Goal: Task Accomplishment & Management: Use online tool/utility

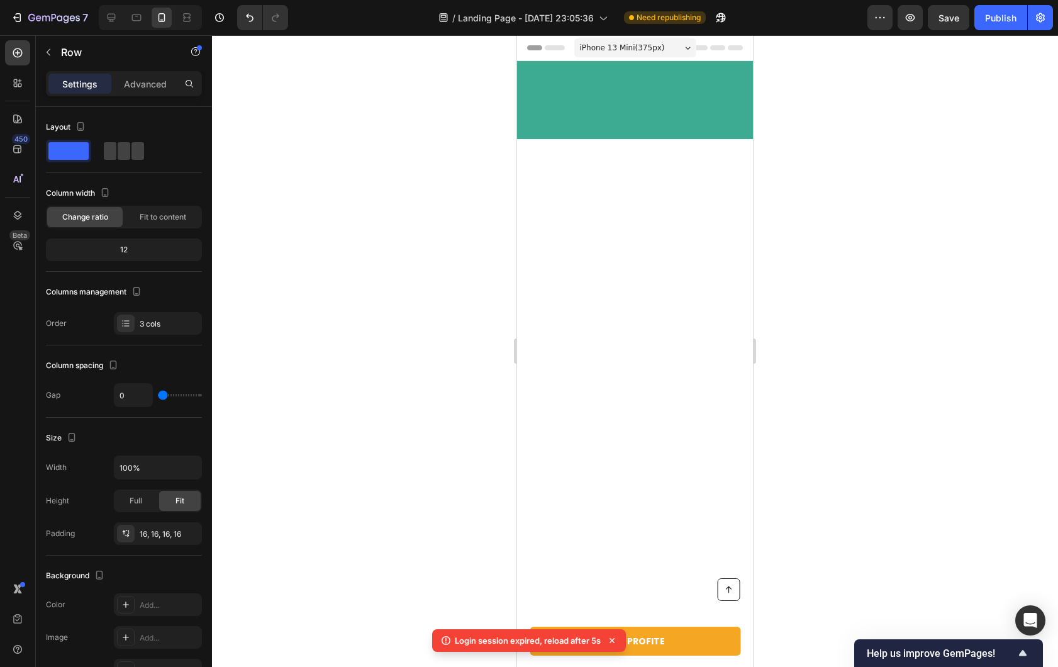
scroll to position [3847, 0]
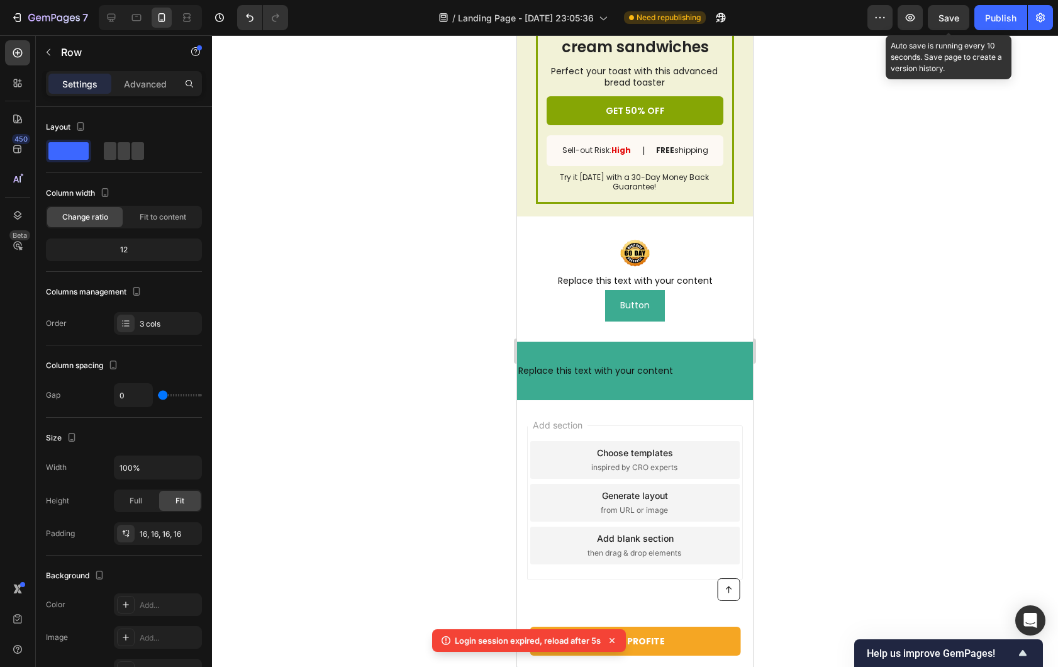
click at [928, 28] on div "Save" at bounding box center [949, 17] width 42 height 25
click at [941, 25] on button "Save" at bounding box center [949, 17] width 42 height 25
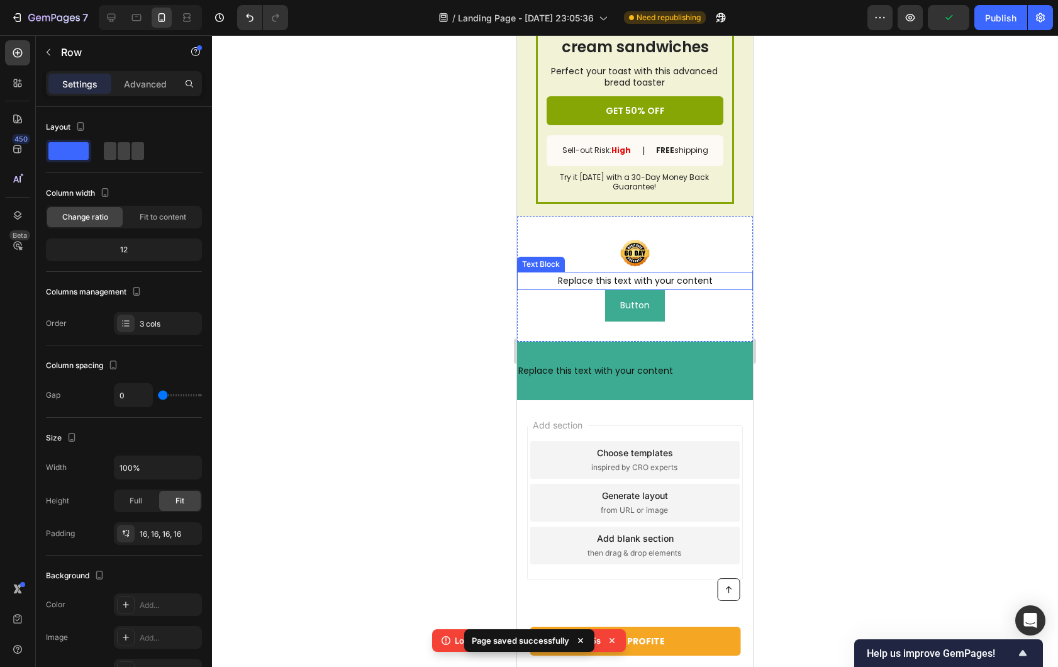
click at [403, 304] on div at bounding box center [635, 351] width 846 height 632
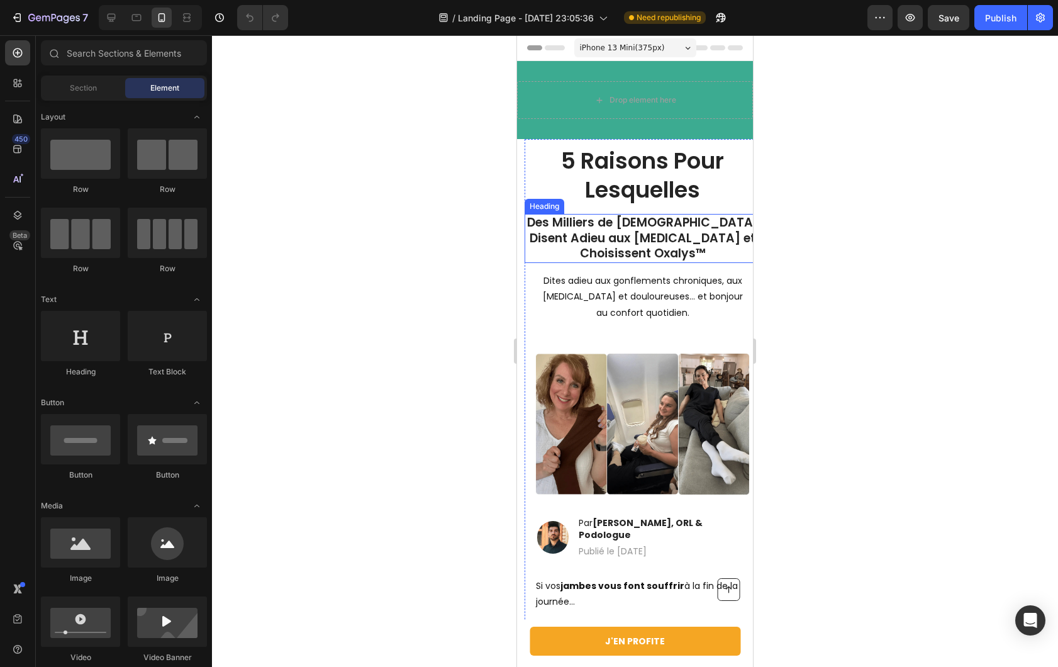
click at [693, 241] on h1 "Des Milliers de [DEMOGRAPHIC_DATA] Disent Adieu aux [MEDICAL_DATA] et Choisisse…" at bounding box center [643, 238] width 236 height 49
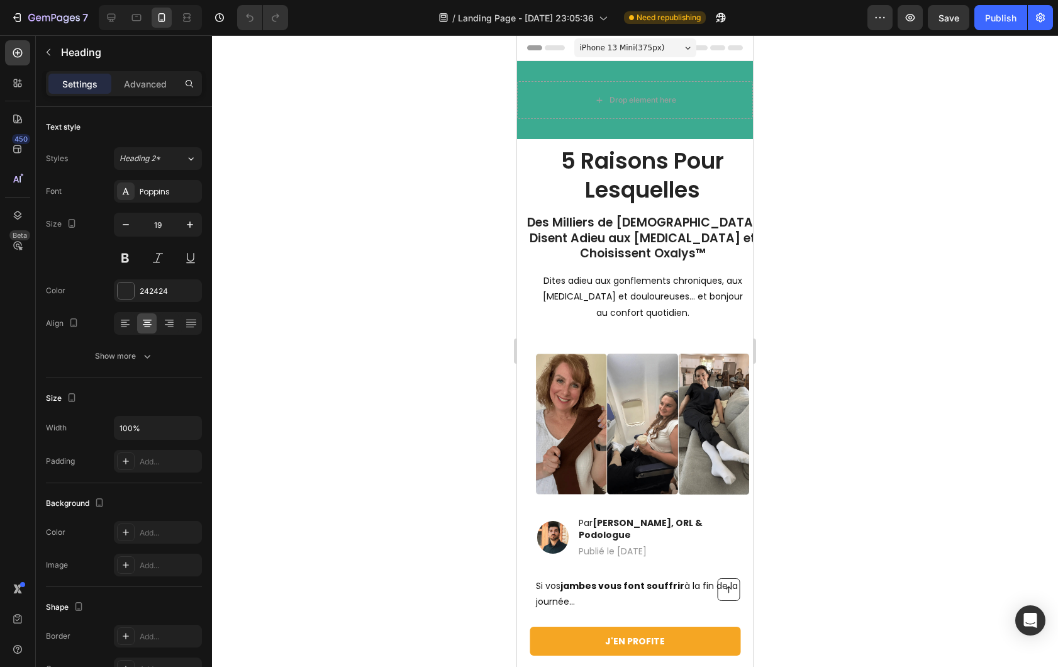
click at [714, 235] on h1 "Des Milliers de [DEMOGRAPHIC_DATA] Disent Adieu aux [MEDICAL_DATA] et Choisisse…" at bounding box center [643, 238] width 236 height 49
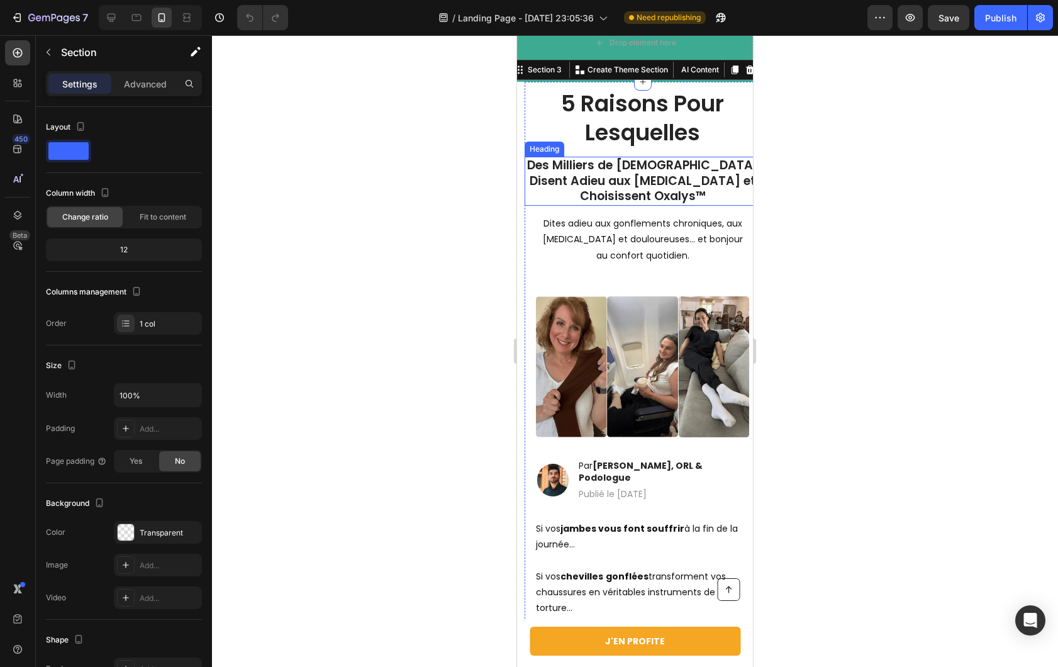
scroll to position [24, 0]
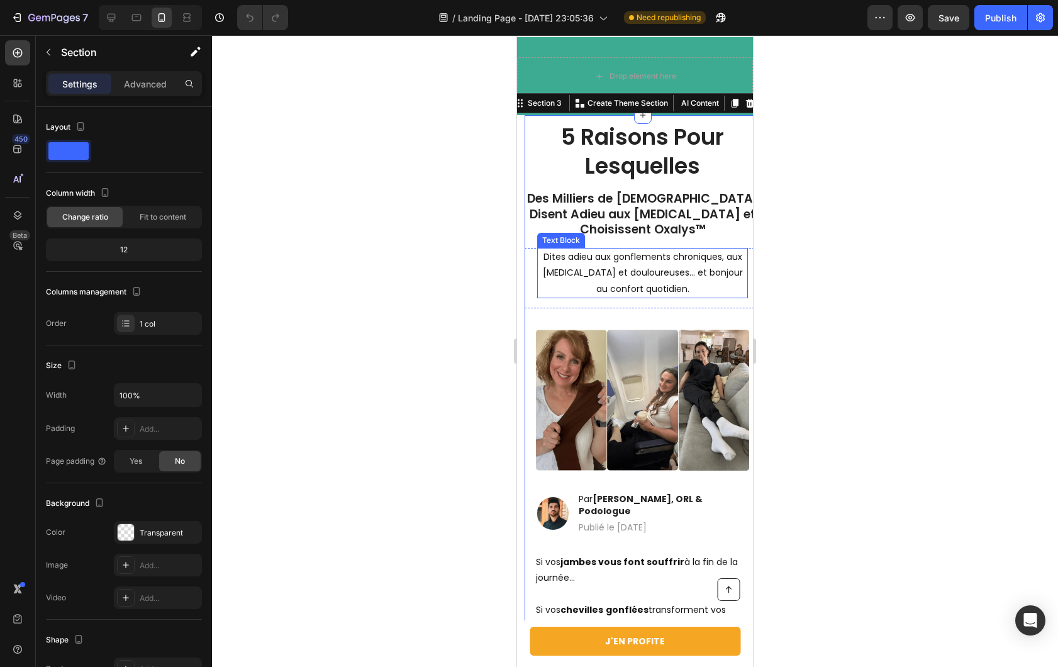
click at [584, 217] on p "Des Milliers de [DEMOGRAPHIC_DATA] Disent Adieu aux [MEDICAL_DATA] et Choisisse…" at bounding box center [642, 214] width 233 height 47
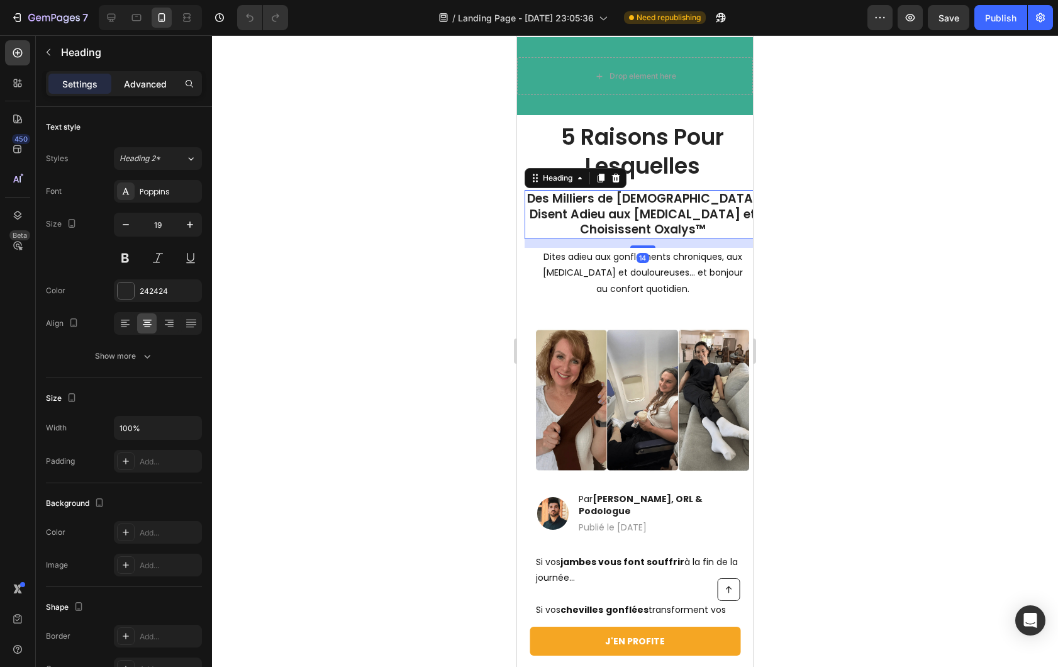
click at [158, 91] on div "Advanced" at bounding box center [145, 84] width 63 height 20
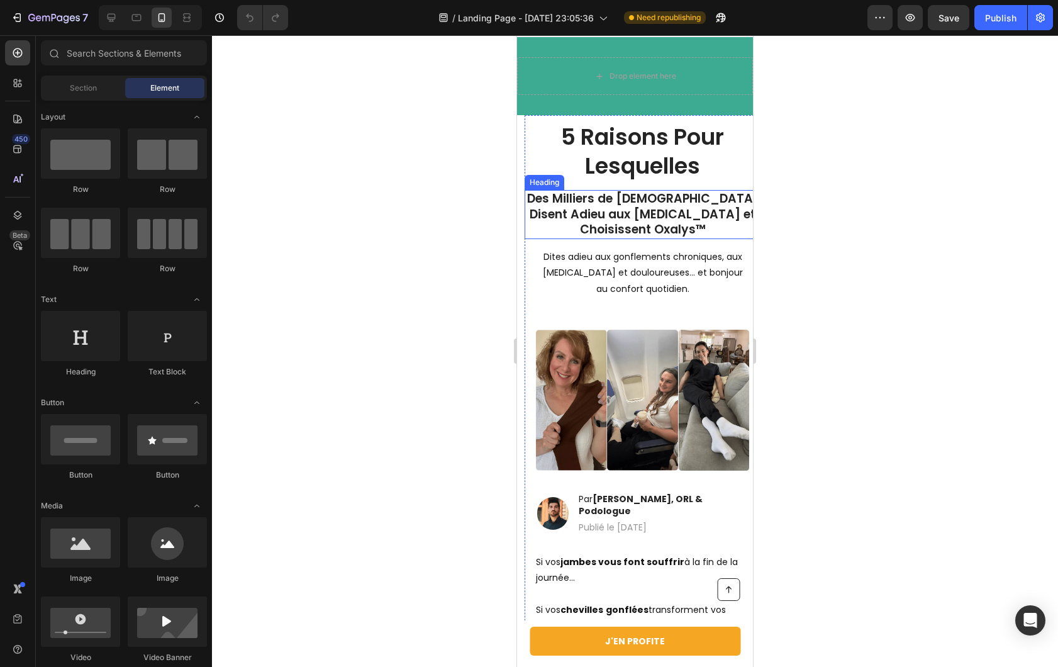
click at [533, 209] on p "Des Milliers de [DEMOGRAPHIC_DATA] Disent Adieu aux [MEDICAL_DATA] et Choisisse…" at bounding box center [642, 214] width 233 height 47
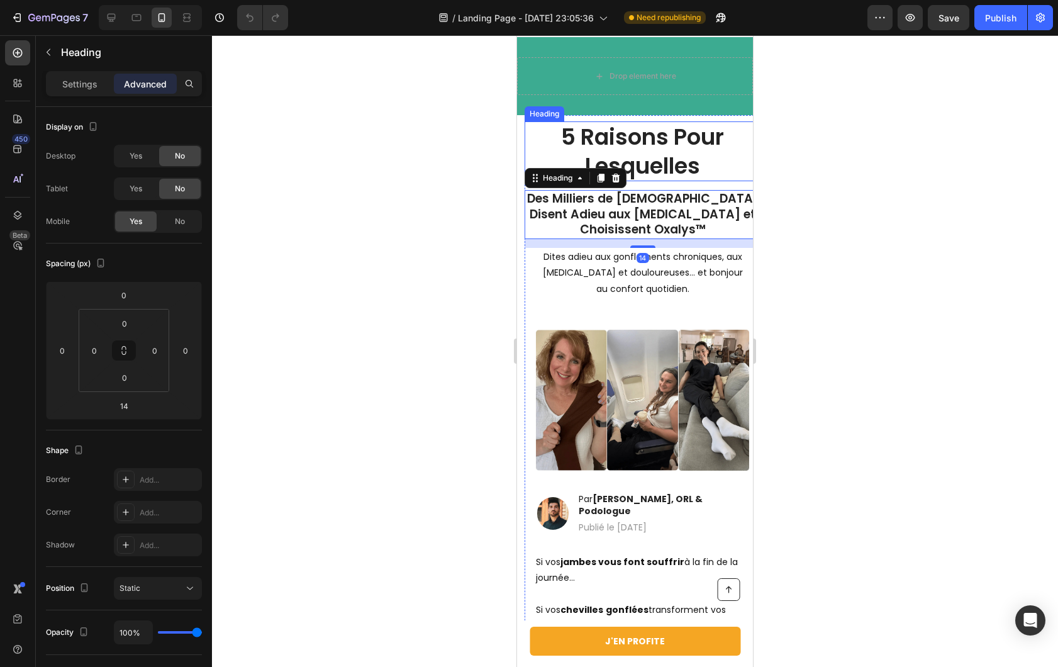
click at [535, 133] on h1 "5 Raisons Pour Lesquelles" at bounding box center [643, 151] width 236 height 60
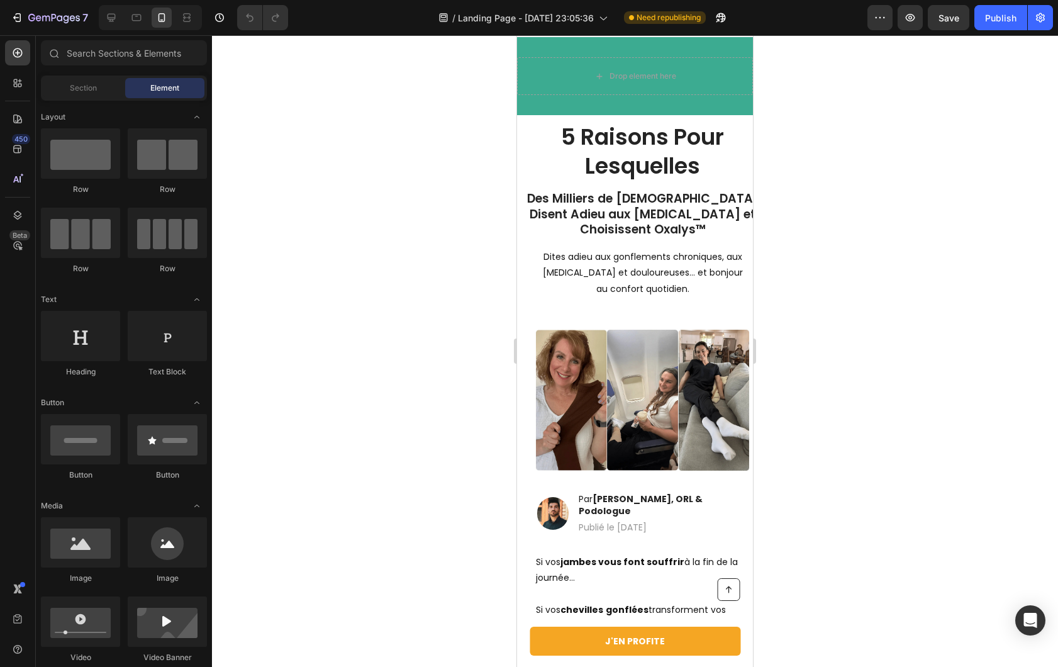
click at [540, 323] on div "Image Row" at bounding box center [643, 400] width 236 height 164
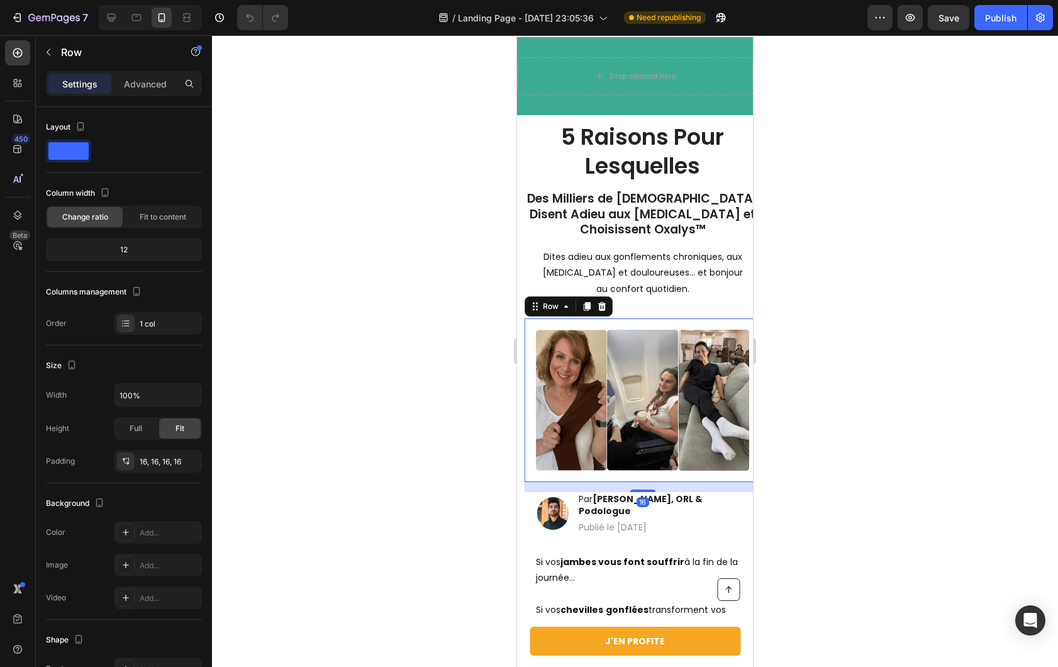
click at [478, 259] on div at bounding box center [635, 351] width 846 height 632
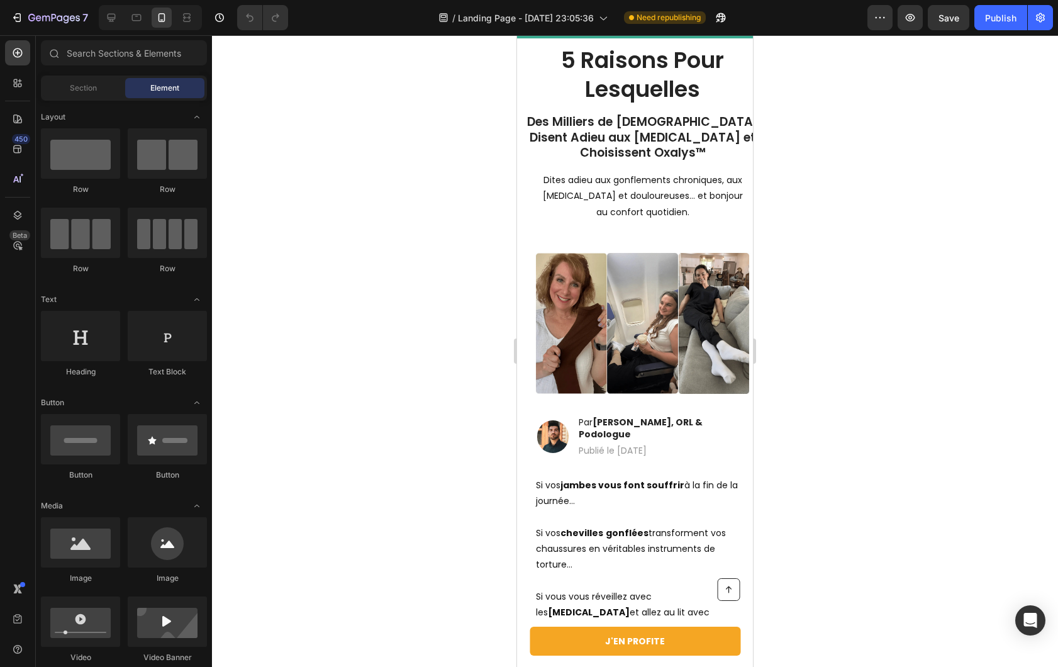
scroll to position [0, 0]
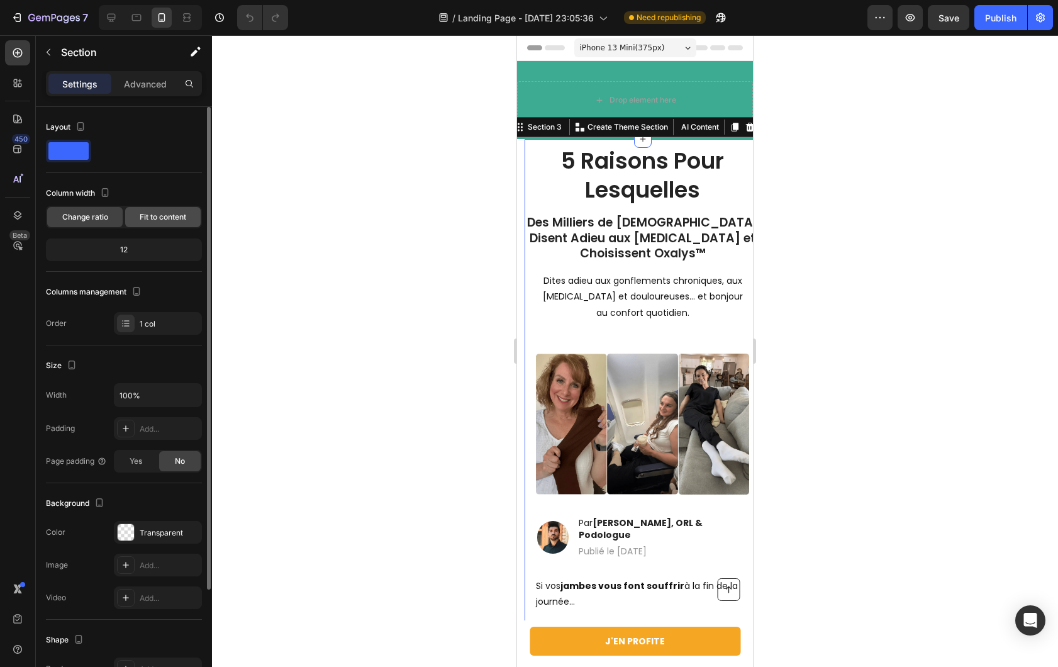
click at [151, 218] on span "Fit to content" at bounding box center [163, 216] width 47 height 11
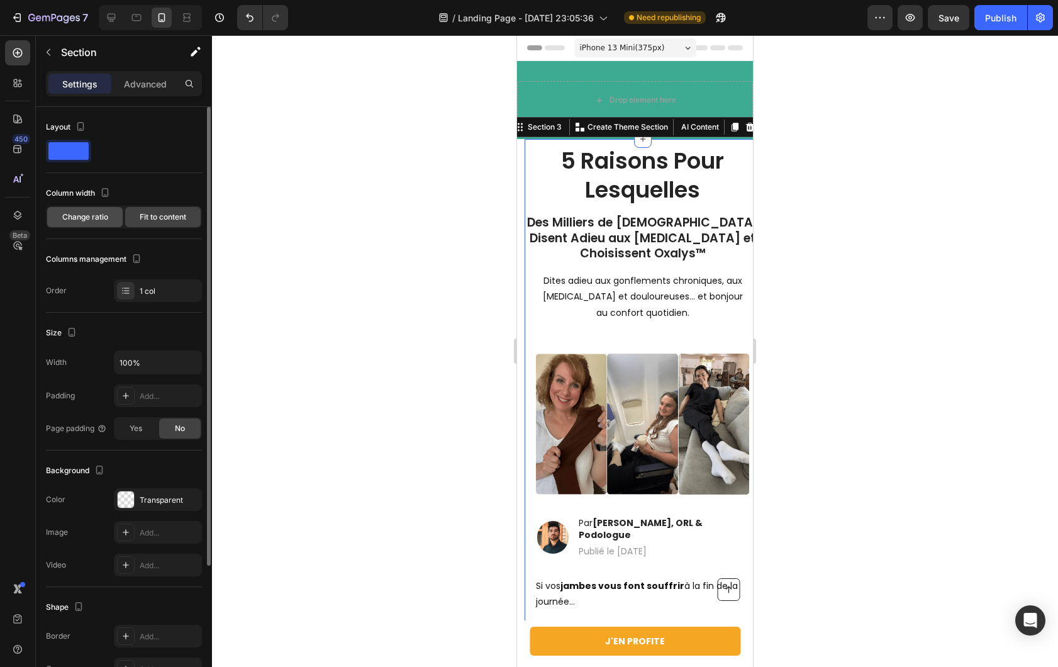
click at [106, 220] on span "Change ratio" at bounding box center [85, 216] width 46 height 11
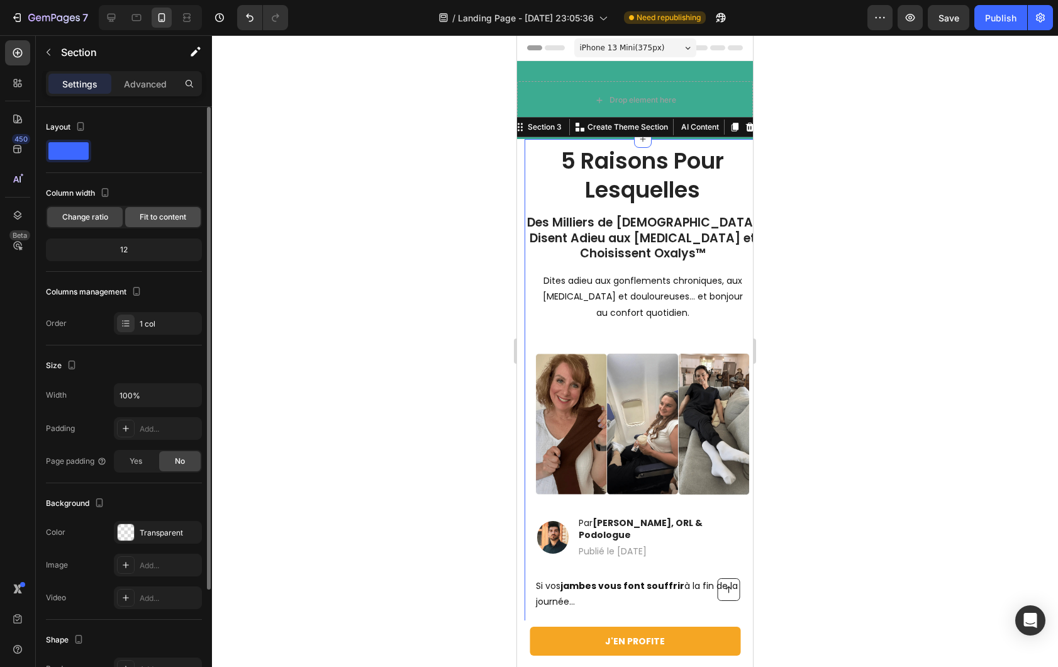
click at [151, 214] on span "Fit to content" at bounding box center [163, 216] width 47 height 11
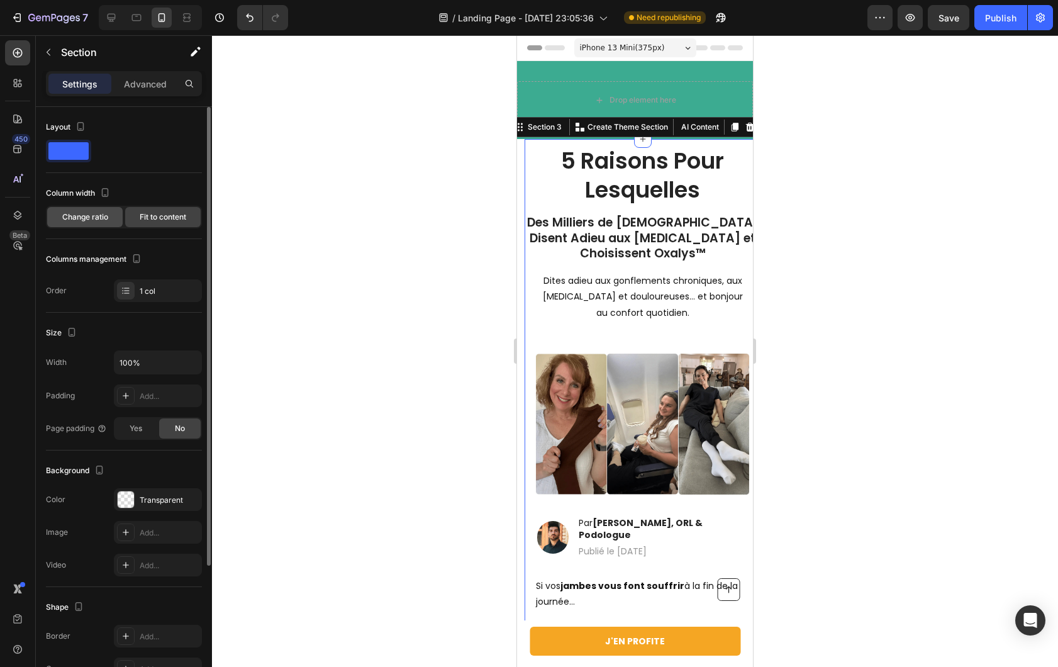
click at [109, 225] on div "Change ratio" at bounding box center [84, 217] width 75 height 20
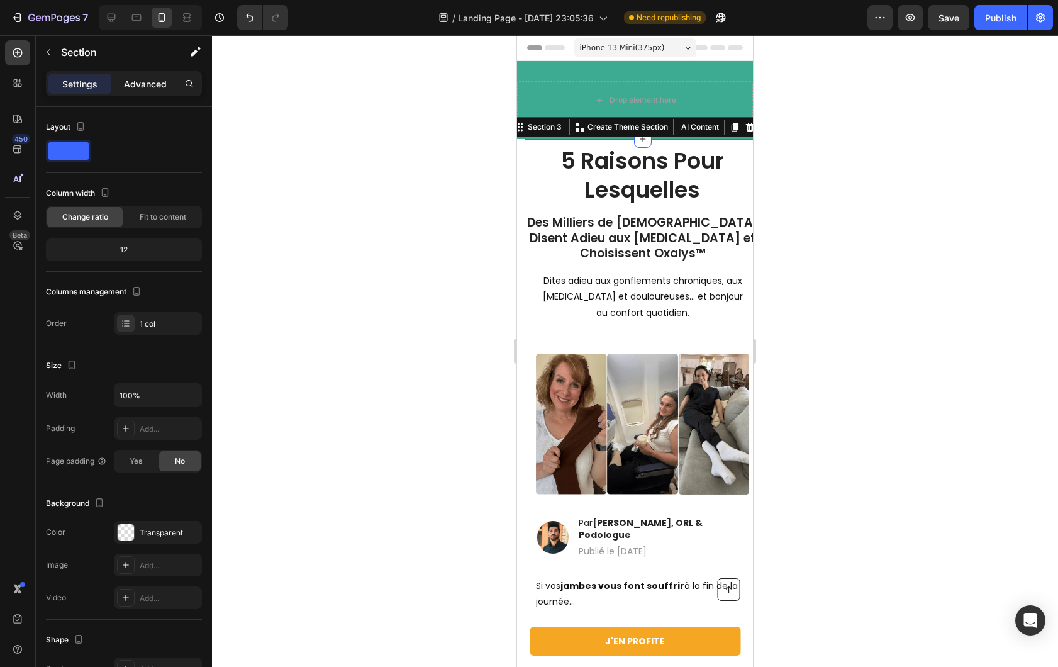
click at [142, 89] on p "Advanced" at bounding box center [145, 83] width 43 height 13
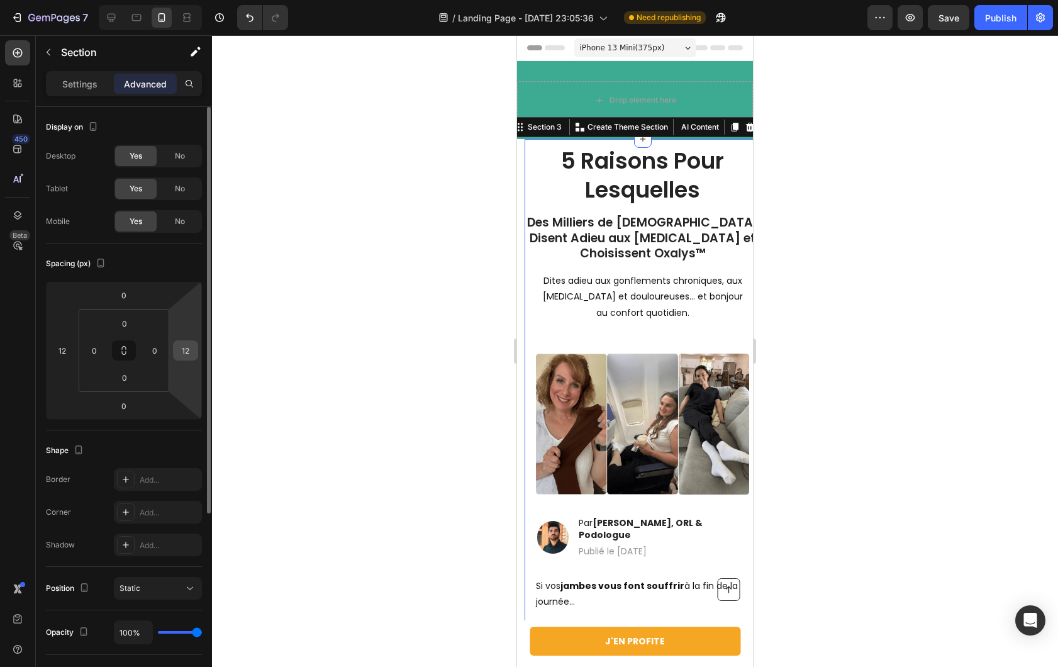
click at [183, 351] on input "12" at bounding box center [185, 350] width 19 height 19
type input "0"
click at [360, 277] on div at bounding box center [635, 351] width 846 height 632
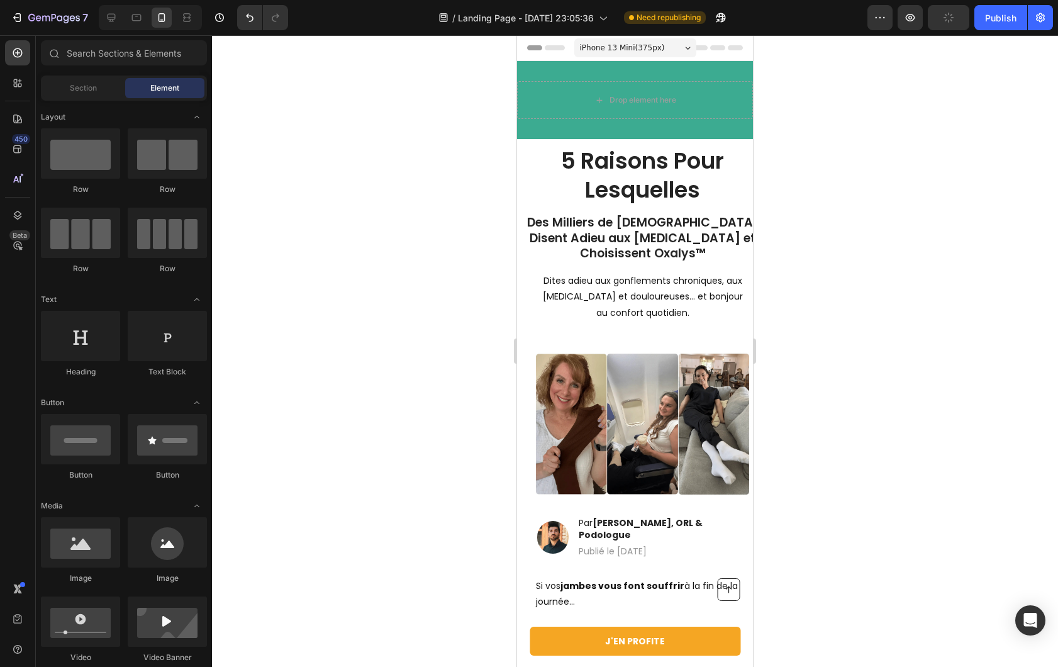
click at [530, 245] on h1 "Des Milliers de Français Disent Adieu aux Jambes Lourdes et Choisissent Oxalys™" at bounding box center [643, 238] width 236 height 49
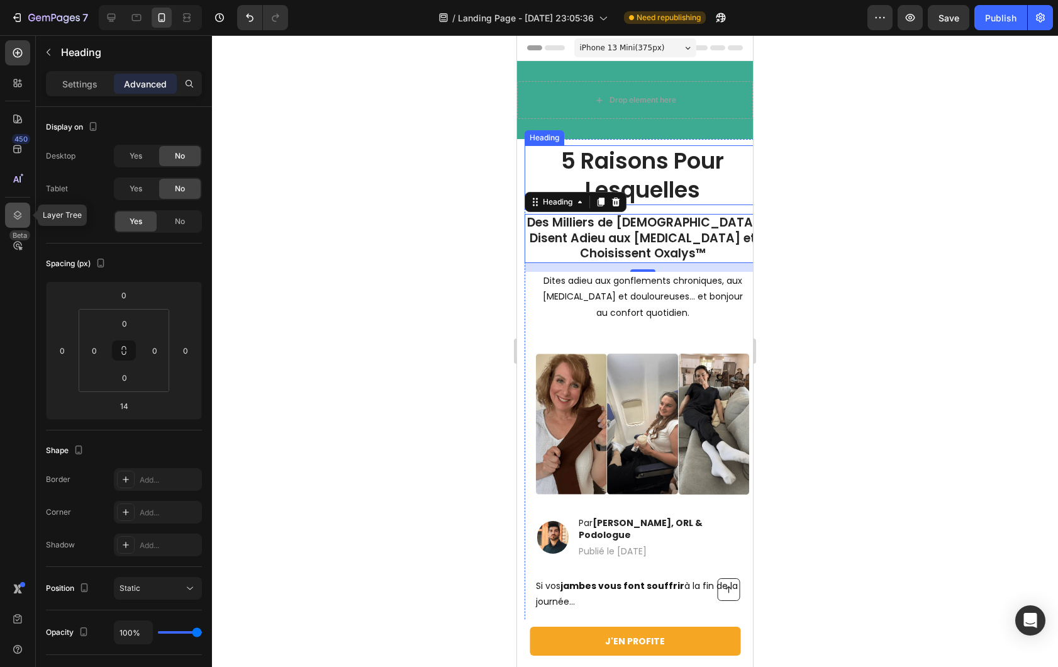
click at [28, 203] on div at bounding box center [17, 215] width 25 height 25
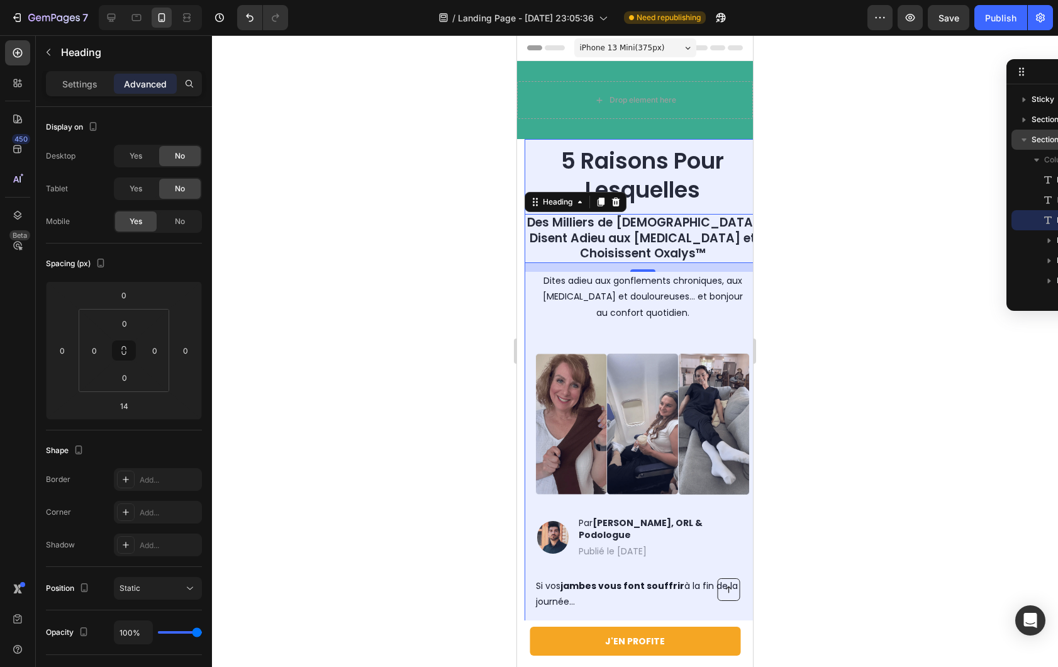
click at [1032, 137] on span "Section 3" at bounding box center [1049, 139] width 34 height 13
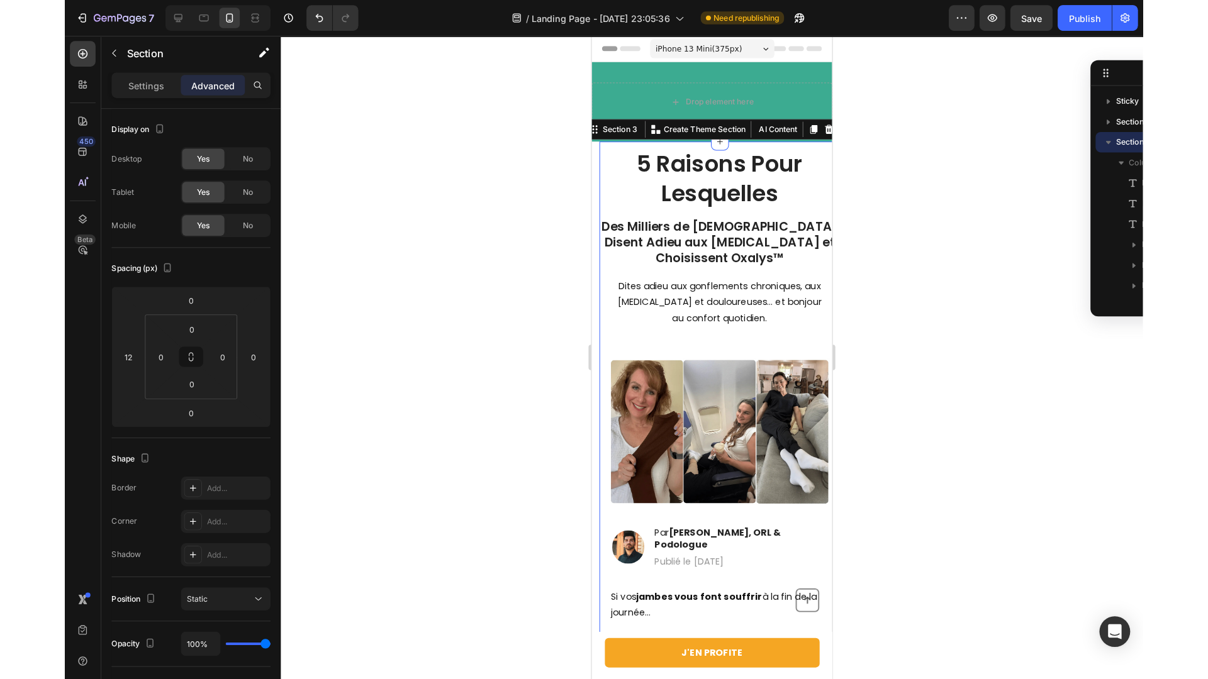
scroll to position [60, 0]
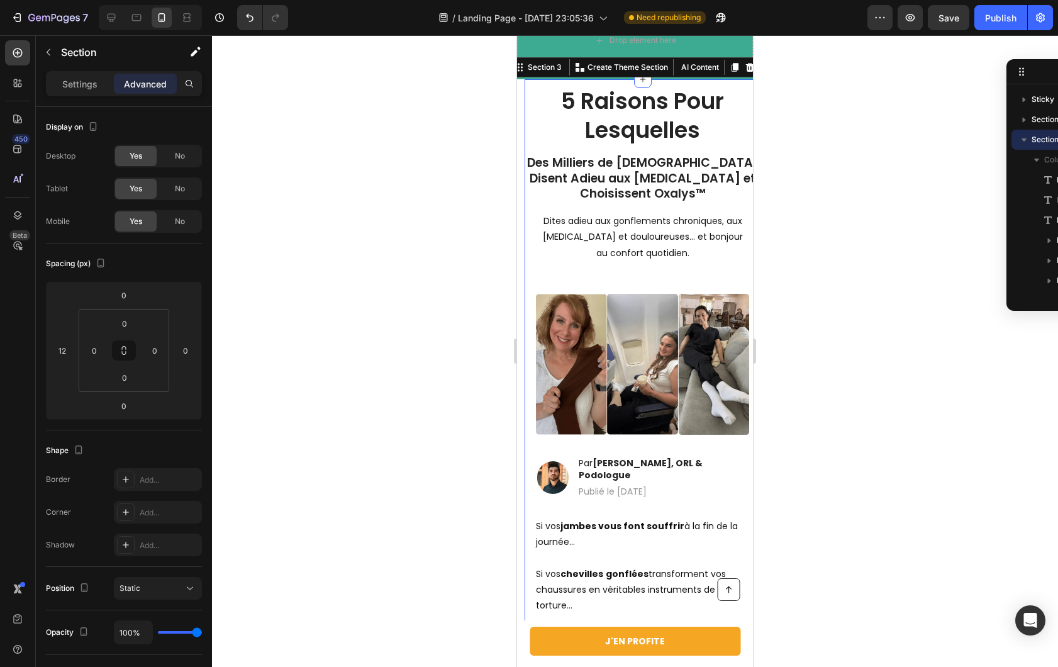
click at [909, 228] on div at bounding box center [635, 351] width 846 height 632
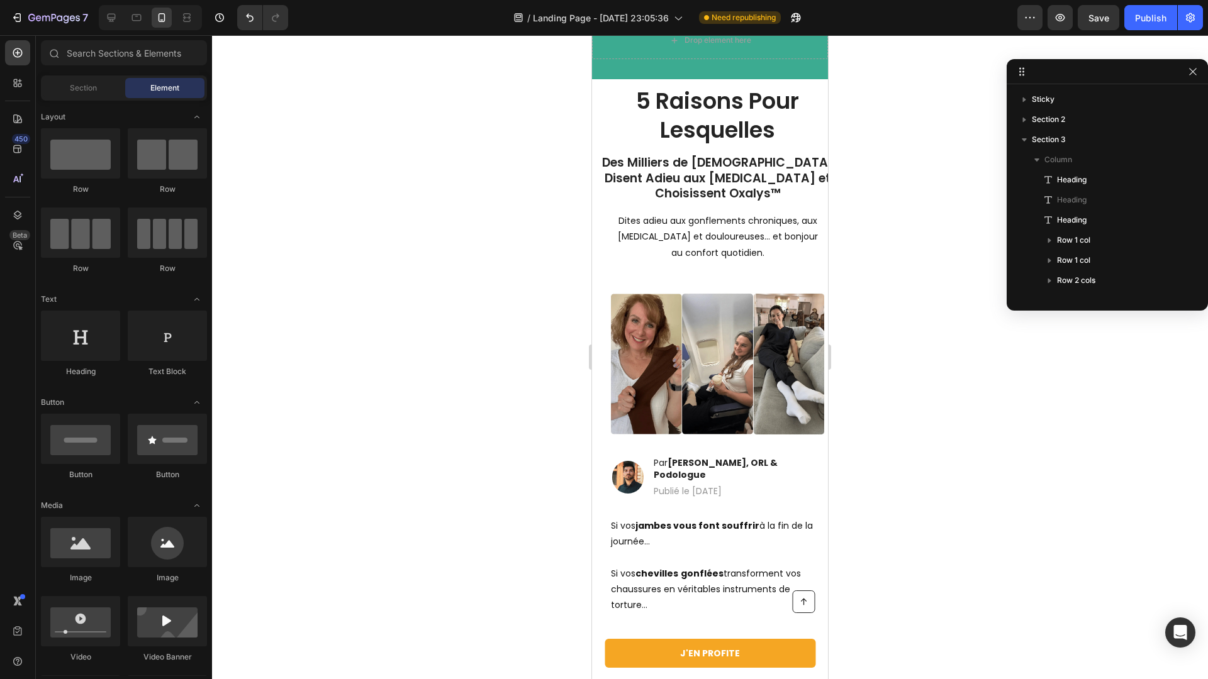
click at [123, 22] on div at bounding box center [150, 17] width 103 height 25
click at [109, 25] on div at bounding box center [111, 18] width 20 height 20
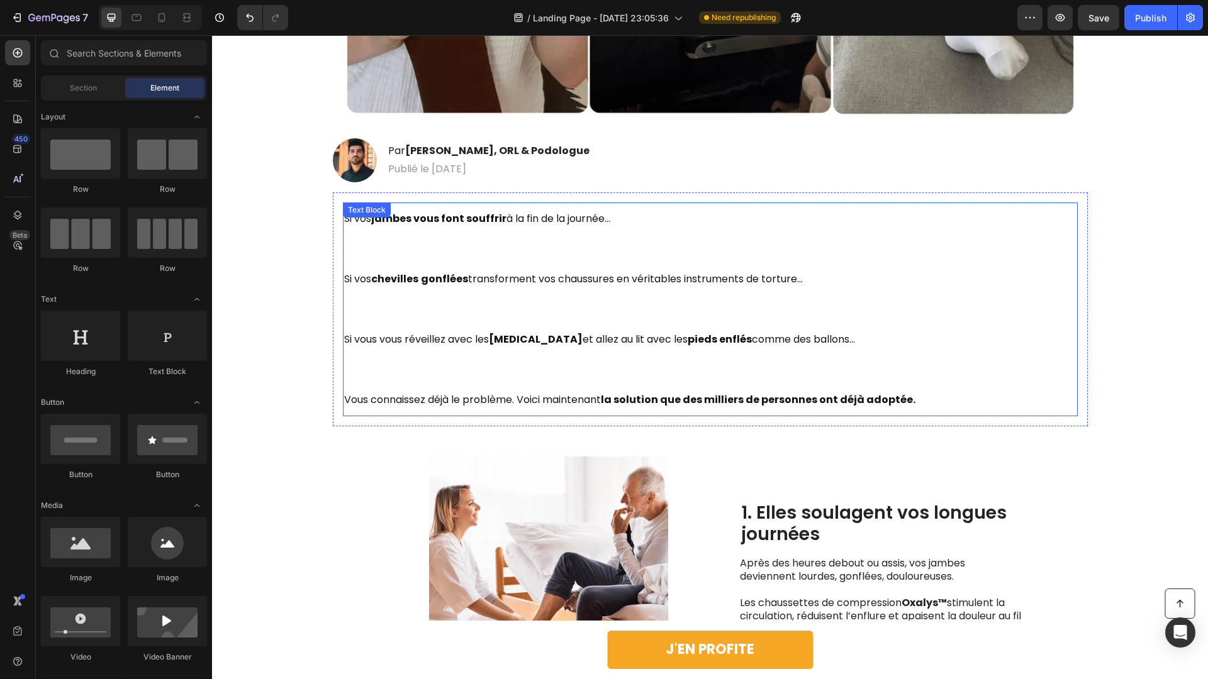
scroll to position [677, 0]
click at [678, 240] on p at bounding box center [710, 250] width 732 height 30
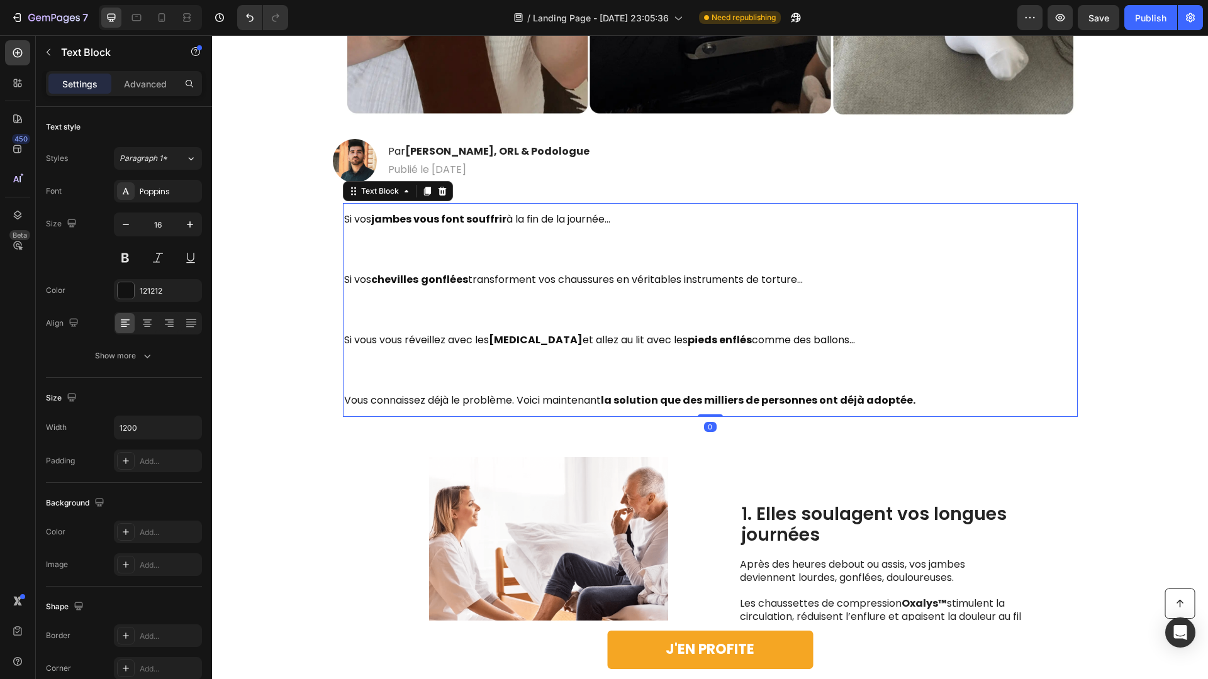
click at [449, 304] on p at bounding box center [710, 310] width 732 height 30
click at [450, 304] on p "Rich Text Editor. Editing area: main" at bounding box center [710, 310] width 732 height 30
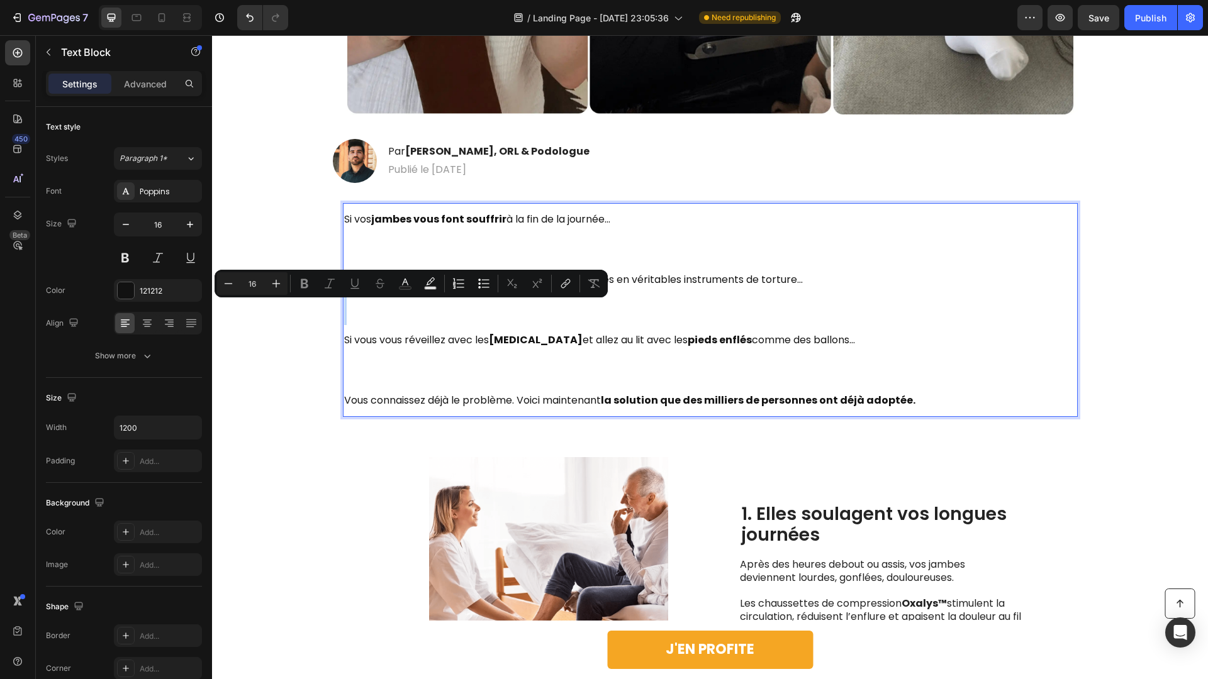
click at [392, 323] on p "Rich Text Editor. Editing area: main" at bounding box center [710, 310] width 732 height 30
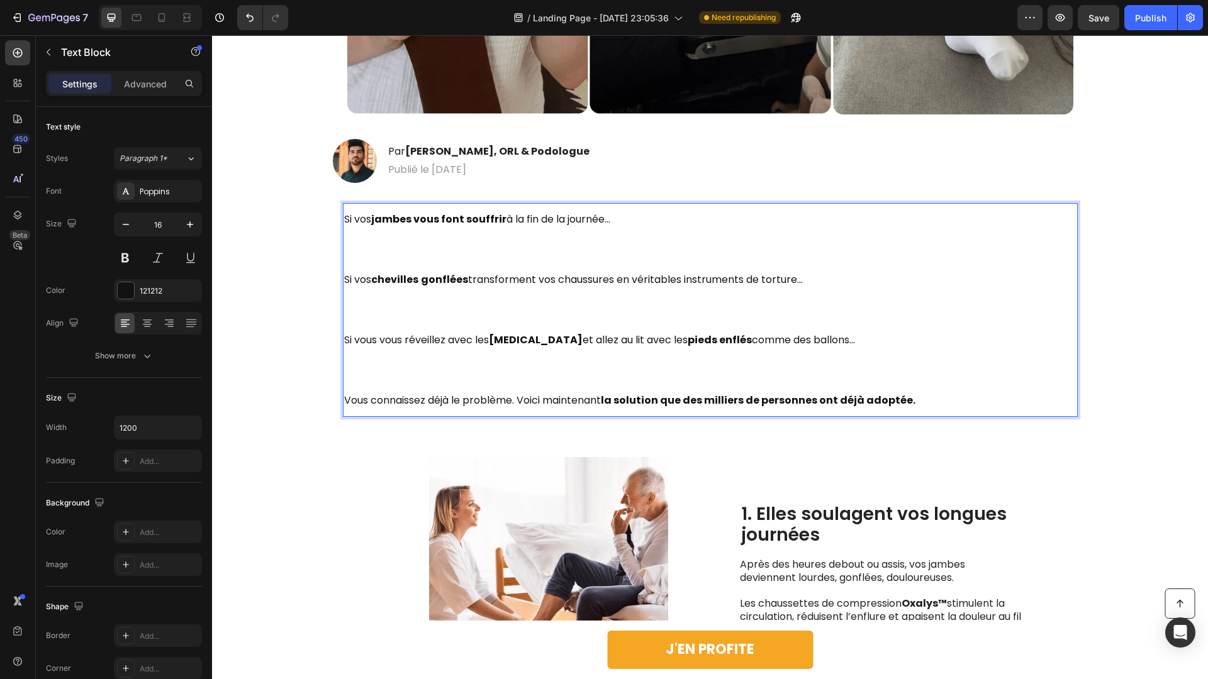
click at [371, 317] on p "Rich Text Editor. Editing area: main" at bounding box center [710, 310] width 732 height 30
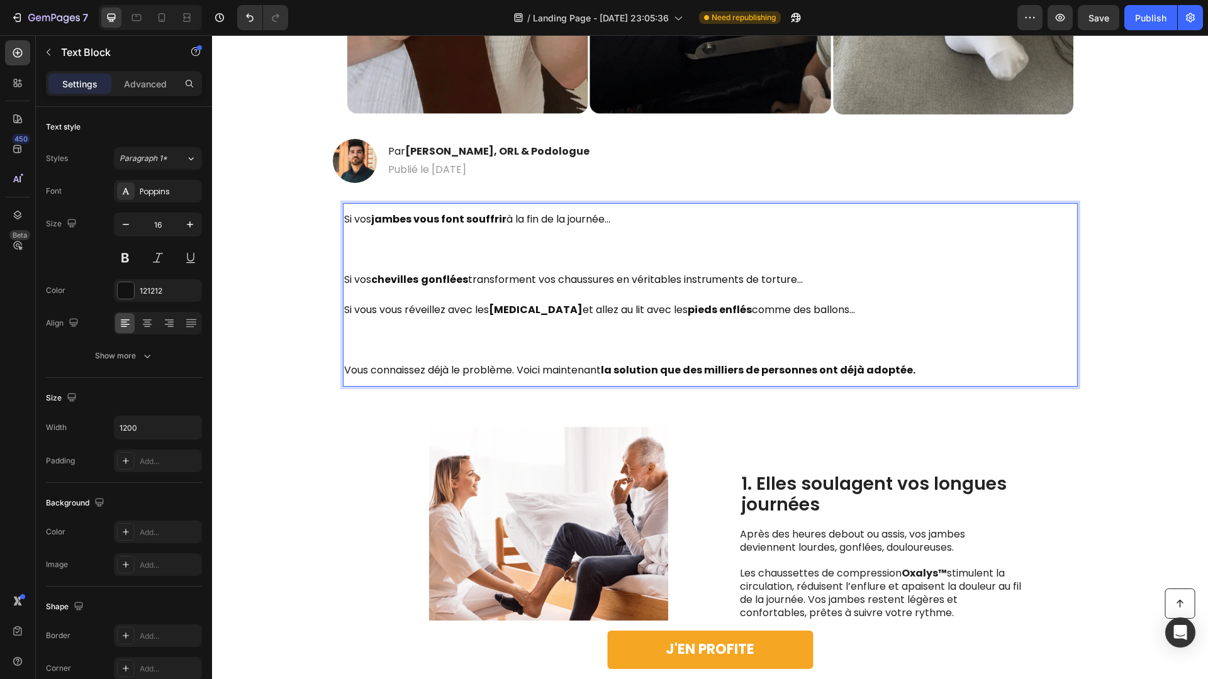
click at [374, 338] on p "Rich Text Editor. Editing area: main" at bounding box center [710, 340] width 732 height 30
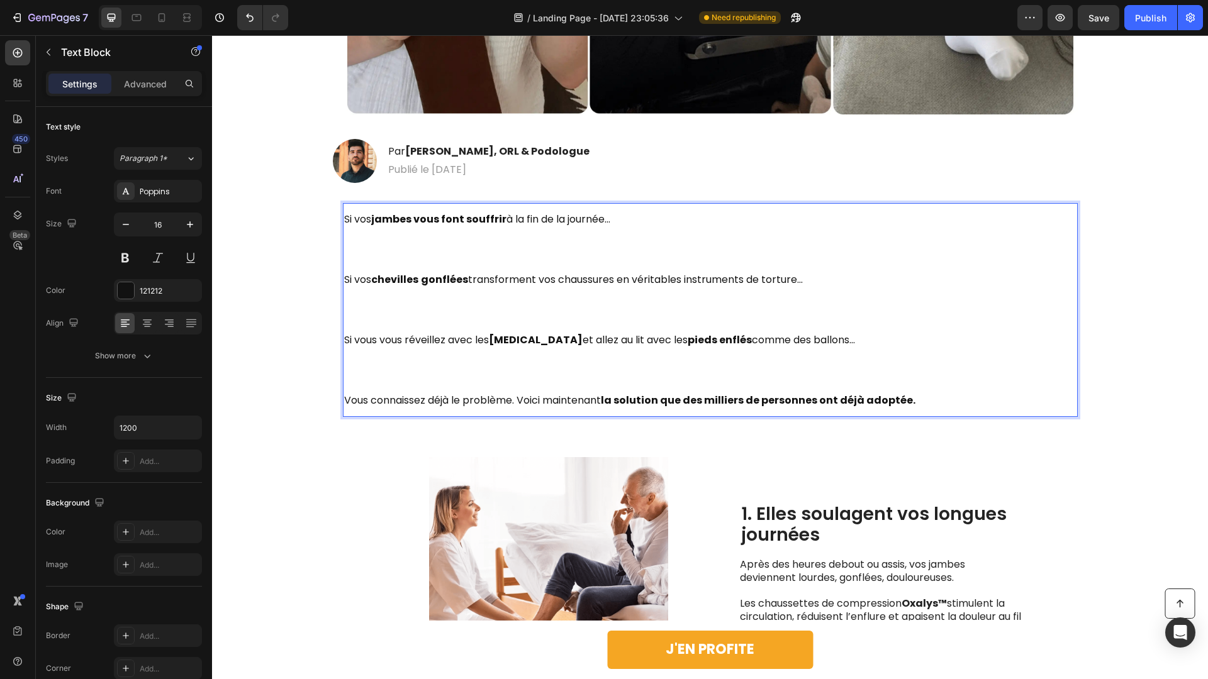
click at [392, 330] on p "Si vous vous réveillez avec les jambes lourdes et allez au lit avec les pieds e…" at bounding box center [710, 340] width 732 height 30
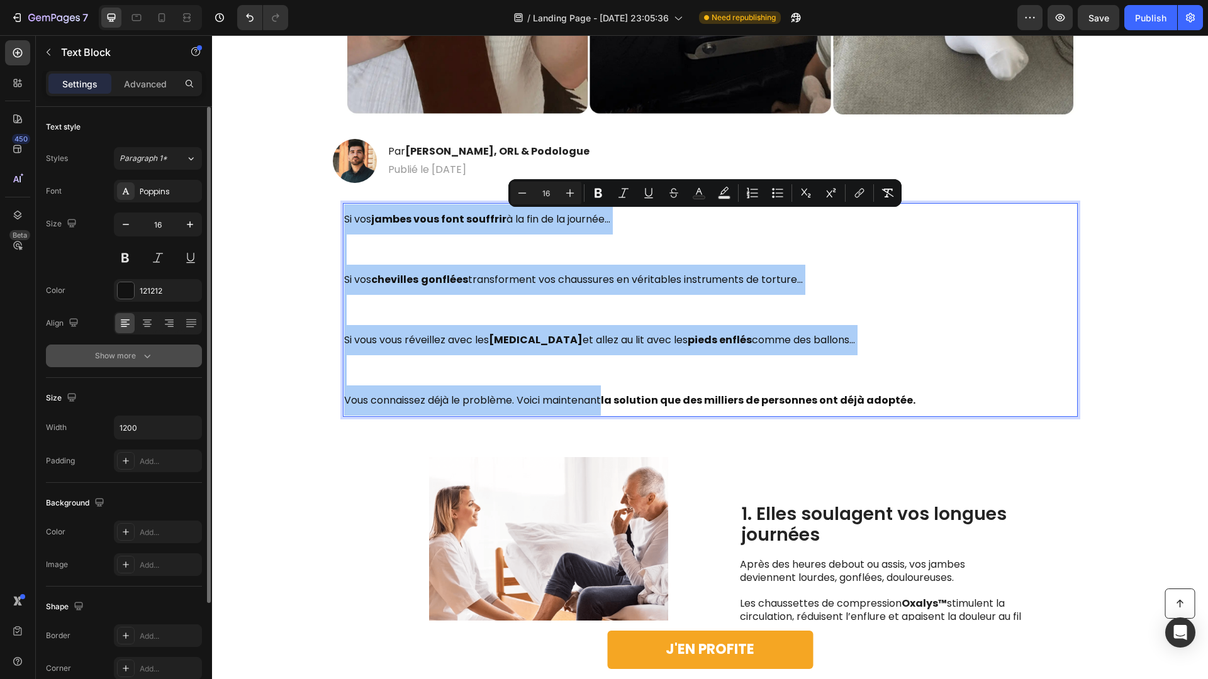
click at [150, 365] on button "Show more" at bounding box center [124, 356] width 156 height 23
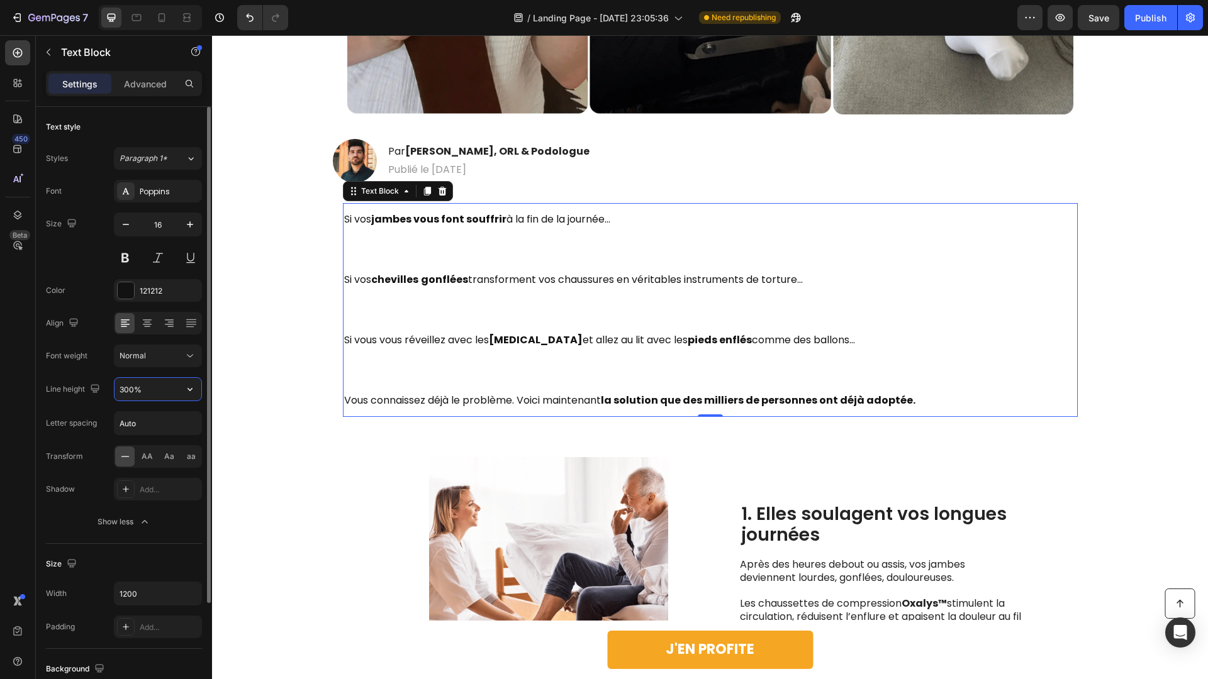
click at [147, 398] on input "300%" at bounding box center [157, 389] width 87 height 23
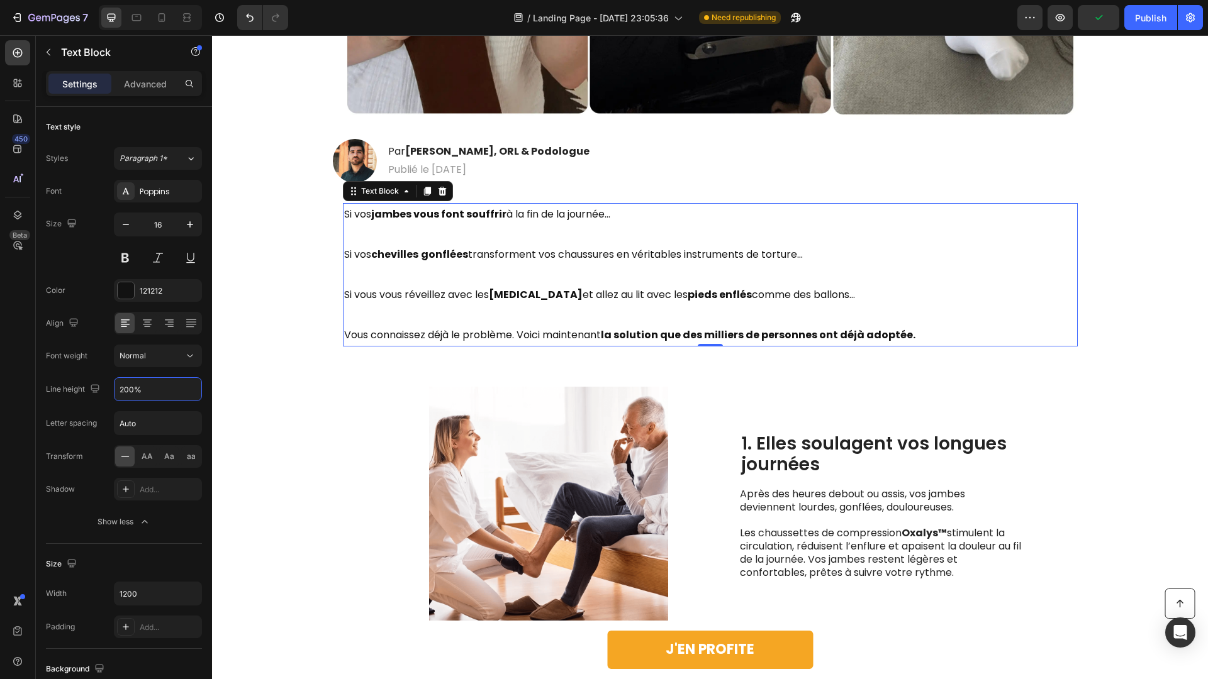
type input "200%"
click at [362, 275] on p "Rich Text Editor. Editing area: main" at bounding box center [710, 275] width 732 height 20
click at [346, 325] on p "Vous connaissez déjà le problème. Voici maintenant la solution que des milliers…" at bounding box center [710, 335] width 732 height 20
click at [365, 316] on p "Rich Text Editor. Editing area: main" at bounding box center [710, 315] width 732 height 20
click at [338, 408] on div "Image 1. Elles soulagent vos longues journées Heading Après des heures debout o…" at bounding box center [710, 506] width 996 height 279
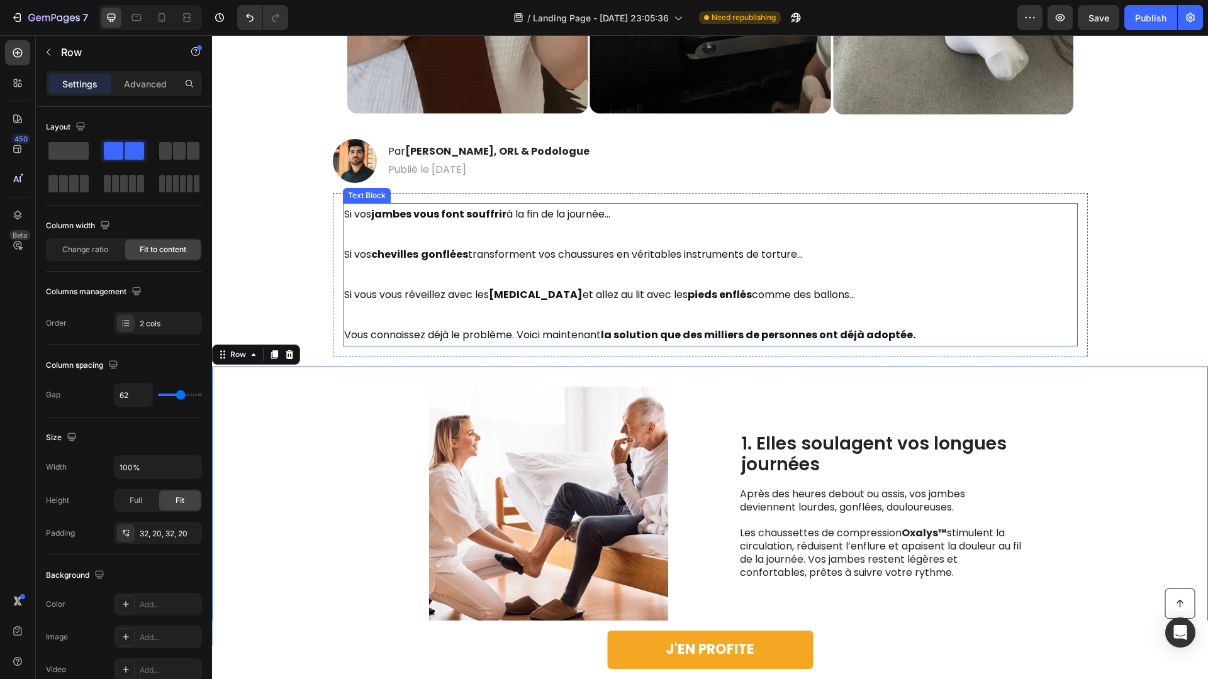
click at [436, 297] on p "Si vous vous réveillez avec les jambes lourdes et allez au lit avec les pieds e…" at bounding box center [710, 295] width 732 height 20
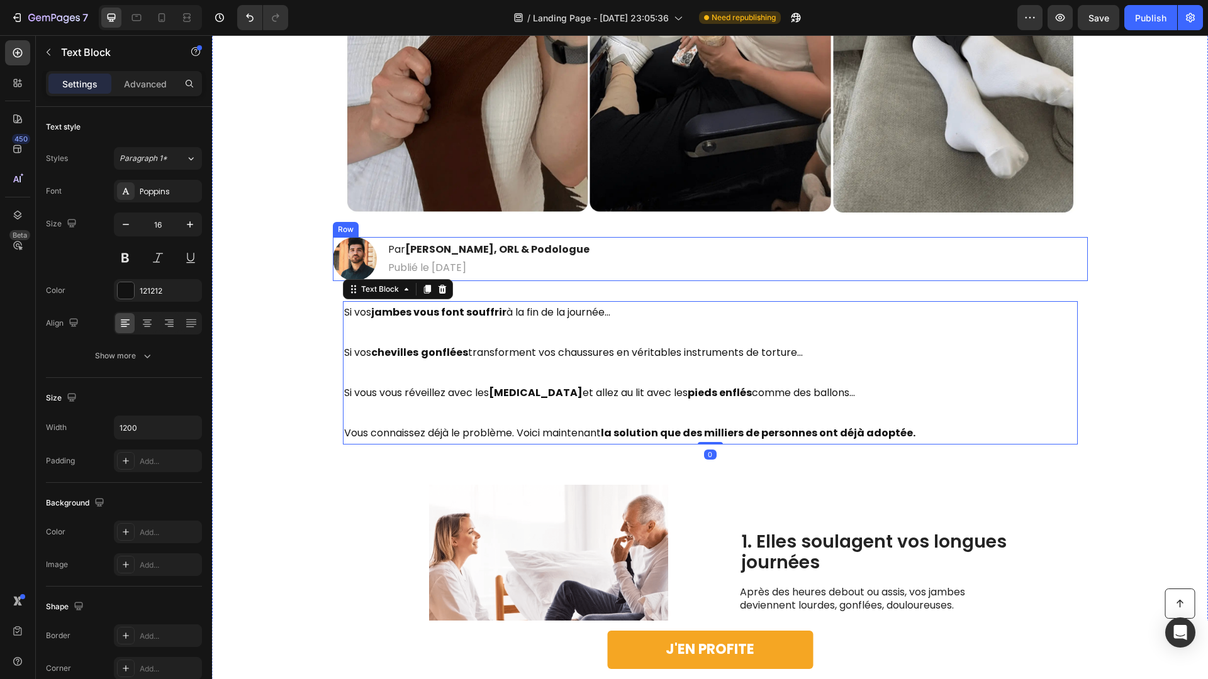
scroll to position [576, 0]
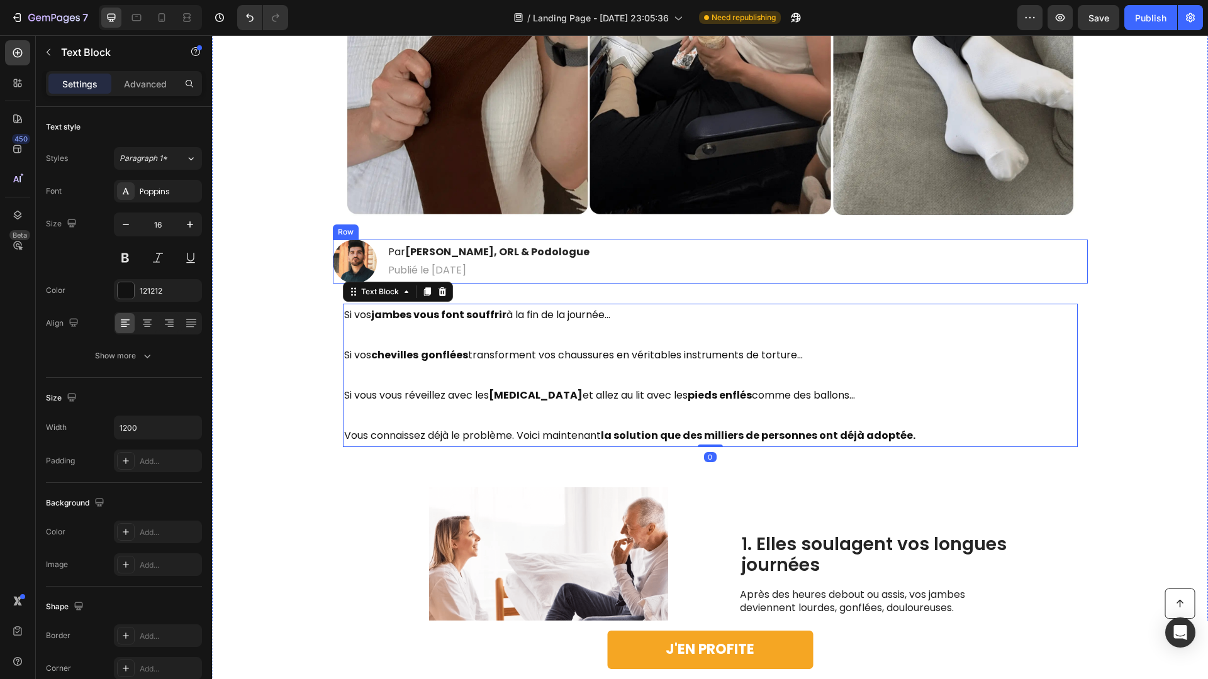
click at [275, 513] on div "Image 1. Elles soulagent vos longues journées Heading Après des heures debout o…" at bounding box center [710, 606] width 996 height 279
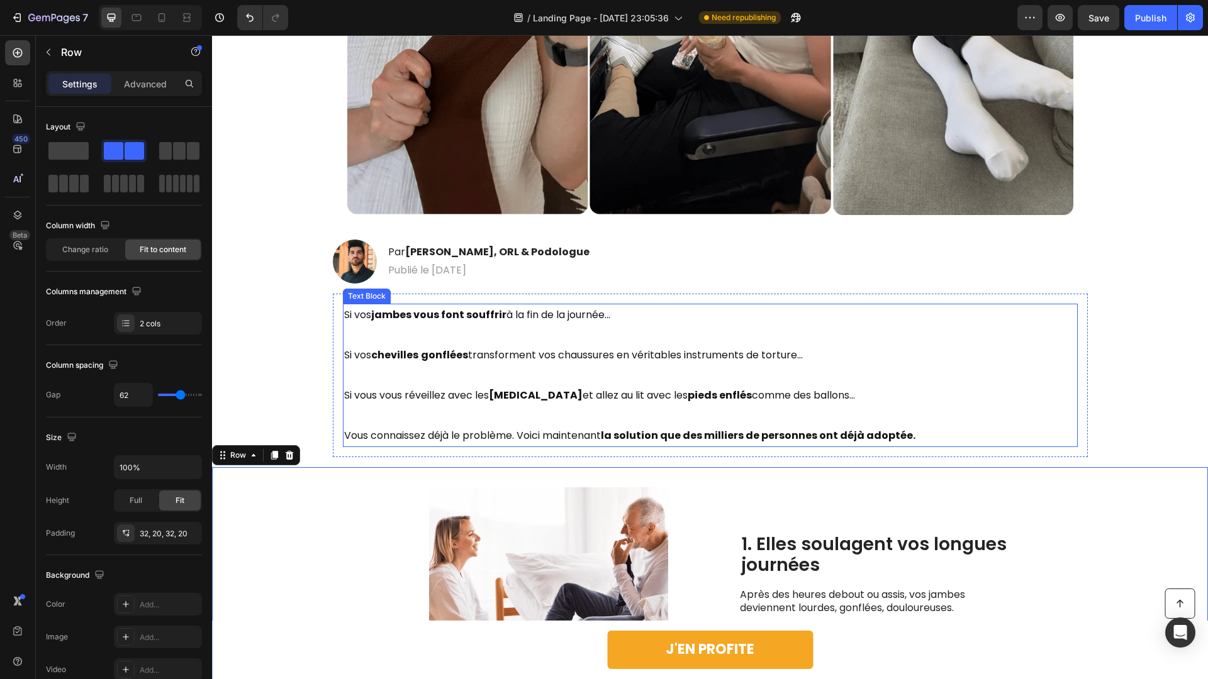
click at [388, 388] on p "Si vous vous réveillez avec les jambes lourdes et allez au lit avec les pieds e…" at bounding box center [710, 396] width 732 height 20
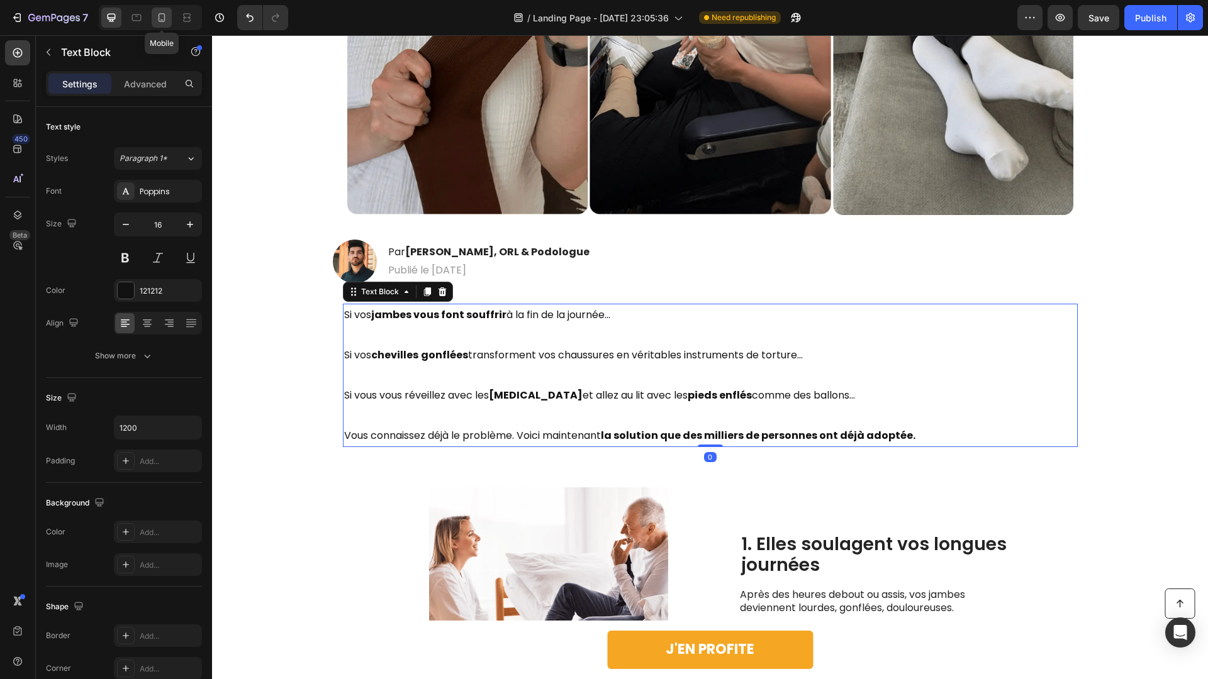
click at [161, 16] on icon at bounding box center [161, 17] width 13 height 13
type input "14"
type input "100%"
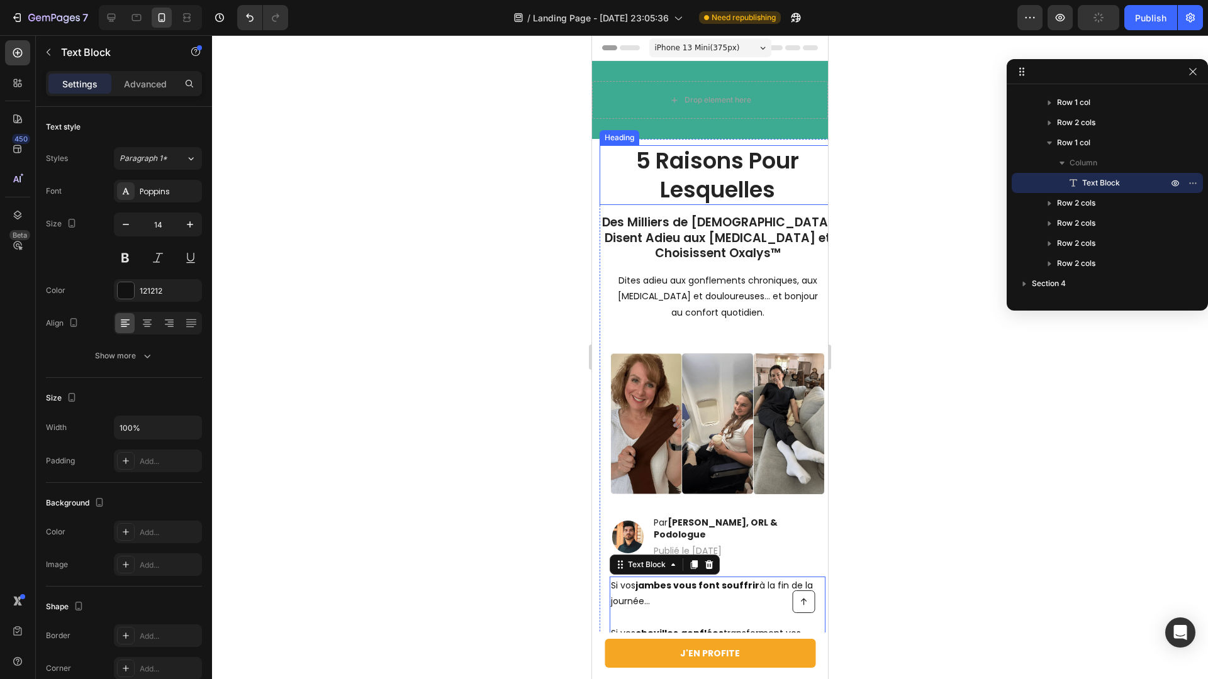
click at [727, 198] on h1 "5 Raisons Pour Lesquelles" at bounding box center [718, 175] width 236 height 60
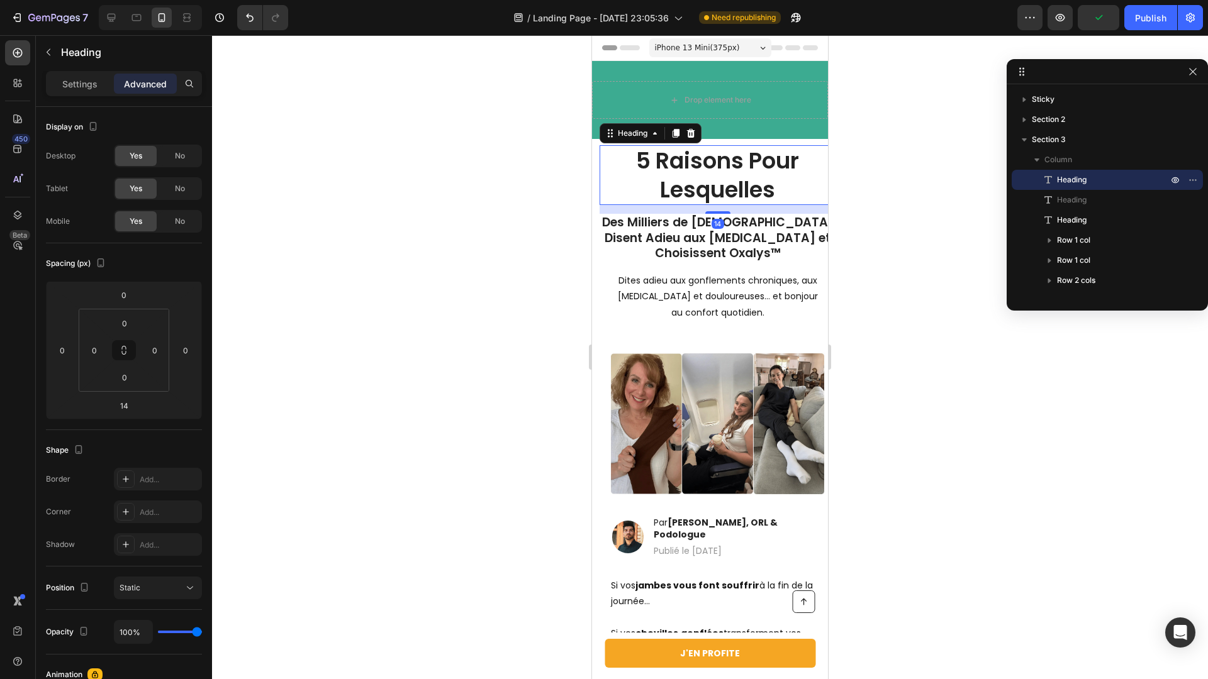
click at [545, 229] on div at bounding box center [710, 357] width 996 height 644
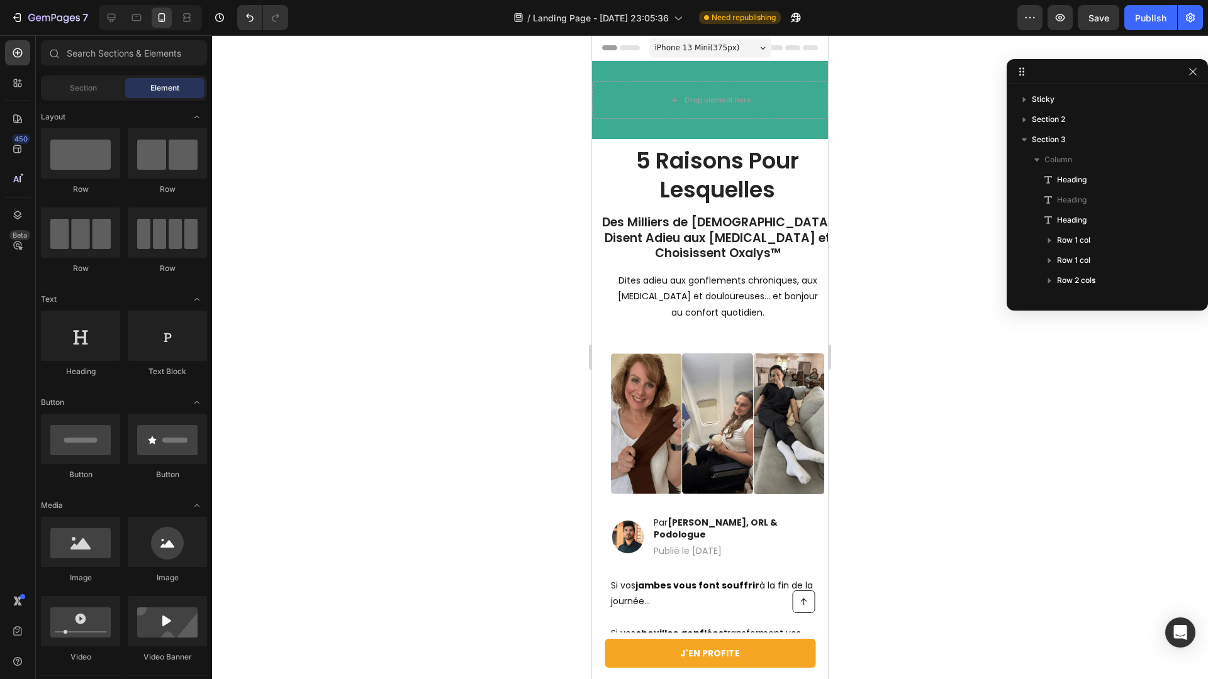
click at [700, 45] on span "iPhone 13 Mini ( 375 px)" at bounding box center [697, 48] width 85 height 13
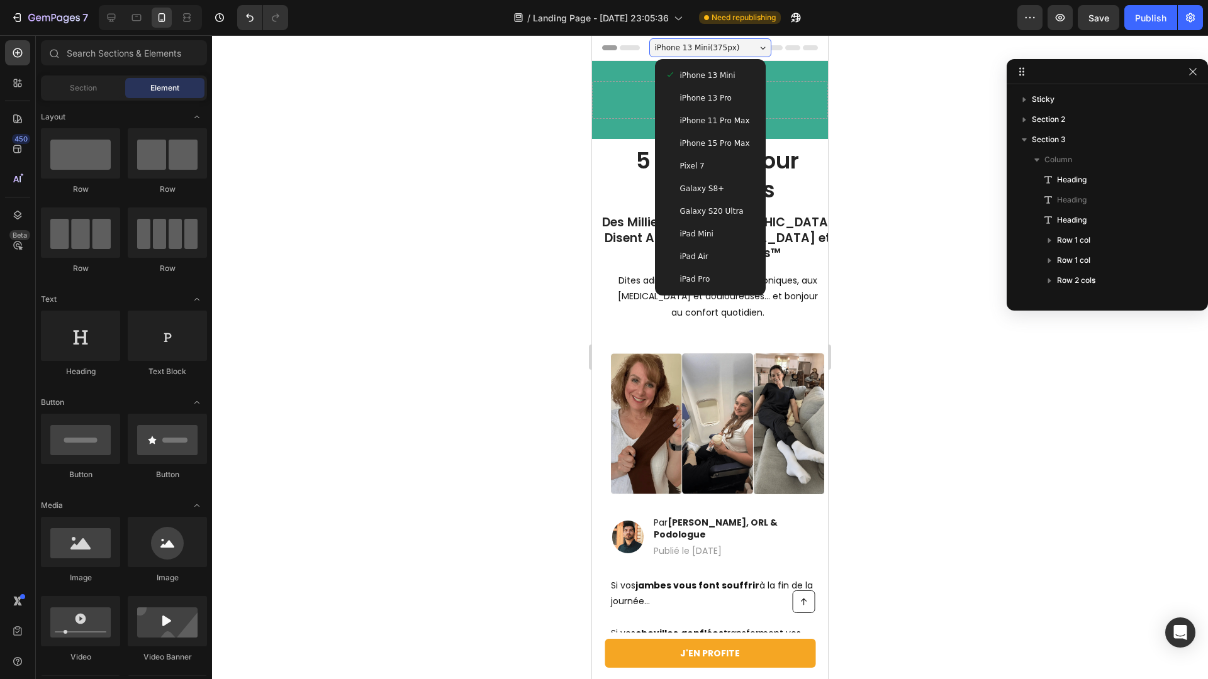
click at [709, 95] on span "iPhone 13 Pro" at bounding box center [706, 98] width 52 height 13
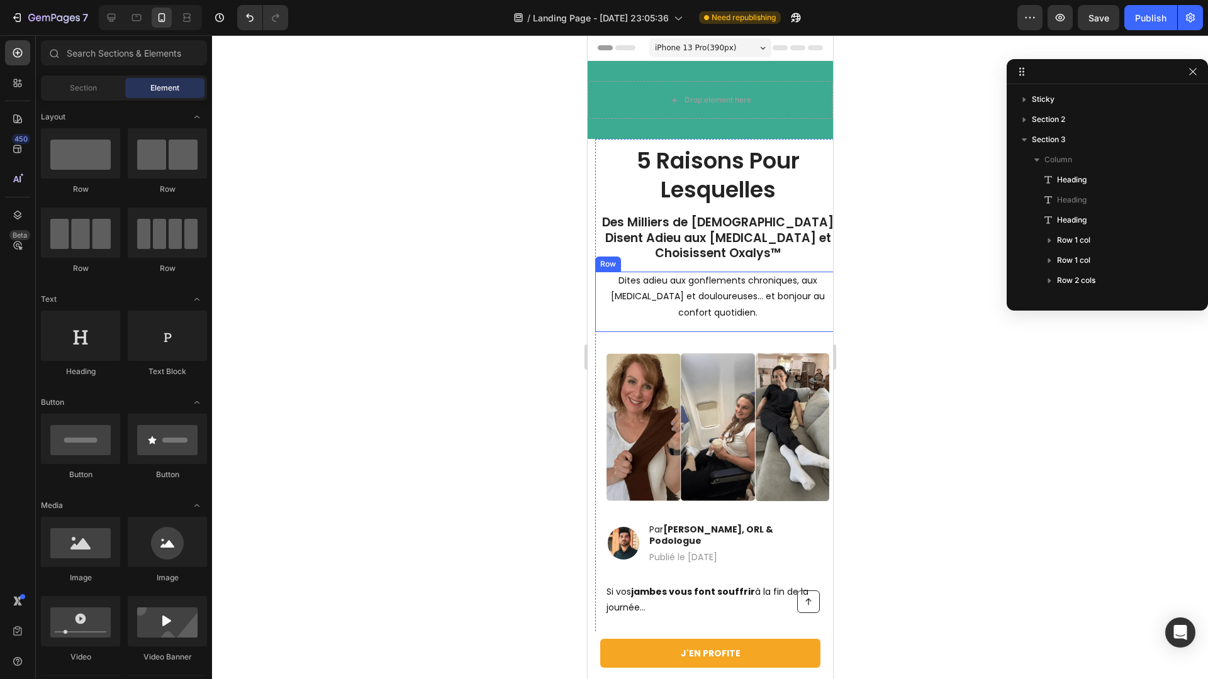
click at [819, 326] on div "Dites adieu aux gonflements chroniques, aux [MEDICAL_DATA] et douloureuses… et …" at bounding box center [717, 302] width 245 height 60
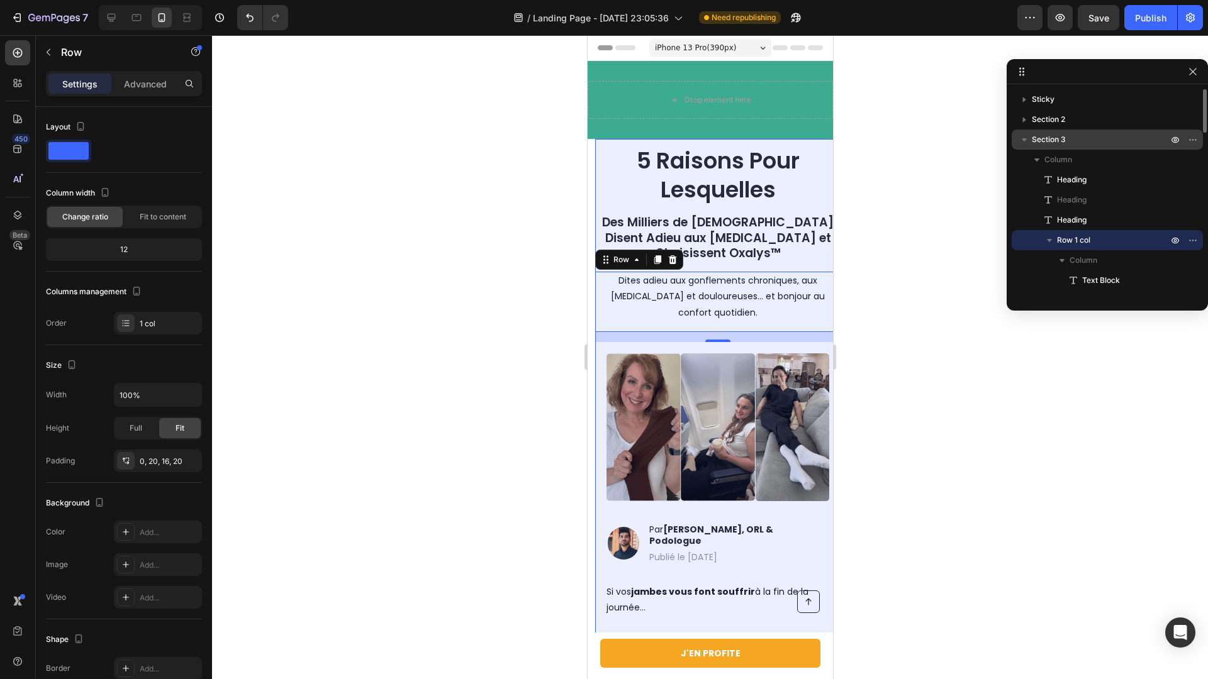
click at [1058, 137] on span "Section 3" at bounding box center [1049, 139] width 34 height 13
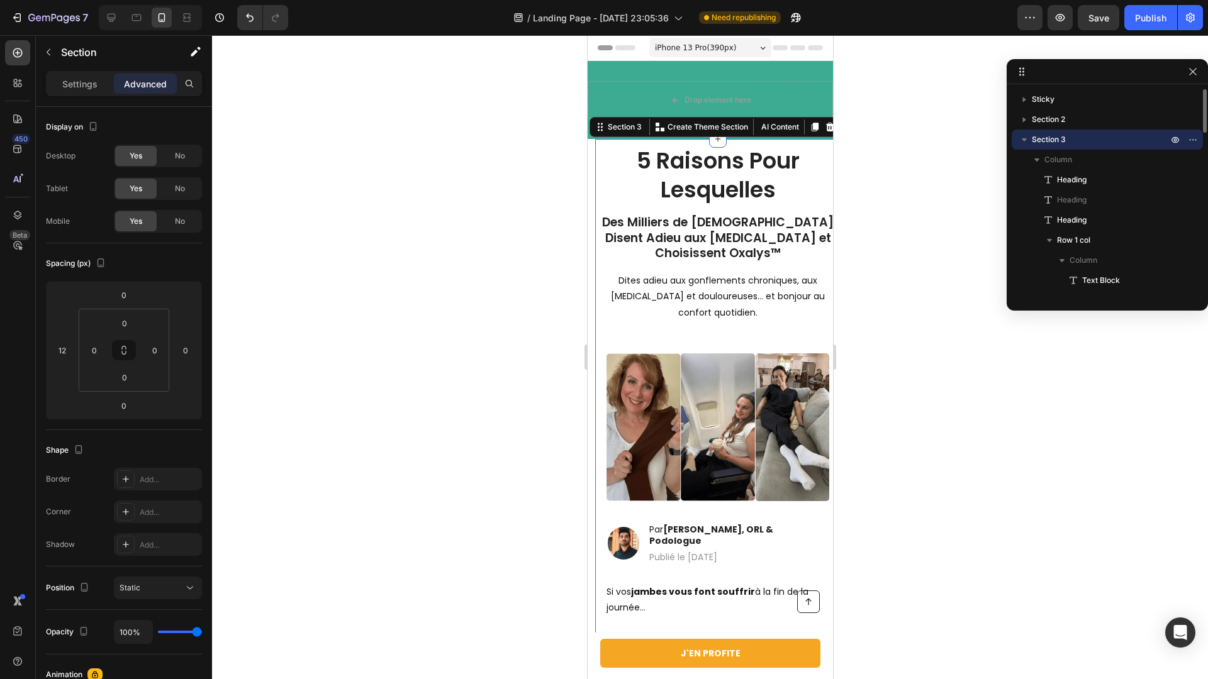
scroll to position [60, 0]
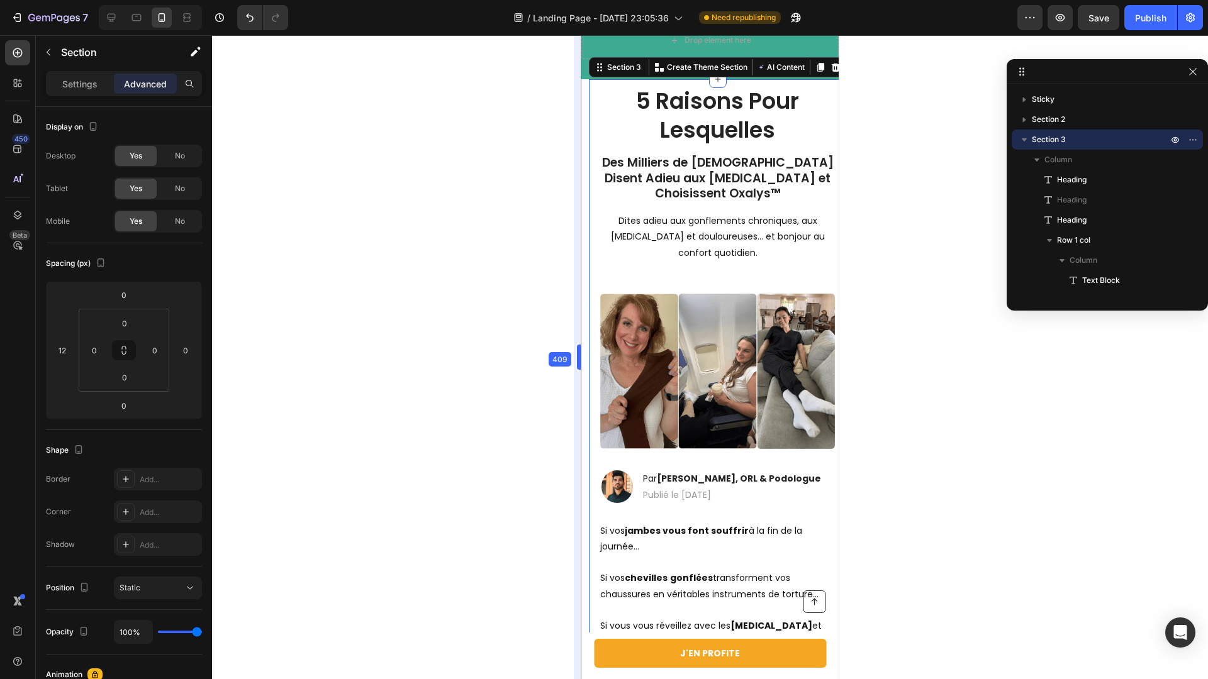
drag, startPoint x: 584, startPoint y: 349, endPoint x: 572, endPoint y: 353, distance: 12.7
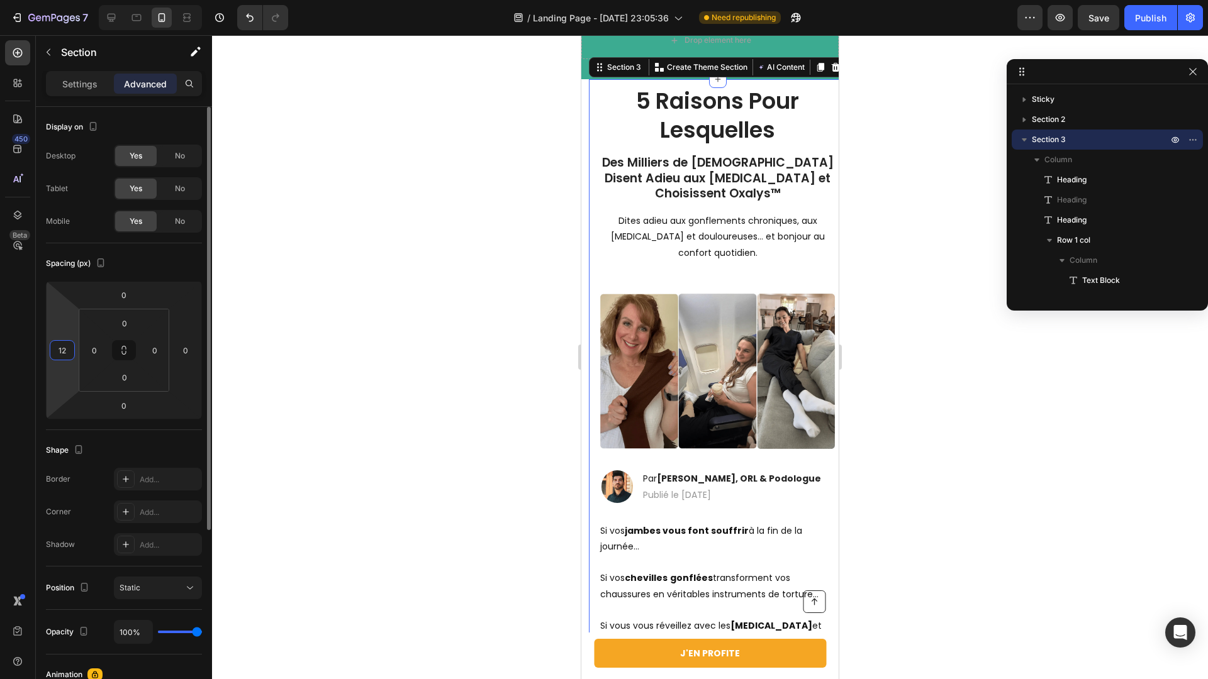
click at [57, 352] on input "12" at bounding box center [62, 350] width 19 height 19
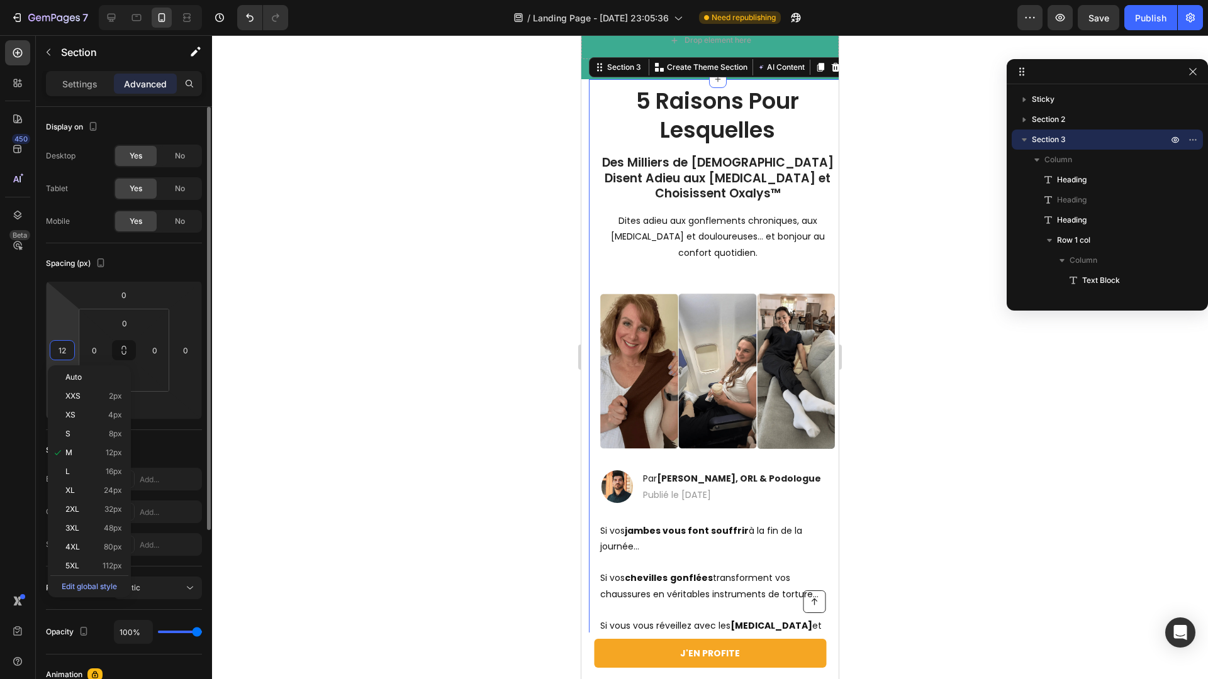
type input "0"
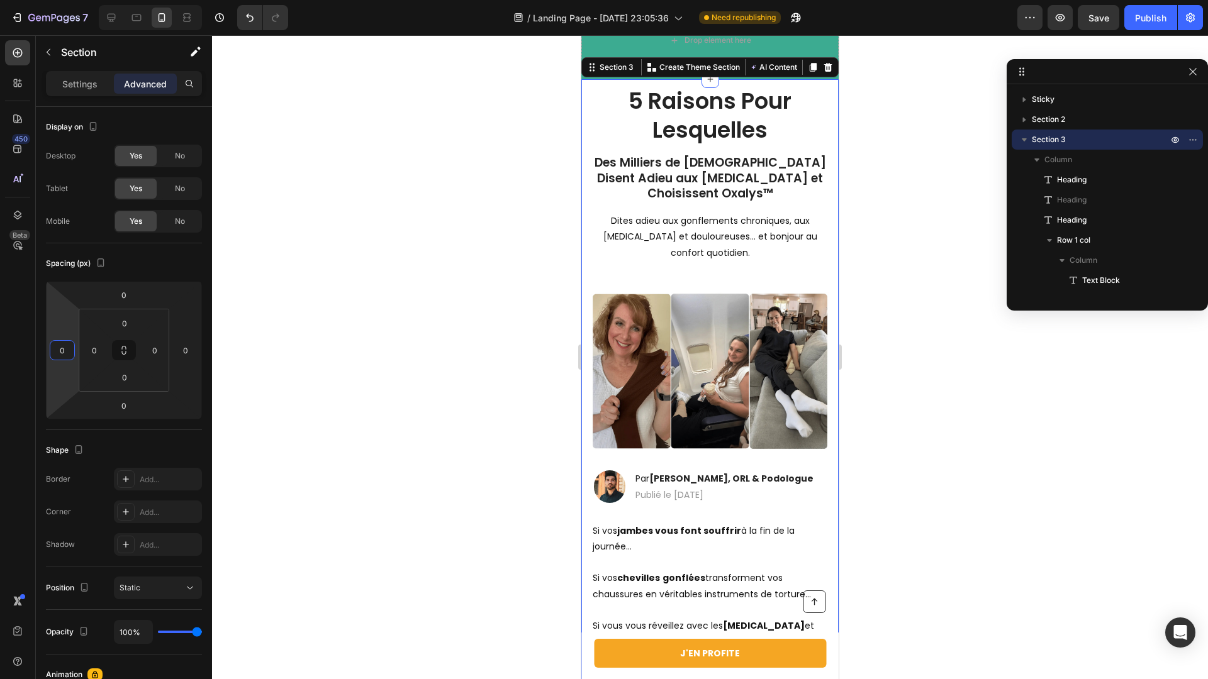
click at [338, 286] on div at bounding box center [710, 357] width 996 height 644
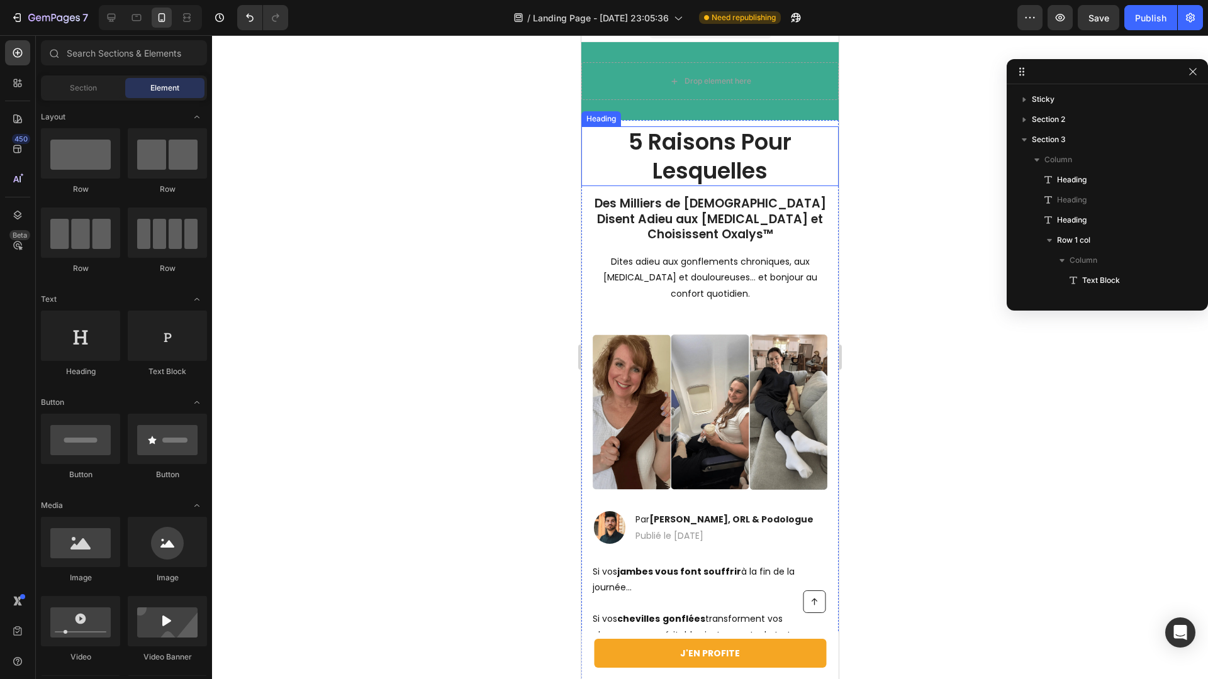
scroll to position [15, 0]
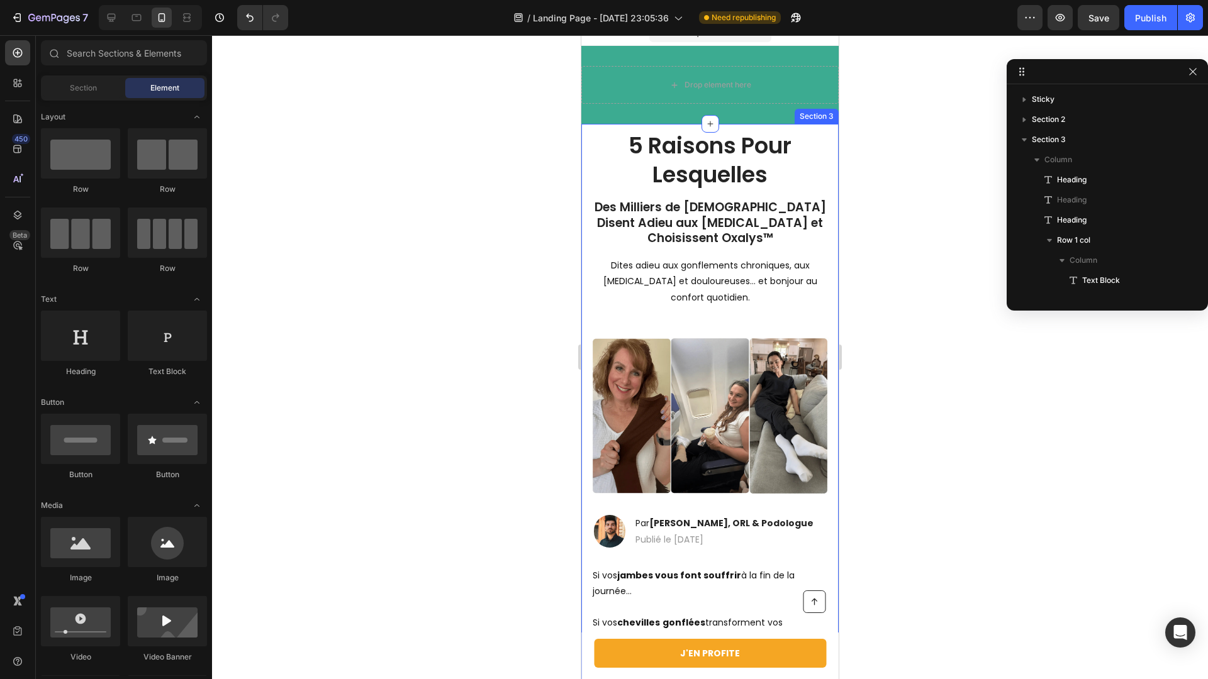
click at [762, 217] on h1 "Des Milliers de Français Disent Adieu aux Jambes Lourdes et Choisissent Oxalys™" at bounding box center [709, 223] width 257 height 49
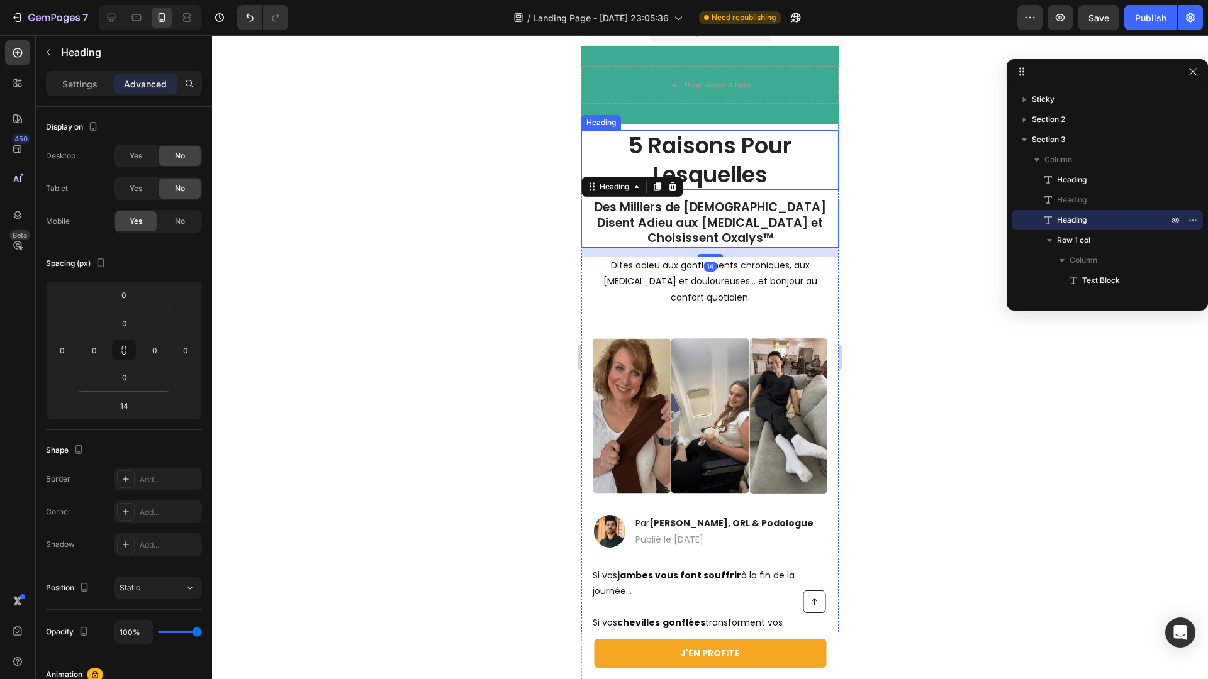
click at [743, 167] on h1 "5 Raisons Pour Lesquelles" at bounding box center [709, 160] width 257 height 60
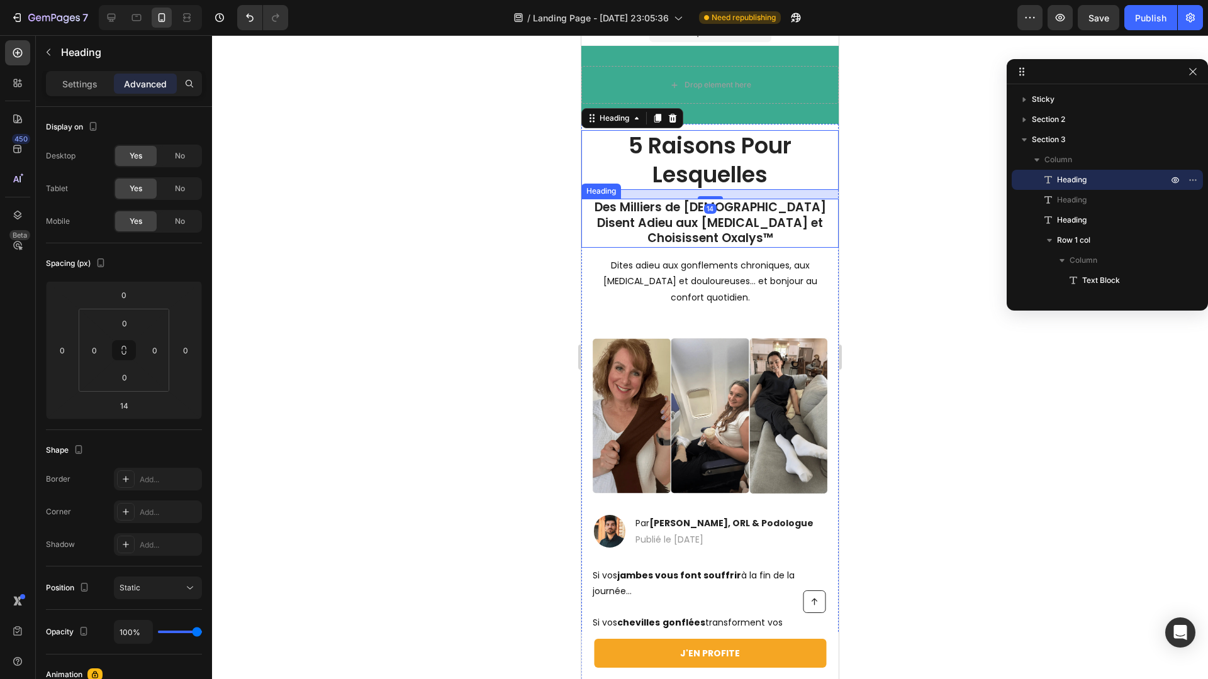
click at [677, 223] on h1 "Des Milliers de Français Disent Adieu aux Jambes Lourdes et Choisissent Oxalys™" at bounding box center [709, 223] width 257 height 49
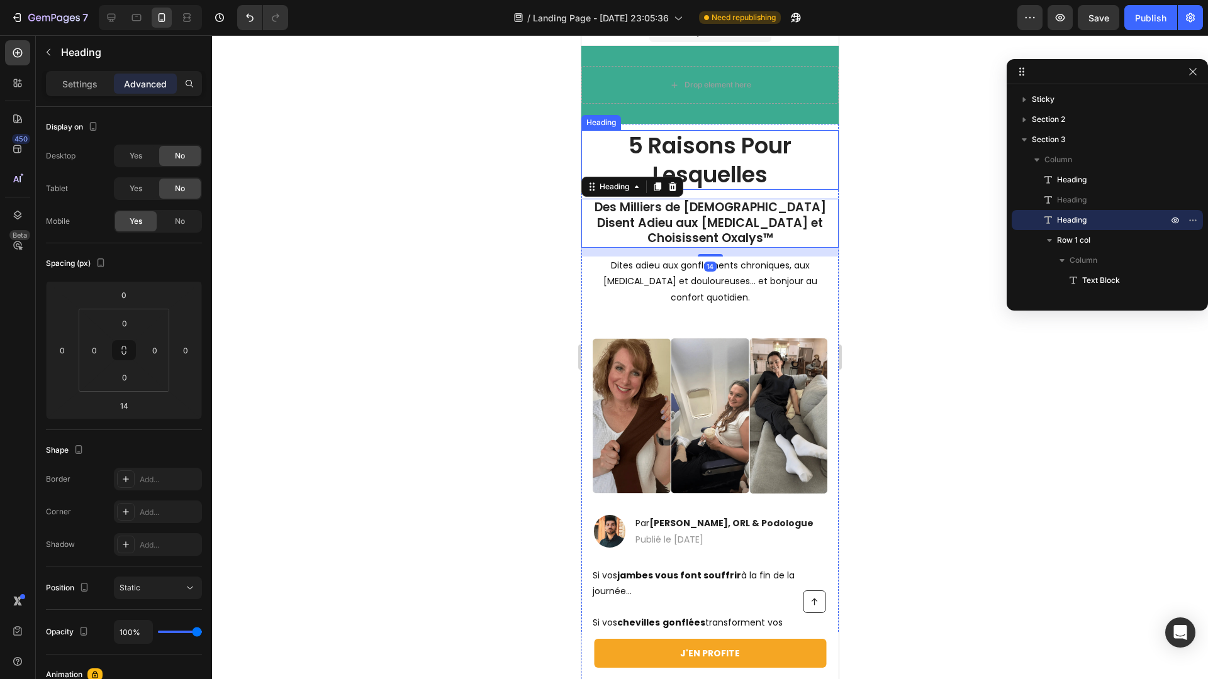
click at [755, 152] on h1 "5 Raisons Pour Lesquelles" at bounding box center [709, 160] width 257 height 60
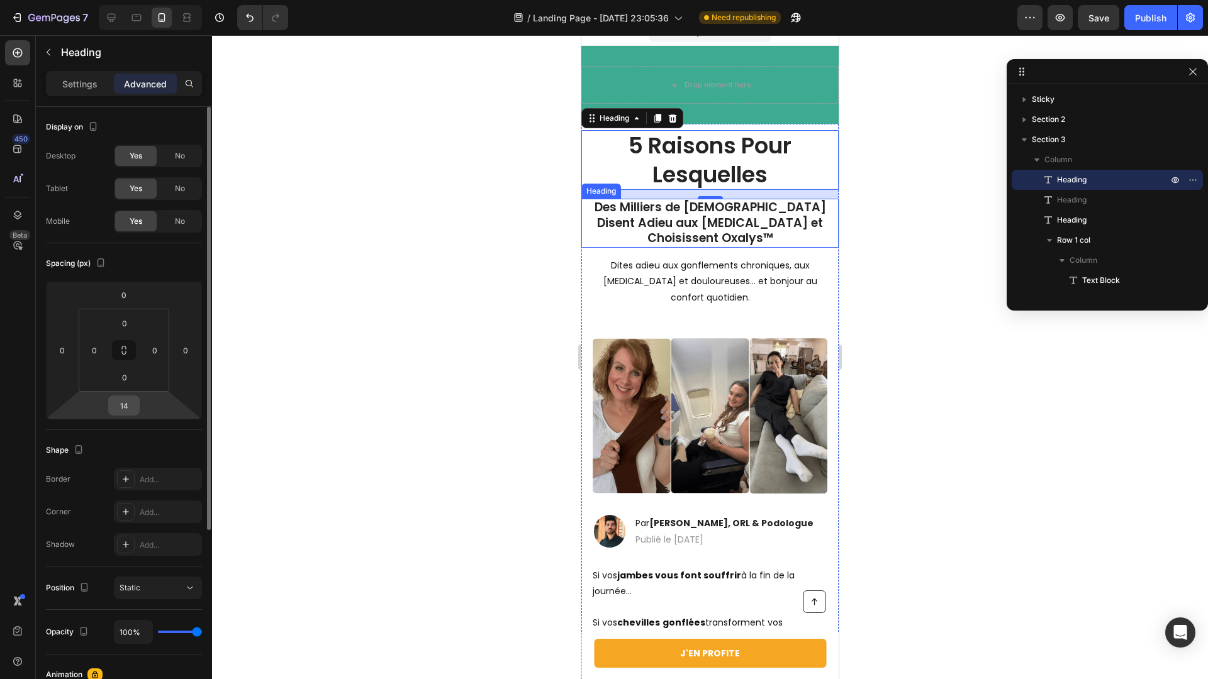
click at [125, 411] on input "14" at bounding box center [123, 405] width 25 height 19
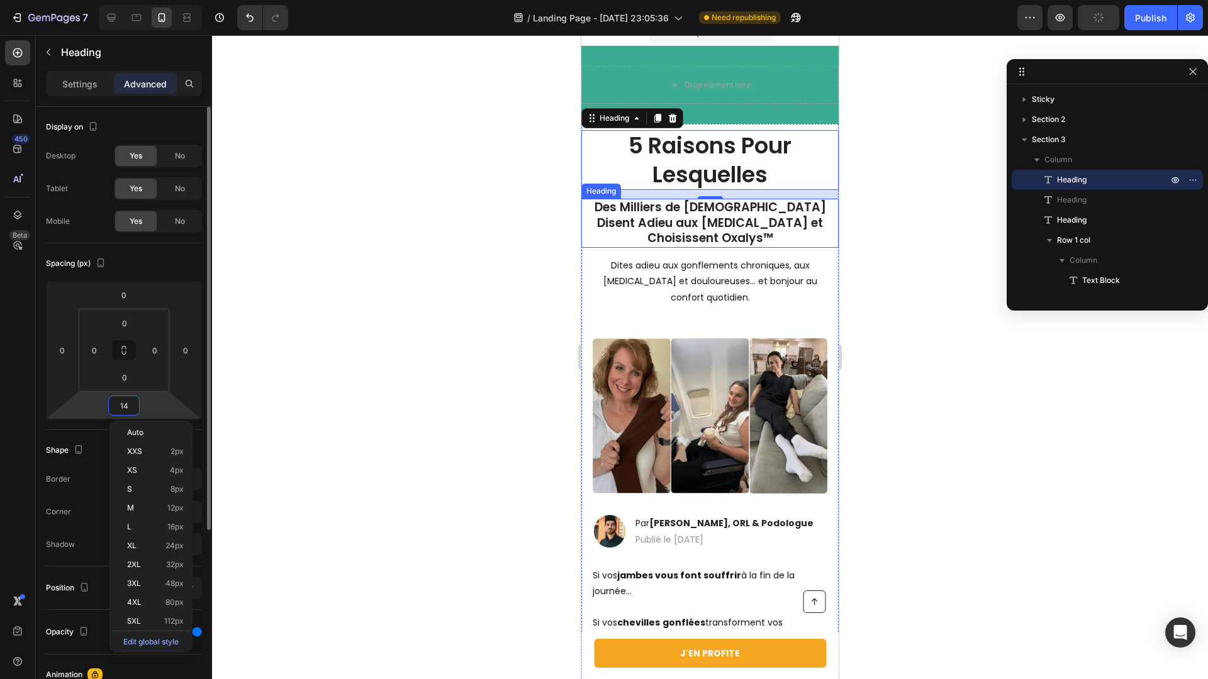
type input "0"
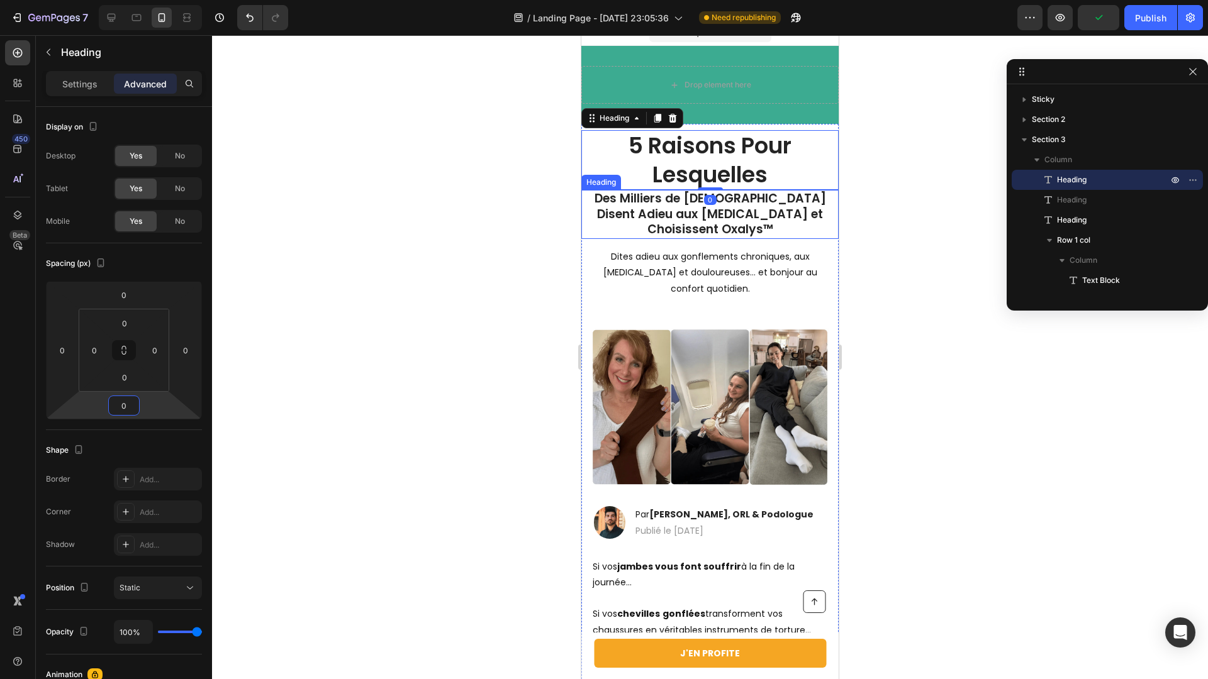
click at [398, 315] on div at bounding box center [710, 357] width 996 height 644
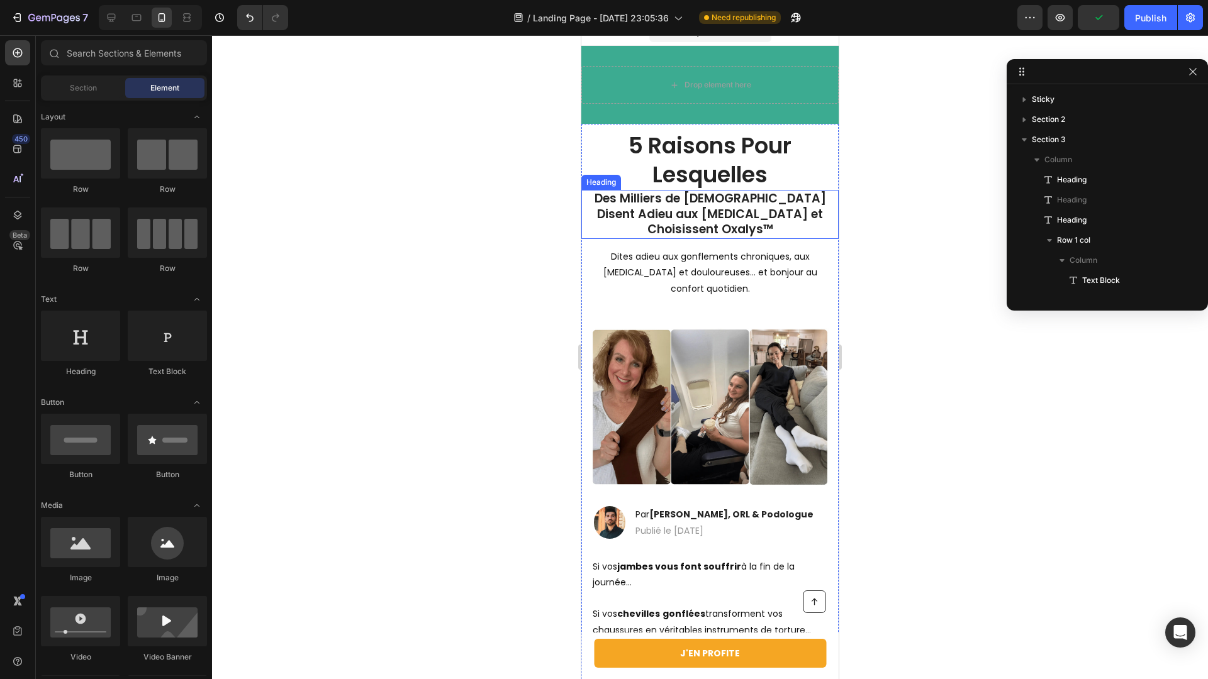
click at [500, 208] on div at bounding box center [710, 357] width 996 height 644
click at [706, 231] on h1 "Des Milliers de Français Disent Adieu aux Jambes Lourdes et Choisissent Oxalys™" at bounding box center [709, 214] width 257 height 49
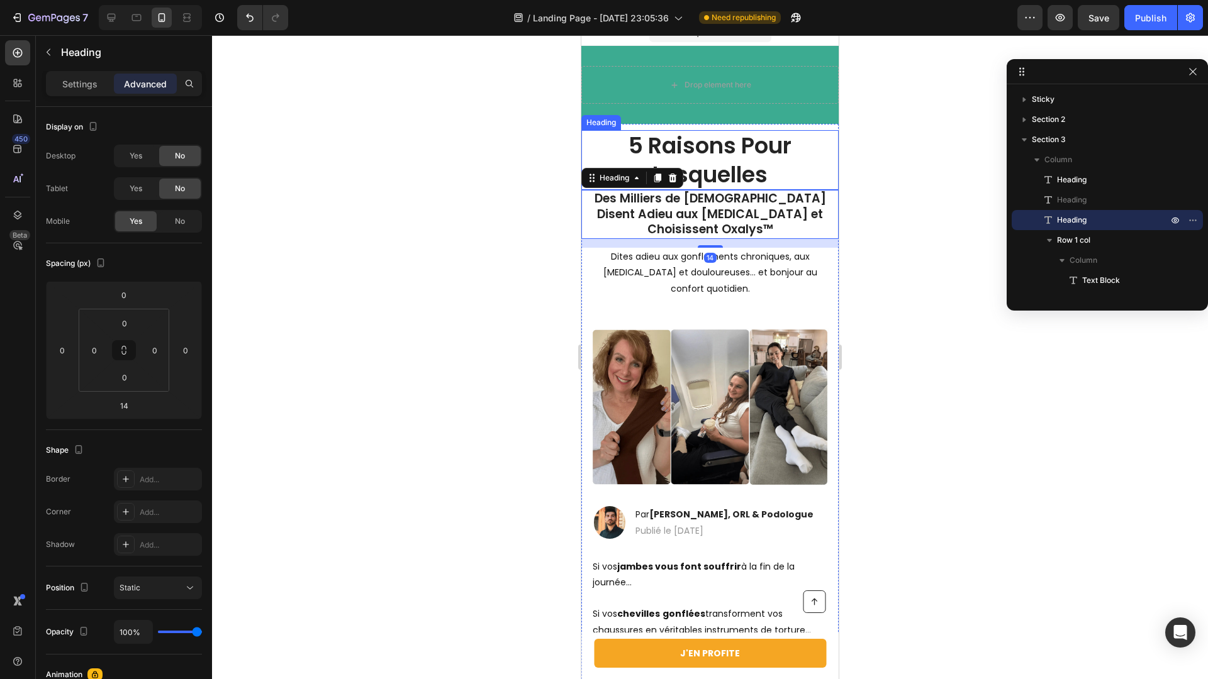
click at [738, 150] on h1 "5 Raisons Pour Lesquelles" at bounding box center [709, 160] width 257 height 60
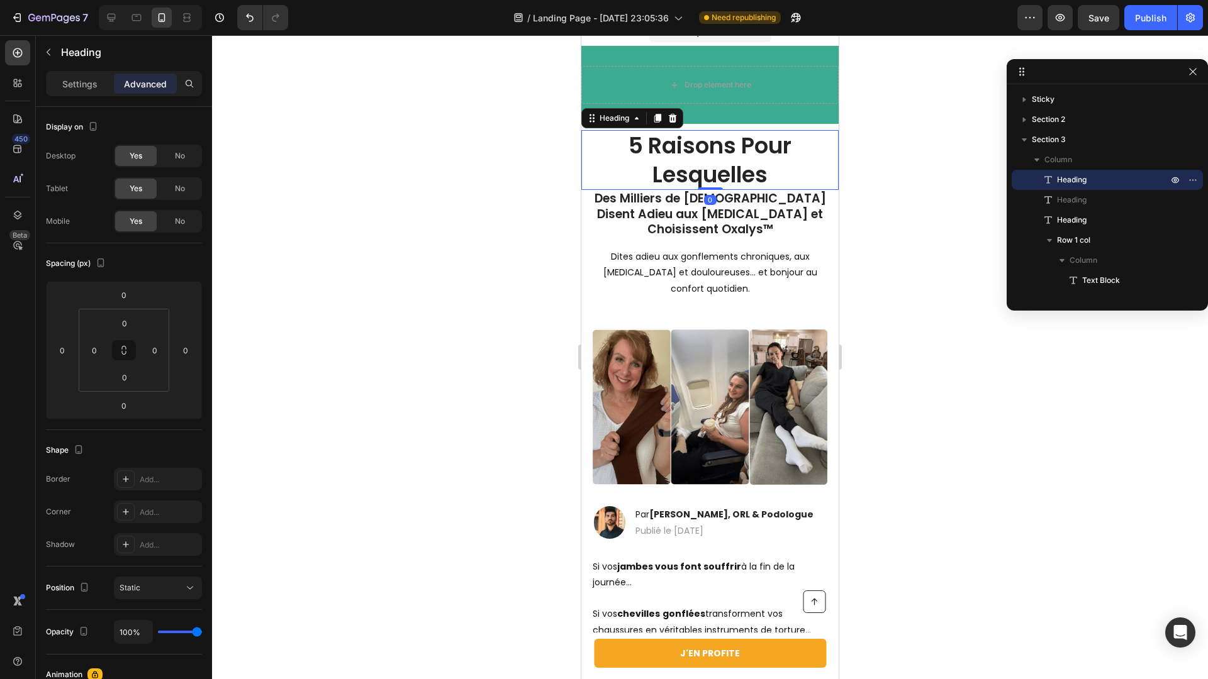
click at [912, 189] on div at bounding box center [710, 357] width 996 height 644
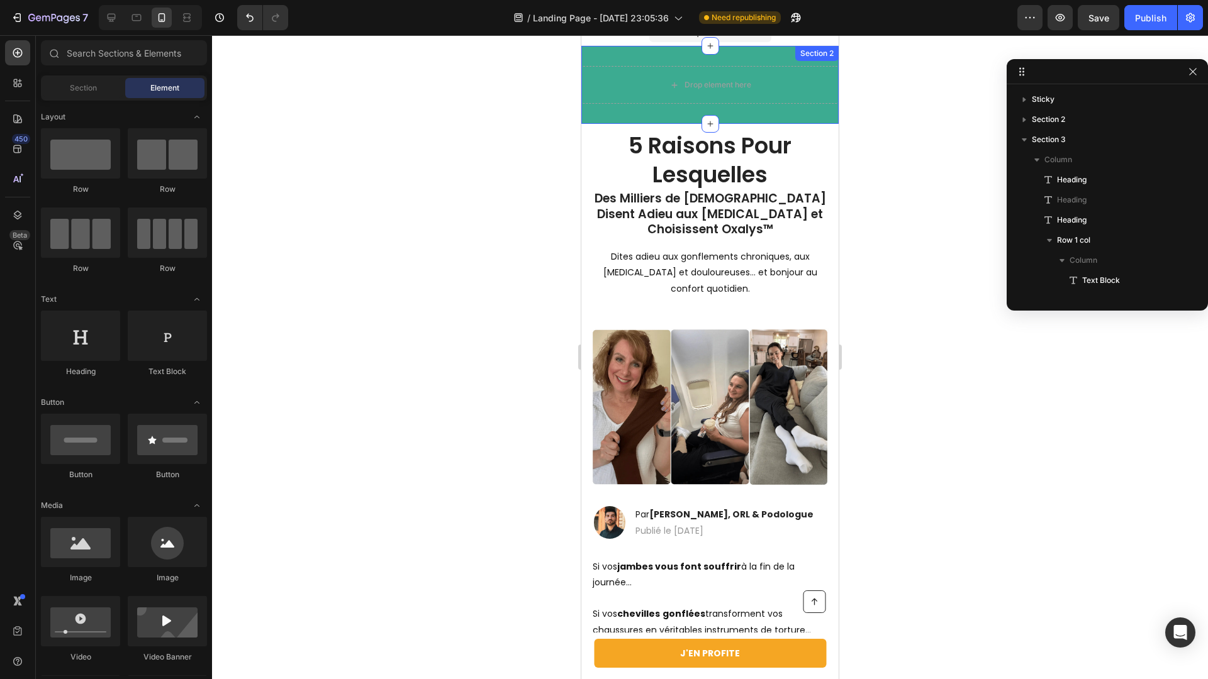
click at [705, 137] on h1 "5 Raisons Pour Lesquelles" at bounding box center [709, 160] width 257 height 60
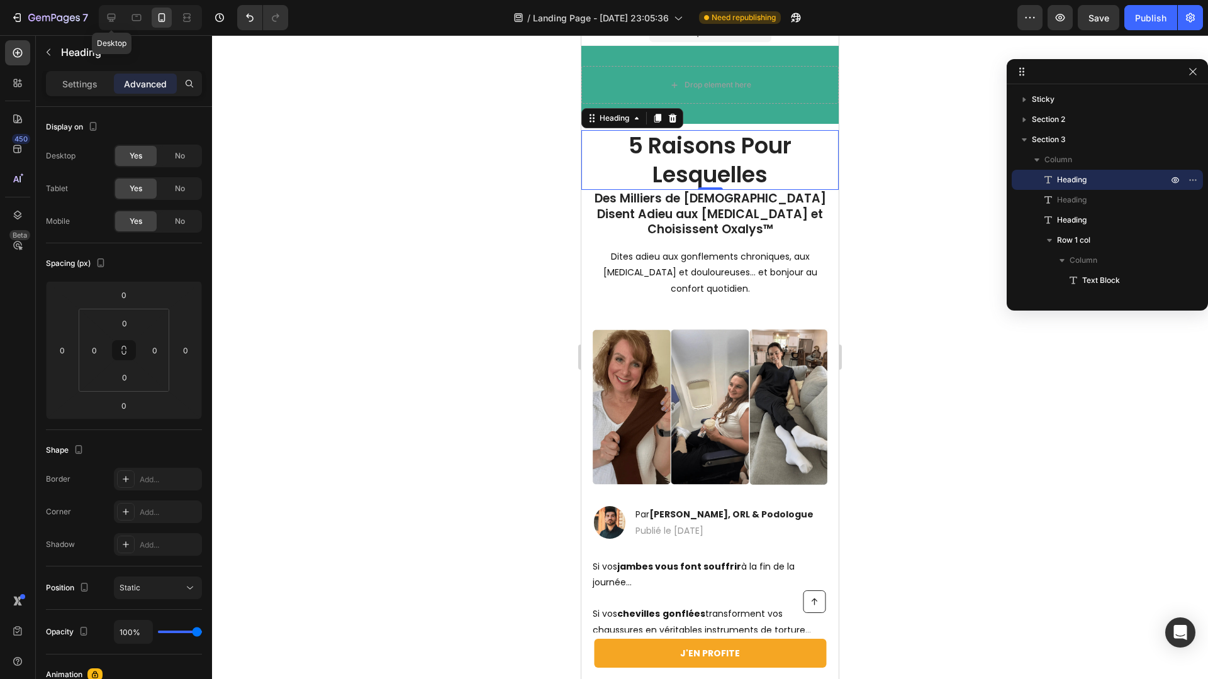
click at [95, 22] on div "Desktop" at bounding box center [148, 17] width 108 height 25
click at [103, 20] on div at bounding box center [111, 18] width 20 height 20
type input "10"
type input "20"
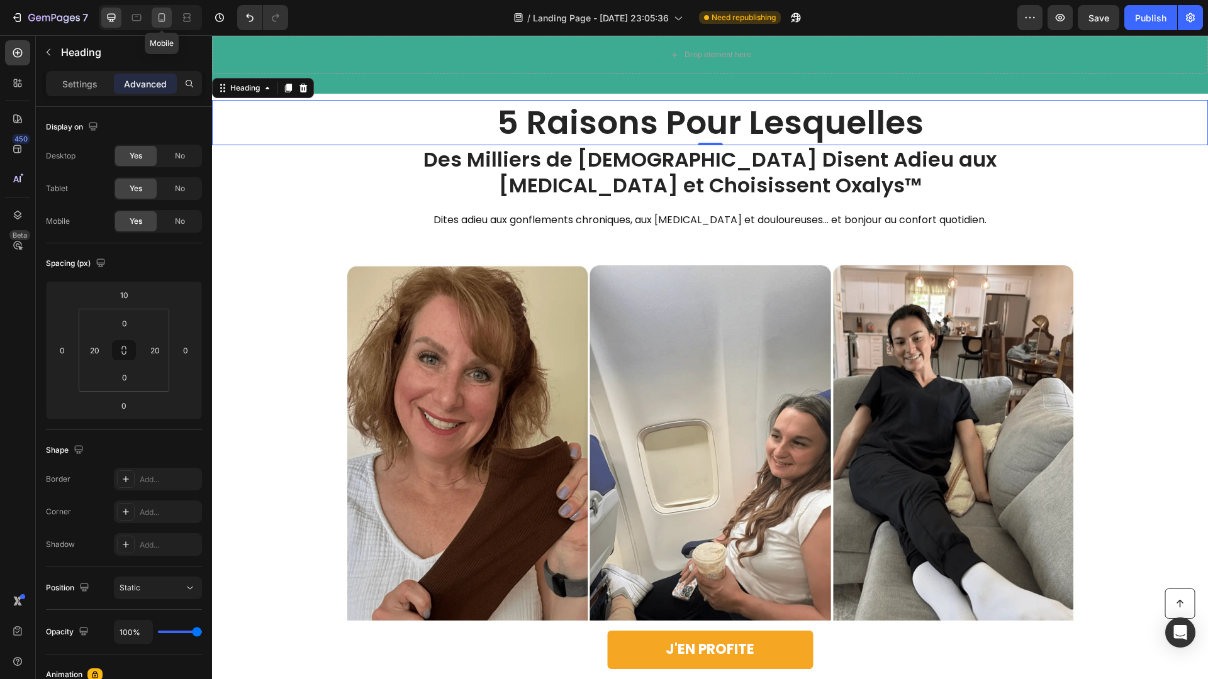
scroll to position [66, 0]
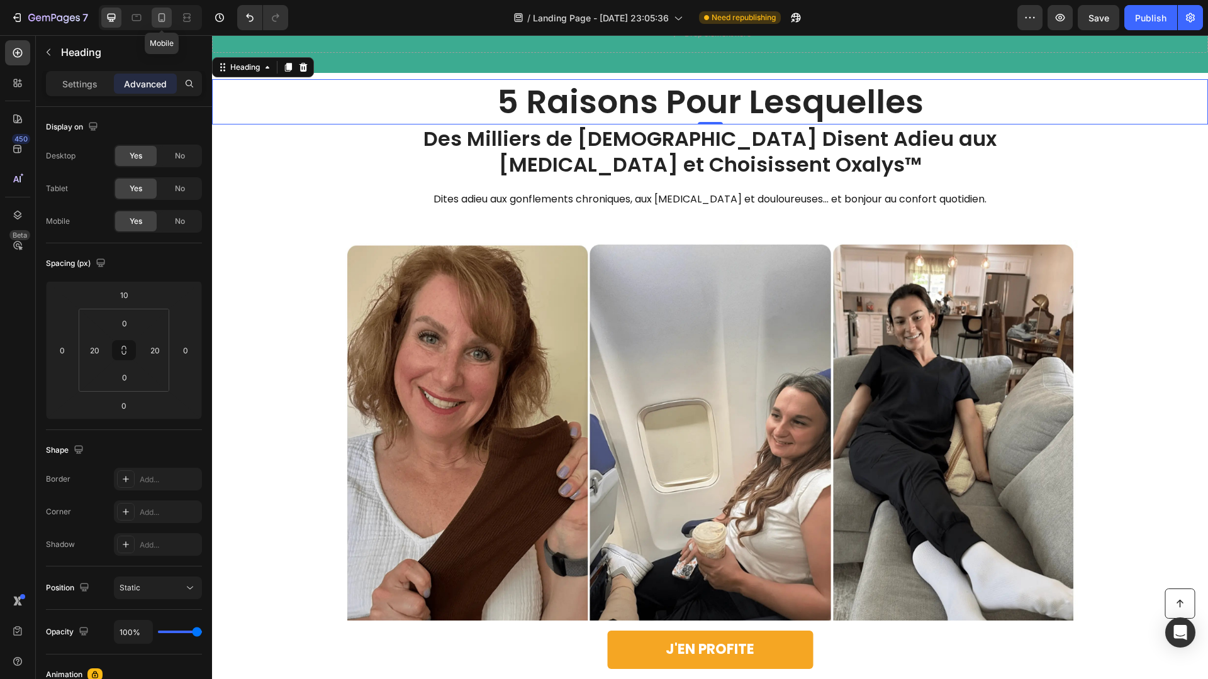
click at [166, 18] on icon at bounding box center [161, 17] width 13 height 13
type input "0"
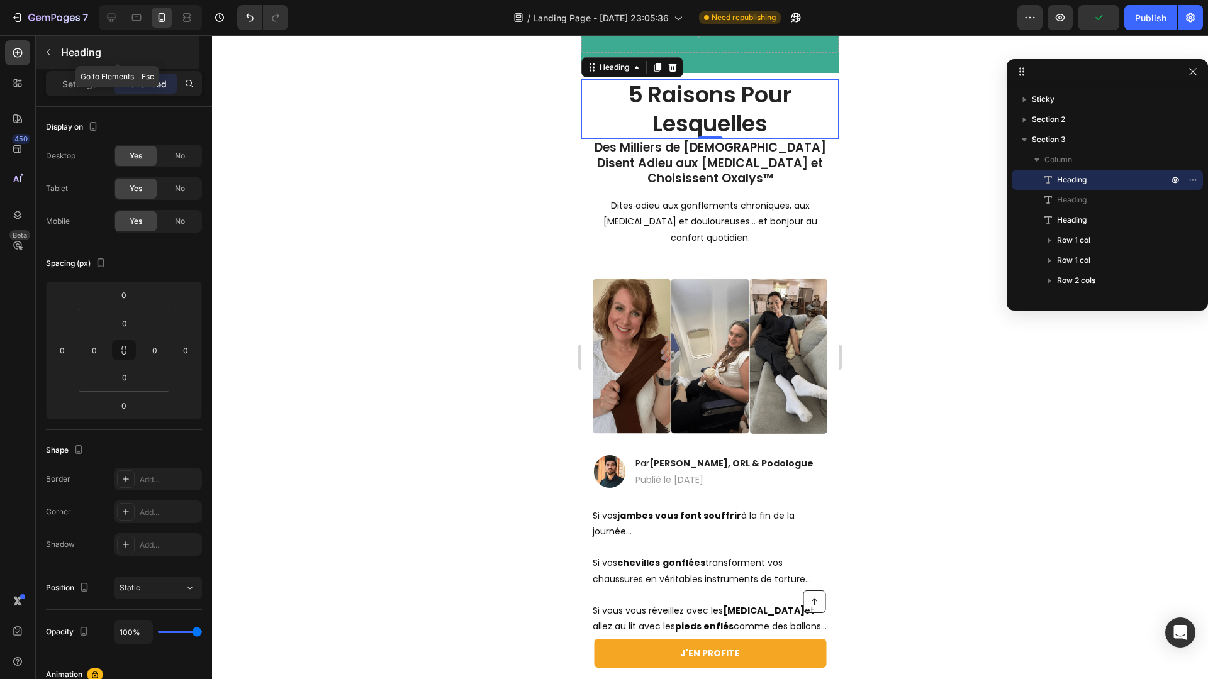
click at [46, 48] on icon "button" at bounding box center [48, 52] width 10 height 10
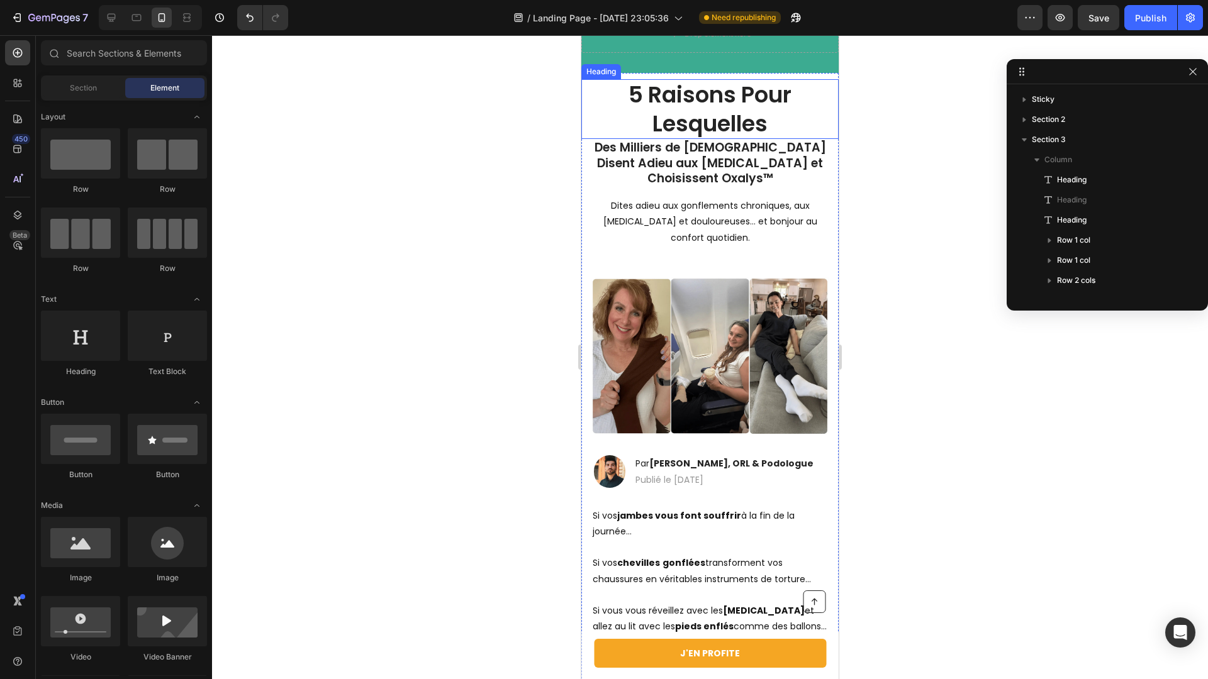
click at [664, 89] on h1 "5 Raisons Pour Lesquelles" at bounding box center [709, 109] width 257 height 60
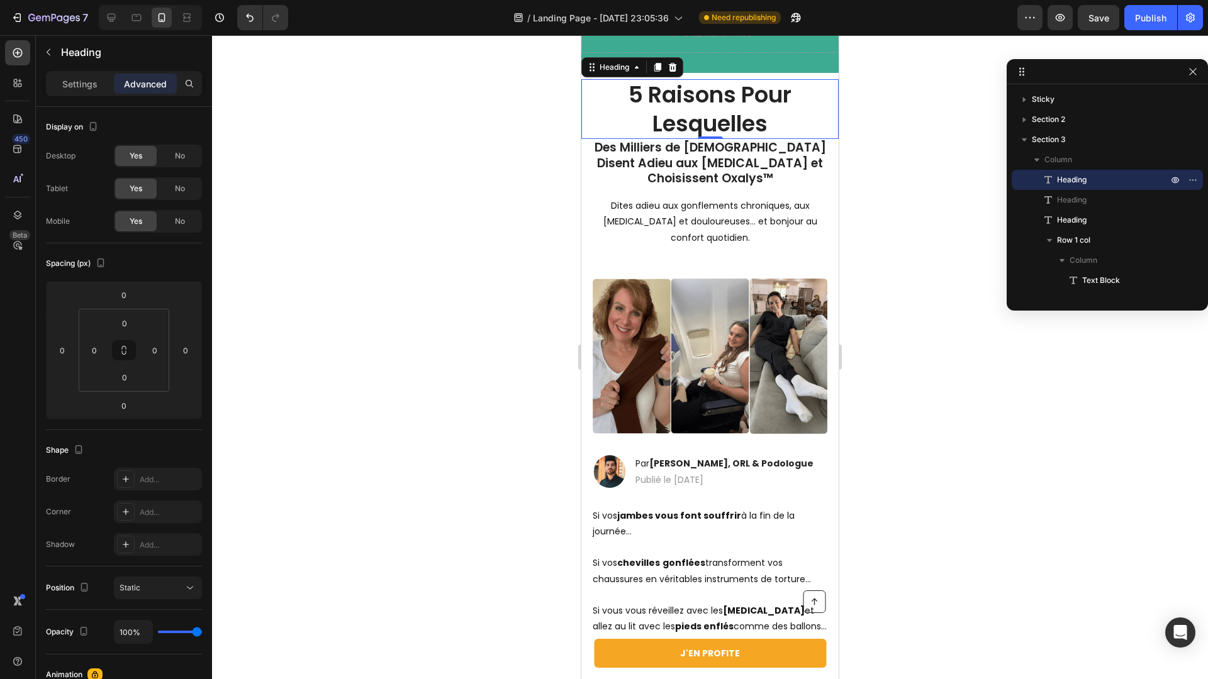
click at [57, 72] on div "Settings Advanced" at bounding box center [124, 83] width 156 height 25
click at [60, 79] on div "Settings" at bounding box center [79, 84] width 63 height 20
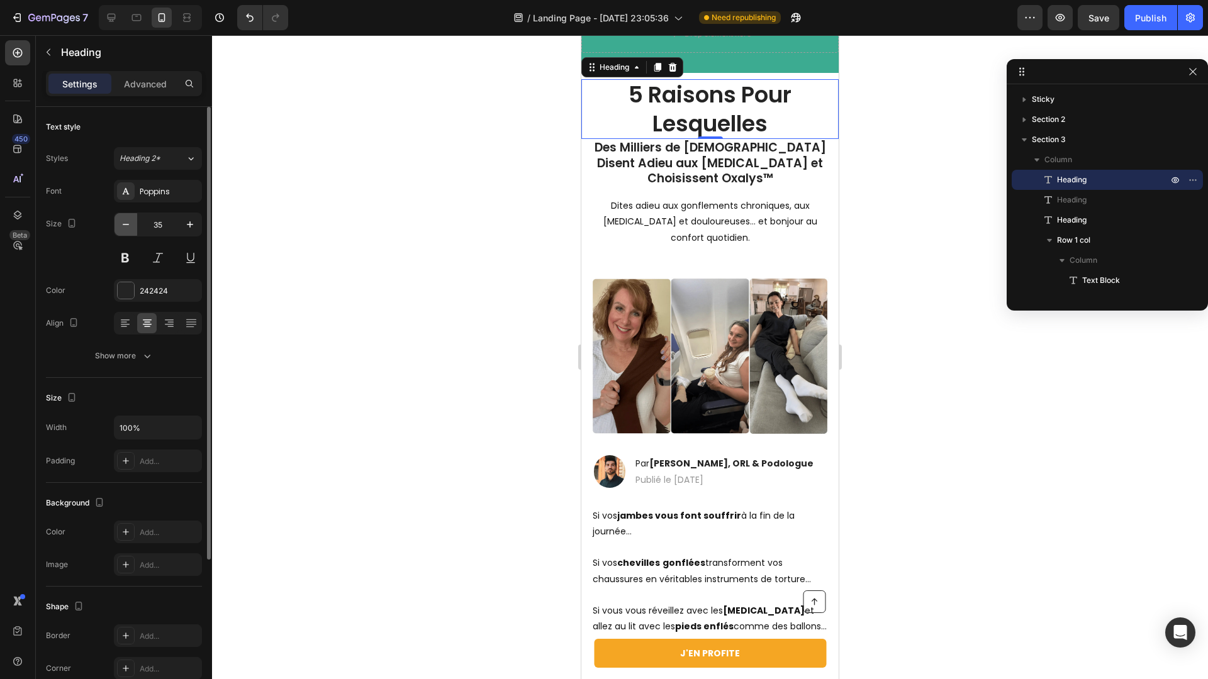
click at [125, 219] on icon "button" at bounding box center [126, 224] width 13 height 13
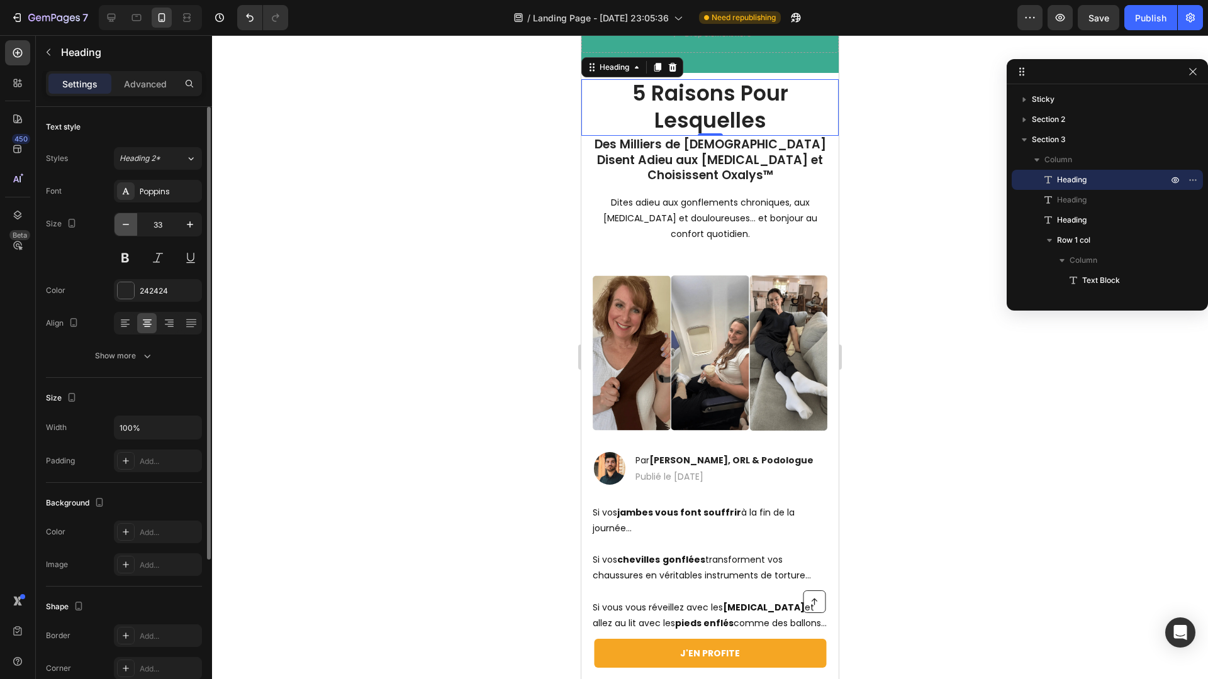
click at [125, 219] on icon "button" at bounding box center [126, 224] width 13 height 13
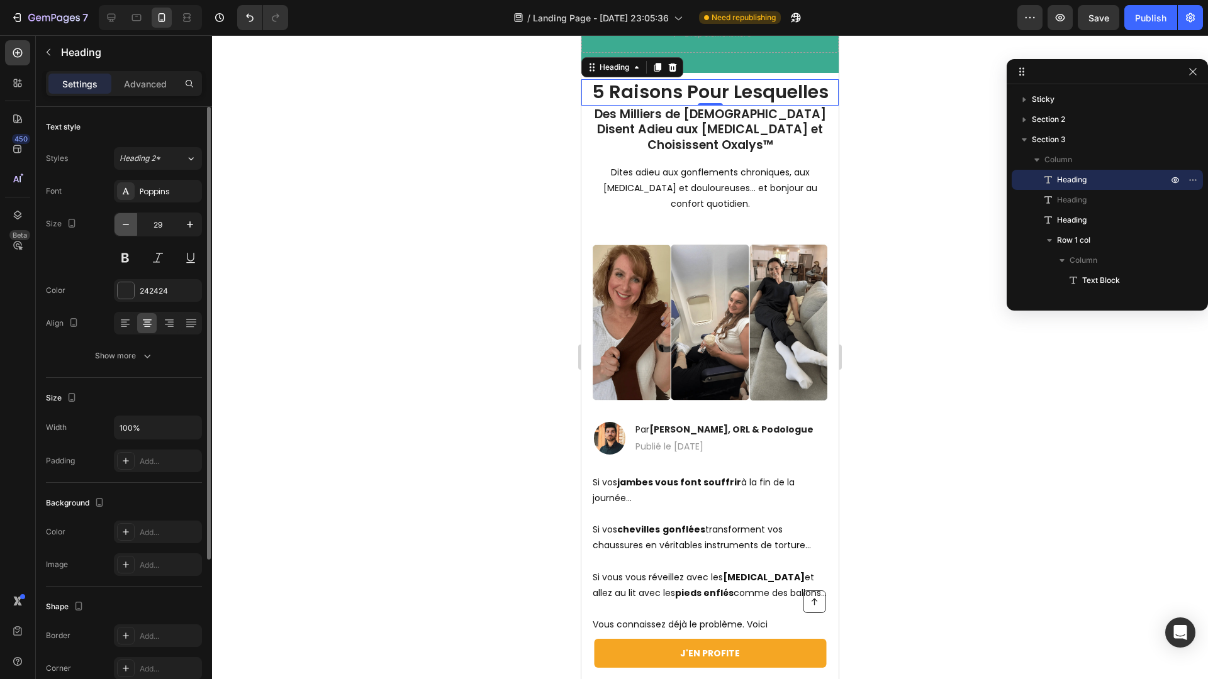
click at [124, 222] on icon "button" at bounding box center [126, 224] width 13 height 13
type input "26"
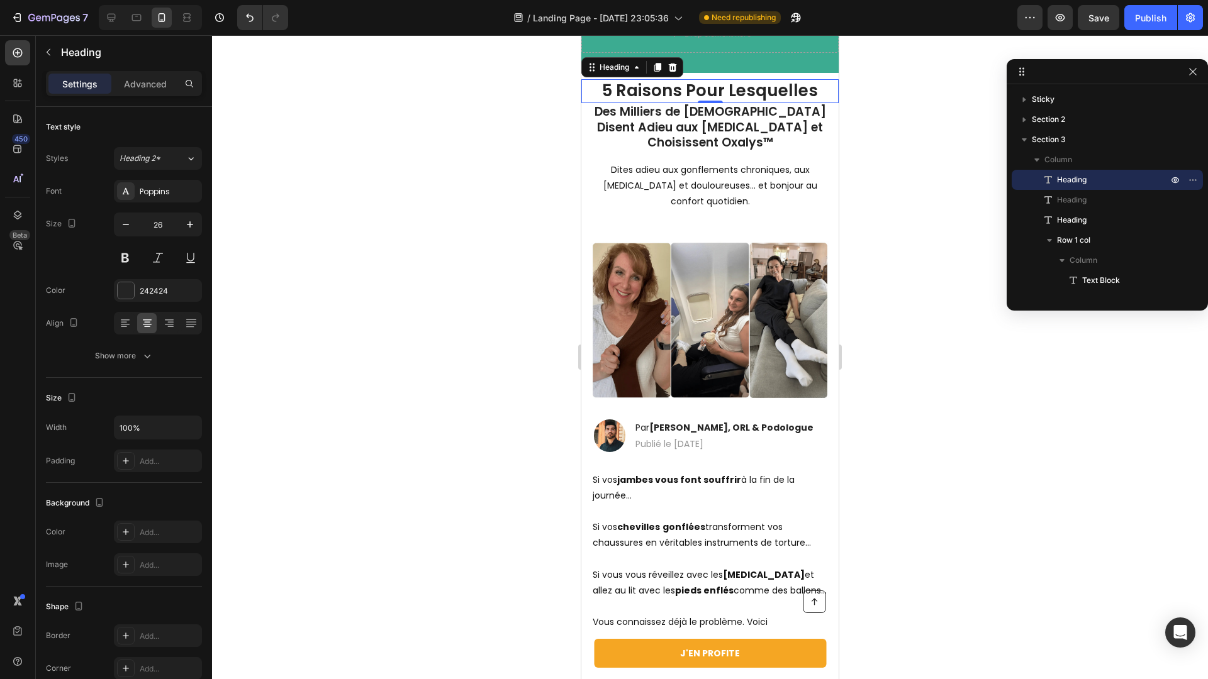
click at [411, 223] on div at bounding box center [710, 357] width 996 height 644
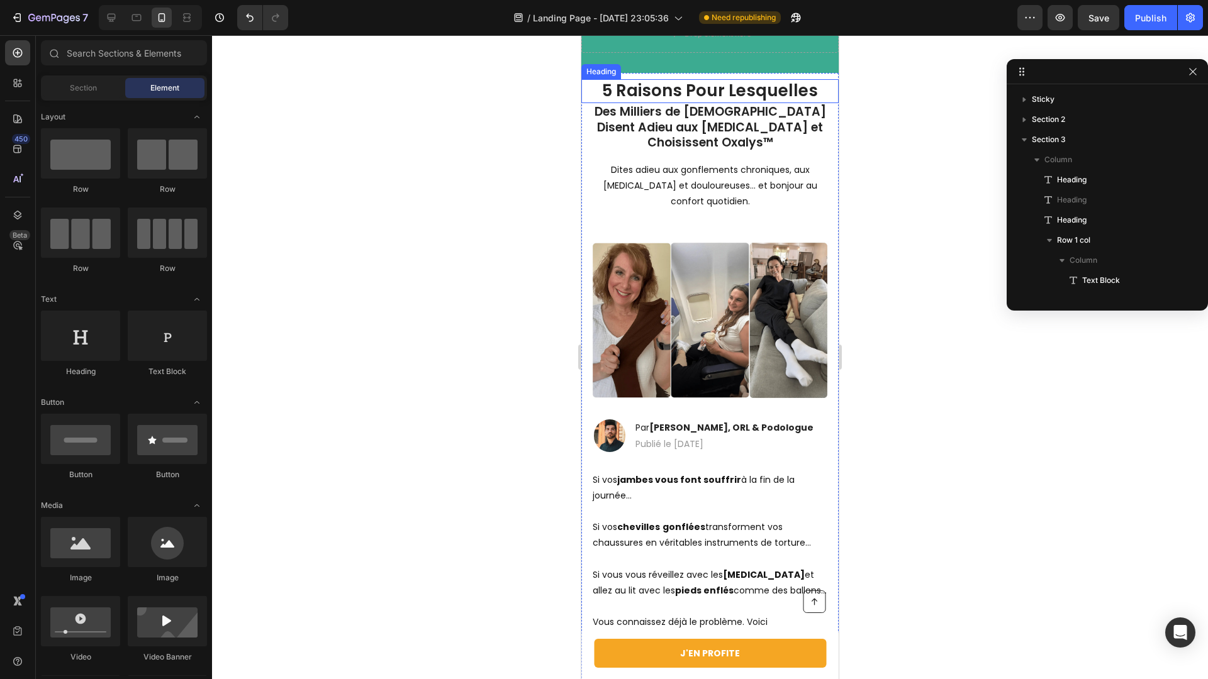
click at [640, 91] on h1 "5 Raisons Pour Lesquelles" at bounding box center [709, 91] width 257 height 24
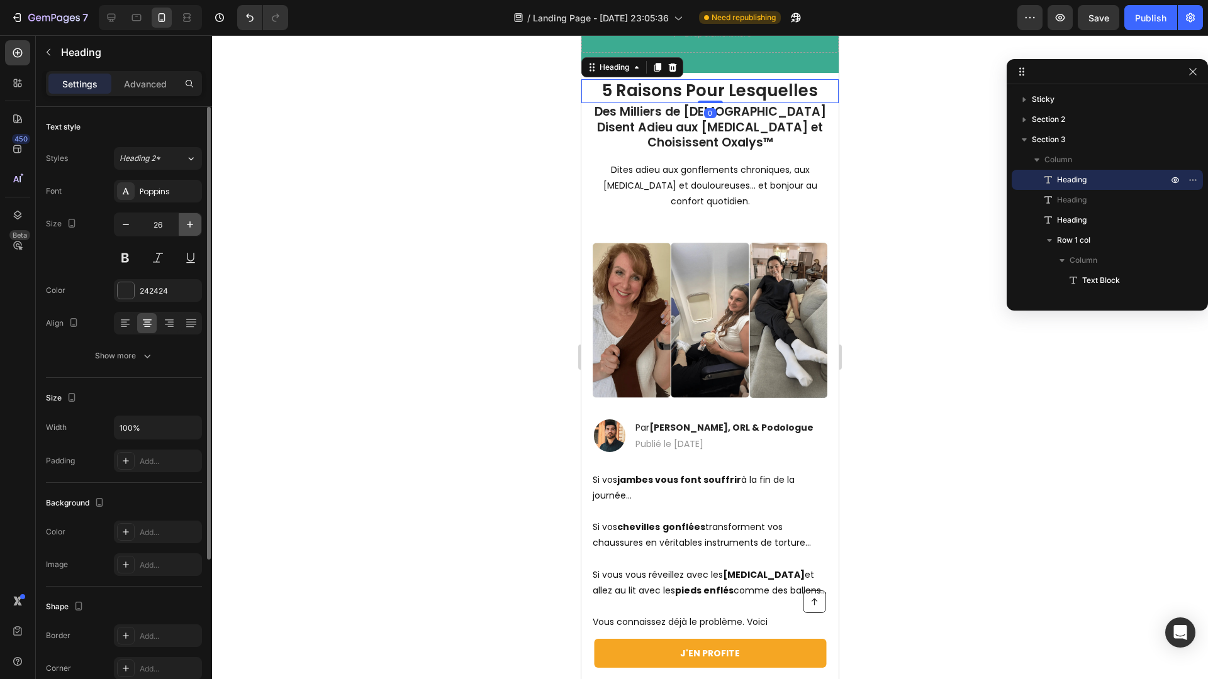
click at [182, 229] on button "button" at bounding box center [190, 224] width 23 height 23
type input "28"
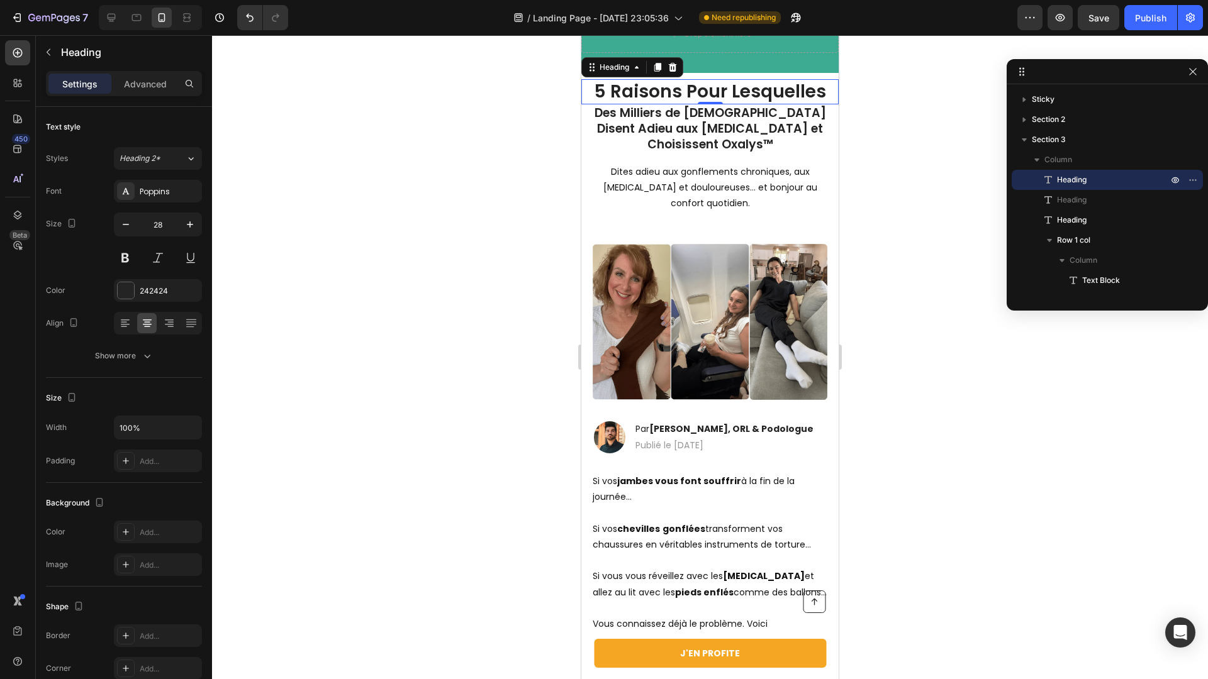
click at [380, 278] on div at bounding box center [710, 357] width 996 height 644
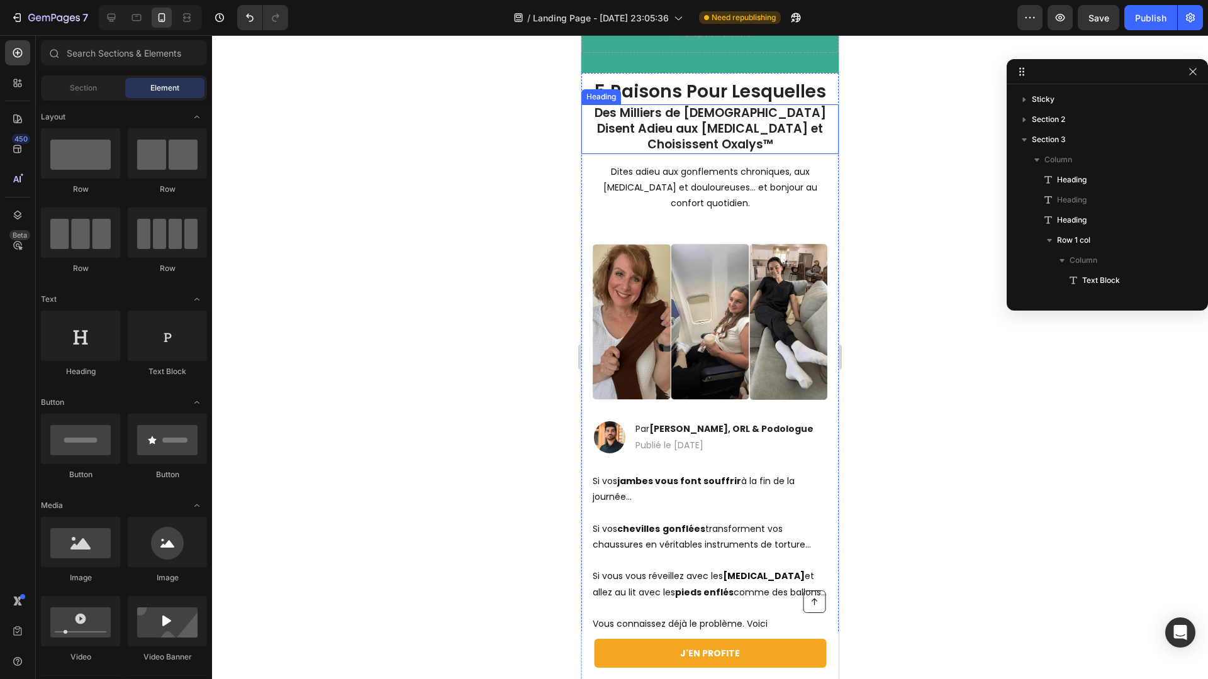
click at [674, 109] on h1 "Des Milliers de Français Disent Adieu aux Jambes Lourdes et Choisissent Oxalys™" at bounding box center [709, 128] width 257 height 49
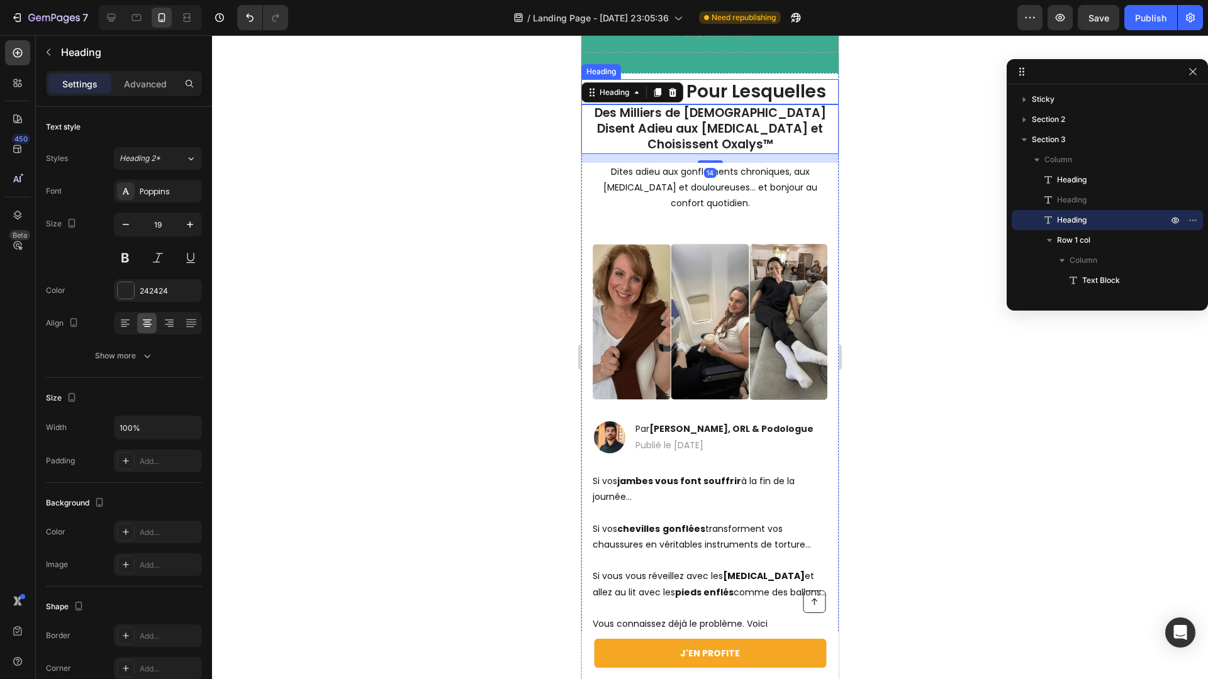
click at [701, 91] on h1 "5 Raisons Pour Lesquelles" at bounding box center [709, 91] width 257 height 25
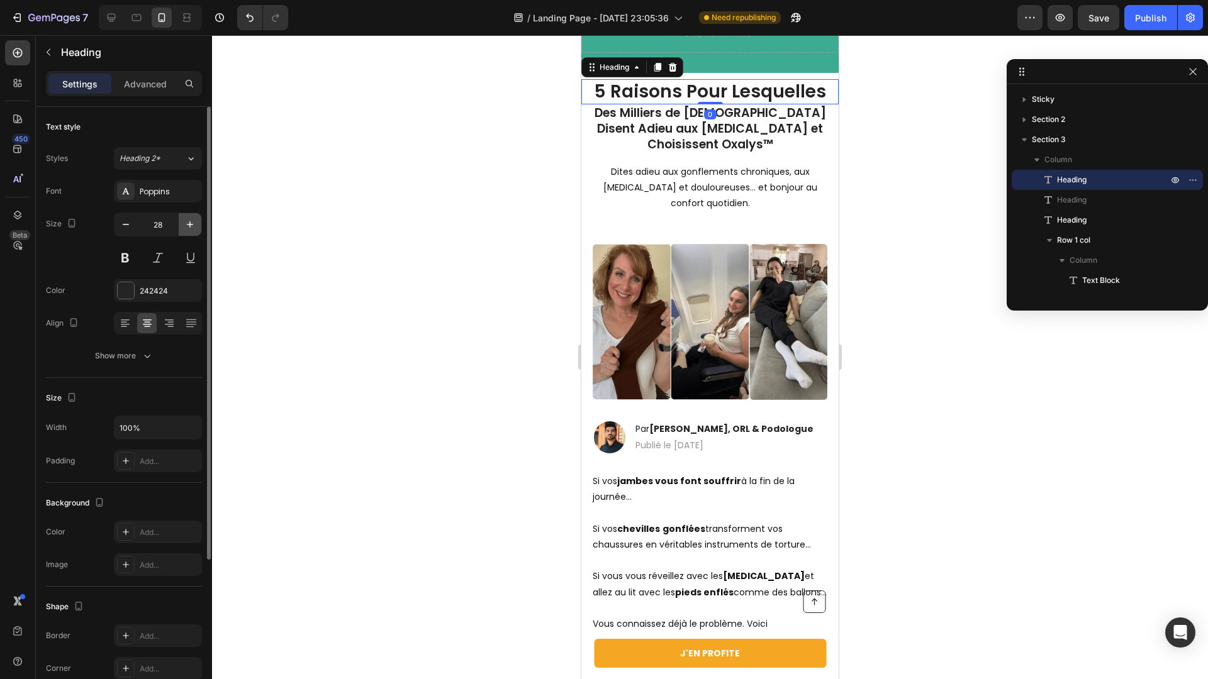
click at [189, 223] on icon "button" at bounding box center [190, 224] width 13 height 13
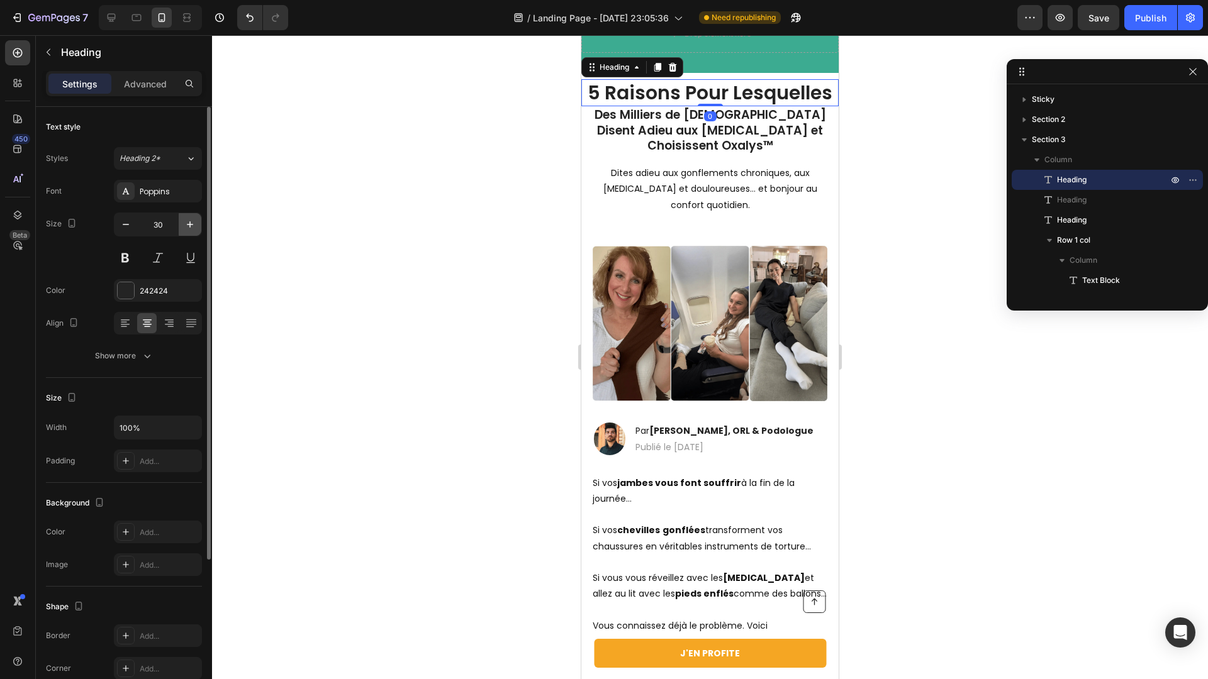
click at [189, 223] on icon "button" at bounding box center [190, 224] width 13 height 13
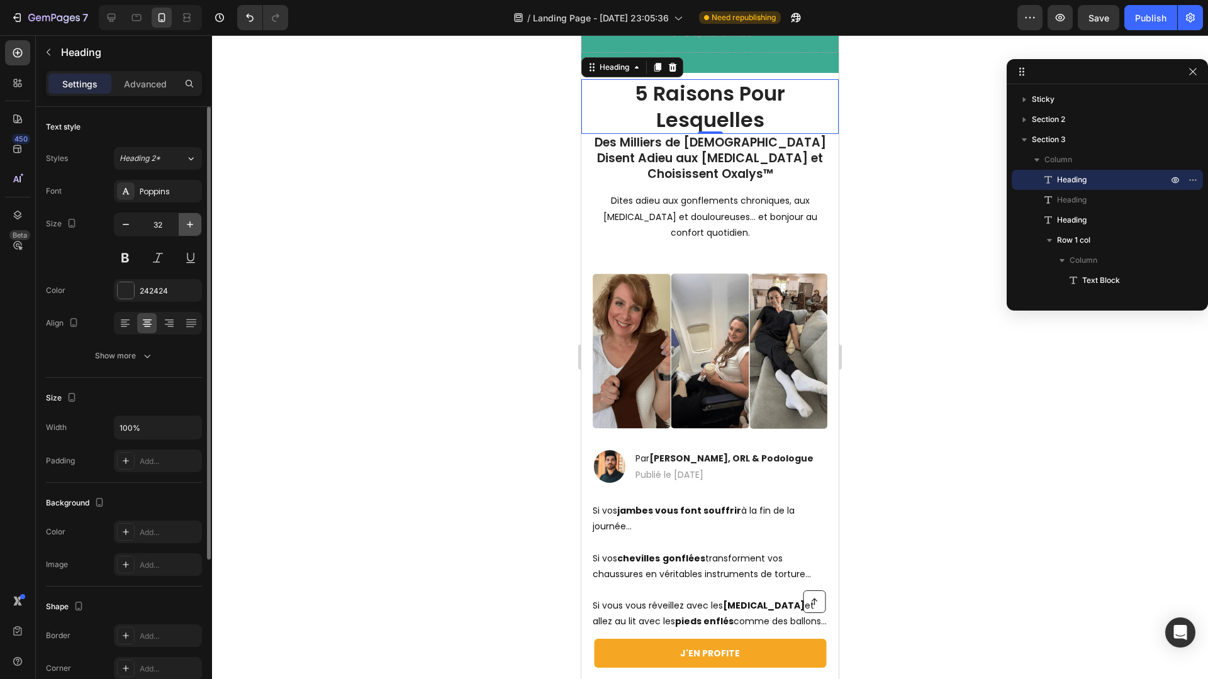
click at [189, 232] on button "button" at bounding box center [190, 224] width 23 height 23
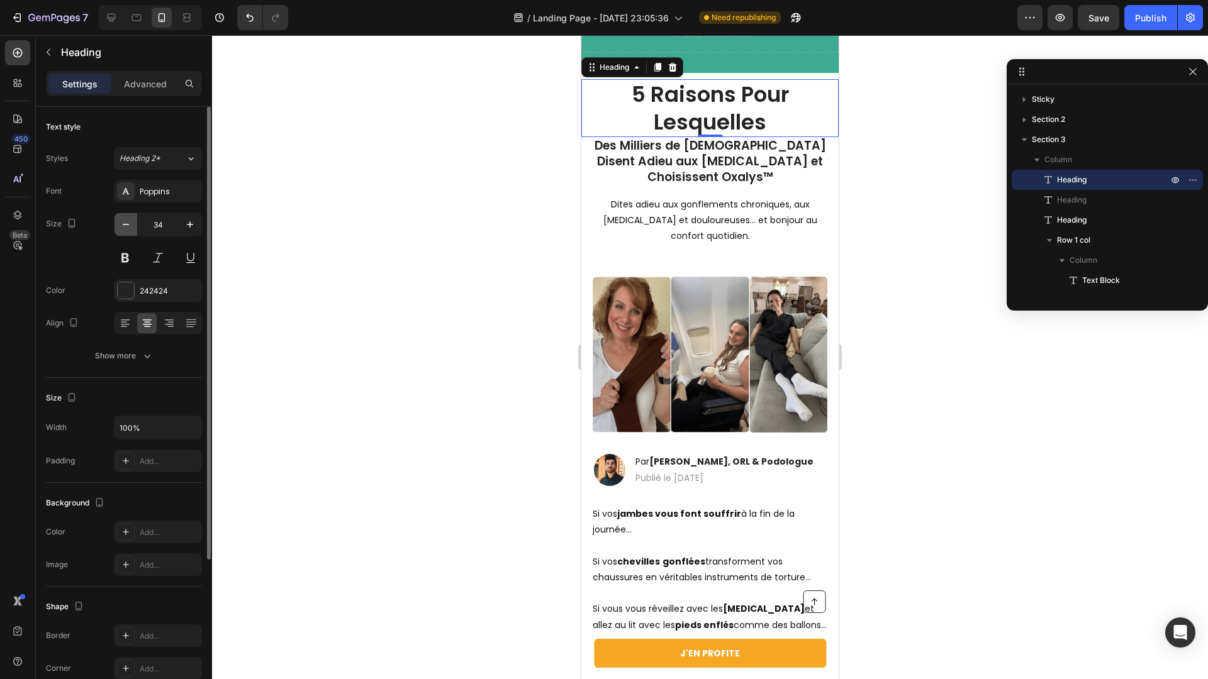
click at [129, 230] on icon "button" at bounding box center [126, 224] width 13 height 13
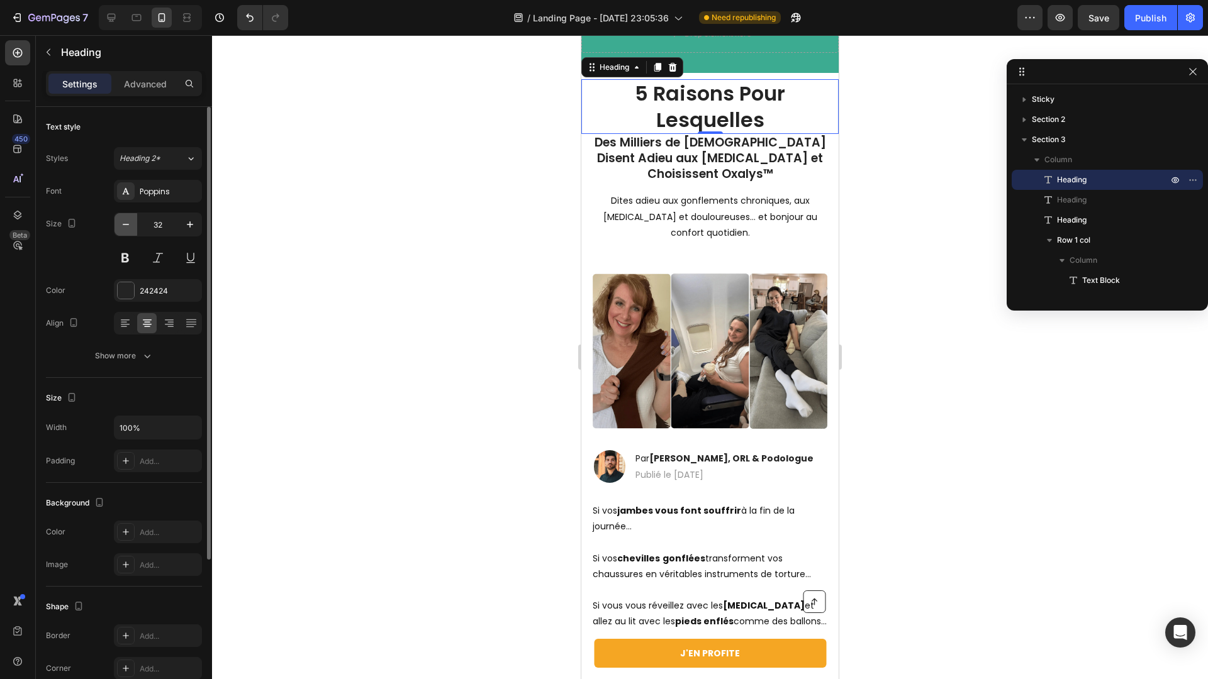
click at [129, 230] on icon "button" at bounding box center [126, 224] width 13 height 13
type input "30"
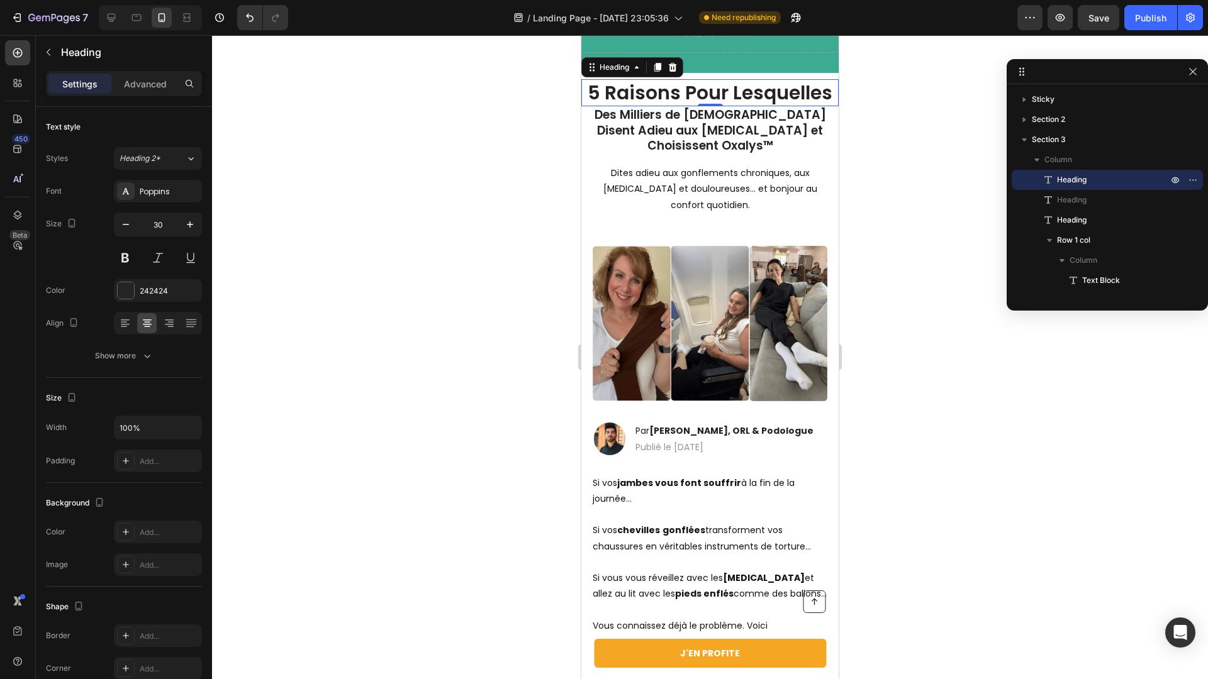
click at [372, 230] on div at bounding box center [710, 357] width 996 height 644
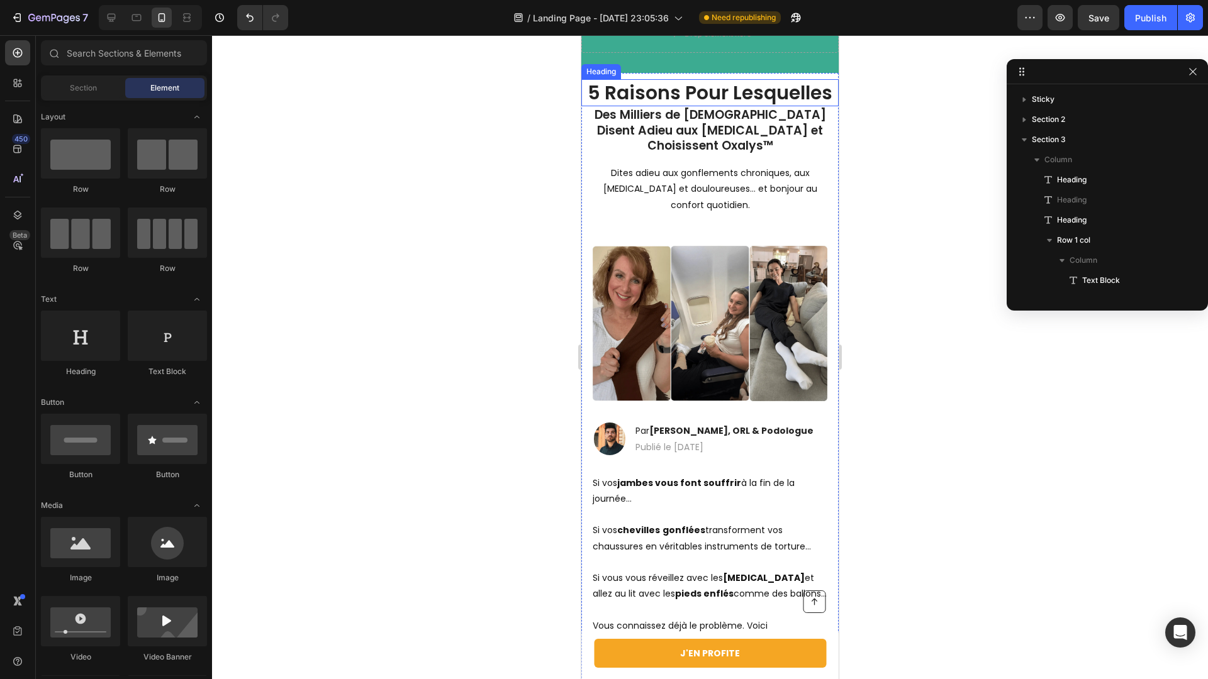
click at [643, 91] on h1 "5 Raisons Pour Lesquelles" at bounding box center [709, 92] width 257 height 27
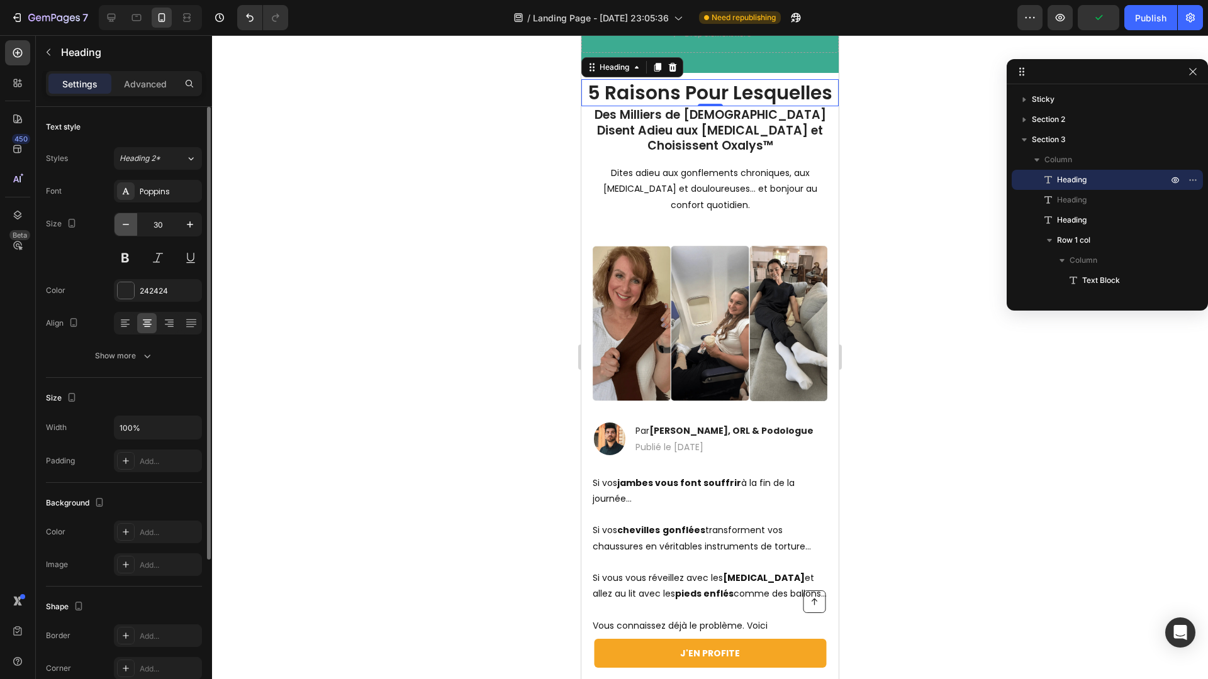
click at [136, 229] on button "button" at bounding box center [125, 224] width 23 height 23
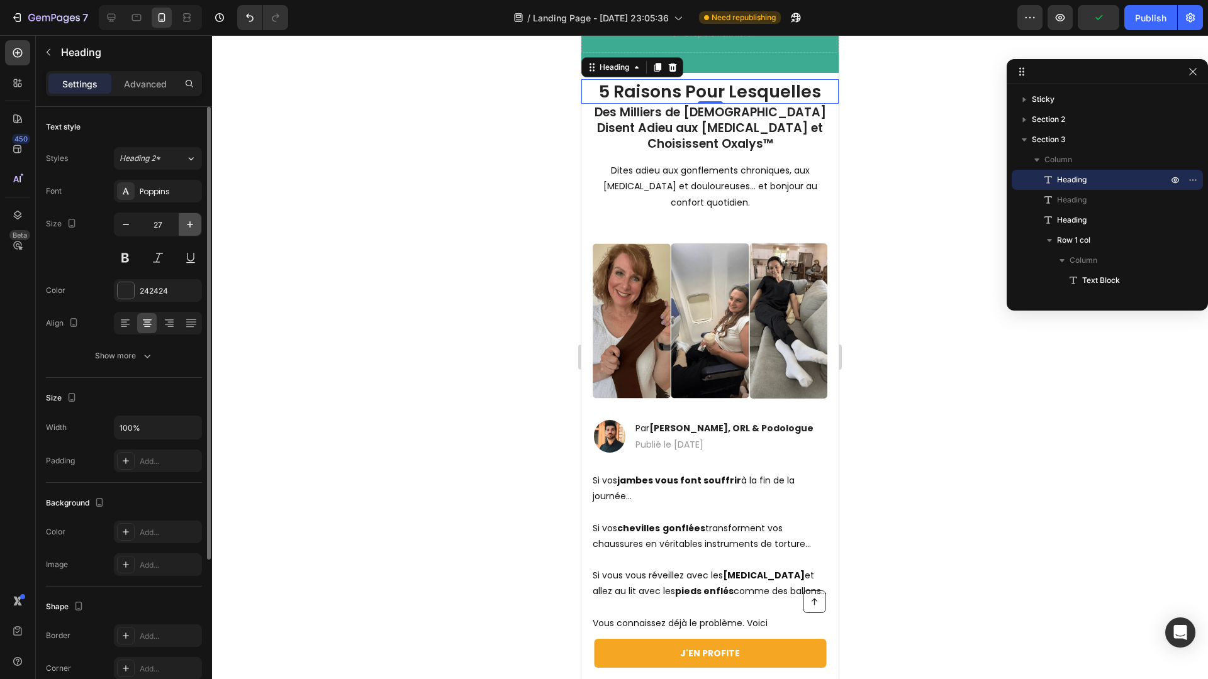
click at [184, 221] on icon "button" at bounding box center [190, 224] width 13 height 13
type input "28"
click at [398, 223] on div at bounding box center [710, 357] width 996 height 644
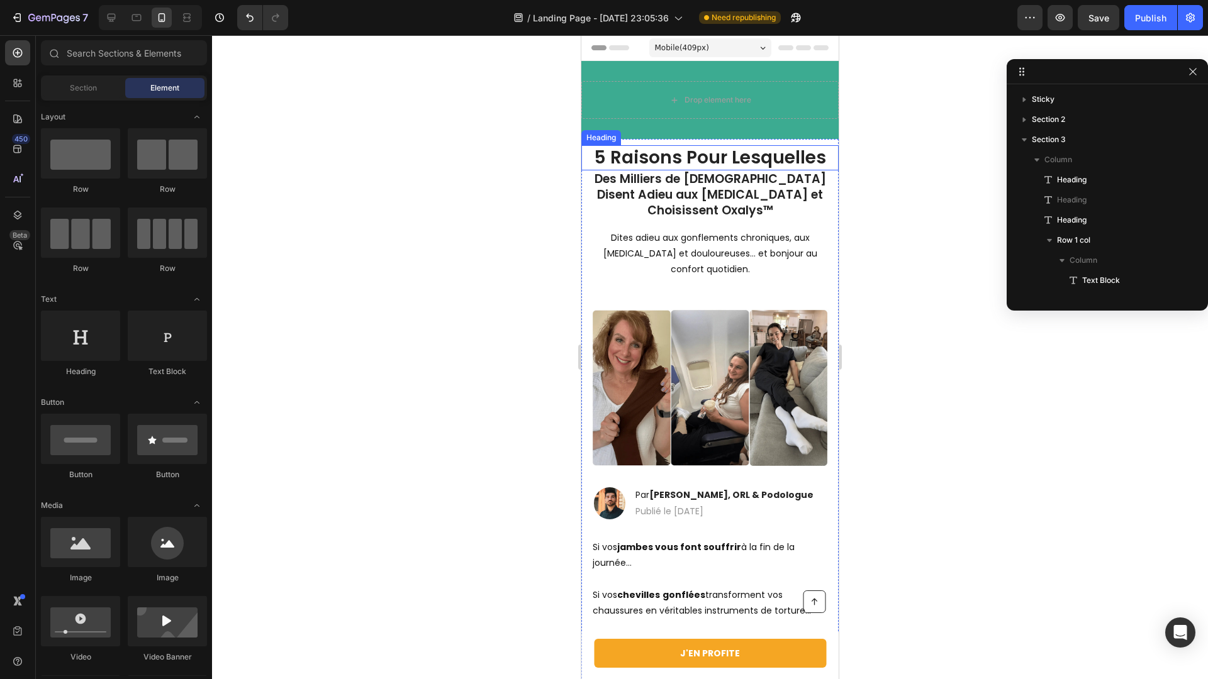
click at [683, 147] on h1 "5 Raisons Pour Lesquelles" at bounding box center [709, 157] width 257 height 25
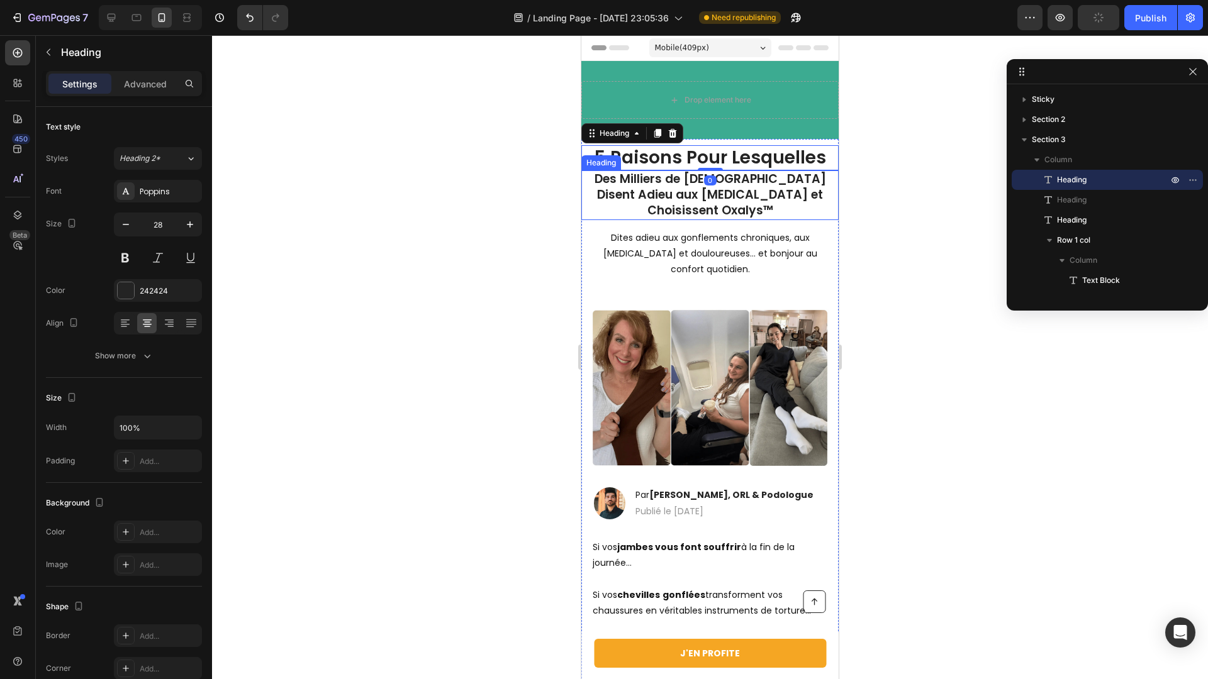
click at [644, 193] on h1 "Des Milliers de Français Disent Adieu aux Jambes Lourdes et Choisissent Oxalys™" at bounding box center [709, 194] width 257 height 49
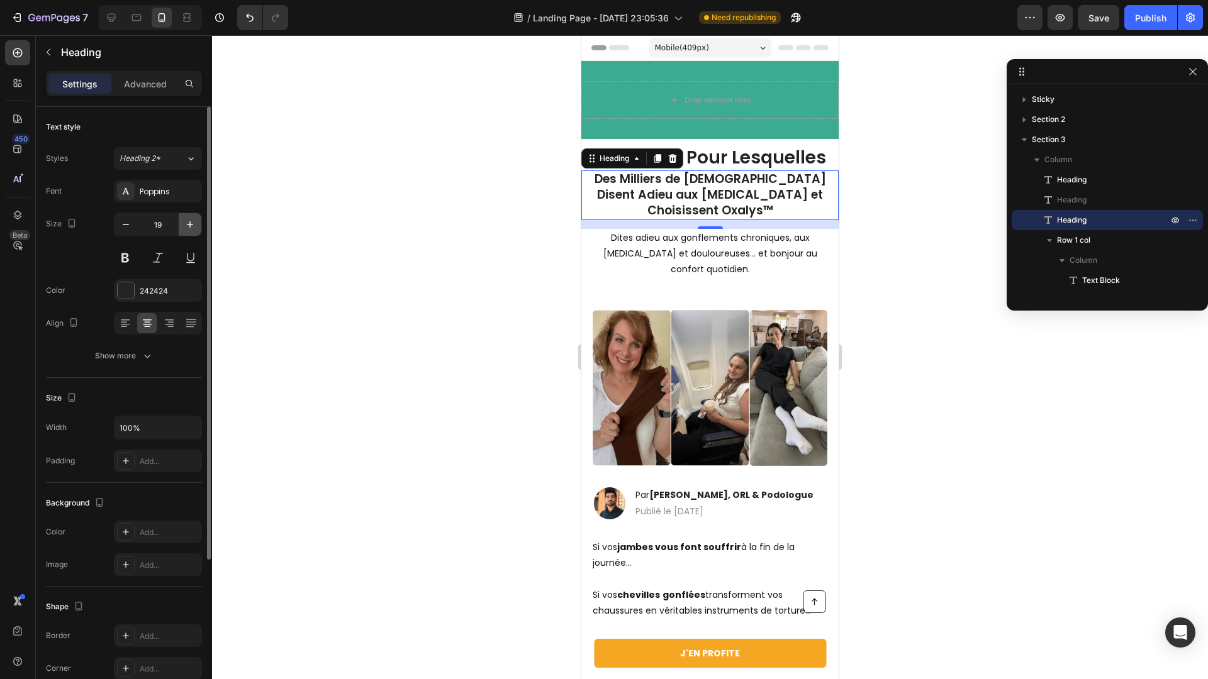
click at [189, 224] on icon "button" at bounding box center [190, 224] width 6 height 6
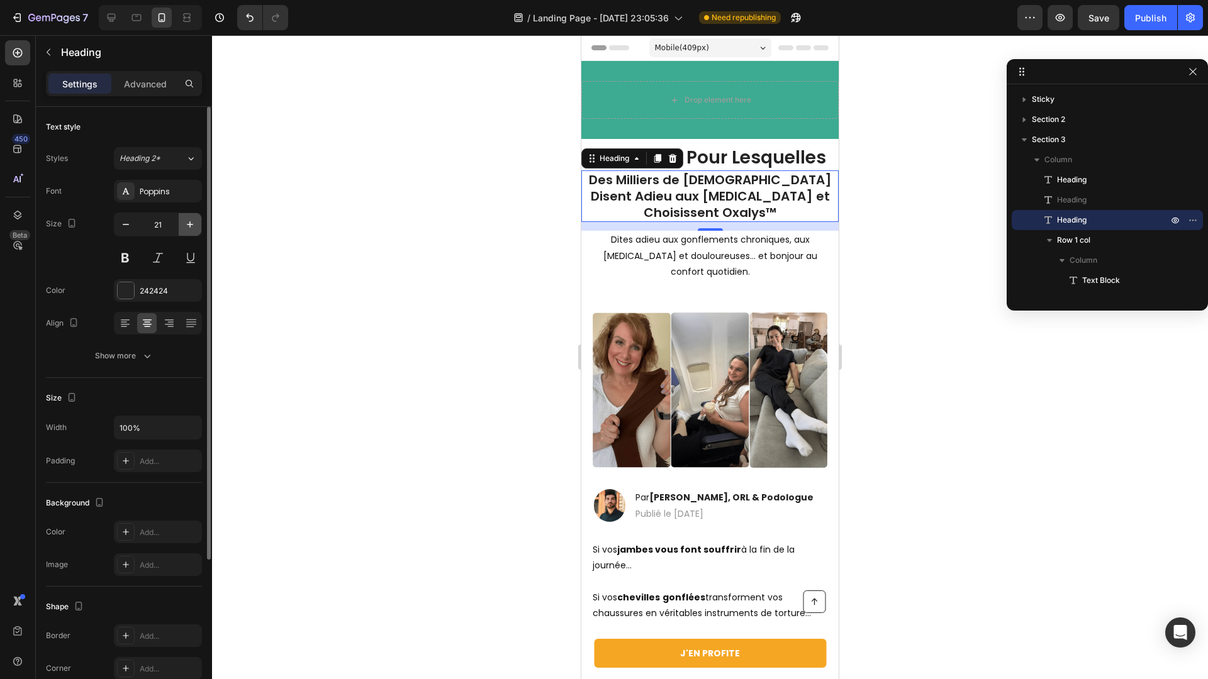
click at [189, 224] on icon "button" at bounding box center [190, 224] width 6 height 6
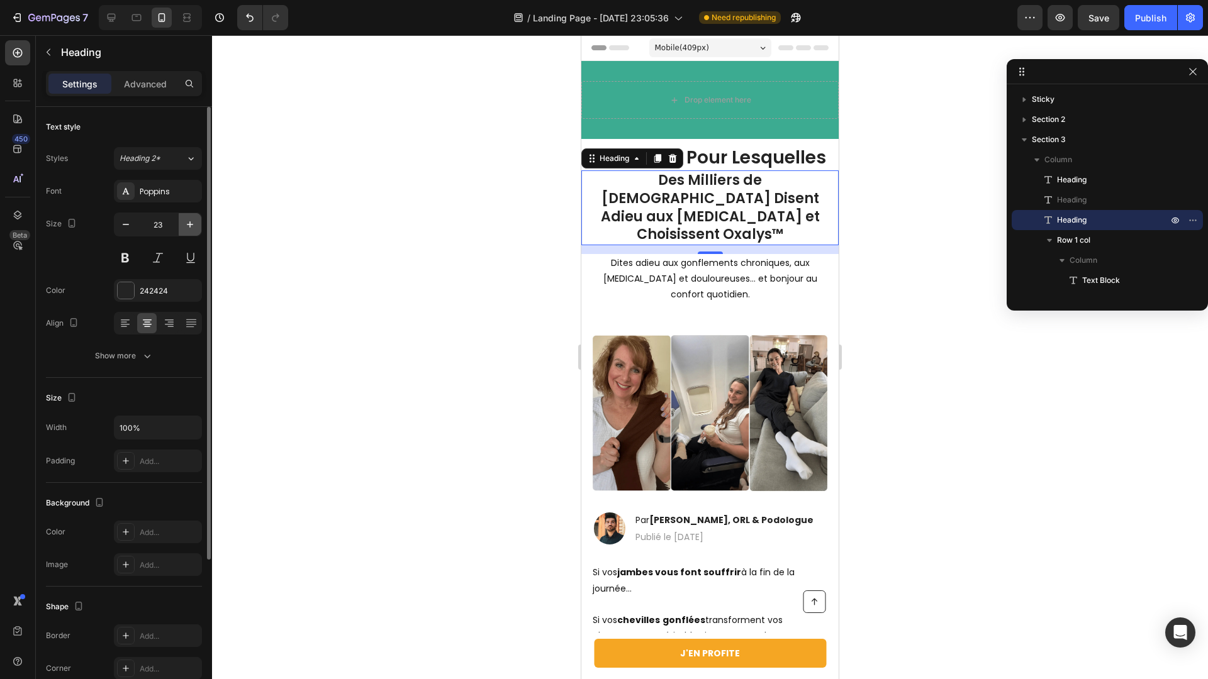
click at [189, 224] on icon "button" at bounding box center [190, 224] width 6 height 6
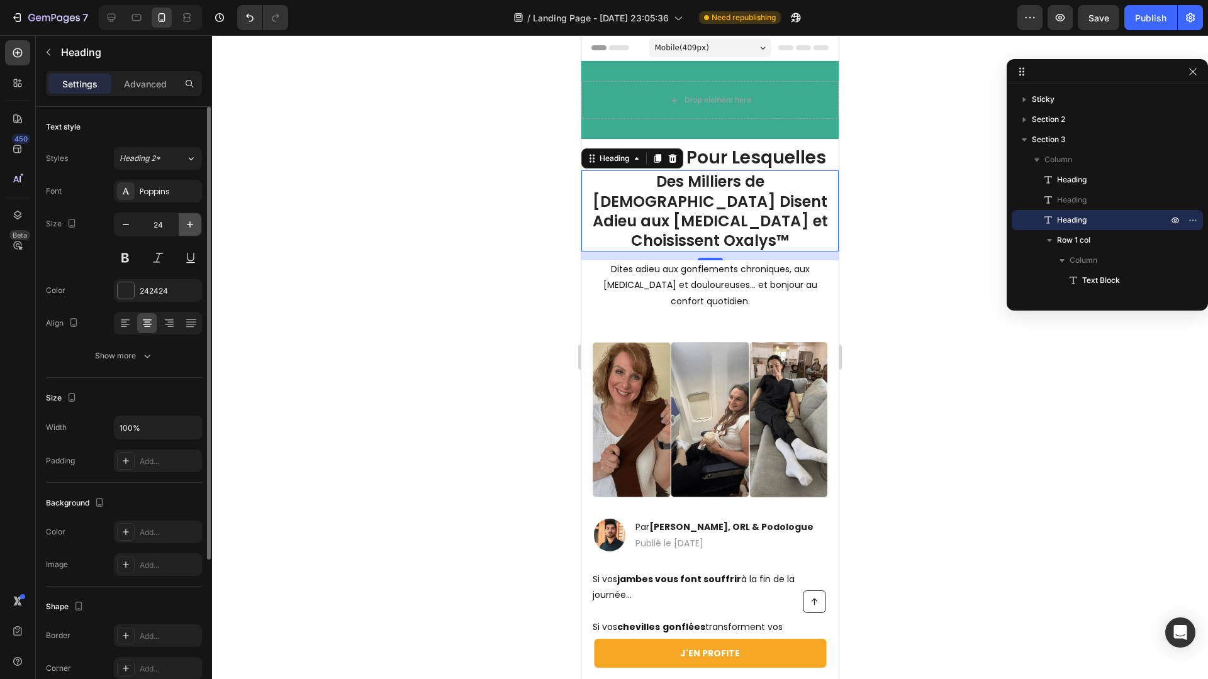
click at [189, 224] on icon "button" at bounding box center [190, 224] width 6 height 6
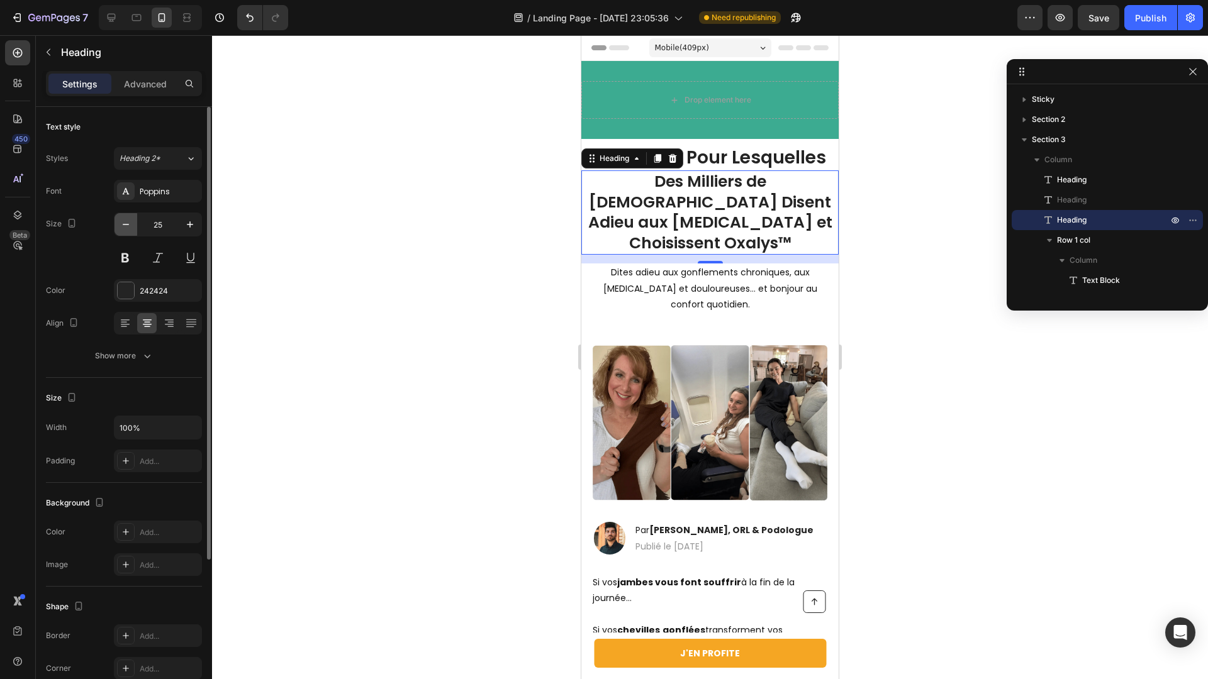
click at [128, 226] on icon "button" at bounding box center [126, 224] width 13 height 13
type input "24"
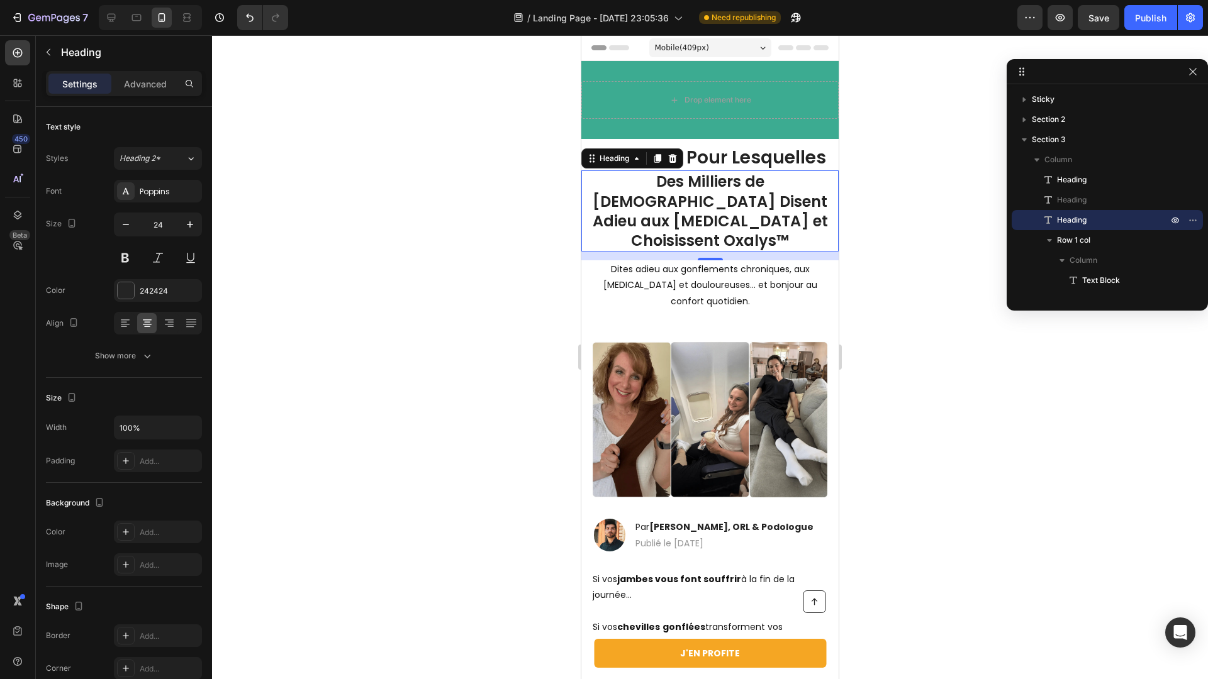
click at [512, 228] on div at bounding box center [710, 357] width 996 height 644
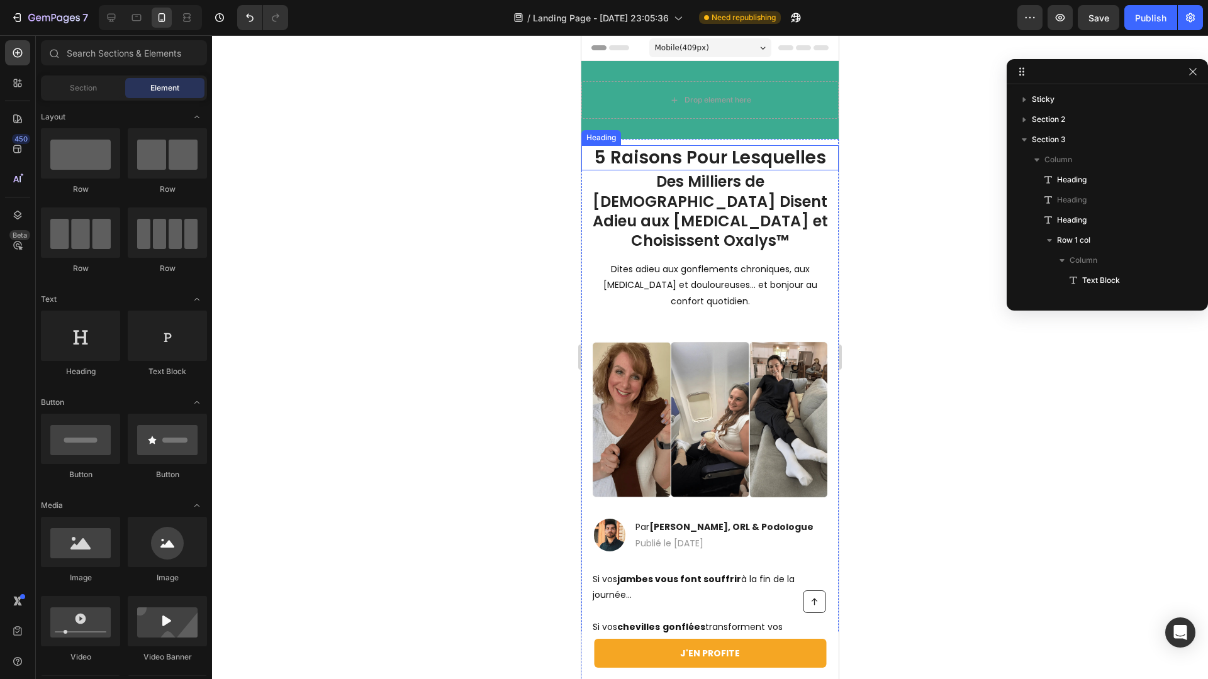
click at [708, 161] on h1 "5 Raisons Pour Lesquelles" at bounding box center [709, 157] width 257 height 25
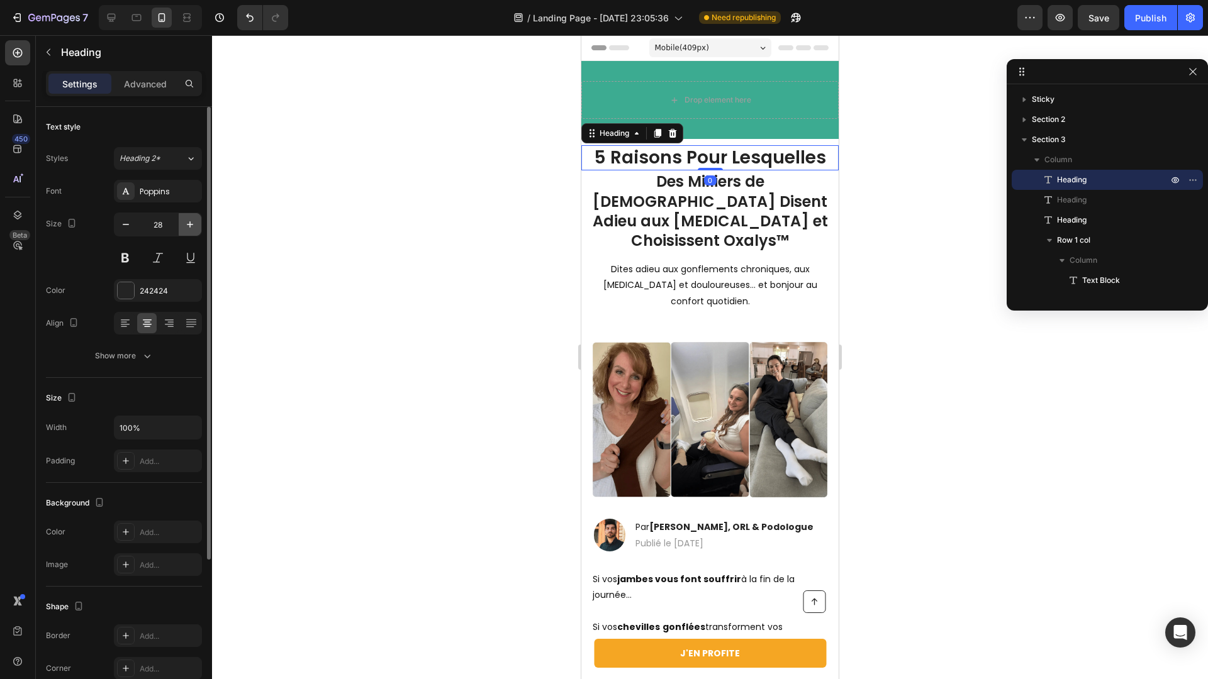
click at [179, 226] on button "button" at bounding box center [190, 224] width 23 height 23
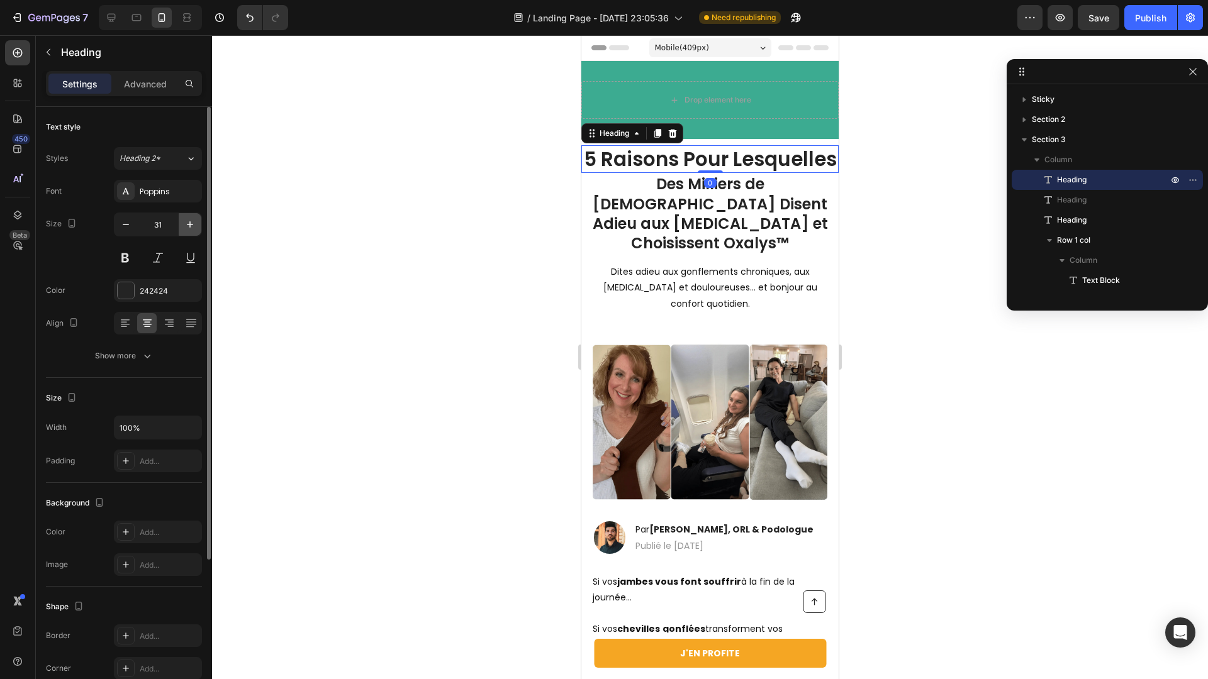
click at [179, 226] on button "button" at bounding box center [190, 224] width 23 height 23
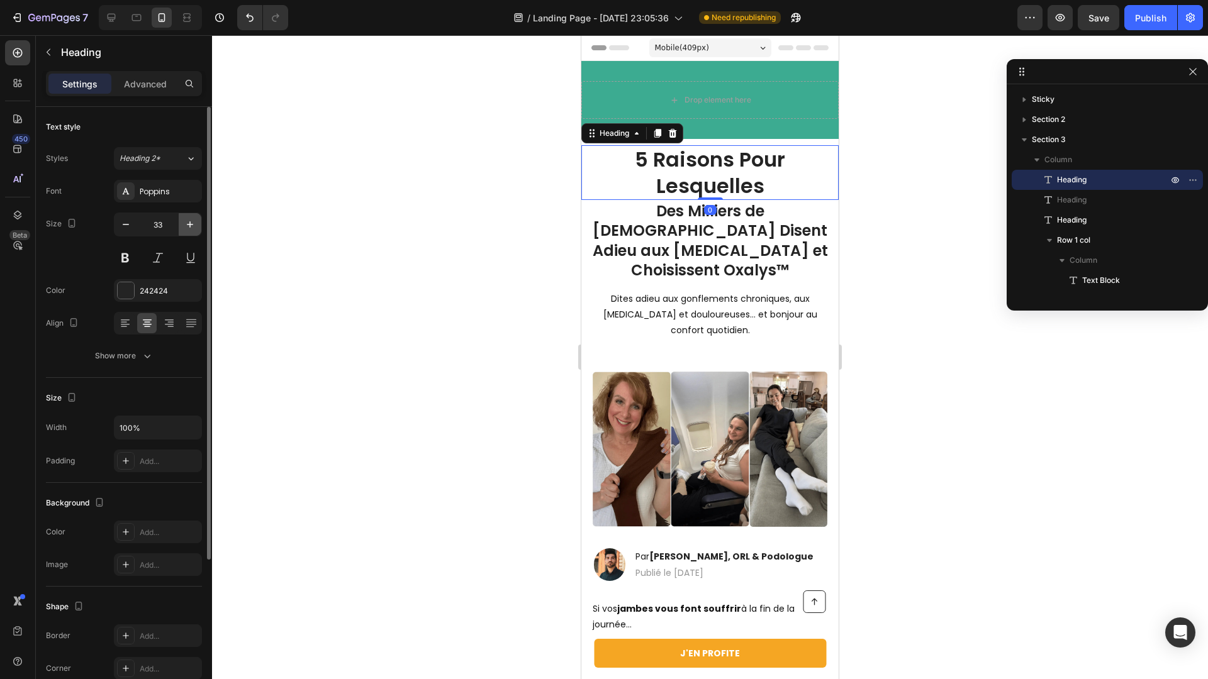
click at [179, 225] on button "button" at bounding box center [190, 224] width 23 height 23
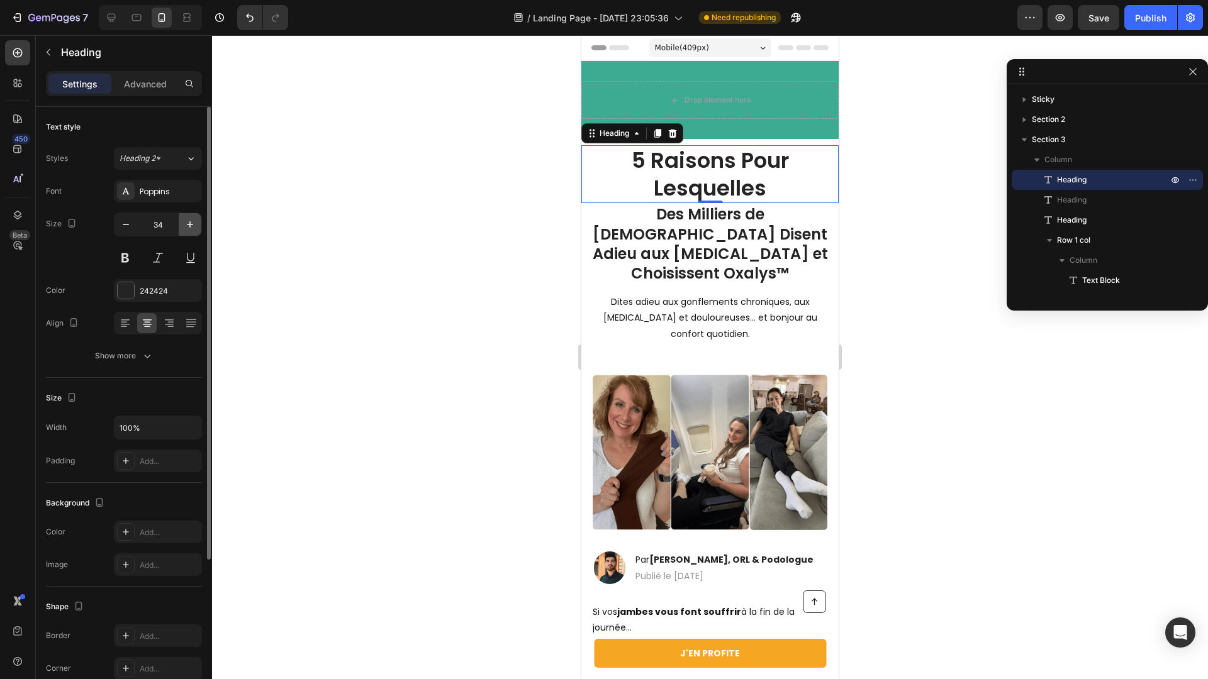
click at [184, 223] on icon "button" at bounding box center [190, 224] width 13 height 13
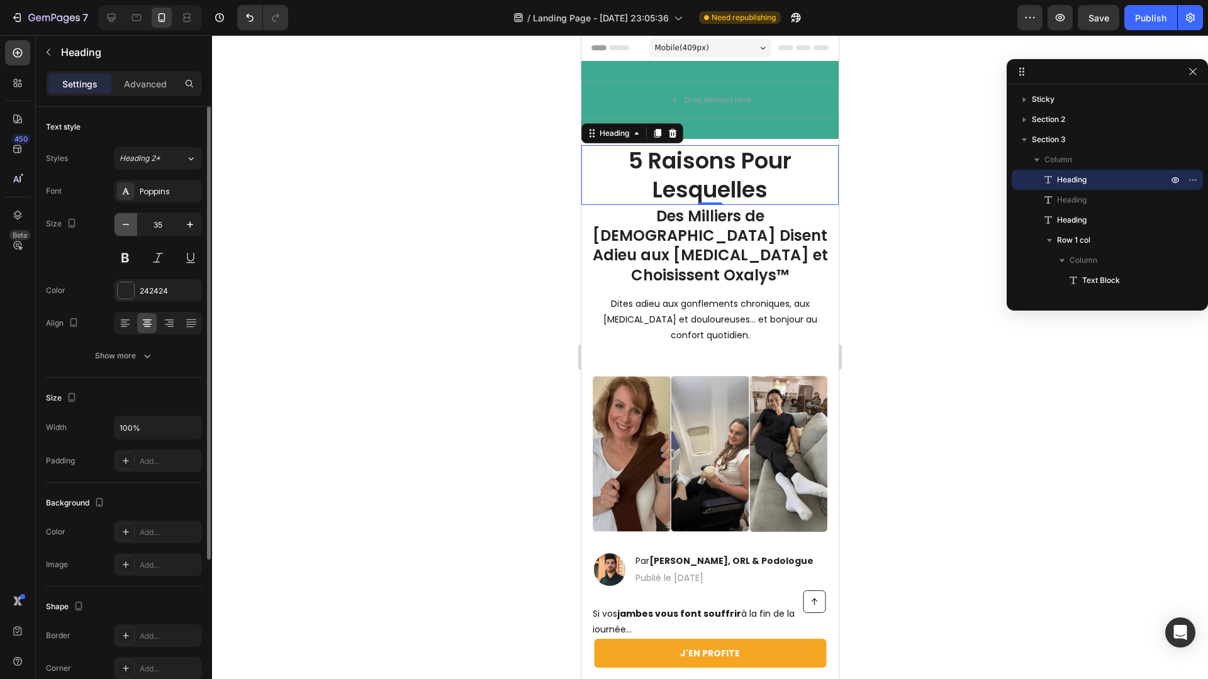
click at [130, 225] on icon "button" at bounding box center [126, 224] width 13 height 13
click at [130, 226] on icon "button" at bounding box center [126, 224] width 13 height 13
type input "33"
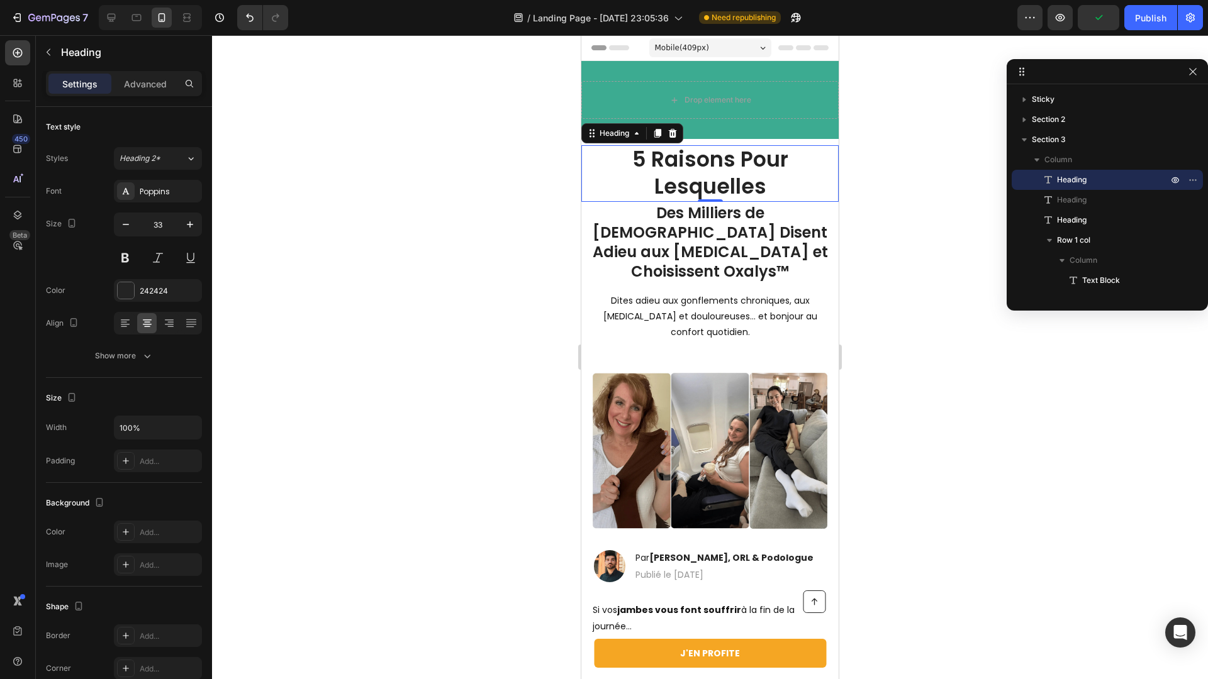
click at [453, 237] on div at bounding box center [710, 357] width 996 height 644
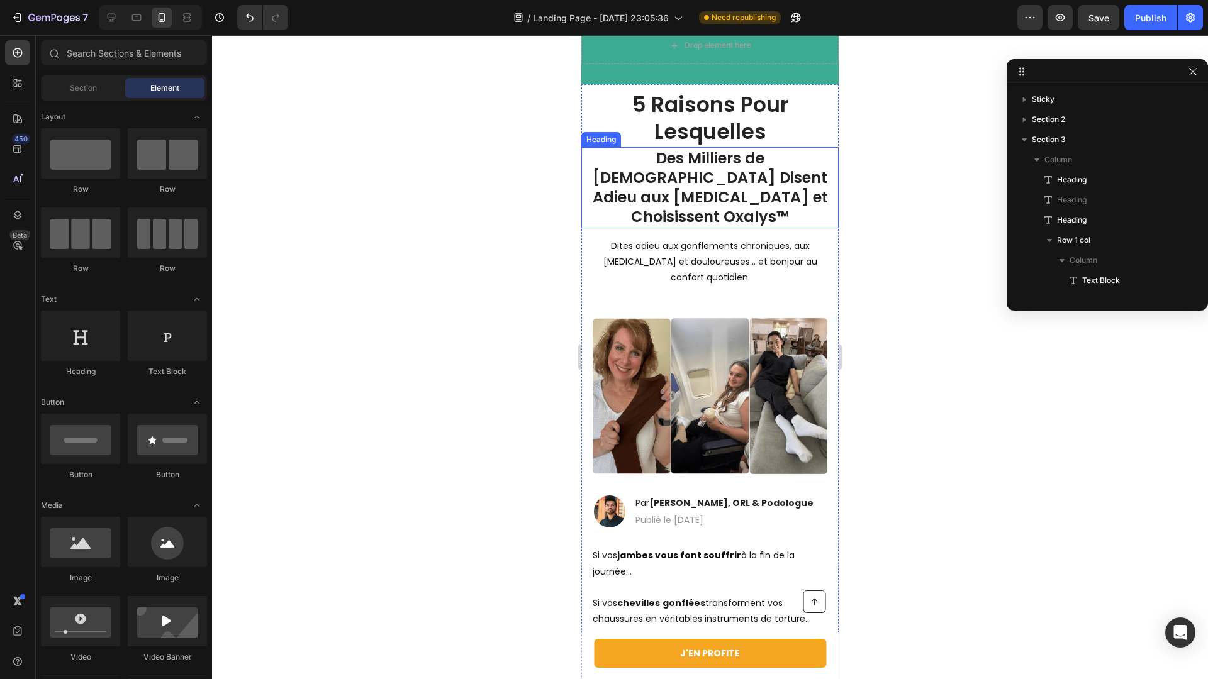
scroll to position [65, 0]
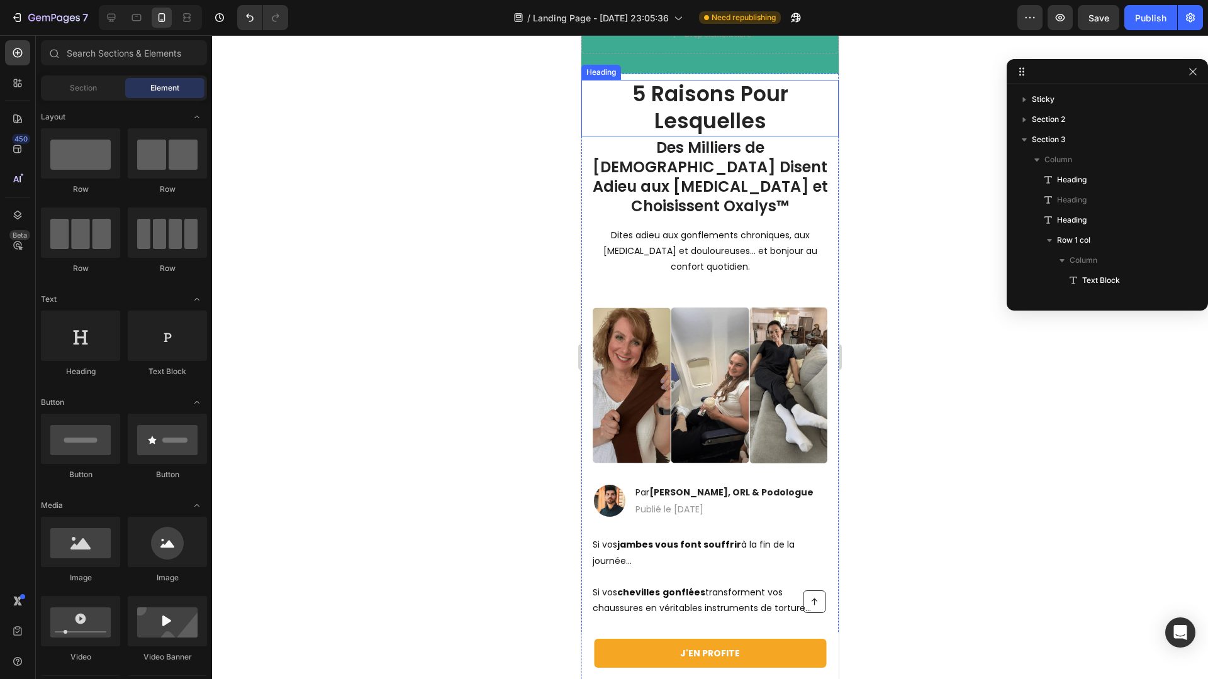
click at [681, 114] on h1 "5 Raisons Pour Lesquelles" at bounding box center [709, 108] width 257 height 57
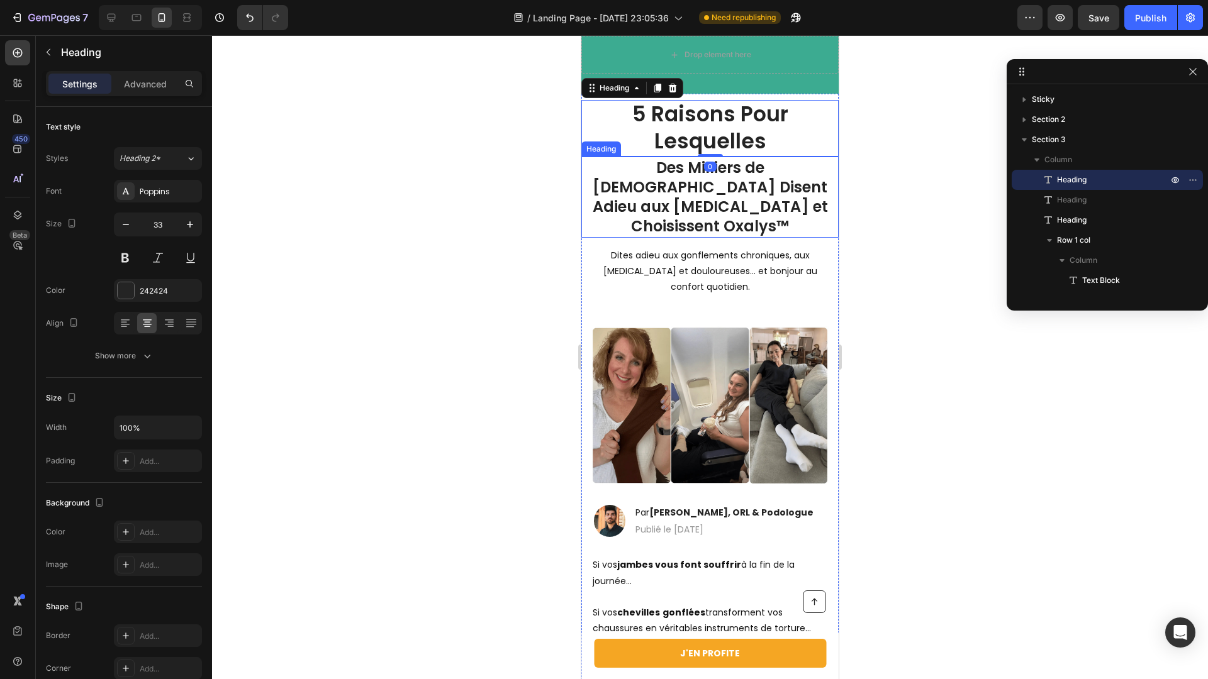
scroll to position [43, 0]
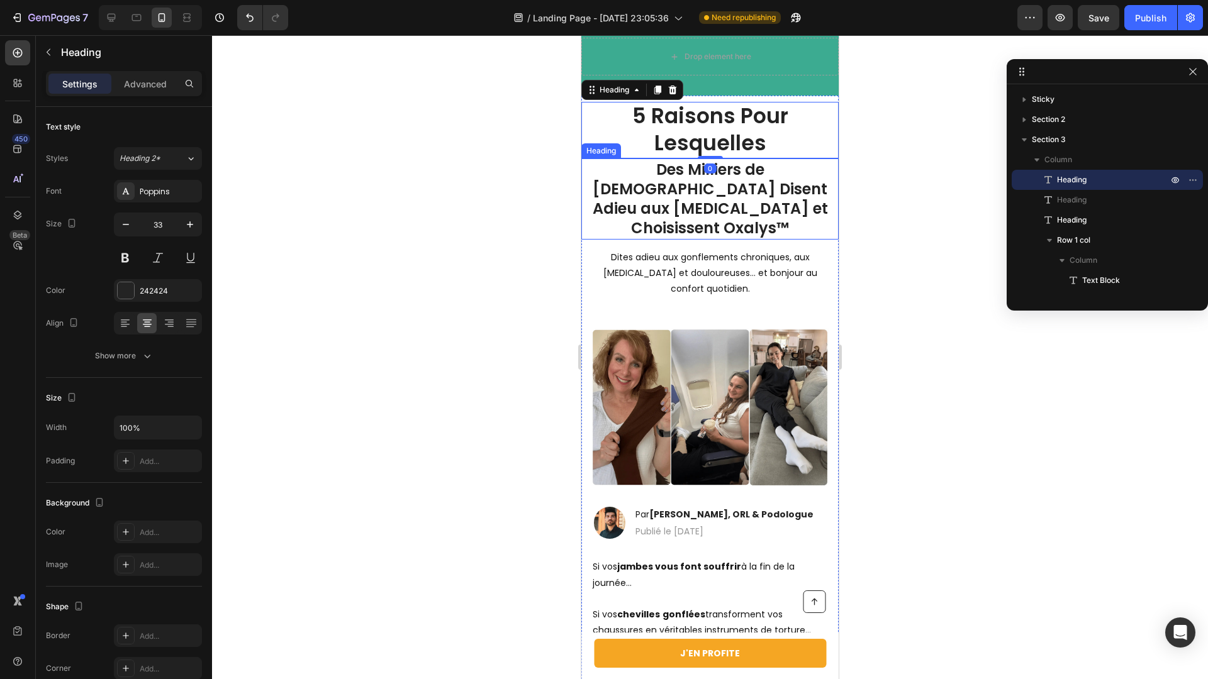
click at [498, 215] on div at bounding box center [710, 357] width 996 height 644
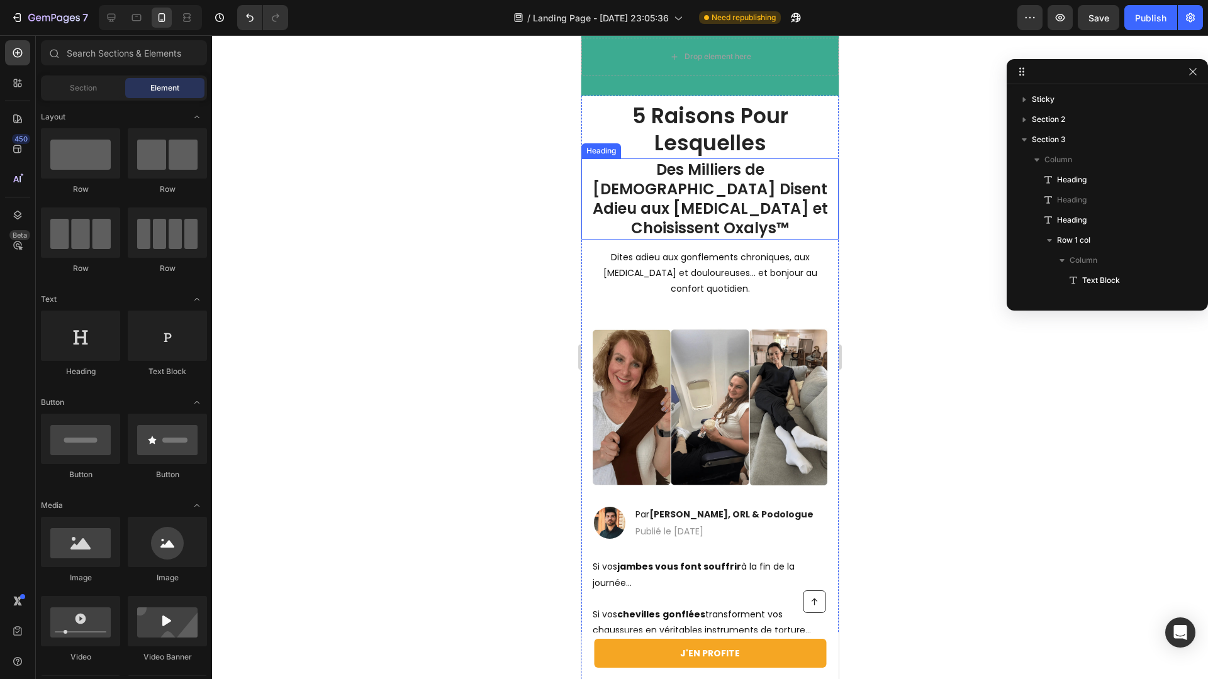
click at [688, 138] on h1 "5 Raisons Pour Lesquelles" at bounding box center [709, 130] width 257 height 57
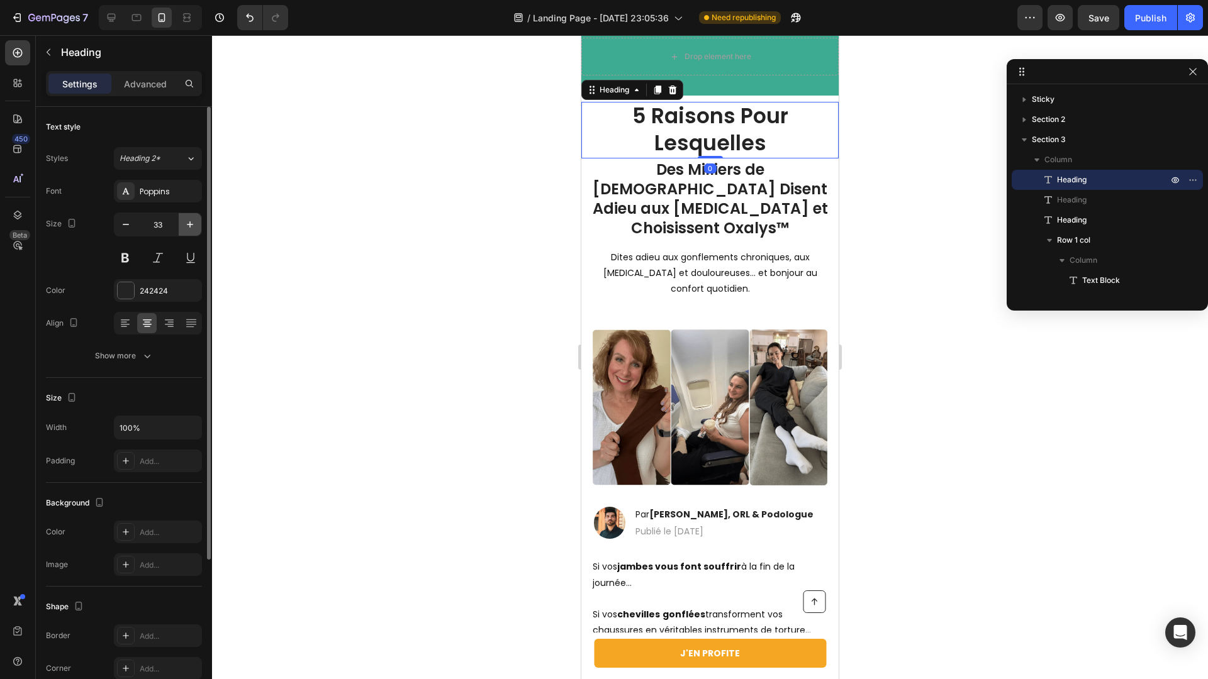
click at [180, 223] on button "button" at bounding box center [190, 224] width 23 height 23
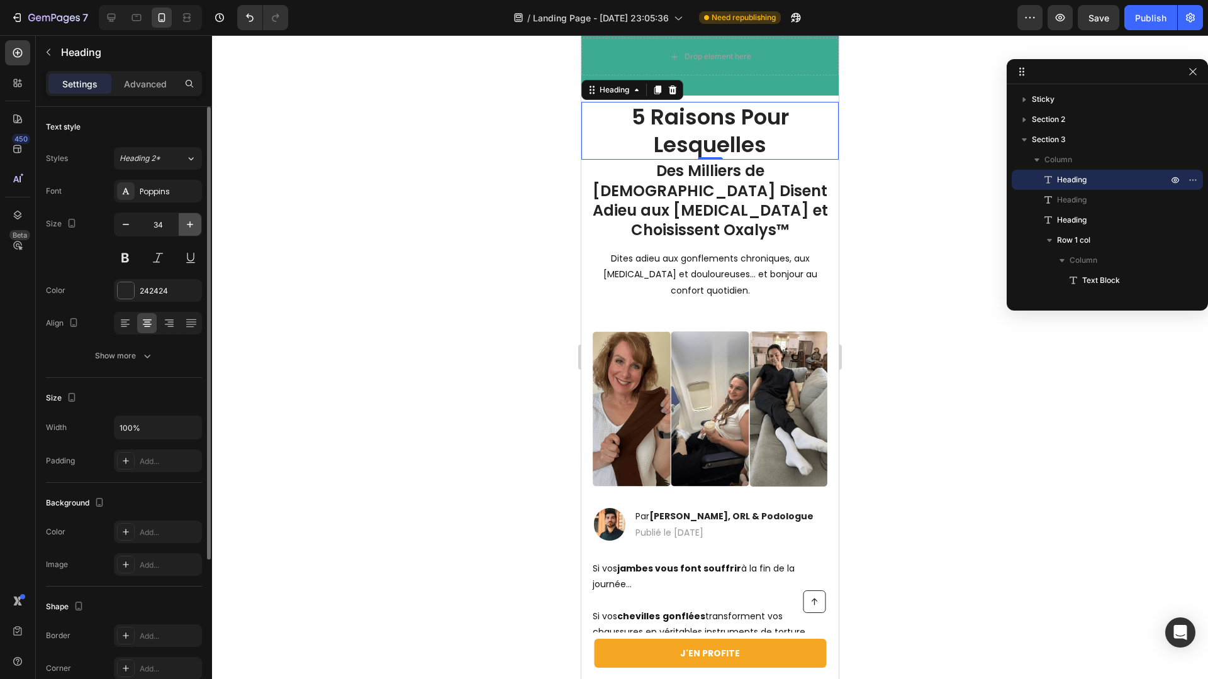
click at [188, 223] on icon "button" at bounding box center [190, 224] width 13 height 13
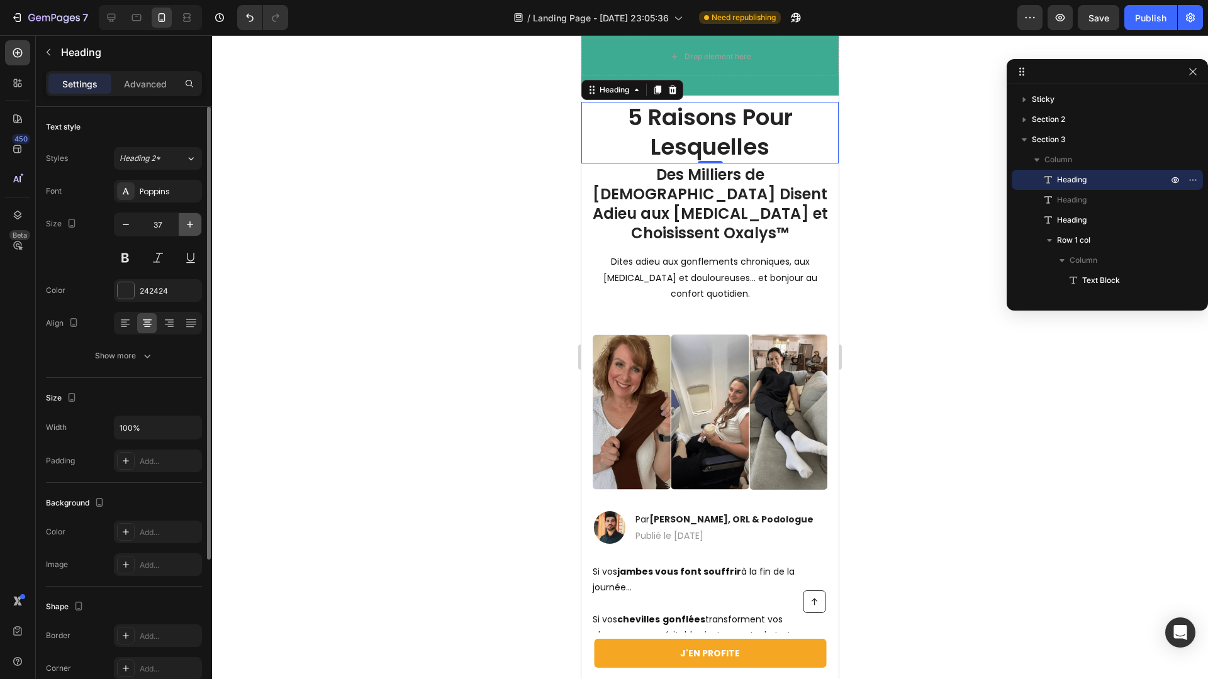
click at [188, 223] on icon "button" at bounding box center [190, 224] width 13 height 13
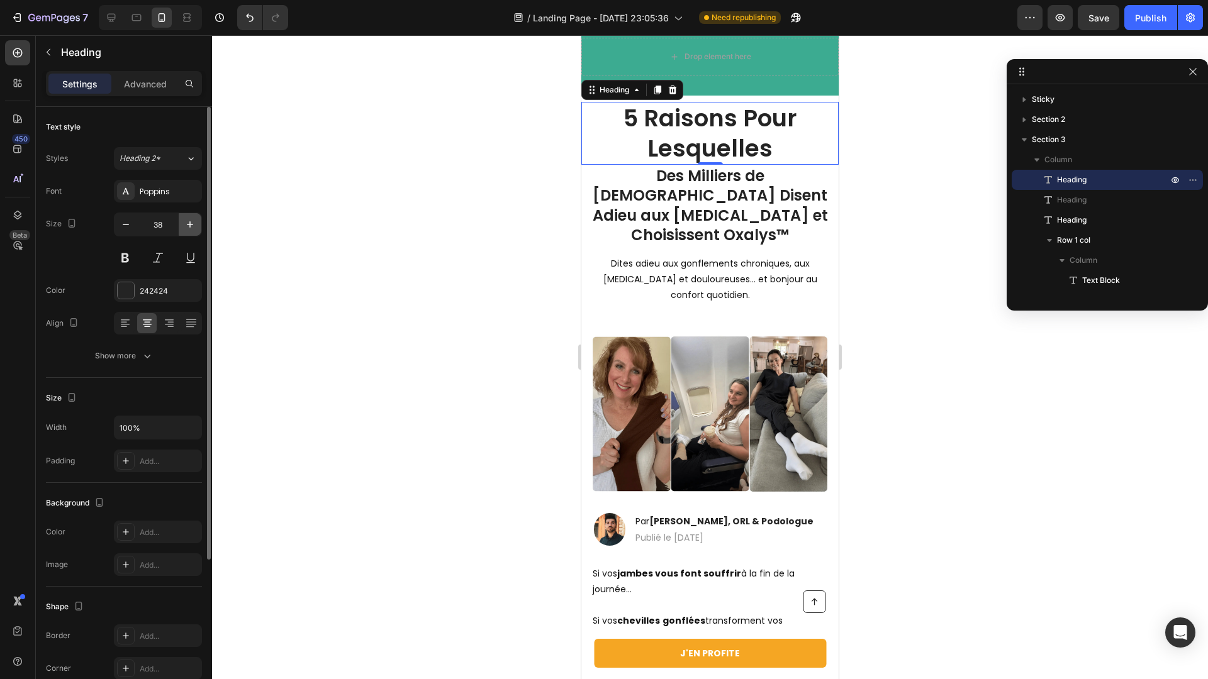
click at [188, 223] on icon "button" at bounding box center [190, 224] width 13 height 13
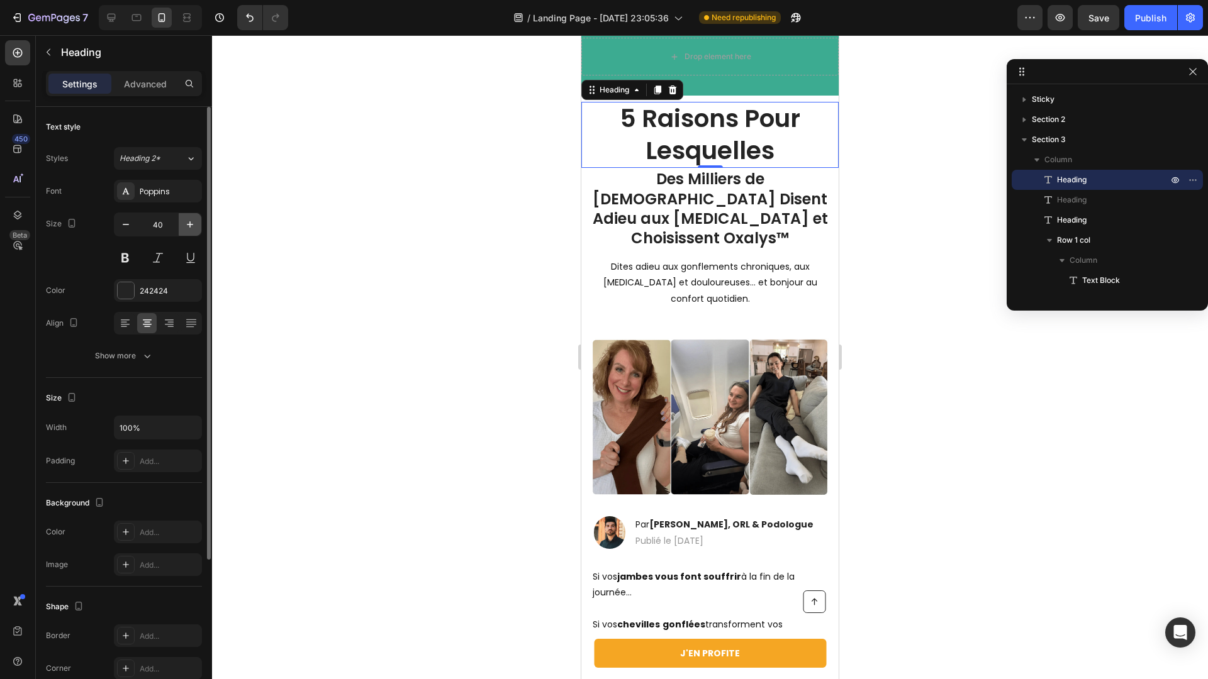
click at [188, 223] on icon "button" at bounding box center [190, 224] width 13 height 13
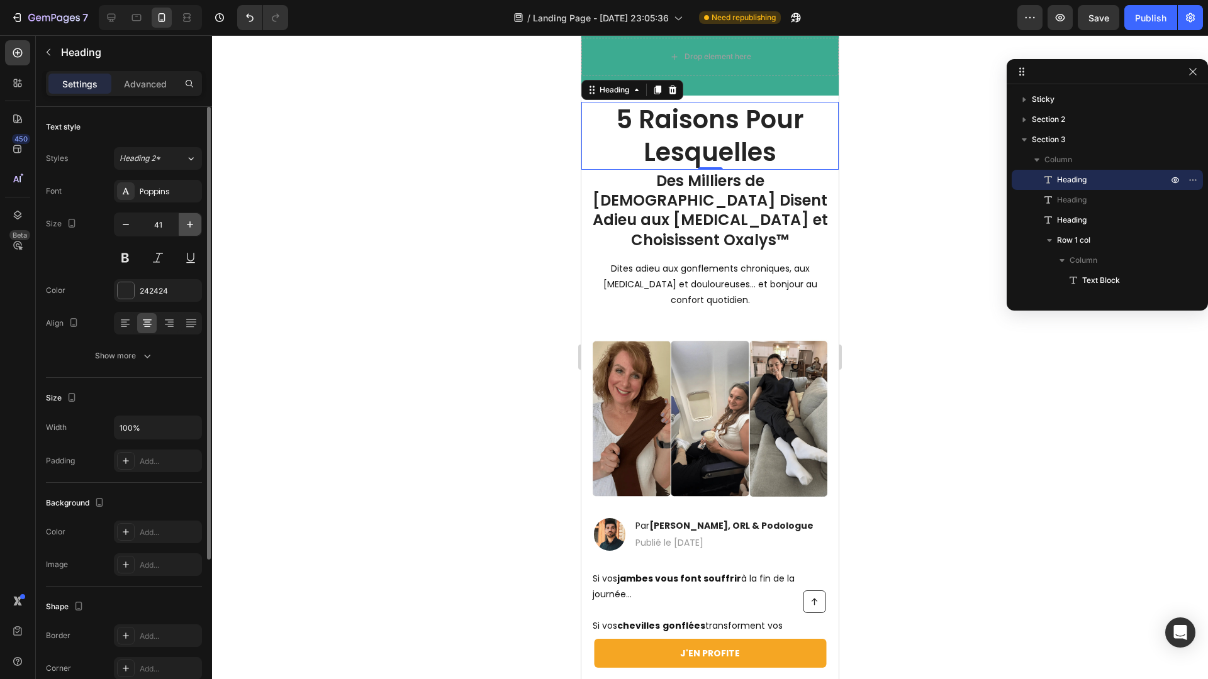
click at [188, 223] on icon "button" at bounding box center [190, 224] width 13 height 13
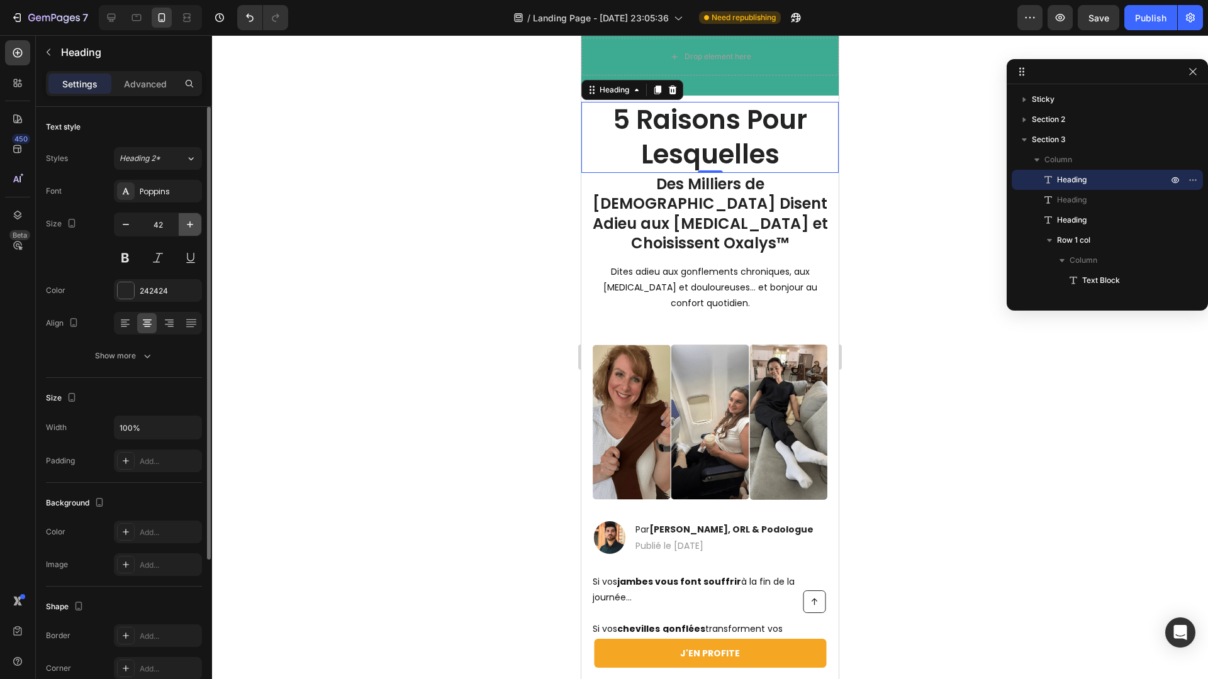
click at [188, 223] on icon "button" at bounding box center [190, 224] width 13 height 13
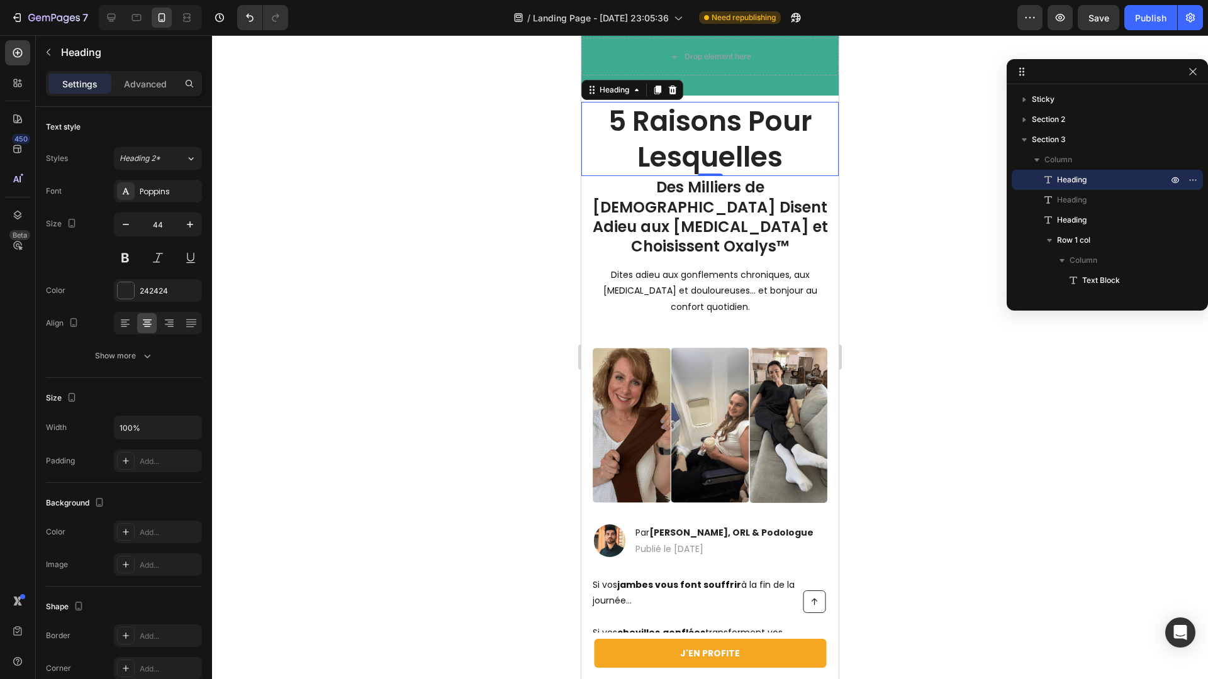
type input "45"
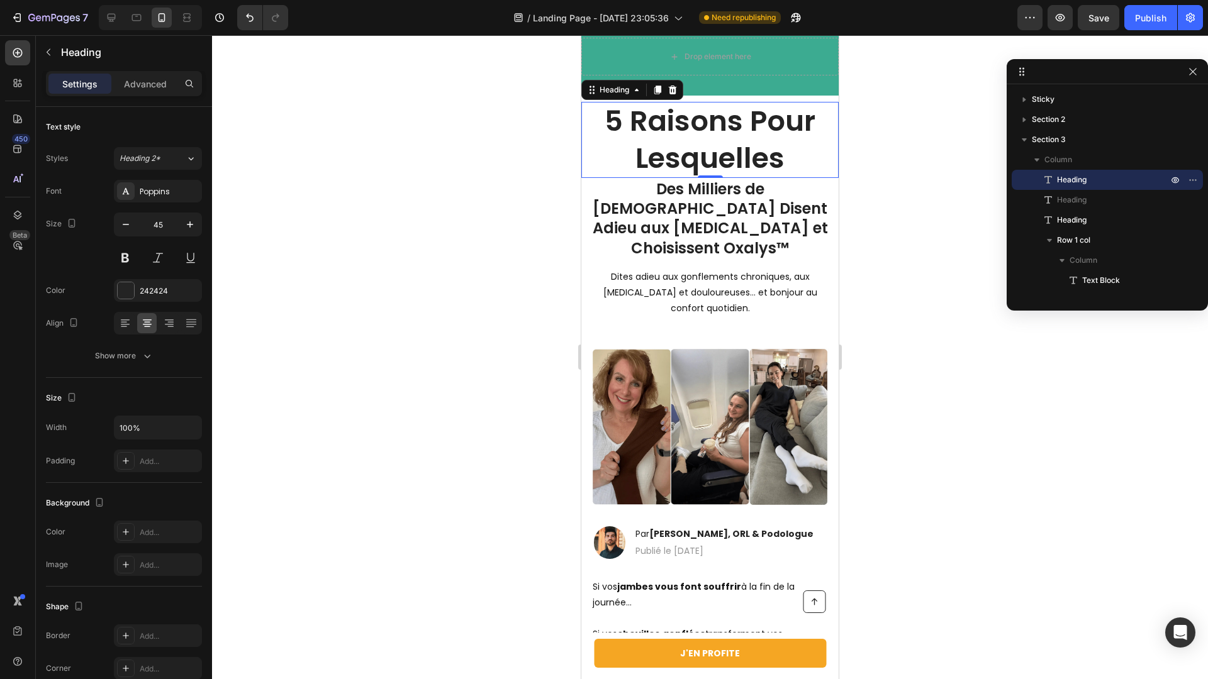
click at [537, 201] on div at bounding box center [710, 357] width 996 height 644
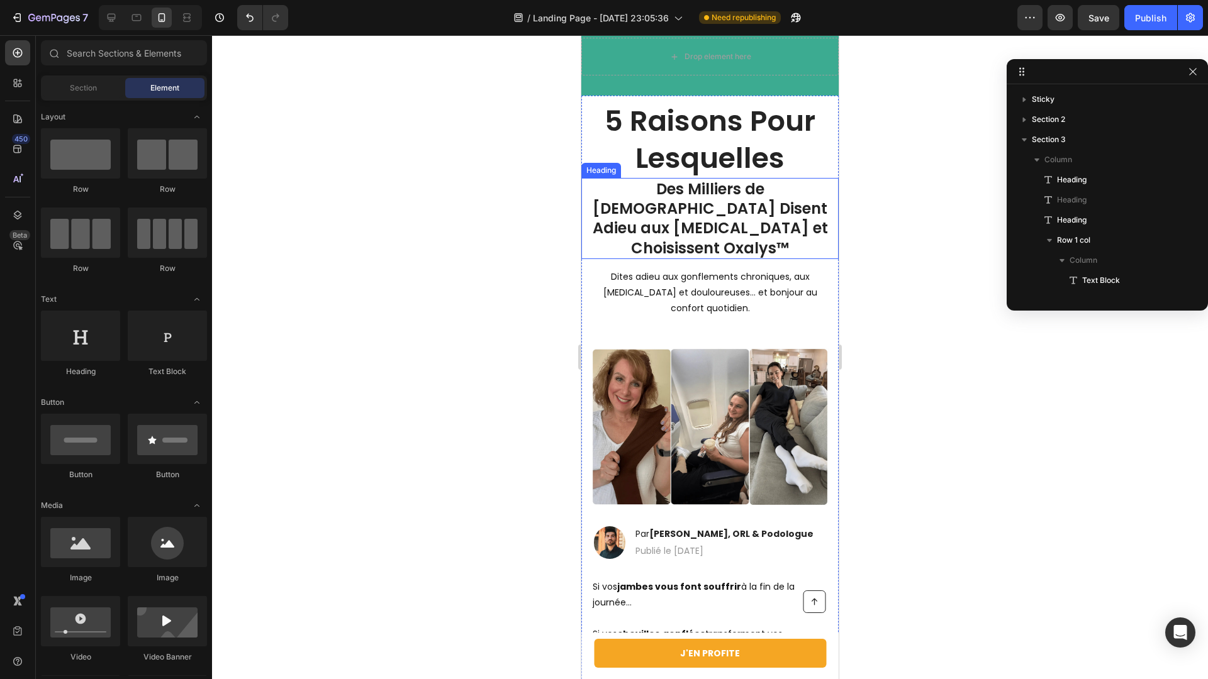
click at [724, 147] on h1 "5 Raisons Pour Lesquelles" at bounding box center [709, 140] width 257 height 76
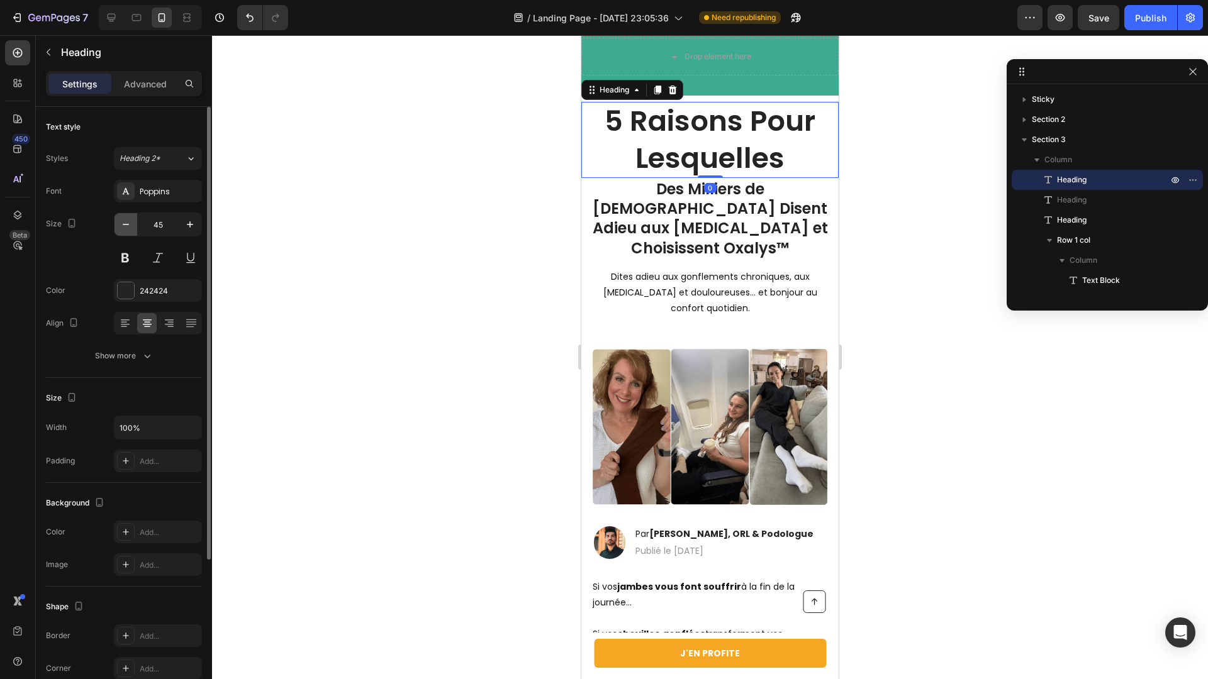
click at [133, 225] on button "button" at bounding box center [125, 224] width 23 height 23
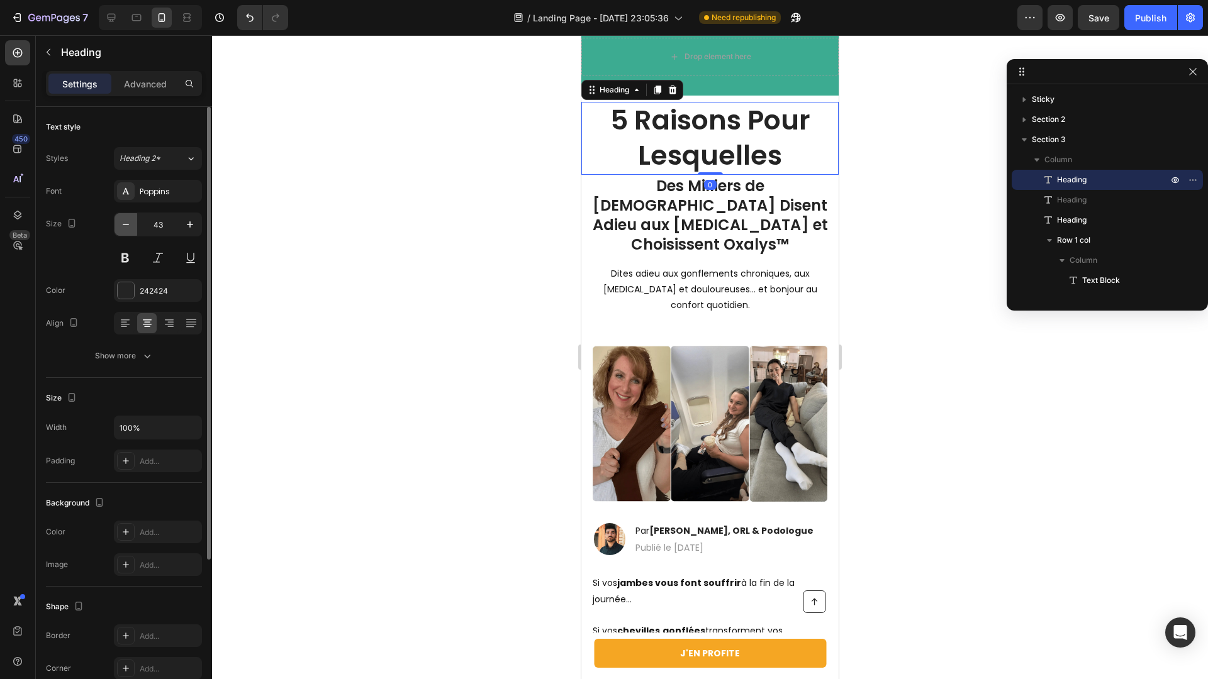
click at [133, 224] on button "button" at bounding box center [125, 224] width 23 height 23
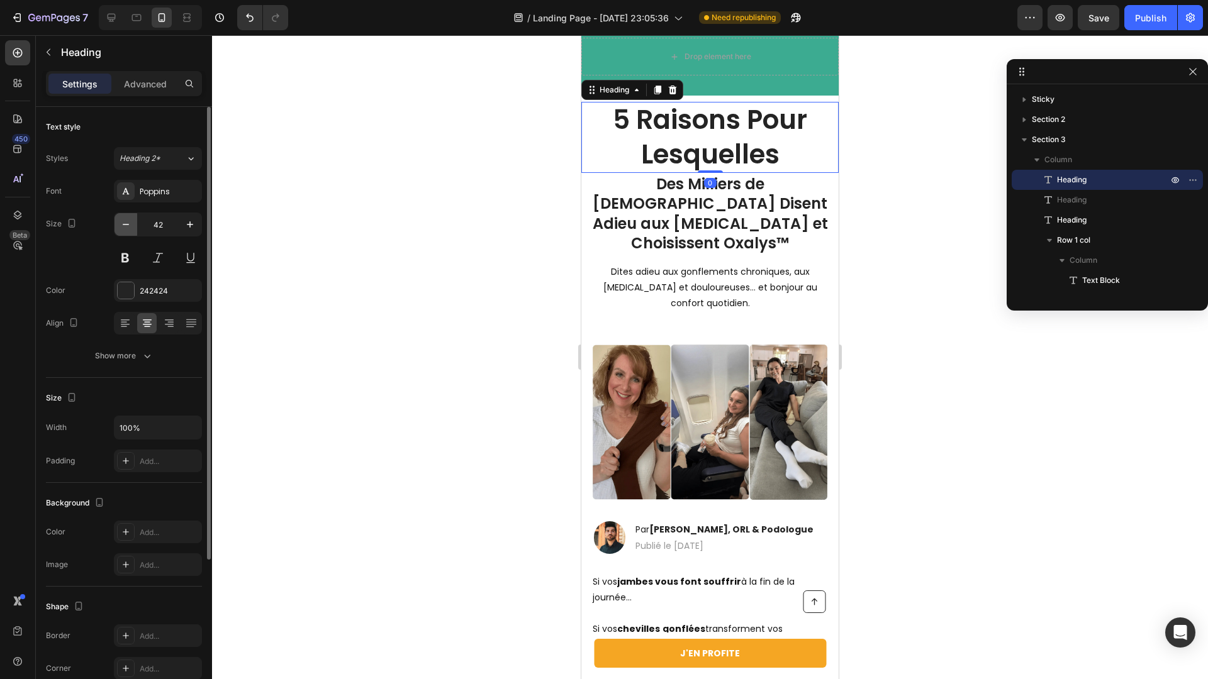
click at [134, 224] on button "button" at bounding box center [125, 224] width 23 height 23
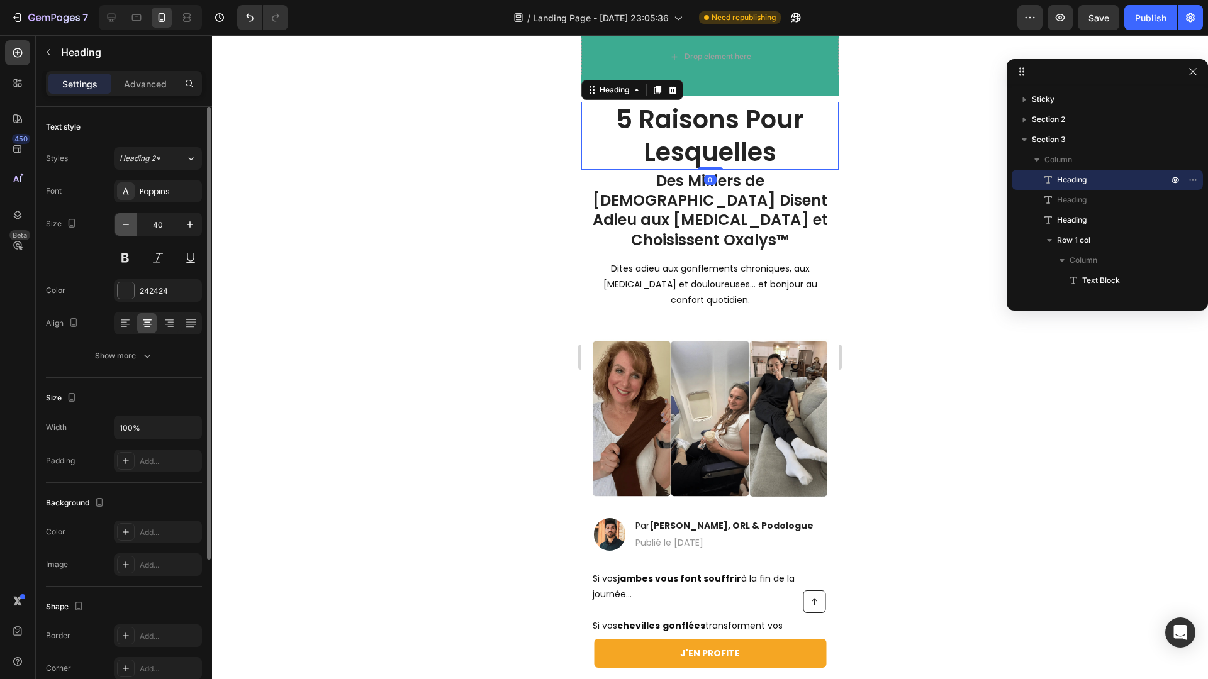
click at [134, 224] on button "button" at bounding box center [125, 224] width 23 height 23
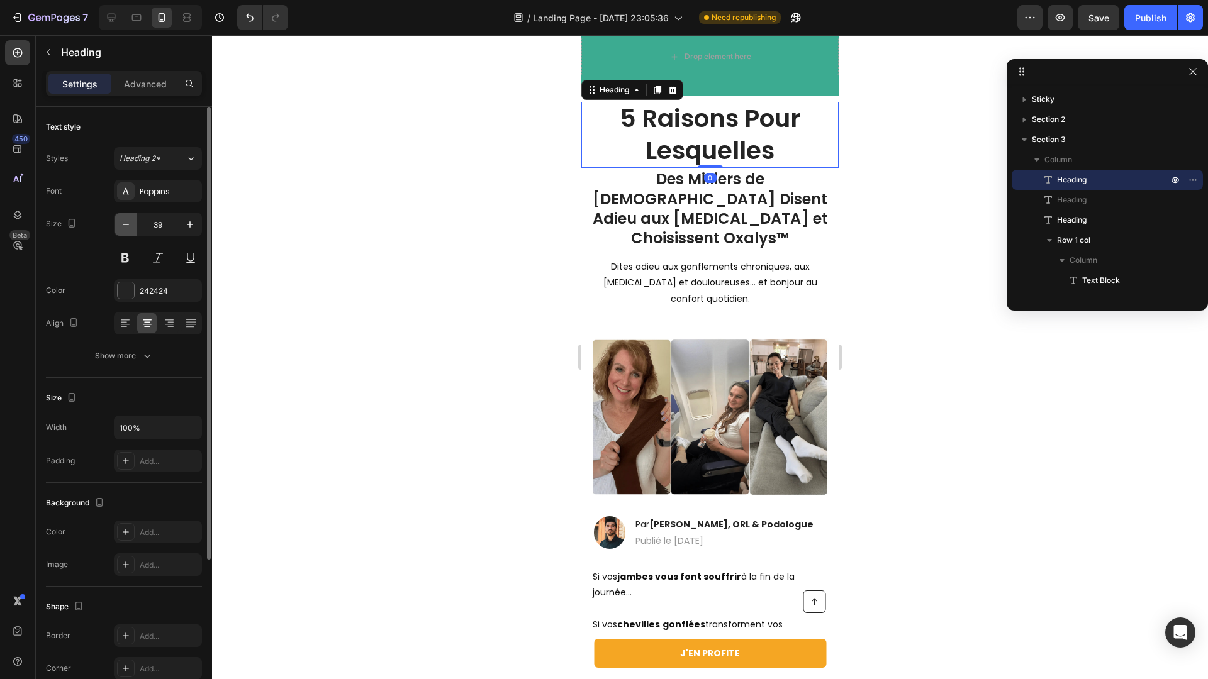
click at [134, 224] on button "button" at bounding box center [125, 224] width 23 height 23
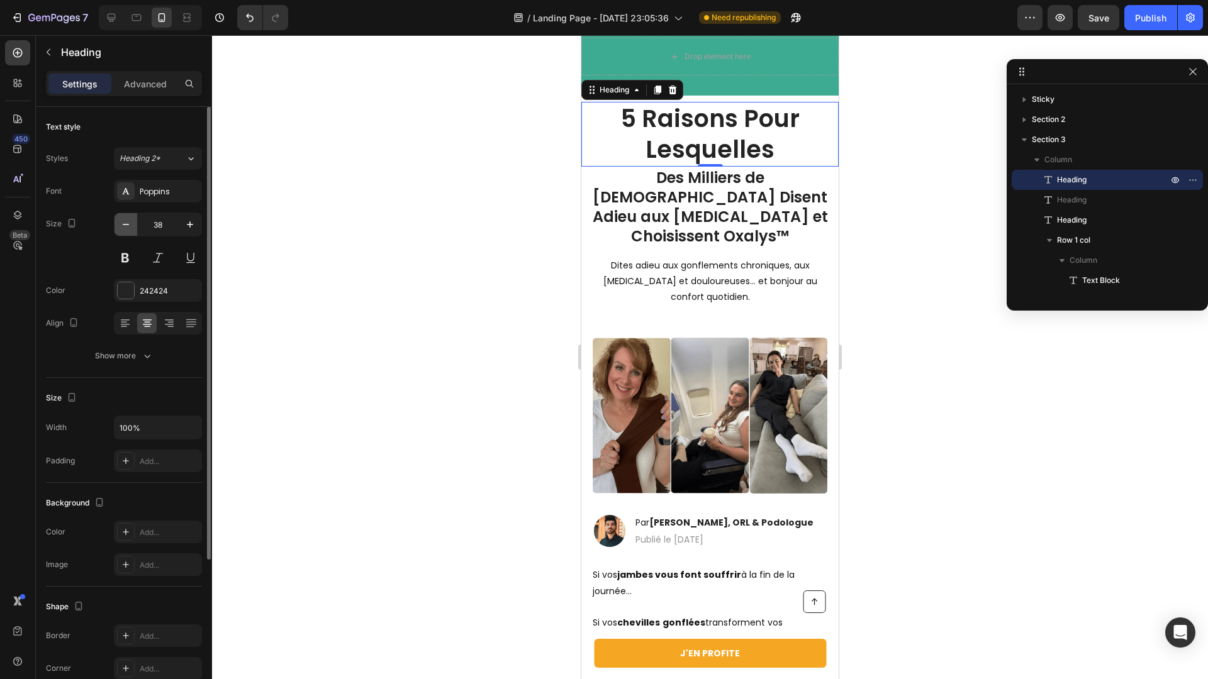
click at [134, 224] on button "button" at bounding box center [125, 224] width 23 height 23
type input "37"
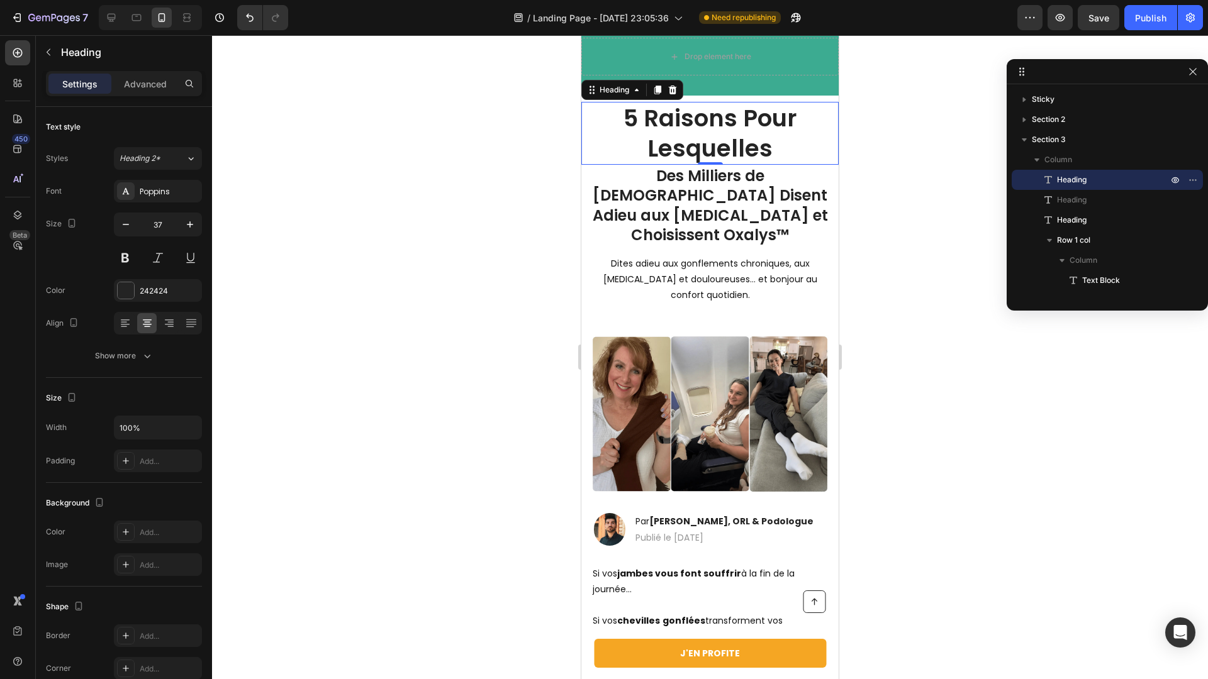
click at [432, 223] on div at bounding box center [710, 357] width 996 height 644
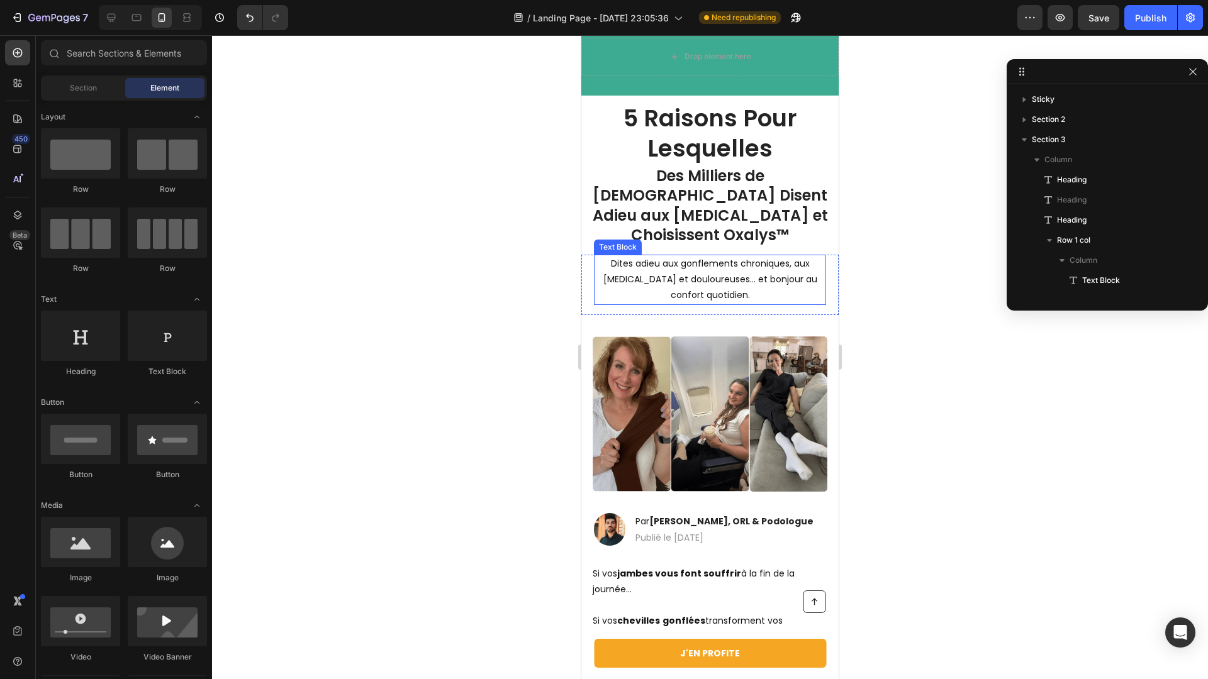
click at [673, 256] on p "Dites adieu aux gonflements chroniques, aux [MEDICAL_DATA] et douloureuses… et …" at bounding box center [710, 280] width 230 height 48
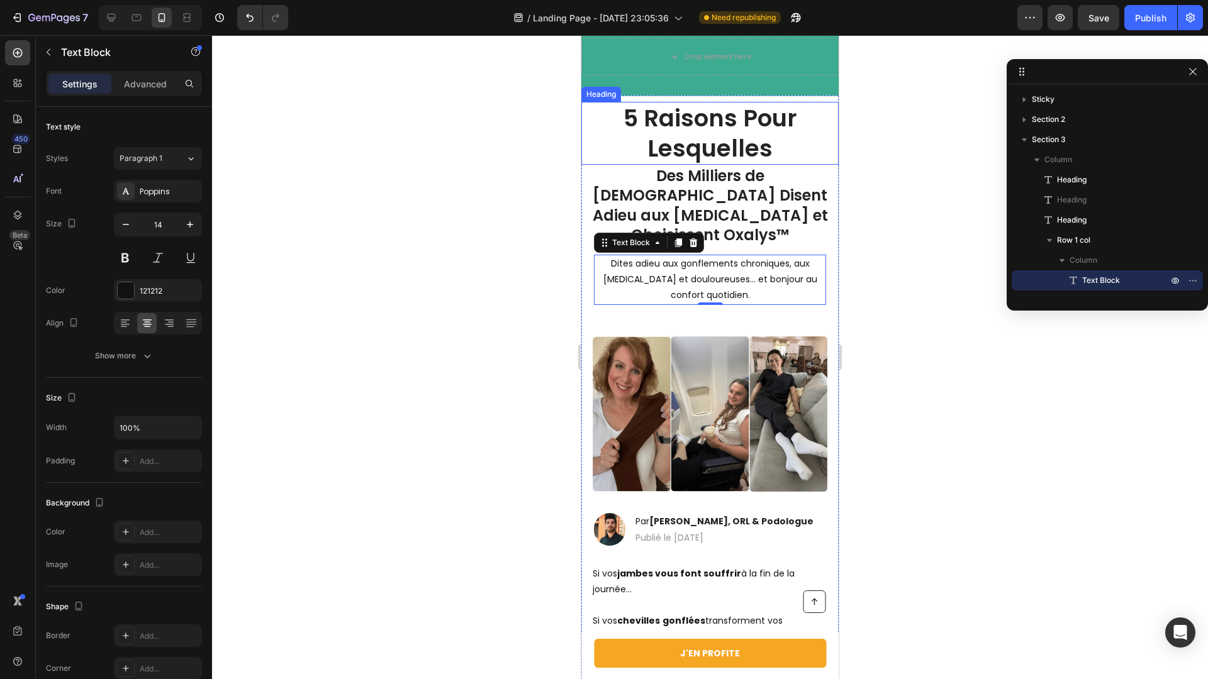
click at [685, 134] on h1 "5 Raisons Pour Lesquelles" at bounding box center [709, 133] width 257 height 63
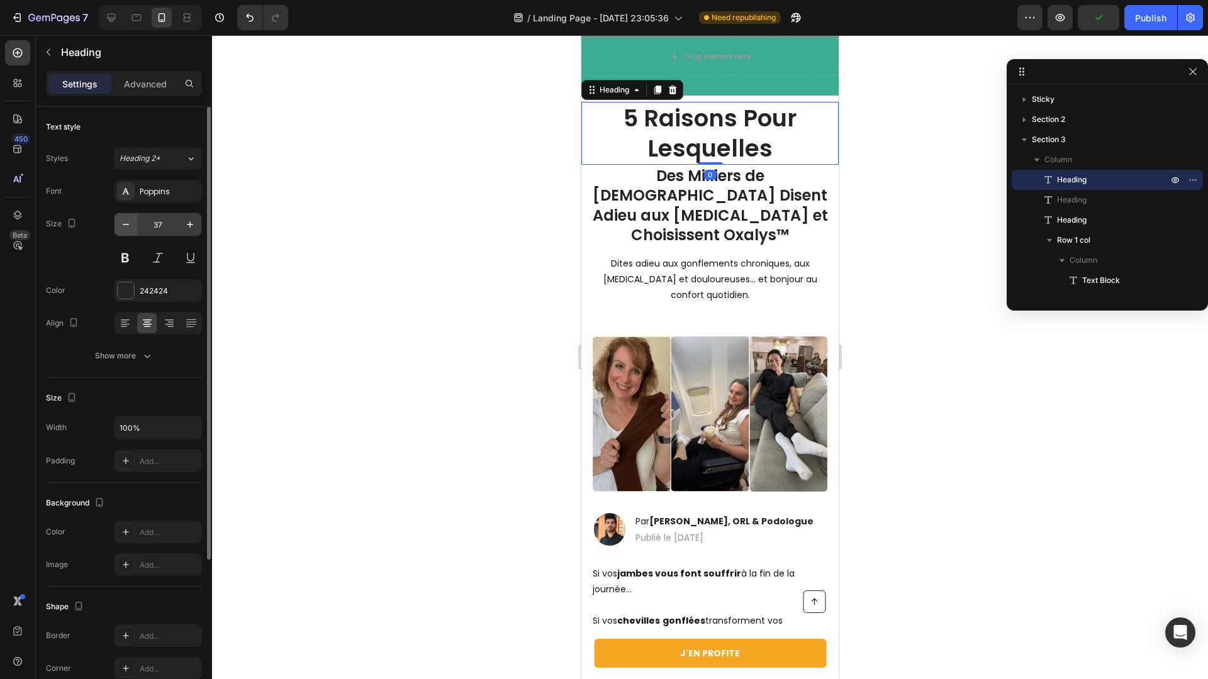
click at [122, 220] on icon "button" at bounding box center [126, 224] width 13 height 13
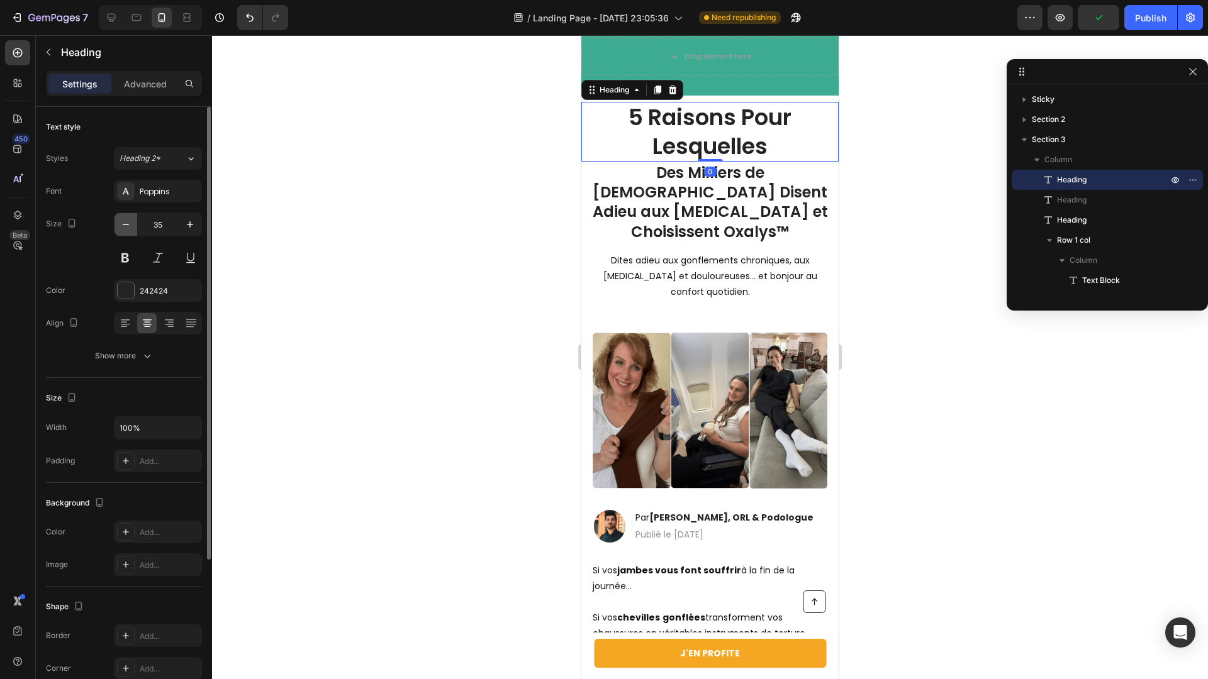
click at [122, 220] on icon "button" at bounding box center [126, 224] width 13 height 13
type input "34"
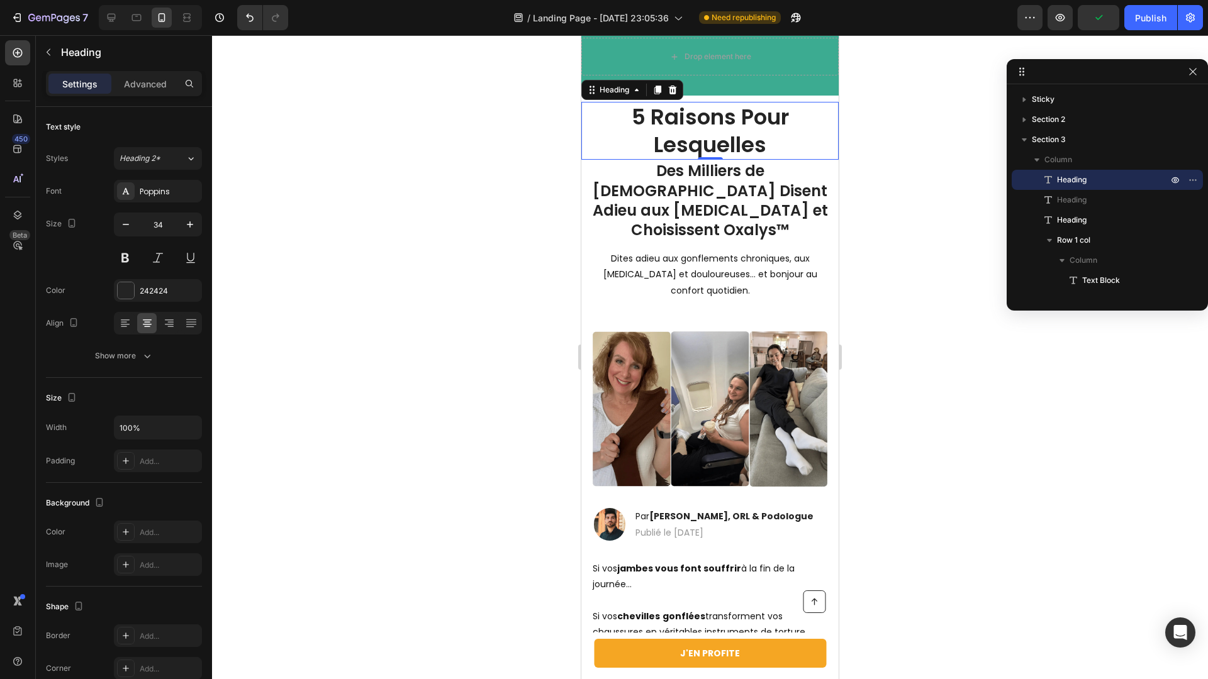
click at [518, 220] on div at bounding box center [710, 357] width 996 height 644
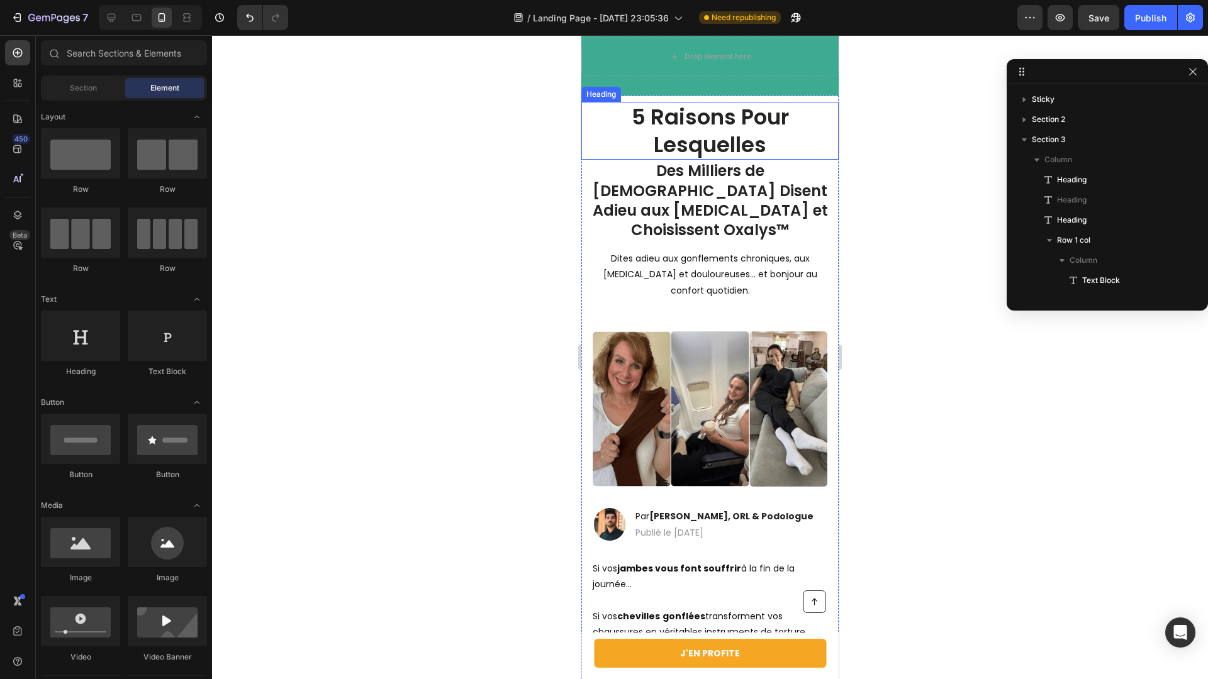
click at [686, 130] on h1 "5 Raisons Pour Lesquelles" at bounding box center [709, 131] width 257 height 58
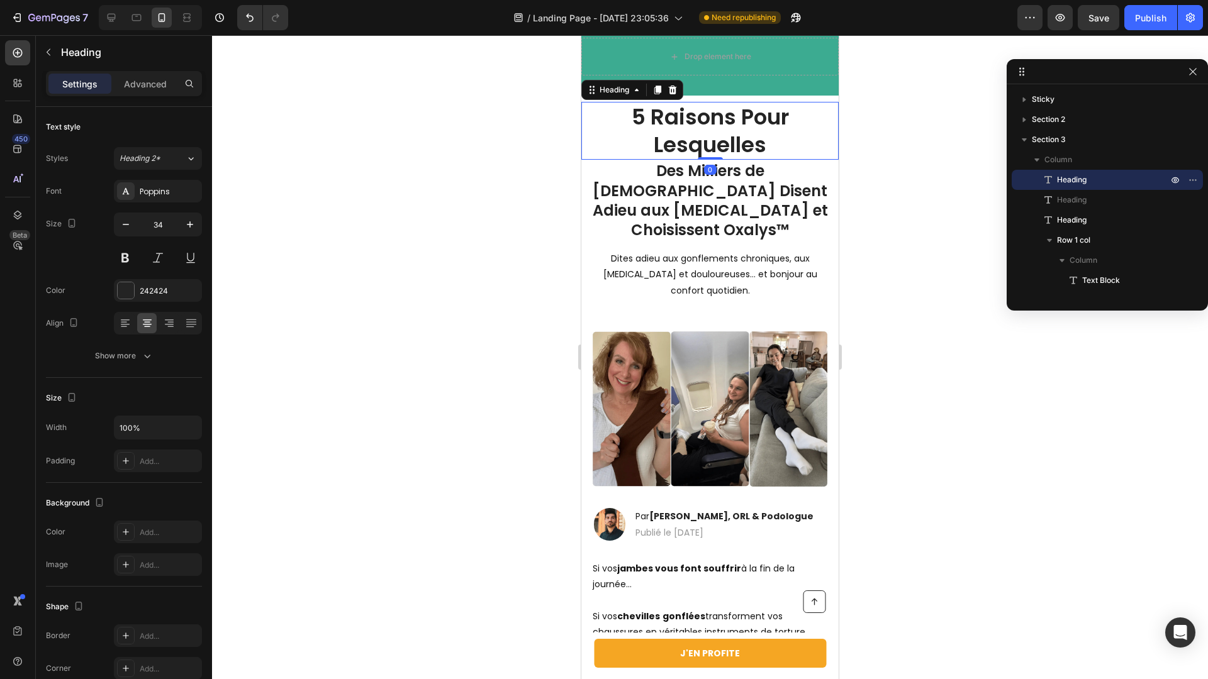
click at [475, 221] on div at bounding box center [710, 357] width 996 height 644
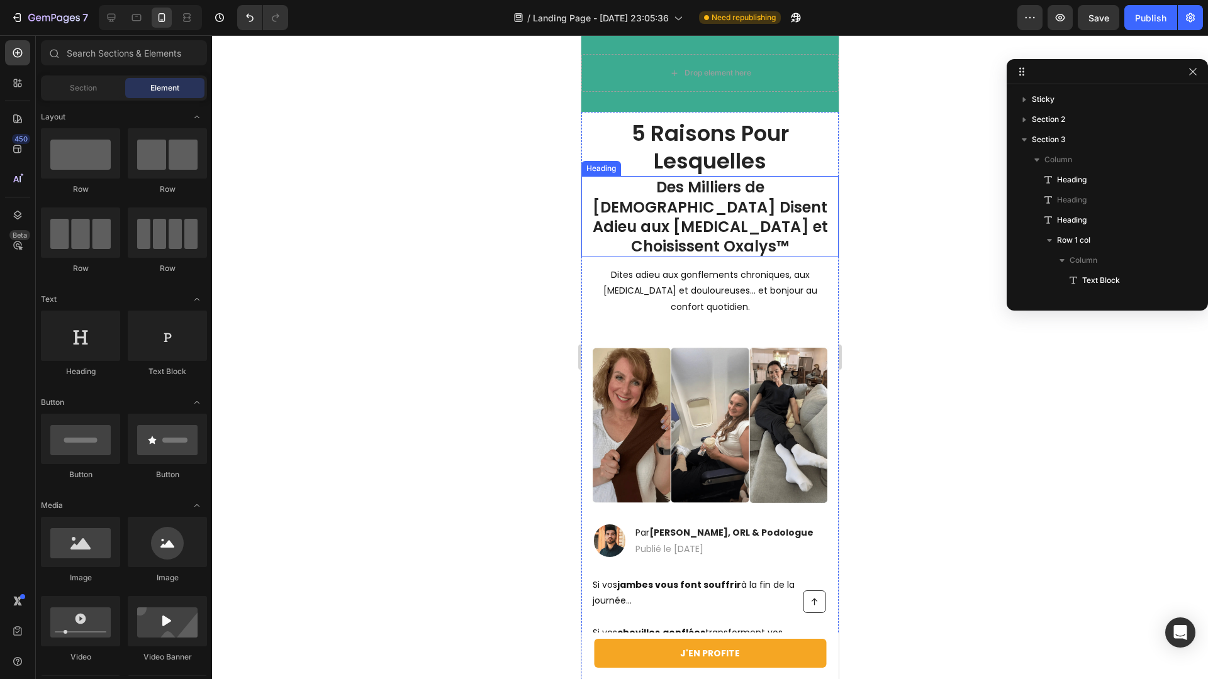
scroll to position [0, 0]
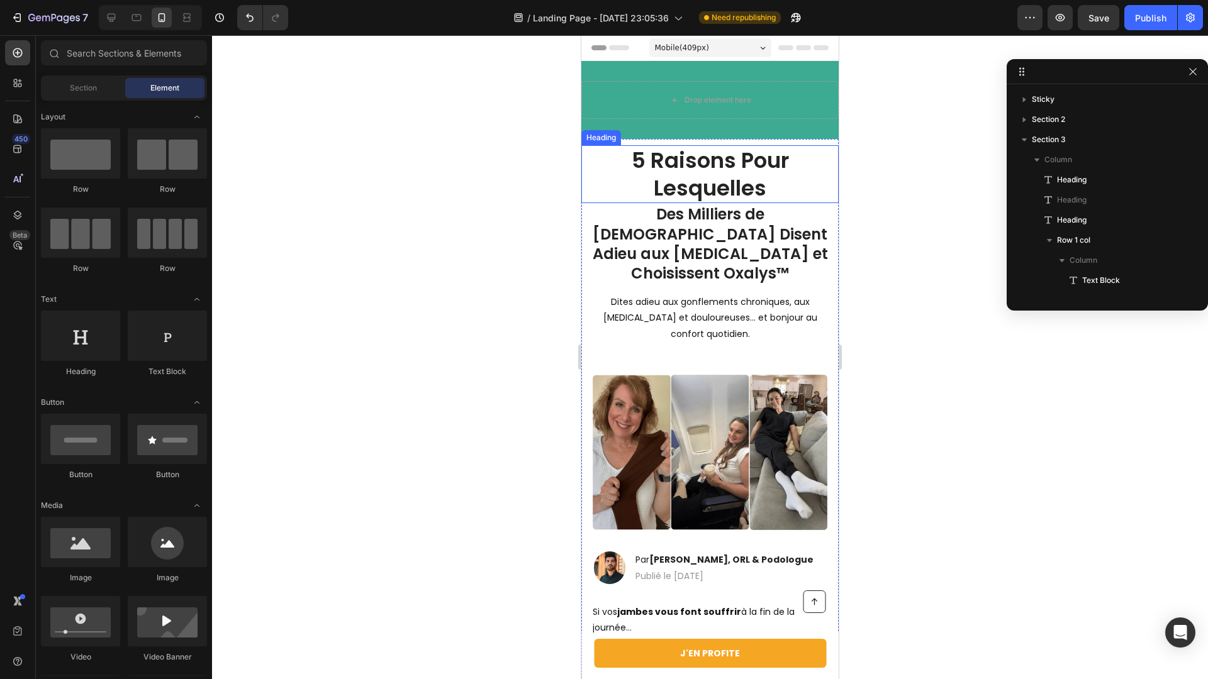
click at [676, 184] on h1 "5 Raisons Pour Lesquelles" at bounding box center [709, 174] width 257 height 58
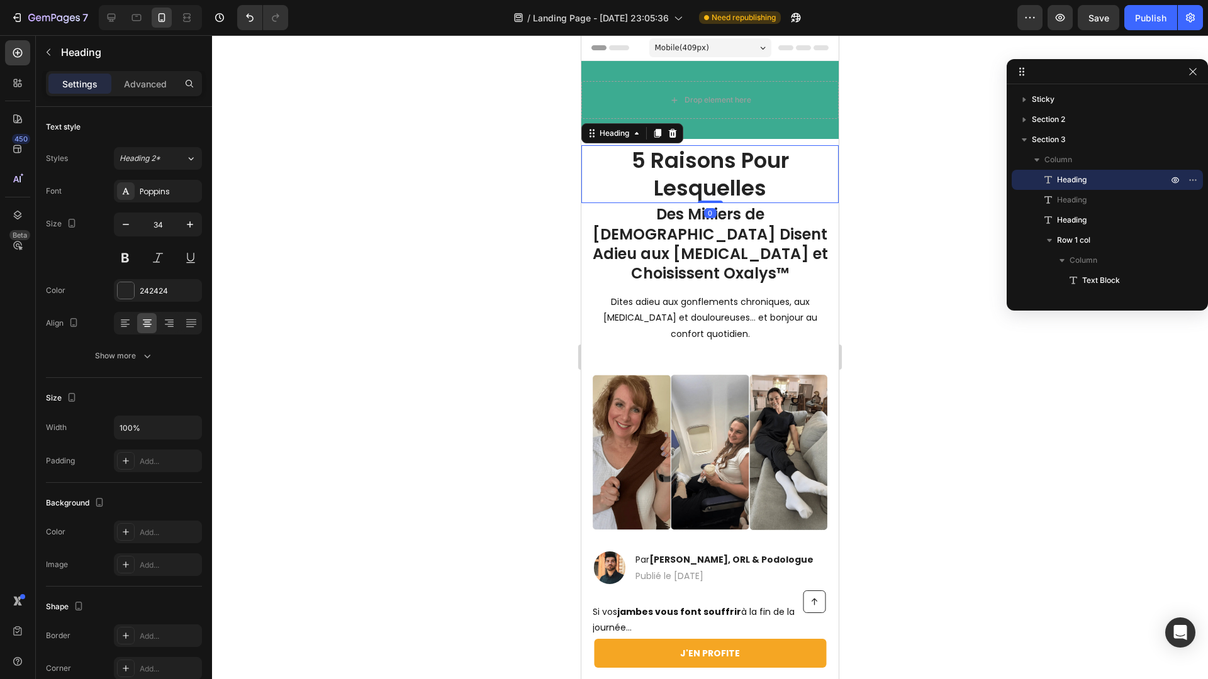
click at [637, 186] on h1 "5 Raisons Pour Lesquelles" at bounding box center [709, 174] width 257 height 58
click at [635, 218] on h1 "Des Milliers de Français Disent Adieu aux Jambes Lourdes et Choisissent Oxalys™" at bounding box center [709, 243] width 257 height 81
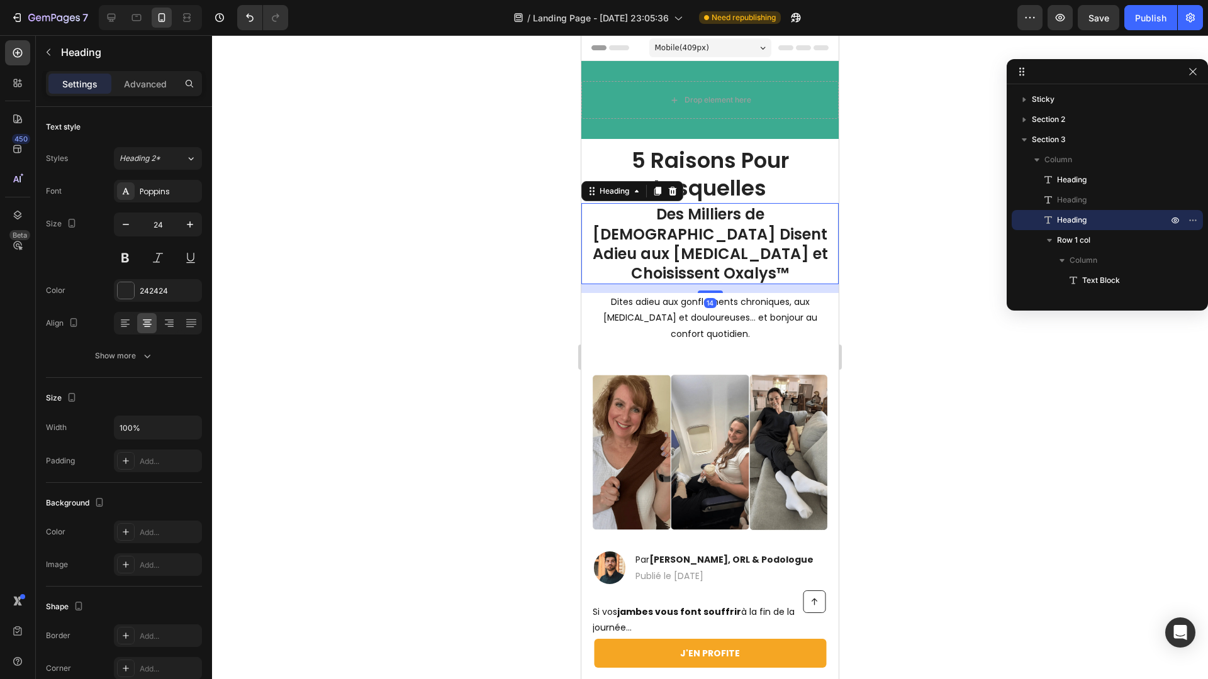
click at [635, 218] on h1 "Des Milliers de Français Disent Adieu aux Jambes Lourdes et Choisissent Oxalys™" at bounding box center [709, 243] width 257 height 81
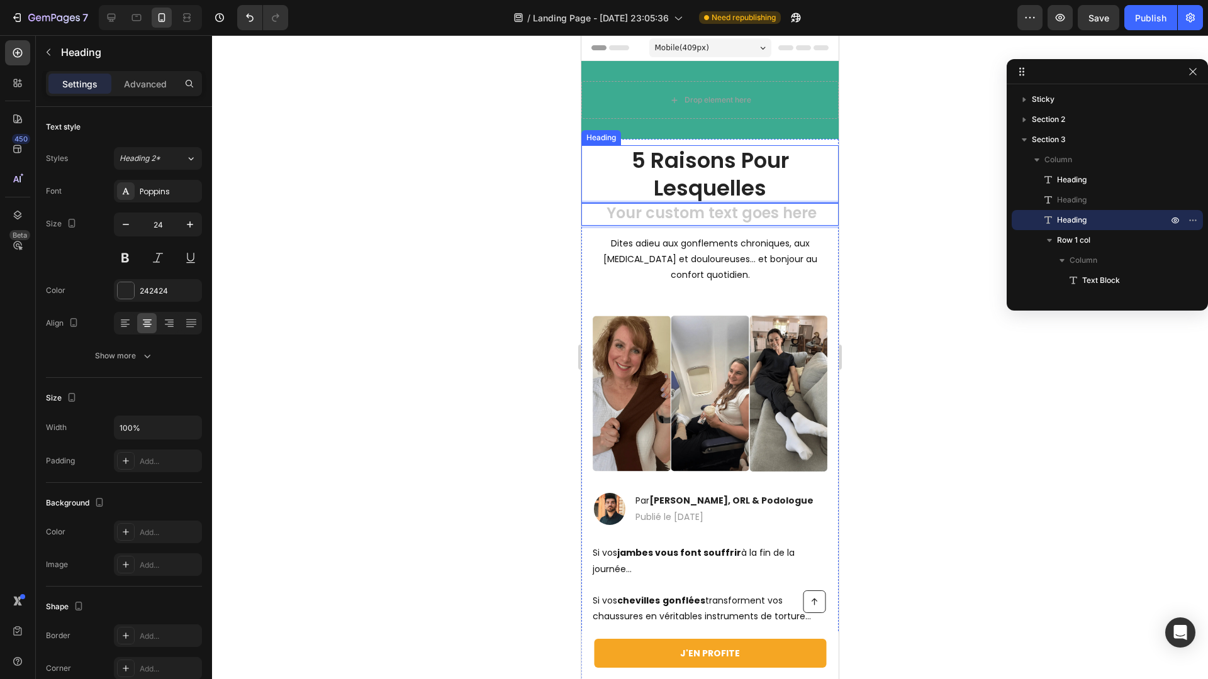
click at [743, 191] on p "5 Raisons Pour Lesquelles" at bounding box center [710, 174] width 255 height 55
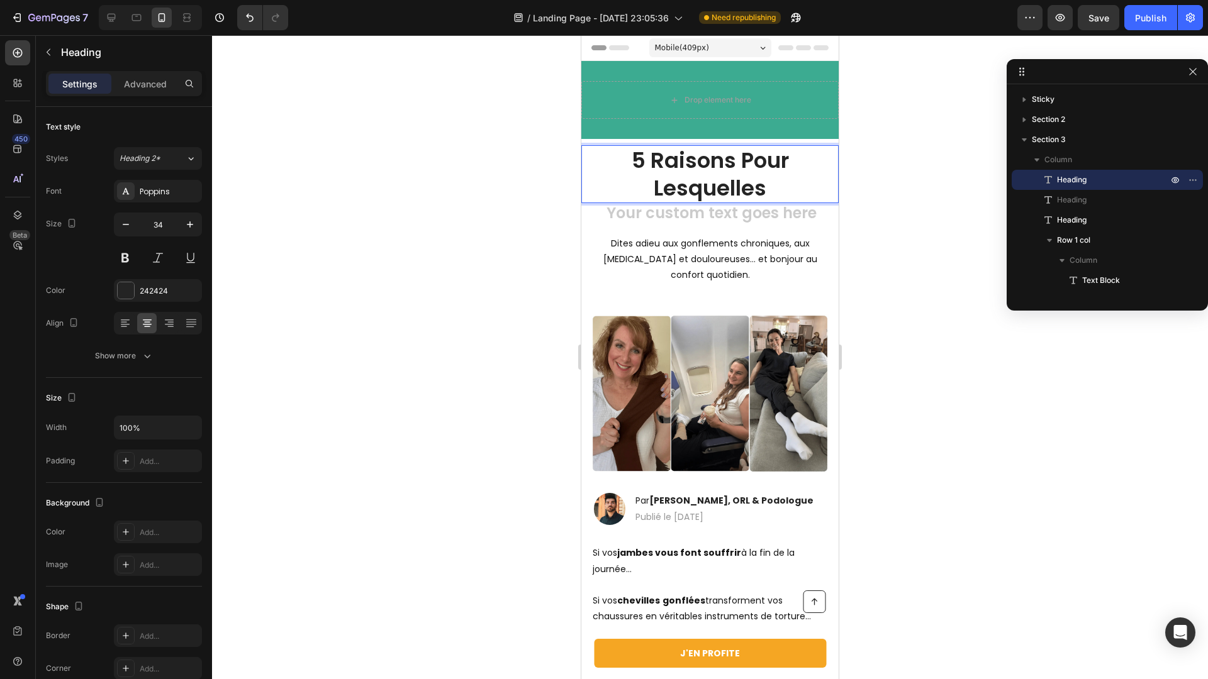
click at [776, 189] on p "5 Raisons Pour Lesquelles" at bounding box center [710, 174] width 255 height 55
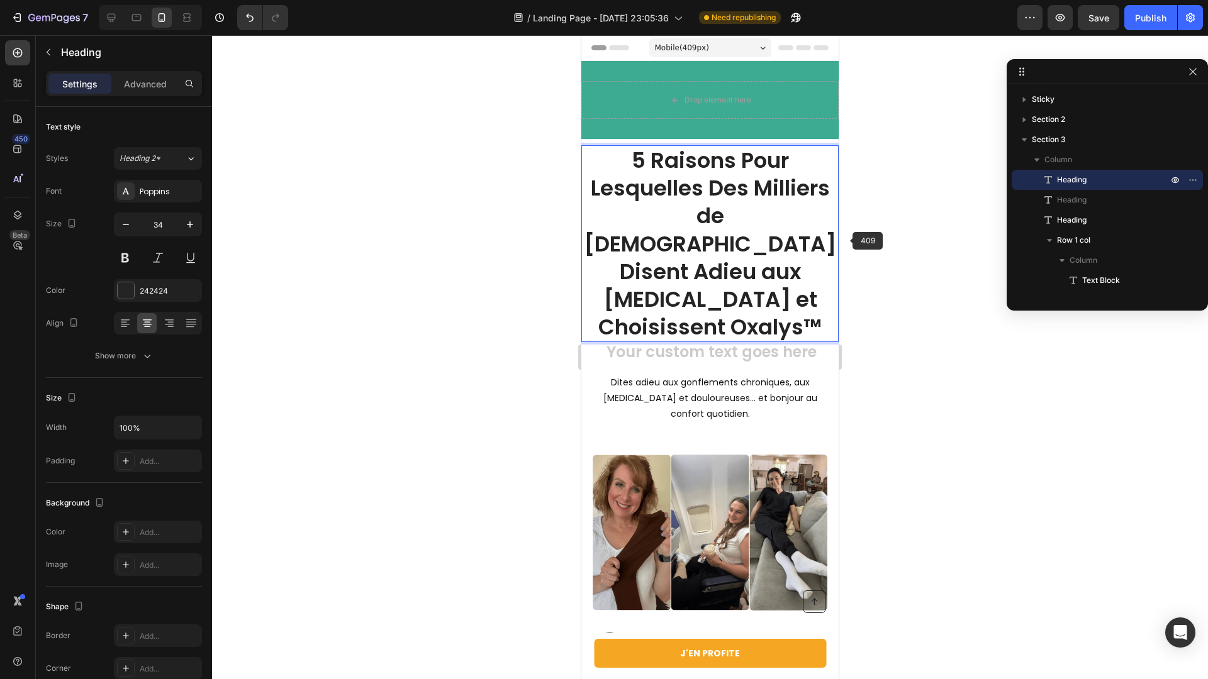
click at [908, 260] on div at bounding box center [710, 357] width 996 height 644
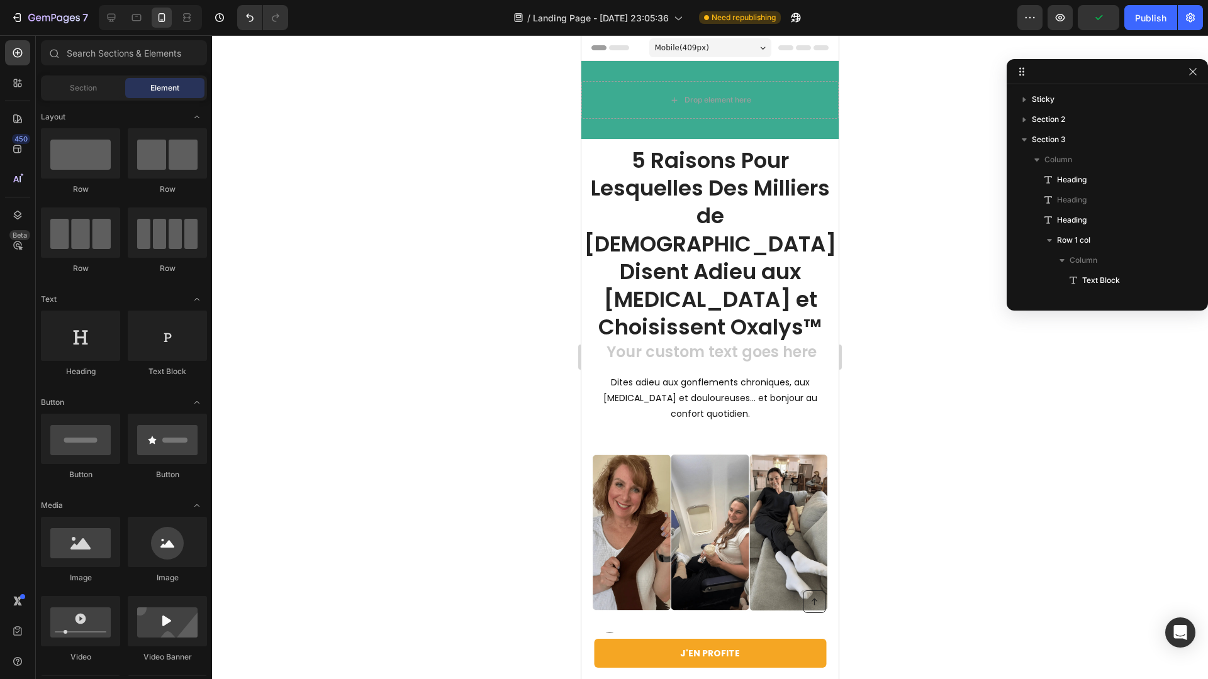
click at [807, 246] on p "5 Raisons Pour Lesquelles Des Milliers de Français Disent Adieu aux Jambes Lour…" at bounding box center [710, 244] width 255 height 194
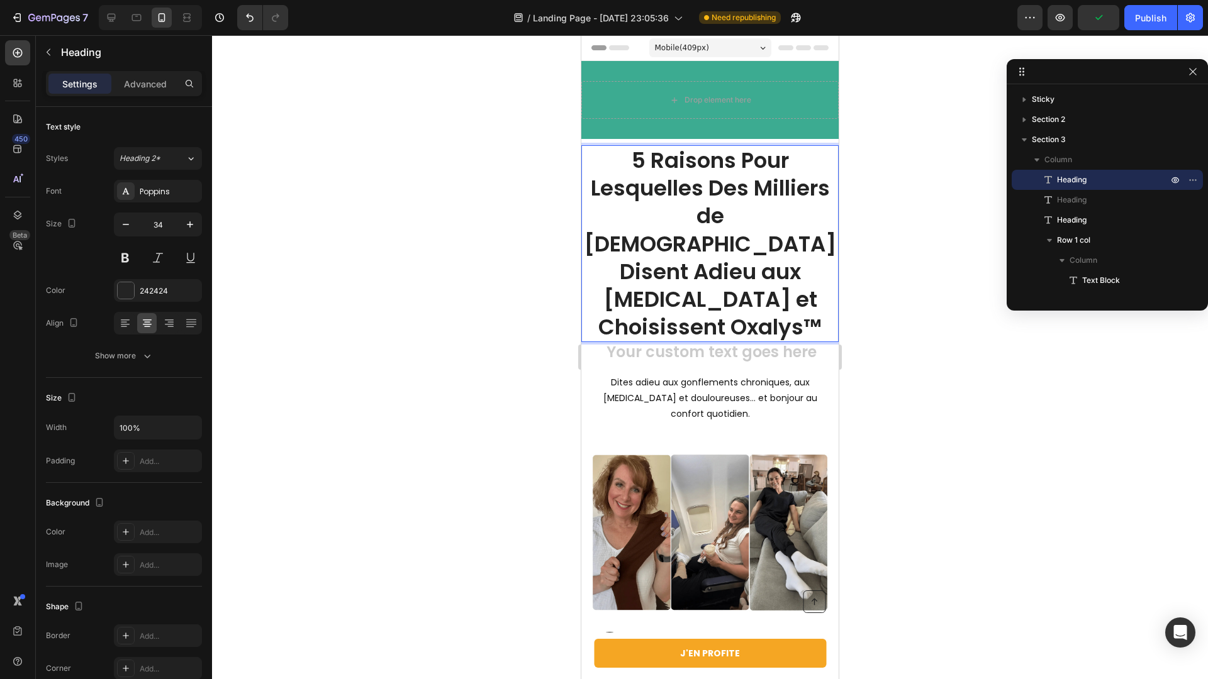
click at [464, 247] on div at bounding box center [710, 357] width 996 height 644
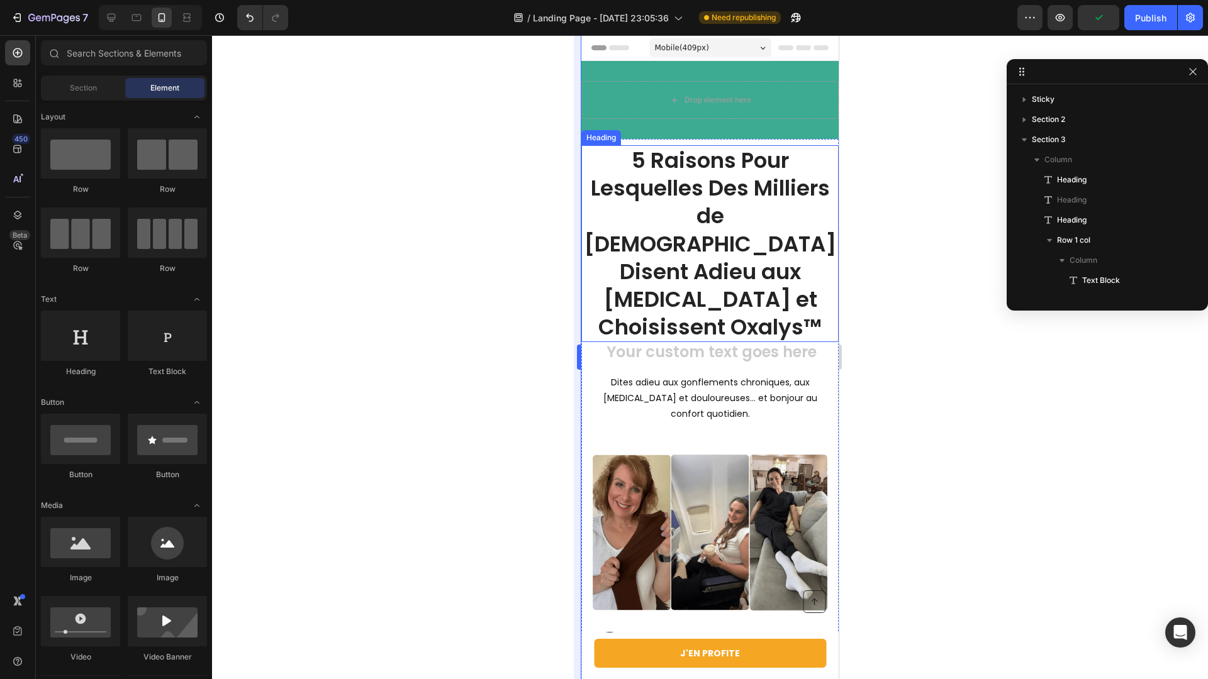
click at [629, 238] on p "5 Raisons Pour Lesquelles Des Milliers de Français Disent Adieu aux Jambes Lour…" at bounding box center [710, 244] width 255 height 194
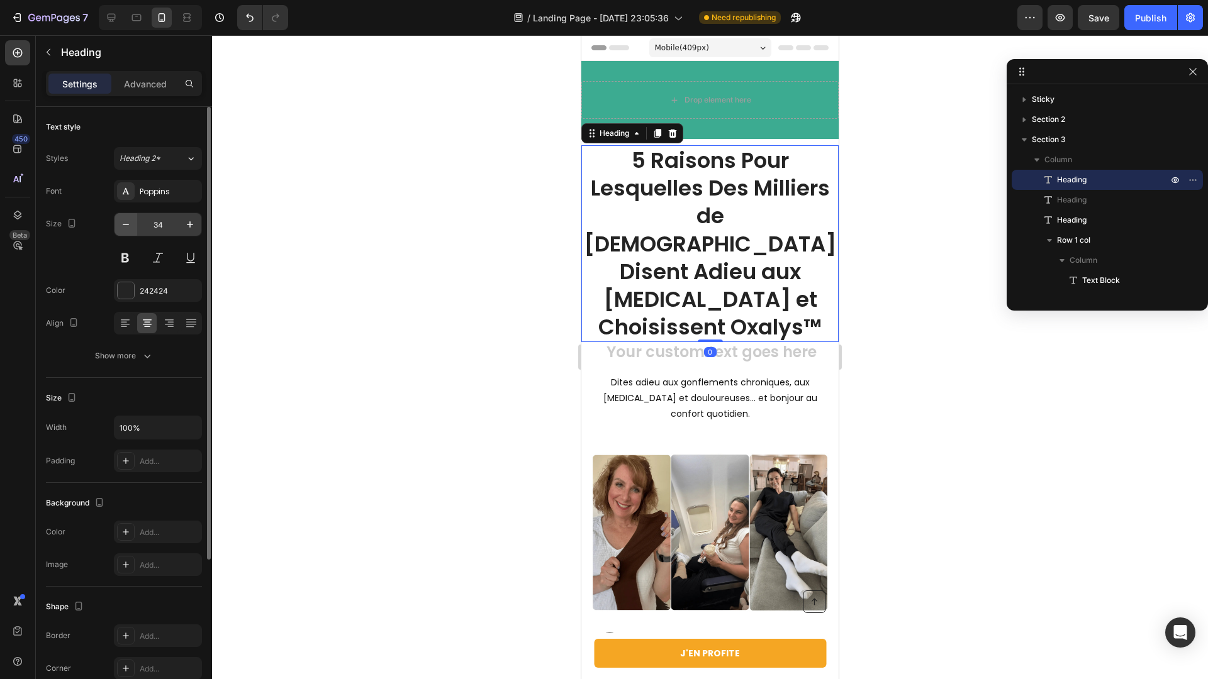
click at [133, 223] on button "button" at bounding box center [125, 224] width 23 height 23
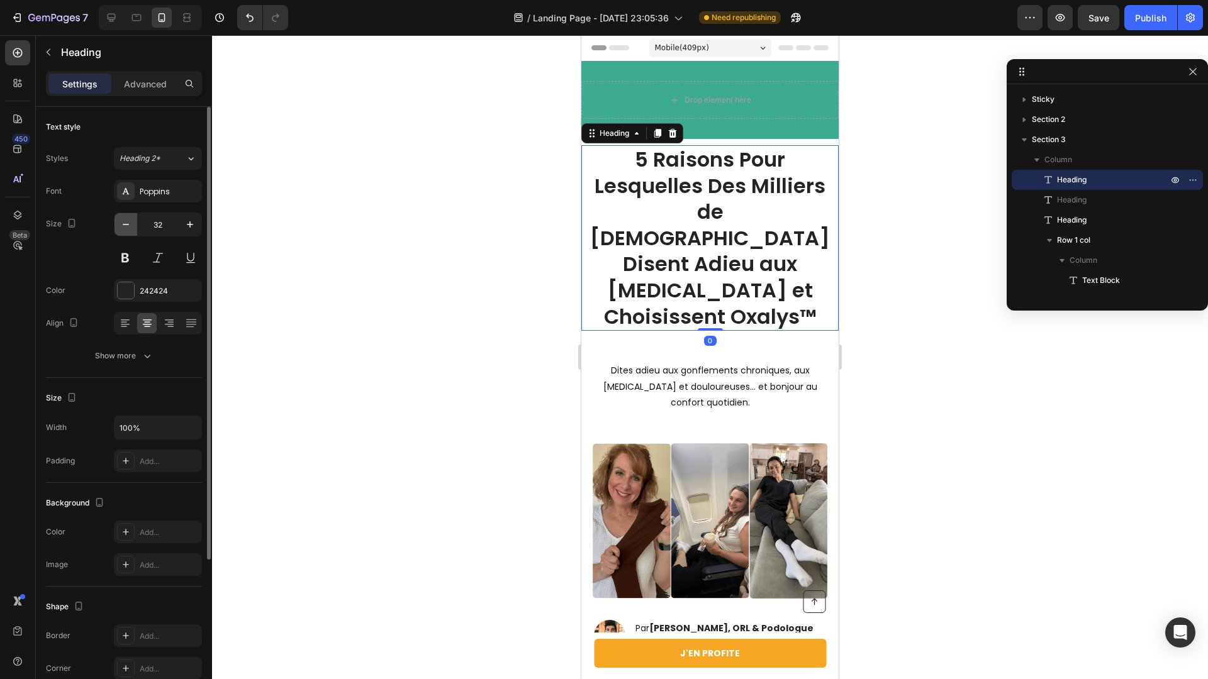
click at [133, 223] on button "button" at bounding box center [125, 224] width 23 height 23
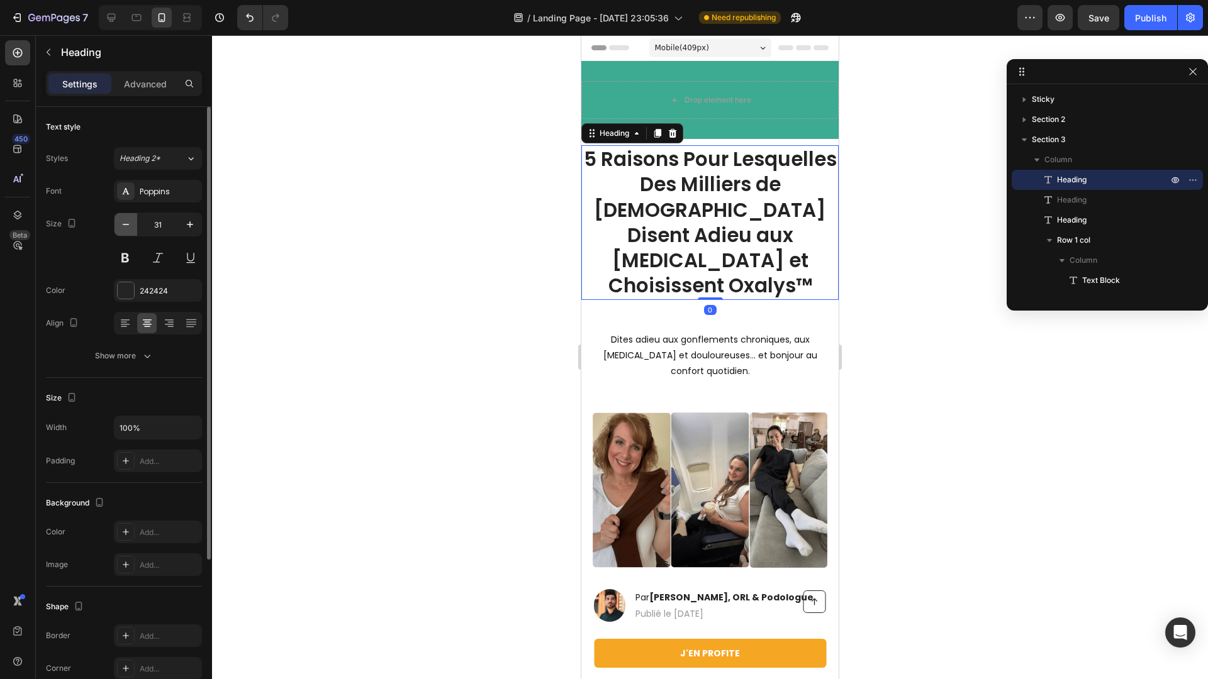
click at [133, 223] on button "button" at bounding box center [125, 224] width 23 height 23
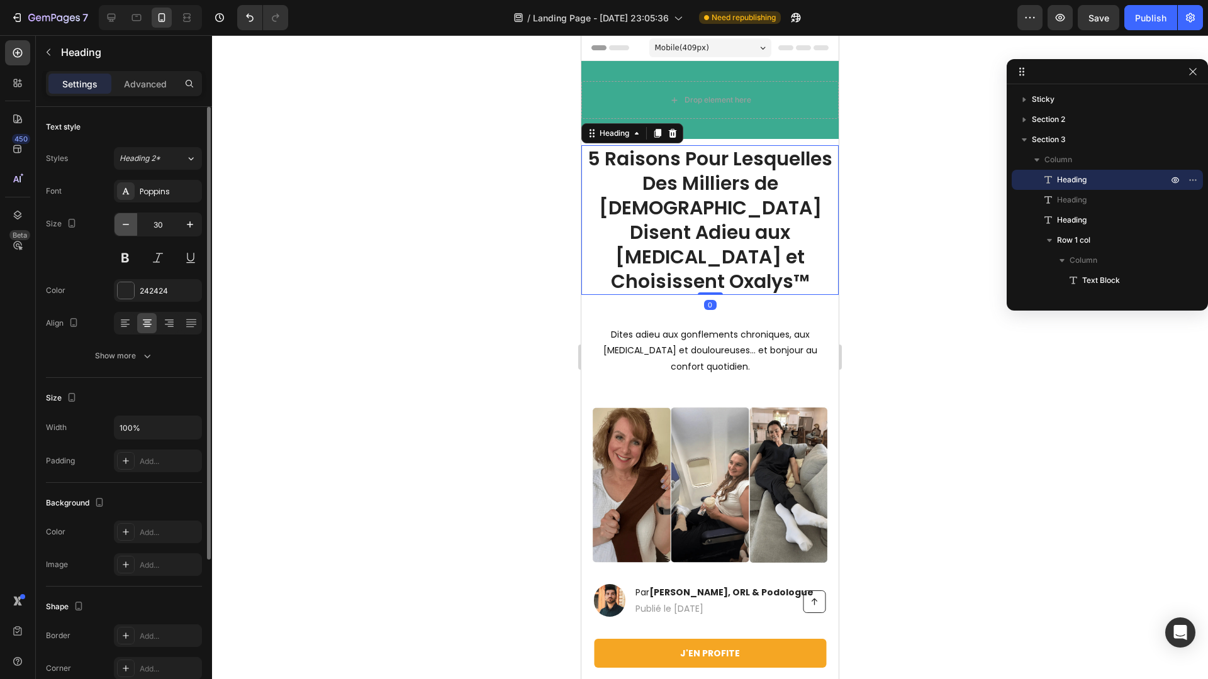
click at [133, 223] on button "button" at bounding box center [125, 224] width 23 height 23
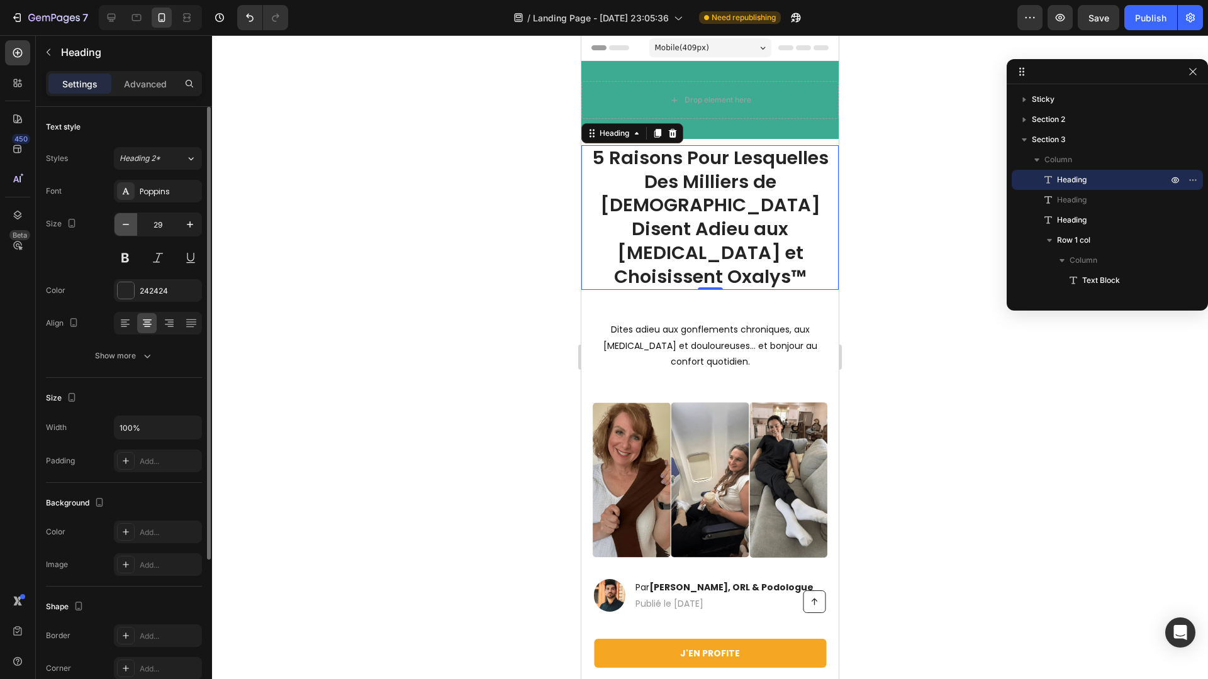
click at [133, 223] on button "button" at bounding box center [125, 224] width 23 height 23
type input "28"
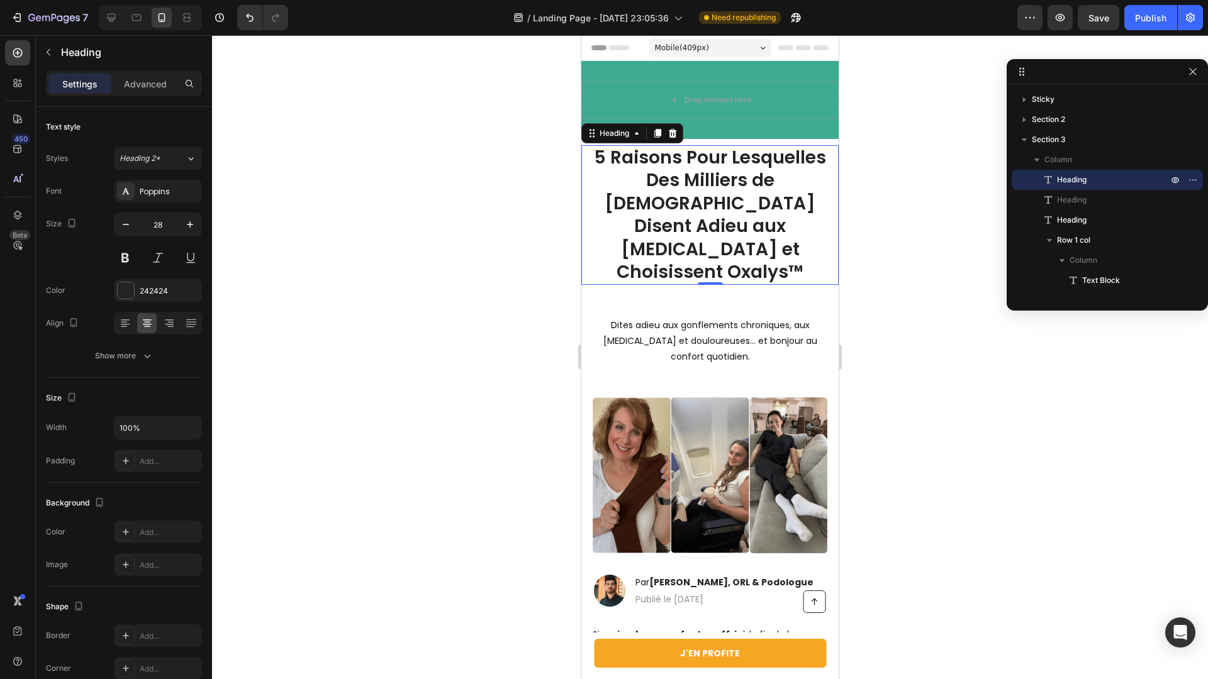
click at [372, 238] on div at bounding box center [710, 357] width 996 height 644
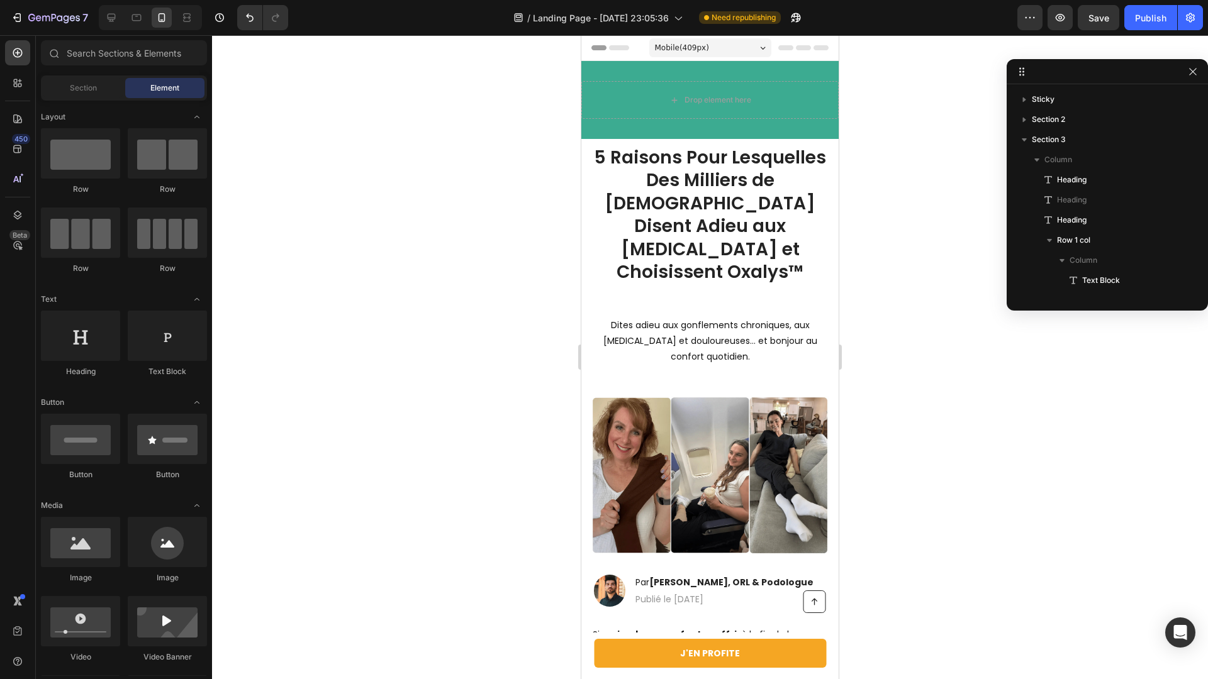
click at [670, 225] on p "5 Raisons Pour Lesquelles Des Milliers de Français Disent Adieu aux Jambes Lour…" at bounding box center [710, 215] width 255 height 137
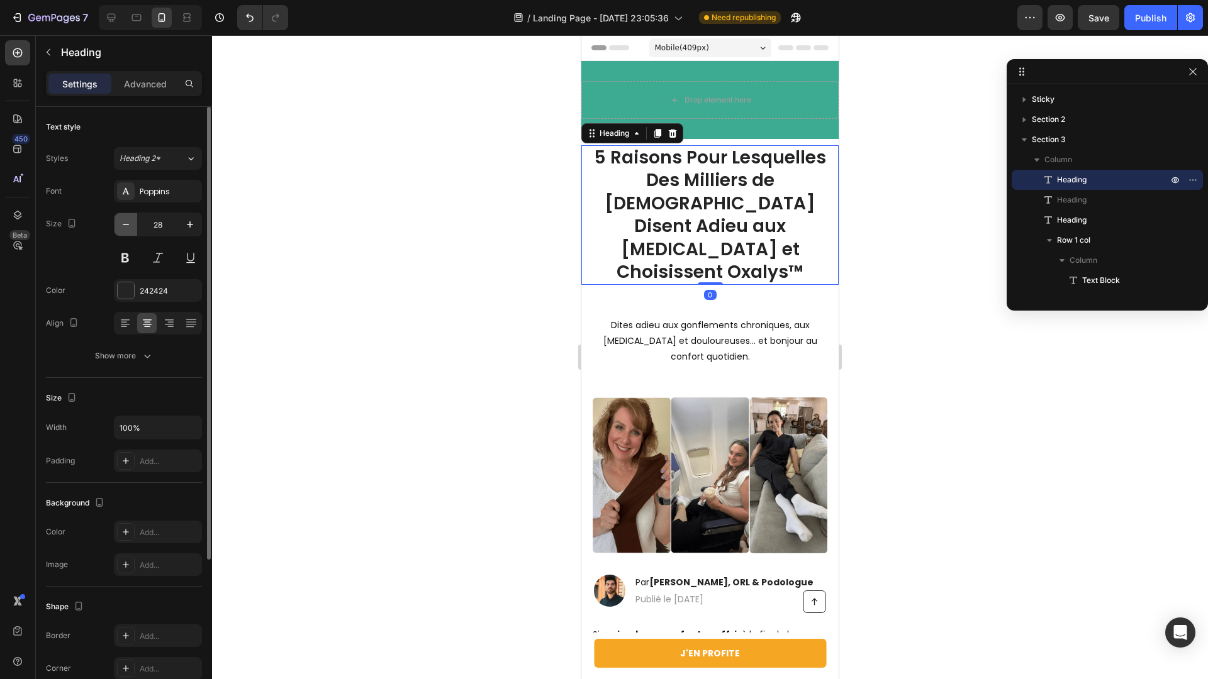
click at [136, 230] on button "button" at bounding box center [125, 224] width 23 height 23
click at [135, 230] on button "button" at bounding box center [125, 224] width 23 height 23
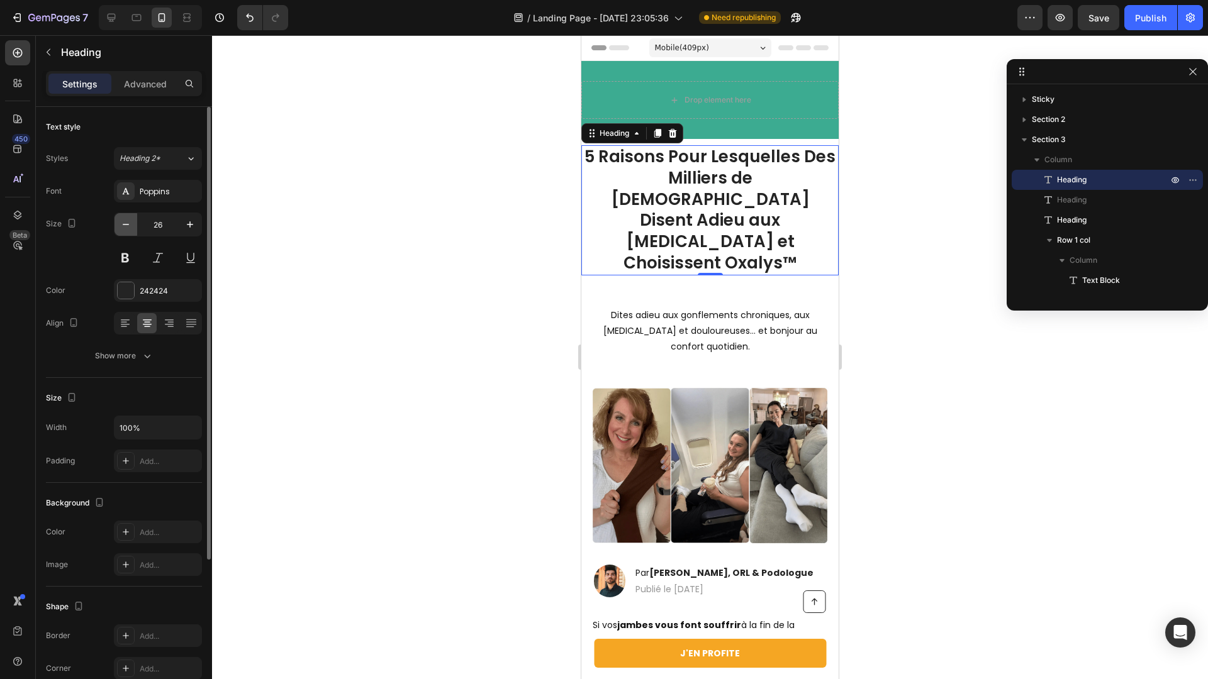
click at [135, 230] on button "button" at bounding box center [125, 224] width 23 height 23
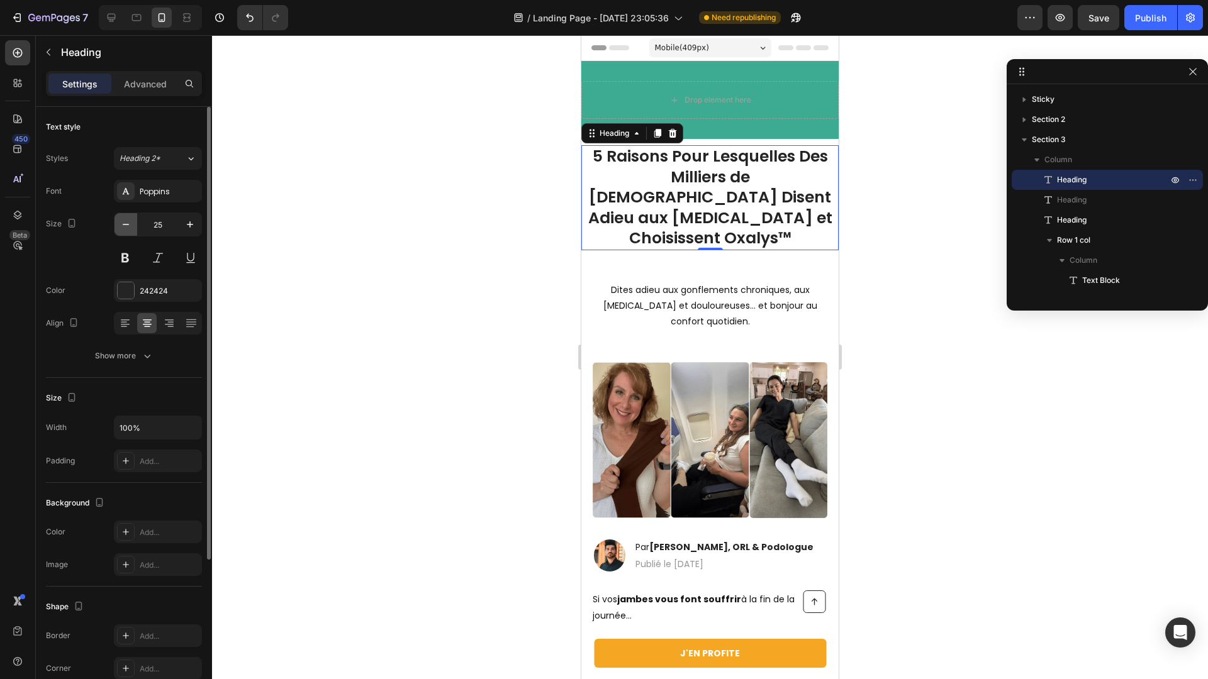
click at [135, 230] on button "button" at bounding box center [125, 224] width 23 height 23
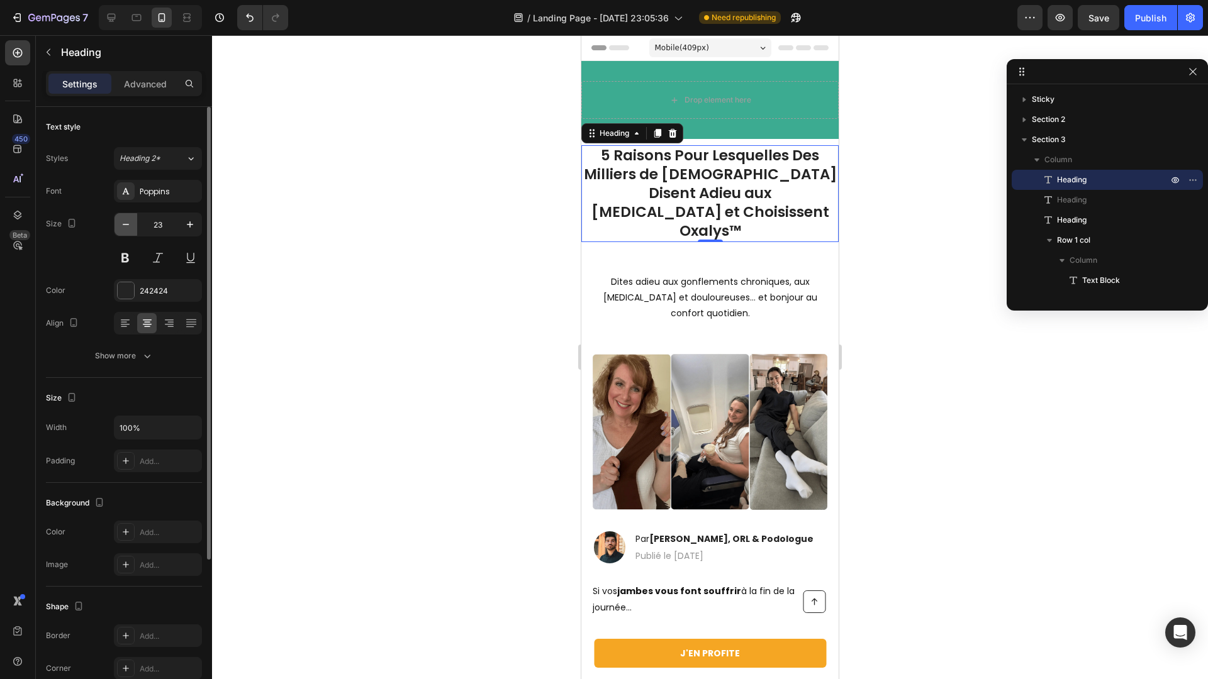
click at [135, 230] on button "button" at bounding box center [125, 224] width 23 height 23
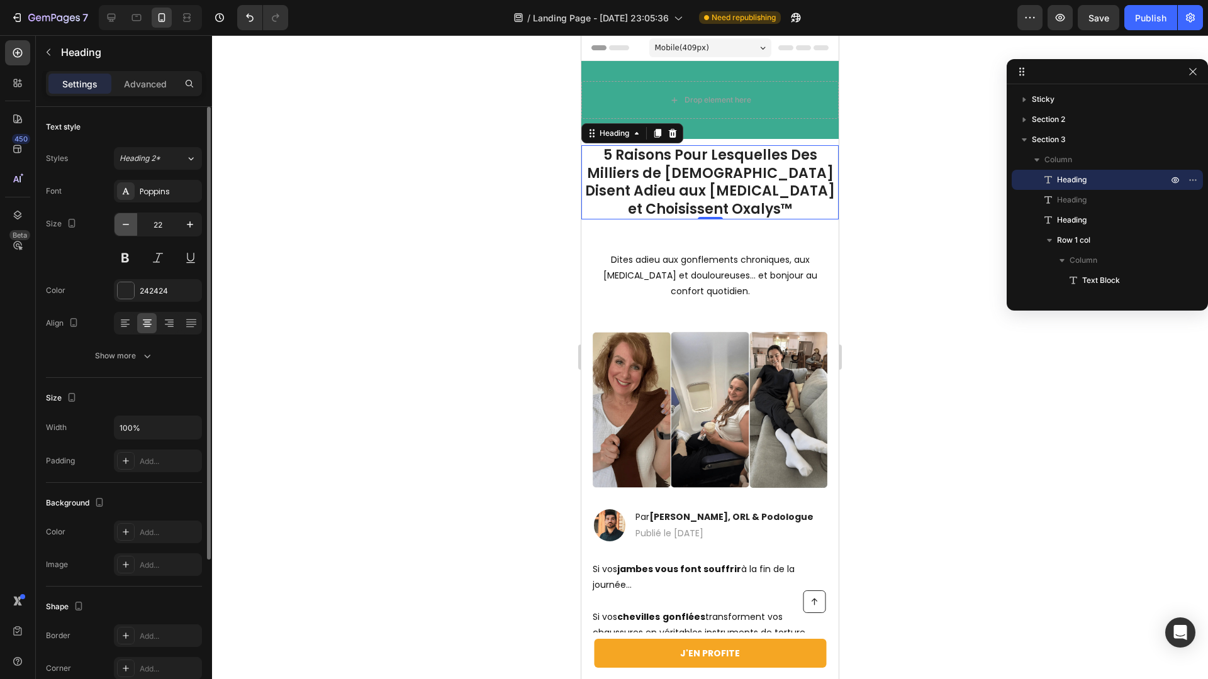
click at [135, 230] on button "button" at bounding box center [125, 224] width 23 height 23
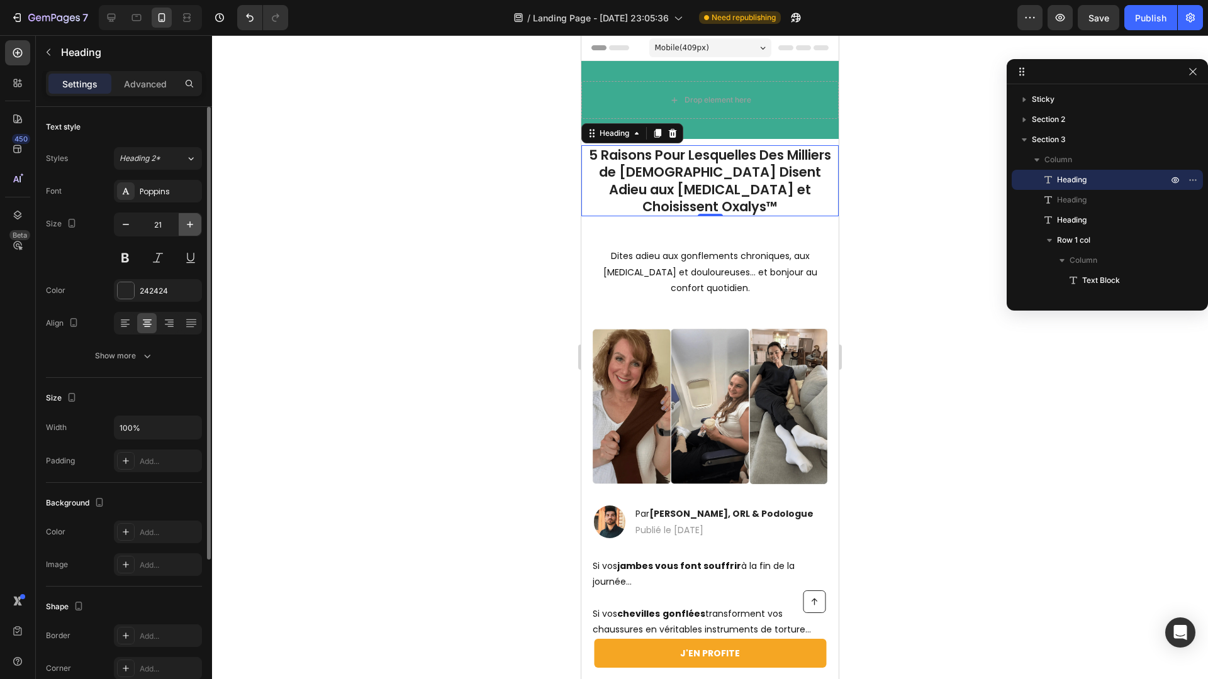
click at [187, 223] on icon "button" at bounding box center [190, 224] width 13 height 13
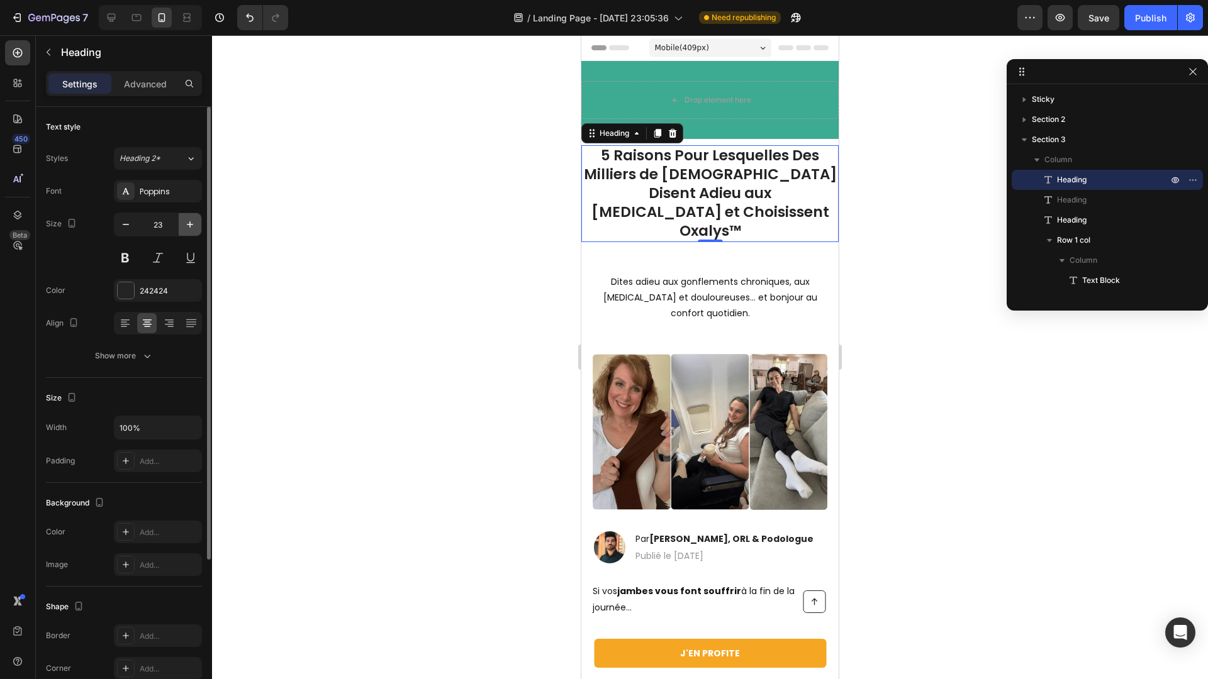
click at [187, 223] on icon "button" at bounding box center [190, 224] width 13 height 13
type input "24"
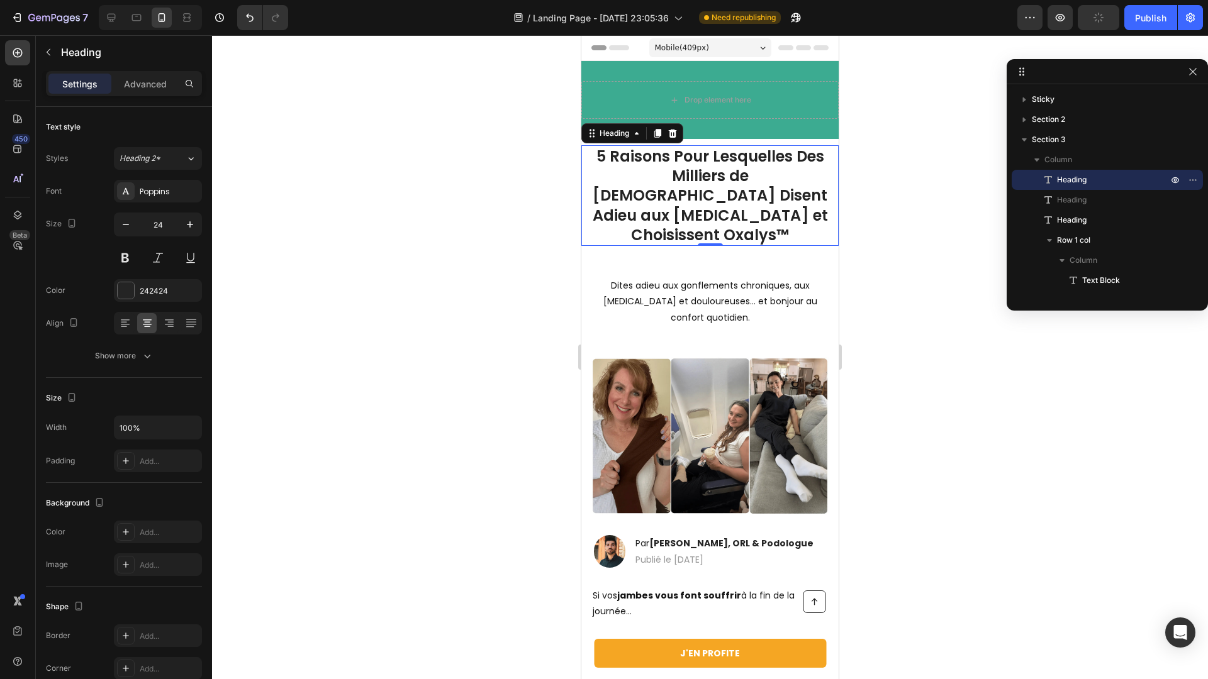
click at [509, 241] on div at bounding box center [710, 357] width 996 height 644
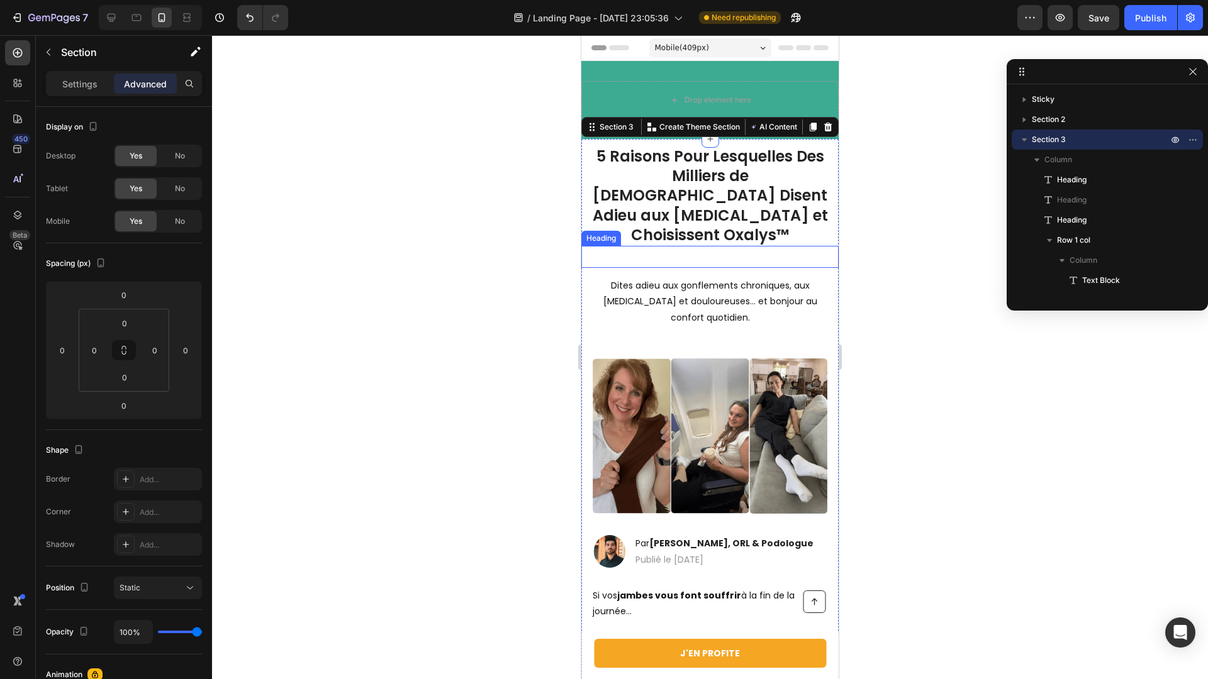
click at [673, 247] on p "Rich Text Editor. Editing area: main" at bounding box center [710, 257] width 255 height 20
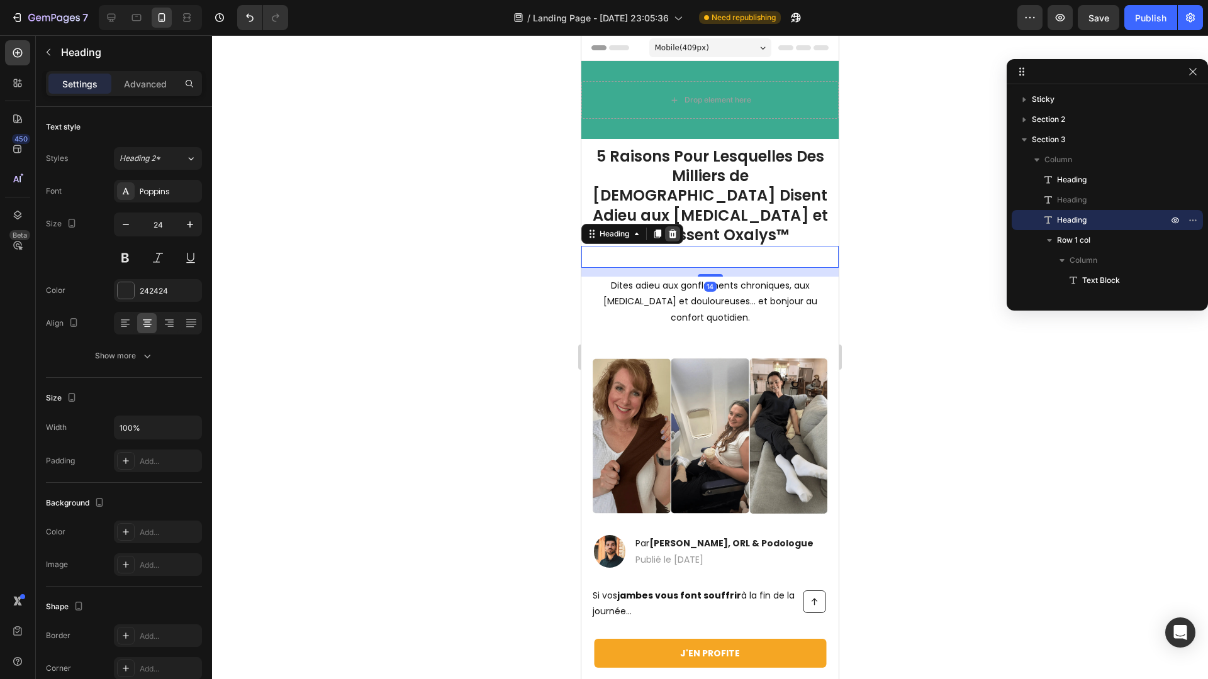
click at [667, 226] on div at bounding box center [672, 233] width 15 height 15
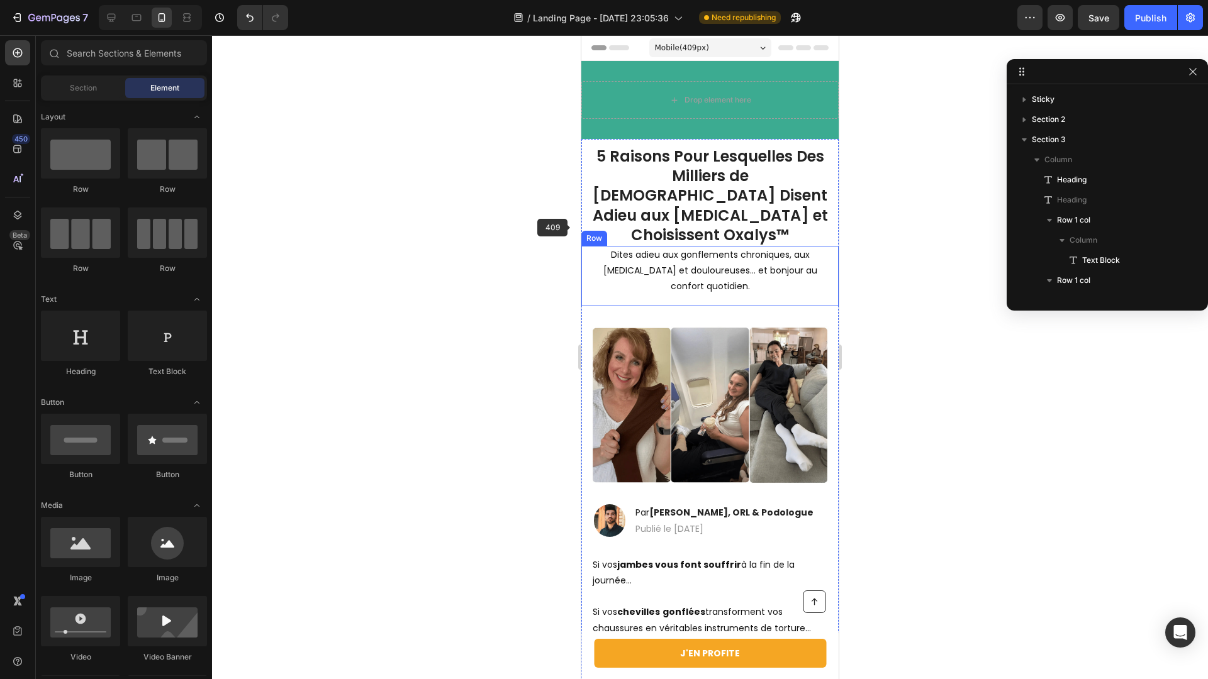
click at [496, 229] on div at bounding box center [710, 357] width 996 height 644
click at [708, 181] on p "5 Raisons Pour Lesquelles Des Milliers de Français Disent Adieu aux Jambes Lour…" at bounding box center [710, 196] width 255 height 98
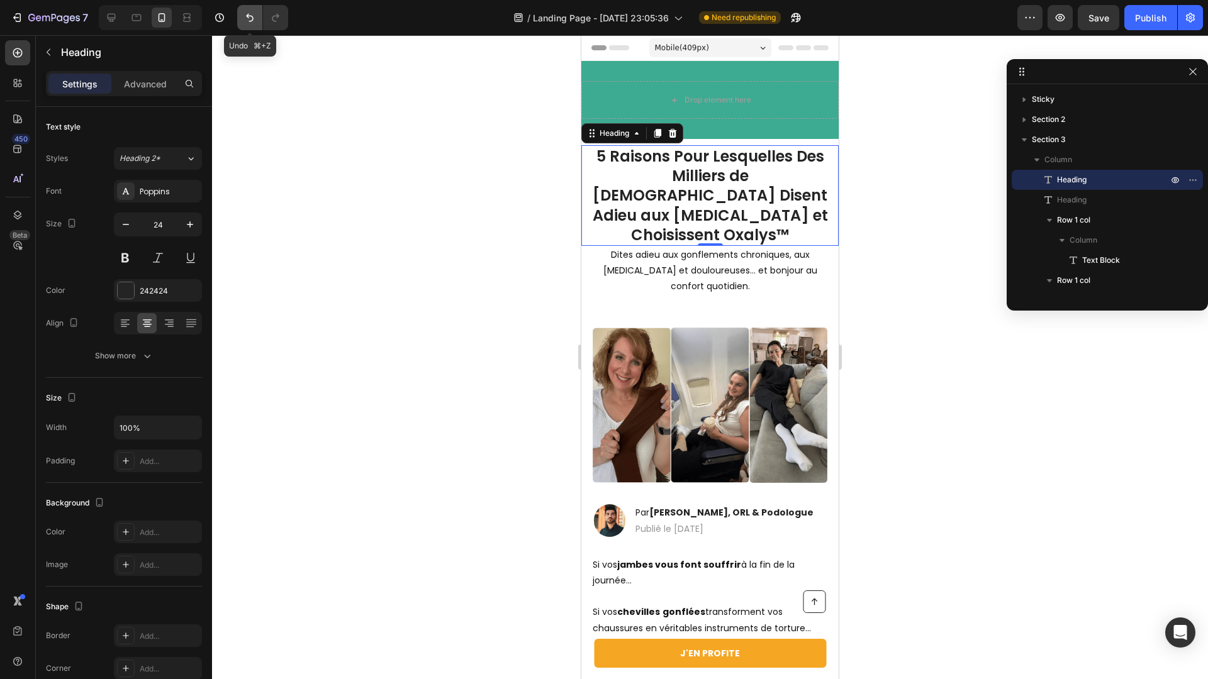
click at [255, 22] on icon "Undo/Redo" at bounding box center [249, 17] width 13 height 13
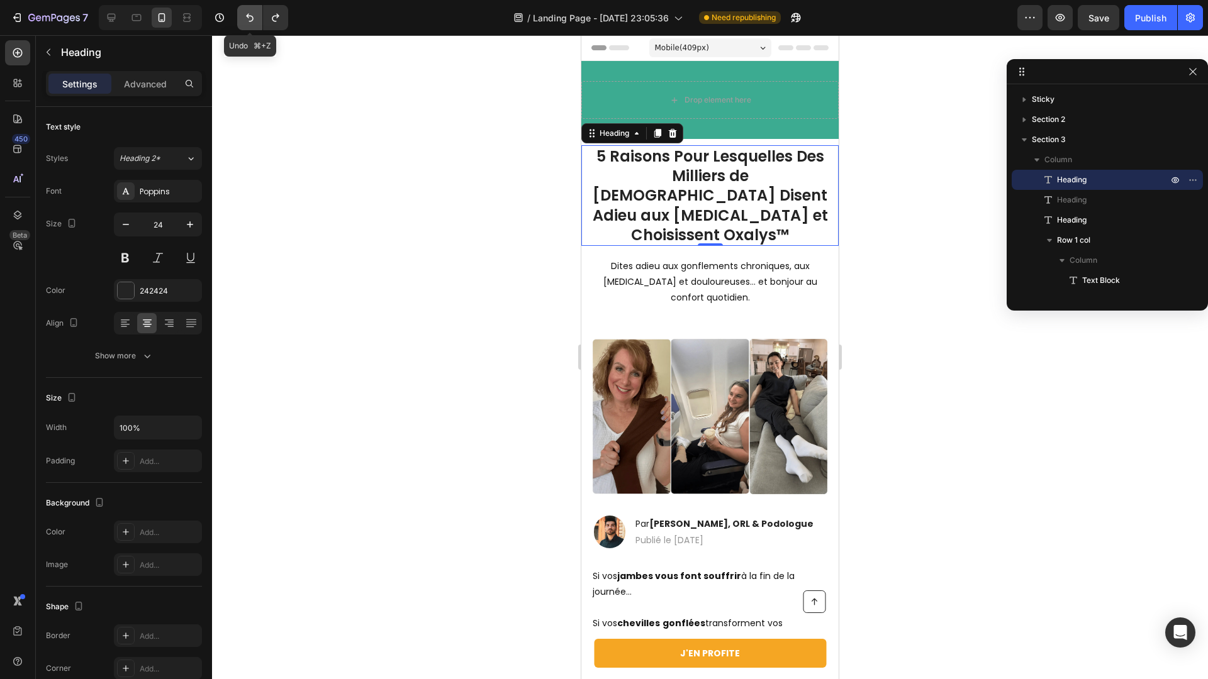
click at [255, 22] on icon "Undo/Redo" at bounding box center [249, 17] width 13 height 13
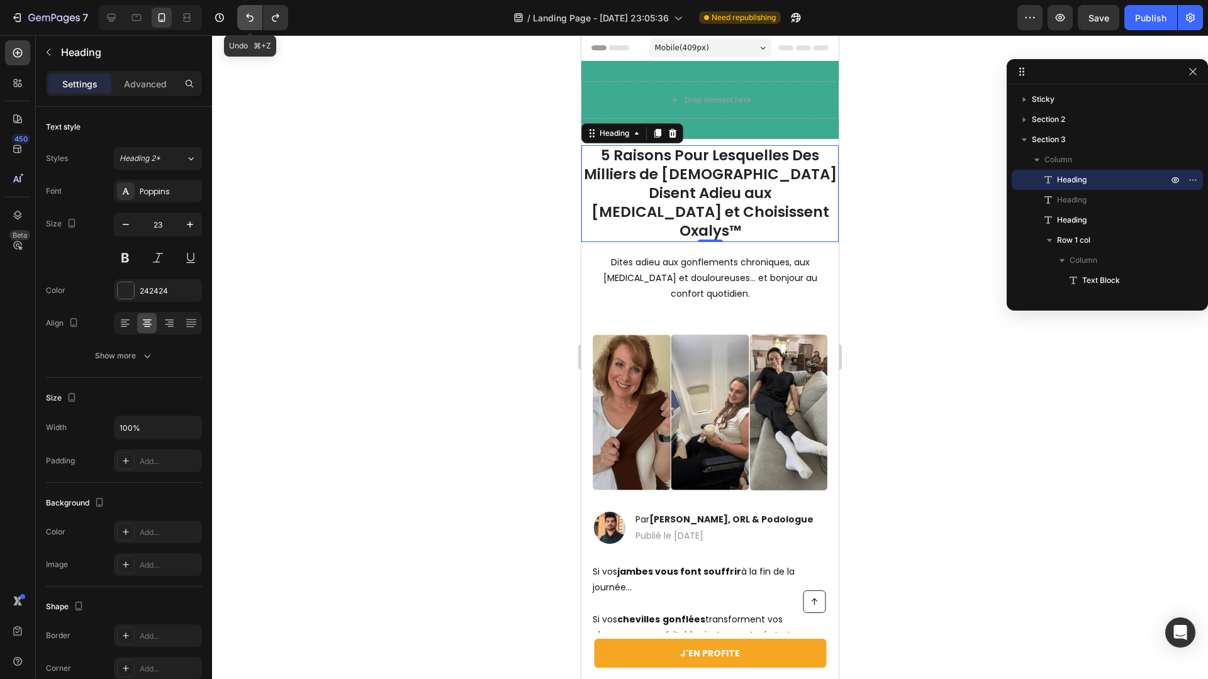
click at [255, 22] on icon "Undo/Redo" at bounding box center [249, 17] width 13 height 13
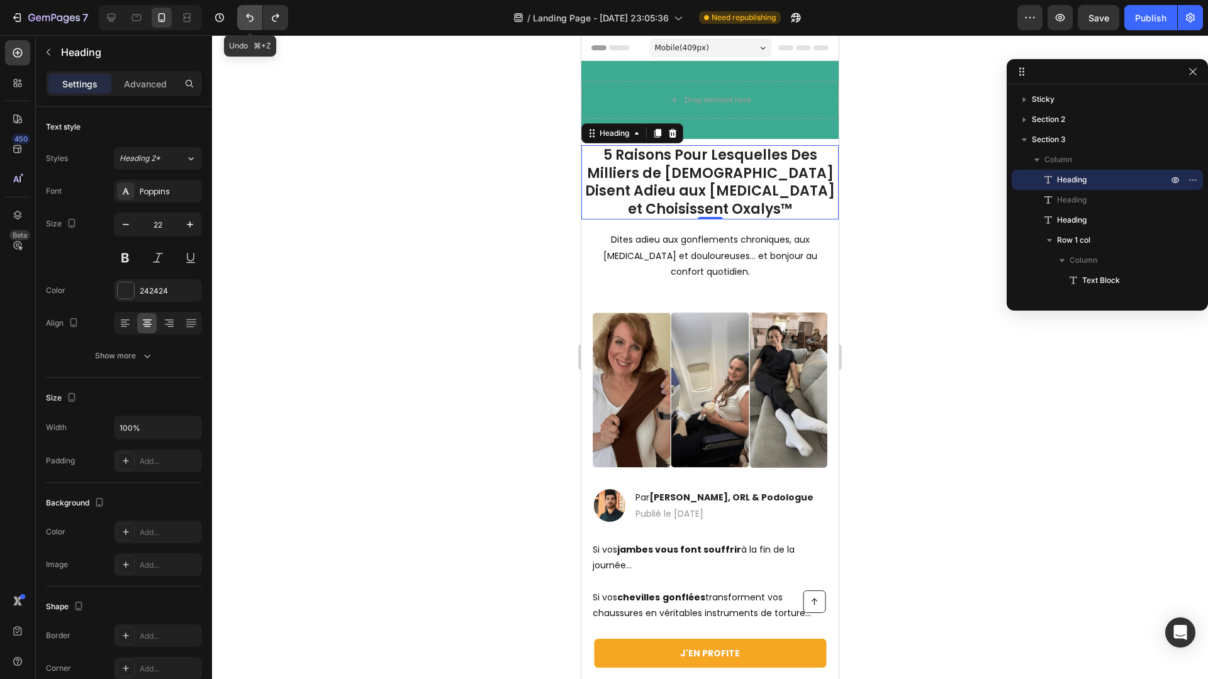
click at [255, 22] on icon "Undo/Redo" at bounding box center [249, 17] width 13 height 13
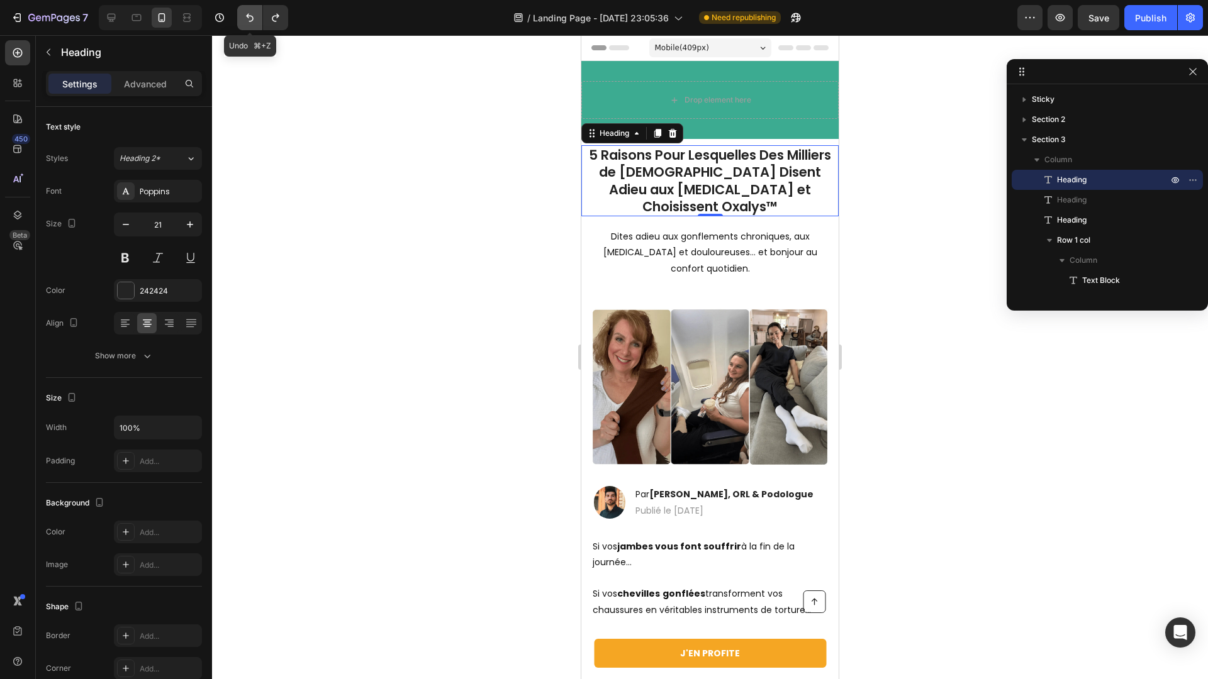
click at [255, 22] on icon "Undo/Redo" at bounding box center [249, 17] width 13 height 13
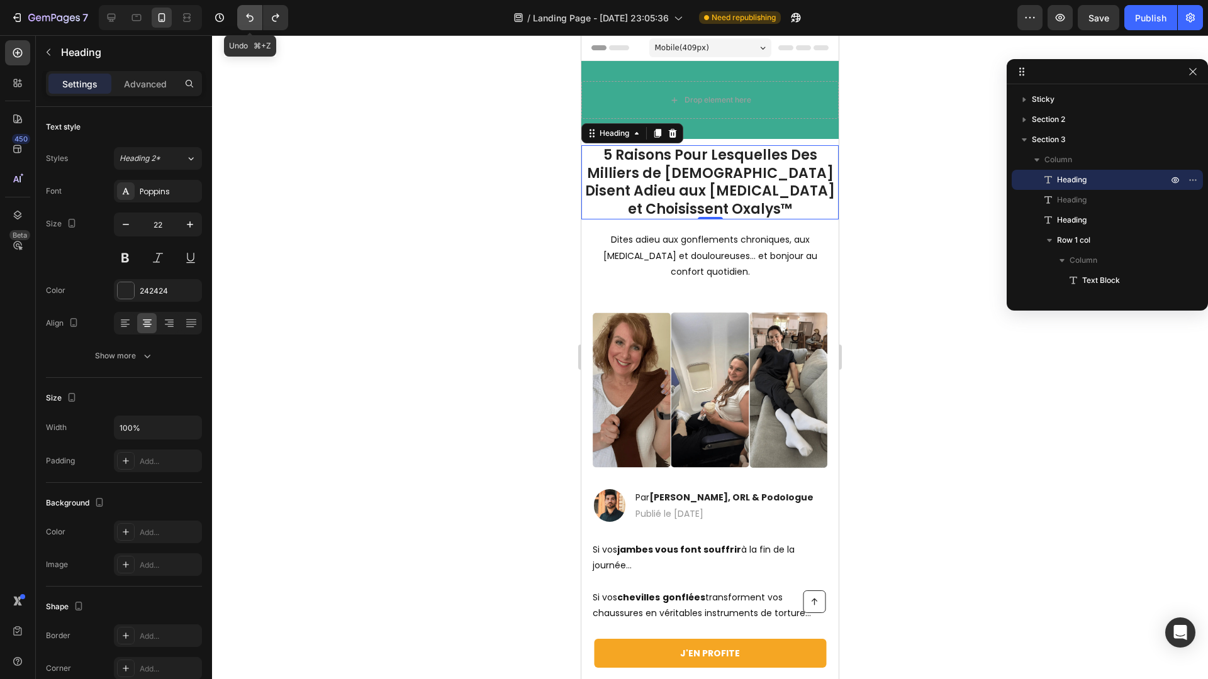
click at [255, 22] on icon "Undo/Redo" at bounding box center [249, 17] width 13 height 13
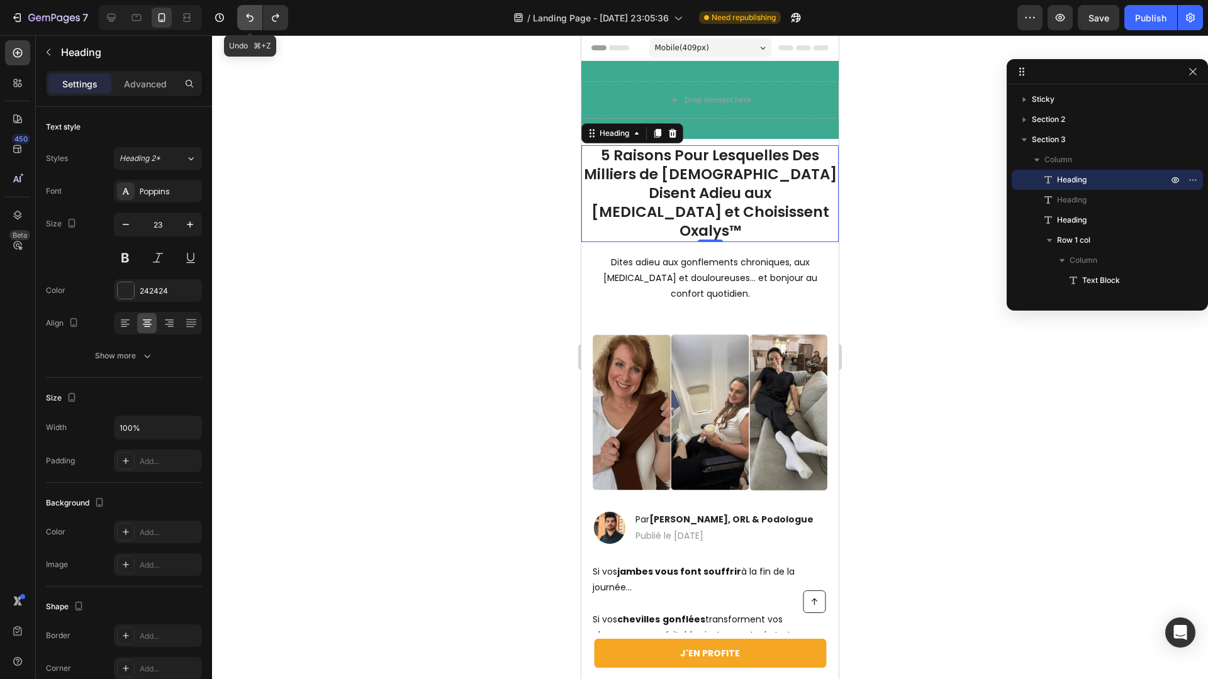
click at [255, 22] on icon "Undo/Redo" at bounding box center [249, 17] width 13 height 13
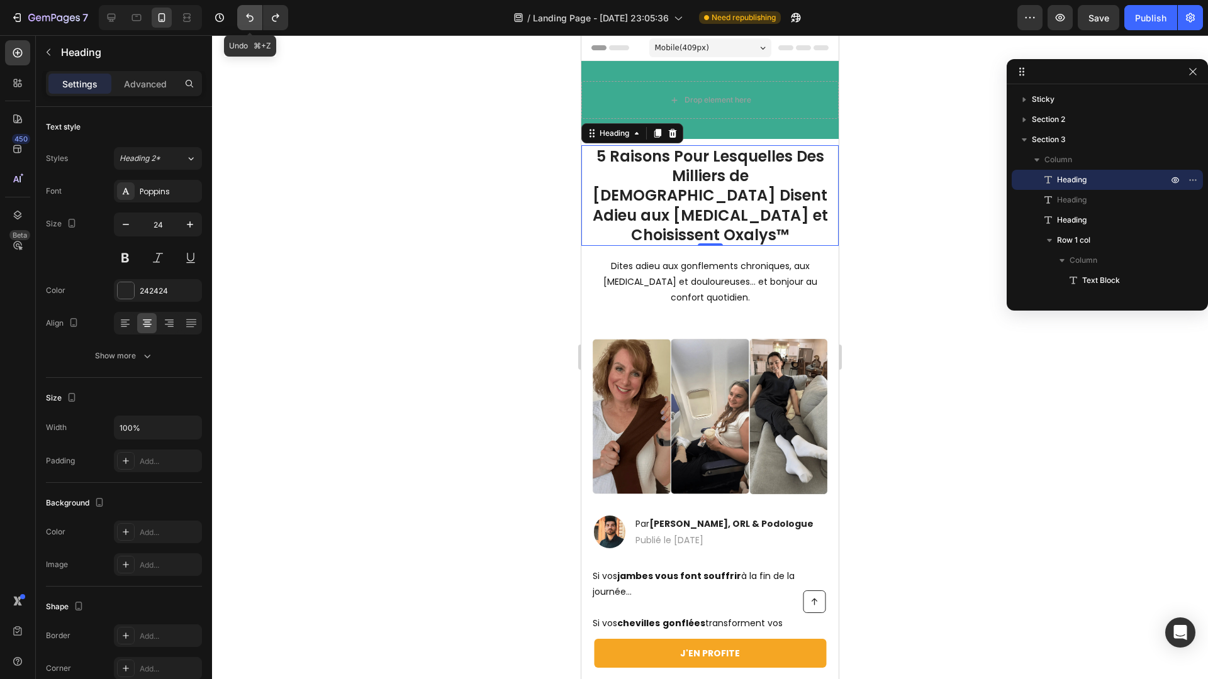
click at [255, 22] on icon "Undo/Redo" at bounding box center [249, 17] width 13 height 13
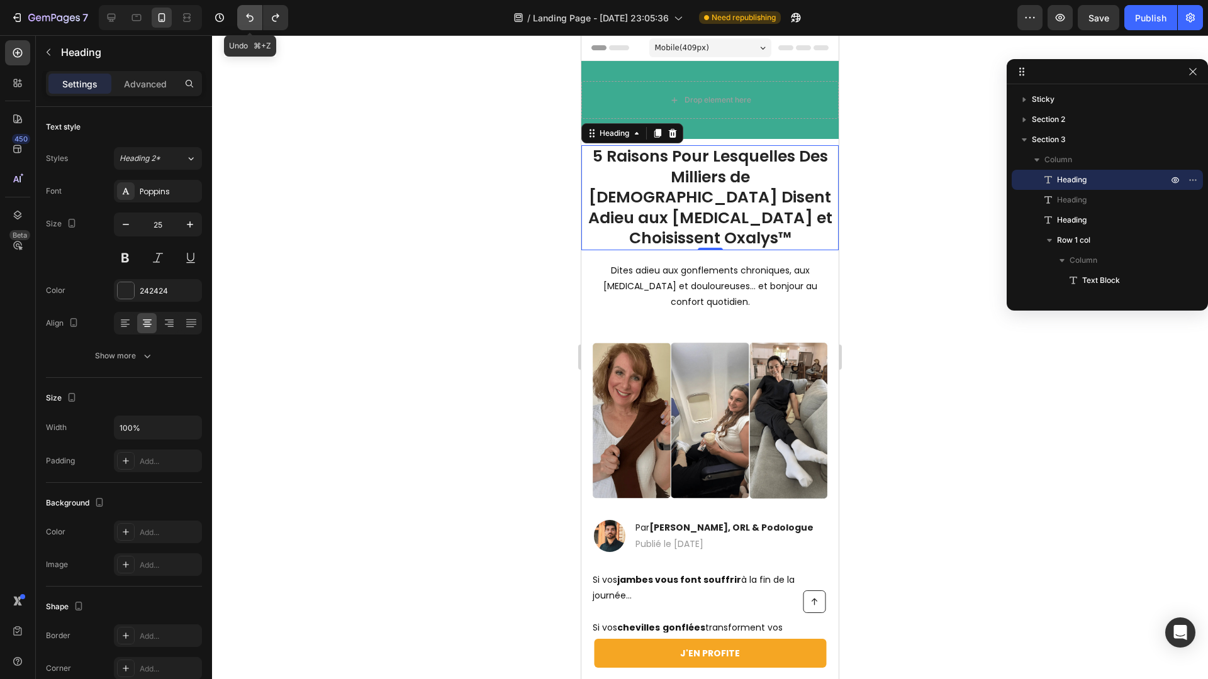
click at [255, 22] on icon "Undo/Redo" at bounding box center [249, 17] width 13 height 13
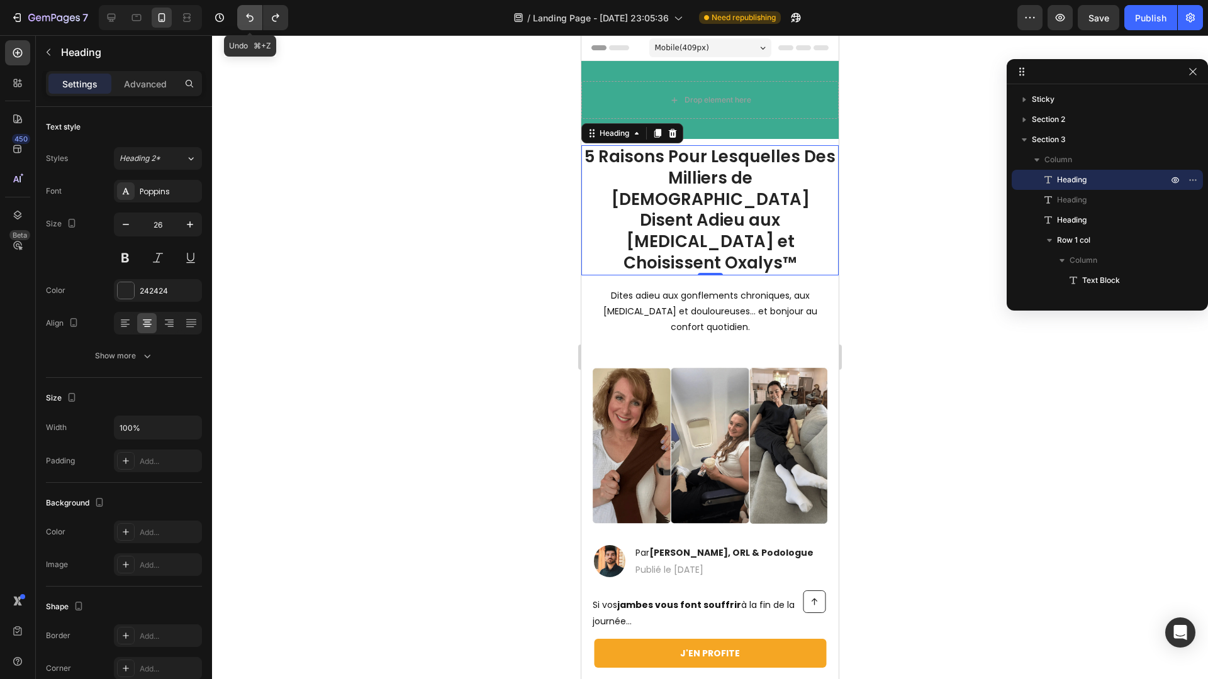
click at [255, 22] on icon "Undo/Redo" at bounding box center [249, 17] width 13 height 13
type input "27"
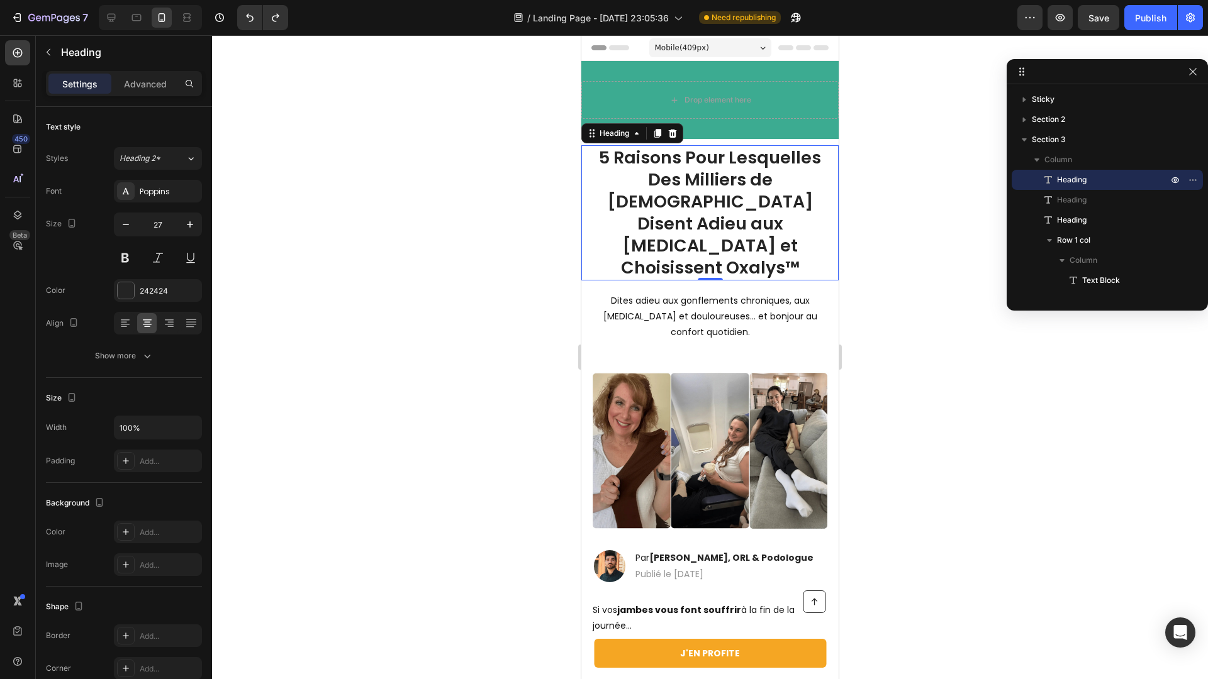
click at [527, 159] on div at bounding box center [710, 357] width 996 height 644
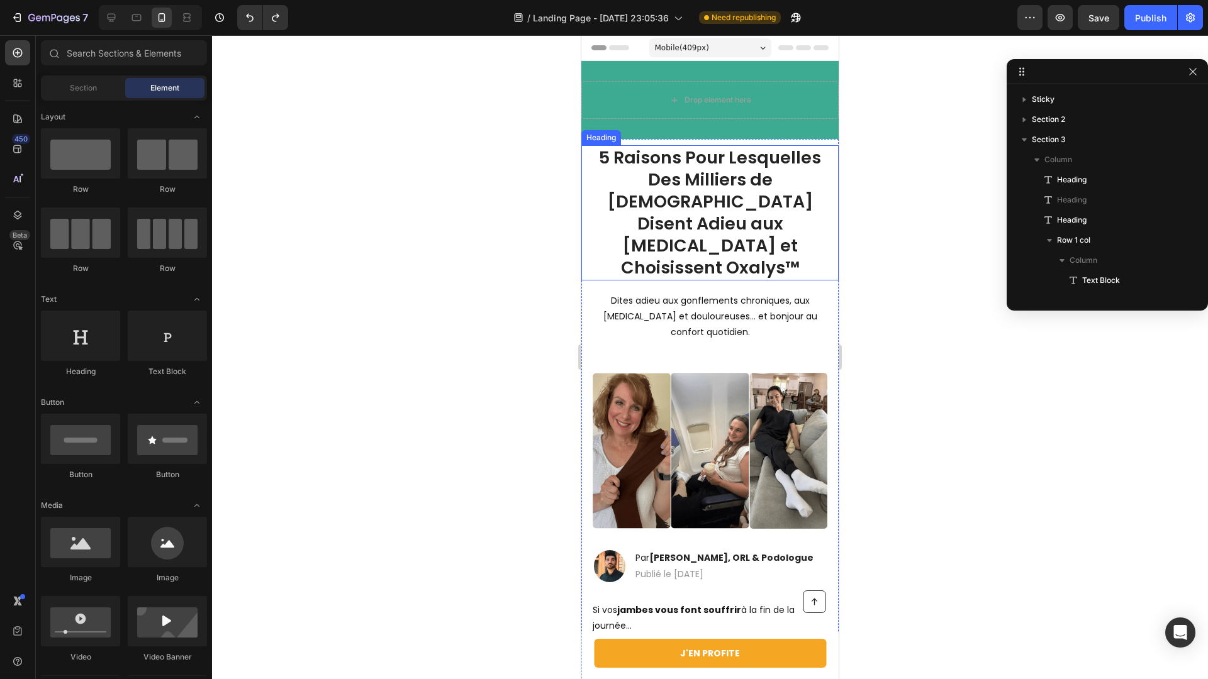
click at [730, 215] on p "5 Raisons Pour Lesquelles Des Milliers de Français Disent Adieu aux Jambes Lour…" at bounding box center [710, 213] width 255 height 133
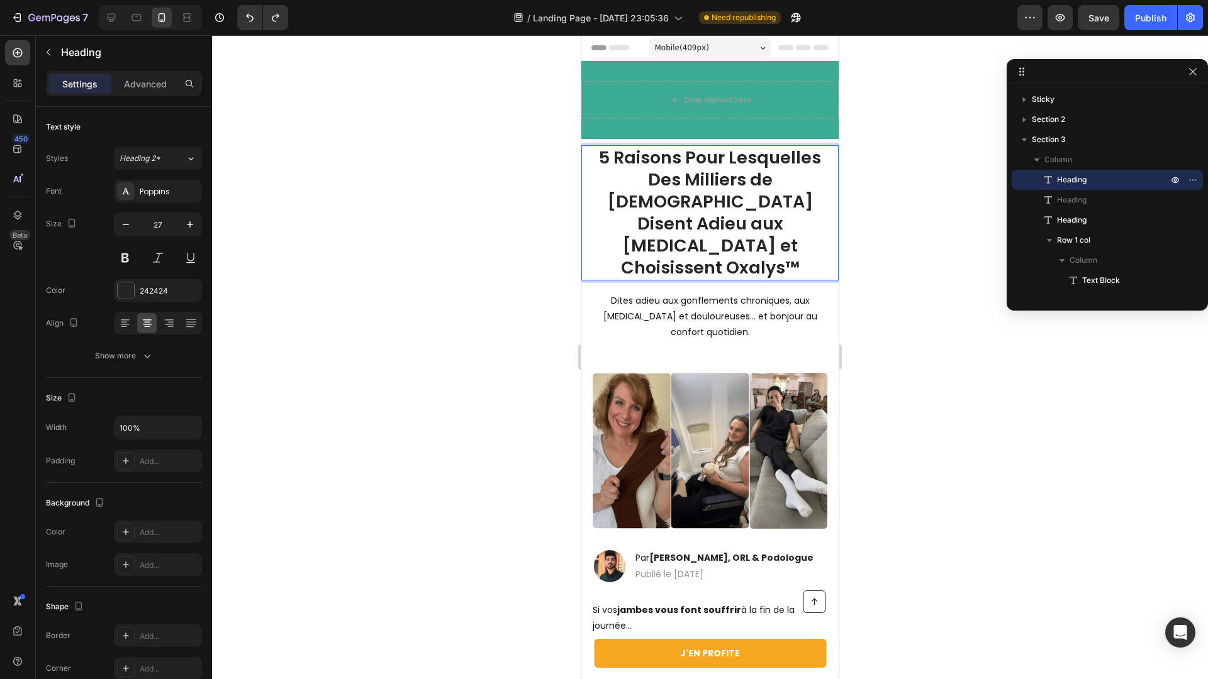
click at [739, 226] on p "5 Raisons Pour Lesquelles Des Milliers de Français Disent Adieu aux Jambes Lour…" at bounding box center [710, 213] width 255 height 133
click at [528, 255] on div at bounding box center [710, 357] width 996 height 644
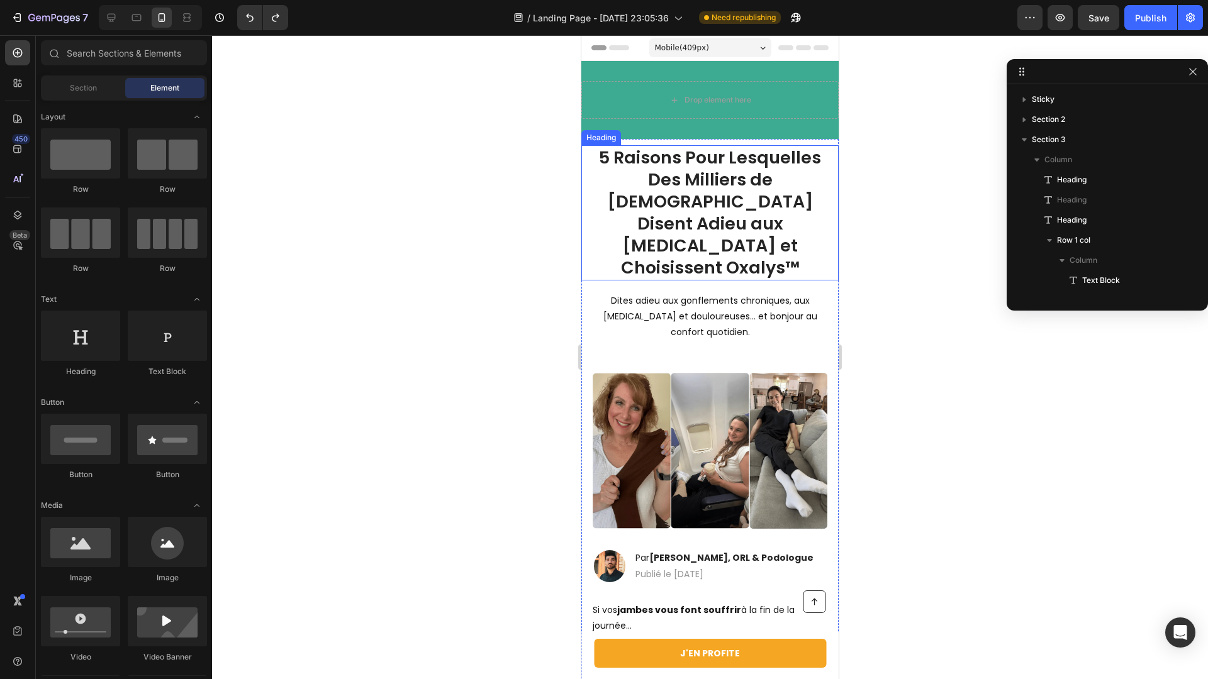
click at [717, 232] on p "5 Raisons Pour Lesquelles Des Milliers de Français Disent Adieu aux Jambes Lour…" at bounding box center [710, 213] width 255 height 133
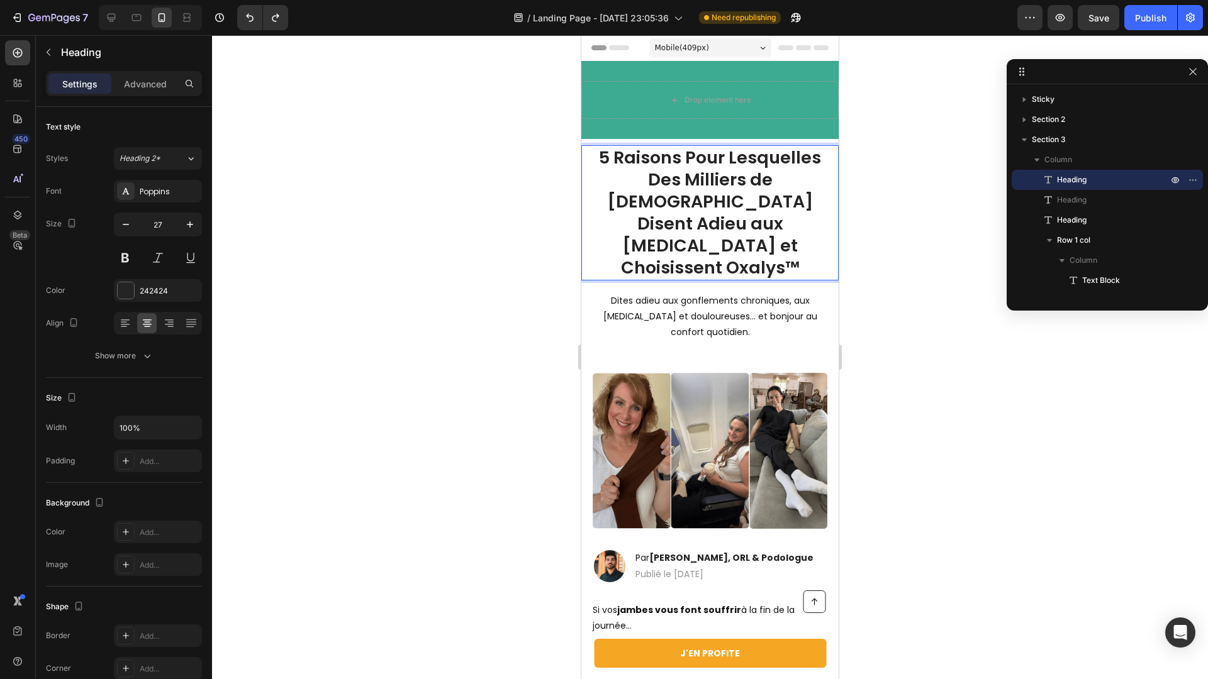
click at [681, 227] on p "5 Raisons Pour Lesquelles Des Milliers de Français Disent Adieu aux Jambes Lour…" at bounding box center [710, 213] width 255 height 133
click at [718, 226] on p "5 Raisons Pour Lesquelles Des Milliers de Français Disent Adieu aux Jambes Lour…" at bounding box center [710, 213] width 255 height 133
click at [713, 225] on h1 "5 Raisons Pour Lesquelles Des Milliers de Français Disent Adieu aux Jambes Lour…" at bounding box center [709, 212] width 257 height 135
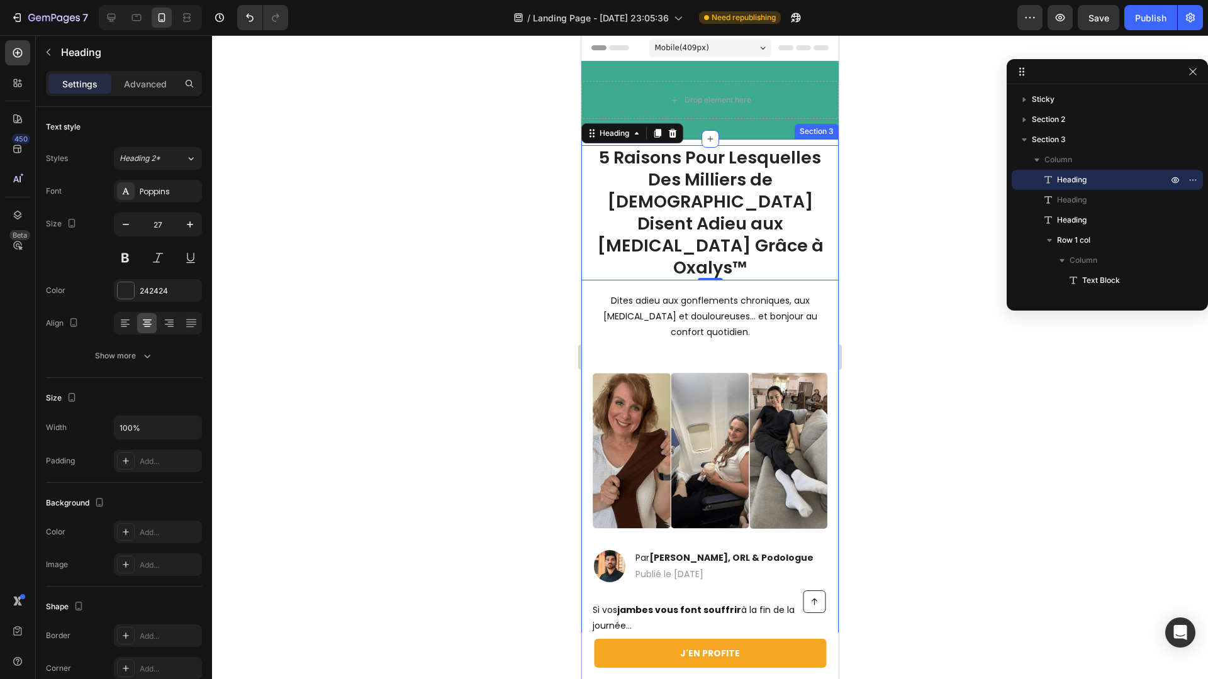
click at [536, 256] on div at bounding box center [710, 357] width 996 height 644
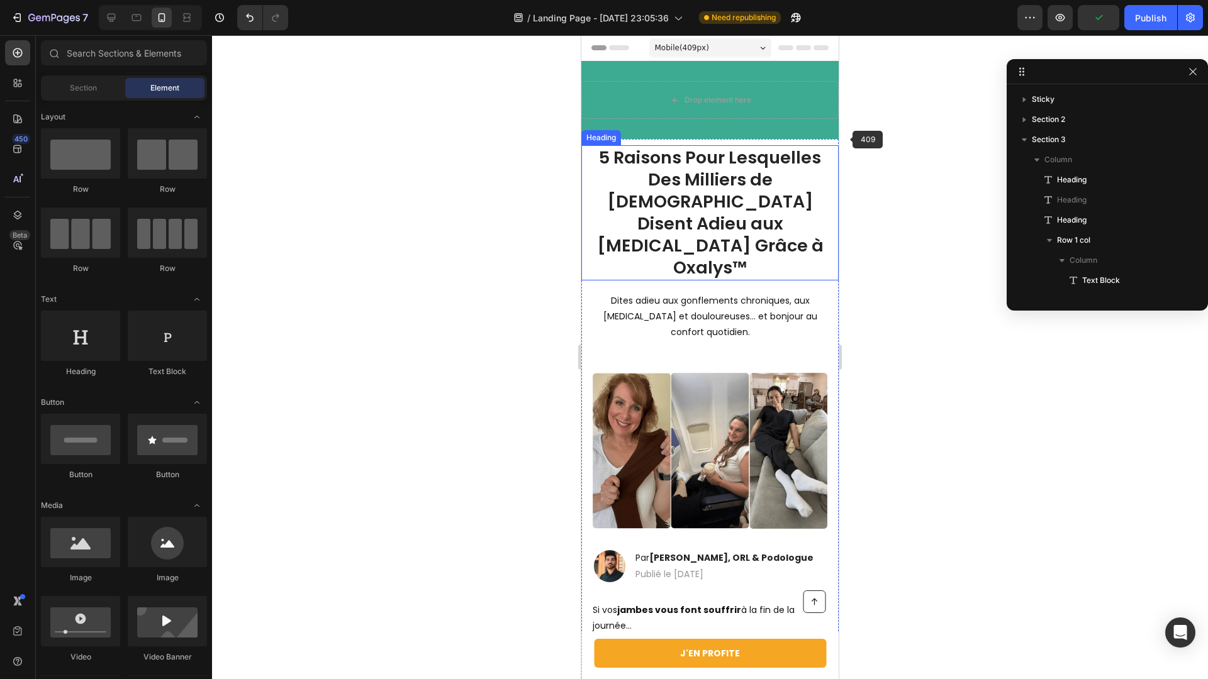
click at [749, 189] on p "5 Raisons Pour Lesquelles Des Milliers de Français Disent Adieu aux Jambes Lour…" at bounding box center [710, 213] width 255 height 133
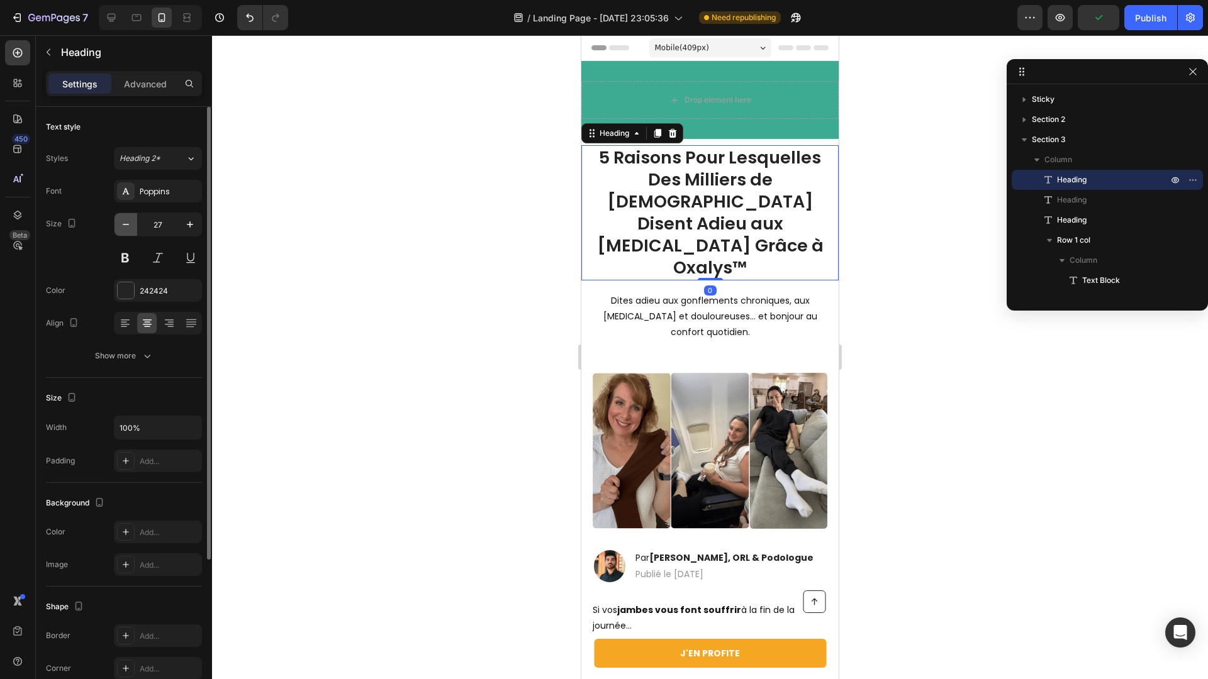
click at [128, 227] on icon "button" at bounding box center [126, 224] width 13 height 13
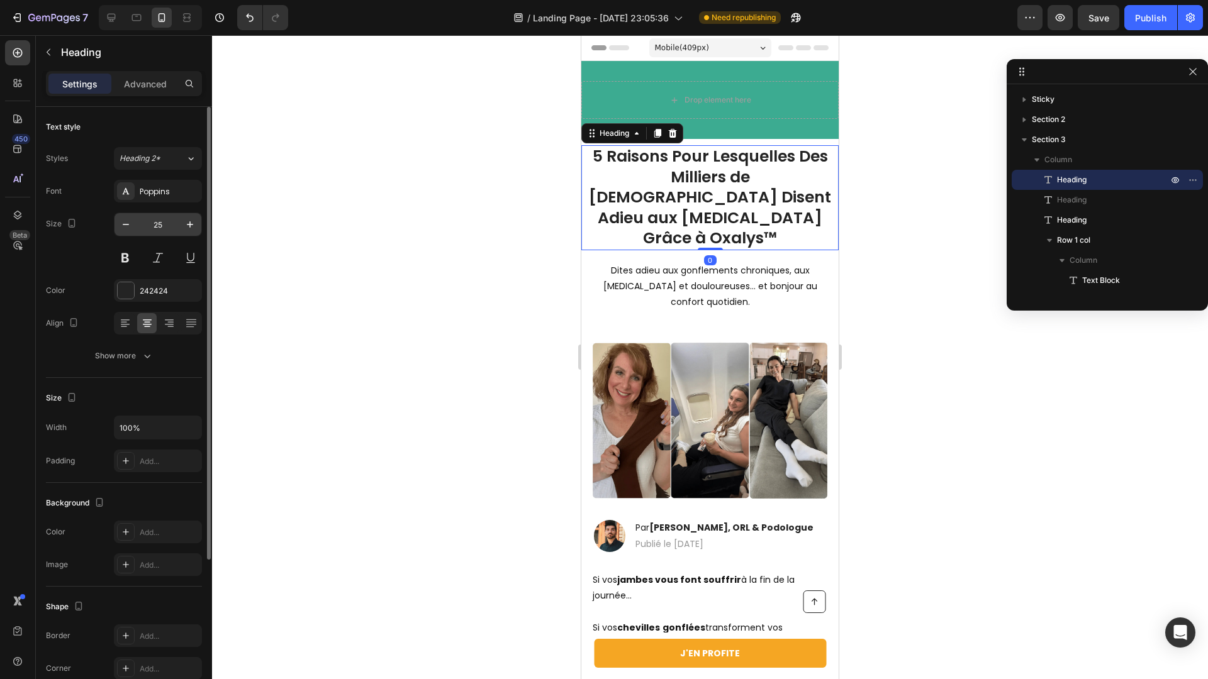
click at [172, 226] on input "25" at bounding box center [158, 224] width 42 height 23
click at [191, 227] on icon "button" at bounding box center [190, 224] width 13 height 13
type input "26"
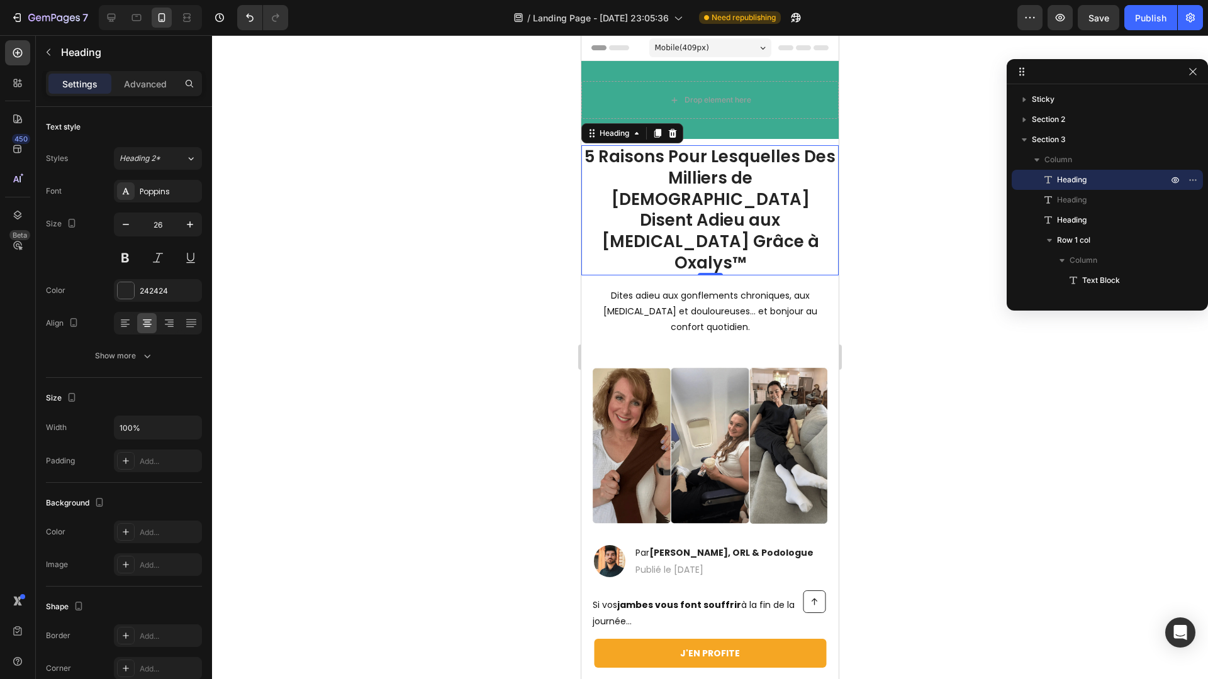
click at [399, 217] on div at bounding box center [710, 357] width 996 height 644
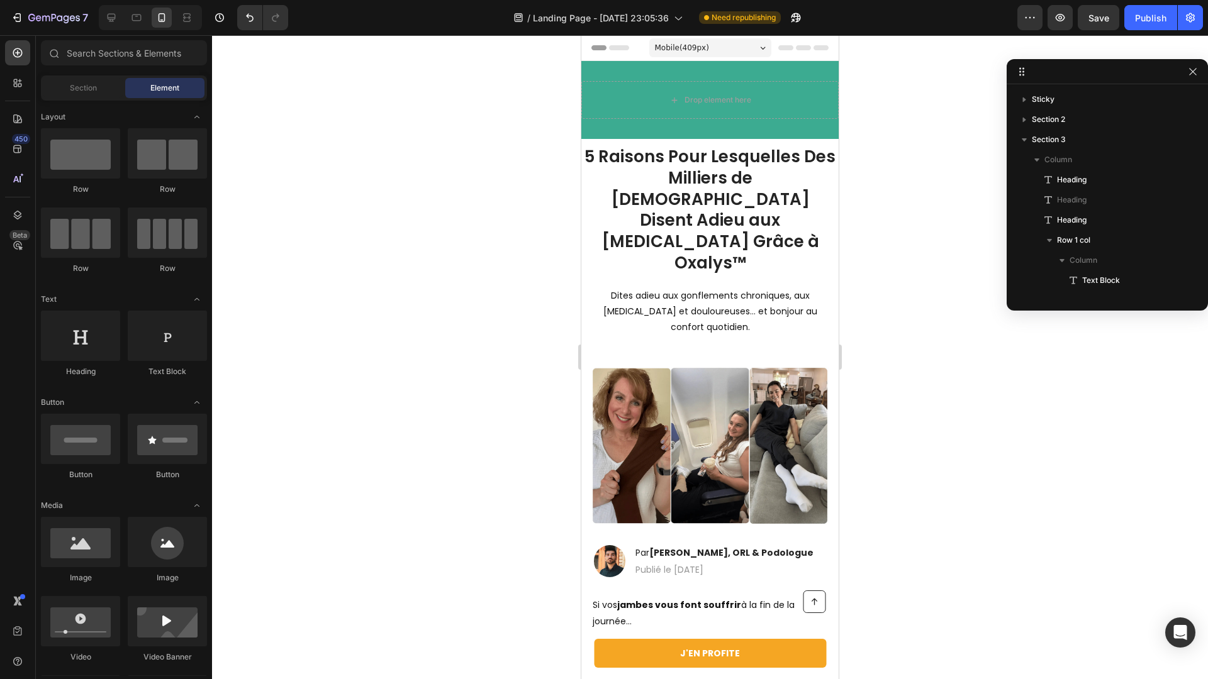
click at [662, 204] on p "5 Raisons Pour Lesquelles Des Milliers de Français Disent Adieu aux Jambes Lour…" at bounding box center [710, 211] width 255 height 128
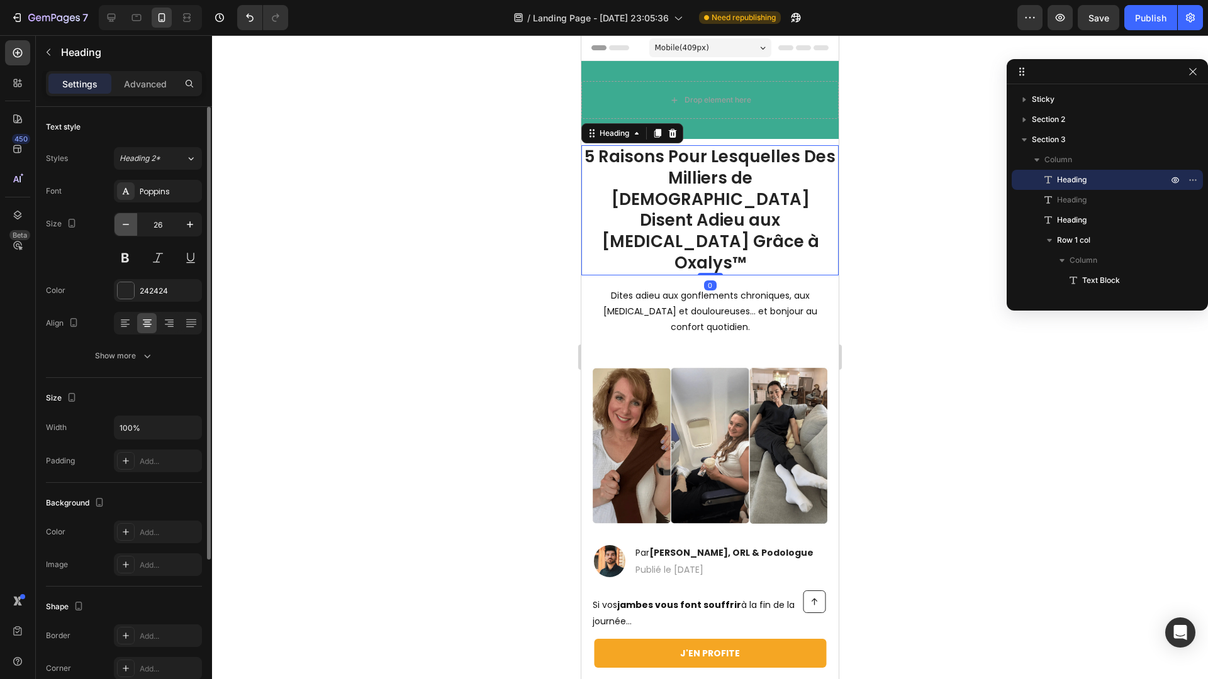
click at [120, 230] on icon "button" at bounding box center [126, 224] width 13 height 13
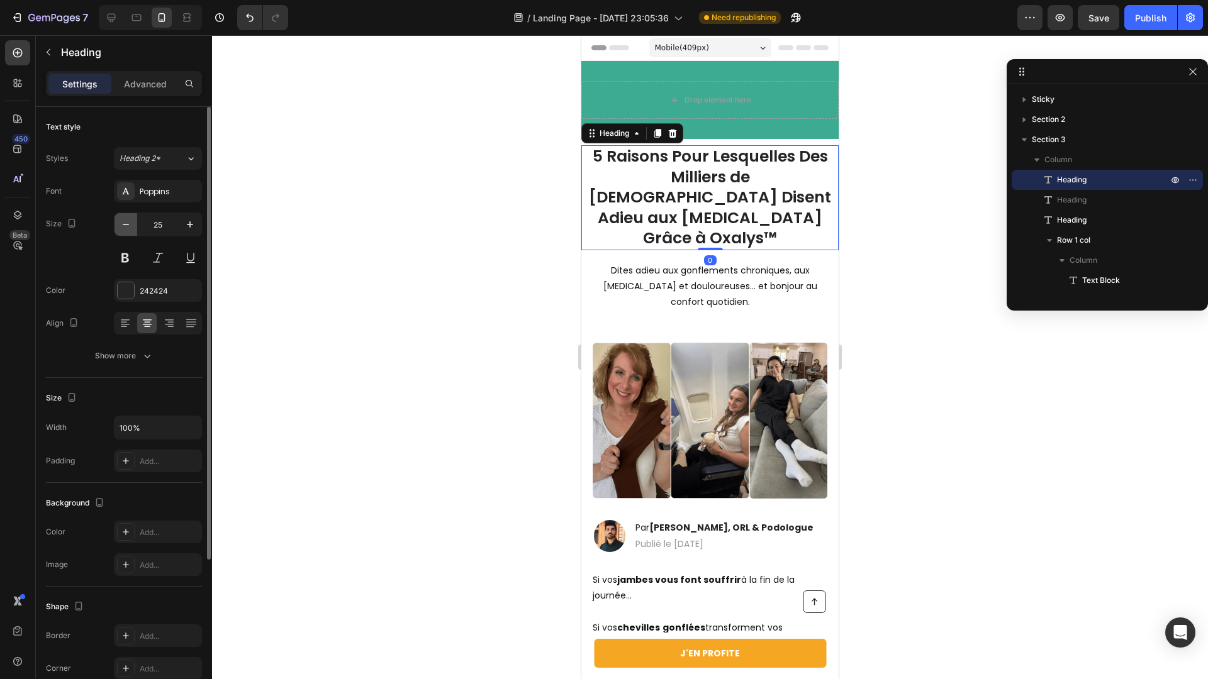
type input "24"
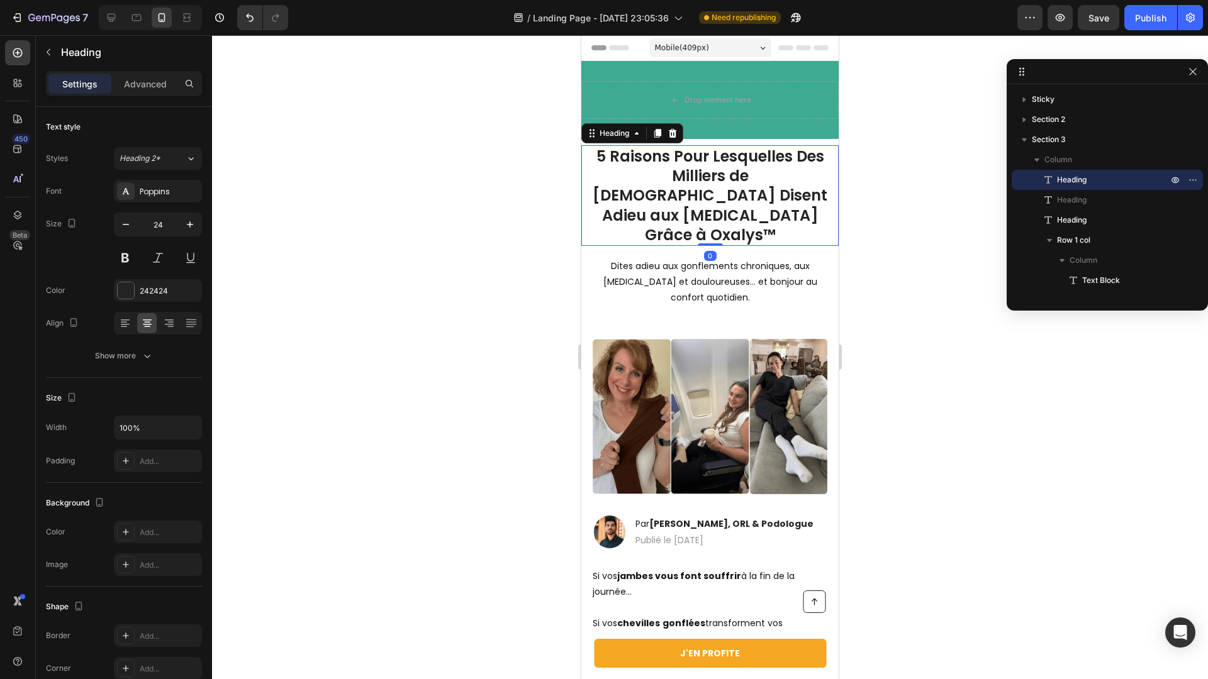
click at [380, 228] on div at bounding box center [710, 357] width 996 height 644
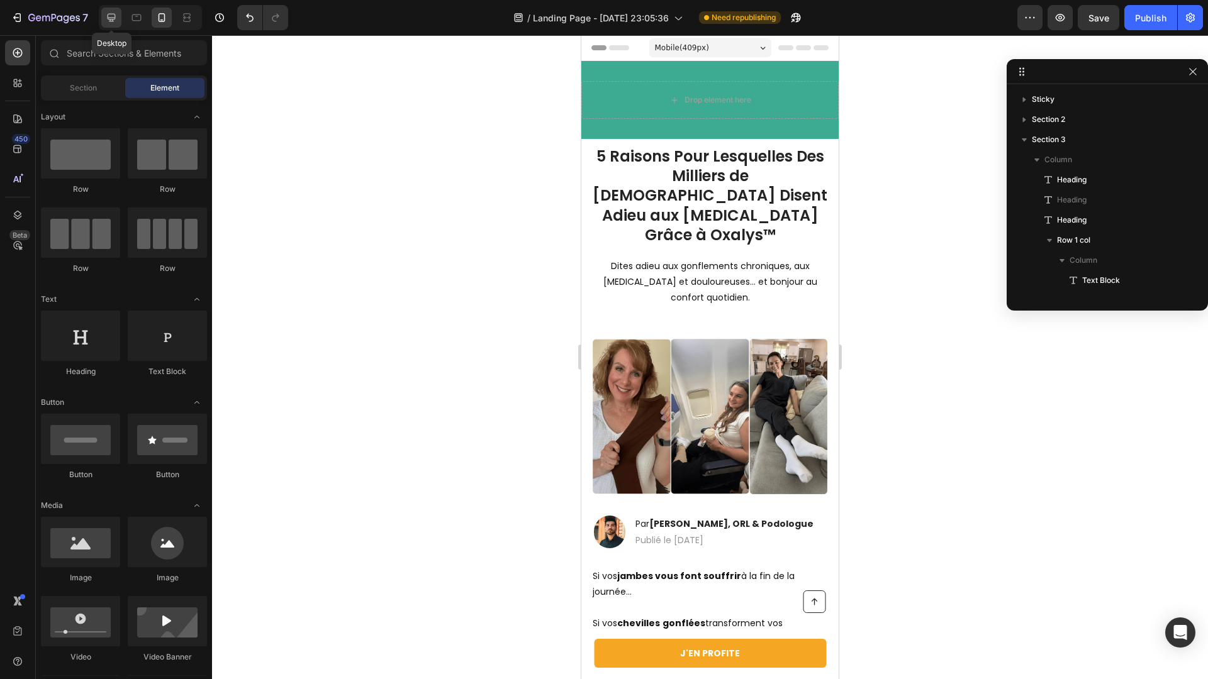
click at [113, 20] on icon at bounding box center [112, 18] width 8 height 8
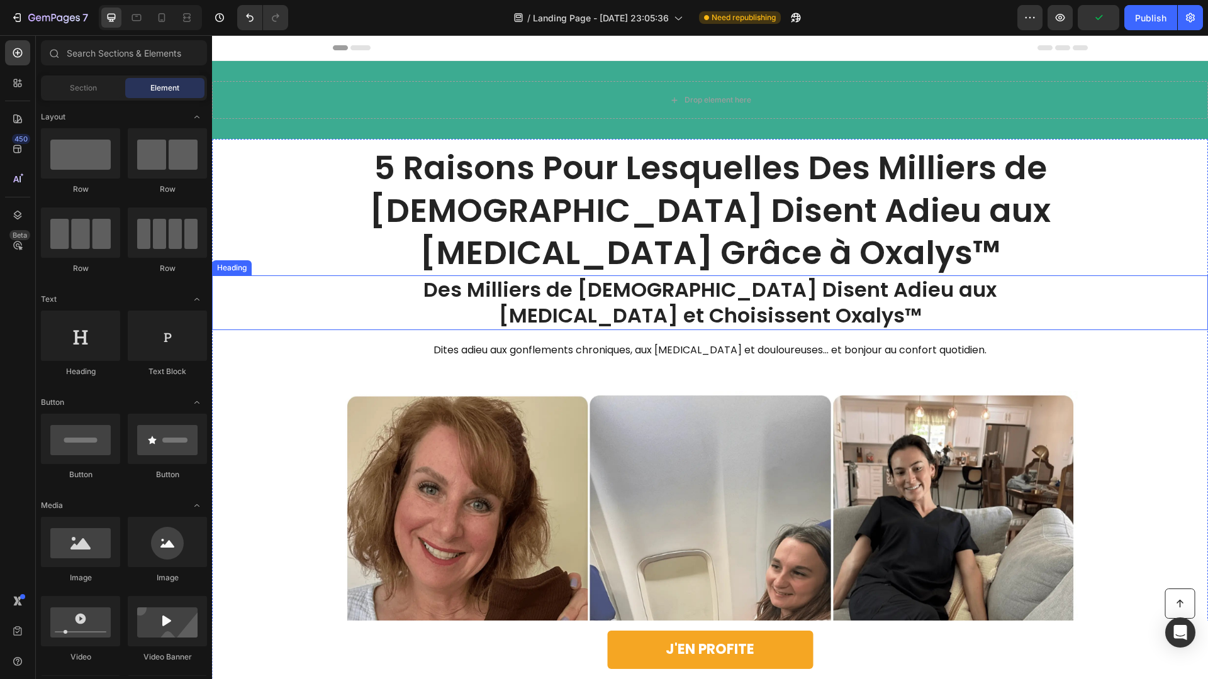
click at [583, 313] on h1 "Des Milliers de Français Disent Adieu aux Jambes Lourdes et Choisissent Oxalys™" at bounding box center [710, 303] width 755 height 55
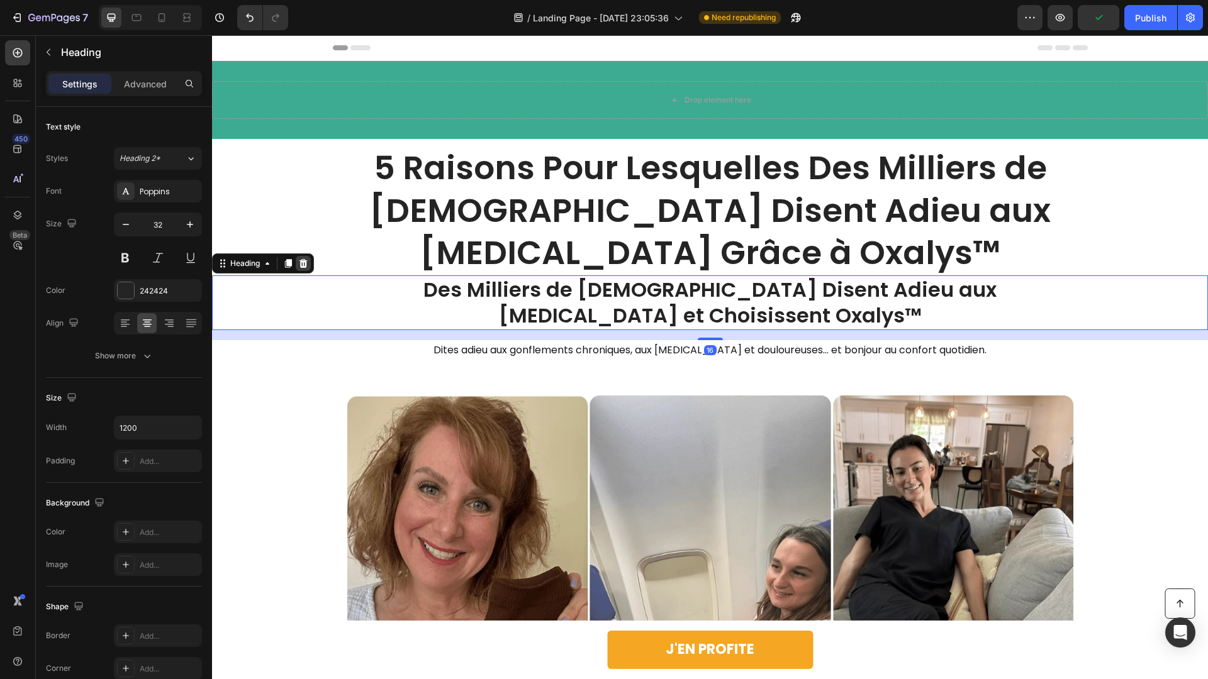
click at [307, 263] on icon at bounding box center [303, 264] width 10 height 10
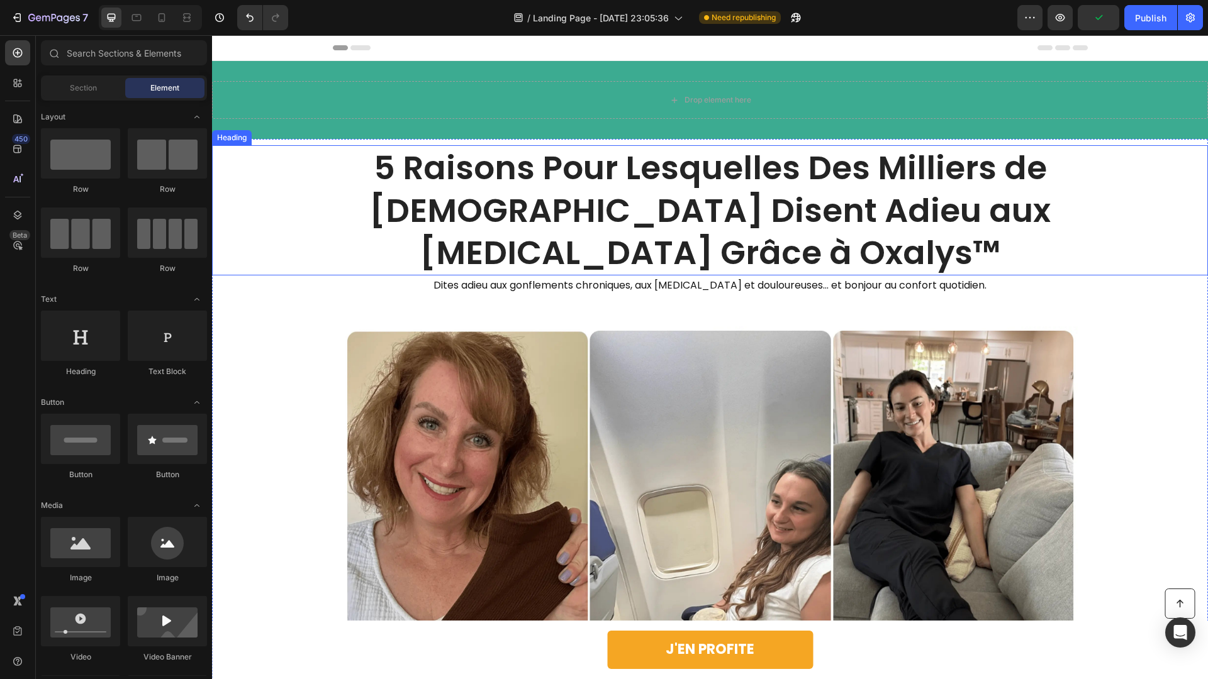
click at [469, 177] on p "5 Raisons Pour Lesquelles Des Milliers de Français Disent Adieu aux Jambes Lour…" at bounding box center [710, 211] width 752 height 128
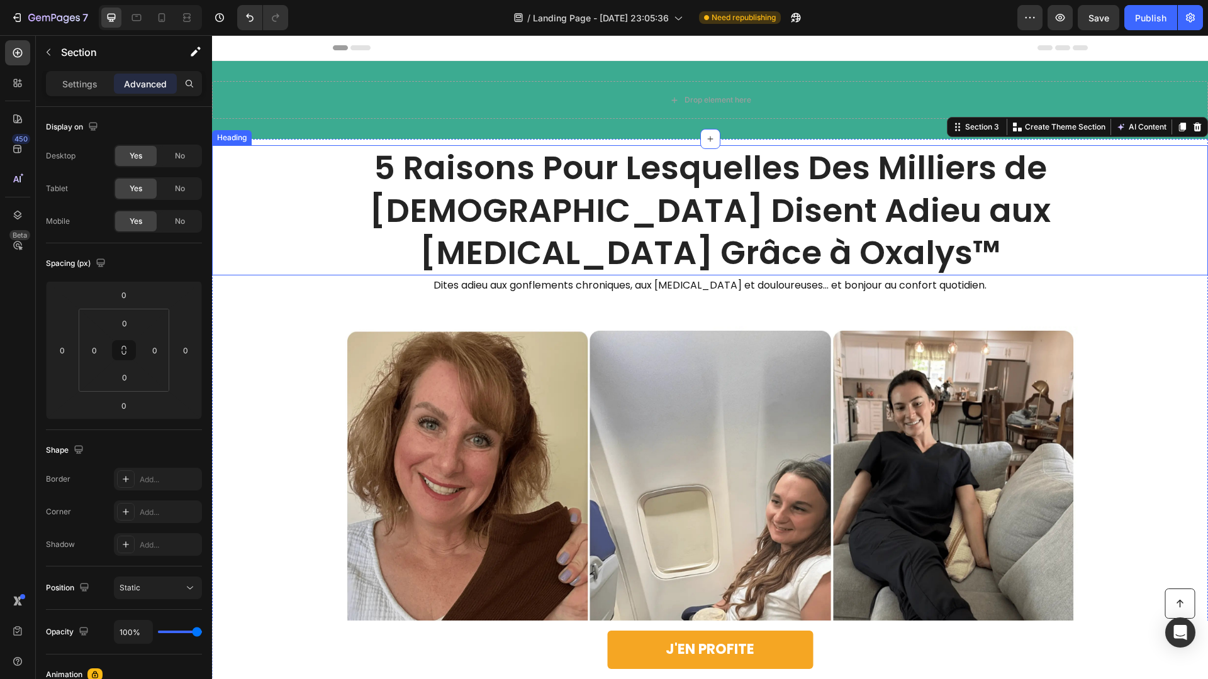
click at [387, 211] on p "5 Raisons Pour Lesquelles Des Milliers de Français Disent Adieu aux Jambes Lour…" at bounding box center [710, 211] width 752 height 128
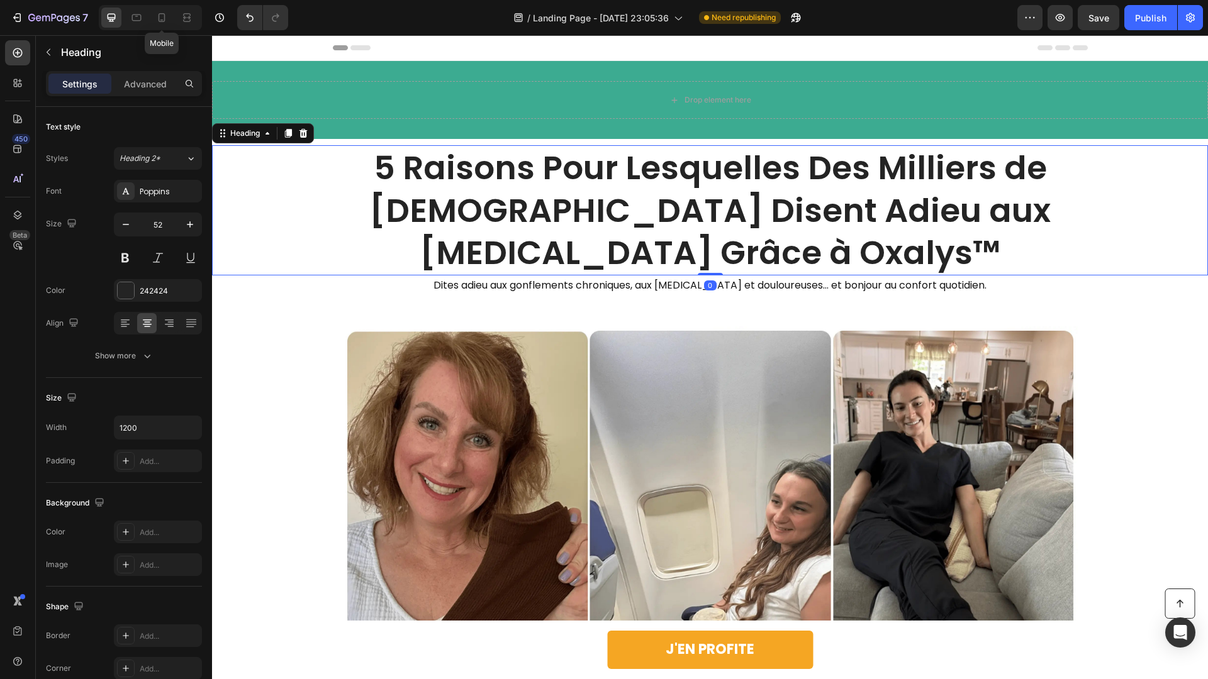
drag, startPoint x: 155, startPoint y: 14, endPoint x: 212, endPoint y: 62, distance: 73.7
click at [155, 14] on icon at bounding box center [161, 17] width 13 height 13
type input "24"
type input "100%"
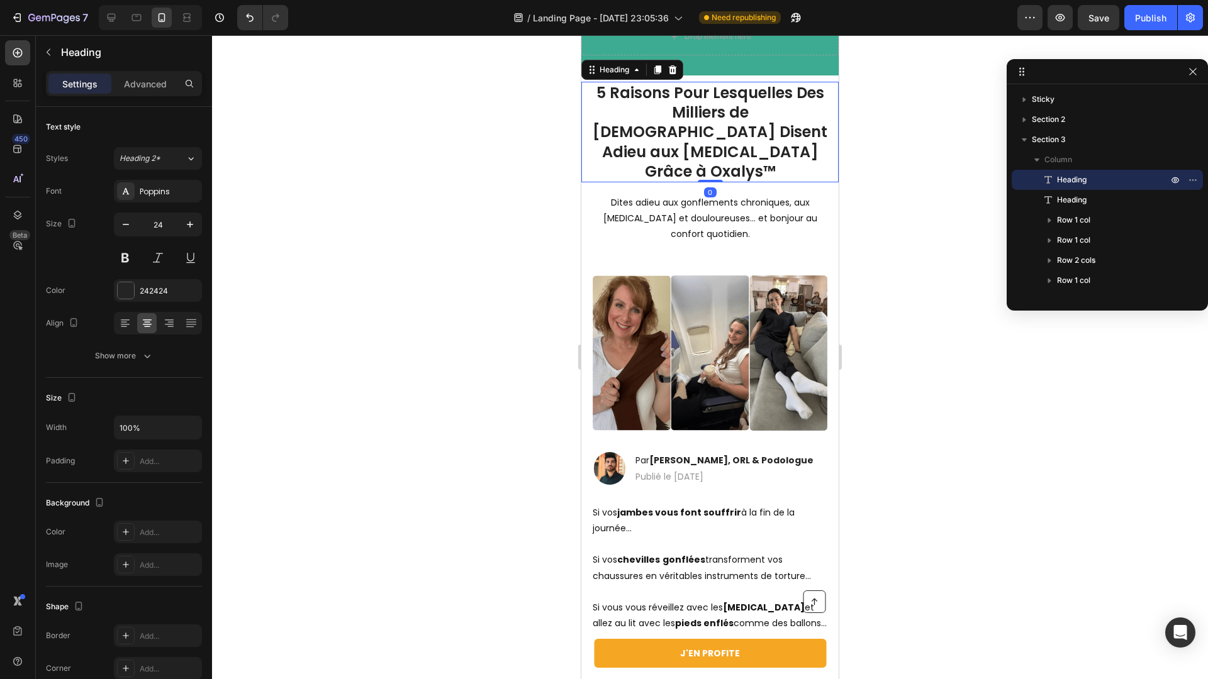
scroll to position [66, 0]
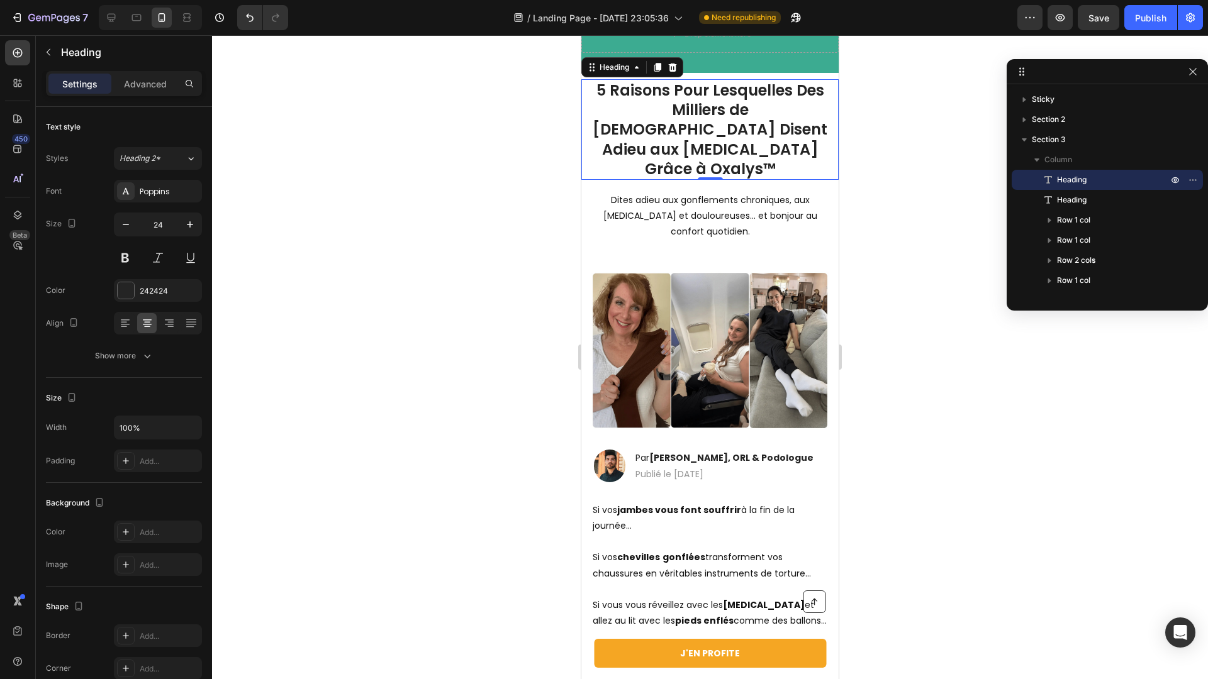
click at [474, 330] on div at bounding box center [710, 357] width 996 height 644
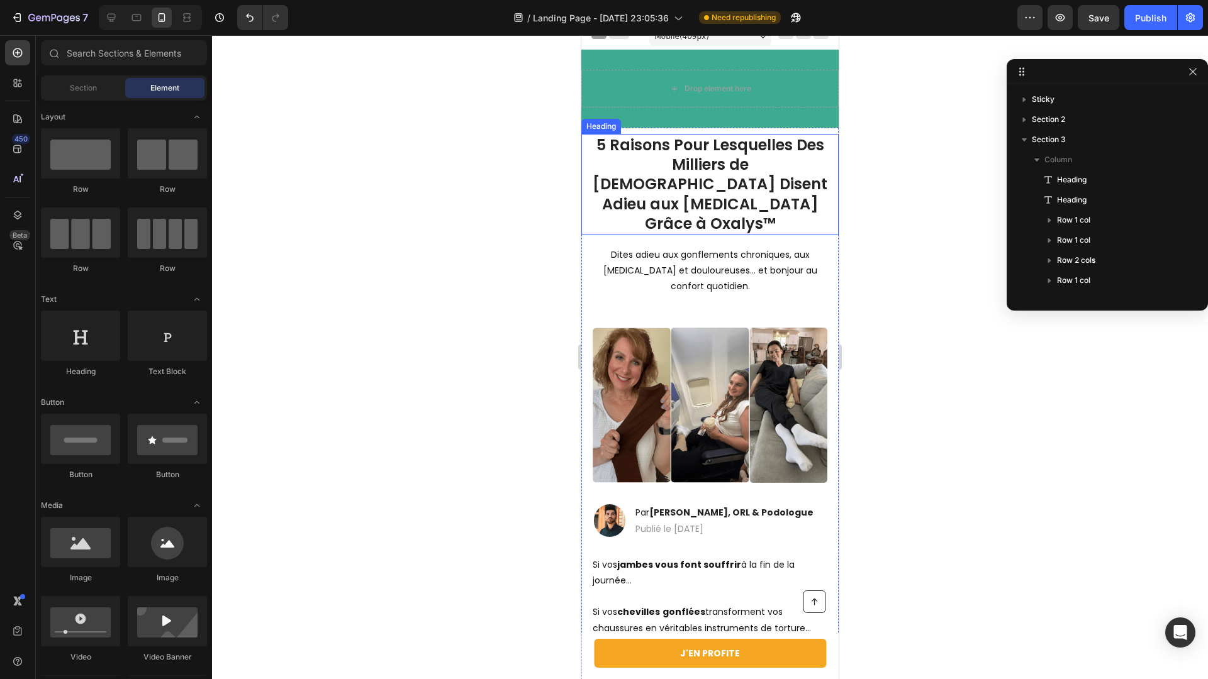
scroll to position [14, 0]
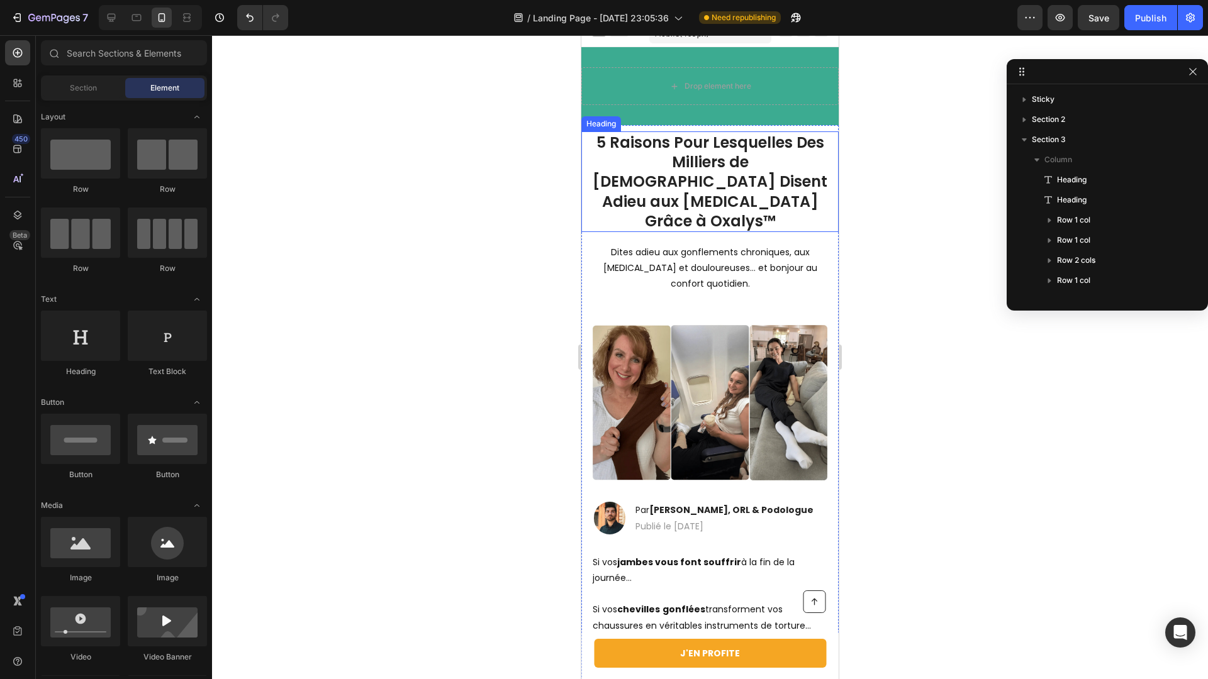
click at [714, 152] on p "5 Raisons Pour Lesquelles Des Milliers de Français Disent Adieu aux Jambes Lour…" at bounding box center [710, 182] width 255 height 98
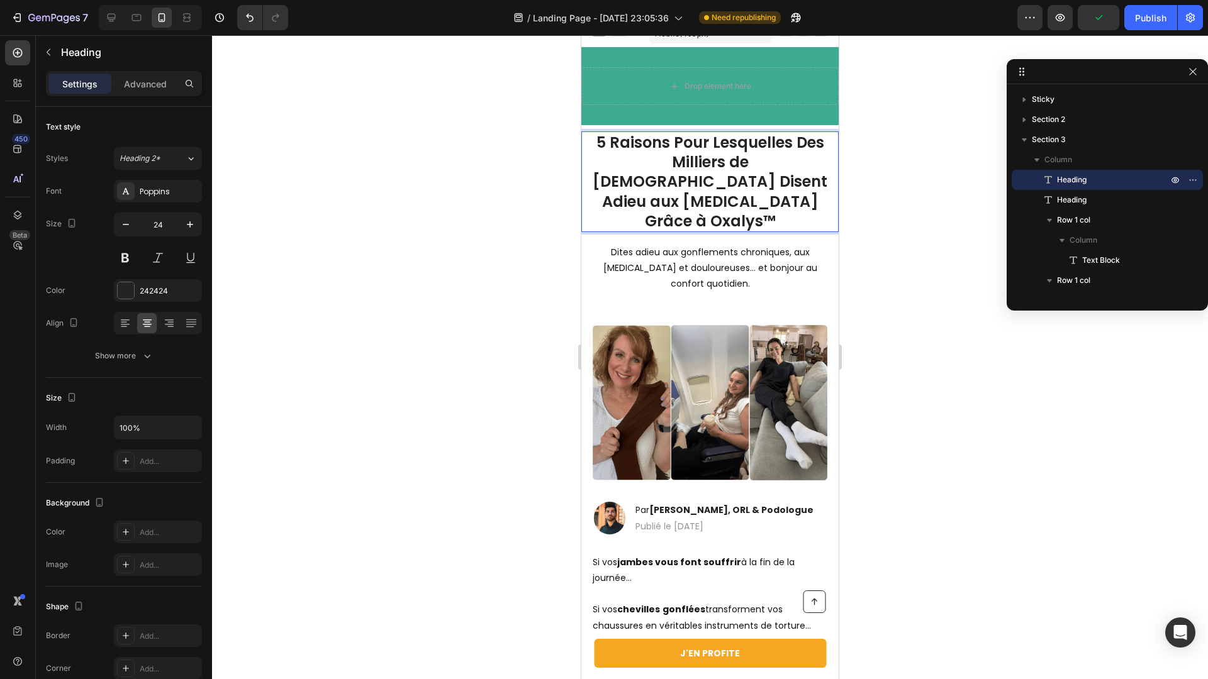
click at [627, 164] on p "5 Raisons Pour Lesquelles Des Milliers de Français Disent Adieu aux Jambes Lour…" at bounding box center [710, 182] width 255 height 98
click at [684, 155] on p "5 Raisons Pour Lesquelles +10,000 de Français Disent Adieu aux Jambes Lourdes G…" at bounding box center [710, 182] width 255 height 98
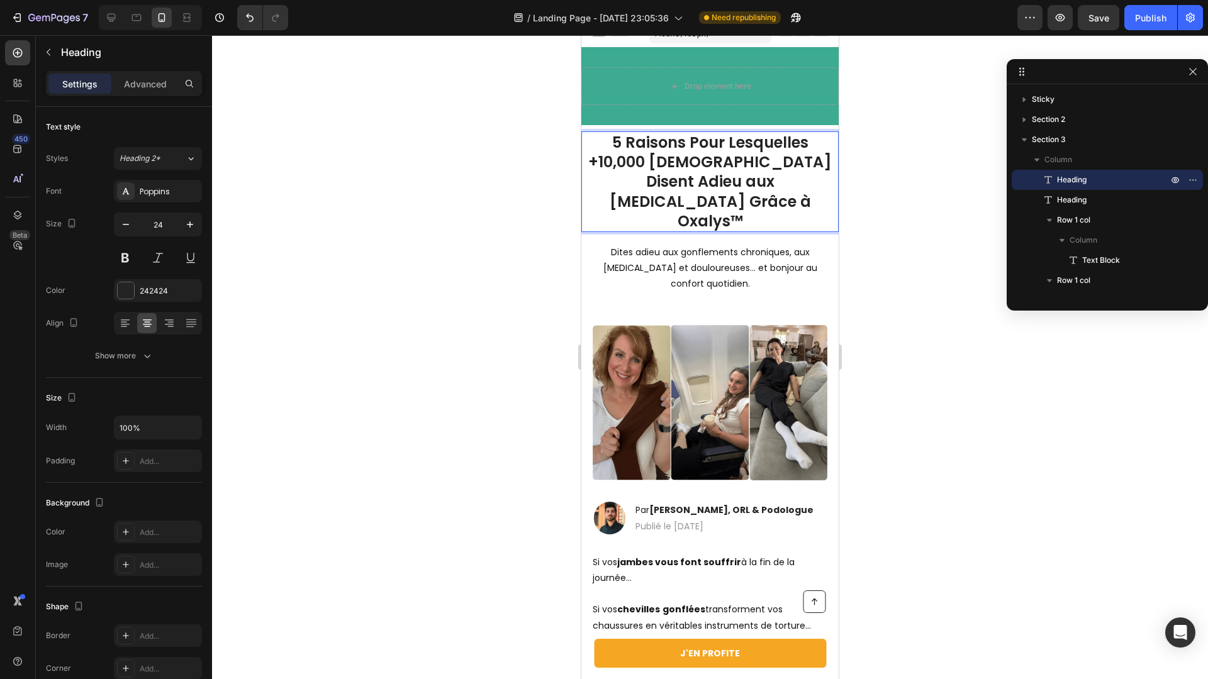
click at [876, 170] on div at bounding box center [710, 357] width 996 height 644
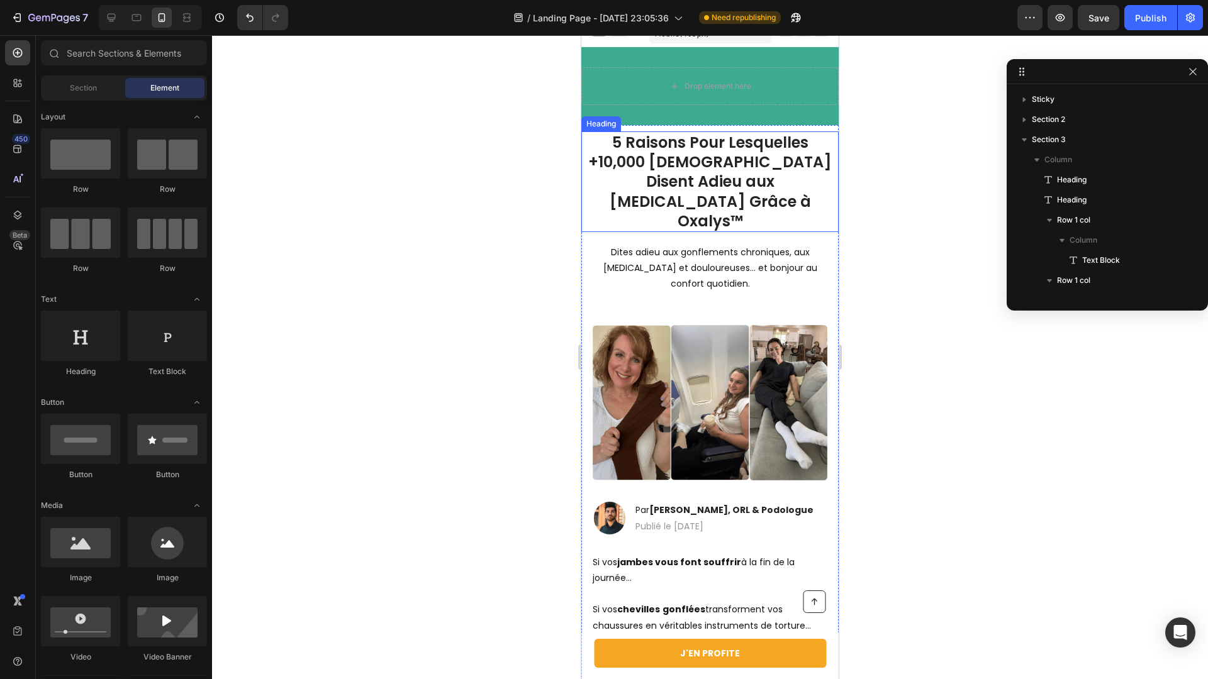
click at [754, 167] on p "5 Raisons Pour Lesquelles +10,000 [DEMOGRAPHIC_DATA] Disent Adieu aux [MEDICAL_…" at bounding box center [710, 182] width 255 height 98
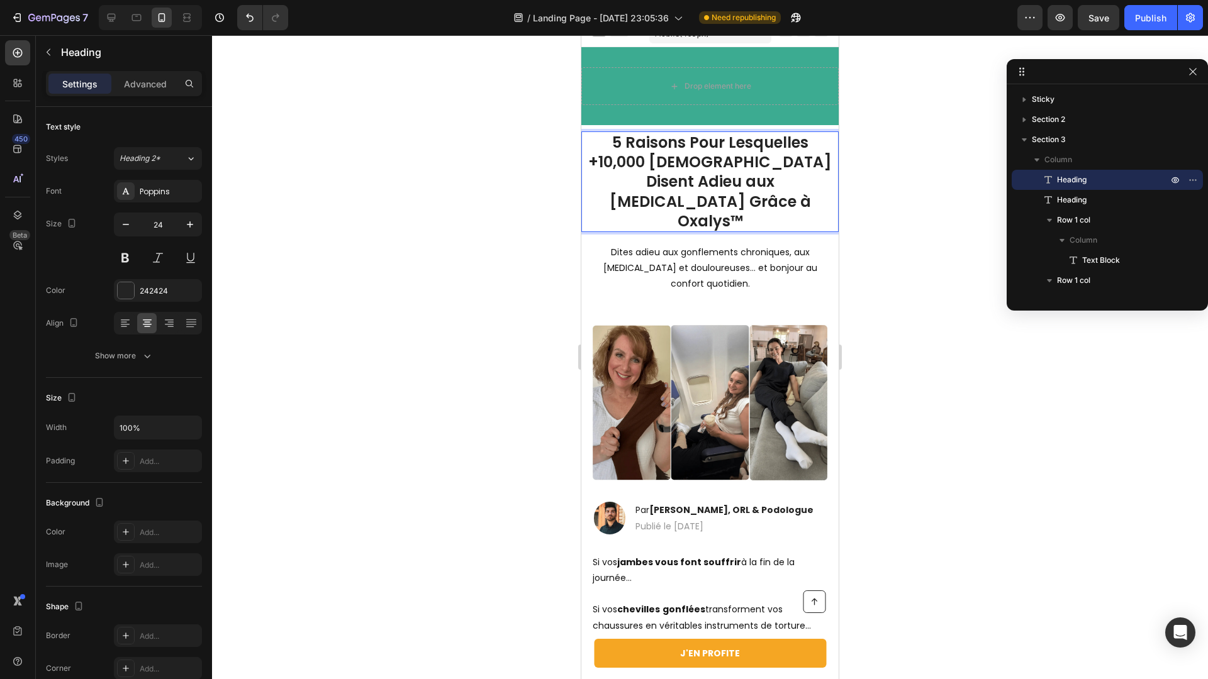
click at [884, 167] on div at bounding box center [710, 357] width 996 height 644
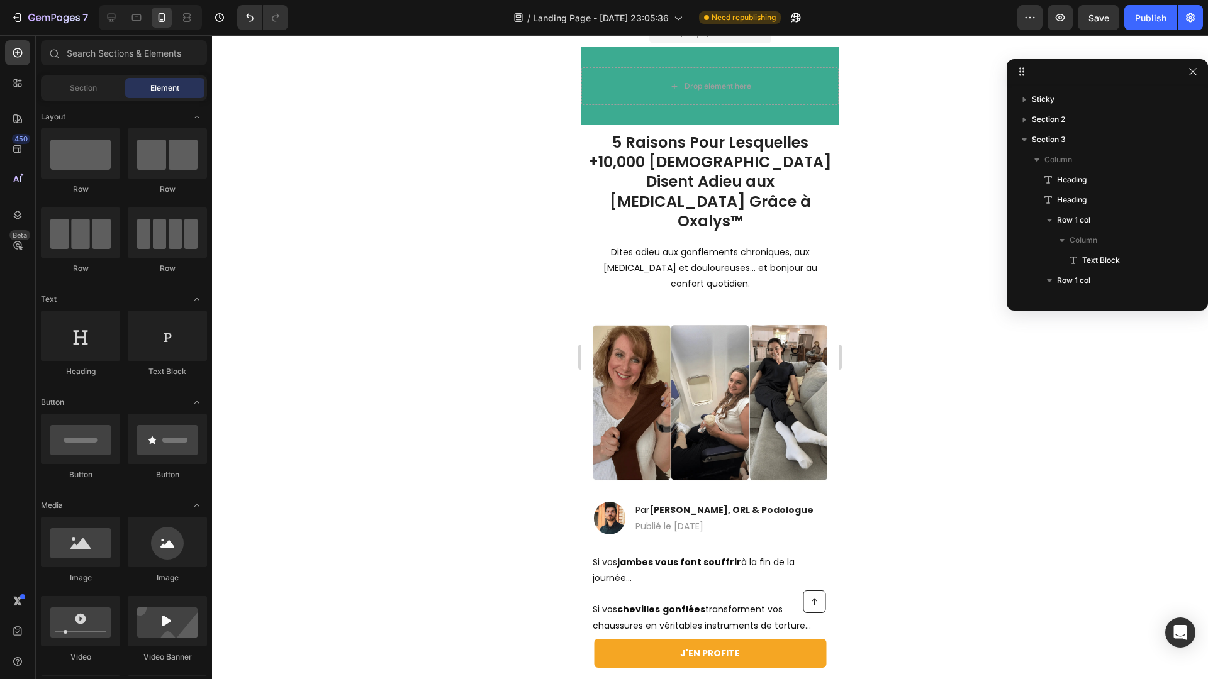
click at [745, 164] on p "5 Raisons Pour Lesquelles +10,000 [DEMOGRAPHIC_DATA] Disent Adieu aux [MEDICAL_…" at bounding box center [710, 182] width 255 height 98
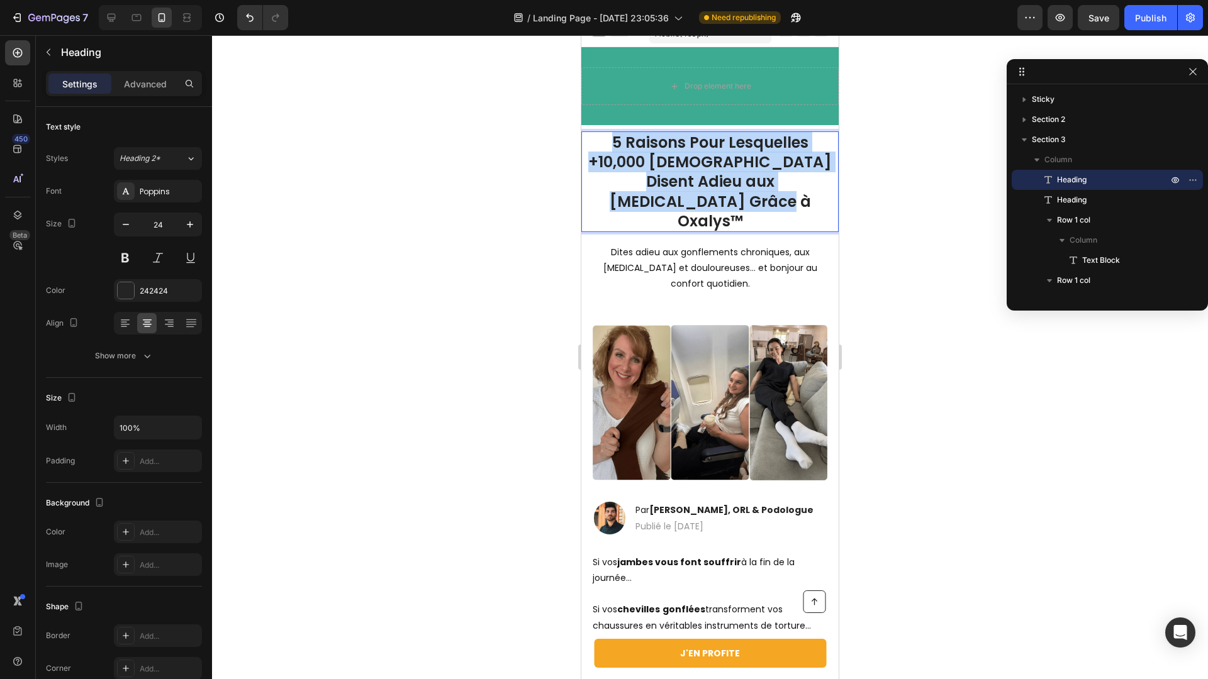
click at [745, 164] on p "5 Raisons Pour Lesquelles +10,000 [DEMOGRAPHIC_DATA] Disent Adieu aux [MEDICAL_…" at bounding box center [710, 182] width 255 height 98
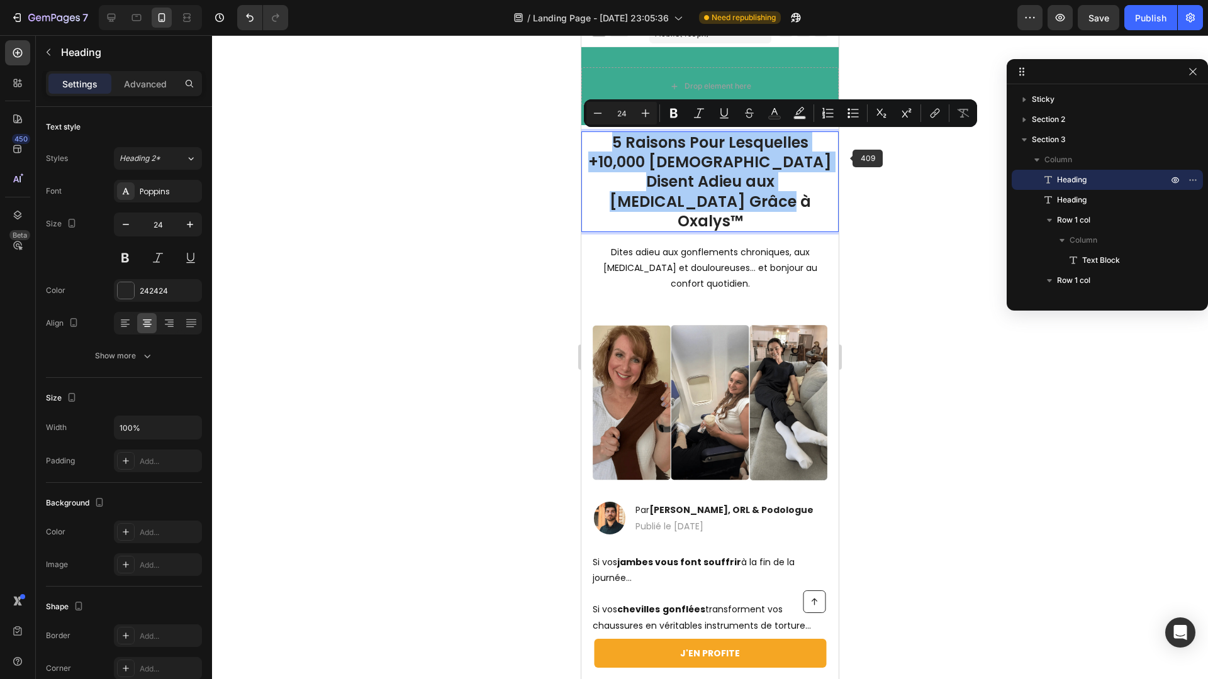
click at [852, 158] on div at bounding box center [710, 357] width 996 height 644
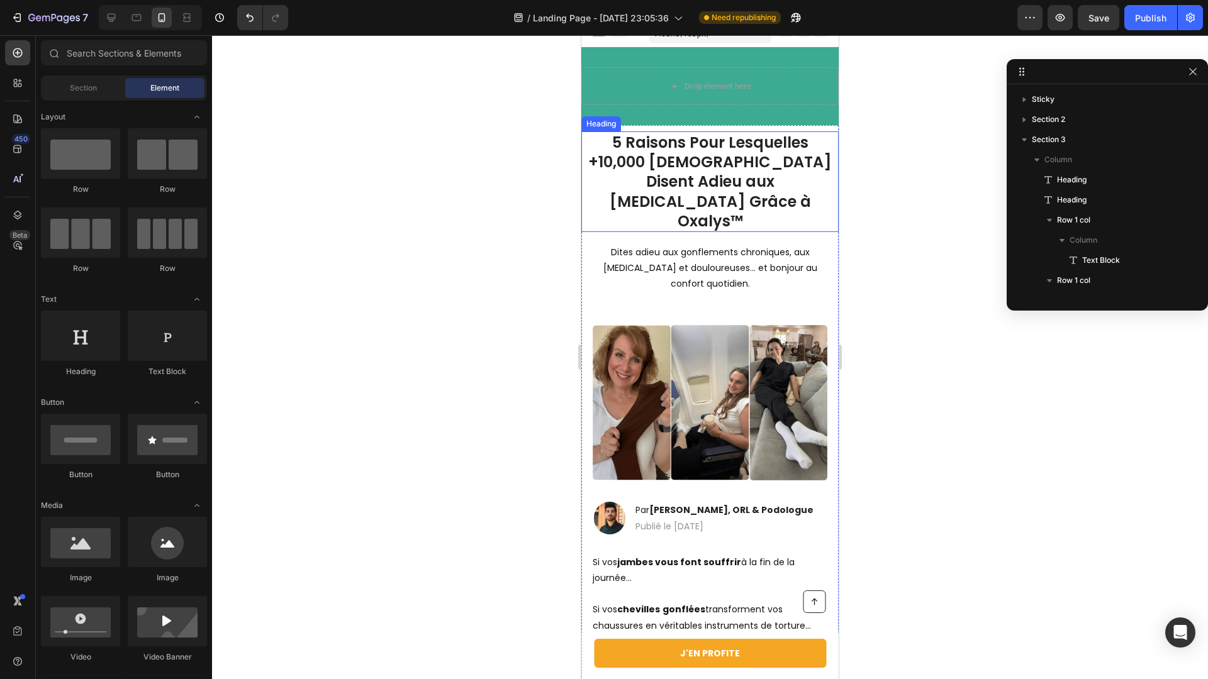
click at [742, 155] on p "5 Raisons Pour Lesquelles +10,000 [DEMOGRAPHIC_DATA] Disent Adieu aux [MEDICAL_…" at bounding box center [710, 182] width 255 height 98
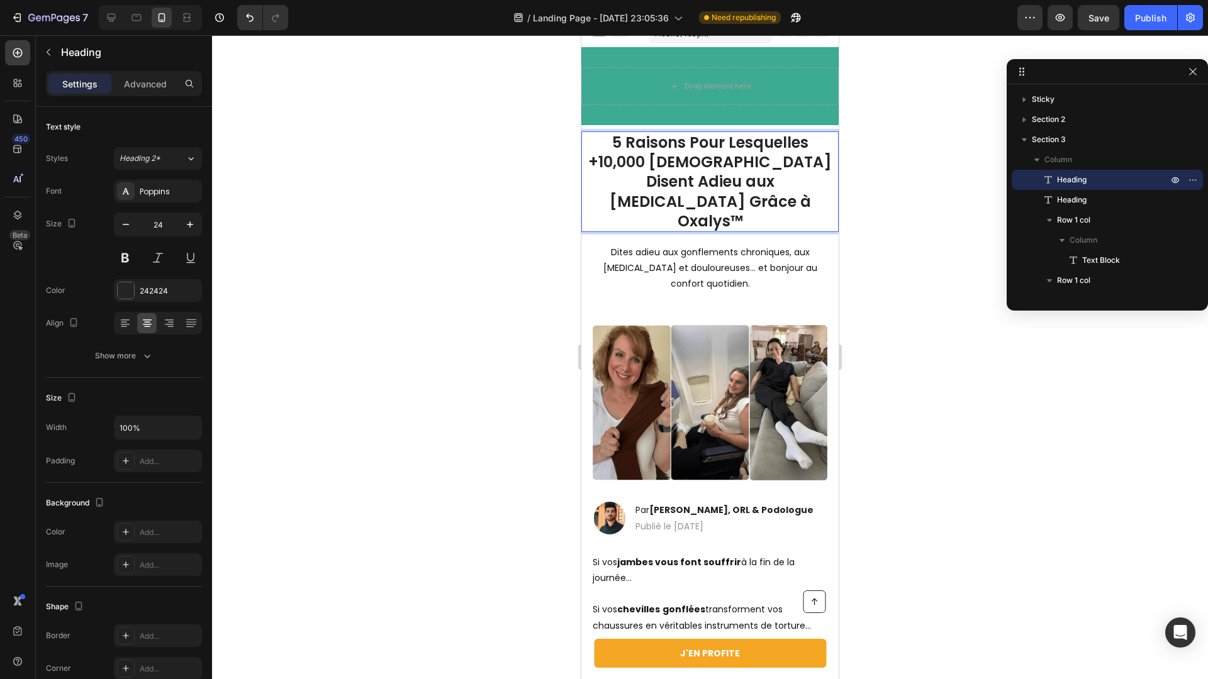
click at [868, 164] on div at bounding box center [710, 357] width 996 height 644
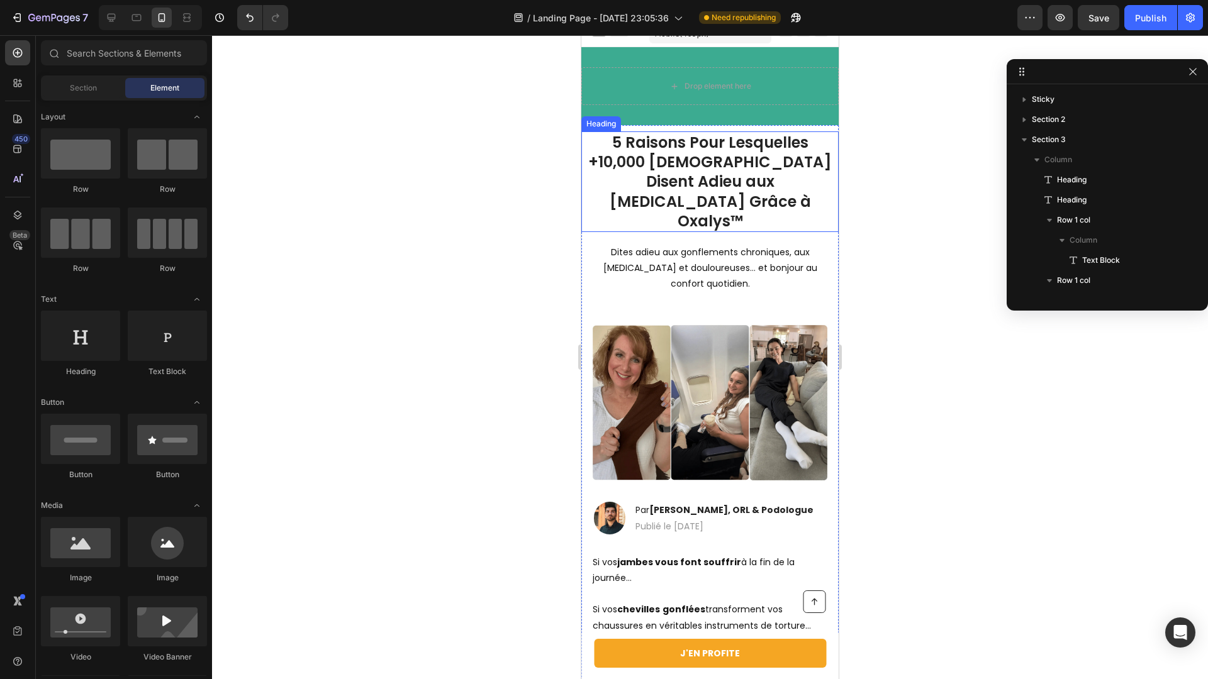
click at [652, 162] on p "5 Raisons Pour Lesquelles +10,000 [DEMOGRAPHIC_DATA] Disent Adieu aux [MEDICAL_…" at bounding box center [710, 182] width 255 height 98
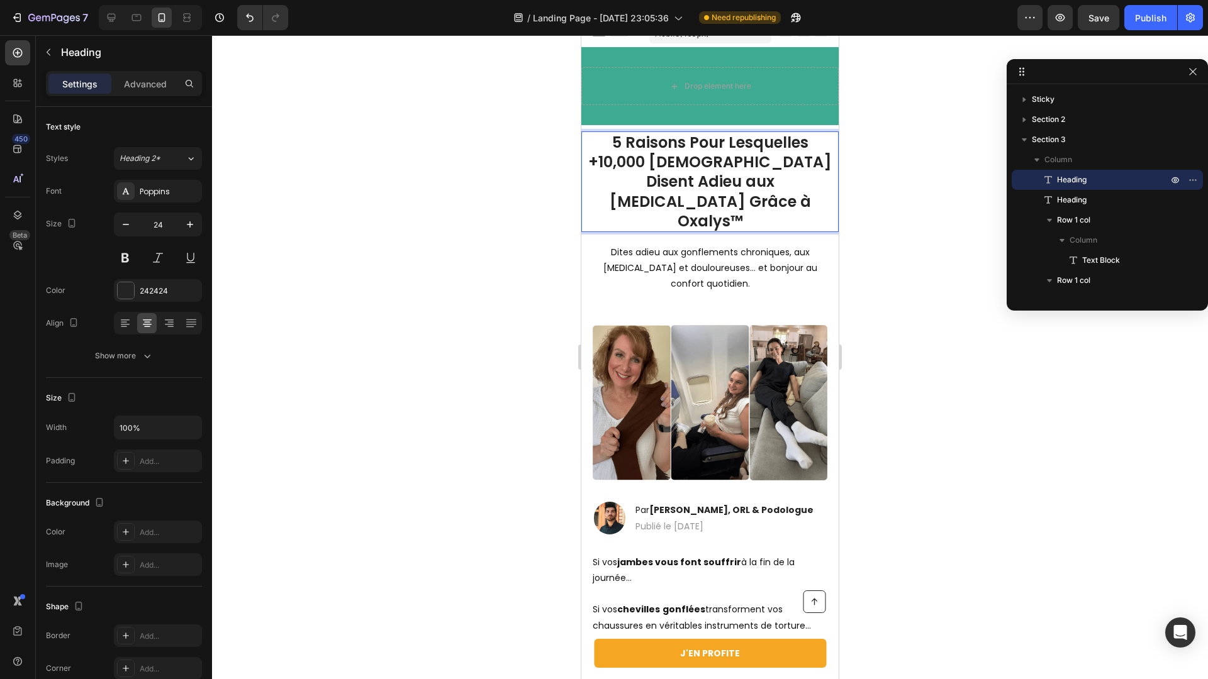
click at [740, 182] on p "5 Raisons Pour Lesquelles +10,000 [DEMOGRAPHIC_DATA] Disent Adieu aux [MEDICAL_…" at bounding box center [710, 182] width 255 height 98
click at [893, 209] on div at bounding box center [710, 357] width 996 height 644
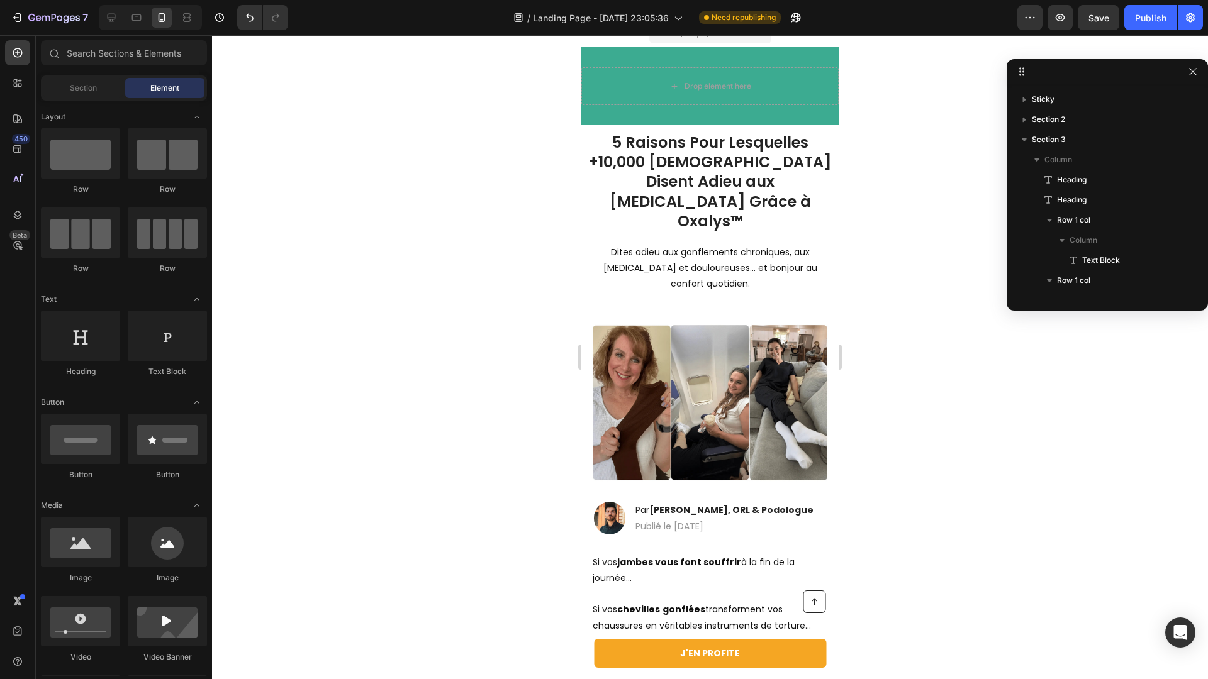
click at [399, 200] on div at bounding box center [710, 357] width 996 height 644
click at [669, 208] on p "5 Raisons Pour Lesquelles +10,000 [DEMOGRAPHIC_DATA] Disent Adieu aux [MEDICAL_…" at bounding box center [710, 182] width 255 height 98
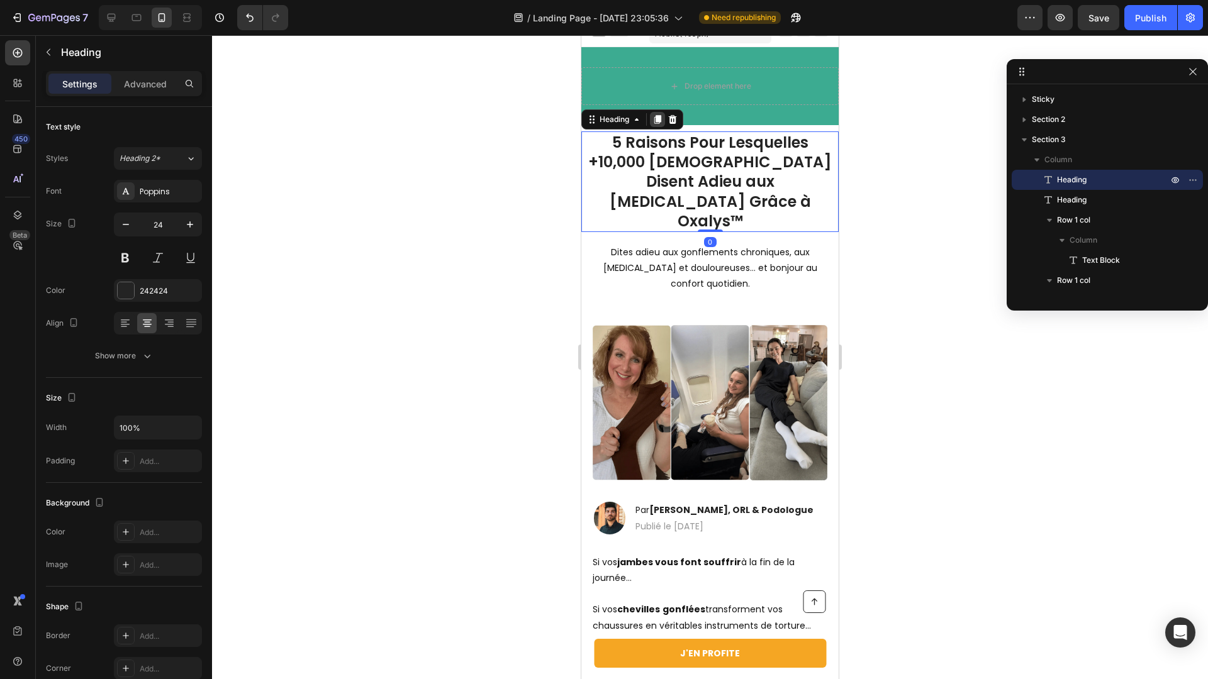
click at [653, 124] on icon at bounding box center [657, 119] width 10 height 10
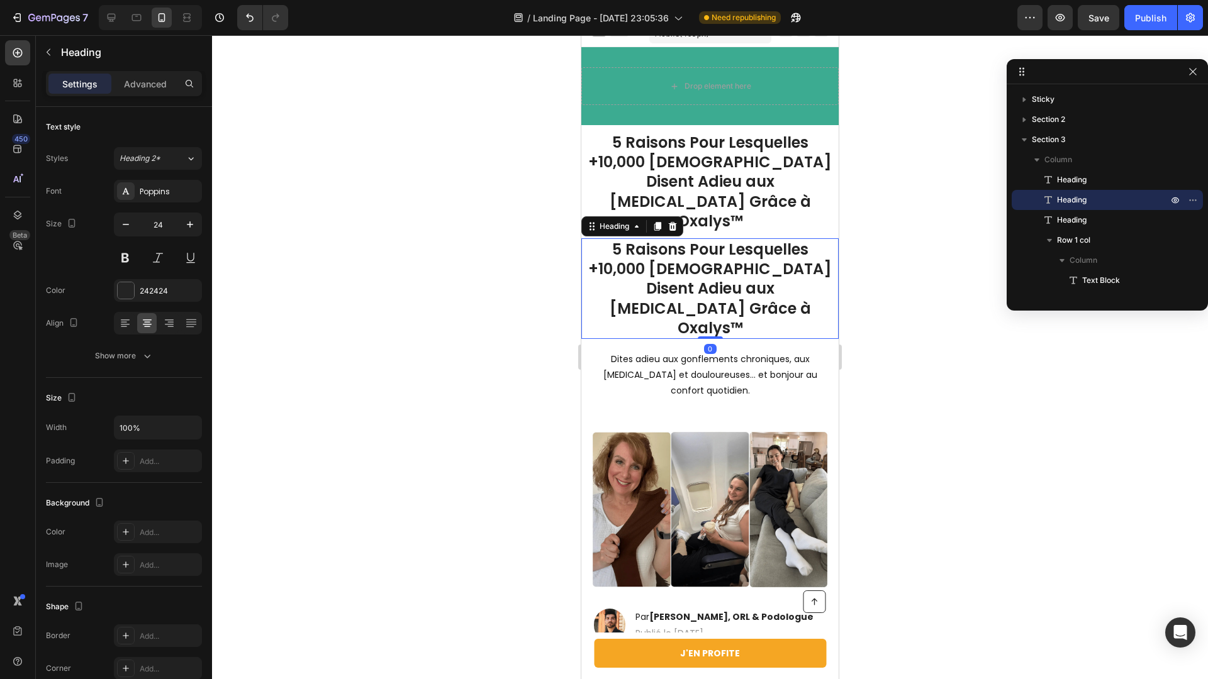
click at [695, 245] on h1 "5 Raisons Pour Lesquelles +10,000 [DEMOGRAPHIC_DATA] Disent Adieu aux [MEDICAL_…" at bounding box center [709, 288] width 257 height 101
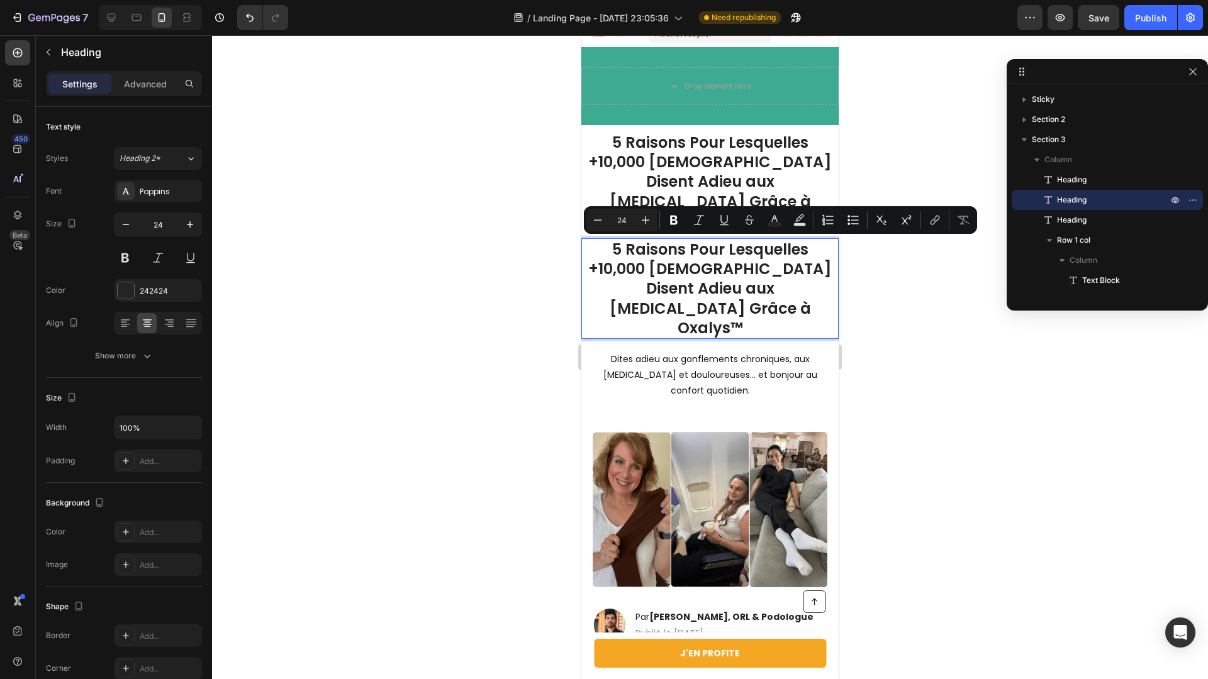
click at [764, 287] on p "5 Raisons Pour Lesquelles +10,000 [DEMOGRAPHIC_DATA] Disent Adieu aux [MEDICAL_…" at bounding box center [710, 289] width 255 height 98
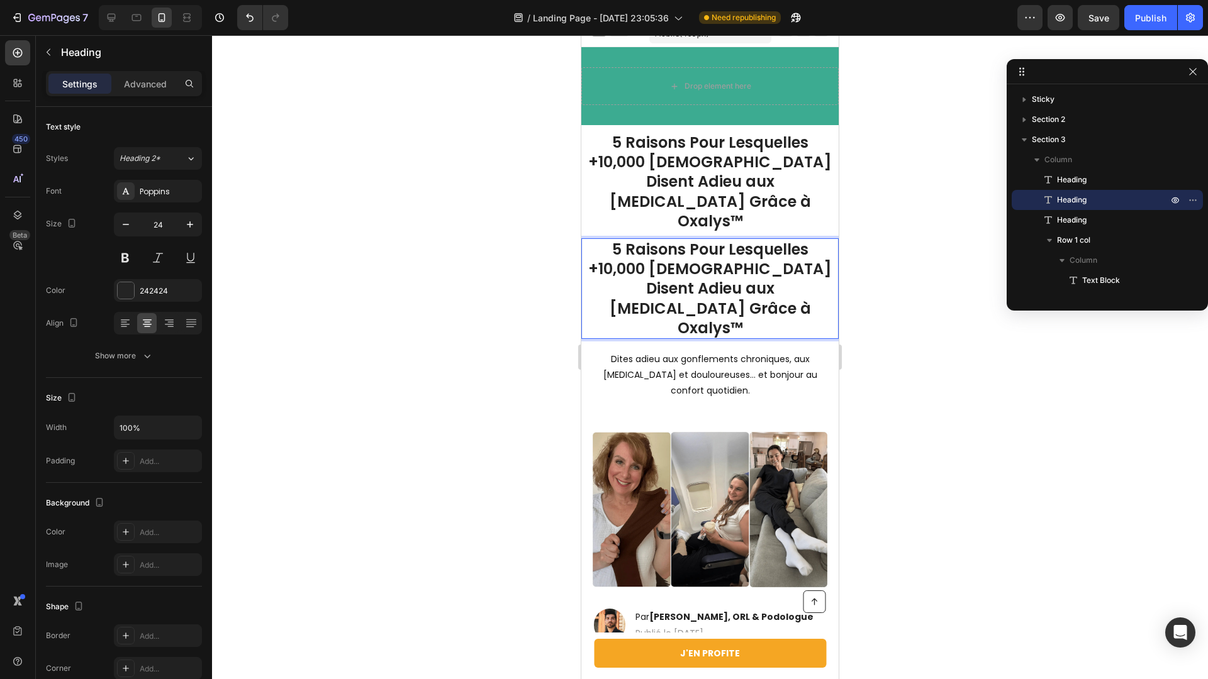
click at [720, 241] on p "5 Raisons Pour Lesquelles +10,000 [DEMOGRAPHIC_DATA] Disent Adieu aux [MEDICAL_…" at bounding box center [710, 289] width 255 height 98
click at [755, 253] on p "5 Raisons Pour Lesquelles +10,000 [DEMOGRAPHIC_DATA] Disent Adieu aux [MEDICAL_…" at bounding box center [710, 289] width 255 height 98
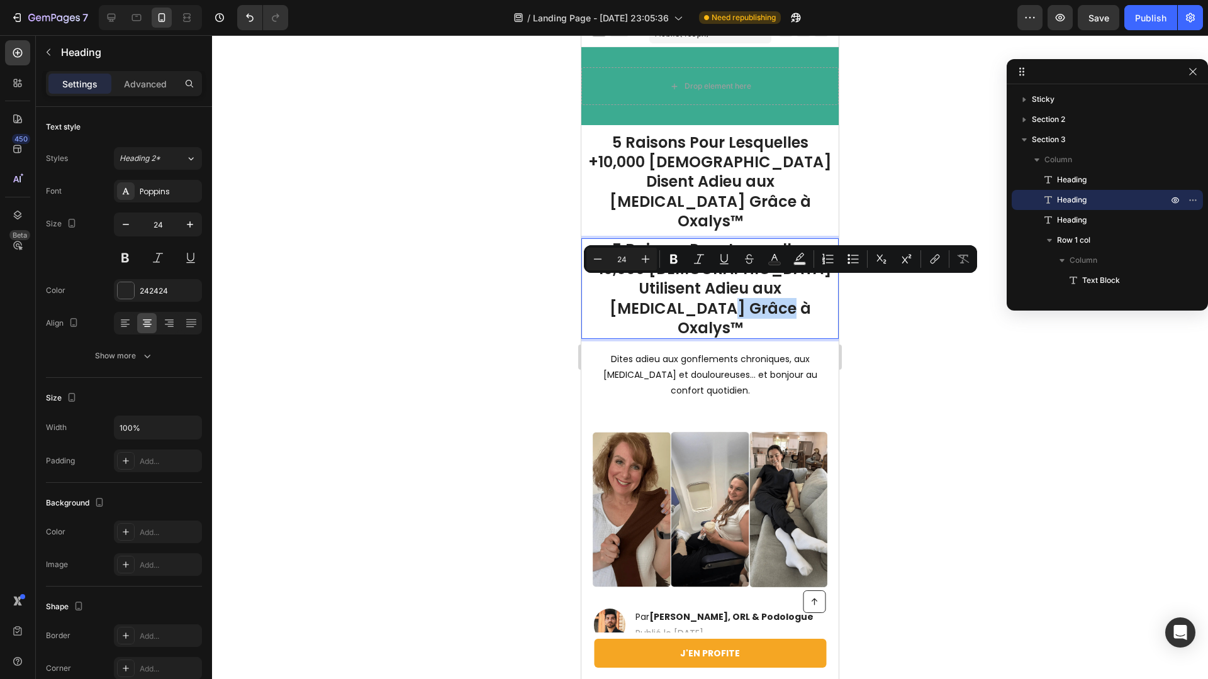
drag, startPoint x: 744, startPoint y: 289, endPoint x: 648, endPoint y: 288, distance: 96.3
click at [648, 288] on p "5 Raisons Pour Lesquelles +10,000 Français Utilisent Adieu aux Jambes Lourdes G…" at bounding box center [710, 289] width 255 height 98
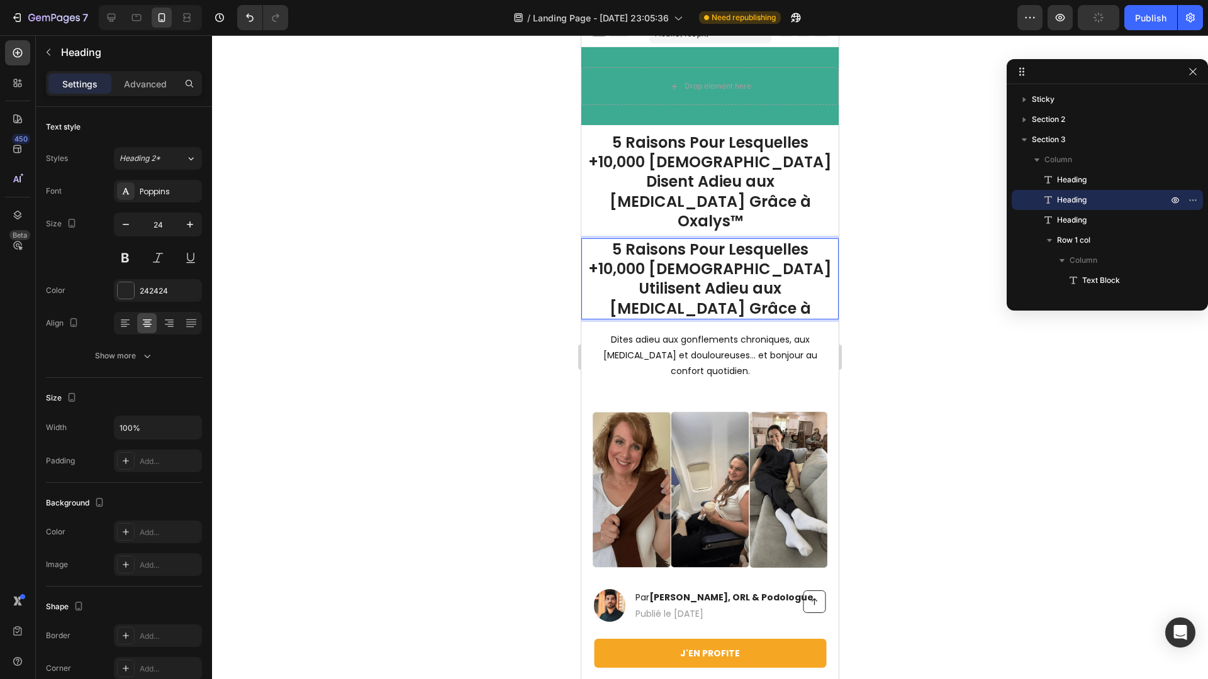
click at [786, 245] on p "5 Raisons Pour Lesquelles +10,000 Français Utilisent Adieu aux Jambes Lourdes G…" at bounding box center [710, 279] width 255 height 79
click at [785, 248] on p "5 Raisons Pour Lesquelles +10,000 Français Utilisent Adieu aux Jambes Lourdes G…" at bounding box center [710, 279] width 255 height 79
click at [682, 272] on p "5 Raisons Pour Lesquelles +10,000 Français Utilisent Oxalys™ Adieu aux Jambes L…" at bounding box center [710, 279] width 255 height 79
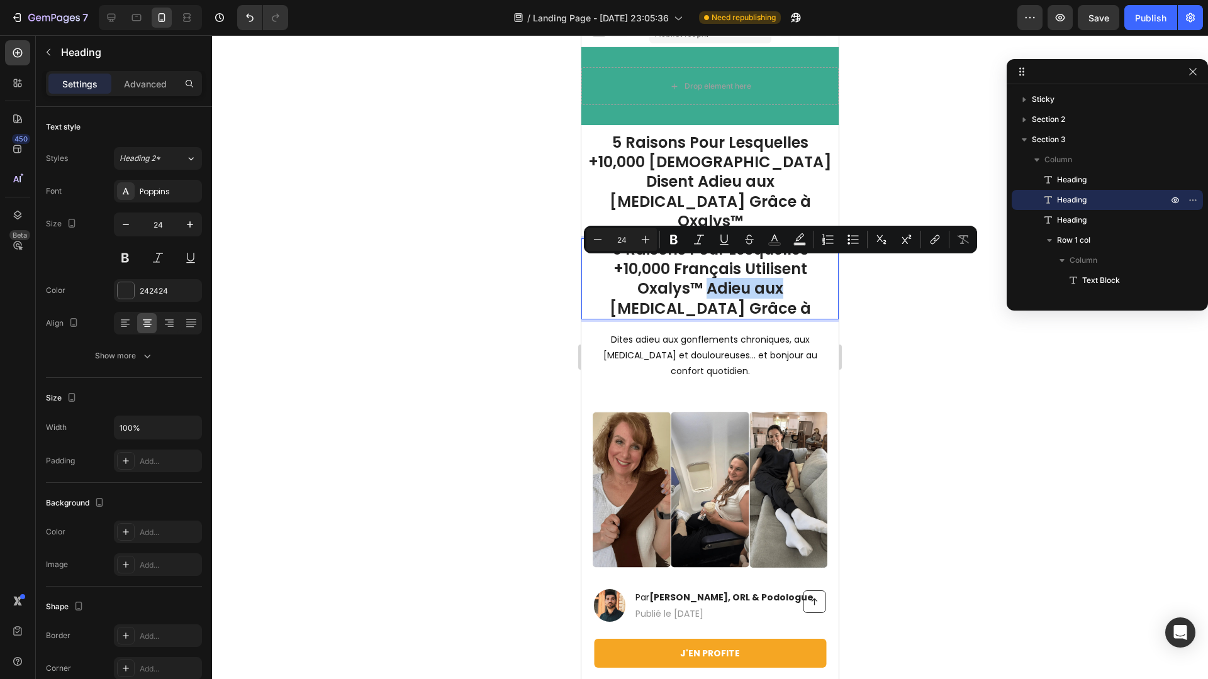
drag, startPoint x: 668, startPoint y: 270, endPoint x: 744, endPoint y: 270, distance: 76.1
click at [744, 270] on p "5 Raisons Pour Lesquelles +10,000 Français Utilisent Oxalys™ Adieu aux Jambes L…" at bounding box center [710, 279] width 255 height 79
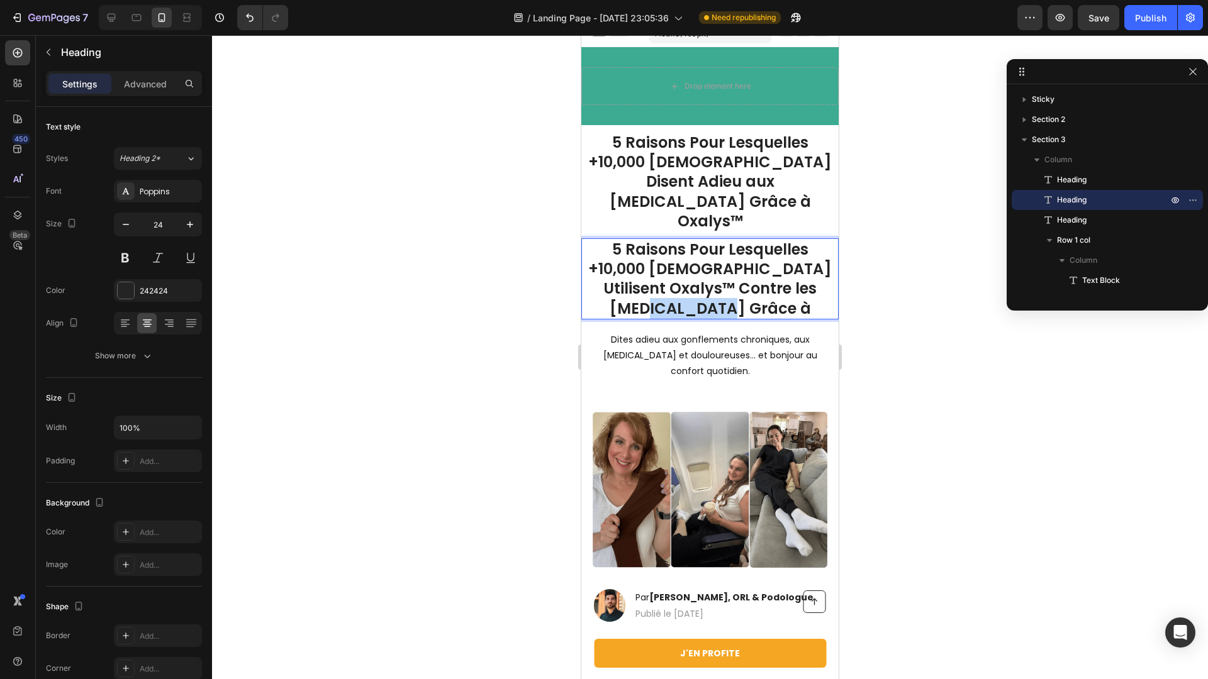
drag, startPoint x: 767, startPoint y: 289, endPoint x: 701, endPoint y: 289, distance: 65.4
click at [701, 289] on p "5 Raisons Pour Lesquelles +10,000 Français Utilisent Oxalys™ Contre les Jambes …" at bounding box center [710, 279] width 255 height 79
click at [733, 272] on p "5 Raisons Pour Lesquelles +10,000 Français Utilisent Oxalys™ Contre les Jambes …" at bounding box center [710, 279] width 255 height 79
click at [729, 270] on p "5 Raisons Pour Lesquelles +10,000 Français Utilisent Oxalys™ Contre les Jambes …" at bounding box center [710, 279] width 255 height 79
click at [849, 267] on div at bounding box center [710, 357] width 996 height 644
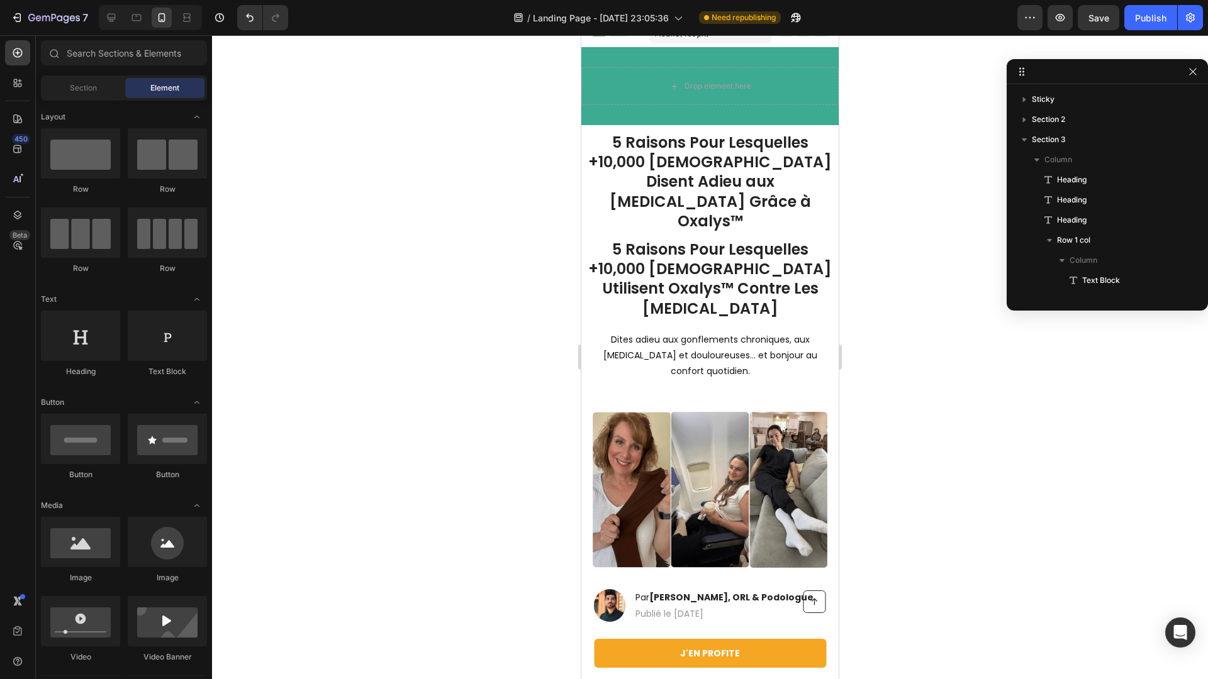
click at [946, 289] on div at bounding box center [710, 357] width 996 height 644
click at [719, 284] on p "5 Raisons Pour Lesquelles +10,000 Français Utilisent Oxalys™ Contre Les Jambes …" at bounding box center [710, 279] width 255 height 79
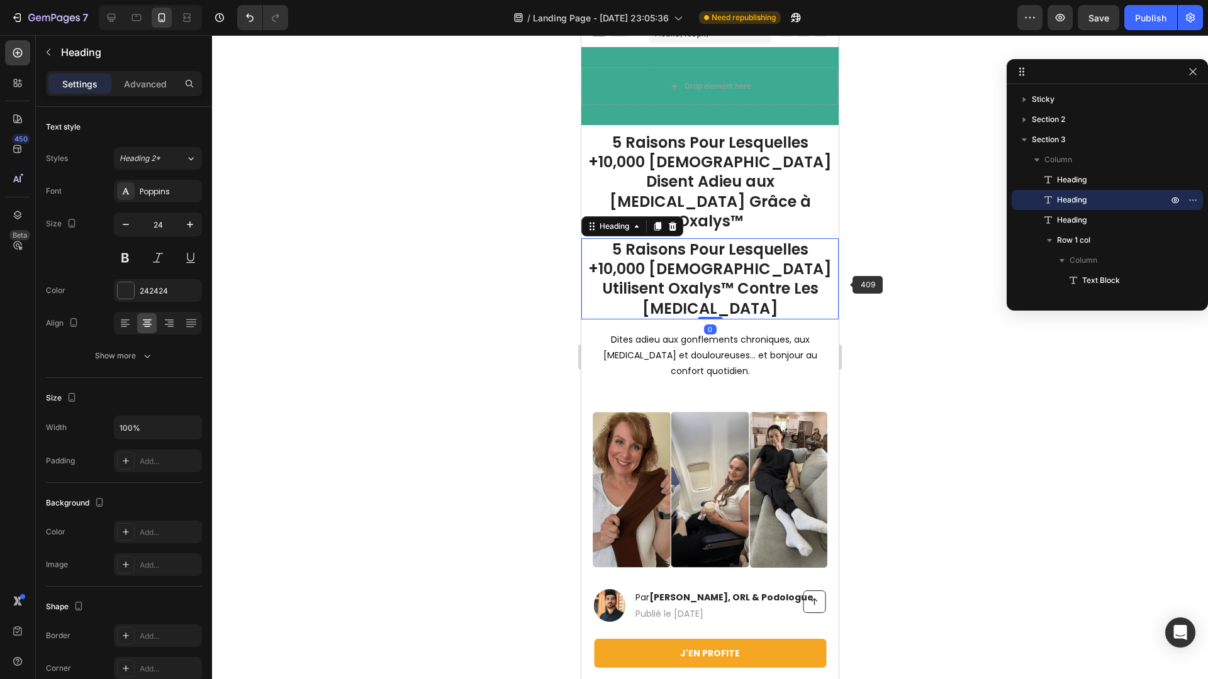
click at [849, 285] on div at bounding box center [710, 357] width 996 height 644
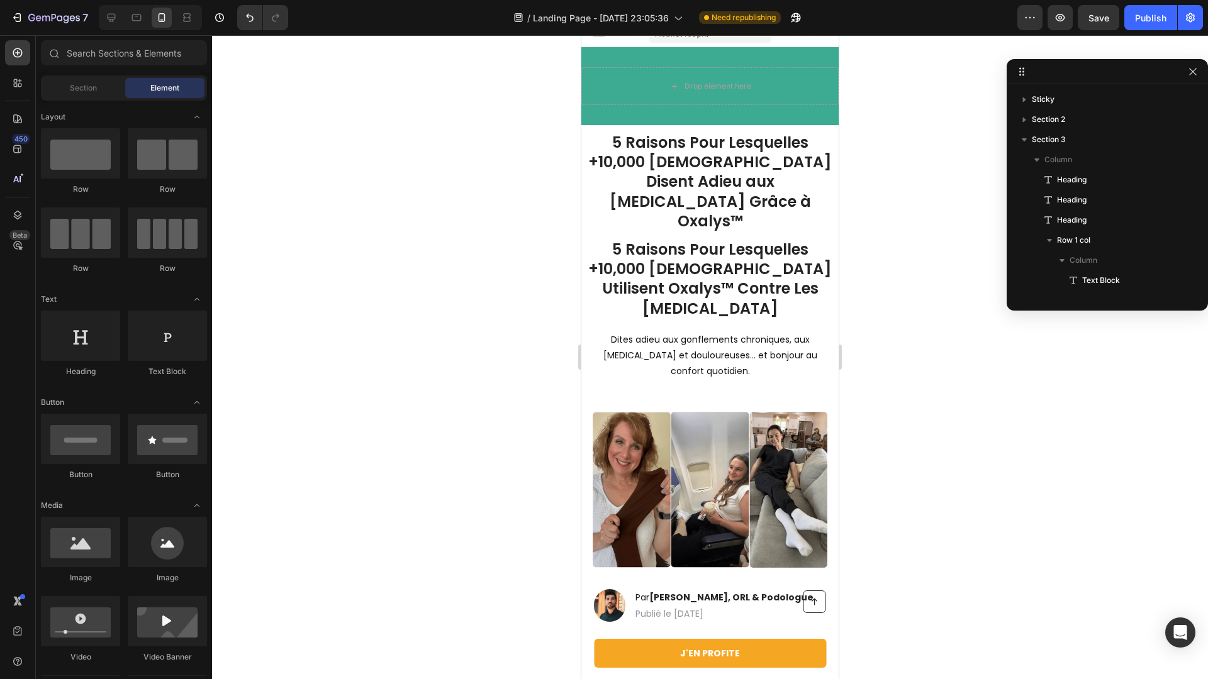
click at [728, 275] on p "5 Raisons Pour Lesquelles +10,000 Français Utilisent Oxalys™ Contre Les Jambes …" at bounding box center [710, 279] width 255 height 79
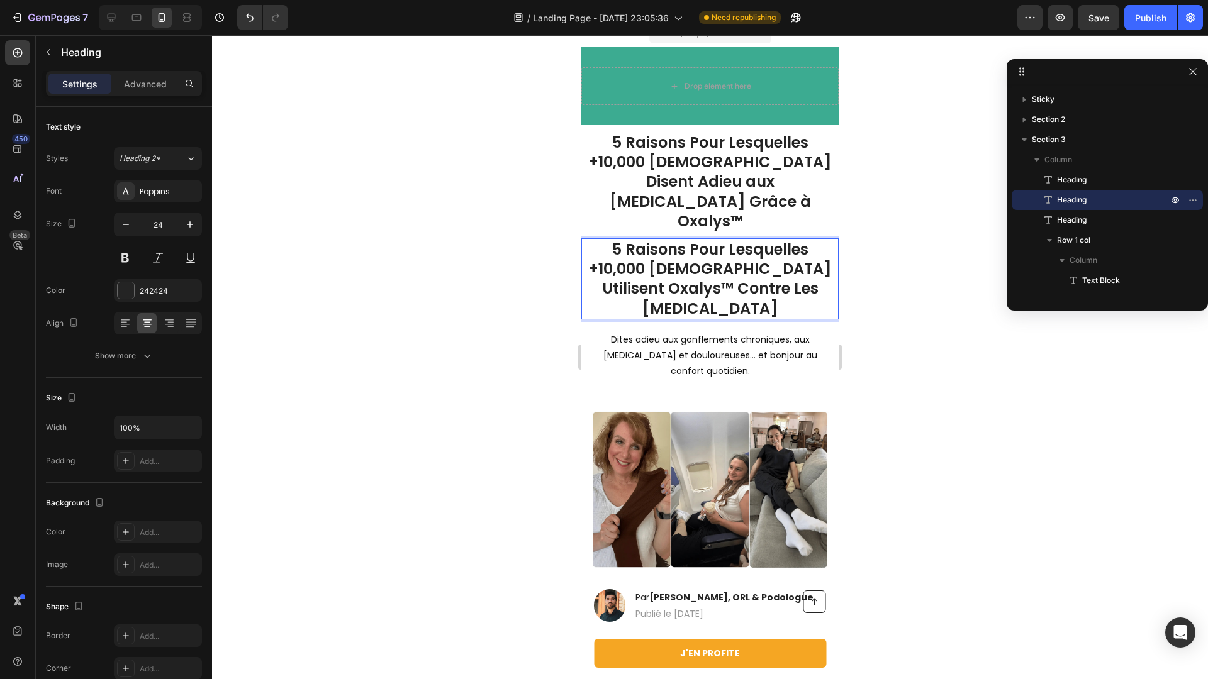
click at [684, 264] on p "5 Raisons Pour Lesquelles +10,000 Français Utilisent Oxalys™ Contre Les Jambes …" at bounding box center [710, 279] width 255 height 79
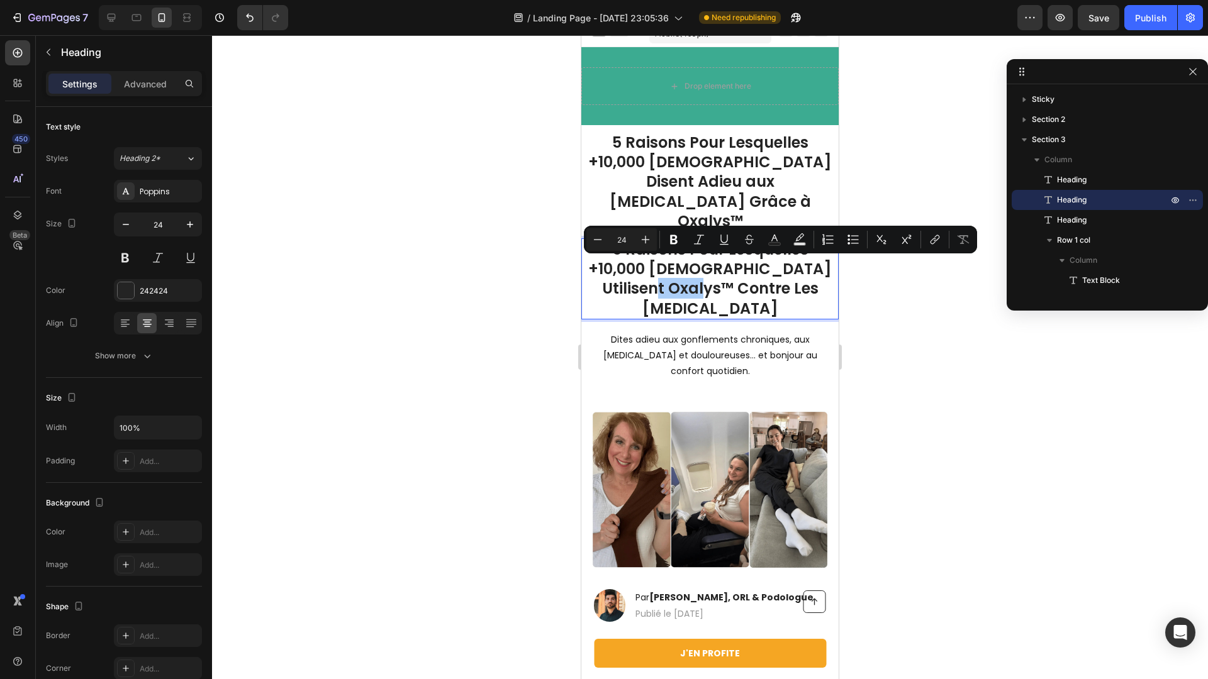
click at [873, 282] on div at bounding box center [710, 357] width 996 height 644
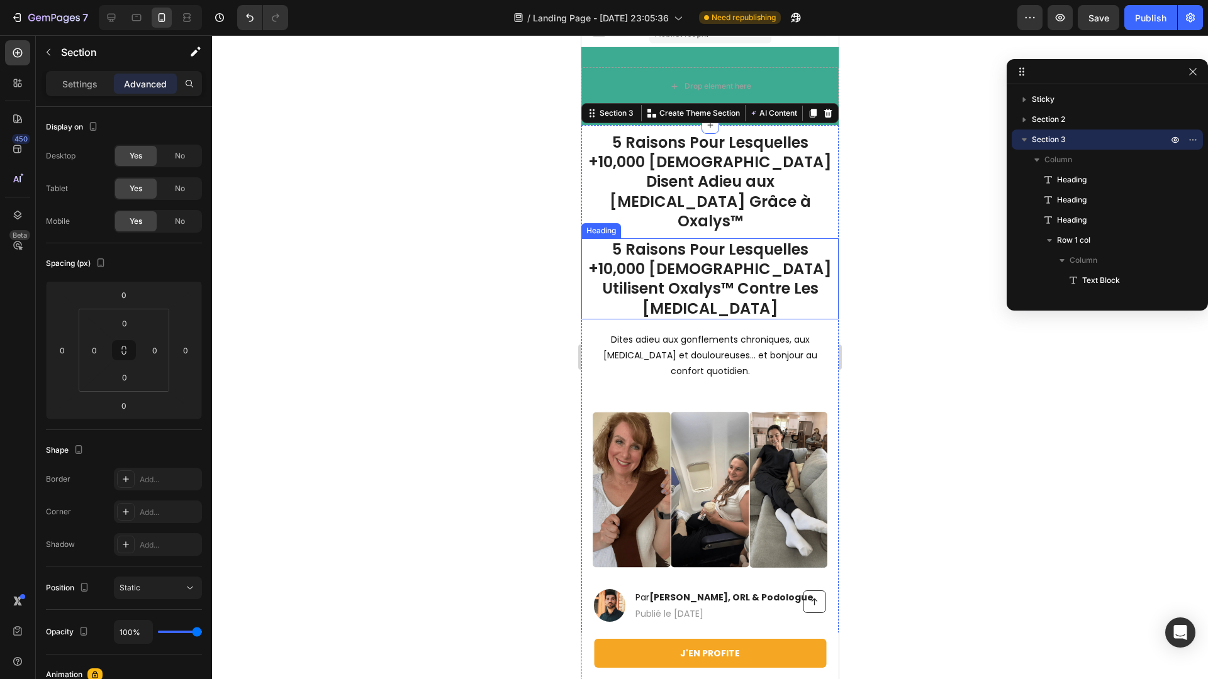
click at [796, 259] on p "5 Raisons Pour Lesquelles +10,000 Français Utilisent Oxalys™ Contre Les Jambes …" at bounding box center [710, 279] width 255 height 79
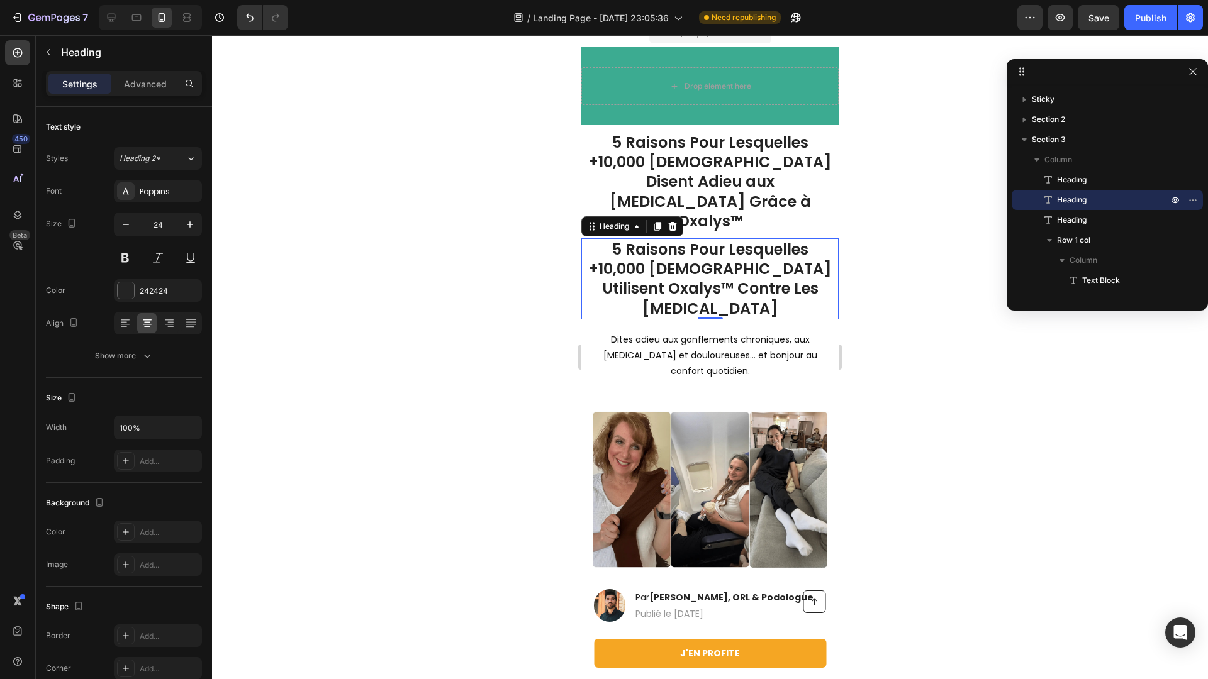
click at [551, 259] on div at bounding box center [710, 357] width 996 height 644
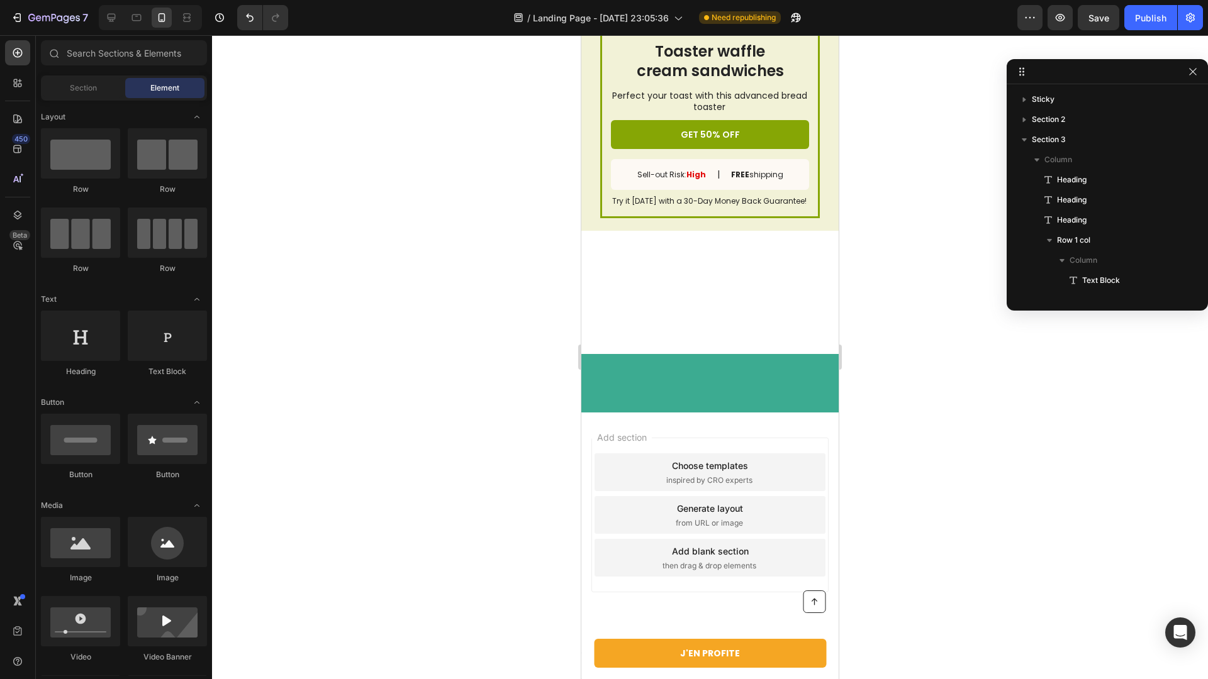
scroll to position [3345, 0]
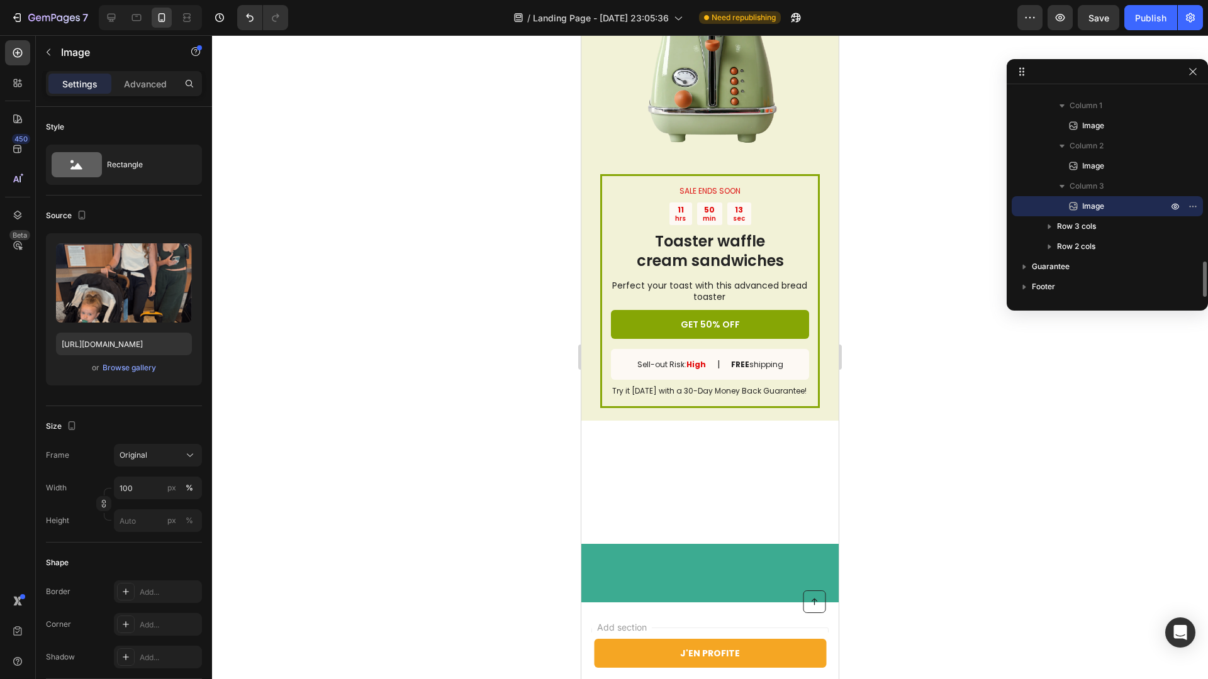
scroll to position [3037, 0]
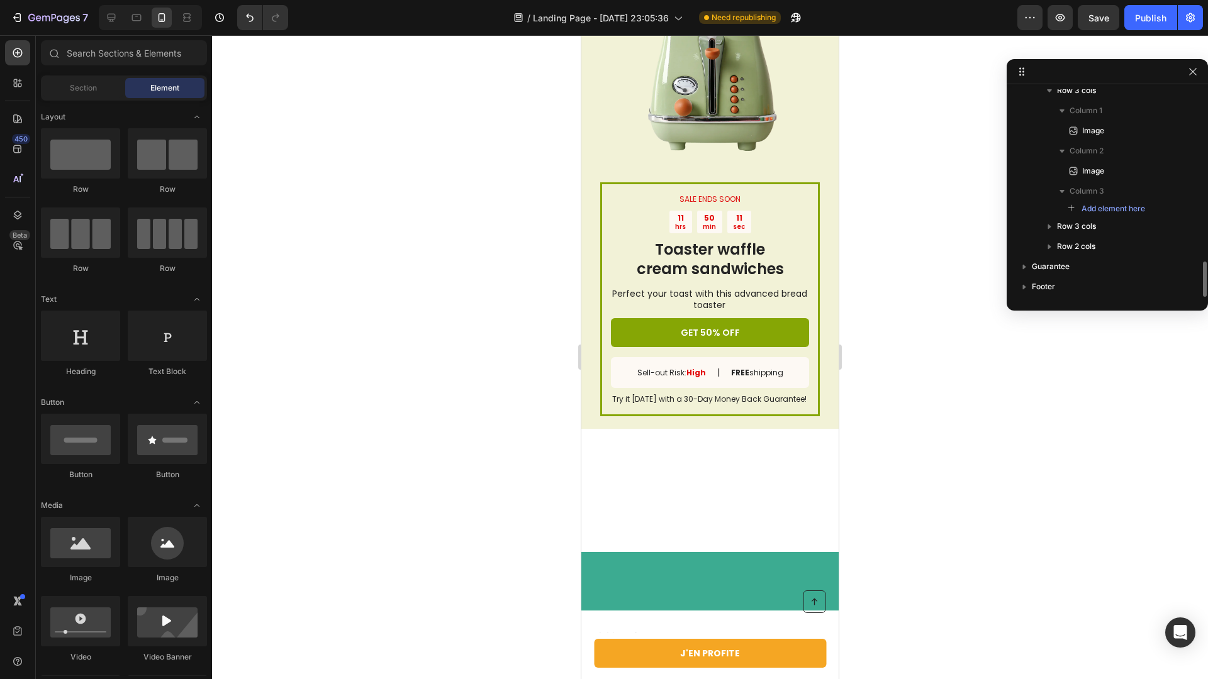
scroll to position [995, 0]
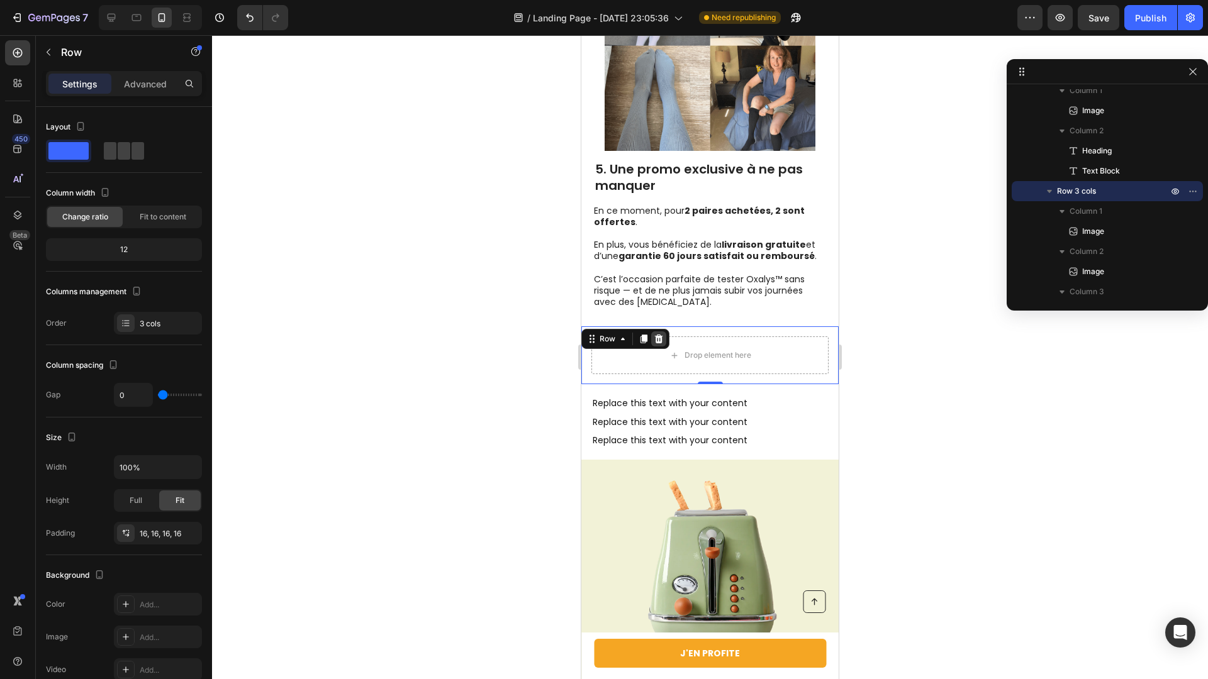
scroll to position [2577, 0]
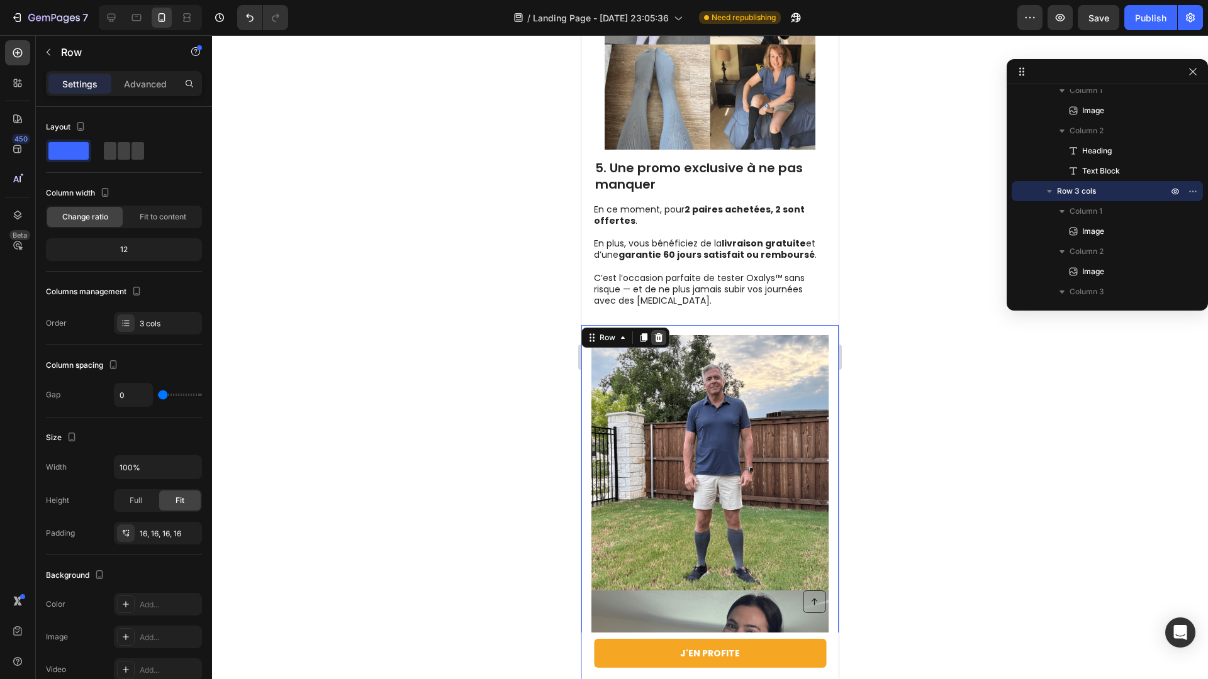
click at [655, 339] on icon at bounding box center [659, 338] width 10 height 10
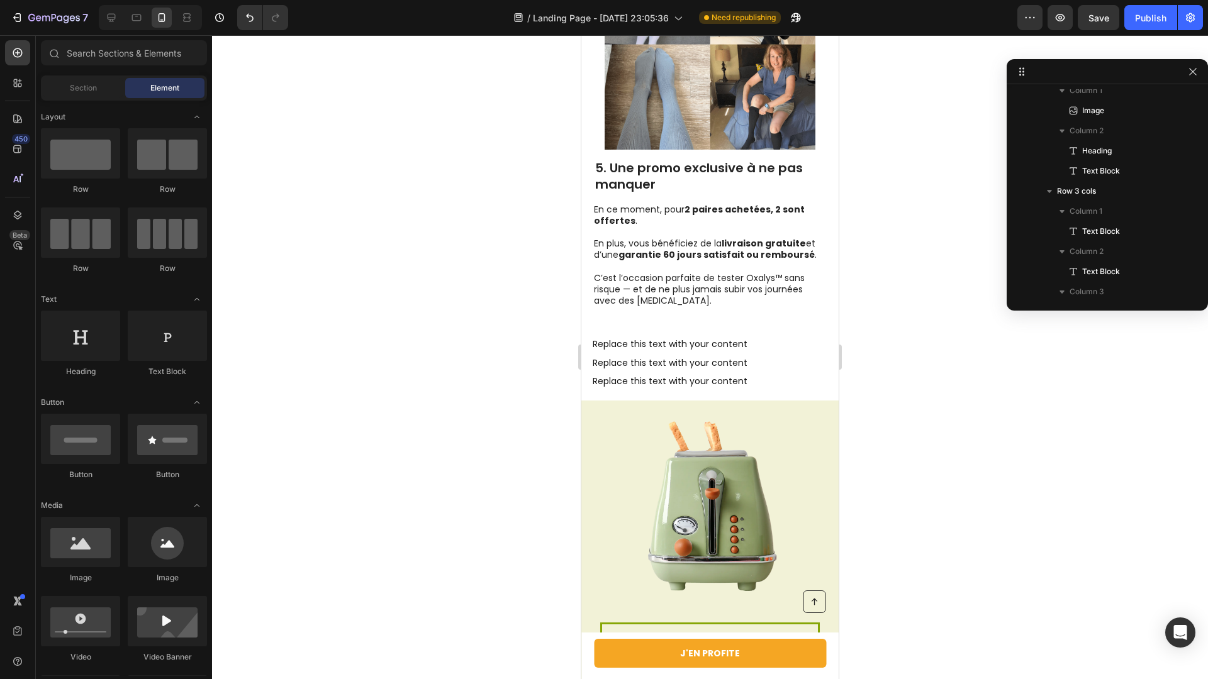
click at [528, 316] on div at bounding box center [710, 357] width 996 height 644
drag, startPoint x: 671, startPoint y: 200, endPoint x: 657, endPoint y: 311, distance: 112.1
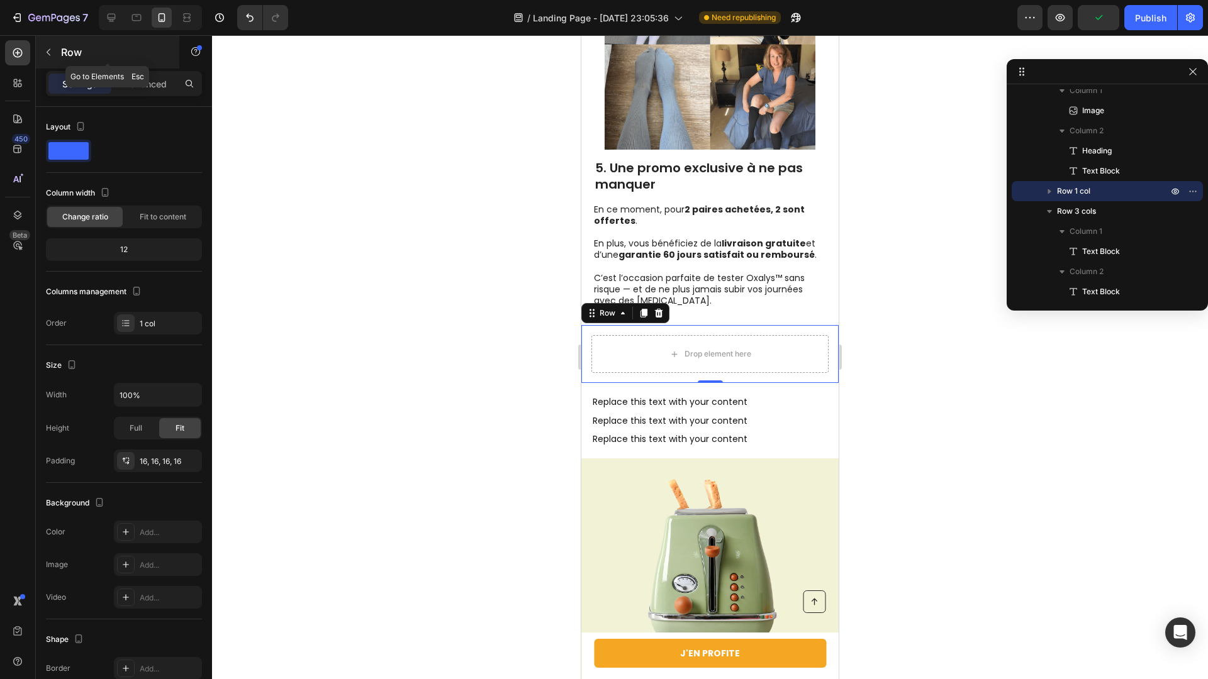
click at [49, 55] on icon "button" at bounding box center [48, 52] width 10 height 10
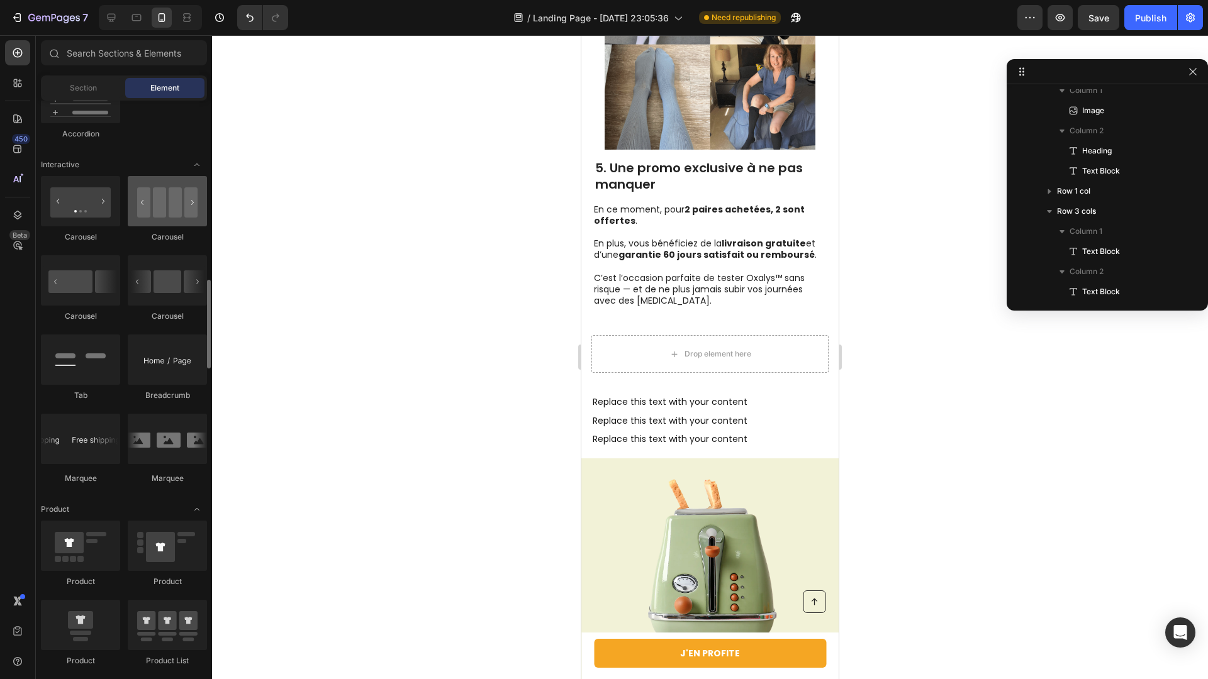
scroll to position [1203, 0]
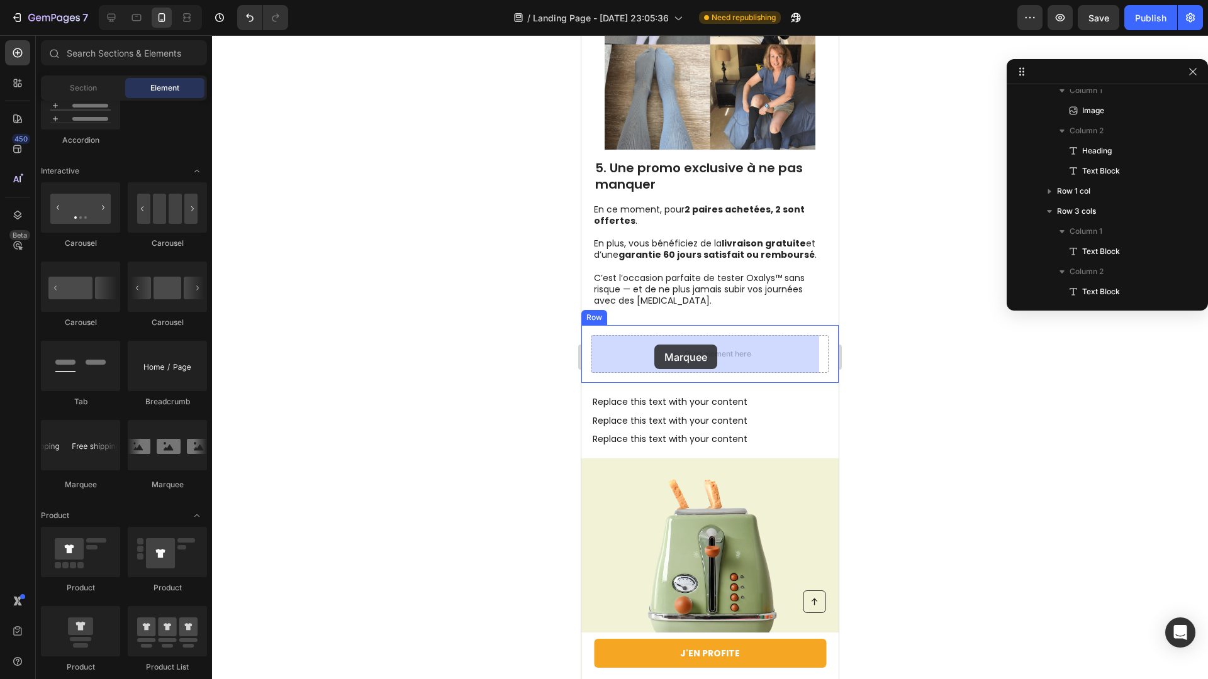
drag, startPoint x: 768, startPoint y: 491, endPoint x: 651, endPoint y: 340, distance: 191.0
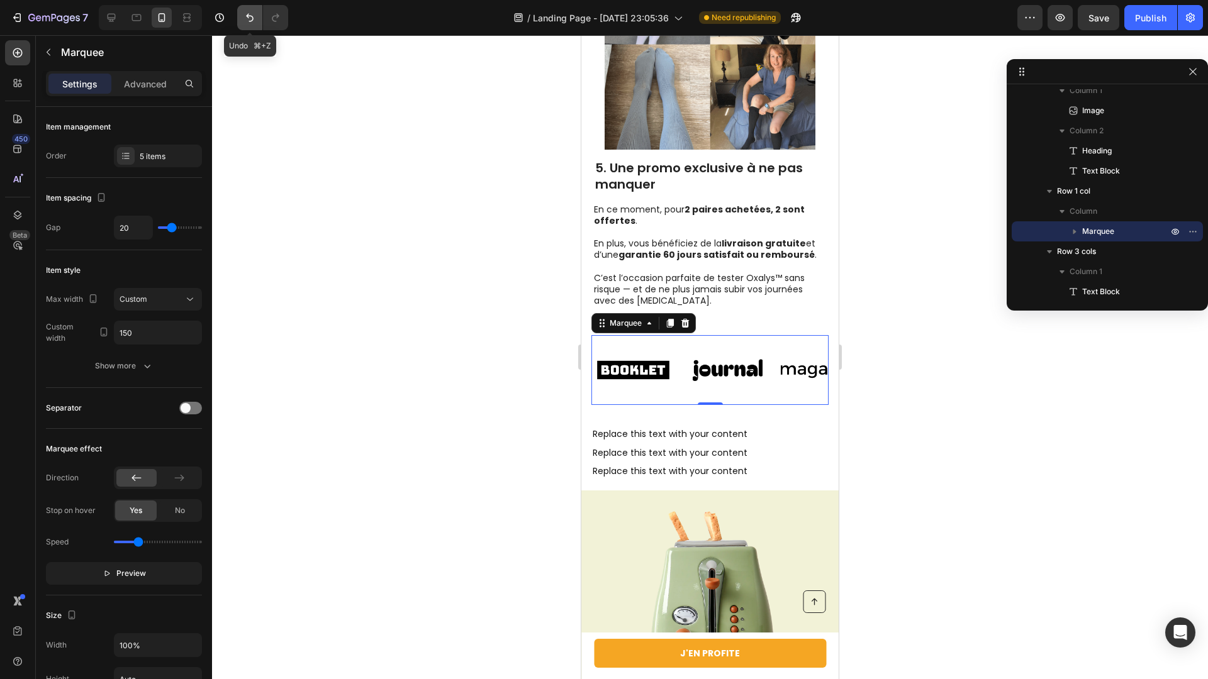
click at [260, 28] on button "Undo/Redo" at bounding box center [249, 17] width 25 height 25
click at [246, 18] on icon "Undo/Redo" at bounding box center [249, 17] width 13 height 13
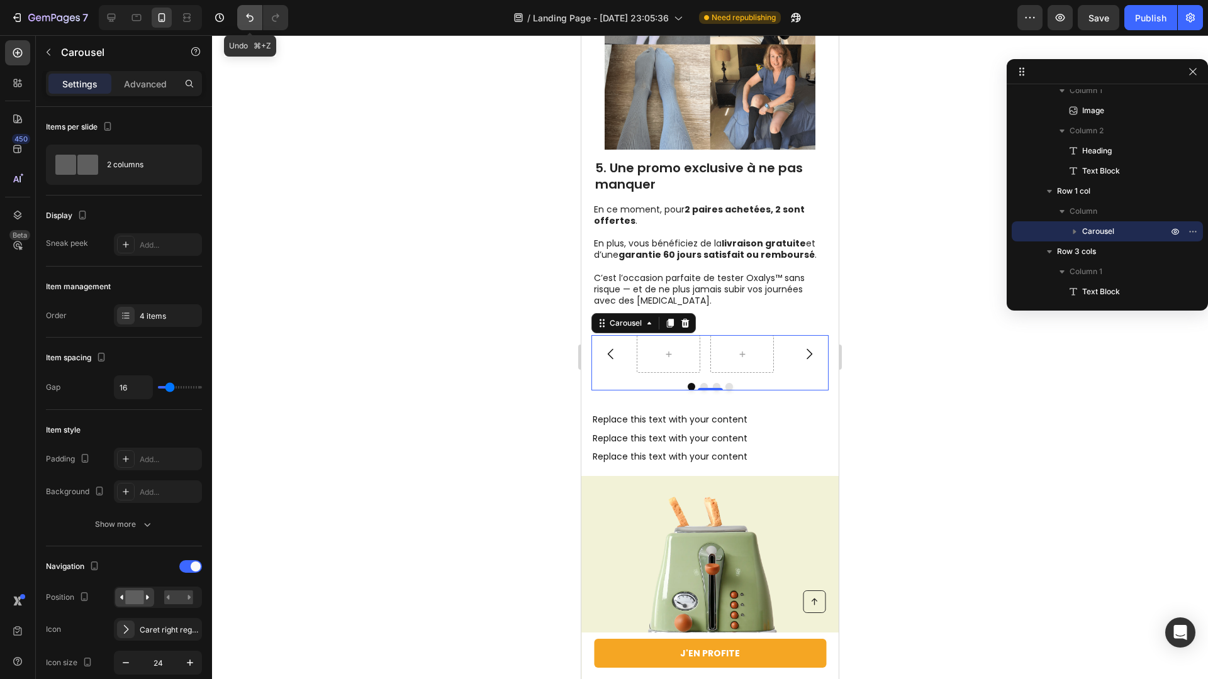
click at [241, 16] on button "Undo/Redo" at bounding box center [249, 17] width 25 height 25
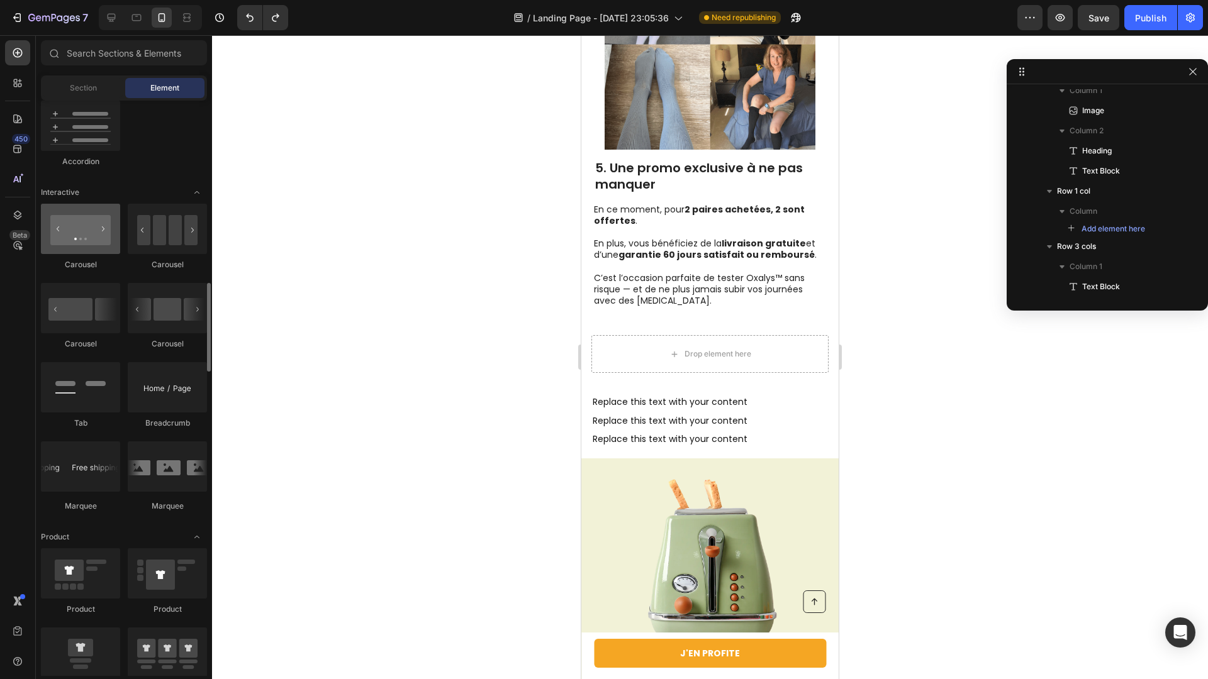
scroll to position [1179, 0]
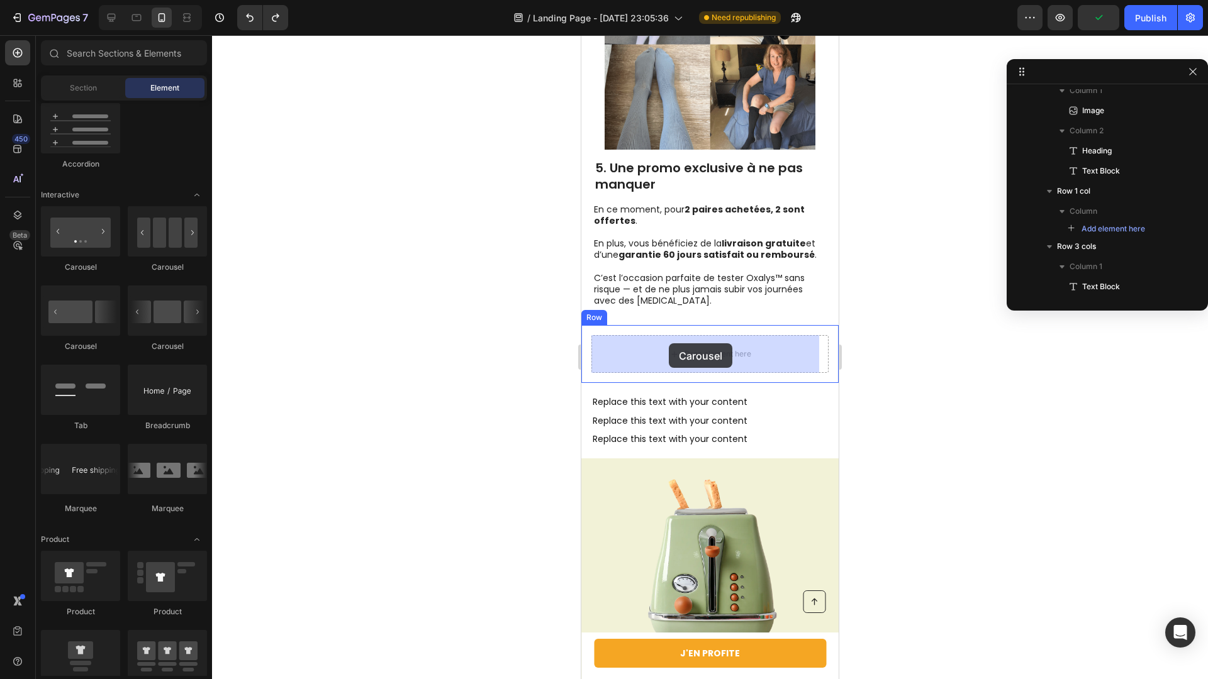
drag, startPoint x: 691, startPoint y: 273, endPoint x: 669, endPoint y: 343, distance: 74.0
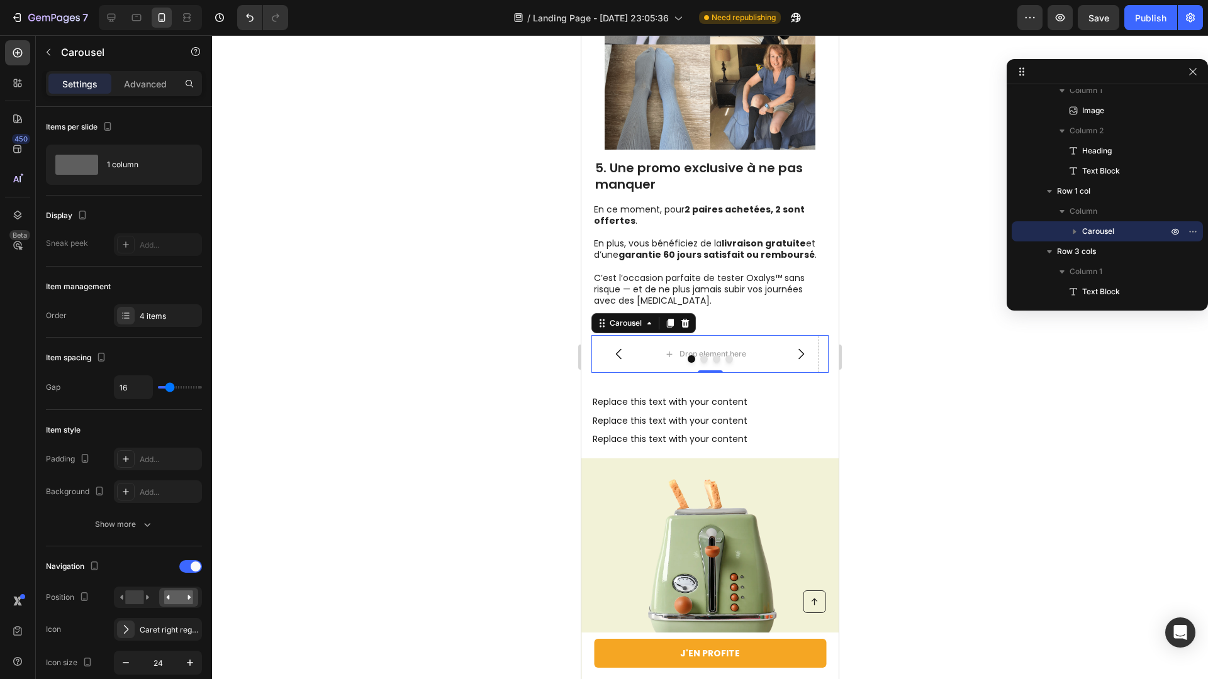
click at [19, 298] on div "450 Beta" at bounding box center [17, 314] width 25 height 549
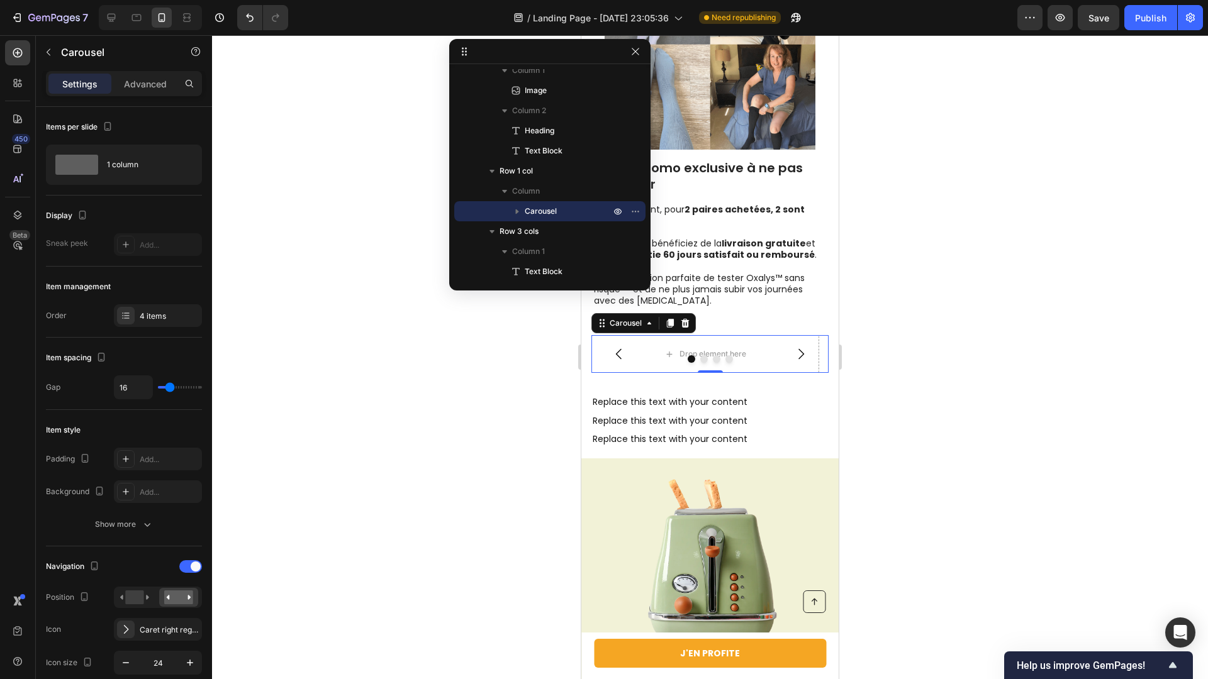
click at [435, 403] on div at bounding box center [710, 357] width 996 height 644
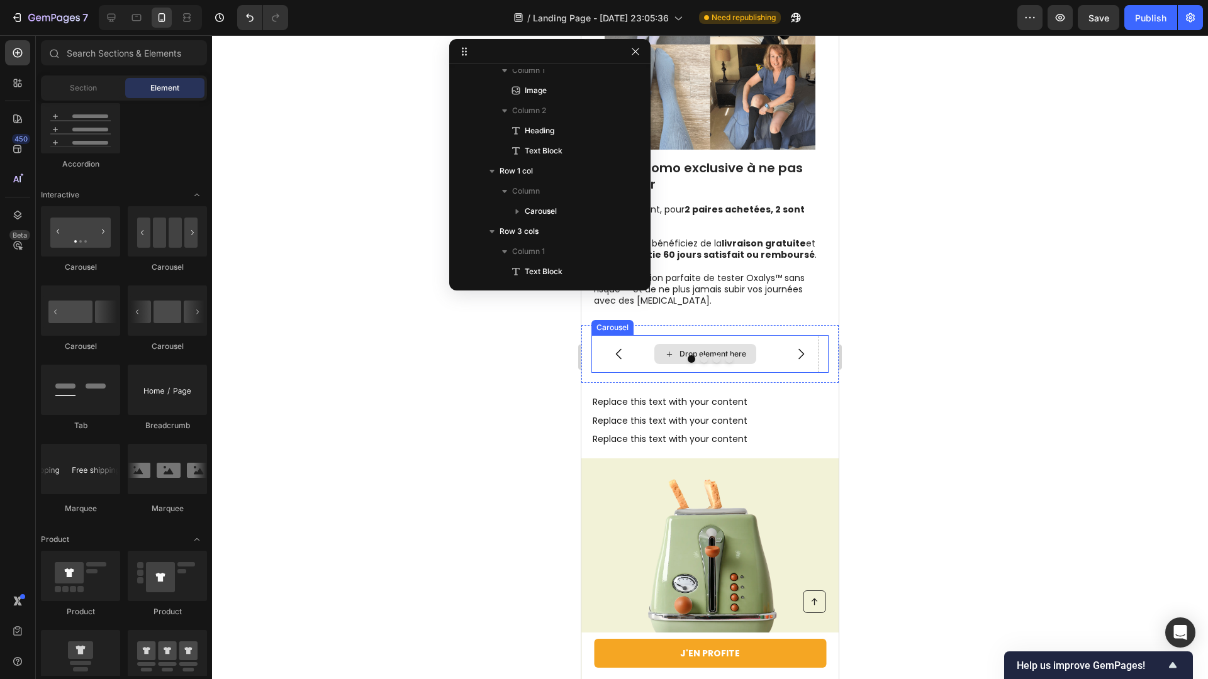
click at [803, 354] on button "Carousel Next Arrow" at bounding box center [800, 354] width 35 height 35
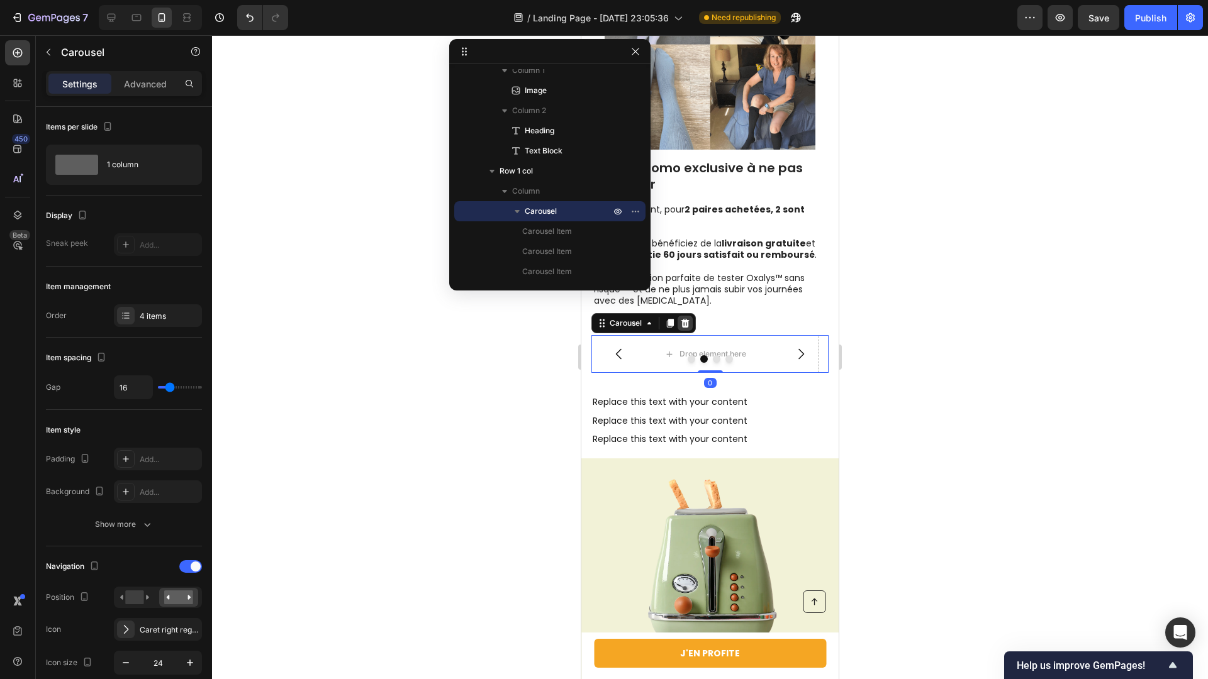
click at [688, 329] on div at bounding box center [685, 323] width 15 height 15
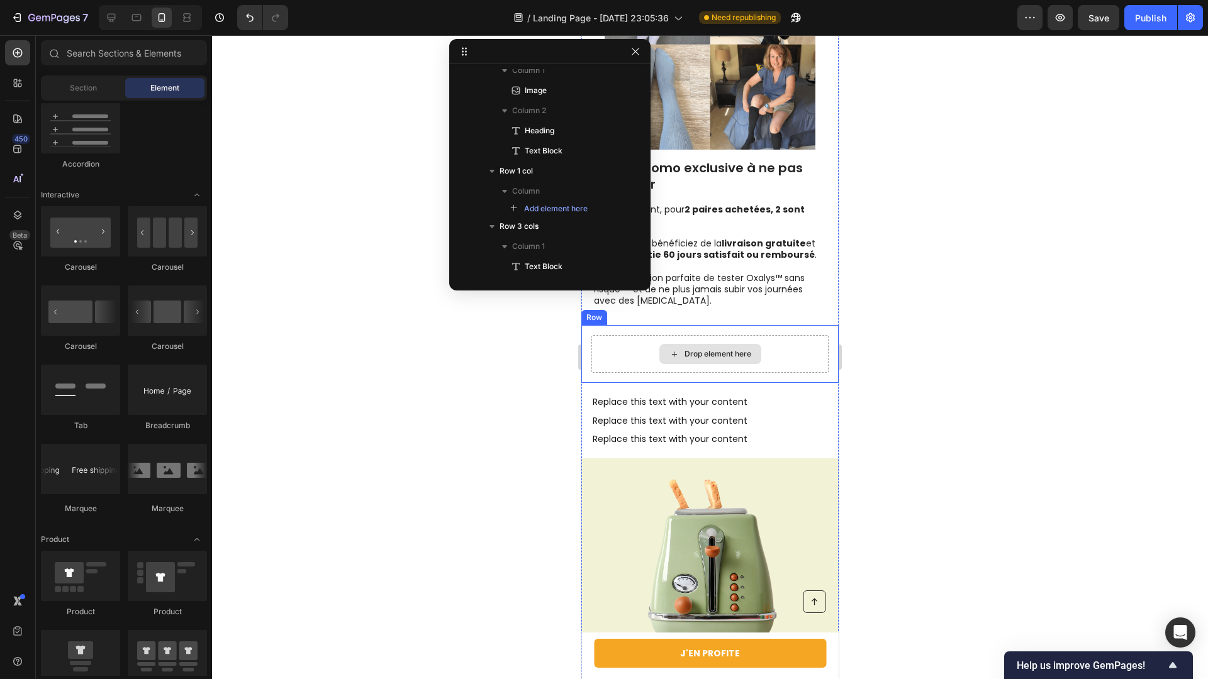
click at [692, 344] on div "Drop element here" at bounding box center [710, 354] width 102 height 20
click at [628, 333] on div "Drop element here Row" at bounding box center [709, 354] width 257 height 58
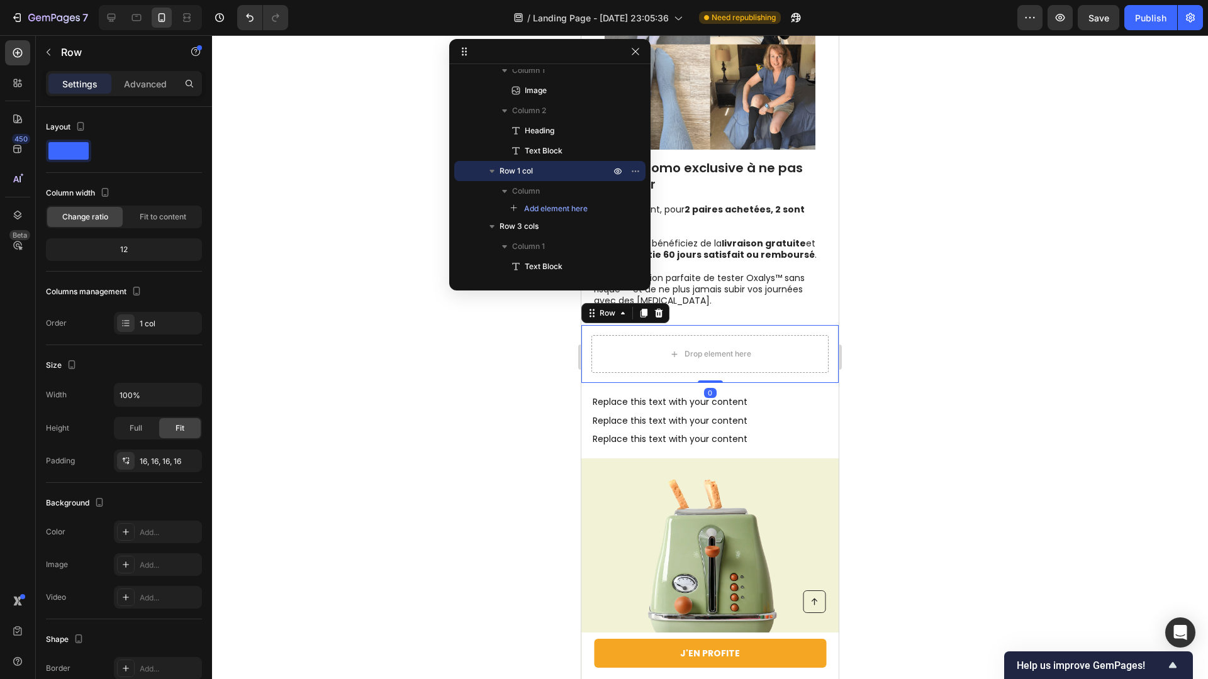
click at [456, 344] on div at bounding box center [710, 357] width 996 height 644
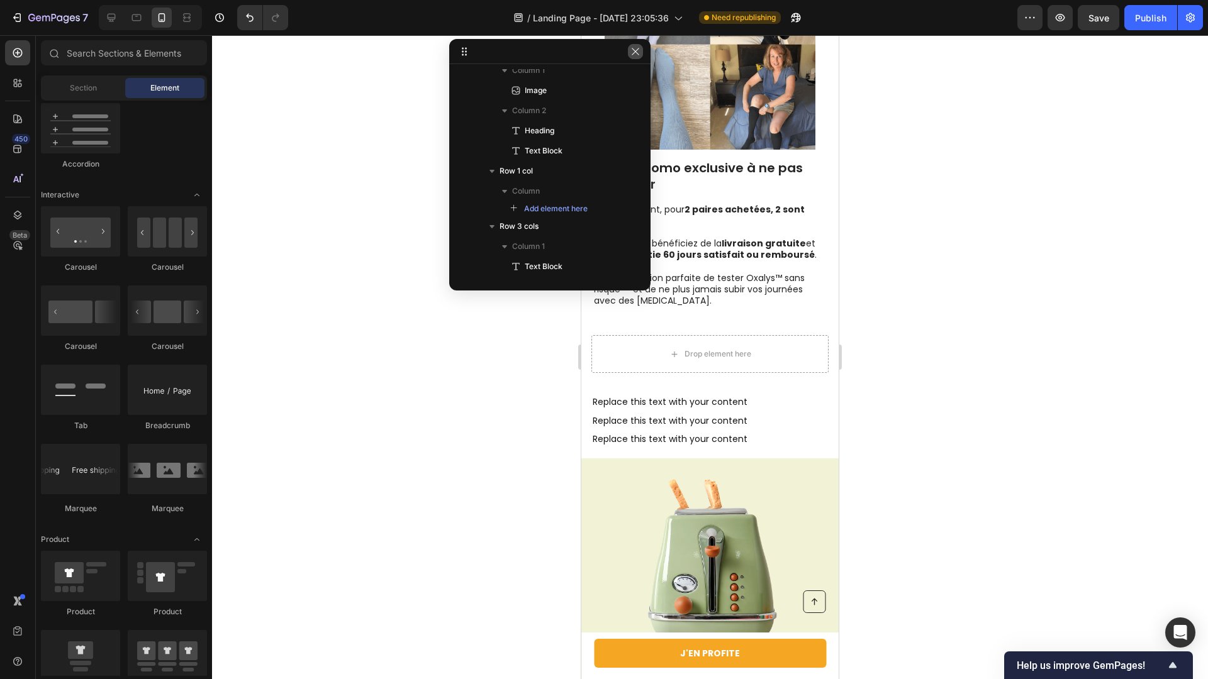
click at [637, 57] on button "button" at bounding box center [635, 51] width 15 height 15
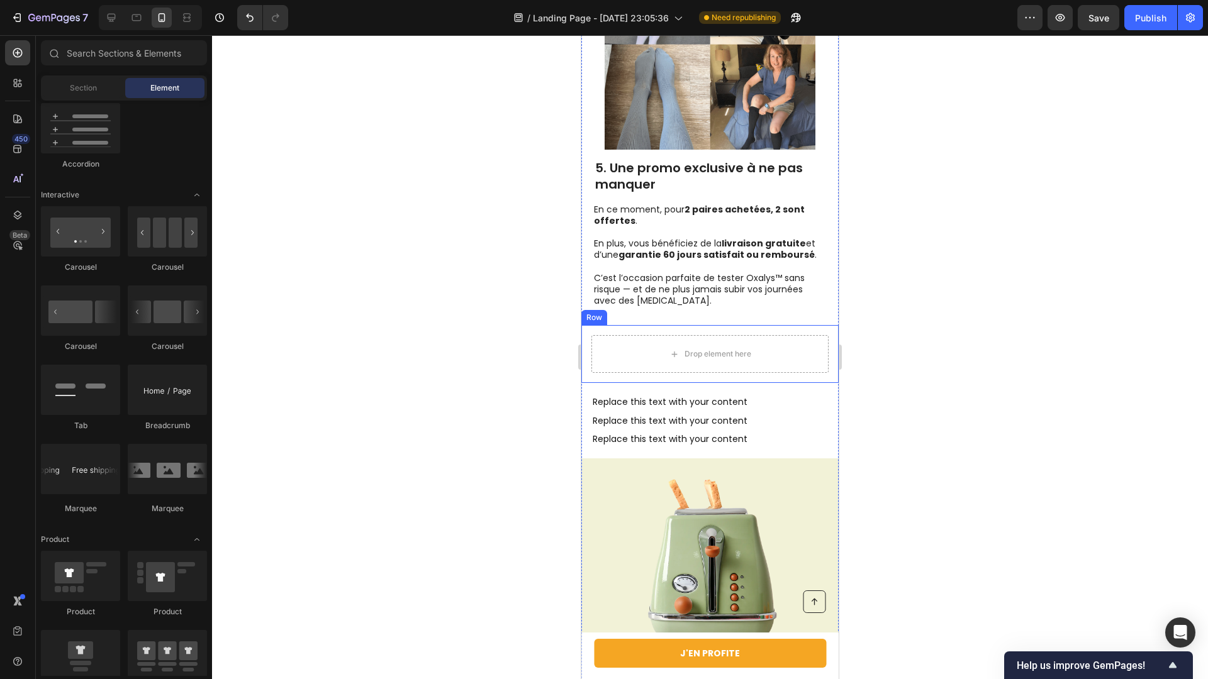
click at [595, 328] on div "Drop element here Row" at bounding box center [709, 354] width 257 height 58
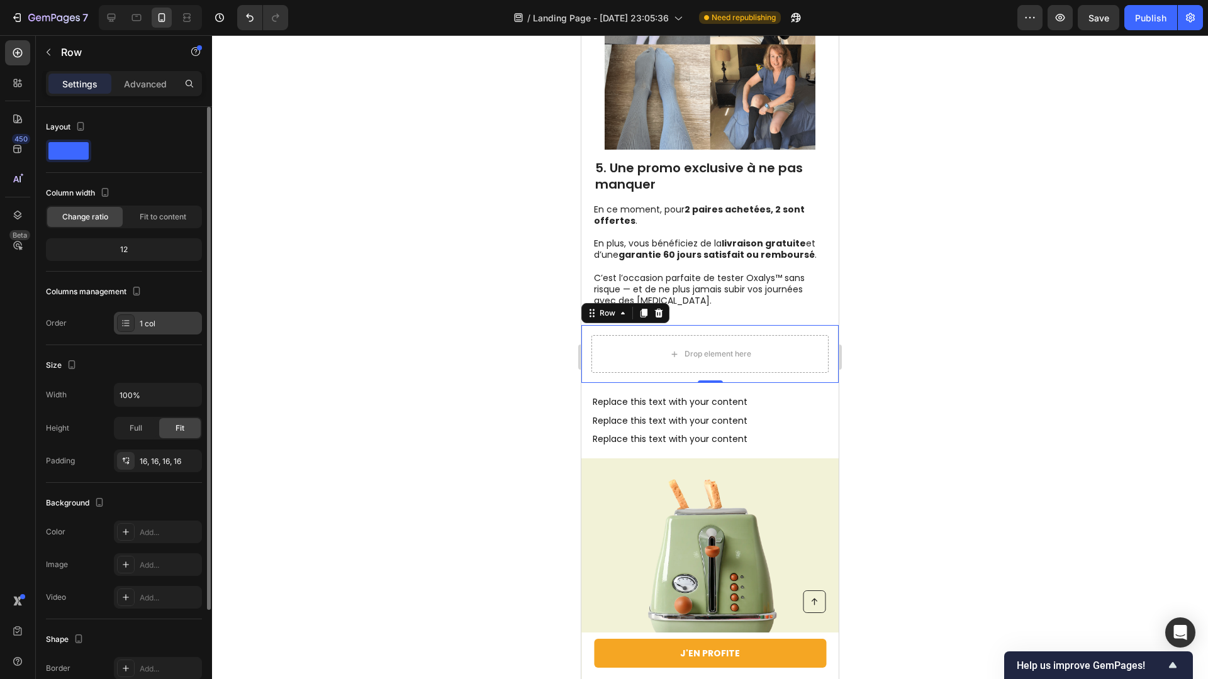
click at [165, 325] on div "1 col" at bounding box center [169, 323] width 59 height 11
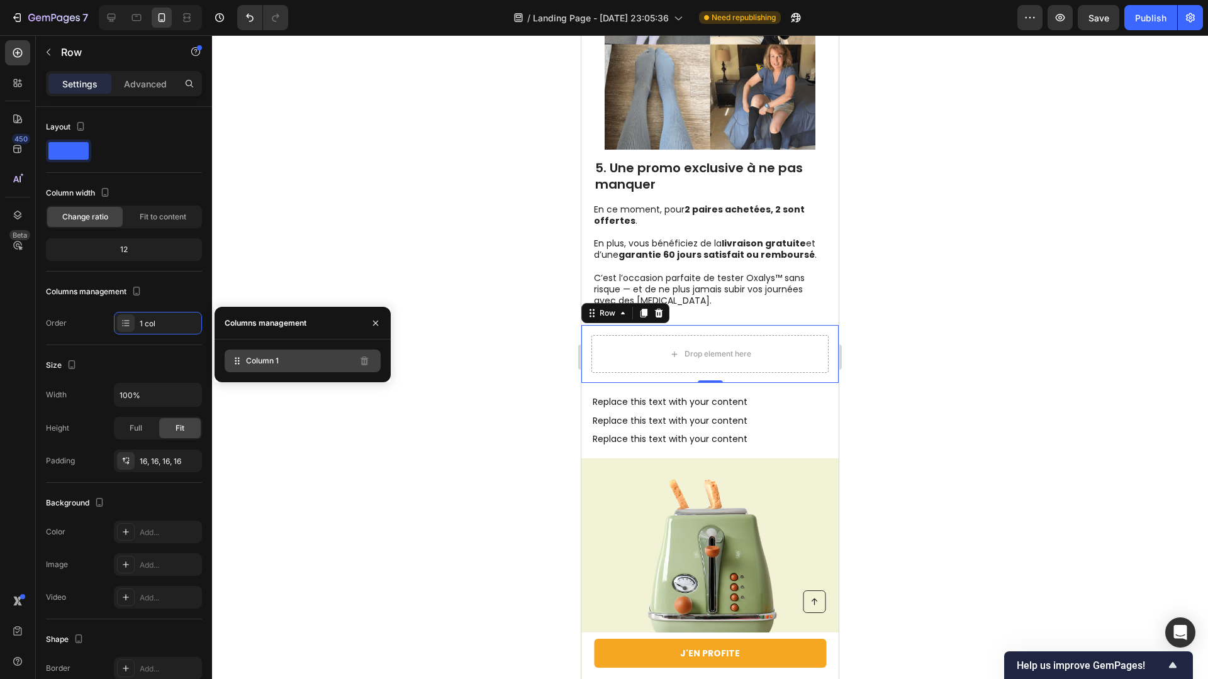
click at [274, 362] on span "Column 1" at bounding box center [262, 360] width 33 height 11
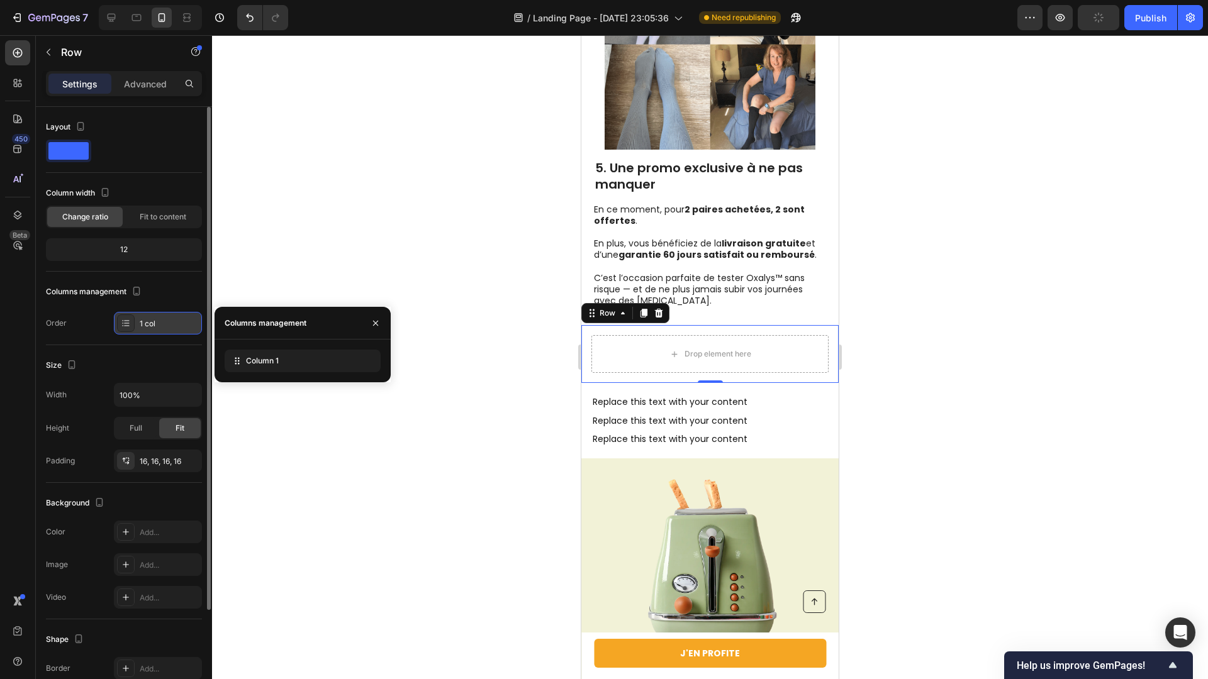
click at [145, 325] on div "1 col" at bounding box center [169, 323] width 59 height 11
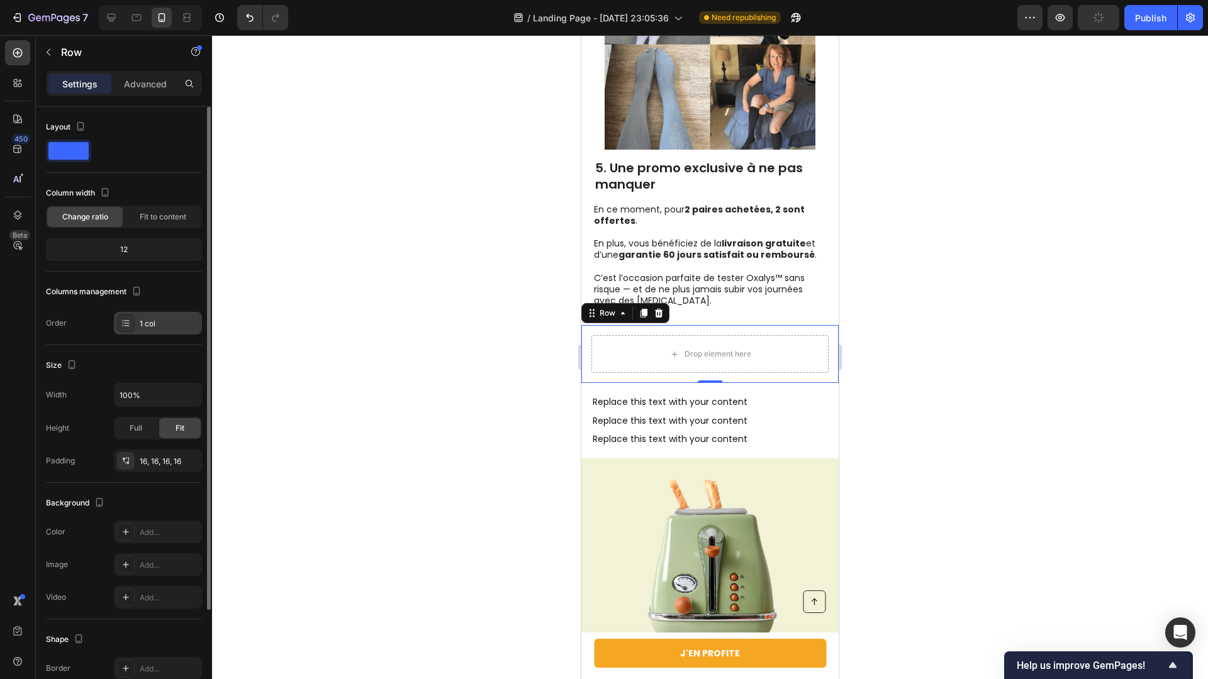
click at [125, 325] on icon at bounding box center [126, 323] width 10 height 10
click at [139, 308] on div "Columns management Order 1 col" at bounding box center [124, 308] width 156 height 53
click at [82, 319] on div "Order 1 col" at bounding box center [124, 323] width 156 height 23
click at [137, 323] on div "1 col" at bounding box center [158, 323] width 88 height 23
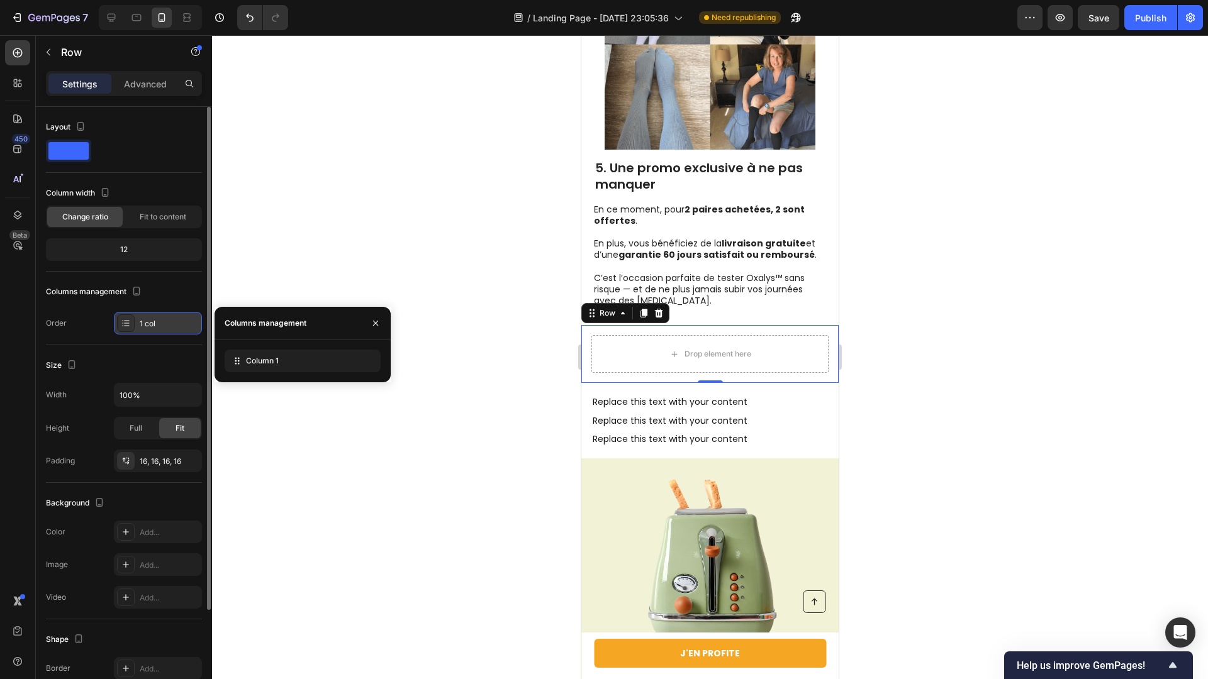
click at [151, 321] on div "1 col" at bounding box center [169, 323] width 59 height 11
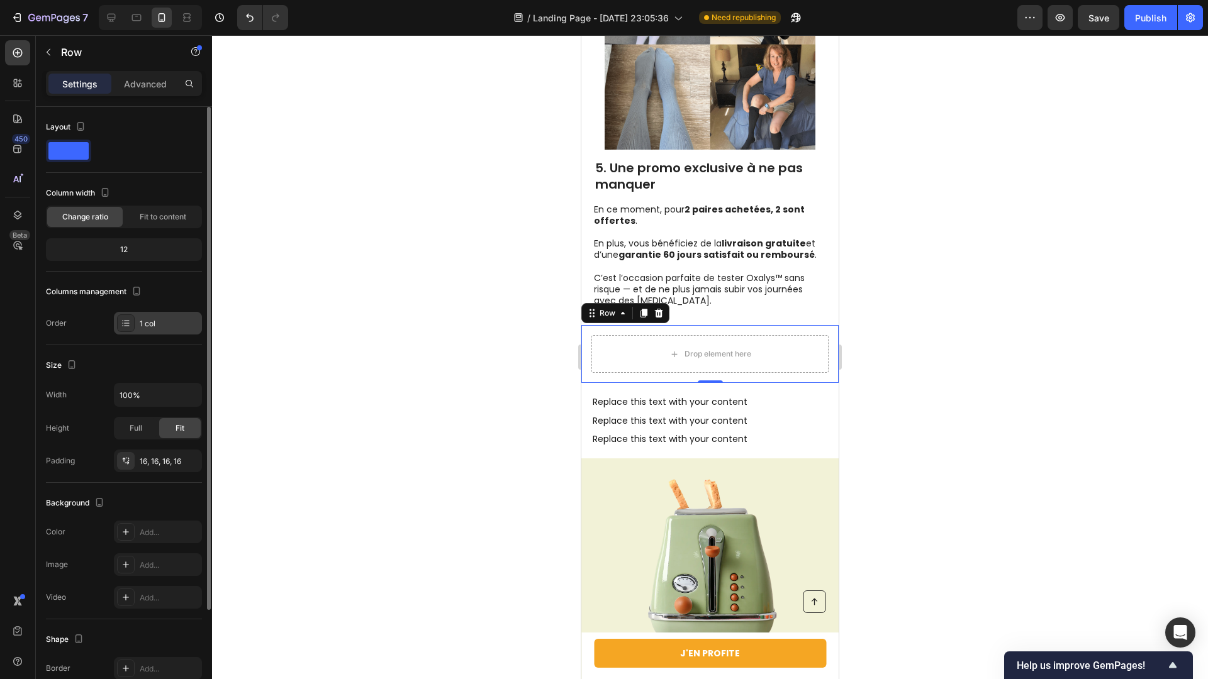
click at [151, 321] on div "1 col" at bounding box center [169, 323] width 59 height 11
click at [114, 323] on div "1 col" at bounding box center [158, 323] width 88 height 23
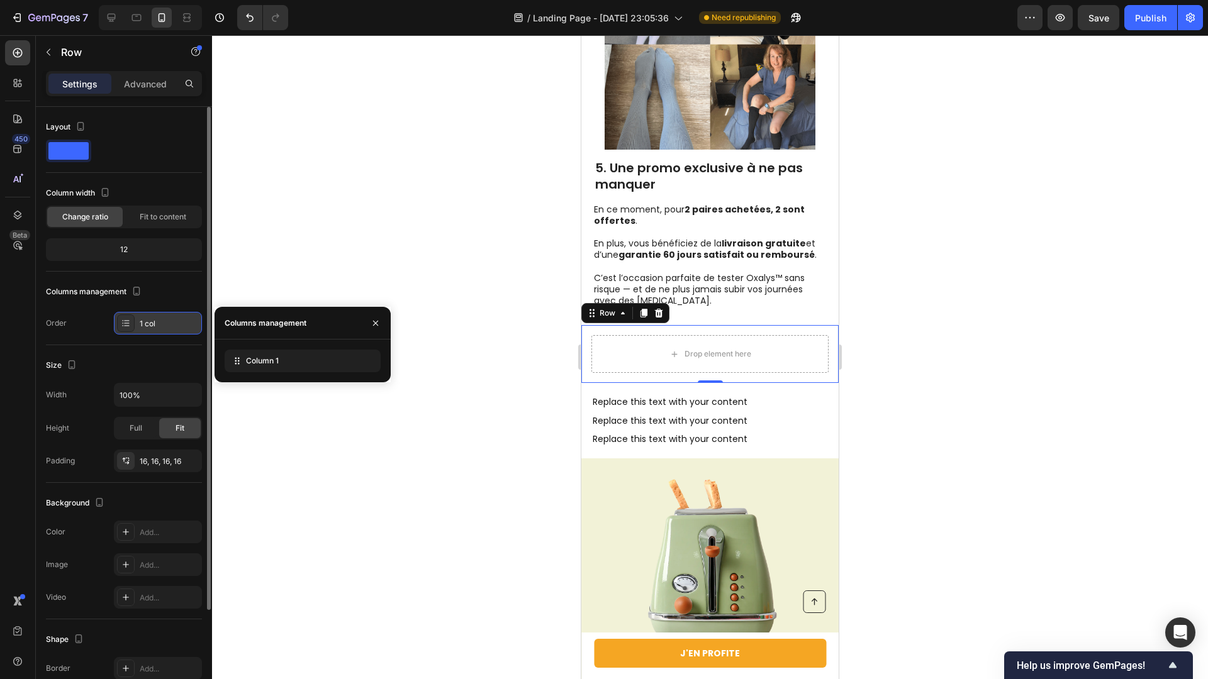
click at [128, 323] on icon at bounding box center [126, 323] width 5 height 1
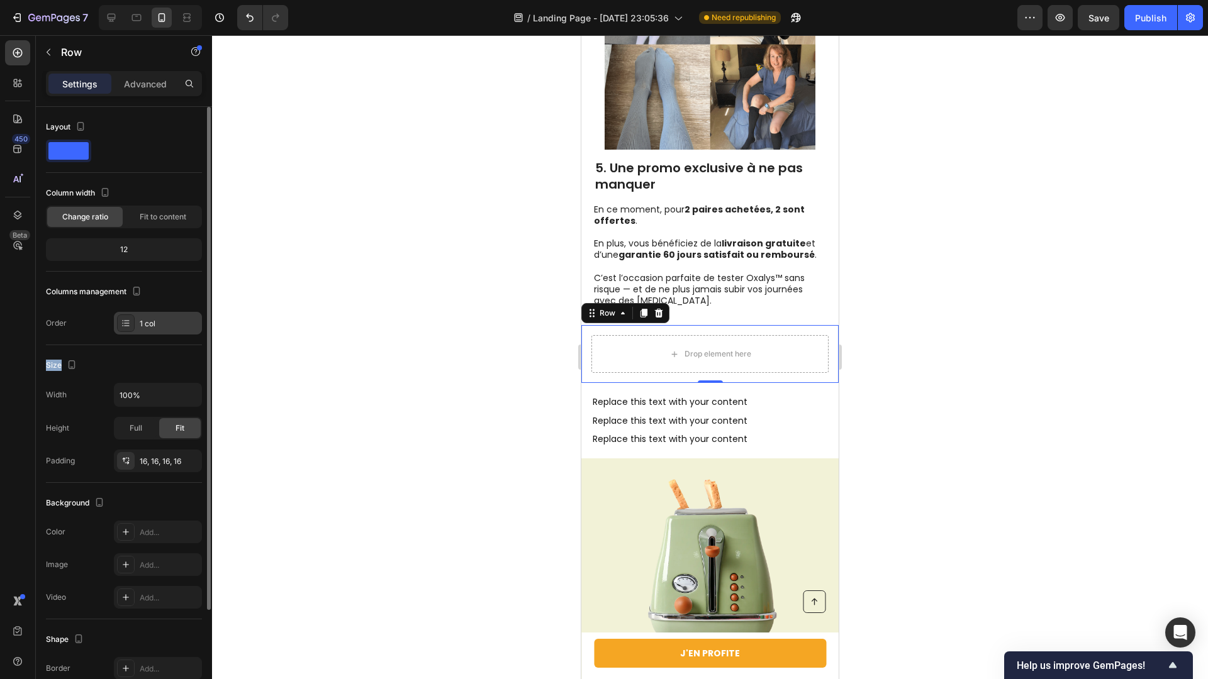
click at [128, 323] on icon at bounding box center [126, 323] width 5 height 1
click at [82, 322] on div "Order 1 col" at bounding box center [124, 323] width 156 height 23
click at [257, 282] on div at bounding box center [710, 357] width 996 height 644
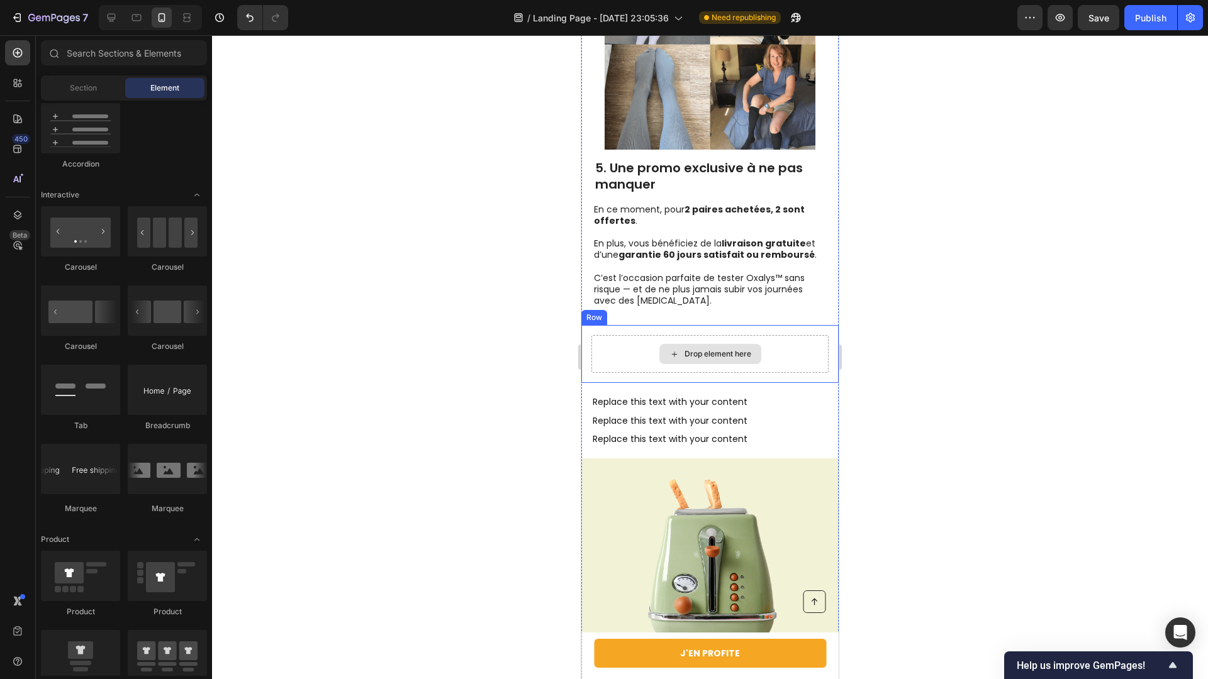
click at [625, 361] on div "Drop element here" at bounding box center [709, 354] width 237 height 38
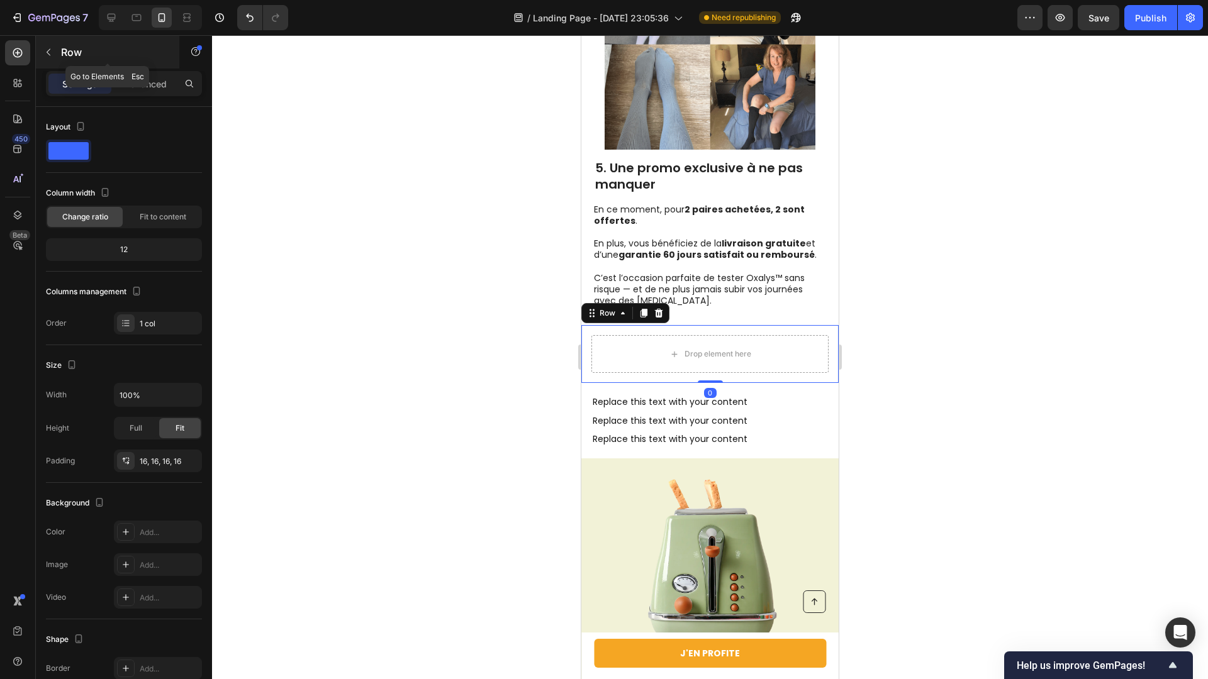
click at [53, 50] on icon "button" at bounding box center [48, 52] width 10 height 10
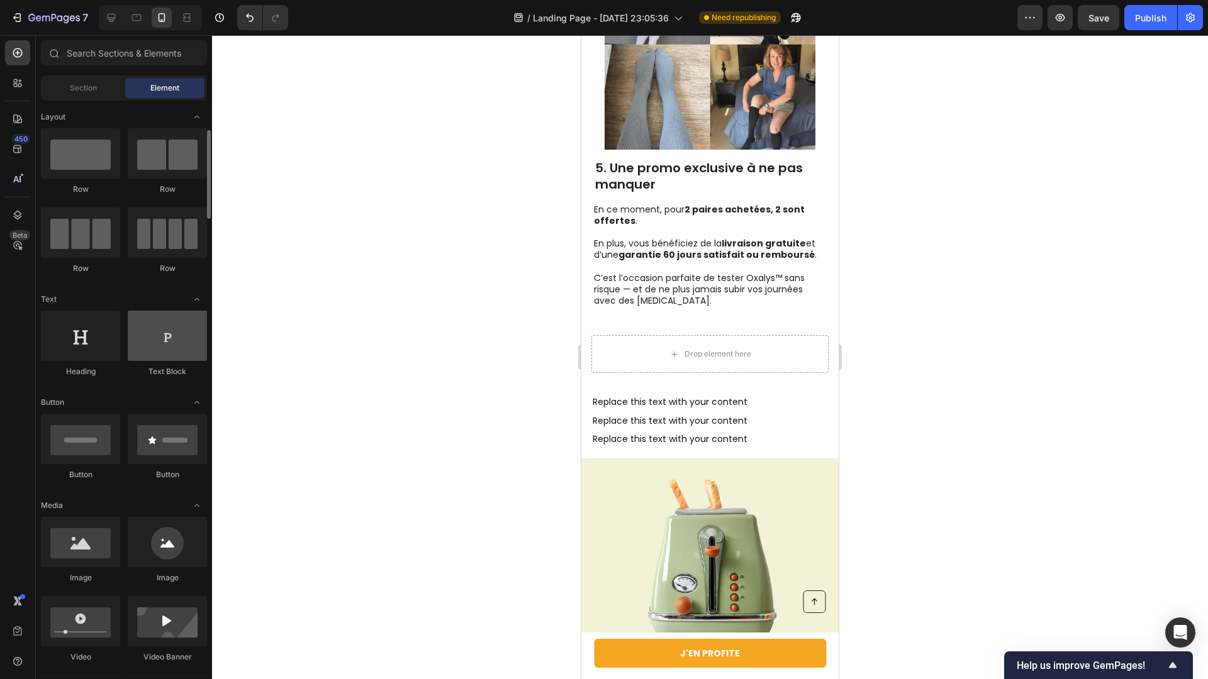
scroll to position [99, 0]
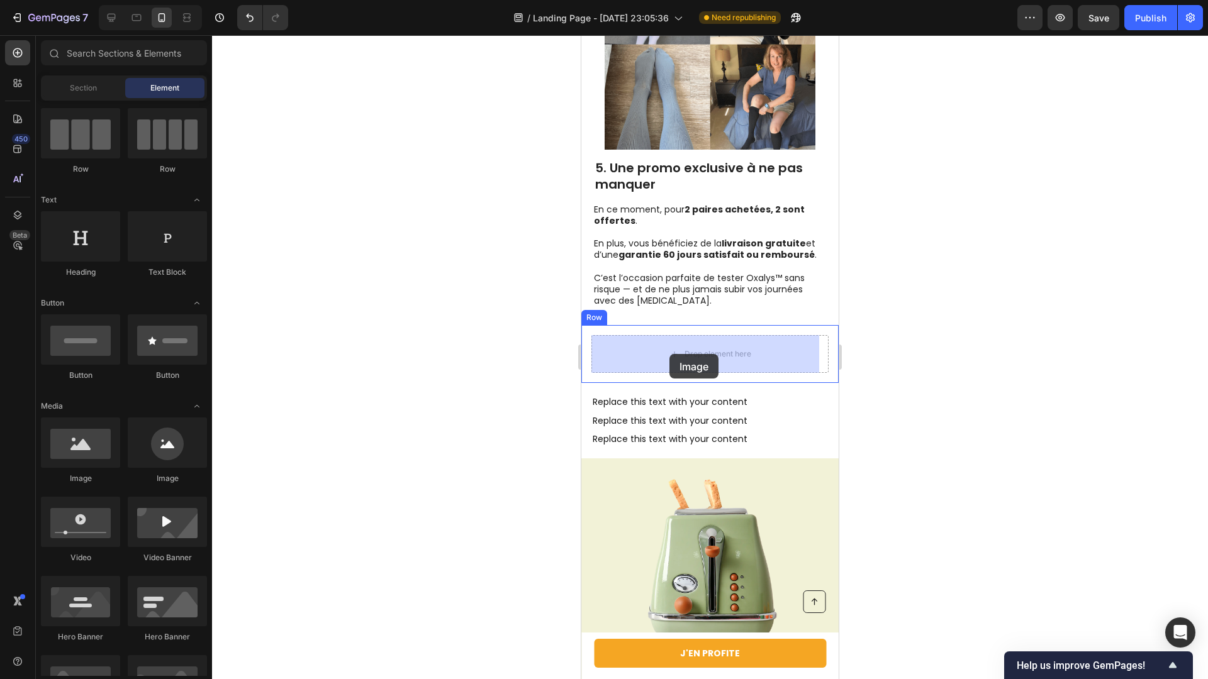
drag, startPoint x: 681, startPoint y: 464, endPoint x: 669, endPoint y: 354, distance: 110.0
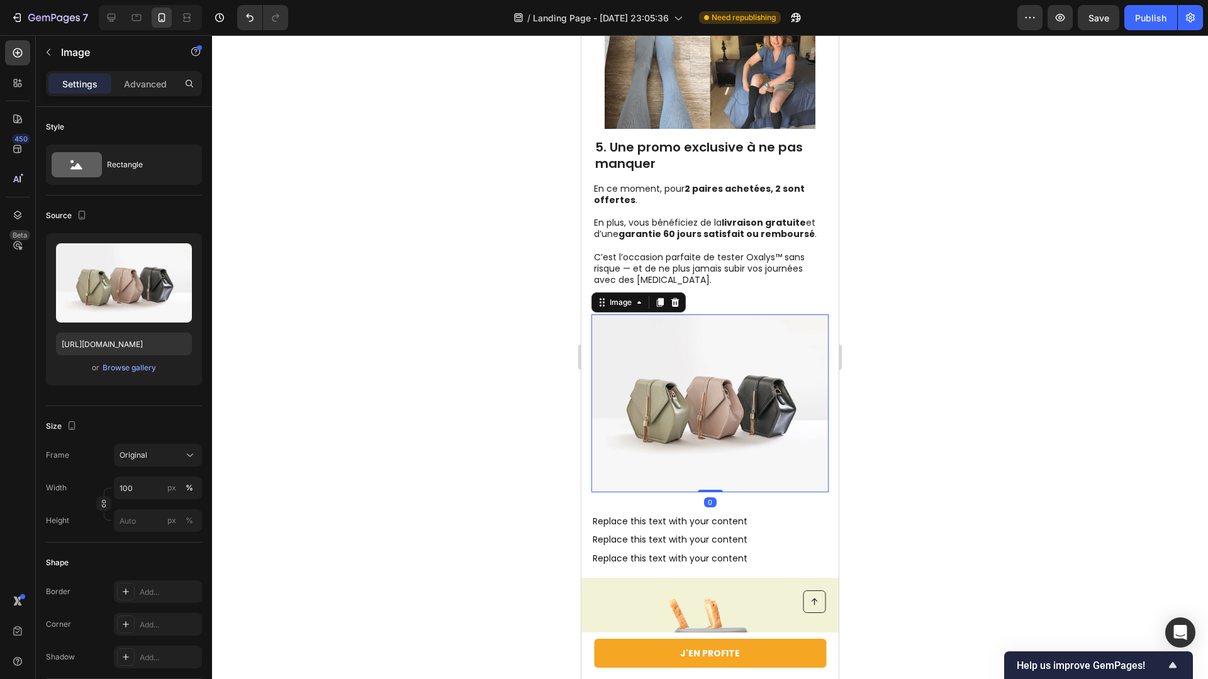
scroll to position [2611, 0]
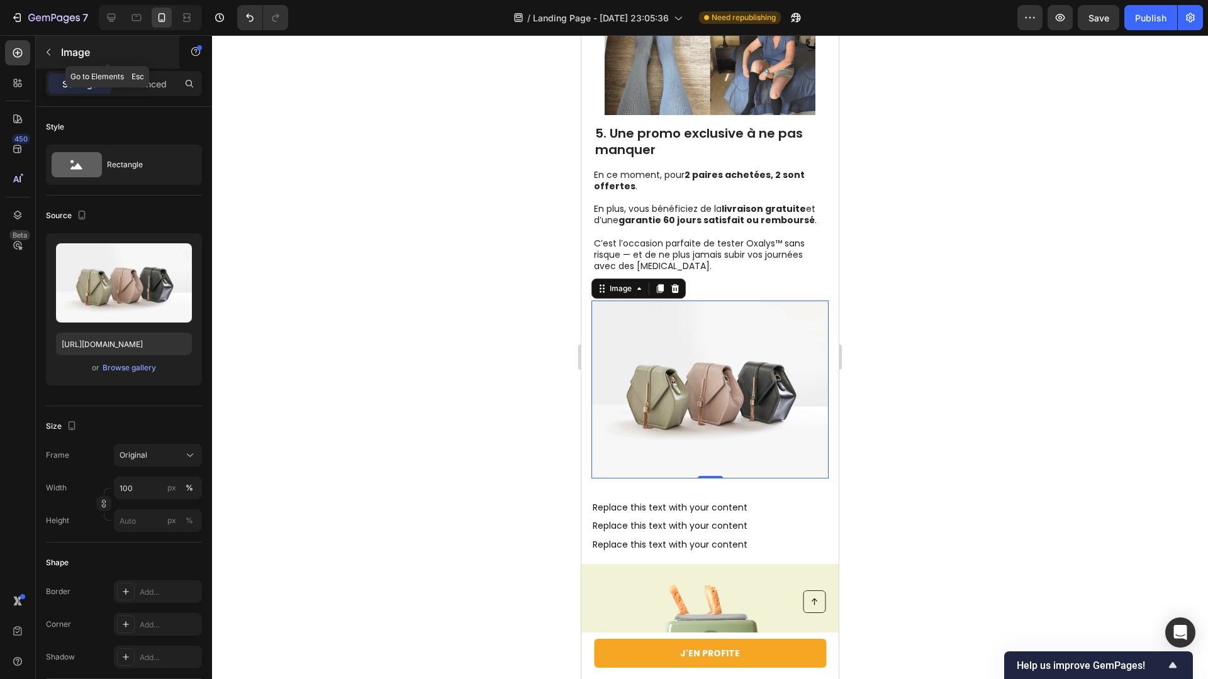
click at [51, 50] on icon "button" at bounding box center [48, 52] width 10 height 10
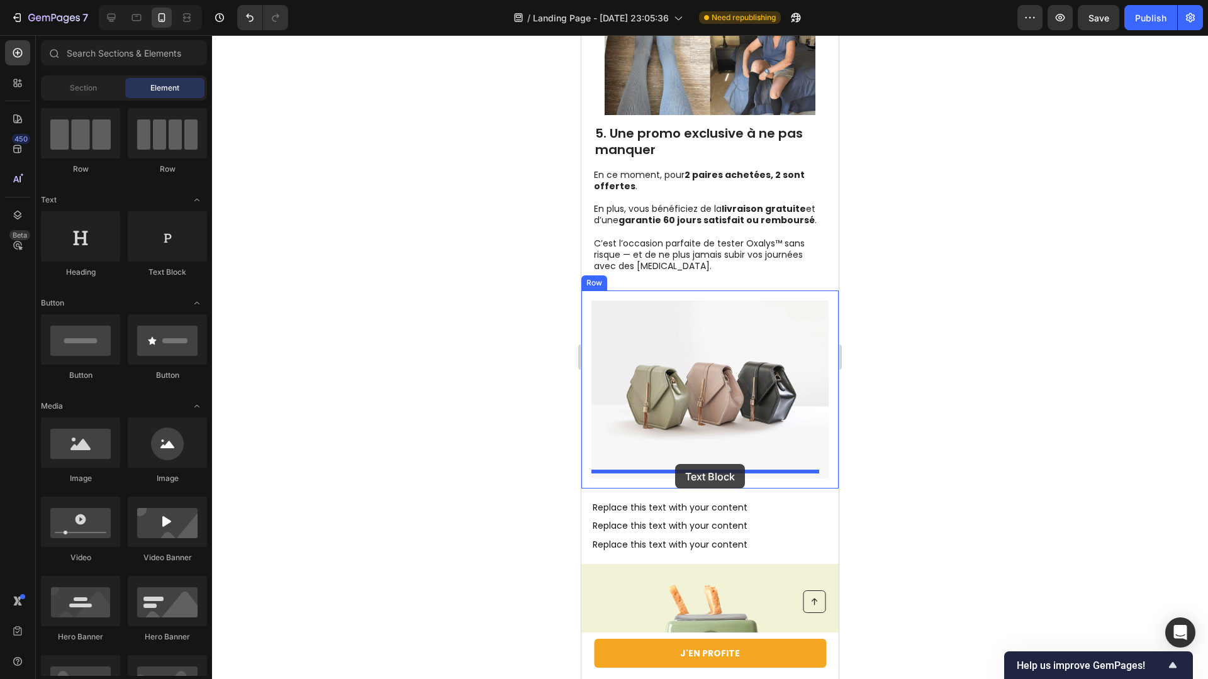
drag, startPoint x: 754, startPoint y: 283, endPoint x: 675, endPoint y: 464, distance: 197.5
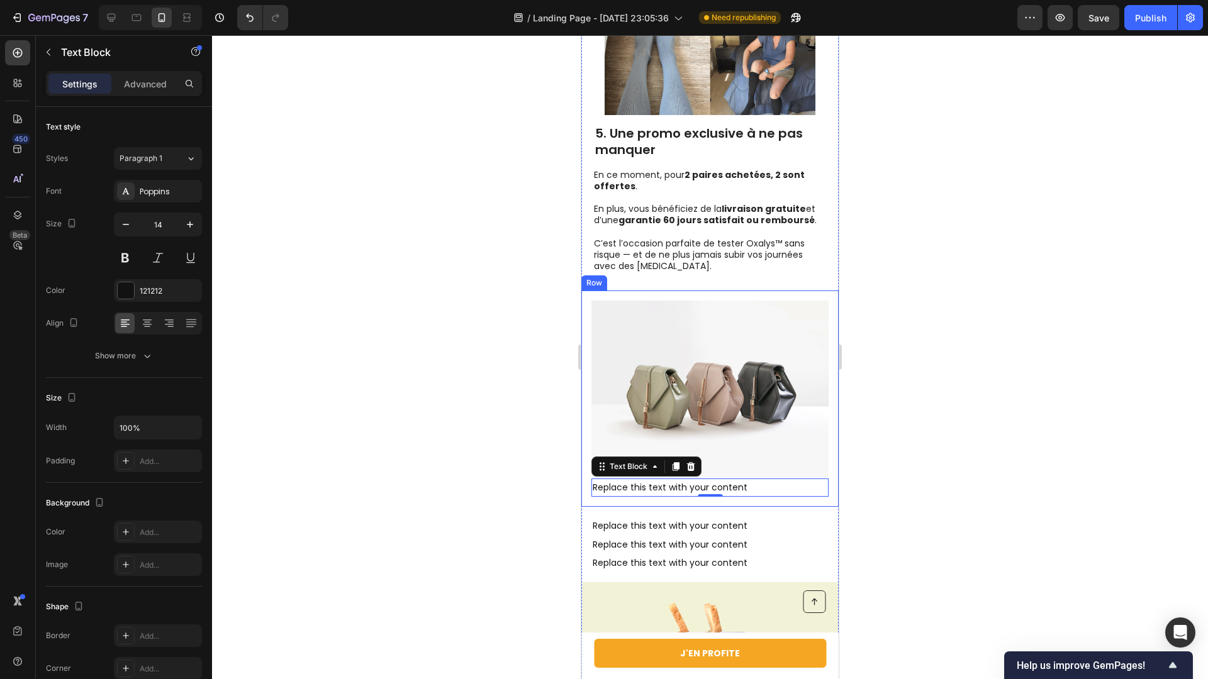
click at [584, 388] on div "Image Replace this text with your content Text Block 0 Row" at bounding box center [709, 399] width 257 height 216
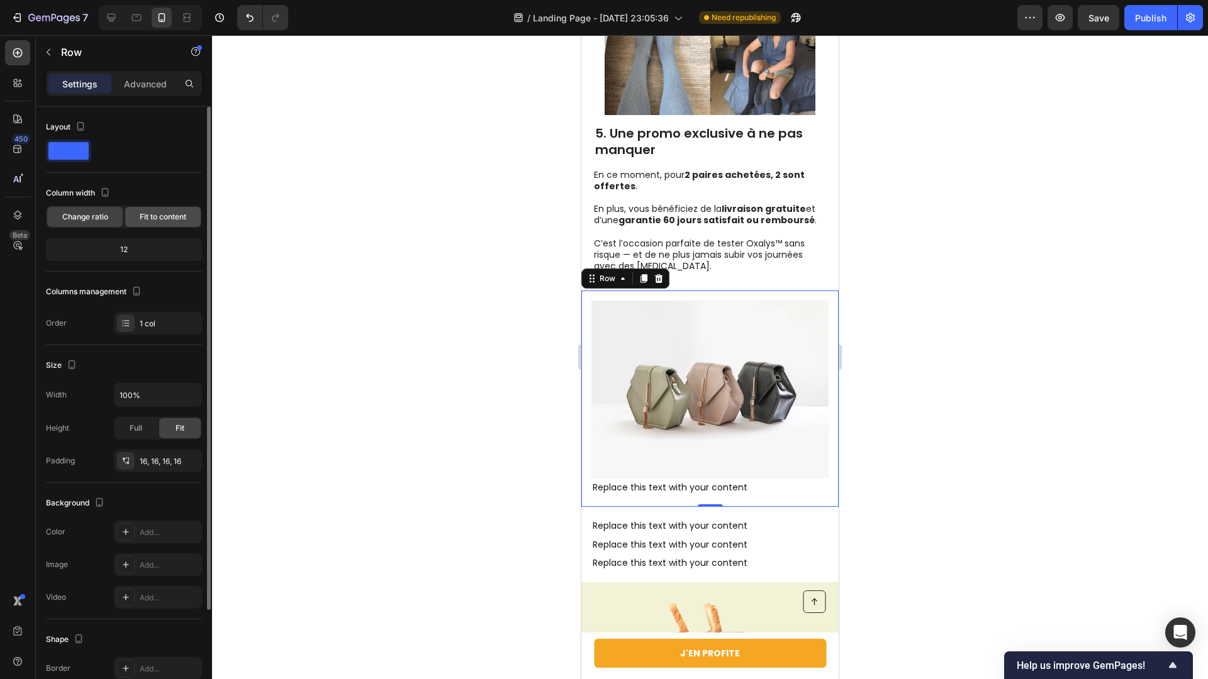
click at [157, 212] on span "Fit to content" at bounding box center [163, 216] width 47 height 11
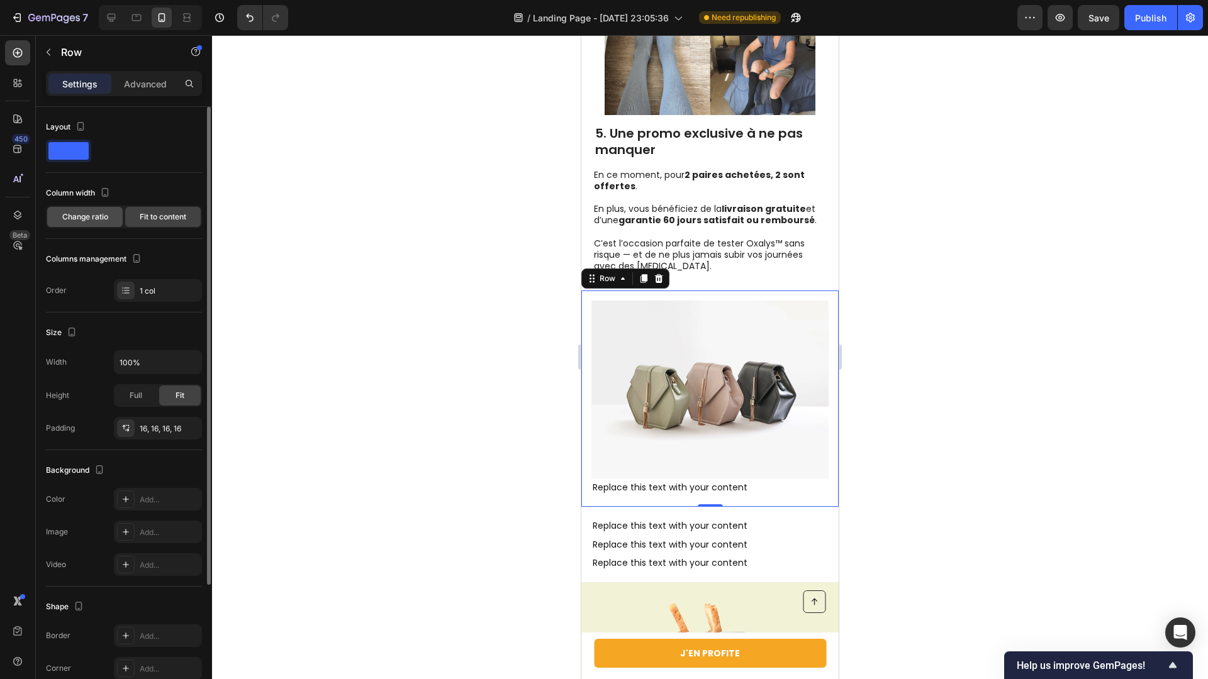
click at [101, 216] on span "Change ratio" at bounding box center [85, 216] width 46 height 11
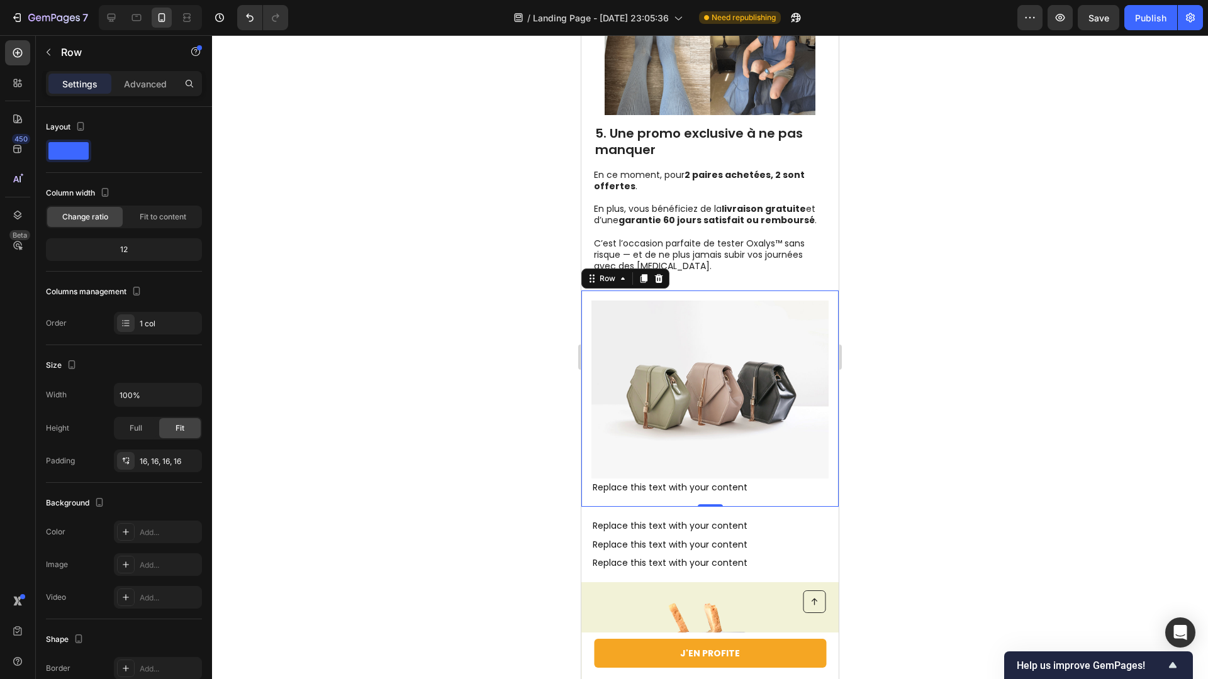
click at [683, 379] on img at bounding box center [709, 390] width 237 height 178
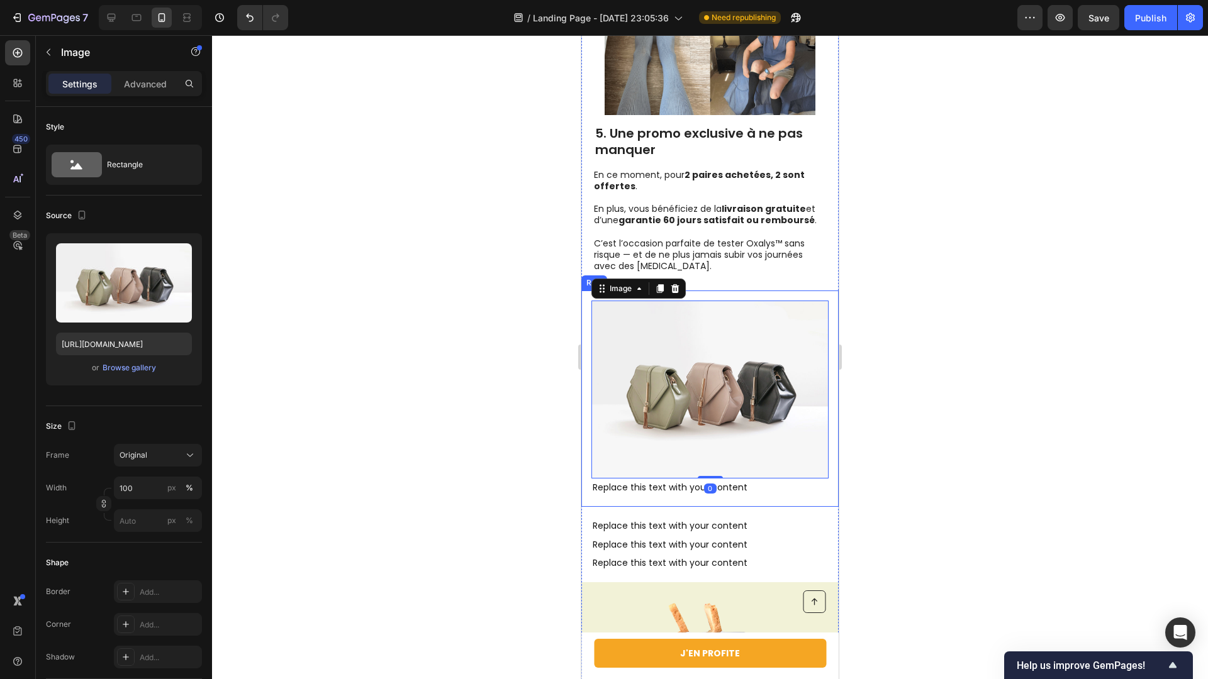
click at [588, 358] on div "Image 0 Replace this text with your content Text Block Row" at bounding box center [709, 399] width 257 height 216
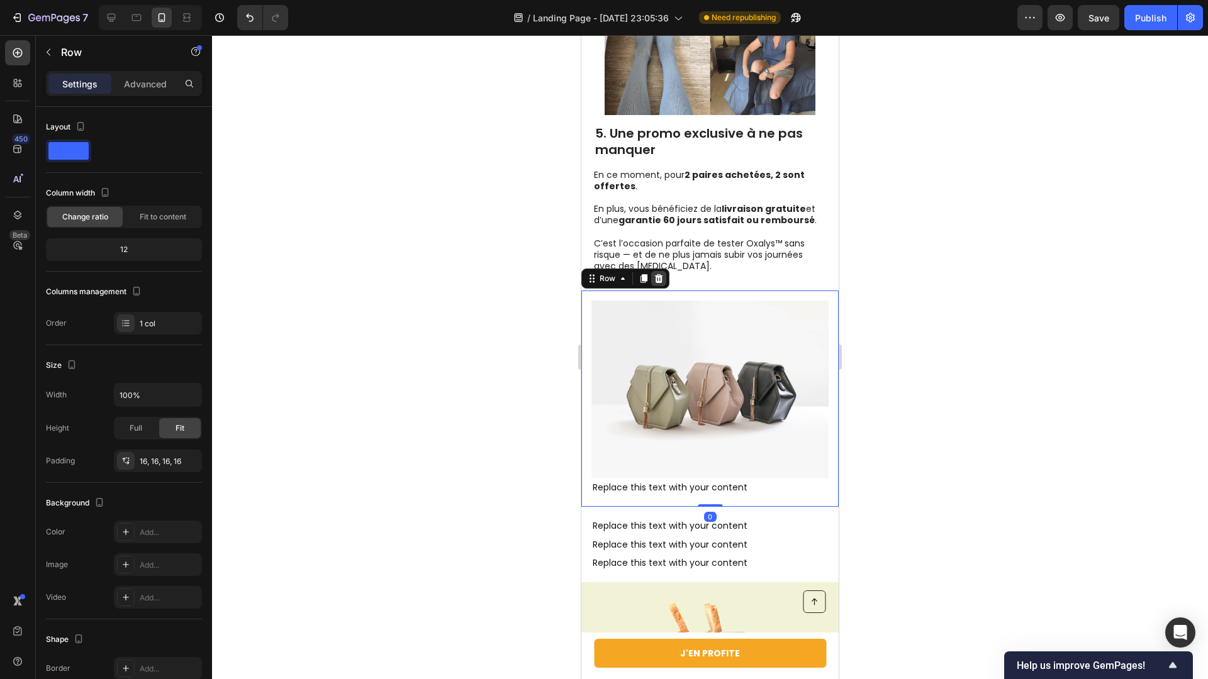
drag, startPoint x: 662, startPoint y: 276, endPoint x: 1012, endPoint y: 271, distance: 350.4
click at [662, 276] on icon at bounding box center [659, 278] width 8 height 9
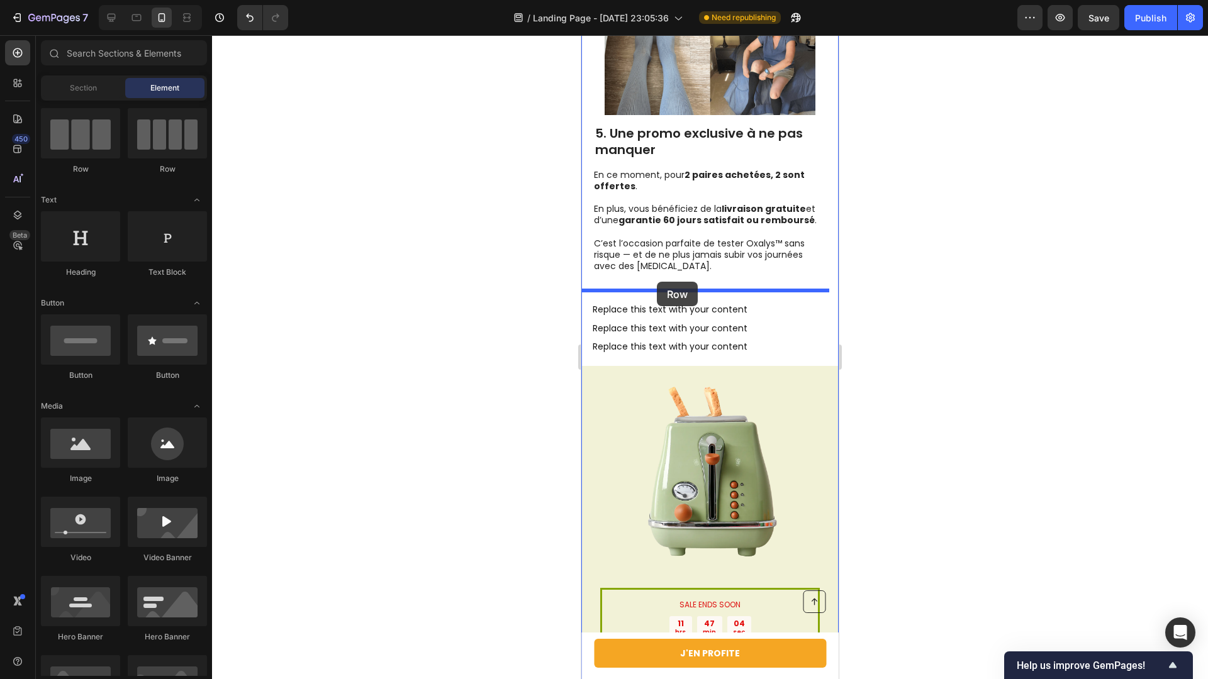
drag, startPoint x: 663, startPoint y: 159, endPoint x: 657, endPoint y: 282, distance: 122.8
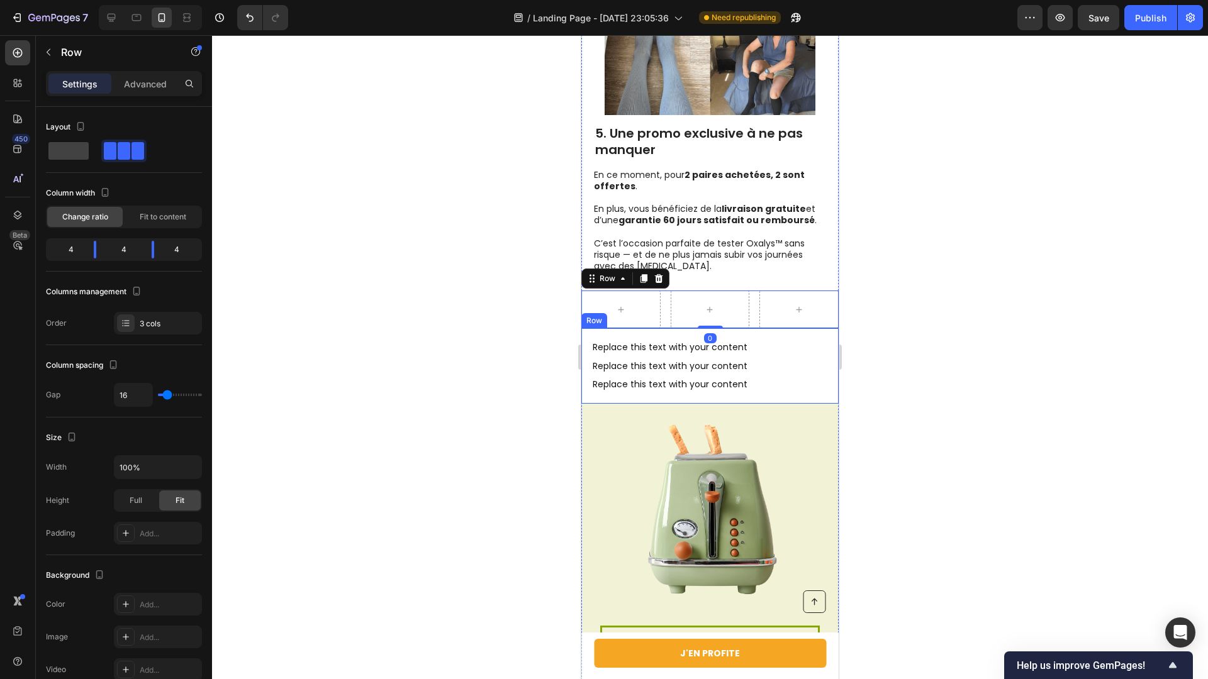
click at [586, 338] on div "Replace this text with your content Text Block Replace this text with your cont…" at bounding box center [709, 365] width 257 height 75
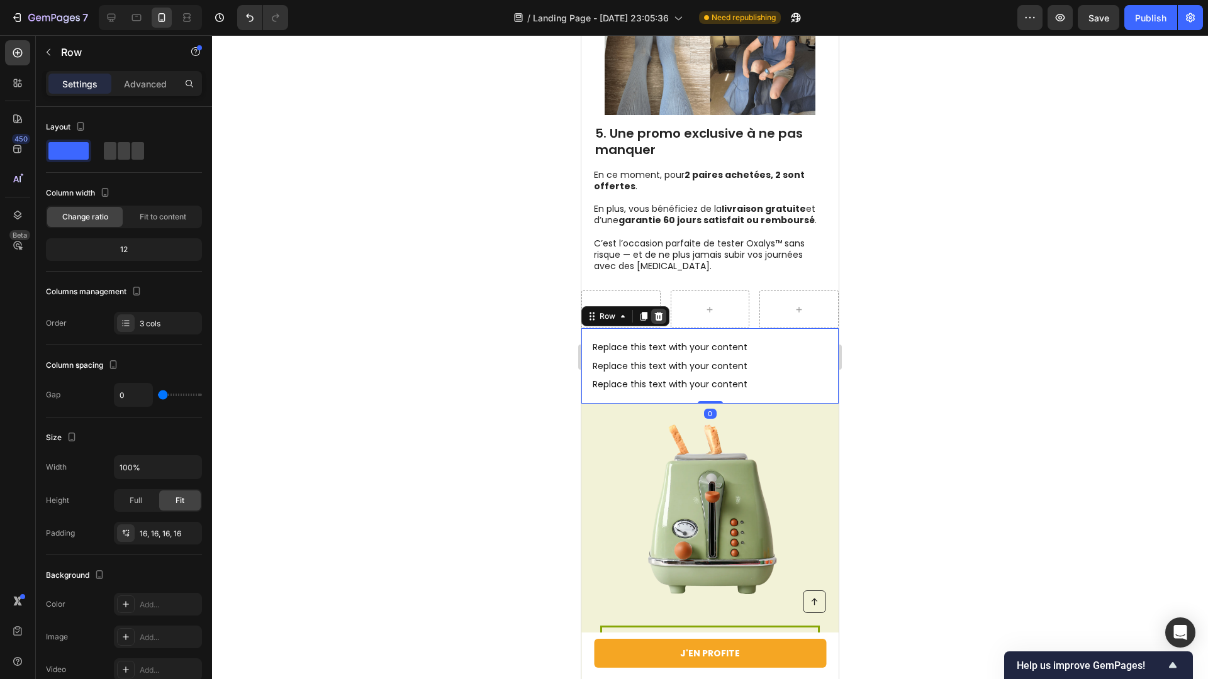
click at [652, 312] on div at bounding box center [658, 316] width 15 height 15
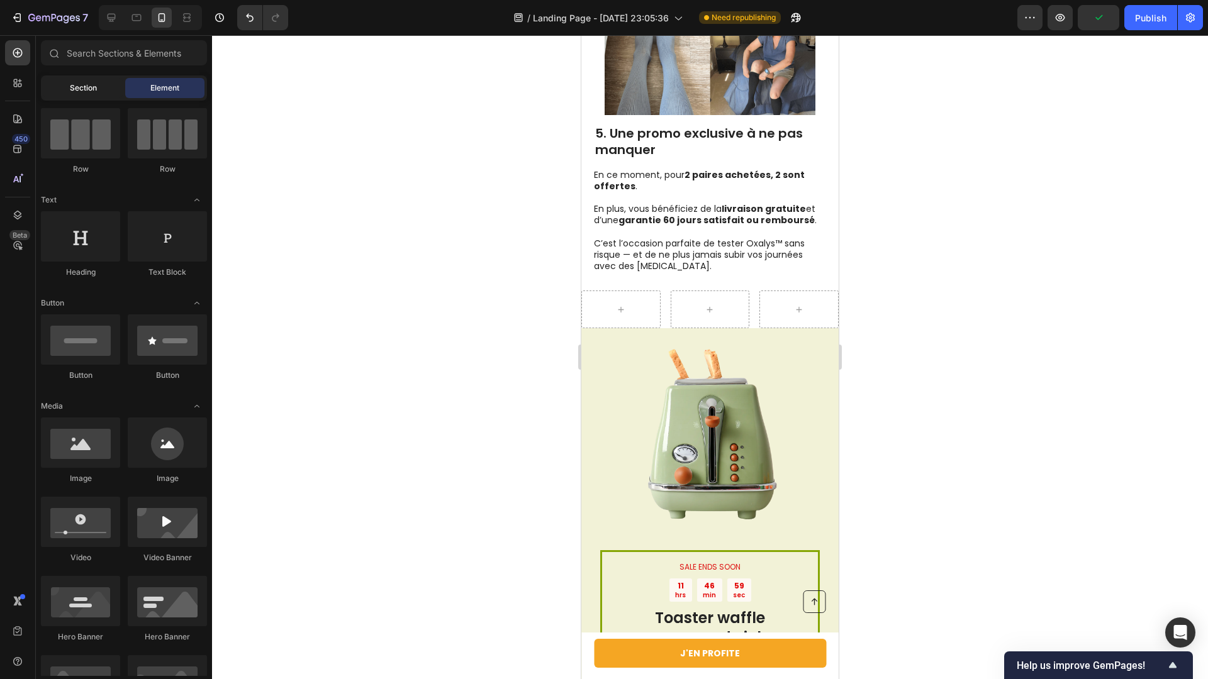
click at [70, 92] on span "Section" at bounding box center [83, 87] width 27 height 11
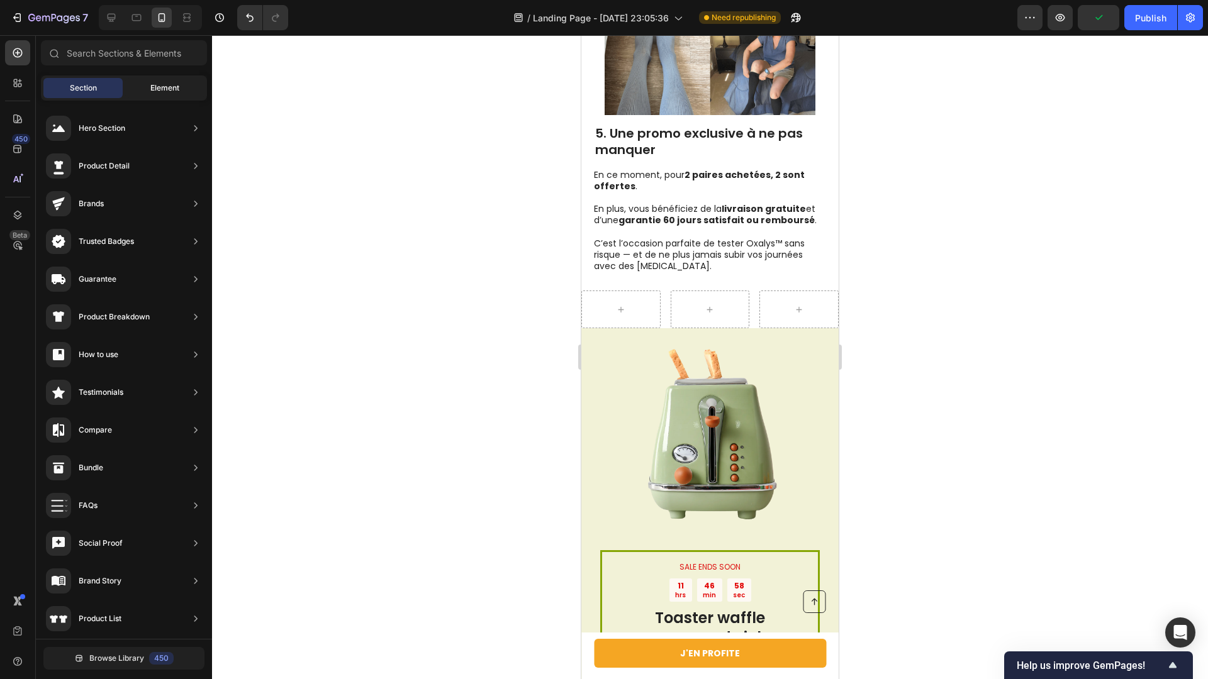
click at [137, 84] on div "Element" at bounding box center [164, 88] width 79 height 20
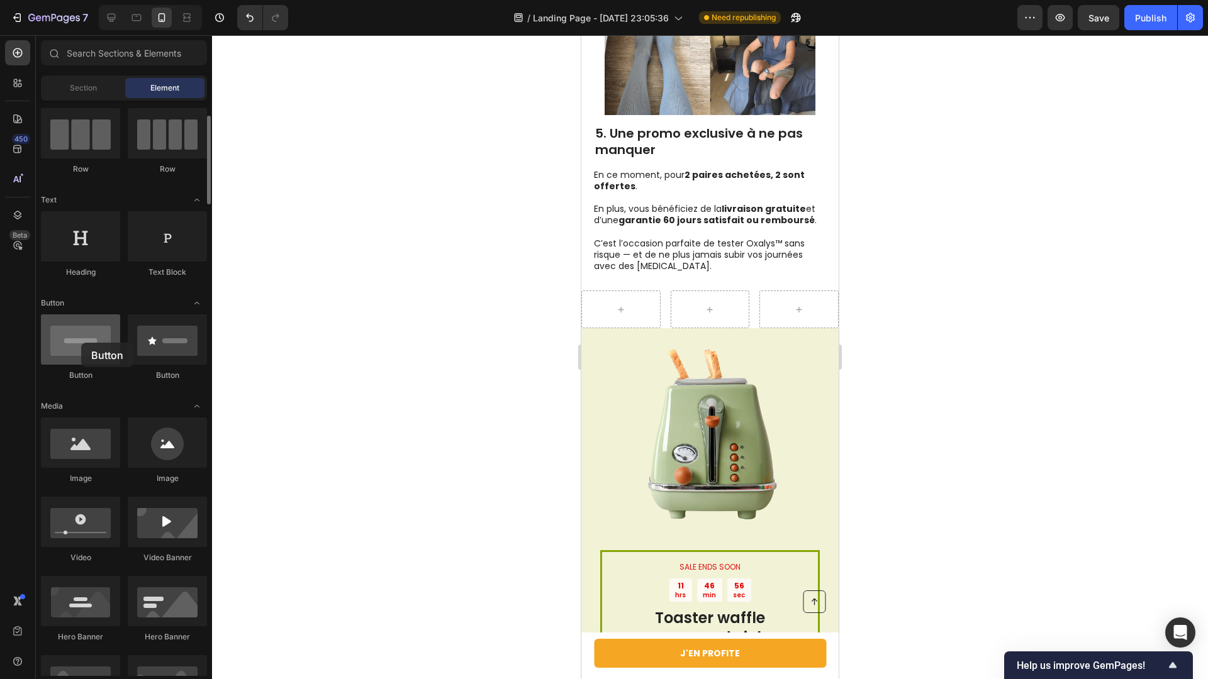
click at [81, 343] on div at bounding box center [80, 340] width 79 height 50
drag, startPoint x: 679, startPoint y: 482, endPoint x: 627, endPoint y: 299, distance: 190.4
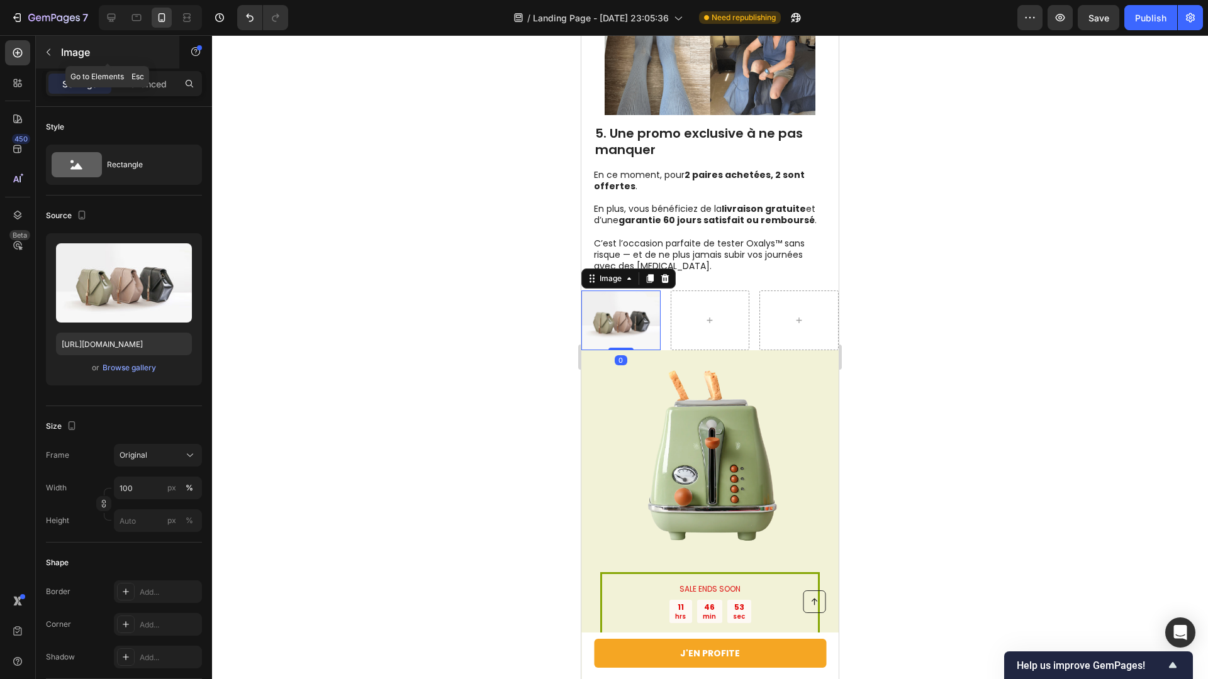
click at [50, 55] on icon "button" at bounding box center [48, 52] width 10 height 10
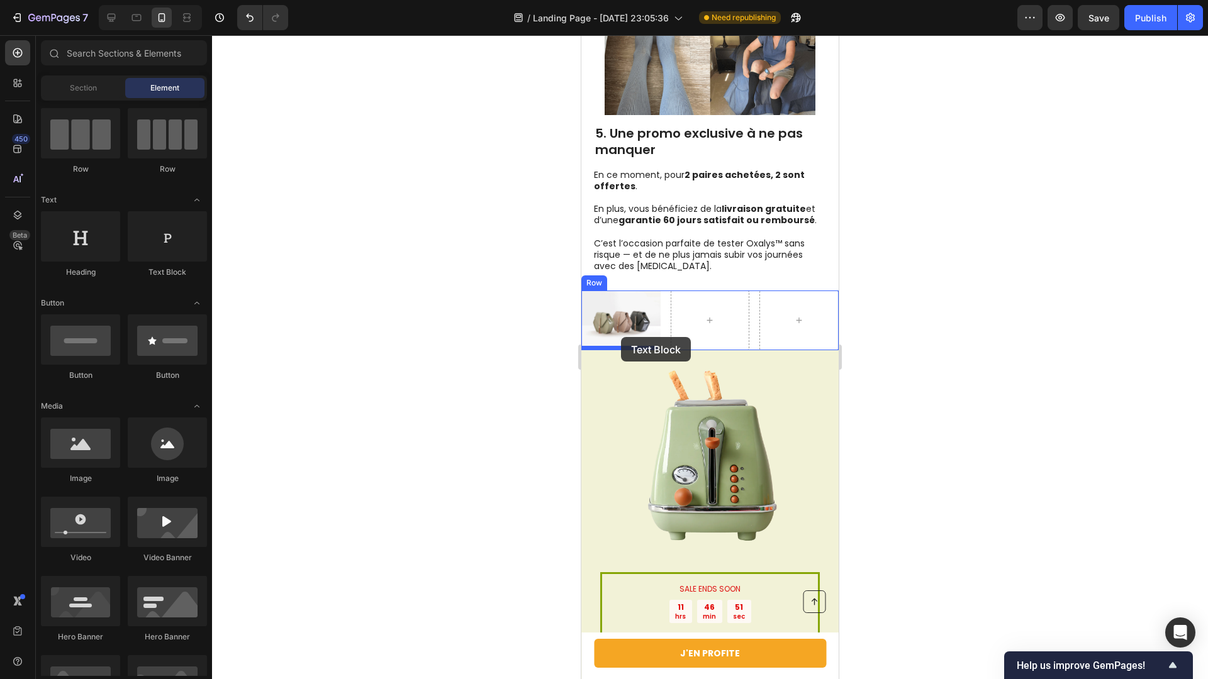
drag, startPoint x: 754, startPoint y: 272, endPoint x: 621, endPoint y: 337, distance: 148.3
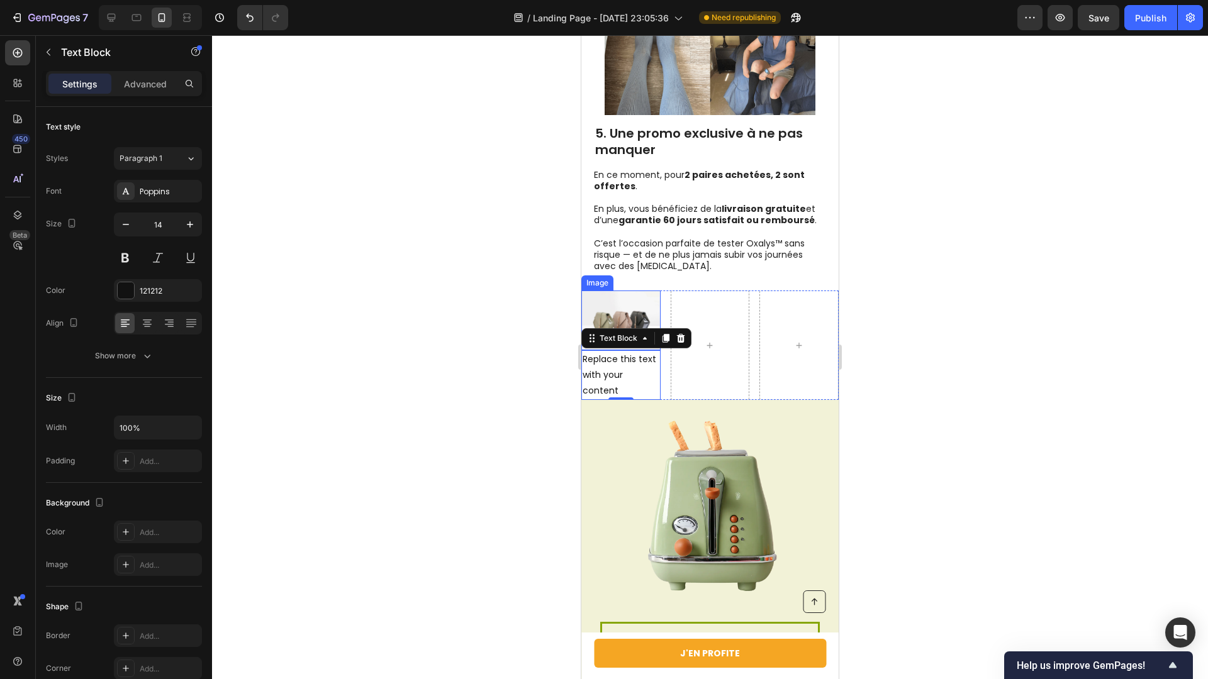
click at [649, 309] on img at bounding box center [620, 320] width 79 height 59
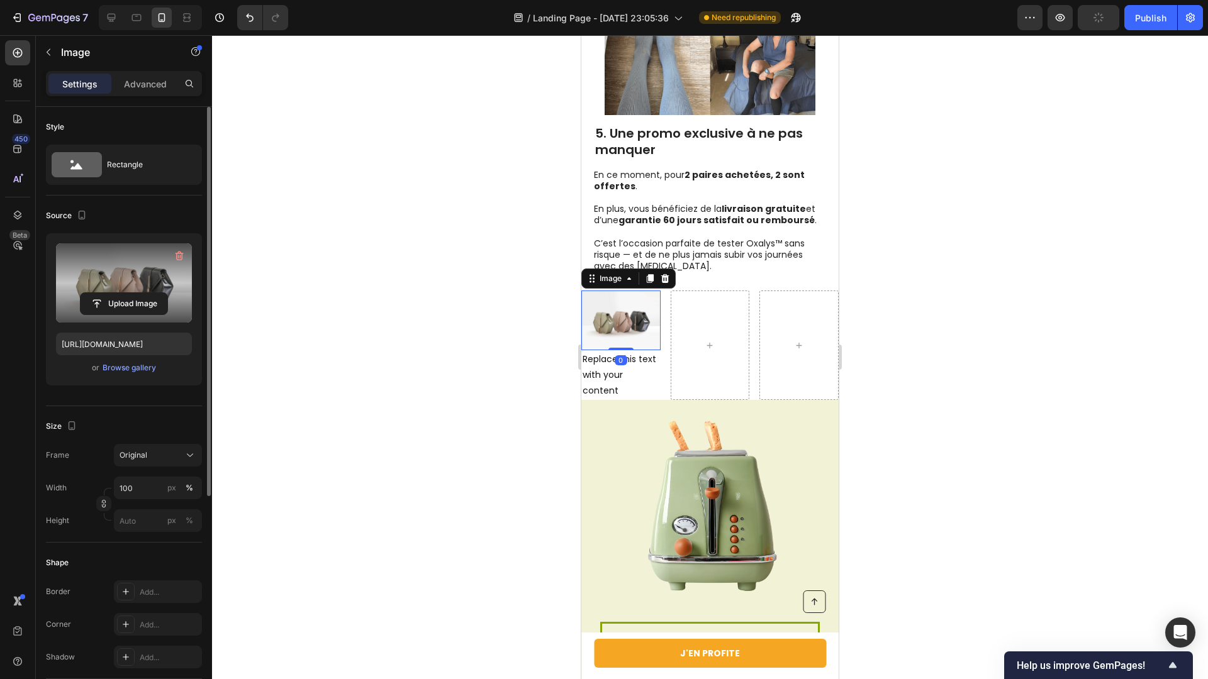
click at [140, 263] on label at bounding box center [124, 282] width 136 height 79
click at [140, 293] on input "file" at bounding box center [124, 303] width 87 height 21
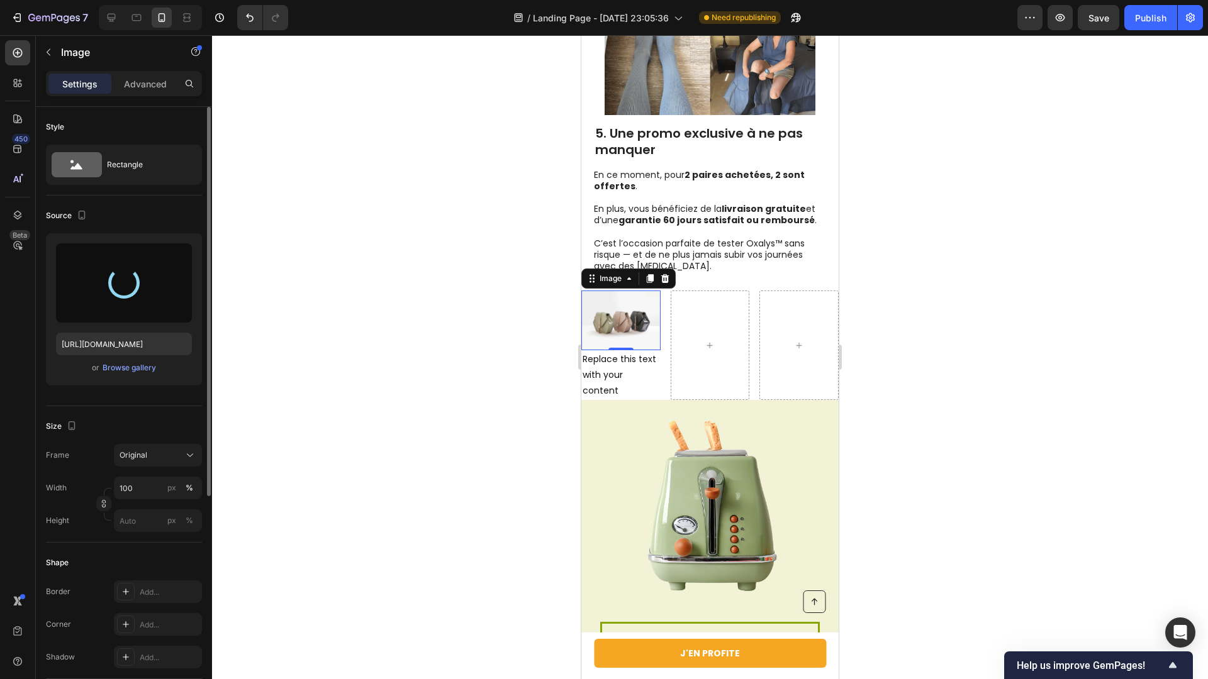
type input "https://cdn.shopify.com/s/files/1/0925/1281/3434/files/gempages_586035941169169…"
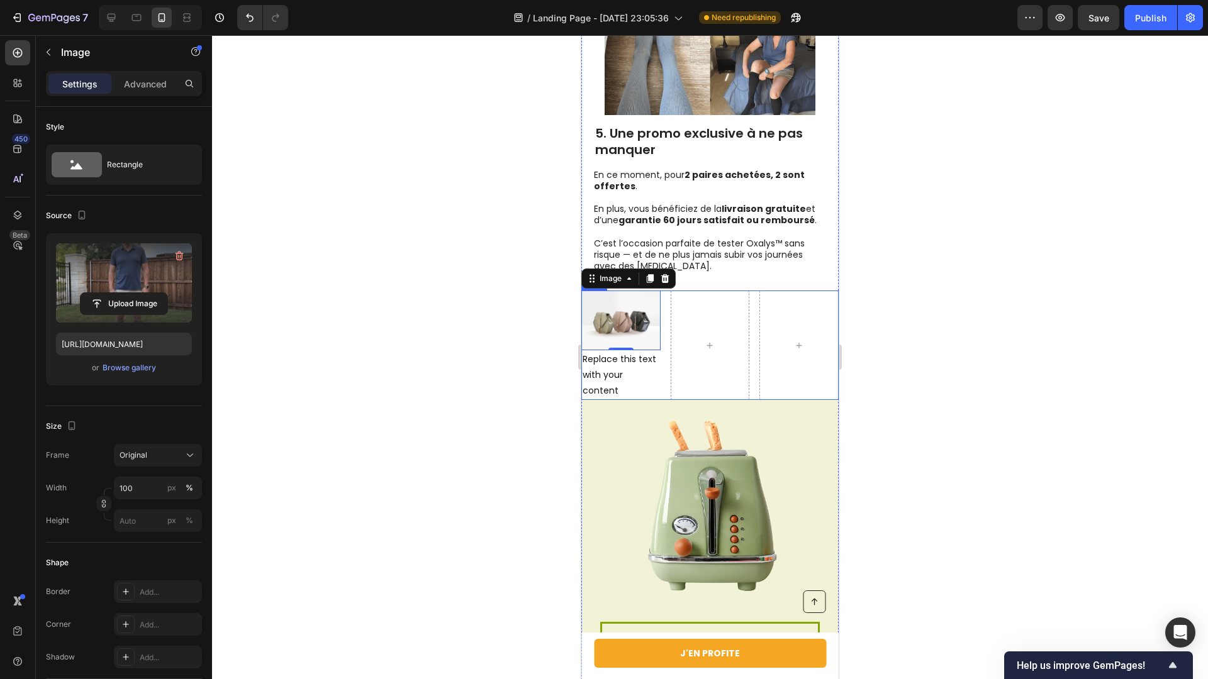
click at [664, 410] on div "Image 0 Replace this text with your content Text Block Row" at bounding box center [709, 358] width 257 height 135
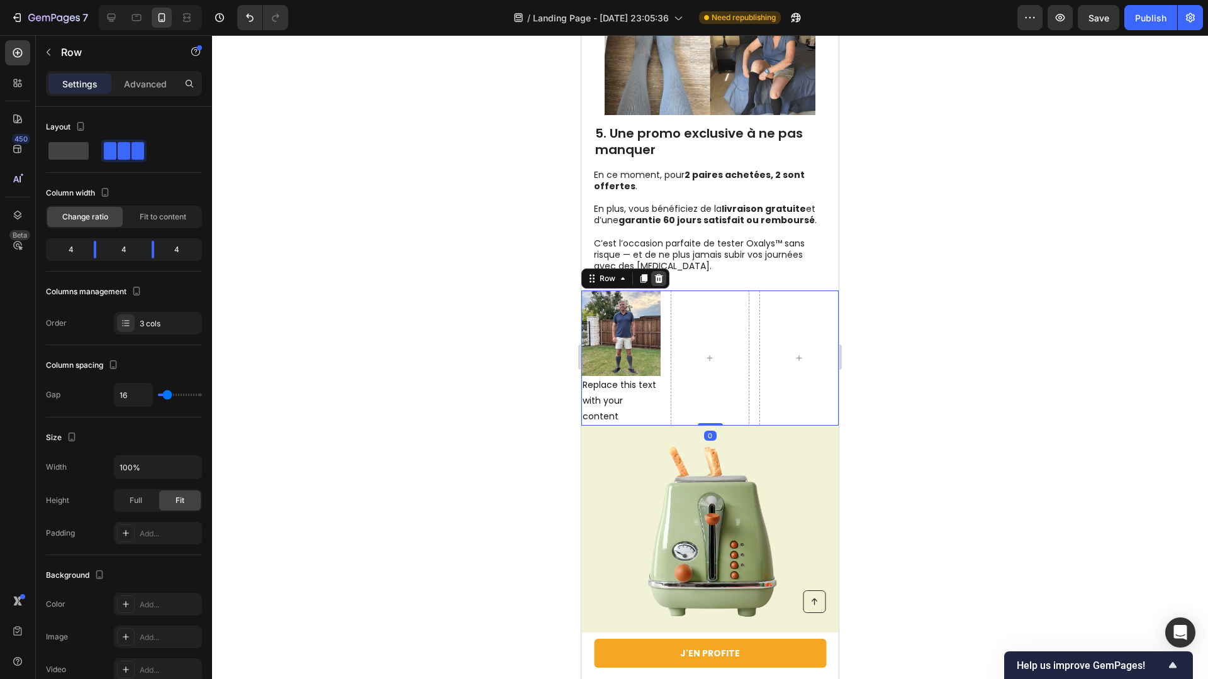
click at [661, 284] on icon at bounding box center [659, 279] width 10 height 10
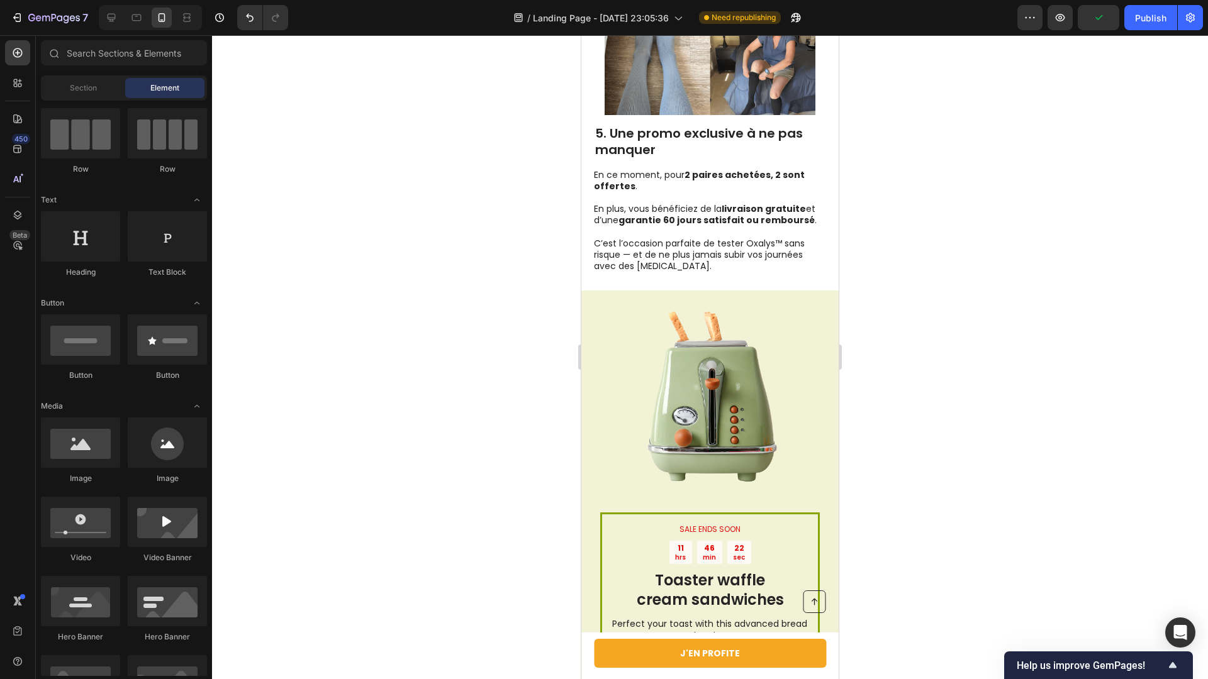
click at [502, 337] on div at bounding box center [710, 357] width 996 height 644
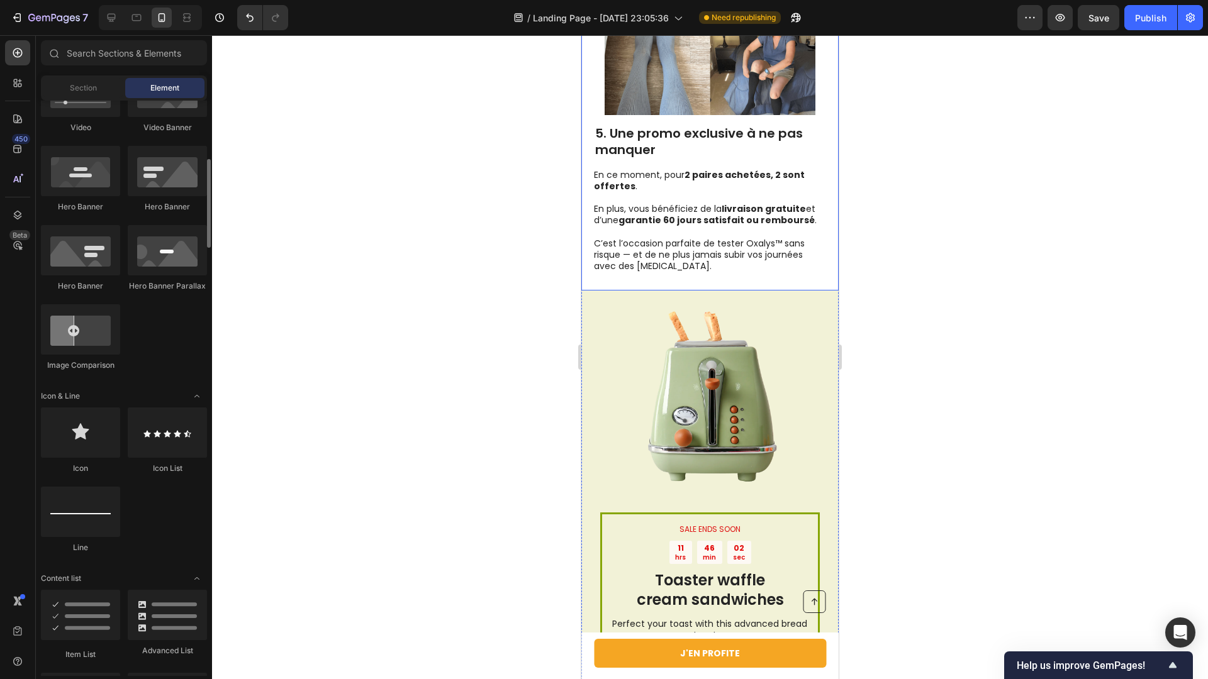
scroll to position [0, 0]
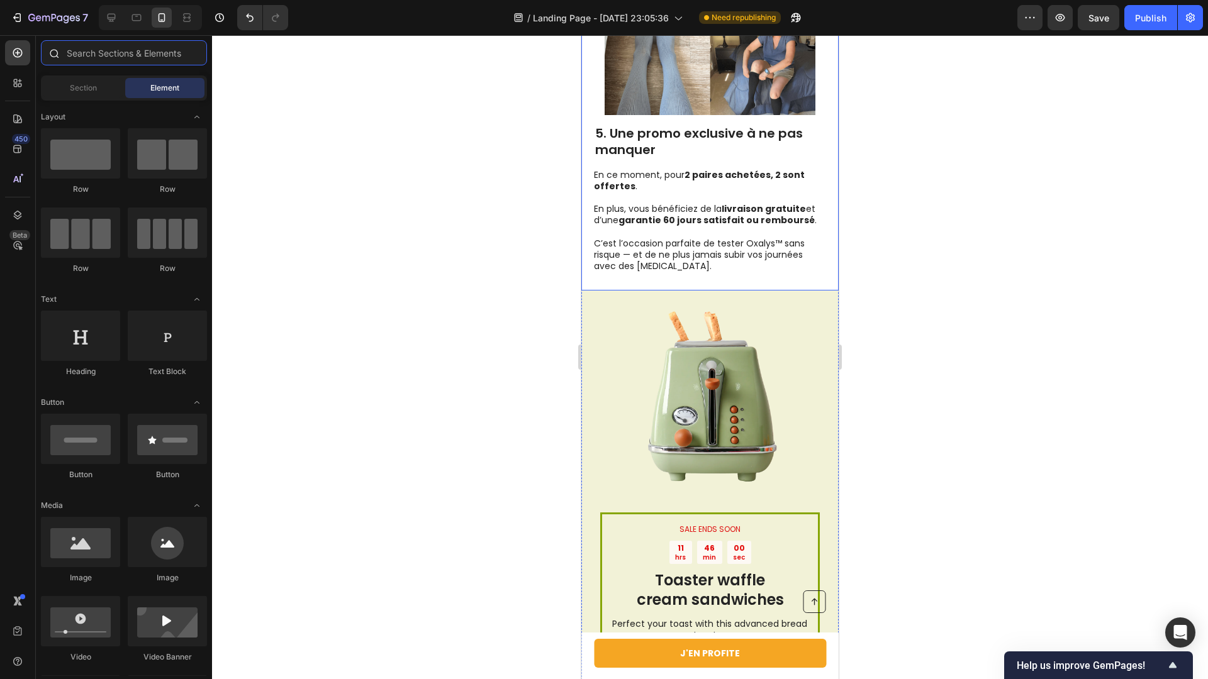
click at [80, 59] on input "text" at bounding box center [124, 52] width 166 height 25
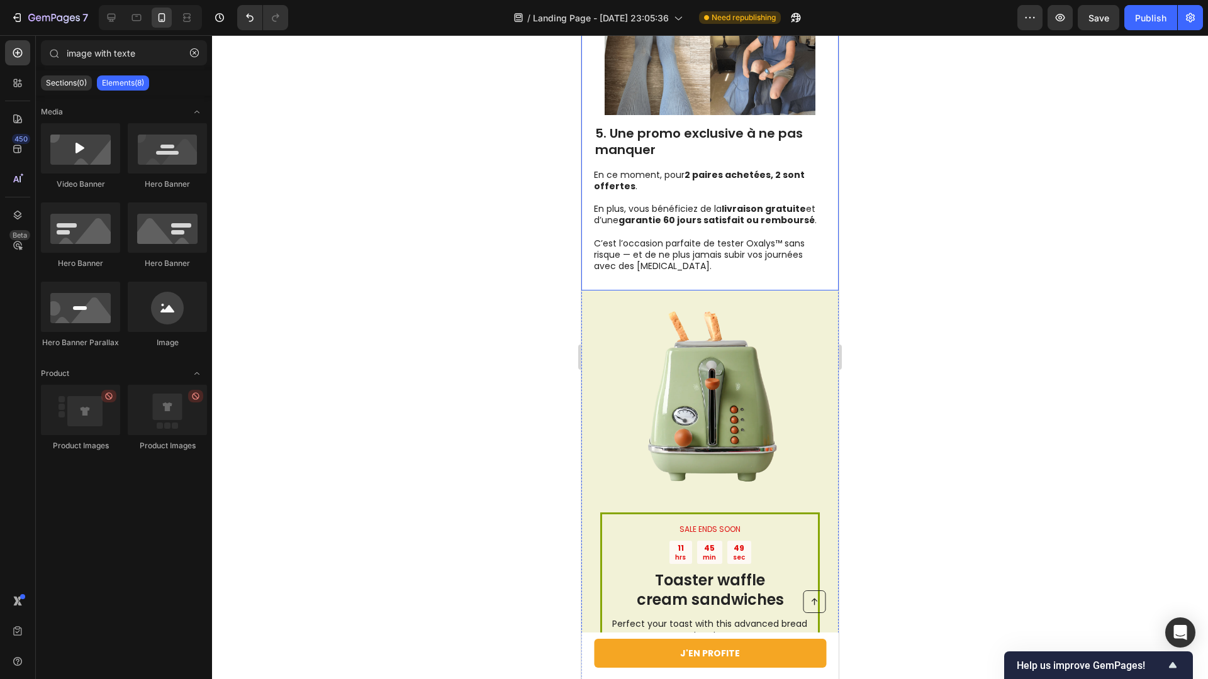
click at [64, 97] on div "Media Video Banner Hero Banner Hero Banner Hero Banner Hero Banner Parallax Ima…" at bounding box center [124, 287] width 176 height 382
click at [70, 87] on p "Sections(0)" at bounding box center [66, 83] width 41 height 10
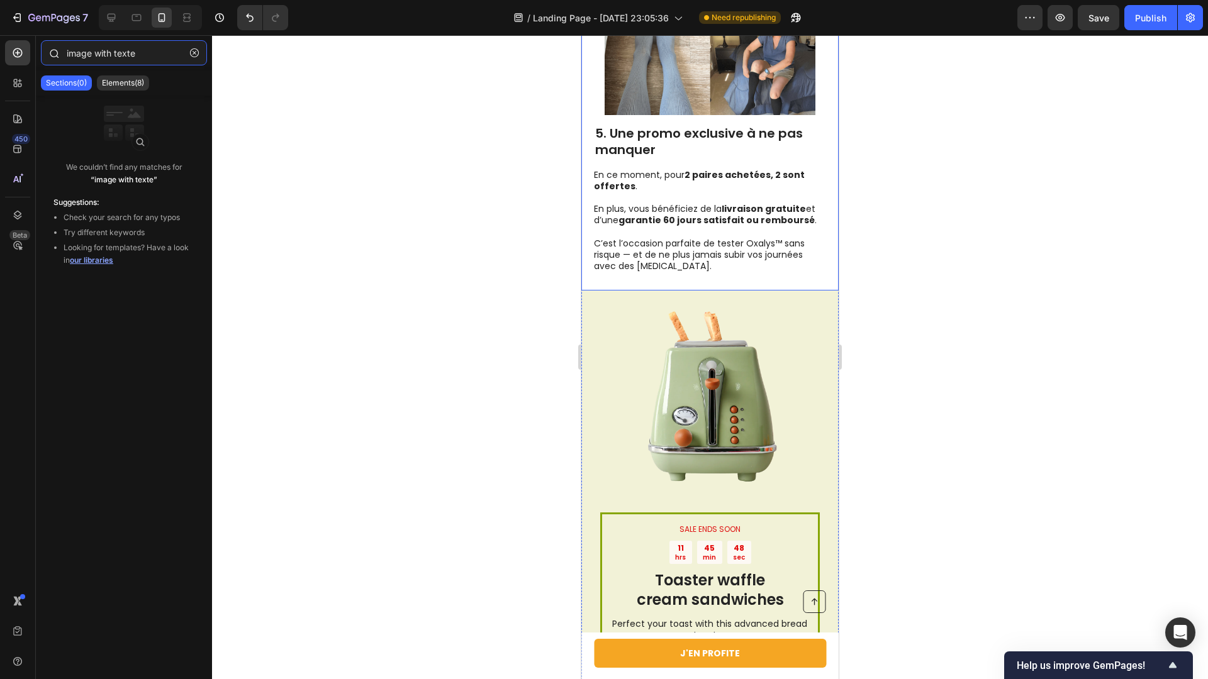
click at [168, 55] on input "image with texte" at bounding box center [124, 52] width 166 height 25
click at [109, 88] on div "Elements(9)" at bounding box center [123, 82] width 52 height 15
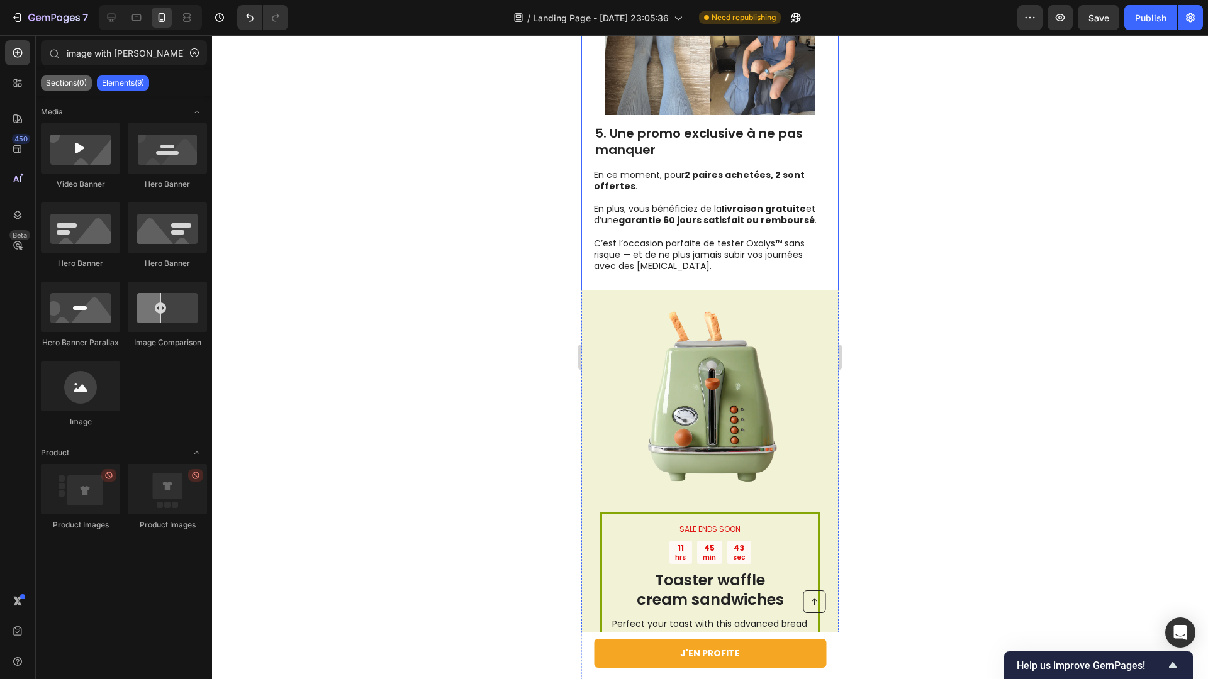
click at [61, 85] on p "Sections(0)" at bounding box center [66, 83] width 41 height 10
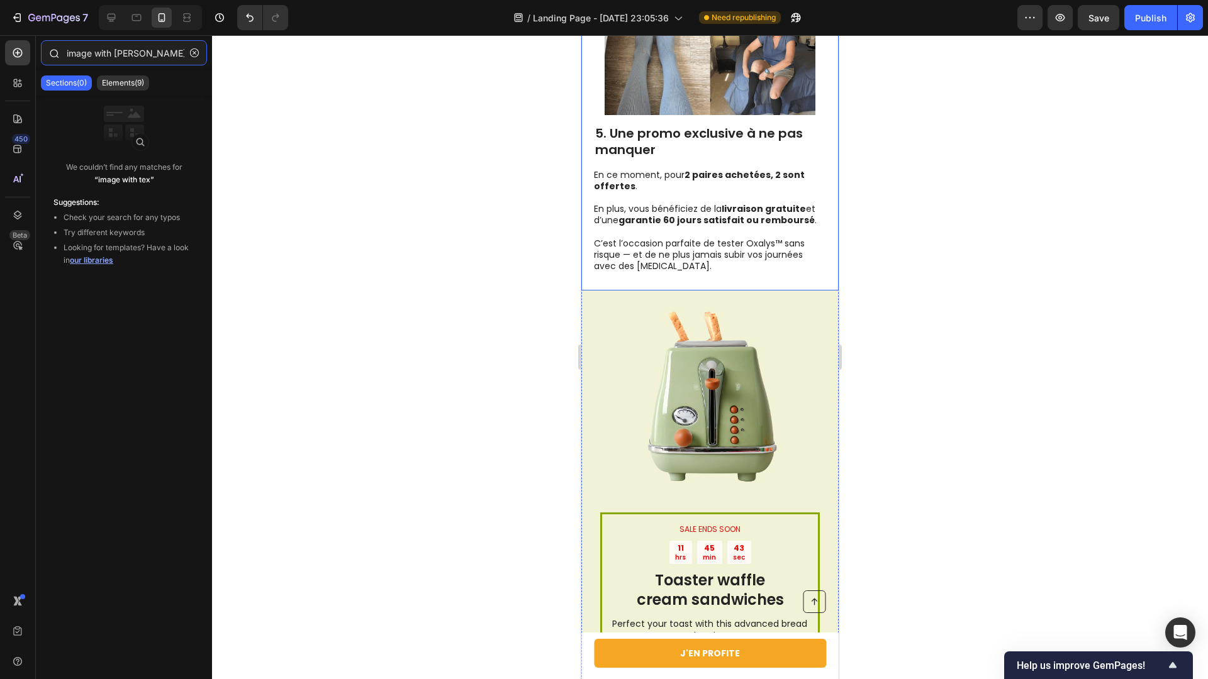
click at [150, 50] on input "image with tex" at bounding box center [124, 52] width 166 height 25
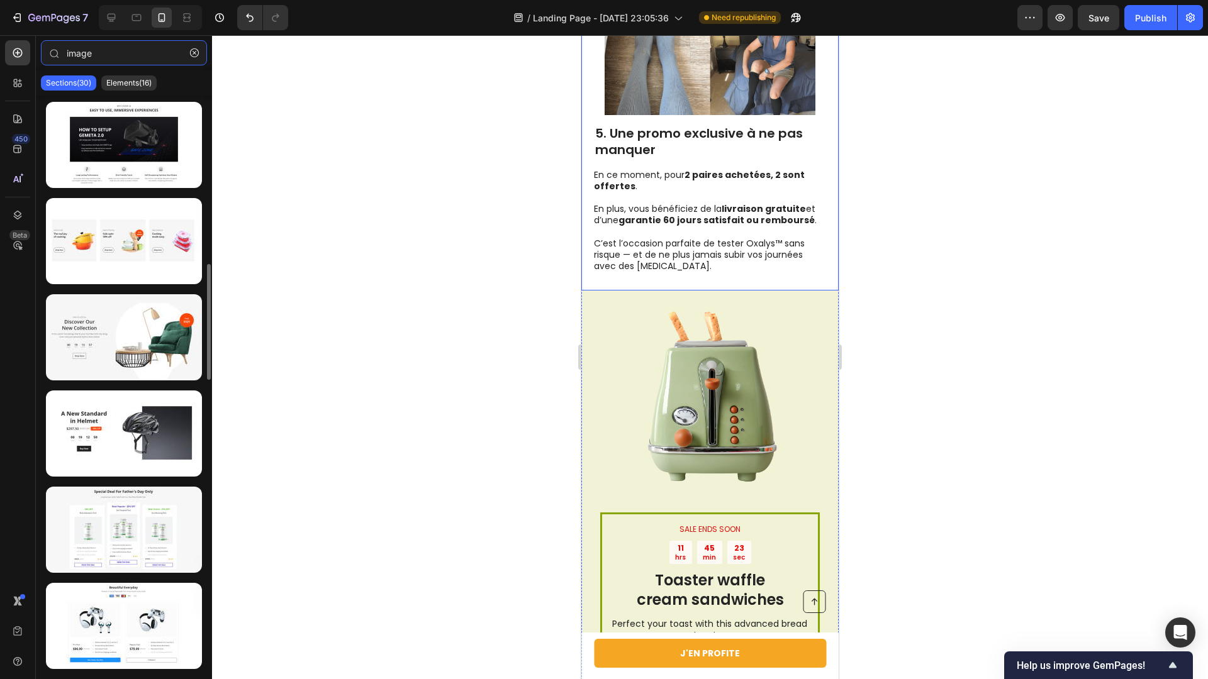
scroll to position [941, 0]
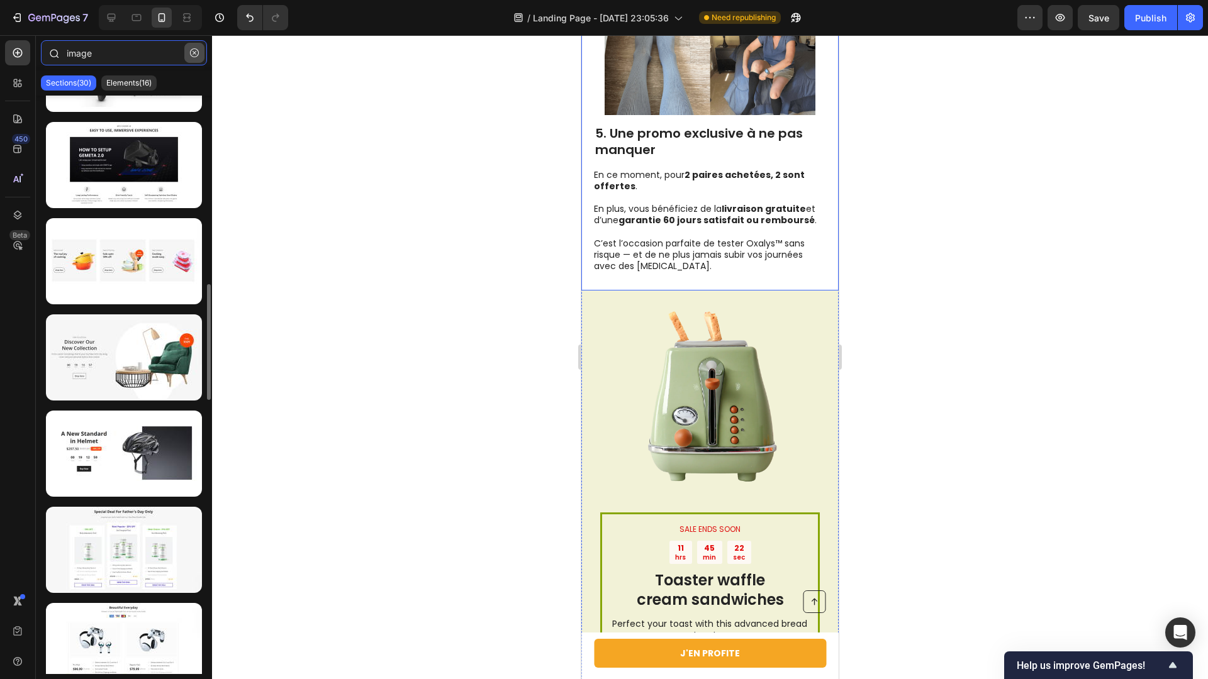
type input "image"
click at [199, 47] on button "button" at bounding box center [194, 53] width 20 height 20
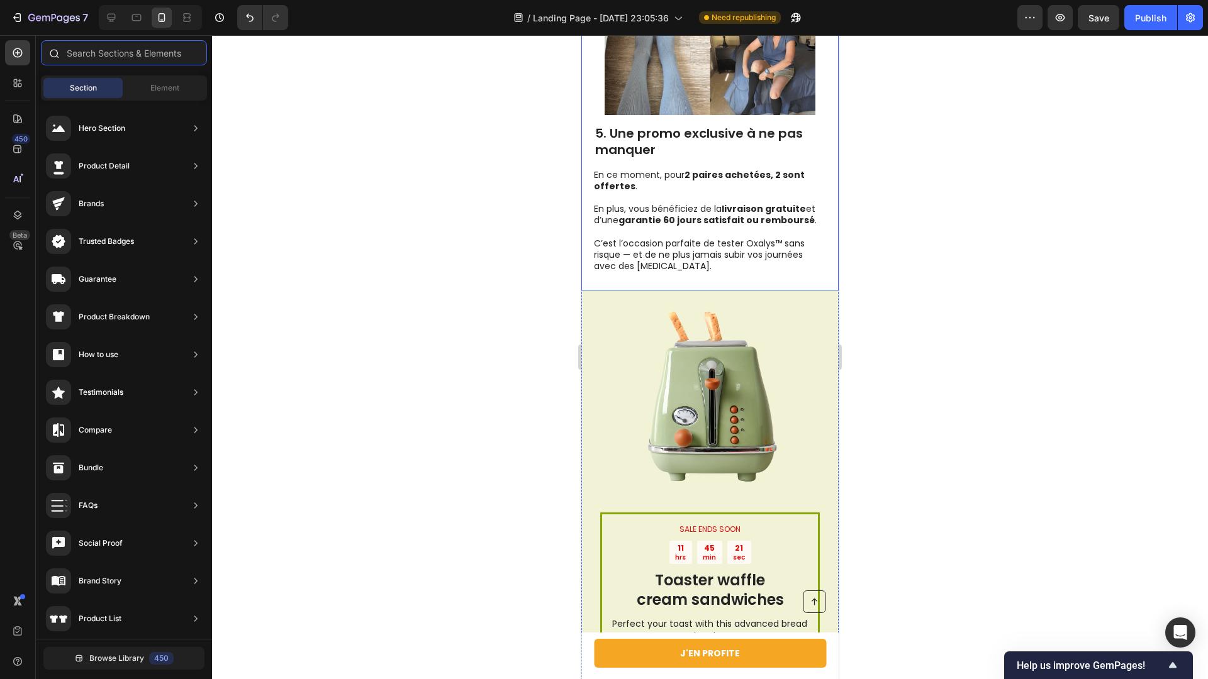
click at [128, 56] on input "text" at bounding box center [124, 52] width 166 height 25
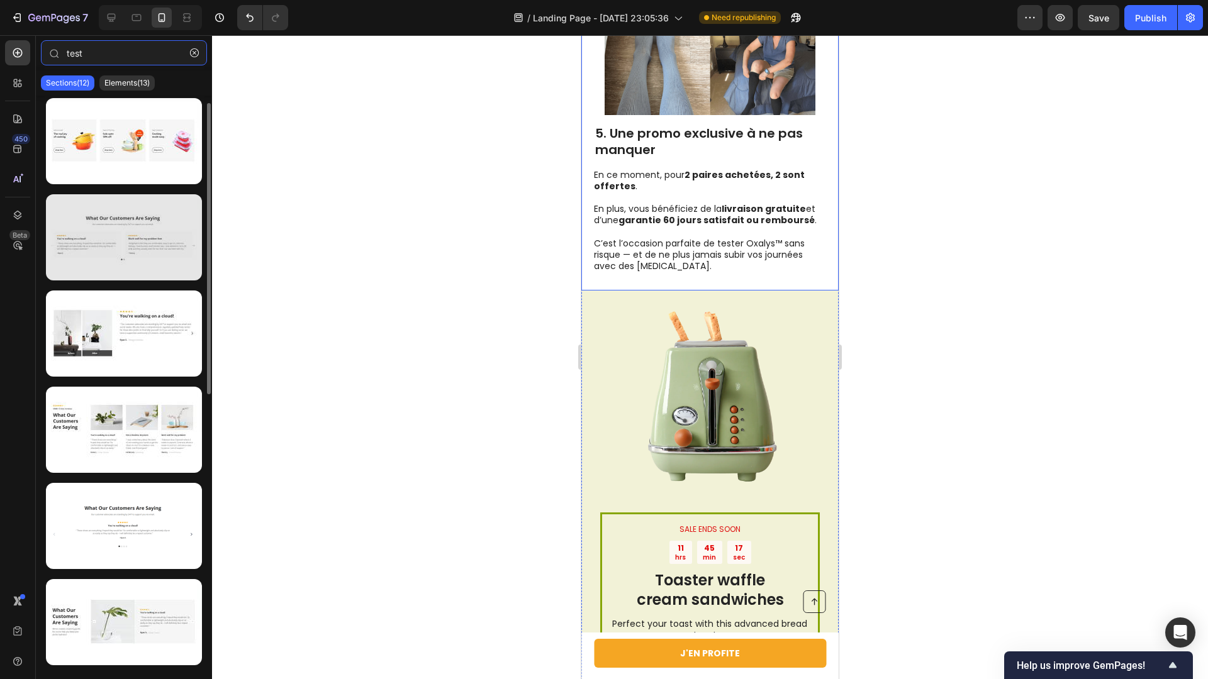
scroll to position [7, 0]
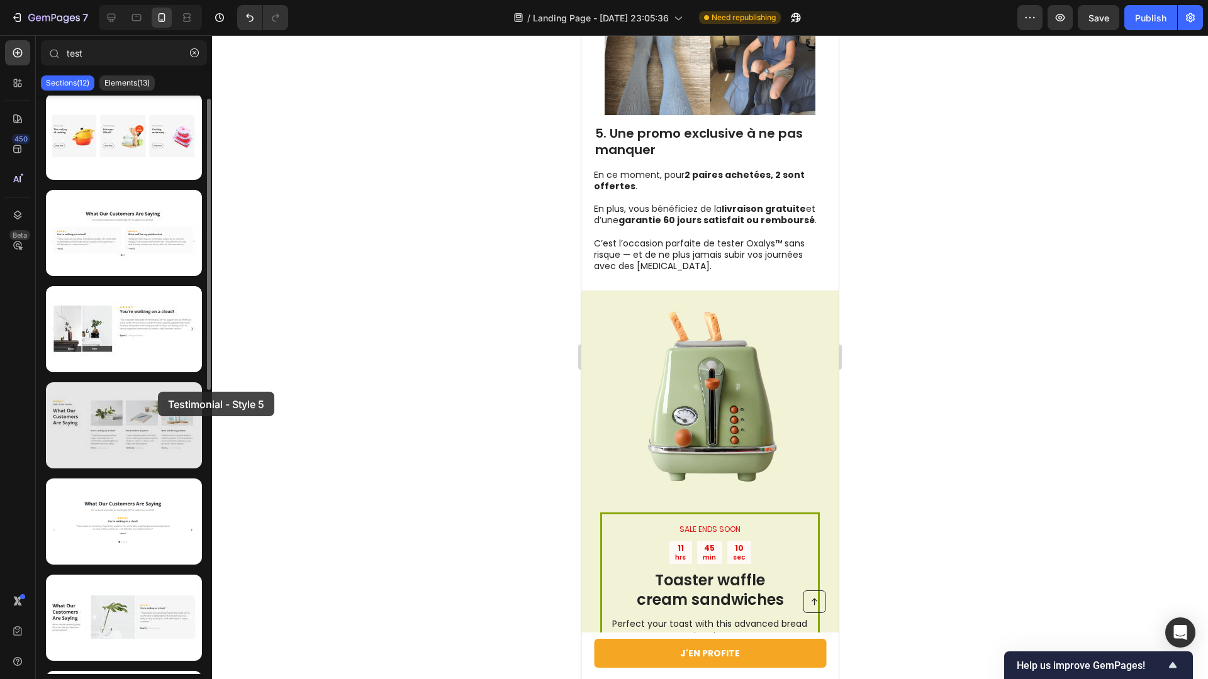
drag, startPoint x: 130, startPoint y: 413, endPoint x: 152, endPoint y: 394, distance: 29.0
click at [156, 393] on div at bounding box center [124, 425] width 156 height 86
click at [146, 405] on div at bounding box center [124, 425] width 156 height 86
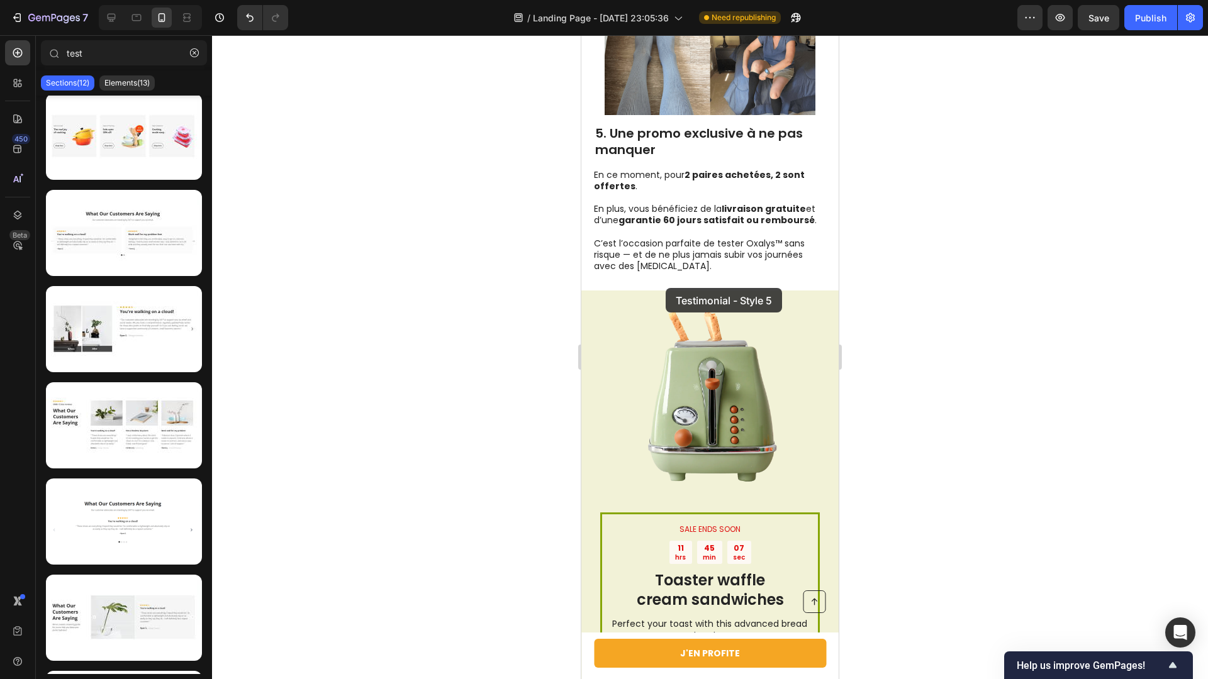
drag, startPoint x: 771, startPoint y: 443, endPoint x: 666, endPoint y: 288, distance: 187.1
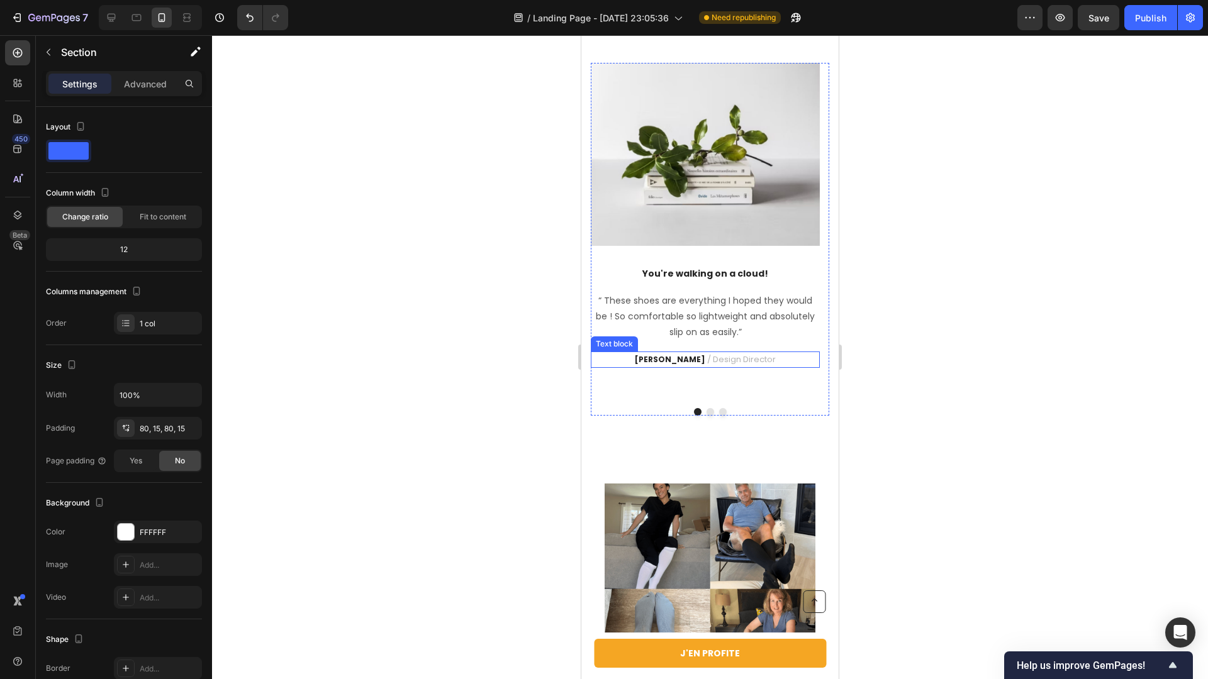
scroll to position [2589, 0]
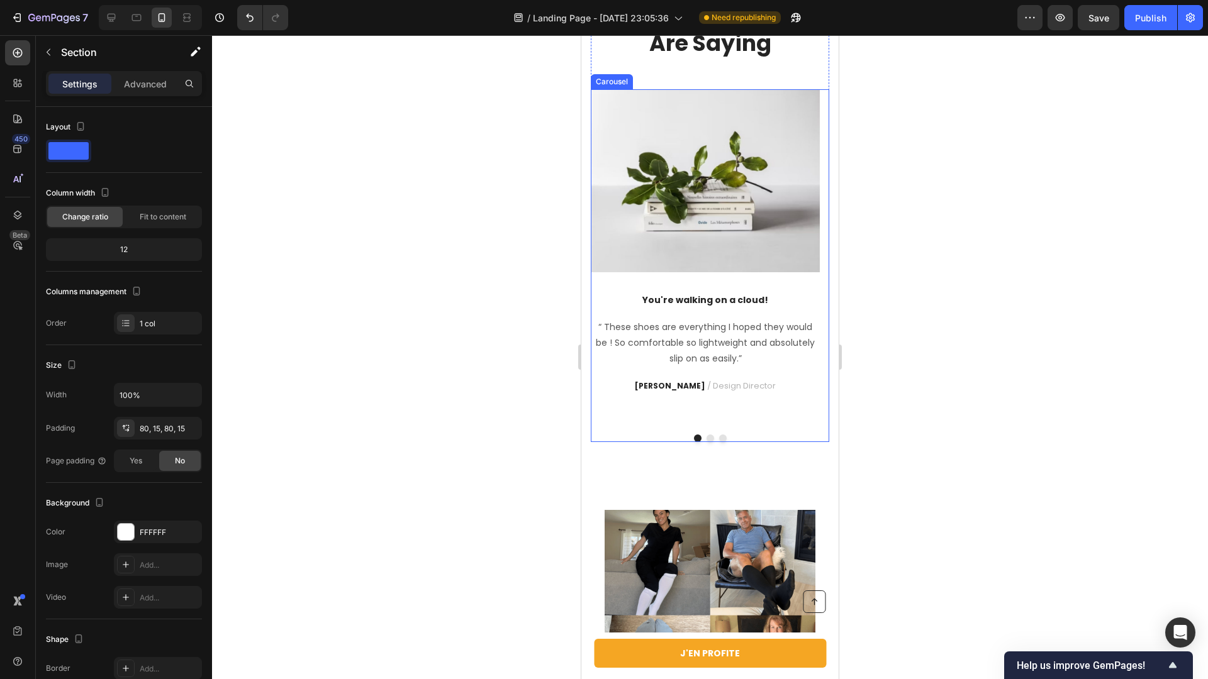
click at [706, 442] on button "Dot" at bounding box center [710, 439] width 8 height 8
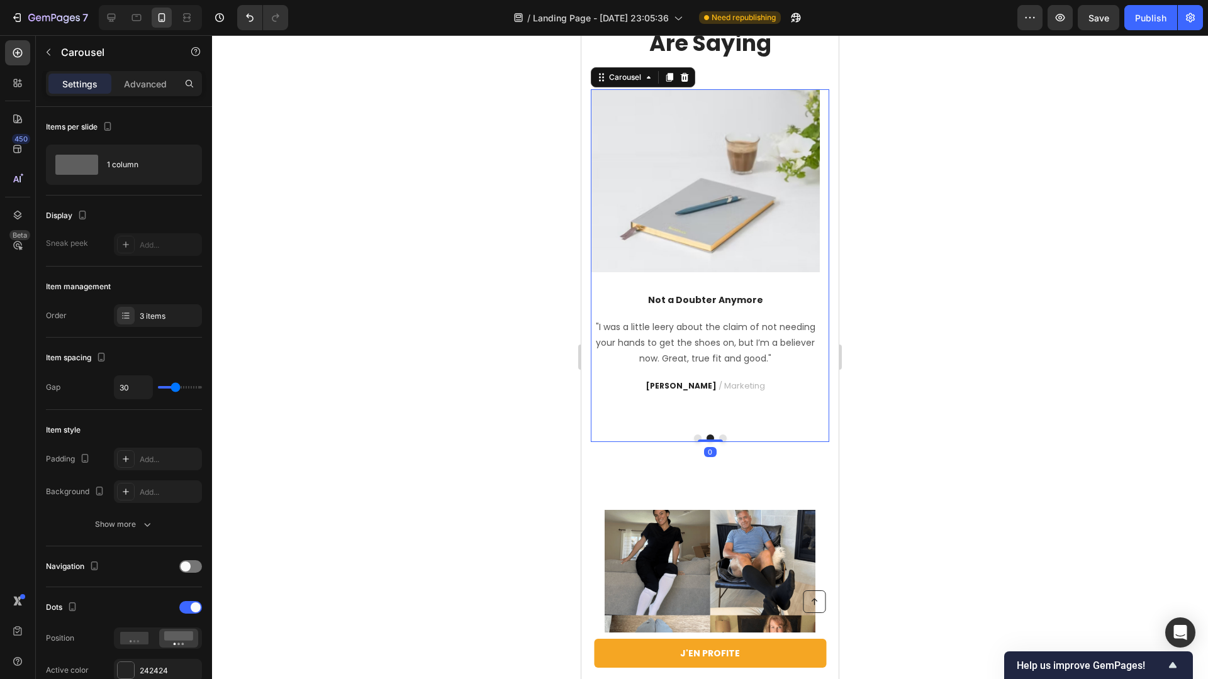
click at [720, 442] on button "Dot" at bounding box center [723, 439] width 8 height 8
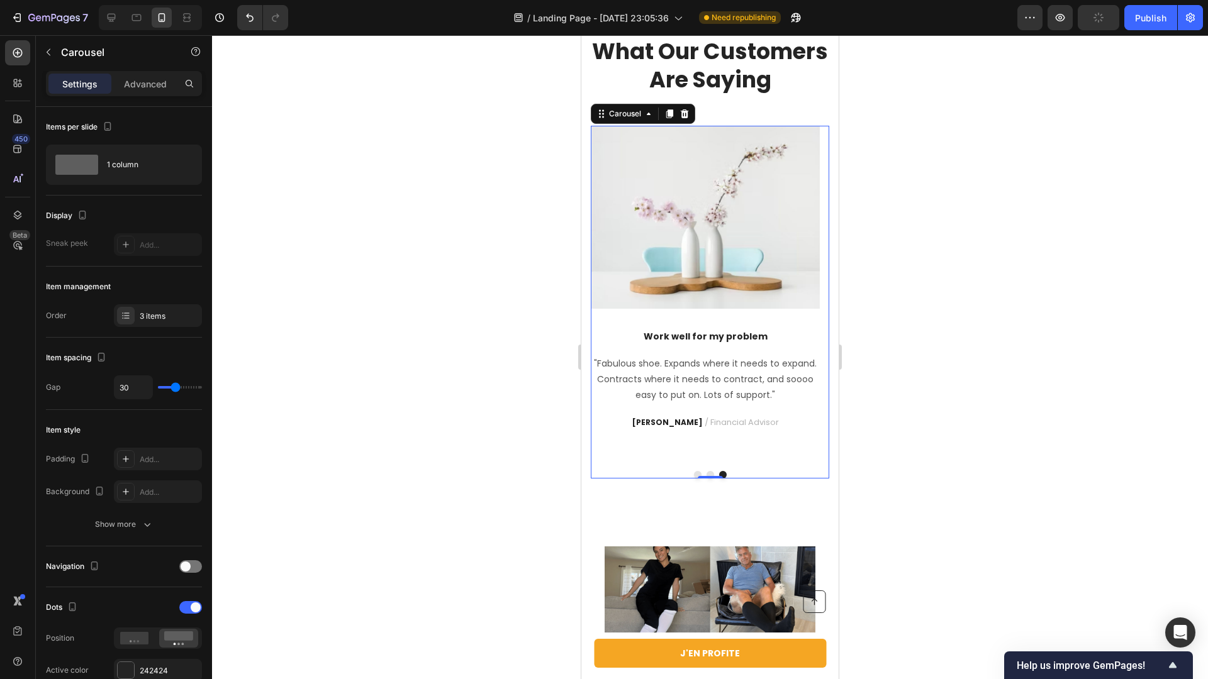
scroll to position [2540, 0]
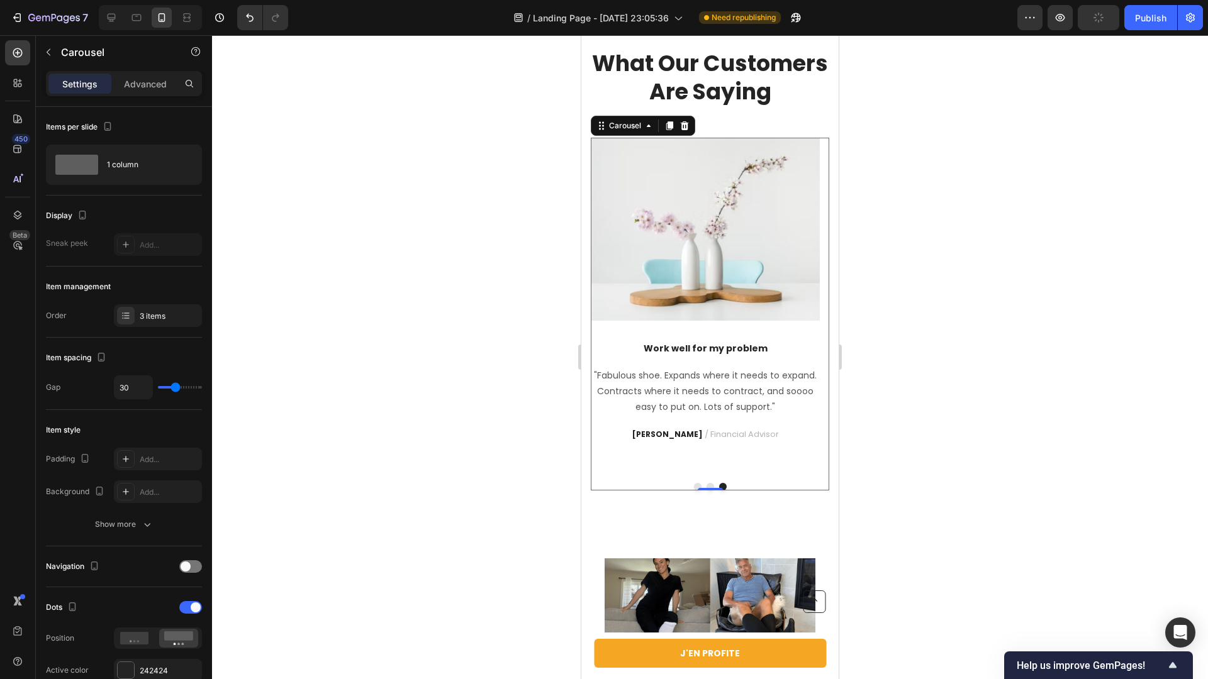
click at [706, 491] on button "Dot" at bounding box center [710, 487] width 8 height 8
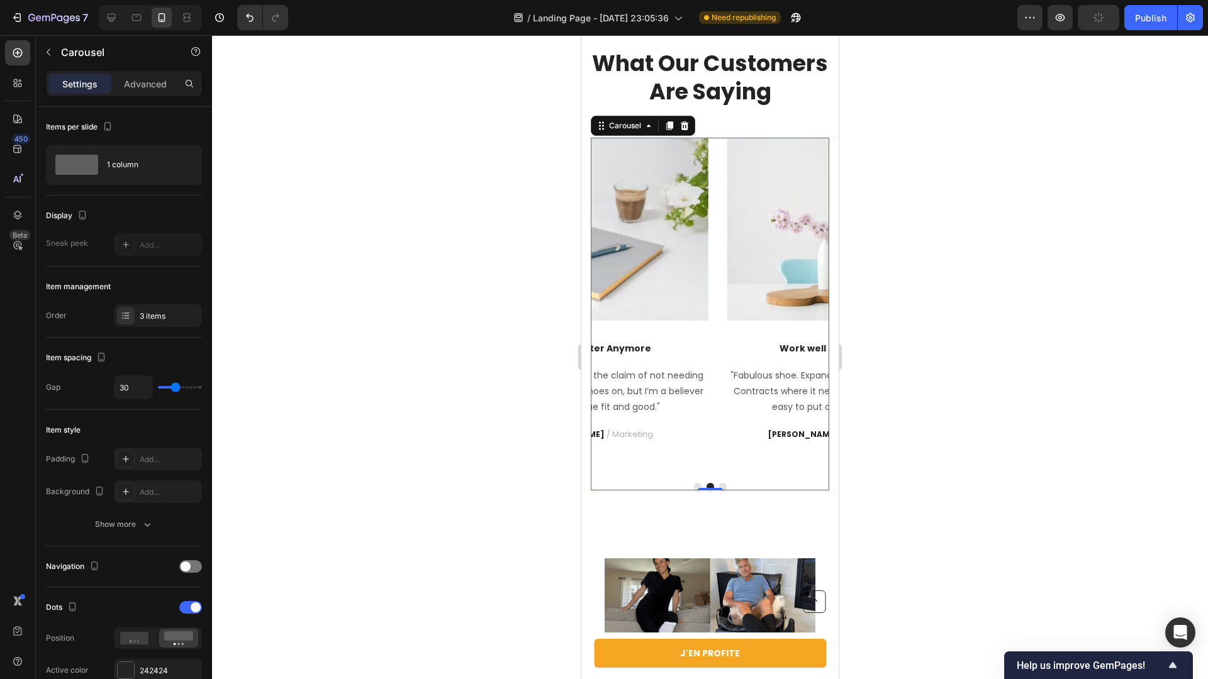
click at [694, 491] on button "Dot" at bounding box center [698, 487] width 8 height 8
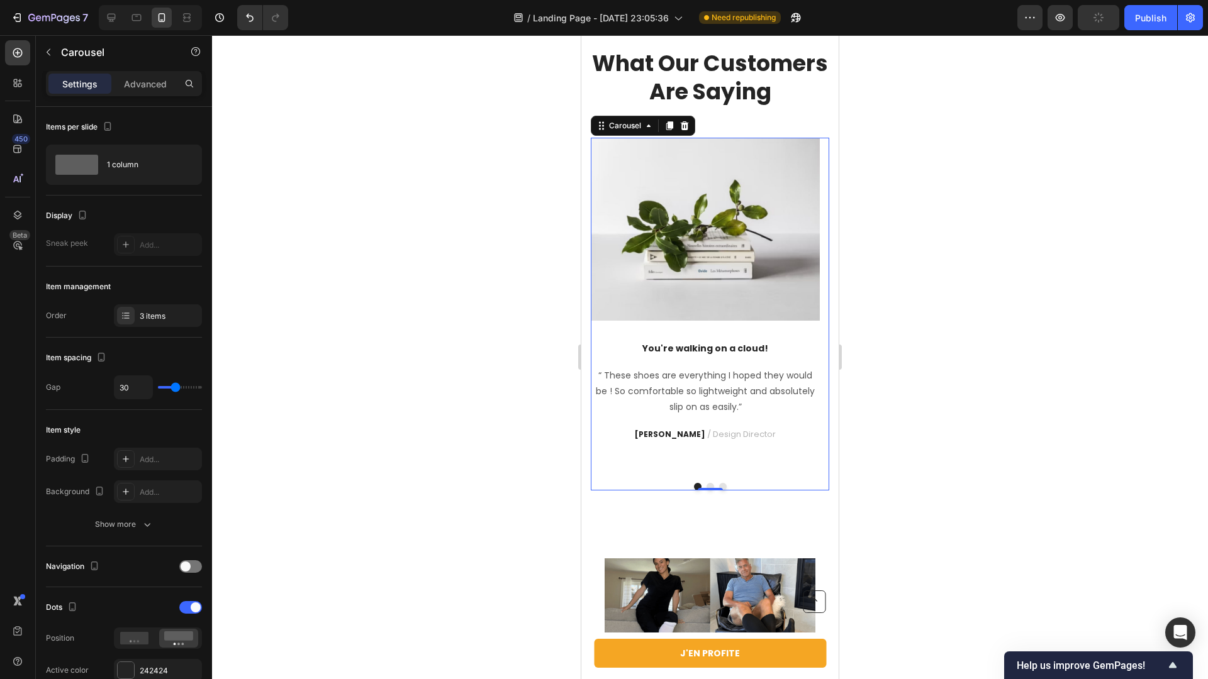
click at [639, 491] on div "Image You're walking on a cloud! Text block “ These shoes are everything I hope…" at bounding box center [710, 314] width 238 height 353
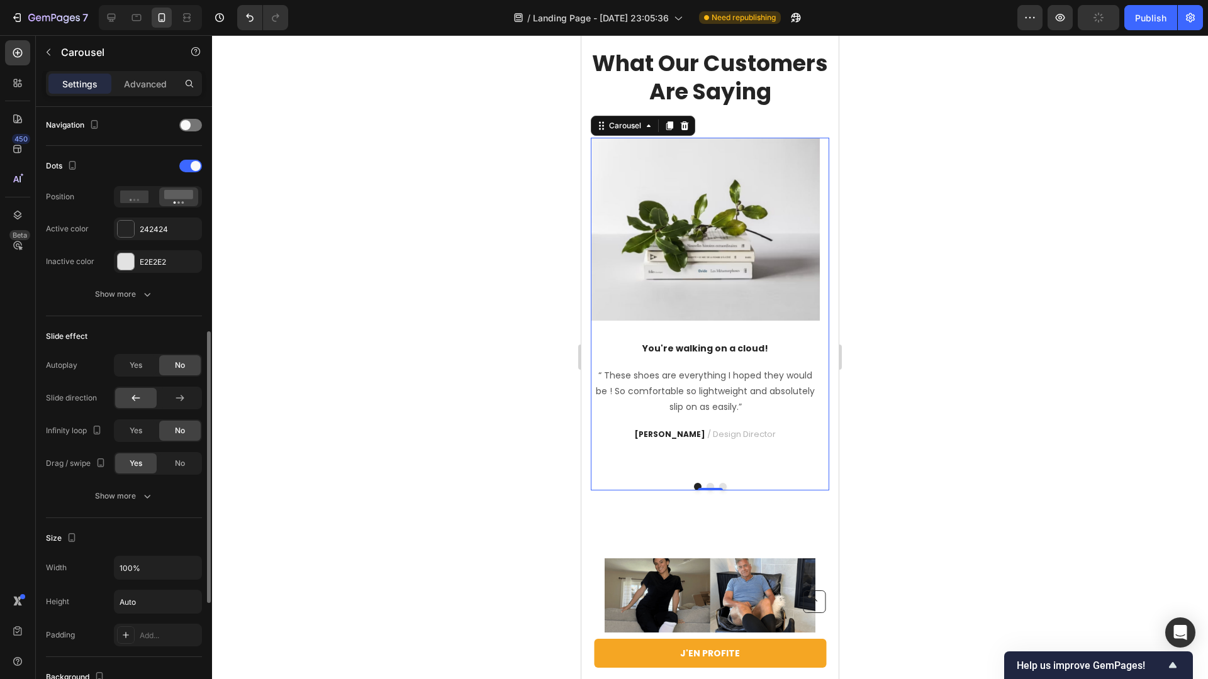
scroll to position [413, 0]
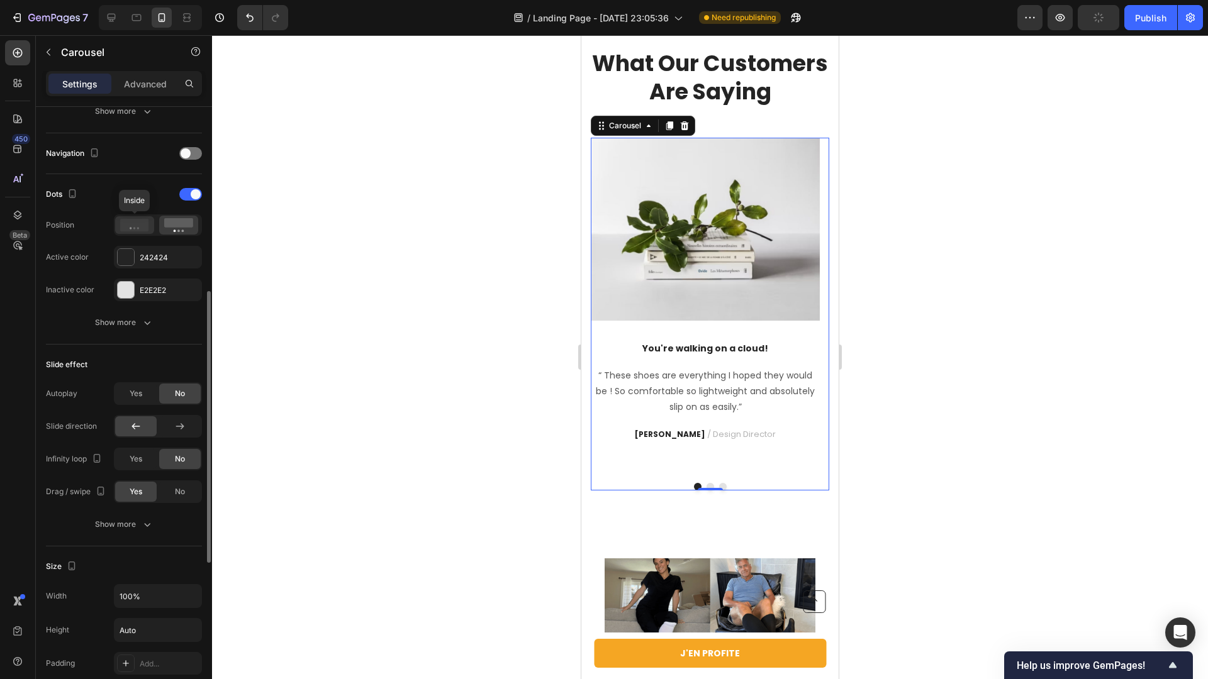
click at [137, 226] on icon at bounding box center [134, 225] width 29 height 13
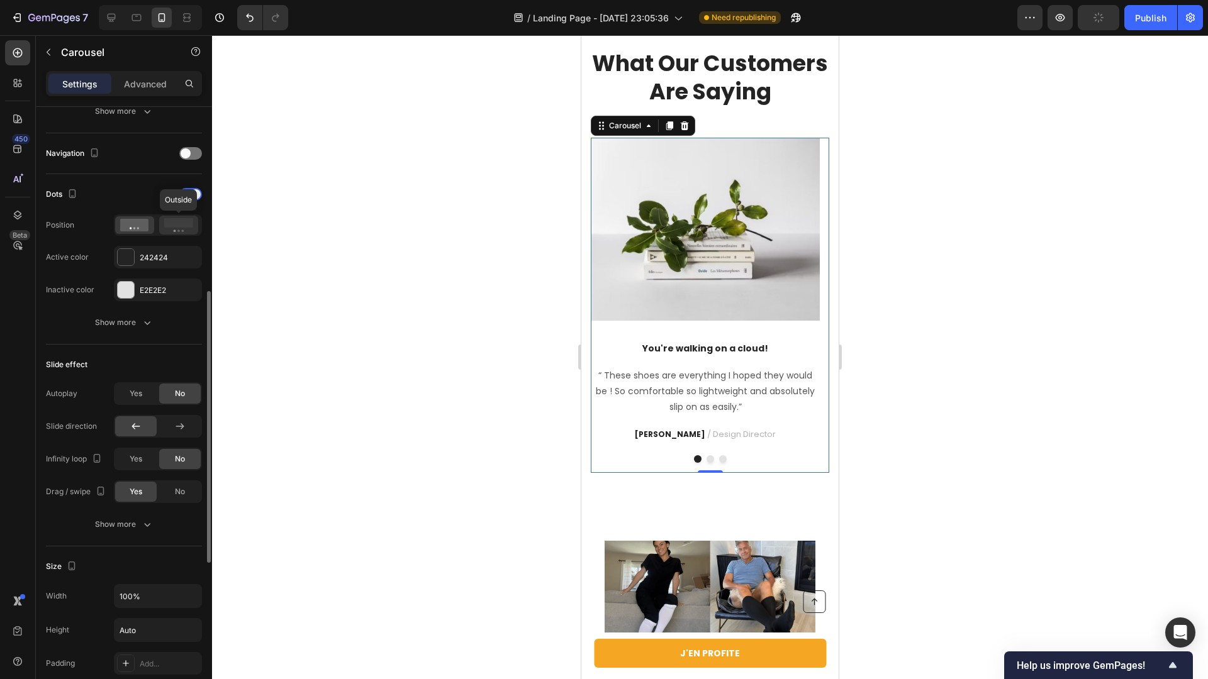
click at [193, 227] on icon at bounding box center [178, 225] width 29 height 14
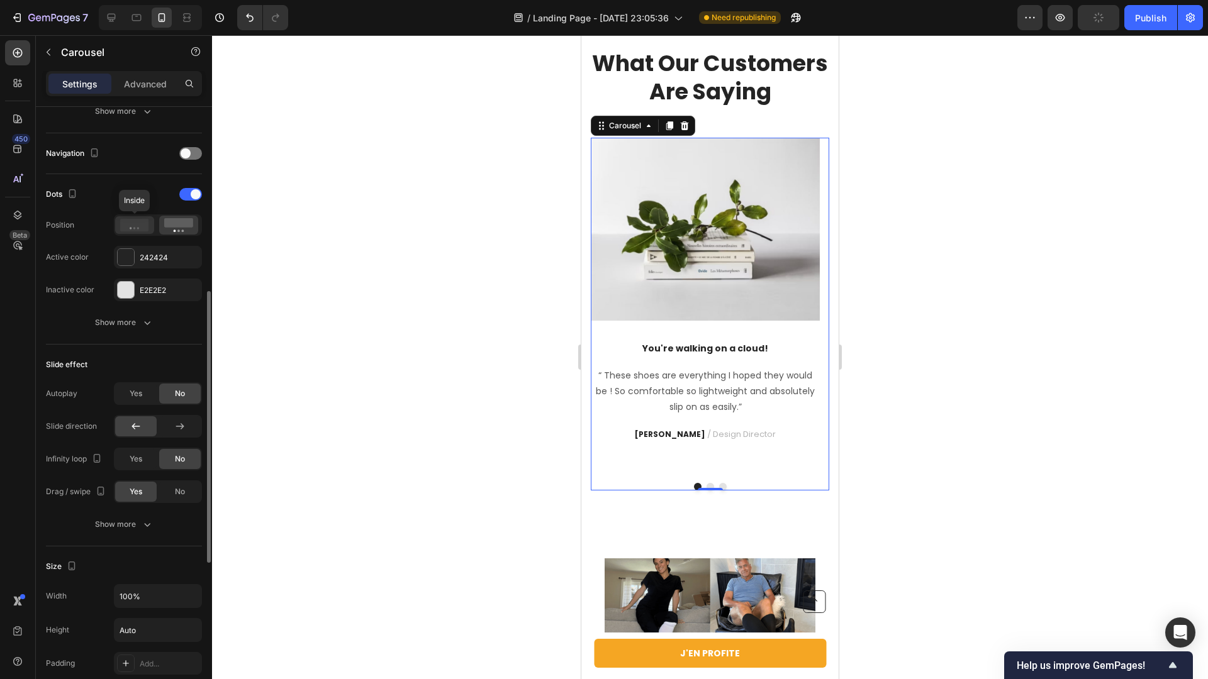
click at [133, 230] on icon at bounding box center [134, 225] width 29 height 13
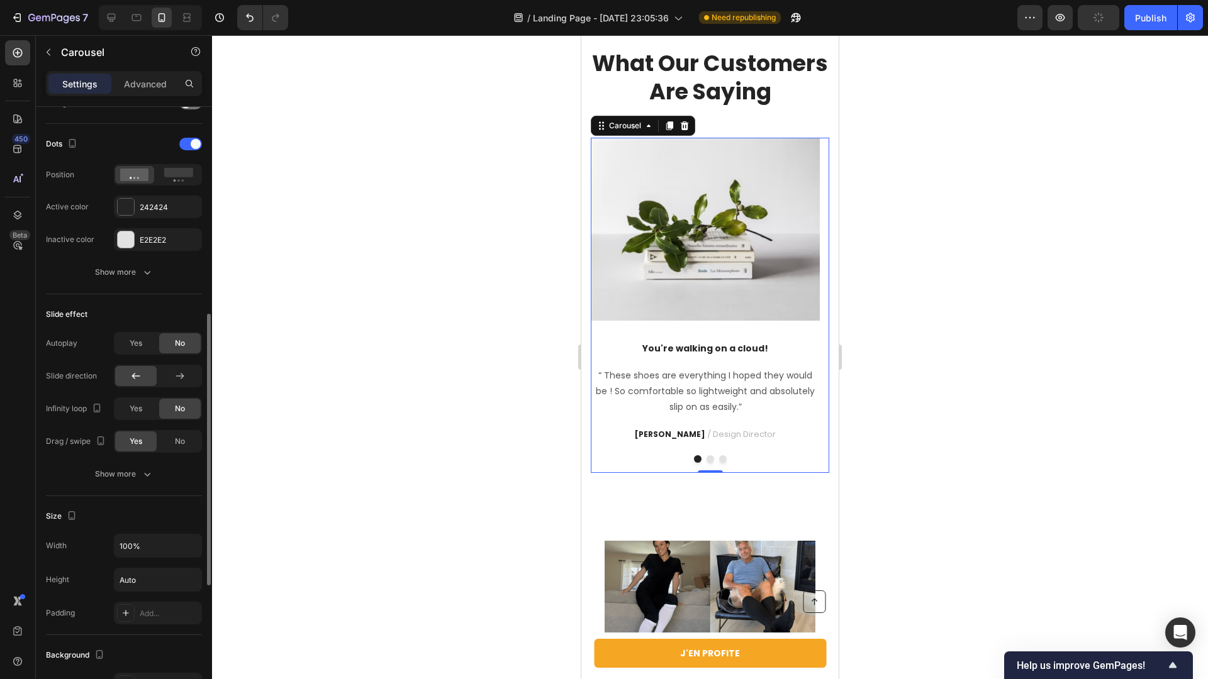
scroll to position [466, 0]
click at [113, 487] on div "Slide effect Autoplay Yes No Slide direction Infinity loop Yes No Drag / swipe …" at bounding box center [124, 393] width 156 height 202
click at [112, 467] on div "Show more" at bounding box center [124, 472] width 59 height 13
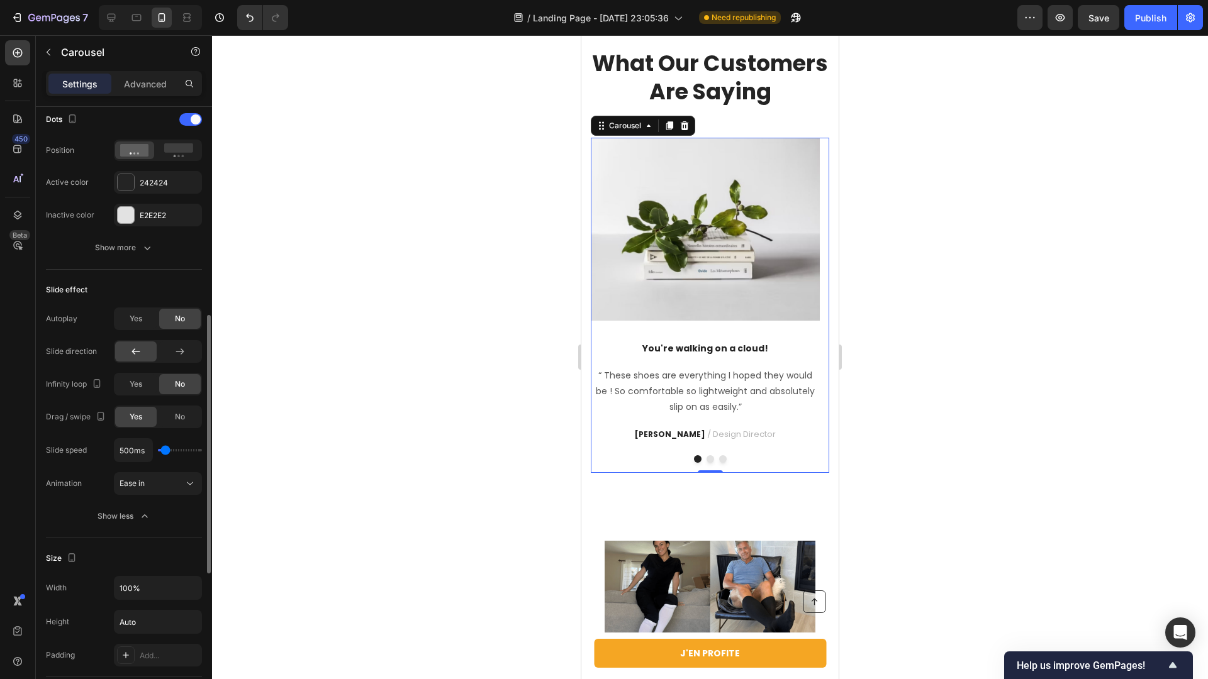
scroll to position [523, 0]
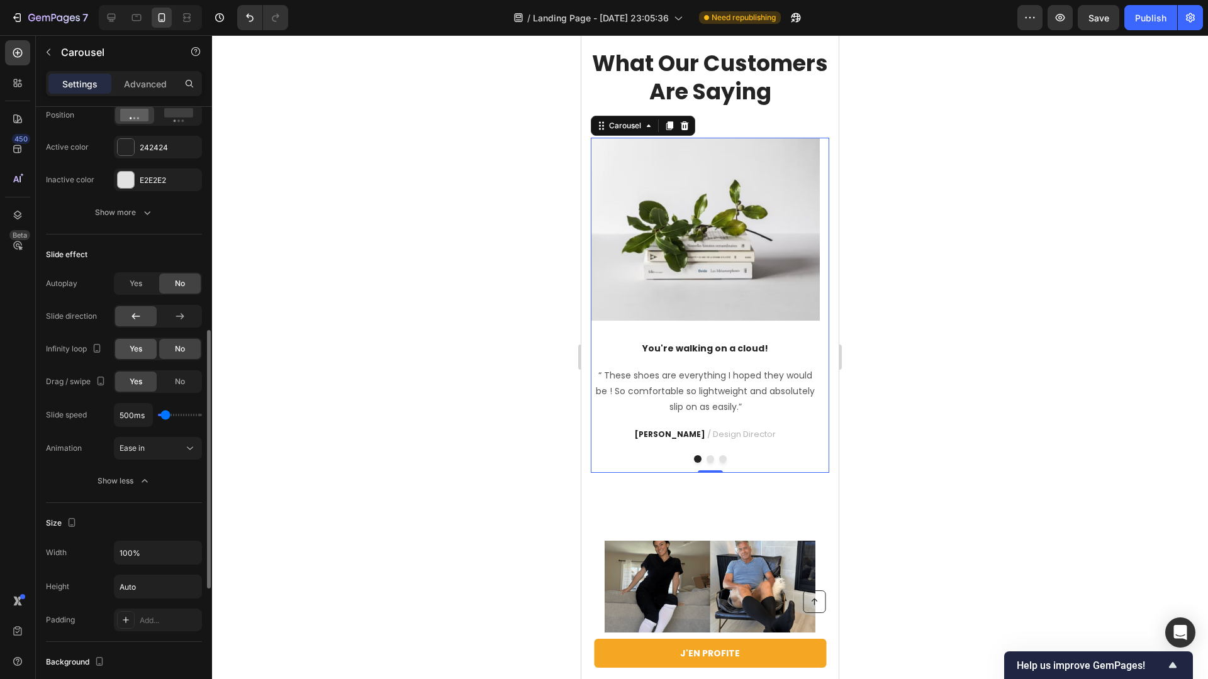
click at [133, 352] on span "Yes" at bounding box center [136, 348] width 13 height 11
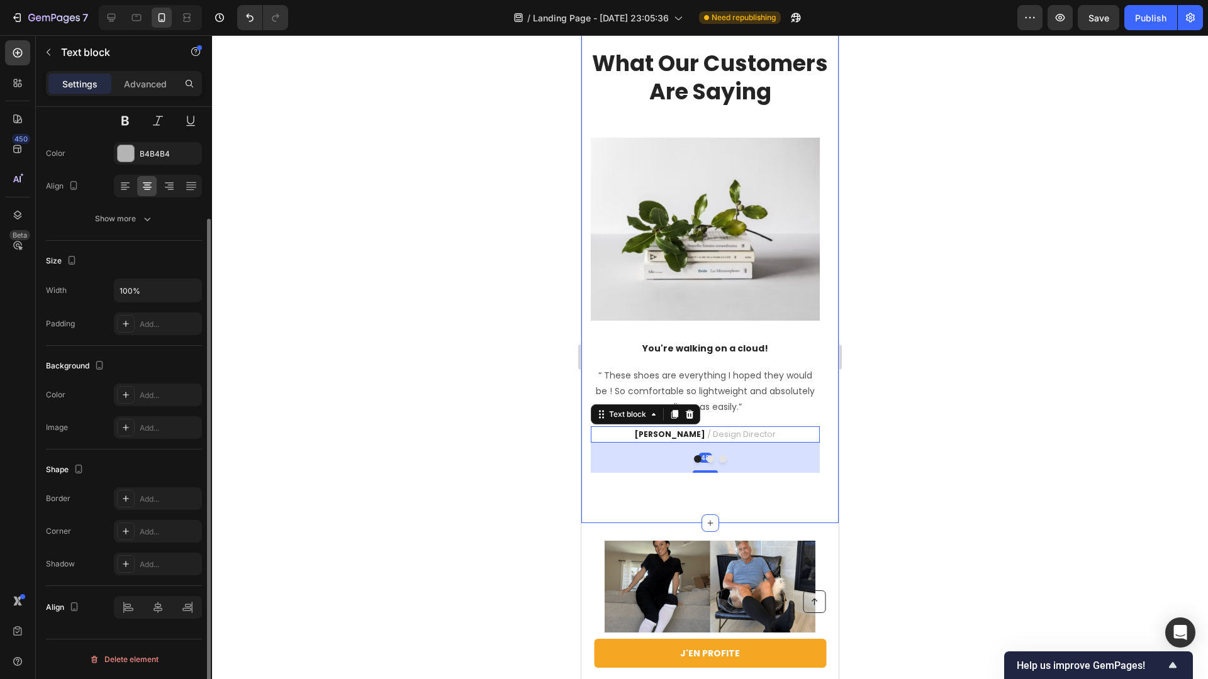
scroll to position [0, 0]
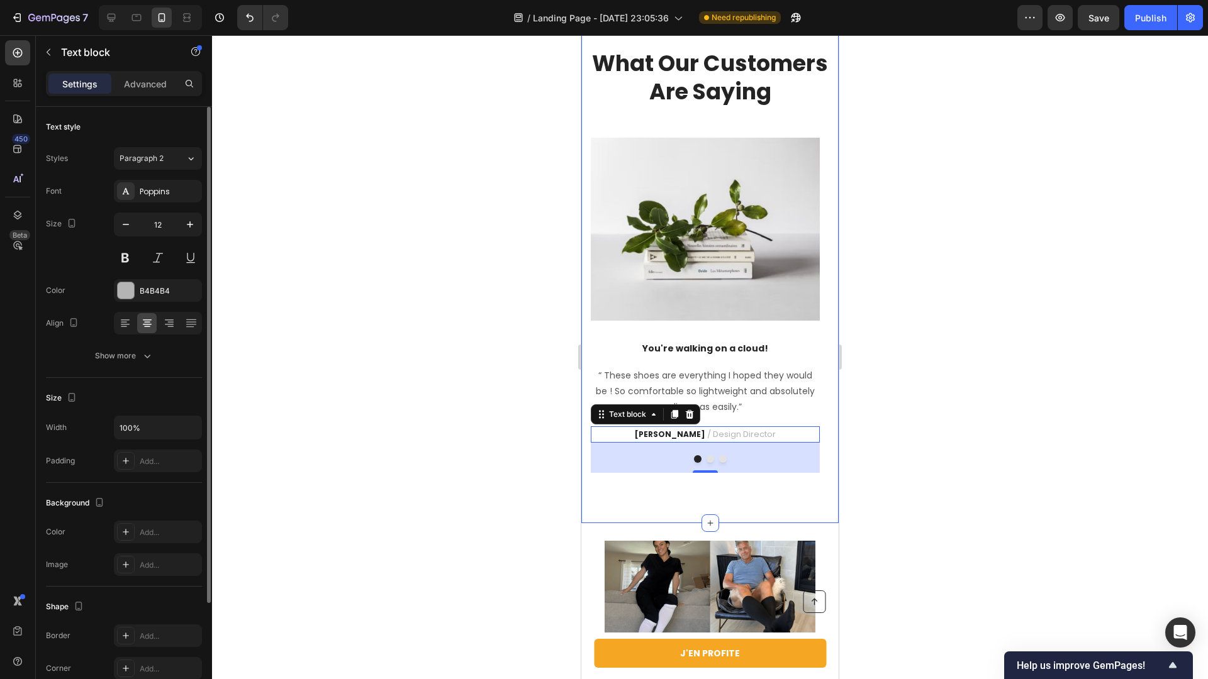
click at [482, 387] on div at bounding box center [710, 357] width 996 height 644
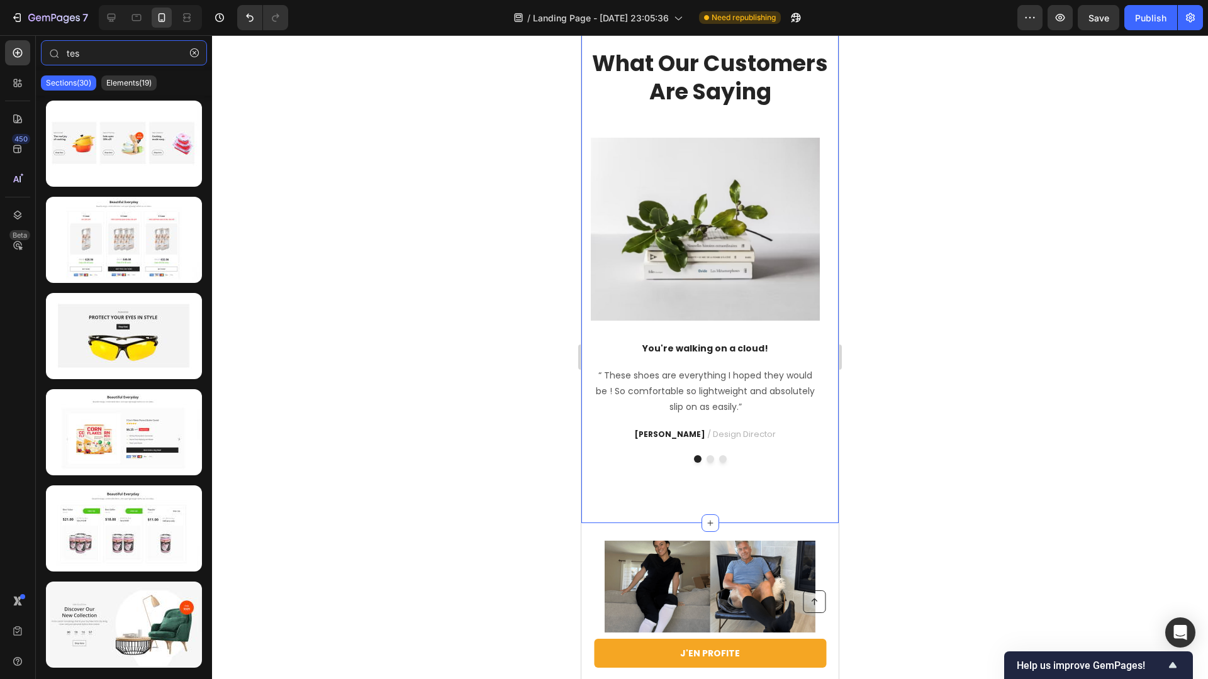
type input "tes"
click at [476, 389] on div at bounding box center [710, 357] width 996 height 644
click at [613, 138] on div "Icon Icon Icon Icon Icon Icon List Hoz 5000+ 5 Star reviews Text block What Our…" at bounding box center [710, 73] width 238 height 130
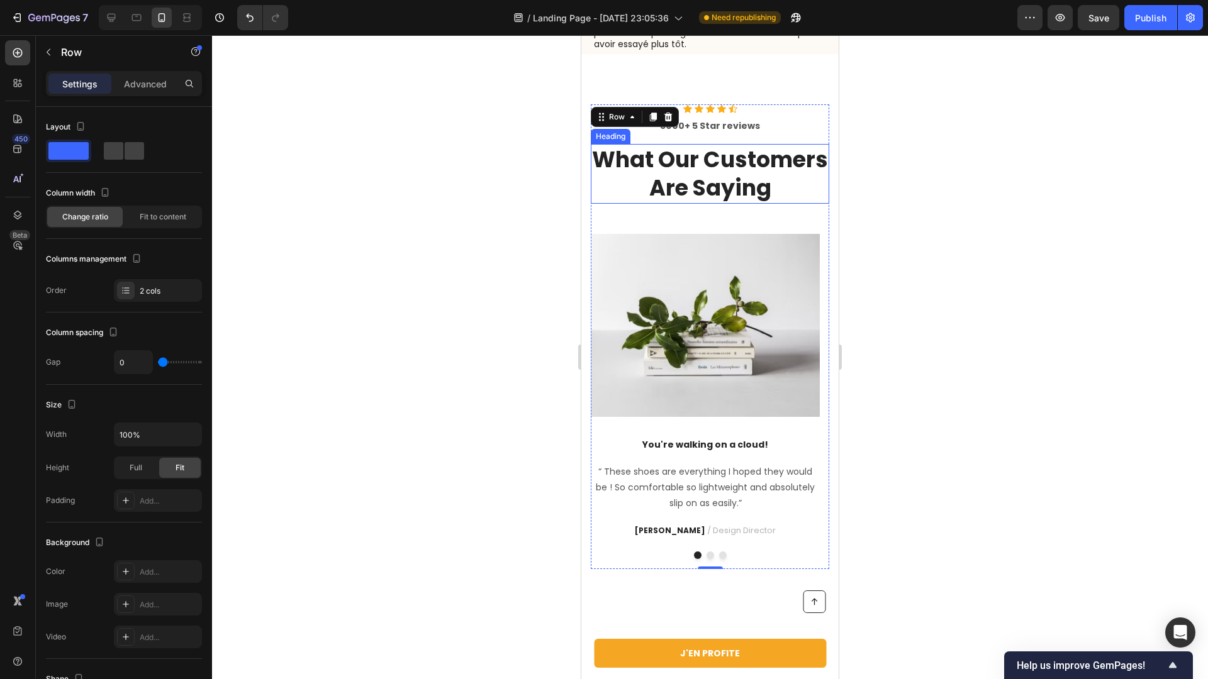
scroll to position [2354, 0]
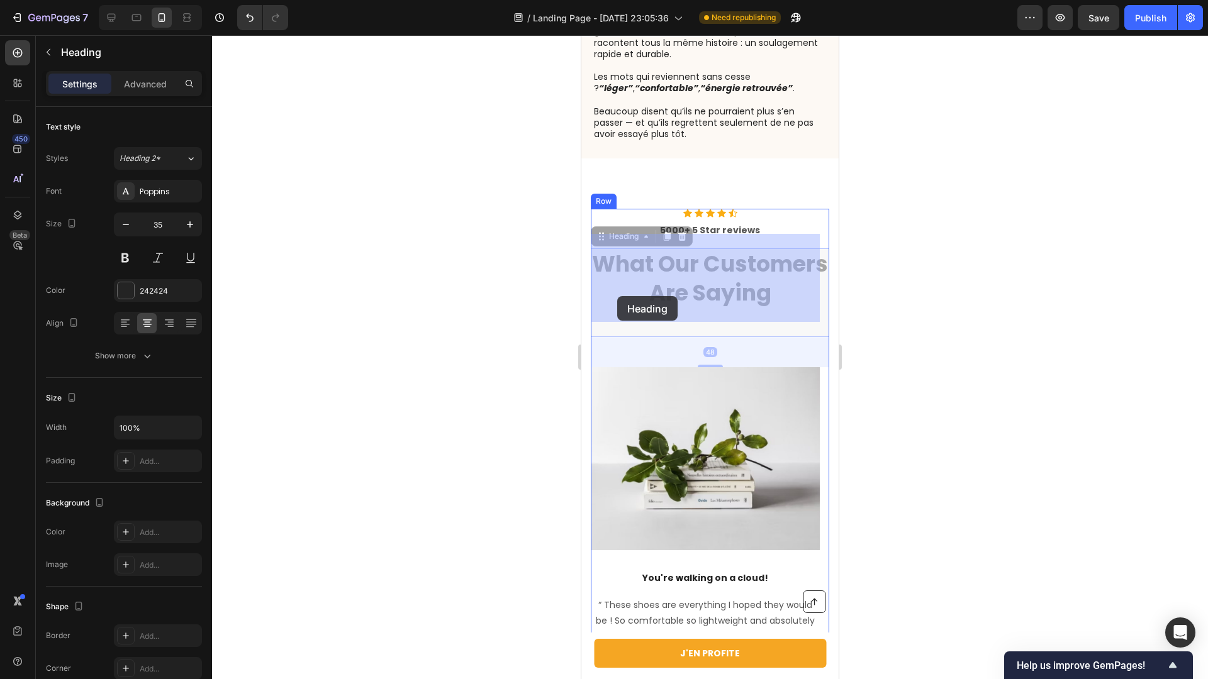
drag, startPoint x: 616, startPoint y: 284, endPoint x: 617, endPoint y: 292, distance: 8.3
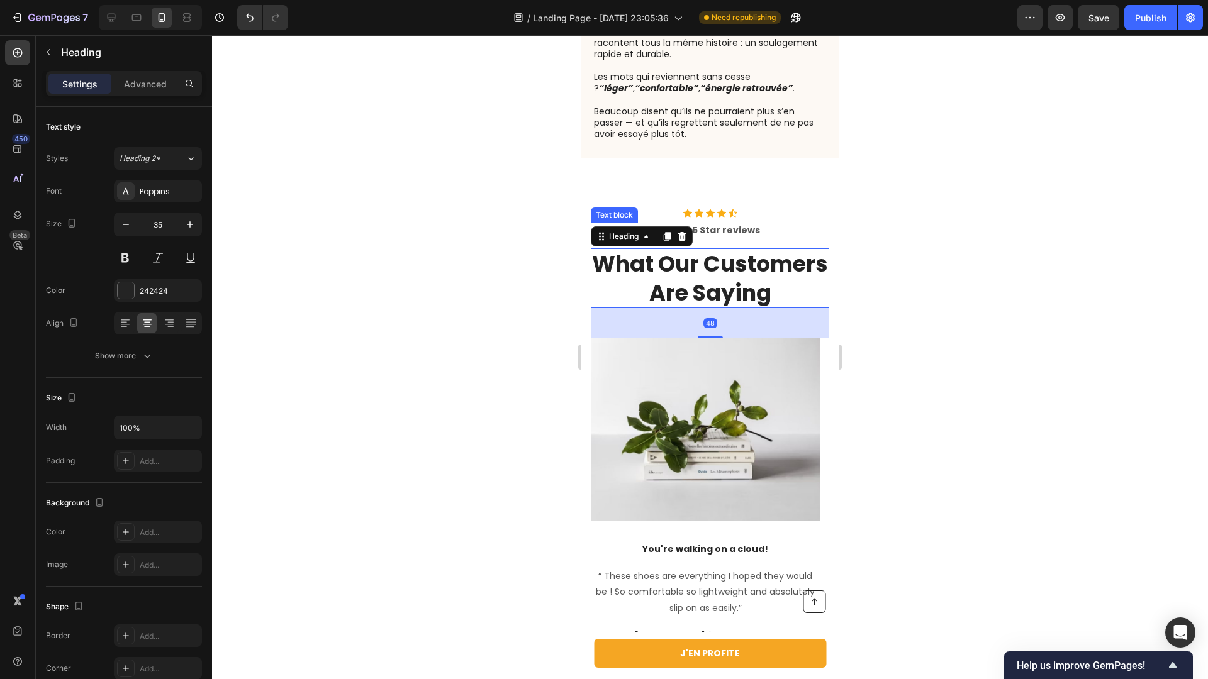
click at [605, 209] on div "Text block" at bounding box center [614, 214] width 42 height 11
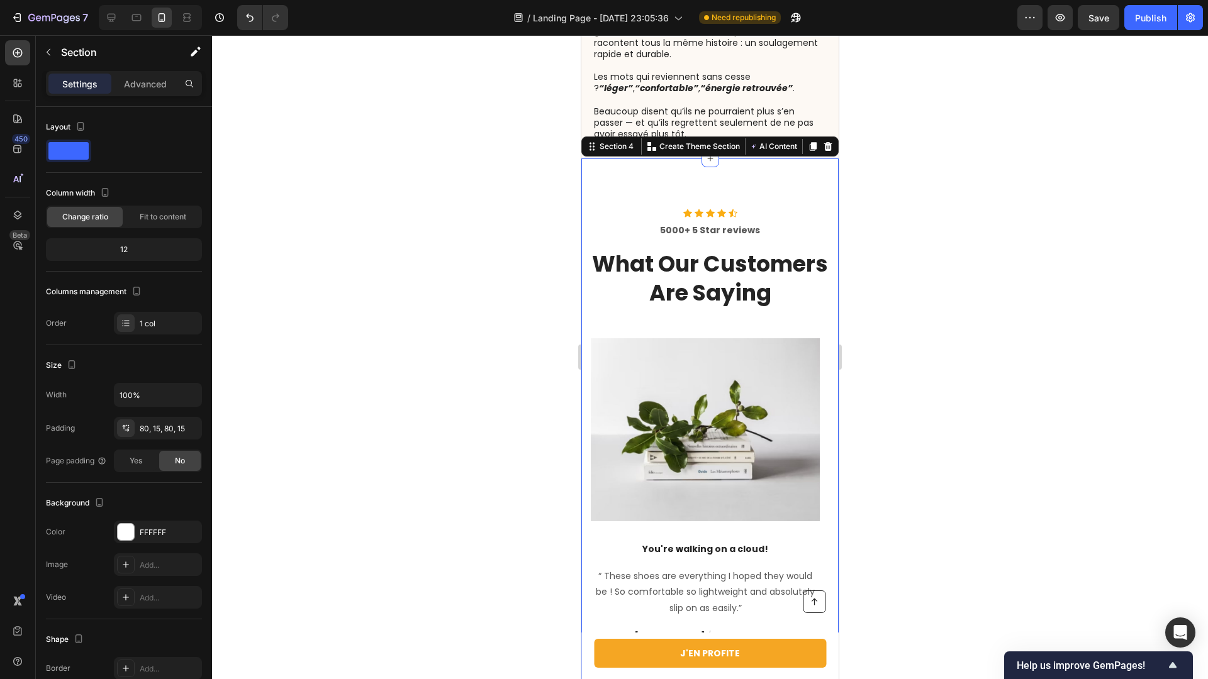
click at [583, 259] on div "Icon Icon Icon Icon Icon Icon List Hoz 5000+ 5 Star reviews Text block What Our…" at bounding box center [709, 442] width 257 height 566
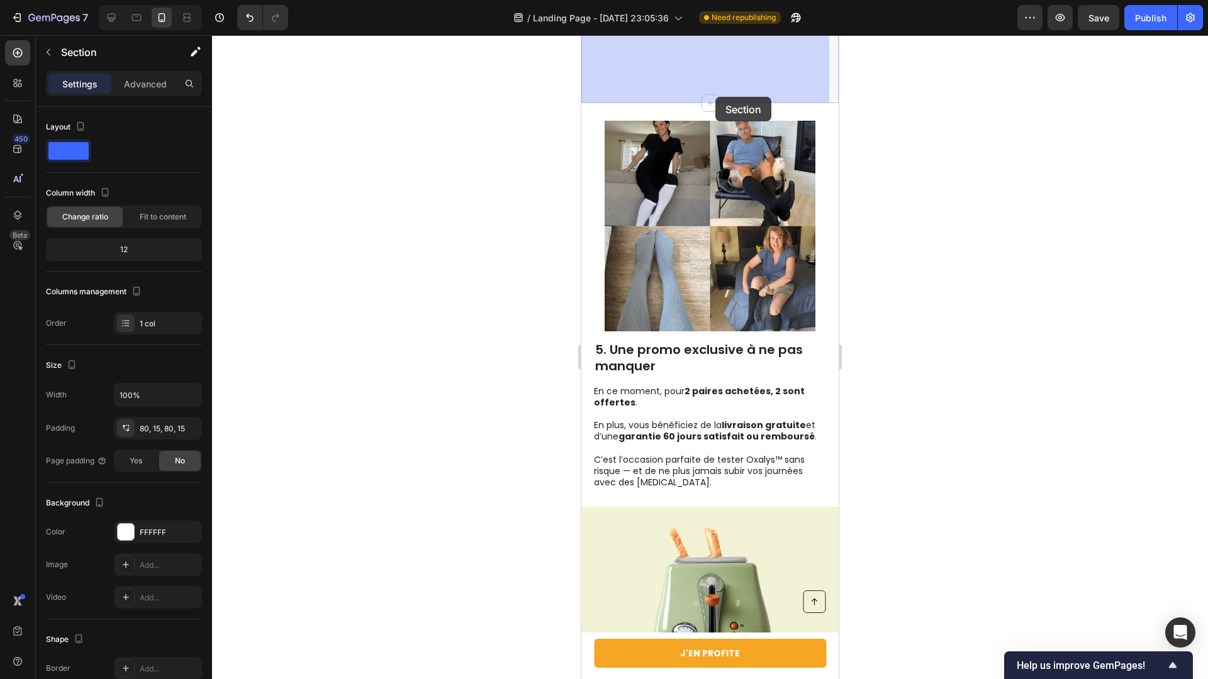
scroll to position [2973, 0]
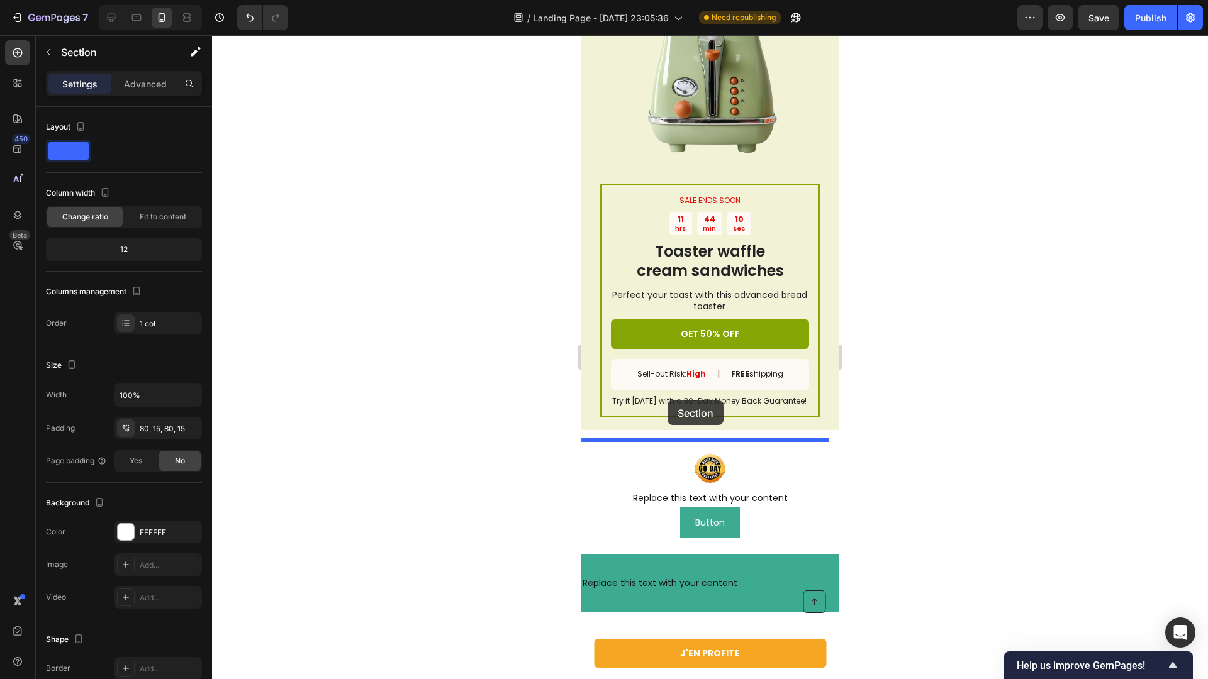
drag, startPoint x: 585, startPoint y: 261, endPoint x: 667, endPoint y: 411, distance: 171.2
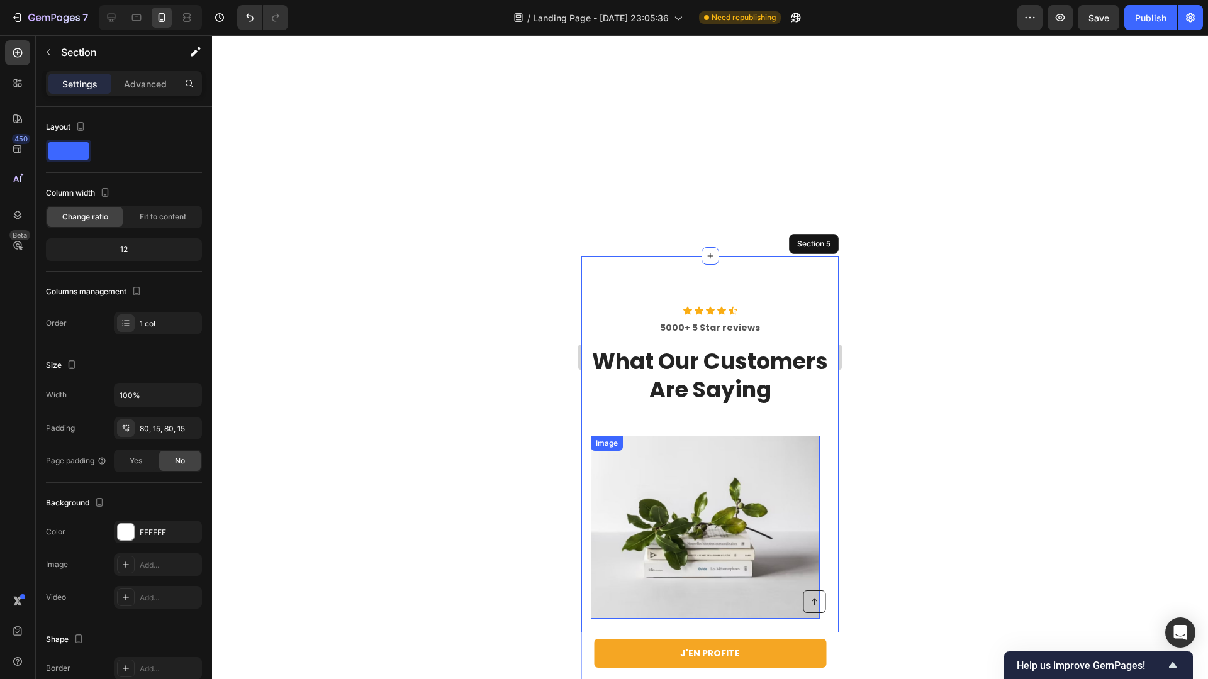
scroll to position [3117, 0]
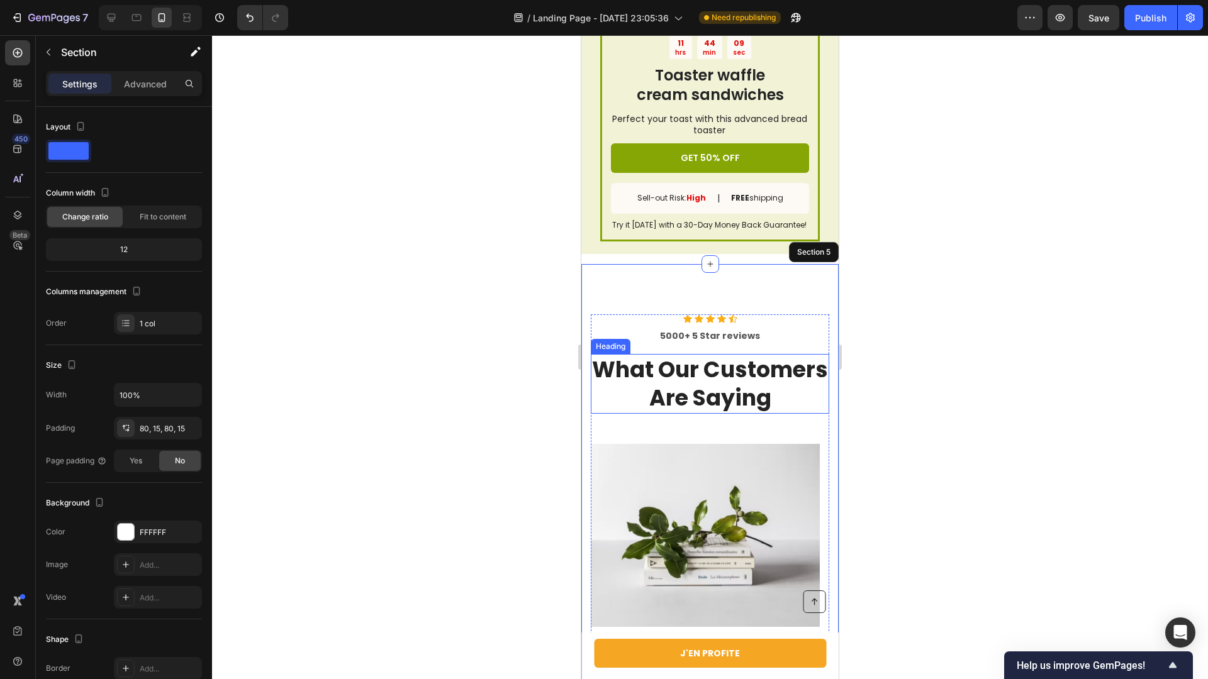
click at [719, 372] on p "What Our Customers Are Saying" at bounding box center [710, 383] width 236 height 57
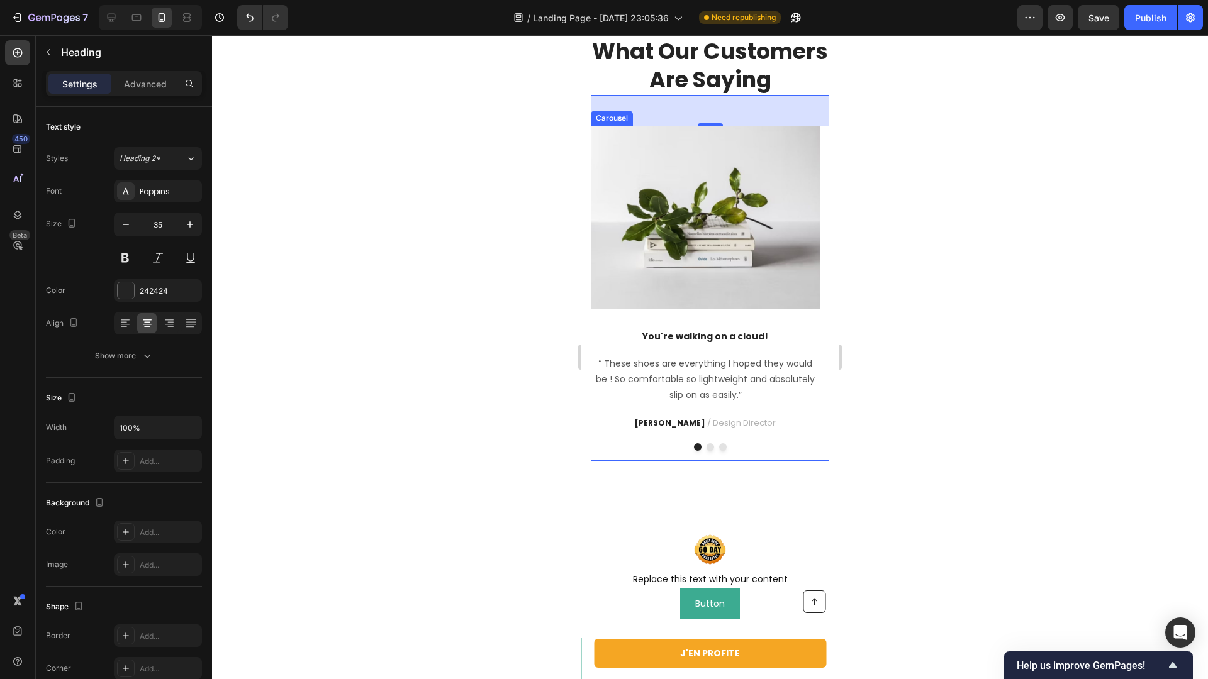
scroll to position [3430, 0]
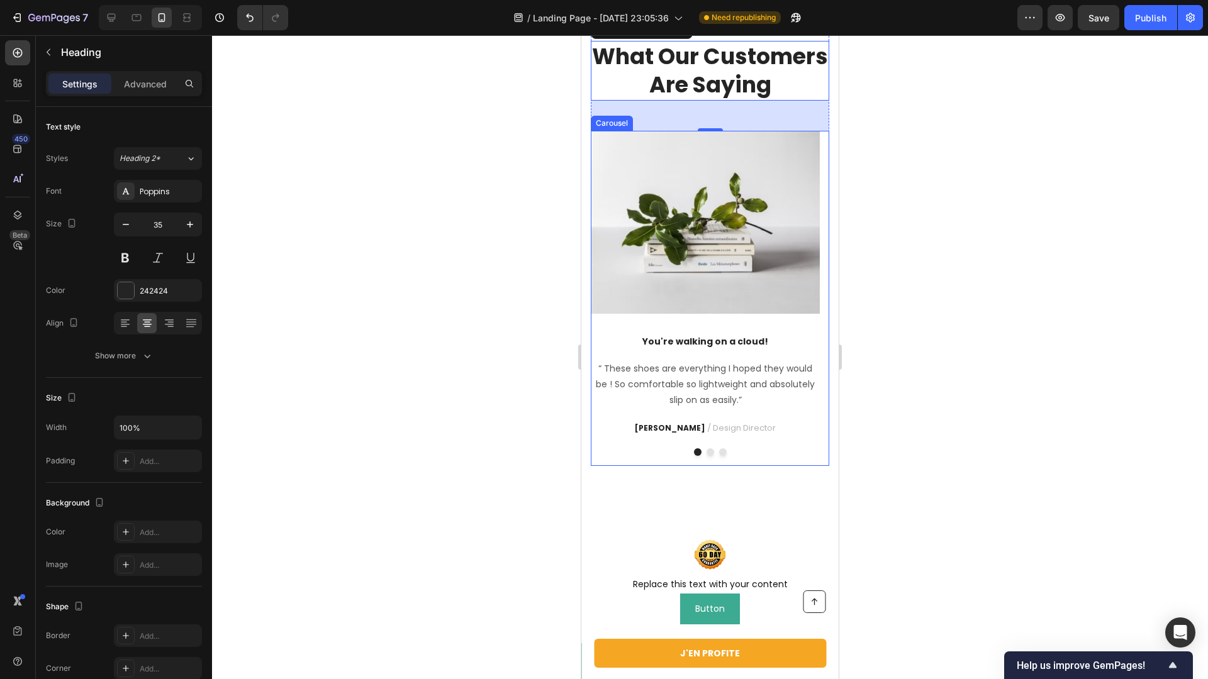
click at [872, 336] on div at bounding box center [710, 357] width 996 height 644
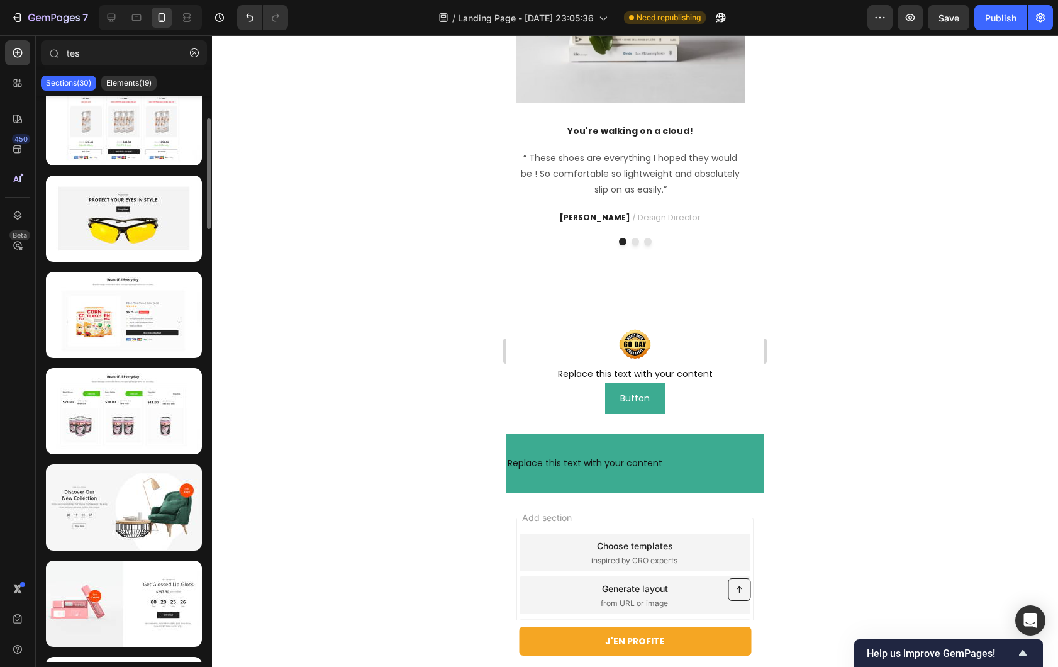
scroll to position [0, 0]
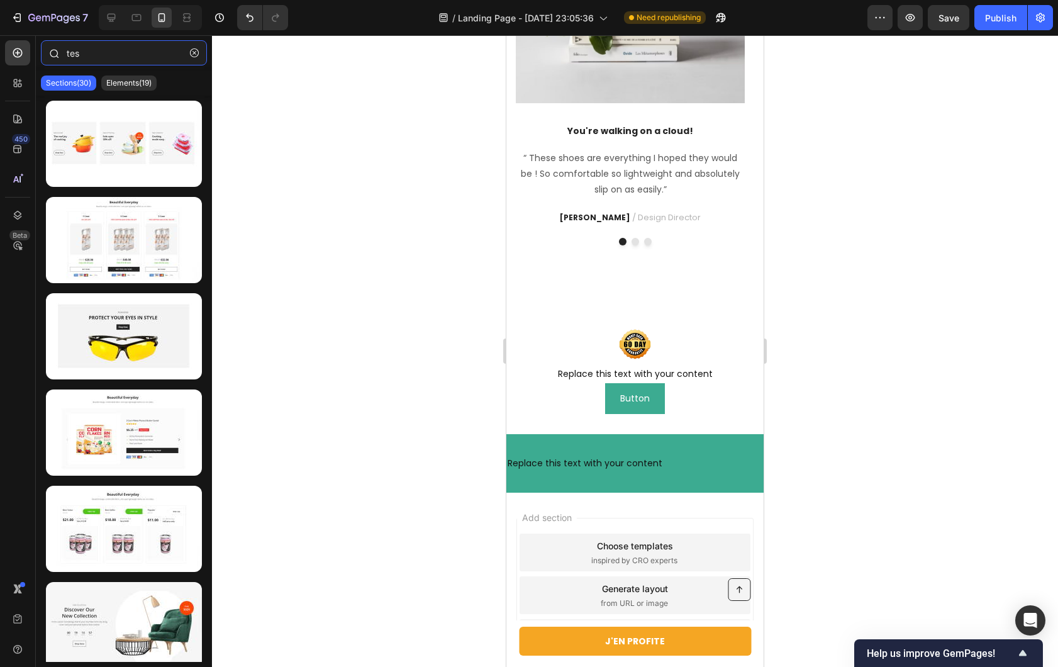
click at [152, 57] on input "tes" at bounding box center [124, 52] width 166 height 25
click at [376, 247] on div at bounding box center [635, 351] width 846 height 632
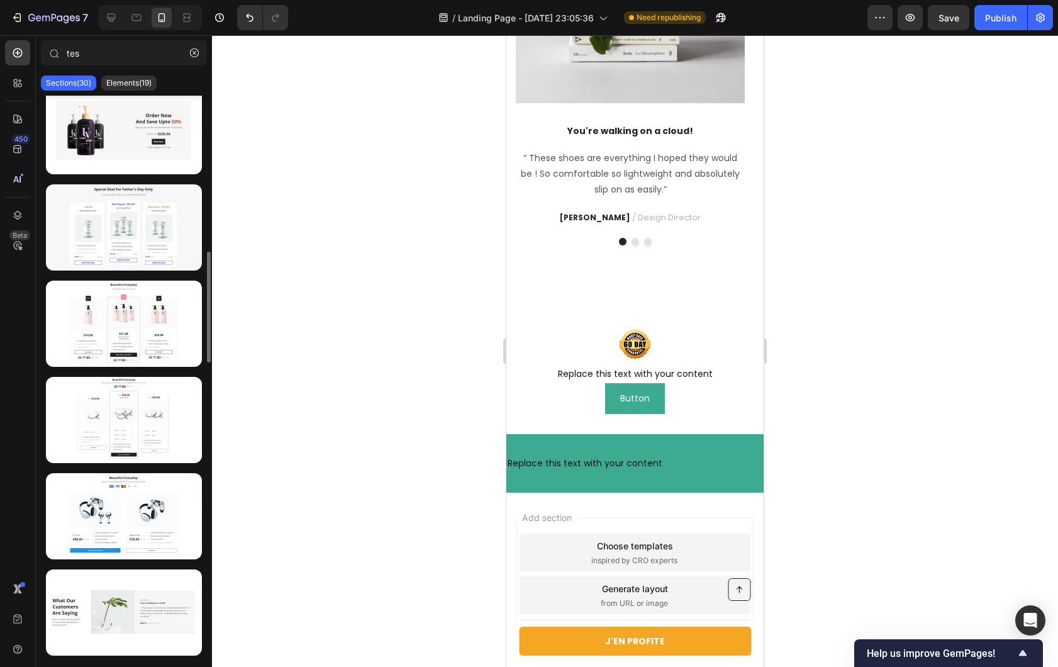
scroll to position [788, 0]
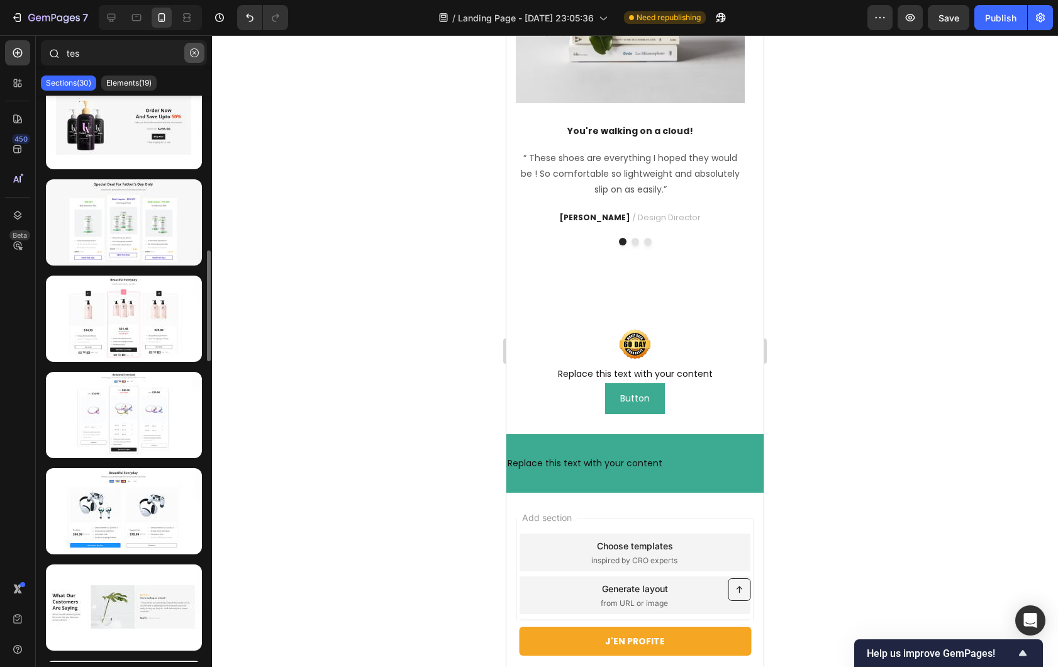
click at [193, 56] on icon "button" at bounding box center [194, 52] width 9 height 9
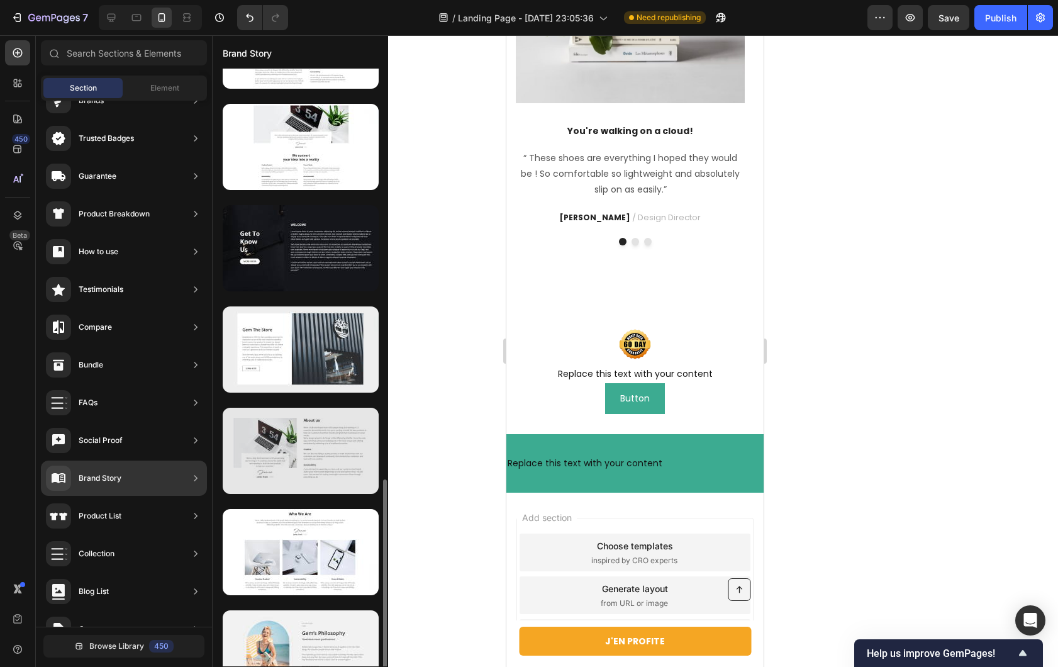
scroll to position [1218, 0]
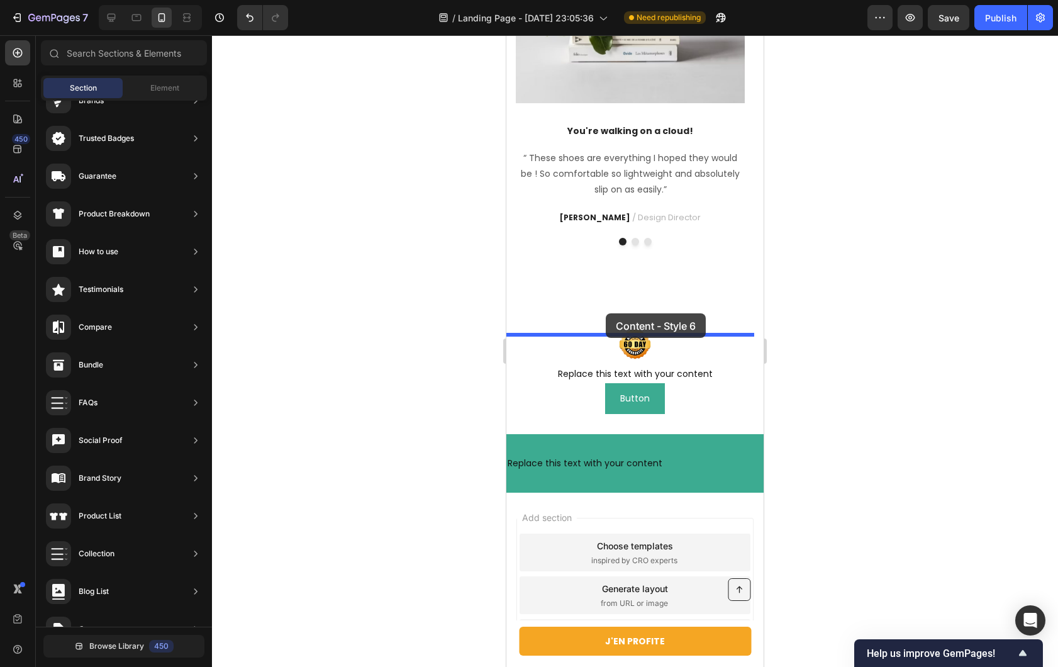
drag, startPoint x: 798, startPoint y: 545, endPoint x: 606, endPoint y: 316, distance: 299.2
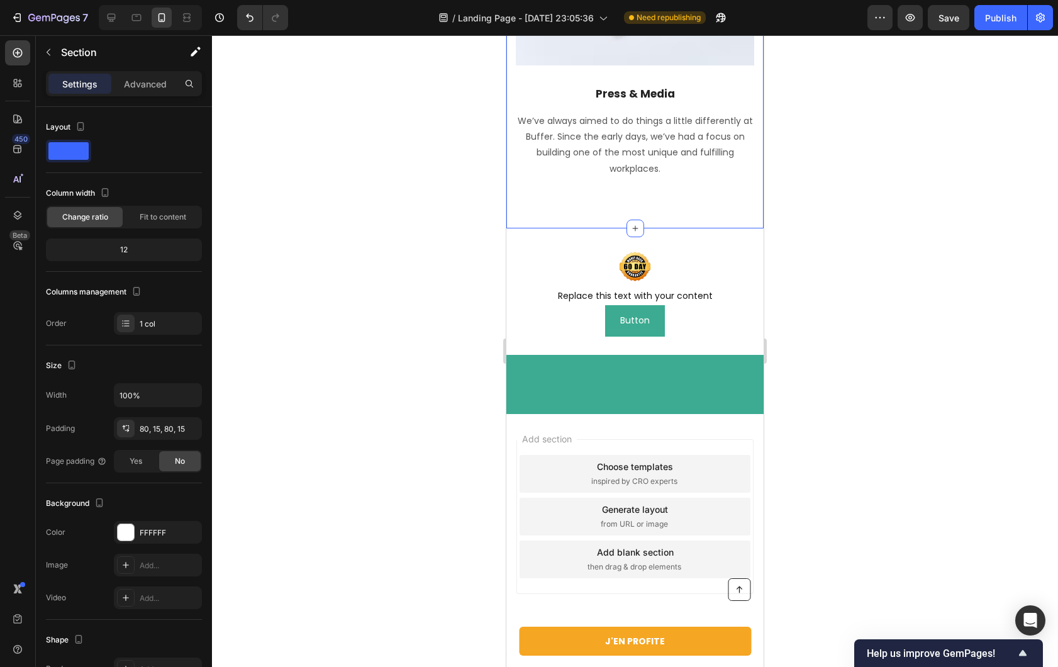
scroll to position [4681, 0]
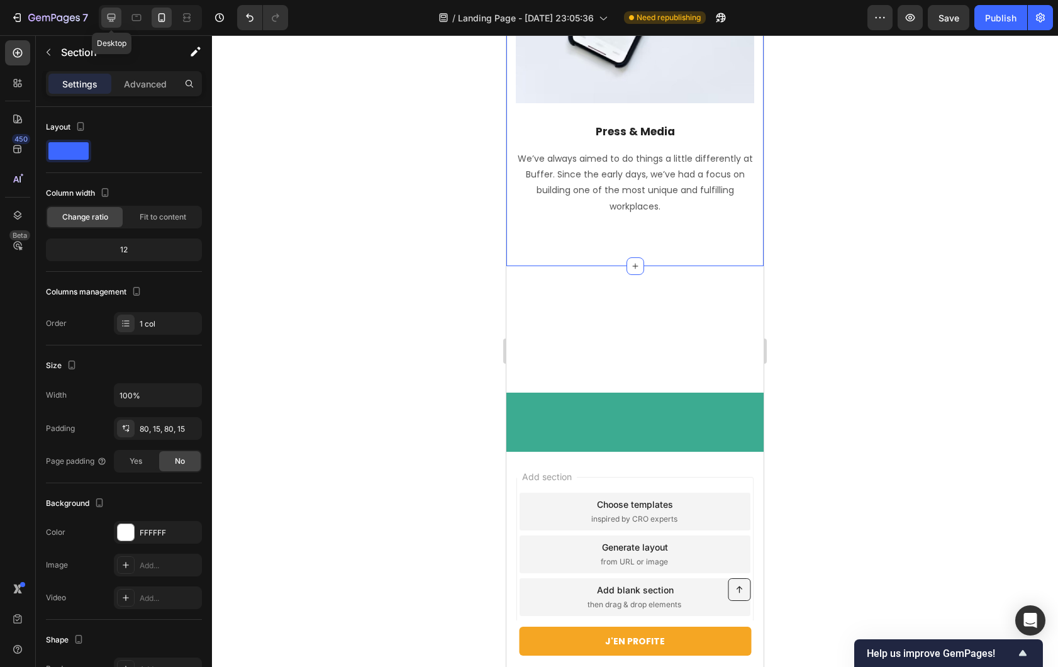
click at [116, 18] on icon at bounding box center [111, 17] width 13 height 13
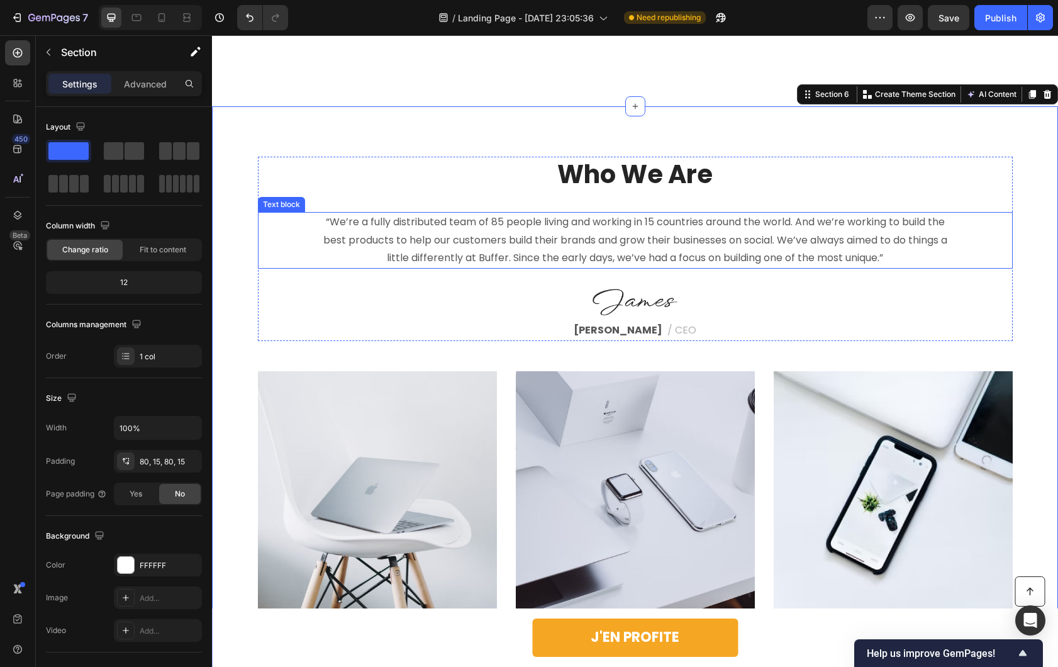
scroll to position [3864, 0]
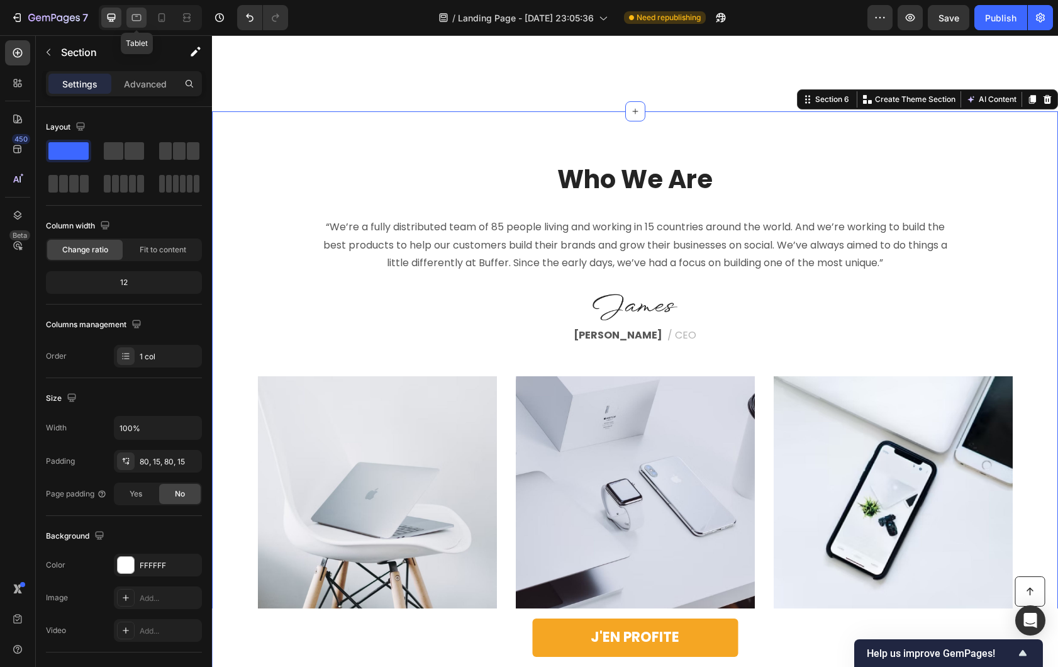
click at [144, 15] on div at bounding box center [136, 18] width 20 height 20
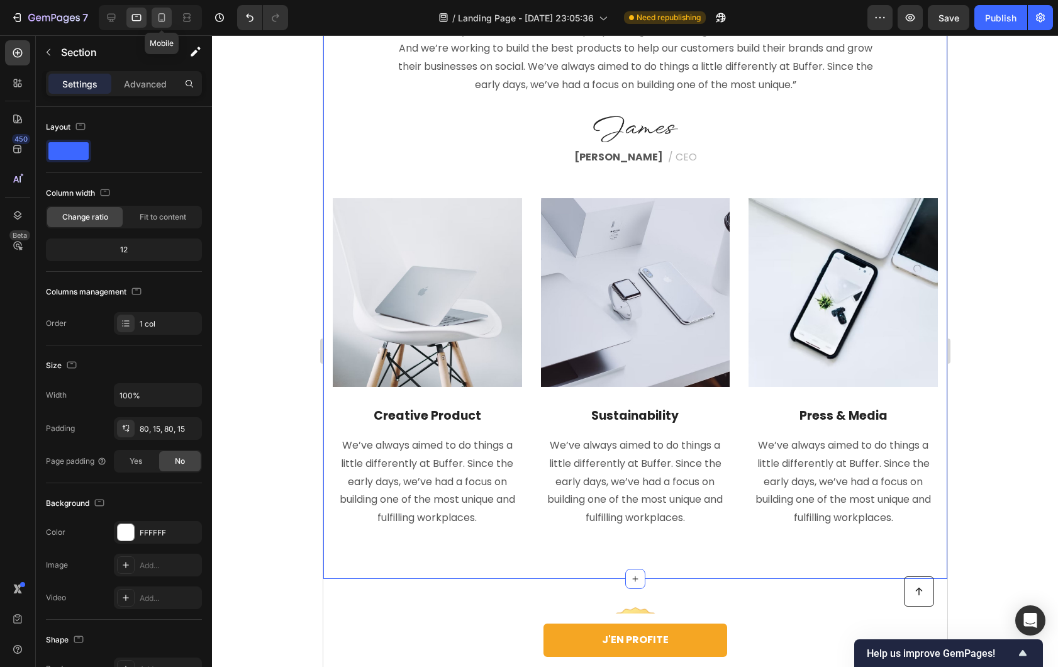
click at [165, 15] on icon at bounding box center [161, 17] width 13 height 13
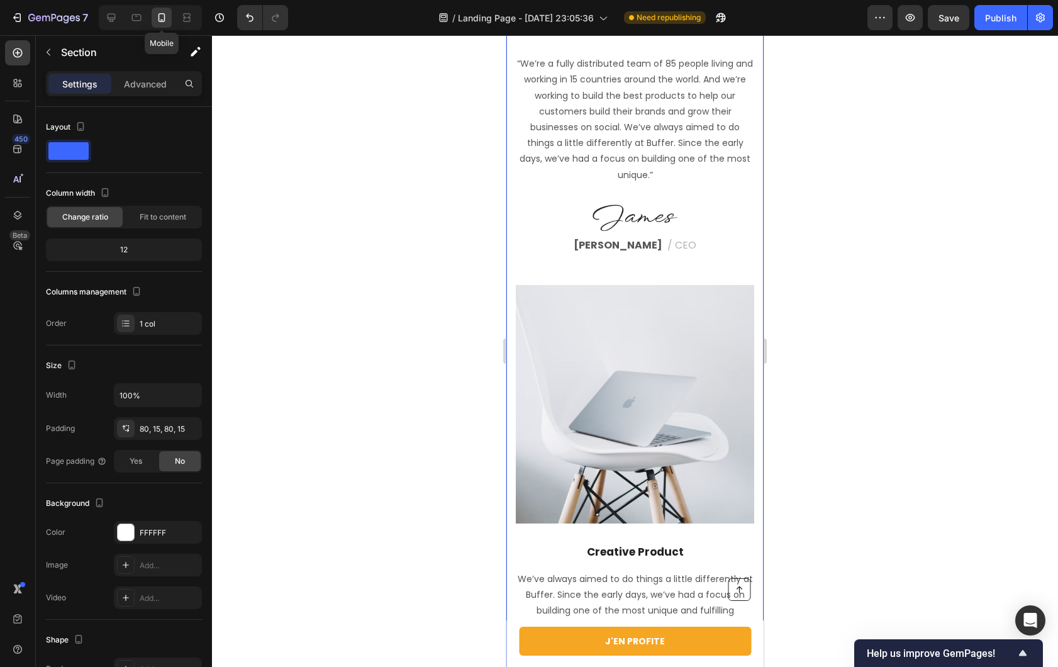
scroll to position [3700, 0]
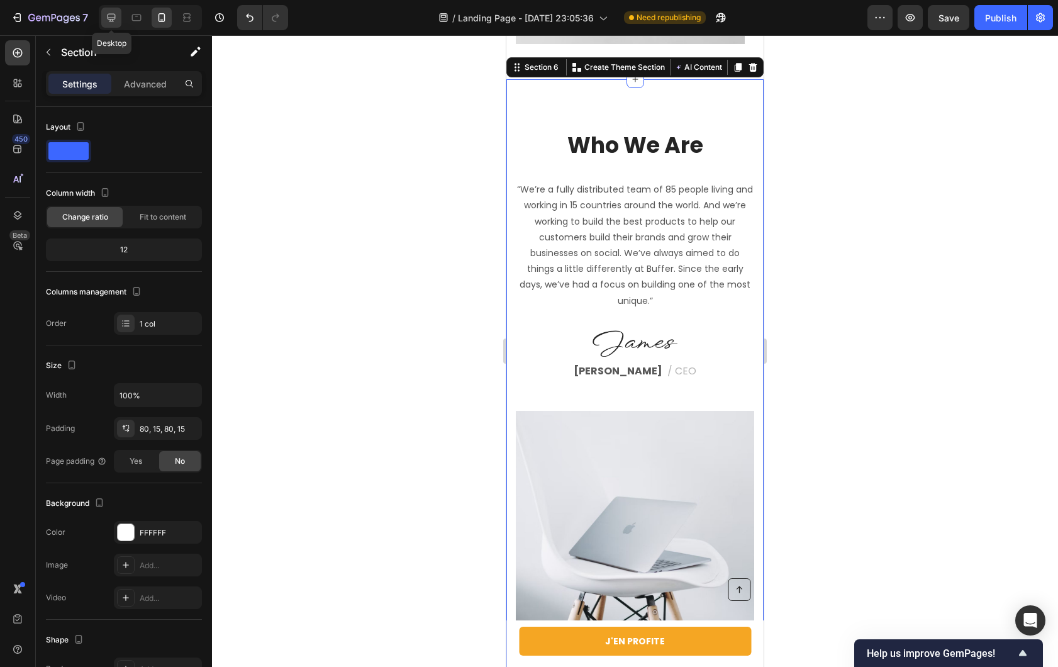
click at [116, 16] on icon at bounding box center [111, 17] width 13 height 13
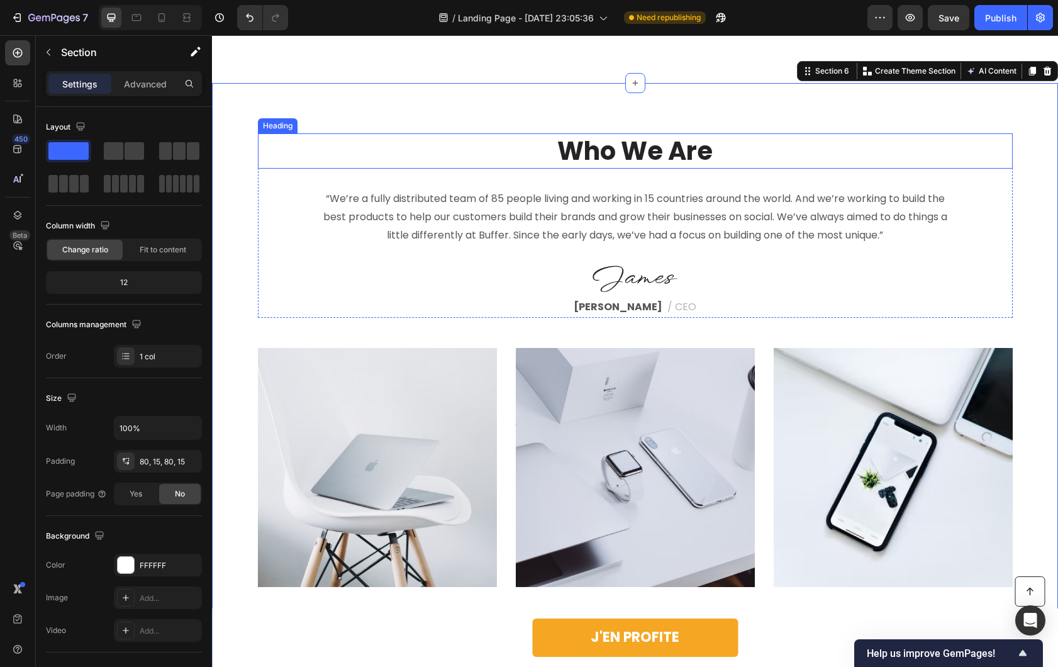
scroll to position [3699, 0]
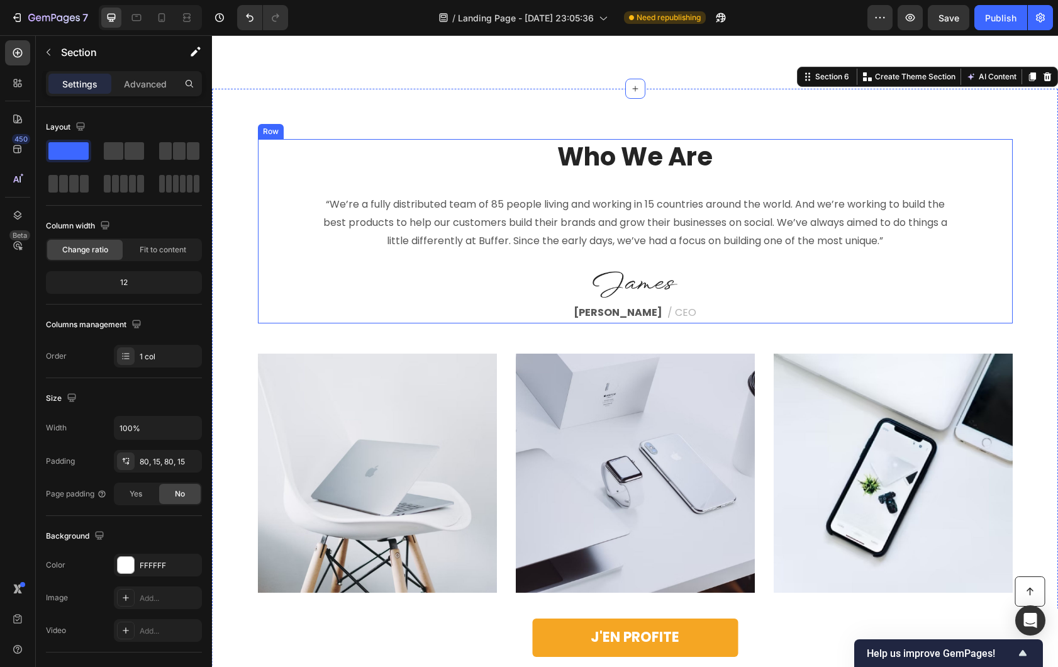
click at [594, 225] on p "“We’re a fully distributed team of 85 people living and working in 15 countries…" at bounding box center [635, 223] width 627 height 54
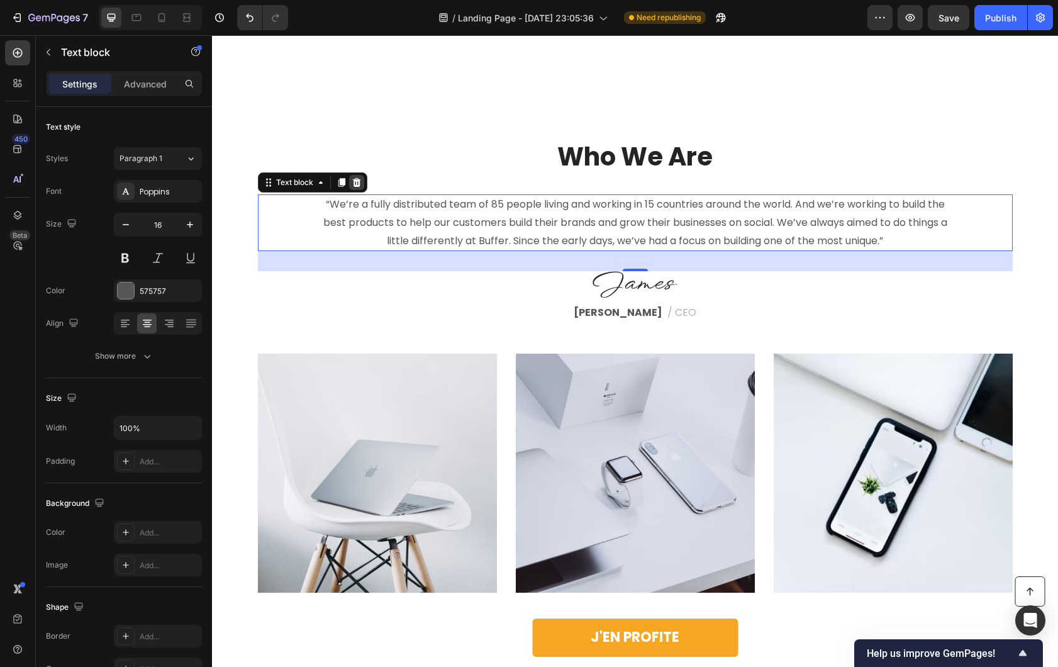
click at [358, 180] on div at bounding box center [356, 182] width 15 height 15
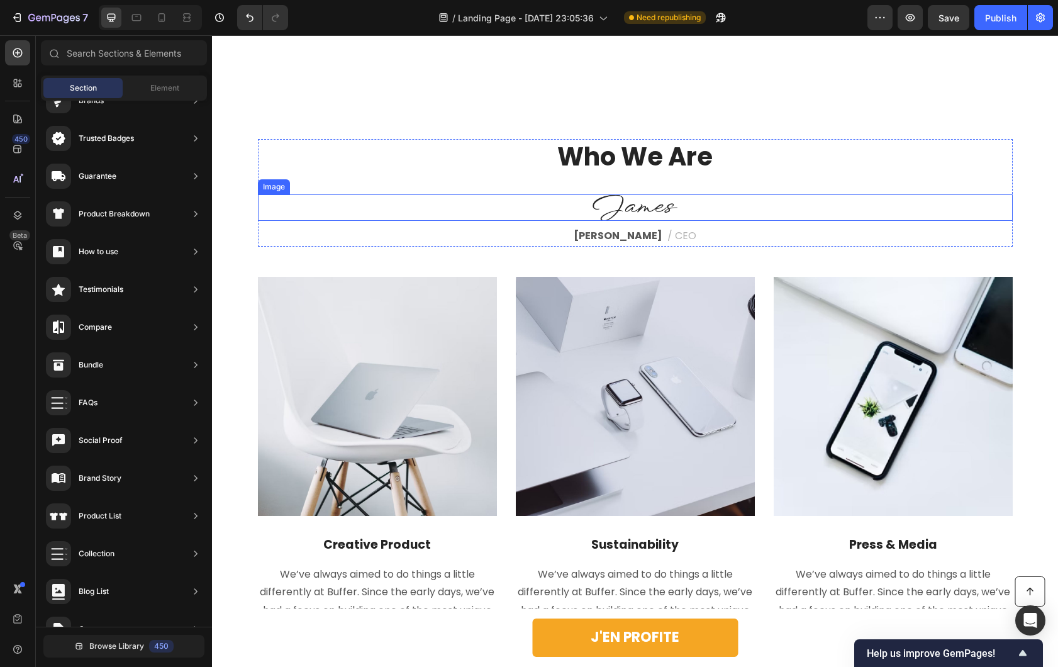
click at [551, 209] on div at bounding box center [635, 207] width 755 height 26
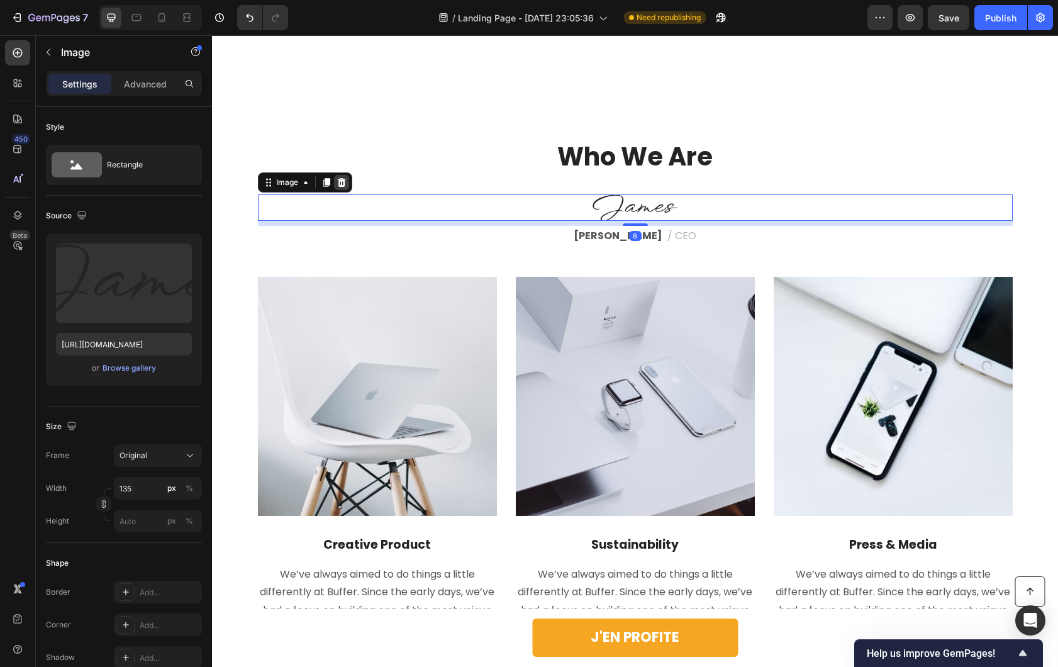
click at [334, 183] on div at bounding box center [341, 182] width 15 height 15
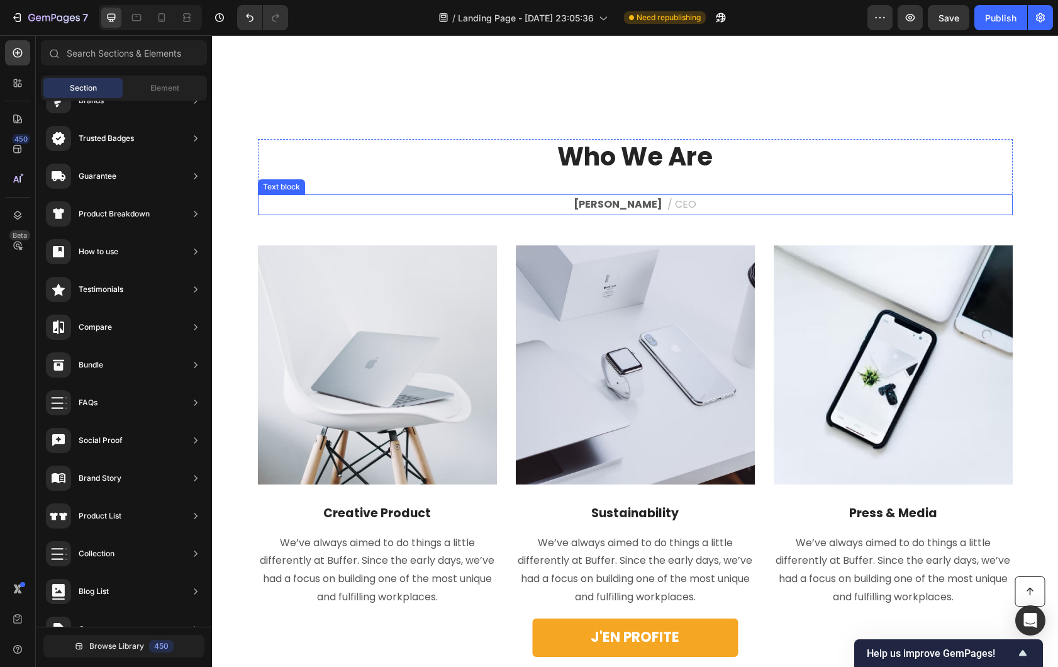
click at [534, 201] on p "James Frank / CEO" at bounding box center [635, 205] width 752 height 18
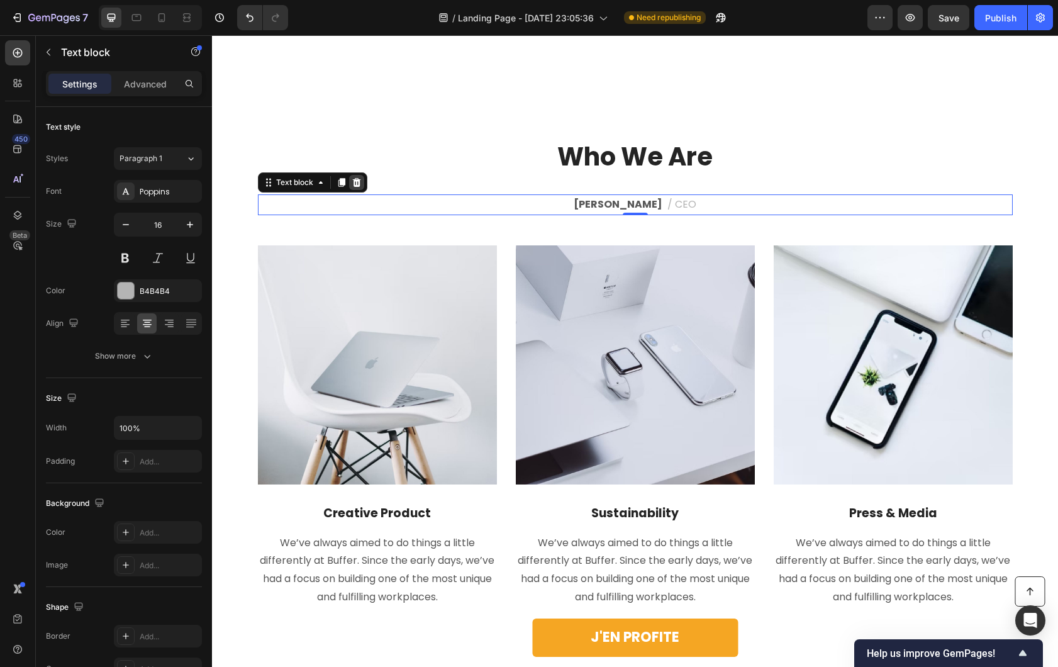
click at [355, 187] on div at bounding box center [356, 182] width 15 height 15
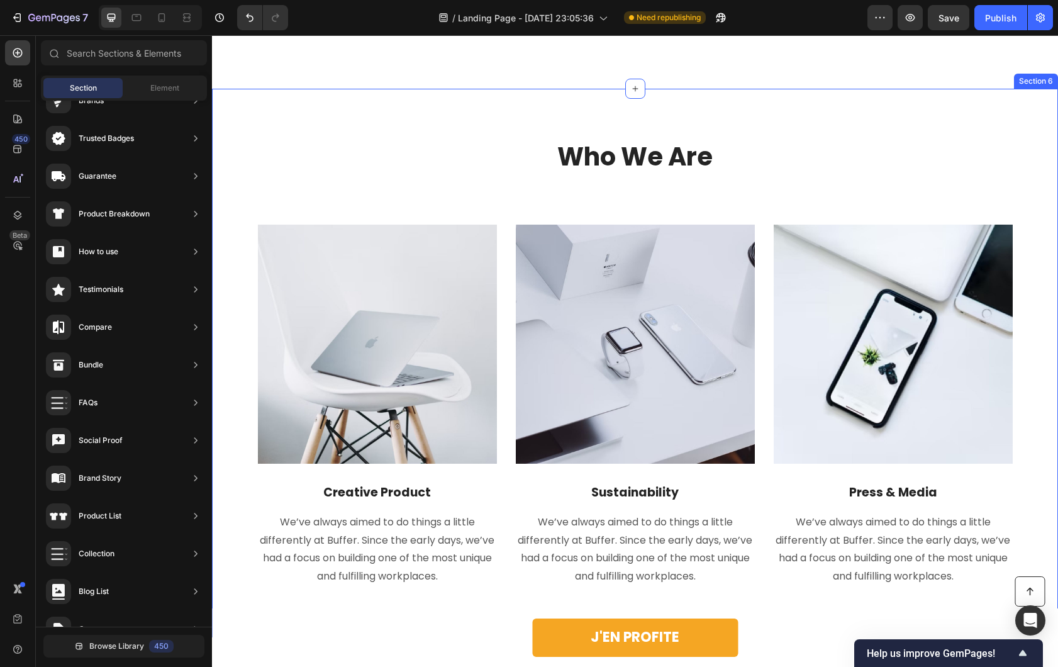
click at [567, 203] on div "Who We Are Heading Row Image Creative Product Text block We’ve always aimed to …" at bounding box center [634, 363] width 827 height 448
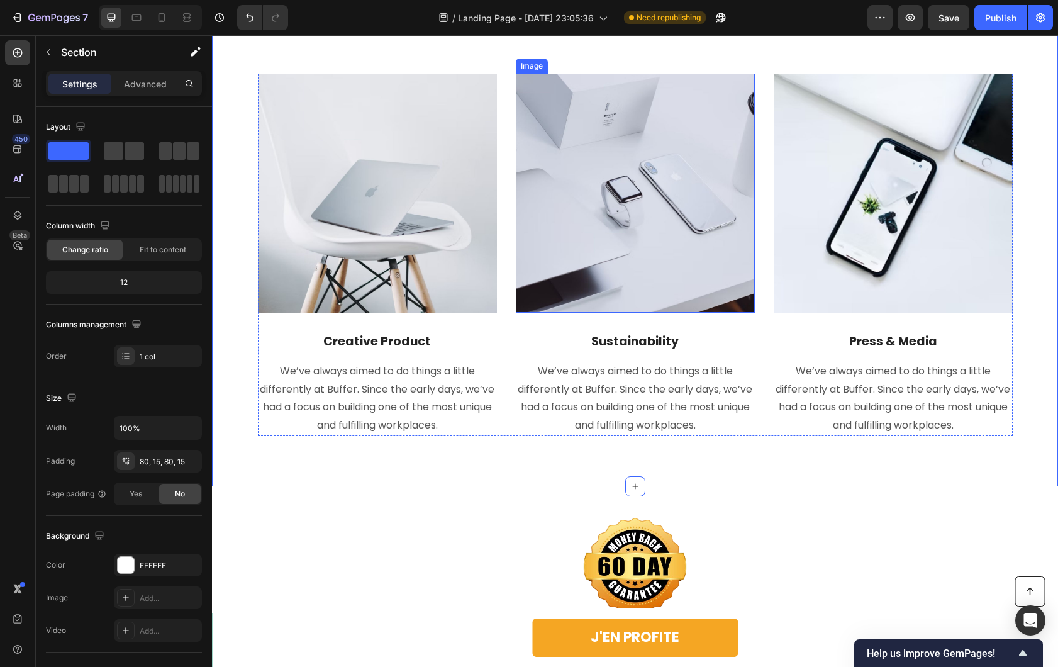
scroll to position [3969, 0]
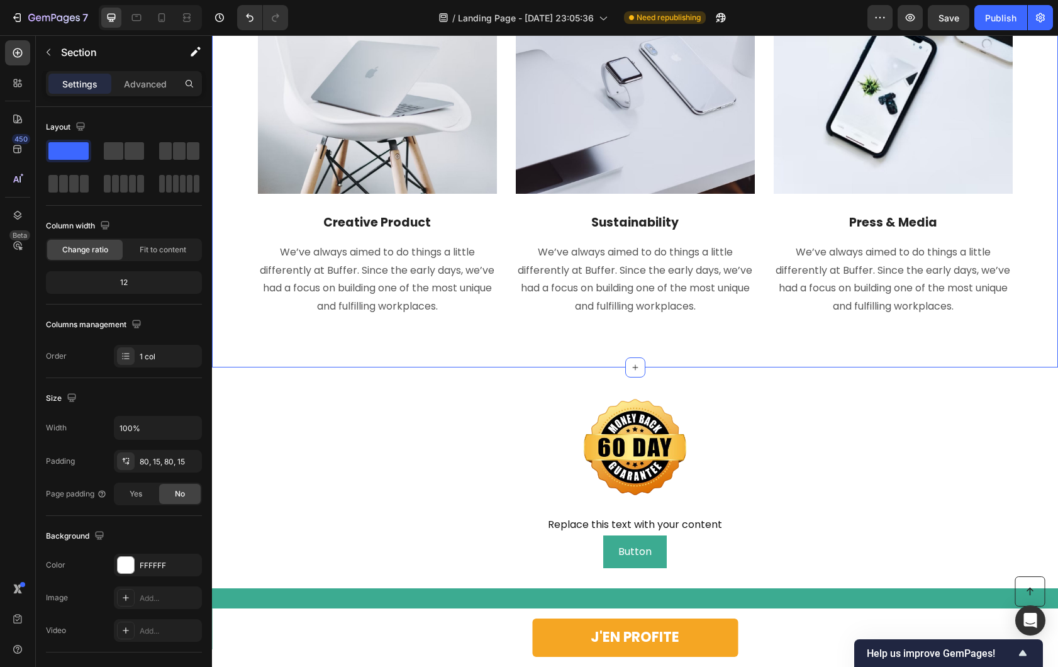
click at [374, 302] on p "We’ve always aimed to do things a little differently at Buffer. Since the early…" at bounding box center [377, 279] width 237 height 72
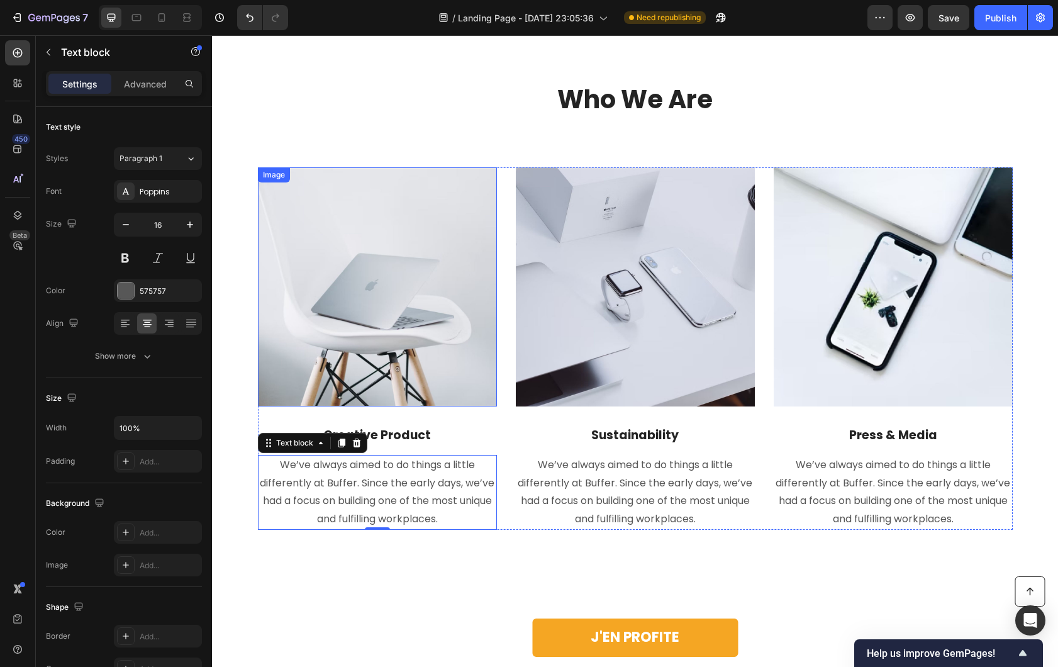
scroll to position [3676, 0]
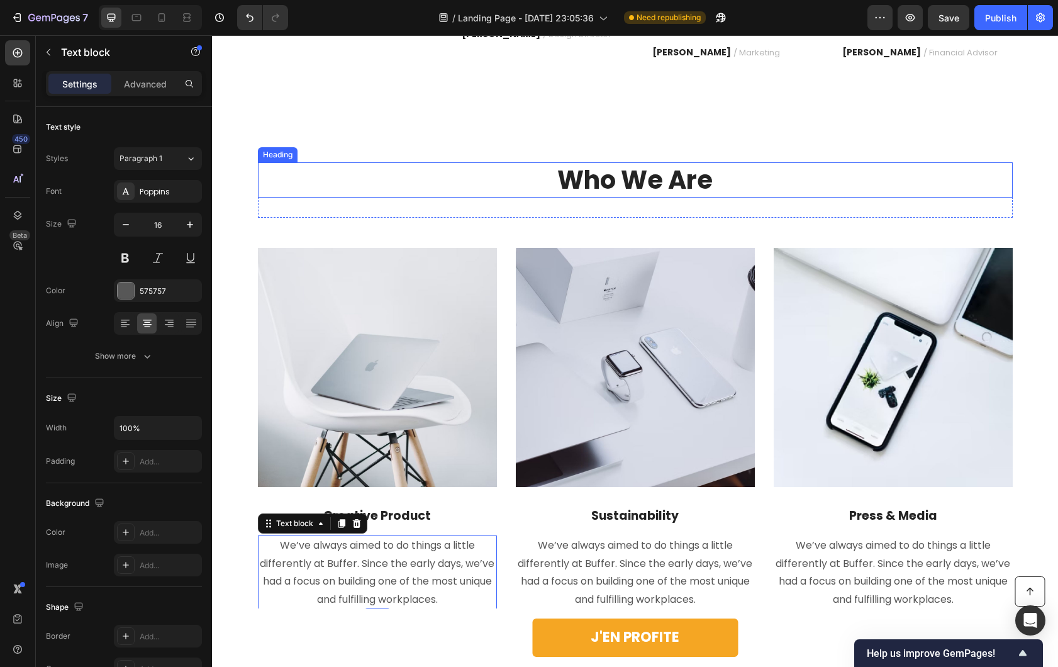
click at [610, 189] on p "Who We Are" at bounding box center [635, 180] width 752 height 33
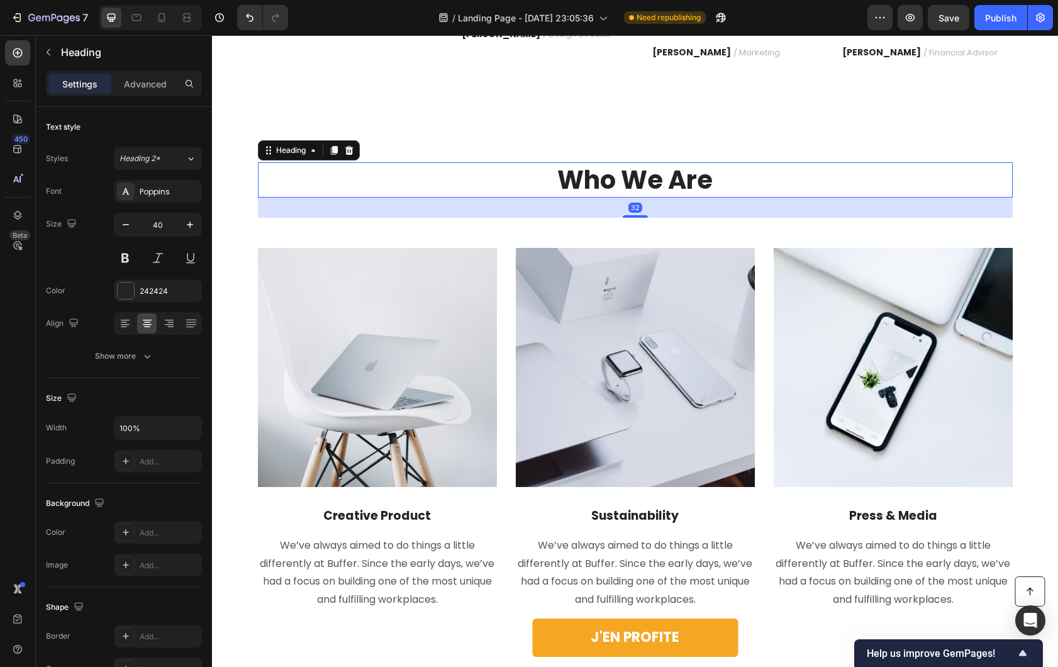
click at [610, 189] on p "Who We Are" at bounding box center [635, 180] width 752 height 33
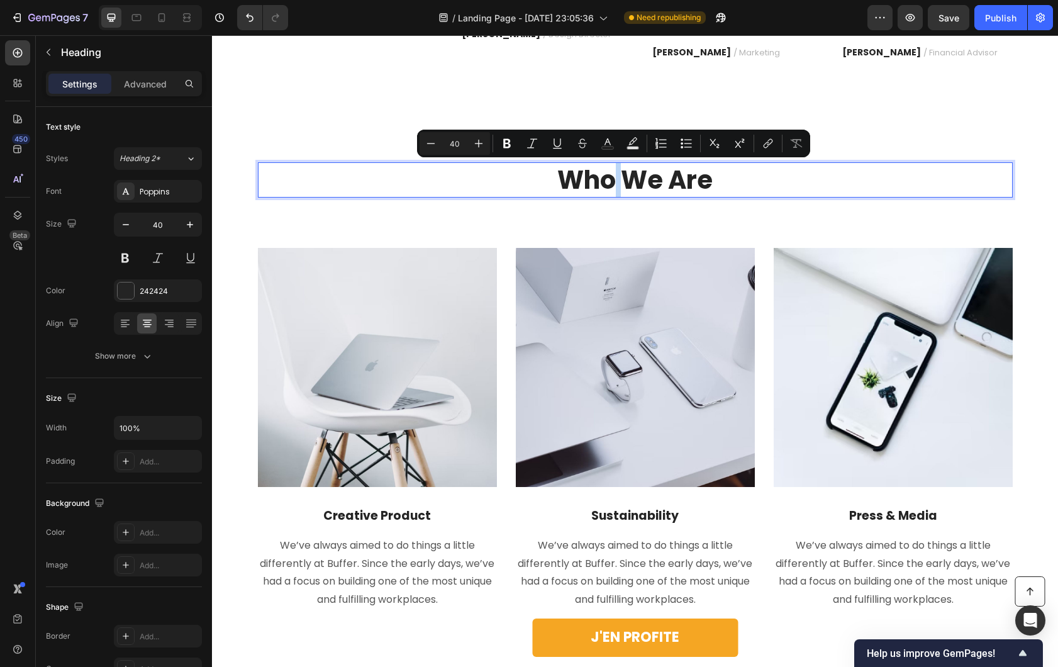
click at [625, 179] on p "Who We Are" at bounding box center [635, 180] width 752 height 33
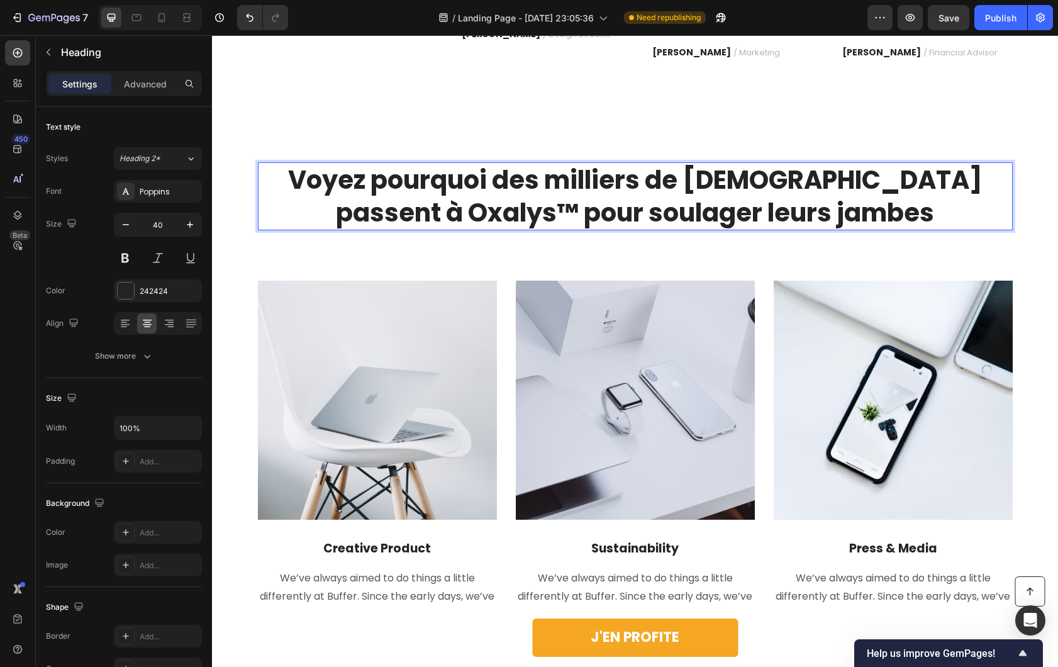
click at [503, 268] on div "Voyez pourquoi des milliers de Français passent à Oxalys™ pour soulager leurs j…" at bounding box center [634, 402] width 827 height 481
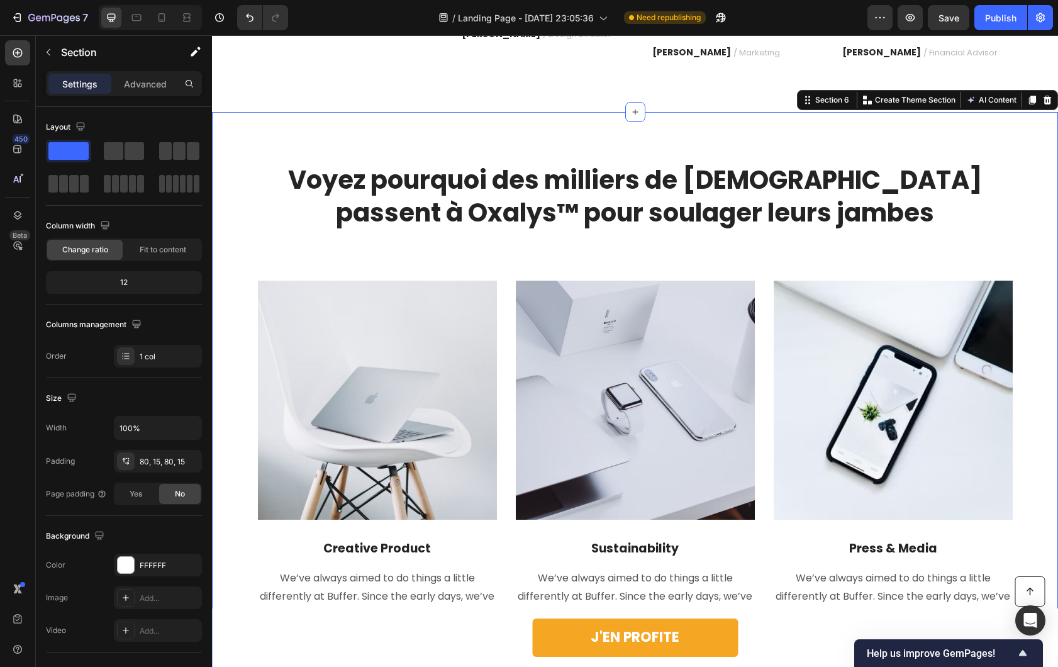
click at [553, 254] on div "Voyez pourquoi des milliers de Français passent à Oxalys™ pour soulager leurs j…" at bounding box center [634, 402] width 827 height 481
click at [605, 247] on div "Voyez pourquoi des milliers de Français passent à Oxalys™ pour soulager leurs j…" at bounding box center [635, 206] width 755 height 88
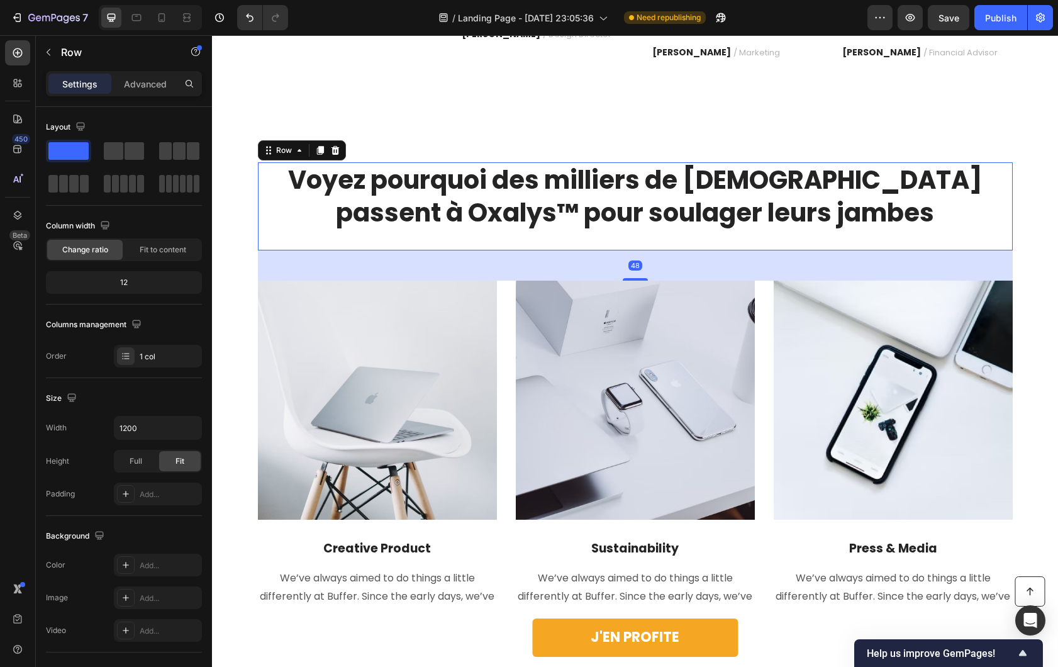
click at [549, 258] on div "48" at bounding box center [635, 265] width 755 height 30
click at [514, 185] on p "Voyez pourquoi des milliers de [DEMOGRAPHIC_DATA] passent à Oxalys™ pour soulag…" at bounding box center [635, 196] width 752 height 65
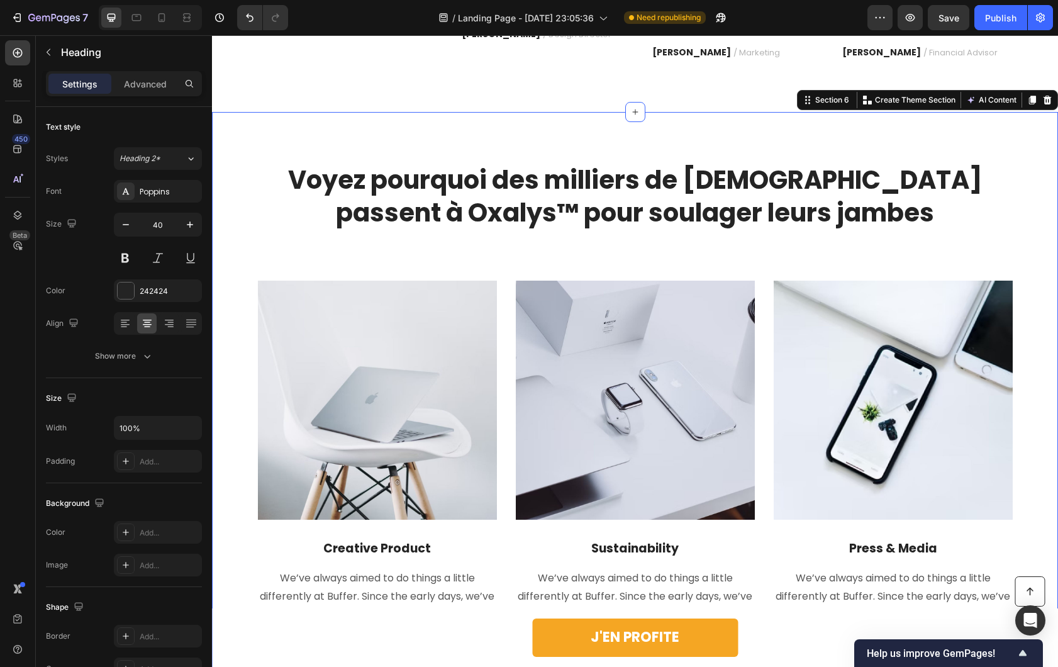
click at [532, 160] on div "Voyez pourquoi des milliers de Français passent à Oxalys™ pour soulager leurs j…" at bounding box center [635, 402] width 846 height 581
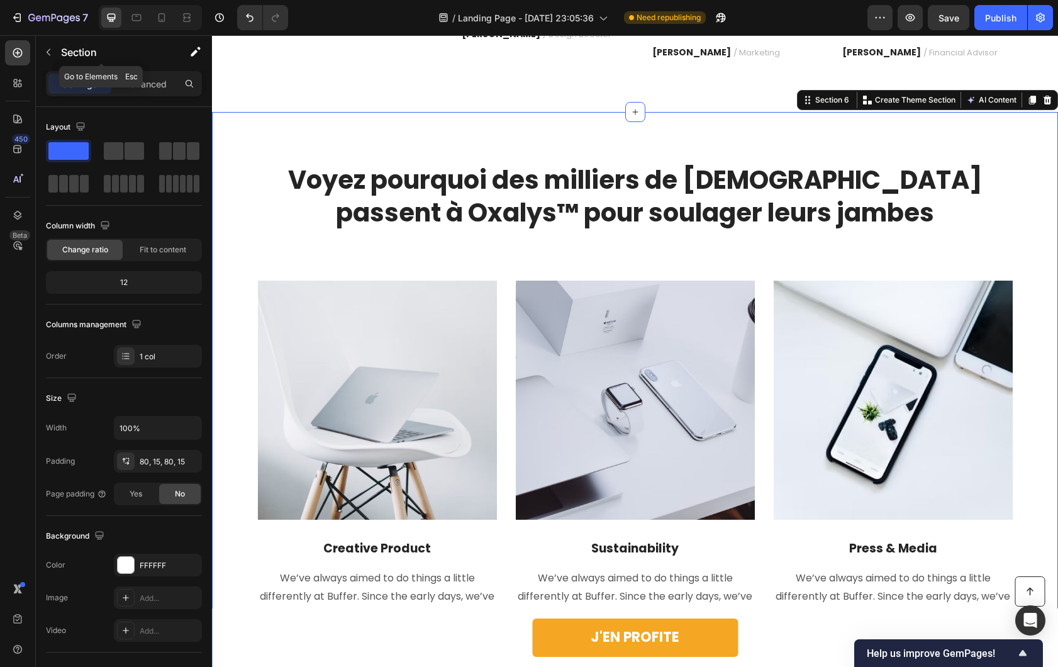
click at [134, 69] on div "Section" at bounding box center [101, 53] width 131 height 36
click at [135, 79] on p "Advanced" at bounding box center [145, 83] width 43 height 13
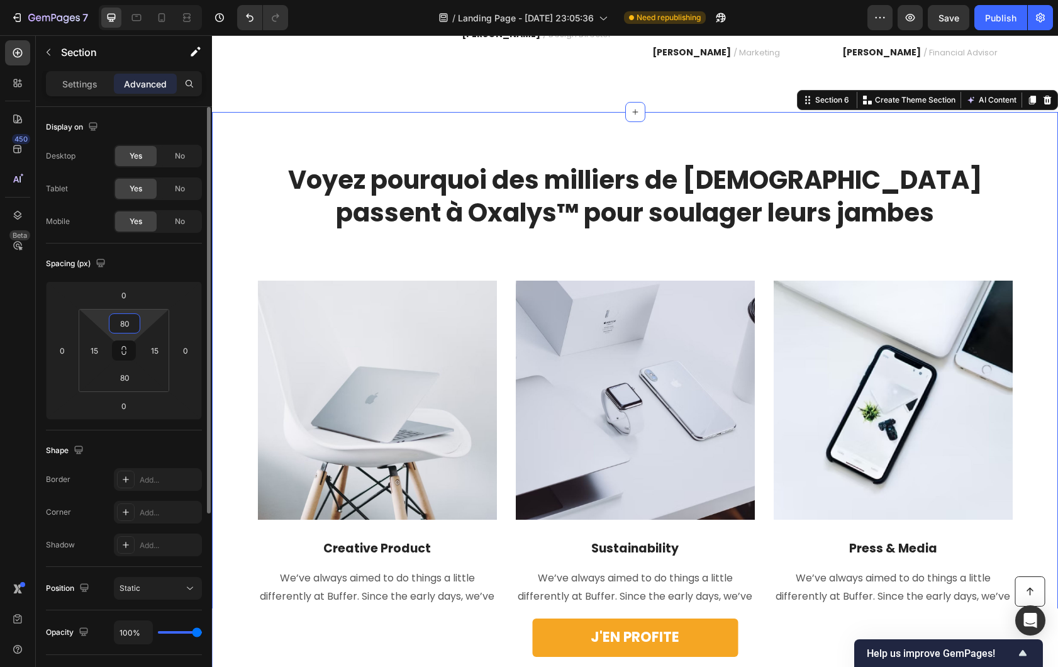
click at [128, 328] on input "80" at bounding box center [124, 323] width 25 height 19
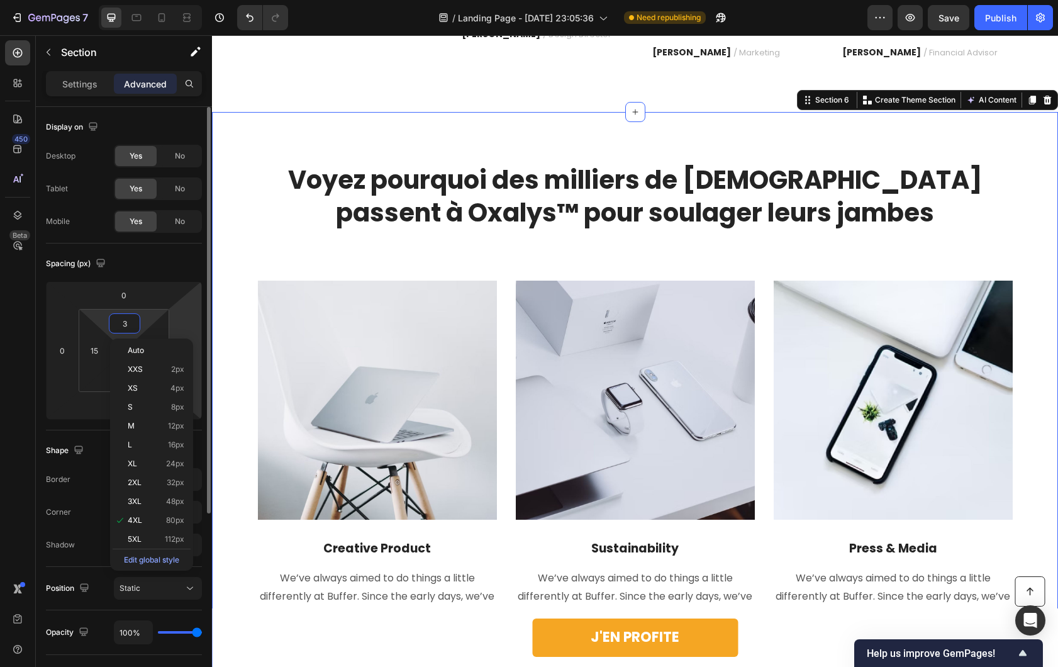
type input "30"
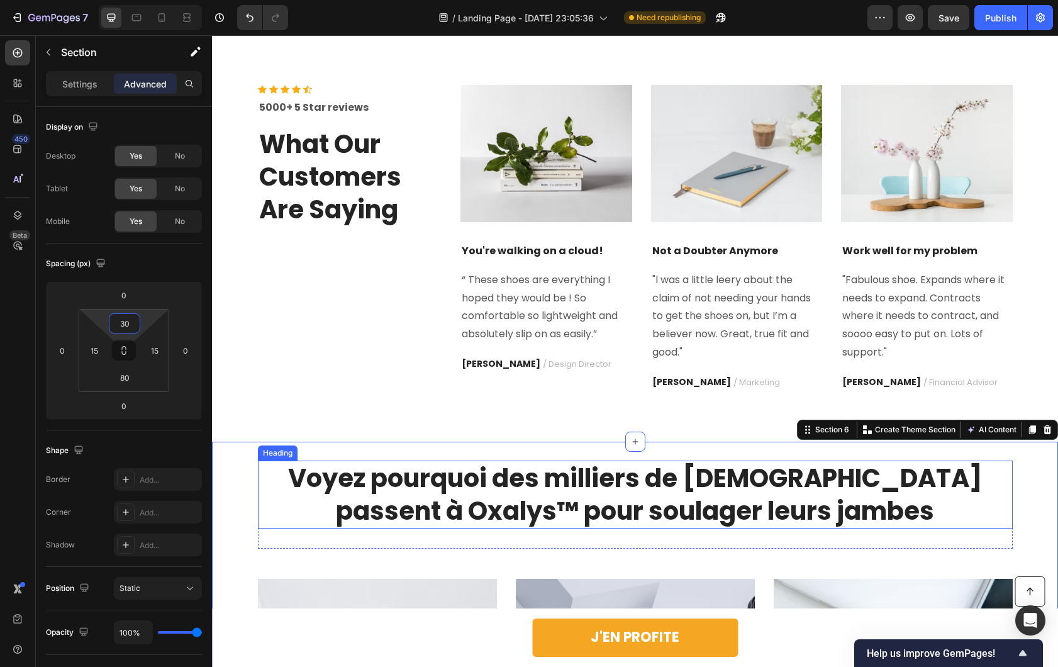
scroll to position [3271, 0]
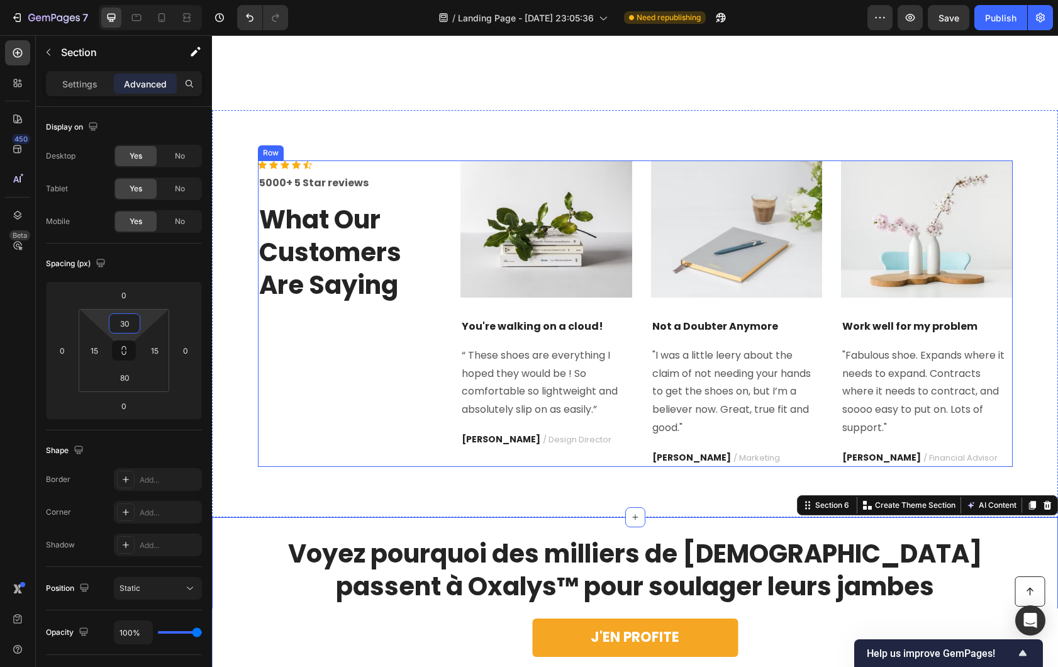
click at [248, 480] on div "Icon Icon Icon Icon Icon Icon List Hoz 5000+ 5 Star reviews Text block What Our…" at bounding box center [635, 313] width 846 height 407
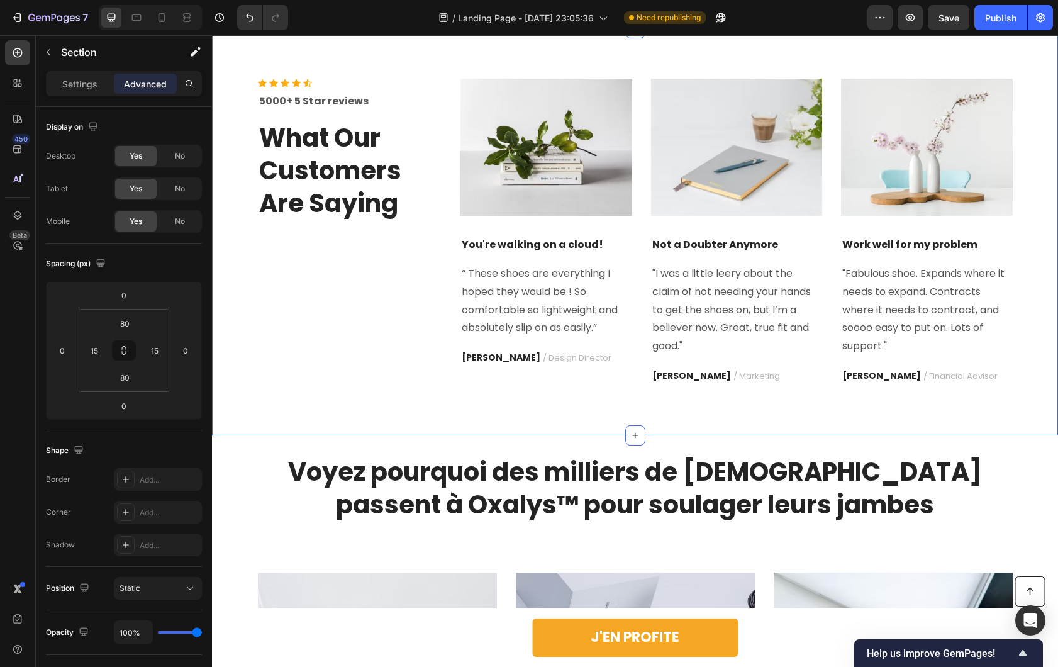
scroll to position [2883, 0]
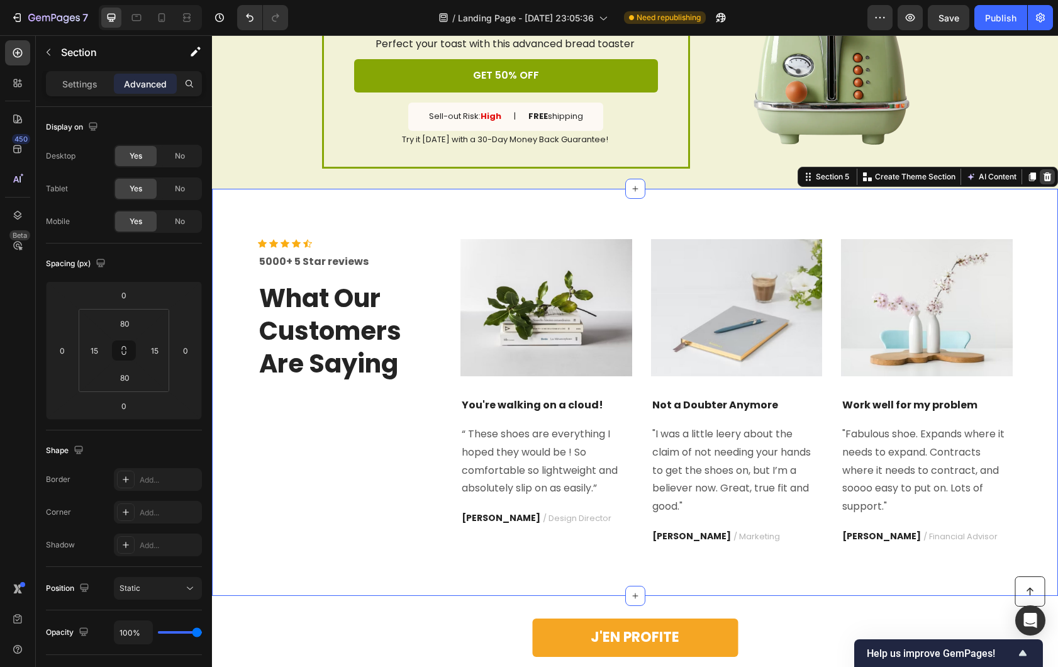
click at [1044, 181] on icon at bounding box center [1048, 176] width 8 height 9
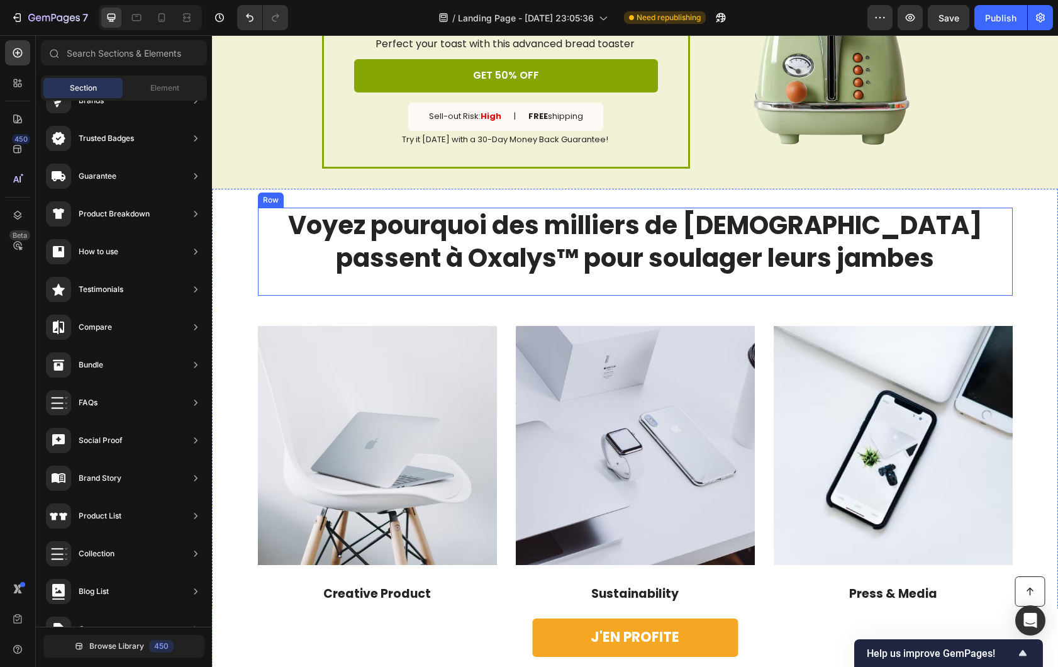
click at [441, 278] on div "Voyez pourquoi des milliers de Français passent à Oxalys™ pour soulager leurs j…" at bounding box center [635, 252] width 755 height 88
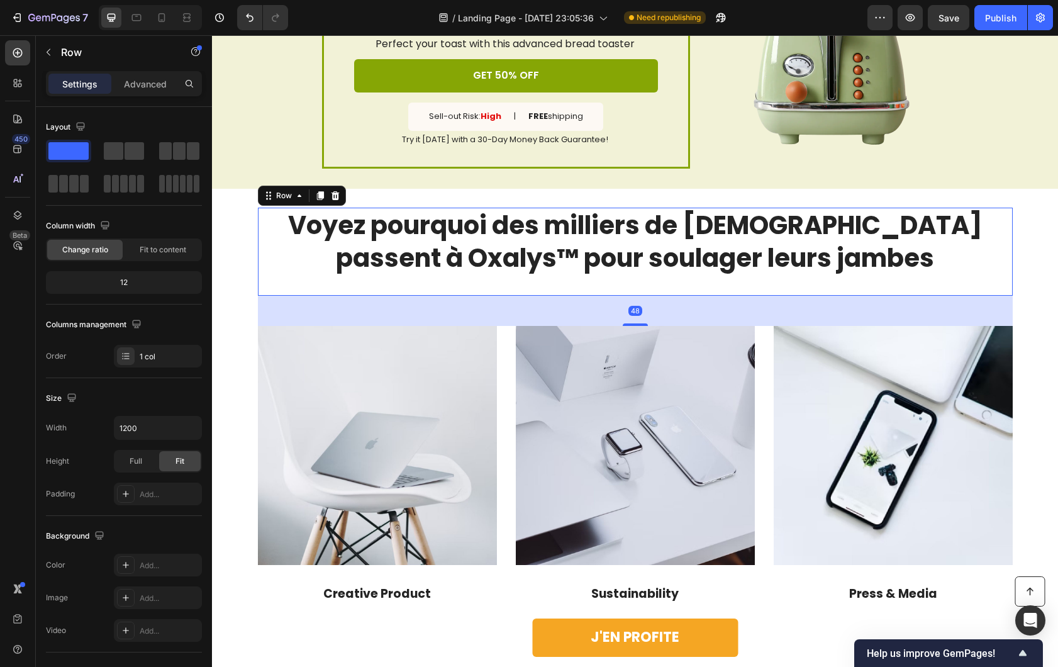
click at [418, 307] on div "48" at bounding box center [635, 311] width 755 height 30
click at [134, 81] on p "Advanced" at bounding box center [145, 83] width 43 height 13
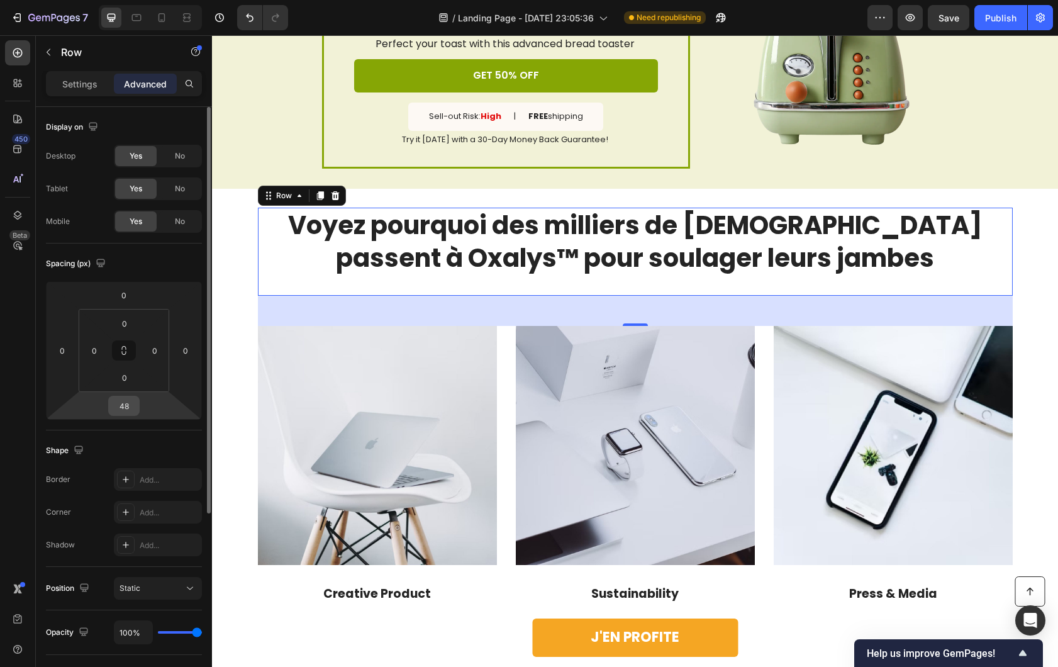
click at [123, 412] on input "48" at bounding box center [123, 405] width 25 height 19
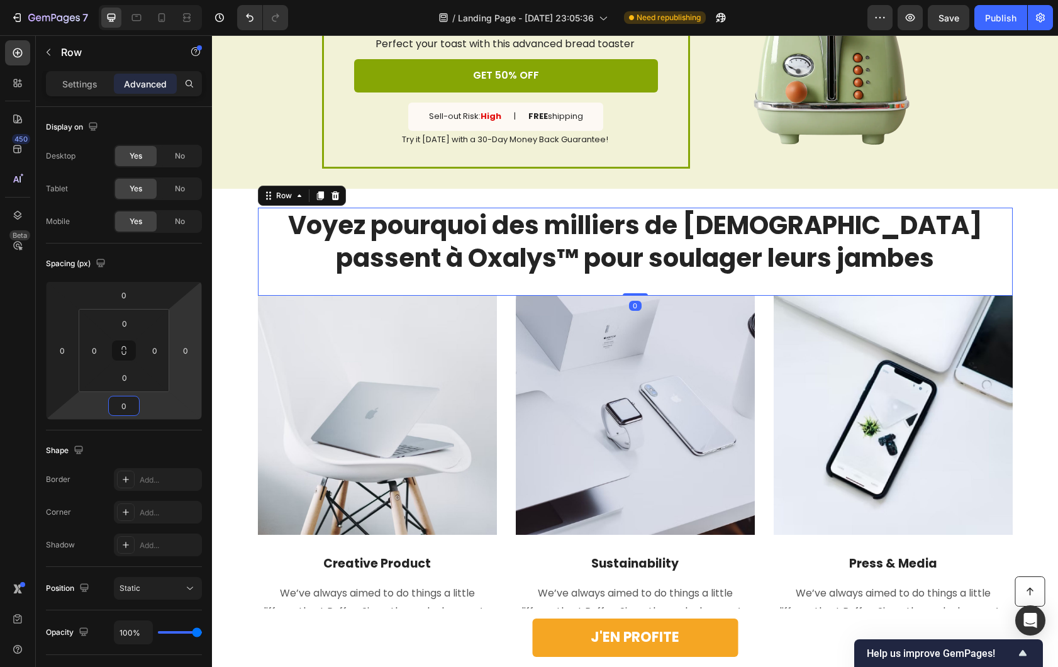
type input "0"
click at [417, 277] on div "Voyez pourquoi des milliers de Français passent à Oxalys™ pour soulager leurs j…" at bounding box center [635, 252] width 755 height 88
click at [489, 247] on p "Voyez pourquoi des milliers de [DEMOGRAPHIC_DATA] passent à Oxalys™ pour soulag…" at bounding box center [635, 241] width 752 height 65
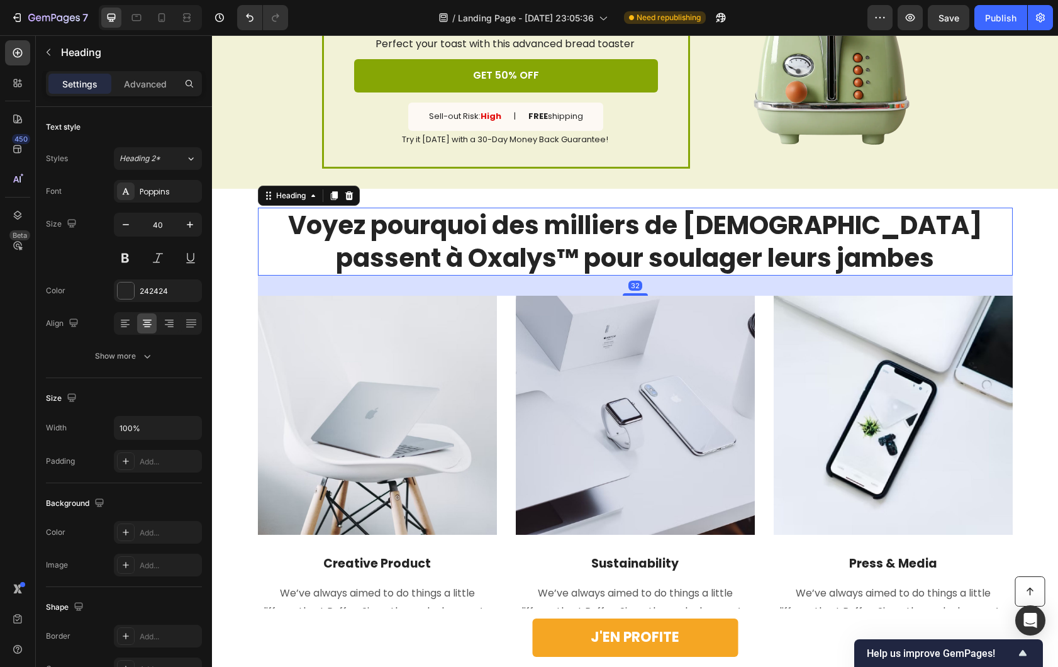
click at [422, 276] on div "32" at bounding box center [635, 286] width 755 height 20
click at [412, 343] on img at bounding box center [377, 415] width 239 height 239
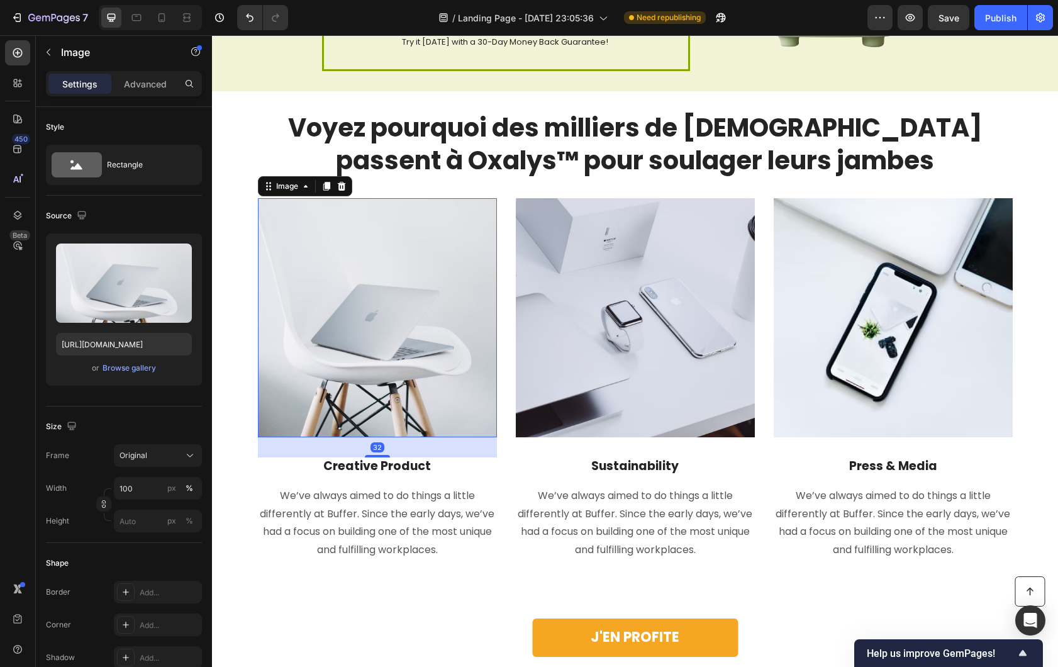
scroll to position [2983, 0]
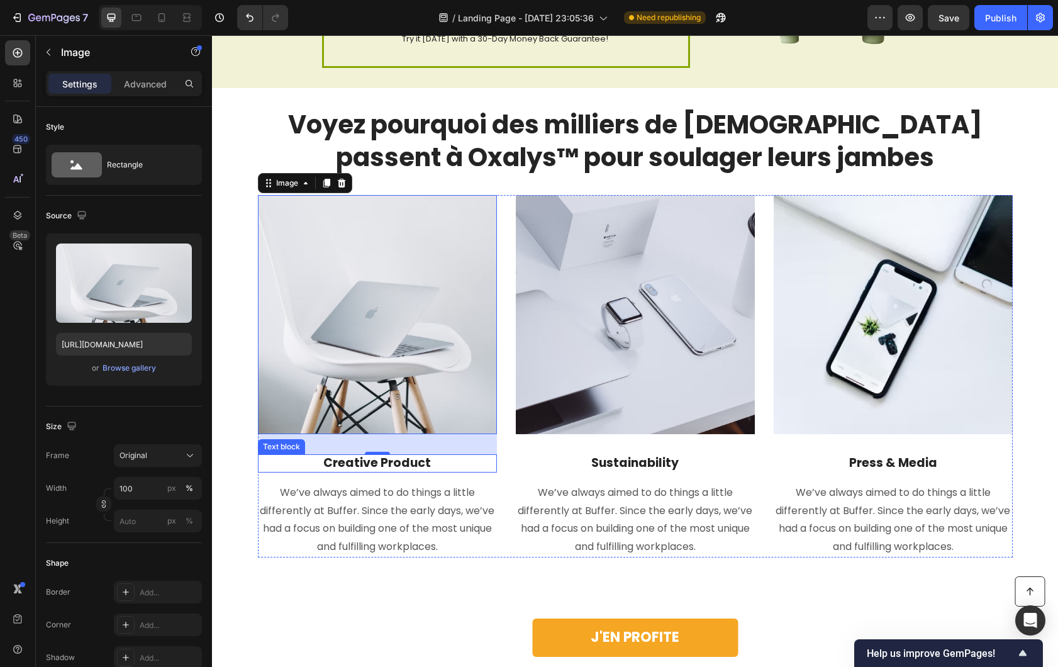
click at [421, 465] on p "Creative Product" at bounding box center [377, 463] width 237 height 16
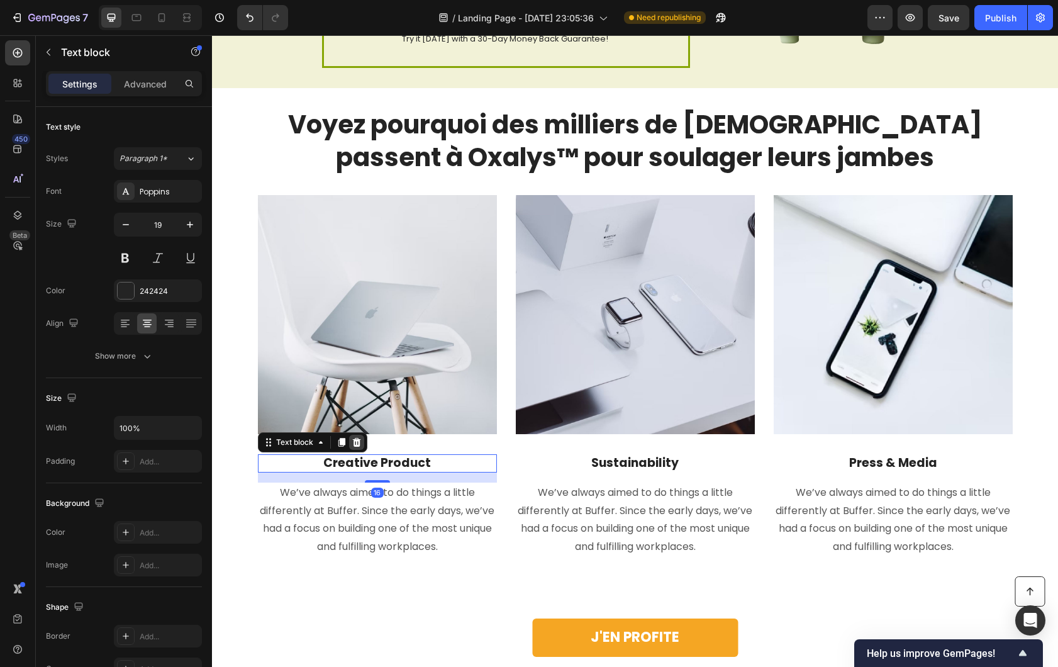
click at [352, 446] on icon at bounding box center [356, 442] width 8 height 9
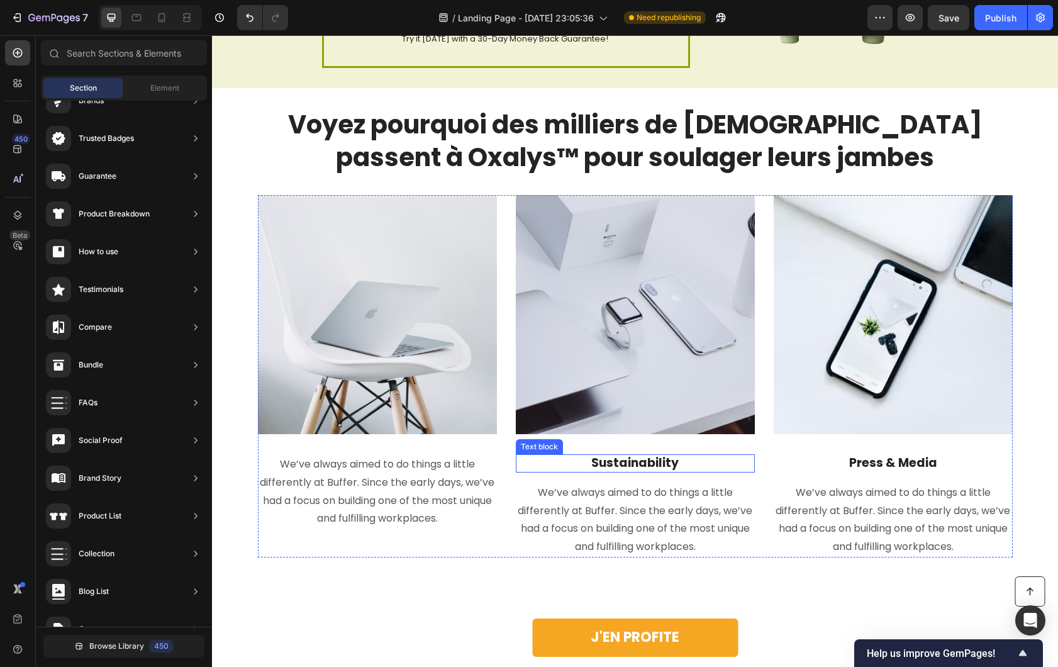
click at [582, 464] on p "Sustainability" at bounding box center [635, 463] width 237 height 16
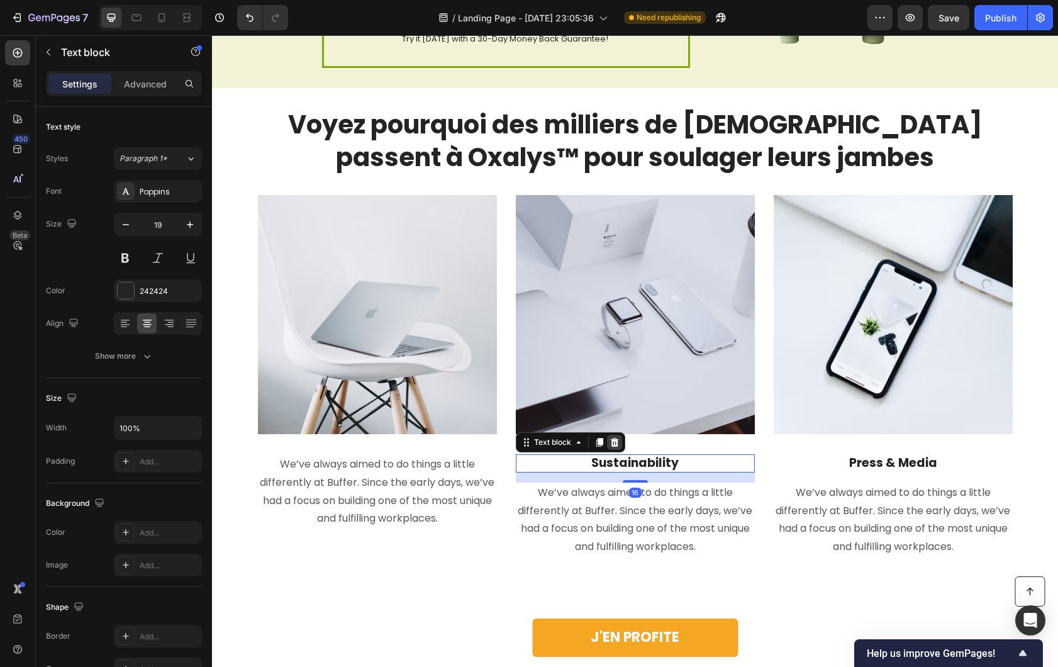
click at [614, 447] on div at bounding box center [614, 442] width 15 height 15
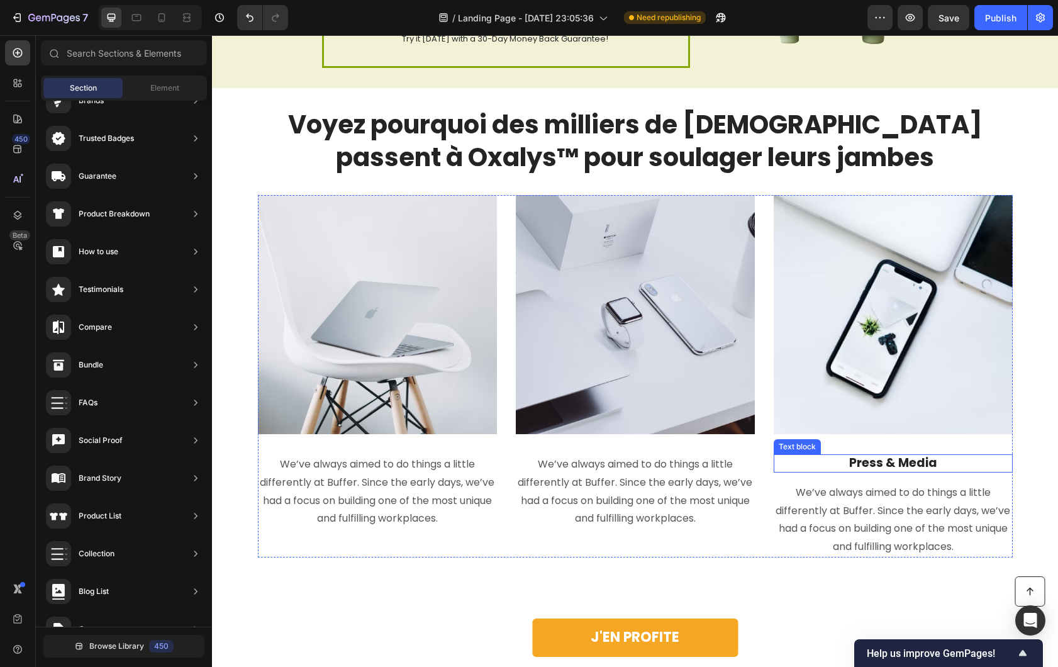
click at [850, 460] on p "Press & Media" at bounding box center [893, 463] width 237 height 16
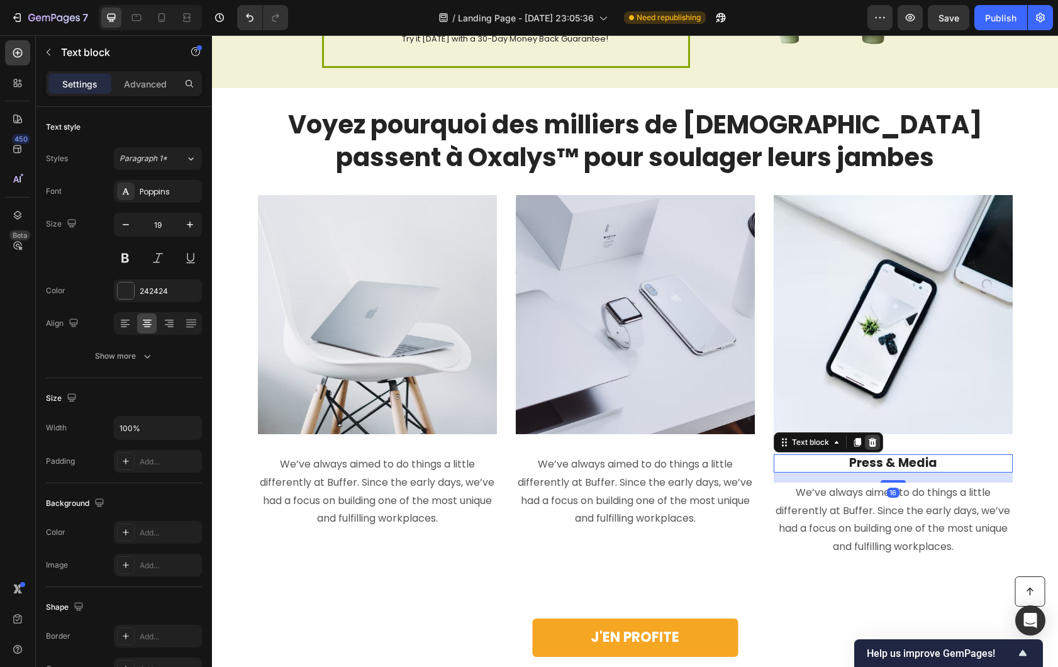
click at [873, 438] on div at bounding box center [872, 442] width 15 height 15
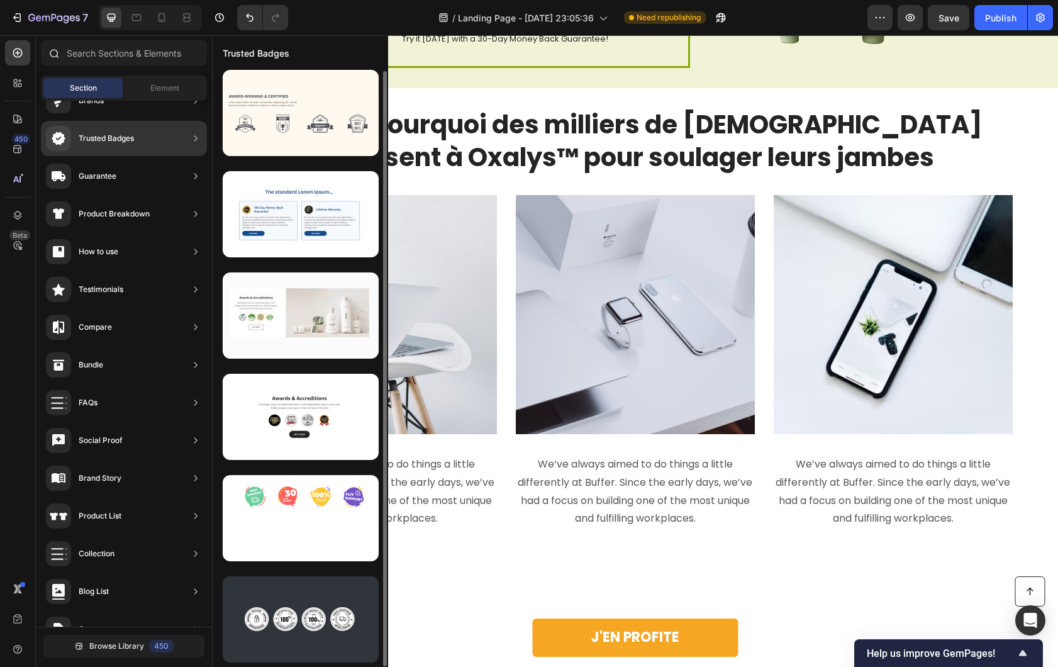
scroll to position [3, 0]
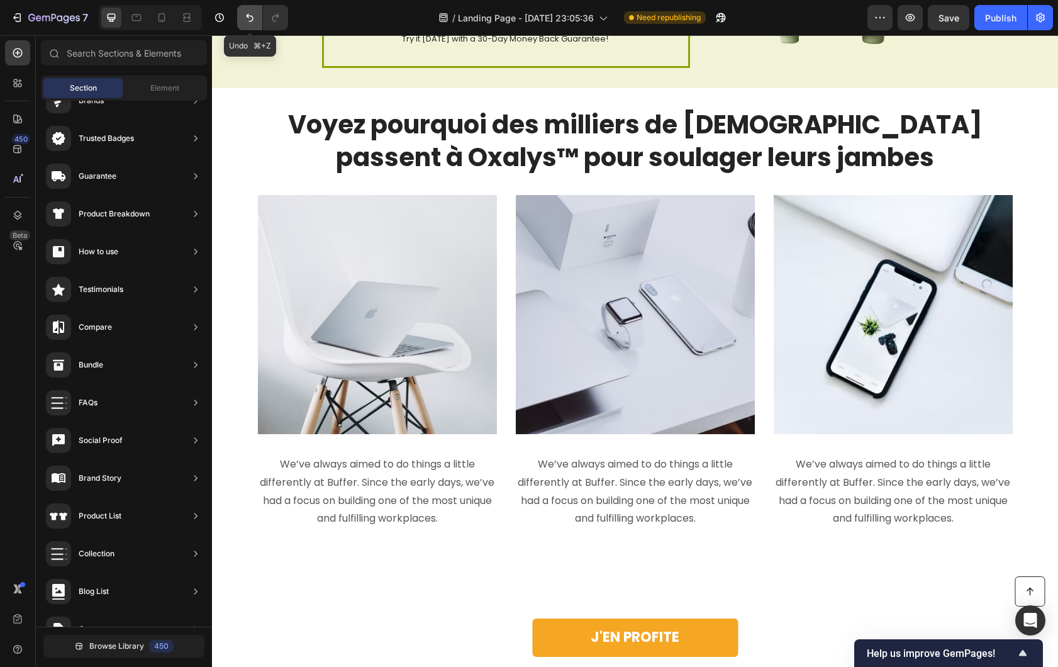
click at [255, 13] on icon "Undo/Redo" at bounding box center [249, 17] width 13 height 13
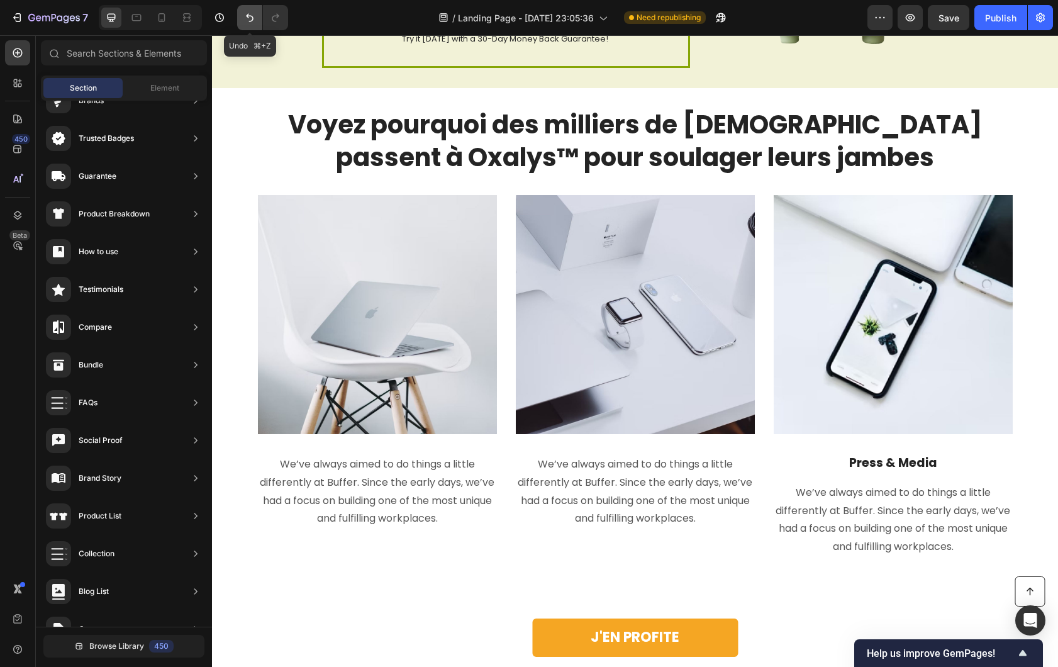
click at [255, 13] on icon "Undo/Redo" at bounding box center [249, 17] width 13 height 13
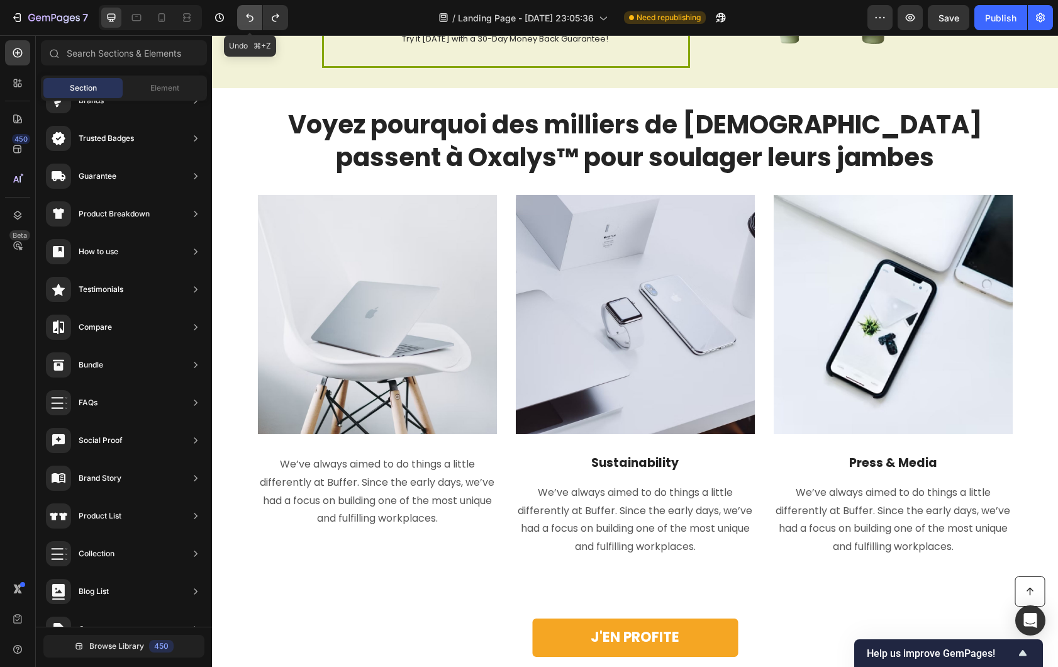
click at [255, 13] on icon "Undo/Redo" at bounding box center [249, 17] width 13 height 13
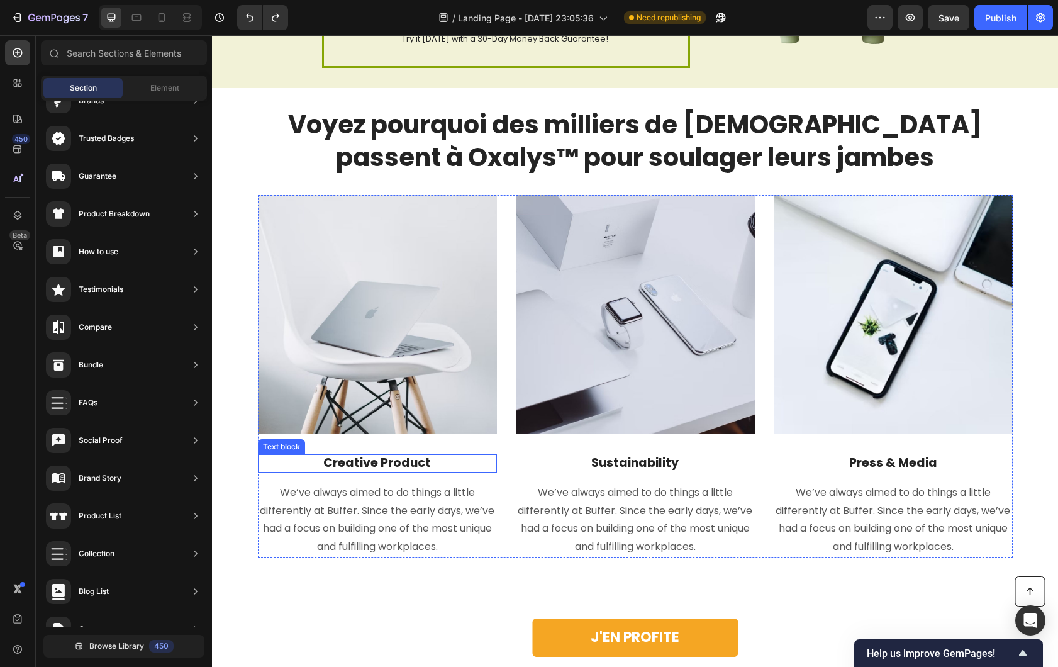
click at [362, 464] on p "Creative Product" at bounding box center [377, 463] width 237 height 16
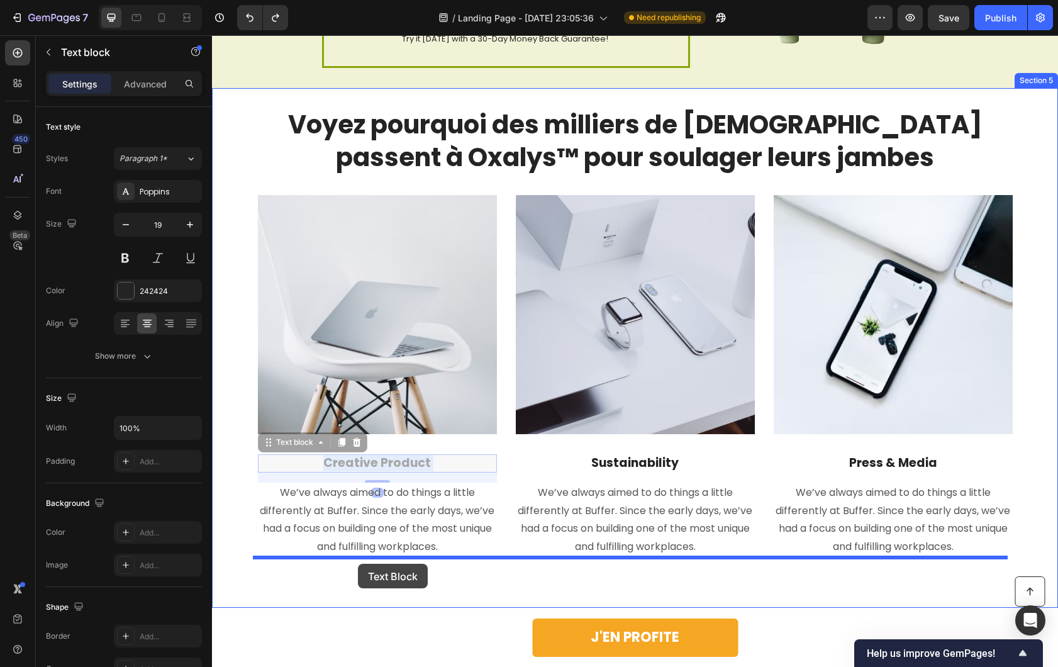
drag, startPoint x: 364, startPoint y: 463, endPoint x: 358, endPoint y: 564, distance: 100.9
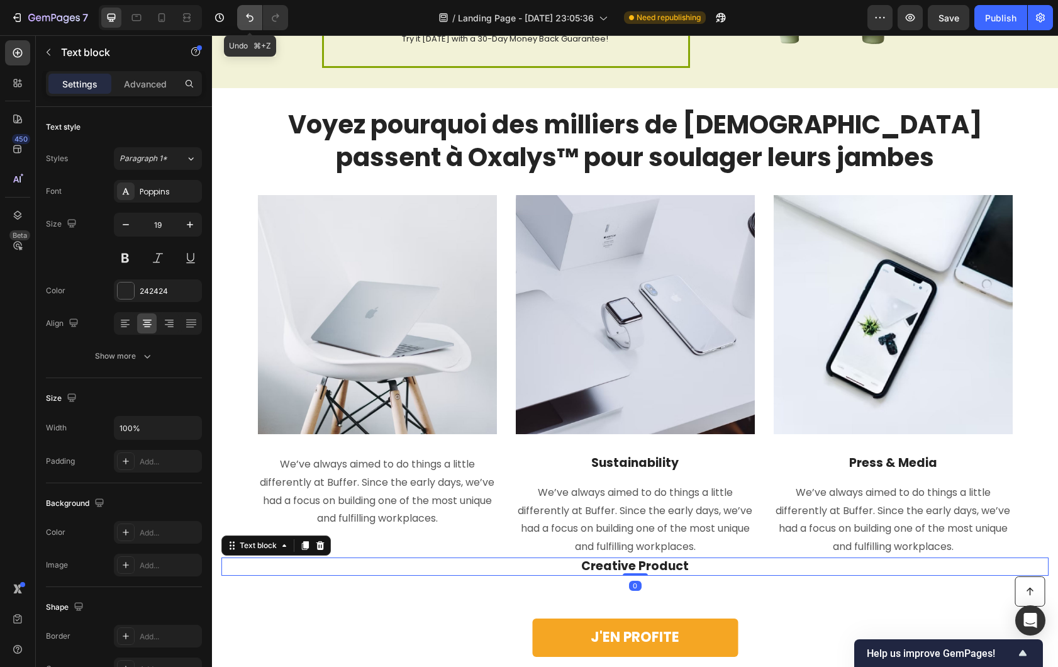
click at [249, 23] on icon "Undo/Redo" at bounding box center [249, 17] width 13 height 13
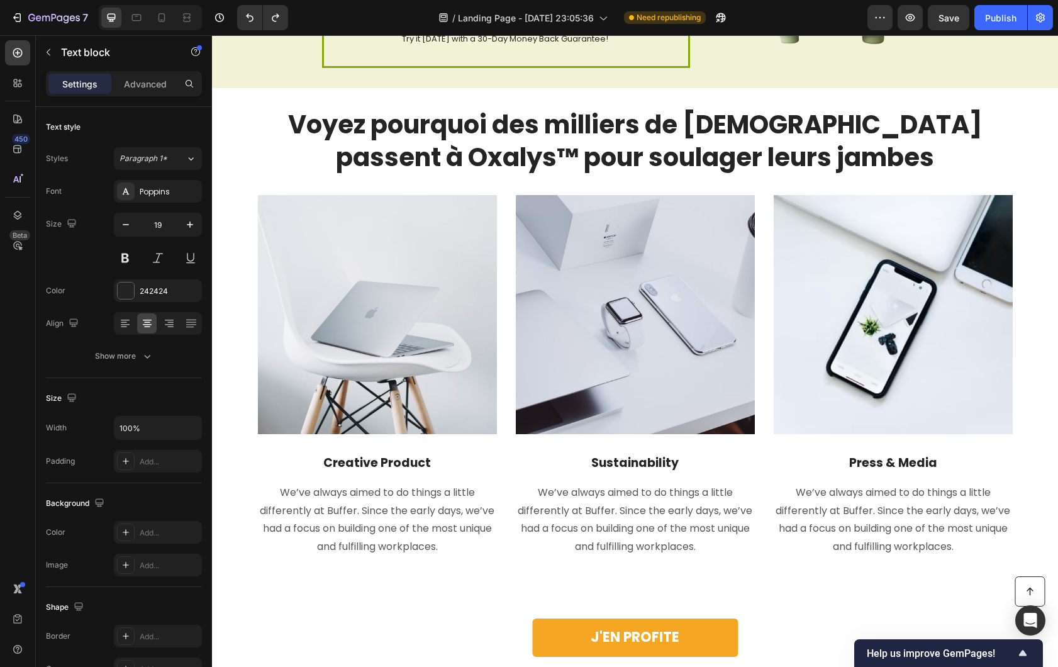
click at [353, 459] on p "Creative Product" at bounding box center [377, 463] width 237 height 16
click at [265, 462] on p "Creative Product" at bounding box center [377, 463] width 237 height 16
click at [357, 484] on p "We’ve always aimed to do things a little differently at Buffer. Since the early…" at bounding box center [377, 520] width 237 height 72
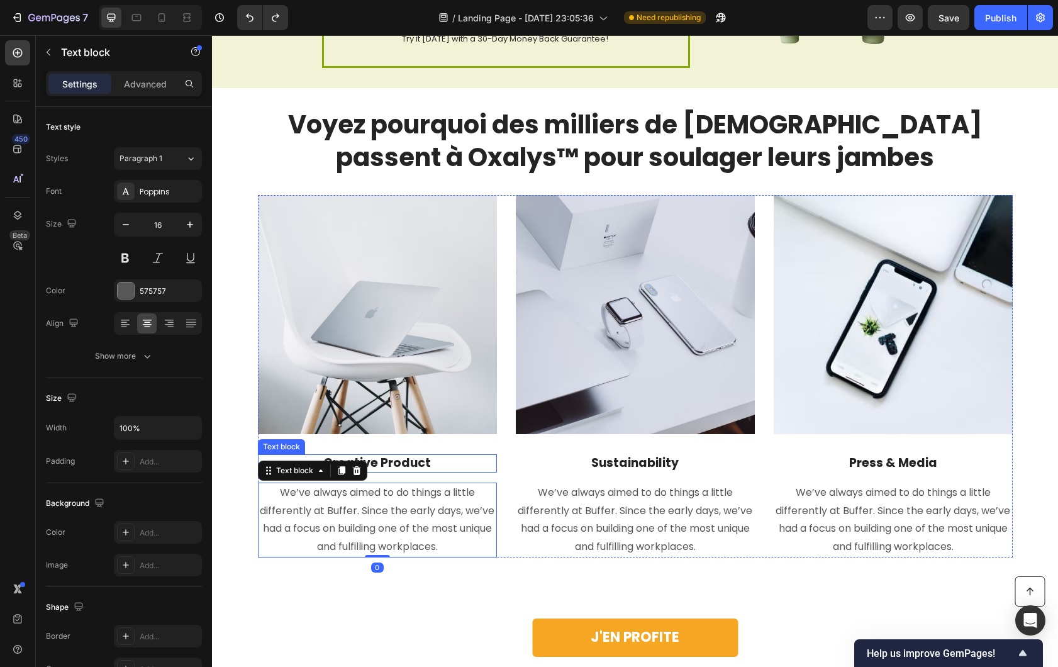
click at [419, 465] on p "Creative Product" at bounding box center [377, 463] width 237 height 16
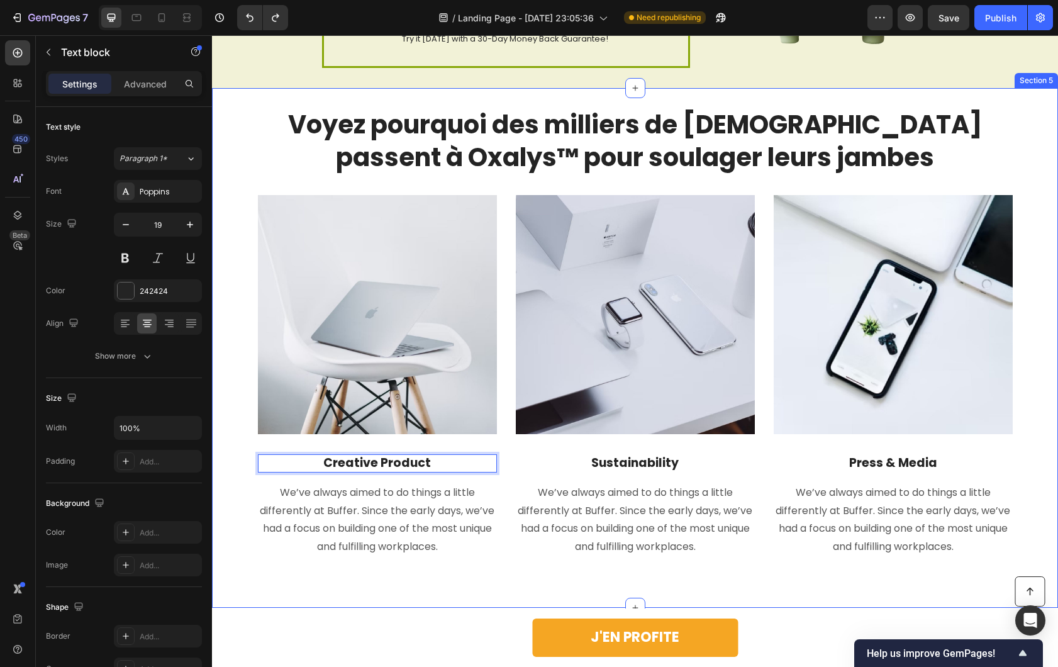
drag, startPoint x: 454, startPoint y: 462, endPoint x: 452, endPoint y: 518, distance: 56.6
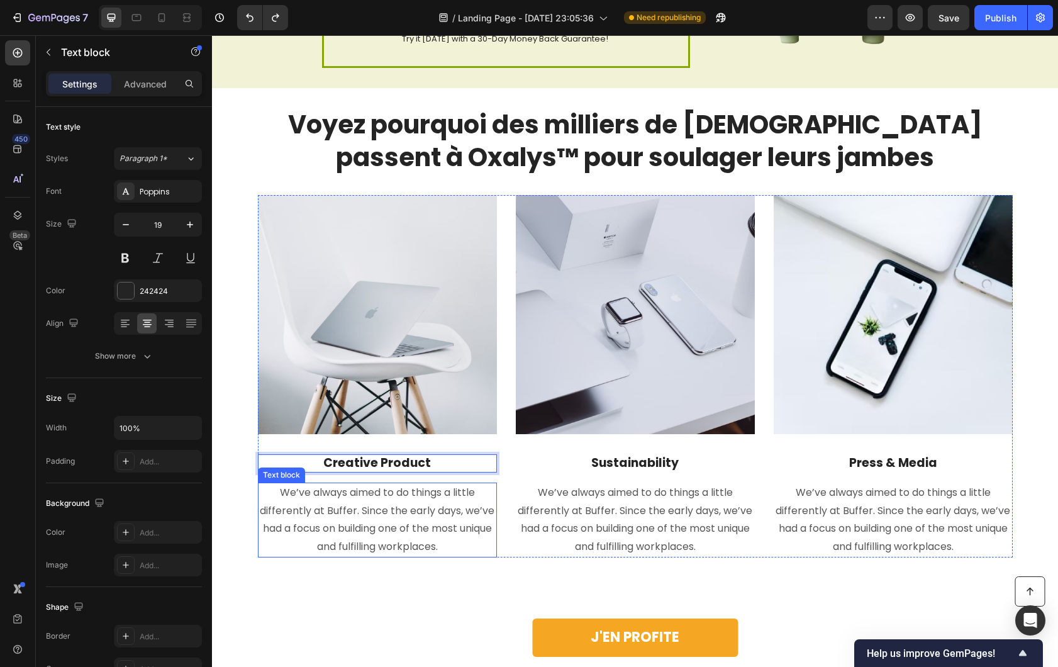
click at [466, 528] on p "We’ve always aimed to do things a little differently at Buffer. Since the early…" at bounding box center [377, 520] width 237 height 72
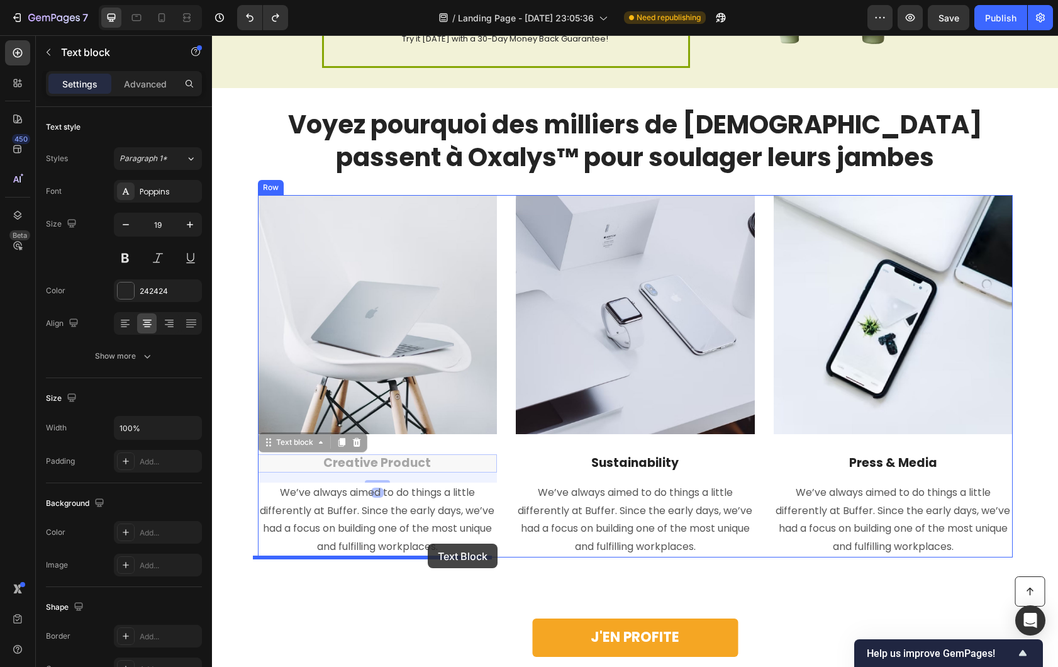
drag, startPoint x: 481, startPoint y: 466, endPoint x: 428, endPoint y: 544, distance: 94.1
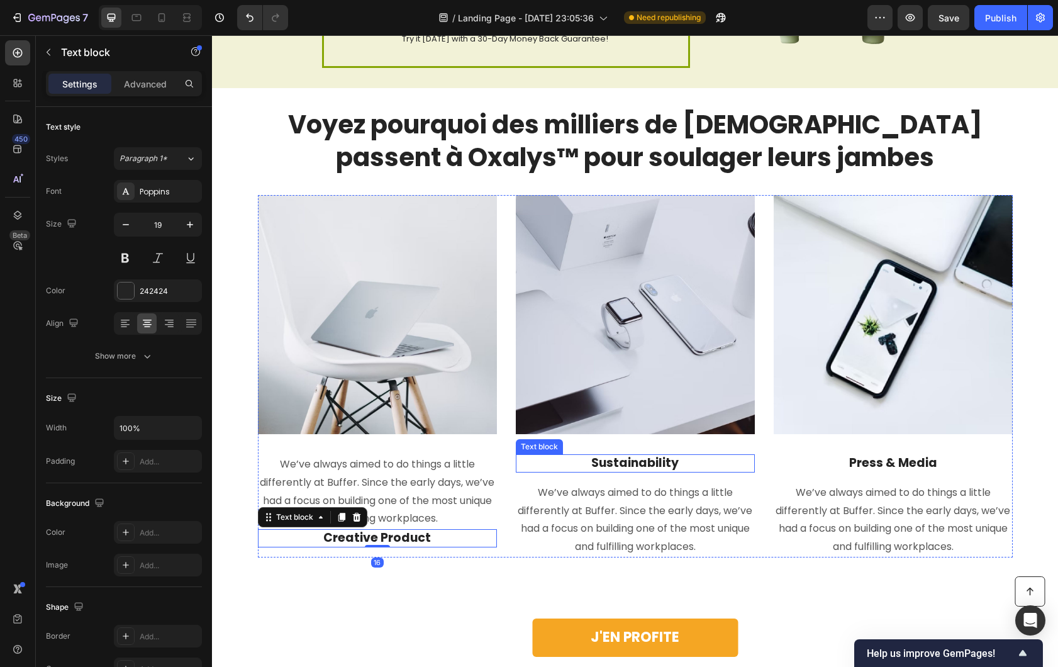
click at [631, 467] on p "Sustainability" at bounding box center [635, 463] width 237 height 16
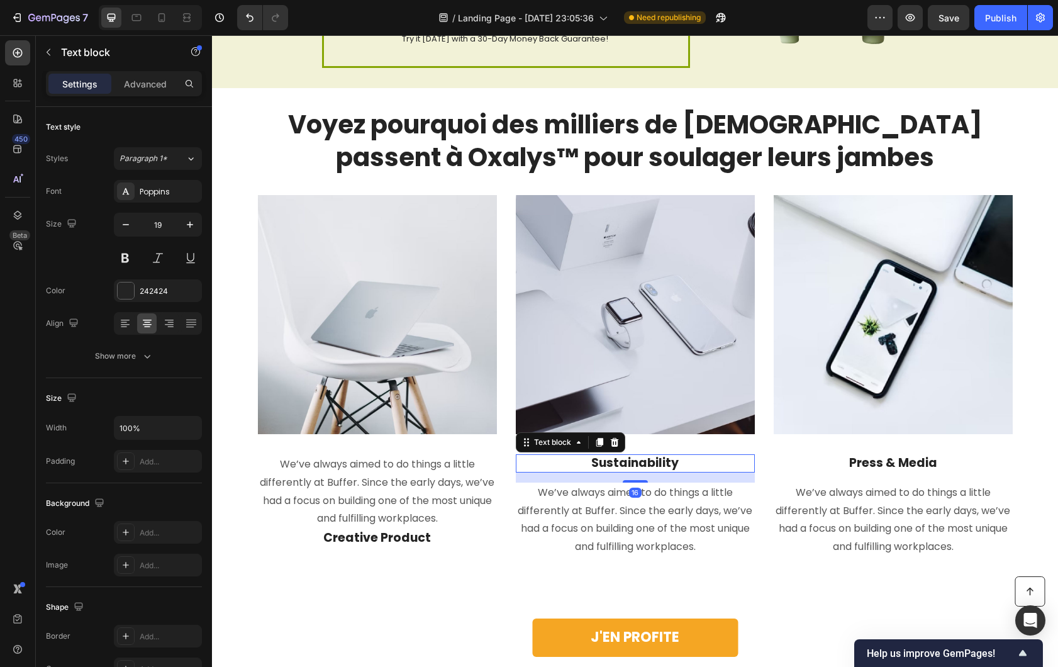
click at [727, 459] on p "Sustainability" at bounding box center [635, 463] width 237 height 16
click at [588, 579] on div "Voyez pourquoi des milliers de Français passent à Oxalys™ pour soulager leurs j…" at bounding box center [635, 348] width 846 height 520
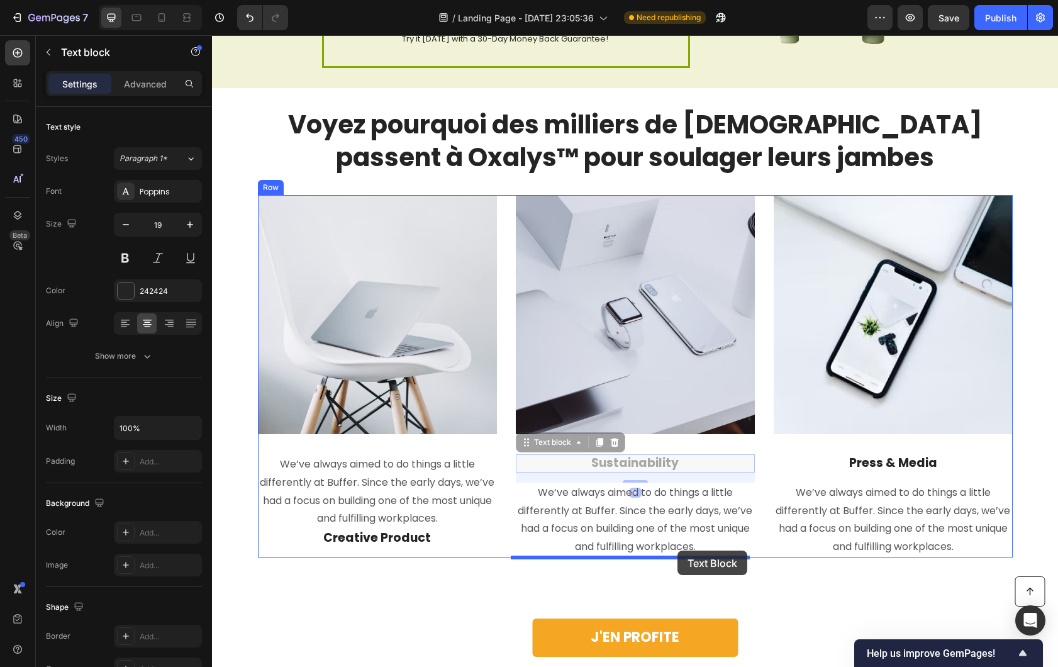
drag, startPoint x: 718, startPoint y: 454, endPoint x: 678, endPoint y: 550, distance: 104.6
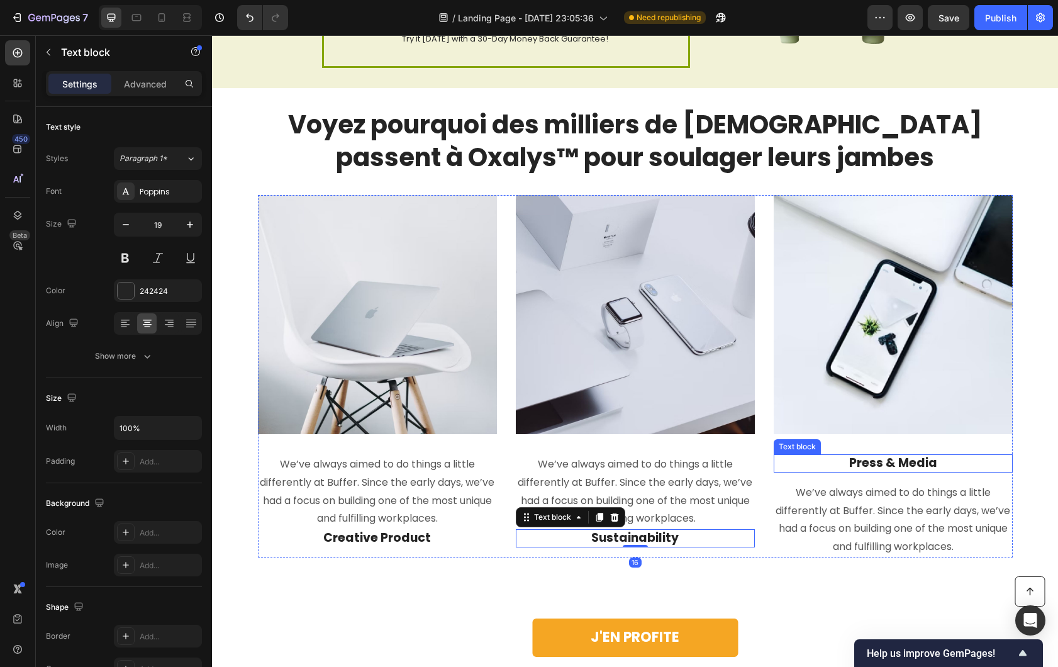
click at [944, 466] on p "Press & Media" at bounding box center [893, 463] width 237 height 16
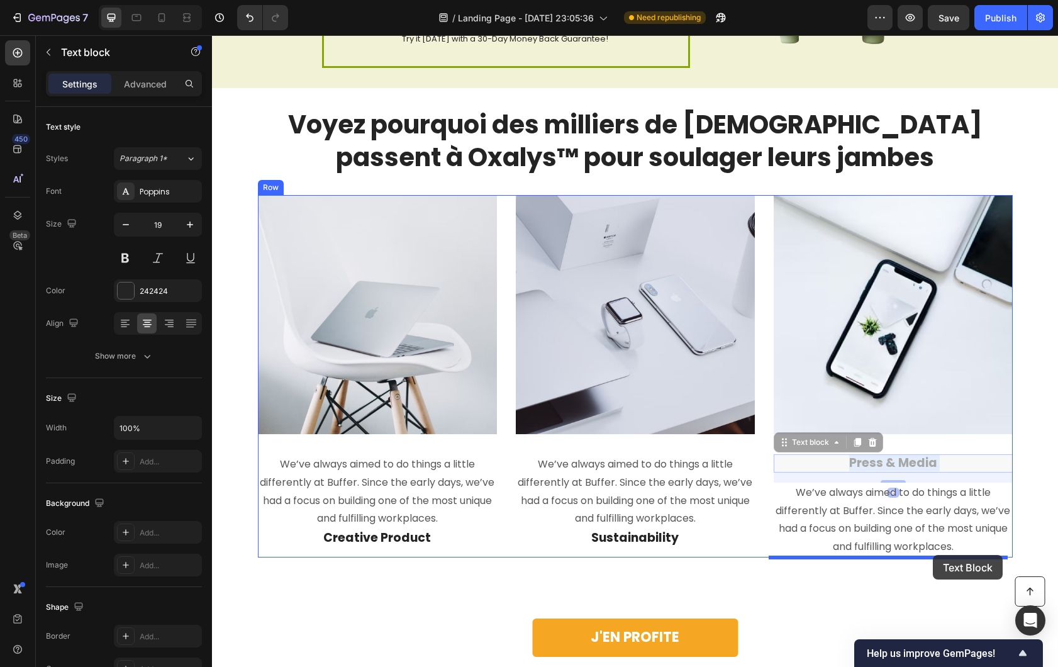
drag, startPoint x: 960, startPoint y: 464, endPoint x: 933, endPoint y: 555, distance: 95.1
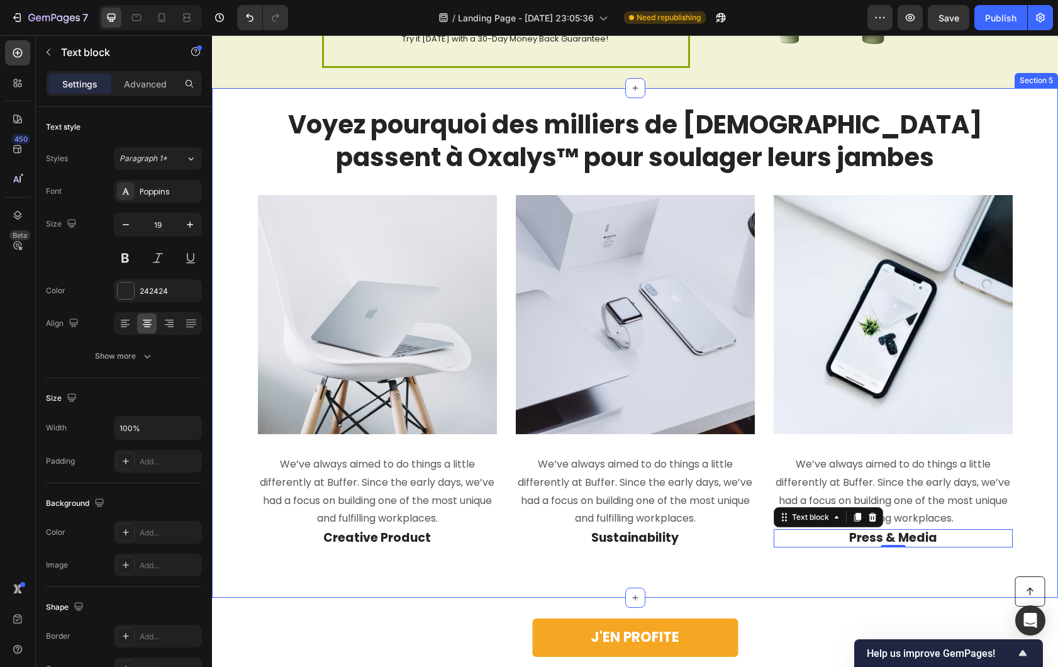
click at [783, 593] on div "Voyez pourquoi des milliers de Français passent à Oxalys™ pour soulager leurs j…" at bounding box center [635, 343] width 846 height 510
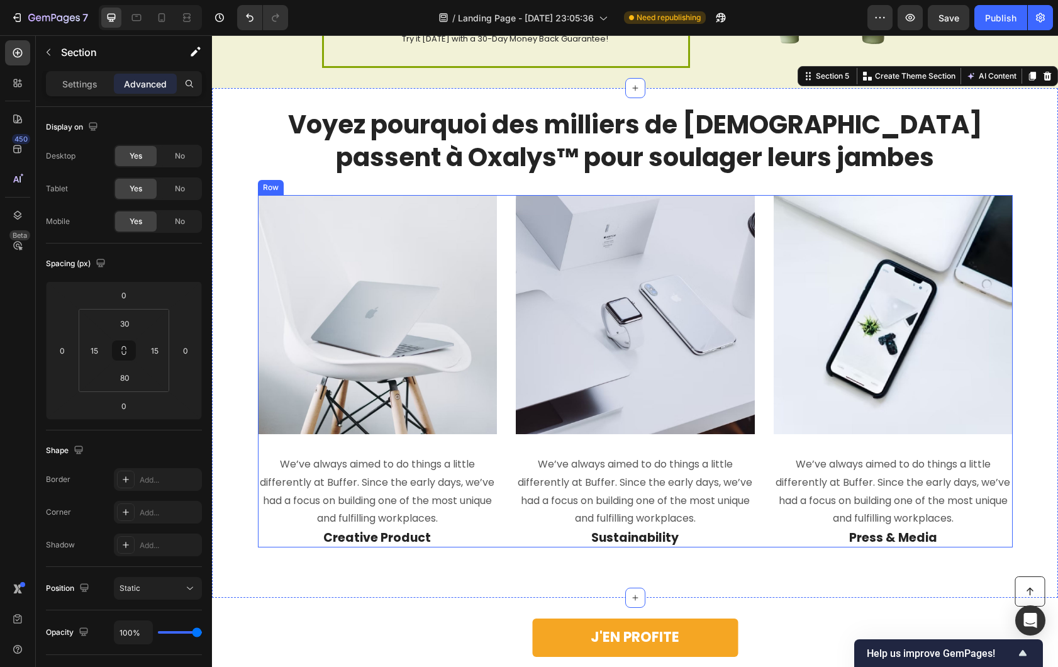
click at [440, 446] on div "Image We’ve always aimed to do things a little differently at Buffer. Since the…" at bounding box center [377, 371] width 239 height 352
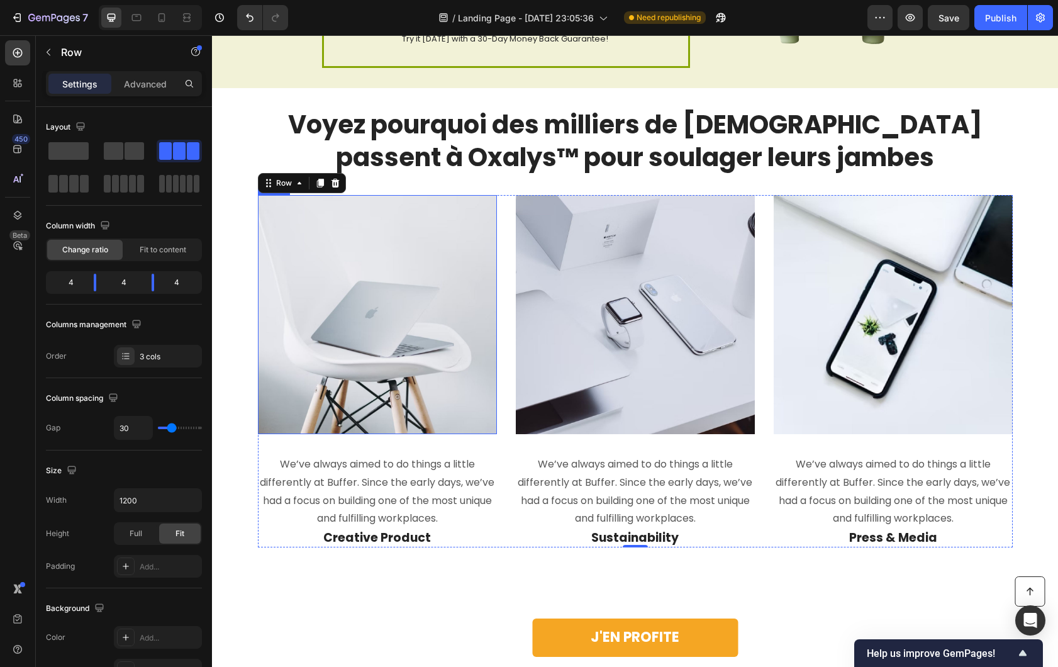
click at [441, 401] on img at bounding box center [377, 314] width 239 height 239
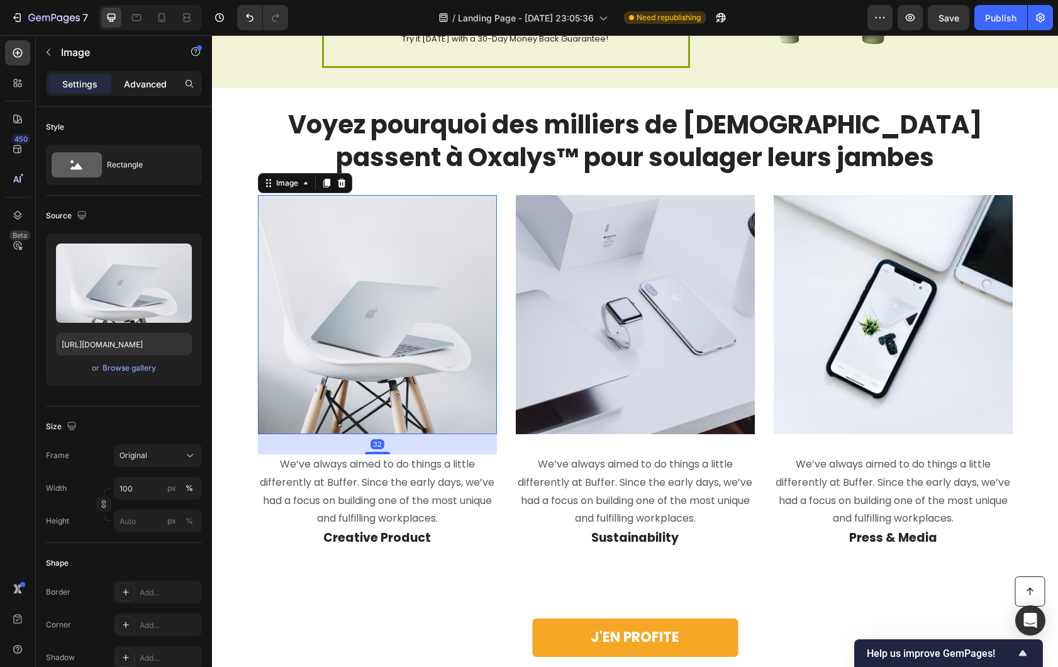
click at [146, 87] on p "Advanced" at bounding box center [145, 83] width 43 height 13
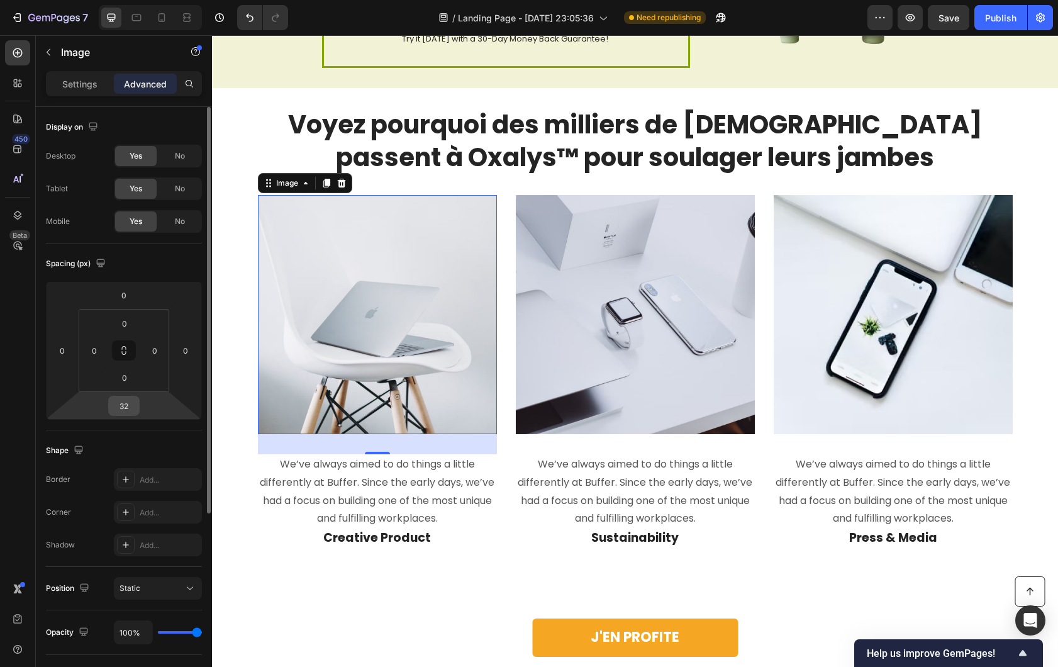
click at [140, 0] on html "7 / Landing Page - Sep 25, 23:05:36 Need republishing Preview Save Publish 450 …" at bounding box center [529, 0] width 1058 height 0
type input "2"
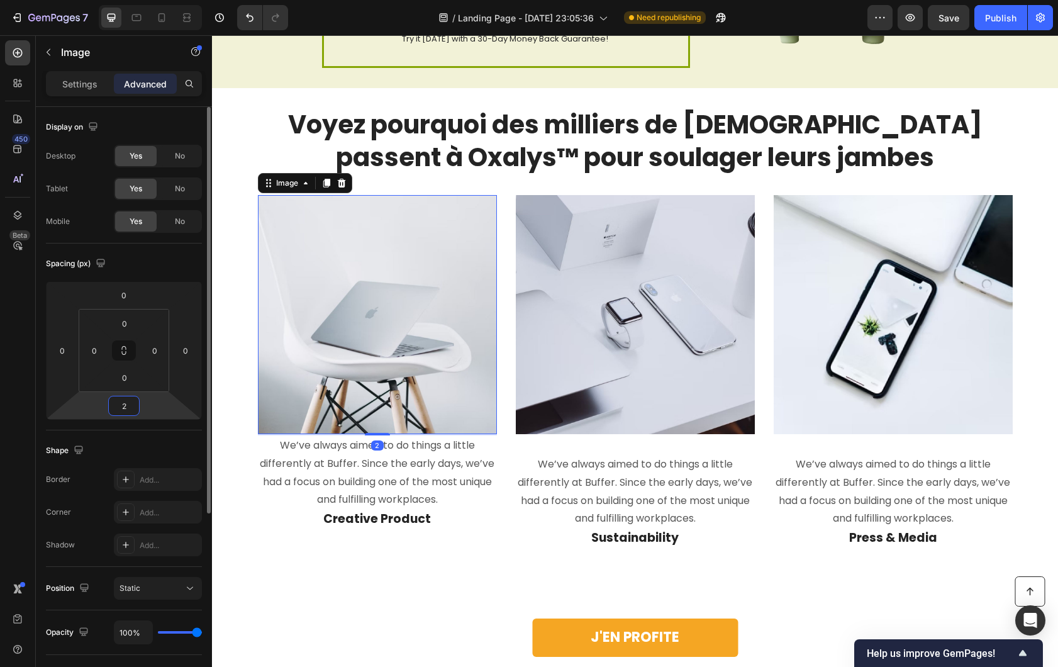
click at [115, 408] on input "2" at bounding box center [123, 405] width 25 height 19
click at [127, 403] on input "2" at bounding box center [123, 405] width 25 height 19
type input "15"
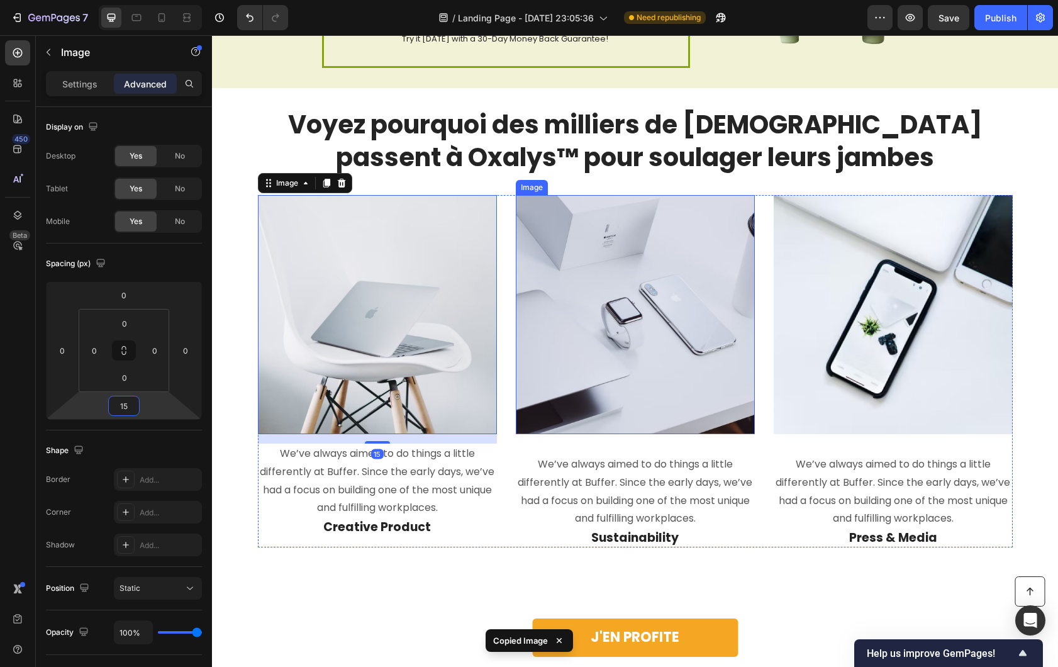
click at [522, 386] on img at bounding box center [635, 314] width 239 height 239
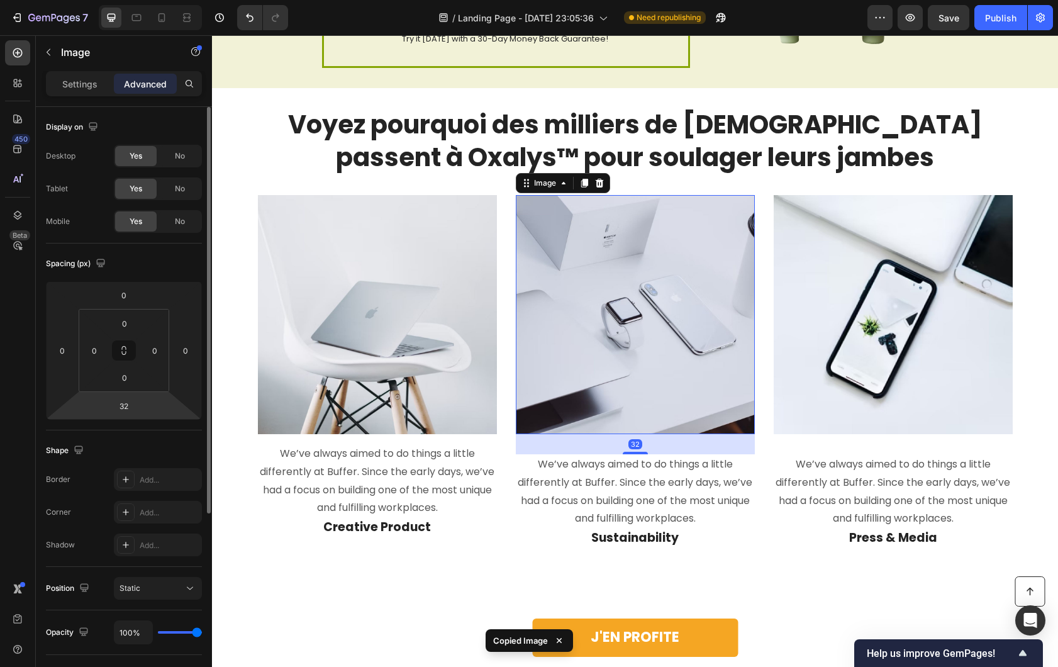
click at [120, 0] on html "7 / Landing Page - Sep 25, 23:05:36 Need republishing Preview Save Publish 450 …" at bounding box center [529, 0] width 1058 height 0
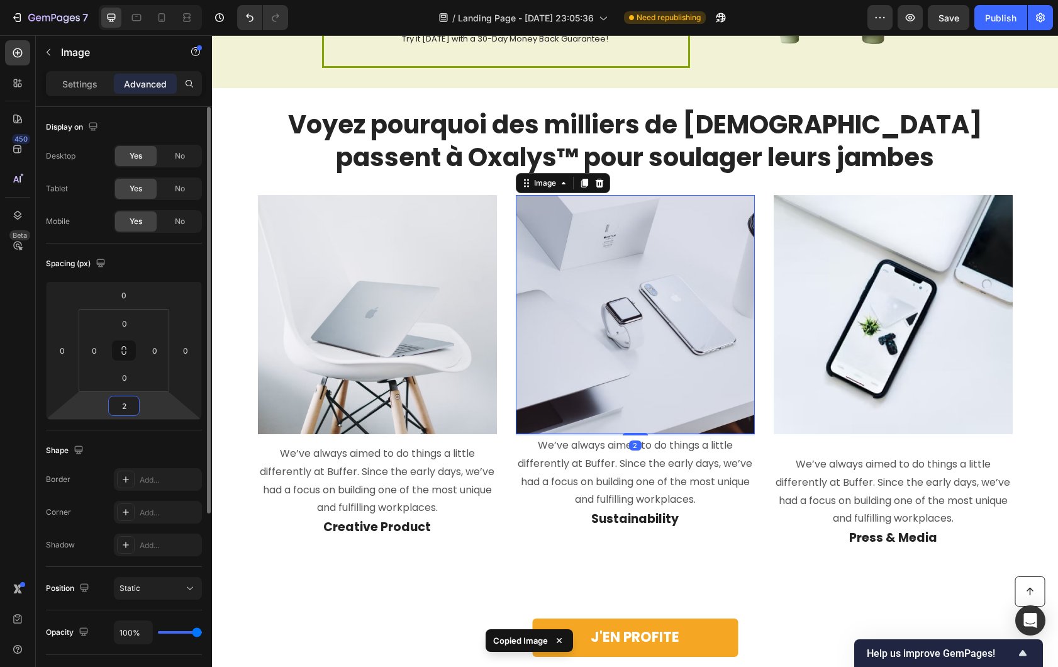
click at [125, 410] on input "2" at bounding box center [123, 405] width 25 height 19
paste input "15"
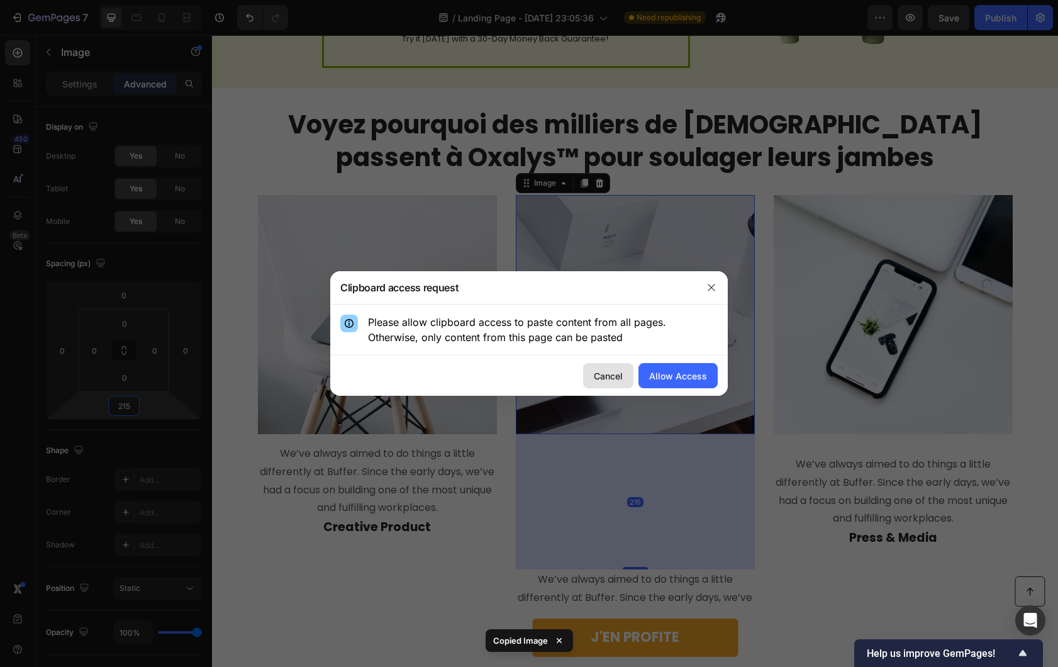
type input "215"
click at [593, 377] on button "Cancel" at bounding box center [608, 375] width 50 height 25
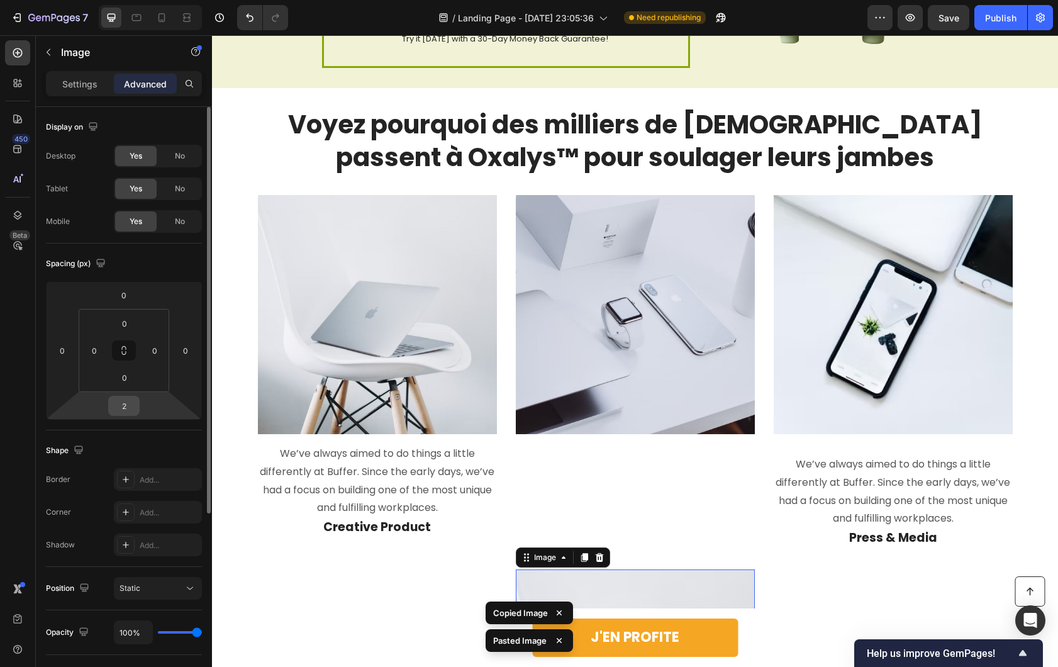
click at [126, 405] on input "2" at bounding box center [123, 405] width 25 height 19
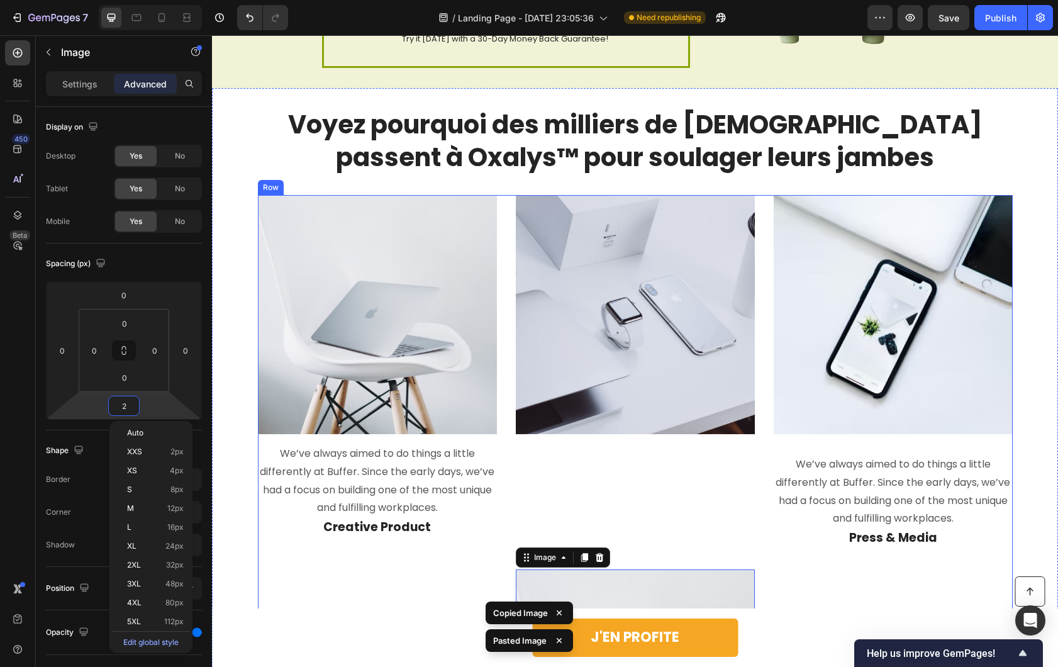
paste input "15"
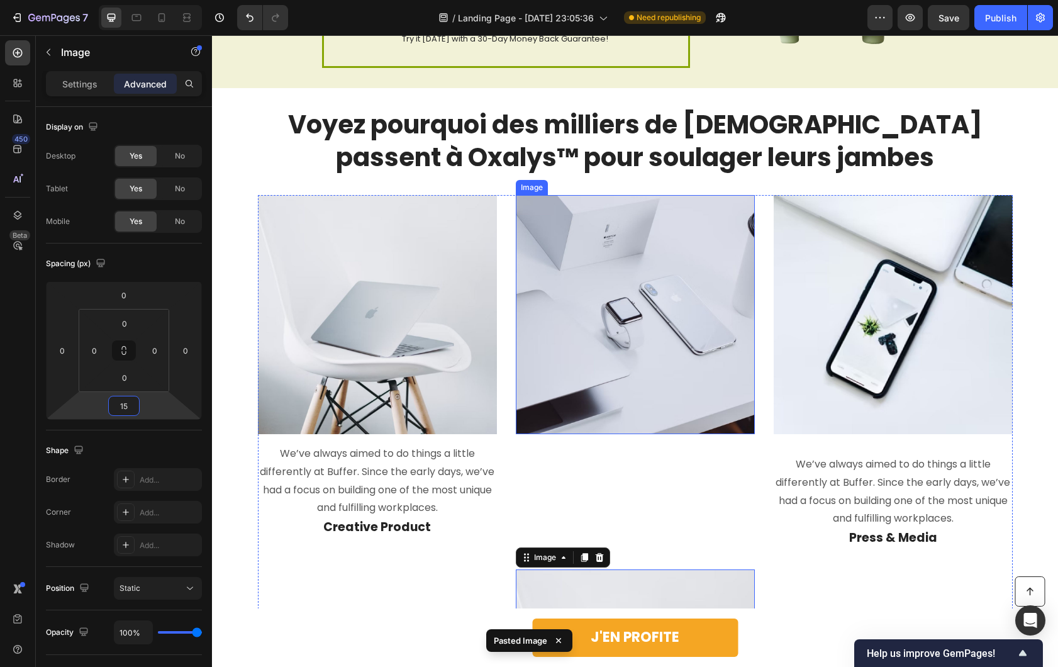
type input "15"
click at [342, 549] on div "Image We’ve always aimed to do things a little differently at Buffer. Since the…" at bounding box center [377, 553] width 239 height 716
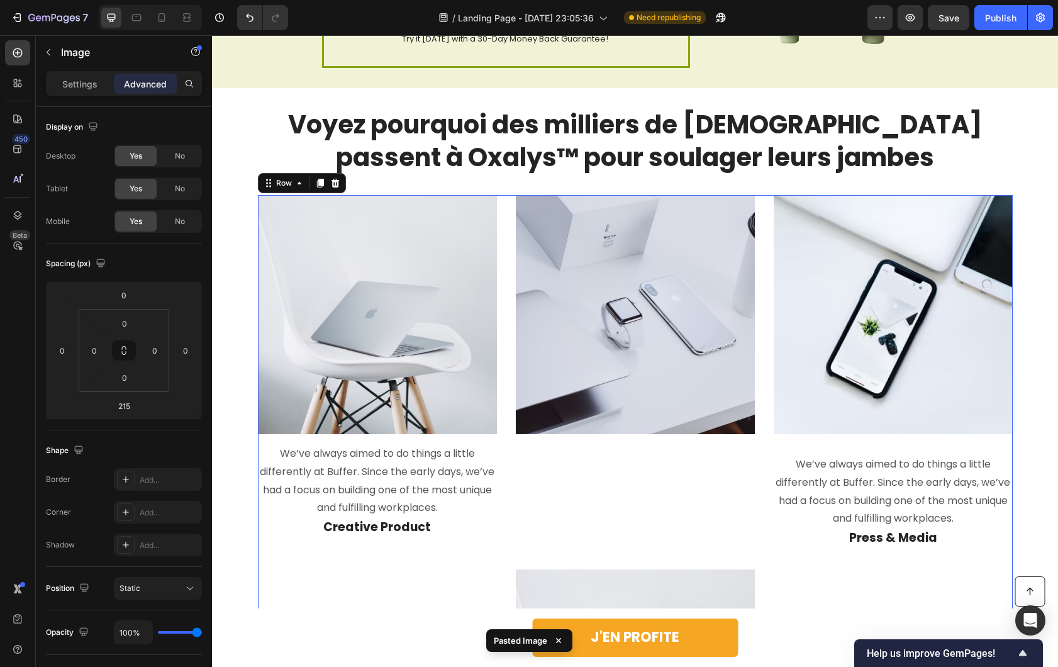
click at [615, 404] on img at bounding box center [635, 314] width 239 height 239
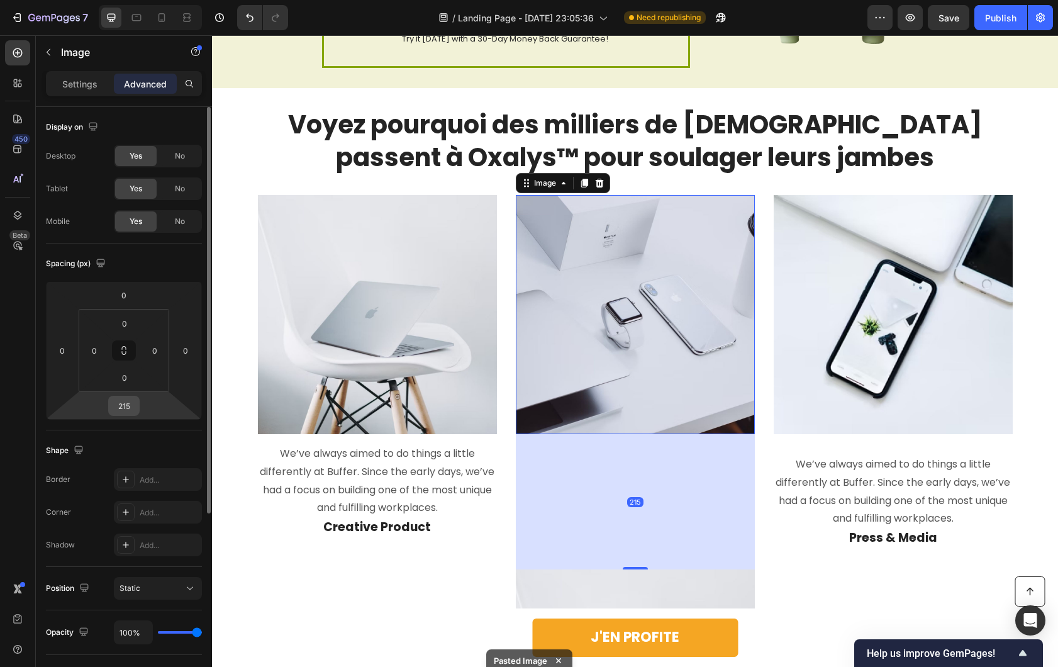
click at [125, 403] on input "215" at bounding box center [123, 405] width 25 height 19
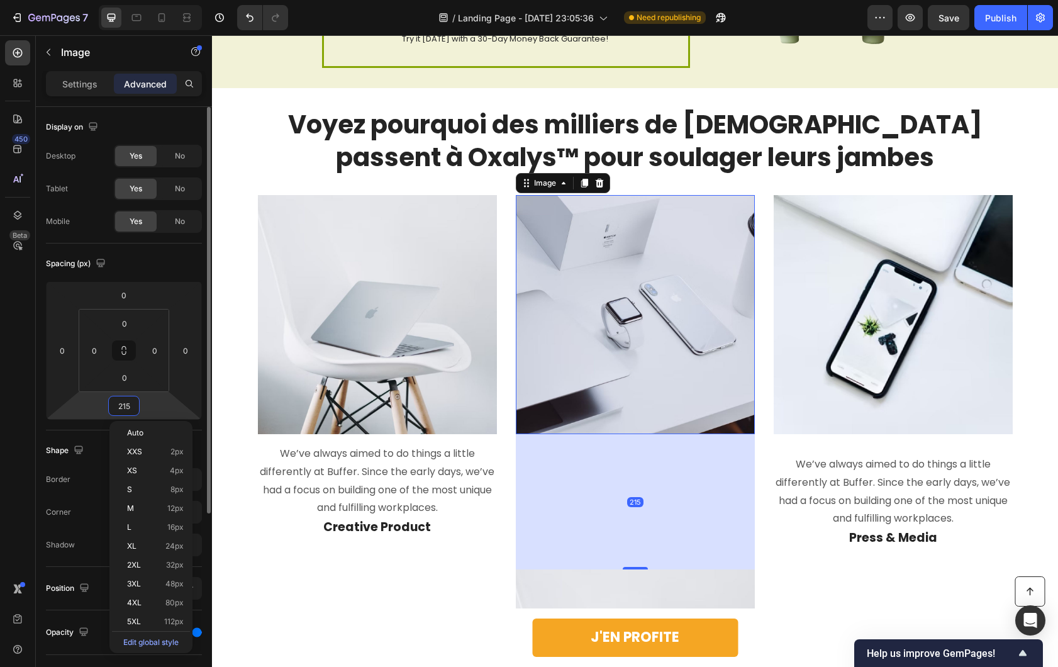
paste input "number"
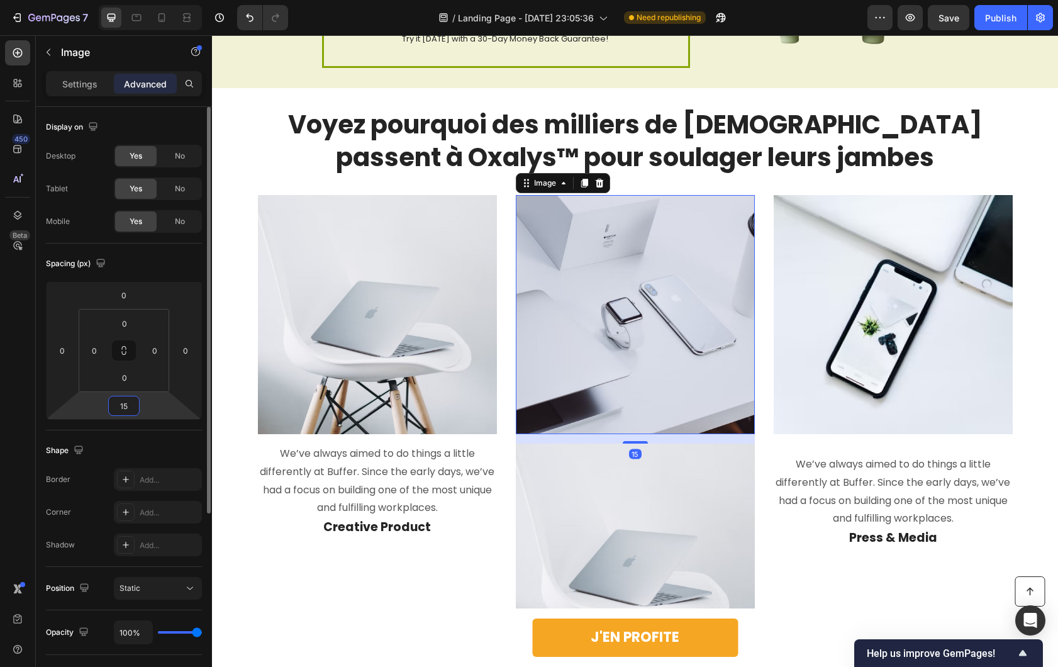
type input "15"
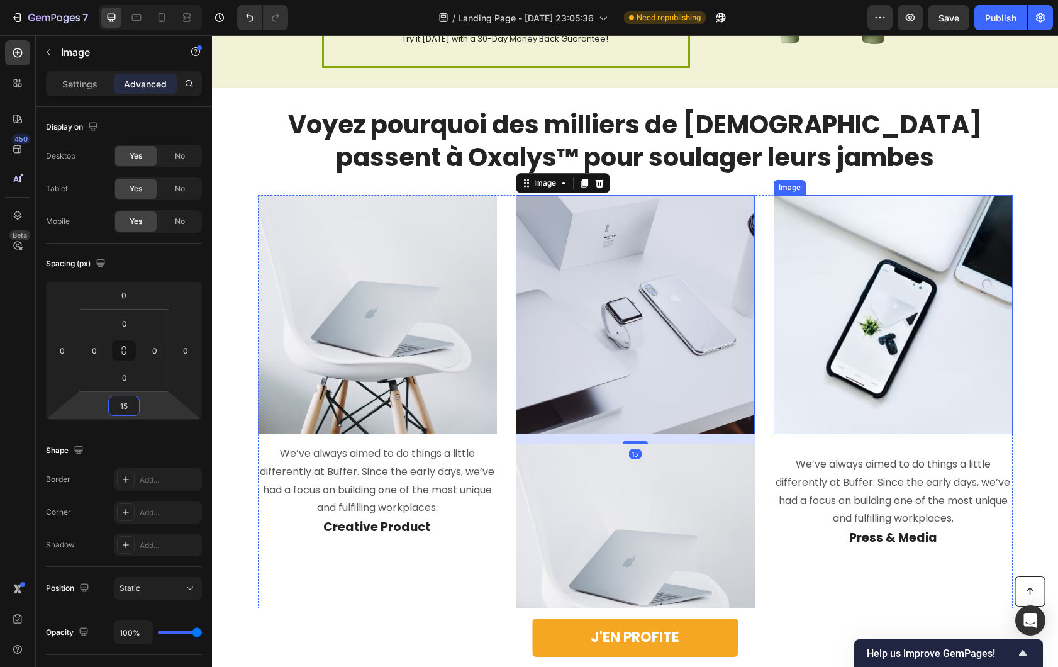
click at [935, 365] on img at bounding box center [893, 314] width 239 height 239
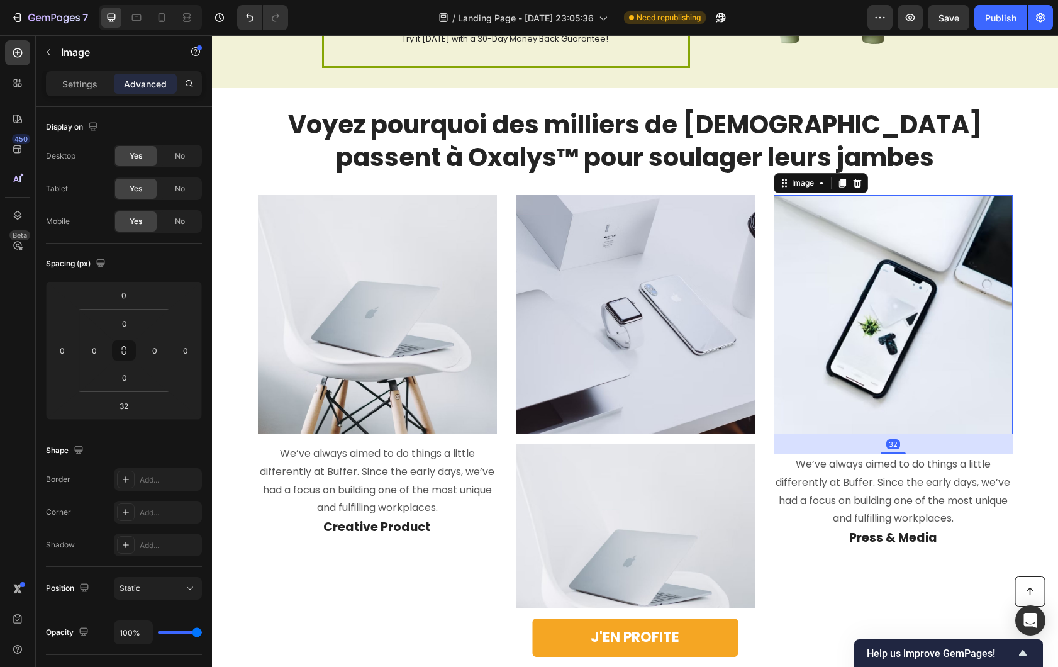
click at [630, 513] on img at bounding box center [635, 563] width 239 height 239
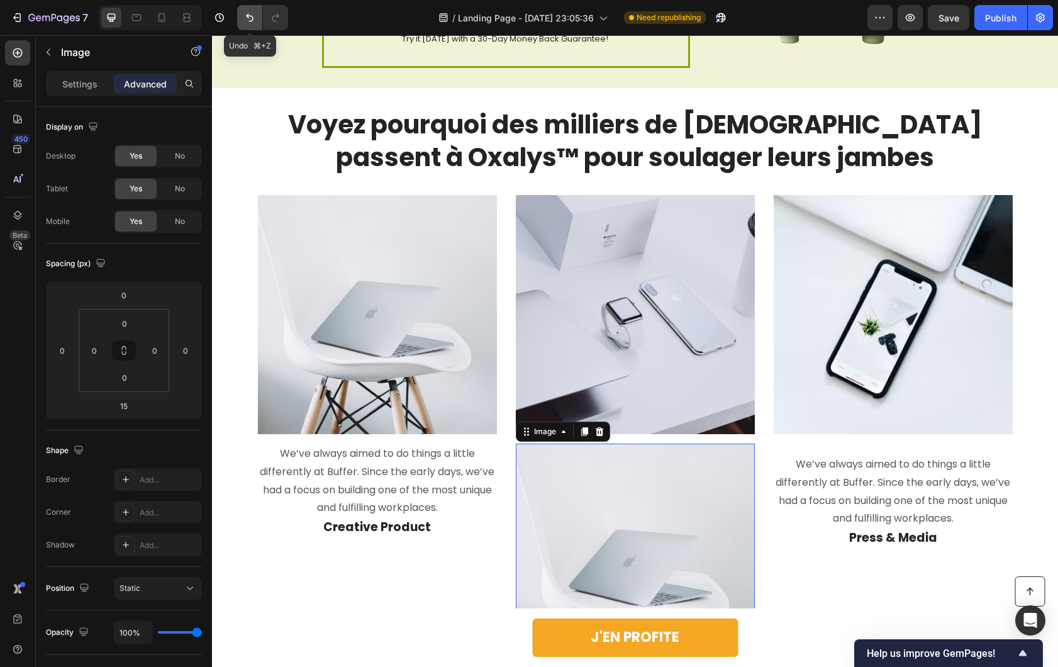
click at [240, 21] on button "Undo/Redo" at bounding box center [249, 17] width 25 height 25
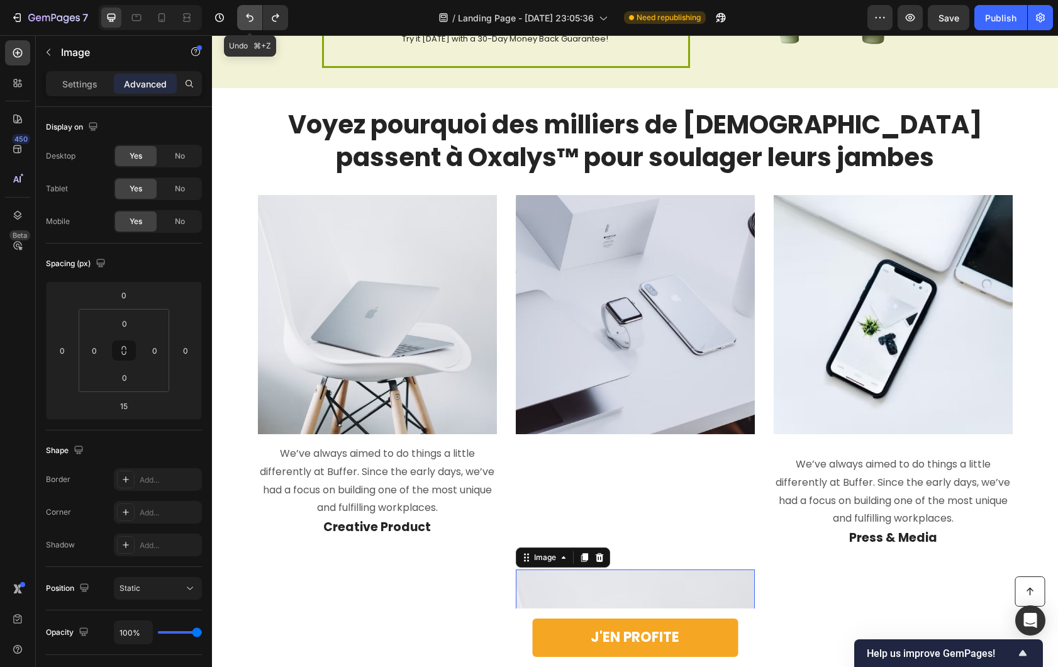
click at [240, 21] on button "Undo/Redo" at bounding box center [249, 17] width 25 height 25
type input "2"
click at [240, 21] on button "Undo/Redo" at bounding box center [249, 17] width 25 height 25
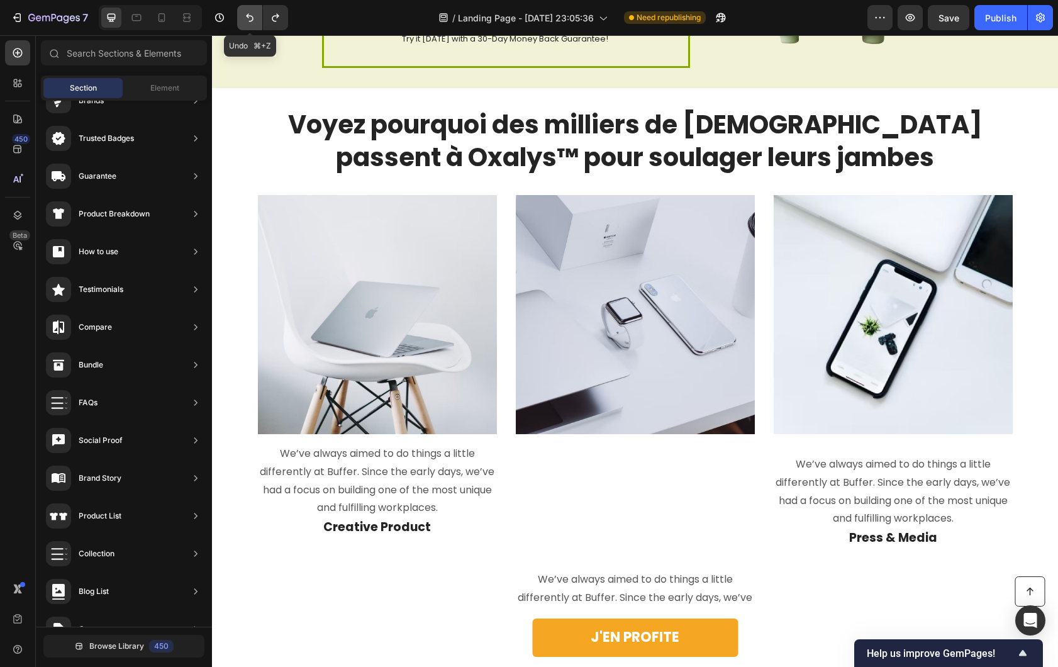
click at [240, 21] on button "Undo/Redo" at bounding box center [249, 17] width 25 height 25
click at [242, 21] on button "Undo/Redo" at bounding box center [249, 17] width 25 height 25
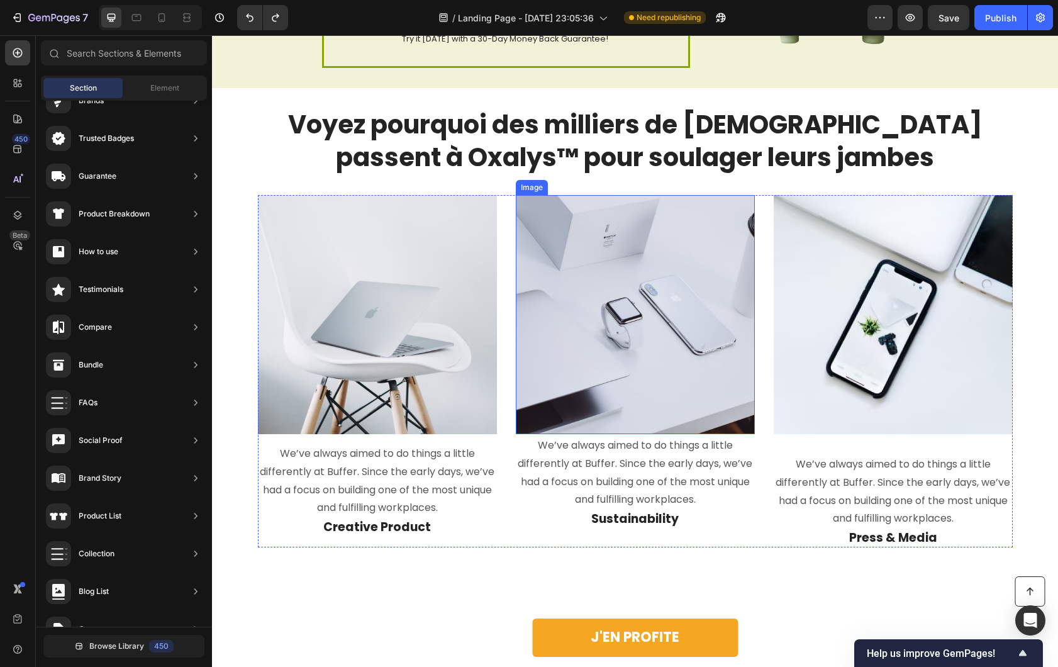
click at [640, 377] on img at bounding box center [635, 314] width 239 height 239
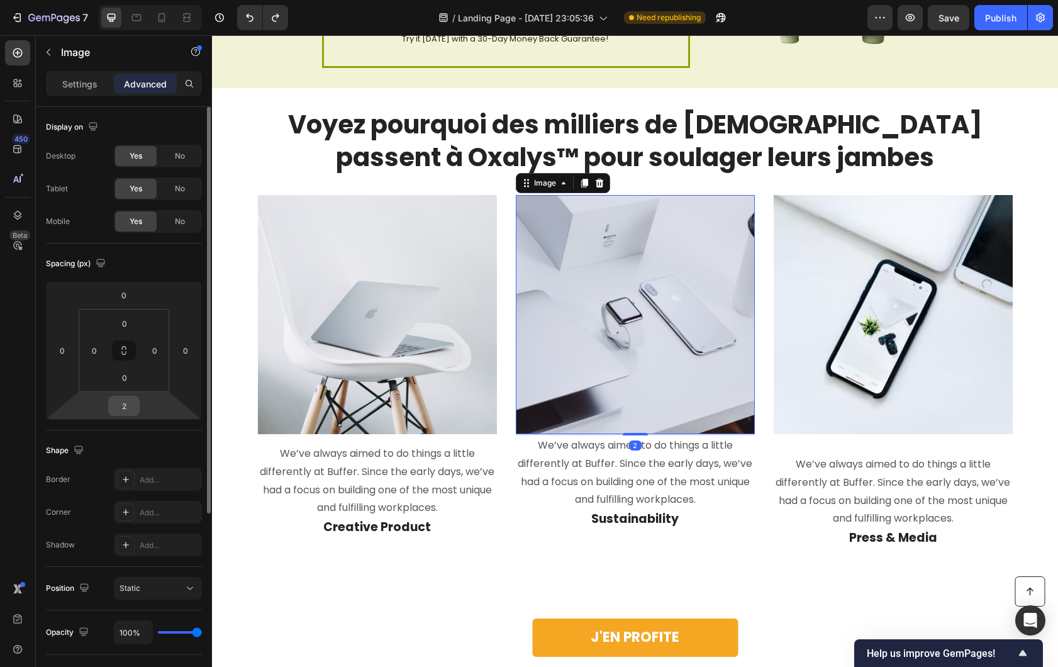
click at [111, 401] on input "2" at bounding box center [123, 405] width 25 height 19
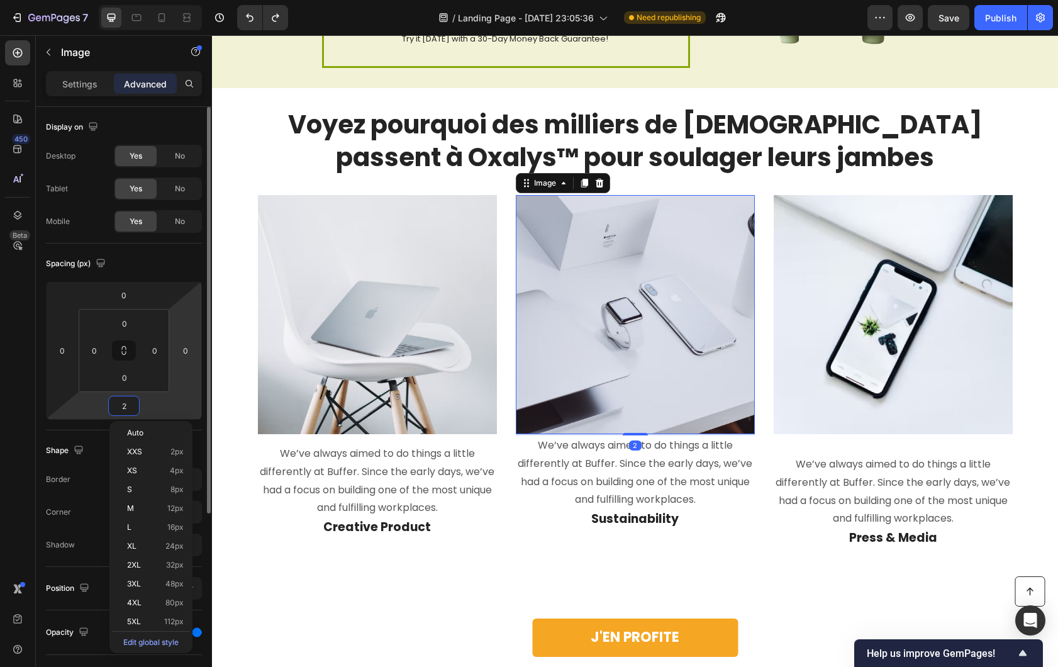
paste input "15"
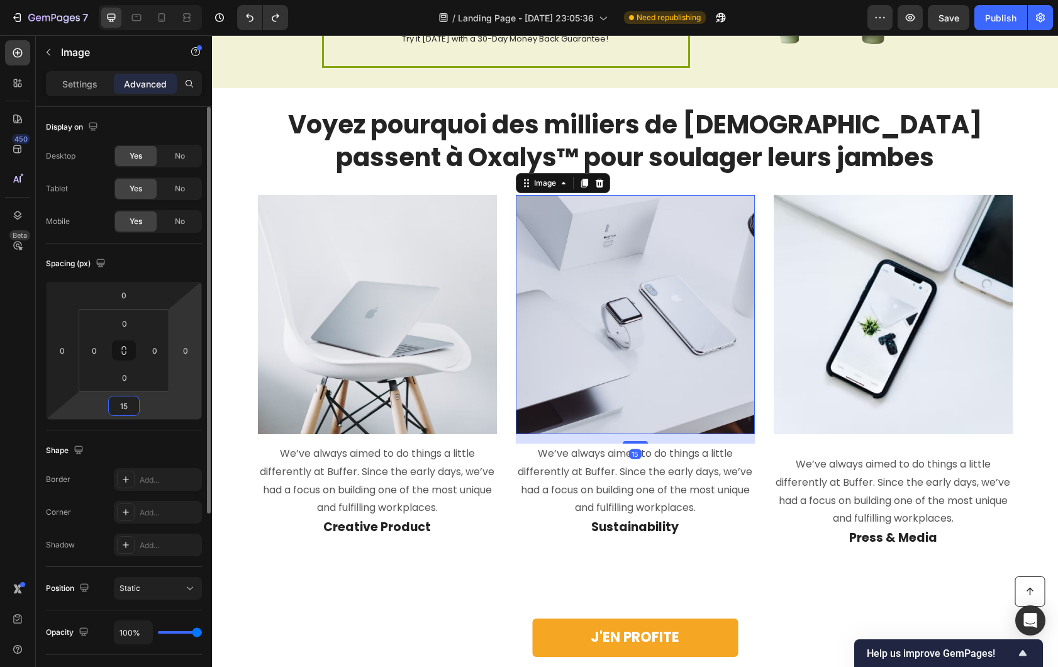
type input "15"
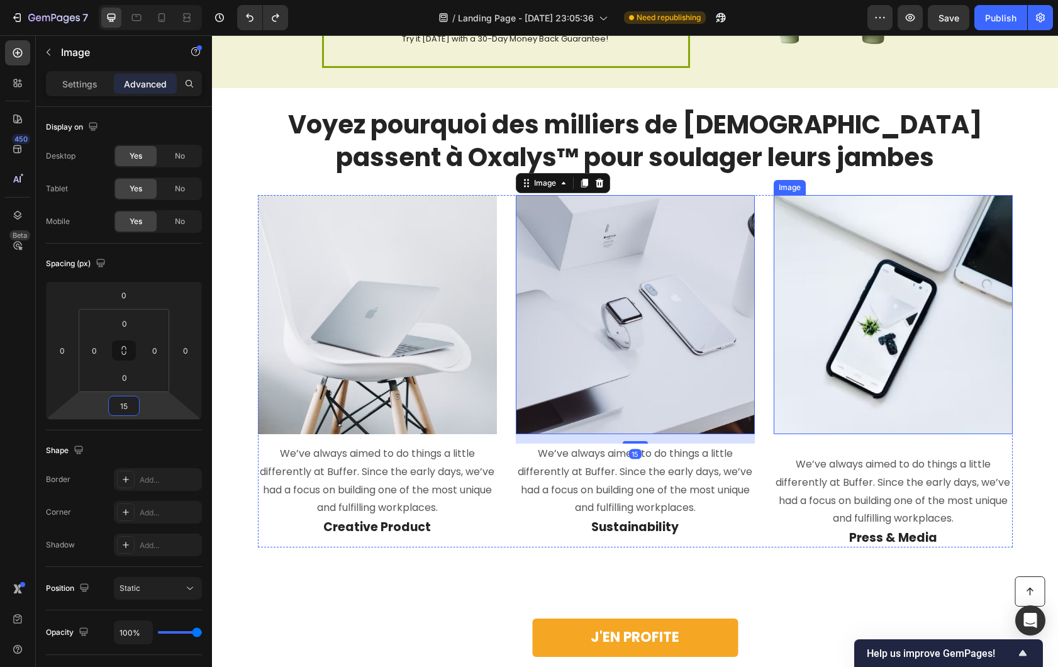
click at [821, 351] on img at bounding box center [893, 314] width 239 height 239
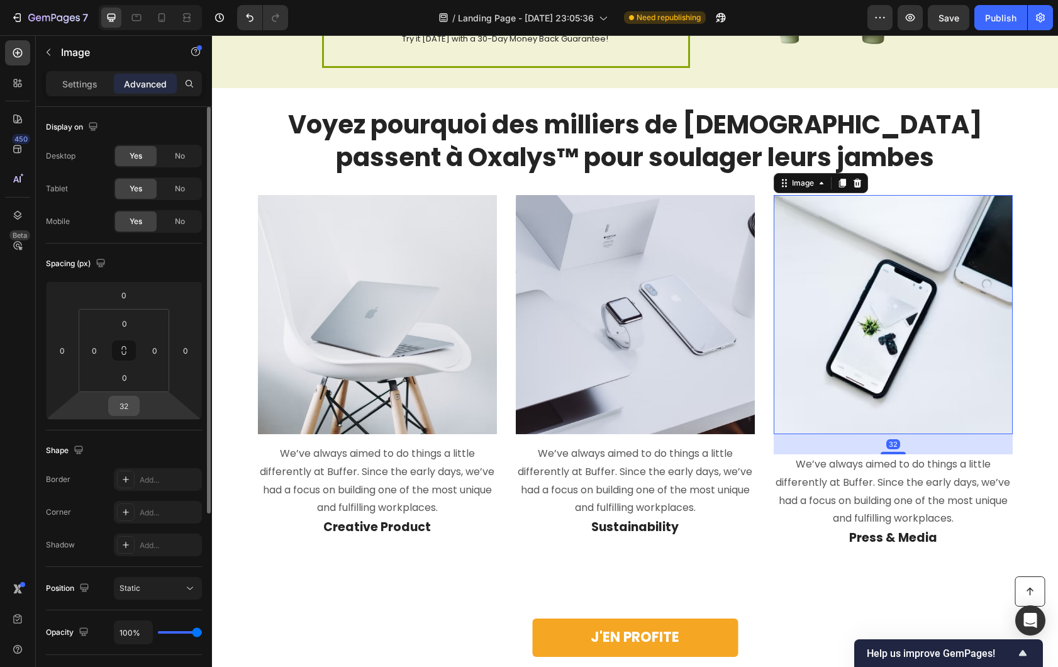
click at [112, 402] on input "32" at bounding box center [123, 405] width 25 height 19
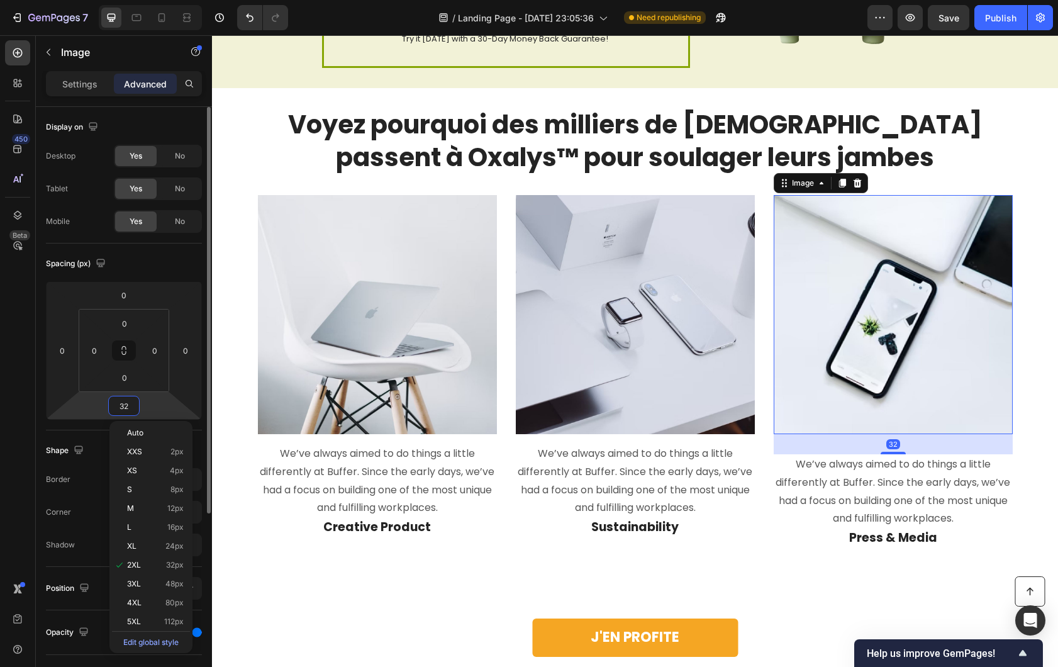
paste input "15"
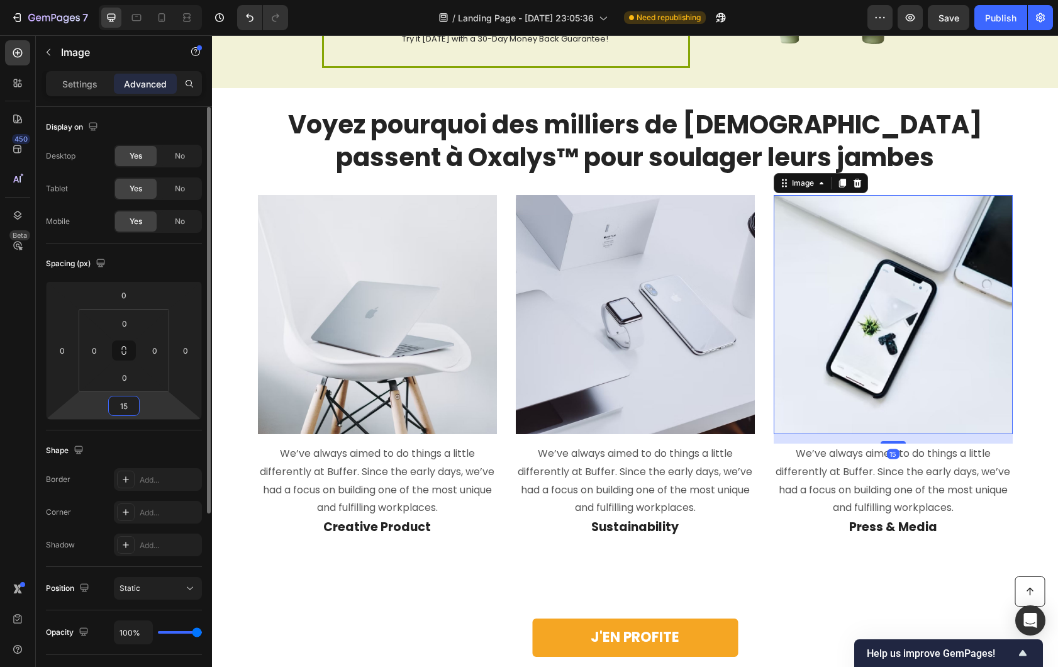
type input "15"
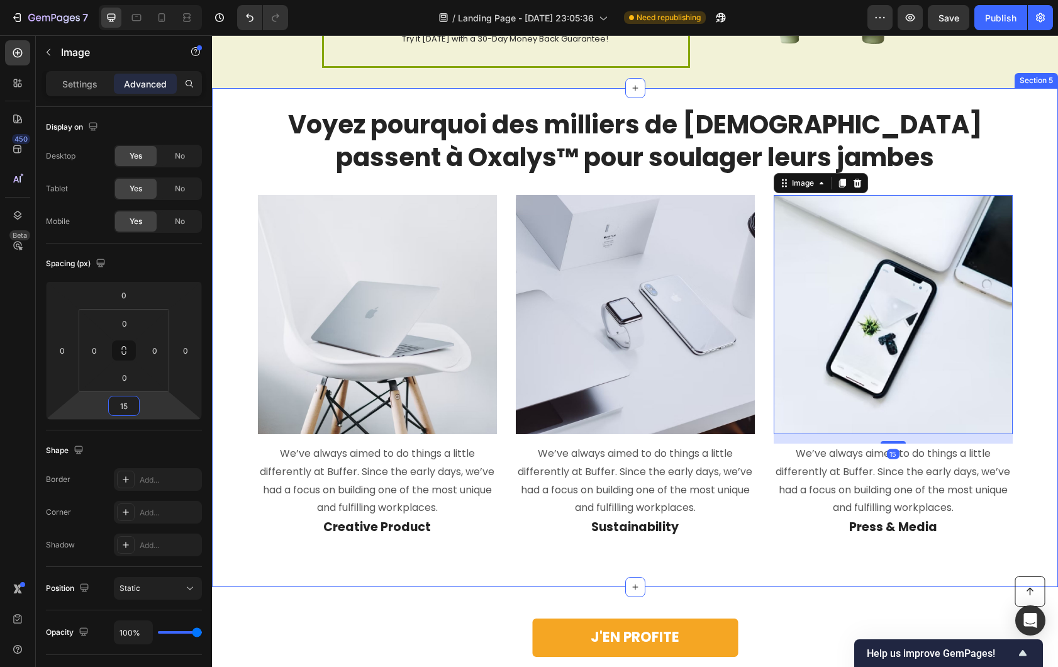
click at [447, 562] on div "Voyez pourquoi des milliers de Français passent à Oxalys™ pour soulager leurs j…" at bounding box center [635, 337] width 846 height 499
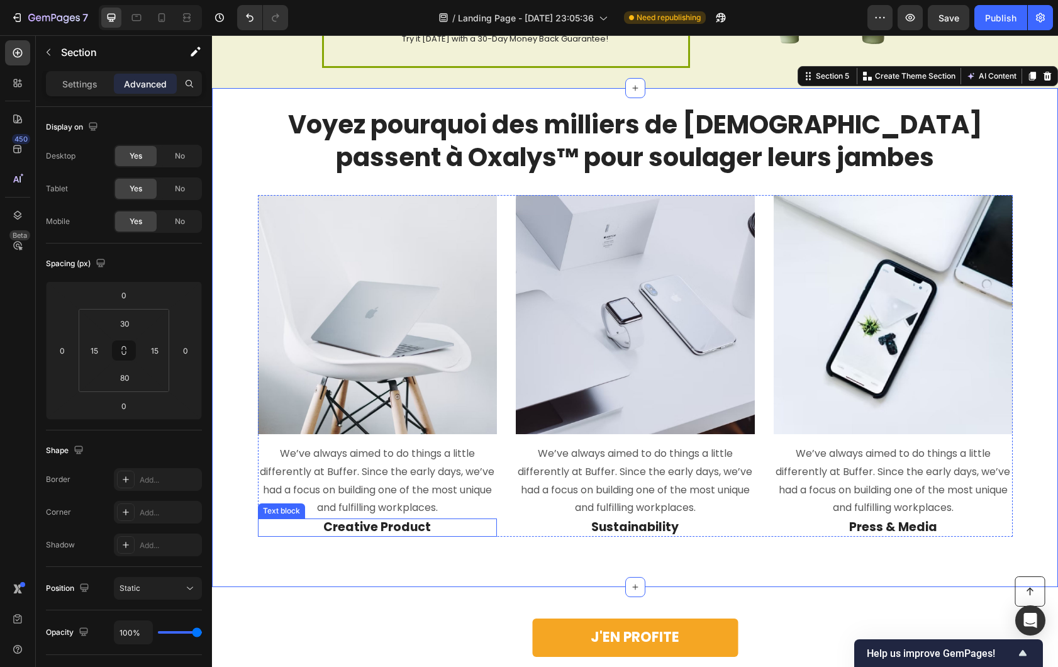
click at [372, 510] on p "We’ve always aimed to do things a little differently at Buffer. Since the early…" at bounding box center [377, 481] width 237 height 72
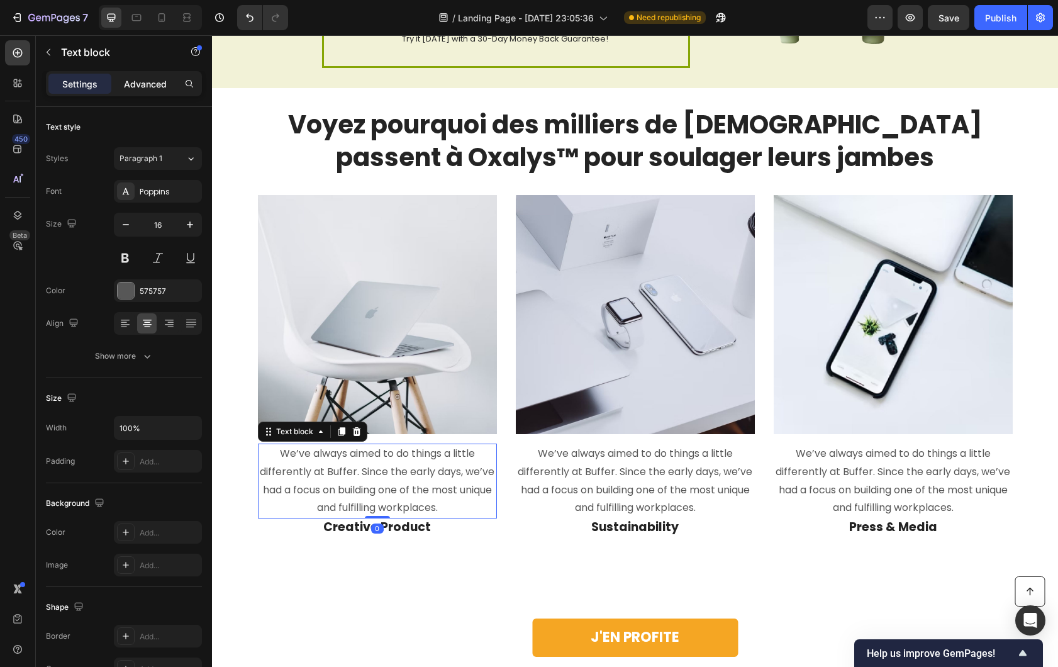
click at [146, 90] on div "Advanced" at bounding box center [145, 84] width 63 height 20
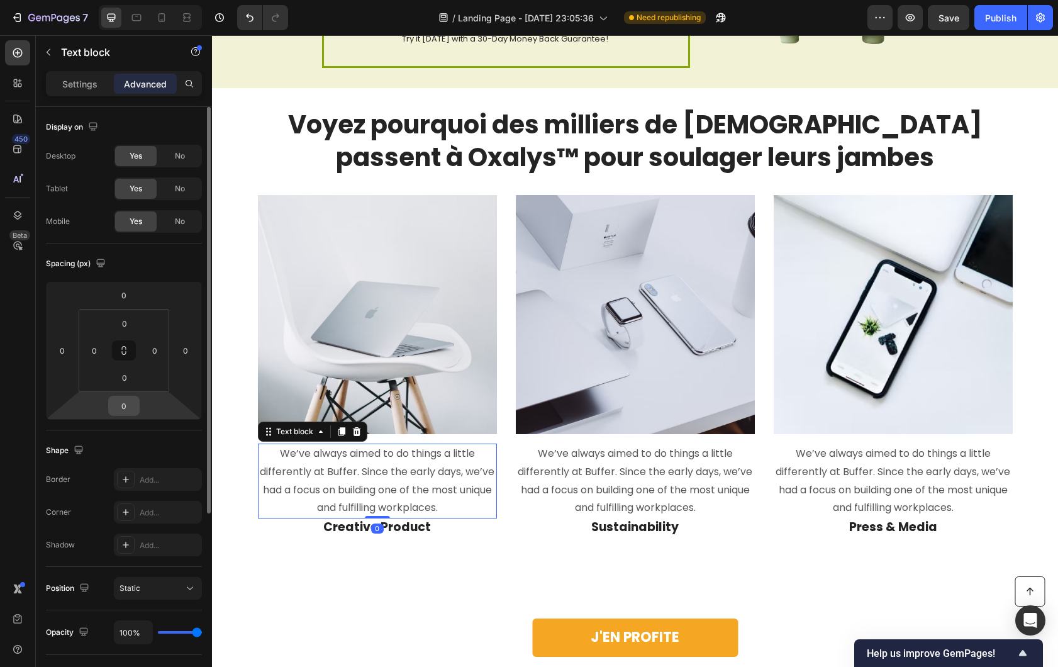
click at [127, 401] on input "0" at bounding box center [123, 405] width 25 height 19
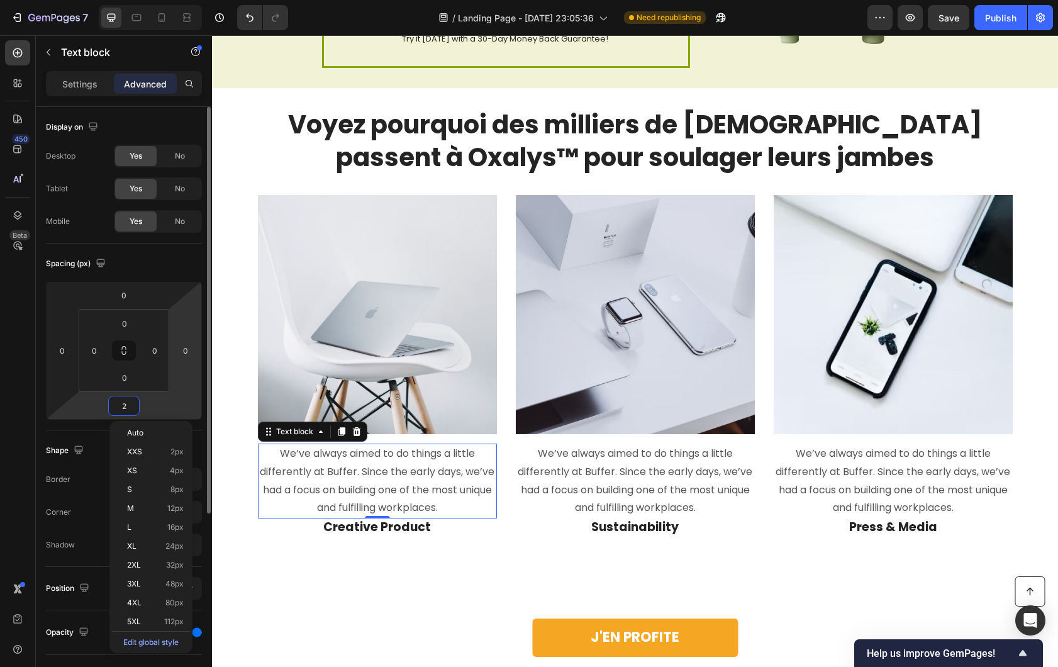
type input "20"
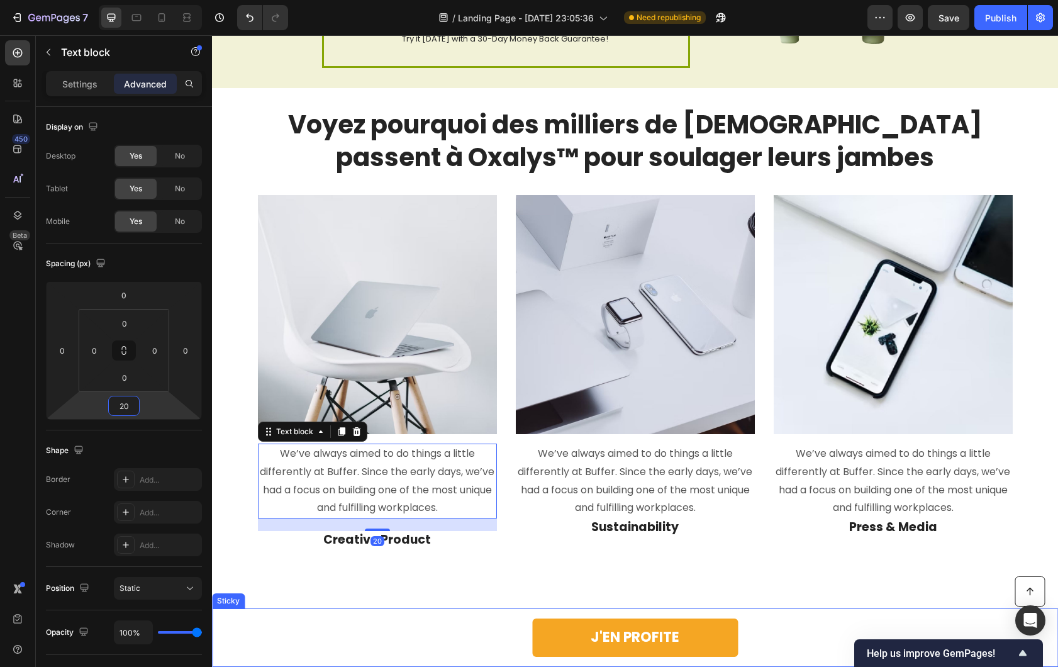
click at [331, 608] on div "Button J'EN PROFITE Button Row Sticky" at bounding box center [635, 637] width 846 height 59
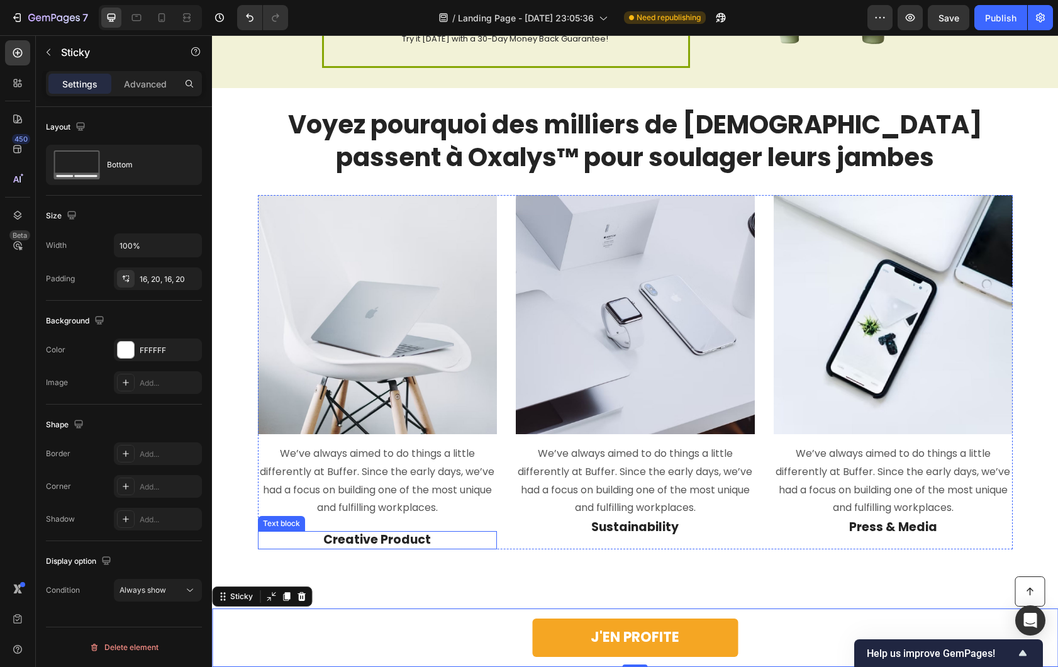
click at [391, 540] on p "Creative Product" at bounding box center [377, 540] width 237 height 16
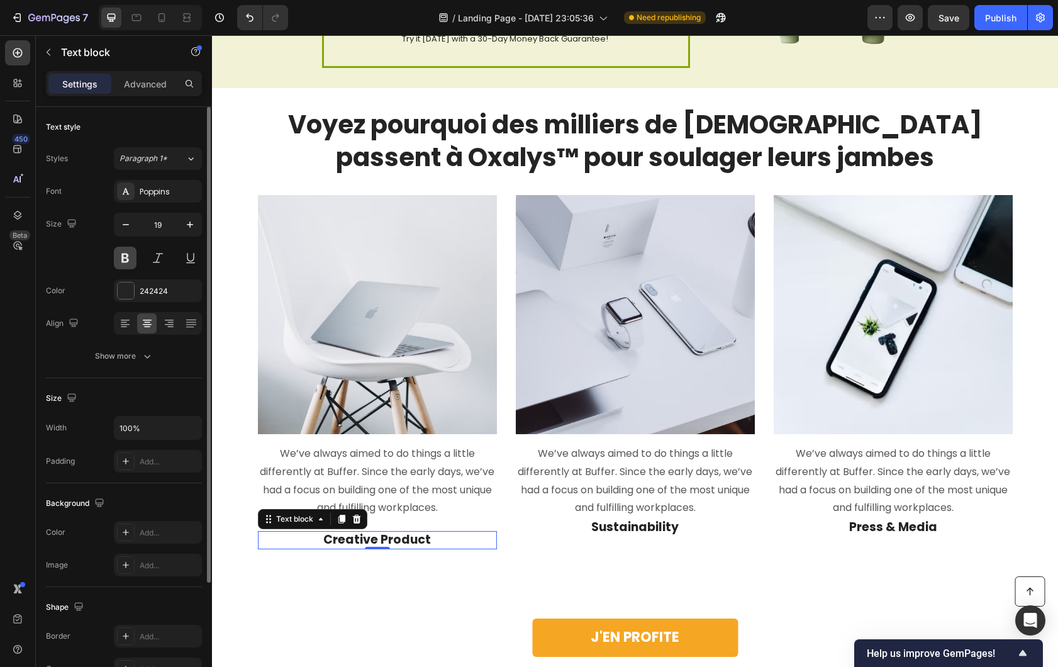
click at [125, 254] on button at bounding box center [125, 258] width 23 height 23
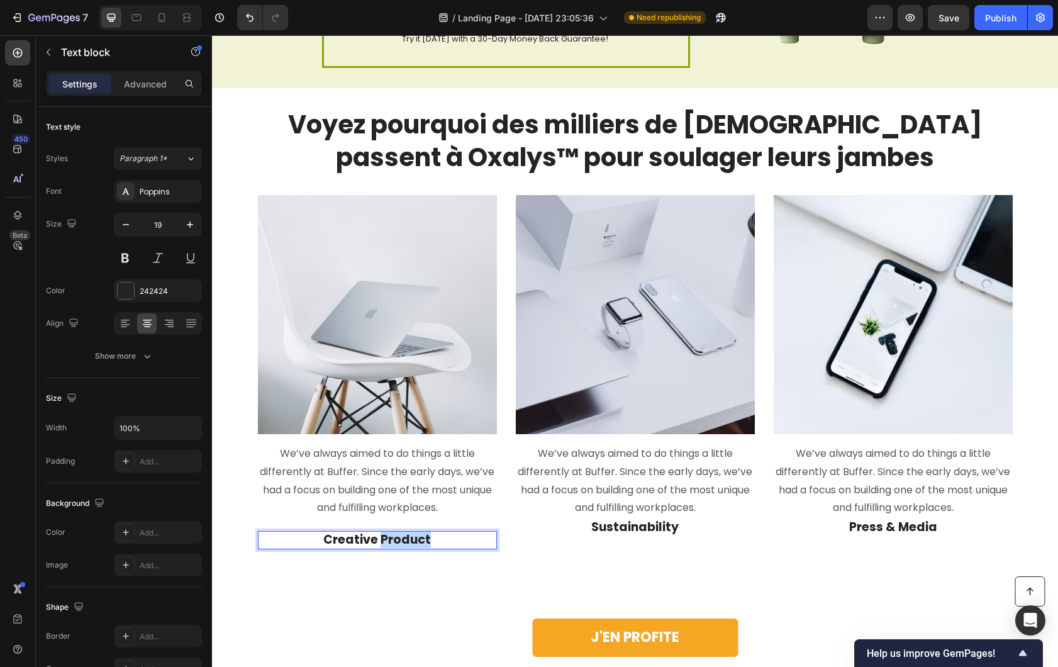
click at [409, 532] on p "Creative Product" at bounding box center [377, 540] width 237 height 16
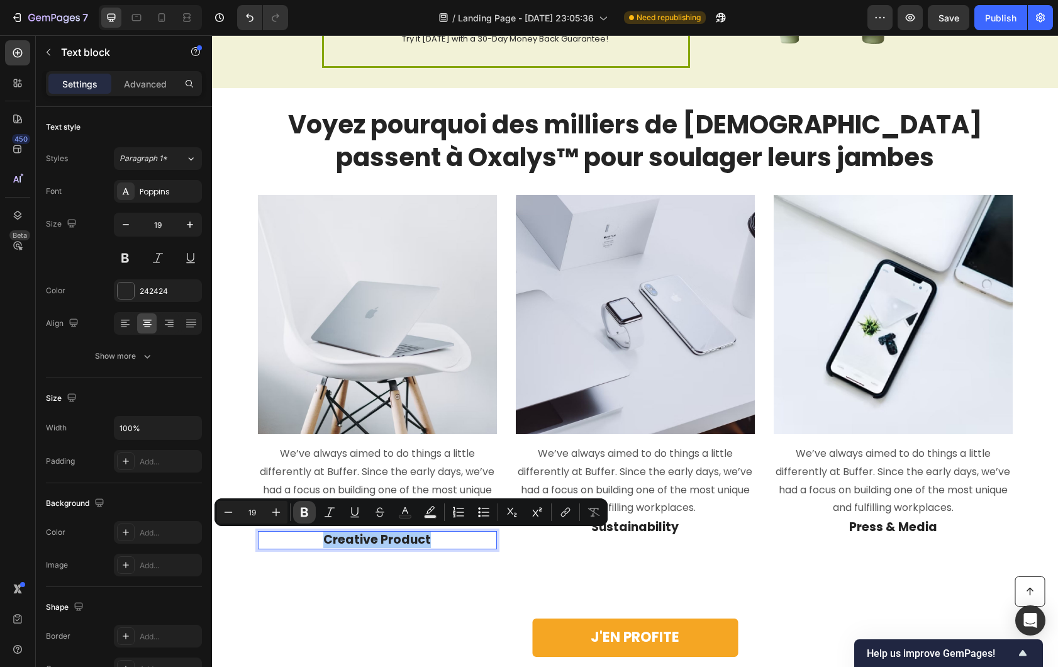
click at [305, 518] on icon "Editor contextual toolbar" at bounding box center [304, 512] width 13 height 13
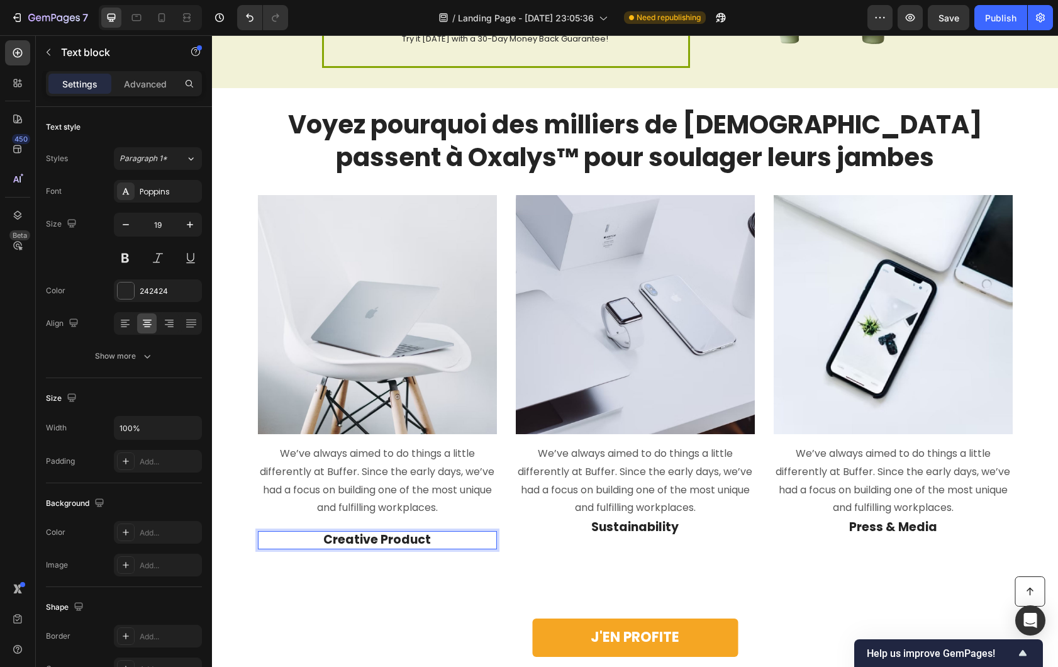
click at [330, 538] on strong "Creative Product" at bounding box center [377, 539] width 108 height 17
click at [403, 542] on strong "Creative Product" at bounding box center [377, 539] width 108 height 17
drag, startPoint x: 454, startPoint y: 542, endPoint x: 286, endPoint y: 540, distance: 168.0
click at [286, 540] on p "Creative Product" at bounding box center [377, 540] width 237 height 16
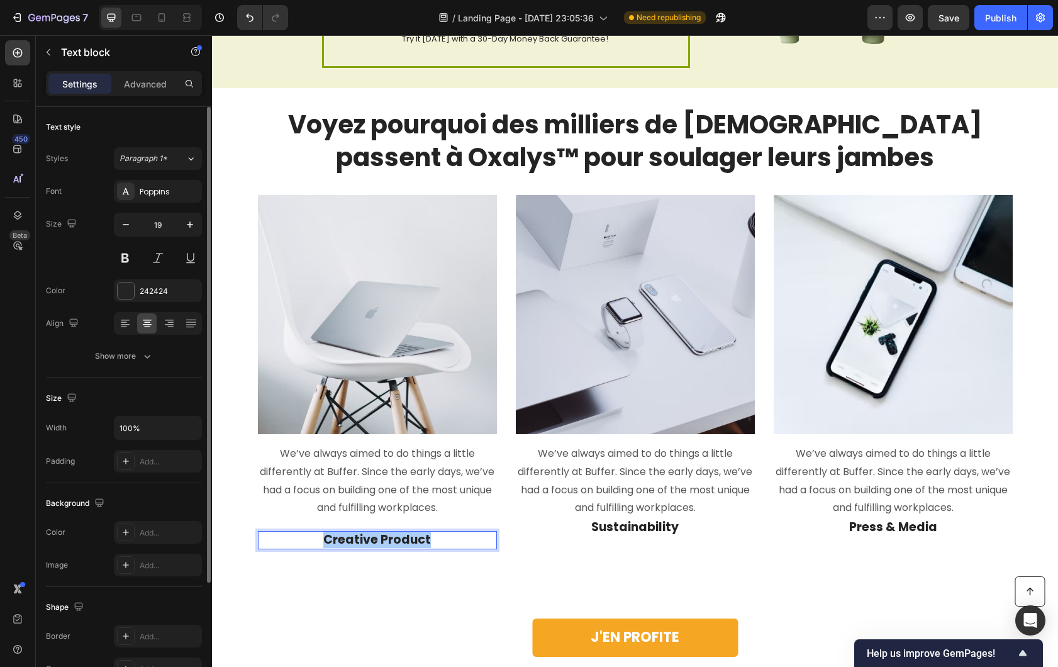
click at [126, 269] on div "Font Poppins Size 19 Color 242424 Align Show more" at bounding box center [124, 273] width 156 height 187
click at [125, 262] on button at bounding box center [125, 258] width 23 height 23
click at [128, 260] on button at bounding box center [125, 258] width 23 height 23
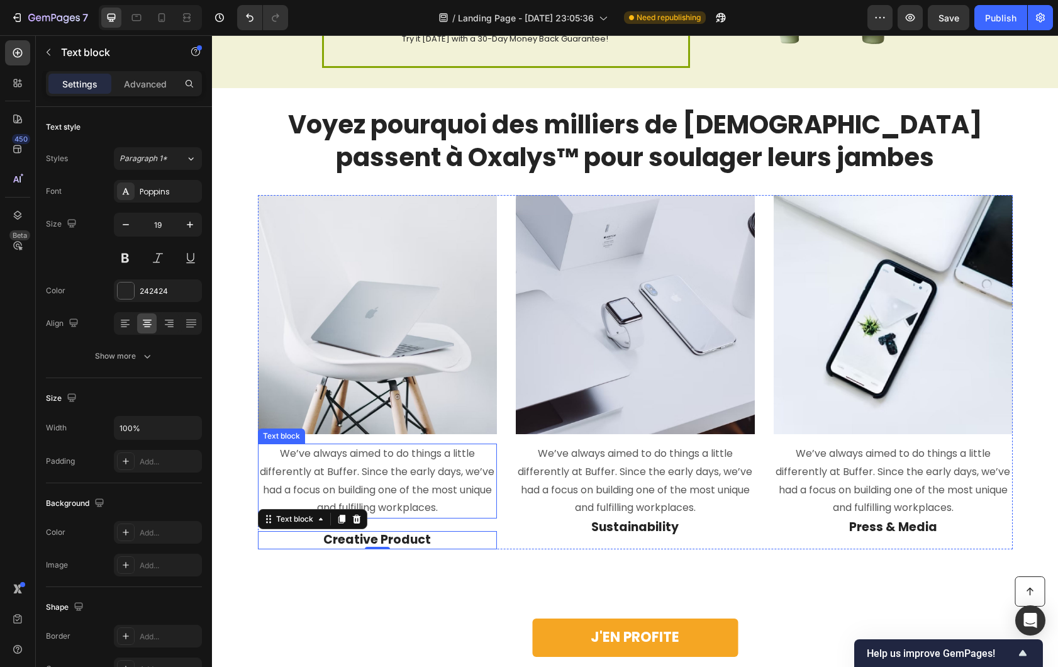
click at [359, 567] on div "Voyez pourquoi des milliers de Français passent à Oxalys™ pour soulager leurs j…" at bounding box center [635, 343] width 846 height 511
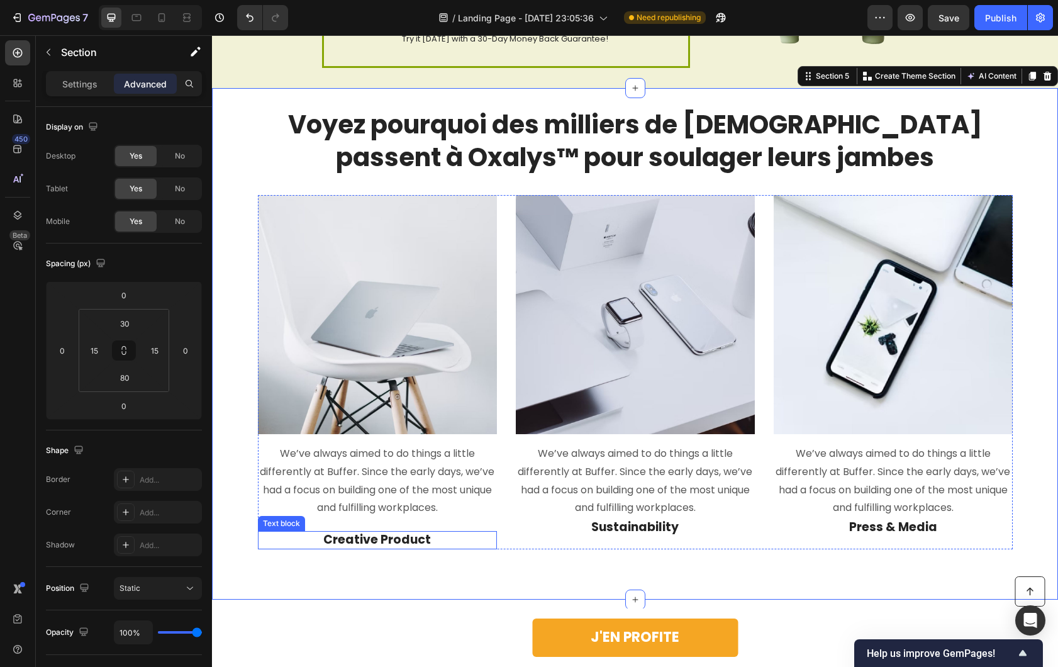
click at [363, 540] on strong "Creative Product" at bounding box center [377, 539] width 108 height 17
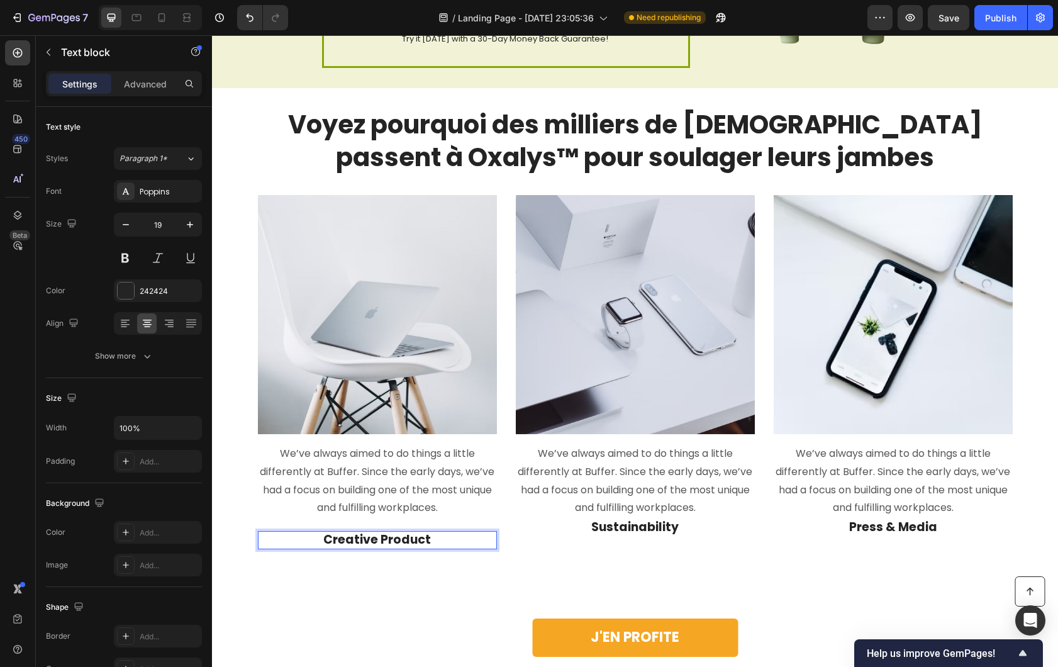
click at [414, 544] on strong "Creative Product" at bounding box center [377, 539] width 108 height 17
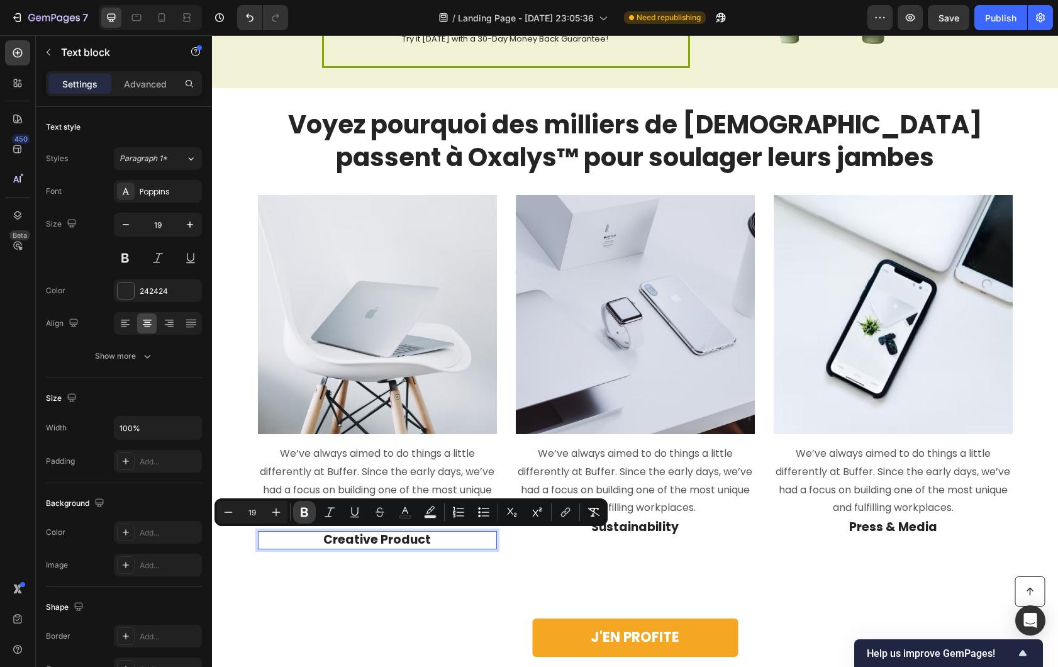
click at [308, 505] on button "Bold" at bounding box center [304, 512] width 23 height 23
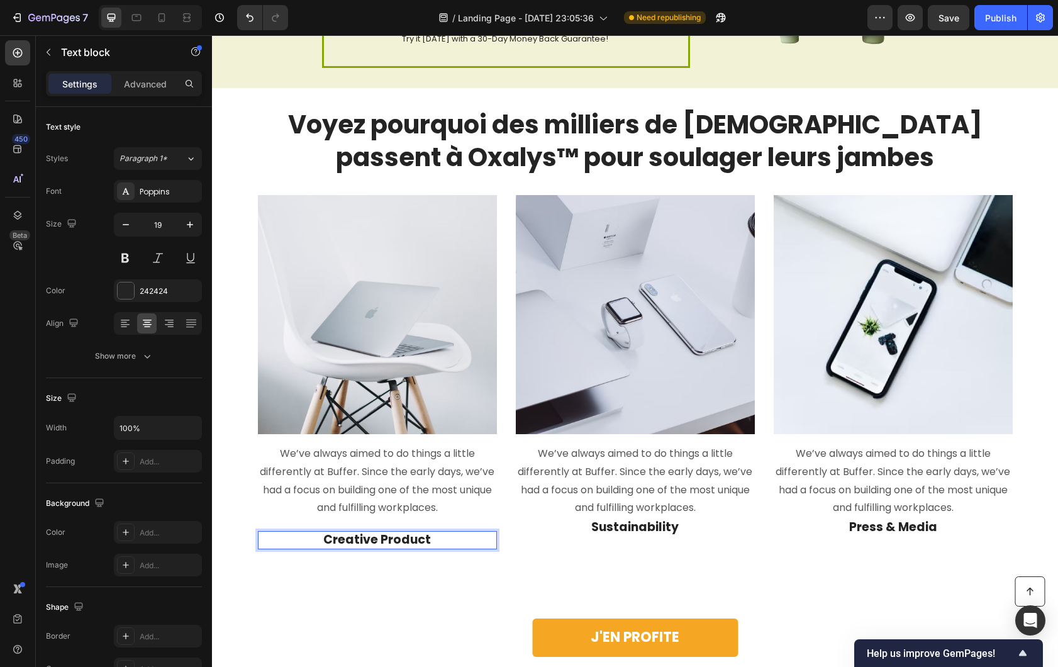
click at [402, 556] on div "Voyez pourquoi des milliers de Français passent à Oxalys™ pour soulager leurs j…" at bounding box center [635, 343] width 846 height 511
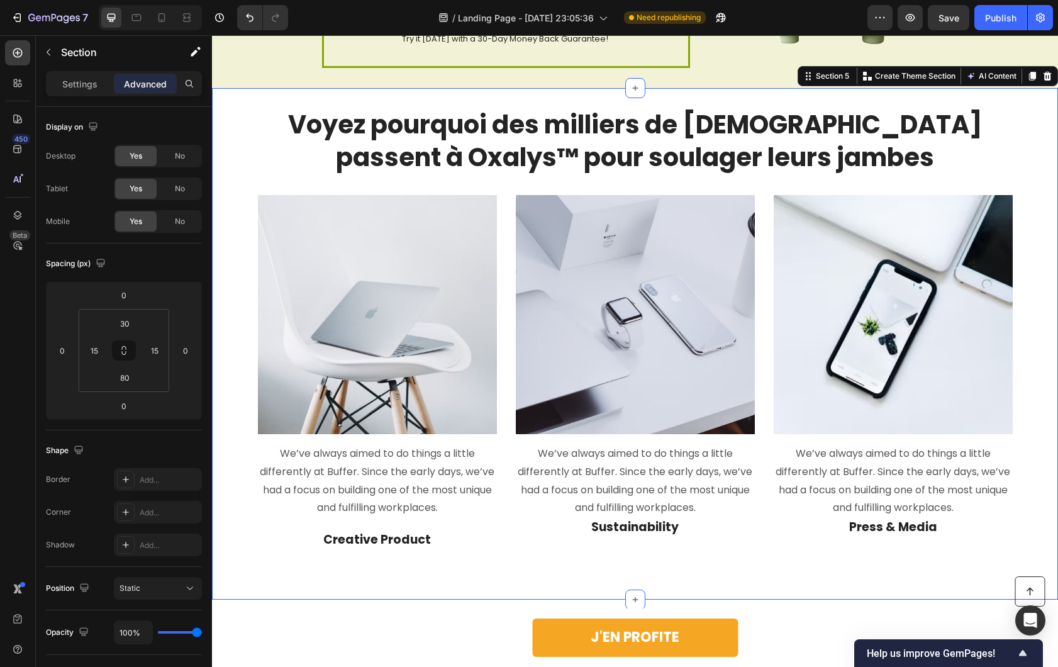
click at [375, 618] on div "J'EN PROFITE Button" at bounding box center [635, 637] width 755 height 38
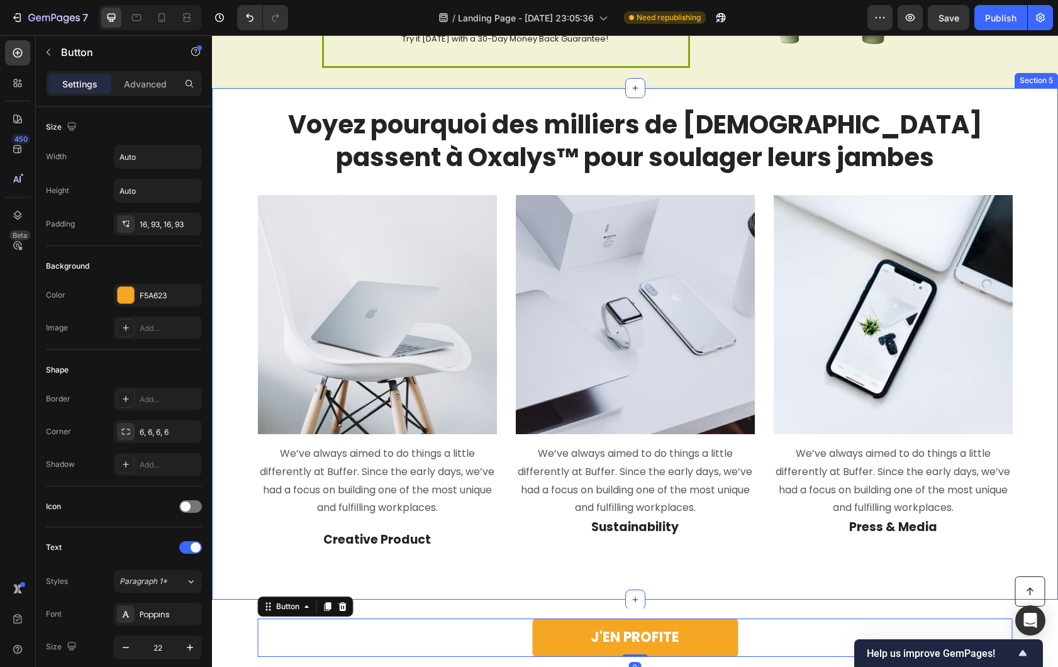
click at [398, 533] on p "Creative Product" at bounding box center [377, 540] width 237 height 16
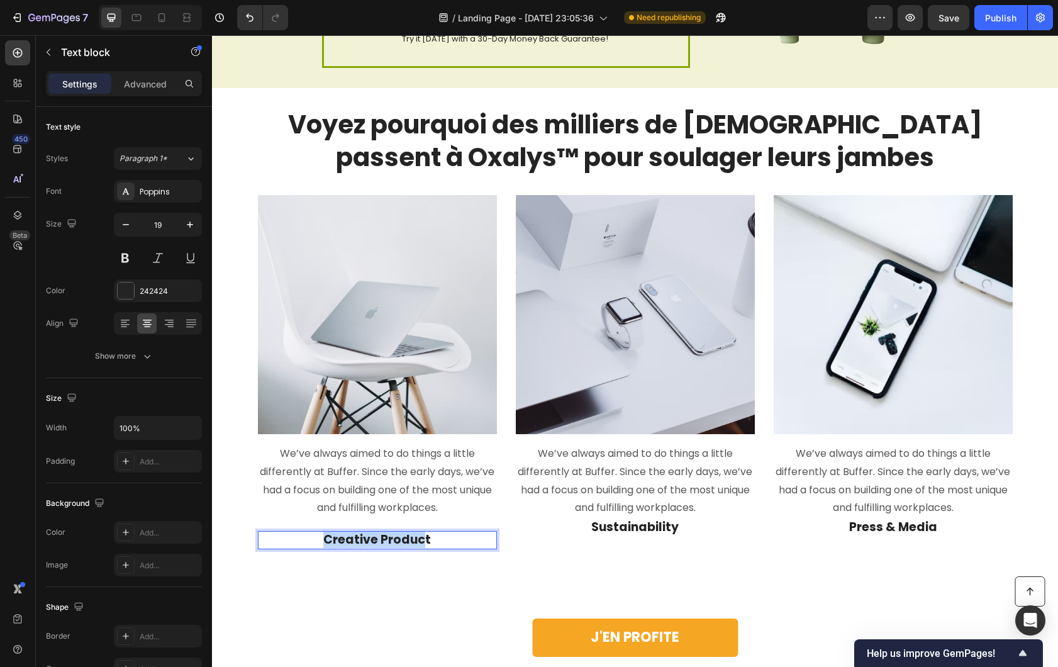
drag, startPoint x: 421, startPoint y: 538, endPoint x: 293, endPoint y: 539, distance: 127.7
click at [293, 539] on p "Creative Product" at bounding box center [377, 540] width 237 height 16
drag, startPoint x: 452, startPoint y: 539, endPoint x: 288, endPoint y: 539, distance: 164.2
click at [288, 539] on p "Creative Product" at bounding box center [377, 540] width 237 height 16
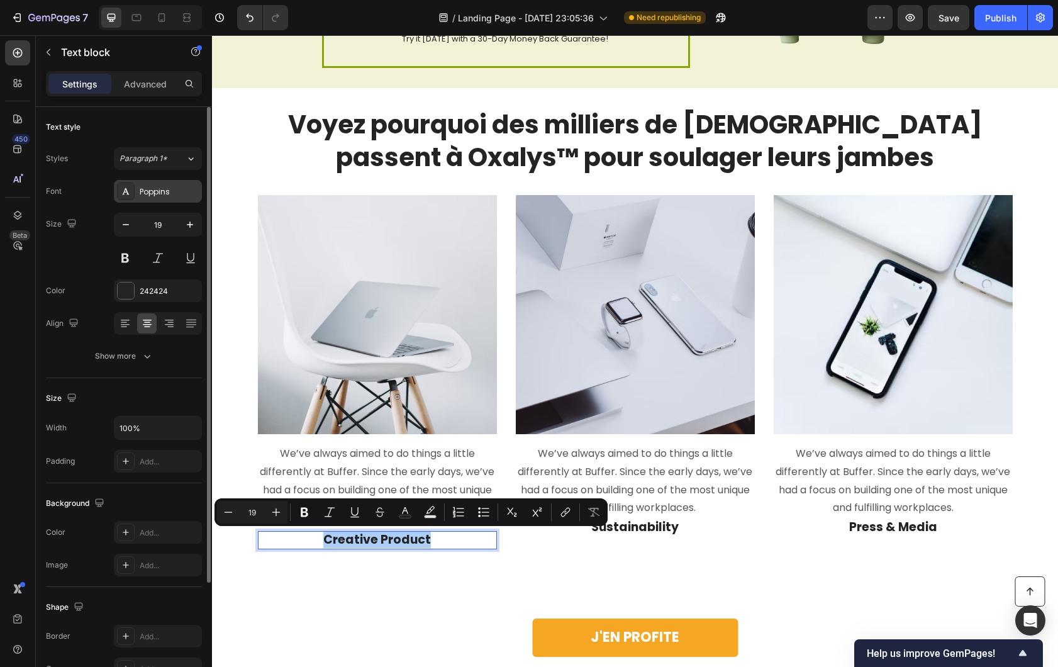
click at [167, 198] on div "Poppins" at bounding box center [158, 191] width 88 height 23
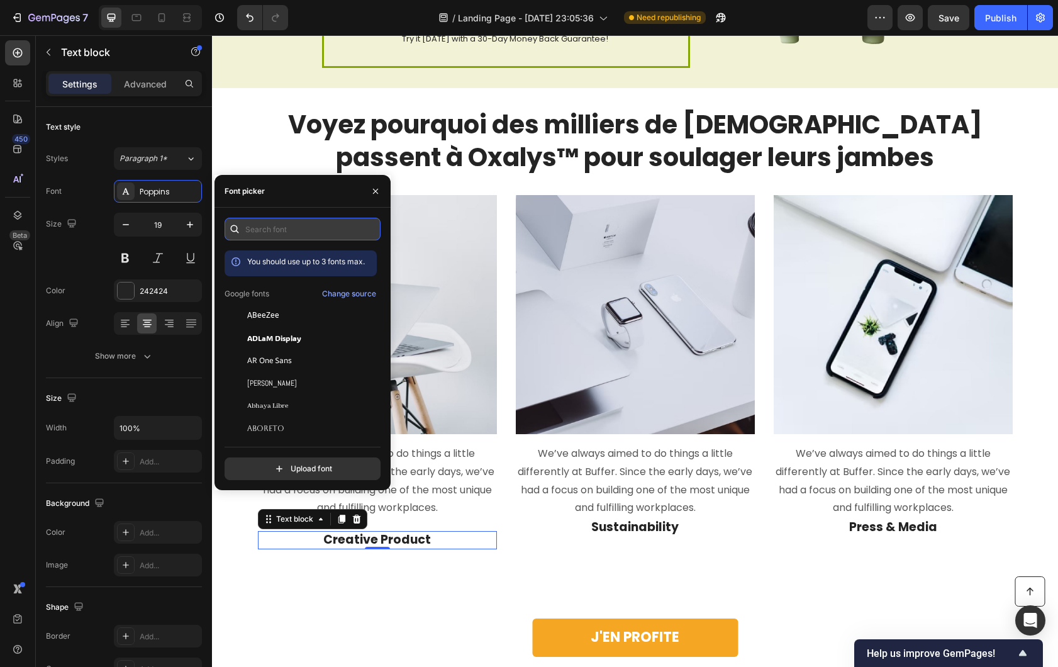
click at [291, 224] on input "text" at bounding box center [303, 229] width 156 height 23
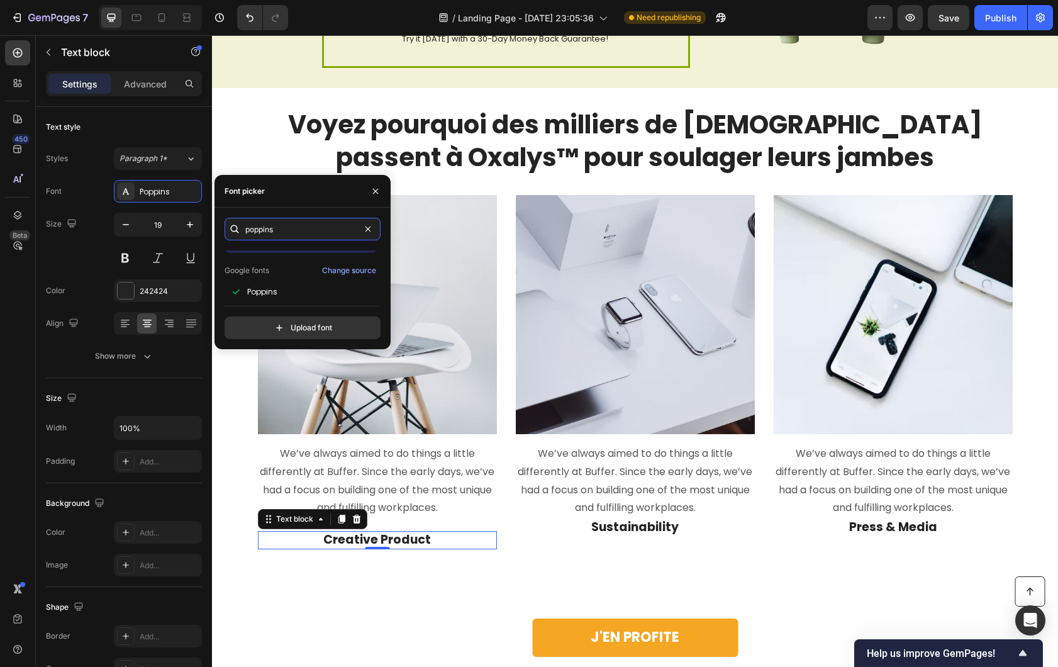
scroll to position [31, 0]
type input "poppins"
click at [286, 274] on div "Poppins" at bounding box center [301, 284] width 152 height 23
click at [279, 282] on div "Poppins" at bounding box center [310, 284] width 127 height 11
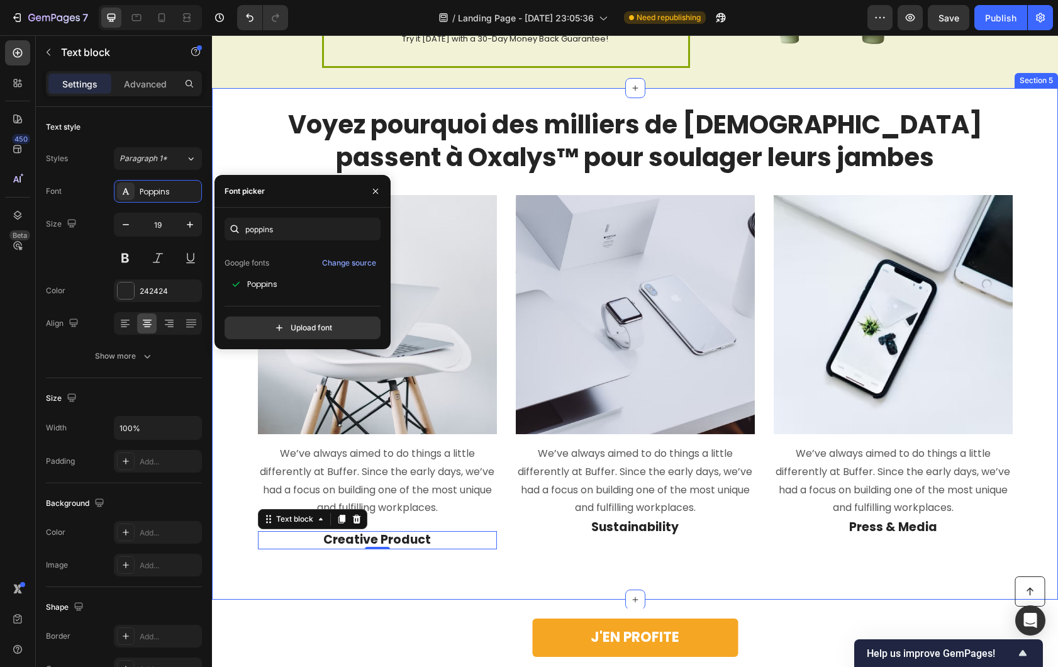
click at [340, 589] on div "Voyez pourquoi des milliers de Français passent à Oxalys™ pour soulager leurs j…" at bounding box center [635, 343] width 846 height 511
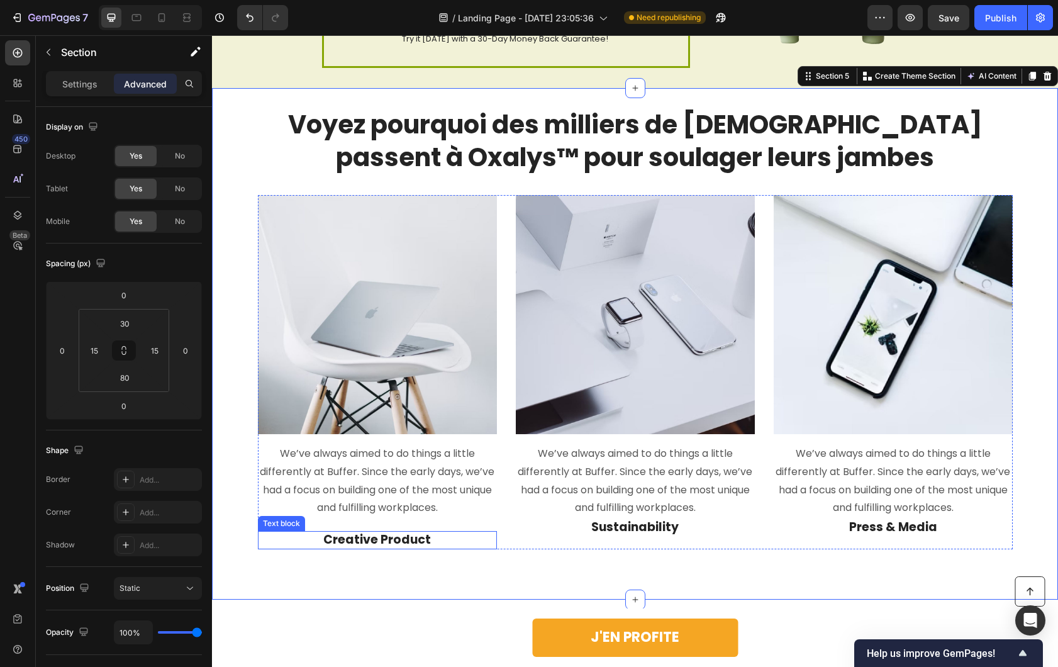
click at [403, 538] on p "Creative Product" at bounding box center [377, 540] width 237 height 16
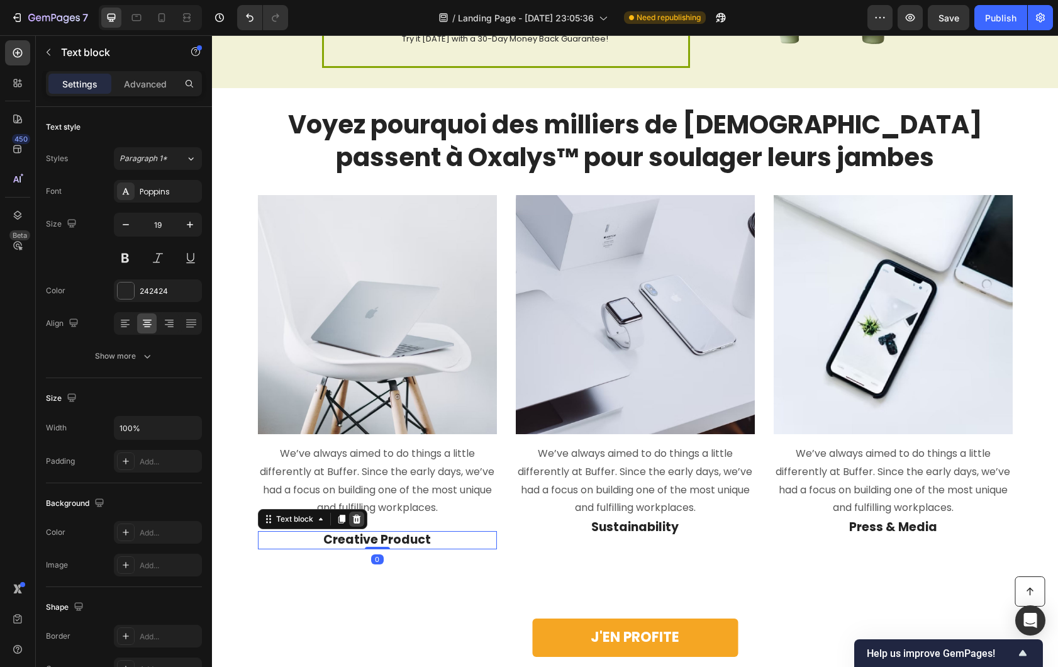
click at [352, 519] on icon at bounding box center [357, 519] width 10 height 10
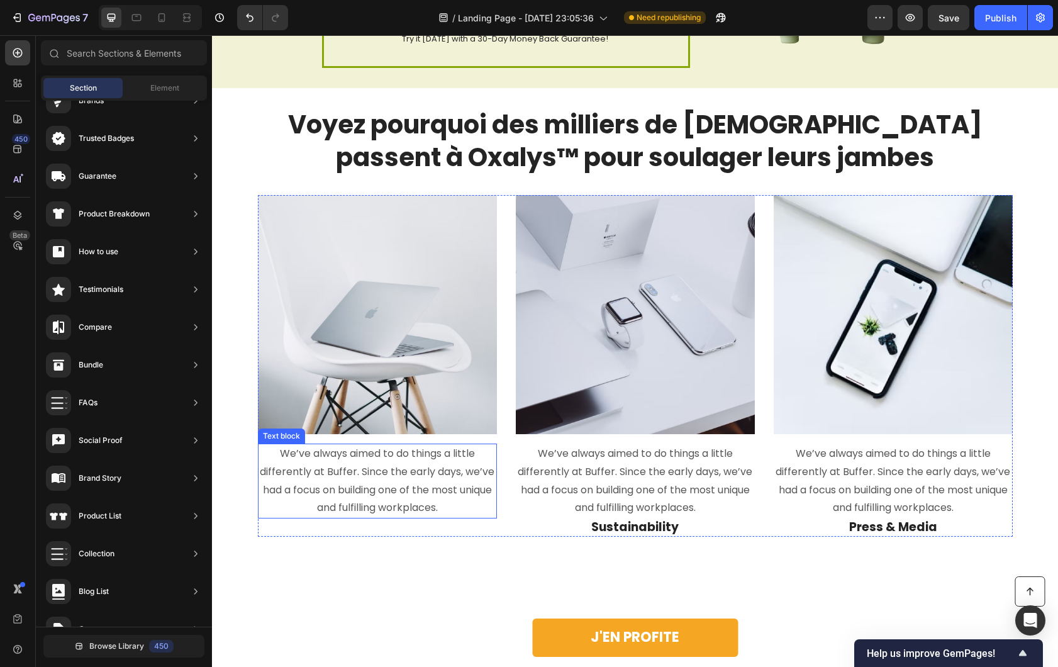
click at [361, 497] on p "We’ve always aimed to do things a little differently at Buffer. Since the early…" at bounding box center [377, 481] width 237 height 72
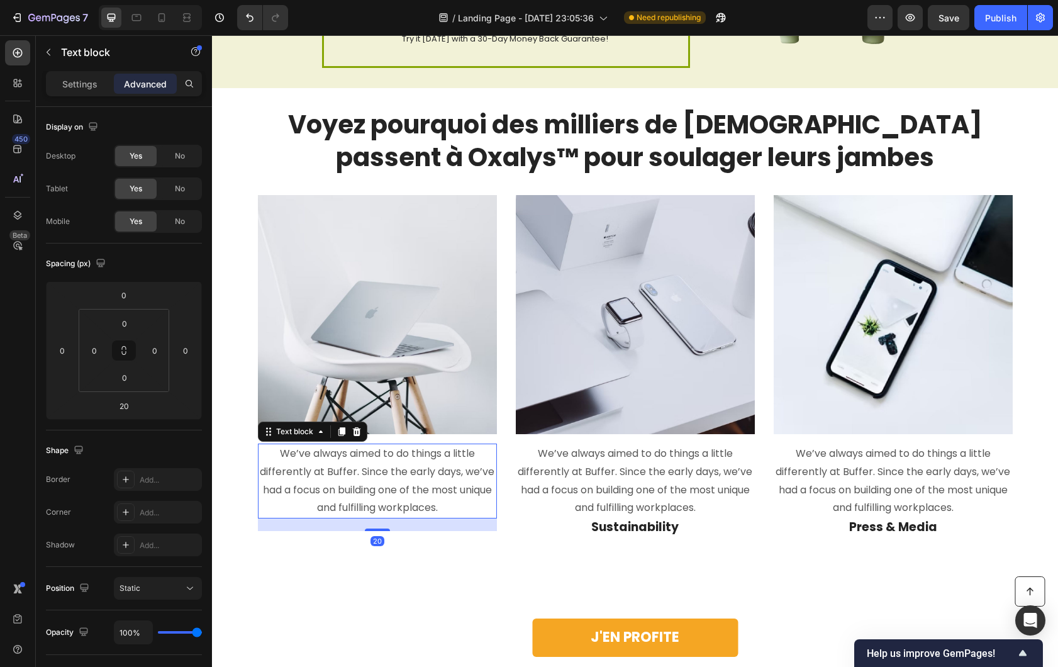
click at [358, 474] on p "We’ve always aimed to do things a little differently at Buffer. Since the early…" at bounding box center [377, 481] width 237 height 72
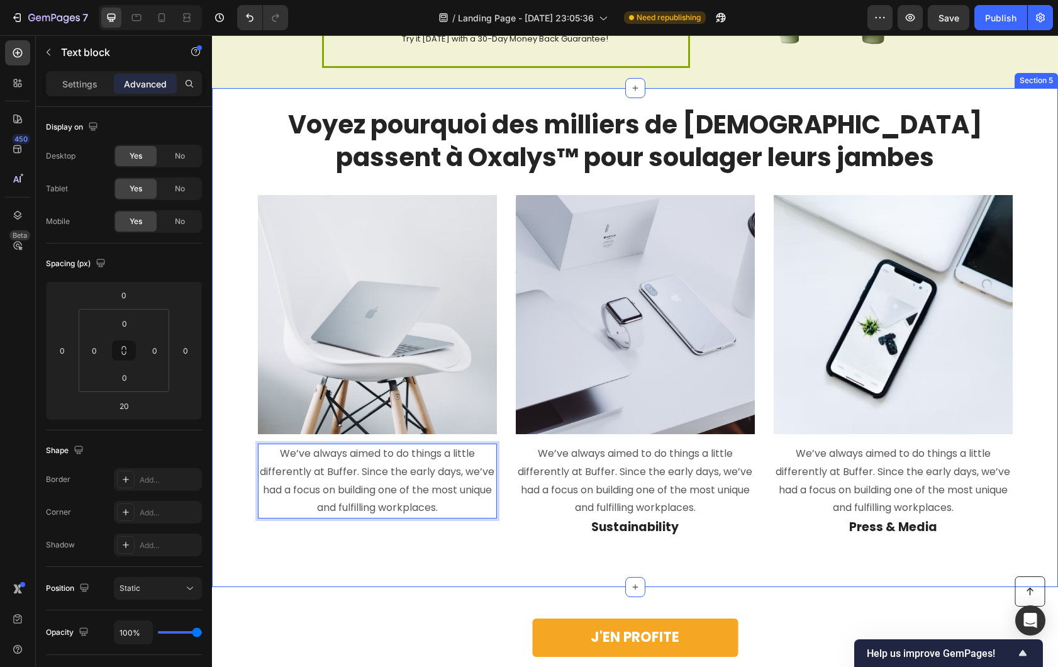
drag, startPoint x: 342, startPoint y: 562, endPoint x: 345, endPoint y: 548, distance: 15.0
click at [342, 559] on div "Voyez pourquoi des milliers de Français passent à Oxalys™ pour soulager leurs j…" at bounding box center [635, 337] width 846 height 499
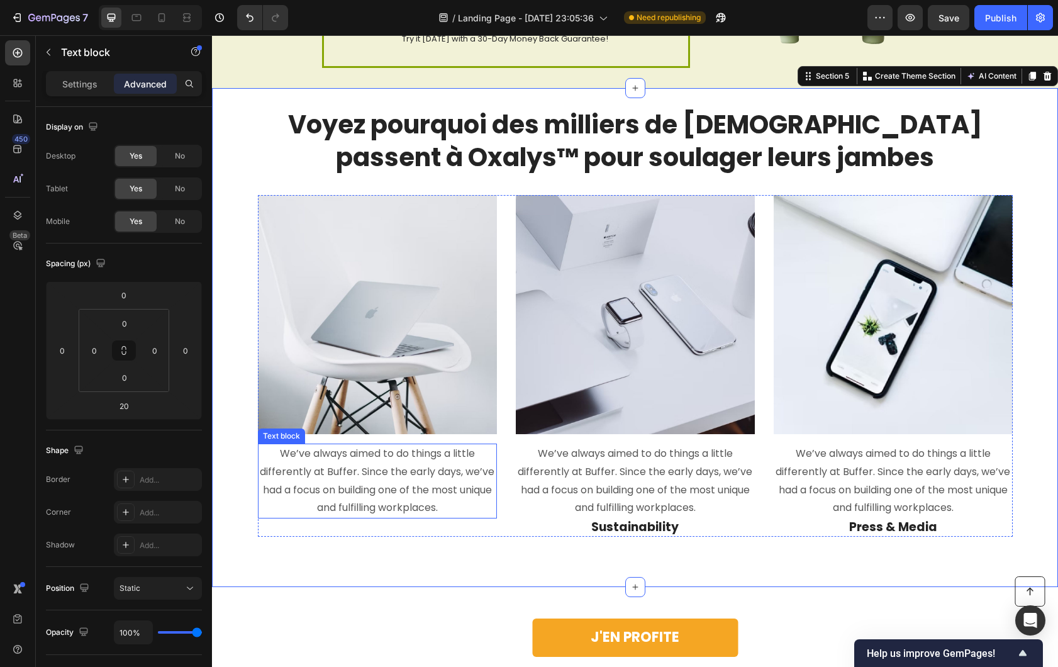
click at [368, 472] on p "We’ve always aimed to do things a little differently at Buffer. Since the early…" at bounding box center [377, 481] width 237 height 72
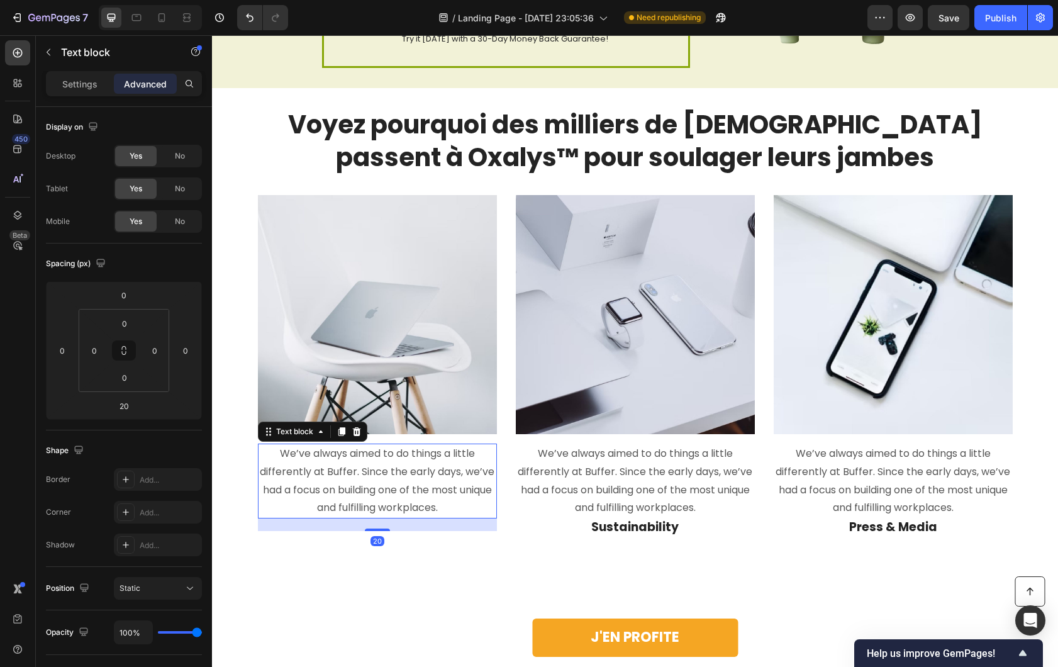
click at [337, 427] on icon at bounding box center [342, 432] width 10 height 10
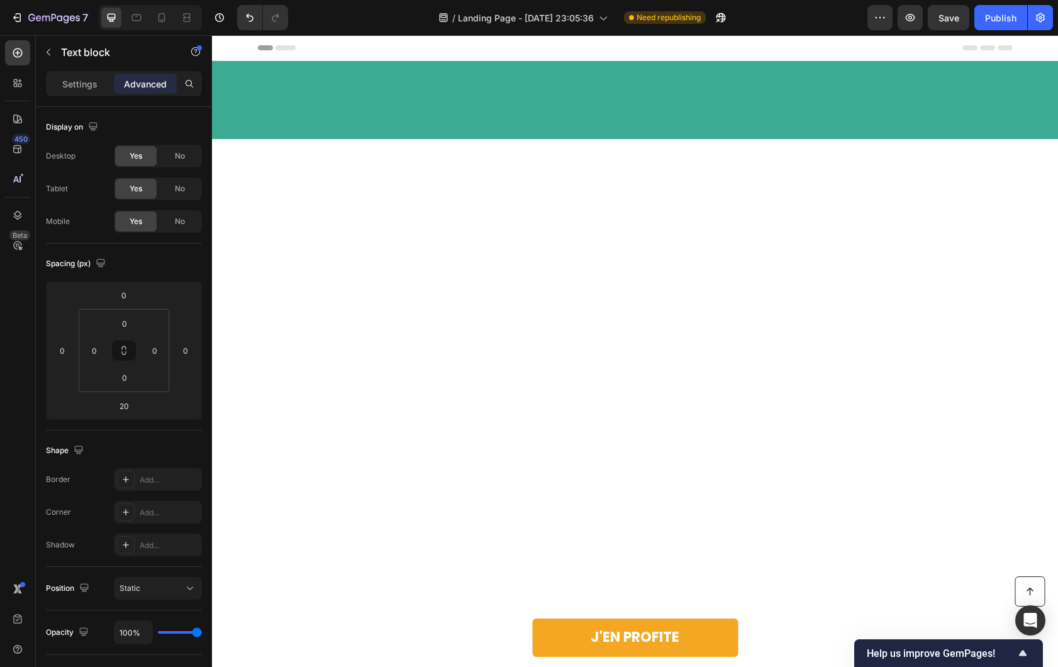
scroll to position [2983, 0]
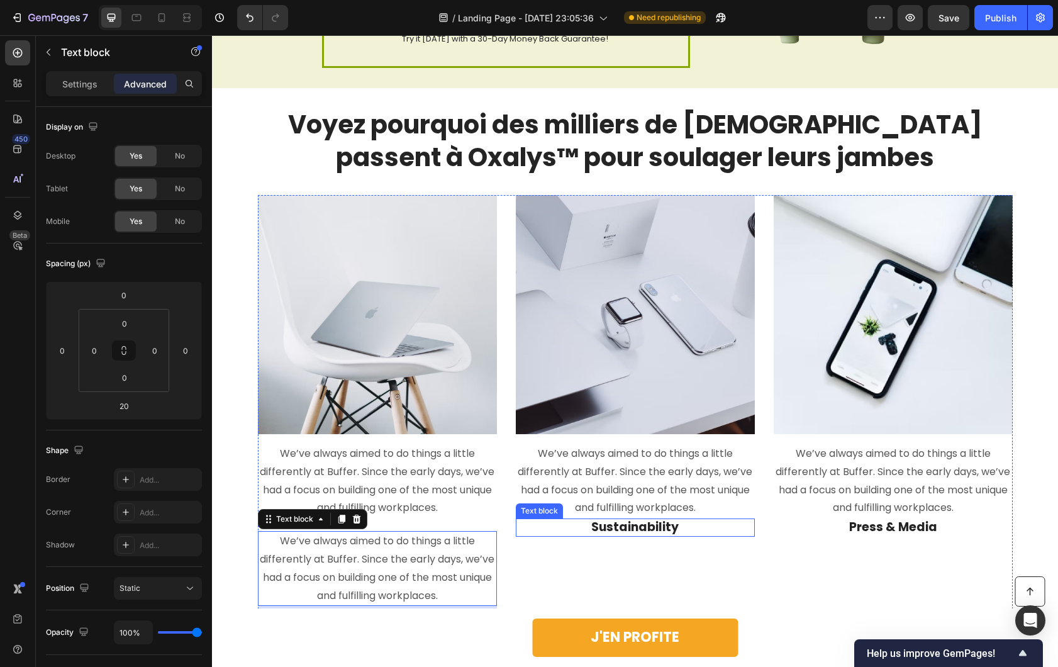
click at [613, 484] on p "We’ve always aimed to do things a little differently at Buffer. Since the early…" at bounding box center [635, 481] width 237 height 72
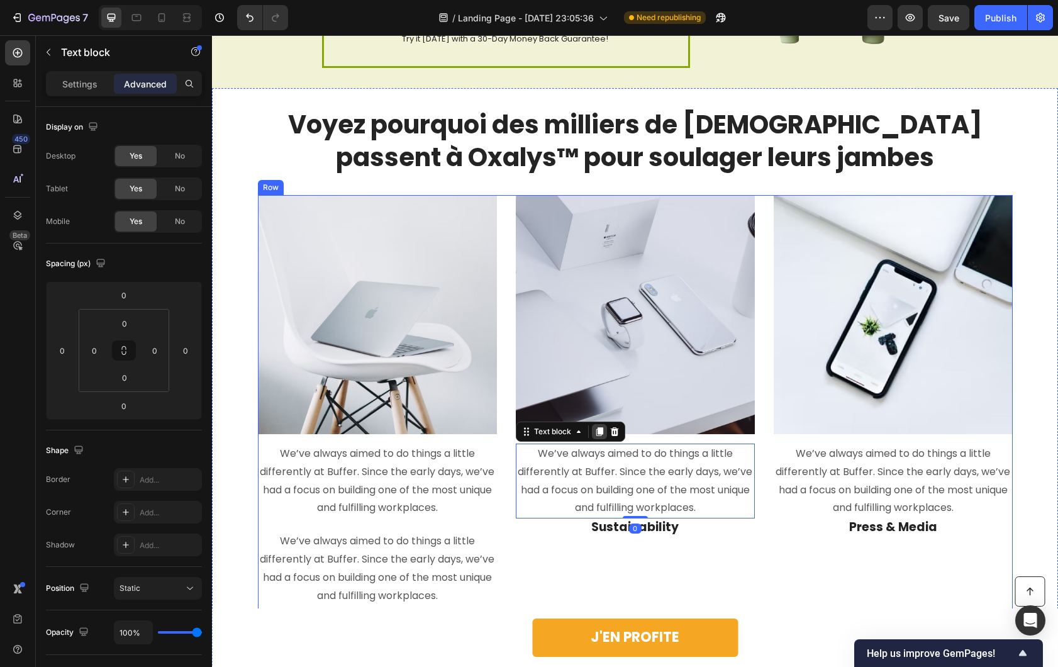
click at [596, 432] on icon at bounding box center [599, 431] width 7 height 9
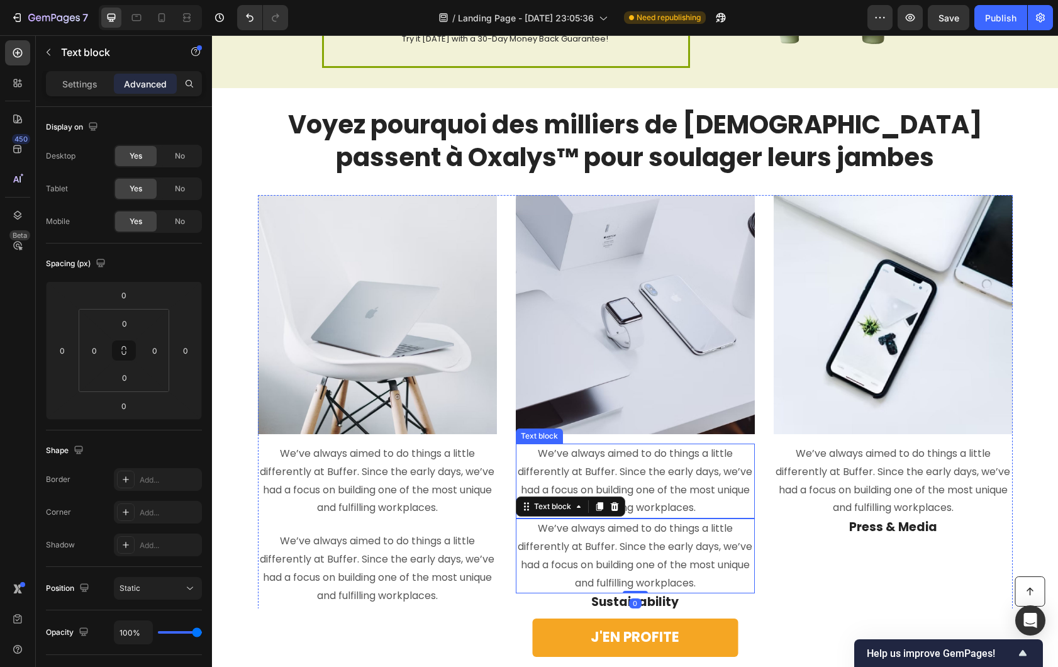
scroll to position [2986, 0]
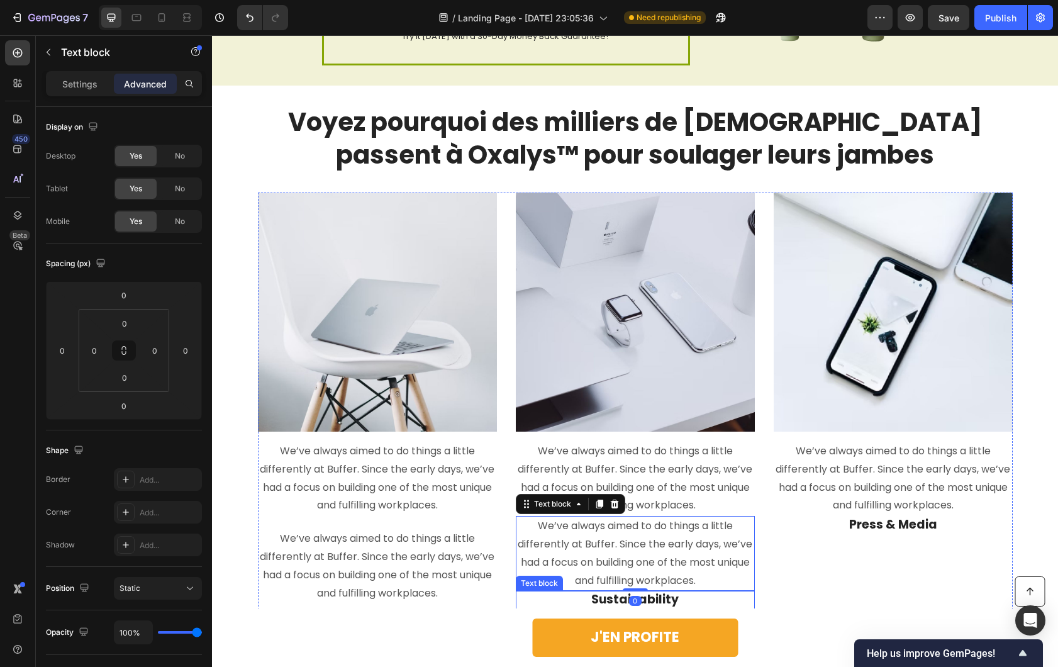
click at [646, 595] on p "Sustainability" at bounding box center [635, 600] width 237 height 16
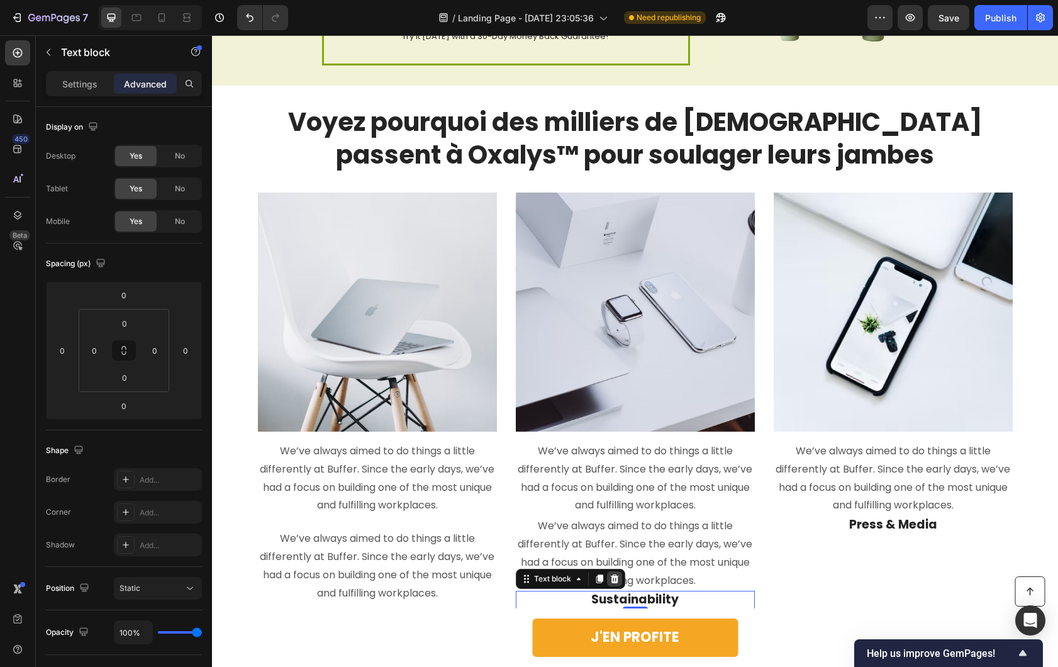
click at [612, 581] on icon at bounding box center [614, 578] width 8 height 9
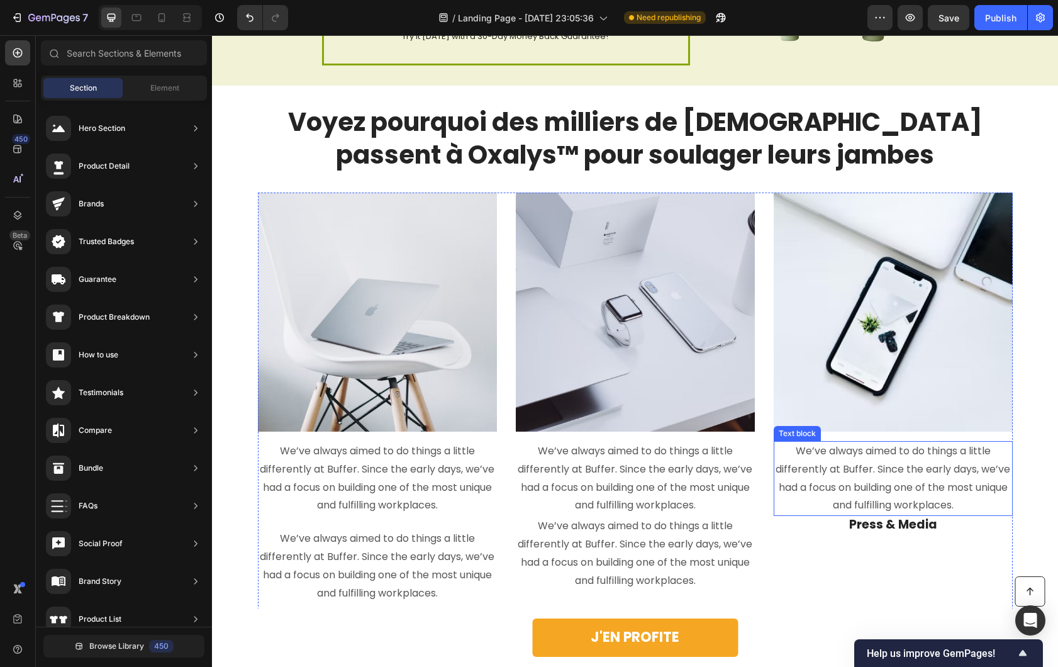
click at [873, 476] on p "We’ve always aimed to do things a little differently at Buffer. Since the early…" at bounding box center [893, 478] width 237 height 72
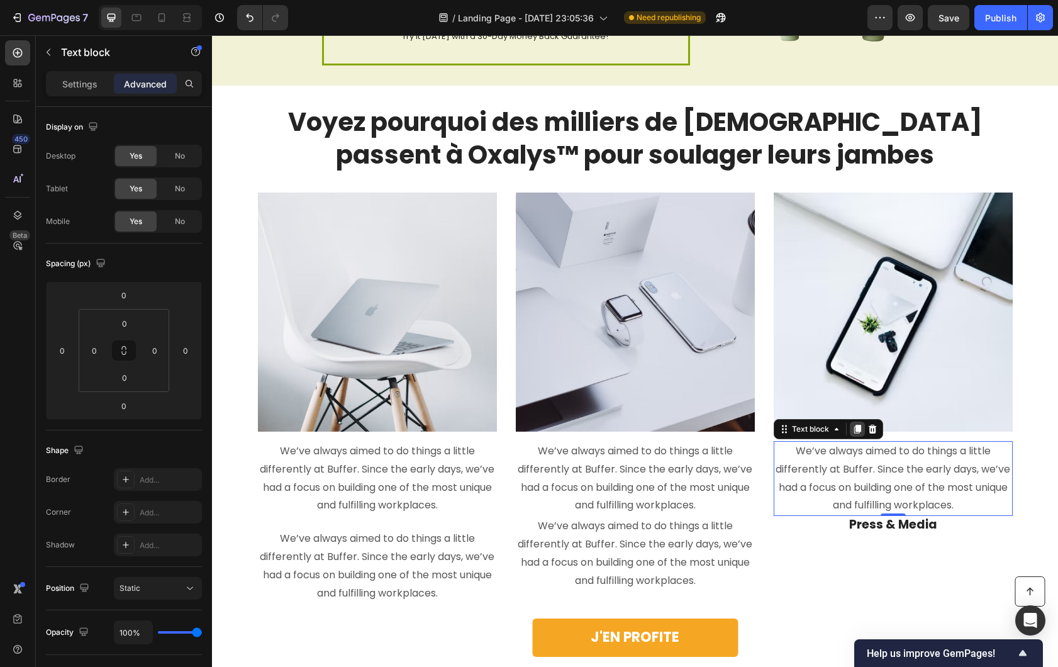
click at [854, 431] on icon at bounding box center [857, 429] width 7 height 9
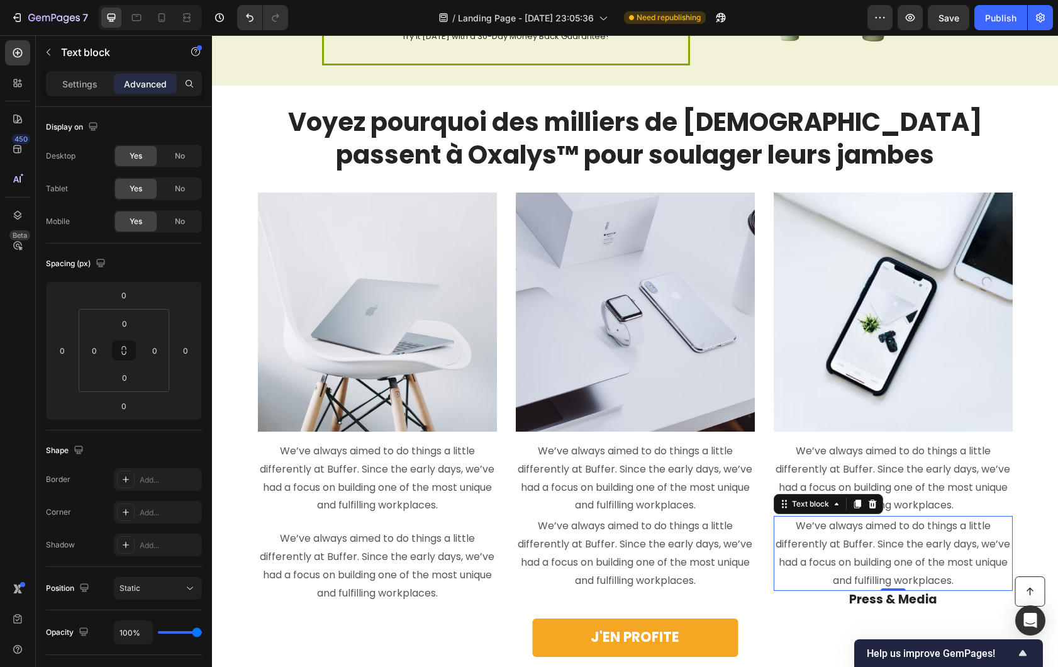
click at [888, 605] on p "Press & Media" at bounding box center [893, 600] width 237 height 16
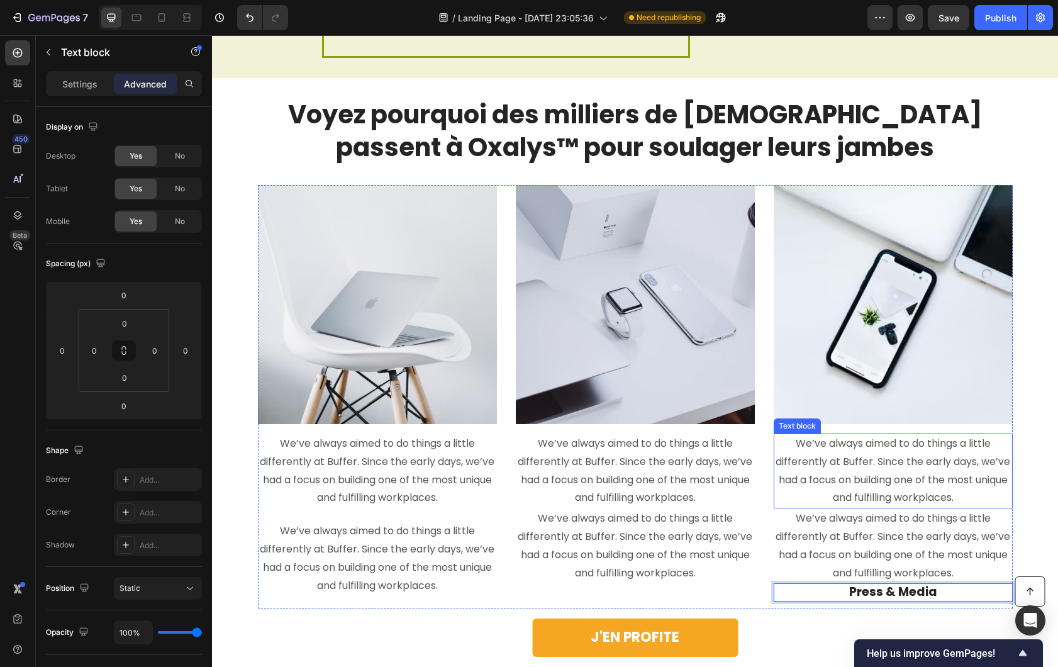
scroll to position [2995, 0]
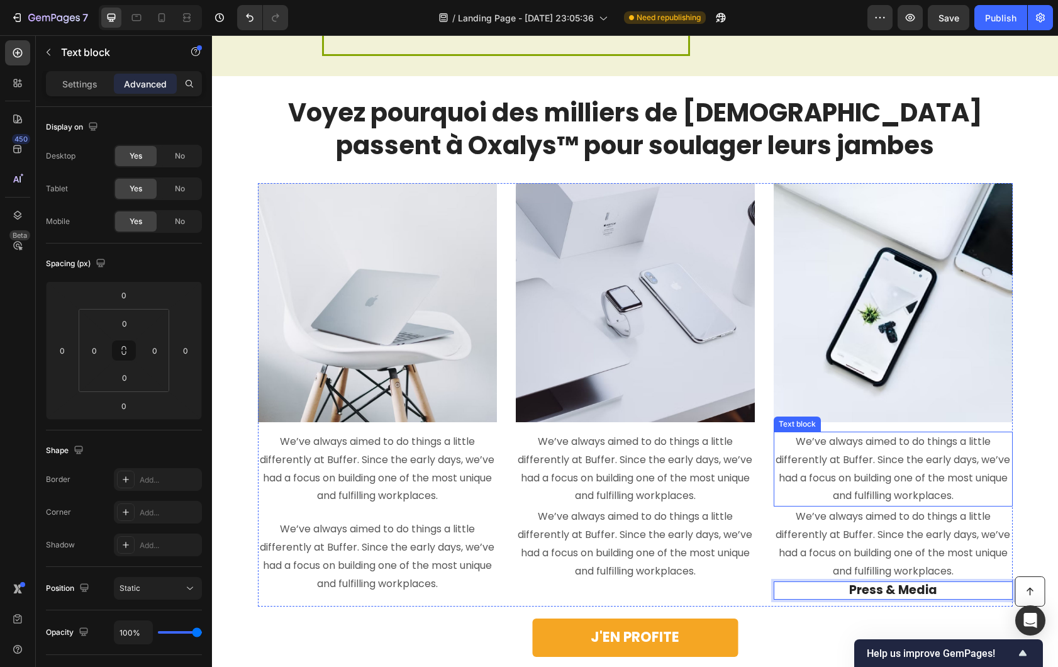
click at [871, 491] on p "We’ve always aimed to do things a little differently at Buffer. Since the early…" at bounding box center [893, 469] width 237 height 72
click at [868, 592] on p "Press & Media" at bounding box center [893, 591] width 237 height 16
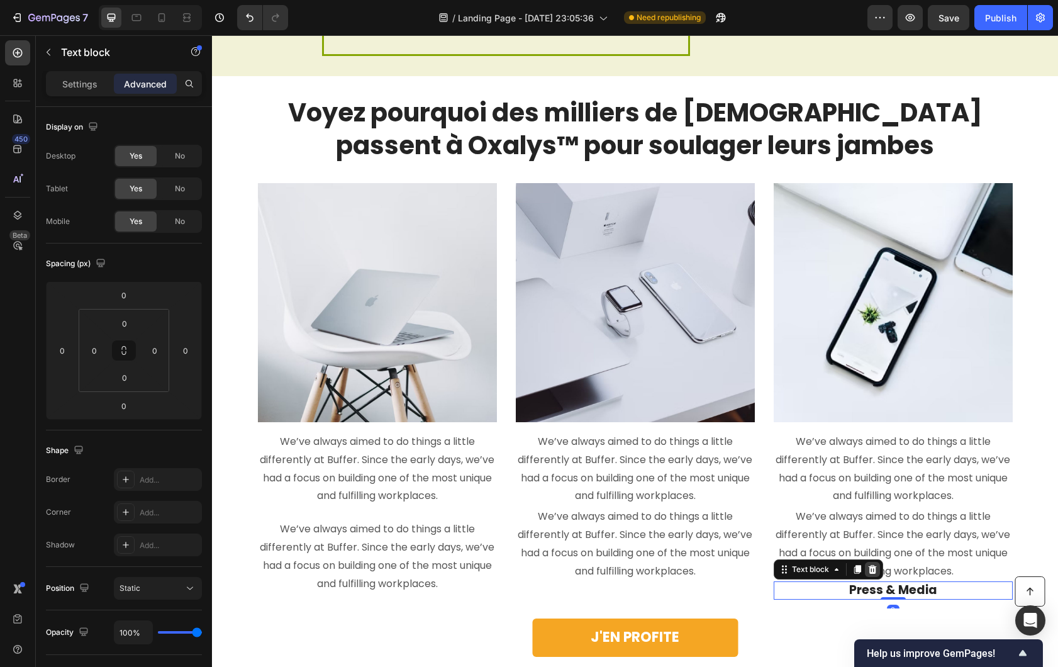
click at [869, 566] on icon at bounding box center [872, 569] width 8 height 9
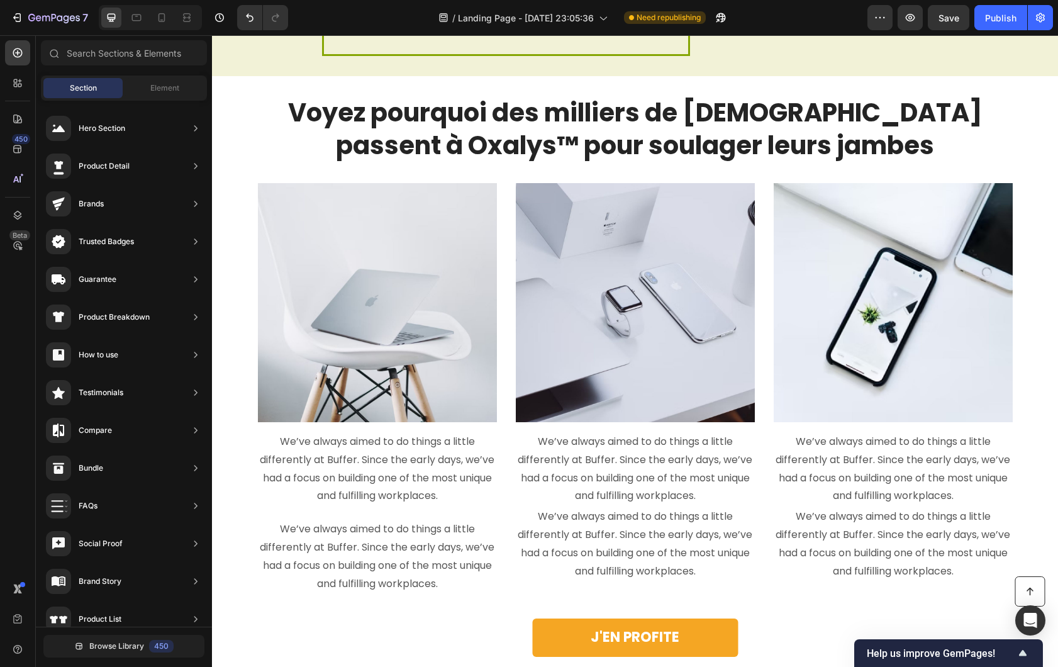
click at [349, 460] on p "We’ve always aimed to do things a little differently at Buffer. Since the early…" at bounding box center [377, 469] width 237 height 72
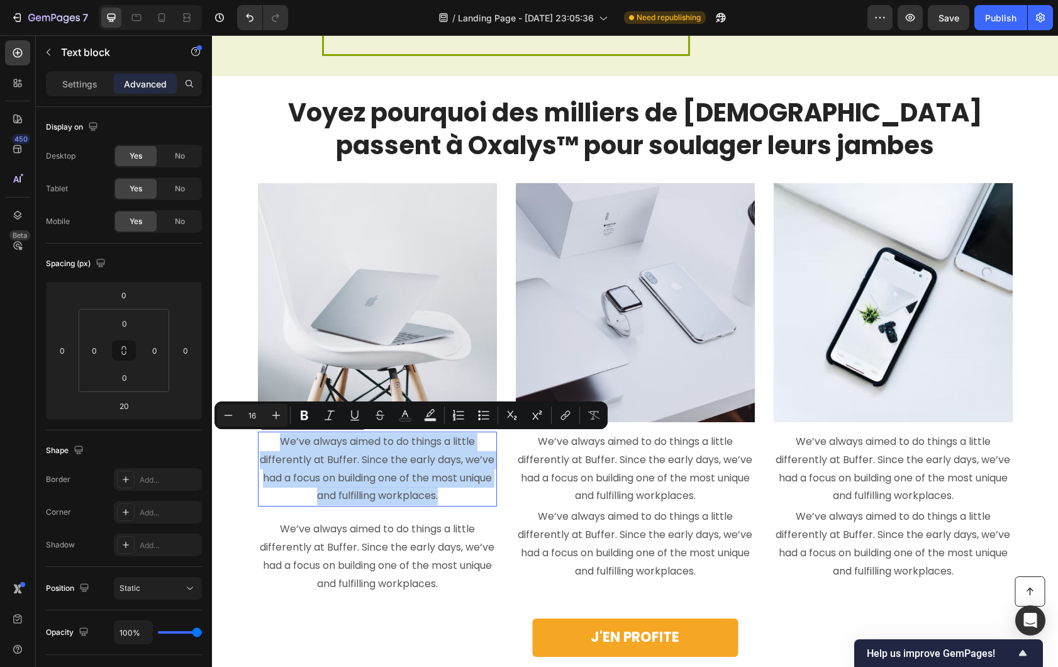
click at [384, 460] on p "We’ve always aimed to do things a little differently at Buffer. Since the early…" at bounding box center [377, 469] width 237 height 72
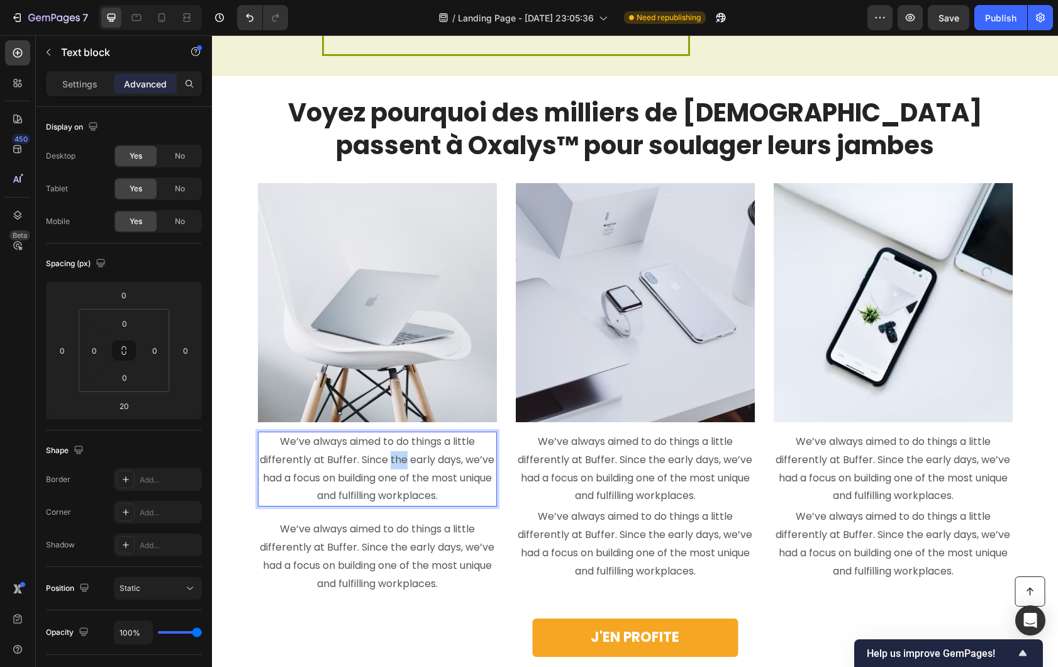
click at [384, 460] on p "We’ve always aimed to do things a little differently at Buffer. Since the early…" at bounding box center [377, 469] width 237 height 72
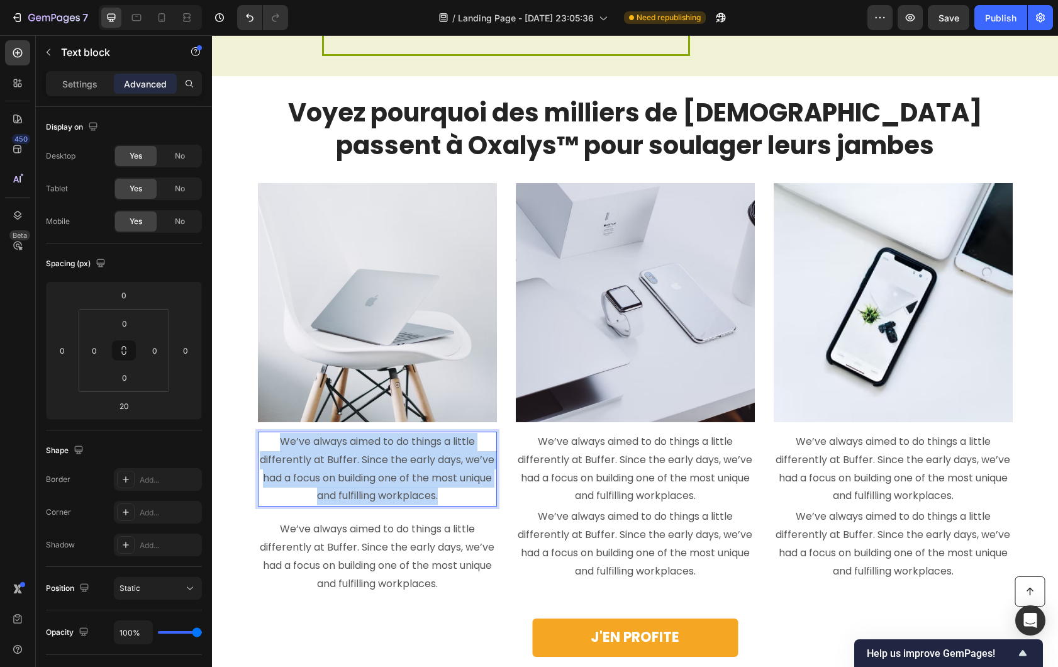
click at [384, 460] on p "We’ve always aimed to do things a little differently at Buffer. Since the early…" at bounding box center [377, 469] width 237 height 72
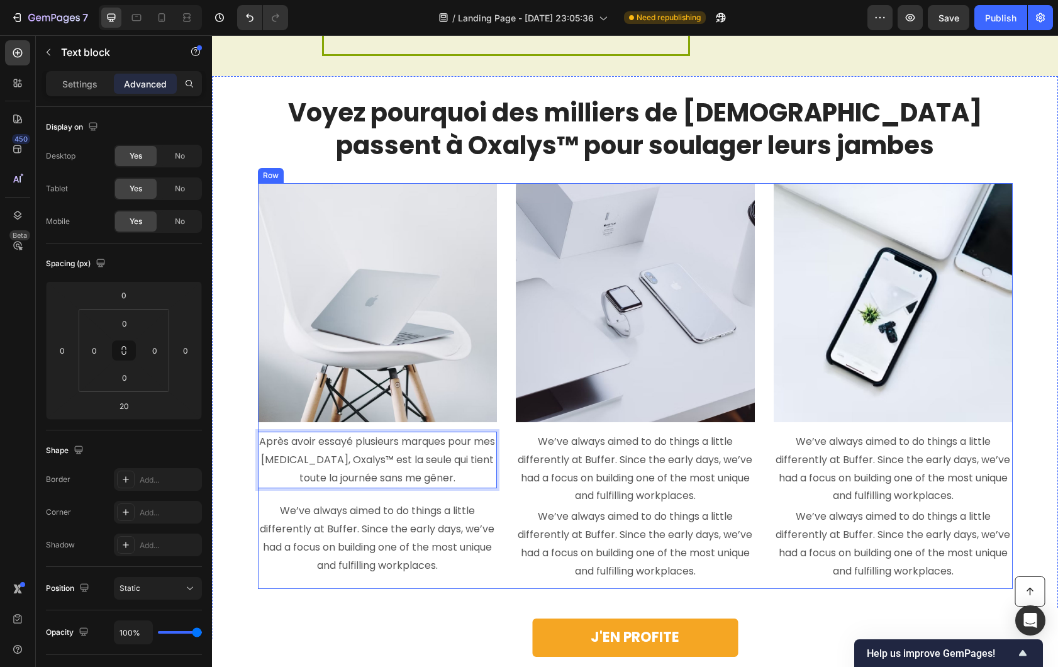
click at [378, 545] on p "We’ve always aimed to do things a little differently at Buffer. Since the early…" at bounding box center [377, 538] width 237 height 72
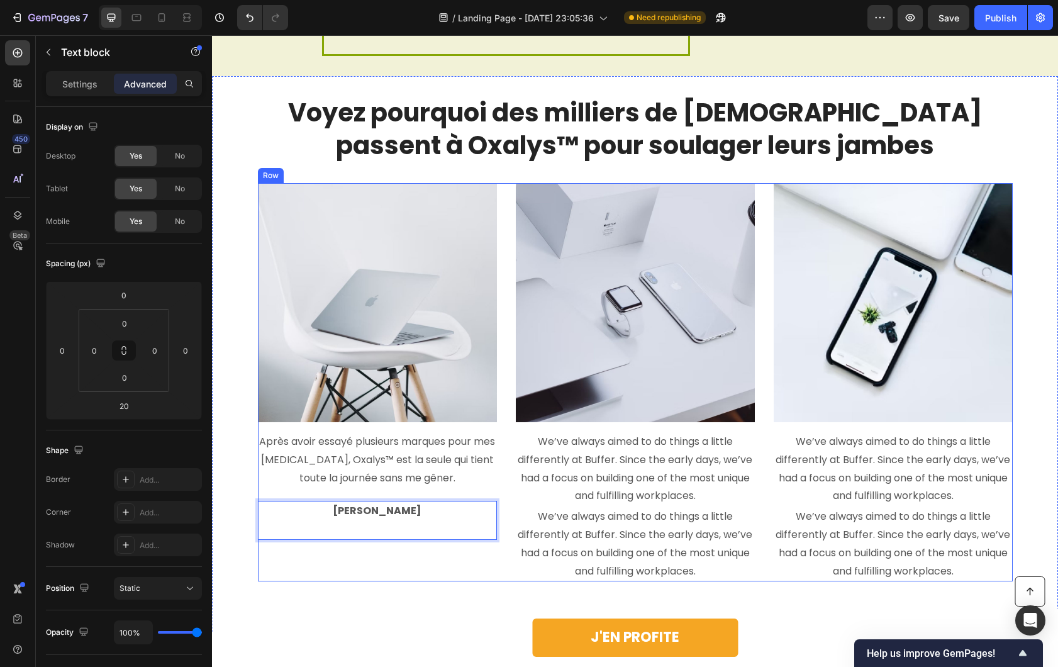
click at [329, 593] on div "Voyez pourquoi des milliers de Français passent à Oxalys™ pour soulager leurs j…" at bounding box center [635, 354] width 846 height 556
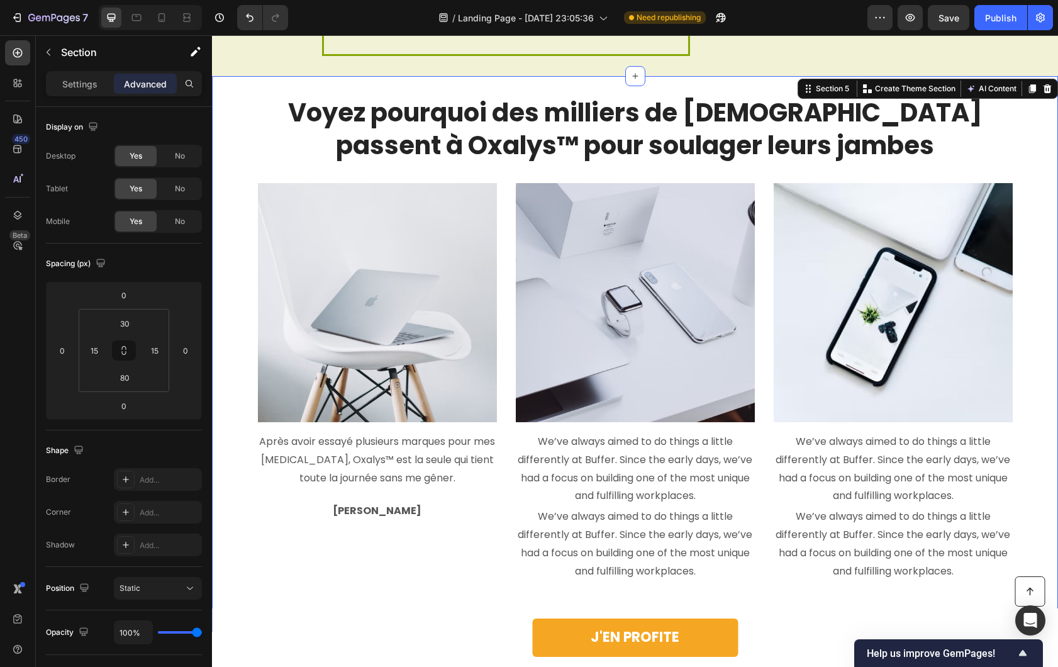
click at [393, 536] on p "Rich Text Editor. Editing area: main" at bounding box center [377, 529] width 237 height 18
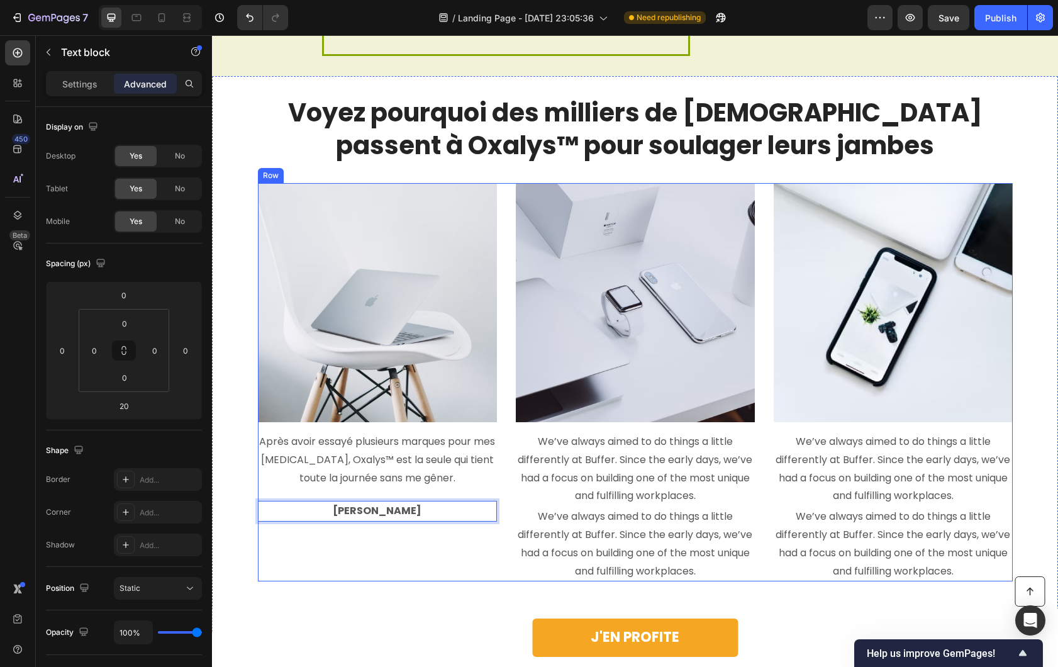
click at [377, 584] on div "Voyez pourquoi des milliers de Français passent à Oxalys™ pour soulager leurs j…" at bounding box center [635, 354] width 846 height 556
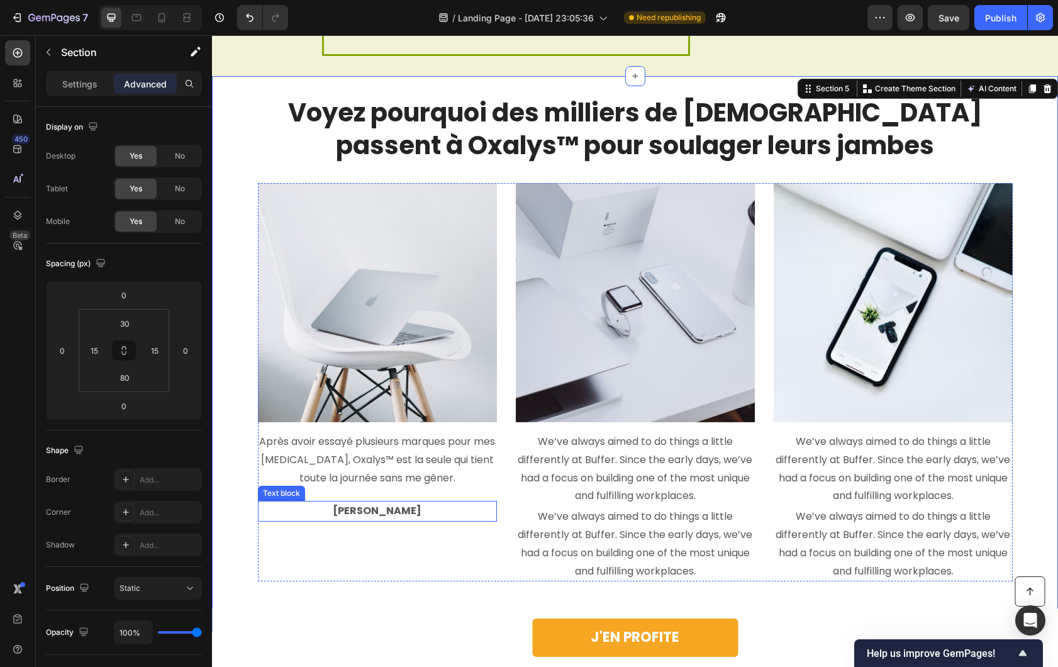
click at [375, 513] on strong "[PERSON_NAME]" at bounding box center [377, 510] width 89 height 14
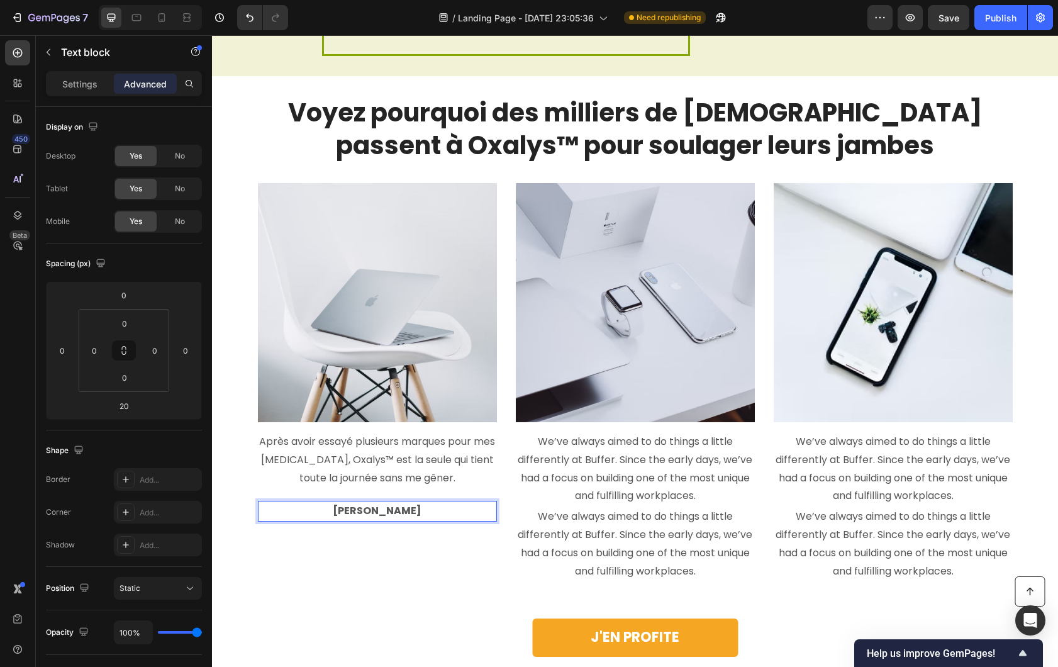
click at [323, 511] on p "[PERSON_NAME]" at bounding box center [377, 511] width 237 height 18
click at [449, 572] on div "Image Après avoir essayé plusieurs marques pour mes varices, Oxalys™ est la seu…" at bounding box center [377, 382] width 239 height 398
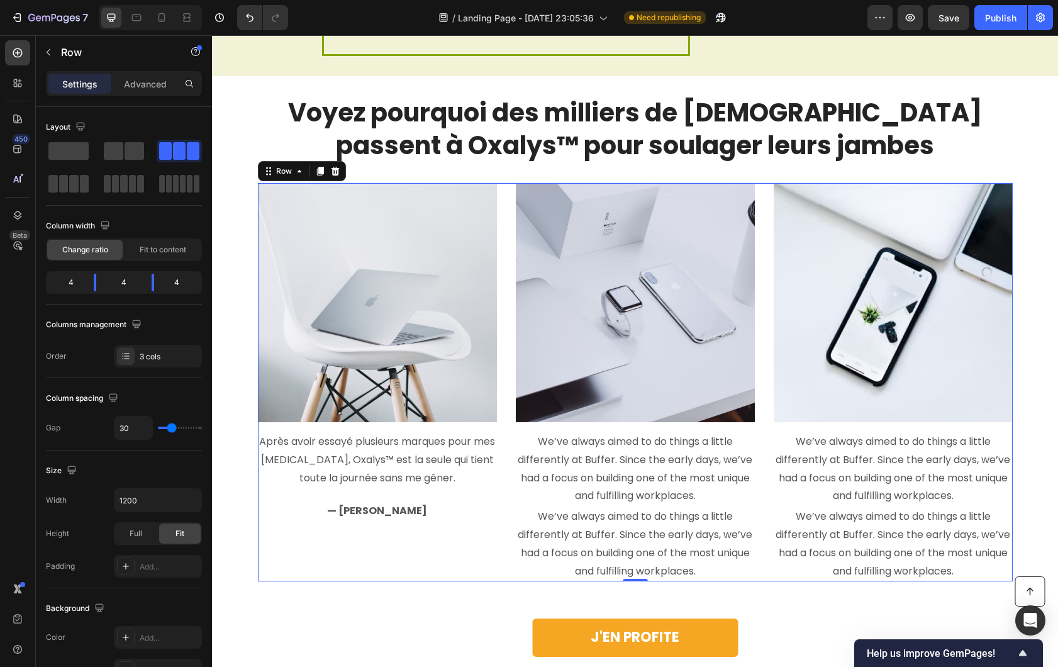
click at [567, 493] on p "We’ve always aimed to do things a little differently at Buffer. Since the early…" at bounding box center [635, 469] width 237 height 72
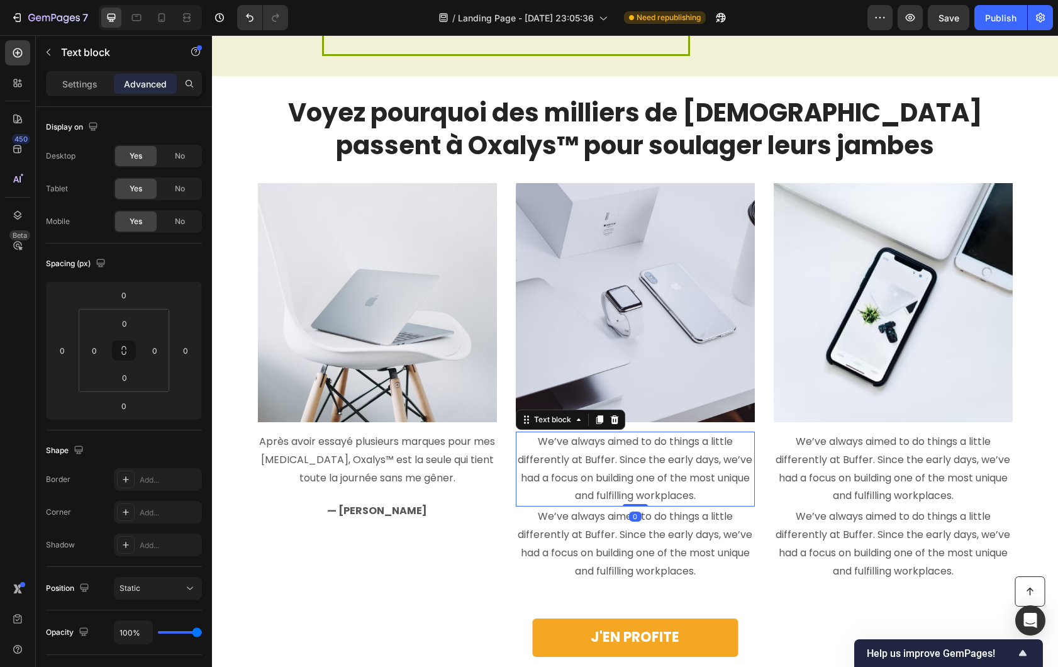
click at [588, 488] on p "We’ve always aimed to do things a little differently at Buffer. Since the early…" at bounding box center [635, 469] width 237 height 72
click at [591, 483] on p "We’ve always aimed to do things a little differently at Buffer. Since the early…" at bounding box center [635, 469] width 237 height 72
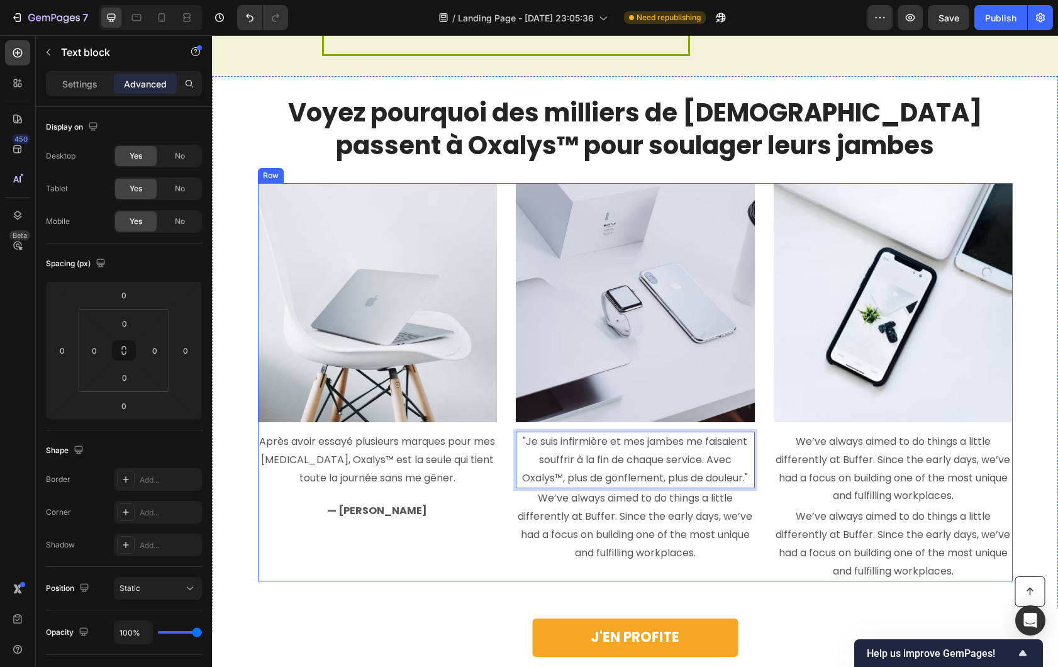
click at [463, 530] on div "Image Après avoir essayé plusieurs marques pour mes varices, Oxalys™ est la seu…" at bounding box center [377, 382] width 239 height 398
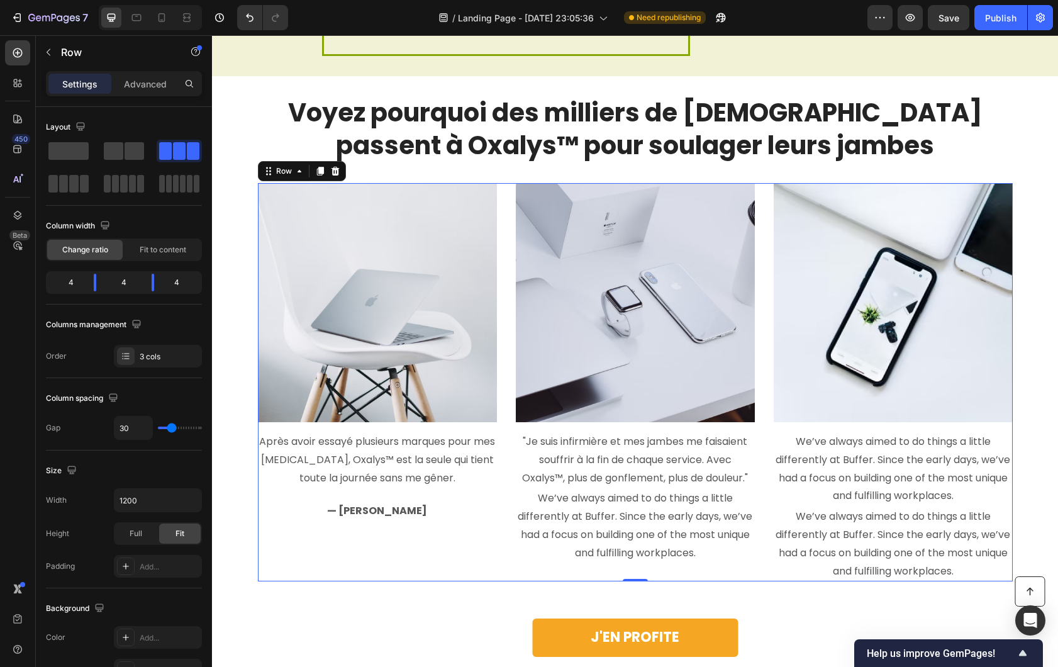
click at [615, 514] on p "We’ve always aimed to do things a little differently at Buffer. Since the early…" at bounding box center [635, 525] width 237 height 72
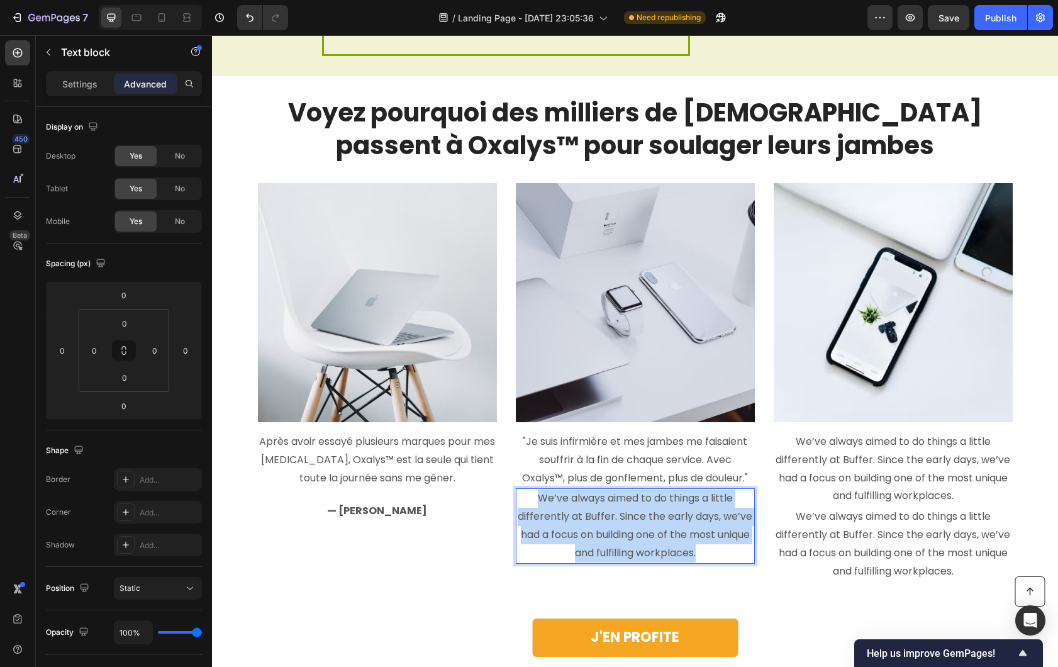
click at [615, 514] on p "We’ve always aimed to do things a little differently at Buffer. Since the early…" at bounding box center [635, 525] width 237 height 72
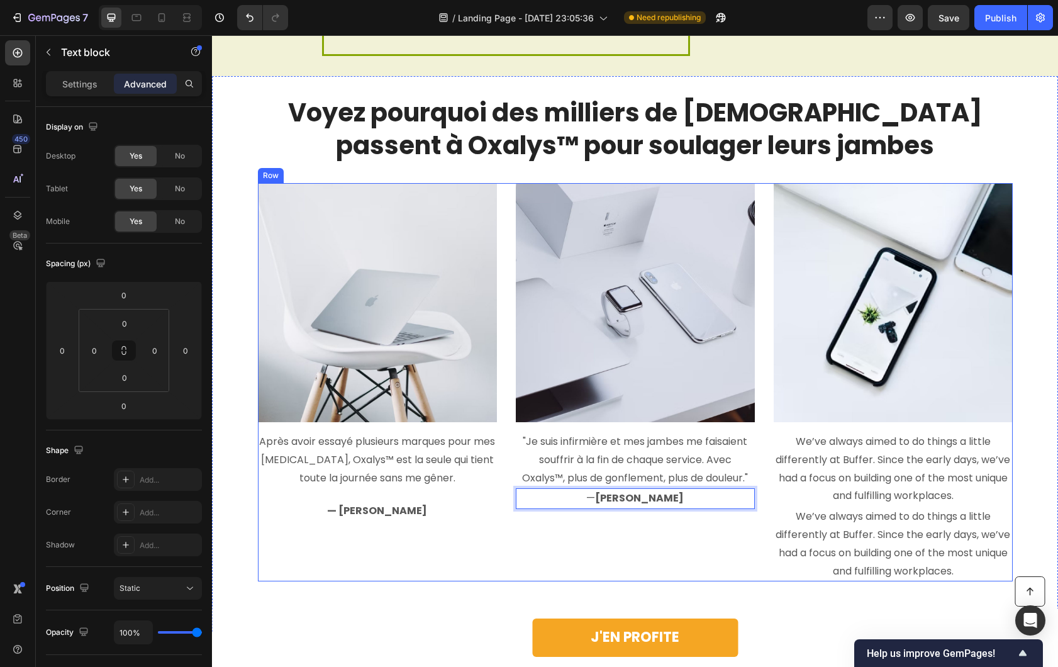
click at [603, 533] on div "Image "Je suis infirmière et mes jambes me faisaient souffrir à la fin de chaqu…" at bounding box center [635, 382] width 239 height 398
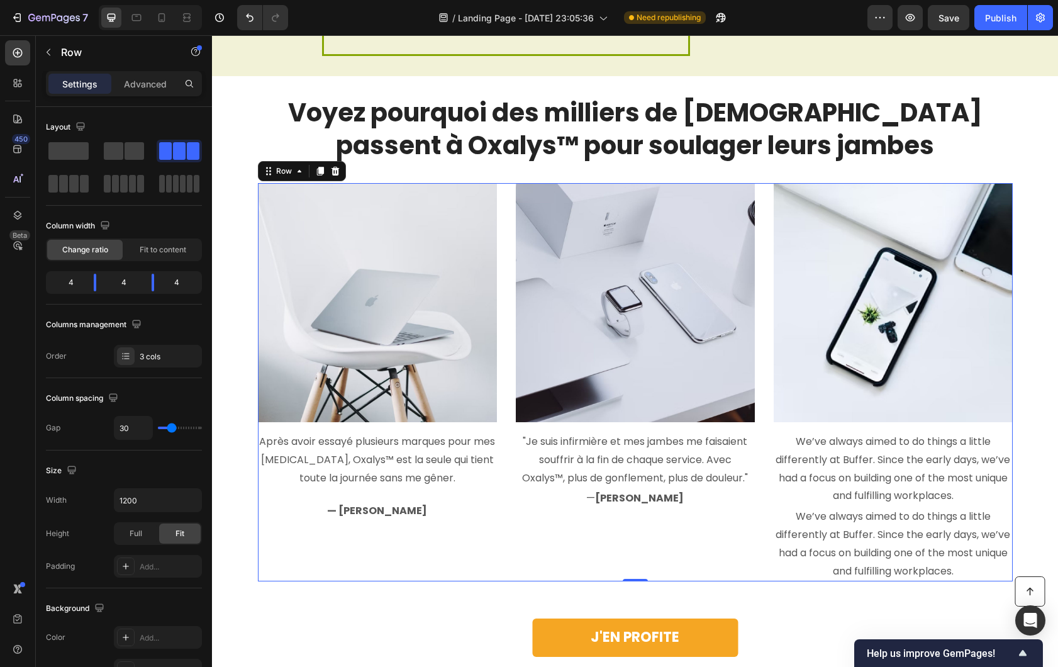
click at [637, 492] on strong "Jennifer K." at bounding box center [639, 498] width 89 height 14
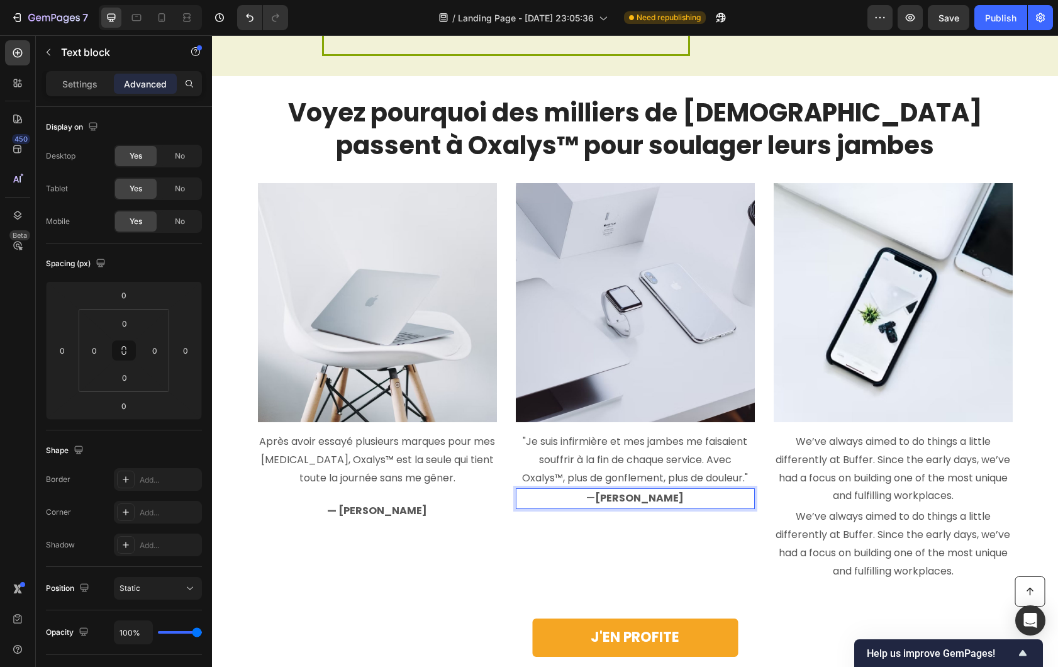
click at [632, 498] on strong "Jennifer K." at bounding box center [639, 498] width 89 height 14
click at [635, 504] on strong "Jessica K." at bounding box center [639, 498] width 89 height 14
click at [604, 546] on div "Image "Je suis infirmière et mes jambes me faisaient souffrir à la fin de chaqu…" at bounding box center [635, 382] width 239 height 398
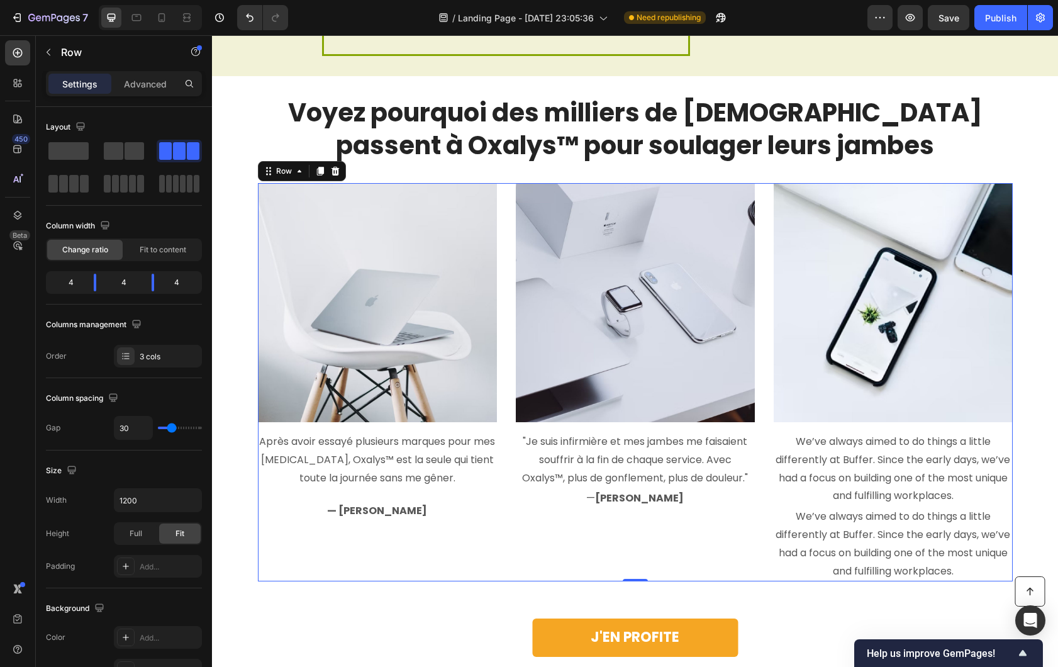
click at [847, 468] on p "We’ve always aimed to do things a little differently at Buffer. Since the early…" at bounding box center [893, 469] width 237 height 72
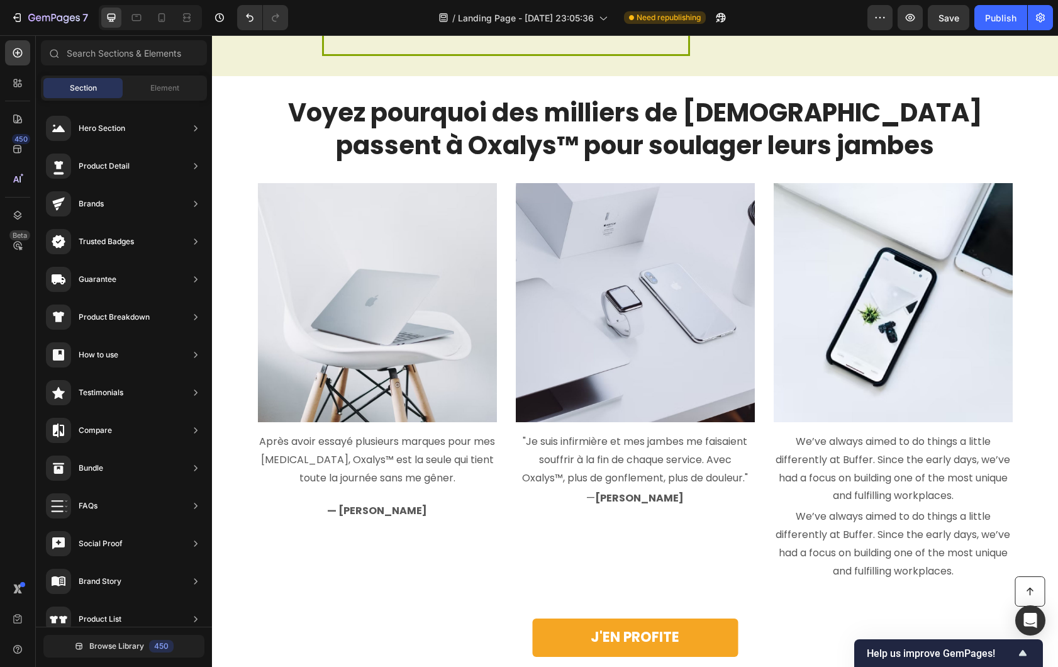
click at [839, 467] on div at bounding box center [839, 467] width 0 height 0
click at [840, 450] on p "We’ve always aimed to do things a little differently at Buffer. Since the early…" at bounding box center [893, 469] width 237 height 72
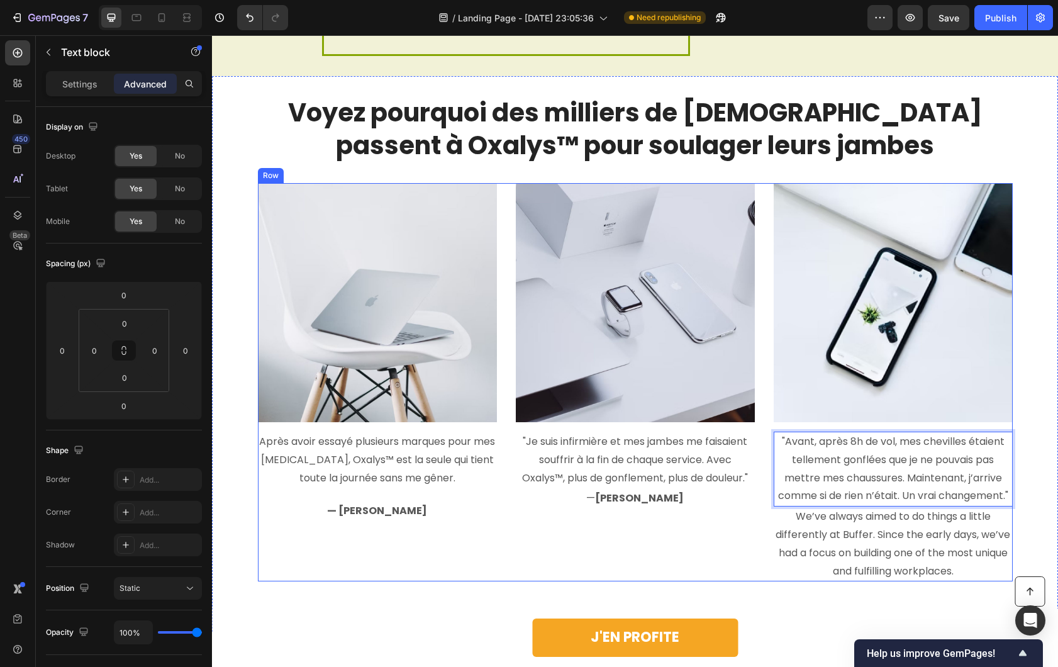
click at [604, 494] on p "— Jessica K." at bounding box center [635, 498] width 237 height 18
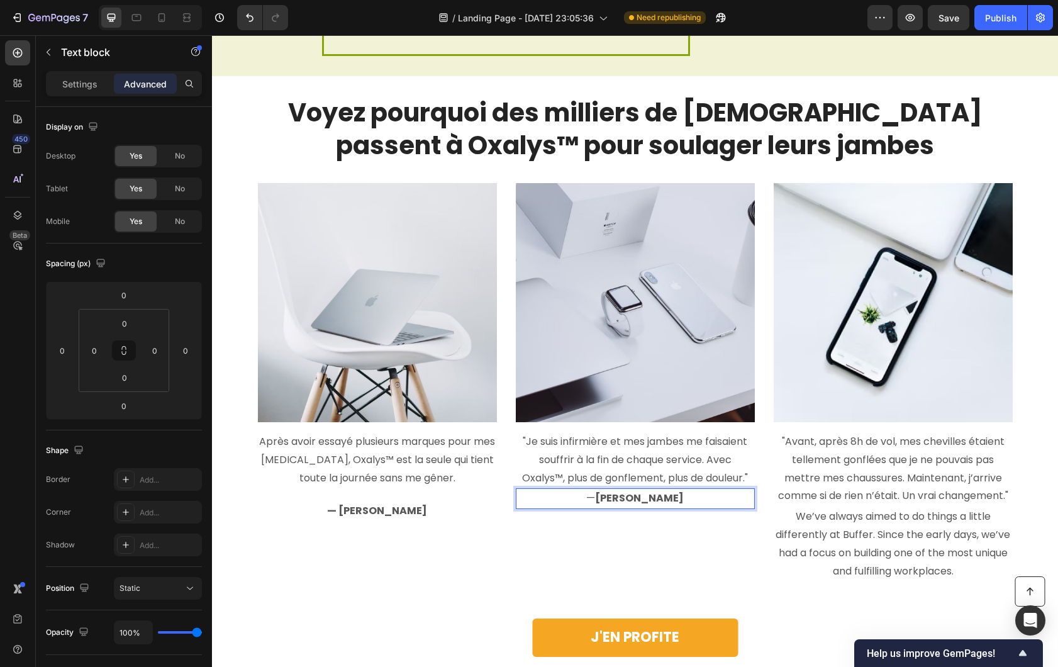
click at [621, 494] on strong "Jessica K." at bounding box center [639, 498] width 89 height 14
click at [628, 499] on strong "Sarah K." at bounding box center [639, 498] width 89 height 14
click at [516, 558] on div "Image "Je suis infirmière et mes jambes me faisaient souffrir à la fin de chaqu…" at bounding box center [635, 382] width 239 height 398
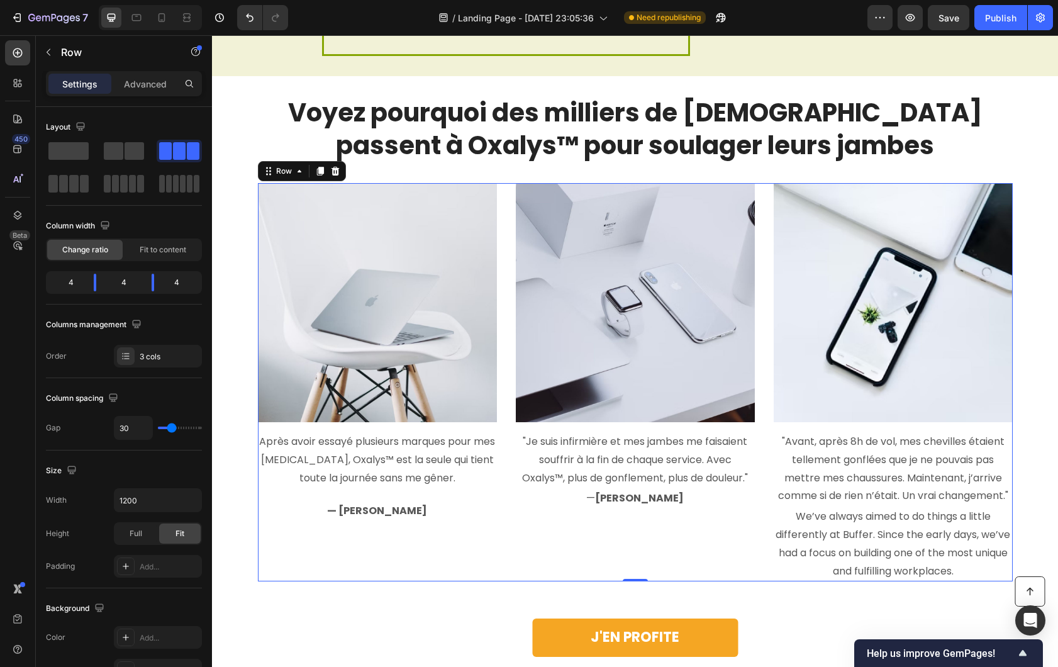
click at [916, 525] on p "We’ve always aimed to do things a little differently at Buffer. Since the early…" at bounding box center [893, 544] width 237 height 72
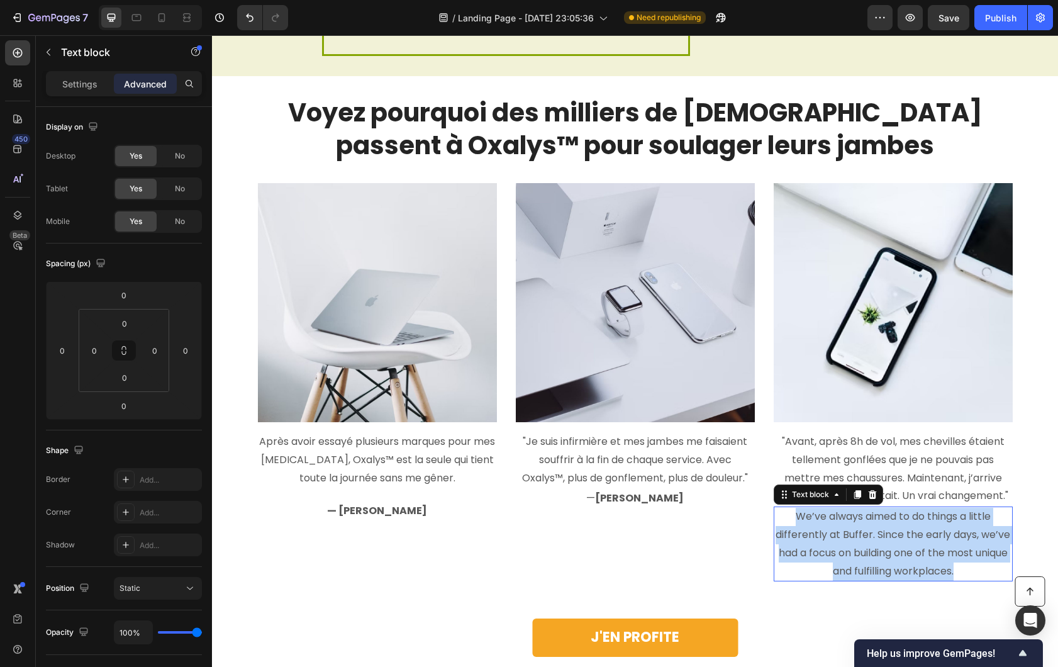
click at [916, 525] on p "We’ve always aimed to do things a little differently at Buffer. Since the early…" at bounding box center [893, 544] width 237 height 72
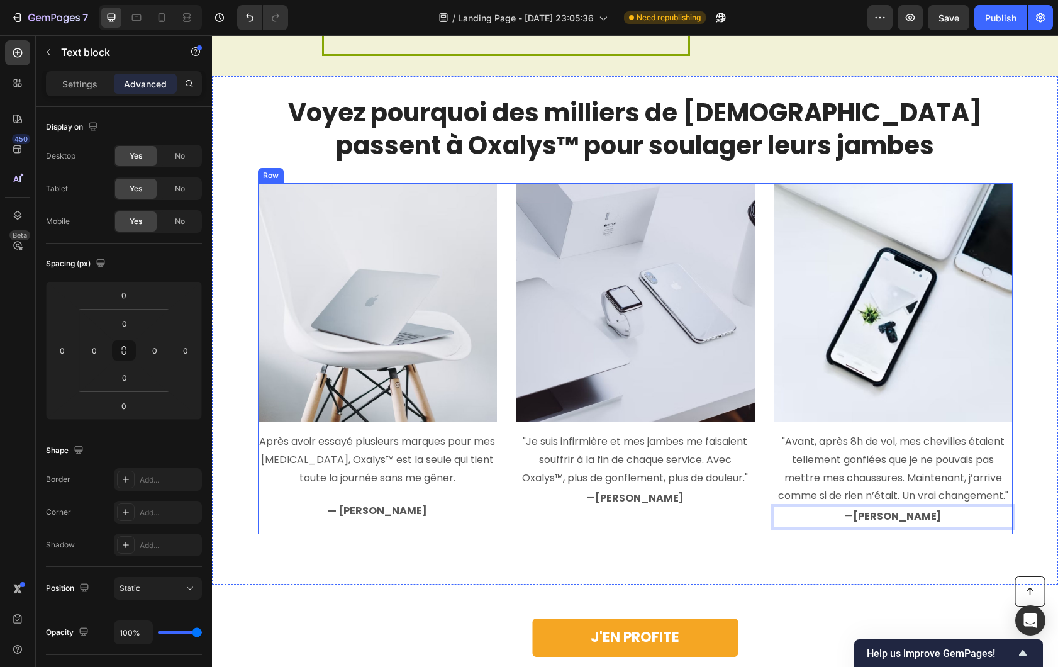
click at [708, 527] on div "Image "Je suis infirmière et mes jambes me faisaient souffrir à la fin de chaqu…" at bounding box center [635, 358] width 239 height 351
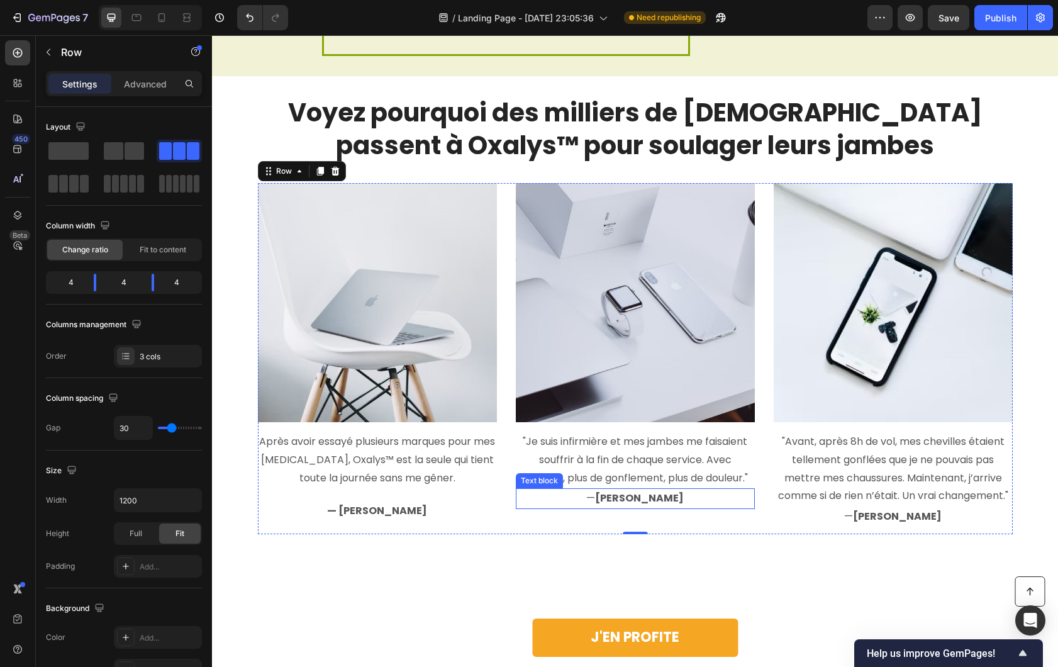
click at [638, 503] on strong "[PERSON_NAME]" at bounding box center [639, 498] width 89 height 14
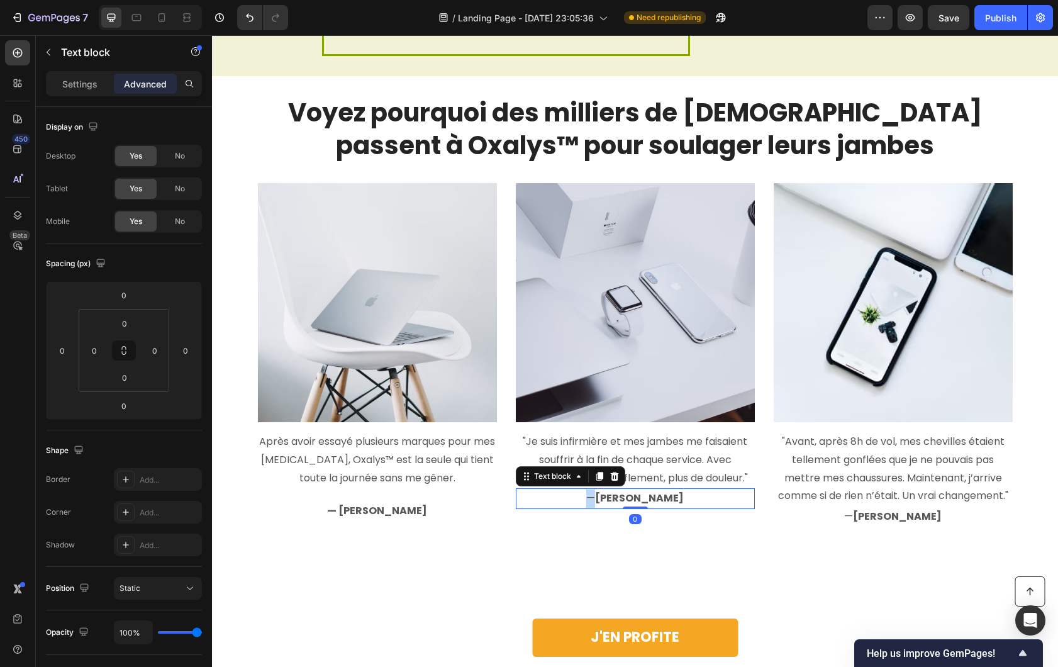
click at [601, 502] on p "— Justine K." at bounding box center [635, 498] width 237 height 18
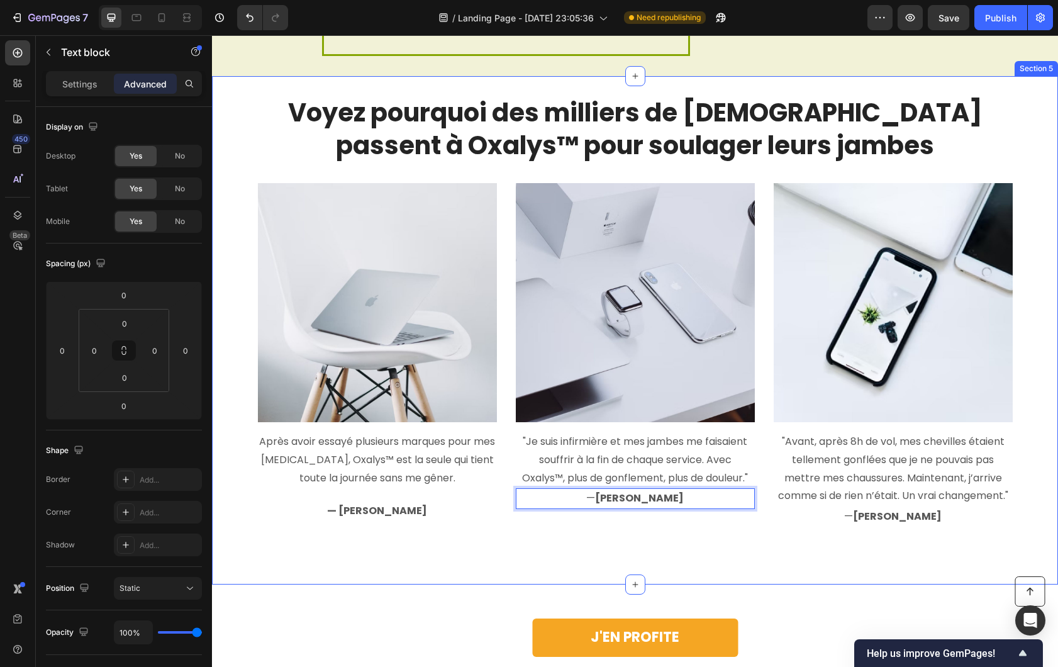
click at [727, 562] on div "Voyez pourquoi des milliers de Français passent à Oxalys™ pour soulager leurs j…" at bounding box center [635, 330] width 846 height 508
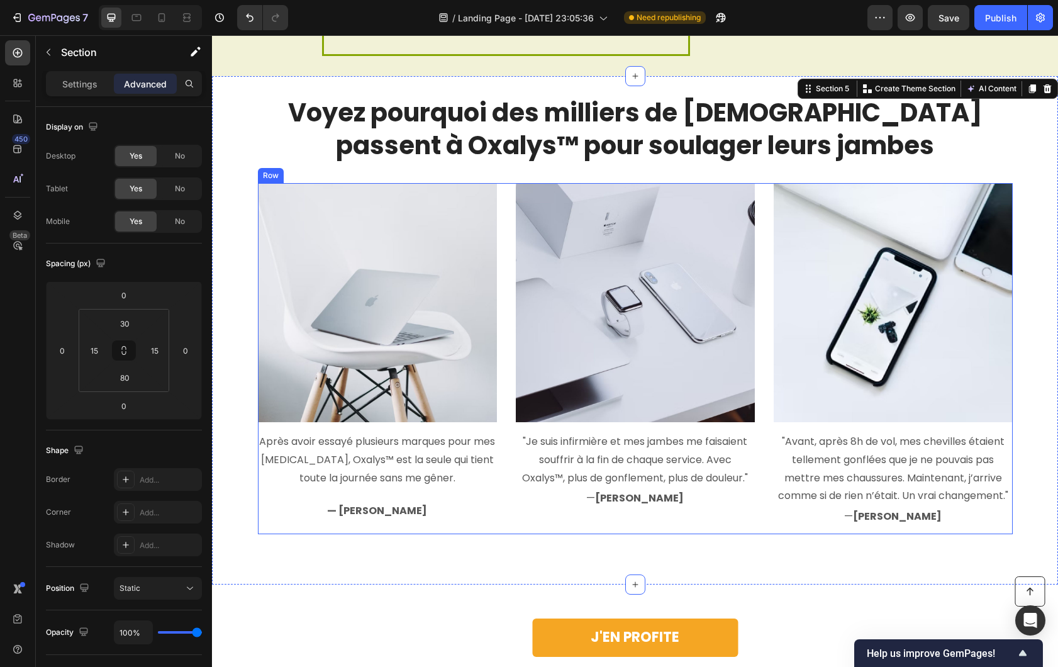
click at [619, 498] on strong "[PERSON_NAME]" at bounding box center [639, 498] width 89 height 14
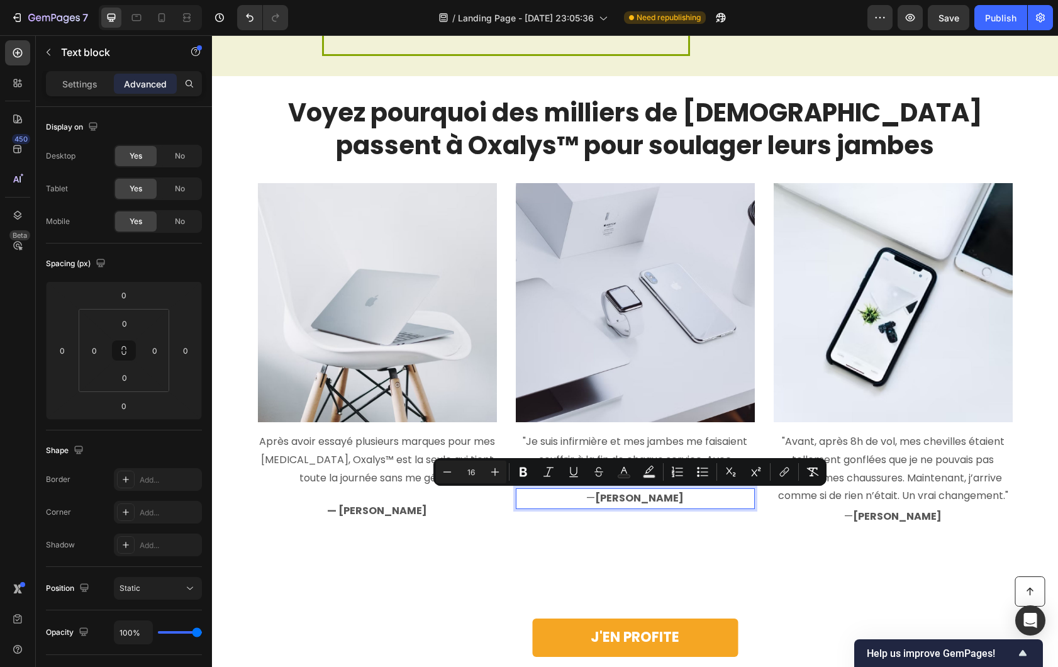
click at [631, 510] on div "Image "Je suis infirmière et mes jambes me faisaient souffrir à la fin de chaqu…" at bounding box center [635, 358] width 239 height 351
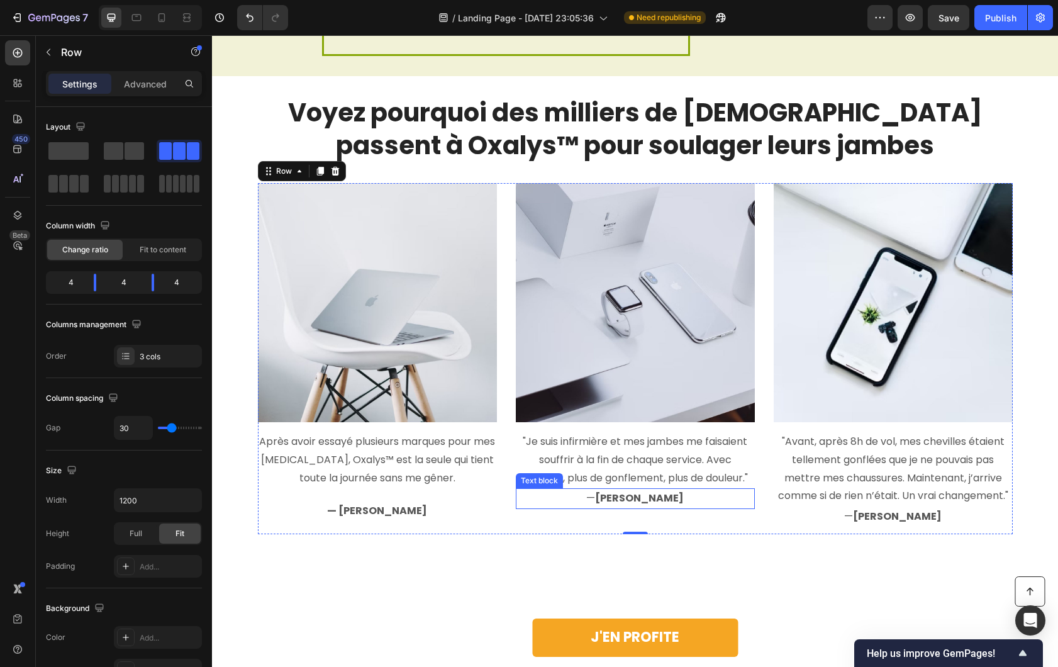
click at [603, 506] on p "— Justine K." at bounding box center [635, 498] width 237 height 18
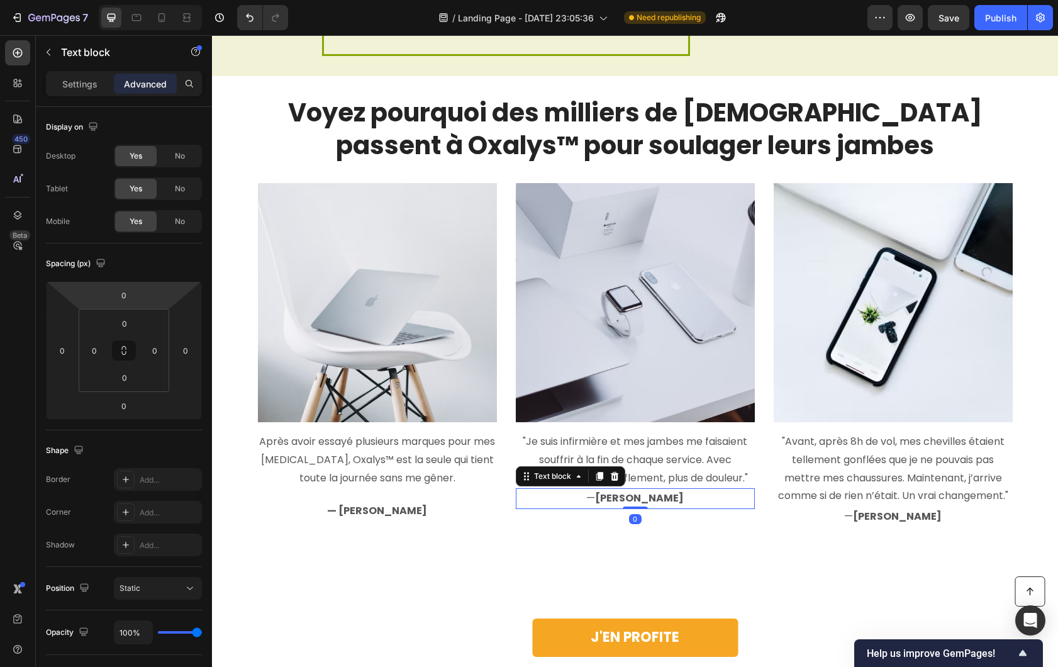
drag, startPoint x: 57, startPoint y: 86, endPoint x: 62, endPoint y: 101, distance: 15.9
click at [57, 87] on div "Settings" at bounding box center [79, 84] width 63 height 20
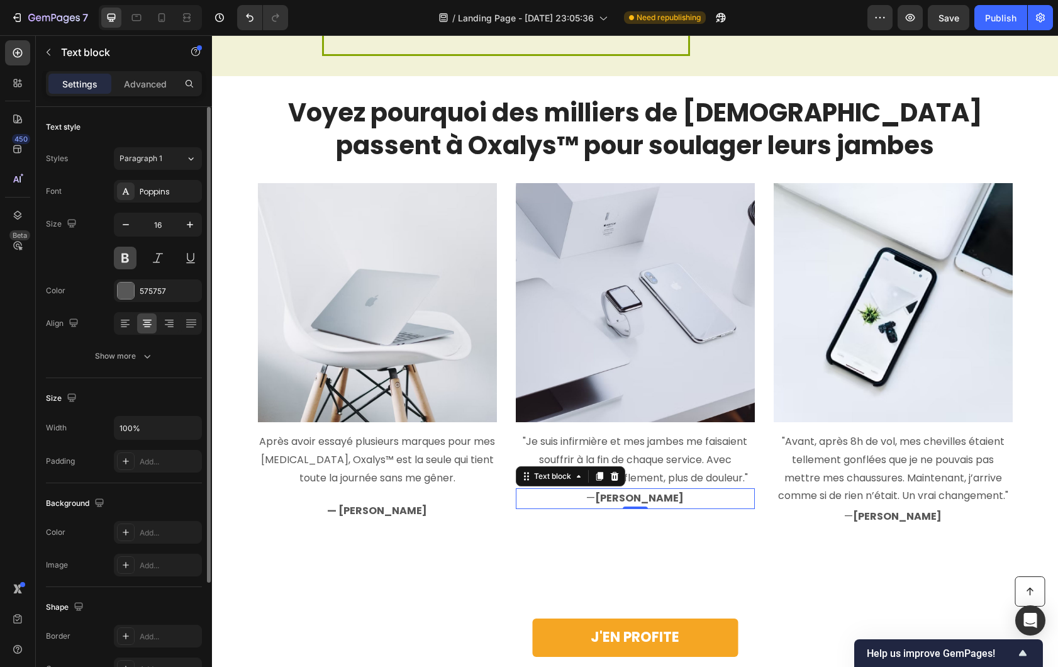
click at [126, 257] on button at bounding box center [125, 258] width 23 height 23
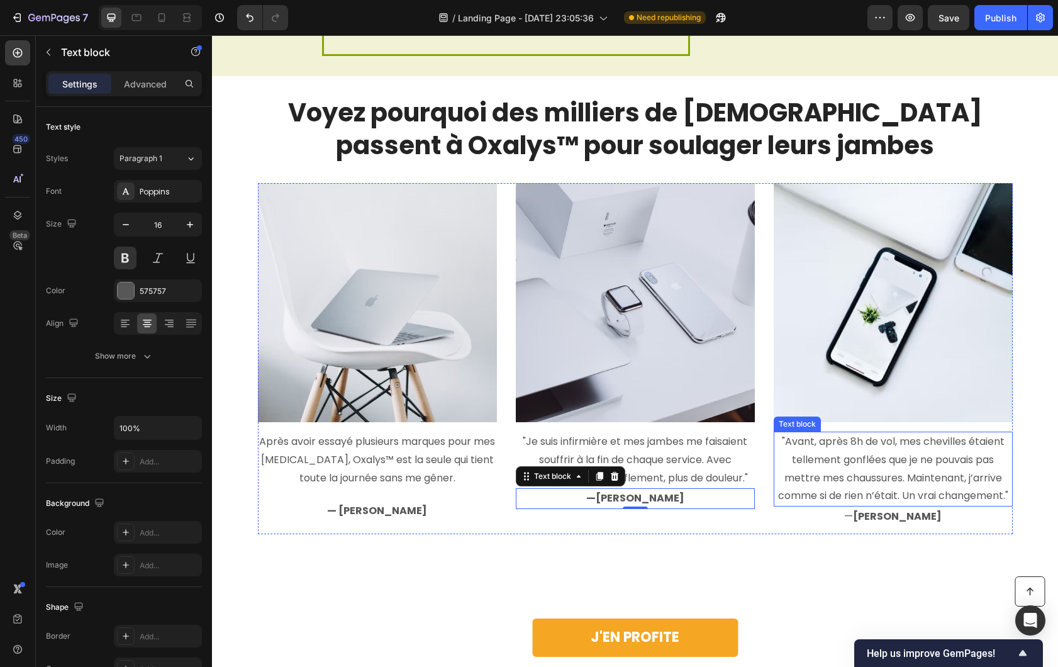
click at [863, 517] on p "— [PERSON_NAME]" at bounding box center [893, 517] width 237 height 18
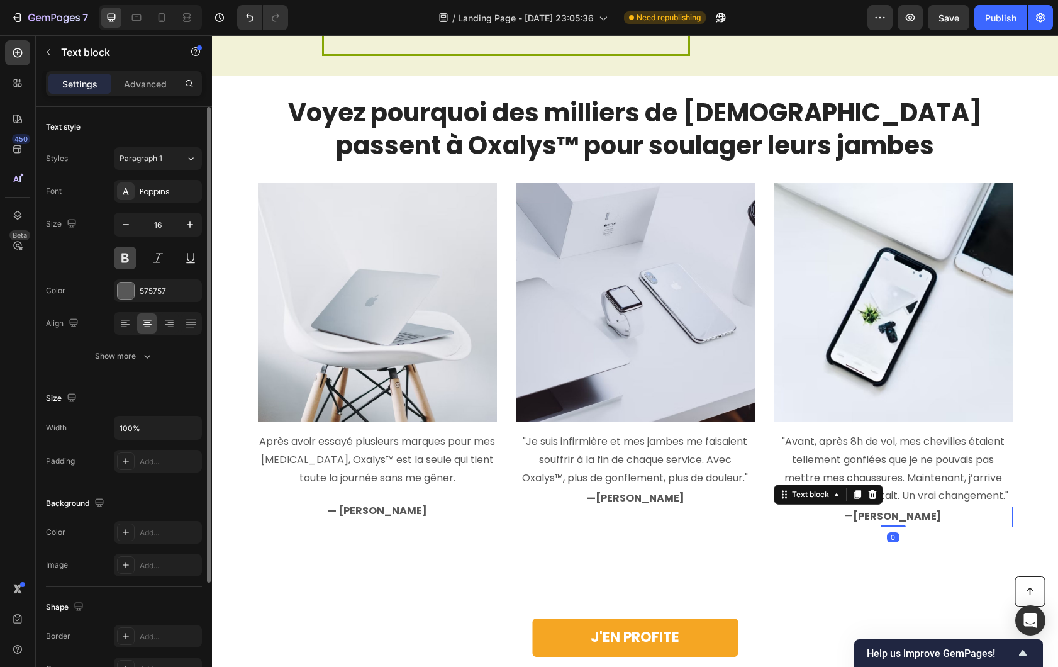
click at [120, 251] on button at bounding box center [125, 258] width 23 height 23
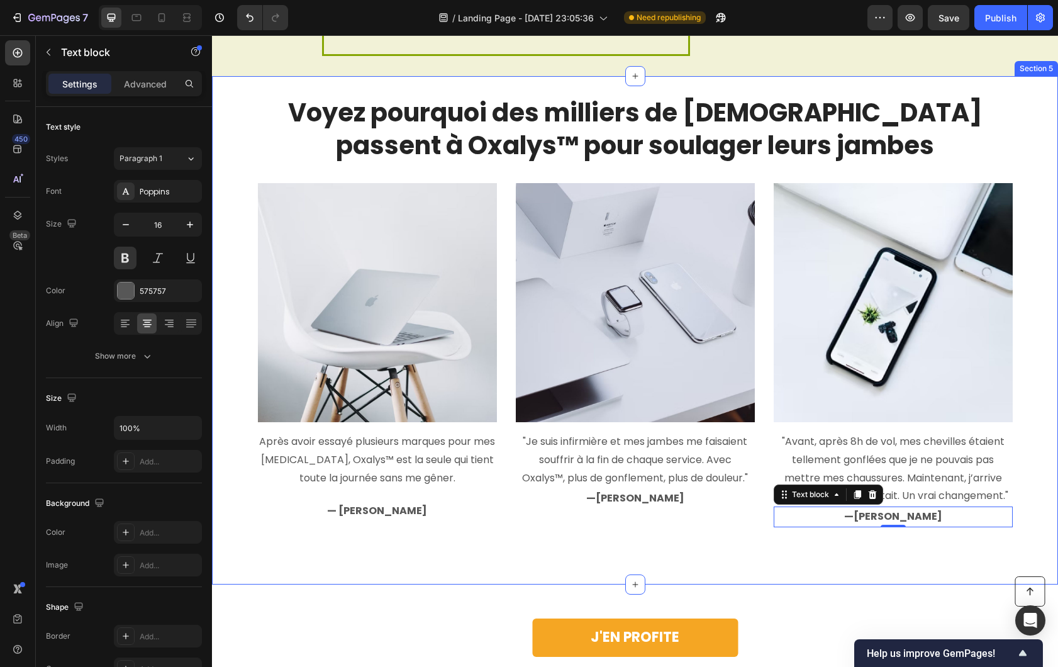
click at [393, 494] on div "Image Après avoir essayé plusieurs marques pour mes varices, Oxalys™ est la seu…" at bounding box center [377, 358] width 239 height 351
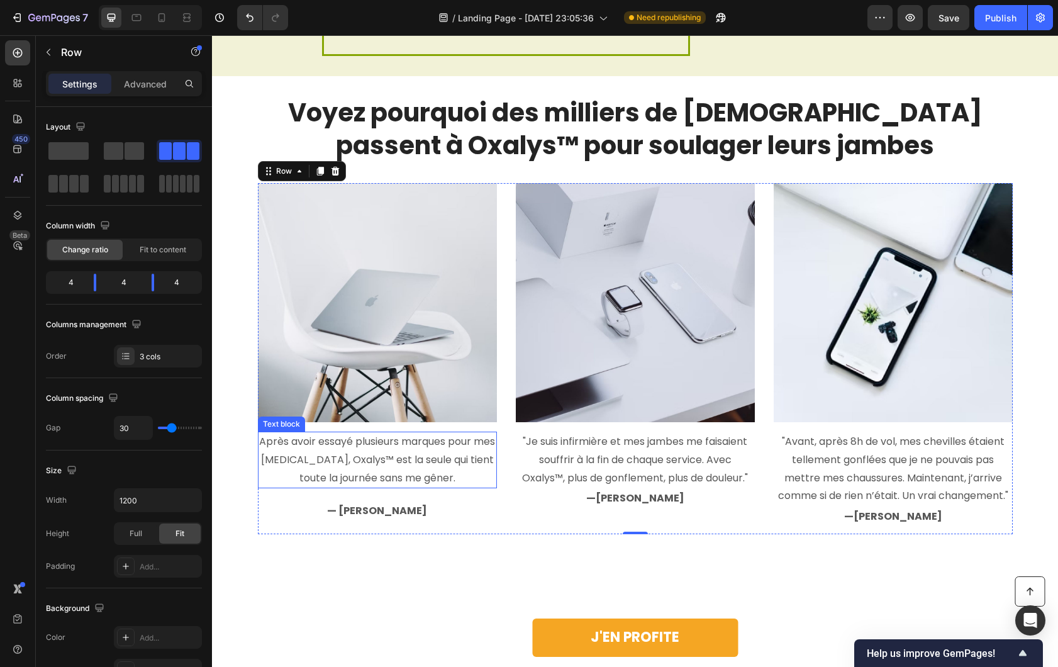
click at [394, 482] on p "Après avoir essayé plusieurs marques pour mes varices, Oxalys™ est la seule qui…" at bounding box center [377, 460] width 237 height 54
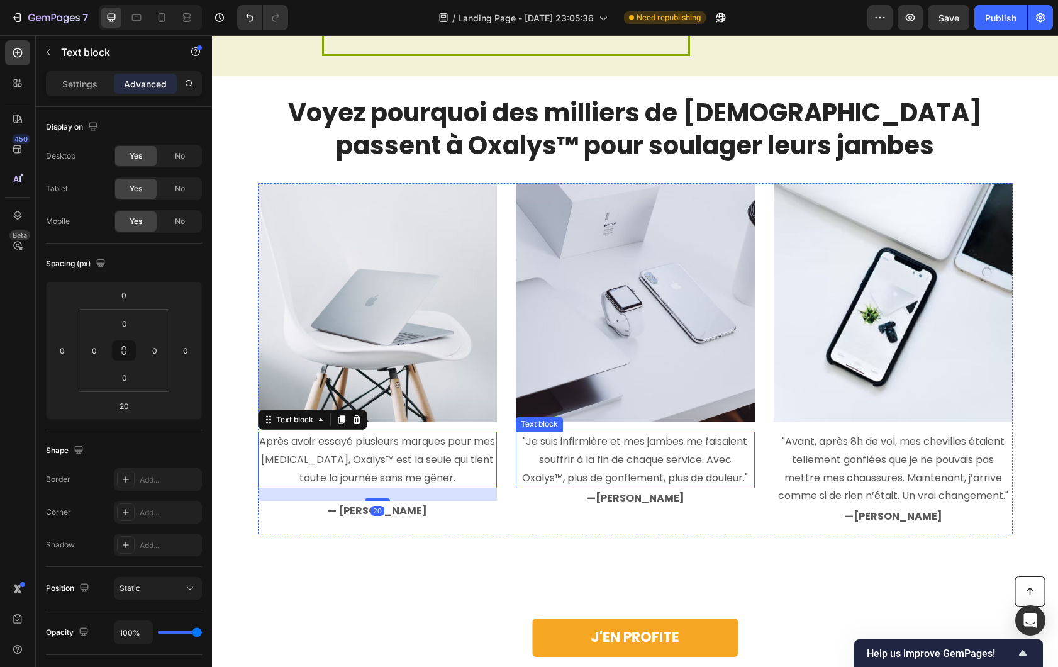
click at [606, 454] on p ""Je suis infirmière et mes jambes me faisaient souffrir à la fin de chaque serv…" at bounding box center [635, 460] width 237 height 54
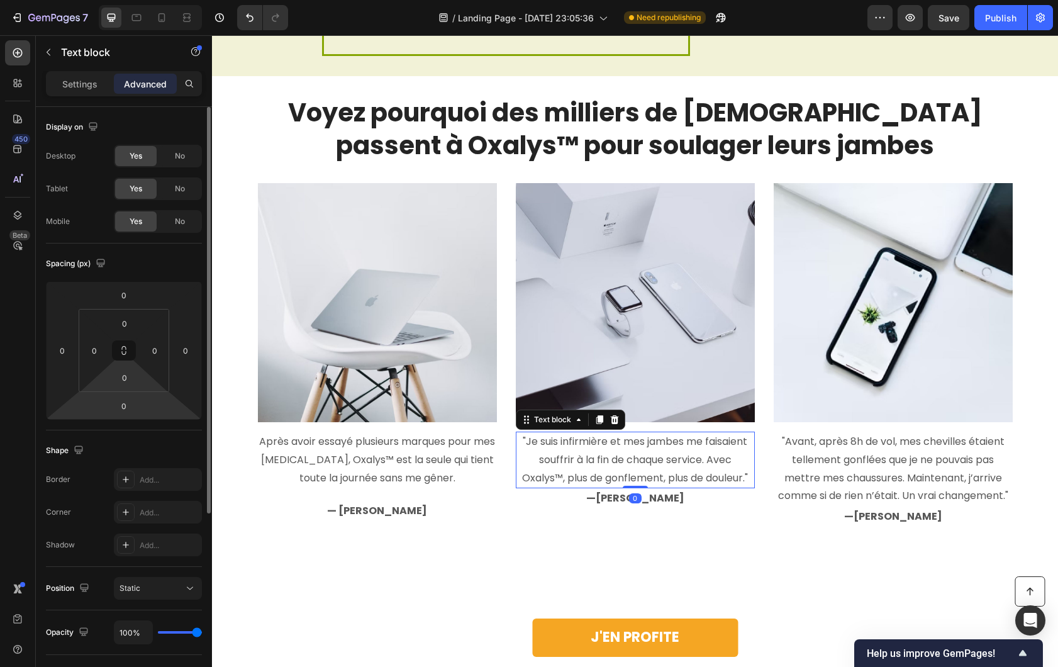
click at [146, 0] on html "7 / Landing Page - Sep 25, 23:05:36 Need republishing Preview Save Publish 450 …" at bounding box center [529, 0] width 1058 height 0
click at [133, 405] on input "0" at bounding box center [123, 405] width 25 height 19
type input "20"
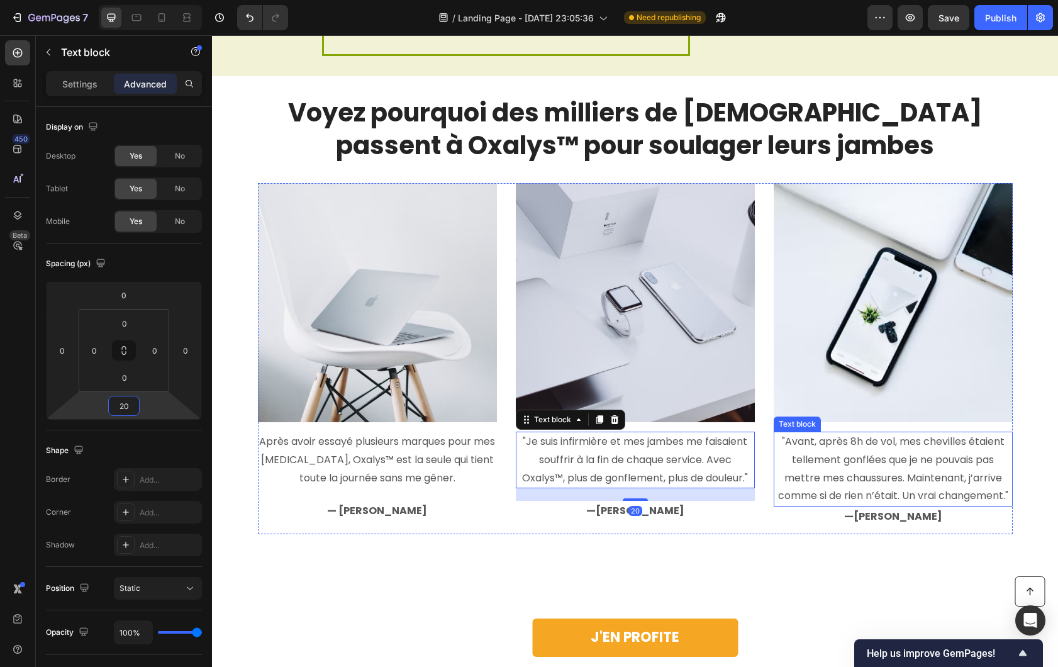
click at [904, 486] on p ""Avant, après 8h de vol, mes chevilles étaient tellement gonflées que je ne pou…" at bounding box center [893, 469] width 237 height 72
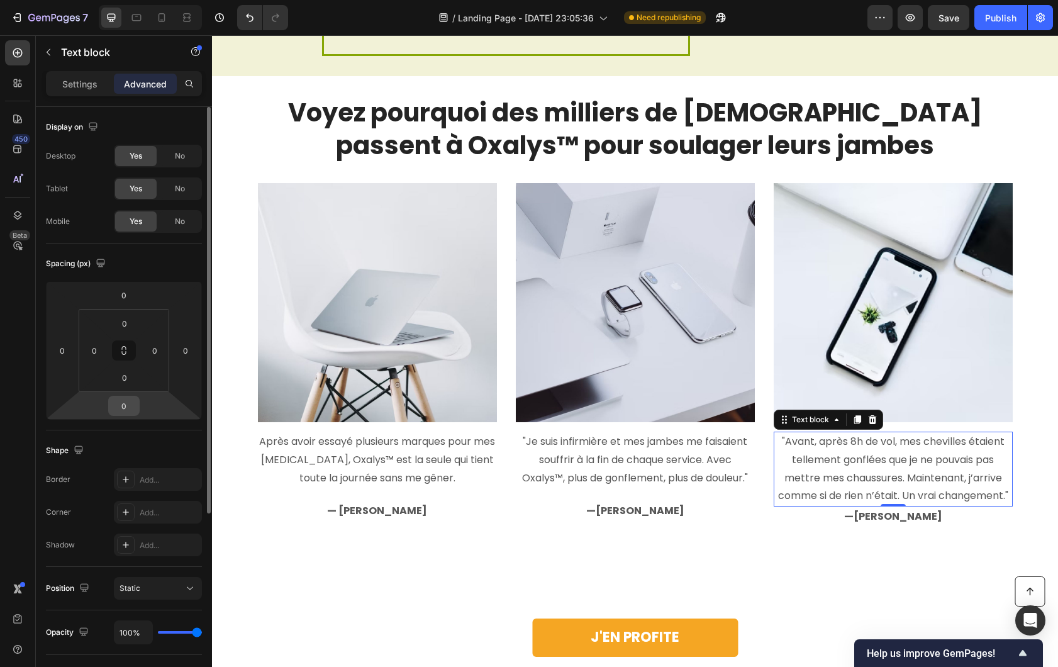
click at [125, 411] on input "0" at bounding box center [123, 405] width 25 height 19
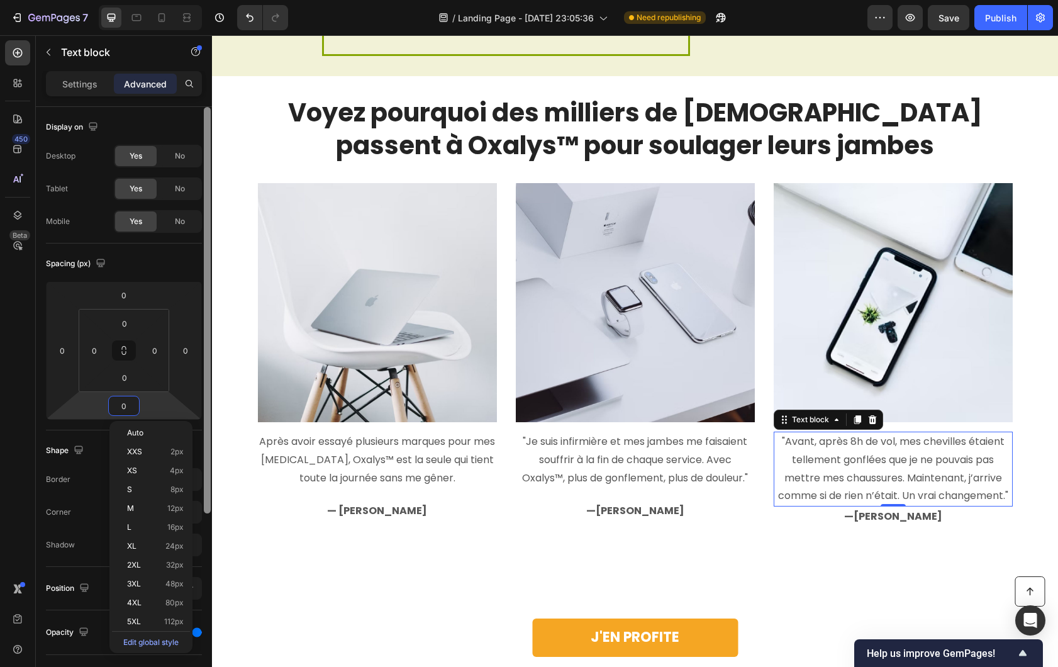
type input "2"
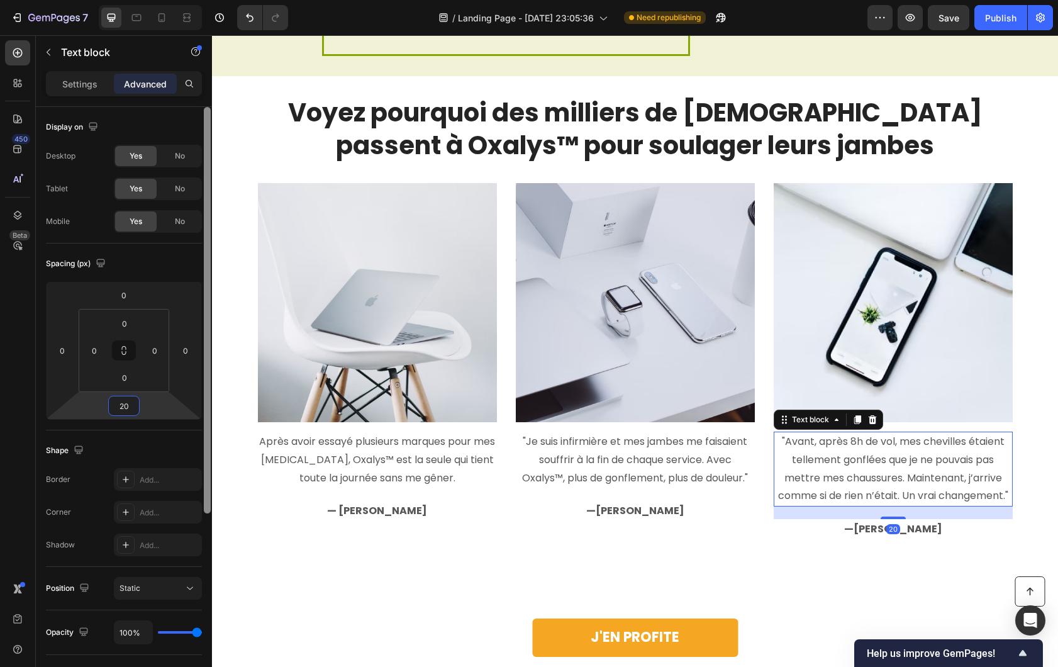
type input "20"
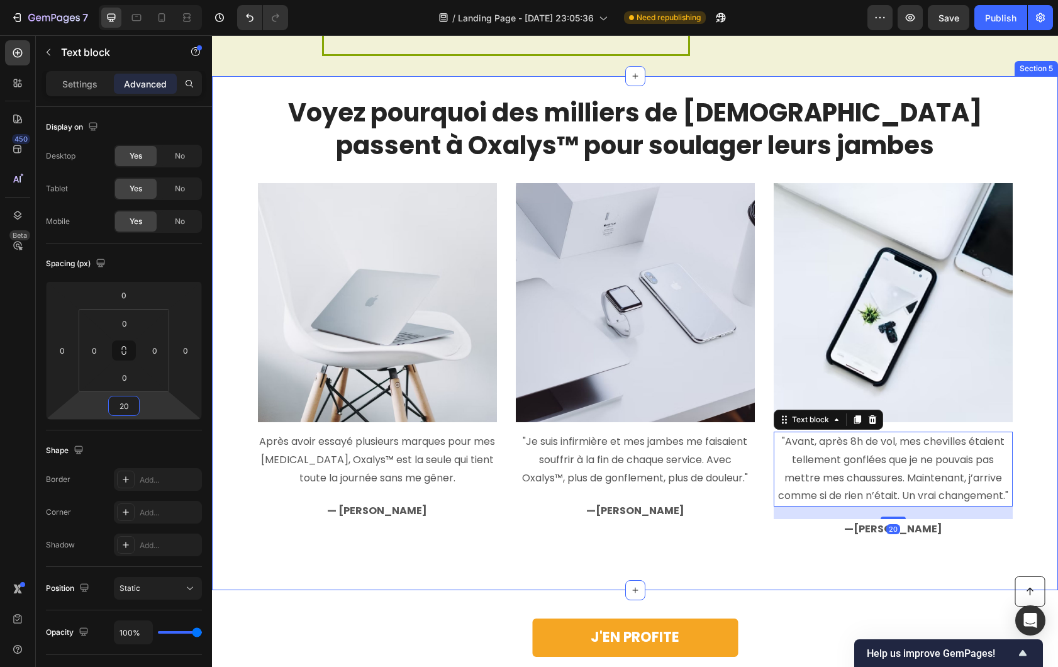
click at [411, 572] on div "Voyez pourquoi des milliers de Français passent à Oxalys™ pour soulager leurs j…" at bounding box center [635, 333] width 846 height 514
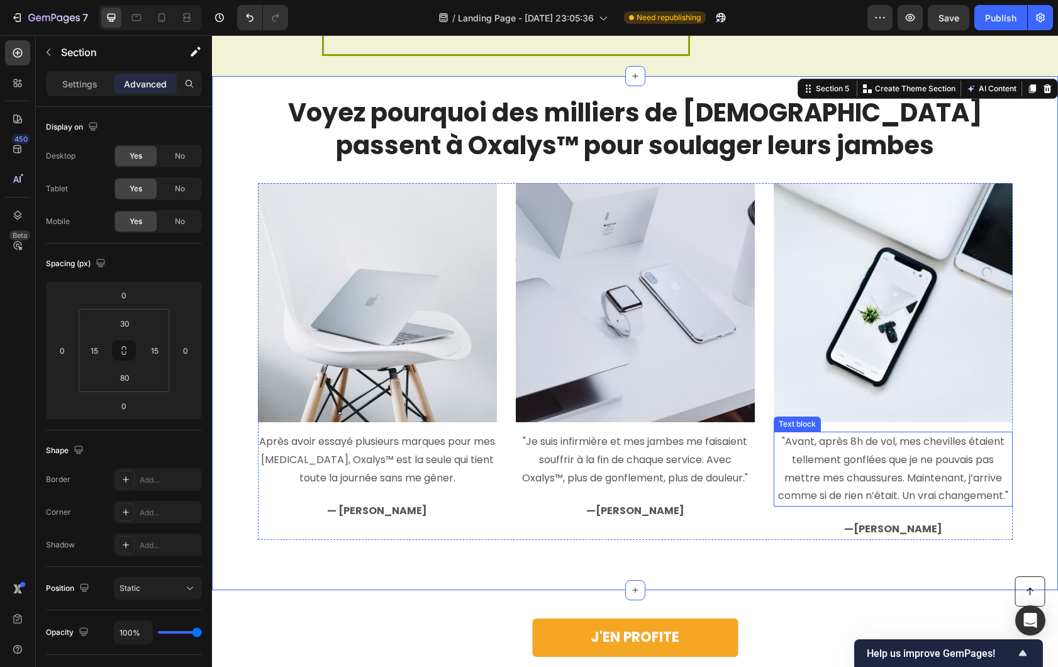
click at [884, 493] on p ""Avant, après 8h de vol, mes chevilles étaient tellement gonflées que je ne pou…" at bounding box center [893, 469] width 237 height 72
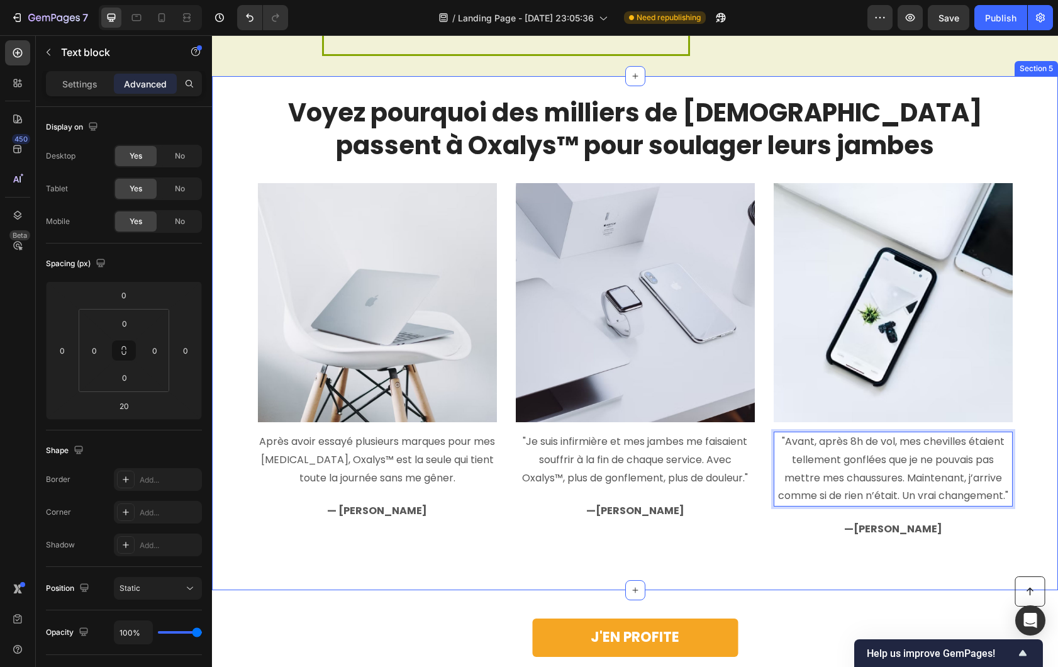
click at [766, 556] on div "Voyez pourquoi des milliers de Français passent à Oxalys™ pour soulager leurs j…" at bounding box center [635, 333] width 846 height 514
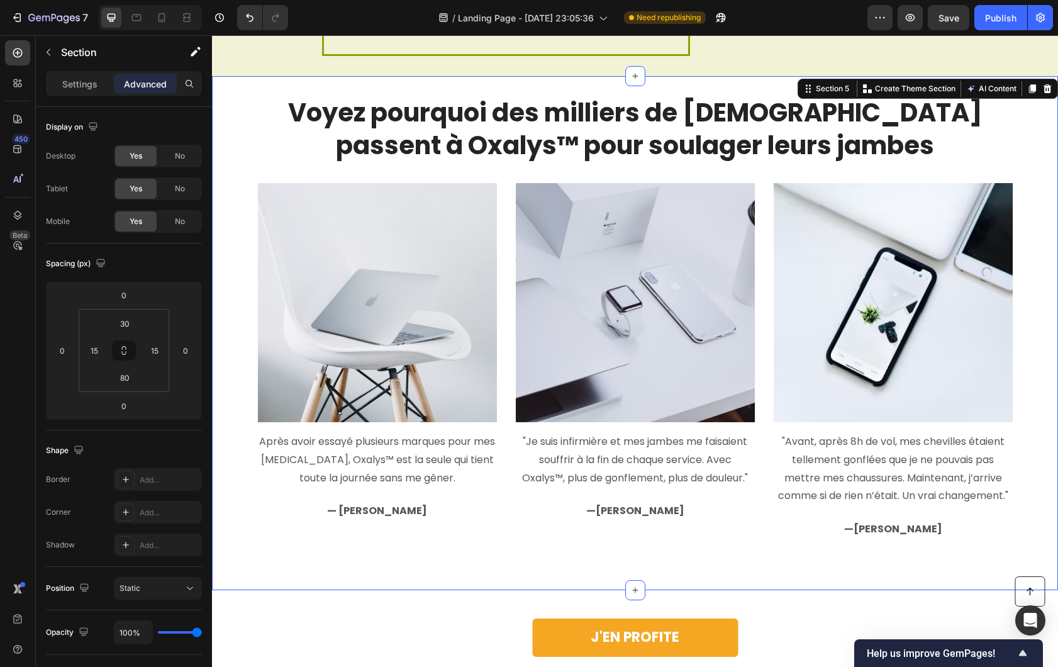
click at [875, 494] on p ""Avant, après 8h de vol, mes chevilles étaient tellement gonflées que je ne pou…" at bounding box center [893, 469] width 237 height 72
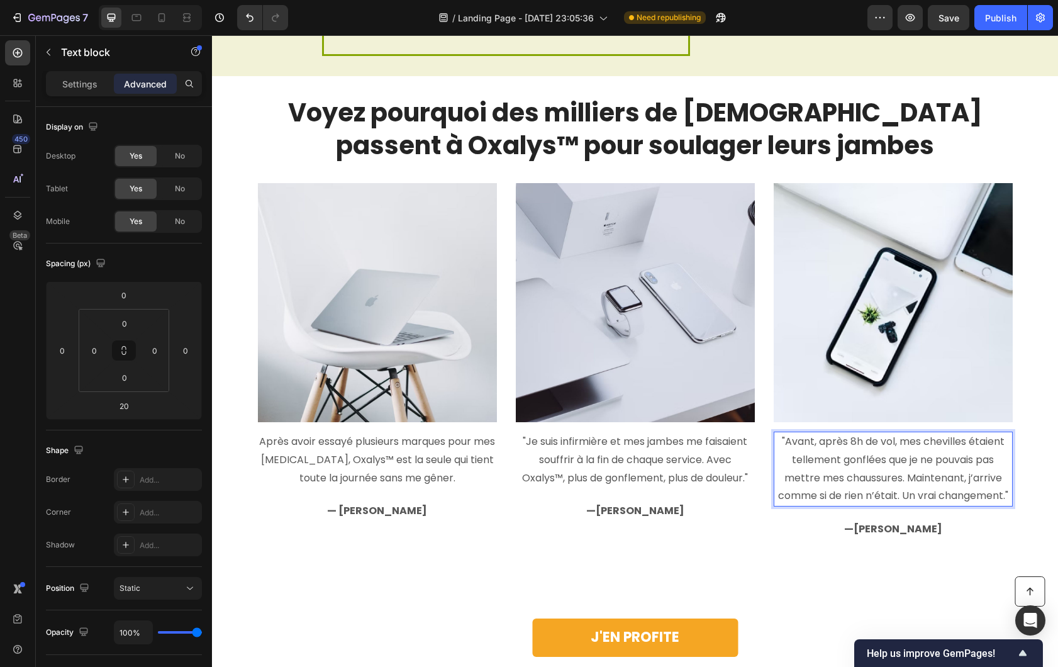
click at [889, 486] on p ""Avant, après 8h de vol, mes chevilles étaient tellement gonflées que je ne pou…" at bounding box center [893, 469] width 237 height 72
click at [795, 529] on p "— [PERSON_NAME]" at bounding box center [893, 529] width 237 height 18
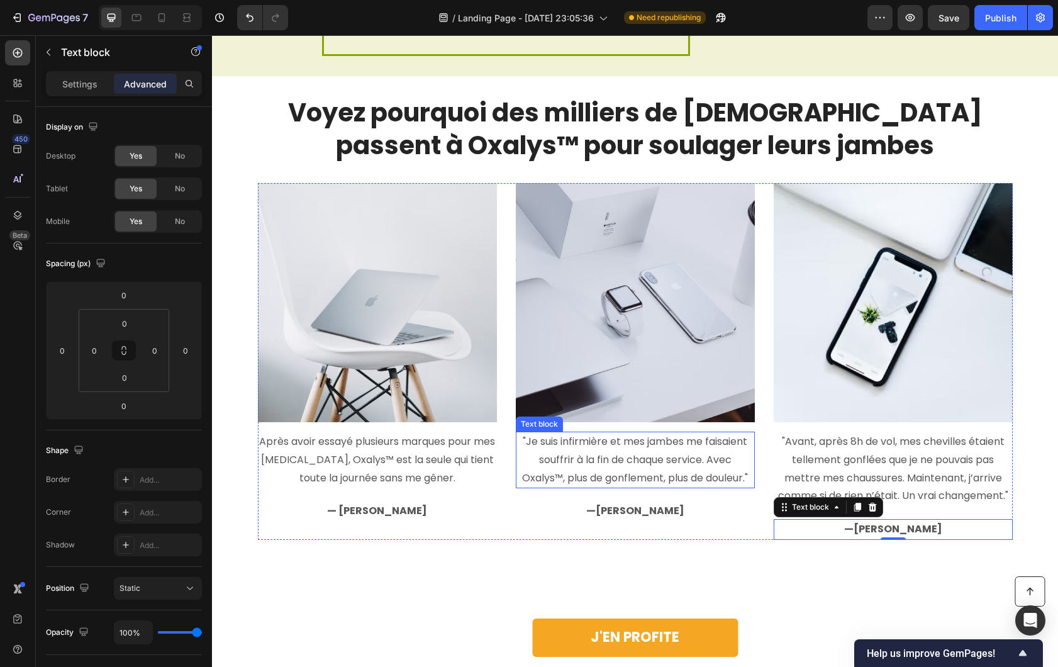
click at [610, 475] on p ""Je suis infirmière et mes jambes me faisaient souffrir à la fin de chaque serv…" at bounding box center [635, 460] width 237 height 54
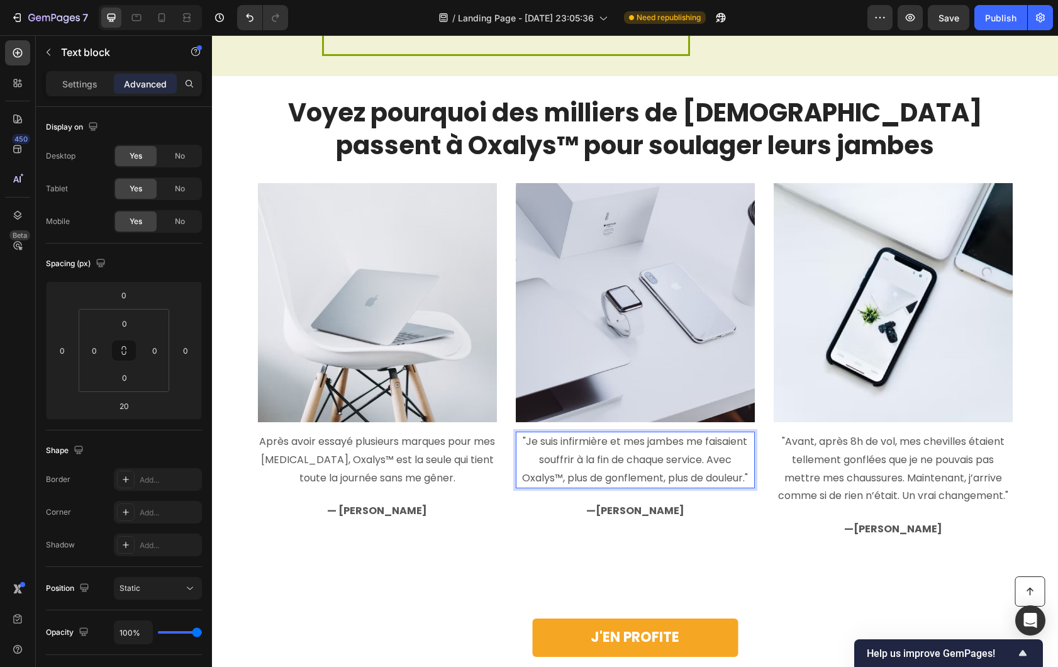
click at [556, 475] on p ""Je suis infirmière et mes jambes me faisaient souffrir à la fin de chaque serv…" at bounding box center [635, 460] width 237 height 54
click at [502, 511] on div "Image Après avoir essayé plusieurs marques pour mes varices, Oxalys™ est la seu…" at bounding box center [635, 361] width 755 height 357
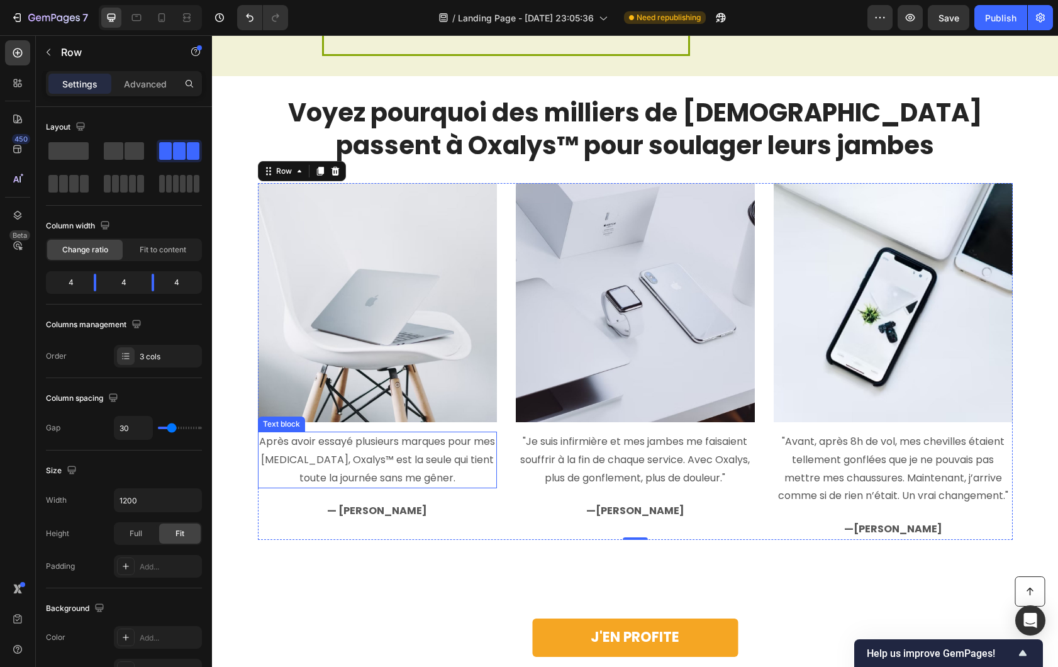
click at [376, 467] on p "Après avoir essayé plusieurs marques pour mes varices, Oxalys™ est la seule qui…" at bounding box center [377, 460] width 237 height 54
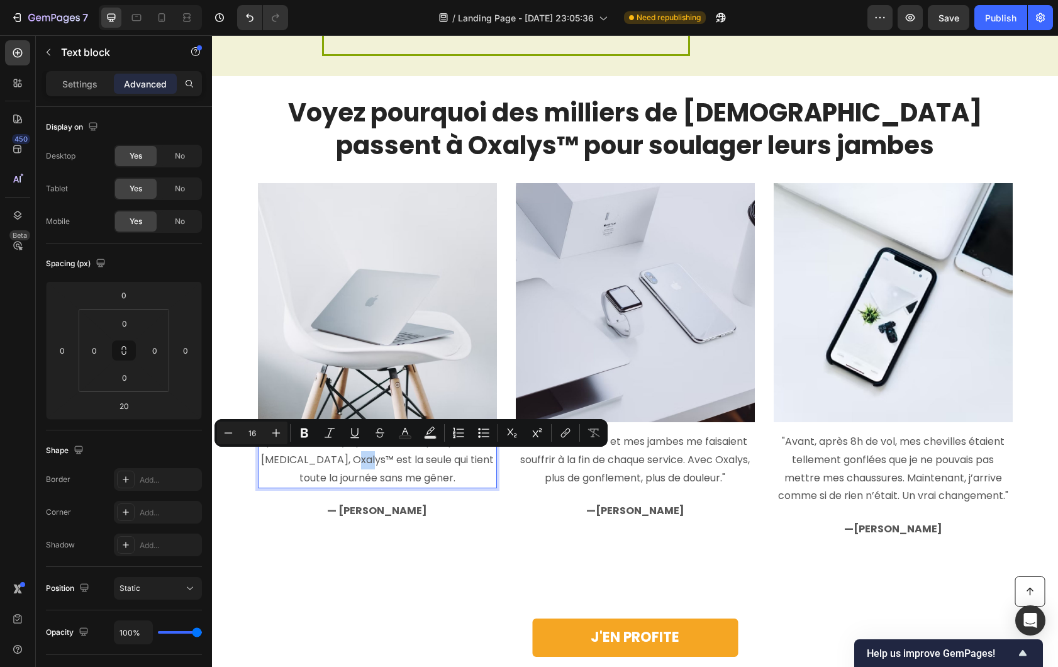
click at [376, 461] on p "Après avoir essayé plusieurs marques pour mes varices, Oxalys™ est la seule qui…" at bounding box center [377, 460] width 237 height 54
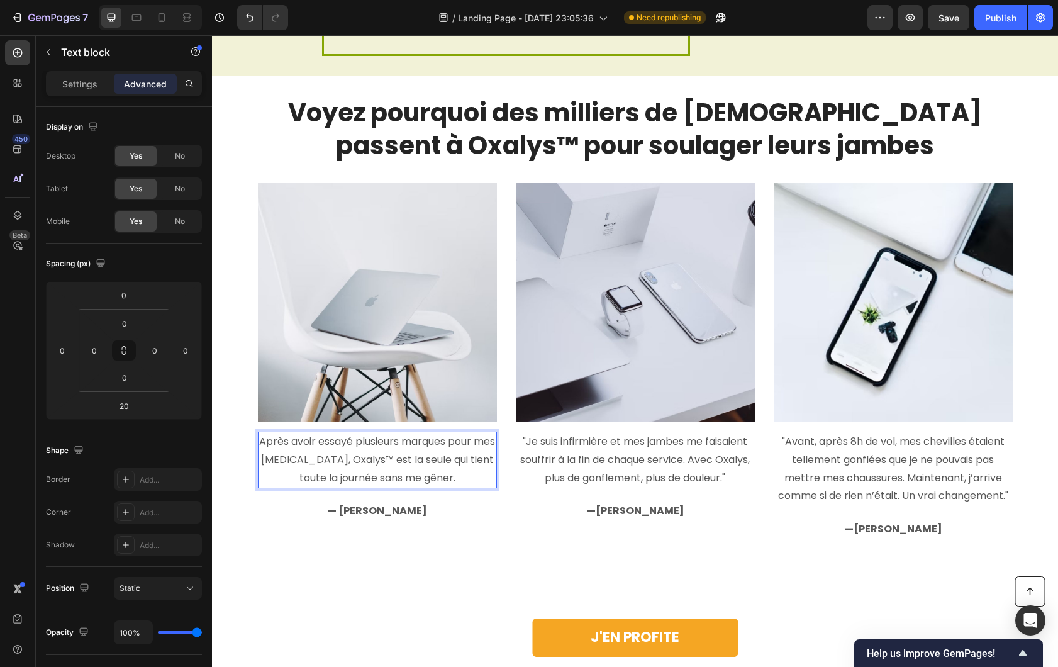
click at [374, 462] on p "Après avoir essayé plusieurs marques pour mes varices, Oxalys™ est la seule qui…" at bounding box center [377, 460] width 237 height 54
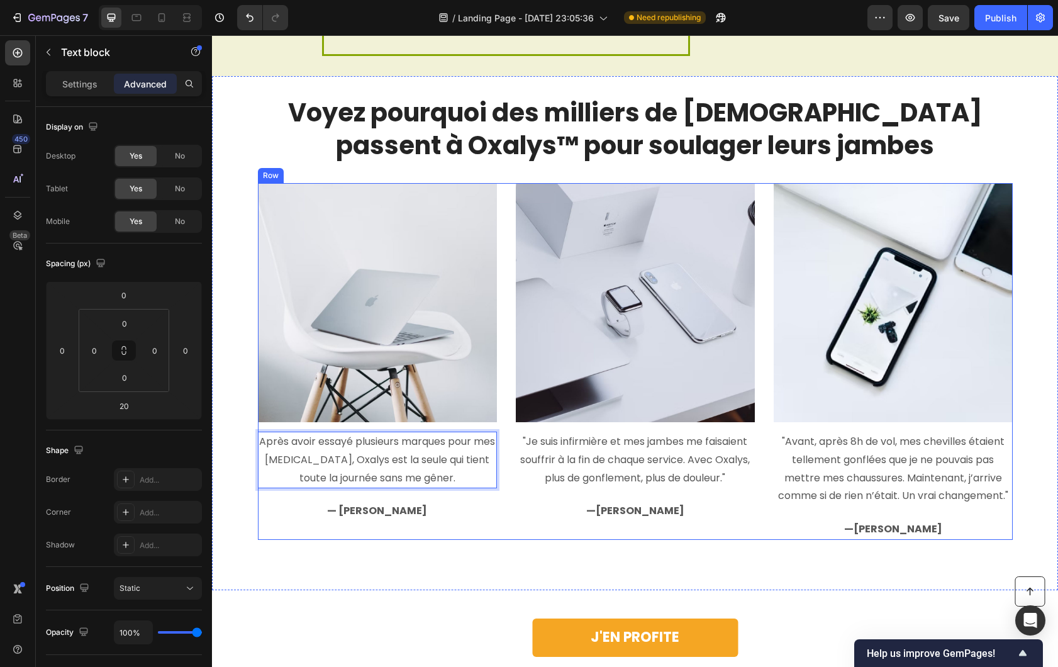
click at [380, 515] on strong "— Robert T." at bounding box center [377, 510] width 100 height 14
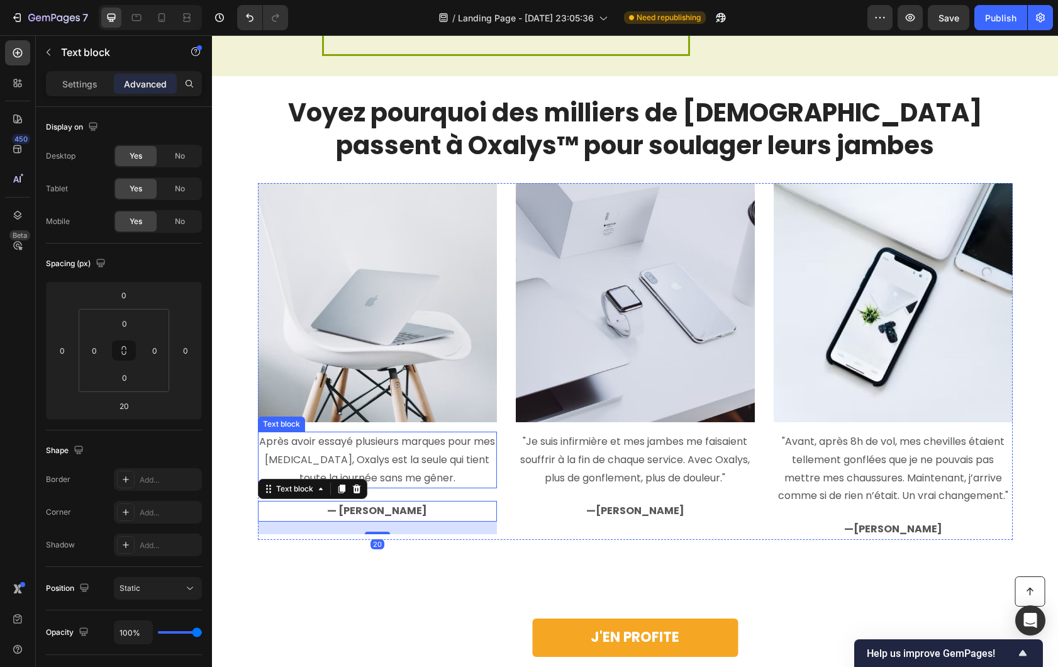
click at [405, 472] on p "Après avoir essayé plusieurs marques pour mes varices, Oxalys est la seule qui …" at bounding box center [377, 460] width 237 height 54
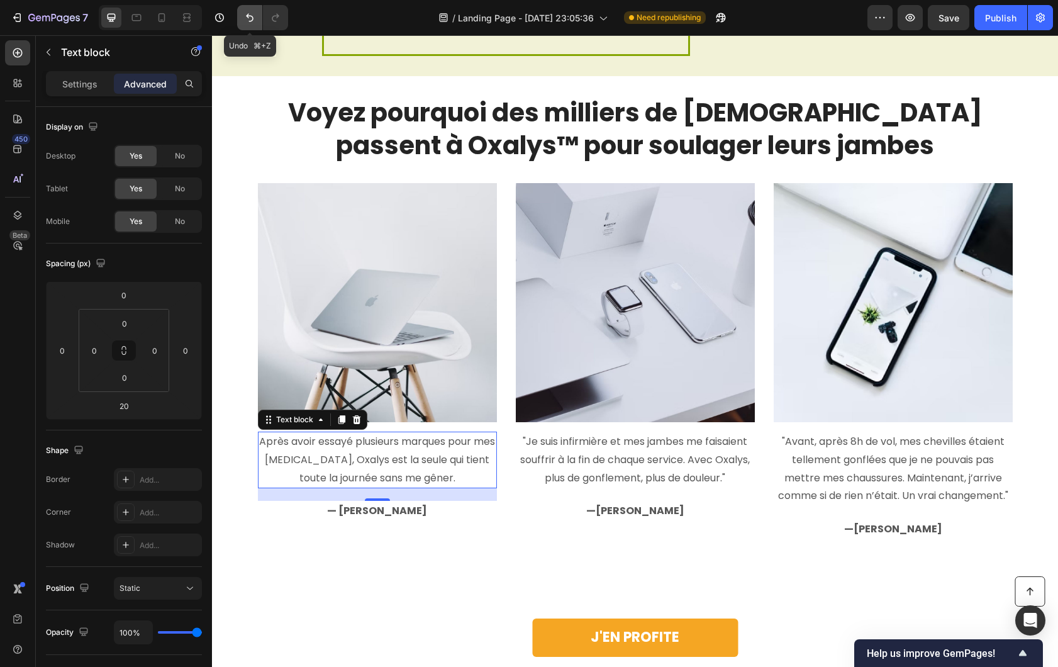
click at [242, 23] on button "Undo/Redo" at bounding box center [249, 17] width 25 height 25
click at [904, 481] on p ""Avant, après 8h de vol, mes chevilles étaient tellement gonflées que je ne pou…" at bounding box center [893, 469] width 237 height 72
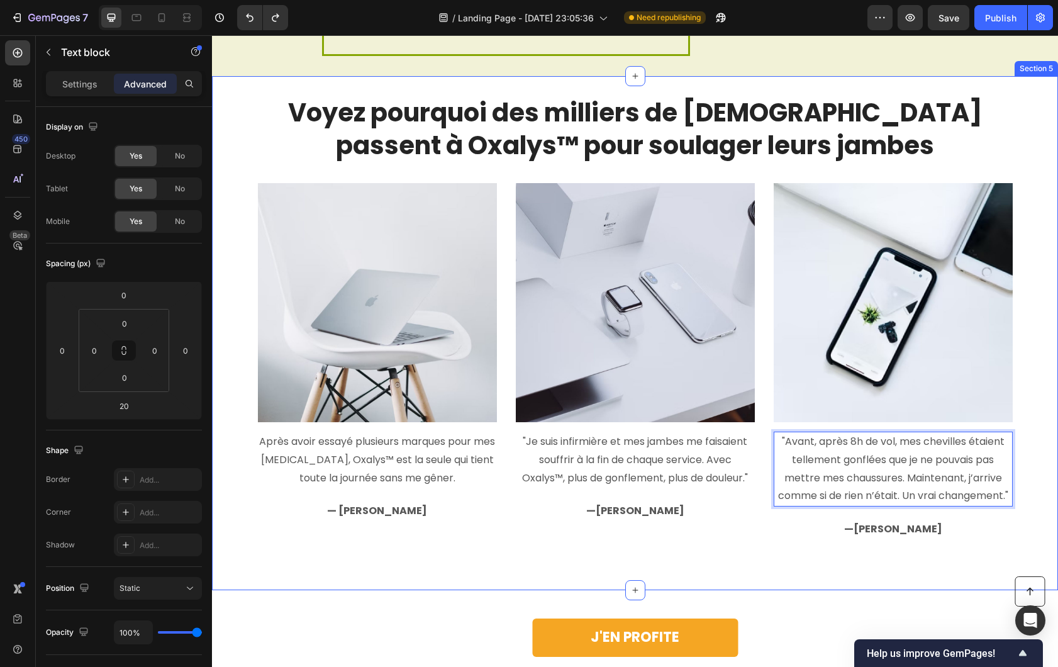
click at [621, 580] on div "Voyez pourquoi des milliers de Français passent à Oxalys™ pour soulager leurs j…" at bounding box center [635, 333] width 846 height 514
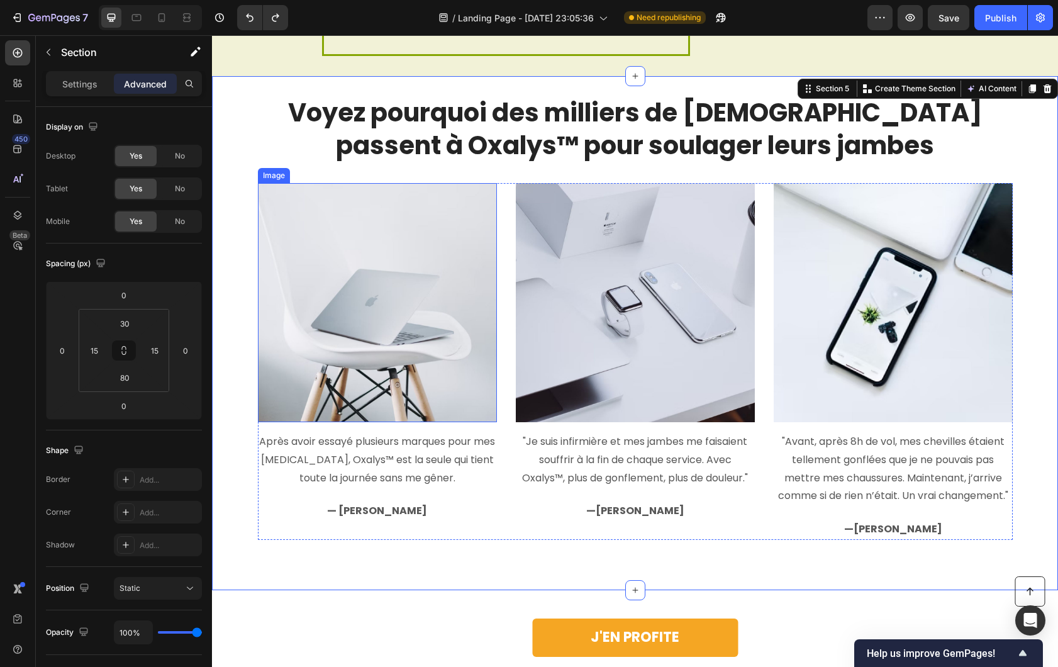
click at [398, 333] on img at bounding box center [377, 302] width 239 height 239
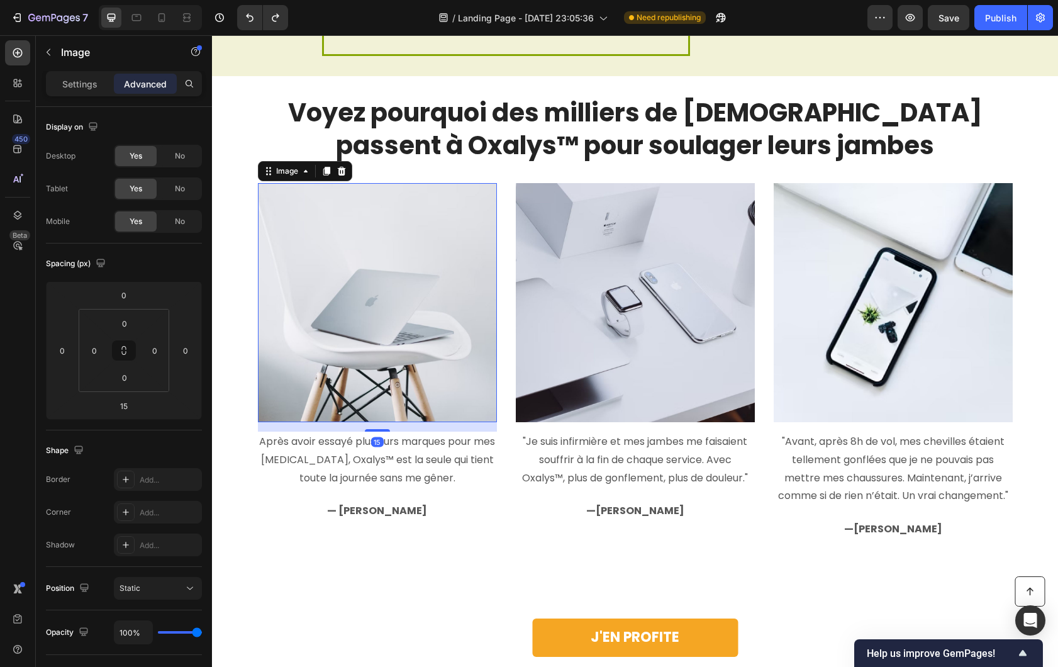
click at [403, 277] on img at bounding box center [377, 302] width 239 height 239
click at [343, 248] on img at bounding box center [377, 302] width 239 height 239
click at [78, 92] on div "Settings" at bounding box center [79, 84] width 63 height 20
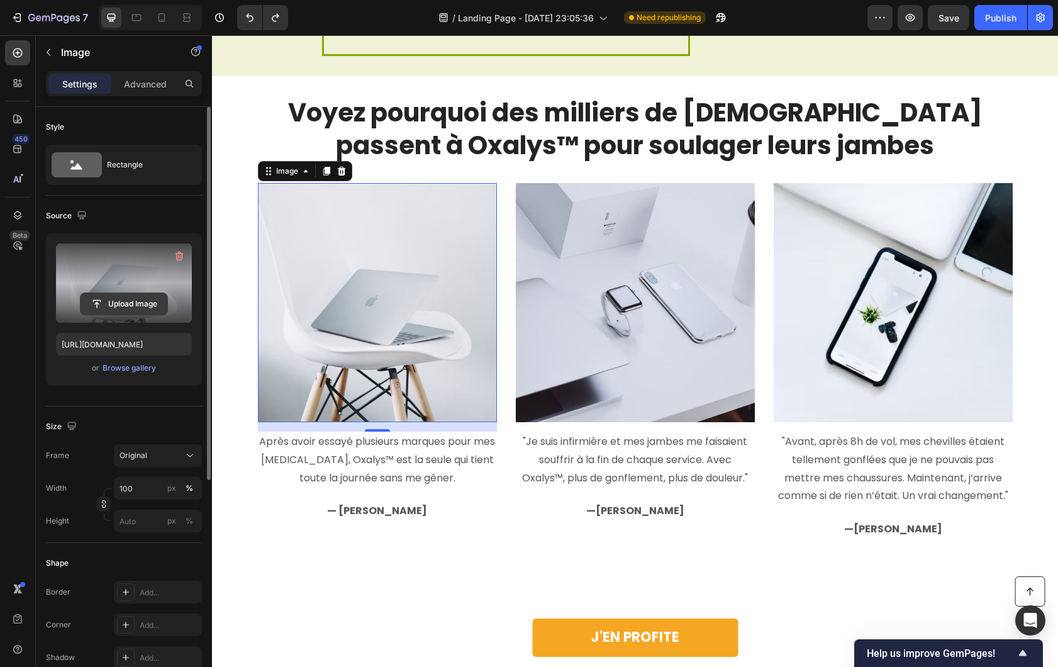
click at [126, 299] on input "file" at bounding box center [124, 303] width 87 height 21
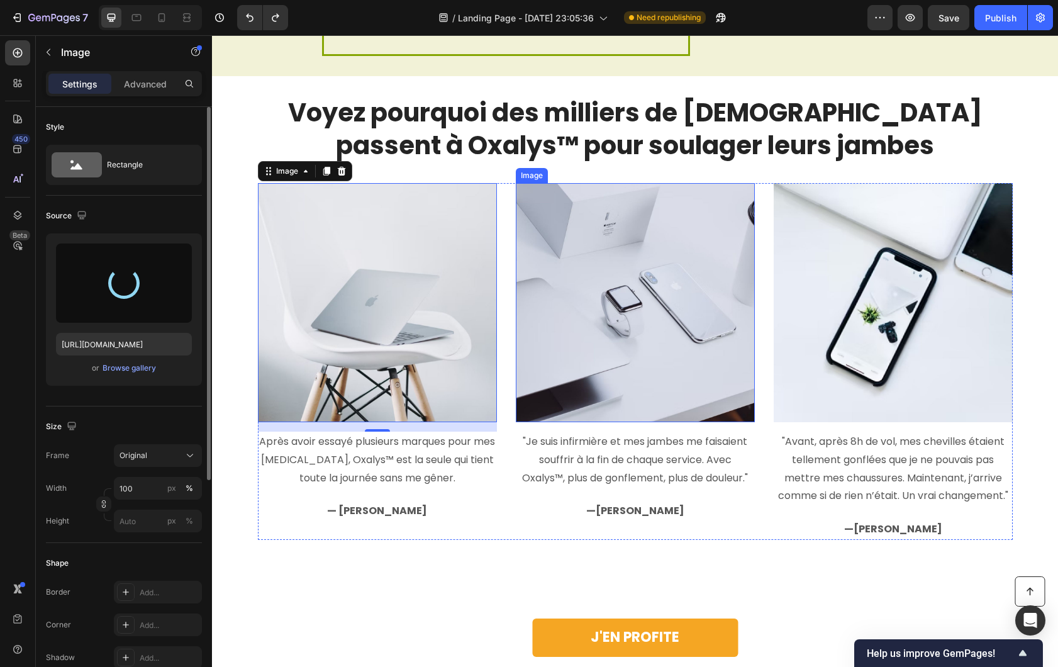
click at [658, 325] on img at bounding box center [635, 302] width 239 height 239
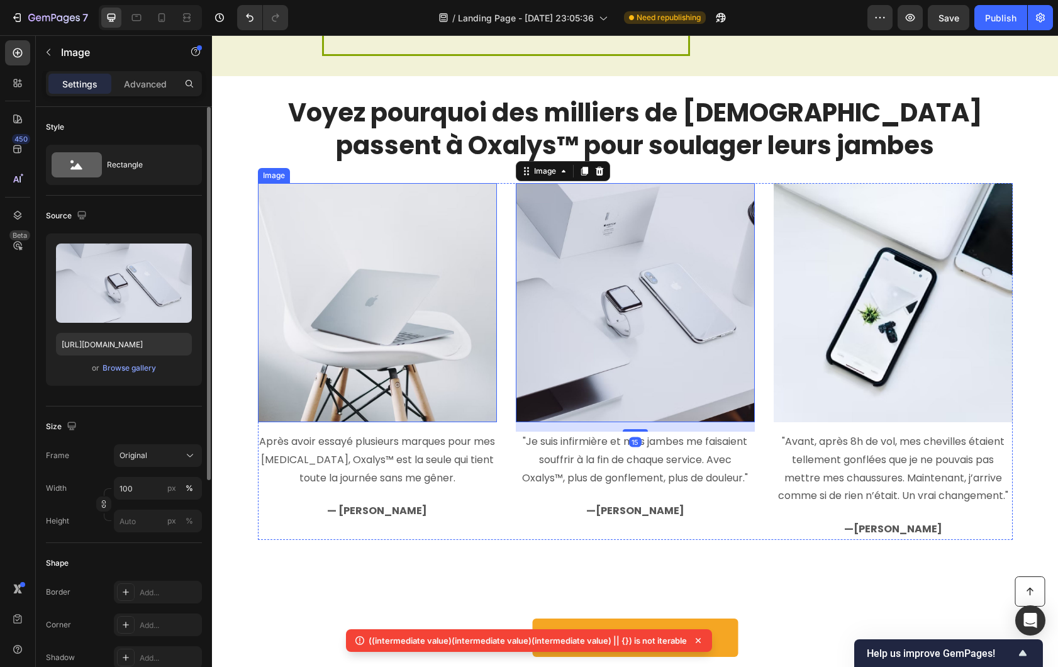
click at [362, 316] on img at bounding box center [377, 302] width 239 height 239
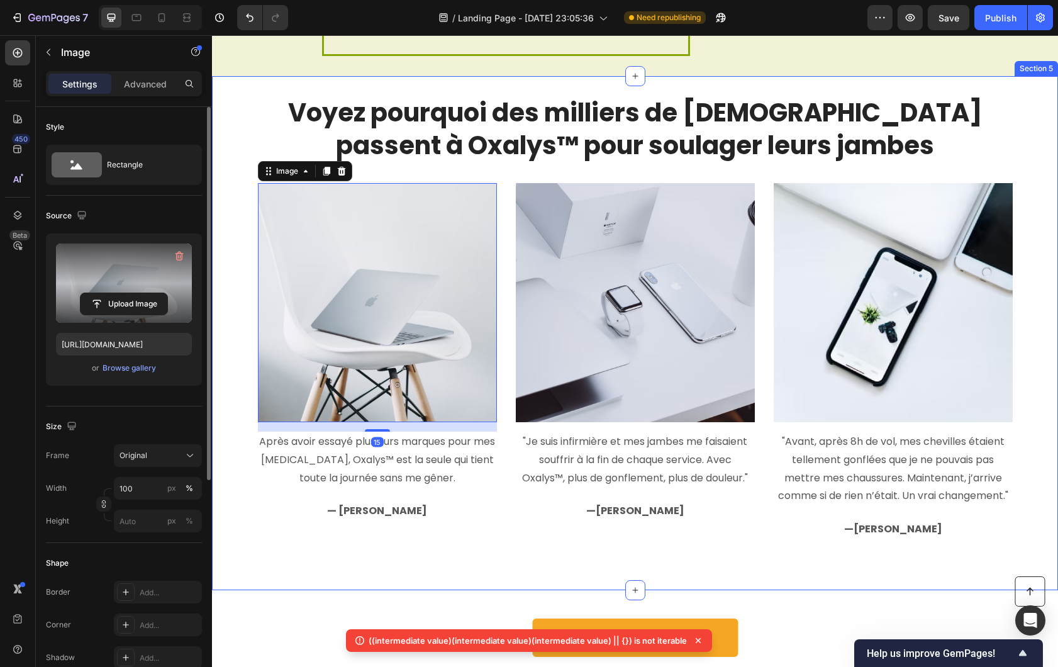
click at [114, 281] on label at bounding box center [124, 282] width 136 height 79
click at [114, 293] on input "file" at bounding box center [124, 303] width 87 height 21
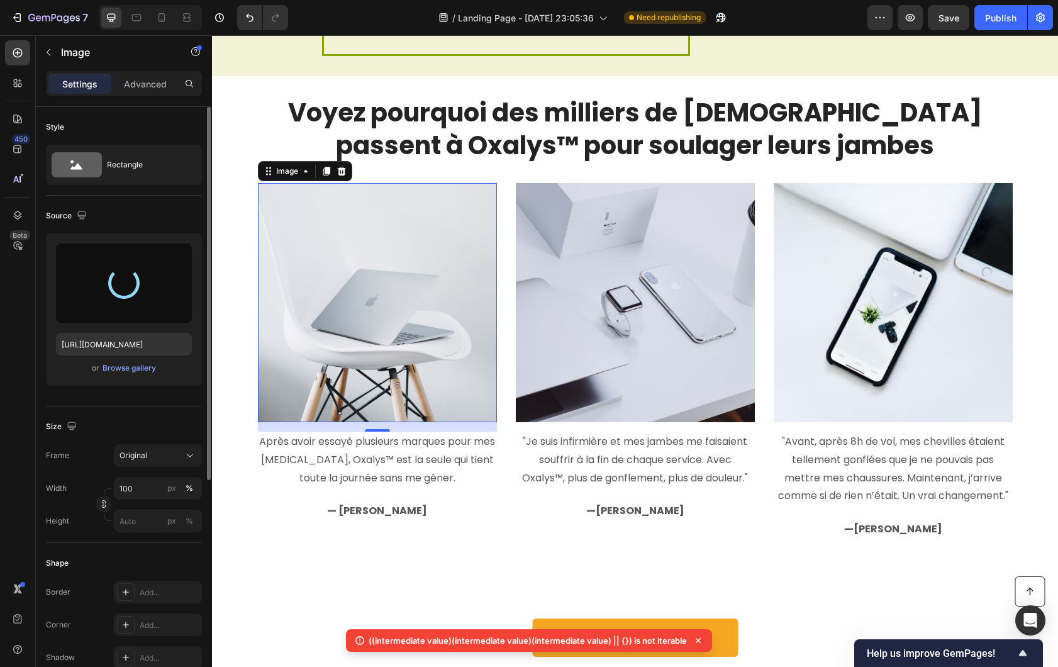
type input "https://cdn.shopify.com/s/files/1/0925/1281/3434/files/gempages_586035941169169…"
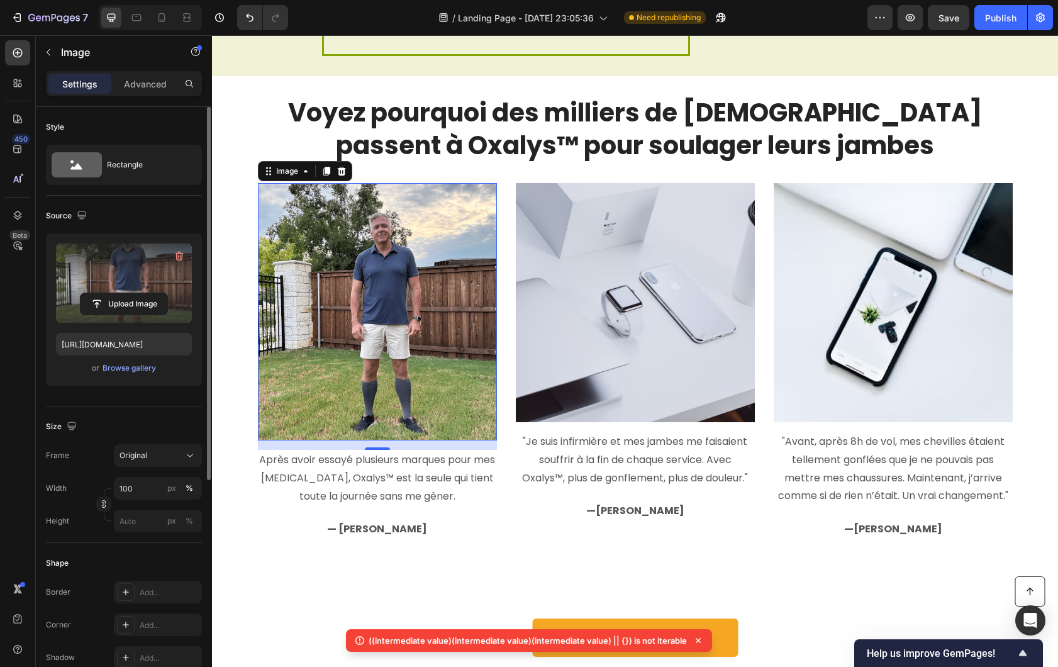
click at [657, 341] on img at bounding box center [635, 302] width 239 height 239
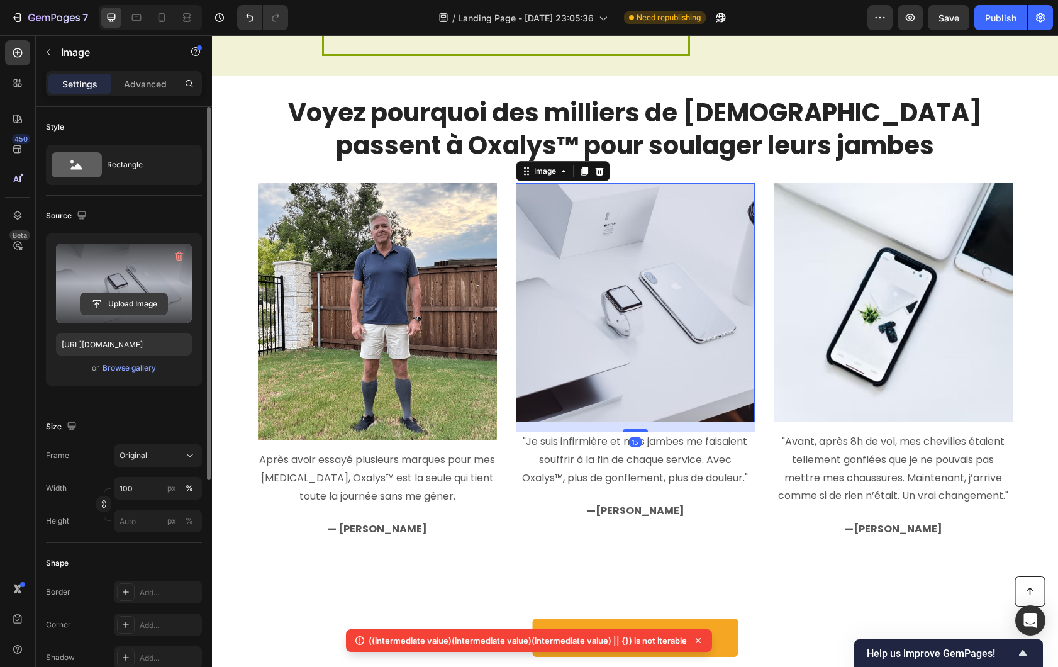
click at [136, 301] on input "file" at bounding box center [124, 303] width 87 height 21
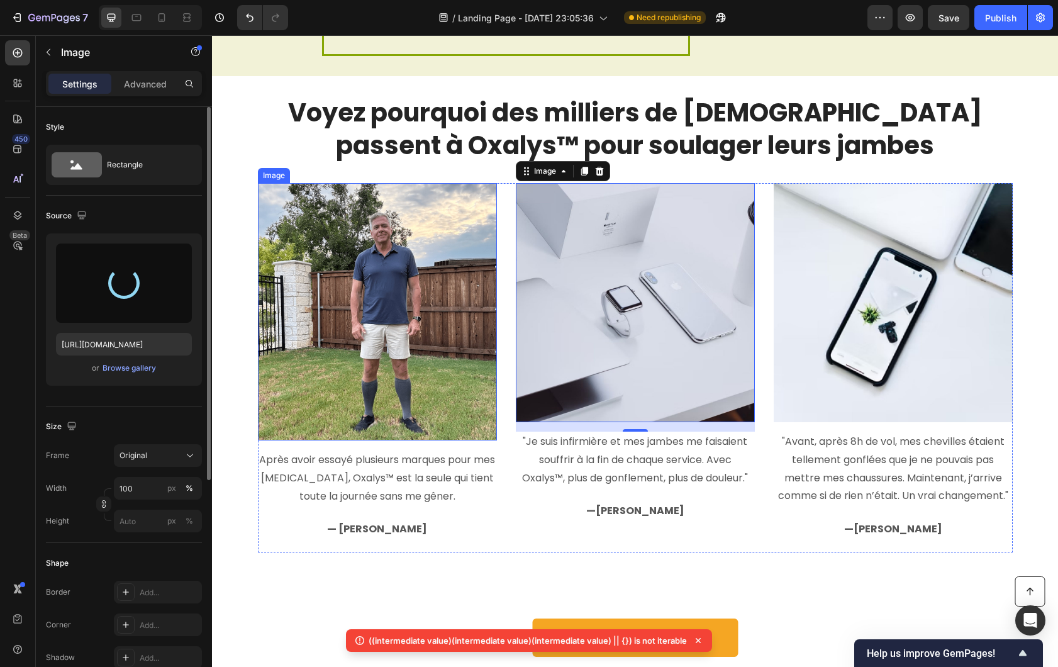
type input "https://cdn.shopify.com/s/files/1/0925/1281/3434/files/gempages_586035941169169…"
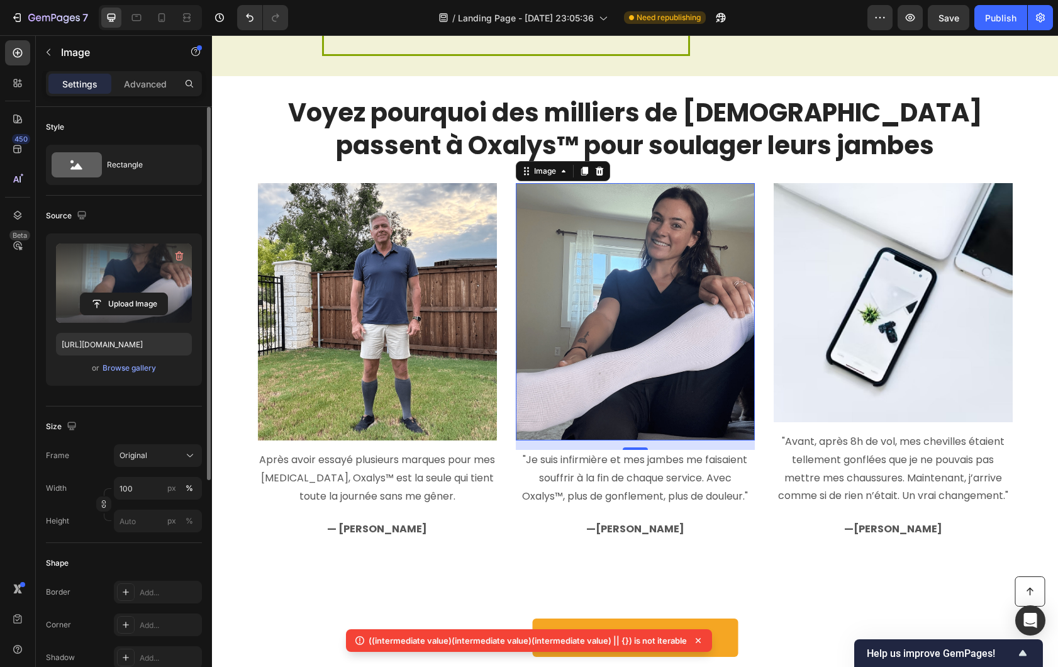
click at [796, 366] on img at bounding box center [893, 302] width 239 height 239
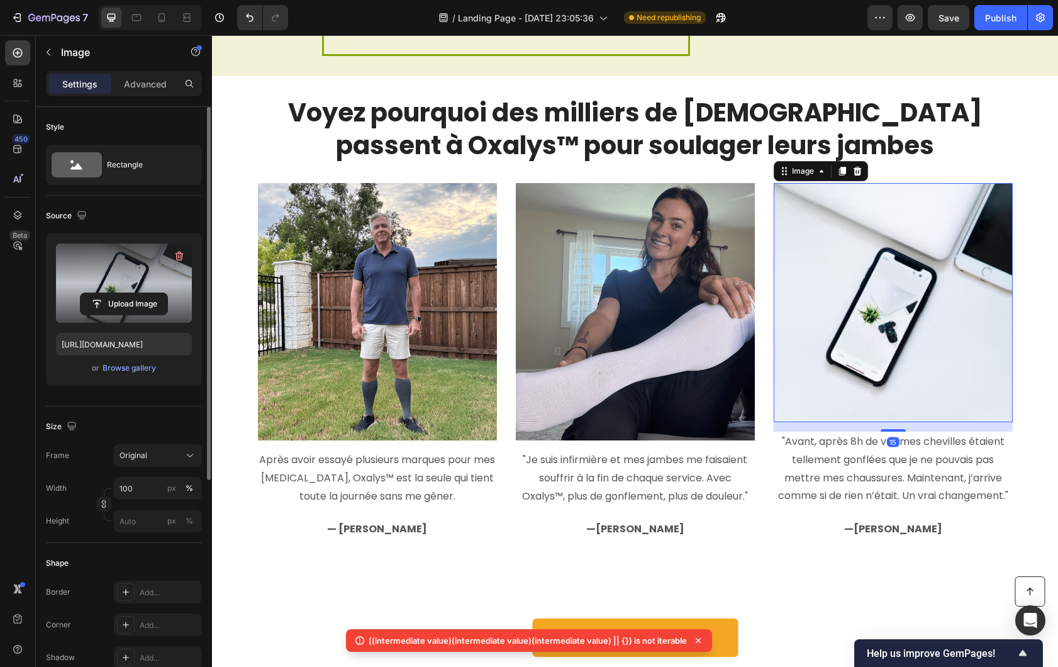
click at [125, 286] on label at bounding box center [124, 282] width 136 height 79
click at [125, 293] on input "file" at bounding box center [124, 303] width 87 height 21
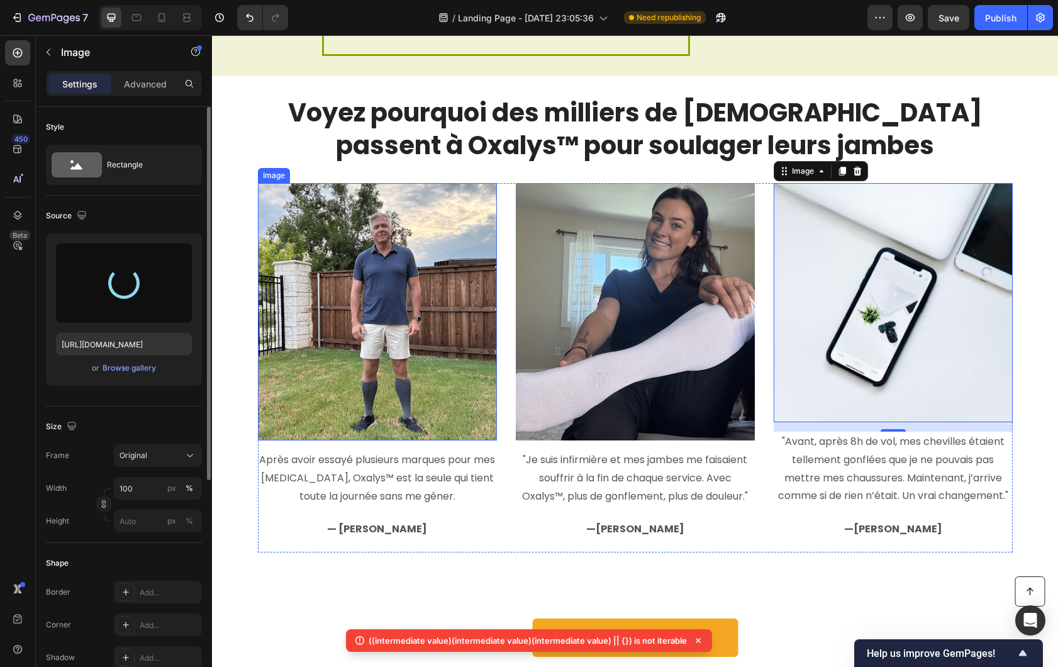
type input "https://cdn.shopify.com/s/files/1/0925/1281/3434/files/gempages_586035941169169…"
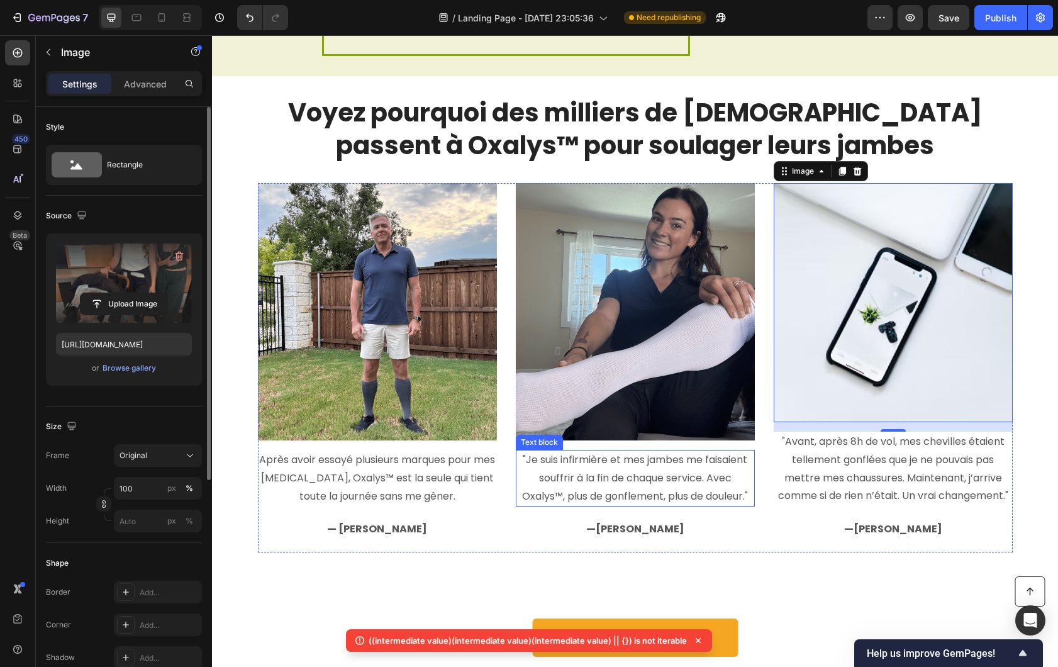
click at [559, 493] on p ""Je suis infirmière et mes jambes me faisaient souffrir à la fin de chaque serv…" at bounding box center [635, 478] width 237 height 54
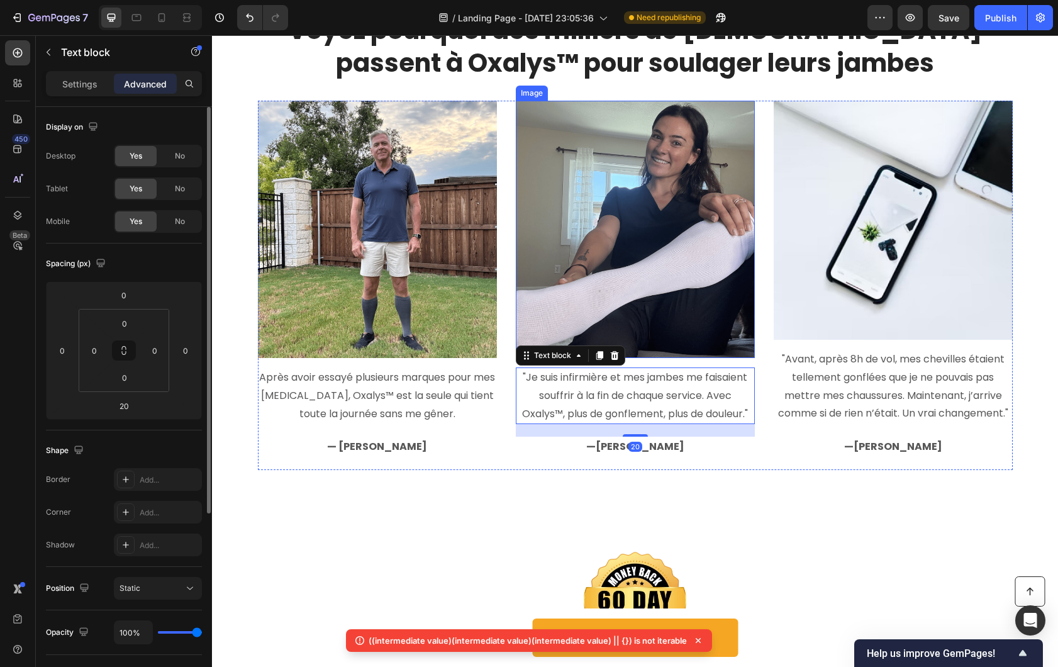
scroll to position [3290, 0]
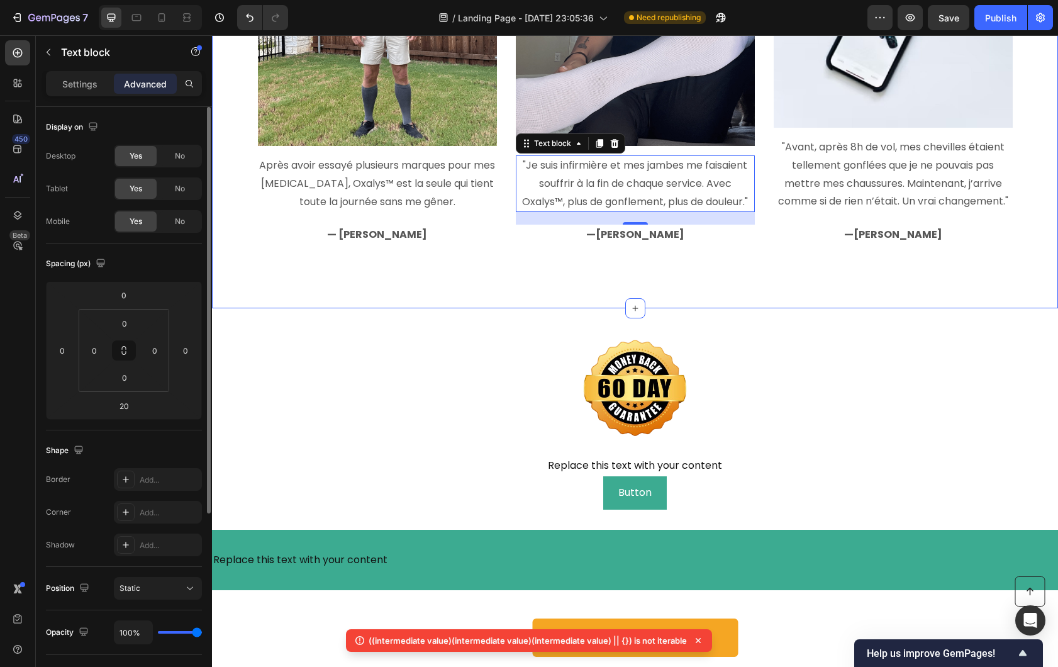
click at [489, 288] on div "Voyez pourquoi des milliers de Français passent à Oxalys™ pour soulager leurs j…" at bounding box center [635, 45] width 846 height 527
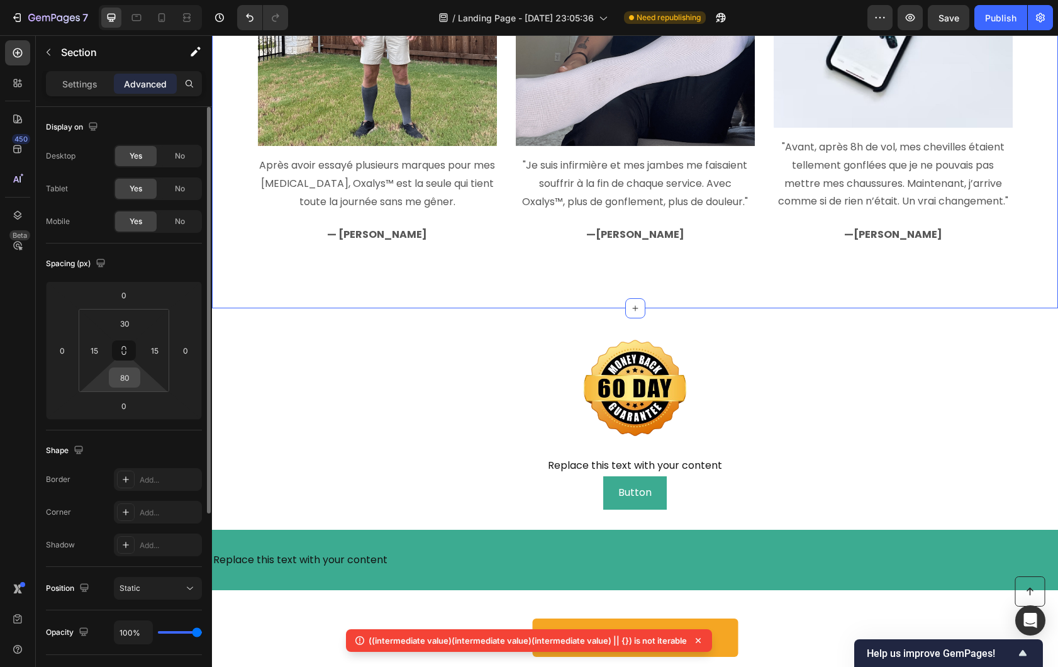
click at [129, 378] on input "80" at bounding box center [124, 377] width 25 height 19
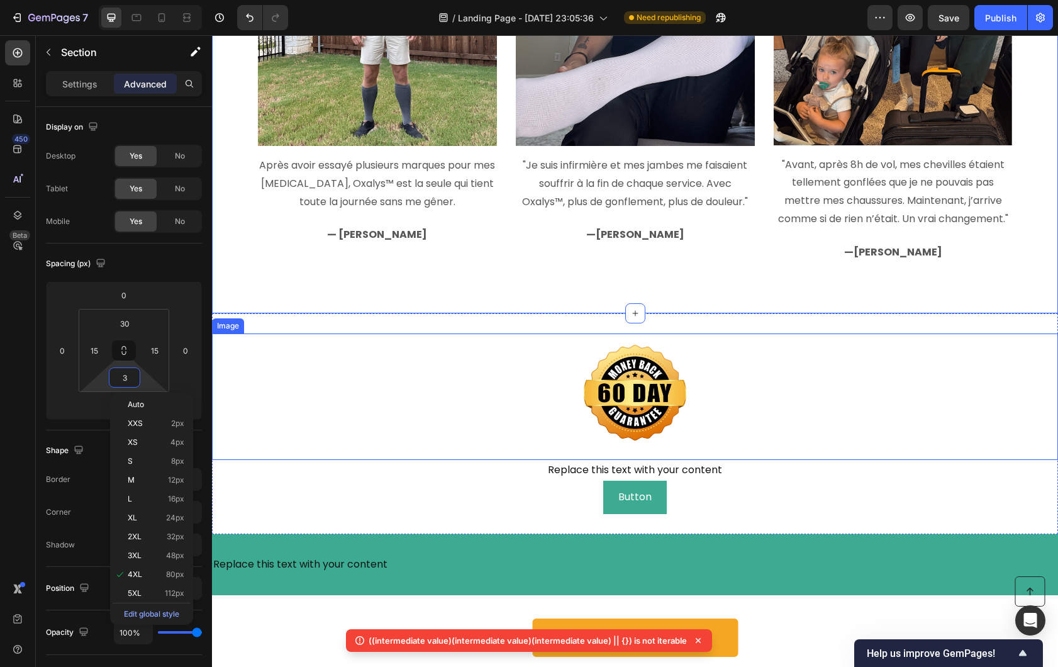
type input "30"
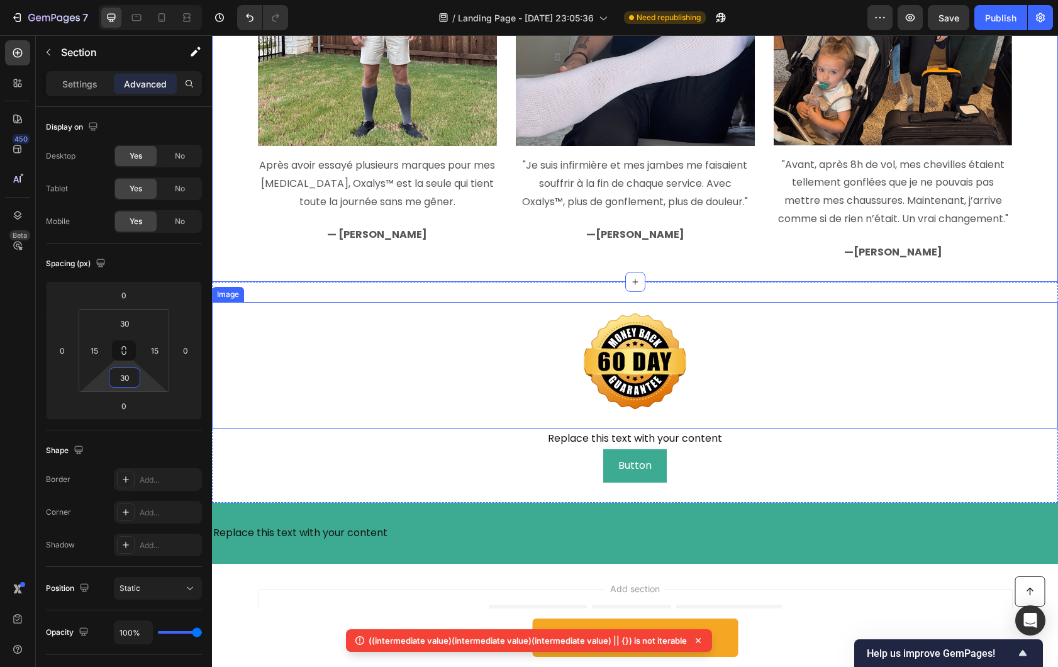
click at [379, 375] on div at bounding box center [635, 365] width 846 height 127
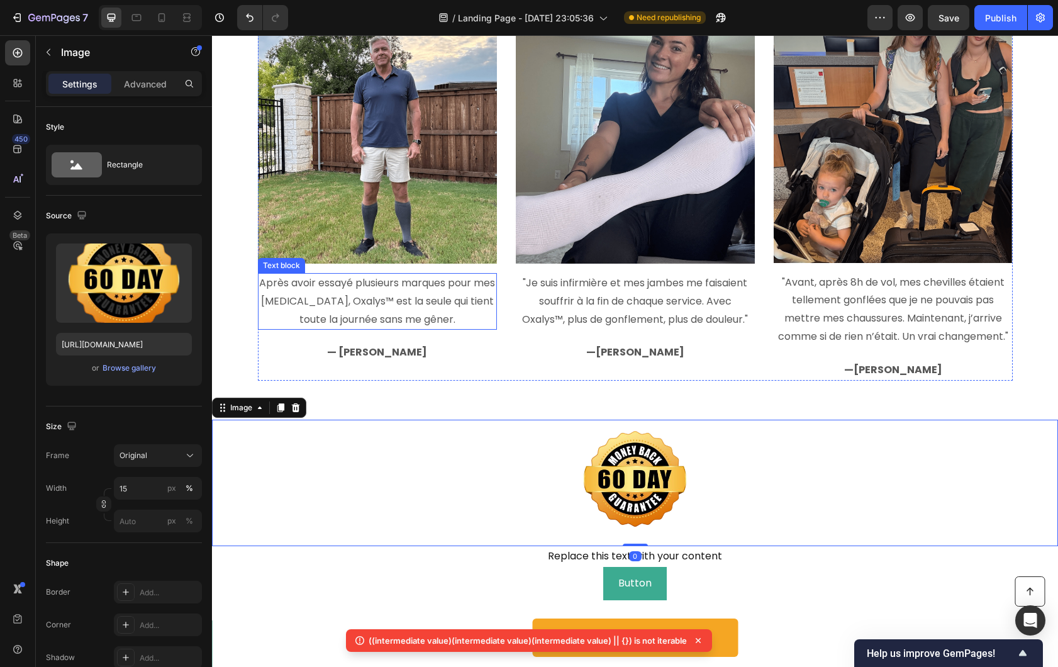
scroll to position [3171, 0]
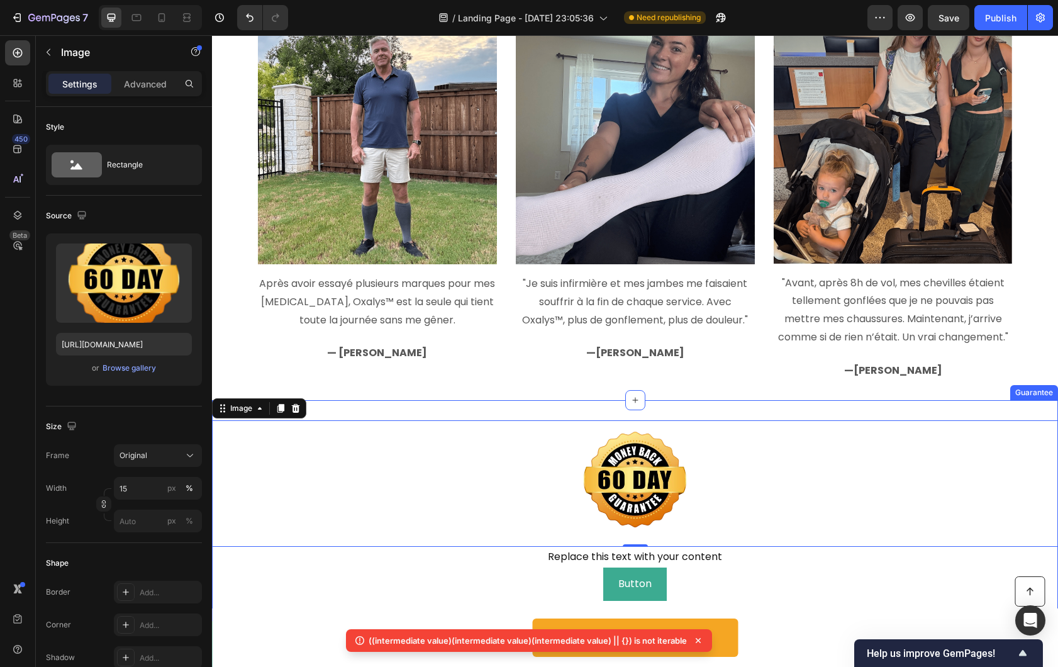
click at [484, 408] on div "Image 0 Replace this text with your content Text Block Button Button Guarantee" at bounding box center [635, 510] width 846 height 221
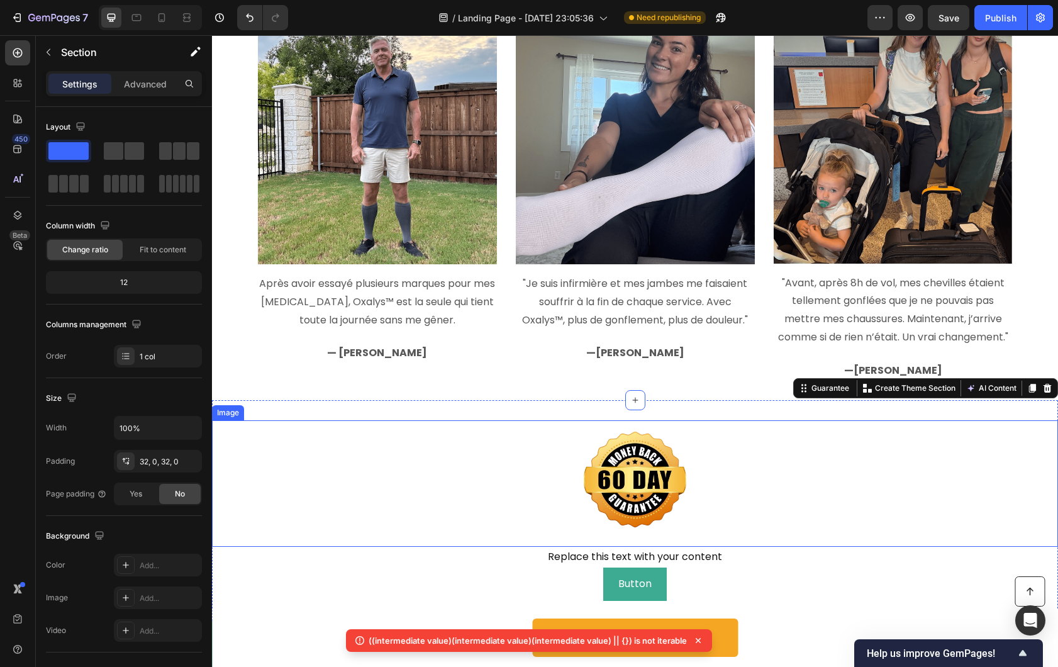
click at [498, 459] on div at bounding box center [635, 483] width 846 height 127
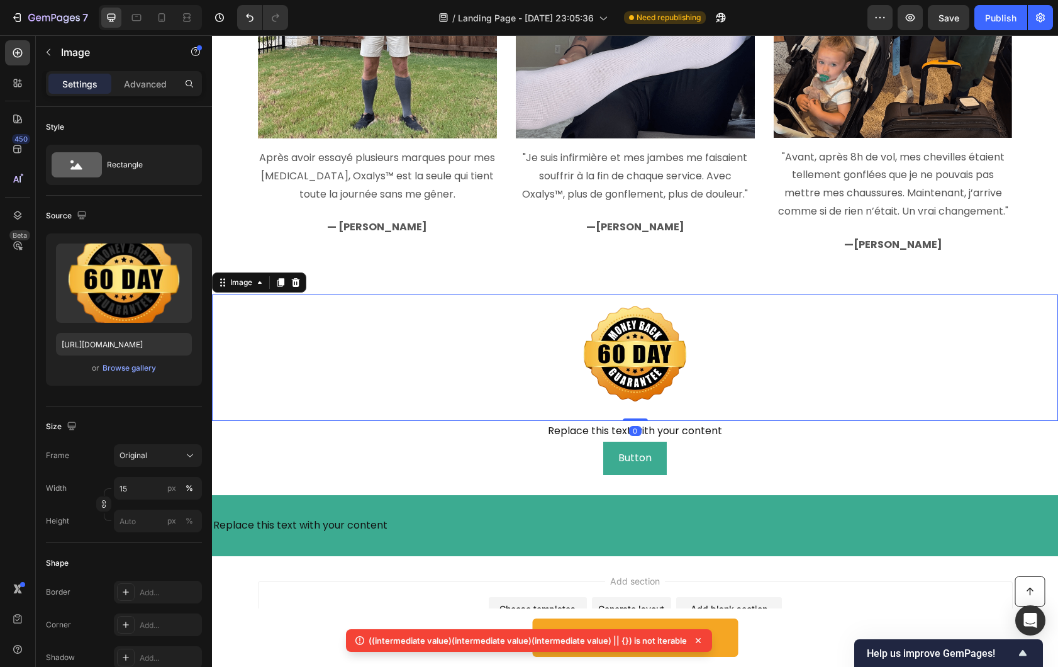
scroll to position [3366, 0]
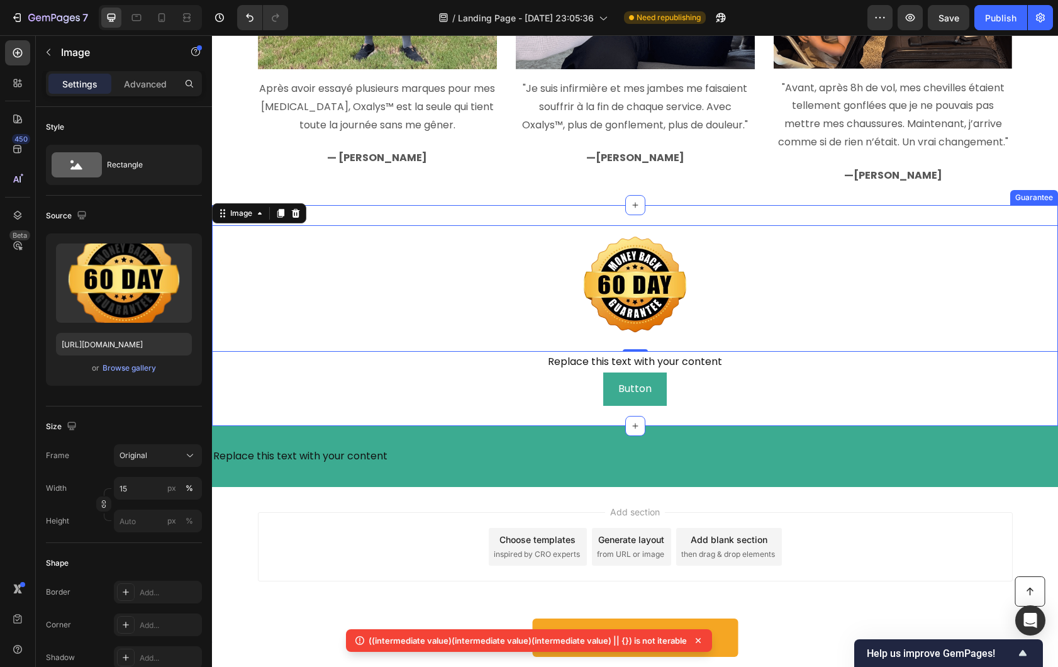
click at [381, 218] on div "Image 0 Replace this text with your content Text Block Button Button Guarantee" at bounding box center [635, 315] width 846 height 221
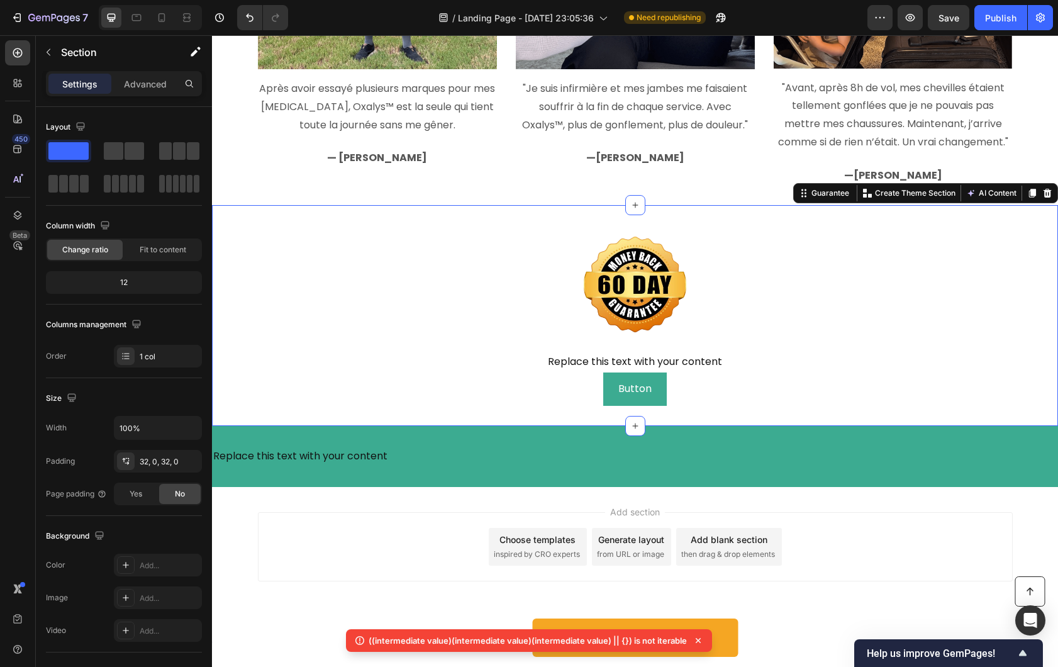
click at [1040, 198] on div at bounding box center [1047, 193] width 15 height 15
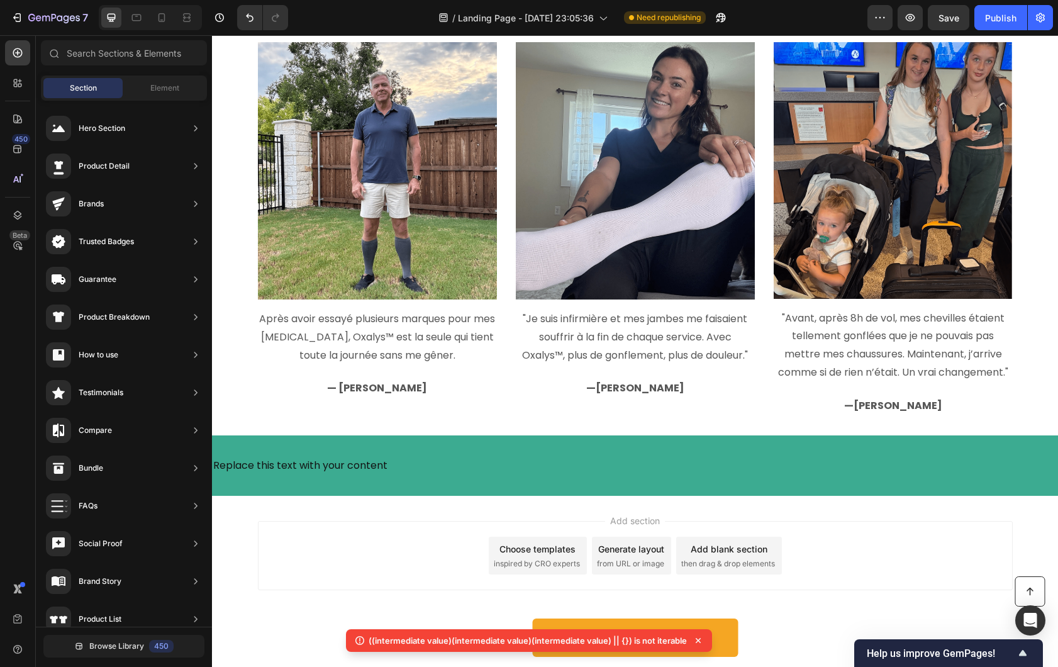
scroll to position [3146, 0]
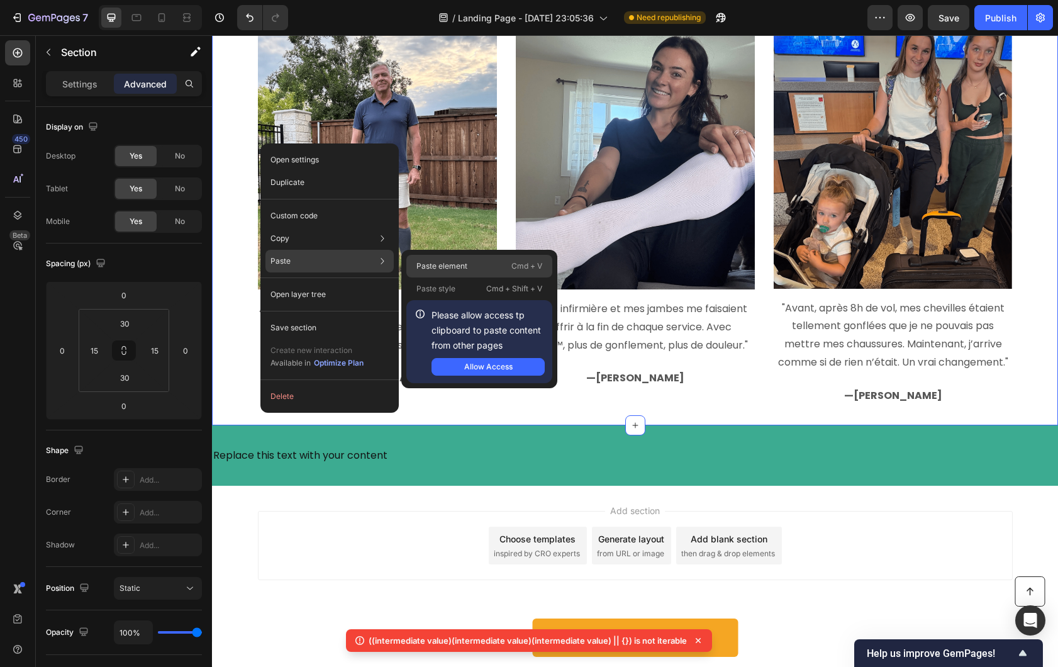
click at [436, 260] on p "Paste element" at bounding box center [441, 265] width 51 height 11
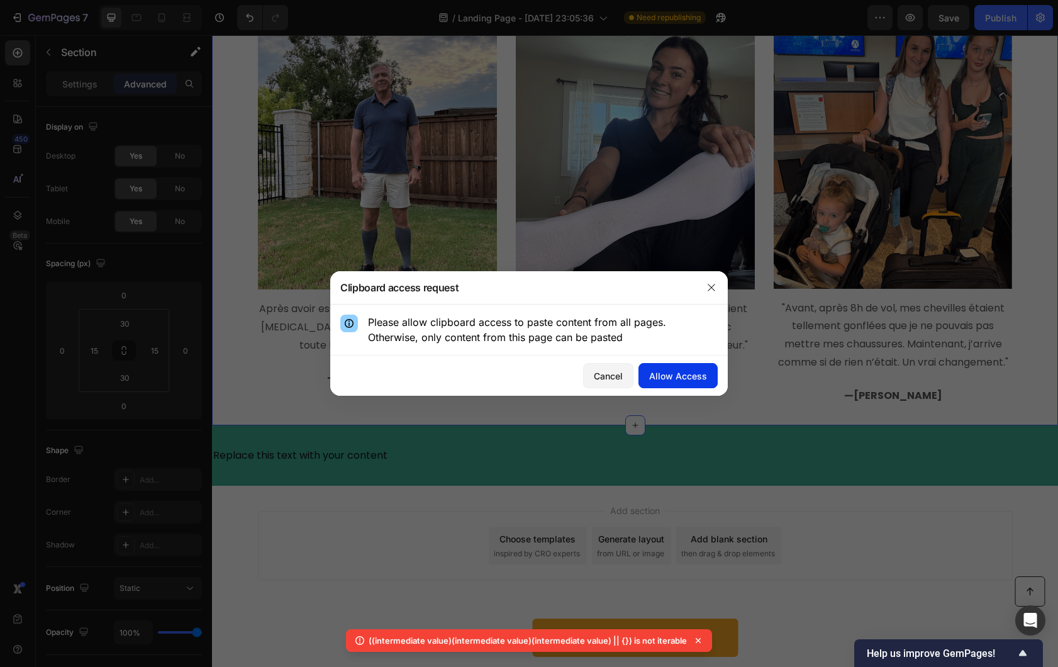
click at [690, 380] on div "Allow Access" at bounding box center [678, 375] width 58 height 13
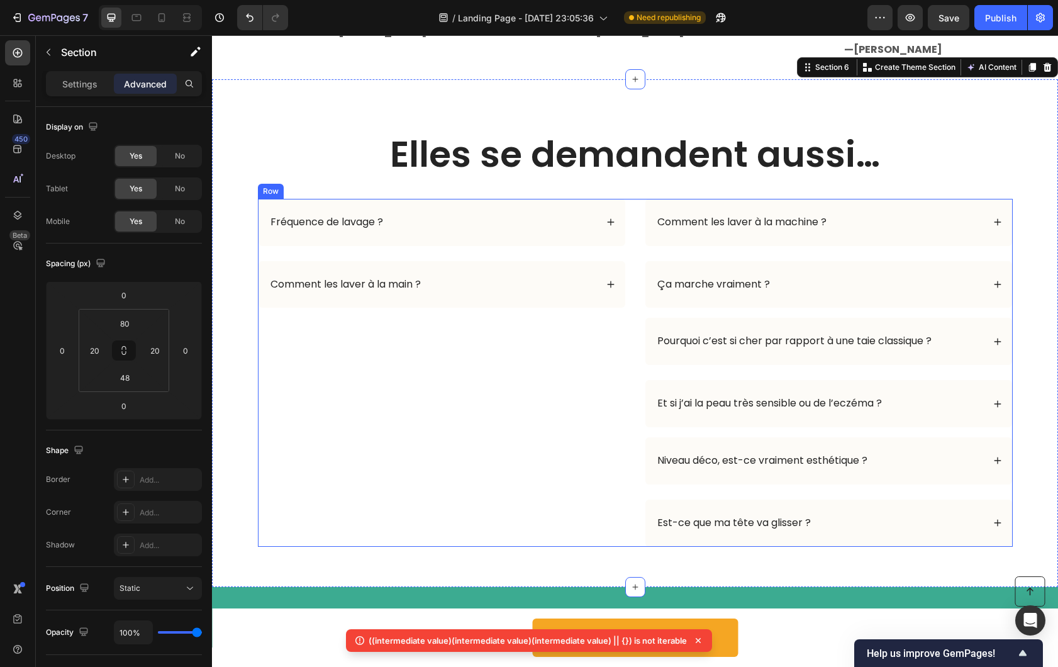
scroll to position [3654, 0]
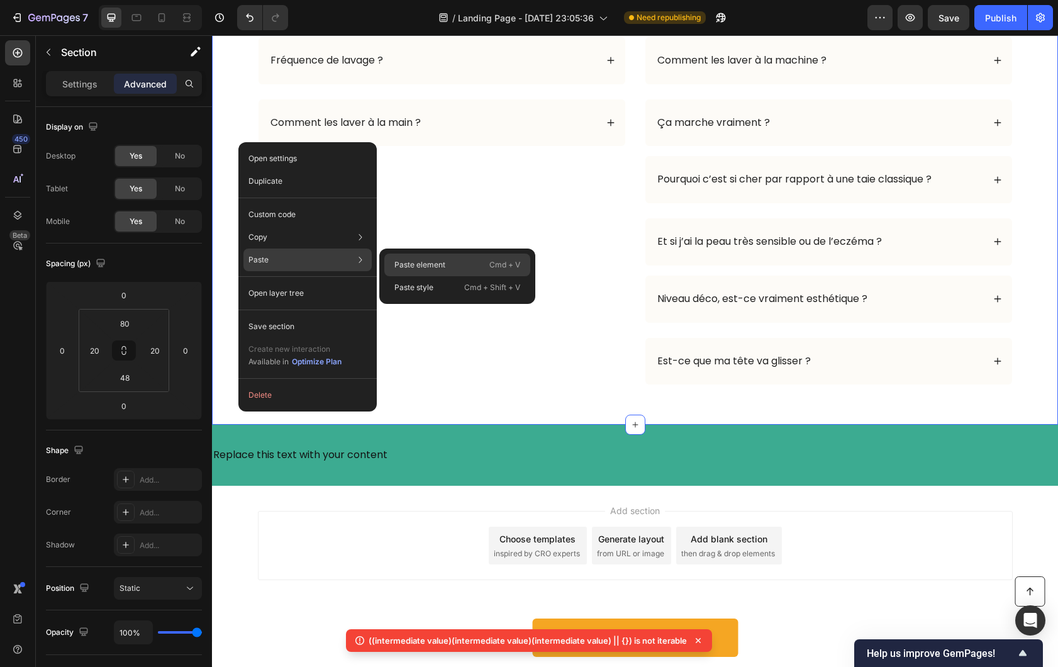
click at [418, 260] on p "Paste element" at bounding box center [419, 264] width 51 height 11
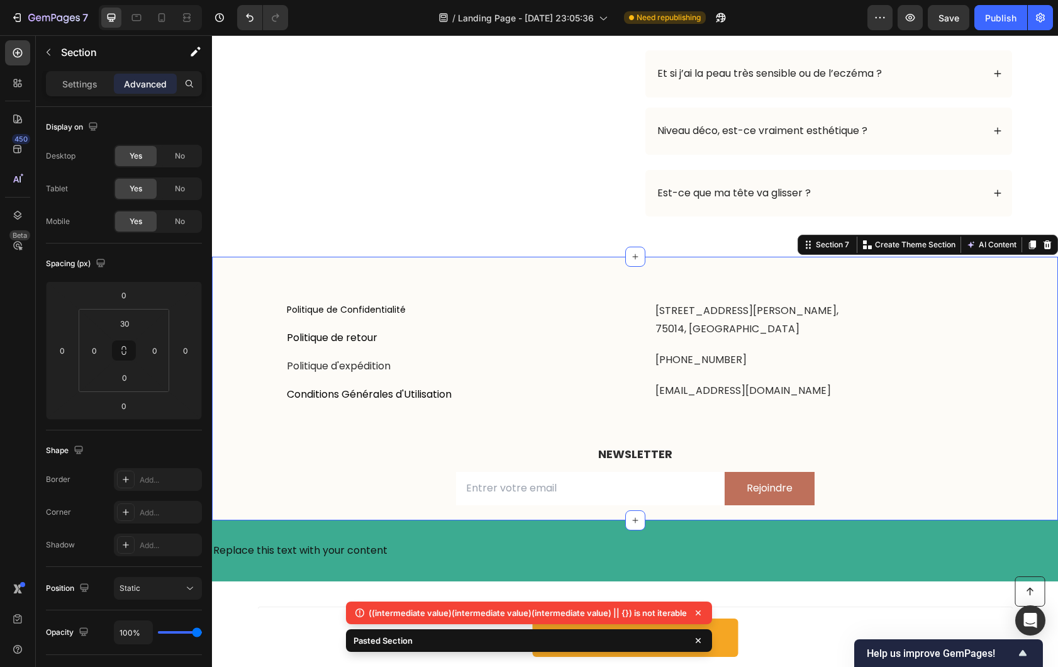
scroll to position [3831, 0]
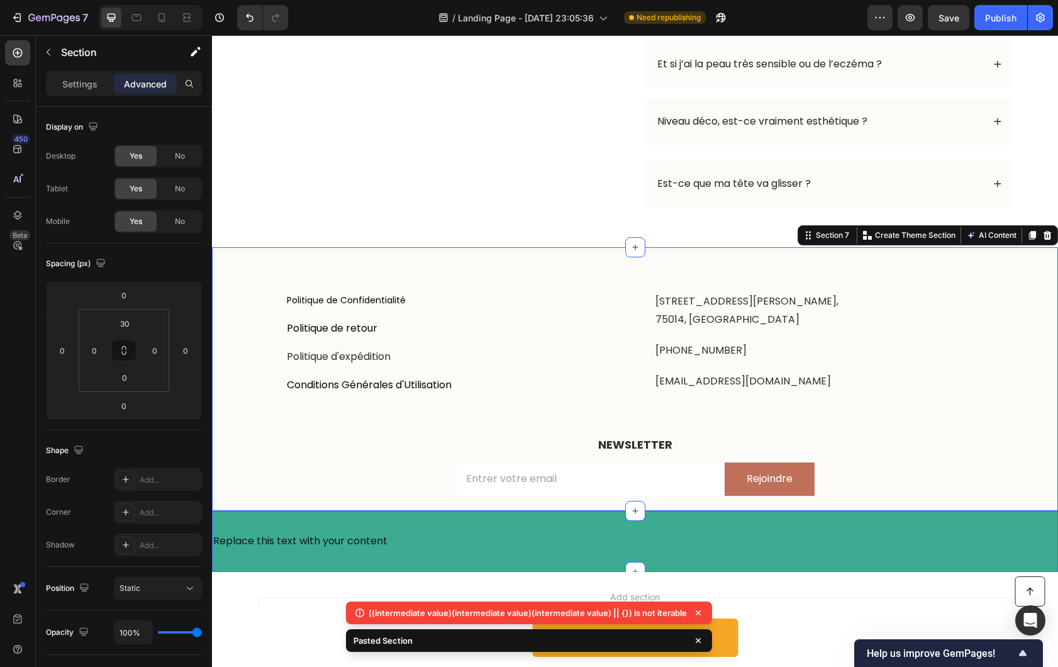
click at [337, 513] on div "Replace this text with your content Text Block Footer" at bounding box center [635, 541] width 846 height 61
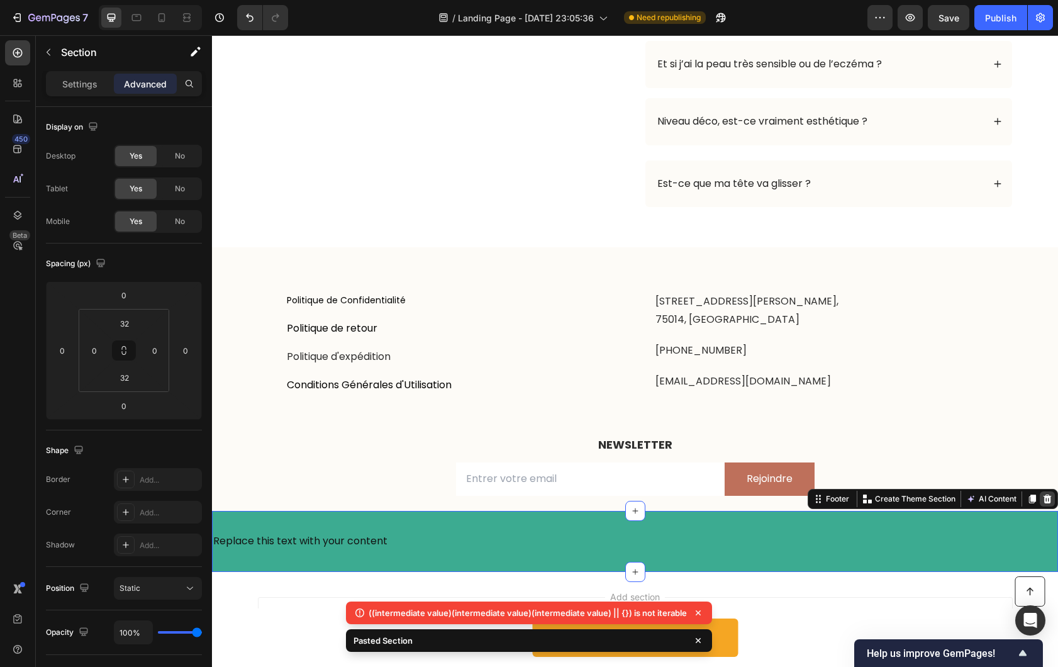
click at [1040, 493] on div at bounding box center [1047, 498] width 15 height 15
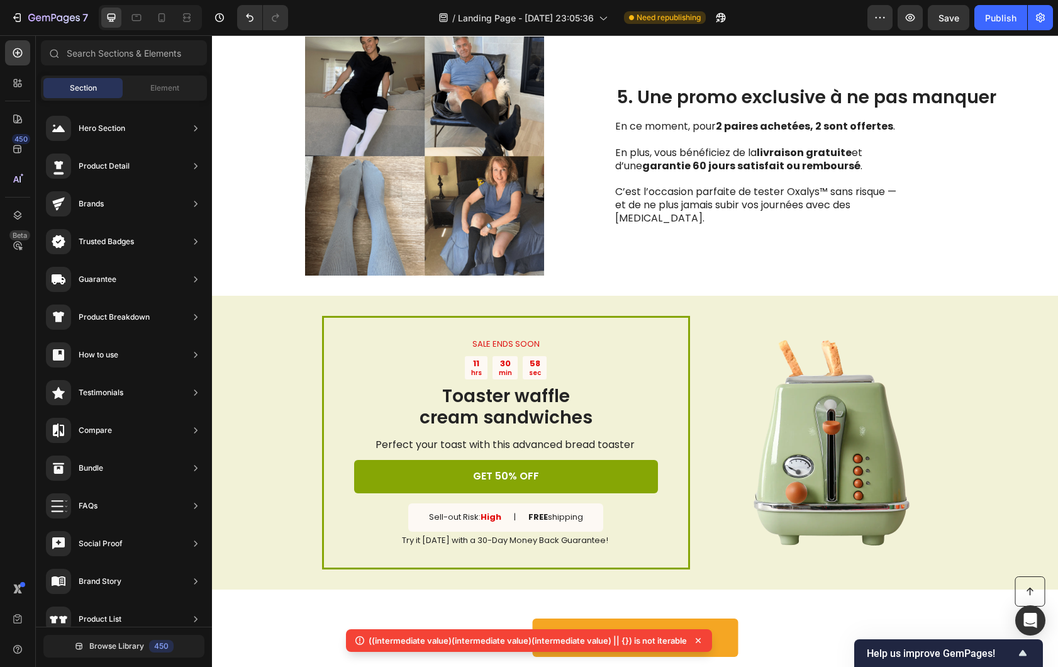
scroll to position [2479, 0]
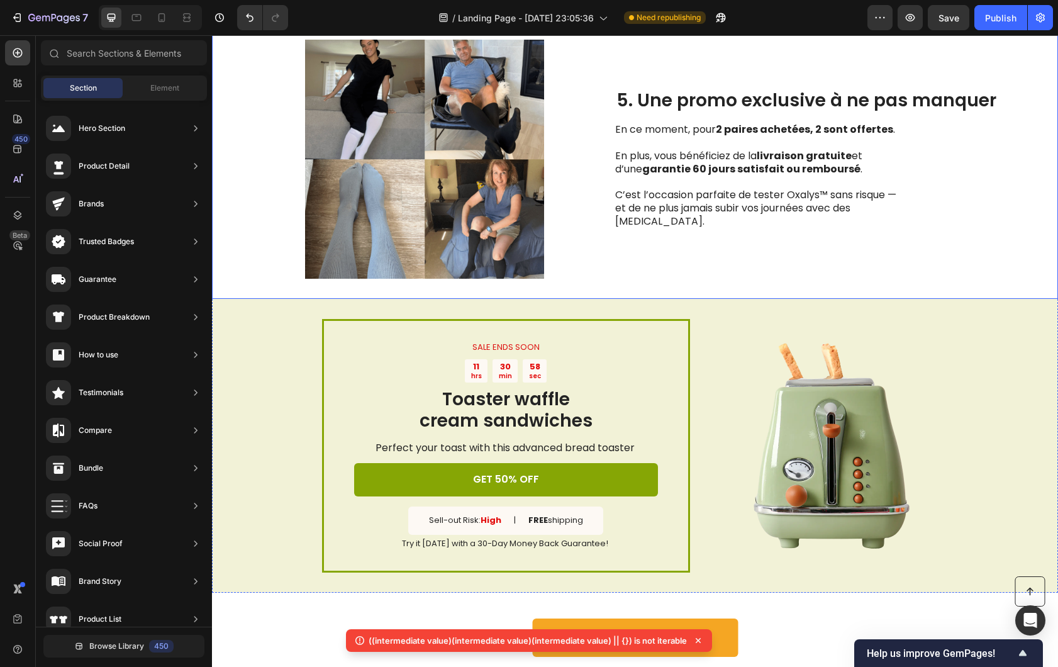
click at [268, 199] on div "Image 5. Une promo exclusive à ne pas manquer Heading En ce moment, pour 2 pair…" at bounding box center [635, 159] width 846 height 279
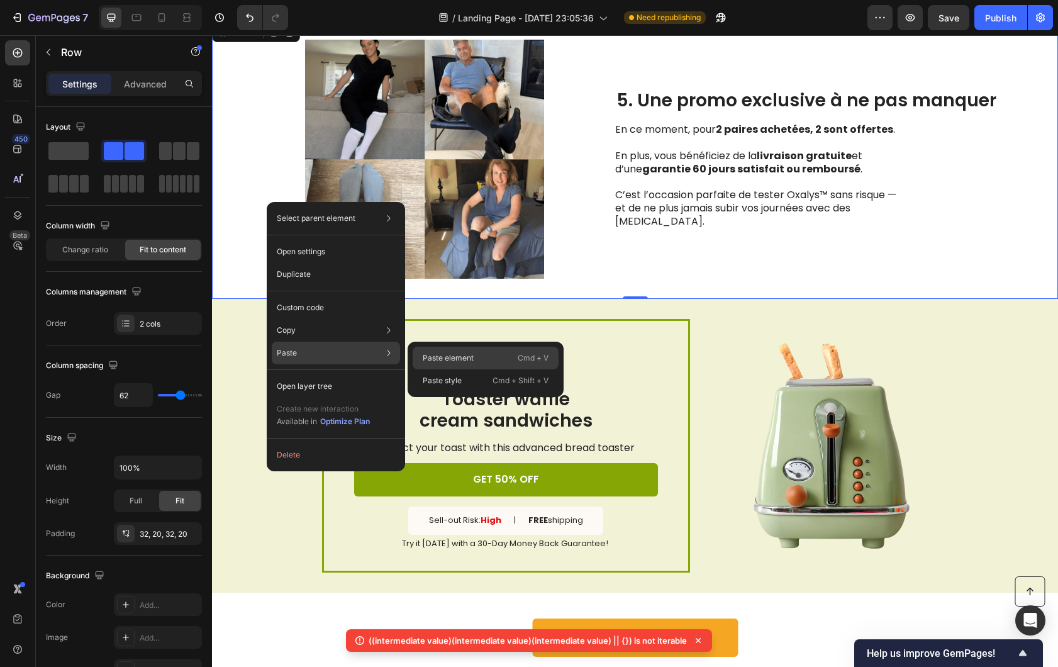
click at [456, 355] on p "Paste element" at bounding box center [448, 357] width 51 height 11
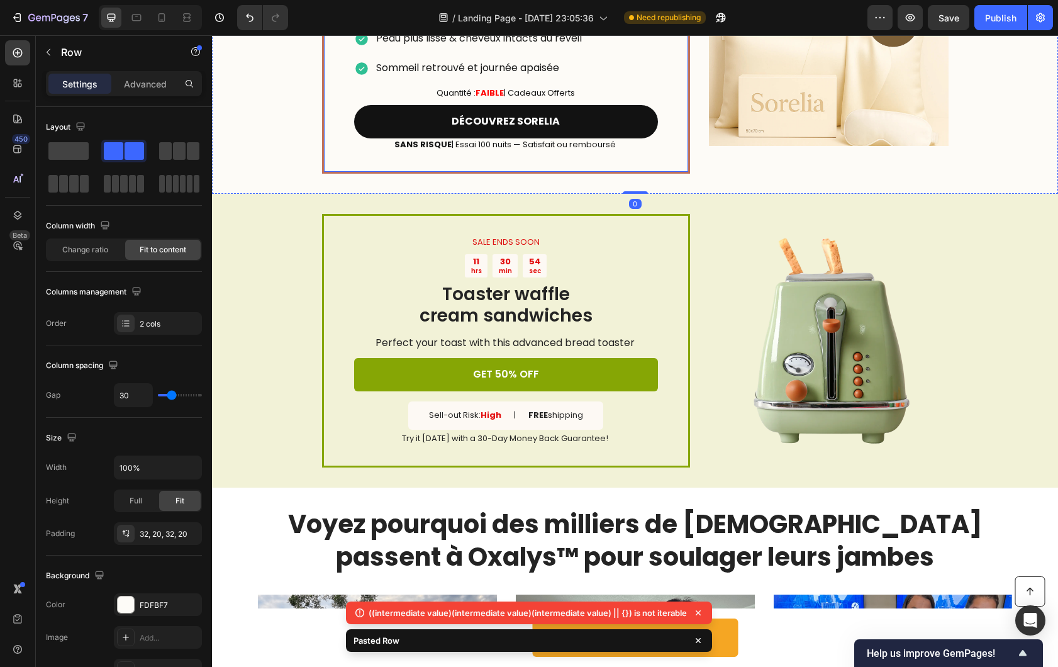
scroll to position [3038, 0]
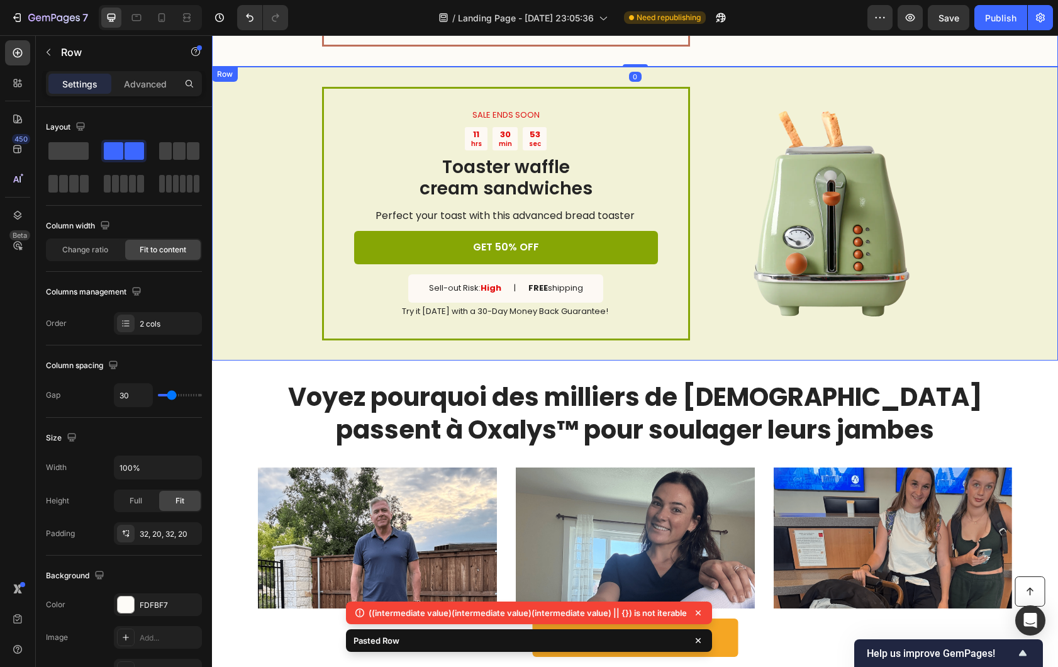
click at [267, 257] on div "SALE ENDS SOON Text Block 11 hrs 30 min 53 sec Countdown Timer Toaster waffle c…" at bounding box center [635, 214] width 846 height 294
click at [289, 75] on icon at bounding box center [289, 79] width 10 height 10
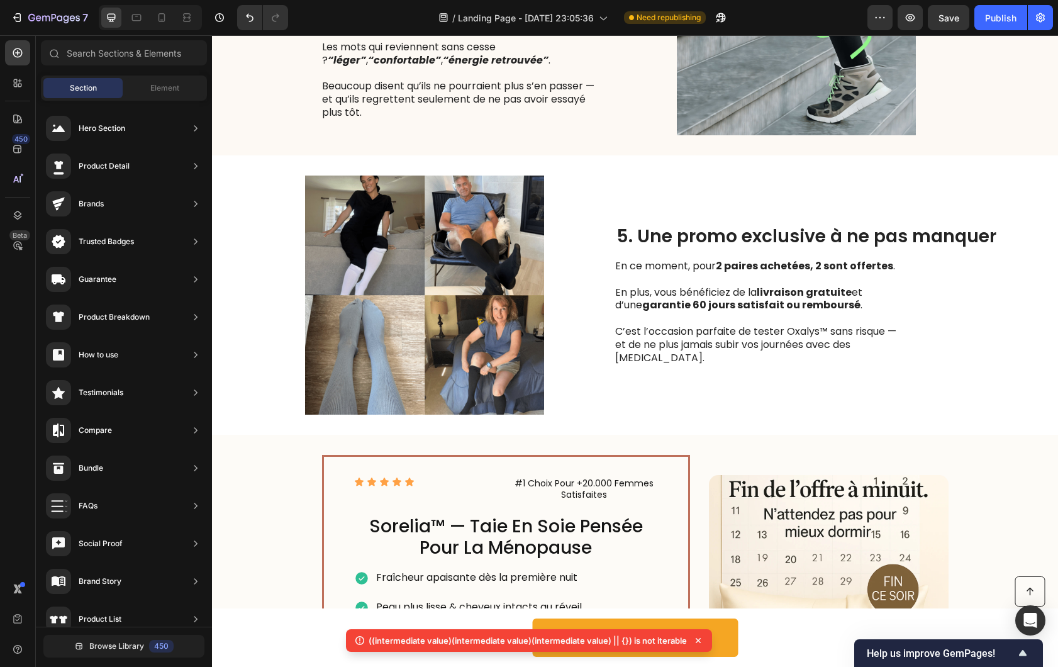
scroll to position [1673, 0]
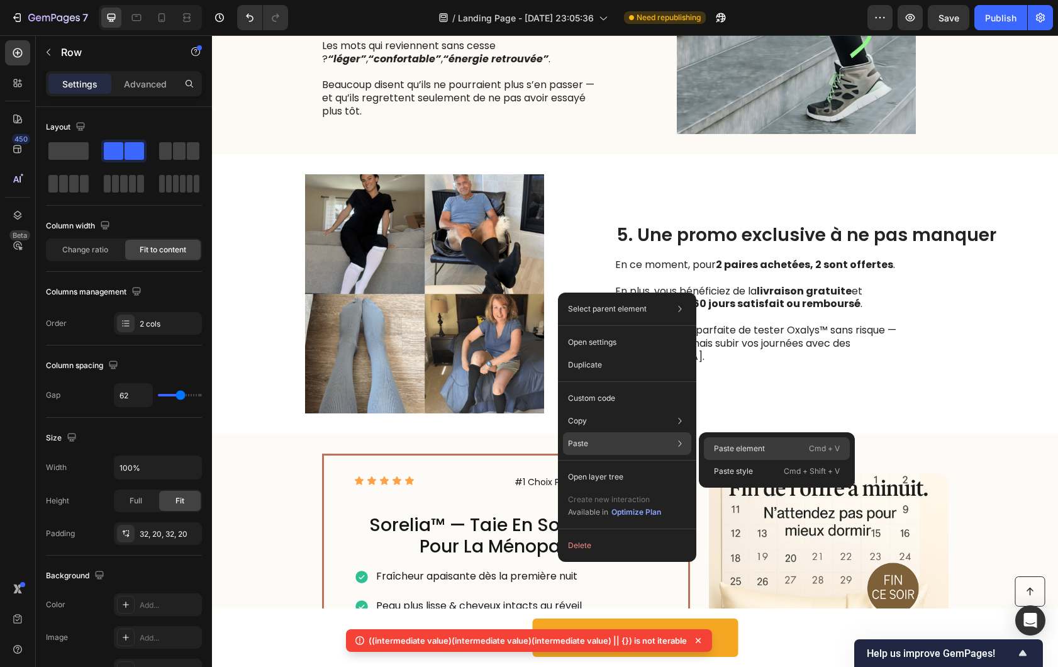
click at [763, 453] on p "Paste element" at bounding box center [739, 448] width 51 height 11
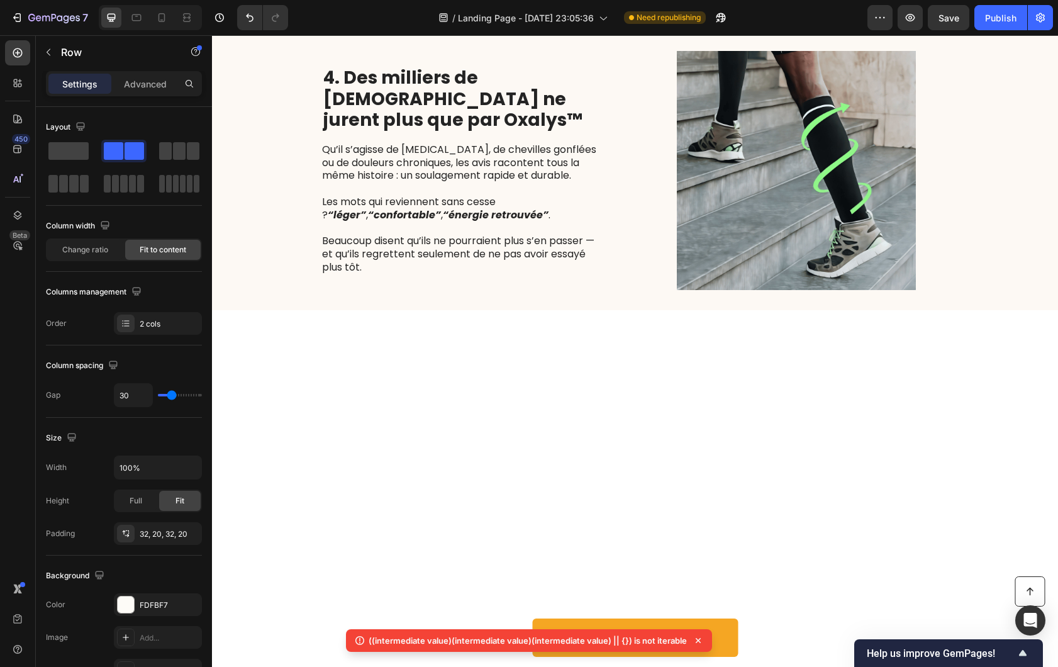
scroll to position [1845, 0]
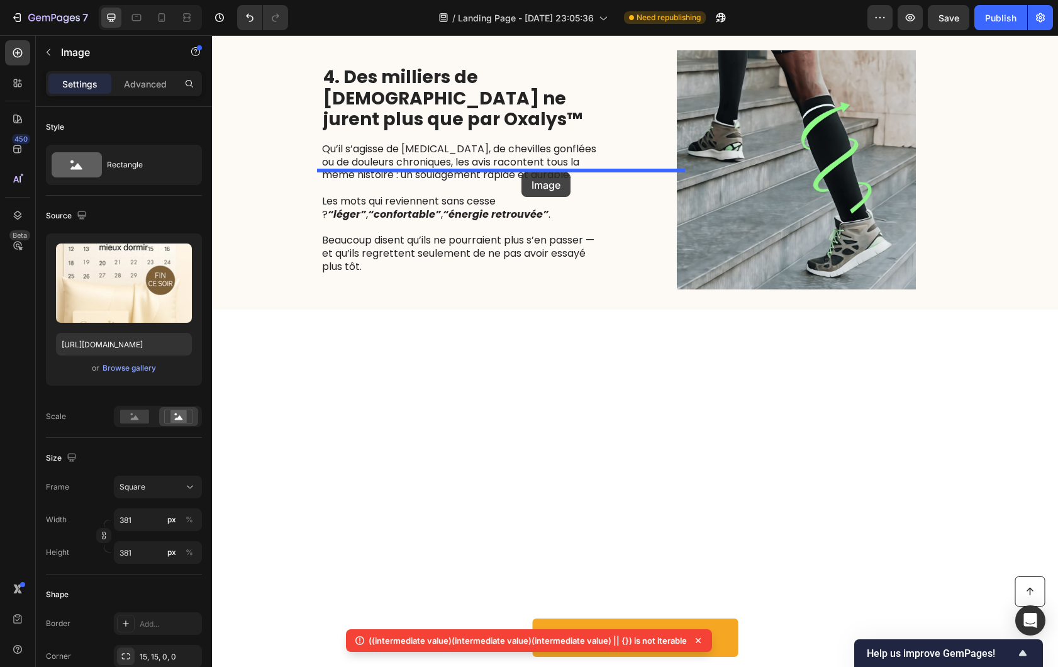
drag, startPoint x: 844, startPoint y: 304, endPoint x: 522, endPoint y: 172, distance: 347.9
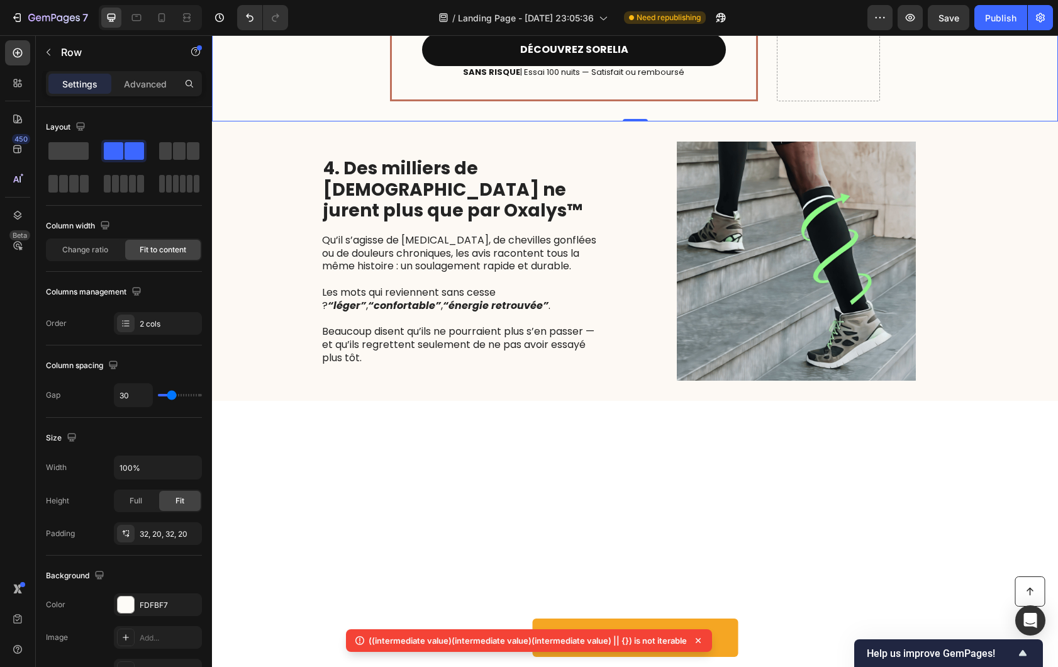
scroll to position [1834, 0]
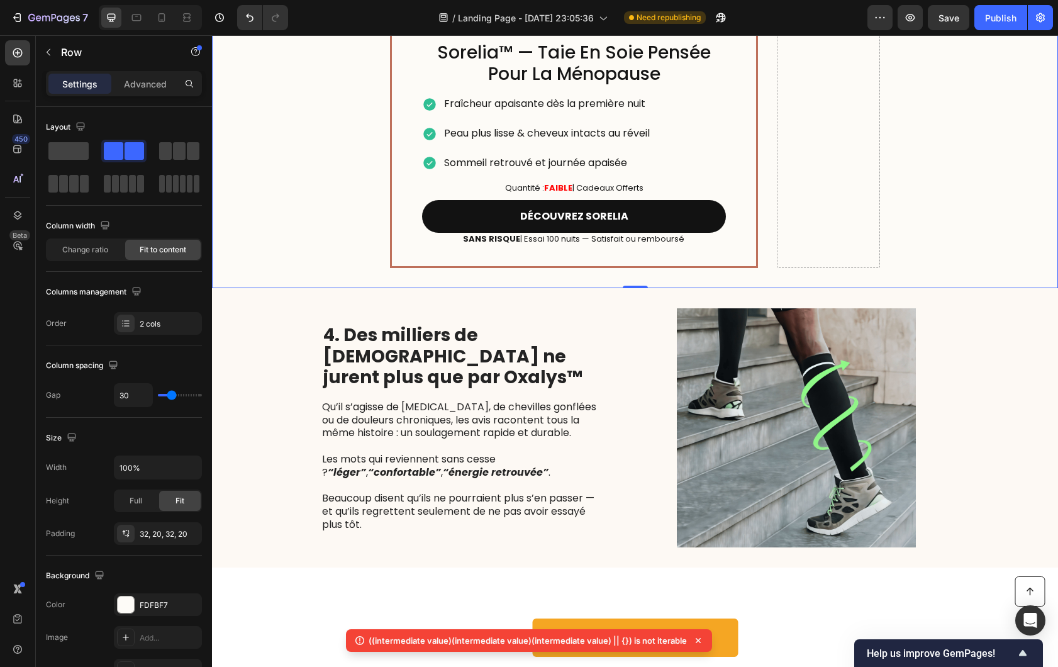
click at [816, 255] on div "Drop element here" at bounding box center [828, 1] width 103 height 534
click at [846, 210] on div "Drop element here" at bounding box center [828, 1] width 103 height 534
click at [958, 208] on div "Image Icon Icon Icon Icon Icon Icon List #1 Choix Pour +20.000 Femmes Satisfait…" at bounding box center [635, 1] width 846 height 574
click at [64, 152] on span at bounding box center [68, 151] width 40 height 18
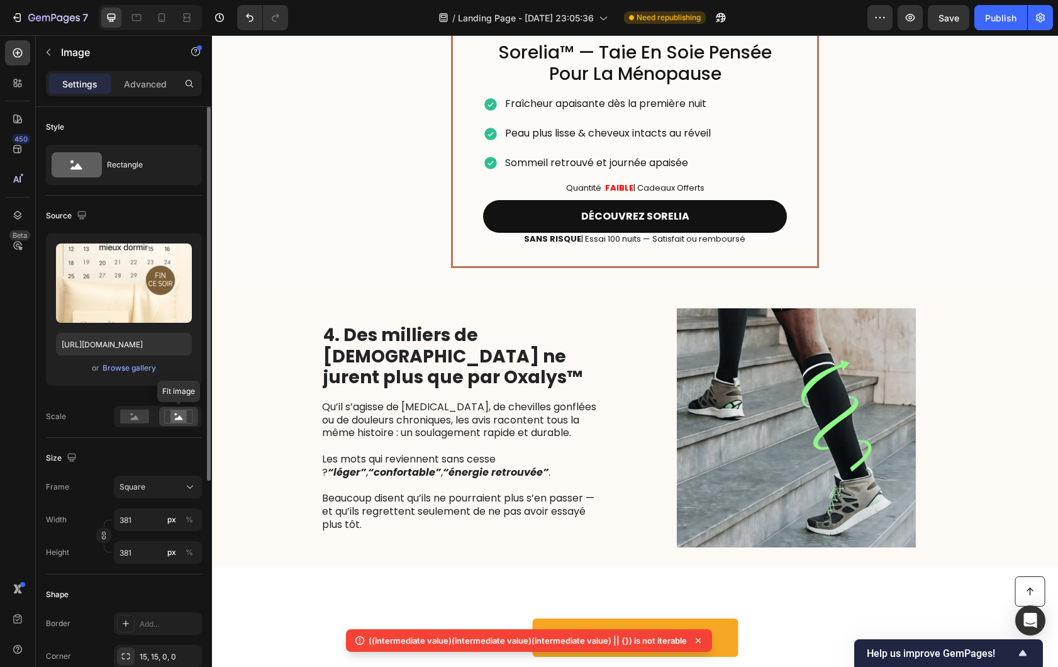
click at [116, 427] on div "Source Upload Image https://cdn.shopify.com/s/files/1/0954/6521/0205/files/gemp…" at bounding box center [124, 317] width 156 height 242
click at [121, 422] on rect at bounding box center [134, 417] width 29 height 14
click at [178, 420] on rect at bounding box center [178, 416] width 16 height 13
click at [131, 420] on rect at bounding box center [134, 417] width 29 height 14
click at [165, 498] on div "Frame Square Width 381 px % Height 381 px %" at bounding box center [124, 520] width 156 height 88
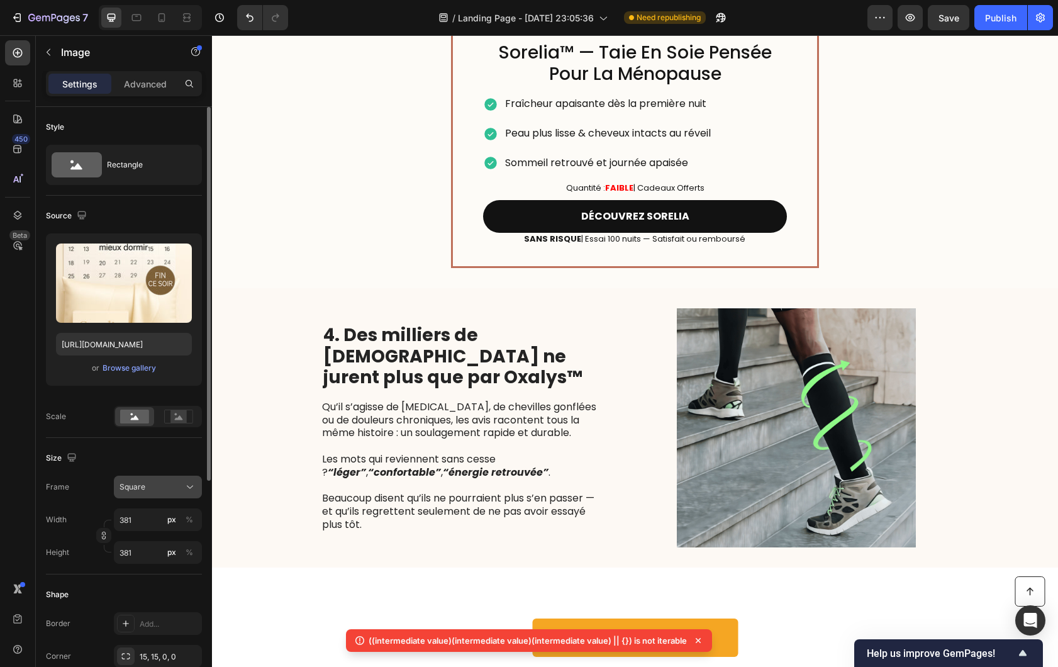
click at [170, 489] on div "Square" at bounding box center [151, 486] width 62 height 11
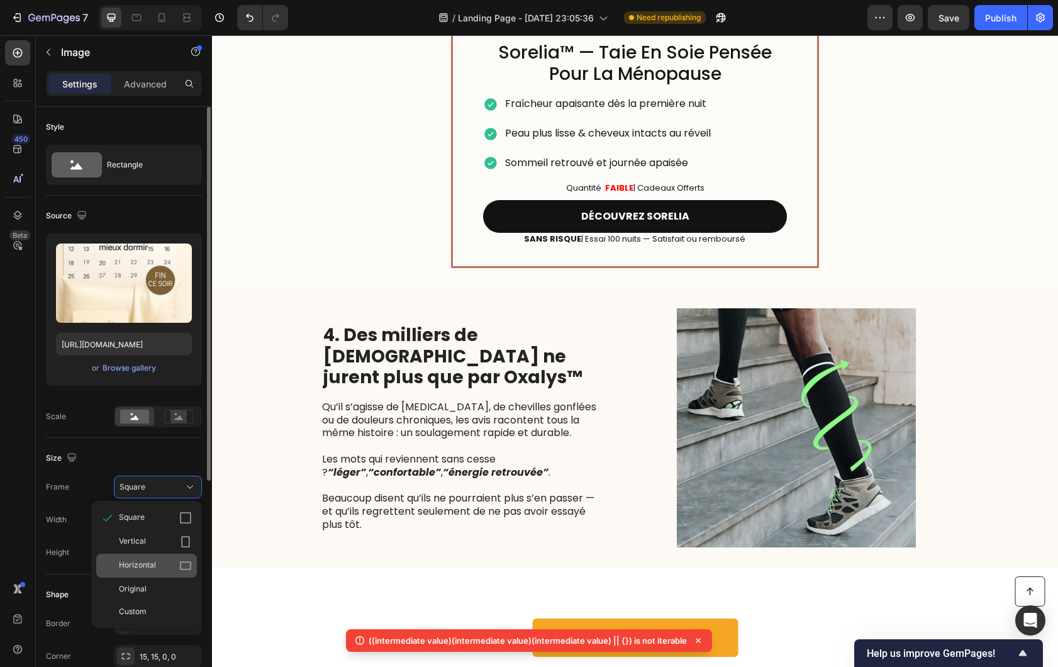
click at [169, 561] on div "Horizontal" at bounding box center [155, 565] width 73 height 13
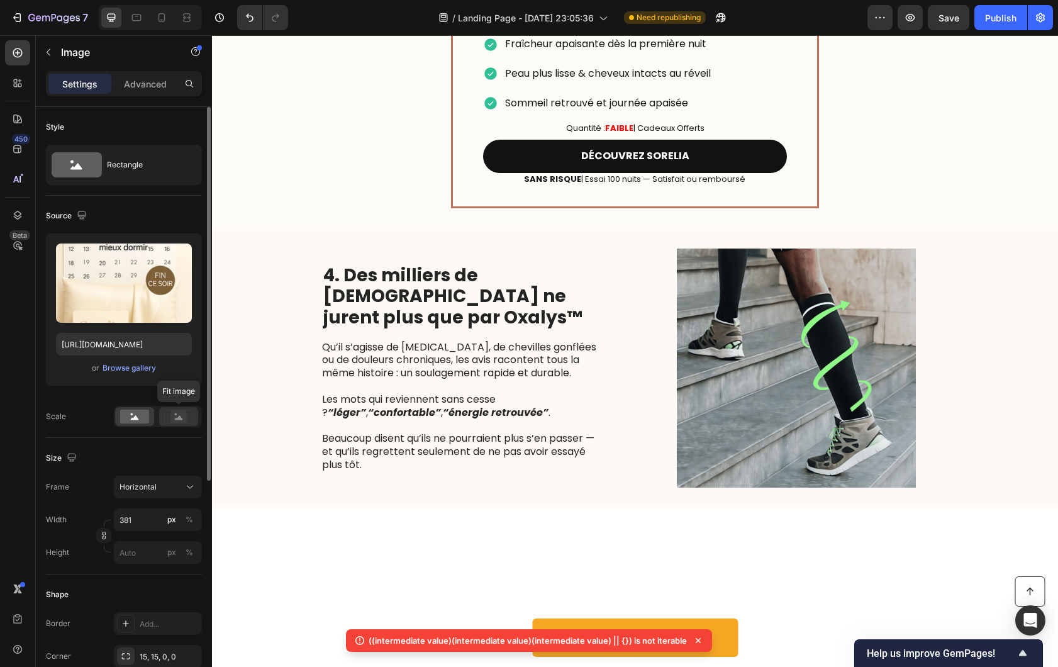
click at [168, 422] on icon at bounding box center [178, 417] width 29 height 14
click at [133, 420] on rect at bounding box center [134, 417] width 29 height 14
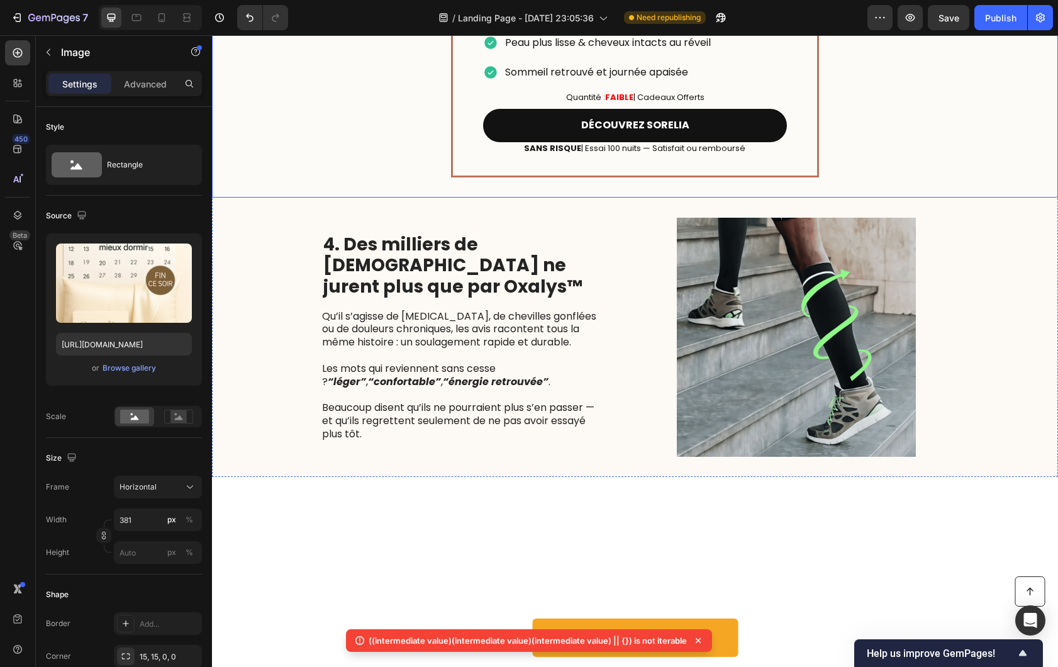
scroll to position [1910, 0]
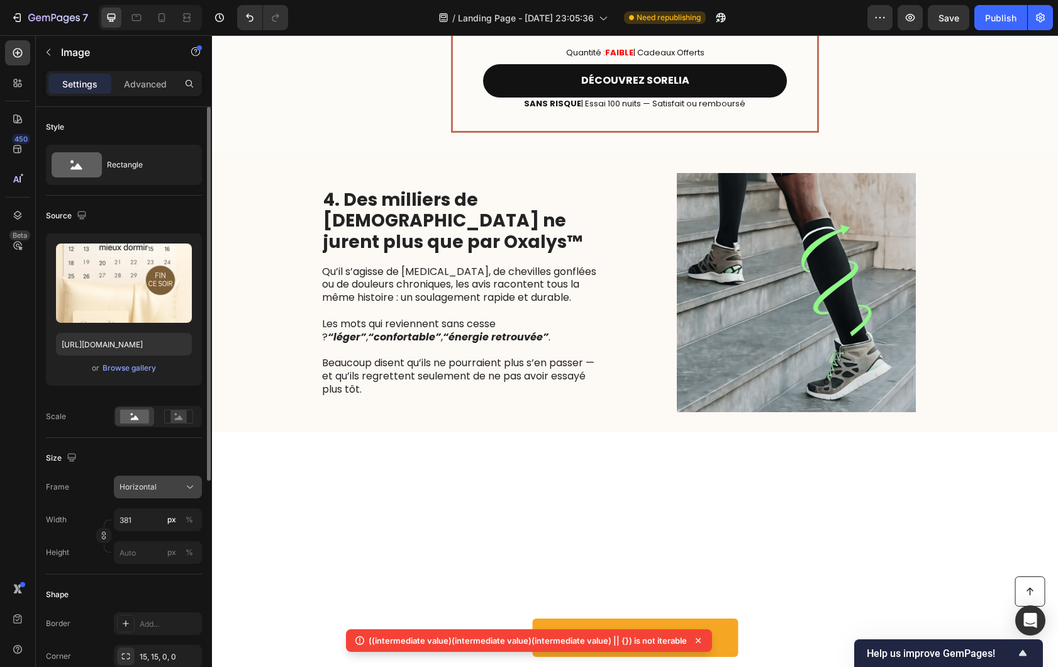
click at [164, 495] on button "Horizontal" at bounding box center [158, 487] width 88 height 23
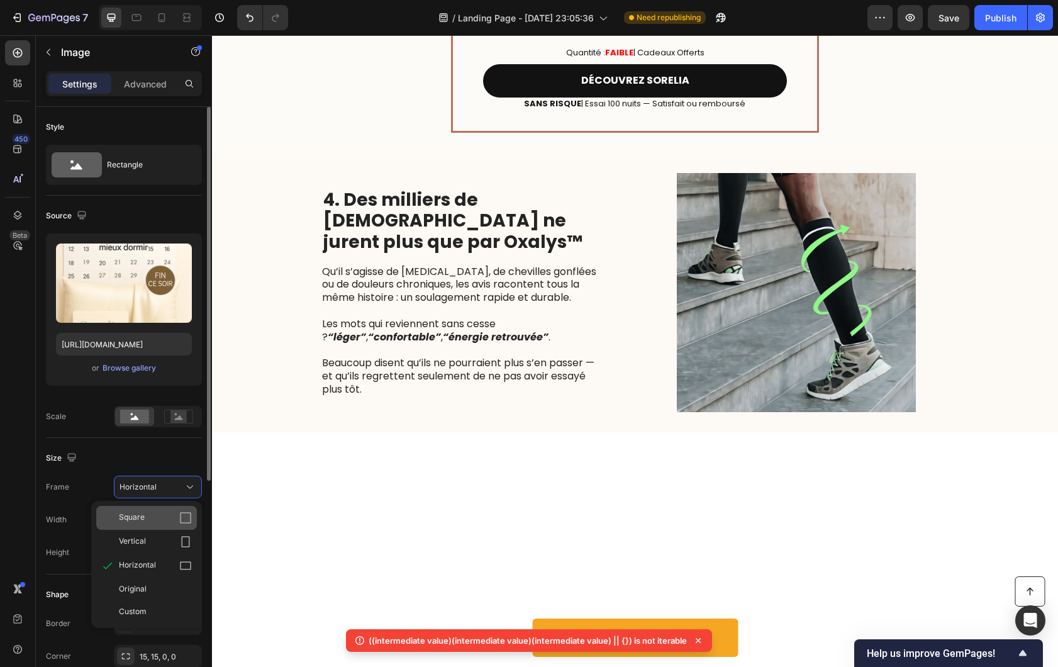
click at [176, 511] on div "Square" at bounding box center [155, 517] width 73 height 13
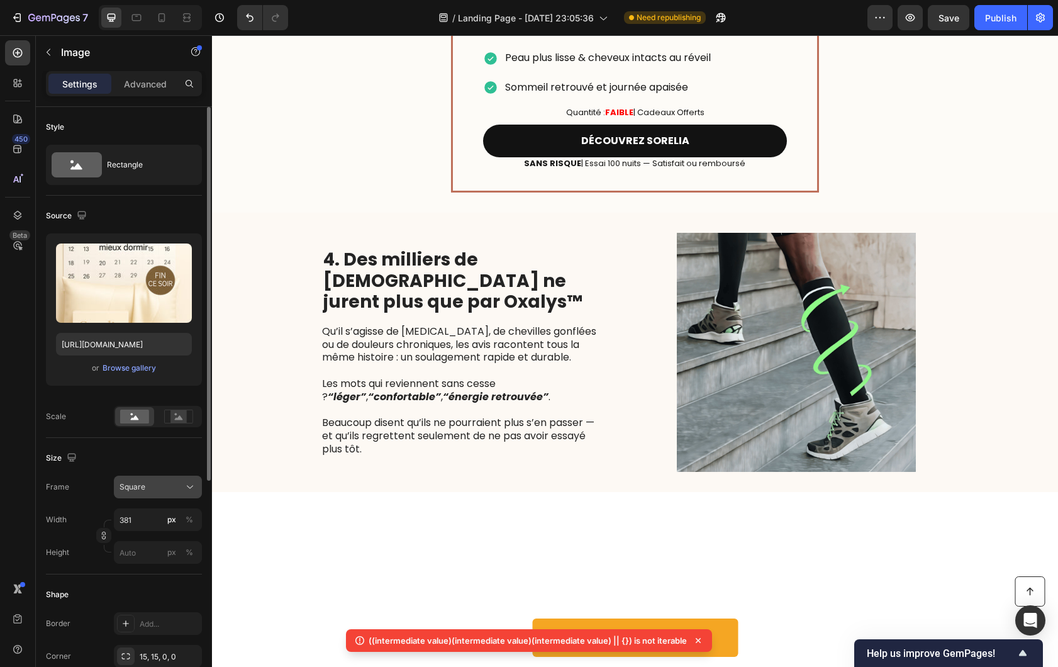
click at [174, 488] on div "Square" at bounding box center [151, 486] width 62 height 11
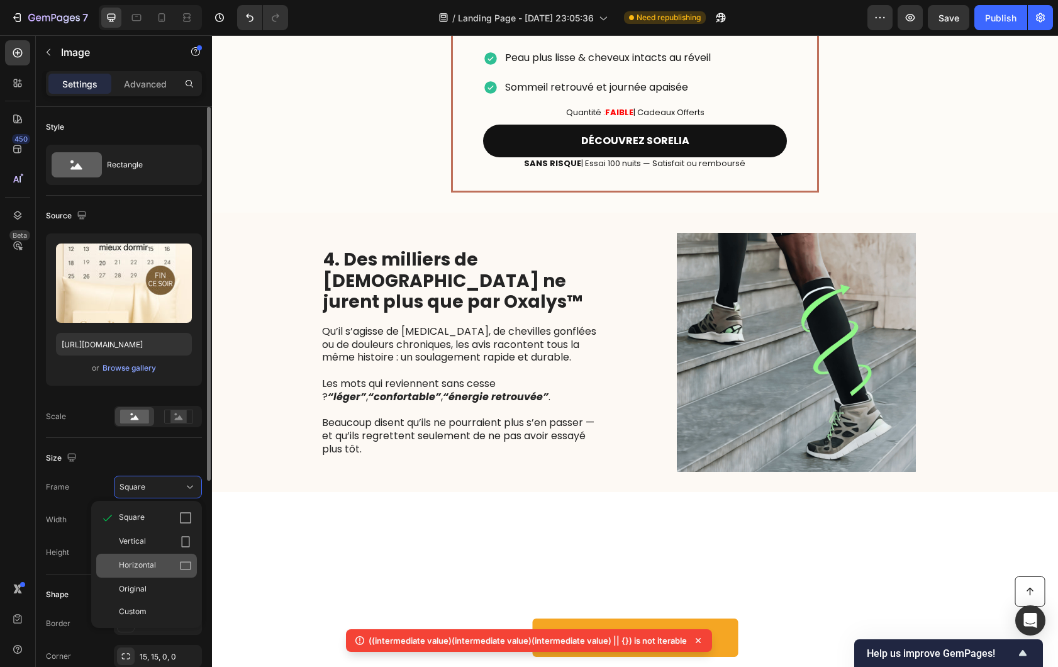
click at [165, 555] on div "Horizontal" at bounding box center [146, 566] width 101 height 24
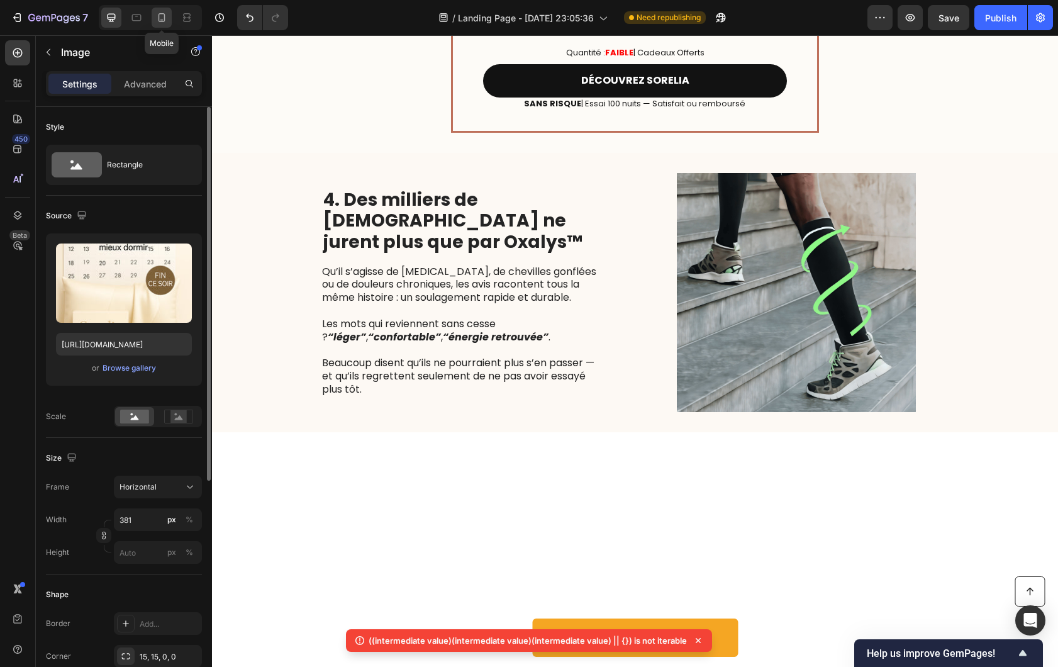
click at [170, 18] on div at bounding box center [162, 18] width 20 height 20
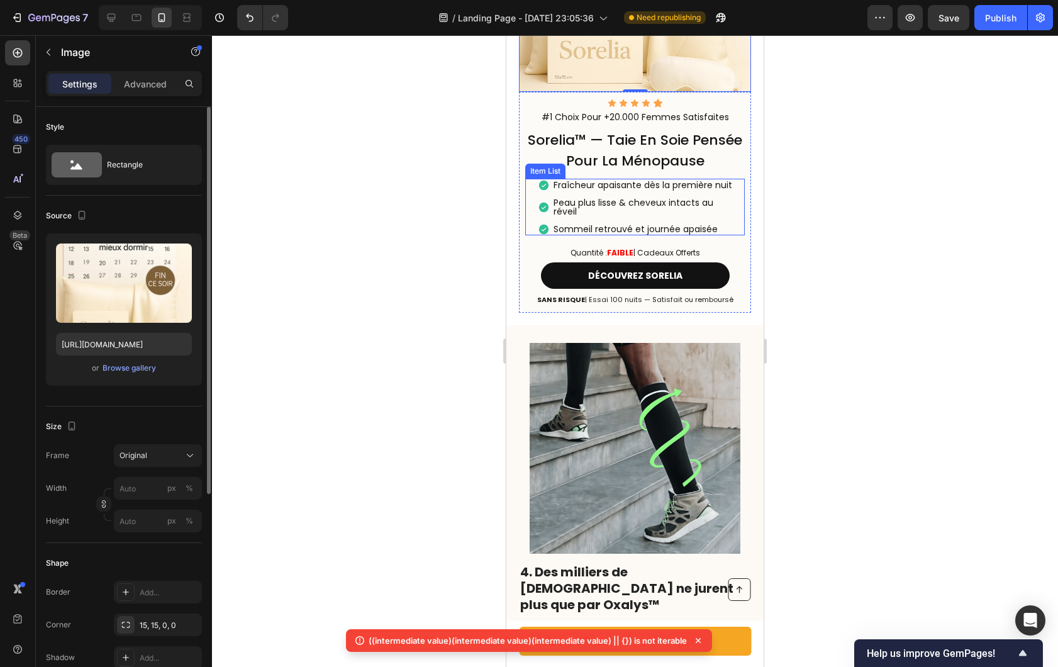
scroll to position [2061, 0]
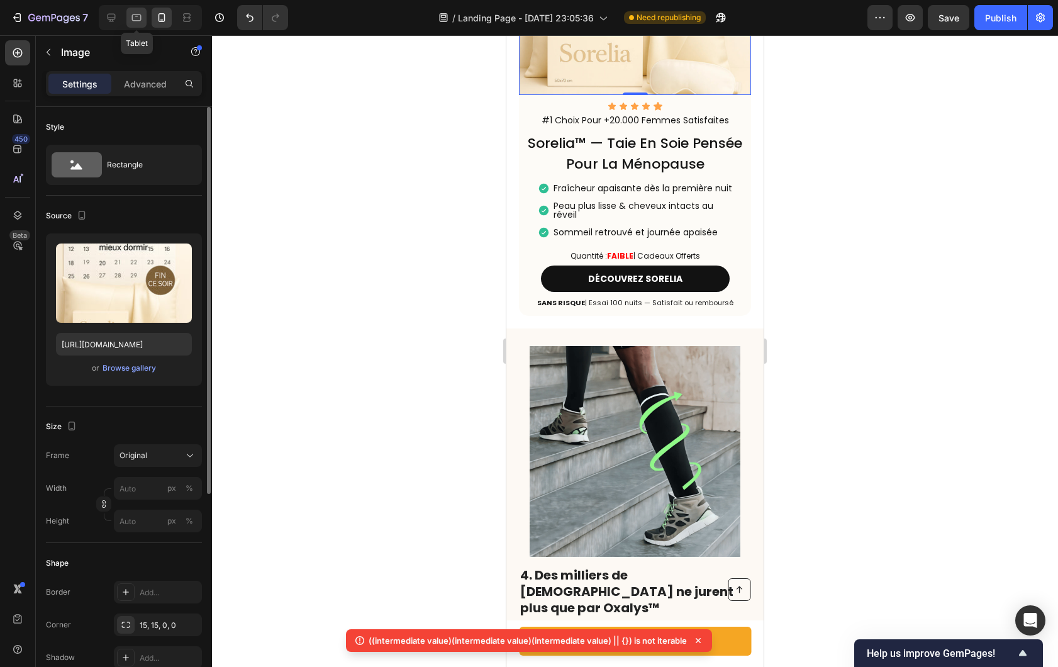
click at [130, 25] on div at bounding box center [136, 18] width 20 height 20
type input "381"
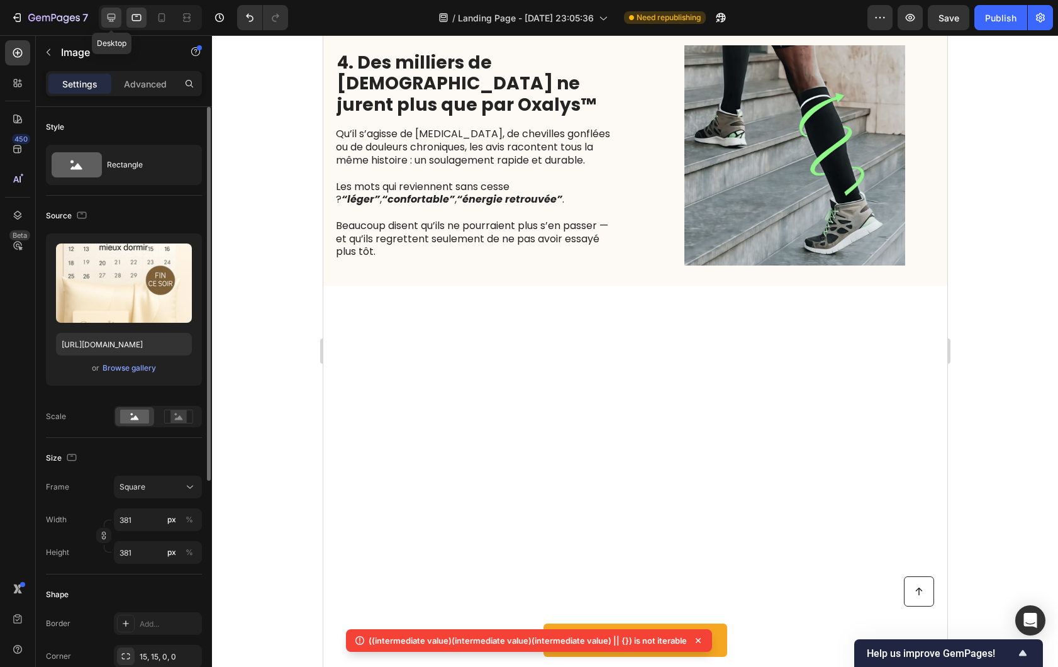
click at [114, 21] on icon at bounding box center [111, 17] width 13 height 13
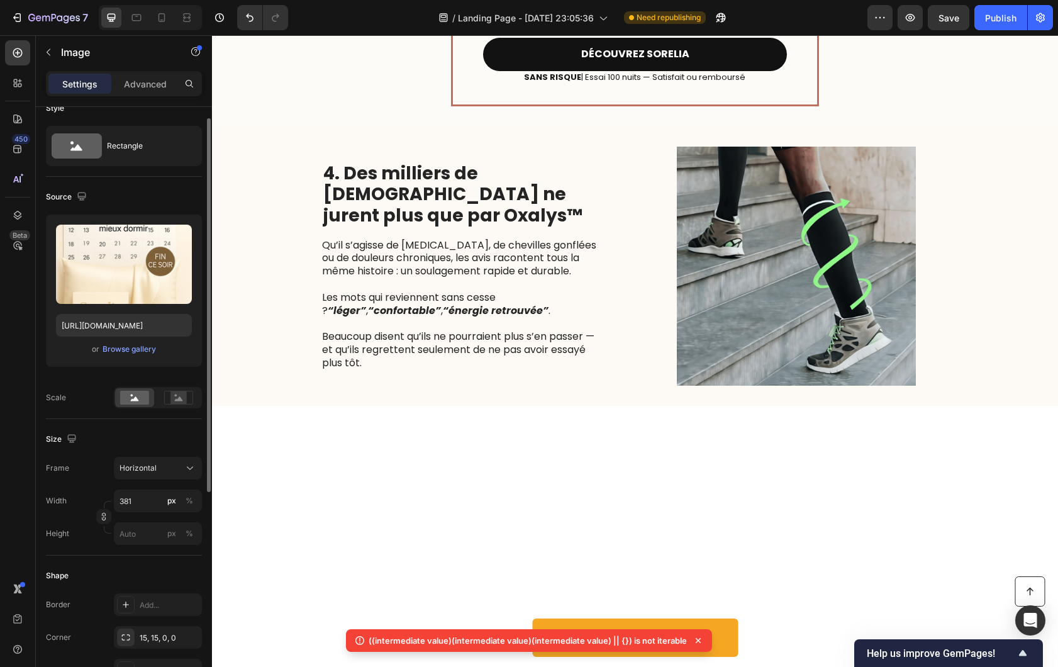
scroll to position [42, 0]
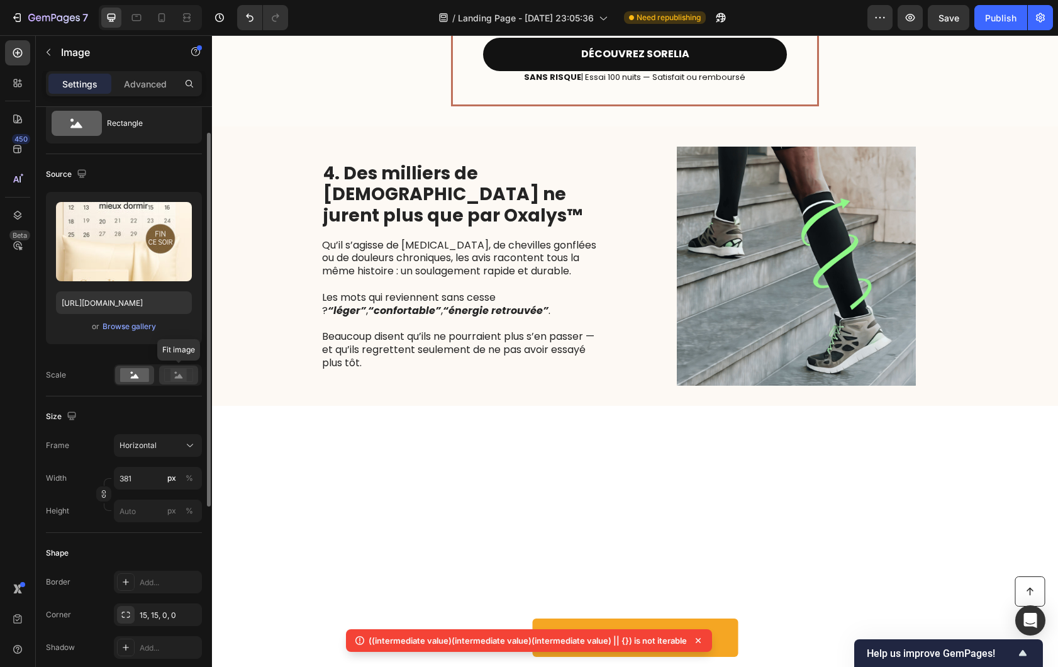
click at [173, 376] on rect at bounding box center [178, 375] width 16 height 13
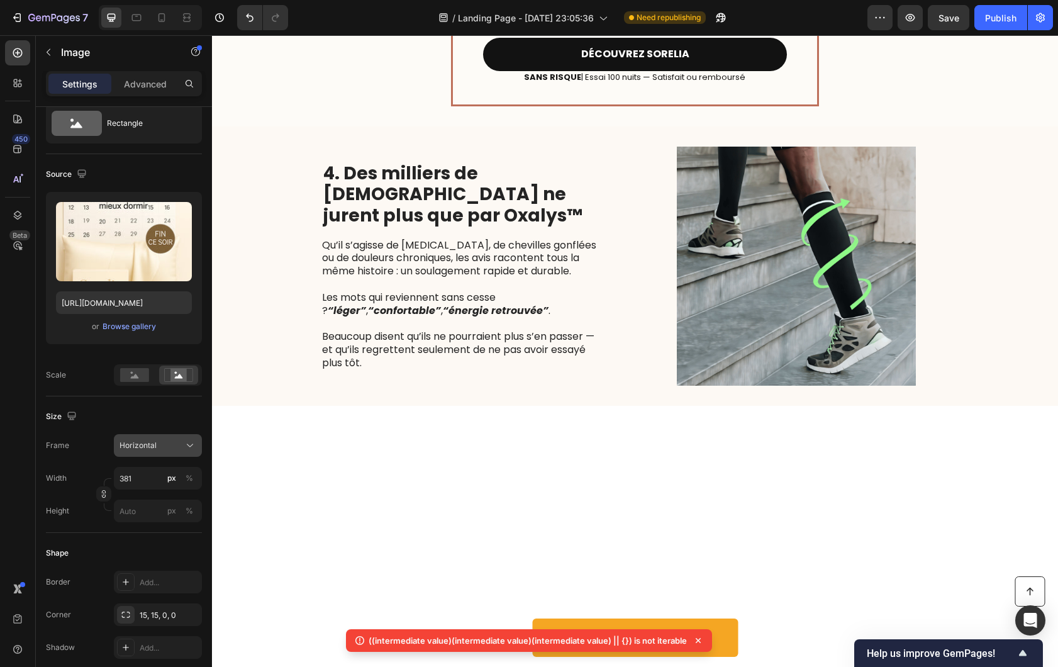
click at [147, 449] on span "Horizontal" at bounding box center [138, 445] width 37 height 11
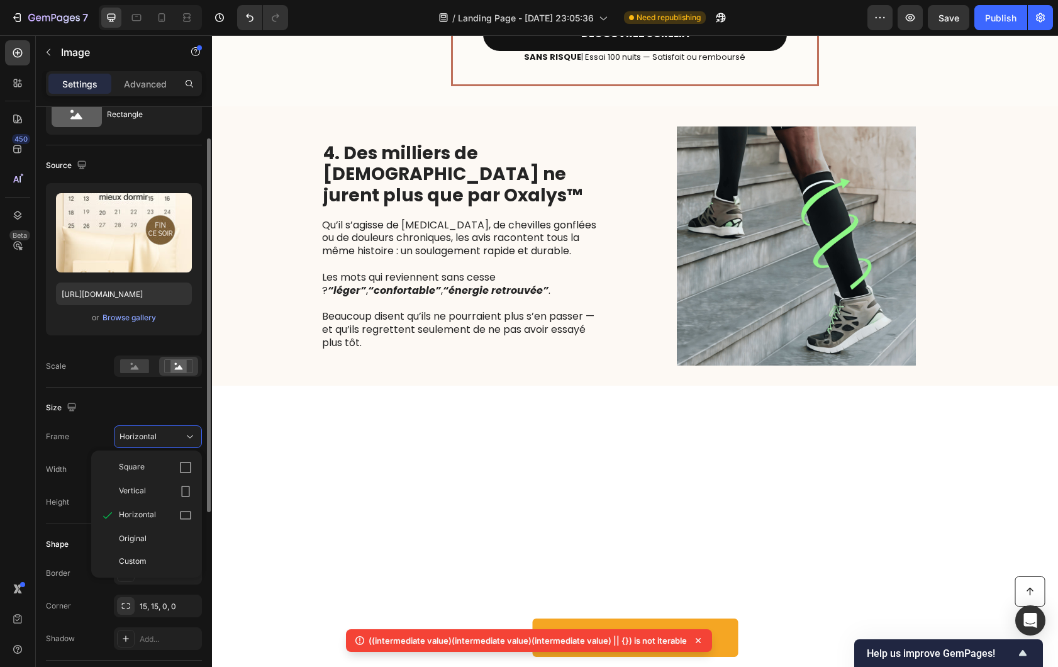
scroll to position [1960, 0]
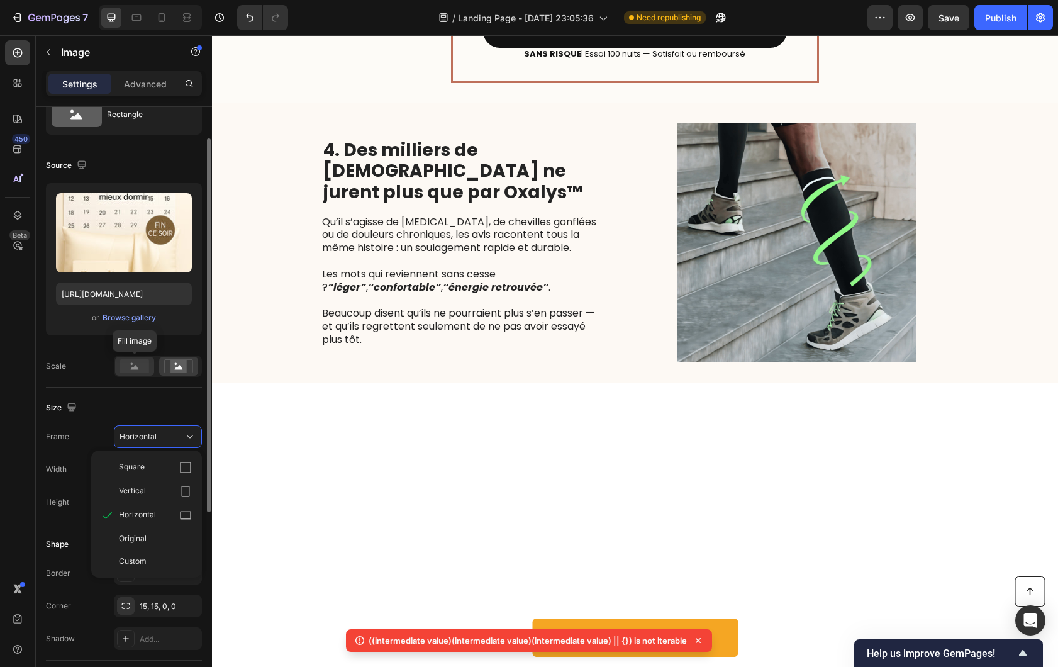
click at [147, 364] on rect at bounding box center [134, 366] width 29 height 14
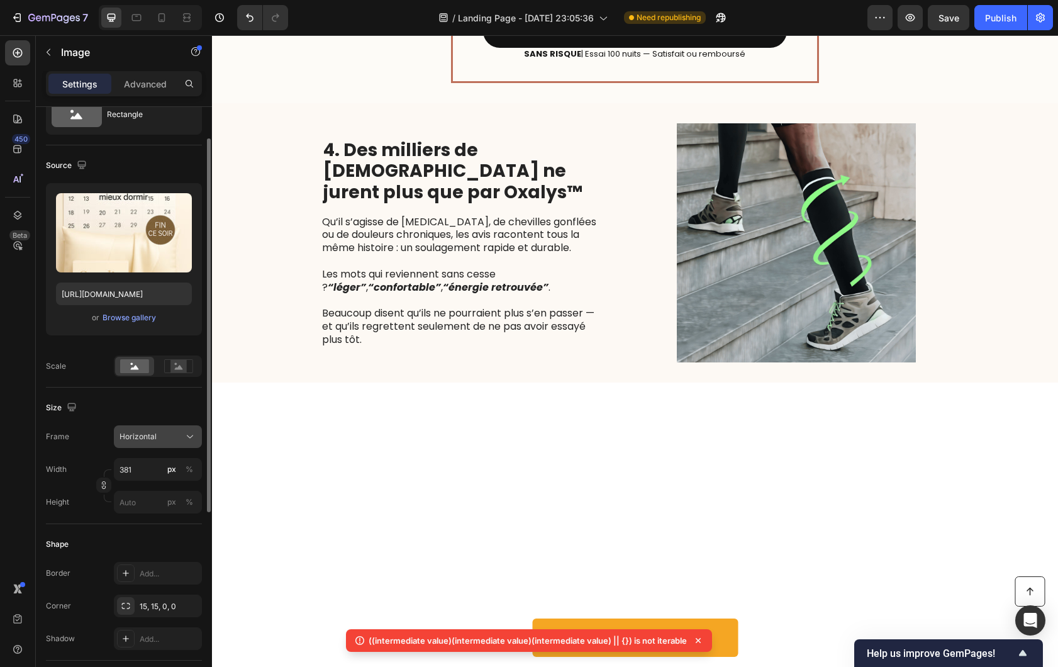
click at [154, 445] on button "Horizontal" at bounding box center [158, 436] width 88 height 23
click at [159, 440] on div "Horizontal" at bounding box center [151, 436] width 62 height 11
click at [147, 477] on input "381" at bounding box center [158, 469] width 88 height 23
type input "5"
type input "4"
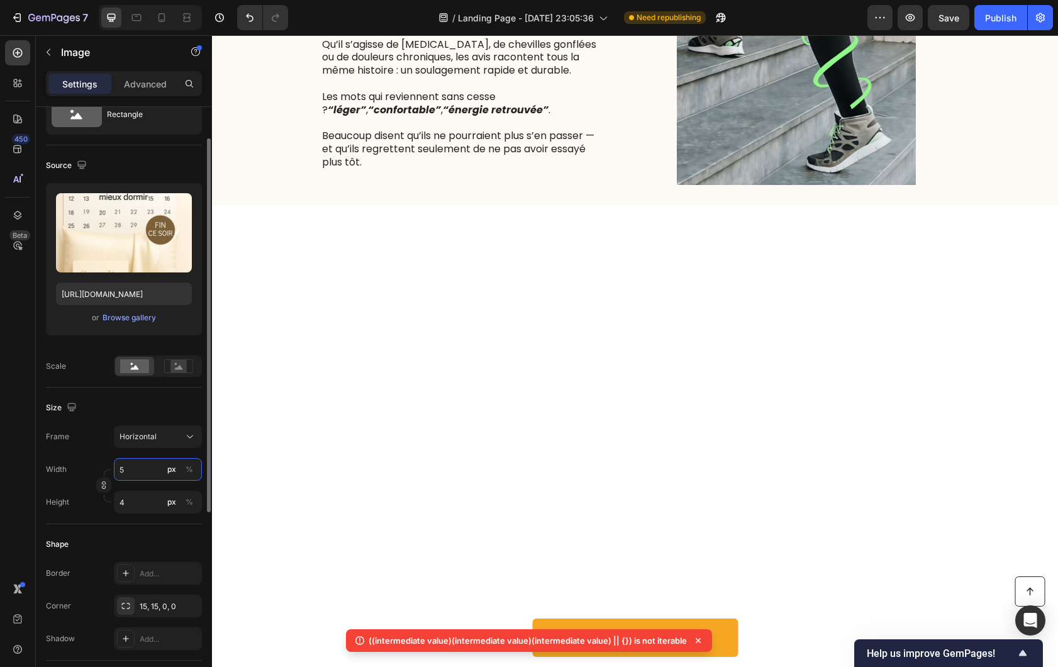
type input "50"
type input "38"
type input "500"
type input "375"
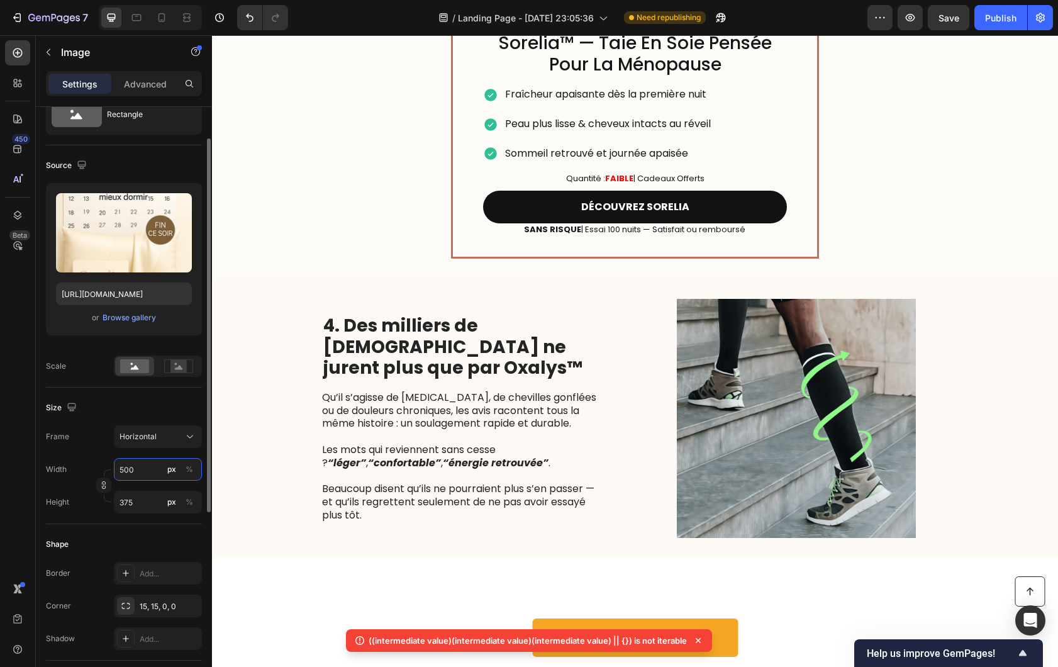
scroll to position [69, 0]
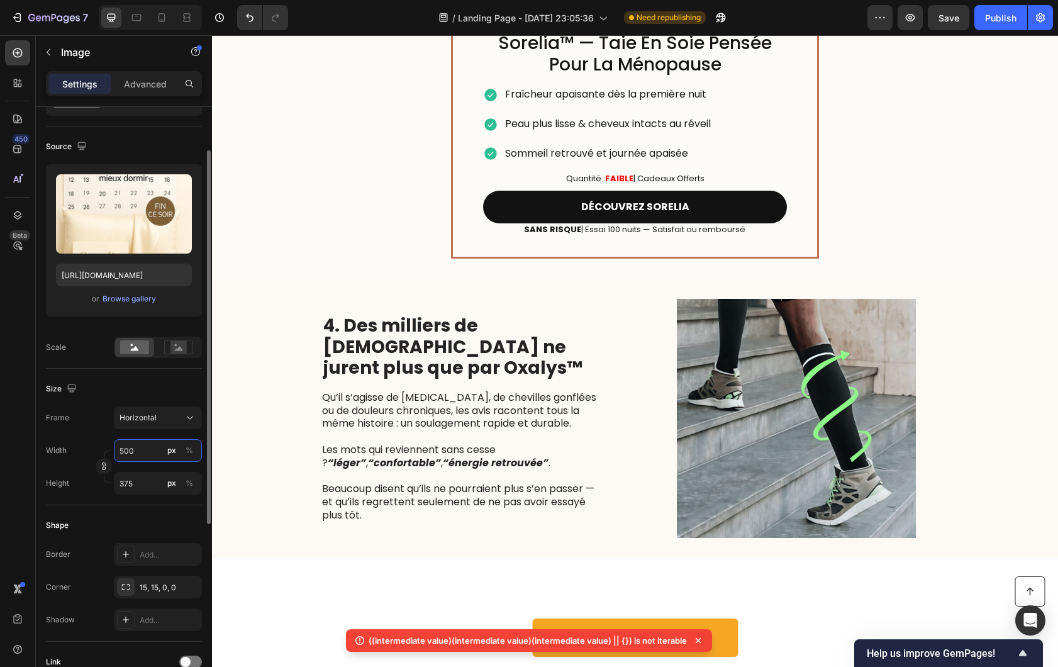
drag, startPoint x: 142, startPoint y: 455, endPoint x: 91, endPoint y: 455, distance: 51.0
click at [91, 455] on div "Width 500 px %" at bounding box center [124, 450] width 156 height 23
type input "6"
type input "5"
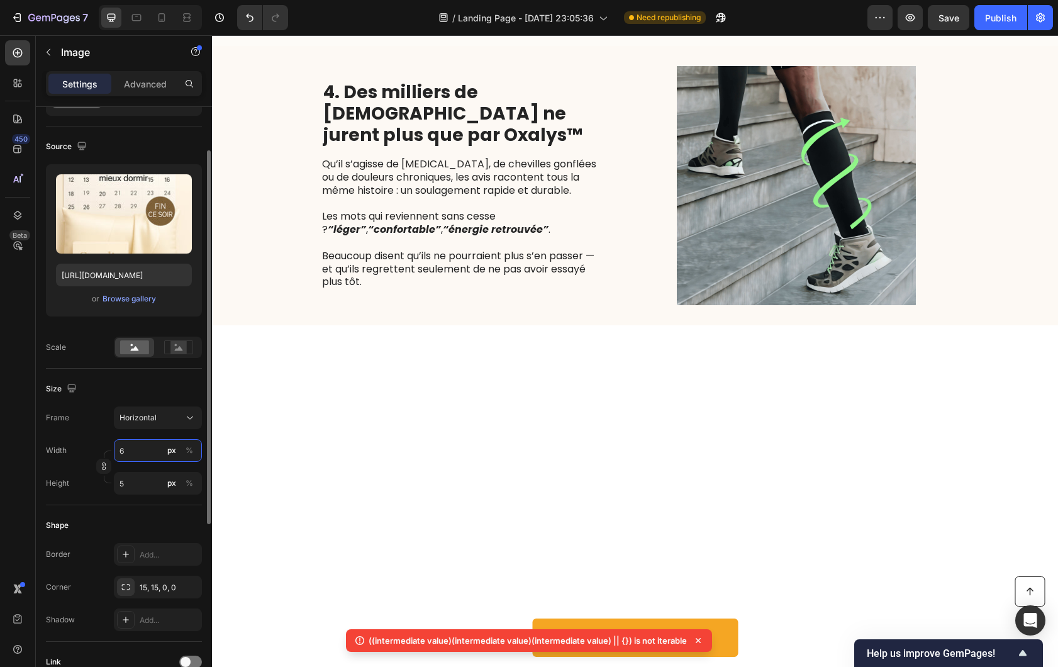
type input "60"
type input "45"
type input "600"
type input "450"
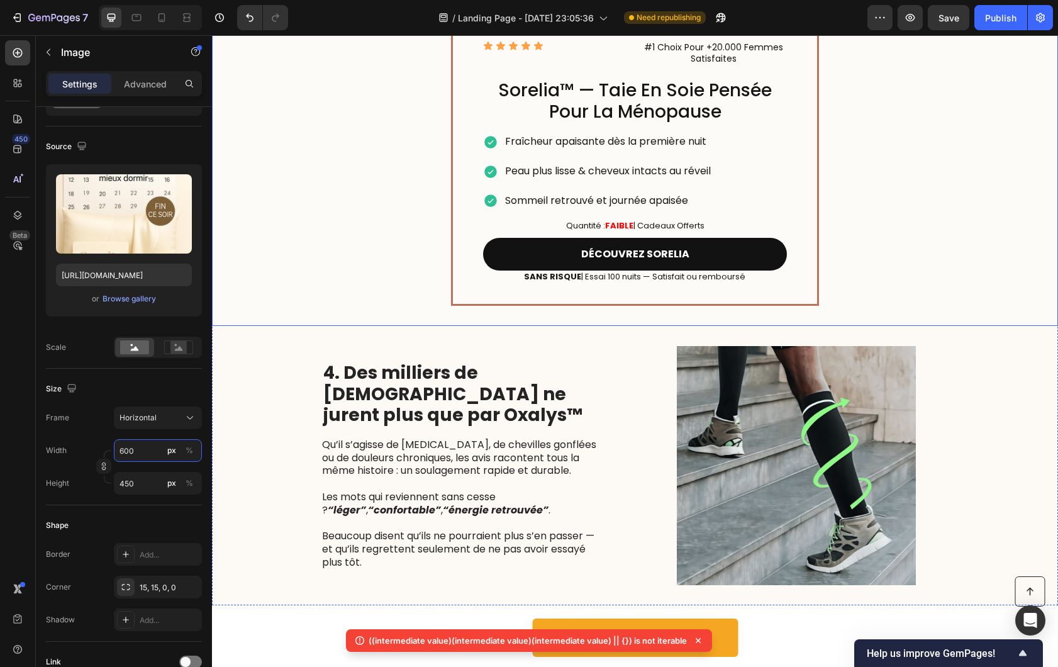
type input "60"
type input "45"
type input "6"
type input "5"
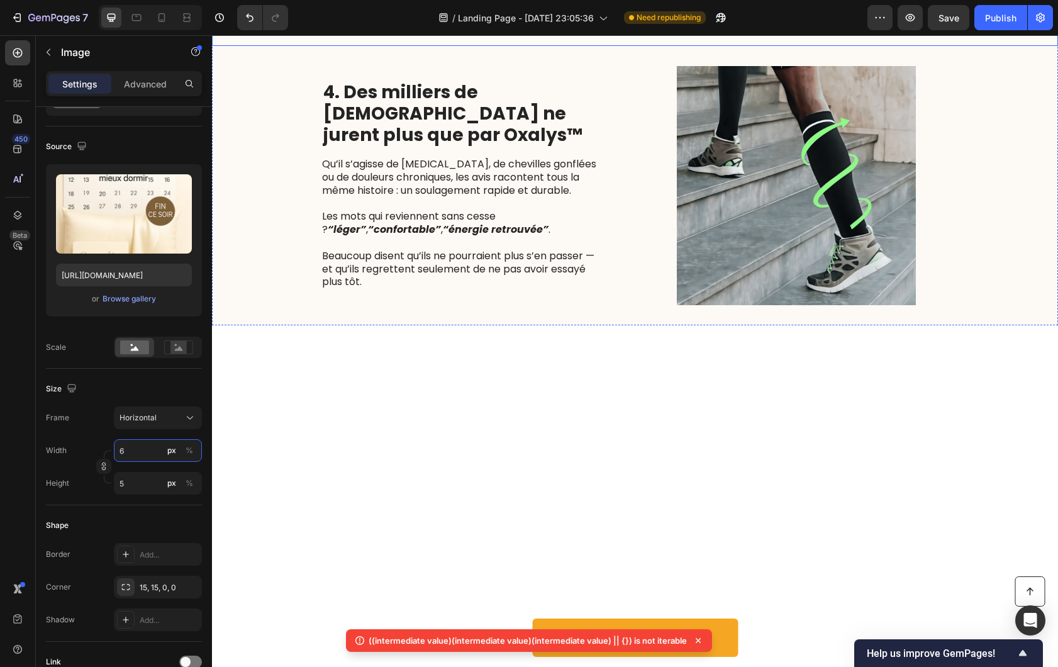
type input "65"
type input "49"
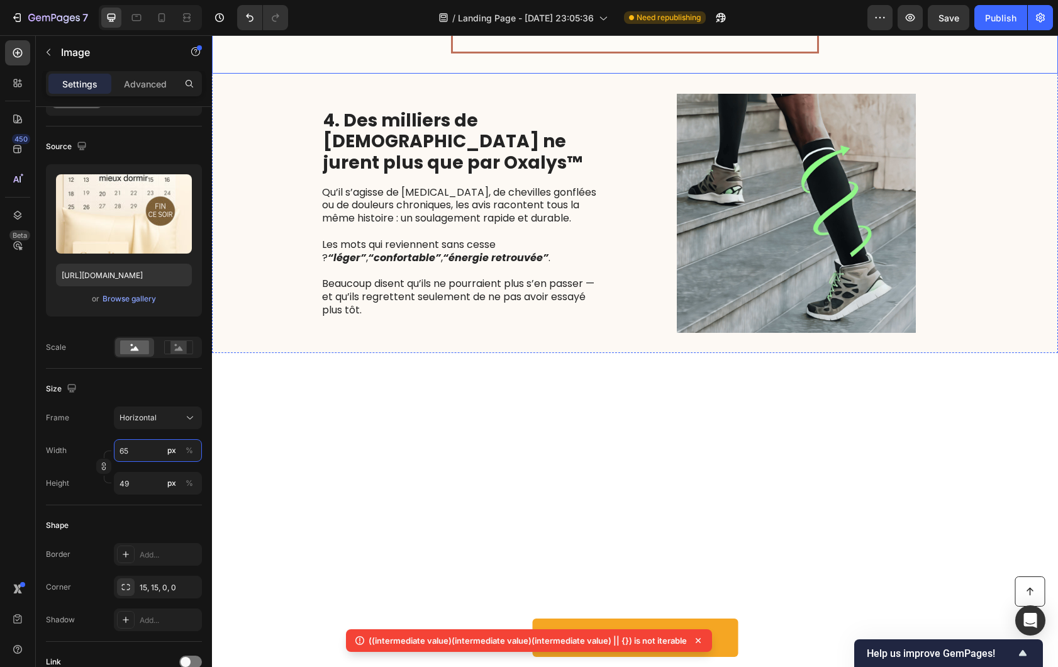
type input "650"
type input "488"
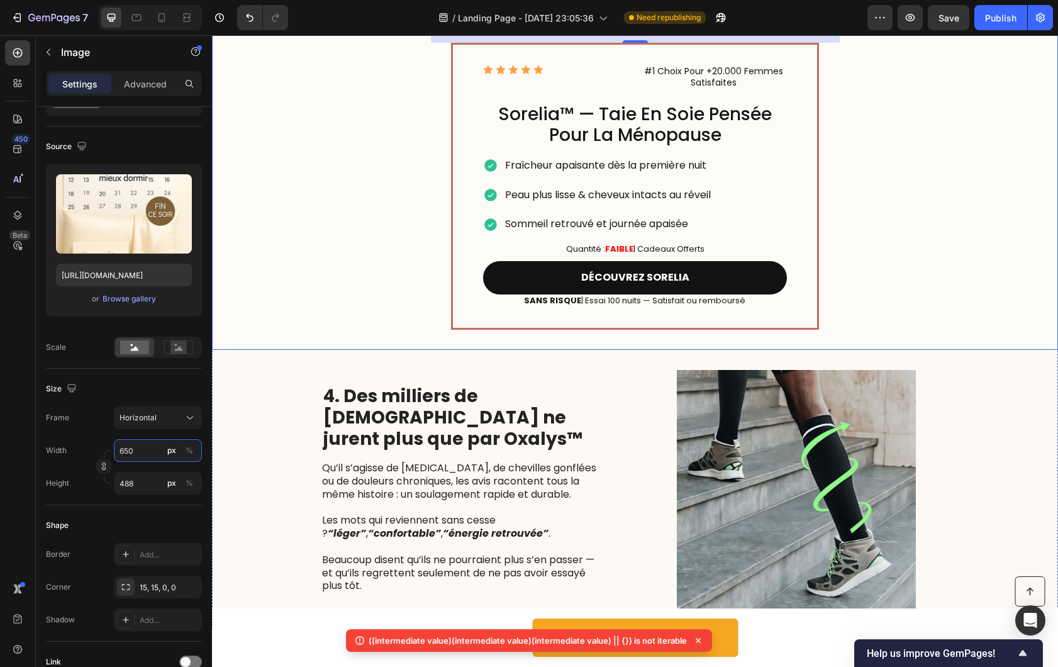
type input "65"
type input "49"
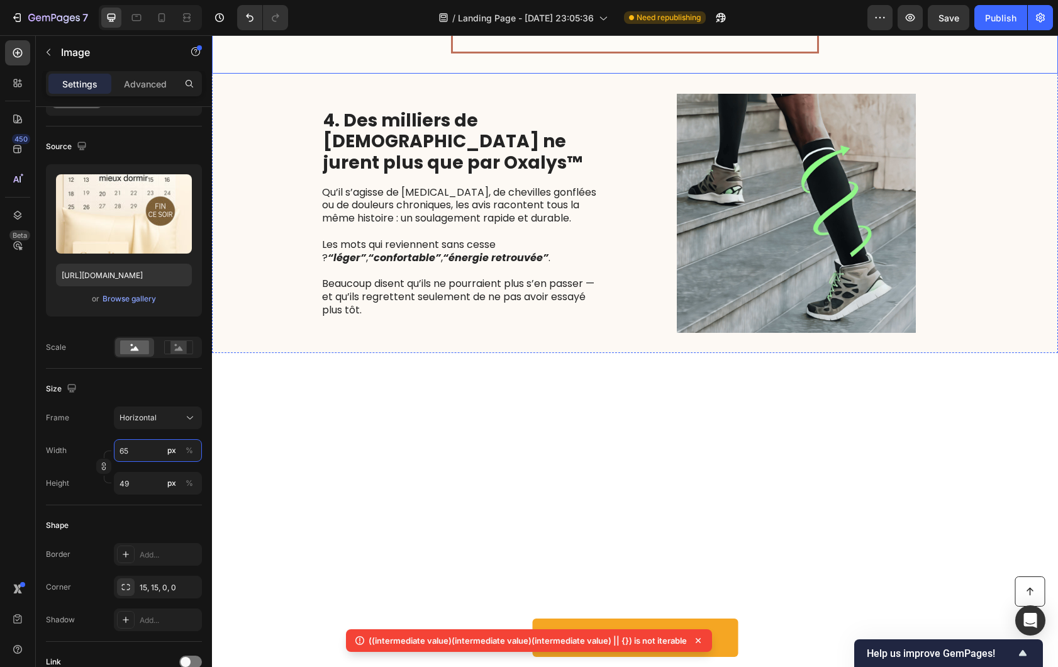
type input "6"
type input "5"
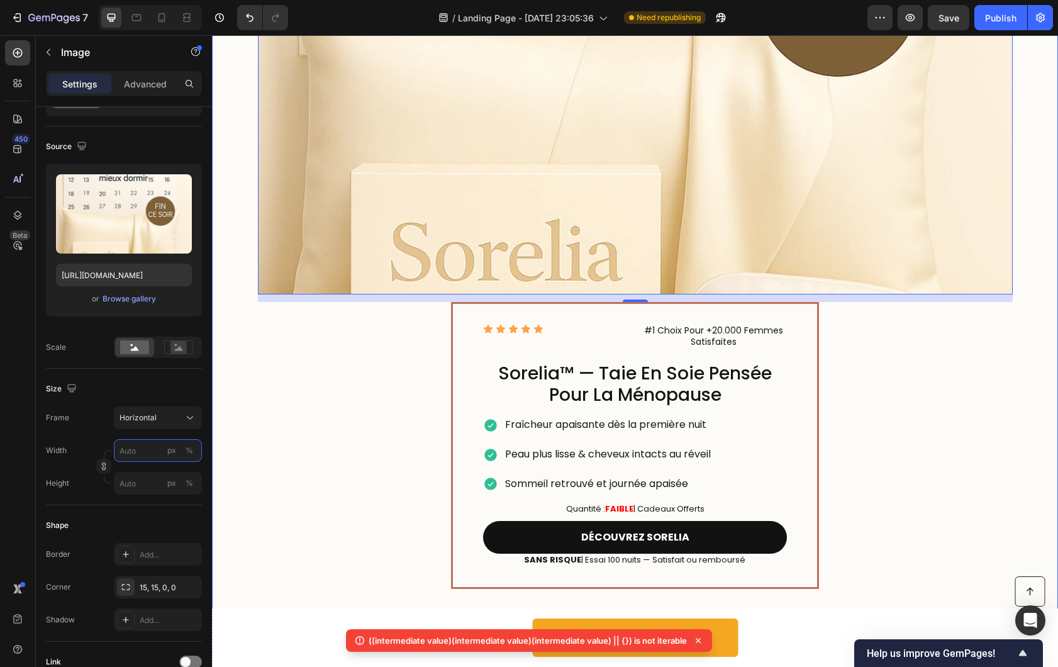
type input "4"
type input "3"
type input "5"
type input "4"
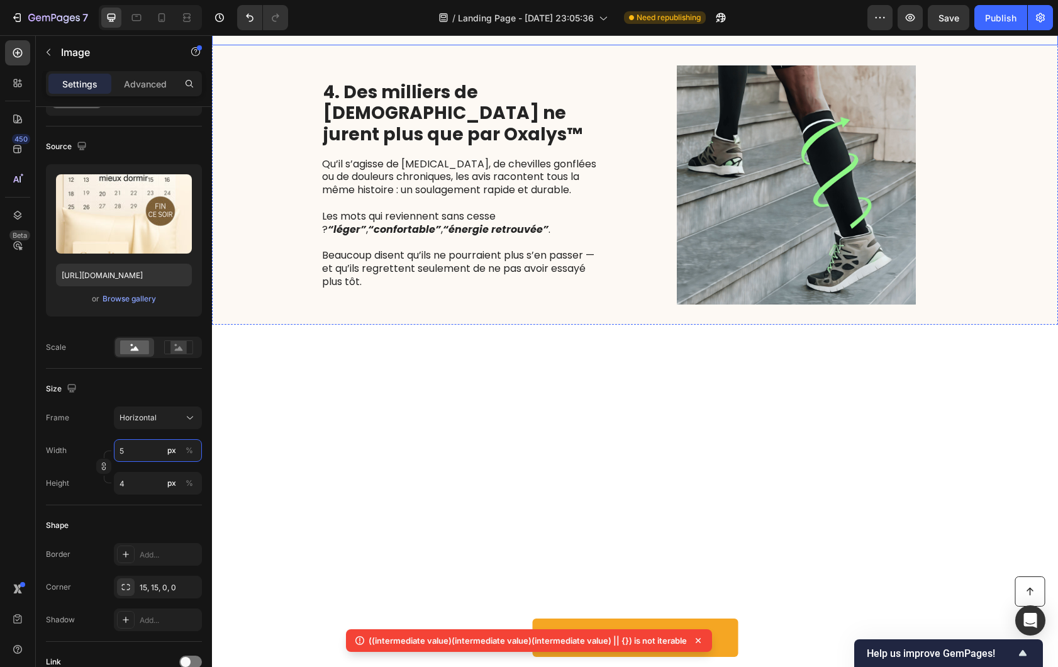
type input "56"
type input "42"
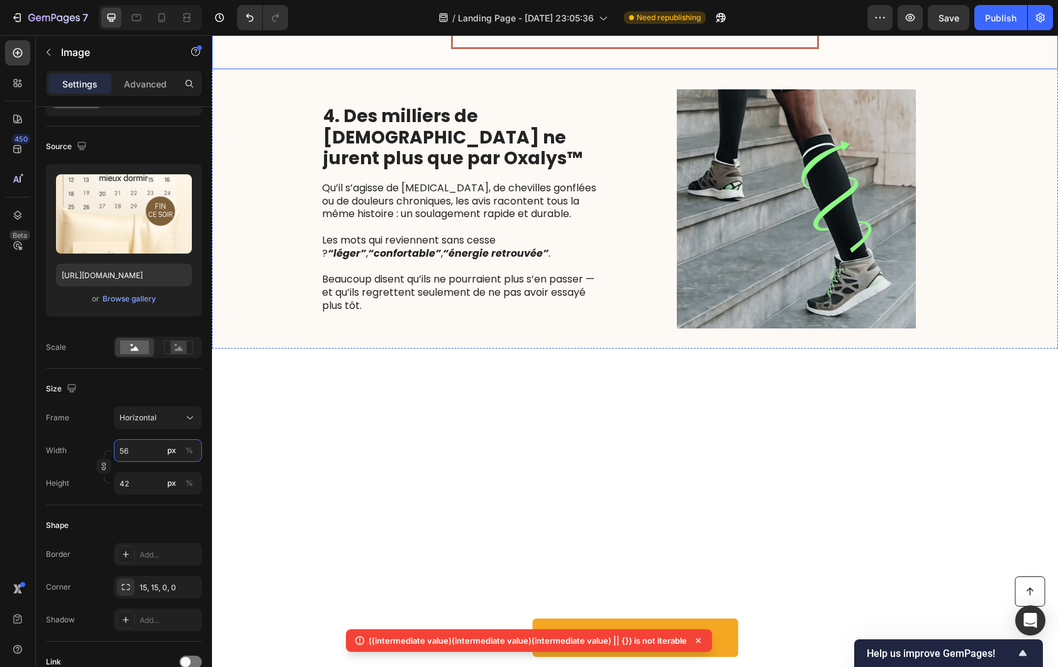
type input "5"
type input "4"
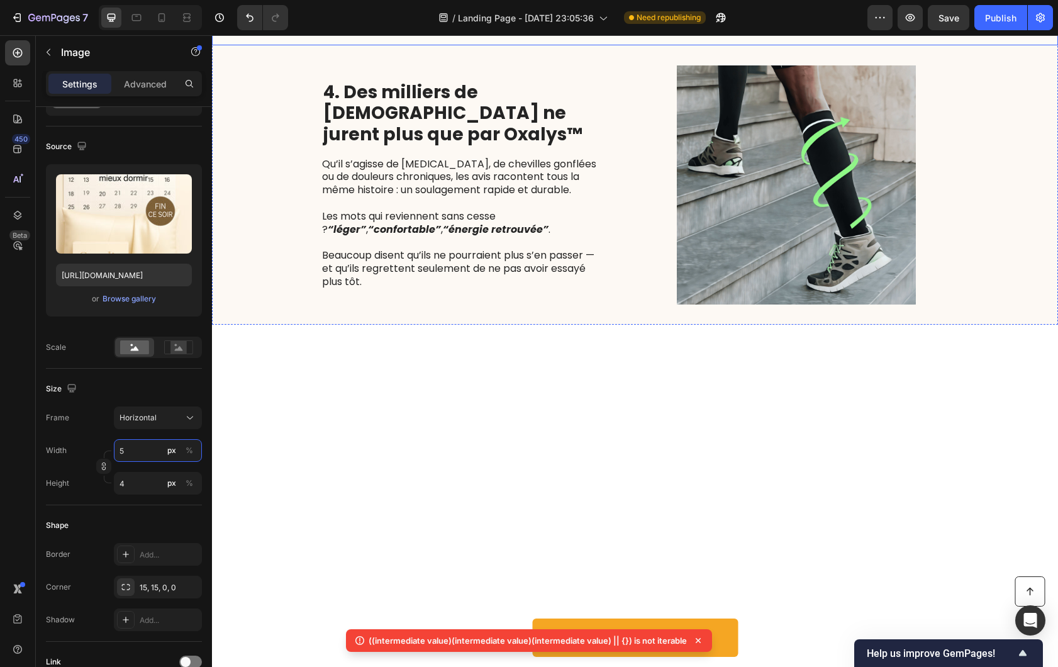
type input "55"
type input "41"
type input "550"
type input "413"
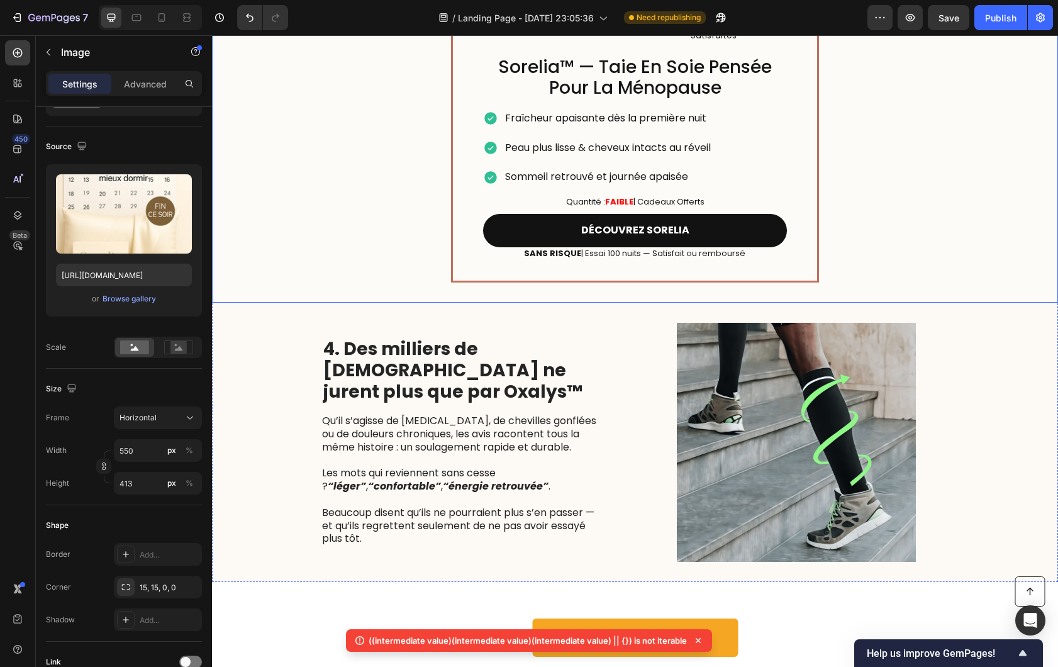
click at [388, 303] on div "Image 12 Icon Icon Icon Icon Icon Icon List #1 Choix Pour +20.000 Femmes Satisf…" at bounding box center [635, 5] width 846 height 595
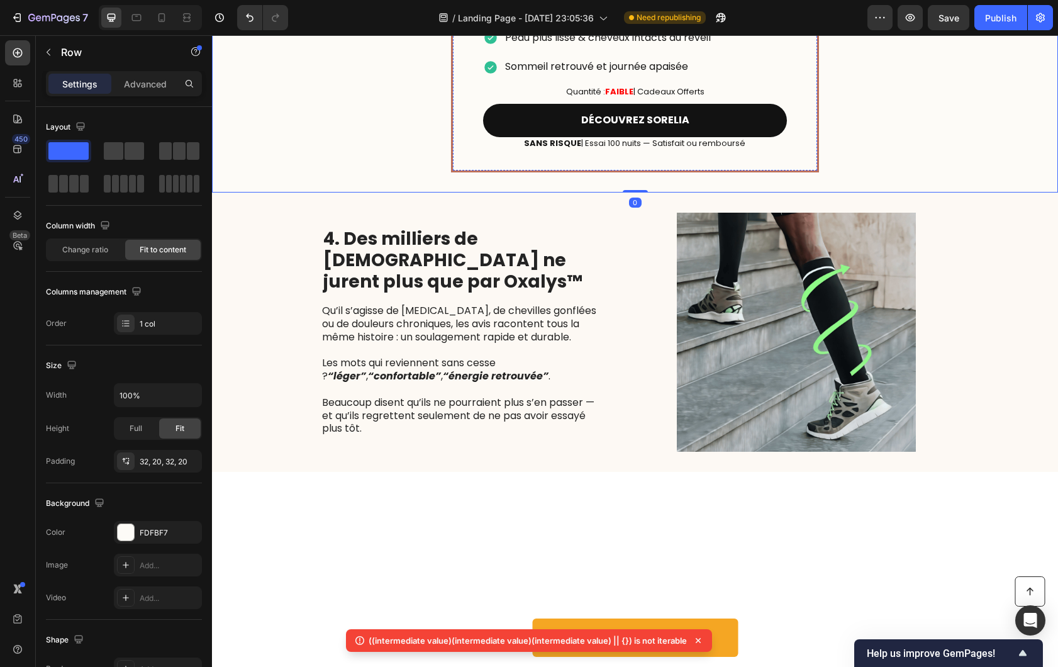
scroll to position [1915, 0]
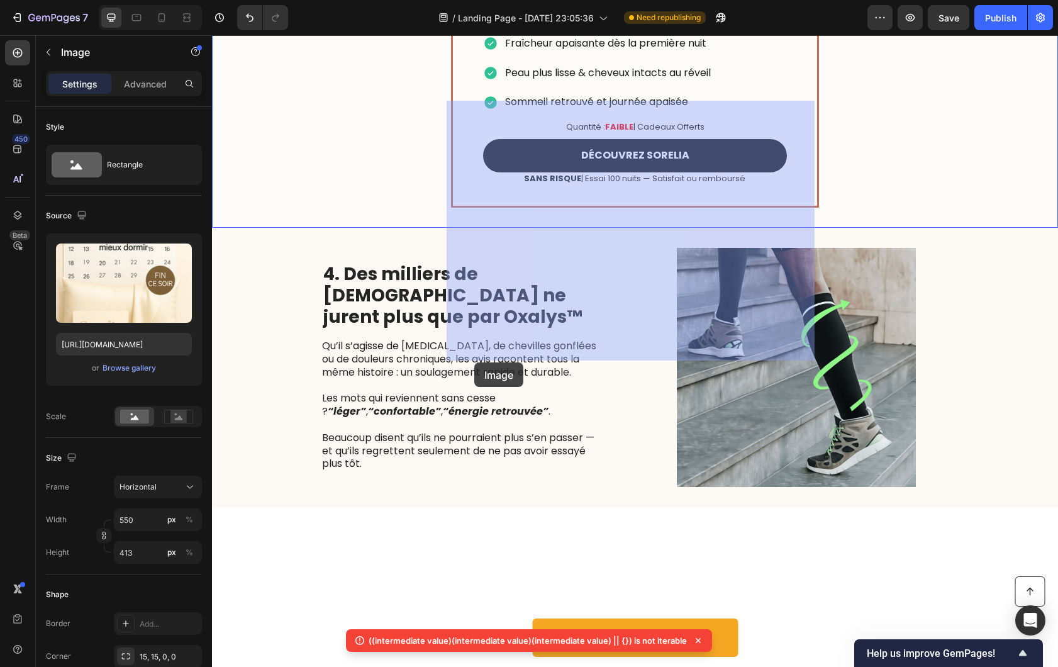
drag, startPoint x: 481, startPoint y: 336, endPoint x: 474, endPoint y: 362, distance: 27.2
click at [474, 362] on div "Header Button J'EN PROFITE Button Row Sticky 5 Raisons Pour Lesquelles +10,000 …" at bounding box center [635, 342] width 846 height 4445
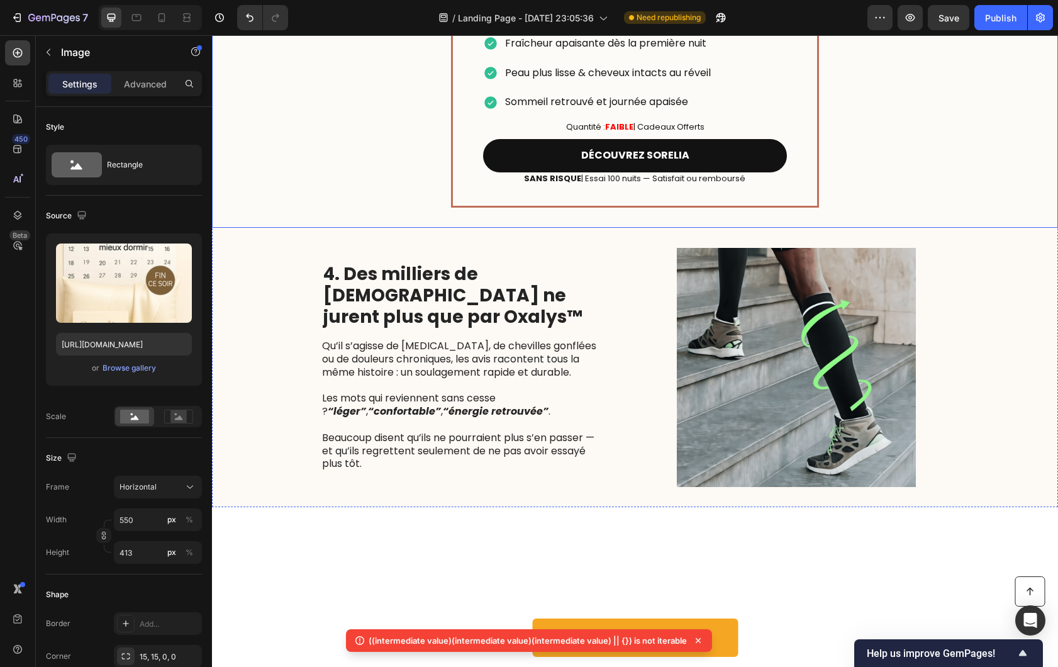
click at [145, 91] on div "Advanced" at bounding box center [145, 84] width 63 height 20
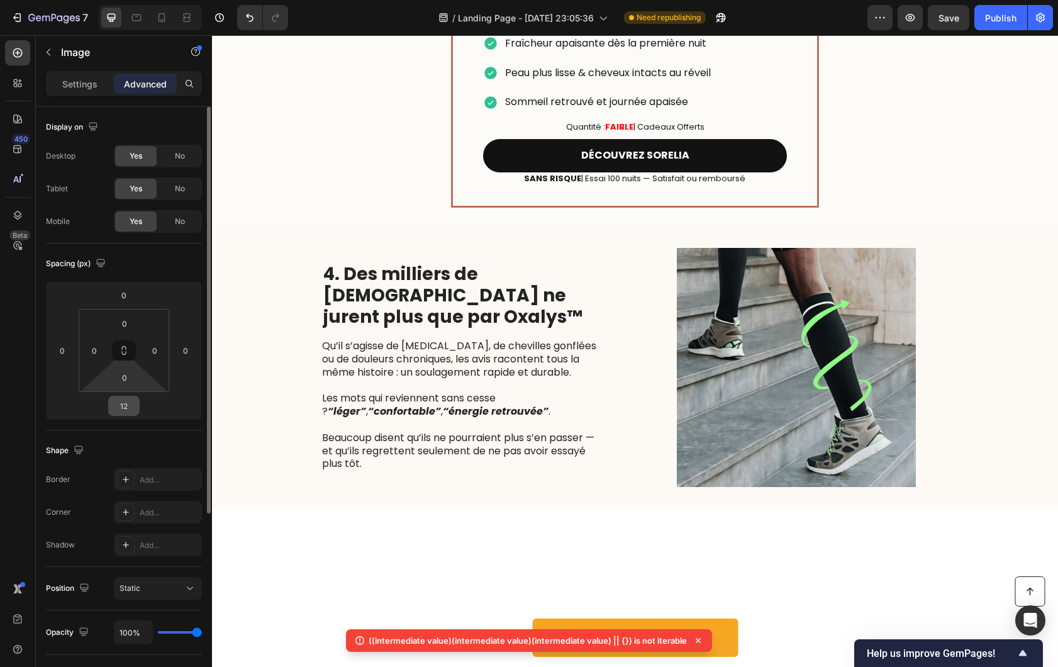
click at [123, 399] on input "12" at bounding box center [123, 405] width 25 height 19
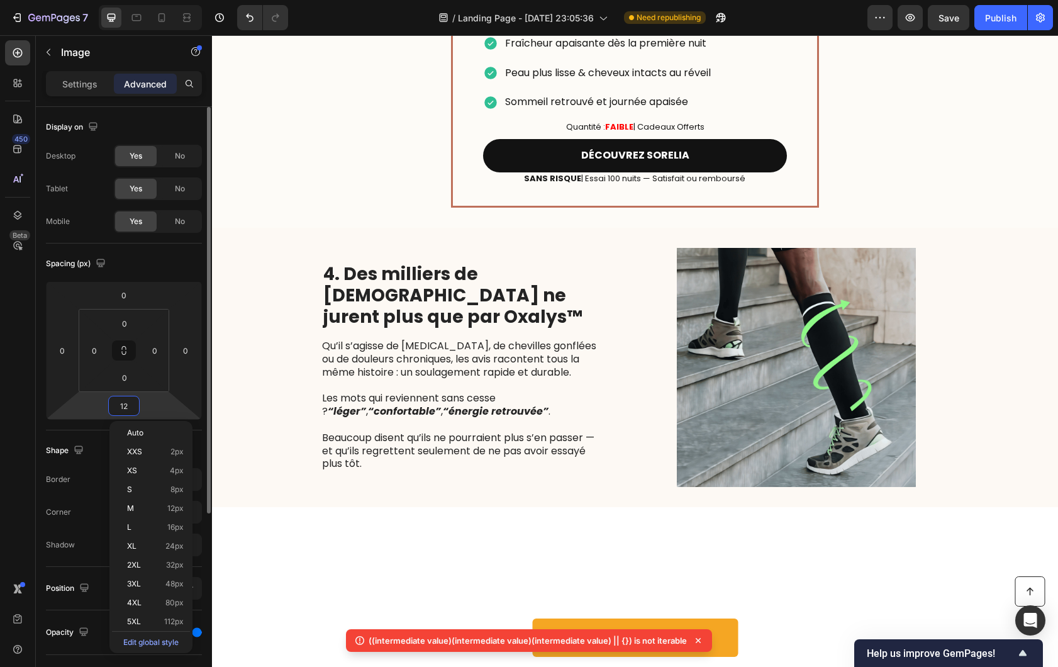
type input "0"
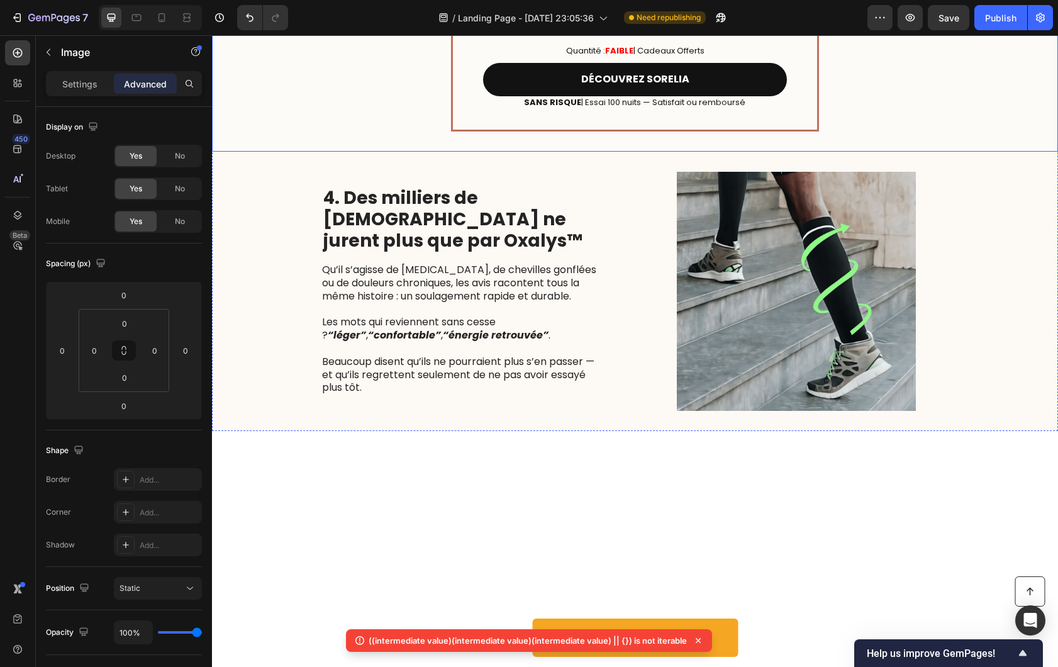
scroll to position [2009, 0]
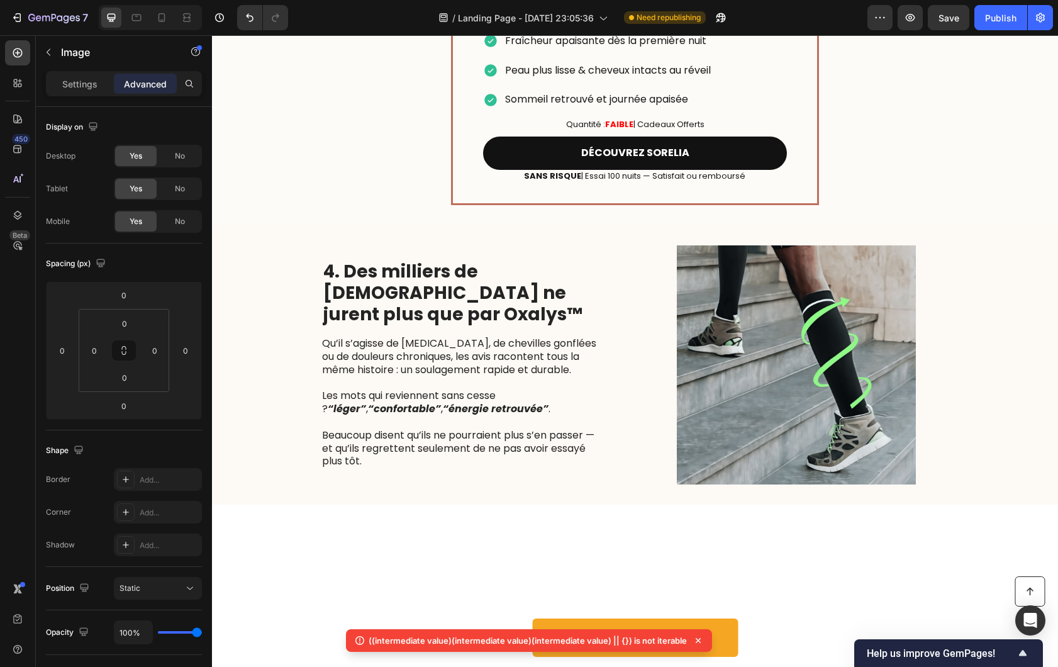
scroll to position [1909, 0]
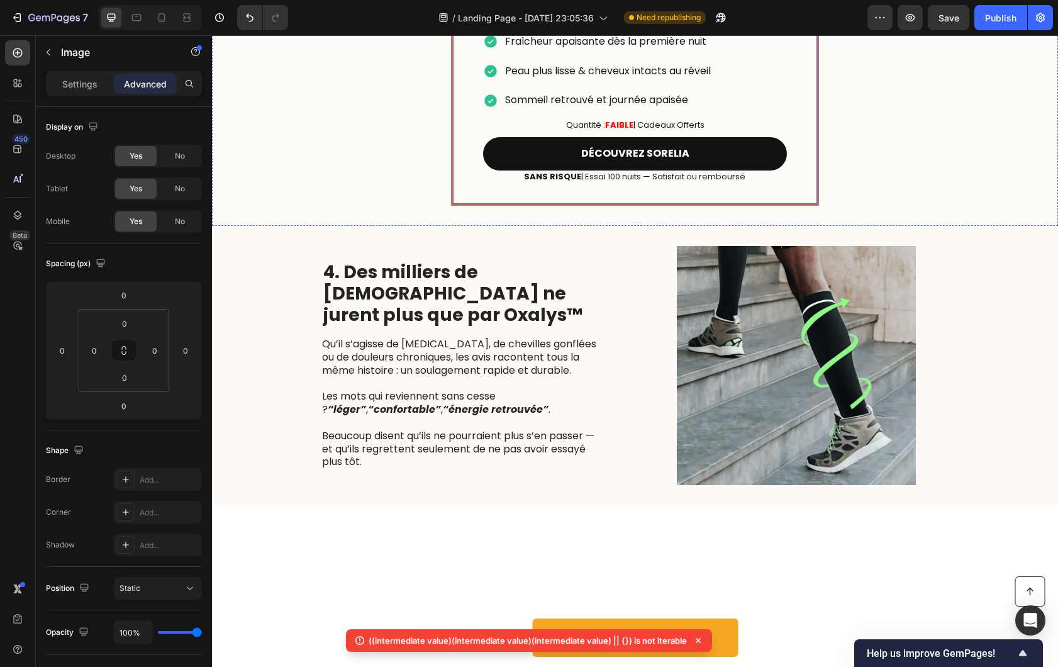
click at [805, 206] on div "Icon Icon Icon Icon Icon Icon List #1 Choix Pour +20.000 Femmes Satisfaites Tex…" at bounding box center [635, 62] width 368 height 287
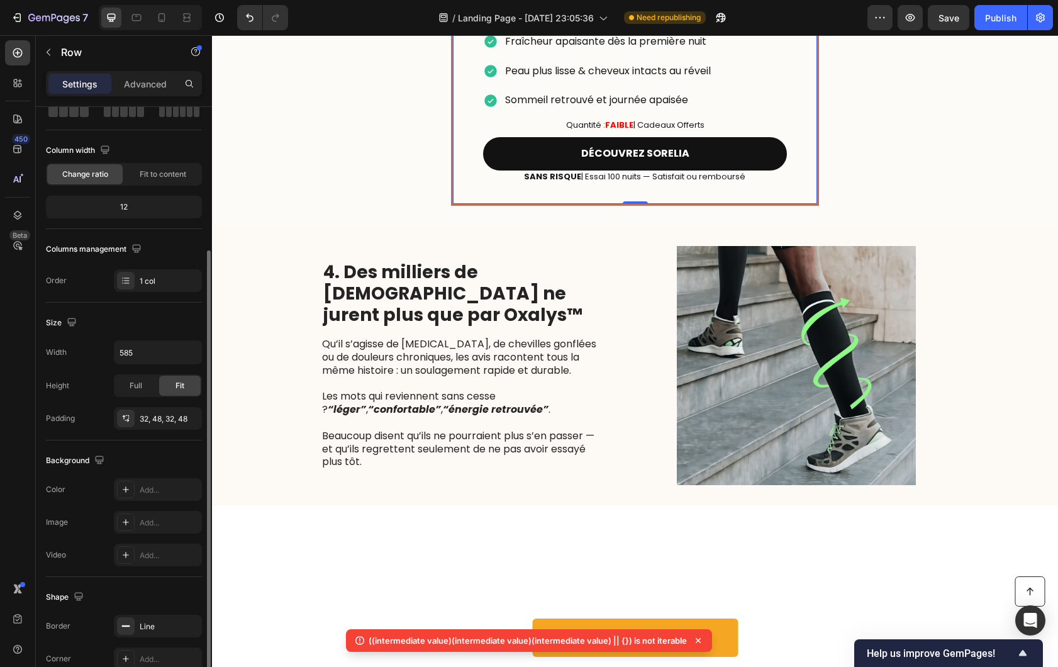
scroll to position [123, 0]
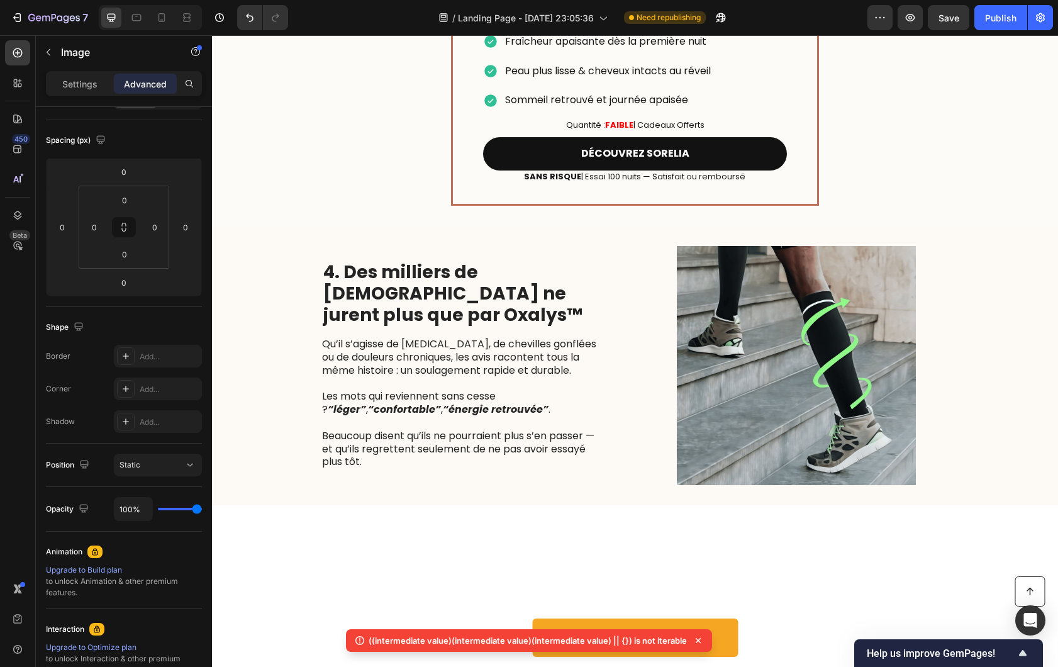
scroll to position [0, 0]
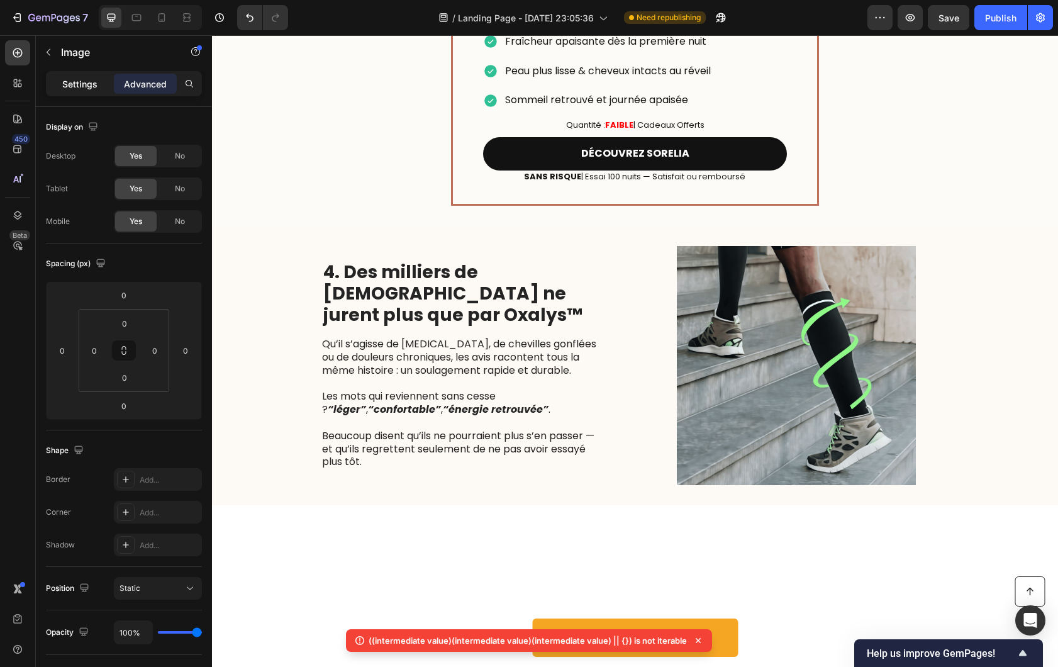
click at [69, 89] on p "Settings" at bounding box center [79, 83] width 35 height 13
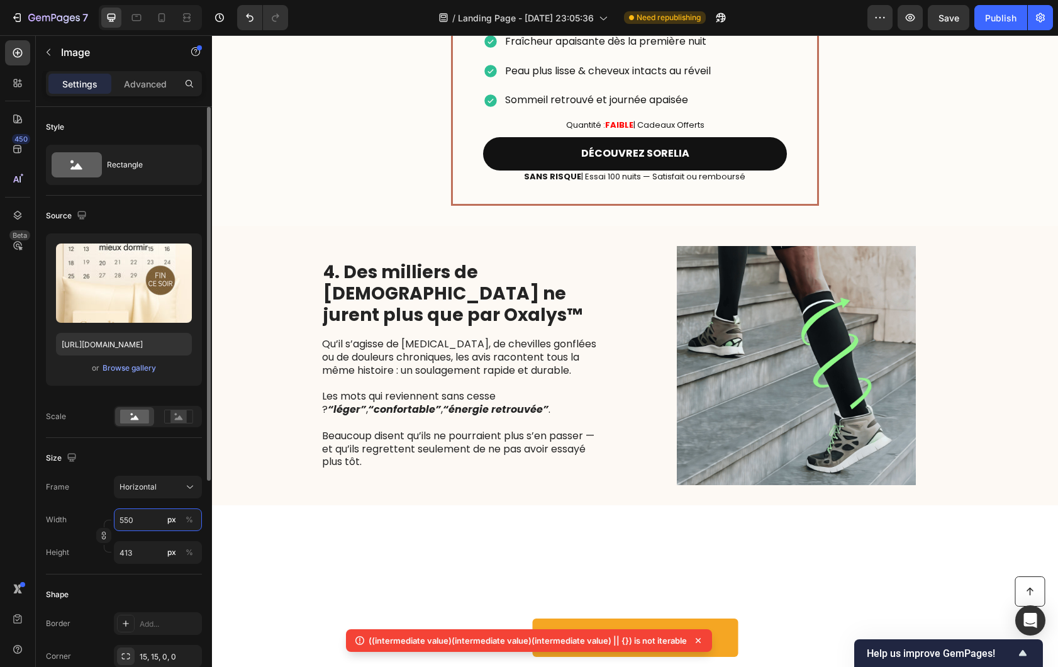
click at [127, 524] on input "550" at bounding box center [158, 519] width 88 height 23
type input "5"
type input "4"
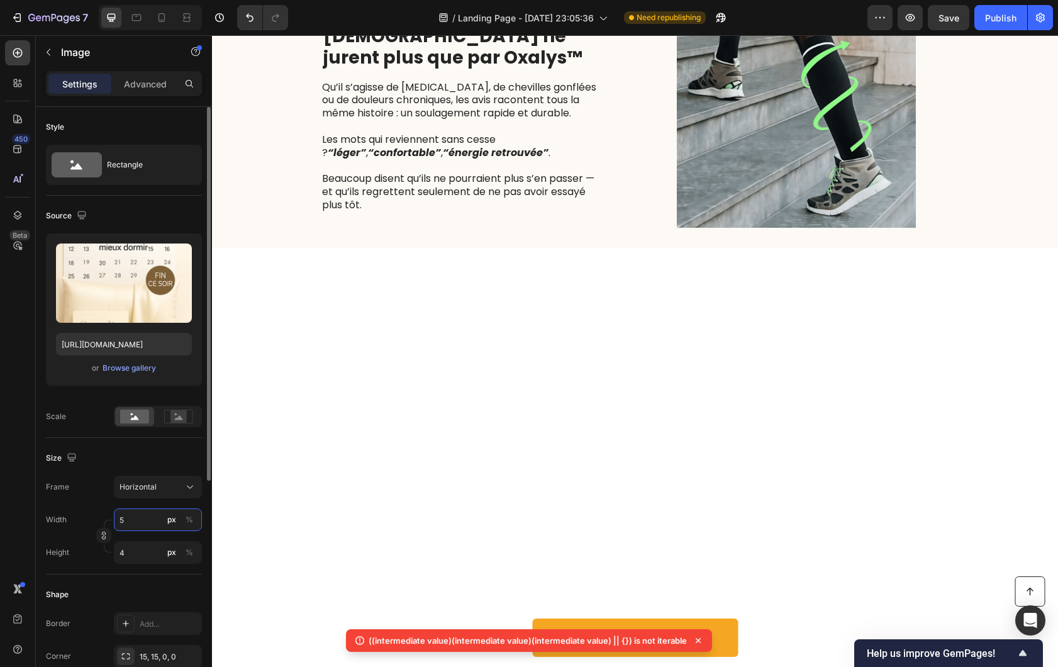
type input "58"
type input "44"
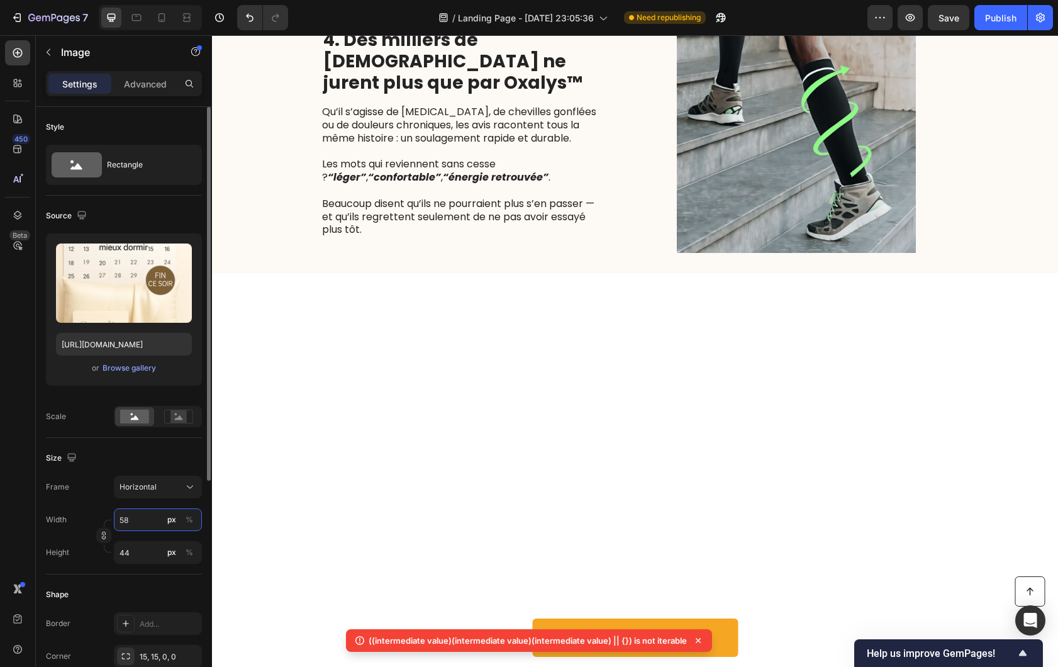
type input "585"
type input "439"
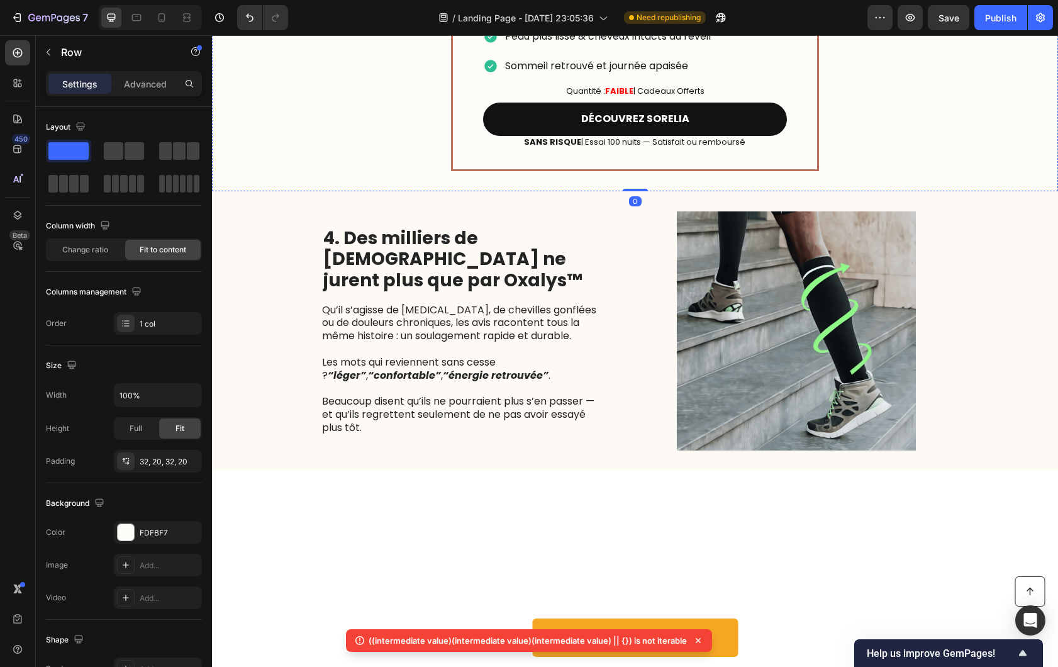
scroll to position [1960, 0]
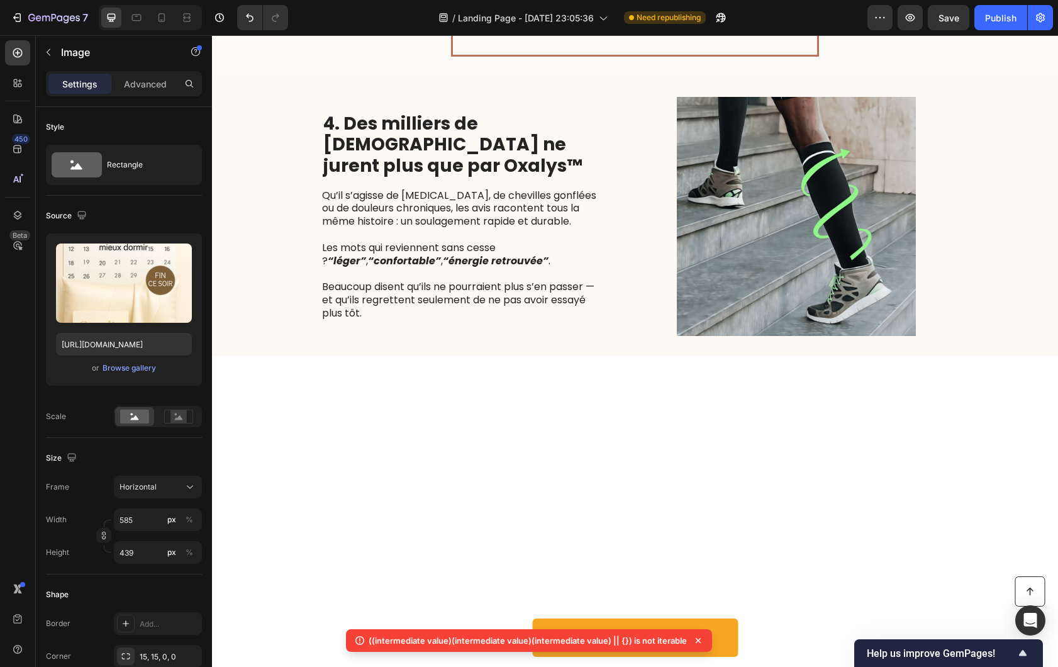
scroll to position [2078, 0]
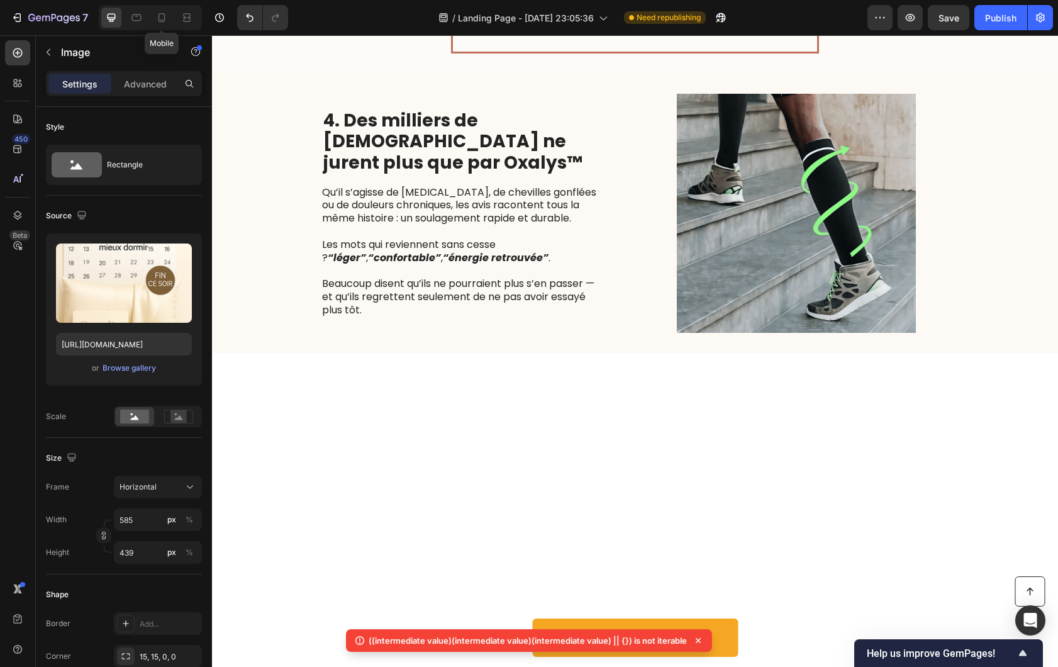
click at [157, 22] on icon at bounding box center [161, 17] width 13 height 13
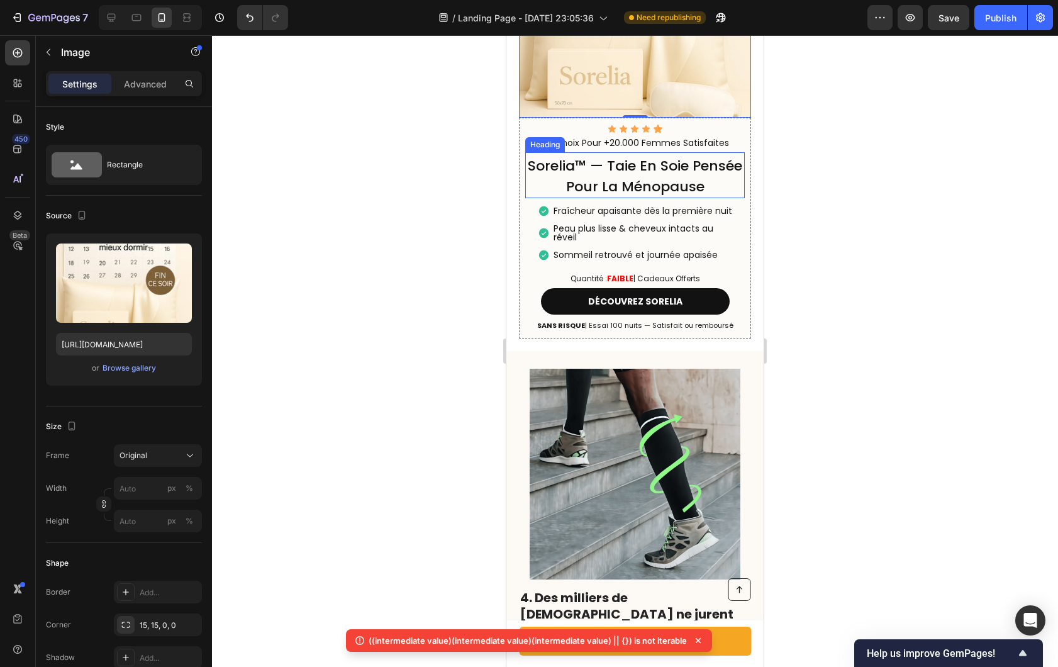
scroll to position [2028, 0]
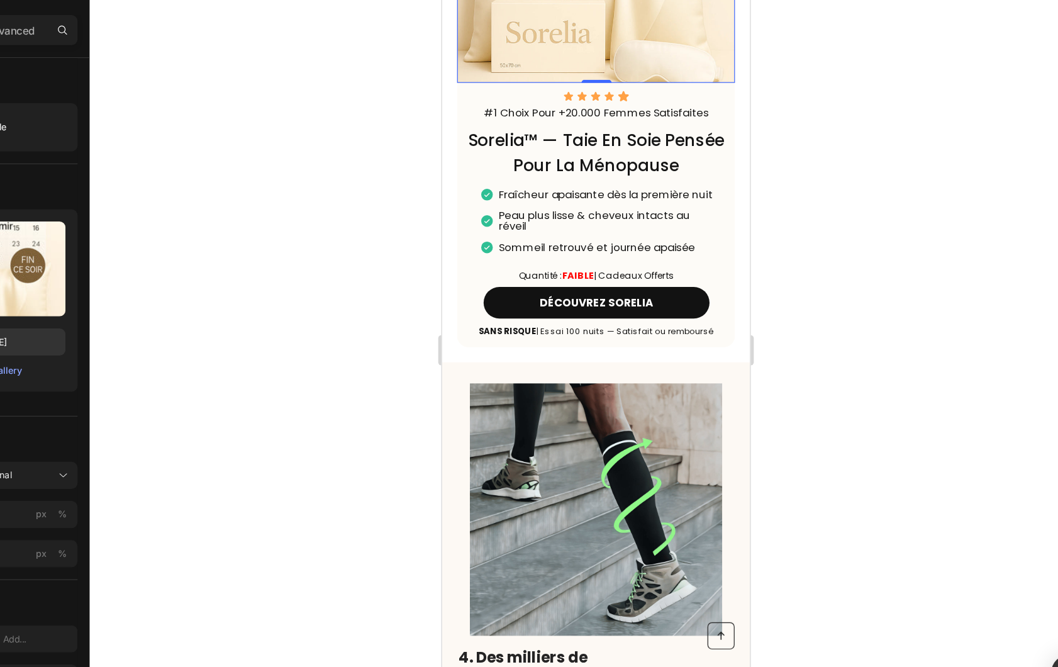
click at [674, 286] on div "Icon Icon Icon Icon Icon Icon List #1 Choix Pour +20.000 Femmes Satisfaites Tex…" at bounding box center [570, 175] width 232 height 221
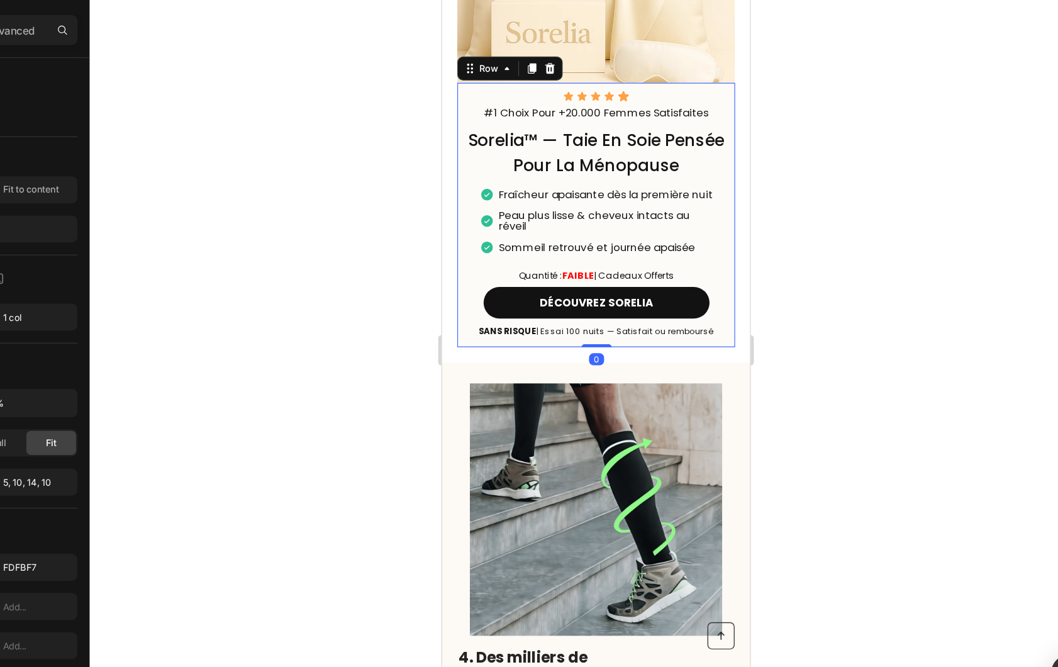
click at [894, 367] on div at bounding box center [635, 351] width 846 height 632
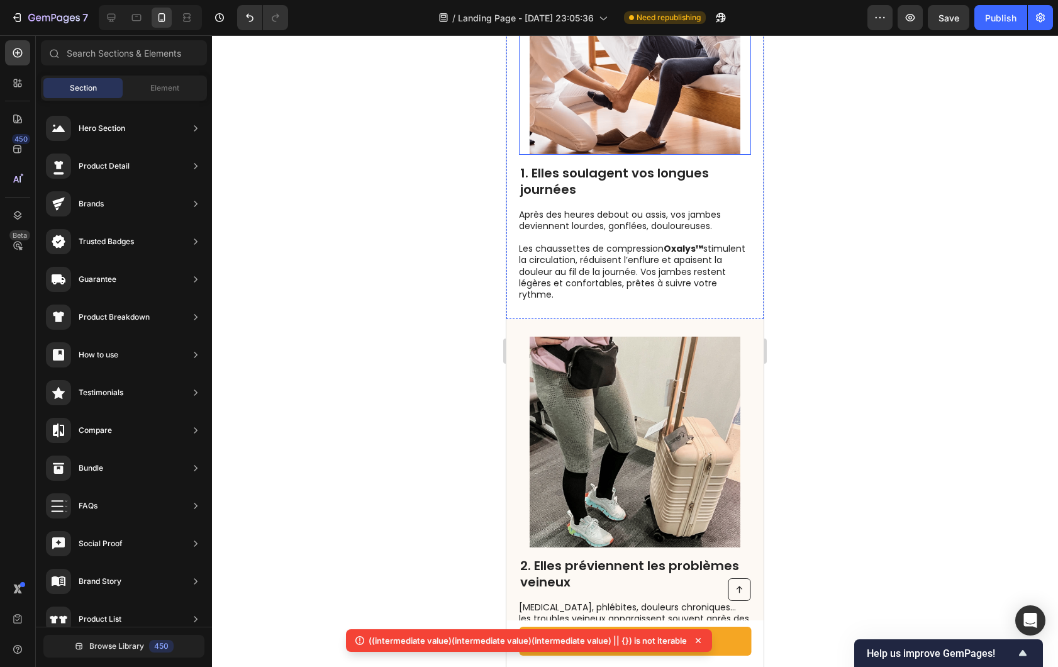
scroll to position [793, 0]
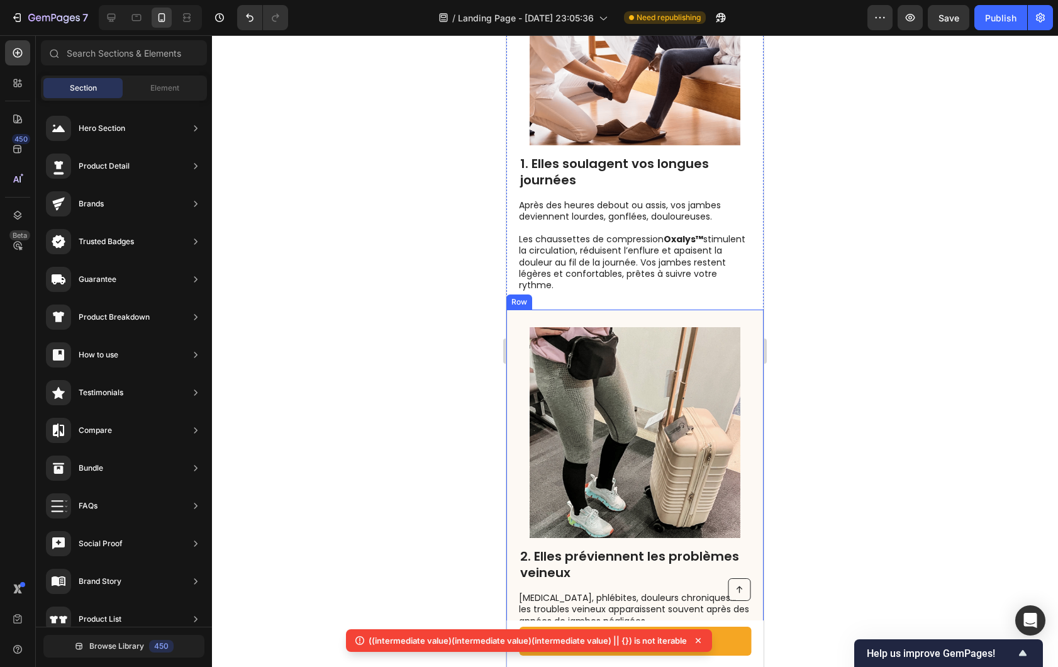
click at [749, 477] on div "2. Elles préviennent les problèmes veineux Heading Varices, phlébites, douleurs…" at bounding box center [634, 512] width 257 height 405
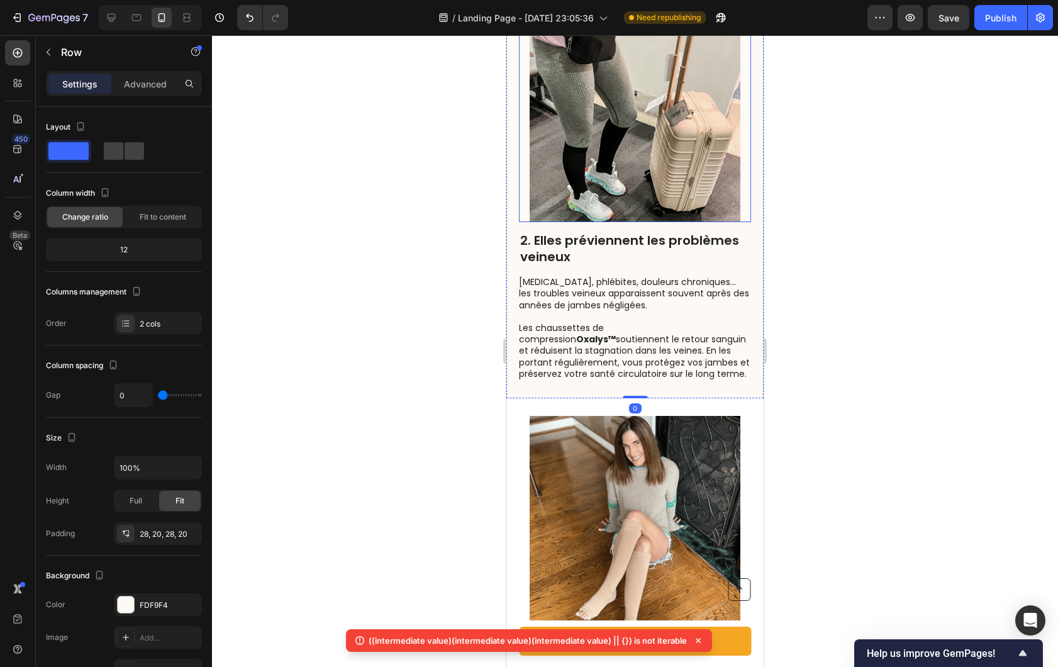
scroll to position [1131, 0]
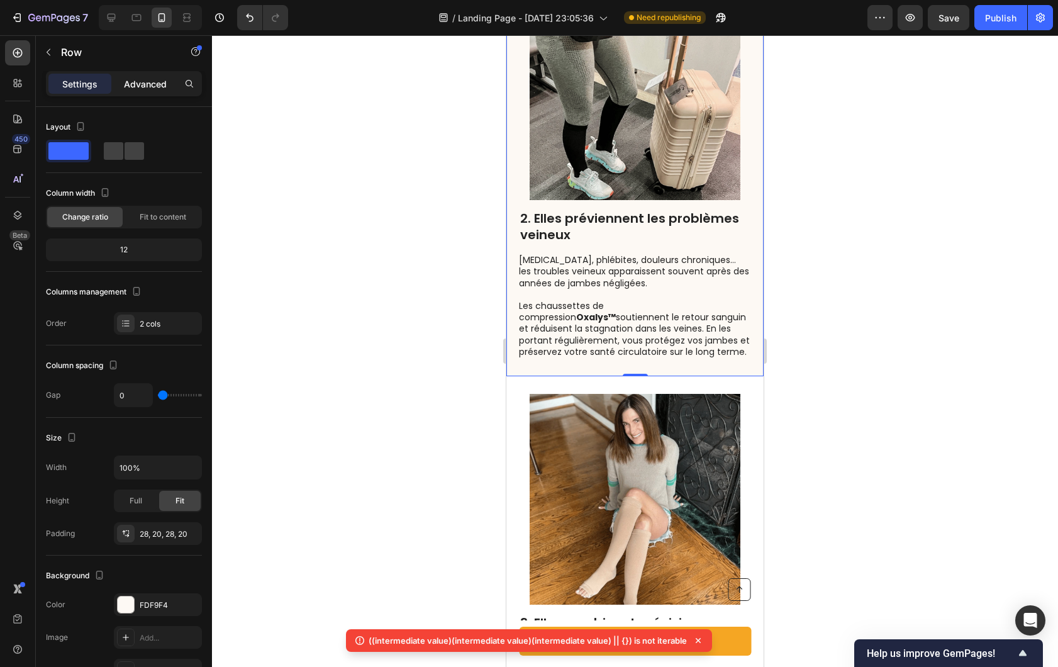
click at [128, 90] on p "Advanced" at bounding box center [145, 83] width 43 height 13
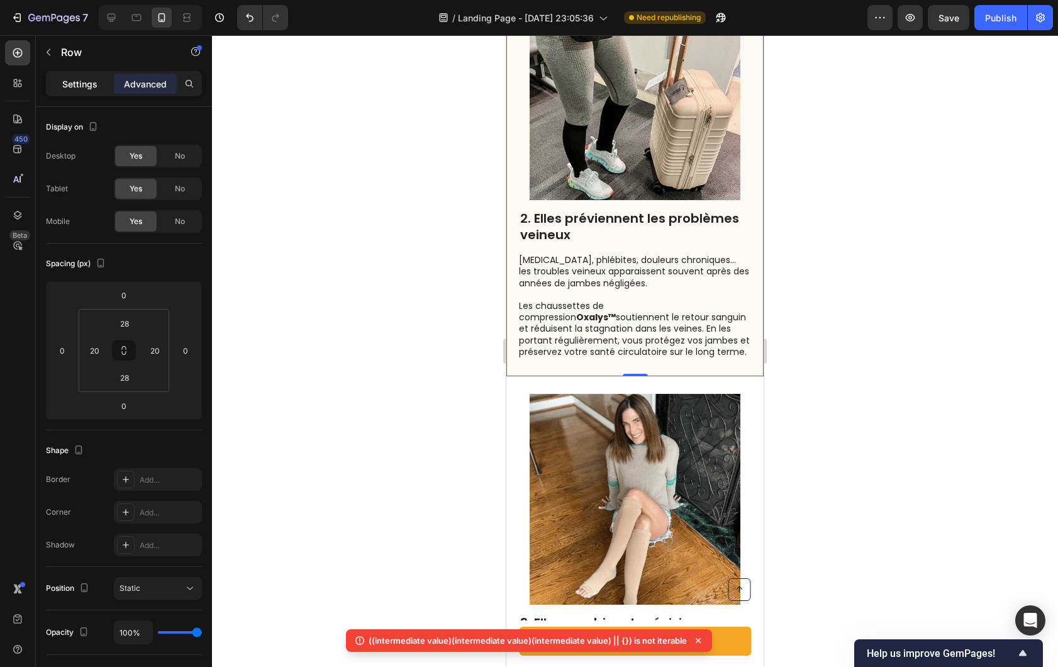
click at [86, 91] on div "Settings" at bounding box center [79, 84] width 63 height 20
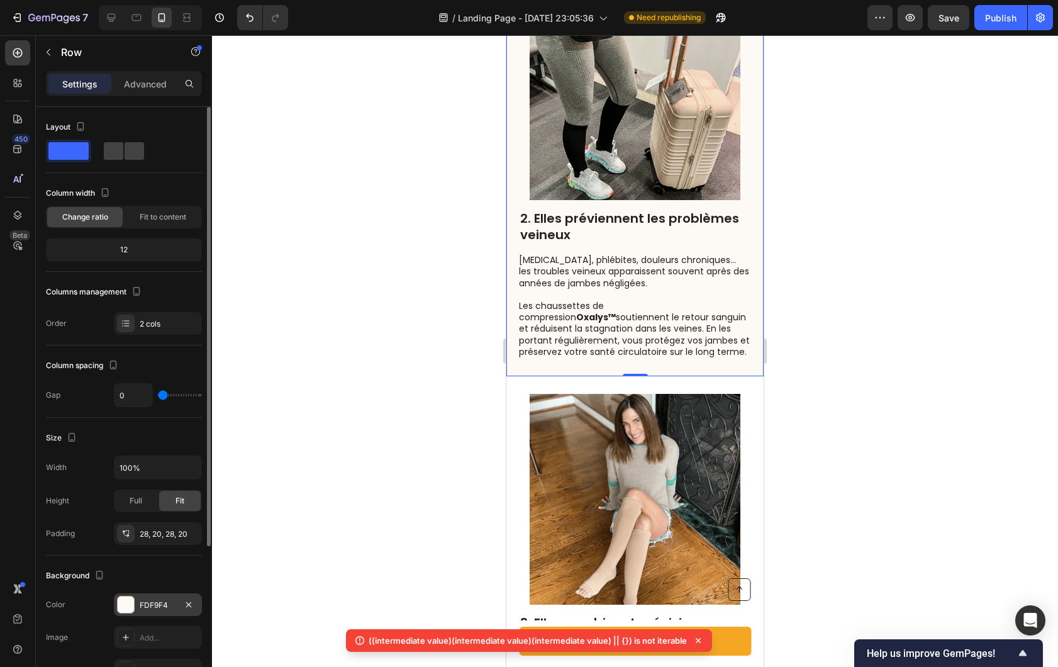
click at [136, 610] on div "FDF9F4" at bounding box center [158, 604] width 88 height 23
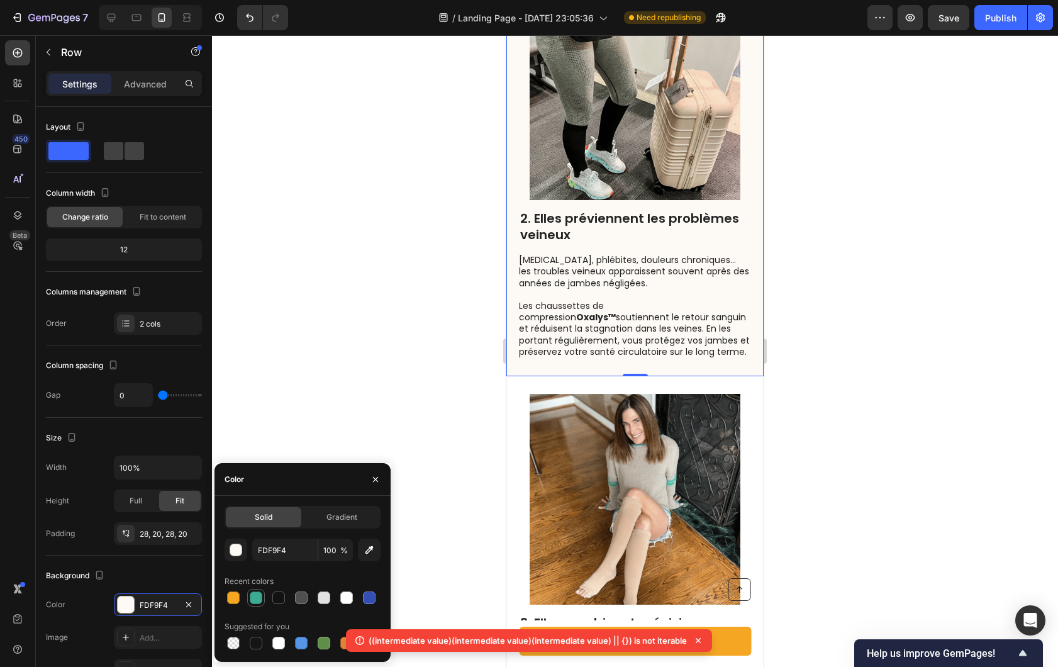
click at [261, 600] on div at bounding box center [256, 597] width 13 height 13
type input "3CAB91"
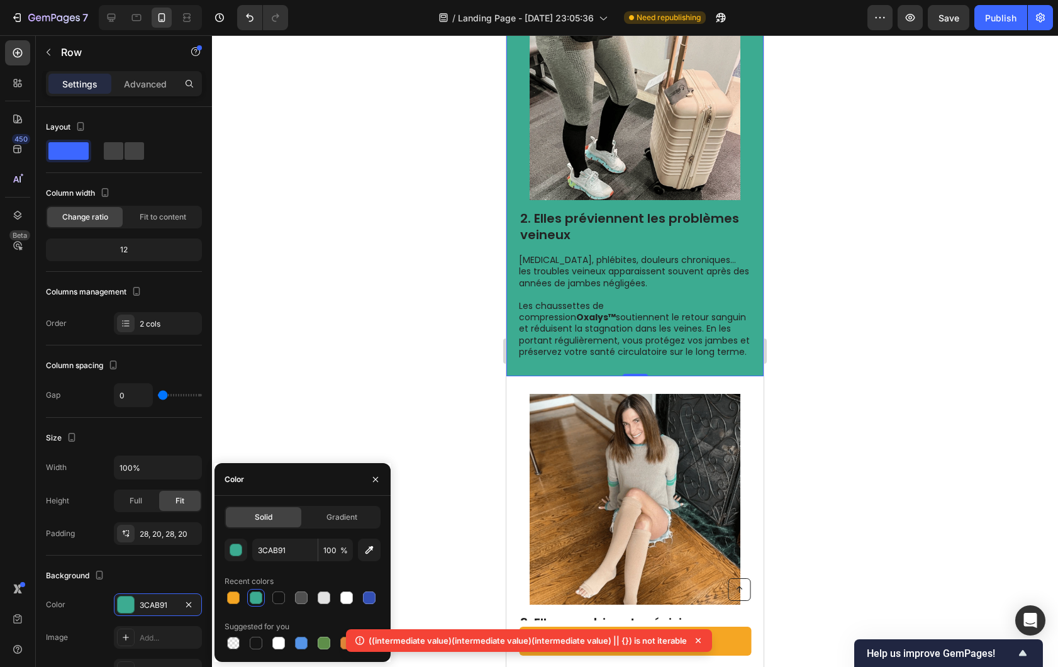
click at [406, 360] on div at bounding box center [635, 351] width 846 height 632
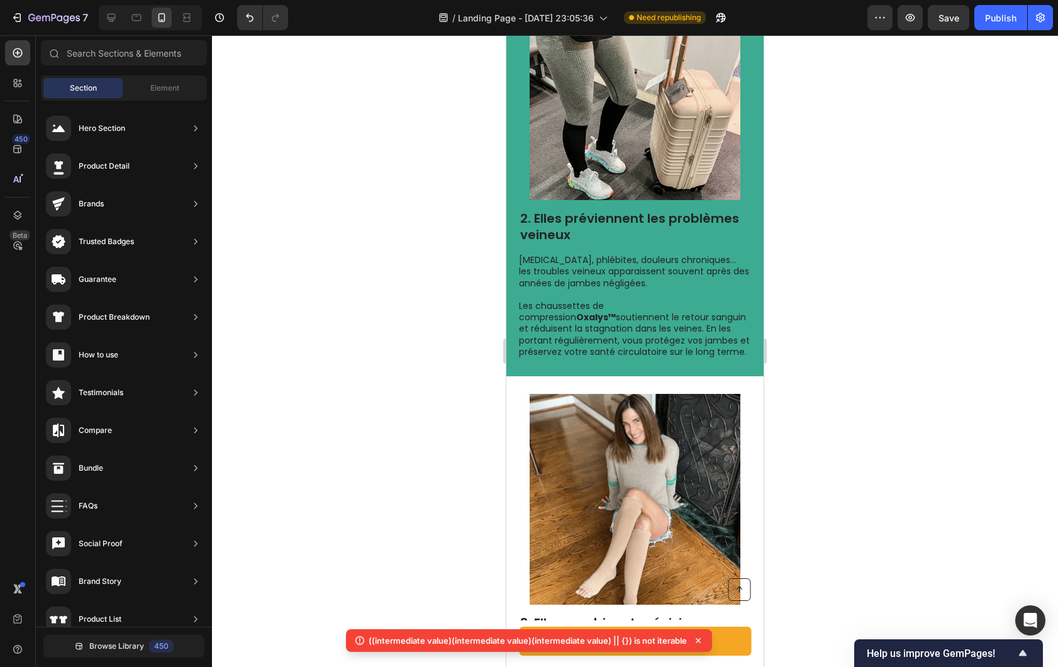
click at [406, 360] on div at bounding box center [635, 351] width 846 height 632
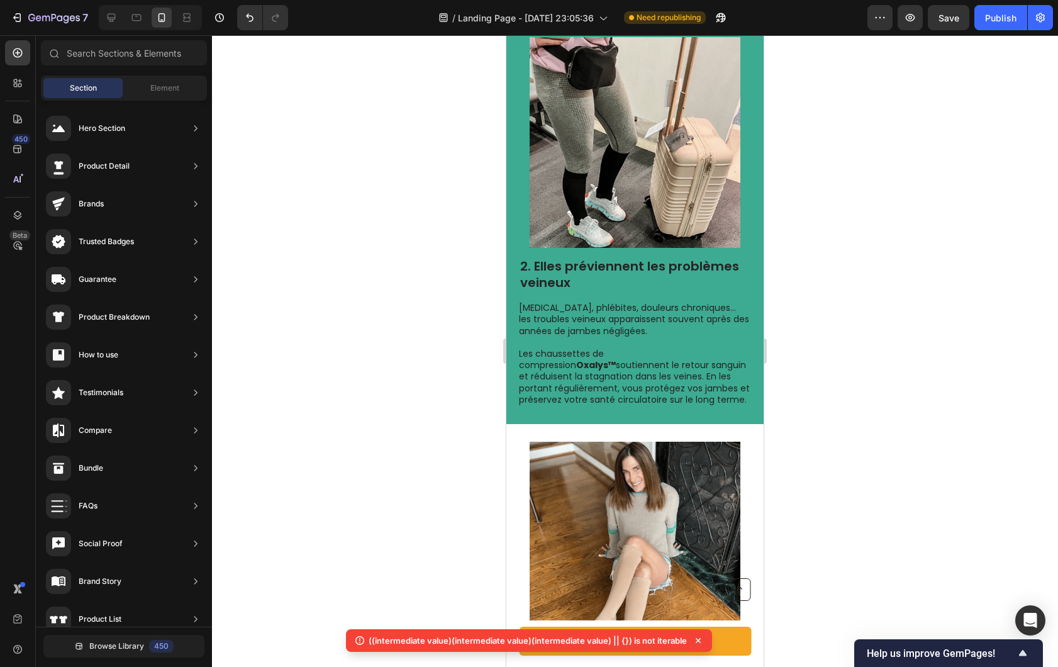
scroll to position [1080, 0]
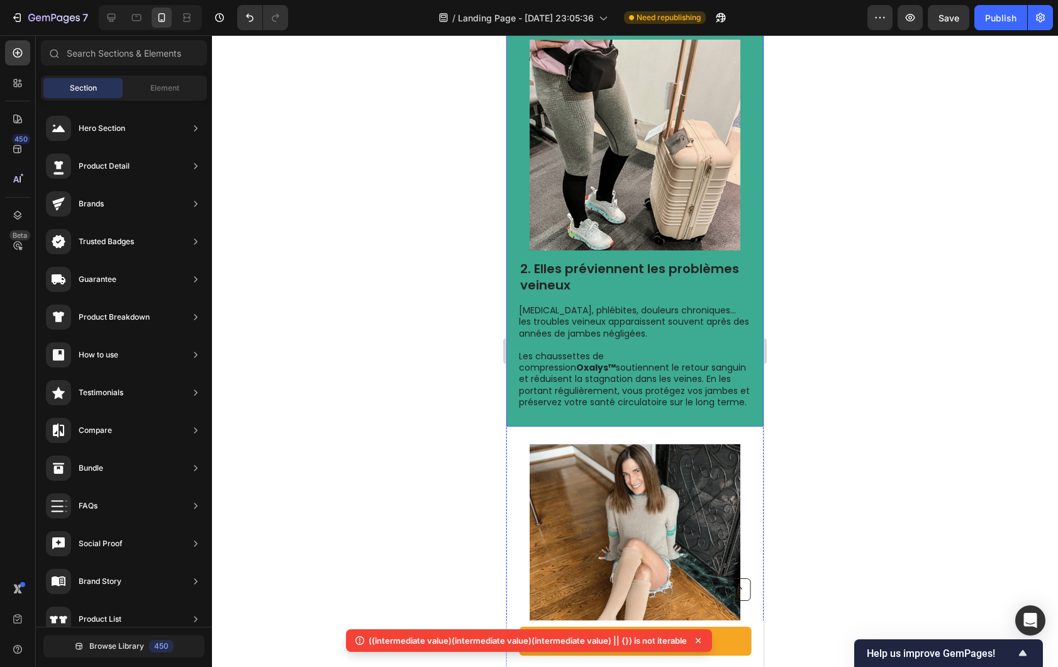
click at [514, 350] on div "2. Elles préviennent les problèmes veineux Heading Varices, phlébites, douleurs…" at bounding box center [634, 224] width 257 height 405
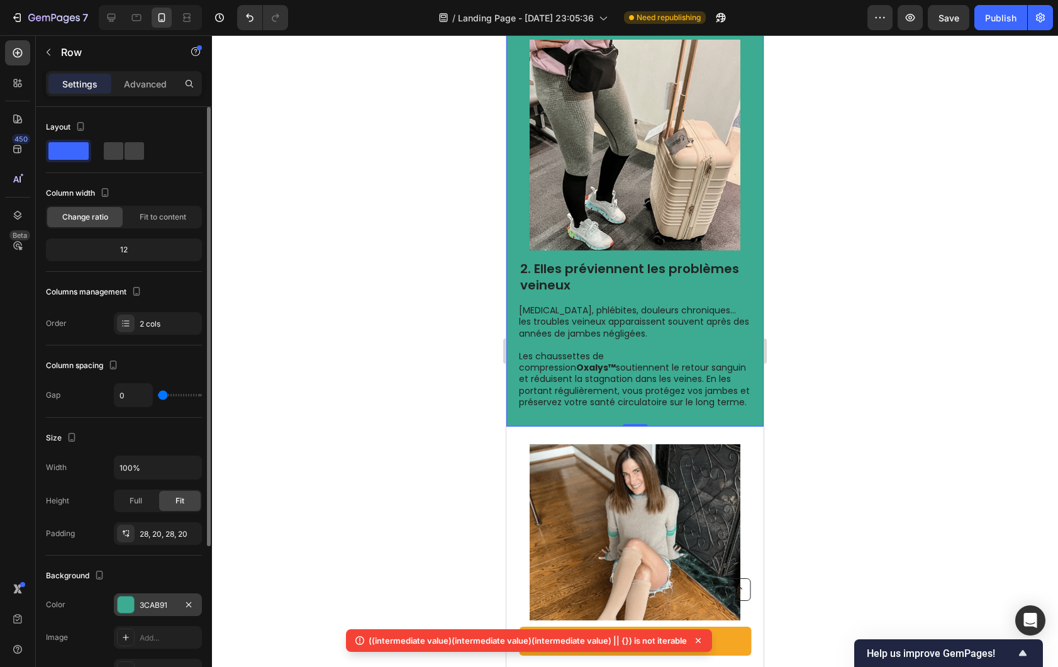
click at [144, 603] on div "3CAB91" at bounding box center [158, 605] width 36 height 11
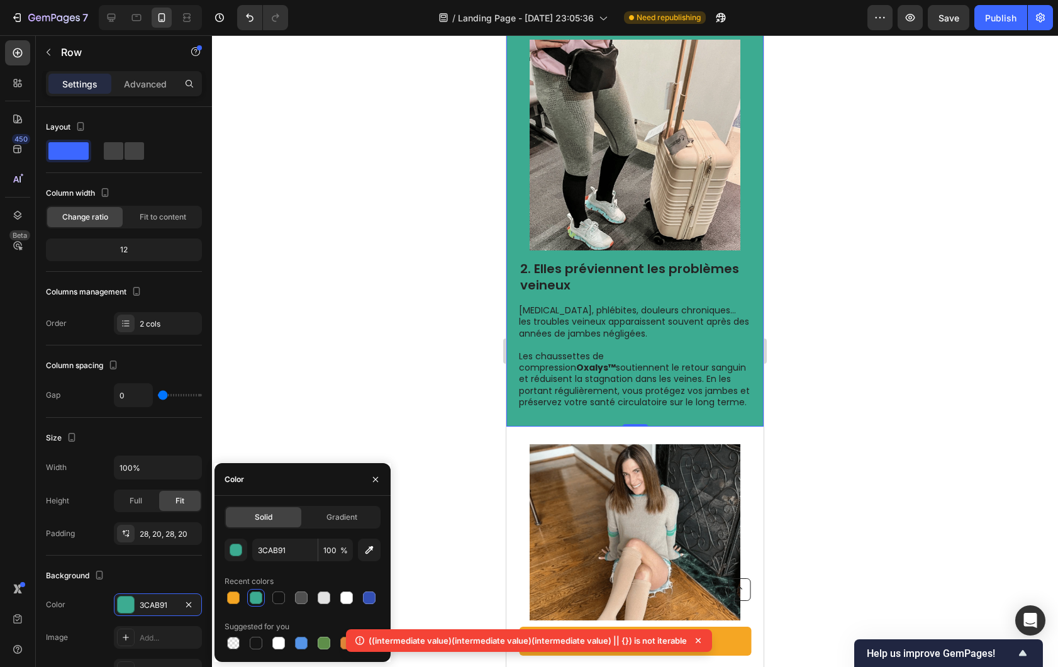
click at [379, 392] on div at bounding box center [635, 351] width 846 height 632
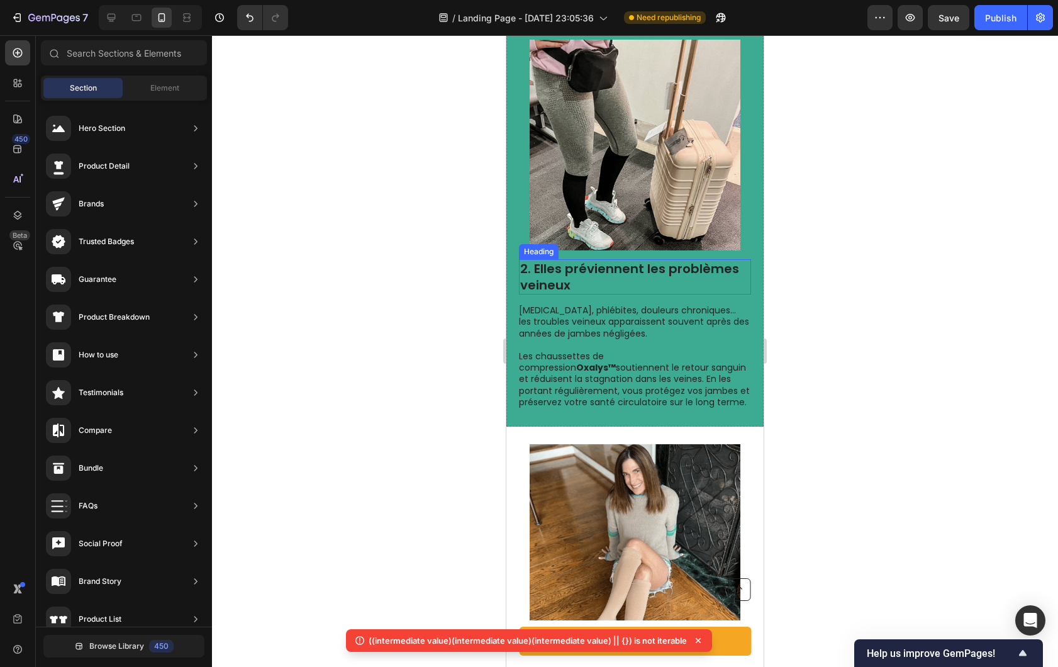
click at [603, 294] on h2 "2. Elles préviennent les problèmes veineux" at bounding box center [635, 276] width 232 height 35
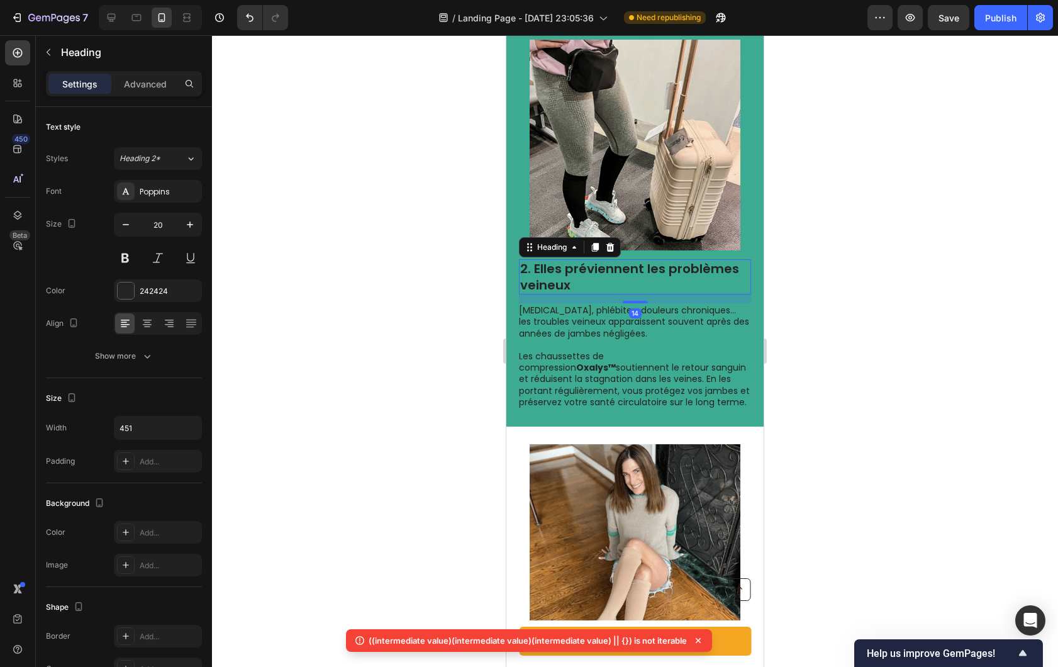
click at [383, 390] on div at bounding box center [635, 351] width 846 height 632
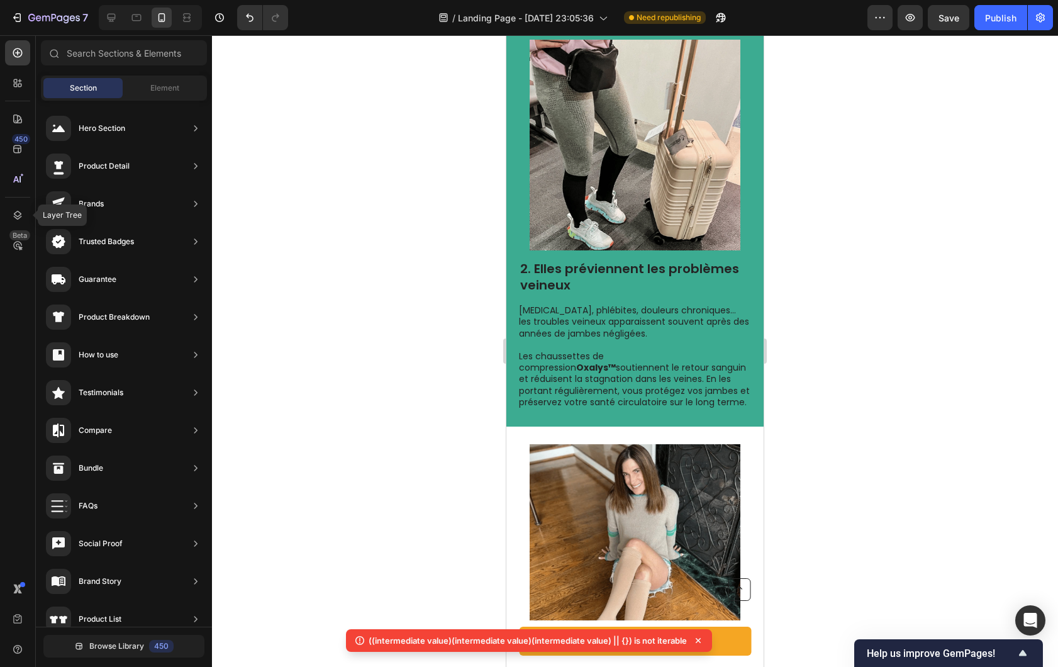
scroll to position [0, 0]
click at [17, 130] on div at bounding box center [17, 118] width 25 height 25
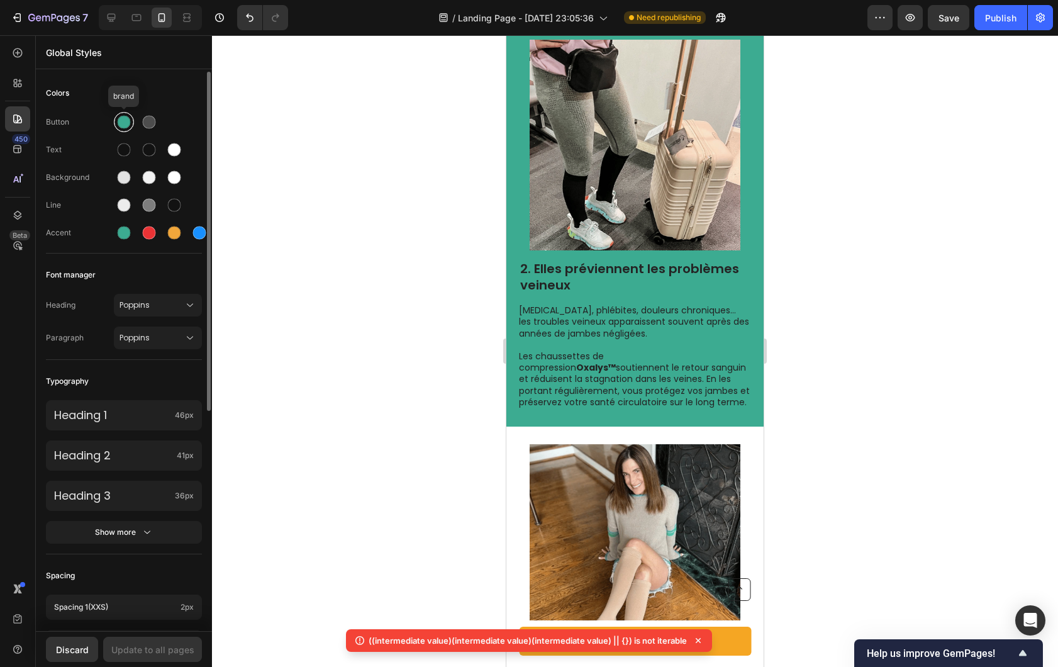
click at [120, 128] on div at bounding box center [123, 121] width 15 height 15
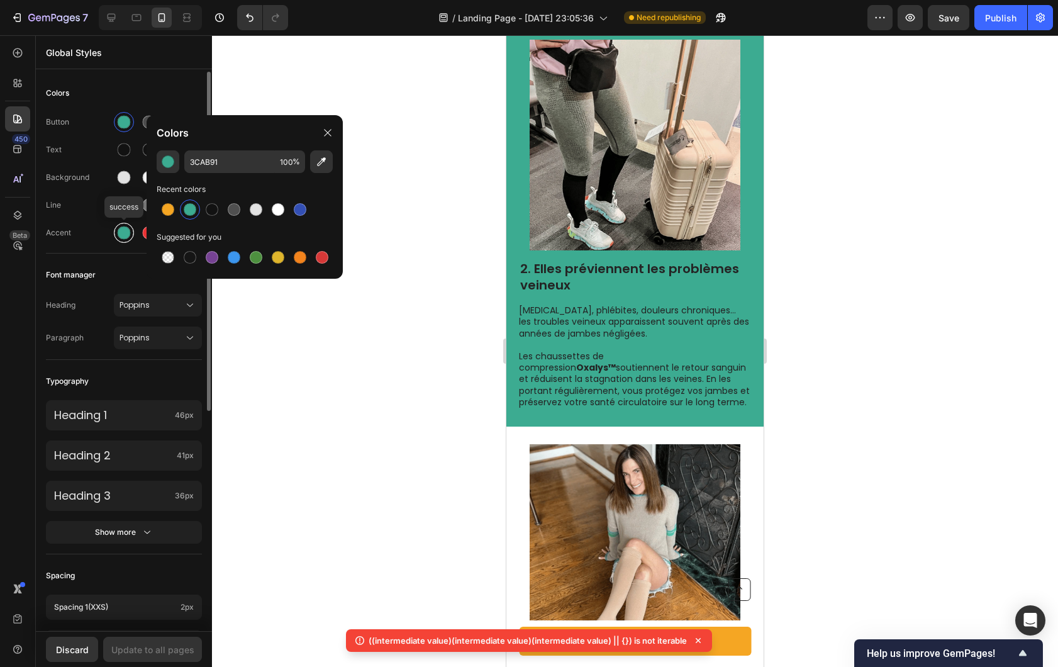
click at [123, 230] on div at bounding box center [124, 232] width 13 height 13
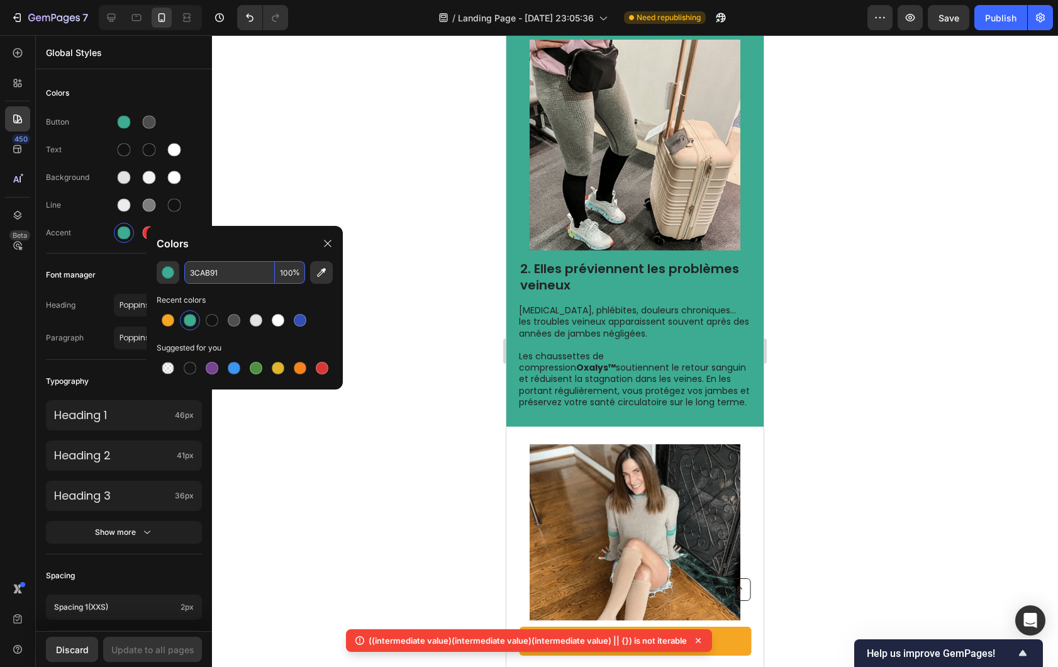
click at [214, 273] on input "3CAB91" at bounding box center [229, 272] width 91 height 23
paste input "#80c8b6"
type input "80C8B6"
click at [349, 174] on div at bounding box center [635, 351] width 846 height 632
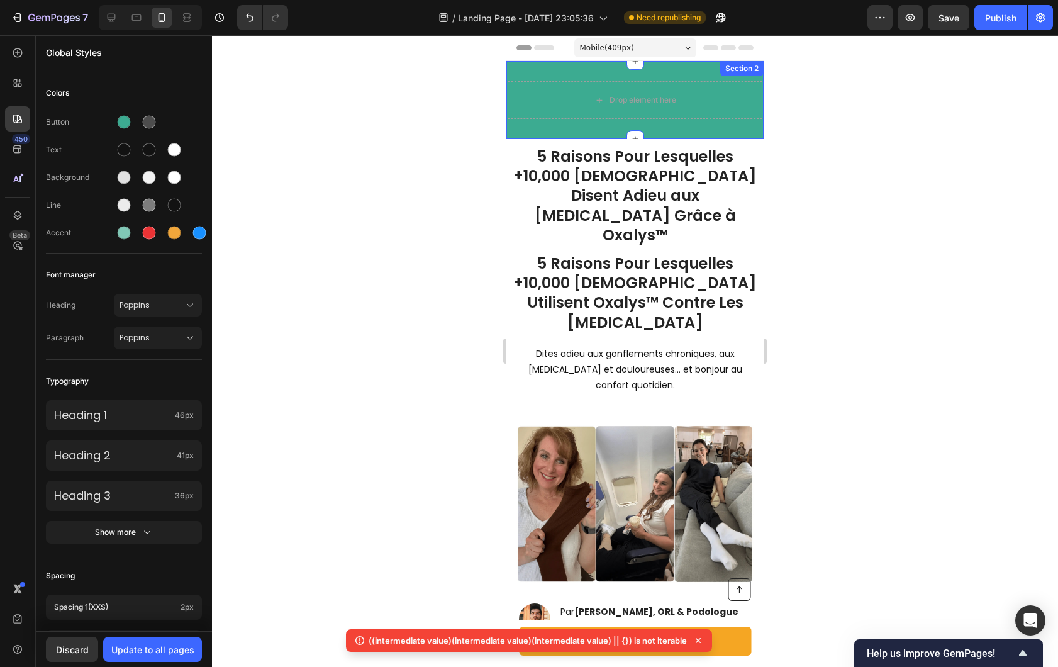
click at [517, 72] on div "Drop element here Section 2" at bounding box center [634, 100] width 257 height 78
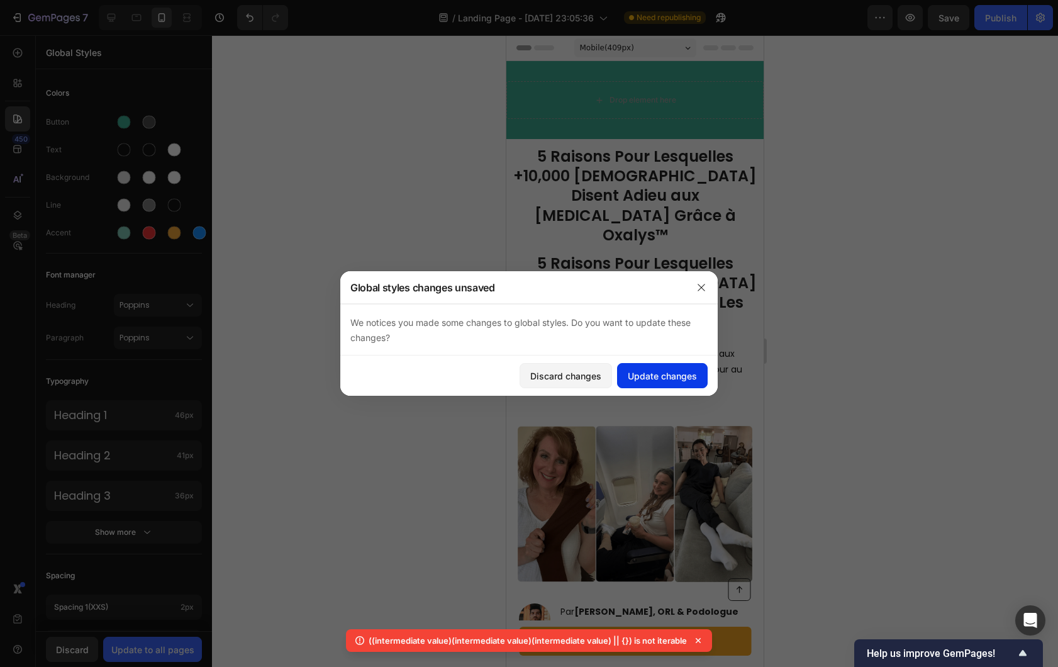
click at [659, 372] on div "Update changes" at bounding box center [662, 375] width 69 height 13
click at [531, 75] on div "Drop element here Section 2" at bounding box center [634, 100] width 257 height 78
click at [663, 377] on div "Update changes" at bounding box center [662, 375] width 69 height 13
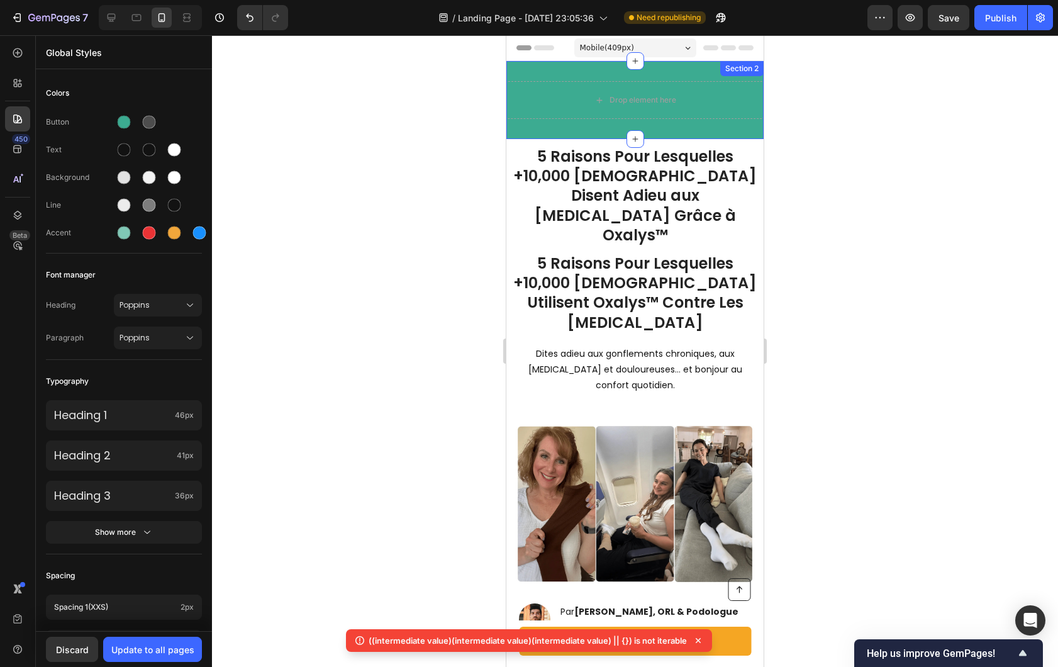
click at [541, 77] on div "Drop element here Section 2" at bounding box center [634, 100] width 257 height 78
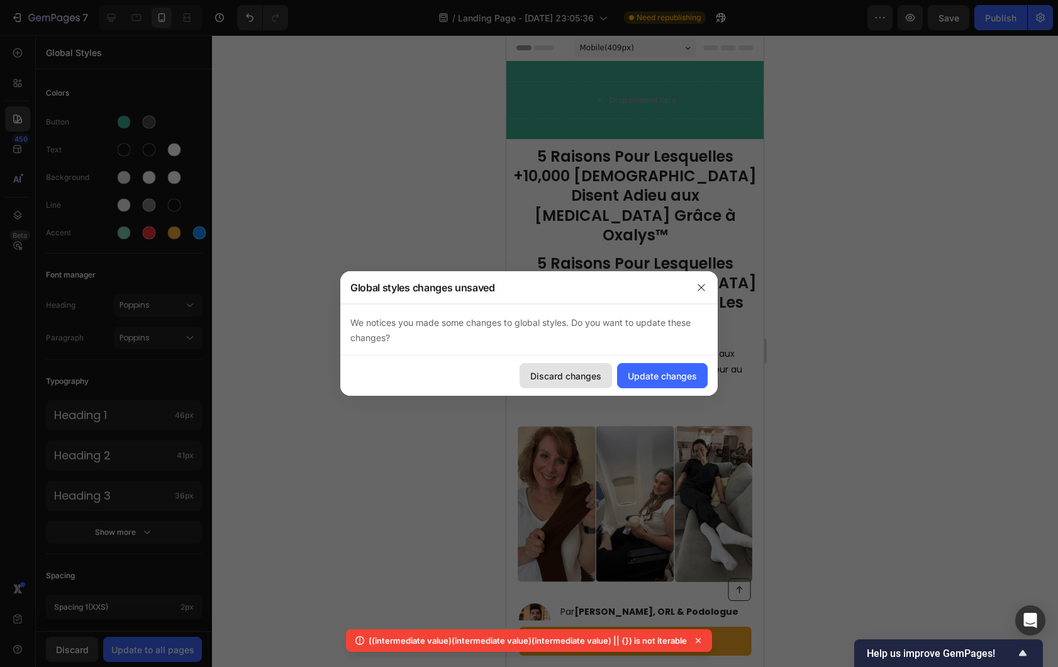
click at [589, 375] on div "Discard changes" at bounding box center [565, 375] width 71 height 13
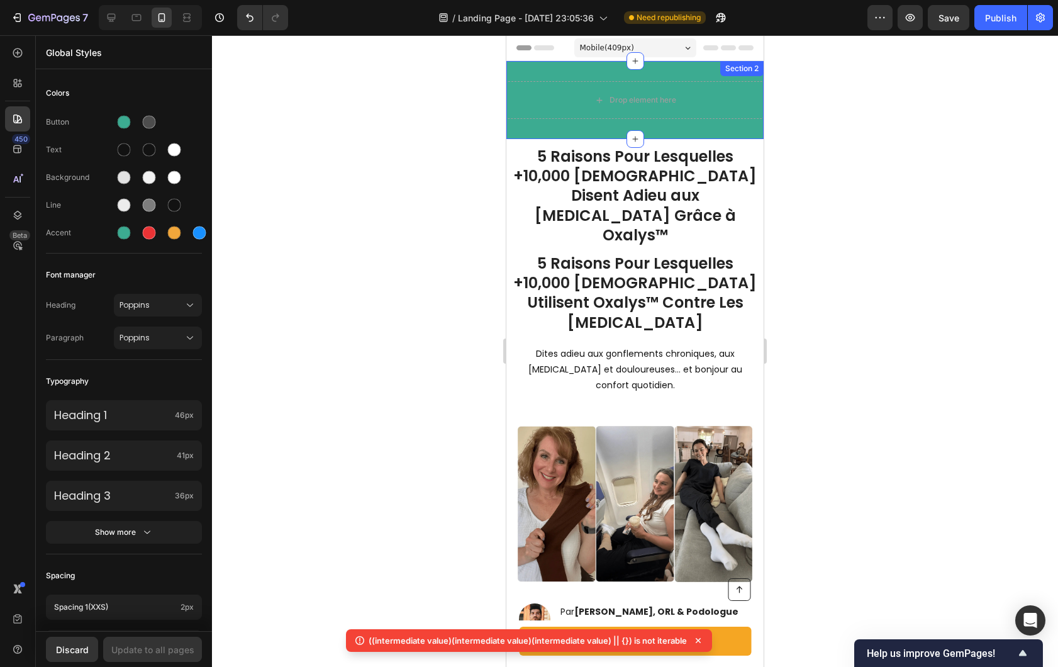
click at [542, 76] on div "Drop element here Section 2" at bounding box center [634, 100] width 257 height 78
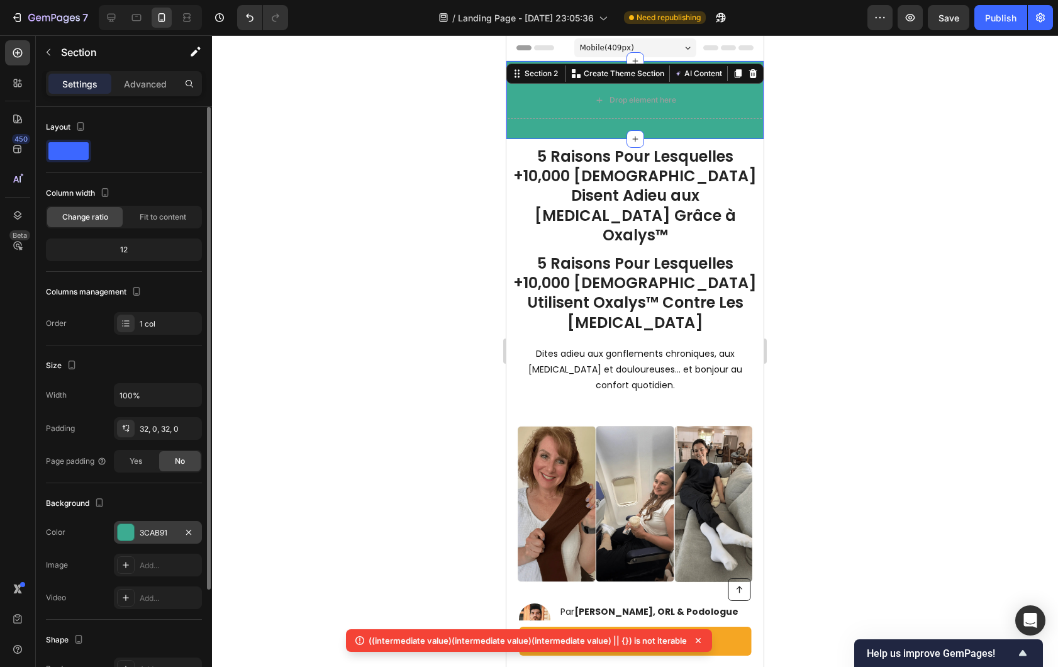
click at [137, 529] on div "3CAB91" at bounding box center [158, 532] width 88 height 23
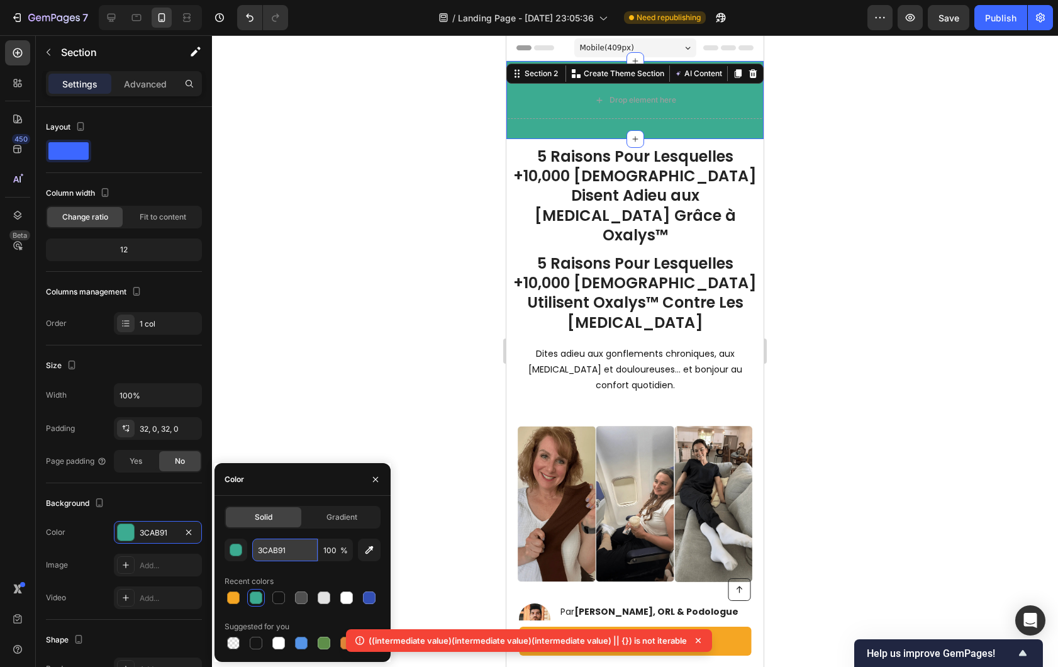
click at [282, 549] on input "3CAB91" at bounding box center [284, 550] width 65 height 23
paste input "#80c8b6"
type input "#80c8b6"
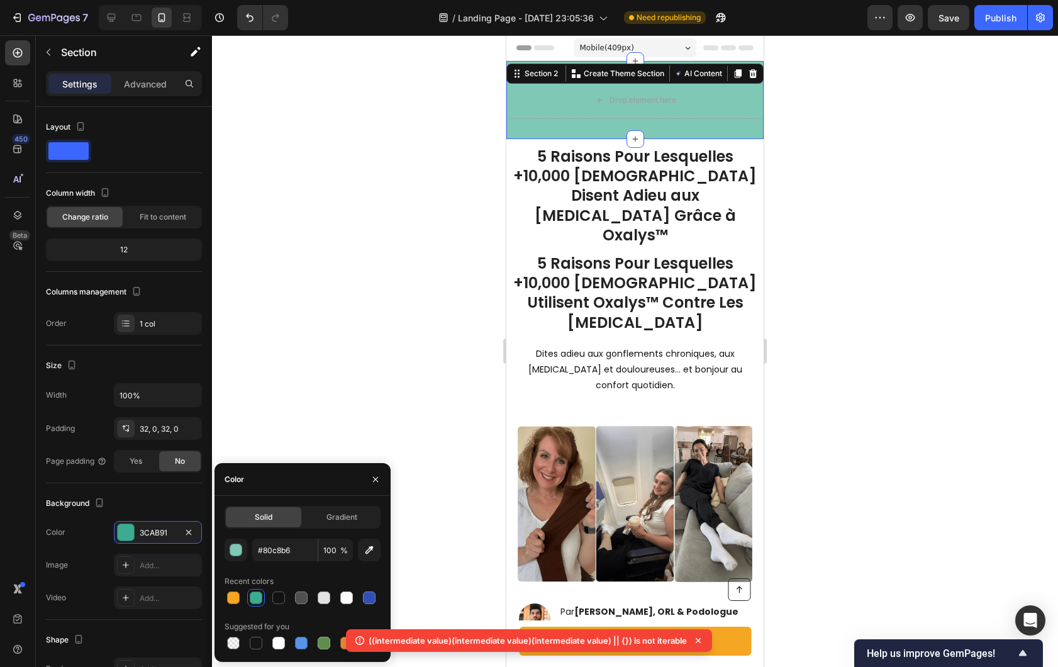
click at [347, 357] on div at bounding box center [635, 351] width 846 height 632
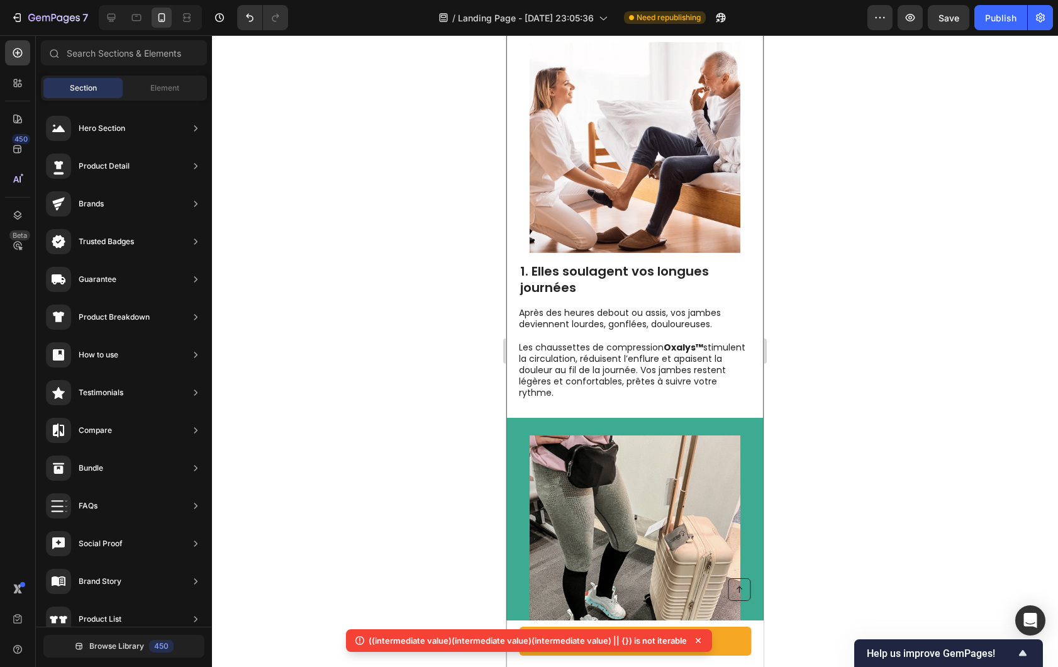
scroll to position [1012, 0]
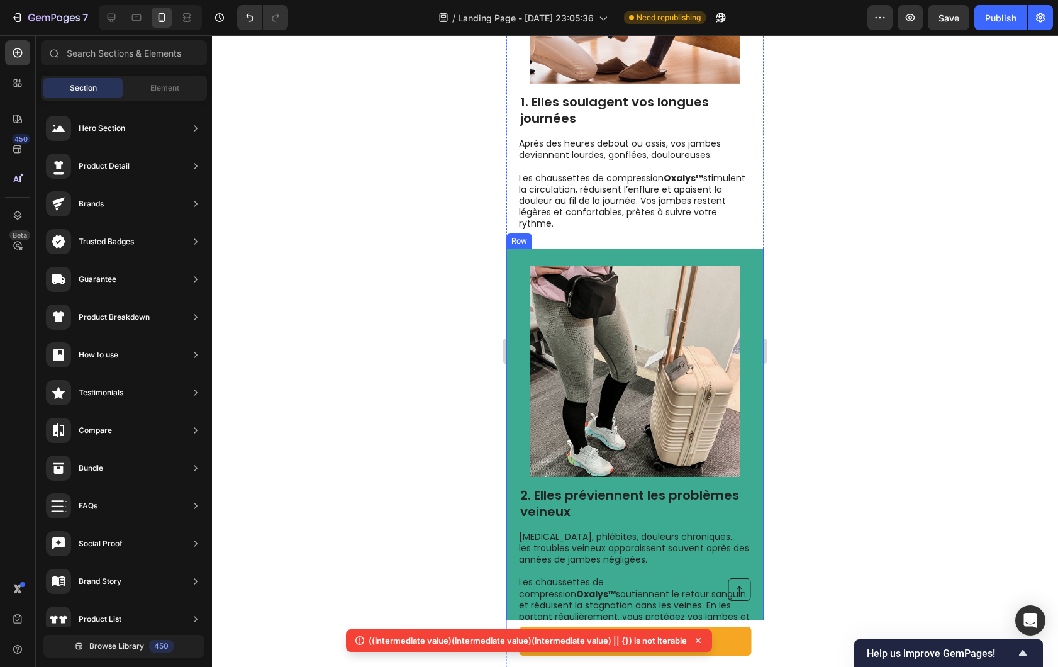
click at [513, 323] on div "2. Elles préviennent les problèmes veineux Heading [MEDICAL_DATA], phlébites, d…" at bounding box center [634, 450] width 257 height 405
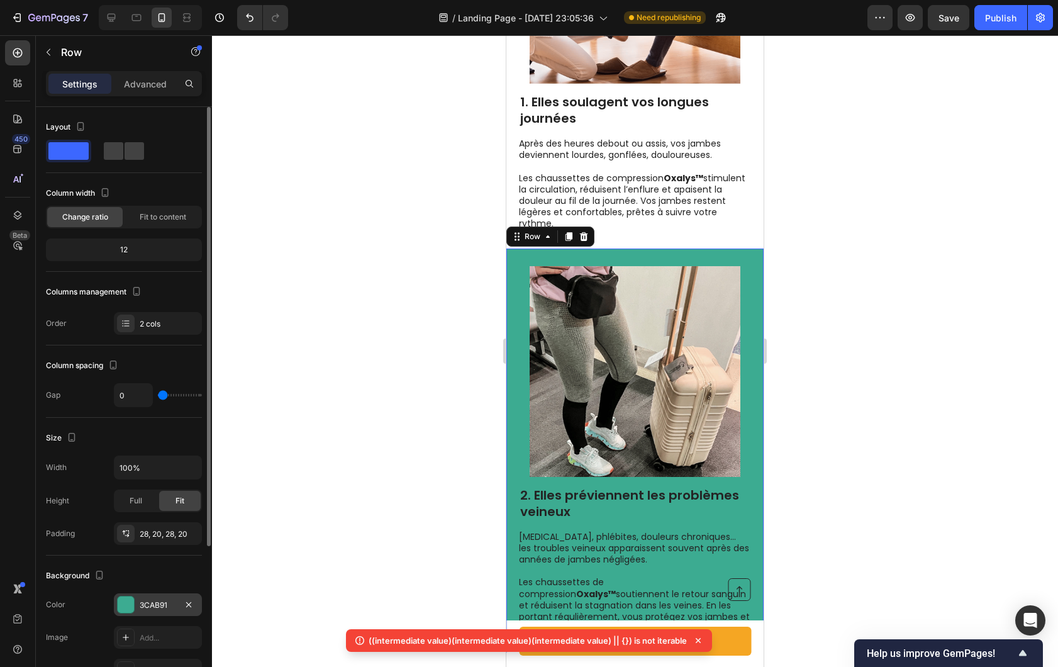
click at [159, 604] on div "3CAB91" at bounding box center [158, 605] width 36 height 11
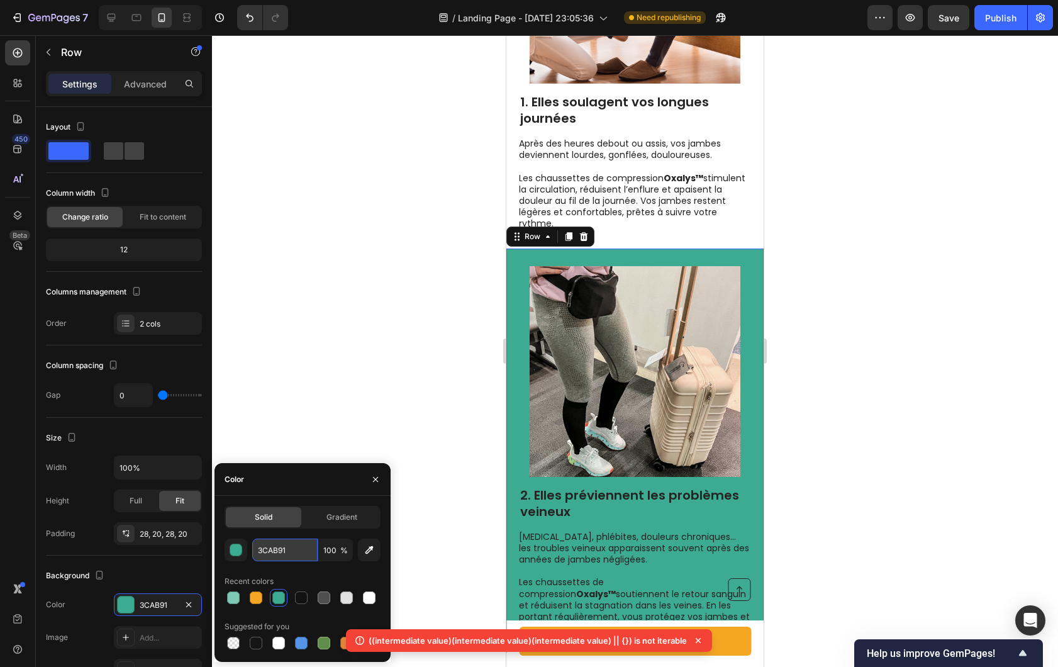
click at [268, 554] on input "3CAB91" at bounding box center [284, 550] width 65 height 23
paste input "#80c8b6"
type input "#80c8b6"
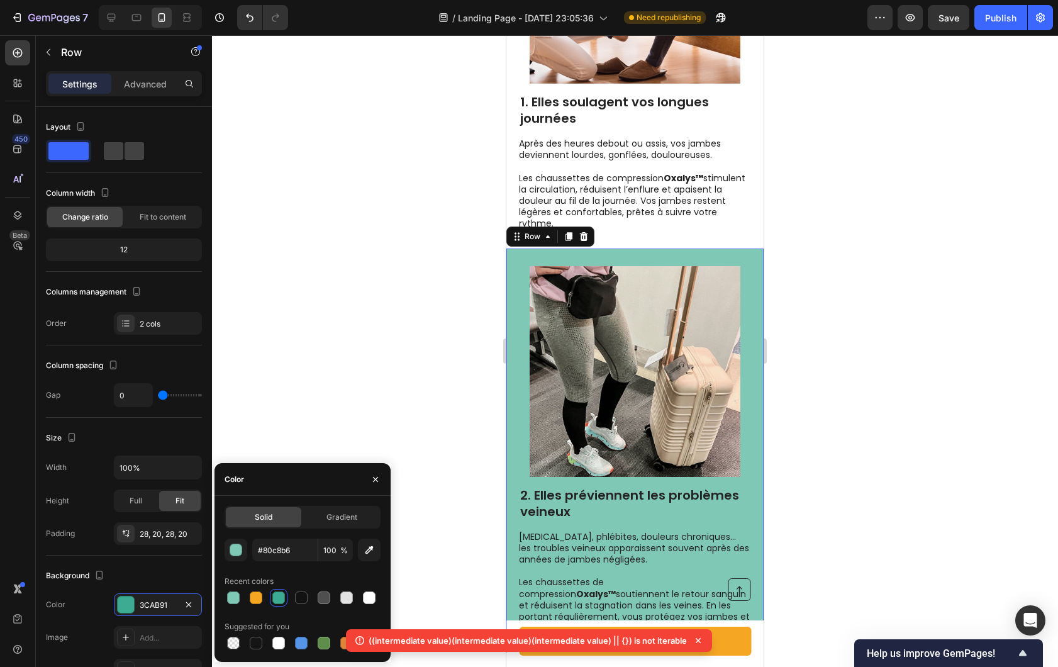
click at [340, 401] on div at bounding box center [635, 351] width 846 height 632
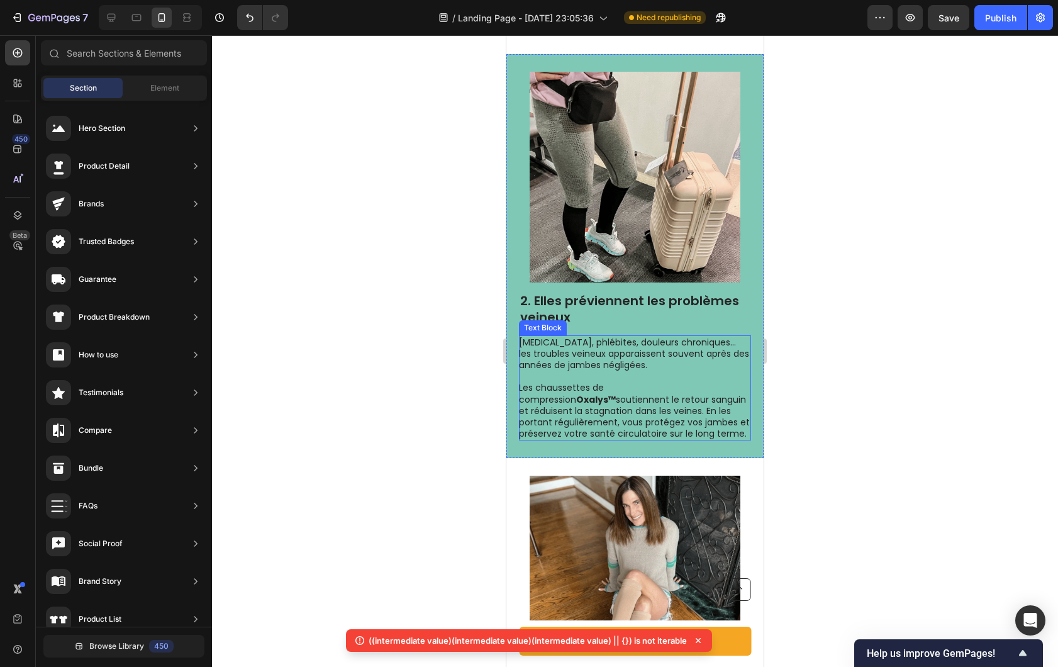
scroll to position [1209, 0]
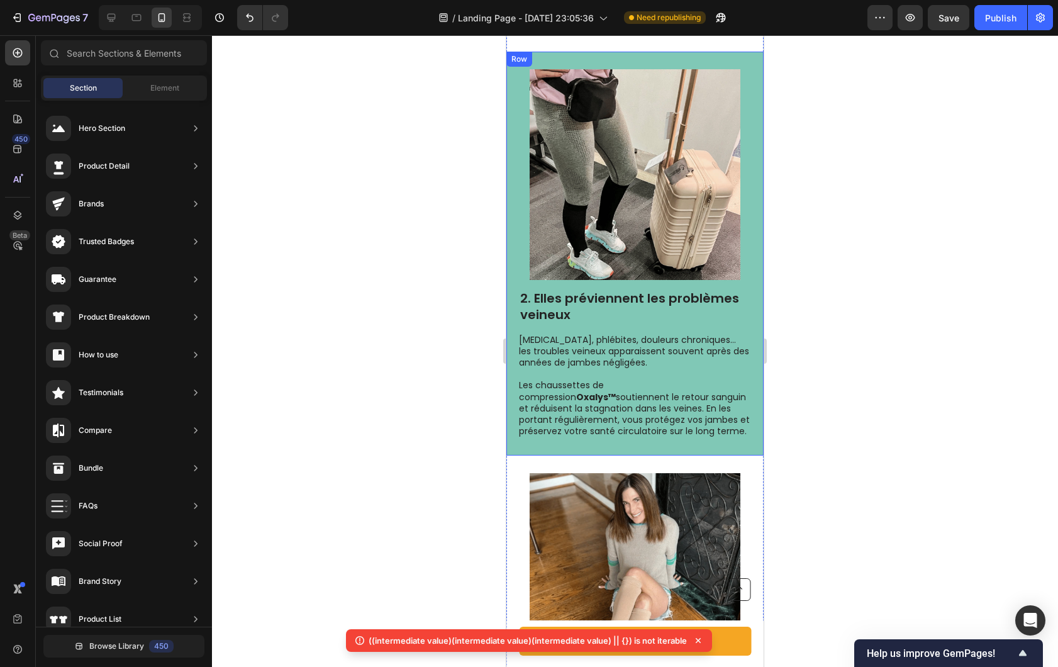
click at [511, 242] on div "2. Elles préviennent les problèmes veineux Heading [MEDICAL_DATA], phlébites, d…" at bounding box center [634, 254] width 257 height 405
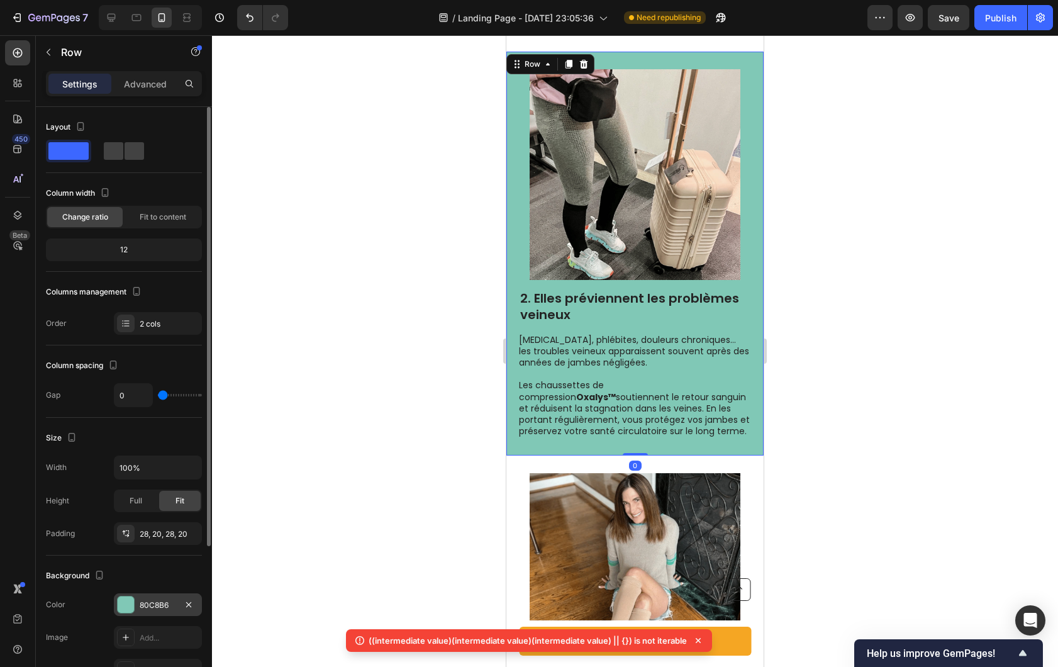
click at [128, 599] on div at bounding box center [126, 604] width 16 height 16
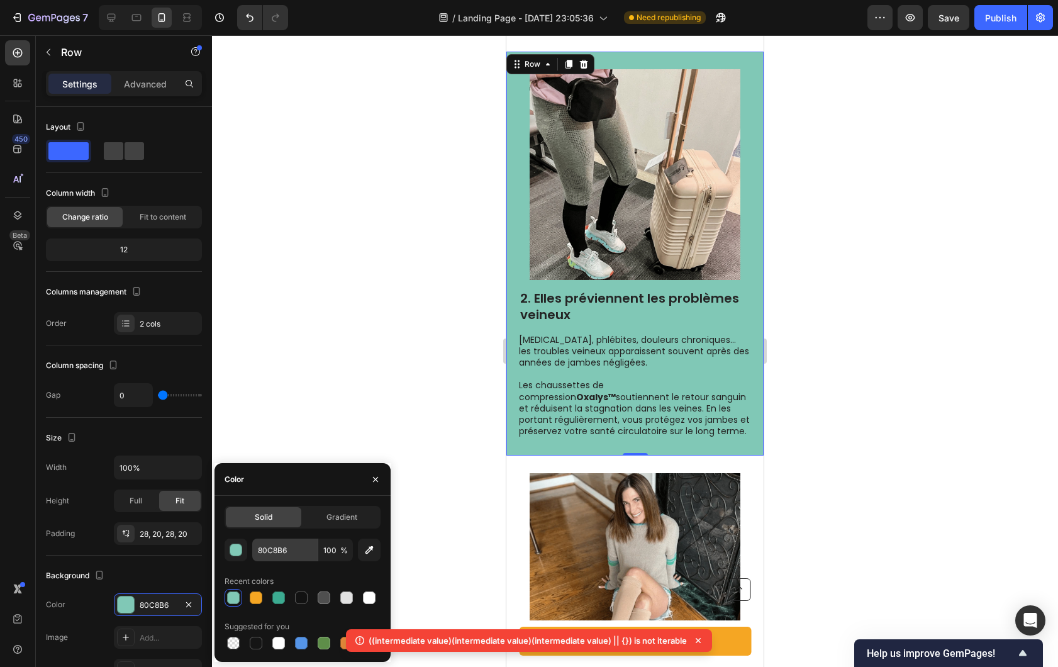
click at [278, 562] on div "80C8B6 100 % Recent colors Suggested for you" at bounding box center [303, 595] width 156 height 113
click at [280, 555] on input "80C8B6" at bounding box center [284, 550] width 65 height 23
click at [280, 554] on input "80C8B6" at bounding box center [284, 550] width 65 height 23
paste input "#b0dfd2"
type input "#b0dfd2"
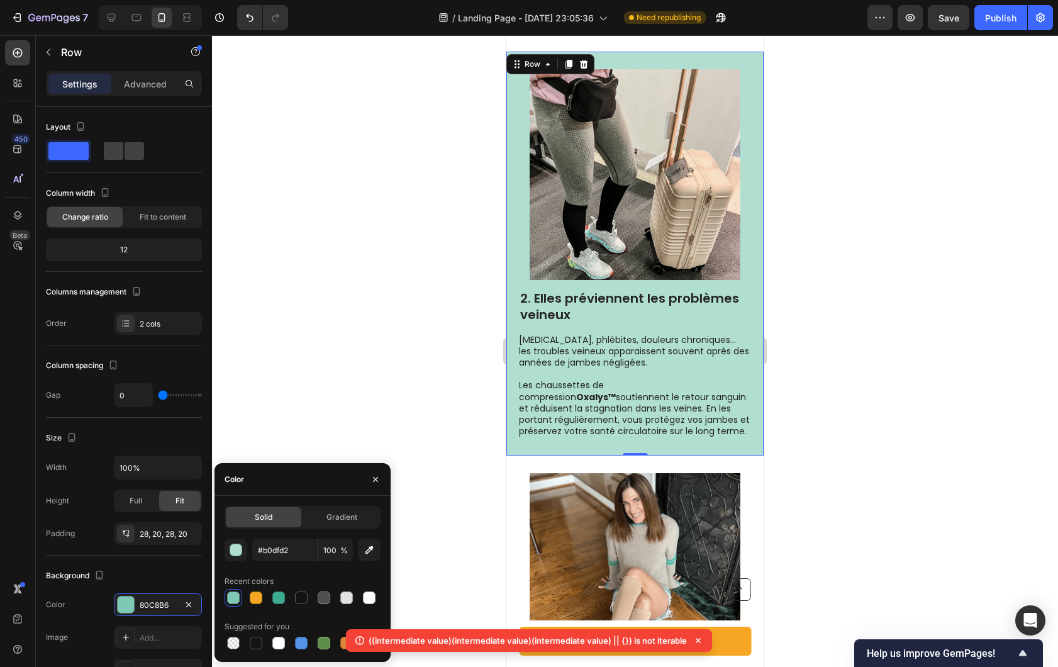
click at [342, 366] on div at bounding box center [635, 351] width 846 height 632
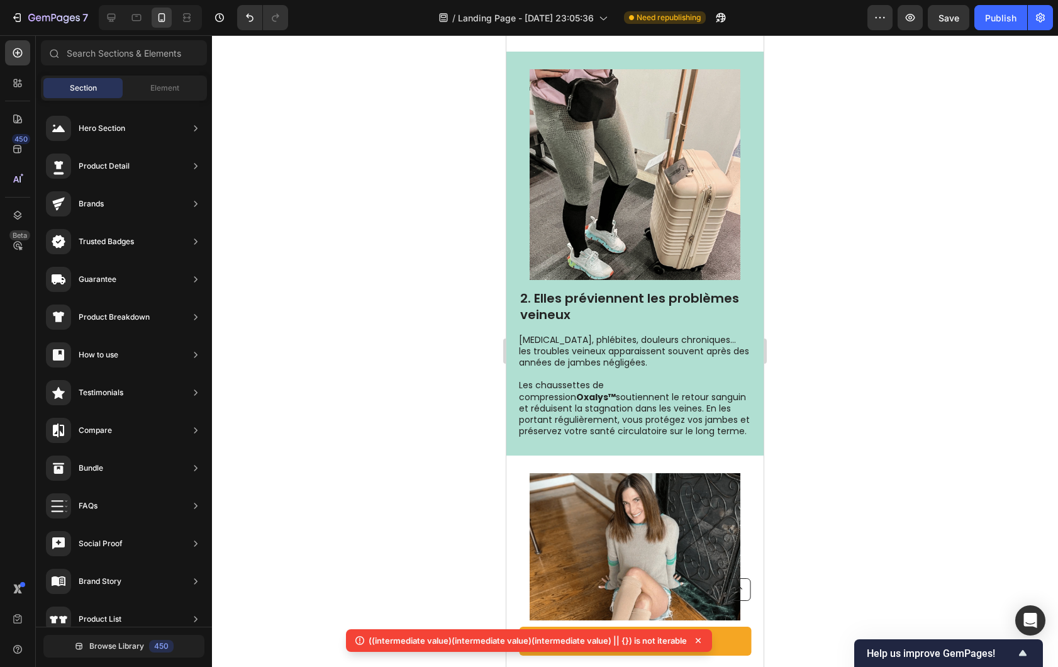
click at [342, 366] on div at bounding box center [635, 351] width 846 height 632
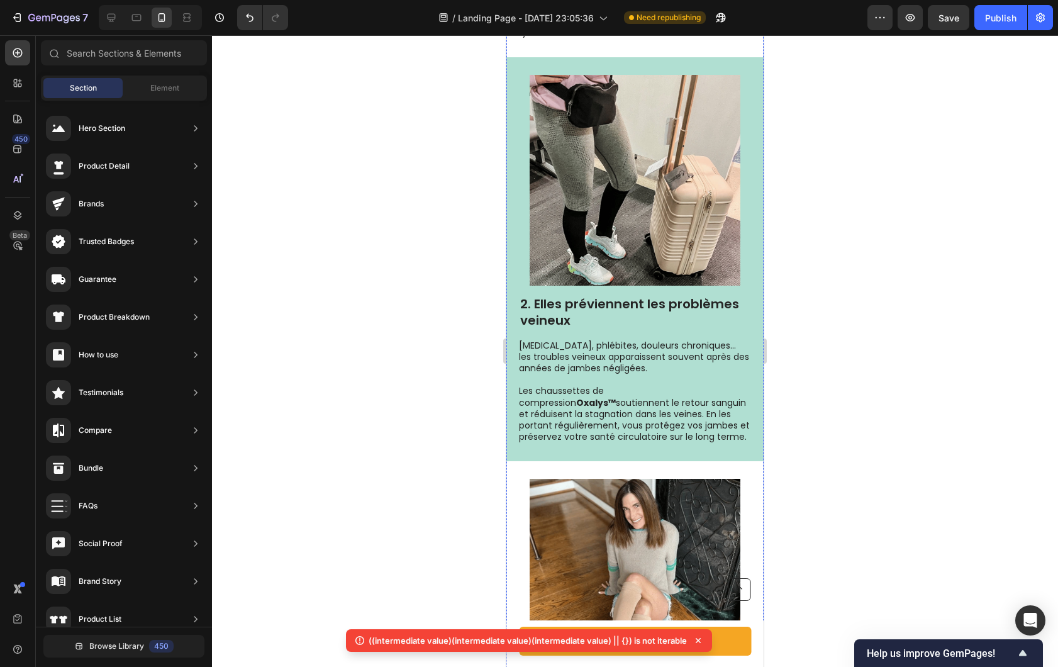
scroll to position [1273, 0]
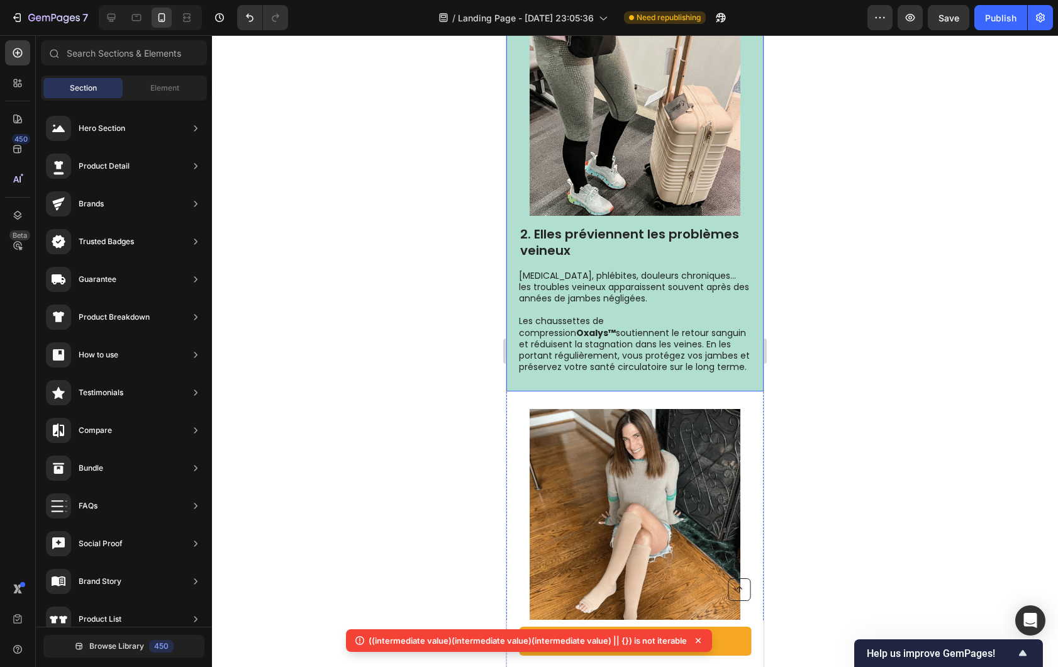
click at [722, 385] on div "2. Elles préviennent les problèmes veineux Heading [MEDICAL_DATA], phlébites, d…" at bounding box center [634, 189] width 257 height 405
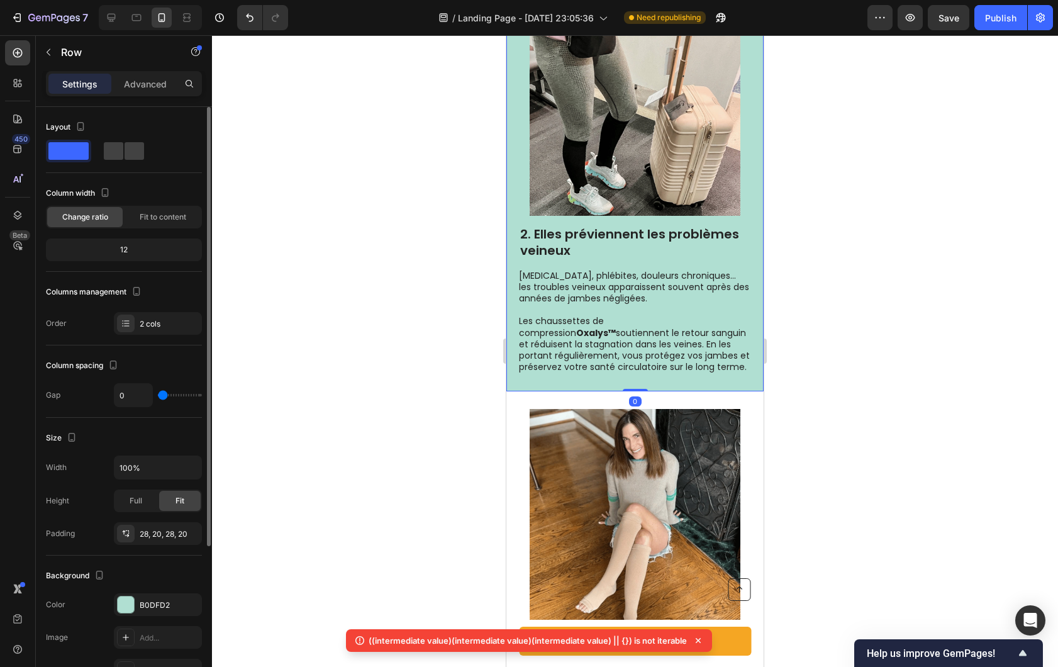
scroll to position [123, 0]
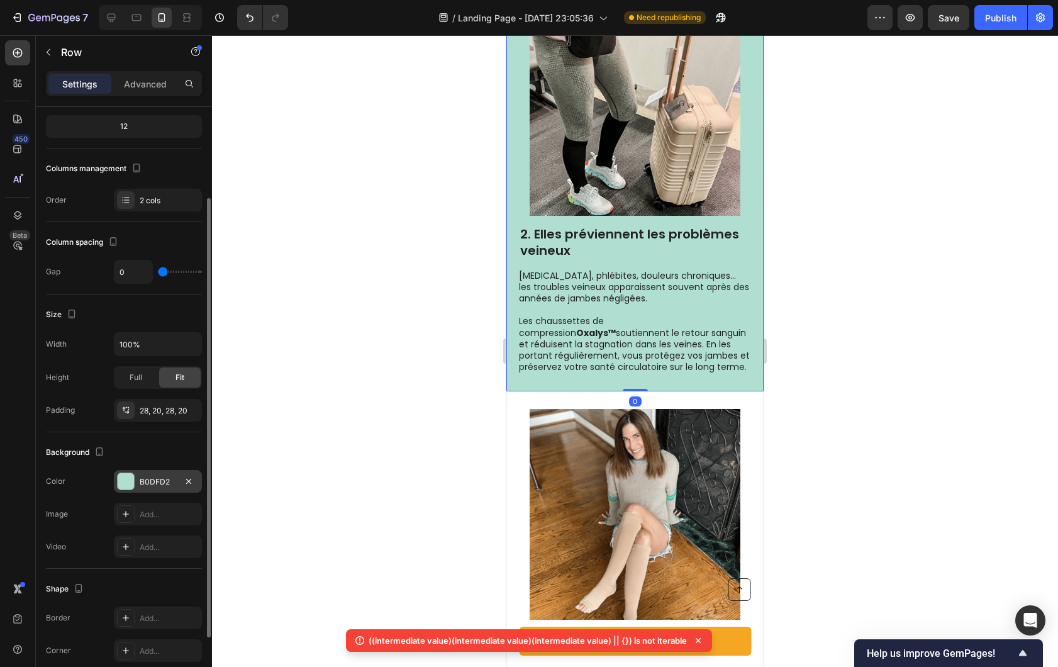
click at [152, 476] on div "B0DFD2" at bounding box center [158, 481] width 36 height 11
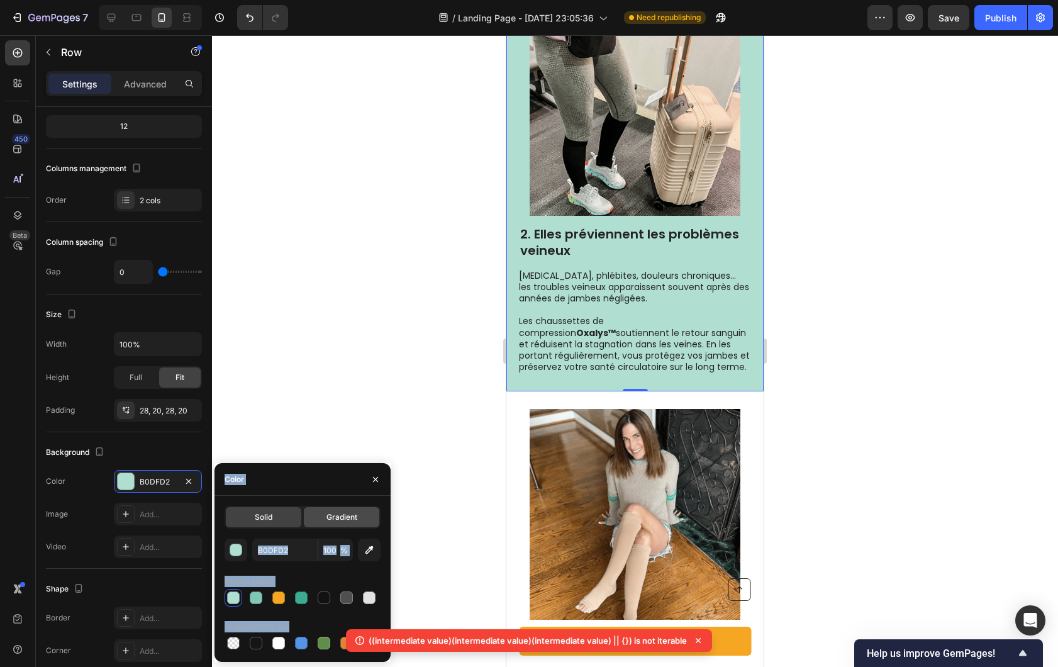
click at [348, 517] on span "Gradient" at bounding box center [342, 516] width 31 height 11
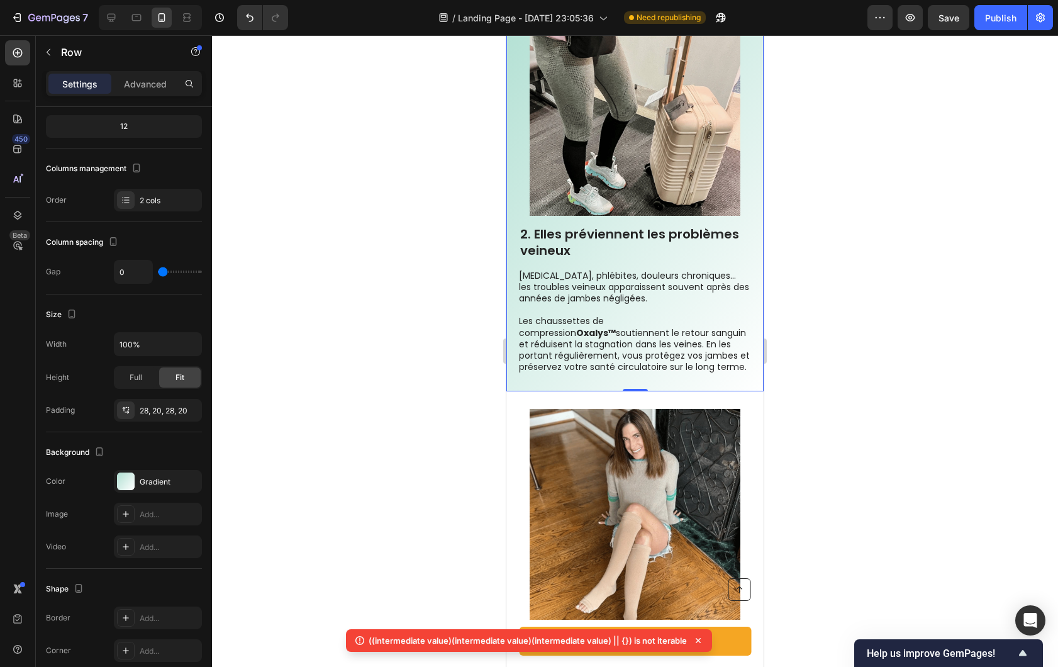
click at [370, 308] on div at bounding box center [635, 351] width 846 height 632
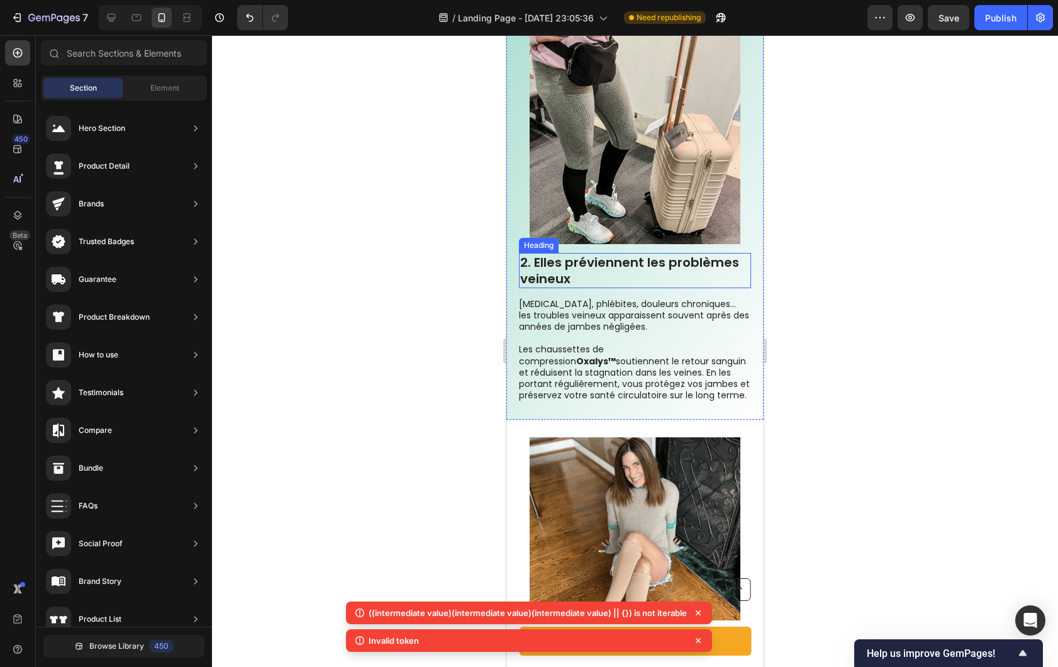
scroll to position [1307, 0]
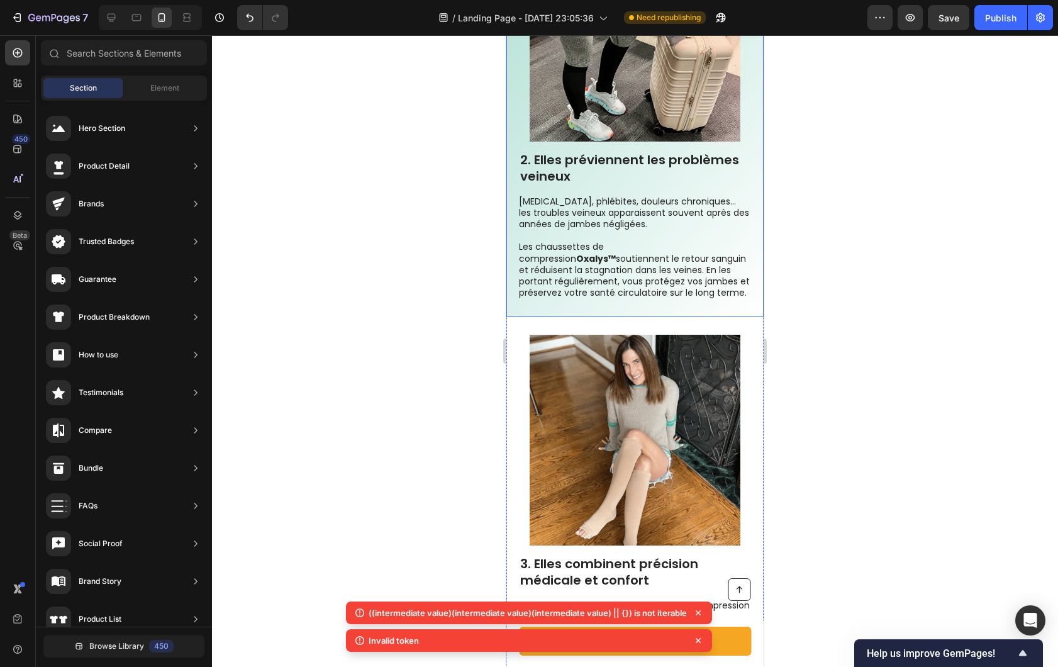
click at [727, 313] on div "2. Elles préviennent les problèmes veineux Heading [MEDICAL_DATA], phlébites, d…" at bounding box center [634, 115] width 257 height 405
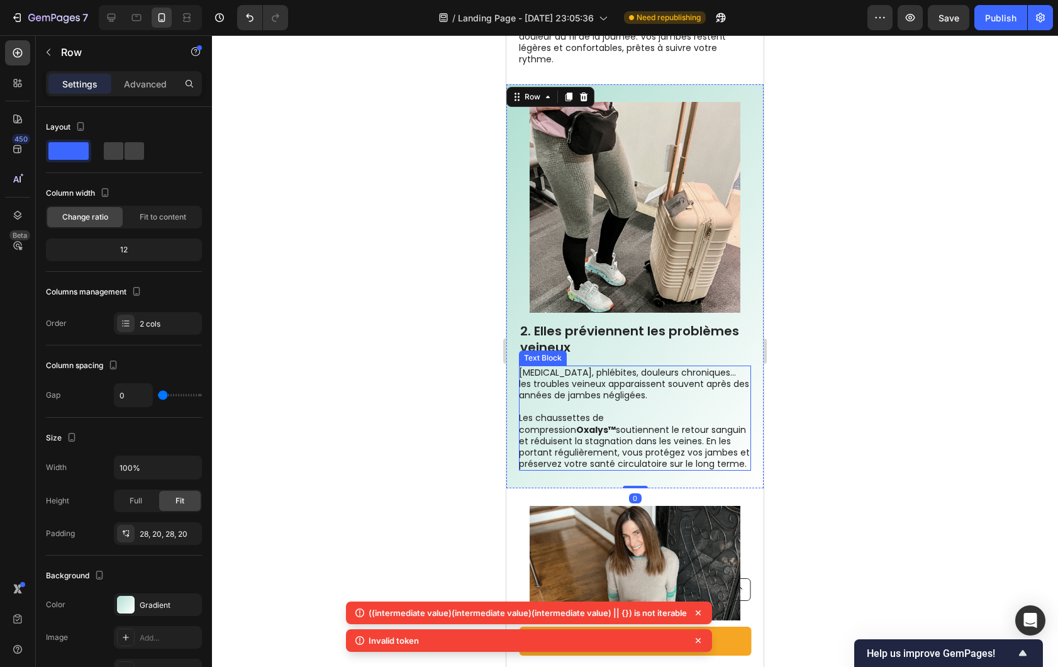
scroll to position [1145, 0]
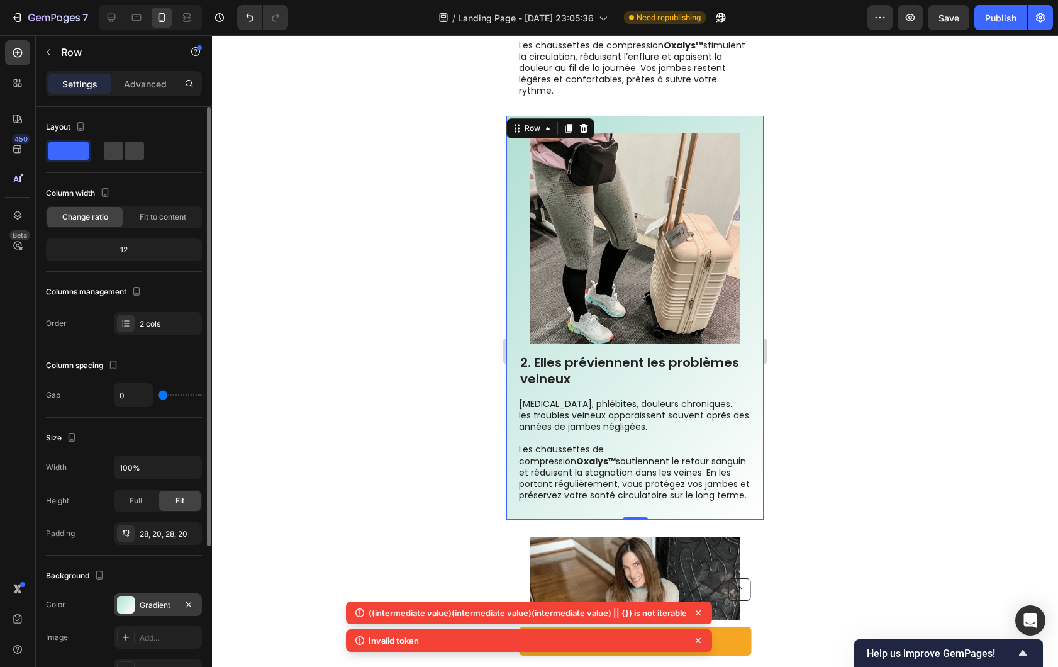
click at [147, 598] on div "Gradient" at bounding box center [158, 604] width 88 height 23
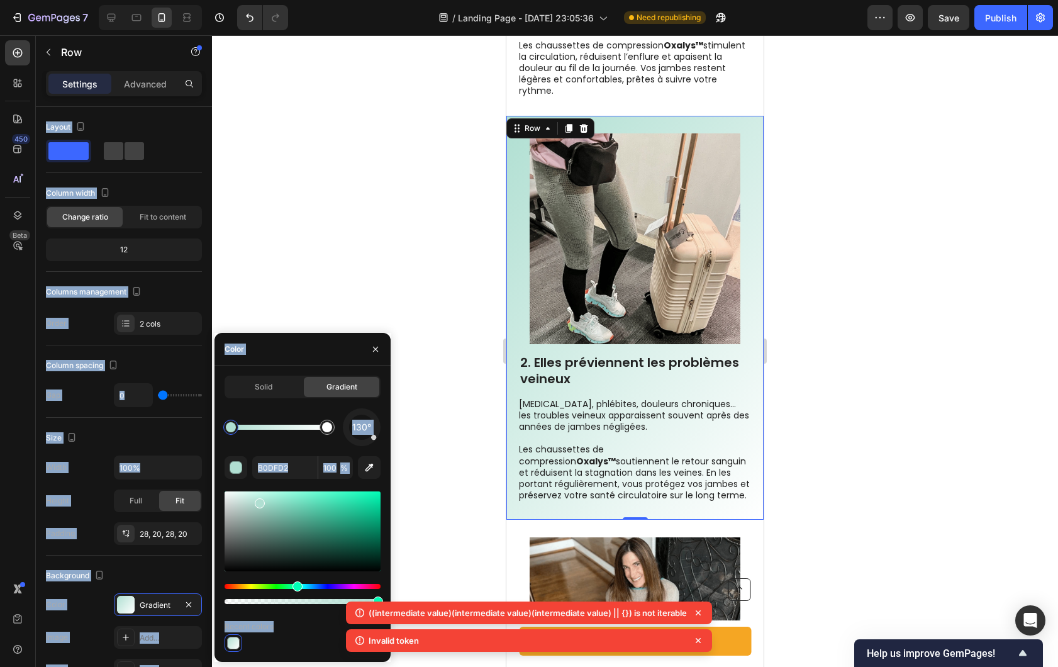
click at [240, 401] on div "Solid Gradient 130° B0DFD2 100 % Recent colors" at bounding box center [303, 514] width 156 height 276
click at [261, 395] on div "Solid" at bounding box center [263, 387] width 75 height 20
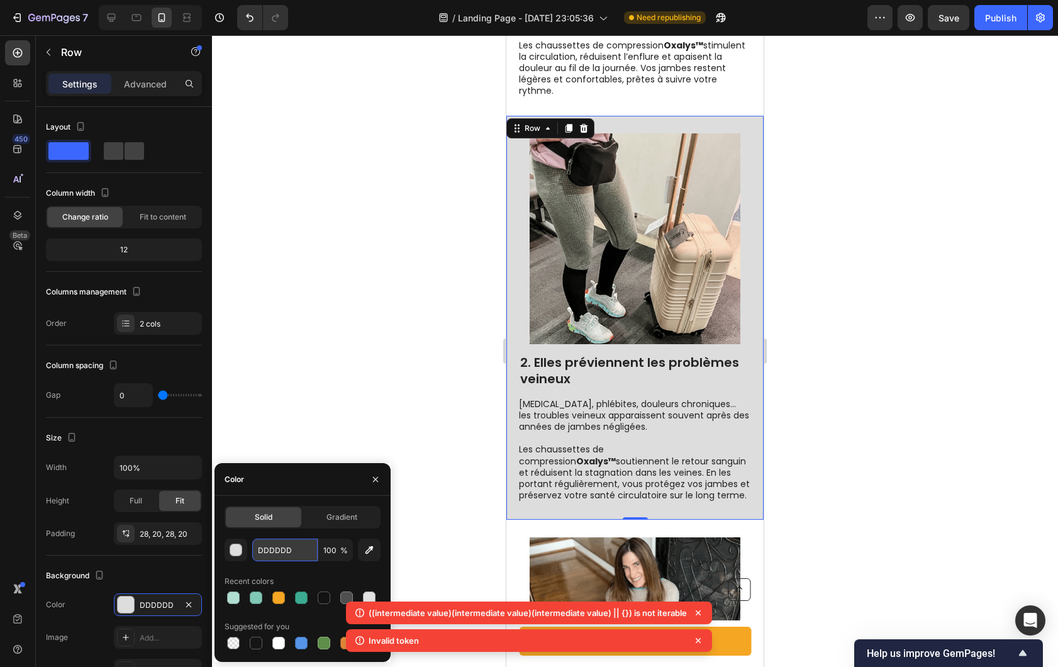
click at [279, 549] on input "DDDDDD" at bounding box center [284, 550] width 65 height 23
paste input "#f3faf7"
type input "#f3faf7"
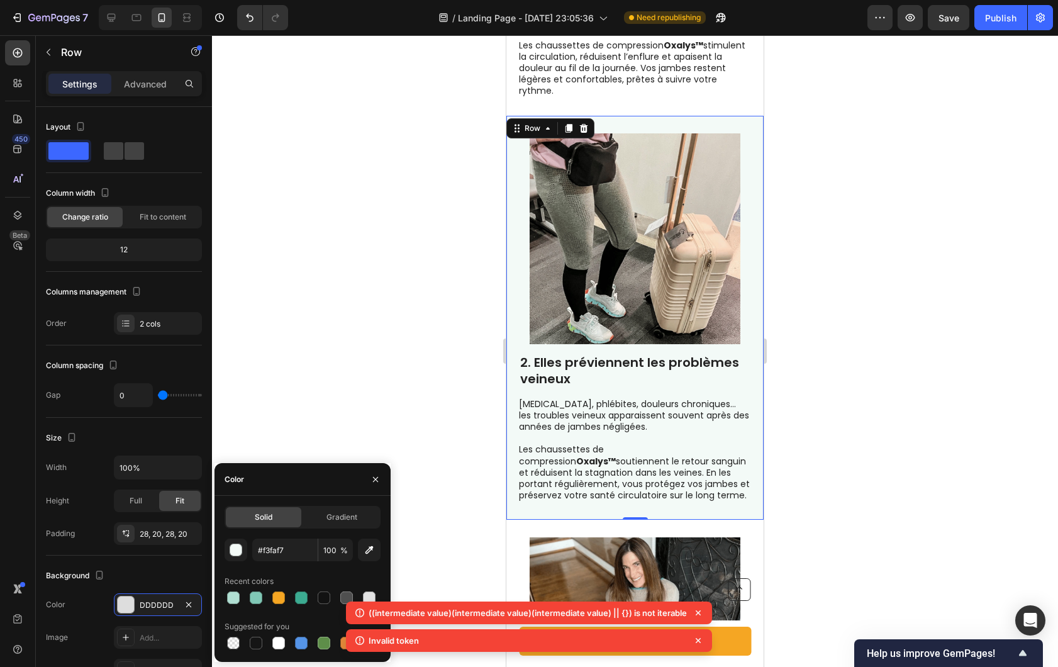
click at [334, 394] on div at bounding box center [635, 351] width 846 height 632
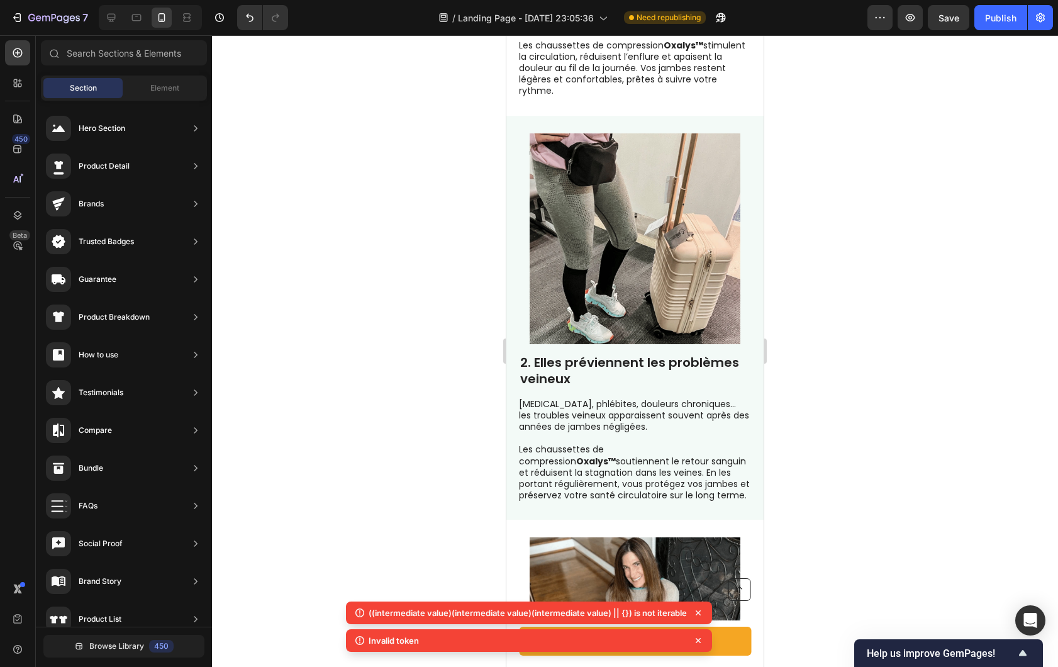
click at [334, 394] on div at bounding box center [635, 351] width 846 height 632
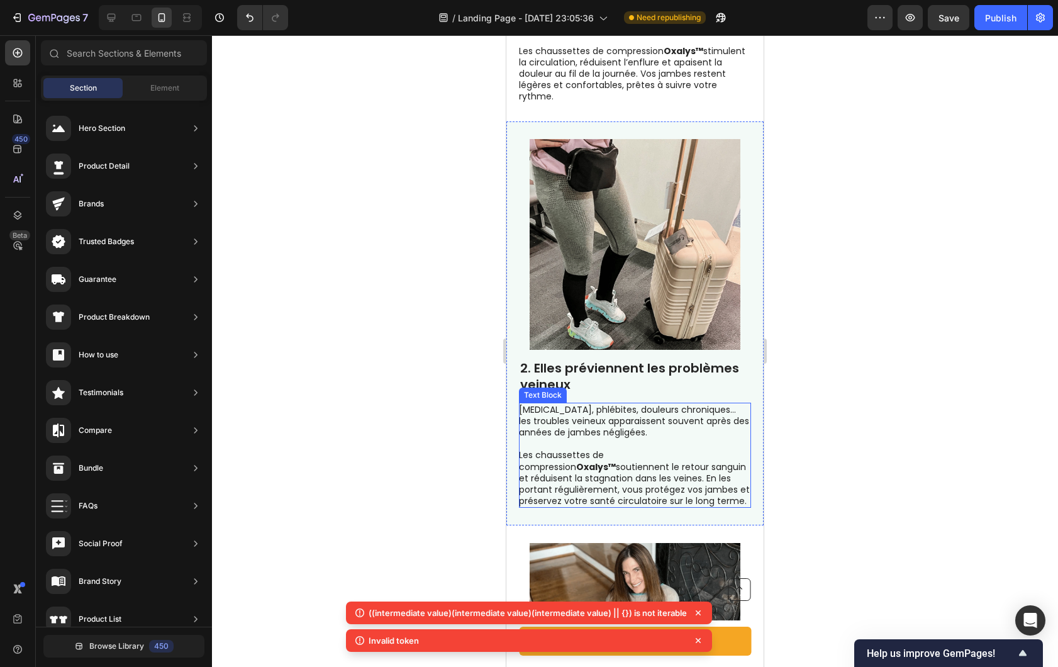
scroll to position [1136, 0]
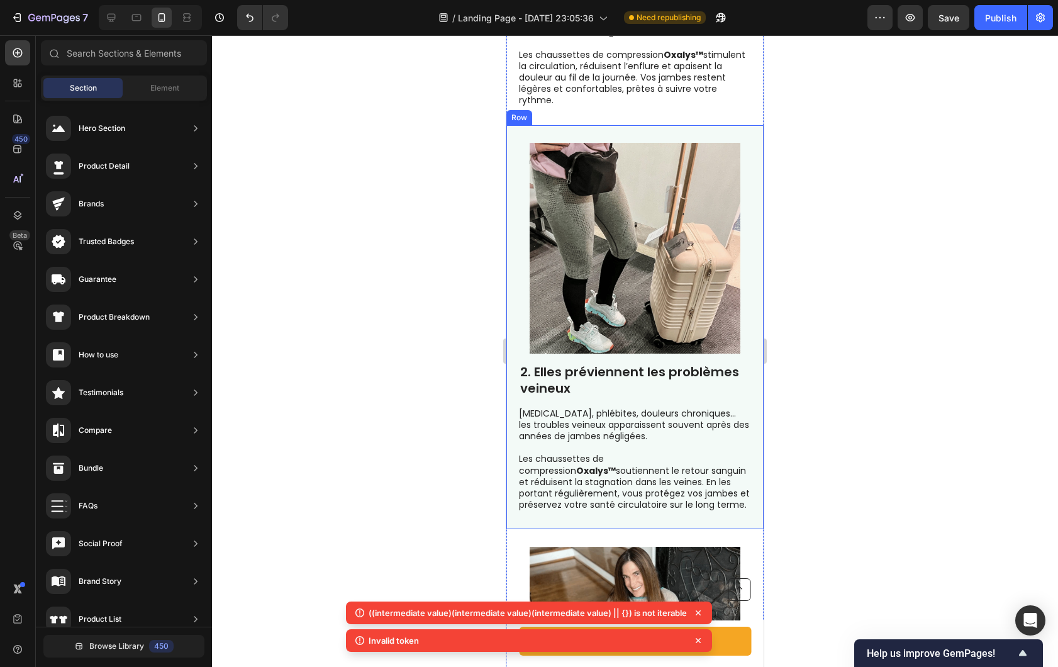
click at [735, 515] on div "2. Elles préviennent les problèmes veineux Heading [MEDICAL_DATA], phlébites, d…" at bounding box center [634, 327] width 257 height 405
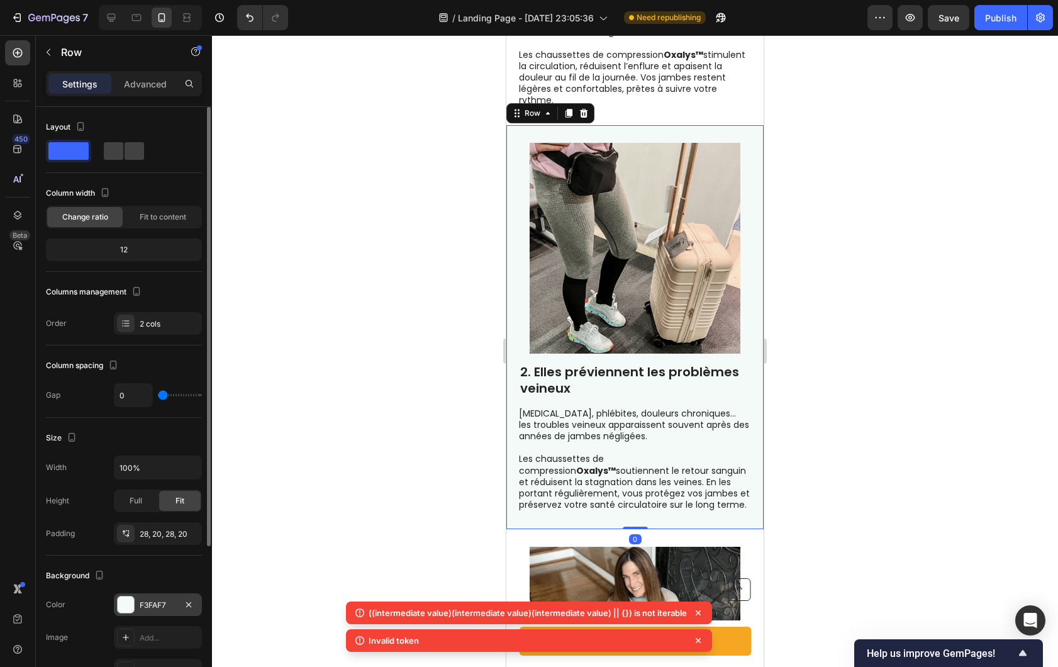
click at [150, 601] on div "F3FAF7" at bounding box center [158, 605] width 36 height 11
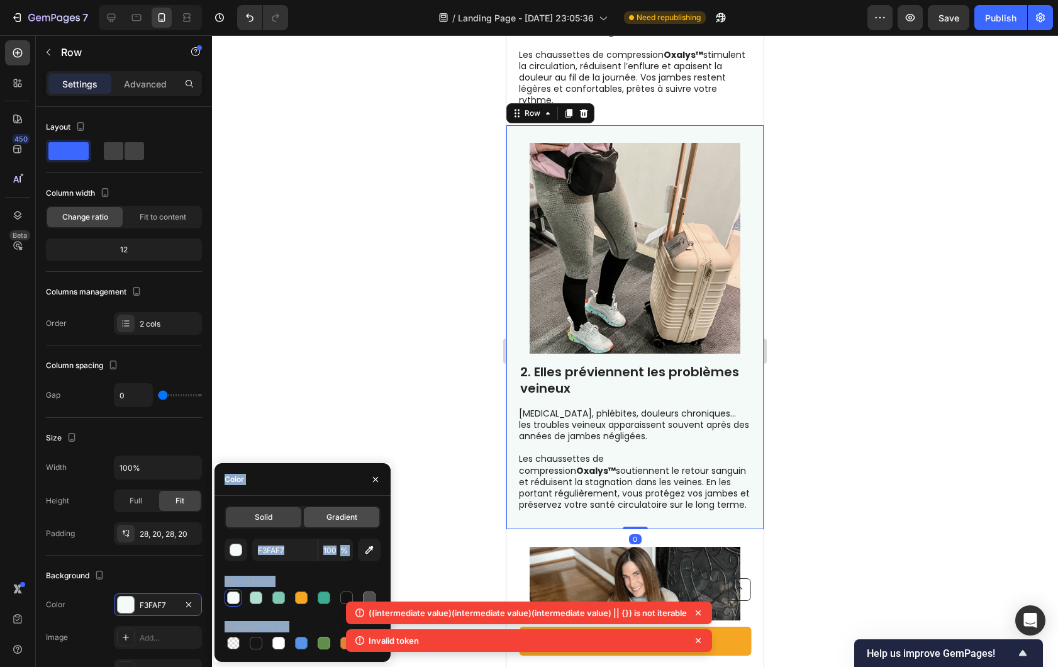
click at [324, 525] on div "Gradient" at bounding box center [341, 517] width 75 height 20
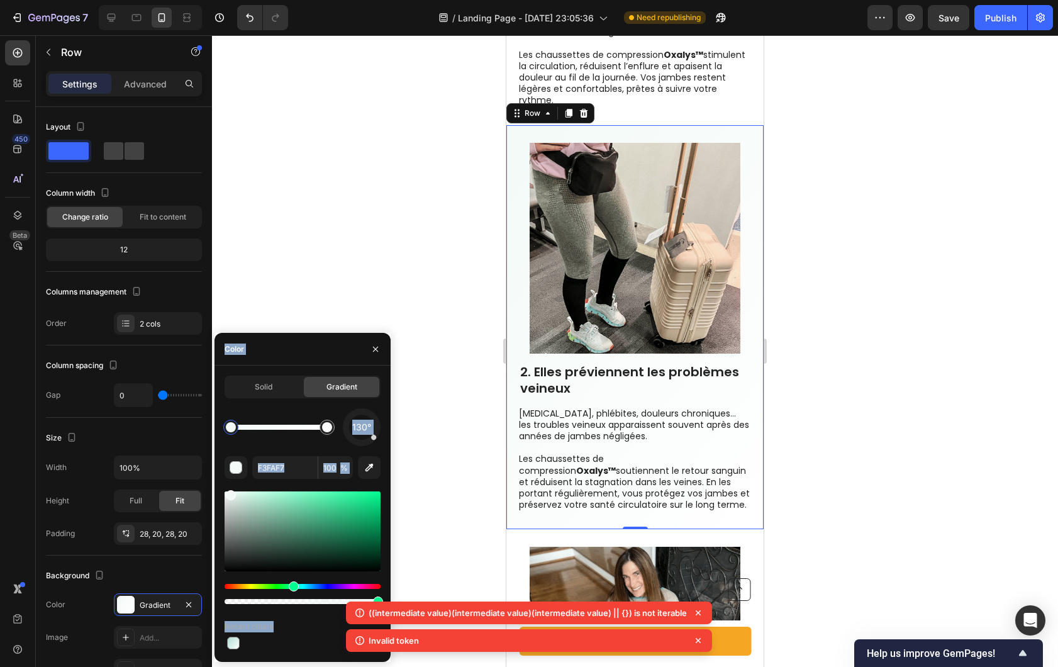
click at [350, 273] on div at bounding box center [635, 351] width 846 height 632
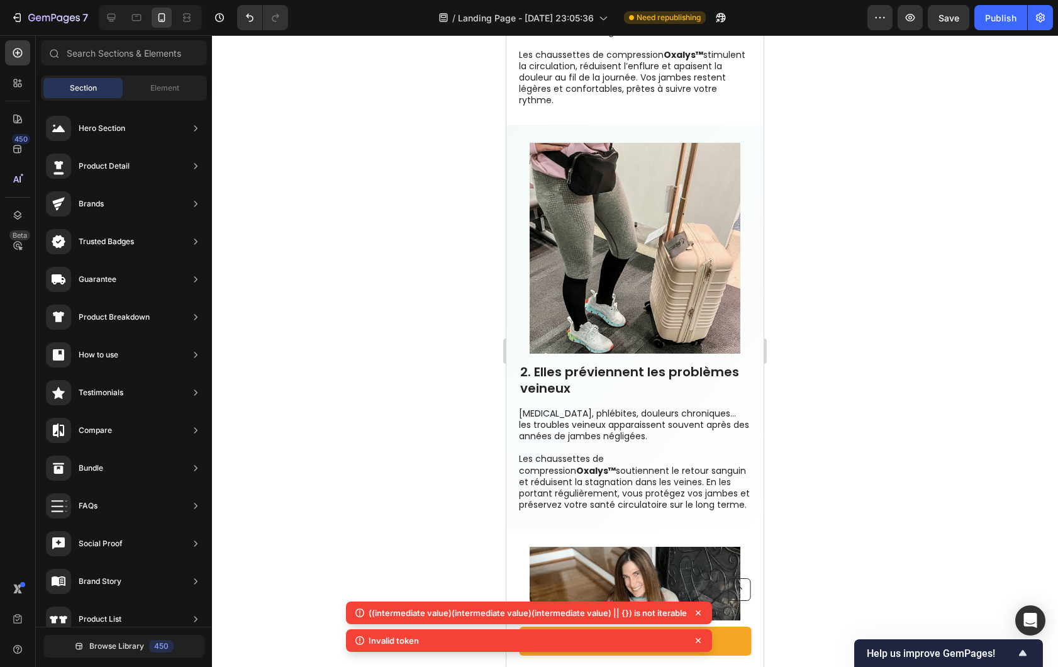
click at [350, 273] on div at bounding box center [635, 351] width 846 height 632
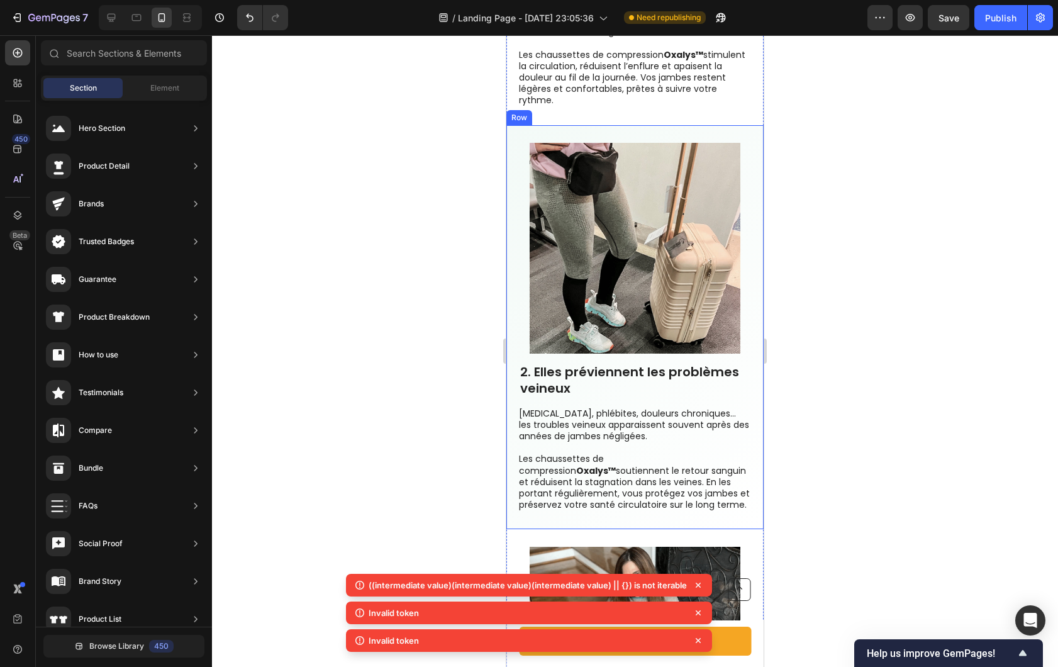
click at [653, 510] on p "Les chaussettes de compression Oxalys™ soutiennent le retour sanguin et réduise…" at bounding box center [634, 481] width 231 height 57
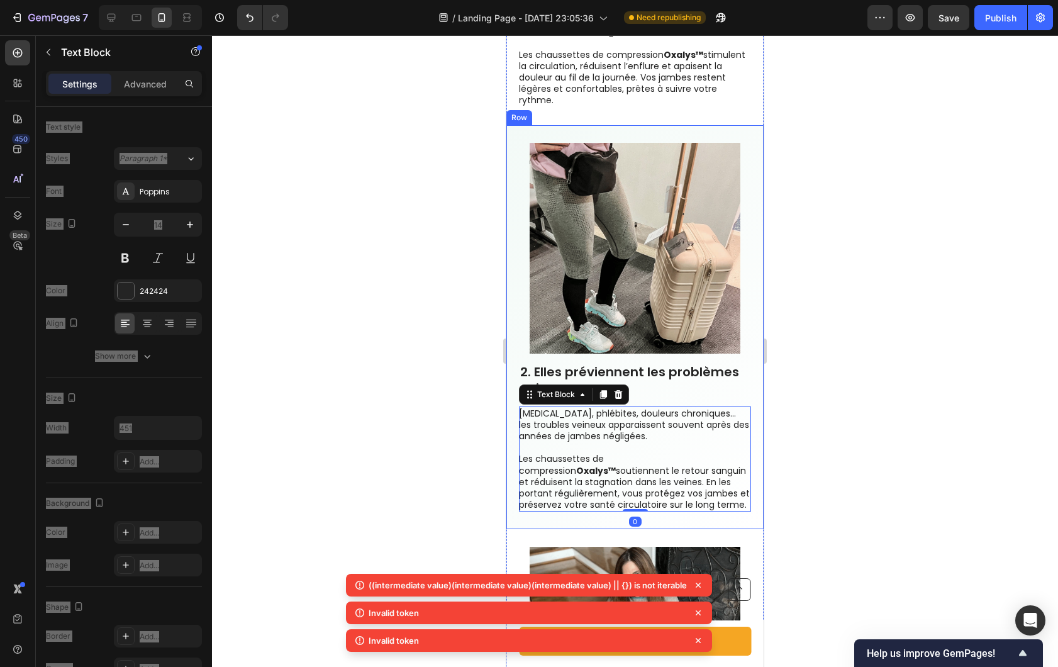
click at [715, 520] on div "2. Elles préviennent les problèmes veineux Heading Varices, phlébites, douleurs…" at bounding box center [634, 327] width 257 height 405
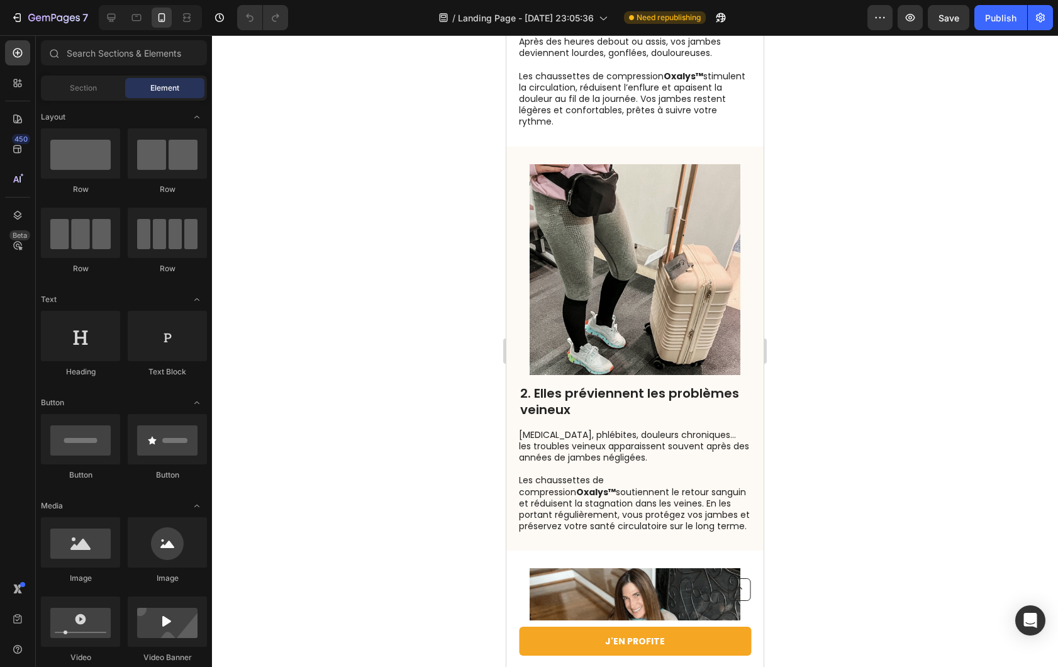
scroll to position [1132, 0]
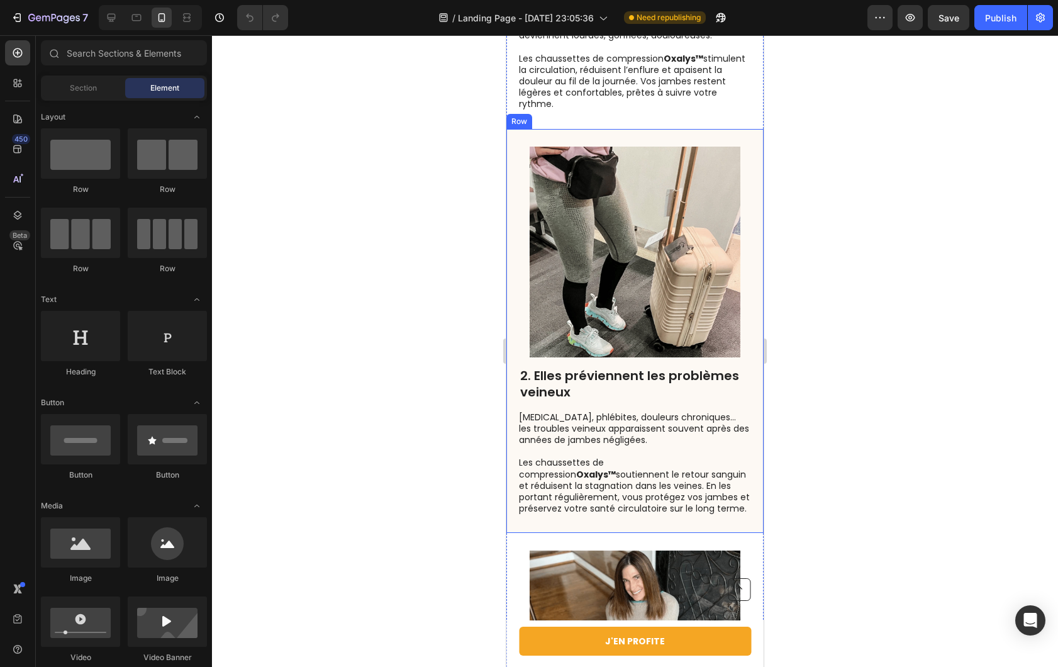
click at [735, 517] on div "2. Elles préviennent les problèmes veineux Heading Varices, phlébites, douleurs…" at bounding box center [634, 331] width 257 height 405
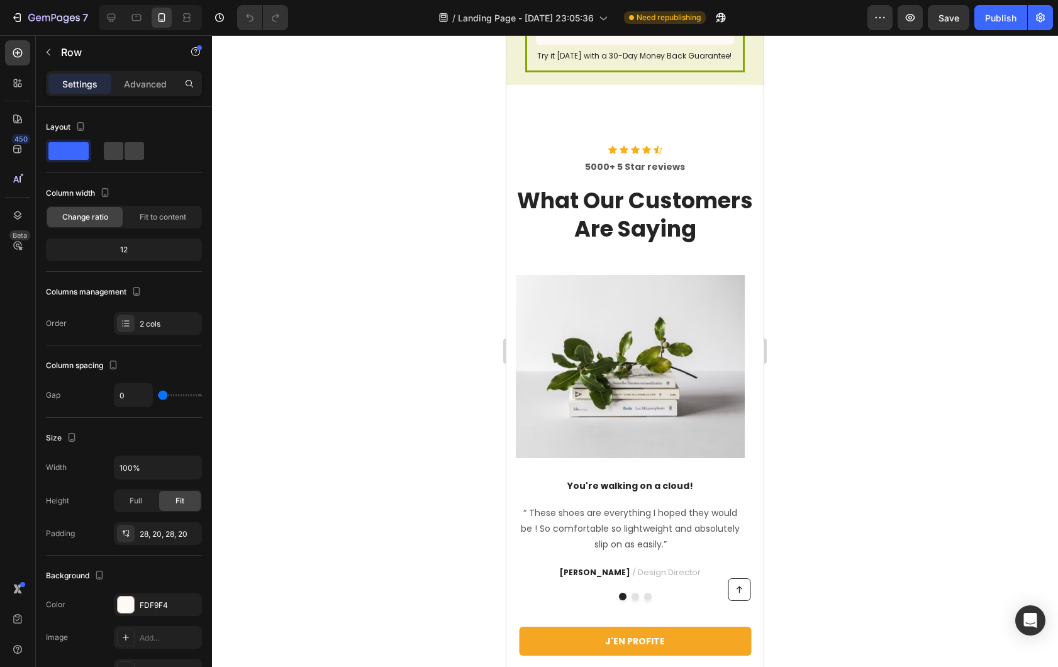
scroll to position [3283, 0]
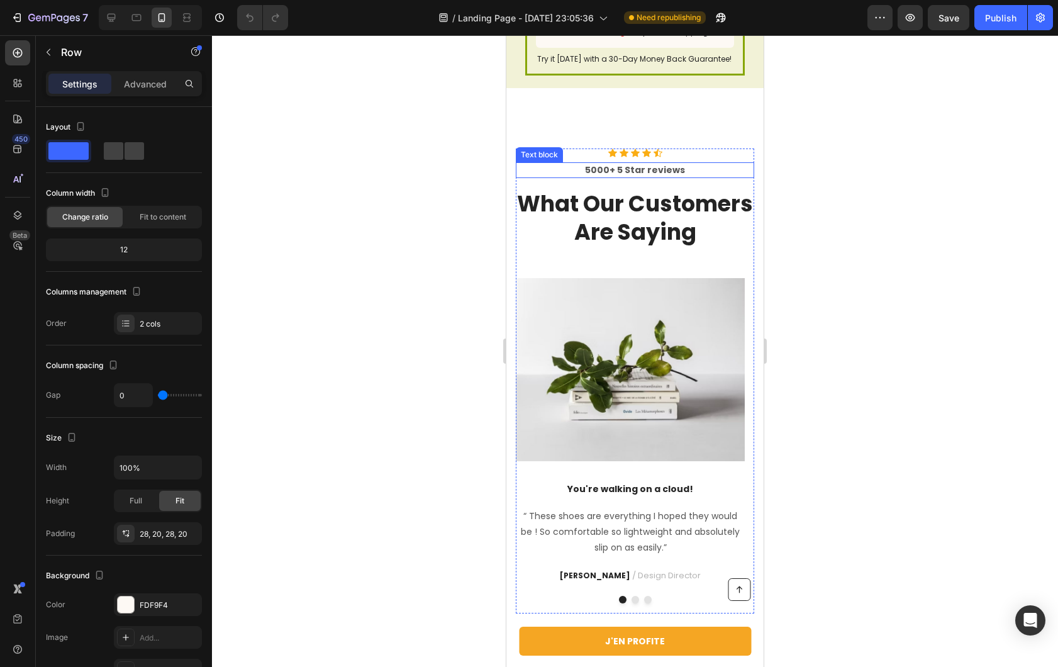
click at [531, 161] on div "Icon Icon Icon Icon Icon Icon List Hoz 5000+ 5 Star reviews Text block What Our…" at bounding box center [635, 213] width 238 height 130
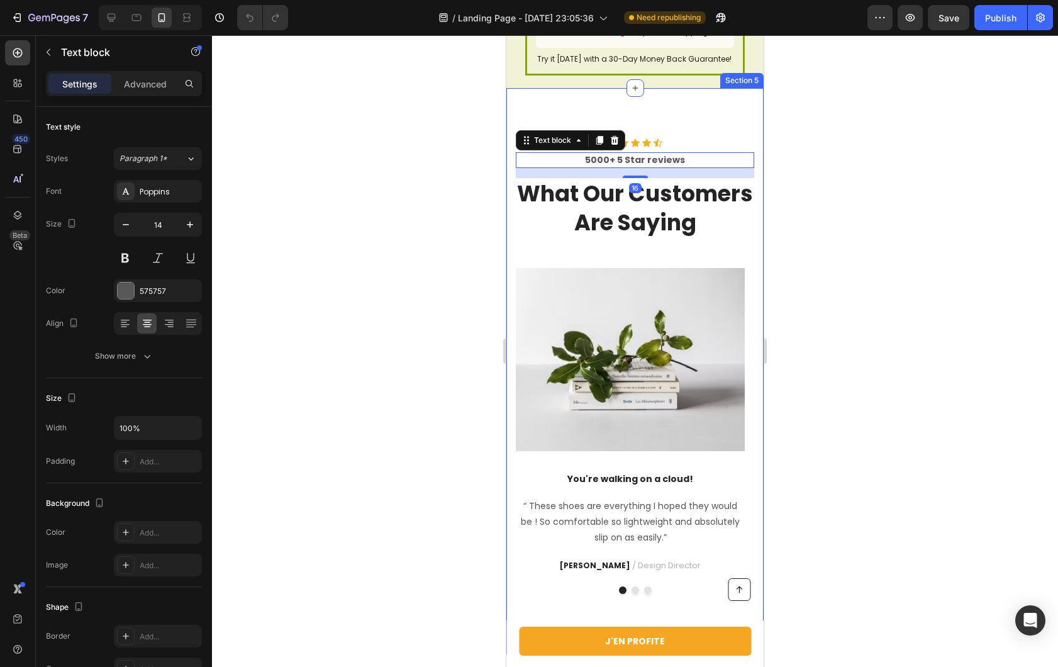
click at [531, 128] on div "Icon Icon Icon Icon Icon Icon List Hoz 5000+ 5 Star reviews Text block 16 What …" at bounding box center [634, 371] width 257 height 566
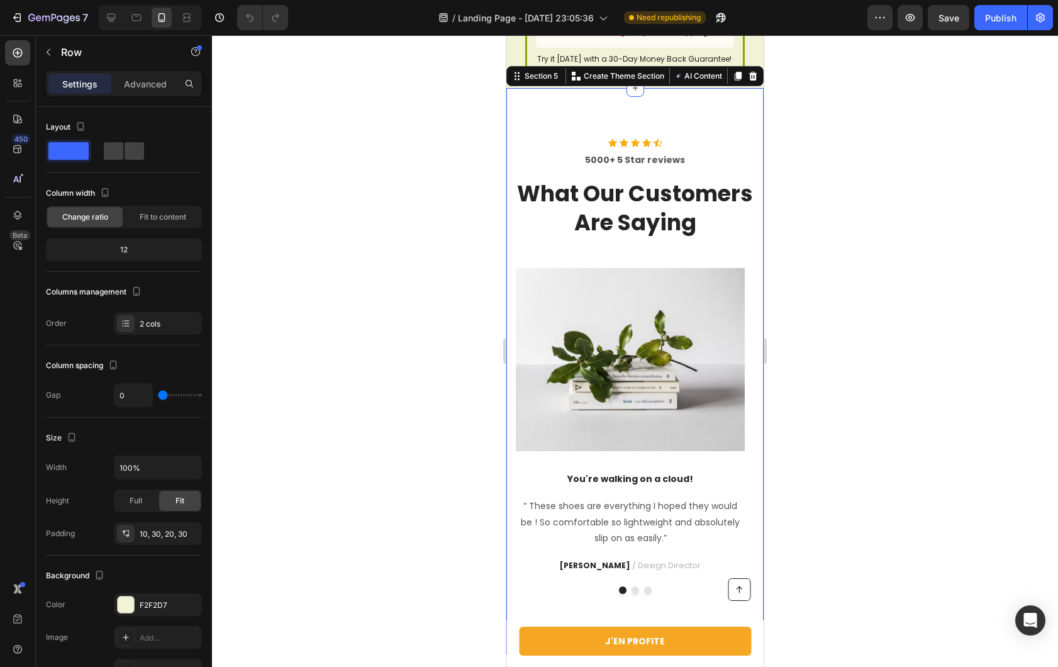
click at [736, 118] on div "Icon Icon Icon Icon Icon Icon List Hoz 5000+ 5 Star reviews Text block What Our…" at bounding box center [634, 371] width 257 height 566
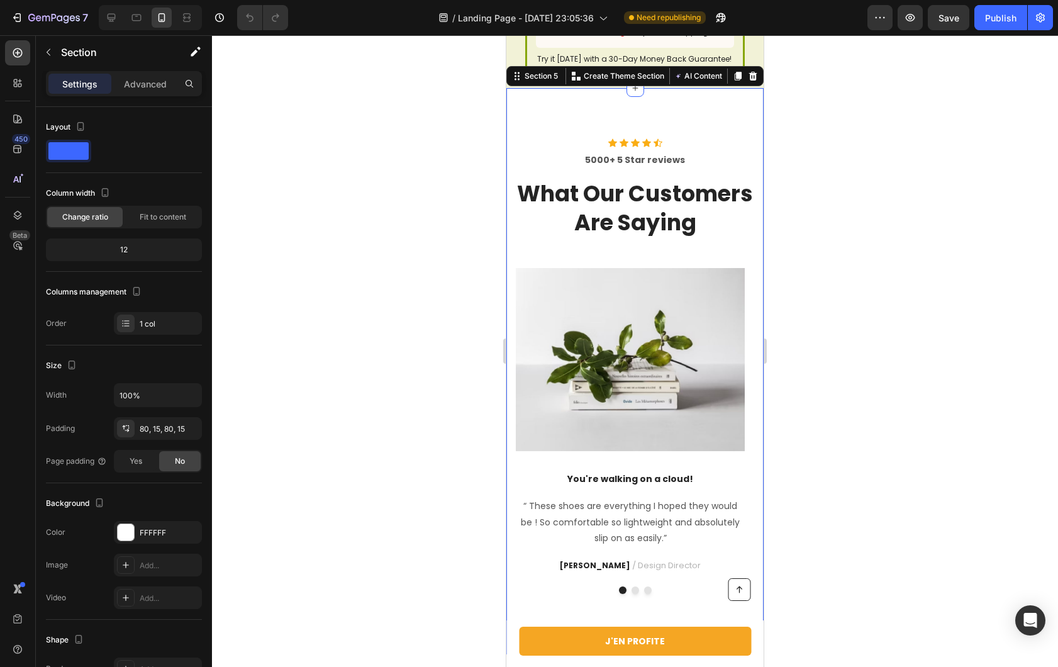
click at [749, 81] on icon at bounding box center [753, 76] width 8 height 9
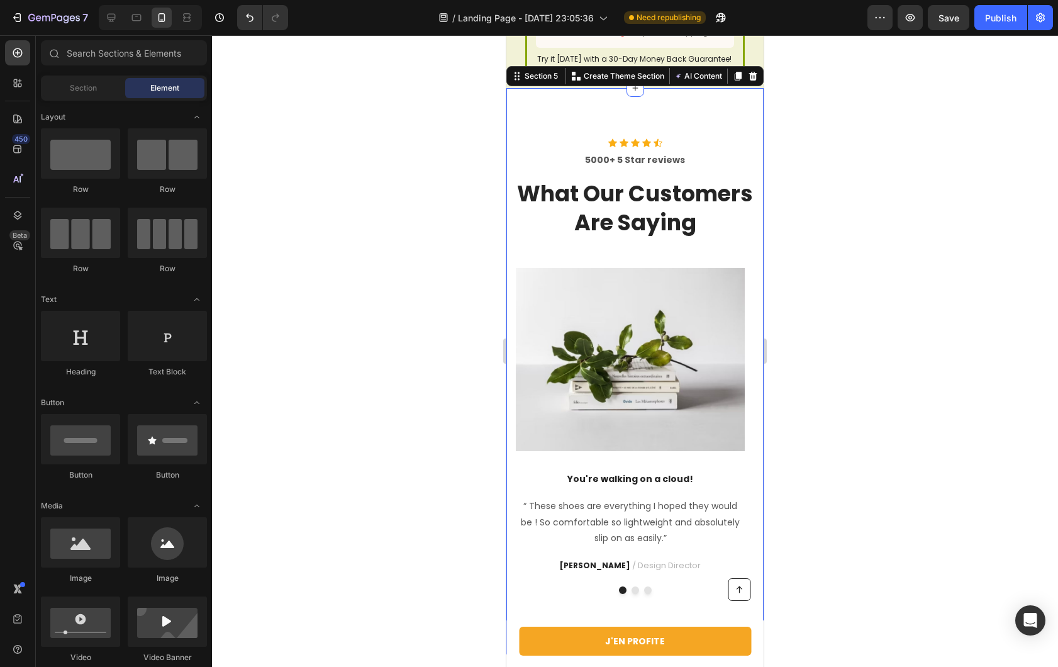
scroll to position [3166, 0]
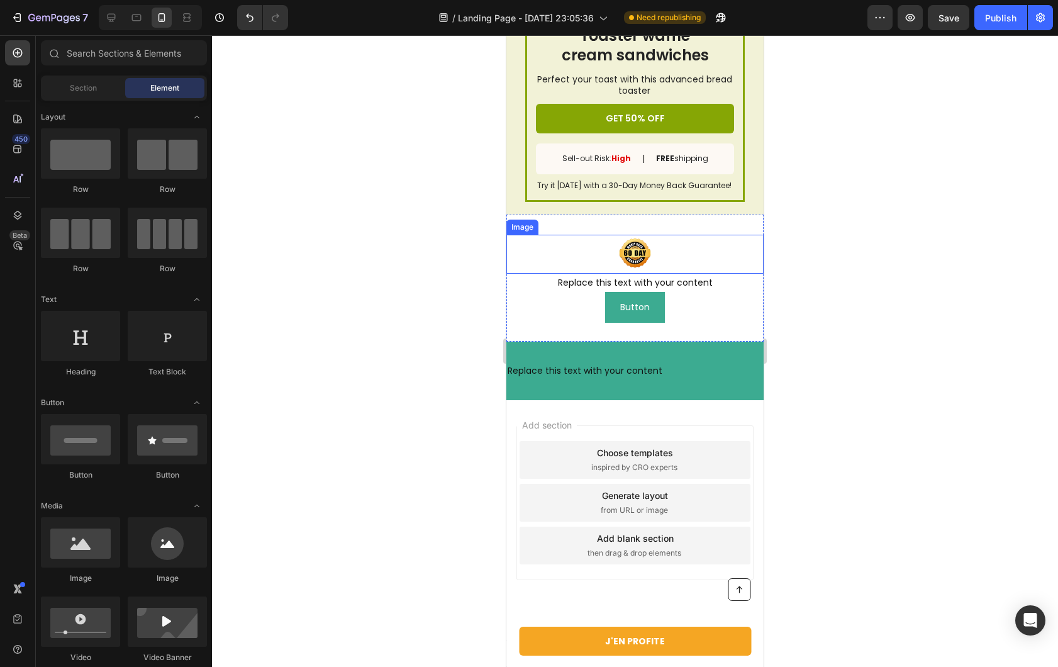
click at [740, 228] on div "Image Replace this text with your content Text Block Button Button Guarantee" at bounding box center [634, 278] width 257 height 127
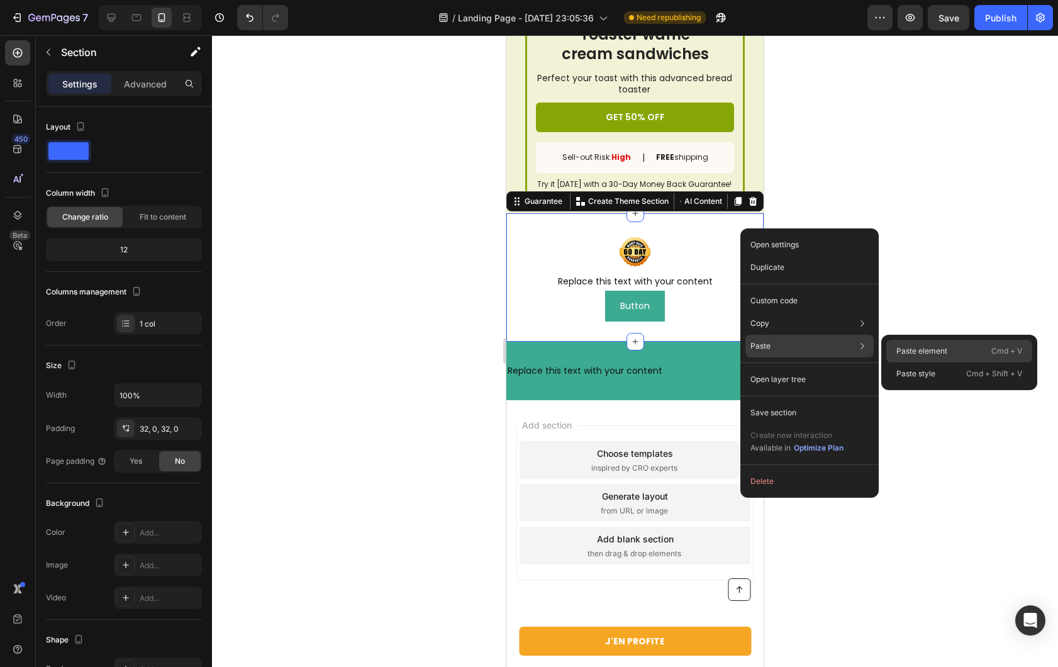
click at [941, 347] on p "Paste element" at bounding box center [921, 350] width 51 height 11
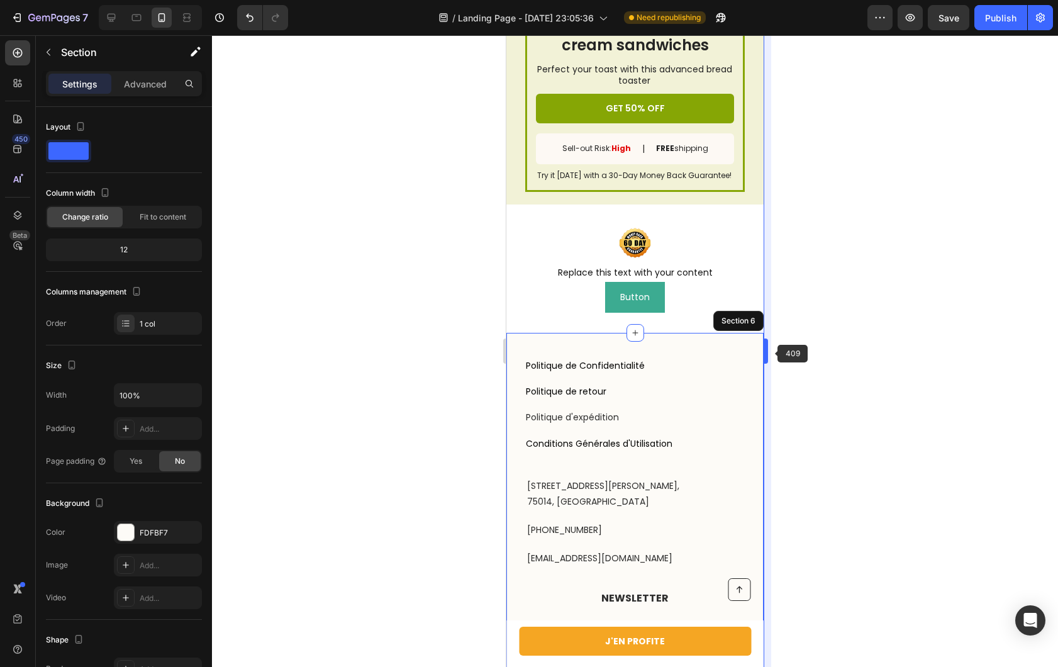
scroll to position [3283, 0]
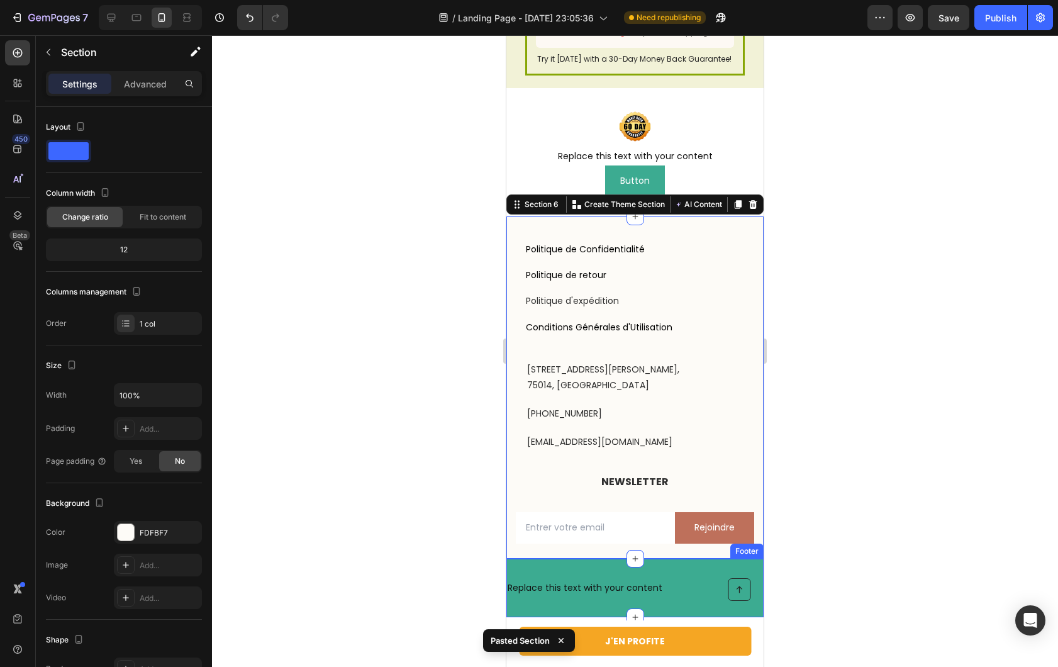
click at [710, 583] on div "Replace this text with your content Text Block Footer" at bounding box center [634, 588] width 257 height 59
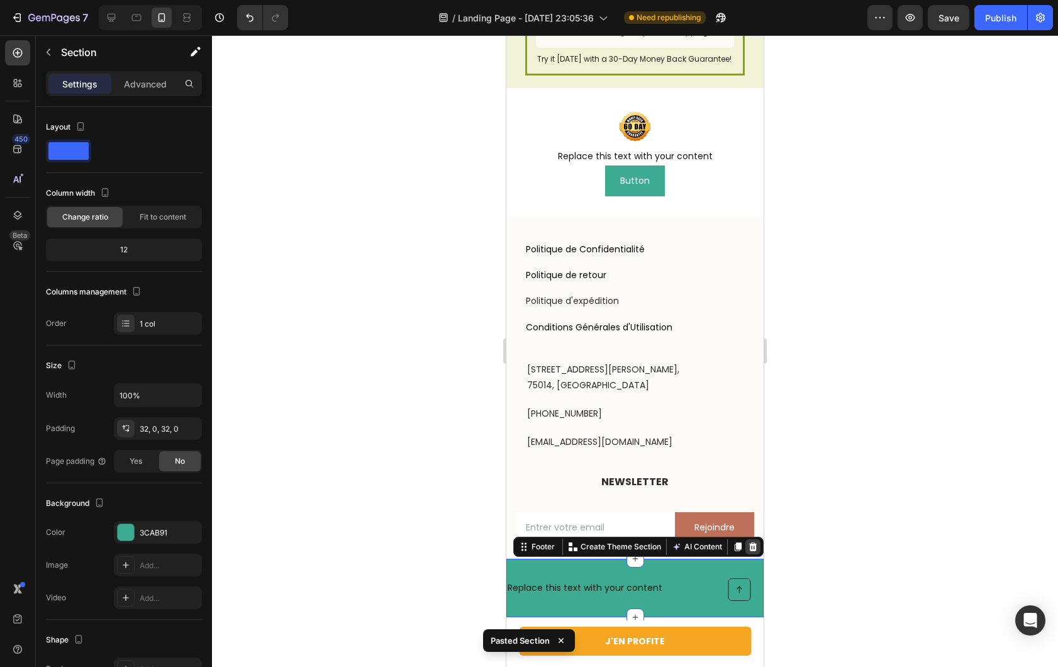
click at [745, 554] on div at bounding box center [752, 546] width 15 height 15
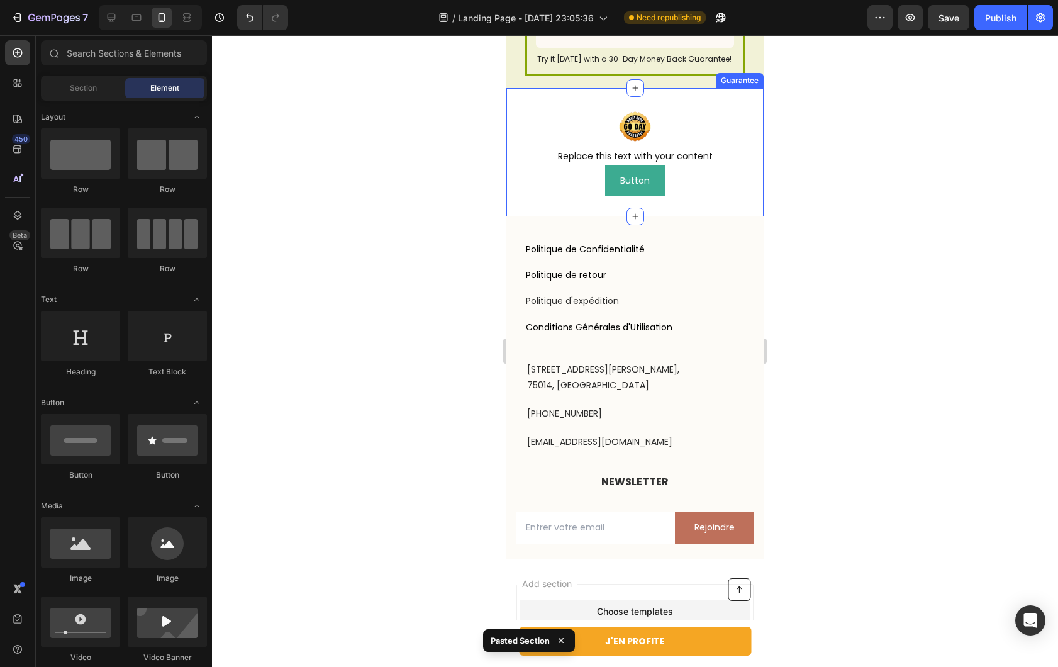
click at [752, 111] on div "Image Replace this text with your content Text Block Button Button Guarantee" at bounding box center [634, 152] width 257 height 128
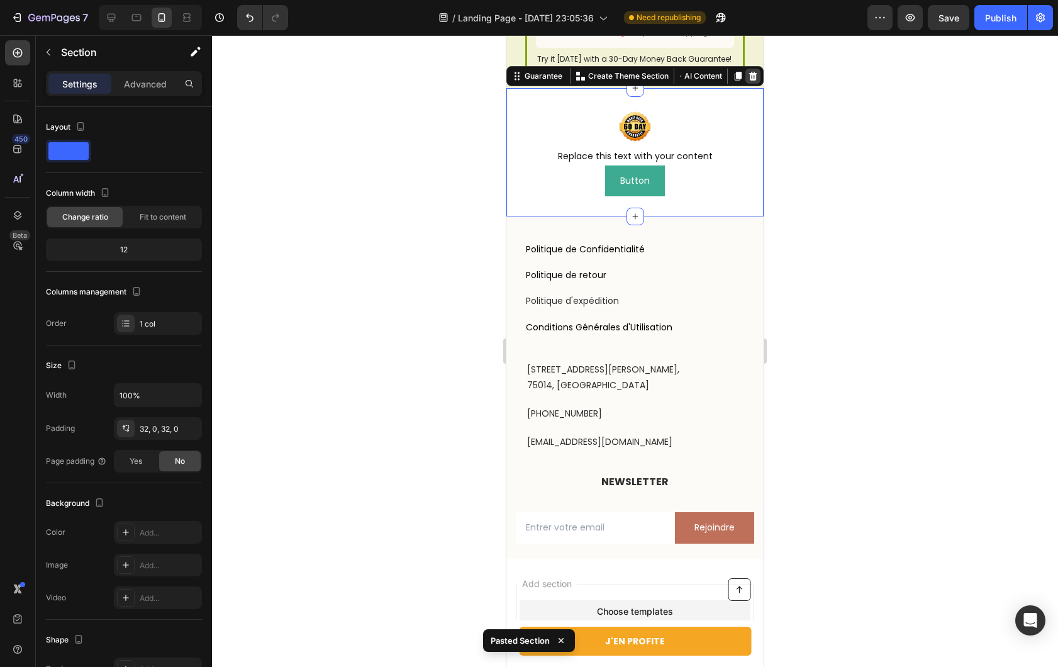
click at [748, 80] on icon at bounding box center [753, 76] width 10 height 10
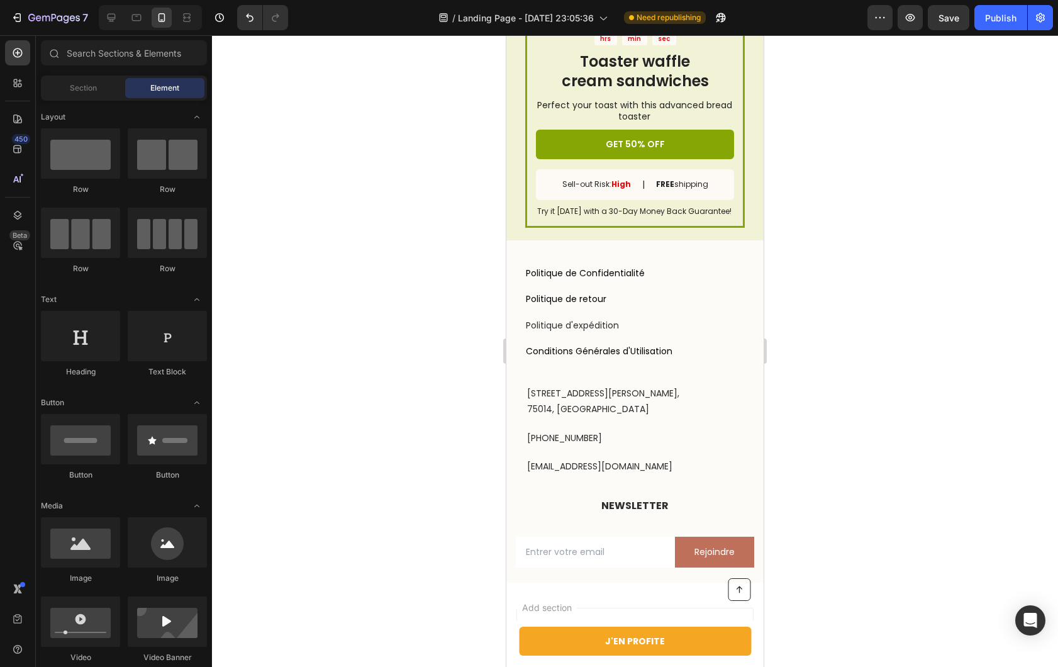
scroll to position [3121, 0]
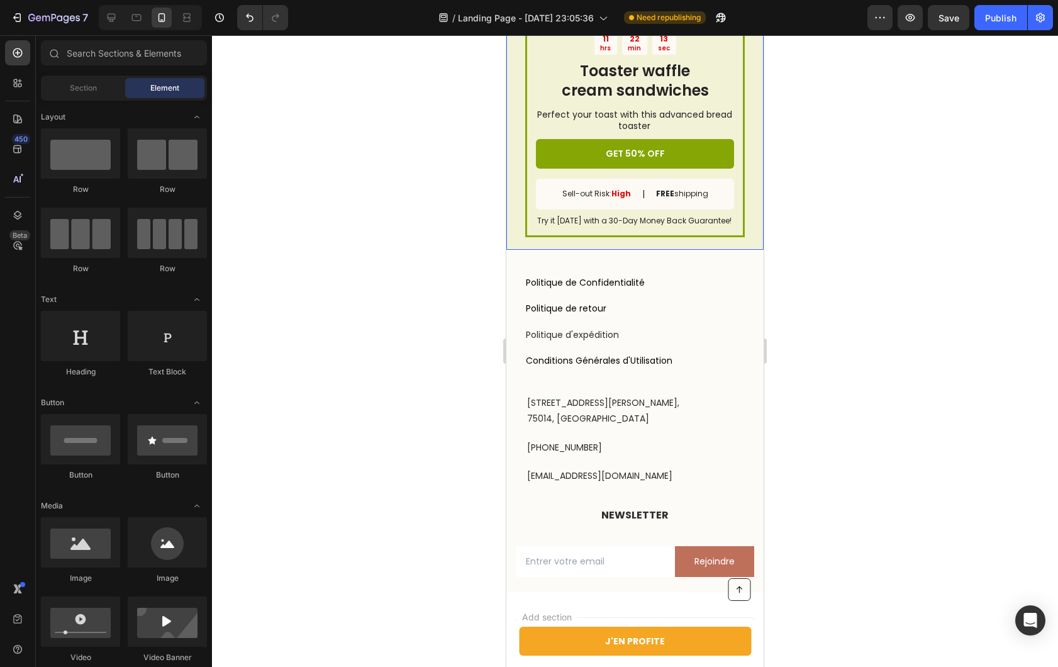
click at [517, 242] on div "SALE ENDS SOON Text Block 11 hrs 22 min 13 sec Countdown Timer Toaster waffle c…" at bounding box center [634, 15] width 257 height 469
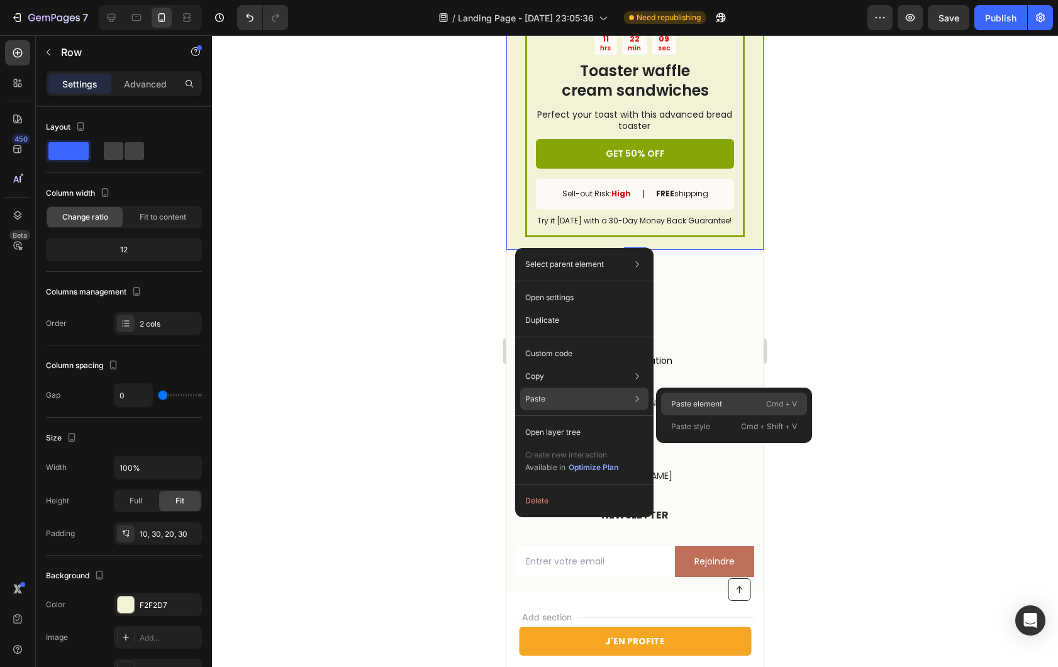
click at [670, 402] on div "Paste element Cmd + V" at bounding box center [734, 404] width 146 height 23
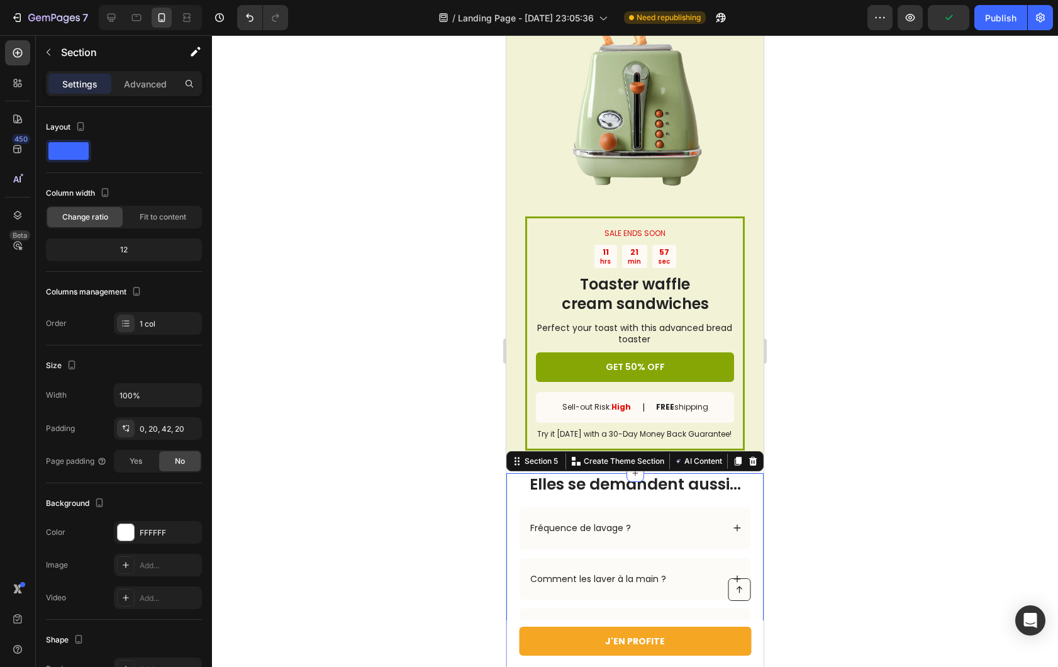
scroll to position [2907, 0]
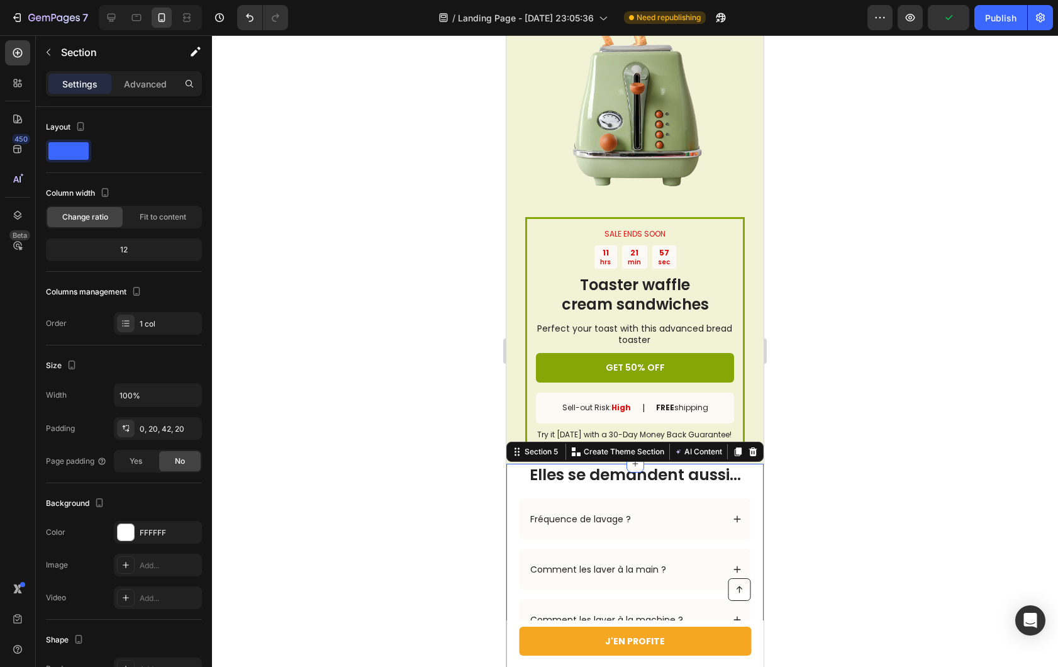
click at [517, 187] on div "SALE ENDS SOON Text Block 11 hrs 21 min 57 sec Countdown Timer Toaster waffle c…" at bounding box center [634, 229] width 257 height 469
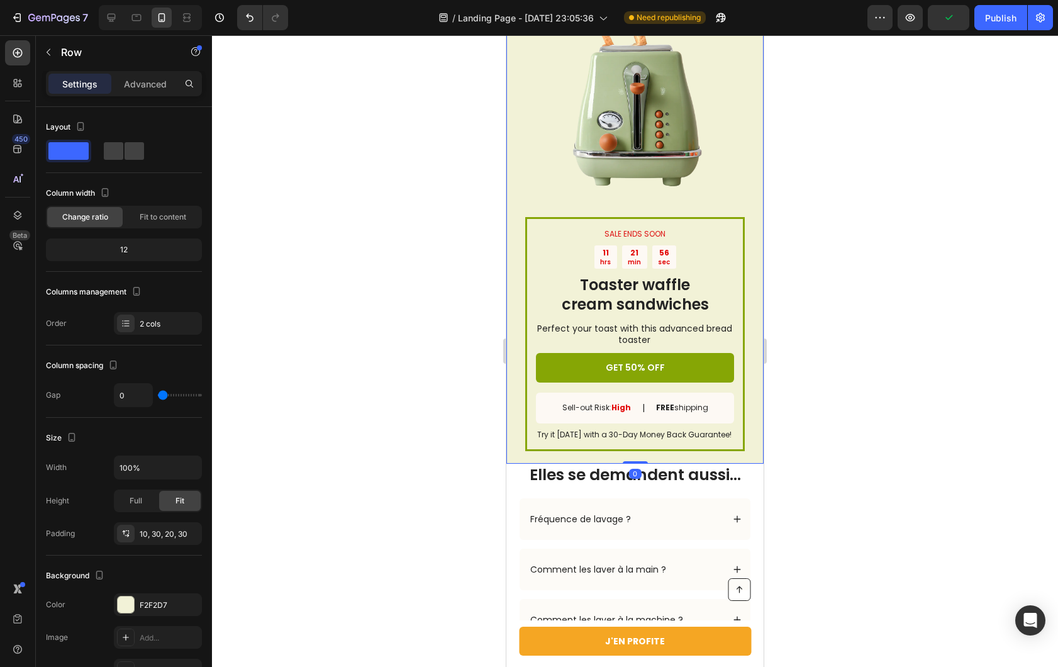
click at [514, 193] on div "SALE ENDS SOON Text Block 11 hrs 21 min 56 sec Countdown Timer Toaster waffle c…" at bounding box center [634, 229] width 257 height 469
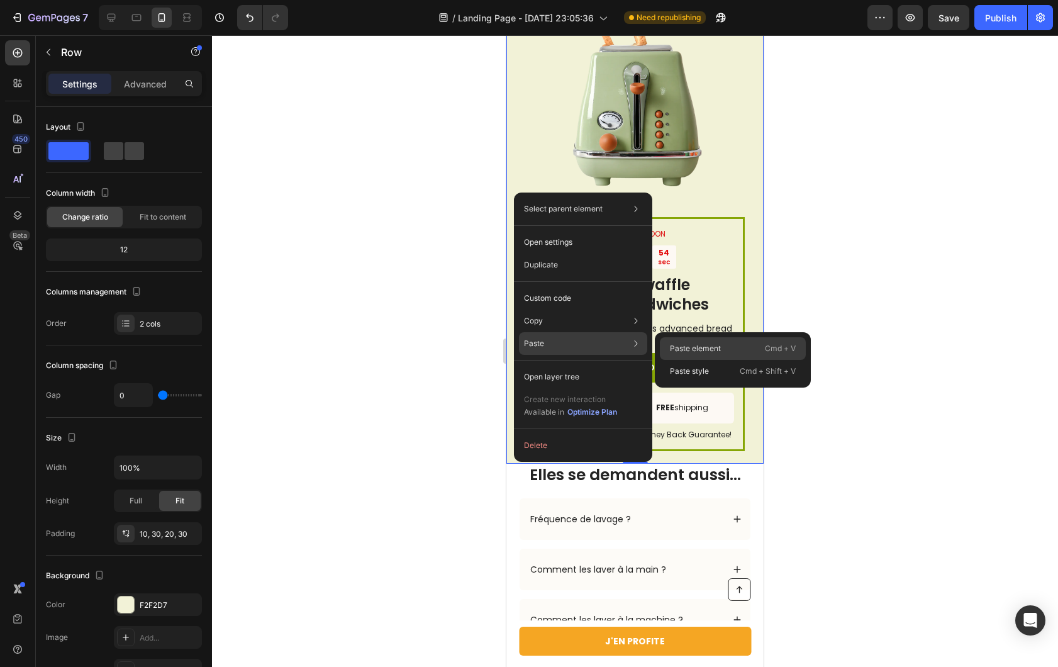
click at [675, 350] on p "Paste element" at bounding box center [695, 348] width 51 height 11
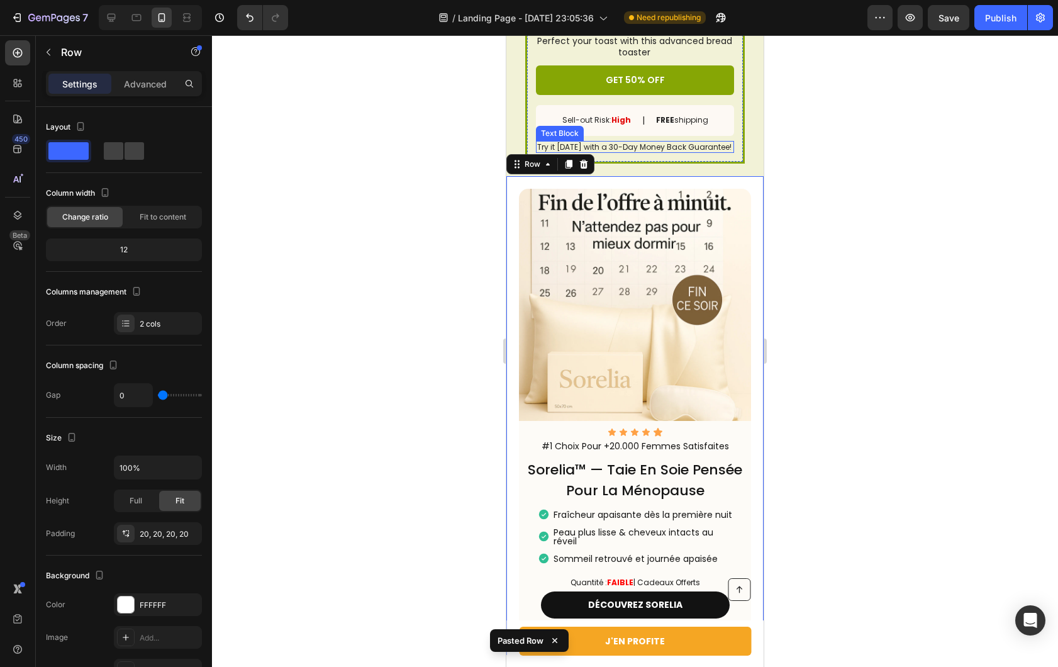
scroll to position [2832, 0]
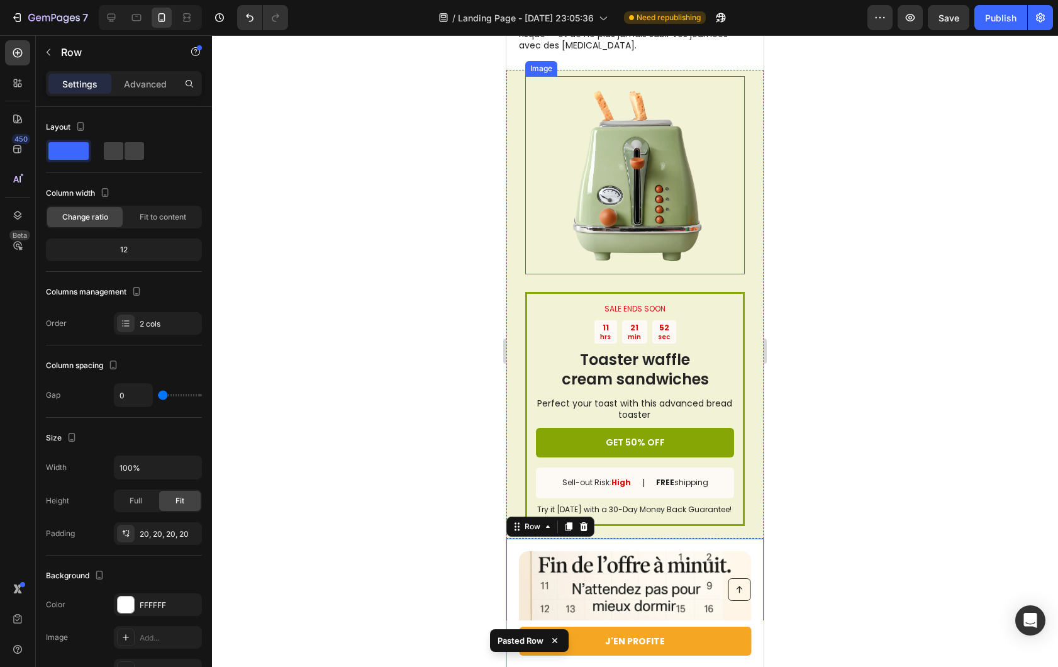
click at [539, 179] on img at bounding box center [635, 175] width 198 height 198
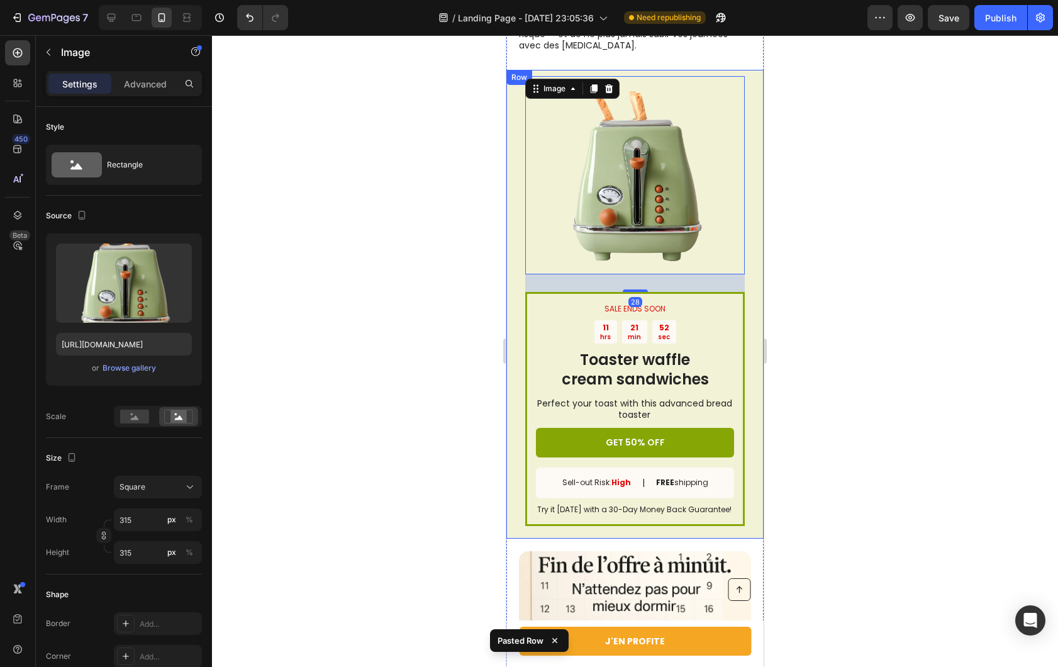
click at [507, 193] on div "SALE ENDS SOON Text Block 11 hrs 21 min 52 sec Countdown Timer Toaster waffle c…" at bounding box center [634, 304] width 257 height 469
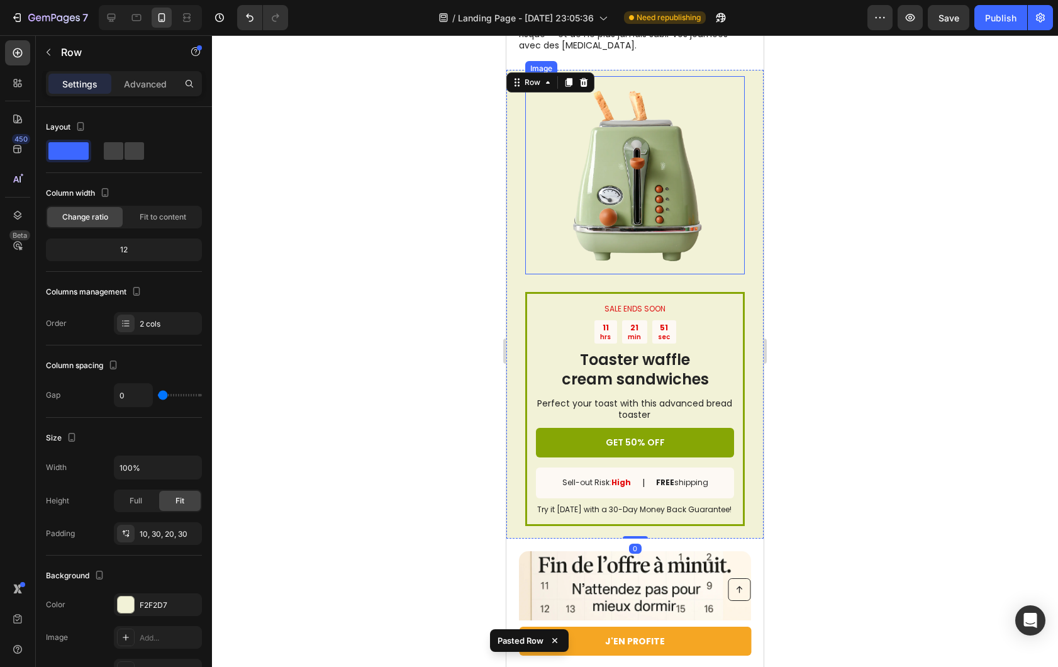
click at [581, 93] on img at bounding box center [635, 175] width 198 height 198
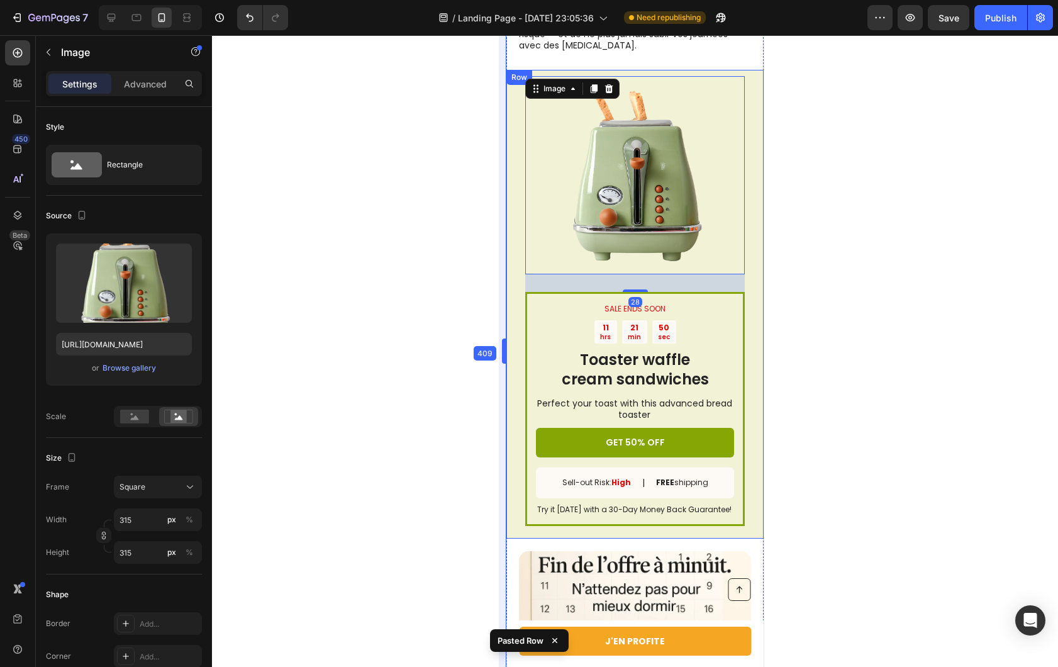
drag, startPoint x: 503, startPoint y: 131, endPoint x: 15, endPoint y: 93, distance: 489.1
click at [523, 128] on div "SALE ENDS SOON Text Block 11 hrs 21 min 50 sec Countdown Timer Toaster waffle c…" at bounding box center [634, 304] width 257 height 469
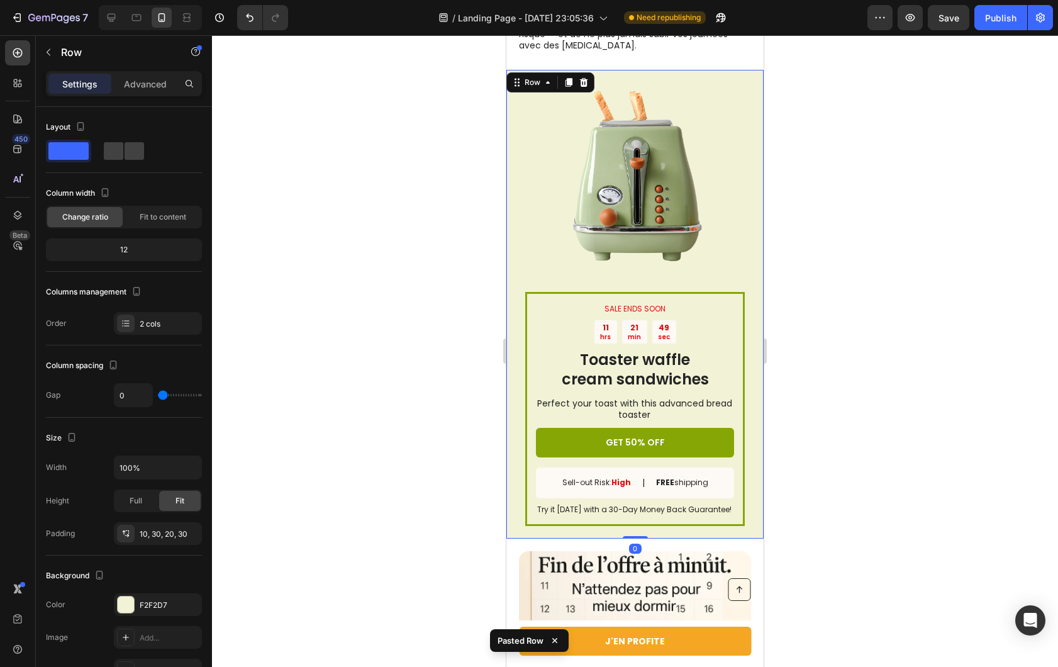
click at [584, 91] on div "Row" at bounding box center [550, 82] width 88 height 20
click at [587, 82] on icon at bounding box center [584, 82] width 10 height 10
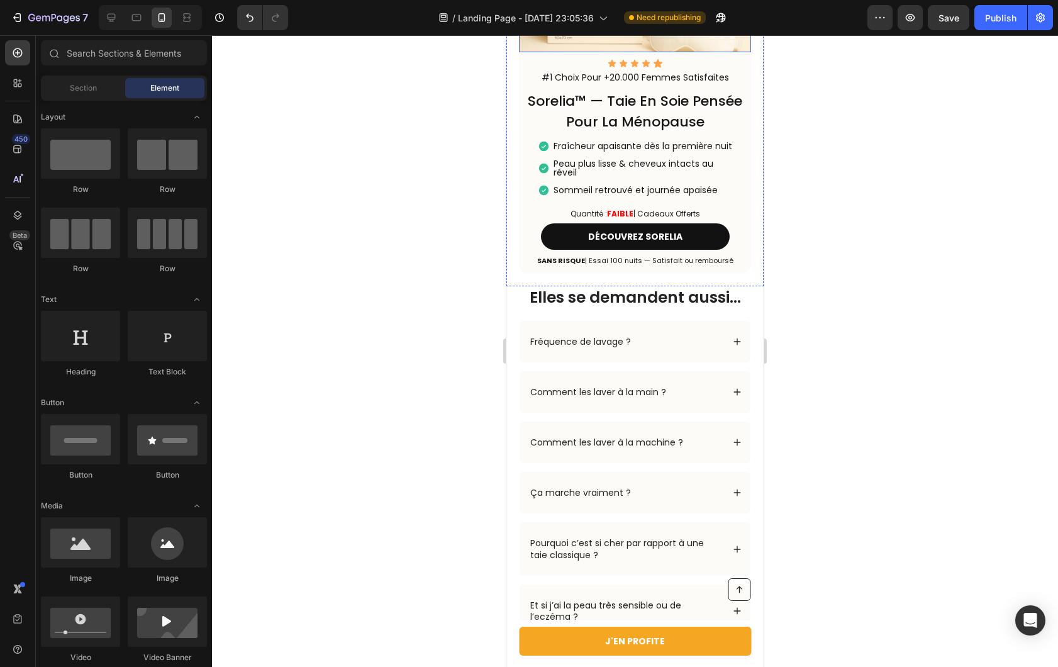
scroll to position [3095, 0]
click at [727, 291] on h2 "Elles se demandent aussi…" at bounding box center [635, 297] width 232 height 23
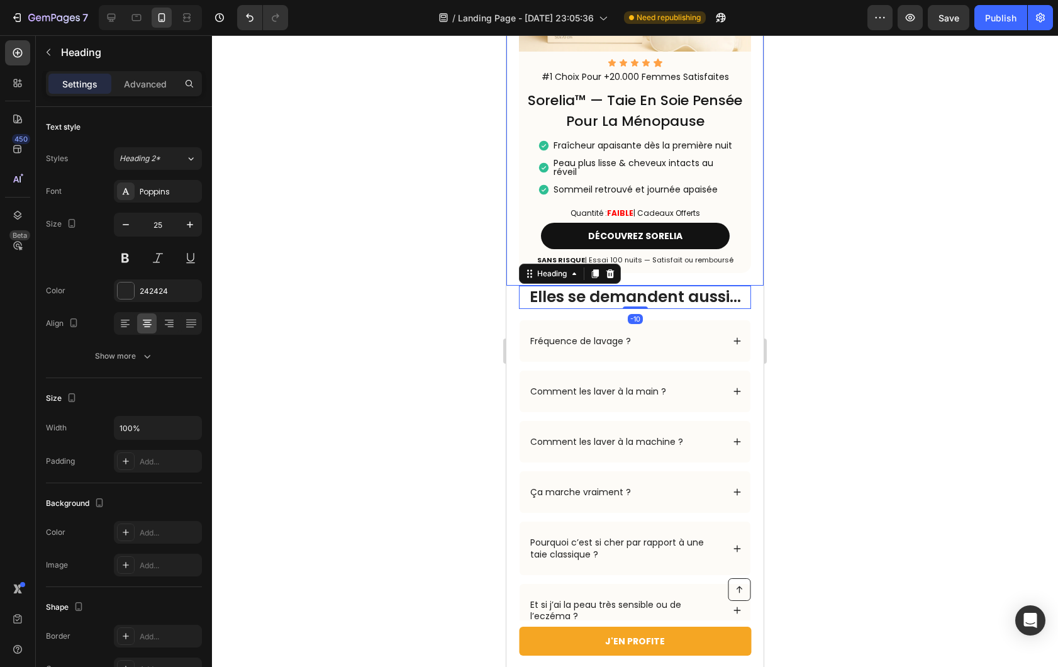
click at [747, 281] on div "Icon Icon Icon Icon Icon Icon List #1 Choix Pour +20.000 Femmes Satisfaites Tex…" at bounding box center [634, 46] width 257 height 479
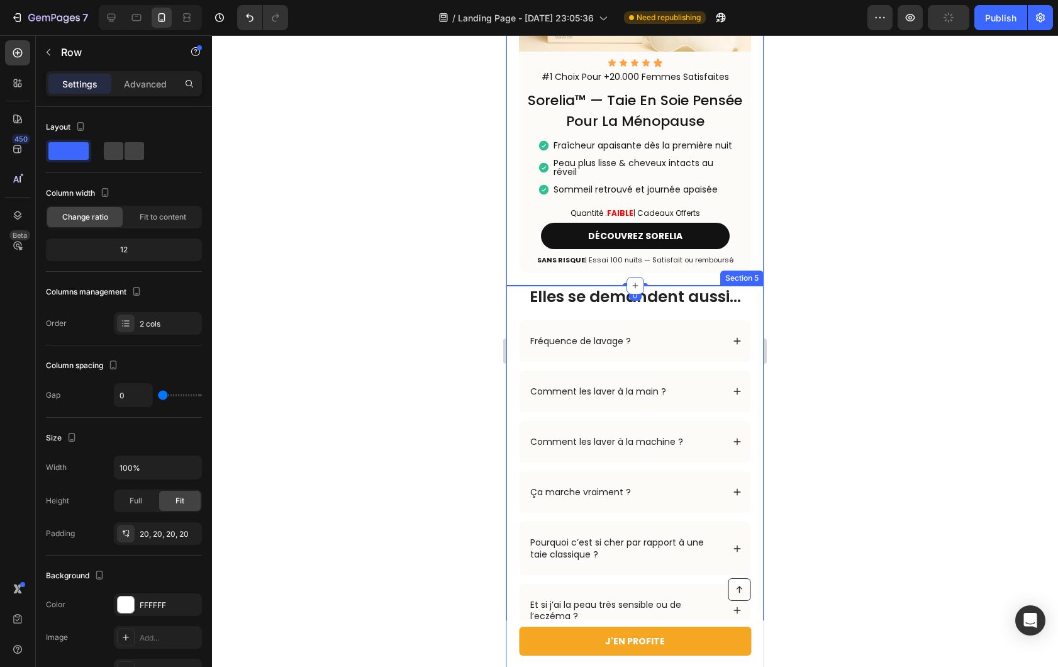
click at [746, 292] on div "Elles se demandent aussi… Heading Row Fréquence de lavage ? Comment les laver à…" at bounding box center [634, 534] width 257 height 496
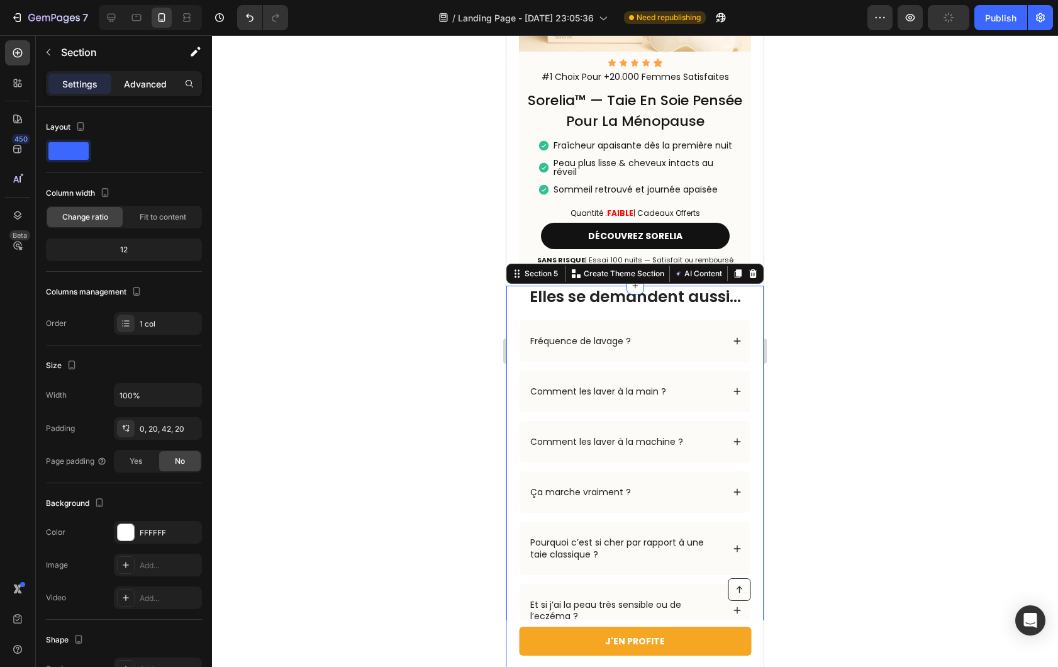
click at [146, 77] on p "Advanced" at bounding box center [145, 83] width 43 height 13
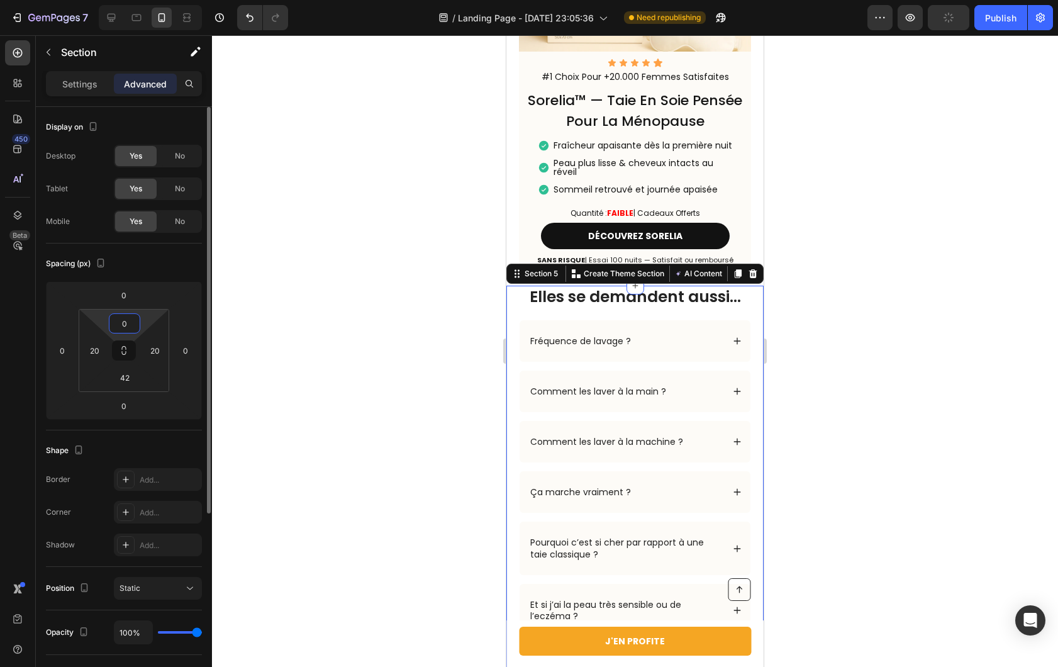
click at [133, 325] on input "0" at bounding box center [124, 323] width 25 height 19
type input "42"
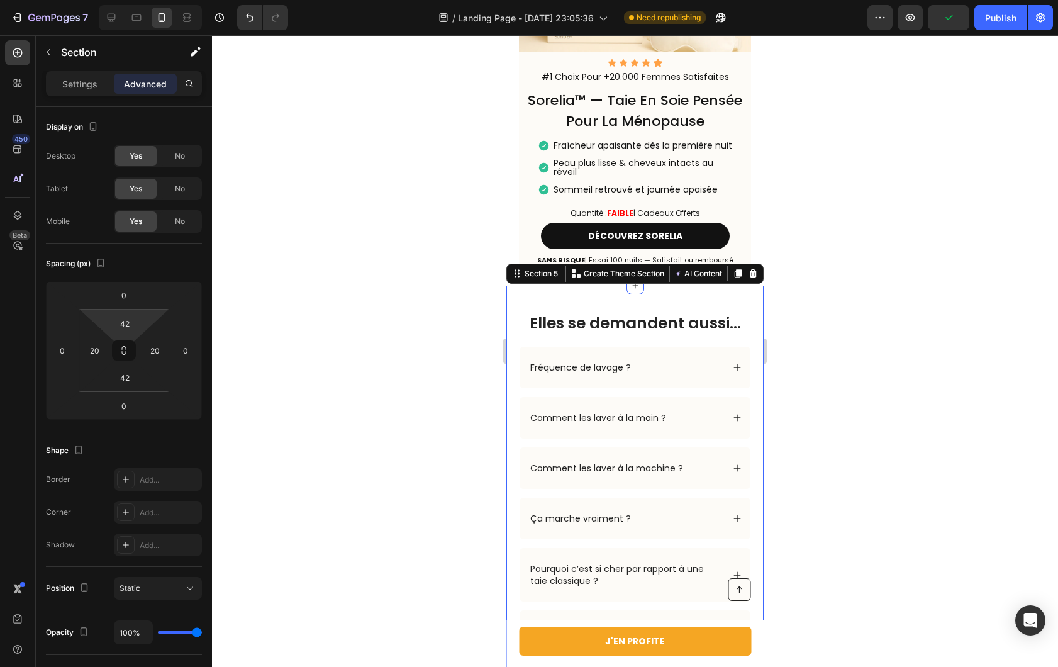
click at [352, 286] on div at bounding box center [635, 351] width 846 height 632
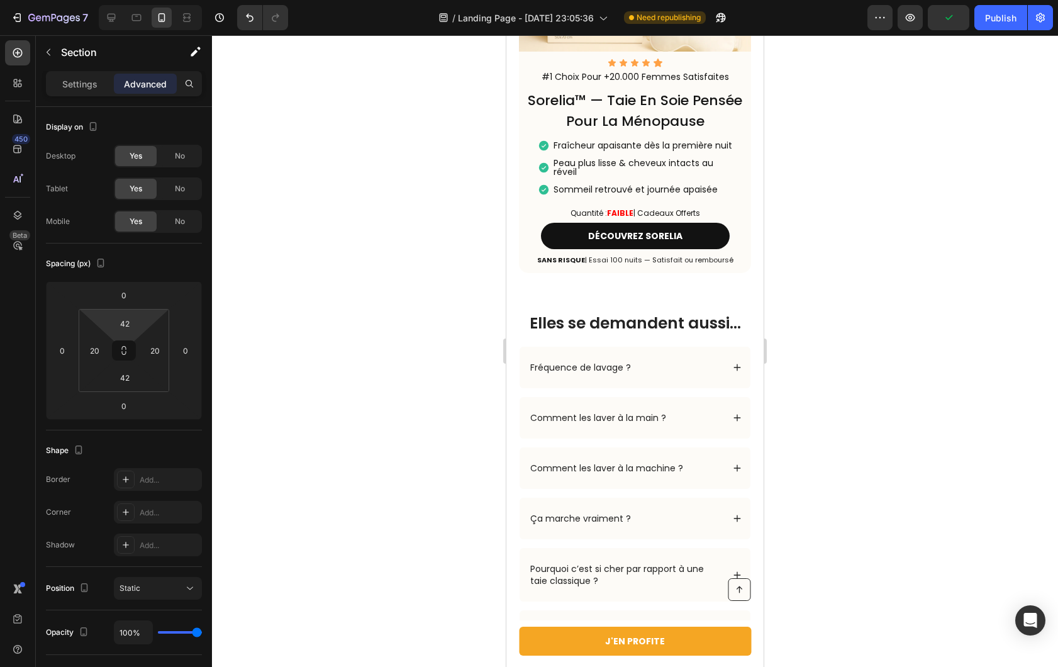
click at [352, 286] on div at bounding box center [635, 351] width 846 height 632
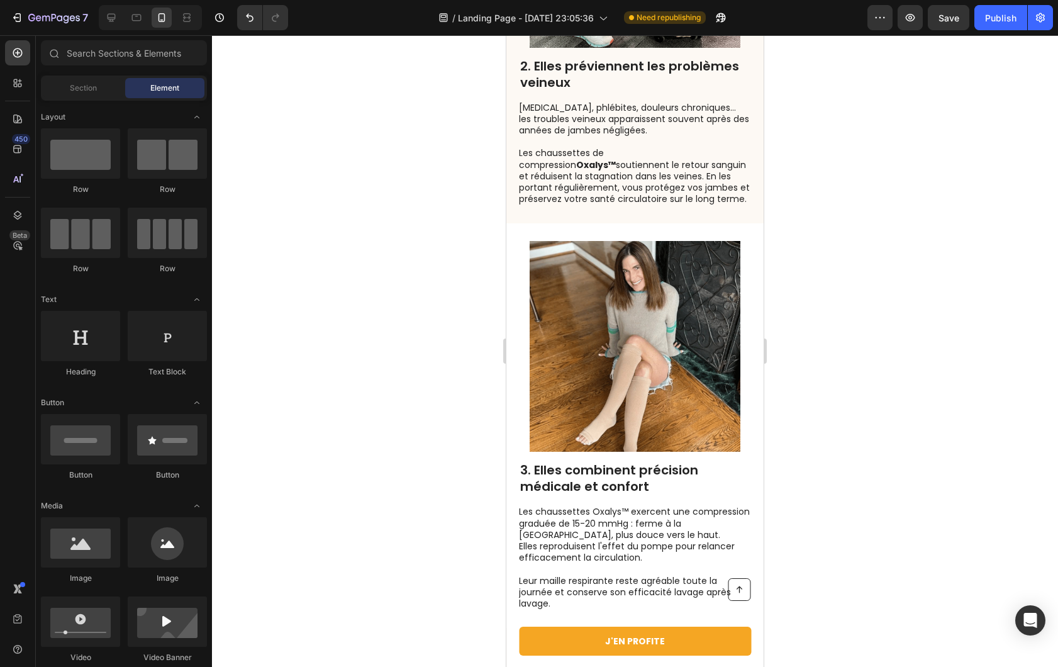
scroll to position [1576, 0]
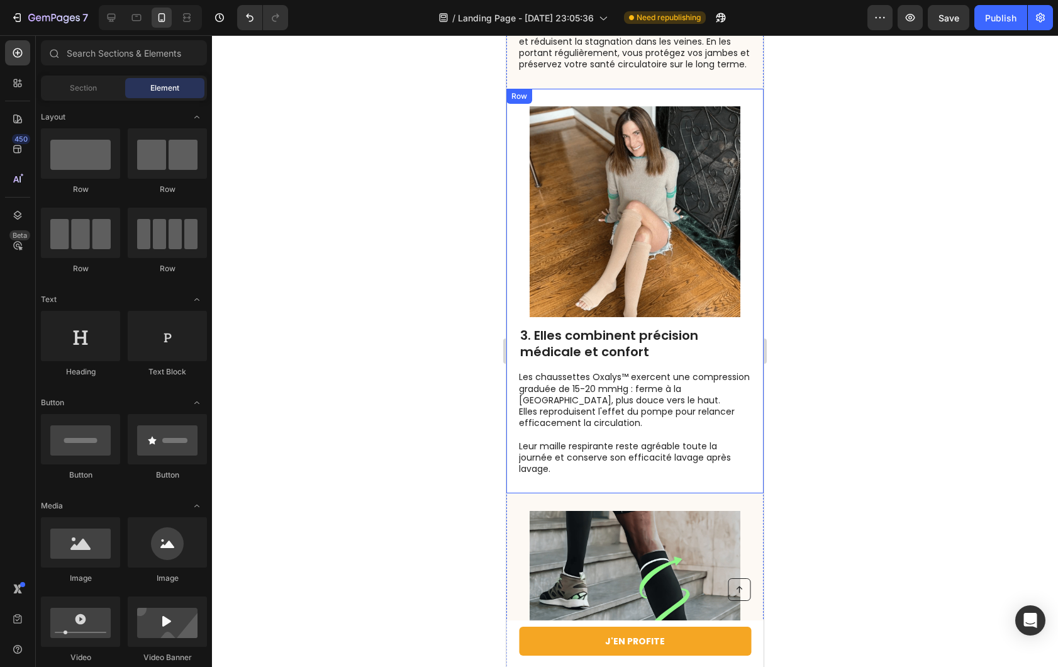
click at [595, 337] on div "Image 3. Elles combinent précision médicale et confort Heading Les chaussettes …" at bounding box center [634, 291] width 257 height 405
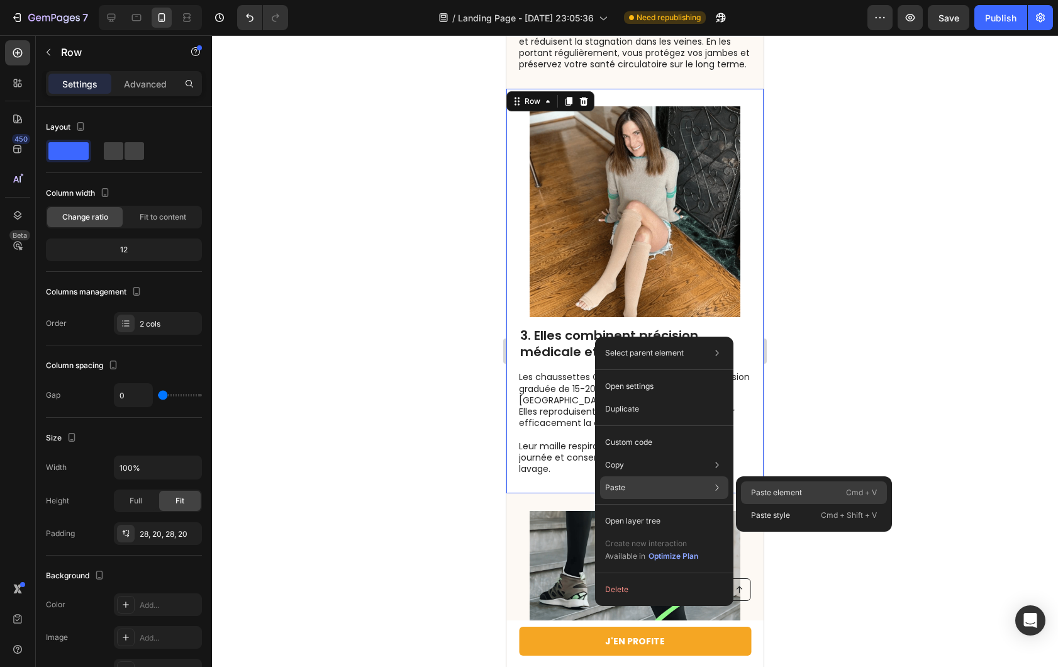
click at [791, 491] on p "Paste element" at bounding box center [776, 492] width 51 height 11
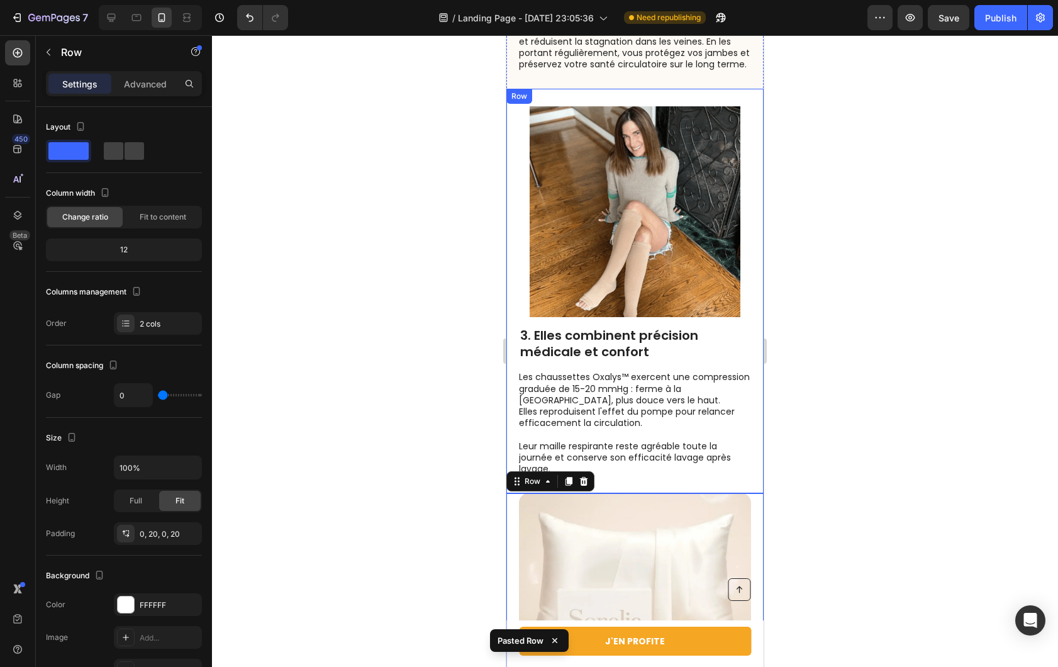
click at [750, 338] on div "Image 3. Elles combinent précision médicale et confort Heading Les chaussettes …" at bounding box center [634, 291] width 257 height 405
click at [138, 75] on div "Advanced" at bounding box center [145, 84] width 63 height 20
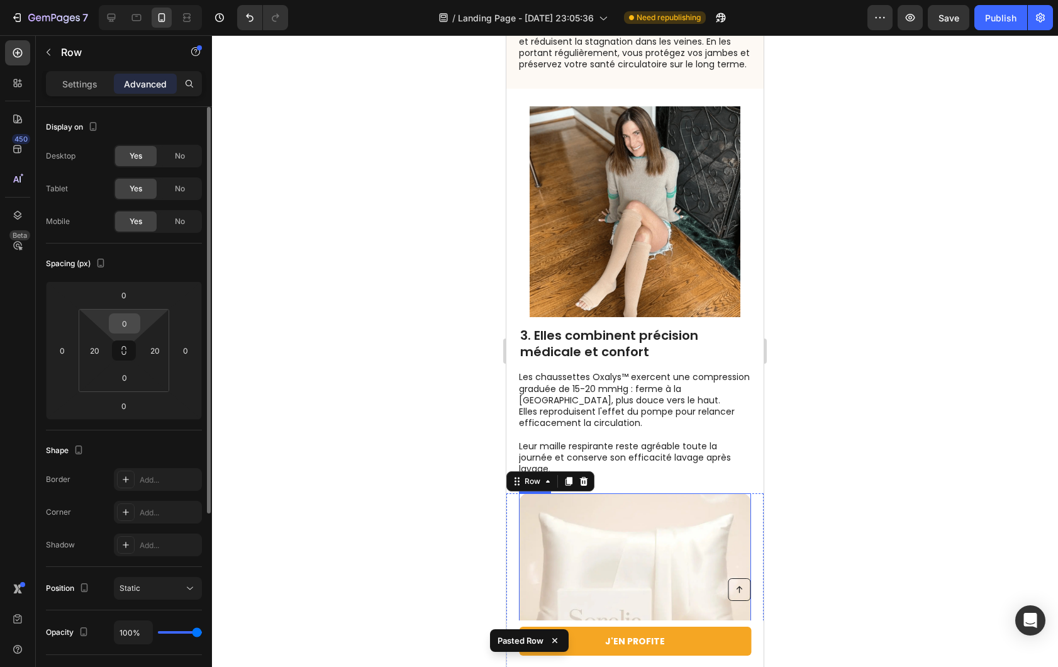
click at [124, 319] on input "0" at bounding box center [124, 323] width 25 height 19
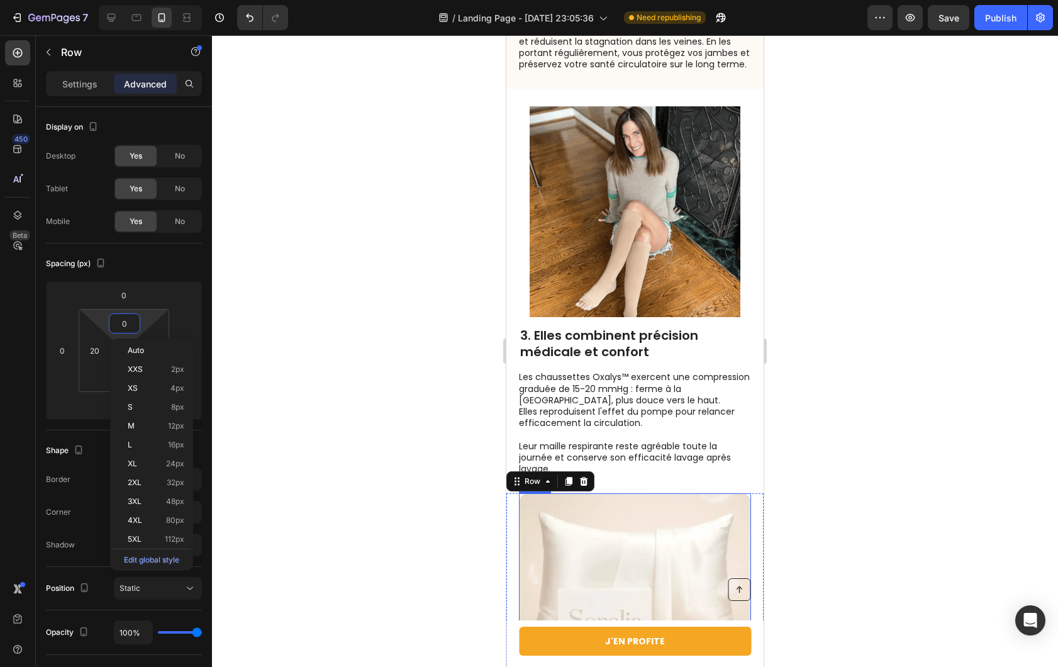
click at [304, 315] on div at bounding box center [635, 351] width 846 height 632
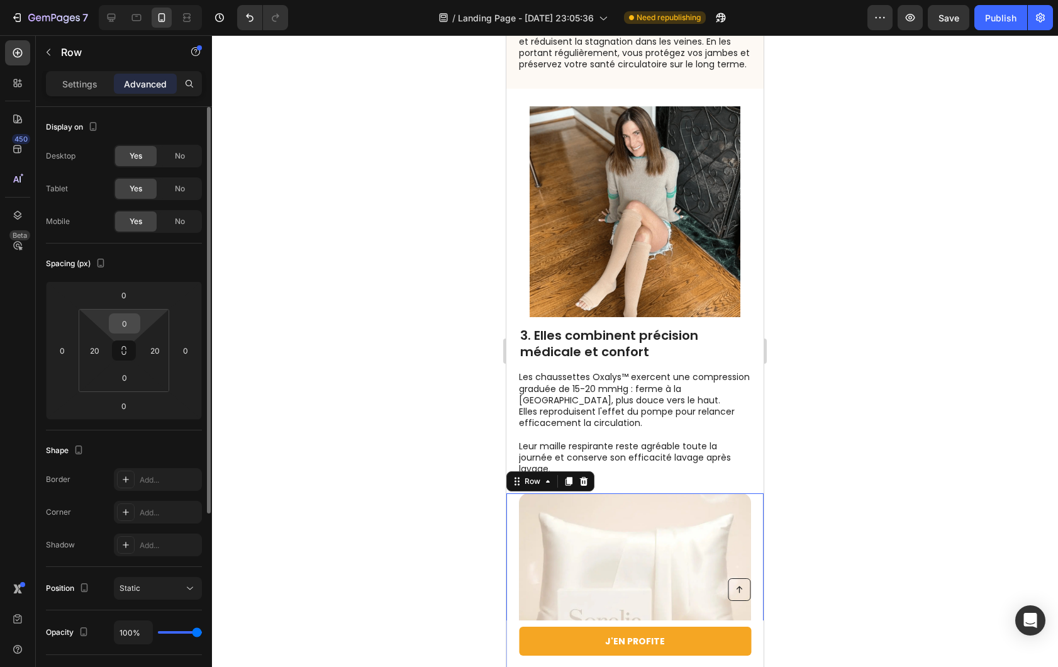
click at [127, 322] on input "0" at bounding box center [124, 323] width 25 height 19
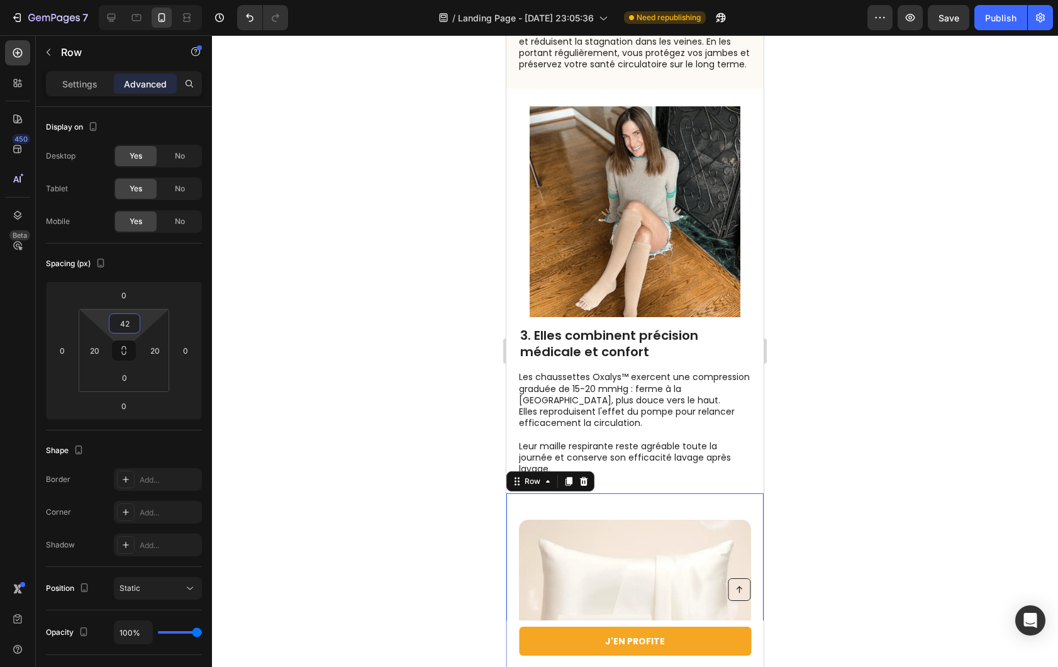
type input "4"
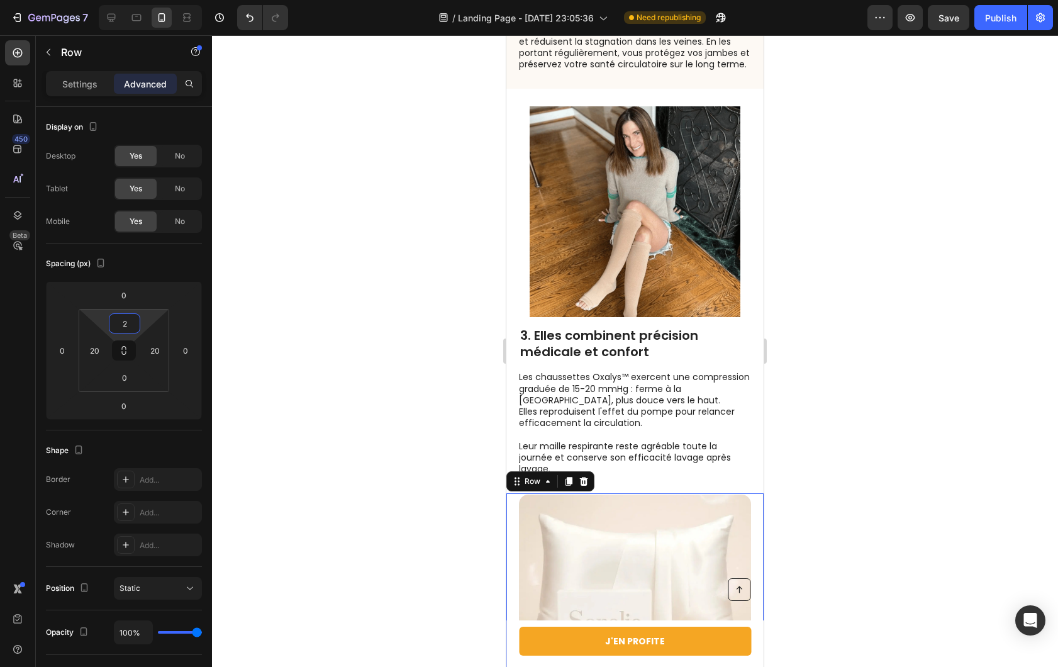
type input "20"
click at [433, 285] on div at bounding box center [635, 351] width 846 height 632
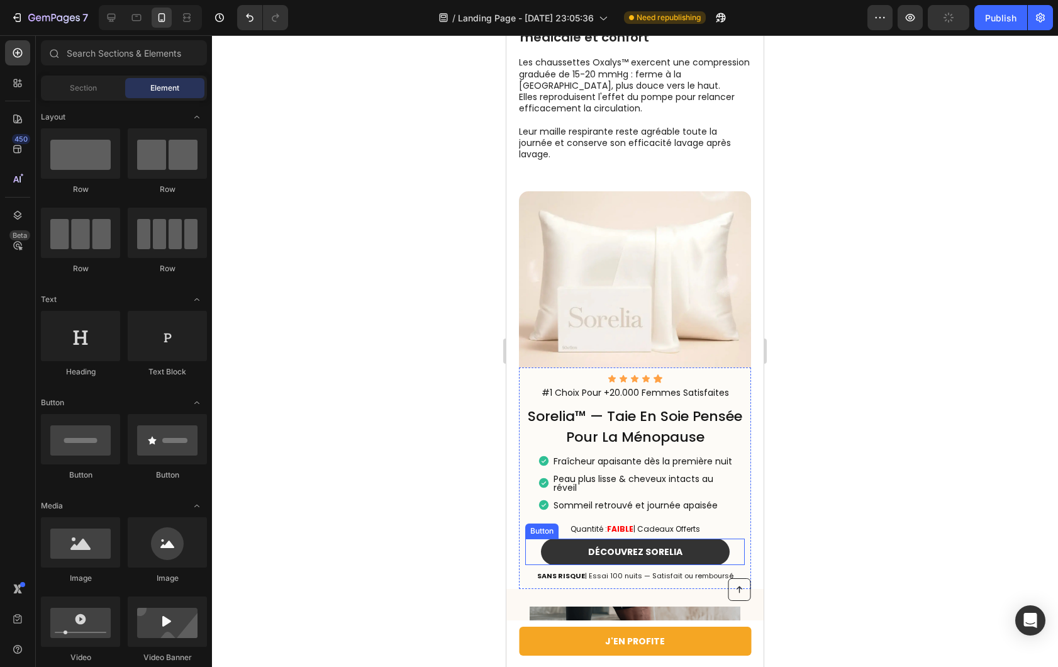
scroll to position [1892, 0]
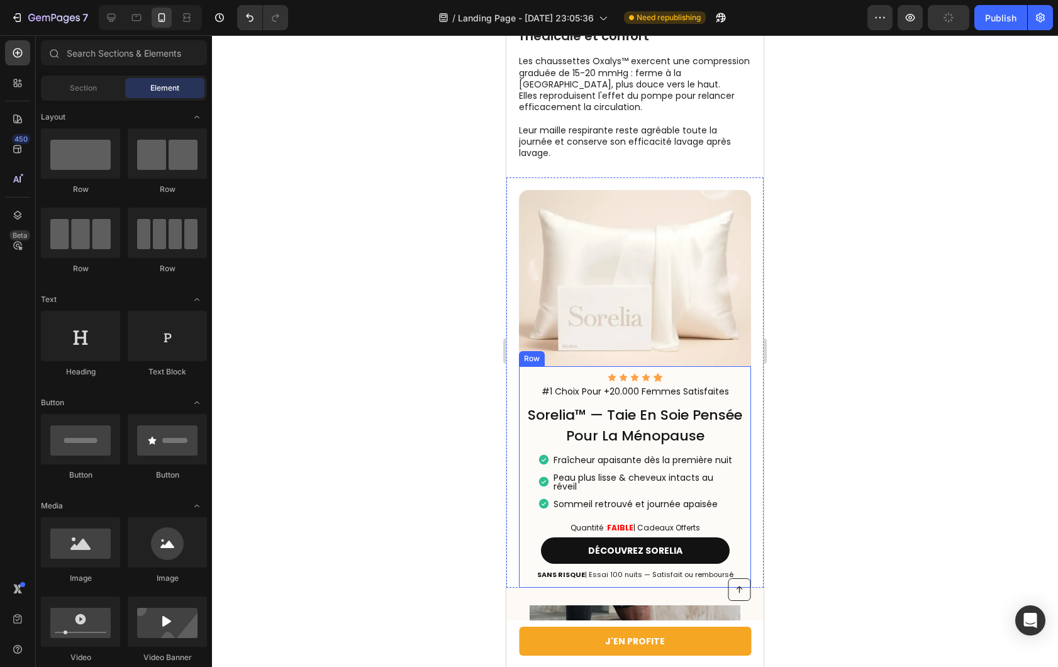
click at [519, 419] on div "Icon Icon Icon Icon Icon Icon List #1 Choix Pour +20.000 Femmes Satisfaites Tex…" at bounding box center [635, 476] width 232 height 221
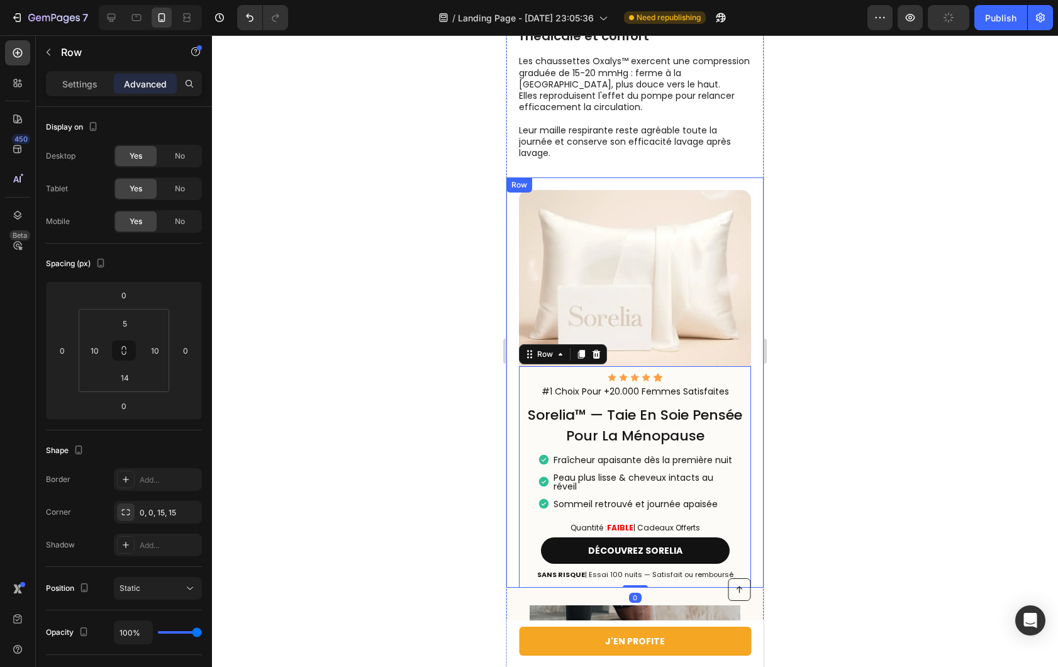
click at [515, 421] on div "Icon Icon Icon Icon Icon Icon List #1 Choix Pour +20.000 Femmes Satisfaites Tex…" at bounding box center [634, 382] width 257 height 410
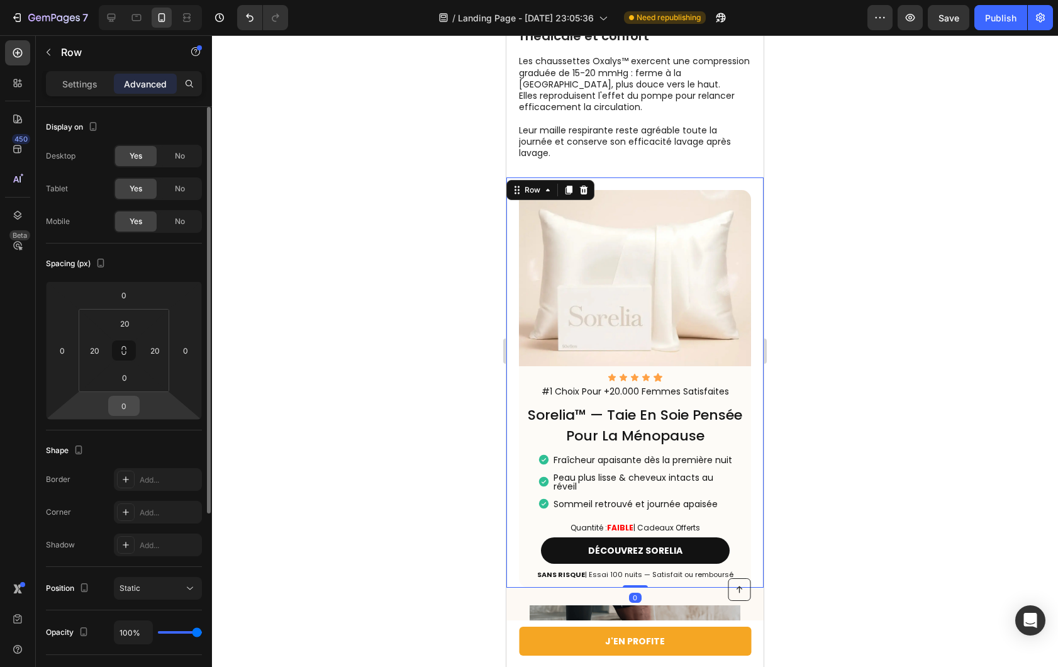
click at [120, 408] on input "0" at bounding box center [123, 405] width 25 height 19
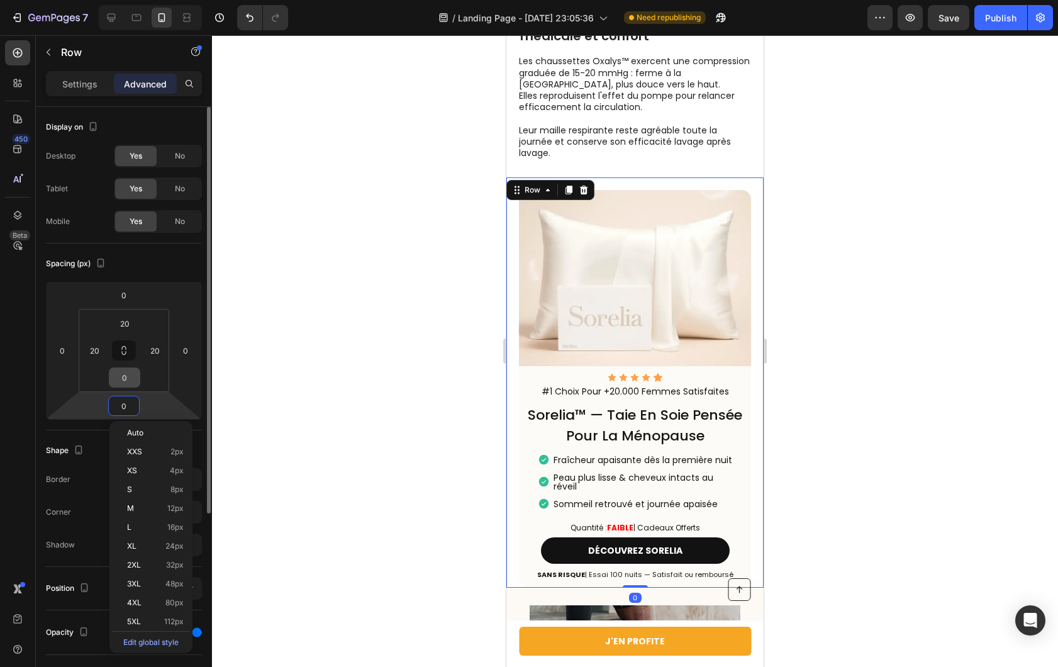
click at [125, 377] on input "0" at bounding box center [124, 377] width 25 height 19
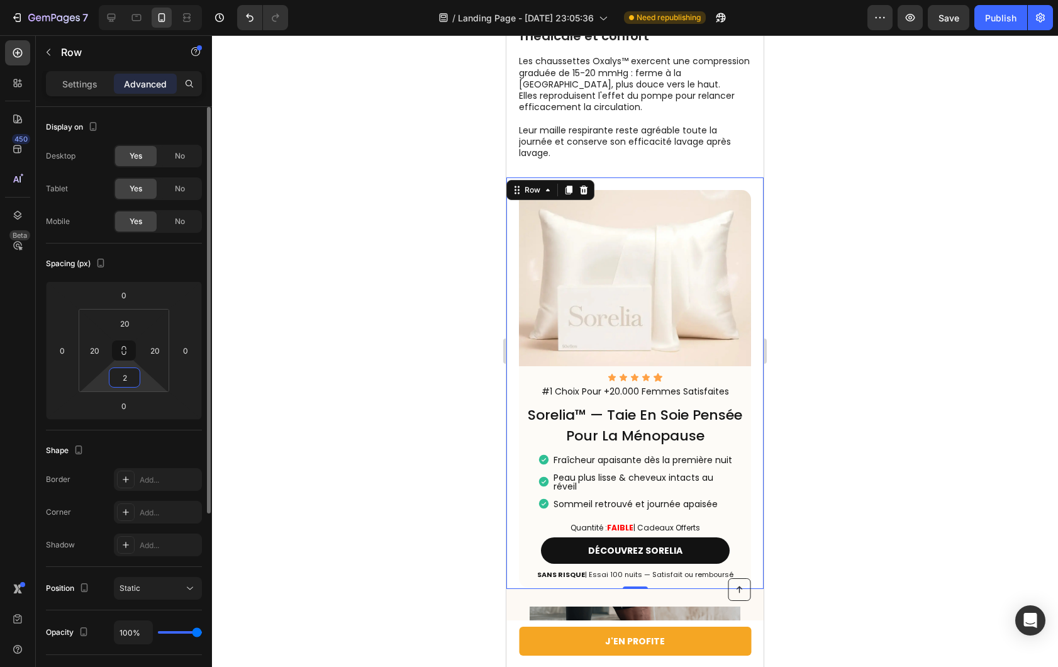
type input "20"
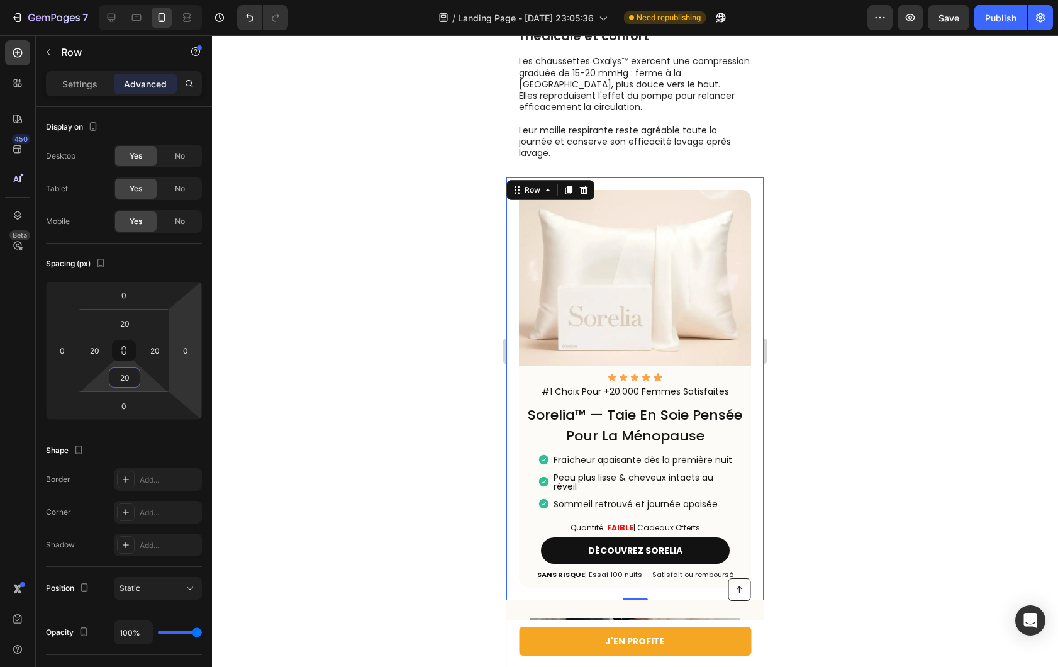
click at [312, 326] on div at bounding box center [635, 351] width 846 height 632
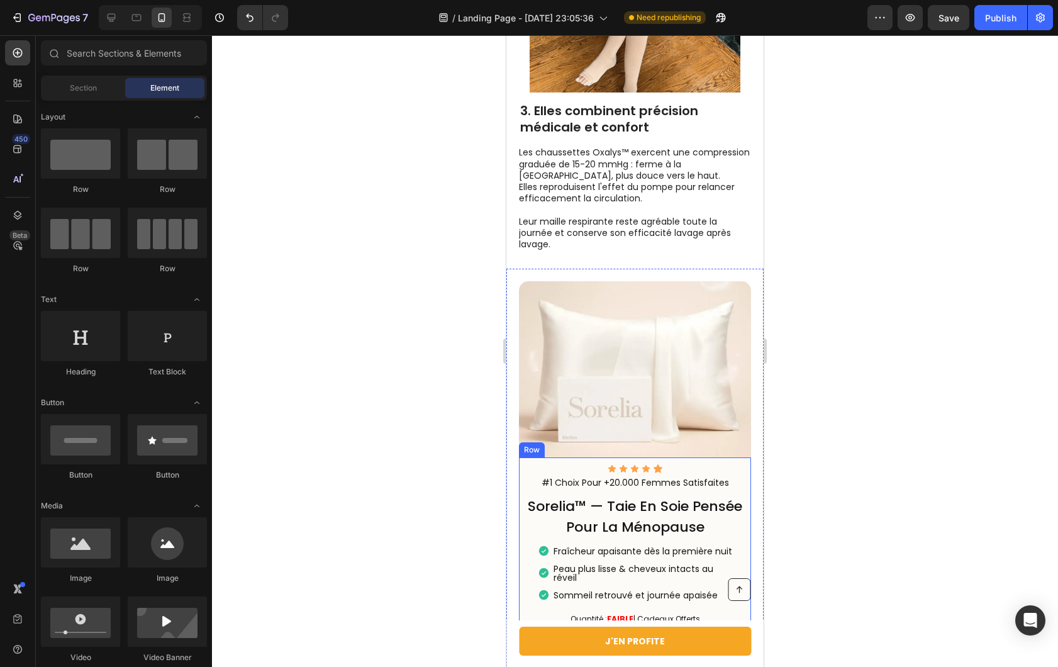
scroll to position [1801, 0]
click at [749, 525] on div "Icon Icon Icon Icon Icon Icon List #1 Choix Pour +20.000 Femmes Satisfaites Tex…" at bounding box center [634, 479] width 257 height 423
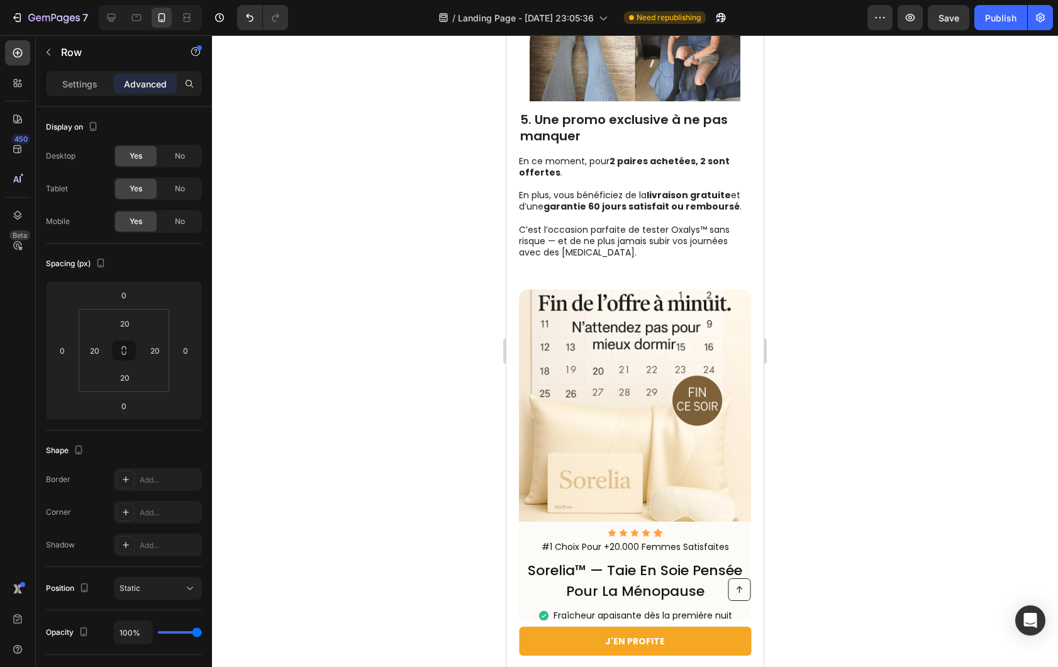
scroll to position [2887, 0]
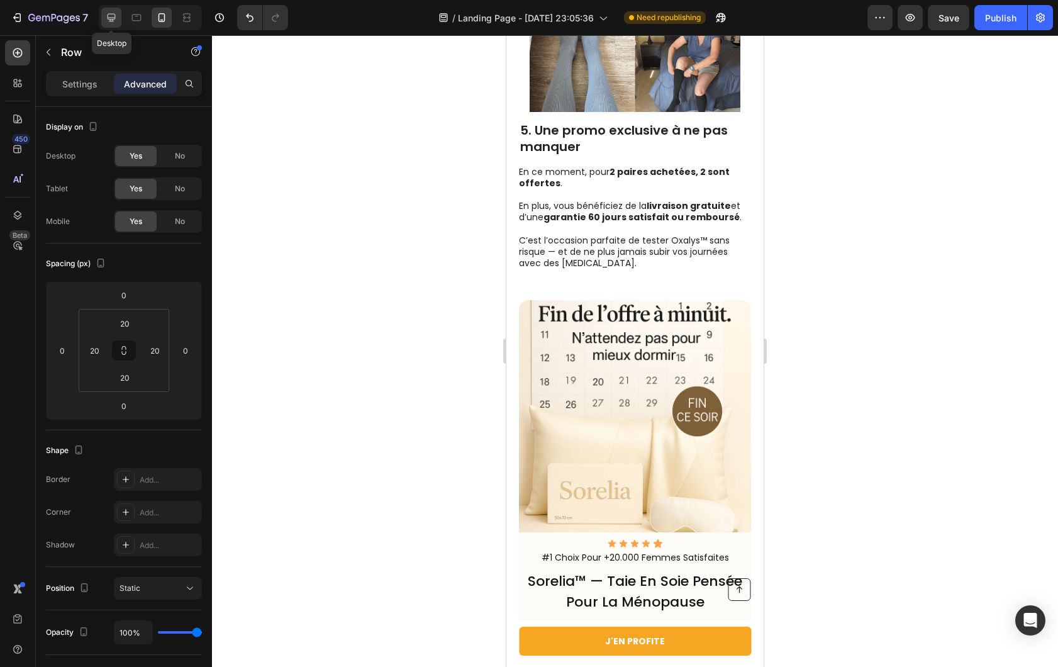
click at [107, 20] on icon at bounding box center [111, 17] width 13 height 13
type input "32"
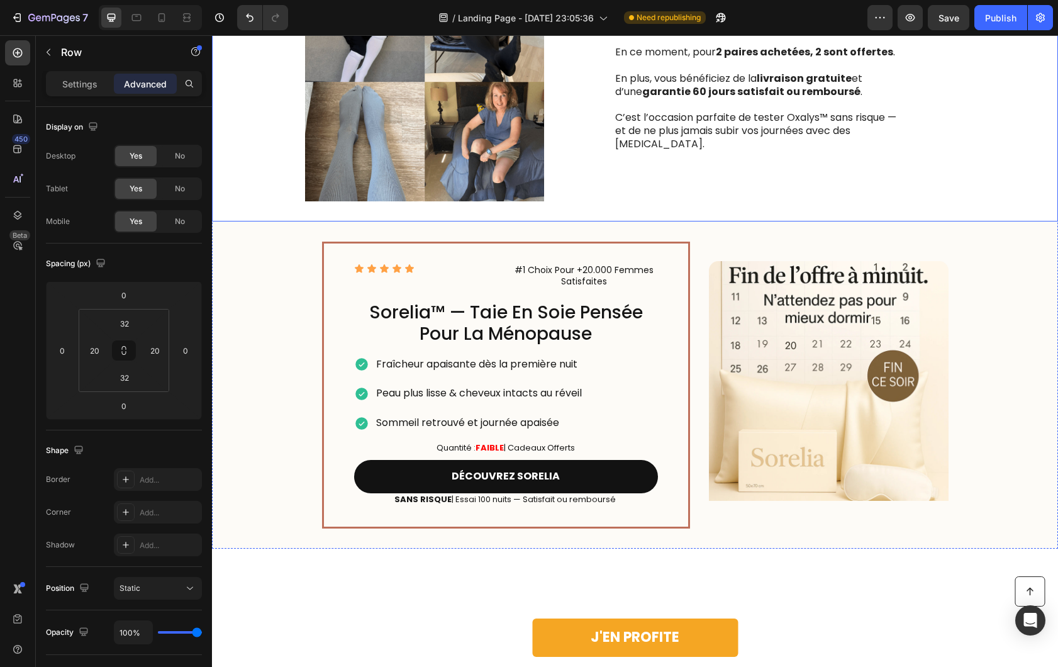
scroll to position [2825, 0]
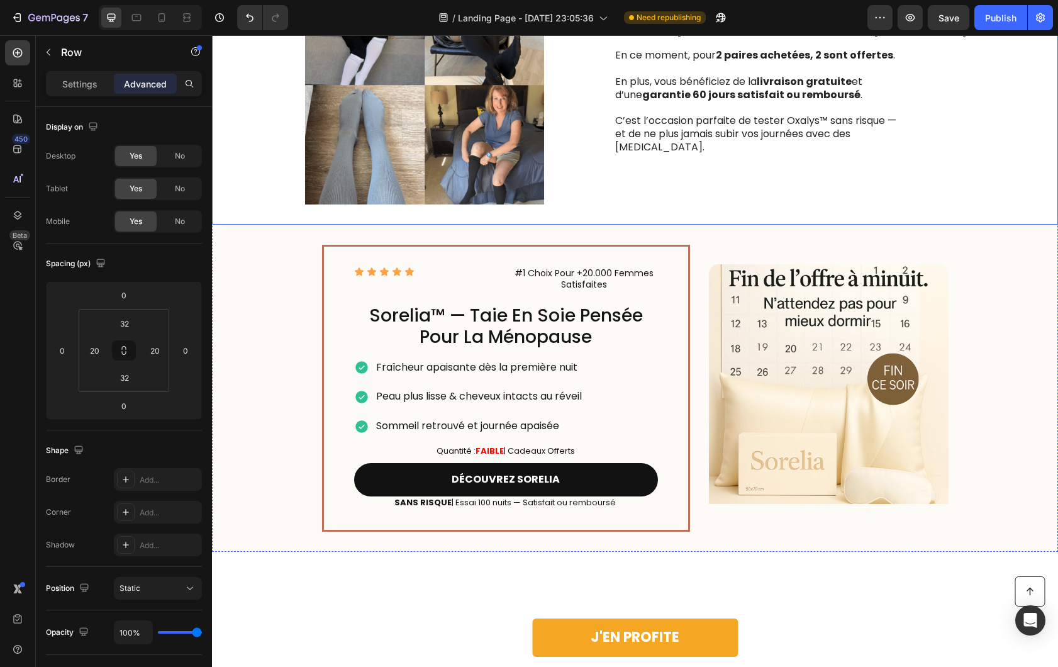
click at [593, 209] on div "Image 5. Une promo exclusive à ne pas manquer Heading En ce moment, pour 2 pair…" at bounding box center [635, 84] width 846 height 279
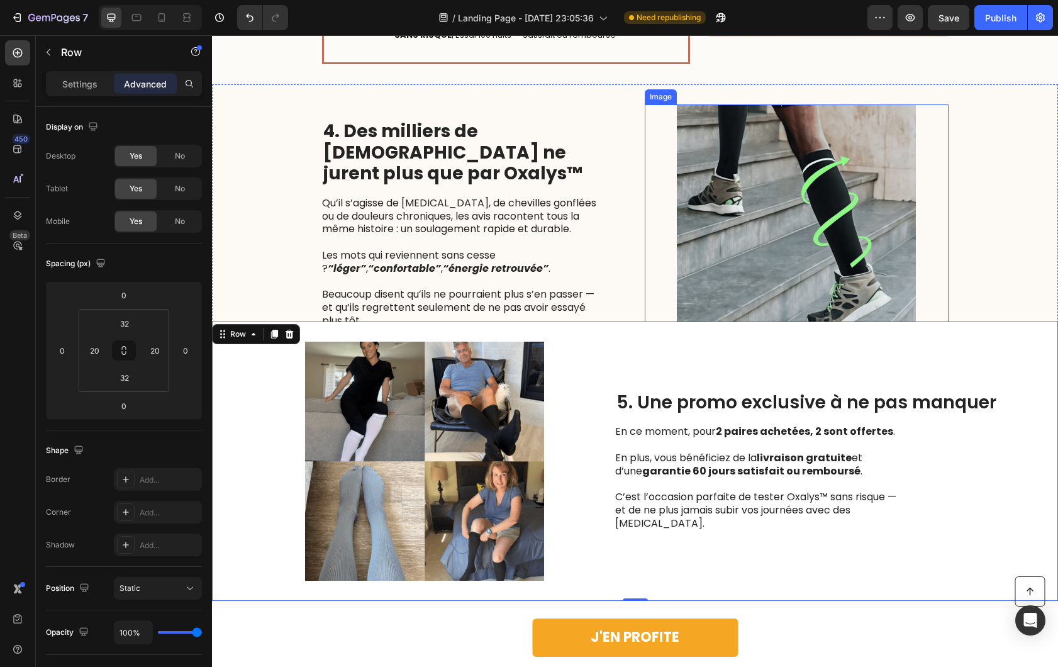
scroll to position [1804, 0]
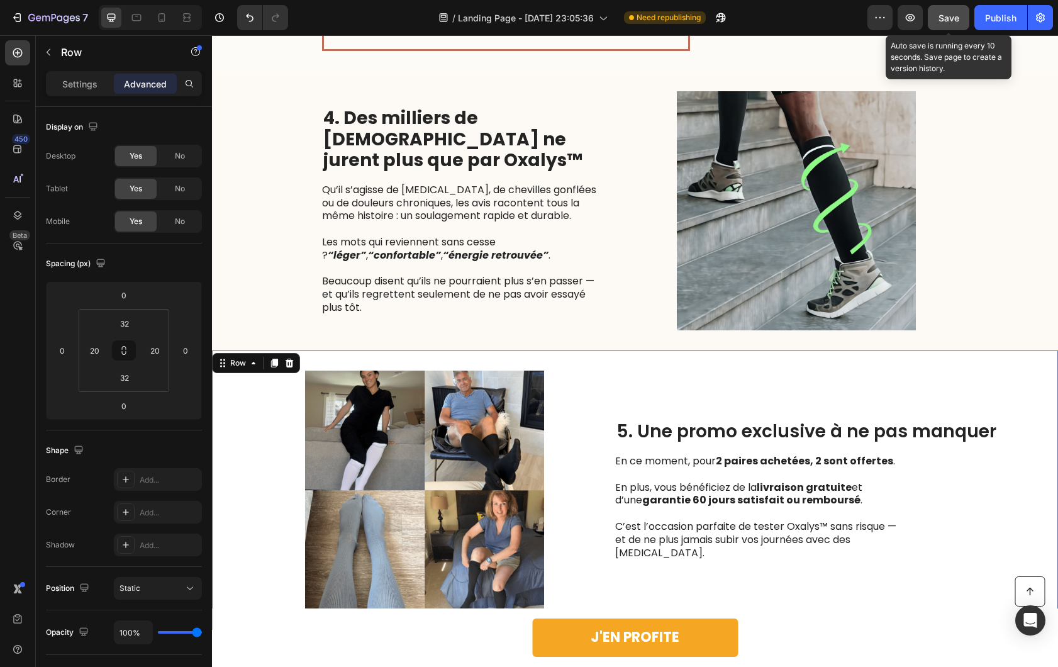
click at [944, 27] on button "Save" at bounding box center [949, 17] width 42 height 25
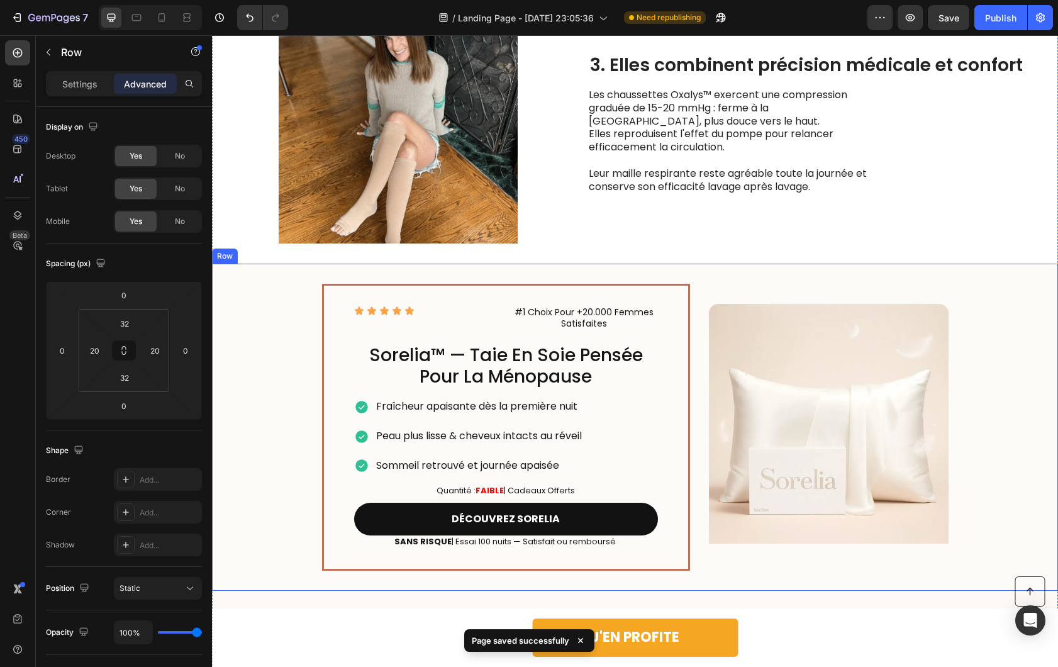
scroll to position [1272, 0]
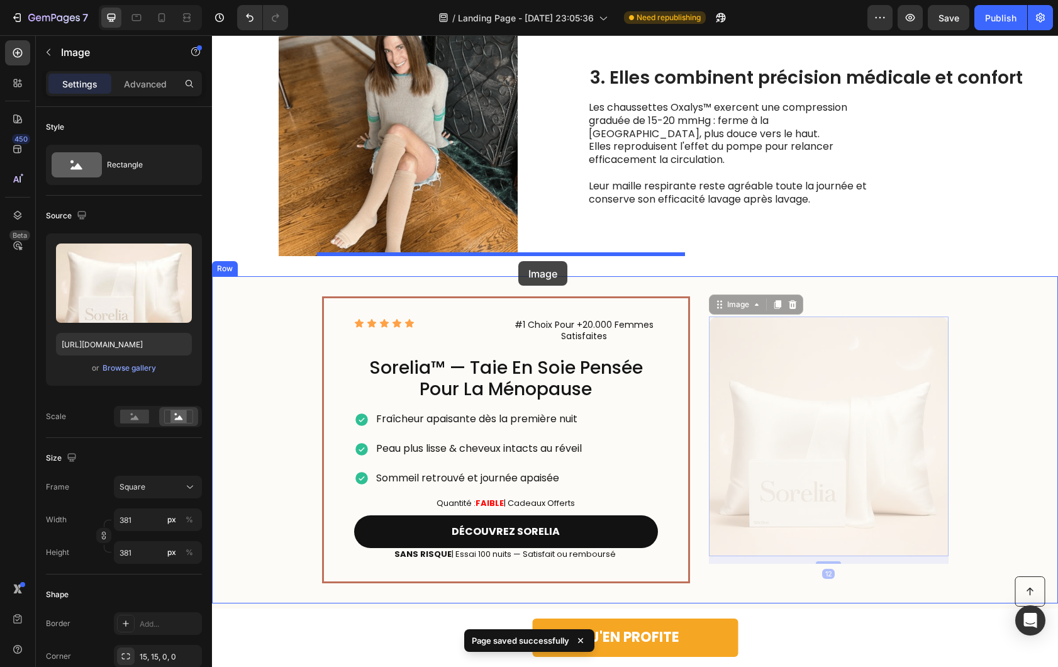
drag, startPoint x: 773, startPoint y: 340, endPoint x: 518, endPoint y: 261, distance: 266.0
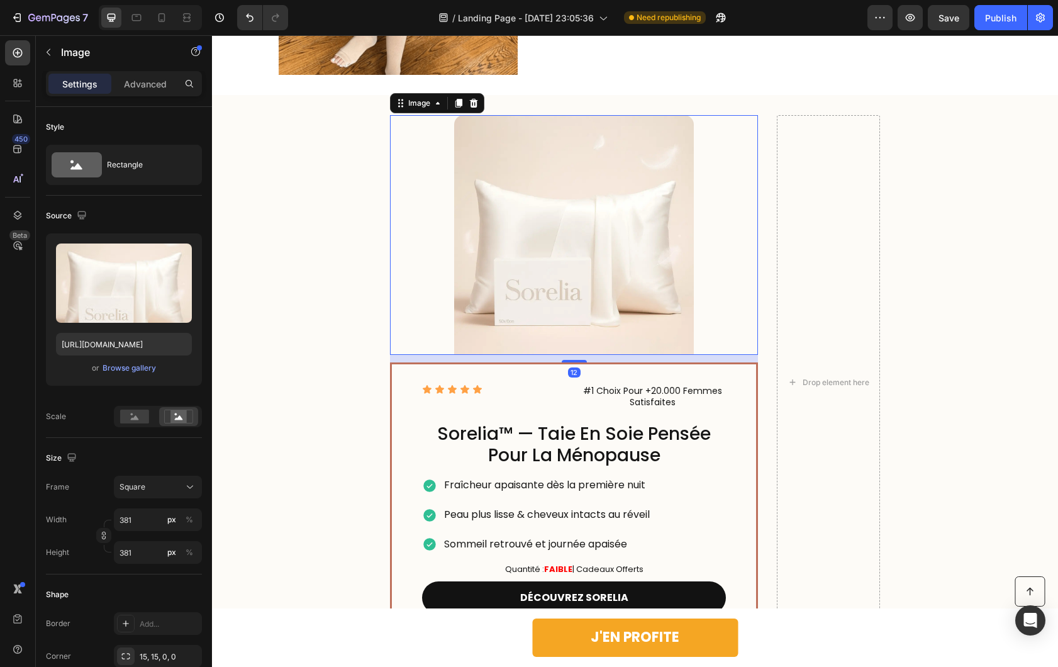
scroll to position [1469, 0]
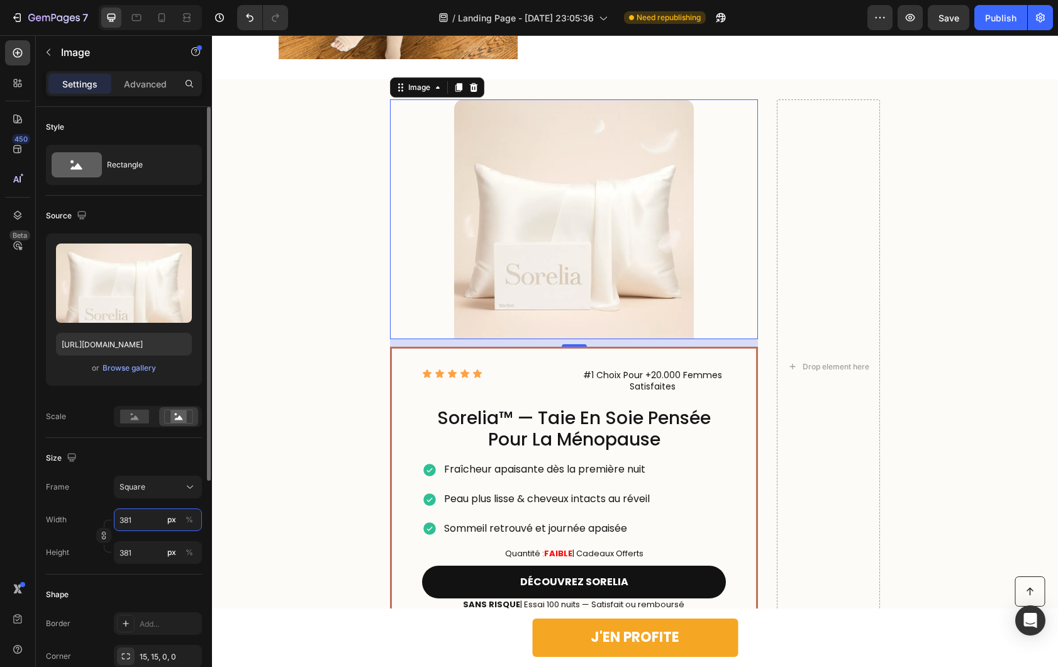
click at [128, 510] on input "381" at bounding box center [158, 519] width 88 height 23
type input "5"
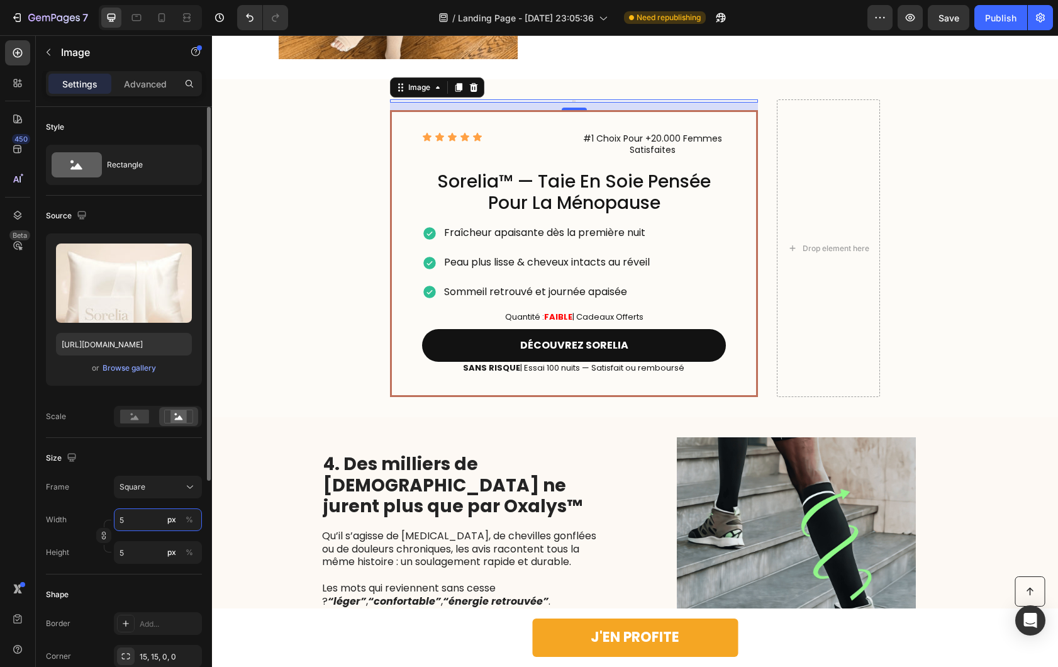
type input "58"
type input "585"
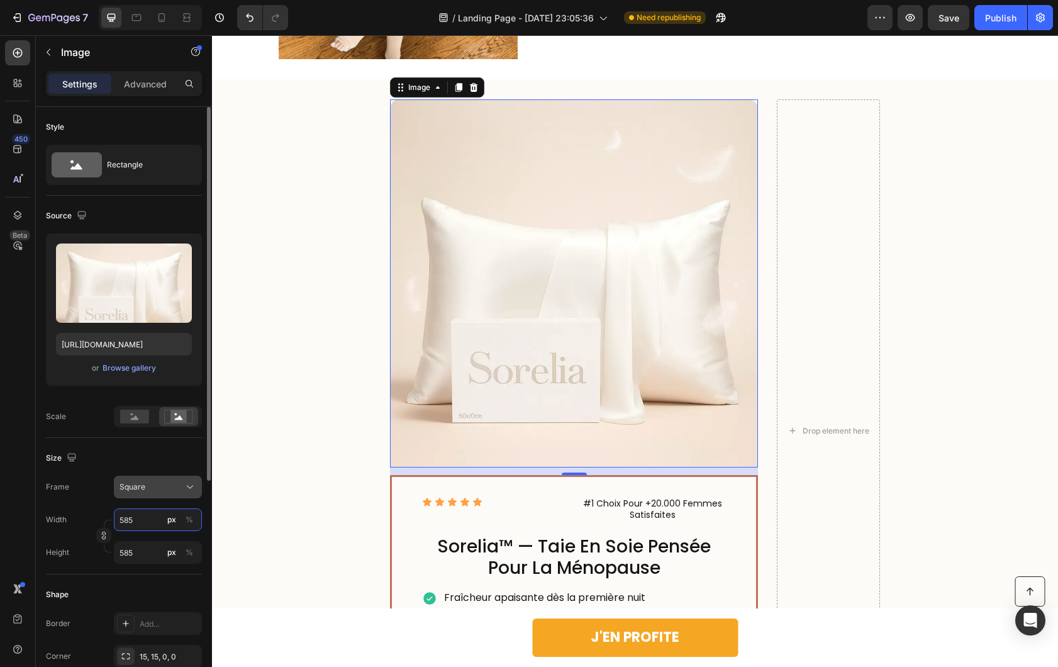
type input "585"
click at [140, 476] on button "Square" at bounding box center [158, 487] width 88 height 23
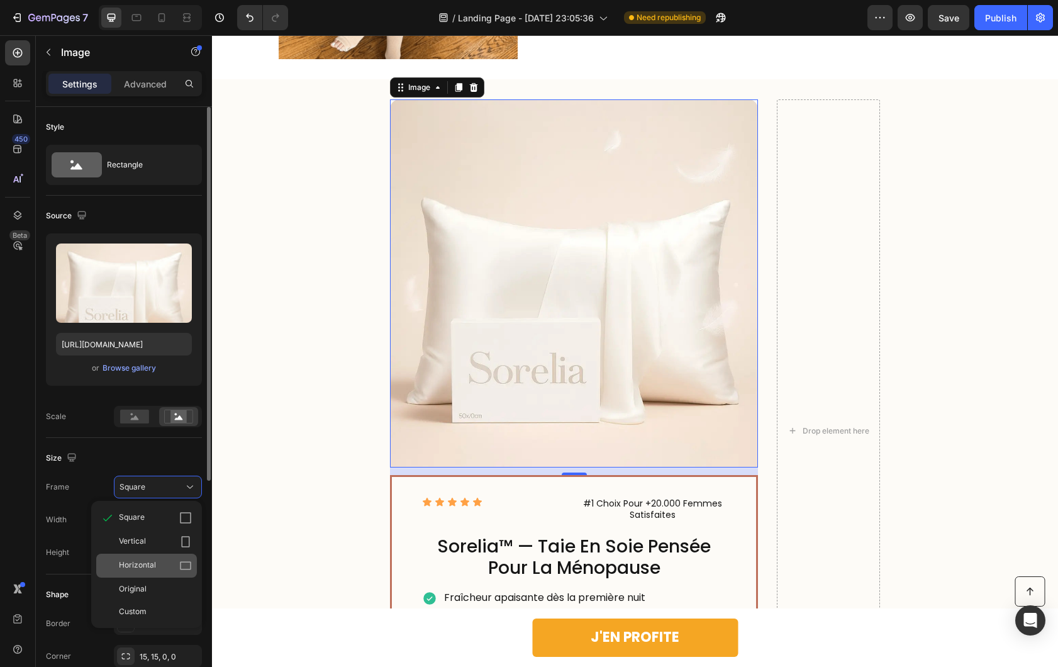
click at [148, 554] on div "Horizontal" at bounding box center [146, 566] width 101 height 24
type input "439"
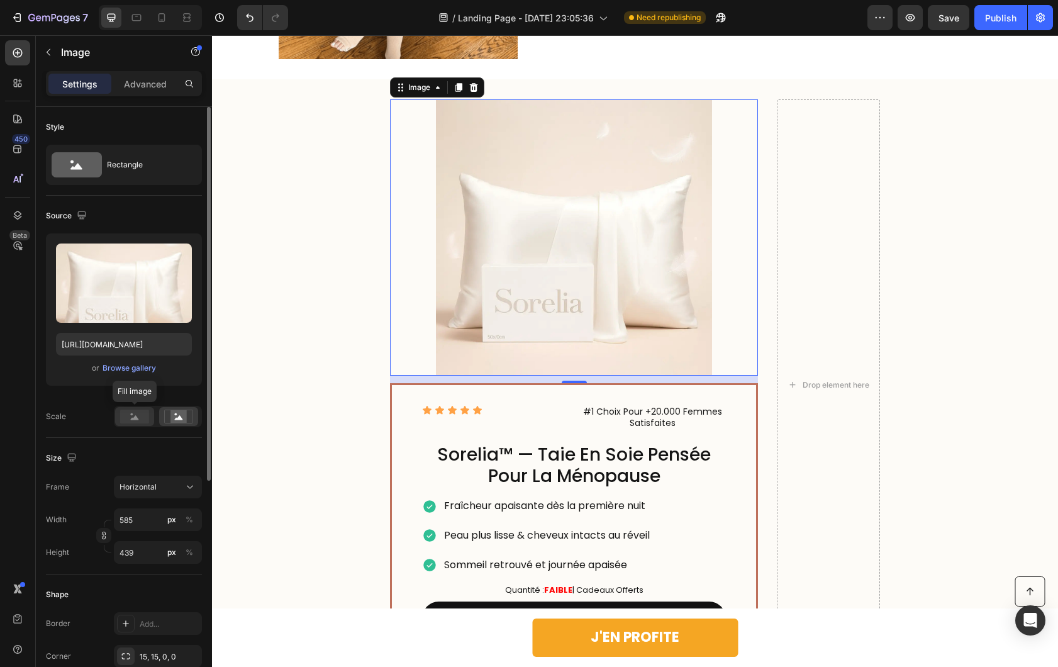
click at [138, 423] on div at bounding box center [134, 416] width 39 height 19
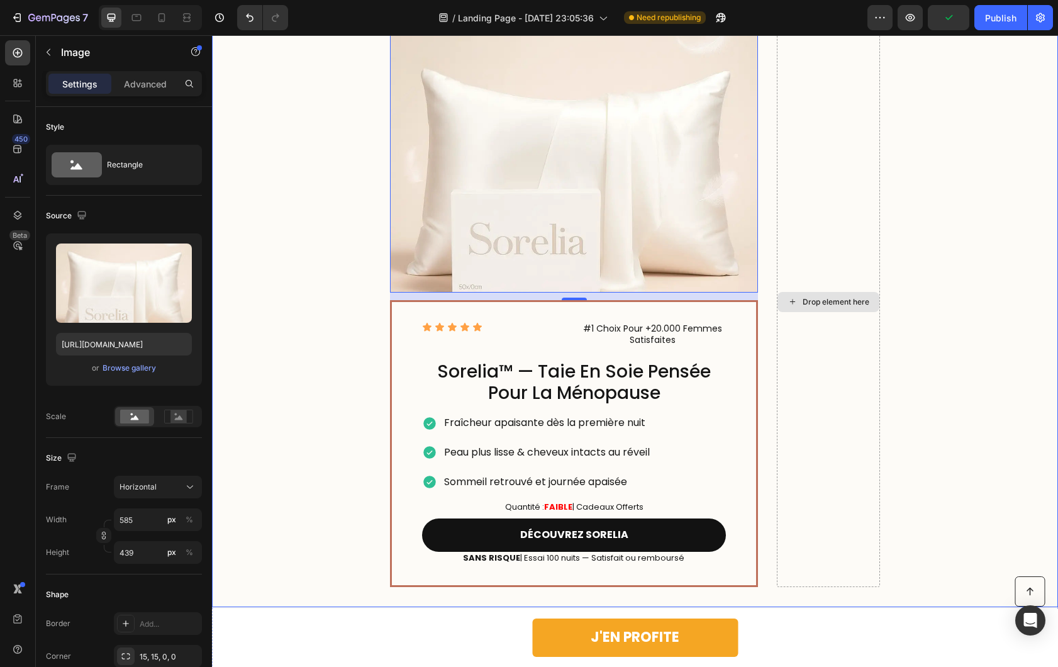
scroll to position [1561, 0]
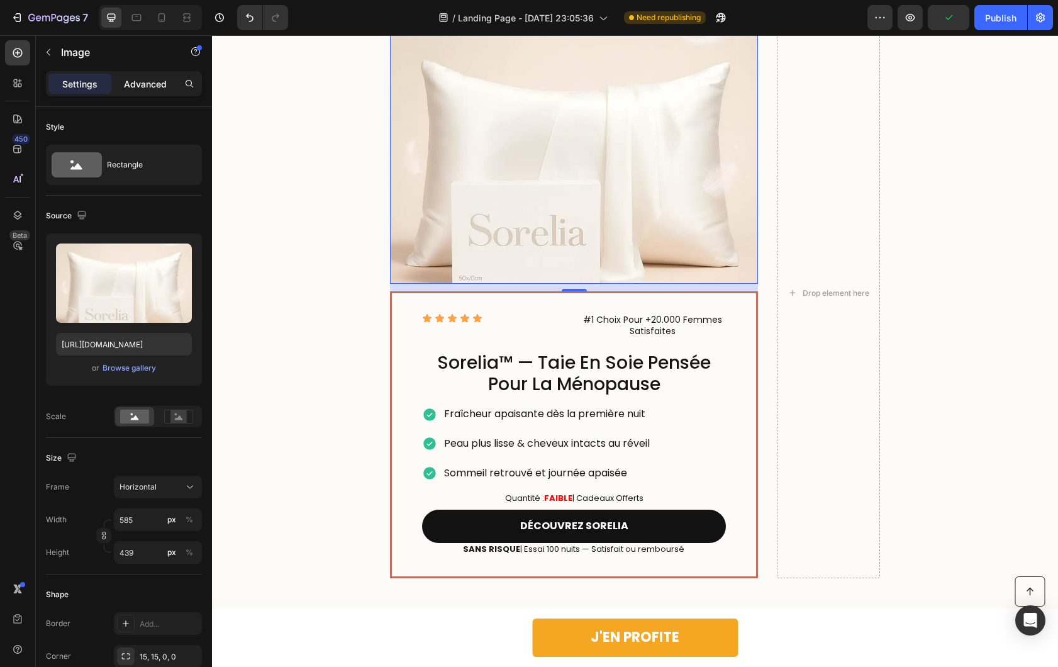
click at [125, 80] on p "Advanced" at bounding box center [145, 83] width 43 height 13
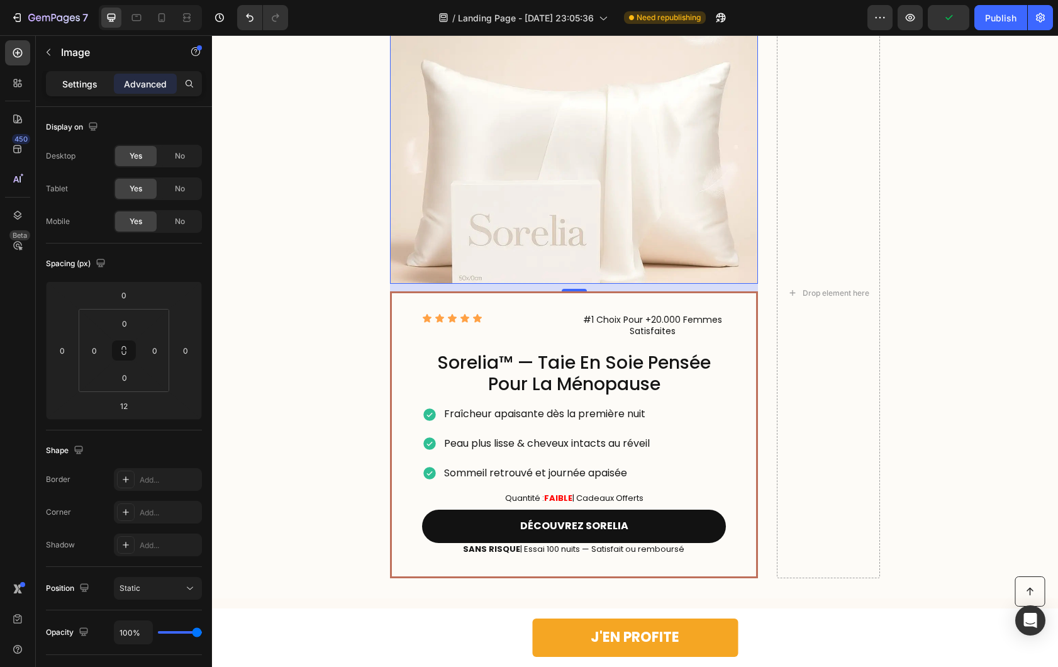
click at [90, 82] on p "Settings" at bounding box center [79, 83] width 35 height 13
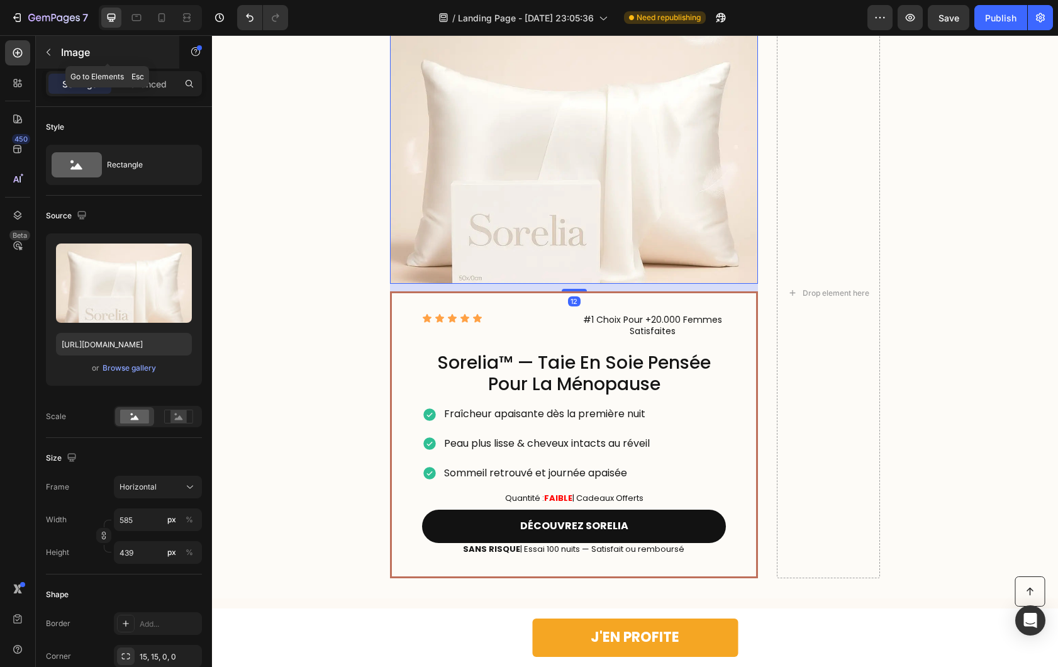
click at [47, 55] on icon "button" at bounding box center [48, 52] width 10 height 10
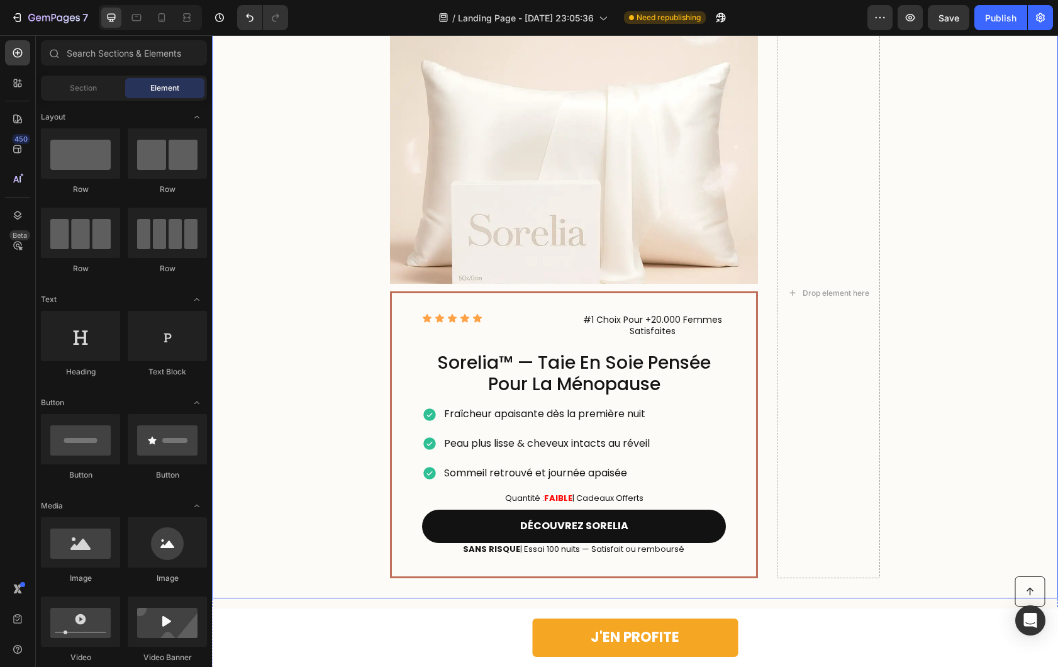
click at [295, 171] on div "Image Icon Icon Icon Icon Icon Icon List #1 Choix Pour +20.000 Femmes Satisfait…" at bounding box center [635, 292] width 846 height 611
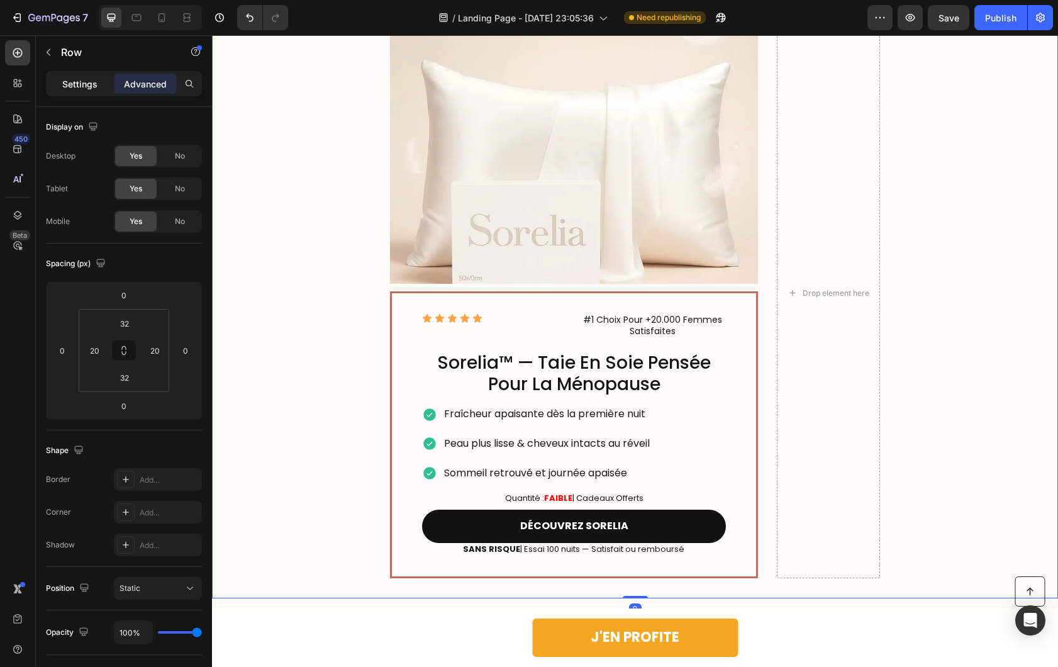
click at [79, 85] on p "Settings" at bounding box center [79, 83] width 35 height 13
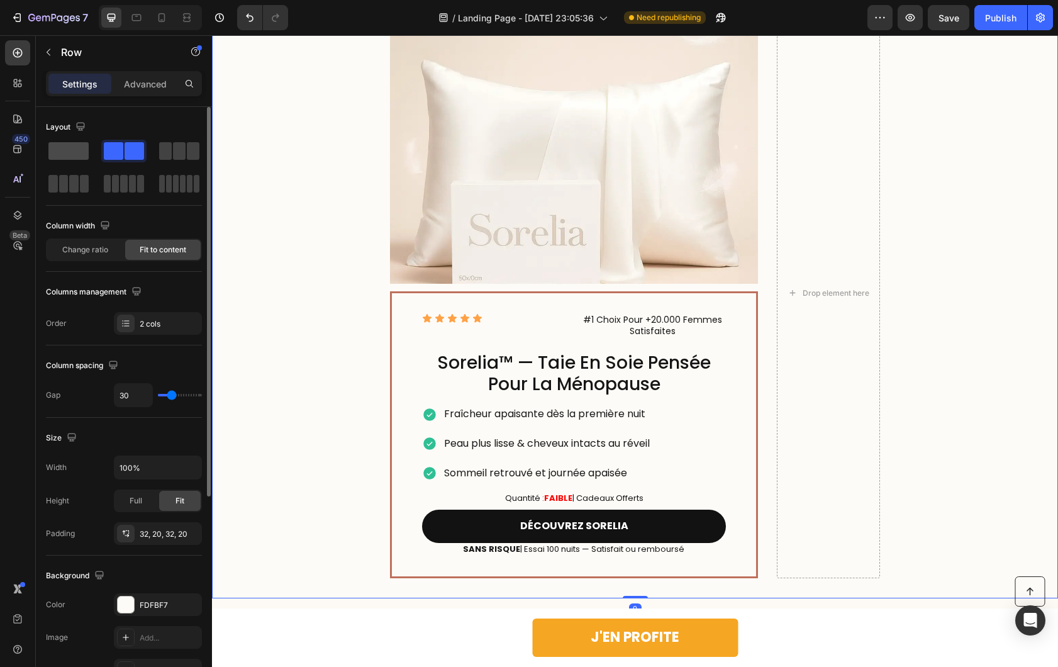
click at [67, 142] on span at bounding box center [68, 151] width 40 height 18
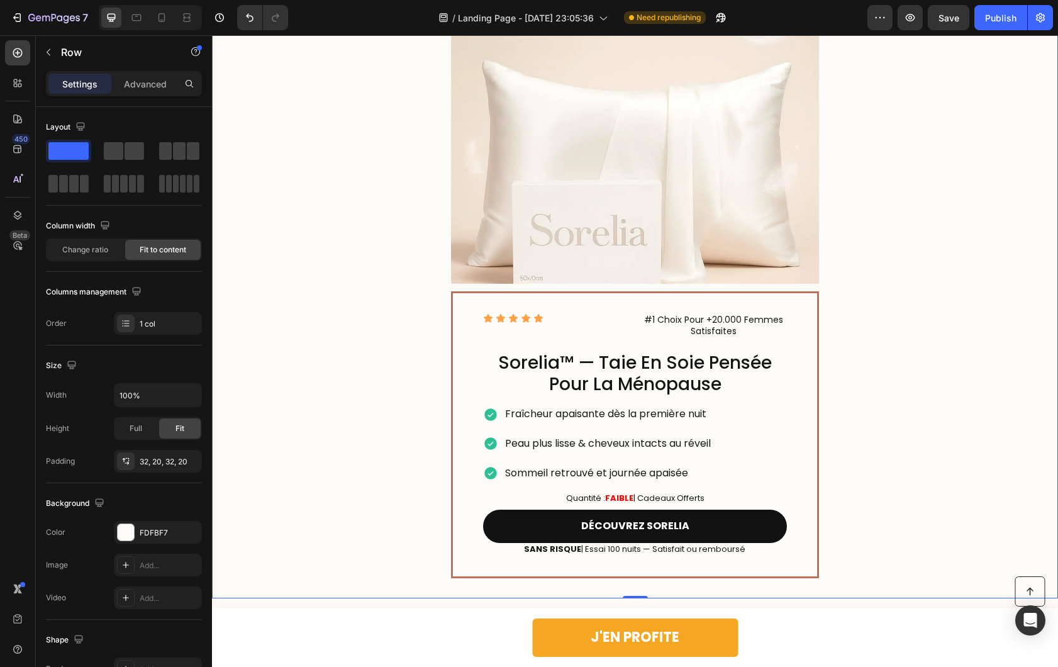
click at [386, 160] on div "Image Icon Icon Icon Icon Icon Icon List #1 Choix Pour +20.000 Femmes Satisfait…" at bounding box center [635, 292] width 846 height 611
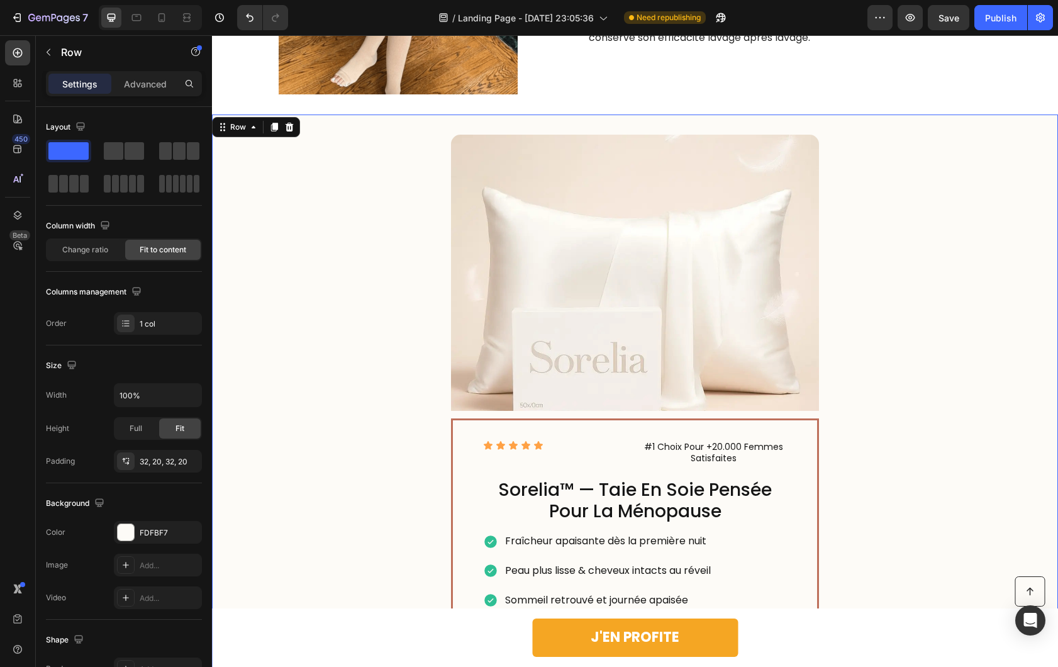
scroll to position [1438, 0]
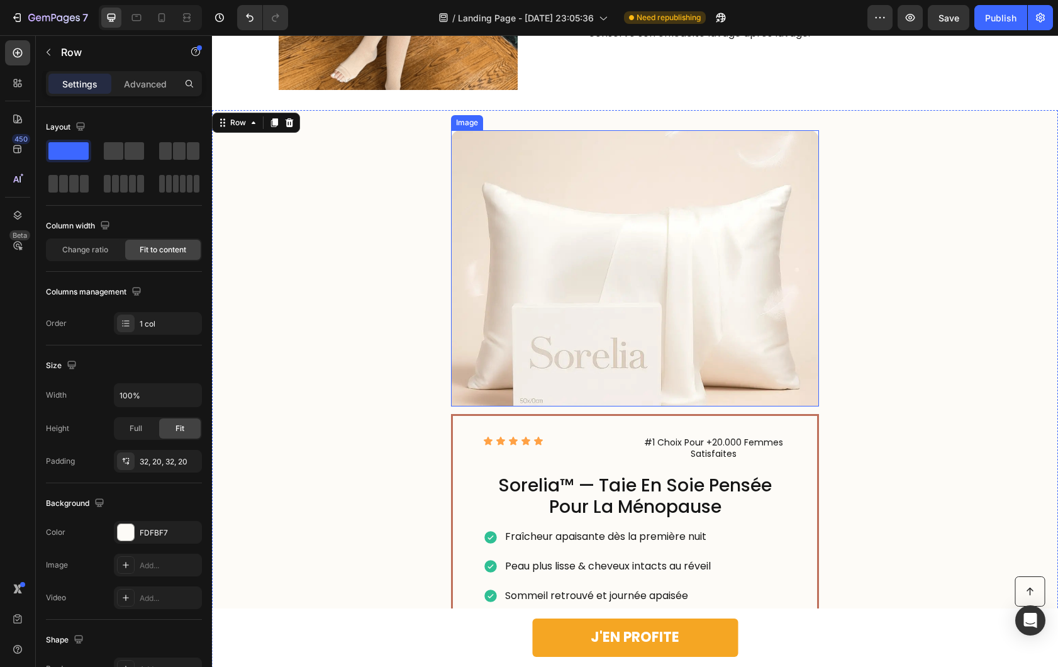
click at [582, 323] on img at bounding box center [635, 268] width 368 height 276
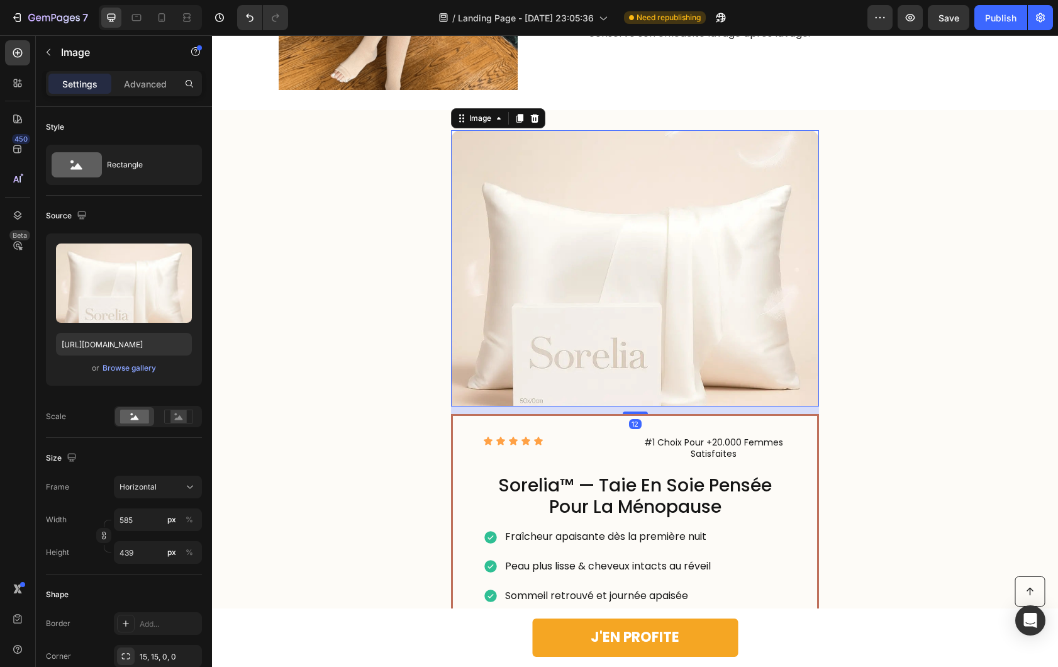
click at [154, 95] on div "Settings Advanced" at bounding box center [124, 83] width 156 height 25
click at [155, 87] on p "Advanced" at bounding box center [145, 83] width 43 height 13
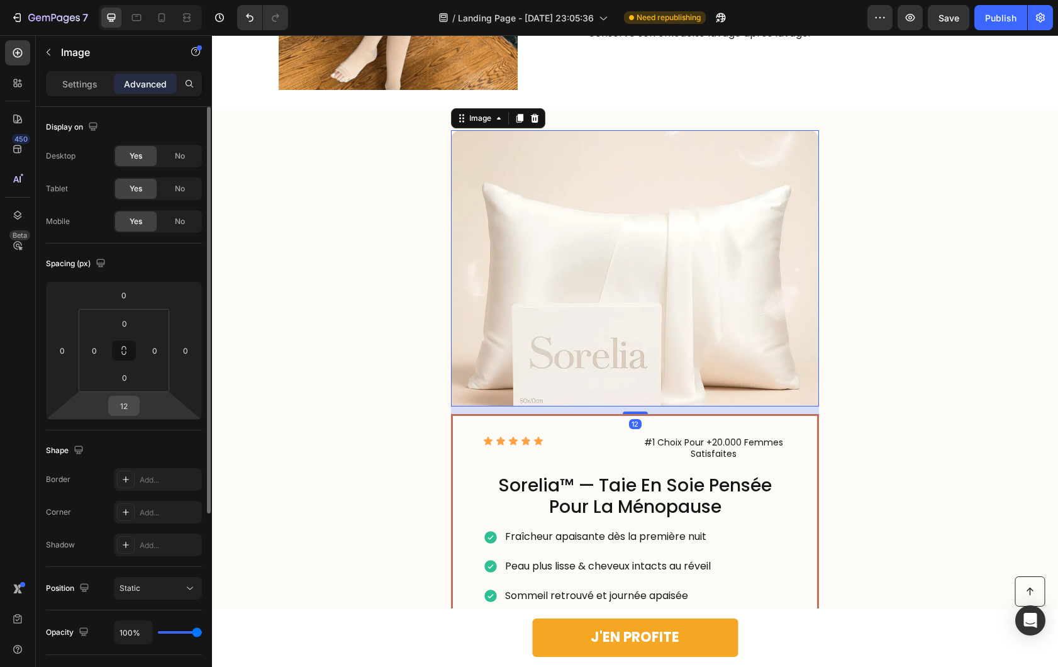
click at [111, 396] on div "12" at bounding box center [123, 406] width 31 height 20
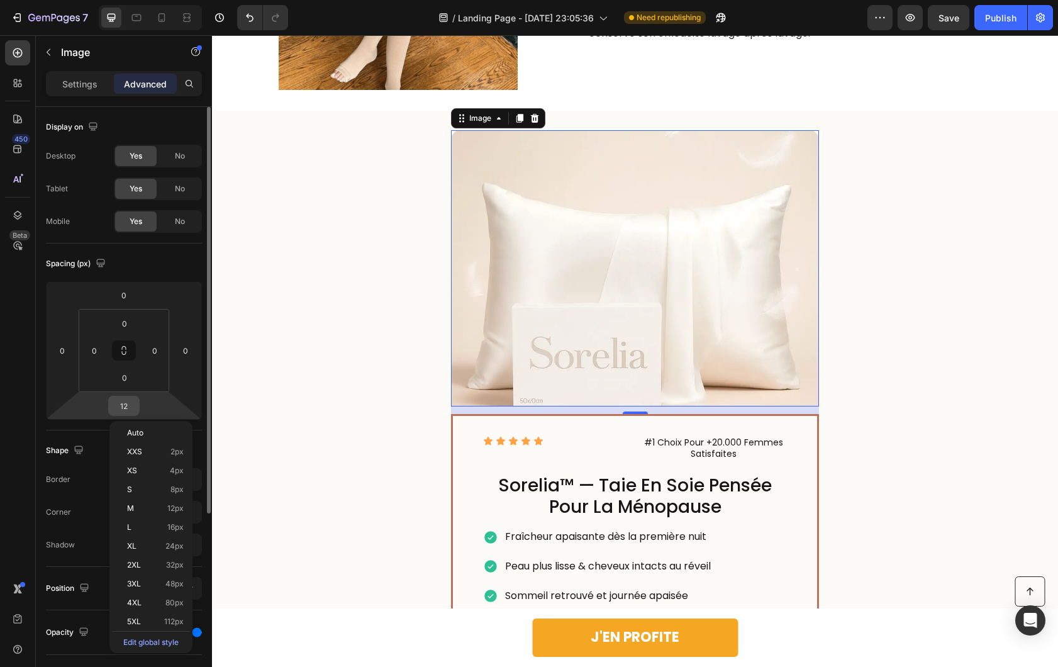
click at [119, 400] on input "12" at bounding box center [123, 405] width 25 height 19
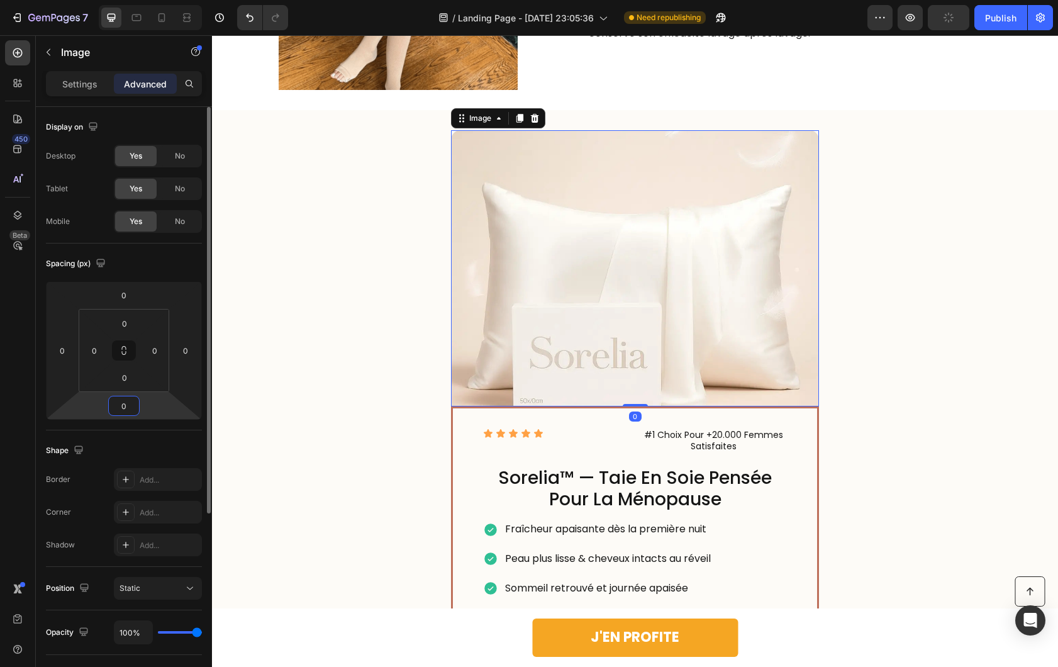
type input "0"
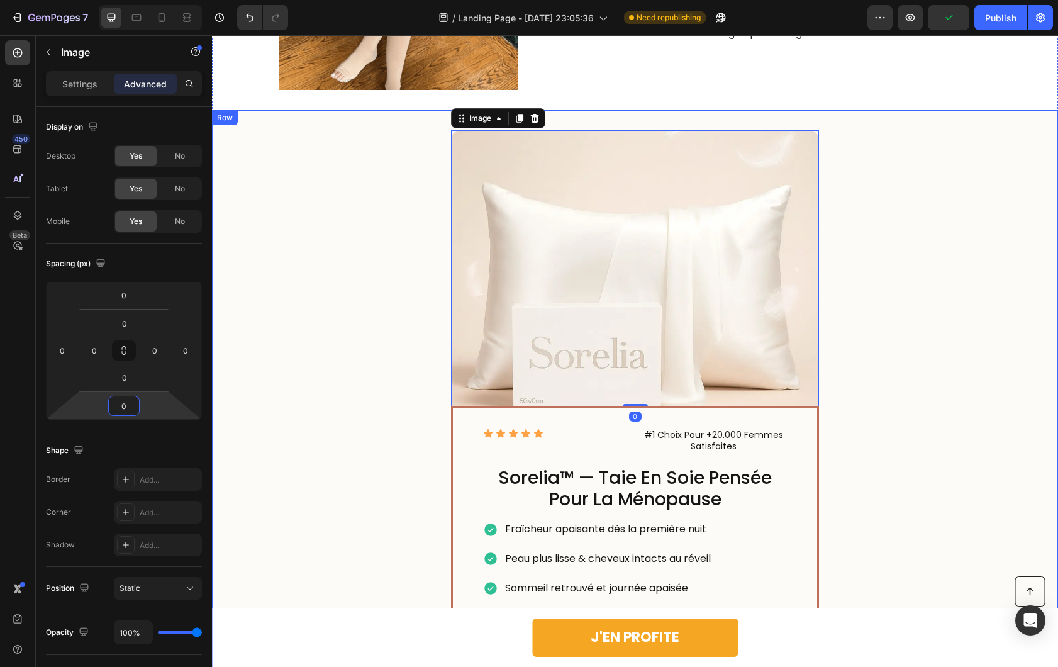
click at [290, 367] on div "Image 0 Icon Icon Icon Icon Icon Icon List #1 Choix Pour +20.000 Femmes Satisfa…" at bounding box center [635, 411] width 846 height 603
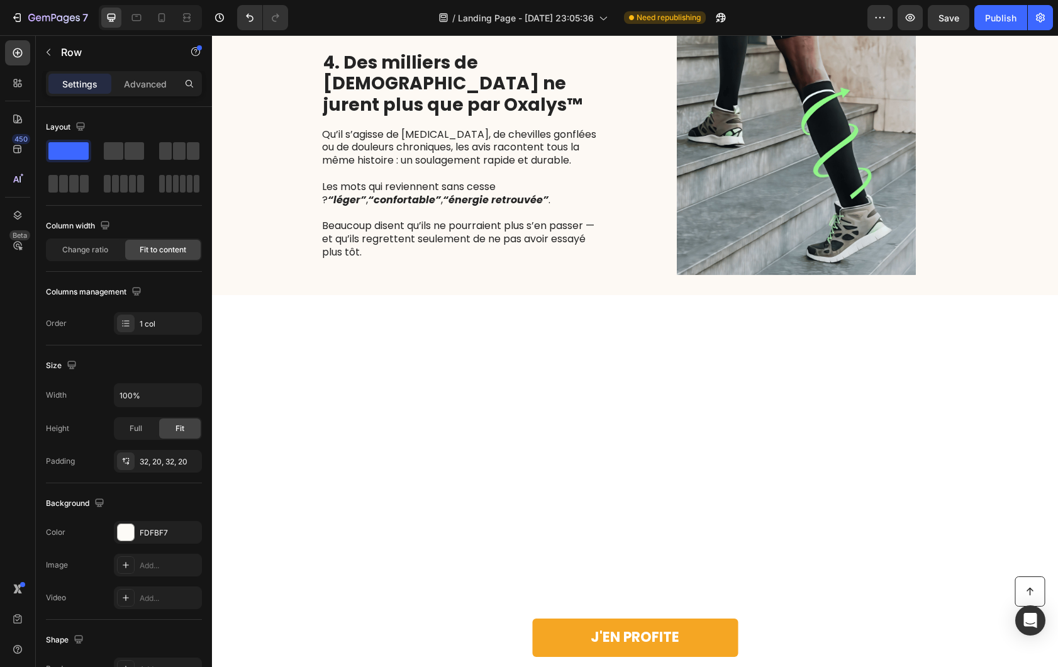
scroll to position [2153, 0]
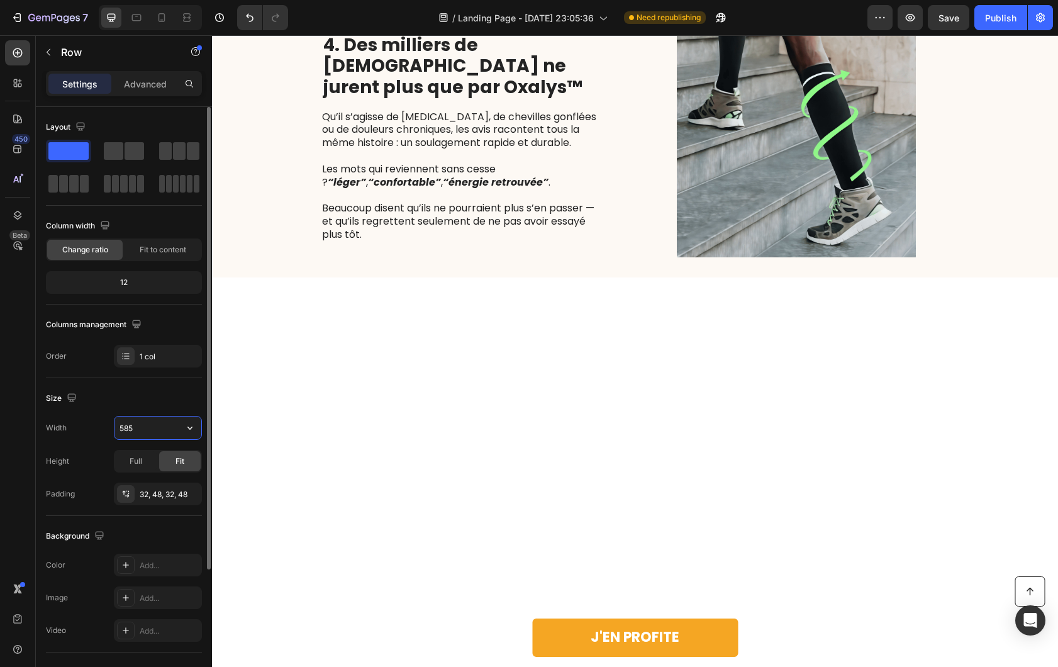
click at [138, 433] on input "585" at bounding box center [157, 427] width 87 height 23
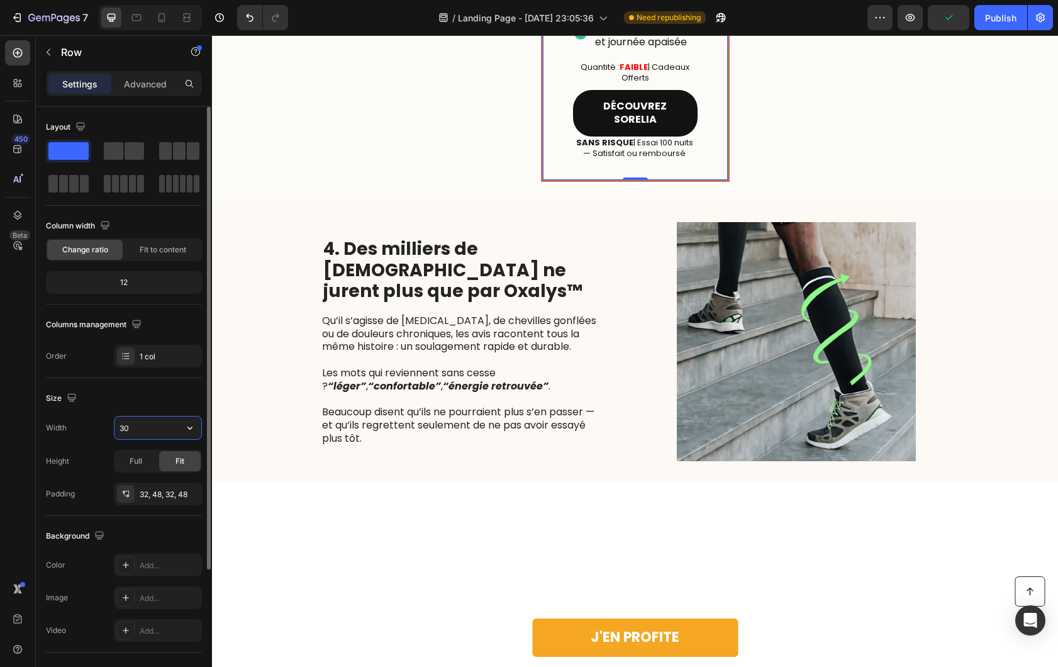
type input "3"
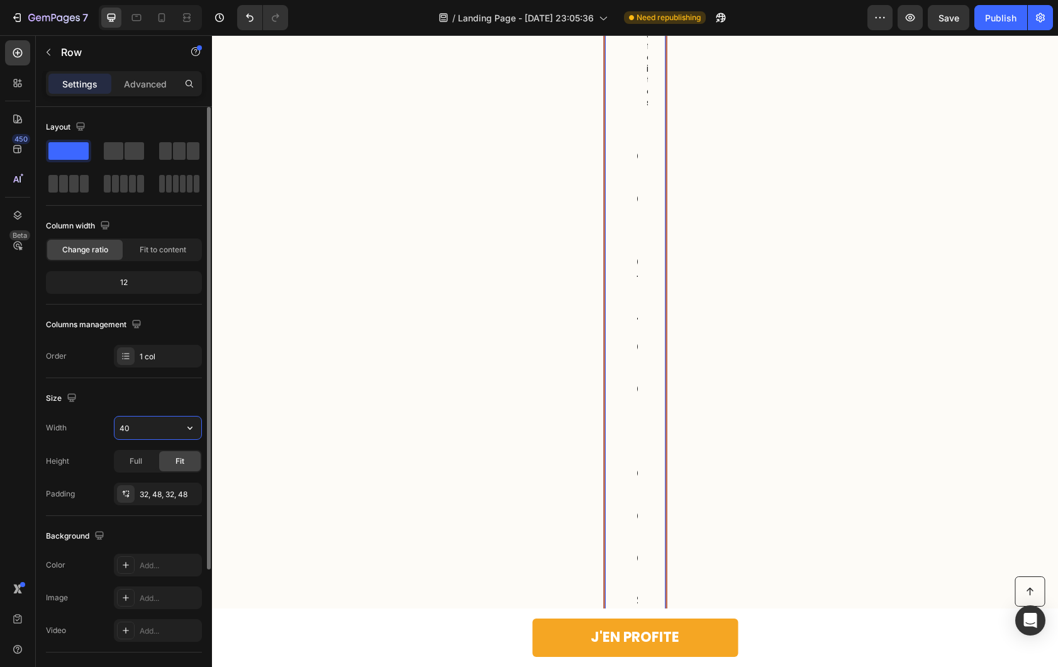
type input "400"
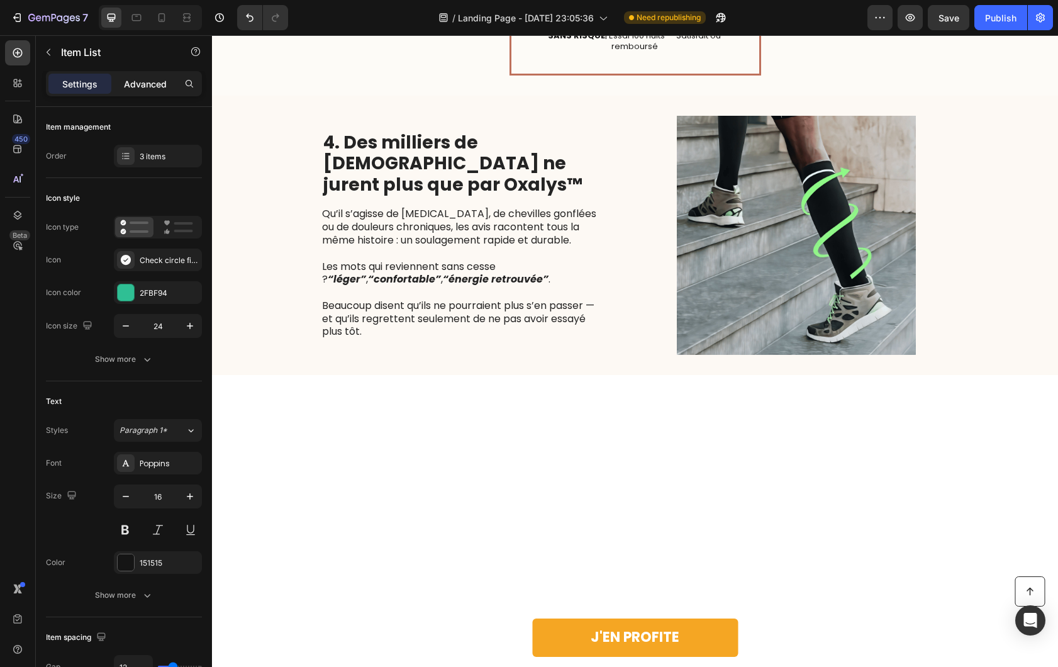
click at [164, 92] on div "Advanced" at bounding box center [145, 84] width 63 height 20
type input "100%"
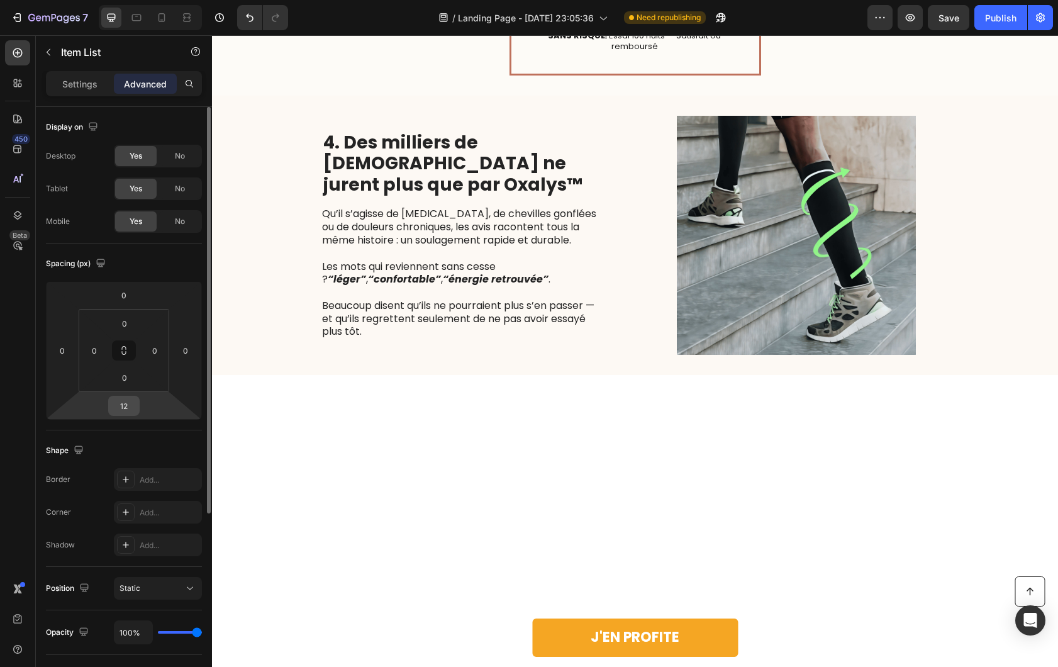
click at [121, 399] on input "12" at bounding box center [123, 405] width 25 height 19
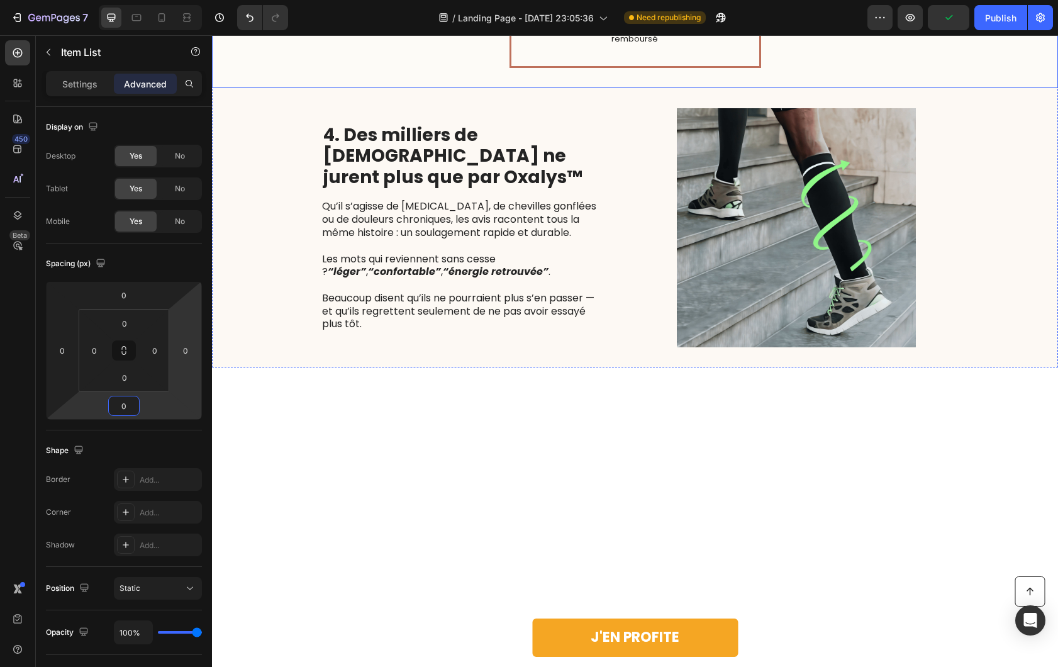
type input "12"
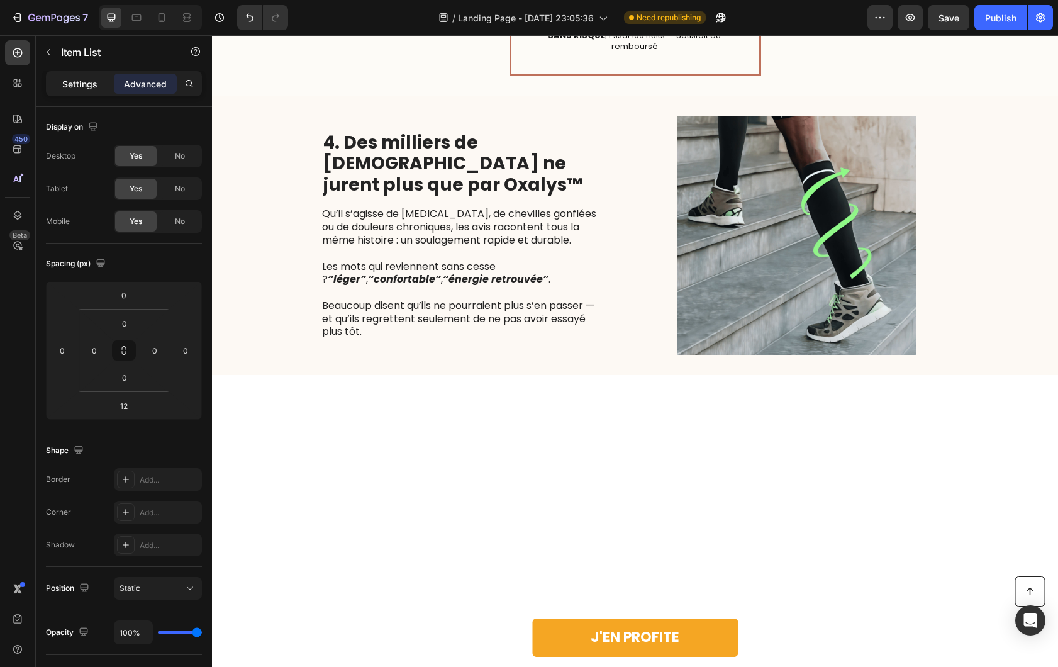
click at [67, 91] on div "Settings" at bounding box center [79, 84] width 63 height 20
type input "8"
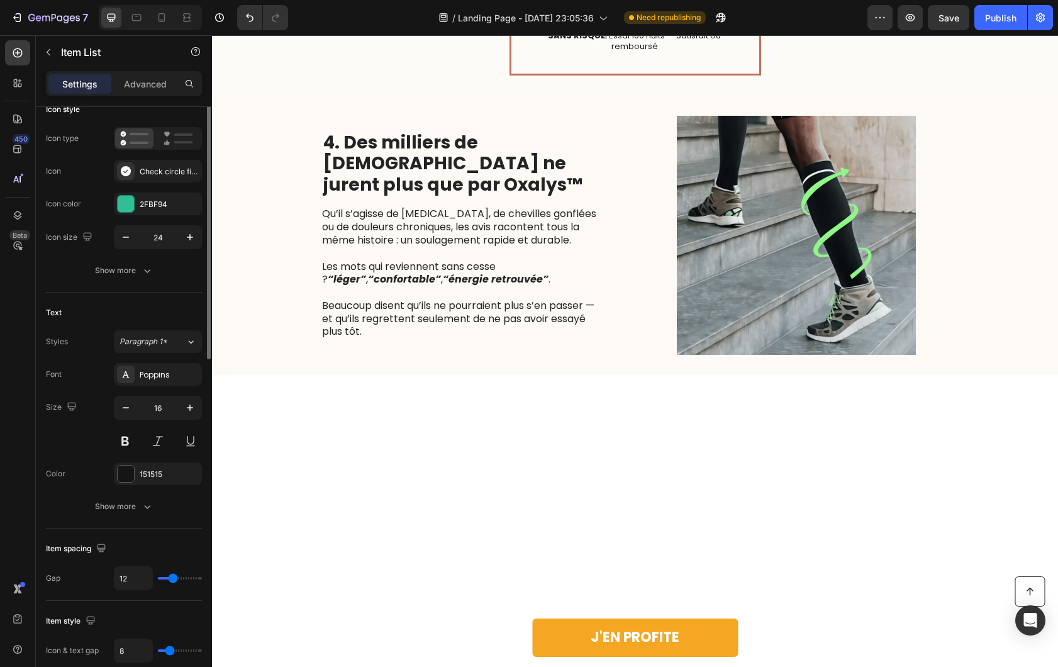
scroll to position [174, 0]
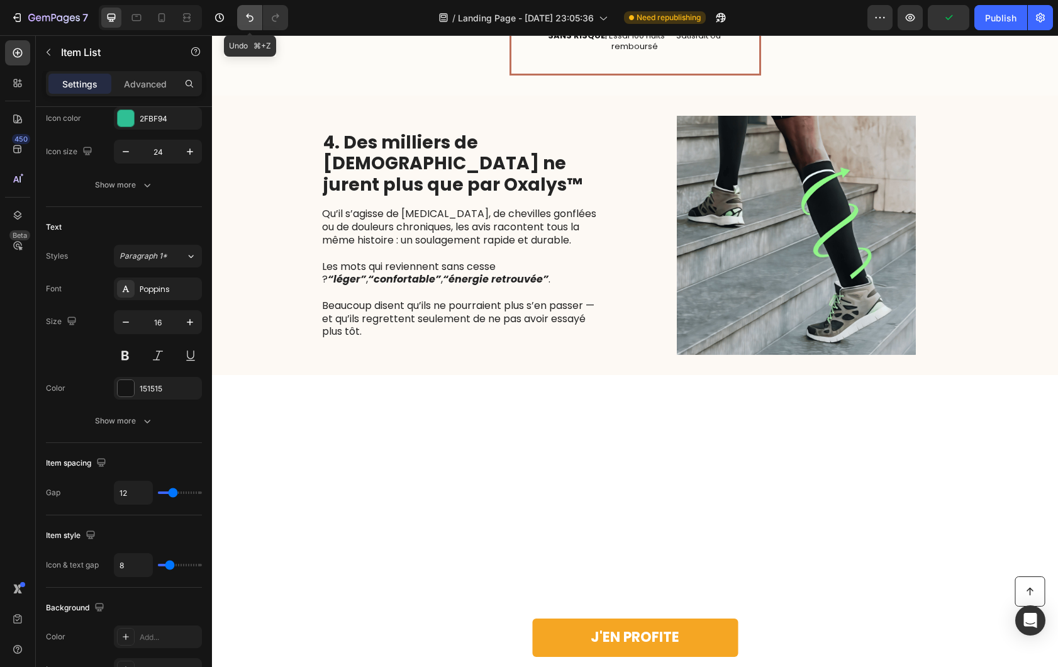
click at [252, 22] on icon "Undo/Redo" at bounding box center [249, 17] width 13 height 13
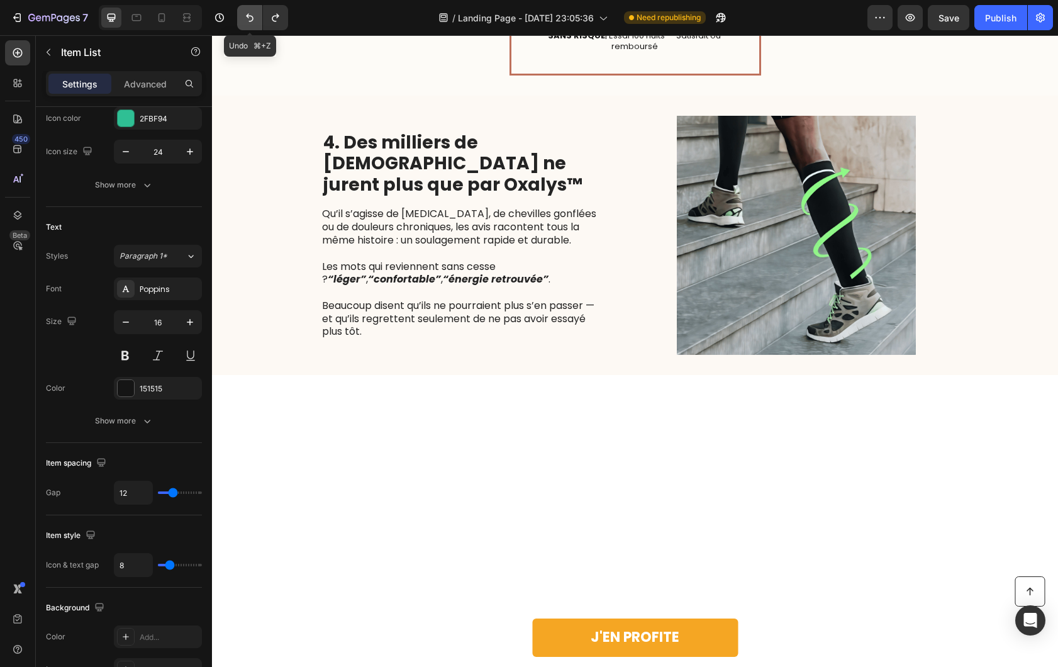
click at [252, 22] on icon "Undo/Redo" at bounding box center [249, 17] width 13 height 13
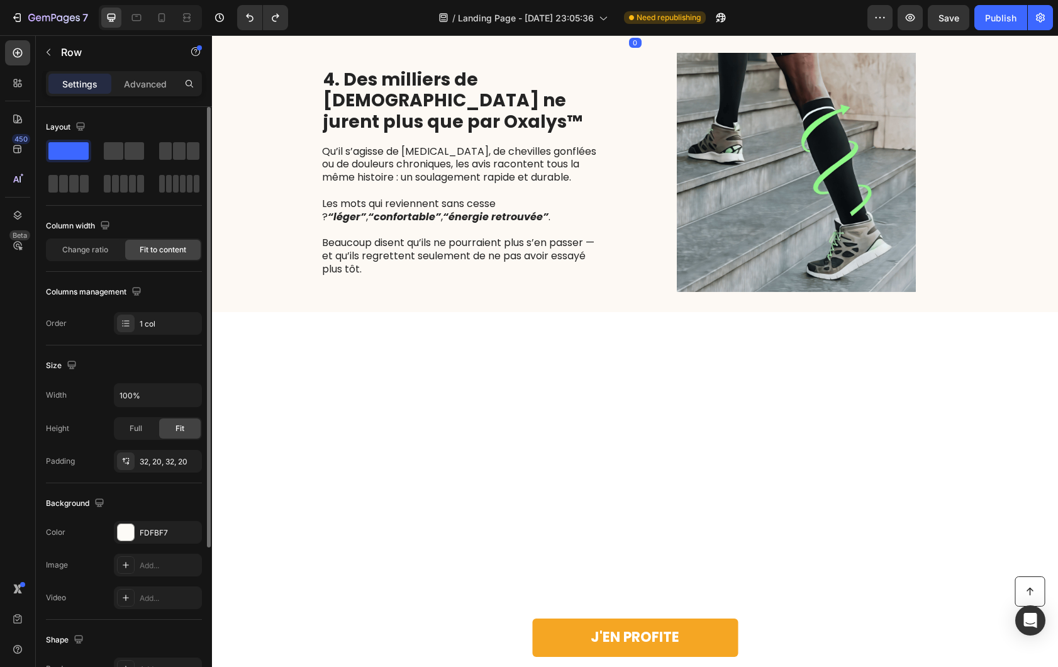
scroll to position [2086, 0]
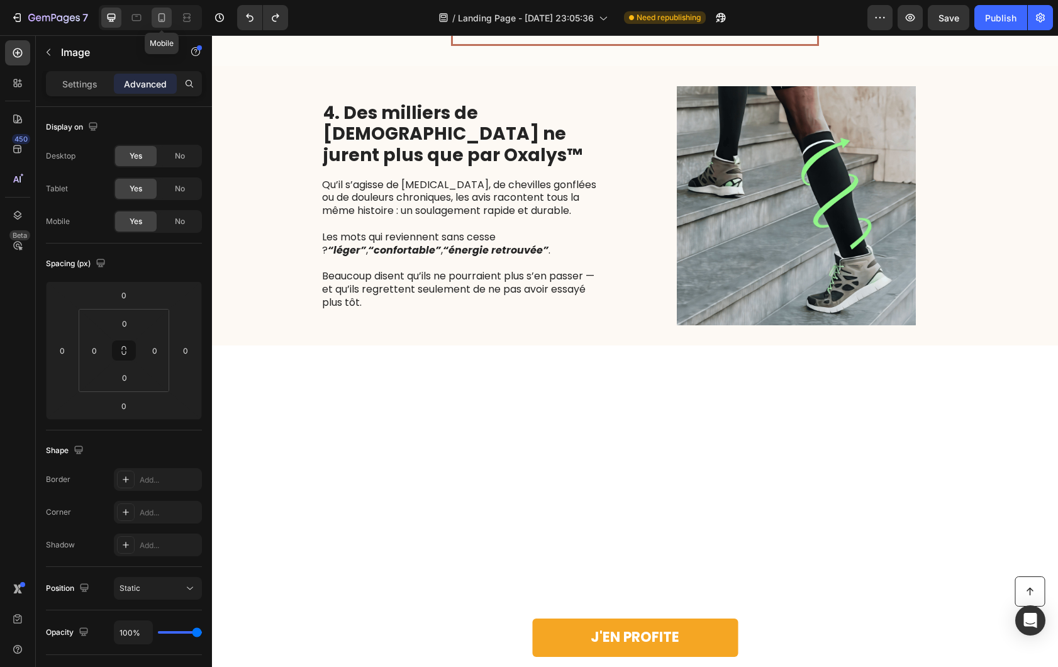
click at [155, 21] on icon at bounding box center [161, 17] width 13 height 13
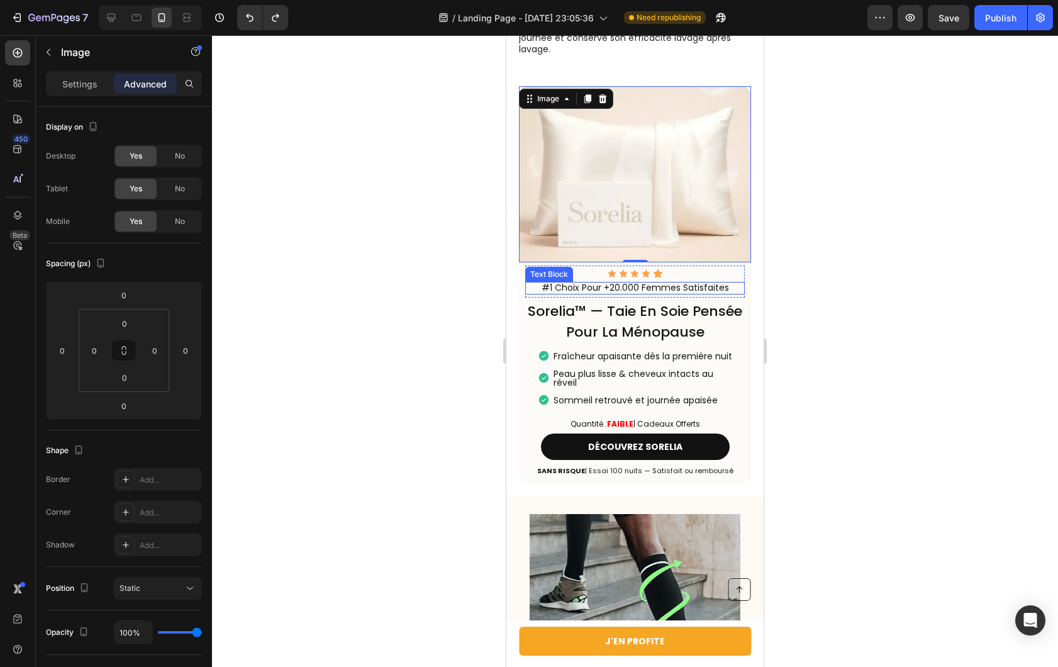
scroll to position [1997, 0]
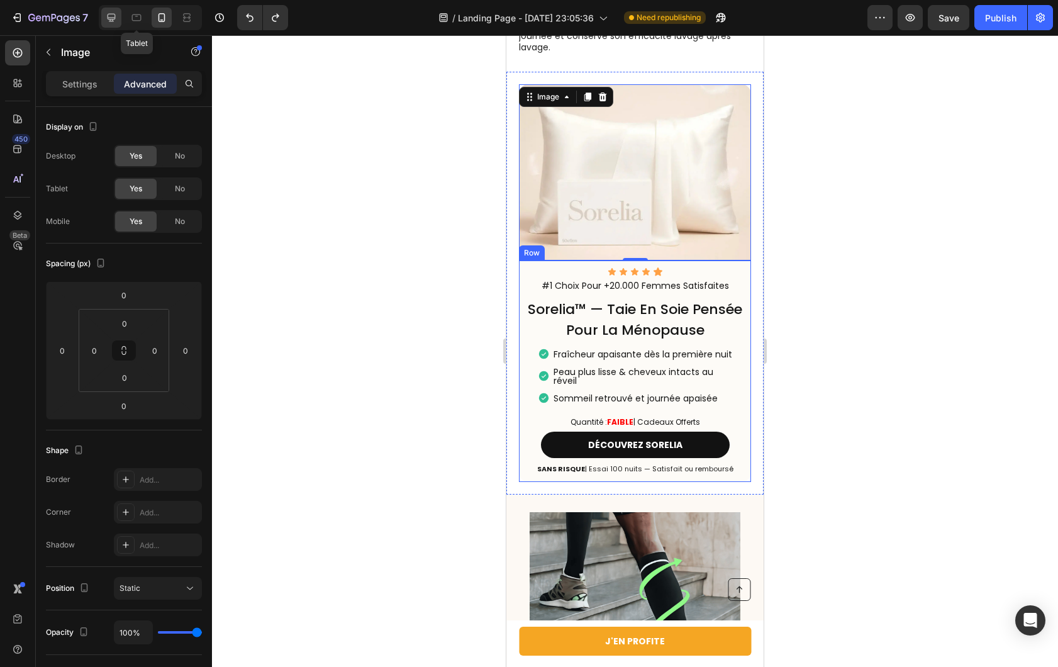
click at [111, 15] on icon at bounding box center [111, 17] width 13 height 13
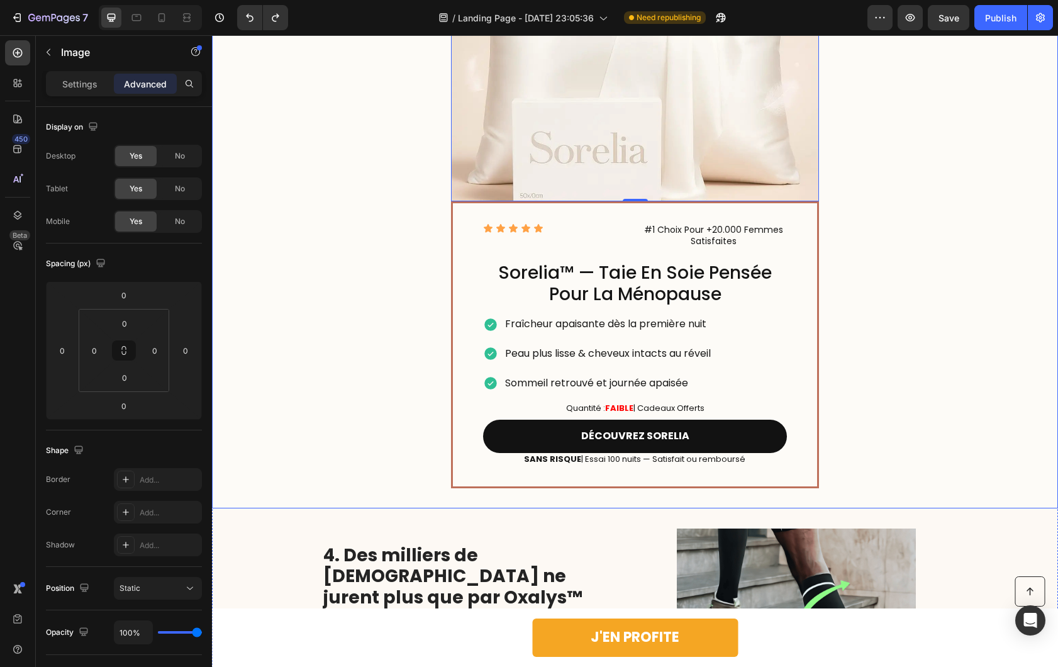
click at [855, 332] on div "Image 0 Icon Icon Icon Icon Icon Icon List #1 Choix Pour +20.000 Femmes Satisfa…" at bounding box center [635, 206] width 846 height 603
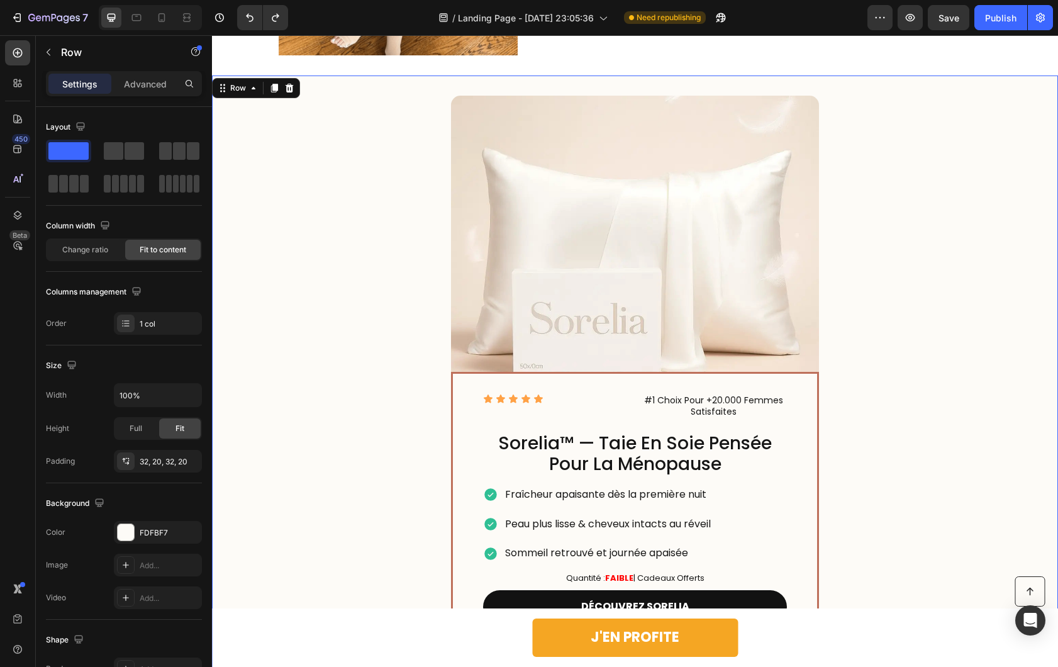
scroll to position [1964, 0]
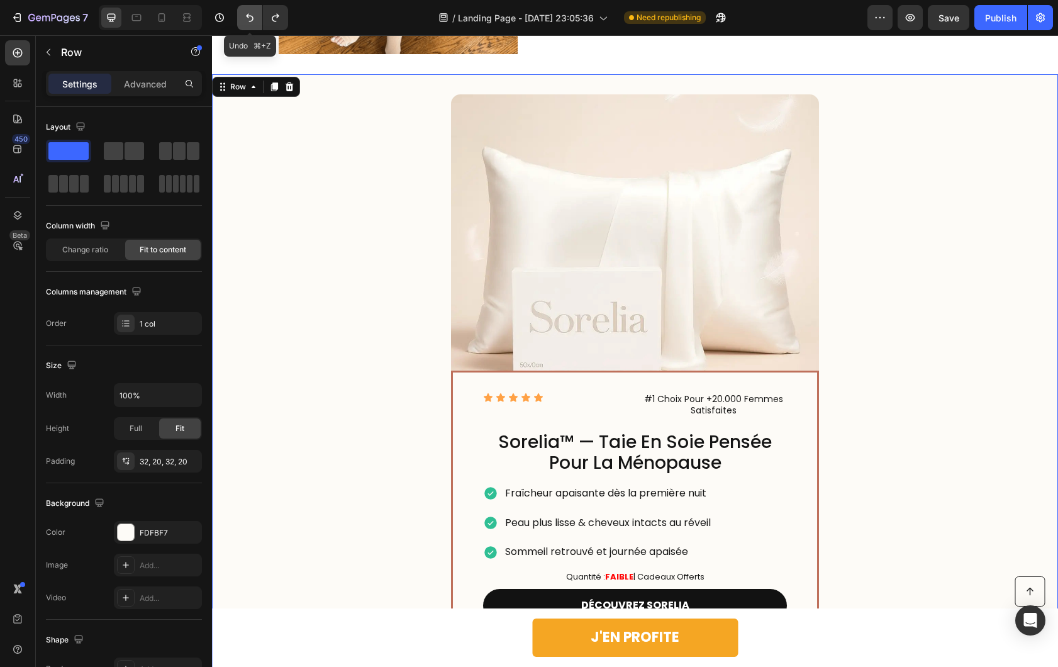
click at [245, 20] on icon "Undo/Redo" at bounding box center [249, 17] width 13 height 13
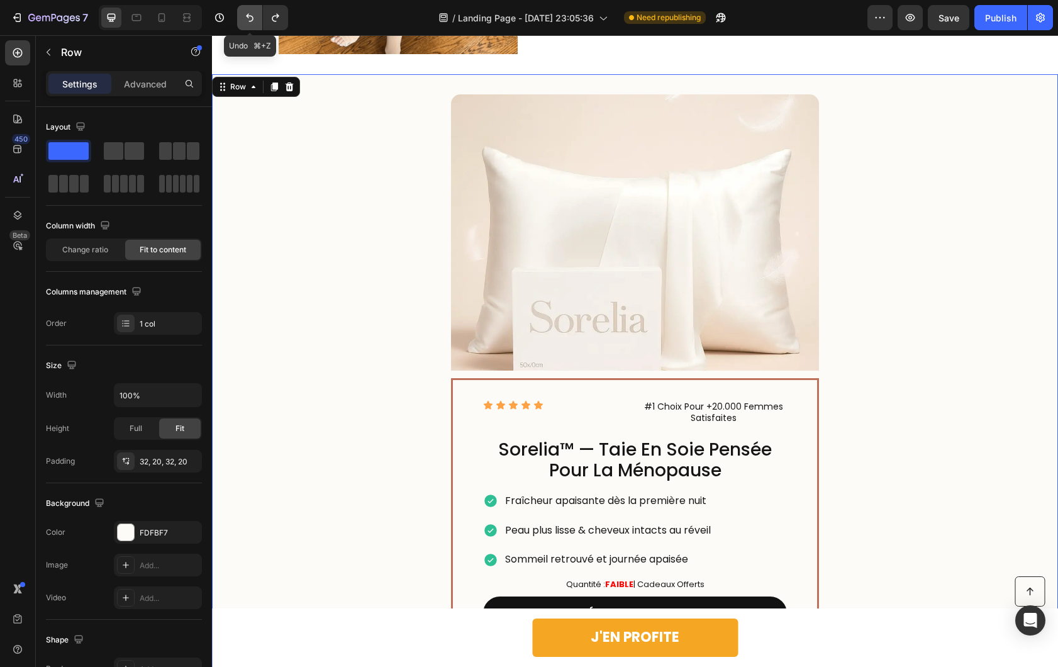
click at [245, 19] on icon "Undo/Redo" at bounding box center [249, 17] width 13 height 13
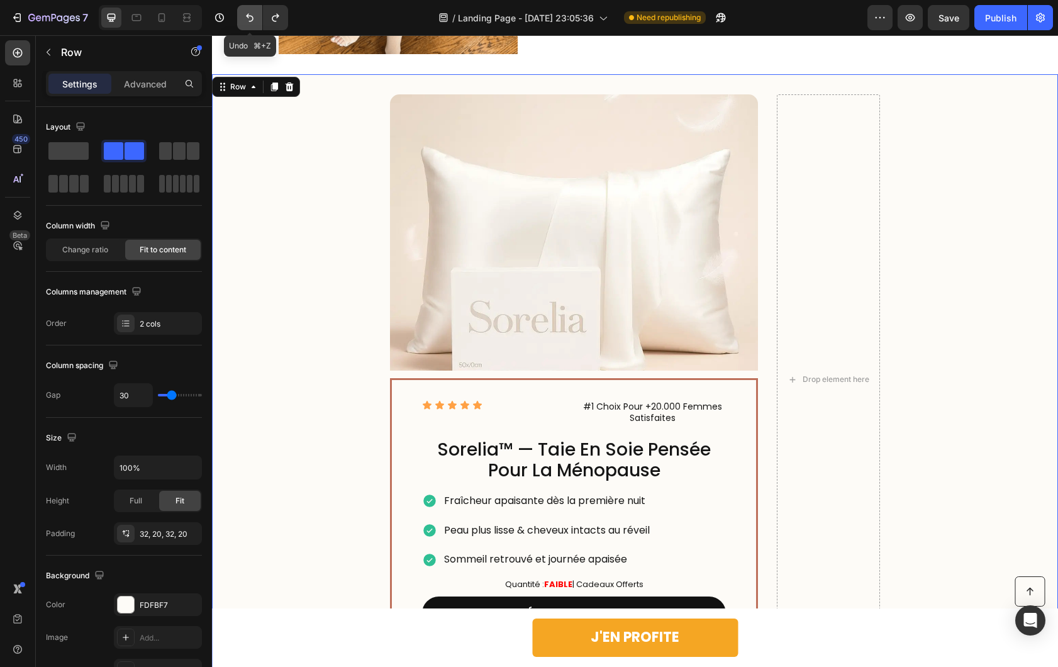
click at [245, 19] on icon "Undo/Redo" at bounding box center [249, 17] width 13 height 13
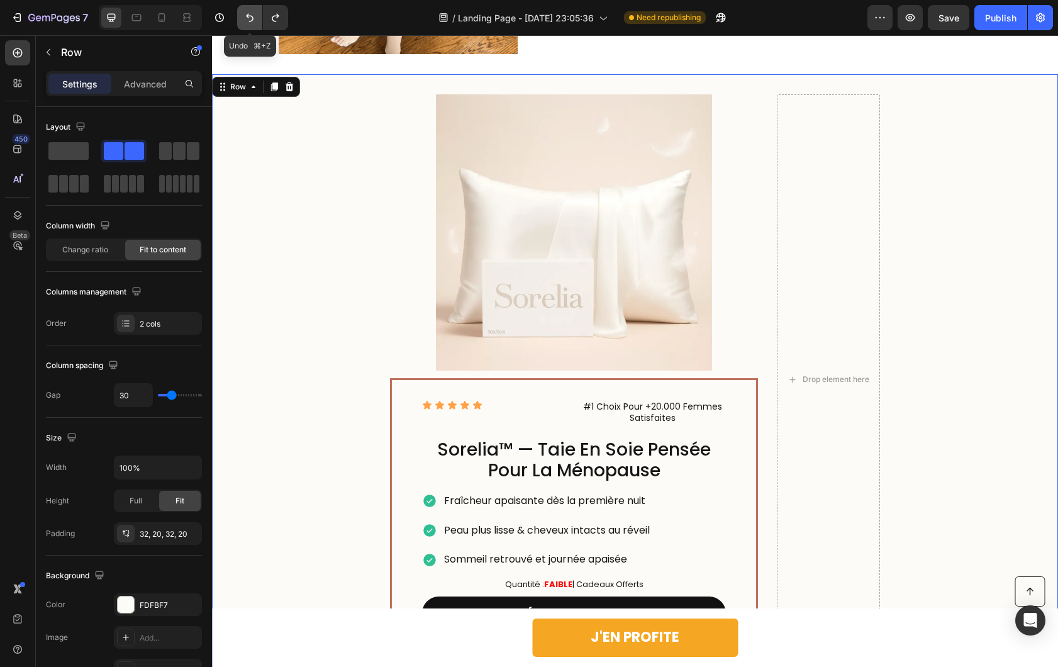
click at [245, 19] on icon "Undo/Redo" at bounding box center [249, 17] width 13 height 13
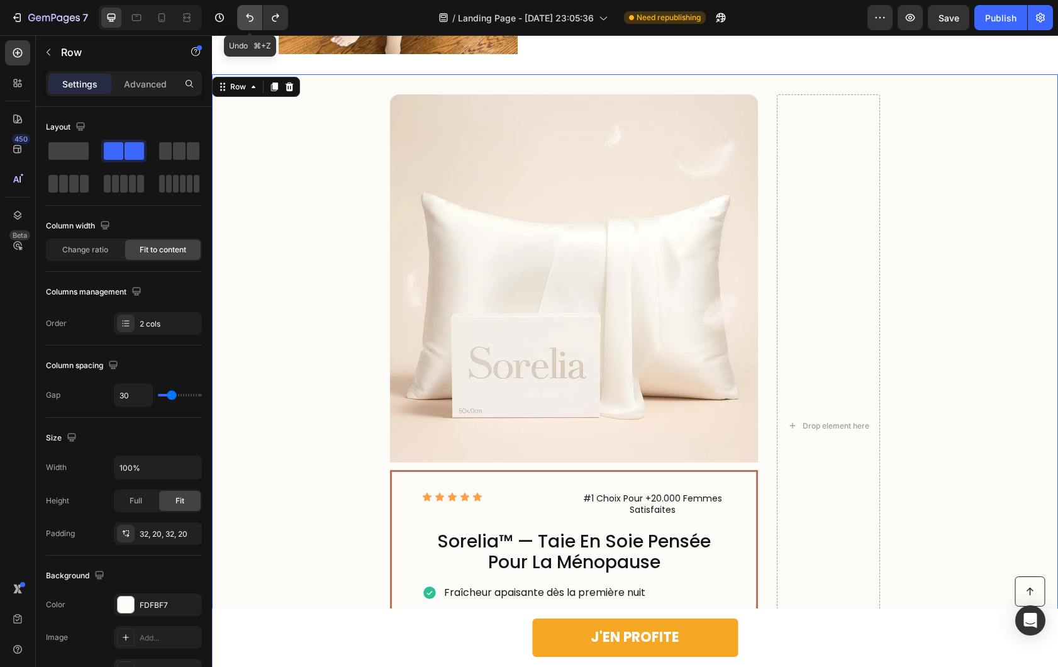
click at [245, 19] on icon "Undo/Redo" at bounding box center [249, 17] width 13 height 13
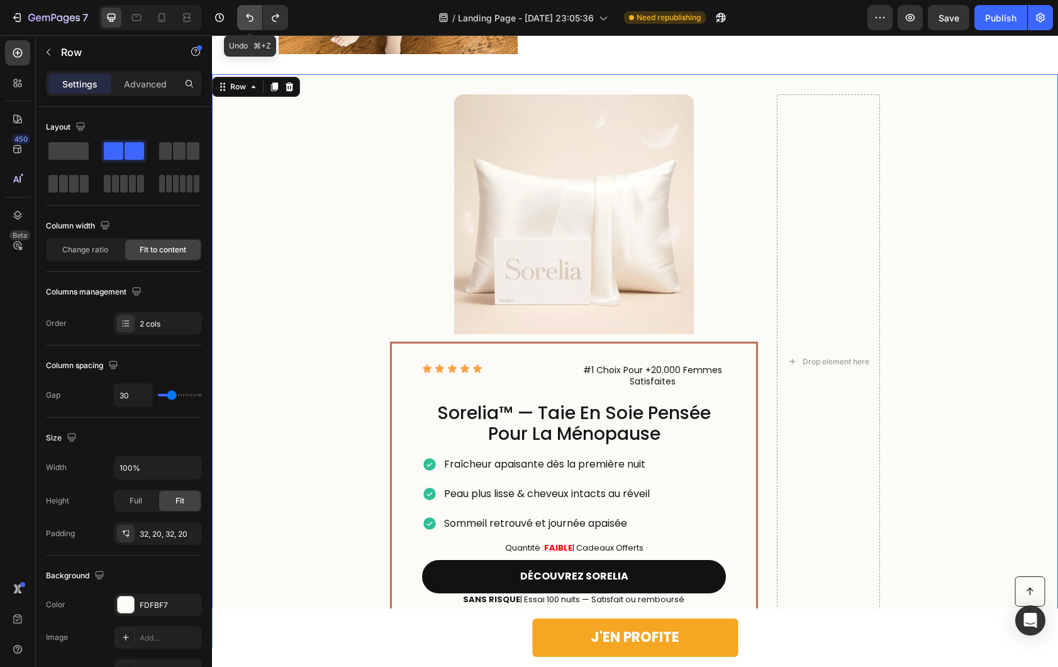
click at [245, 19] on icon "Undo/Redo" at bounding box center [249, 17] width 13 height 13
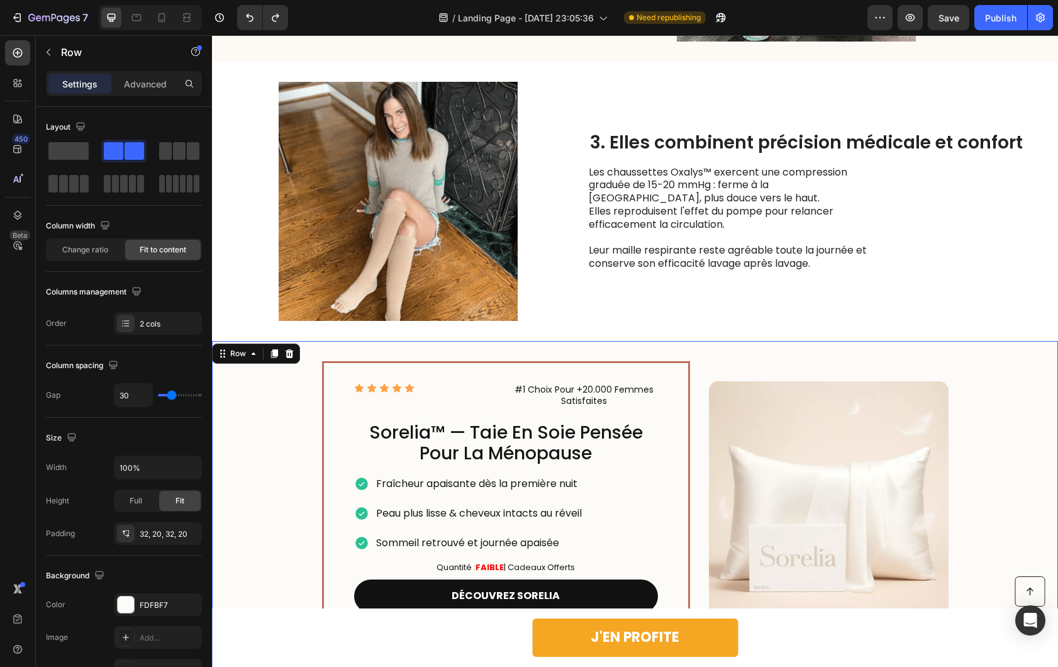
click at [976, 341] on div "Icon Icon Icon Icon Icon Icon List #1 Choix Pour +20.000 Femmes Satisfaites Tex…" at bounding box center [635, 504] width 846 height 327
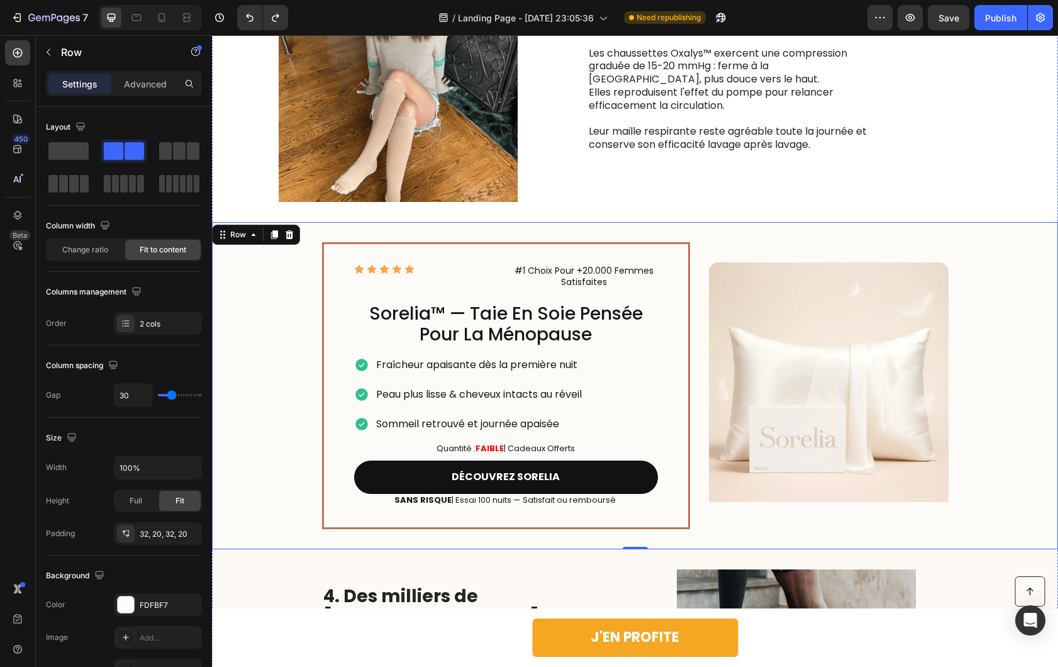
scroll to position [1847, 0]
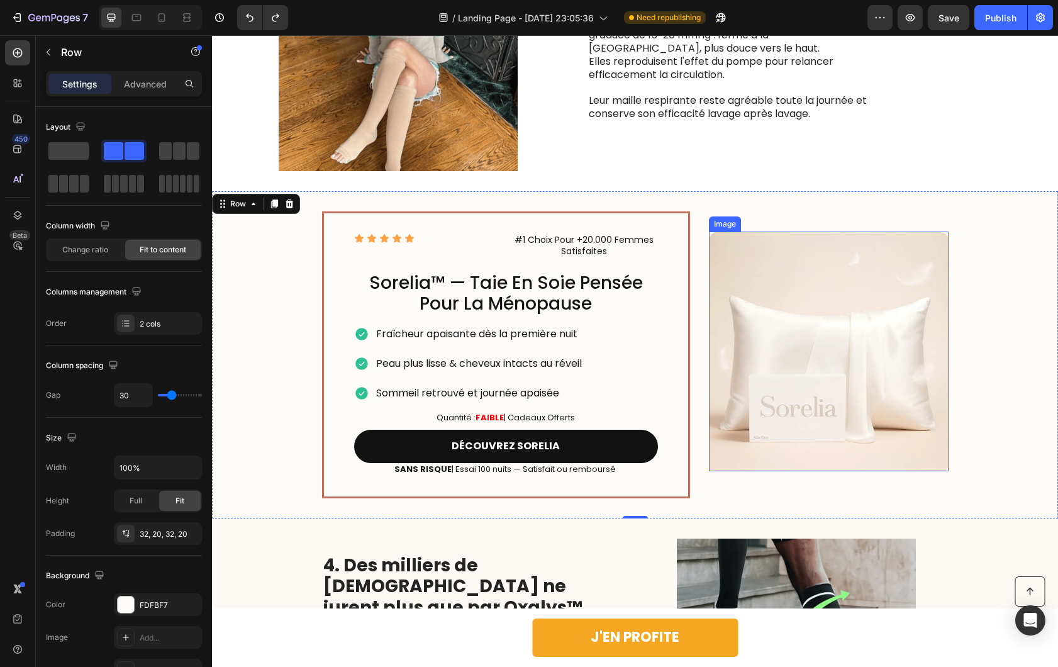
click at [878, 282] on img at bounding box center [829, 352] width 240 height 240
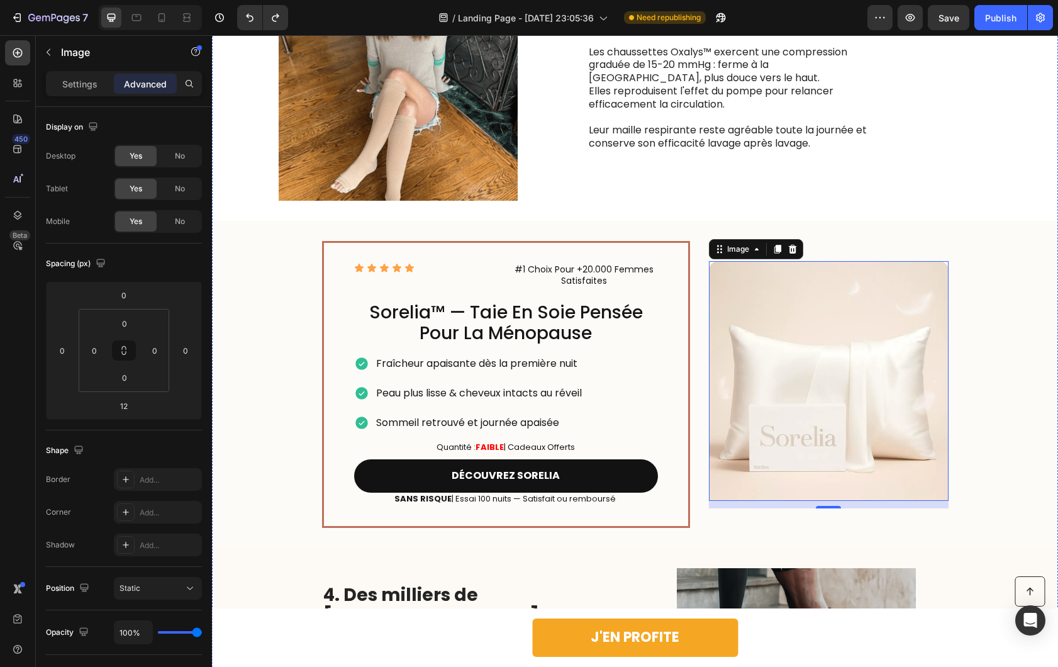
scroll to position [1821, 0]
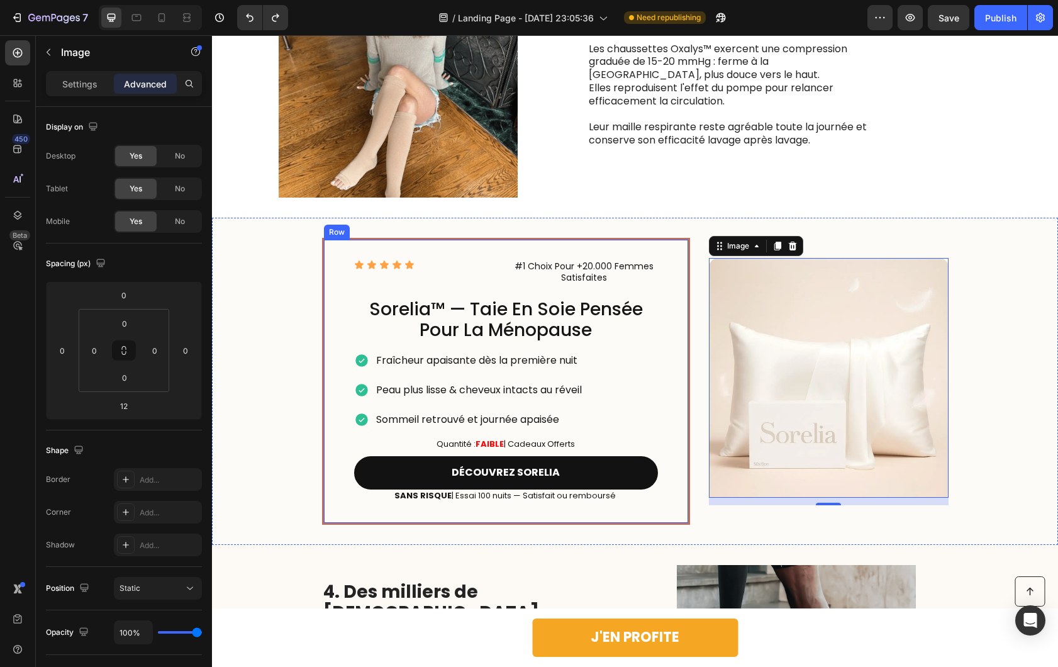
click at [541, 298] on h2 "sorelia™ — taie en soie pensée pour la ménopause" at bounding box center [506, 320] width 304 height 45
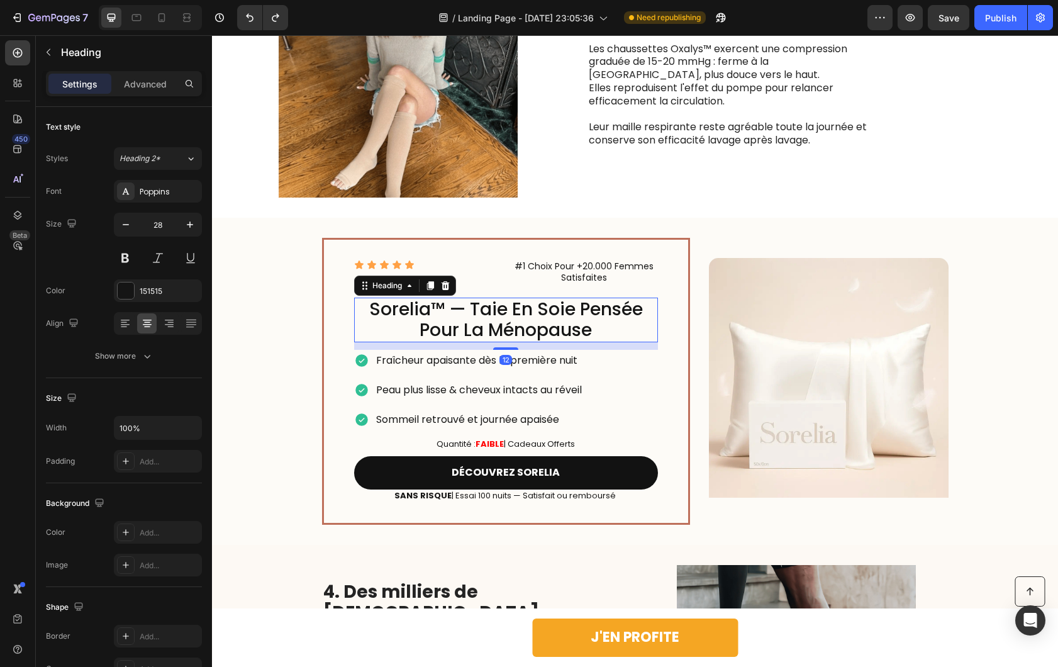
click at [541, 298] on h2 "sorelia™ — taie en soie pensée pour la ménopause" at bounding box center [506, 320] width 304 height 45
drag, startPoint x: 427, startPoint y: 264, endPoint x: 353, endPoint y: 265, distance: 73.6
click at [355, 299] on p "sorelia™ — taie en soie pensée pour la ménopause" at bounding box center [505, 320] width 301 height 42
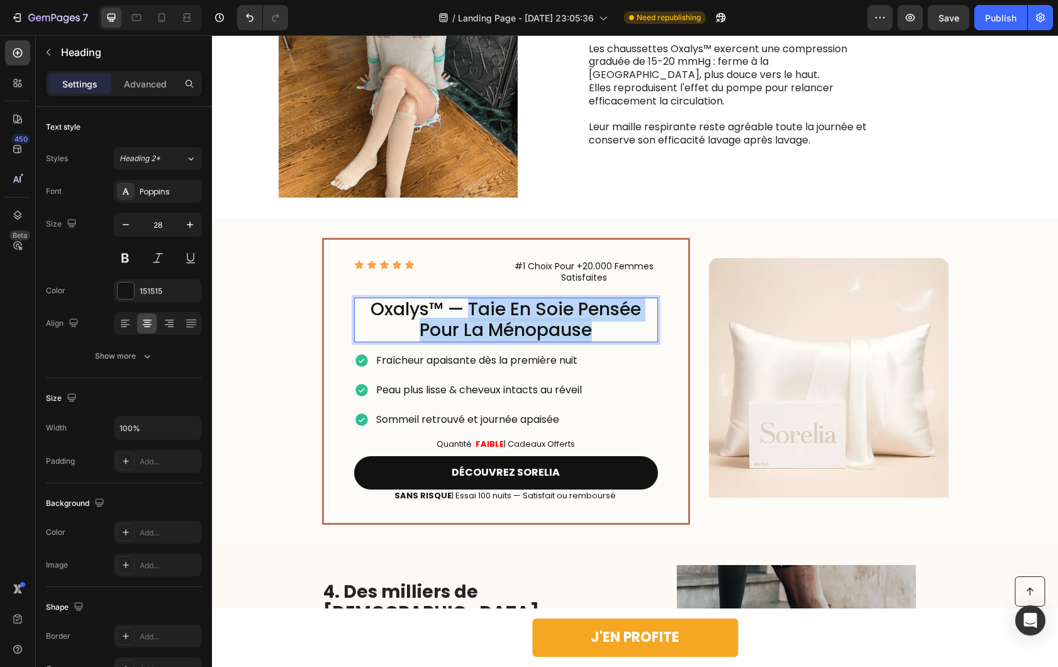
drag, startPoint x: 584, startPoint y: 284, endPoint x: 464, endPoint y: 259, distance: 122.6
click at [464, 299] on p "Oxalys™ — taie en soie pensée pour la ménopause" at bounding box center [505, 320] width 301 height 42
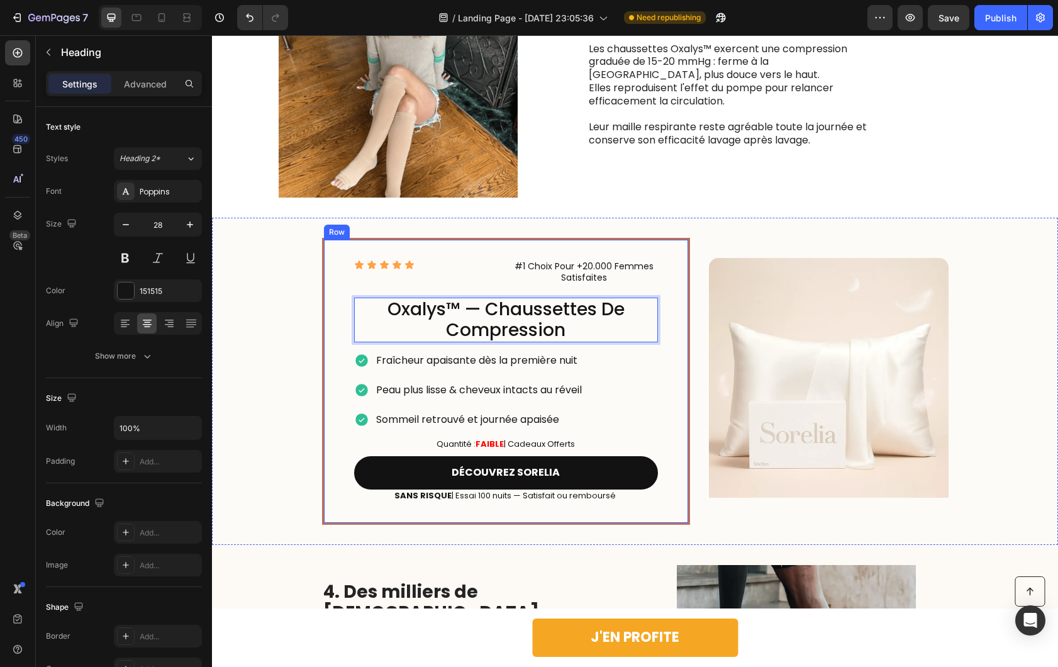
click at [573, 260] on span "#1 Choix Pour +20.000 Femmes Satisfaites" at bounding box center [584, 272] width 139 height 24
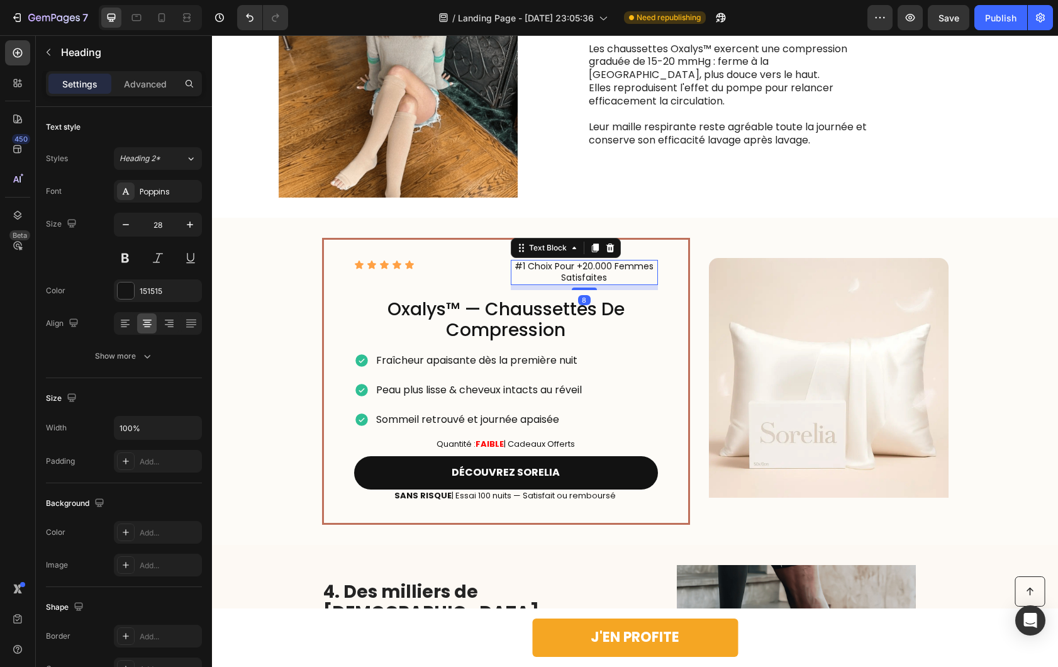
click at [573, 260] on span "#1 Choix Pour +20.000 Femmes Satisfaites" at bounding box center [584, 272] width 139 height 24
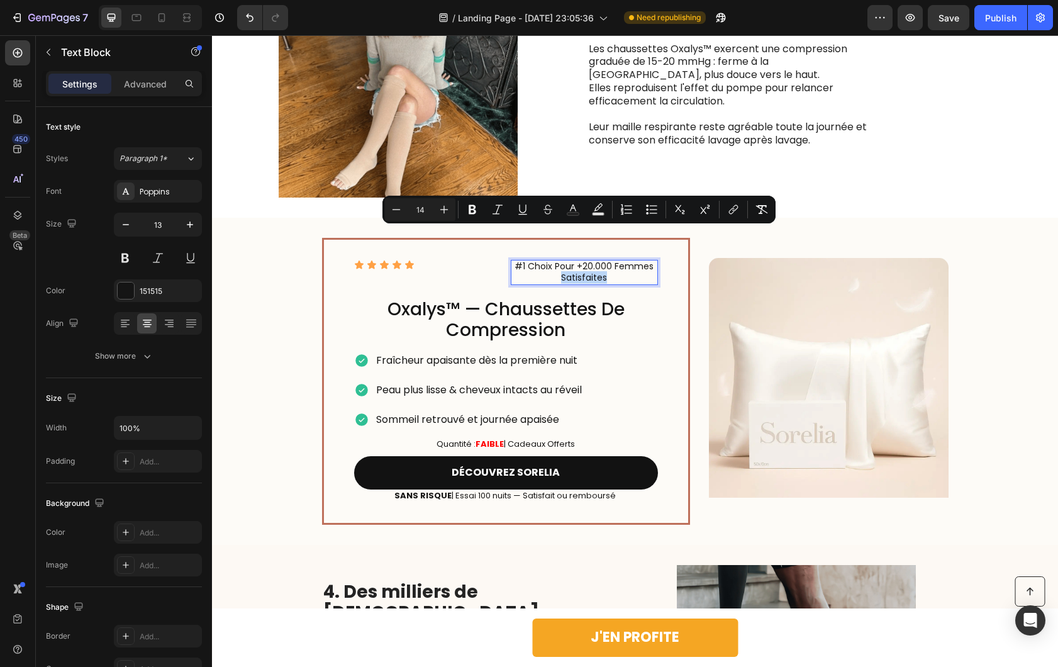
click at [611, 261] on p "#1 Choix Pour +20.000 Femmes Satisfaites" at bounding box center [584, 272] width 145 height 23
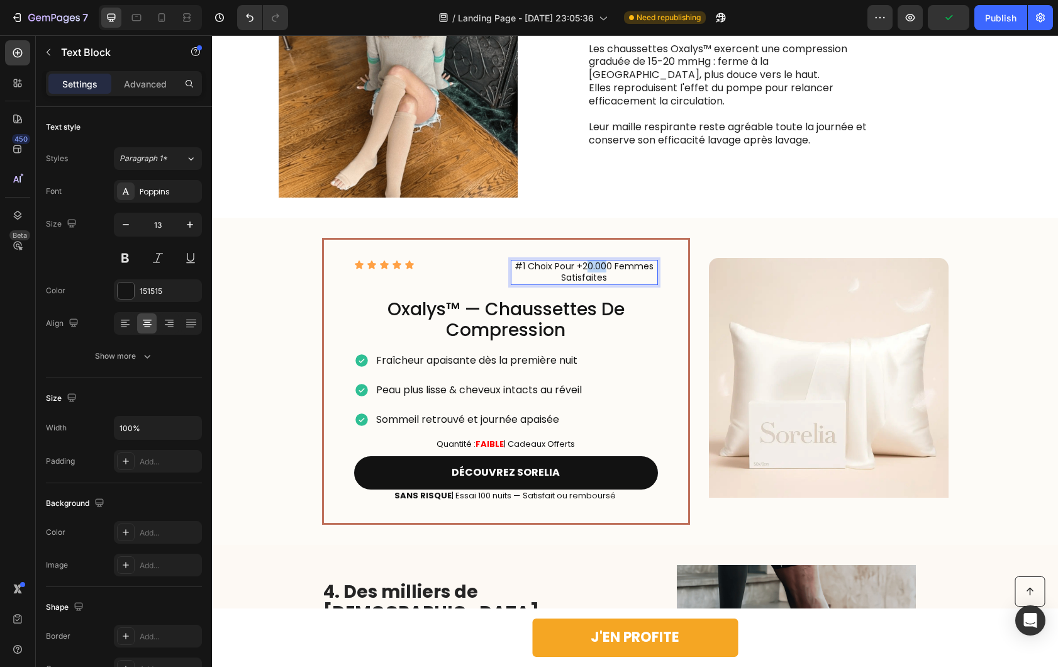
drag, startPoint x: 603, startPoint y: 223, endPoint x: 583, endPoint y: 223, distance: 20.1
click at [583, 260] on span "#1 Choix Pour +20.000 Femmes Satisfaites" at bounding box center [584, 272] width 139 height 24
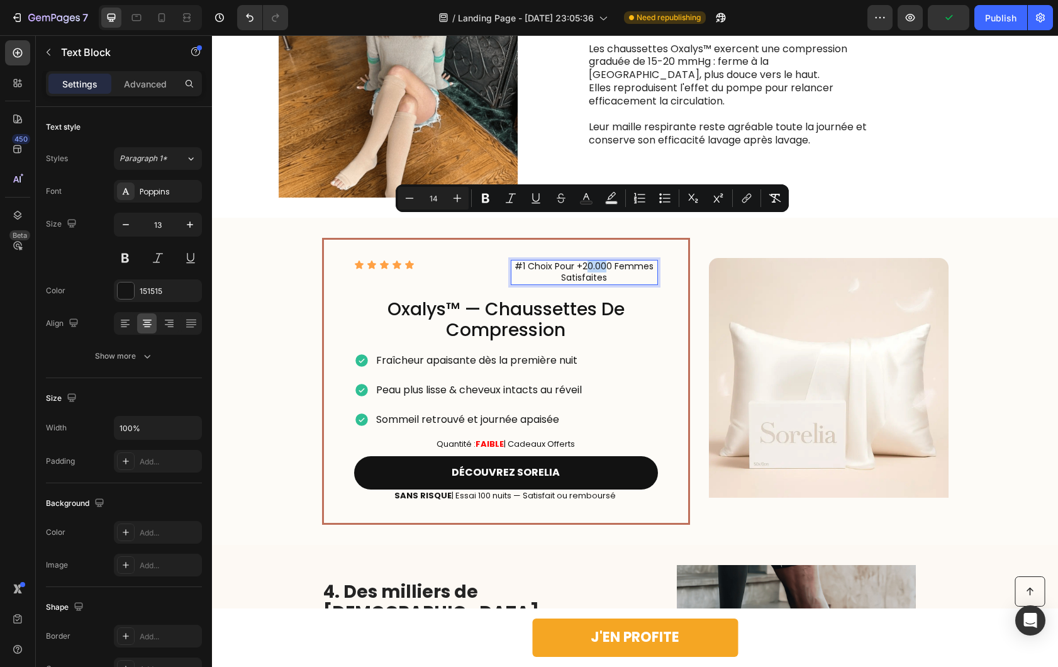
click at [601, 260] on span "#1 Choix Pour +20.000 Femmes Satisfaites" at bounding box center [584, 272] width 139 height 24
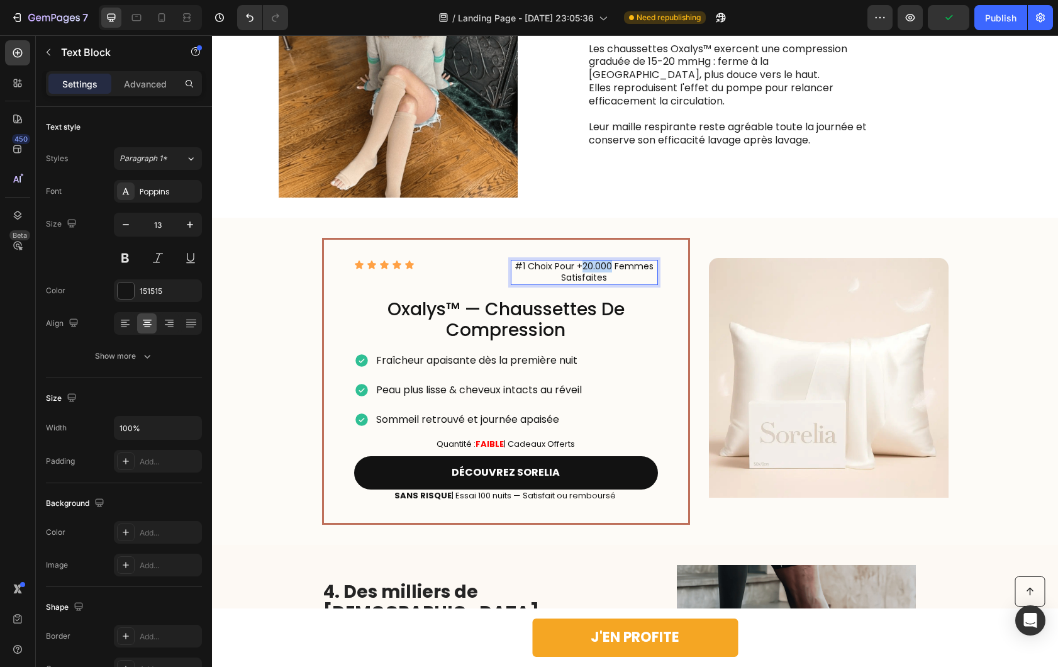
drag, startPoint x: 606, startPoint y: 224, endPoint x: 580, endPoint y: 225, distance: 26.4
click at [580, 260] on span "#1 Choix Pour +20.000 Femmes Satisfaites" at bounding box center [584, 272] width 139 height 24
click at [642, 260] on span "#1 Choix Pour +10.000 Femmes Satisfaites" at bounding box center [584, 272] width 137 height 24
click at [640, 299] on p "Oxalys™ — Chaussettes de compression" at bounding box center [505, 320] width 301 height 42
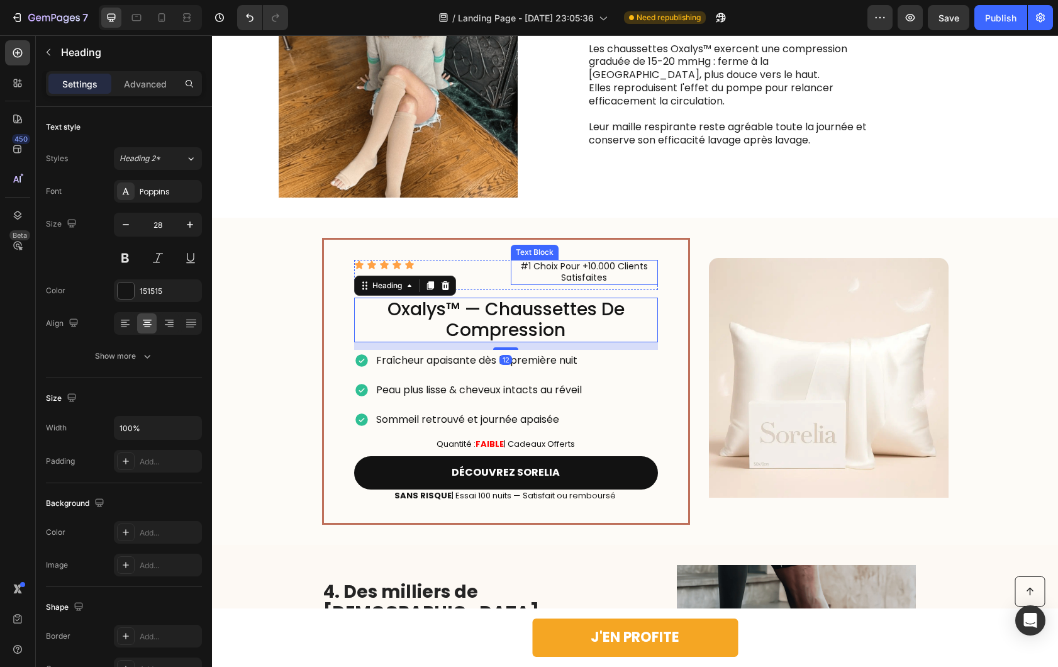
click at [598, 260] on span "#1 Choix Pour +10.000 Clients Satisfaites" at bounding box center [584, 272] width 128 height 24
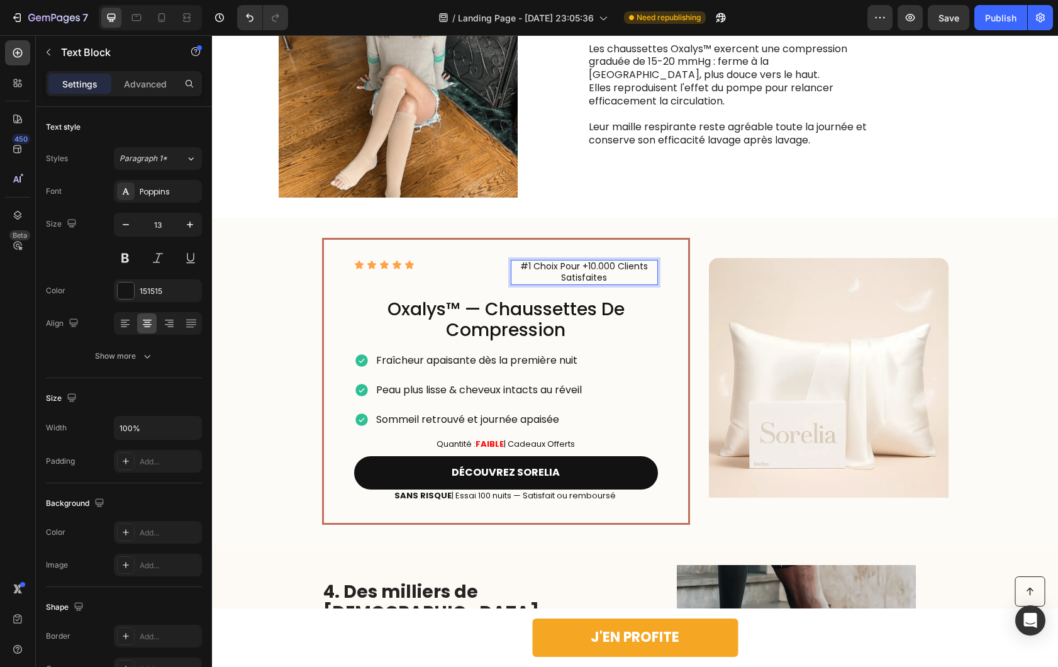
click at [599, 260] on span "#1 Choix Pour +10.000 Clients Satisfaites" at bounding box center [584, 272] width 128 height 24
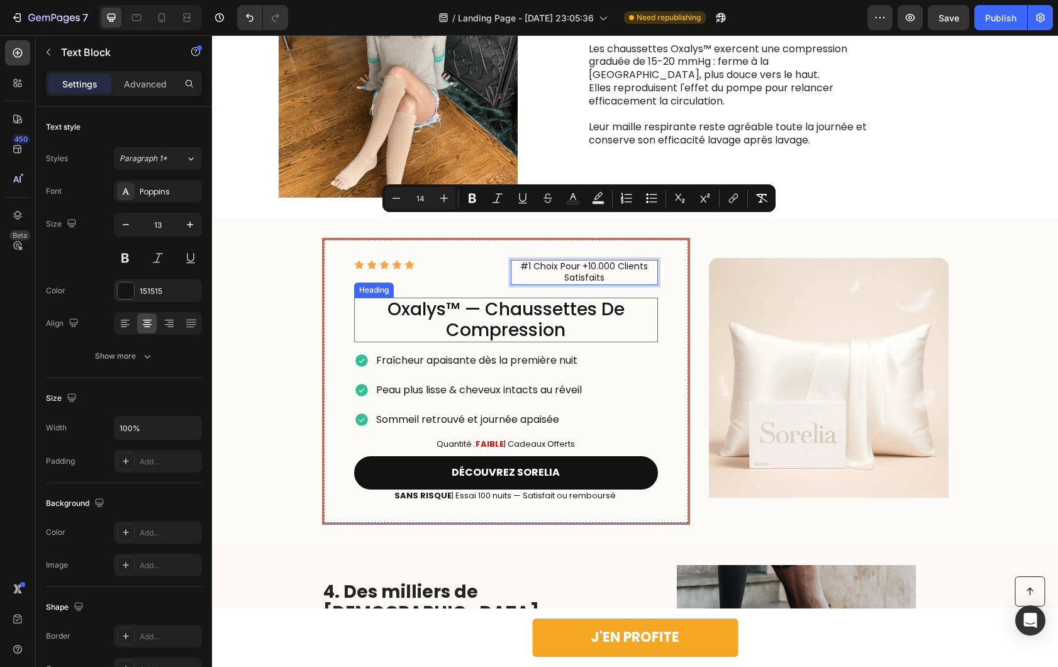
click at [647, 299] on p "Oxalys™ — Chaussettes de compression" at bounding box center [505, 320] width 301 height 42
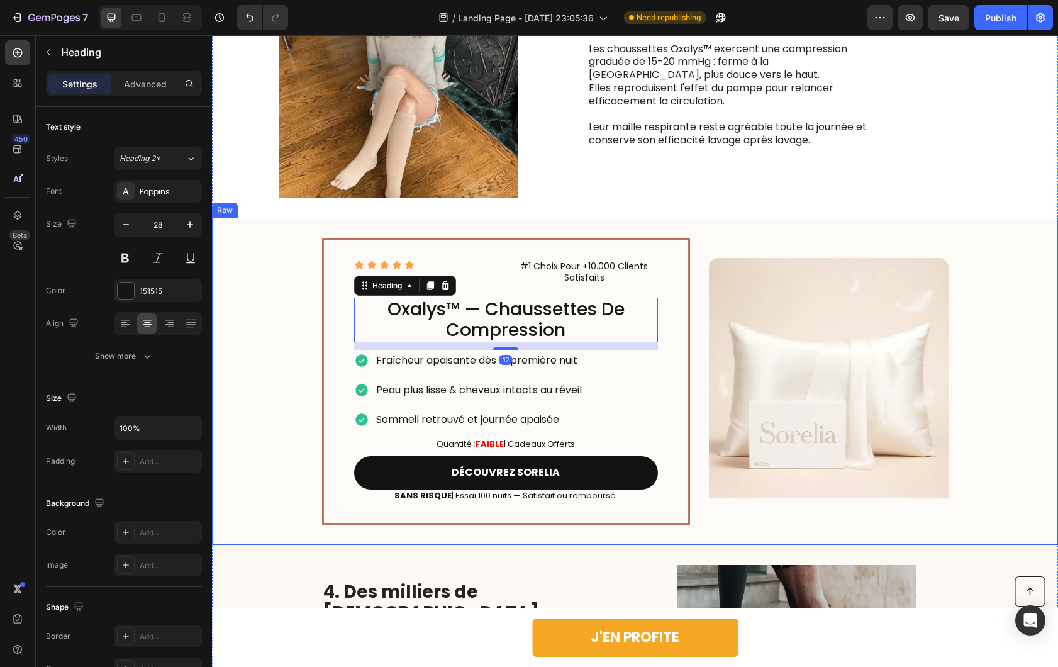
click at [861, 168] on div "Image 3. Elles combinent précision médicale et confort Heading Les chaussettes …" at bounding box center [635, 77] width 846 height 279
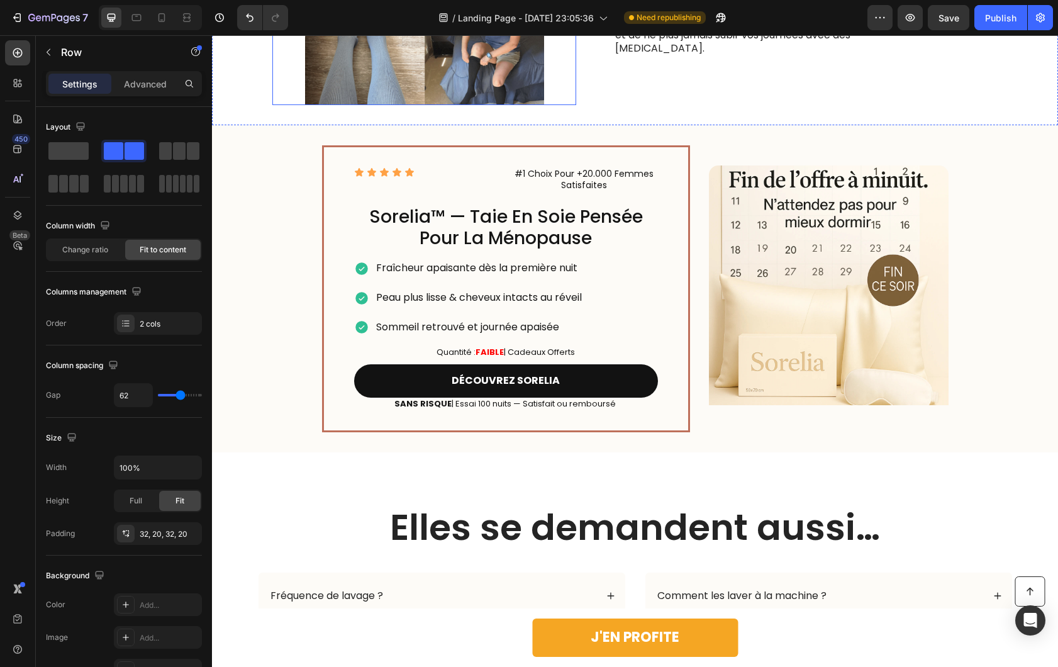
scroll to position [2779, 0]
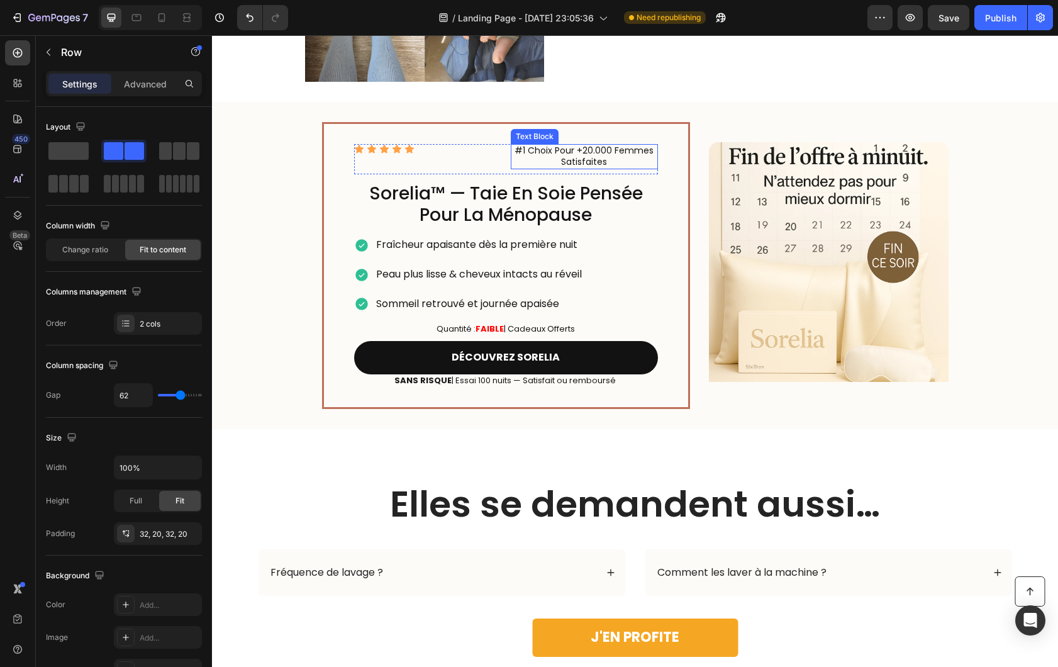
click at [584, 150] on span "#1 Choix Pour +20.000 Femmes Satisfaites" at bounding box center [584, 156] width 139 height 24
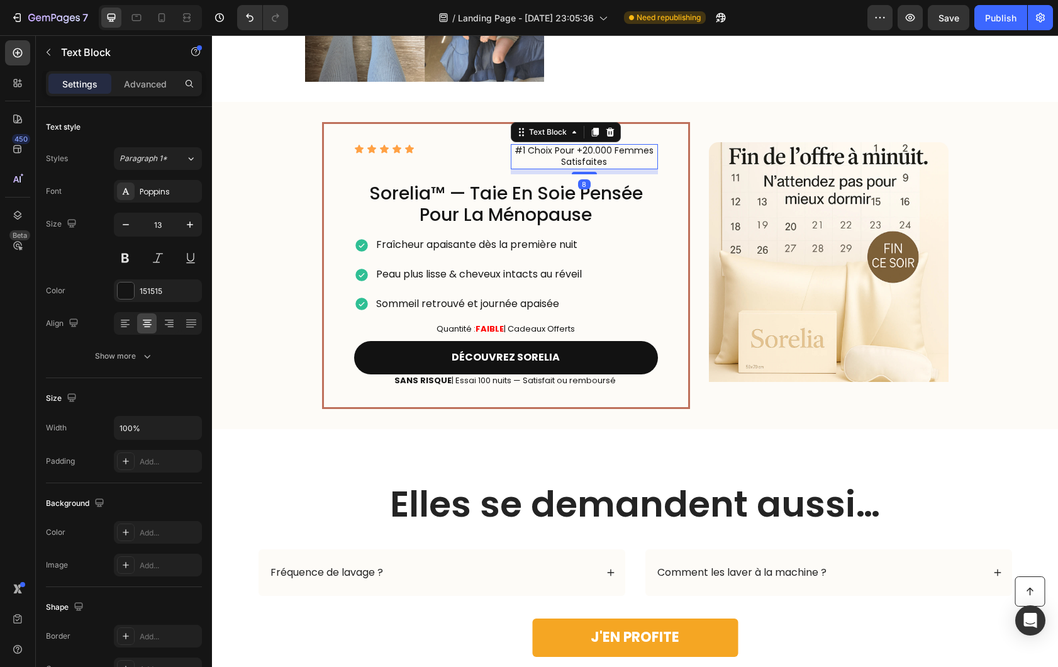
click at [584, 150] on span "#1 Choix Pour +20.000 Femmes Satisfaites" at bounding box center [584, 156] width 139 height 24
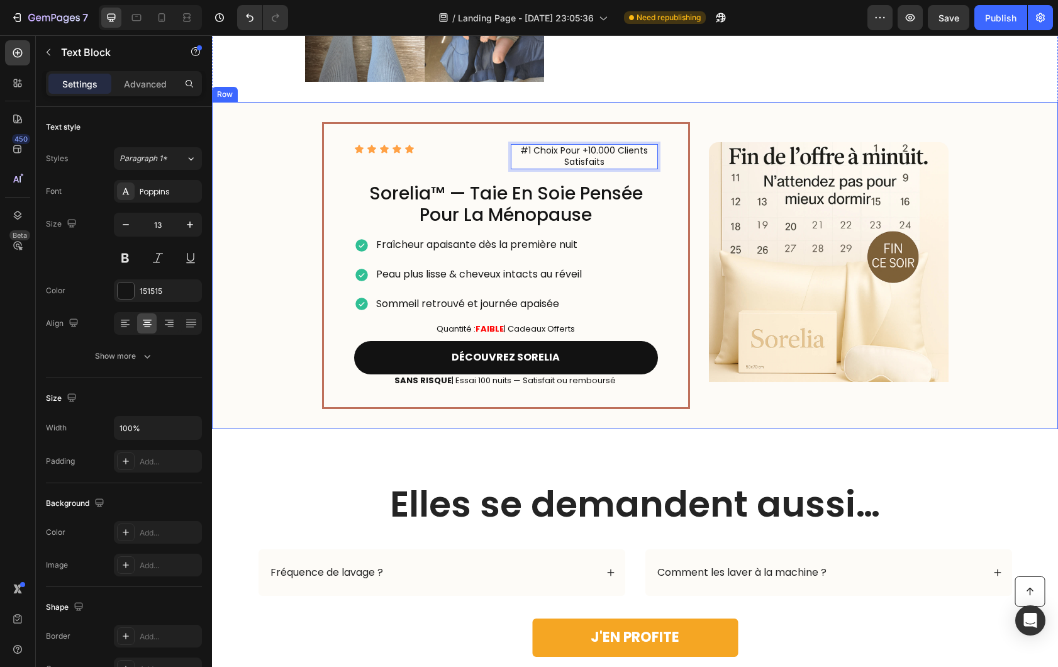
click at [685, 240] on div "Icon Icon Icon Icon Icon Icon List #1 Choix Pour +10.000 Clients Satisfaits Tex…" at bounding box center [635, 265] width 846 height 327
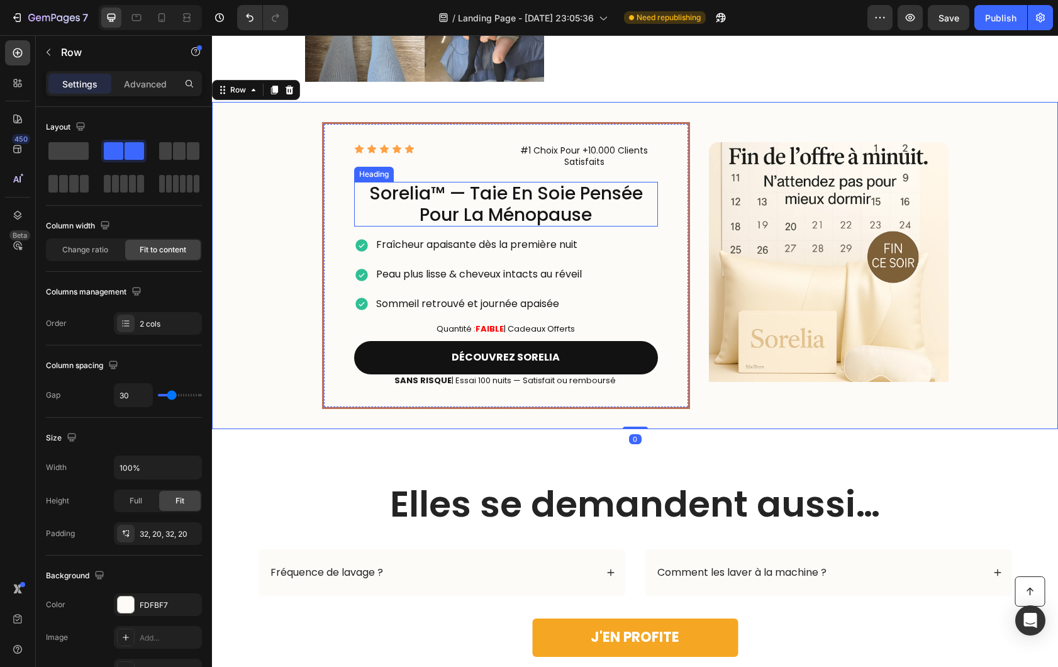
click at [536, 211] on h2 "sorelia™ — taie en soie pensée pour la ménopause" at bounding box center [506, 204] width 304 height 45
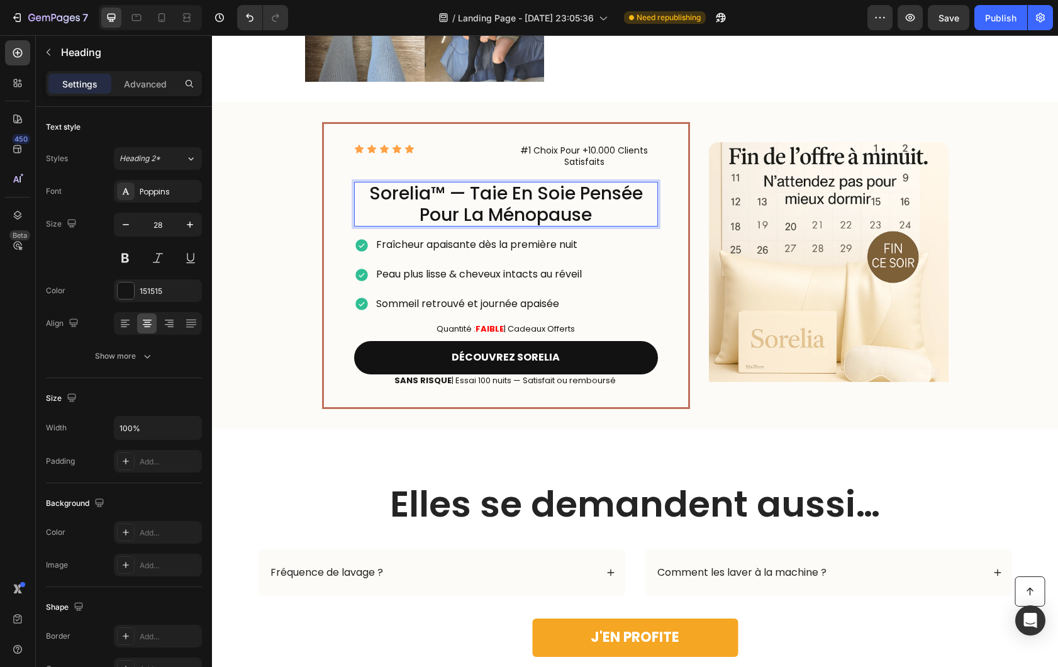
click at [536, 211] on h2 "sorelia™ — taie en soie pensée pour la ménopause" at bounding box center [506, 204] width 304 height 45
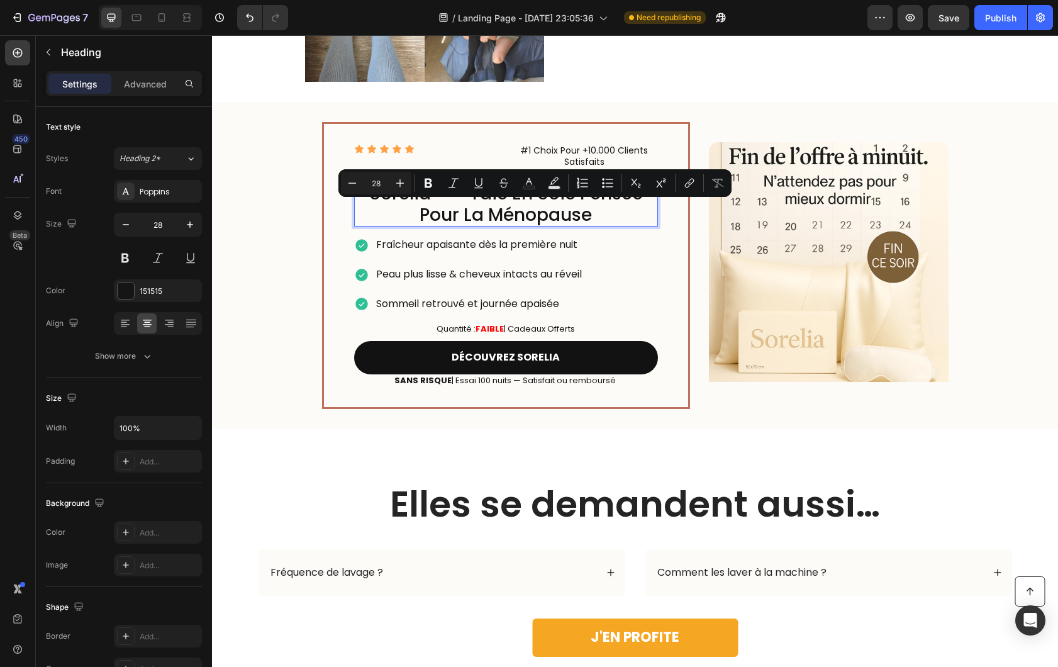
click at [632, 296] on div "Fraîcheur apaisante dès la première nuit Peau plus lisse & cheveux intacts au r…" at bounding box center [506, 274] width 304 height 81
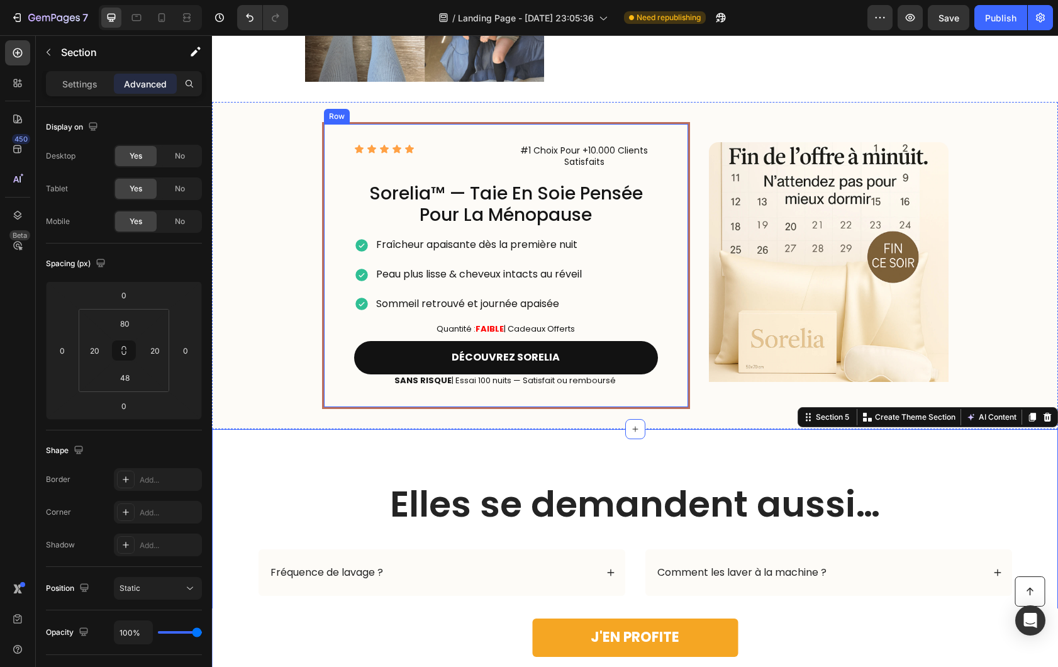
click at [274, 392] on div "Icon Icon Icon Icon Icon Icon List #1 Choix Pour +10.000 Clients Satisfaits Tex…" at bounding box center [635, 265] width 846 height 327
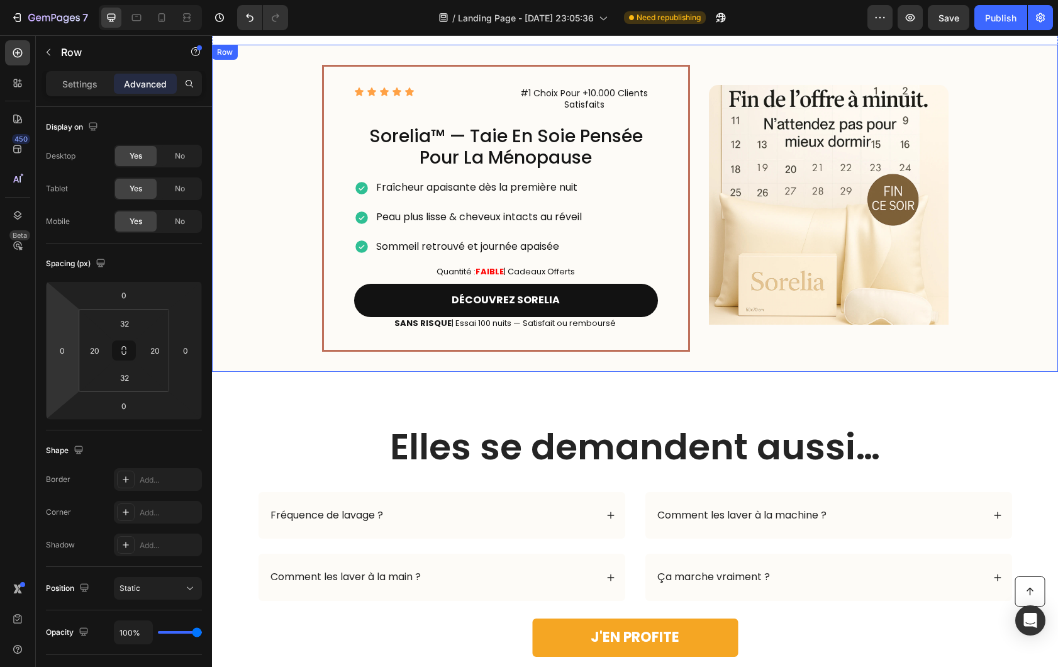
click at [251, 332] on div "Icon Icon Icon Icon Icon Icon List #1 Choix Pour +10.000 Clients Satisfaits Tex…" at bounding box center [635, 208] width 846 height 327
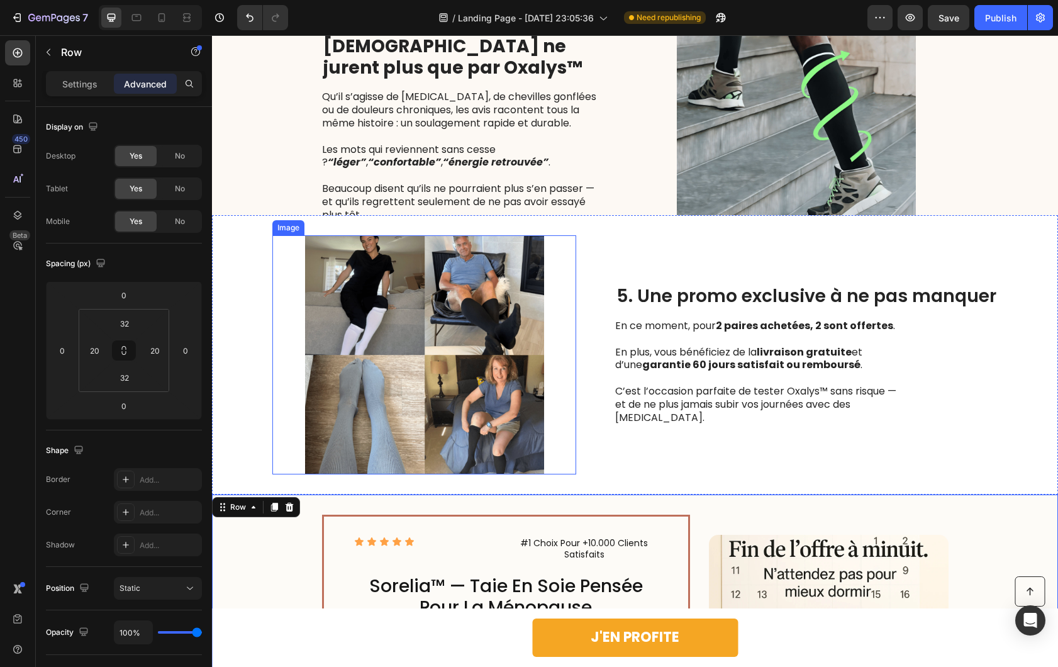
click at [286, 342] on img at bounding box center [424, 354] width 304 height 239
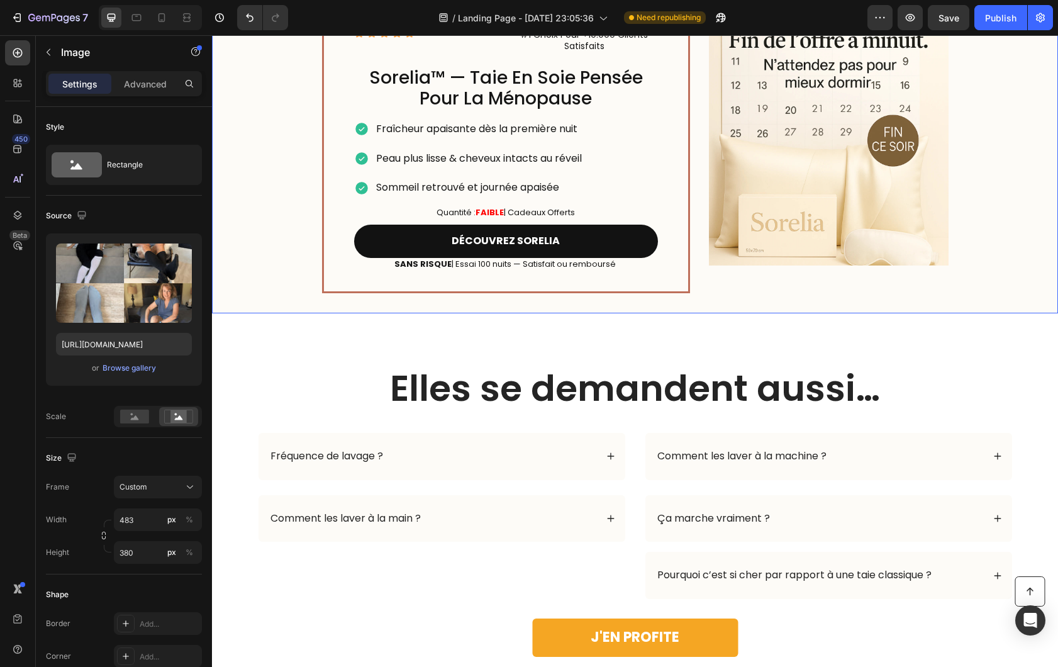
scroll to position [2407, 0]
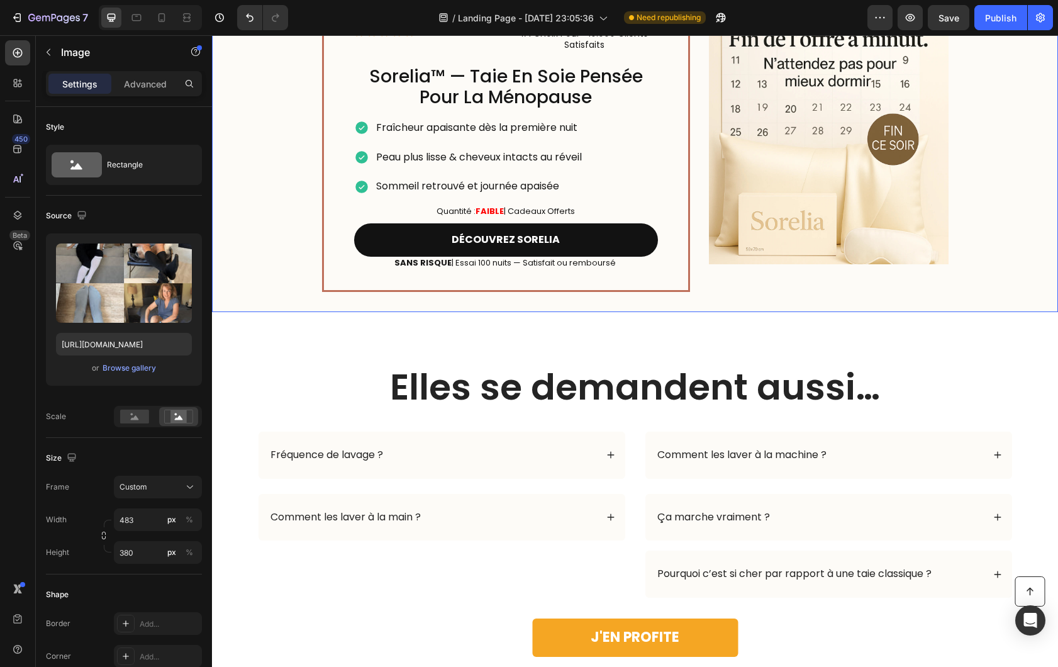
click at [278, 280] on div "Icon Icon Icon Icon Icon Icon List #1 Choix Pour +10.000 Clients Satisfaits Tex…" at bounding box center [635, 148] width 846 height 327
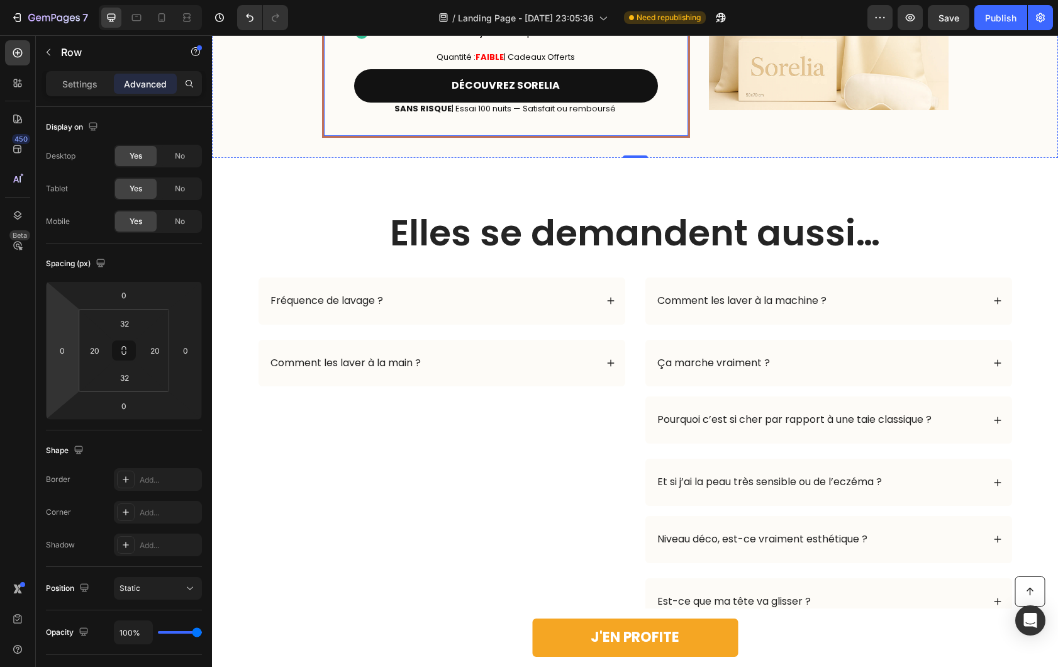
scroll to position [2565, 0]
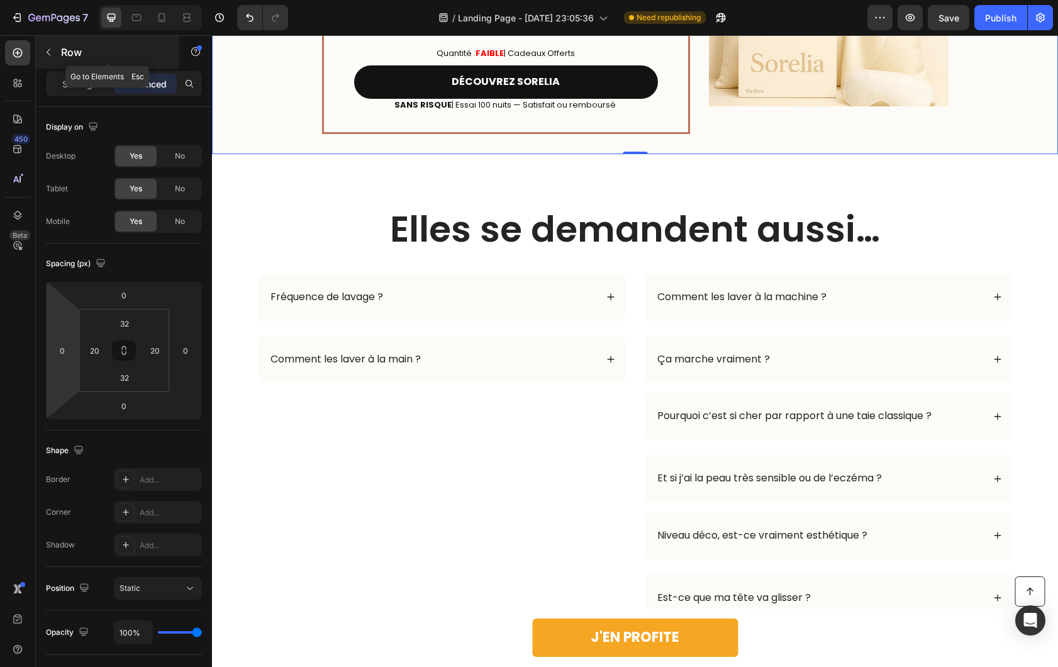
click at [50, 54] on icon "button" at bounding box center [48, 52] width 10 height 10
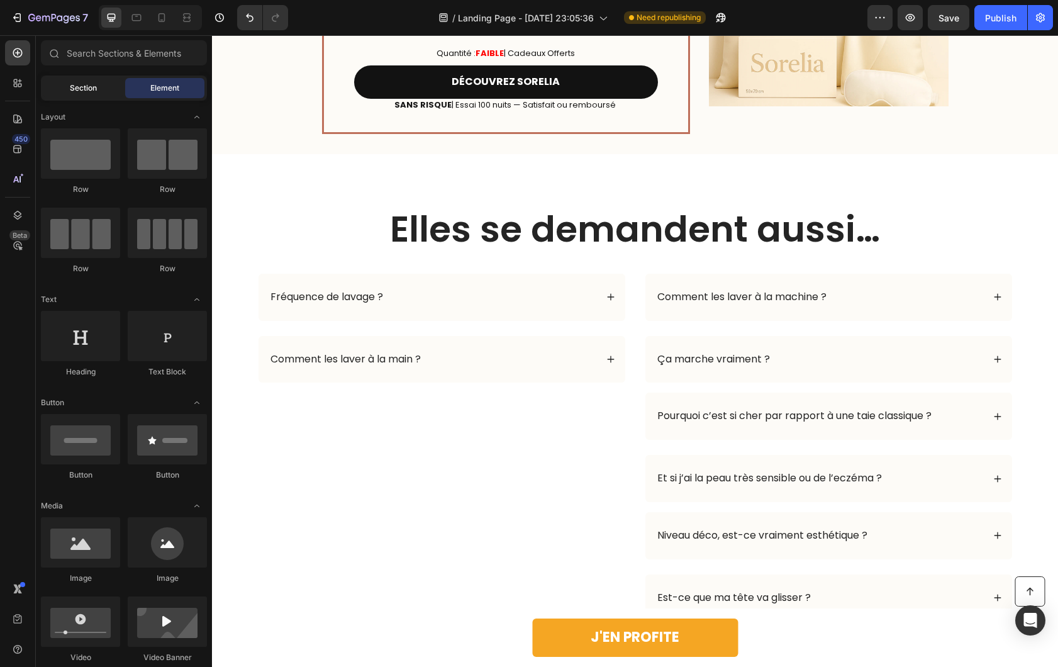
click at [70, 86] on span "Section" at bounding box center [83, 87] width 27 height 11
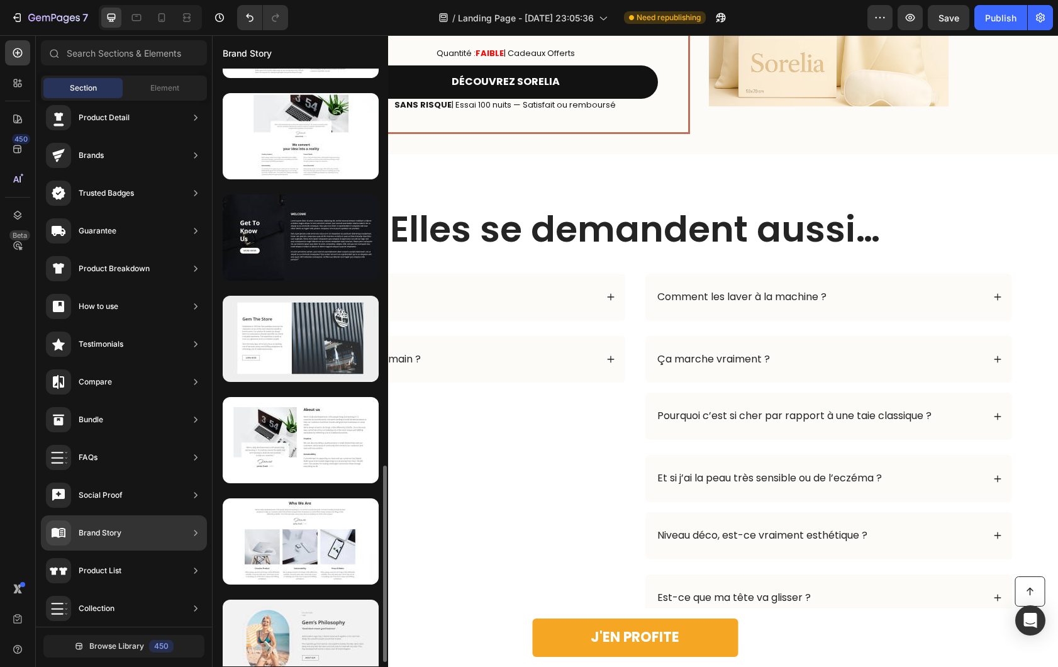
scroll to position [1218, 0]
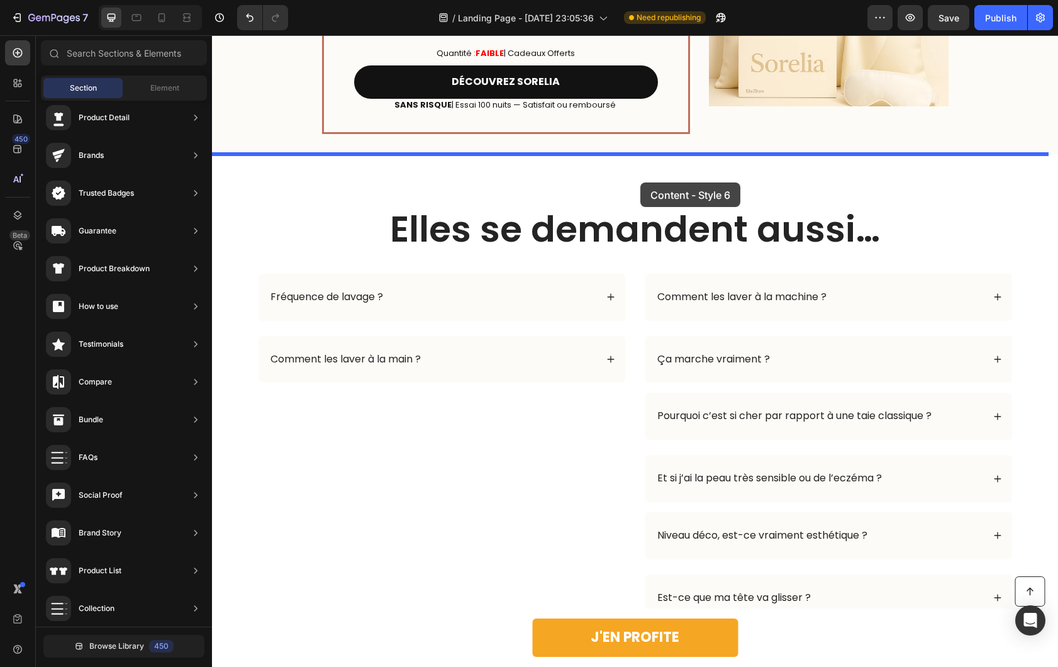
drag, startPoint x: 479, startPoint y: 566, endPoint x: 640, endPoint y: 182, distance: 416.2
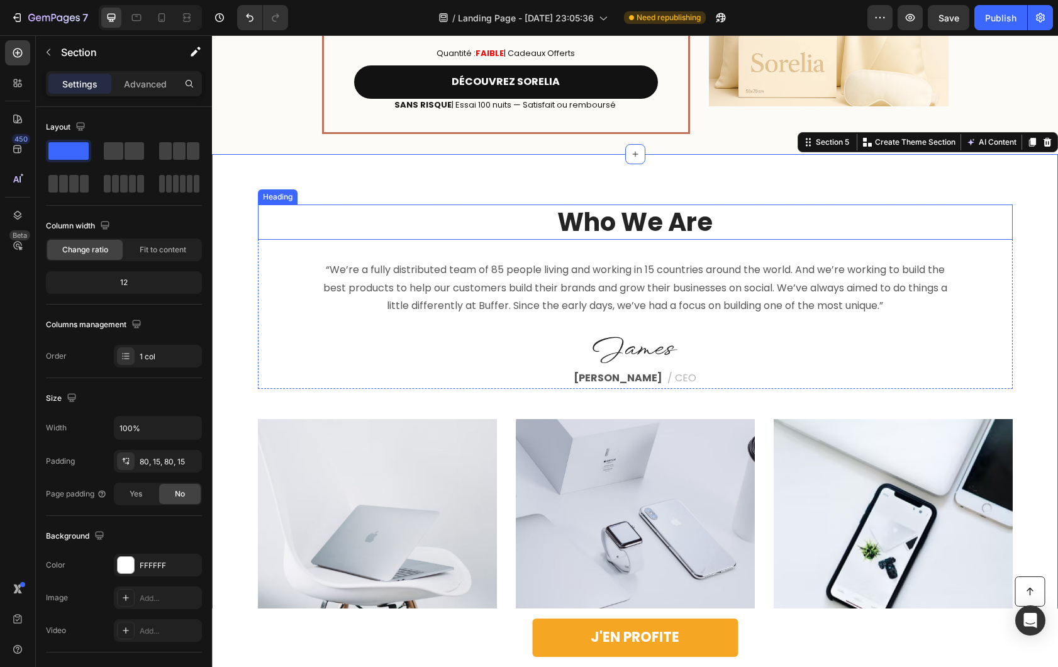
click at [611, 272] on p "“We’re a fully distributed team of 85 people living and working in 15 countries…" at bounding box center [635, 288] width 627 height 54
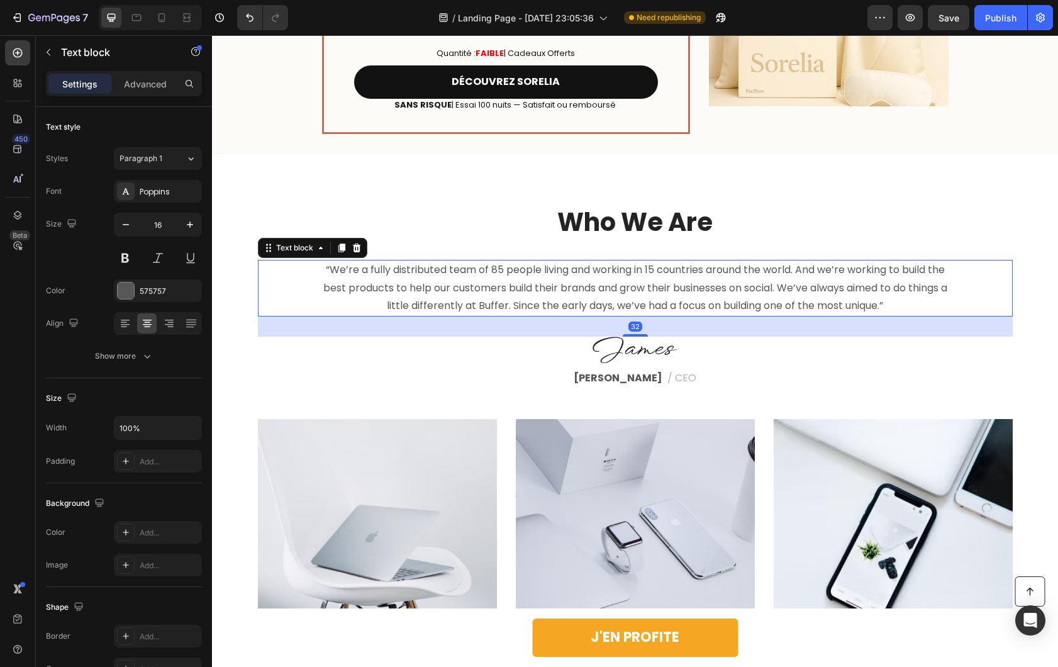
click at [352, 248] on icon at bounding box center [357, 248] width 10 height 10
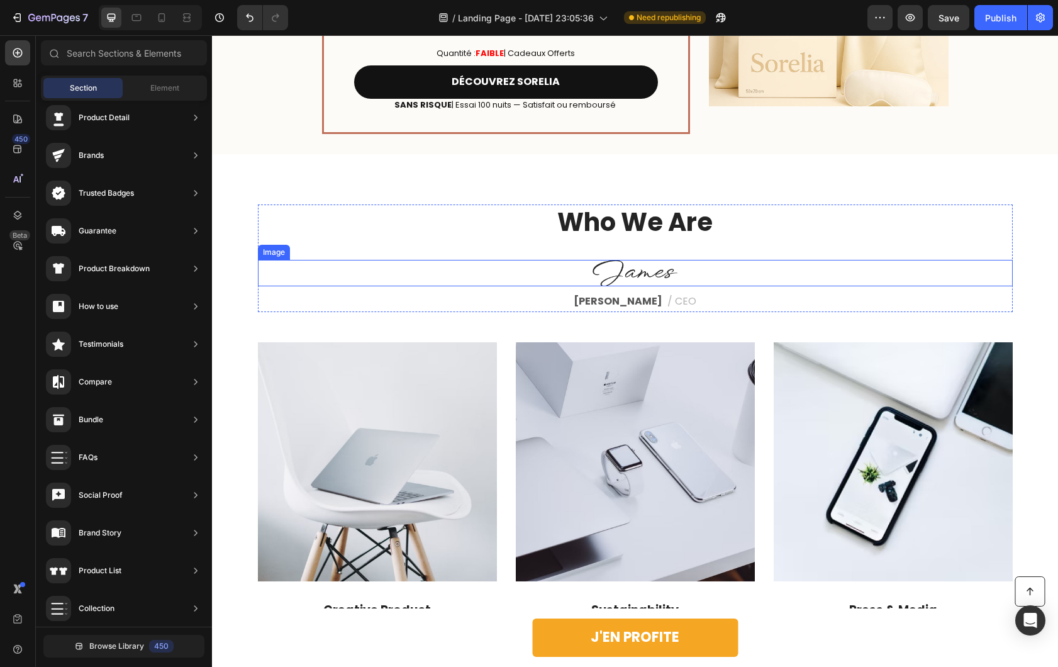
click at [605, 267] on img at bounding box center [635, 273] width 85 height 26
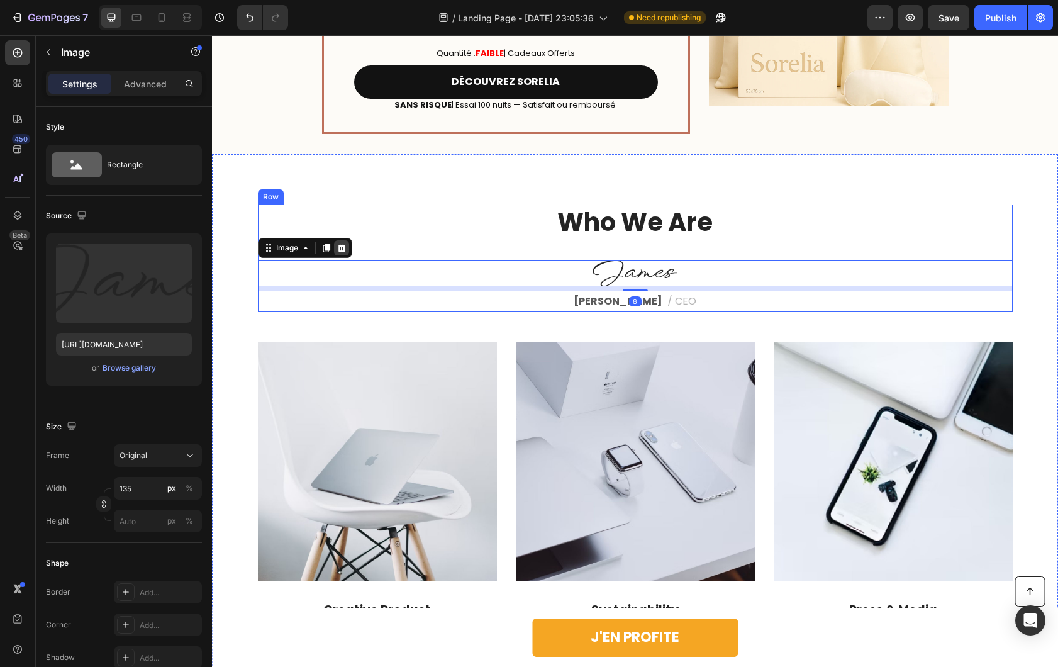
click at [337, 250] on icon at bounding box center [341, 247] width 8 height 9
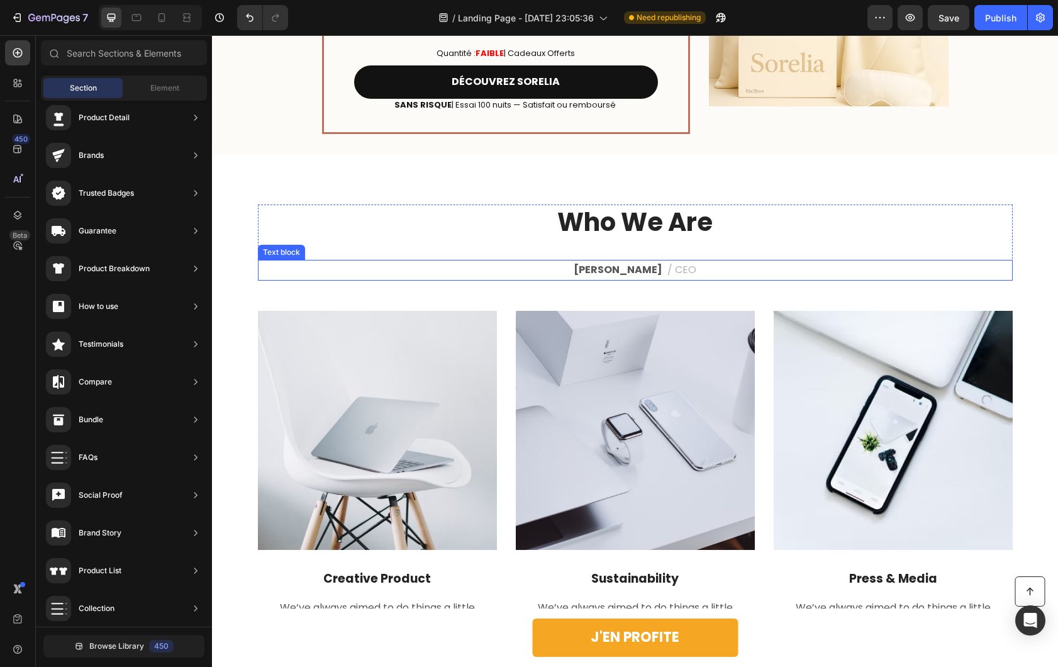
click at [525, 277] on p "James Frank / CEO" at bounding box center [635, 270] width 752 height 18
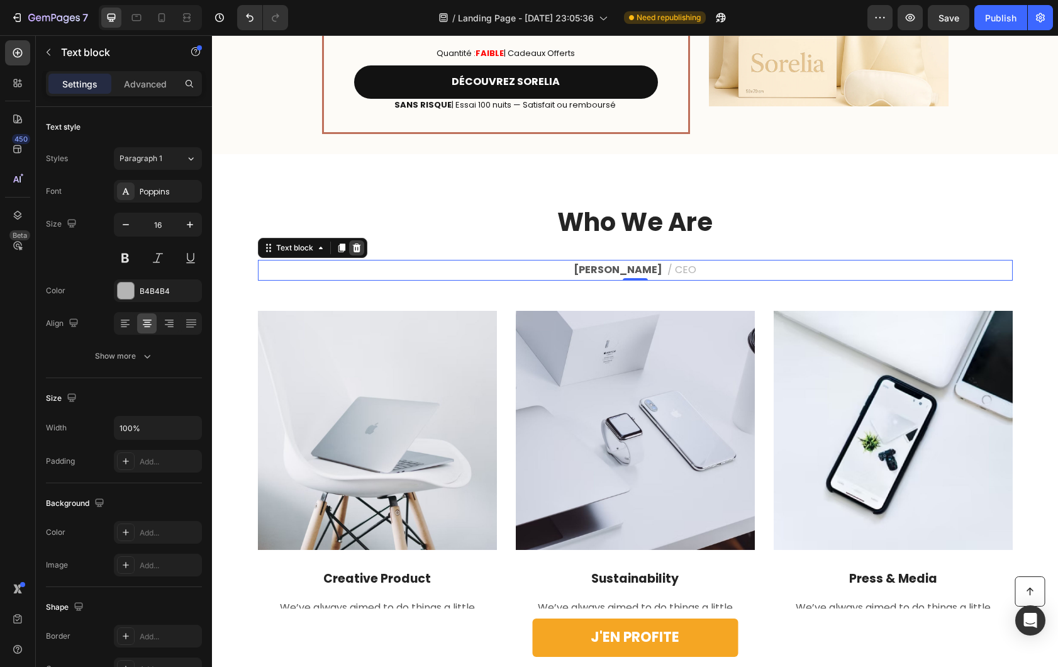
click at [357, 246] on div at bounding box center [356, 247] width 15 height 15
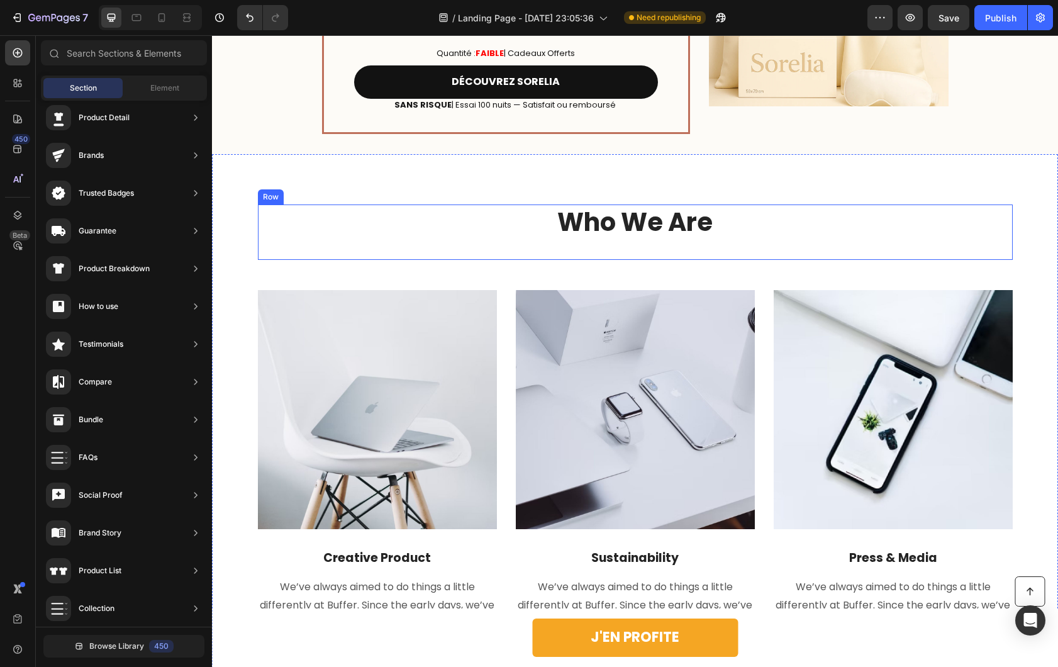
click at [540, 248] on div "Who We Are Heading" at bounding box center [635, 231] width 755 height 55
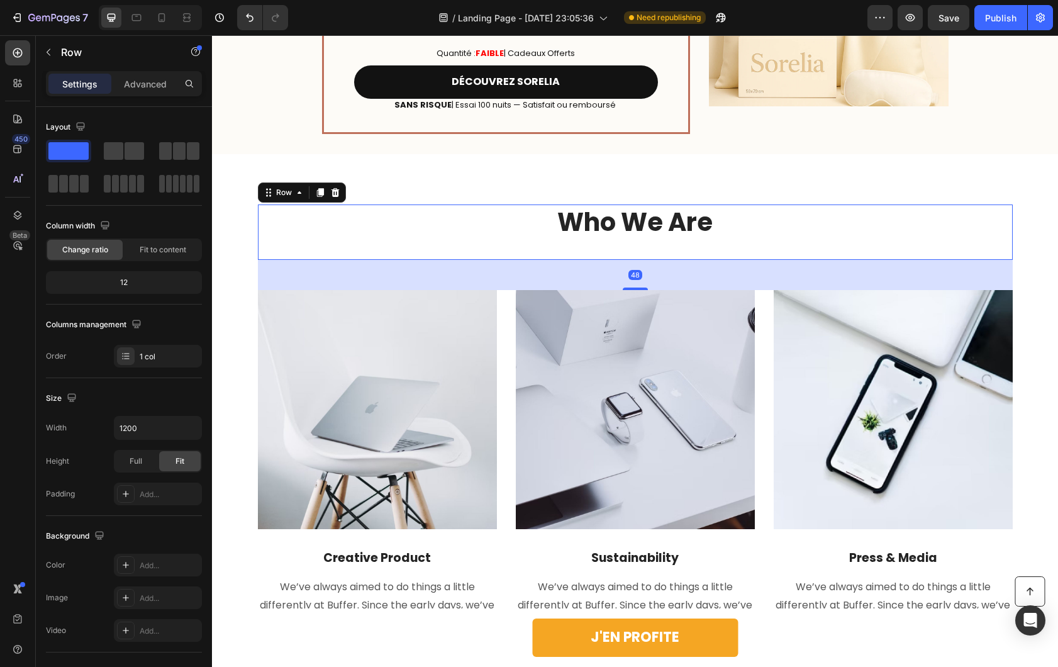
click at [530, 271] on div "48" at bounding box center [635, 275] width 755 height 30
click at [511, 234] on p "Who We Are" at bounding box center [635, 222] width 752 height 33
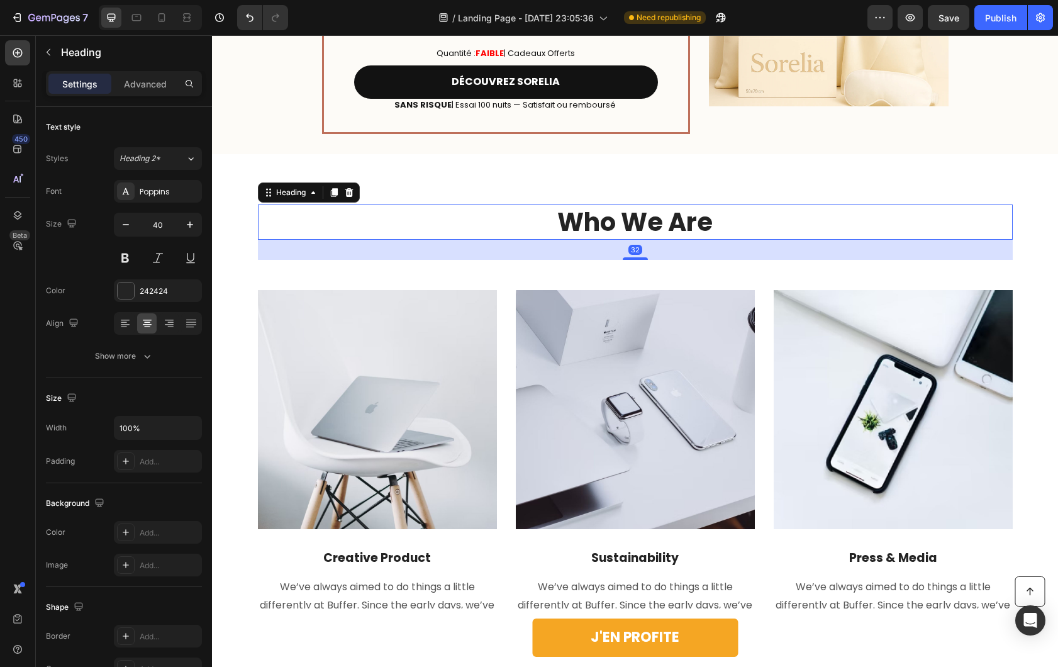
click at [145, 72] on div "Settings Advanced" at bounding box center [124, 83] width 156 height 25
click at [143, 94] on div "Settings Advanced" at bounding box center [124, 83] width 156 height 25
click at [144, 85] on p "Advanced" at bounding box center [145, 83] width 43 height 13
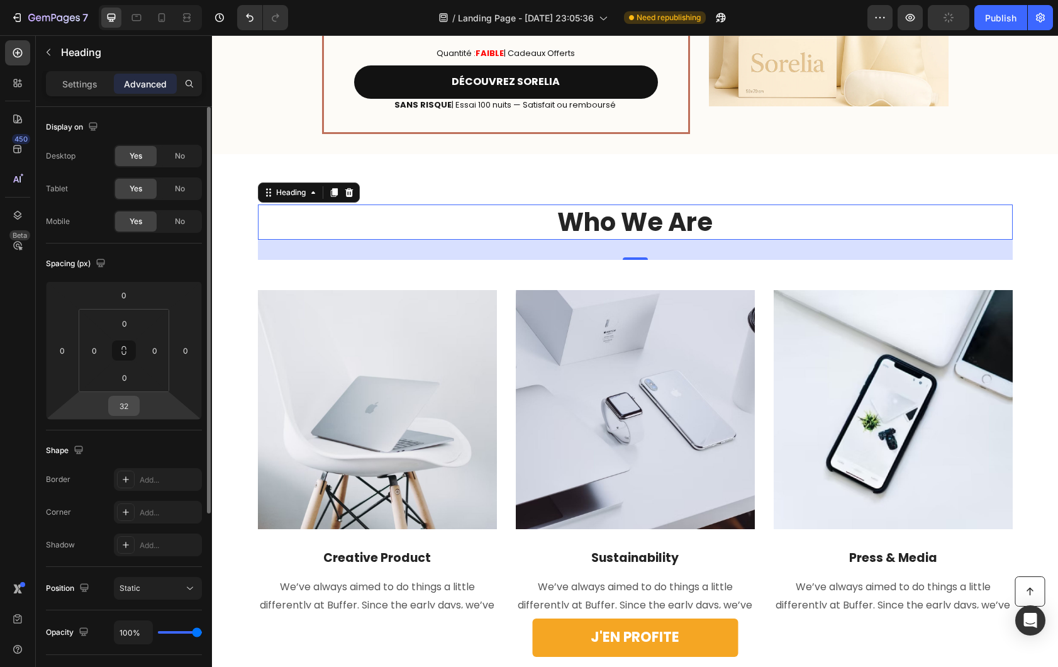
click at [129, 405] on input "32" at bounding box center [123, 405] width 25 height 19
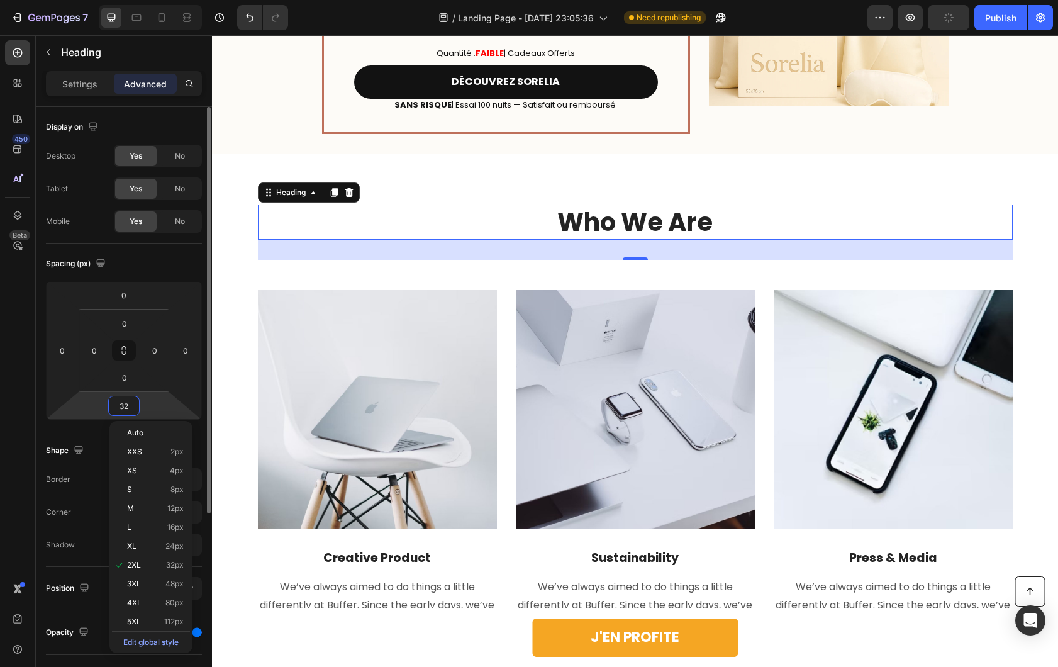
type input "0"
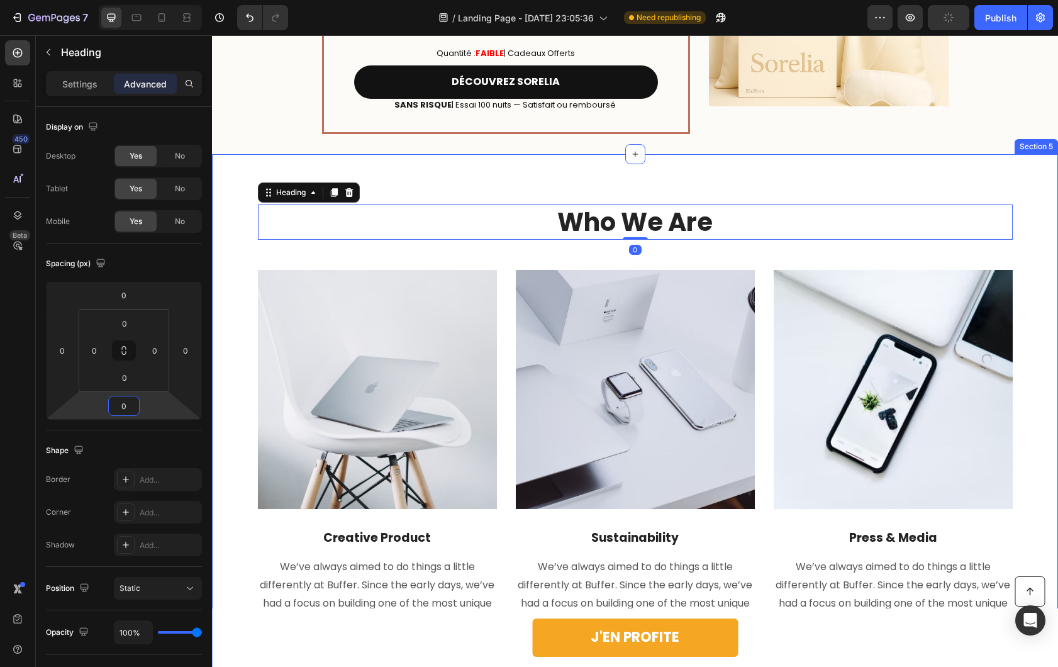
click at [580, 252] on div "Who We Are Heading 0 Row Image Creative Product Text block We’ve always aimed t…" at bounding box center [634, 418] width 827 height 428
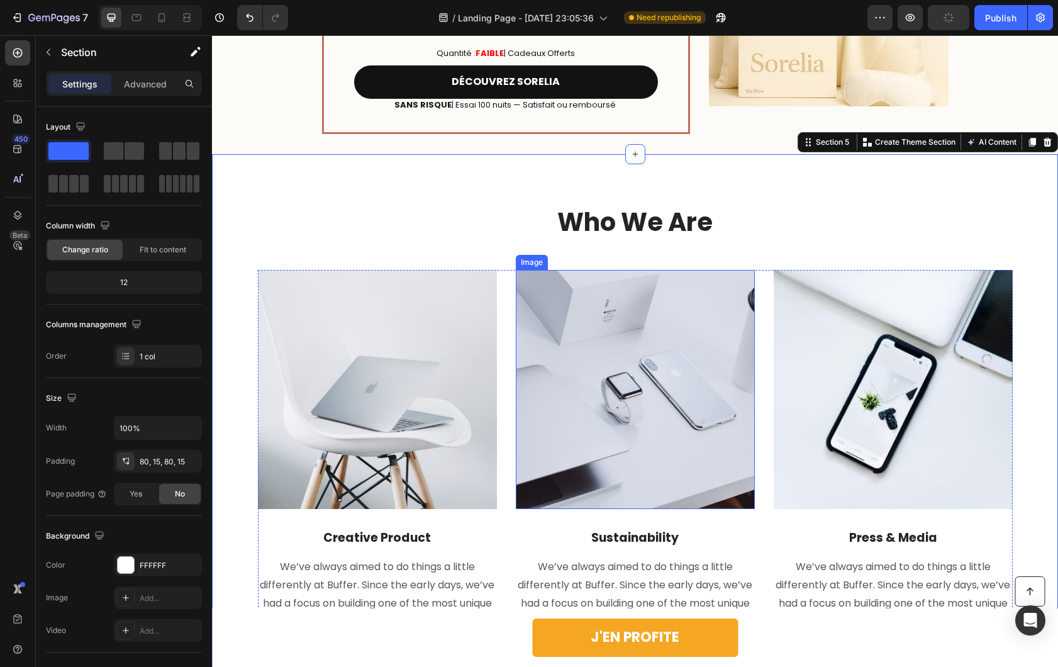
click at [598, 307] on img at bounding box center [635, 389] width 239 height 239
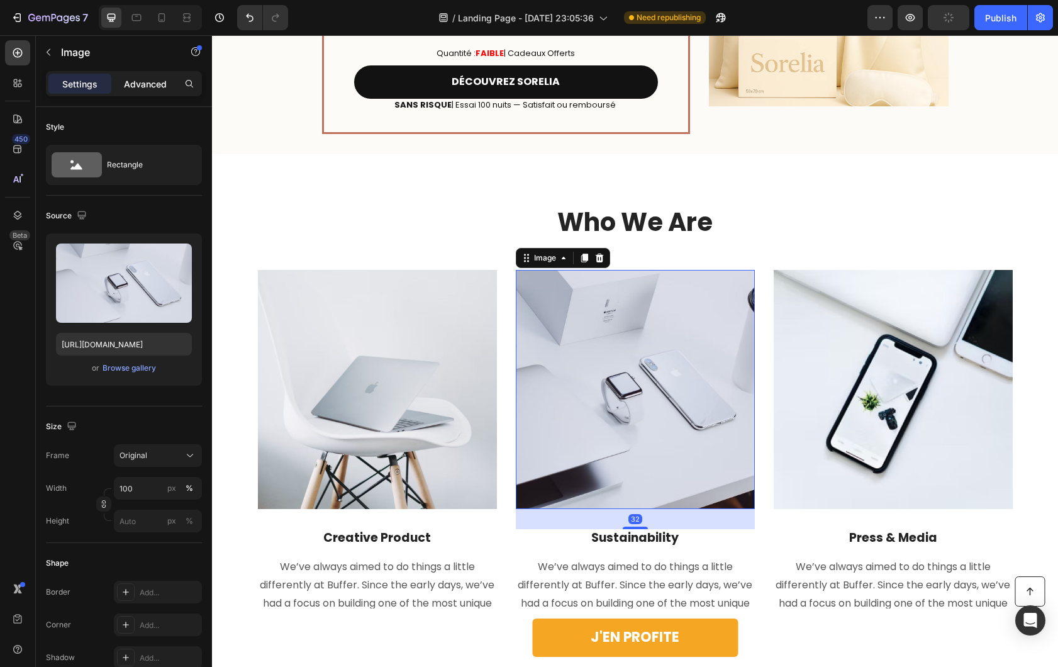
click at [144, 91] on div "Advanced" at bounding box center [145, 84] width 63 height 20
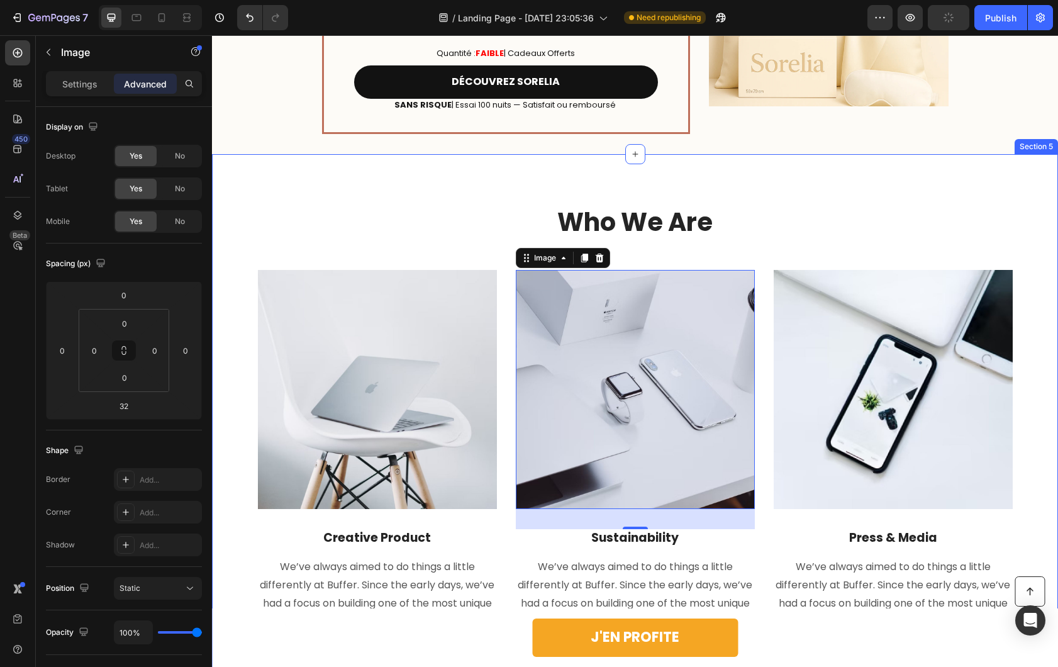
click at [406, 252] on div "Who We Are Heading Row Image Creative Product Text block We’ve always aimed to …" at bounding box center [634, 418] width 827 height 428
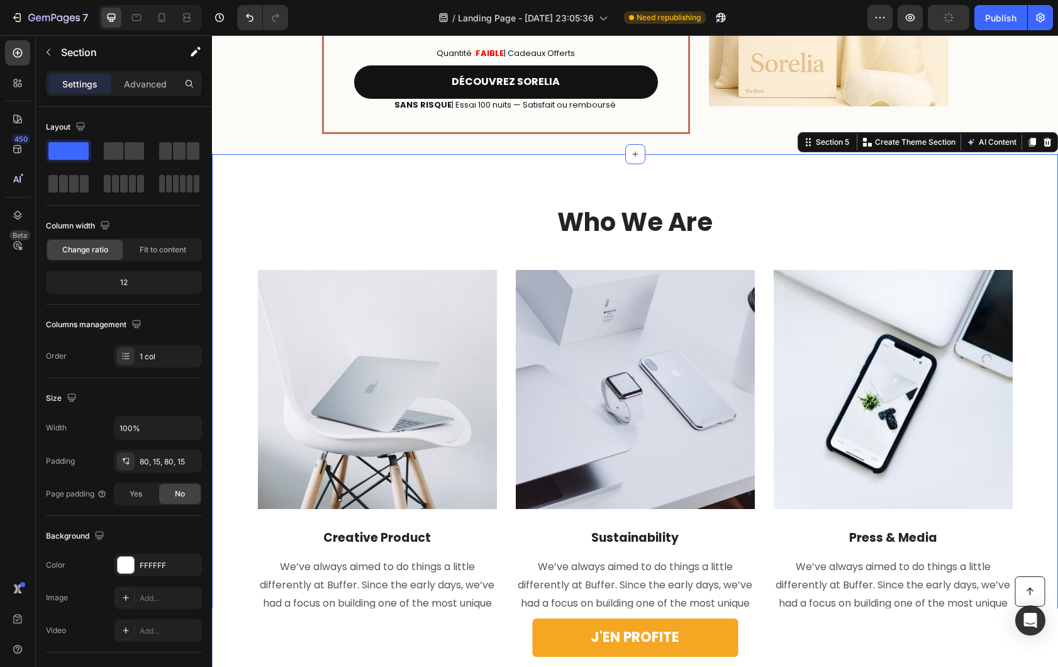
click at [462, 220] on p "Who We Are" at bounding box center [635, 222] width 752 height 33
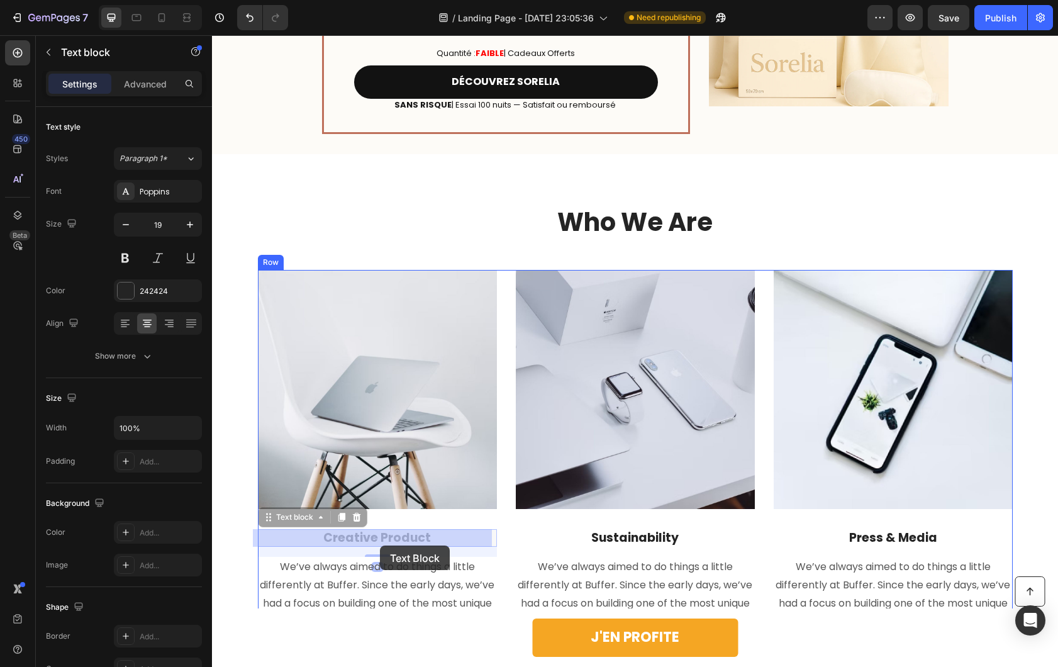
drag, startPoint x: 377, startPoint y: 537, endPoint x: 380, endPoint y: 545, distance: 8.6
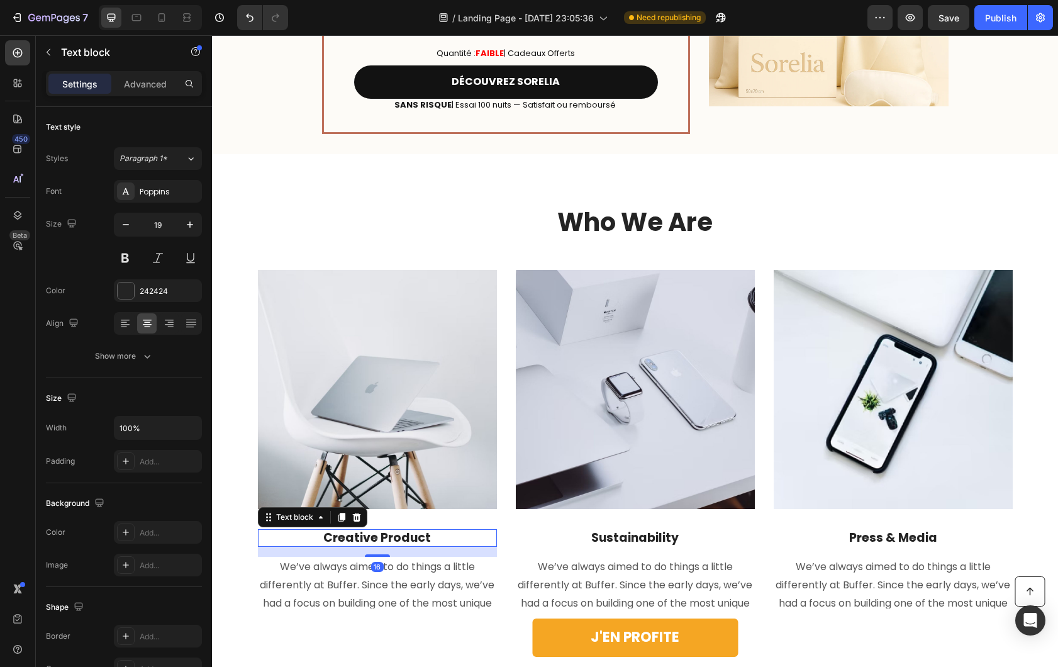
click at [388, 542] on p "Creative Product" at bounding box center [377, 538] width 237 height 16
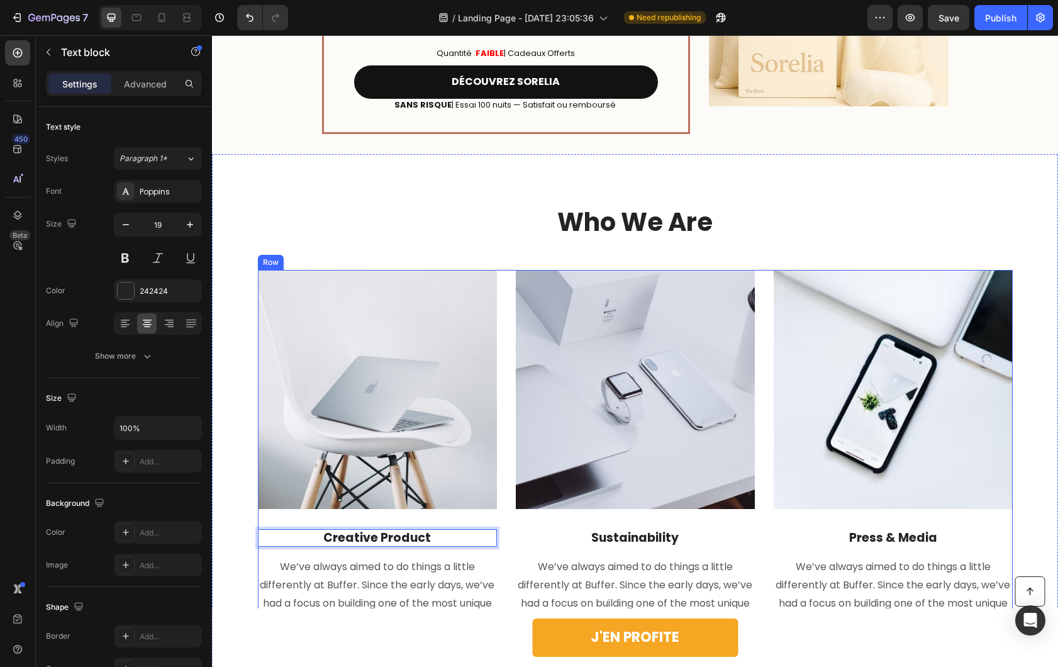
click at [400, 605] on p "We’ve always aimed to do things a little differently at Buffer. Since the early…" at bounding box center [377, 594] width 237 height 72
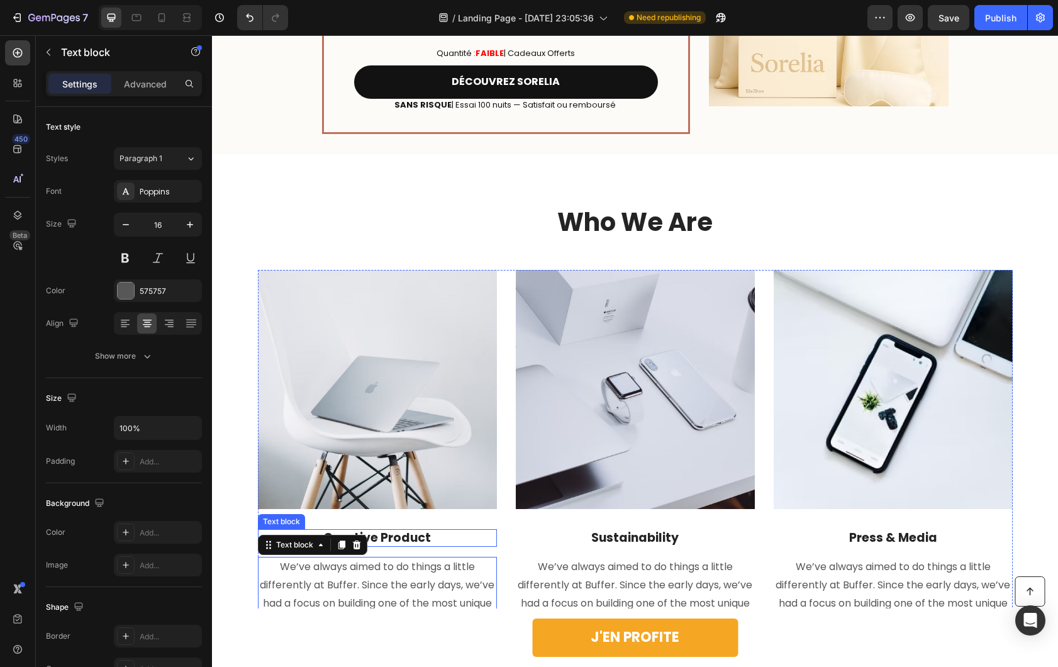
click at [428, 542] on p "Creative Product" at bounding box center [377, 538] width 237 height 16
click at [357, 510] on div at bounding box center [356, 517] width 15 height 15
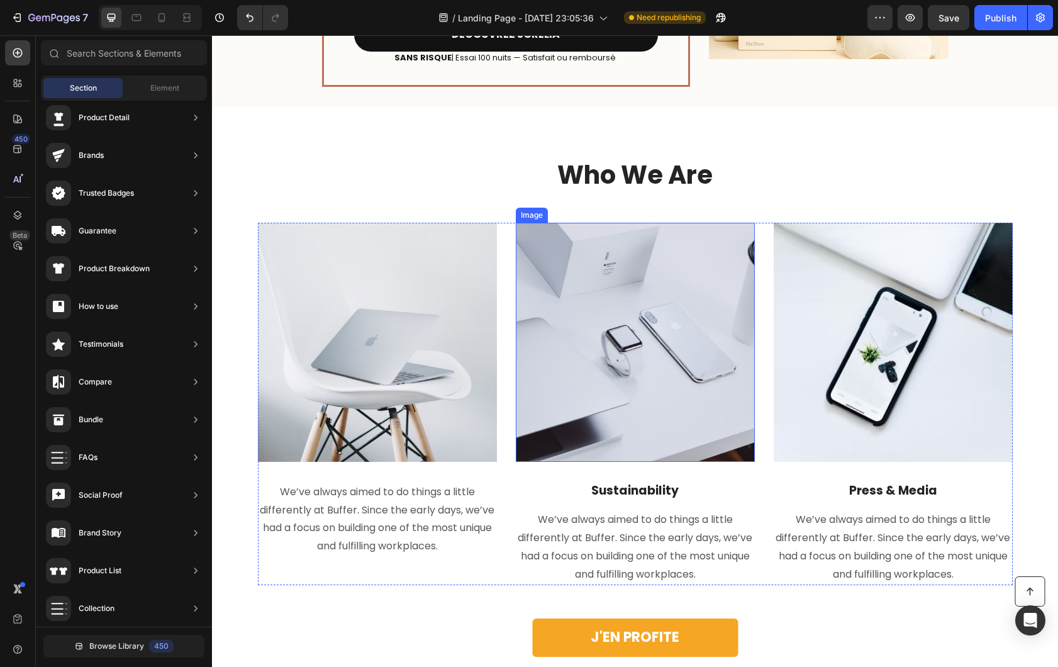
scroll to position [2692, 0]
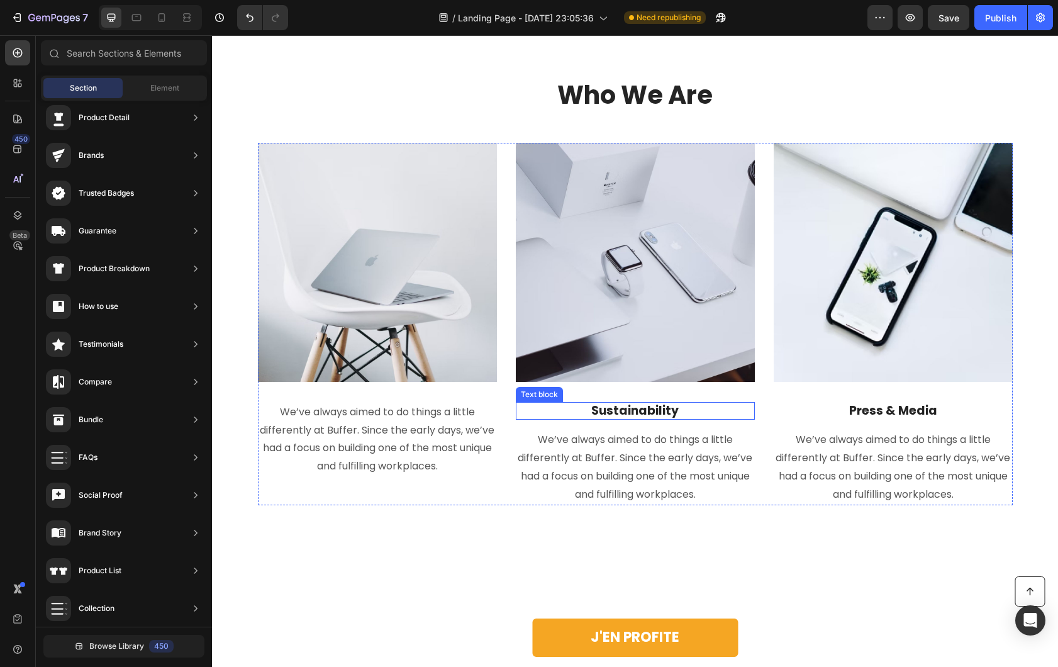
click at [624, 416] on p "Sustainability" at bounding box center [635, 411] width 237 height 16
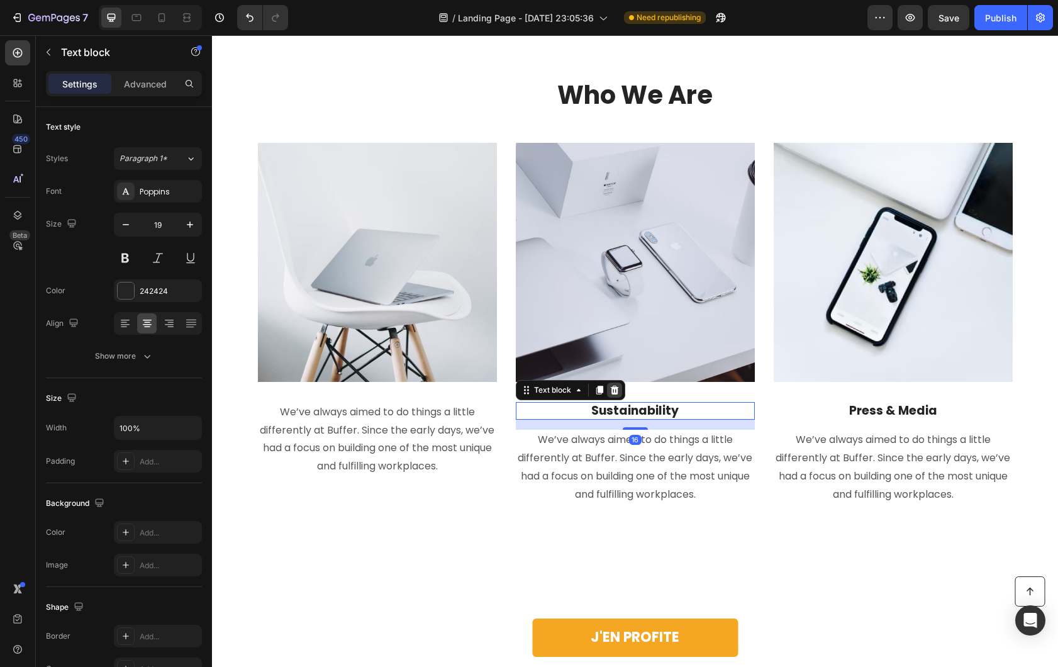
click at [610, 389] on icon at bounding box center [615, 390] width 10 height 10
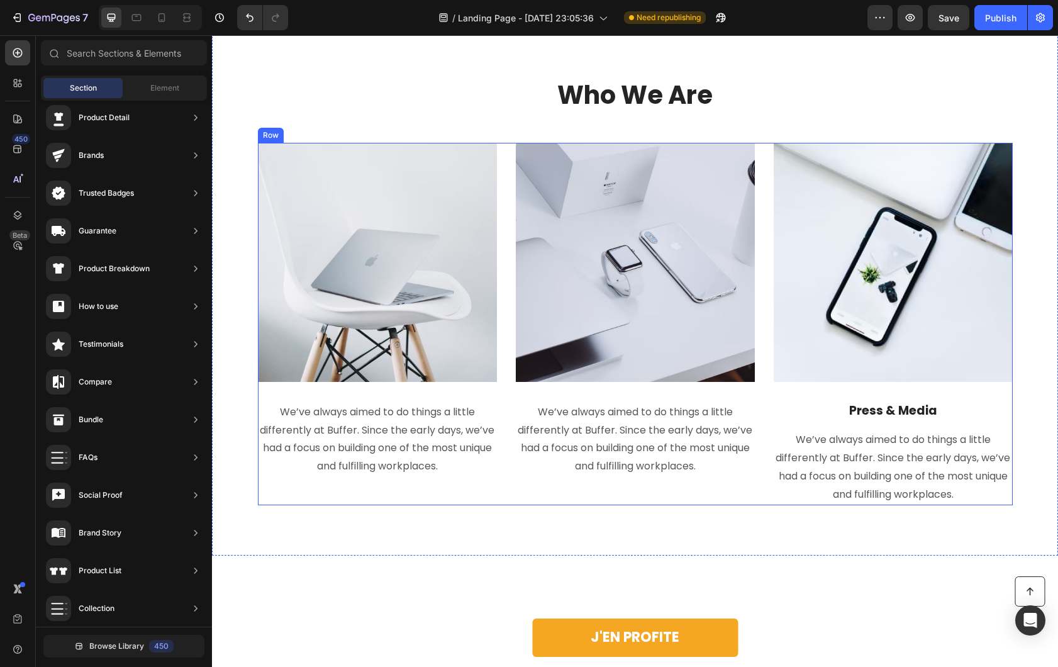
click at [838, 405] on p "Press & Media" at bounding box center [893, 411] width 237 height 16
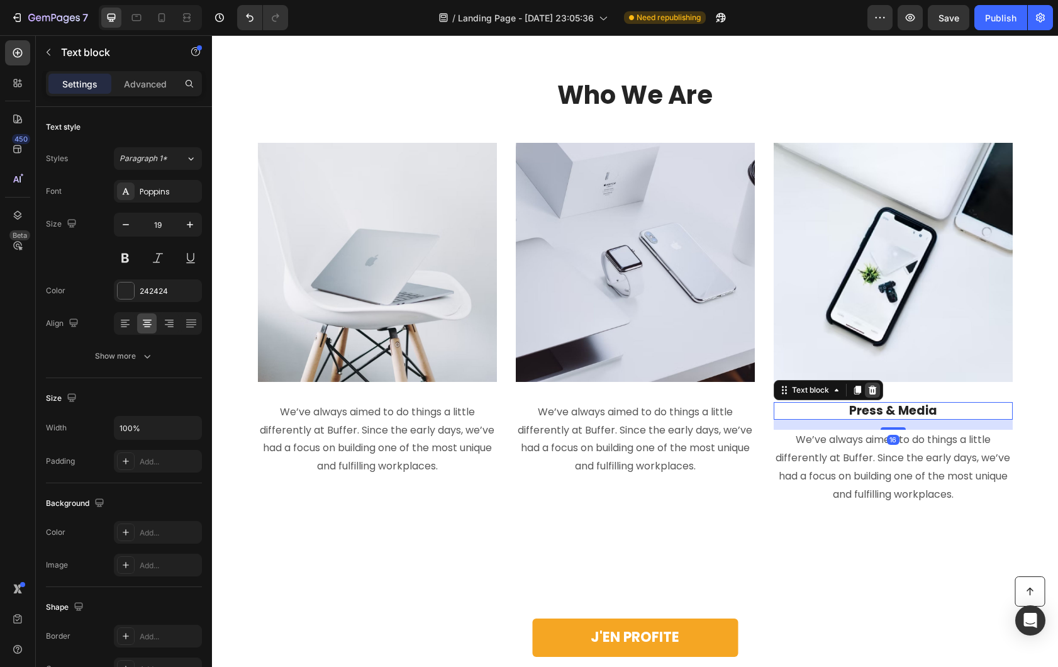
click at [868, 392] on icon at bounding box center [873, 390] width 10 height 10
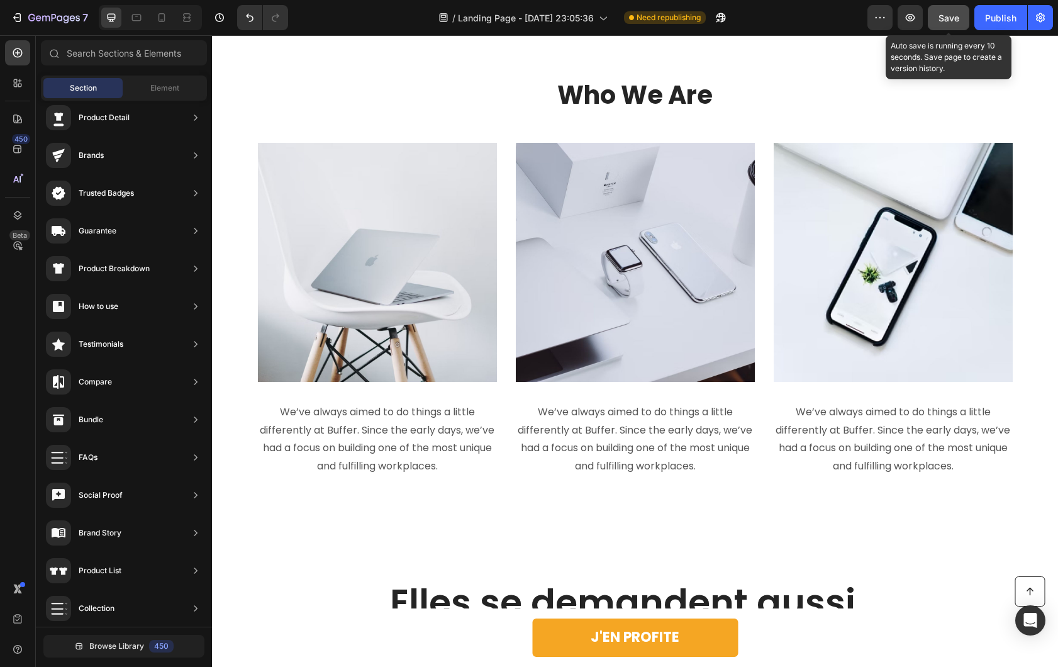
click at [969, 6] on button "Save" at bounding box center [949, 17] width 42 height 25
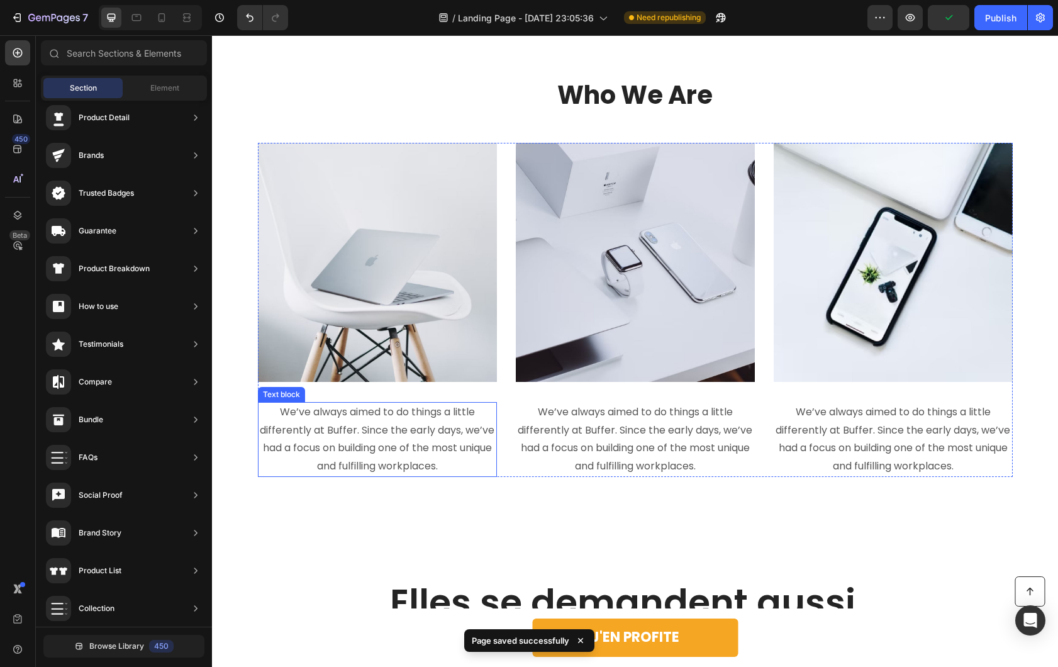
click at [343, 428] on p "We’ve always aimed to do things a little differently at Buffer. Since the early…" at bounding box center [377, 439] width 237 height 72
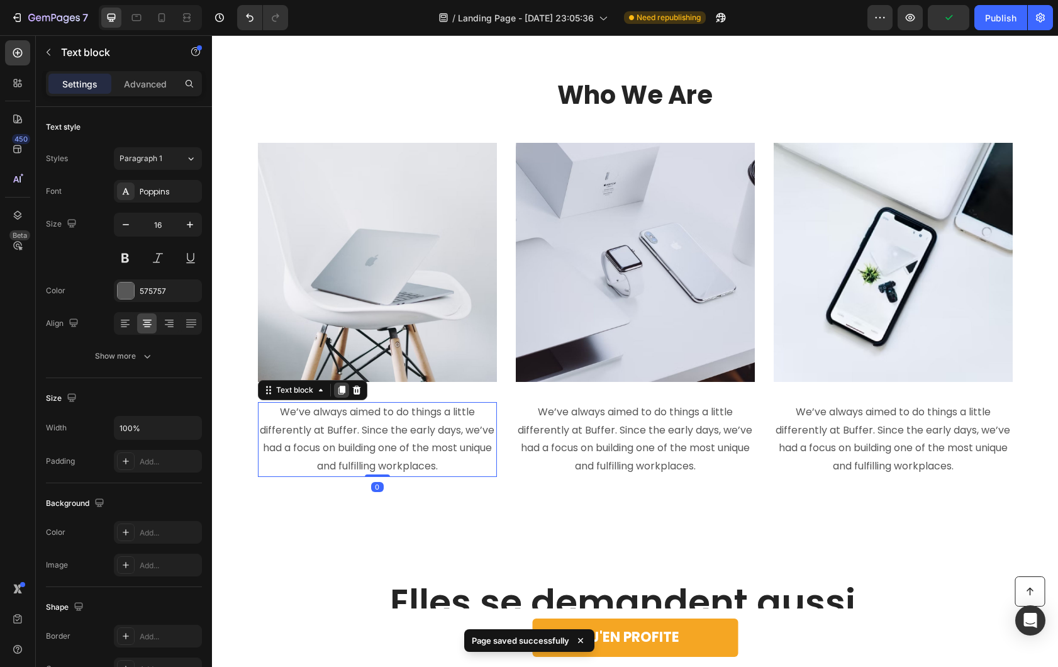
click at [336, 395] on div at bounding box center [341, 389] width 15 height 15
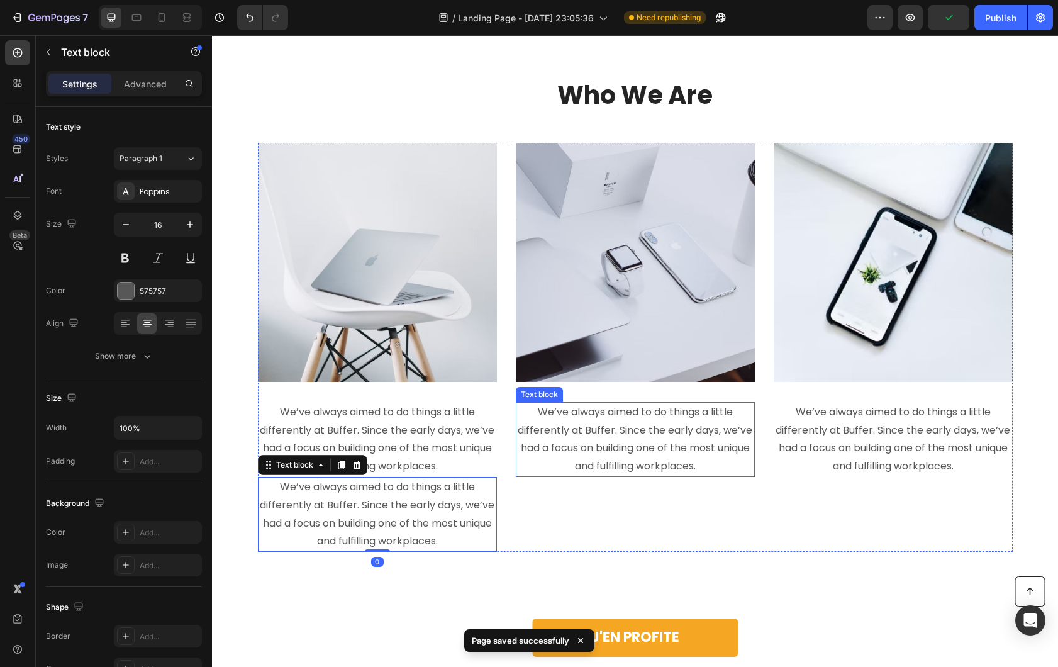
click at [560, 437] on p "We’ve always aimed to do things a little differently at Buffer. Since the early…" at bounding box center [635, 439] width 237 height 72
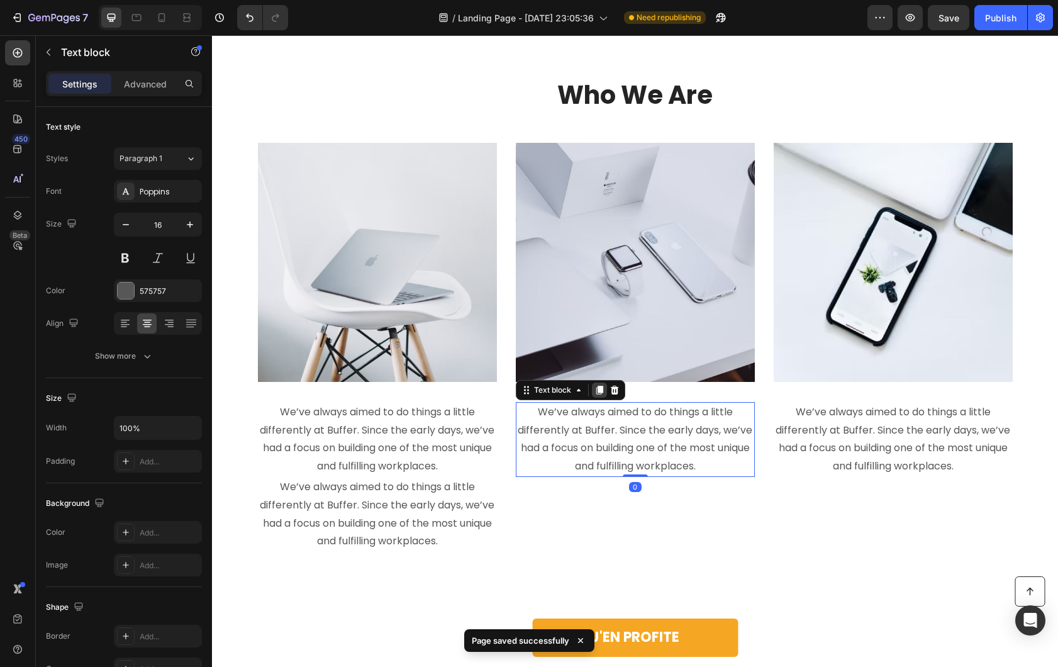
click at [595, 393] on icon at bounding box center [600, 390] width 10 height 10
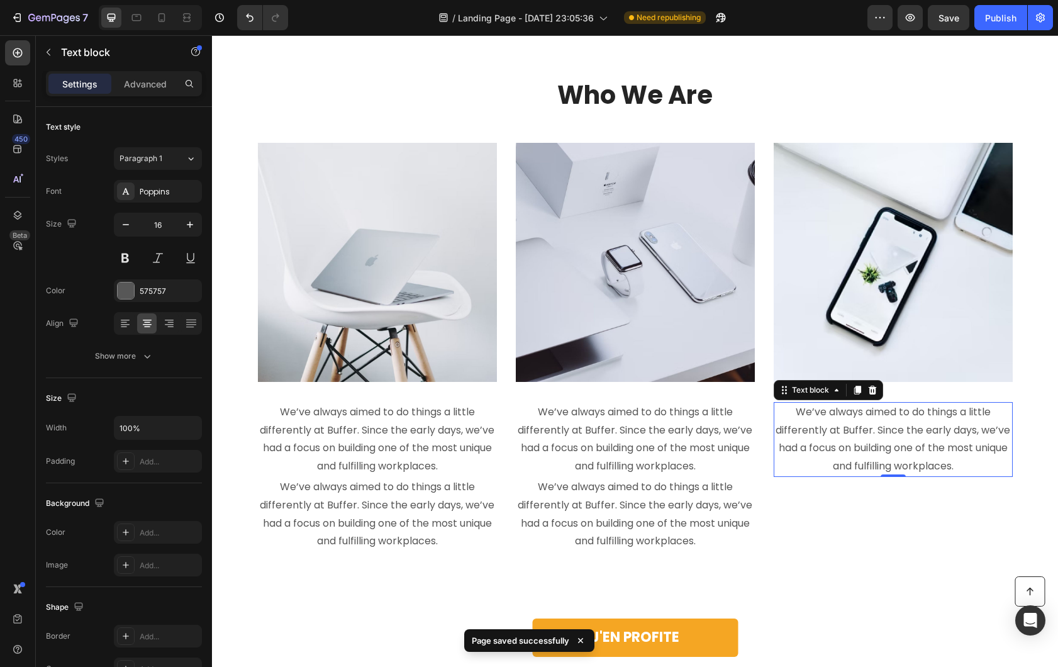
click at [864, 428] on p "We’ve always aimed to do things a little differently at Buffer. Since the early…" at bounding box center [893, 439] width 237 height 72
click at [856, 394] on icon at bounding box center [857, 390] width 10 height 10
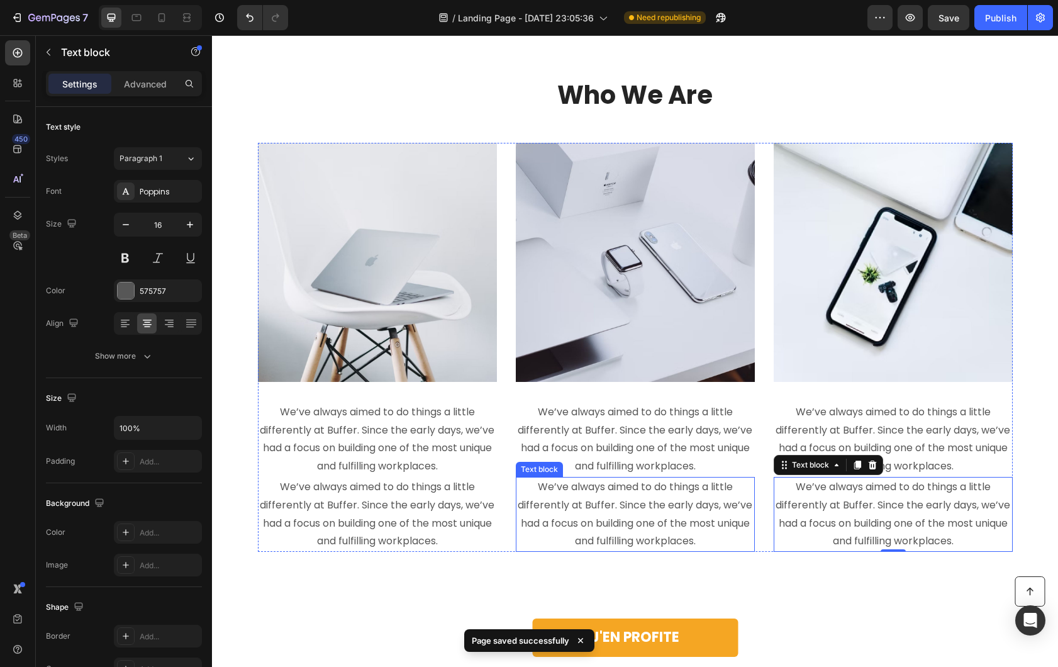
click at [413, 492] on p "We’ve always aimed to do things a little differently at Buffer. Since the early…" at bounding box center [377, 514] width 237 height 72
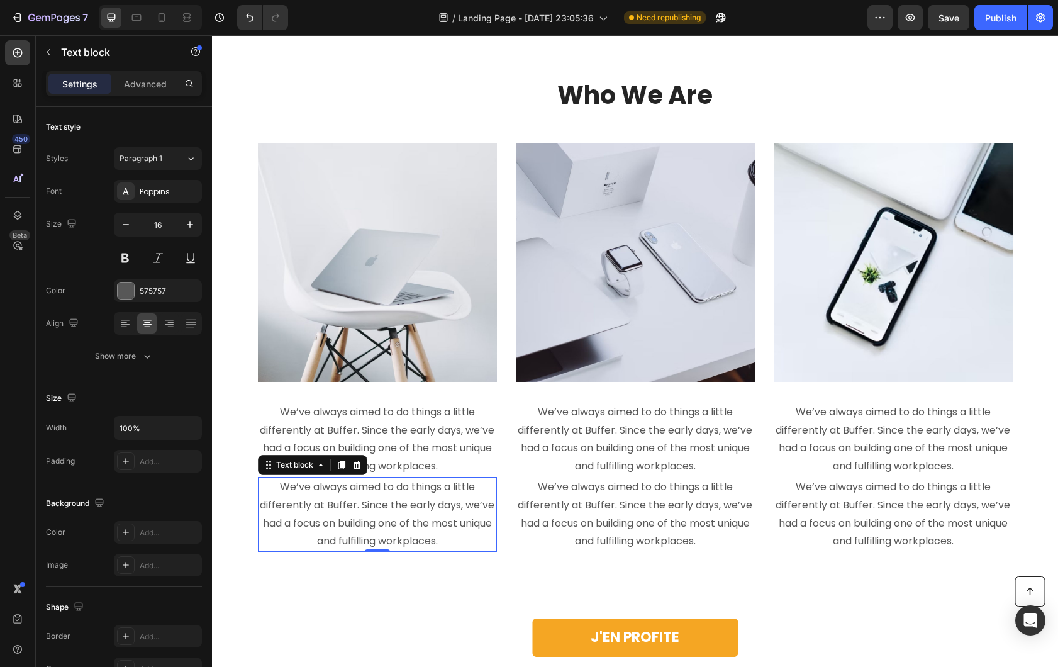
click at [406, 425] on p "We’ve always aimed to do things a little differently at Buffer. Since the early…" at bounding box center [377, 439] width 237 height 72
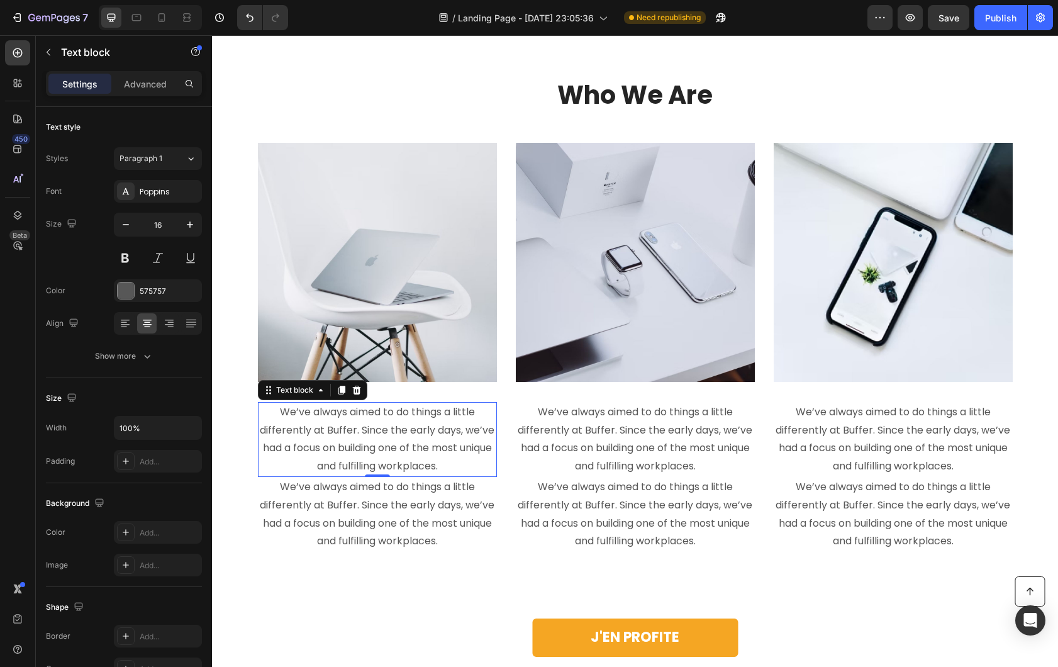
click at [406, 425] on p "We’ve always aimed to do things a little differently at Buffer. Since the early…" at bounding box center [377, 439] width 237 height 72
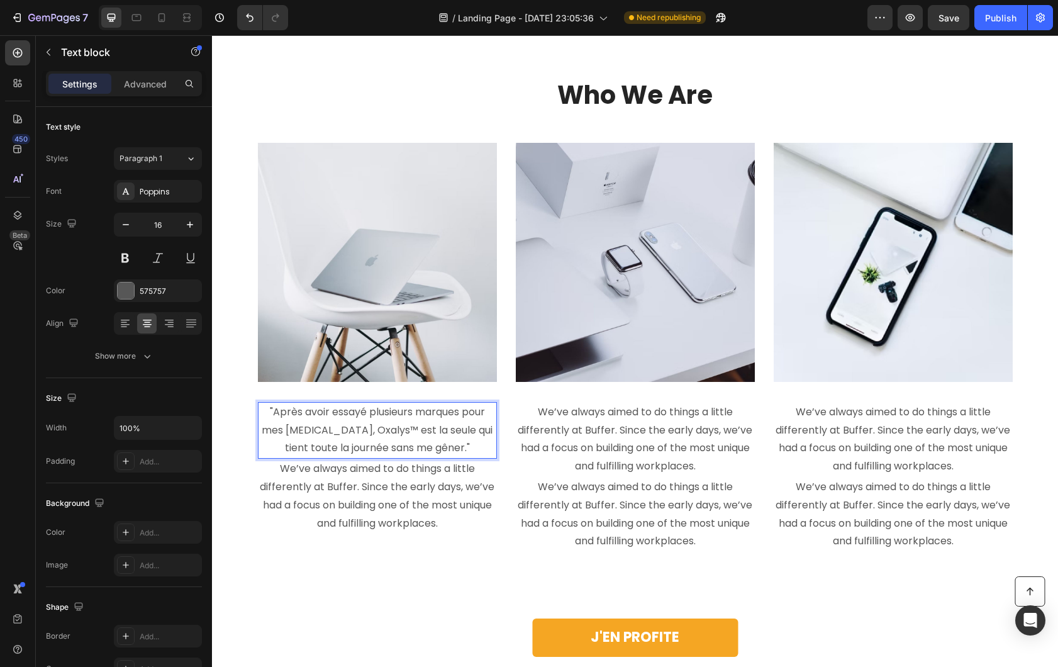
click at [315, 500] on p "We’ve always aimed to do things a little differently at Buffer. Since the early…" at bounding box center [377, 496] width 237 height 72
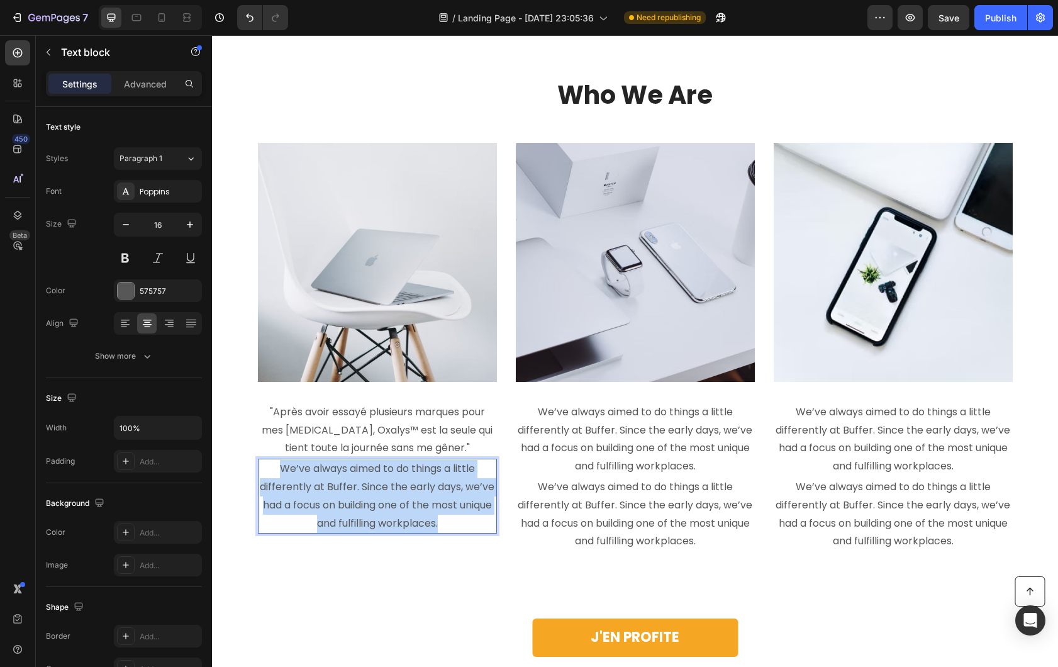
click at [315, 500] on p "We’ve always aimed to do things a little differently at Buffer. Since the early…" at bounding box center [377, 496] width 237 height 72
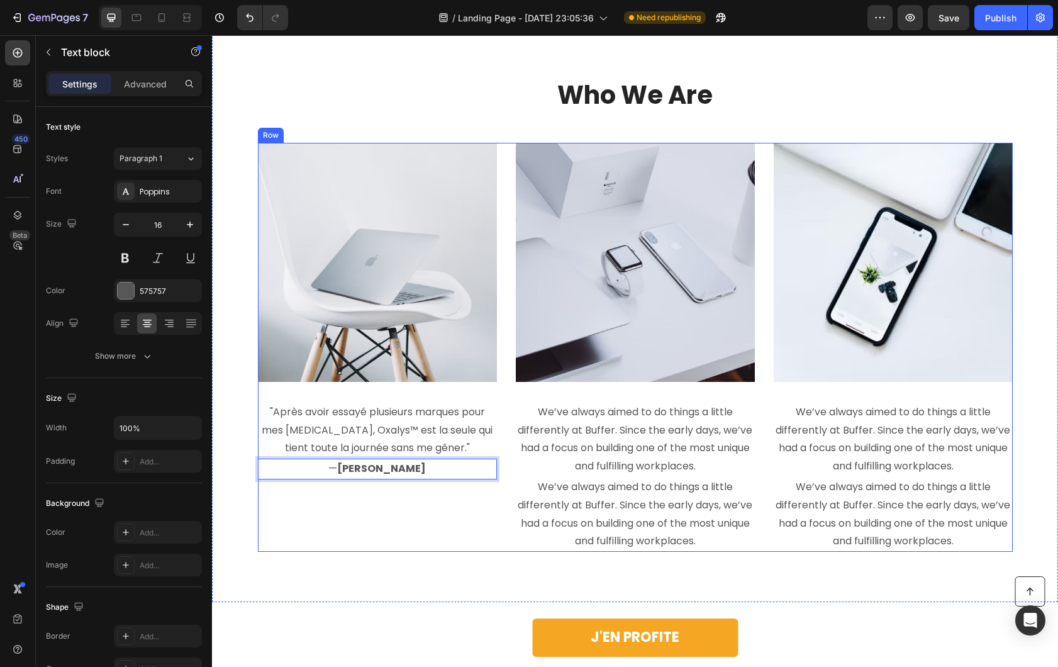
click at [342, 497] on div "Image "Après avoir essayé plusieurs marques pour mes varices, Oxalys™ est la se…" at bounding box center [377, 347] width 239 height 409
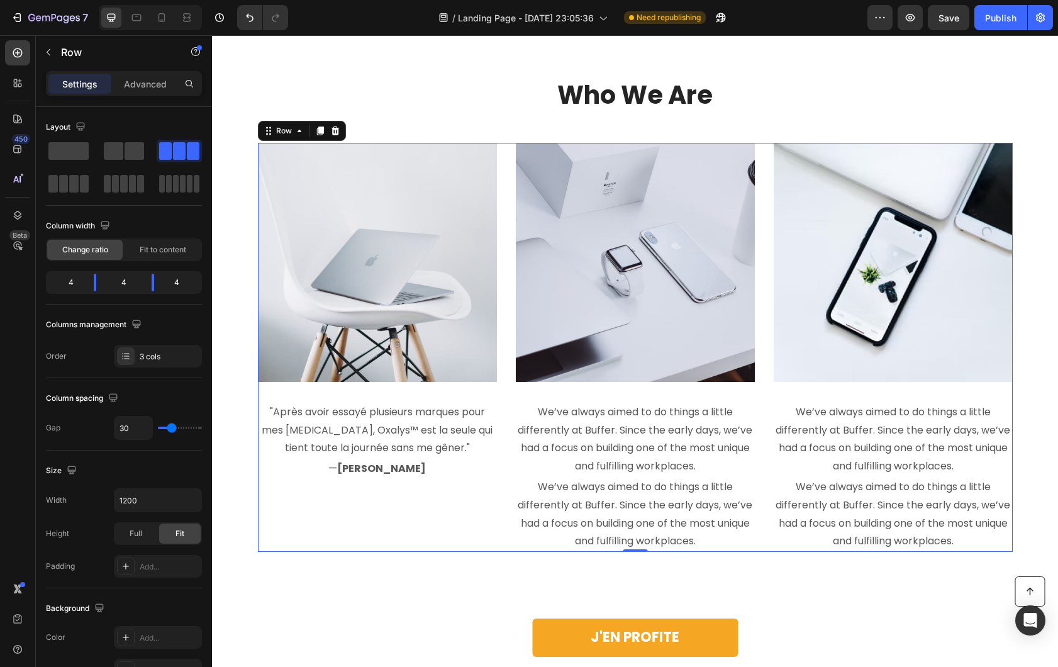
click at [630, 445] on p "We’ve always aimed to do things a little differently at Buffer. Since the early…" at bounding box center [635, 439] width 237 height 72
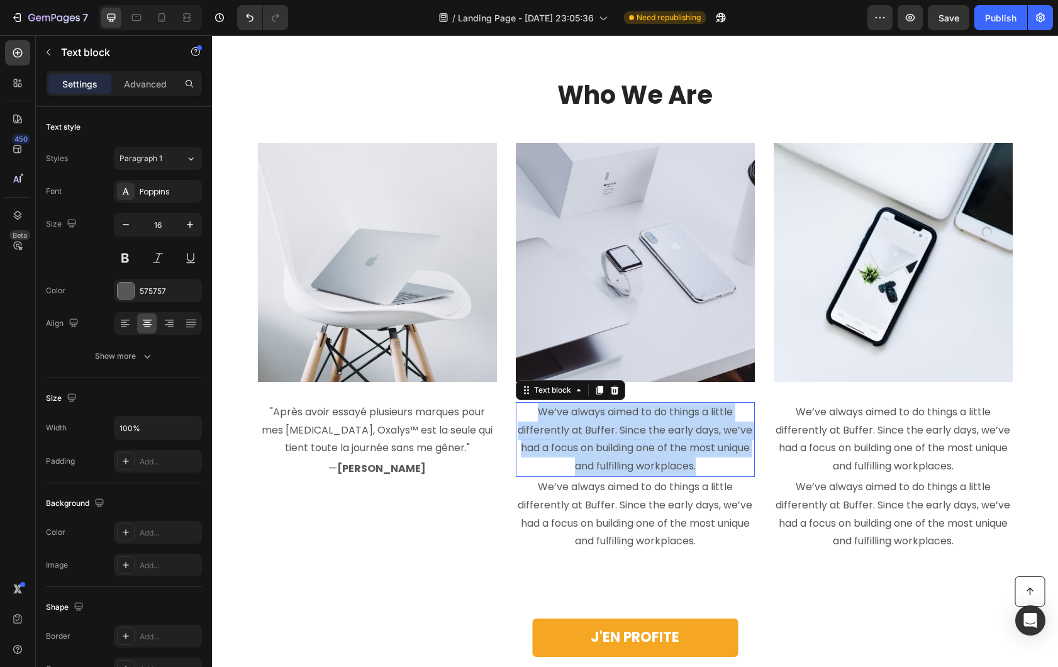
click at [630, 444] on p "We’ve always aimed to do things a little differently at Buffer. Since the early…" at bounding box center [635, 439] width 237 height 72
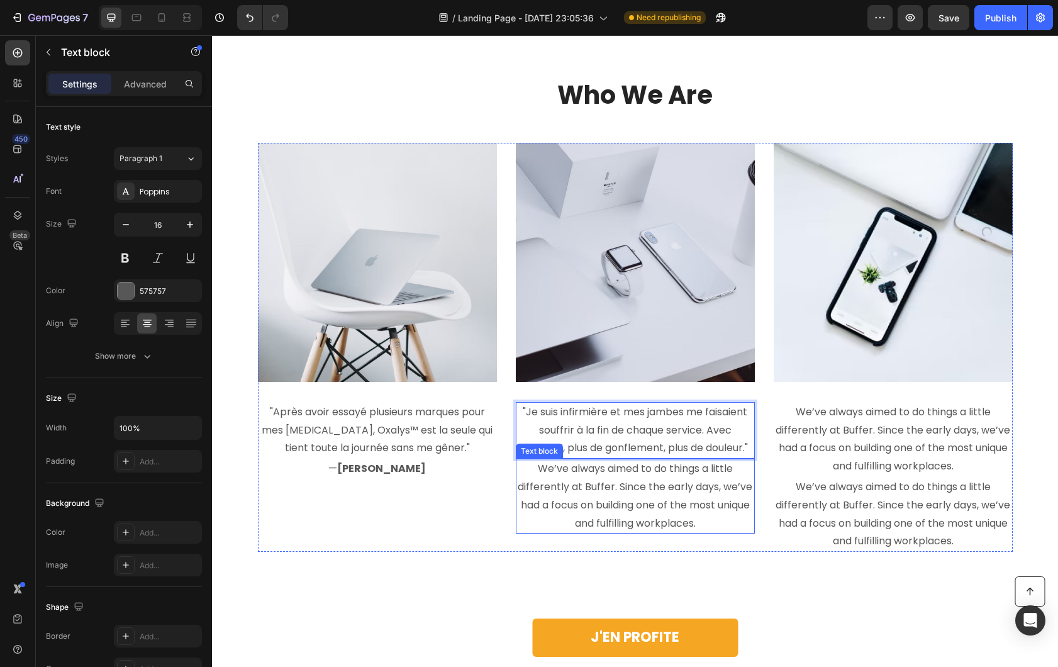
click at [619, 496] on p "We’ve always aimed to do things a little differently at Buffer. Since the early…" at bounding box center [635, 496] width 237 height 72
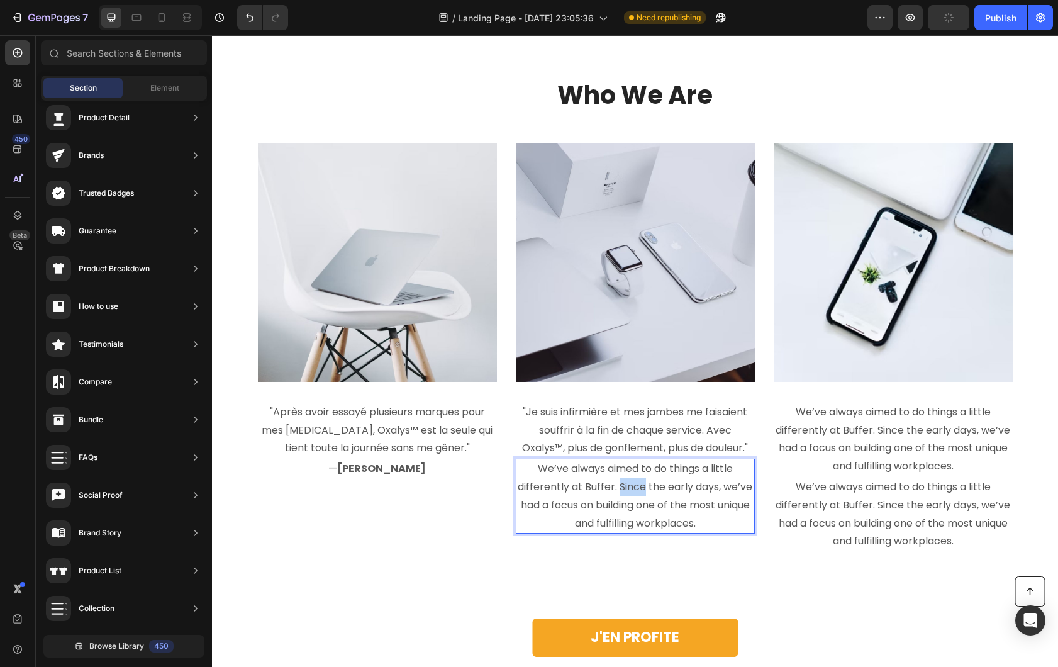
click at [611, 494] on div at bounding box center [611, 494] width 0 height 0
click at [605, 499] on p "We’ve always aimed to do things a little differently at Buffer. Since the early…" at bounding box center [635, 496] width 237 height 72
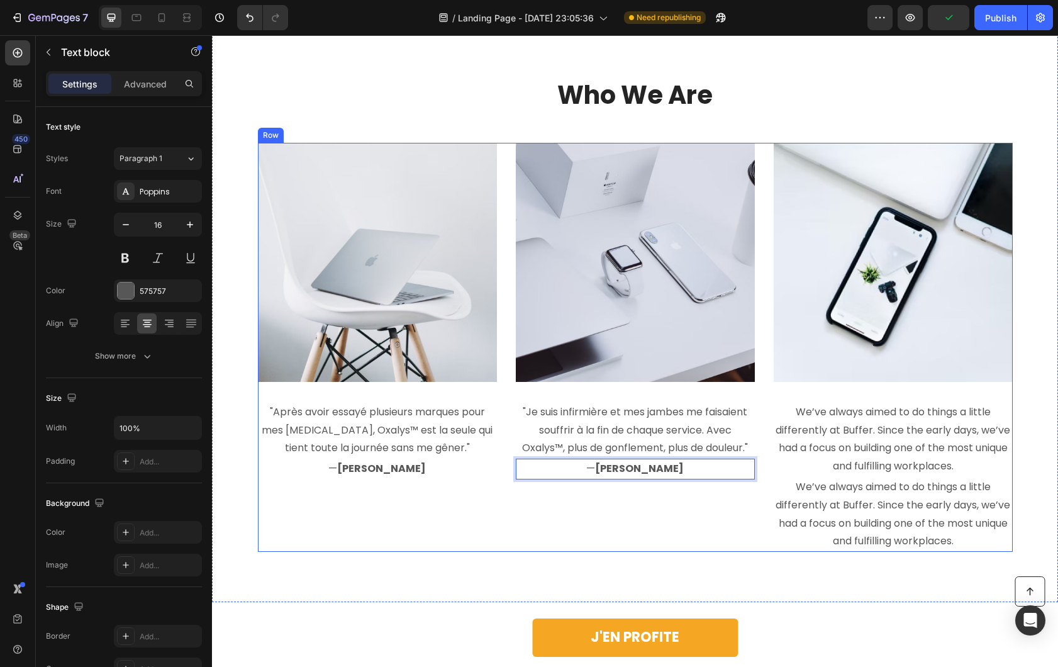
click at [361, 501] on div "Image "Après avoir essayé plusieurs marques pour mes varices, Oxalys™ est la se…" at bounding box center [377, 347] width 239 height 409
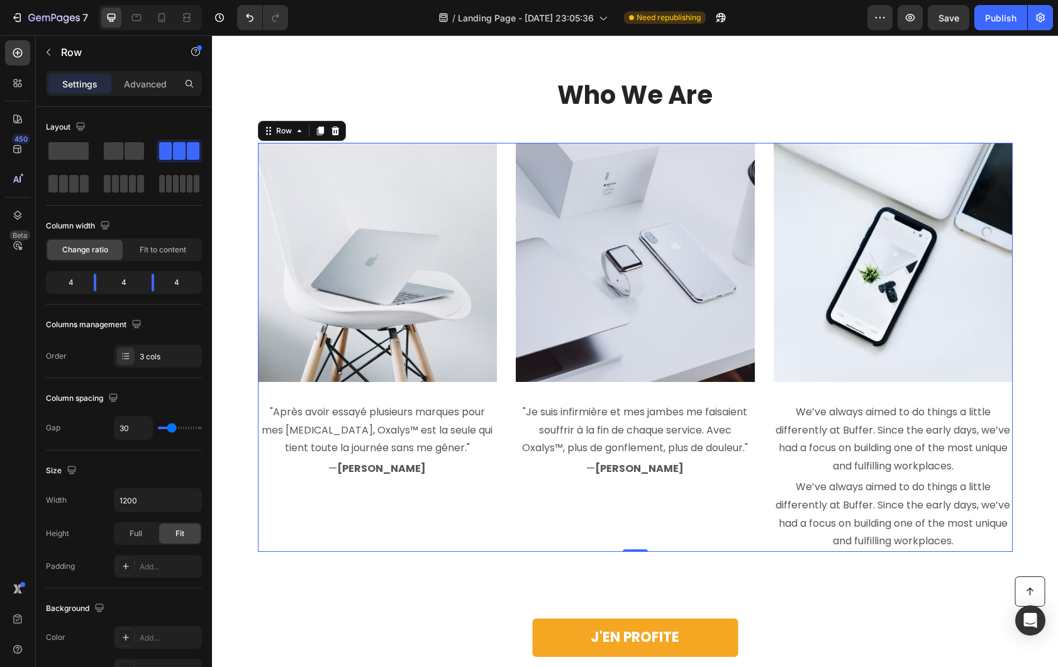
click at [814, 423] on p "We’ve always aimed to do things a little differently at Buffer. Since the early…" at bounding box center [893, 439] width 237 height 72
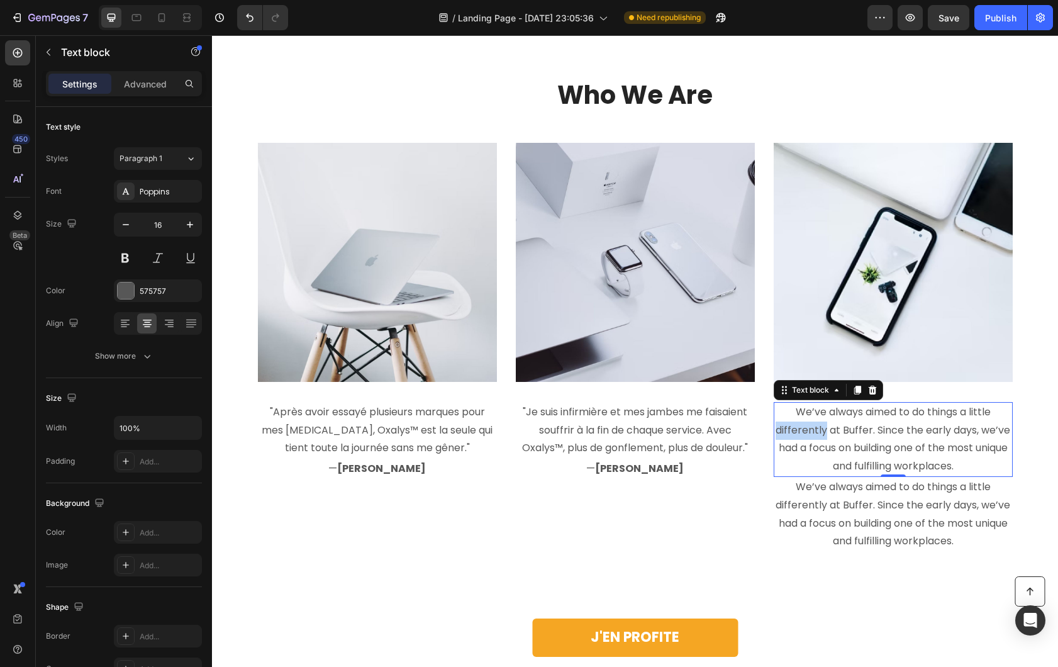
click at [815, 423] on p "We’ve always aimed to do things a little differently at Buffer. Since the early…" at bounding box center [893, 439] width 237 height 72
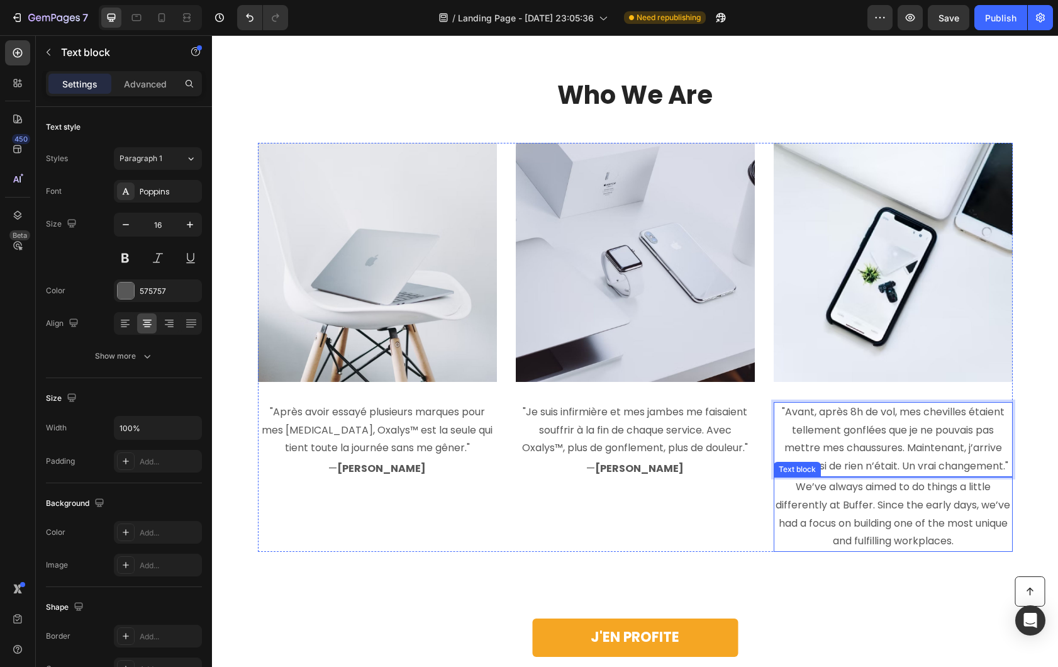
click at [856, 513] on p "We’ve always aimed to do things a little differently at Buffer. Since the early…" at bounding box center [893, 514] width 237 height 72
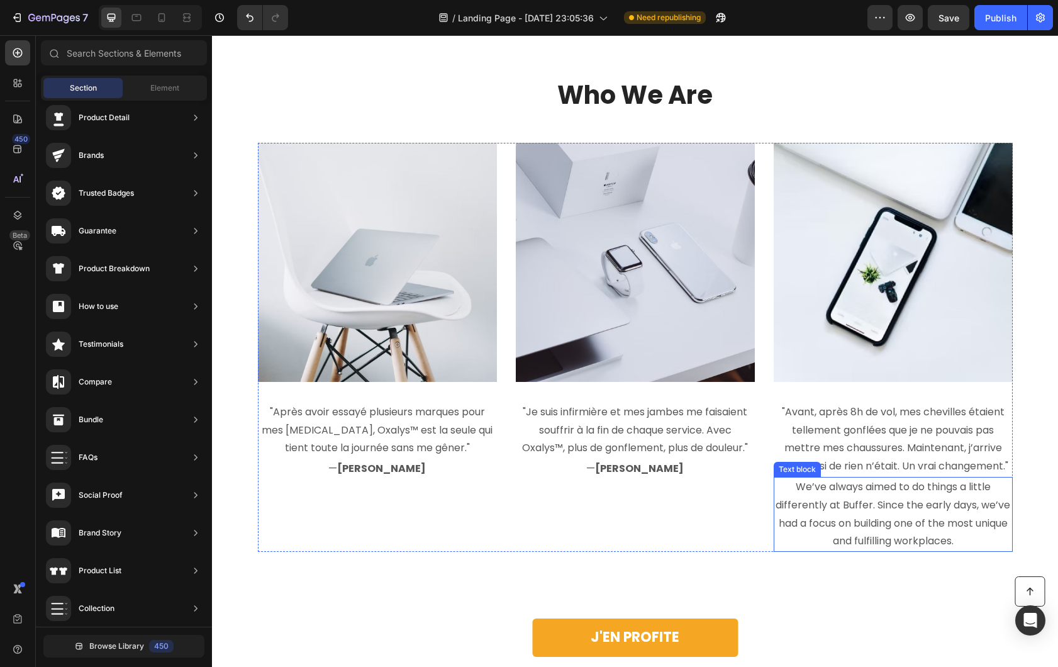
click at [915, 510] on p "We’ve always aimed to do things a little differently at Buffer. Since the early…" at bounding box center [893, 514] width 237 height 72
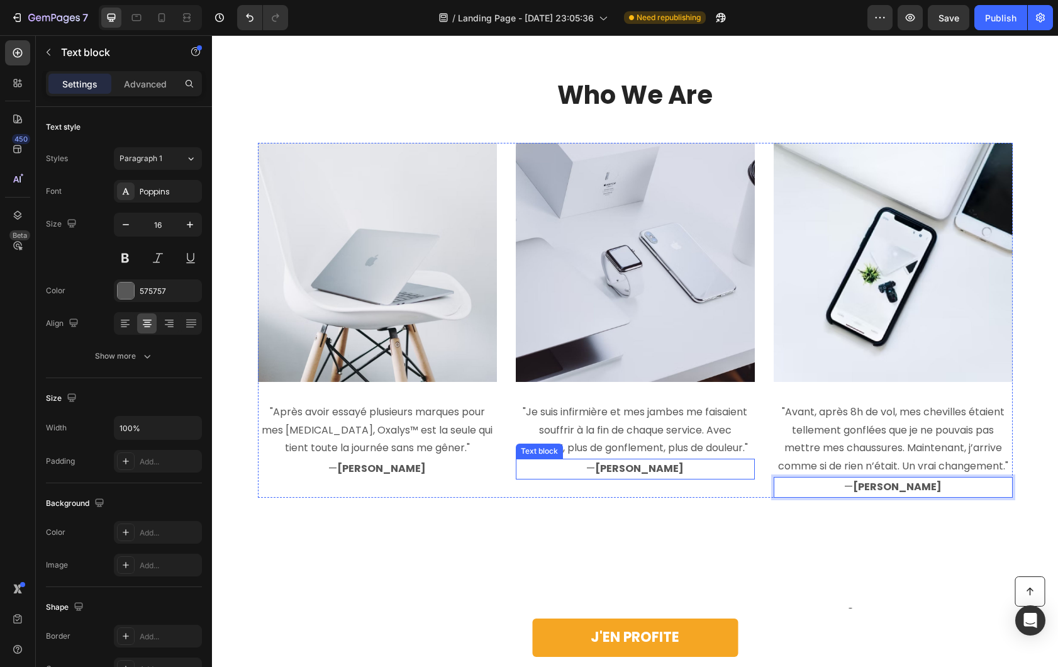
click at [614, 462] on strong "Jennifer K." at bounding box center [639, 468] width 89 height 14
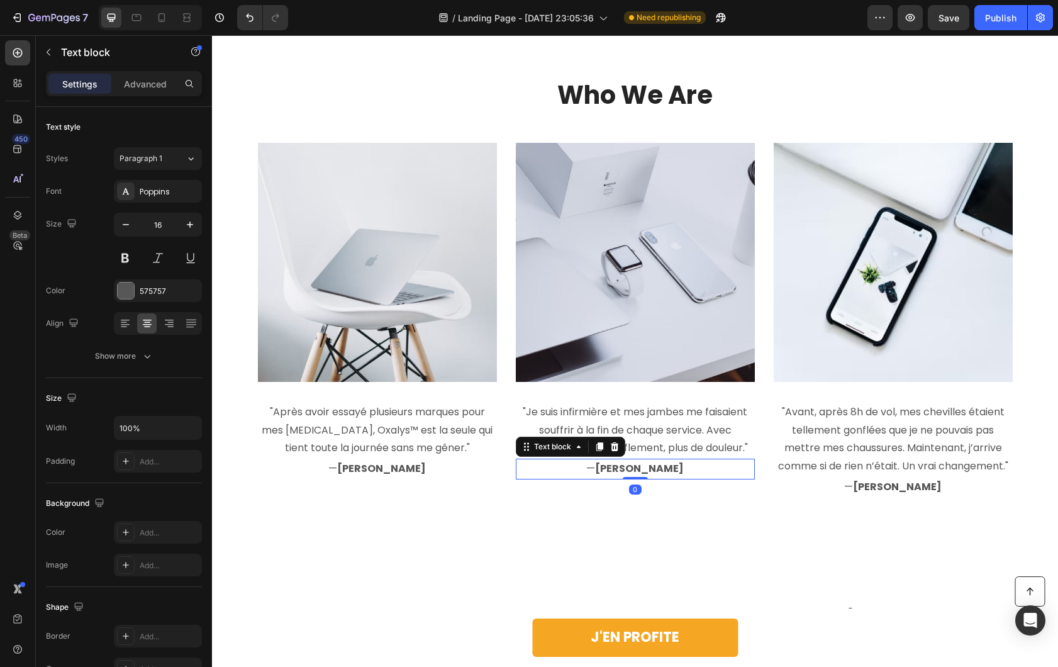
click at [635, 464] on strong "Jennifer K." at bounding box center [639, 468] width 89 height 14
click at [376, 288] on img at bounding box center [377, 262] width 239 height 239
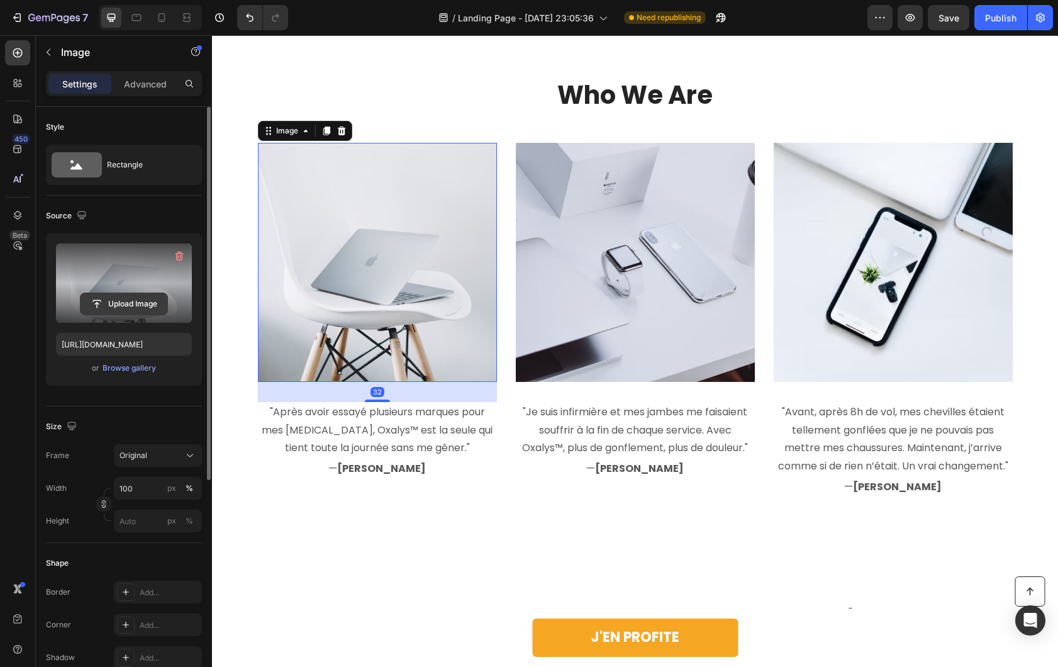
click at [127, 303] on input "file" at bounding box center [124, 303] width 87 height 21
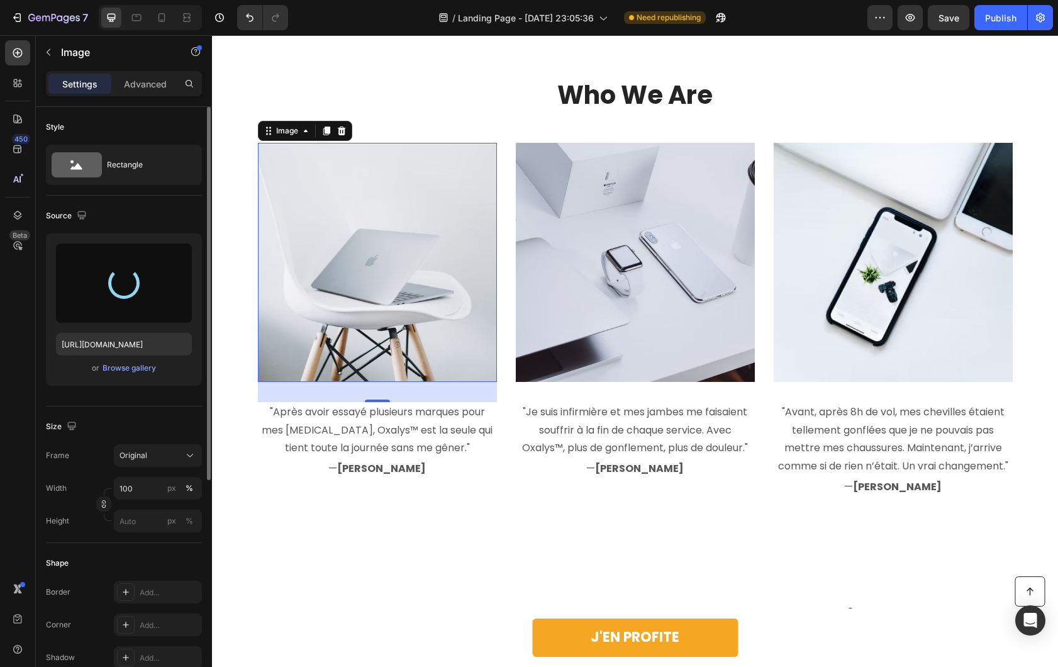
type input "https://cdn.shopify.com/s/files/1/0925/1281/3434/files/gempages_586035941169169…"
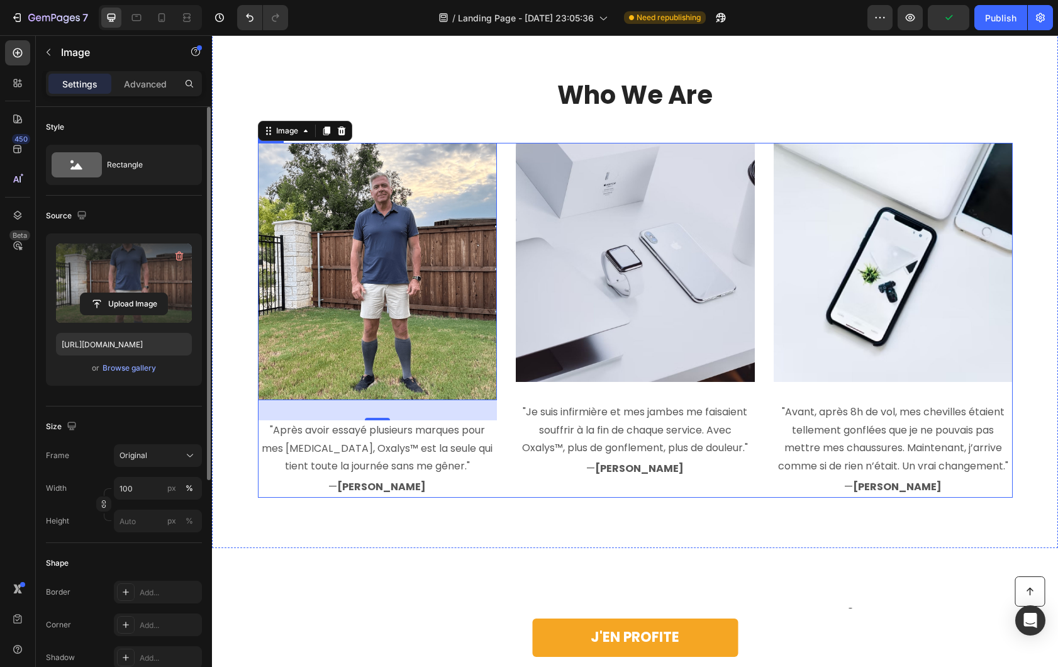
click at [792, 315] on img at bounding box center [893, 262] width 239 height 239
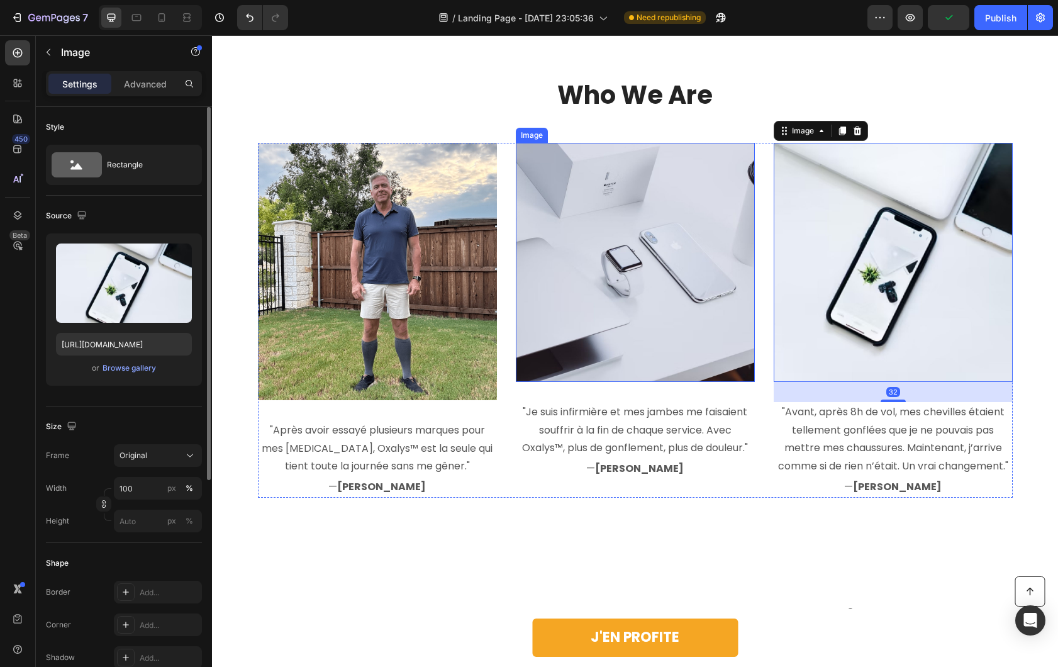
click at [676, 311] on img at bounding box center [635, 262] width 239 height 239
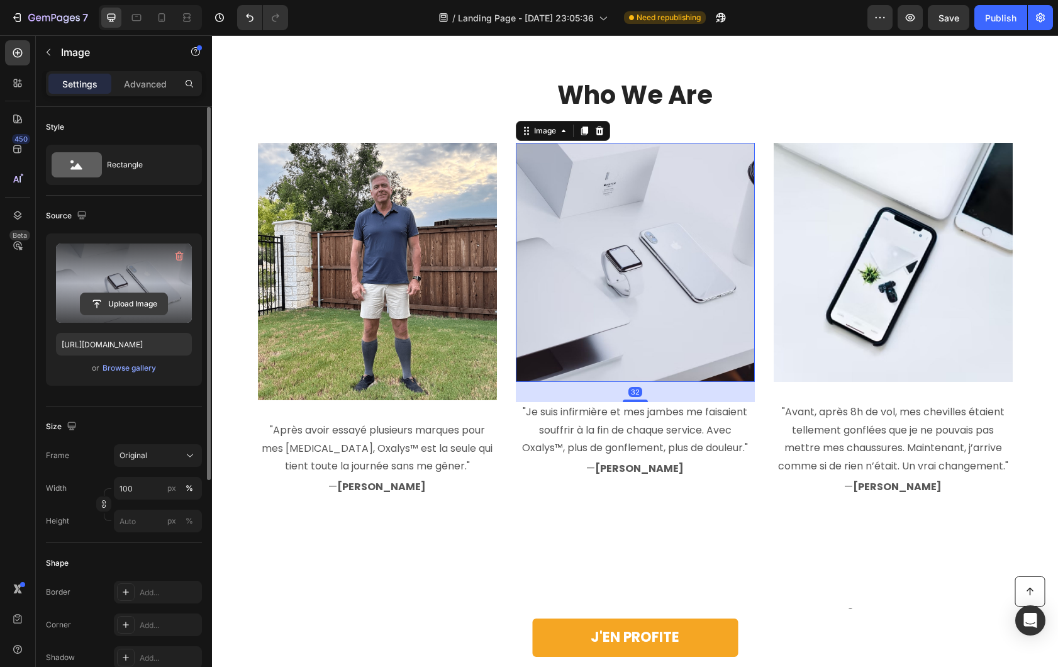
click at [117, 294] on input "file" at bounding box center [124, 303] width 87 height 21
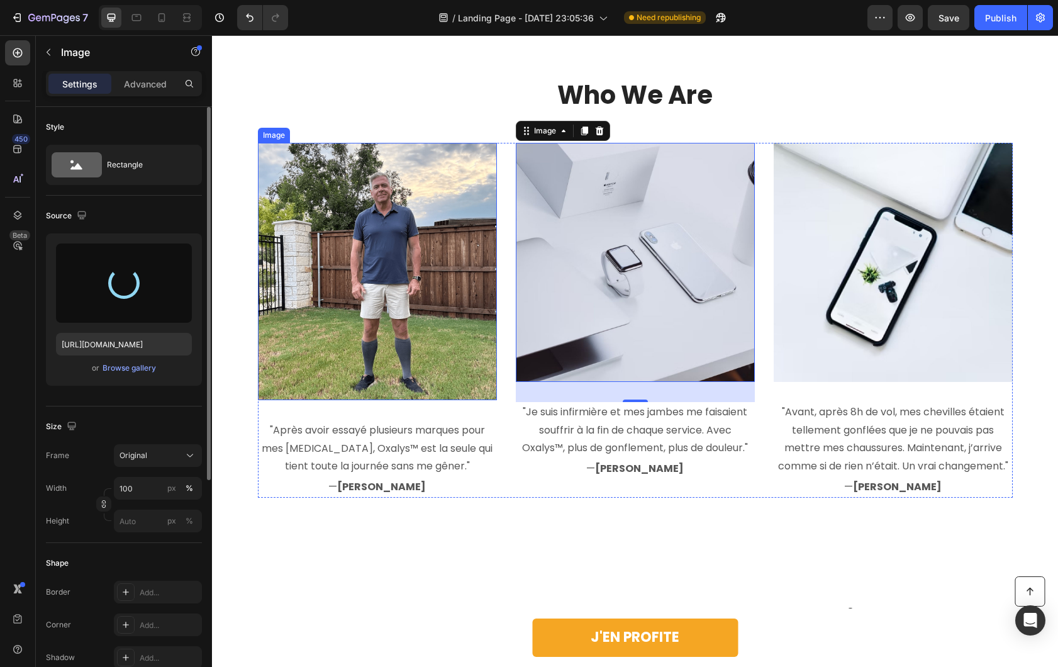
type input "https://cdn.shopify.com/s/files/1/0925/1281/3434/files/gempages_586035941169169…"
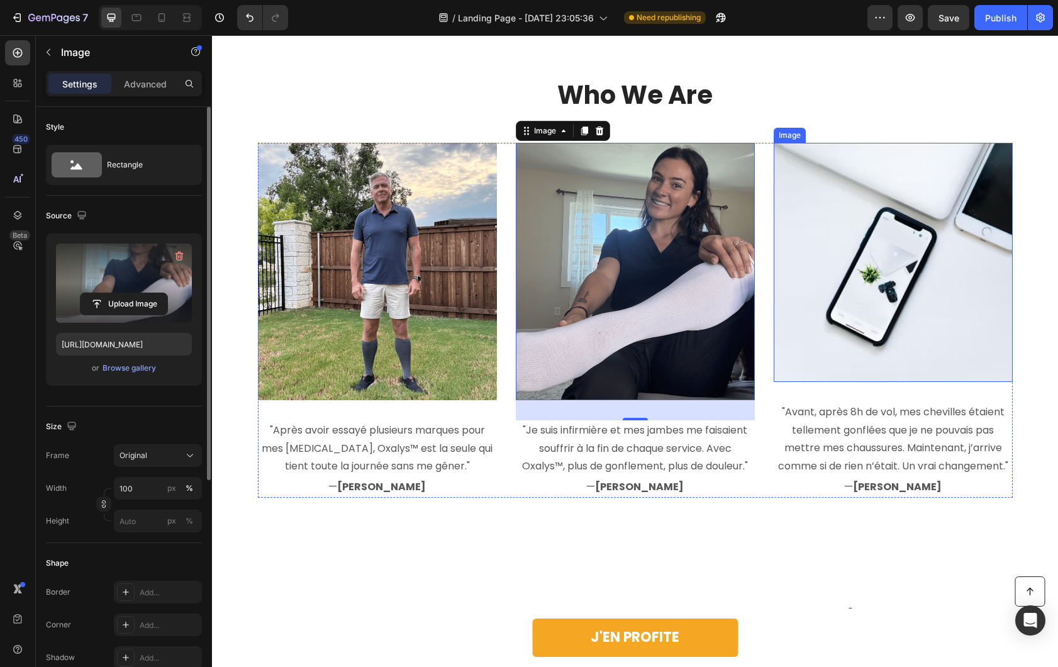
click at [900, 311] on img at bounding box center [893, 262] width 239 height 239
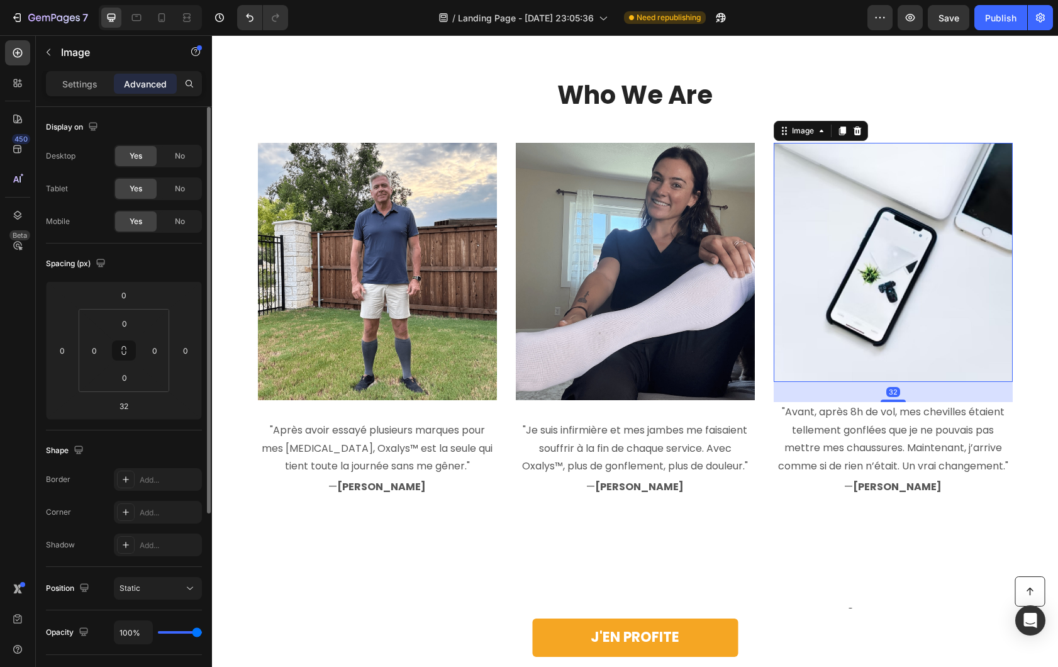
click at [77, 84] on p "Settings" at bounding box center [79, 83] width 35 height 13
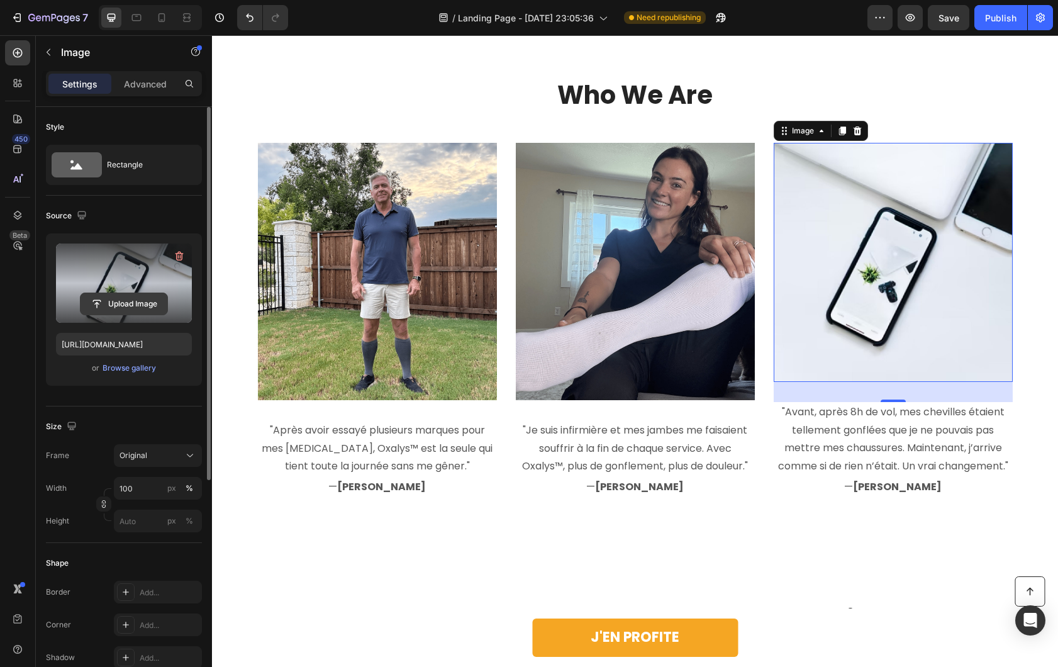
click at [134, 306] on input "file" at bounding box center [124, 303] width 87 height 21
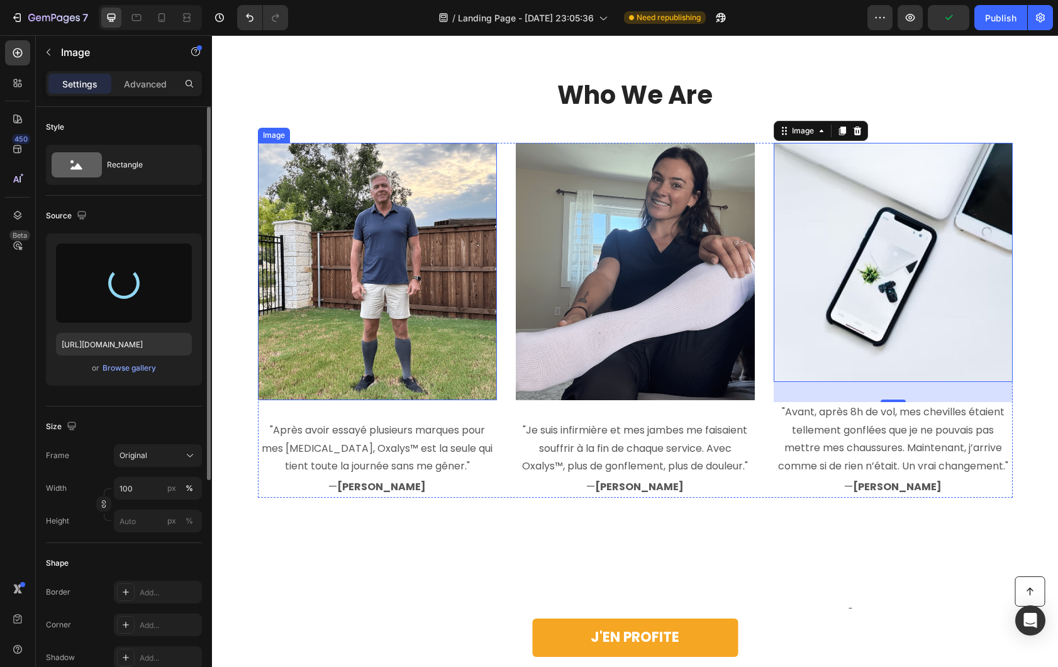
type input "https://cdn.shopify.com/s/files/1/0925/1281/3434/files/gempages_586035941169169…"
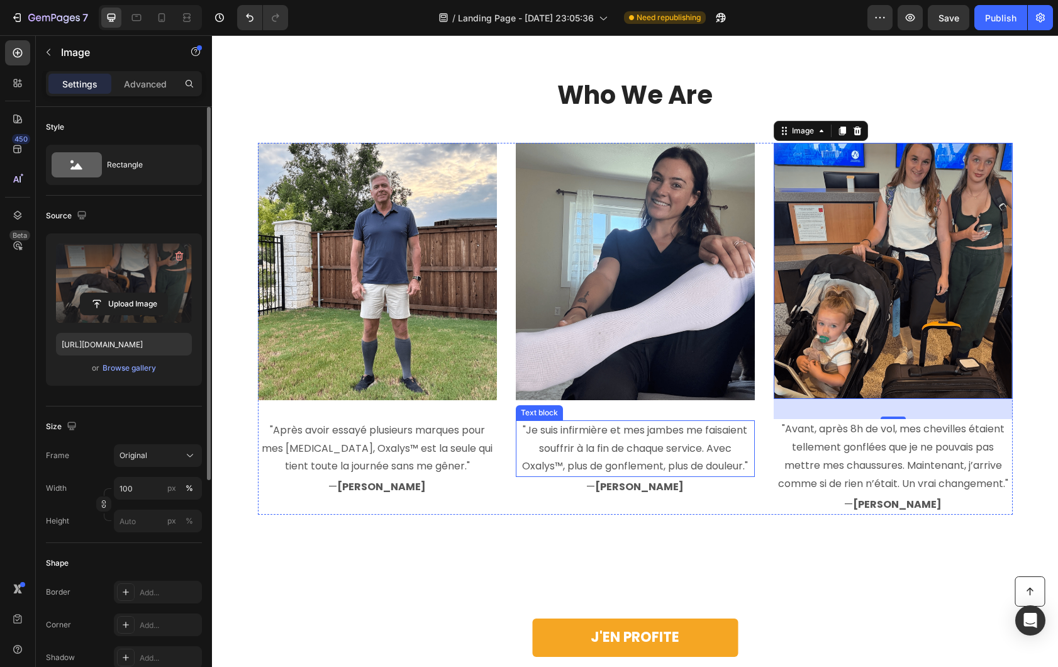
click at [418, 355] on img at bounding box center [377, 271] width 239 height 257
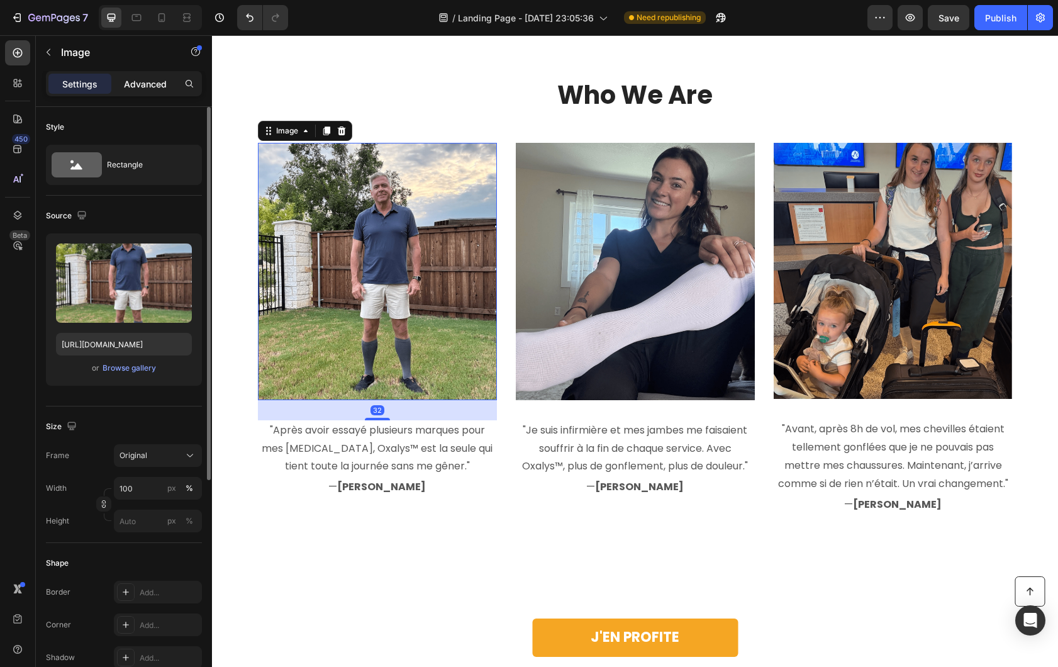
click at [168, 75] on div "Advanced" at bounding box center [145, 84] width 63 height 20
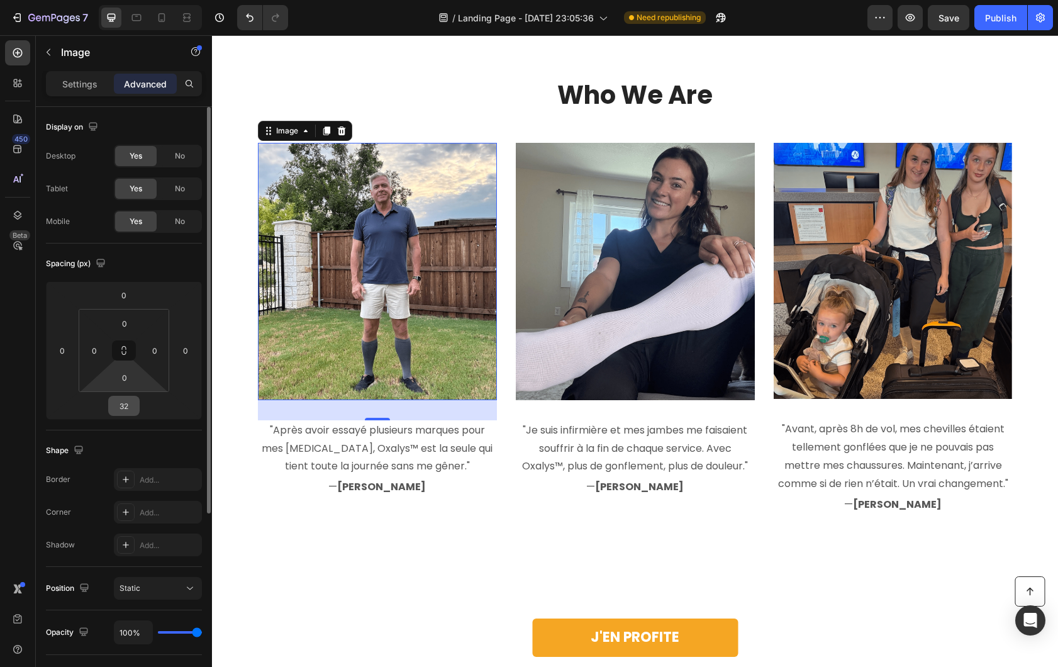
click at [120, 408] on input "32" at bounding box center [123, 405] width 25 height 19
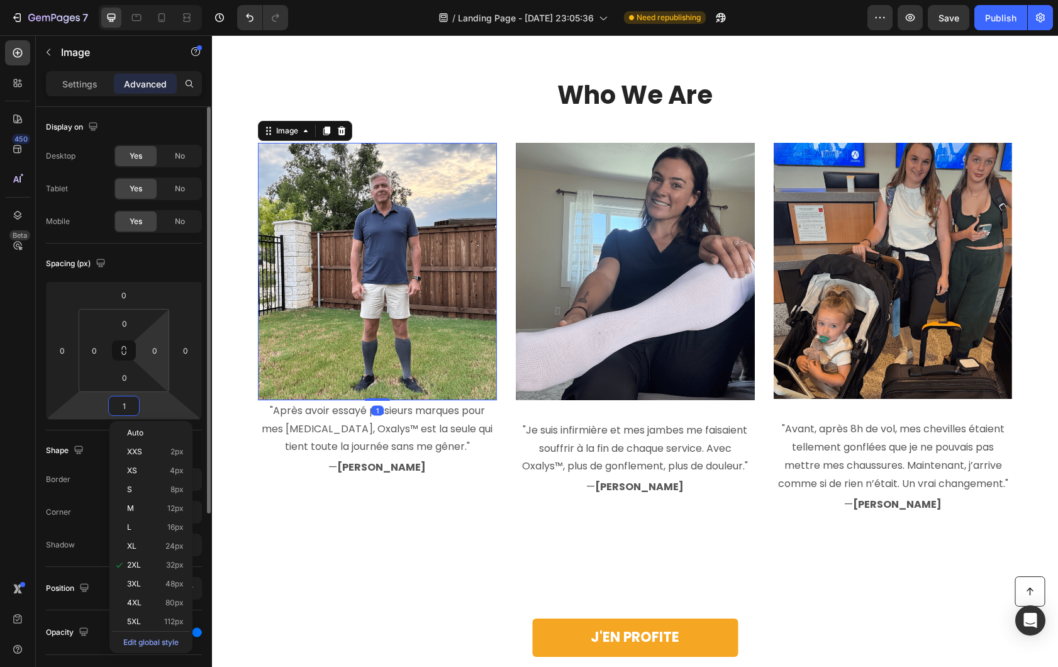
type input "15"
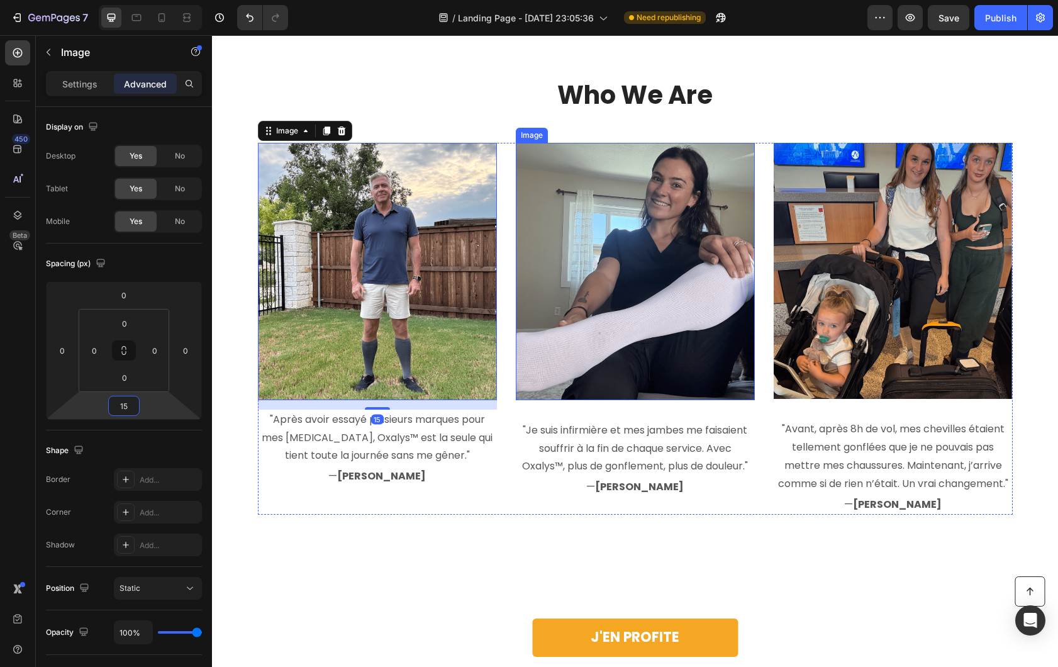
click at [584, 334] on img at bounding box center [635, 271] width 239 height 257
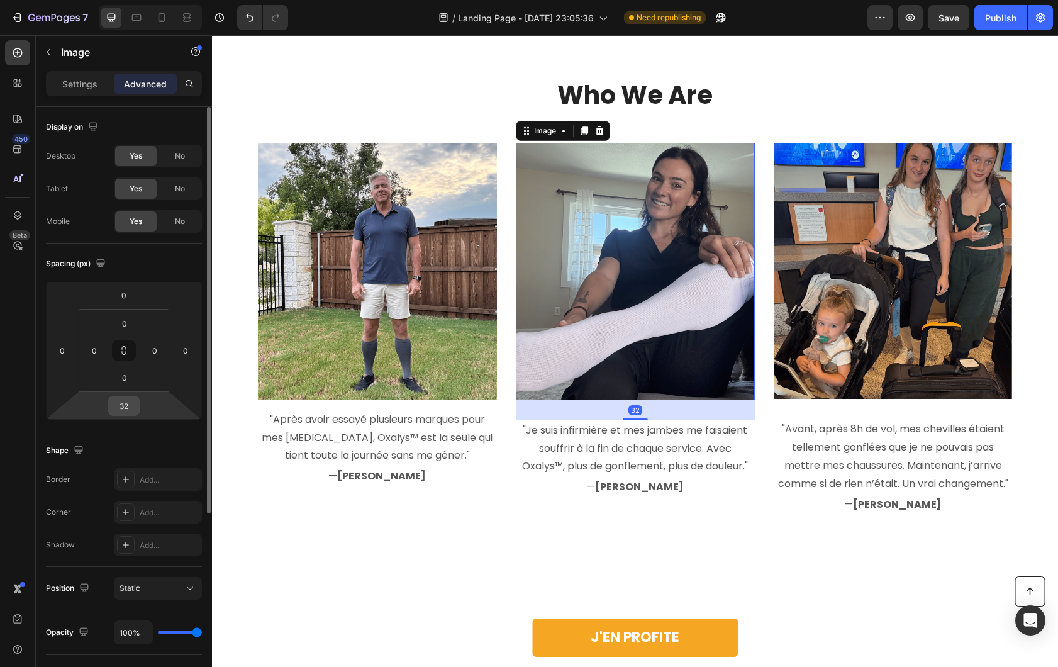
click at [137, 406] on div "32" at bounding box center [123, 406] width 31 height 20
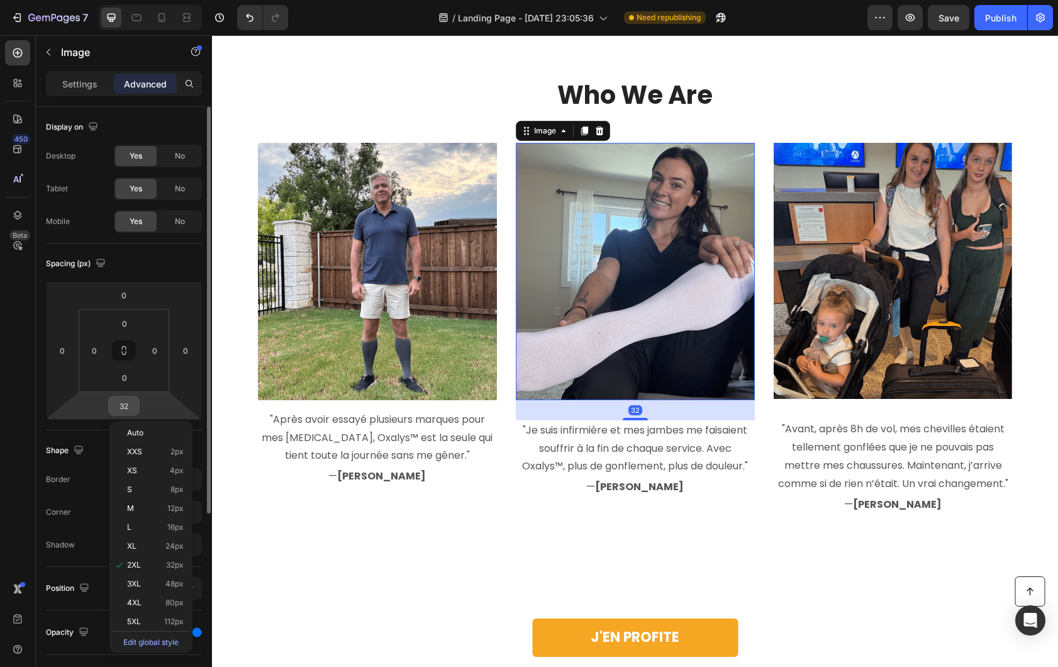
click at [131, 406] on input "32" at bounding box center [123, 405] width 25 height 19
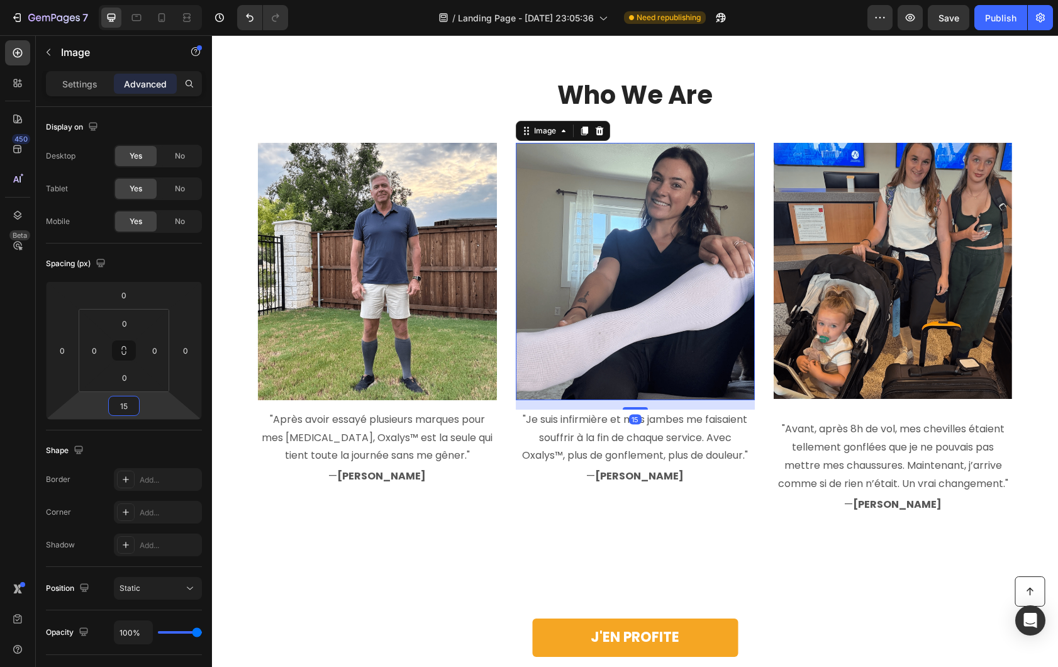
type input "15"
click at [718, 376] on img at bounding box center [635, 271] width 239 height 257
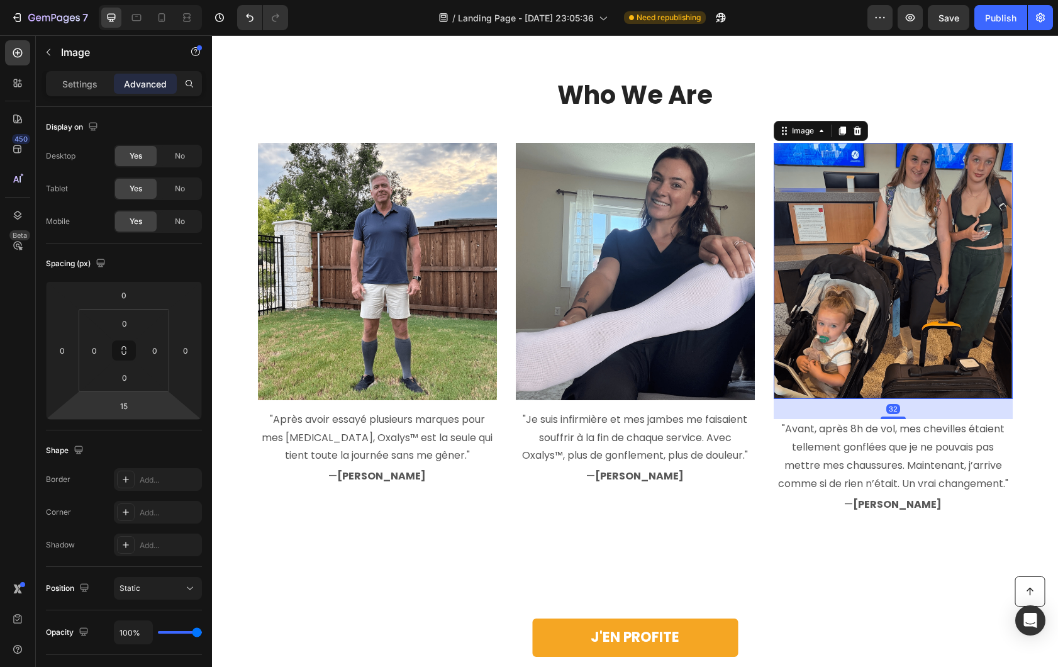
click at [774, 366] on img at bounding box center [893, 271] width 239 height 257
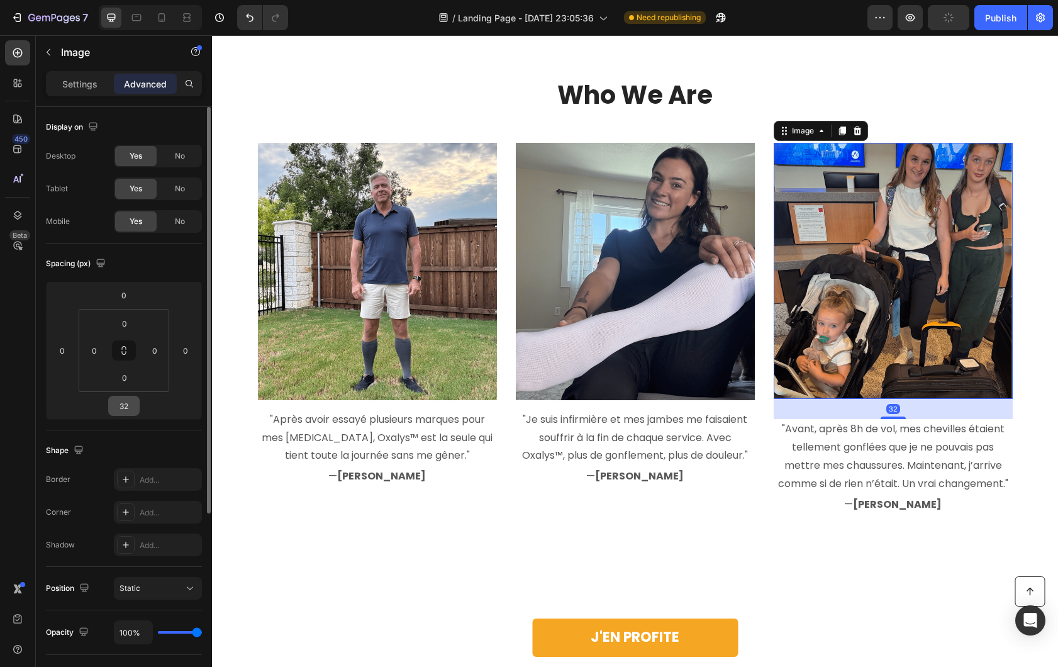
click at [124, 408] on input "32" at bounding box center [123, 405] width 25 height 19
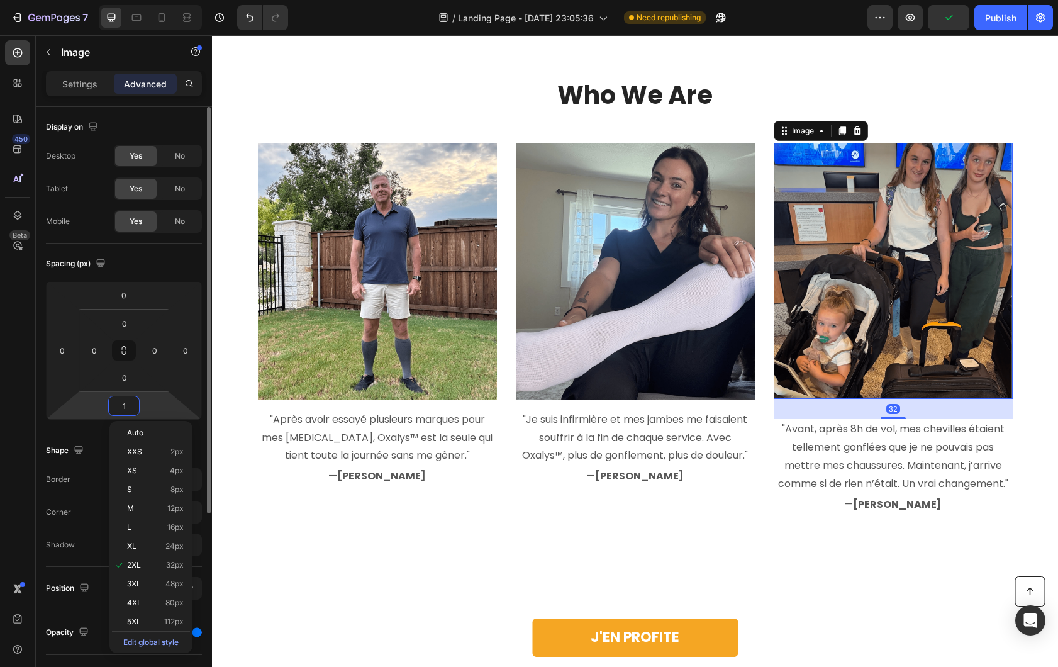
type input "15"
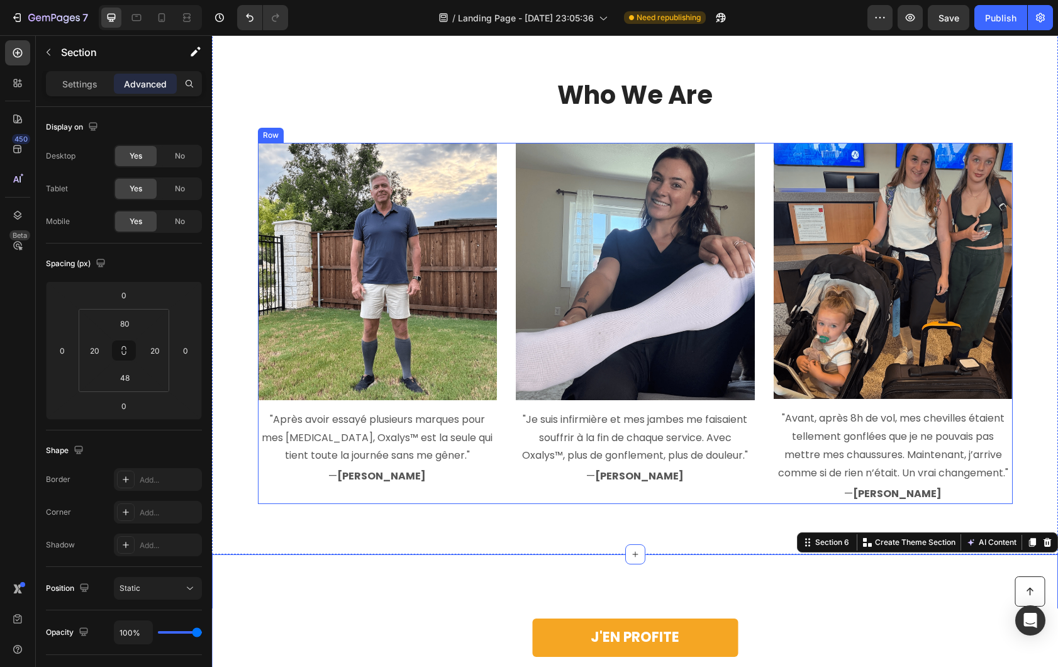
click at [365, 490] on div "Image "Après avoir essayé plusieurs marques pour mes varices, Oxalys™ est la se…" at bounding box center [377, 324] width 239 height 362
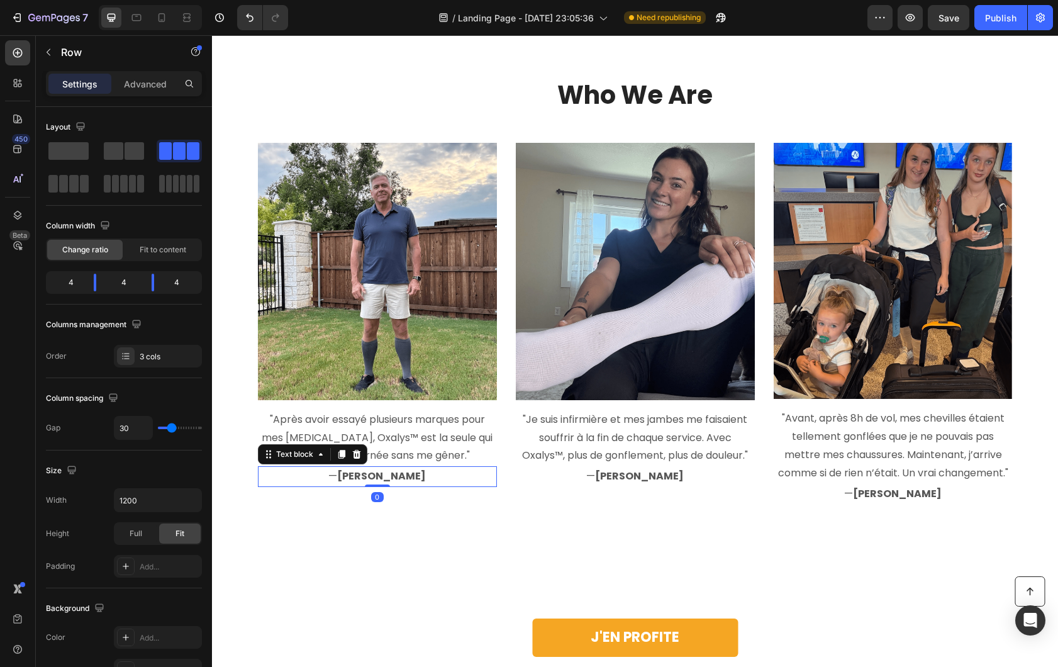
click at [381, 477] on strong "[PERSON_NAME]" at bounding box center [381, 476] width 89 height 14
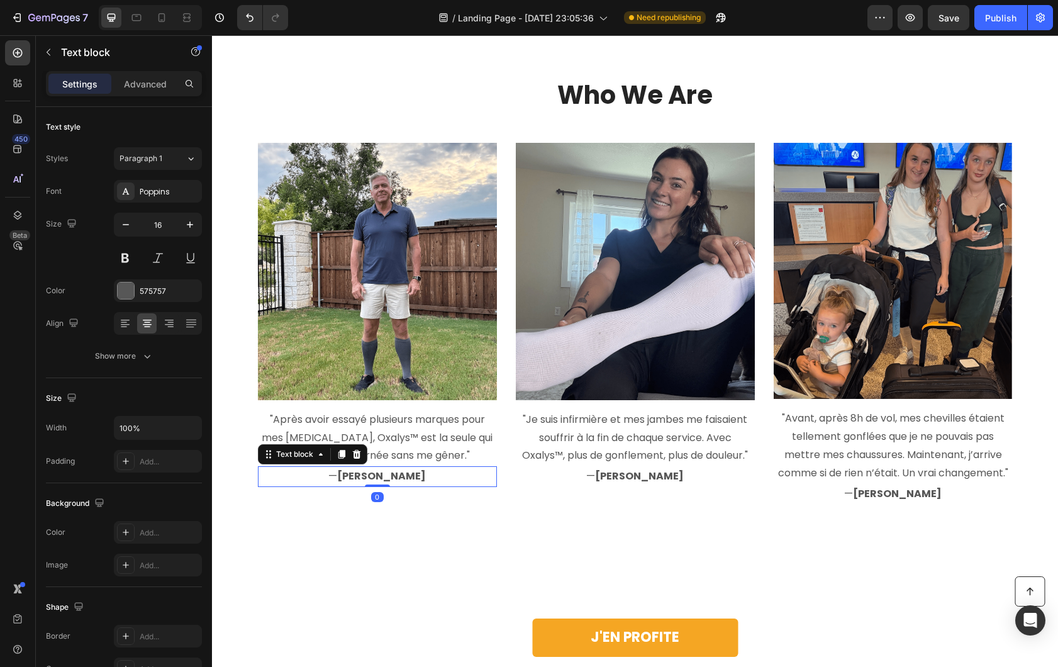
click at [135, 95] on div "Settings Advanced" at bounding box center [124, 83] width 156 height 25
click at [138, 92] on div "Advanced" at bounding box center [145, 84] width 63 height 20
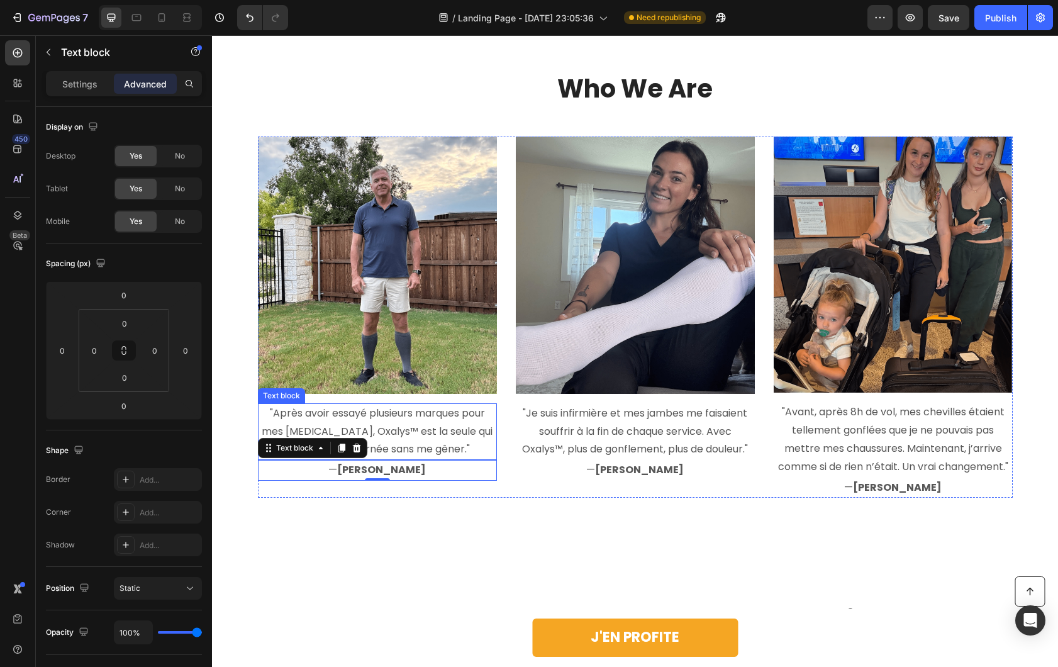
scroll to position [2698, 0]
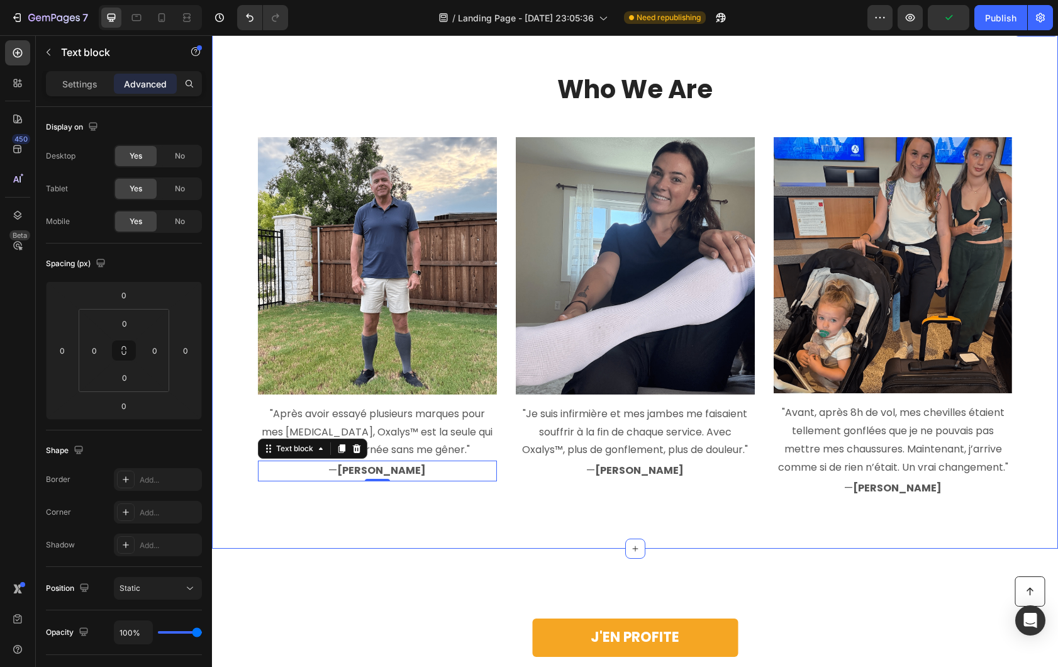
click at [412, 515] on div "Who We Are Heading Row Image "Après avoir essayé plusieurs marques pour mes var…" at bounding box center [635, 285] width 846 height 528
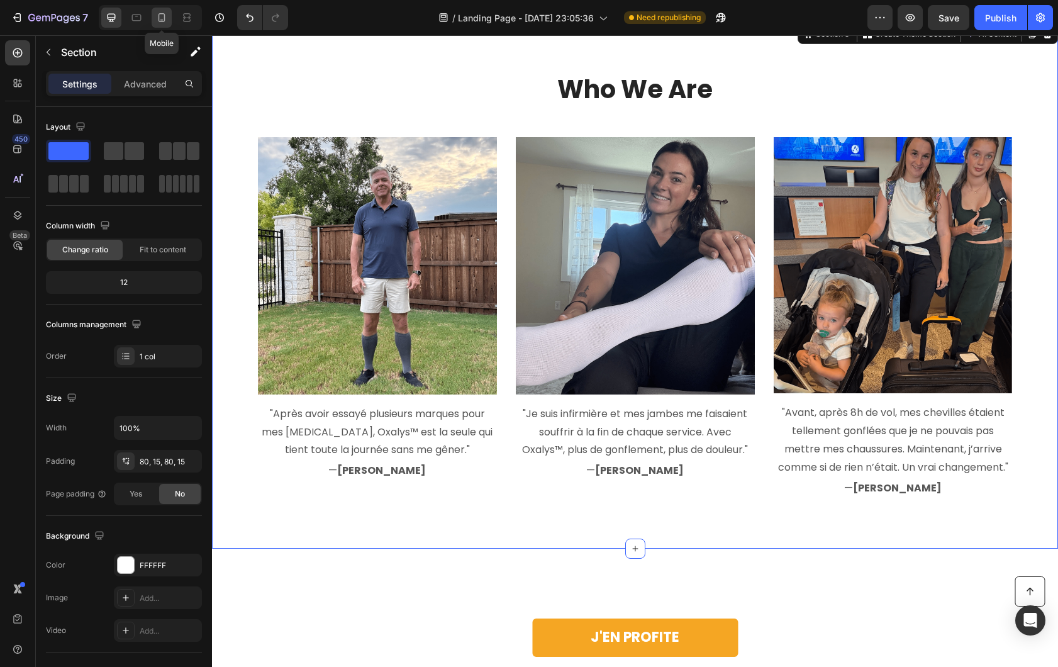
click at [166, 23] on icon at bounding box center [161, 17] width 13 height 13
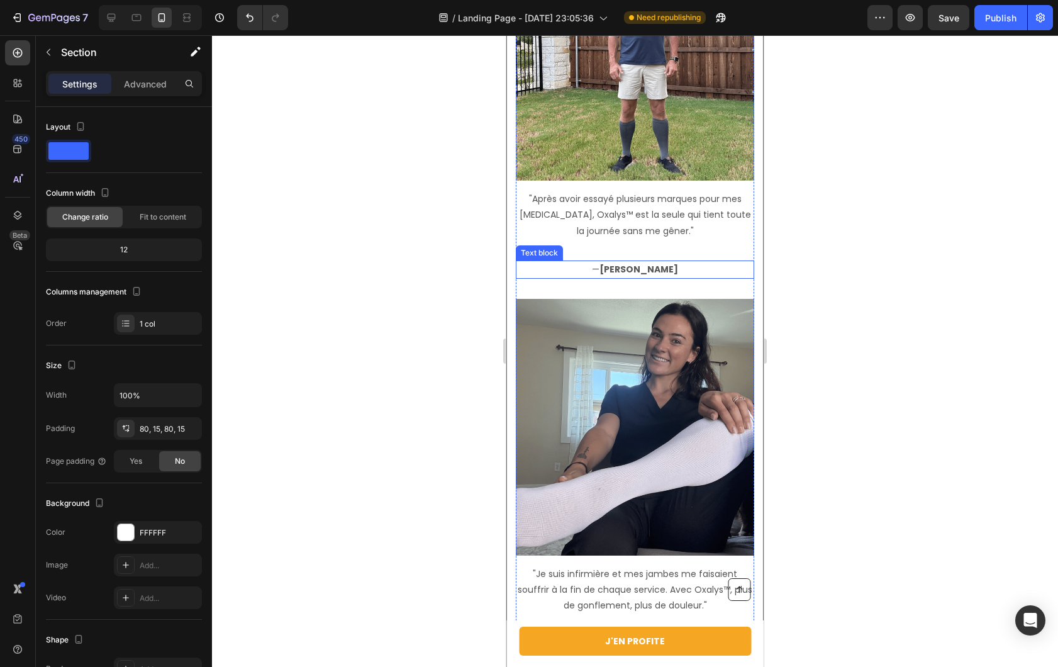
scroll to position [2905, 0]
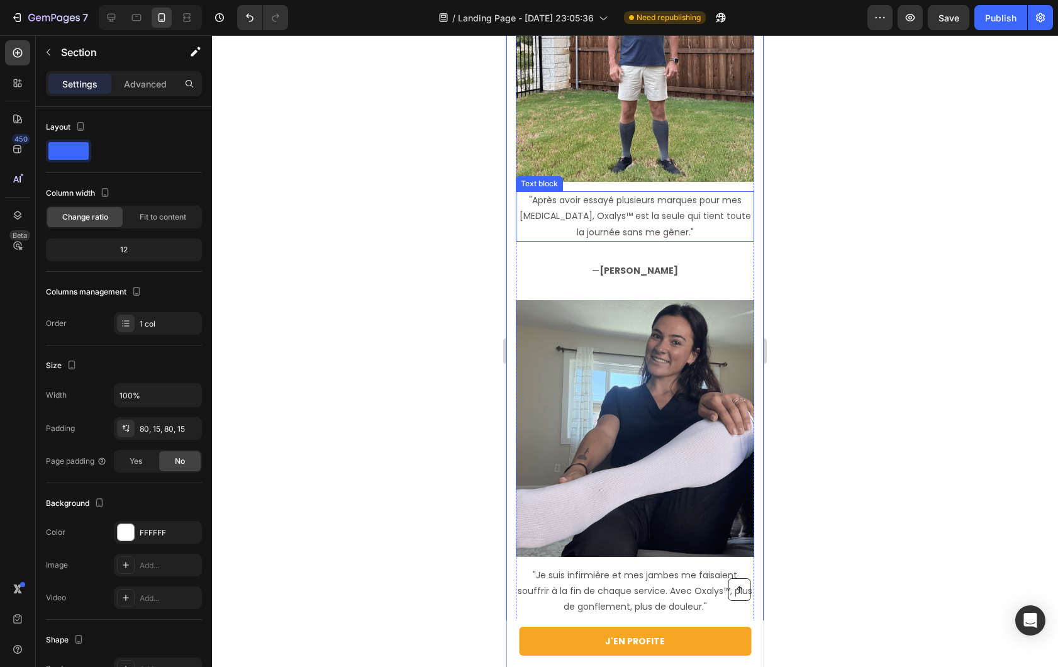
click at [669, 228] on p ""Après avoir essayé plusieurs marques pour mes [MEDICAL_DATA], Oxalys™ est la s…" at bounding box center [635, 217] width 236 height 48
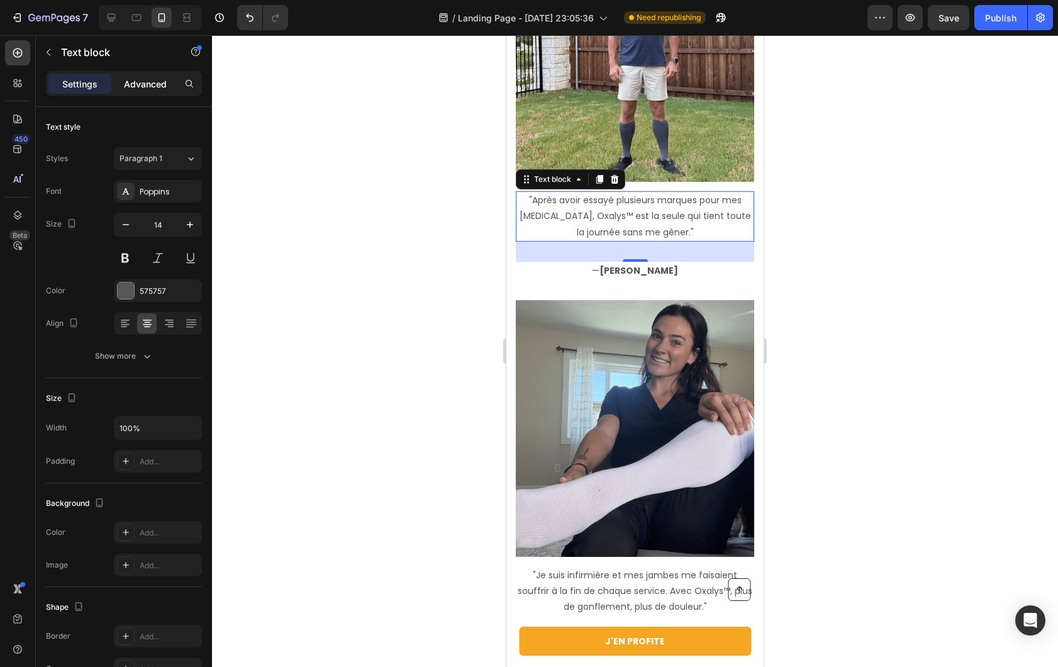
click at [148, 82] on p "Advanced" at bounding box center [145, 83] width 43 height 13
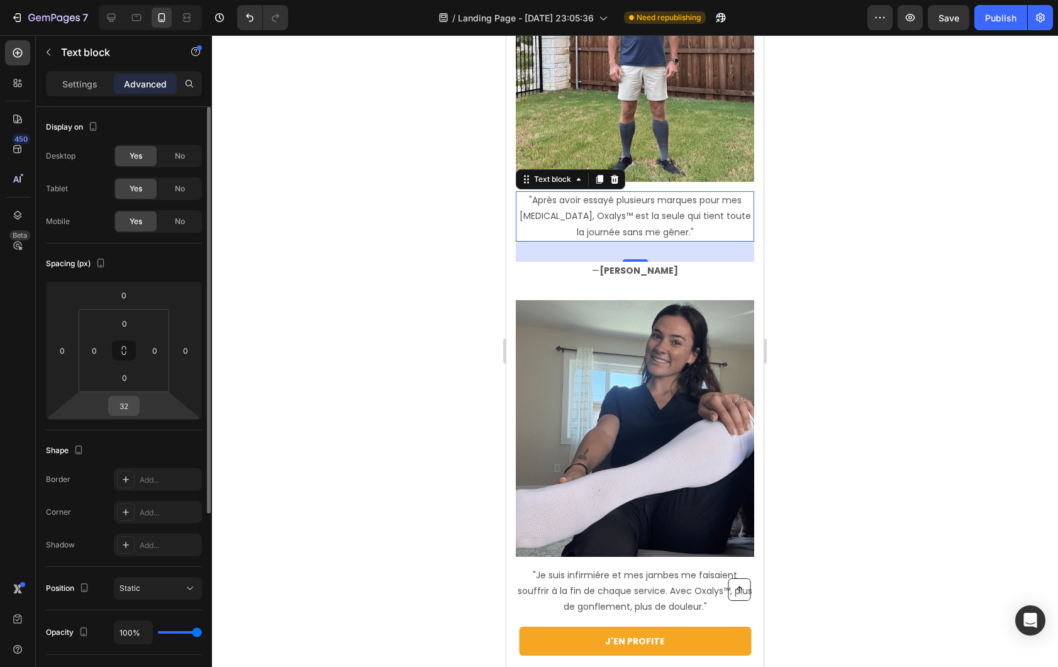
click at [133, 413] on input "32" at bounding box center [123, 405] width 25 height 19
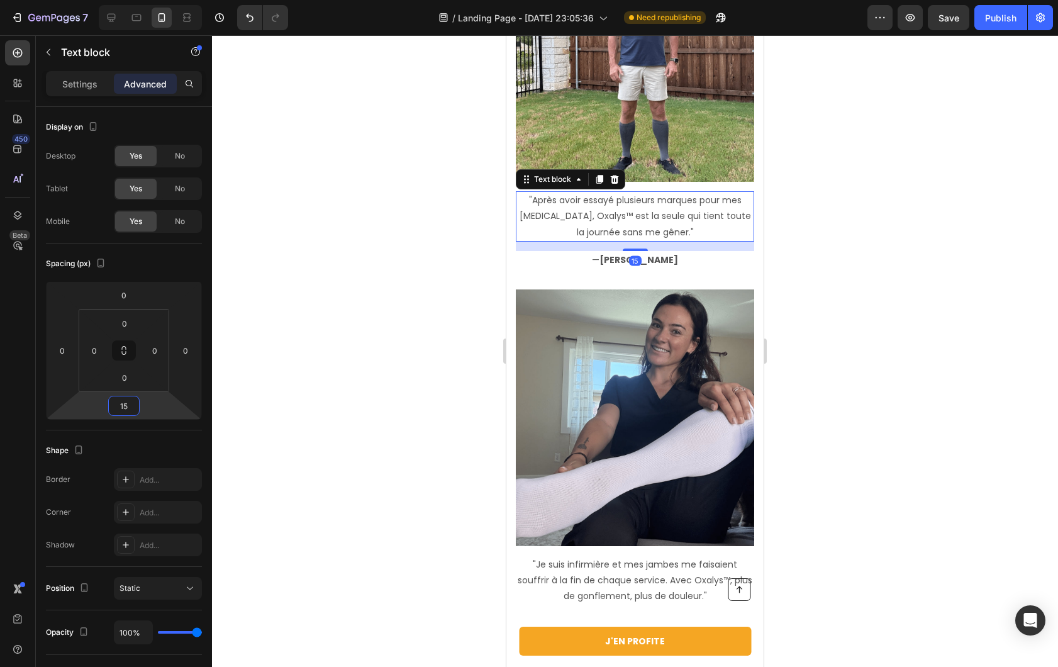
type input "15"
click at [389, 362] on div at bounding box center [635, 351] width 846 height 632
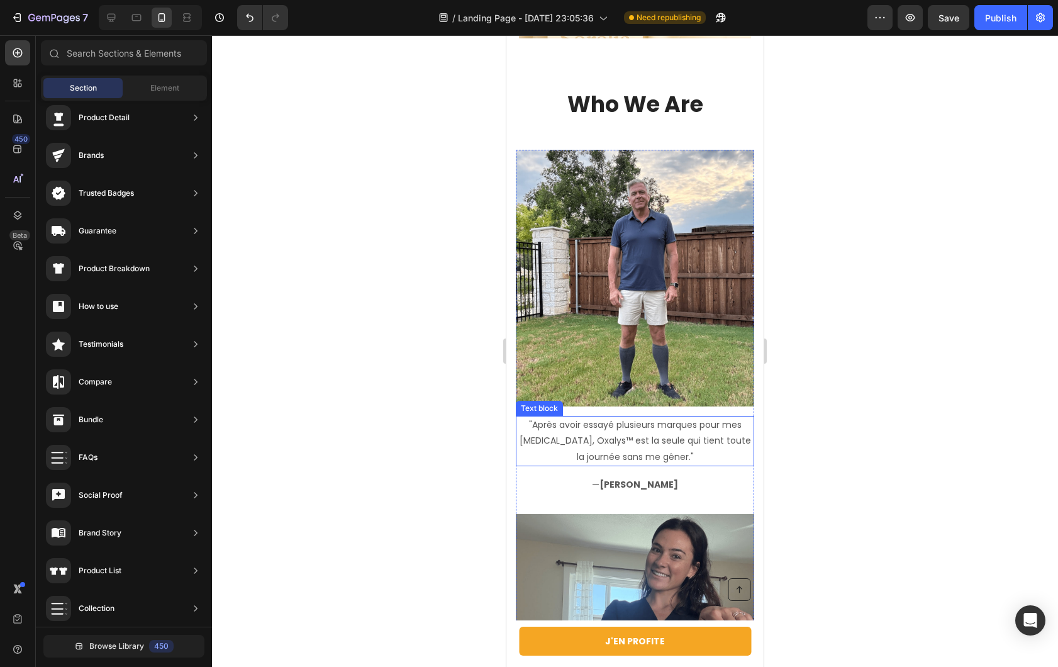
click at [651, 439] on p ""Après avoir essayé plusieurs marques pour mes [MEDICAL_DATA], Oxalys™ est la s…" at bounding box center [635, 441] width 236 height 48
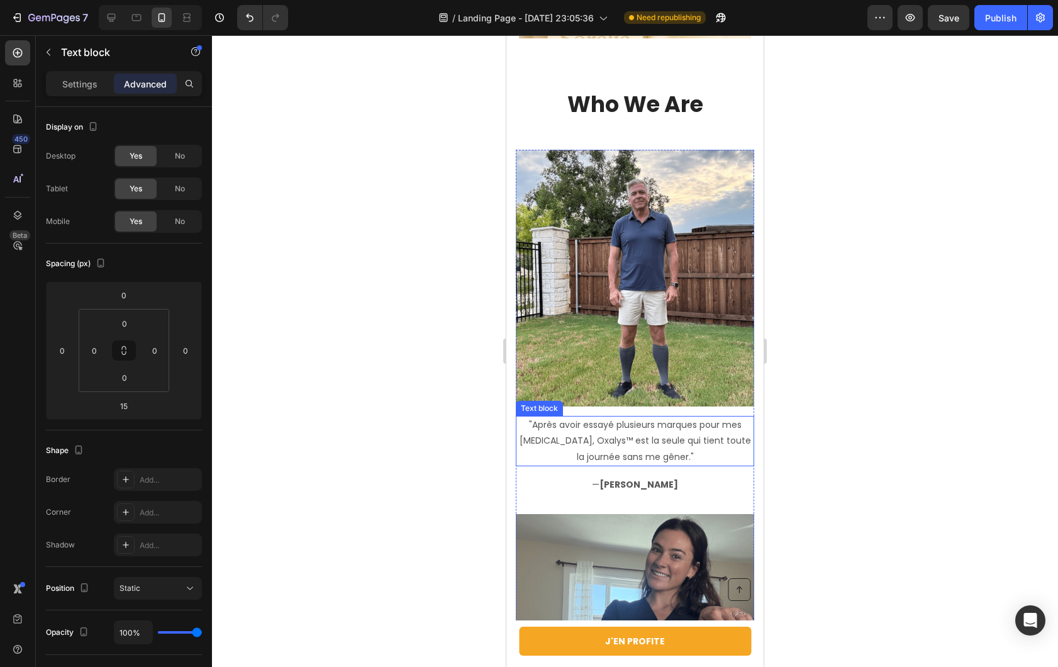
scroll to position [2681, 0]
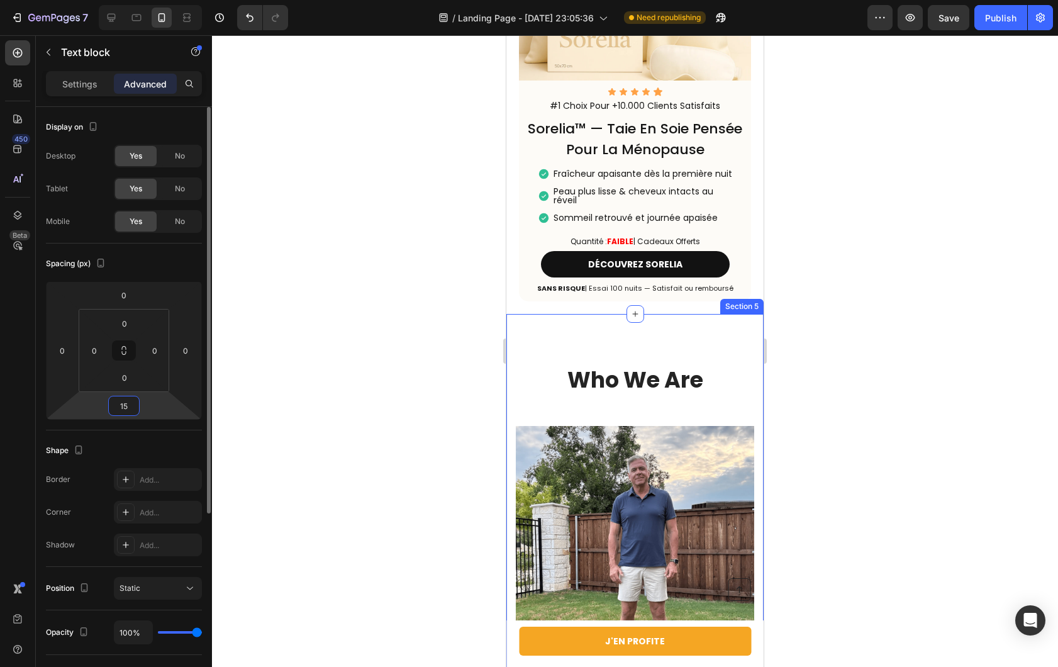
click at [120, 400] on input "15" at bounding box center [123, 405] width 25 height 19
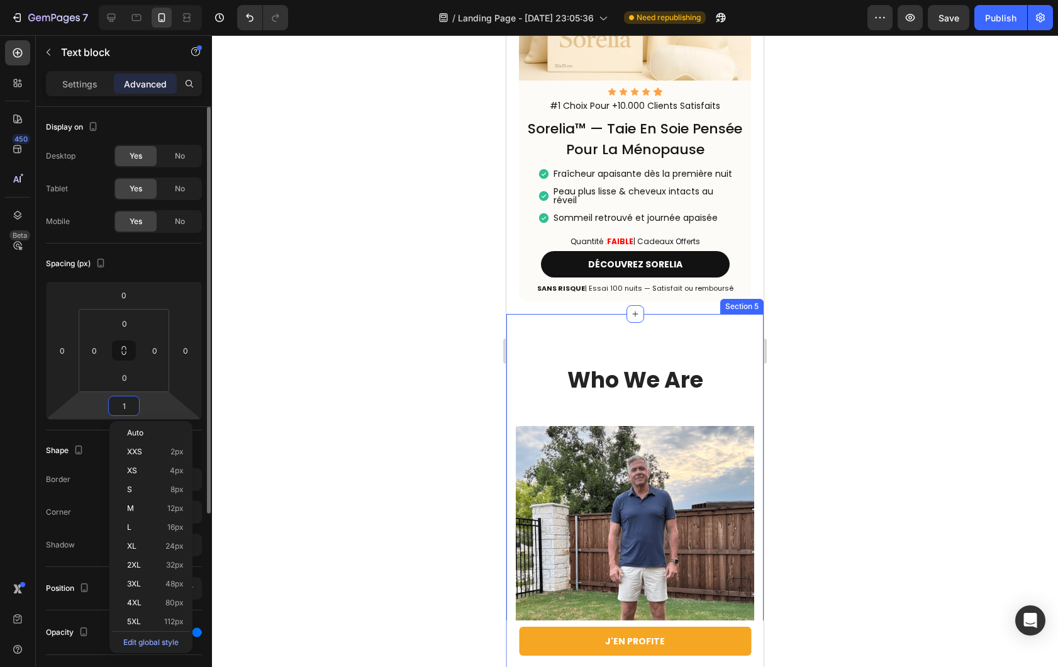
type input "10"
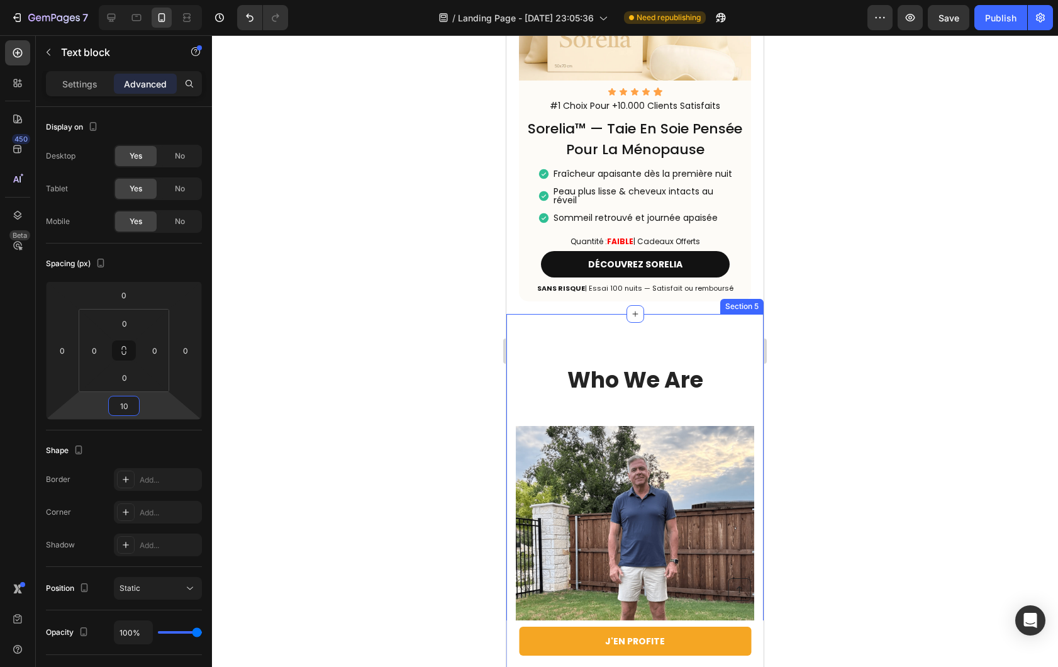
click at [440, 371] on div at bounding box center [635, 351] width 846 height 632
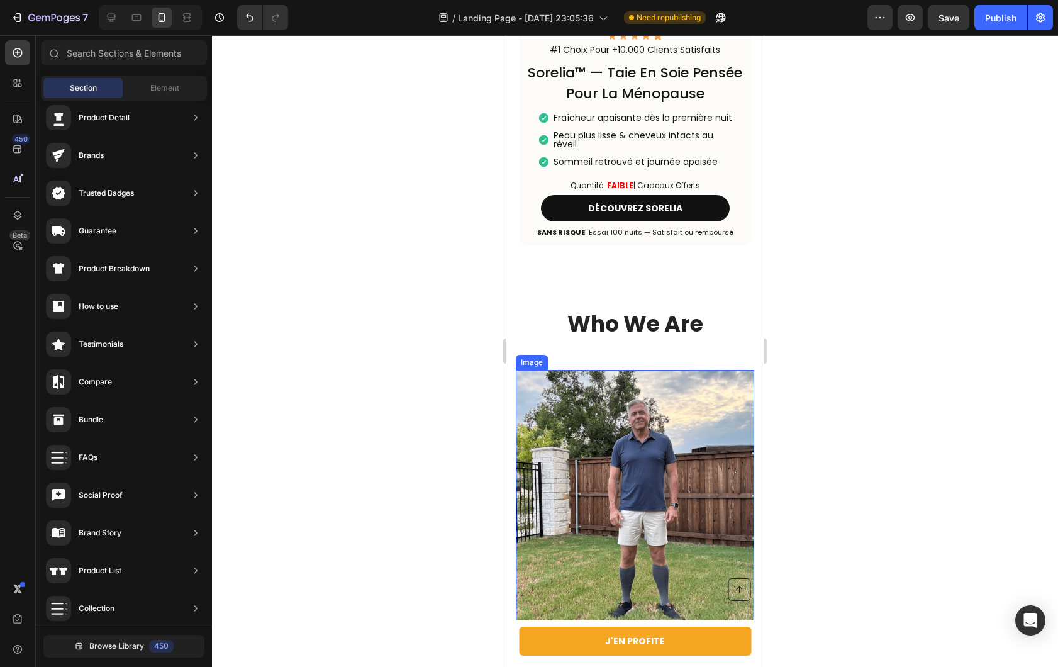
scroll to position [2739, 0]
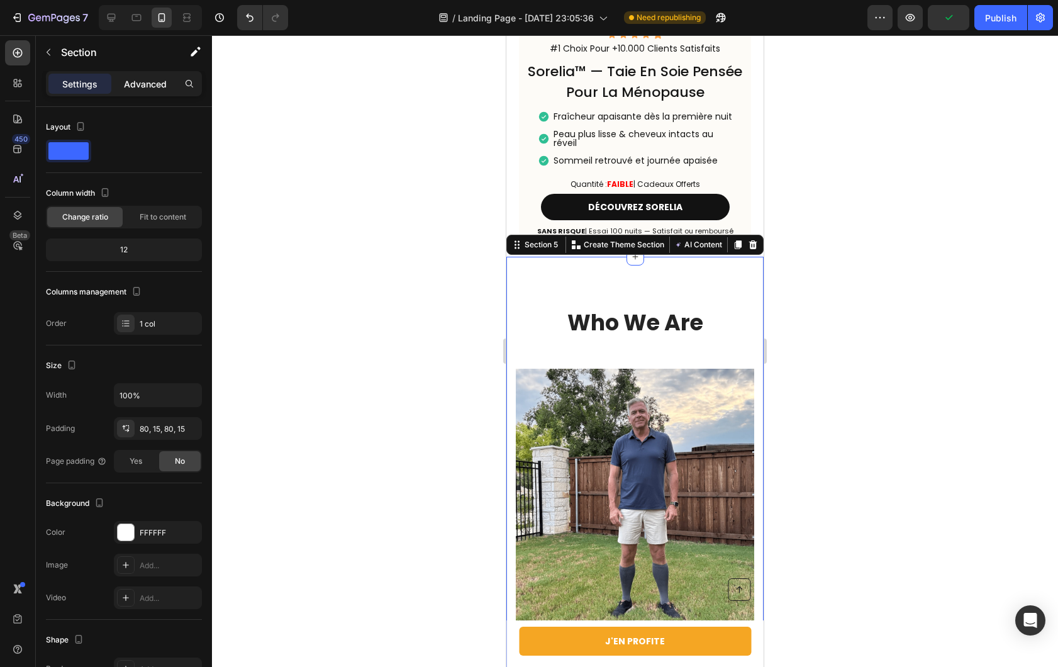
click at [138, 89] on p "Advanced" at bounding box center [145, 83] width 43 height 13
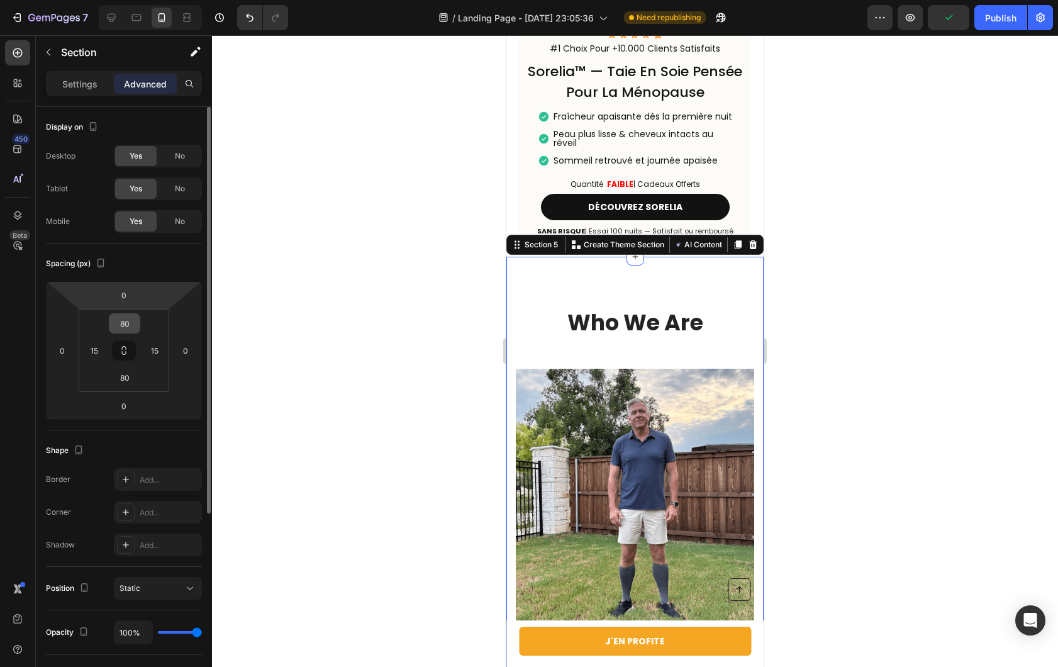
click at [131, 323] on input "80" at bounding box center [124, 323] width 25 height 19
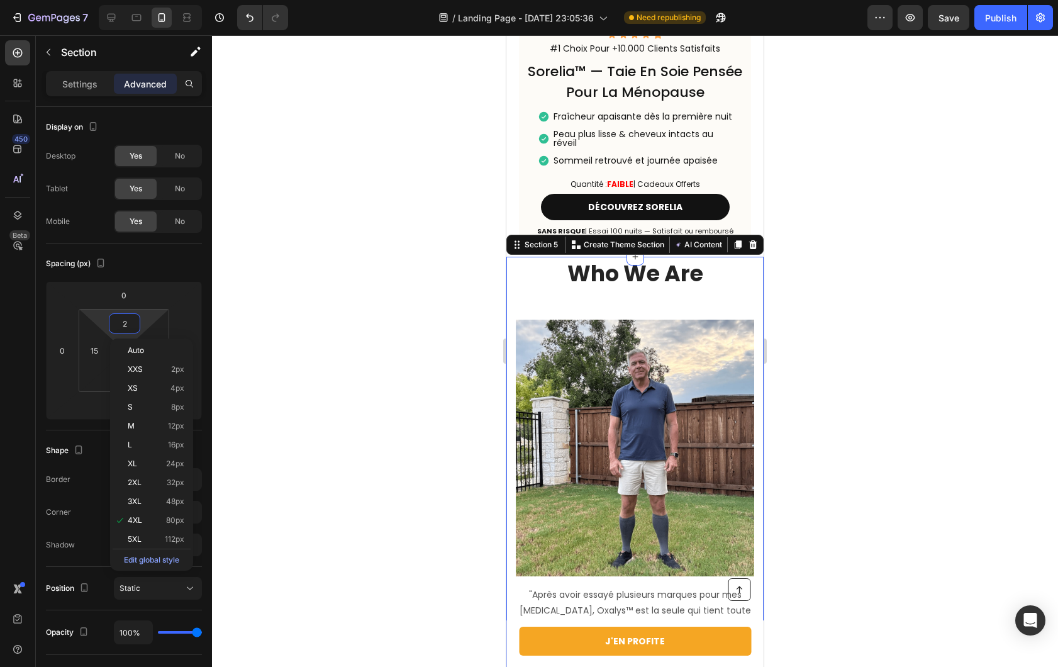
type input "20"
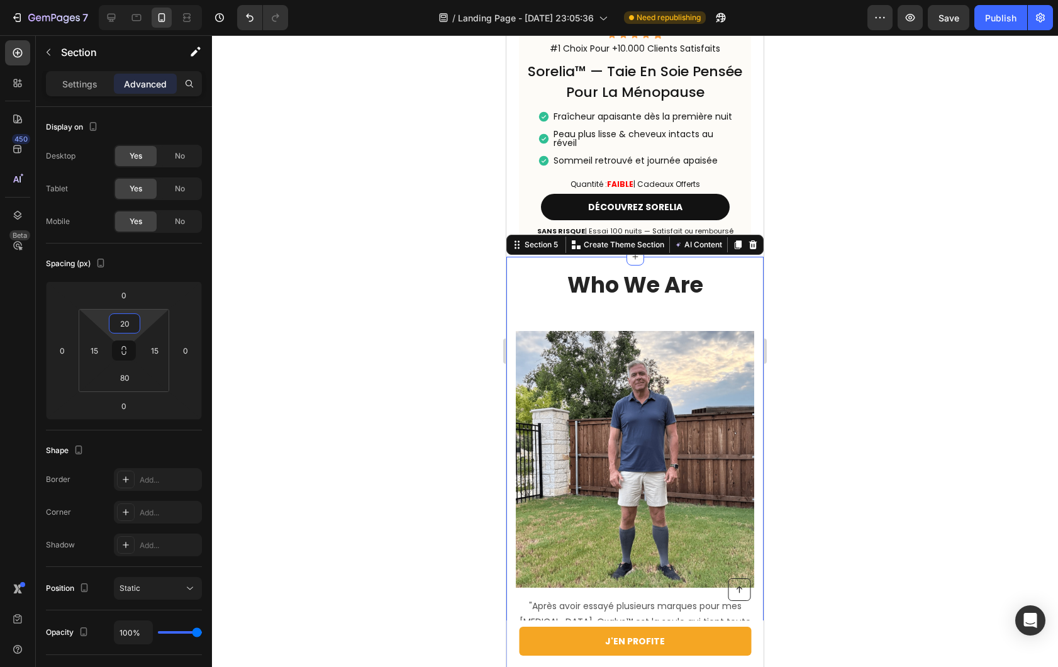
click at [388, 313] on div at bounding box center [635, 351] width 846 height 632
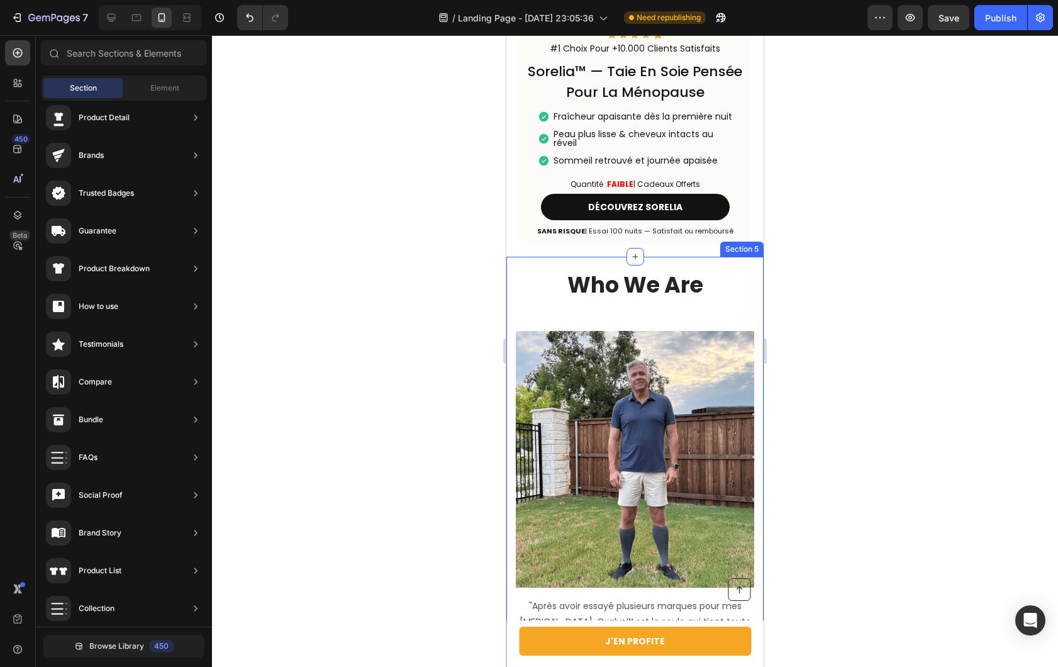
scroll to position [2735, 0]
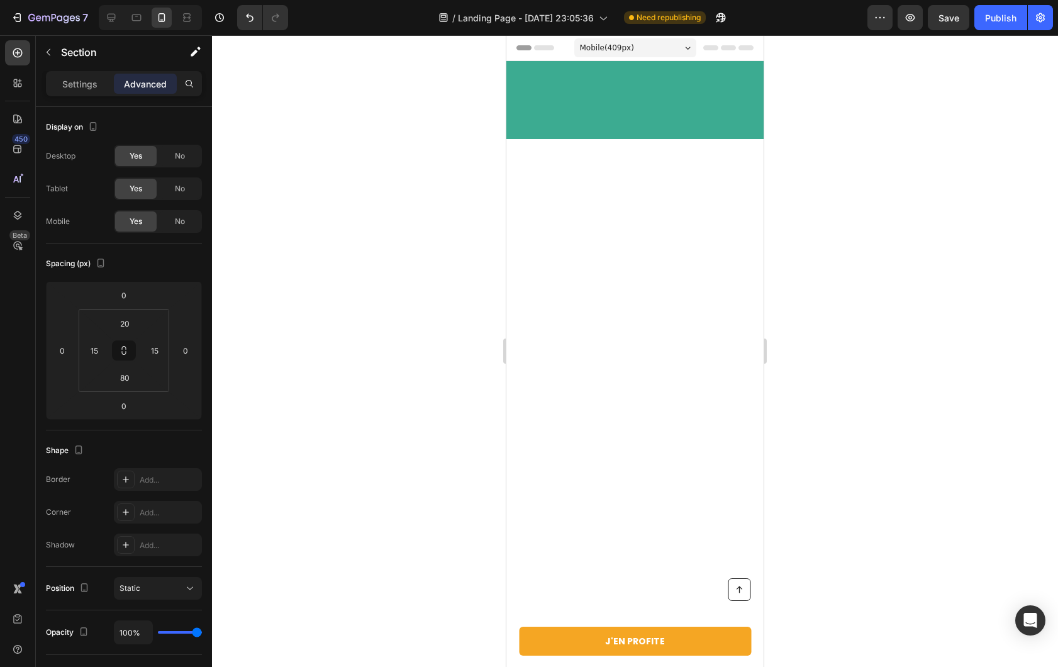
scroll to position [2735, 0]
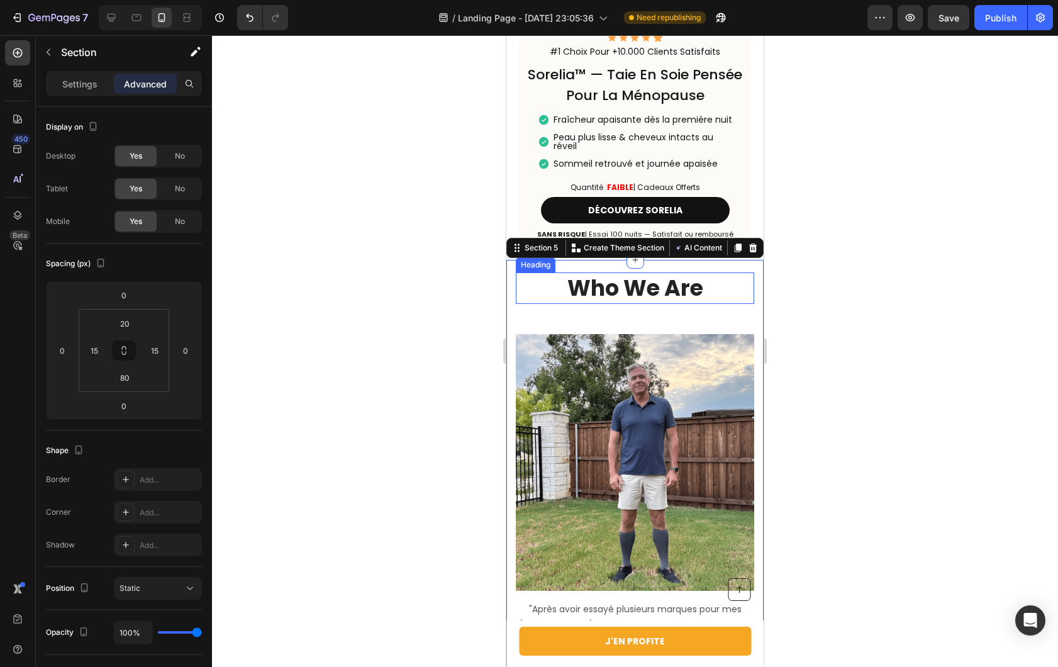
click at [593, 292] on p "Who We Are" at bounding box center [635, 288] width 236 height 29
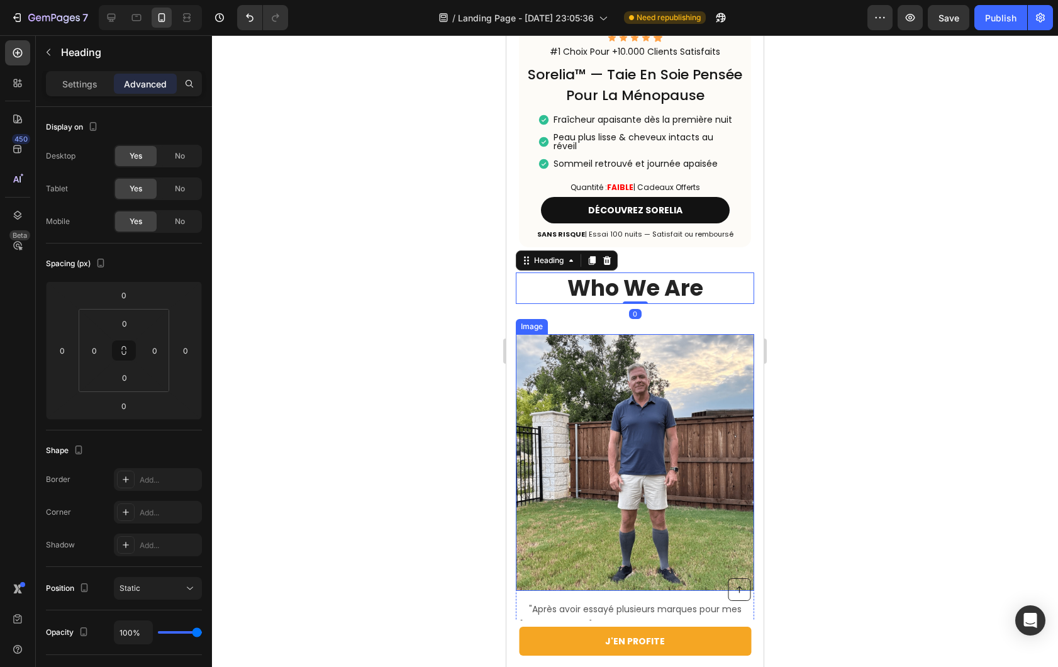
click at [565, 350] on img at bounding box center [635, 462] width 238 height 257
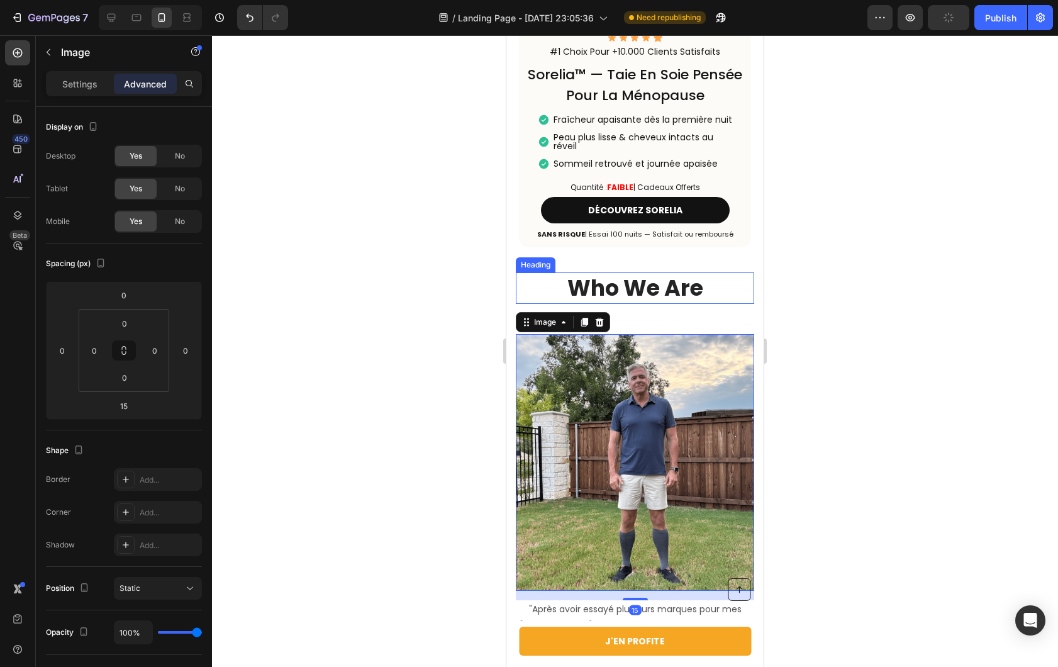
click at [612, 283] on p "Who We Are" at bounding box center [635, 288] width 236 height 29
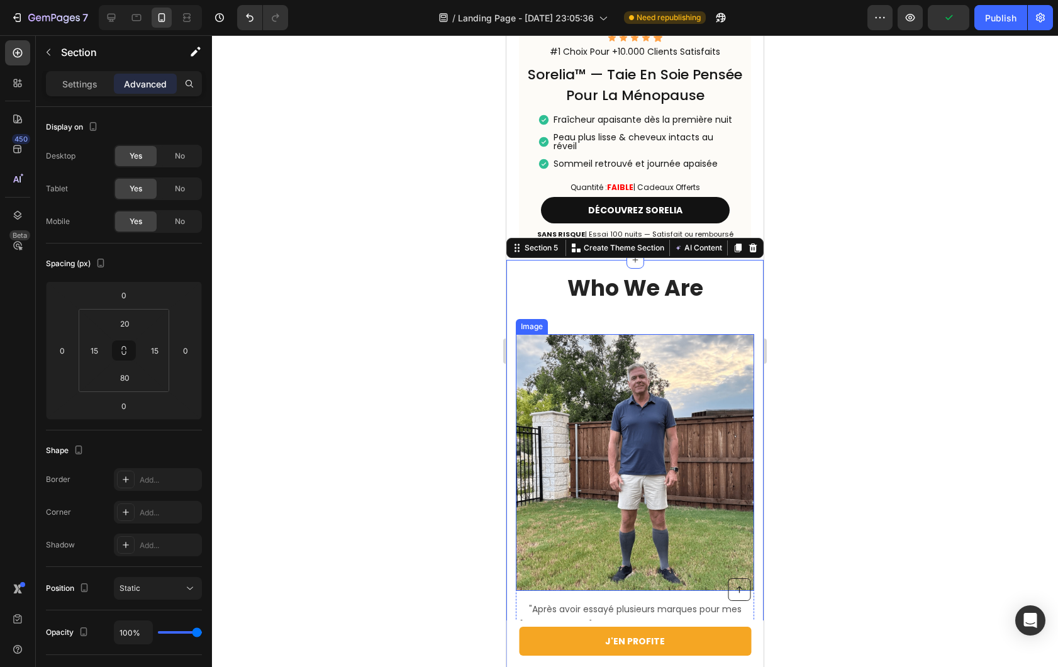
click at [580, 345] on img at bounding box center [635, 462] width 238 height 257
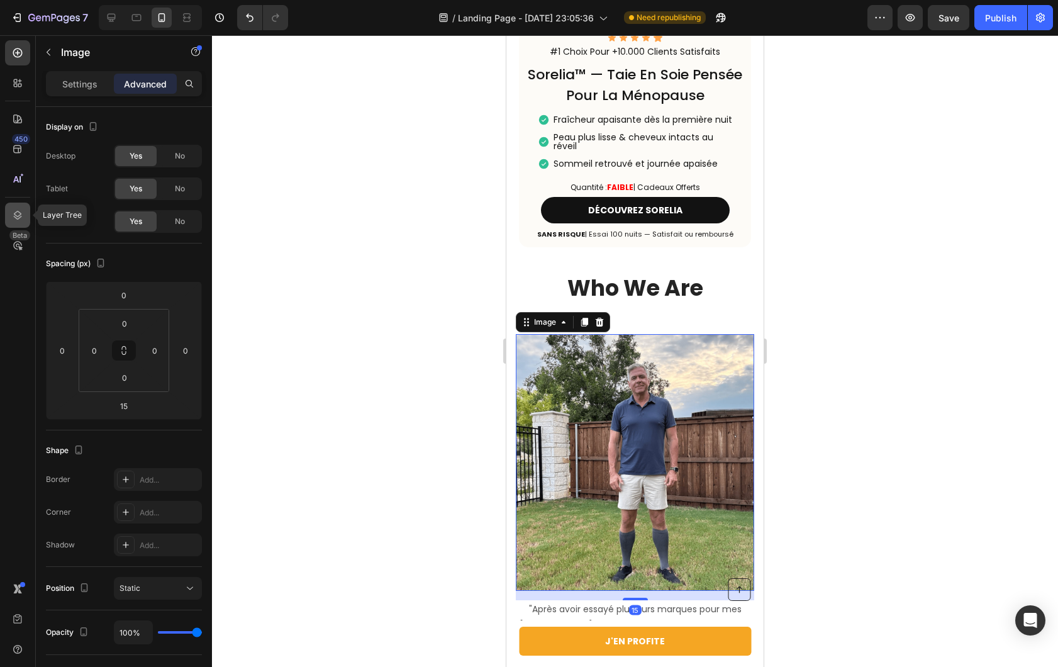
click at [14, 214] on icon at bounding box center [18, 215] width 8 height 9
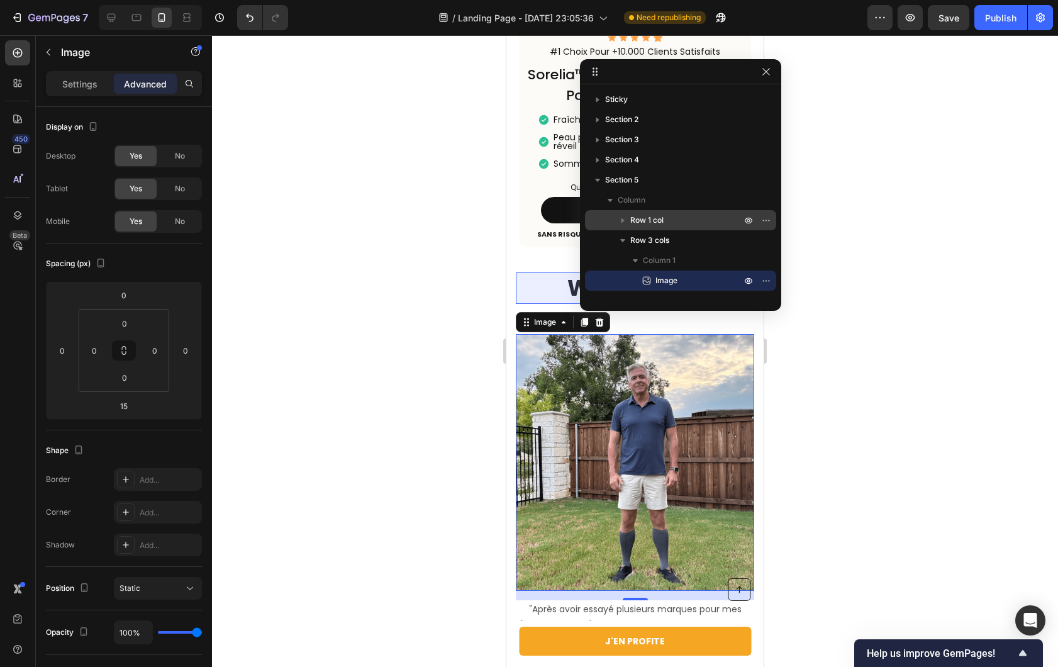
click at [636, 226] on span "Row 1 col" at bounding box center [646, 220] width 33 height 13
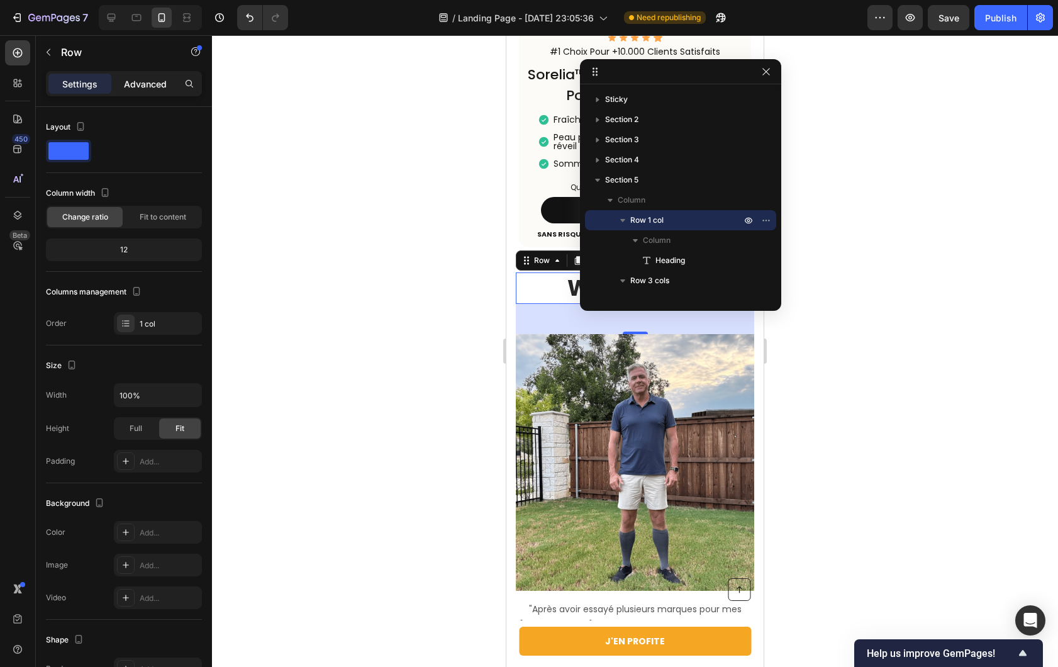
click at [126, 84] on p "Advanced" at bounding box center [145, 83] width 43 height 13
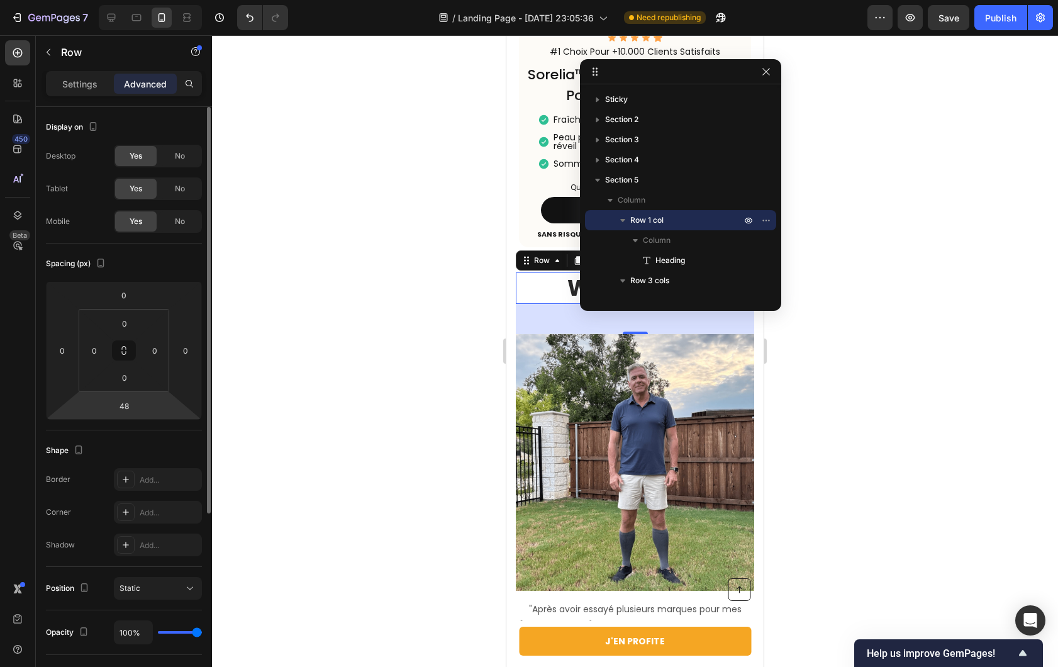
click at [124, 410] on input "48" at bounding box center [123, 405] width 25 height 19
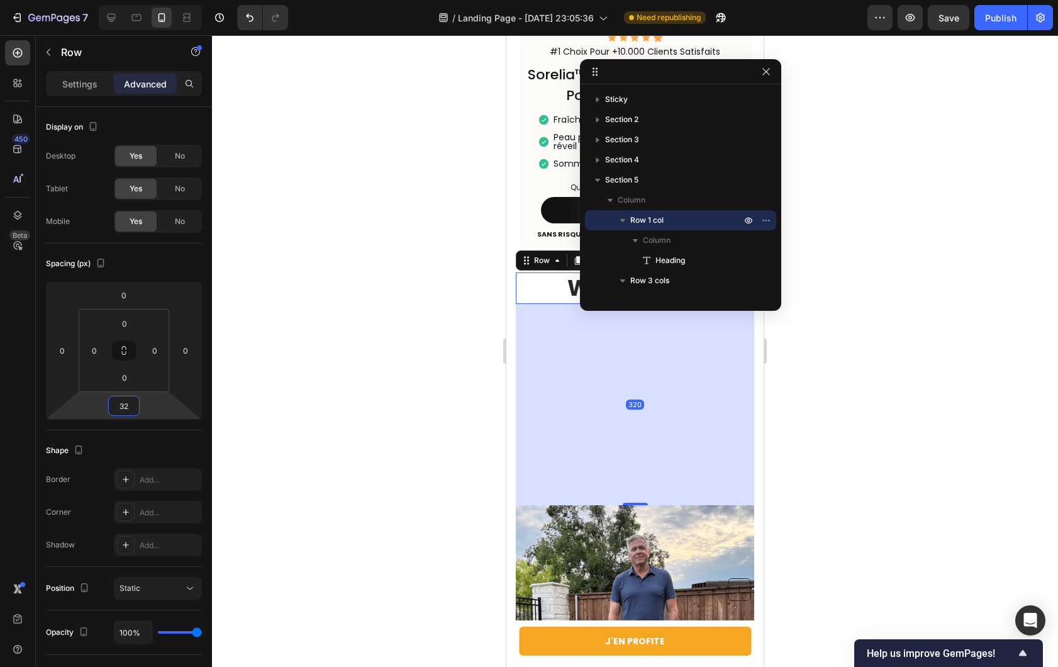
type input "3"
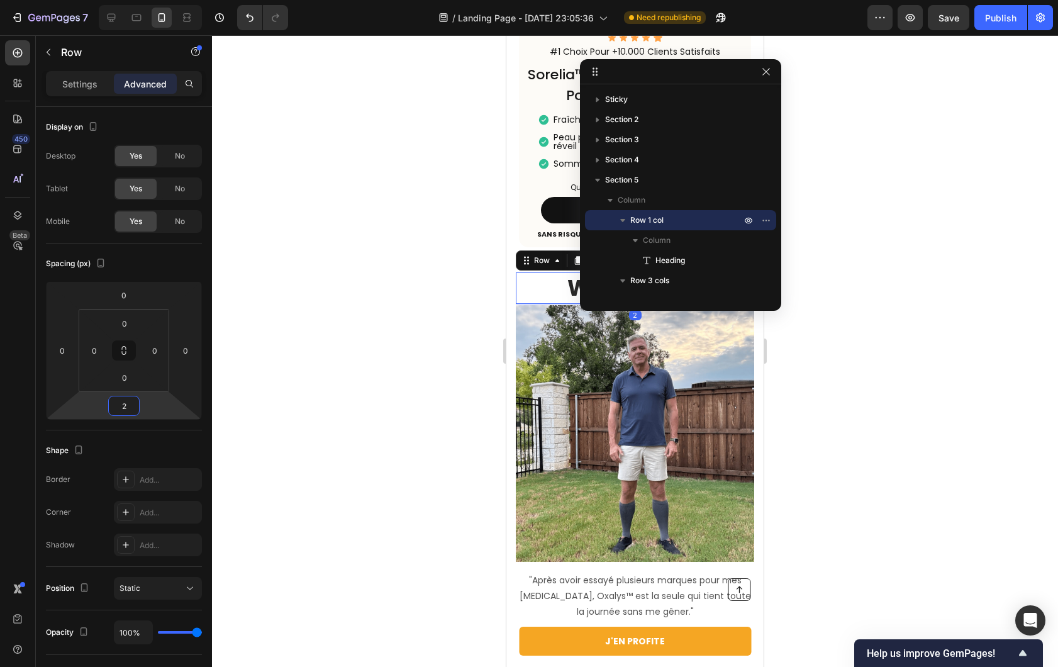
type input "20"
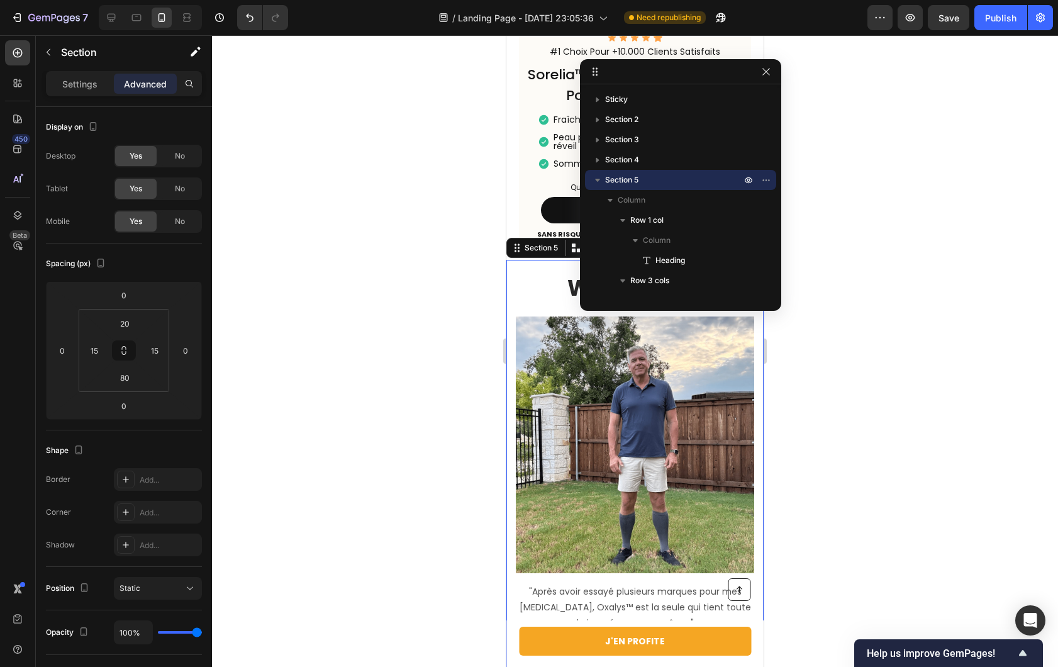
click at [481, 348] on div at bounding box center [635, 351] width 846 height 632
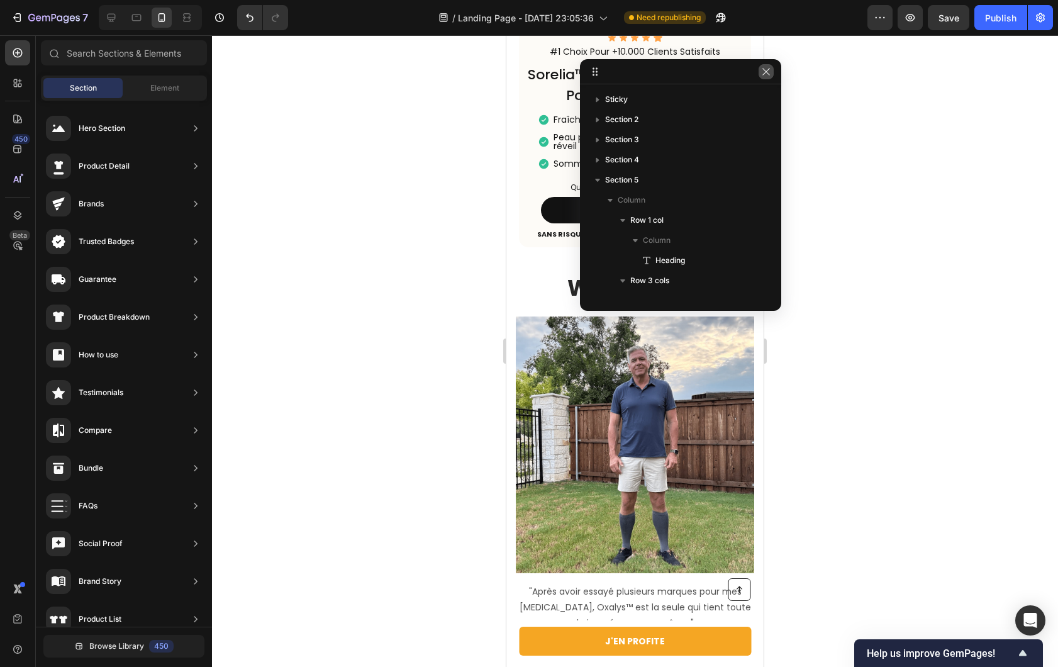
click at [773, 72] on button "button" at bounding box center [766, 71] width 15 height 15
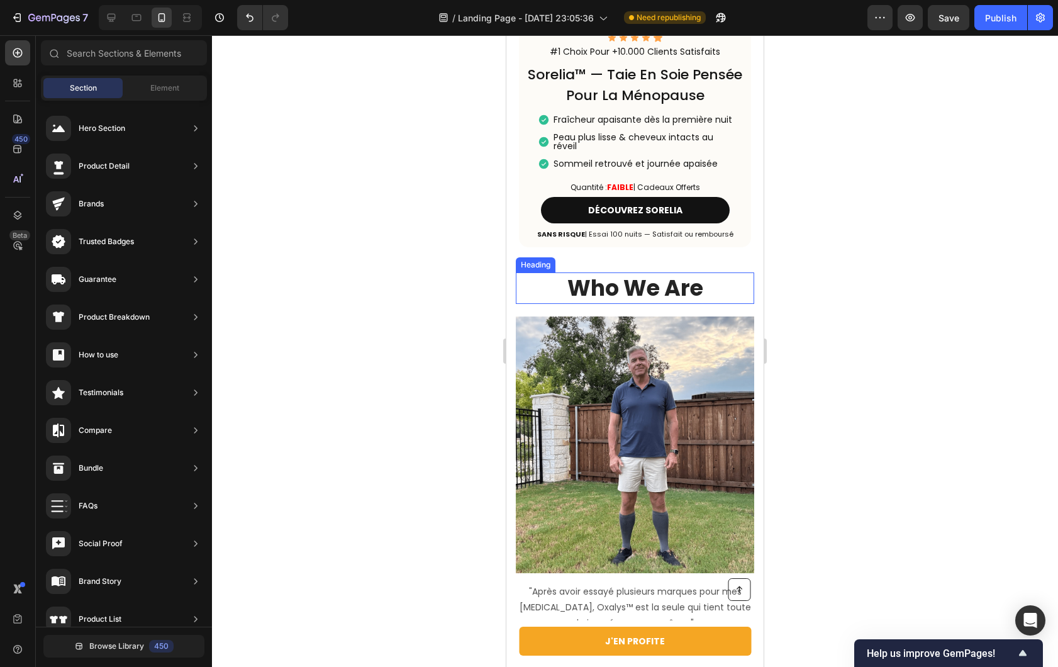
scroll to position [0, 0]
click at [617, 288] on p "Who We Are" at bounding box center [635, 288] width 236 height 29
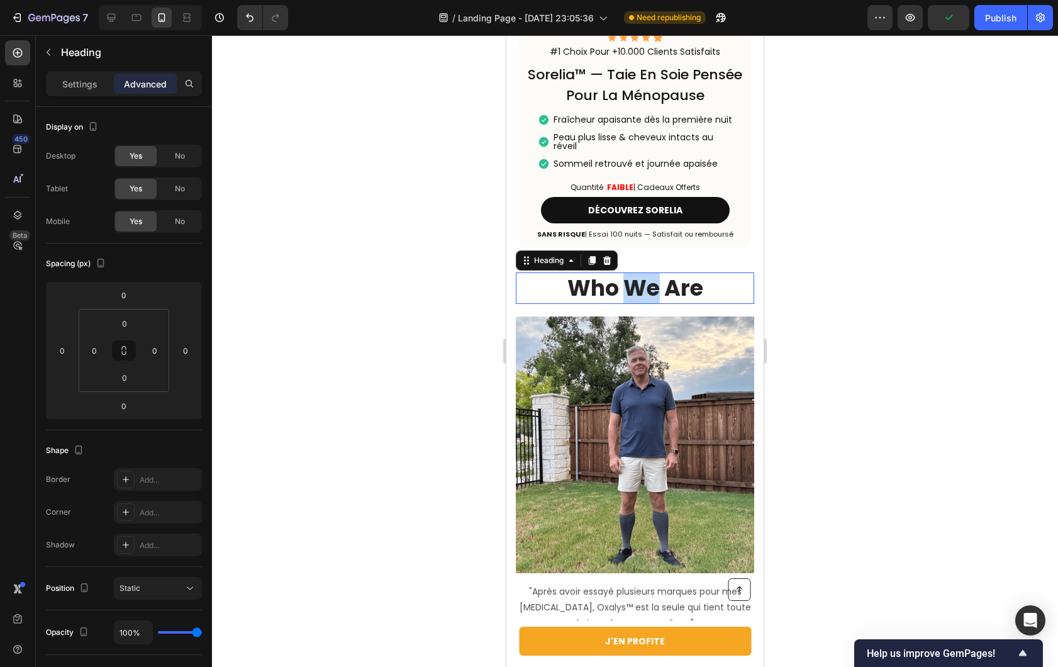
click at [617, 288] on p "Who We Are" at bounding box center [635, 288] width 236 height 29
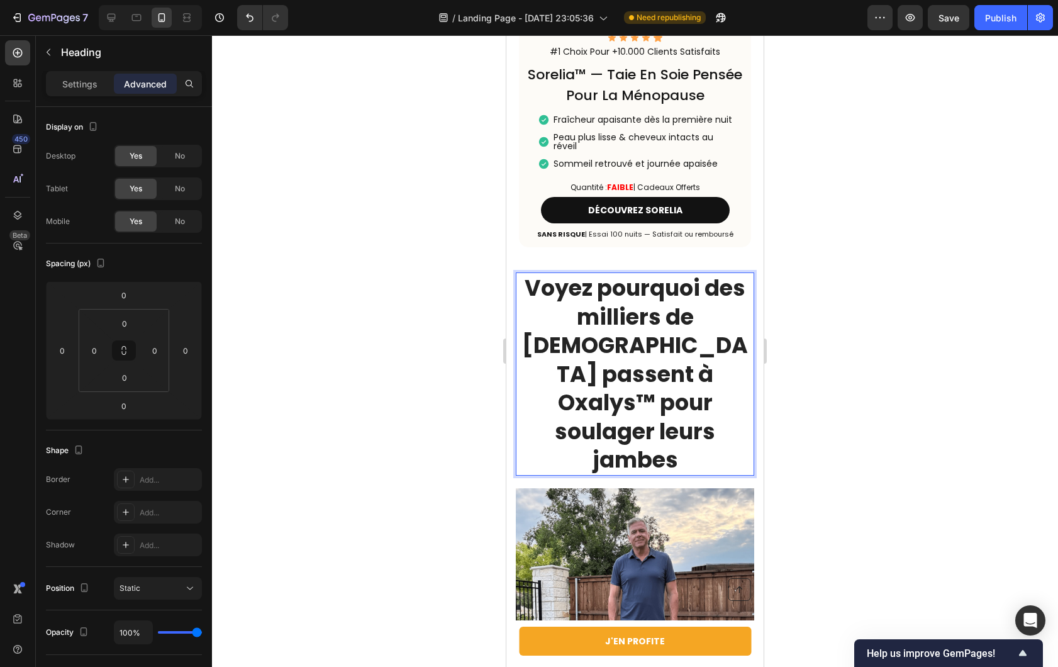
click at [922, 317] on div at bounding box center [635, 351] width 846 height 632
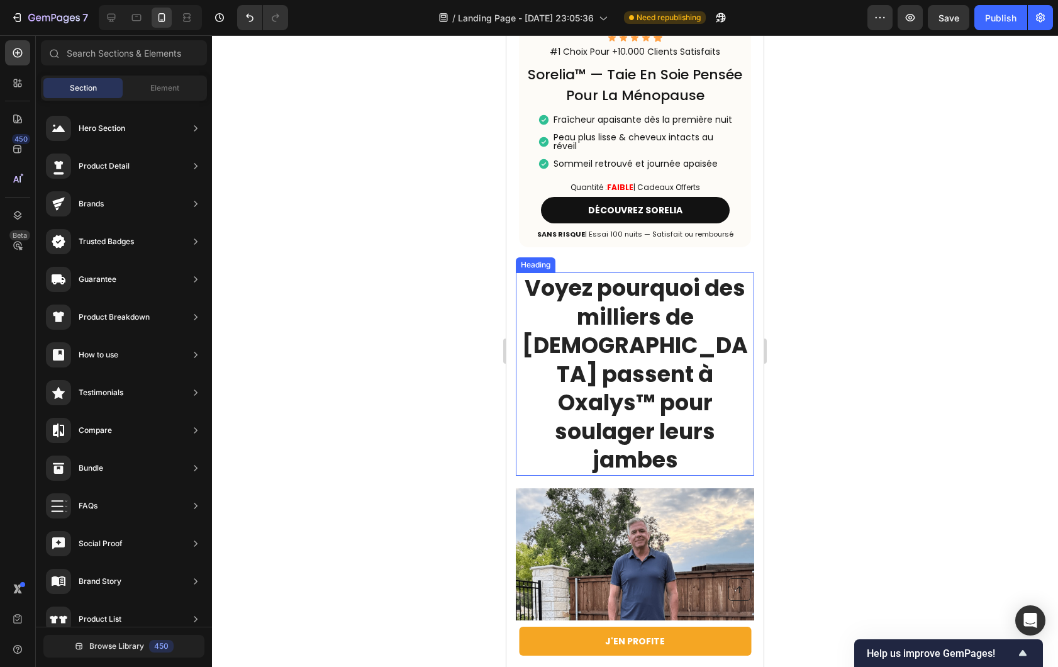
click at [734, 350] on p "Voyez pourquoi des milliers de [DEMOGRAPHIC_DATA] passent à Oxalys™ pour soulag…" at bounding box center [635, 374] width 236 height 201
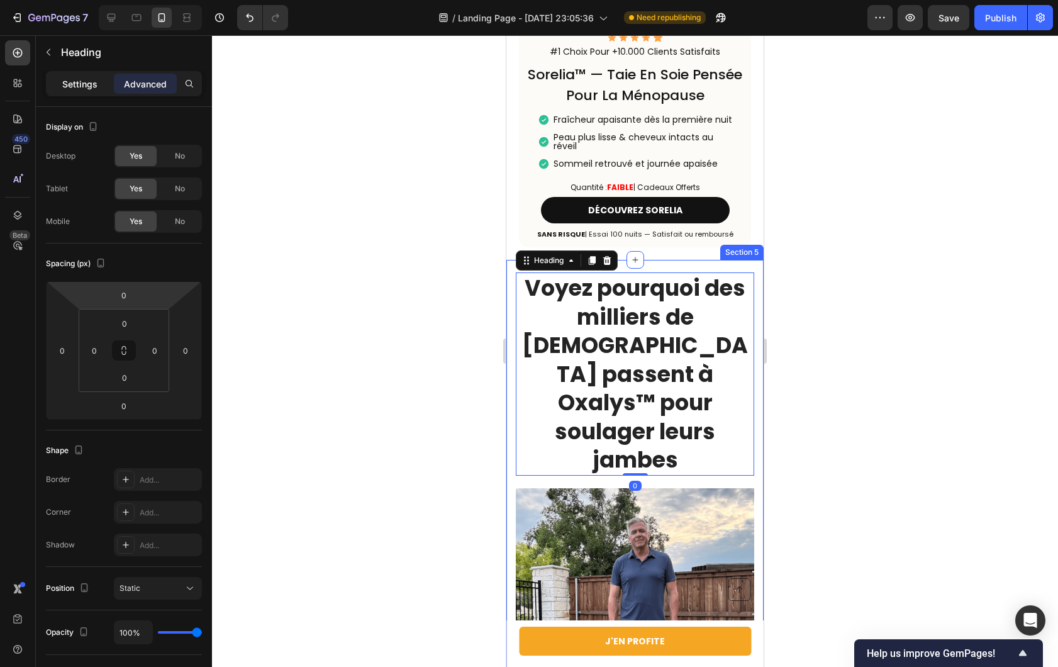
click at [103, 81] on div "Settings" at bounding box center [79, 84] width 63 height 20
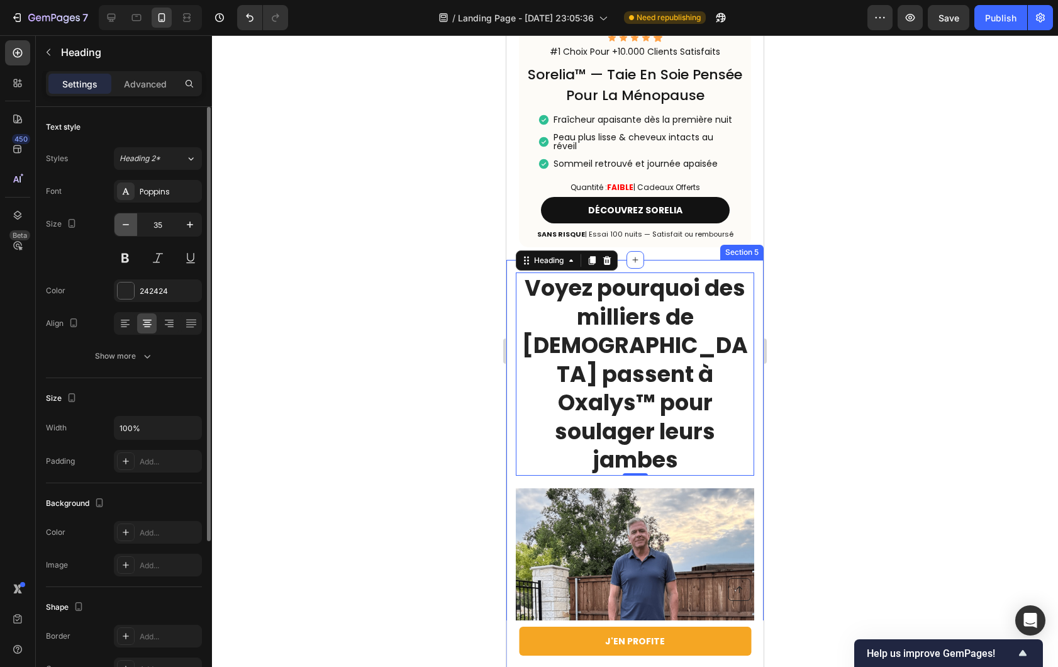
click at [121, 221] on icon "button" at bounding box center [126, 224] width 13 height 13
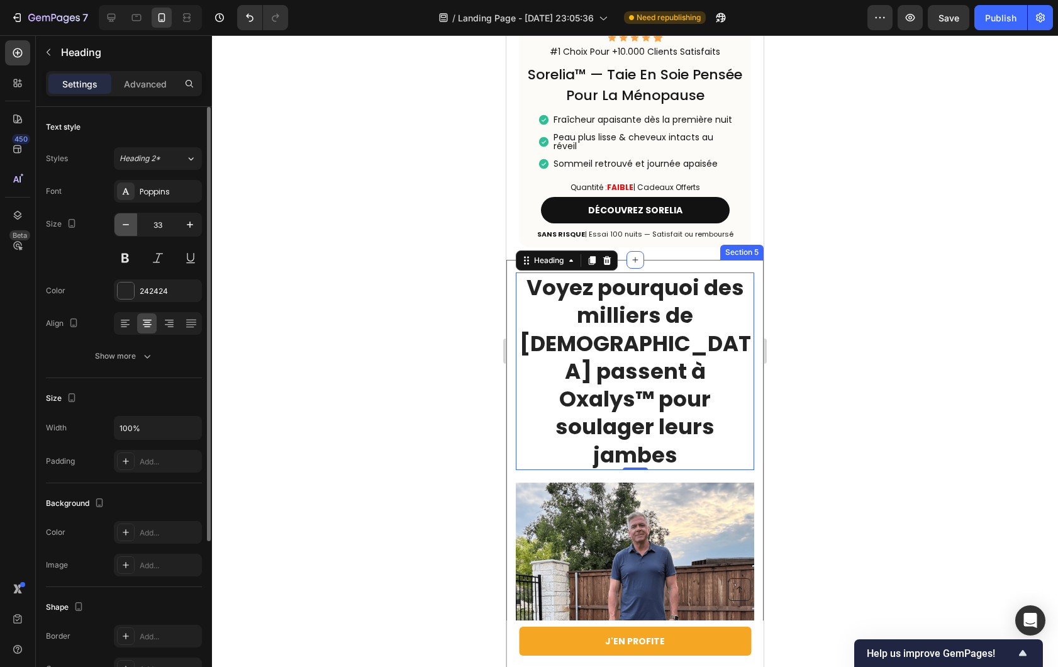
click at [121, 221] on icon "button" at bounding box center [126, 224] width 13 height 13
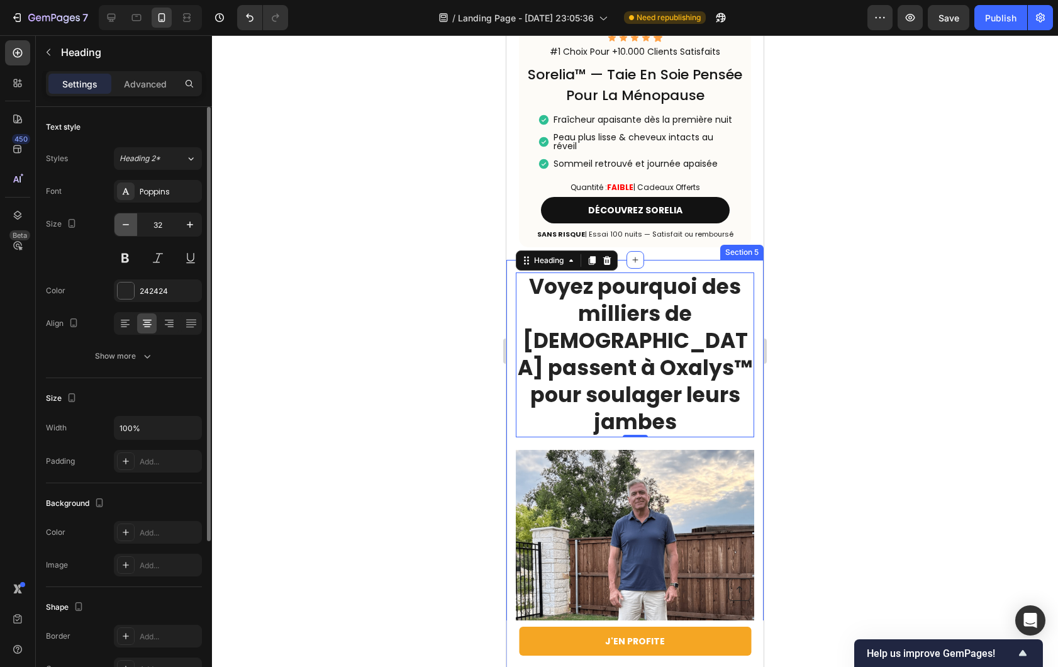
click at [121, 221] on icon "button" at bounding box center [126, 224] width 13 height 13
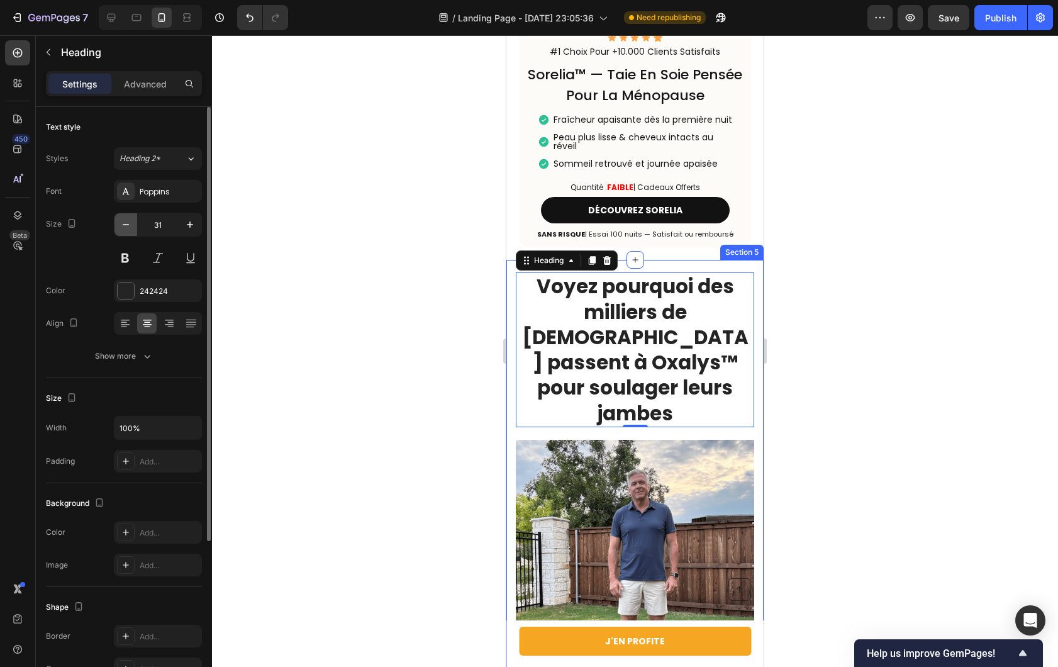
click at [122, 221] on icon "button" at bounding box center [126, 224] width 13 height 13
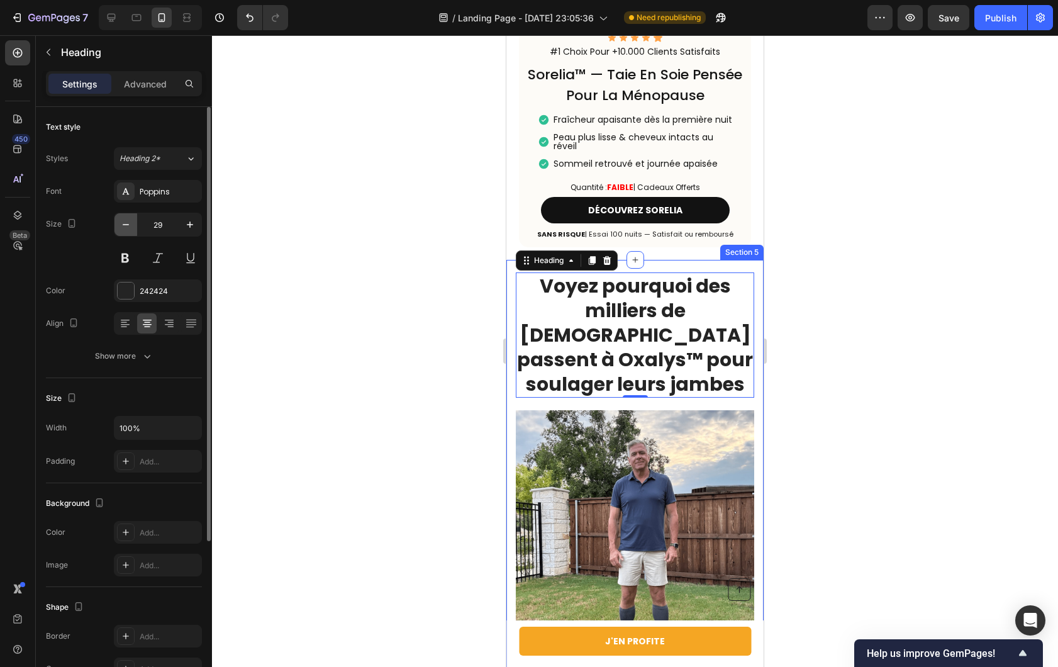
click at [122, 221] on icon "button" at bounding box center [126, 224] width 13 height 13
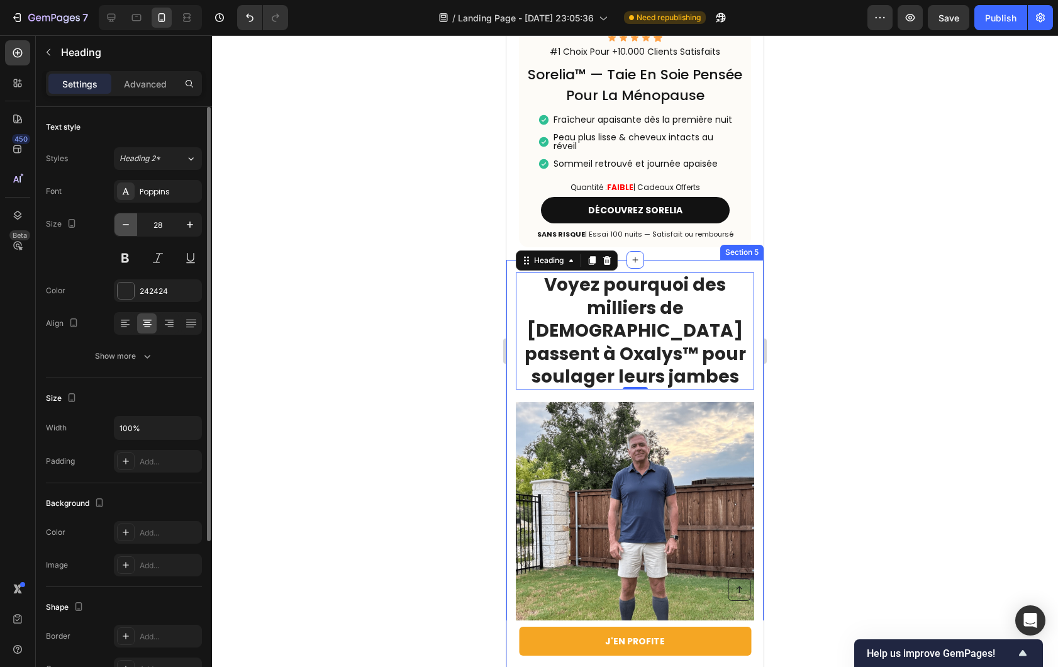
click at [122, 221] on icon "button" at bounding box center [126, 224] width 13 height 13
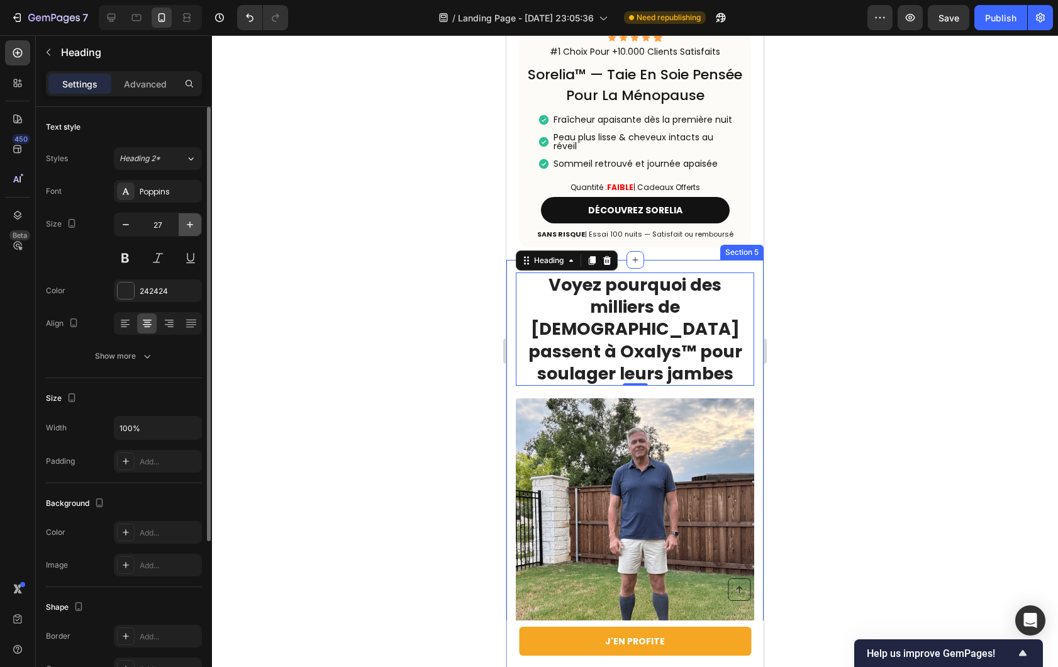
click at [186, 224] on icon "button" at bounding box center [190, 224] width 13 height 13
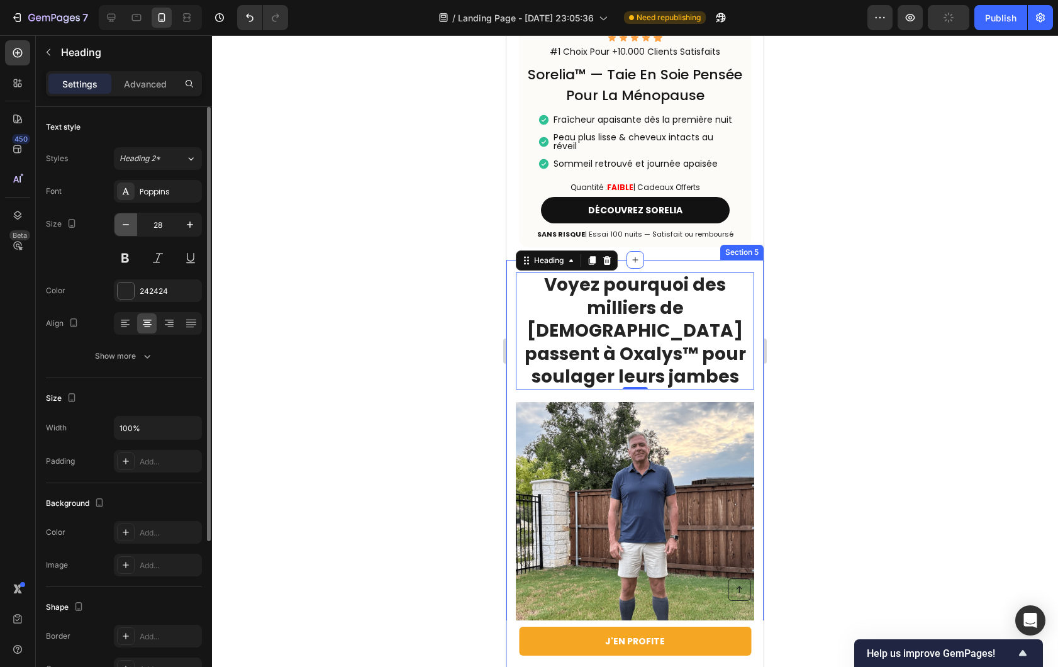
click at [130, 232] on button "button" at bounding box center [125, 224] width 23 height 23
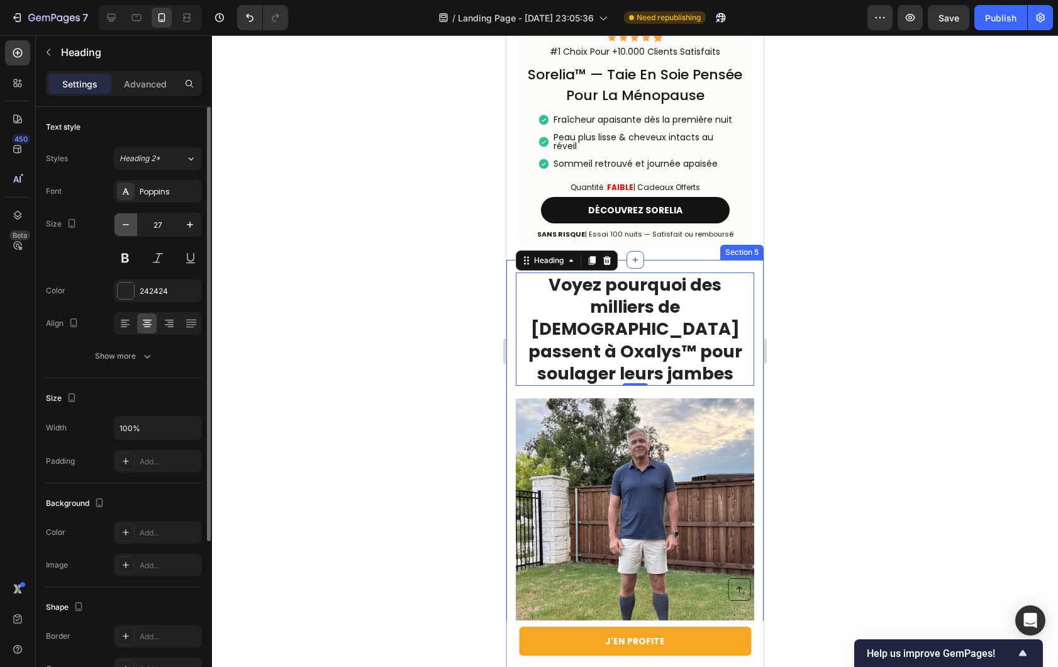
click at [130, 232] on button "button" at bounding box center [125, 224] width 23 height 23
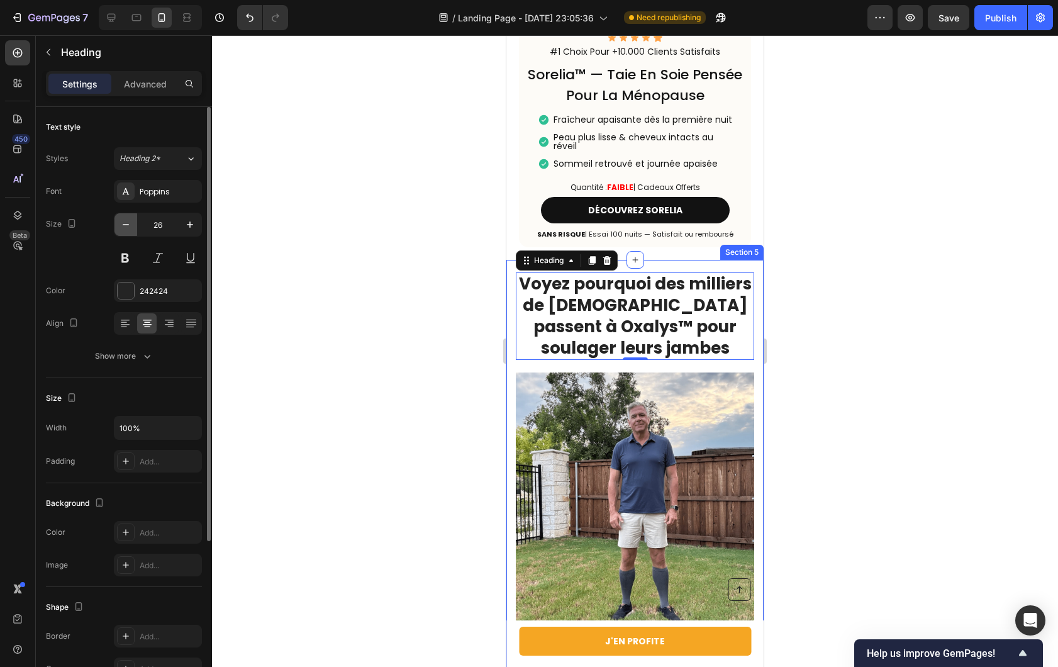
click at [130, 232] on button "button" at bounding box center [125, 224] width 23 height 23
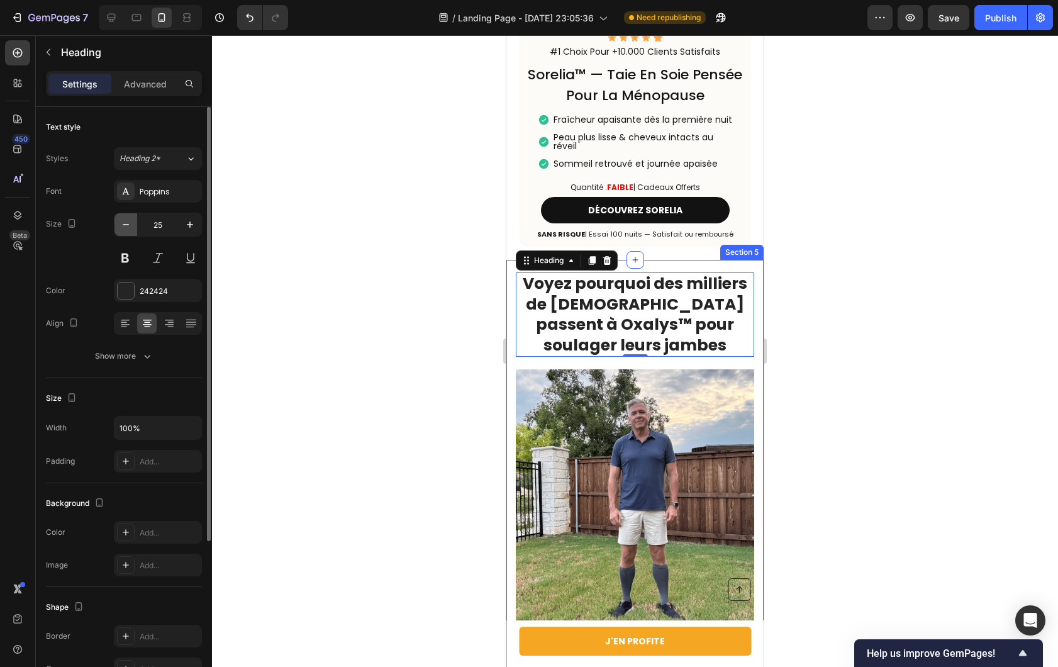
click at [130, 232] on button "button" at bounding box center [125, 224] width 23 height 23
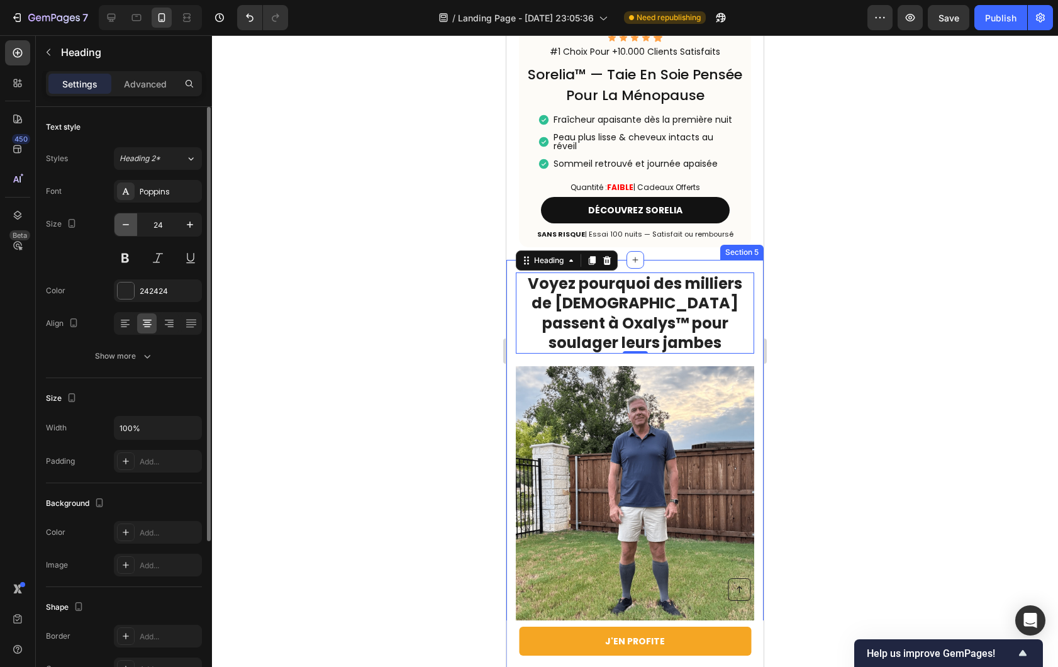
click at [130, 232] on button "button" at bounding box center [125, 224] width 23 height 23
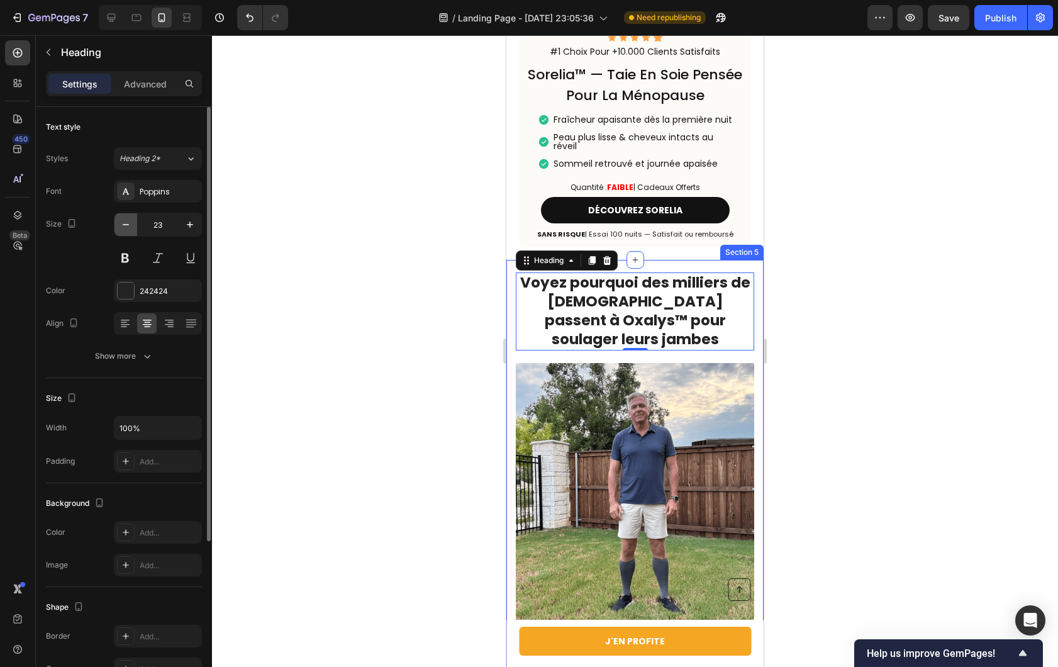
click at [130, 232] on button "button" at bounding box center [125, 224] width 23 height 23
type input "21"
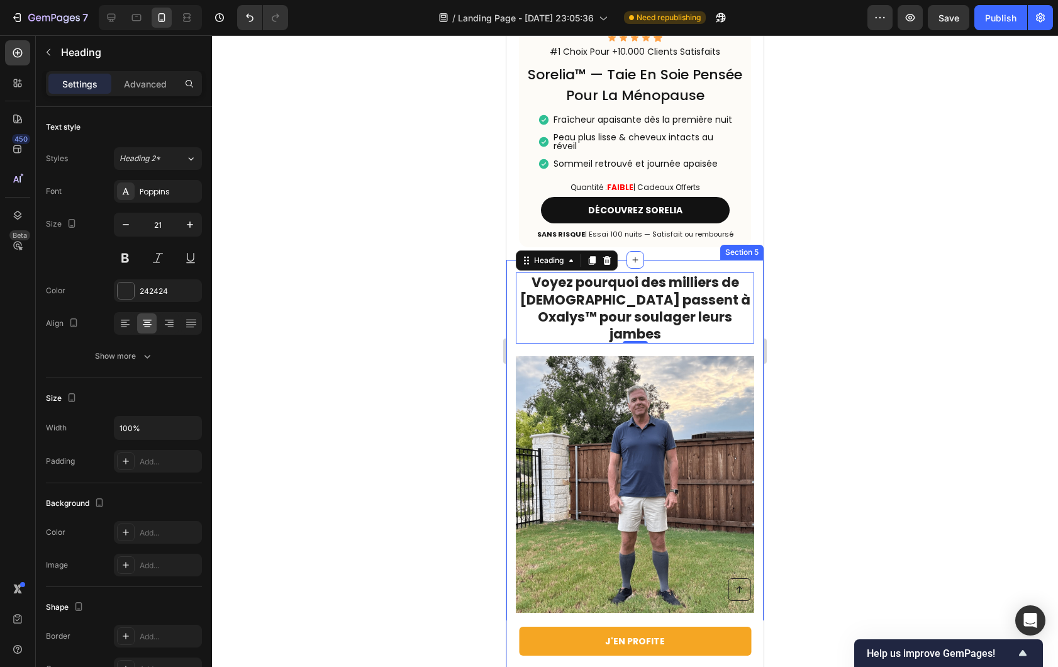
click at [459, 232] on div at bounding box center [635, 351] width 846 height 632
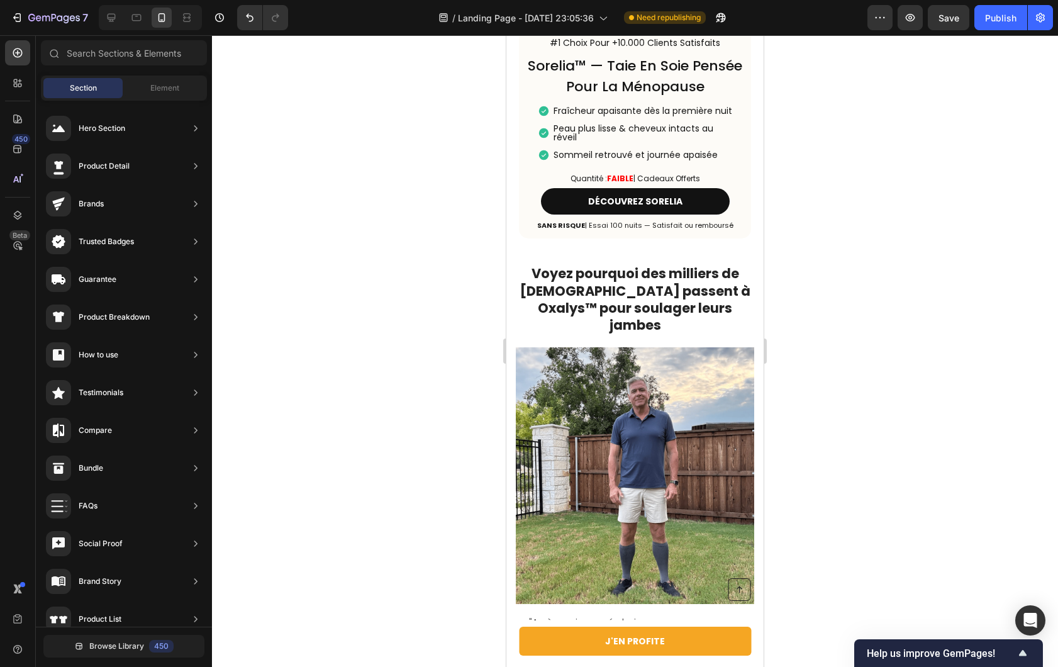
scroll to position [2746, 0]
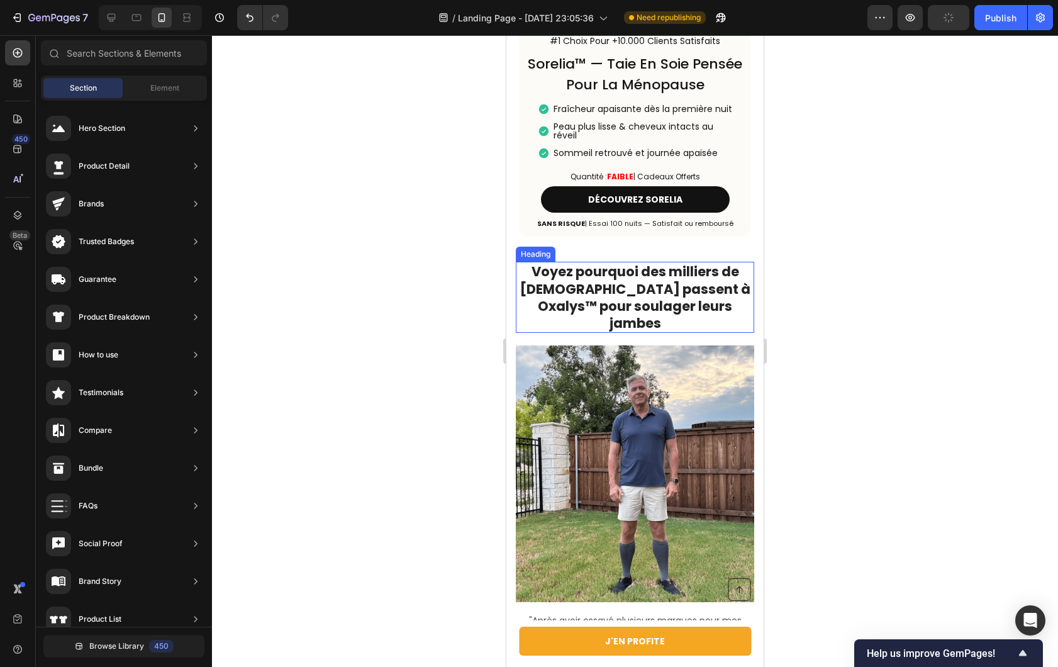
click at [576, 287] on h2 "Voyez pourquoi des milliers de [DEMOGRAPHIC_DATA] passent à Oxalys™ pour soulag…" at bounding box center [635, 297] width 238 height 71
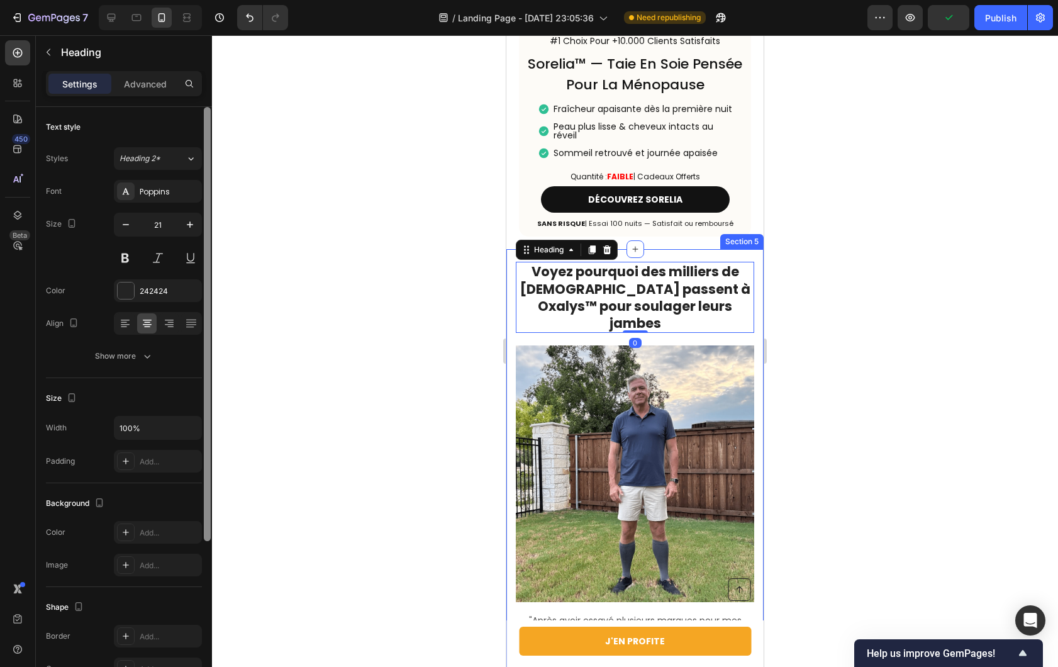
click at [207, 226] on div at bounding box center [207, 324] width 7 height 434
click at [174, 228] on input "21" at bounding box center [158, 224] width 42 height 23
click at [182, 226] on button "button" at bounding box center [190, 224] width 23 height 23
click at [184, 225] on icon "button" at bounding box center [190, 224] width 13 height 13
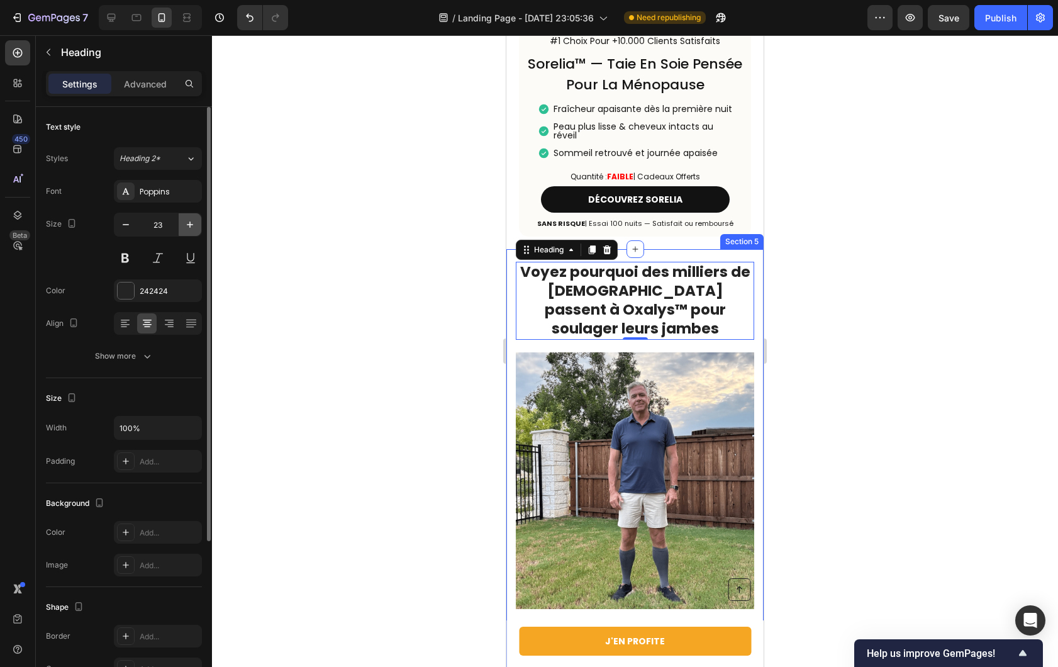
click at [184, 225] on icon "button" at bounding box center [190, 224] width 13 height 13
type input "25"
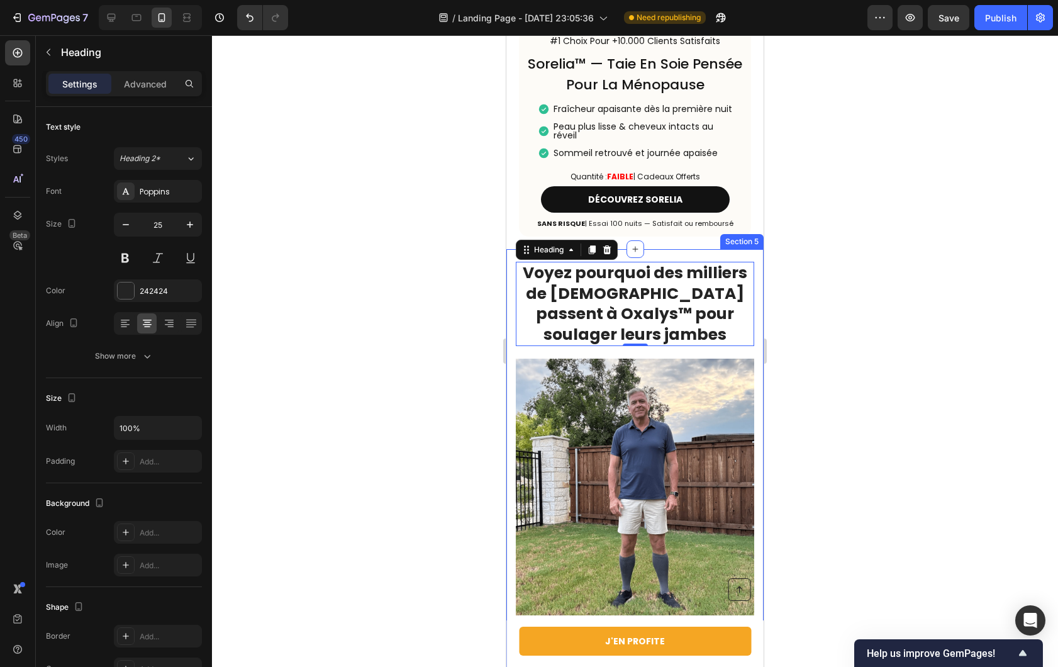
click at [361, 225] on div at bounding box center [635, 351] width 846 height 632
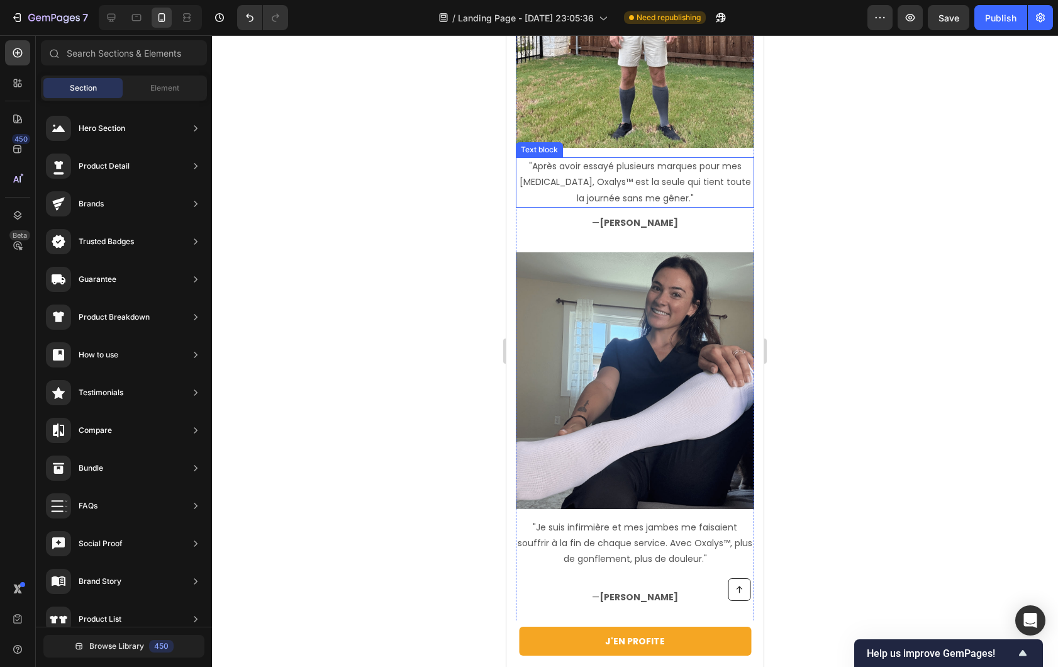
scroll to position [3215, 0]
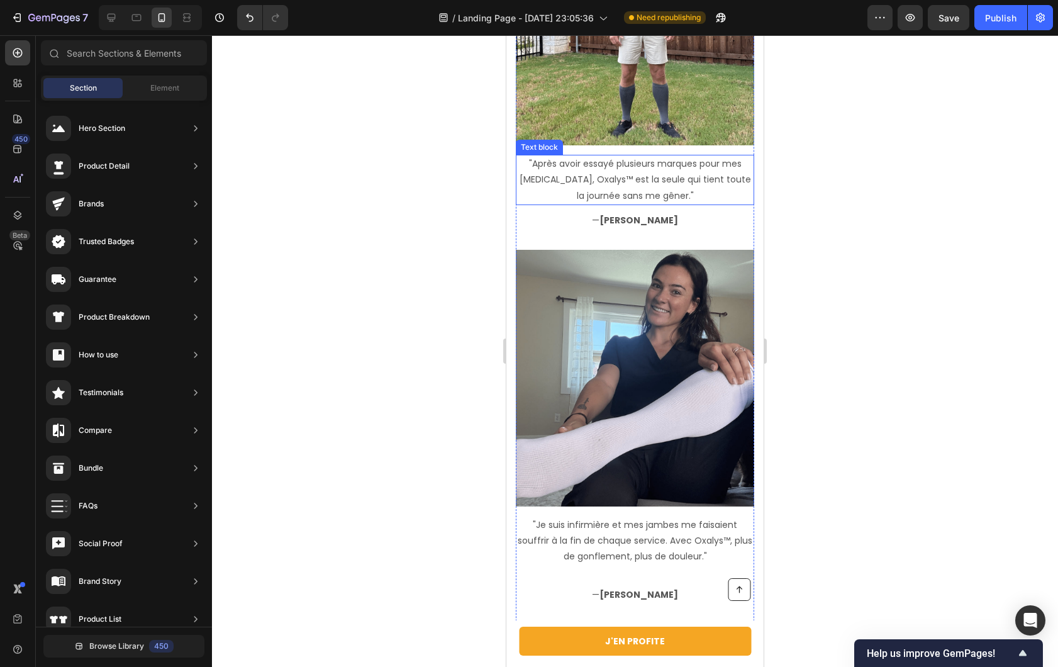
click at [642, 170] on p ""Après avoir essayé plusieurs marques pour mes [MEDICAL_DATA], Oxalys™ est la s…" at bounding box center [635, 180] width 236 height 48
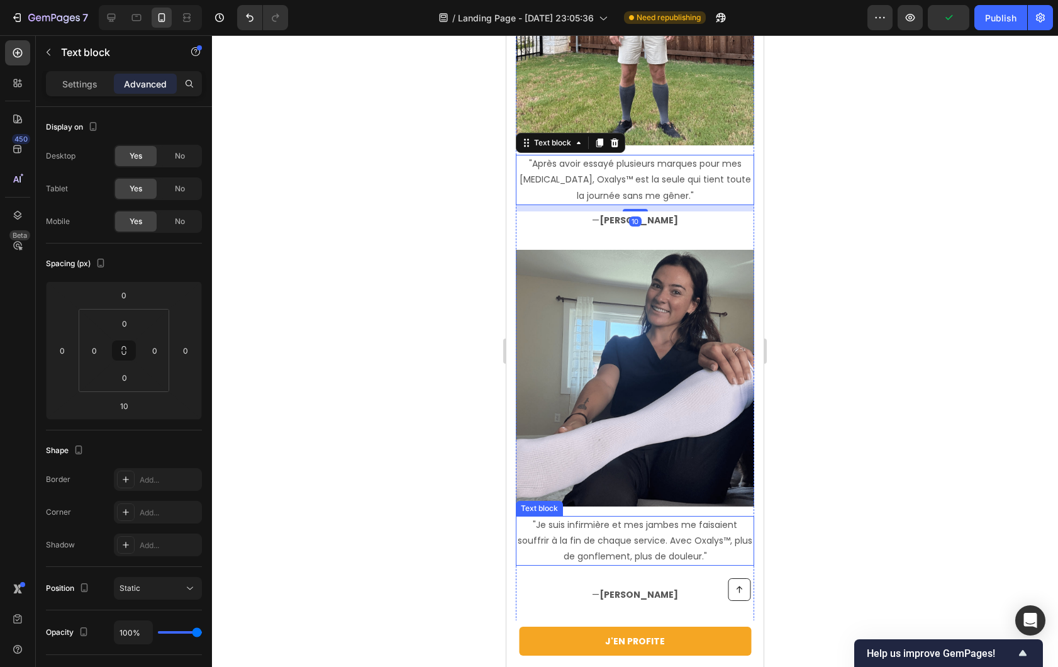
click at [640, 525] on p ""Je suis infirmière et mes jambes me faisaient souffrir à la fin de chaque serv…" at bounding box center [635, 541] width 236 height 48
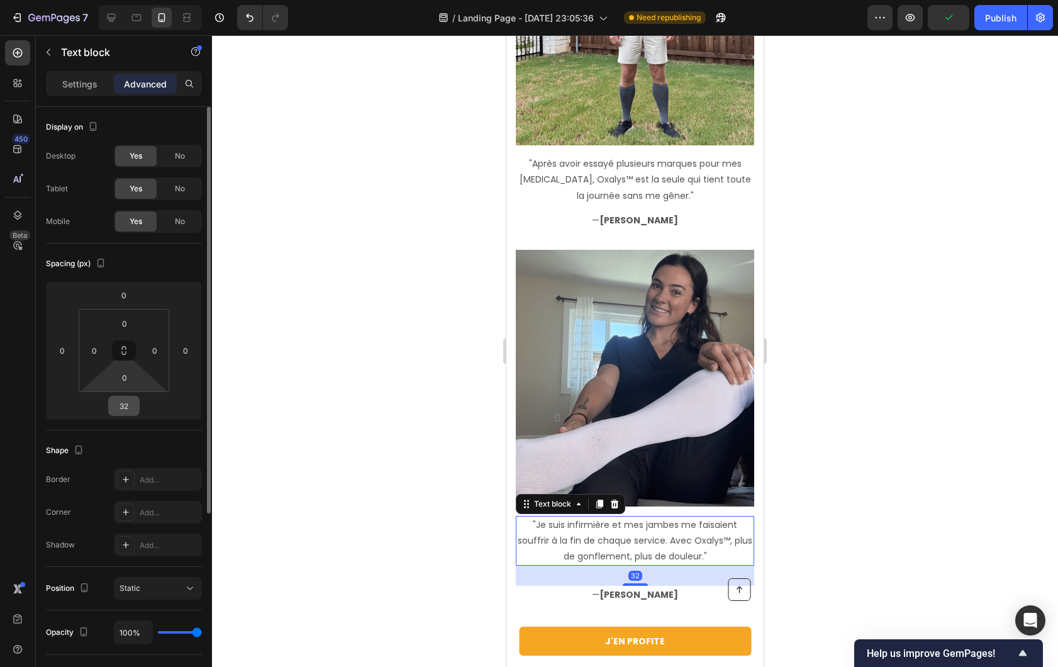
click at [120, 408] on input "32" at bounding box center [123, 405] width 25 height 19
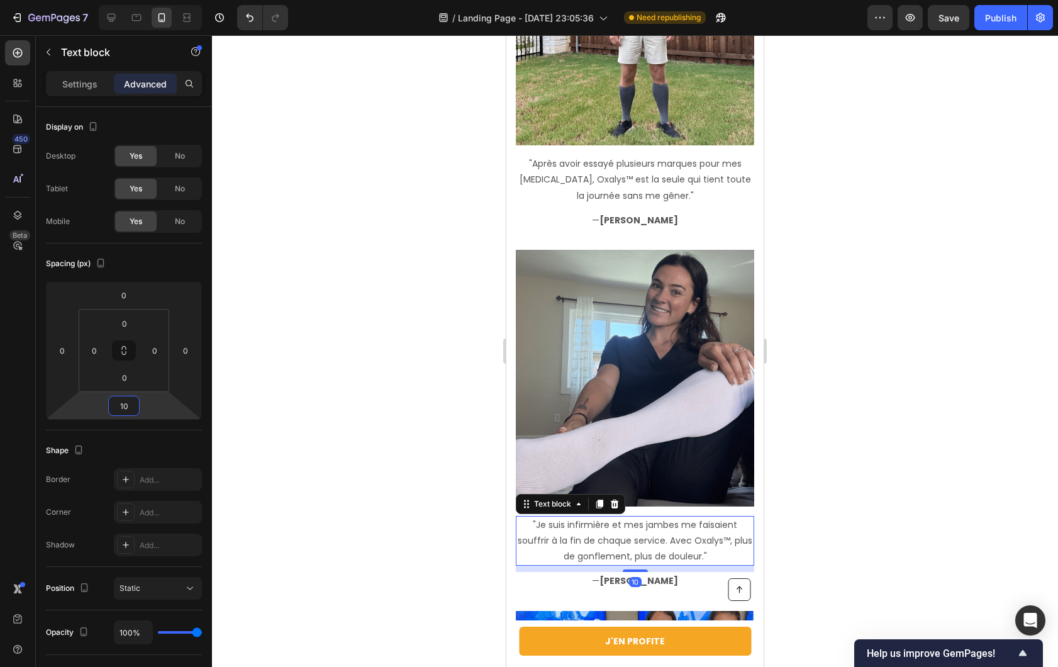
type input "10"
drag, startPoint x: 271, startPoint y: 380, endPoint x: 301, endPoint y: 368, distance: 31.9
click at [271, 380] on div at bounding box center [635, 351] width 846 height 632
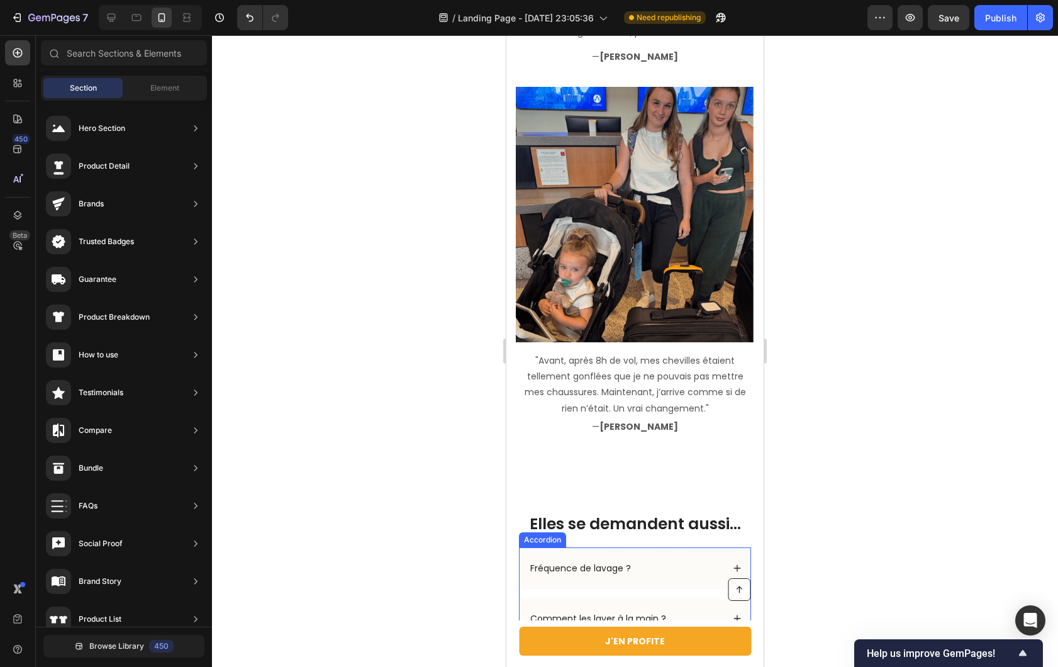
scroll to position [3761, 0]
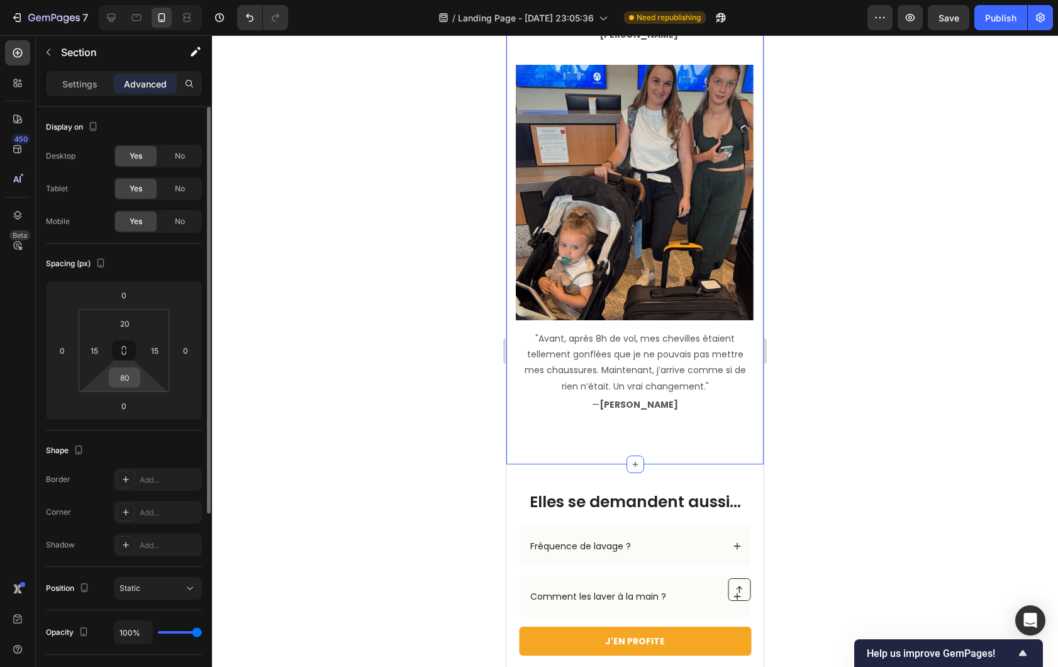
click at [133, 383] on input "80" at bounding box center [124, 377] width 25 height 19
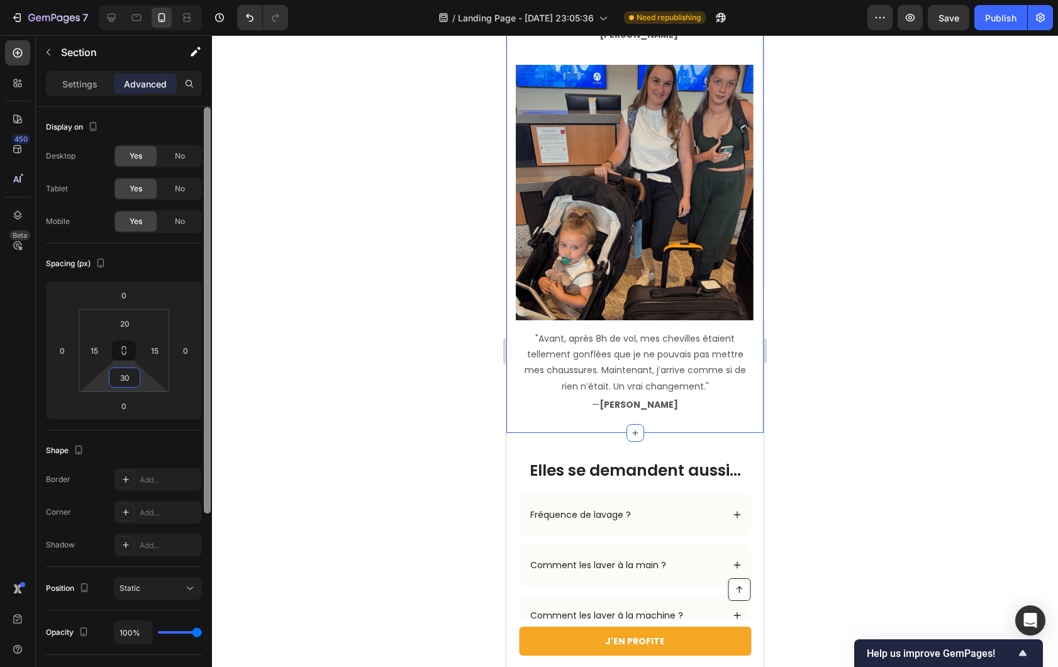
type input "3"
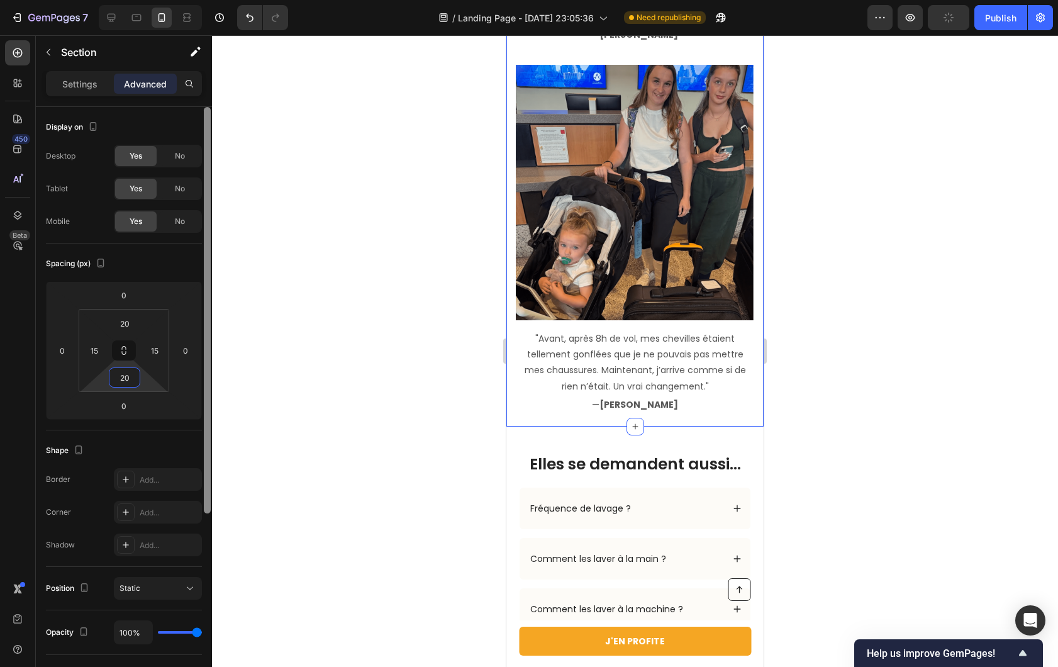
type input "2"
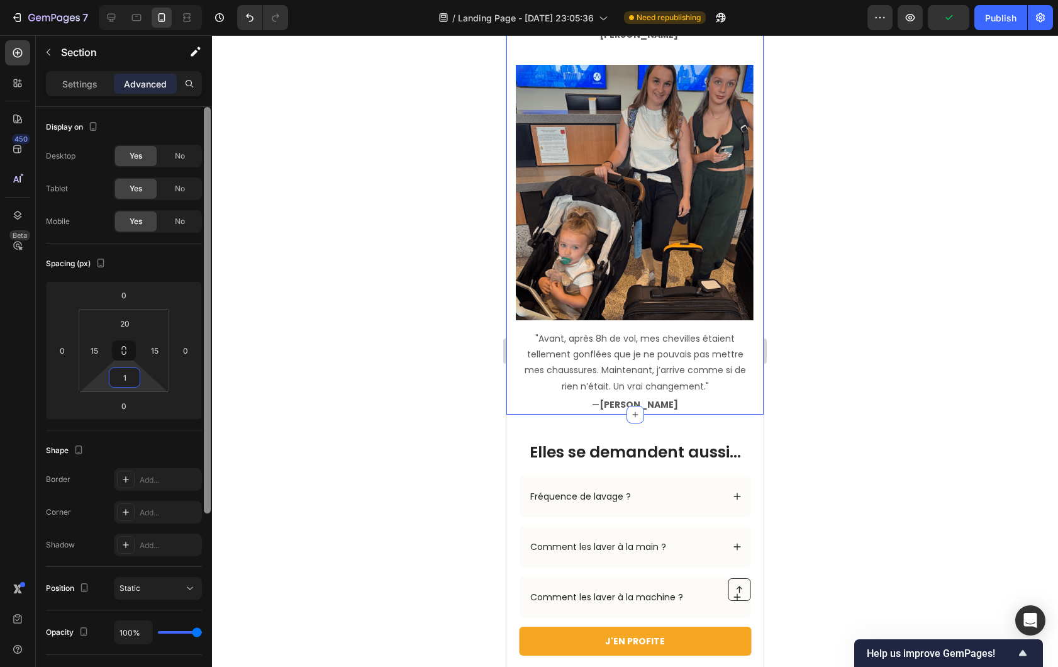
type input "10"
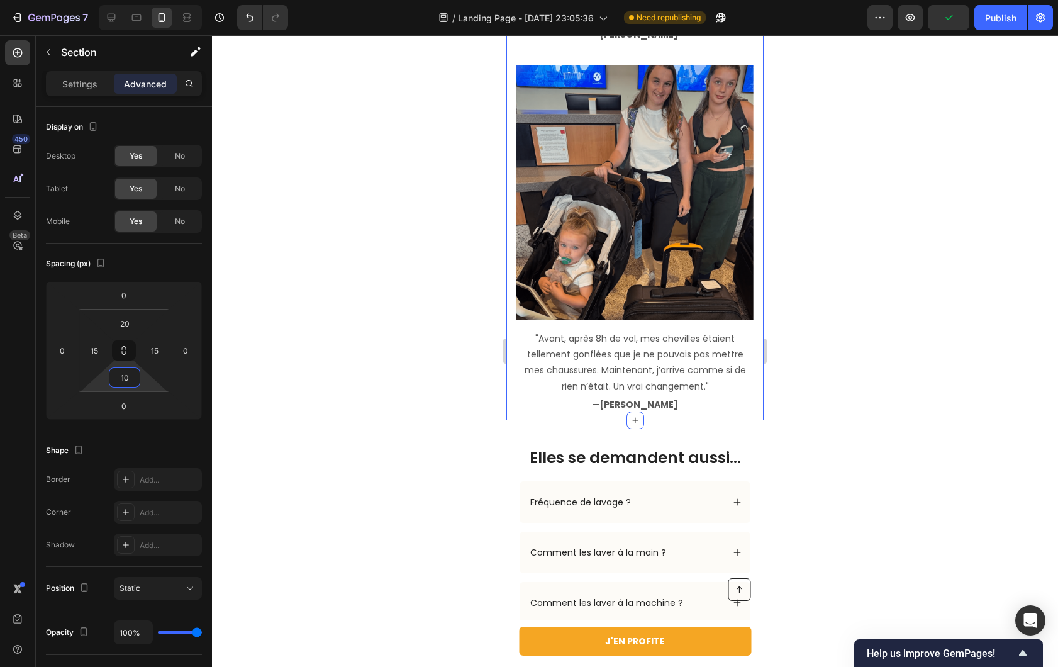
click at [394, 366] on div at bounding box center [635, 351] width 846 height 632
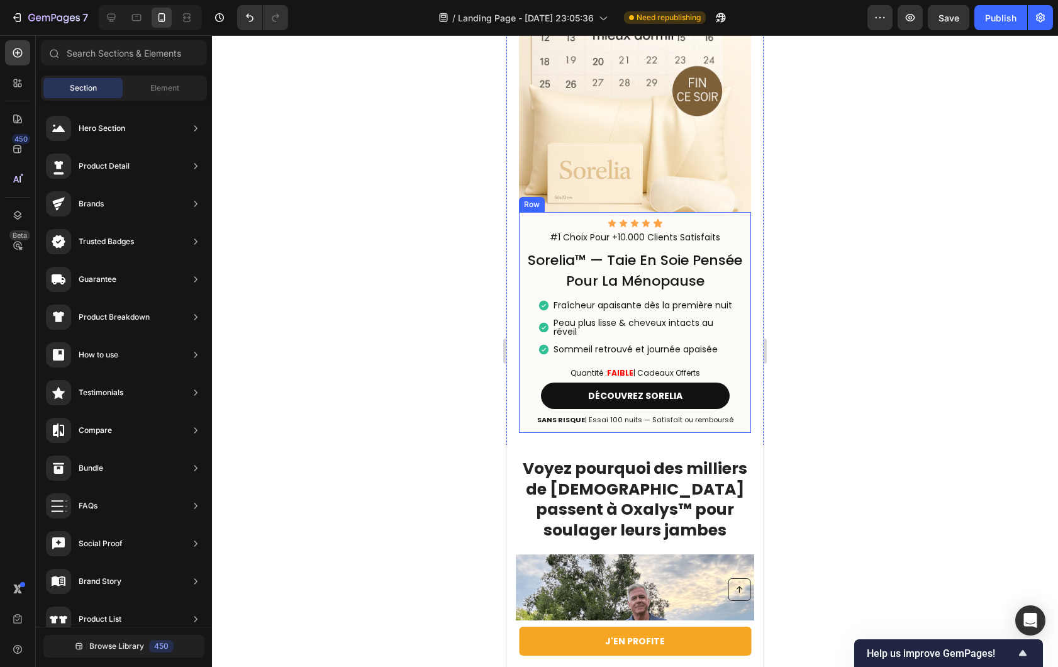
scroll to position [2545, 0]
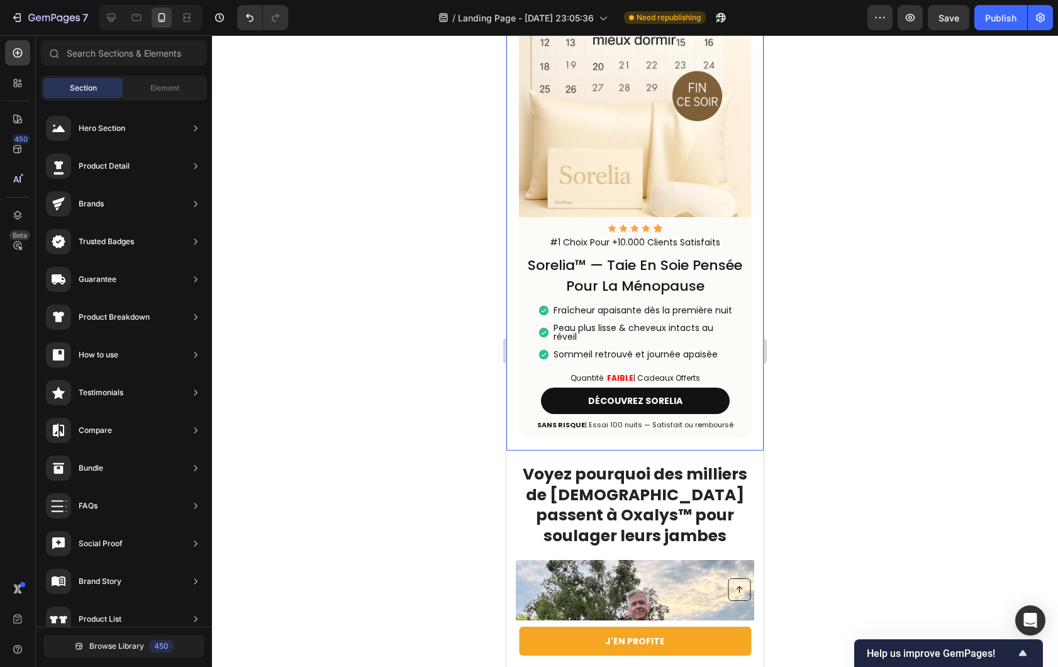
click at [517, 416] on div "Icon Icon Icon Icon Icon Icon List #1 Choix Pour +10.000 Clients Satisfaits Tex…" at bounding box center [634, 211] width 257 height 479
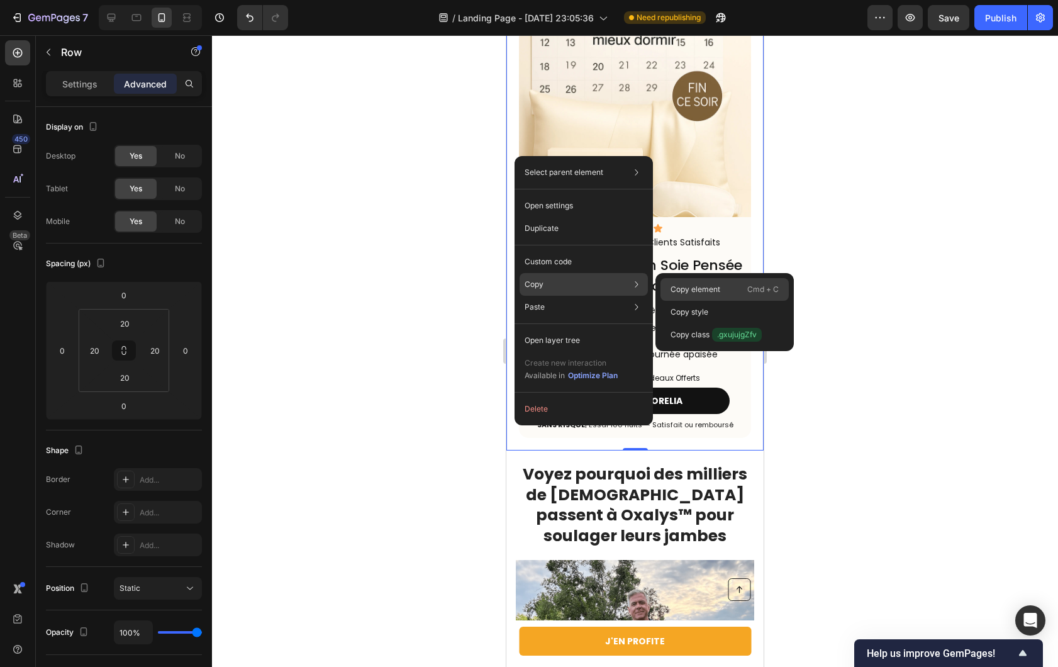
drag, startPoint x: 704, startPoint y: 281, endPoint x: 197, endPoint y: 247, distance: 508.2
click at [704, 281] on div "Copy element Cmd + C" at bounding box center [725, 289] width 128 height 23
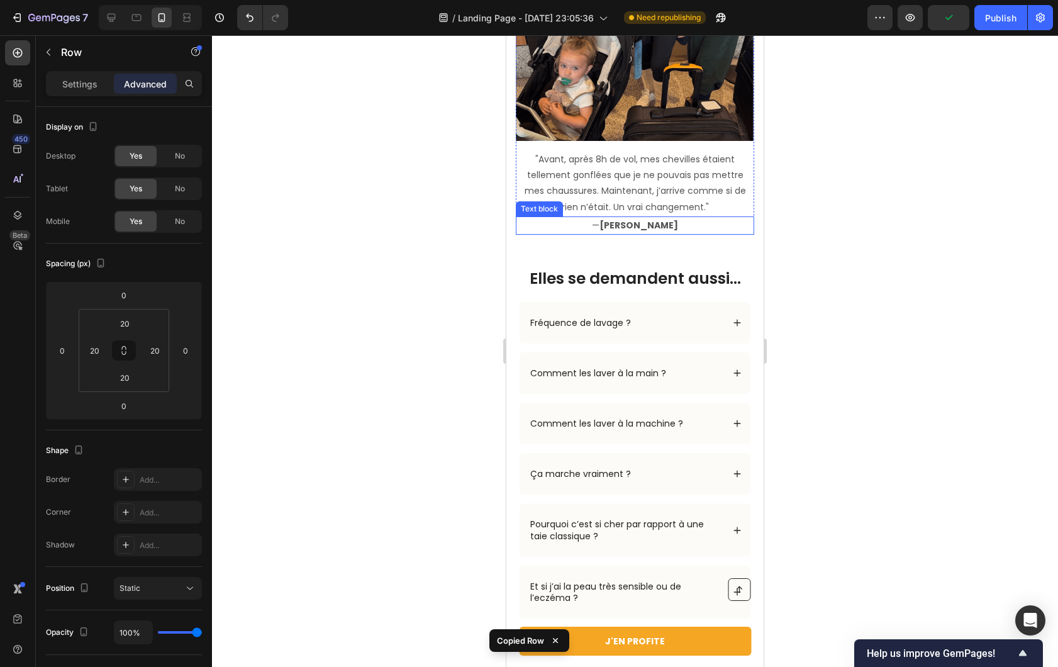
scroll to position [3939, 0]
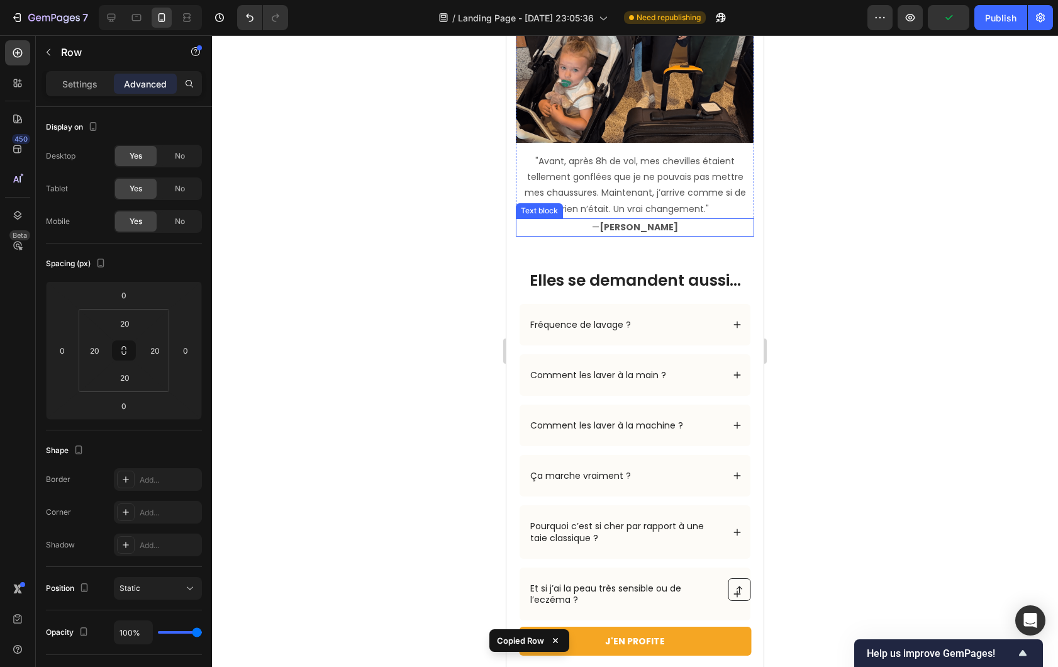
click at [518, 220] on p "— [PERSON_NAME]" at bounding box center [635, 228] width 236 height 16
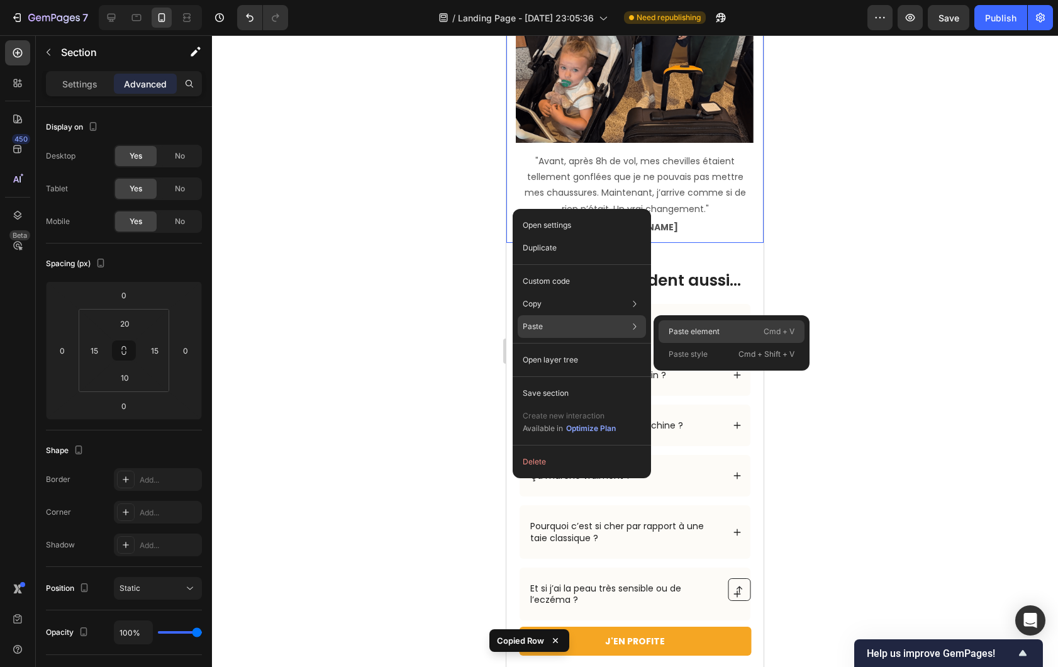
click at [674, 326] on p "Paste element" at bounding box center [694, 331] width 51 height 11
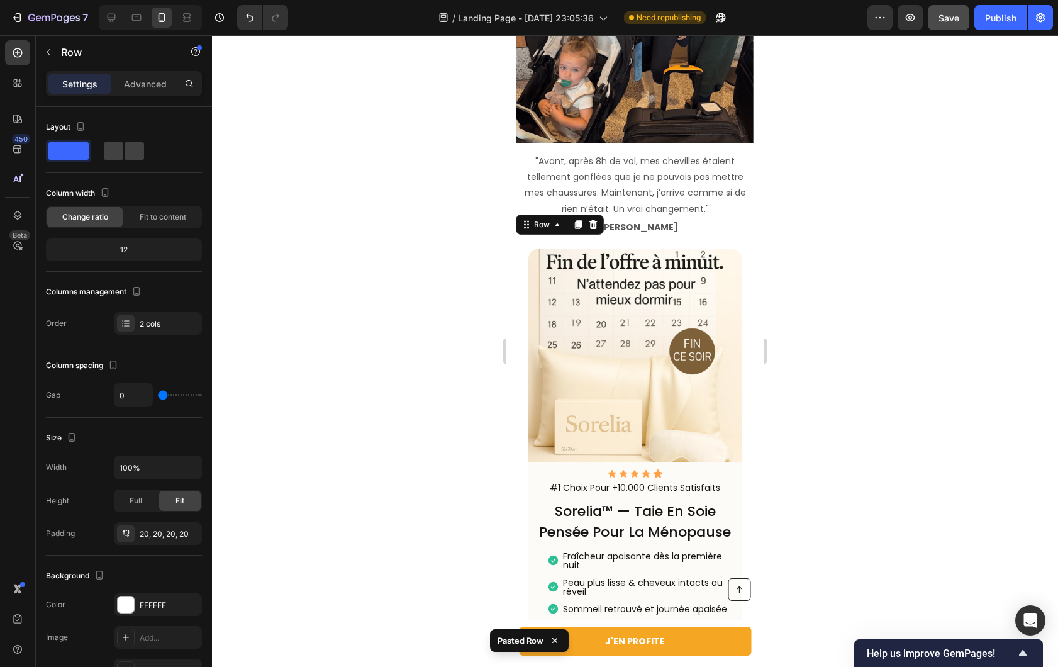
click at [944, 21] on span "Save" at bounding box center [949, 18] width 21 height 11
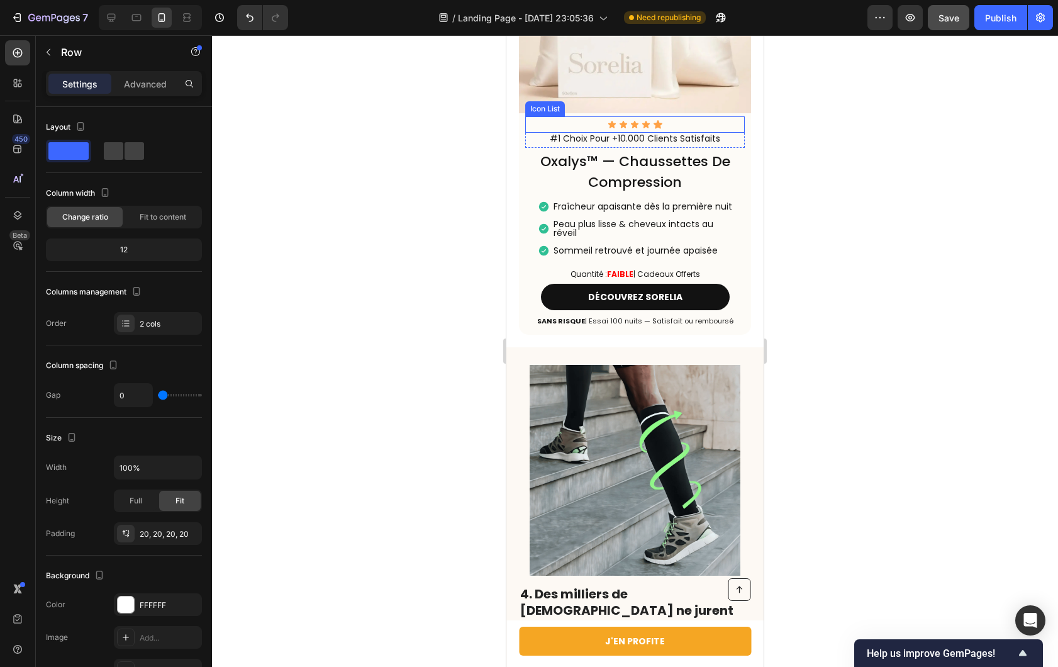
scroll to position [1989, 0]
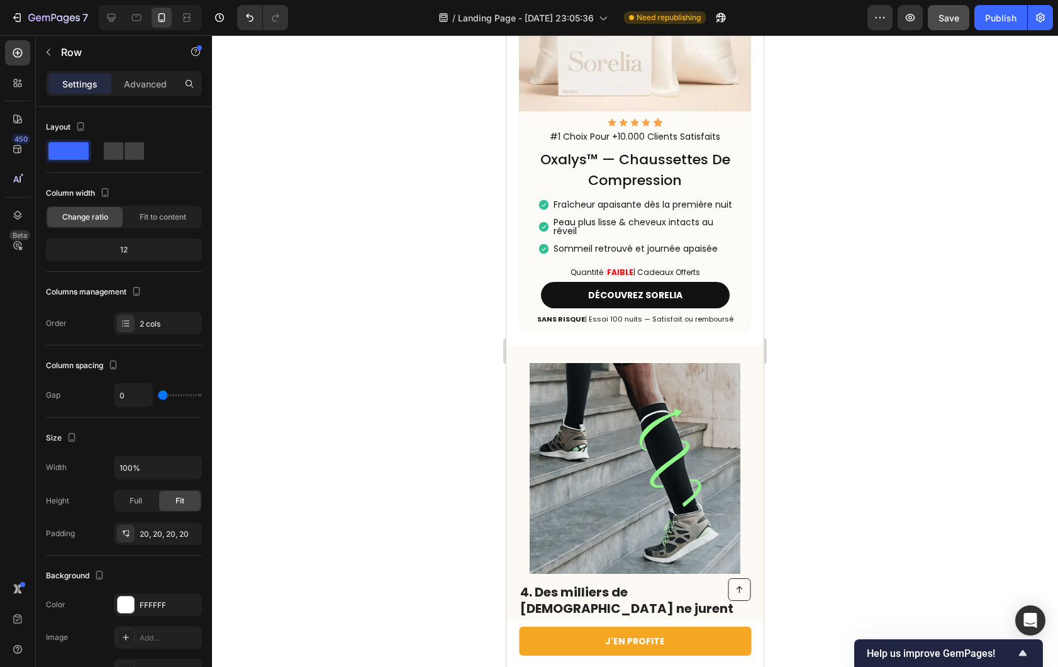
click at [622, 323] on p "SANS RISQUE | Essai 100 nuits — Satisfait ou remboursé" at bounding box center [635, 319] width 220 height 9
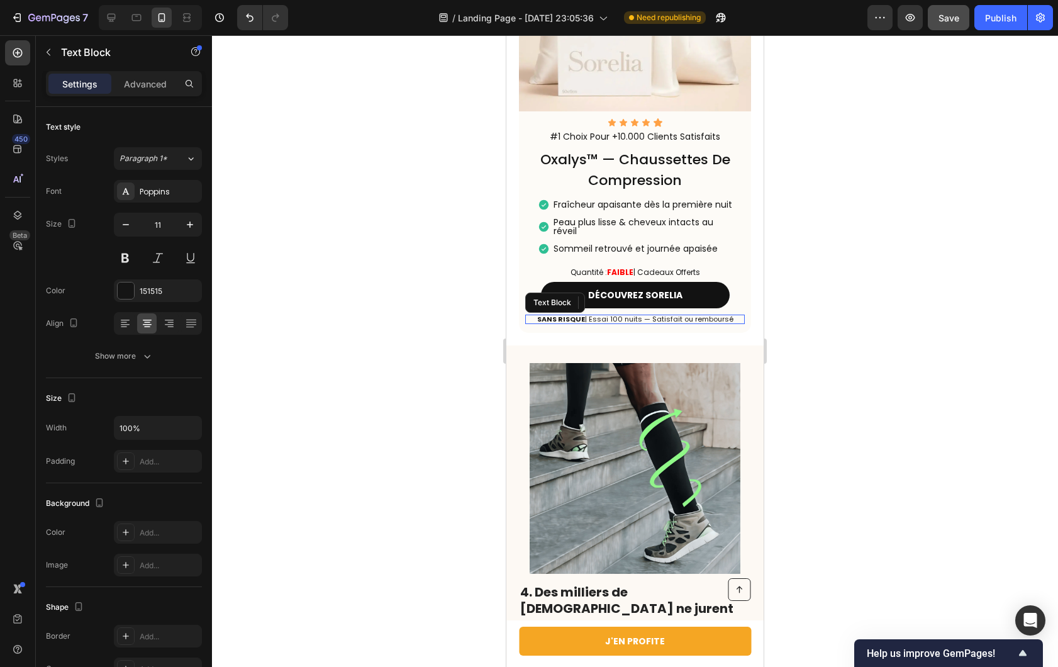
click at [612, 323] on p "SANS RISQUE | Essai 100 nuits — Satisfait ou remboursé" at bounding box center [635, 319] width 220 height 9
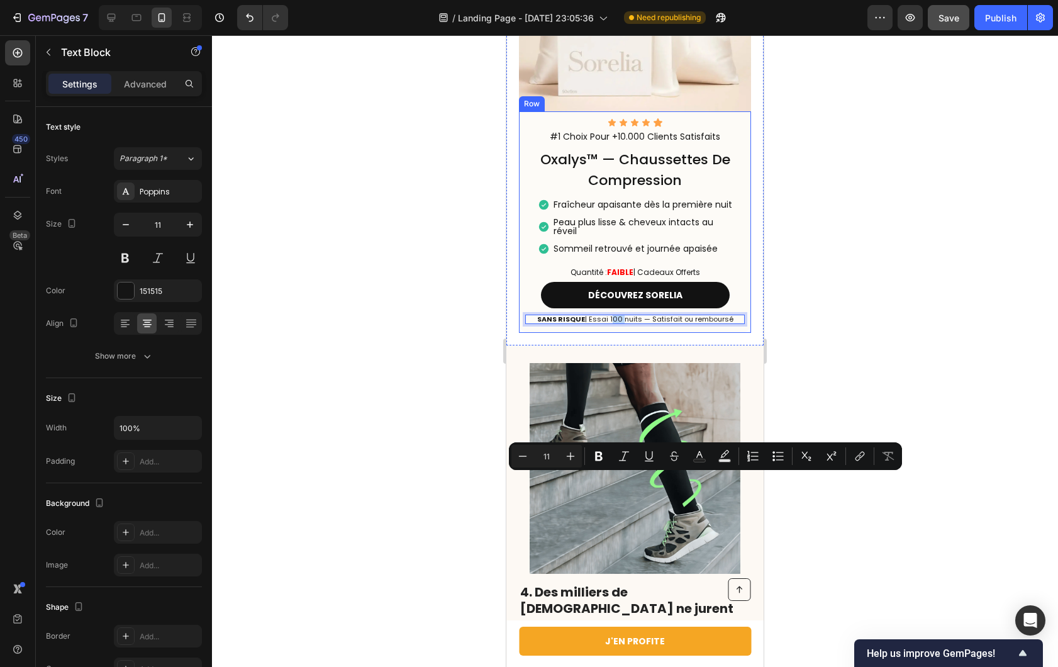
click at [674, 333] on div "Icon Icon Icon Icon Icon Icon List #1 Choix Pour +10.000 Clients Satisfaits Tex…" at bounding box center [635, 221] width 232 height 221
click at [699, 323] on p "SANS RISQUE | Essai 100 nuits — Satisfait ou remboursé" at bounding box center [635, 319] width 220 height 9
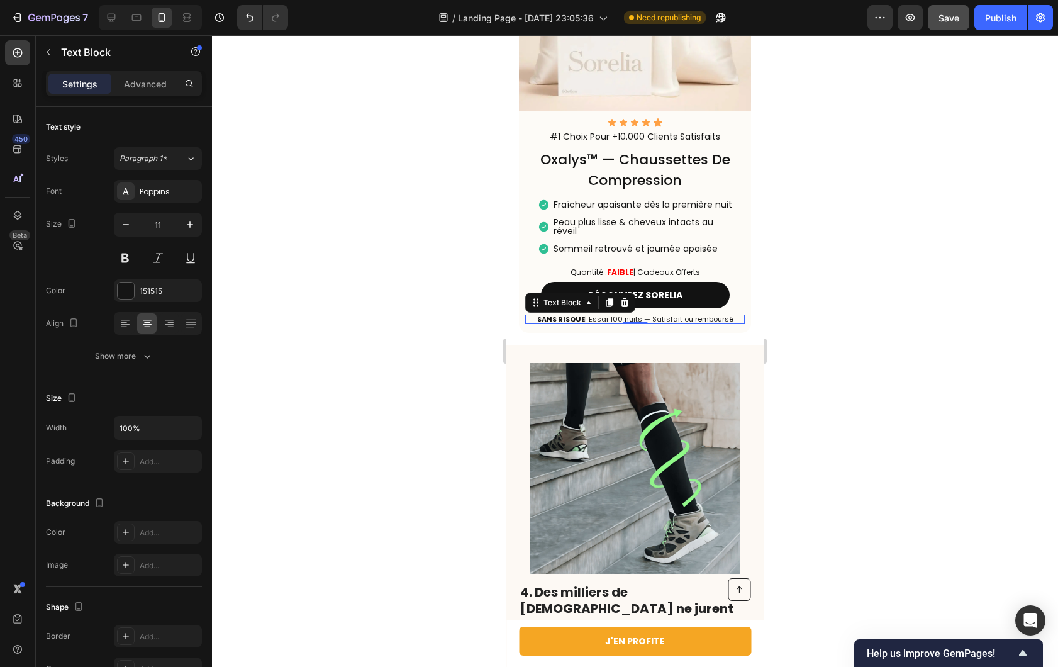
click at [724, 323] on p "SANS RISQUE | Essai 100 nuits — Satisfait ou remboursé" at bounding box center [635, 319] width 220 height 9
drag, startPoint x: 723, startPoint y: 480, endPoint x: 588, endPoint y: 482, distance: 135.3
click at [588, 323] on p "SANS RISQUE | Essai 100 nuits — Satisfait ou remboursé" at bounding box center [635, 319] width 220 height 9
click at [859, 501] on div at bounding box center [635, 351] width 846 height 632
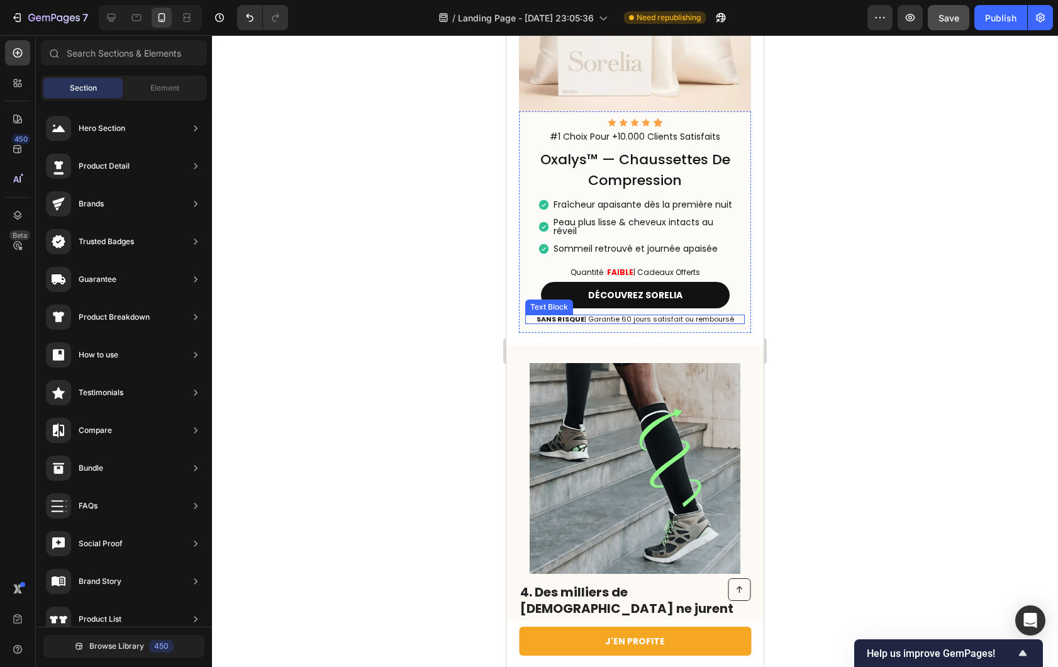
click at [647, 323] on p "SANS RISQUE | Garantie 60 jours satisfait ou remboursé" at bounding box center [635, 319] width 220 height 9
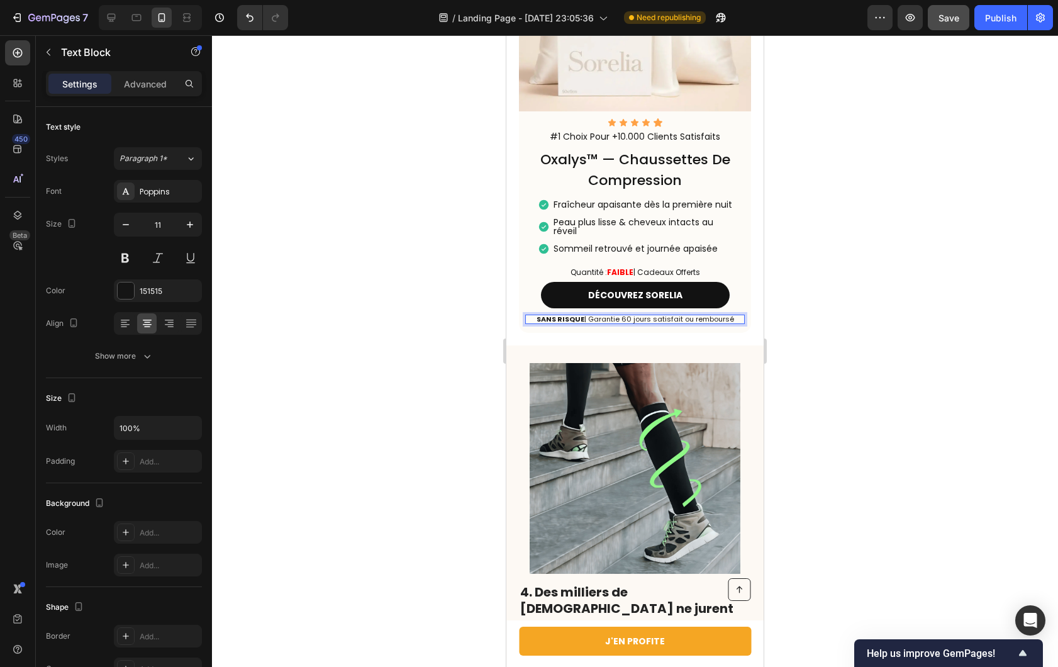
click at [649, 323] on p "SANS RISQUE | Garantie 60 jours satisfait ou remboursé" at bounding box center [635, 319] width 220 height 9
click at [835, 481] on div at bounding box center [635, 351] width 846 height 632
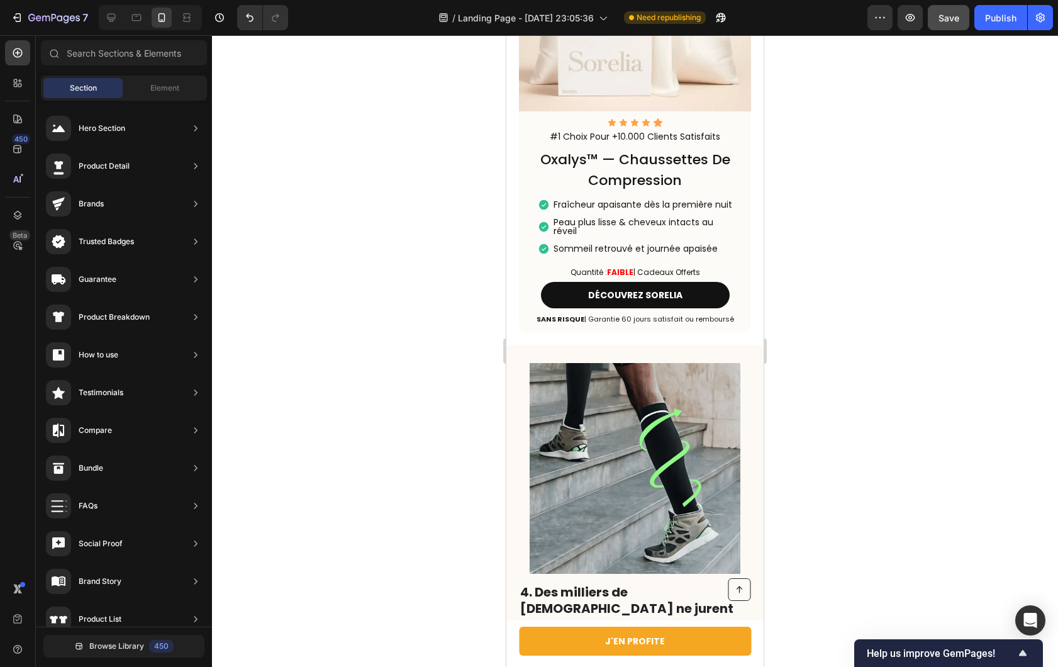
click at [632, 209] on p "Fraîcheur apaisante dès la première nuit" at bounding box center [645, 204] width 183 height 9
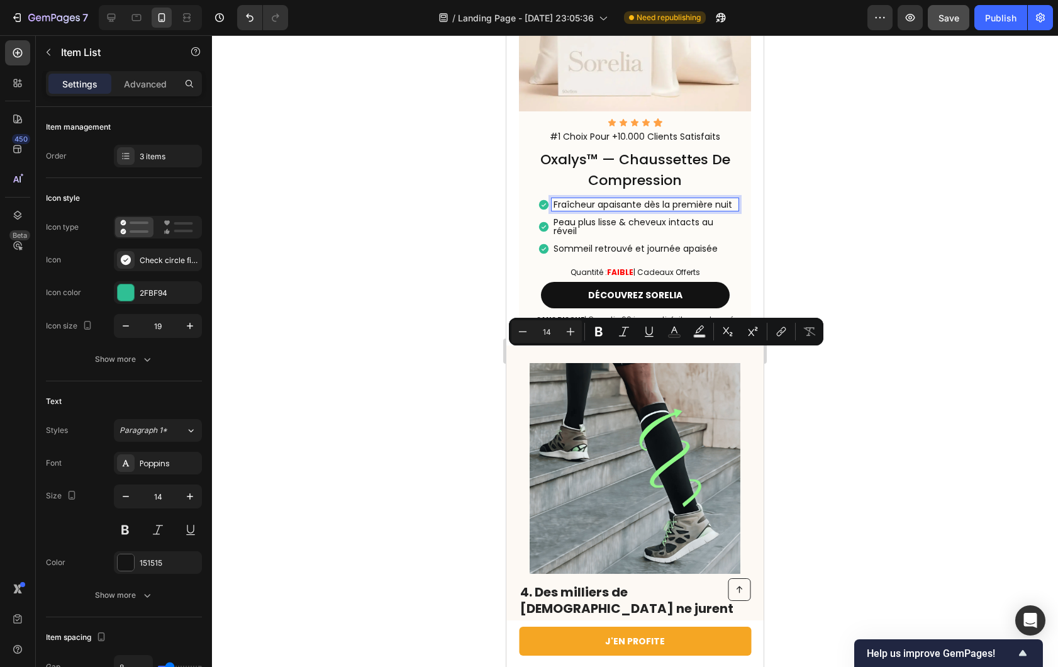
scroll to position [1, 0]
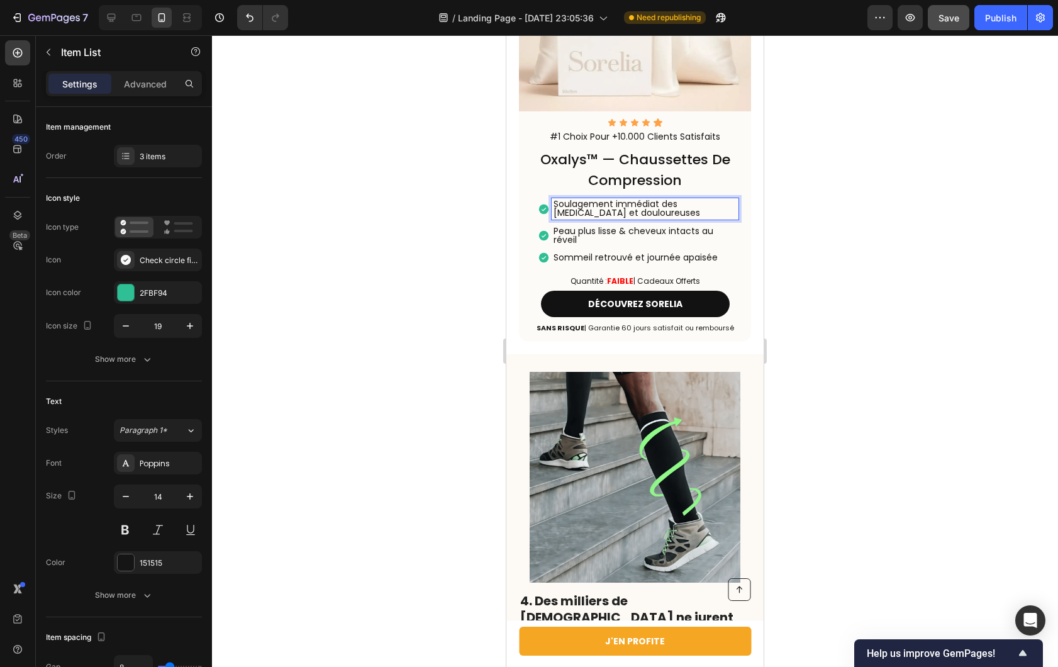
click at [829, 362] on div at bounding box center [635, 351] width 846 height 632
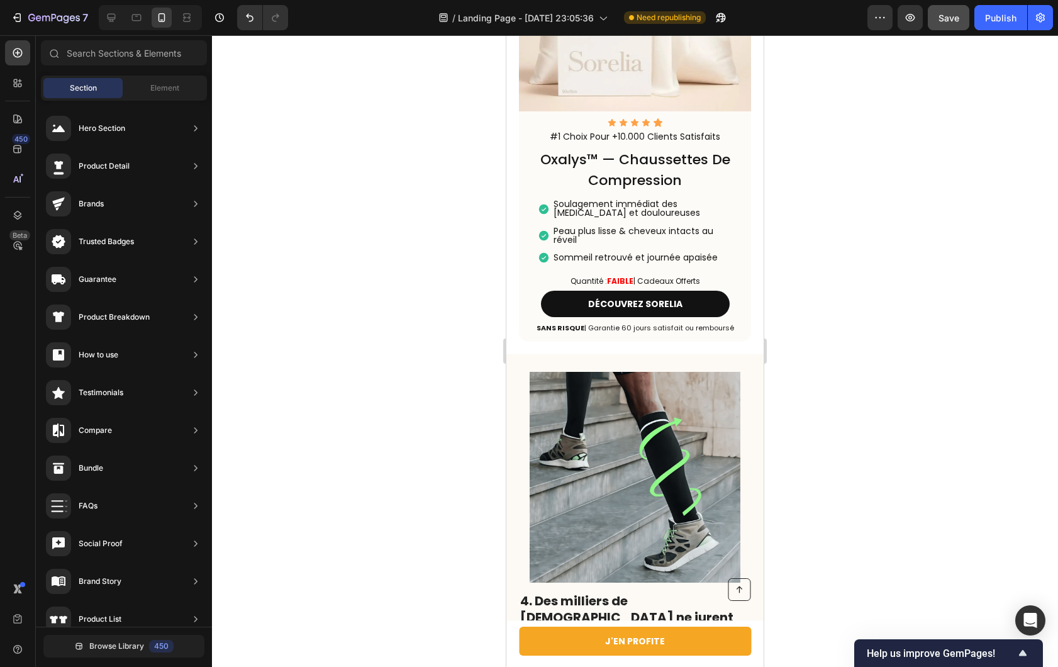
click at [577, 244] on p "Peau plus lisse & cheveux intacts au réveil" at bounding box center [645, 235] width 183 height 18
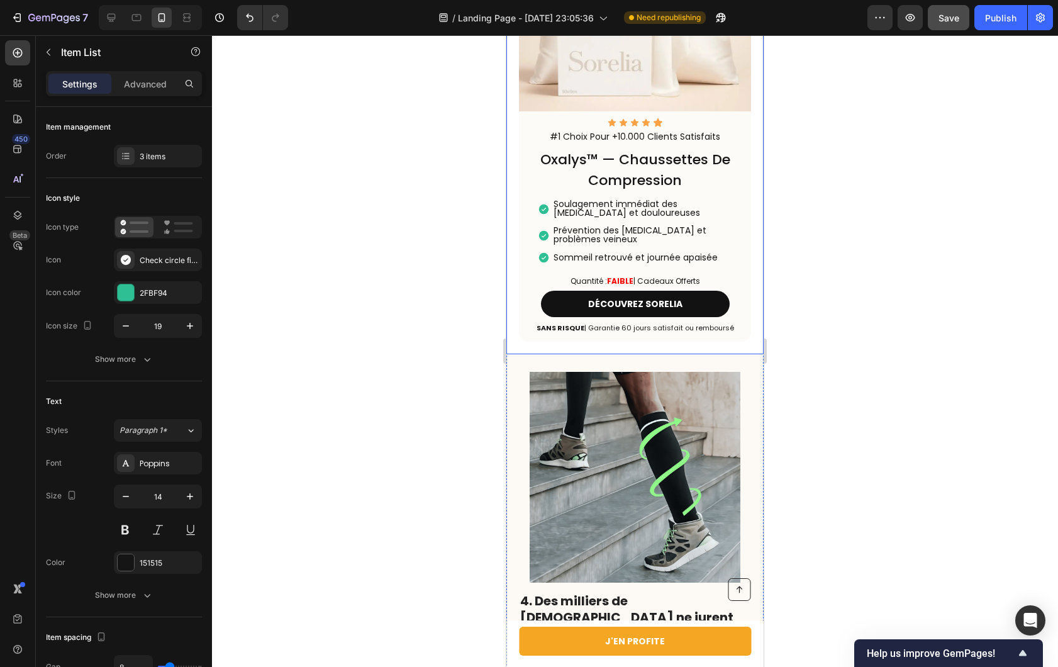
click at [851, 390] on div at bounding box center [635, 351] width 846 height 632
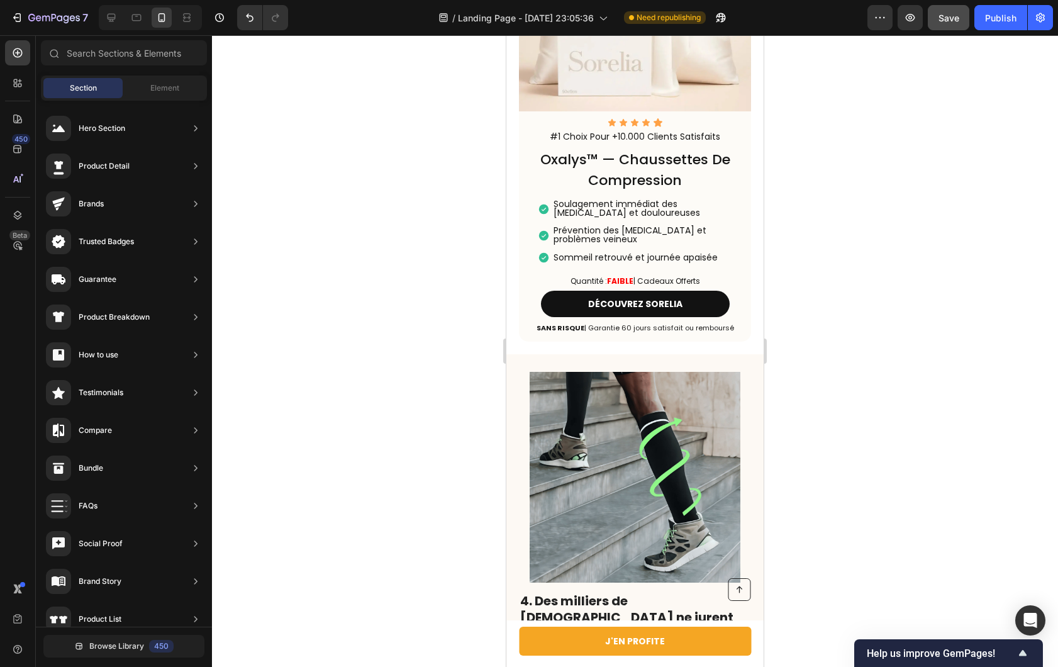
click at [580, 262] on p "Sommeil retrouvé et journée apaisée" at bounding box center [645, 257] width 183 height 9
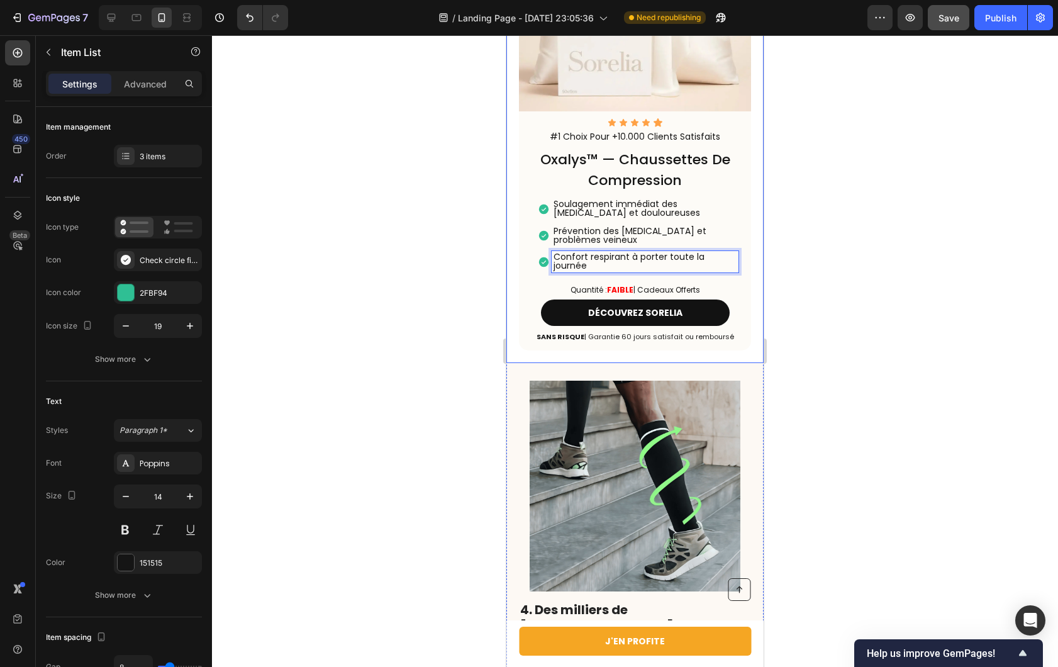
click at [934, 406] on div at bounding box center [635, 351] width 846 height 632
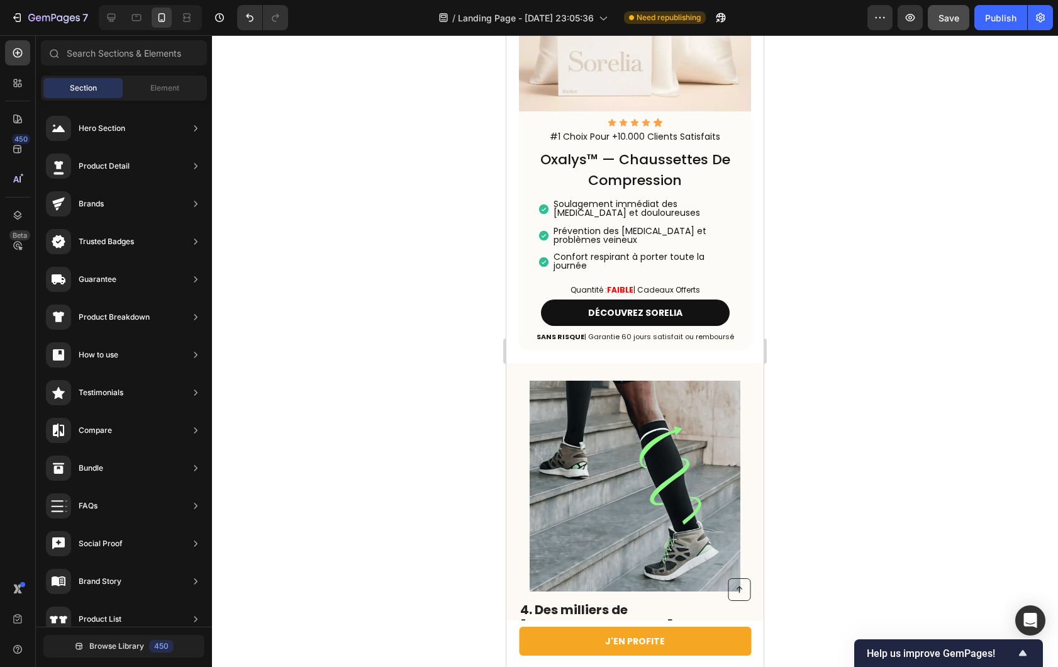
click at [849, 325] on div at bounding box center [635, 351] width 846 height 632
click at [693, 192] on h2 "oxalys™ — chaussettes de compression" at bounding box center [635, 170] width 220 height 44
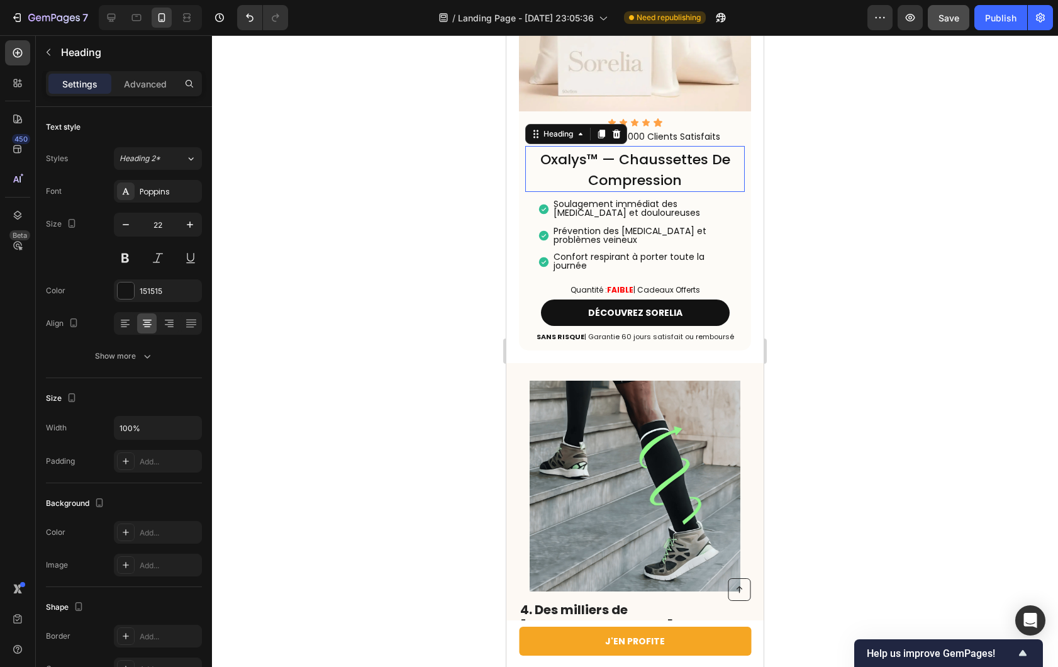
click at [693, 192] on h2 "oxalys™ — chaussettes de compression" at bounding box center [635, 170] width 220 height 44
click at [837, 341] on div at bounding box center [635, 351] width 846 height 632
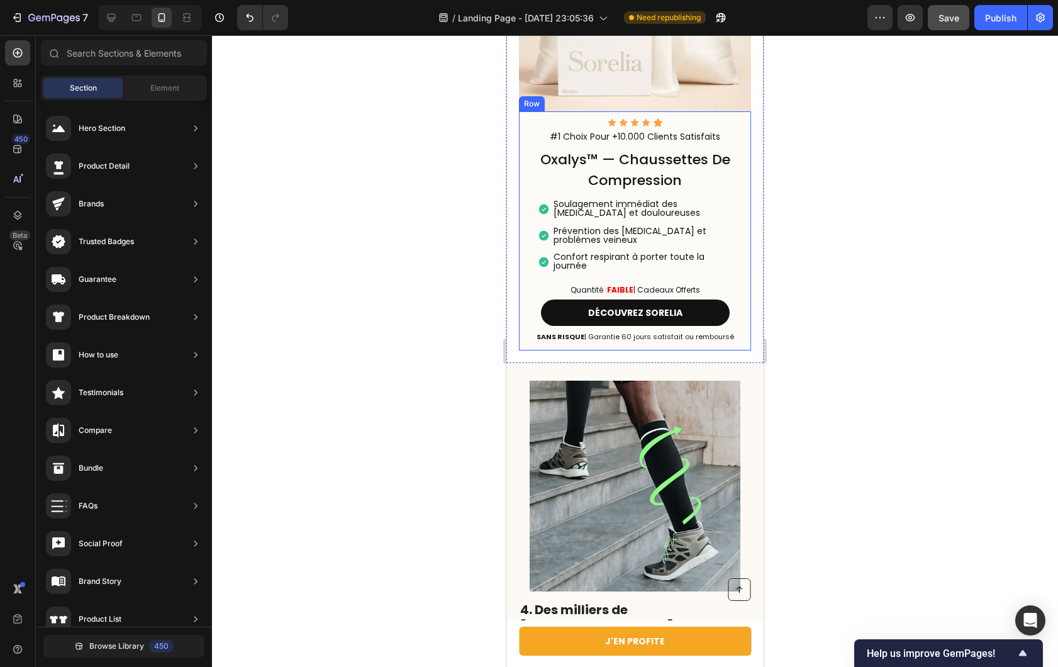
click at [736, 350] on div "Icon Icon Icon Icon Icon Icon List #1 Choix Pour +10.000 Clients Satisfaits Tex…" at bounding box center [635, 230] width 232 height 239
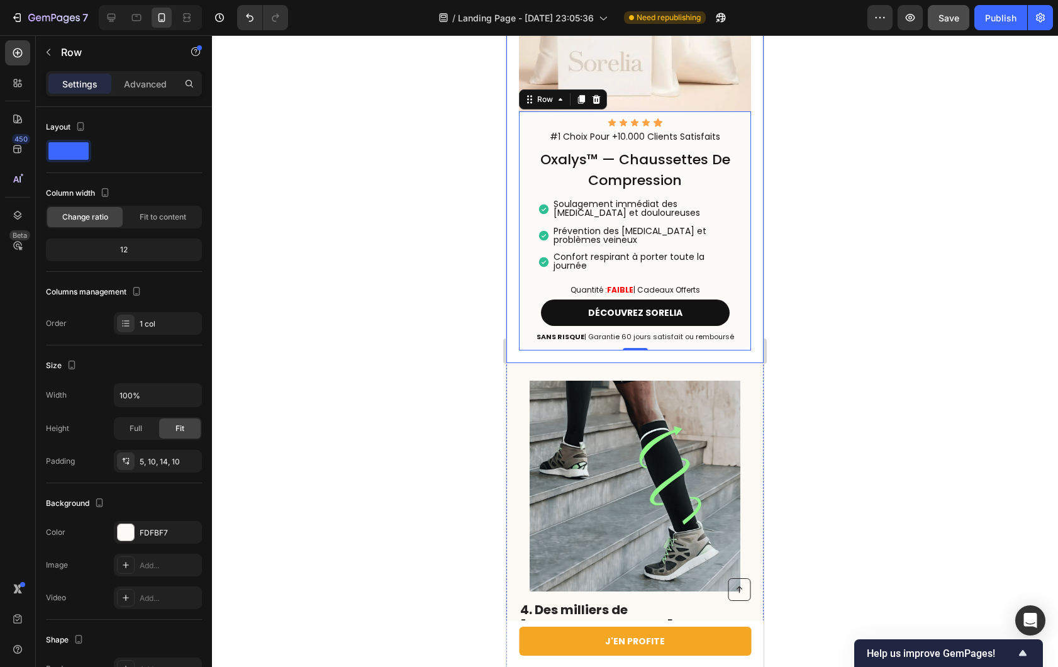
click at [751, 363] on div "Icon Icon Icon Icon Icon Icon List #1 Choix Pour +10.000 Clients Satisfaits Tex…" at bounding box center [634, 143] width 257 height 440
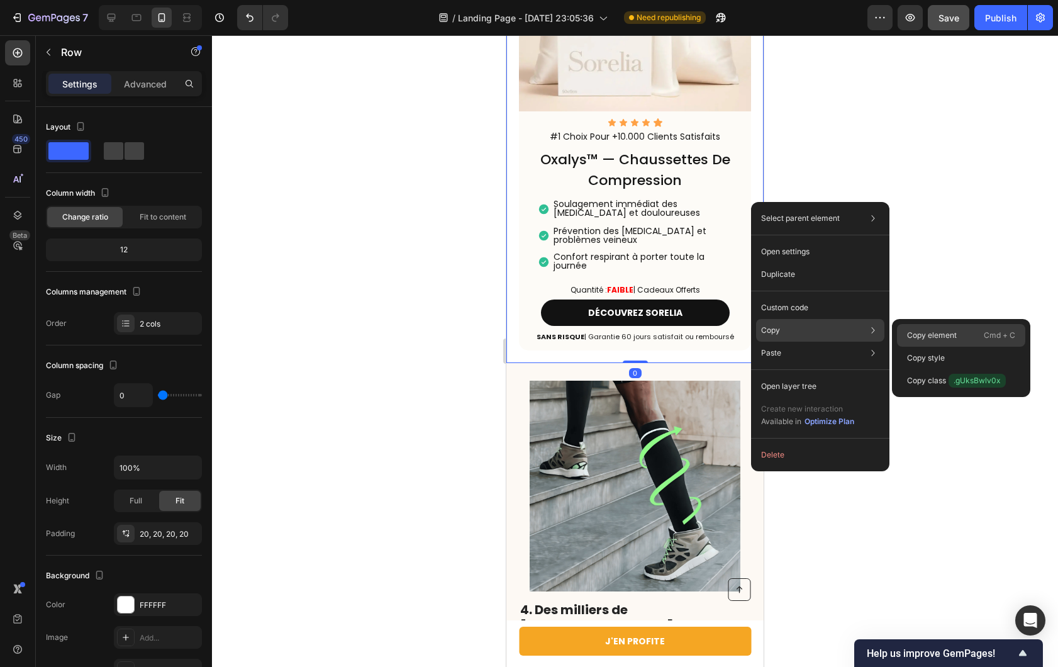
click at [935, 332] on p "Copy element" at bounding box center [932, 335] width 50 height 11
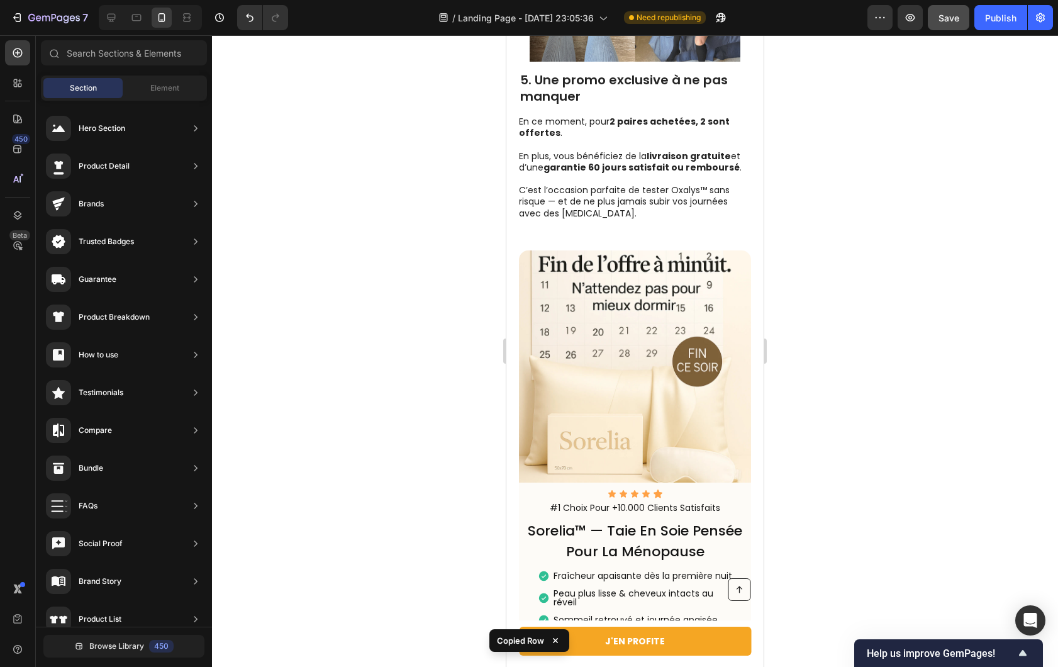
scroll to position [3091, 0]
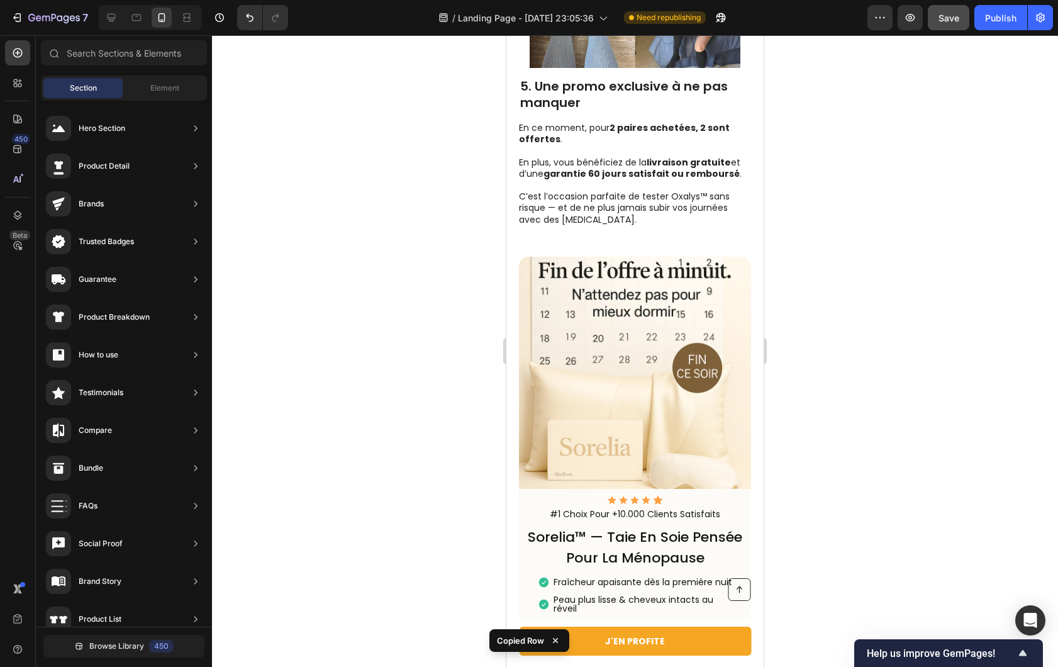
drag, startPoint x: 761, startPoint y: 263, endPoint x: 1271, endPoint y: 404, distance: 529.3
click at [739, 229] on div "Image 5. Une promo exclusive à ne pas manquer Heading En ce moment, pour 2 pair…" at bounding box center [634, 42] width 257 height 405
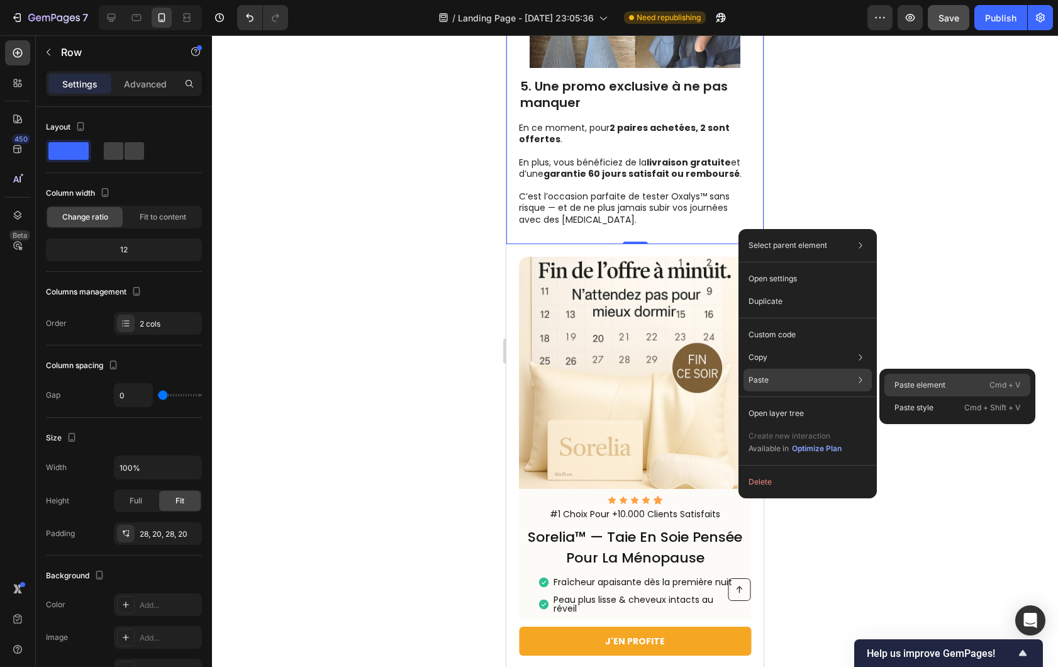
click at [903, 376] on div "Paste element Cmd + V" at bounding box center [958, 385] width 146 height 23
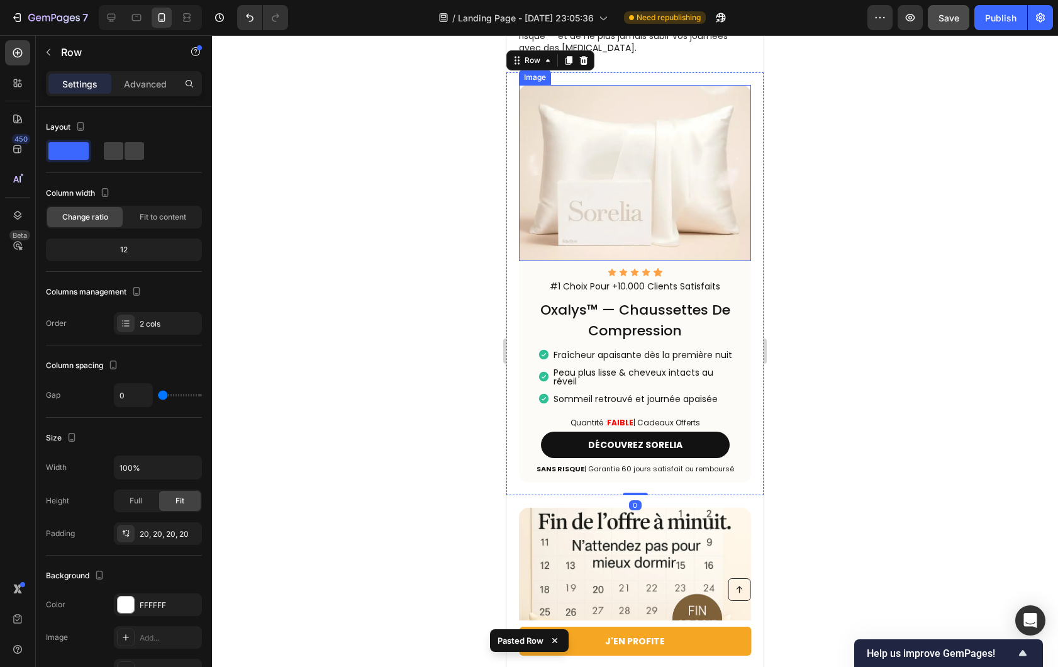
scroll to position [3537, 0]
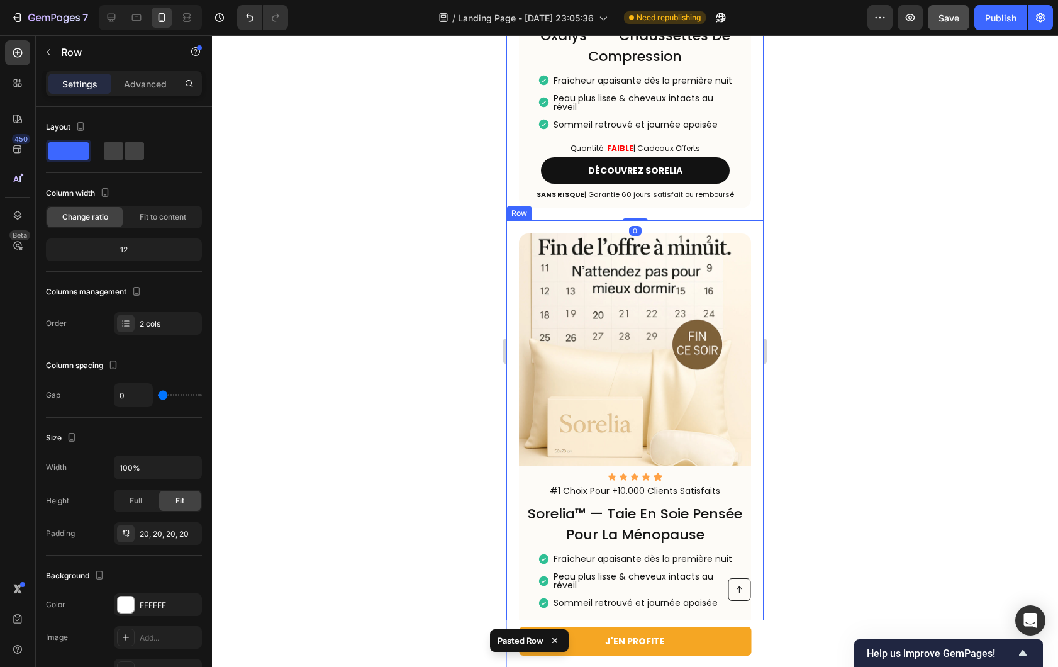
click at [746, 378] on div "Icon Icon Icon Icon Icon Icon List #1 Choix Pour +10.000 Clients Satisfaits Tex…" at bounding box center [634, 460] width 257 height 479
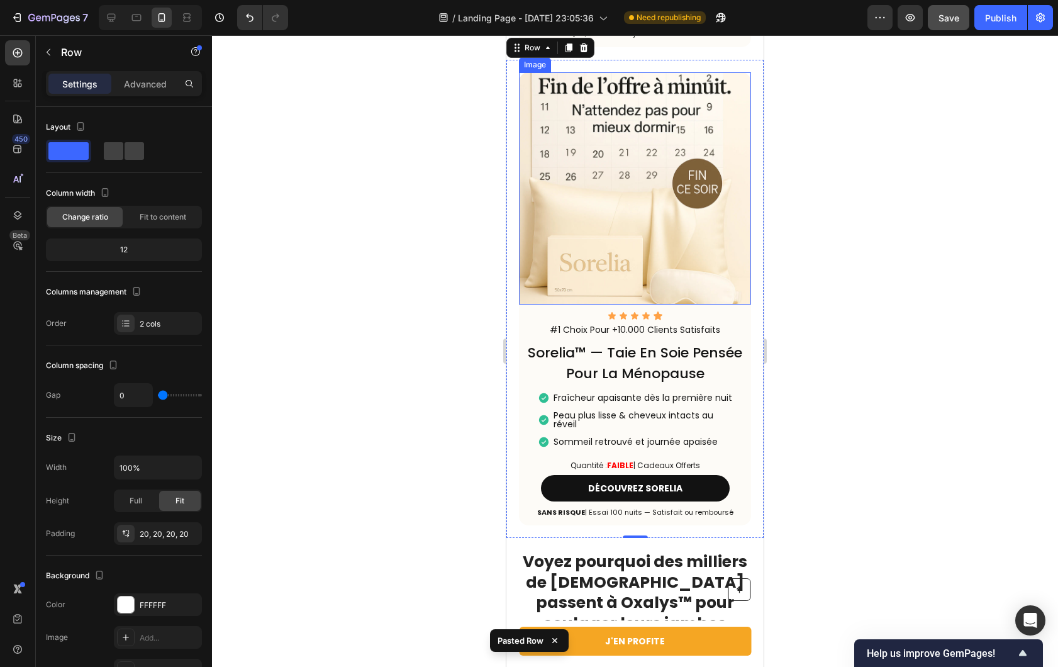
scroll to position [3690, 0]
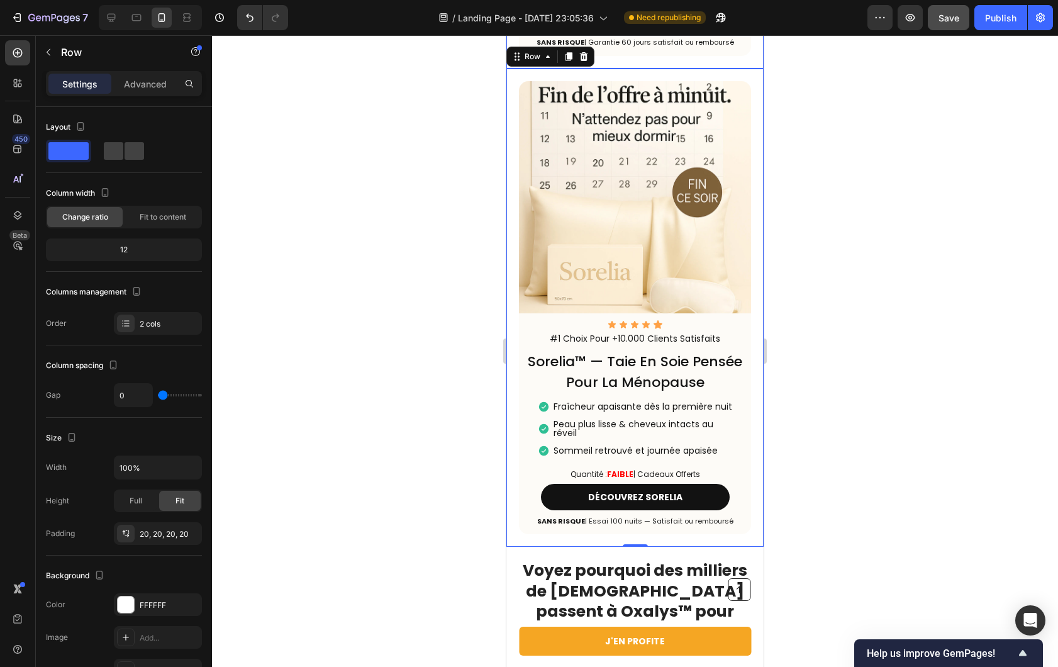
click at [586, 61] on icon at bounding box center [584, 56] width 8 height 9
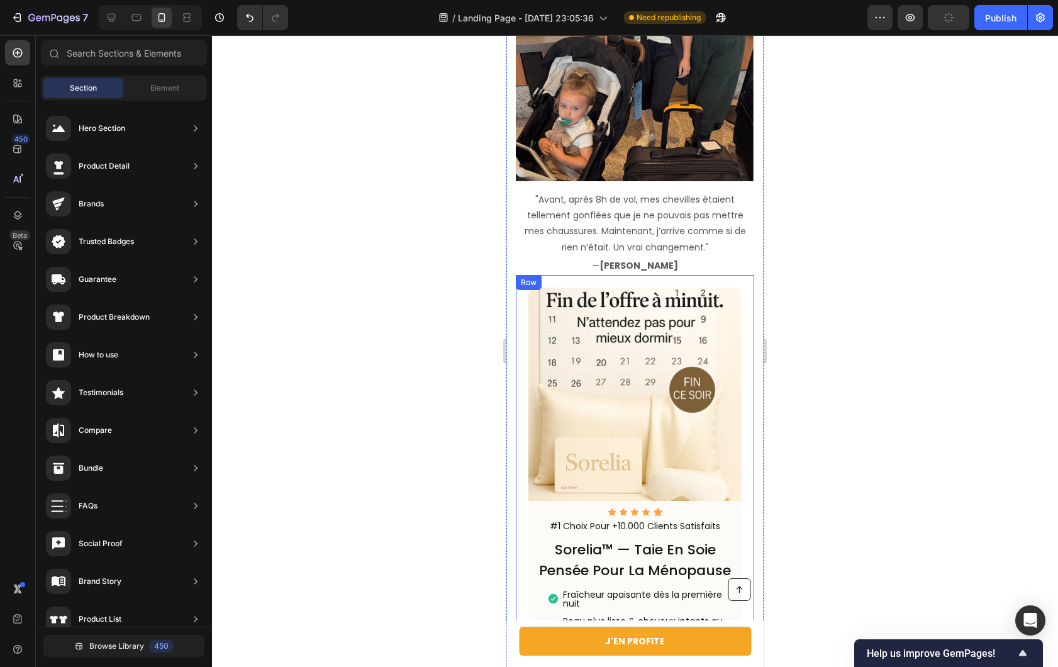
scroll to position [4650, 0]
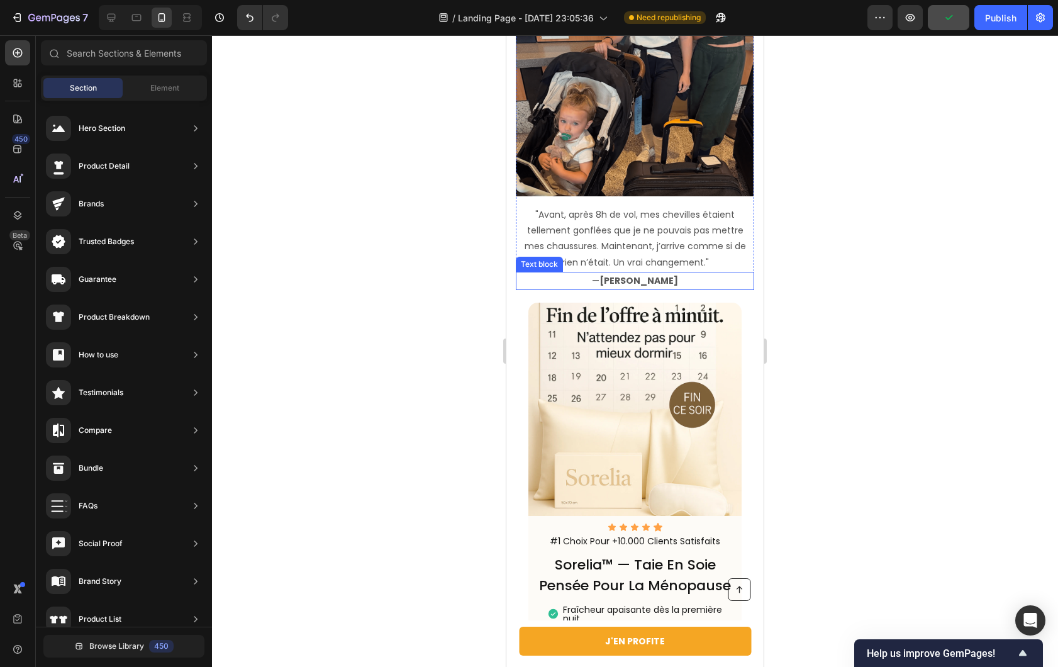
click at [738, 273] on p "— [PERSON_NAME]" at bounding box center [635, 281] width 236 height 16
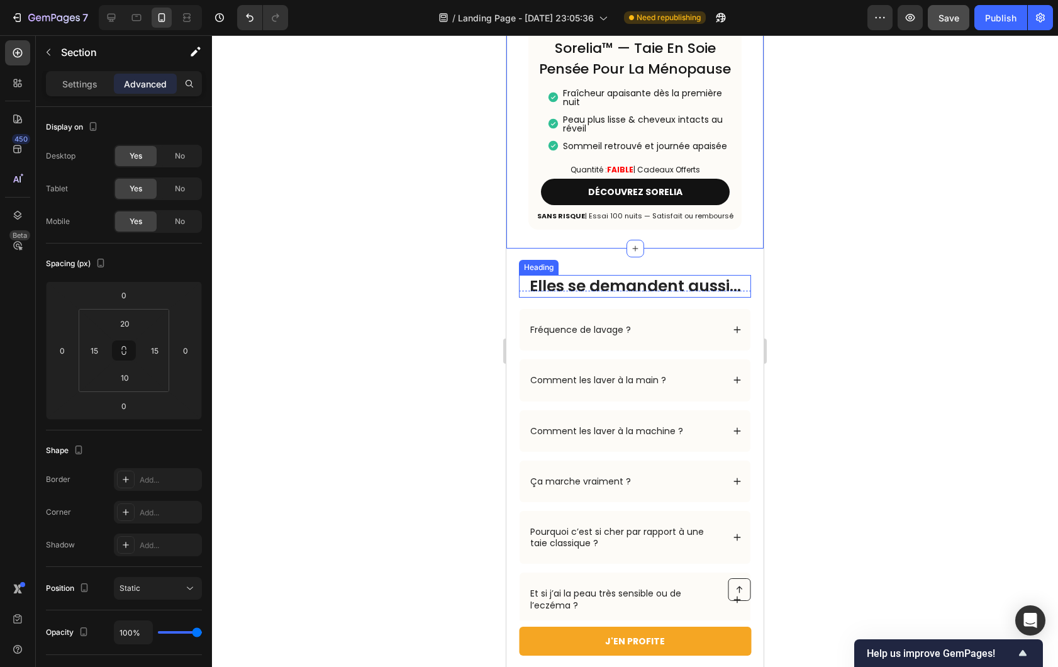
scroll to position [5169, 0]
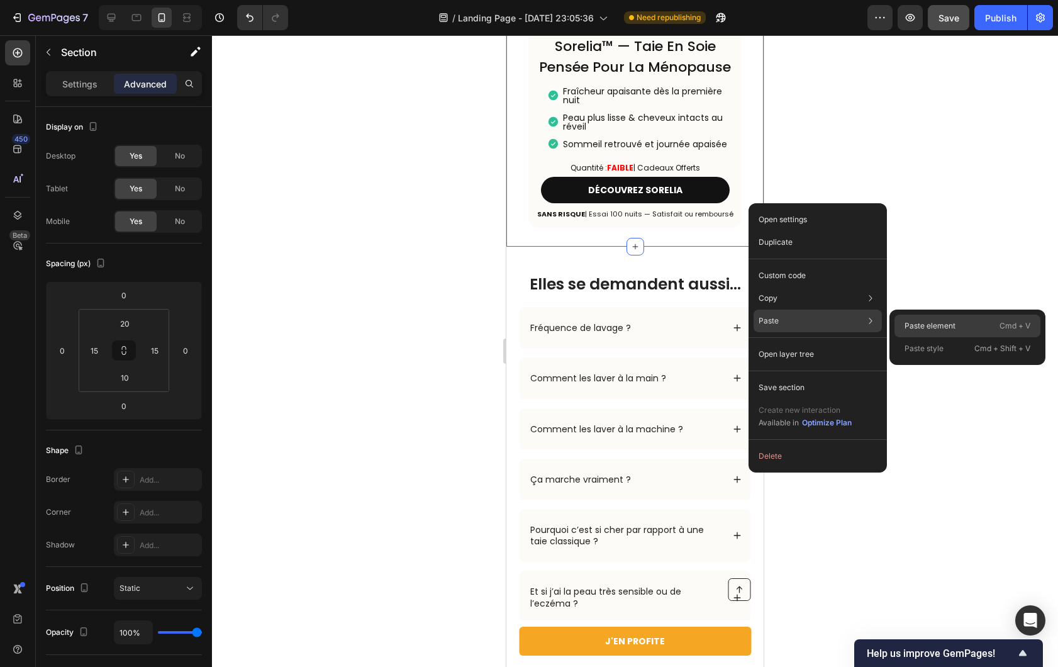
click at [942, 325] on p "Paste element" at bounding box center [930, 325] width 51 height 11
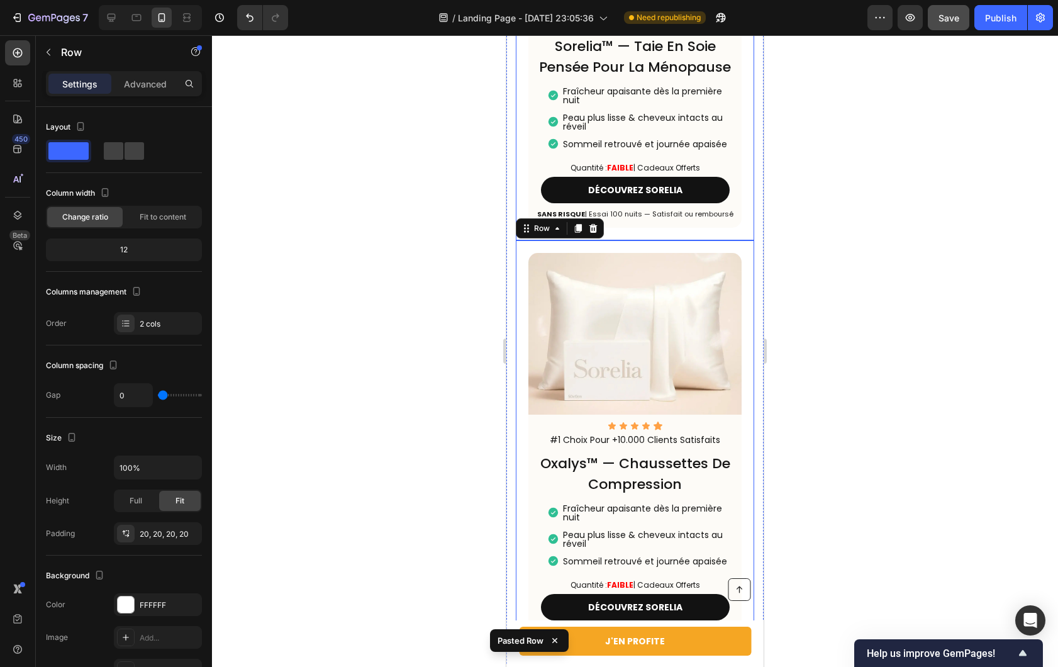
click at [738, 205] on div "Icon Icon Icon Icon Icon Icon List #1 Choix Pour +10.000 Clients Satisfaits Tex…" at bounding box center [635, 6] width 238 height 469
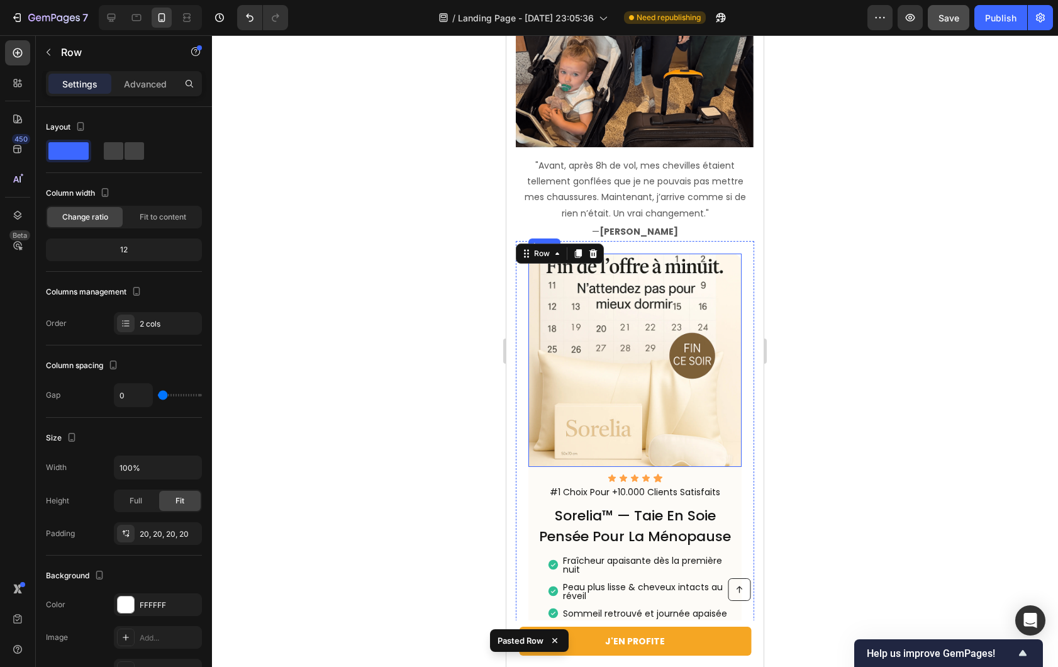
scroll to position [4676, 0]
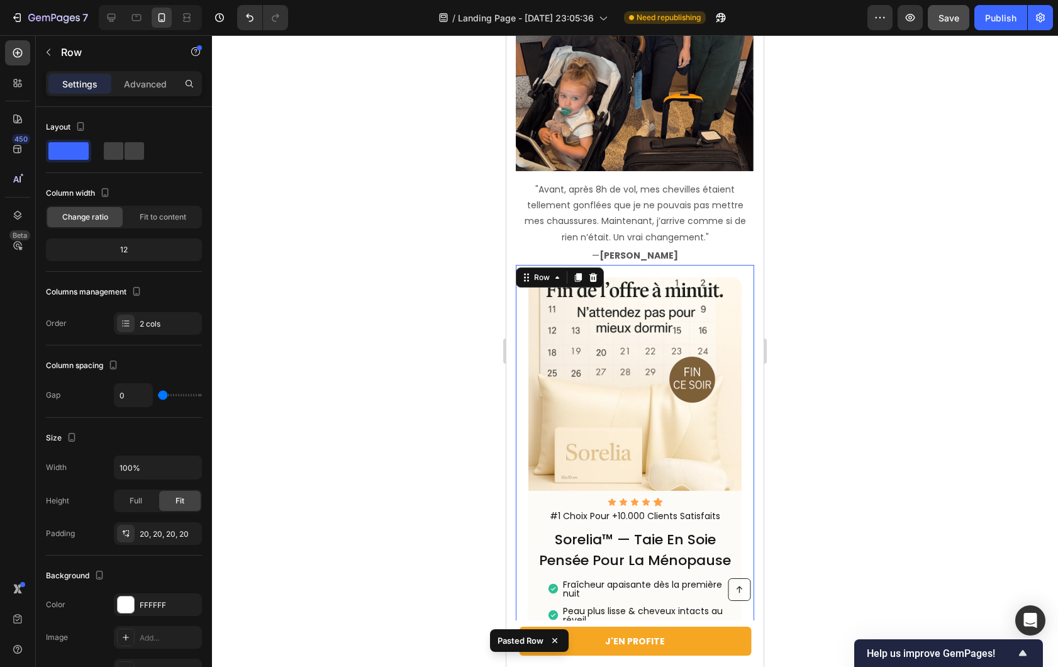
click at [743, 265] on div "Icon Icon Icon Icon Icon Icon List #1 Choix Pour +10.000 Clients Satisfaits Tex…" at bounding box center [635, 499] width 238 height 469
click at [593, 273] on icon at bounding box center [593, 277] width 8 height 9
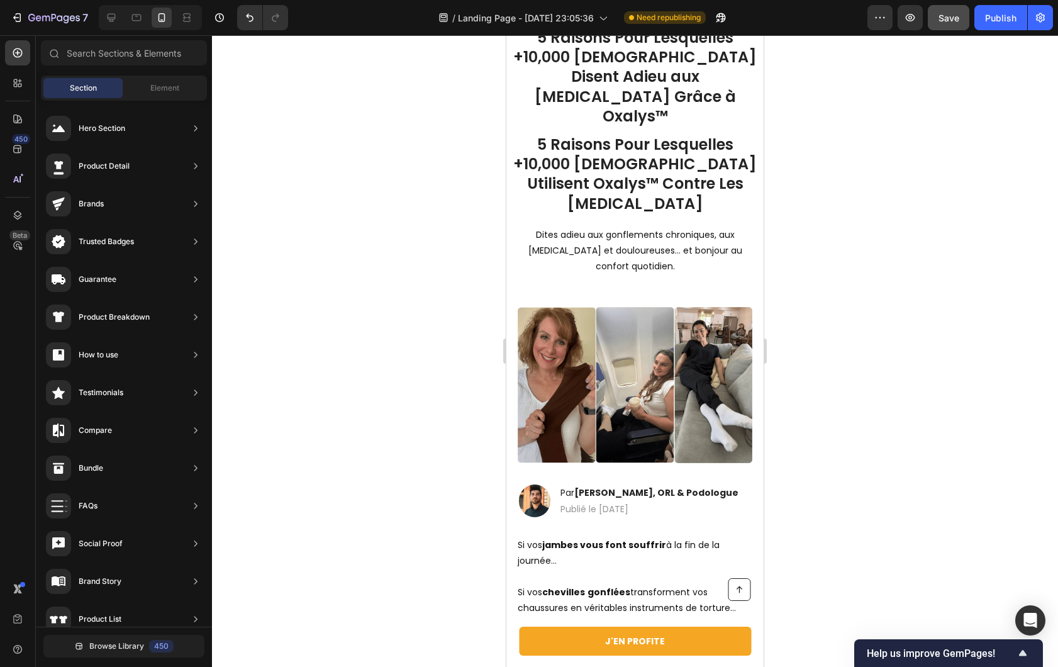
scroll to position [0, 0]
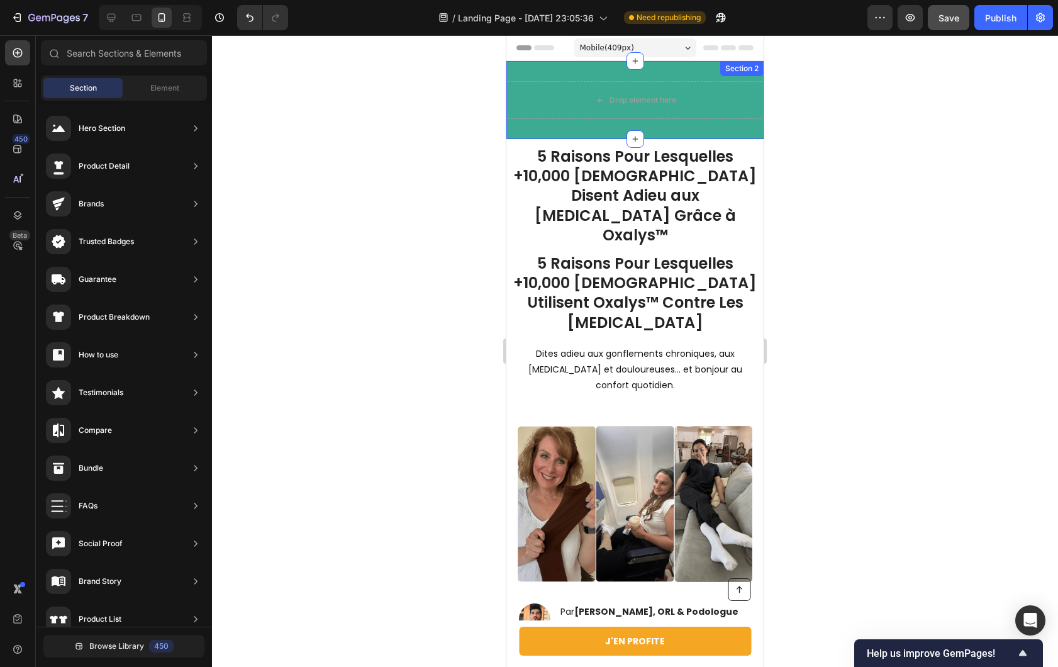
click at [511, 135] on div "Drop element here Section 2" at bounding box center [634, 100] width 257 height 78
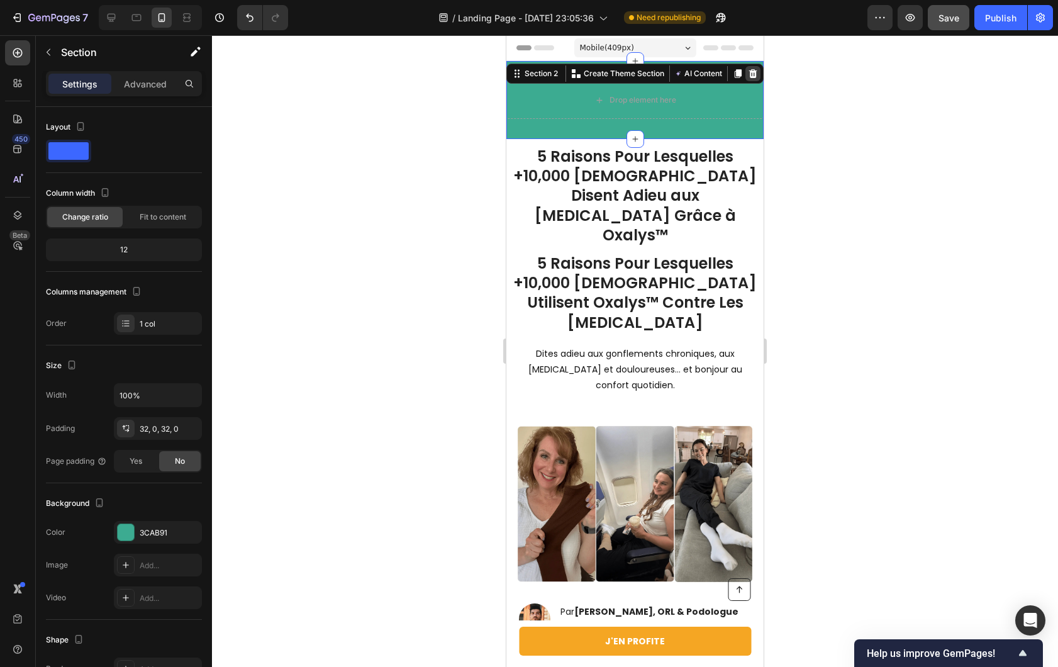
click at [745, 69] on div at bounding box center [752, 73] width 15 height 15
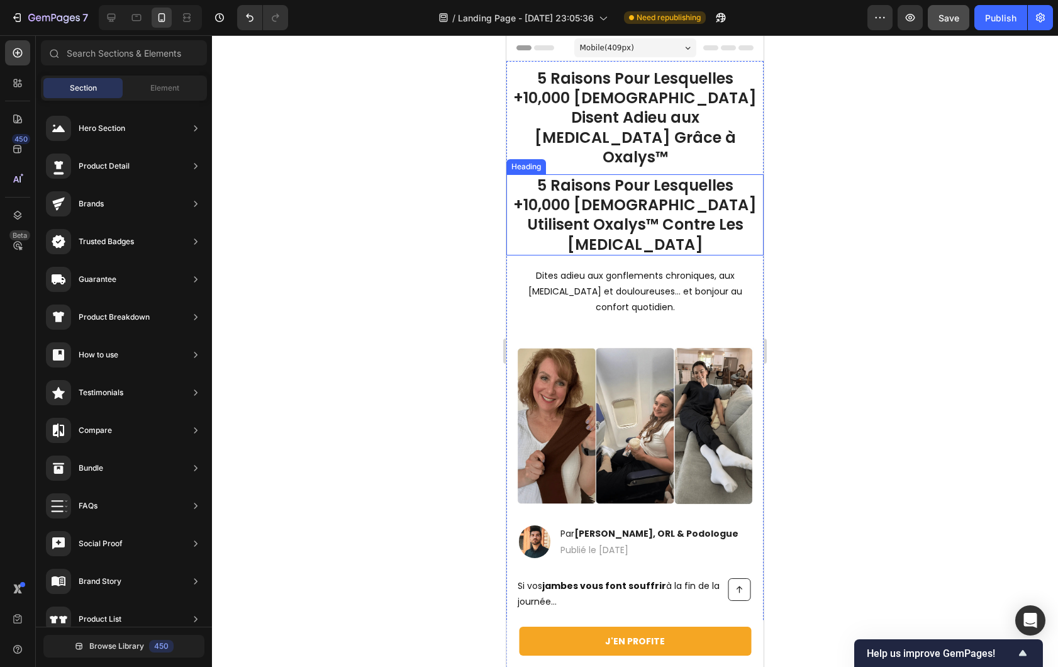
click at [623, 207] on h1 "5 Raisons Pour Lesquelles +10,000 [DEMOGRAPHIC_DATA] Utilisent Oxalys™ Contre L…" at bounding box center [634, 214] width 257 height 81
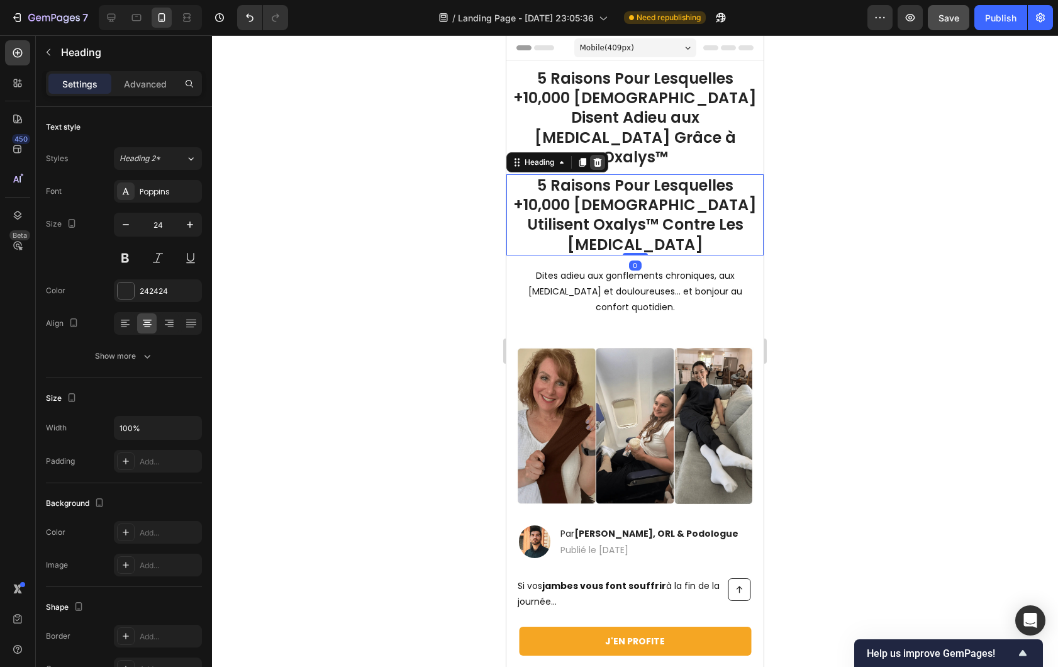
click at [596, 158] on icon at bounding box center [598, 162] width 8 height 9
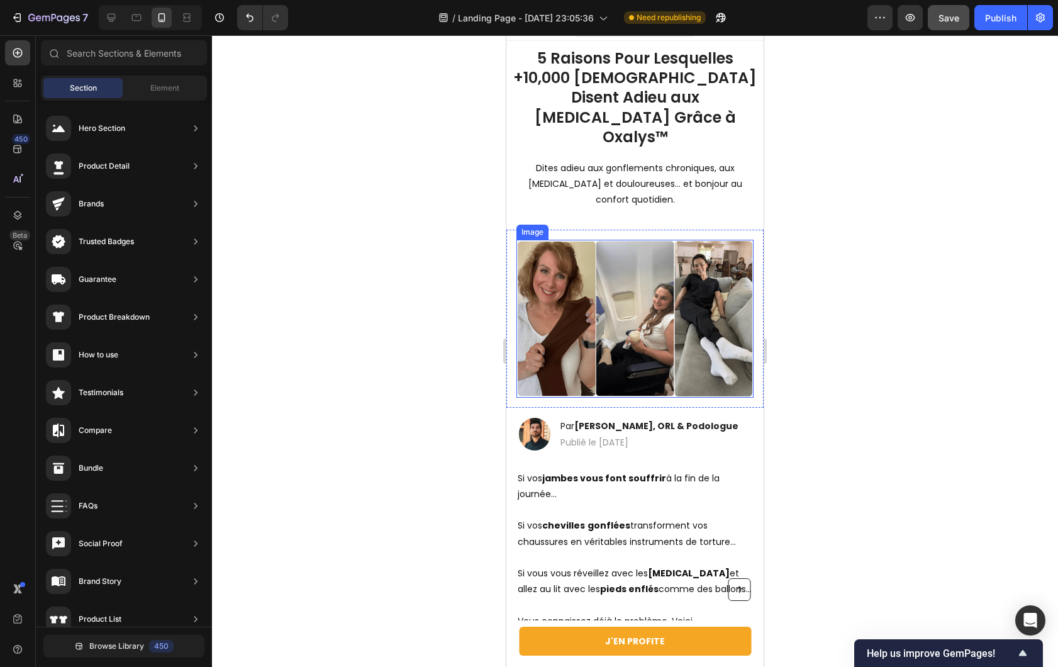
scroll to position [23, 0]
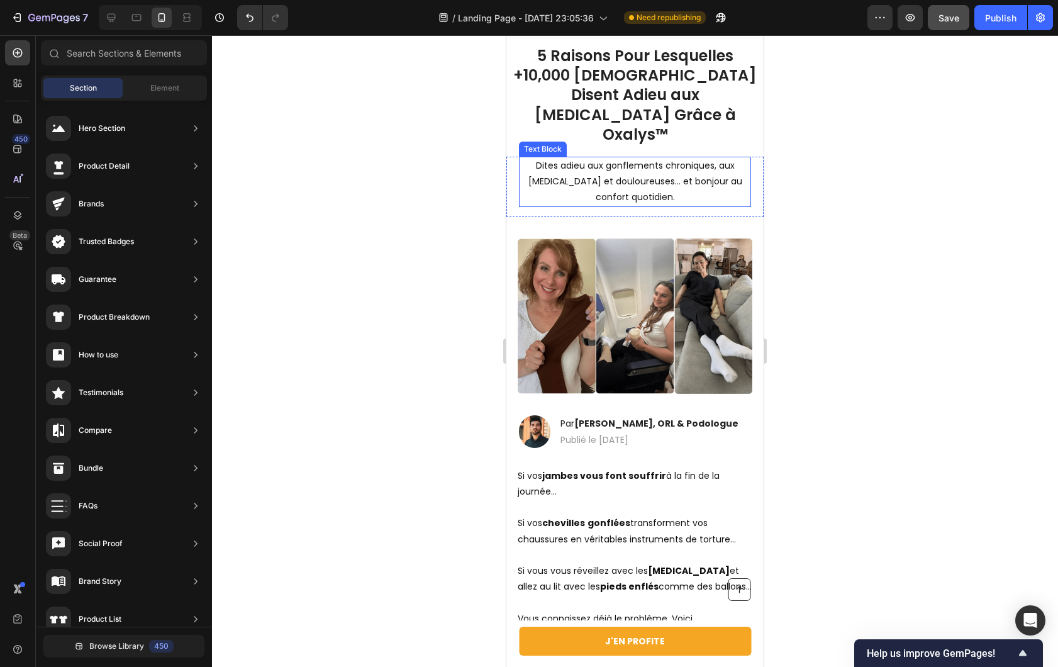
click at [621, 181] on p "Dites adieu aux gonflements chroniques, aux [MEDICAL_DATA] et douloureuses… et …" at bounding box center [635, 182] width 230 height 48
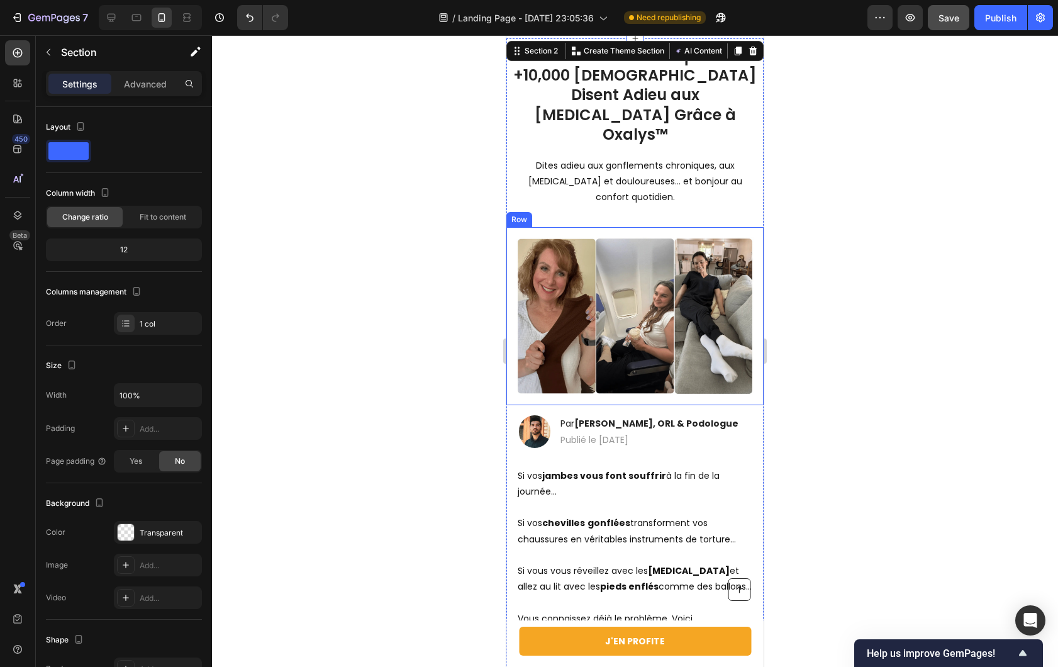
click at [575, 227] on div "Image Row" at bounding box center [634, 316] width 257 height 178
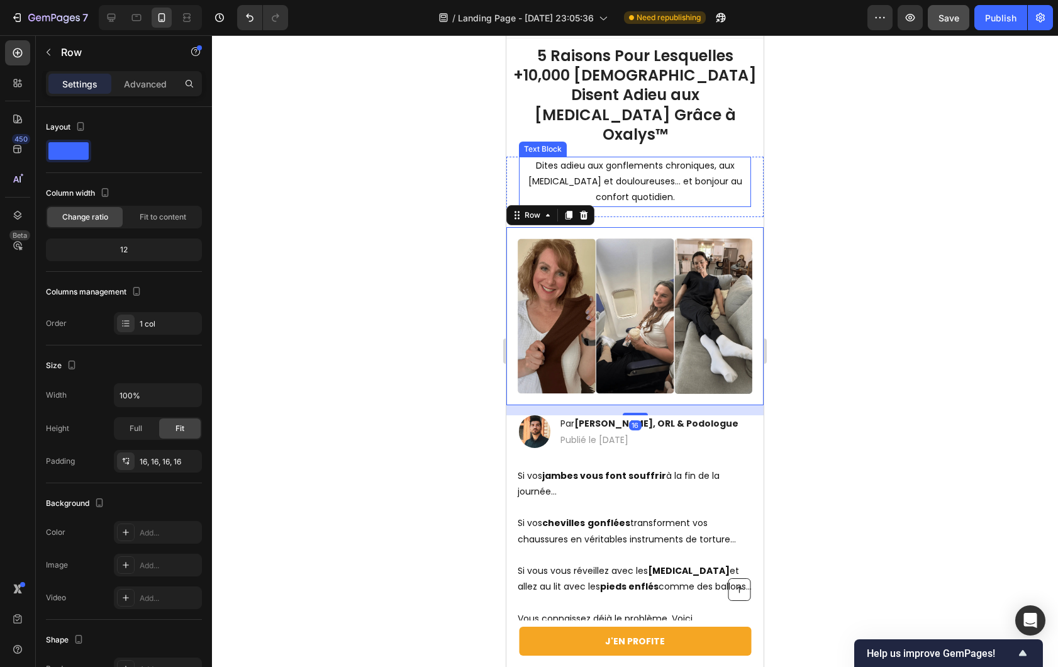
drag, startPoint x: 608, startPoint y: 164, endPoint x: 618, endPoint y: 168, distance: 11.6
click at [608, 164] on p "Dites adieu aux gonflements chroniques, aux [MEDICAL_DATA] et douloureuses… et …" at bounding box center [635, 182] width 230 height 48
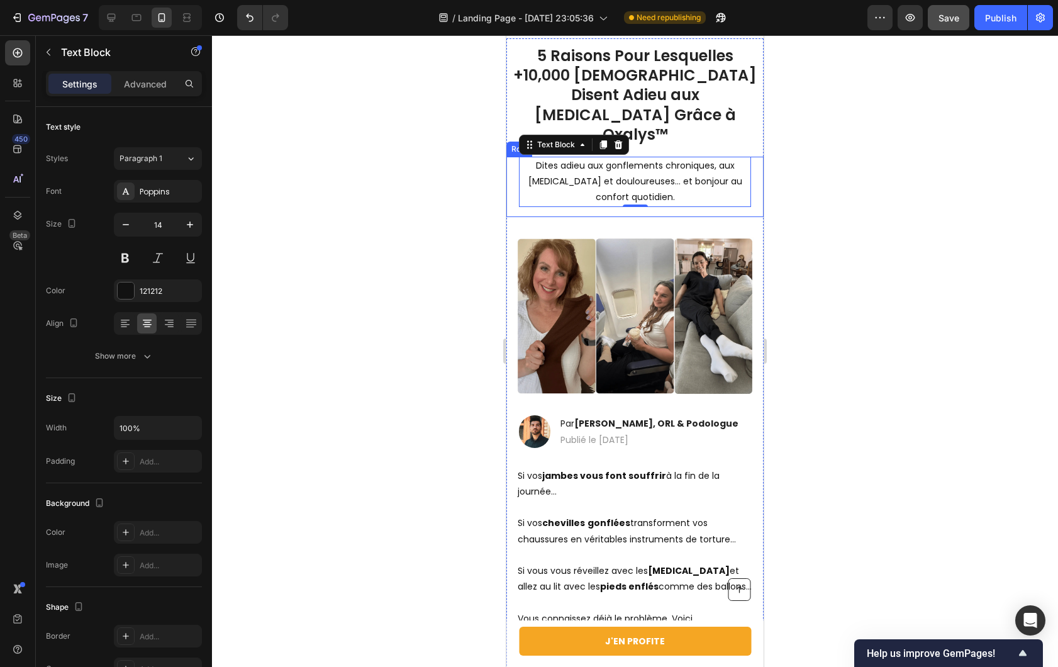
click at [582, 193] on div "Dites adieu aux gonflements chroniques, aux [MEDICAL_DATA] et douloureuses… et …" at bounding box center [634, 187] width 257 height 60
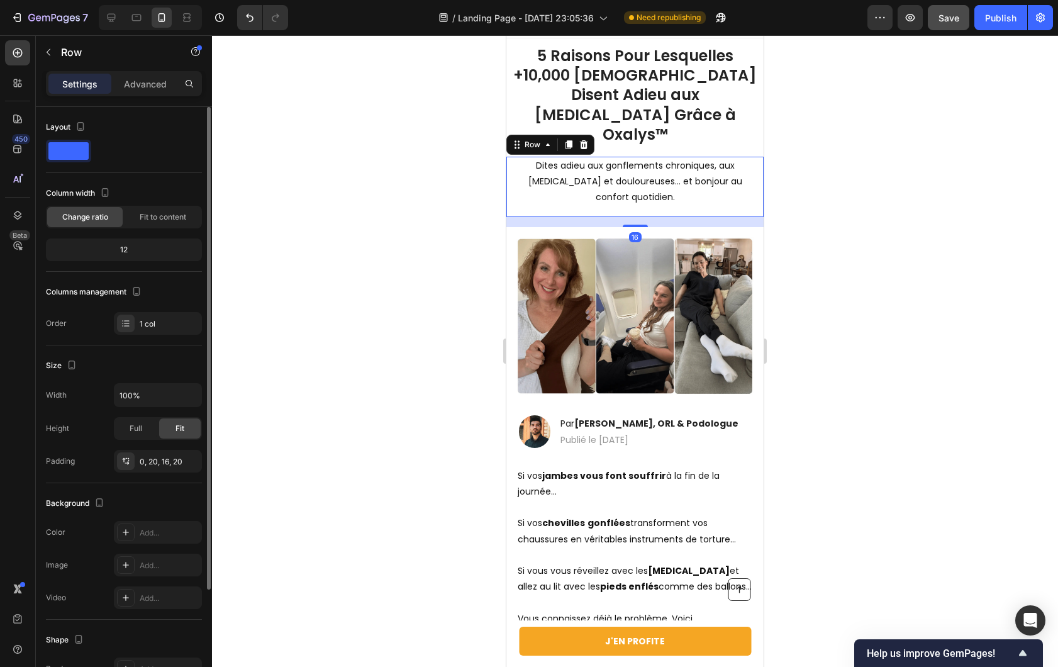
click at [164, 81] on p "Advanced" at bounding box center [145, 83] width 43 height 13
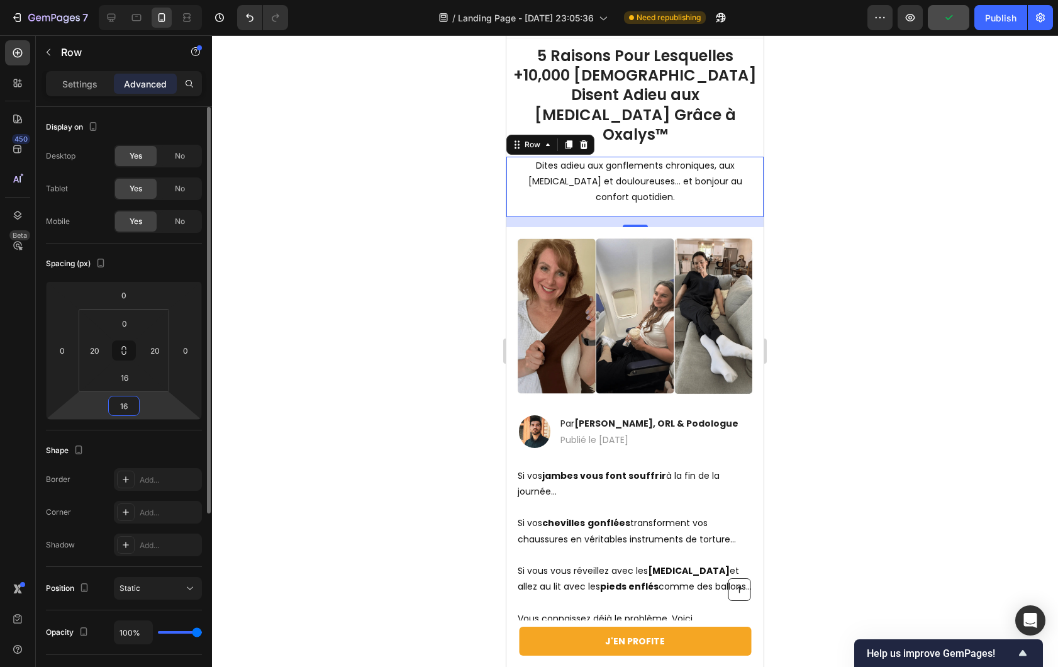
click at [124, 405] on input "16" at bounding box center [123, 405] width 25 height 19
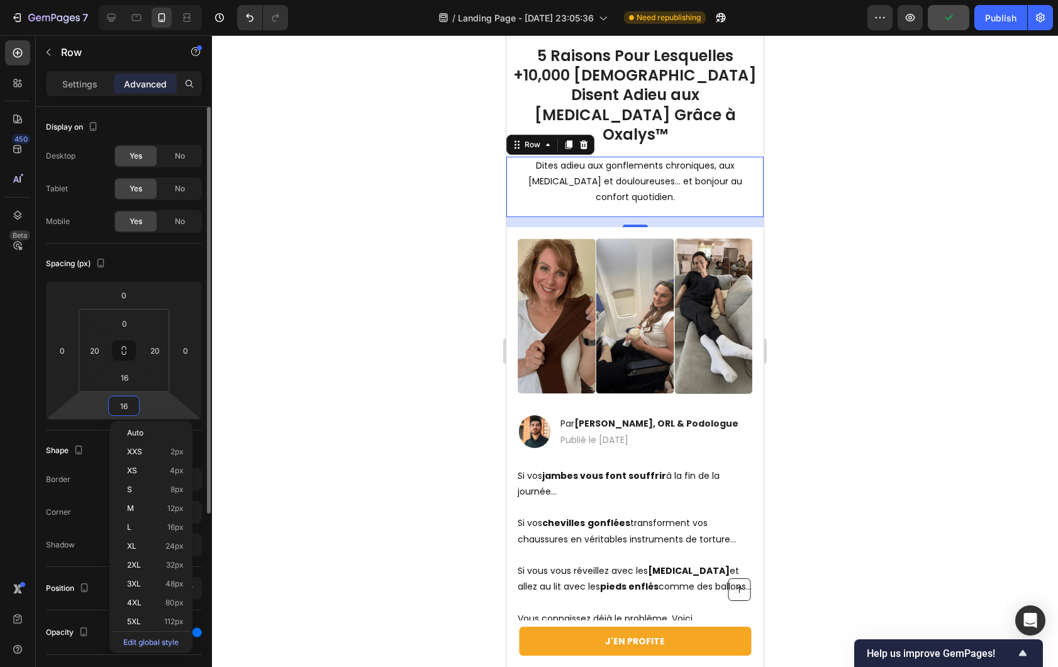
type input "0"
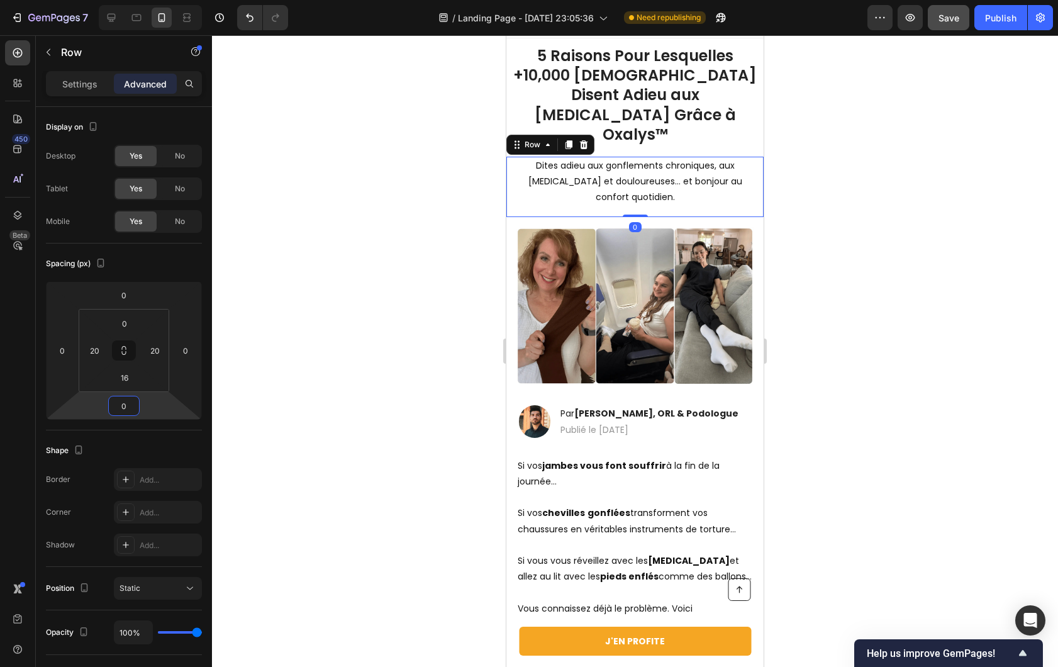
click at [388, 312] on div at bounding box center [635, 351] width 846 height 632
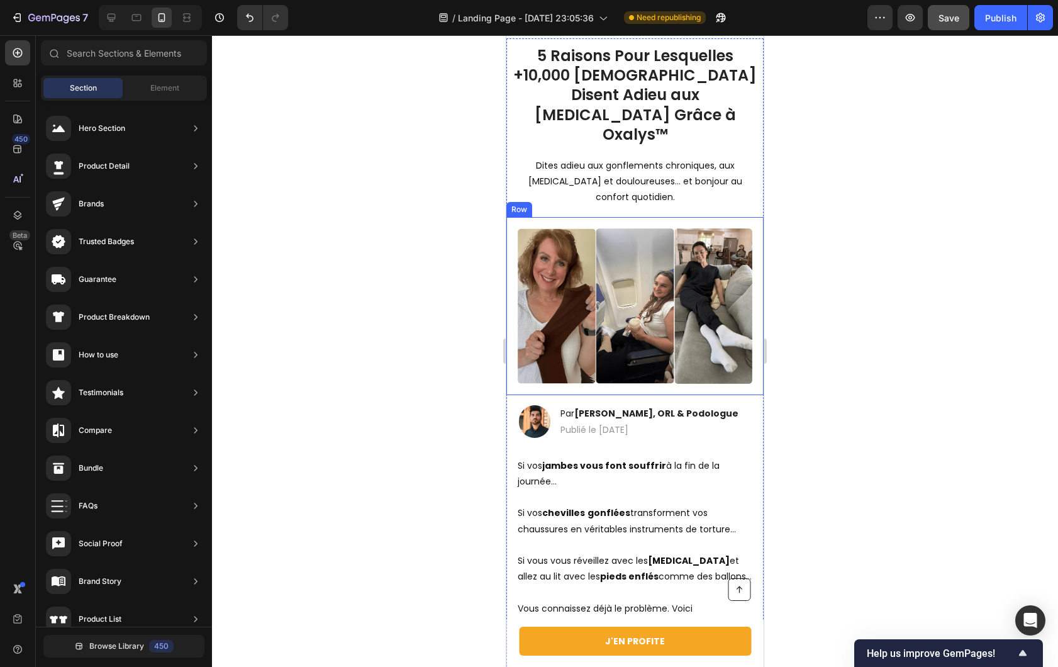
click at [685, 217] on div "Image Row" at bounding box center [634, 306] width 257 height 178
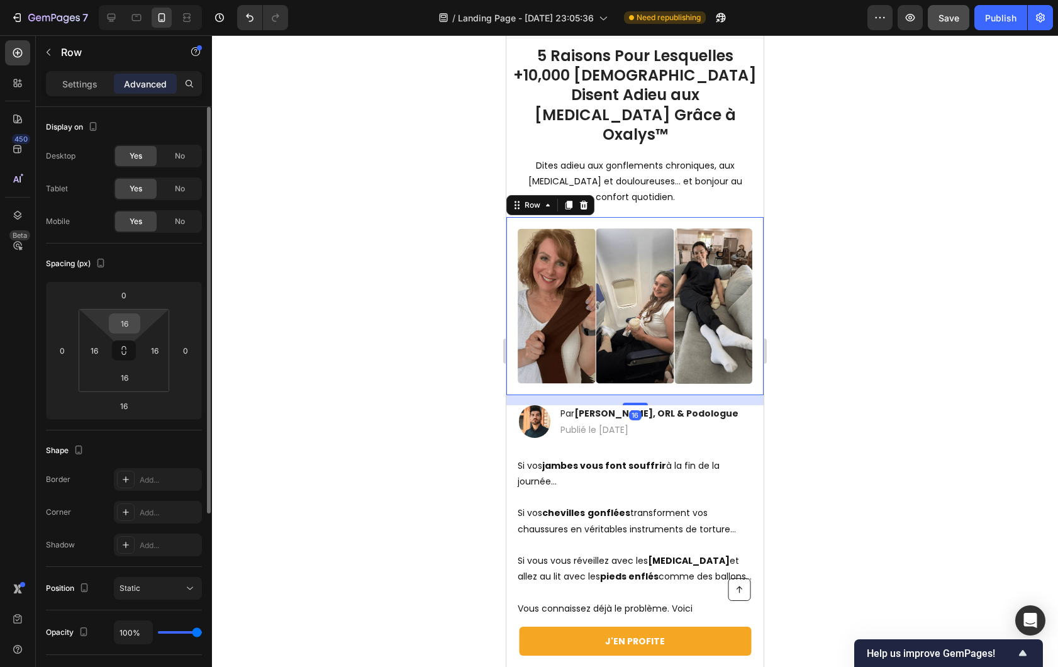
click at [131, 328] on input "16" at bounding box center [124, 323] width 25 height 19
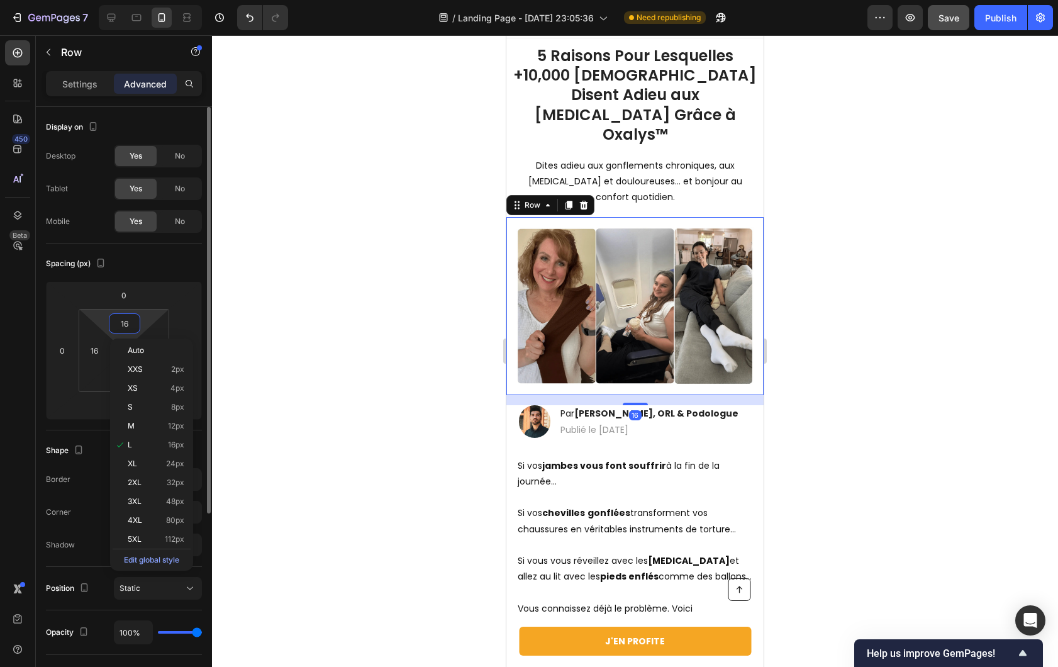
type input "0"
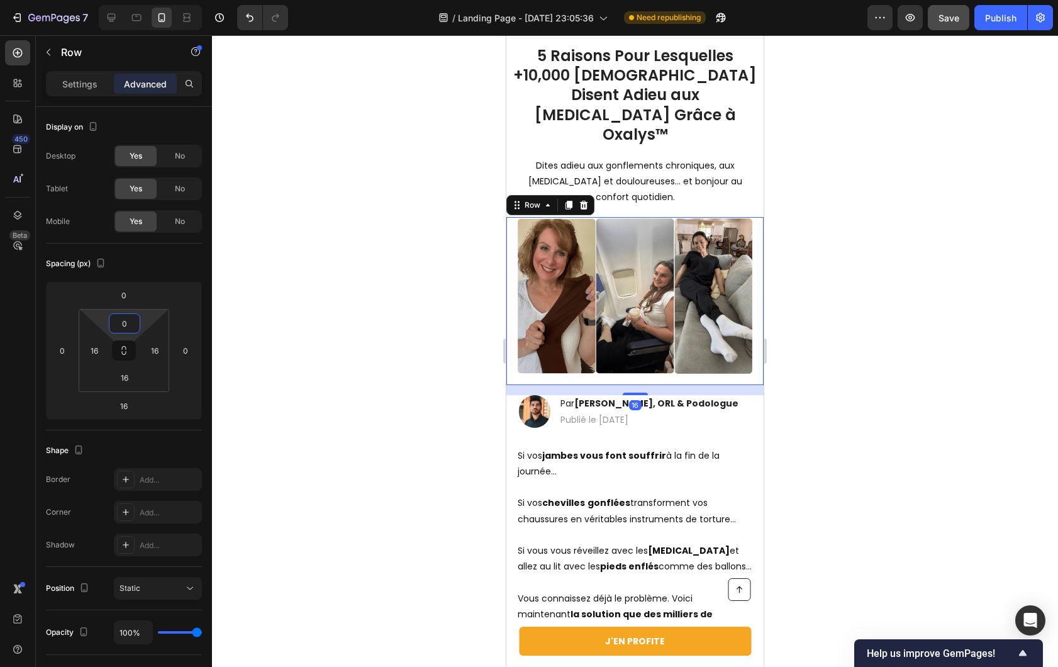
click at [291, 273] on div at bounding box center [635, 351] width 846 height 632
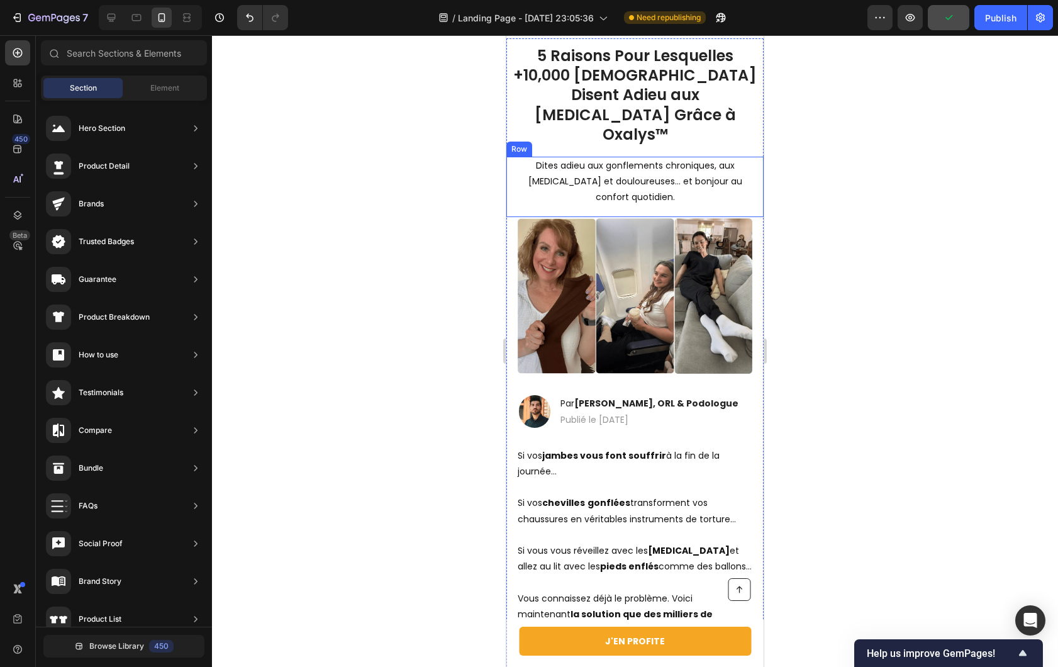
click at [534, 189] on div "Dites adieu aux gonflements chroniques, aux [MEDICAL_DATA] et douloureuses… et …" at bounding box center [634, 187] width 257 height 60
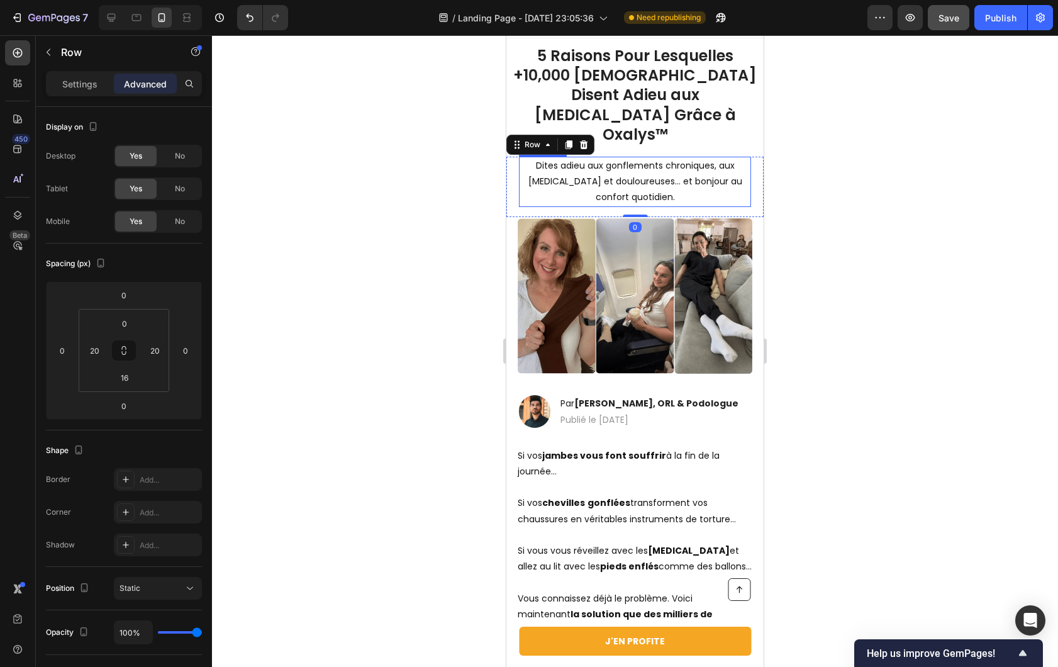
click at [544, 179] on p "Dites adieu aux gonflements chroniques, aux [MEDICAL_DATA] et douloureuses… et …" at bounding box center [635, 182] width 230 height 48
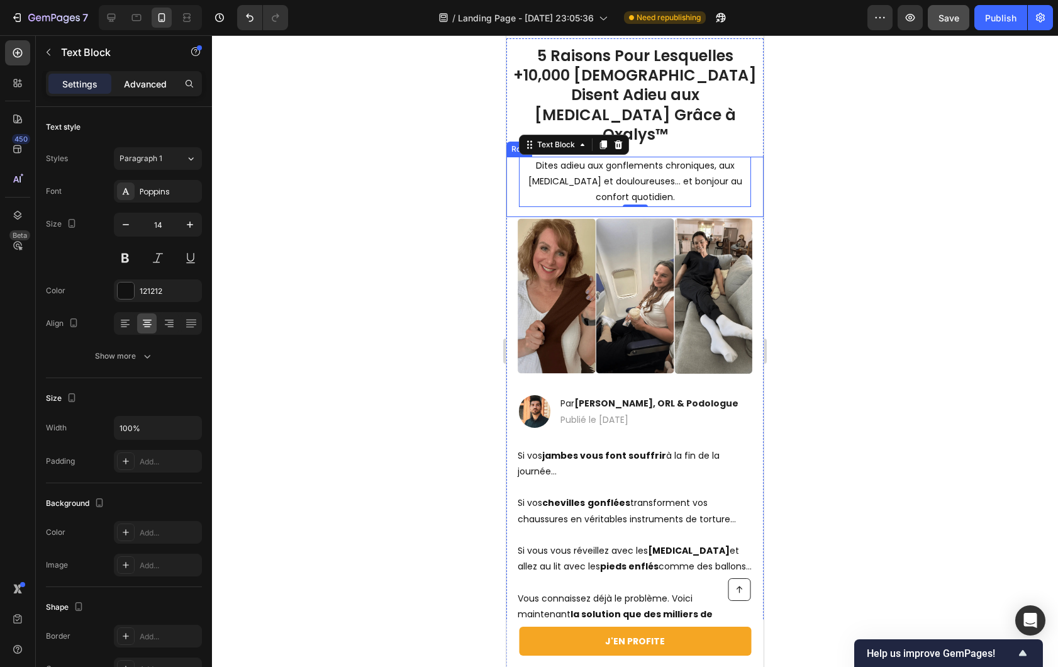
click at [135, 82] on p "Advanced" at bounding box center [145, 83] width 43 height 13
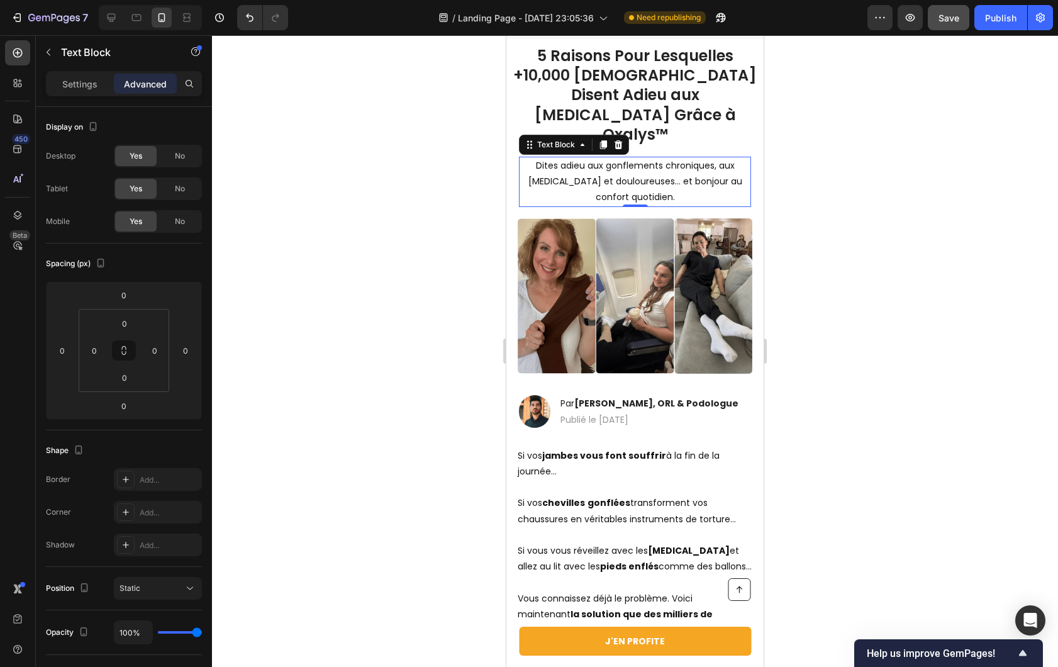
click at [428, 176] on div at bounding box center [635, 351] width 846 height 632
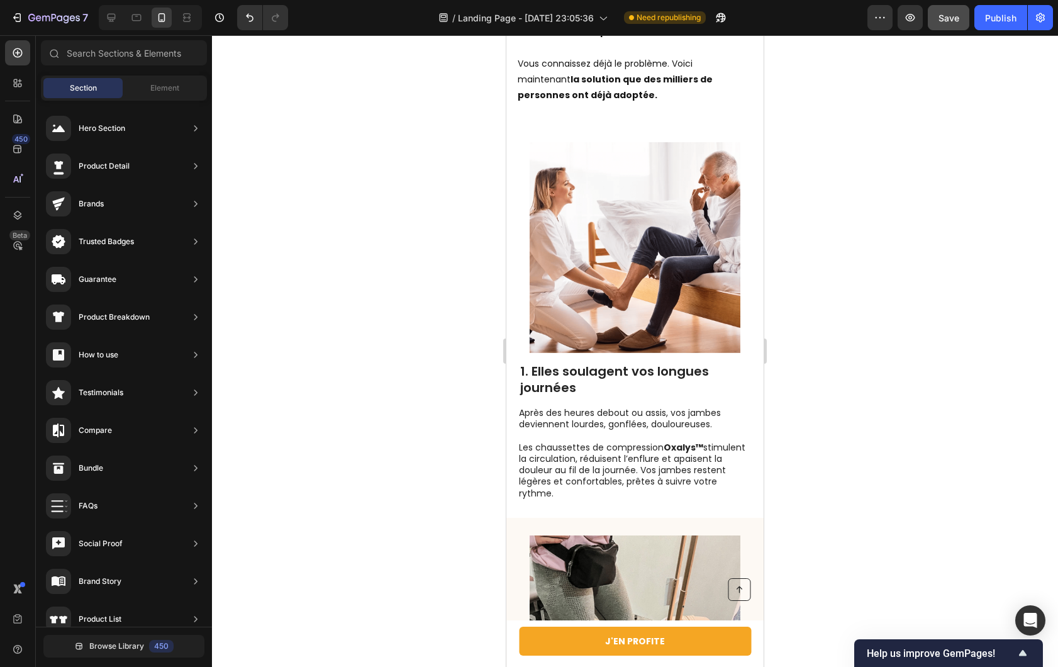
scroll to position [520, 0]
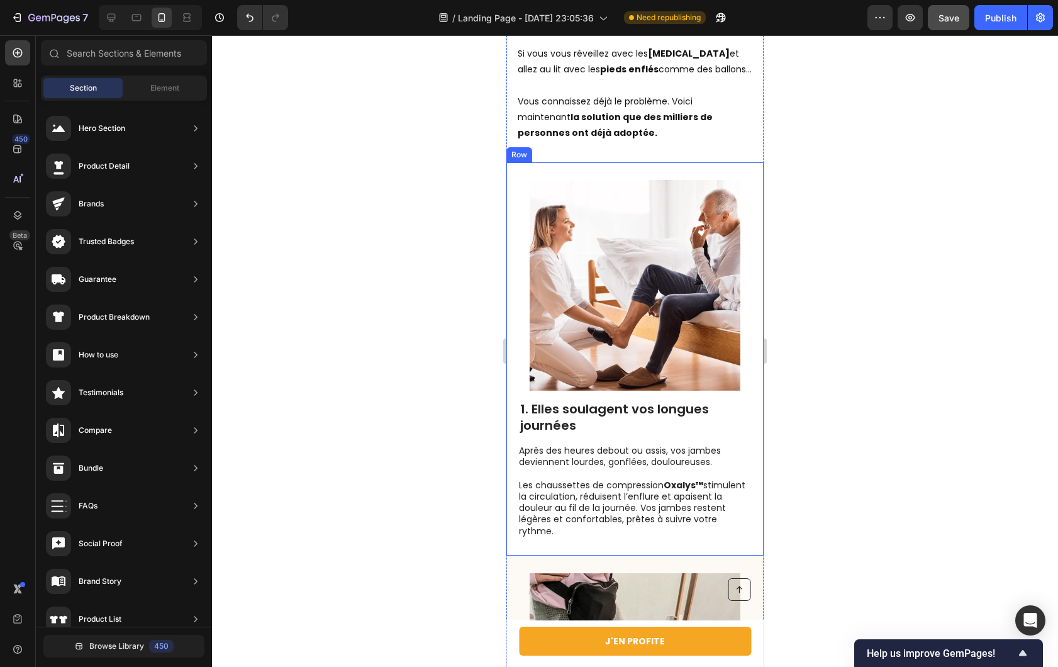
click at [684, 162] on div "Image 1. Elles soulagent vos longues journées Heading Après des heures debout o…" at bounding box center [634, 358] width 257 height 393
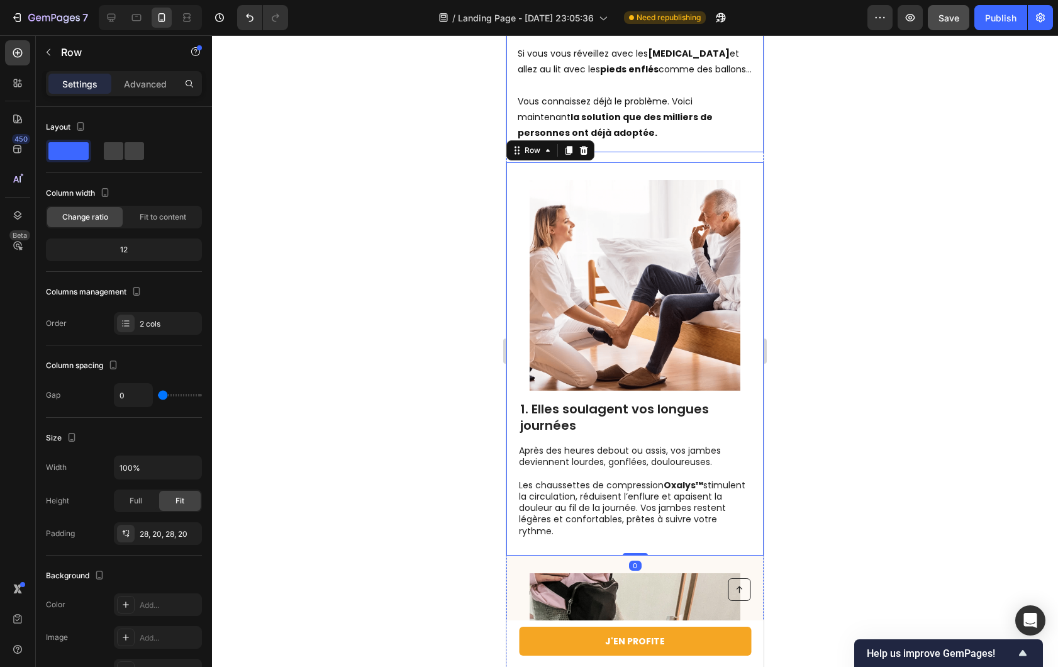
click at [685, 137] on div "Si vos jambes vous font souffrir à la fin de la journée… Si vos chevilles gonfl…" at bounding box center [634, 46] width 257 height 213
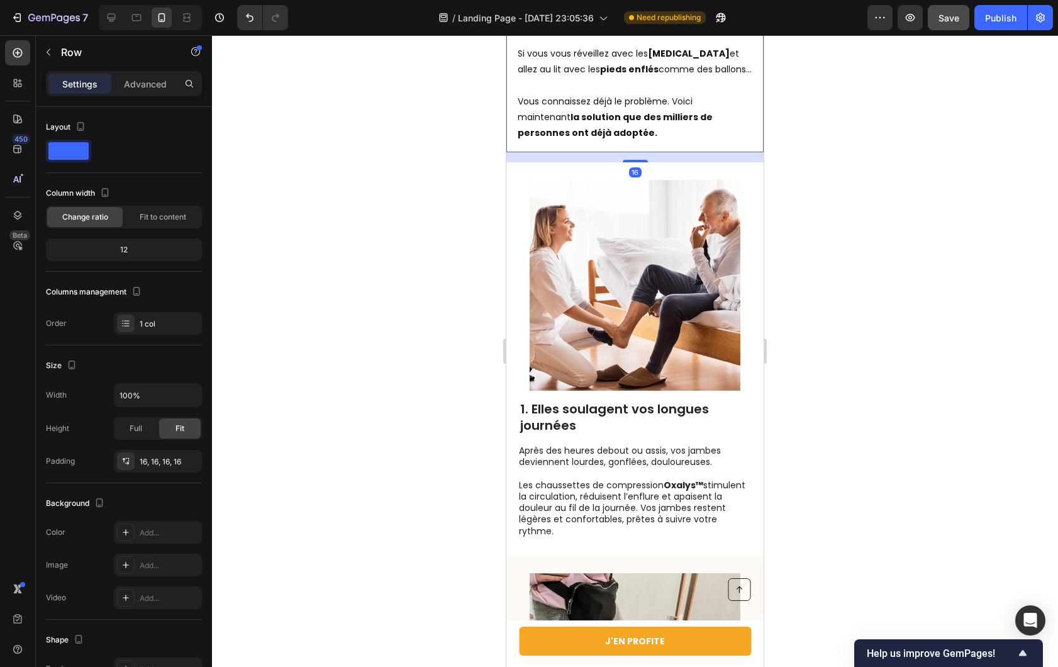
click at [157, 103] on div "Settings Advanced" at bounding box center [124, 89] width 176 height 36
click at [152, 87] on p "Advanced" at bounding box center [145, 83] width 43 height 13
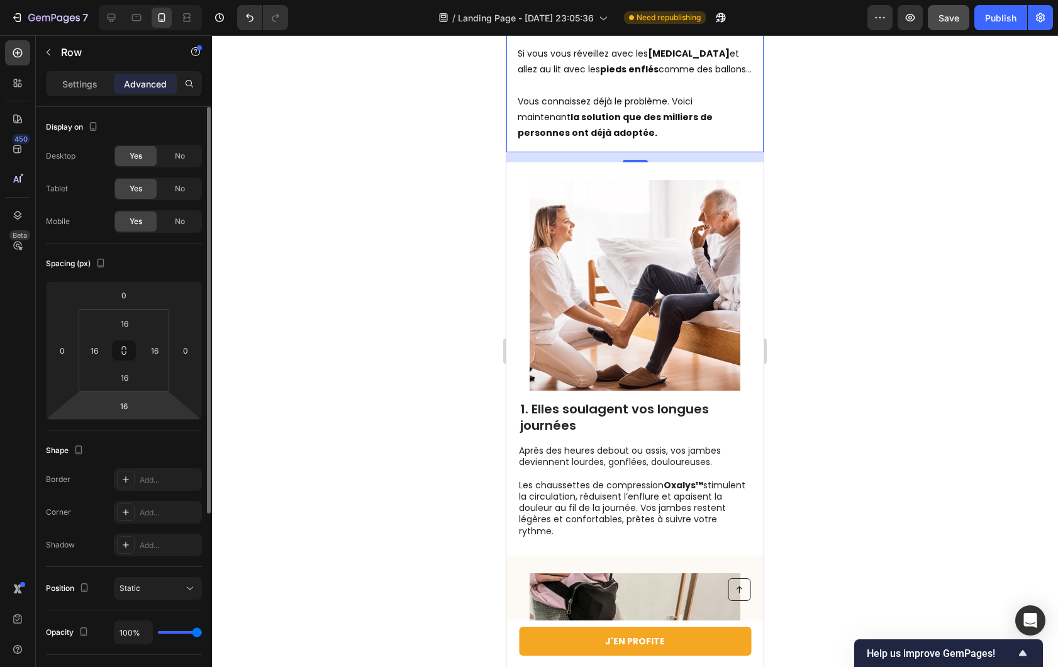
drag, startPoint x: 127, startPoint y: 399, endPoint x: 126, endPoint y: 393, distance: 6.9
click at [127, 399] on input "16" at bounding box center [123, 405] width 25 height 19
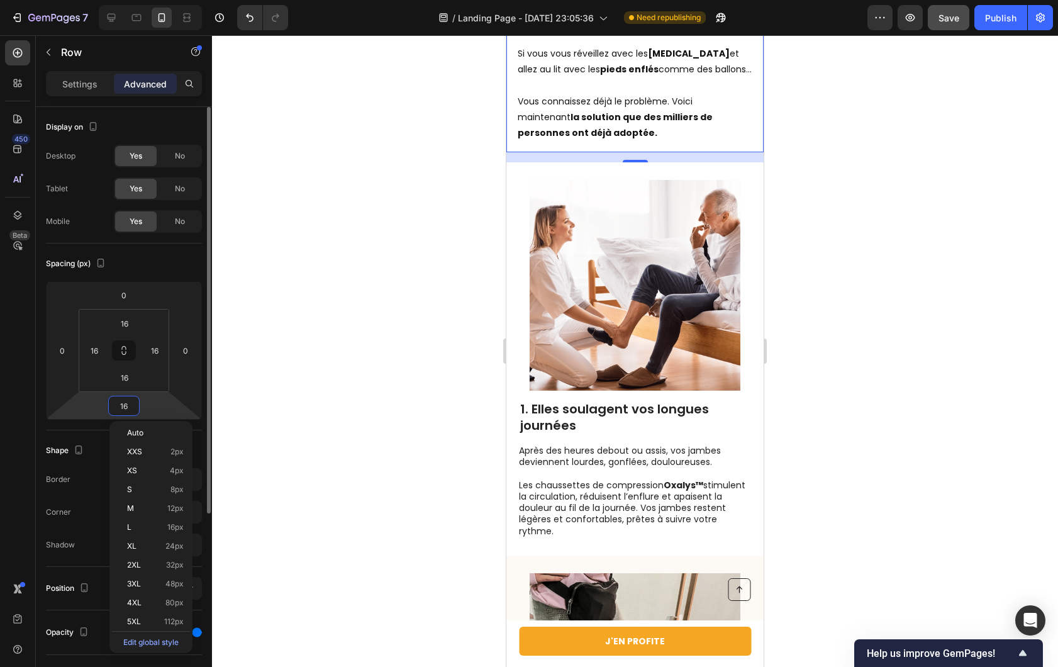
type input "0"
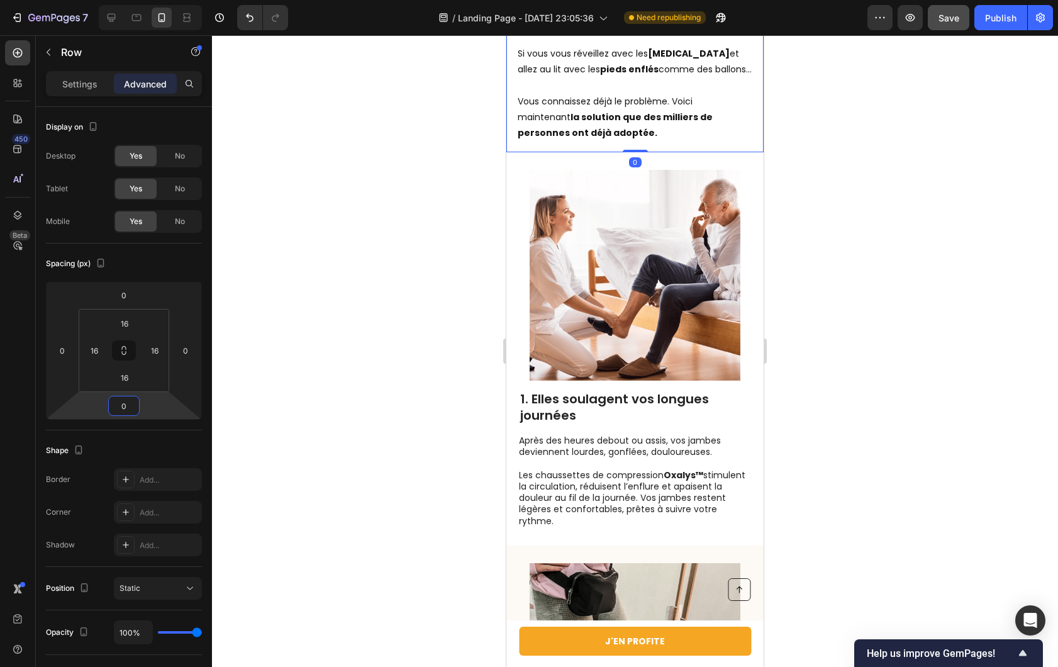
click at [256, 314] on div at bounding box center [635, 351] width 846 height 632
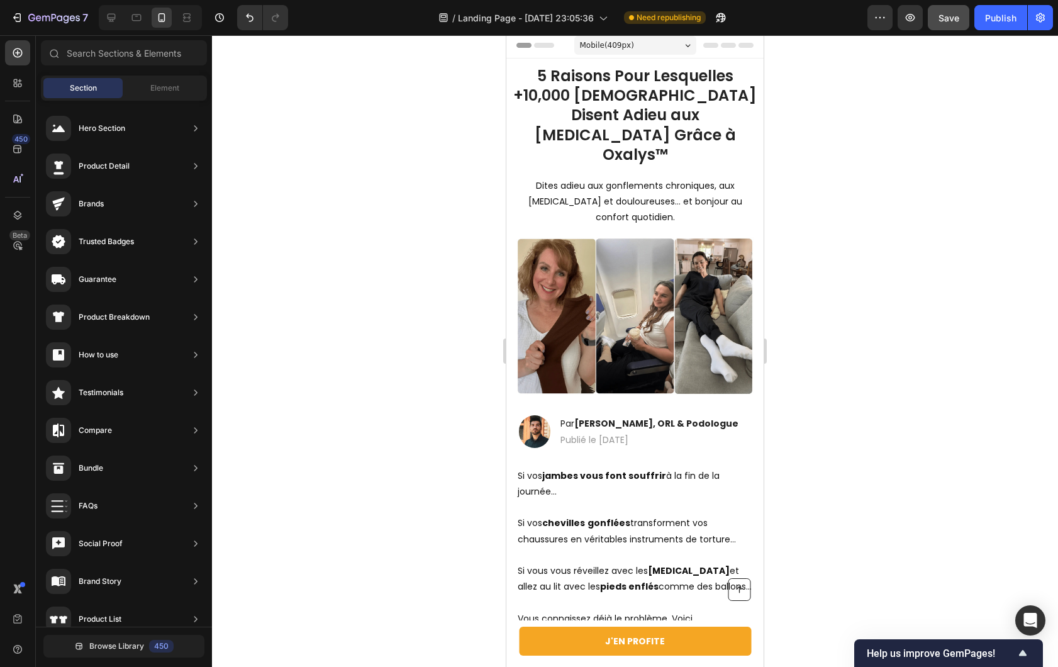
scroll to position [0, 0]
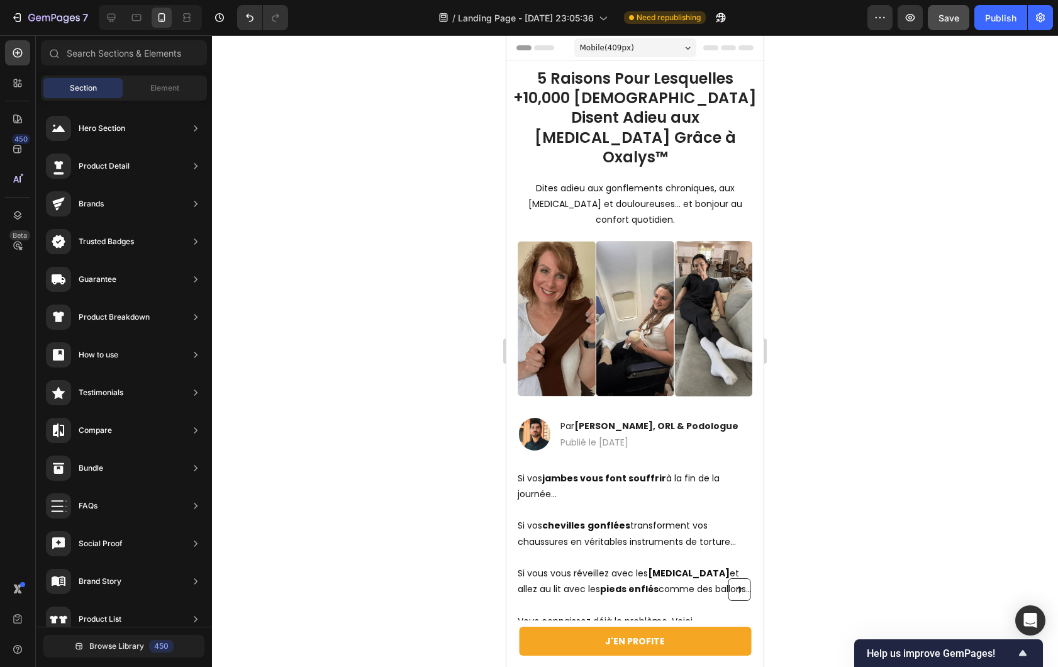
drag, startPoint x: 760, startPoint y: 109, endPoint x: 1275, endPoint y: 99, distance: 515.3
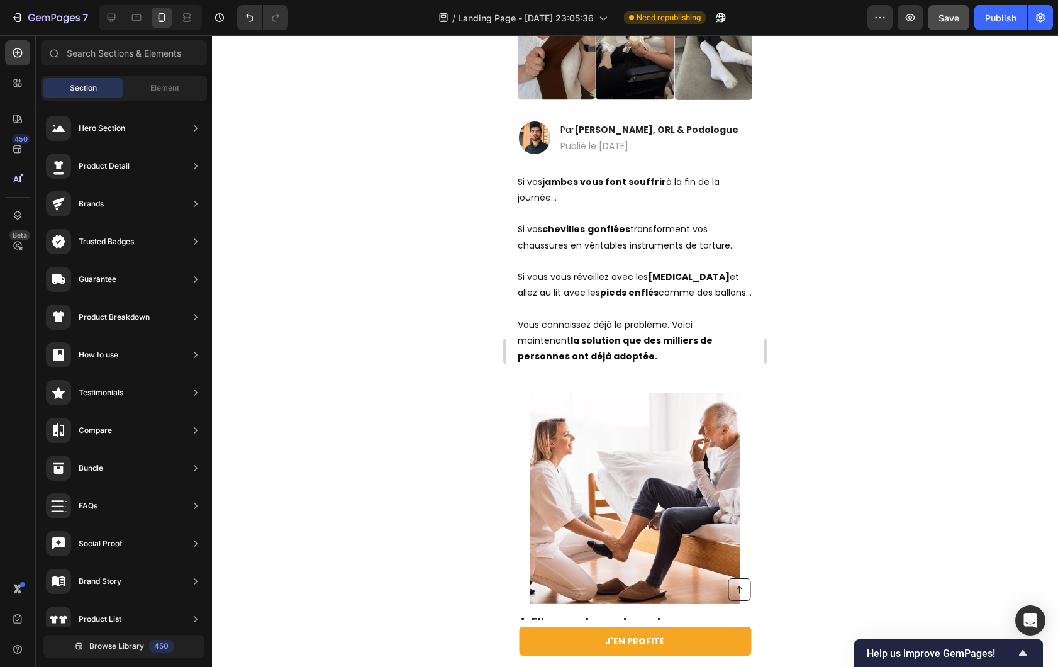
drag, startPoint x: 762, startPoint y: 77, endPoint x: 1275, endPoint y: 231, distance: 534.8
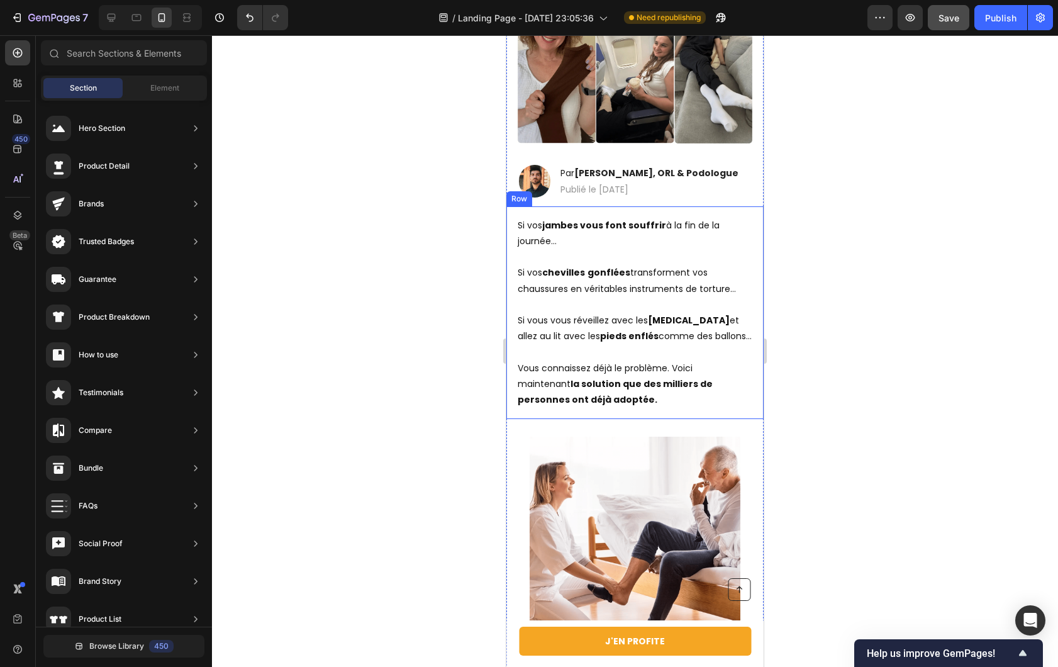
click at [720, 399] on div "Si vos jambes vous font souffrir à la fin de la journée… Si vos chevilles gonfl…" at bounding box center [634, 312] width 257 height 213
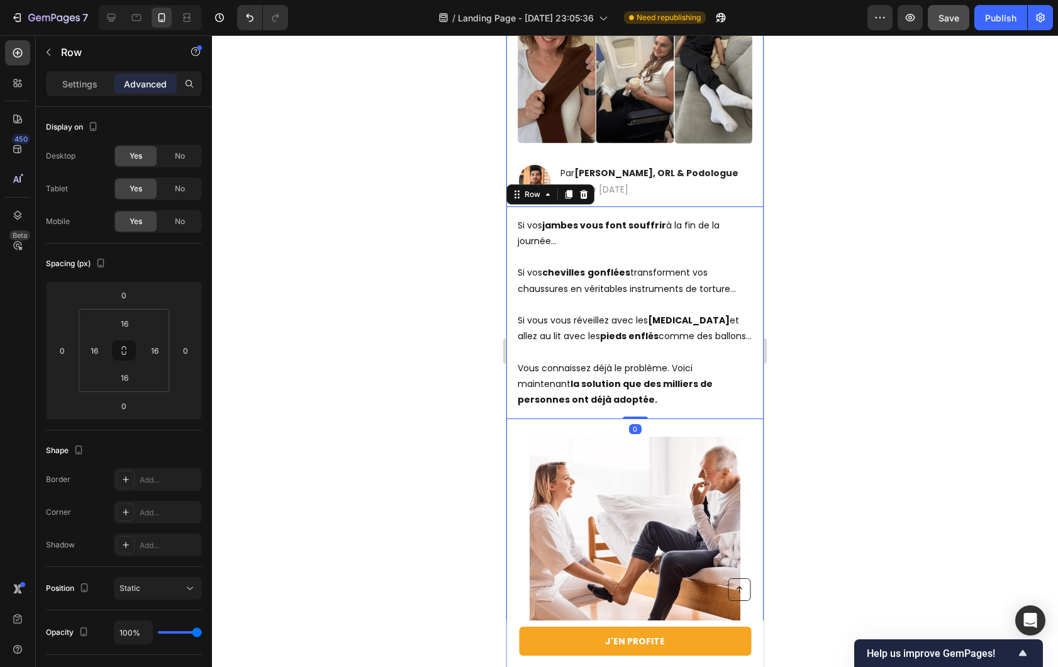
click at [591, 184] on div "Row" at bounding box center [550, 194] width 88 height 20
click at [585, 189] on icon at bounding box center [584, 194] width 10 height 10
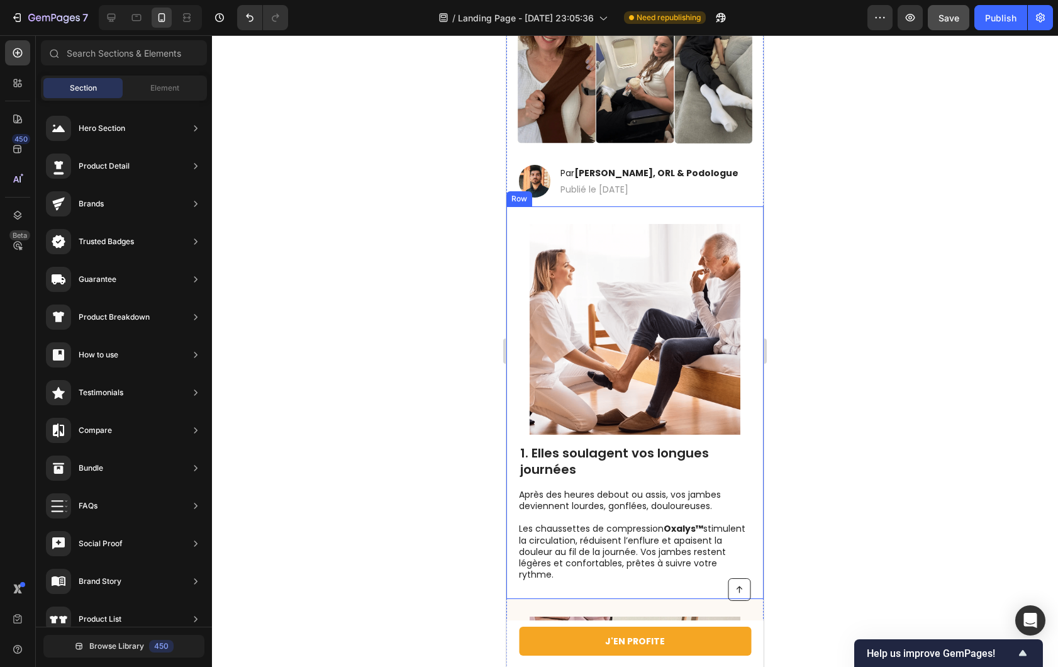
click at [713, 206] on div "Image 1. Elles soulagent vos longues journées Heading Après des heures debout o…" at bounding box center [634, 402] width 257 height 393
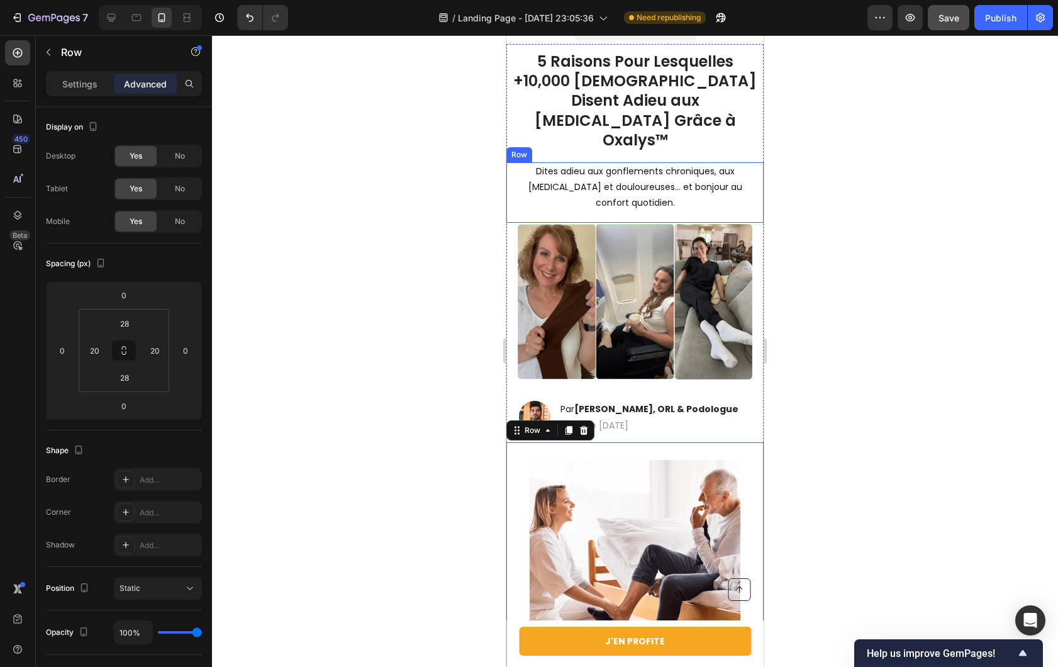
scroll to position [0, 0]
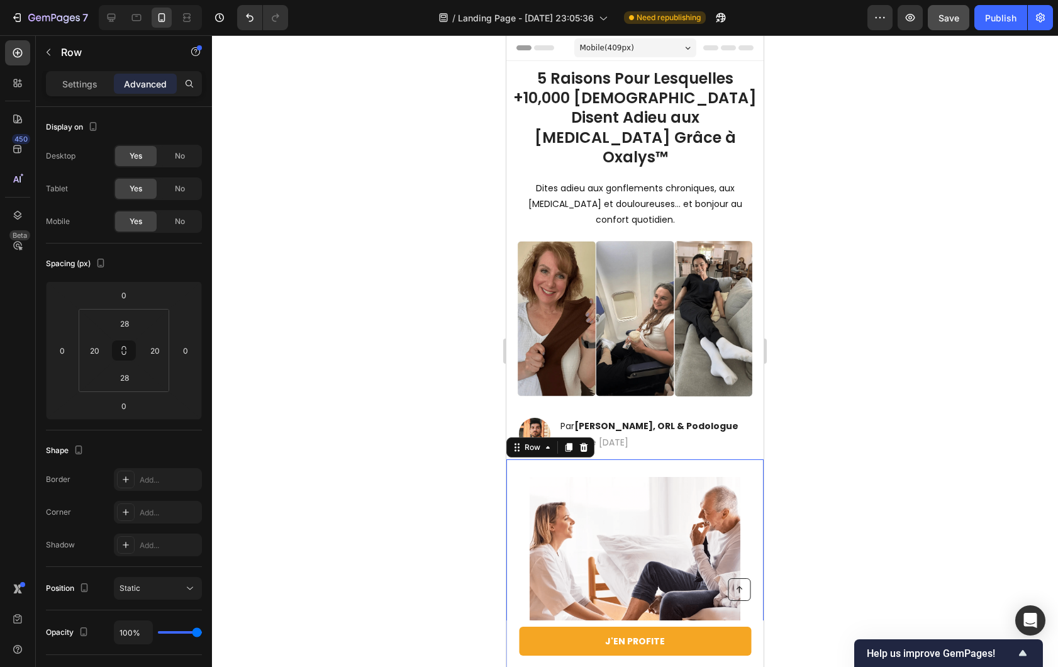
click at [830, 451] on div at bounding box center [635, 351] width 846 height 632
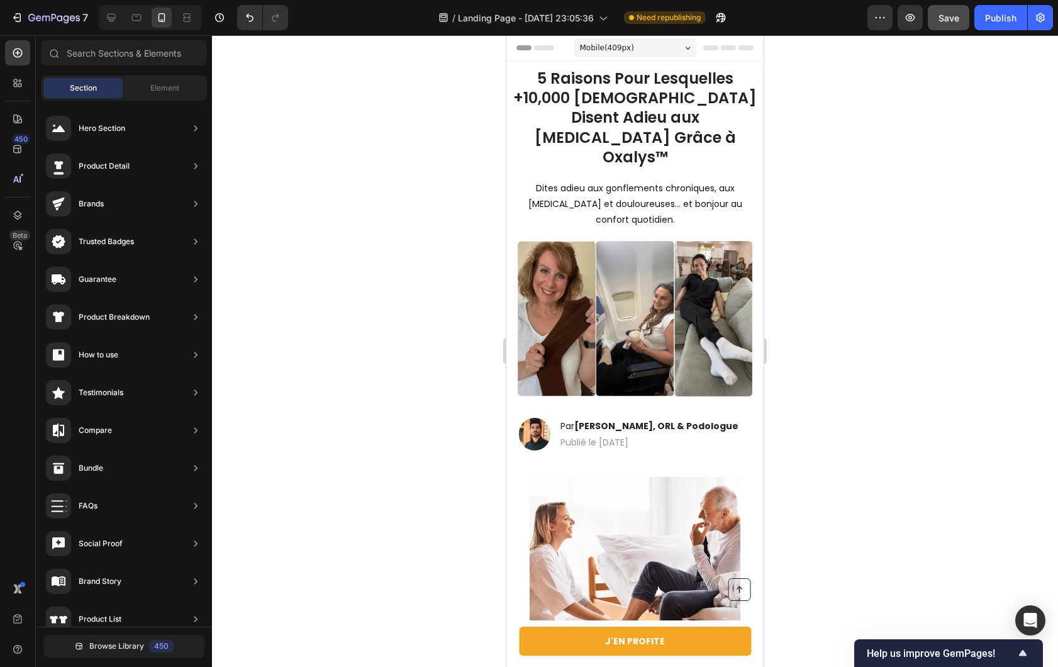
drag, startPoint x: 778, startPoint y: 72, endPoint x: 778, endPoint y: 97, distance: 25.2
click at [778, 97] on div at bounding box center [635, 351] width 846 height 632
click at [682, 145] on h1 "5 Raisons Pour Lesquelles +10,000 [DEMOGRAPHIC_DATA] Disent Adieu aux [MEDICAL_…" at bounding box center [634, 117] width 257 height 101
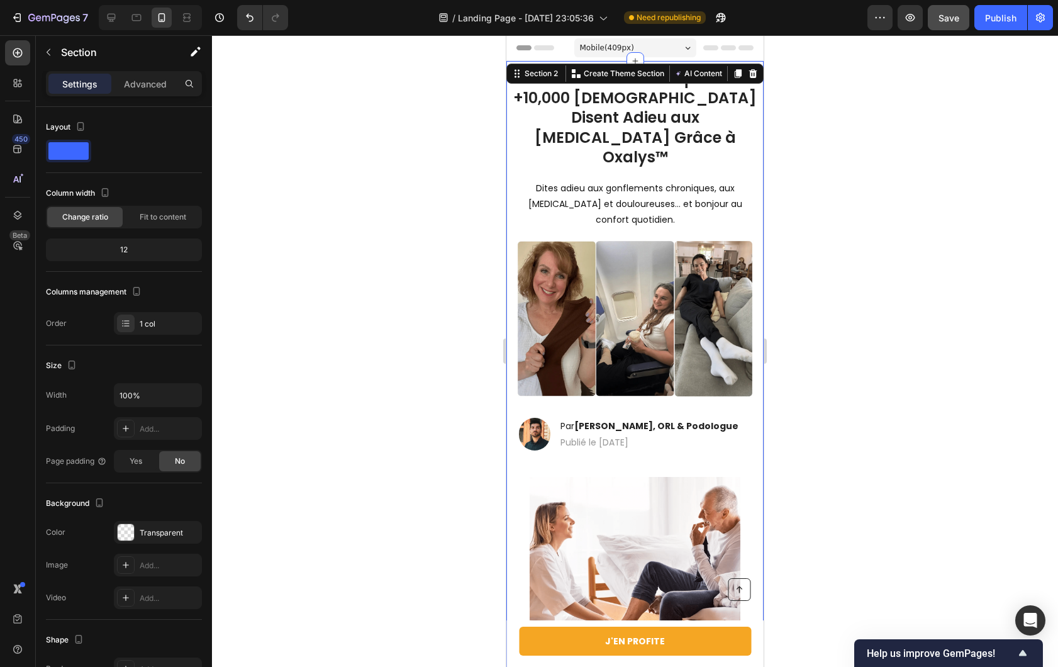
click at [675, 138] on h1 "5 Raisons Pour Lesquelles +10,000 [DEMOGRAPHIC_DATA] Disent Adieu aux [MEDICAL_…" at bounding box center [634, 117] width 257 height 101
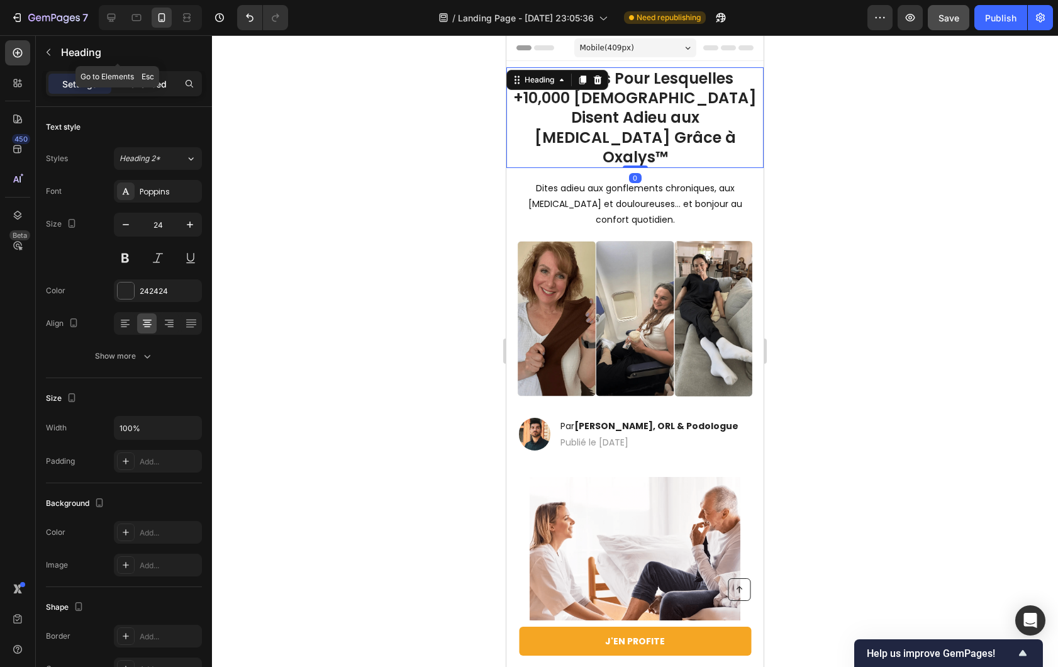
click at [155, 80] on p "Advanced" at bounding box center [145, 83] width 43 height 13
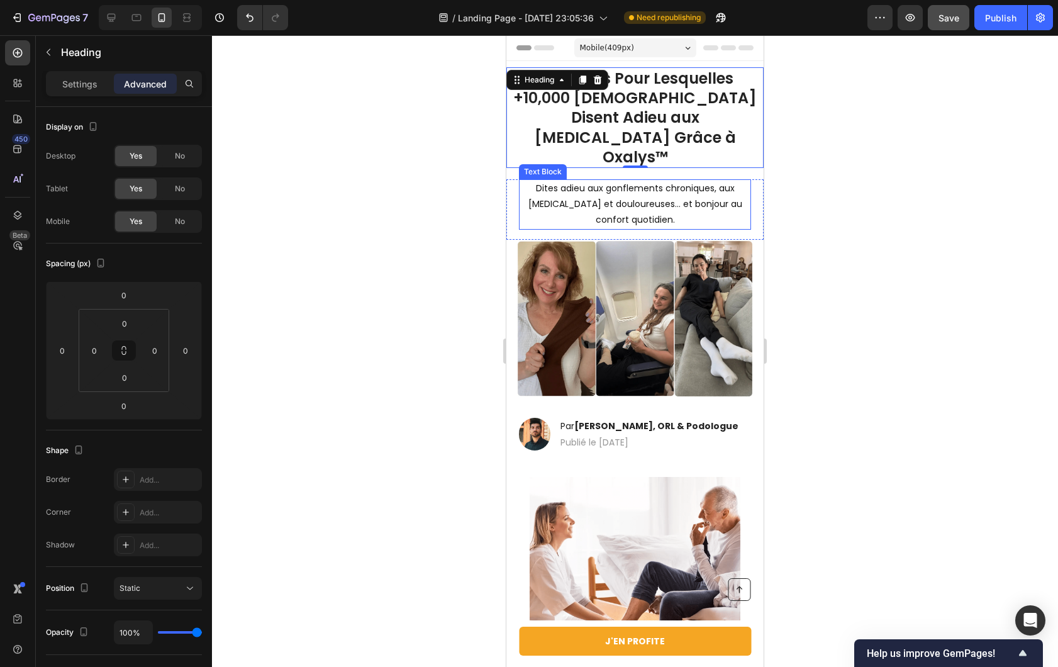
click at [547, 164] on div "Text Block" at bounding box center [543, 171] width 48 height 15
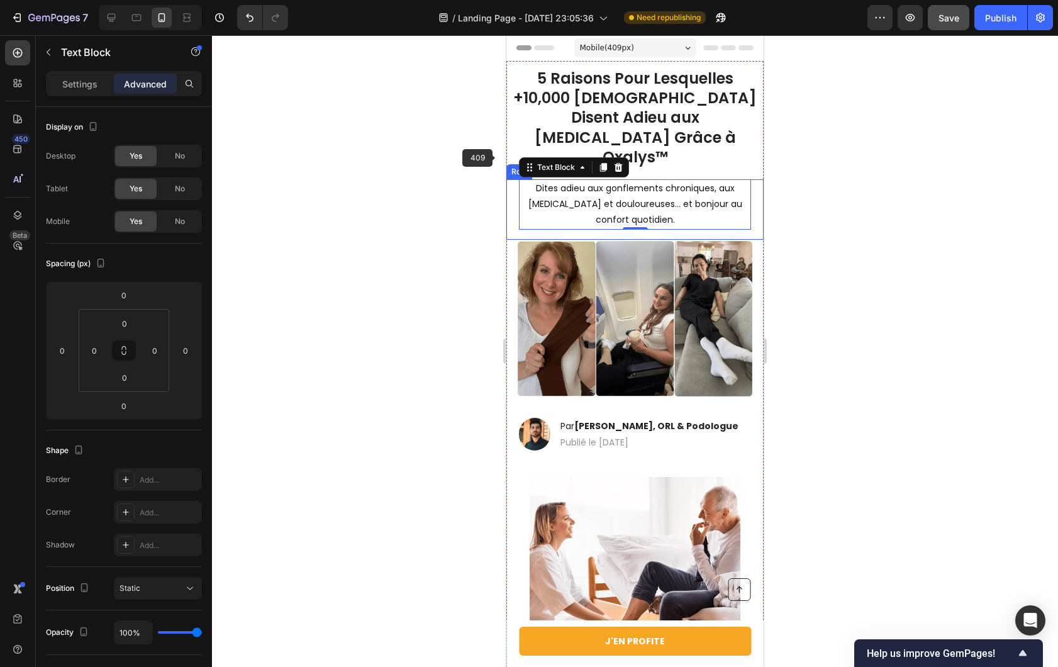
click at [510, 166] on div "Row" at bounding box center [519, 171] width 21 height 11
click at [511, 179] on div "Dites adieu aux gonflements chroniques, aux [MEDICAL_DATA] et douloureuses… et …" at bounding box center [634, 209] width 257 height 60
drag, startPoint x: 447, startPoint y: 207, endPoint x: 483, endPoint y: 198, distance: 36.5
click at [447, 207] on div at bounding box center [635, 351] width 846 height 632
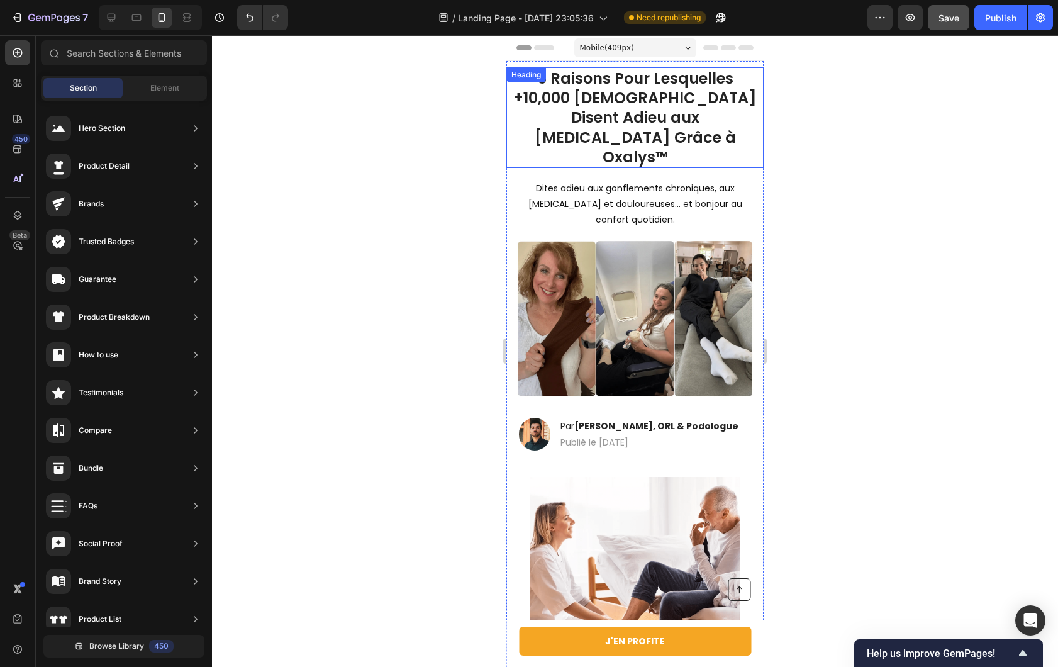
click at [587, 110] on h1 "5 Raisons Pour Lesquelles +10,000 [DEMOGRAPHIC_DATA] Disent Adieu aux [MEDICAL_…" at bounding box center [634, 117] width 257 height 101
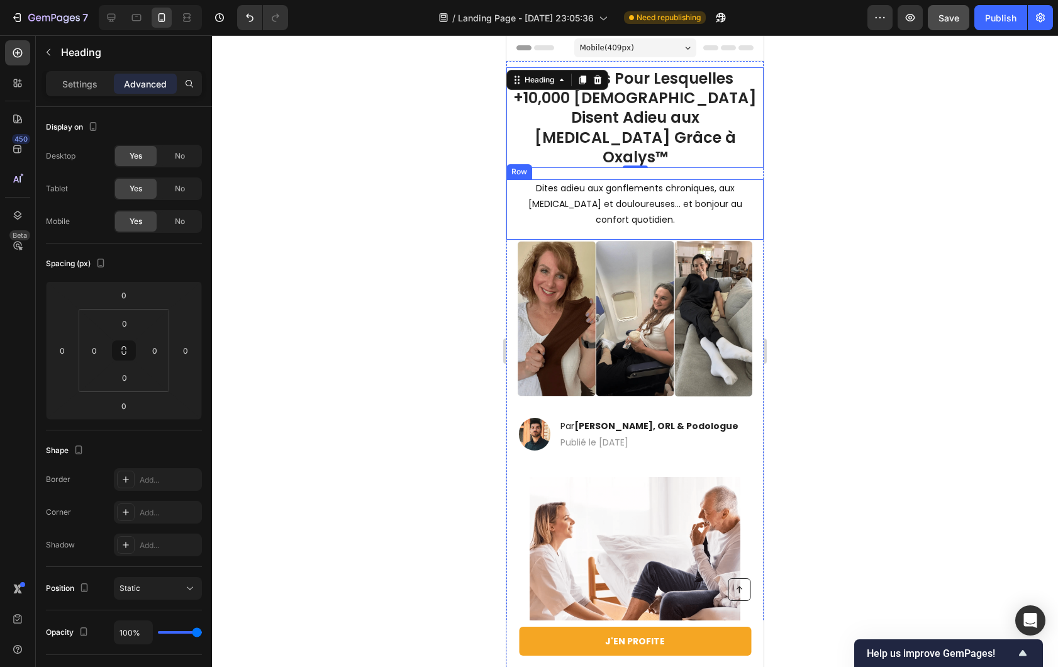
click at [514, 179] on div "Dites adieu aux gonflements chroniques, aux [MEDICAL_DATA] et douloureuses… et …" at bounding box center [634, 209] width 257 height 60
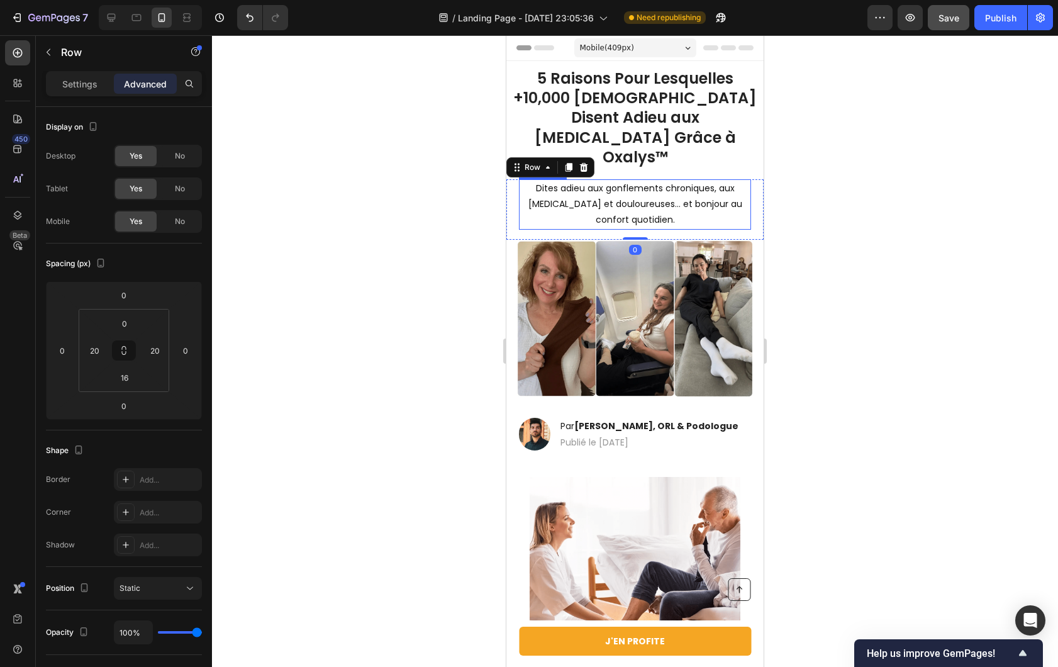
click at [569, 181] on p "Dites adieu aux gonflements chroniques, aux [MEDICAL_DATA] et douloureuses… et …" at bounding box center [635, 205] width 230 height 48
click at [19, 128] on div at bounding box center [17, 118] width 25 height 25
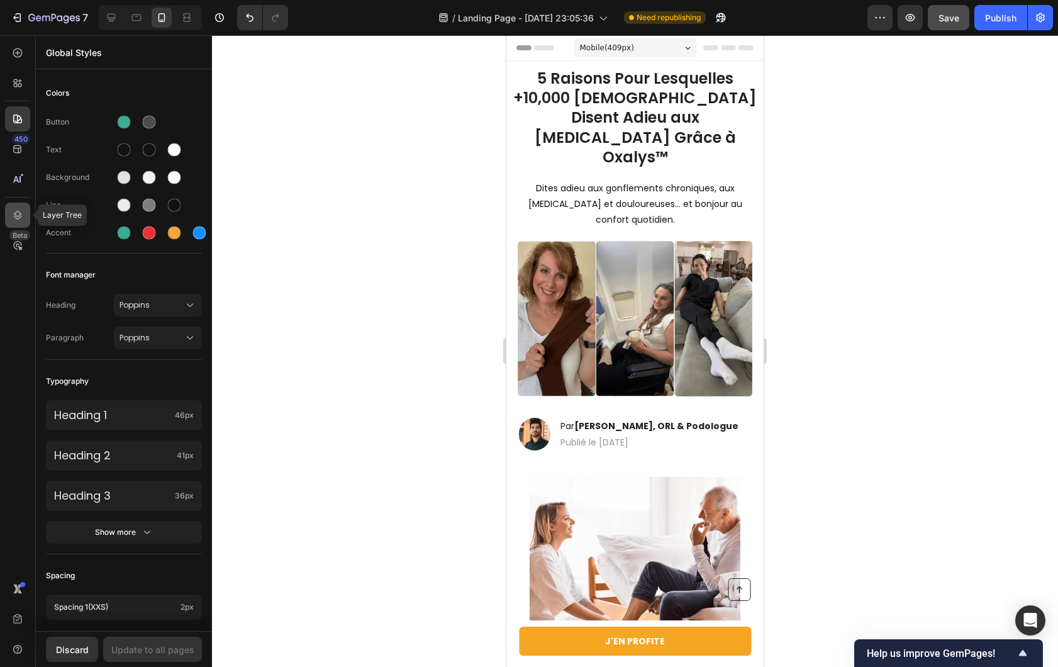
click at [18, 204] on div at bounding box center [17, 215] width 25 height 25
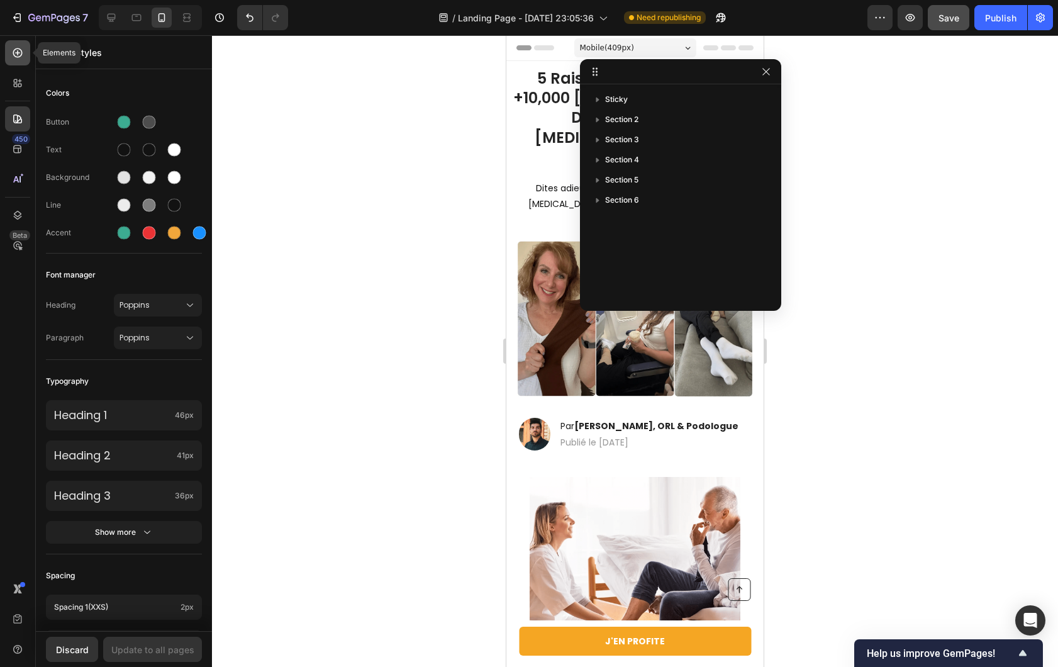
click at [19, 59] on div at bounding box center [17, 52] width 25 height 25
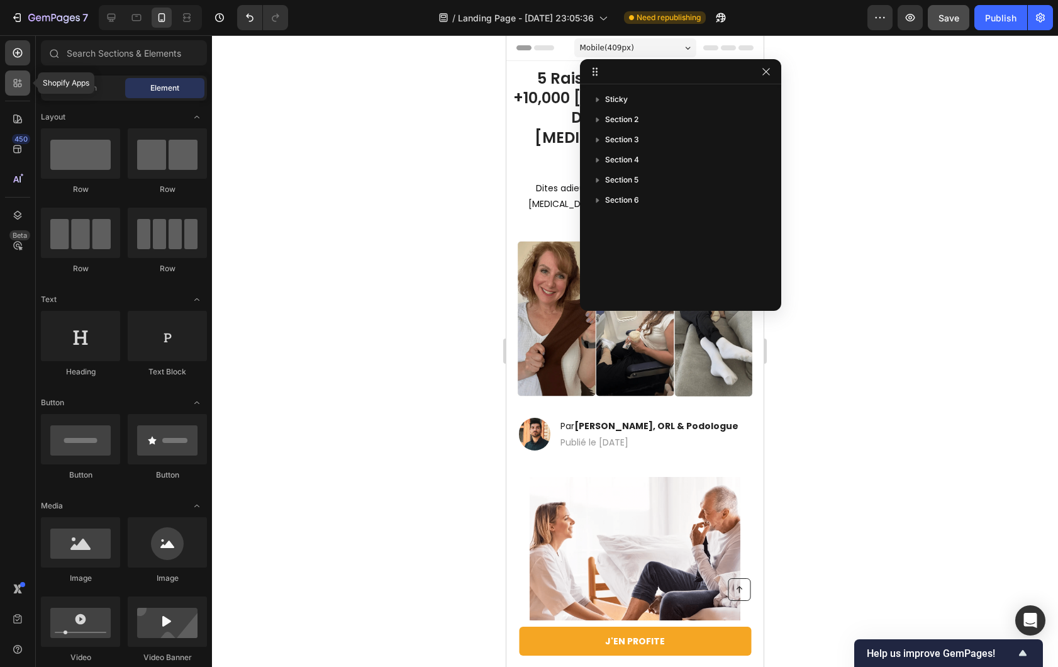
click at [19, 91] on div at bounding box center [17, 82] width 25 height 25
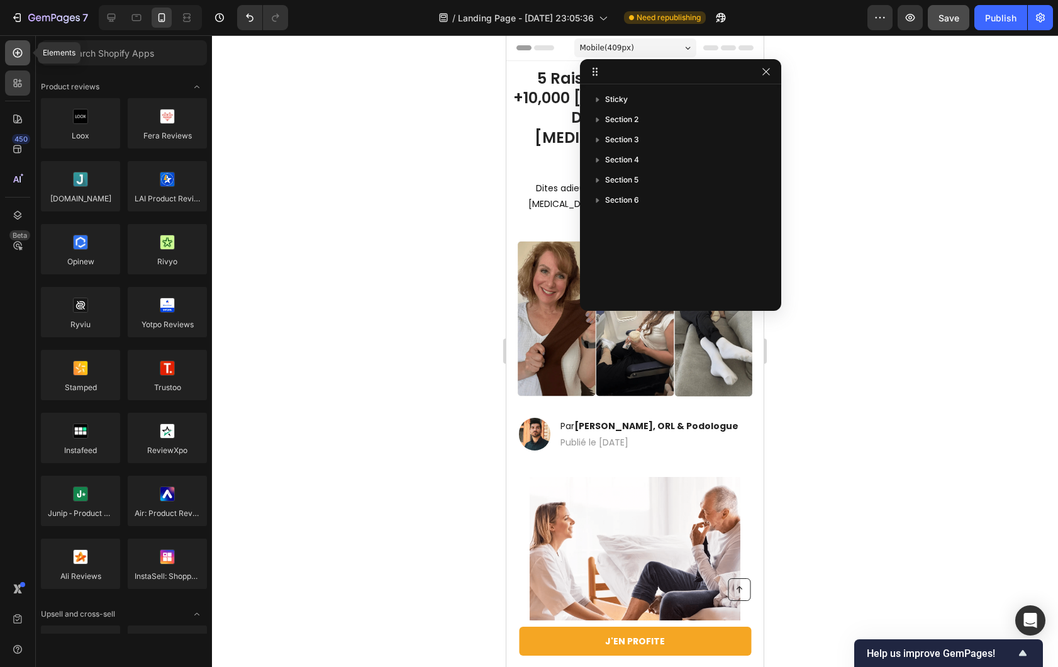
click at [13, 54] on icon at bounding box center [17, 52] width 9 height 9
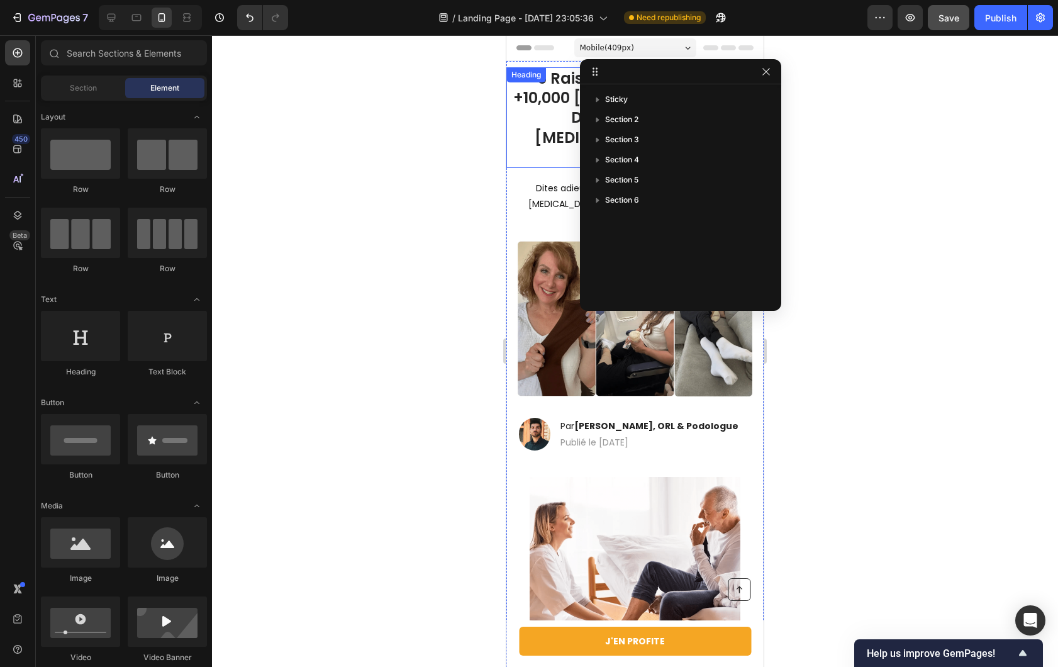
click at [535, 111] on h1 "5 Raisons Pour Lesquelles +10,000 [DEMOGRAPHIC_DATA] Disent Adieu aux [MEDICAL_…" at bounding box center [634, 117] width 257 height 101
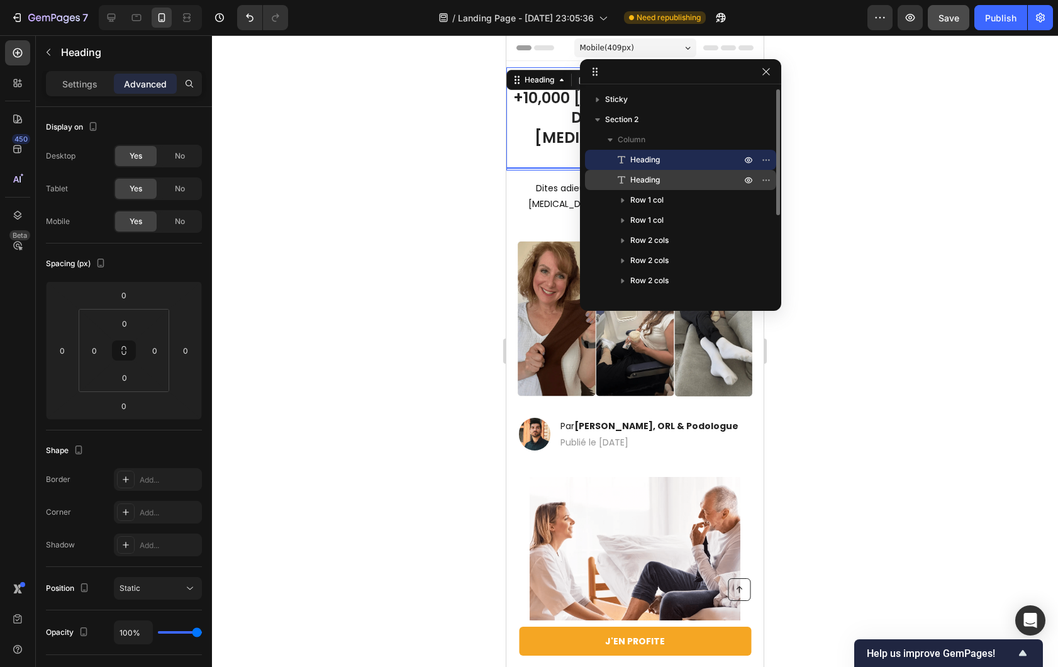
click at [661, 179] on p "Heading" at bounding box center [671, 180] width 113 height 13
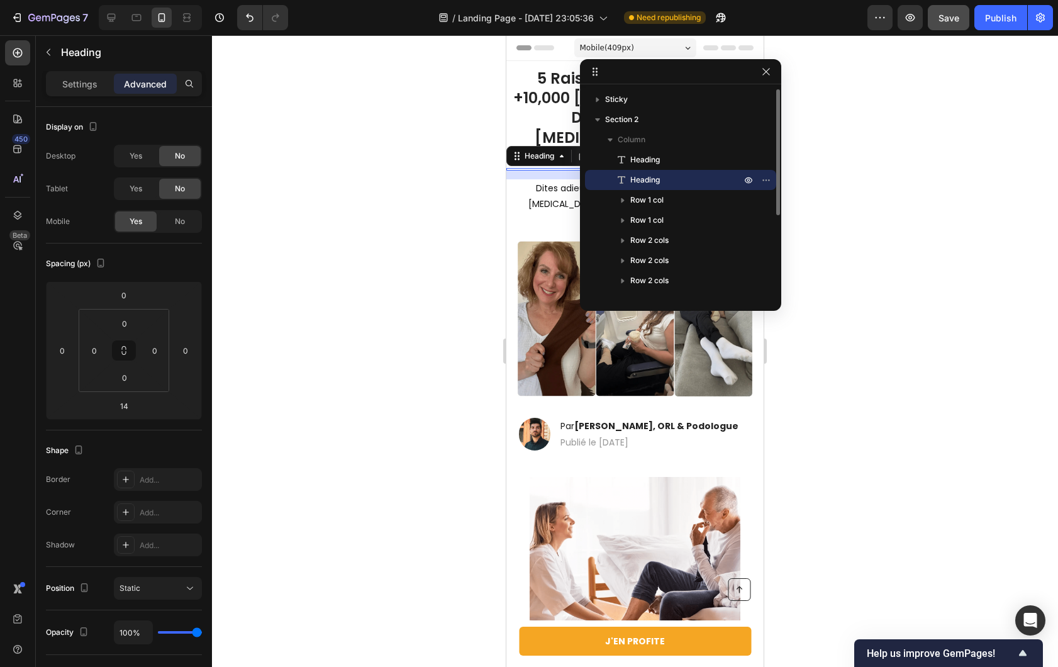
click at [647, 184] on span "Heading" at bounding box center [645, 180] width 30 height 13
click at [761, 184] on icon "button" at bounding box center [766, 180] width 10 height 10
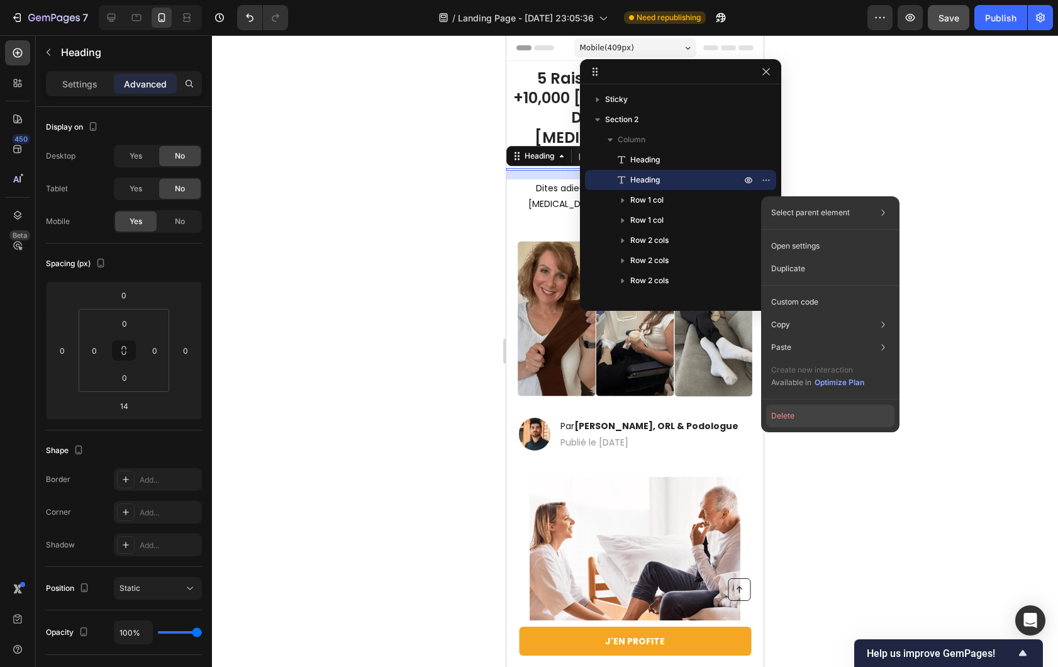
click at [812, 413] on button "Delete" at bounding box center [830, 416] width 128 height 23
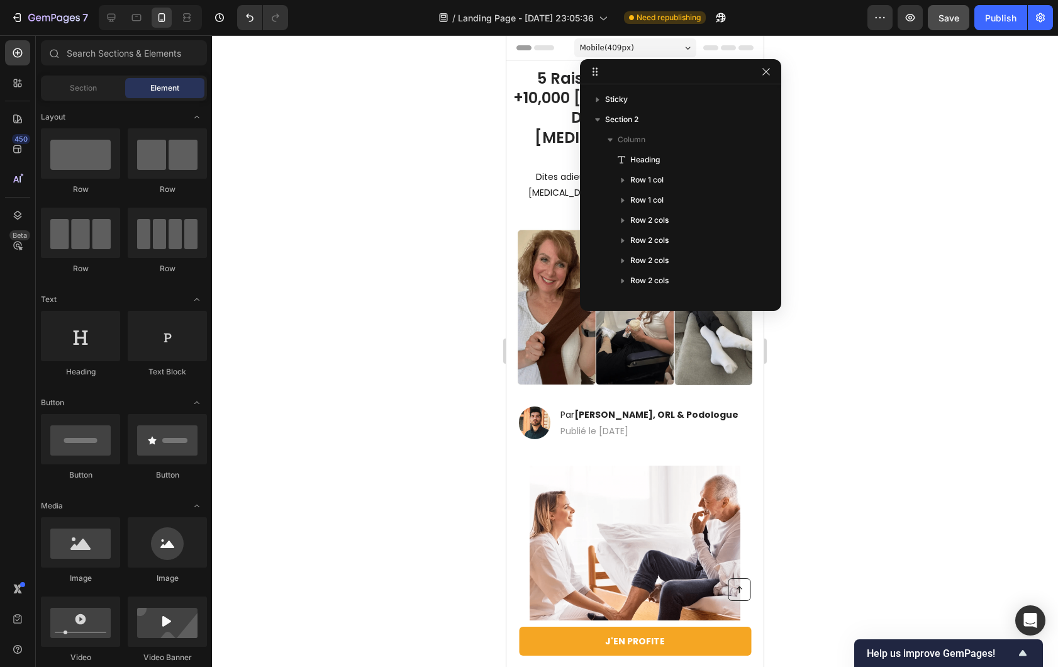
click at [470, 160] on div at bounding box center [635, 351] width 846 height 632
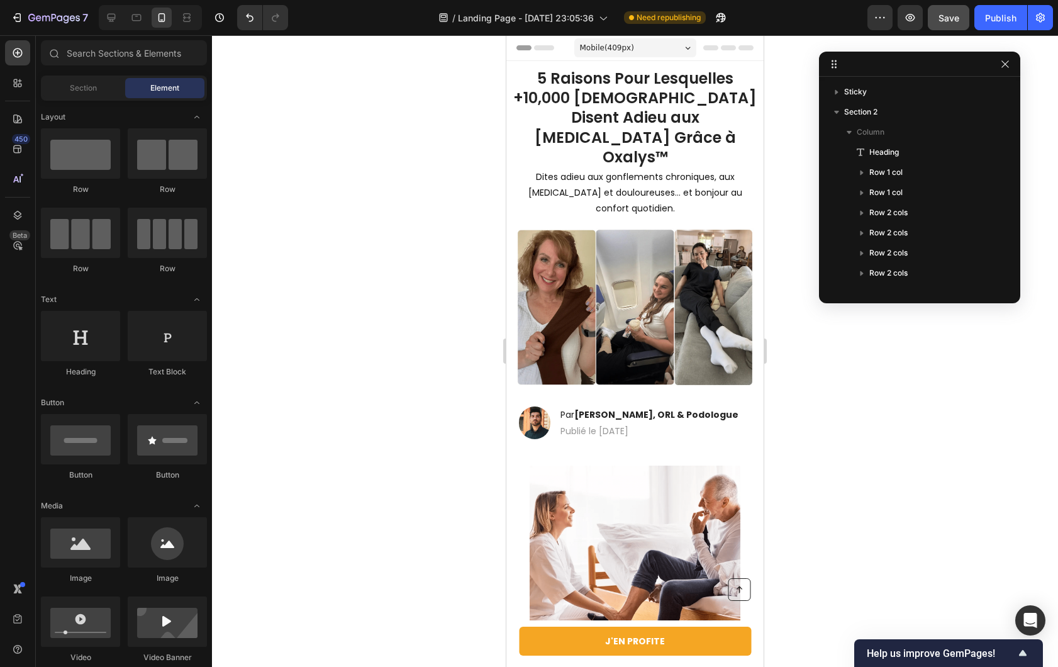
drag, startPoint x: 732, startPoint y: 78, endPoint x: 1007, endPoint y: 70, distance: 274.4
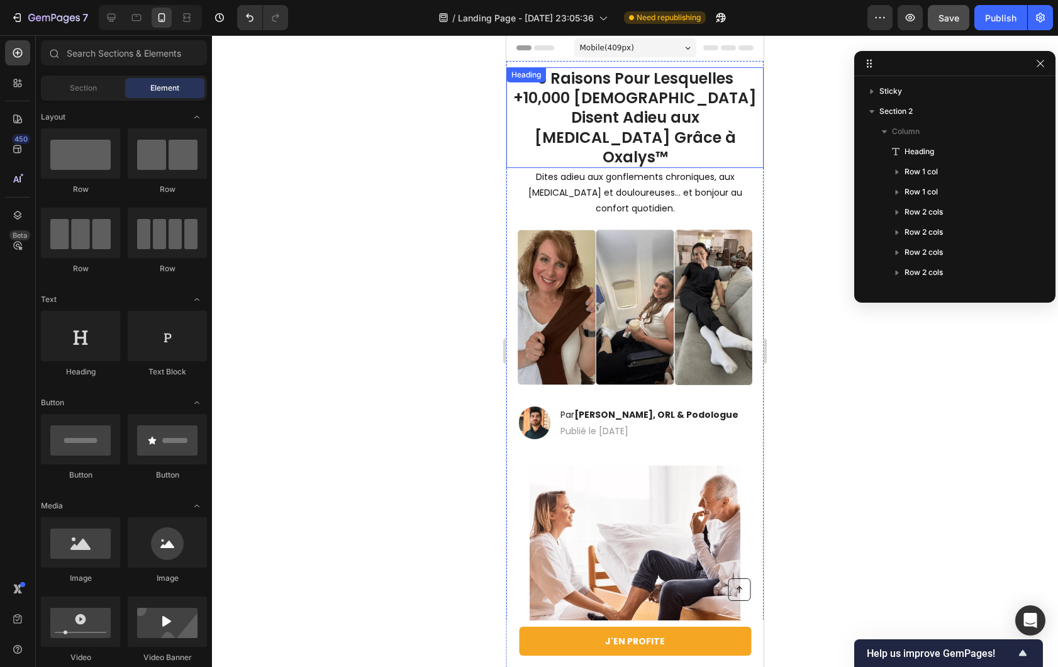
click at [684, 126] on h1 "5 Raisons Pour Lesquelles +10,000 [DEMOGRAPHIC_DATA] Disent Adieu aux [MEDICAL_…" at bounding box center [634, 117] width 257 height 101
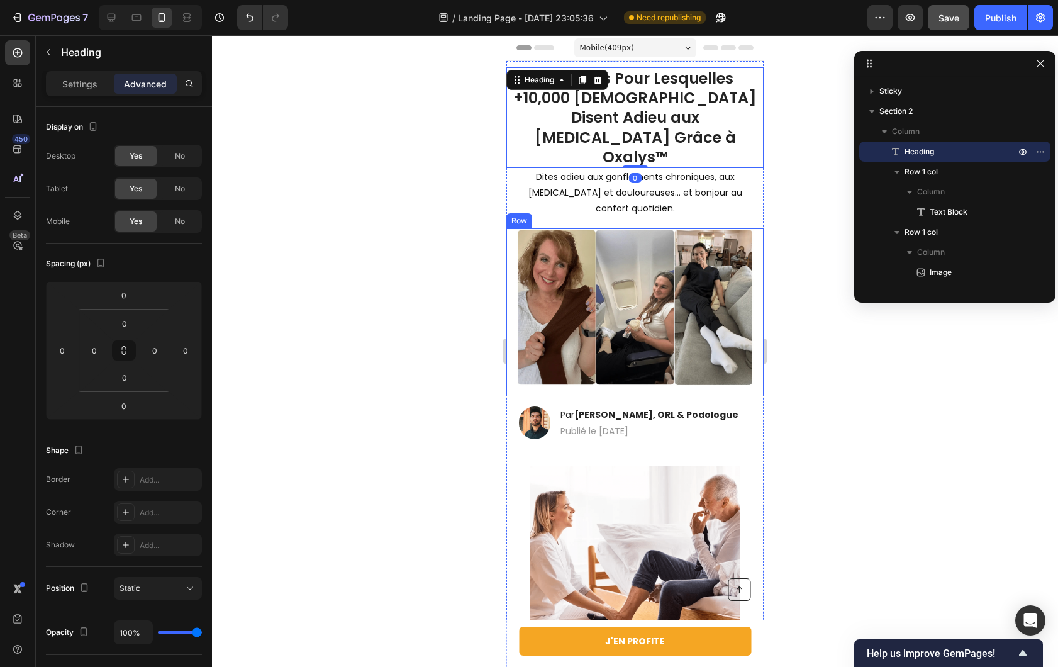
click at [377, 227] on div at bounding box center [635, 351] width 846 height 632
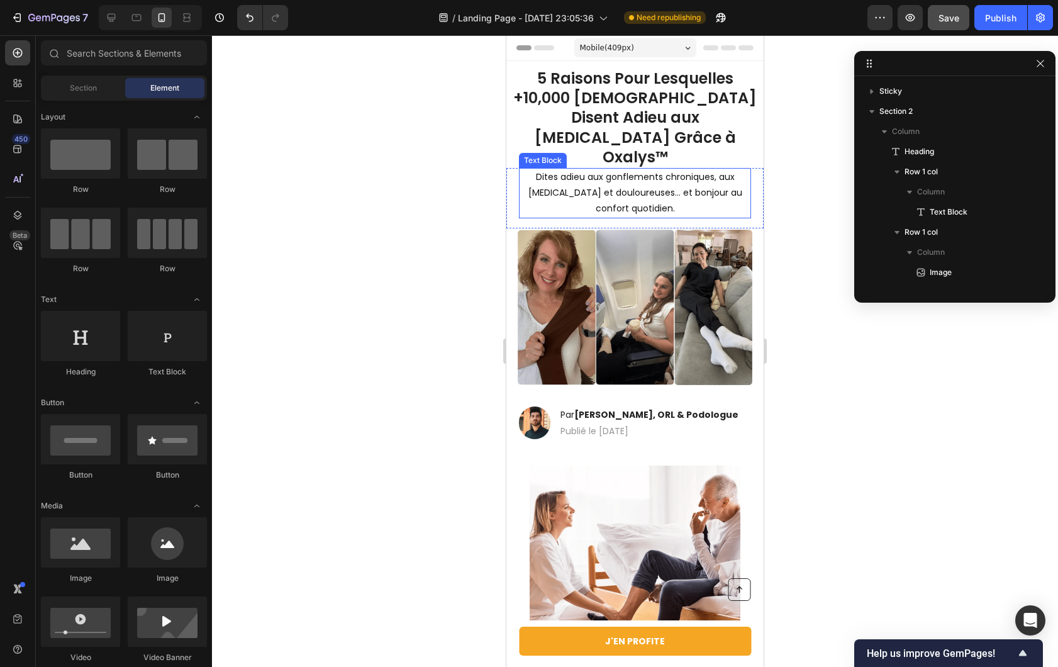
click at [675, 123] on h1 "5 Raisons Pour Lesquelles +10,000 [DEMOGRAPHIC_DATA] Disent Adieu aux [MEDICAL_…" at bounding box center [634, 117] width 257 height 101
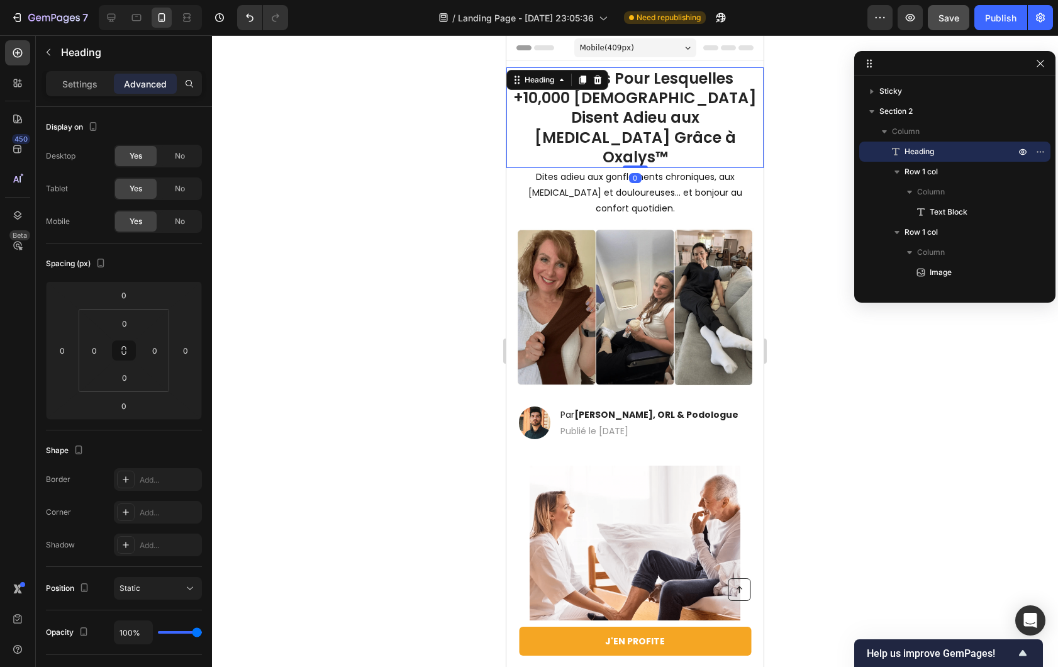
click at [680, 143] on h1 "5 Raisons Pour Lesquelles +10,000 [DEMOGRAPHIC_DATA] Disent Adieu aux [MEDICAL_…" at bounding box center [634, 117] width 257 height 101
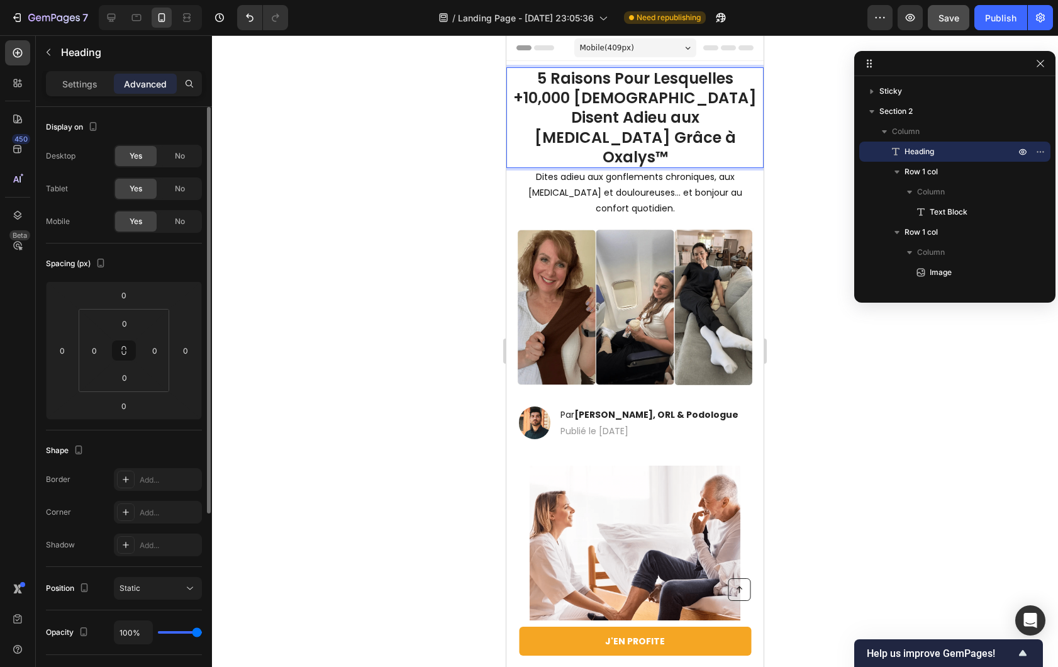
drag, startPoint x: 133, startPoint y: 164, endPoint x: 145, endPoint y: 164, distance: 12.6
click at [133, 164] on div "Yes" at bounding box center [136, 156] width 42 height 20
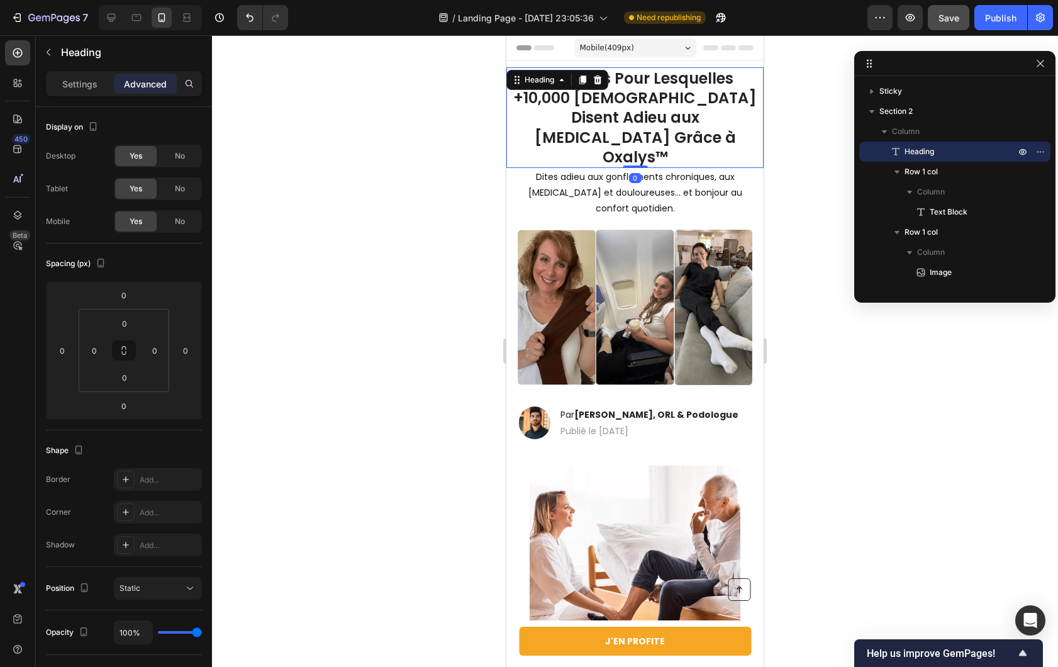
click at [152, 87] on p "Advanced" at bounding box center [145, 83] width 43 height 13
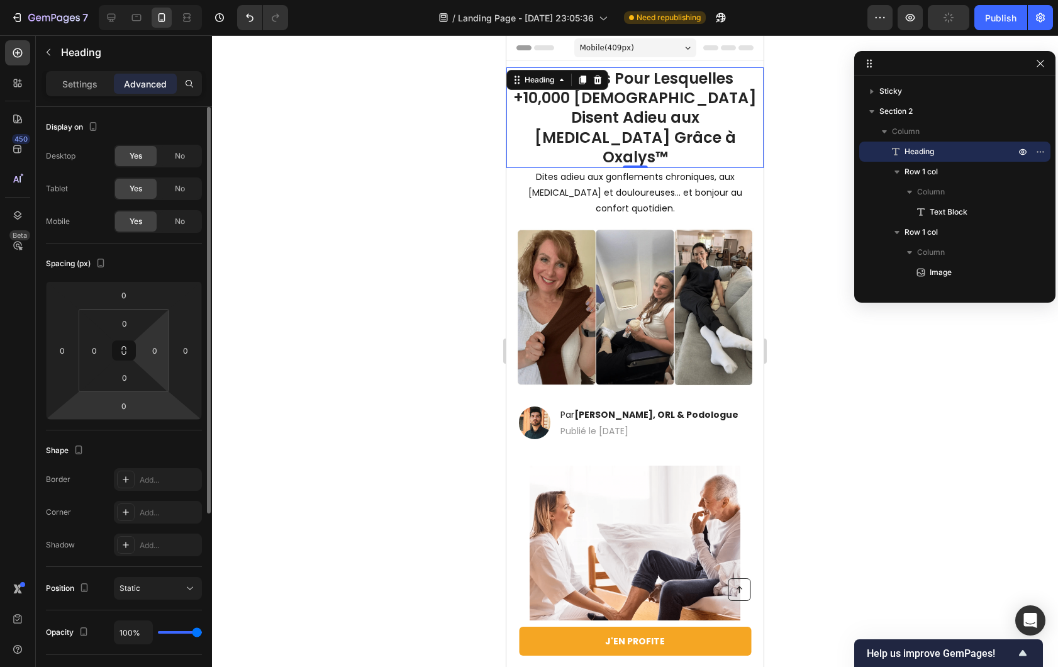
click at [141, 0] on html "7 / Landing Page - [DATE] 23:05:36 Need republishing Preview Publish 450 Beta S…" at bounding box center [529, 0] width 1058 height 0
click at [133, 372] on input "0" at bounding box center [124, 377] width 25 height 19
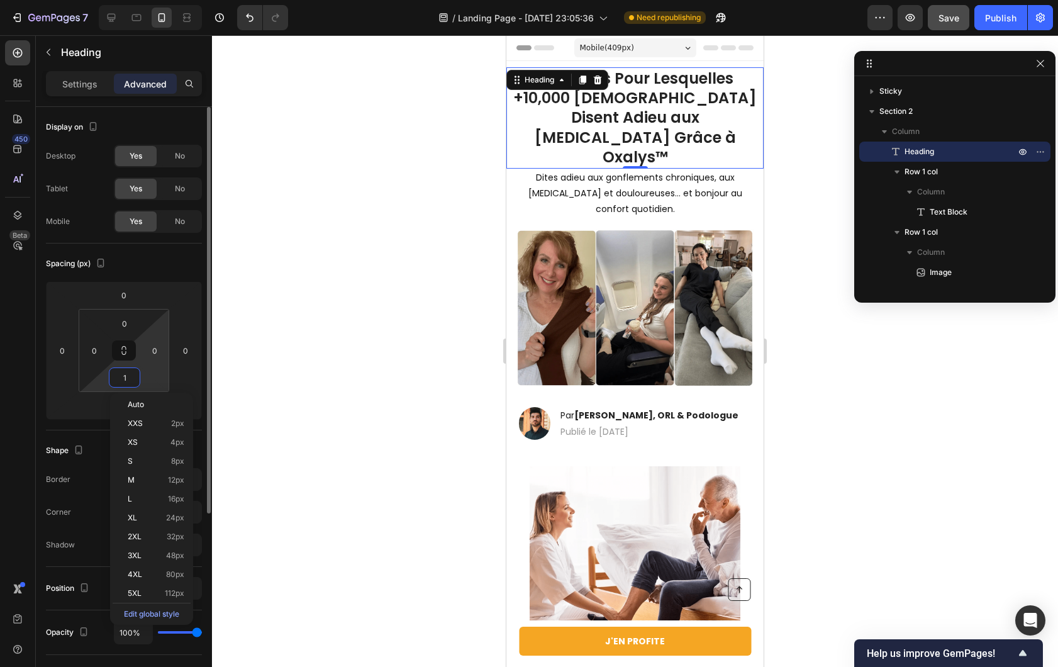
type input "16"
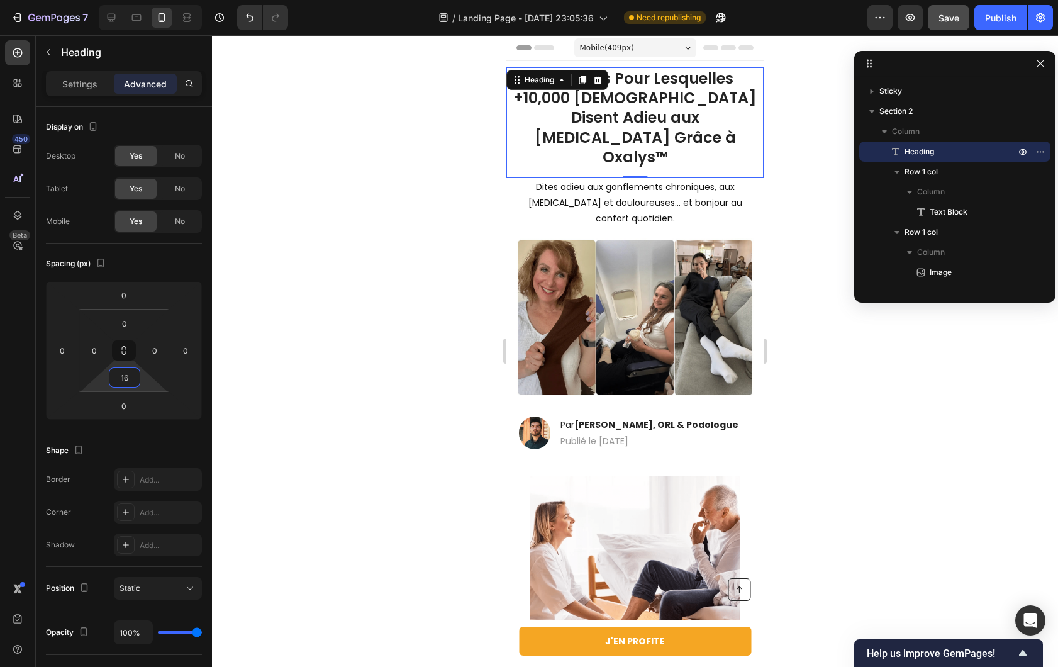
click at [436, 326] on div at bounding box center [635, 351] width 846 height 632
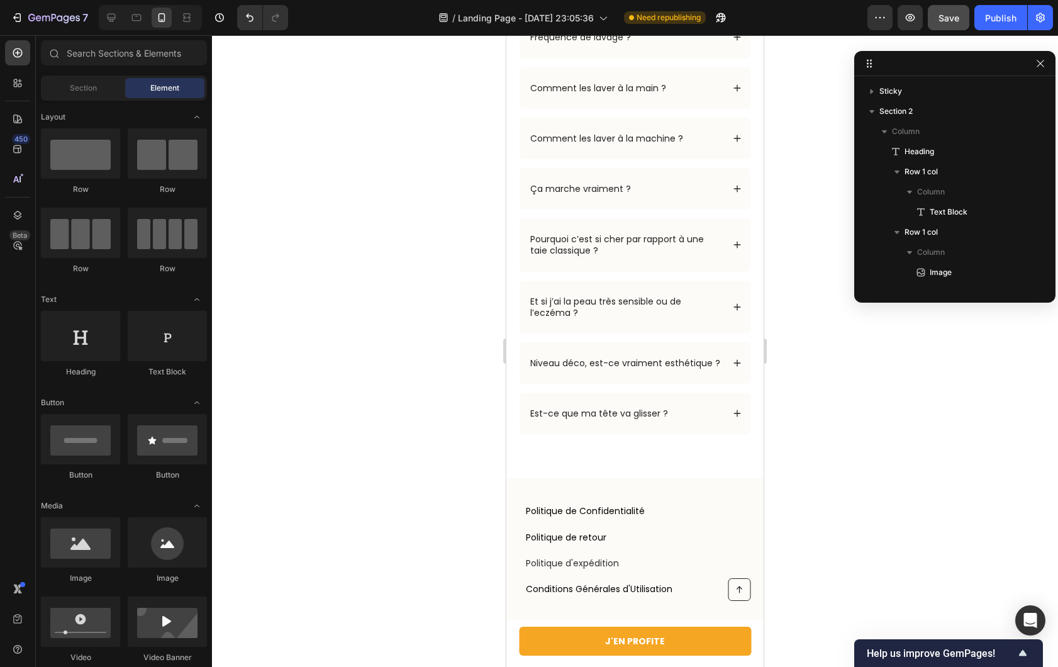
scroll to position [4807, 0]
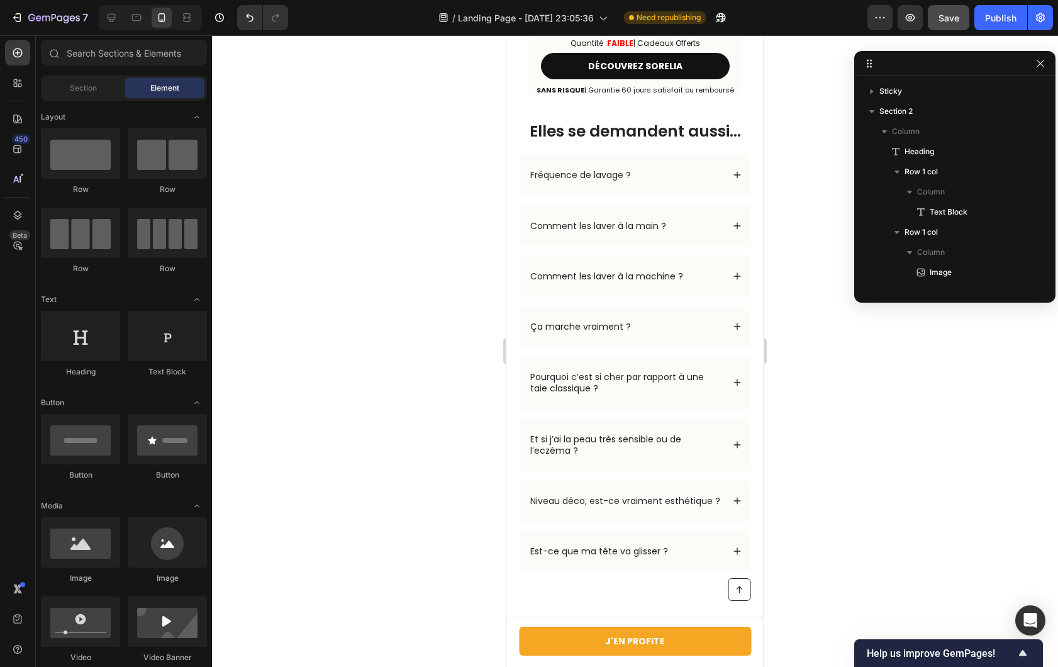
drag, startPoint x: 761, startPoint y: 86, endPoint x: 1307, endPoint y: 623, distance: 765.6
click at [670, 135] on h2 "Elles se demandent aussi…" at bounding box center [635, 131] width 232 height 23
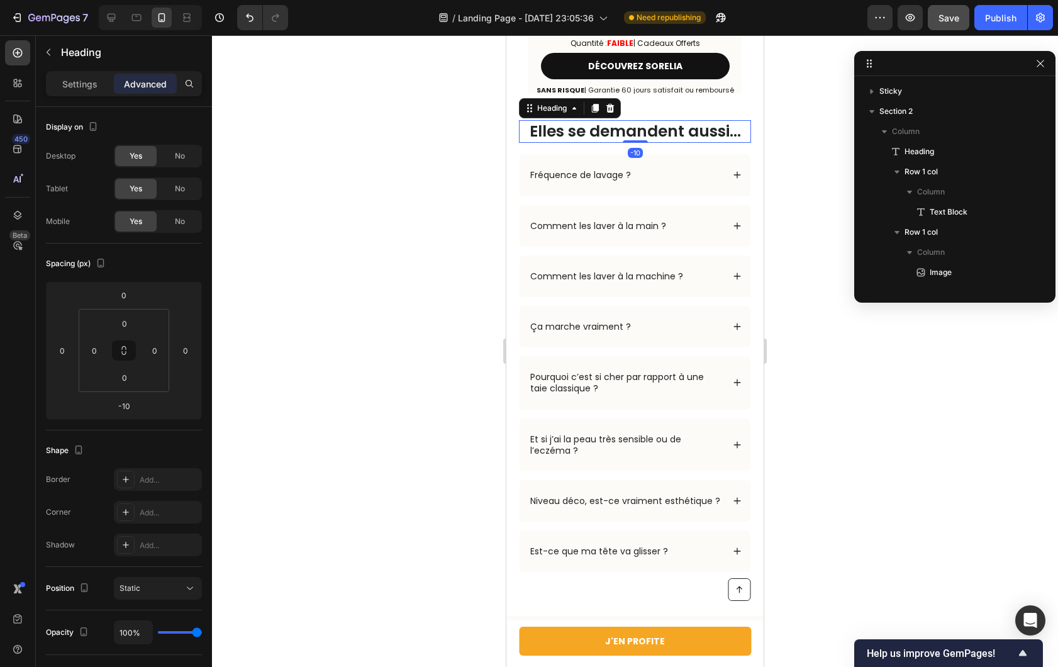
scroll to position [1020, 0]
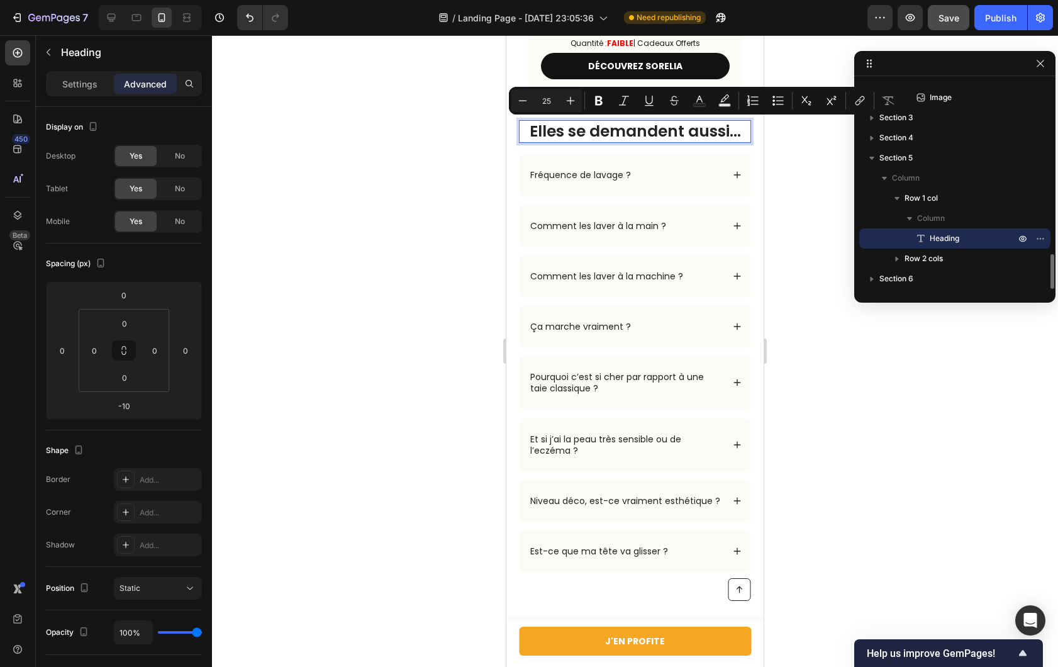
click at [530, 125] on p "Elles se demandent aussi…" at bounding box center [635, 131] width 230 height 21
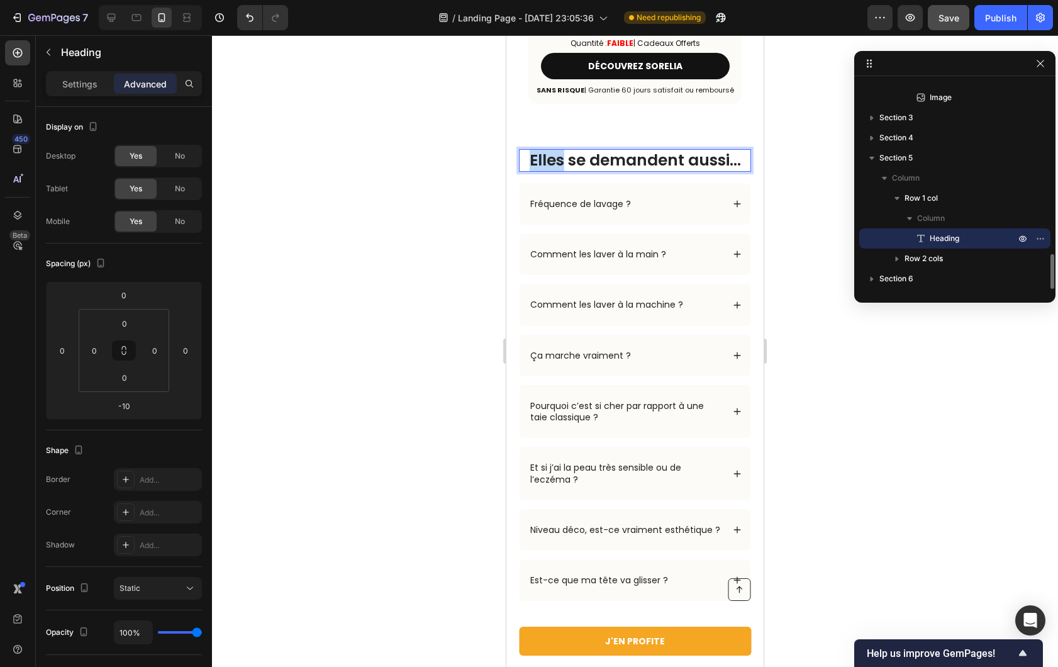
click at [530, 150] on p "Elles se demandent aussi…" at bounding box center [635, 160] width 230 height 21
click at [429, 167] on div at bounding box center [635, 351] width 846 height 632
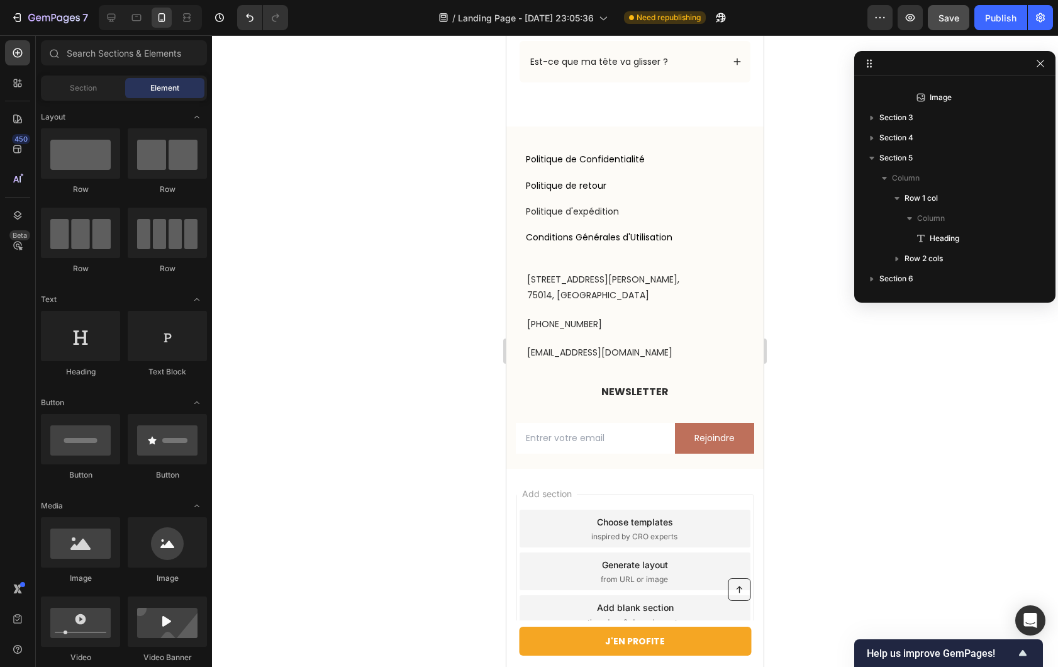
scroll to position [5278, 0]
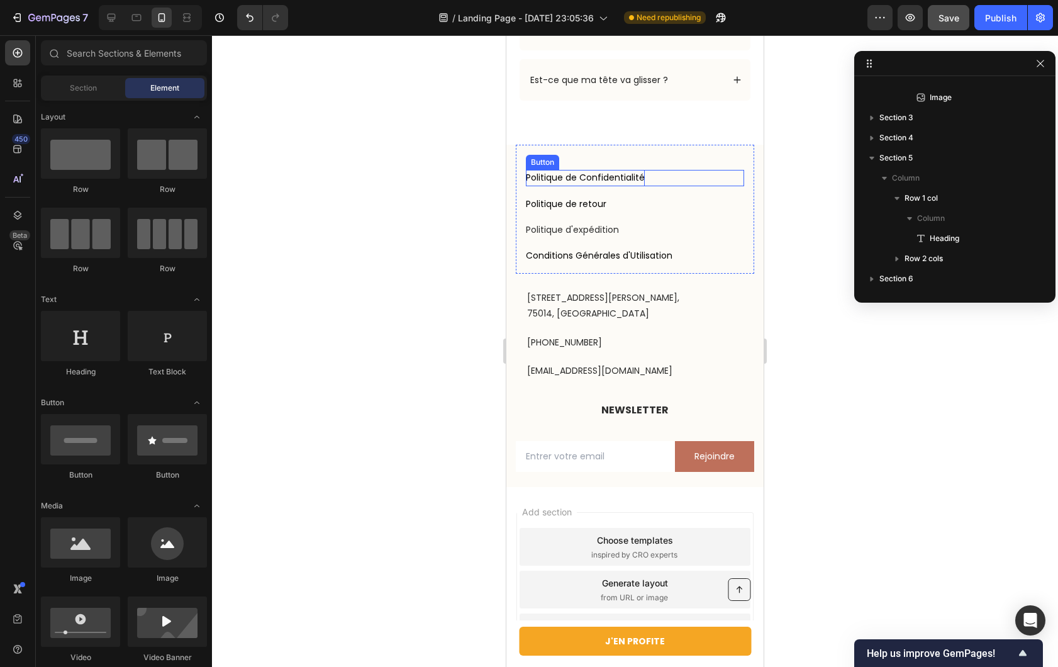
click at [597, 184] on span "Politique de Confidentialité" at bounding box center [585, 177] width 119 height 13
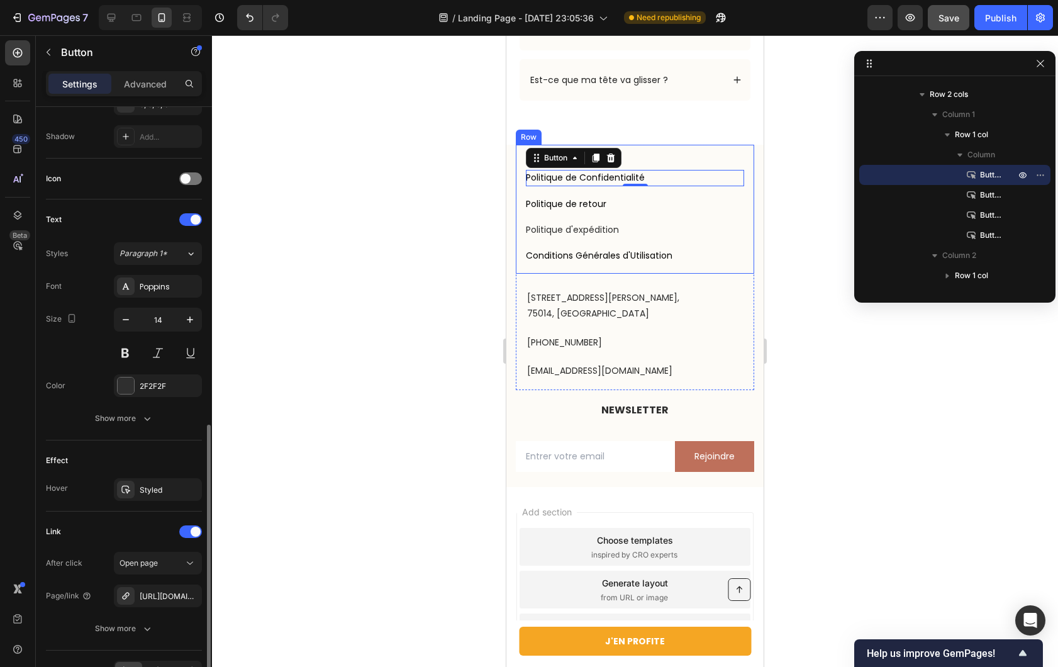
scroll to position [405, 0]
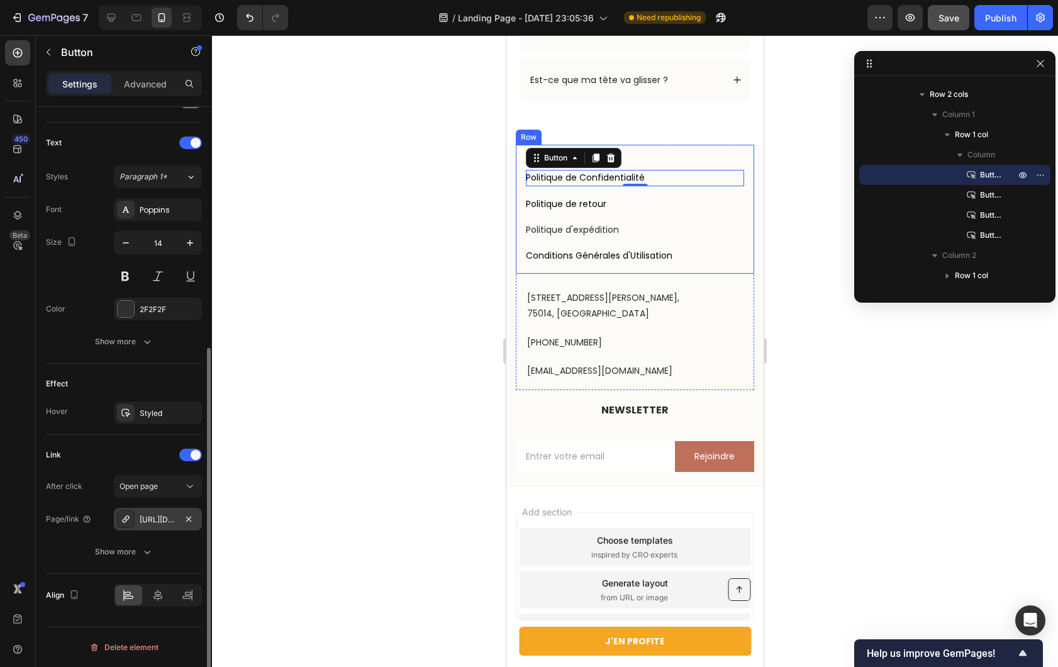
click at [153, 526] on div "[URL][DOMAIN_NAME]" at bounding box center [158, 519] width 88 height 23
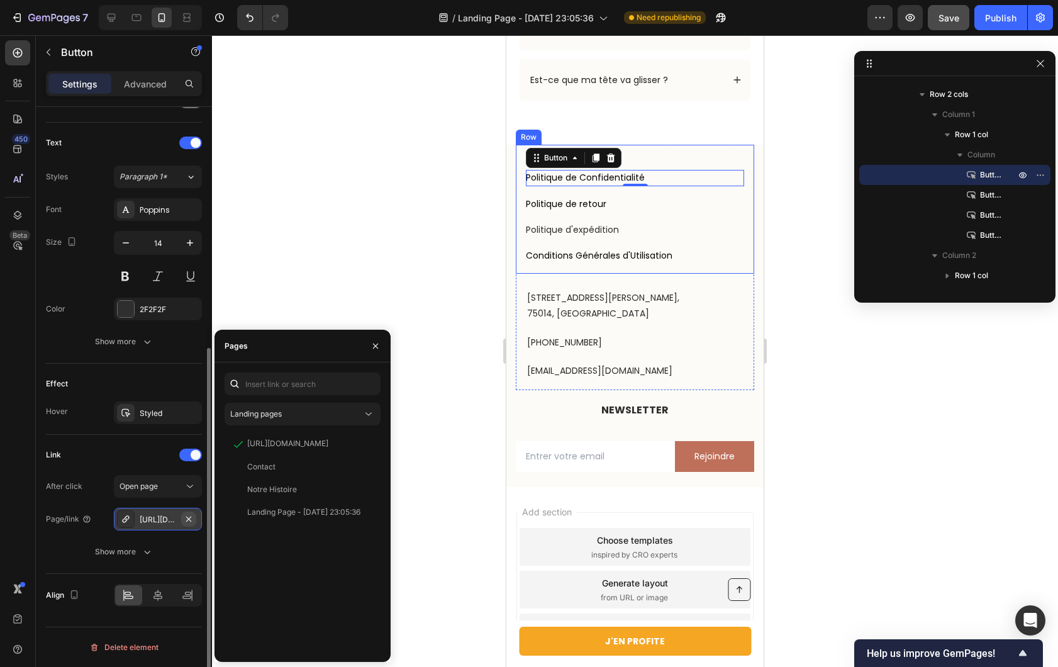
click at [184, 522] on icon "button" at bounding box center [189, 519] width 10 height 10
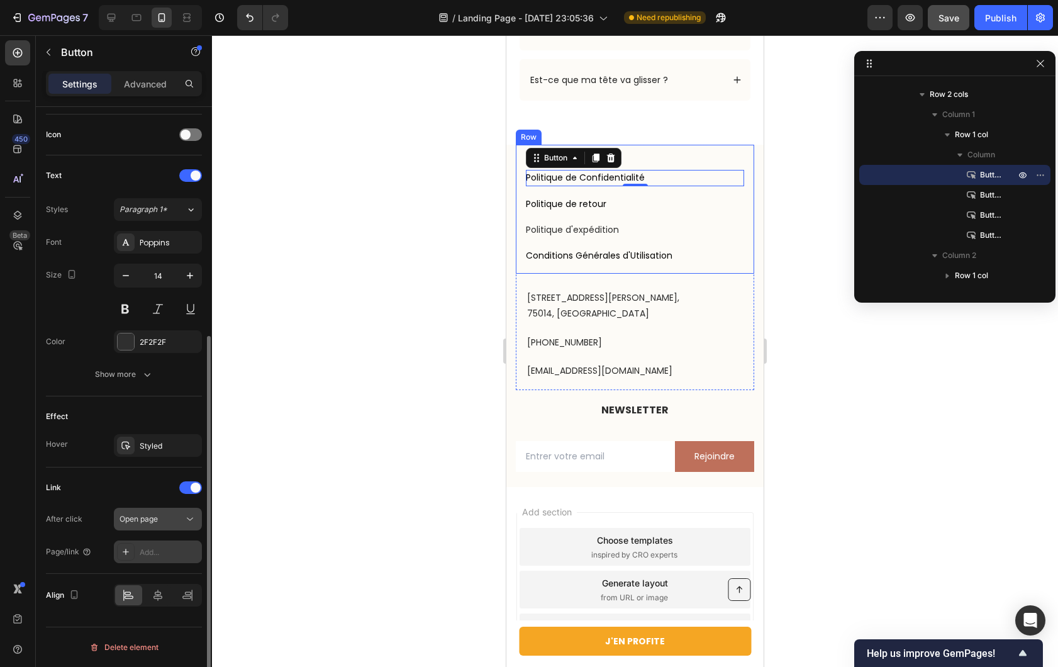
scroll to position [372, 0]
click at [154, 525] on button "Open page" at bounding box center [158, 519] width 88 height 23
click at [163, 522] on div "Open page" at bounding box center [152, 518] width 64 height 11
click at [167, 553] on div "Add..." at bounding box center [169, 552] width 59 height 11
click at [159, 530] on button "Open page" at bounding box center [158, 519] width 88 height 23
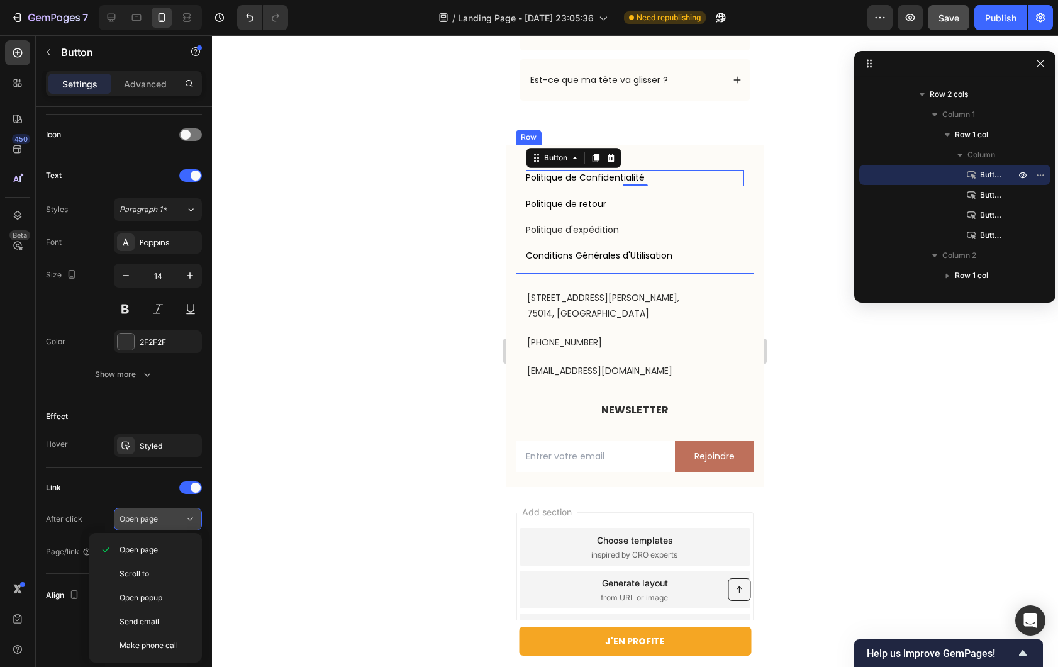
click at [148, 527] on button "Open page" at bounding box center [158, 519] width 88 height 23
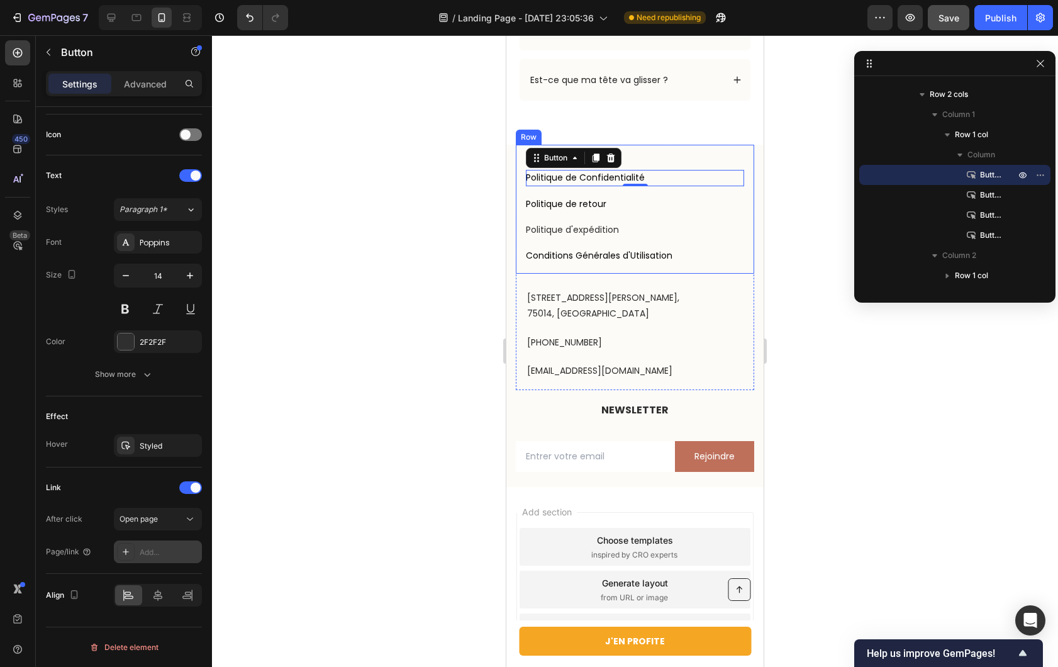
click at [146, 556] on div "Add..." at bounding box center [169, 552] width 59 height 11
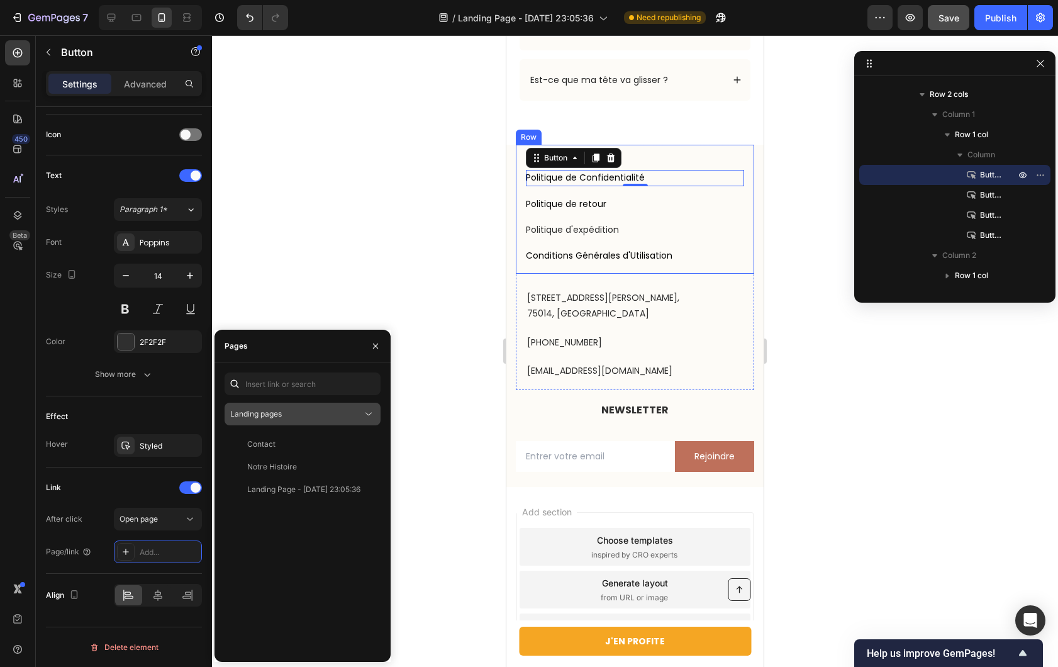
click at [333, 413] on div "Landing pages" at bounding box center [296, 413] width 132 height 11
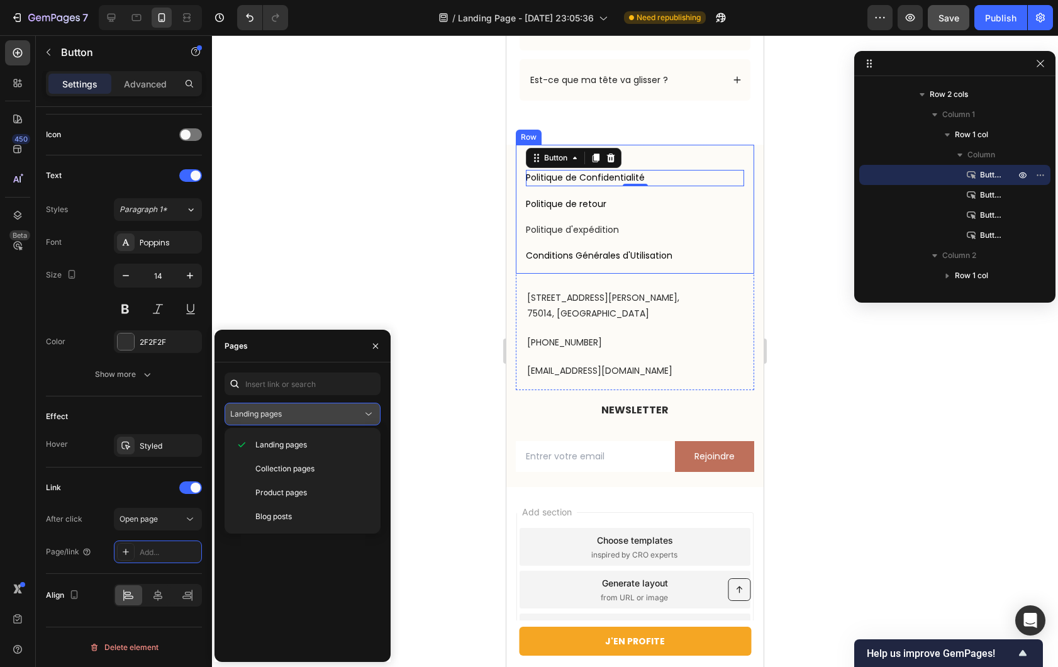
click at [306, 418] on div "Landing pages" at bounding box center [296, 413] width 132 height 11
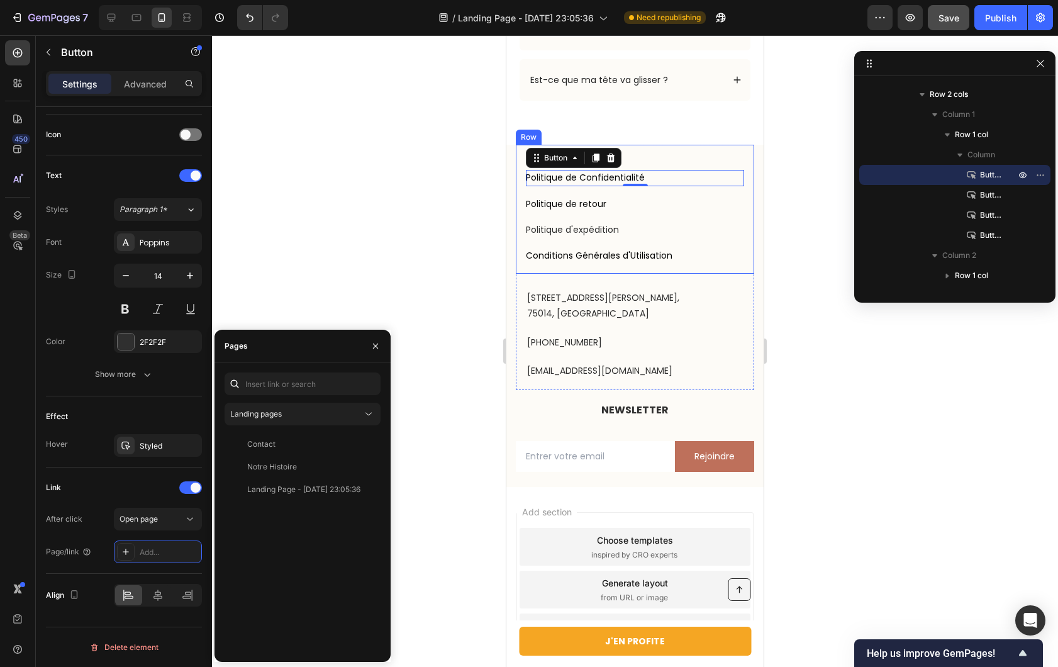
click at [340, 282] on div at bounding box center [635, 351] width 846 height 632
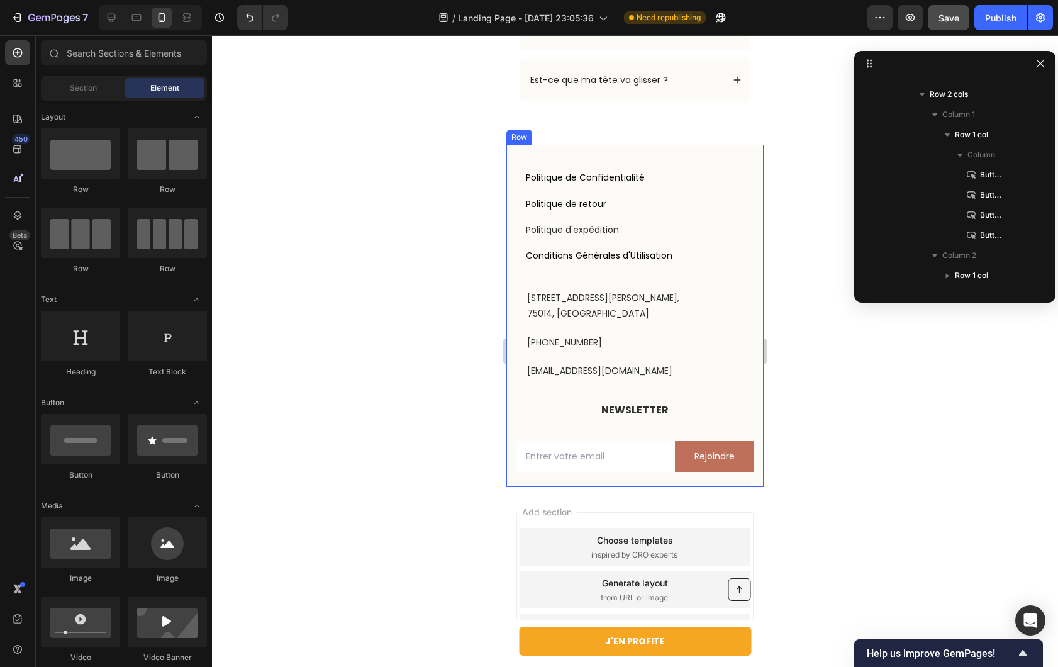
click at [589, 390] on div "[STREET_ADDRESS][PERSON_NAME] Text block [PHONE_NUMBER] Text block [EMAIL_ADDRE…" at bounding box center [635, 332] width 238 height 116
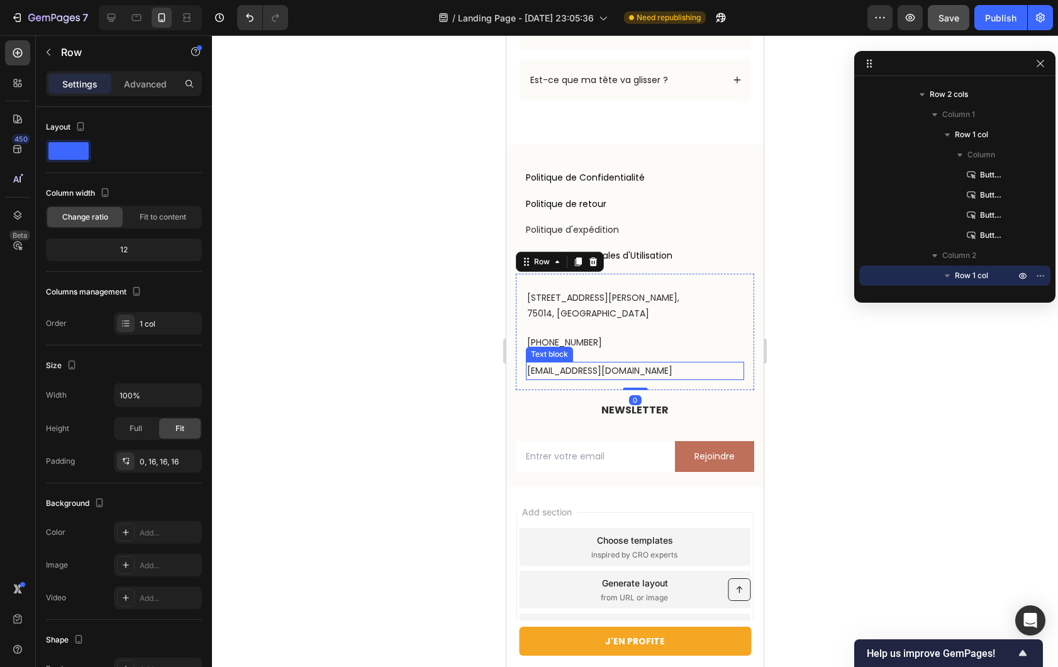
click at [599, 379] on p "[EMAIL_ADDRESS][DOMAIN_NAME]" at bounding box center [635, 371] width 216 height 16
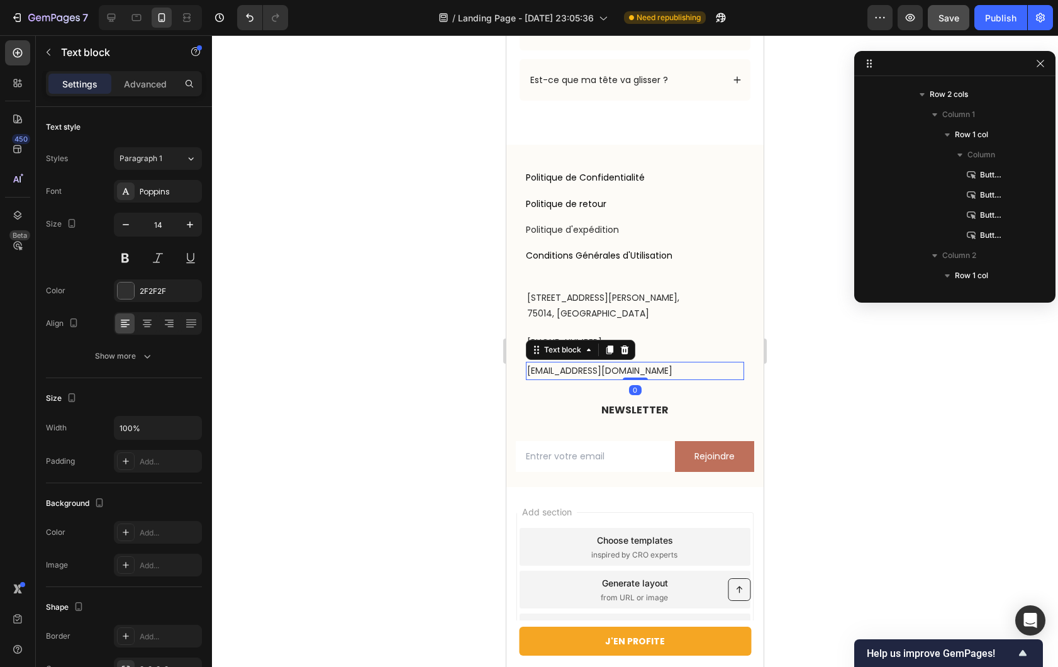
scroll to position [1423, 0]
click at [599, 379] on p "[EMAIL_ADDRESS][DOMAIN_NAME]" at bounding box center [635, 371] width 216 height 16
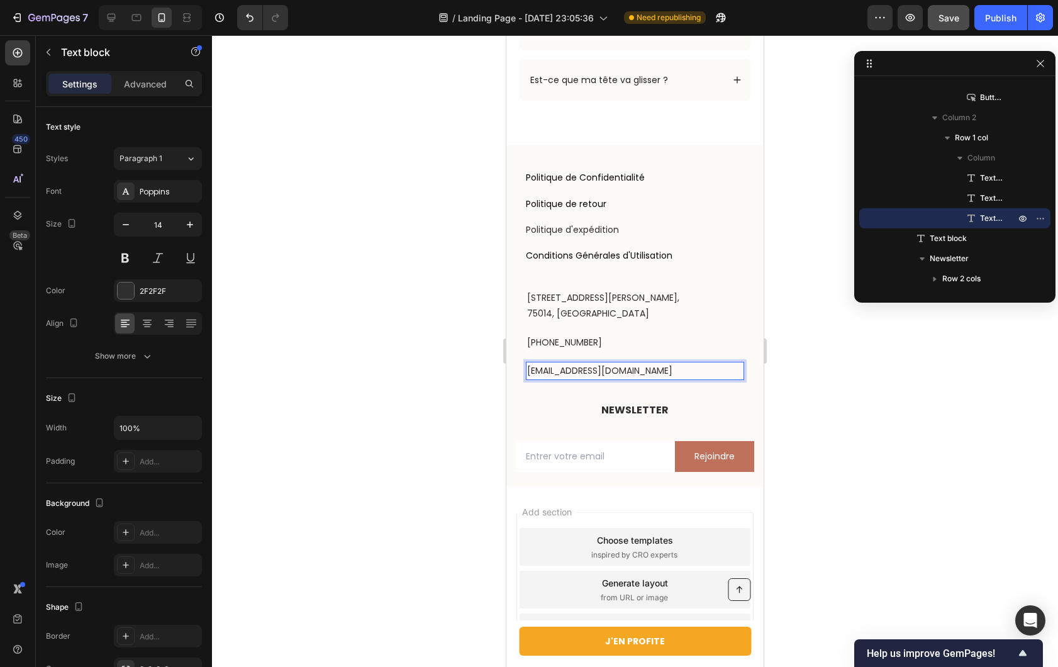
click at [475, 404] on div at bounding box center [635, 351] width 846 height 632
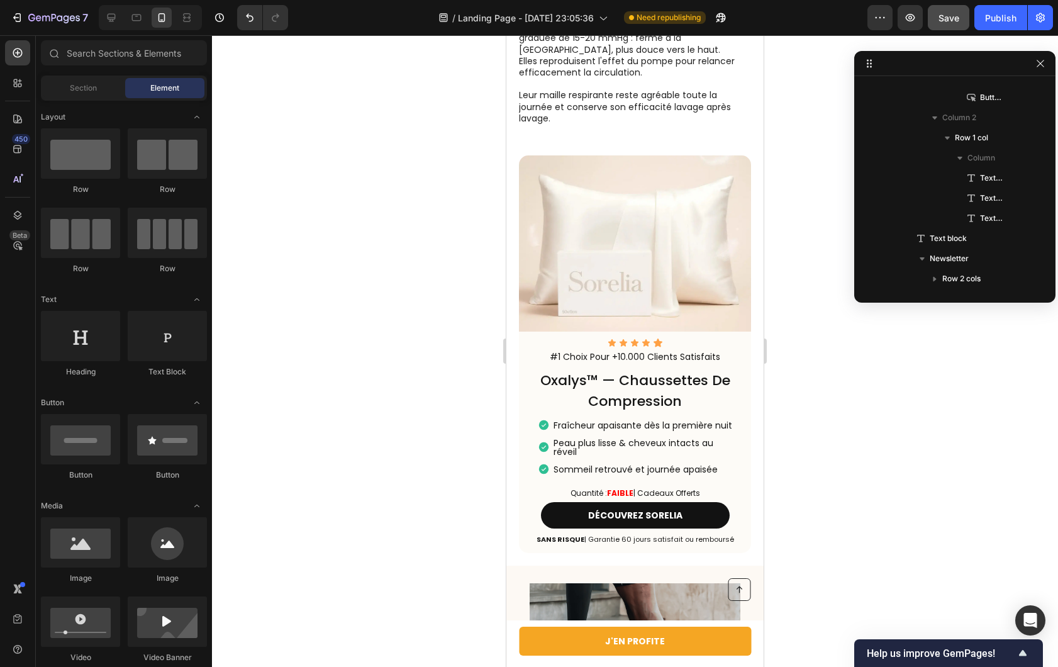
scroll to position [1529, 0]
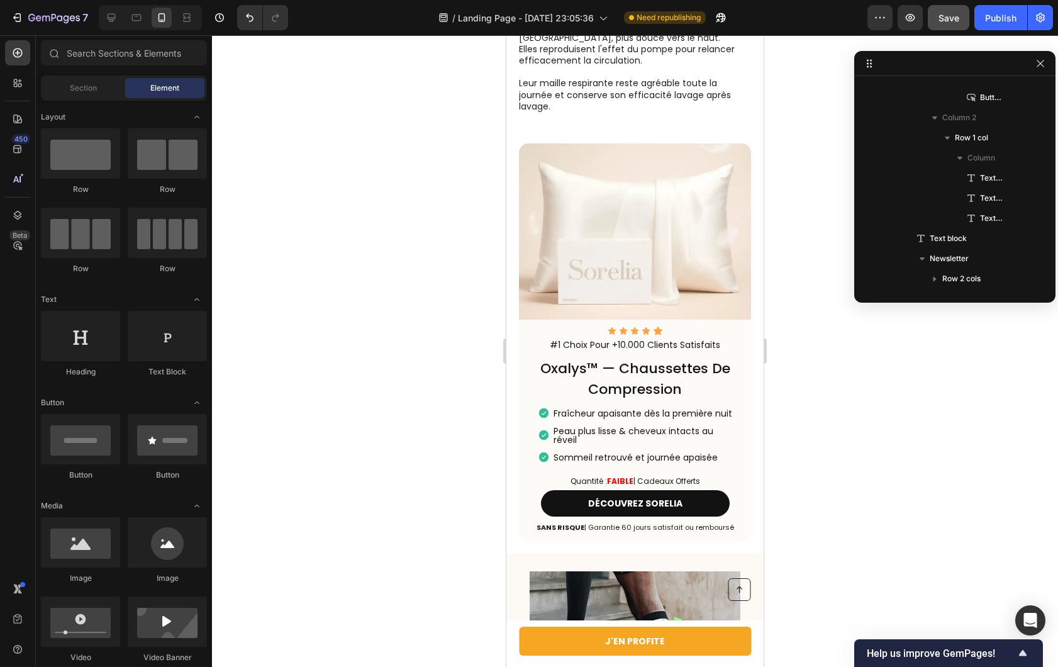
drag, startPoint x: 759, startPoint y: 554, endPoint x: 1290, endPoint y: 274, distance: 600.3
click at [664, 238] on img at bounding box center [635, 231] width 232 height 176
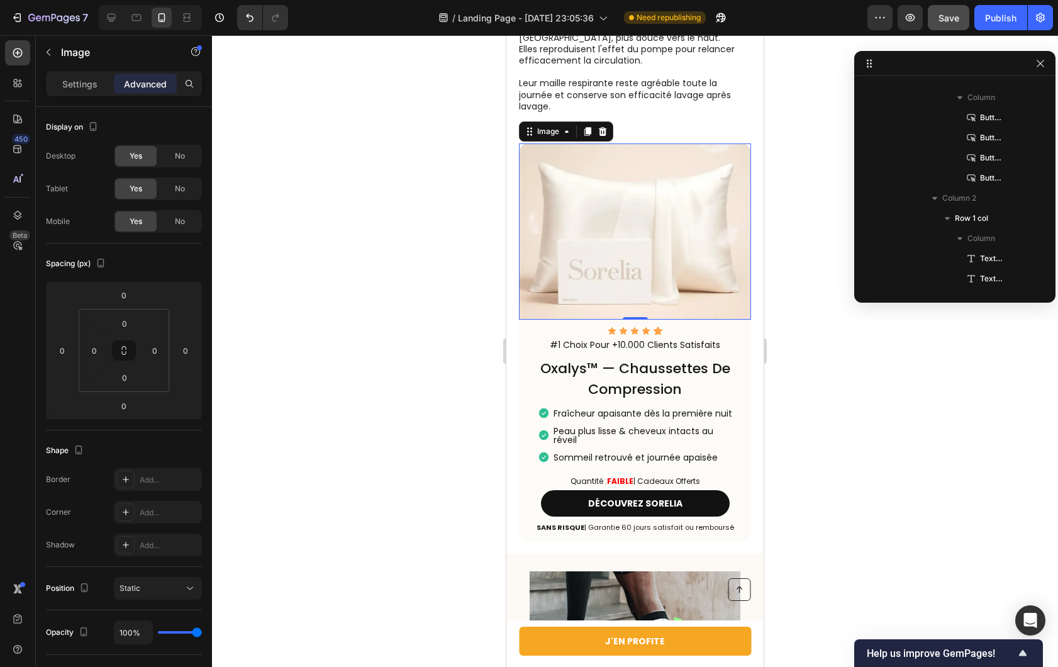
scroll to position [903, 0]
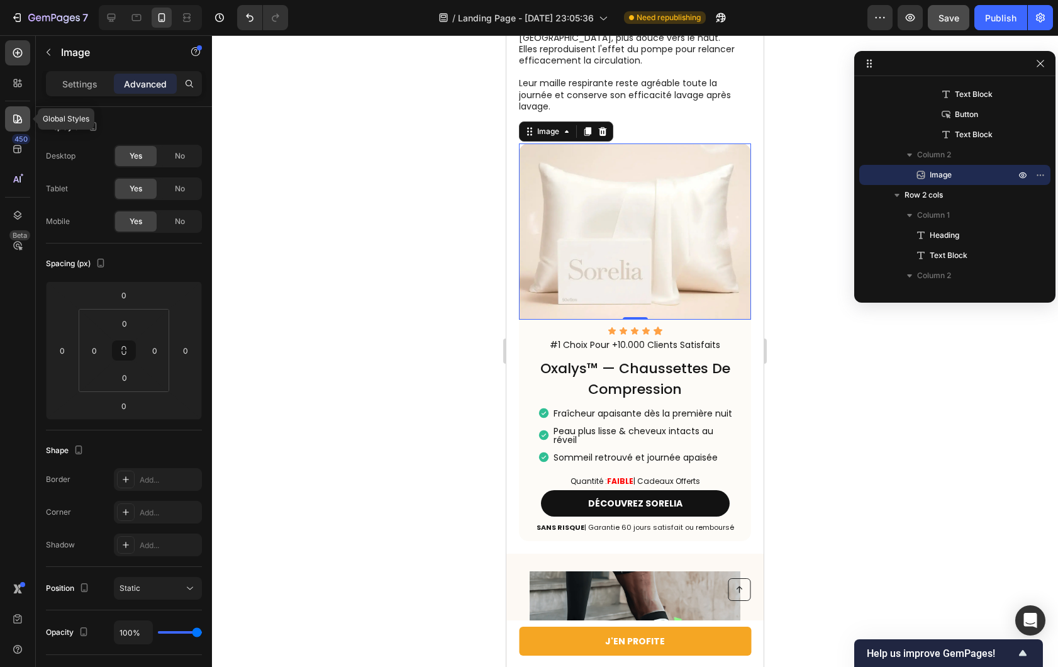
click at [12, 118] on icon at bounding box center [17, 119] width 13 height 13
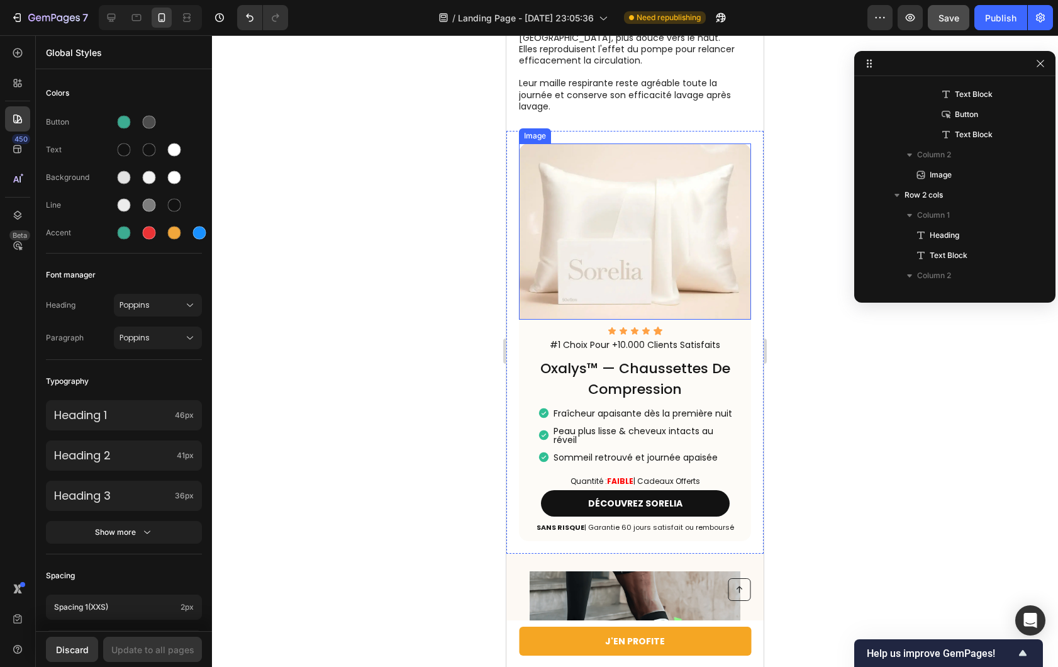
click at [531, 171] on img at bounding box center [635, 231] width 232 height 176
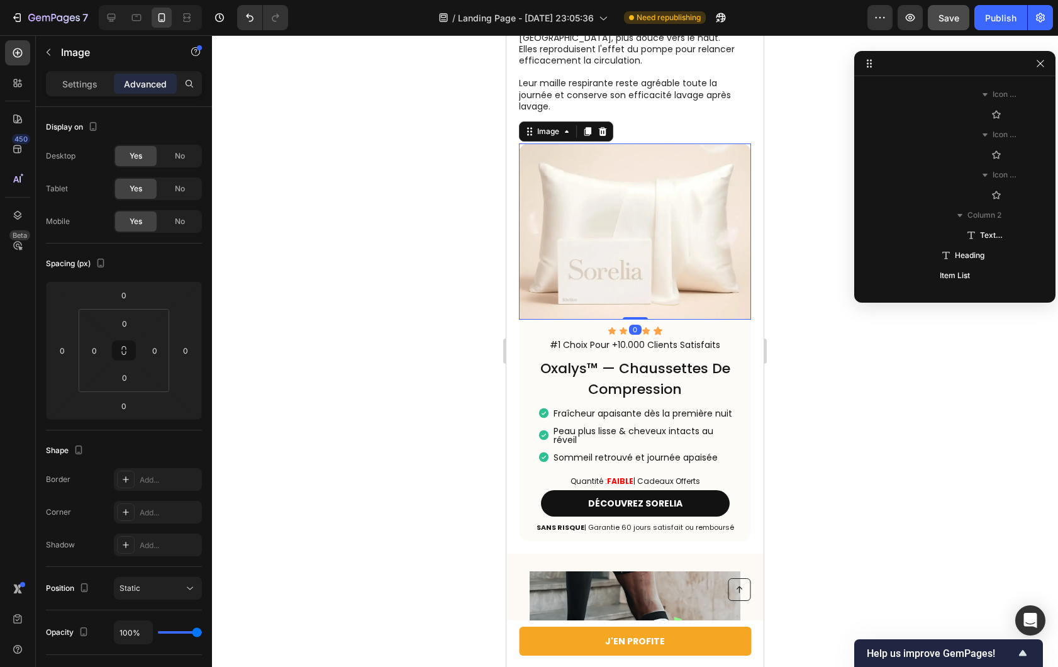
scroll to position [1104, 0]
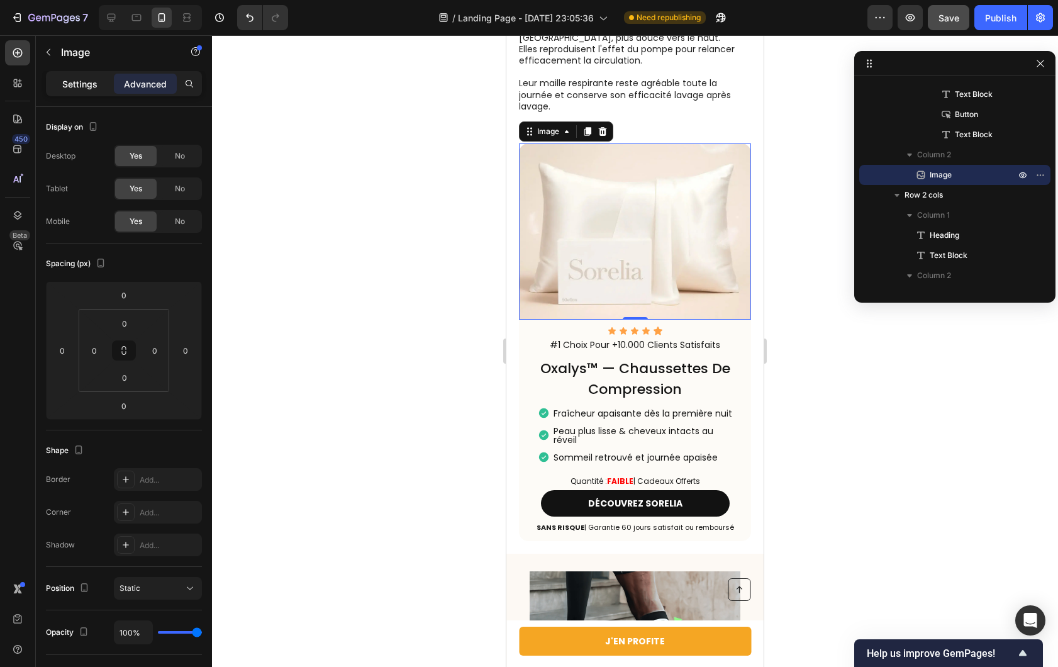
click at [85, 77] on p "Settings" at bounding box center [79, 83] width 35 height 13
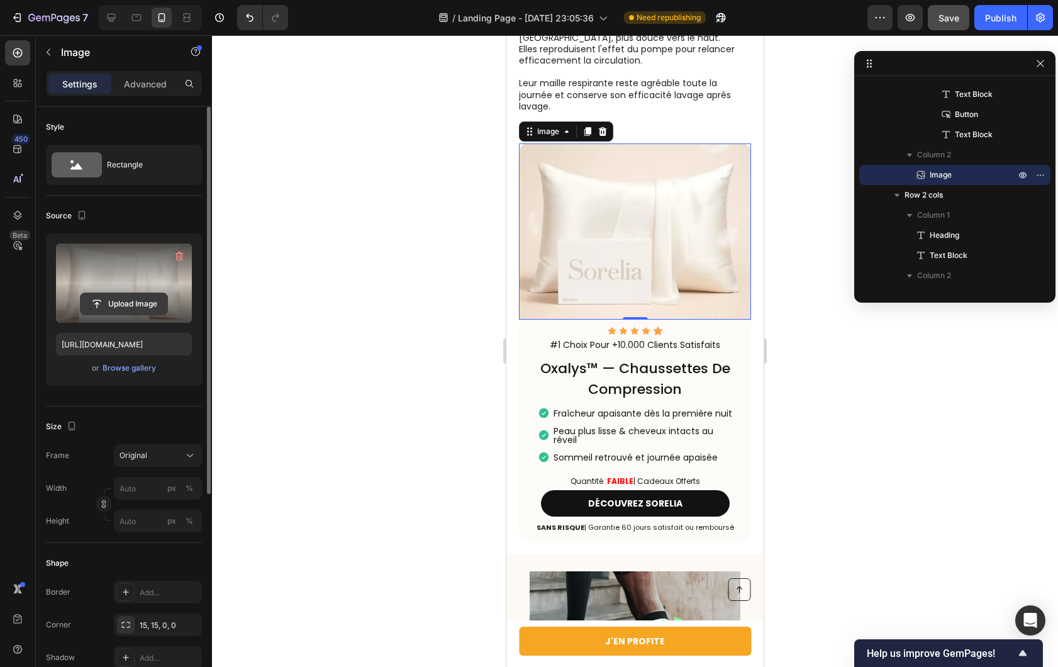
click at [101, 300] on input "file" at bounding box center [124, 303] width 87 height 21
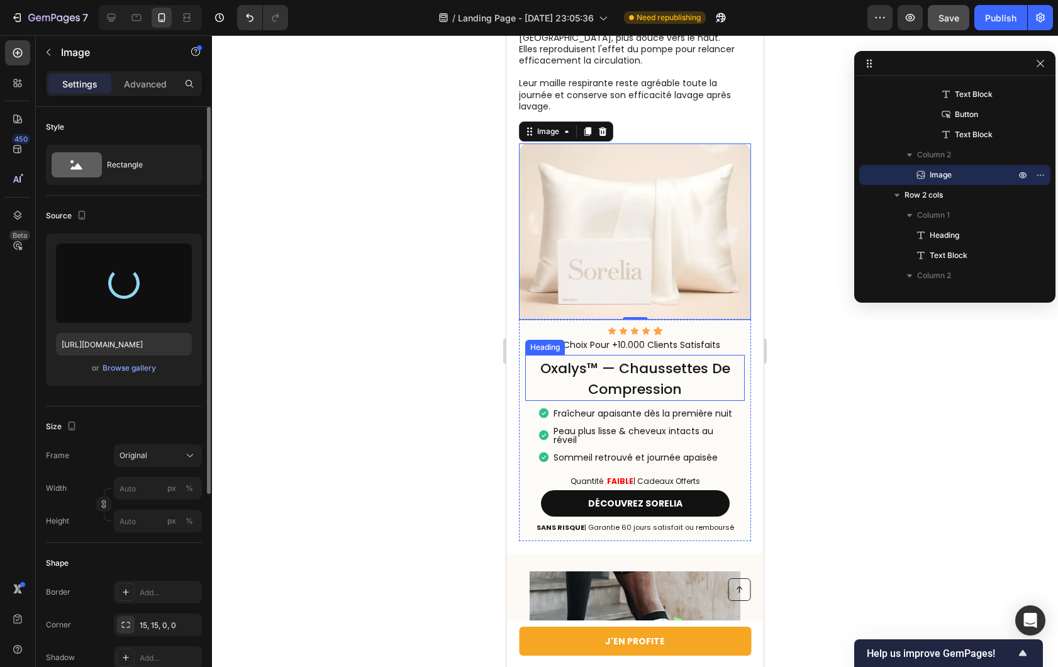
type input "[URL][DOMAIN_NAME]"
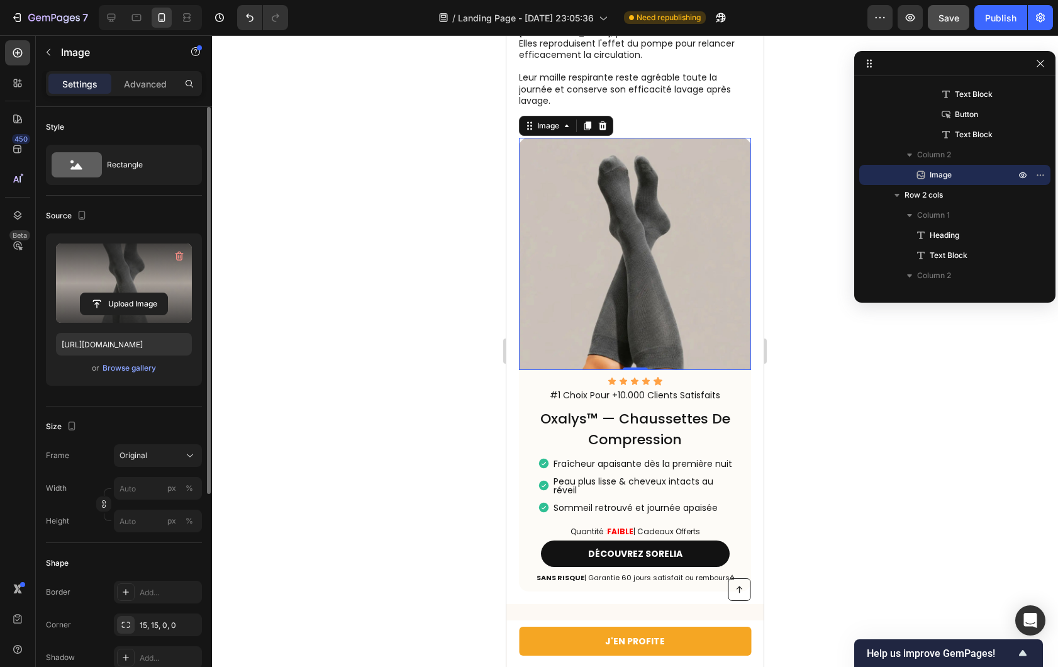
scroll to position [1535, 0]
click at [459, 338] on div at bounding box center [635, 351] width 846 height 632
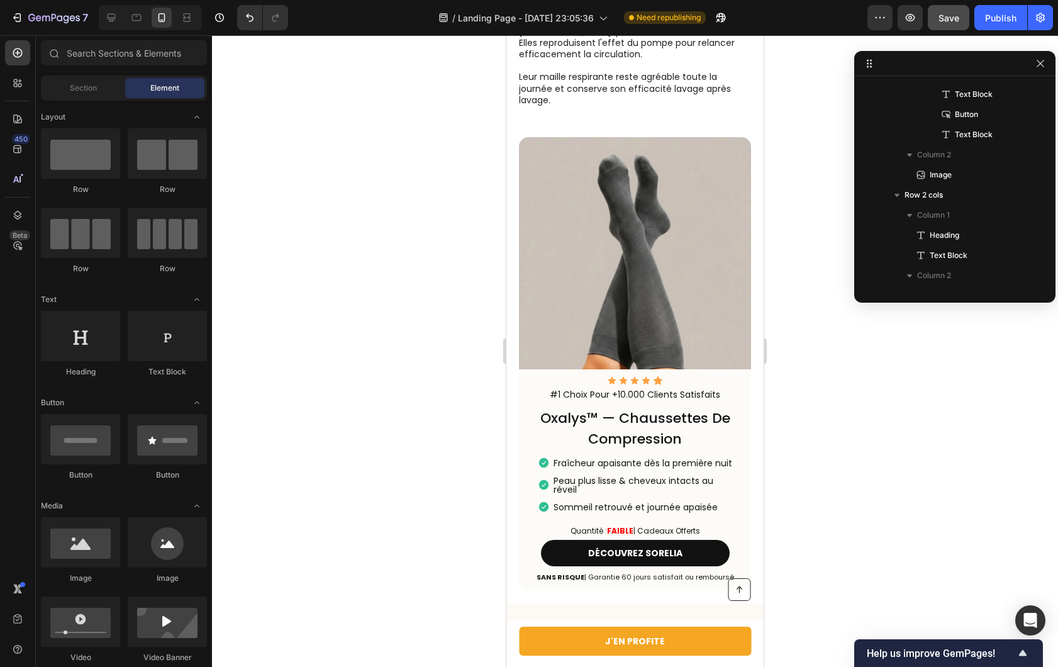
click at [567, 265] on img at bounding box center [635, 253] width 232 height 232
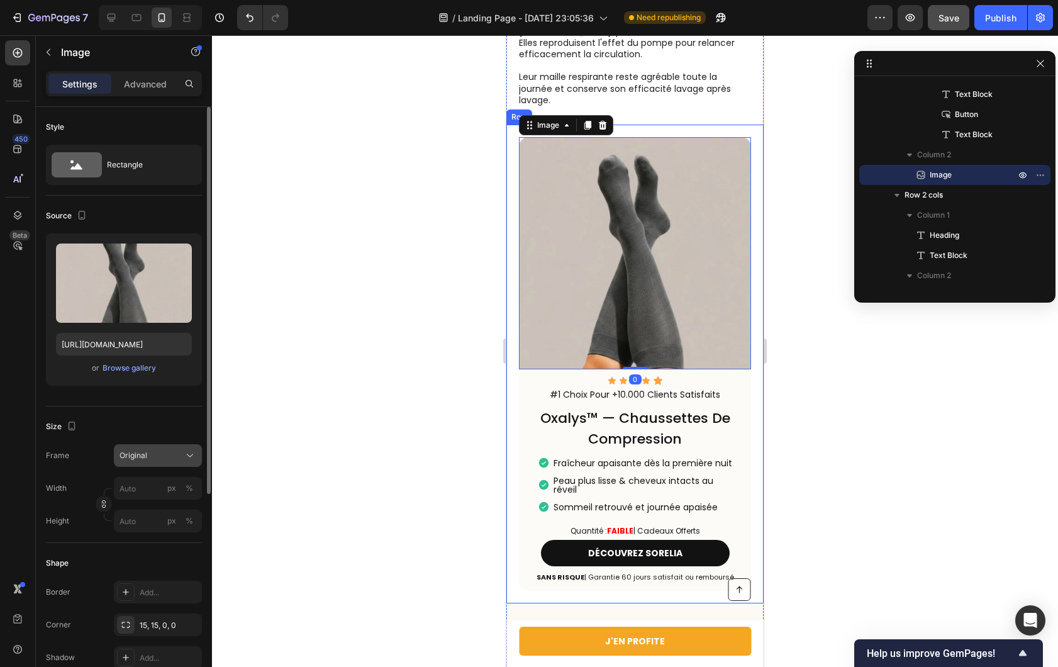
drag, startPoint x: 168, startPoint y: 443, endPoint x: 170, endPoint y: 450, distance: 8.0
click at [168, 443] on div "Size Frame Original Width px % Height px %" at bounding box center [124, 474] width 156 height 137
click at [170, 452] on div "Original" at bounding box center [151, 455] width 62 height 11
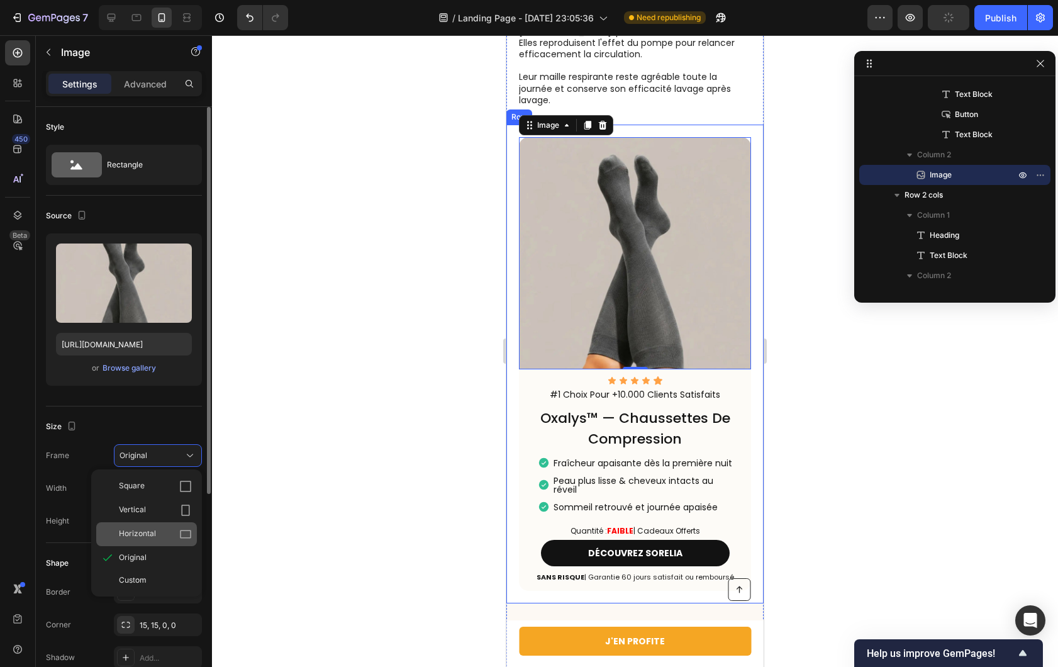
click at [166, 528] on div "Horizontal" at bounding box center [155, 534] width 73 height 13
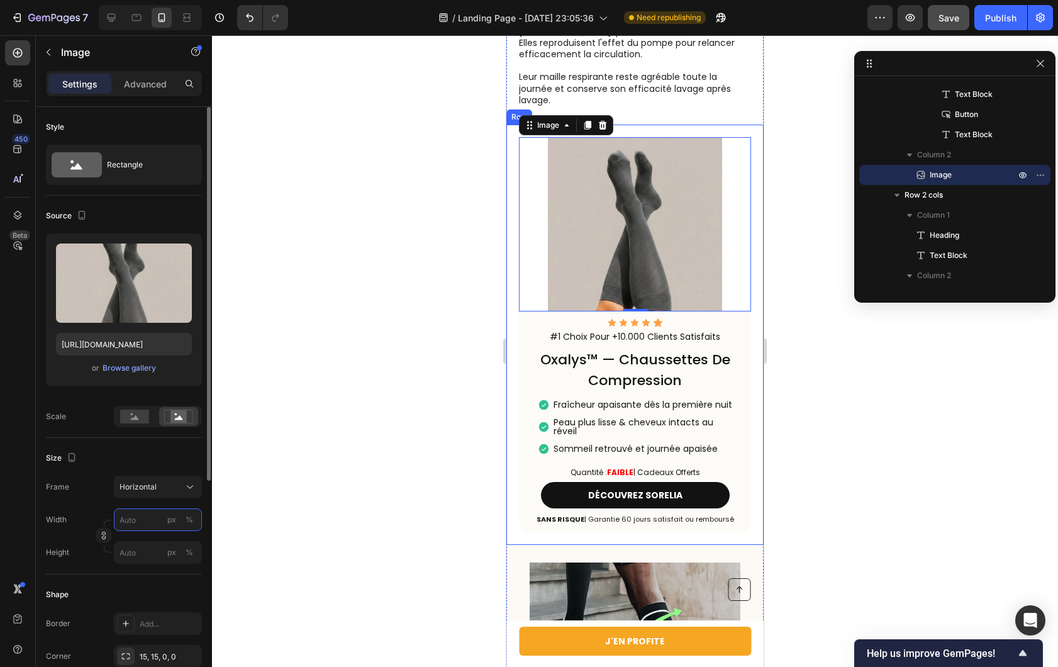
click at [143, 522] on input "px %" at bounding box center [158, 519] width 88 height 23
type input "5"
type input "4"
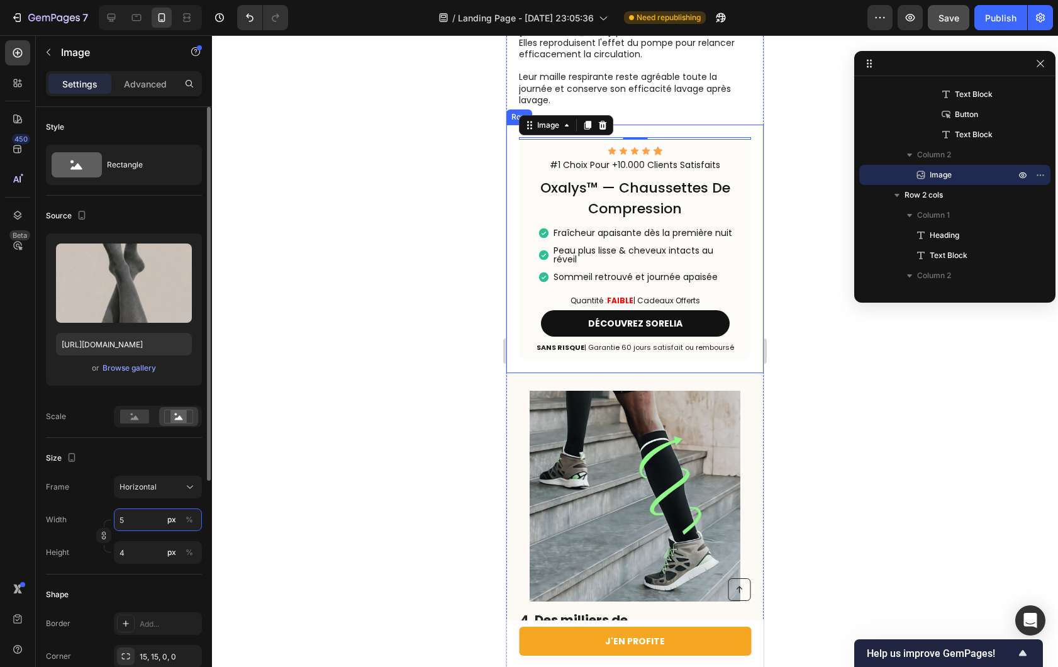
type input "58"
type input "44"
type input "585"
type input "439"
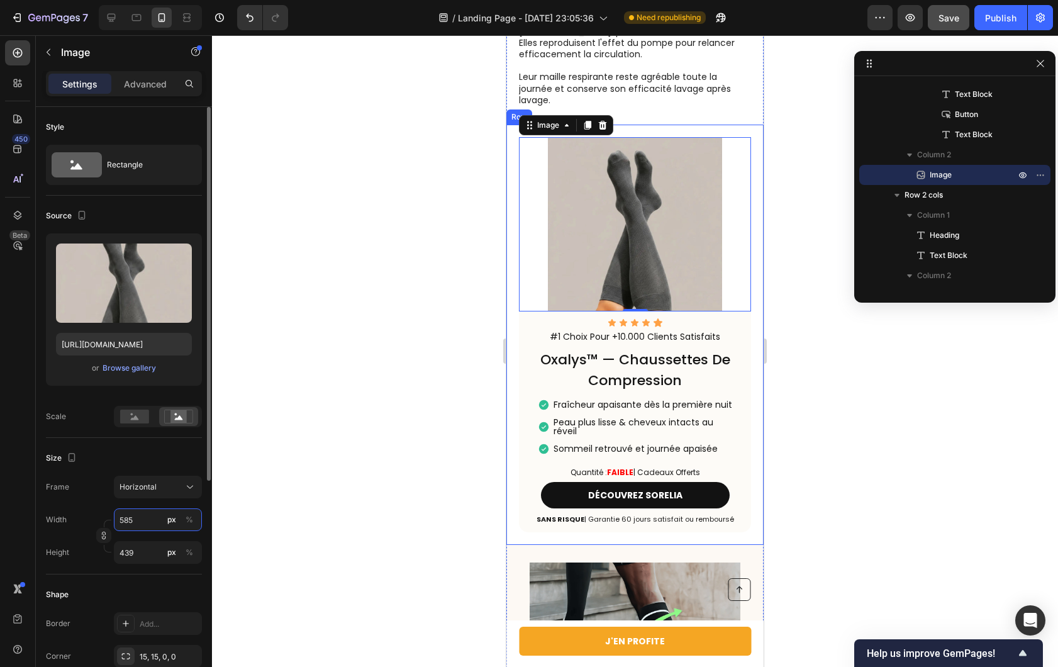
type input "585"
click at [342, 420] on div at bounding box center [635, 351] width 846 height 632
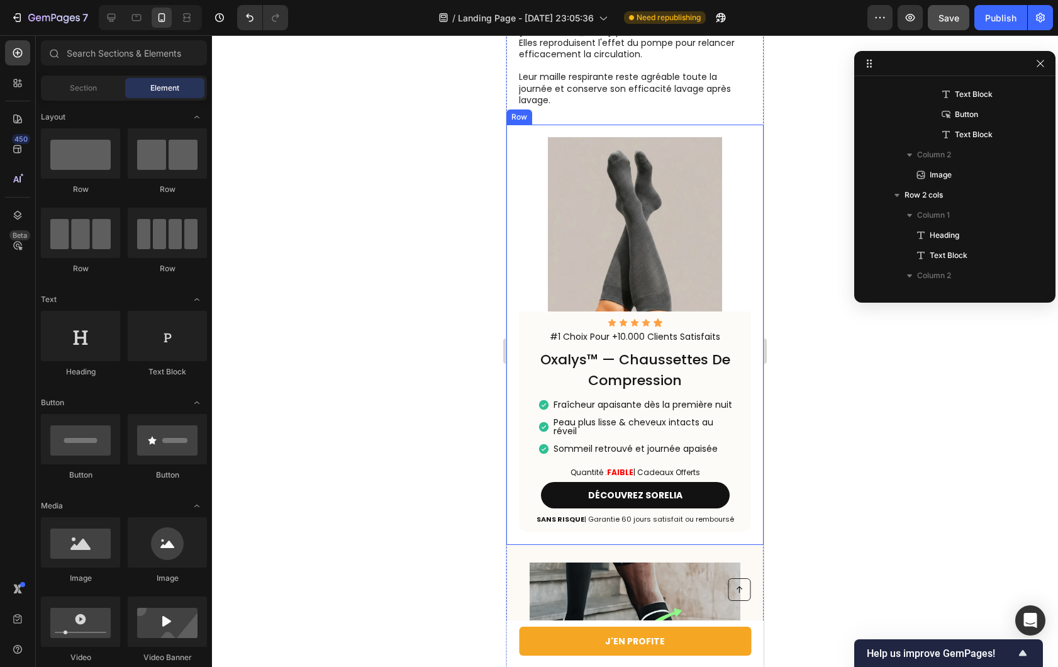
click at [594, 248] on img at bounding box center [635, 224] width 232 height 174
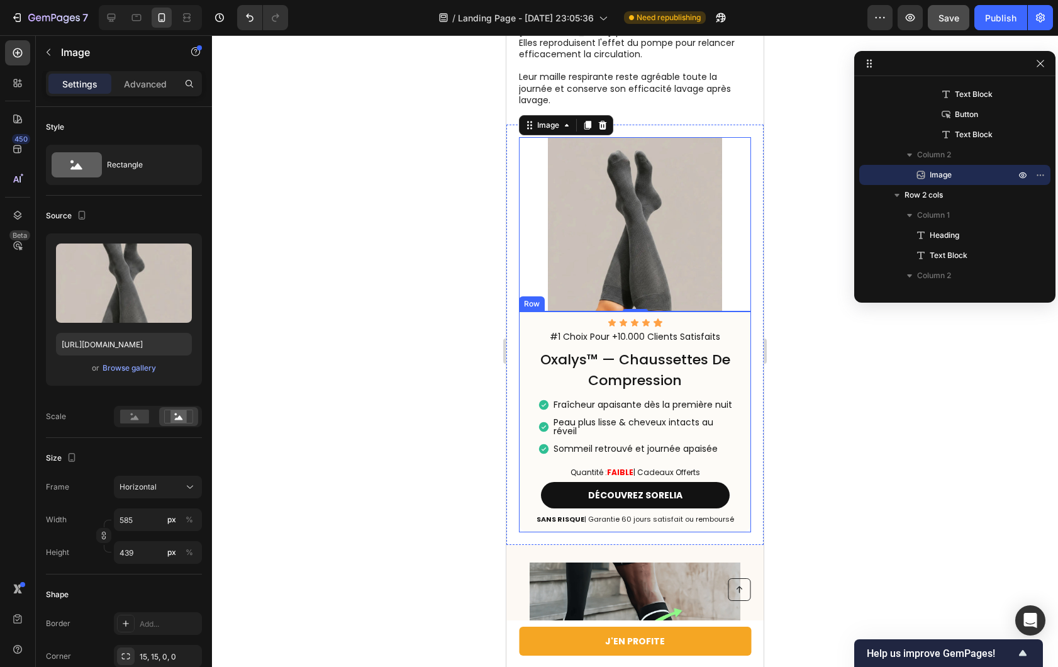
click at [524, 428] on div "Icon Icon Icon Icon Icon Icon List #1 Choix Pour +10.000 Clients Satisfaits Tex…" at bounding box center [635, 421] width 232 height 221
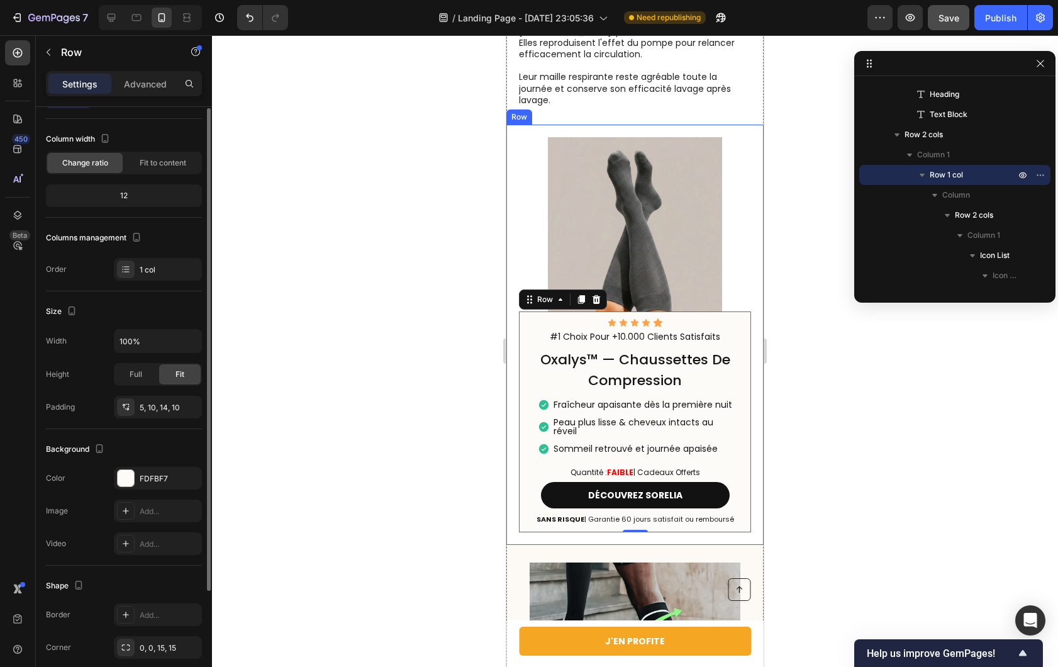
scroll to position [31, 0]
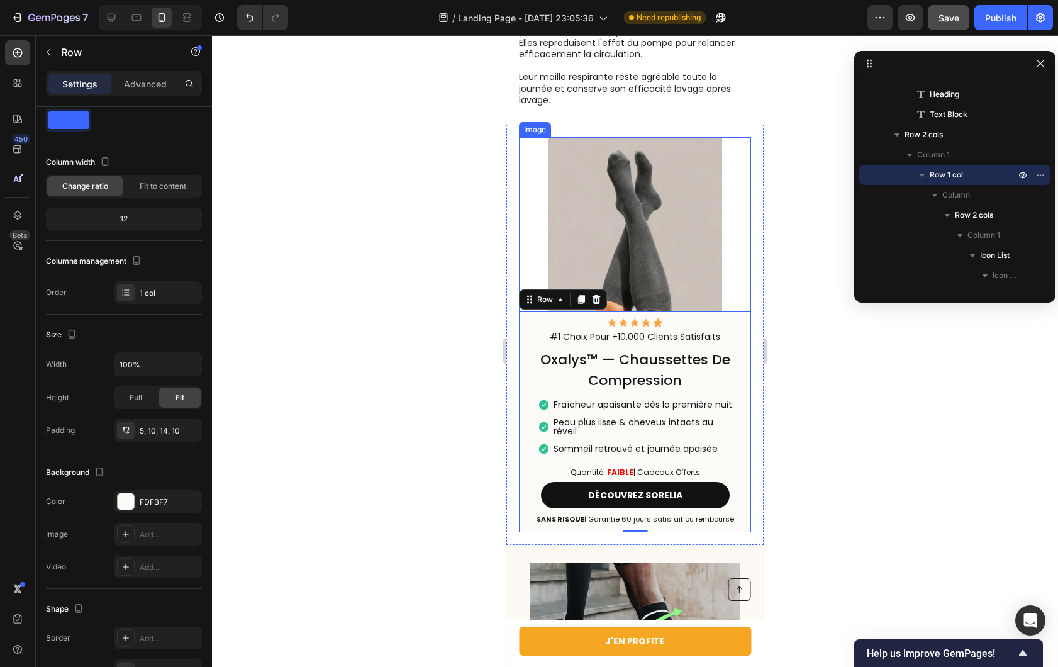
click at [624, 226] on img at bounding box center [635, 224] width 232 height 174
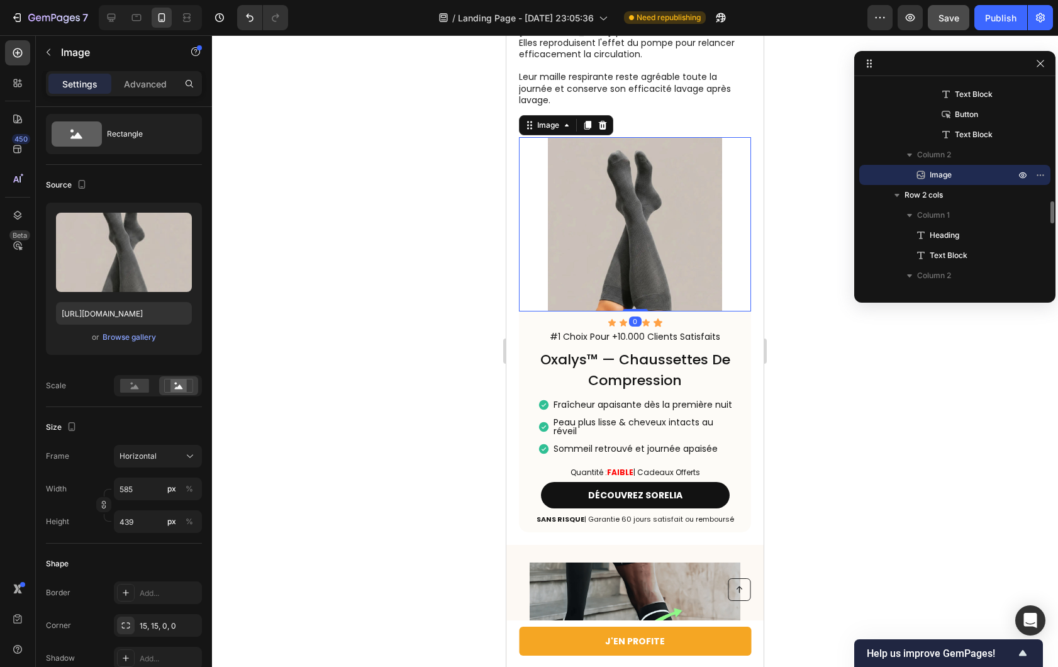
scroll to position [0, 0]
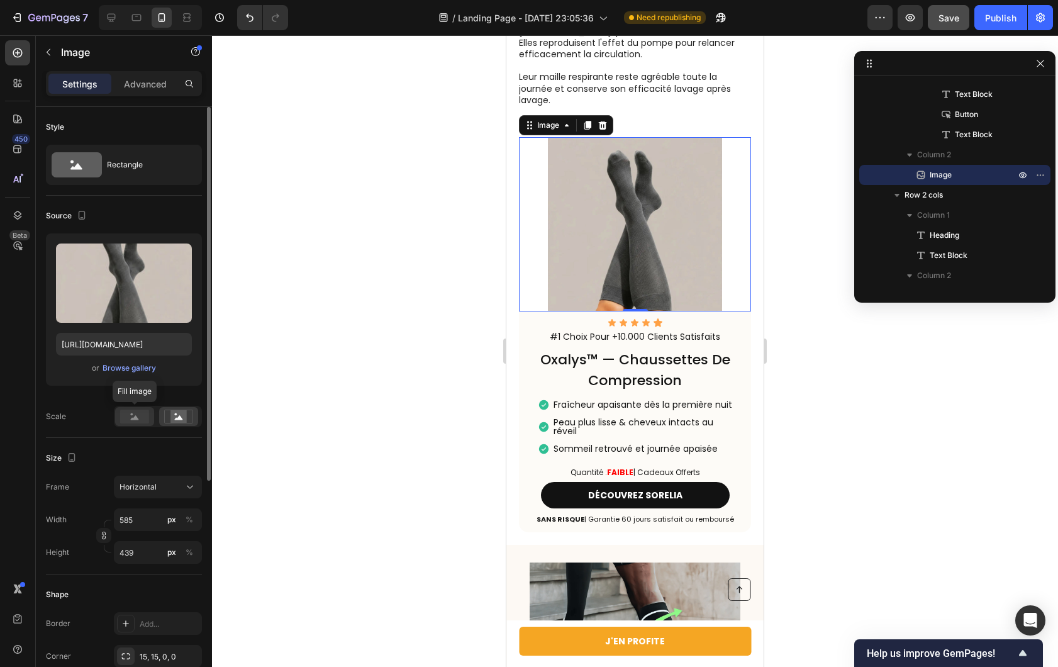
click at [134, 416] on rect at bounding box center [134, 417] width 29 height 14
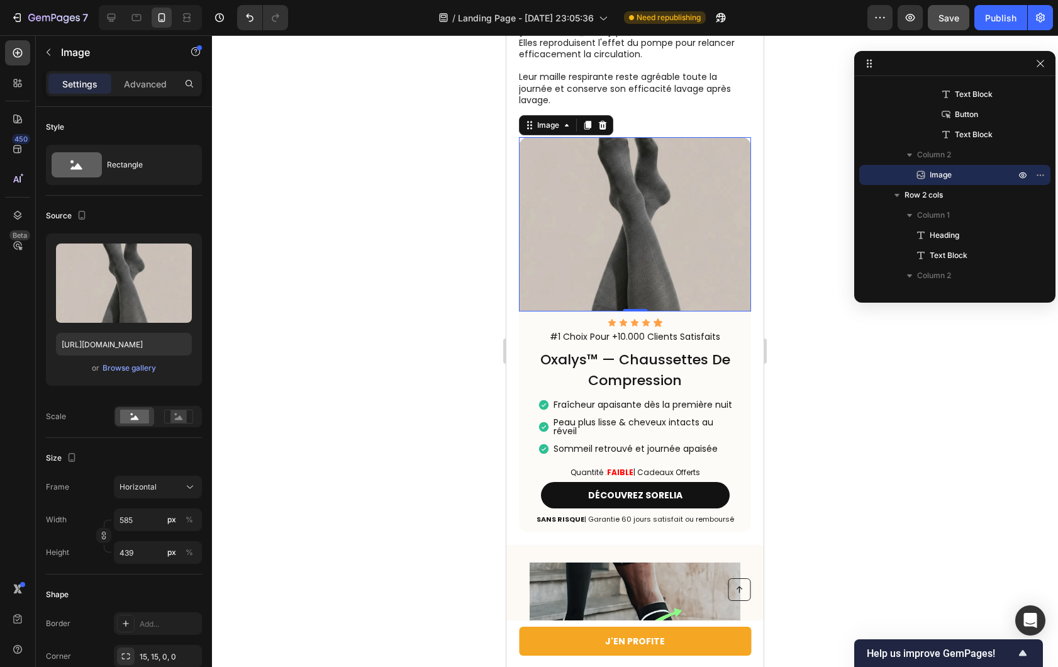
click at [338, 399] on div at bounding box center [635, 351] width 846 height 632
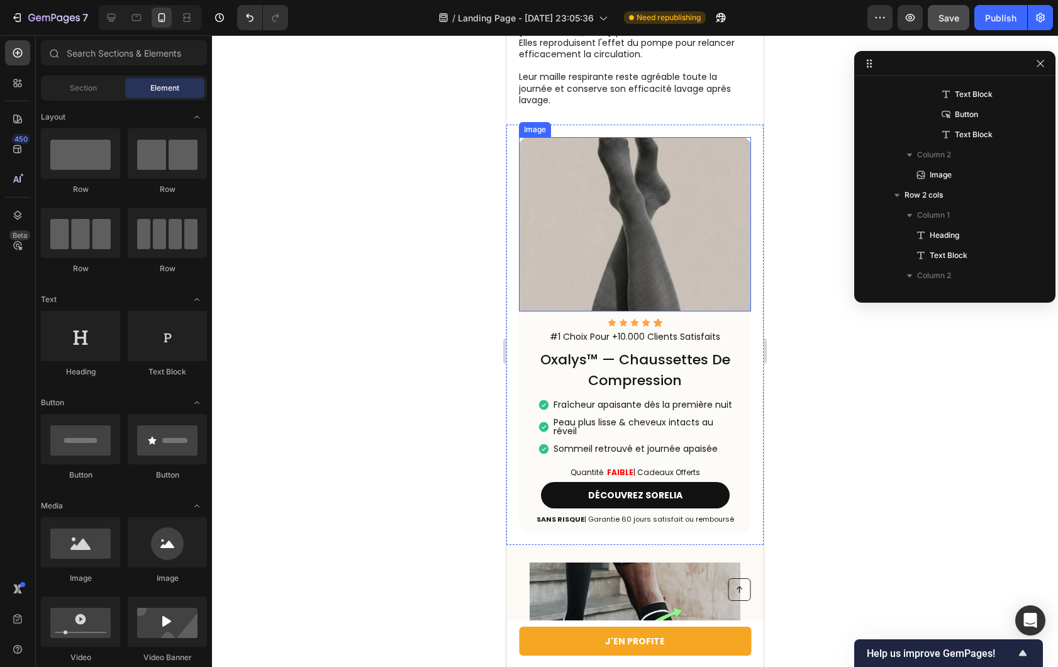
click at [579, 237] on img at bounding box center [635, 224] width 232 height 174
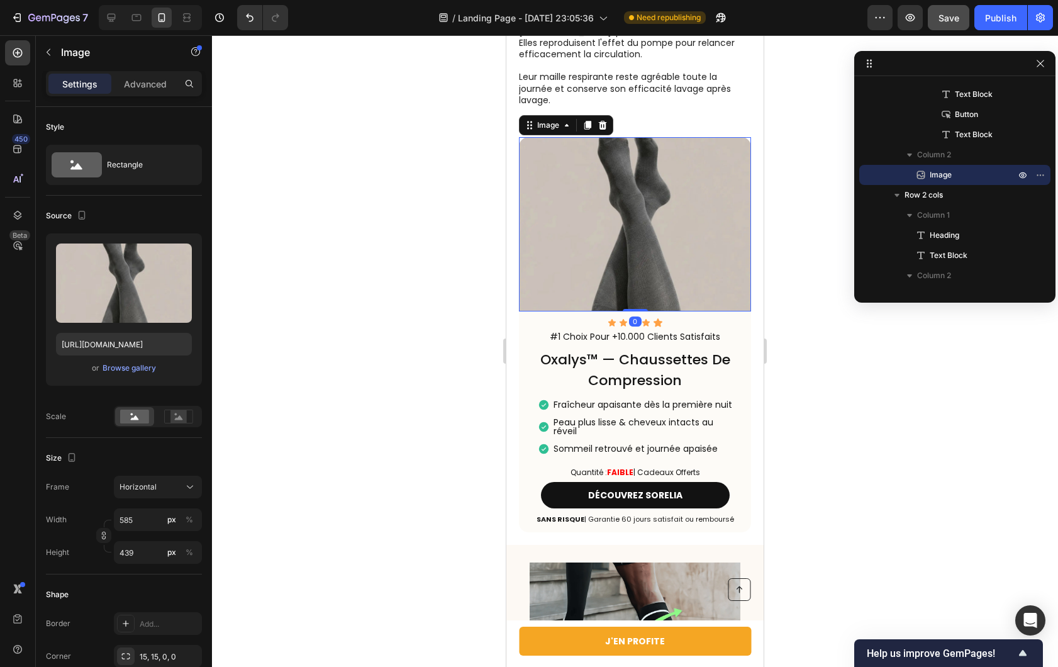
click at [579, 237] on img at bounding box center [635, 224] width 232 height 174
click at [462, 283] on div at bounding box center [635, 351] width 846 height 632
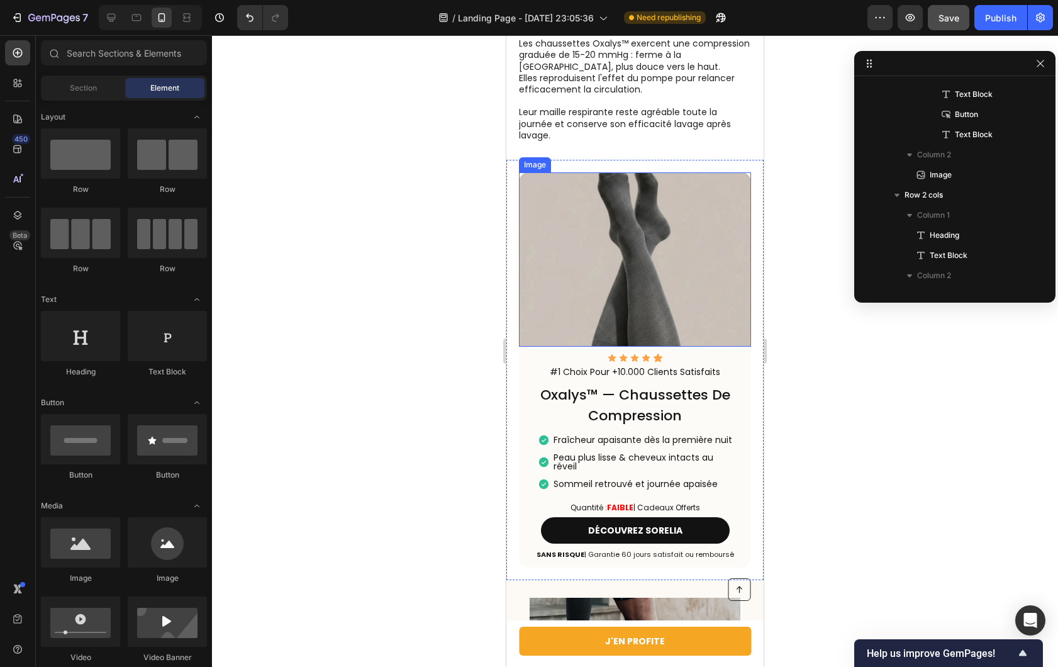
scroll to position [1516, 0]
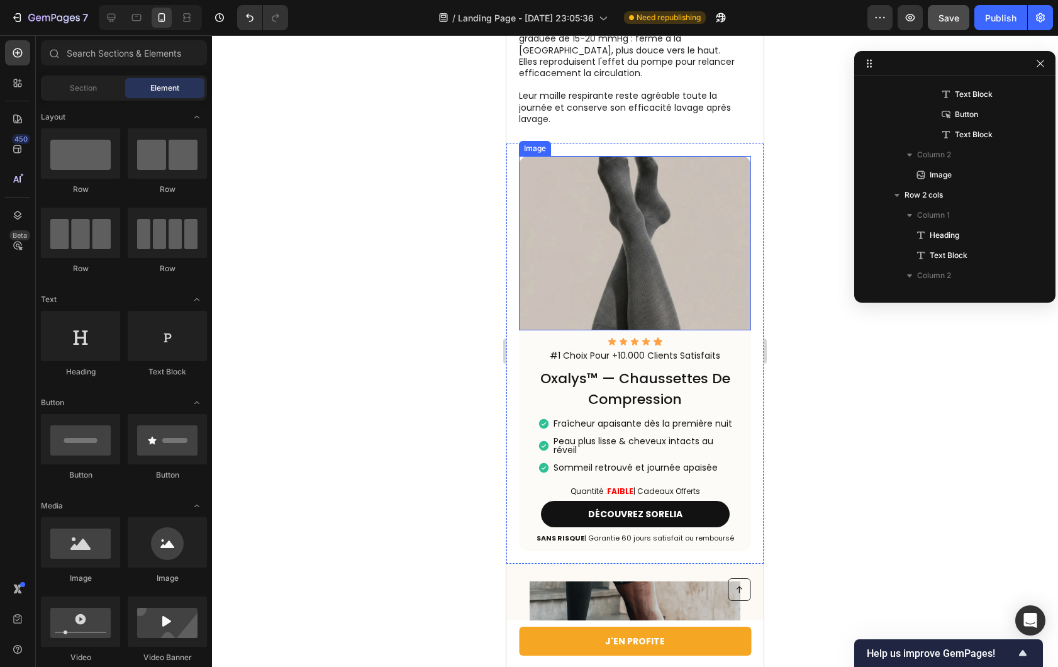
click at [662, 245] on img at bounding box center [635, 243] width 232 height 174
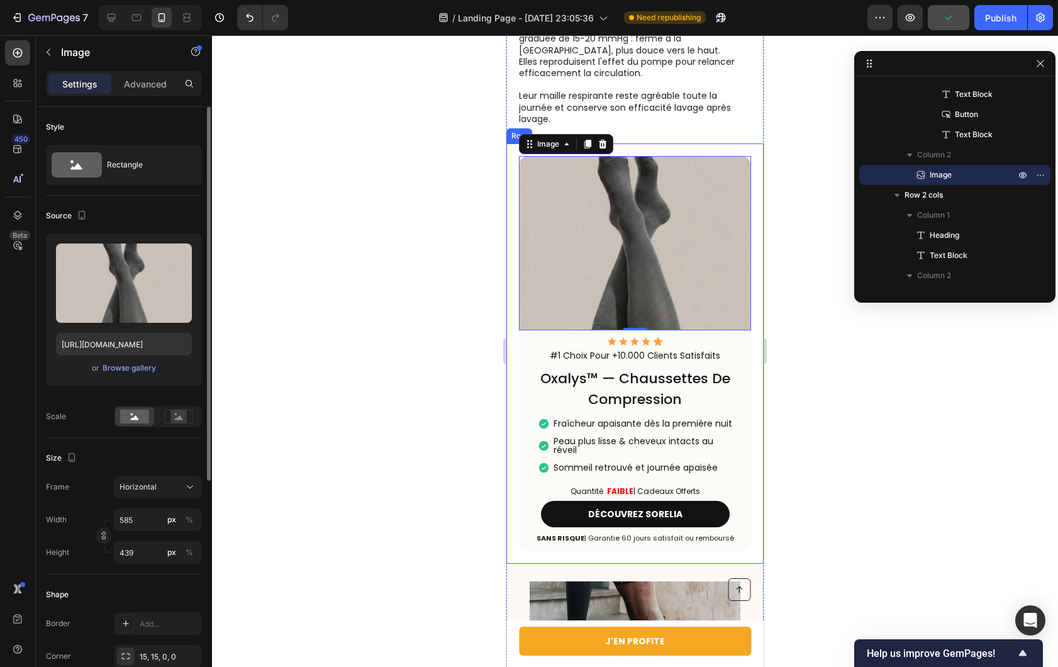
click at [169, 498] on div "Frame Horizontal Width 585 px % Height 439 px %" at bounding box center [124, 520] width 156 height 88
click at [172, 488] on div "Horizontal" at bounding box center [151, 486] width 62 height 11
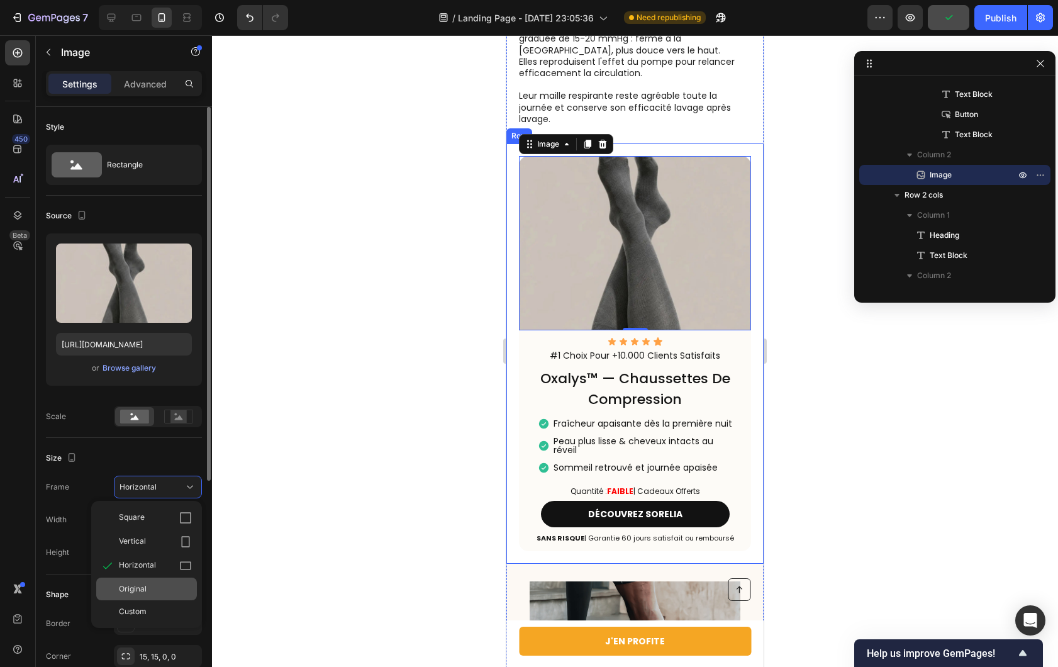
click at [152, 589] on div "Original" at bounding box center [155, 588] width 73 height 11
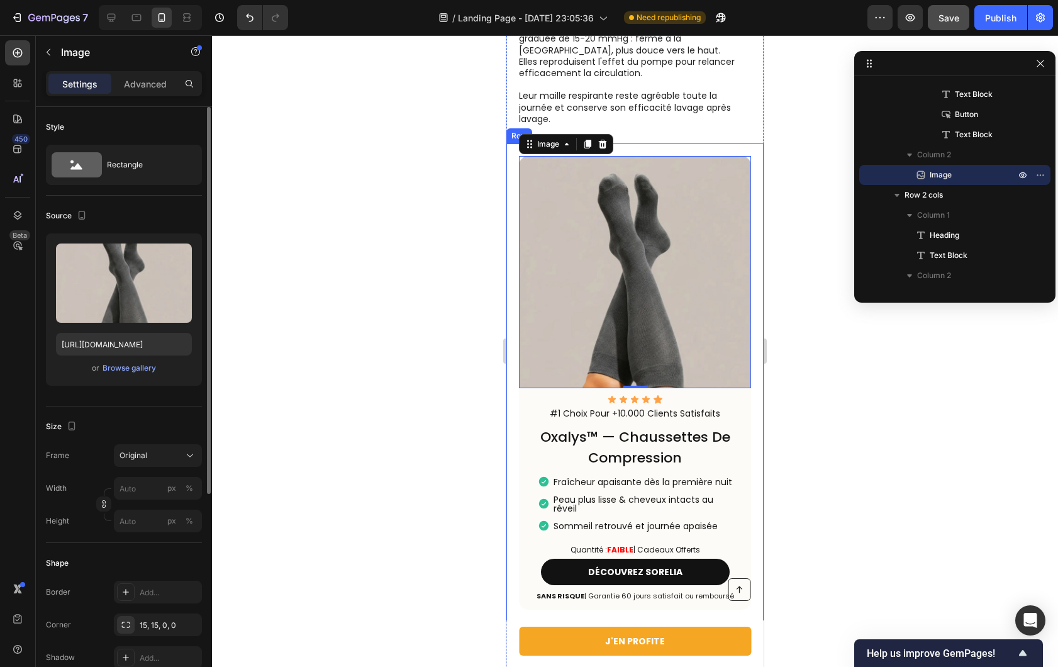
click at [325, 452] on div at bounding box center [635, 351] width 846 height 632
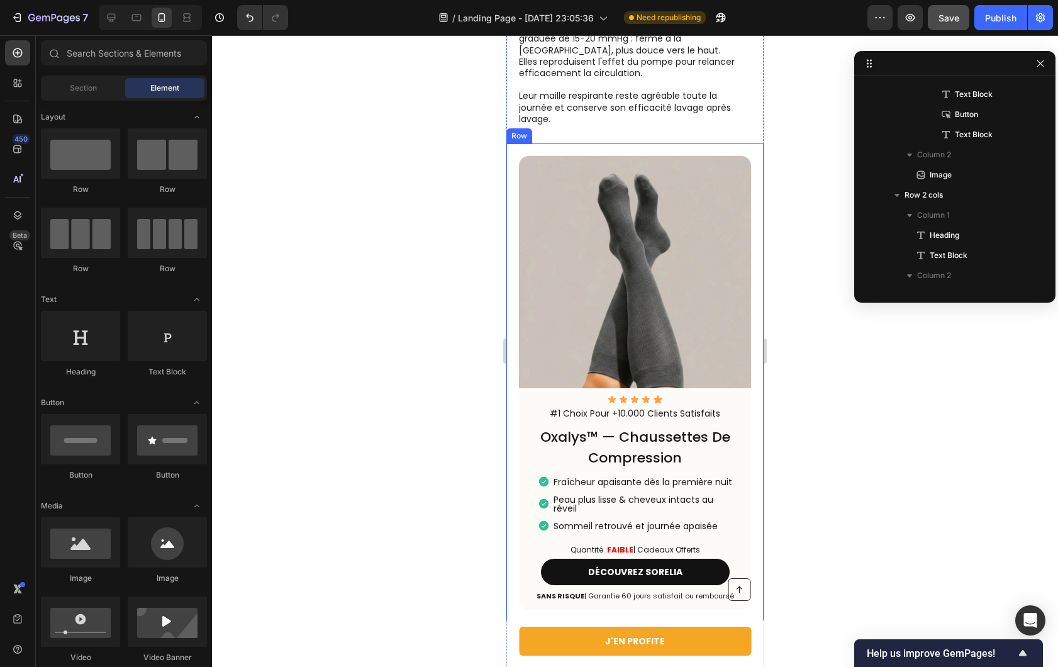
click at [439, 256] on div at bounding box center [635, 351] width 846 height 632
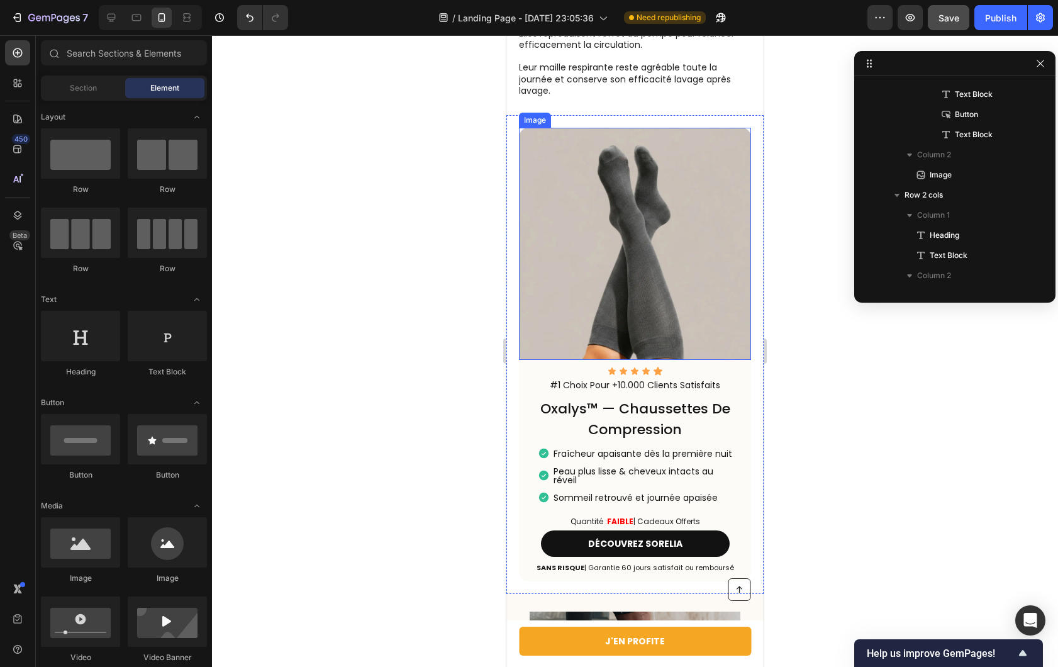
scroll to position [1549, 0]
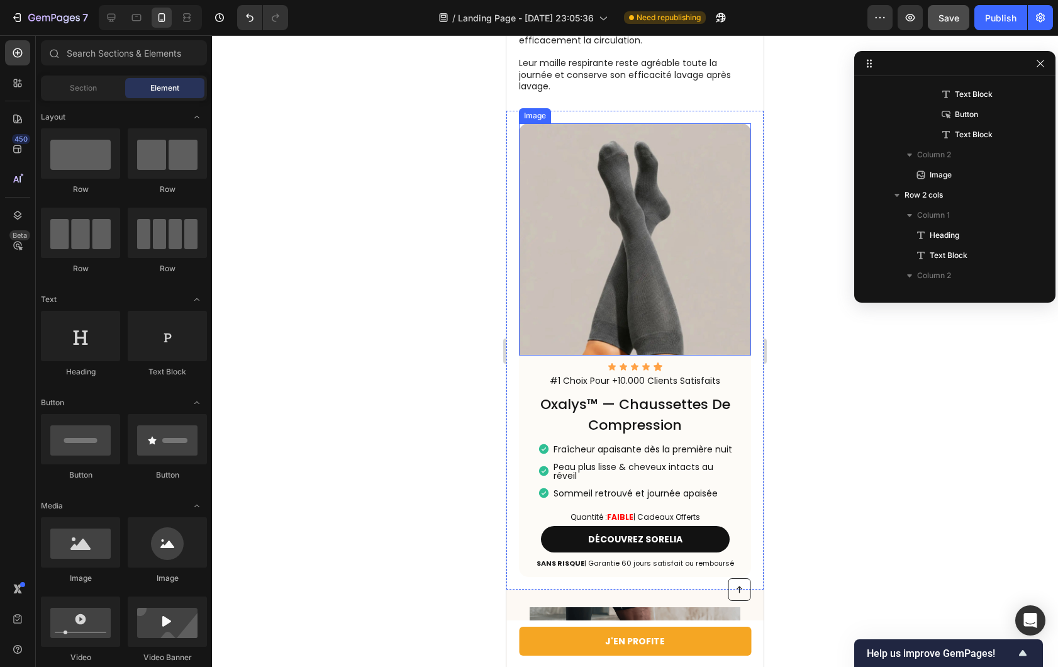
click at [651, 198] on img at bounding box center [635, 239] width 232 height 232
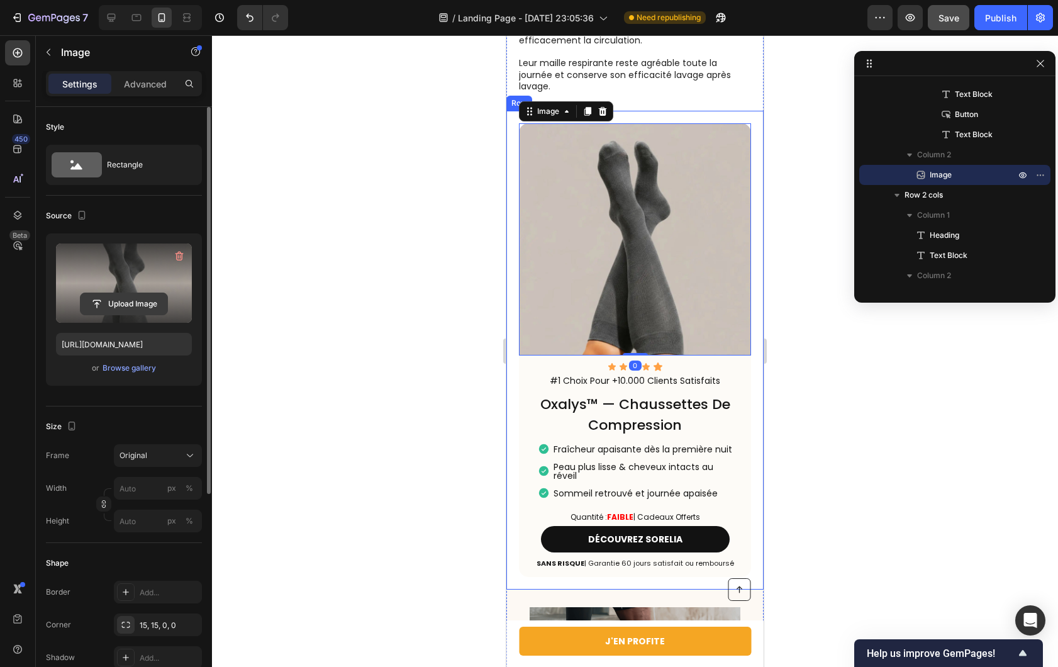
click at [135, 299] on input "file" at bounding box center [124, 303] width 87 height 21
click at [130, 299] on input "file" at bounding box center [124, 303] width 87 height 21
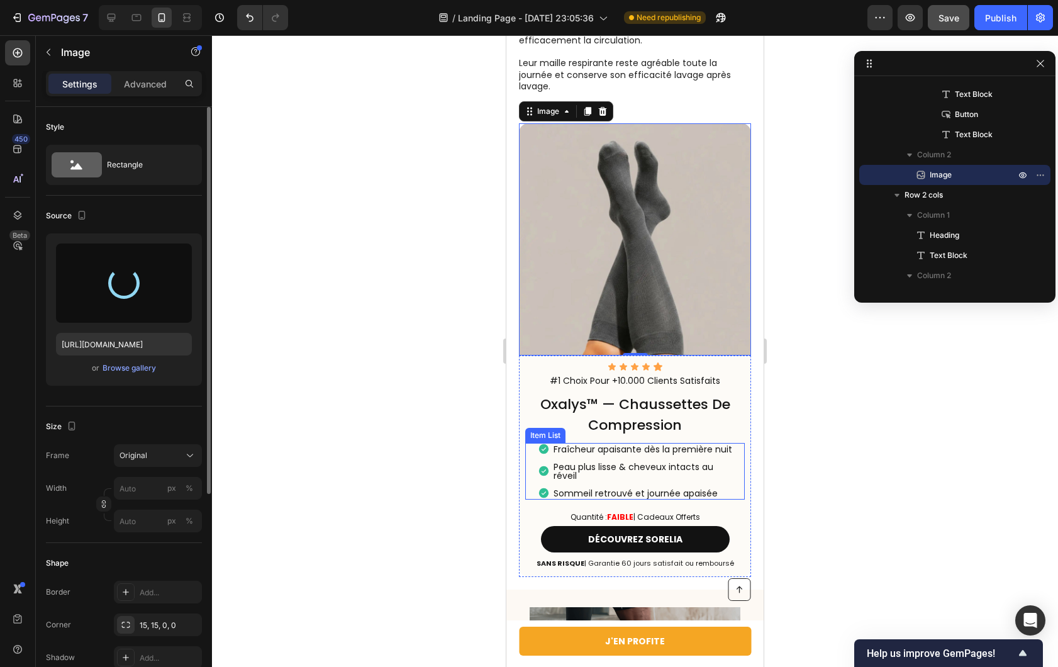
type input "[URL][DOMAIN_NAME]"
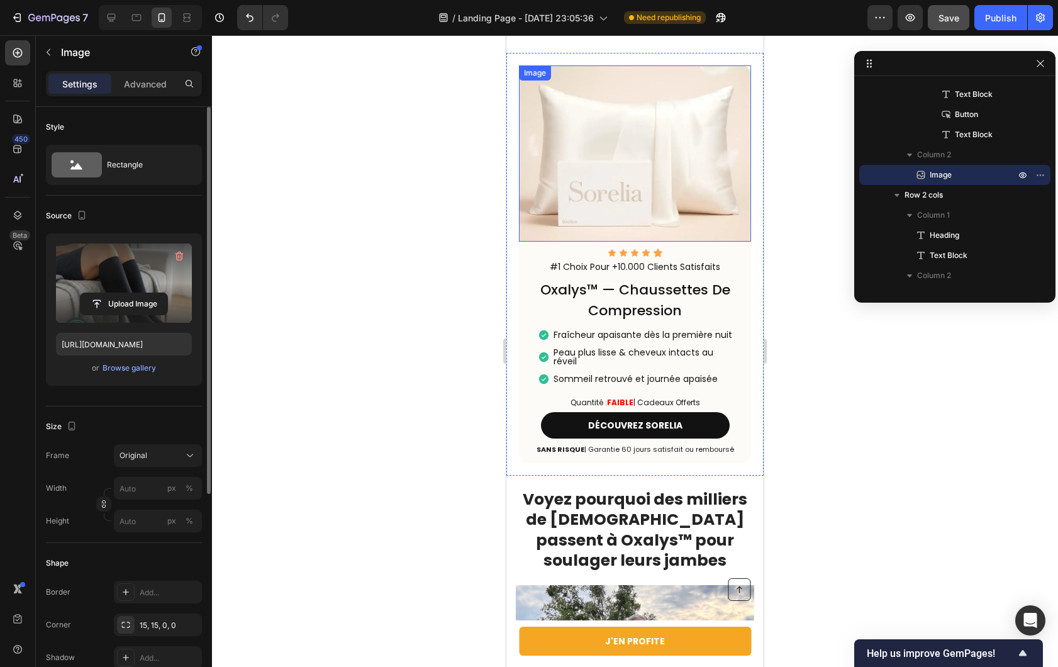
scroll to position [2900, 0]
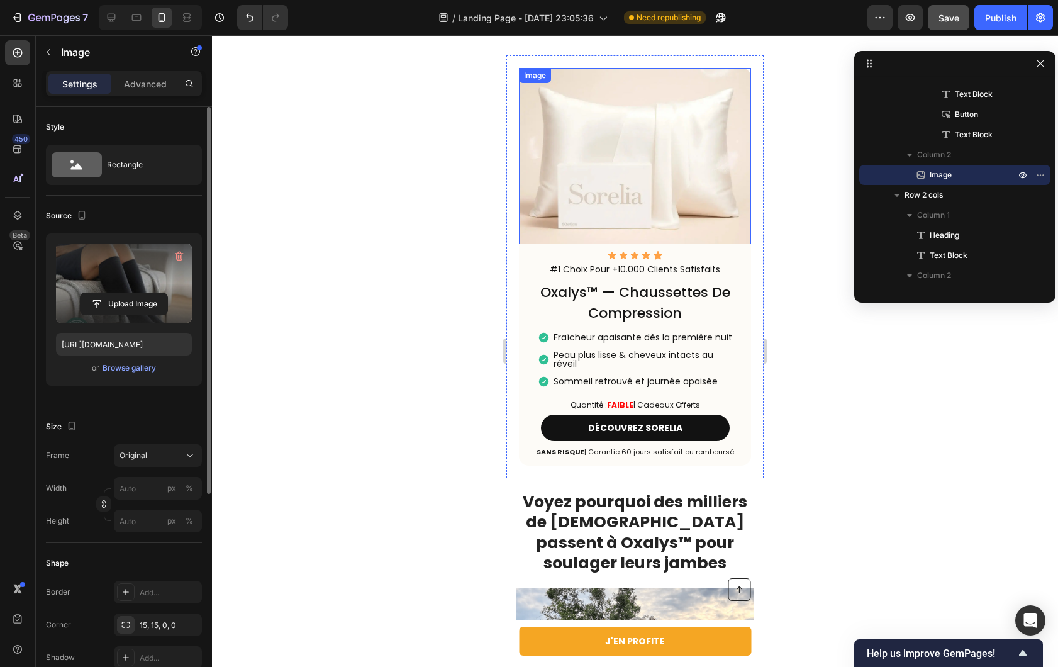
click at [651, 193] on img at bounding box center [635, 156] width 232 height 176
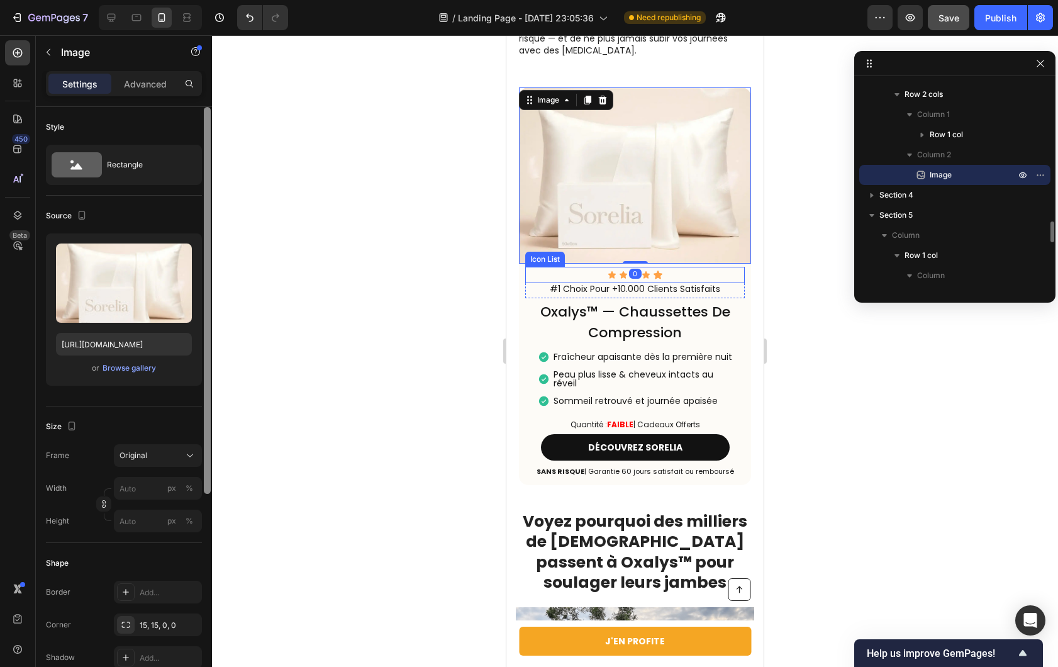
scroll to position [2879, 0]
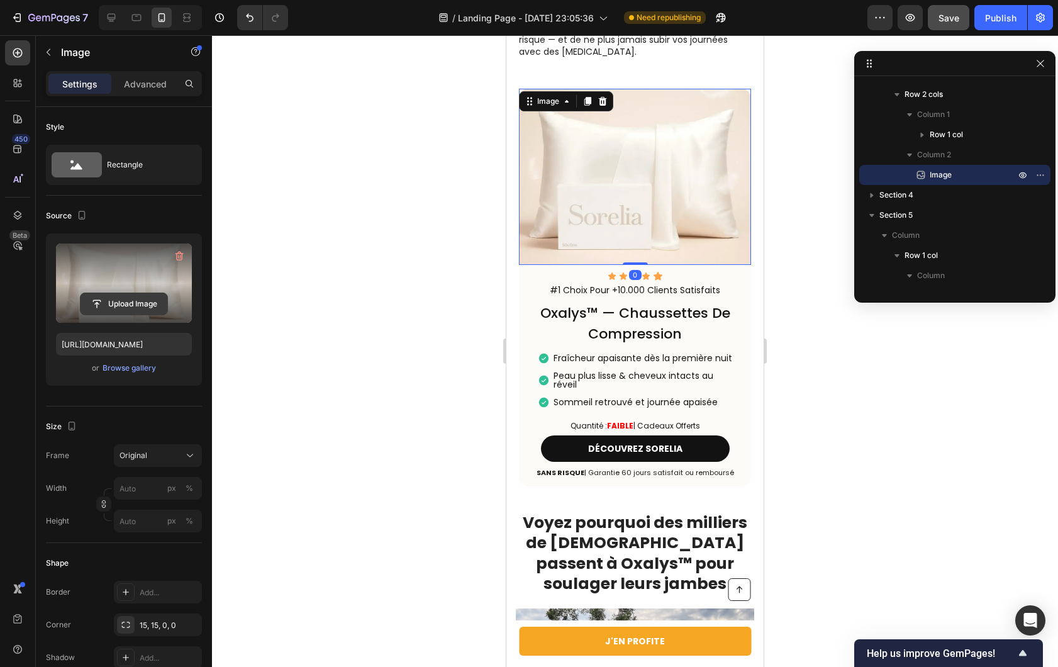
click at [132, 299] on input "file" at bounding box center [124, 303] width 87 height 21
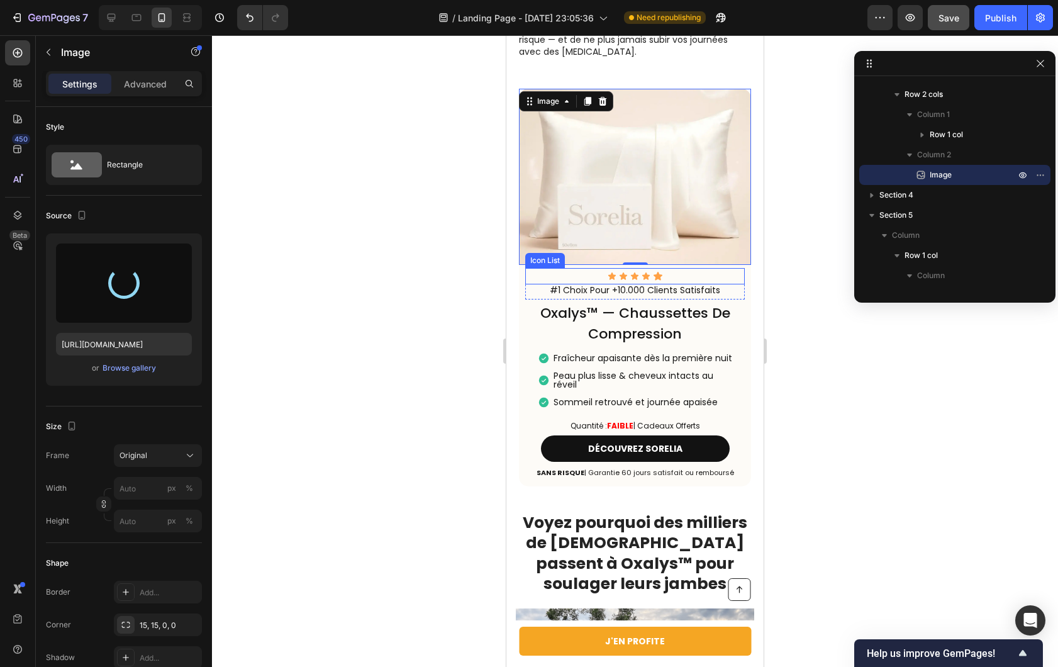
type input "[URL][DOMAIN_NAME]"
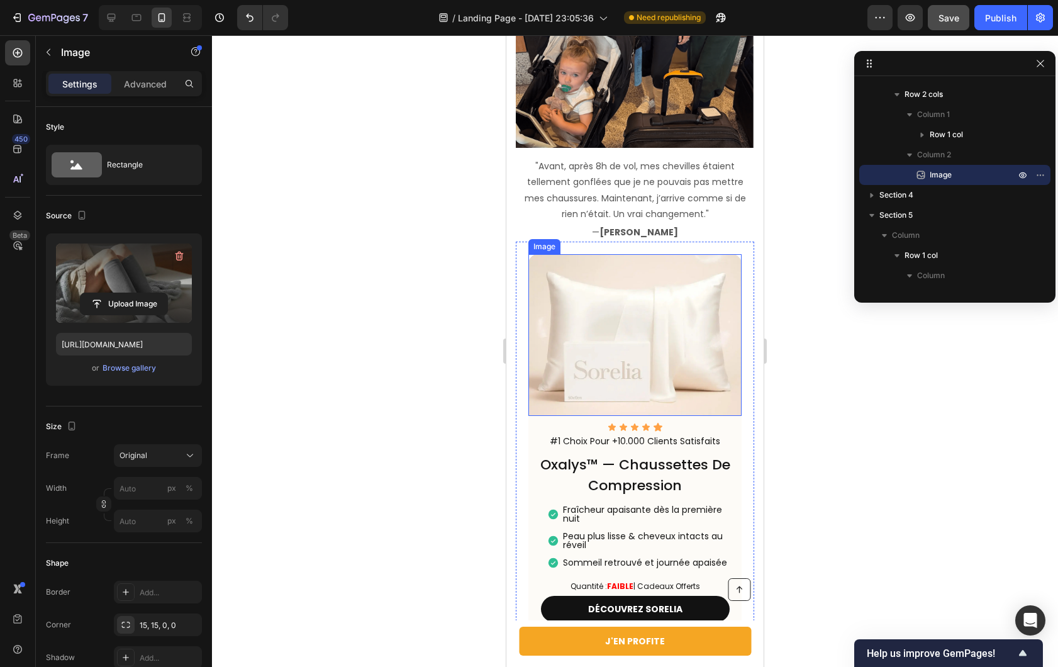
scroll to position [4375, 0]
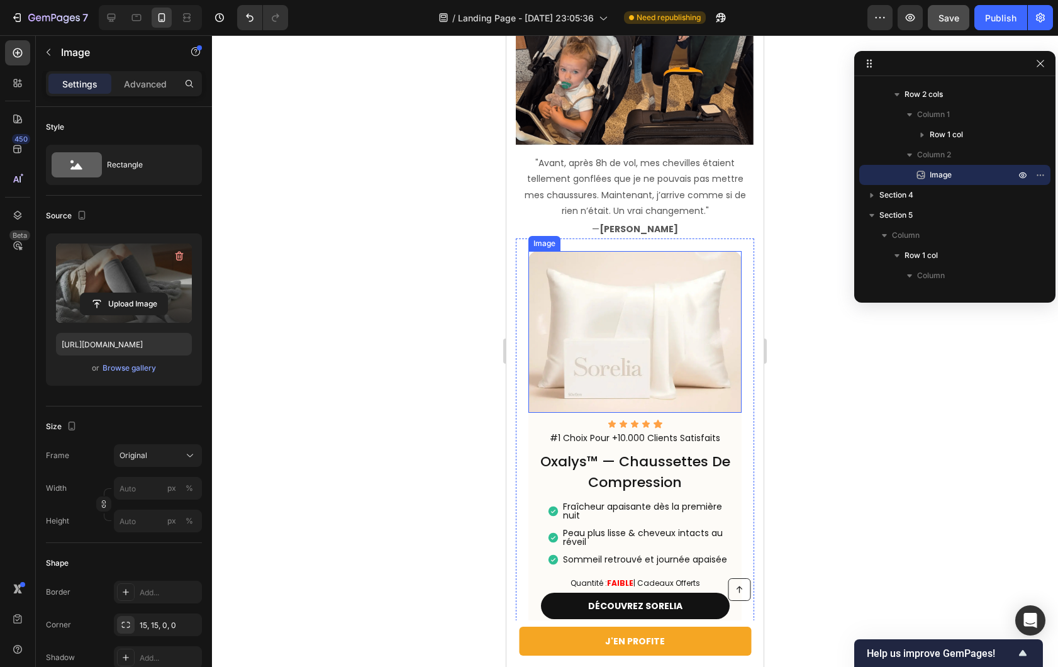
click at [635, 299] on img at bounding box center [634, 332] width 213 height 162
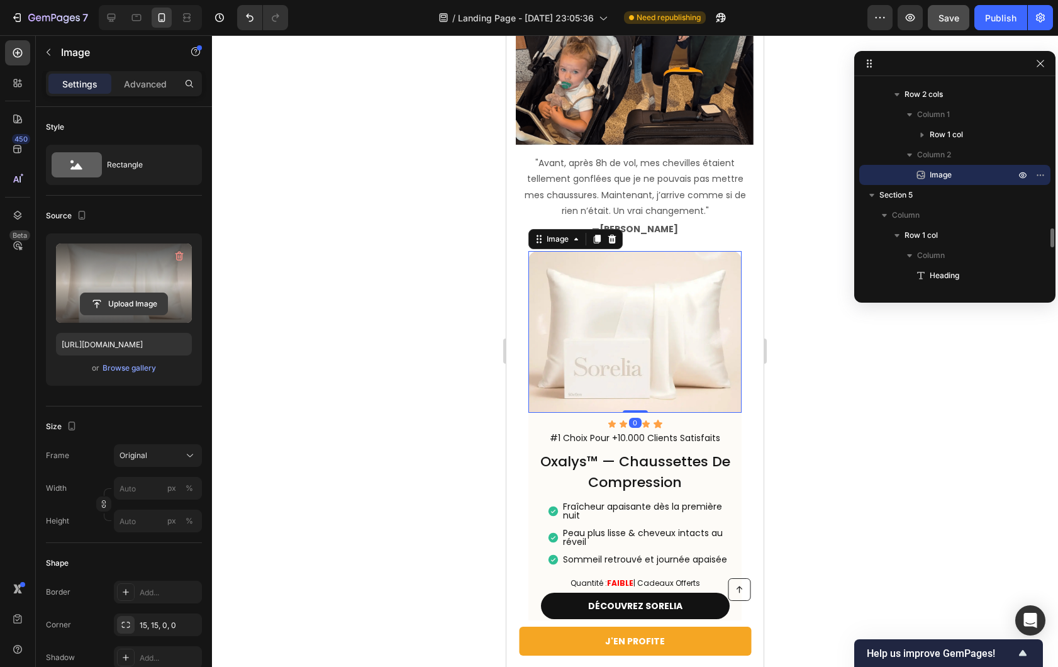
click at [130, 294] on input "file" at bounding box center [124, 303] width 87 height 21
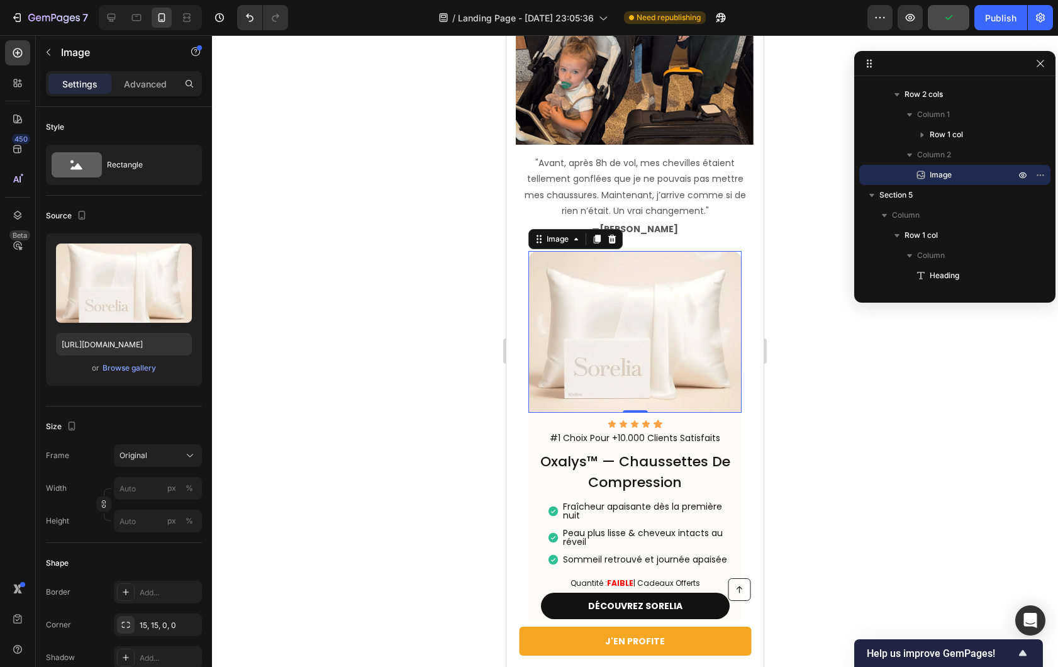
type input "[URL][DOMAIN_NAME]"
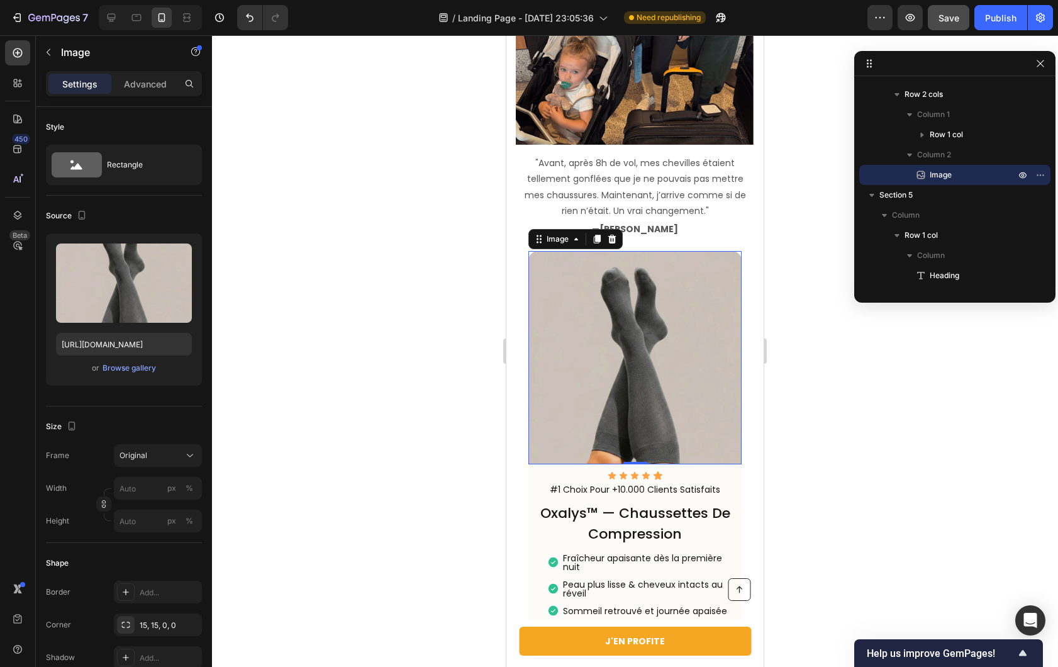
click at [361, 261] on div at bounding box center [635, 351] width 846 height 632
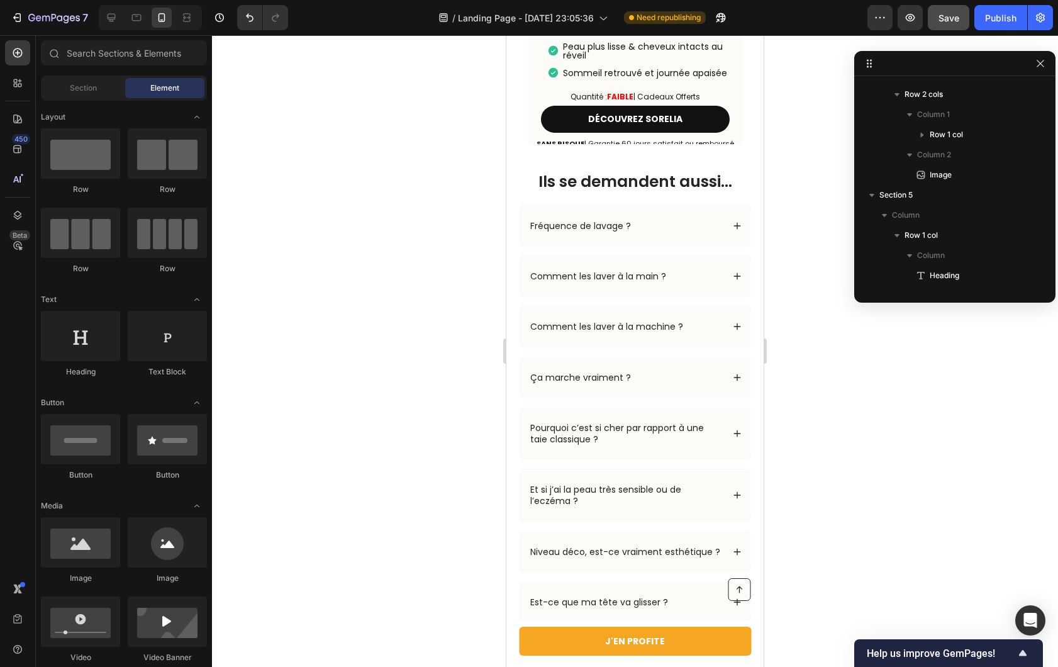
scroll to position [4959, 0]
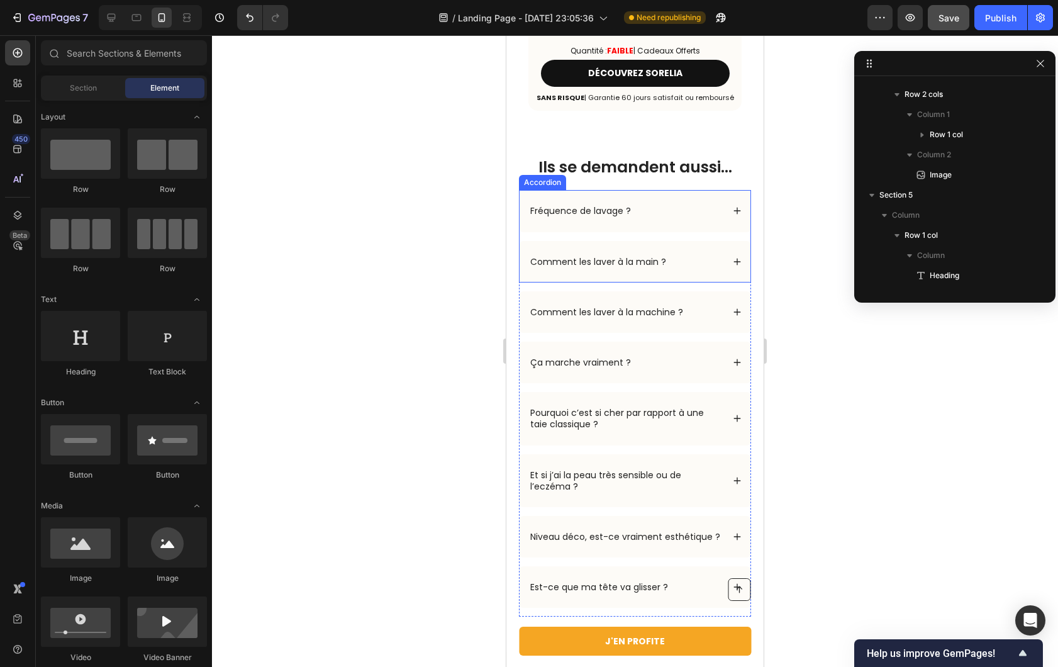
click at [663, 203] on div "Fréquence de lavage ?" at bounding box center [625, 210] width 194 height 15
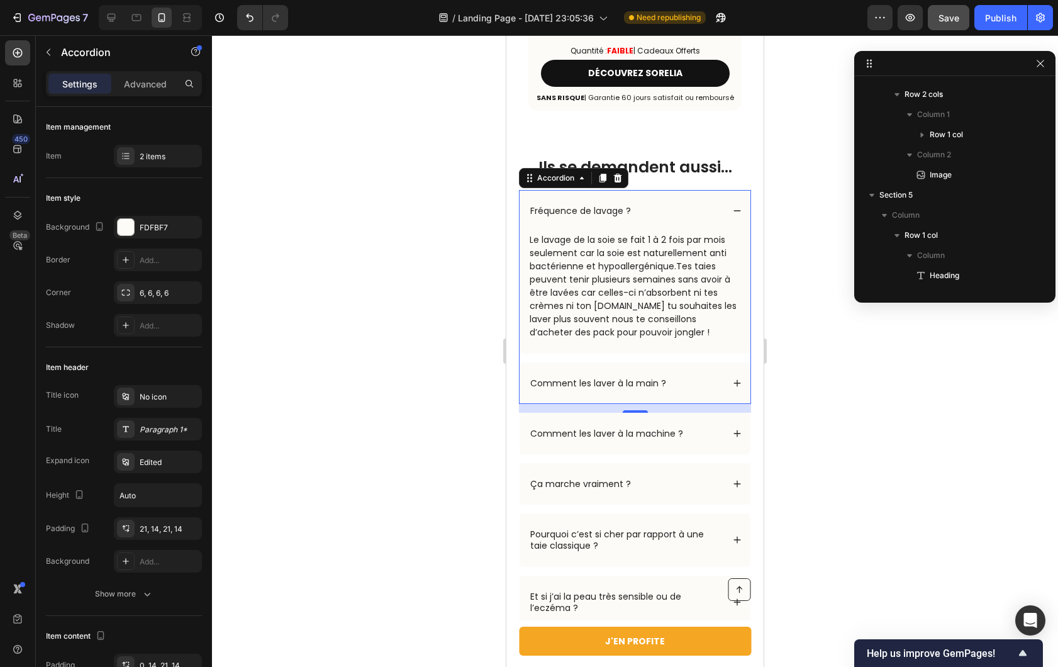
scroll to position [1728, 0]
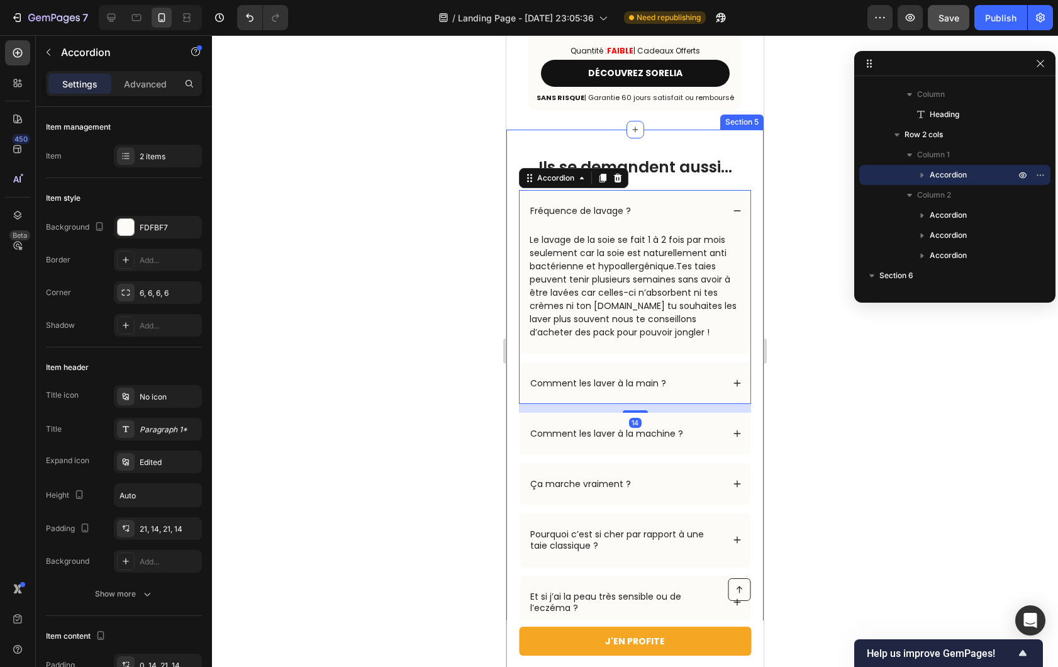
click at [720, 190] on div "Fréquence de lavage ?" at bounding box center [635, 211] width 231 height 42
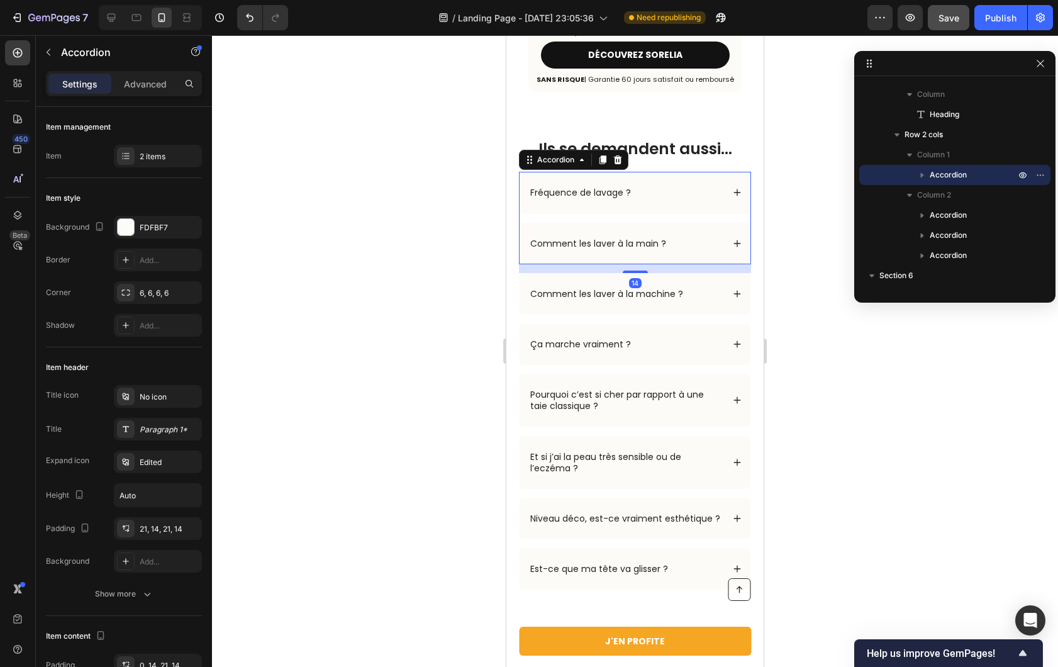
scroll to position [4978, 0]
click at [644, 184] on div "Fréquence de lavage ?" at bounding box center [625, 191] width 194 height 15
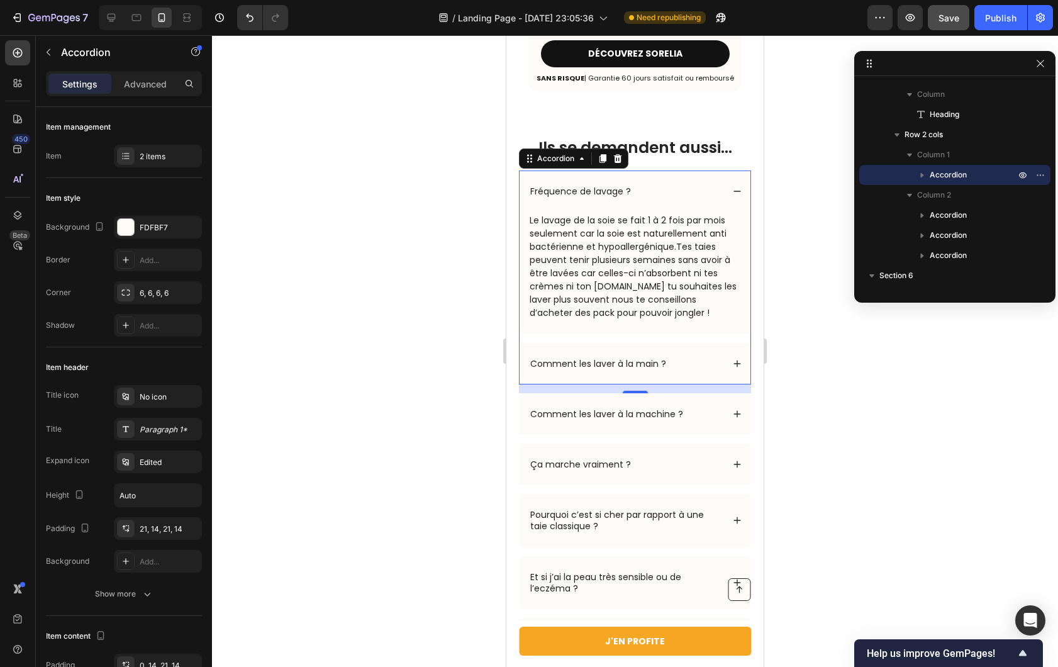
click at [586, 186] on p "Fréquence de lavage ?" at bounding box center [580, 191] width 101 height 11
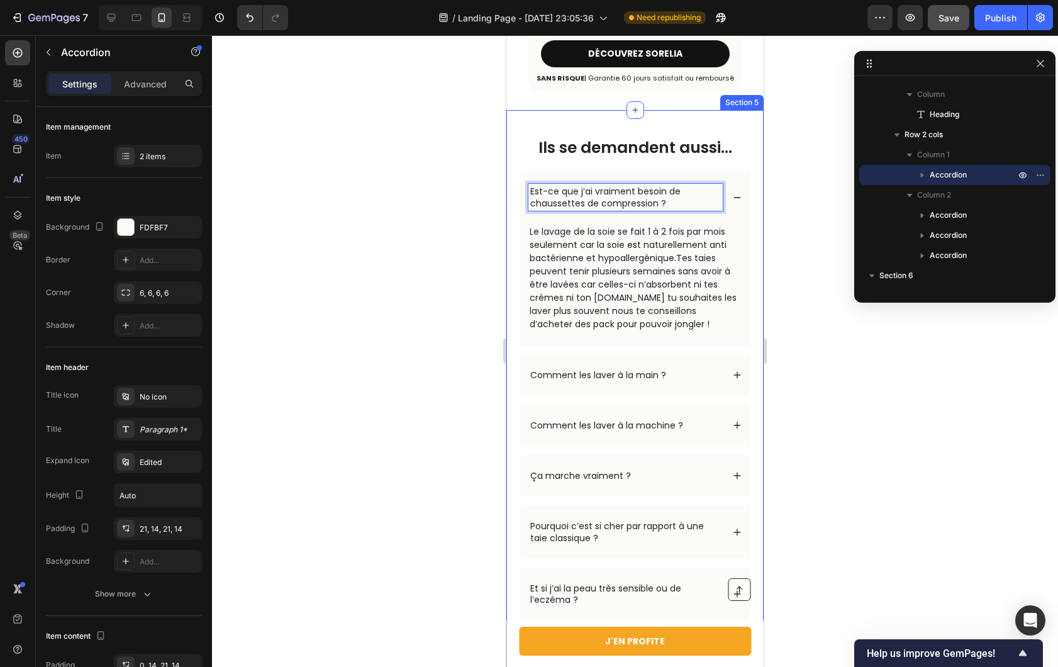
click at [564, 239] on p "Le lavage de la soie se fait 1 à 2 fois par mois seulement car la soie est natu…" at bounding box center [635, 278] width 211 height 106
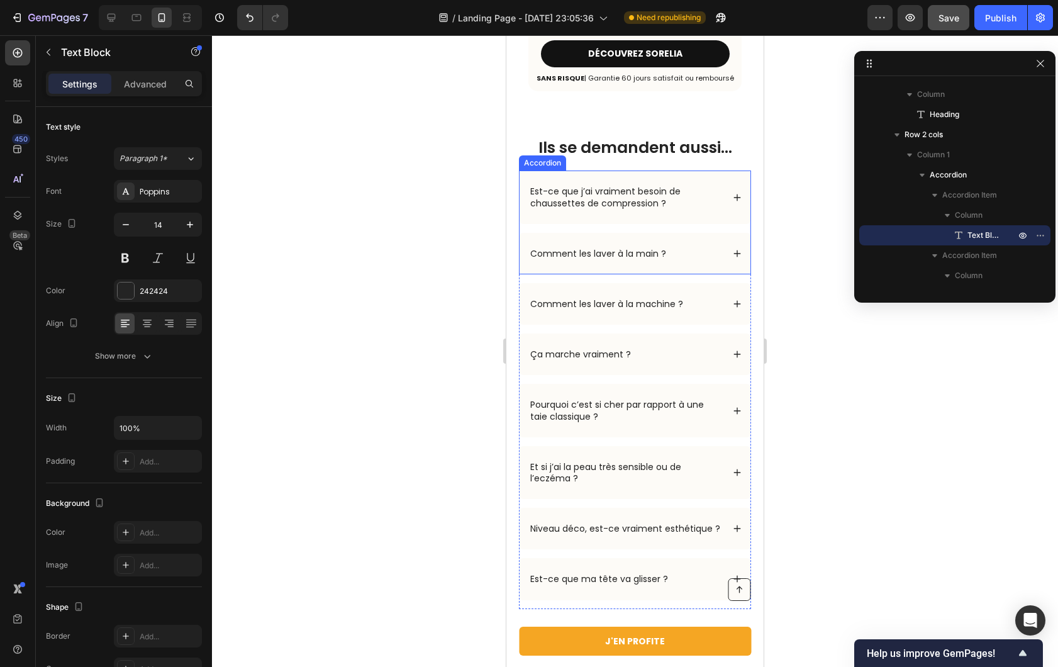
click at [679, 186] on p "Est-ce que j’ai vraiment besoin de chaussettes de compression ?" at bounding box center [625, 197] width 191 height 23
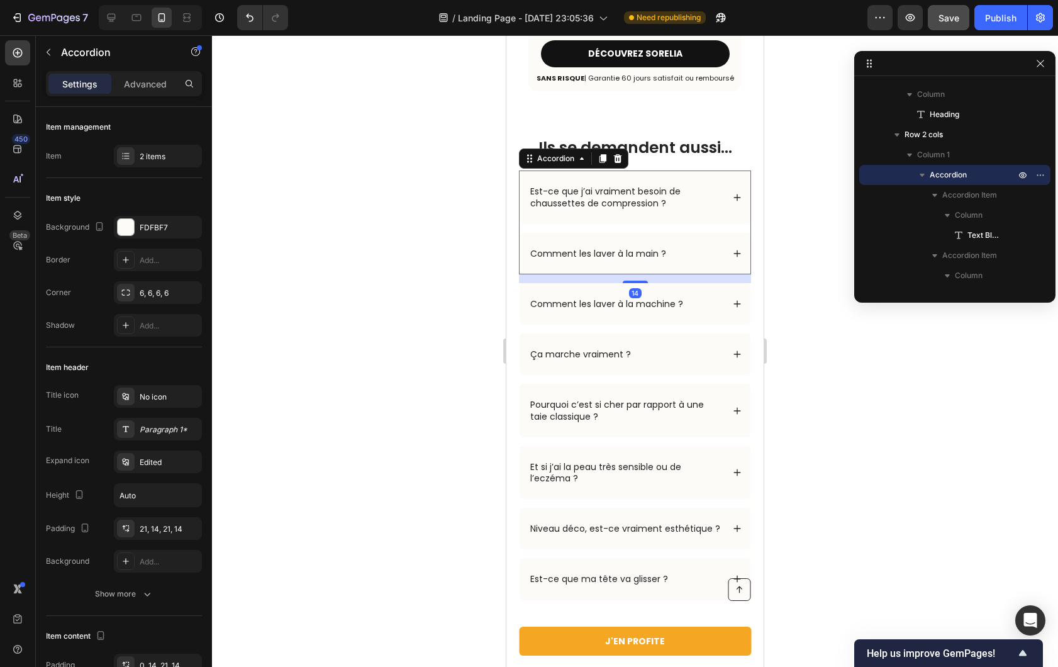
click at [733, 171] on div "Est-ce que j’ai vraiment besoin de chaussettes de compression ?" at bounding box center [635, 196] width 231 height 53
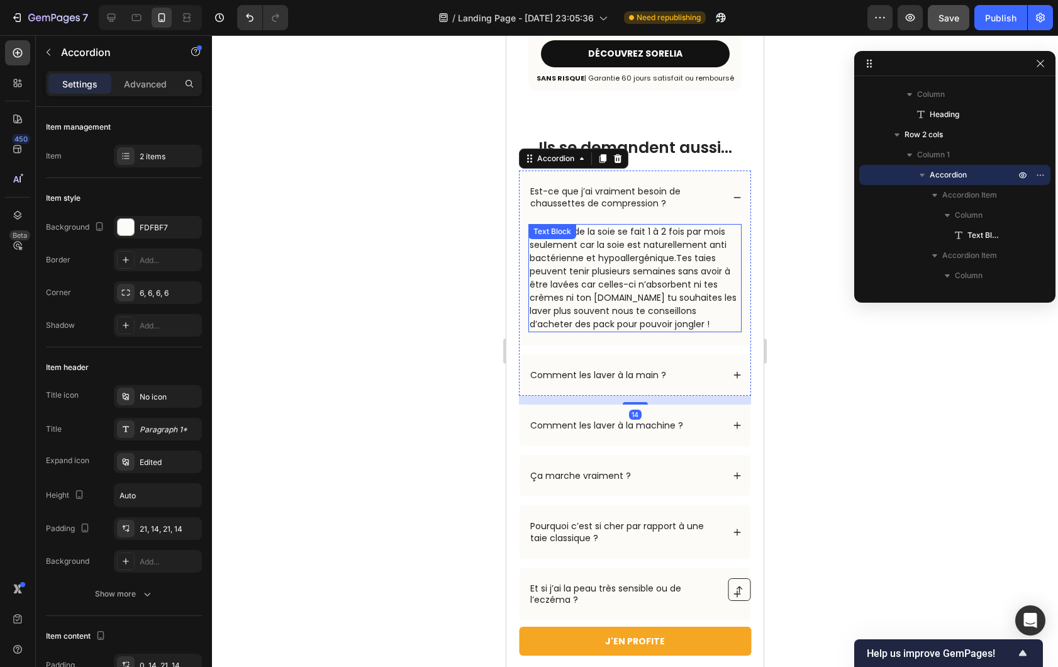
click at [606, 242] on p "Le lavage de la soie se fait 1 à 2 fois par mois seulement car la soie est natu…" at bounding box center [635, 278] width 211 height 106
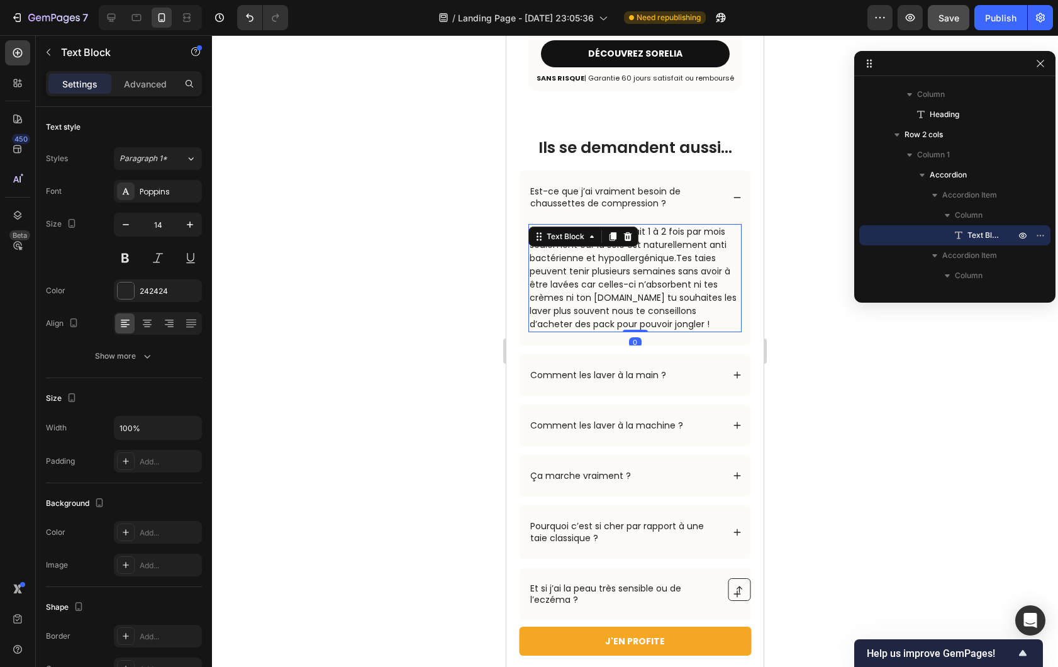
click at [606, 242] on p "Le lavage de la soie se fait 1 à 2 fois par mois seulement car la soie est natu…" at bounding box center [635, 278] width 211 height 106
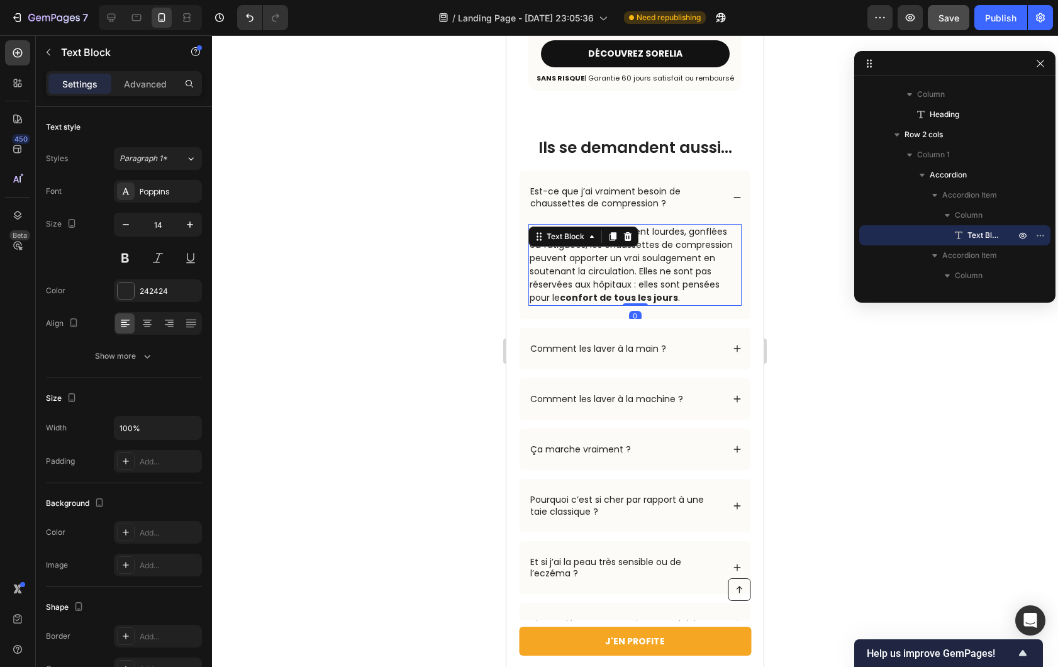
click at [418, 261] on div at bounding box center [635, 351] width 846 height 632
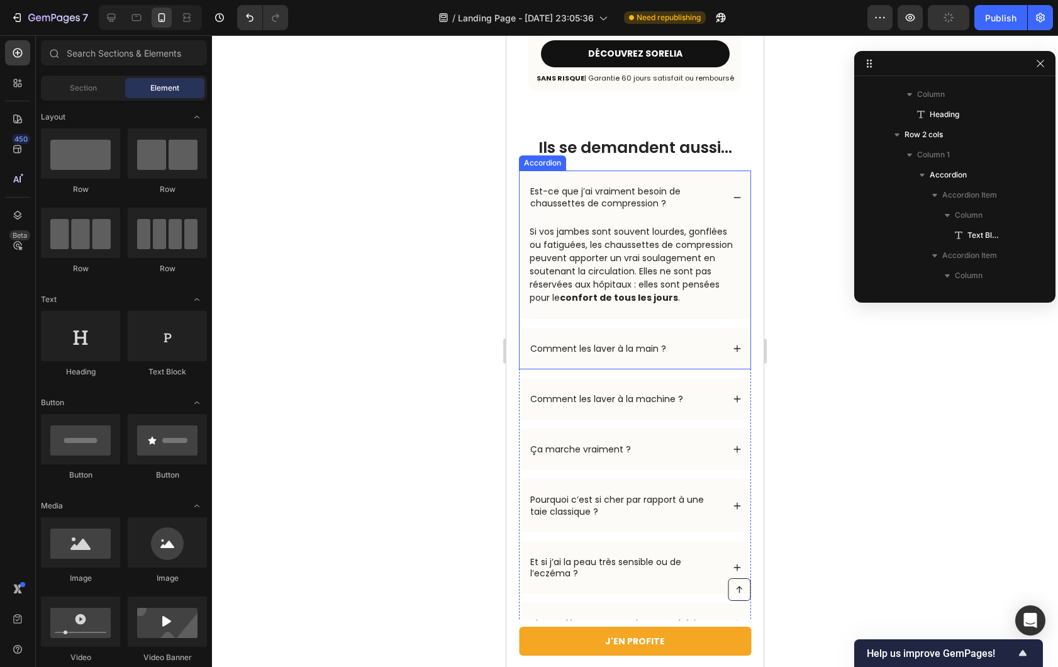
click at [586, 343] on p "Comment les laver à la main ?" at bounding box center [598, 348] width 136 height 11
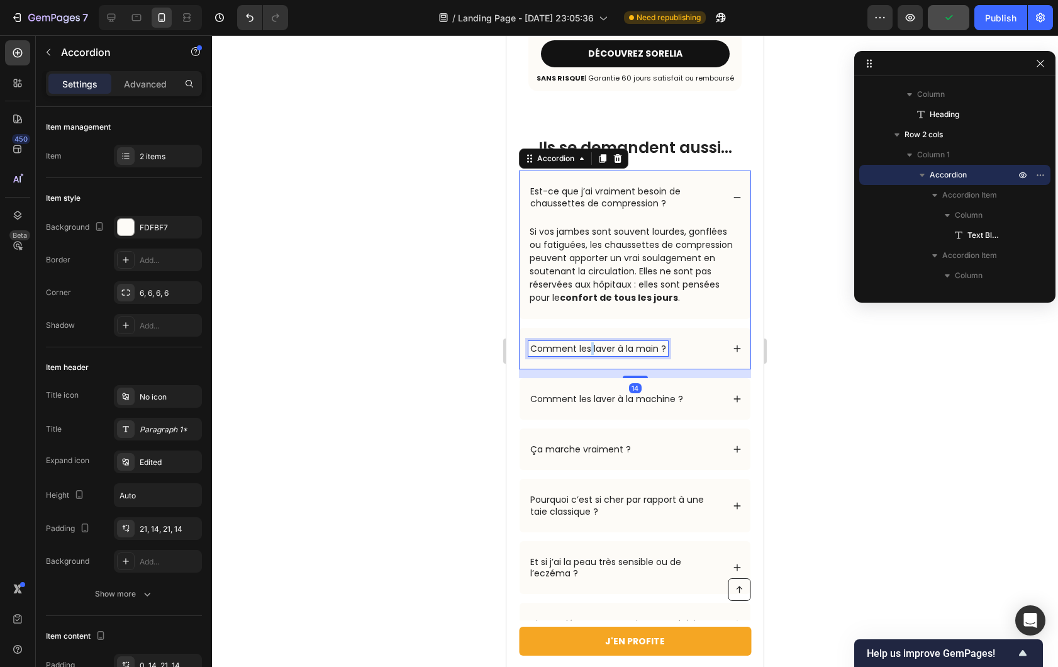
click at [588, 343] on p "Comment les laver à la main ?" at bounding box center [598, 348] width 136 height 11
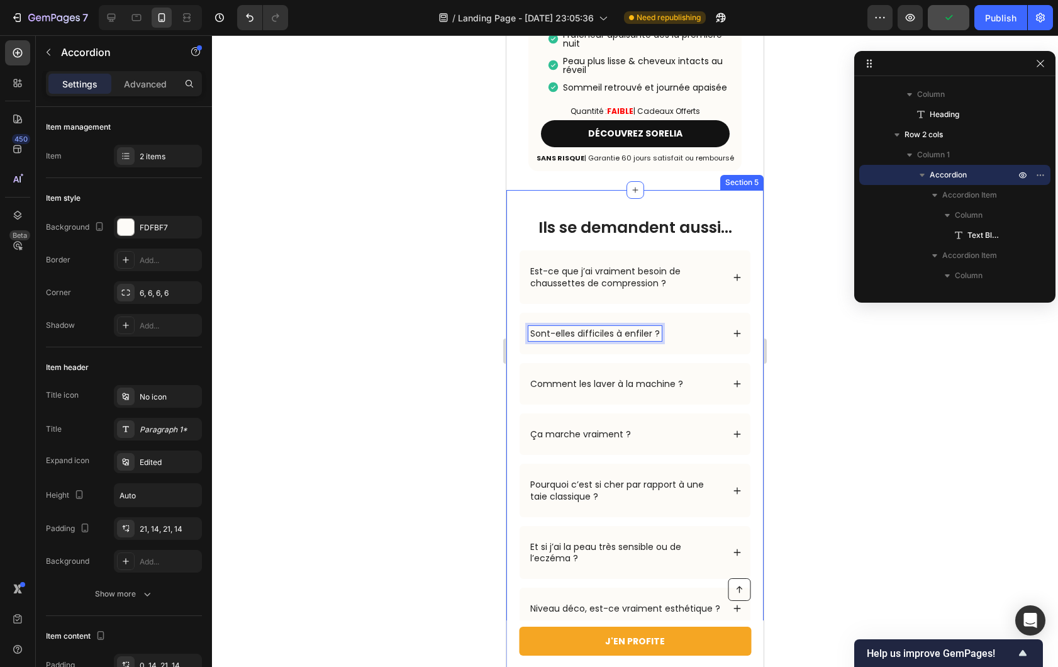
scroll to position [4889, 0]
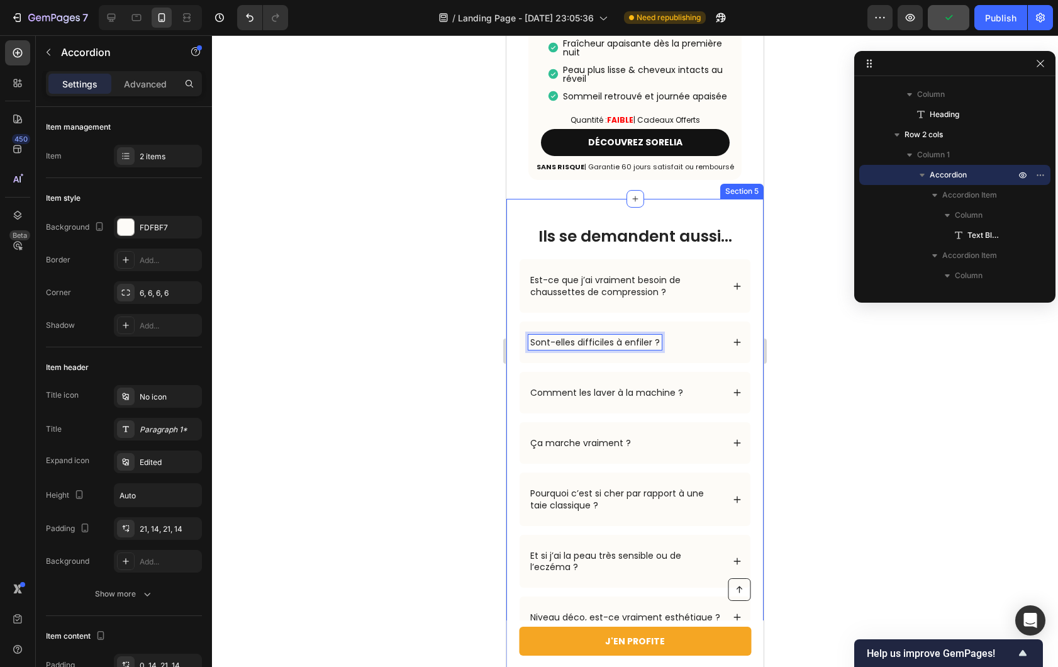
click at [744, 323] on div "Ils se demandent aussi… Heading Row Est-ce que j’ai vraiment besoin de chausset…" at bounding box center [634, 466] width 257 height 534
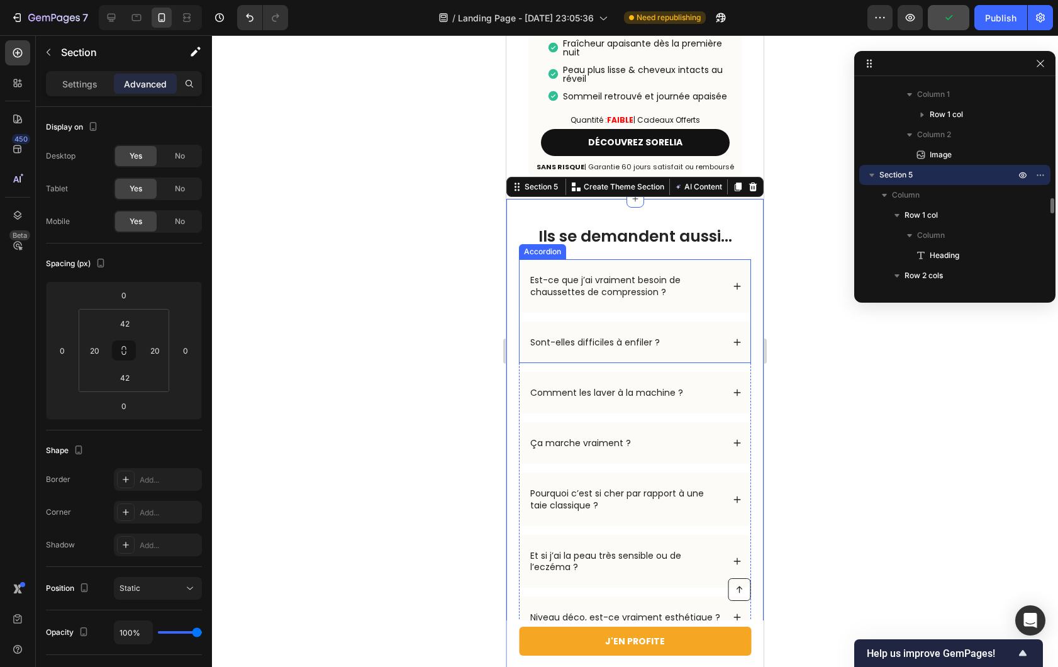
click at [724, 321] on div "Sont-elles difficiles à enfiler ?" at bounding box center [635, 342] width 231 height 42
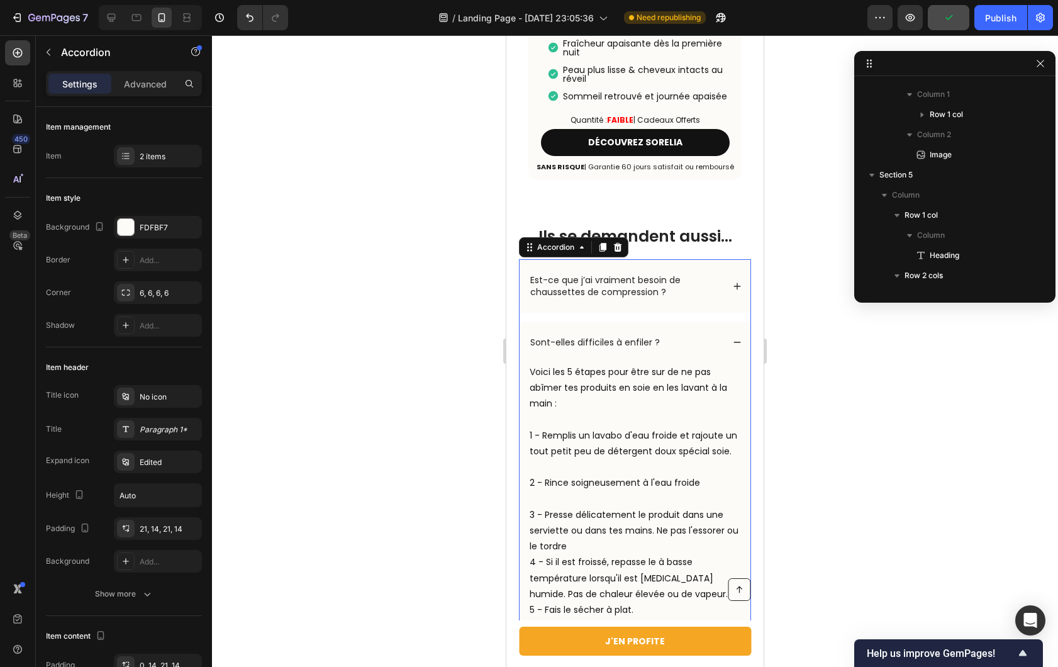
scroll to position [1728, 0]
click at [633, 364] on p "Voici les 5 étapes pour être sur de ne pas abîmer tes produits en soie en les l…" at bounding box center [635, 459] width 211 height 190
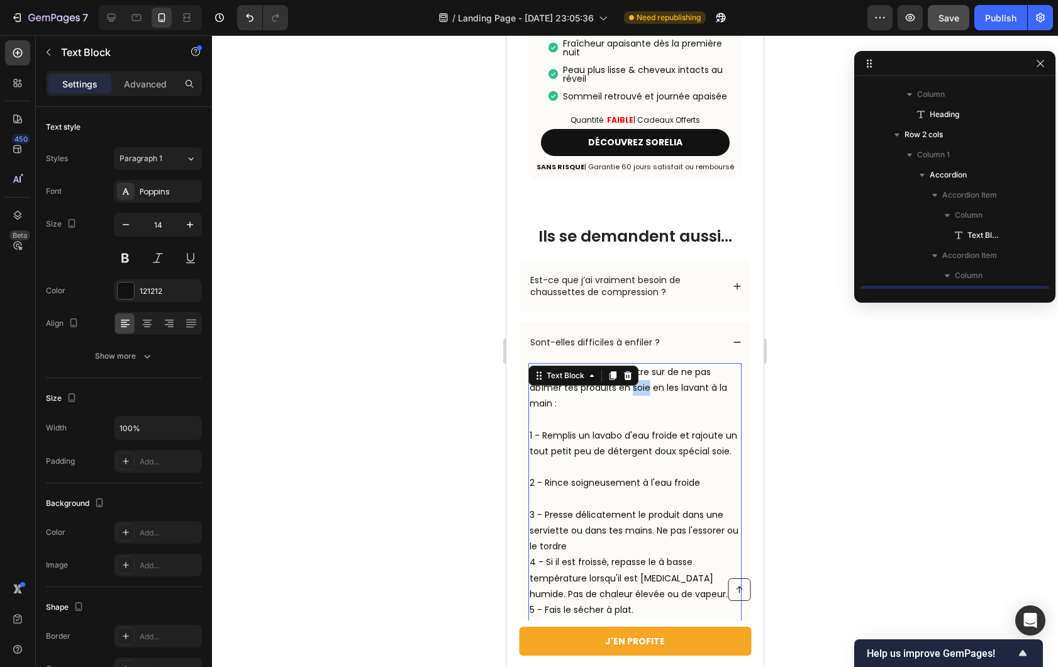
scroll to position [1849, 0]
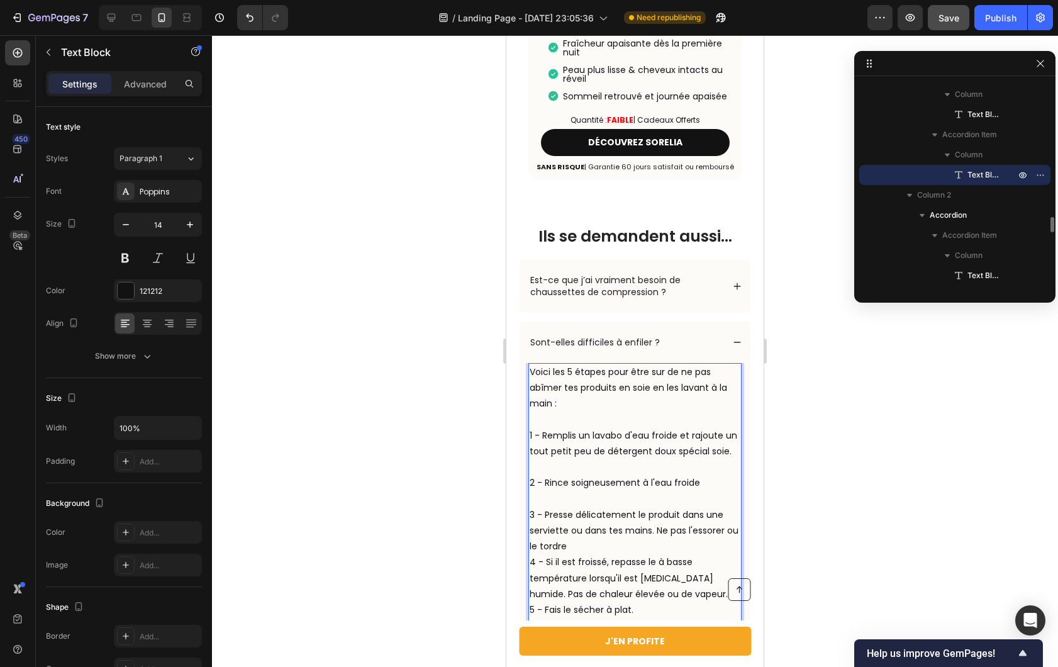
click at [587, 364] on p "Voici les 5 étapes pour être sur de ne pas abîmer tes produits en soie en les l…" at bounding box center [635, 459] width 211 height 190
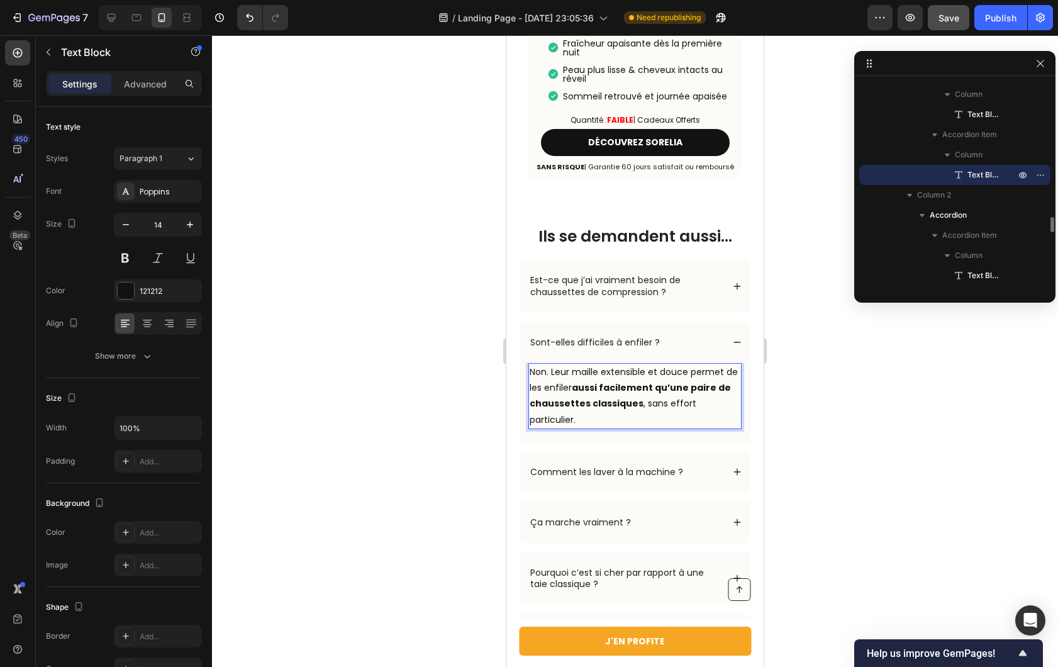
click at [441, 370] on div at bounding box center [635, 351] width 846 height 632
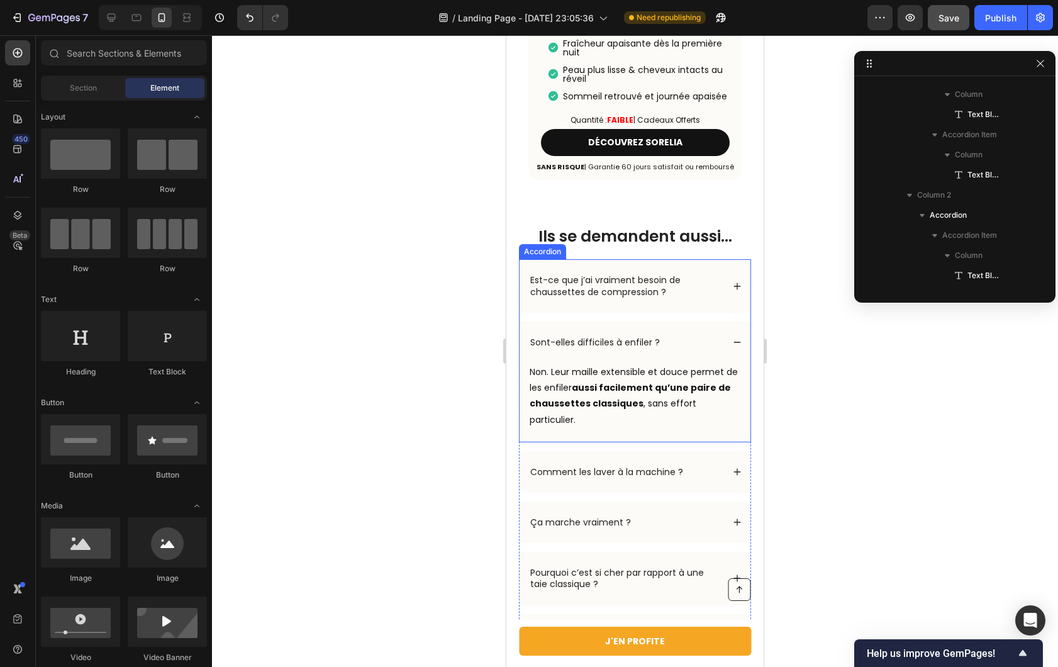
click at [733, 338] on icon at bounding box center [737, 342] width 9 height 9
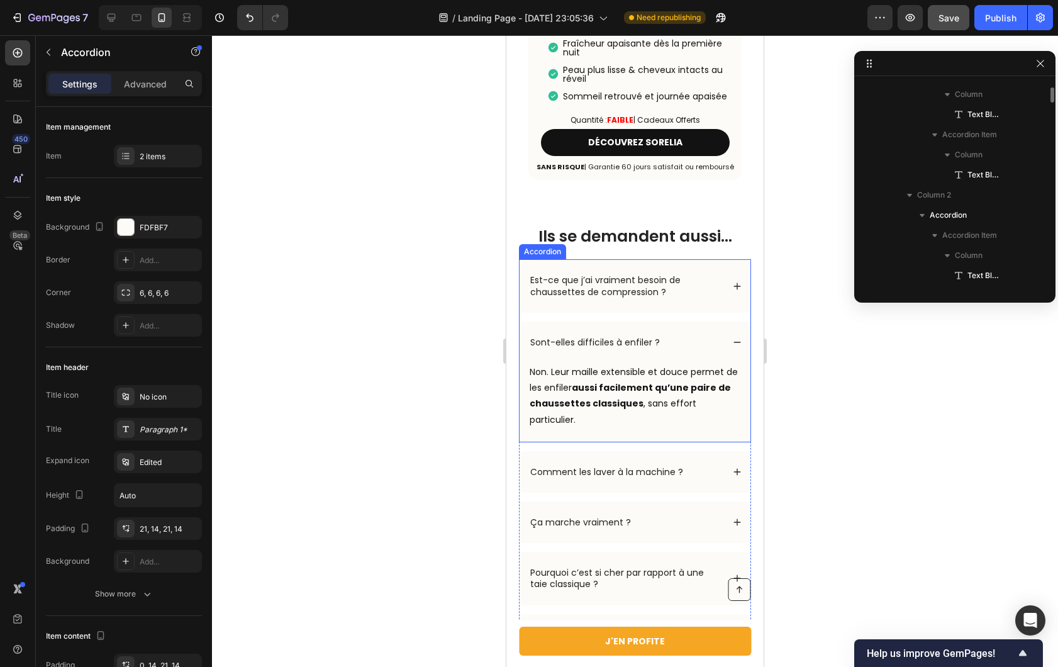
scroll to position [1728, 0]
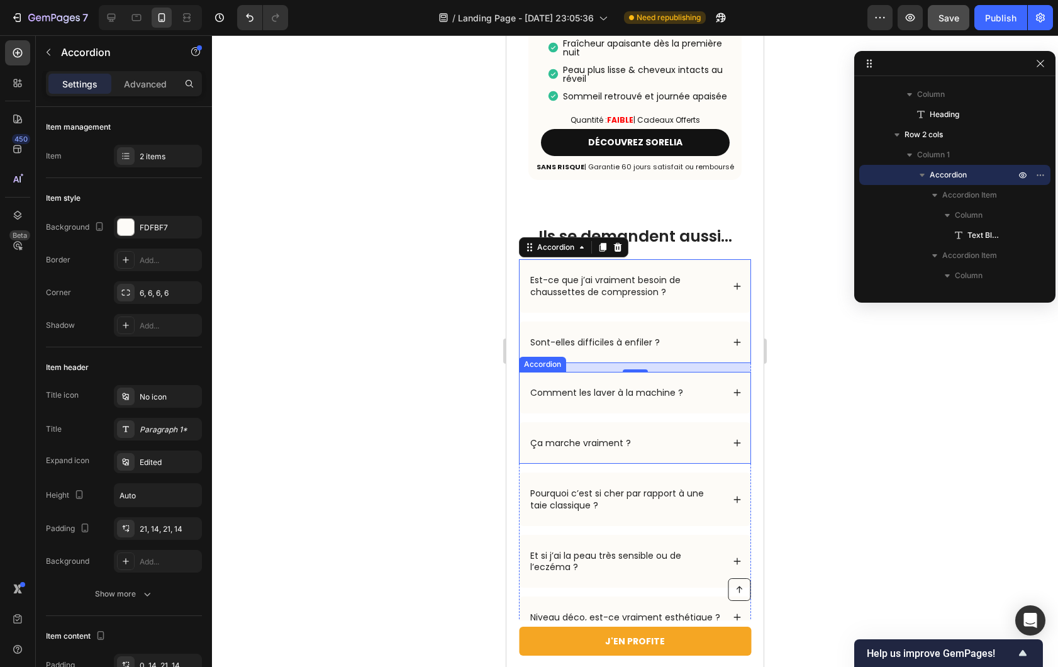
click at [608, 387] on p "Comment les laver à la machine ?" at bounding box center [606, 392] width 153 height 11
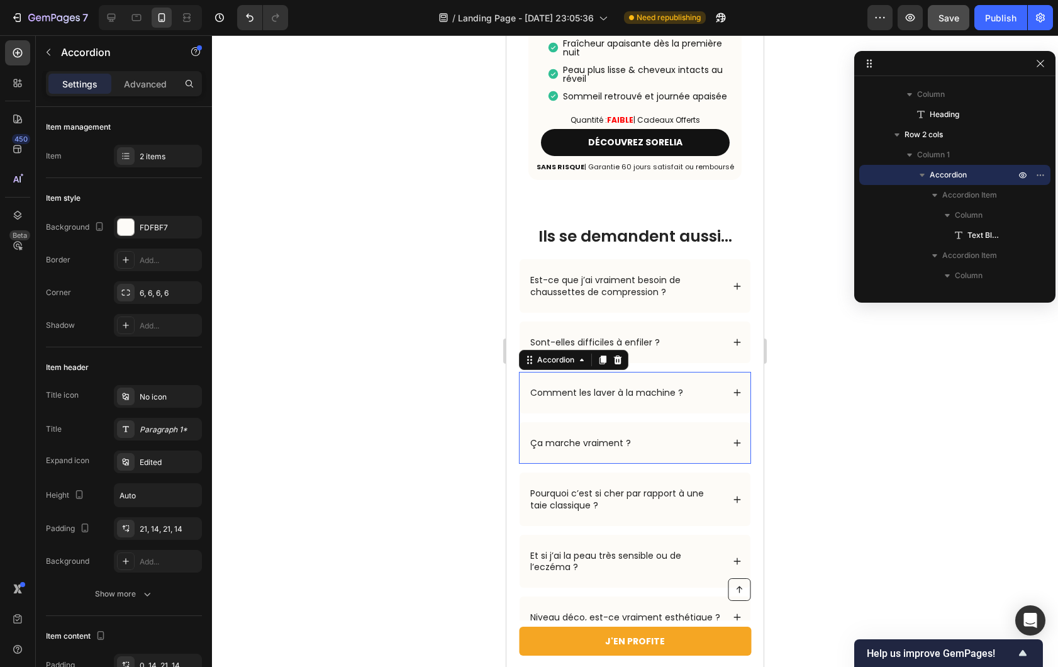
scroll to position [1889, 0]
click at [664, 387] on p "Comment les laver à la machine ?" at bounding box center [606, 392] width 153 height 11
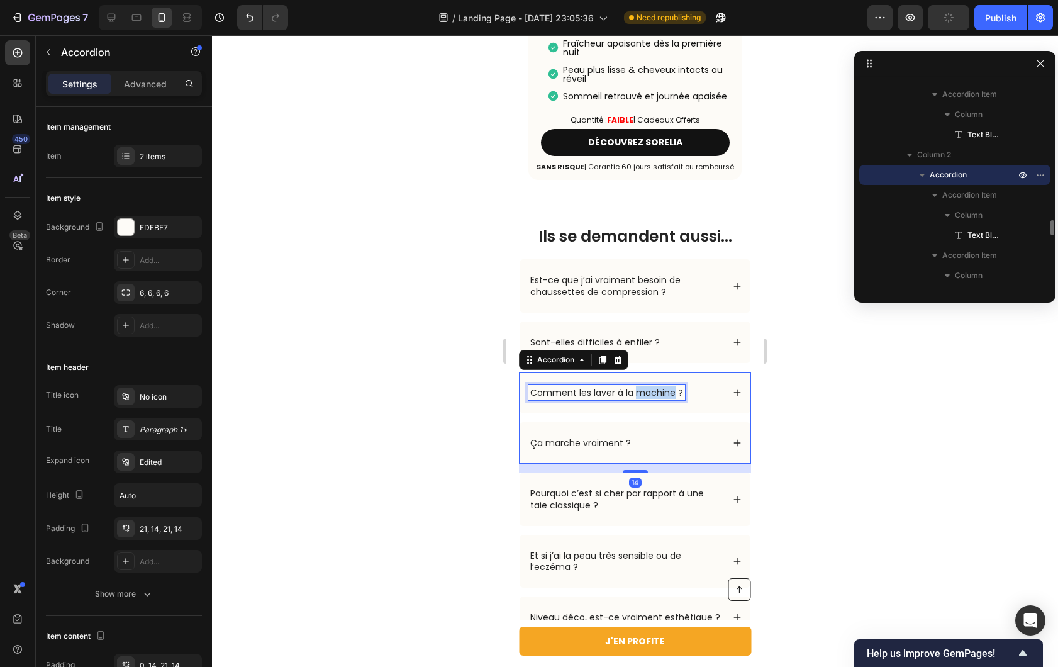
click at [664, 387] on p "Comment les laver à la machine ?" at bounding box center [606, 392] width 153 height 11
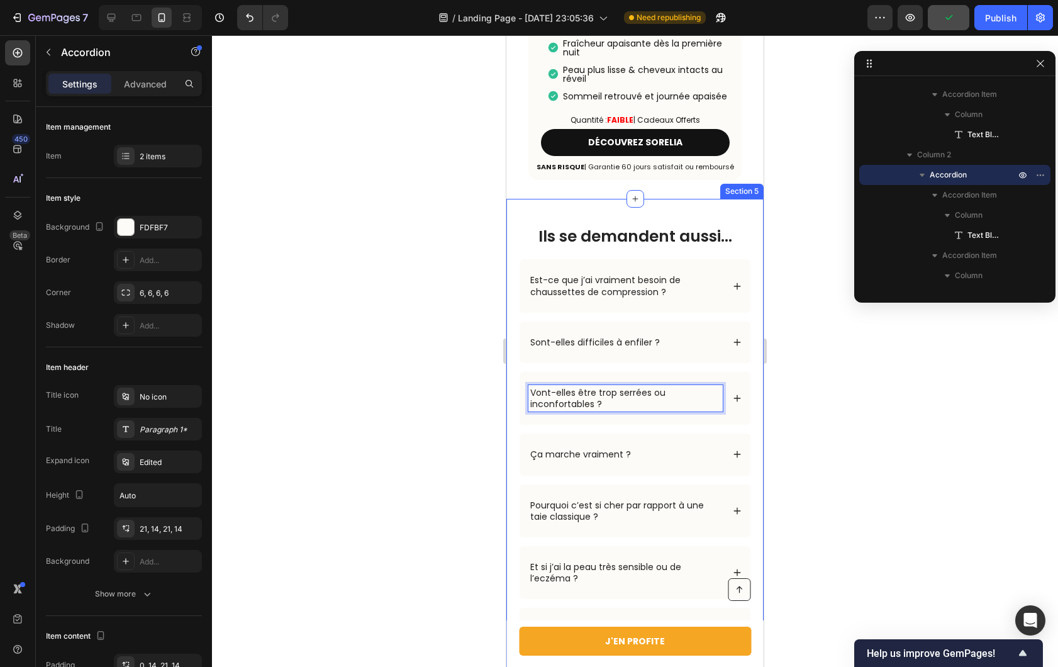
click at [742, 370] on div "Ils se demandent aussi… Heading Row Est-ce que j’ai vraiment besoin de chausset…" at bounding box center [634, 471] width 257 height 545
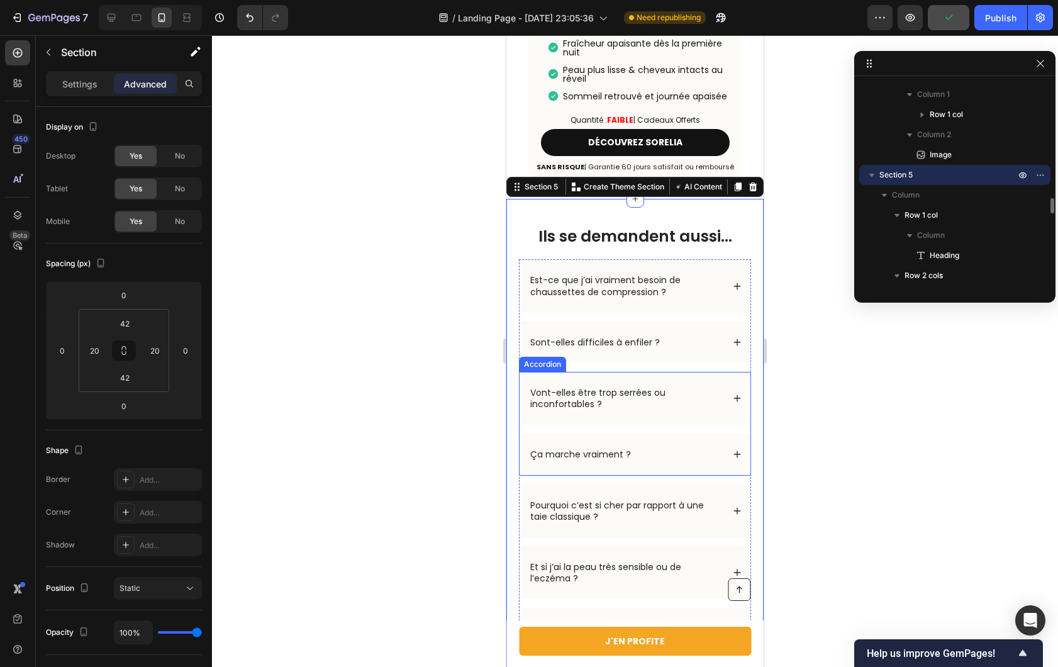
click at [720, 372] on div "Vont-elles être trop serrées ou inconfortables ?" at bounding box center [635, 398] width 231 height 53
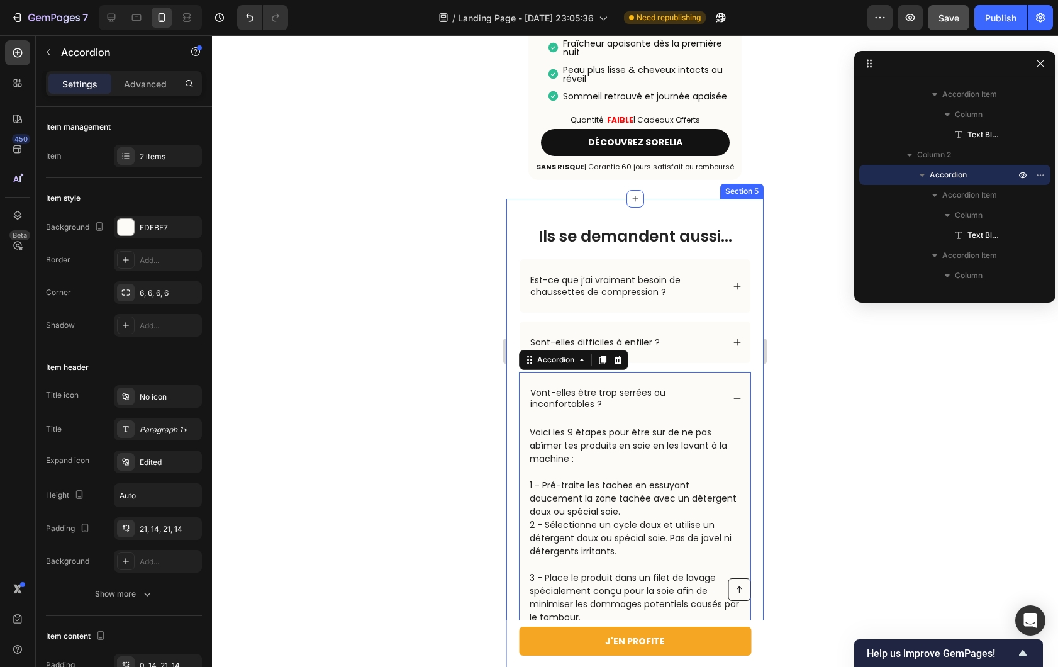
click at [629, 426] on p "Voici les 9 étapes pour être sur de ne pas abîmer tes produits en soie en les l…" at bounding box center [635, 446] width 211 height 40
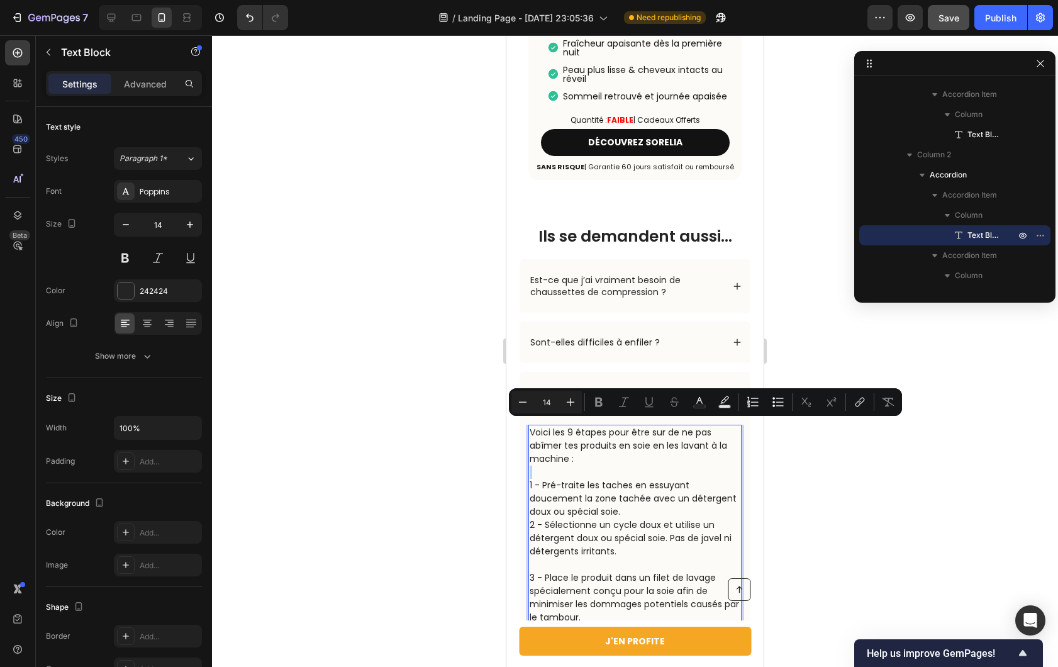
click at [575, 426] on p "Voici les 9 étapes pour être sur de ne pas abîmer tes produits en soie en les l…" at bounding box center [635, 446] width 211 height 40
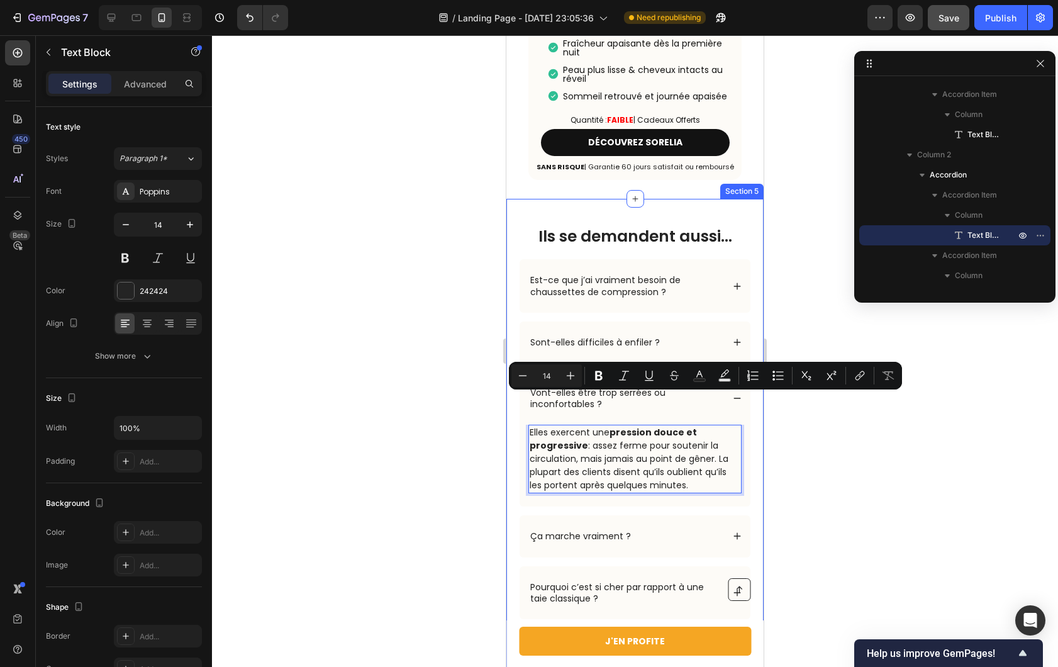
click at [415, 422] on div at bounding box center [635, 351] width 846 height 632
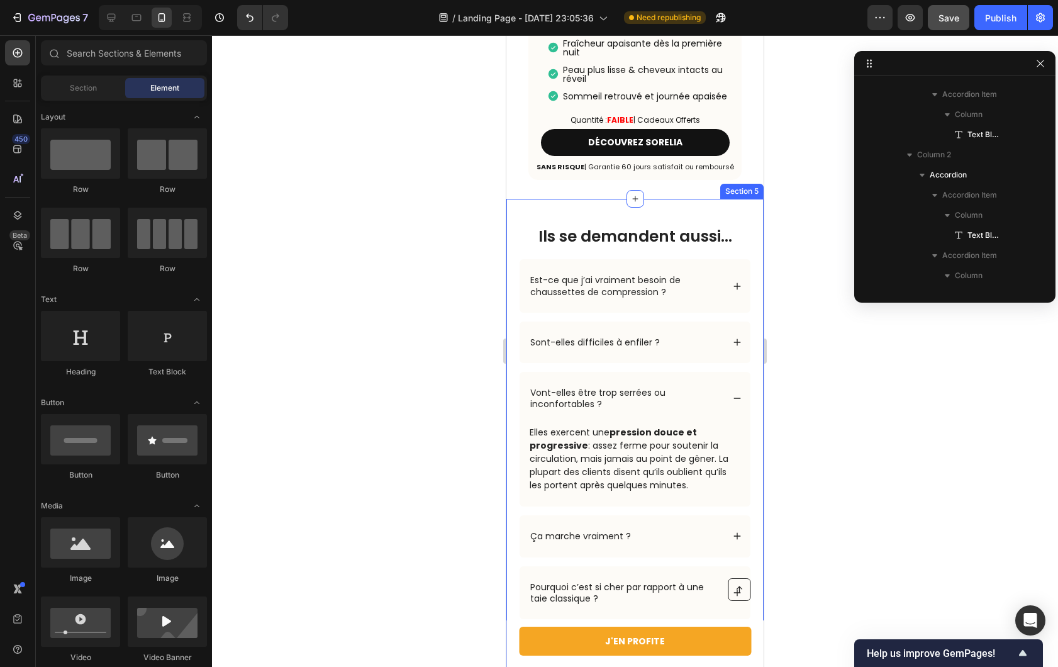
click at [734, 372] on div "Vont-elles être trop serrées ou inconfortables ?" at bounding box center [635, 398] width 231 height 53
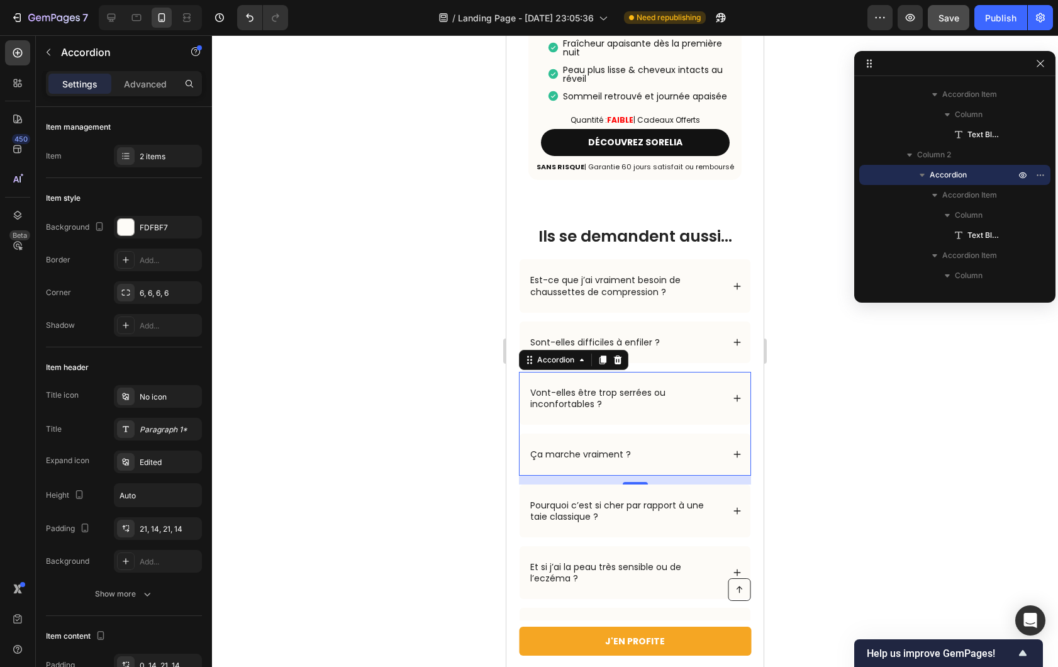
click at [552, 387] on p "Vont-elles être trop serrées ou inconfortables ?" at bounding box center [625, 398] width 191 height 23
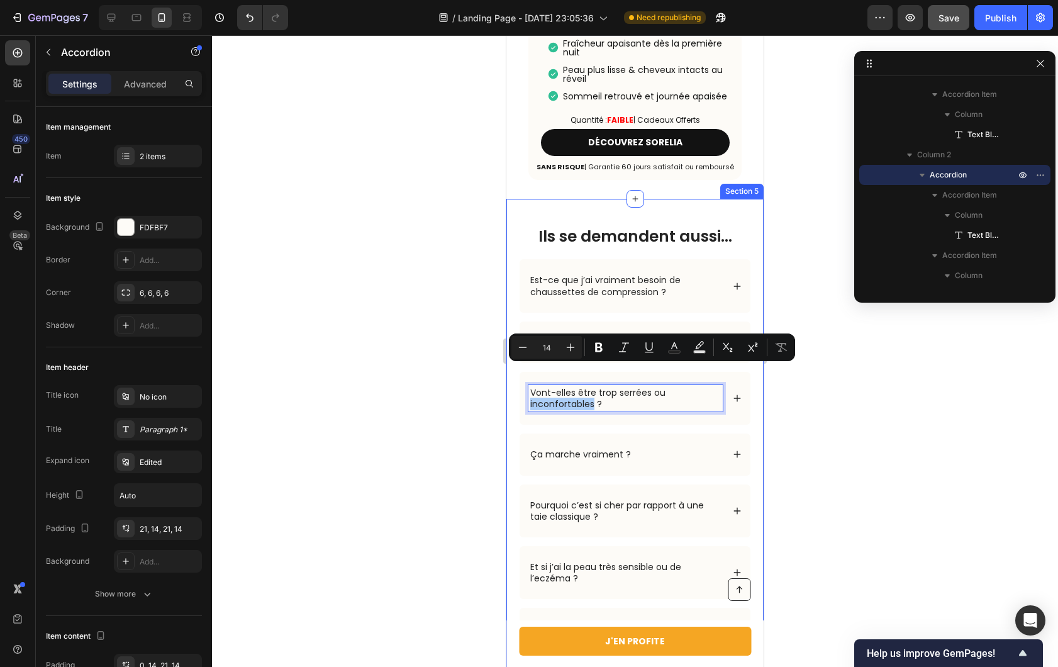
click at [414, 372] on div at bounding box center [635, 351] width 846 height 632
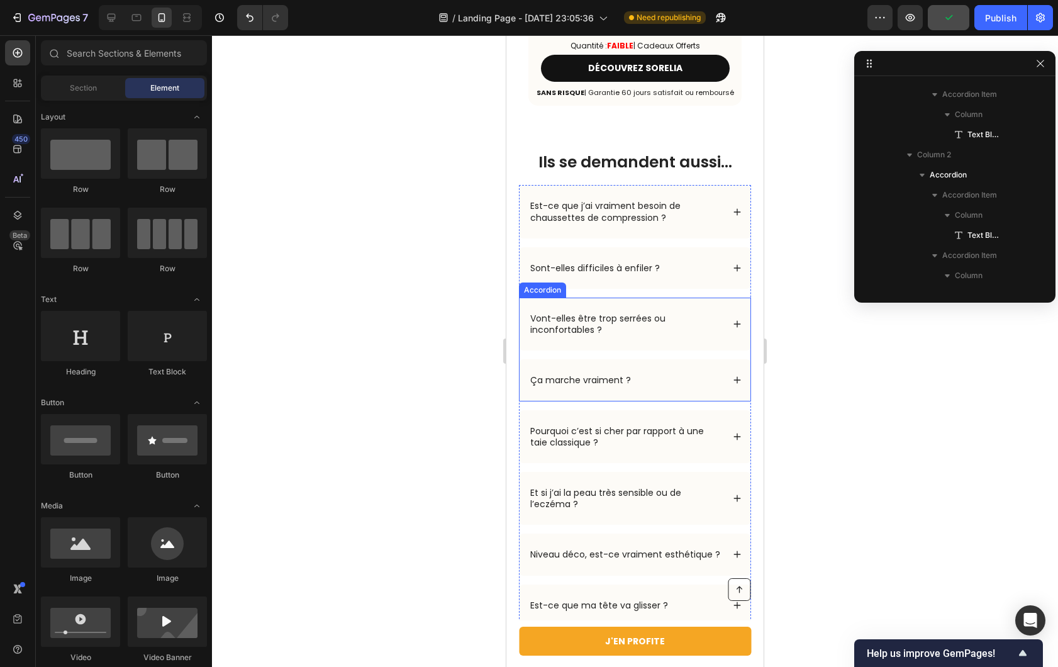
scroll to position [4990, 0]
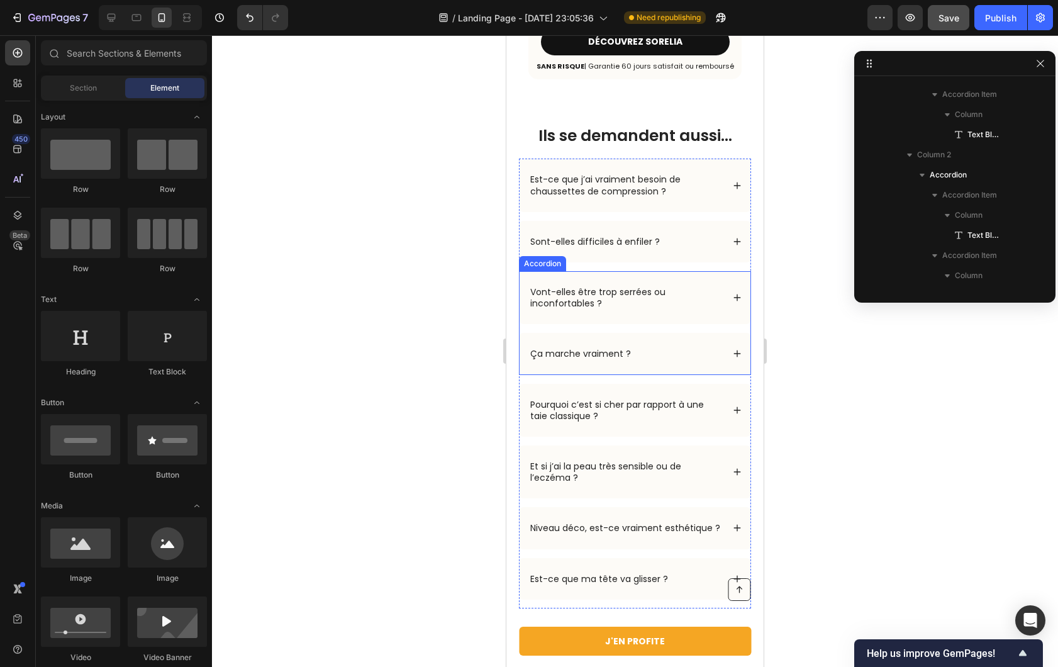
click at [725, 275] on div "Vont-elles être trop serrées ou inconfortables ?" at bounding box center [635, 297] width 231 height 53
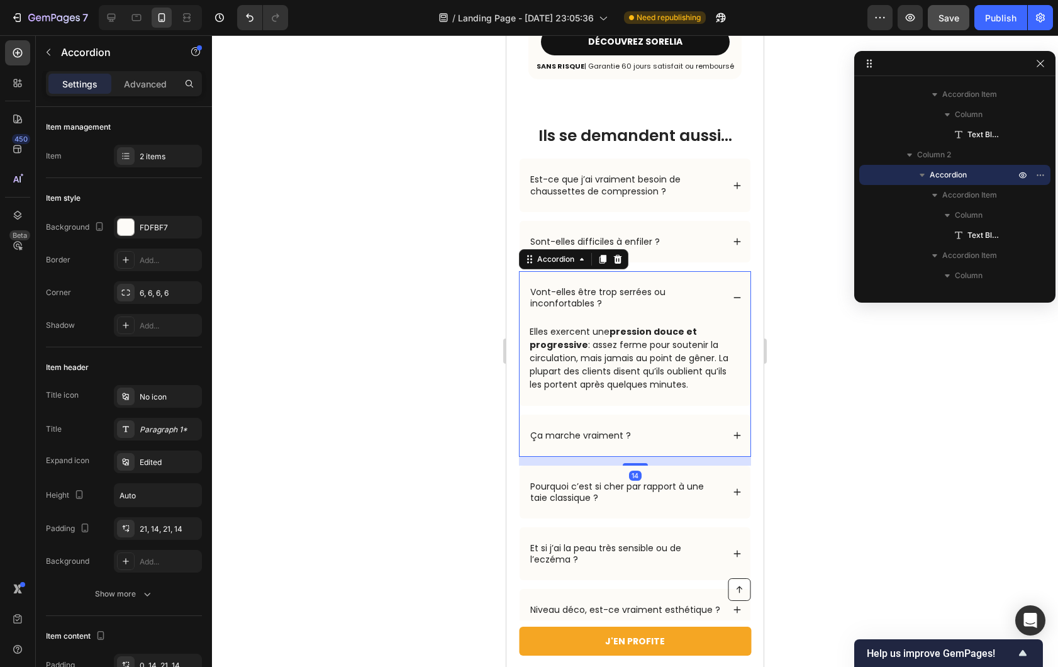
click at [729, 274] on div "Vont-elles être trop serrées ou inconfortables ?" at bounding box center [635, 297] width 231 height 53
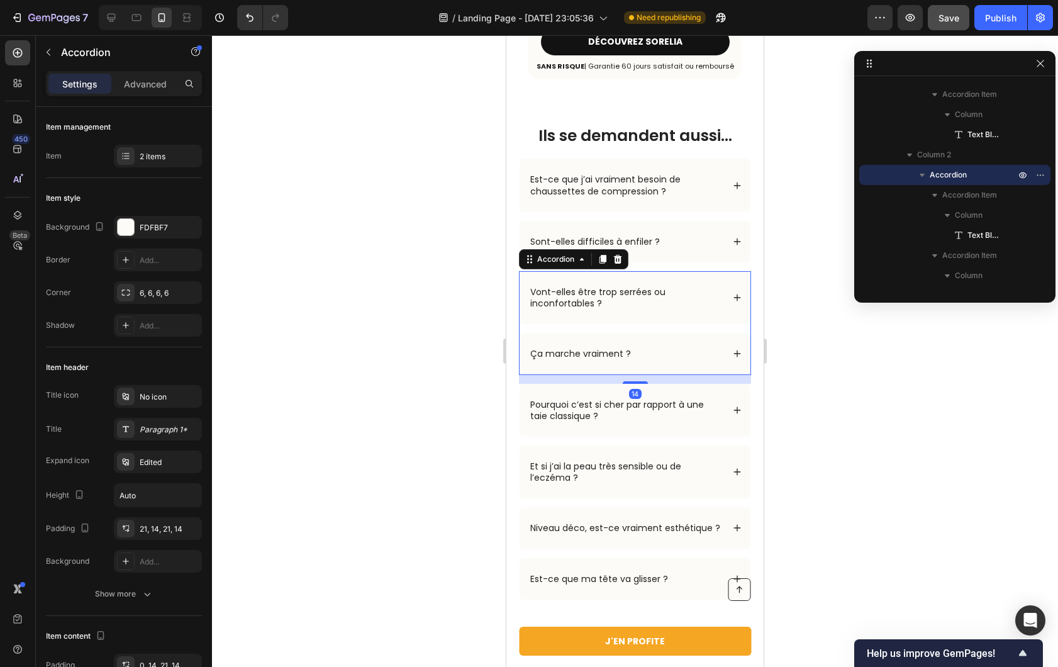
click at [582, 346] on div "Ça marche vraiment ?" at bounding box center [580, 353] width 104 height 15
click at [584, 348] on p "Ça marche vraiment ?" at bounding box center [580, 353] width 101 height 11
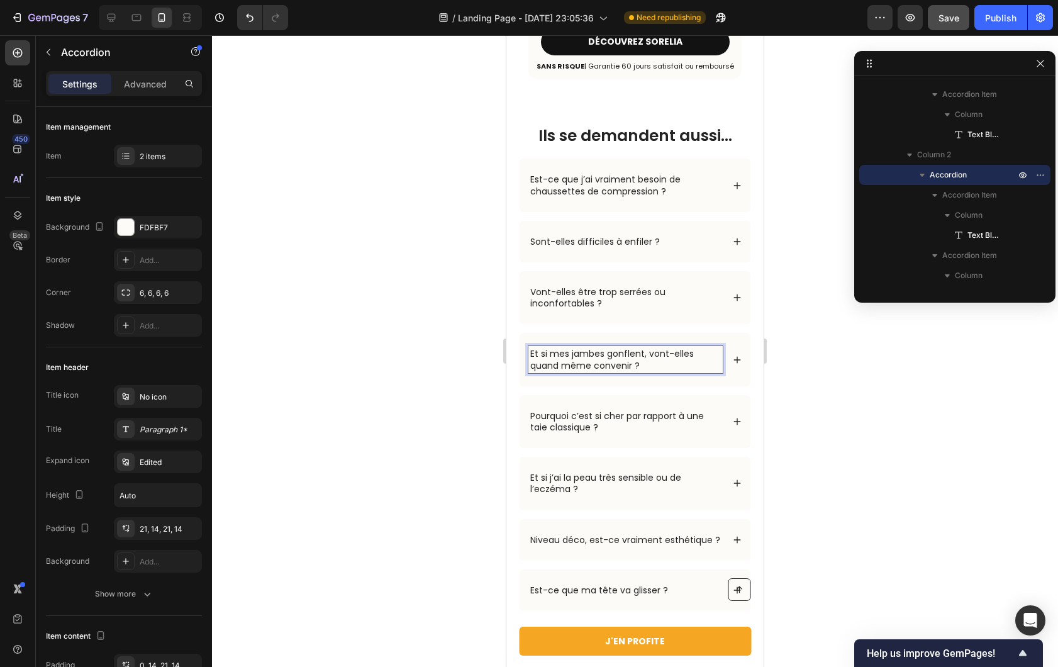
click at [398, 337] on div at bounding box center [635, 351] width 846 height 632
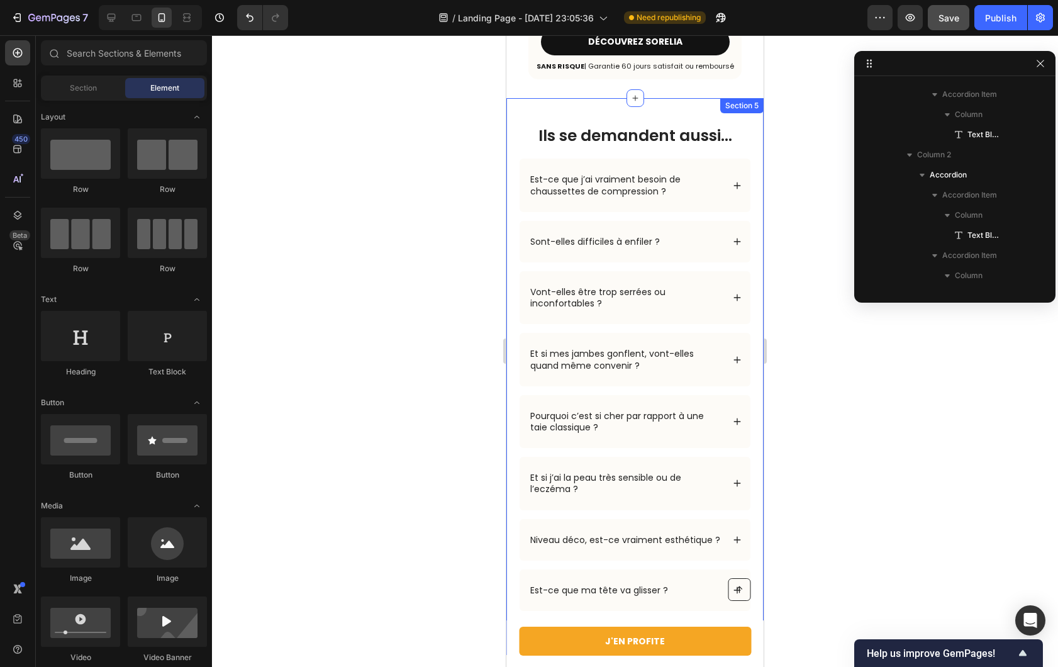
click at [736, 334] on div "Et si mes jambes gonflent, vont-elles quand même convenir ?" at bounding box center [635, 359] width 231 height 53
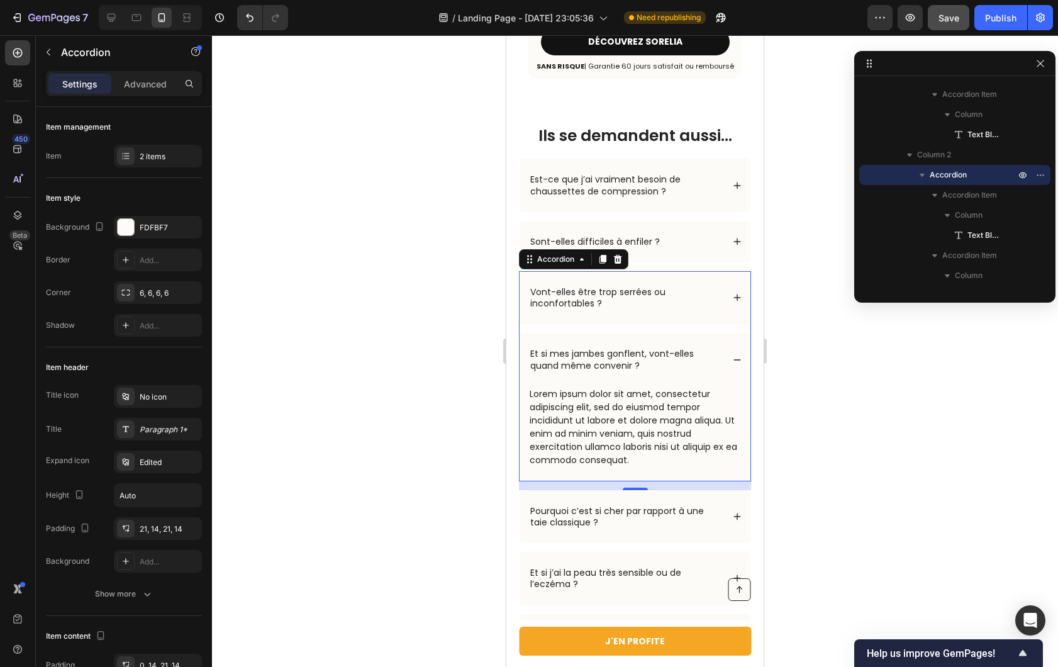
click at [617, 387] on div "Lorem ipsum dolor sit amet, consectetur adipiscing elit, sed do eiusmod tempor …" at bounding box center [634, 427] width 213 height 82
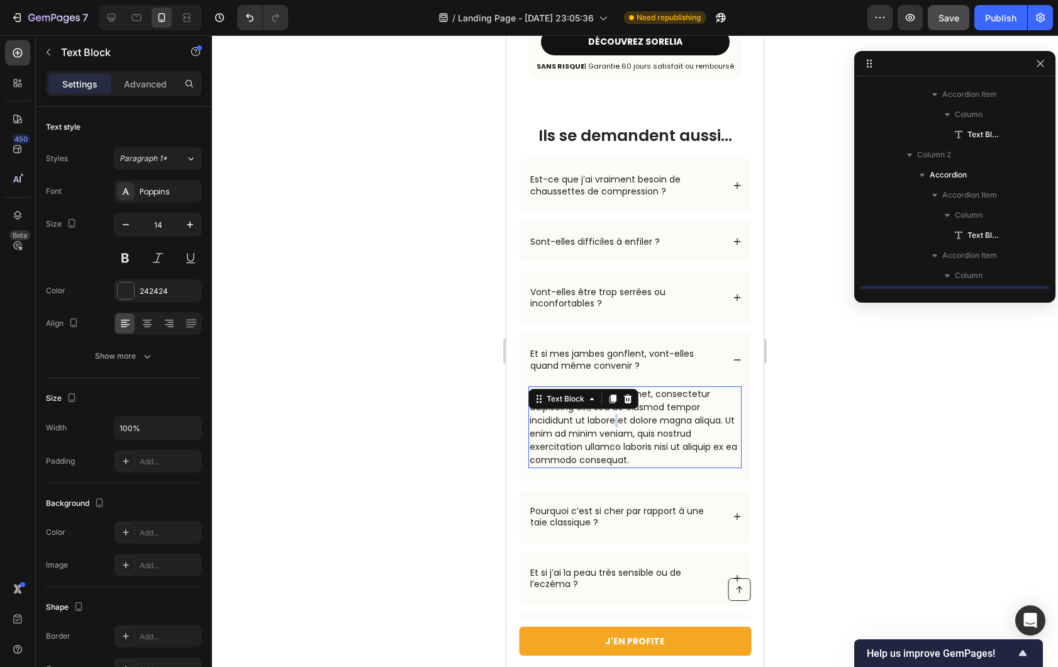
scroll to position [2010, 0]
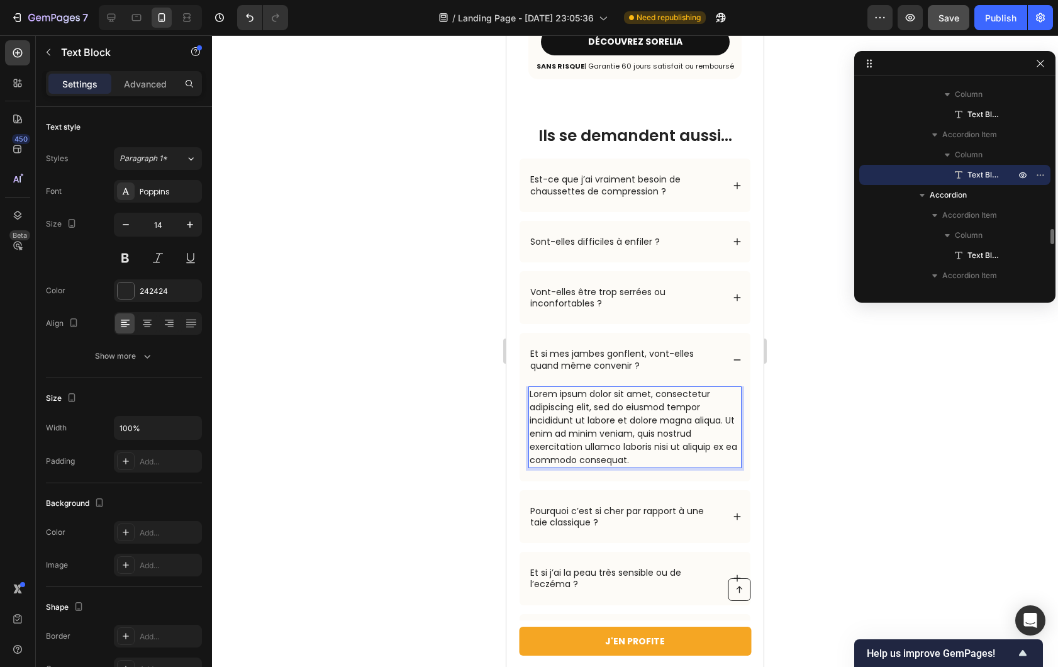
click at [578, 388] on p "Lorem ipsum dolor sit amet, consectetur adipiscing elit, sed do eiusmod tempor …" at bounding box center [635, 427] width 211 height 79
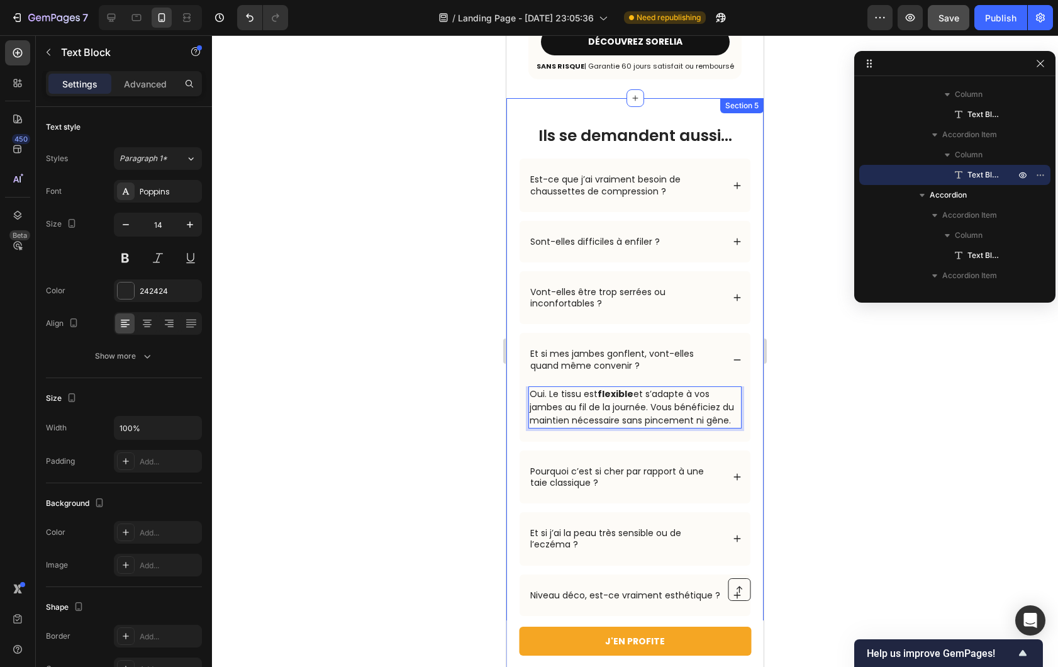
click at [441, 395] on div at bounding box center [635, 351] width 846 height 632
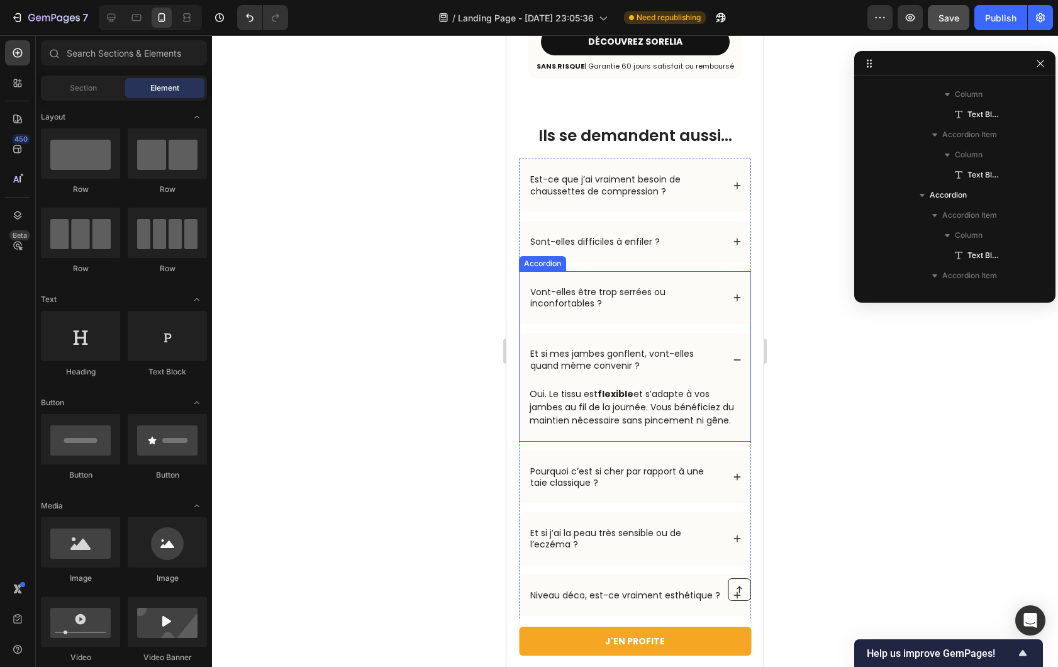
click at [733, 355] on icon at bounding box center [737, 359] width 9 height 9
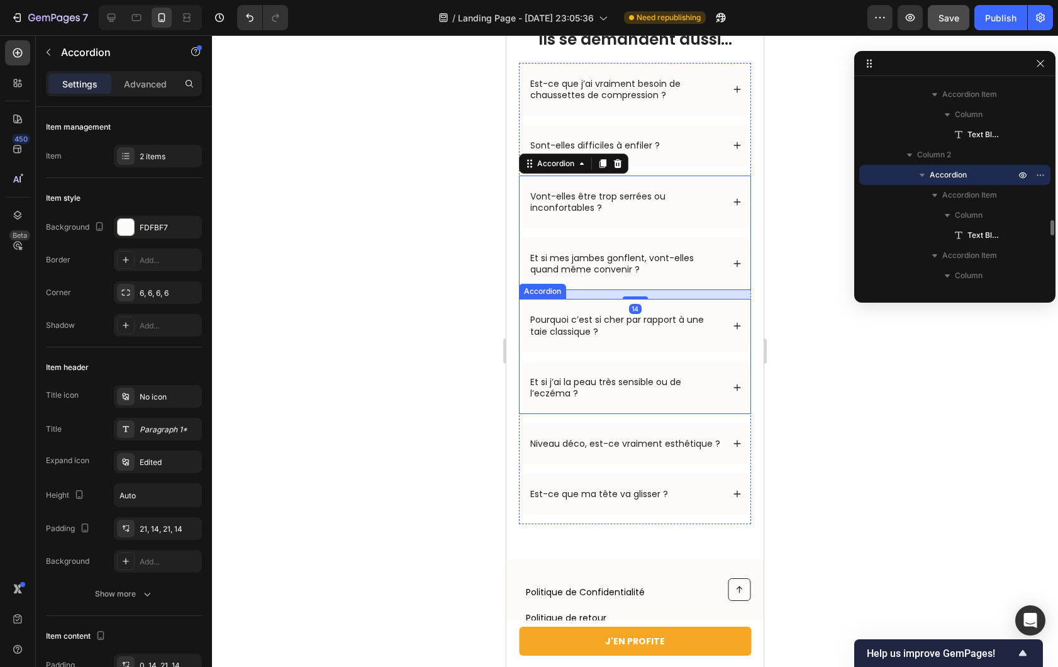
scroll to position [5067, 0]
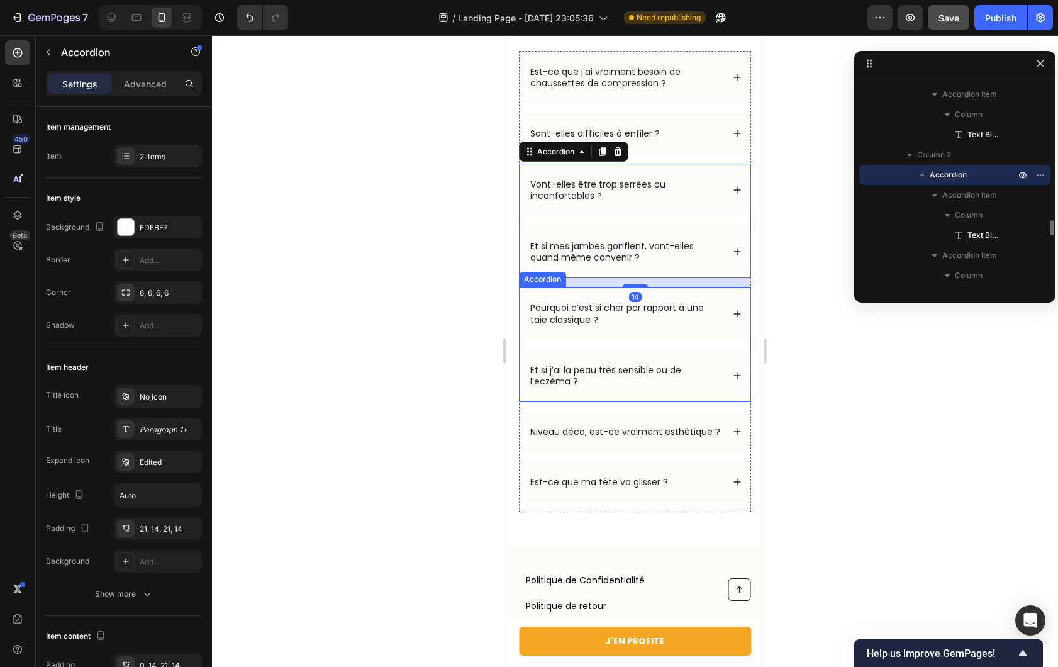
click at [737, 298] on div "Pourquoi c’est si cher par rapport à une taie classique ?" at bounding box center [635, 313] width 231 height 53
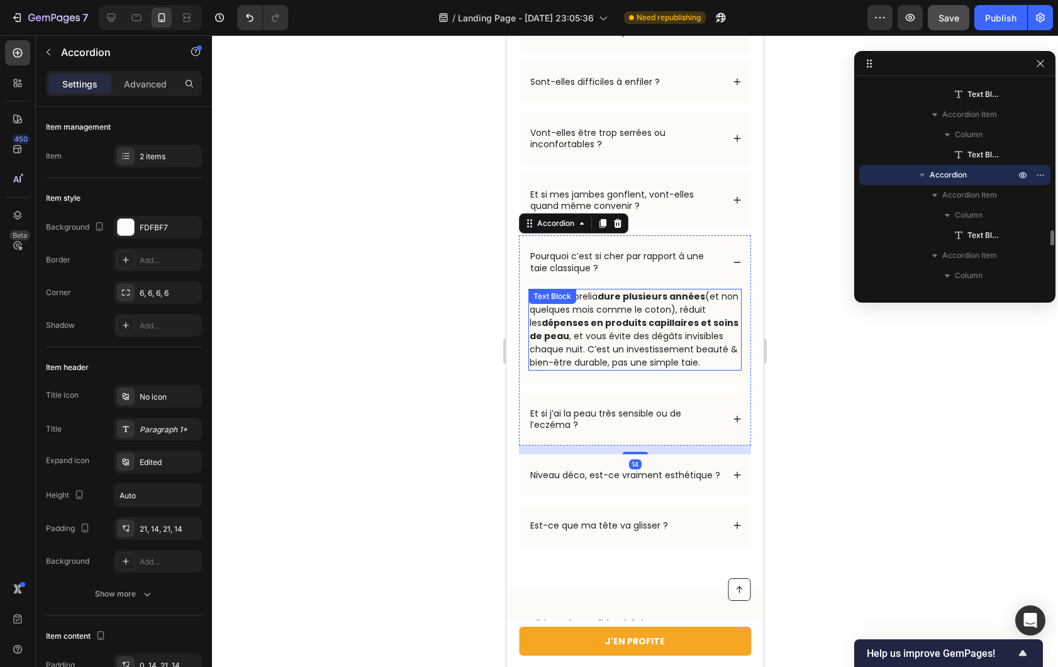
scroll to position [5129, 0]
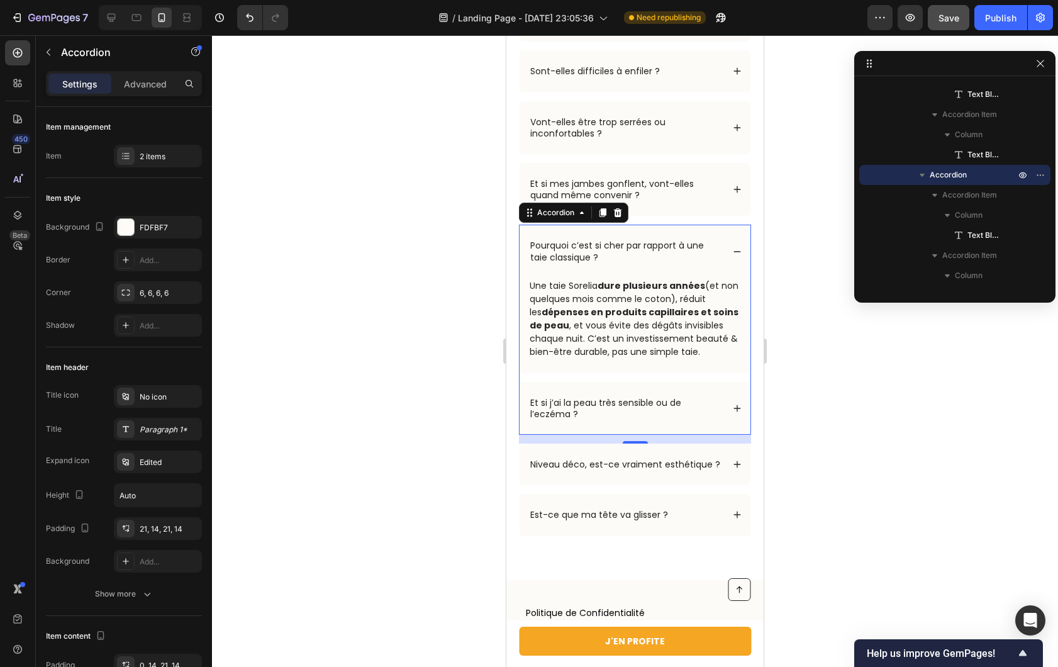
click at [621, 255] on p "Pourquoi c’est si cher par rapport à une taie classique ?" at bounding box center [625, 251] width 191 height 23
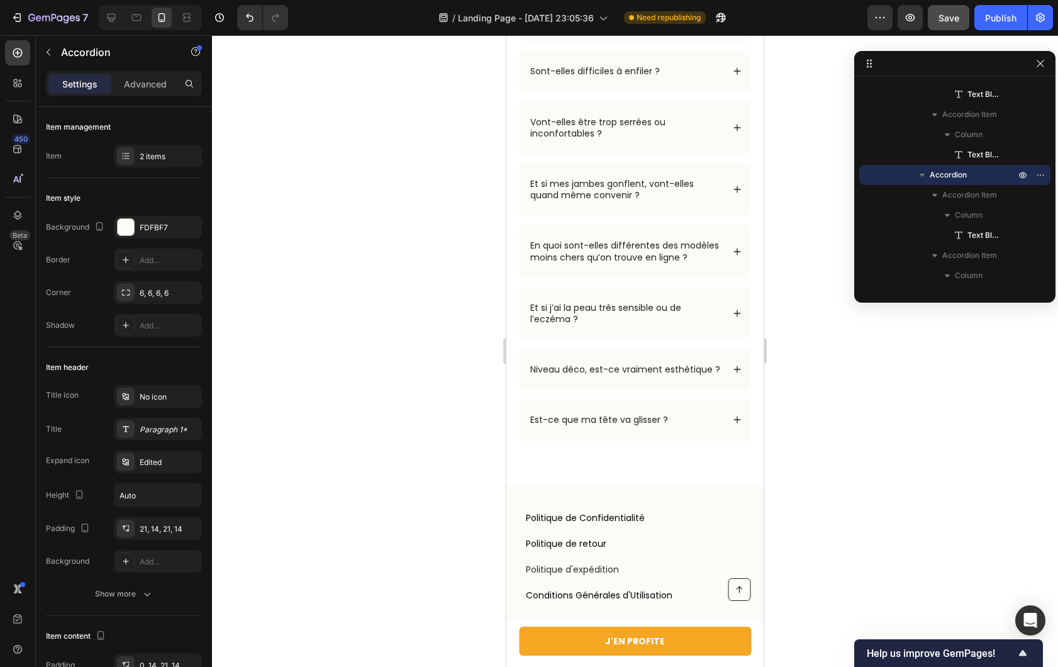
click at [734, 260] on div "En quoi sont-elles différentes des modèles moins chers qu’on trouve en ligne ?" at bounding box center [635, 251] width 231 height 53
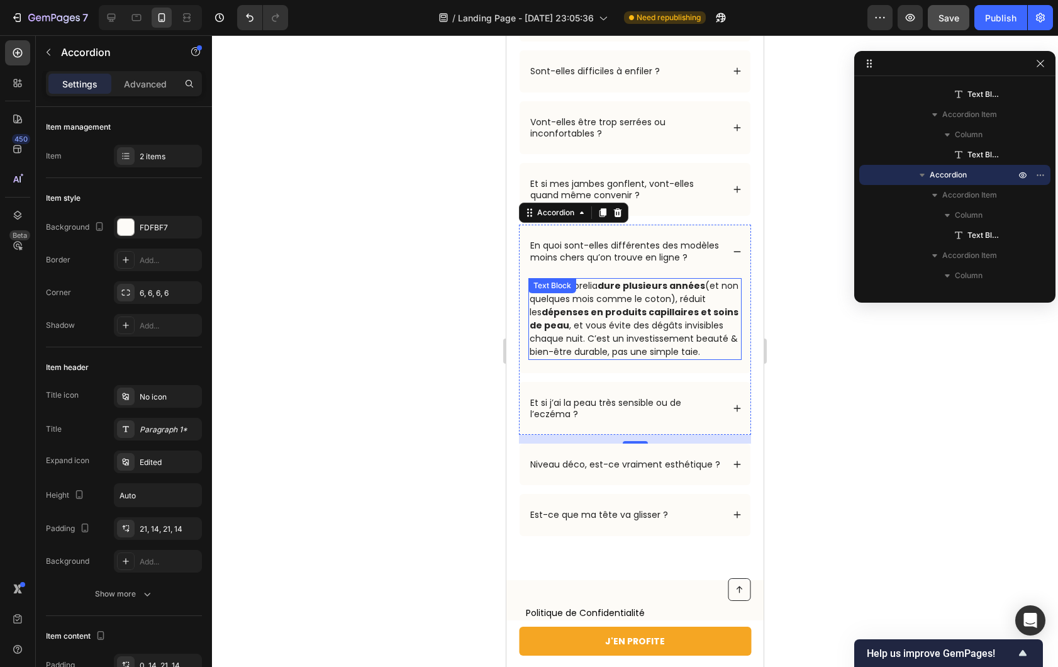
click at [583, 336] on p "Une taie Sorelia dure plusieurs années (et non quelques mois comme le coton), r…" at bounding box center [635, 318] width 211 height 79
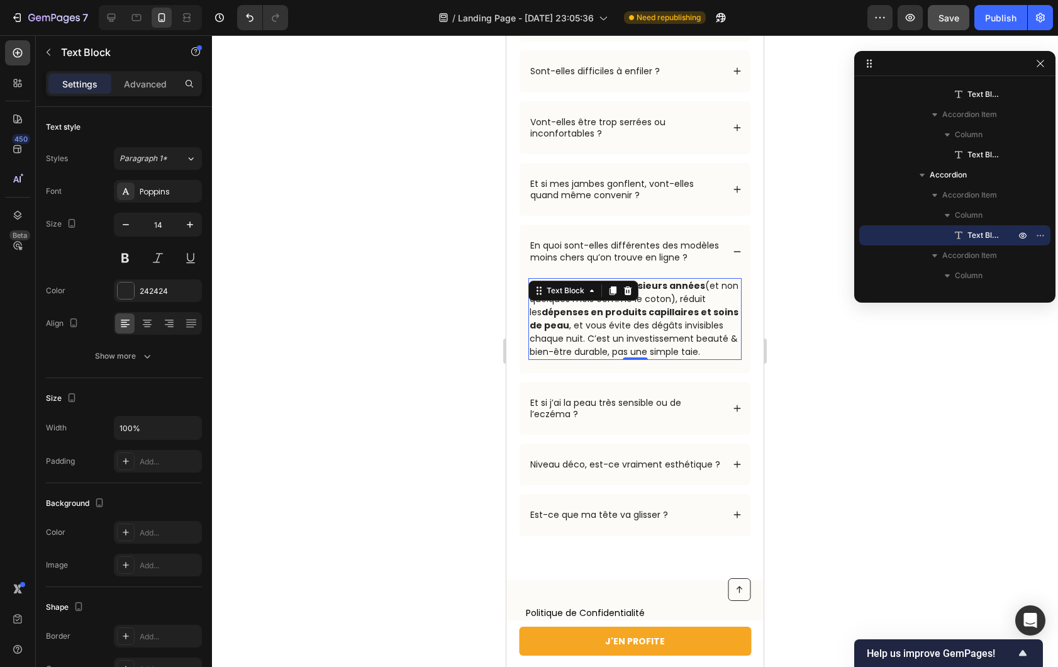
click at [583, 336] on p "Une taie Sorelia dure plusieurs années (et non quelques mois comme le coton), r…" at bounding box center [635, 318] width 211 height 79
click at [611, 330] on p "Une taie Sorelia dure plusieurs années (et non quelques mois comme le coton), r…" at bounding box center [635, 318] width 211 height 79
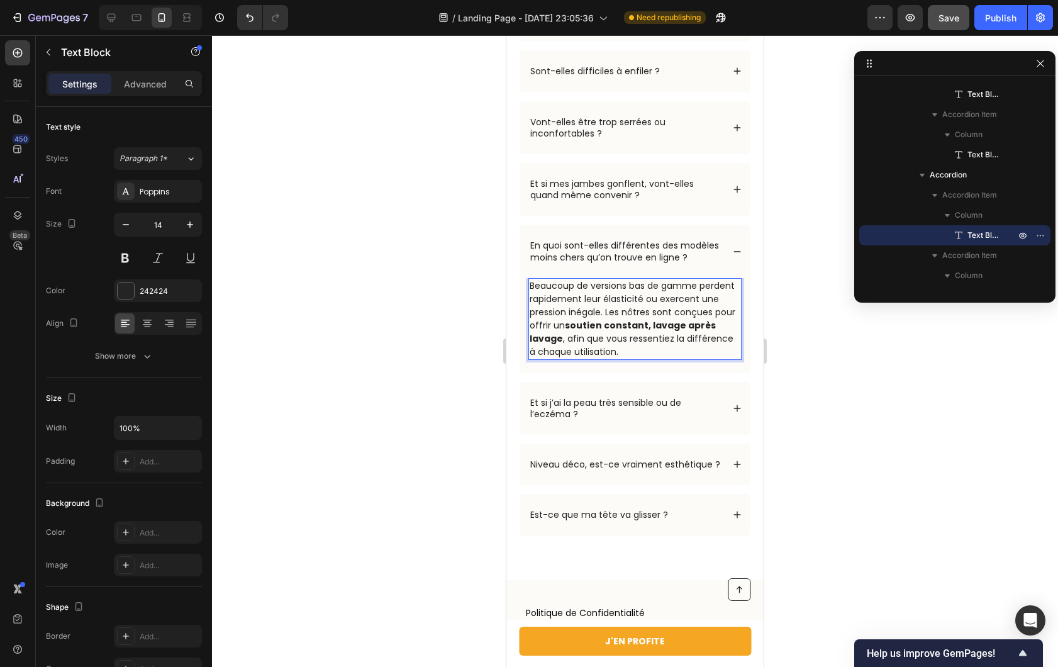
click at [433, 342] on div at bounding box center [635, 351] width 846 height 632
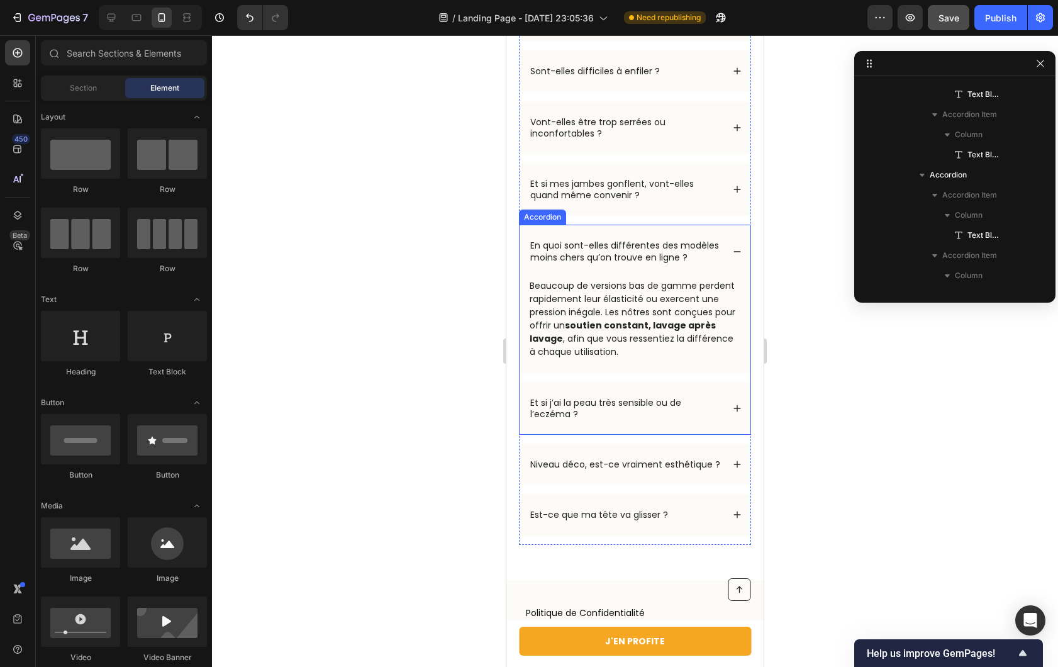
click at [733, 256] on icon at bounding box center [737, 251] width 9 height 9
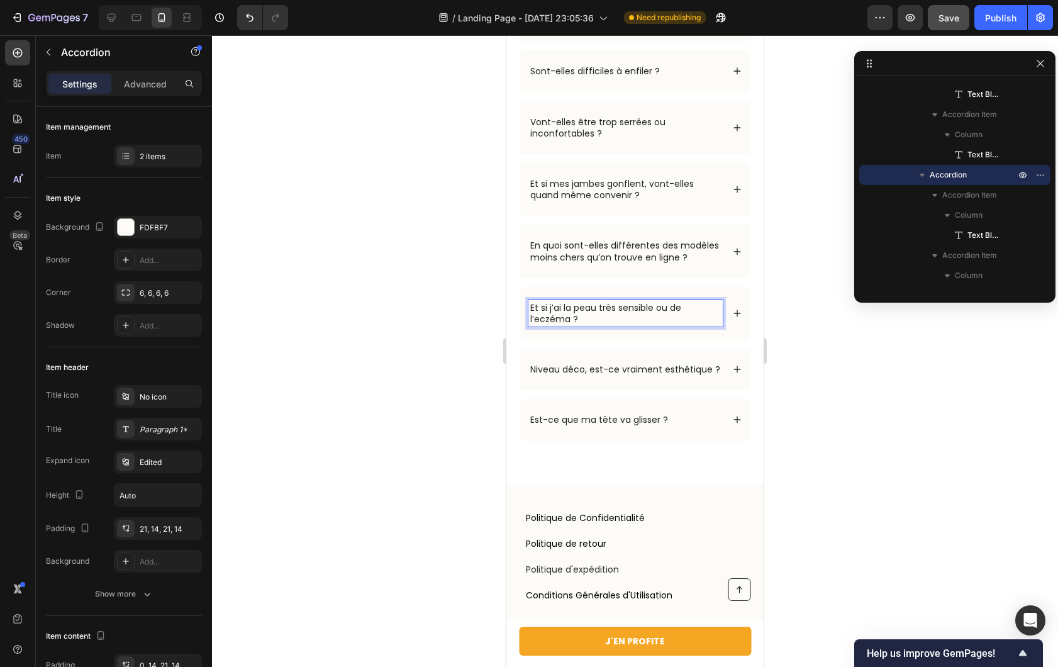
click at [652, 317] on p "Et si j’ai la peau très sensible ou de l’eczéma ?" at bounding box center [625, 313] width 191 height 23
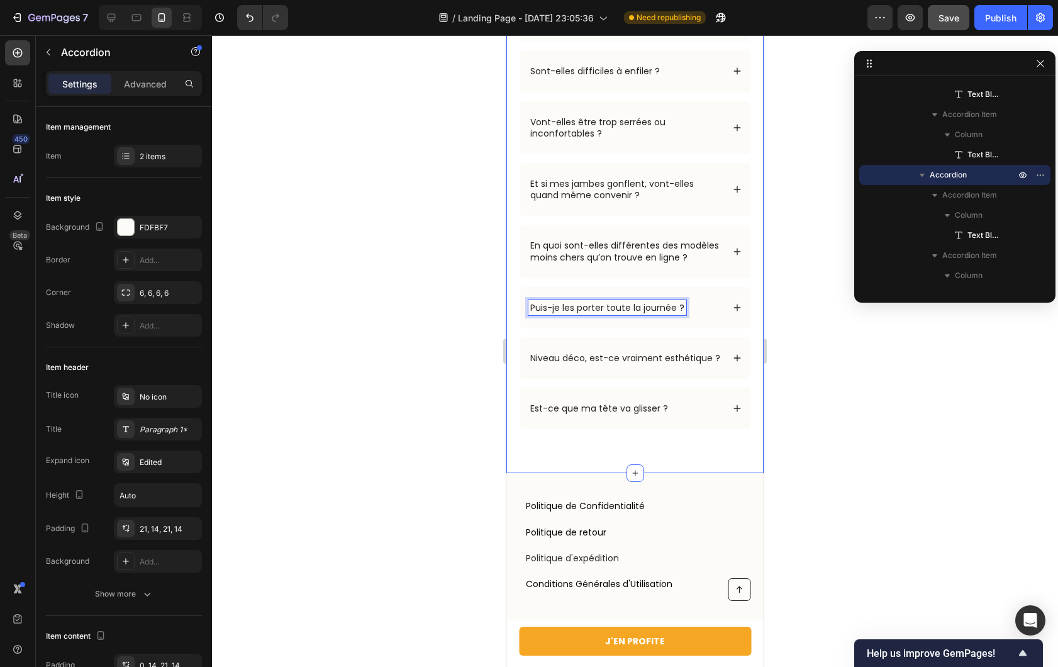
click at [748, 325] on div "Ils se demandent aussi… Heading Row Est-ce que j’ai vraiment besoin de chausset…" at bounding box center [634, 200] width 257 height 545
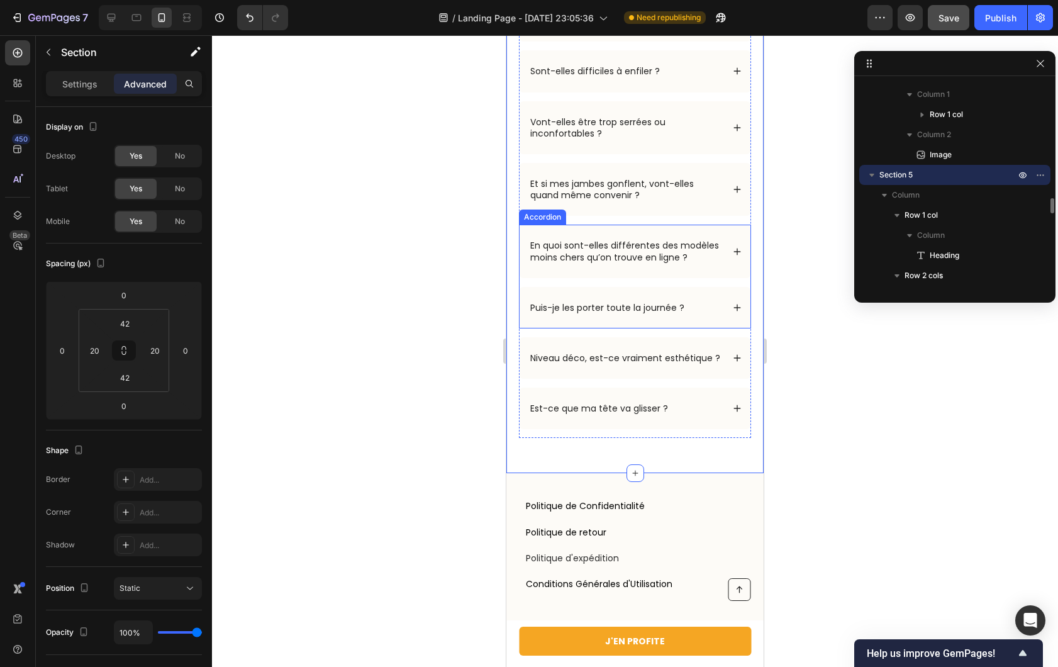
click at [739, 321] on div "Puis-je les porter toute la journée ?" at bounding box center [635, 308] width 231 height 42
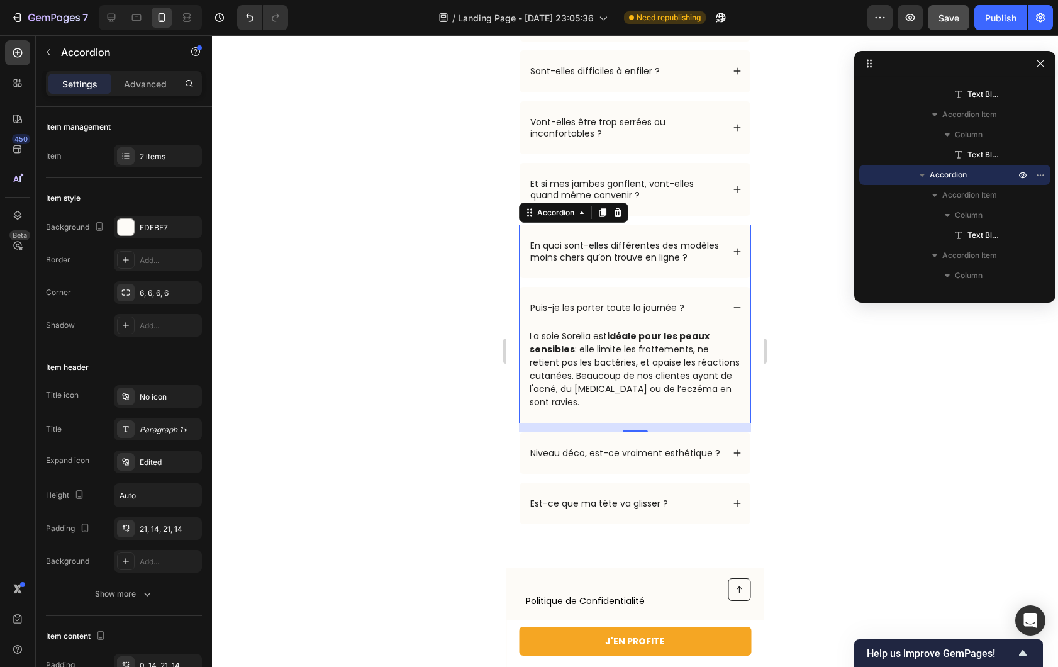
click at [608, 350] on p "La soie Sorelia est idéale pour les peaux sensibles : elle limite les frottemen…" at bounding box center [635, 369] width 211 height 79
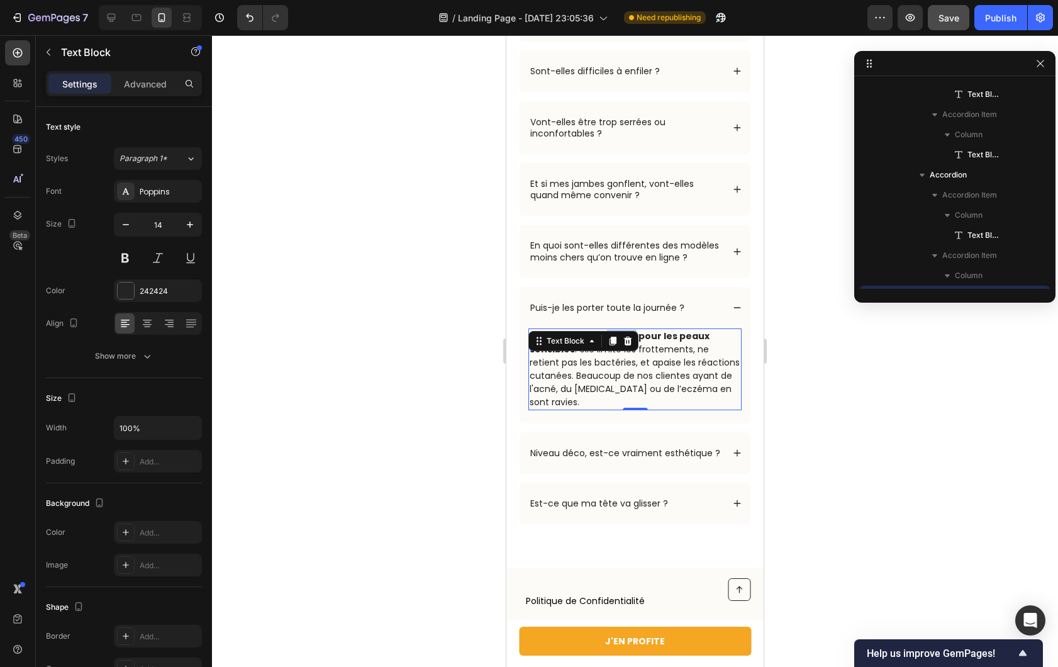
scroll to position [2151, 0]
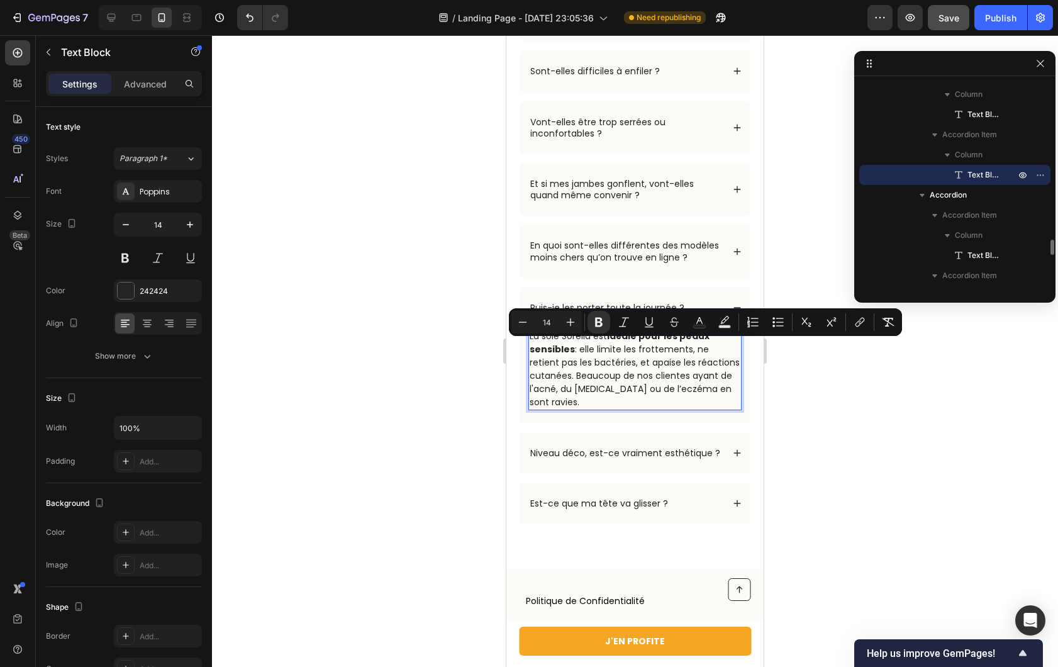
click at [606, 355] on p "La soie Sorelia est idéale pour les peaux sensibles : elle limite les frottemen…" at bounding box center [635, 369] width 211 height 79
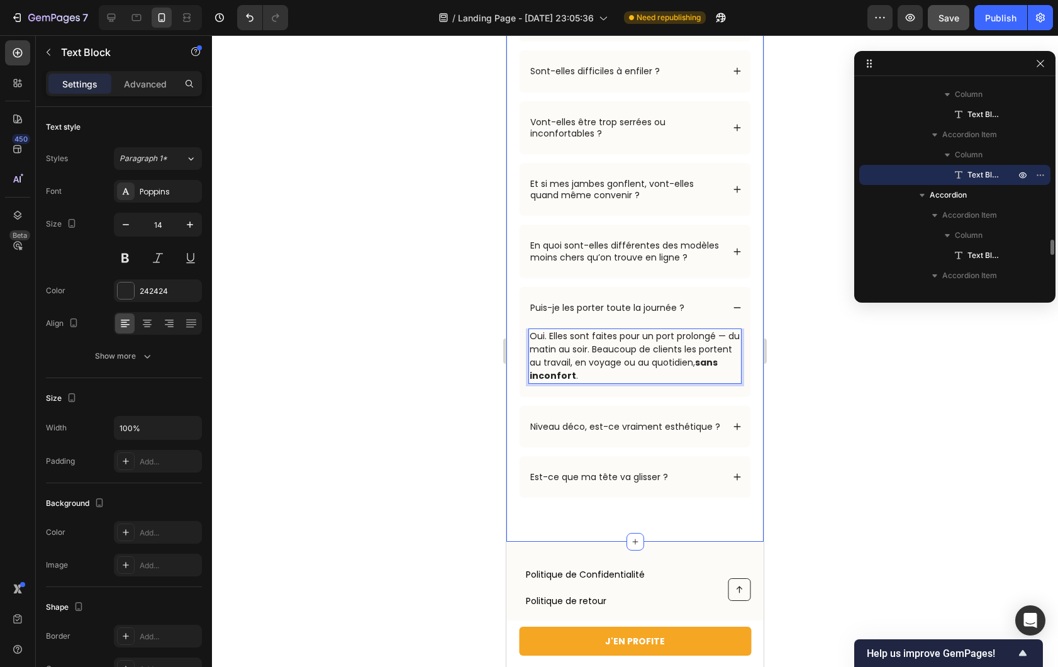
click at [449, 375] on div at bounding box center [635, 351] width 846 height 632
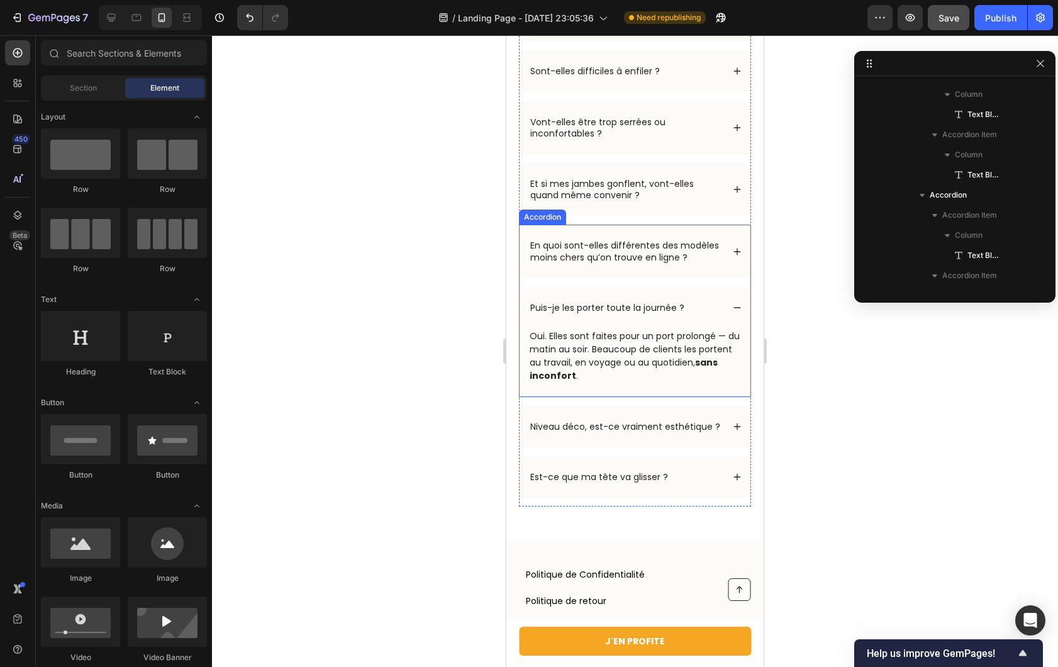
click at [733, 312] on icon at bounding box center [737, 307] width 9 height 9
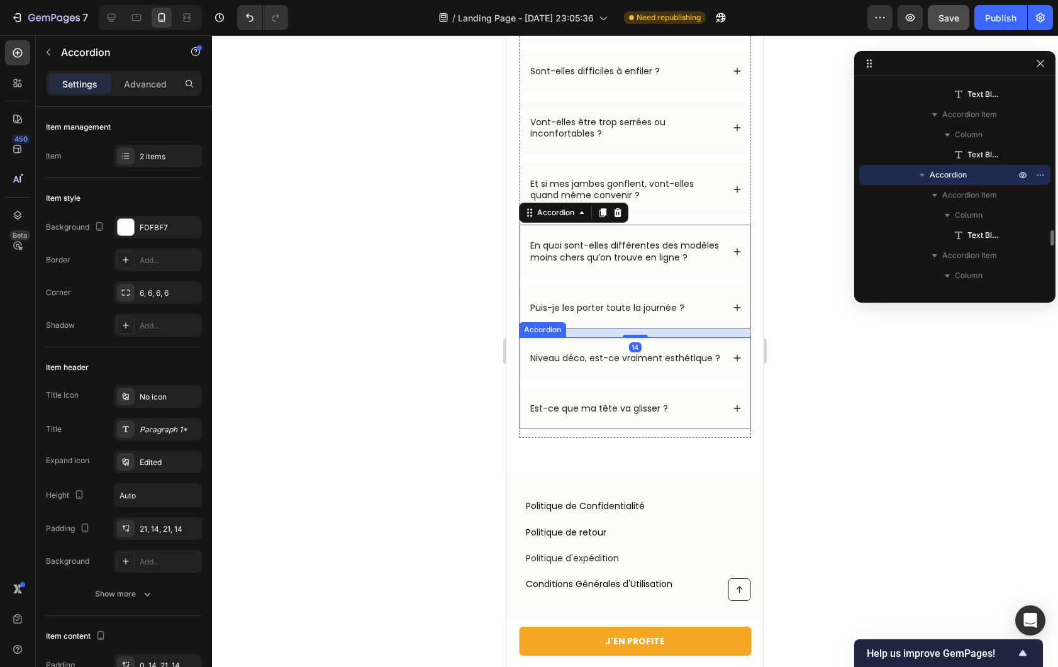
click at [596, 364] on p "Niveau déco, est-ce vraiment esthétique ?" at bounding box center [625, 357] width 190 height 11
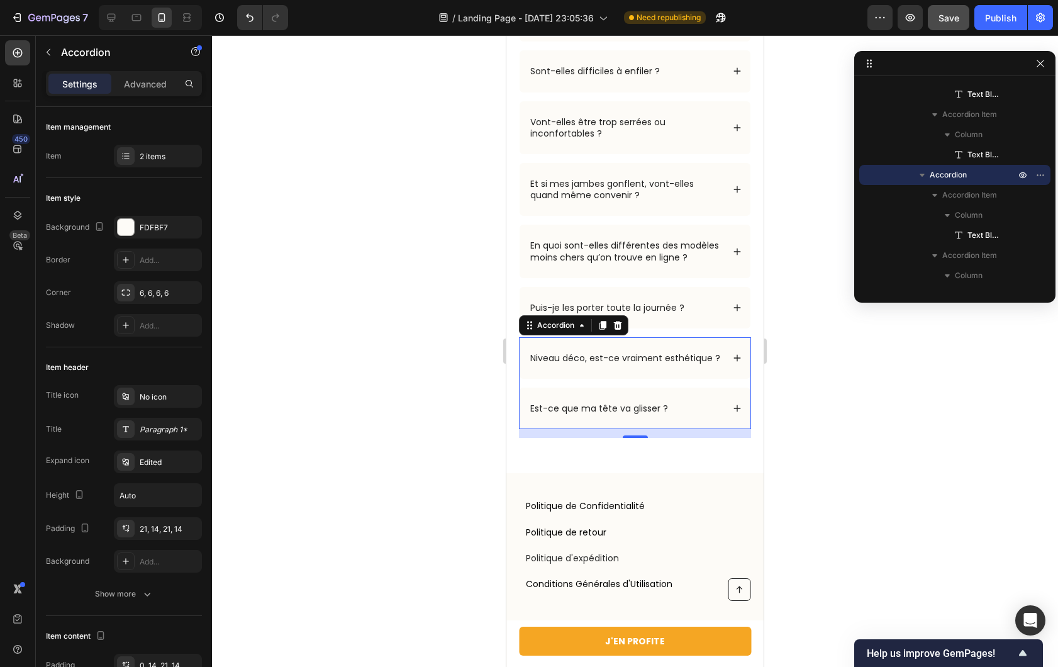
click at [579, 364] on p "Niveau déco, est-ce vraiment esthétique ?" at bounding box center [625, 357] width 190 height 11
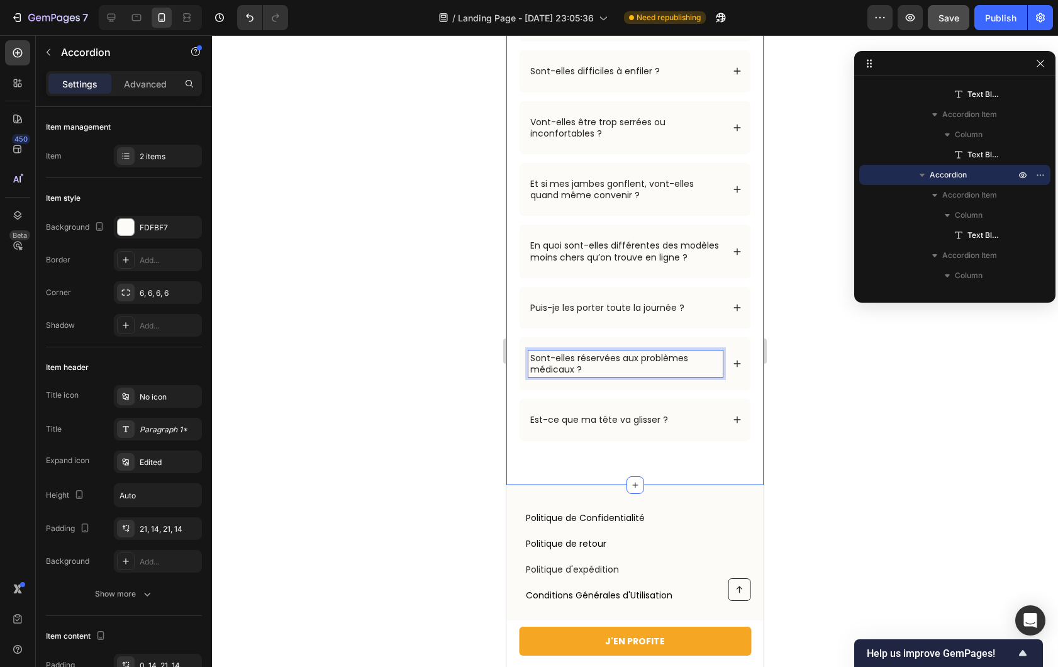
click at [408, 374] on div at bounding box center [635, 351] width 846 height 632
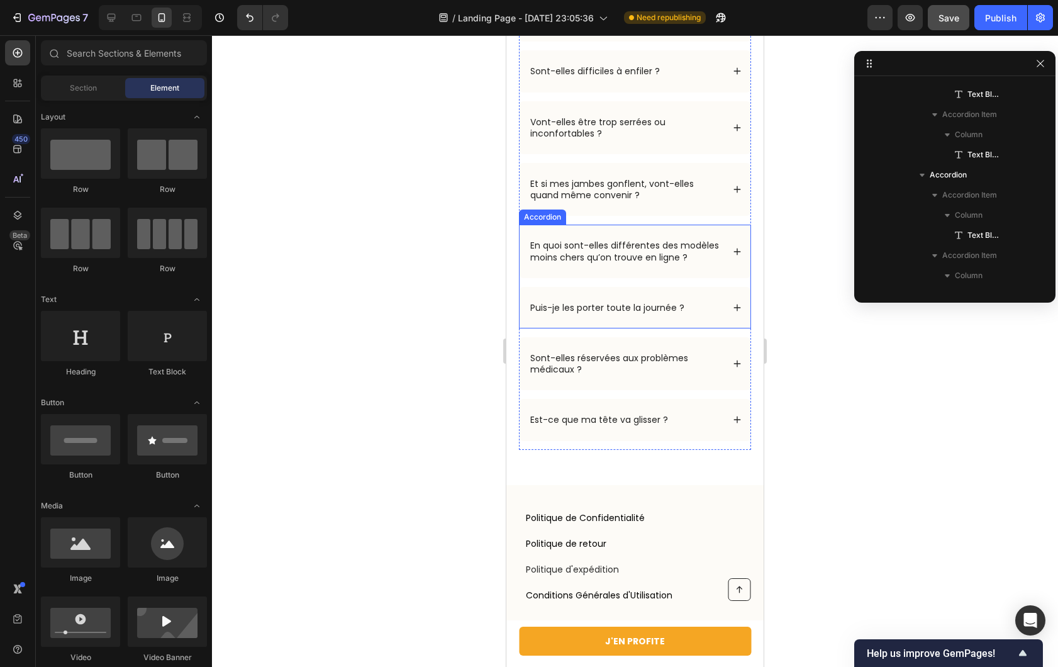
click at [639, 313] on p "Puis-je les porter toute la journée ?" at bounding box center [607, 307] width 154 height 11
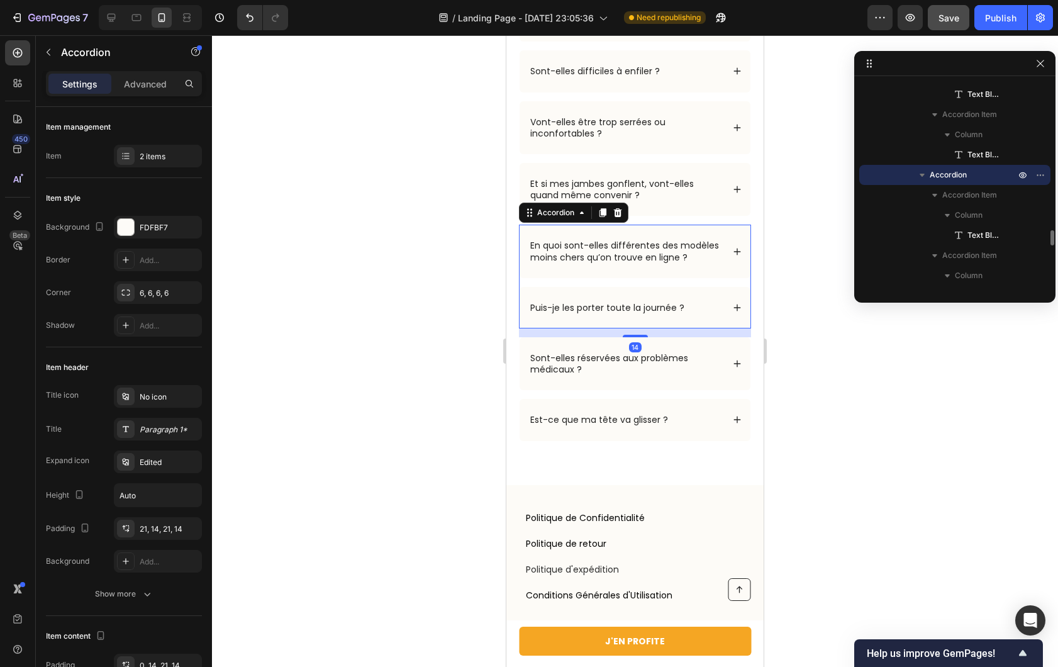
click at [709, 315] on div "Puis-je les porter toute la journée ?" at bounding box center [625, 307] width 194 height 15
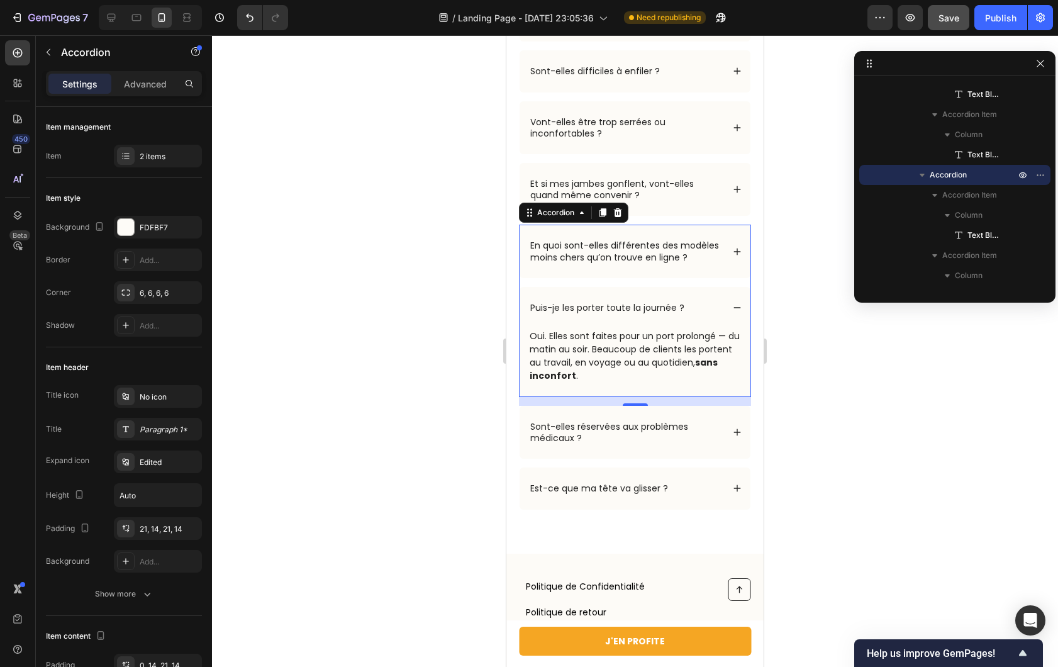
click at [735, 318] on div "Puis-je les porter toute la journée ?" at bounding box center [635, 308] width 231 height 42
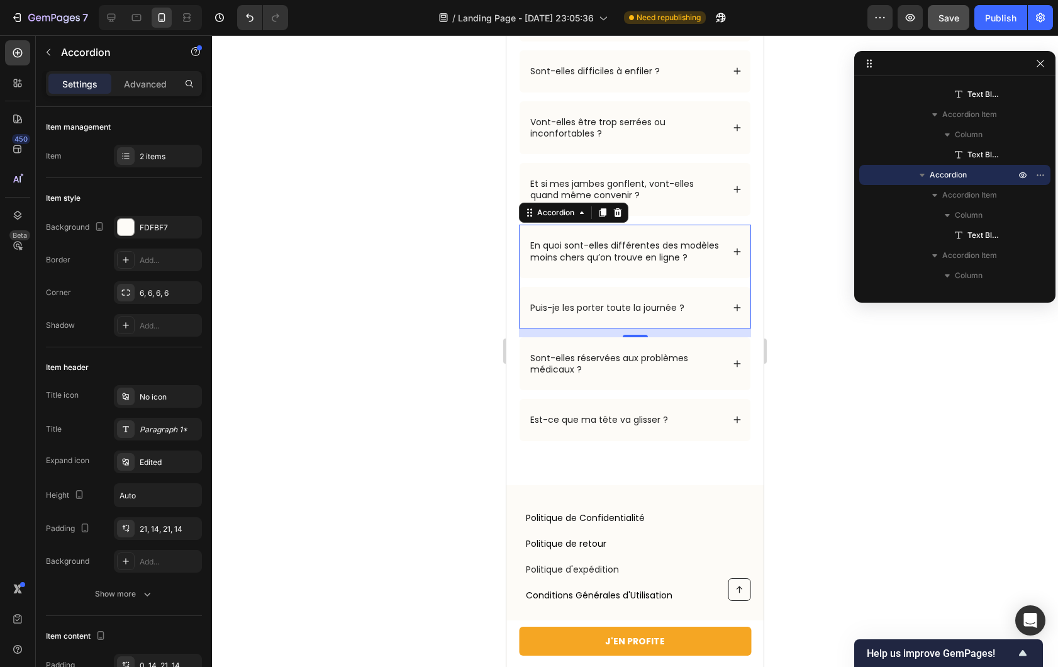
click at [689, 315] on div "Puis-je les porter toute la journée ?" at bounding box center [625, 307] width 194 height 15
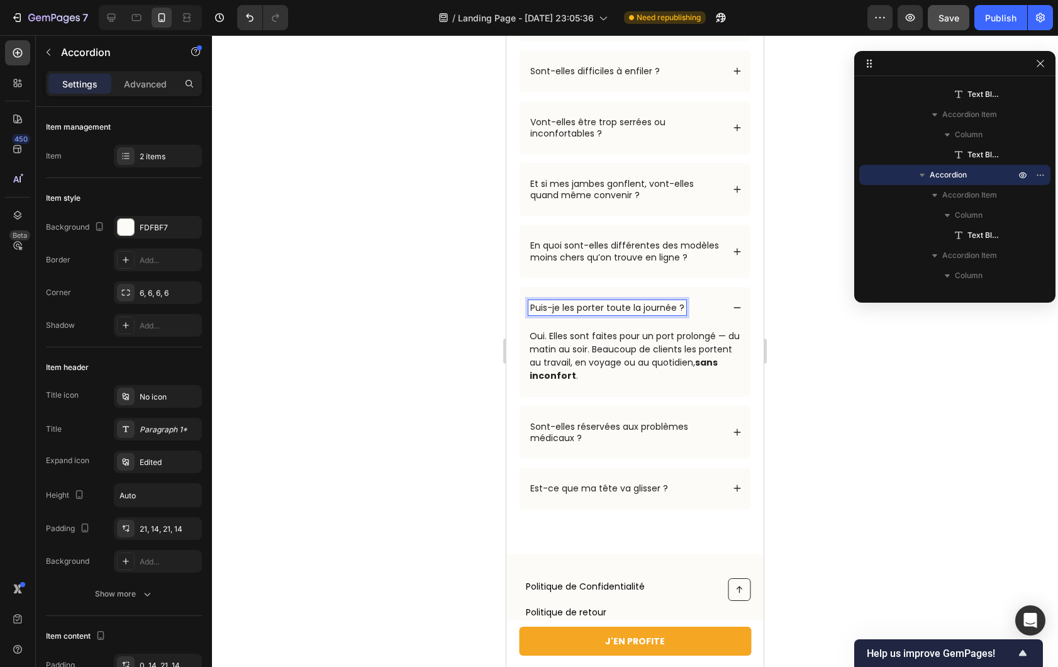
click at [718, 320] on div "Puis-je les porter toute la journée ?" at bounding box center [635, 308] width 231 height 42
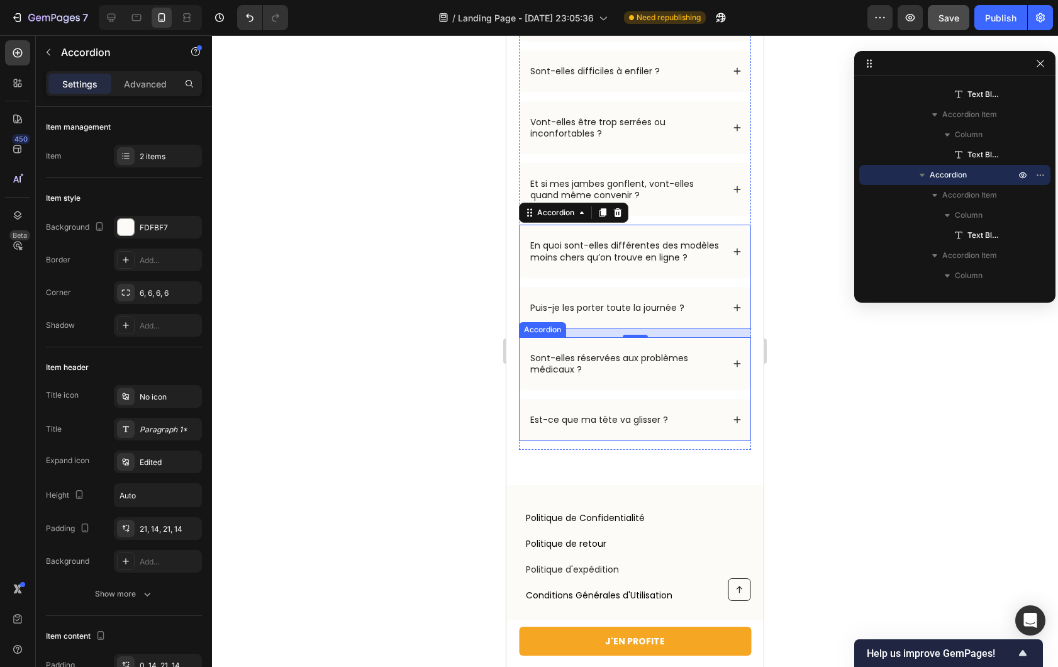
click at [609, 357] on div "Sont-elles réservées aux problèmes médicaux ?" at bounding box center [635, 363] width 231 height 53
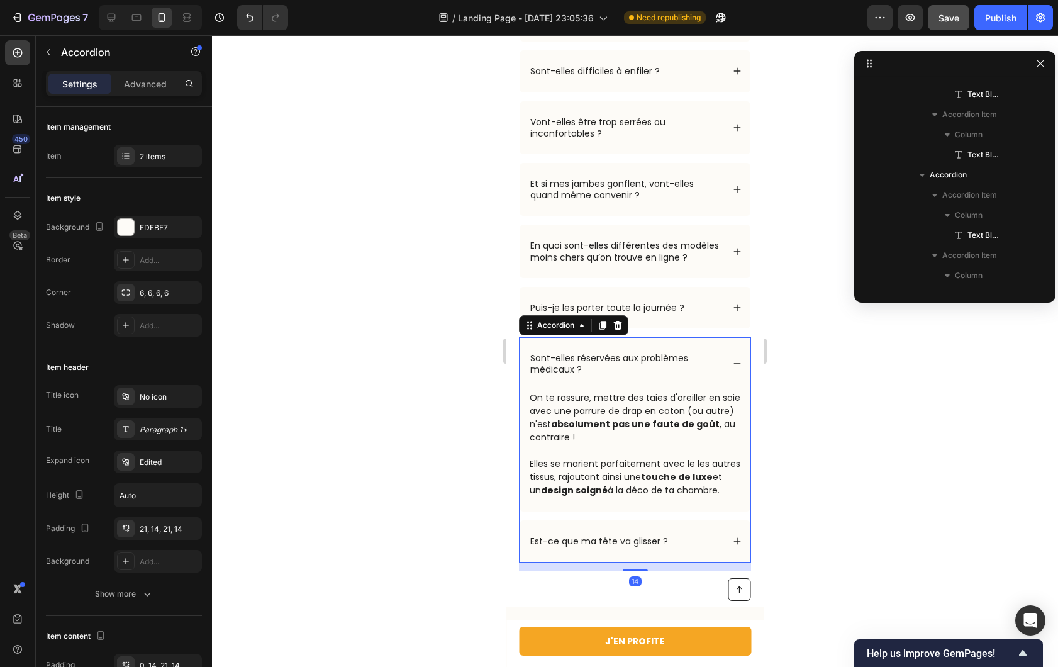
scroll to position [2171, 0]
click at [577, 423] on div "On te rassure, mettre des taies d'oreiller en soie avec une parrure de drap en …" at bounding box center [634, 444] width 213 height 108
click at [577, 390] on div "Text Block" at bounding box center [552, 382] width 49 height 15
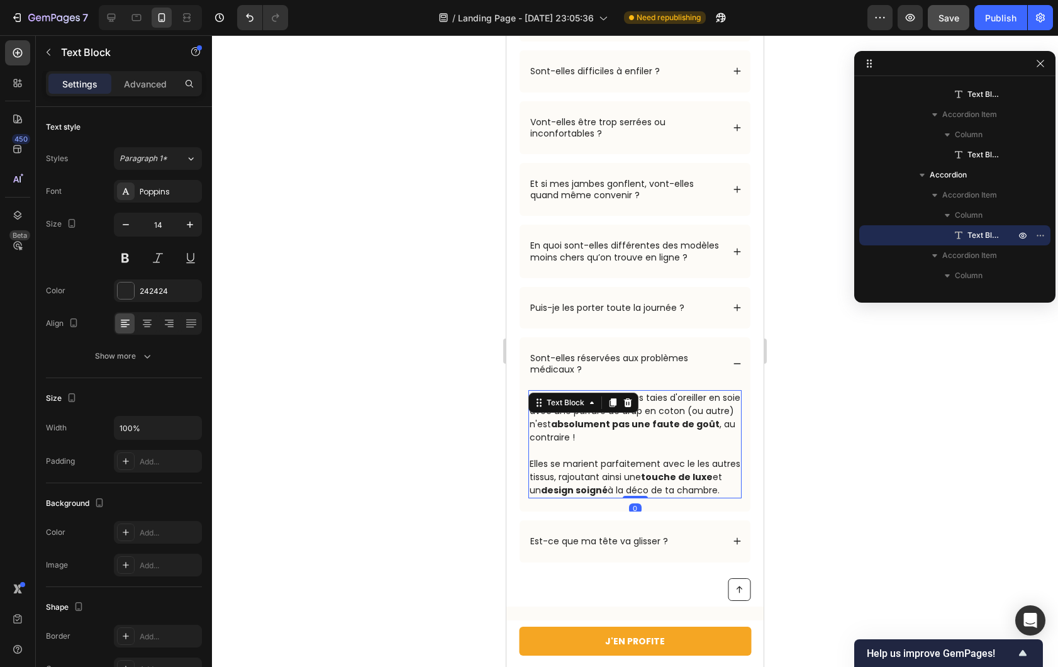
click at [579, 460] on p "On te rassure, mettre des taies d'oreiller en soie avec une parrure de drap en …" at bounding box center [635, 444] width 211 height 106
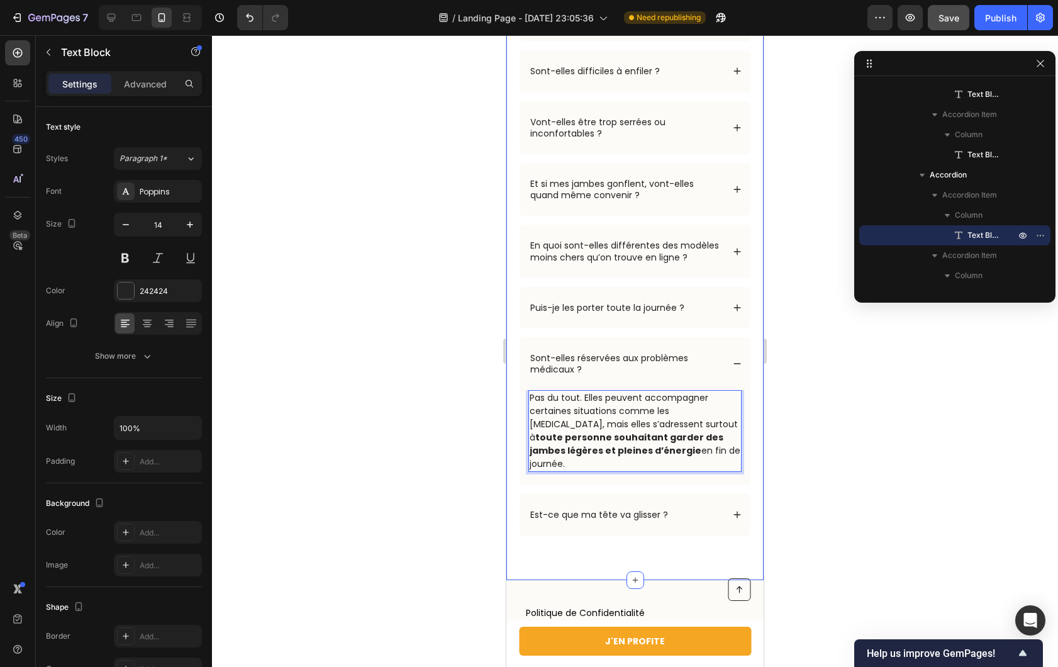
click at [742, 363] on div "Ils se demandent aussi… Heading Row Est-ce que j’ai vraiment besoin de chausset…" at bounding box center [634, 254] width 257 height 652
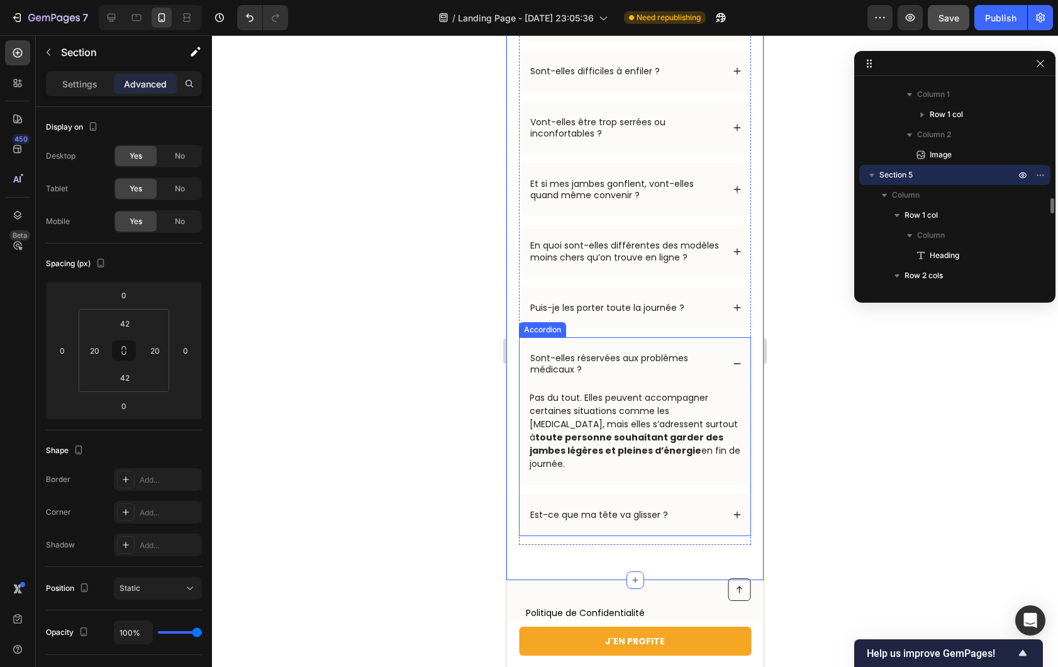
click at [737, 368] on div "Sont-elles réservées aux problèmes médicaux ?" at bounding box center [635, 363] width 231 height 53
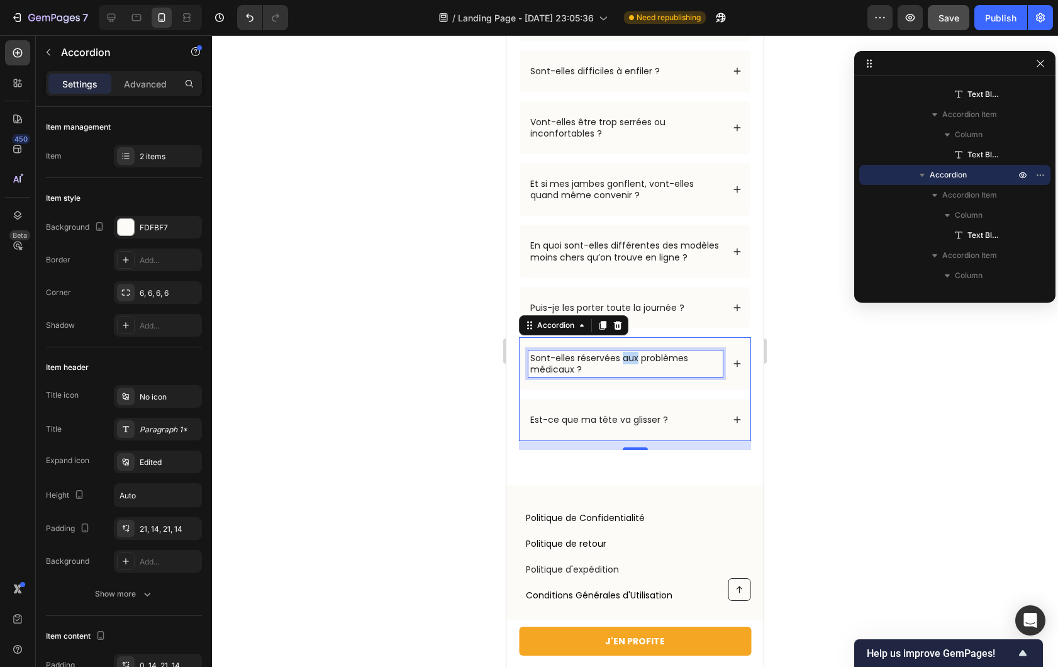
click at [635, 372] on p "Sont-elles réservées aux problèmes médicaux ?" at bounding box center [625, 363] width 191 height 23
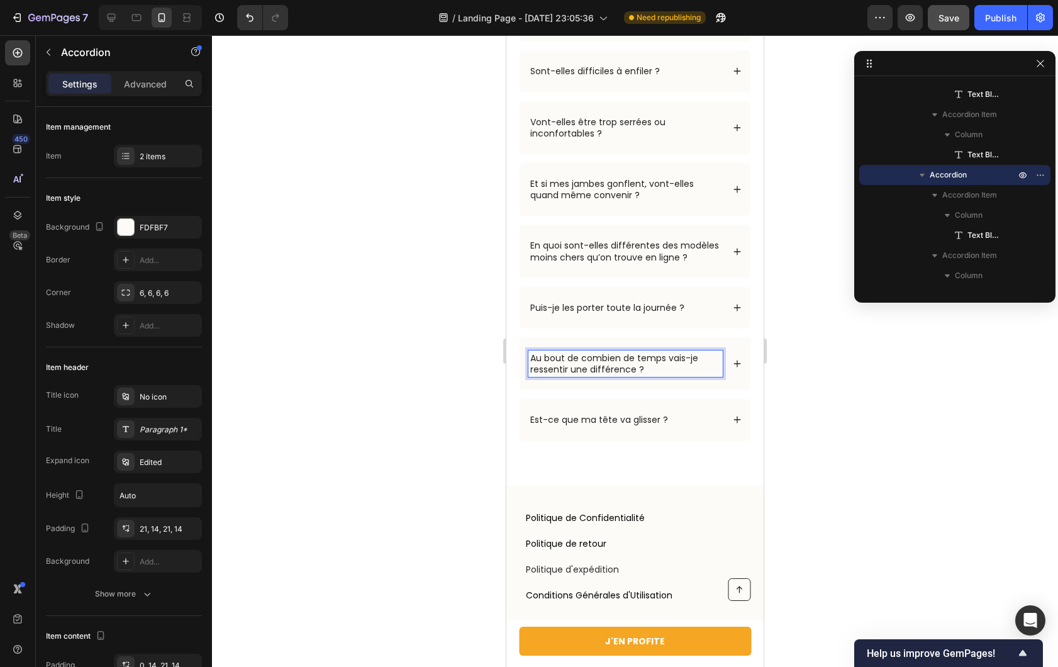
click at [735, 378] on div "Au bout de combien de temps vais-je ressentir une différence ?" at bounding box center [635, 363] width 231 height 53
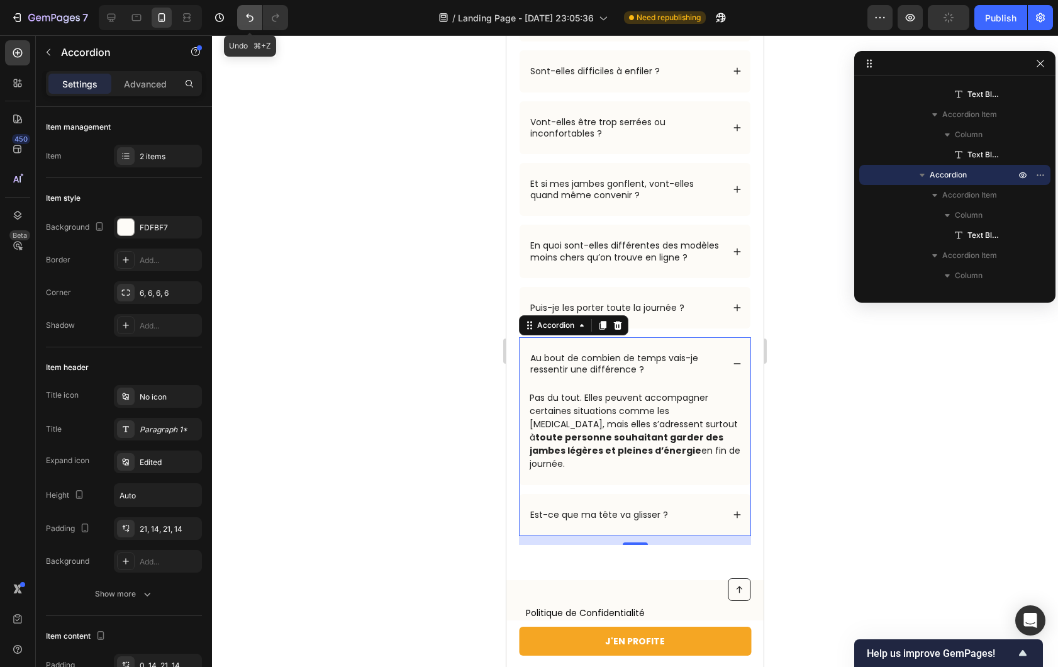
click at [247, 21] on icon "Undo/Redo" at bounding box center [249, 17] width 13 height 13
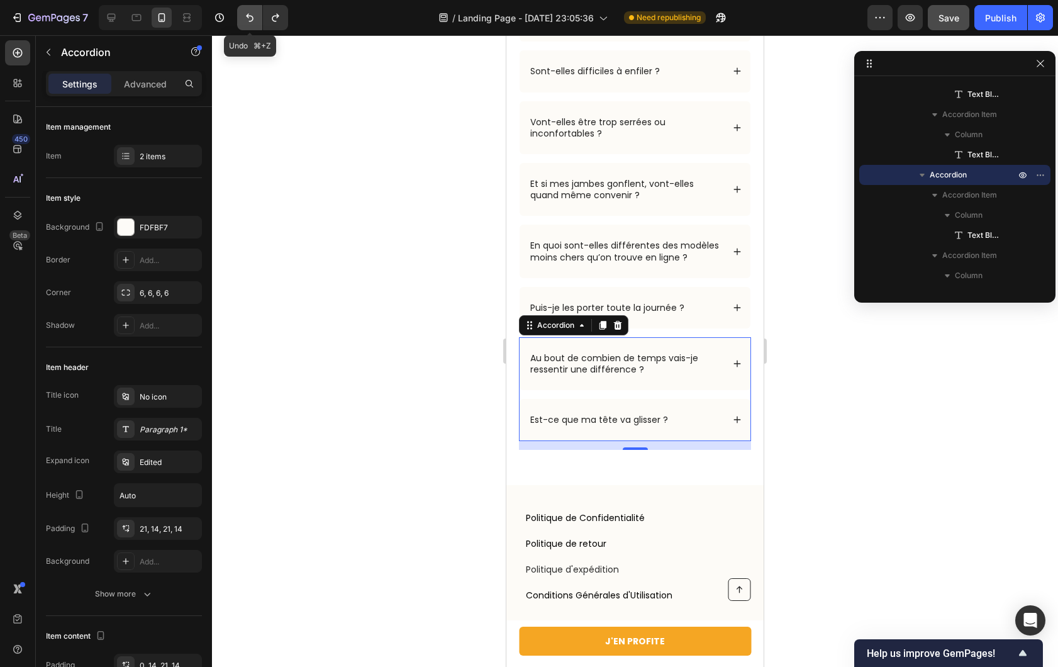
click at [247, 21] on icon "Undo/Redo" at bounding box center [249, 17] width 13 height 13
click at [251, 23] on icon "Undo/Redo" at bounding box center [249, 17] width 13 height 13
click at [732, 312] on div "Puis-je les porter toute la journée ?" at bounding box center [635, 308] width 231 height 42
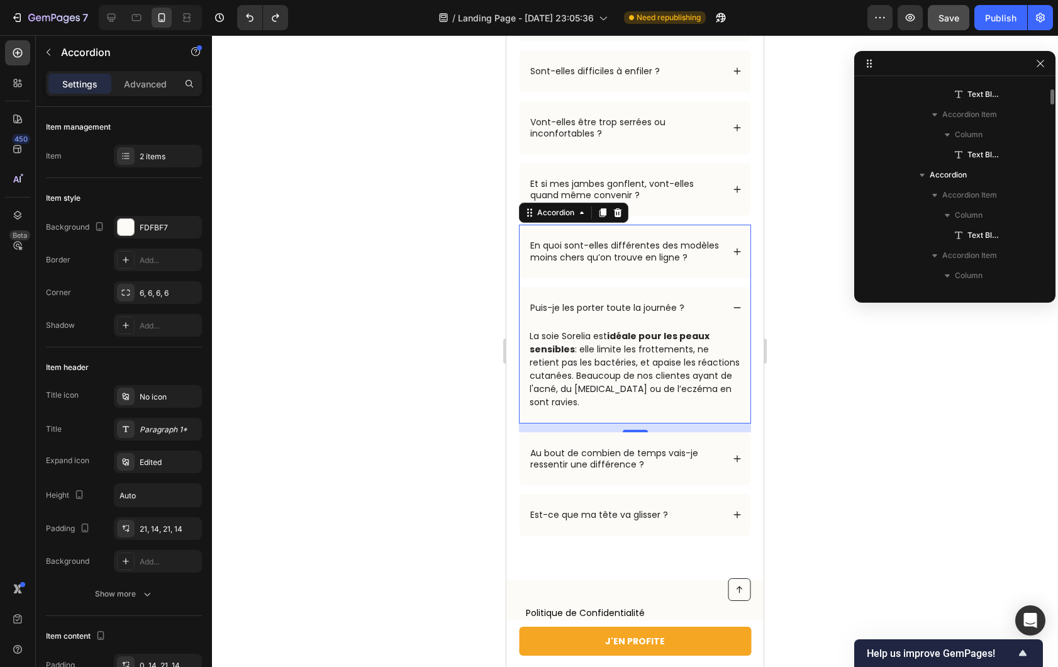
scroll to position [2030, 0]
click at [692, 232] on div "En quoi sont-elles différentes des modèles moins chers qu’on trouve en ligne ?" at bounding box center [635, 251] width 231 height 53
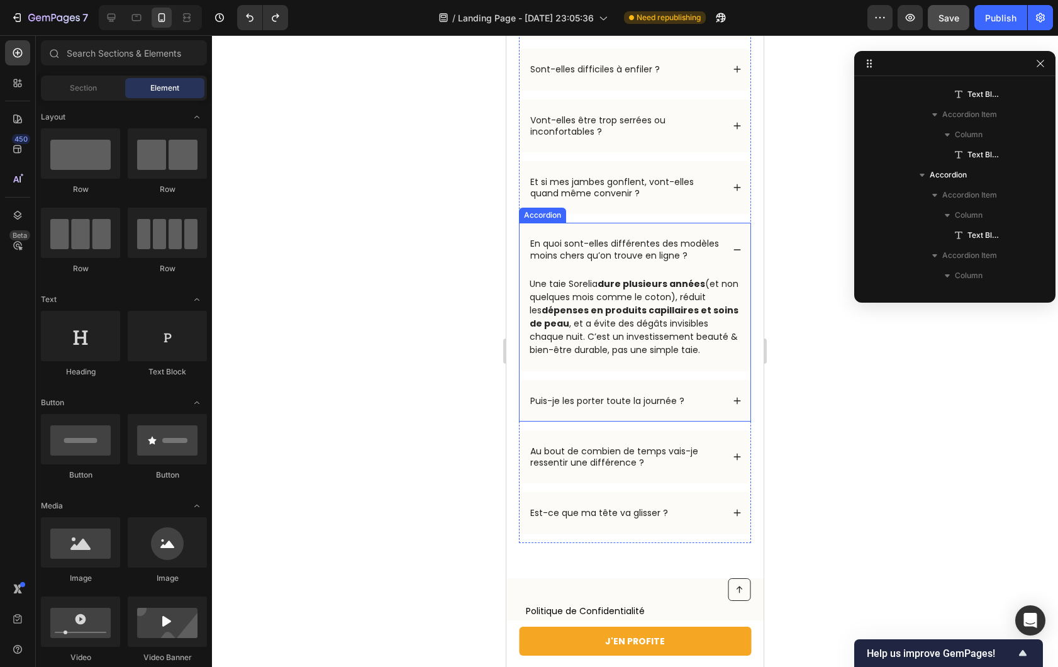
scroll to position [5123, 0]
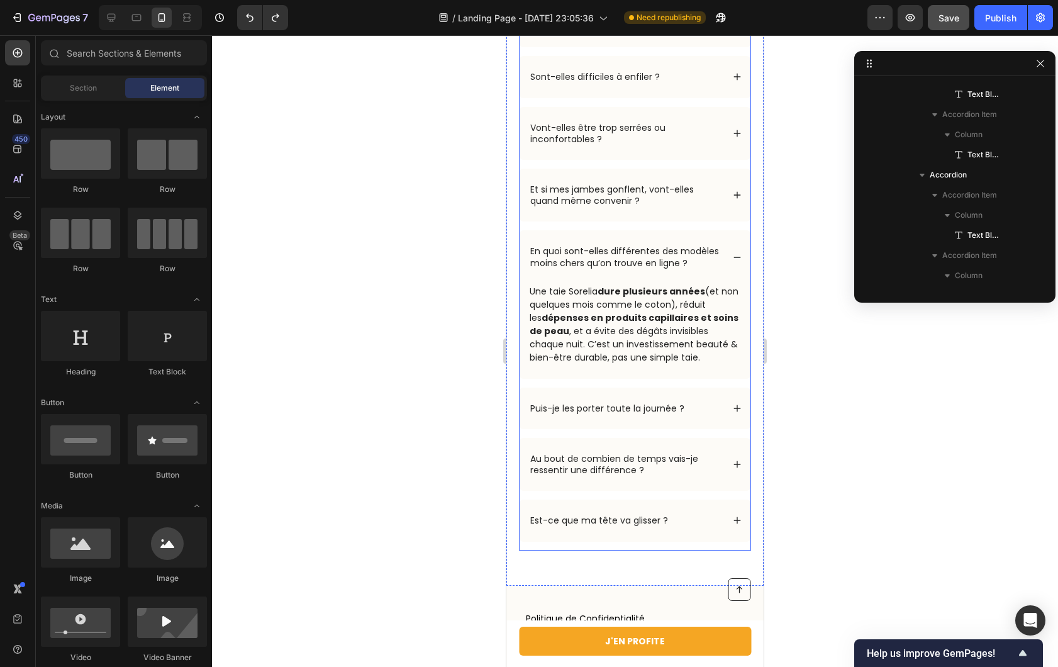
click at [679, 214] on div "Et si mes jambes gonflent, vont-elles quand même convenir ?" at bounding box center [635, 195] width 231 height 53
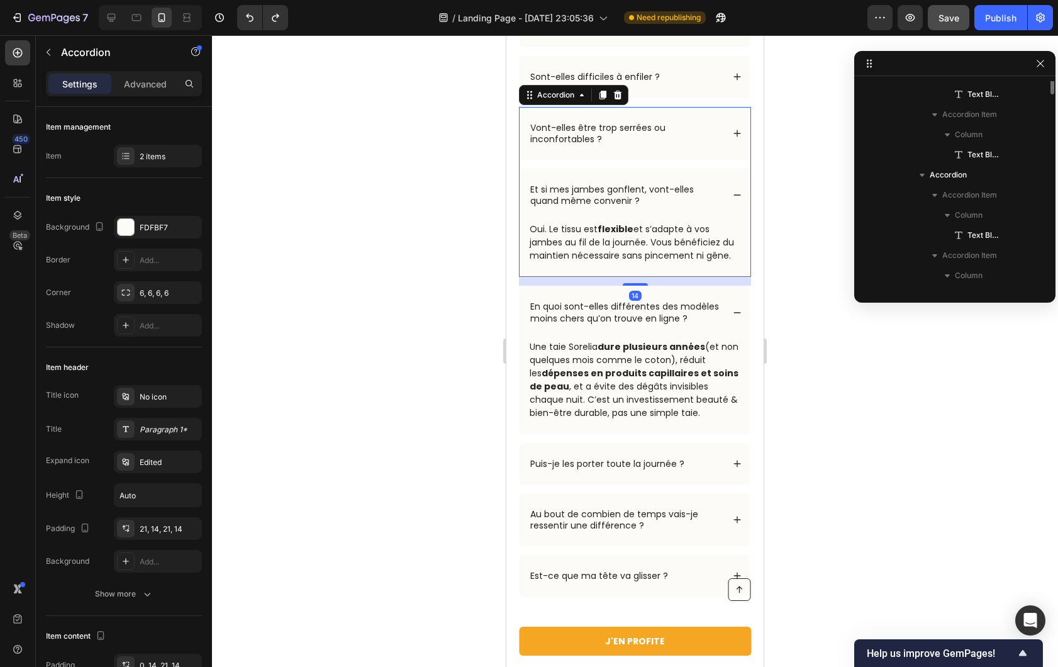
scroll to position [1889, 0]
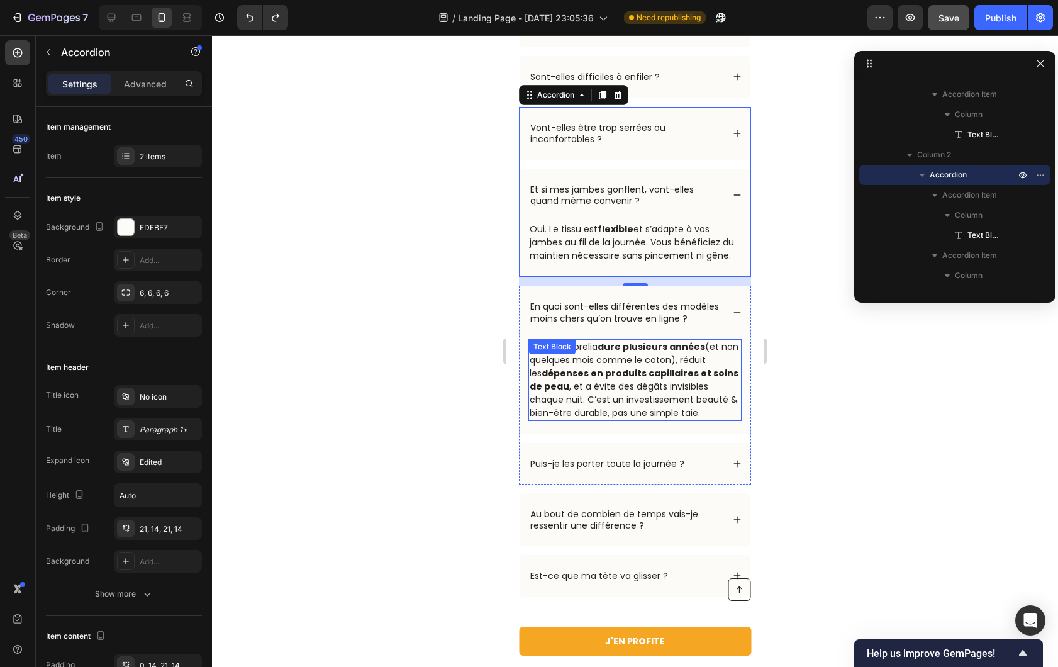
click at [574, 406] on p "Une taie Sorelia dure plusieurs années (et non quelques mois comme le coton), r…" at bounding box center [635, 379] width 211 height 79
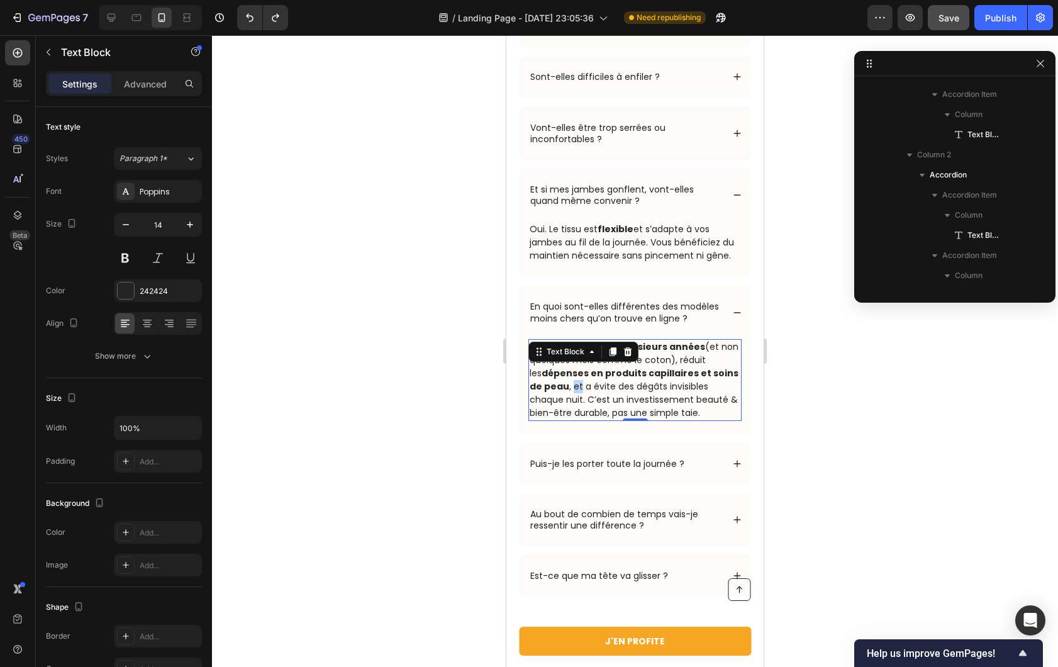
scroll to position [2091, 0]
click at [574, 406] on p "Une taie Sorelia dure plusieurs années (et non quelques mois comme le coton), r…" at bounding box center [635, 379] width 211 height 79
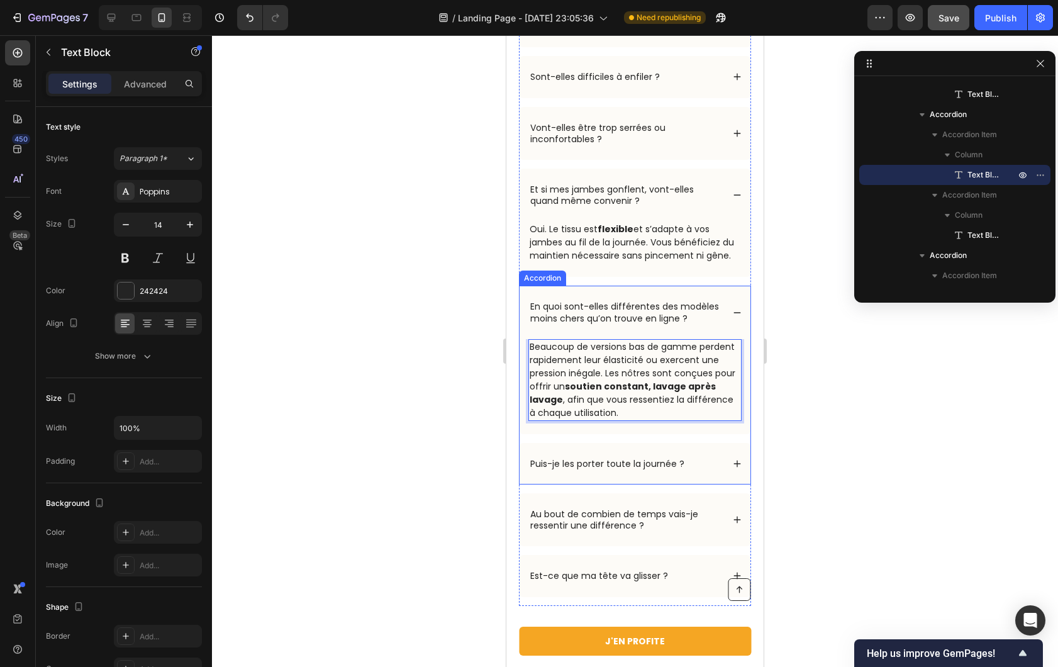
click at [734, 324] on div "En quoi sont-elles différentes des modèles moins chers qu’on trouve en ligne ?" at bounding box center [635, 312] width 231 height 53
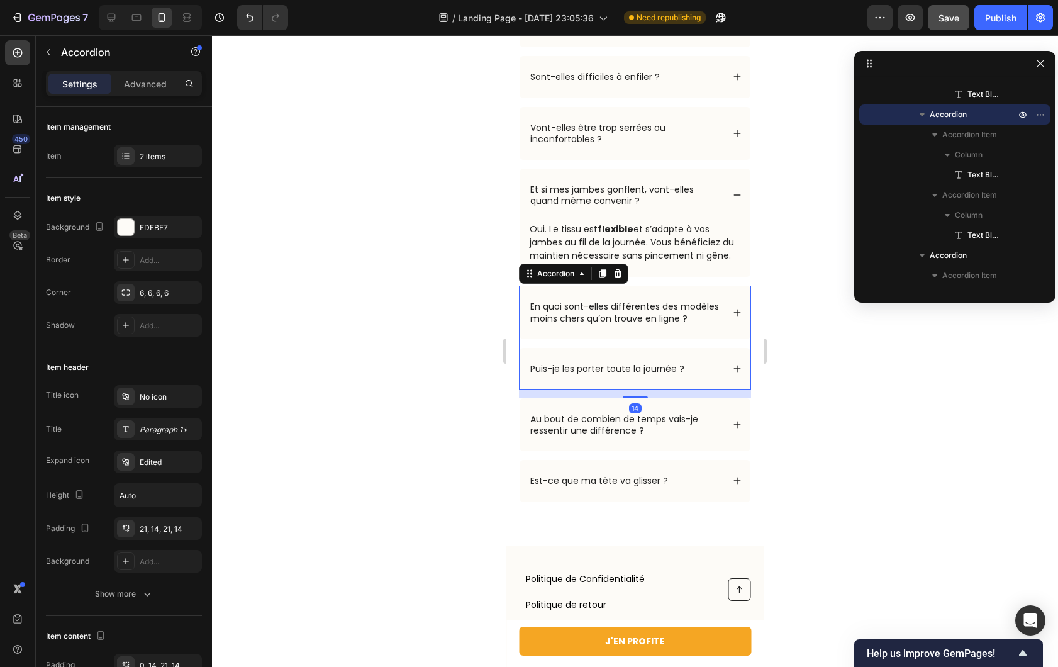
click at [733, 373] on icon at bounding box center [737, 368] width 9 height 9
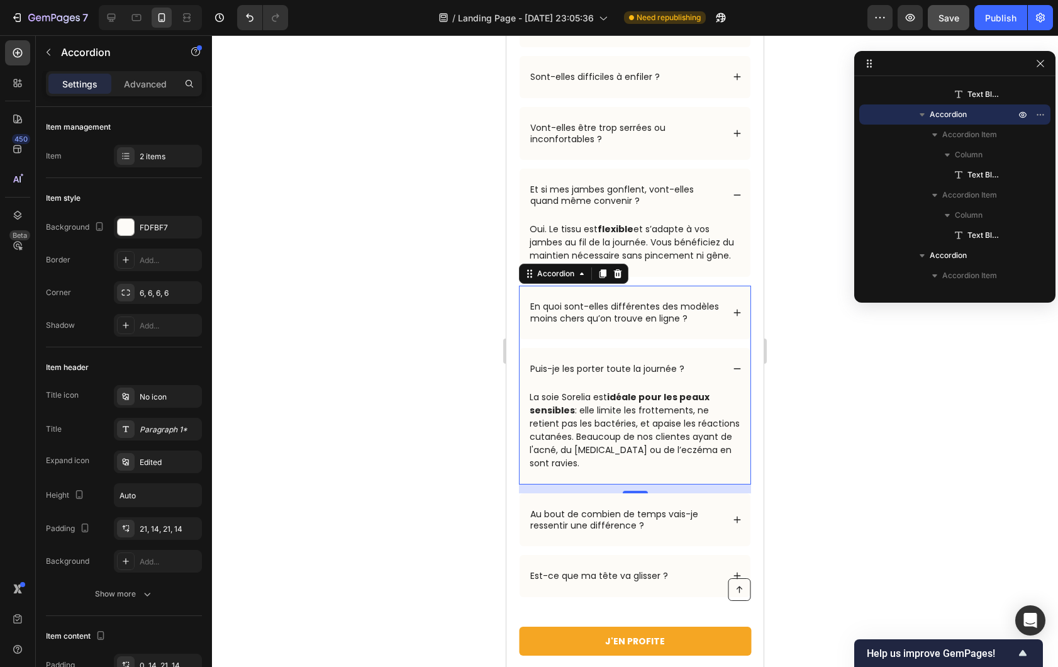
click at [583, 453] on p "La soie Sorelia est idéale pour les peaux sensibles : elle limite les frottemen…" at bounding box center [635, 430] width 211 height 79
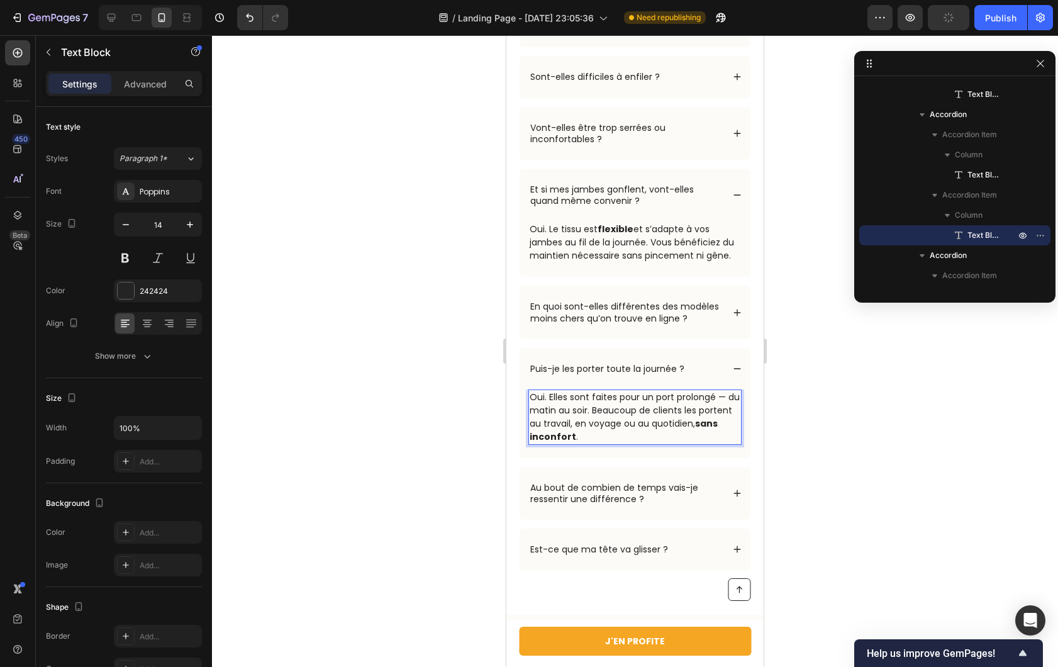
click at [447, 444] on div at bounding box center [635, 351] width 846 height 632
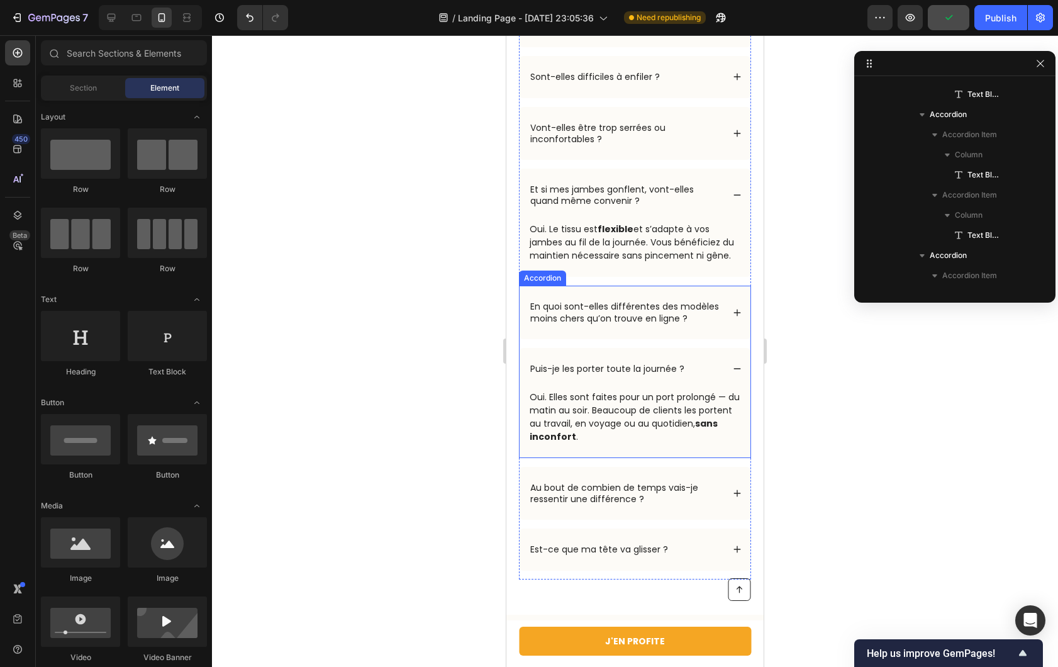
click at [733, 373] on icon at bounding box center [737, 368] width 9 height 9
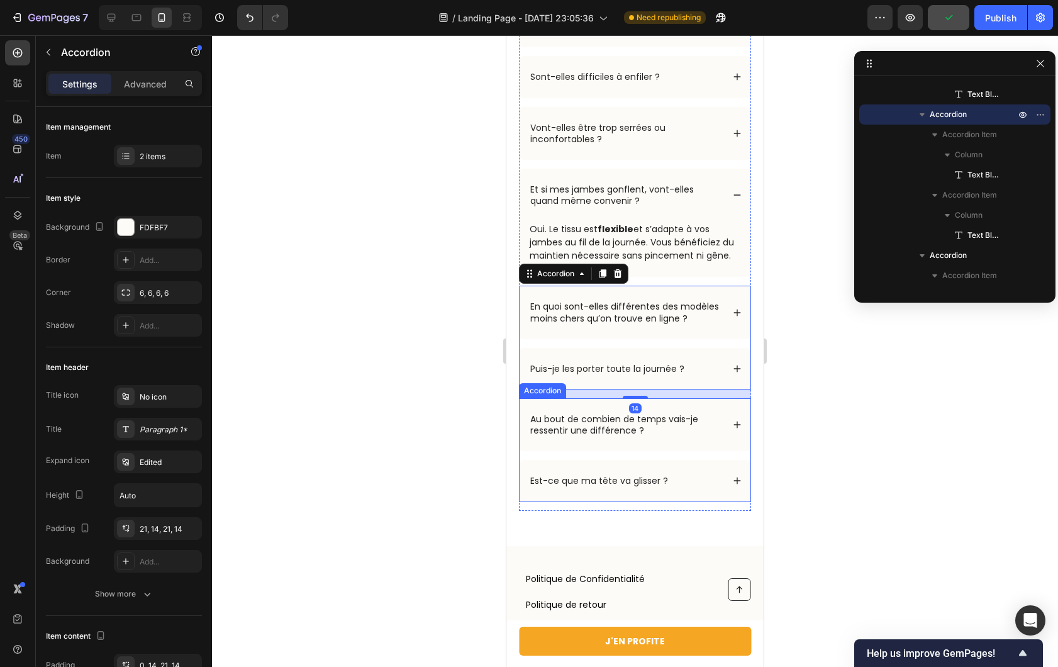
click at [733, 429] on icon at bounding box center [737, 424] width 9 height 9
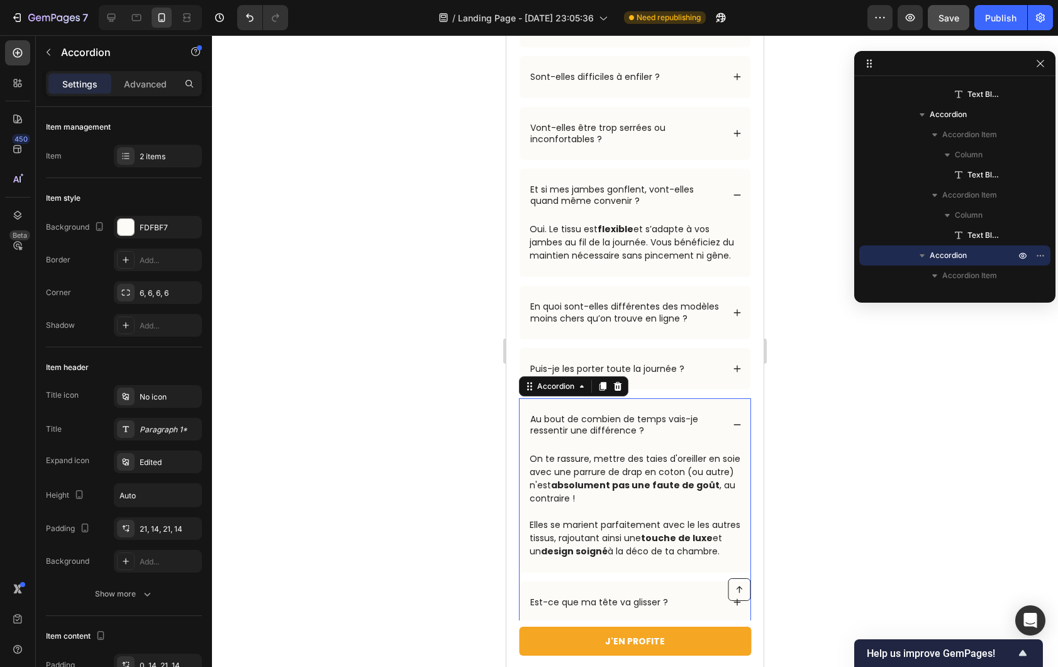
click at [649, 491] on strong "absolument pas une faute de goût" at bounding box center [635, 485] width 169 height 13
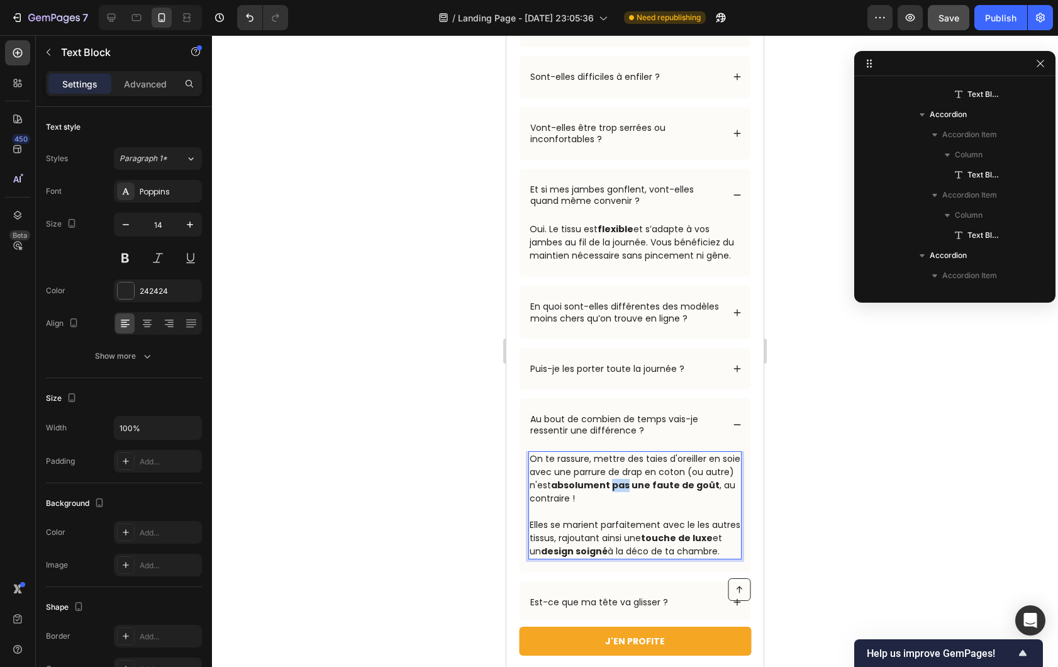
scroll to position [2231, 0]
click at [599, 491] on strong "absolument pas une faute de goût" at bounding box center [635, 485] width 169 height 13
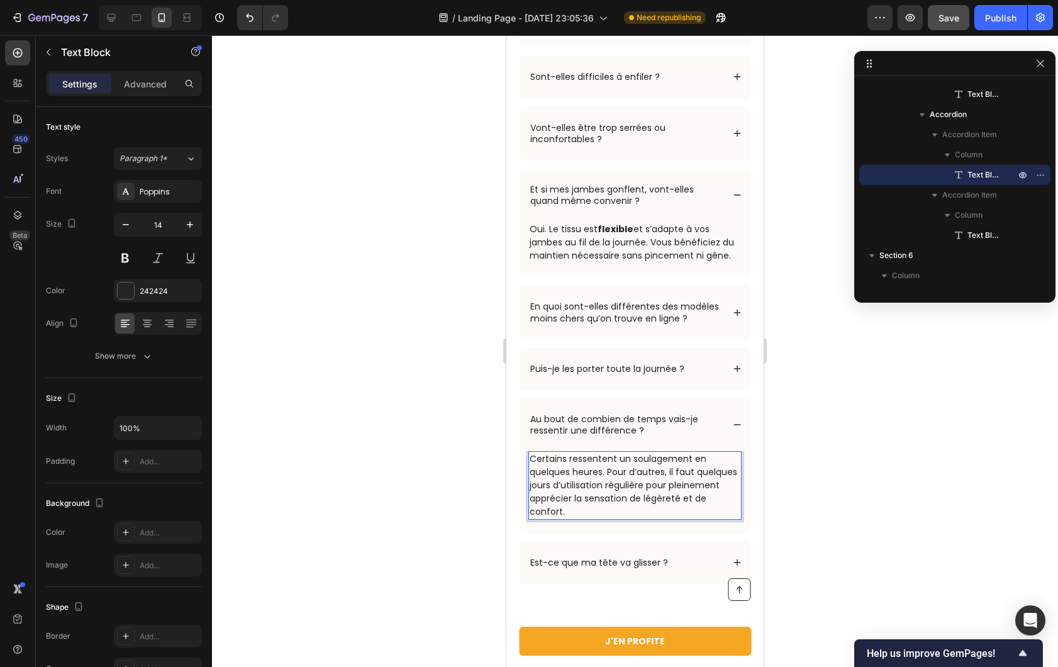
click at [433, 515] on div at bounding box center [635, 351] width 846 height 632
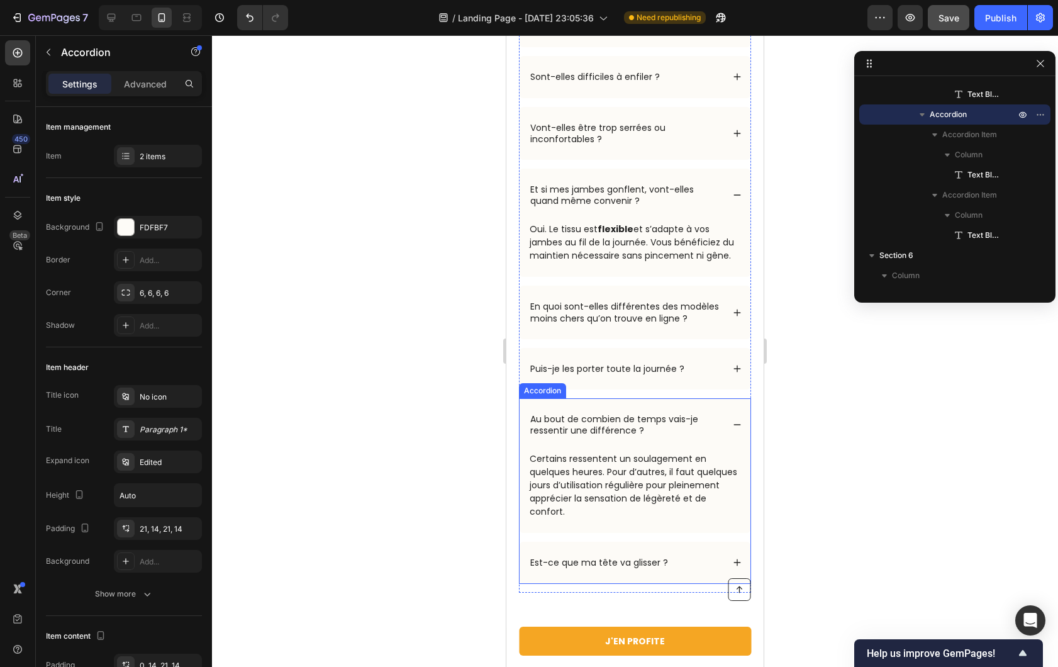
click at [733, 429] on icon at bounding box center [737, 424] width 9 height 9
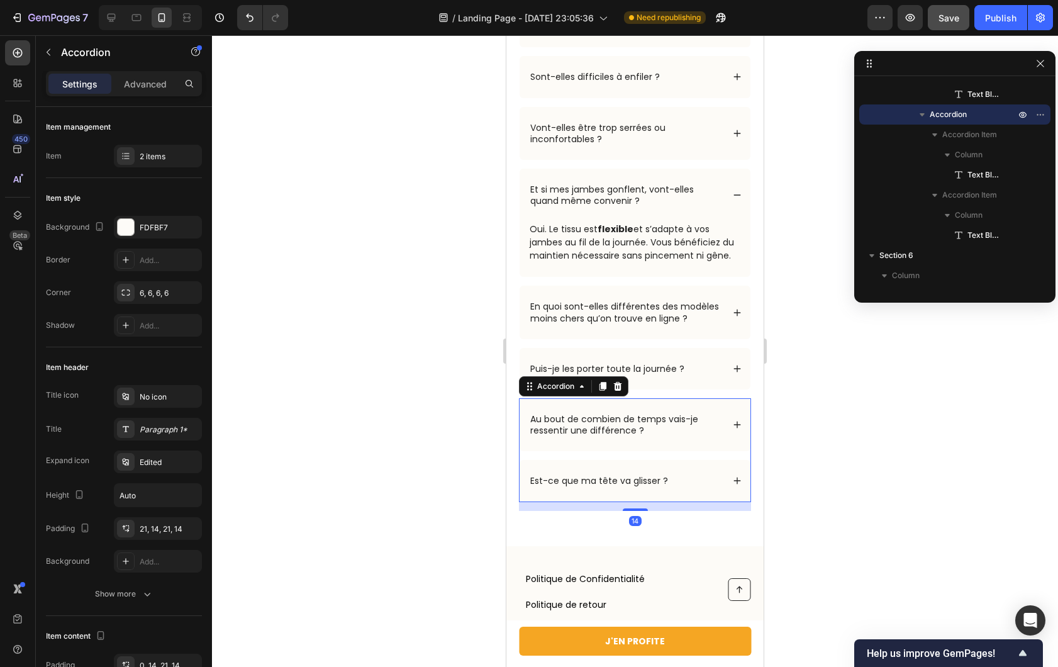
click at [733, 485] on icon at bounding box center [737, 480] width 9 height 9
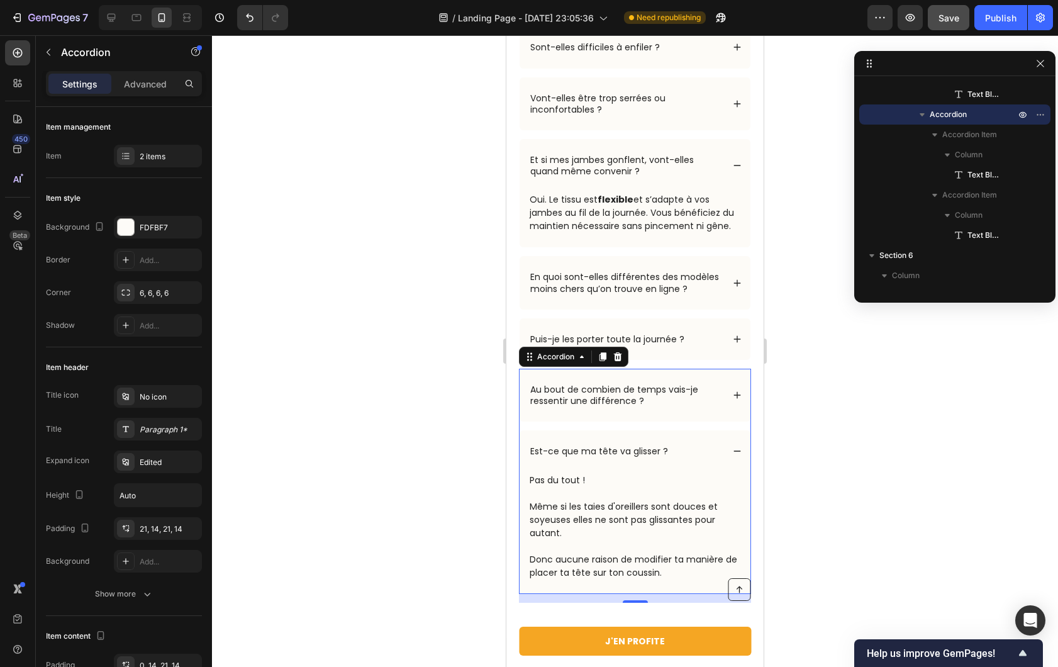
scroll to position [5175, 0]
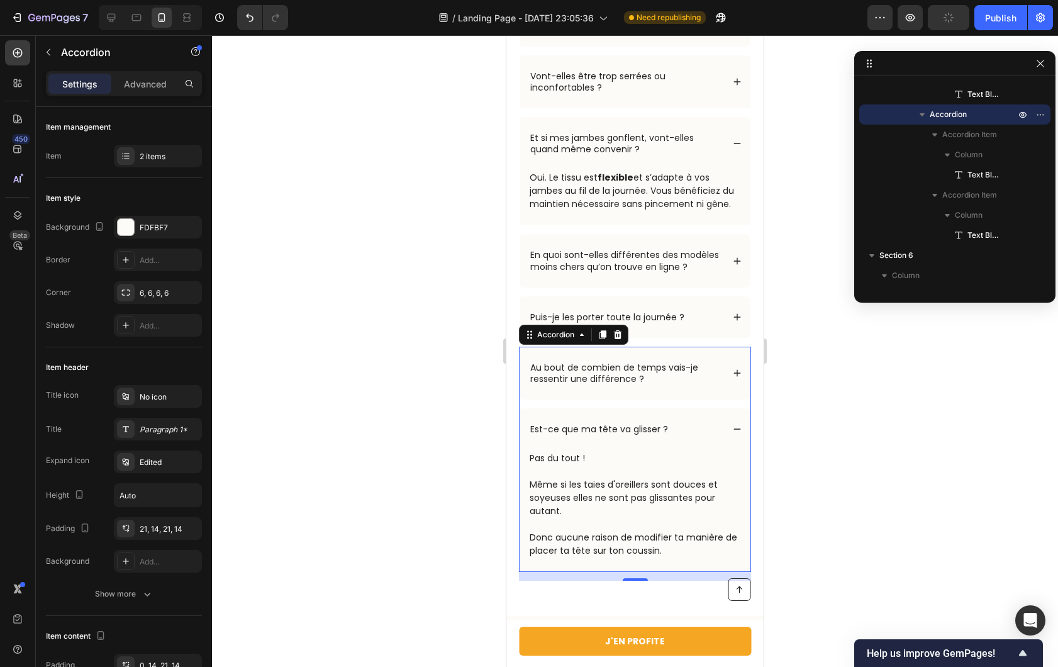
click at [539, 524] on p "Pas du tout ! Même si les taies d'oreillers sont douces et soyeuses elles ne so…" at bounding box center [635, 505] width 211 height 106
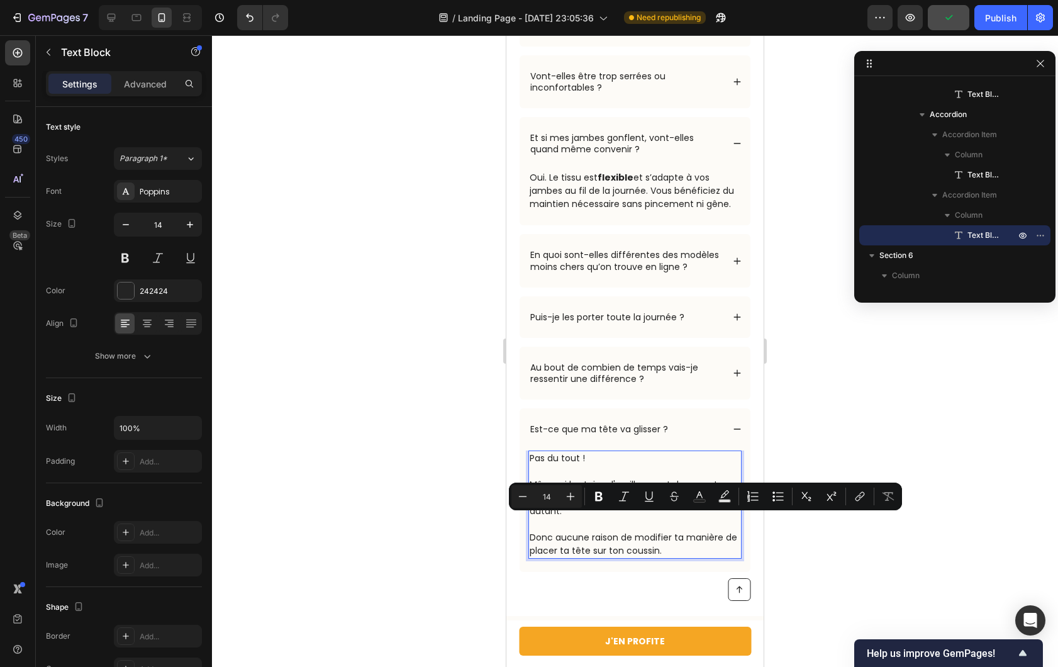
click at [591, 537] on p "Pas du tout ! Même si les taies d'oreillers sont douces et soyeuses elles ne so…" at bounding box center [635, 505] width 211 height 106
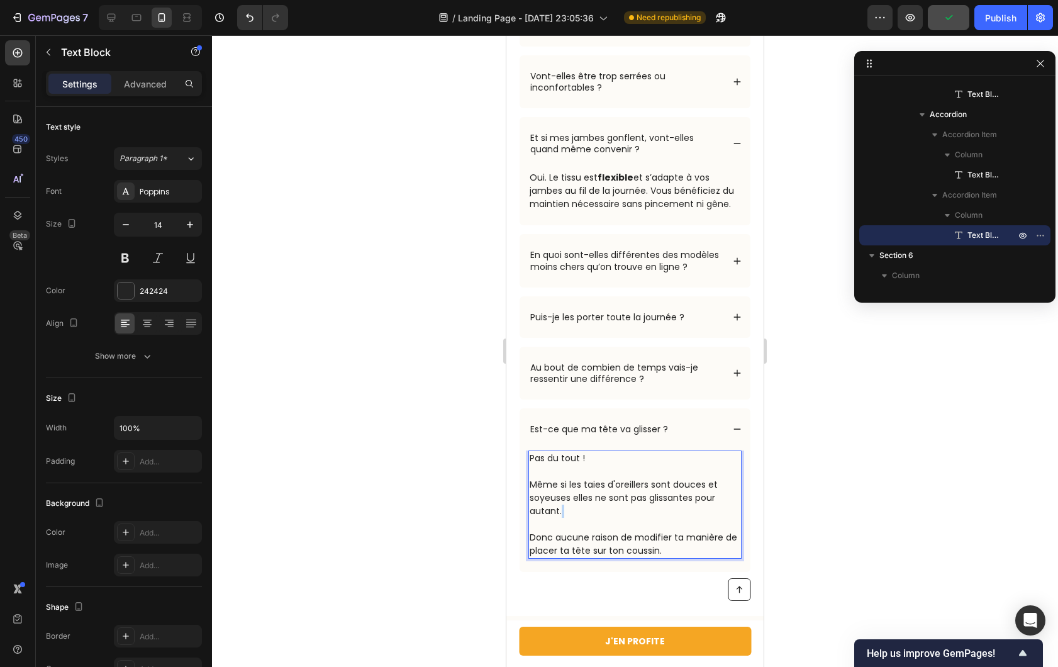
click at [591, 537] on p "Pas du tout ! Même si les taies d'oreillers sont douces et soyeuses elles ne so…" at bounding box center [635, 505] width 211 height 106
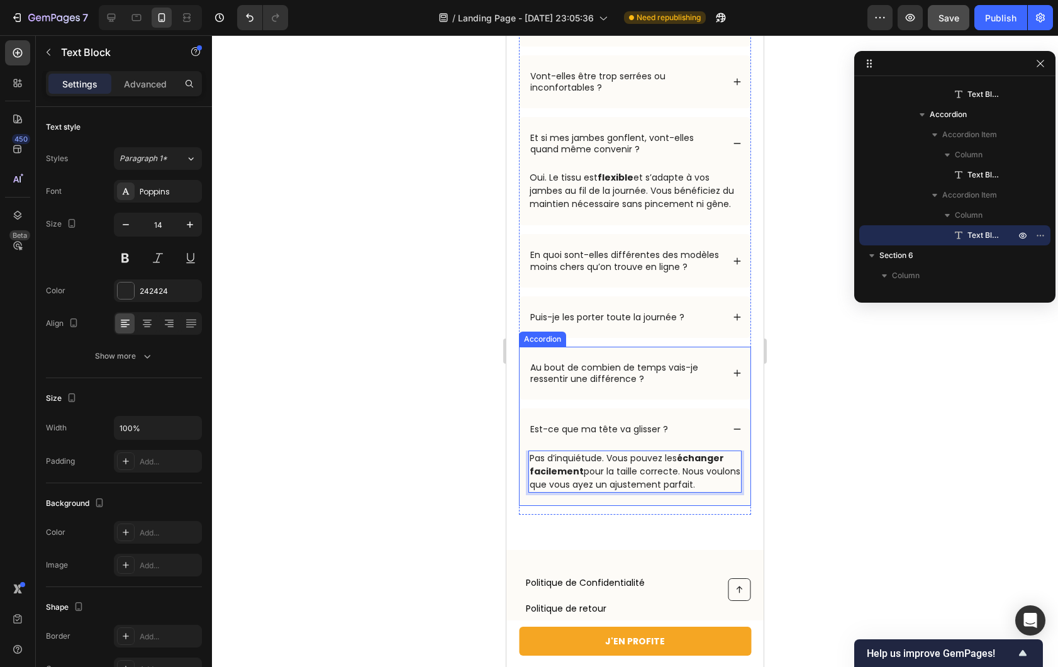
click at [627, 435] on p "Est-ce que ma tête va glisser ?" at bounding box center [599, 428] width 138 height 11
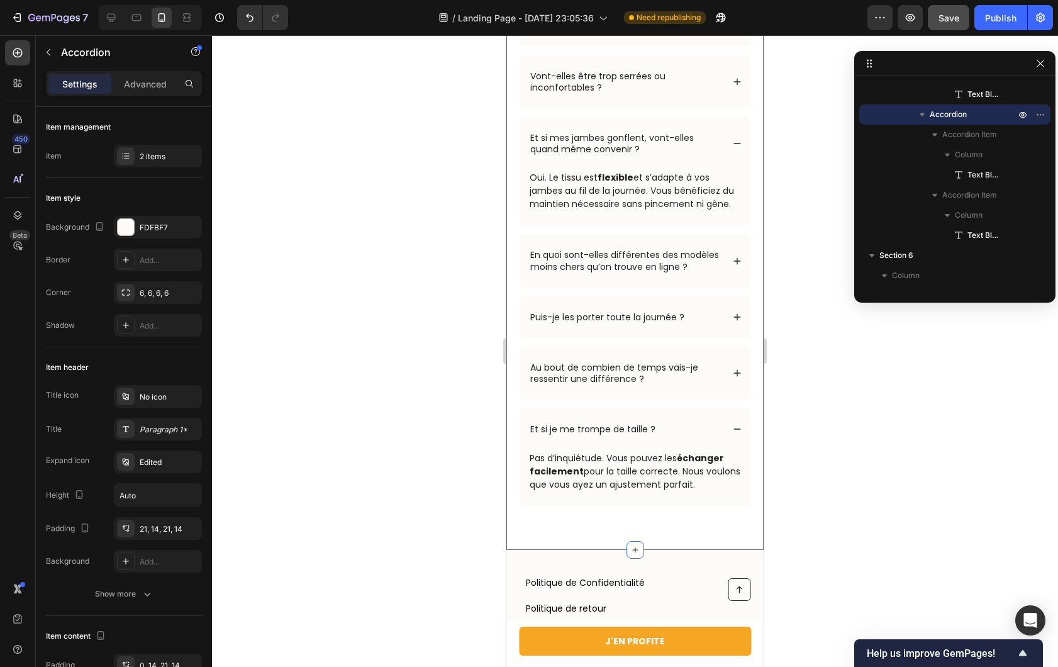
click at [434, 480] on div at bounding box center [635, 351] width 846 height 632
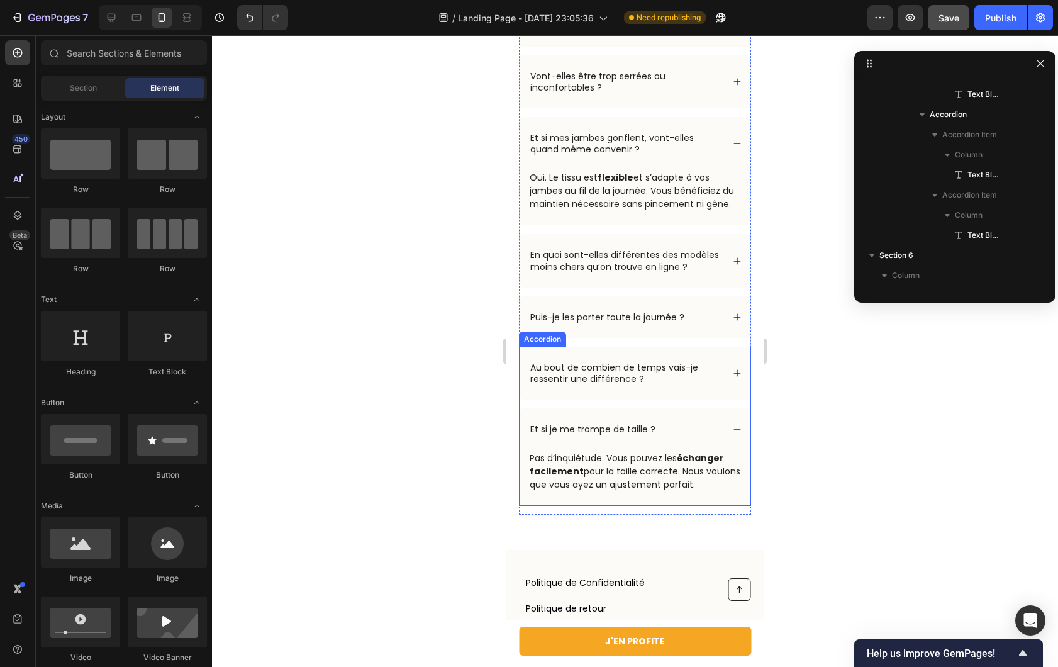
click at [693, 437] on div "Et si je me trompe de taille ?" at bounding box center [625, 429] width 194 height 15
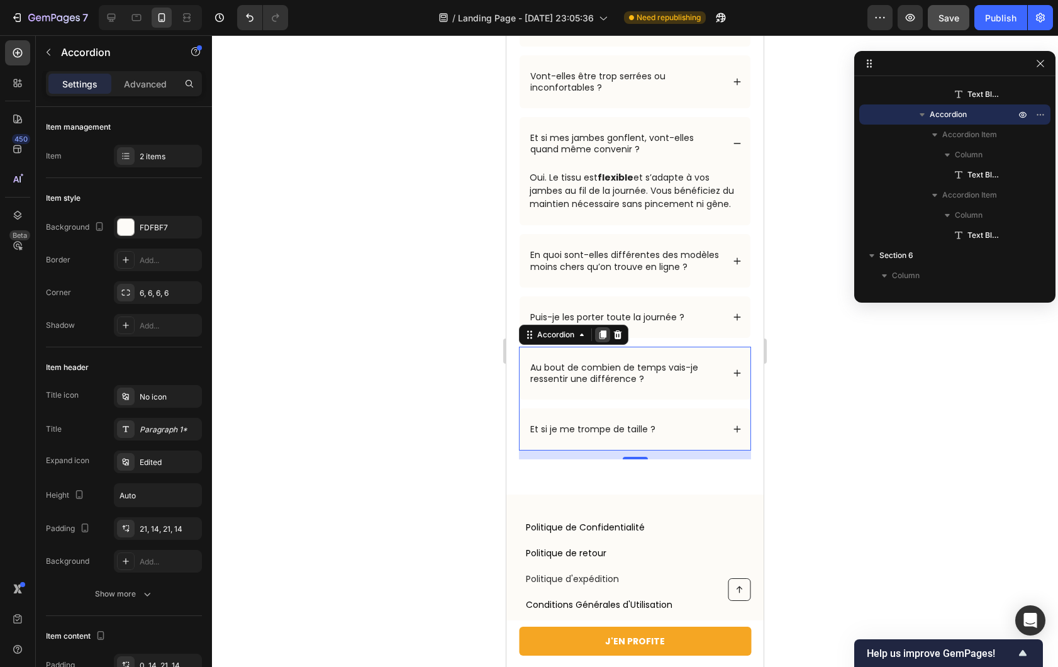
click at [598, 340] on icon at bounding box center [603, 335] width 10 height 10
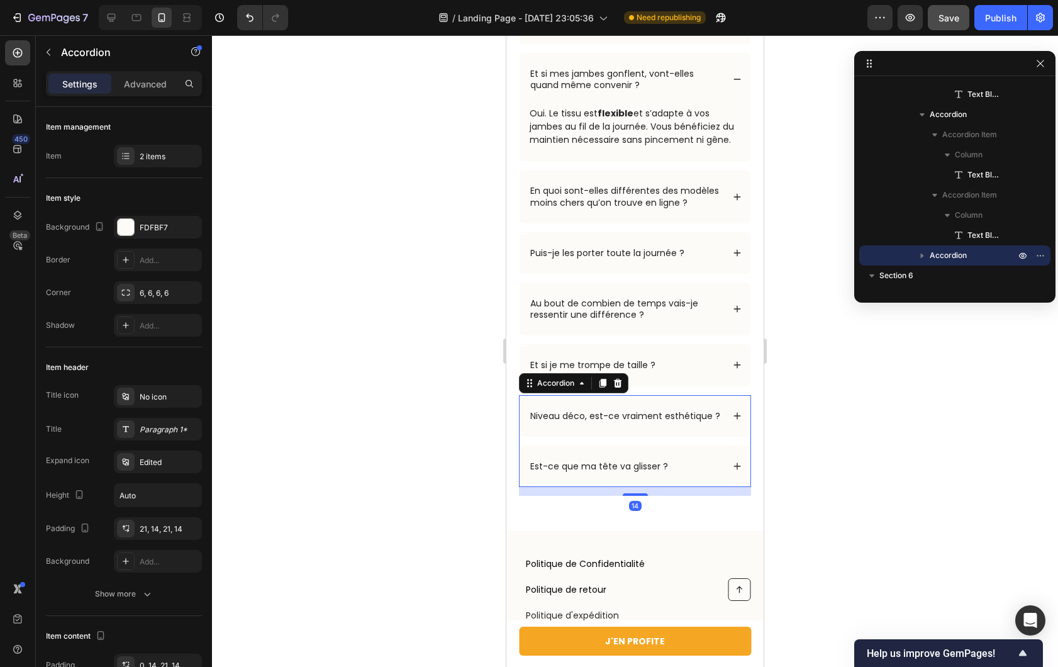
scroll to position [5247, 0]
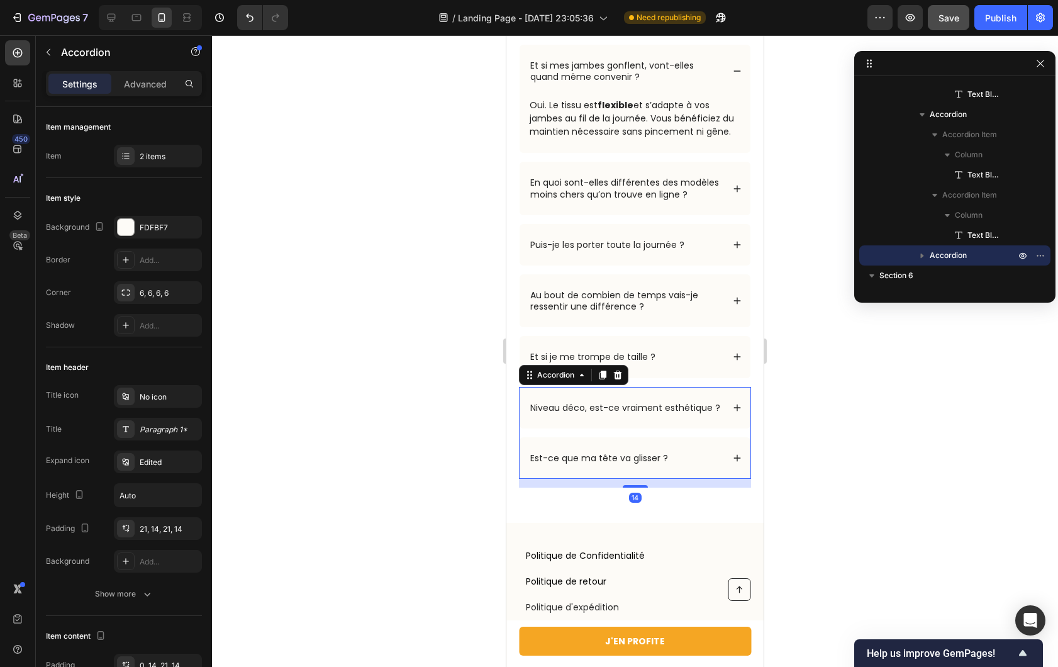
click at [690, 479] on div "Est-ce que ma tête va glisser ?" at bounding box center [635, 458] width 231 height 42
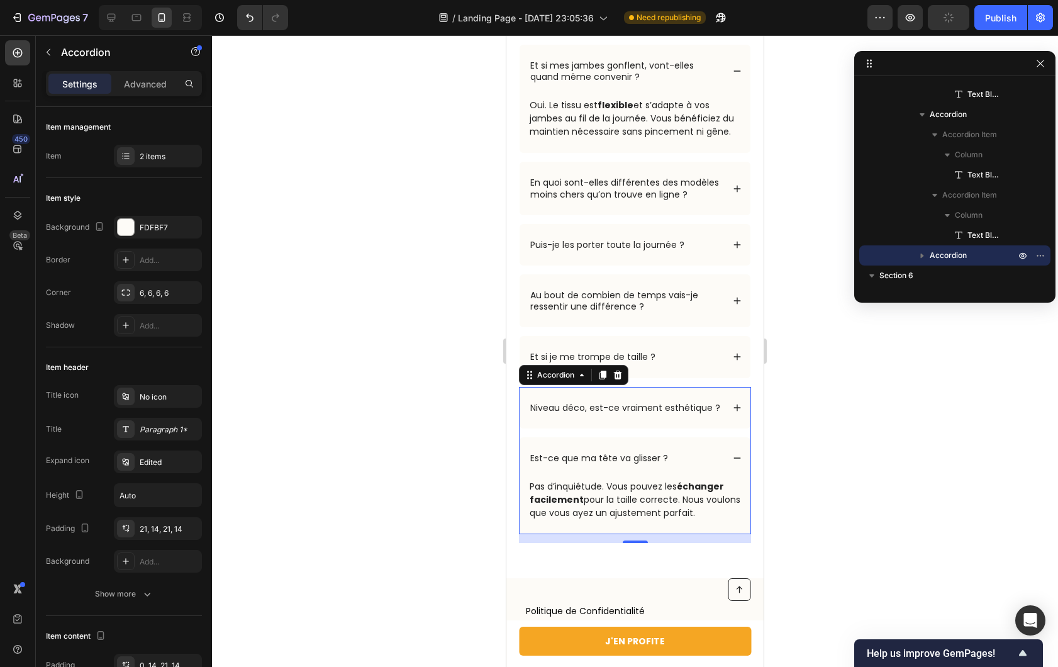
click at [737, 479] on div "Est-ce que ma tête va glisser ?" at bounding box center [635, 458] width 231 height 42
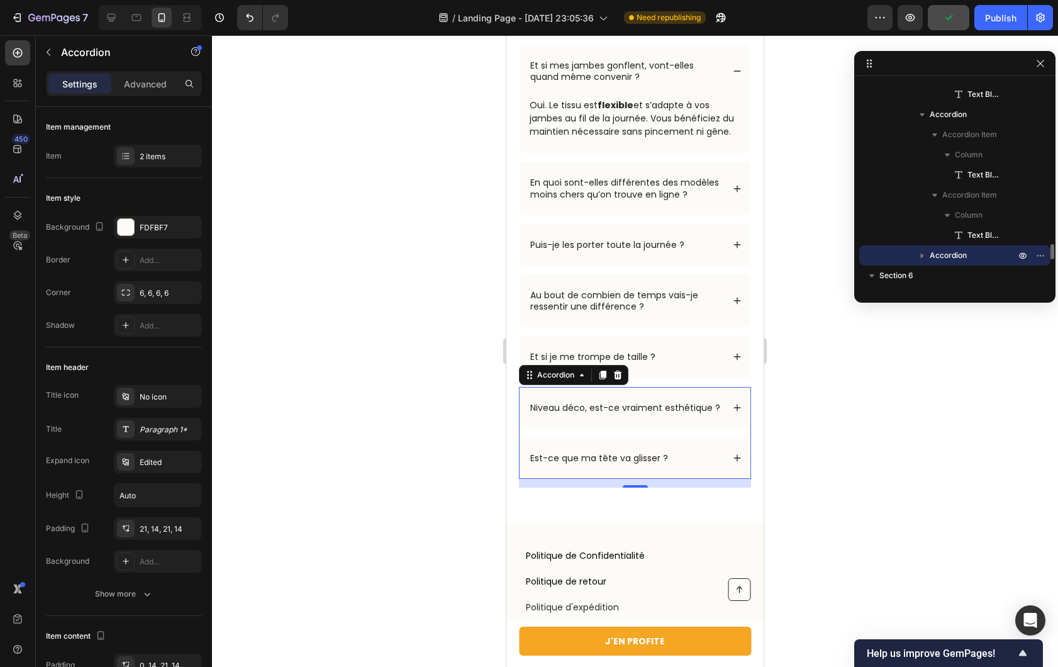
click at [933, 249] on span "Accordion" at bounding box center [948, 255] width 37 height 13
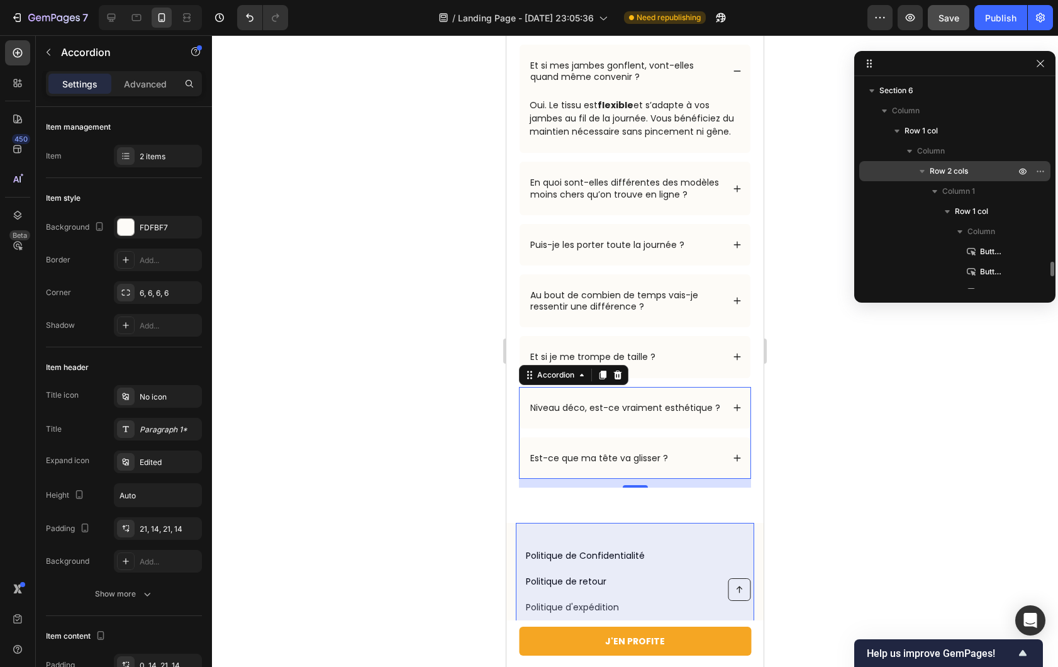
scroll to position [2530, 0]
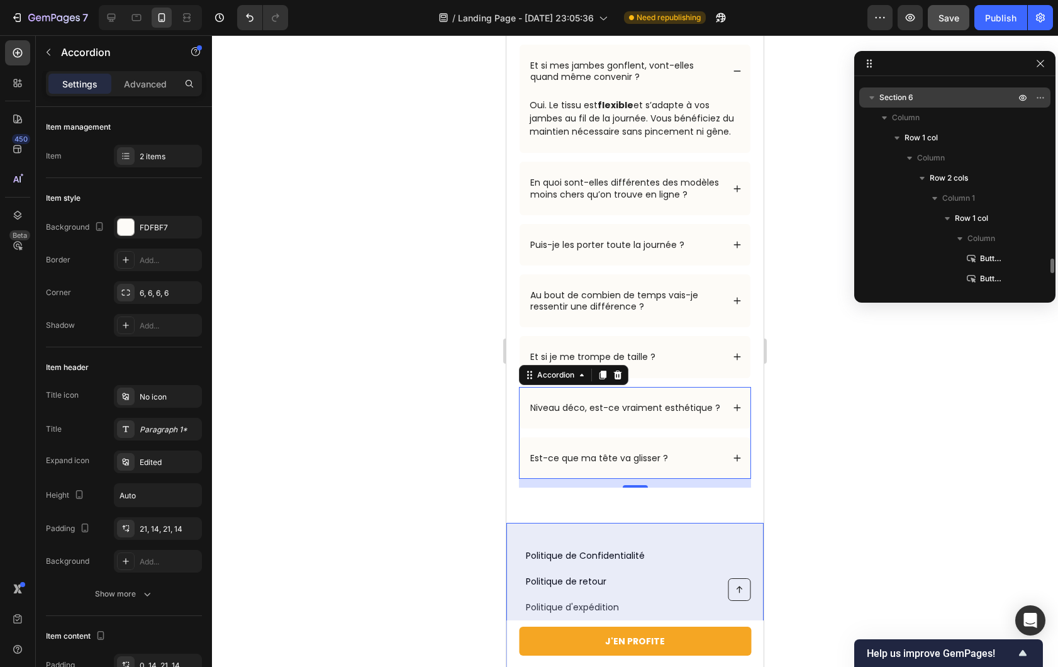
click at [874, 98] on icon "button" at bounding box center [872, 97] width 13 height 13
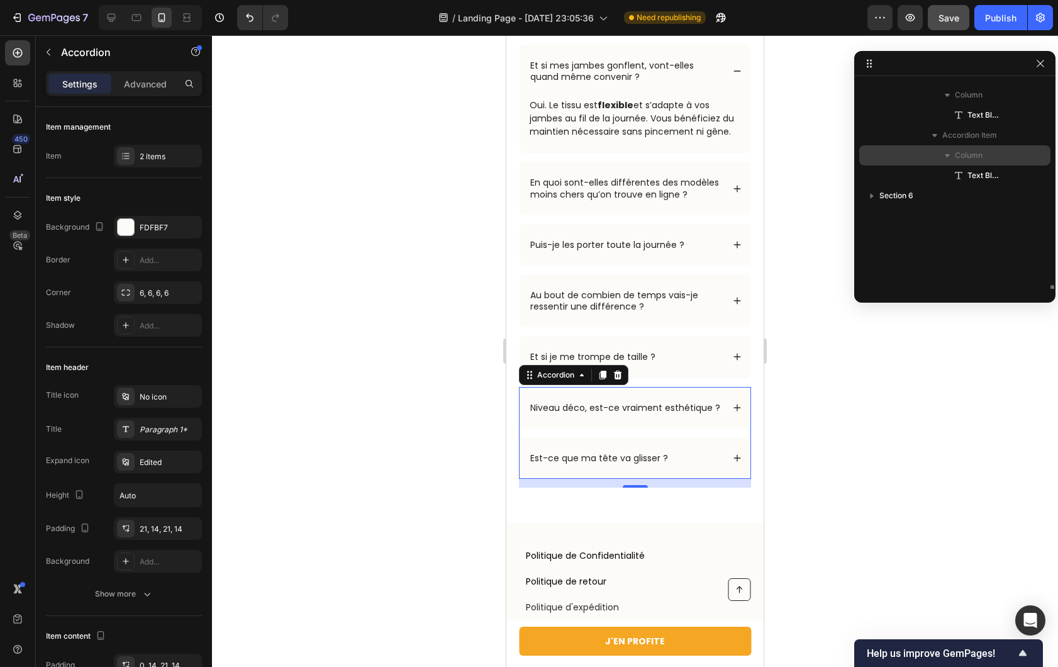
scroll to position [2415, 0]
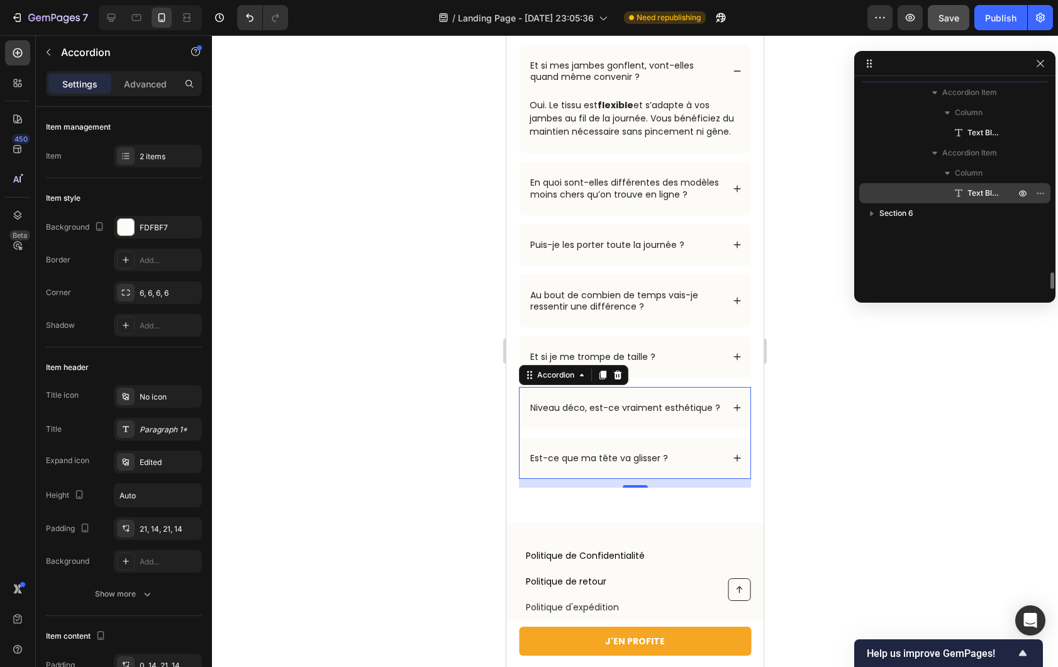
click at [986, 194] on span "Text Block" at bounding box center [985, 193] width 35 height 13
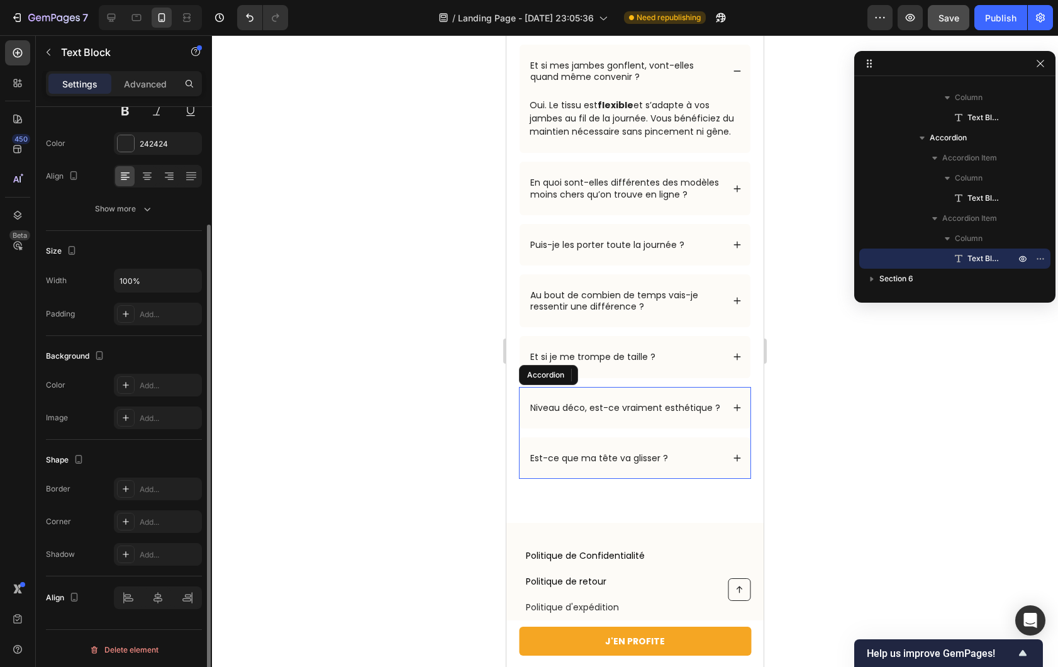
scroll to position [0, 0]
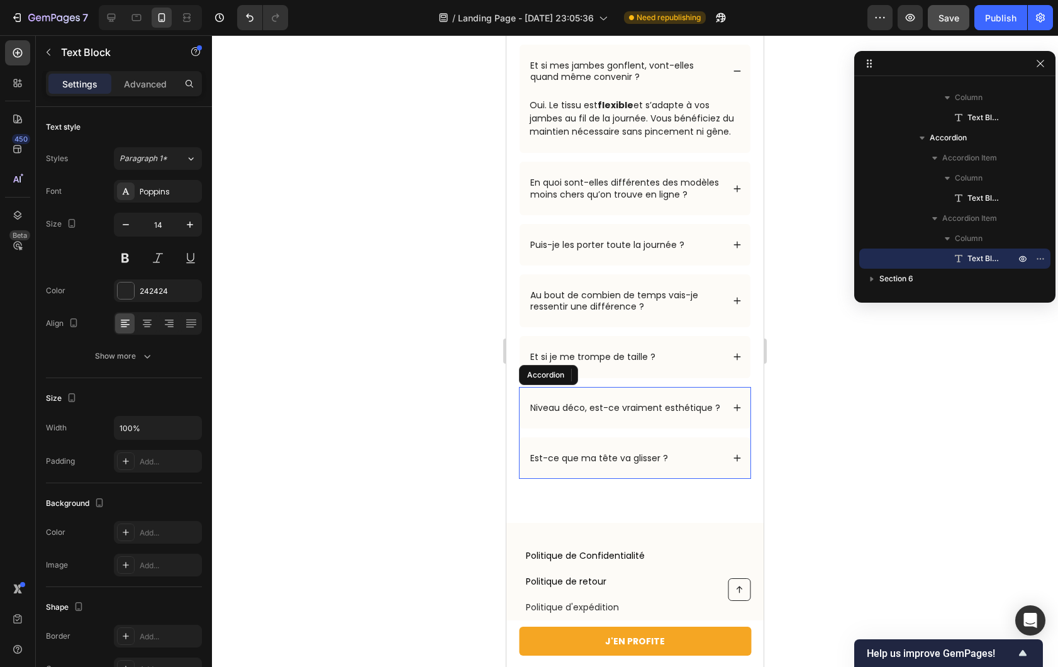
click at [576, 475] on div "Est-ce que ma tête va glisser ?" at bounding box center [635, 458] width 231 height 42
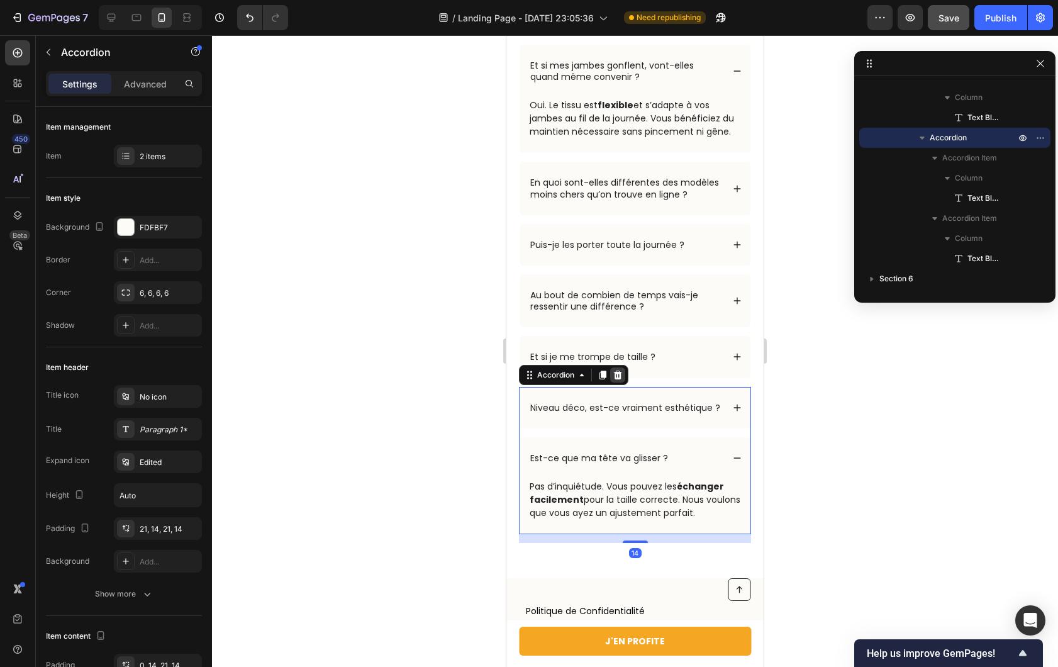
click at [614, 380] on icon at bounding box center [618, 375] width 10 height 10
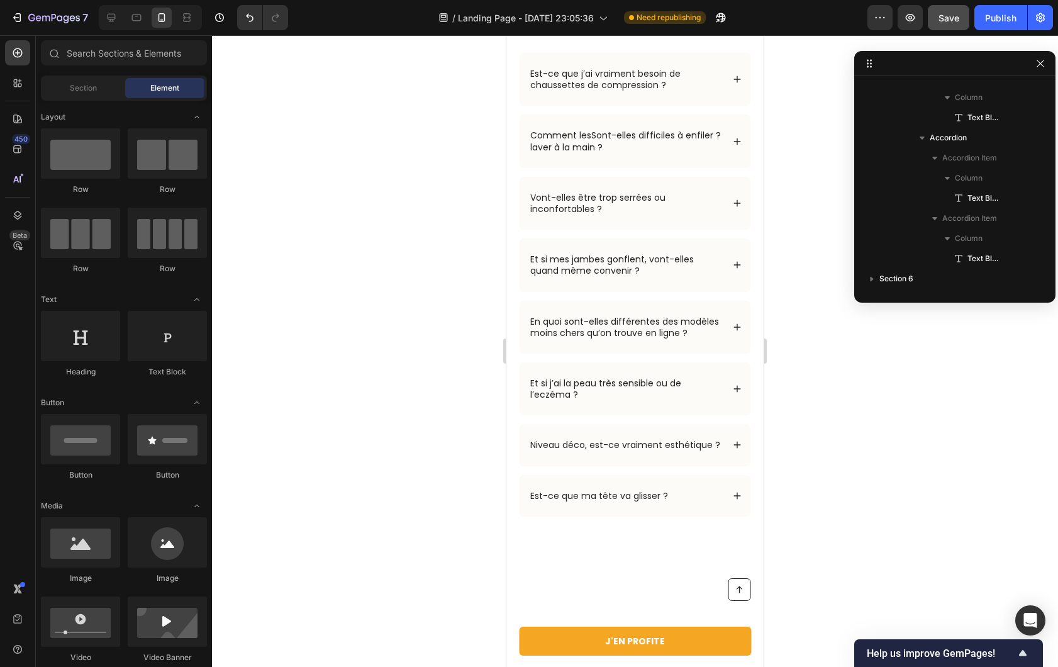
scroll to position [5627, 0]
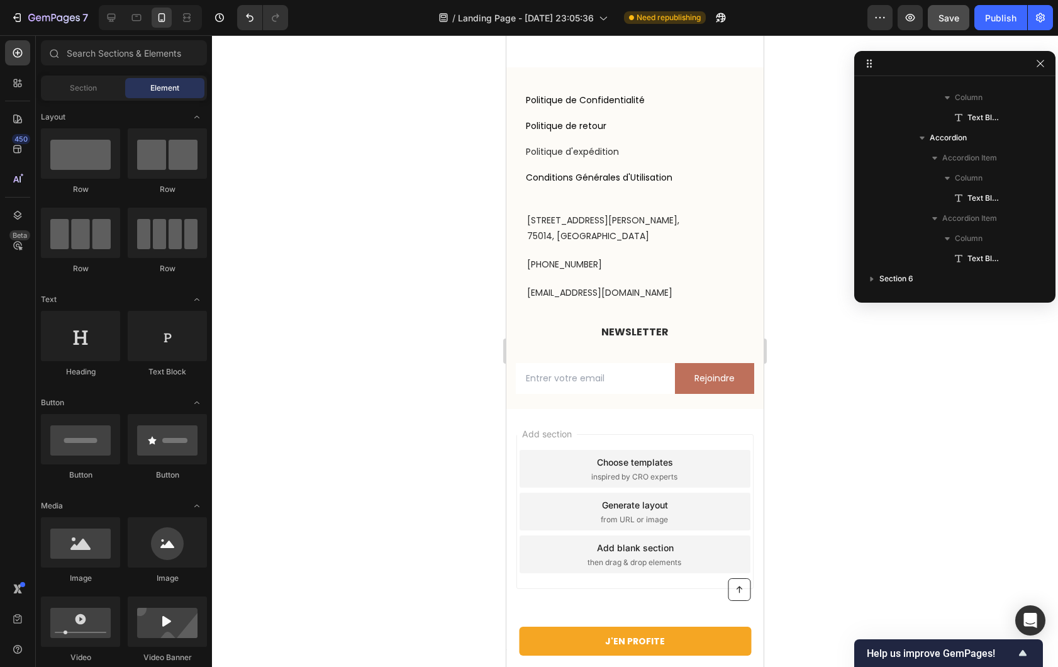
drag, startPoint x: 755, startPoint y: 91, endPoint x: 1270, endPoint y: 693, distance: 792.0
click at [742, 334] on div "NEWSLETTER Text block" at bounding box center [635, 332] width 238 height 21
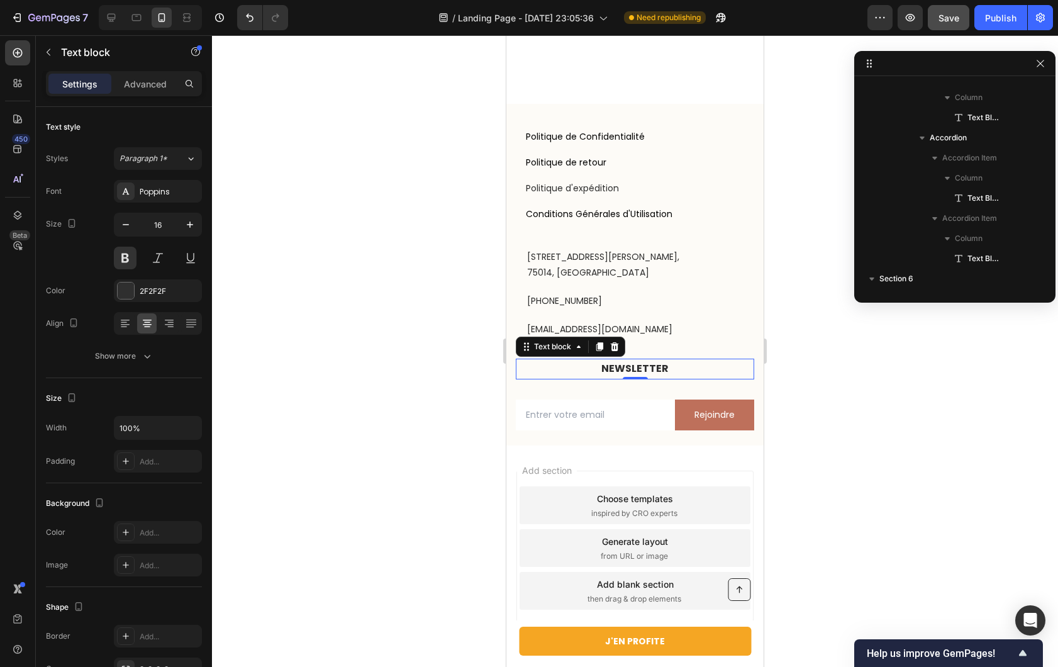
scroll to position [2329, 0]
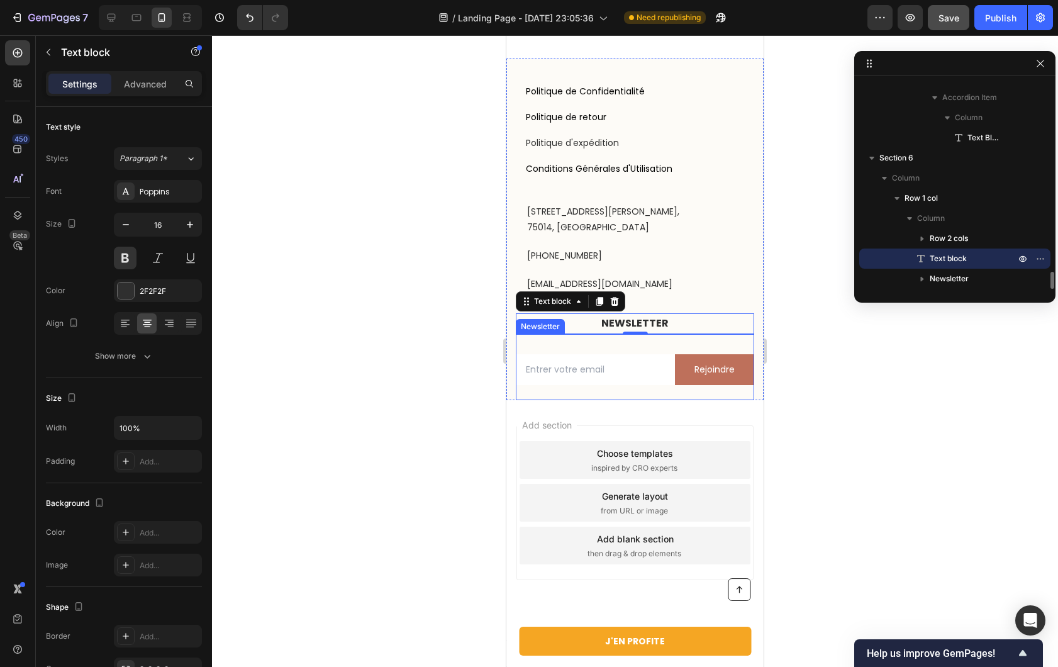
click at [751, 338] on div "Politique de Confidentialité Button Politique de retour Button Politique d'expé…" at bounding box center [634, 230] width 257 height 342
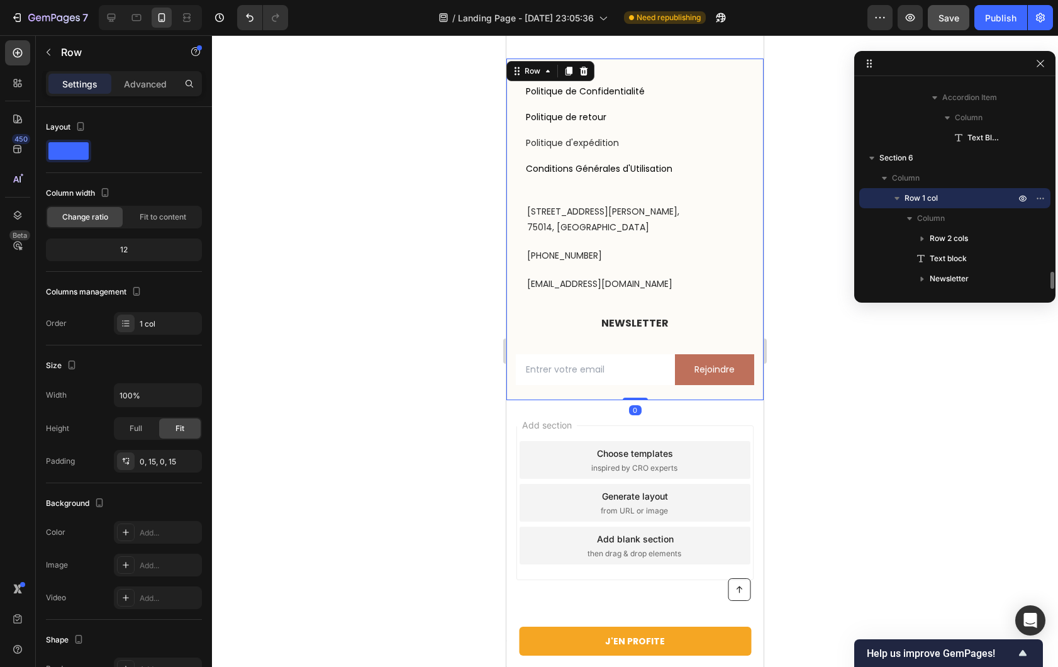
click at [744, 342] on div "Email Field Rejoindre Submit Button Row Newsletter" at bounding box center [635, 367] width 238 height 66
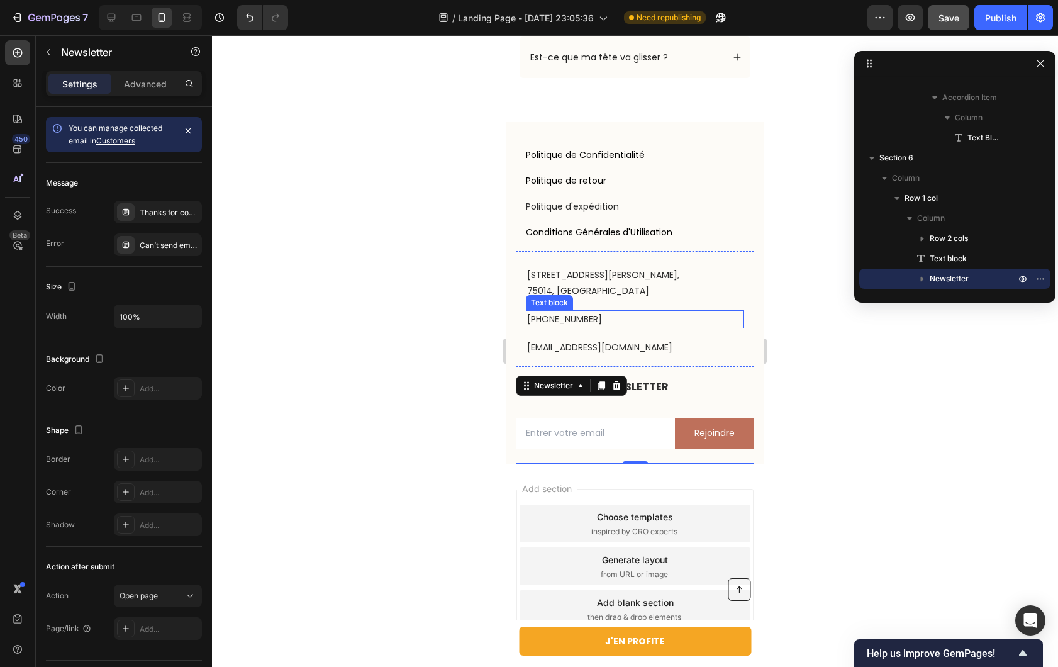
scroll to position [5446, 0]
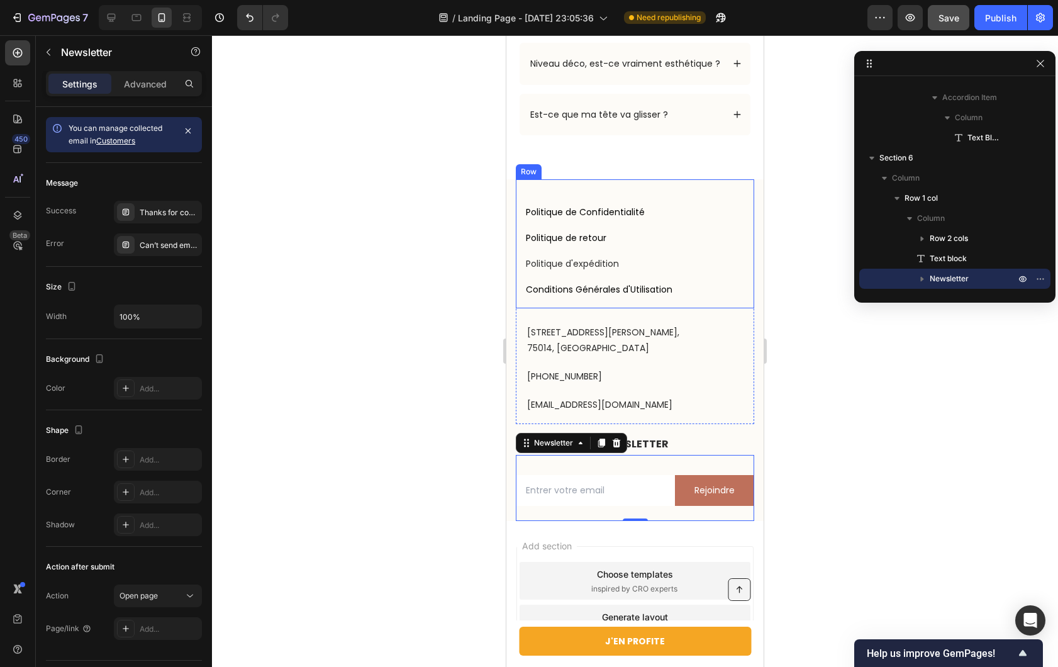
click at [603, 215] on div "Politique de Confidentialité Button" at bounding box center [635, 204] width 218 height 31
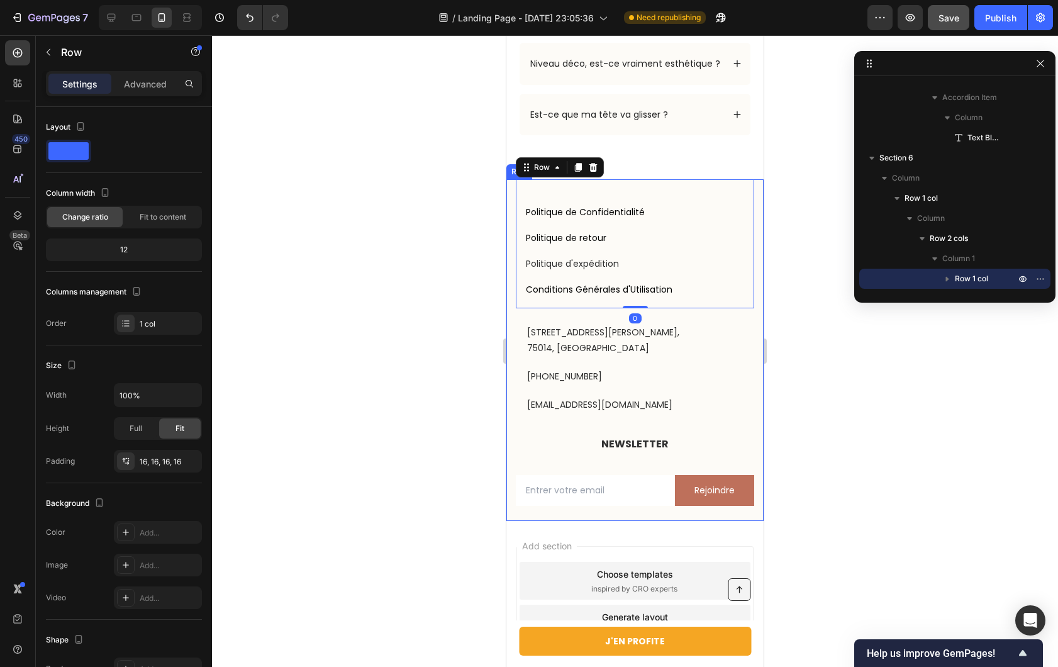
click at [511, 226] on div "Politique de Confidentialité Button Politique de retour Button Politique d'expé…" at bounding box center [634, 350] width 257 height 342
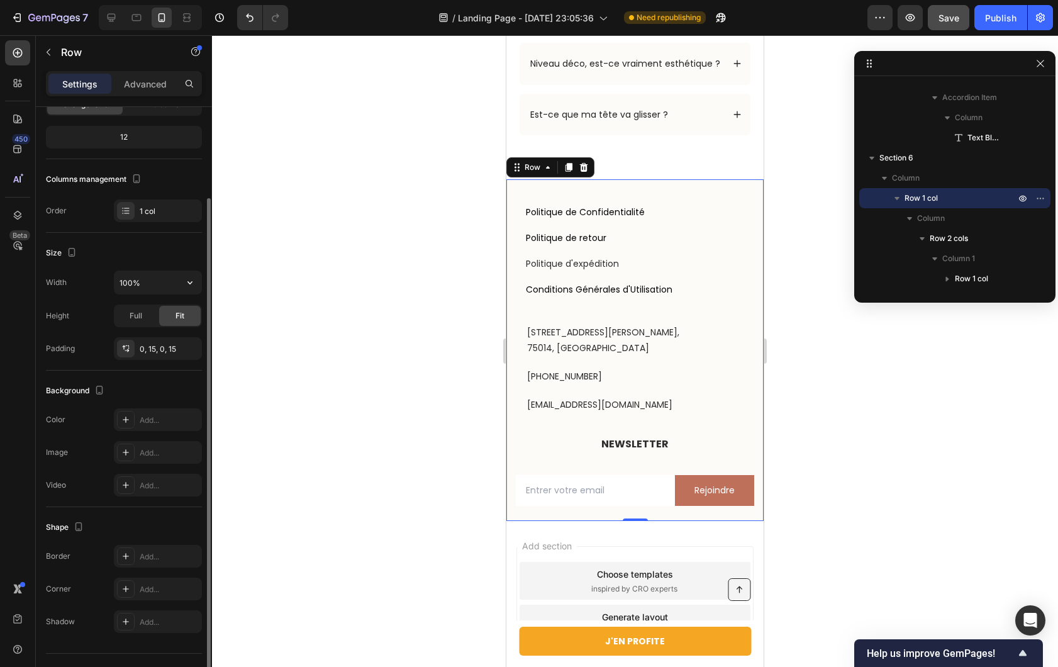
scroll to position [56, 0]
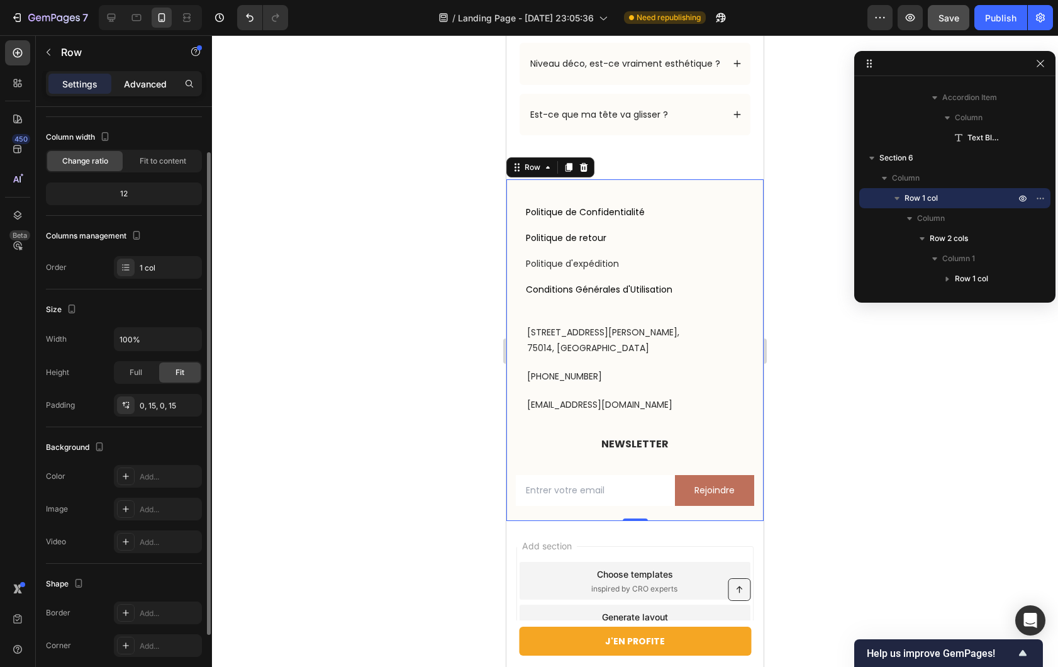
click at [156, 75] on div "Advanced" at bounding box center [145, 84] width 63 height 20
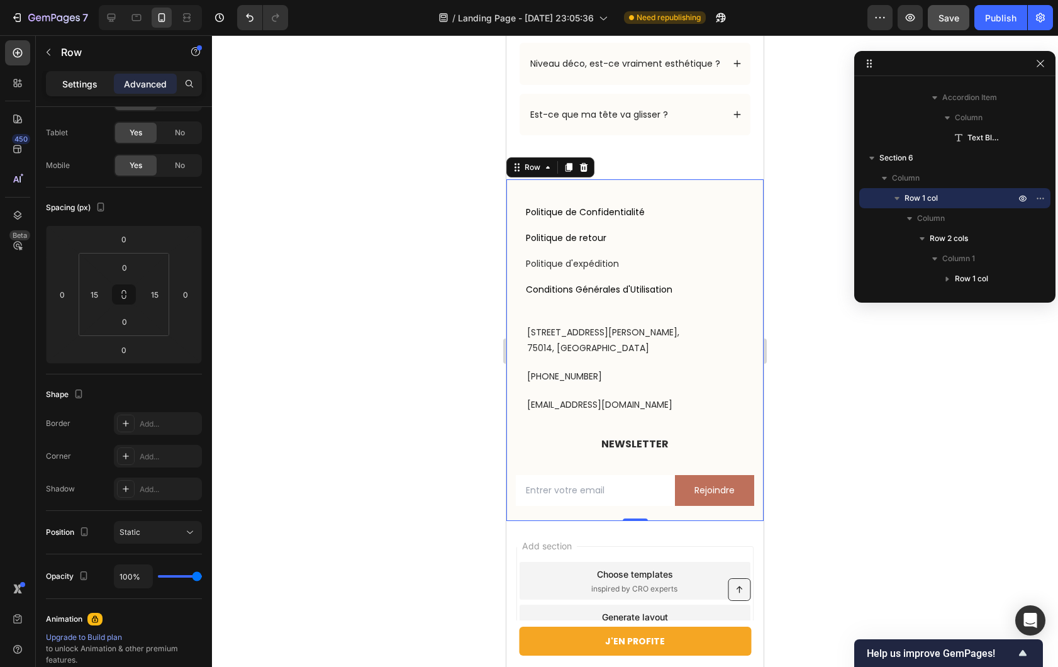
click at [70, 90] on p "Settings" at bounding box center [79, 83] width 35 height 13
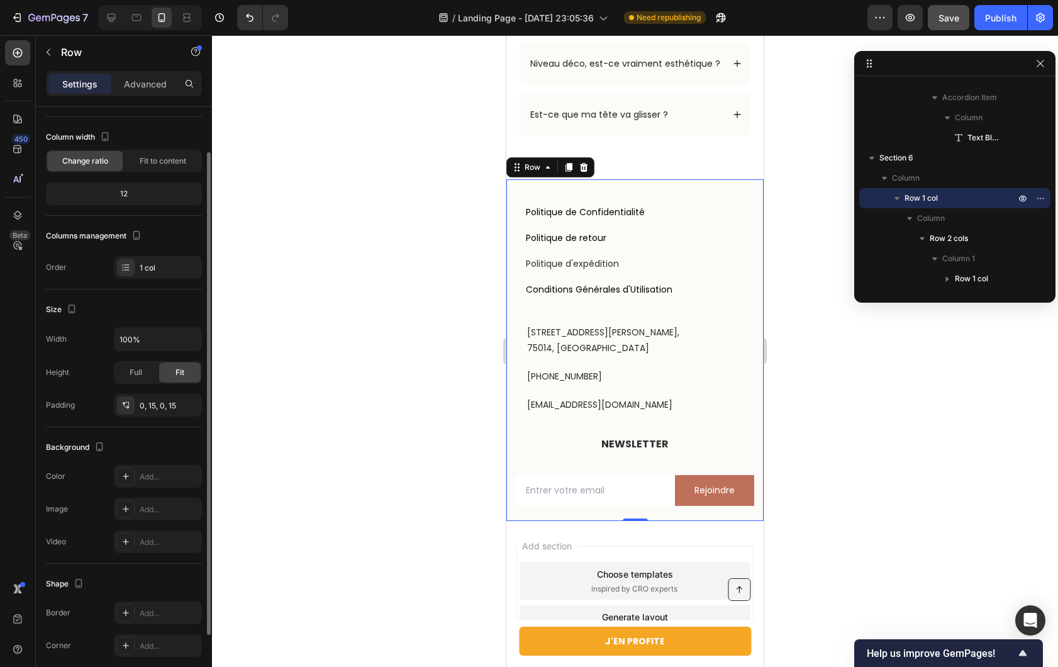
scroll to position [139, 0]
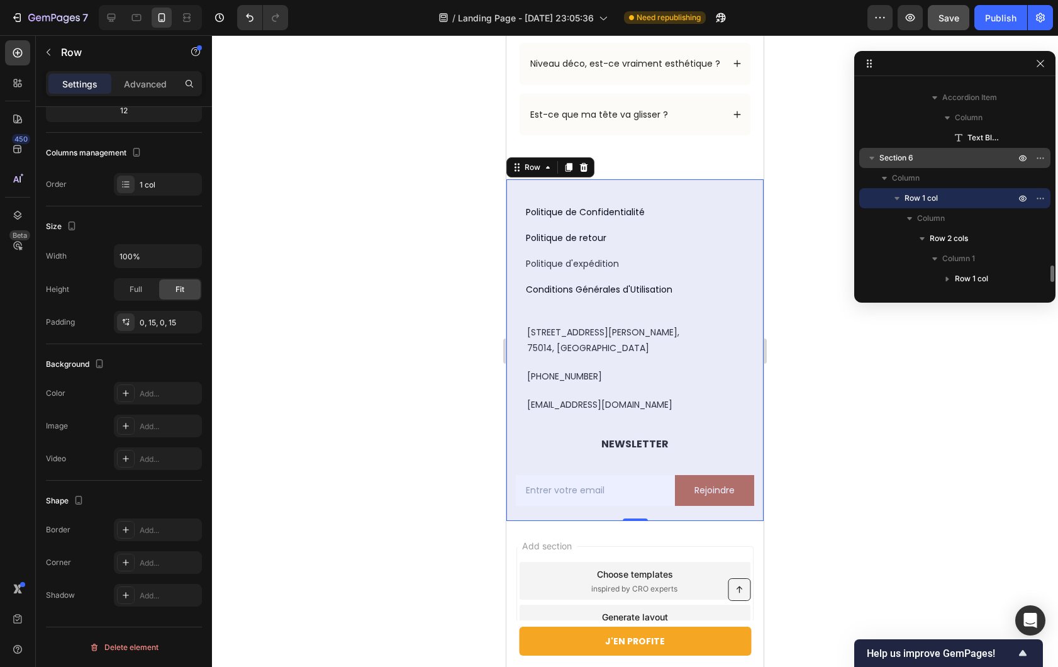
click at [916, 162] on p "Section 6" at bounding box center [948, 158] width 138 height 13
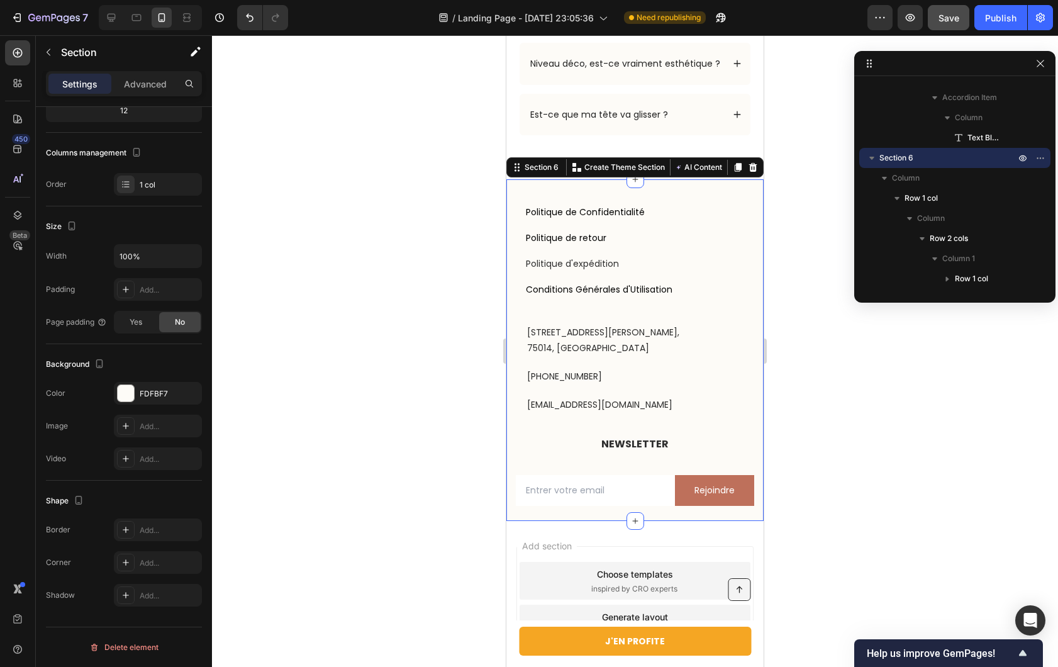
scroll to position [0, 0]
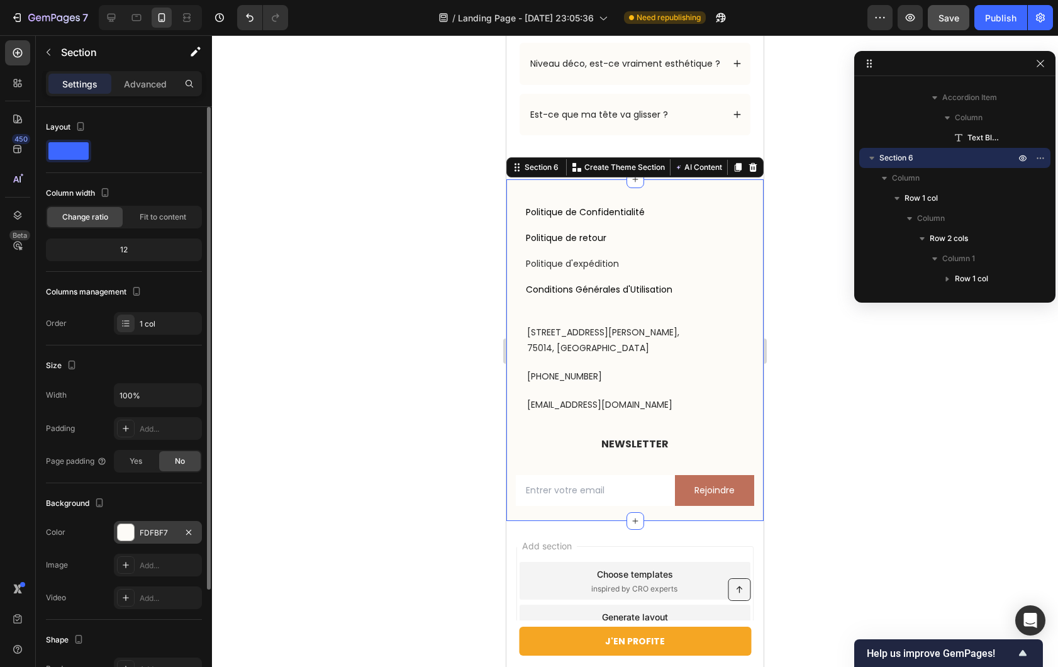
click at [137, 529] on div "FDFBF7" at bounding box center [158, 532] width 88 height 23
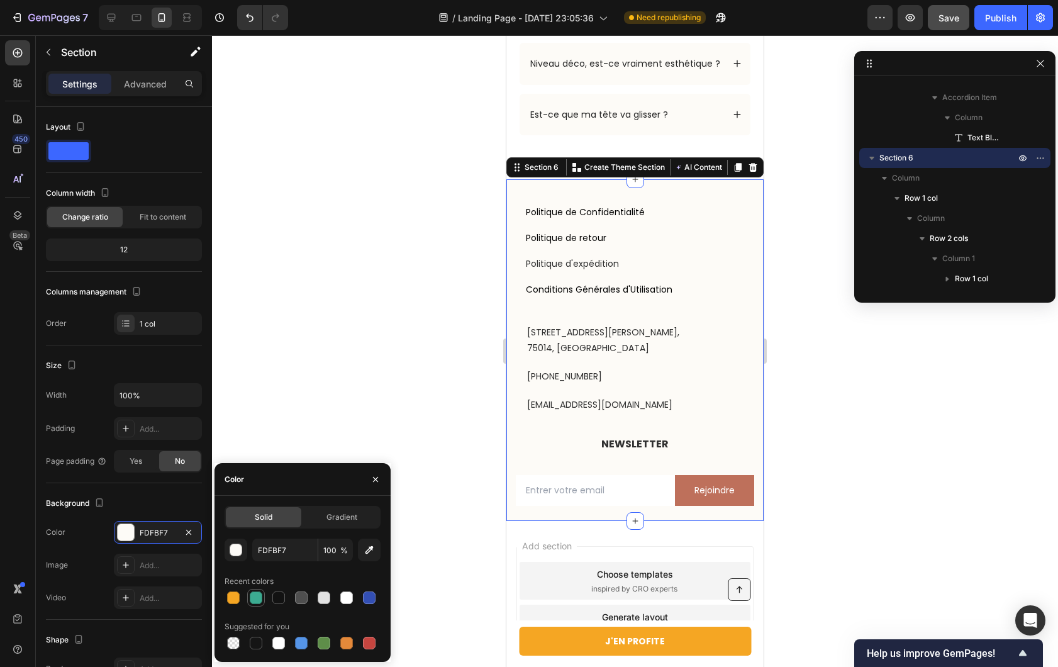
click at [256, 598] on div at bounding box center [256, 597] width 13 height 13
type input "3CAB91"
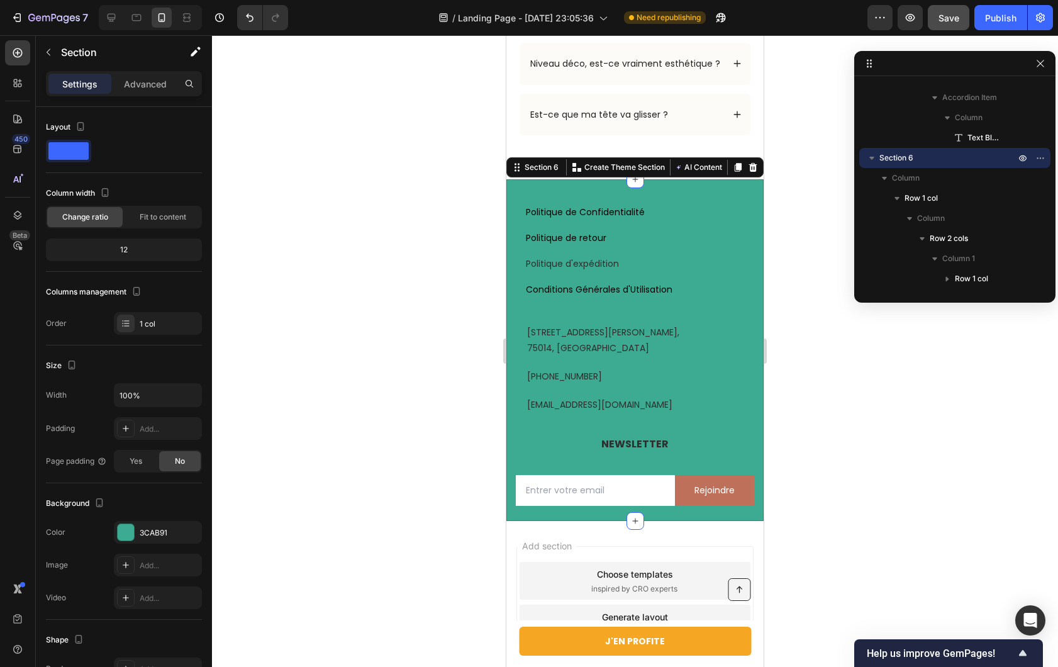
click at [333, 402] on div at bounding box center [635, 351] width 846 height 632
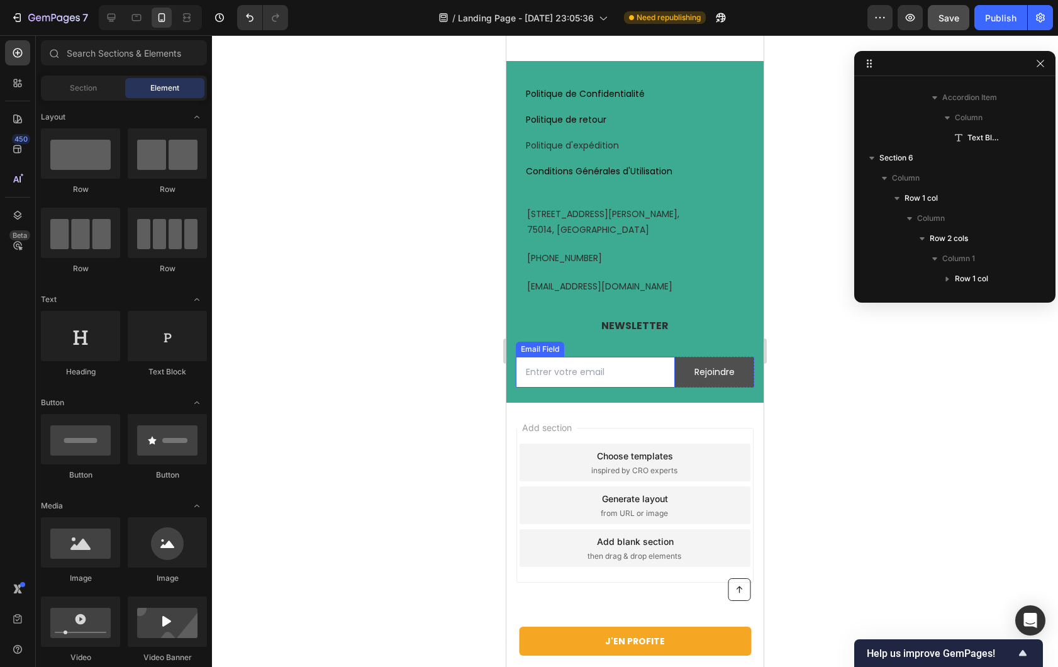
scroll to position [5575, 0]
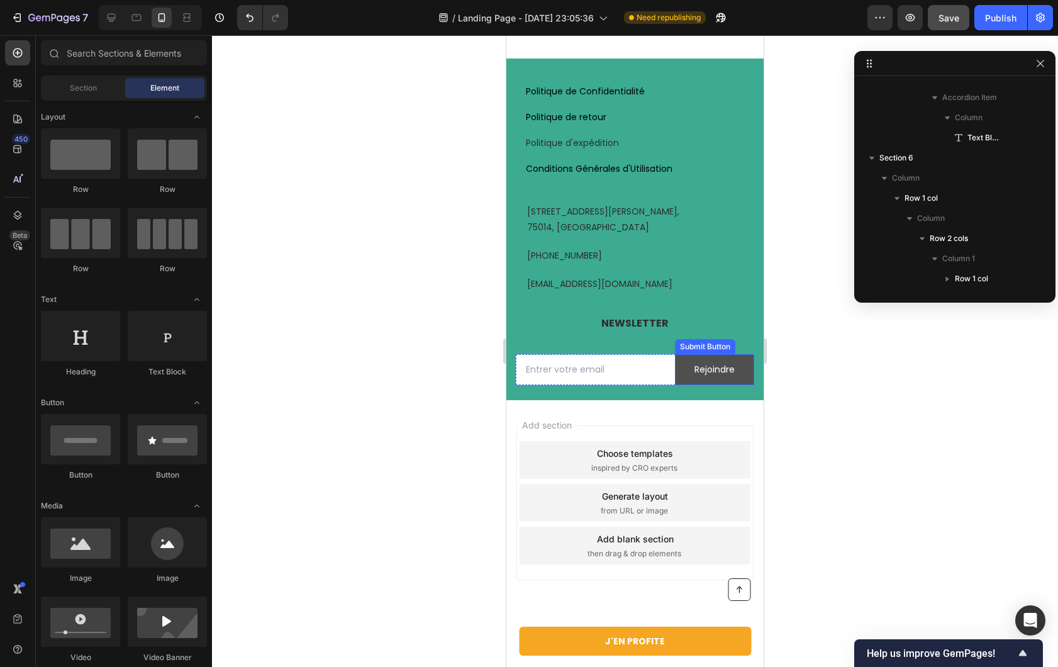
click at [741, 385] on button "Rejoindre" at bounding box center [714, 369] width 79 height 31
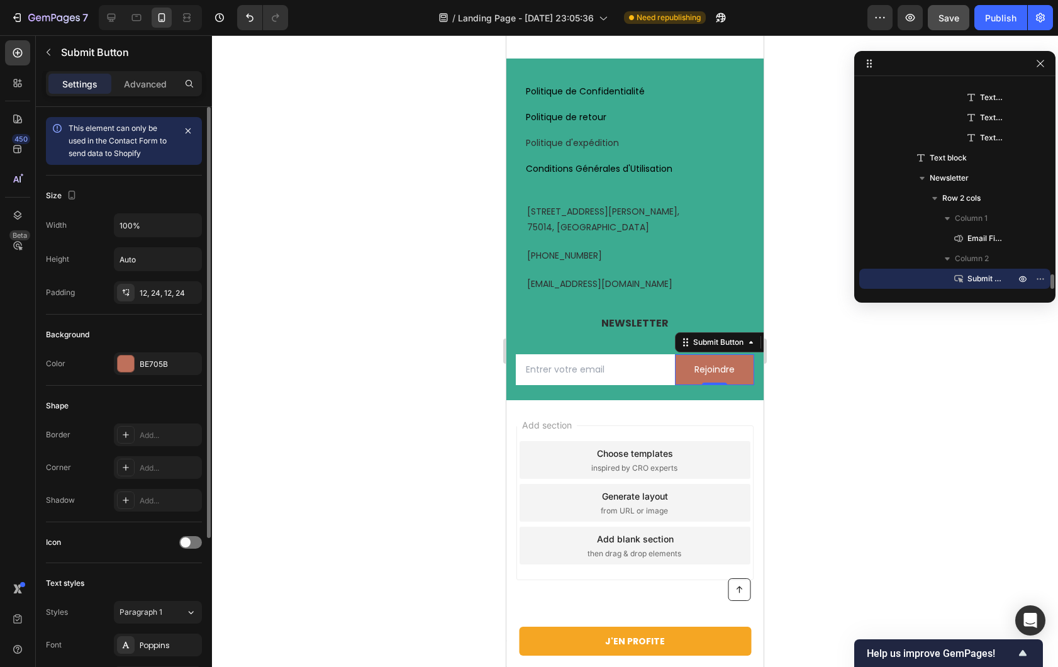
click at [131, 351] on div "Background Color BE705B" at bounding box center [124, 350] width 156 height 71
click at [132, 355] on div at bounding box center [126, 363] width 16 height 16
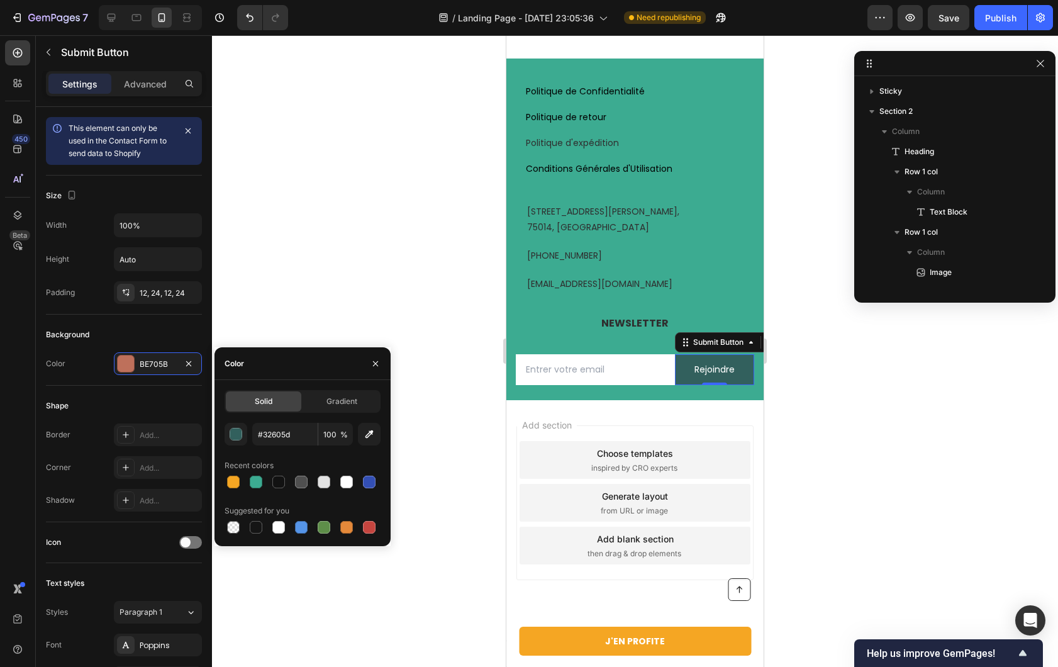
scroll to position [2691, 0]
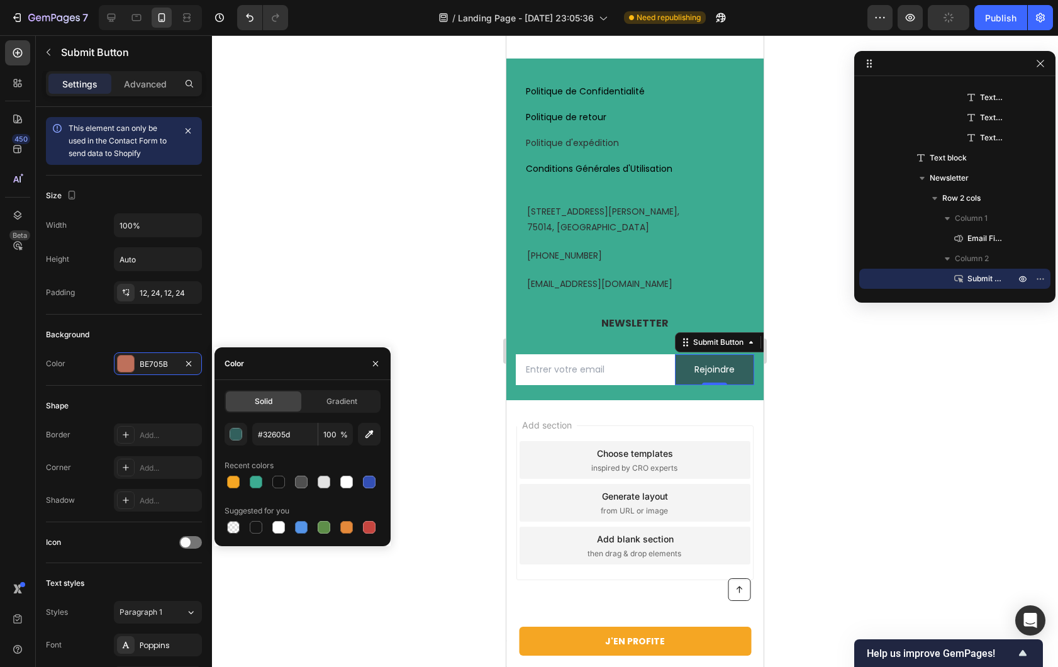
click at [330, 308] on div at bounding box center [635, 351] width 846 height 632
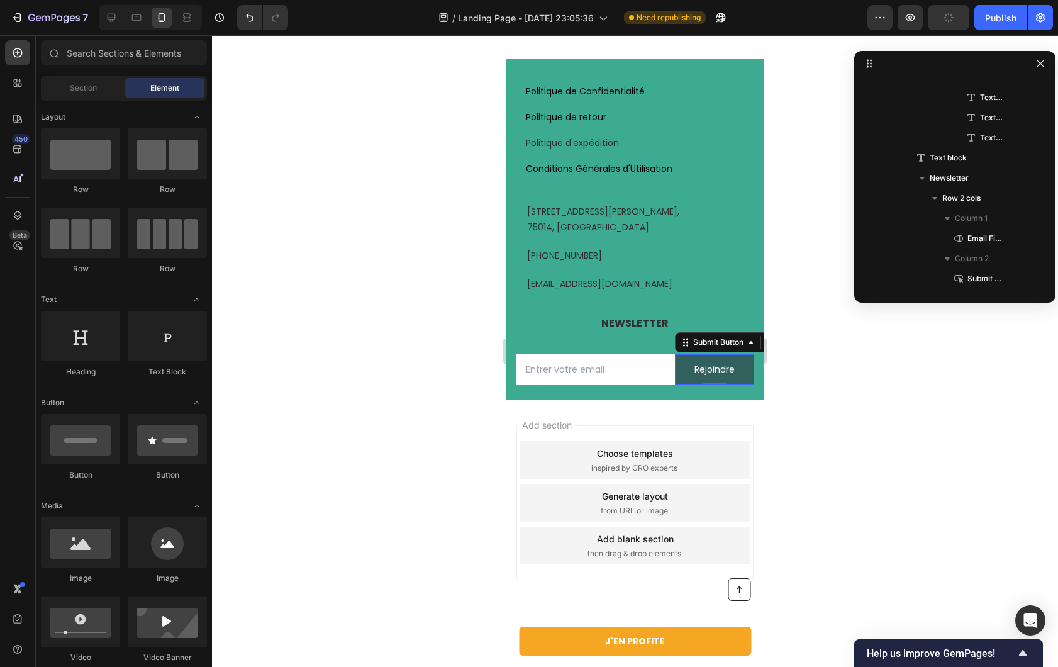
click at [330, 308] on div at bounding box center [635, 351] width 846 height 632
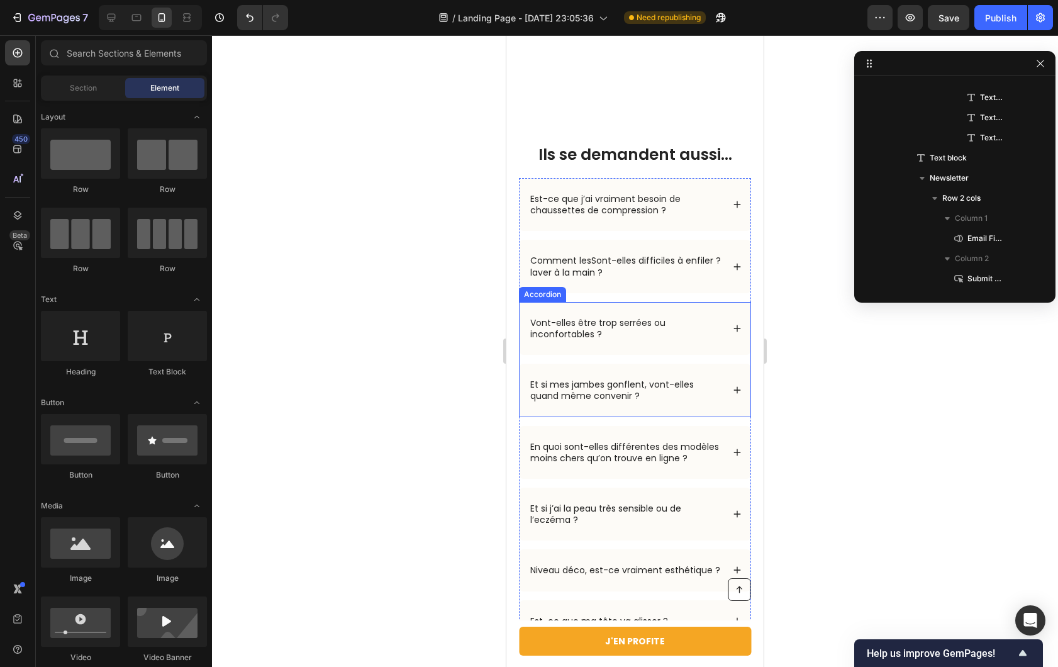
scroll to position [4865, 0]
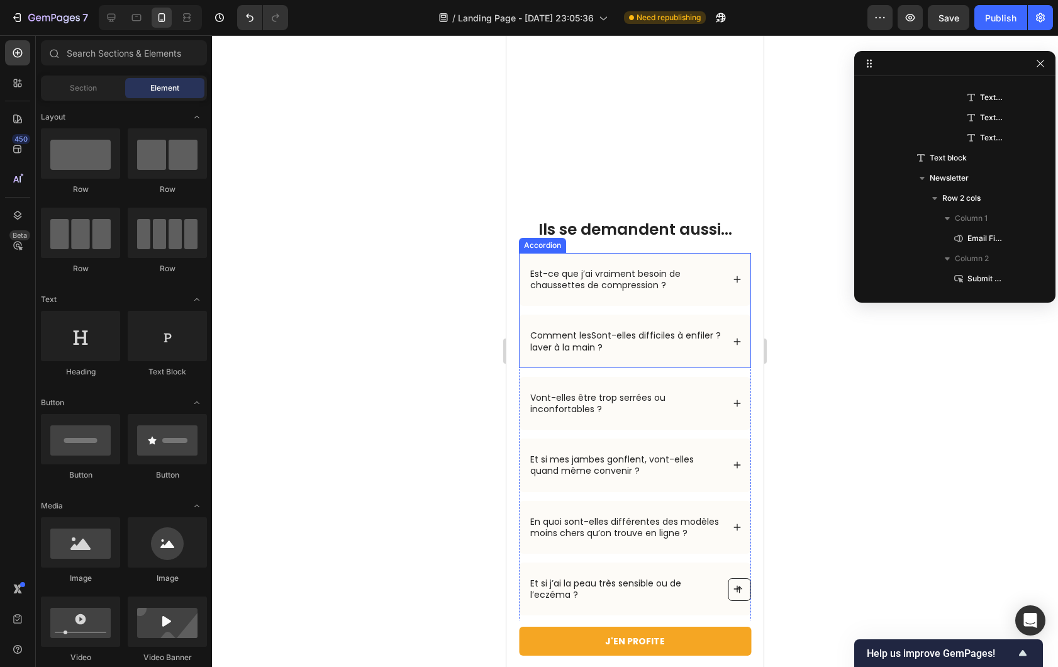
click at [706, 268] on p "Est-ce que j’ai vraiment besoin de chaussettes de compression ?" at bounding box center [625, 279] width 191 height 23
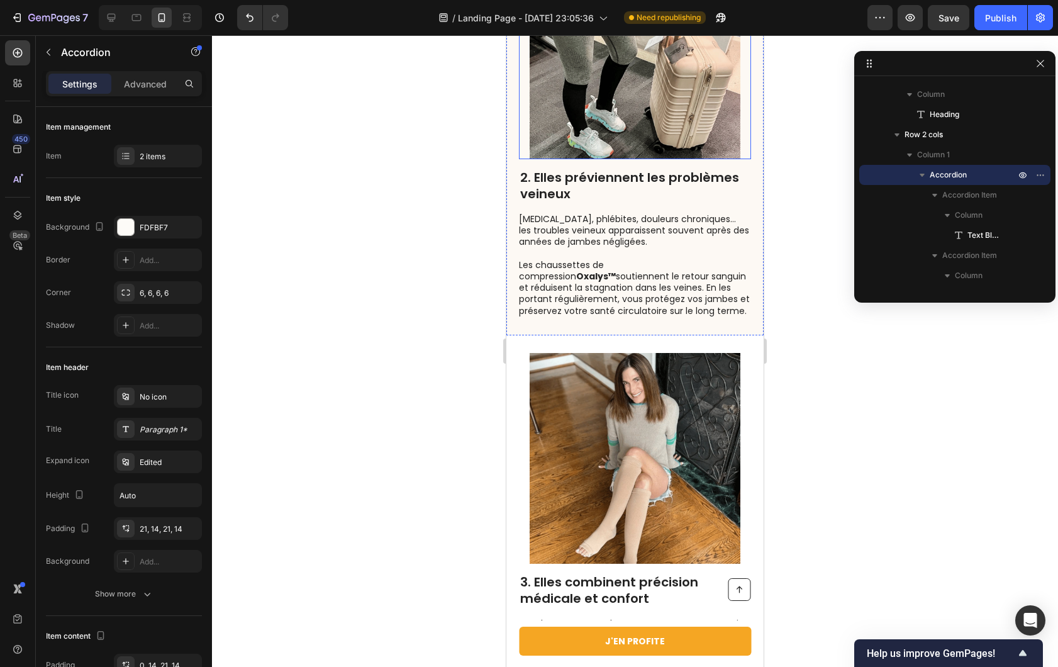
scroll to position [764, 0]
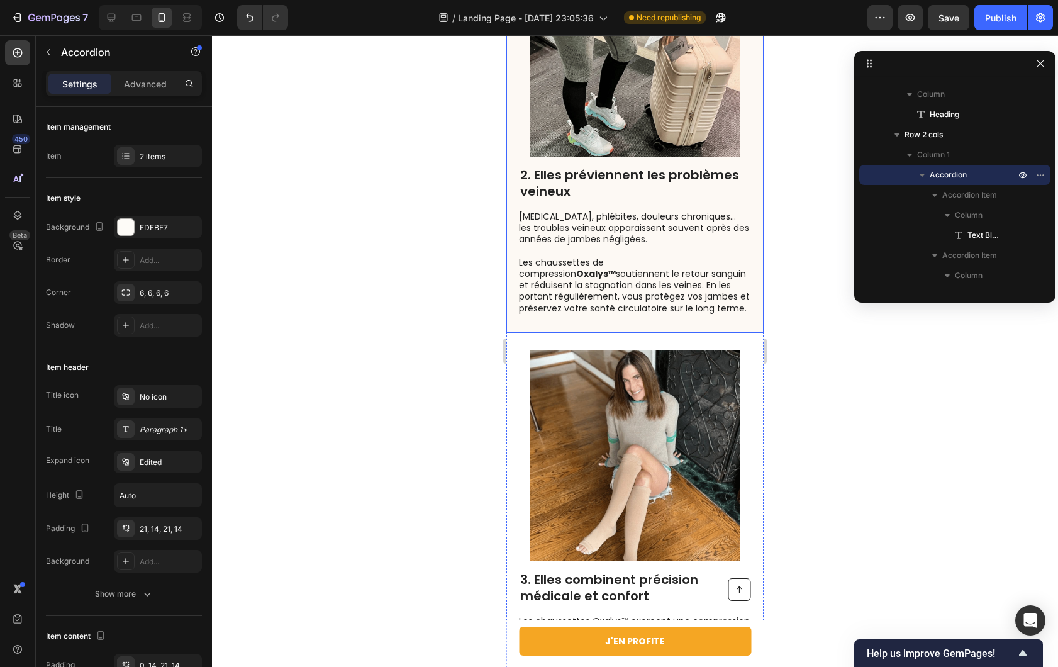
click at [745, 333] on div "2. Elles préviennent les problèmes veineux Heading [MEDICAL_DATA], phlébites, d…" at bounding box center [634, 130] width 257 height 405
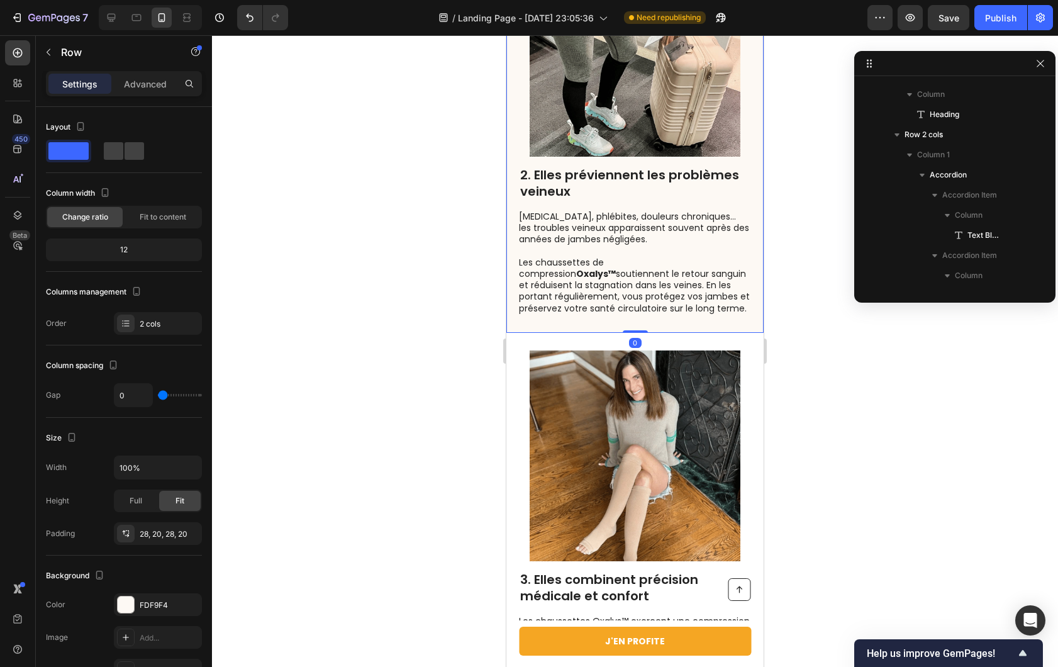
scroll to position [359, 0]
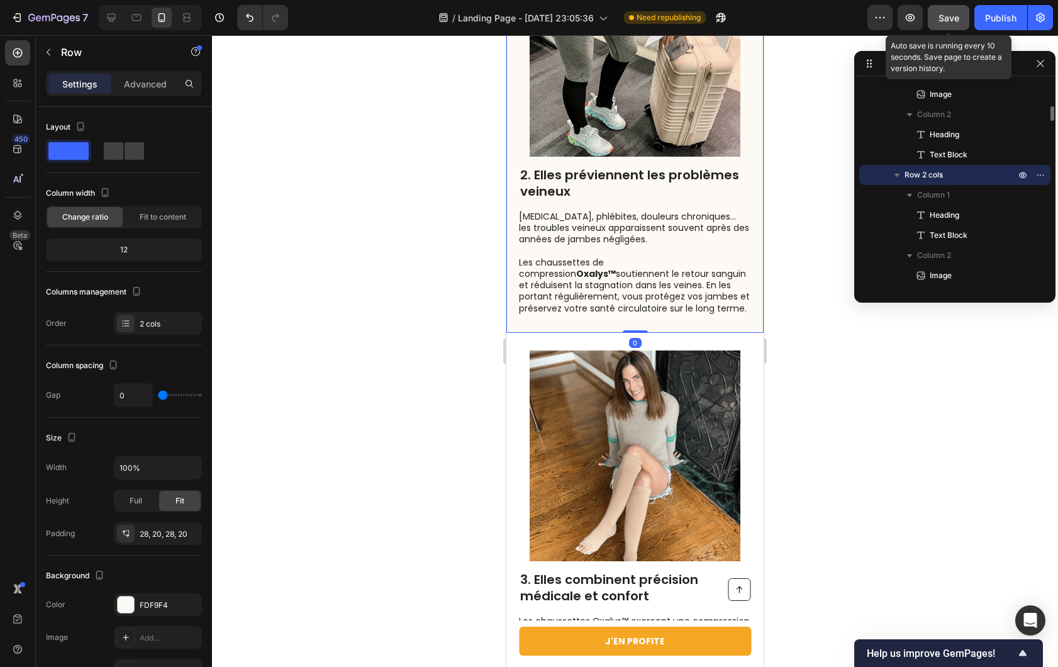
click at [956, 21] on span "Save" at bounding box center [949, 18] width 21 height 11
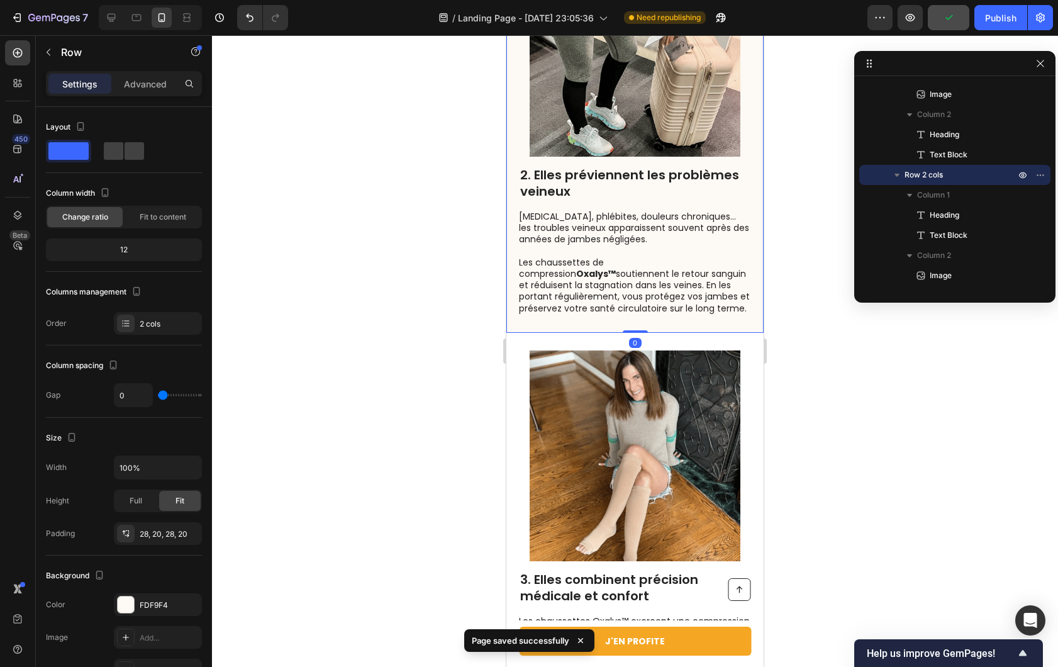
click at [1046, 71] on div at bounding box center [954, 63] width 201 height 25
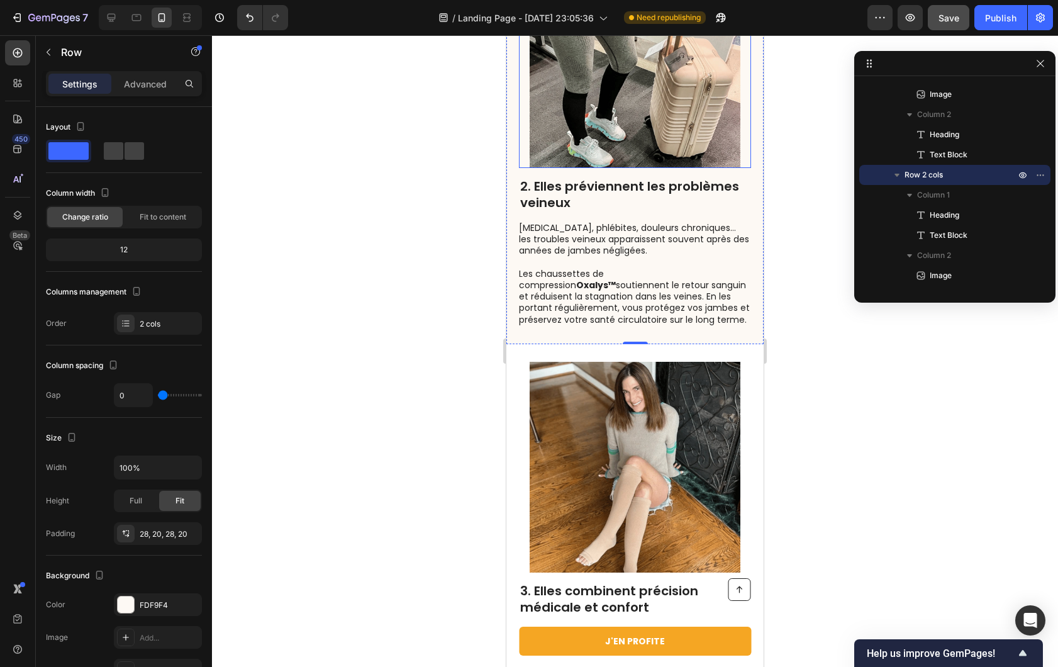
scroll to position [747, 0]
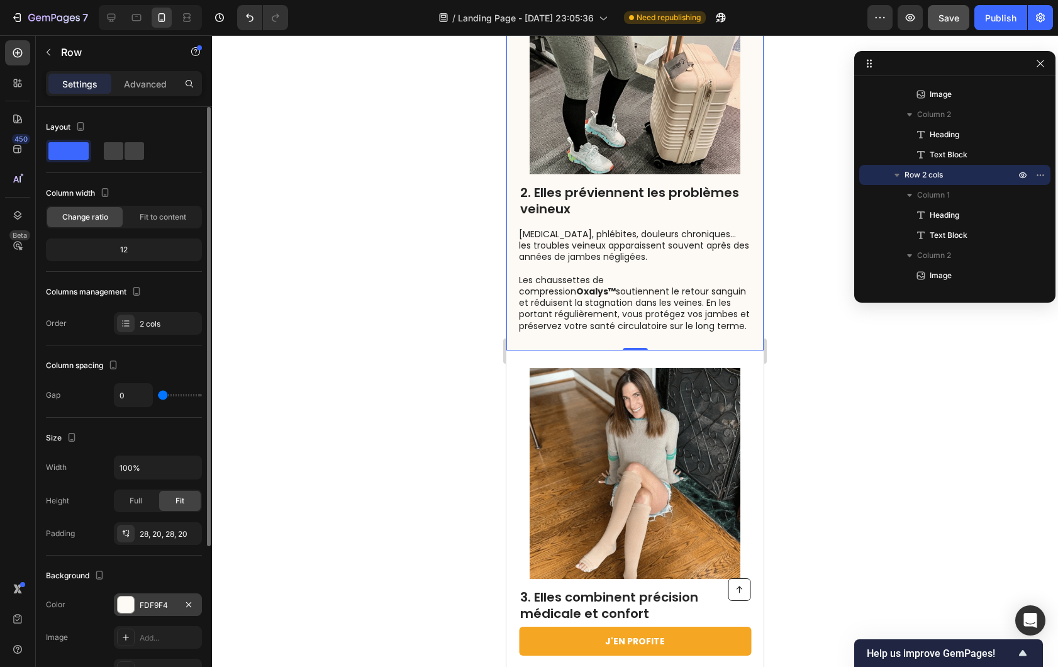
click at [132, 605] on div at bounding box center [126, 604] width 16 height 16
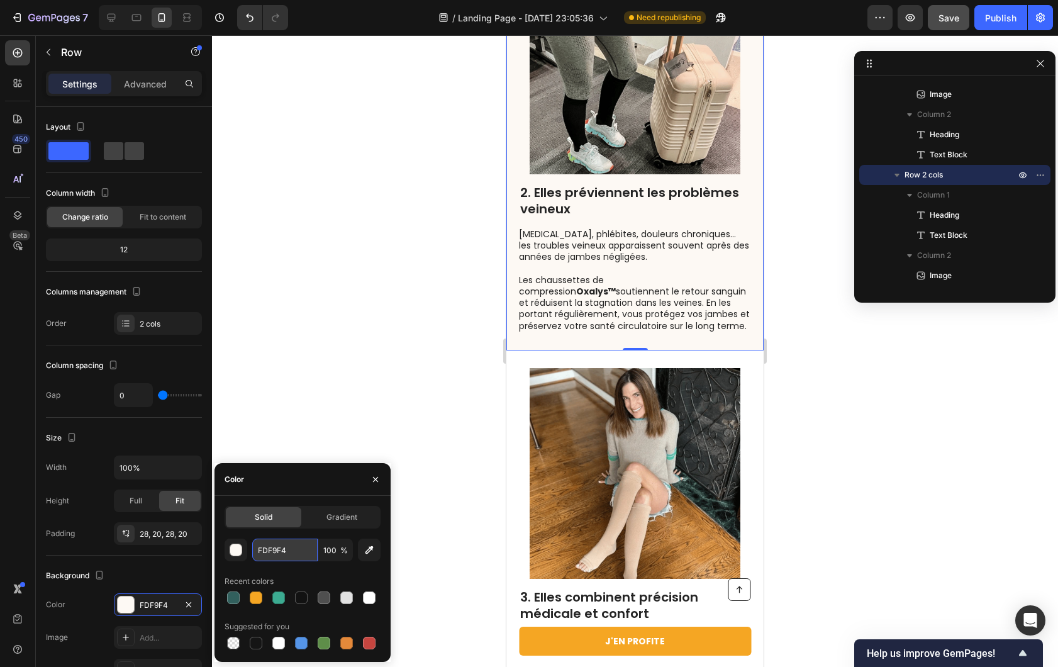
click at [277, 545] on input "FDF9F4" at bounding box center [284, 550] width 65 height 23
paste input "#d8efe8"
paste input "text"
type input "#d8efe8"
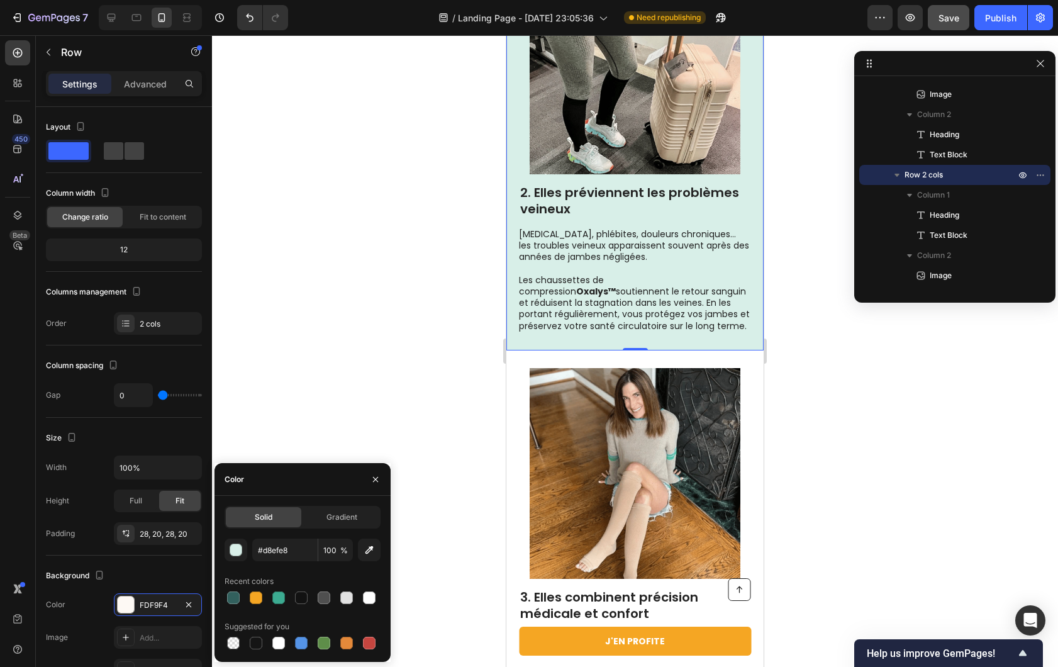
click at [318, 404] on div at bounding box center [635, 351] width 846 height 632
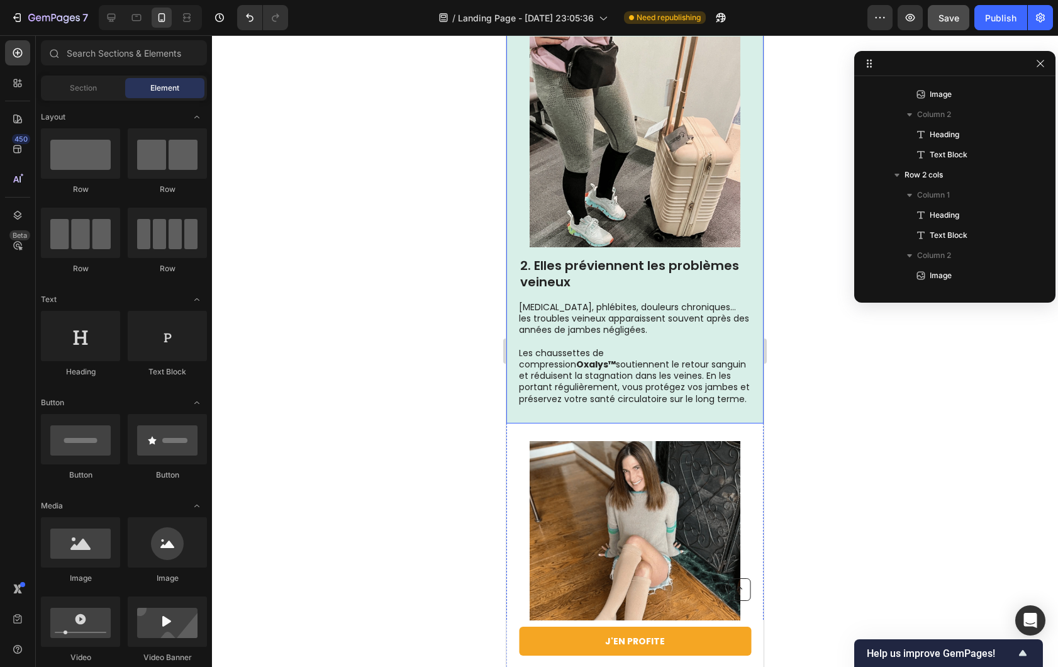
scroll to position [675, 0]
click at [745, 422] on div "2. Elles préviennent les problèmes veineux Heading [MEDICAL_DATA], phlébites, d…" at bounding box center [634, 220] width 257 height 405
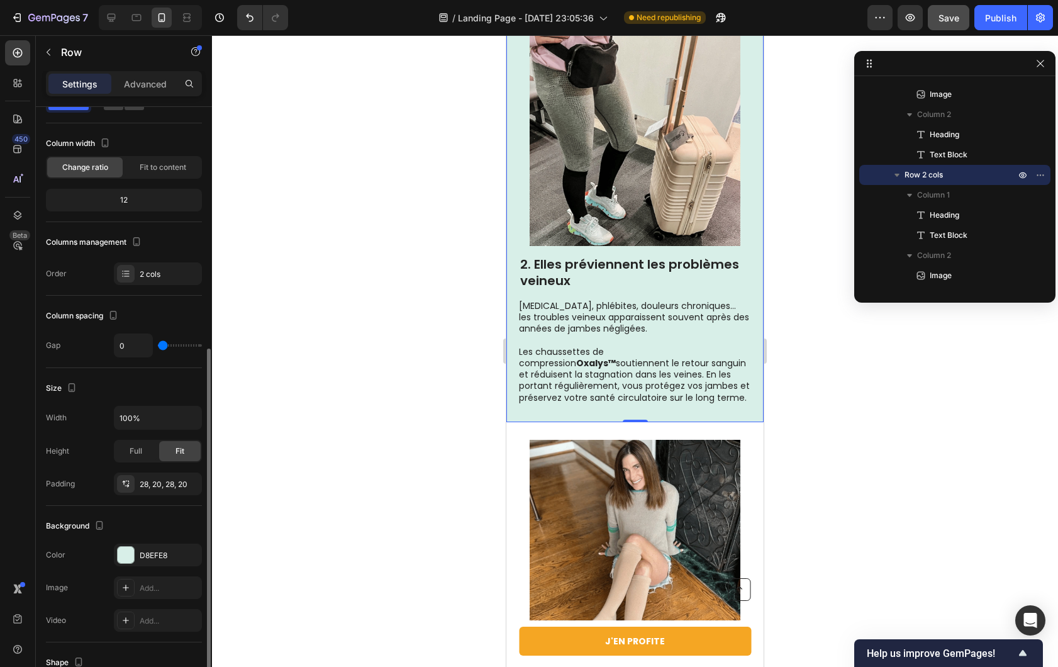
scroll to position [167, 0]
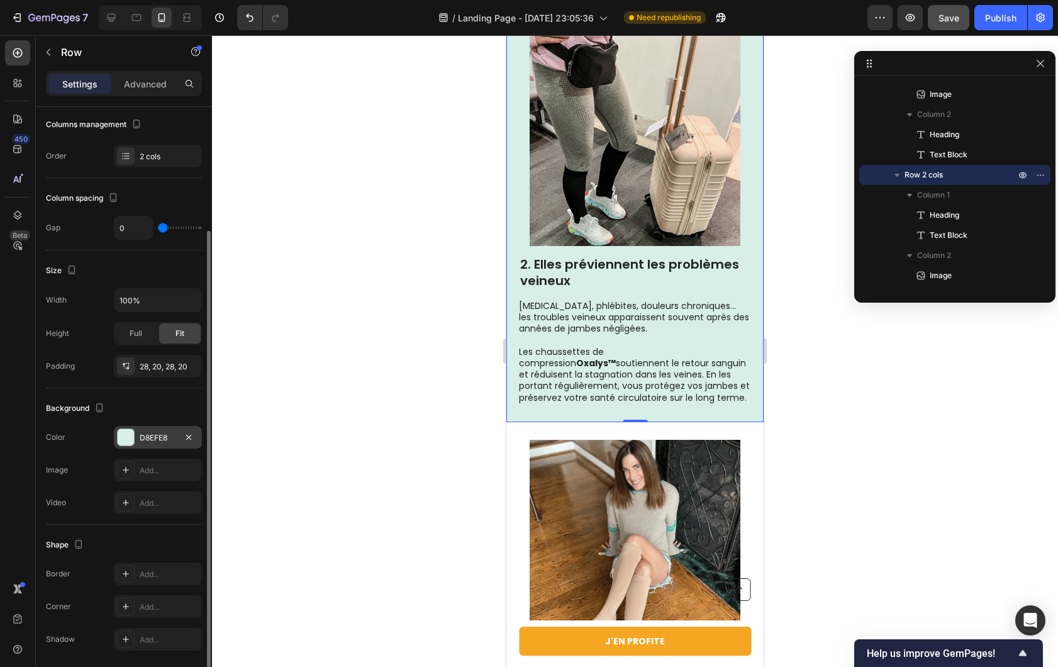
click at [135, 444] on div "D8EFE8" at bounding box center [158, 437] width 88 height 23
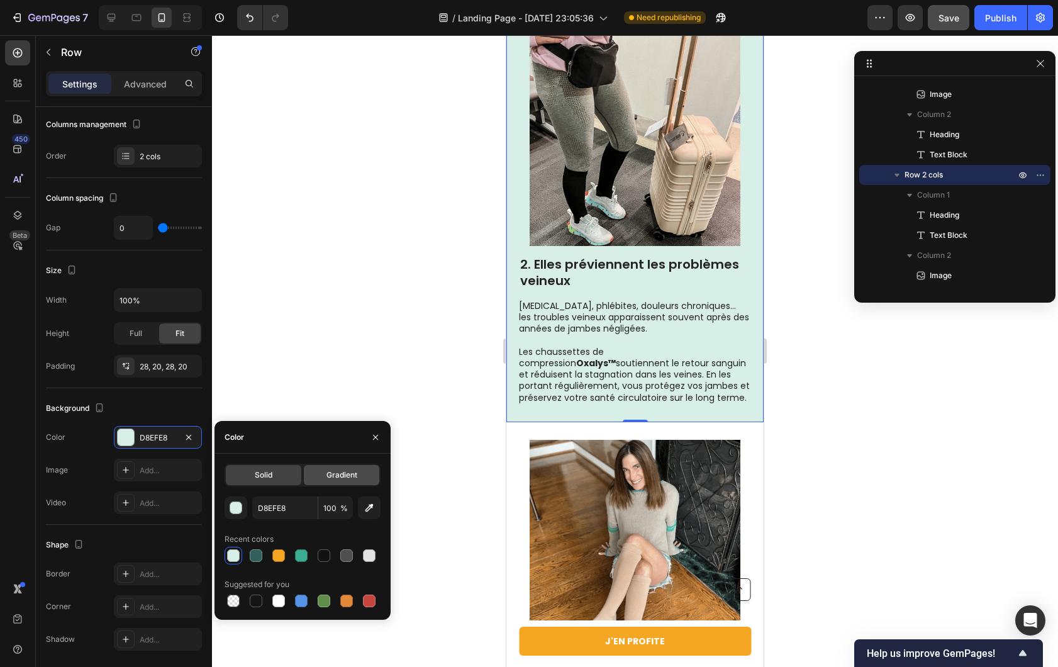
click at [351, 479] on span "Gradient" at bounding box center [342, 474] width 31 height 11
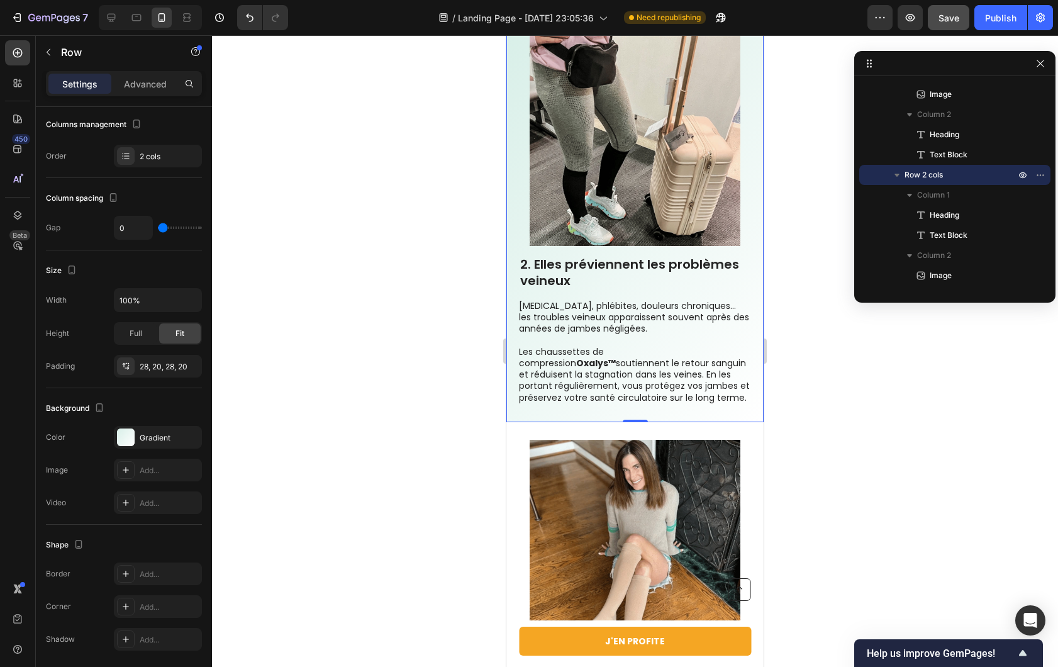
click at [437, 304] on div at bounding box center [635, 351] width 846 height 632
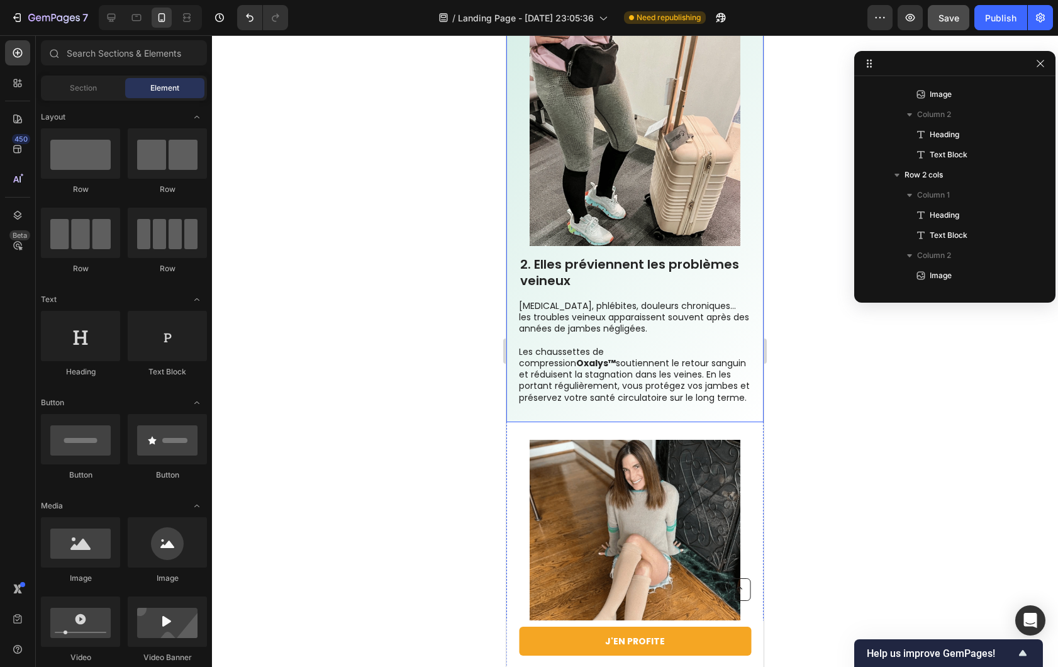
drag, startPoint x: 734, startPoint y: 551, endPoint x: 751, endPoint y: 549, distance: 17.2
click at [734, 422] on div "2. Elles préviennent les problèmes veineux Heading [MEDICAL_DATA], phlébites, d…" at bounding box center [634, 220] width 257 height 405
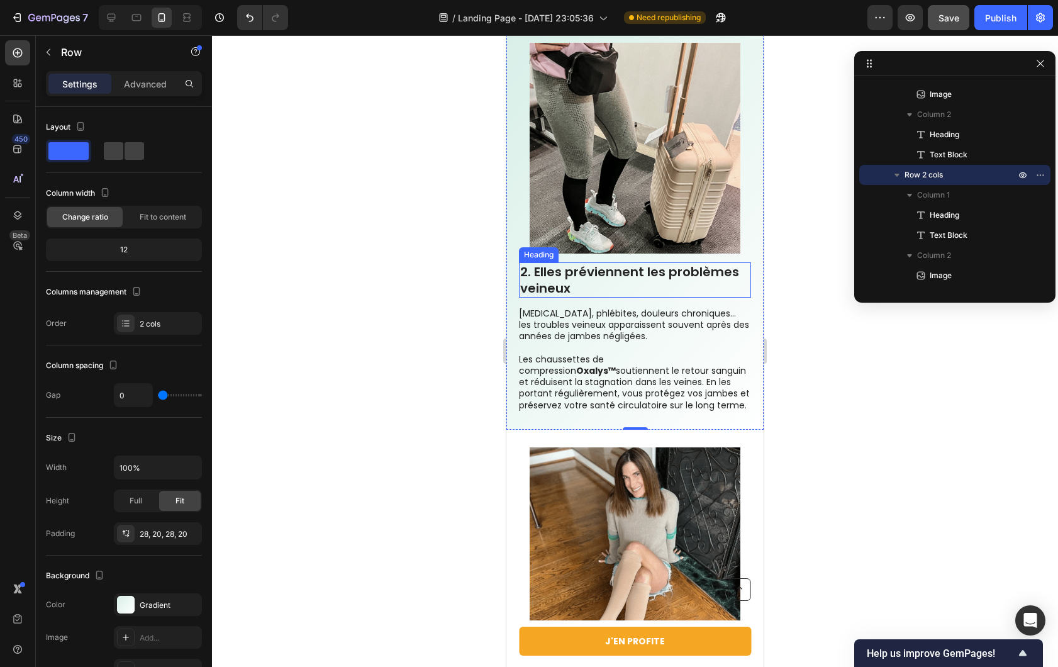
scroll to position [668, 0]
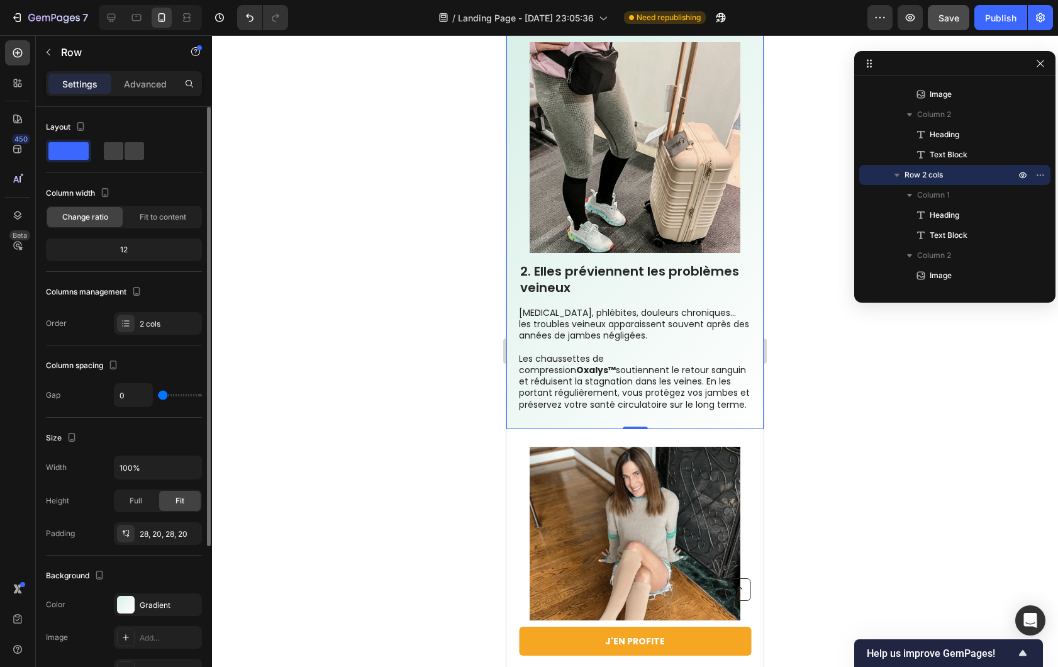
click at [142, 600] on div "Gradient" at bounding box center [169, 605] width 59 height 11
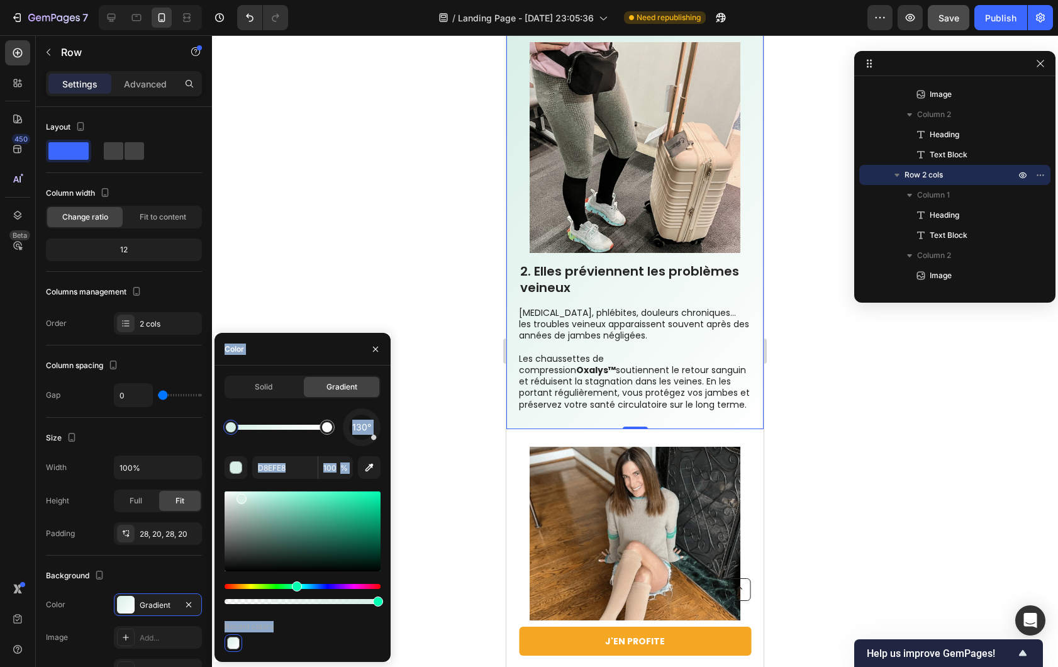
click at [333, 357] on div "Color" at bounding box center [303, 349] width 176 height 33
click at [330, 423] on div at bounding box center [327, 427] width 10 height 10
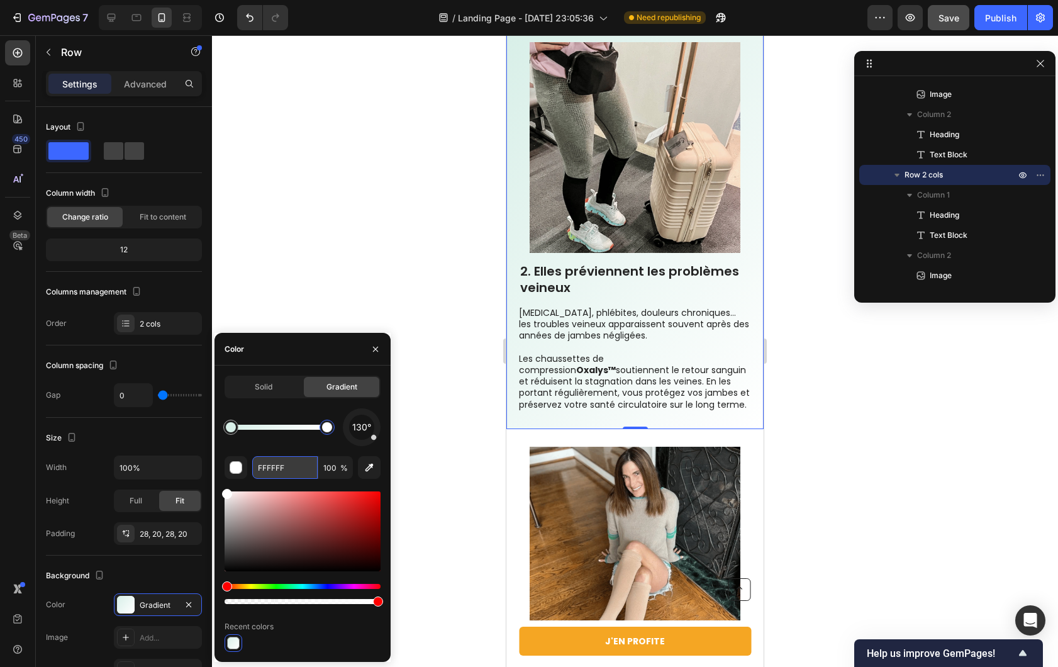
click at [276, 464] on input "FFFFFF" at bounding box center [284, 467] width 65 height 23
paste input "#f3faf7"
type input "#f3faf7"
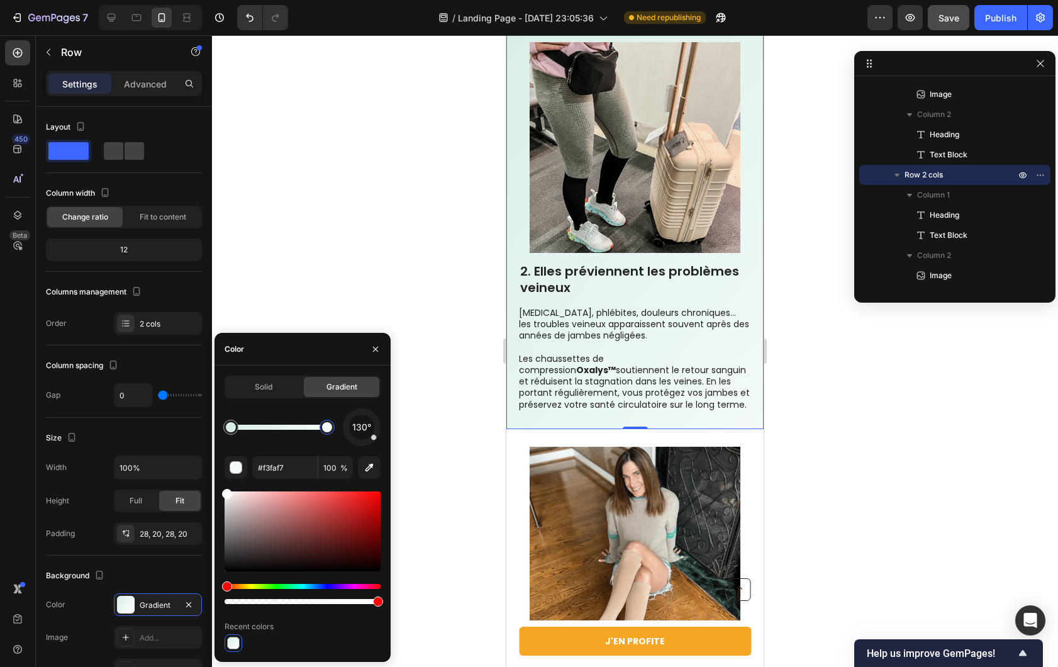
click at [375, 274] on div at bounding box center [635, 351] width 846 height 632
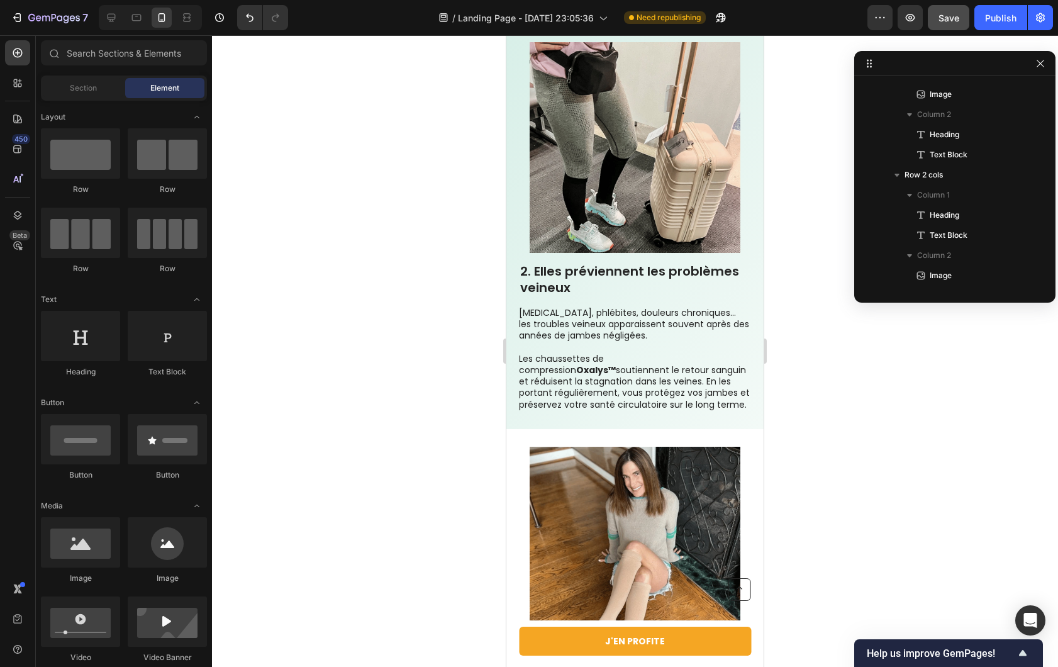
click at [375, 274] on div at bounding box center [635, 351] width 846 height 632
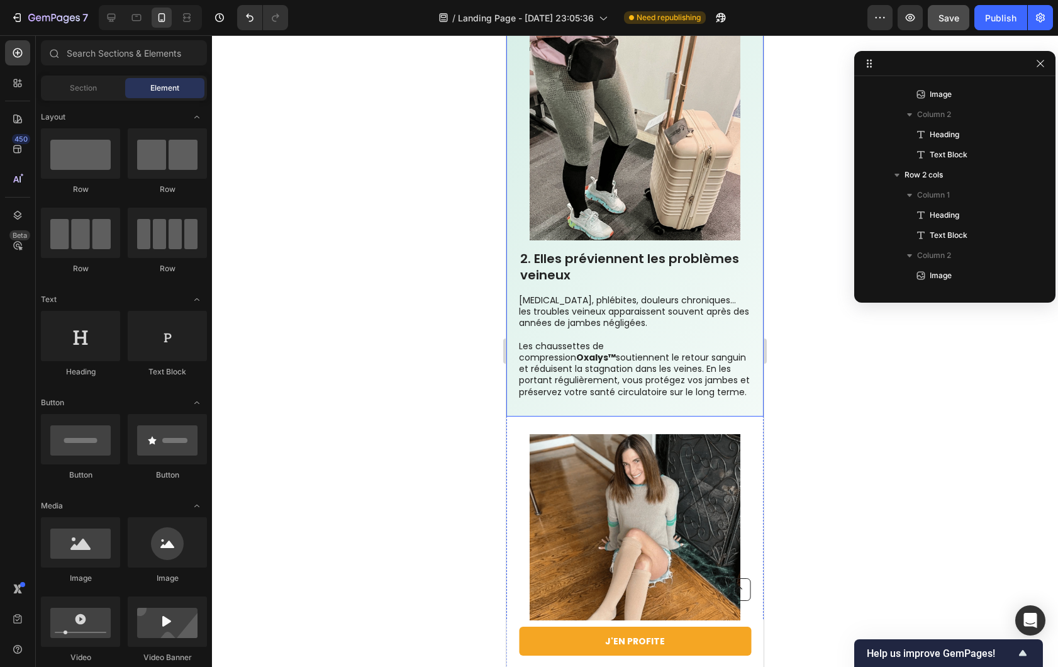
scroll to position [685, 0]
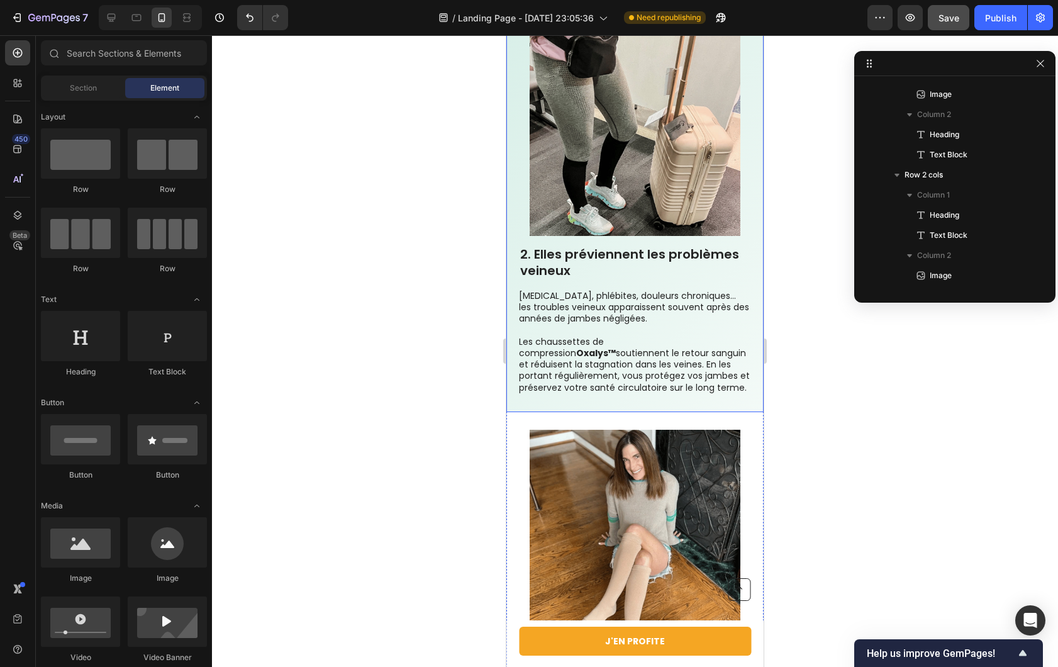
drag, startPoint x: 737, startPoint y: 544, endPoint x: 674, endPoint y: 544, distance: 62.9
click at [737, 412] on div "2. Elles préviennent les problèmes veineux Heading [MEDICAL_DATA], phlébites, d…" at bounding box center [634, 210] width 257 height 405
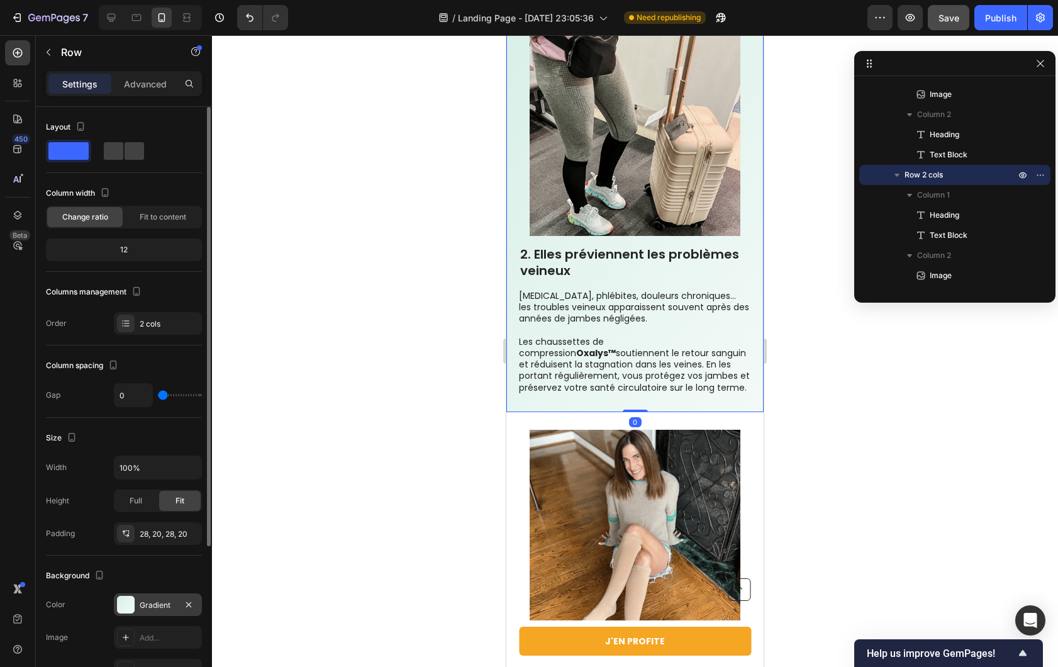
click at [133, 611] on div at bounding box center [126, 605] width 18 height 18
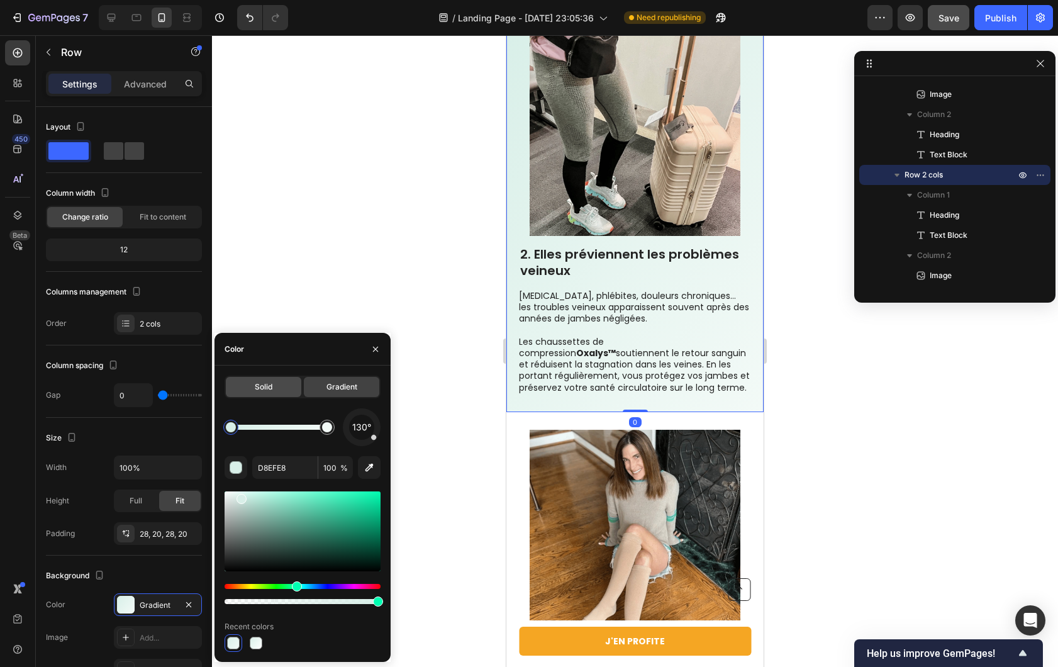
click at [257, 394] on div "Solid" at bounding box center [263, 387] width 75 height 20
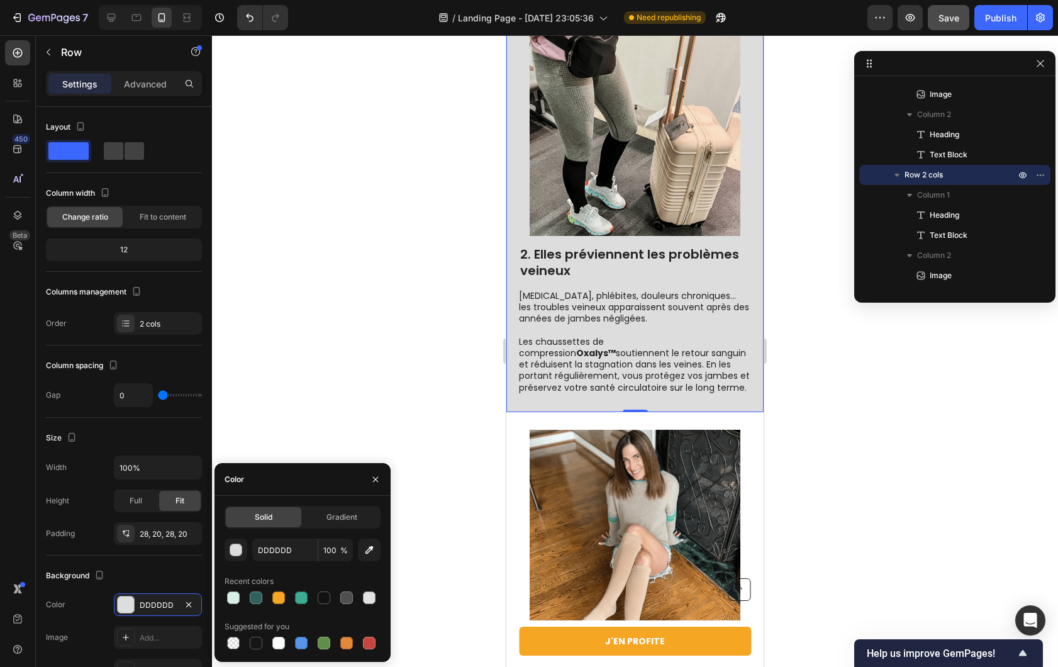
click at [338, 283] on div at bounding box center [635, 351] width 846 height 632
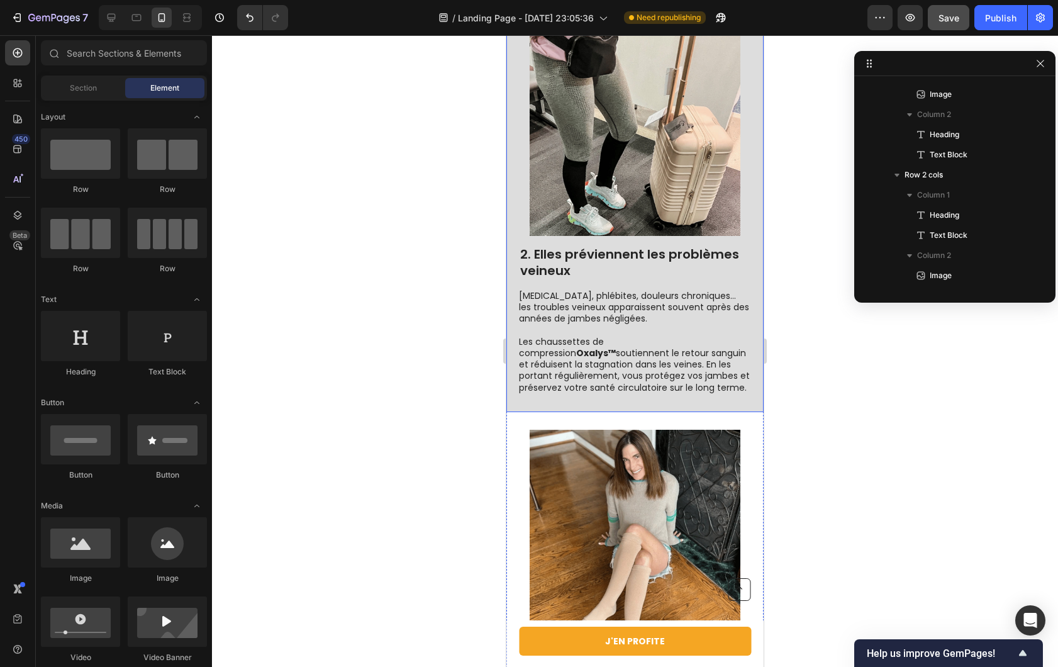
click at [732, 555] on div "Image 3. Elles combinent précision médicale et confort Heading Les chaussettes …" at bounding box center [634, 614] width 257 height 405
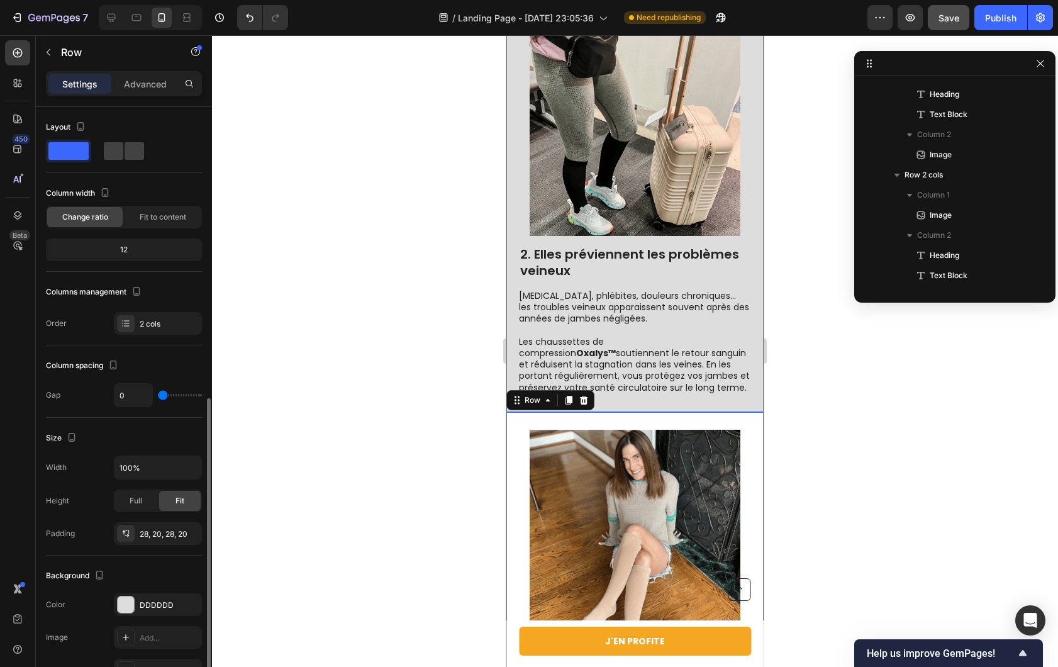
click at [718, 412] on div "2. Elles préviennent les problèmes veineux Heading [MEDICAL_DATA], phlébites, d…" at bounding box center [634, 210] width 257 height 405
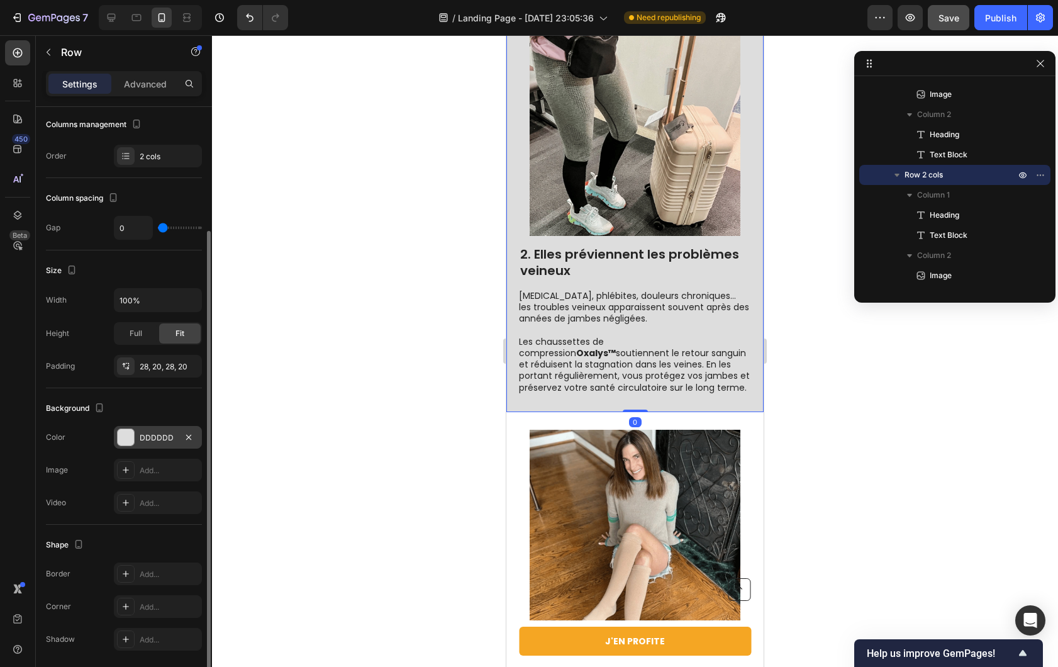
click at [136, 444] on div "DDDDDD" at bounding box center [158, 437] width 88 height 23
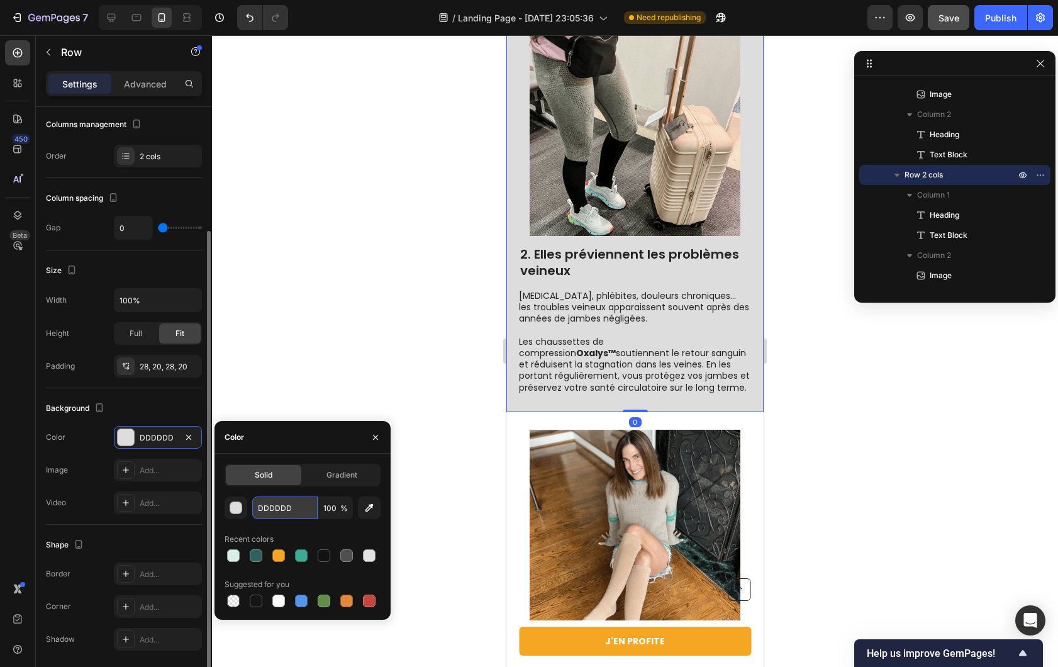
click at [280, 507] on input "DDDDDD" at bounding box center [284, 507] width 65 height 23
paste input "#f3faf7"
type input "#f3faf7"
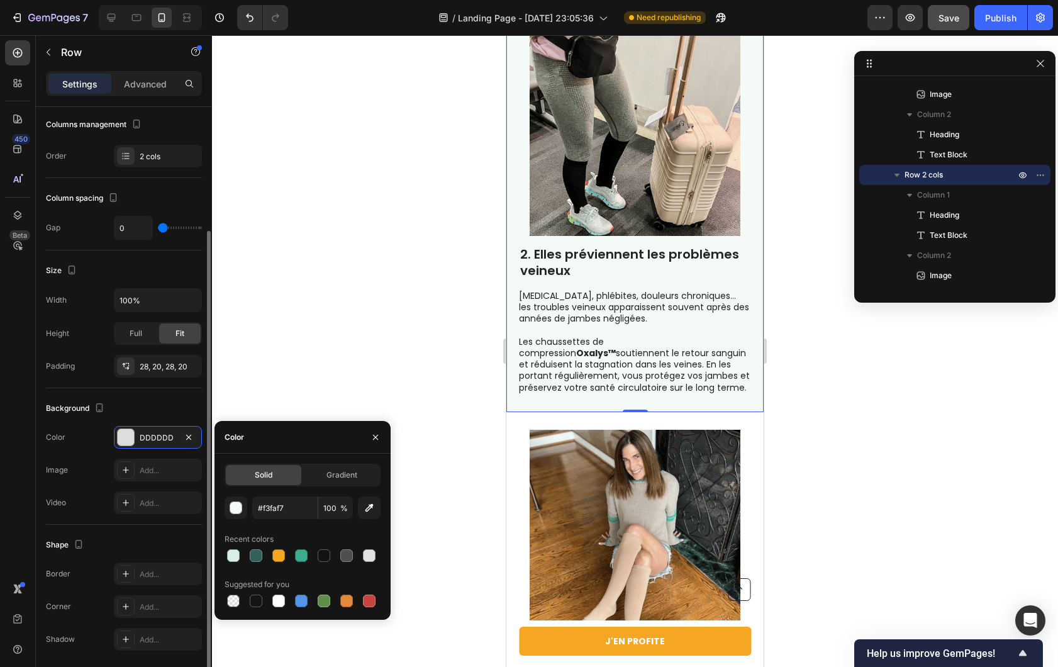
click at [335, 330] on div at bounding box center [635, 351] width 846 height 632
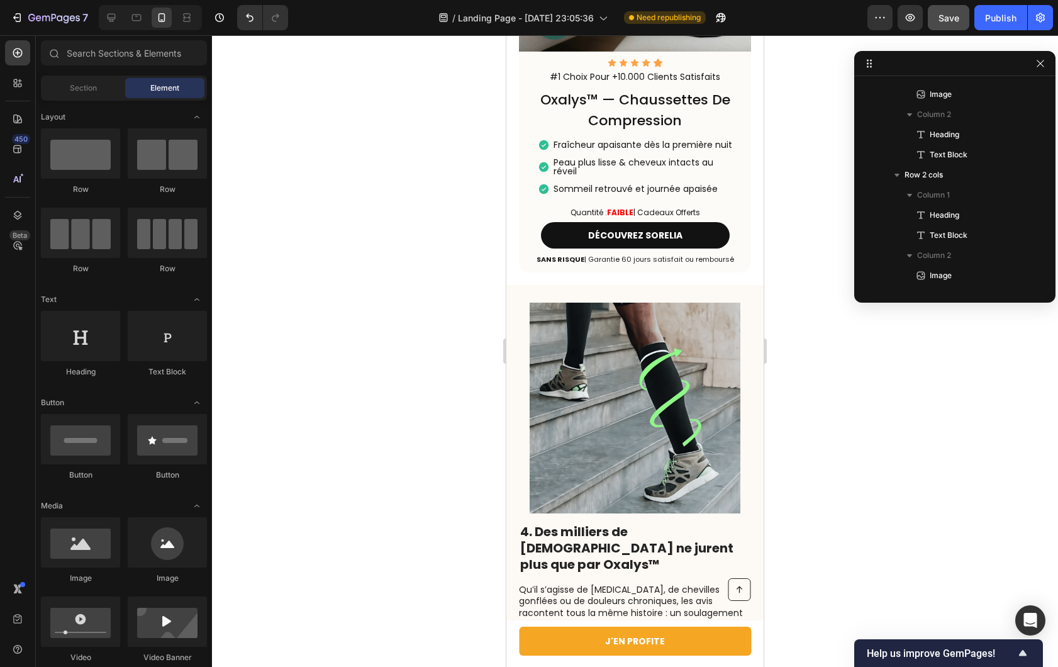
scroll to position [1727, 0]
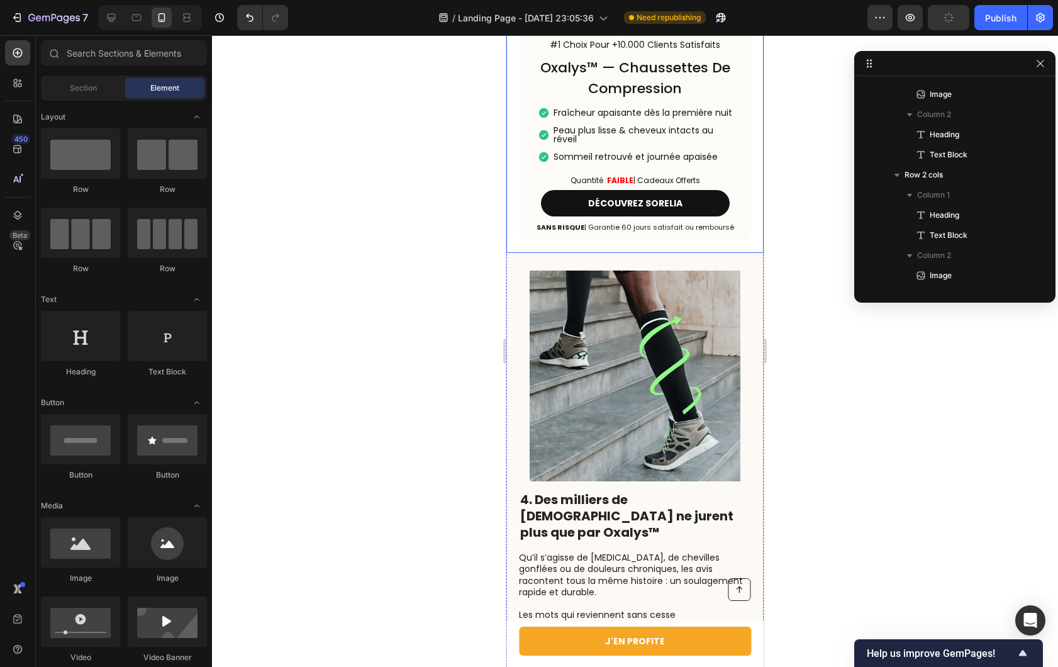
click at [732, 254] on div "Icon Icon Icon Icon Icon Icon List #1 Choix Pour +10.000 Clients Satisfaits Tex…" at bounding box center [634, 14] width 257 height 479
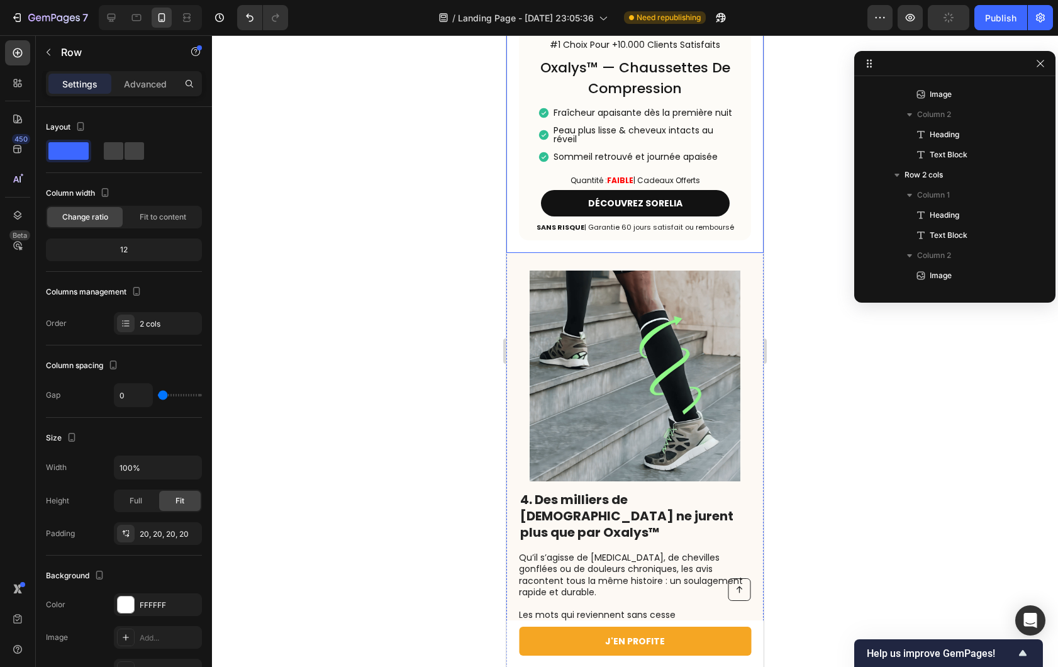
scroll to position [601, 0]
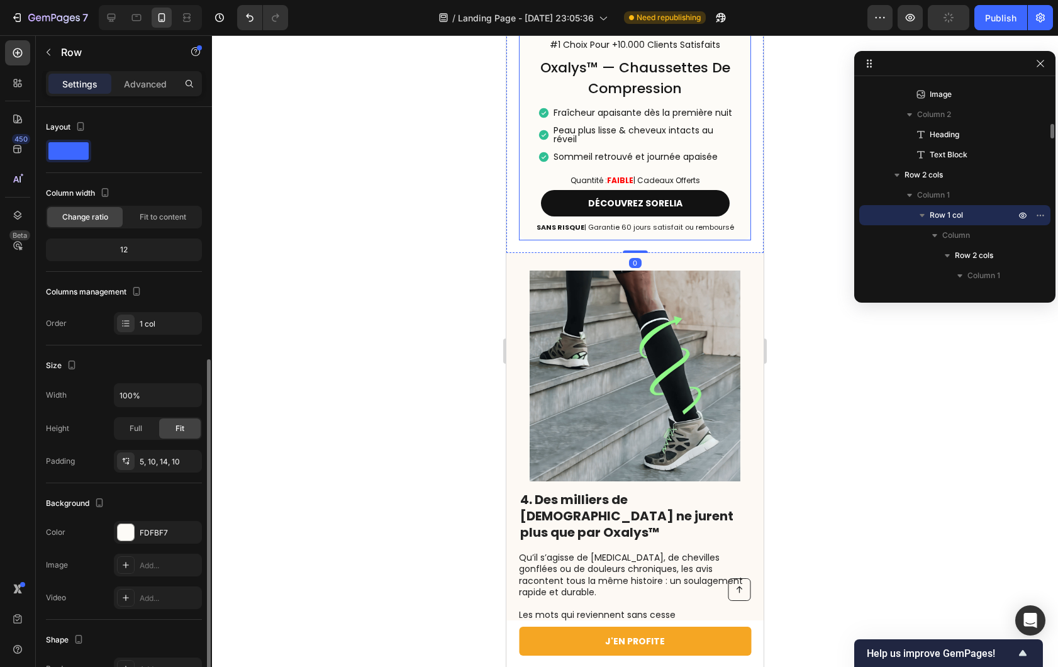
click at [733, 241] on div "Icon Icon Icon Icon Icon Icon List #1 Choix Pour +10.000 Clients Satisfaits Tex…" at bounding box center [635, 130] width 232 height 221
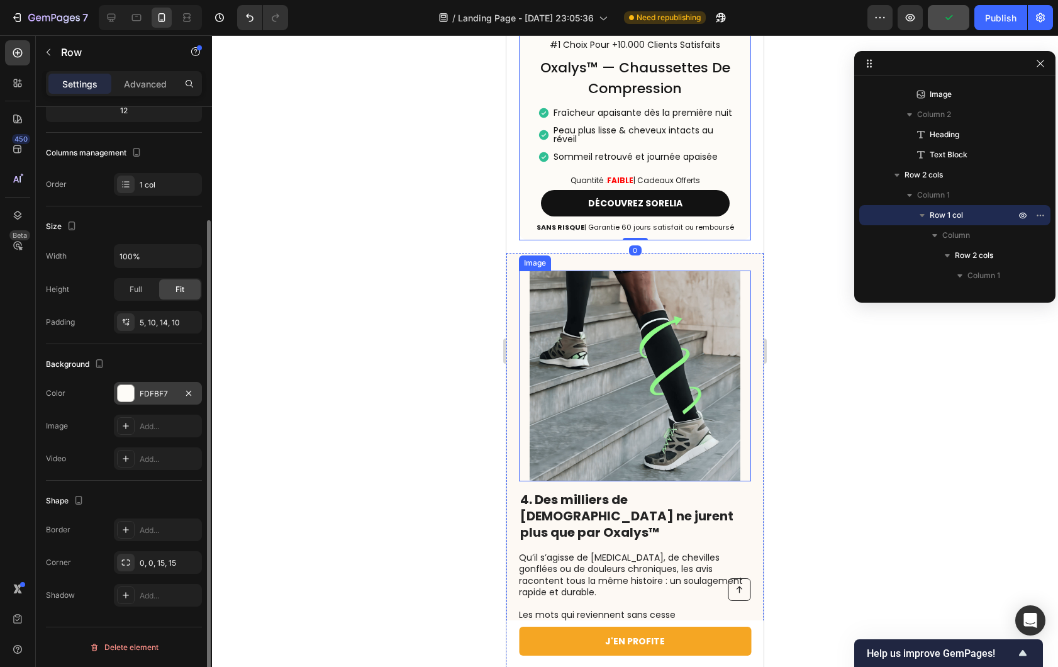
click at [161, 385] on div "FDFBF7" at bounding box center [158, 393] width 88 height 23
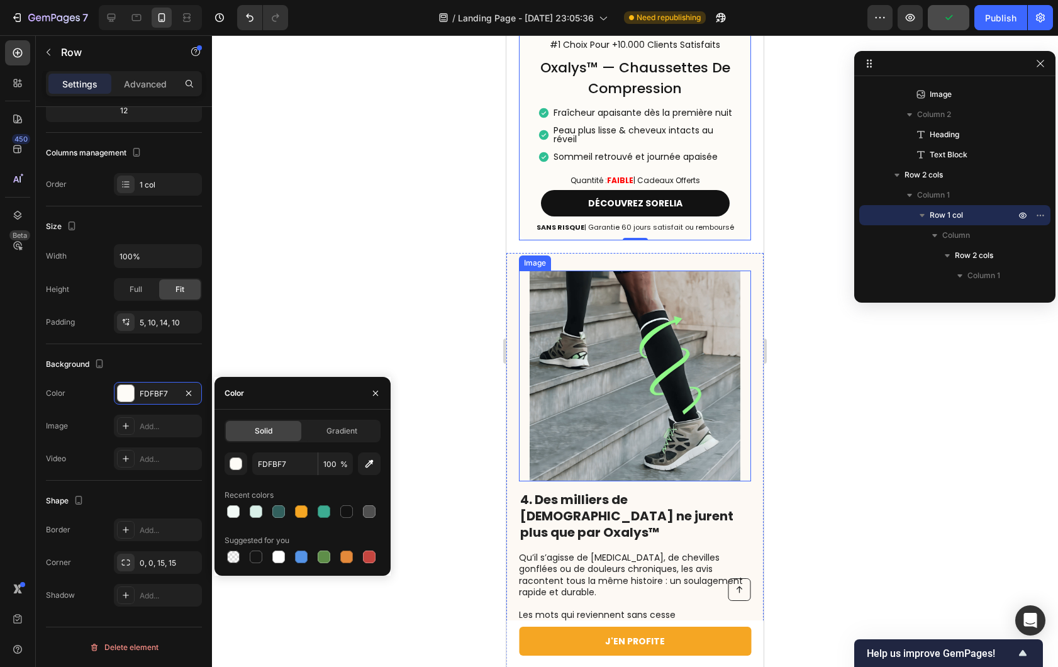
click at [233, 506] on div at bounding box center [233, 511] width 13 height 13
type input "F3FAF7"
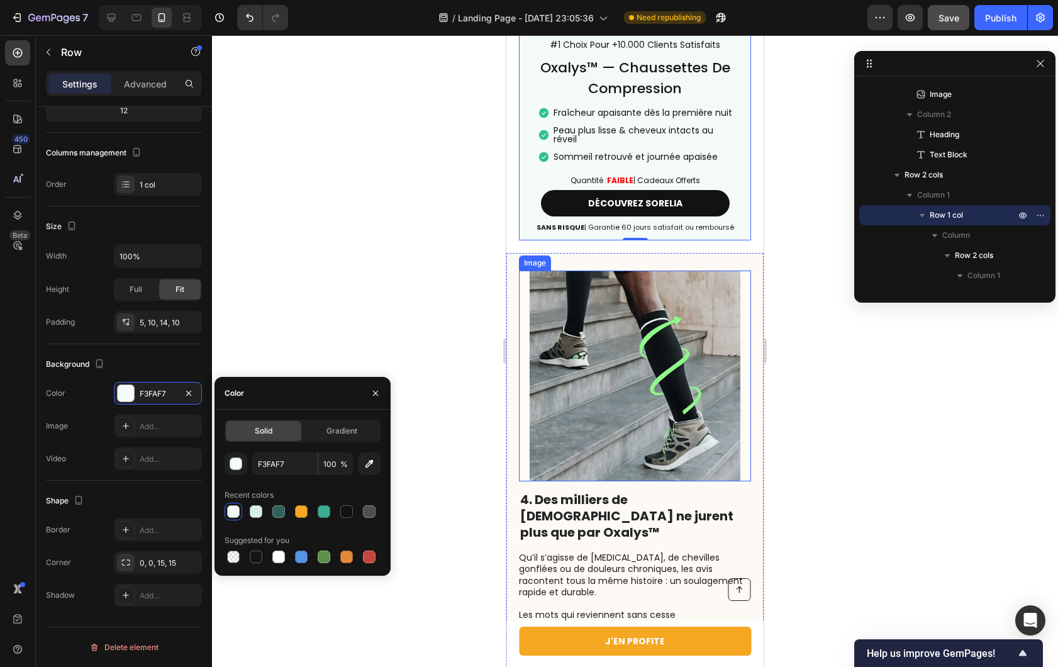
click at [333, 316] on div at bounding box center [635, 351] width 846 height 632
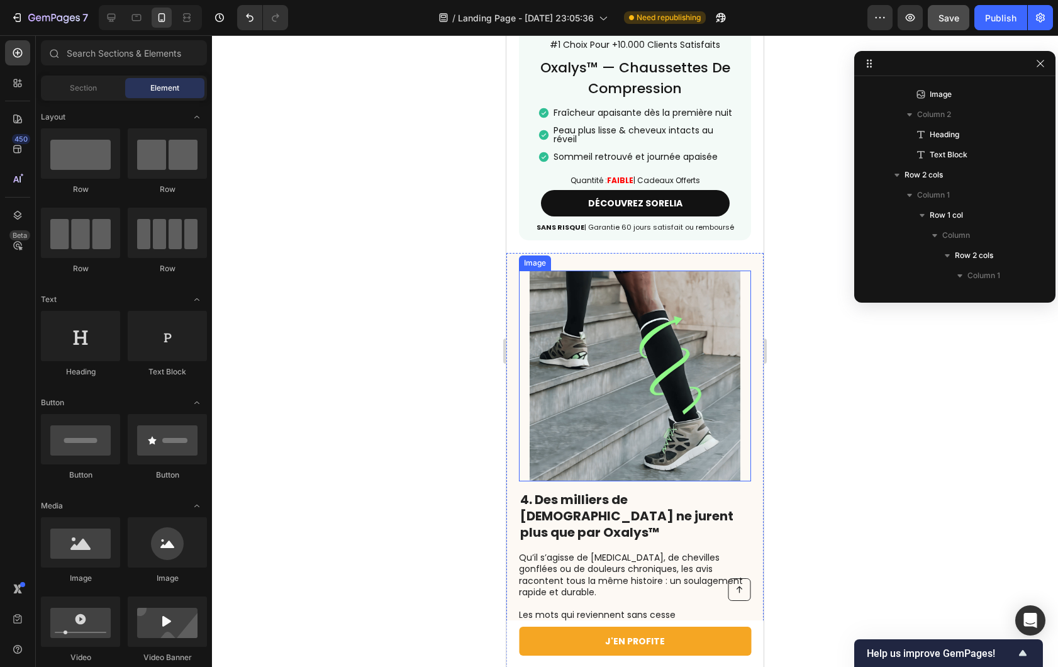
click at [333, 316] on div at bounding box center [635, 351] width 846 height 632
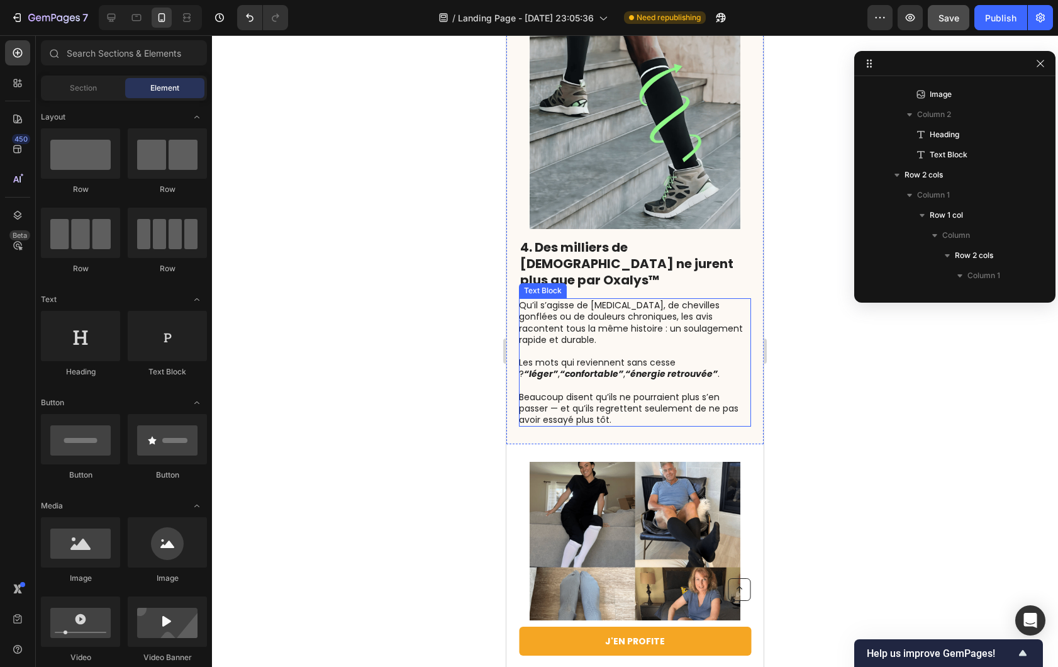
scroll to position [1984, 0]
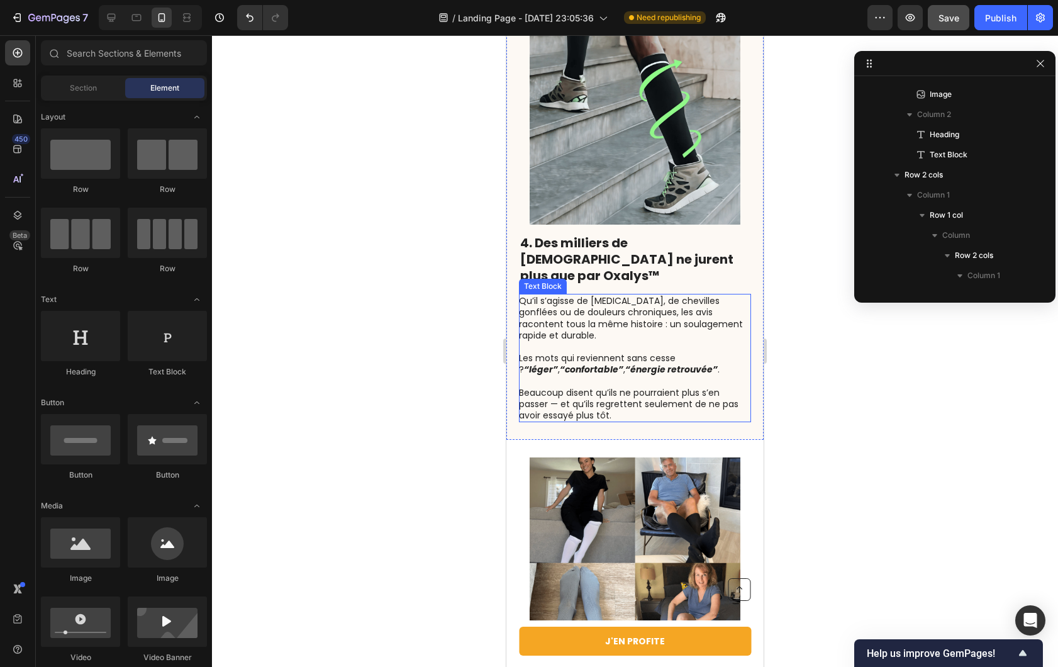
click at [744, 418] on div "4. Des milliers de [DEMOGRAPHIC_DATA] ne jurent plus que par Oxalys™ Heading Qu…" at bounding box center [634, 218] width 257 height 444
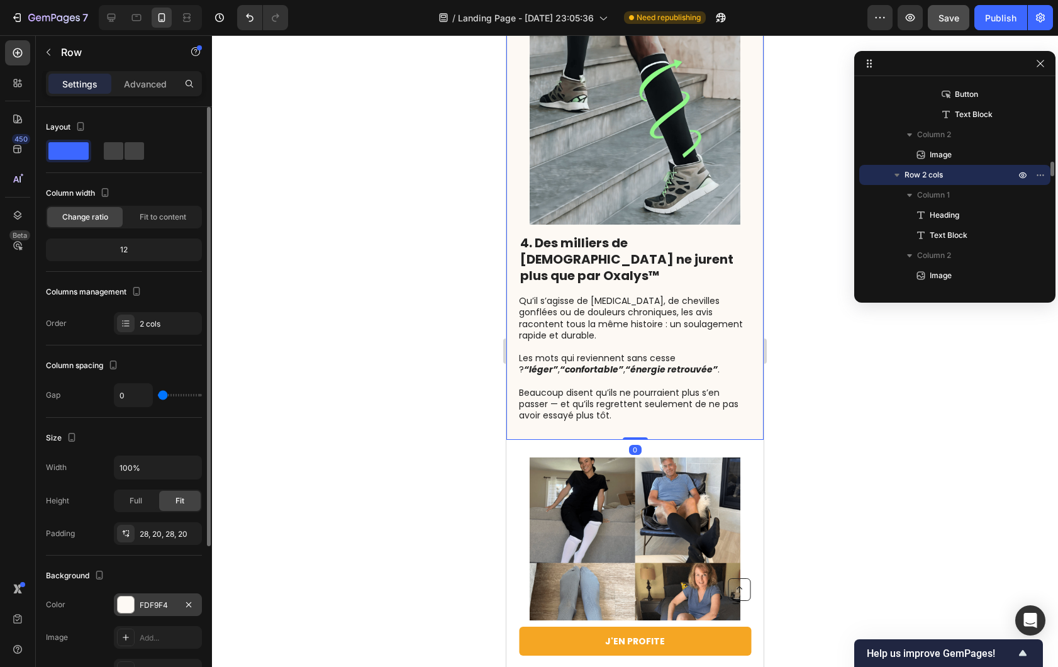
click at [127, 594] on div "FDF9F4" at bounding box center [158, 604] width 88 height 23
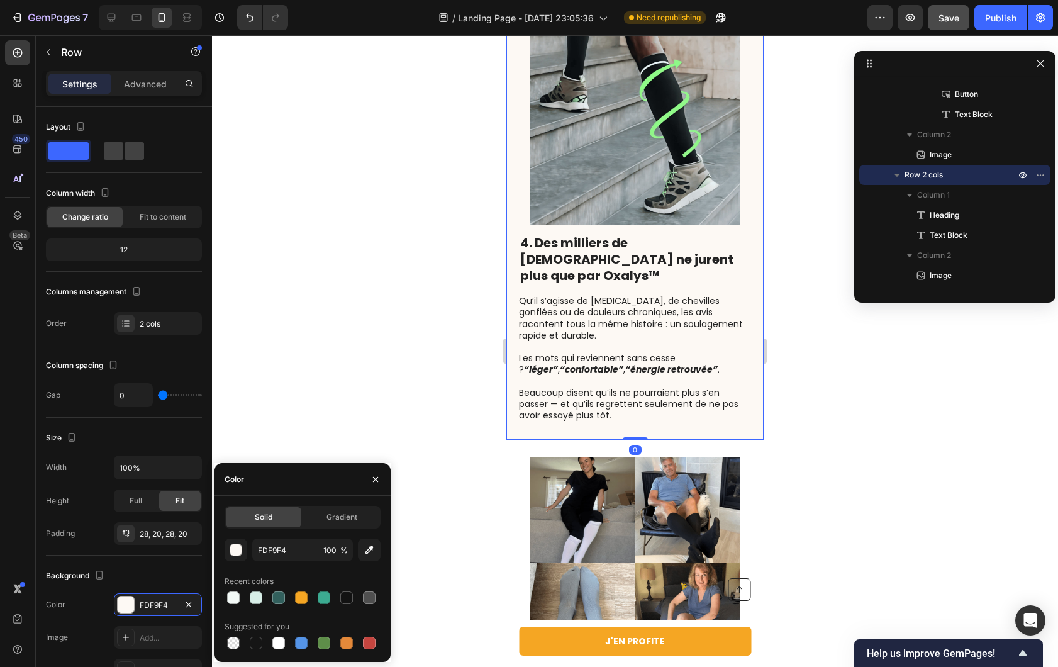
click at [267, 568] on div "FDF9F4 100 % Recent colors Suggested for you" at bounding box center [303, 595] width 156 height 113
click at [277, 554] on input "FDF9F4" at bounding box center [284, 550] width 65 height 23
paste input "#f3faf7"
type input "#f3faf7"
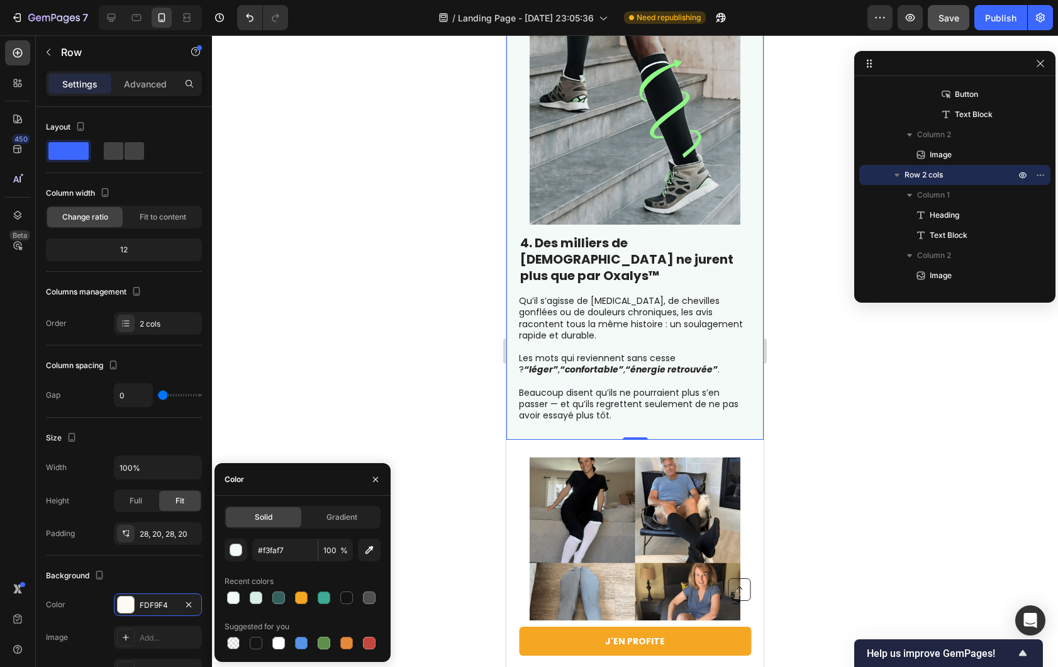
click at [347, 415] on div at bounding box center [635, 351] width 846 height 632
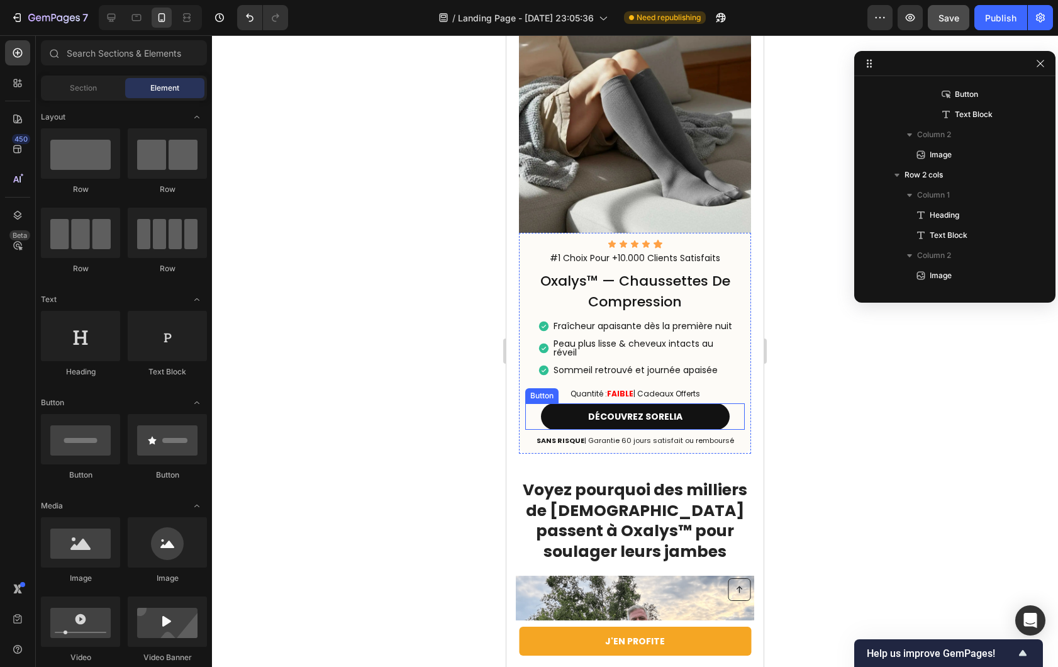
scroll to position [2974, 0]
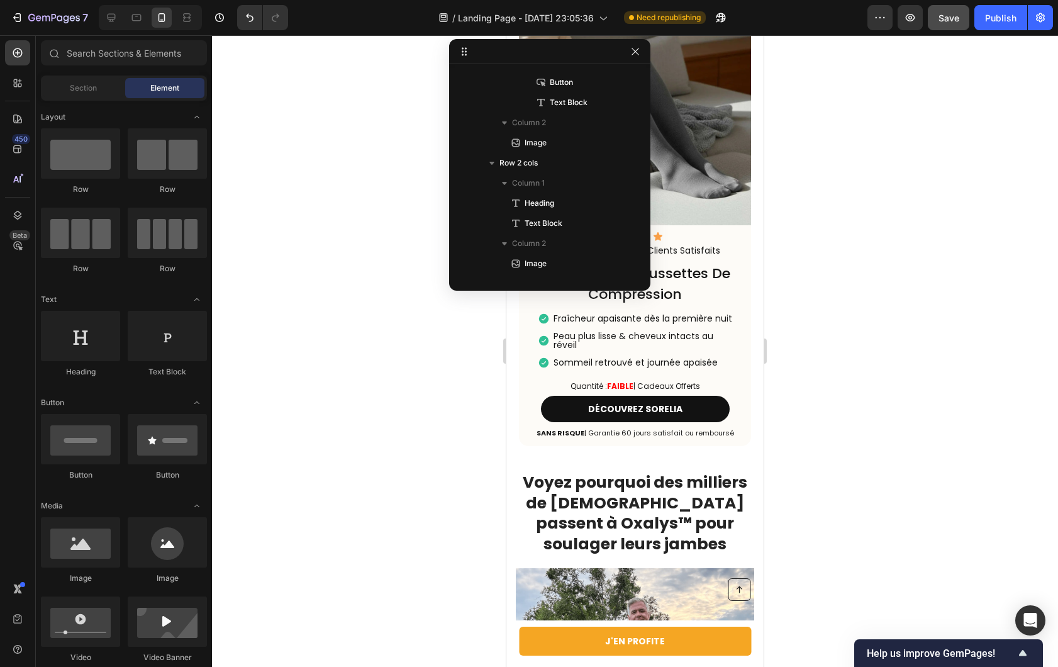
click at [740, 429] on div "Icon Icon Icon Icon Icon Icon List #1 Choix Pour +10.000 Clients Satisfaits Tex…" at bounding box center [635, 335] width 232 height 221
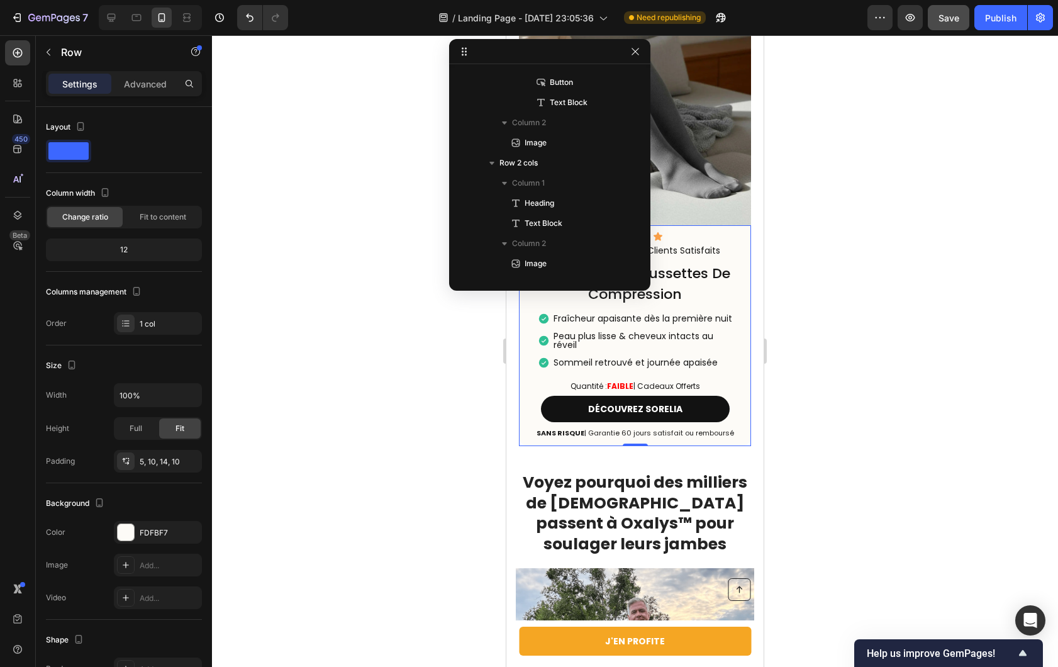
scroll to position [1446, 0]
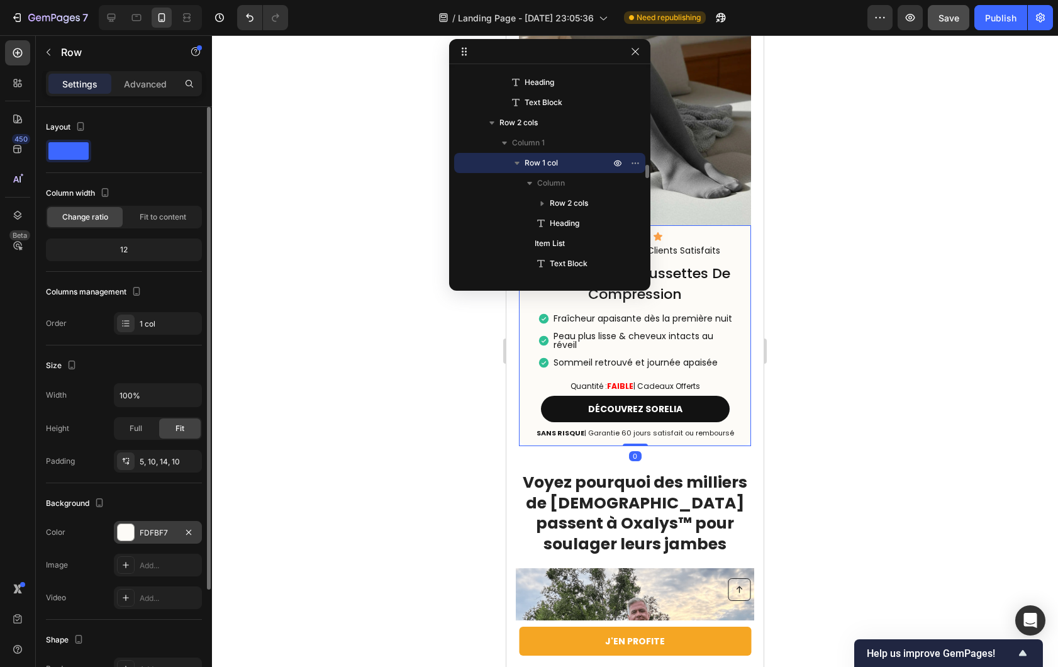
click at [118, 533] on div at bounding box center [126, 532] width 16 height 16
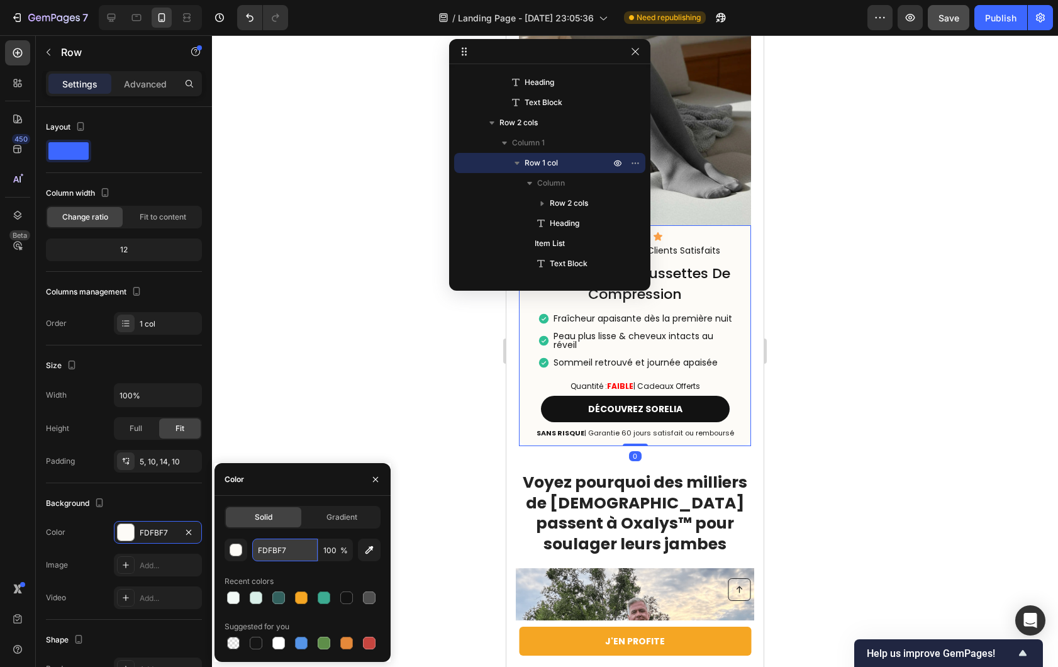
click at [279, 556] on input "FDFBF7" at bounding box center [284, 550] width 65 height 23
paste input "#d8efe8"
type input "#d8efe8"
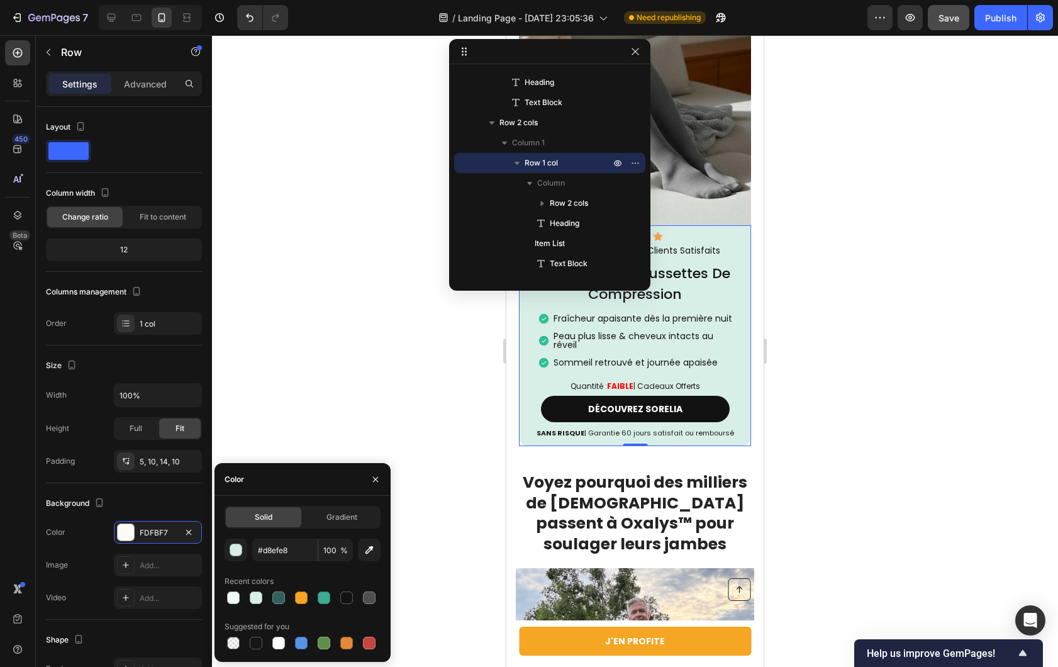
click at [318, 424] on div at bounding box center [635, 351] width 846 height 632
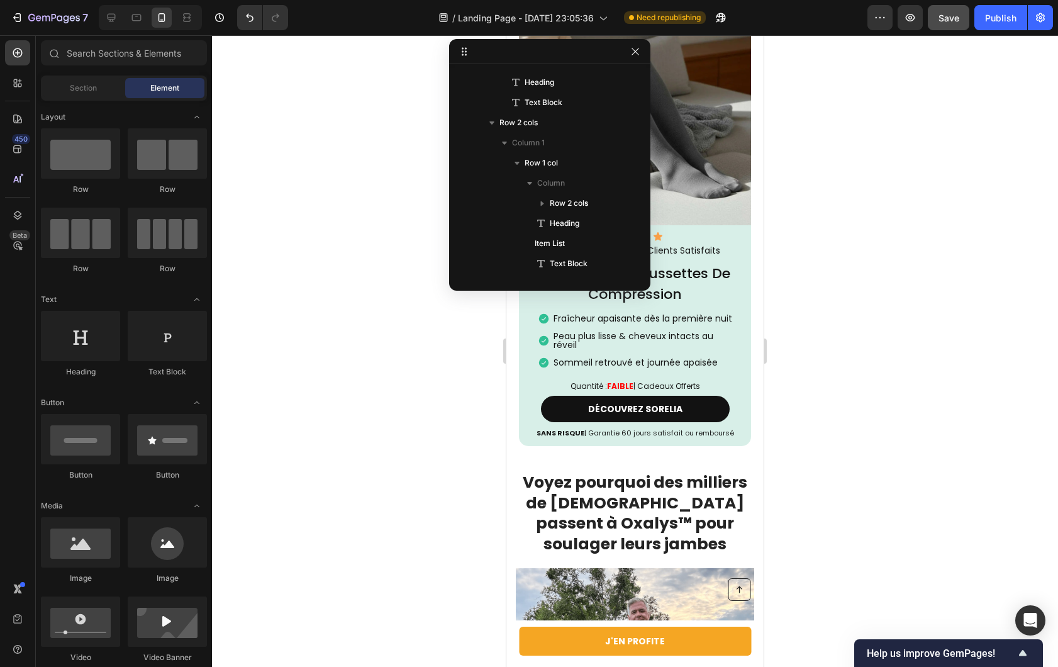
click at [318, 424] on div at bounding box center [635, 351] width 846 height 632
click at [632, 52] on icon "button" at bounding box center [635, 52] width 10 height 10
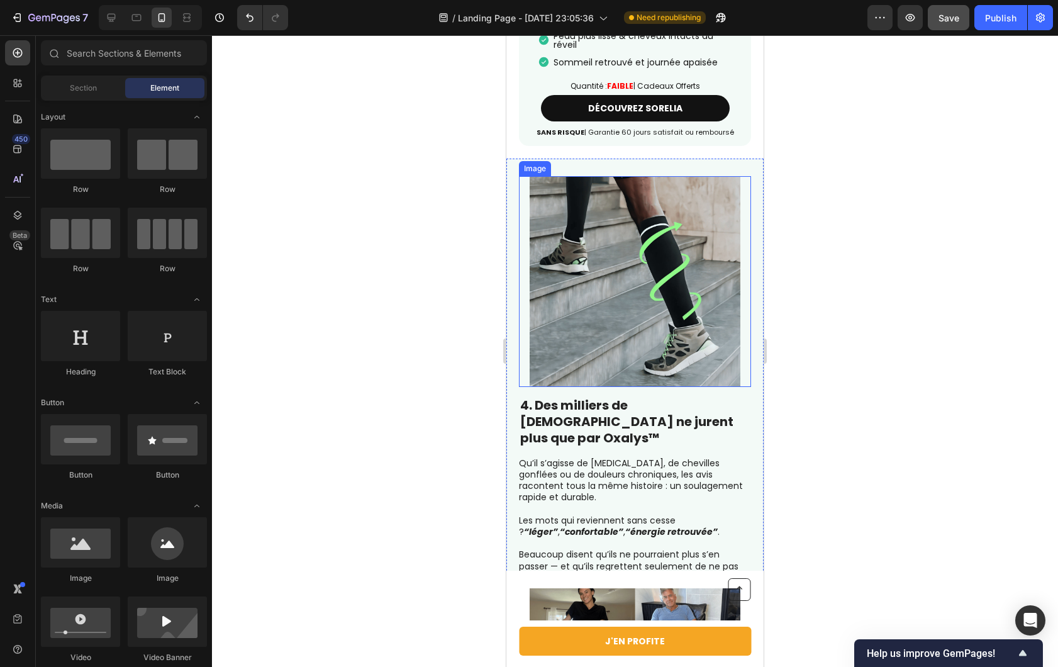
scroll to position [1970, 0]
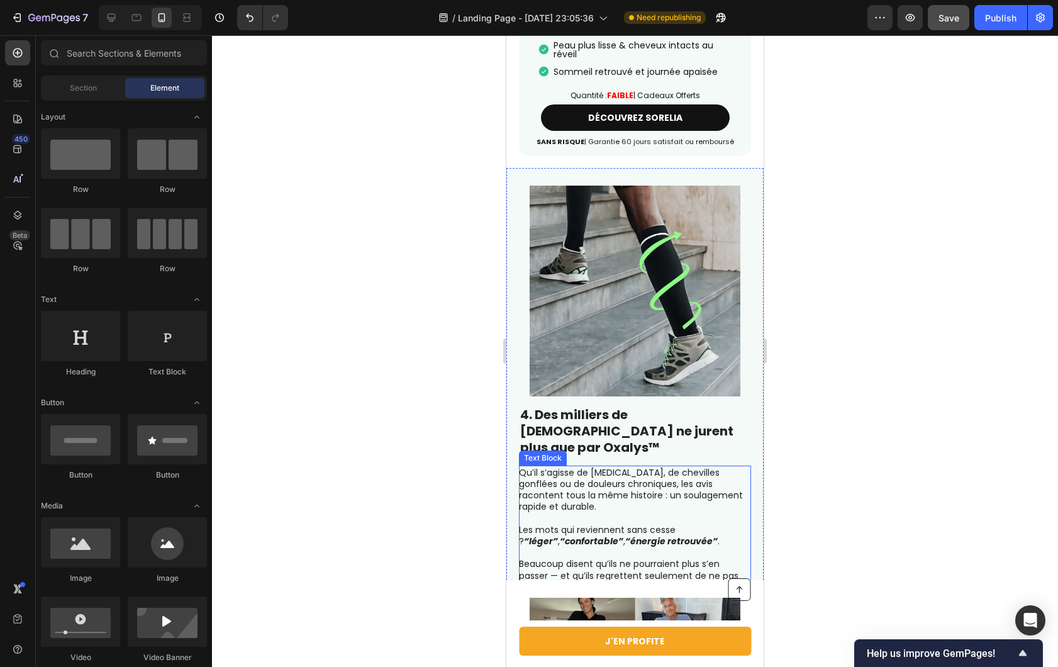
click at [734, 467] on p "Qu’il s’agisse de [MEDICAL_DATA], de chevilles gonflées ou de douleurs chroniqu…" at bounding box center [634, 490] width 231 height 46
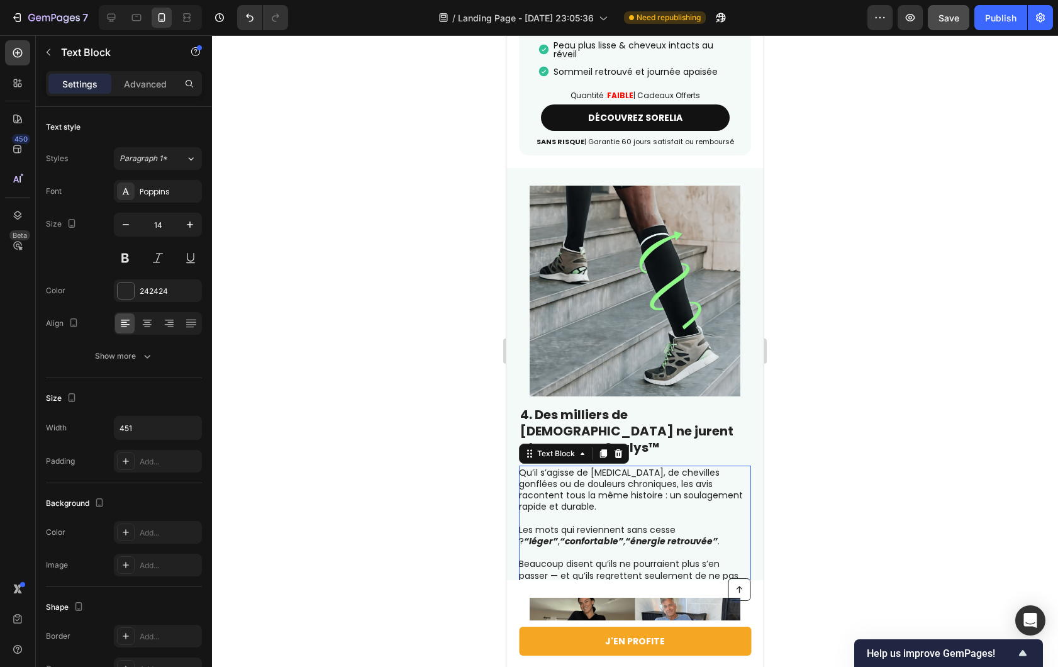
click at [737, 466] on div "Qu’il s’agisse de [MEDICAL_DATA], de chevilles gonflées ou de douleurs chroniqu…" at bounding box center [635, 530] width 232 height 128
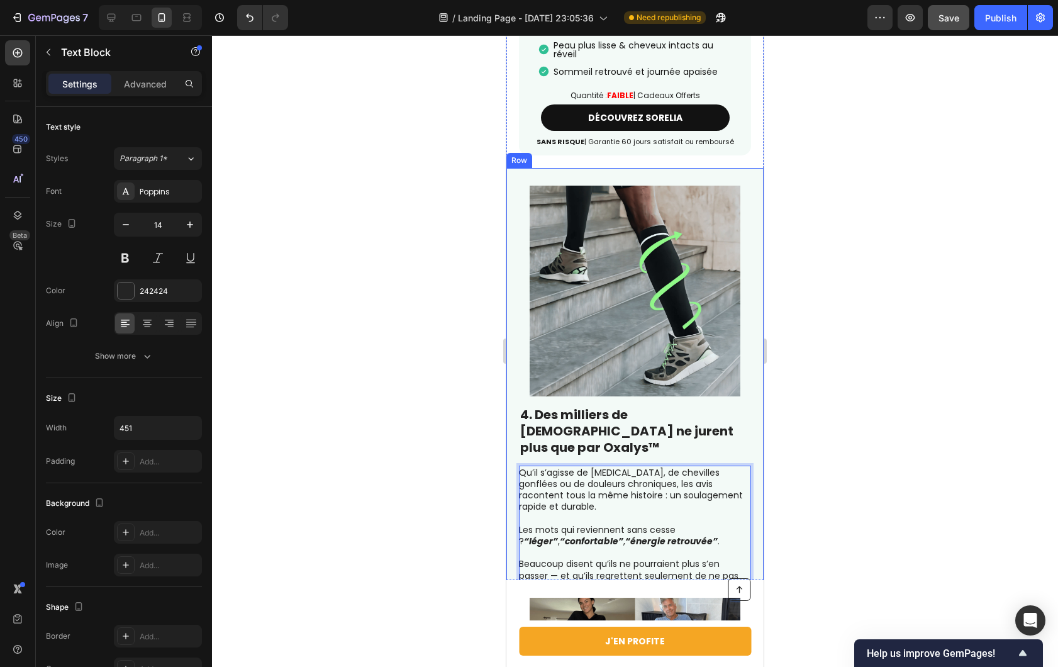
click at [745, 426] on div "4. Des milliers de [DEMOGRAPHIC_DATA] ne jurent plus que par Oxalys™ Heading Qu…" at bounding box center [634, 390] width 257 height 444
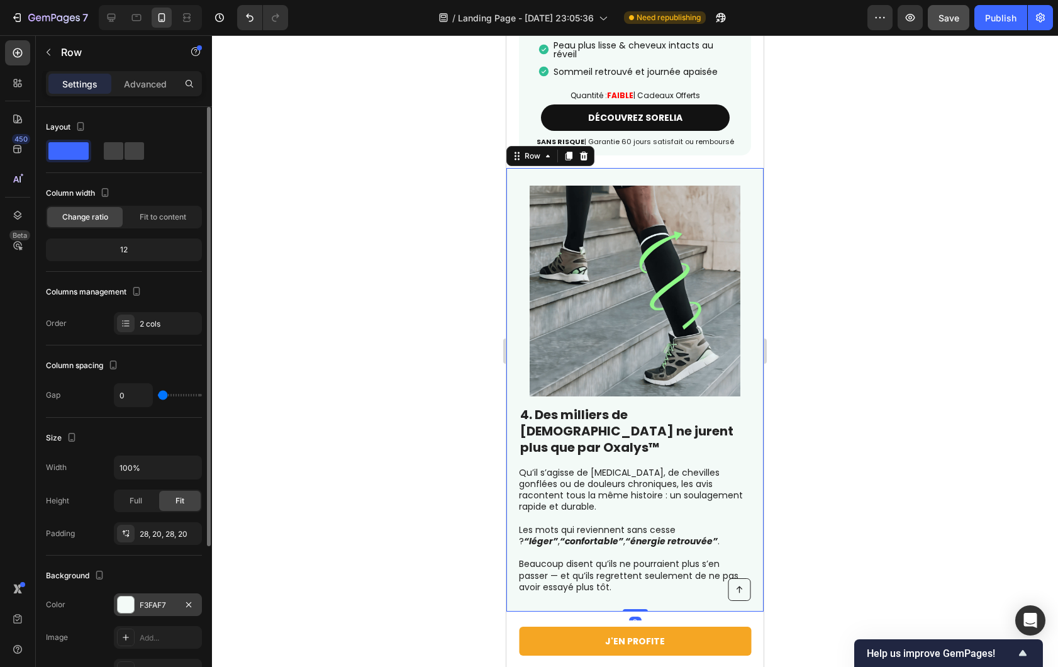
click at [143, 596] on div "F3FAF7" at bounding box center [158, 604] width 88 height 23
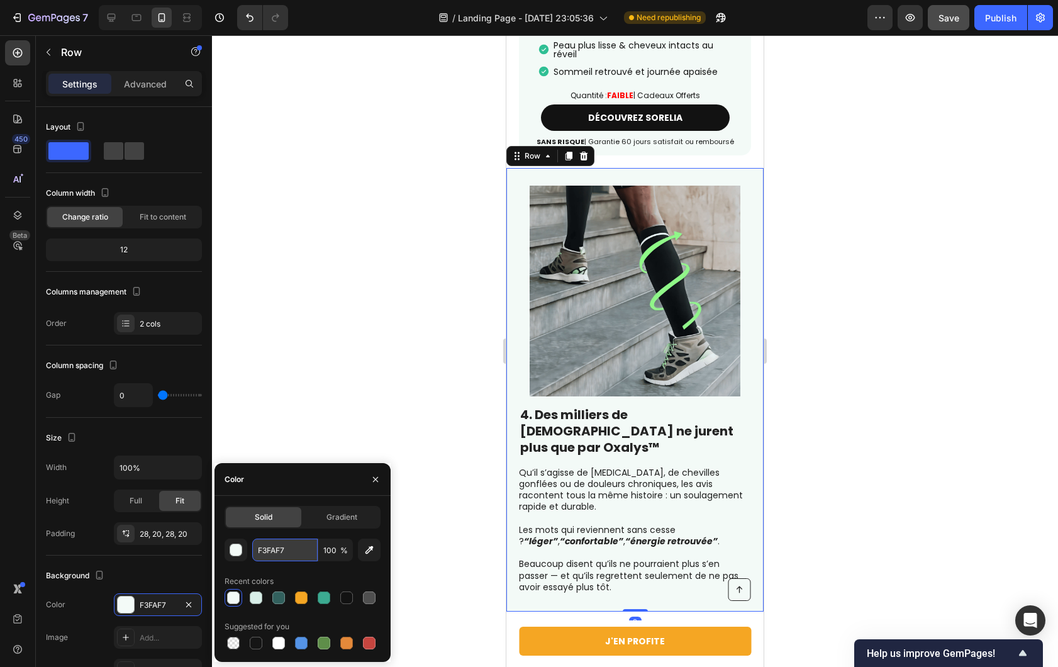
click at [279, 550] on input "F3FAF7" at bounding box center [284, 550] width 65 height 23
click at [414, 376] on div at bounding box center [635, 351] width 846 height 632
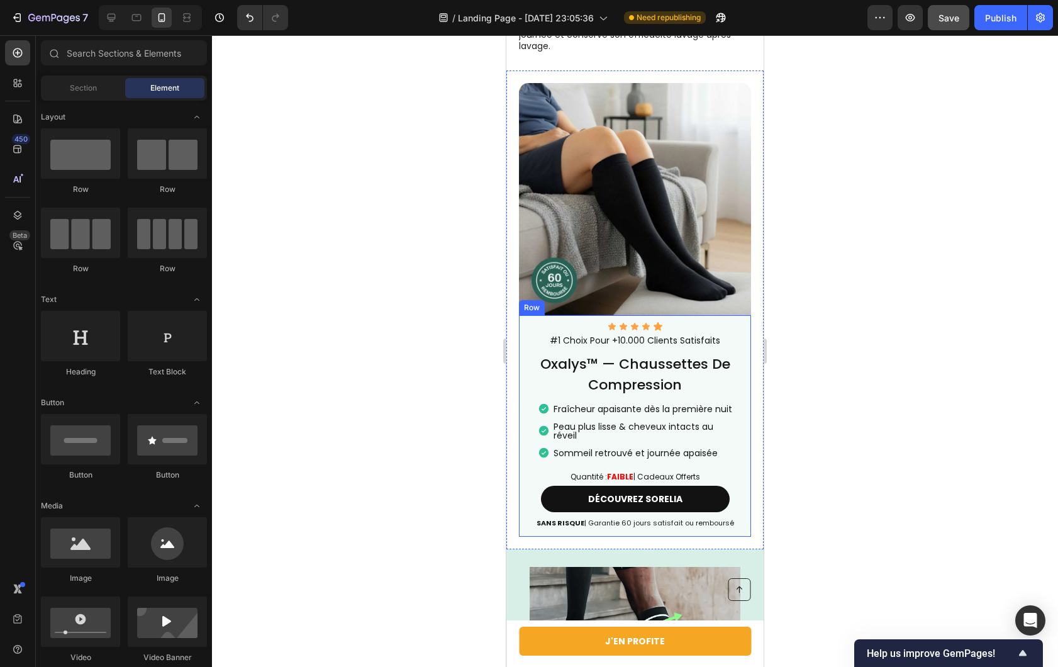
scroll to position [1590, 0]
click at [733, 435] on div "Fraîcheur apaisante dès la première nuit Peau plus lisse & cheveux intacts au r…" at bounding box center [635, 430] width 220 height 57
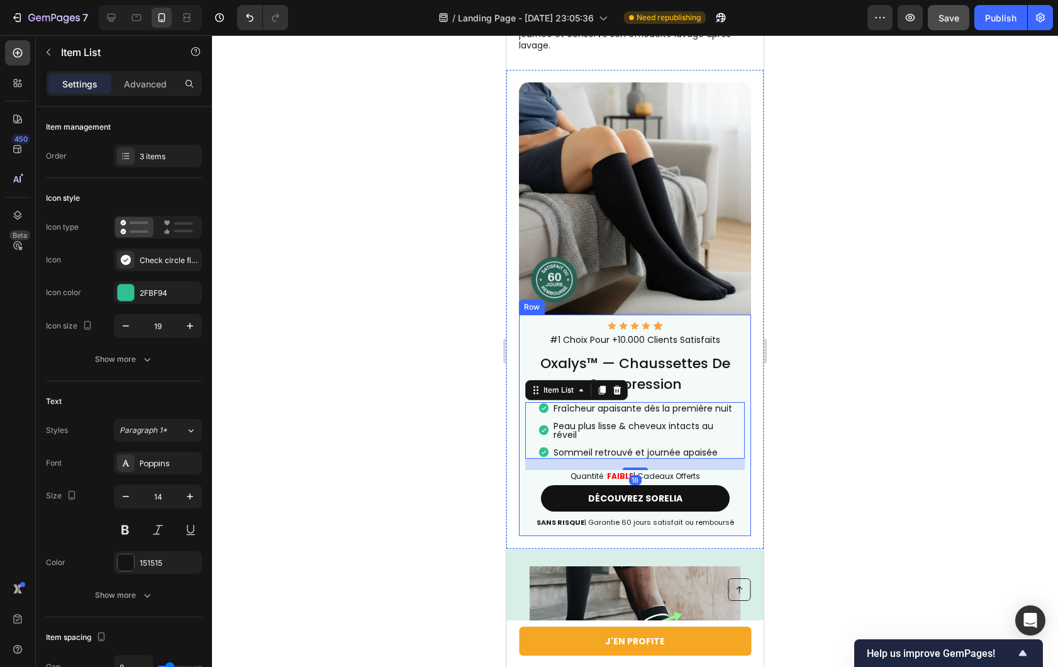
click at [737, 449] on div "Icon Icon Icon Icon Icon Icon List #1 Choix Pour +10.000 Clients Satisfaits Tex…" at bounding box center [635, 425] width 232 height 221
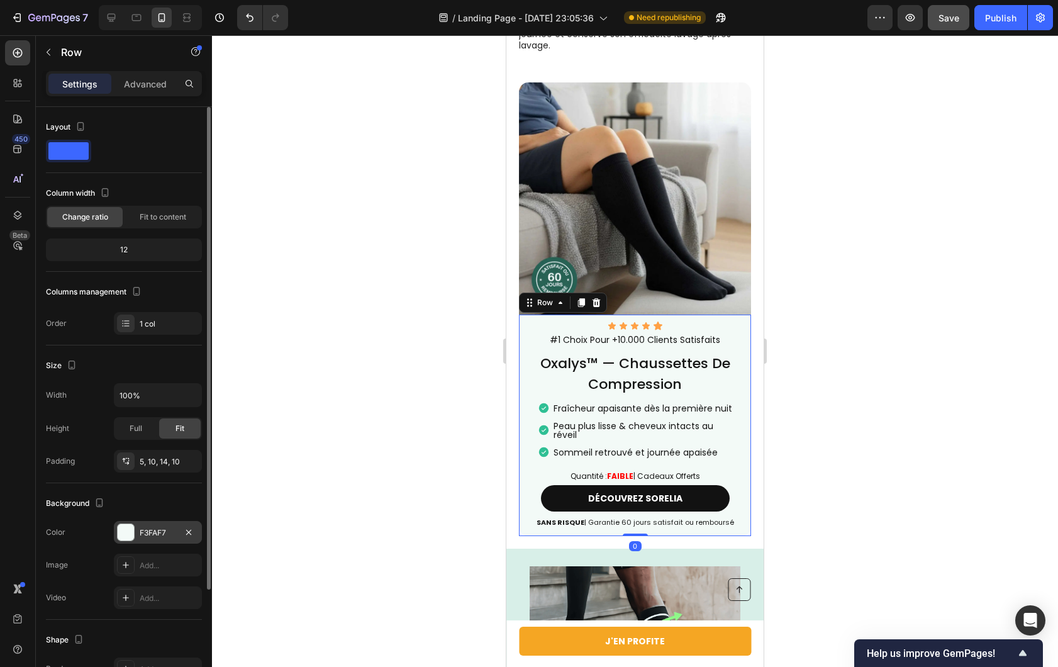
click at [136, 537] on div "F3FAF7" at bounding box center [158, 532] width 88 height 23
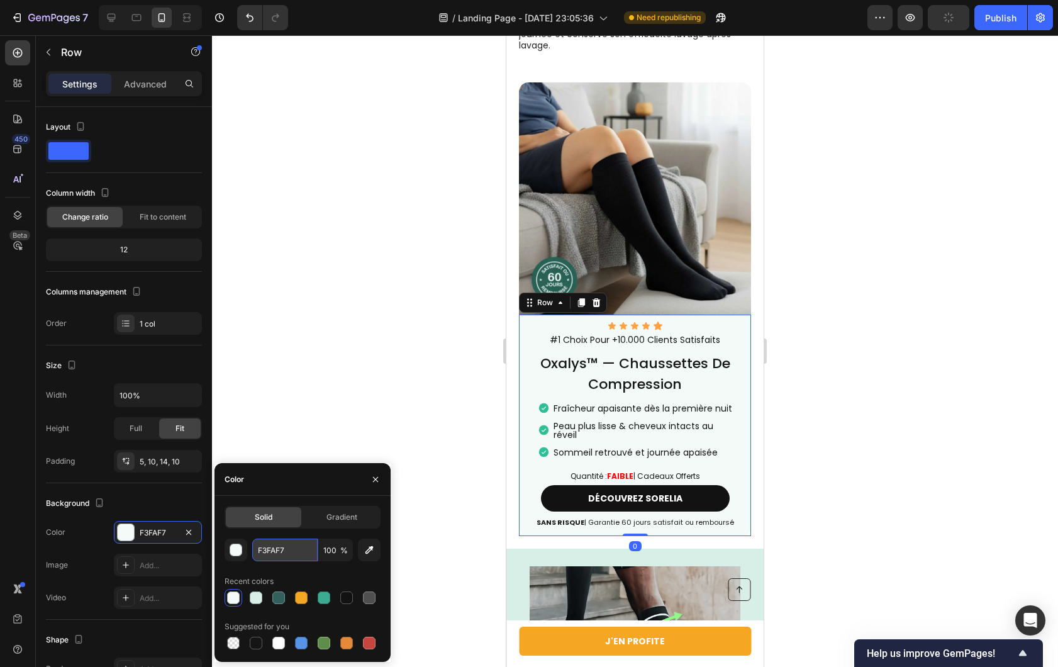
click at [284, 545] on input "F3FAF7" at bounding box center [284, 550] width 65 height 23
paste input "#d8efe8"
type input "#d8efe8"
click at [366, 394] on div at bounding box center [635, 351] width 846 height 632
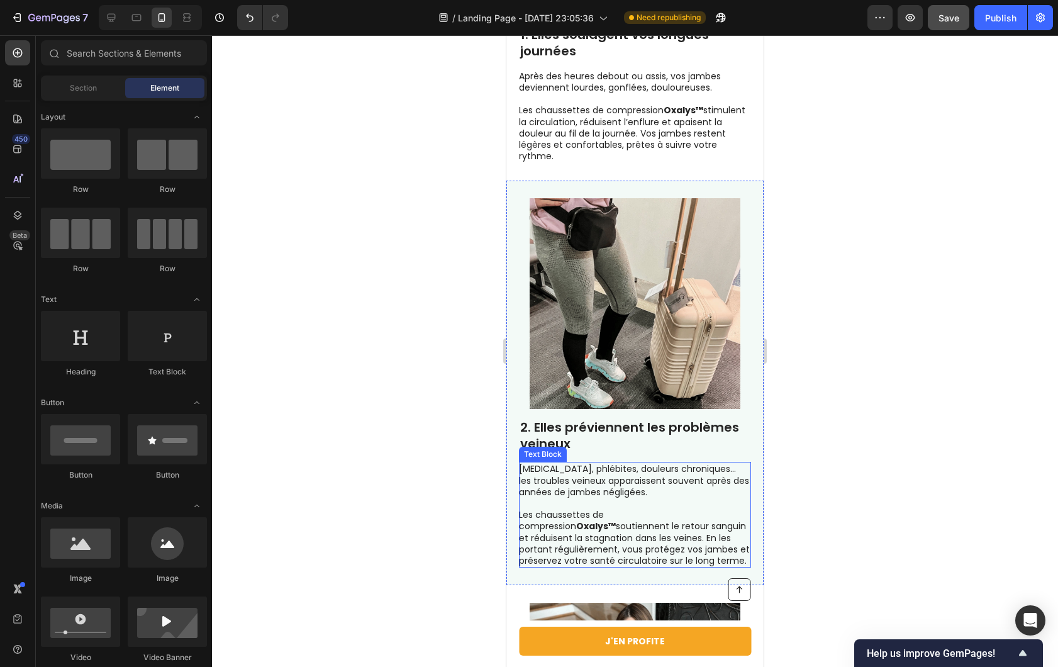
scroll to position [675, 0]
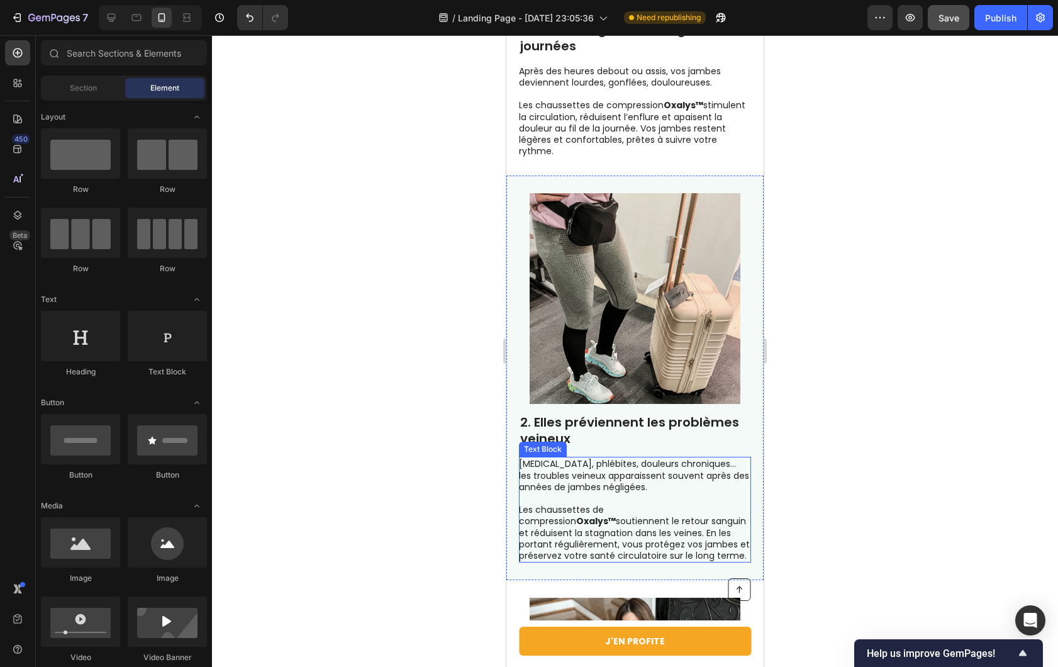
click at [745, 528] on div "2. Elles préviennent les problèmes veineux Heading [MEDICAL_DATA], phlébites, d…" at bounding box center [634, 378] width 257 height 405
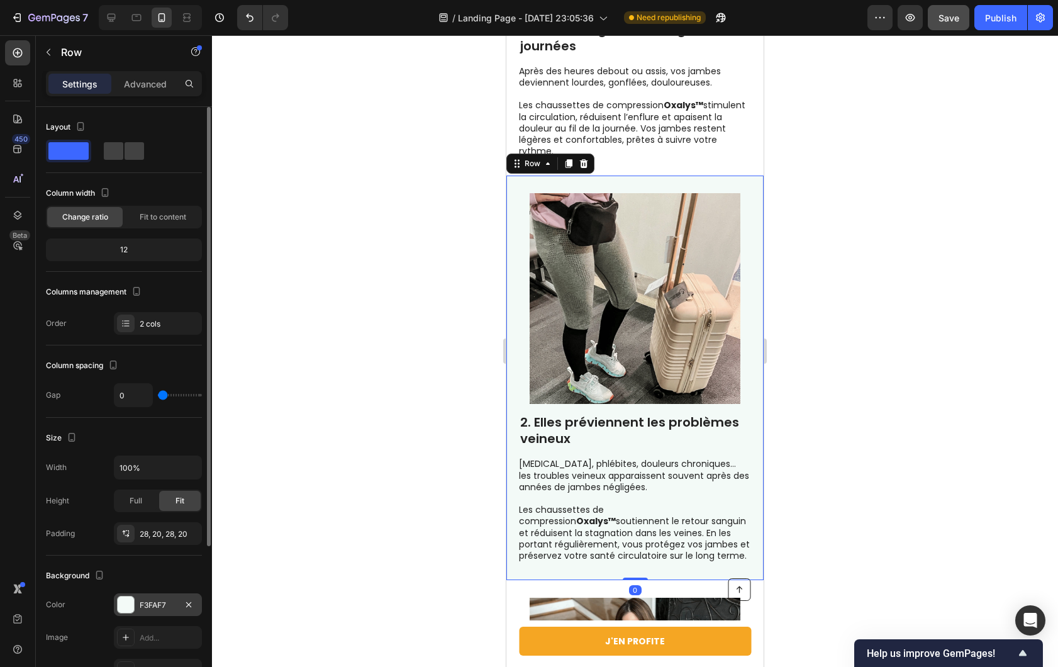
drag, startPoint x: 146, startPoint y: 612, endPoint x: 160, endPoint y: 603, distance: 16.9
click at [146, 612] on div "F3FAF7" at bounding box center [158, 604] width 88 height 23
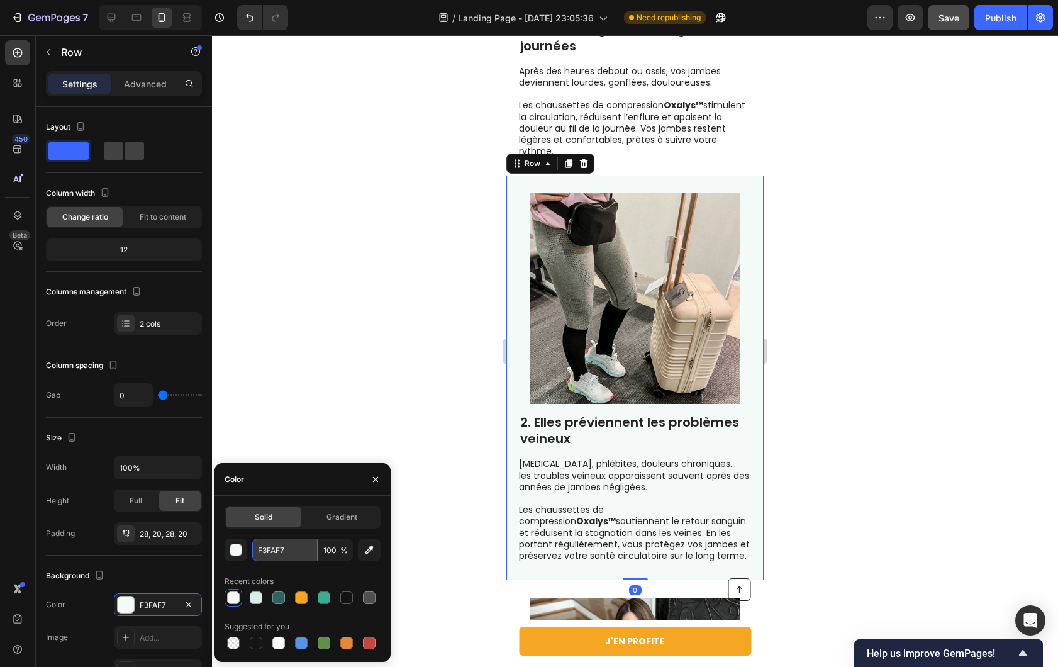
click at [261, 543] on input "F3FAF7" at bounding box center [284, 550] width 65 height 23
click at [262, 543] on input "F3FAF7" at bounding box center [284, 550] width 65 height 23
paste input "#d8efe8"
type input "#d8efe8"
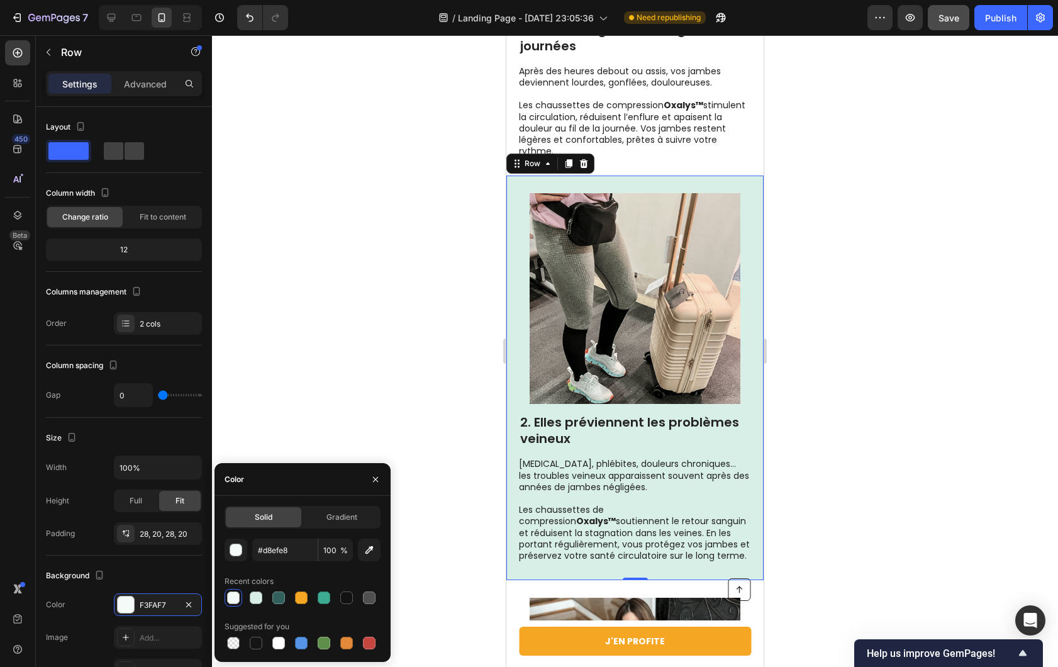
click at [355, 400] on div at bounding box center [635, 351] width 846 height 632
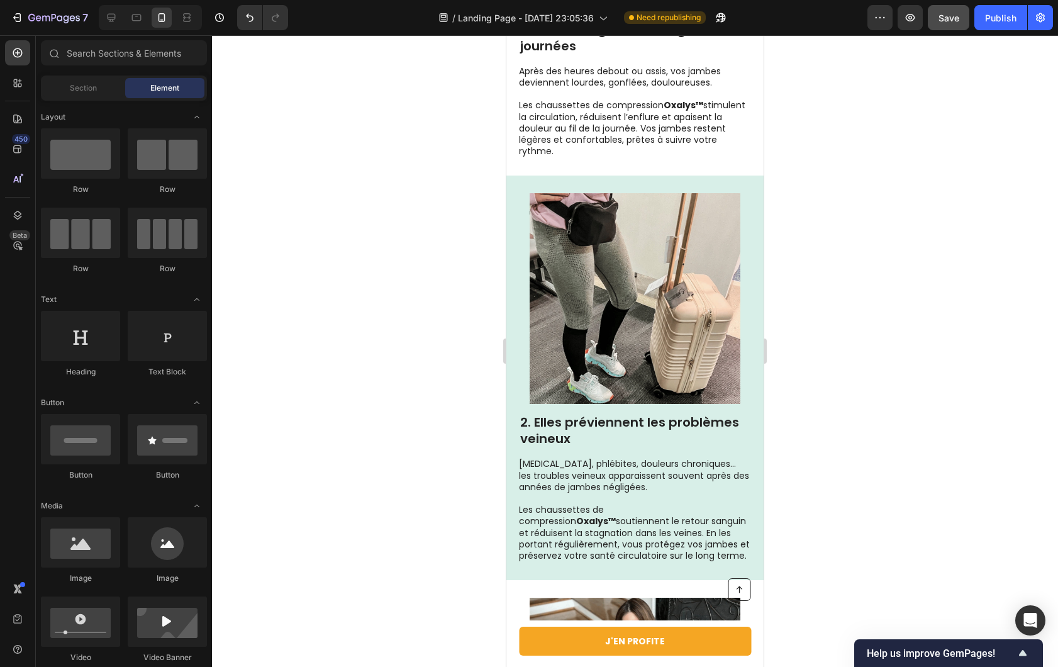
click at [355, 400] on div at bounding box center [635, 351] width 846 height 632
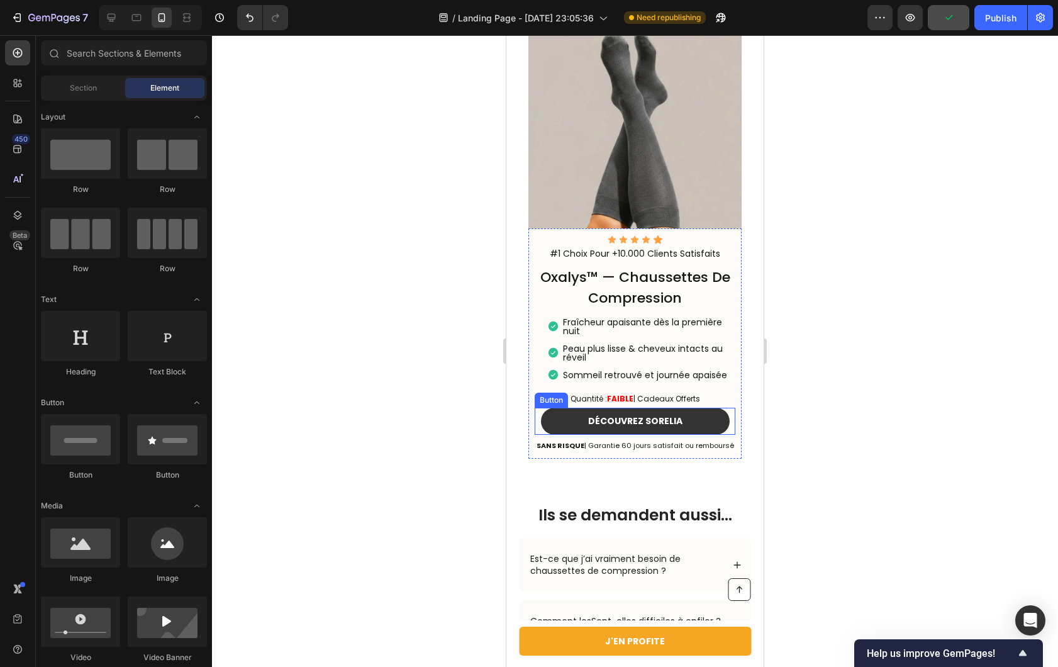
scroll to position [4623, 0]
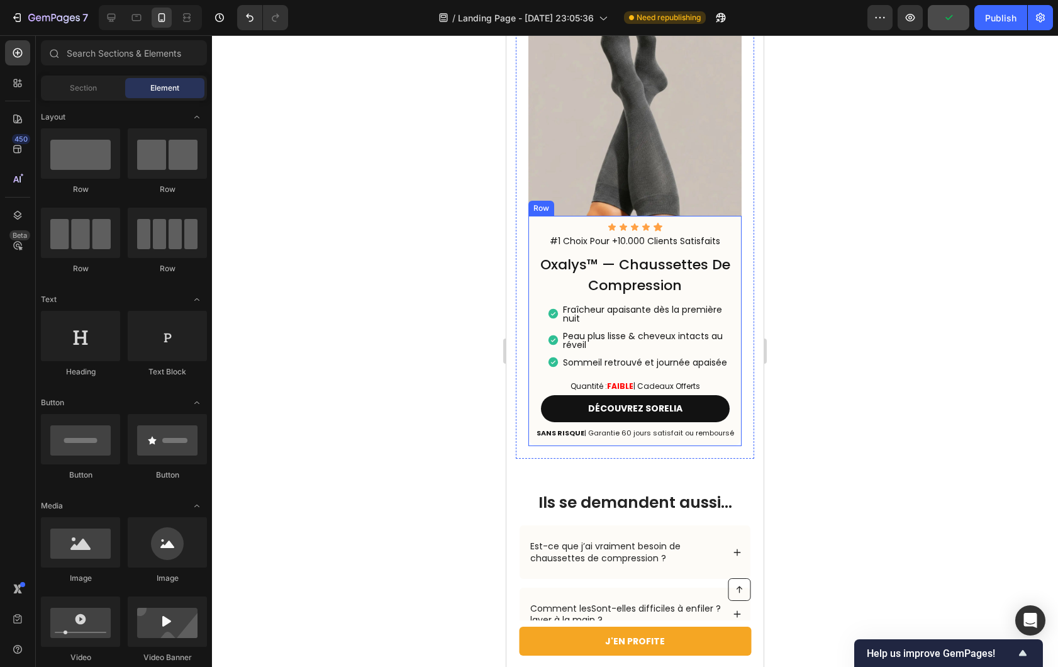
click at [729, 350] on div "Icon Icon Icon Icon Icon Icon List #1 Choix Pour +10.000 Clients Satisfaits Tex…" at bounding box center [634, 331] width 213 height 230
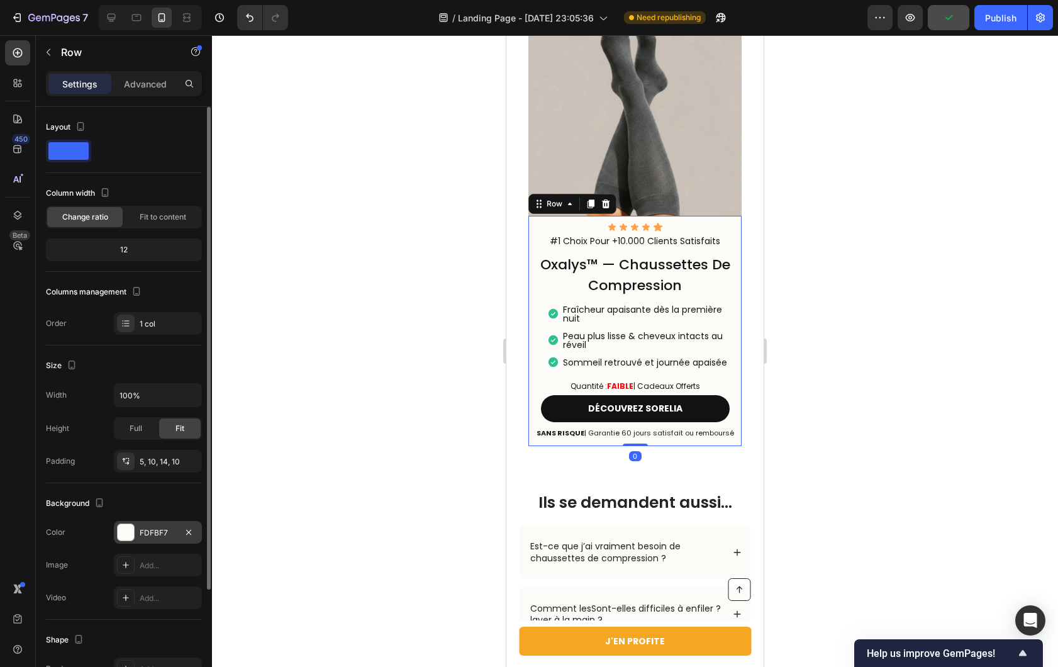
click at [133, 543] on div "FDFBF7" at bounding box center [158, 532] width 88 height 23
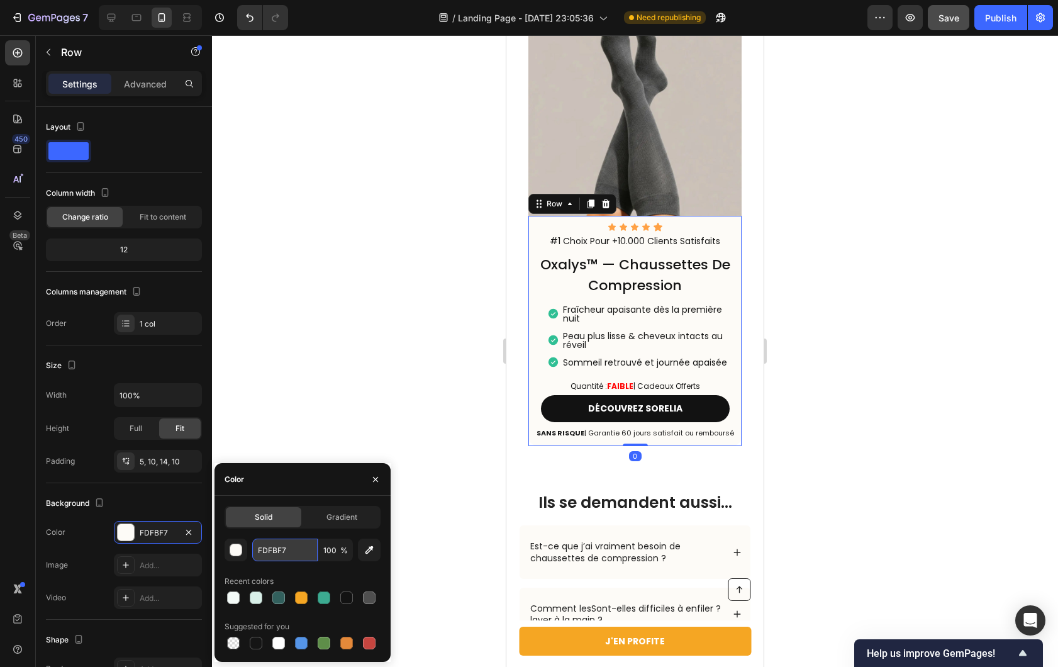
click at [277, 554] on input "FDFBF7" at bounding box center [284, 550] width 65 height 23
paste input "#d8efe8"
type input "#d8efe8"
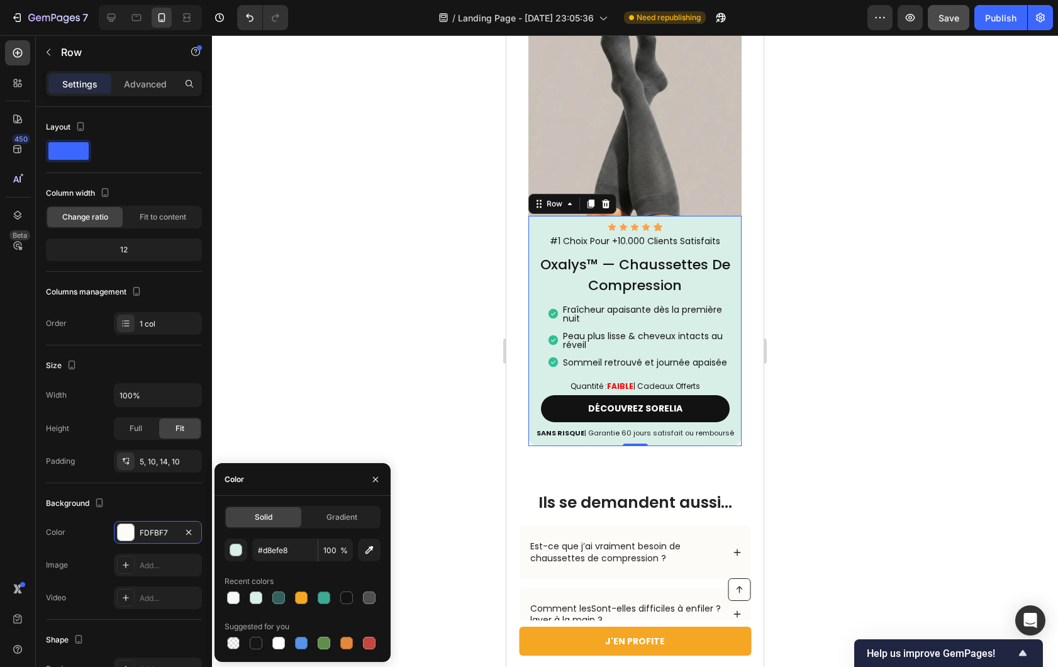
click at [348, 410] on div at bounding box center [635, 351] width 846 height 632
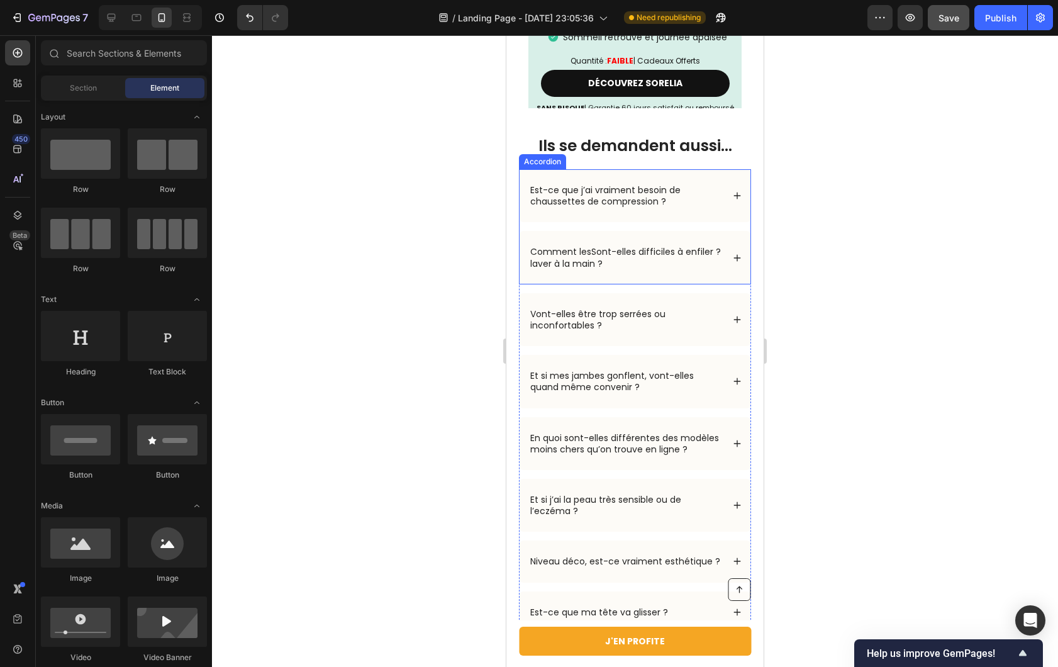
click at [700, 217] on div "Est-ce que j’ai vraiment besoin de chaussettes de compression ?" at bounding box center [635, 195] width 231 height 53
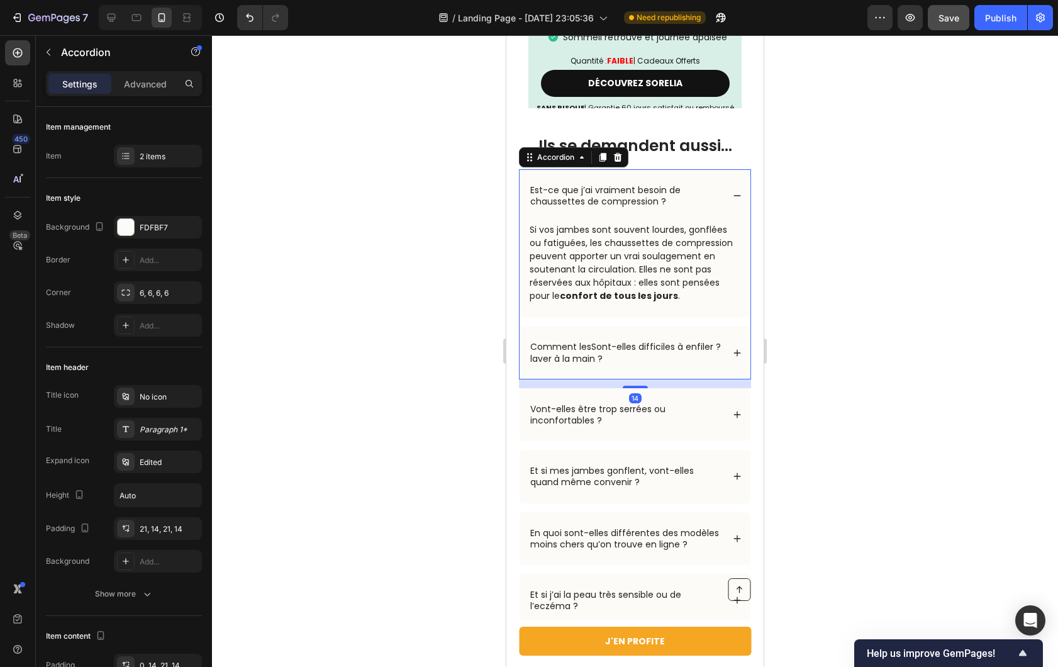
scroll to position [4949, 0]
click at [714, 211] on div "Est-ce que j’ai vraiment besoin de chaussettes de compression ?" at bounding box center [635, 195] width 231 height 53
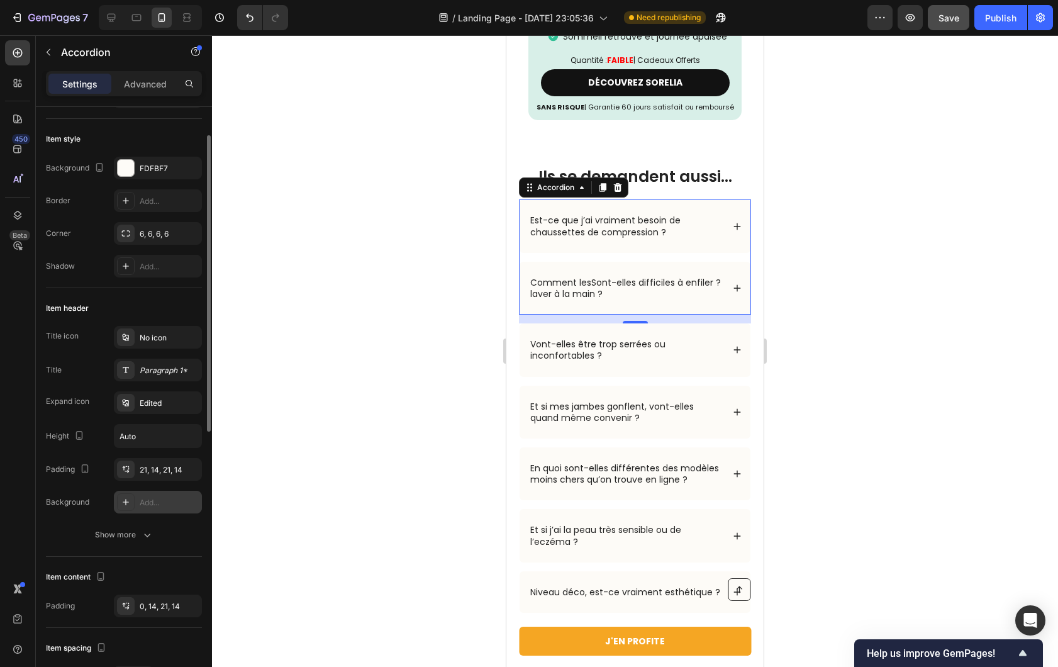
scroll to position [59, 0]
click at [135, 170] on div "FDFBF7" at bounding box center [158, 168] width 88 height 23
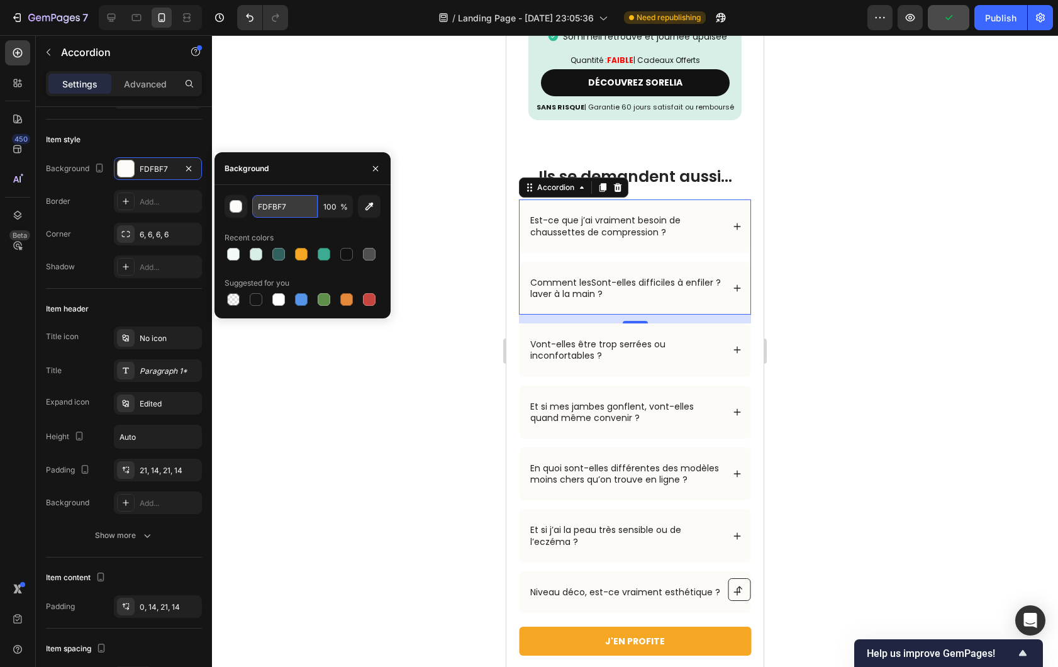
click at [254, 201] on input "FDFBF7" at bounding box center [284, 206] width 65 height 23
paste input "#d8efe8"
paste input "text"
type input "#d8efe8"
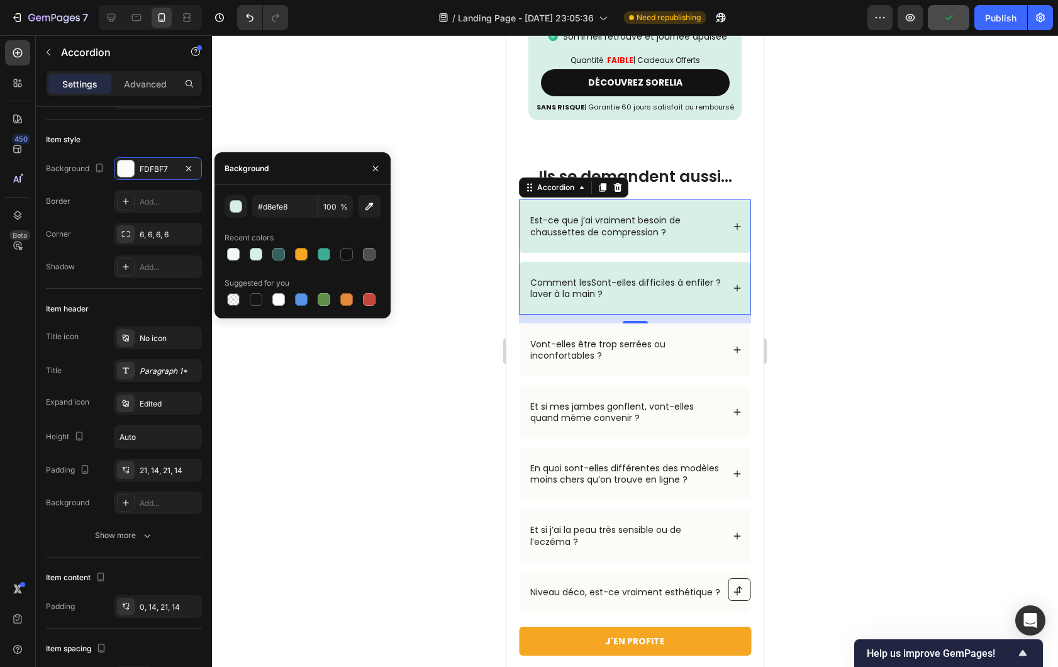
click at [310, 143] on div at bounding box center [635, 351] width 846 height 632
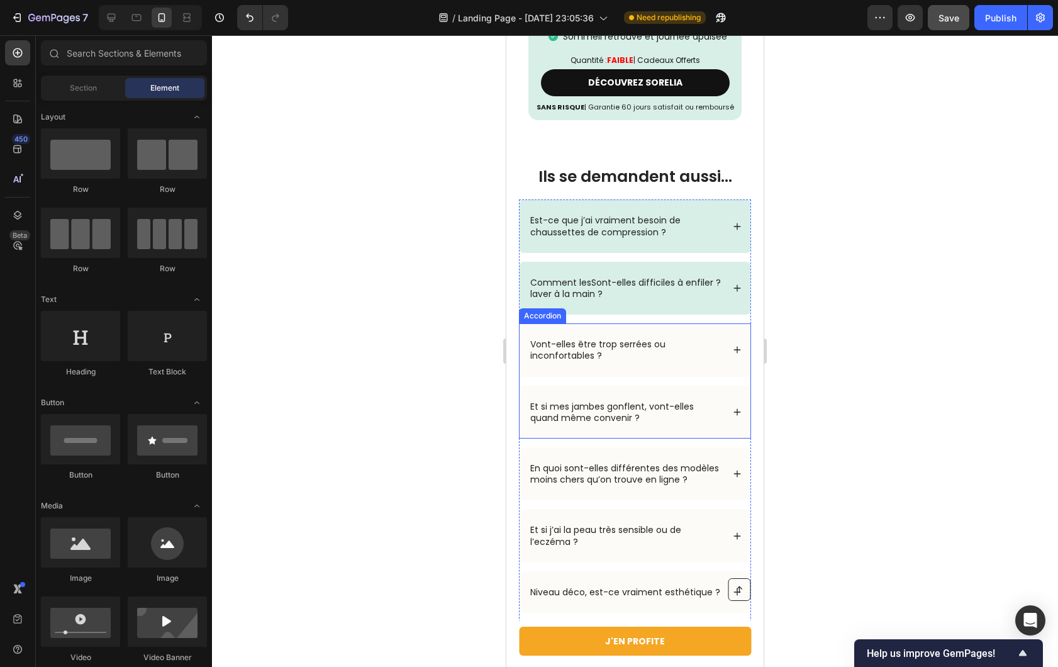
click at [539, 338] on p "Vont-elles être trop serrées ou inconfortables ?" at bounding box center [625, 349] width 191 height 23
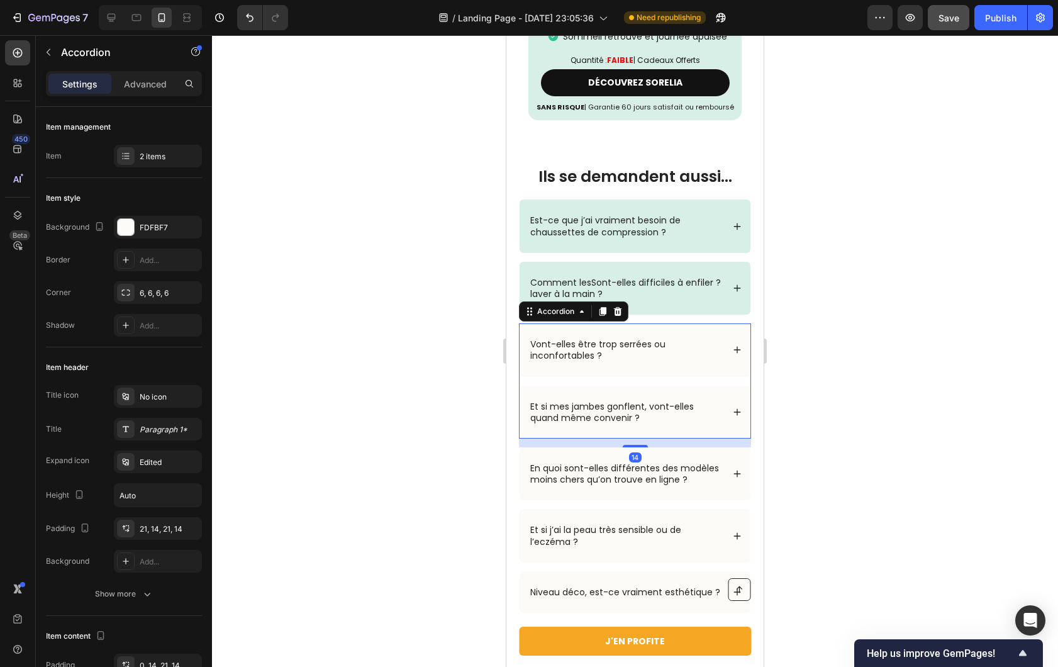
click at [528, 337] on div "Vont-elles être trop serrées ou inconfortables ?" at bounding box center [625, 350] width 194 height 26
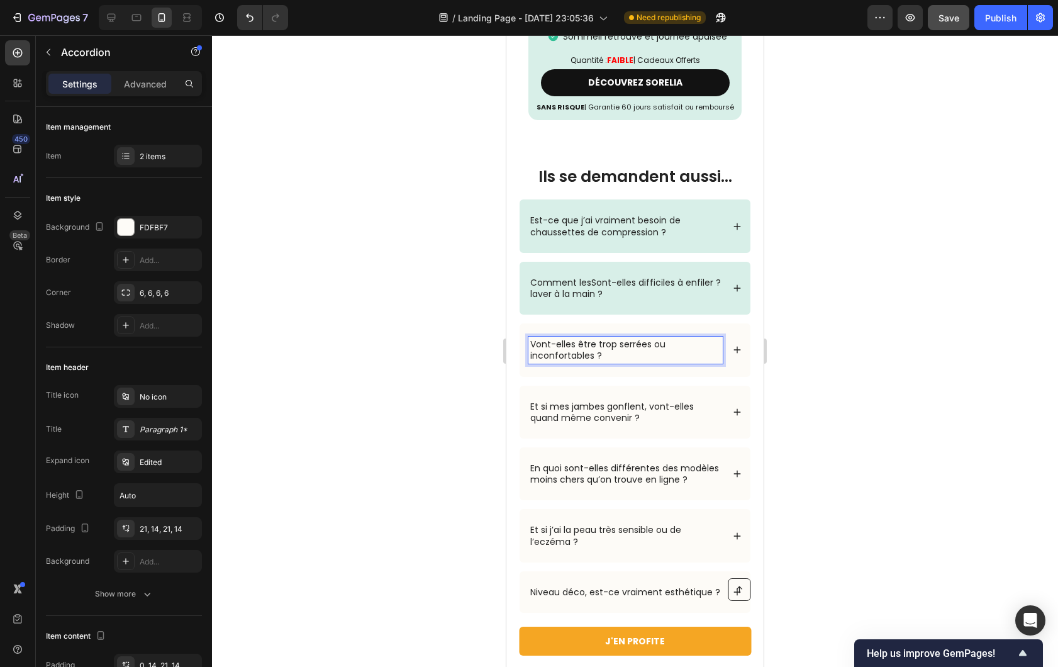
click at [523, 329] on div "Vont-elles être trop serrées ou inconfortables ?" at bounding box center [635, 349] width 231 height 53
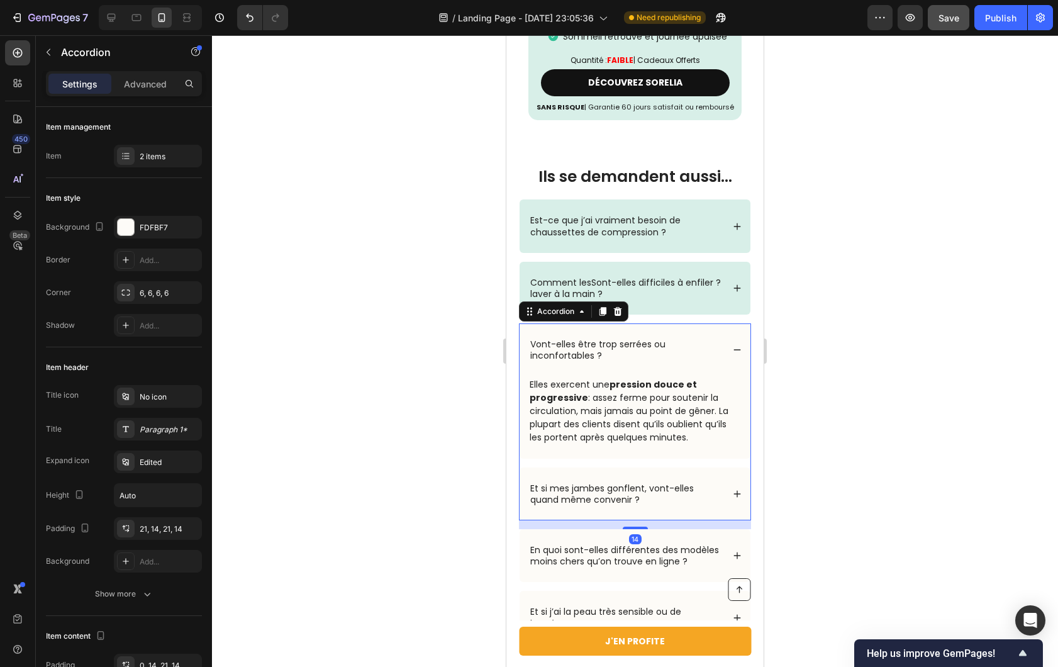
click at [530, 338] on p "Vont-elles être trop serrées ou inconfortables ?" at bounding box center [625, 349] width 191 height 23
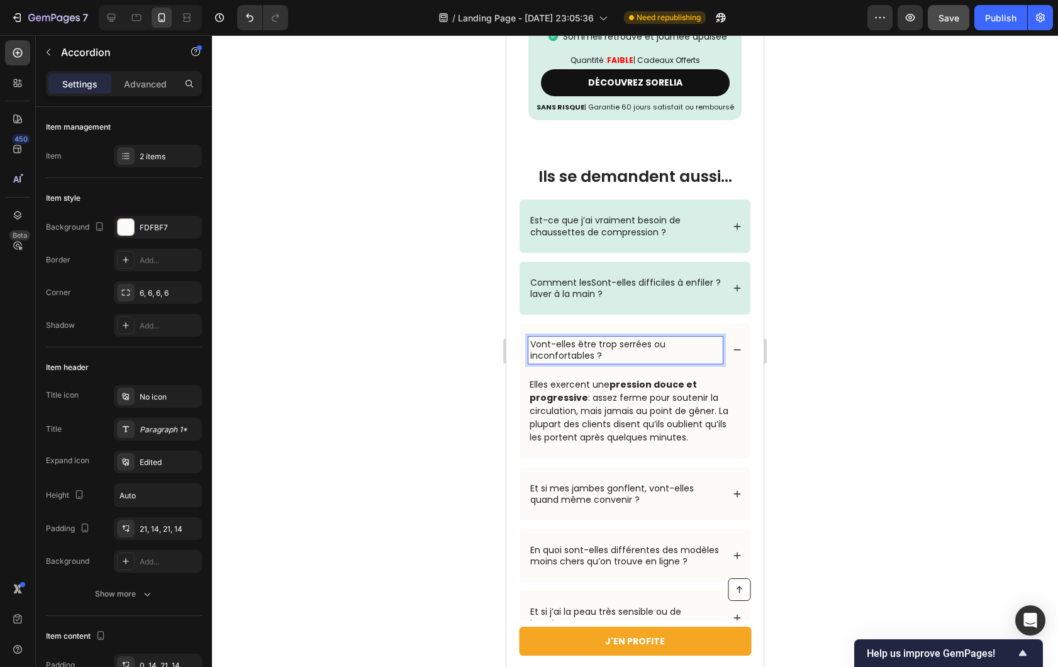
click at [525, 323] on div "Vont-elles être trop serrées ou inconfortables ?" at bounding box center [635, 349] width 231 height 53
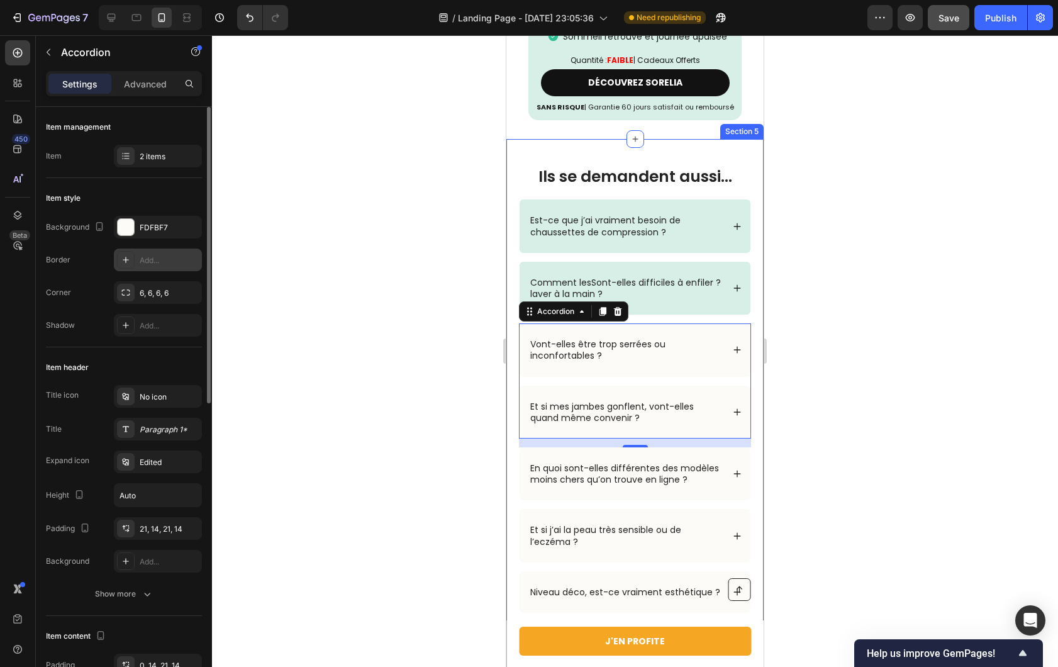
drag, startPoint x: 141, startPoint y: 227, endPoint x: 174, endPoint y: 252, distance: 41.8
click at [141, 228] on div "FDFBF7" at bounding box center [169, 227] width 59 height 11
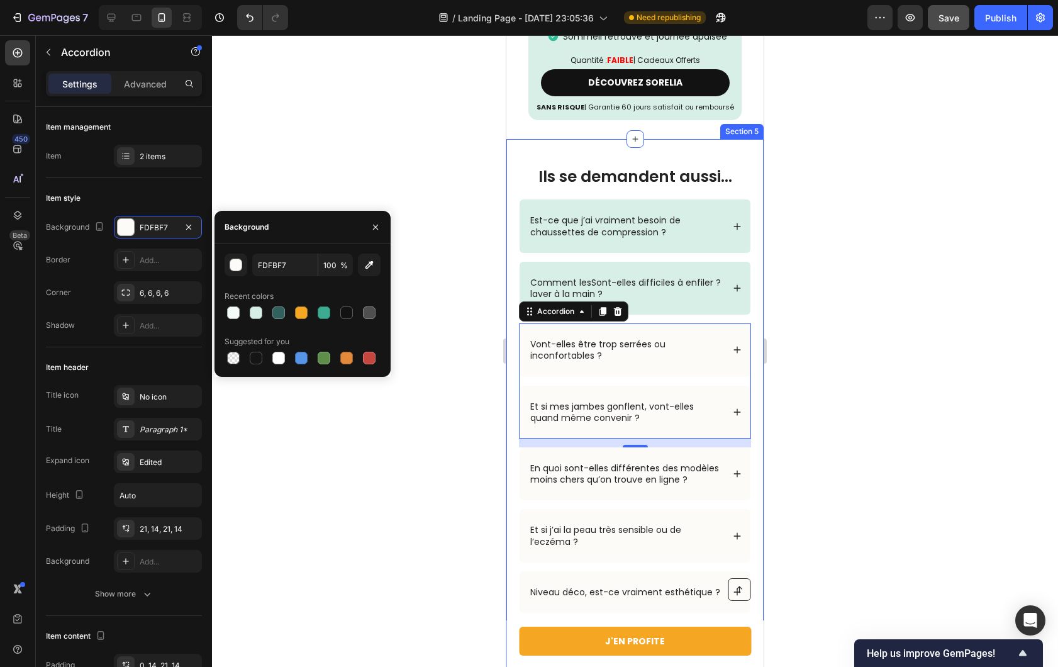
click at [298, 278] on div "FDFBF7 100 % Recent colors Suggested for you" at bounding box center [303, 310] width 156 height 113
click at [286, 269] on input "FDFBF7" at bounding box center [284, 265] width 65 height 23
paste input "#d8efe8"
type input "#d8efe8"
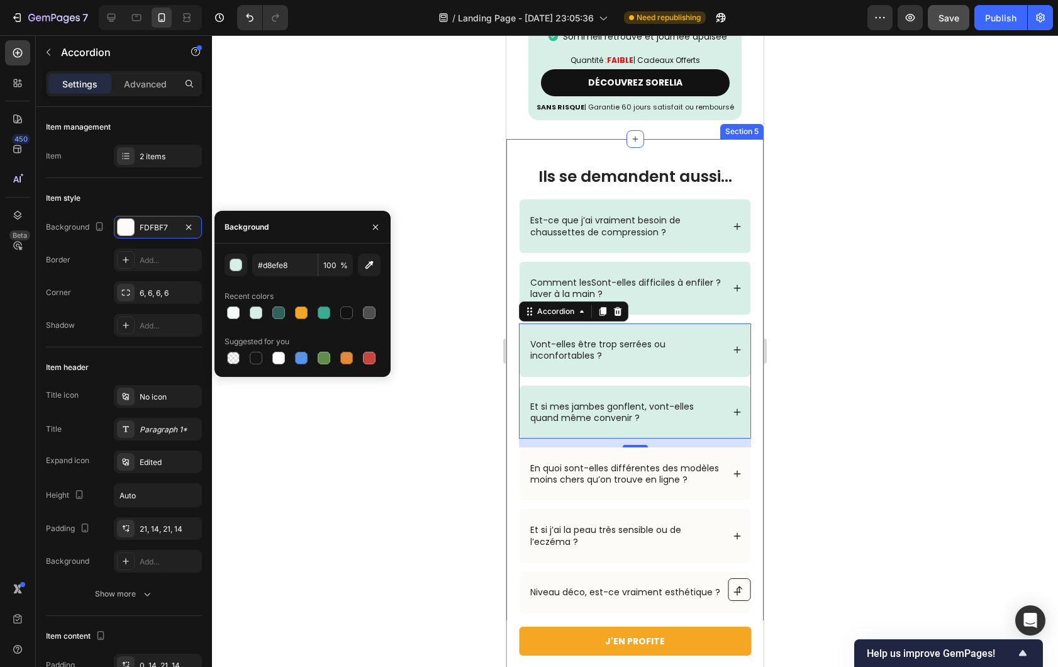
click at [341, 187] on div at bounding box center [635, 351] width 846 height 632
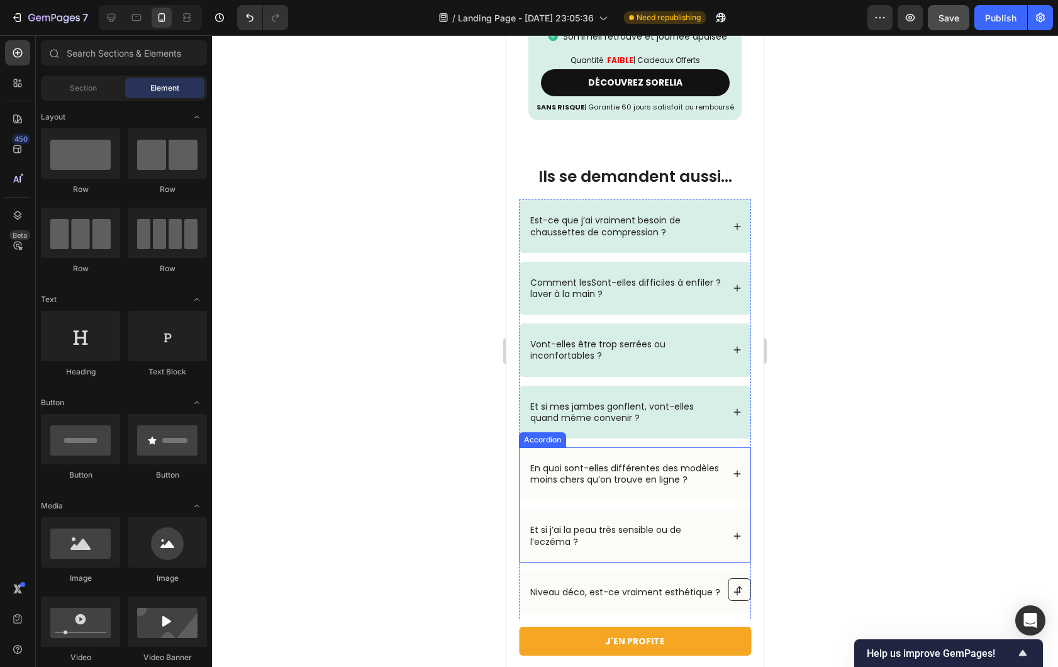
click at [522, 447] on div "En quoi sont-elles différentes des modèles moins chers qu’on trouve en ligne ?" at bounding box center [635, 473] width 231 height 53
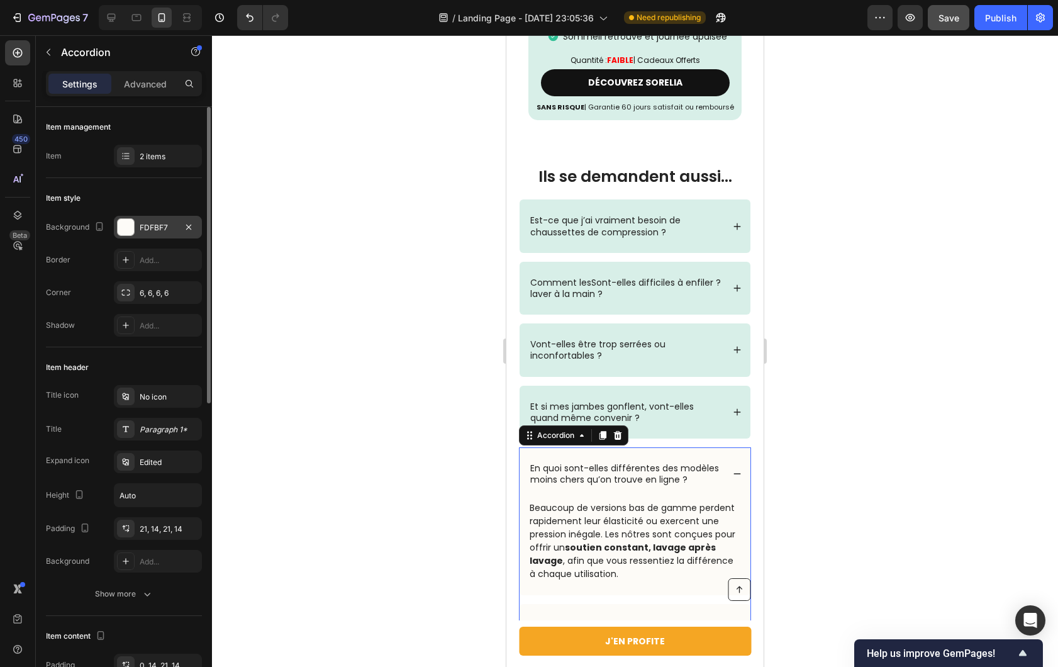
click at [138, 232] on div "FDFBF7" at bounding box center [158, 227] width 88 height 23
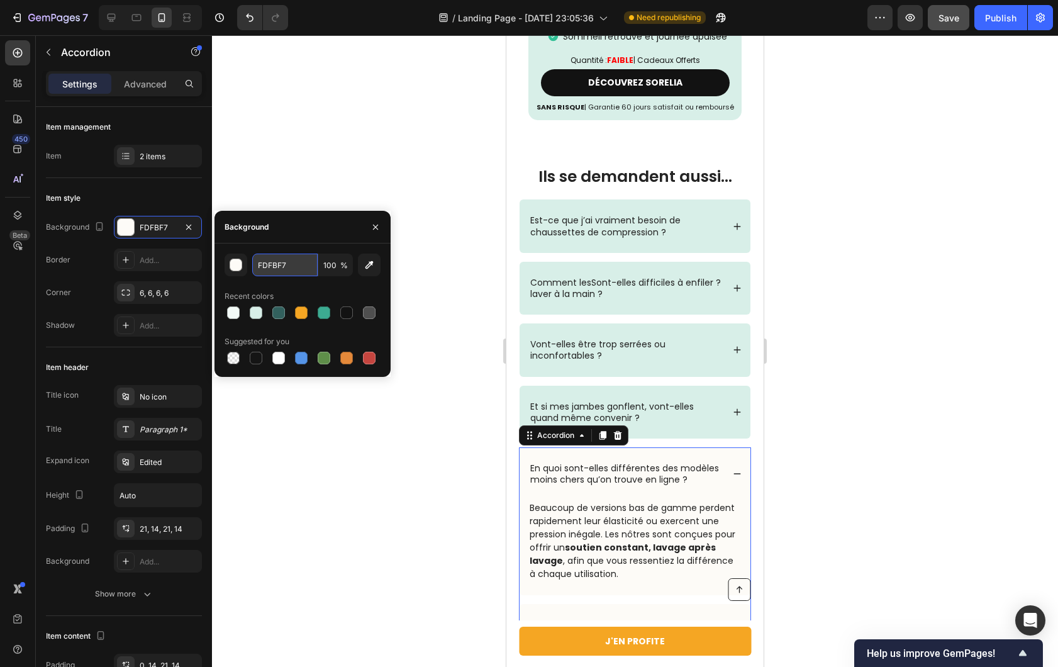
click at [284, 276] on input "FDFBF7" at bounding box center [284, 265] width 65 height 23
paste input "#d8efe8"
type input "#d8efe8"
click at [316, 178] on div at bounding box center [635, 351] width 846 height 632
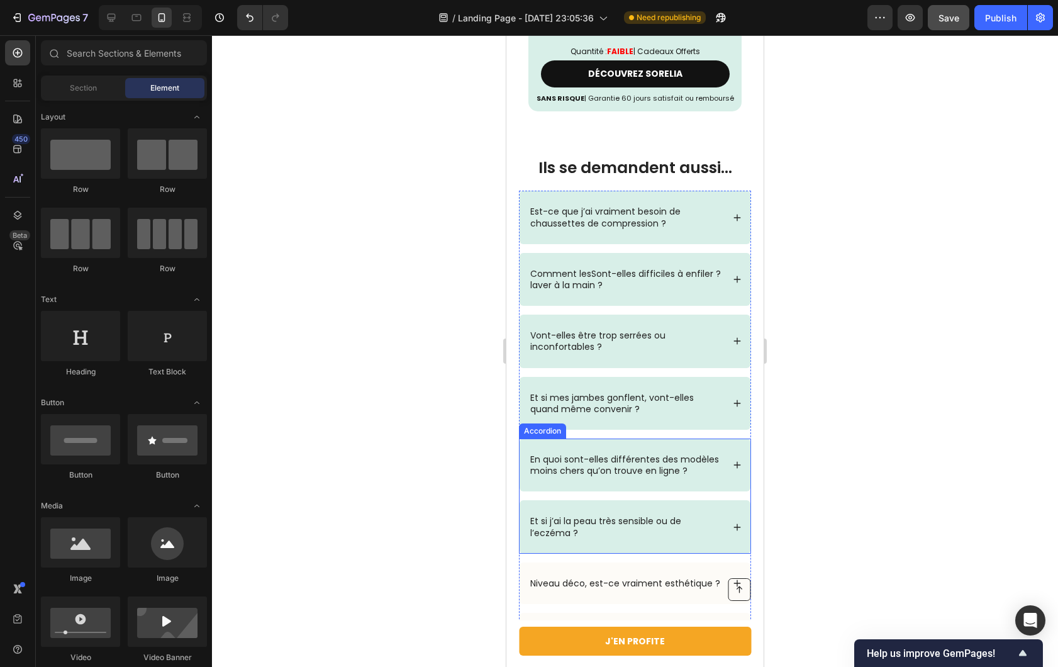
scroll to position [5037, 0]
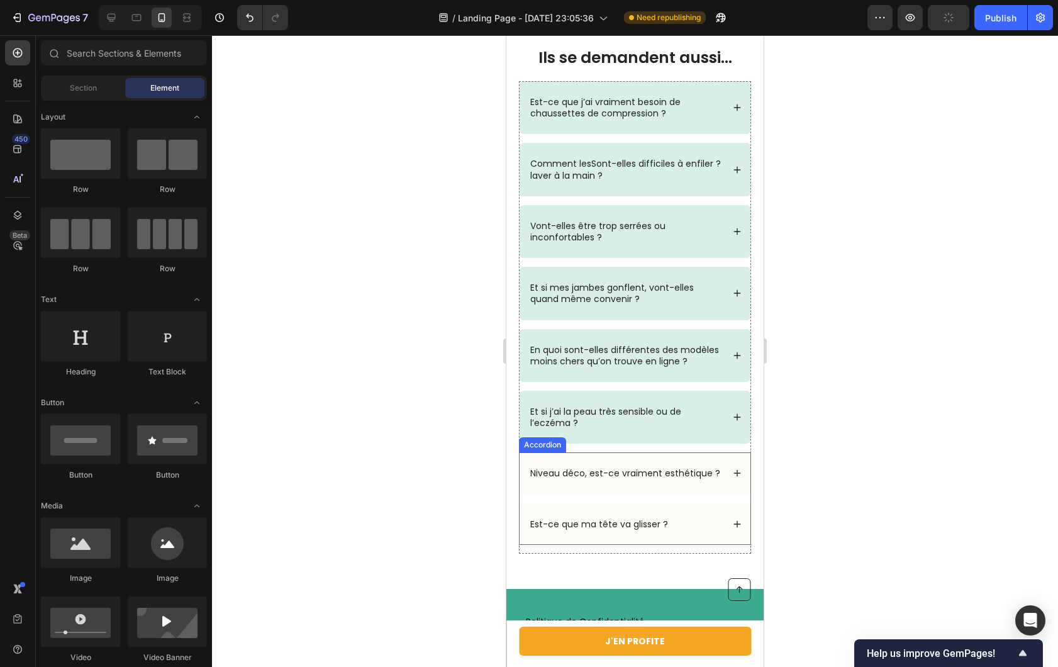
click at [523, 494] on div "Niveau déco, est-ce vraiment esthétique ?" at bounding box center [635, 473] width 231 height 42
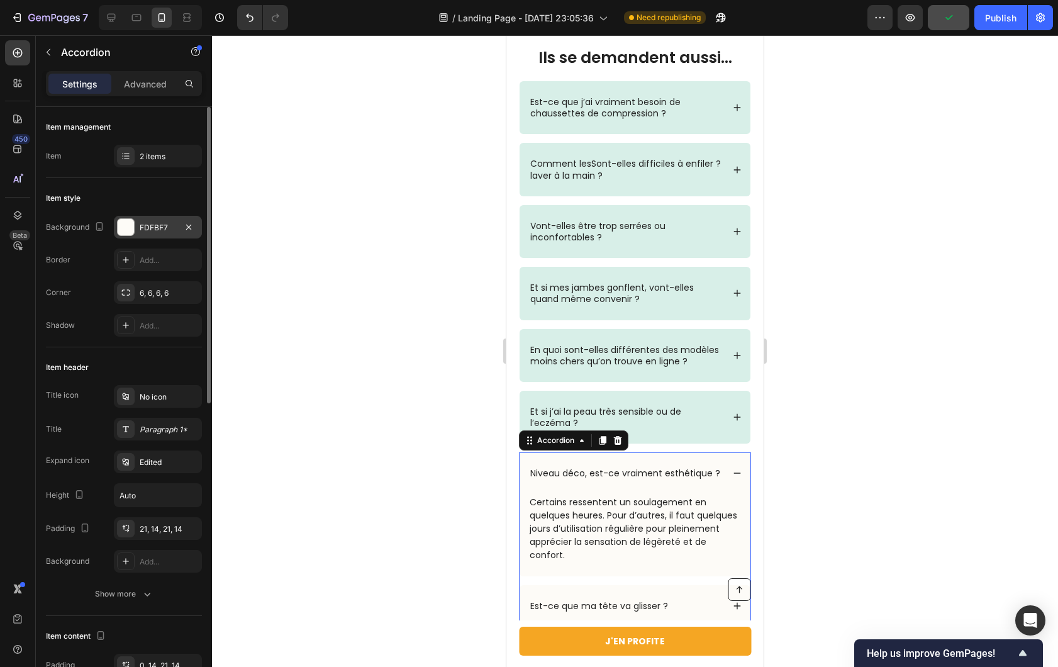
click at [142, 226] on div "FDFBF7" at bounding box center [158, 227] width 36 height 11
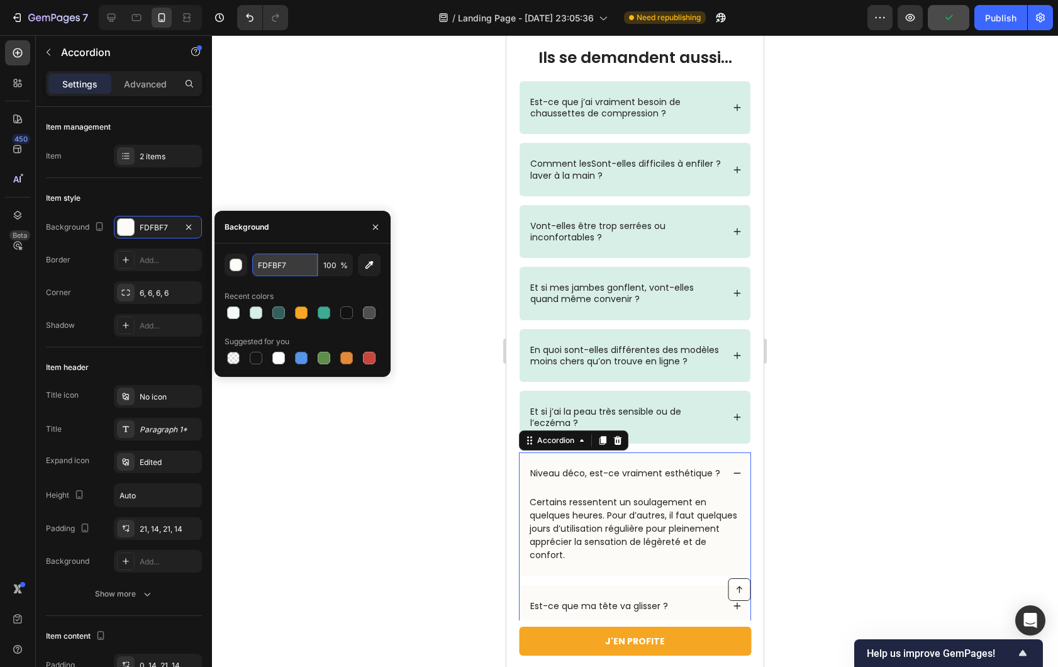
click at [277, 266] on input "FDFBF7" at bounding box center [284, 265] width 65 height 23
paste input "#d8efe8"
type input "#d8efe8"
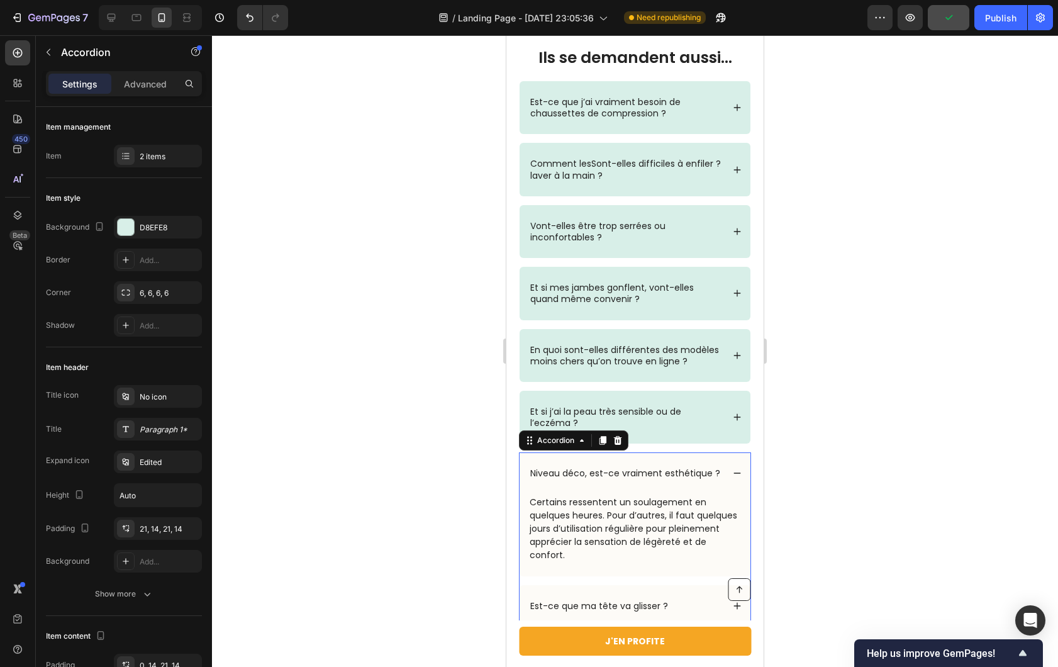
click at [373, 168] on div at bounding box center [635, 351] width 846 height 632
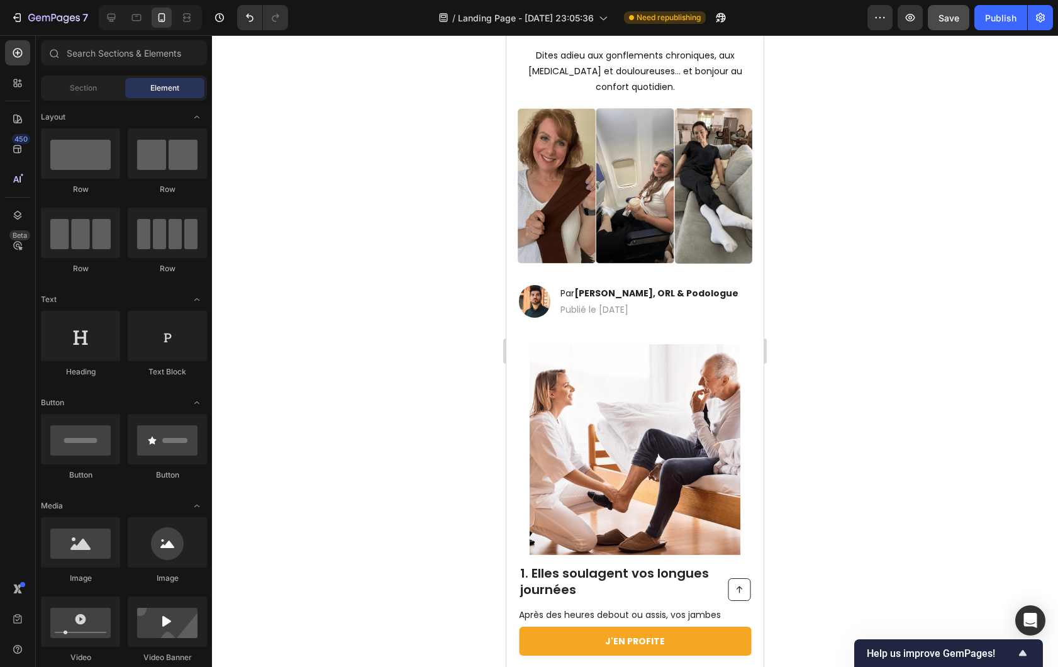
scroll to position [0, 0]
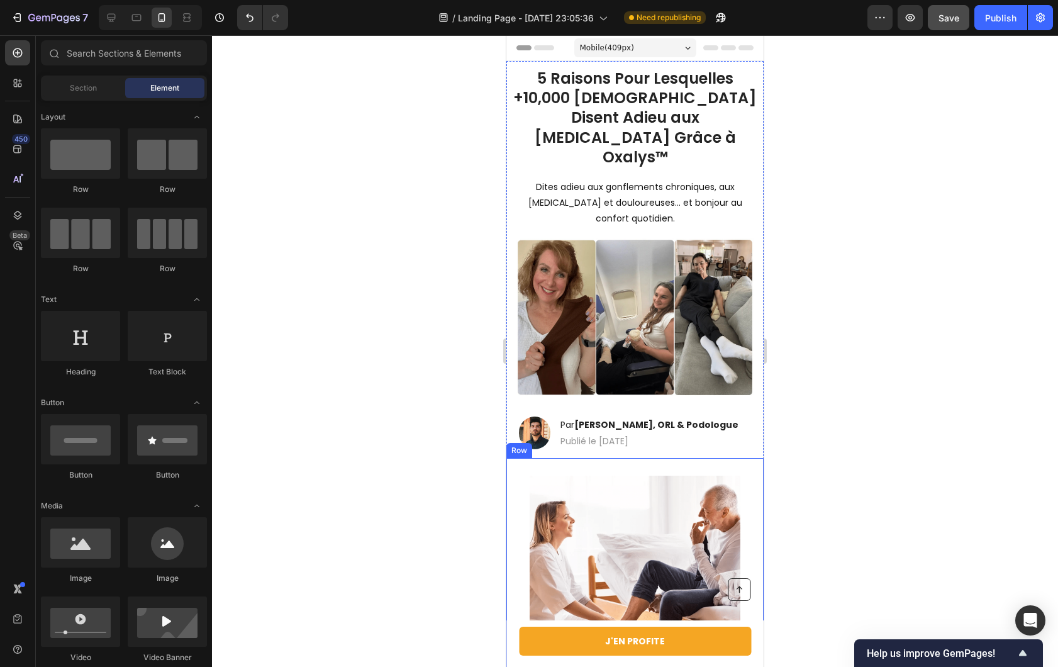
click at [666, 458] on div "Image 1. Elles soulagent vos longues journées Heading Après des heures debout o…" at bounding box center [634, 654] width 257 height 393
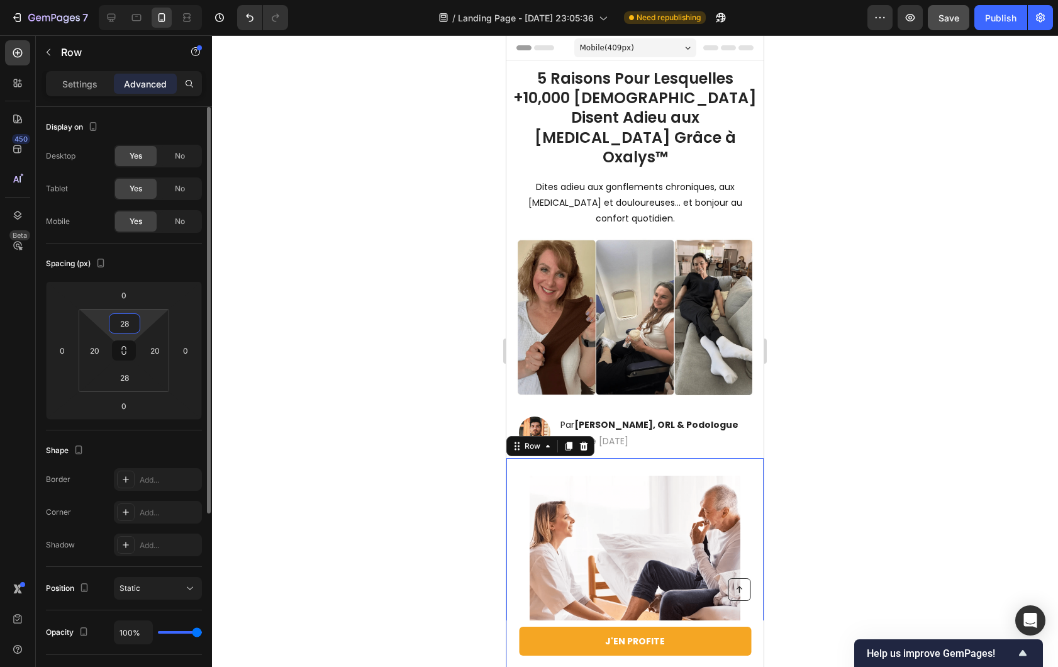
click at [124, 332] on input "28" at bounding box center [124, 323] width 25 height 19
type input "20"
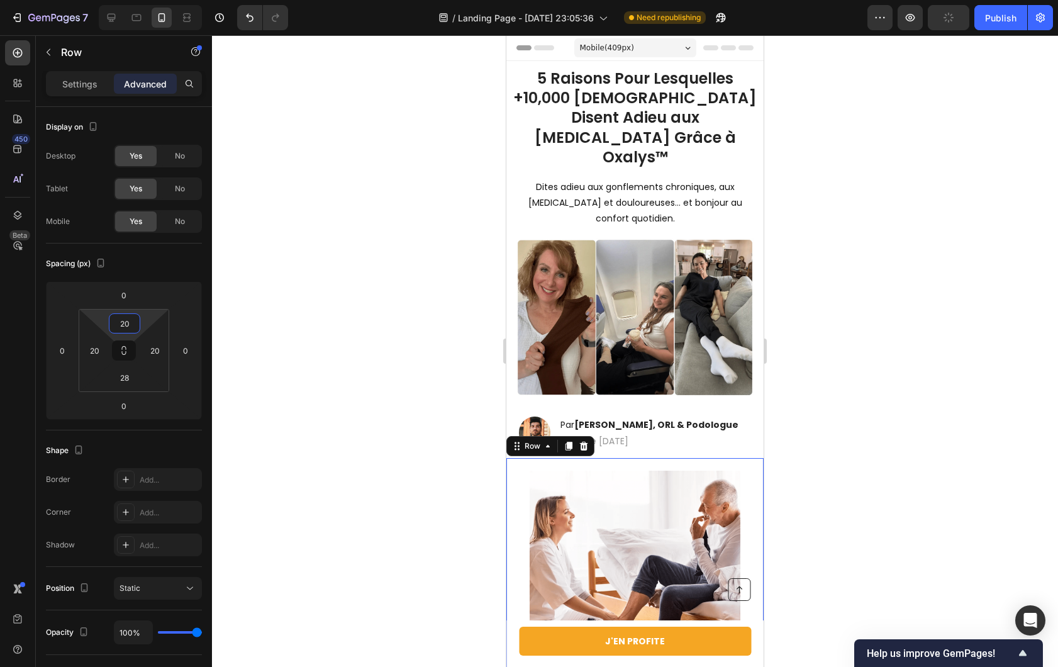
click at [247, 287] on div at bounding box center [635, 351] width 846 height 632
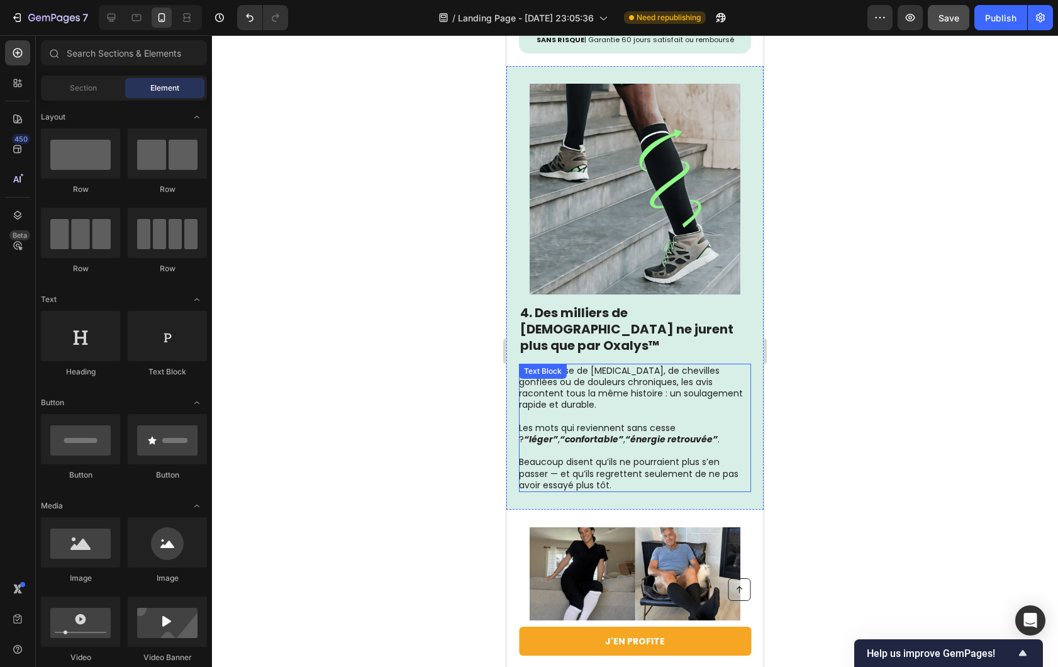
scroll to position [2069, 0]
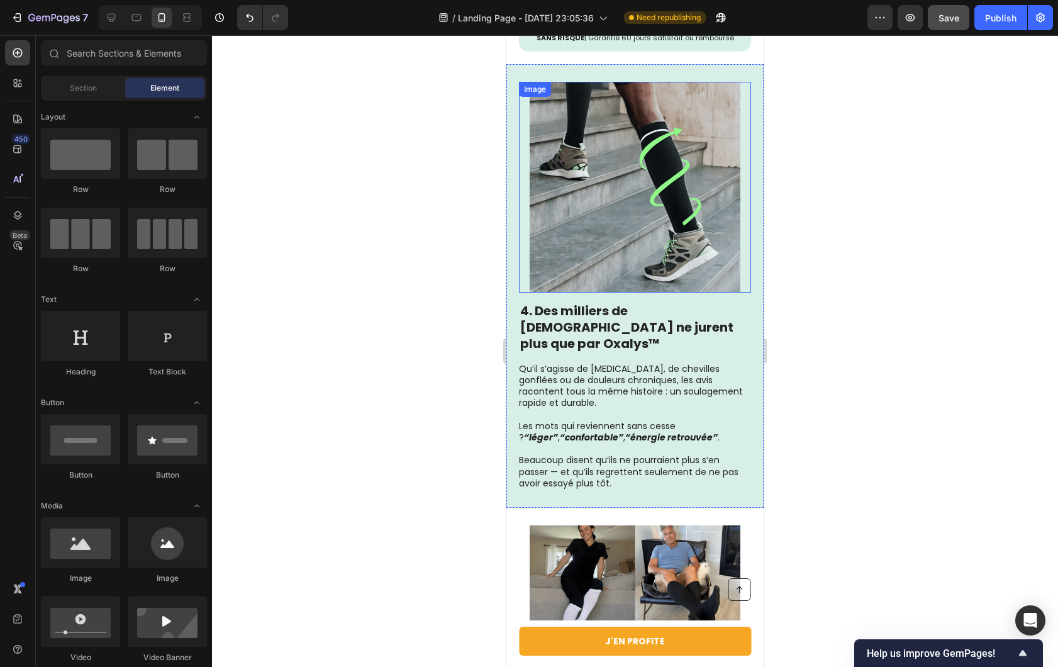
click at [688, 188] on img at bounding box center [635, 187] width 211 height 211
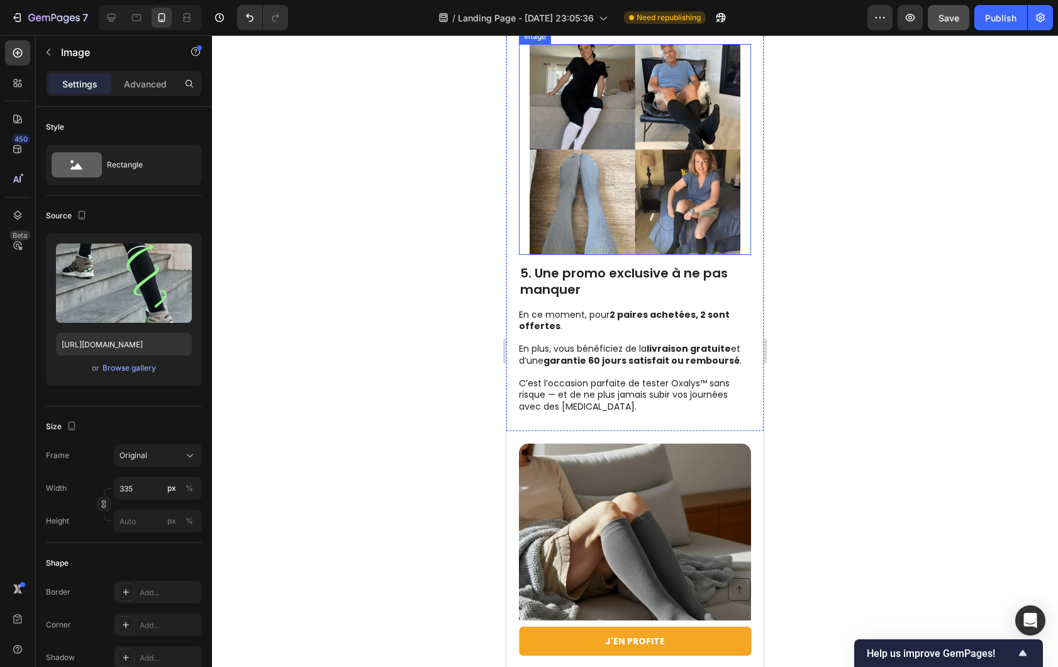
scroll to position [2476, 0]
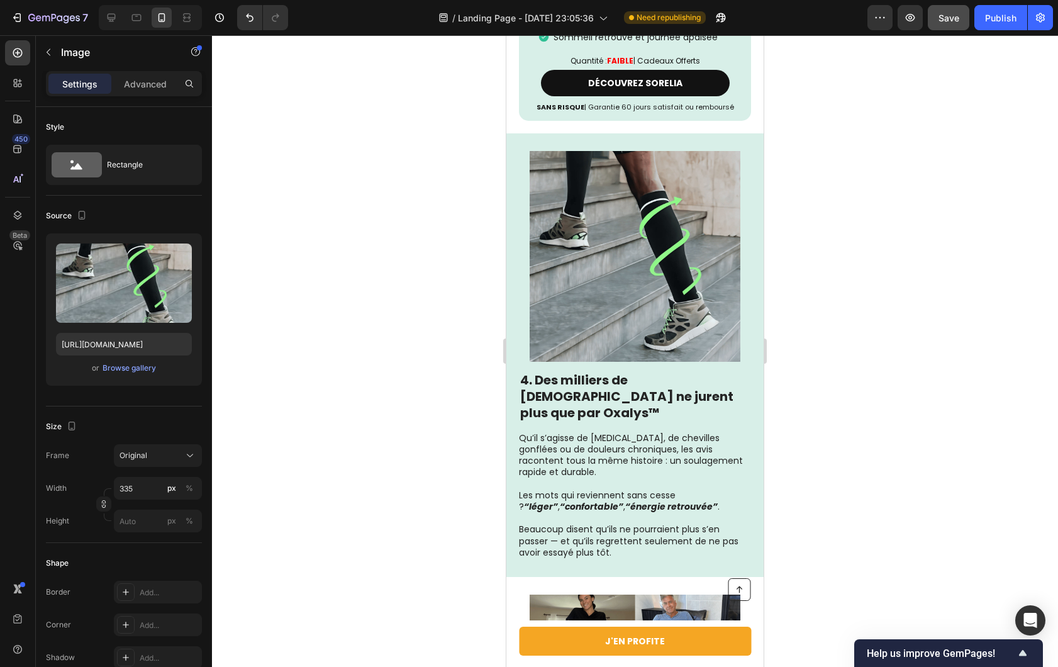
click at [624, 253] on img at bounding box center [635, 256] width 211 height 211
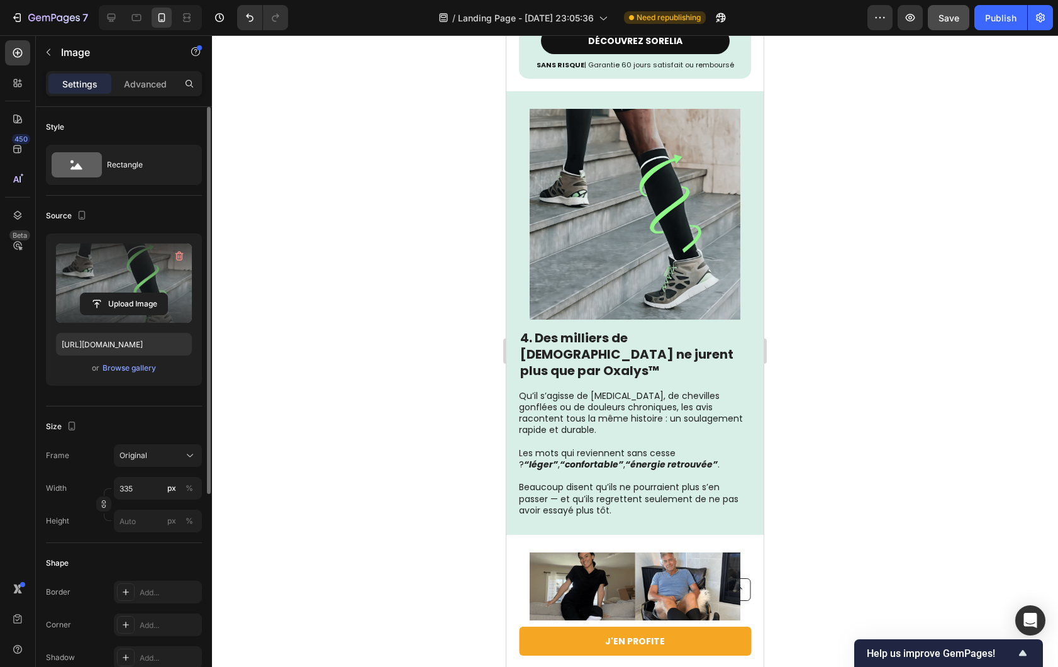
scroll to position [2049, 0]
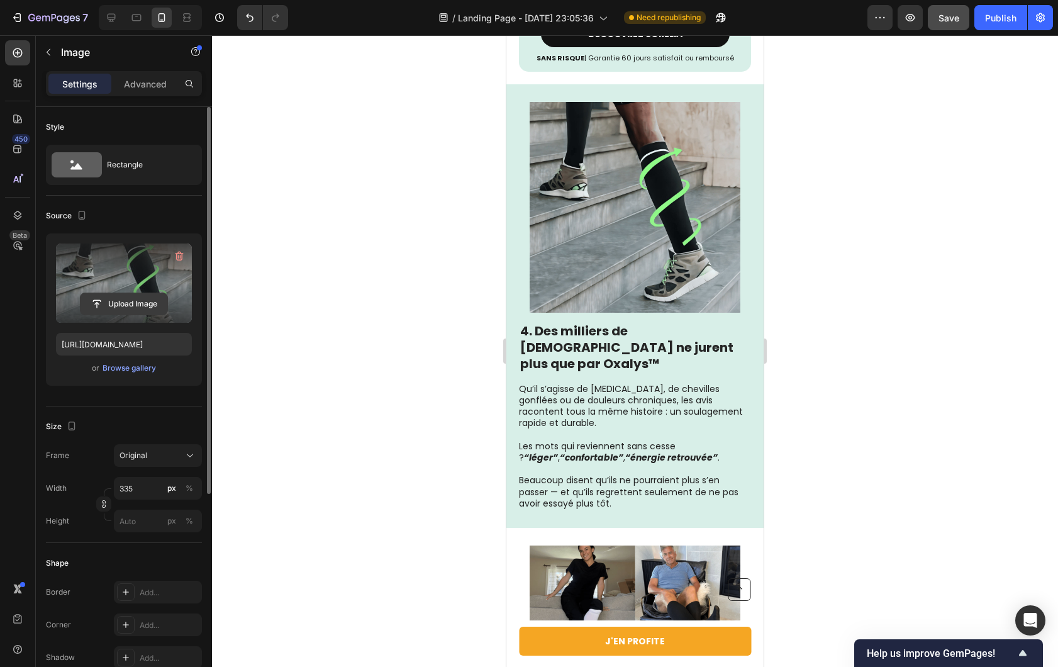
click at [111, 295] on input "file" at bounding box center [124, 303] width 87 height 21
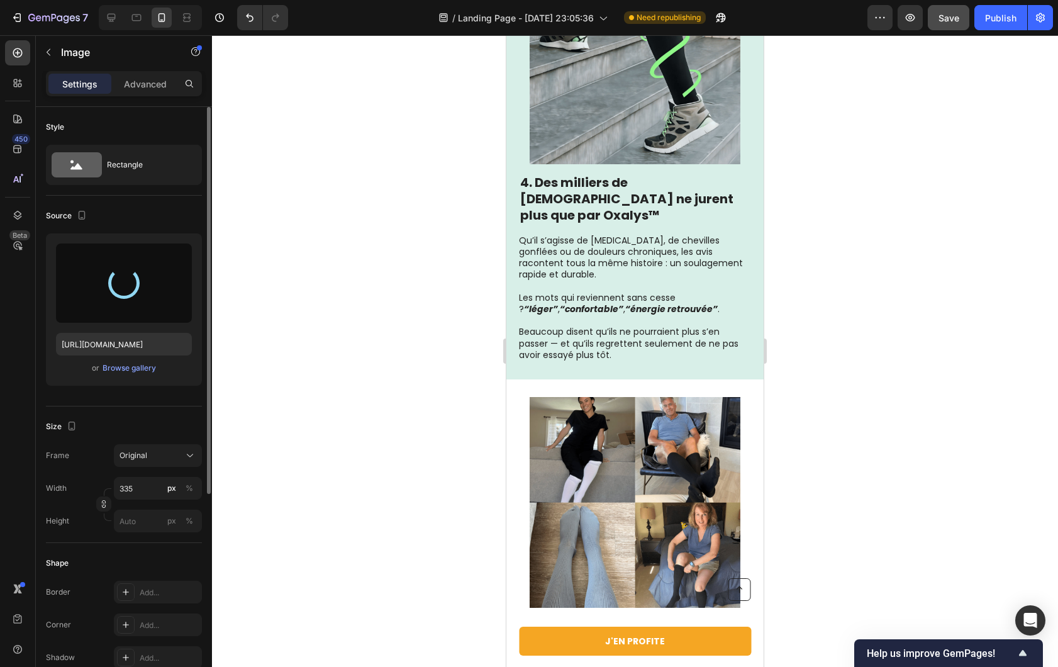
scroll to position [2240, 0]
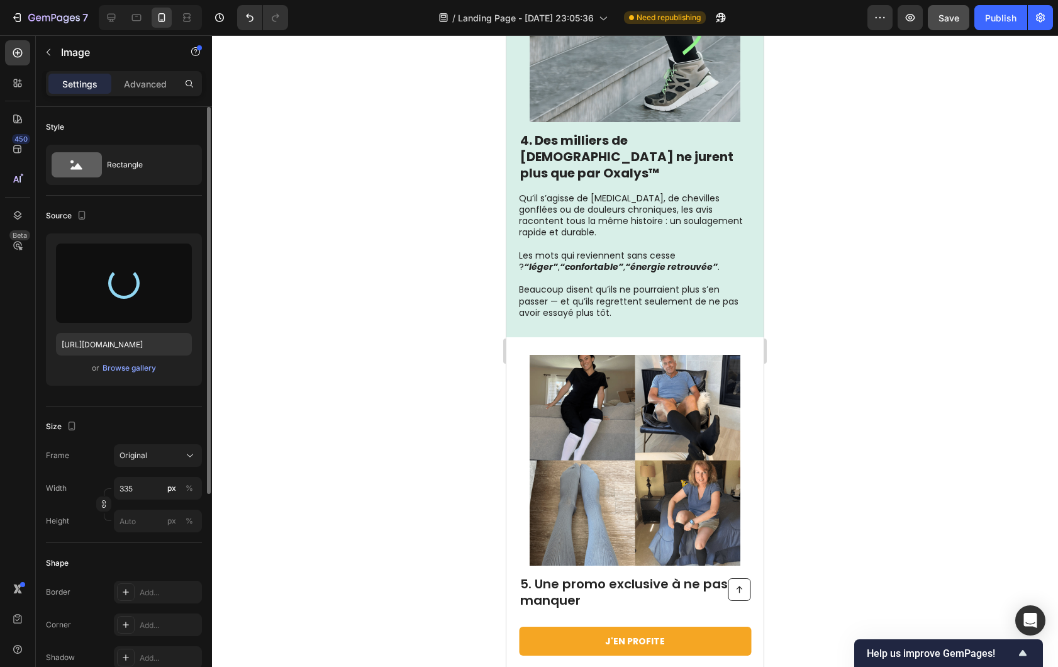
click at [647, 398] on img at bounding box center [635, 460] width 211 height 211
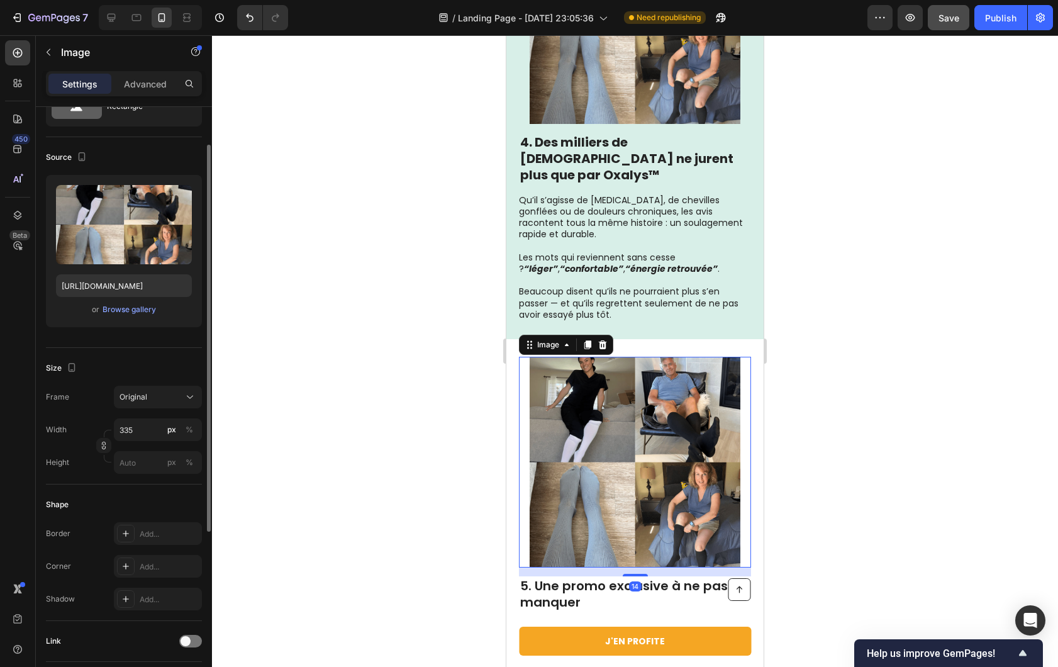
scroll to position [2237, 0]
click at [583, 52] on img at bounding box center [635, 19] width 211 height 211
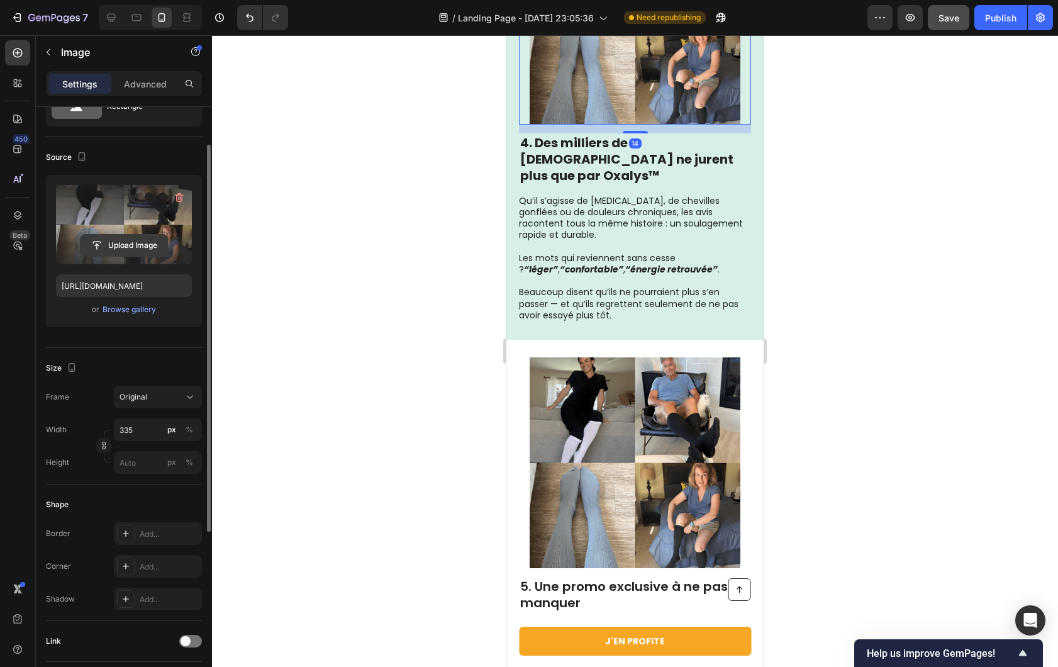
click at [86, 238] on input "file" at bounding box center [124, 245] width 87 height 21
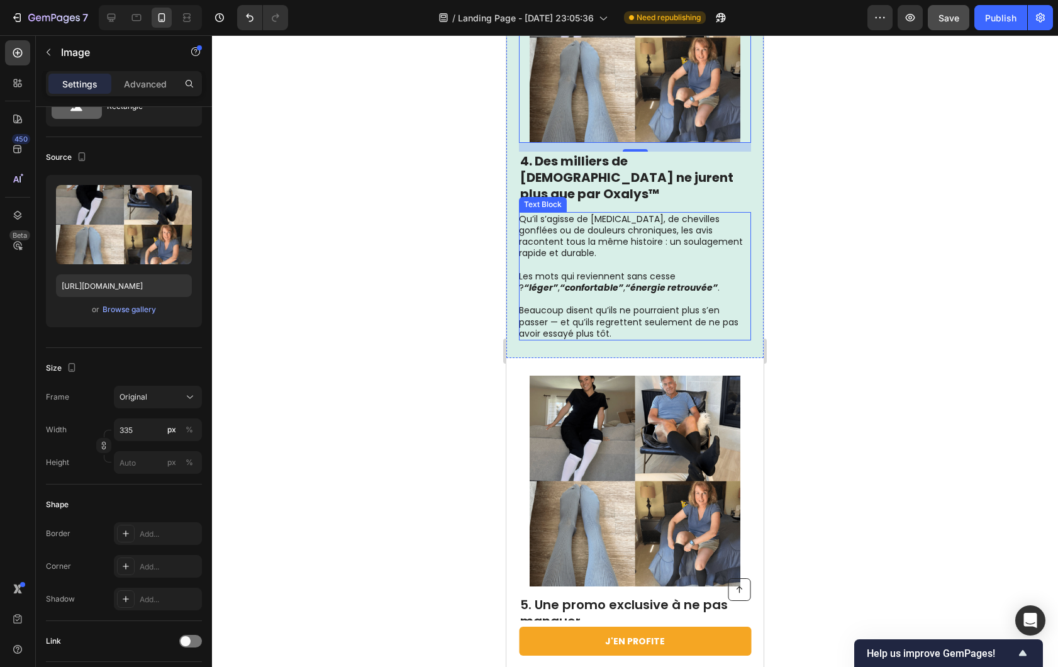
scroll to position [2083, 0]
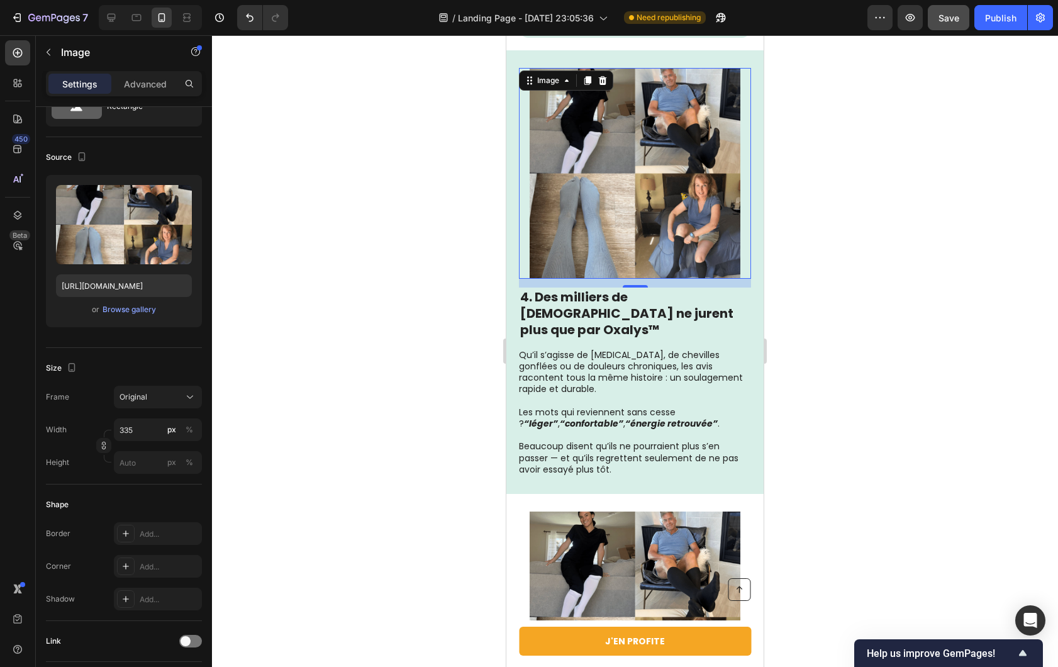
click at [432, 266] on div at bounding box center [635, 351] width 846 height 632
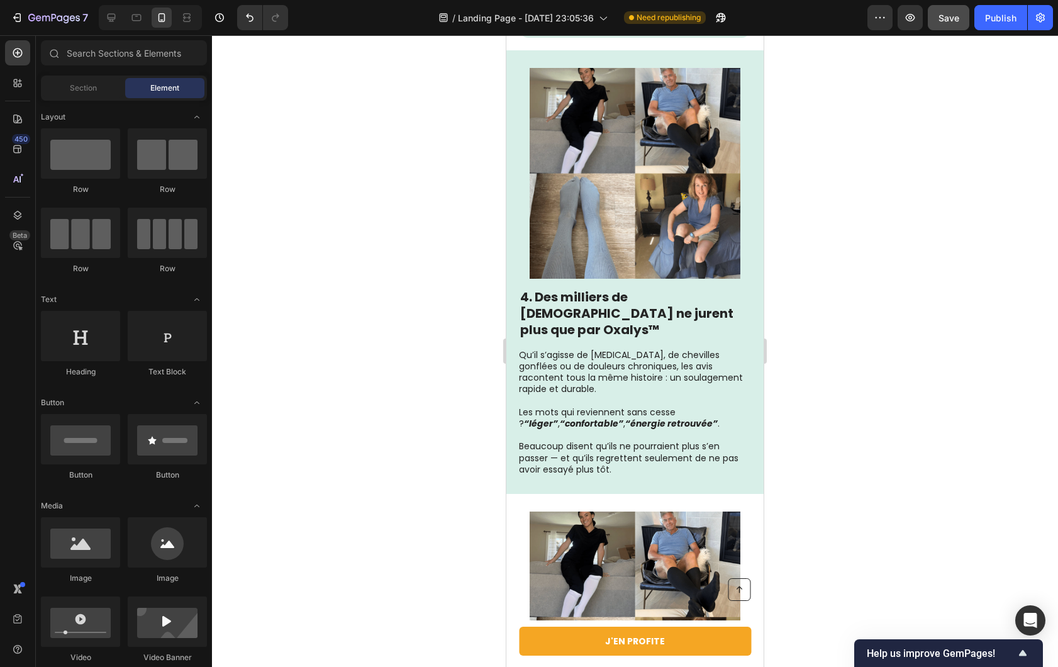
click at [577, 203] on img at bounding box center [635, 173] width 211 height 211
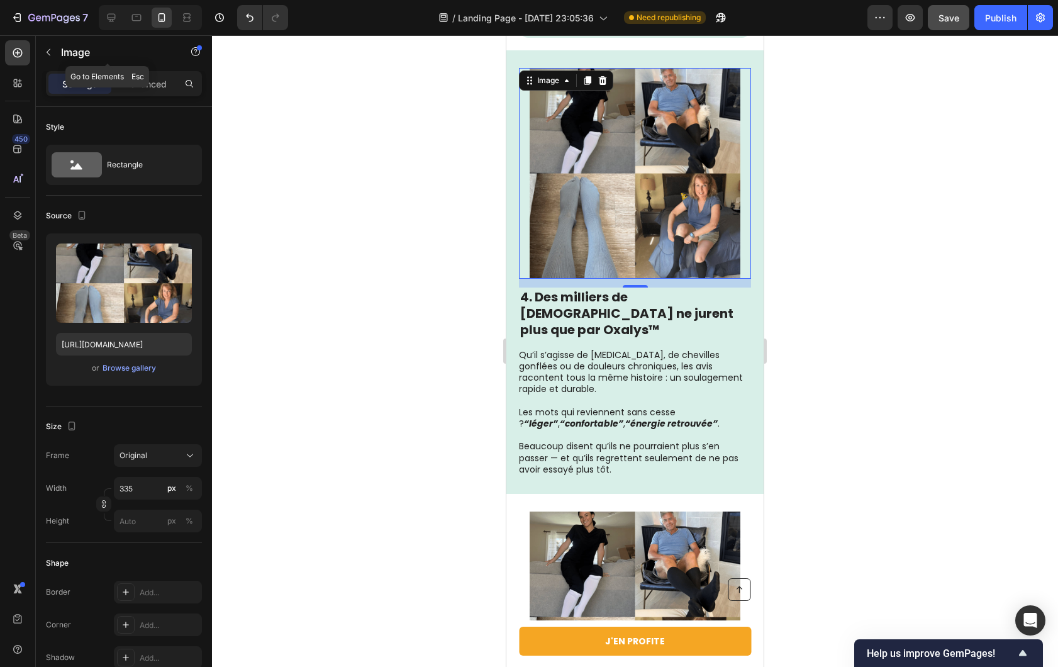
click at [61, 56] on p "Image" at bounding box center [114, 52] width 107 height 15
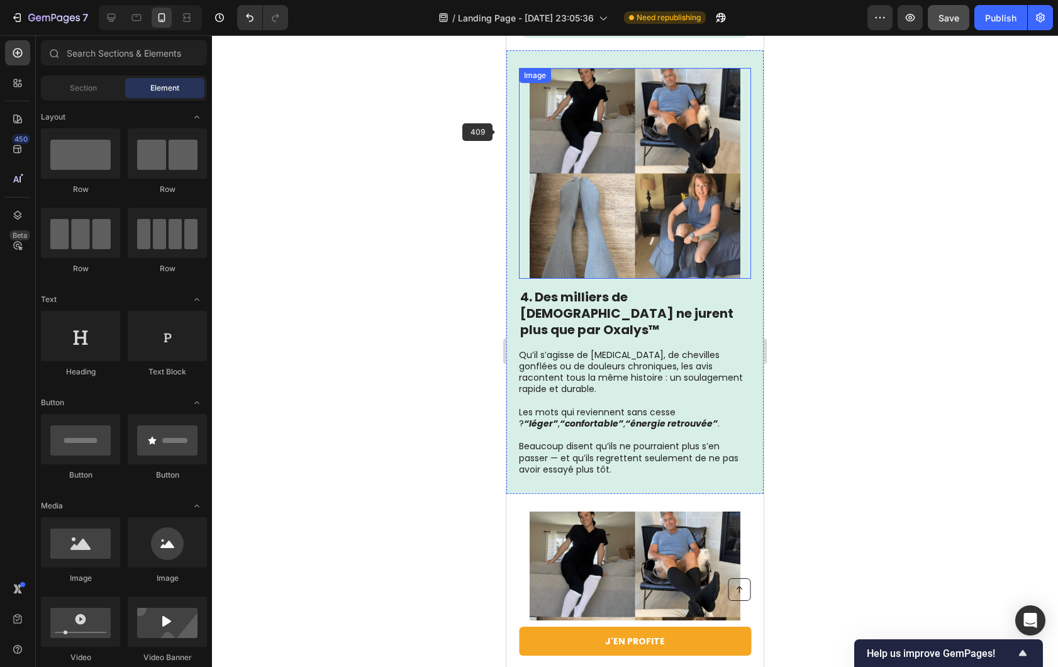
click at [576, 142] on img at bounding box center [635, 173] width 211 height 211
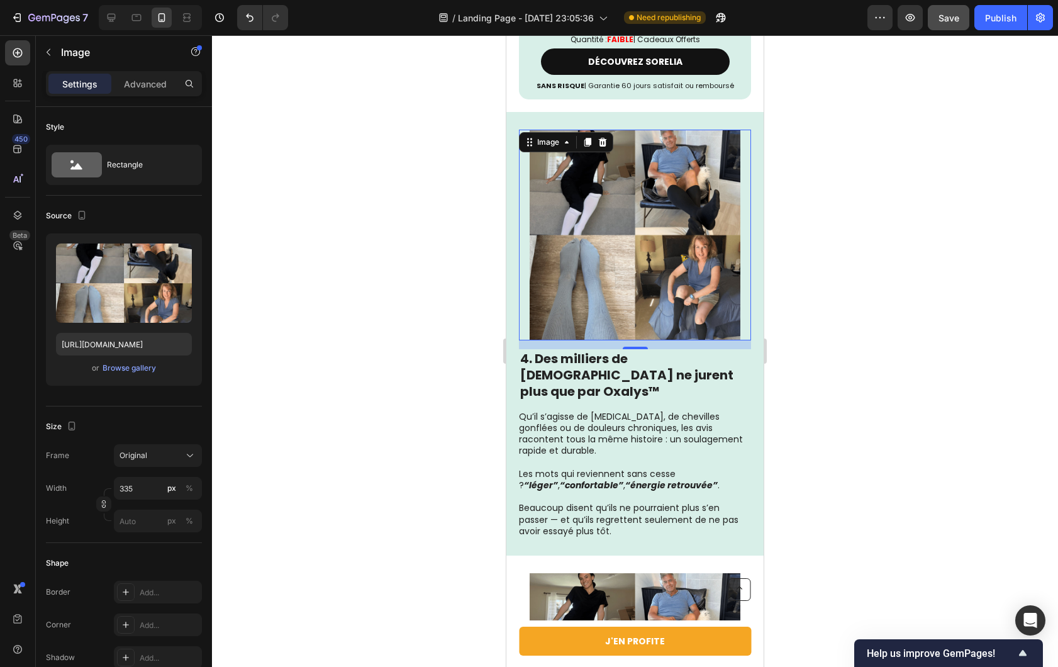
scroll to position [2155, 0]
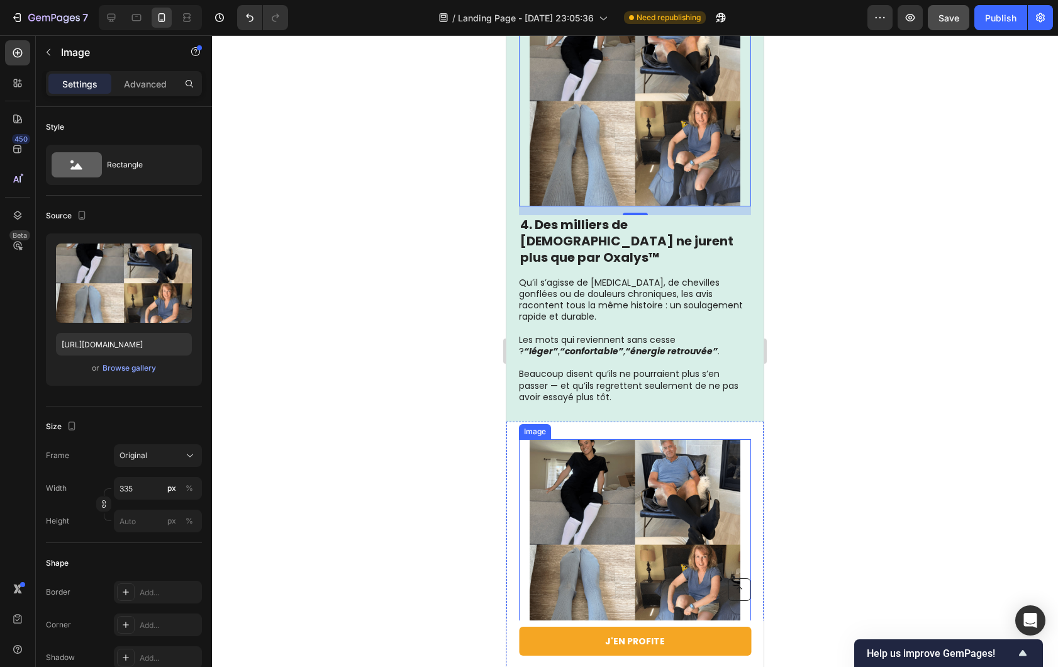
click at [616, 460] on img at bounding box center [635, 544] width 211 height 211
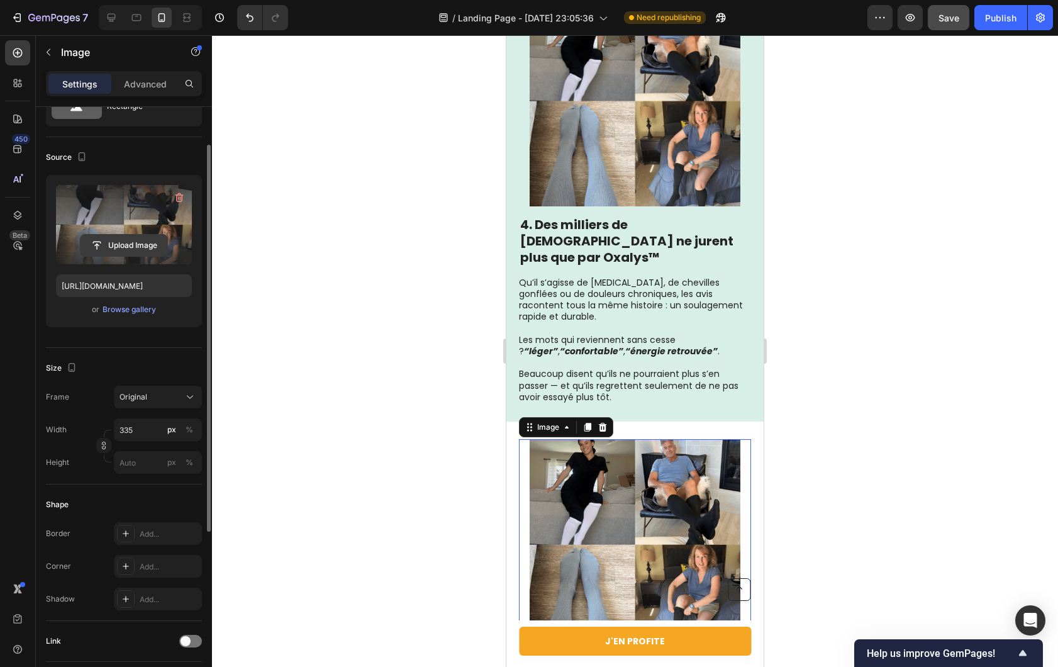
click at [102, 244] on input "file" at bounding box center [124, 245] width 87 height 21
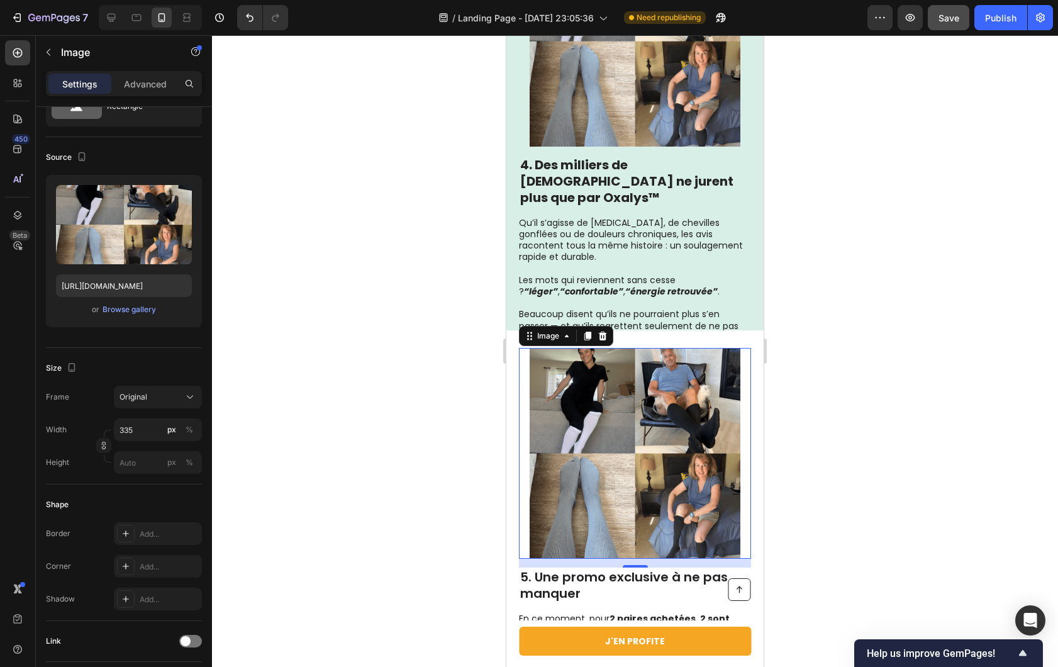
scroll to position [2555, 0]
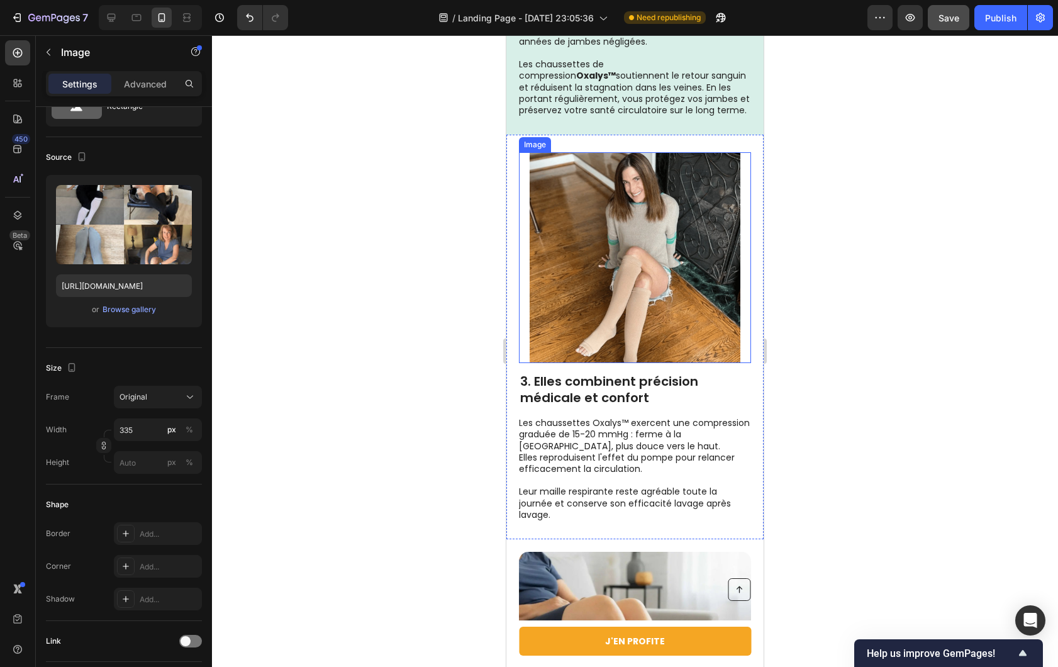
click at [632, 284] on img at bounding box center [635, 257] width 211 height 211
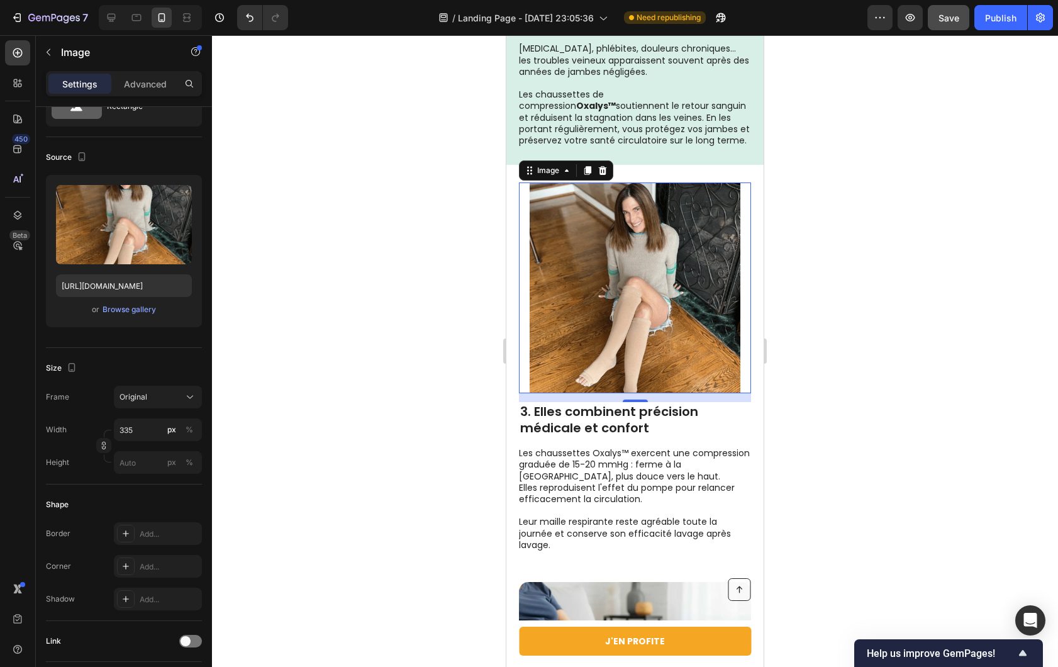
scroll to position [1088, 0]
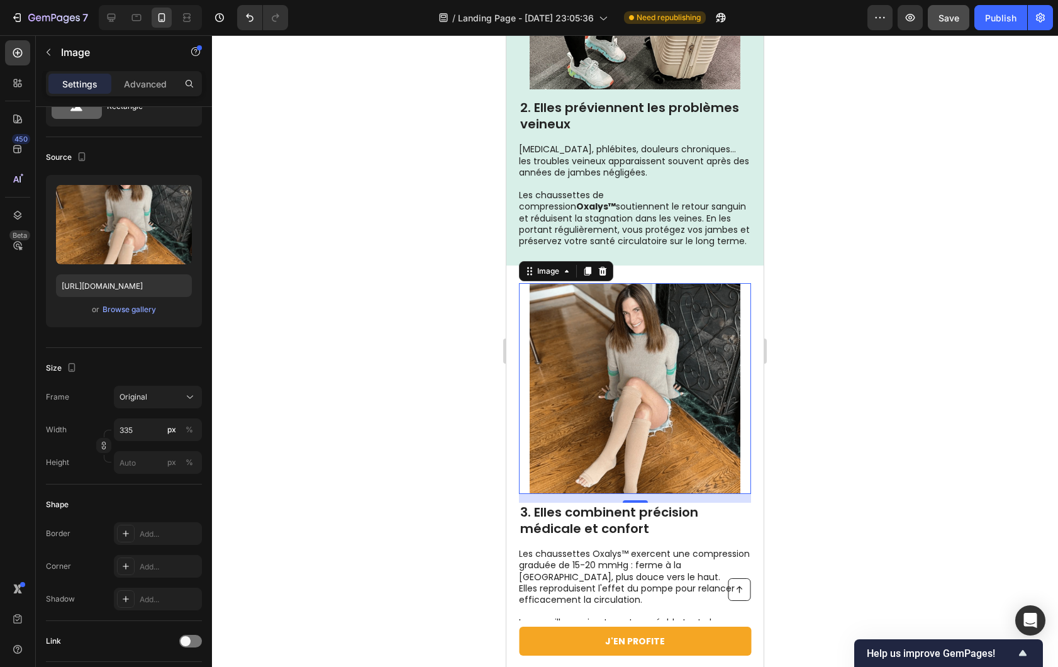
click at [620, 395] on img at bounding box center [635, 388] width 211 height 211
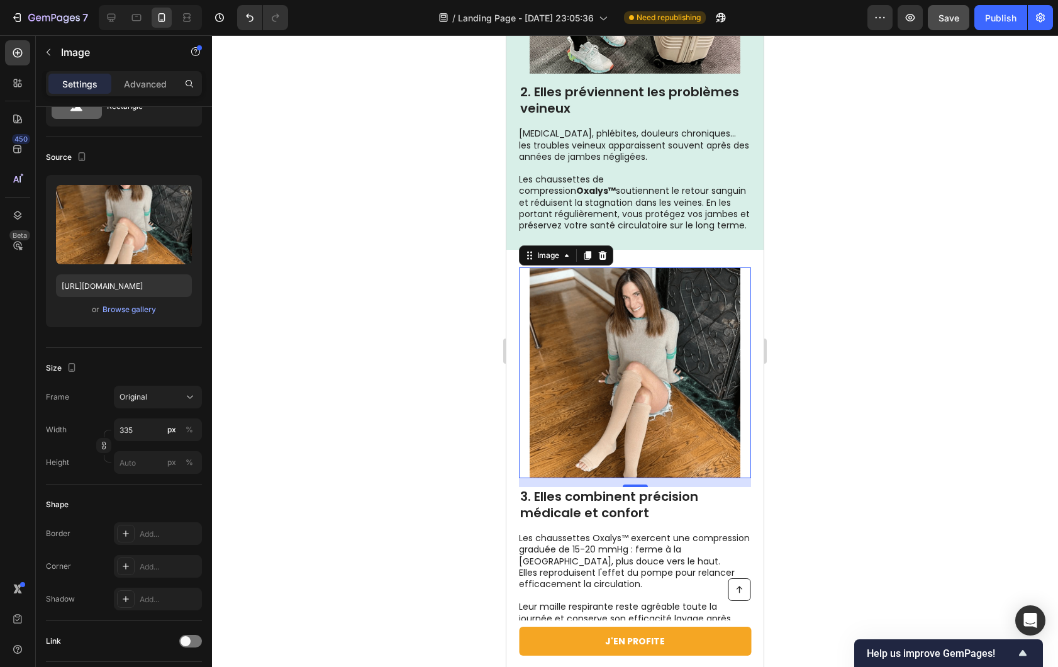
scroll to position [1001, 0]
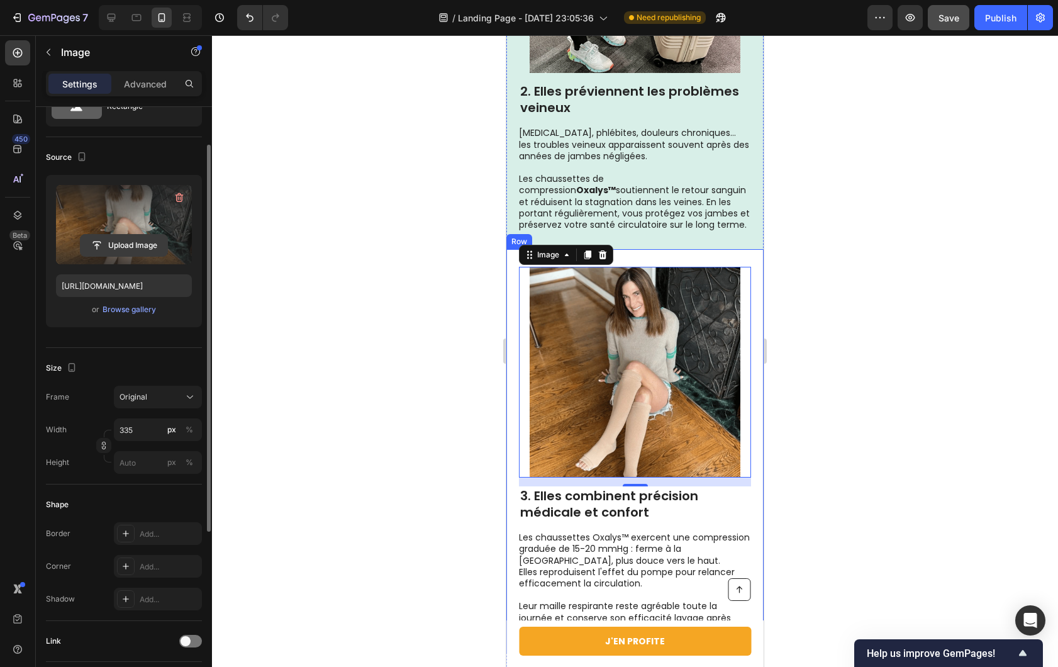
click at [135, 235] on input "file" at bounding box center [124, 245] width 87 height 21
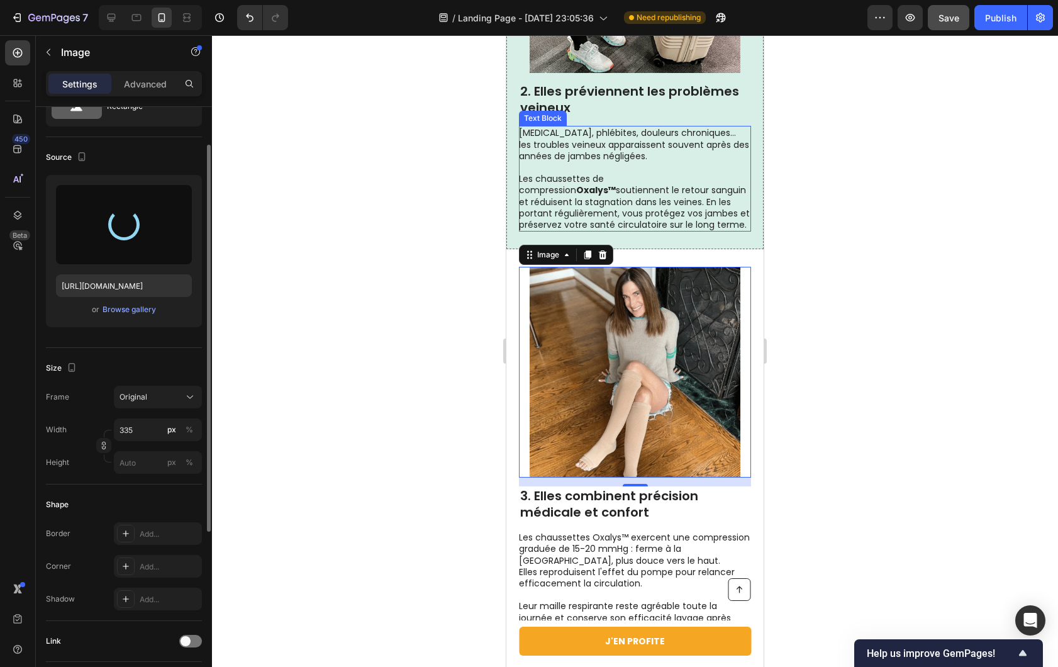
type input "[URL][DOMAIN_NAME]"
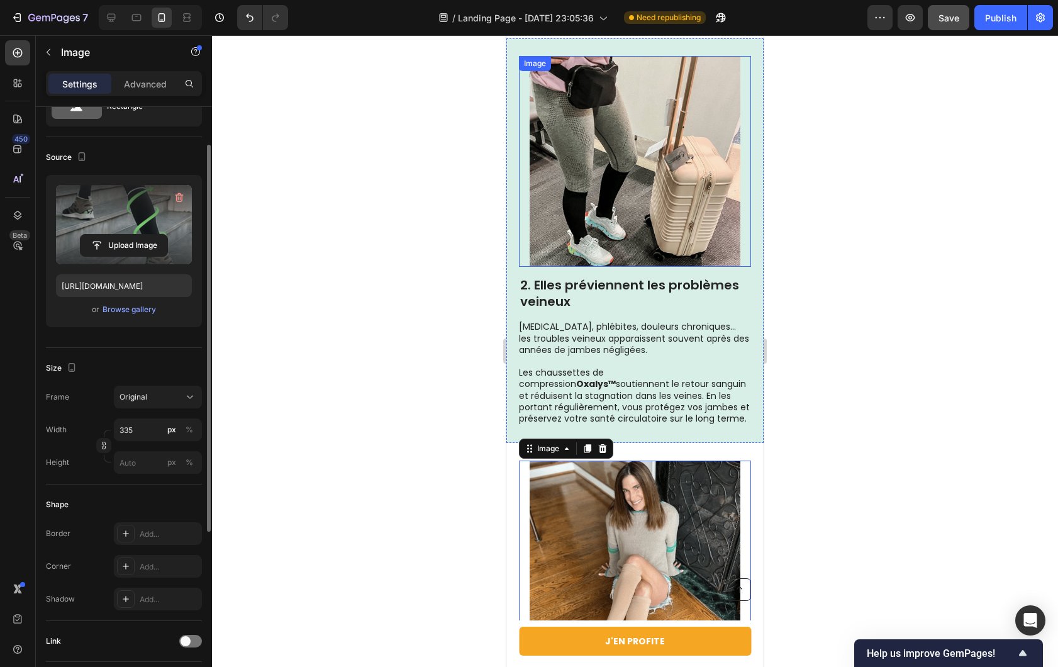
scroll to position [796, 0]
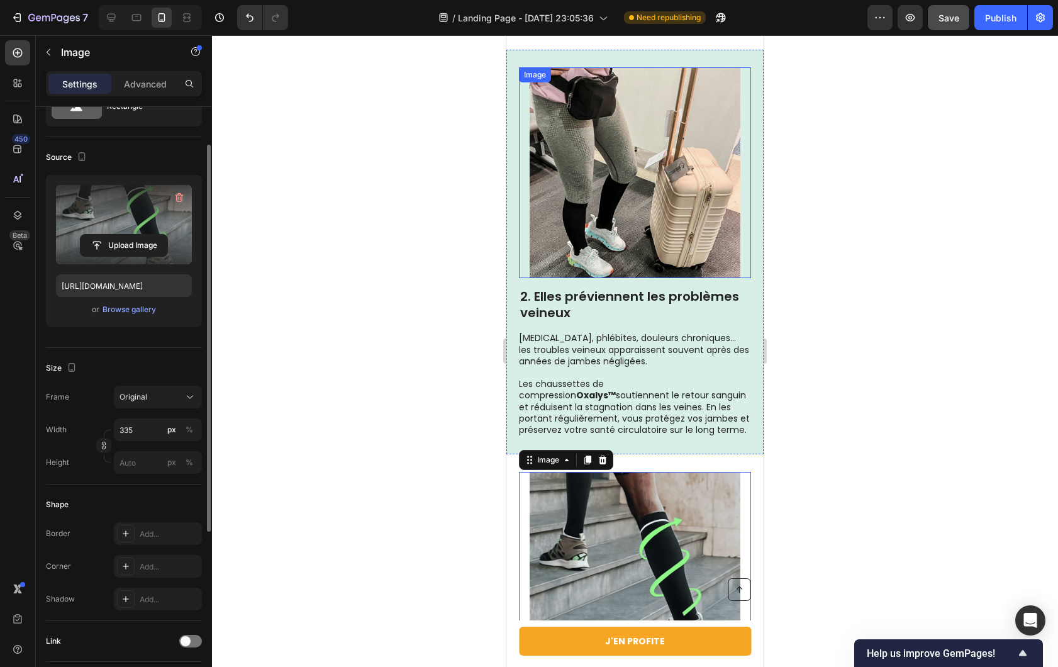
click at [635, 166] on img at bounding box center [635, 172] width 211 height 211
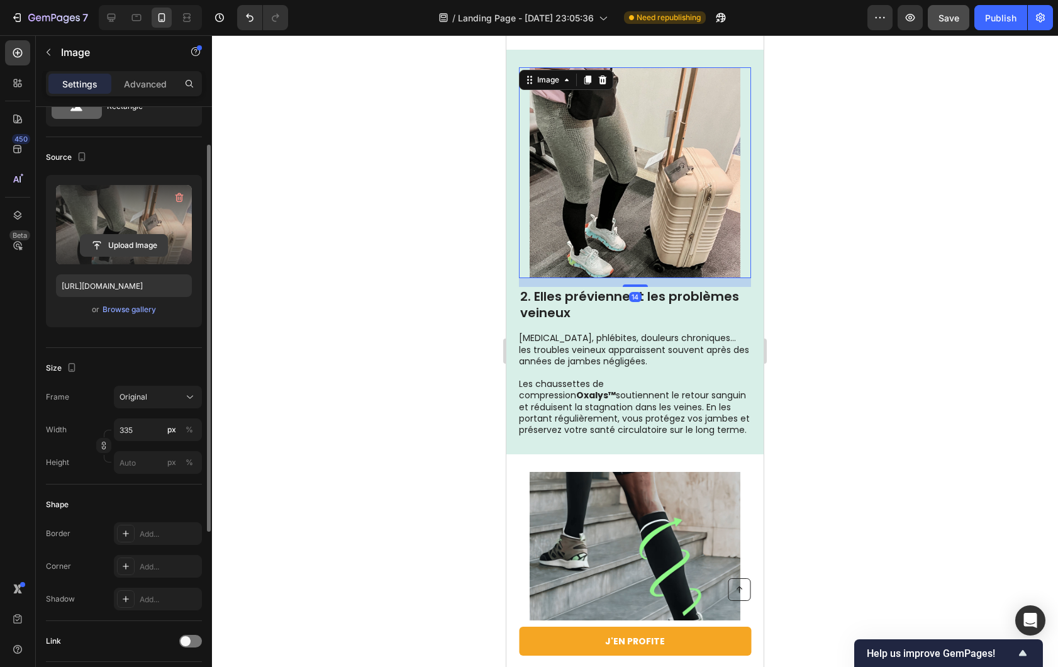
click at [123, 242] on input "file" at bounding box center [124, 245] width 87 height 21
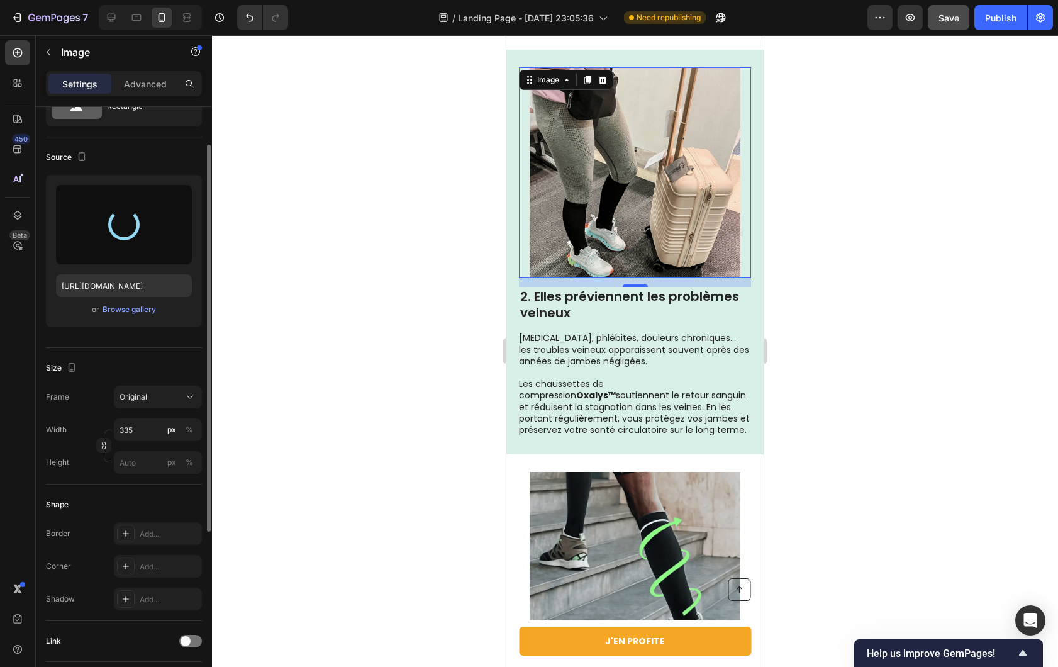
type input "[URL][DOMAIN_NAME]"
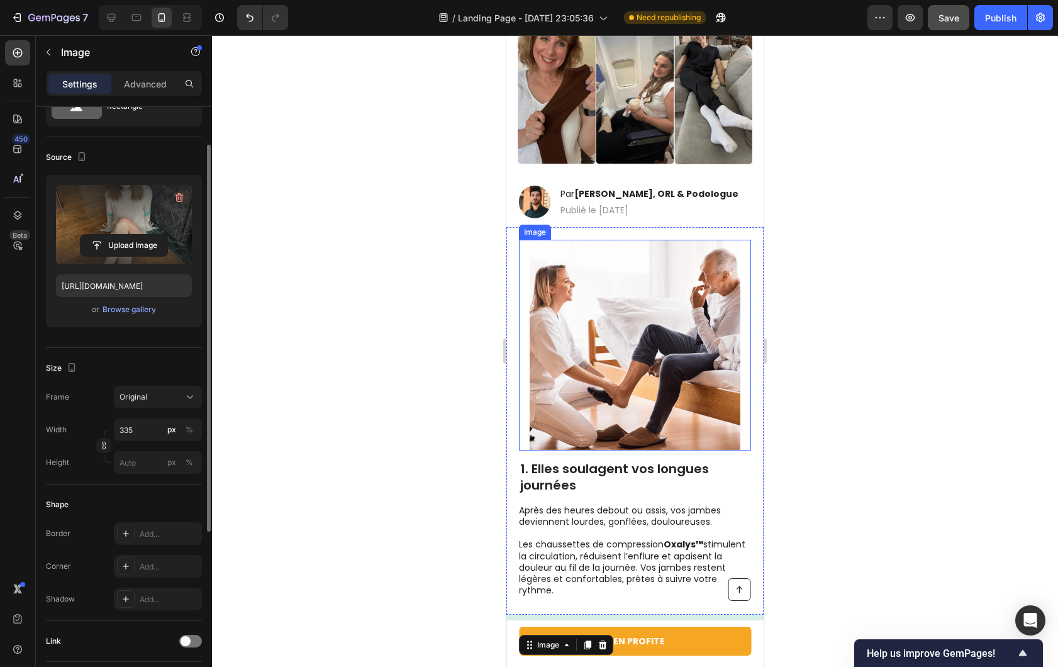
scroll to position [233, 0]
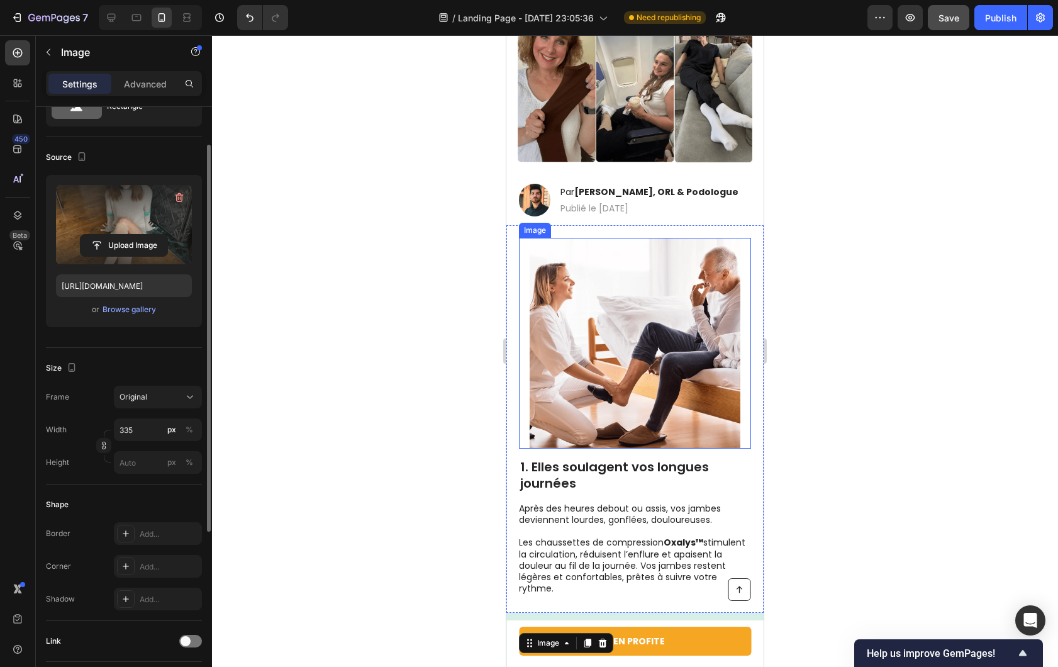
click at [628, 341] on img at bounding box center [635, 343] width 211 height 211
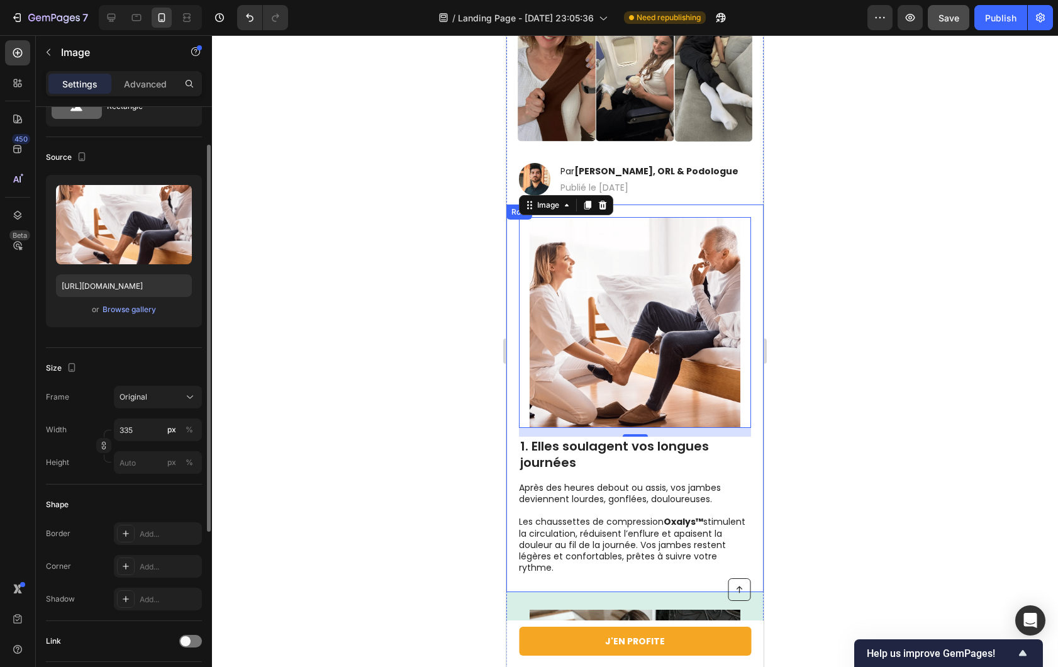
scroll to position [216, 0]
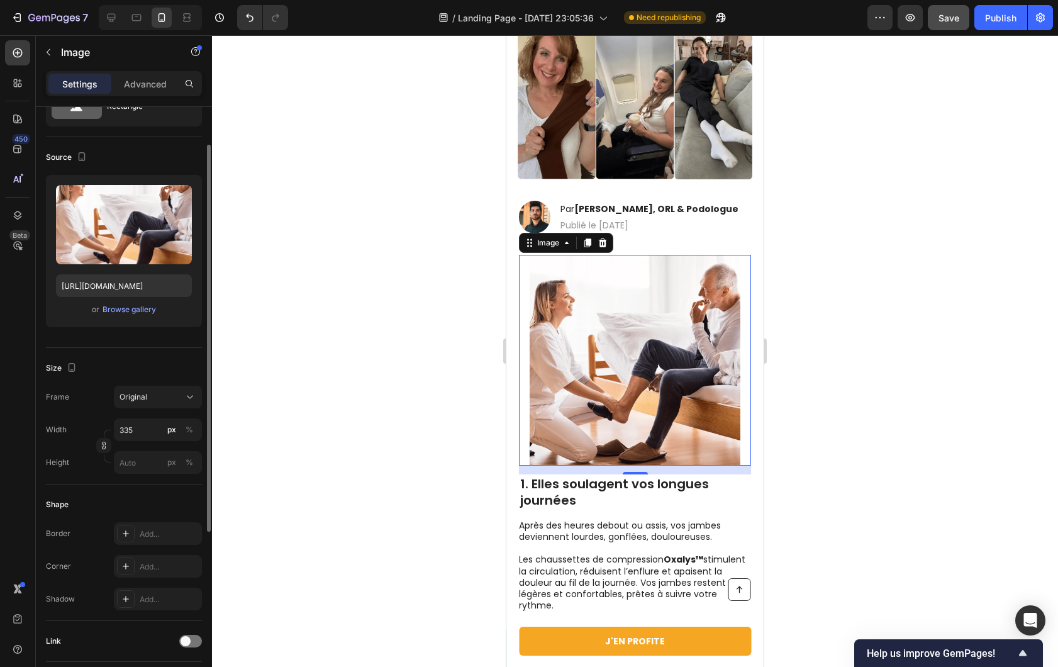
click at [624, 318] on img at bounding box center [635, 360] width 211 height 211
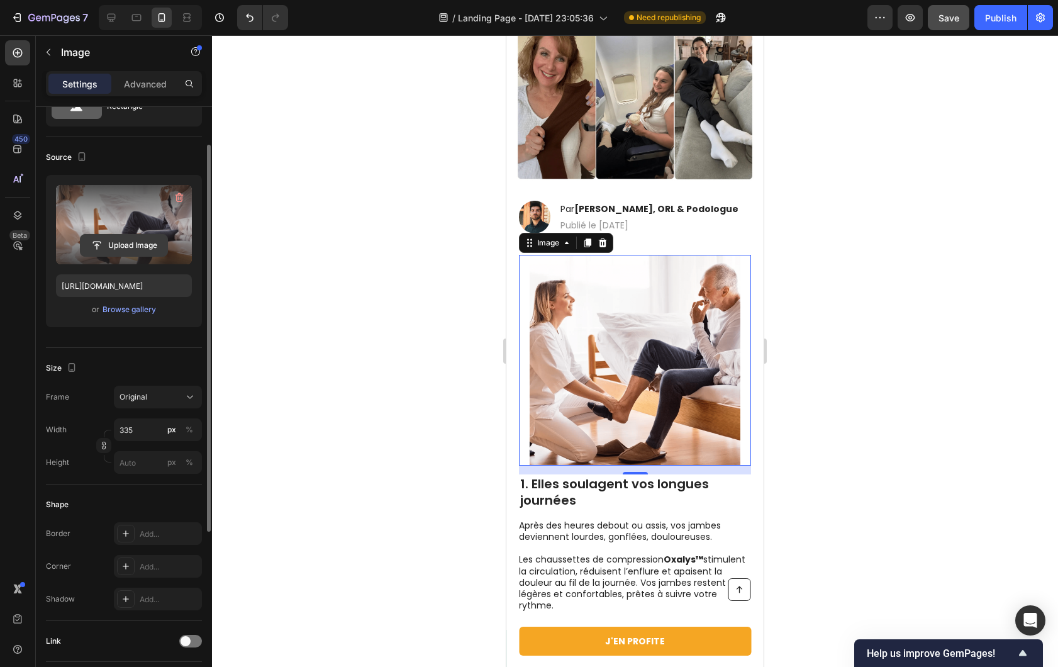
click at [125, 252] on input "file" at bounding box center [124, 245] width 87 height 21
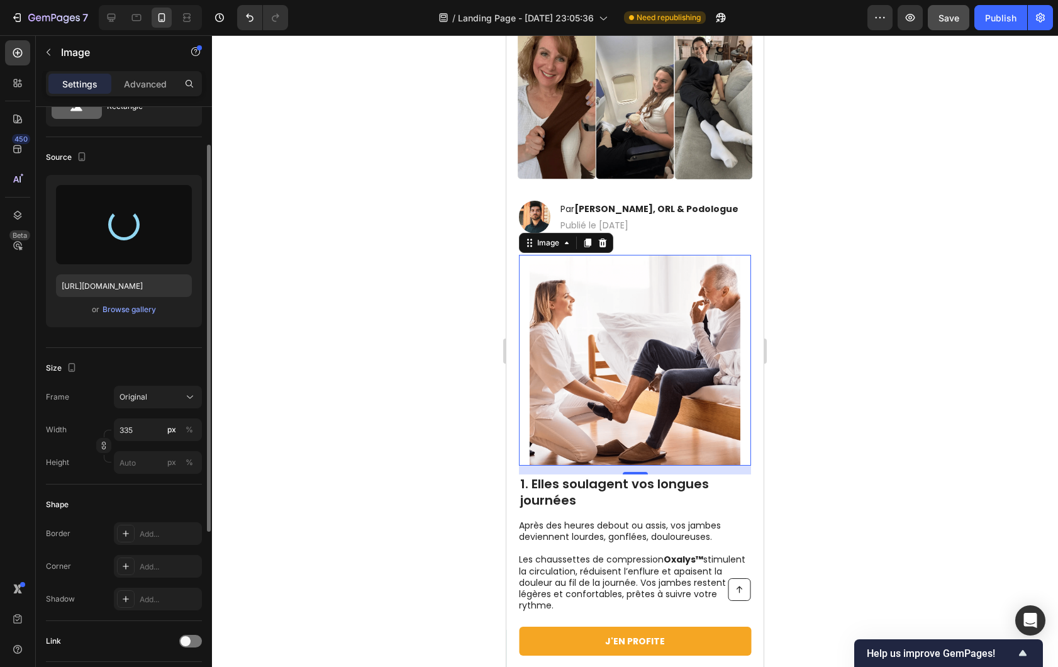
type input "[URL][DOMAIN_NAME]"
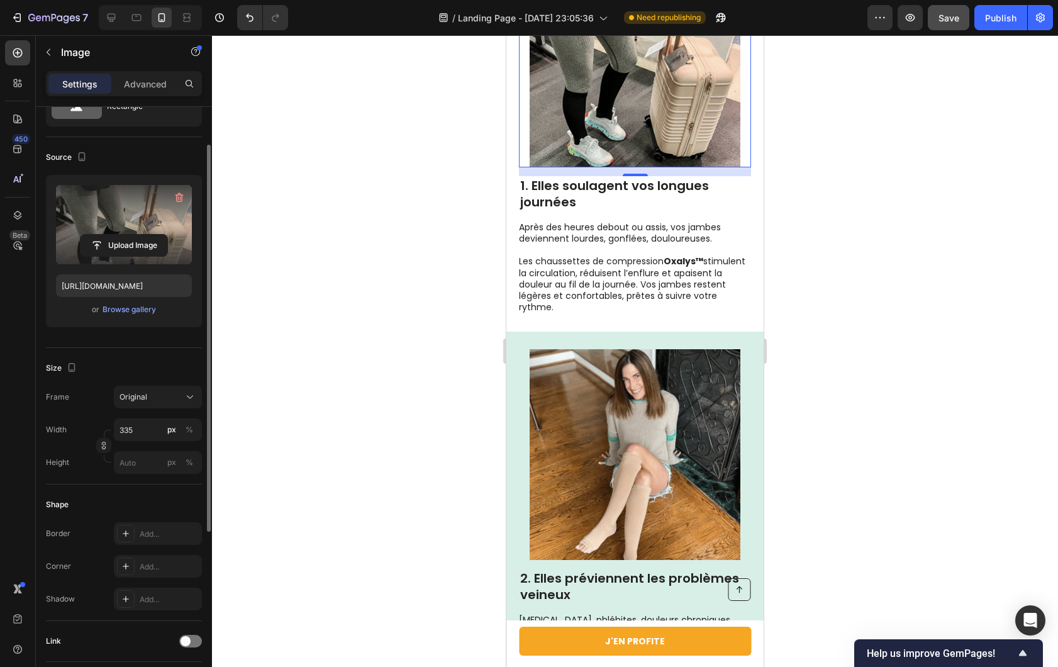
scroll to position [618, 0]
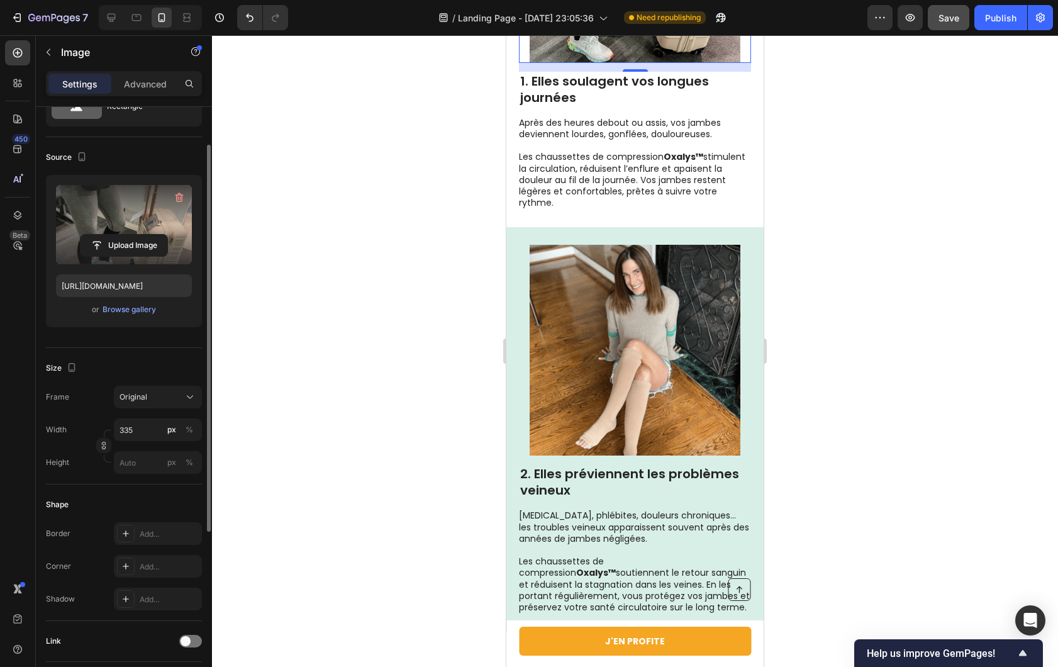
click at [645, 277] on img at bounding box center [635, 350] width 211 height 211
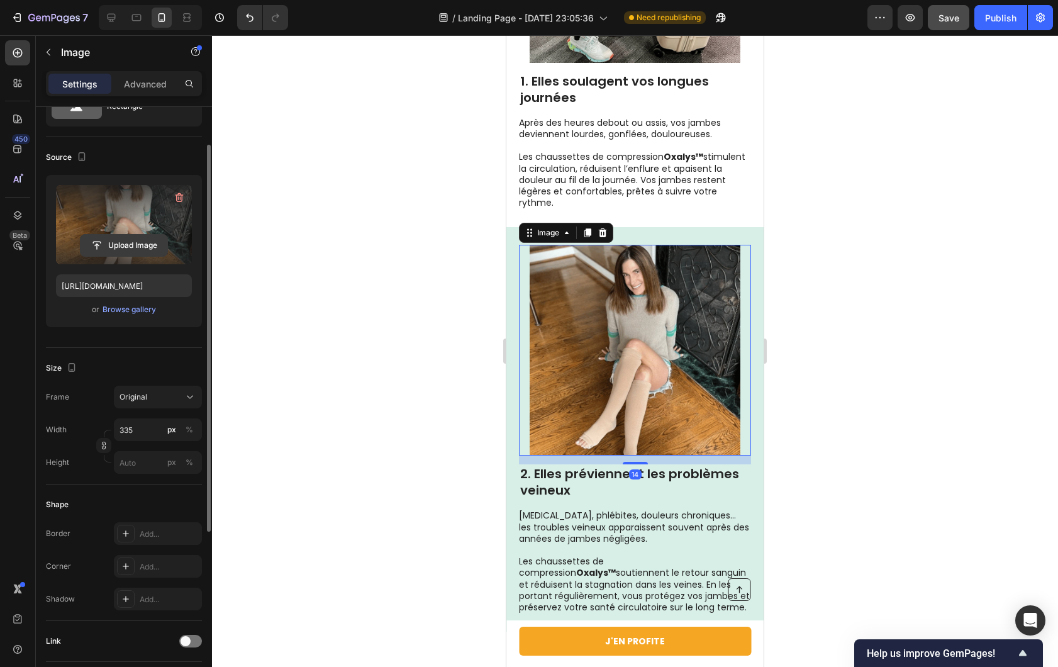
click at [125, 240] on input "file" at bounding box center [124, 245] width 87 height 21
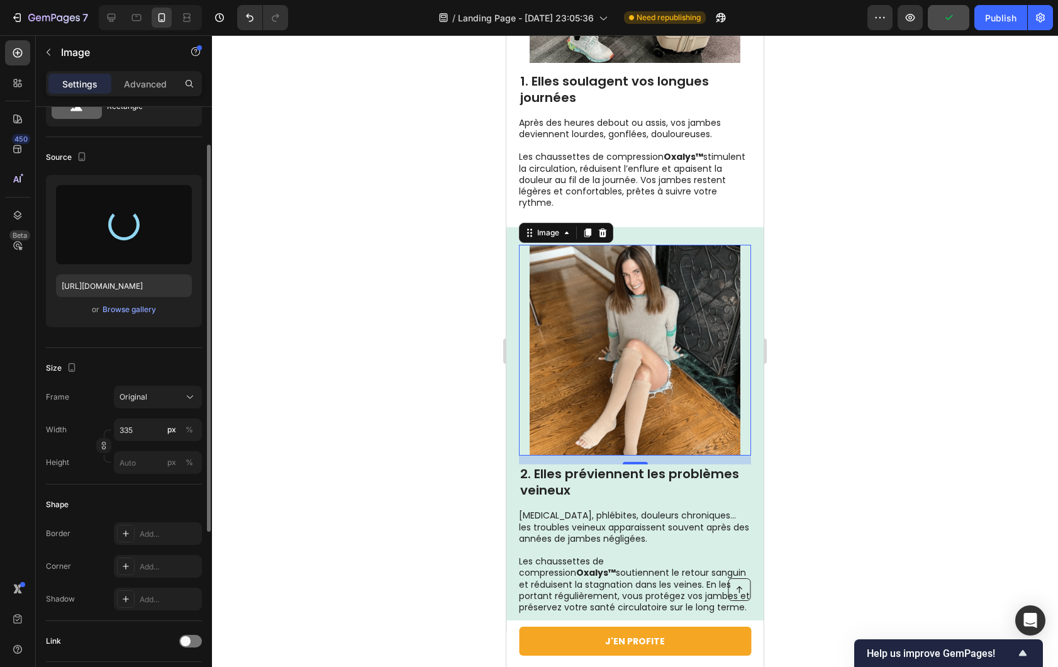
type input "[URL][DOMAIN_NAME]"
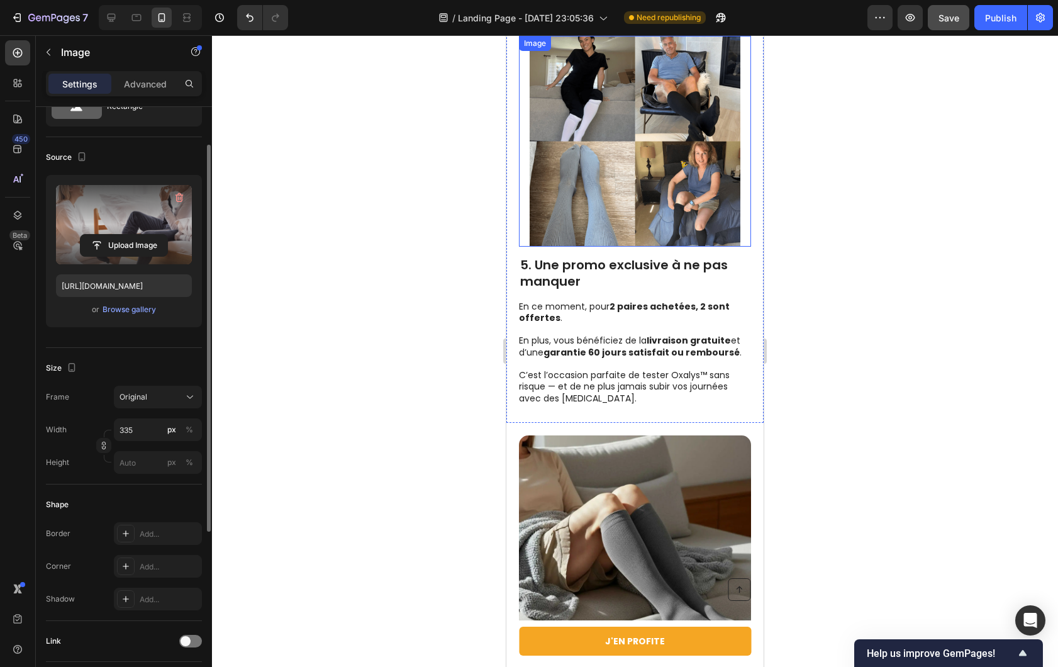
scroll to position [2479, 0]
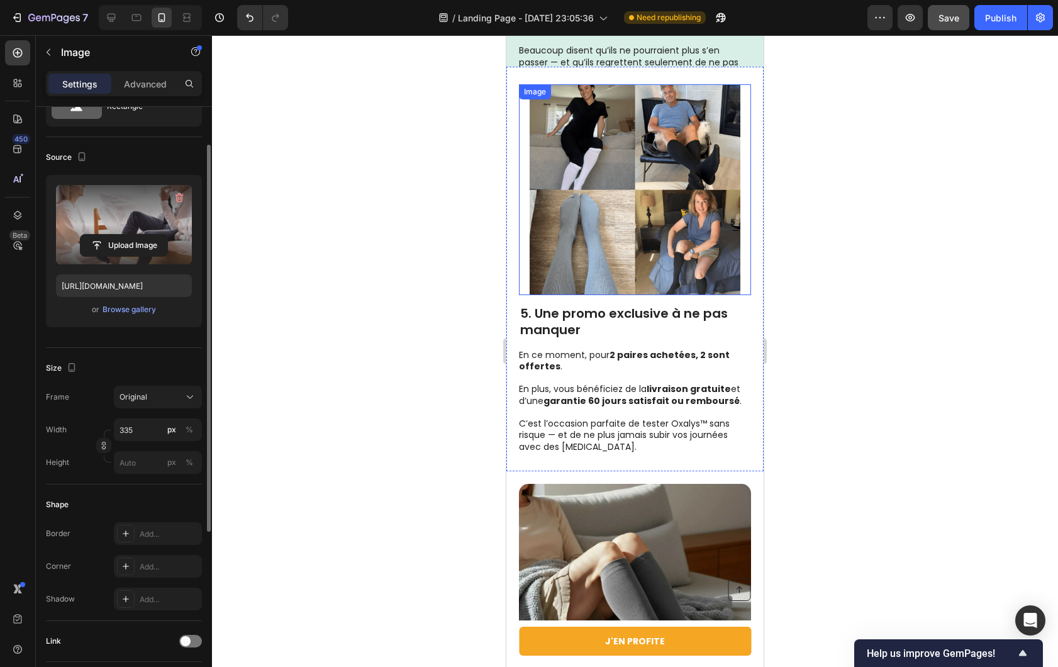
click at [618, 211] on img at bounding box center [635, 189] width 211 height 211
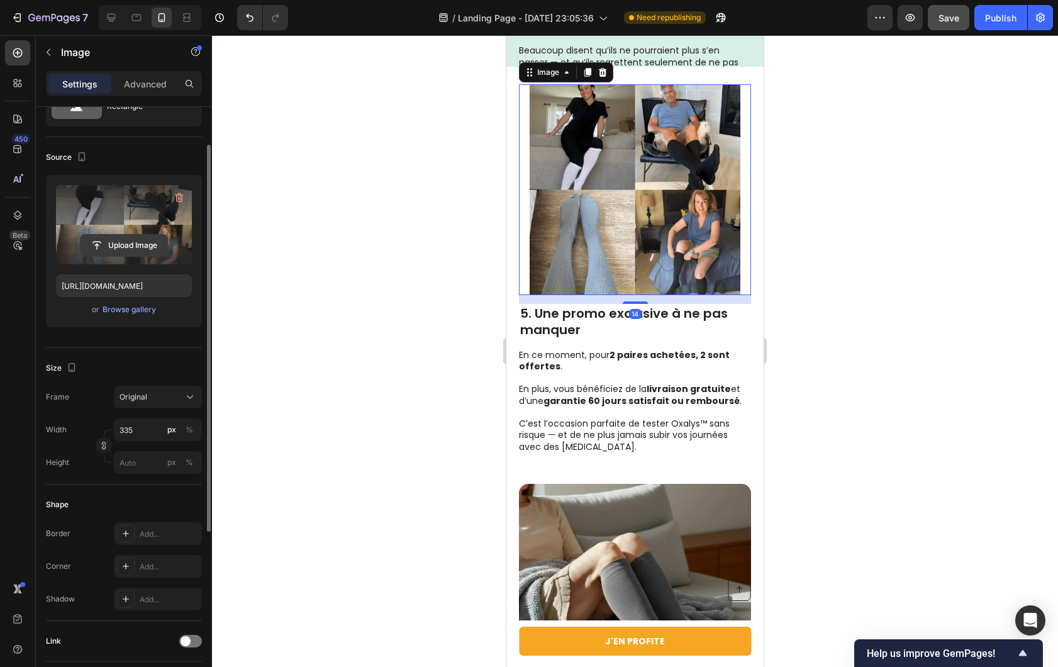
click at [113, 242] on input "file" at bounding box center [124, 245] width 87 height 21
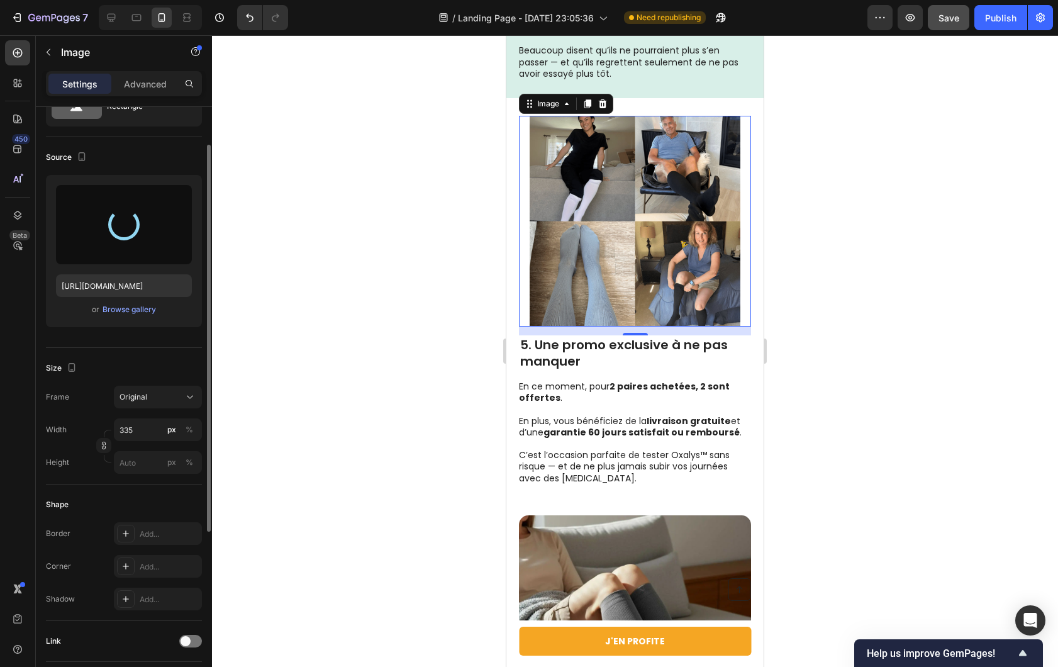
type input "[URL][DOMAIN_NAME]"
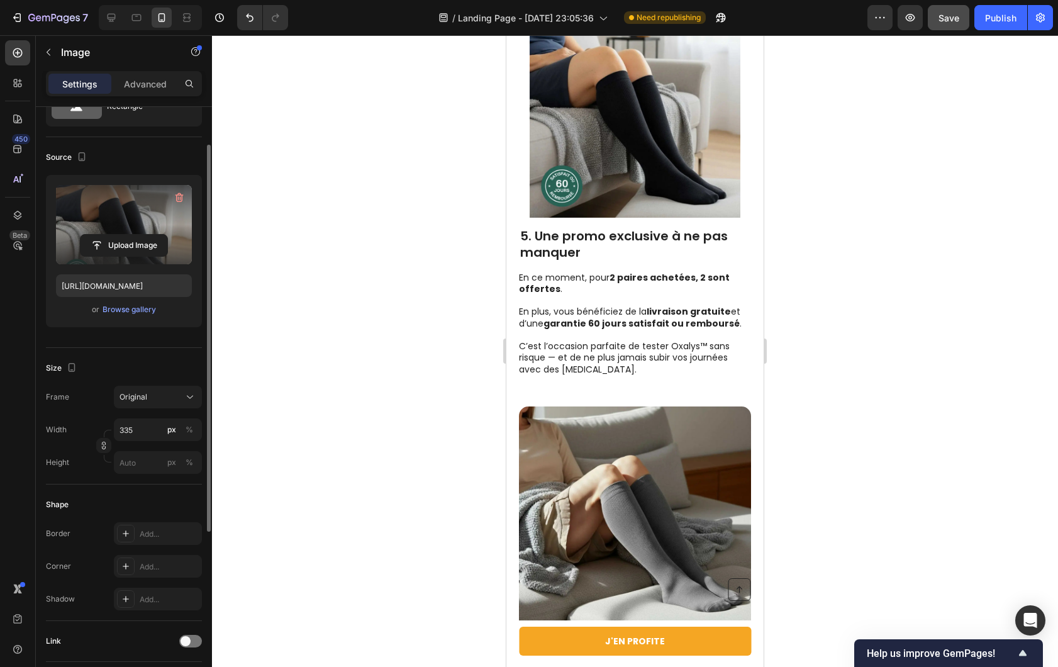
scroll to position [2543, 0]
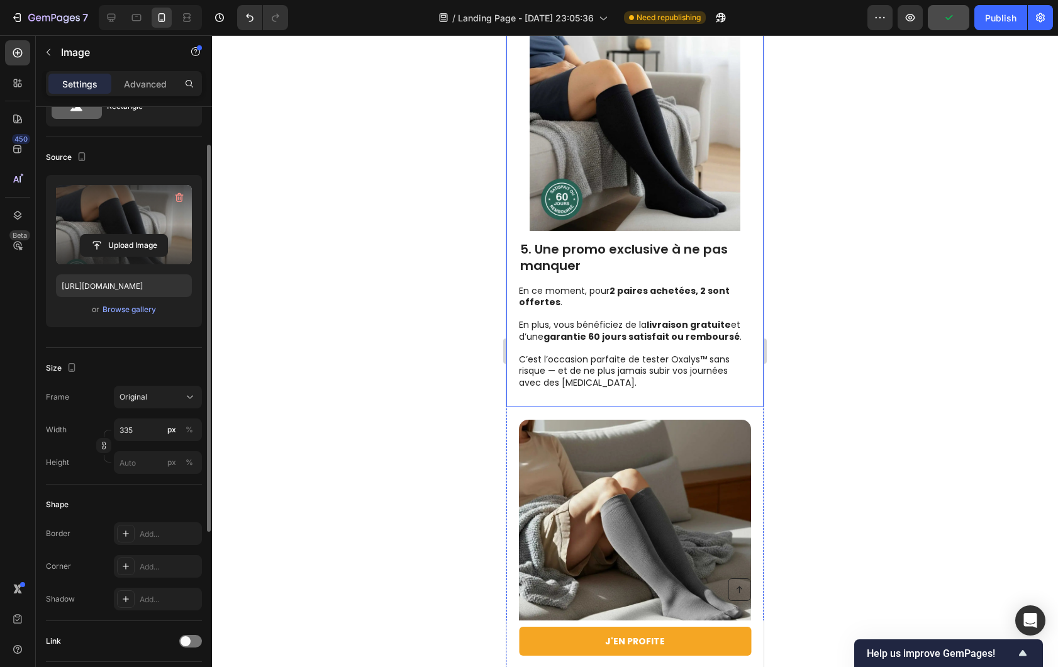
click at [746, 310] on div "Image 5. Une promo exclusive à ne pas manquer Heading En ce moment, pour 2 pair…" at bounding box center [634, 205] width 257 height 405
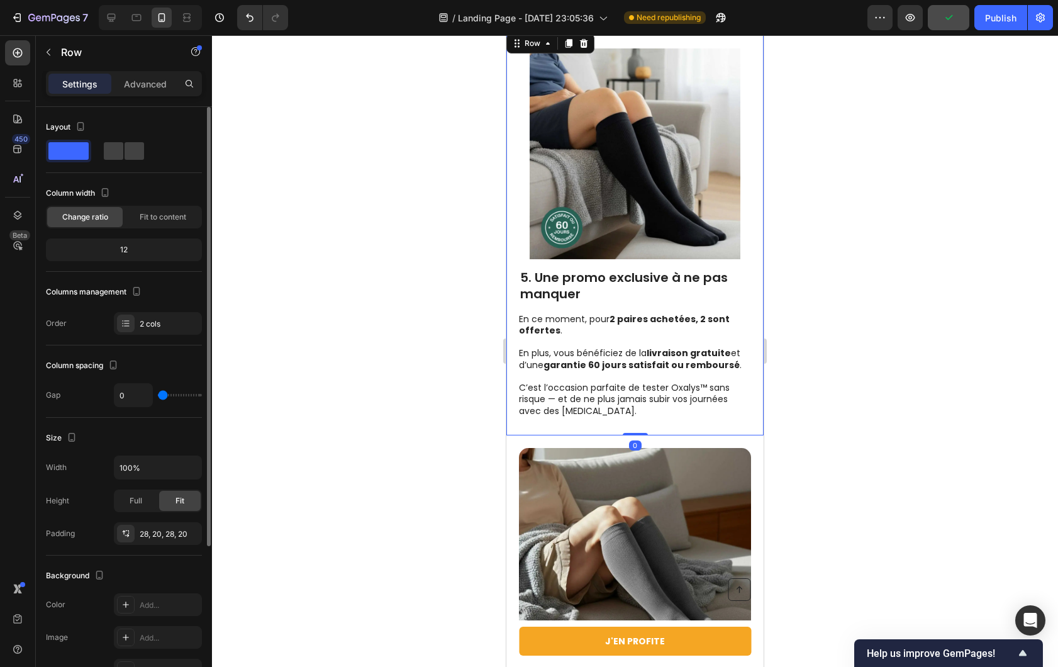
scroll to position [2401, 0]
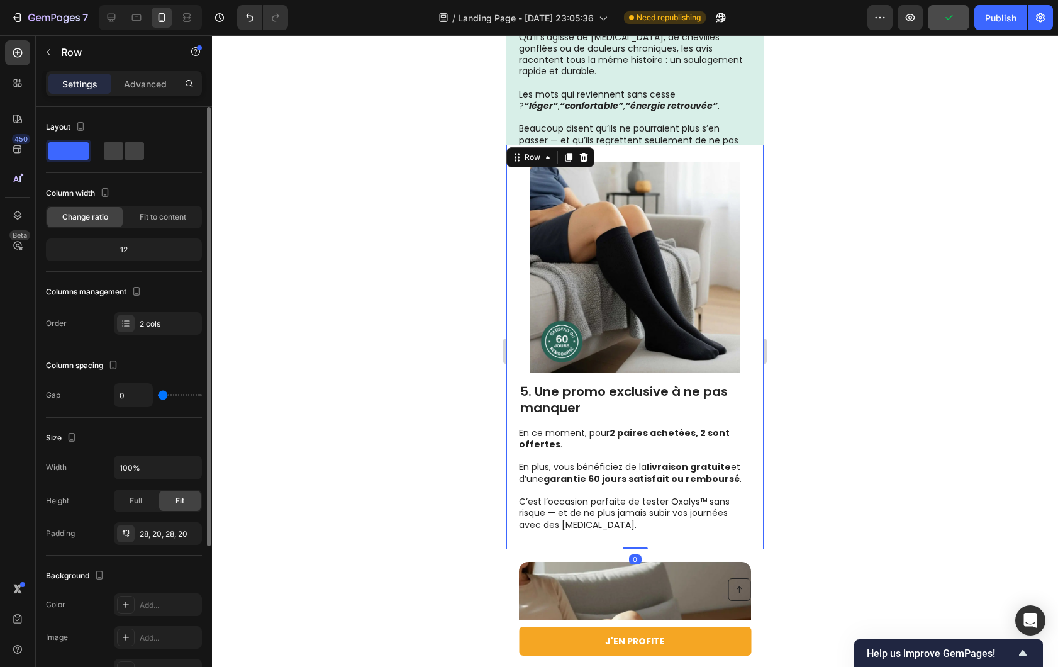
click at [865, 305] on div at bounding box center [635, 351] width 846 height 632
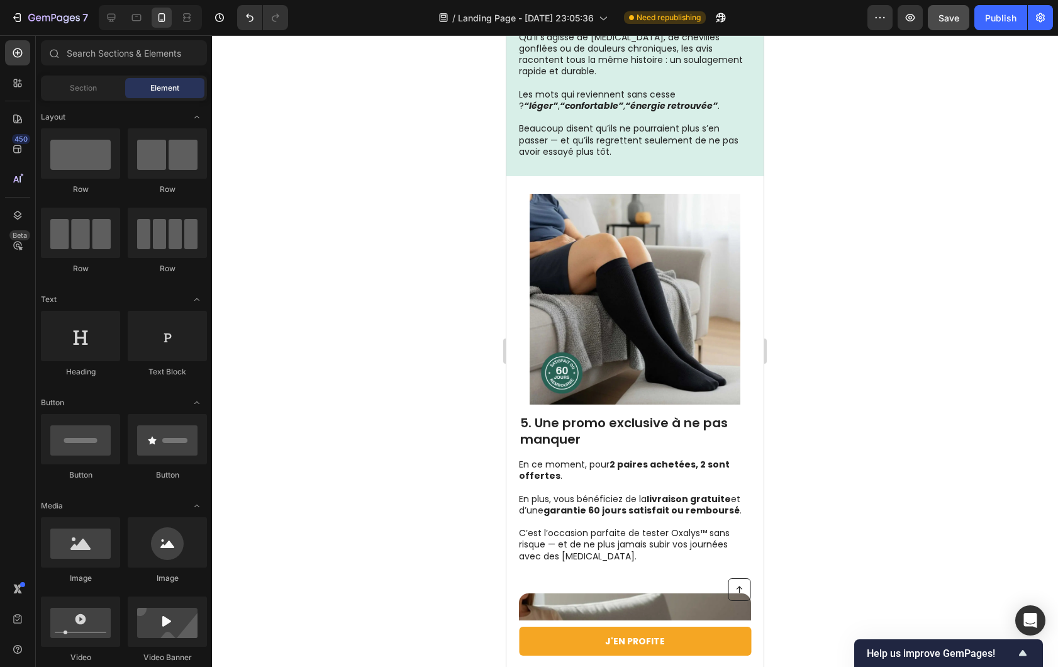
click at [559, 294] on img at bounding box center [635, 299] width 211 height 211
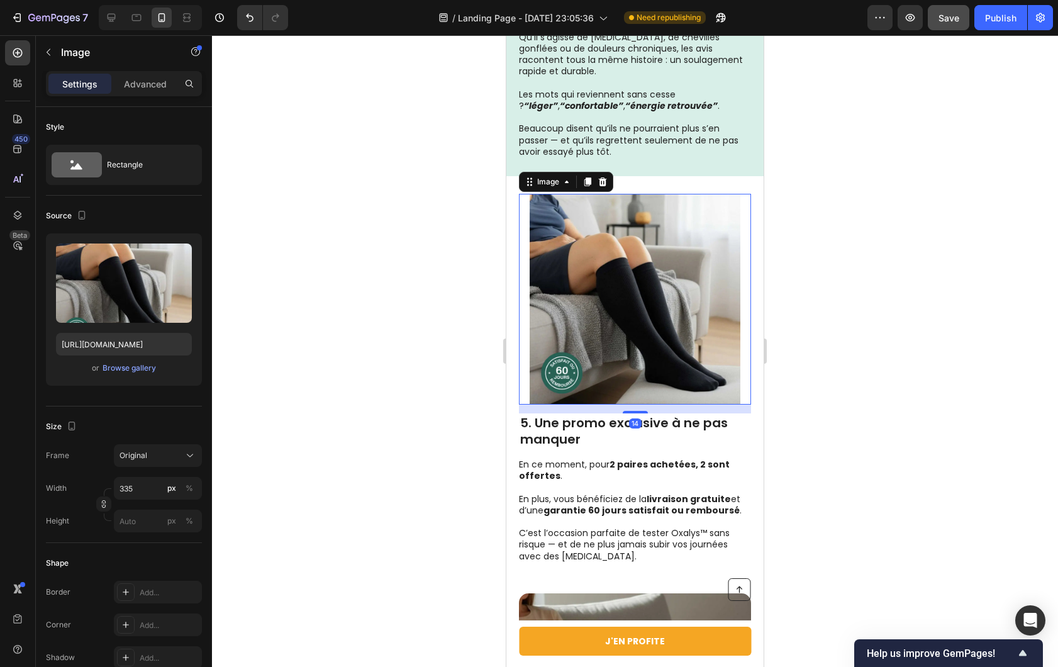
click at [591, 320] on img at bounding box center [635, 299] width 211 height 211
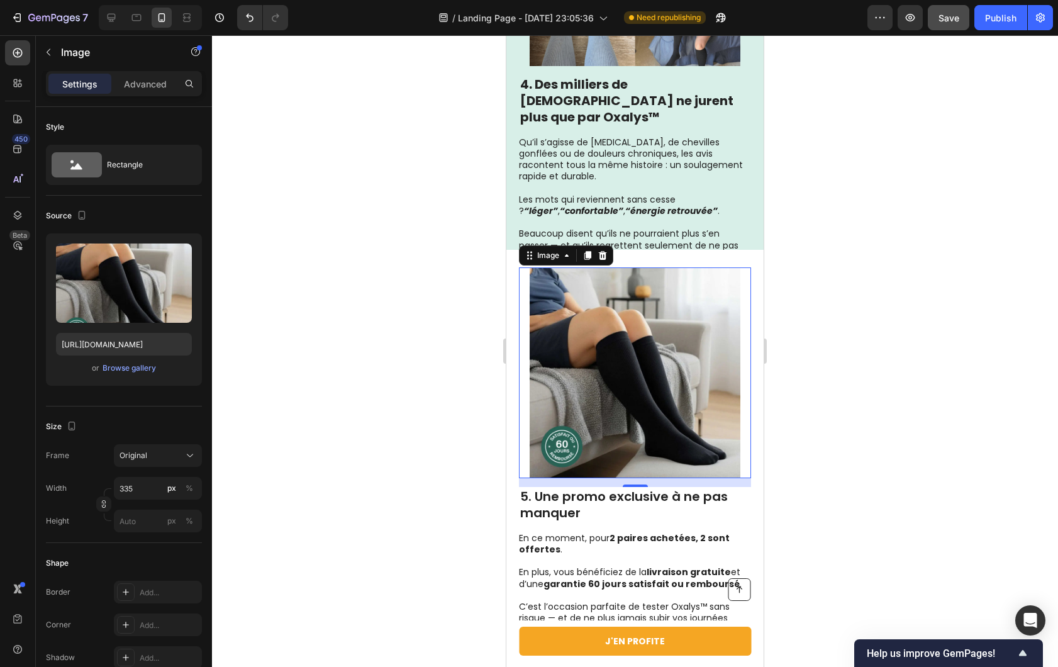
scroll to position [2281, 0]
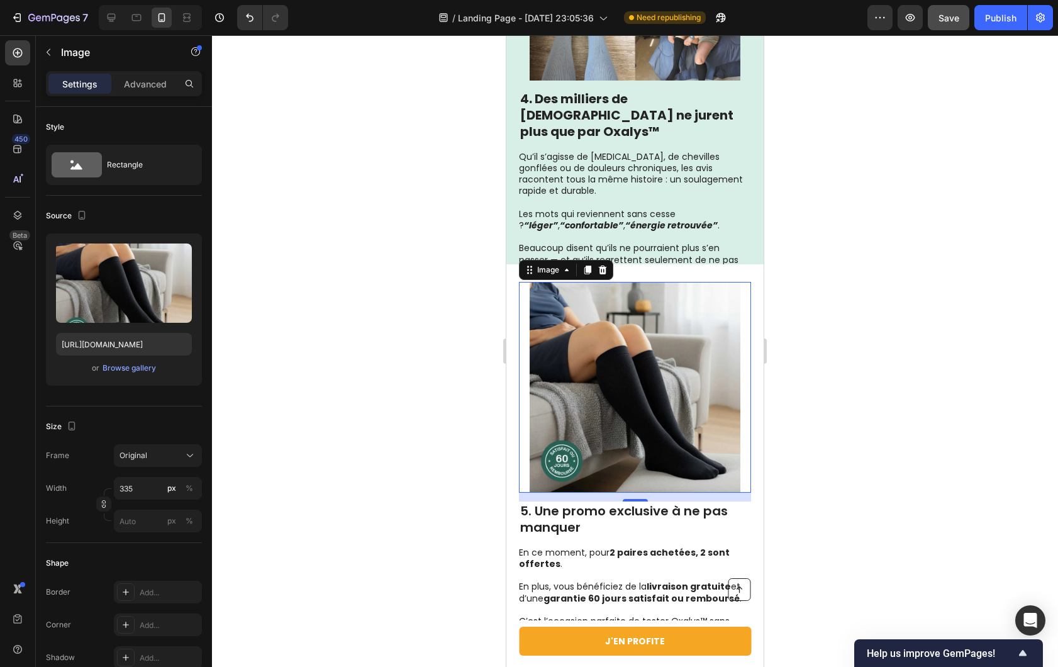
click at [649, 377] on img at bounding box center [635, 387] width 211 height 211
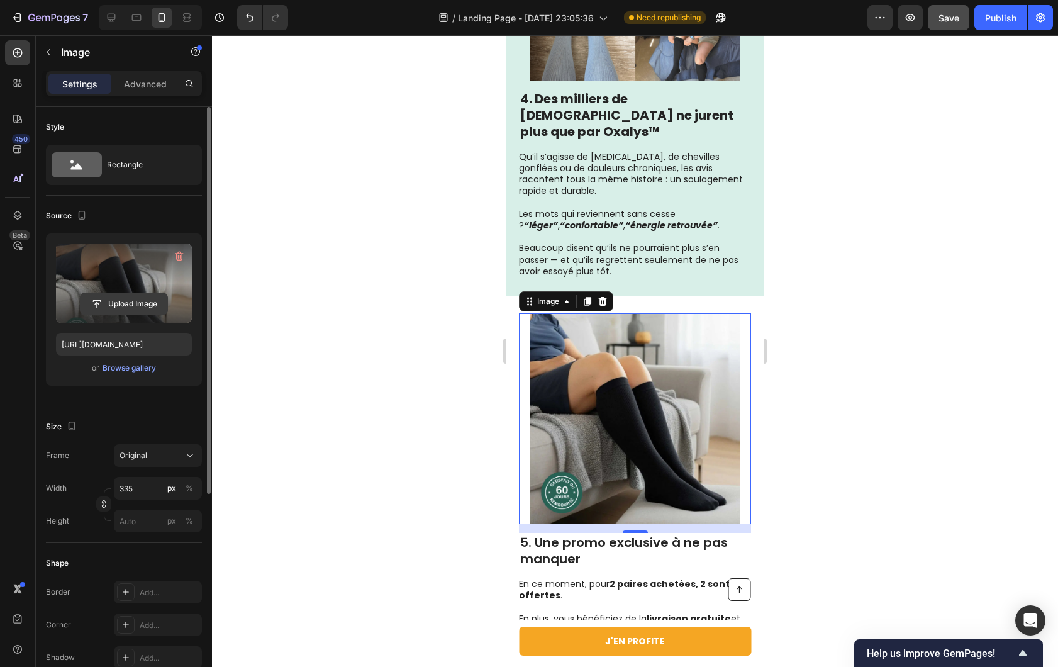
click at [115, 304] on input "file" at bounding box center [124, 303] width 87 height 21
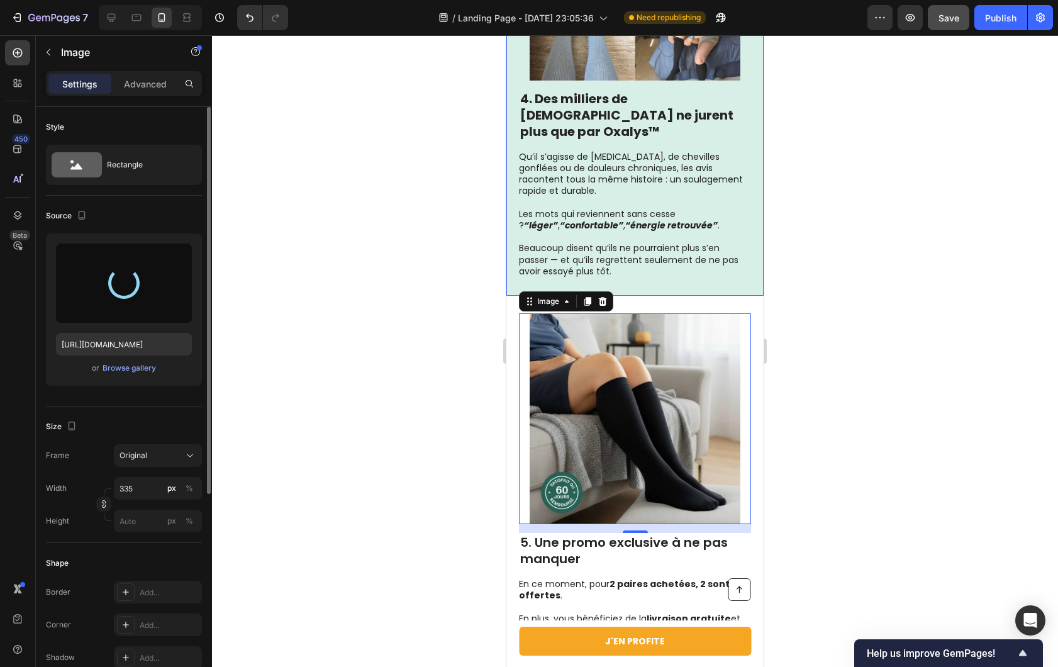
type input "[URL][DOMAIN_NAME]"
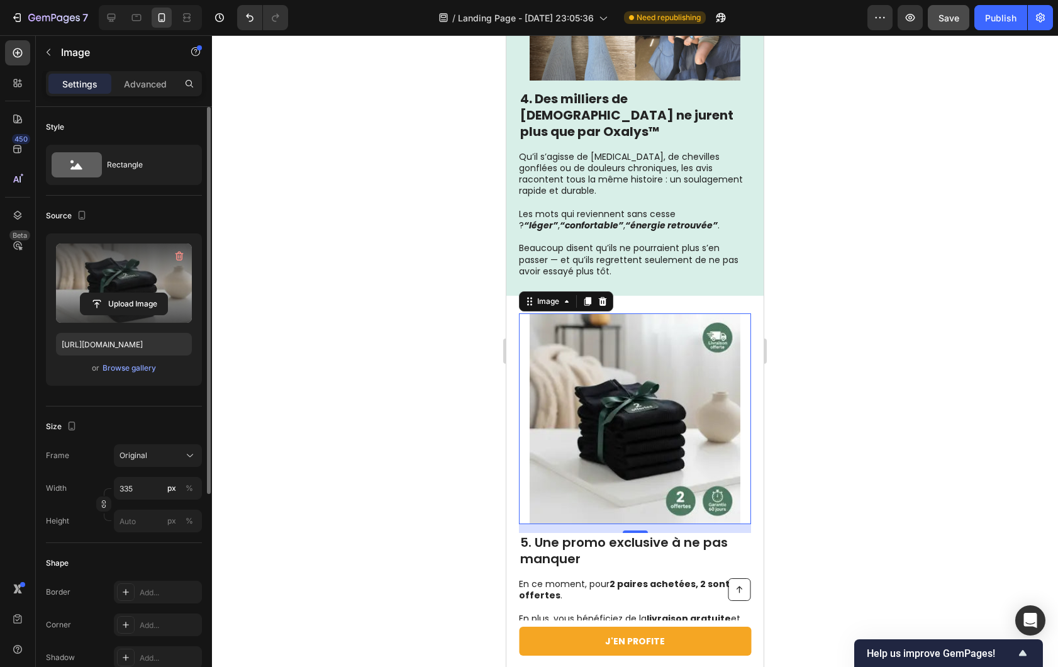
click at [479, 288] on div at bounding box center [635, 351] width 846 height 632
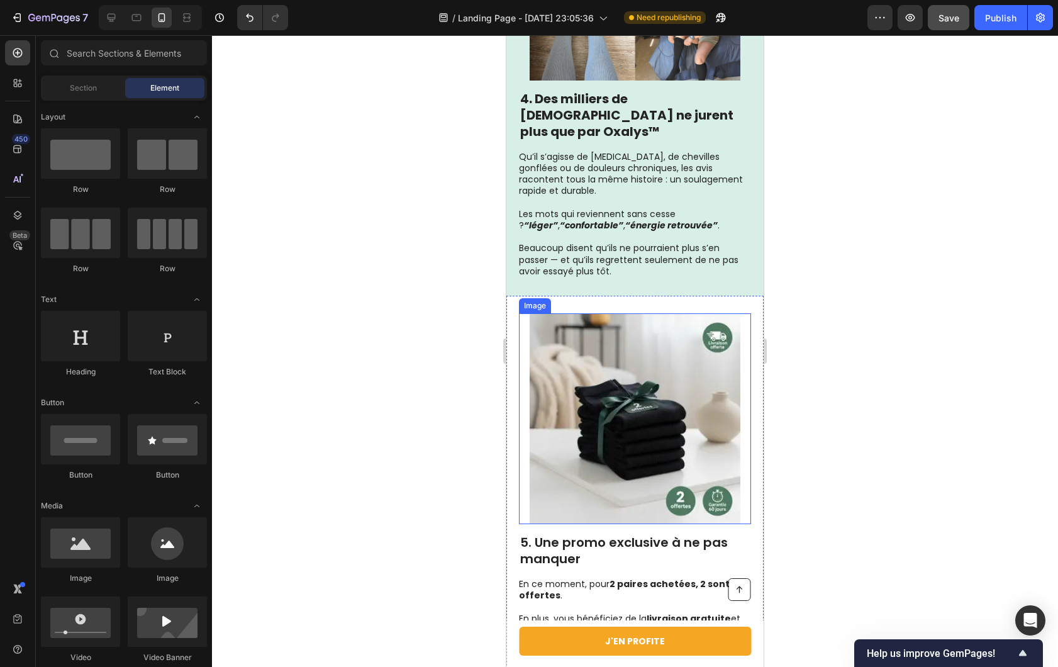
click at [690, 348] on img at bounding box center [635, 418] width 211 height 211
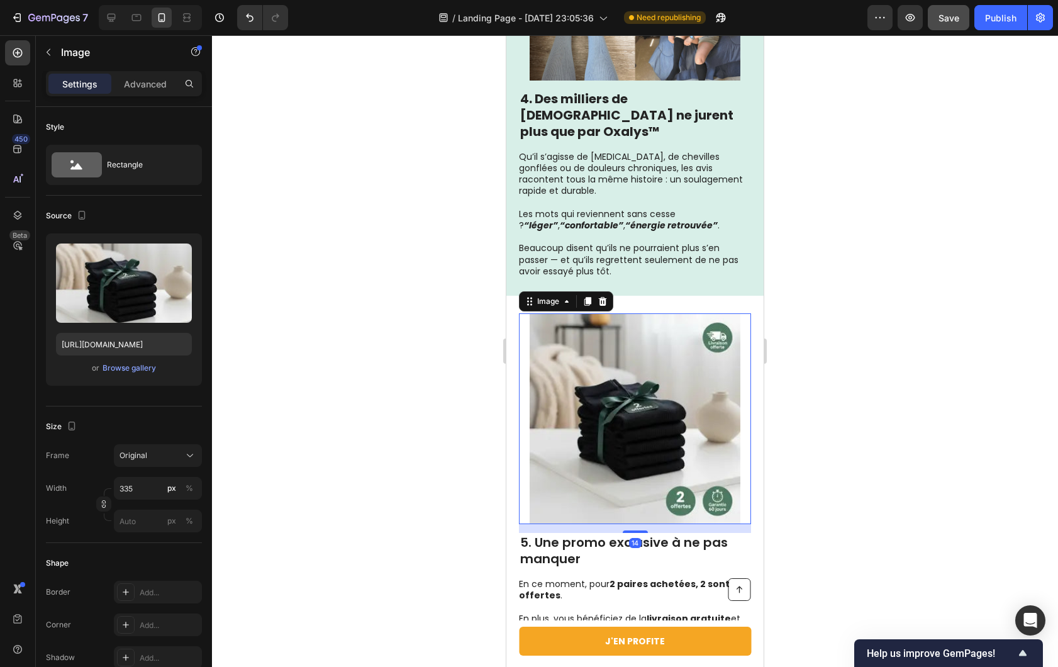
click at [821, 315] on div at bounding box center [635, 351] width 846 height 632
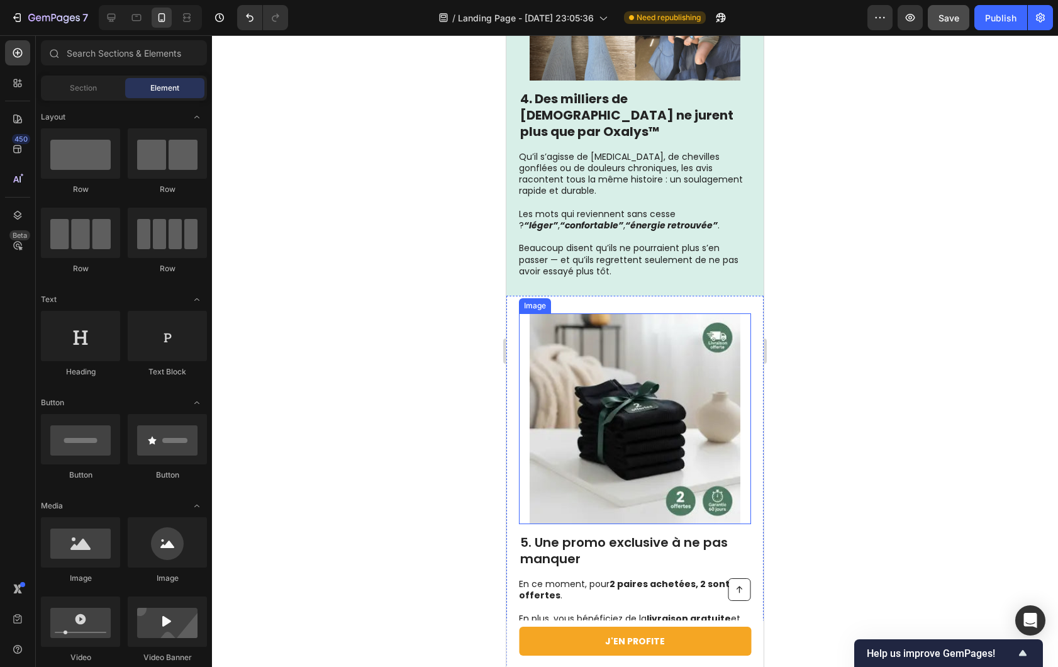
click at [660, 386] on img at bounding box center [635, 418] width 211 height 211
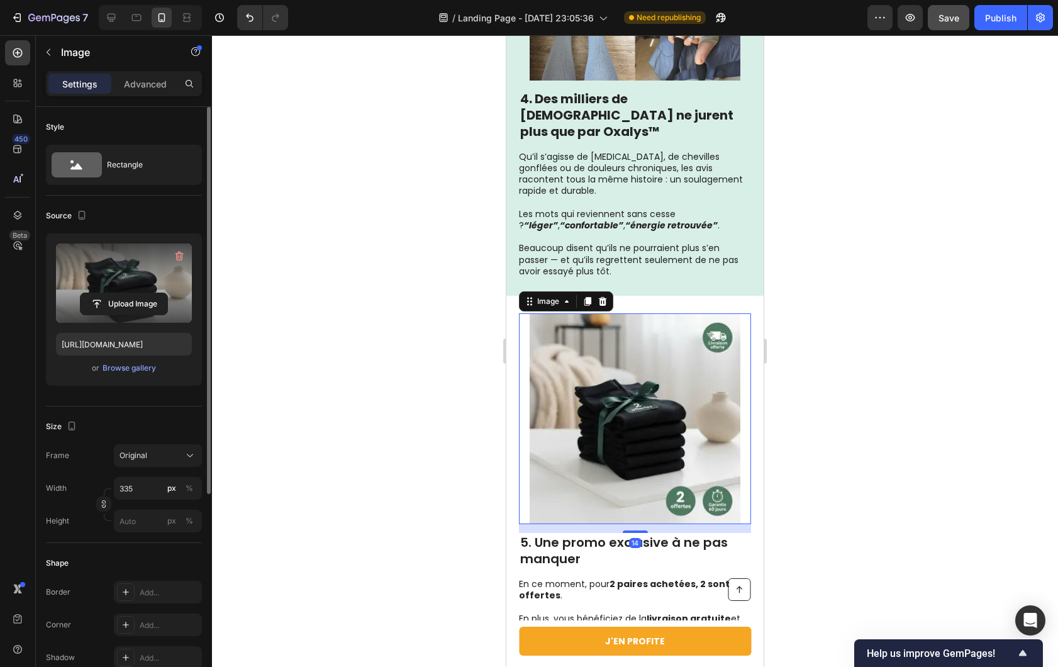
click at [102, 317] on label at bounding box center [124, 282] width 136 height 79
click at [102, 315] on input "file" at bounding box center [124, 303] width 87 height 21
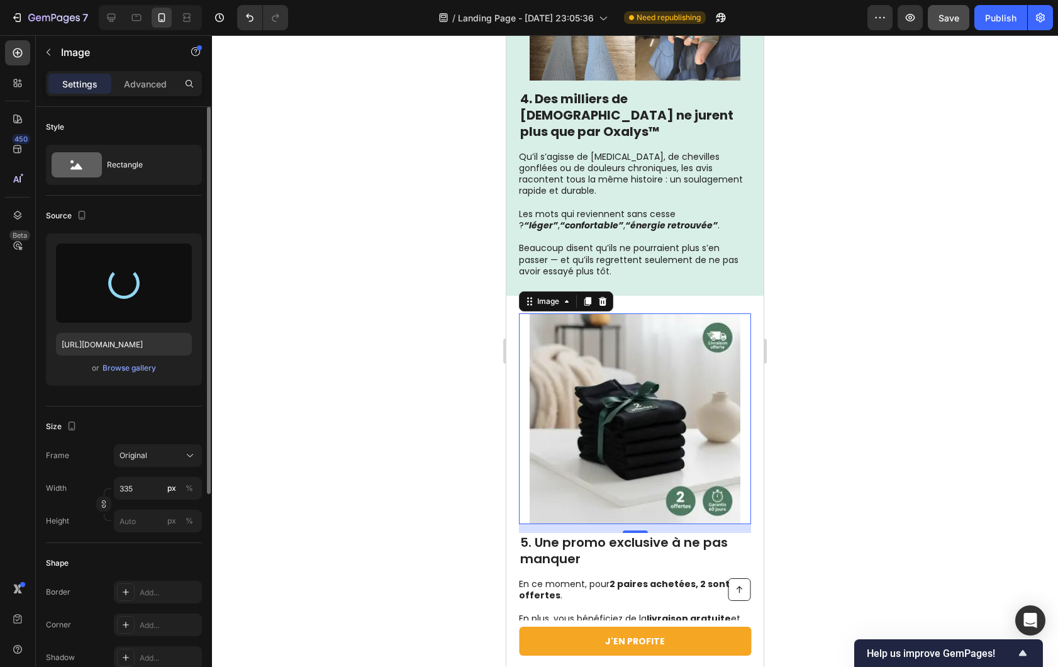
type input "[URL][DOMAIN_NAME]"
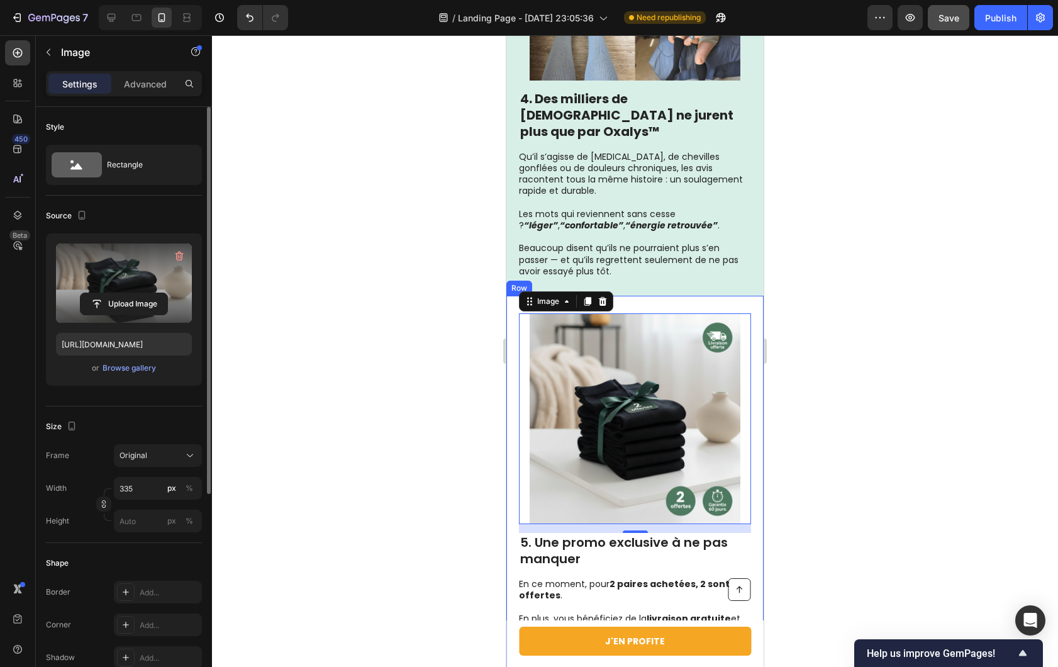
click at [497, 338] on div at bounding box center [635, 351] width 846 height 632
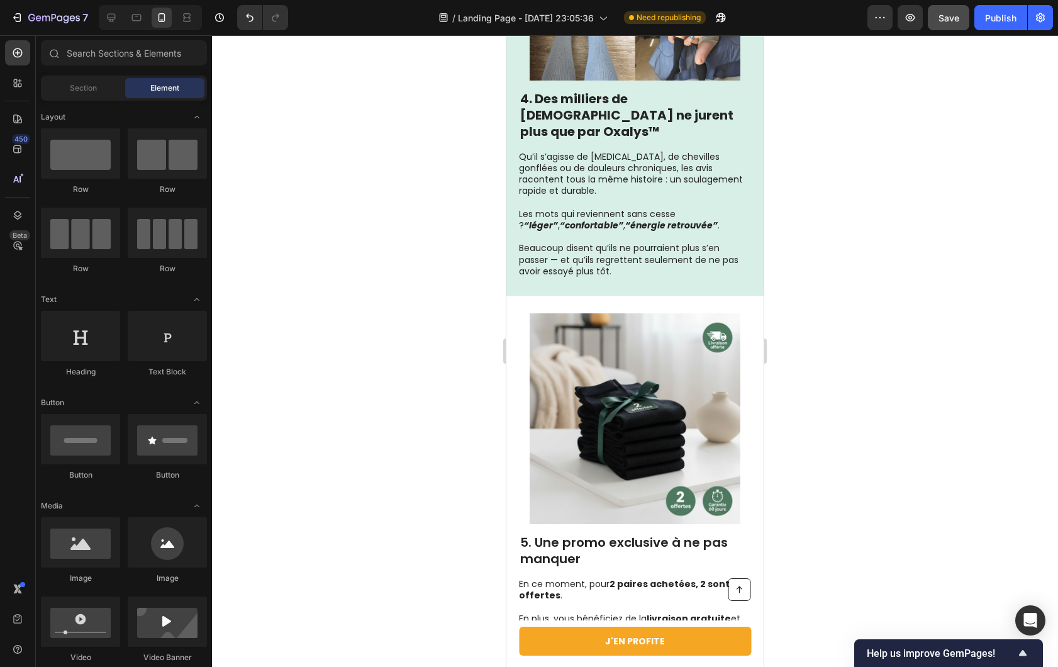
click at [592, 355] on img at bounding box center [635, 418] width 211 height 211
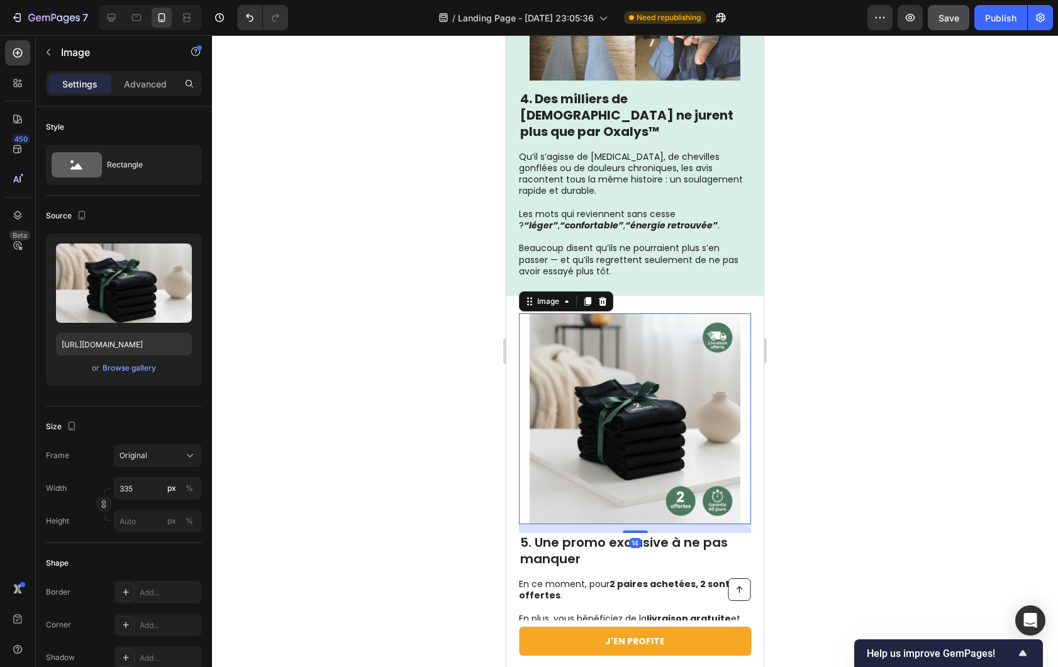
click at [857, 356] on div at bounding box center [635, 351] width 846 height 632
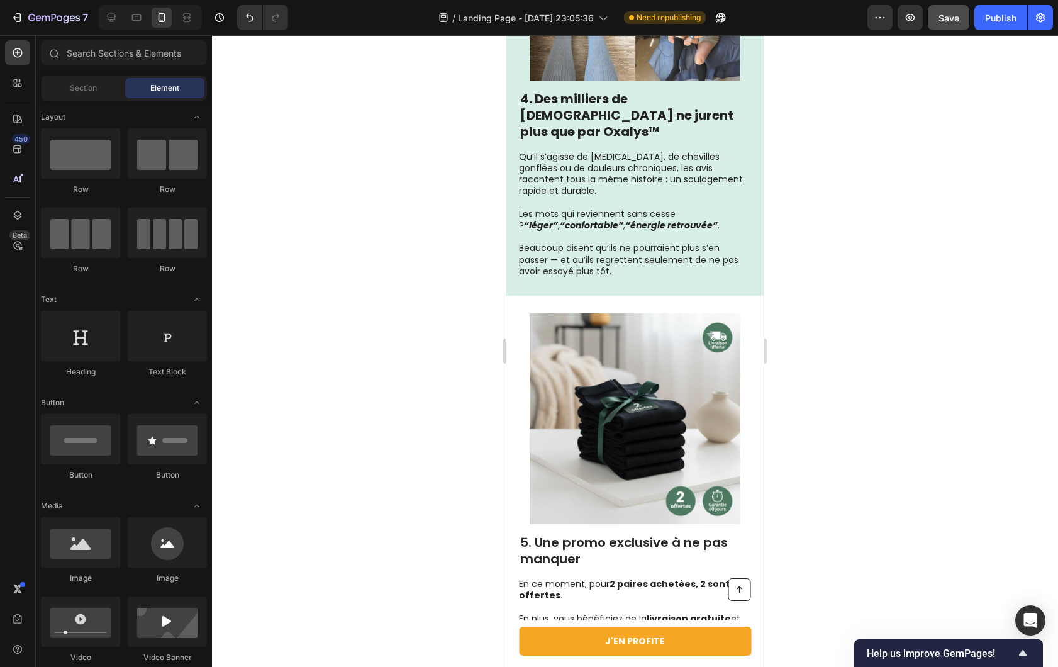
click at [424, 401] on div at bounding box center [635, 351] width 846 height 632
click at [576, 381] on img at bounding box center [635, 418] width 211 height 211
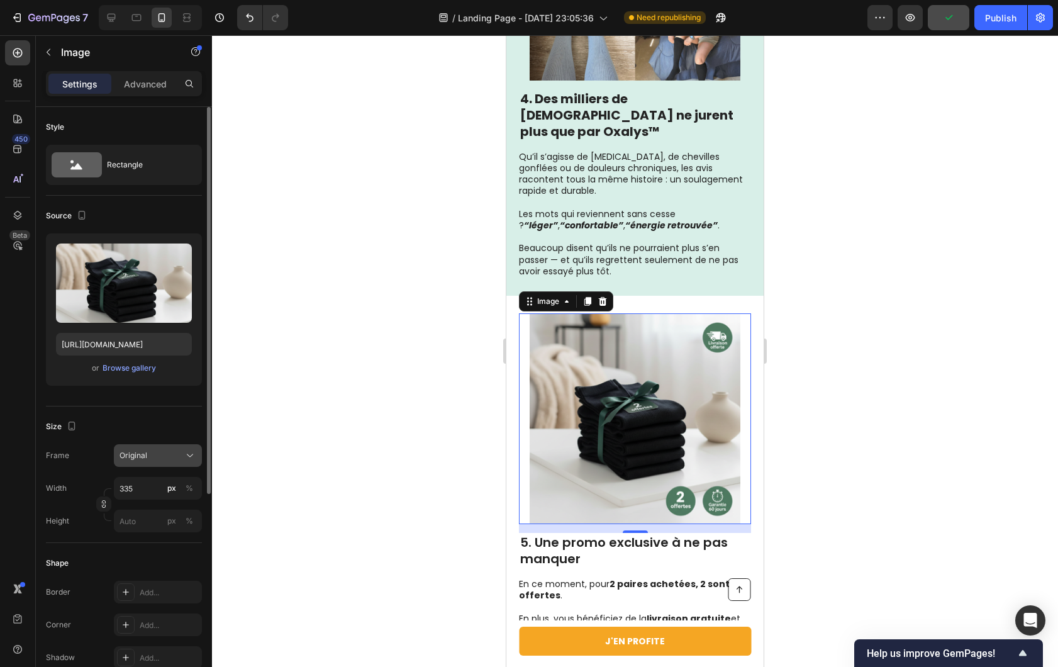
click at [164, 460] on div "Original" at bounding box center [151, 455] width 62 height 11
click at [167, 457] on div "Original" at bounding box center [151, 455] width 62 height 11
click at [151, 454] on div "Original" at bounding box center [151, 455] width 62 height 11
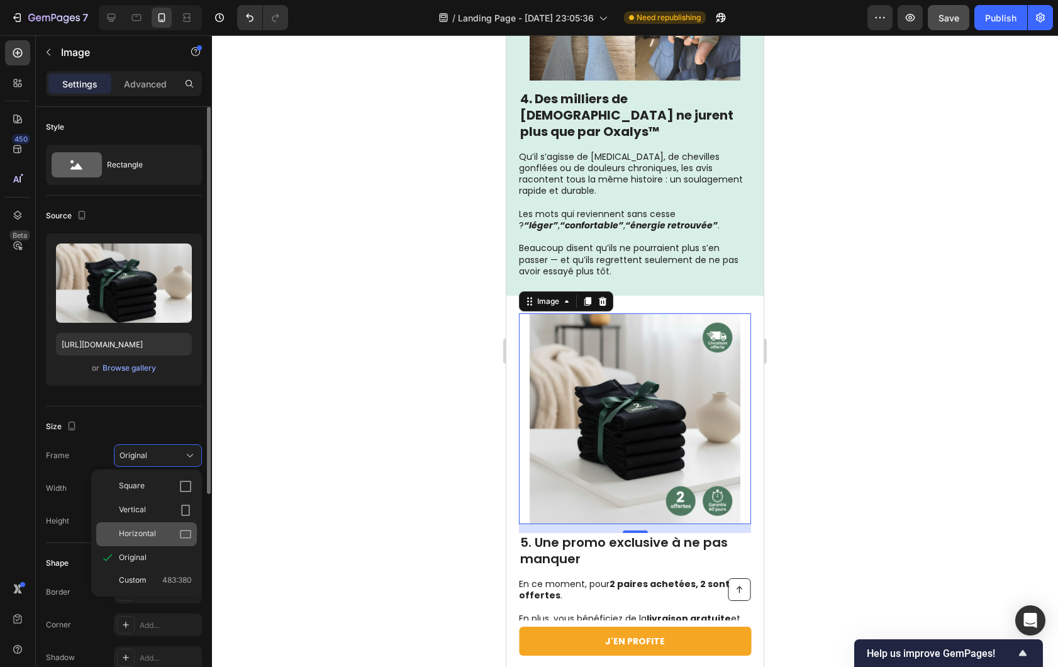
click at [157, 527] on div "Horizontal" at bounding box center [146, 534] width 101 height 24
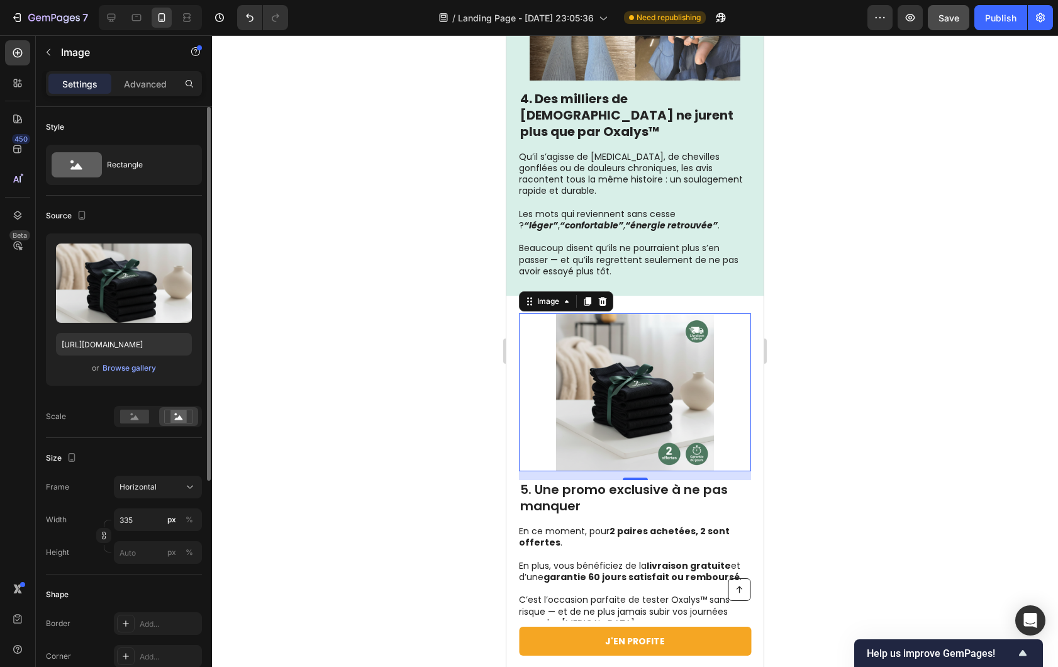
click at [157, 474] on div "Size Frame Horizontal Width 335 px % Height px %" at bounding box center [124, 506] width 156 height 137
click at [174, 420] on rect at bounding box center [178, 416] width 16 height 13
click at [149, 419] on div at bounding box center [134, 416] width 39 height 19
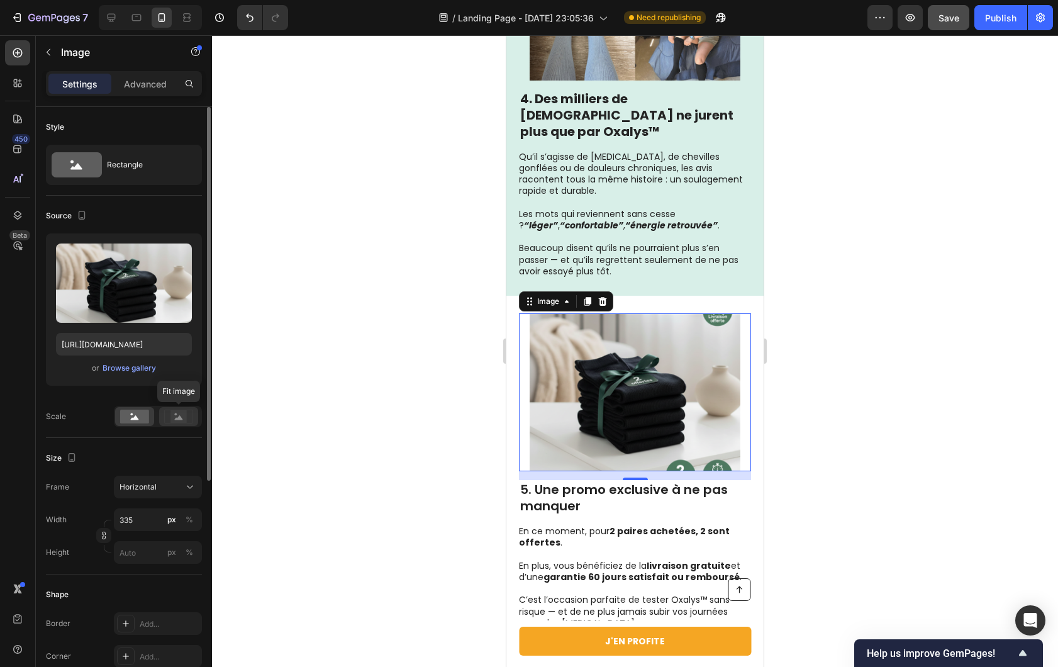
click at [172, 418] on rect at bounding box center [178, 416] width 16 height 13
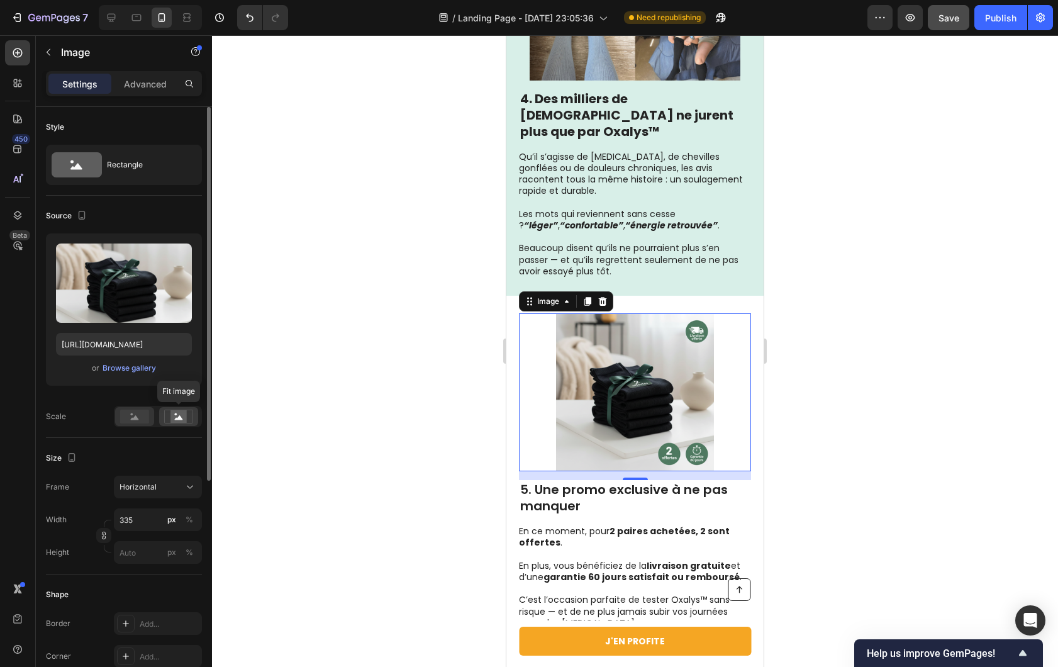
click at [131, 422] on rect at bounding box center [134, 417] width 29 height 14
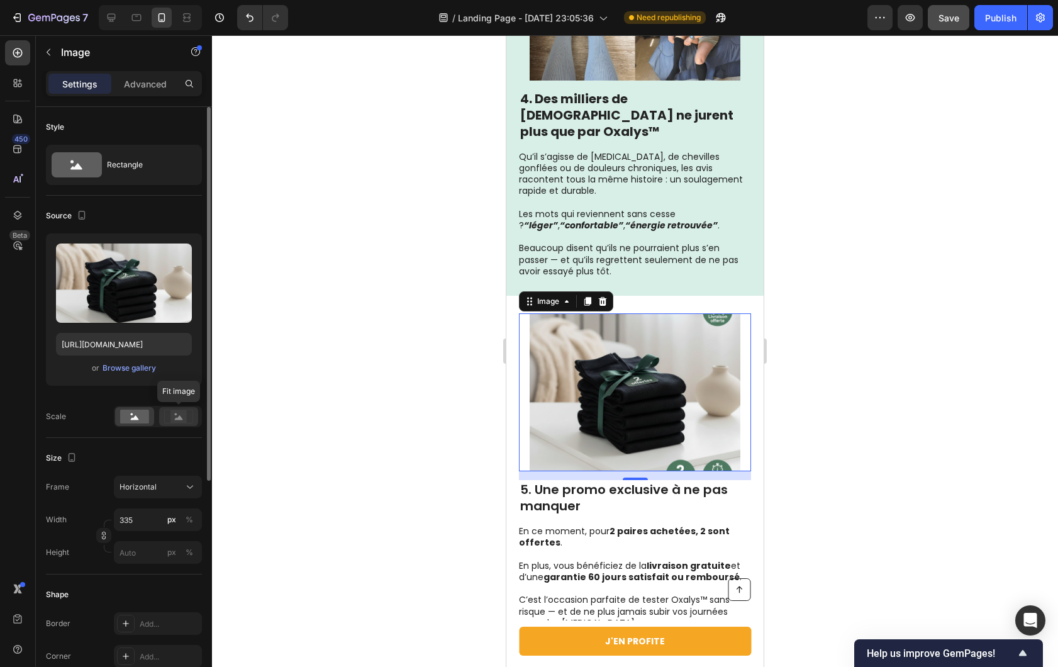
click at [168, 418] on icon at bounding box center [178, 417] width 29 height 14
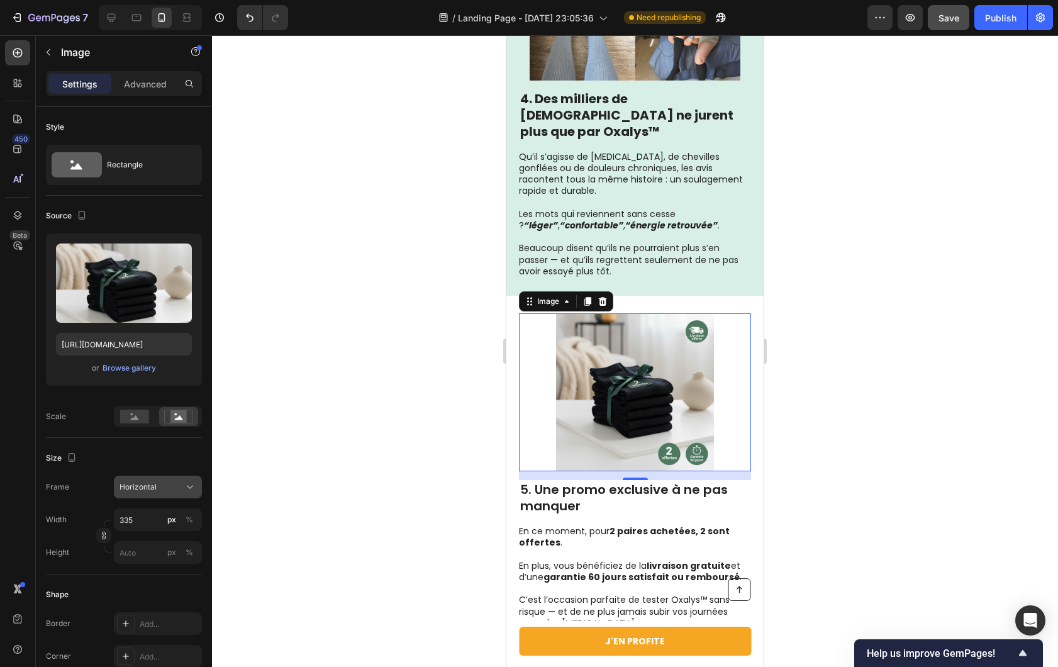
click at [152, 483] on span "Horizontal" at bounding box center [138, 486] width 37 height 11
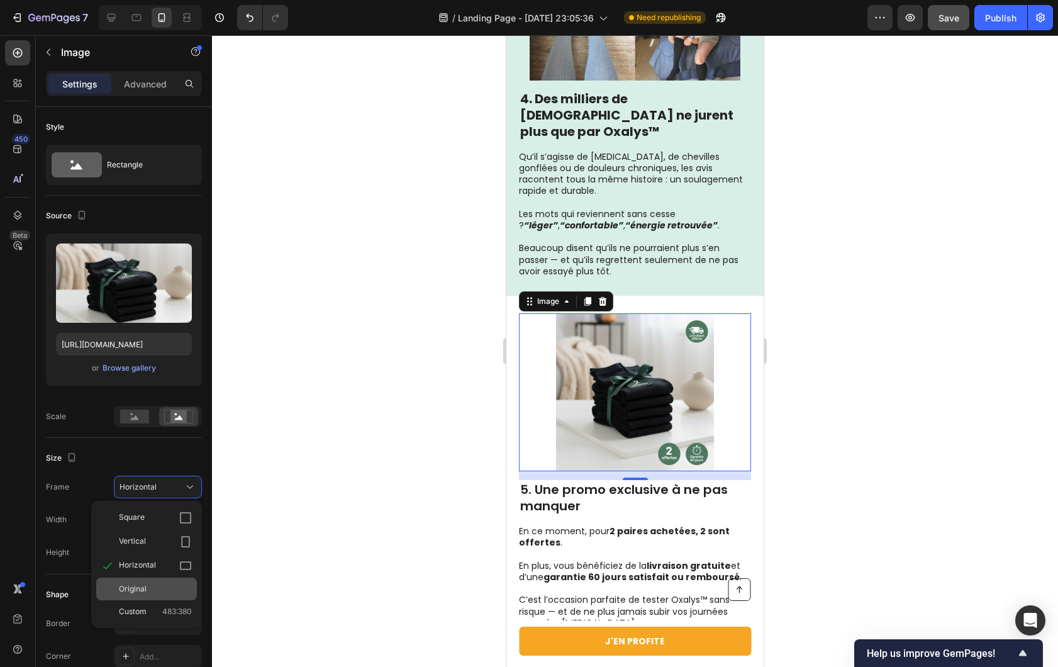
click at [149, 592] on div "Original" at bounding box center [155, 588] width 73 height 11
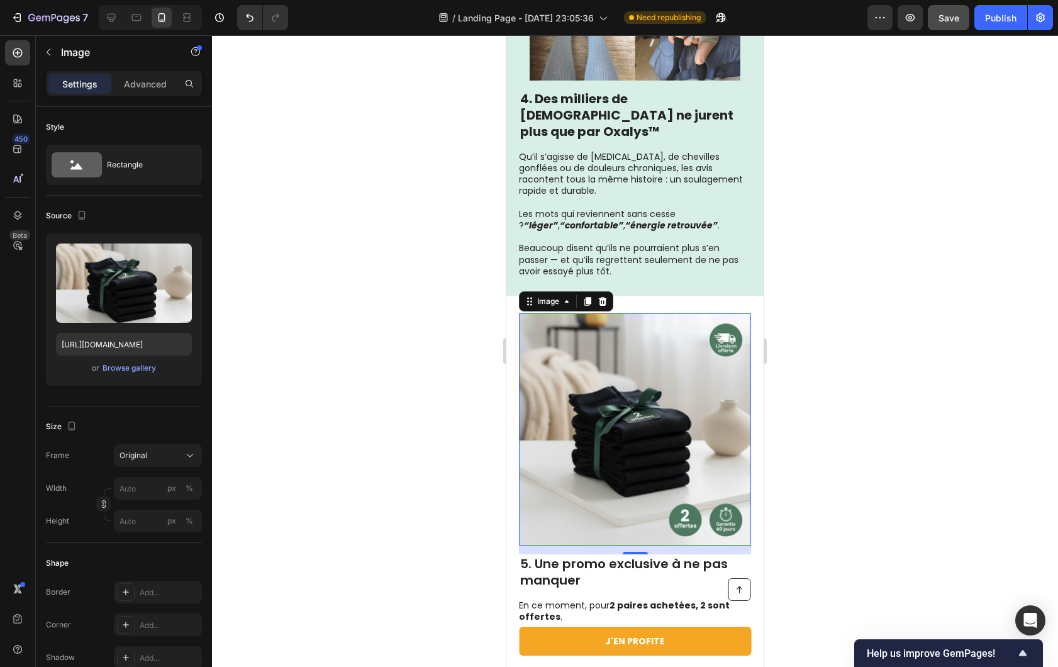
click at [392, 432] on div at bounding box center [635, 351] width 846 height 632
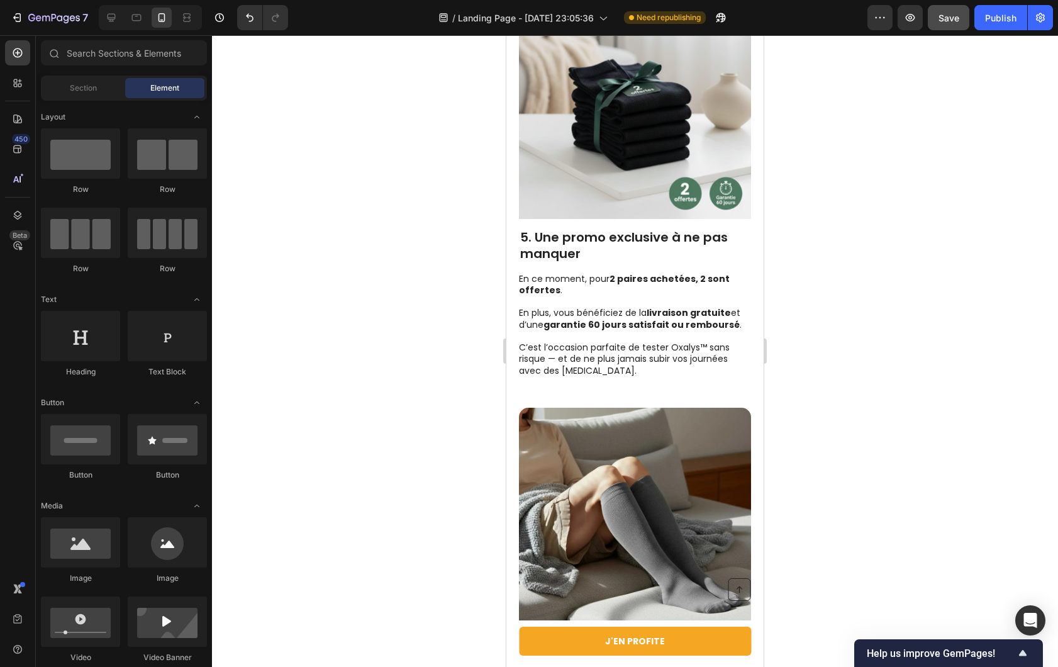
scroll to position [2378, 0]
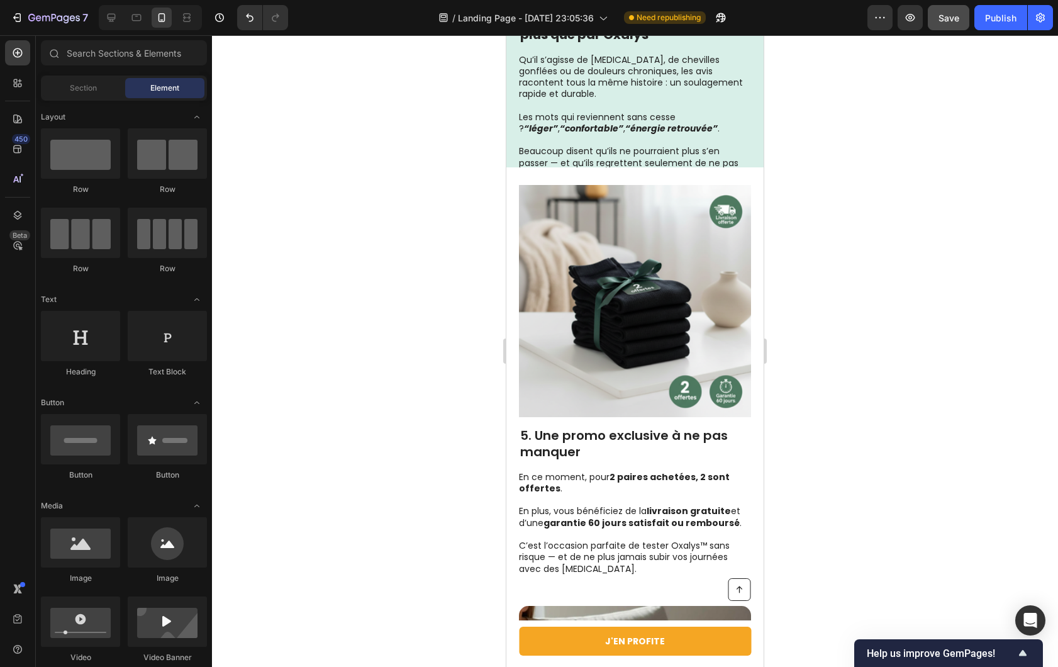
drag, startPoint x: 761, startPoint y: 328, endPoint x: 1360, endPoint y: 425, distance: 607.3
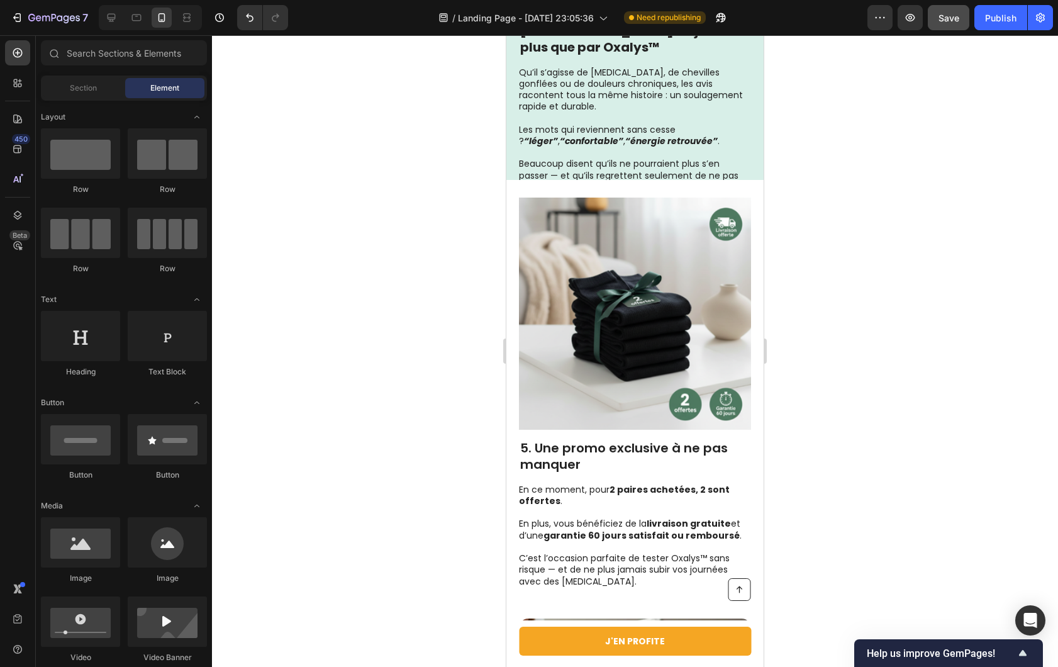
scroll to position [2359, 0]
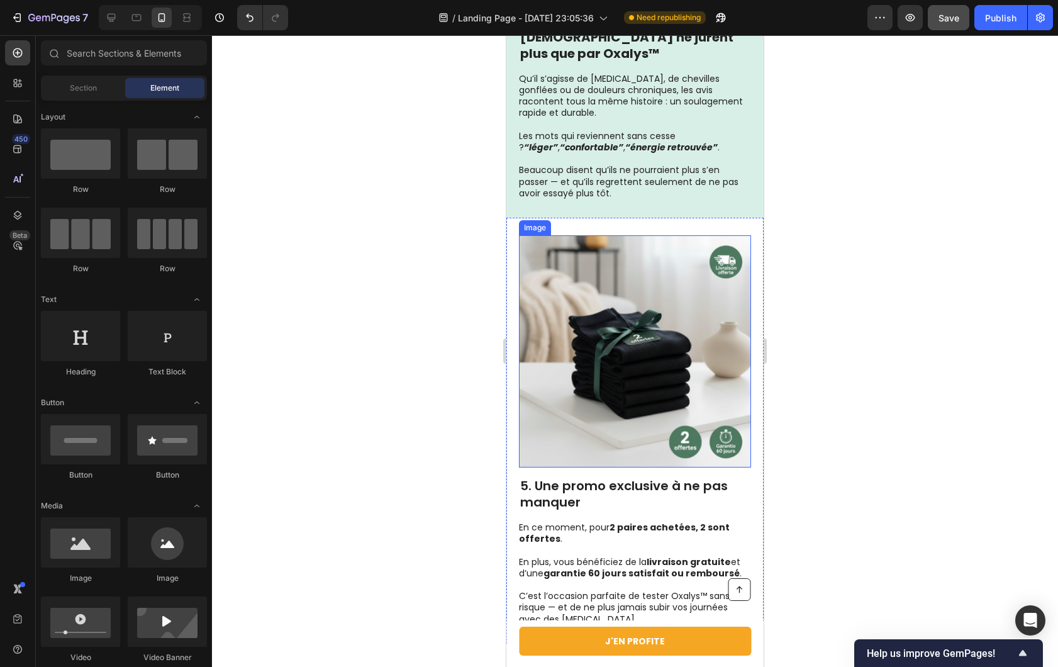
click at [430, 296] on div at bounding box center [635, 351] width 846 height 632
click at [543, 301] on img at bounding box center [635, 351] width 232 height 232
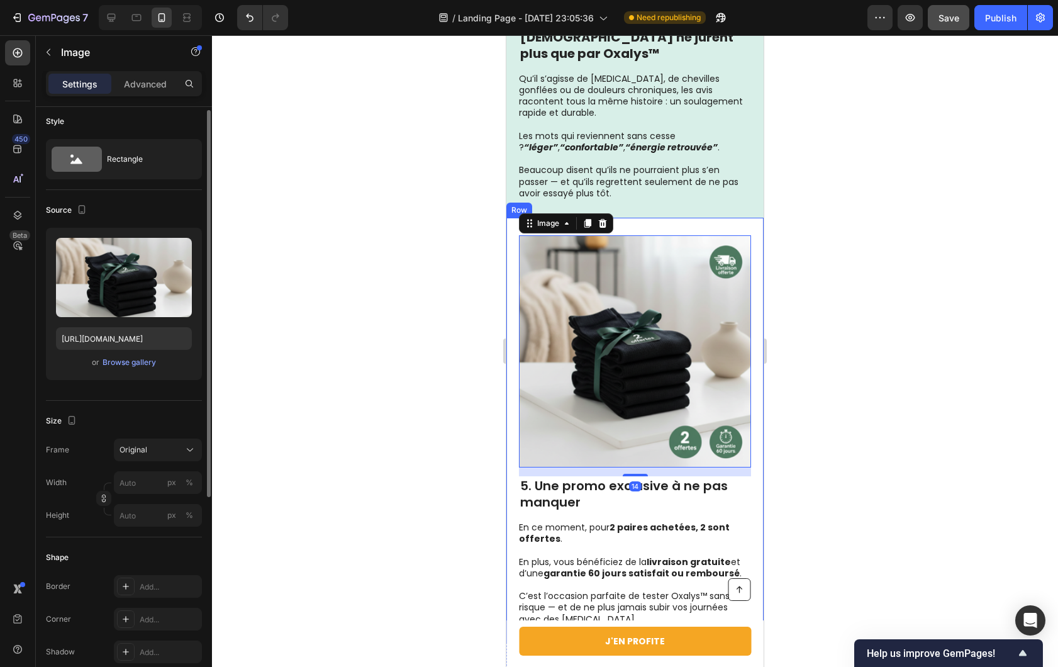
scroll to position [11, 0]
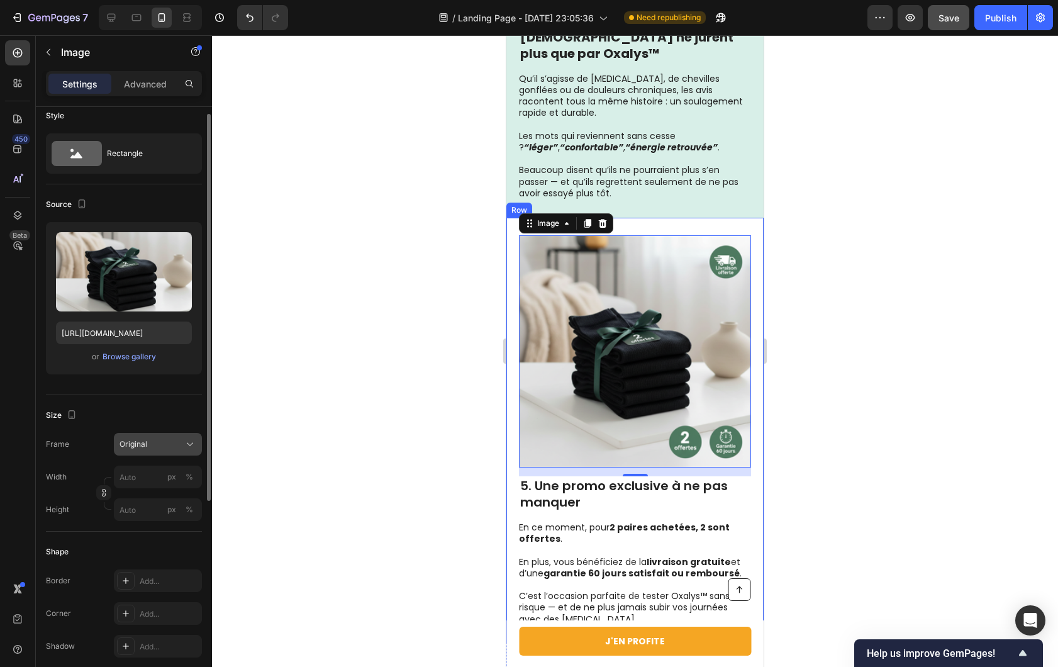
click at [143, 446] on span "Original" at bounding box center [134, 443] width 28 height 11
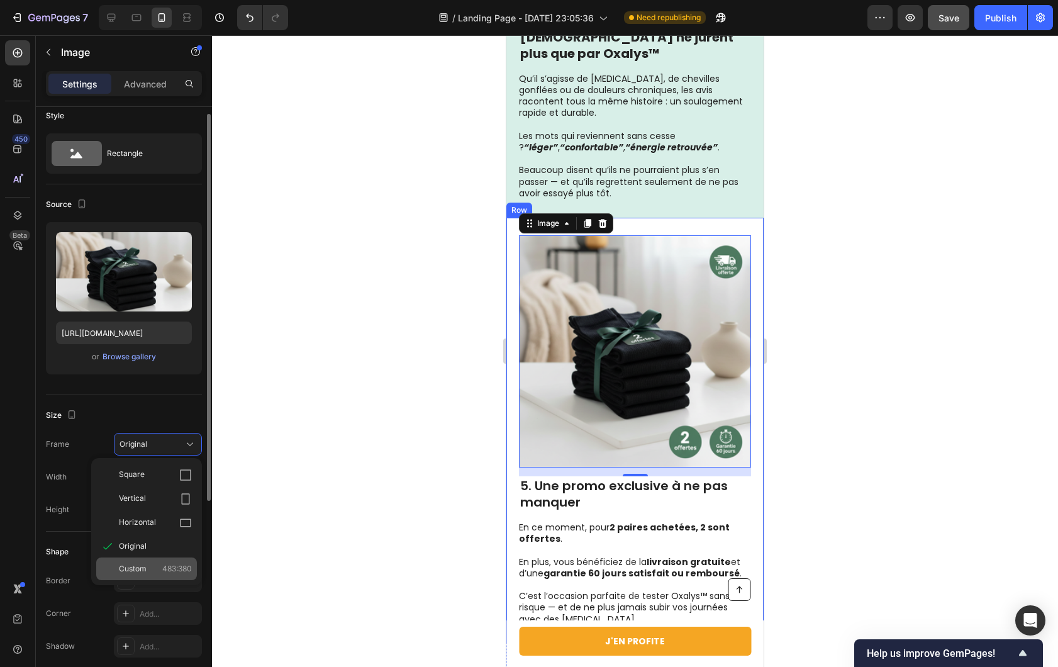
click at [135, 577] on div "Custom 483:380" at bounding box center [146, 568] width 101 height 23
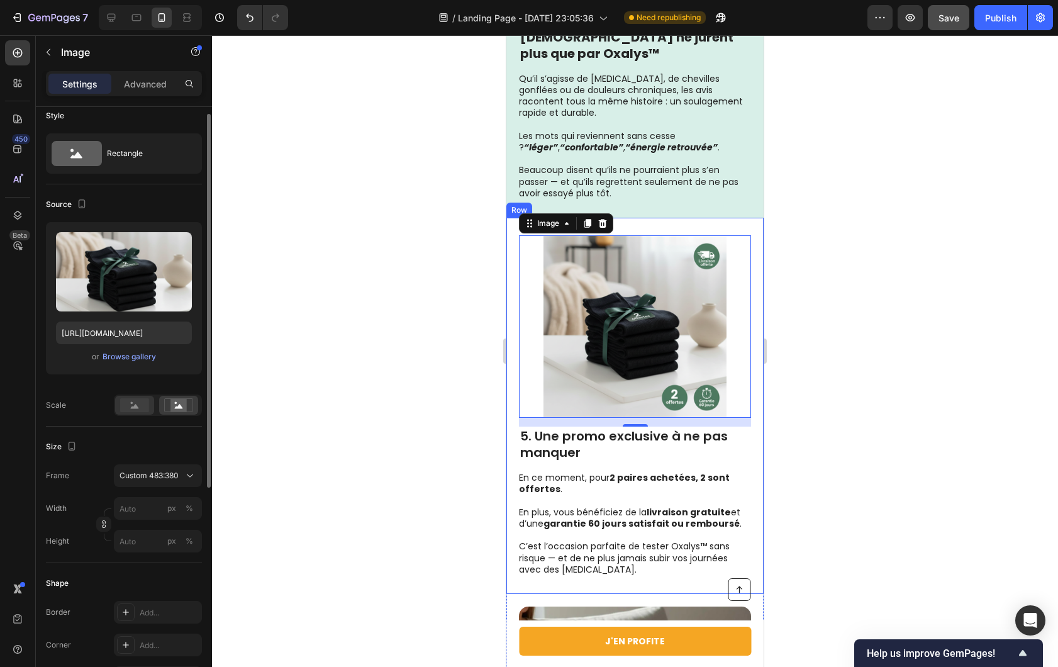
click at [142, 410] on rect at bounding box center [134, 405] width 29 height 14
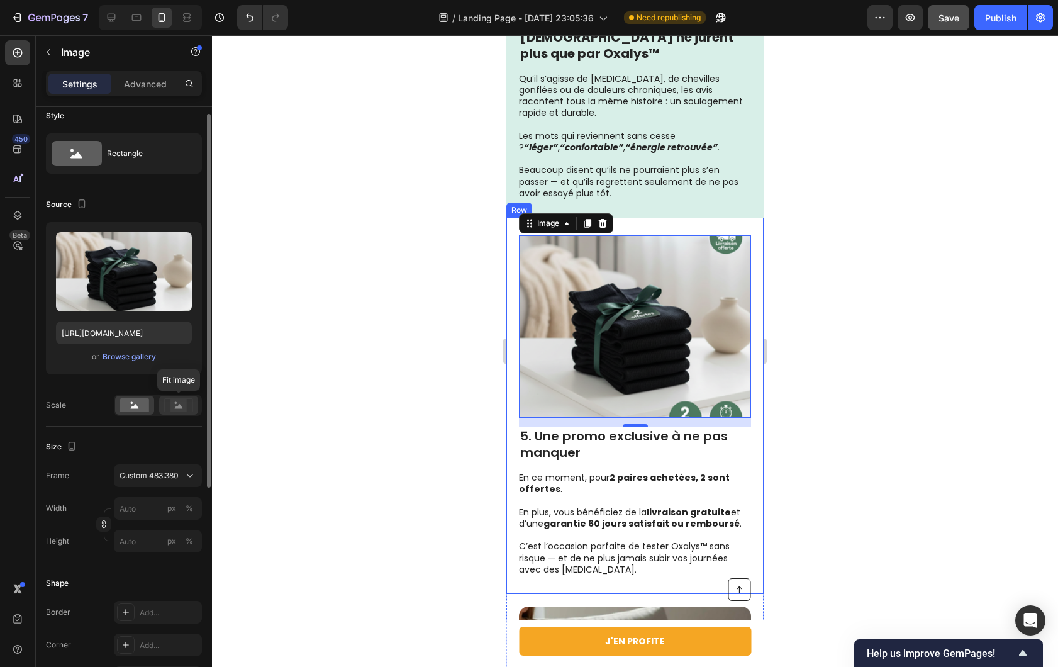
click at [181, 409] on rect at bounding box center [178, 405] width 16 height 13
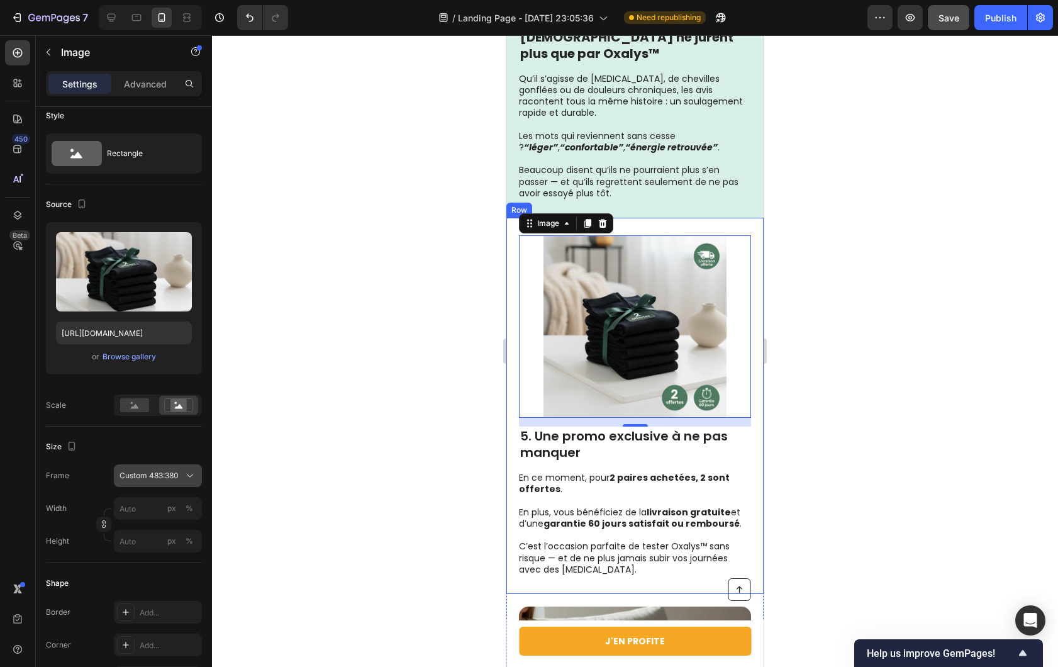
click at [135, 472] on span "Custom 483:380" at bounding box center [149, 475] width 59 height 11
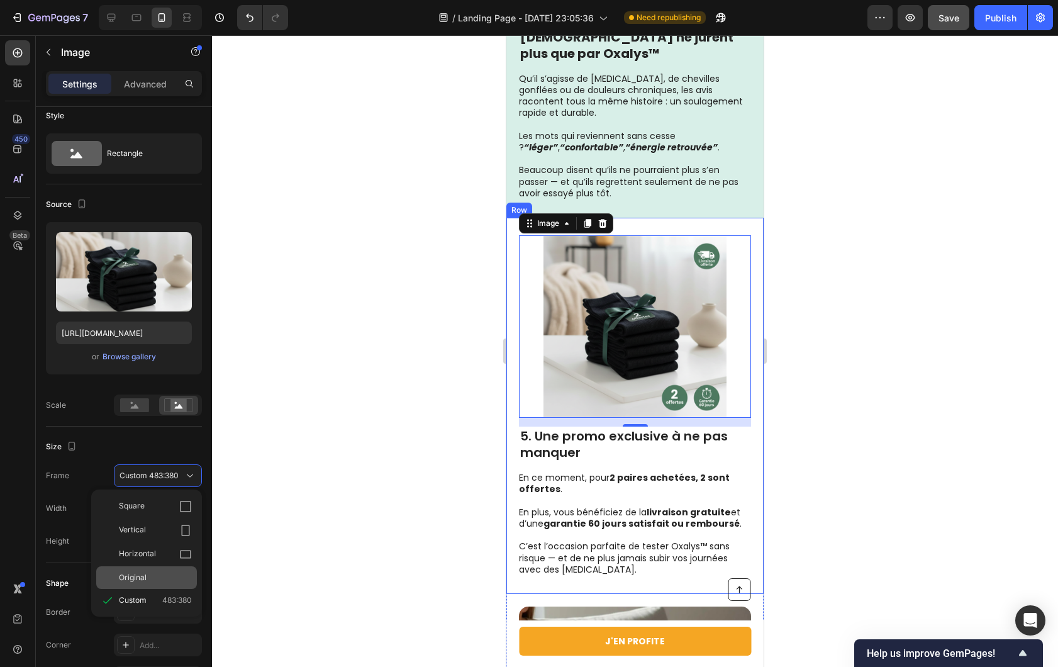
click at [142, 574] on span "Original" at bounding box center [133, 577] width 28 height 11
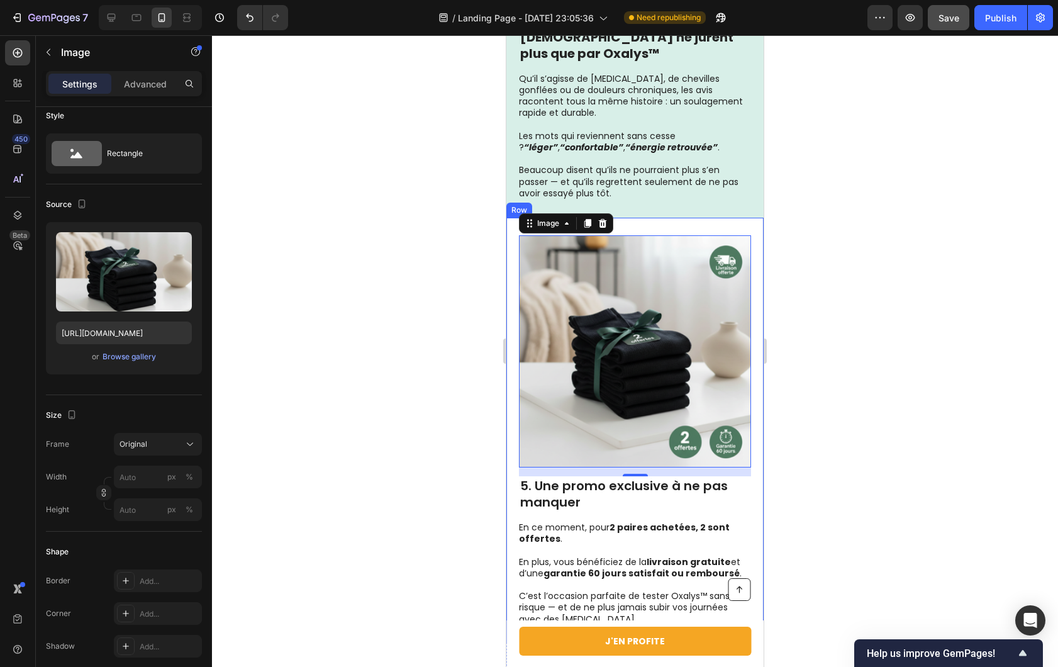
click at [398, 437] on div at bounding box center [635, 351] width 846 height 632
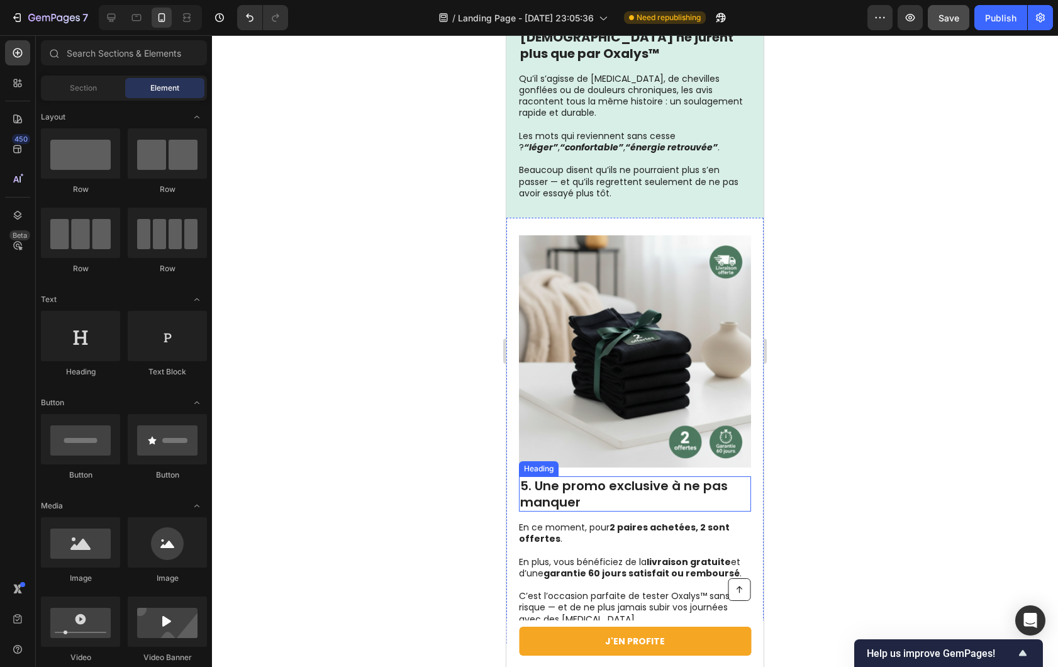
click at [444, 450] on div at bounding box center [635, 351] width 846 height 632
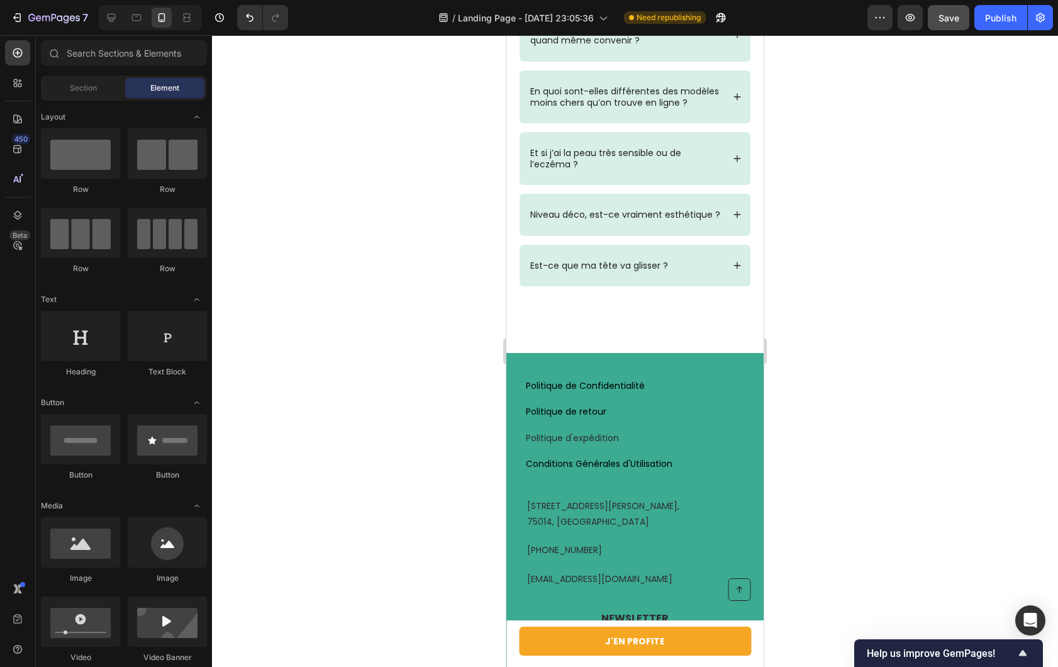
scroll to position [5408, 0]
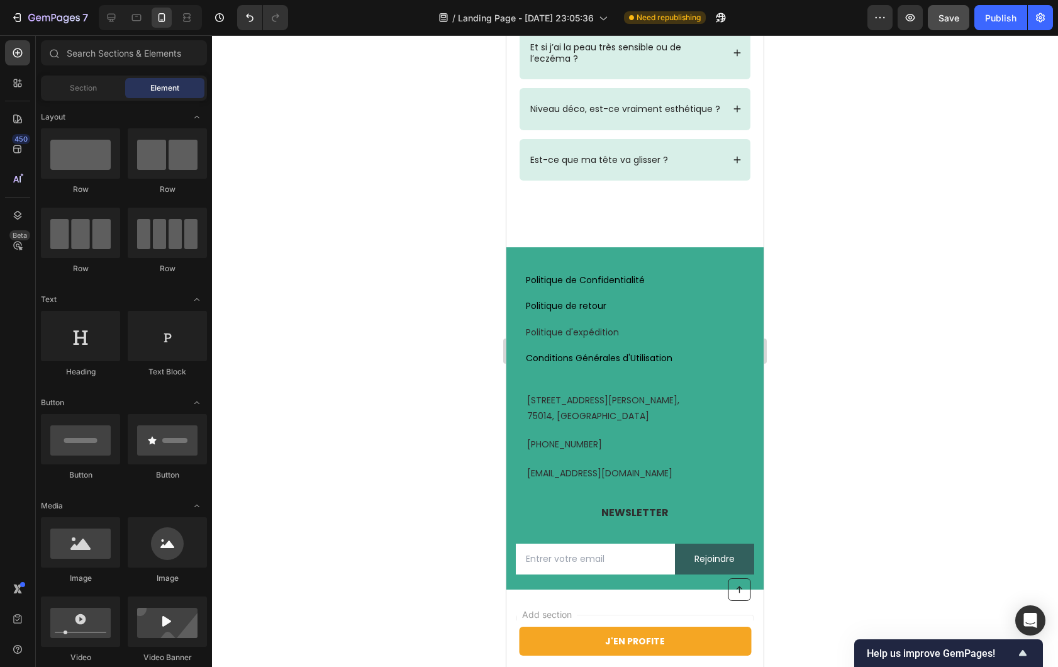
drag, startPoint x: 757, startPoint y: 306, endPoint x: 1274, endPoint y: 653, distance: 622.0
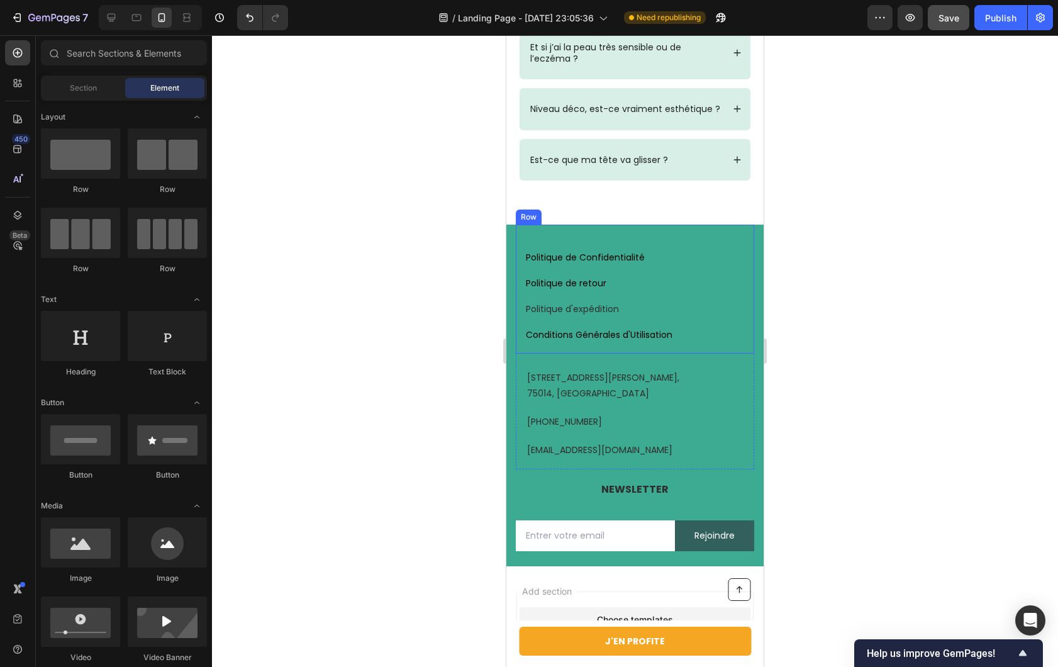
click at [632, 253] on div "Politique de Confidentialité Button Politique de retour Button Politique d'expé…" at bounding box center [635, 289] width 238 height 129
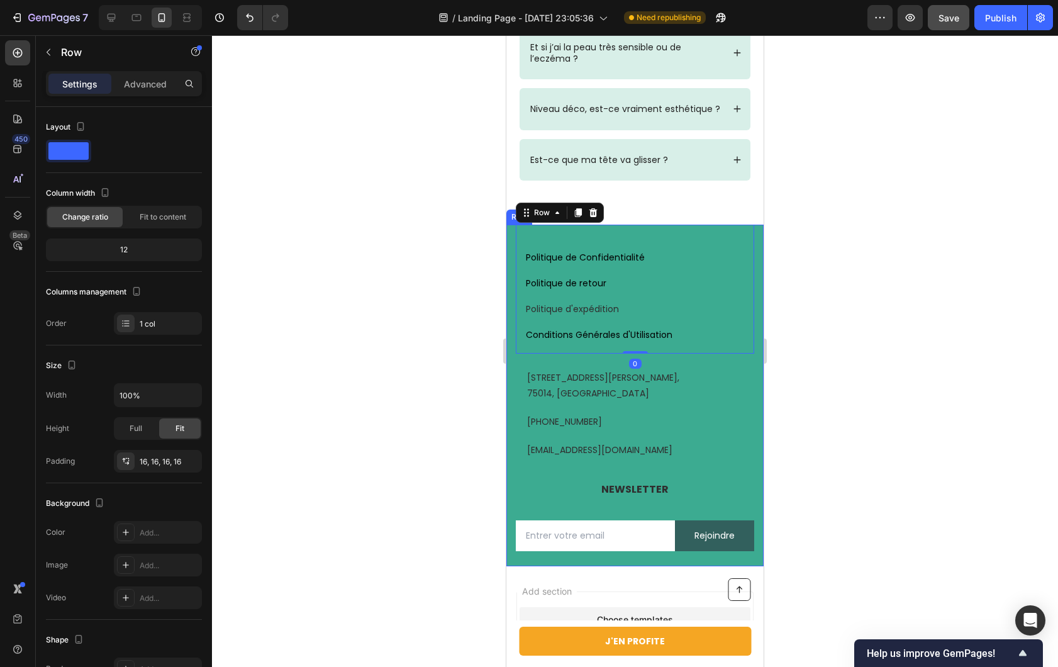
click at [512, 273] on div "Politique de Confidentialité Button Politique de retour Button Politique d'expé…" at bounding box center [634, 396] width 257 height 342
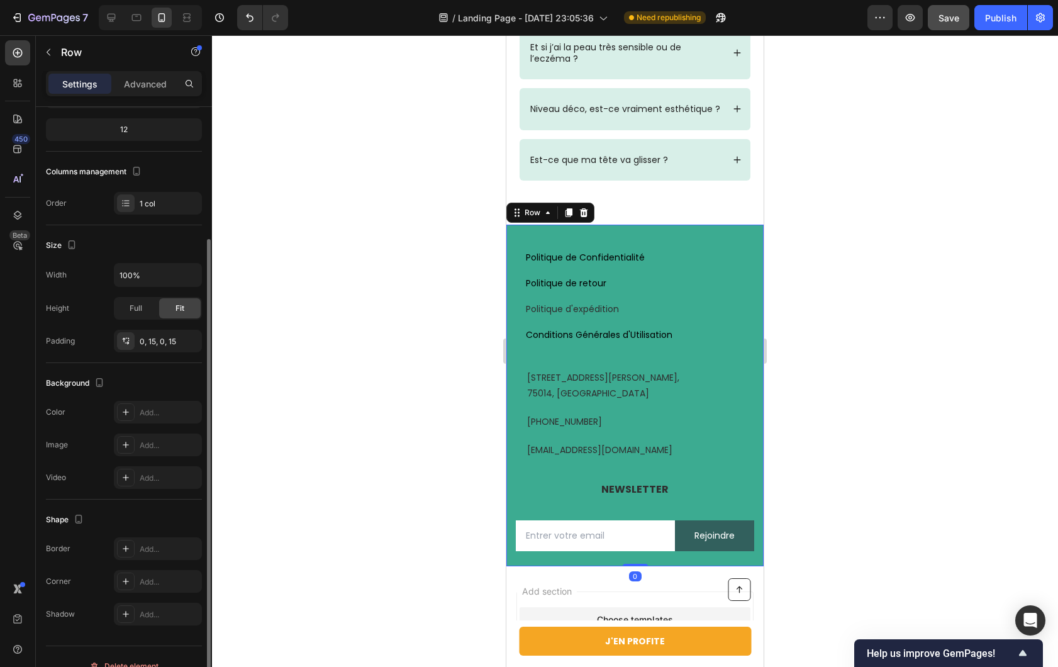
scroll to position [139, 0]
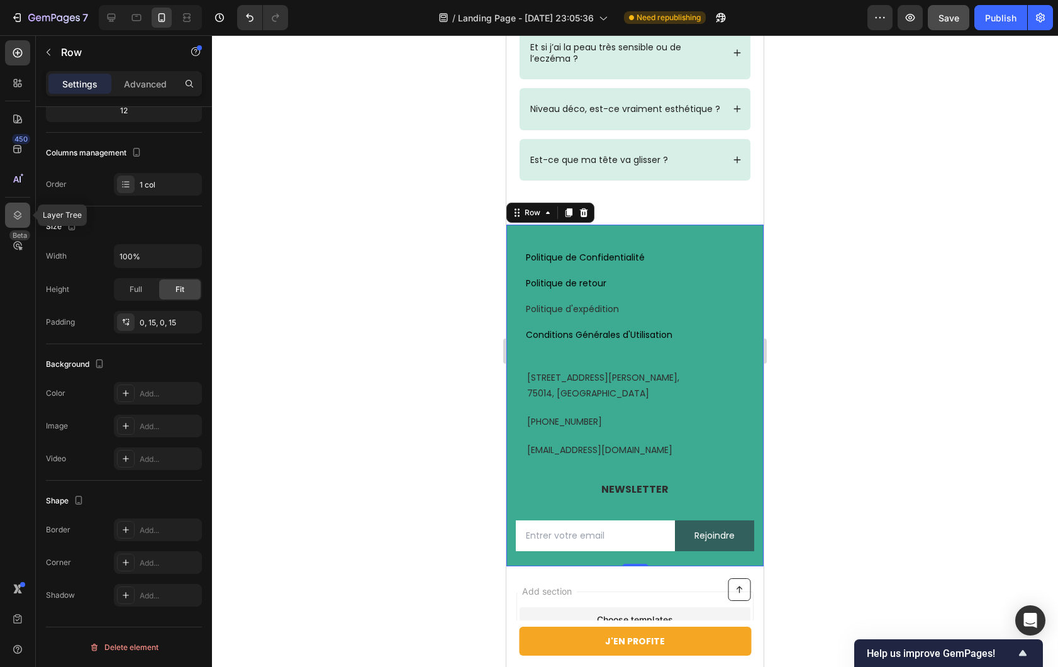
click at [9, 216] on div at bounding box center [17, 215] width 25 height 25
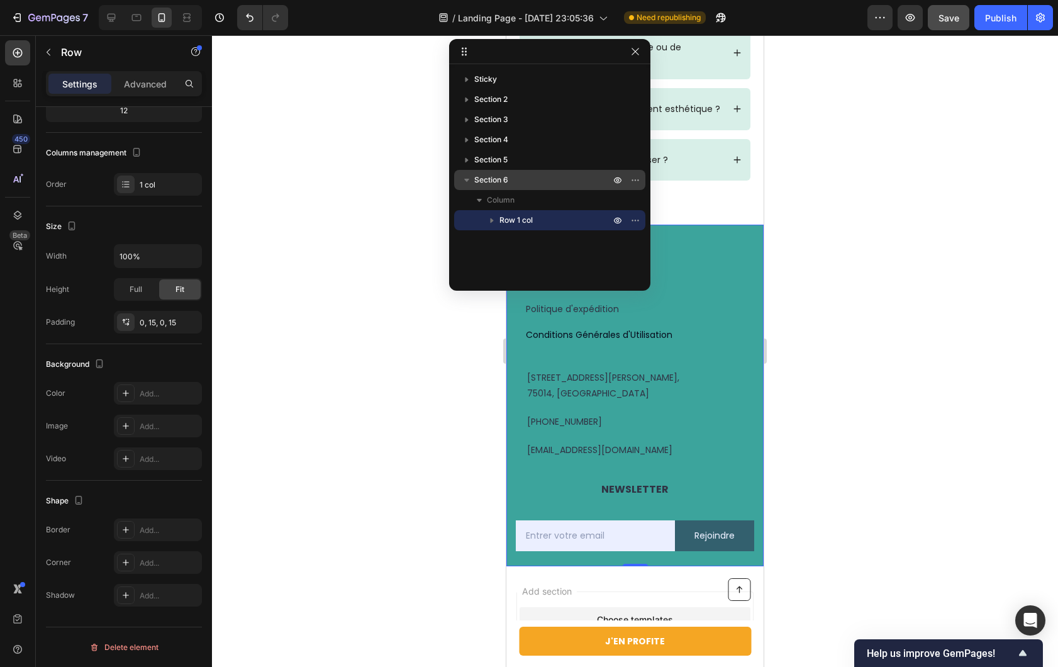
click at [513, 174] on p "Section 6" at bounding box center [543, 180] width 138 height 13
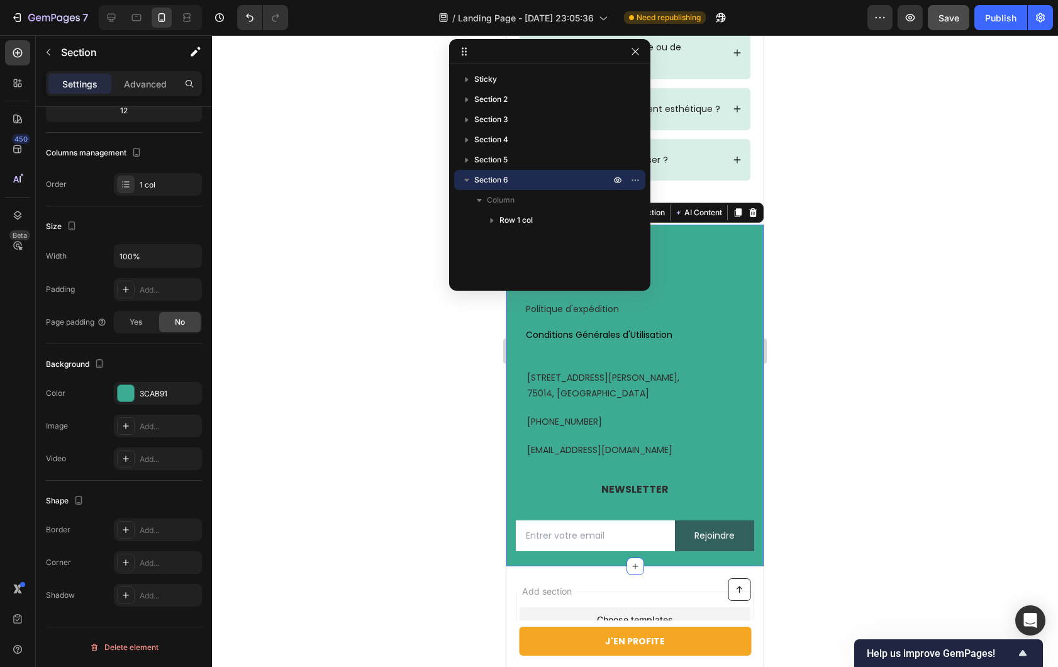
scroll to position [0, 0]
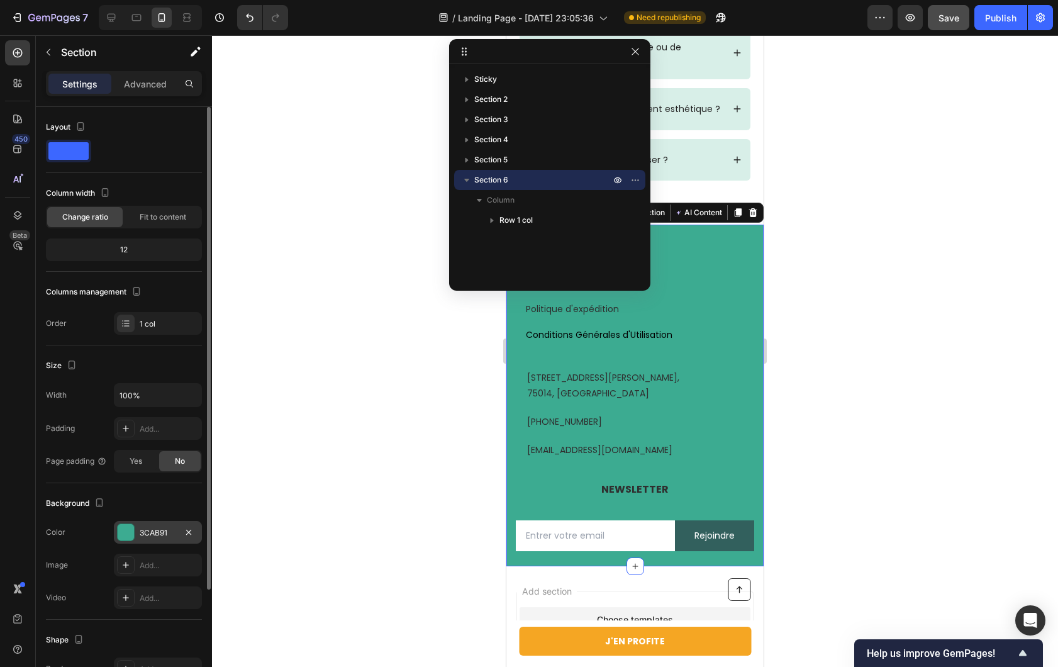
click at [121, 532] on div at bounding box center [126, 532] width 16 height 16
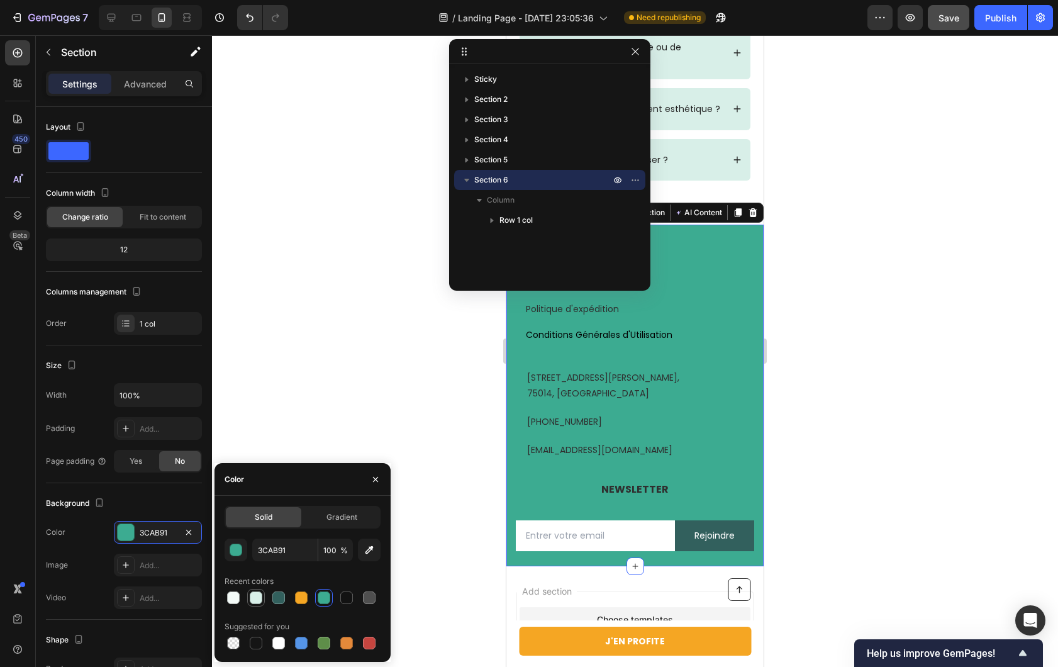
click at [258, 598] on div at bounding box center [256, 597] width 13 height 13
type input "D8EFE8"
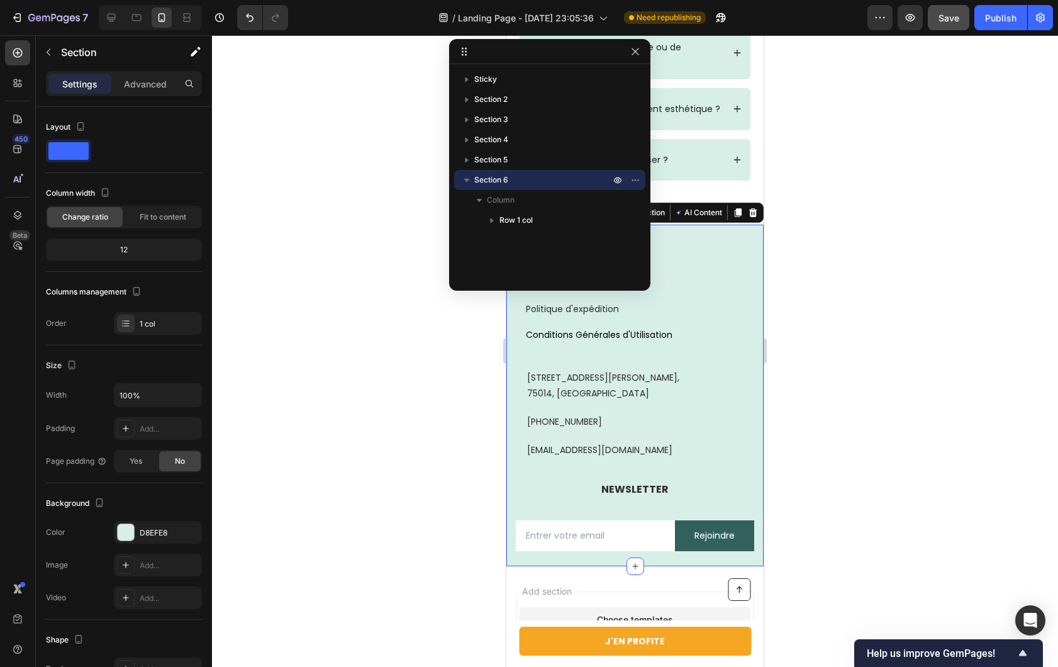
click at [337, 369] on div at bounding box center [635, 351] width 846 height 632
click at [338, 364] on div at bounding box center [635, 351] width 846 height 632
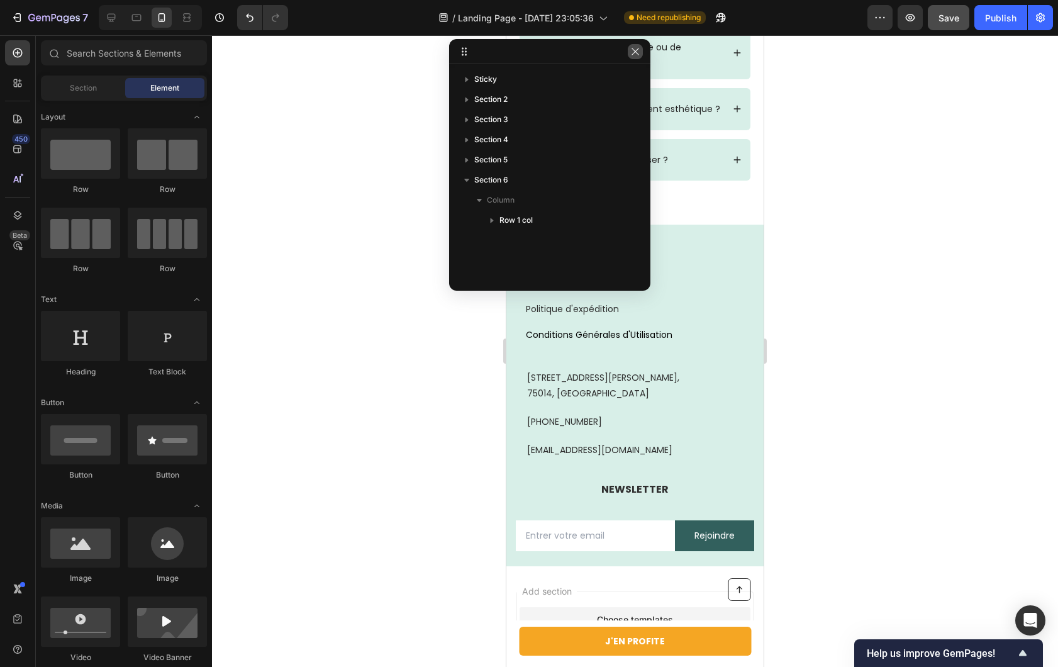
drag, startPoint x: 634, startPoint y: 52, endPoint x: 154, endPoint y: 199, distance: 502.3
click at [634, 52] on icon "button" at bounding box center [635, 52] width 10 height 10
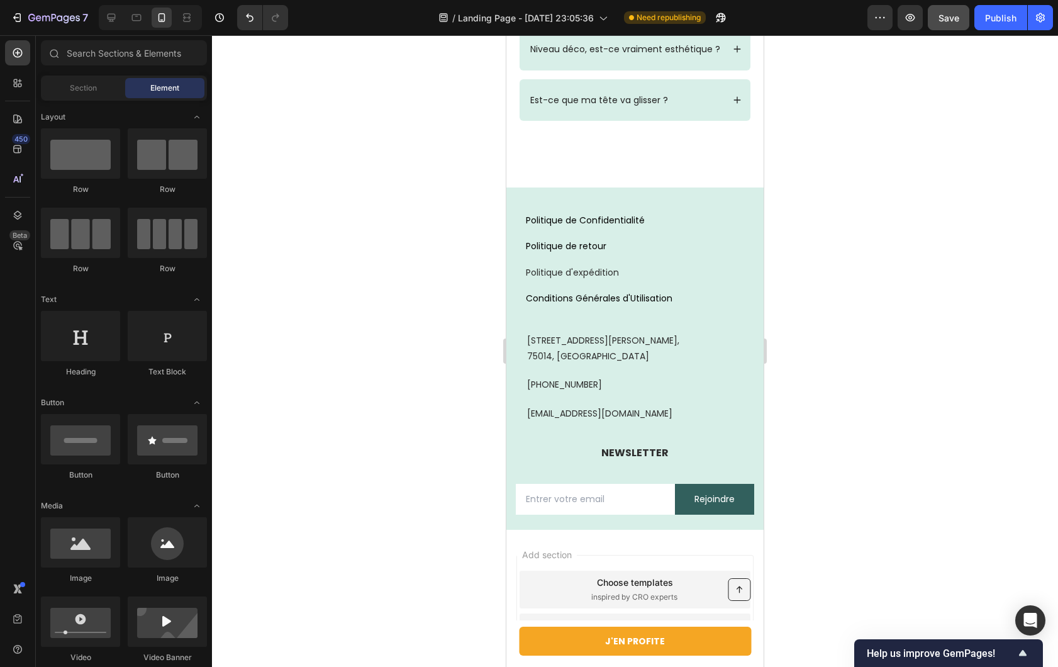
click at [952, 26] on button "Save" at bounding box center [949, 17] width 42 height 25
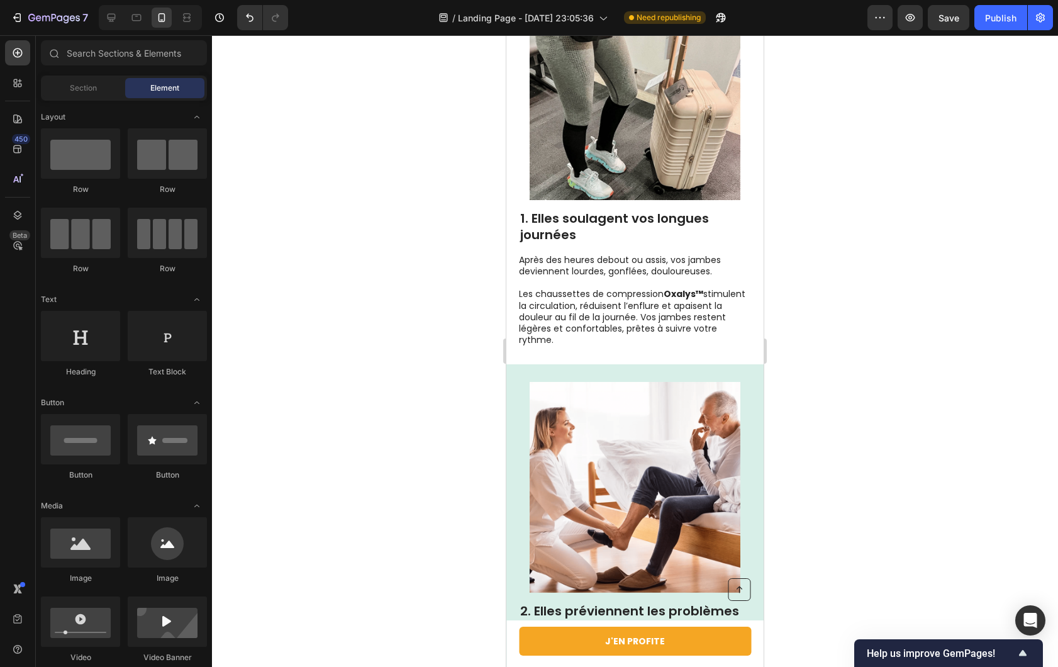
scroll to position [482, 0]
click at [116, 22] on icon at bounding box center [111, 17] width 13 height 13
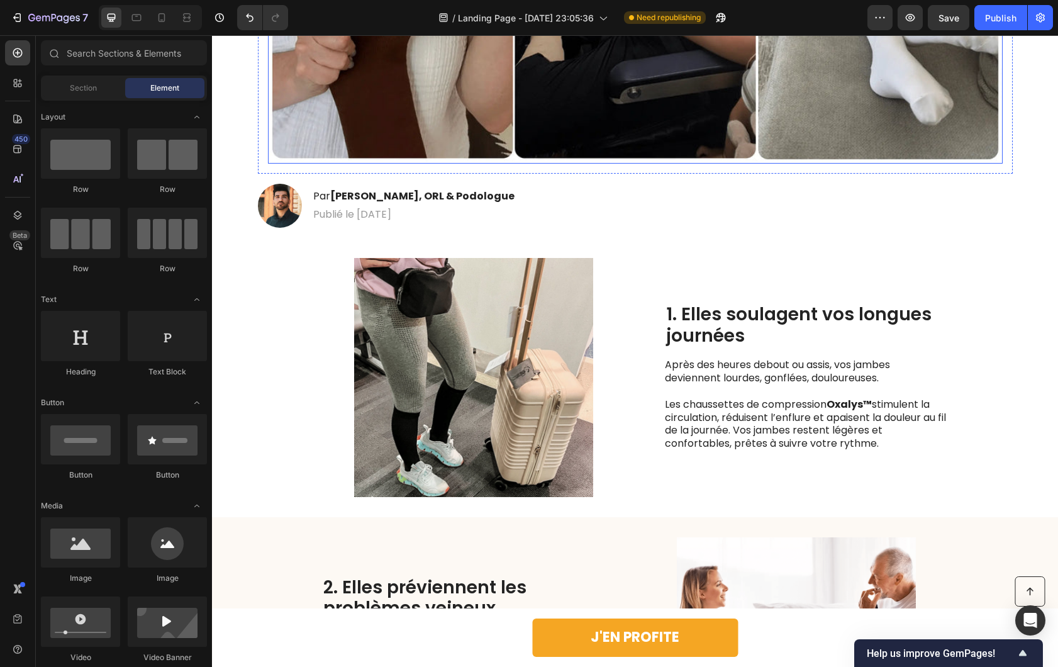
scroll to position [591, 0]
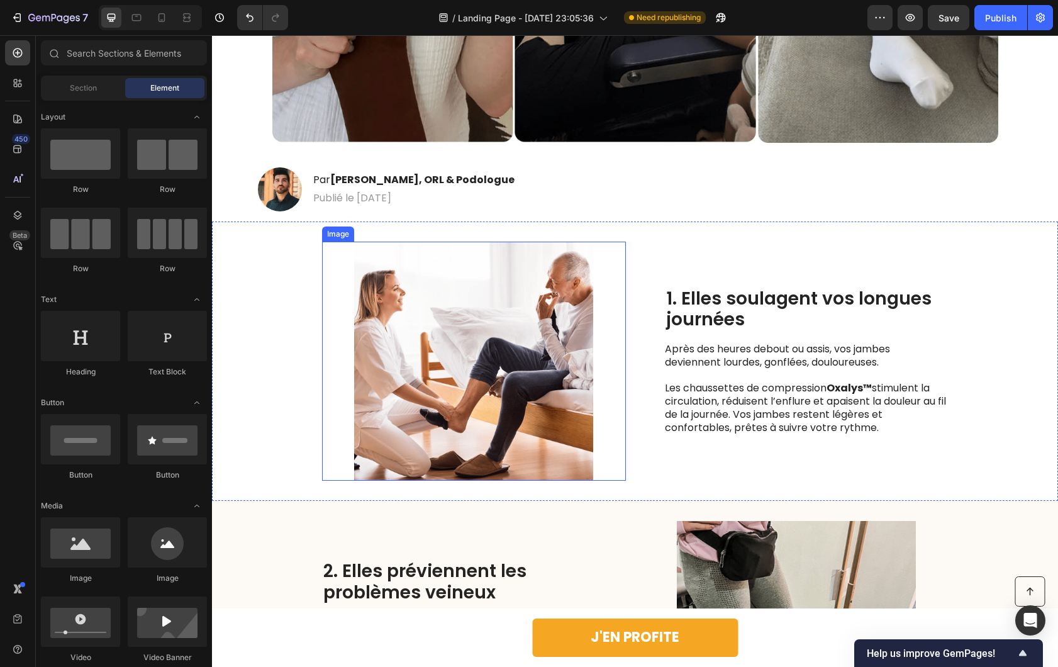
drag, startPoint x: 613, startPoint y: 303, endPoint x: 605, endPoint y: 306, distance: 8.8
click at [613, 303] on img at bounding box center [474, 361] width 304 height 239
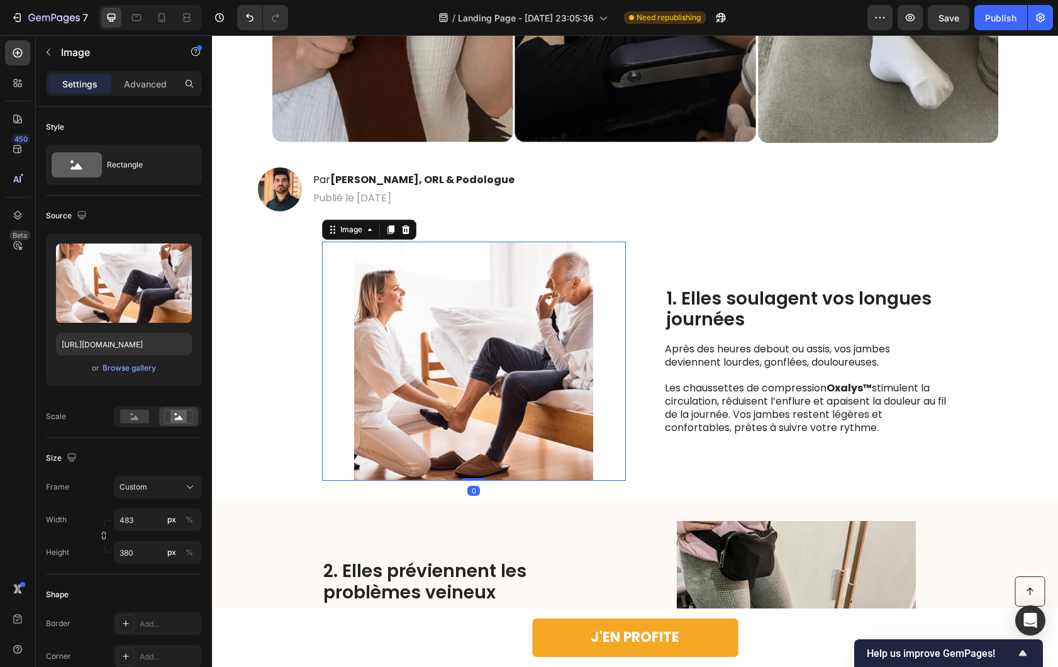
click at [554, 319] on img at bounding box center [474, 361] width 304 height 239
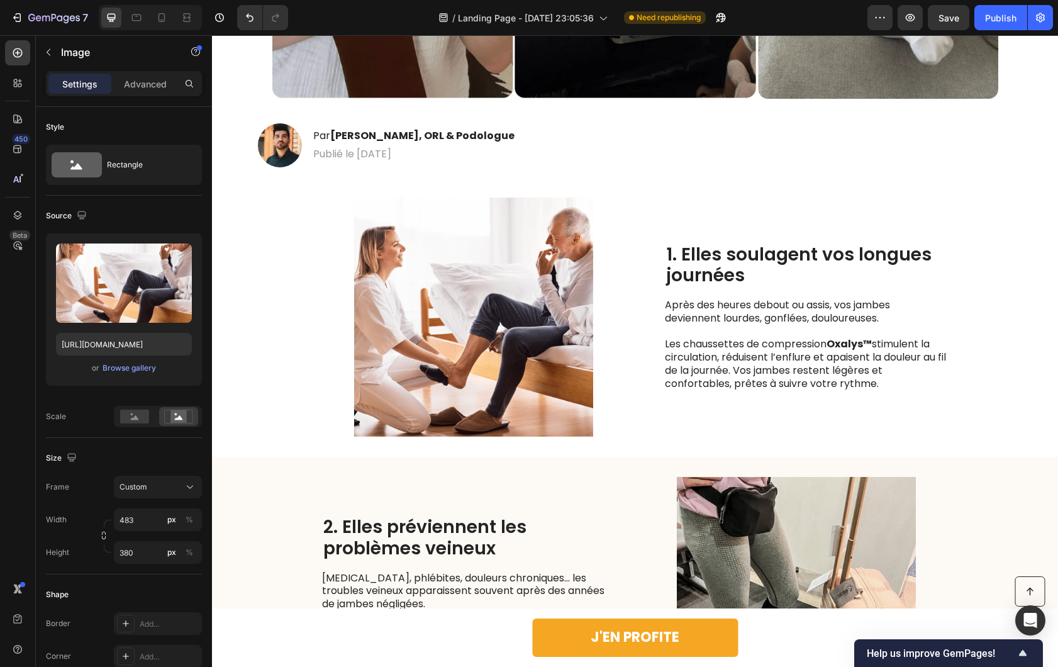
scroll to position [635, 0]
click at [505, 292] on img at bounding box center [474, 316] width 304 height 239
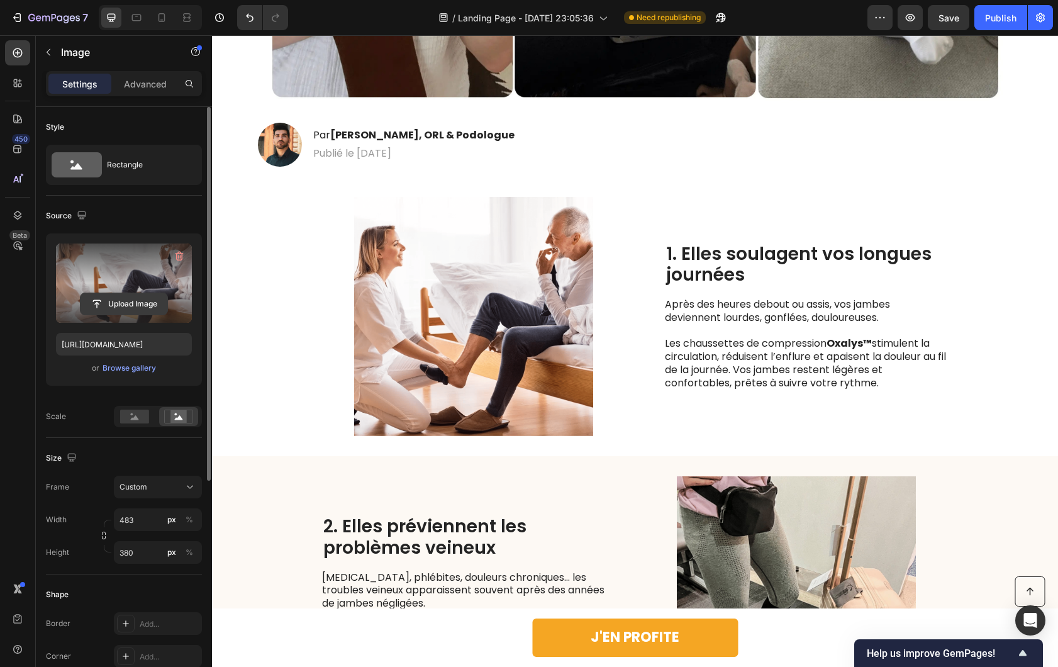
click at [126, 293] on input "file" at bounding box center [124, 303] width 87 height 21
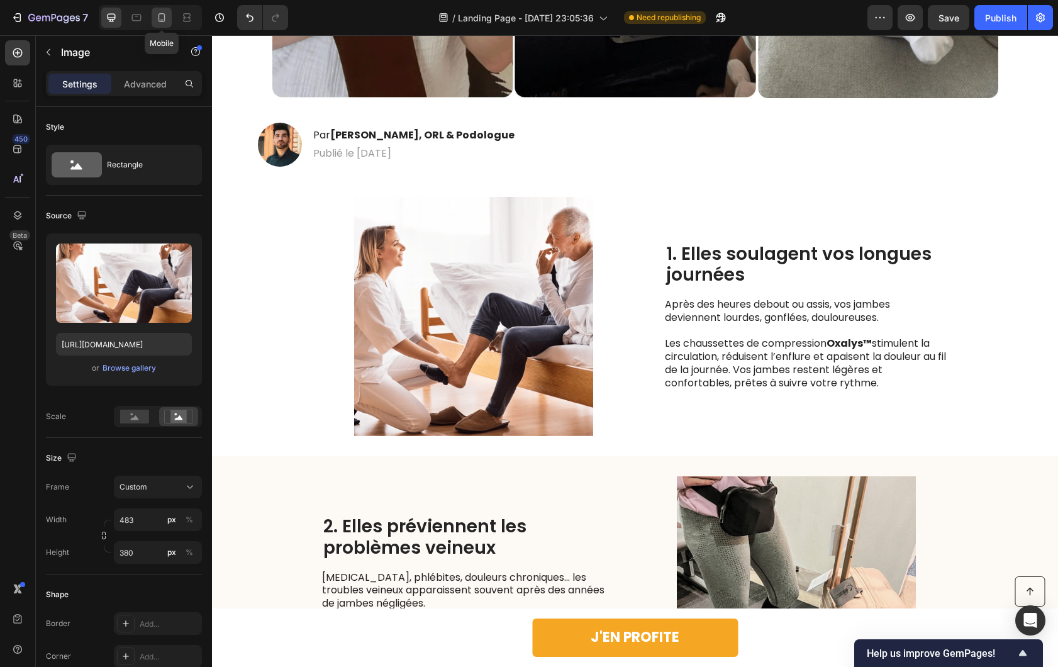
click at [159, 17] on icon at bounding box center [161, 17] width 13 height 13
type input "[URL][DOMAIN_NAME]"
type input "335"
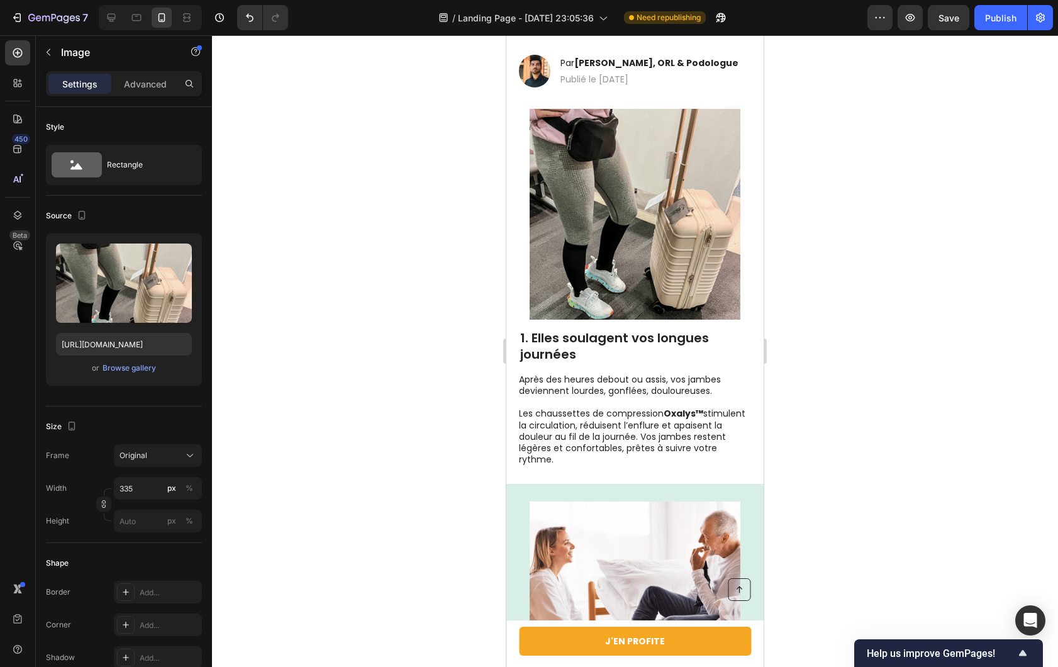
scroll to position [405, 0]
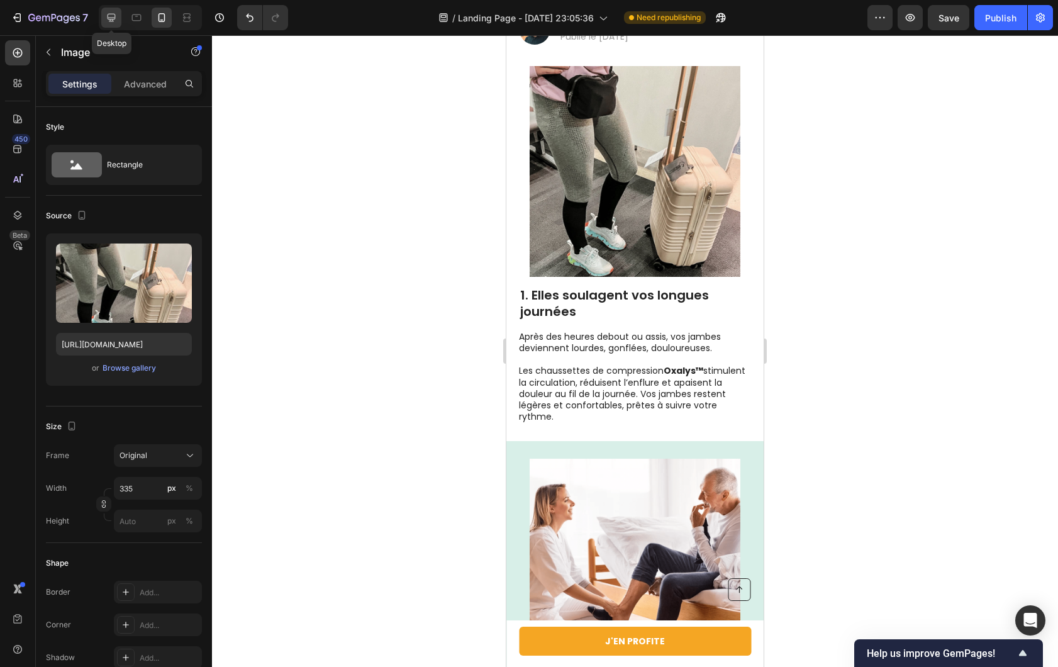
click at [106, 16] on icon at bounding box center [111, 17] width 13 height 13
type input "[URL][DOMAIN_NAME]"
type input "483"
type input "380"
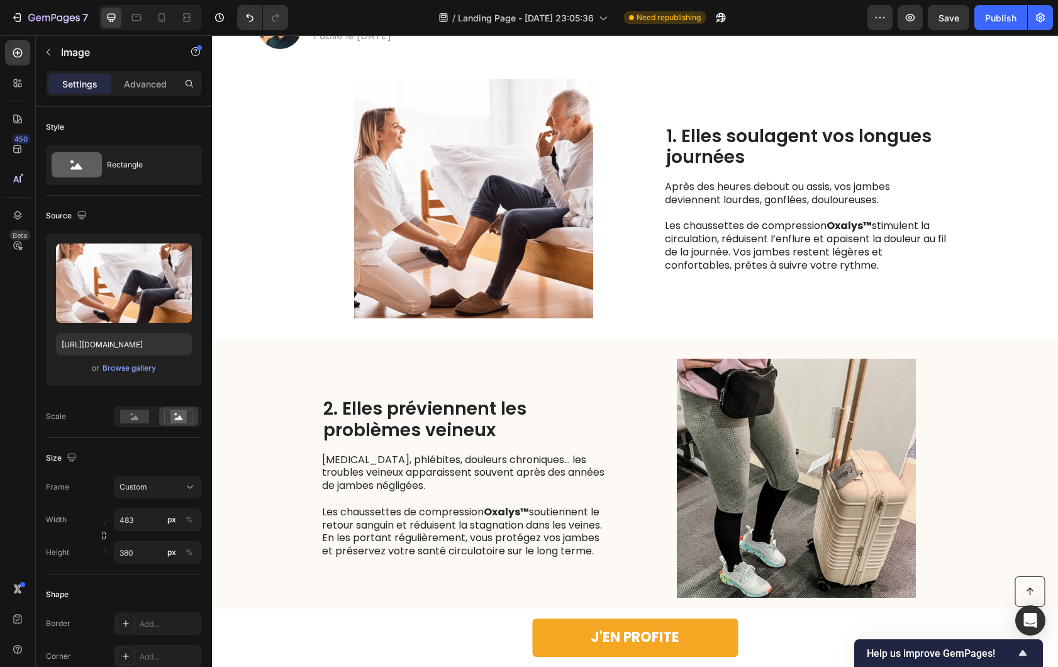
scroll to position [754, 0]
click at [460, 260] on img at bounding box center [474, 198] width 304 height 239
click at [445, 226] on img at bounding box center [474, 198] width 304 height 239
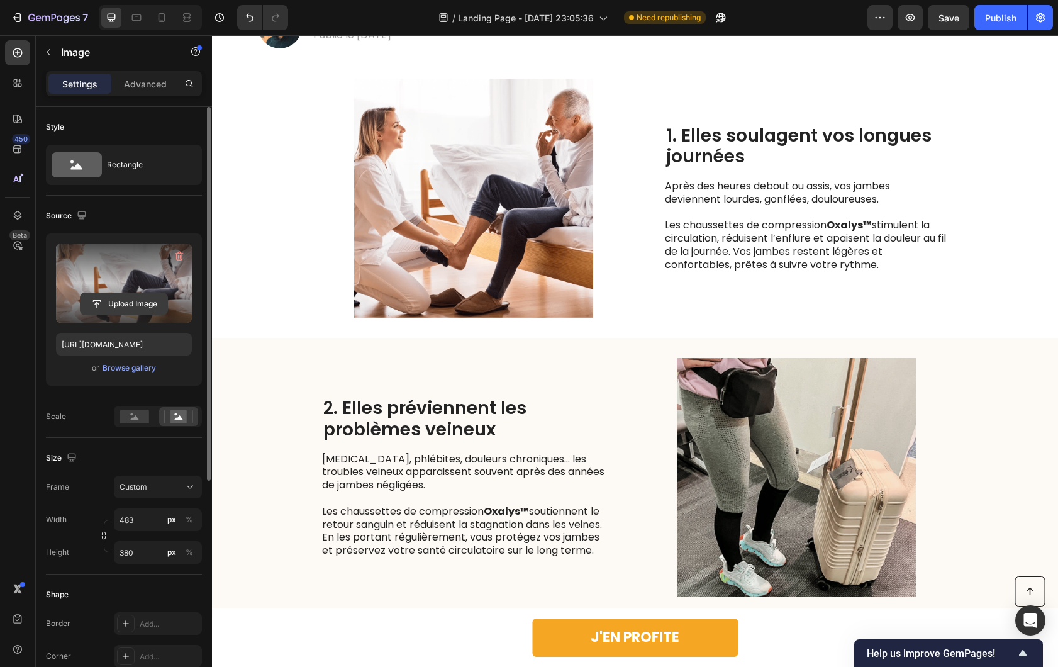
click at [131, 304] on input "file" at bounding box center [124, 303] width 87 height 21
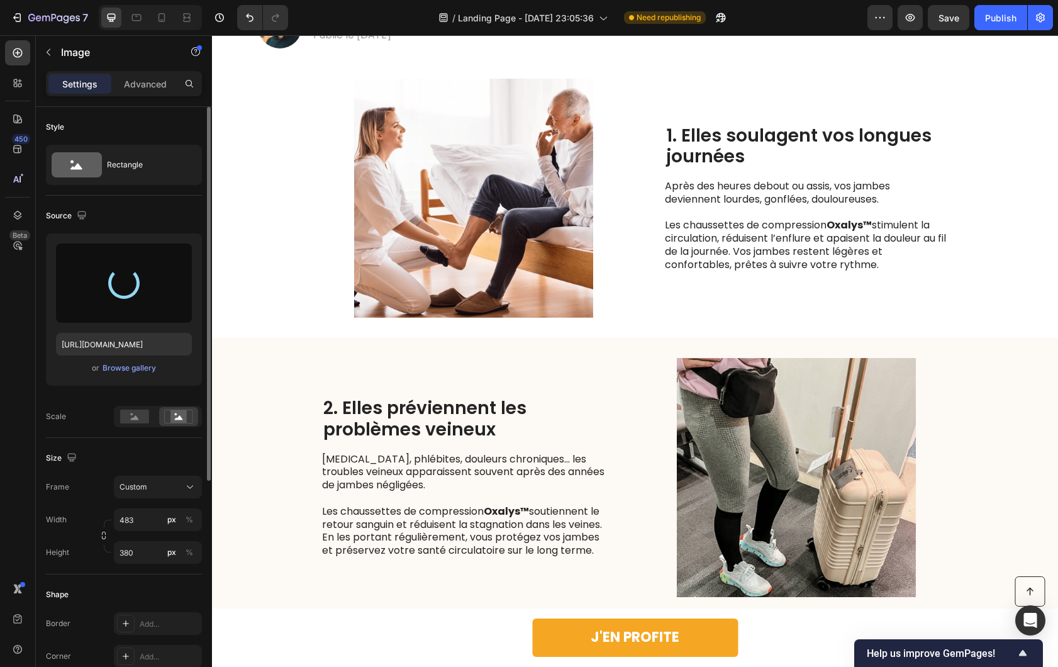
type input "[URL][DOMAIN_NAME]"
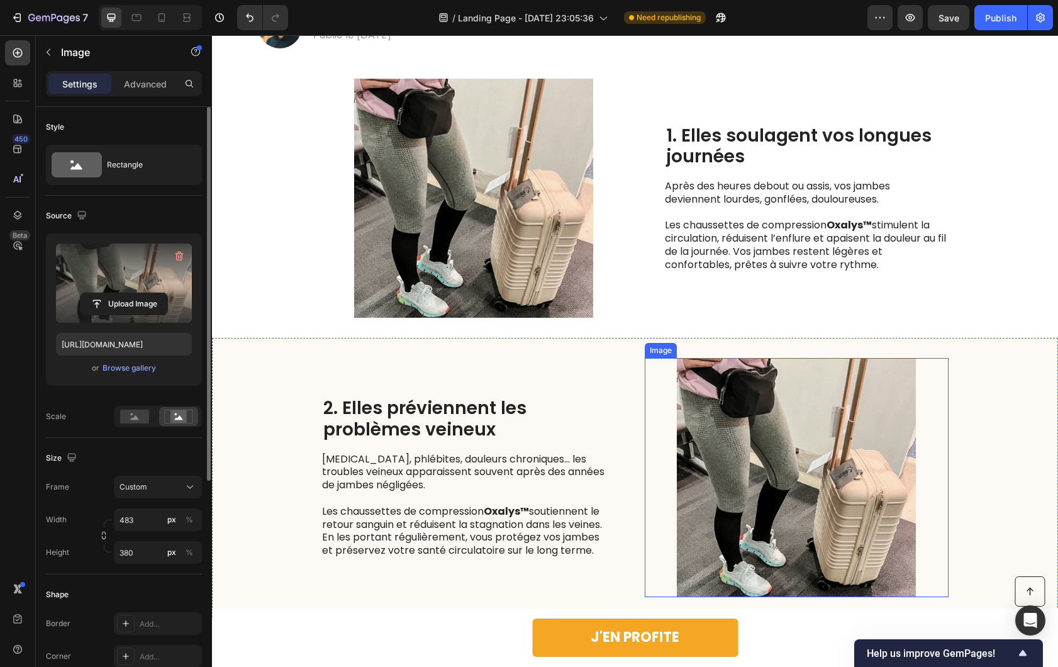
click at [745, 420] on img at bounding box center [797, 477] width 304 height 239
click at [118, 302] on input "file" at bounding box center [124, 303] width 87 height 21
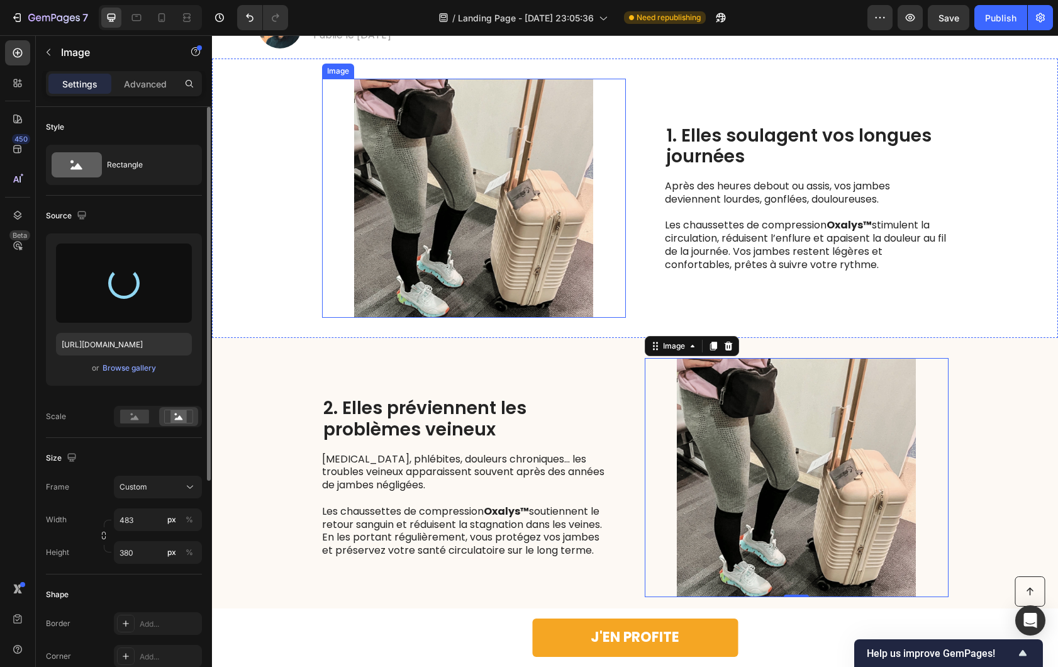
type input "[URL][DOMAIN_NAME]"
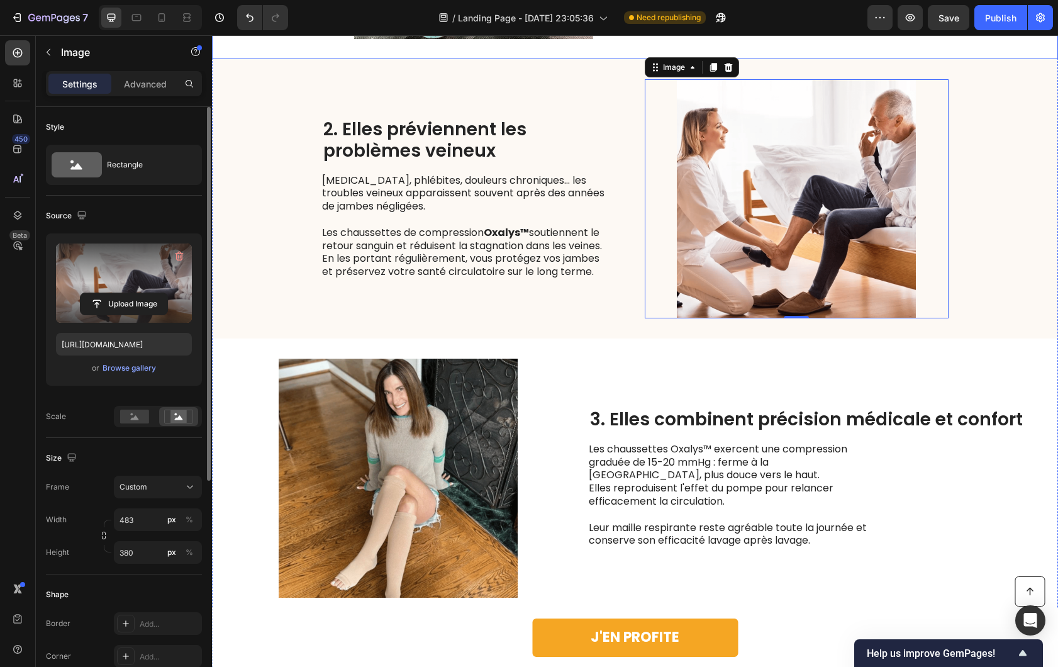
scroll to position [1091, 0]
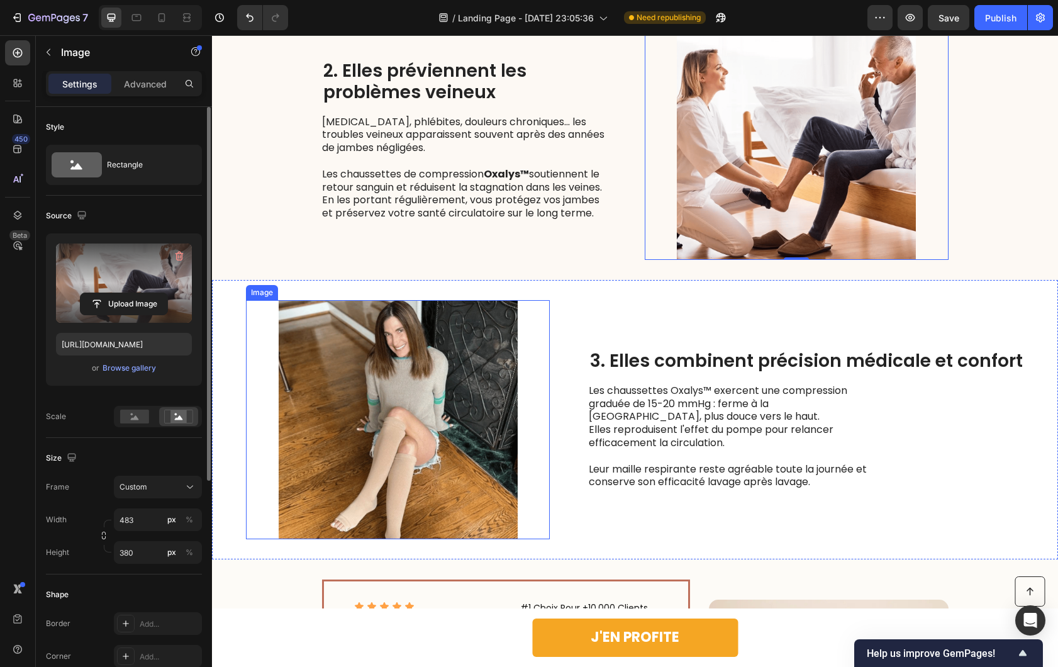
click at [411, 358] on img at bounding box center [398, 419] width 304 height 239
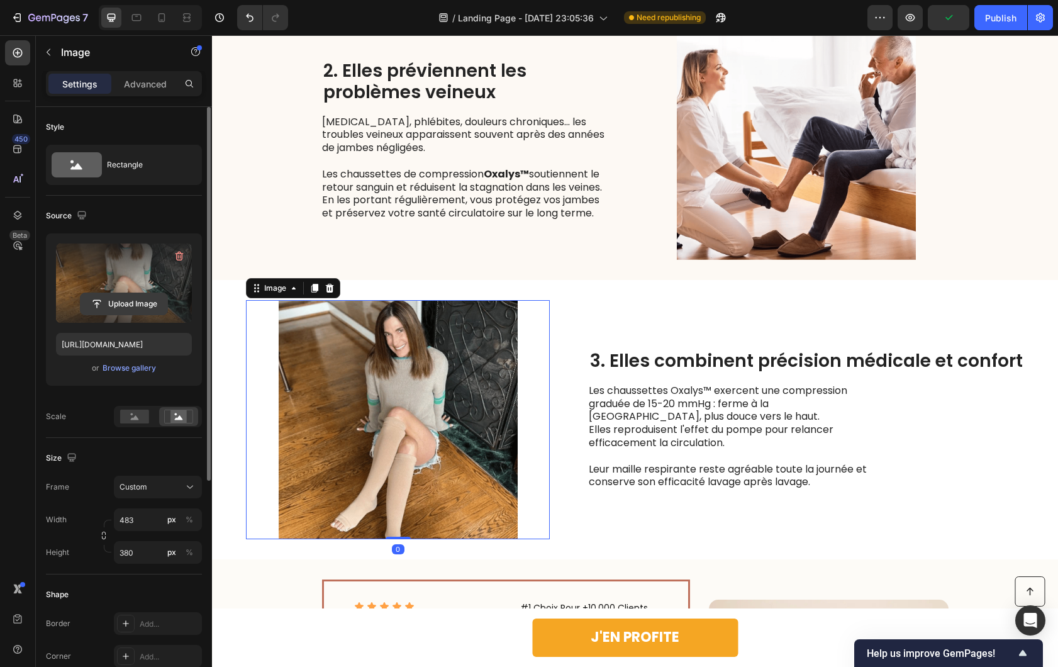
click at [115, 303] on input "file" at bounding box center [124, 303] width 87 height 21
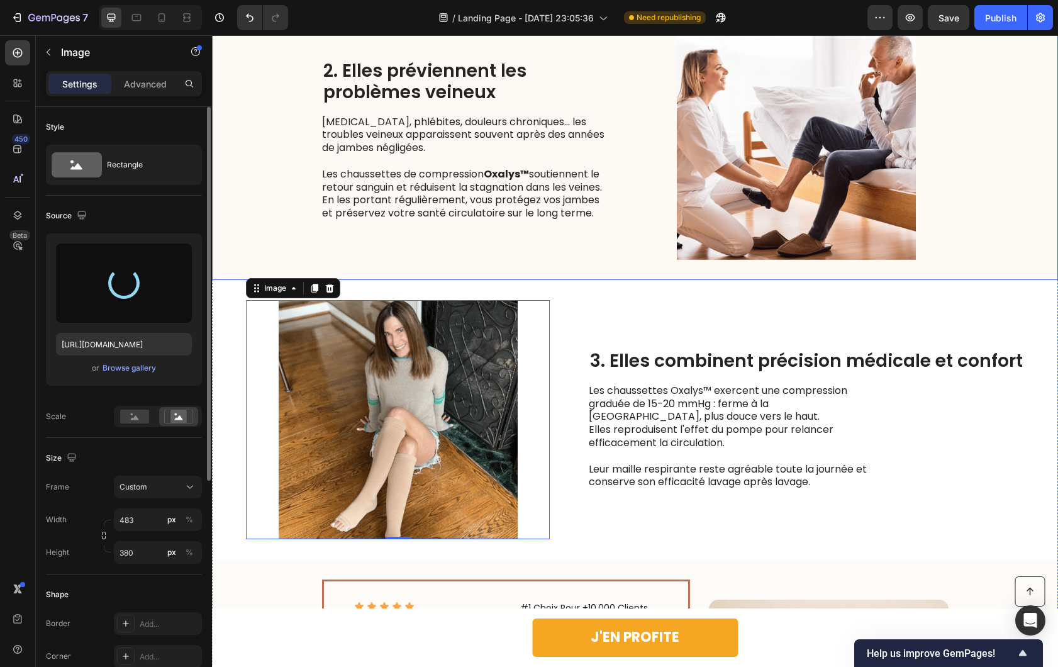
type input "[URL][DOMAIN_NAME]"
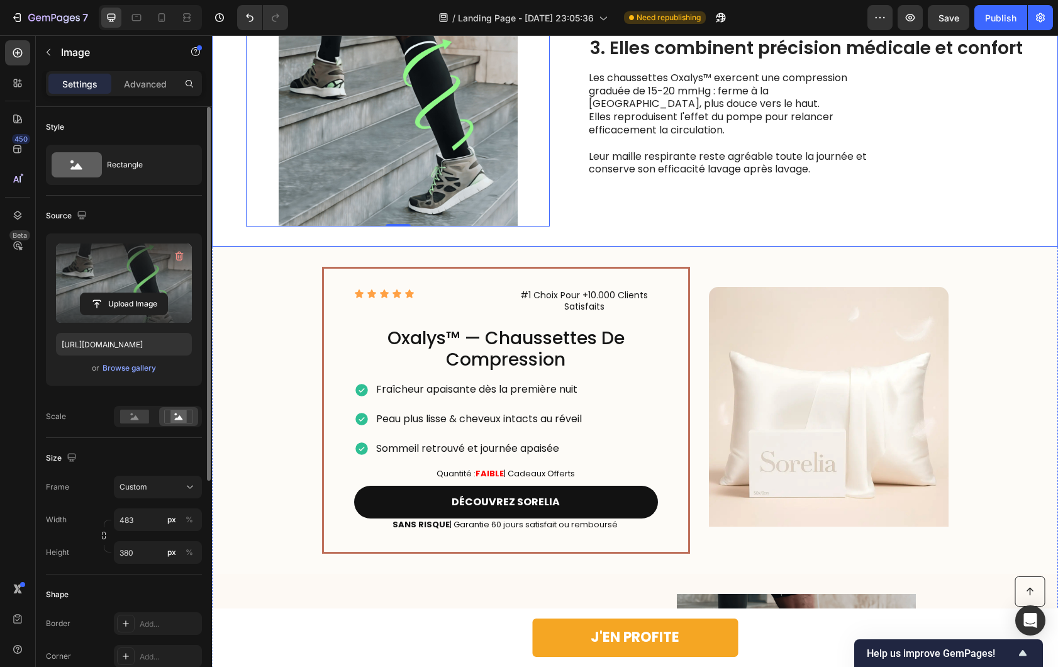
scroll to position [1444, 0]
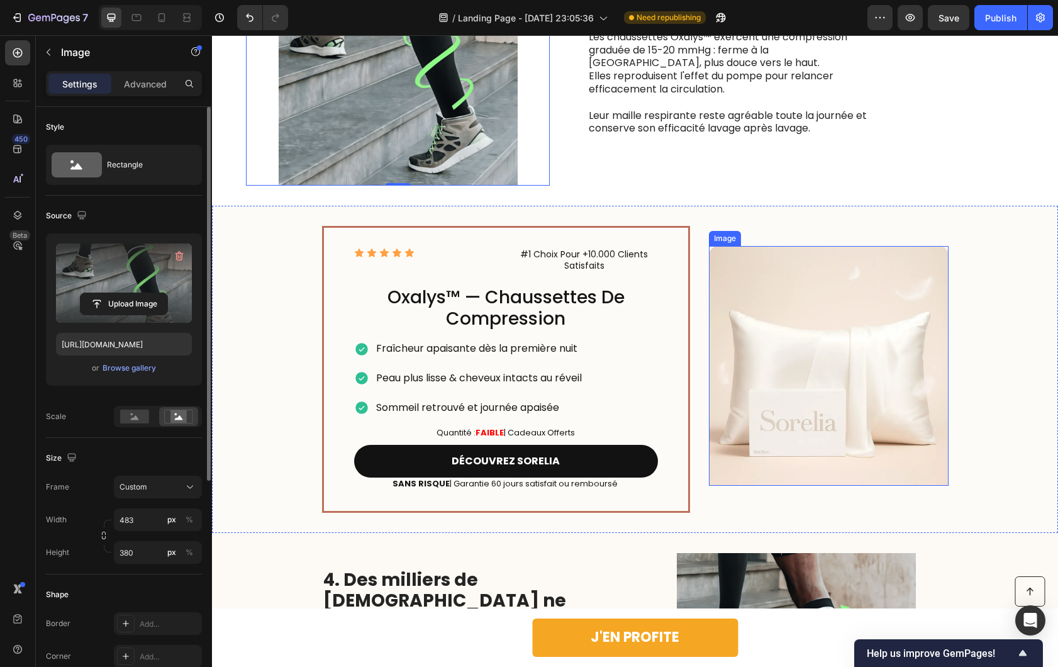
click at [797, 353] on img at bounding box center [829, 366] width 240 height 240
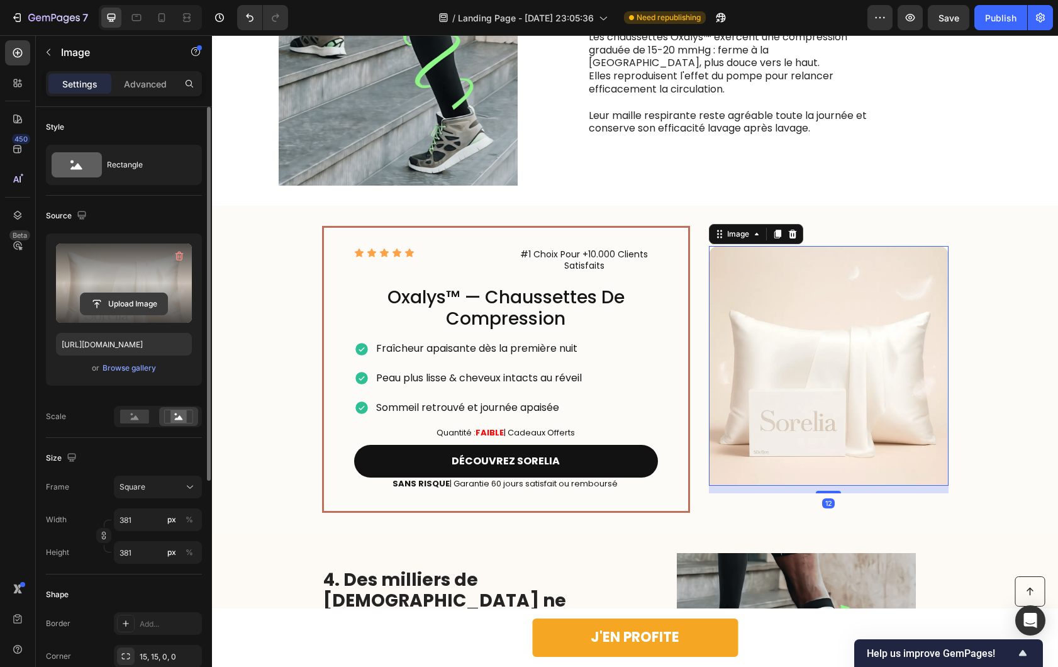
click at [138, 297] on input "file" at bounding box center [124, 303] width 87 height 21
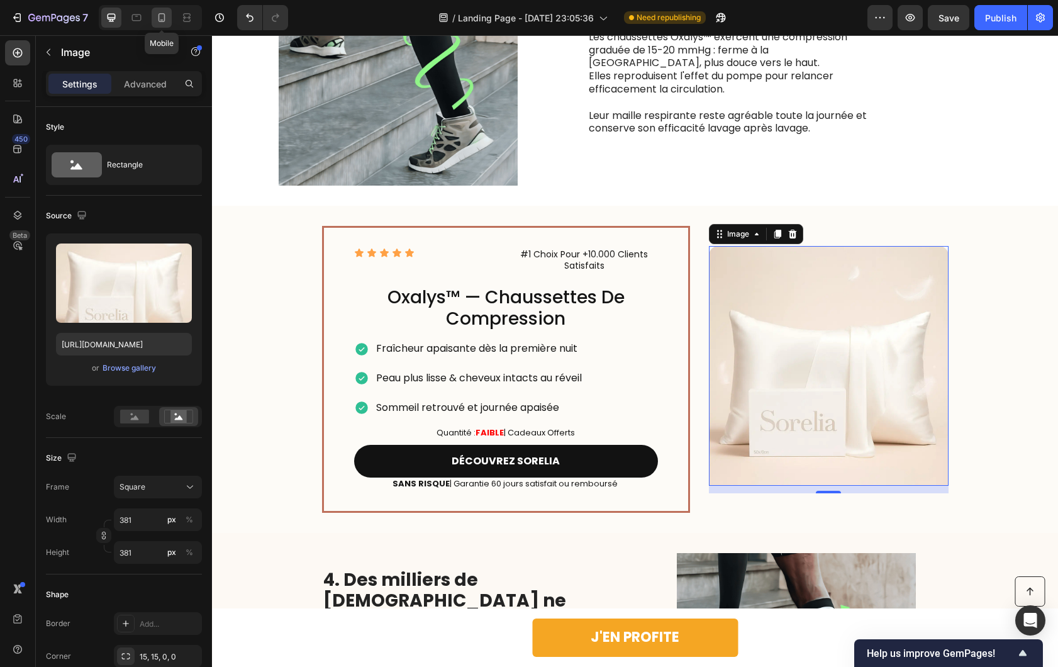
click at [159, 23] on icon at bounding box center [161, 17] width 13 height 13
type input "[URL][DOMAIN_NAME]"
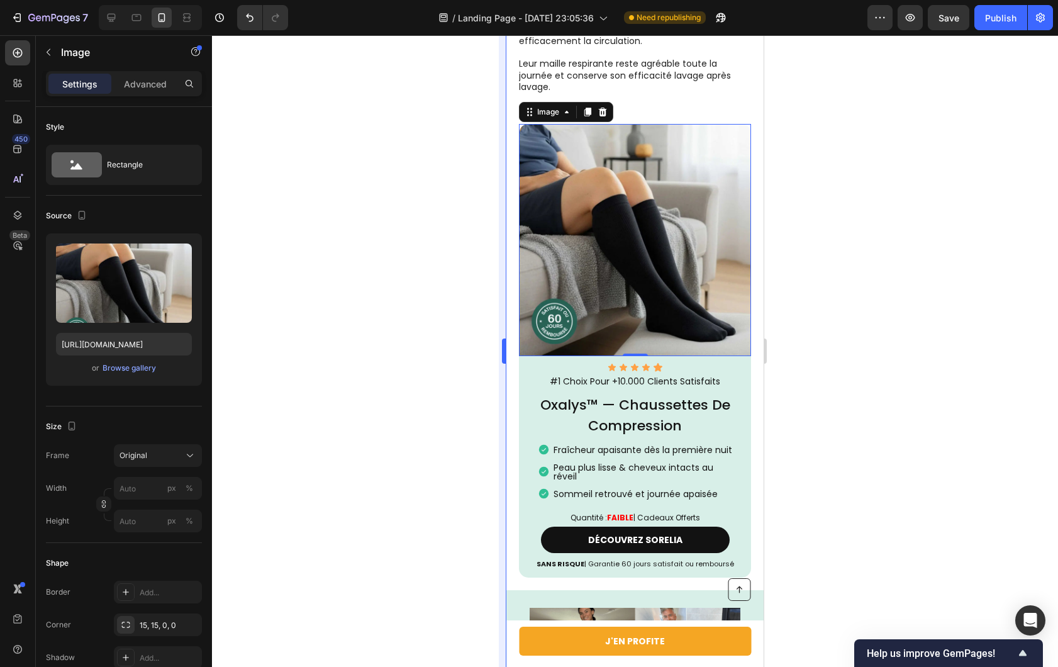
scroll to position [1573, 0]
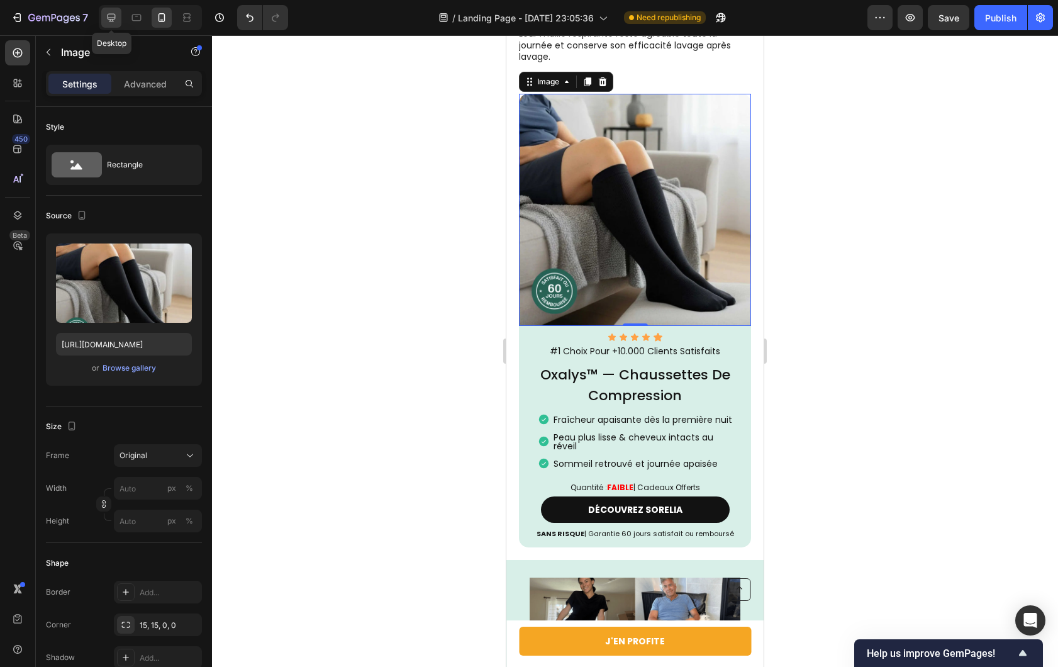
click at [114, 11] on icon at bounding box center [111, 17] width 13 height 13
type input "[URL][DOMAIN_NAME]"
type input "381"
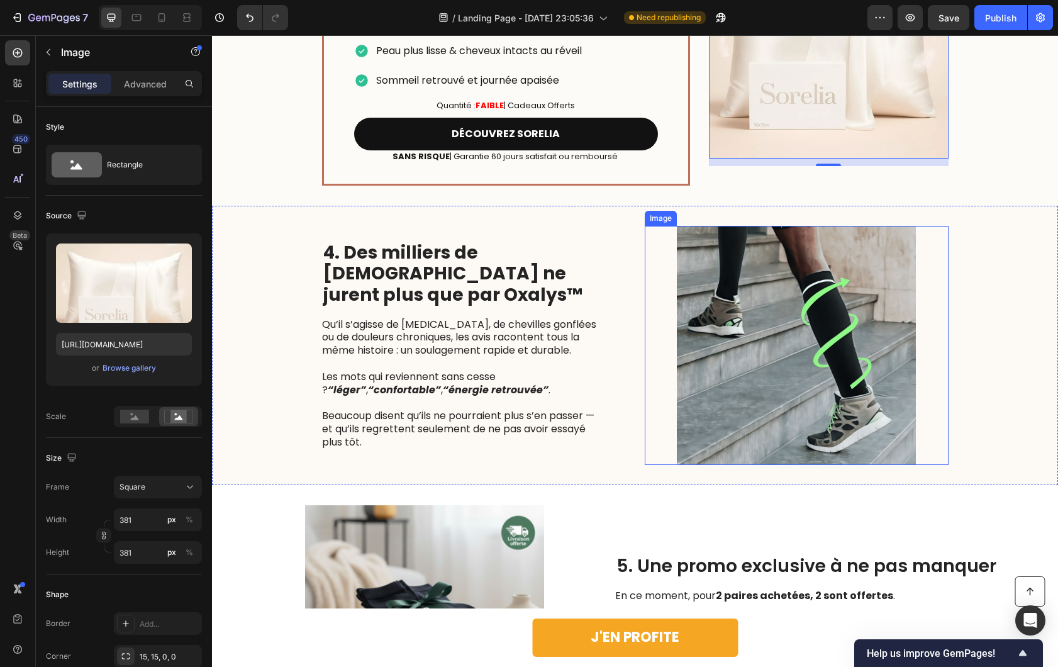
scroll to position [1481, 0]
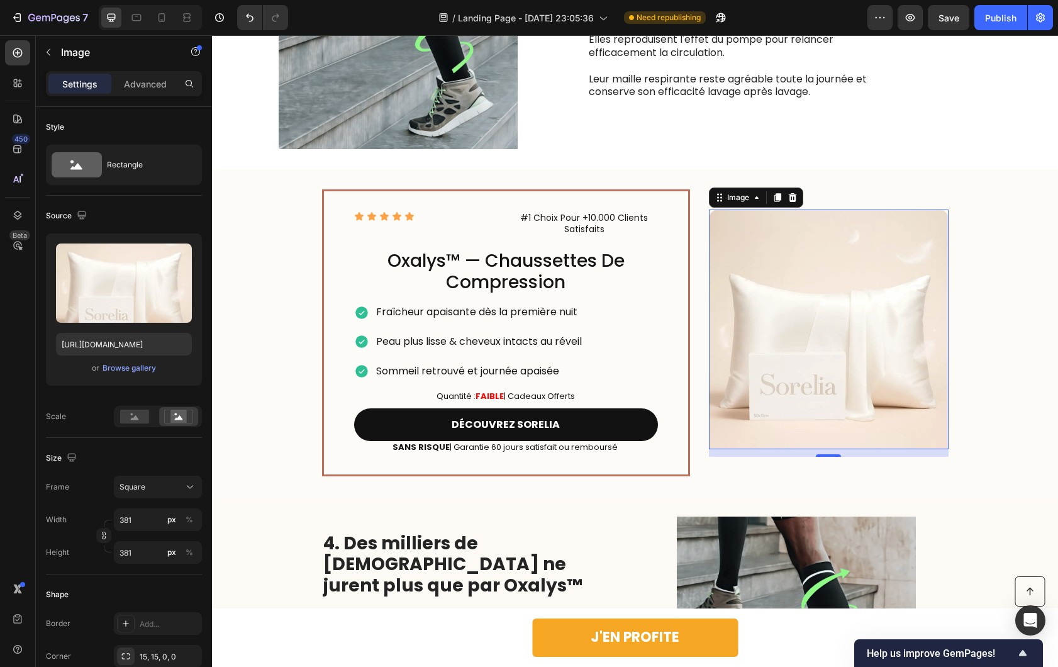
click at [779, 290] on img at bounding box center [829, 329] width 240 height 240
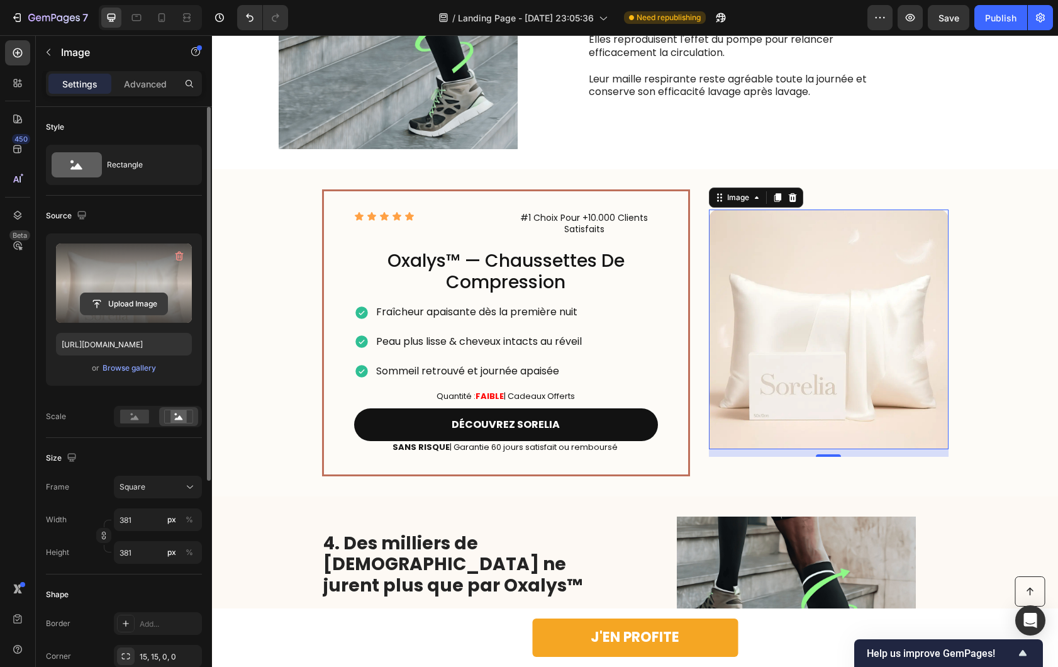
click at [92, 294] on input "file" at bounding box center [124, 303] width 87 height 21
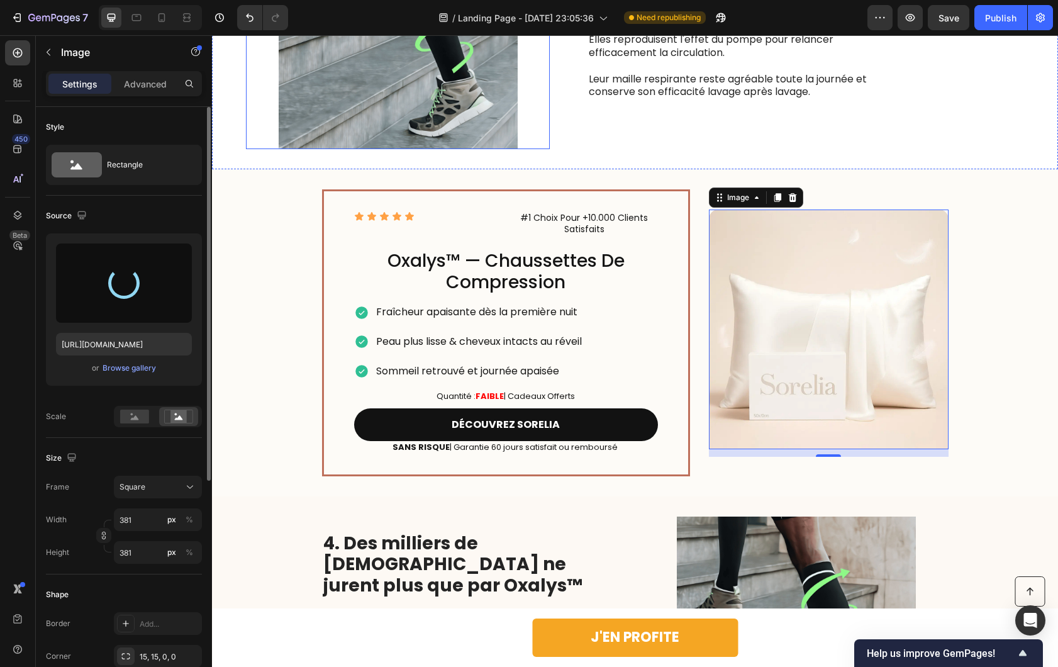
type input "[URL][DOMAIN_NAME]"
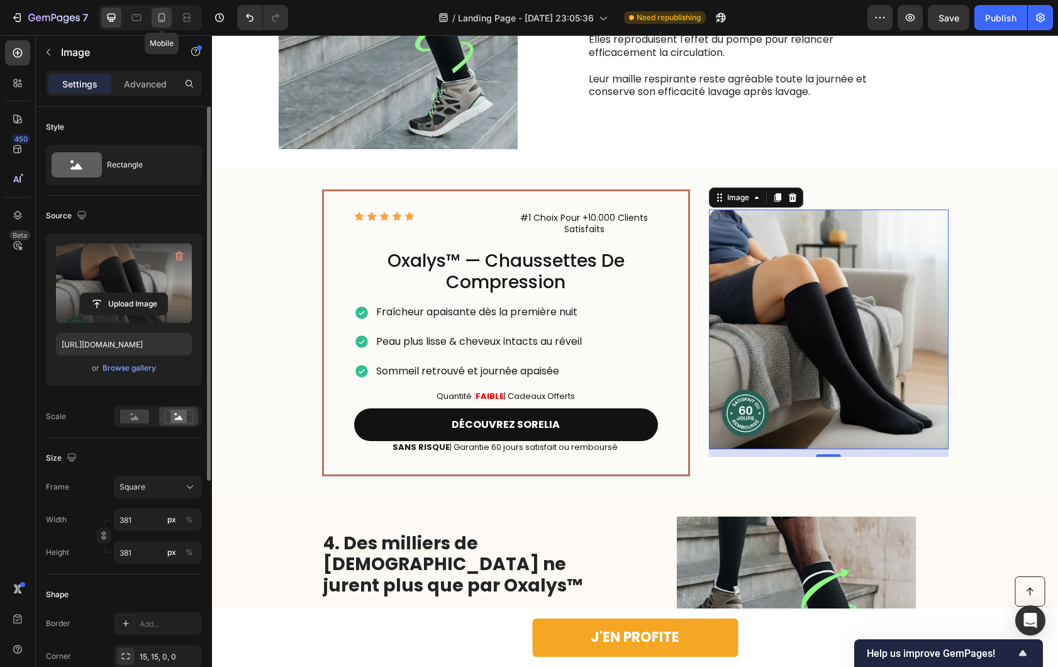
click at [165, 16] on icon at bounding box center [161, 17] width 13 height 13
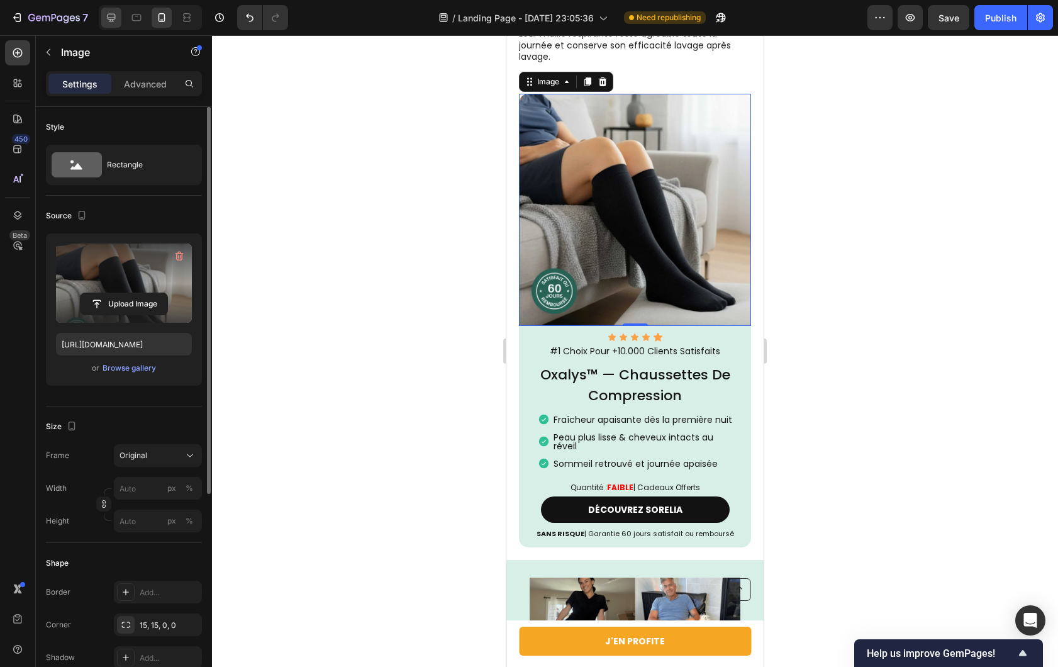
click at [103, 14] on div at bounding box center [111, 18] width 20 height 20
type input "381"
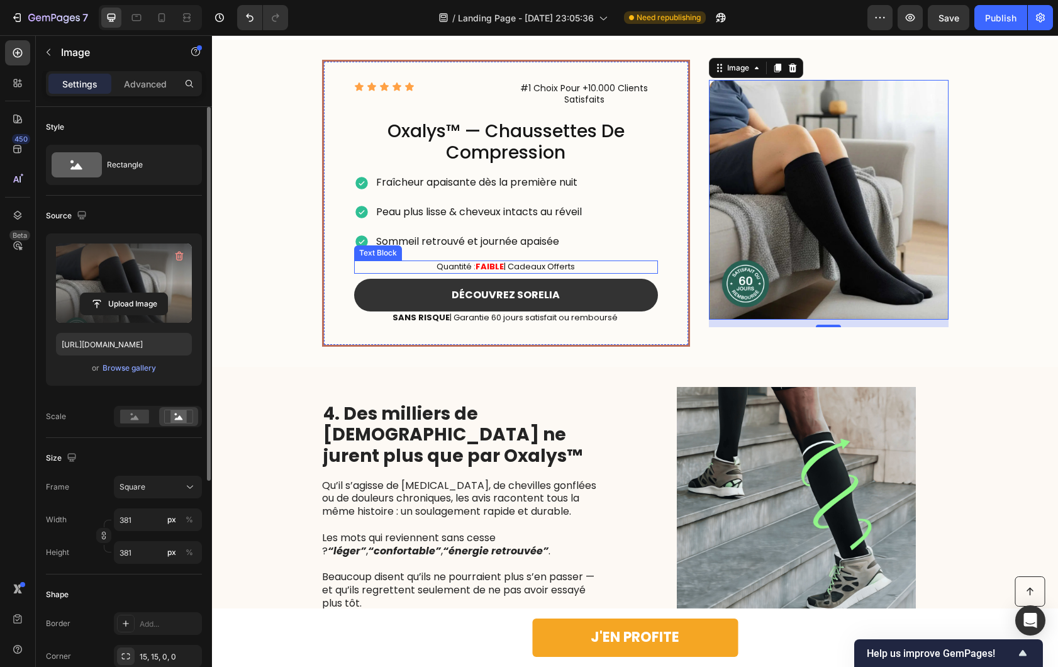
scroll to position [1611, 0]
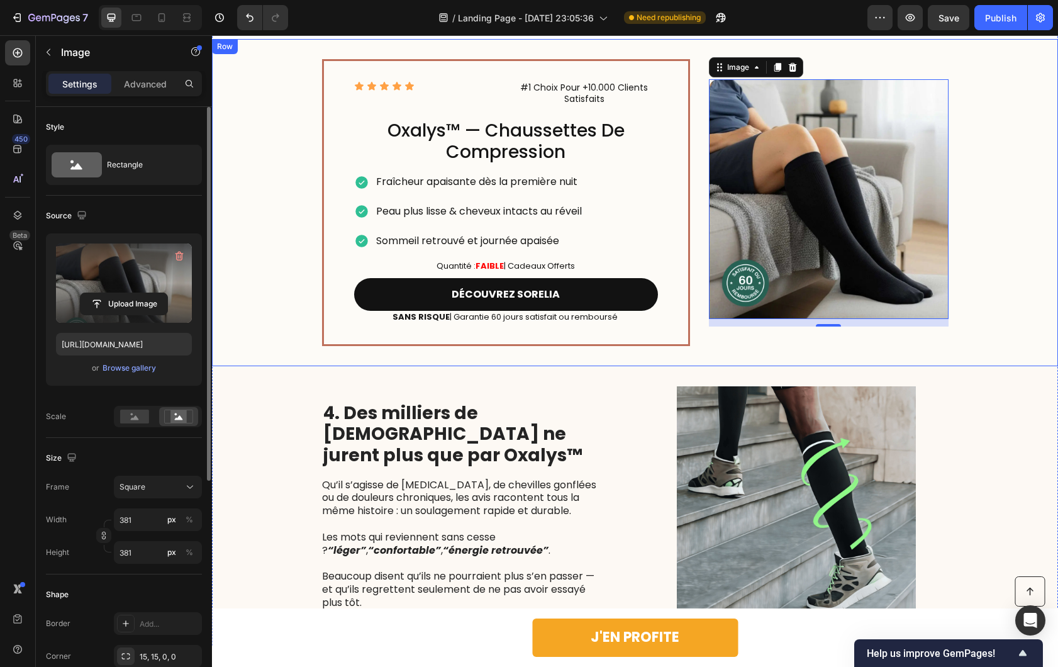
click at [690, 306] on div "Icon Icon Icon Icon Icon Icon List #1 Choix Pour +10.000 Clients Satisfaits Tex…" at bounding box center [635, 202] width 846 height 327
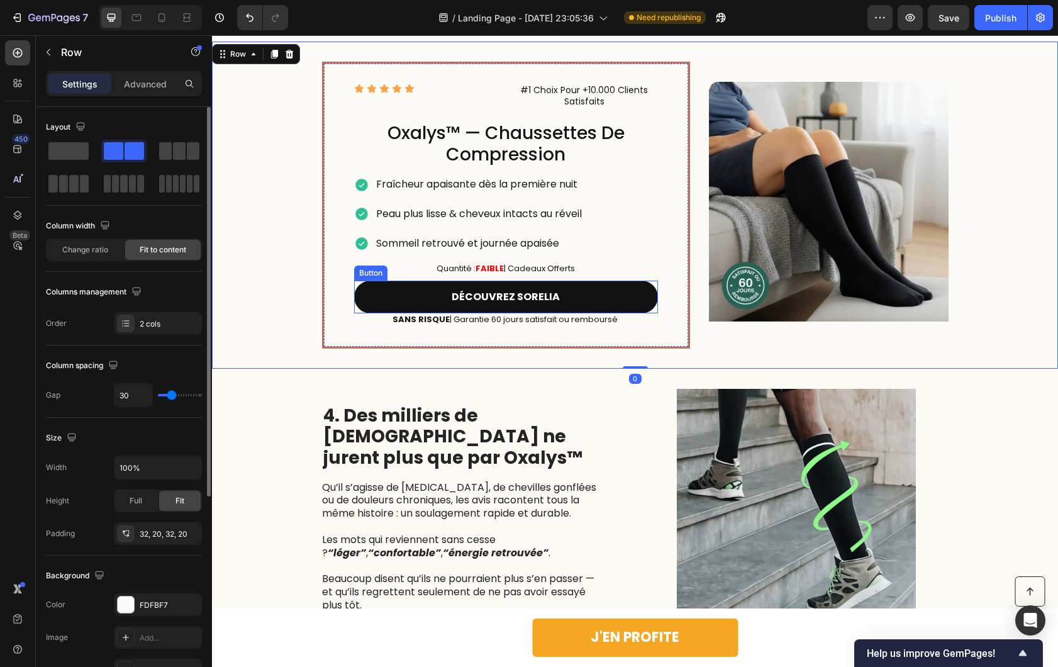
scroll to position [1606, 0]
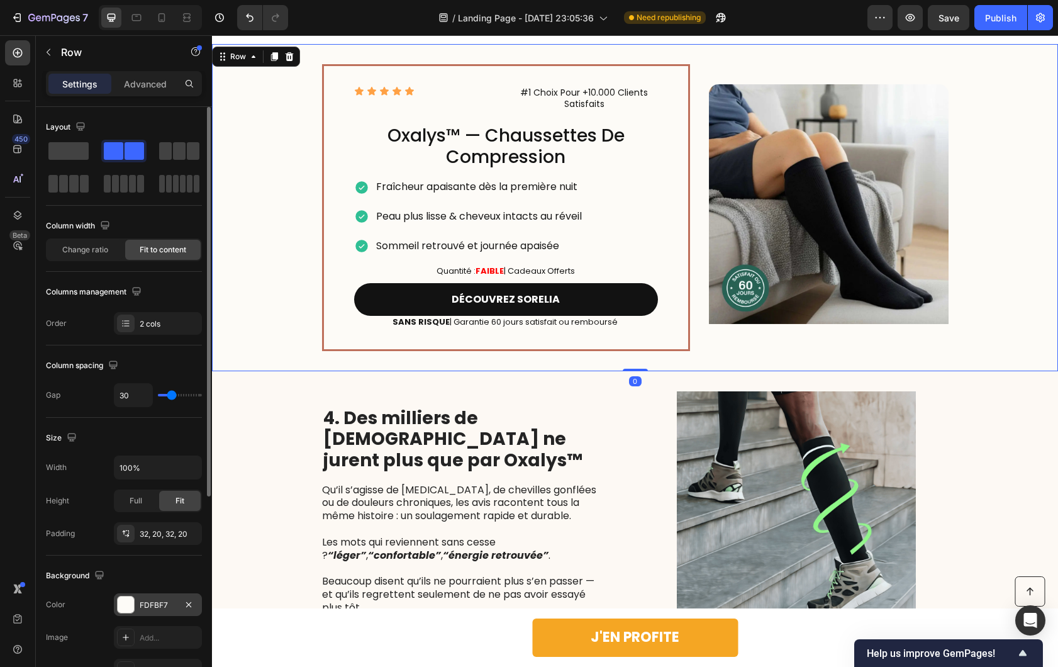
click at [140, 610] on div "FDFBF7" at bounding box center [158, 605] width 36 height 11
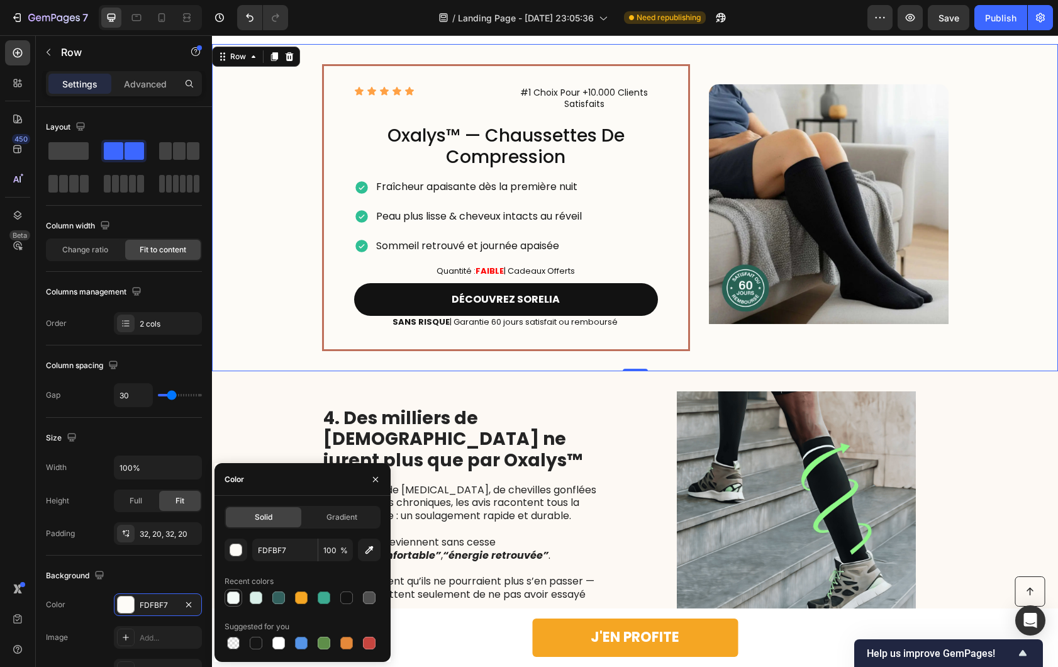
click at [234, 603] on div at bounding box center [233, 597] width 13 height 13
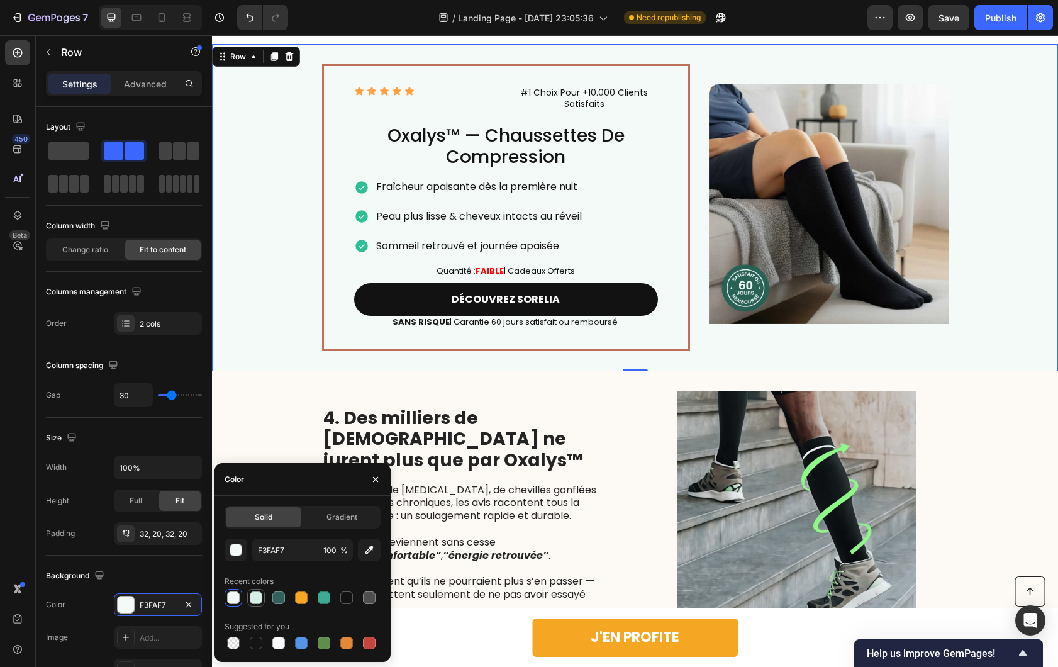
click at [256, 598] on div at bounding box center [256, 597] width 13 height 13
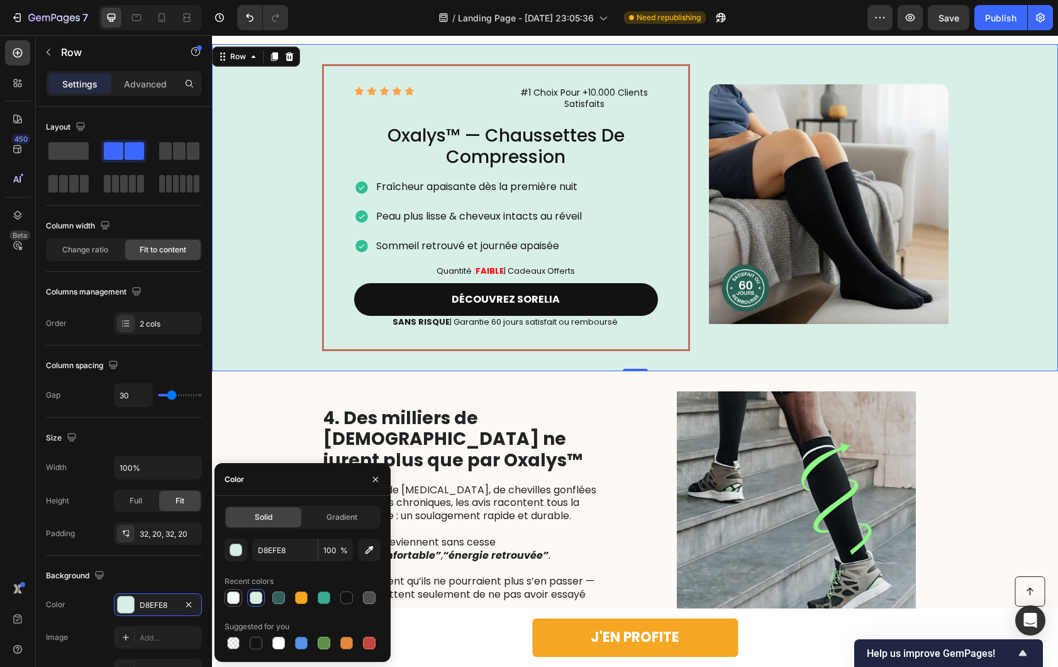
click at [235, 601] on div at bounding box center [233, 597] width 13 height 13
type input "F3FAF7"
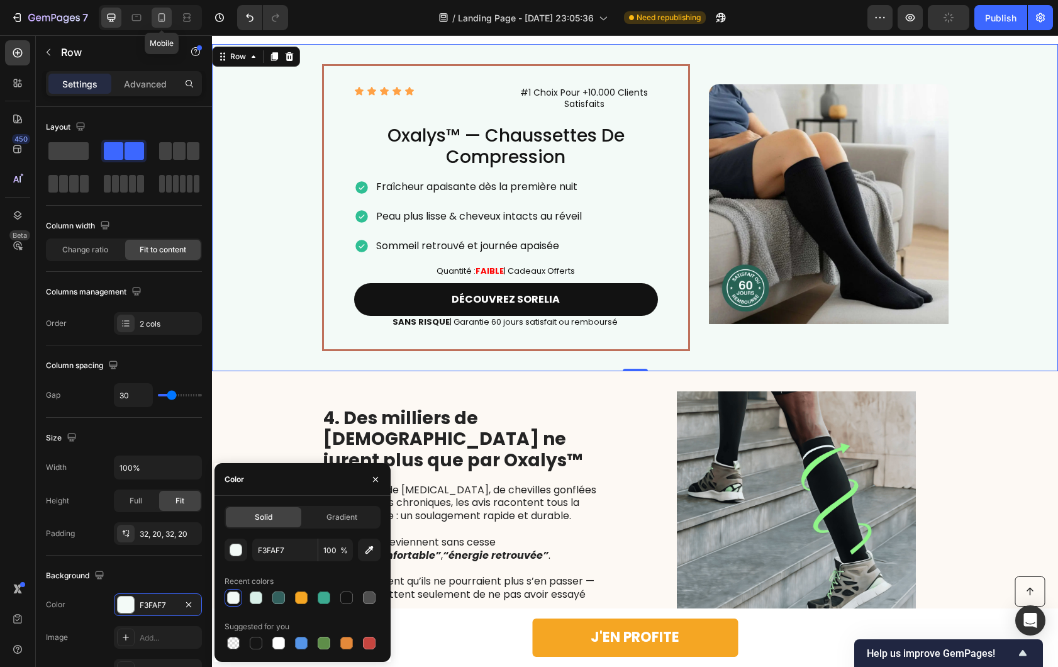
click at [157, 13] on icon at bounding box center [161, 17] width 13 height 13
type input "0"
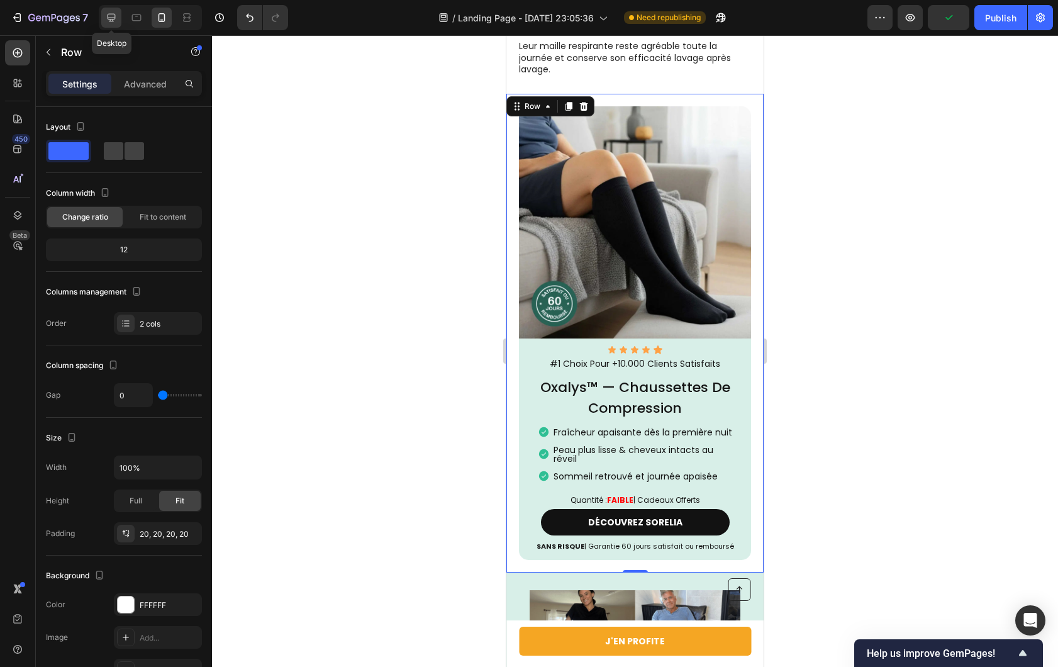
click at [111, 16] on icon at bounding box center [111, 17] width 13 height 13
type input "30"
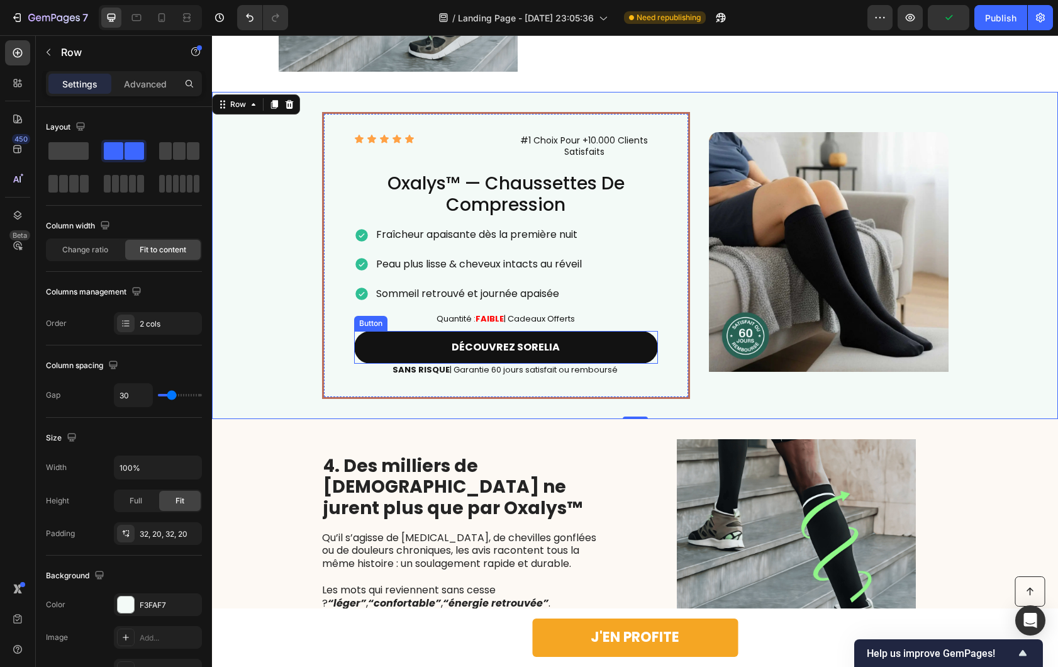
scroll to position [1571, 0]
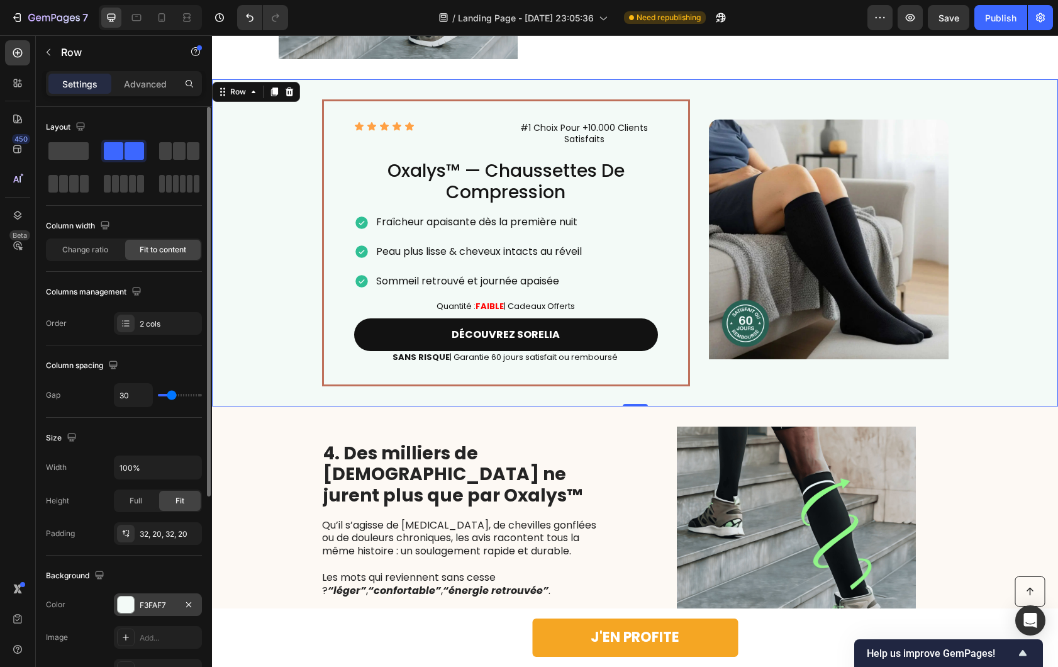
drag, startPoint x: 134, startPoint y: 609, endPoint x: 140, endPoint y: 606, distance: 7.0
click at [135, 608] on div "F3FAF7" at bounding box center [158, 604] width 88 height 23
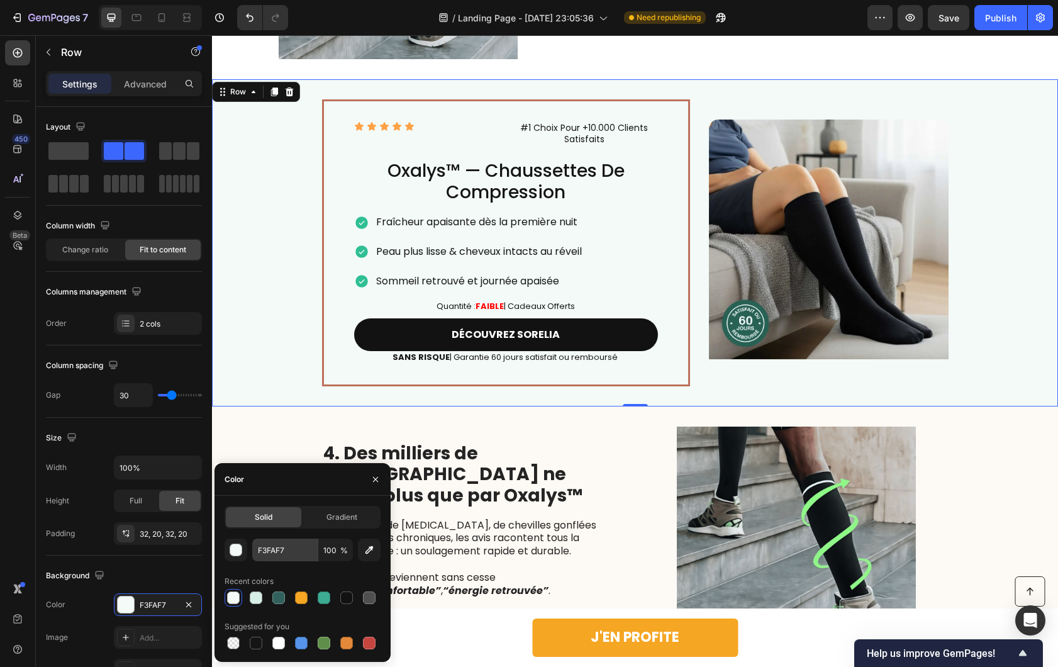
click at [259, 594] on div at bounding box center [256, 597] width 13 height 13
type input "D8EFE8"
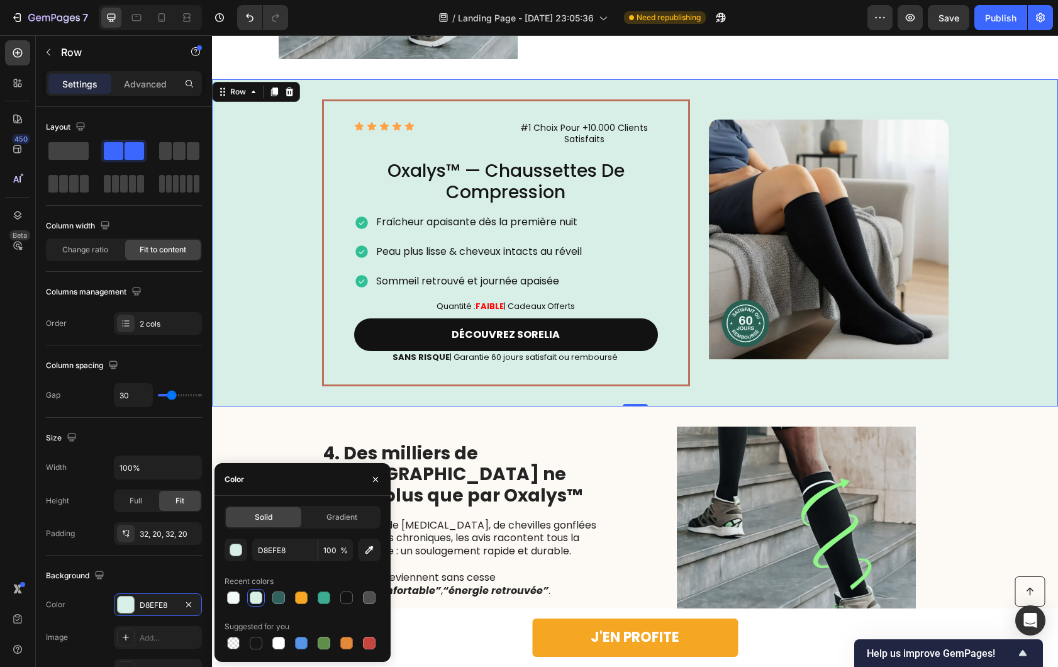
click at [289, 371] on div "Icon Icon Icon Icon Icon Icon List #1 Choix Pour +10.000 Clients Satisfaits Tex…" at bounding box center [635, 242] width 846 height 327
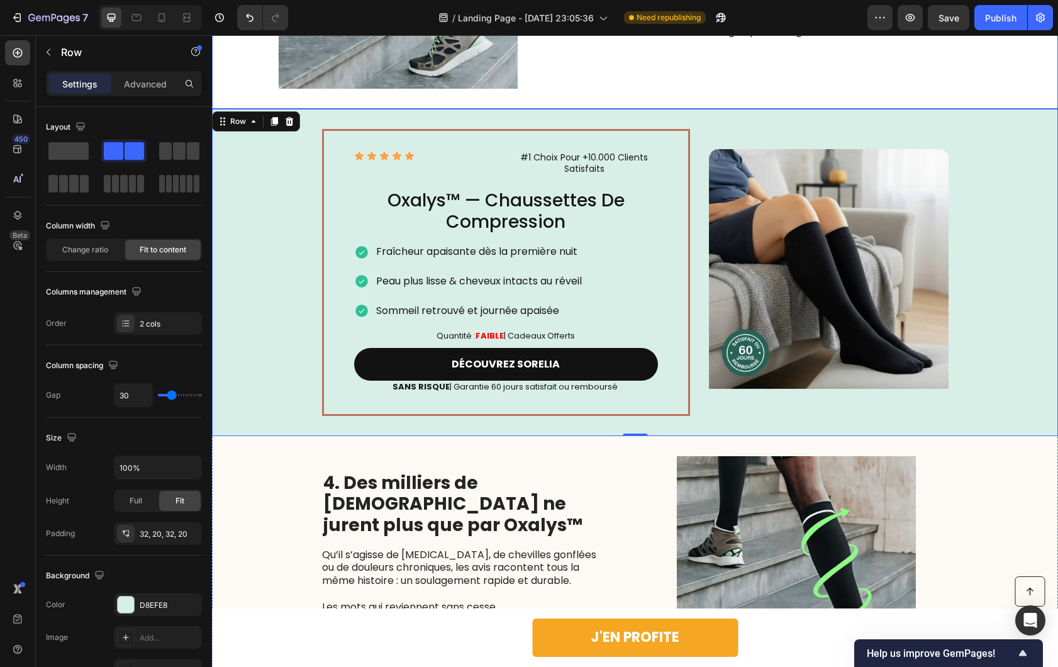
scroll to position [1908, 0]
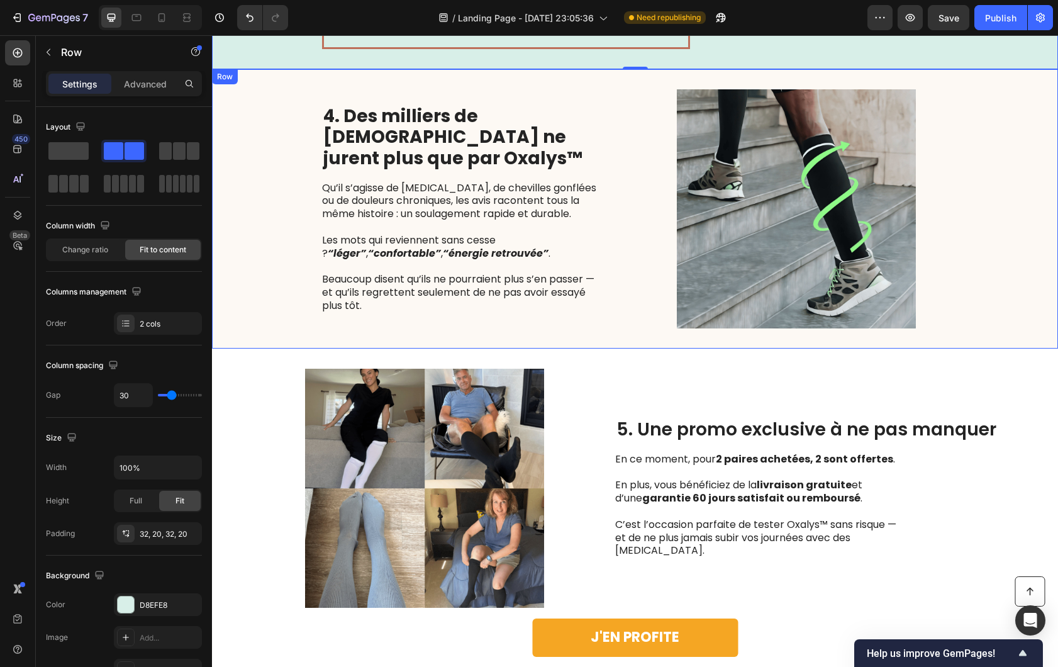
click at [281, 229] on div "4. Des milliers de [DEMOGRAPHIC_DATA] ne jurent plus que par Oxalys™ Heading Qu…" at bounding box center [635, 208] width 846 height 279
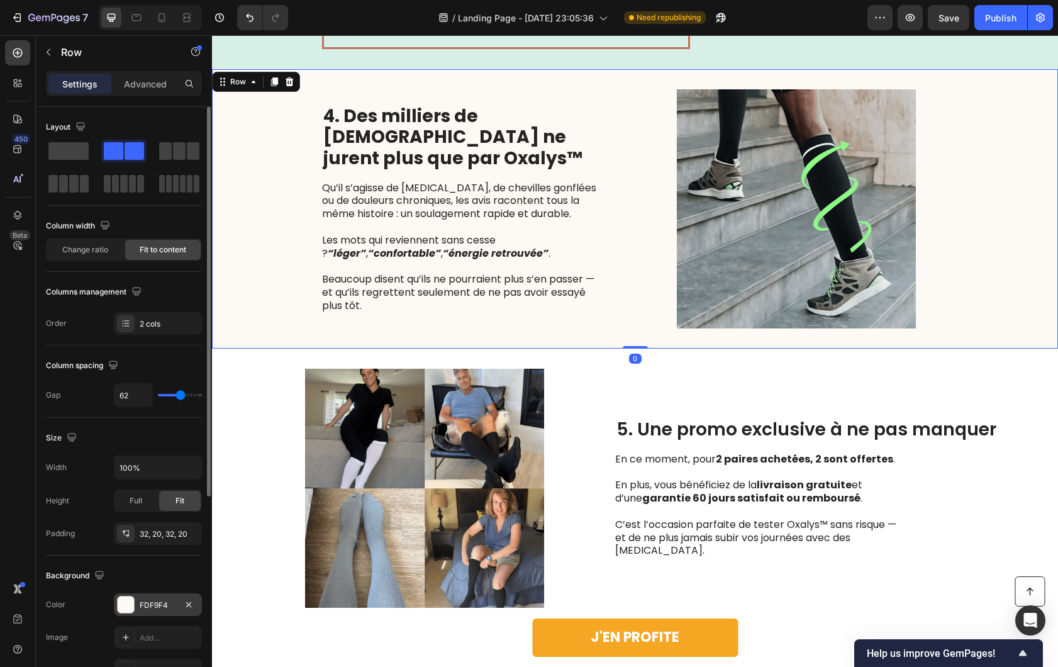
click at [118, 602] on div at bounding box center [126, 604] width 16 height 16
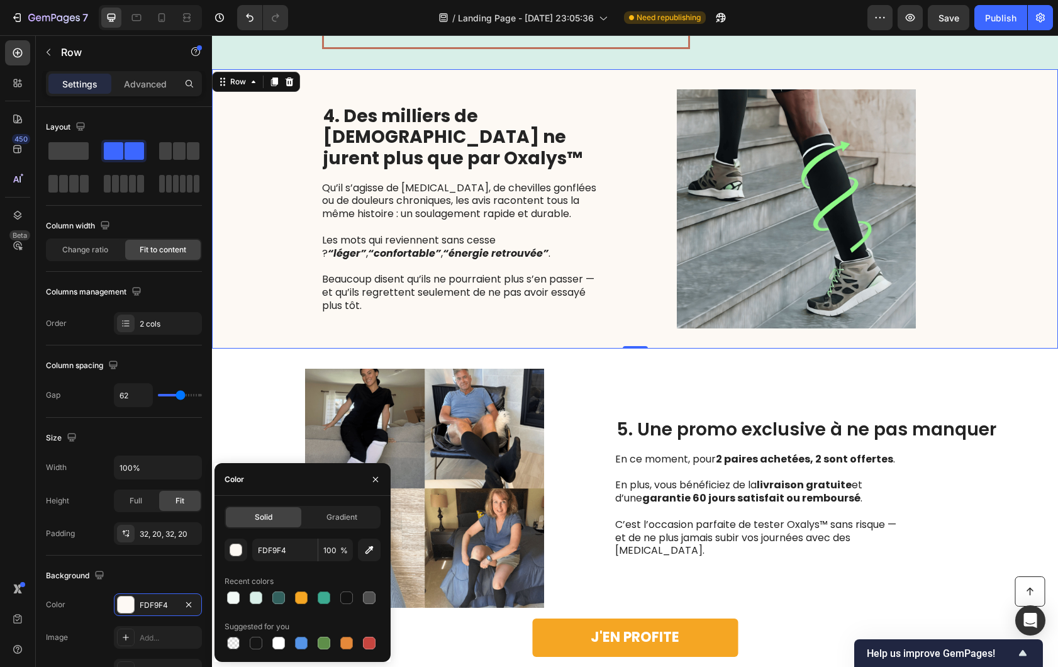
click at [264, 318] on div "4. Des milliers de [DEMOGRAPHIC_DATA] ne jurent plus que par Oxalys™ Heading Qu…" at bounding box center [635, 208] width 846 height 279
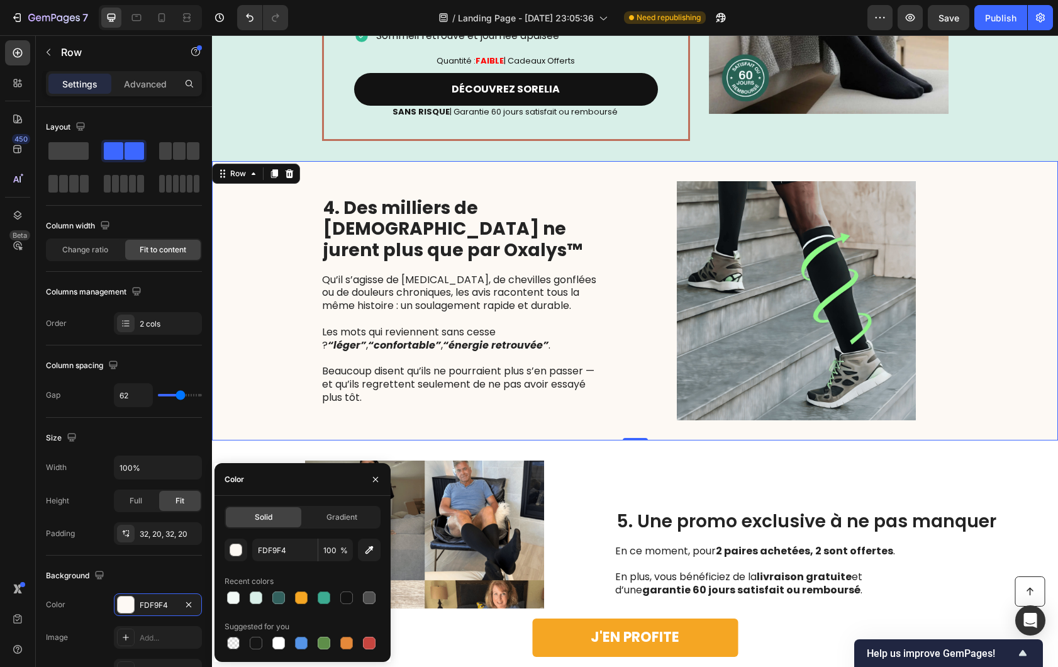
scroll to position [1803, 0]
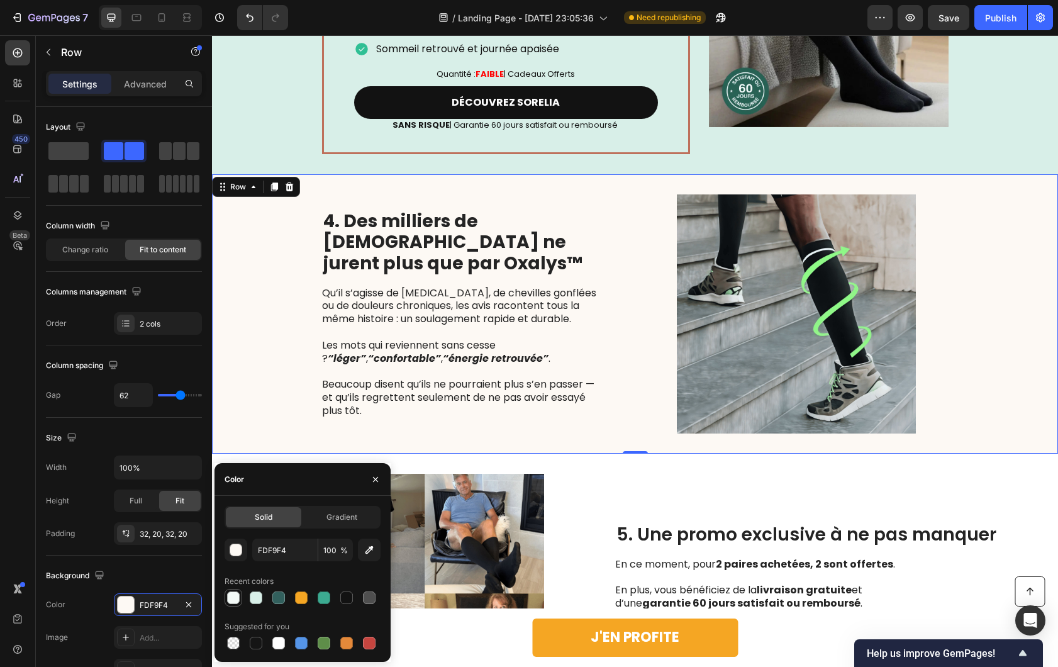
click at [233, 601] on div at bounding box center [233, 597] width 13 height 13
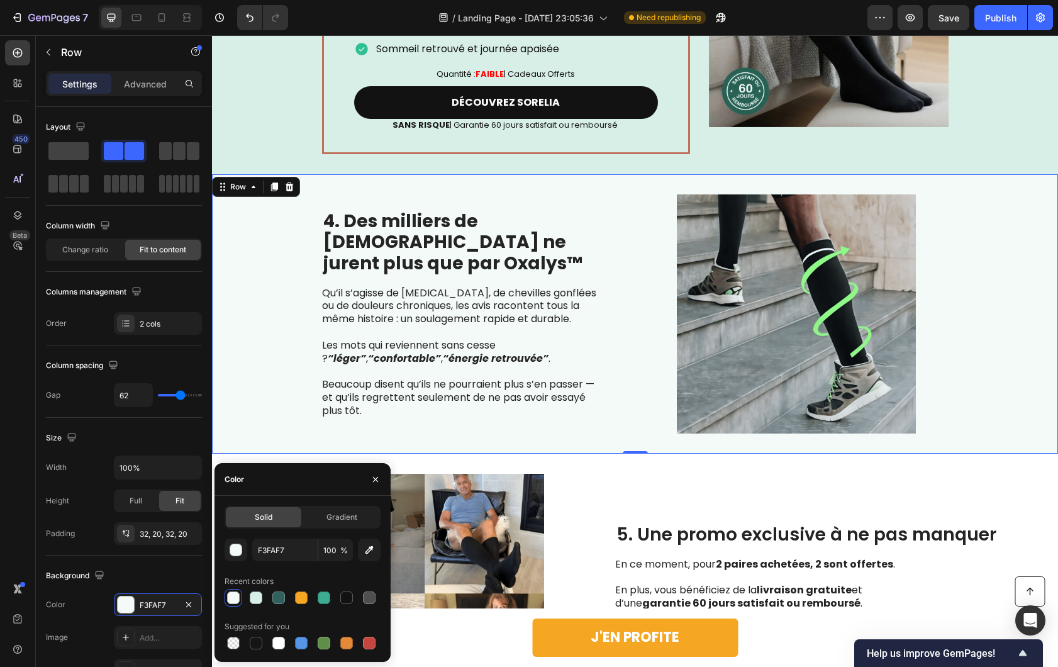
click at [286, 537] on div "Solid Gradient F3FAF7 100 % Recent colors Suggested for you" at bounding box center [303, 579] width 156 height 146
click at [276, 547] on input "F3FAF7" at bounding box center [284, 550] width 65 height 23
click at [273, 631] on div "Suggested for you" at bounding box center [257, 626] width 65 height 11
drag, startPoint x: 275, startPoint y: 639, endPoint x: 282, endPoint y: 633, distance: 9.4
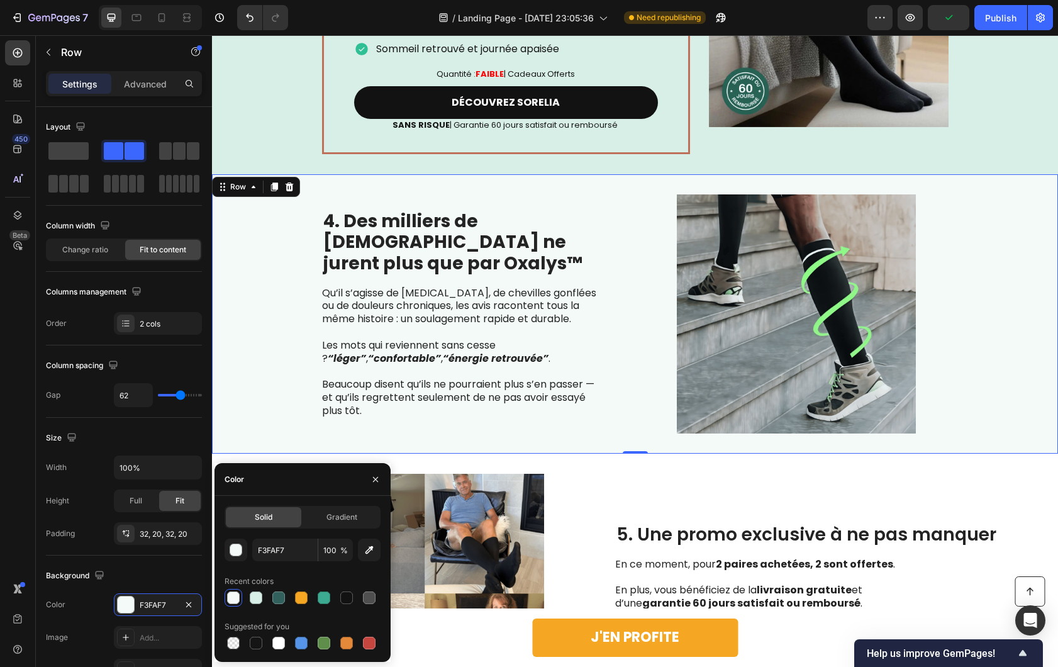
click at [275, 639] on div at bounding box center [278, 643] width 13 height 13
type input "FFFFFF"
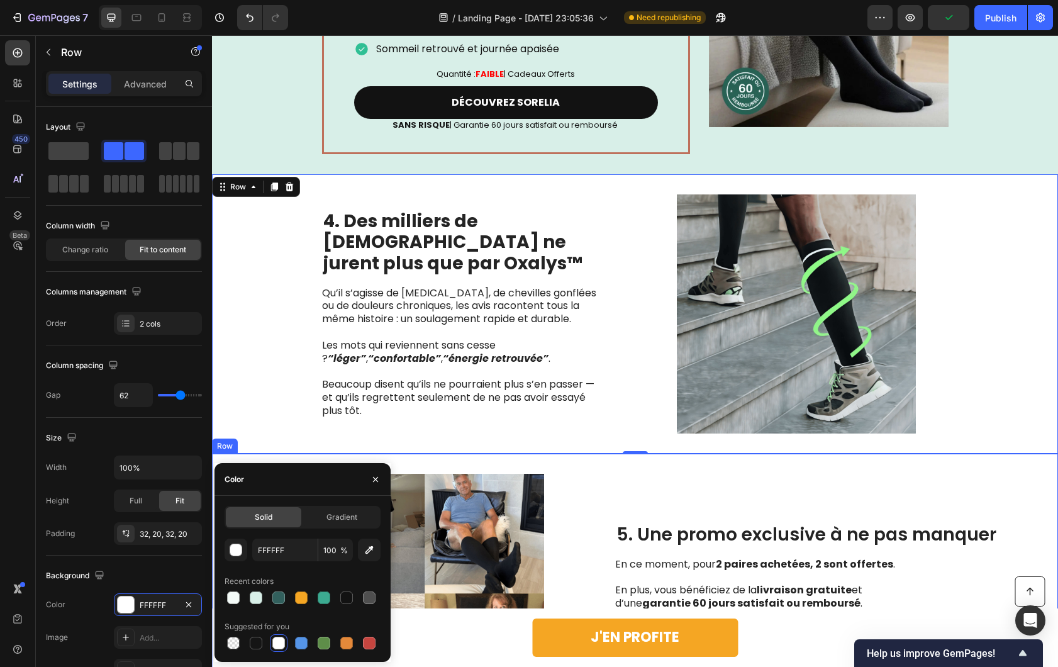
click at [627, 483] on div "5. Une promo exclusive à ne pas manquer Heading En ce moment, pour 2 paires ach…" at bounding box center [806, 593] width 382 height 239
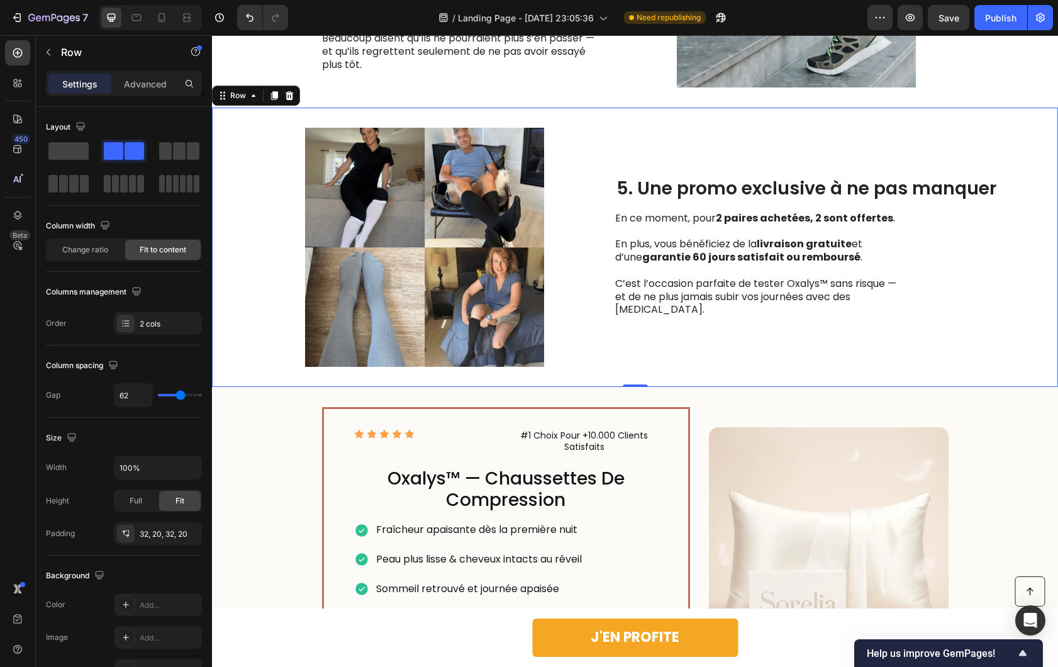
scroll to position [2151, 0]
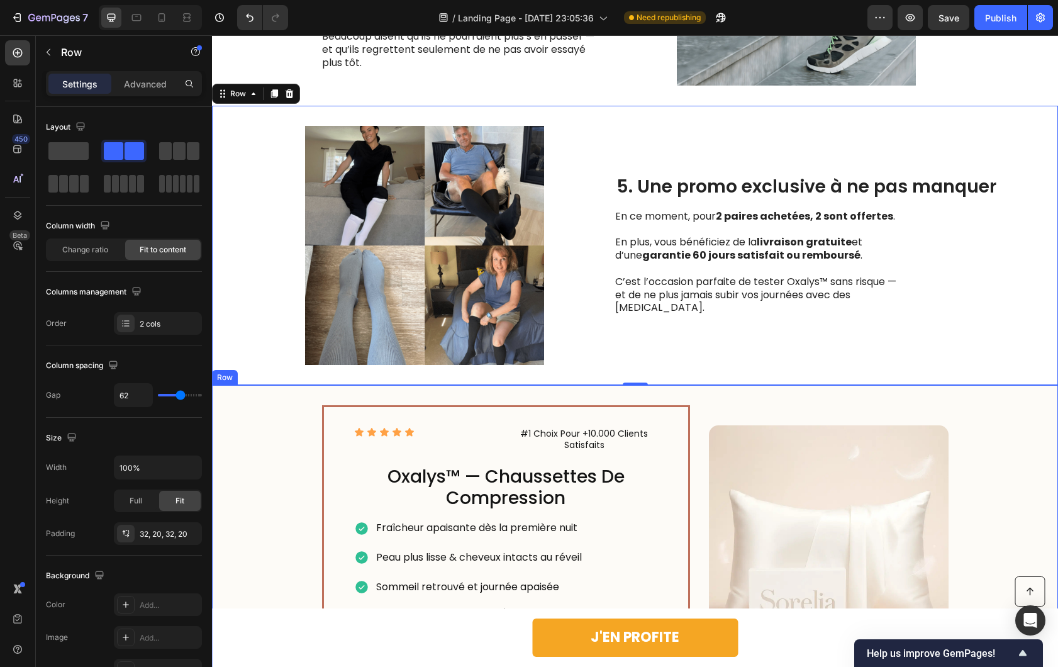
click at [255, 423] on div "Icon Icon Icon Icon Icon Icon List #1 Choix Pour +10.000 Clients Satisfaits Tex…" at bounding box center [635, 548] width 846 height 327
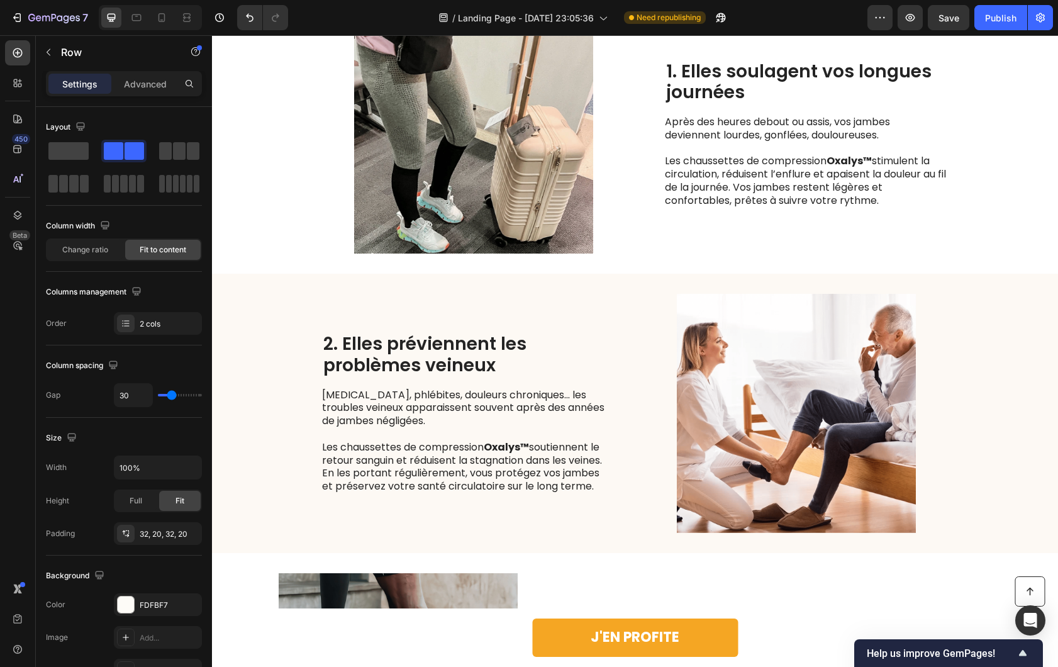
scroll to position [1271, 0]
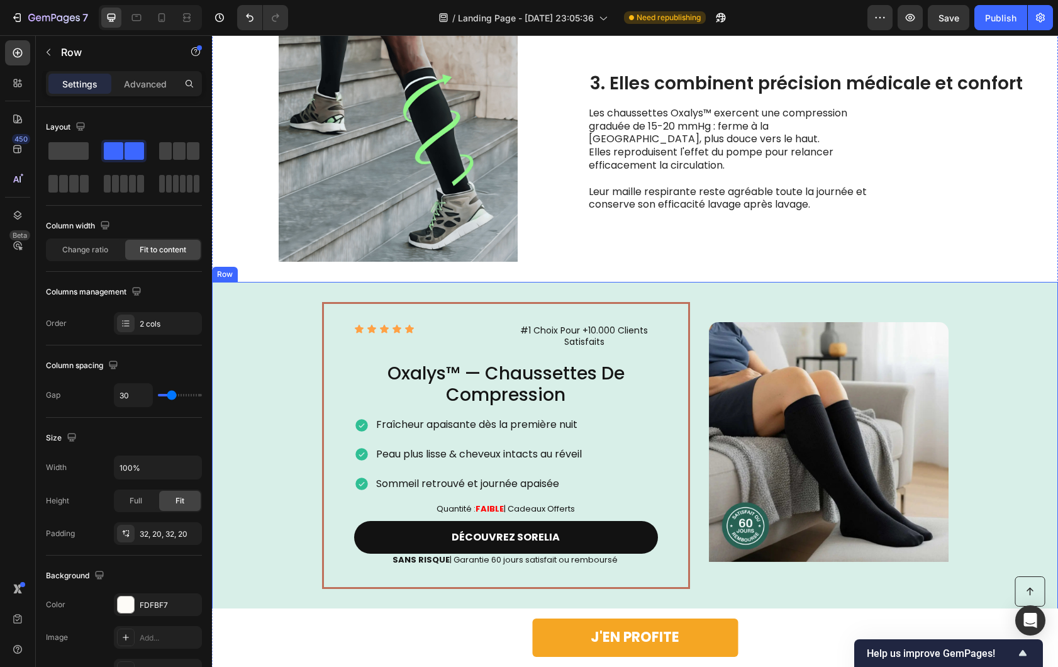
click at [981, 309] on div "Icon Icon Icon Icon Icon Icon List #1 Choix Pour +10.000 Clients Satisfaits Tex…" at bounding box center [635, 445] width 846 height 327
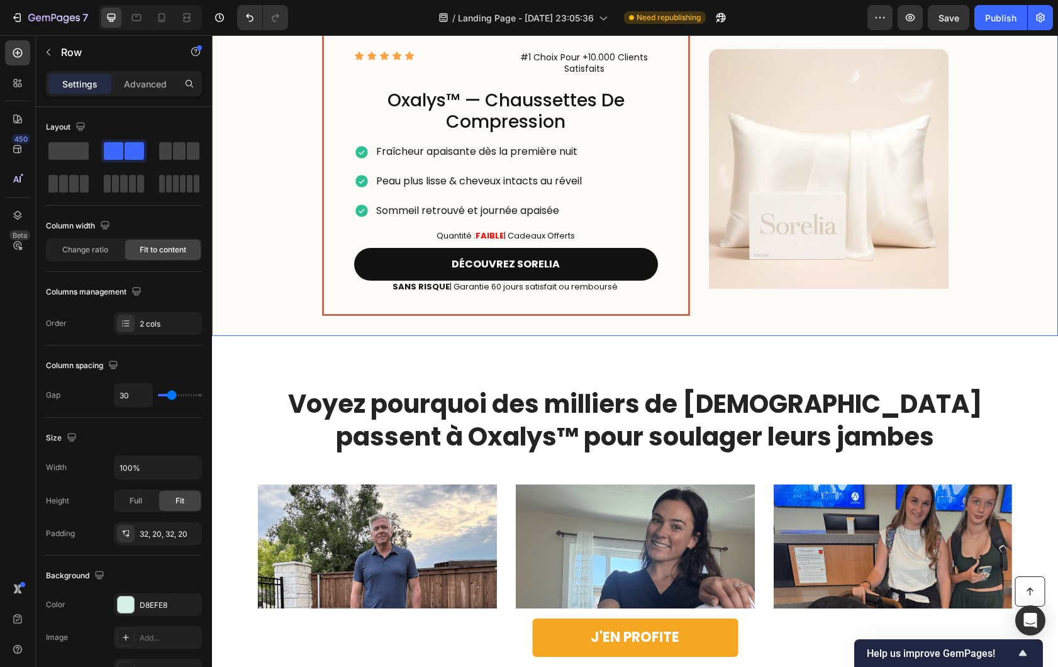
scroll to position [2527, 0]
click at [734, 320] on div "Icon Icon Icon Icon Icon Icon List #1 Choix Pour +10.000 Clients Satisfaits Tex…" at bounding box center [635, 172] width 846 height 327
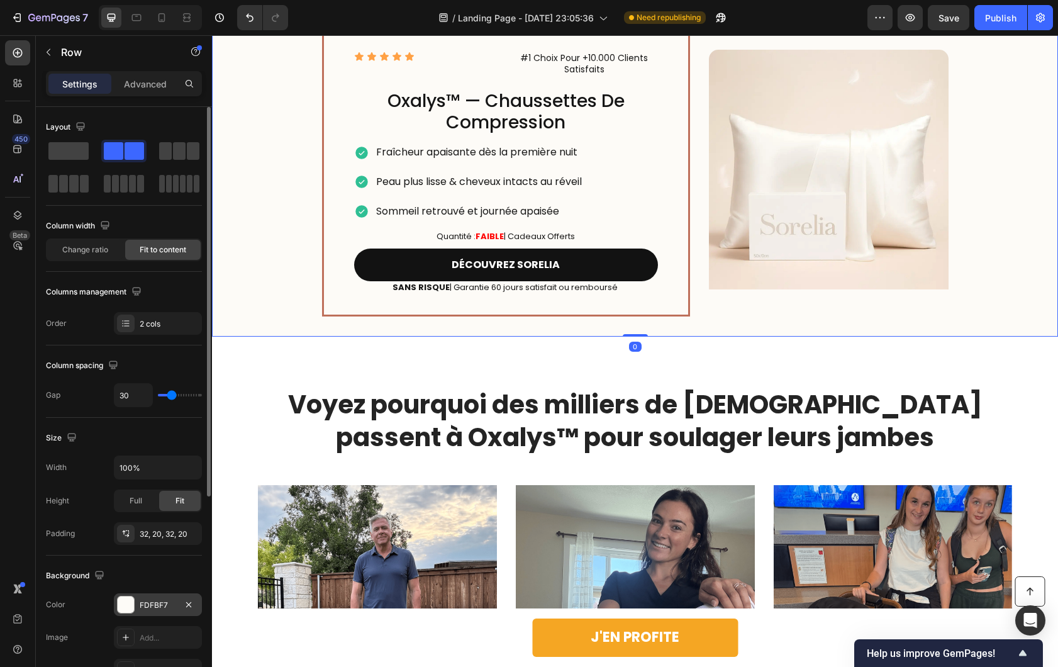
click at [135, 609] on div "FDFBF7" at bounding box center [158, 604] width 88 height 23
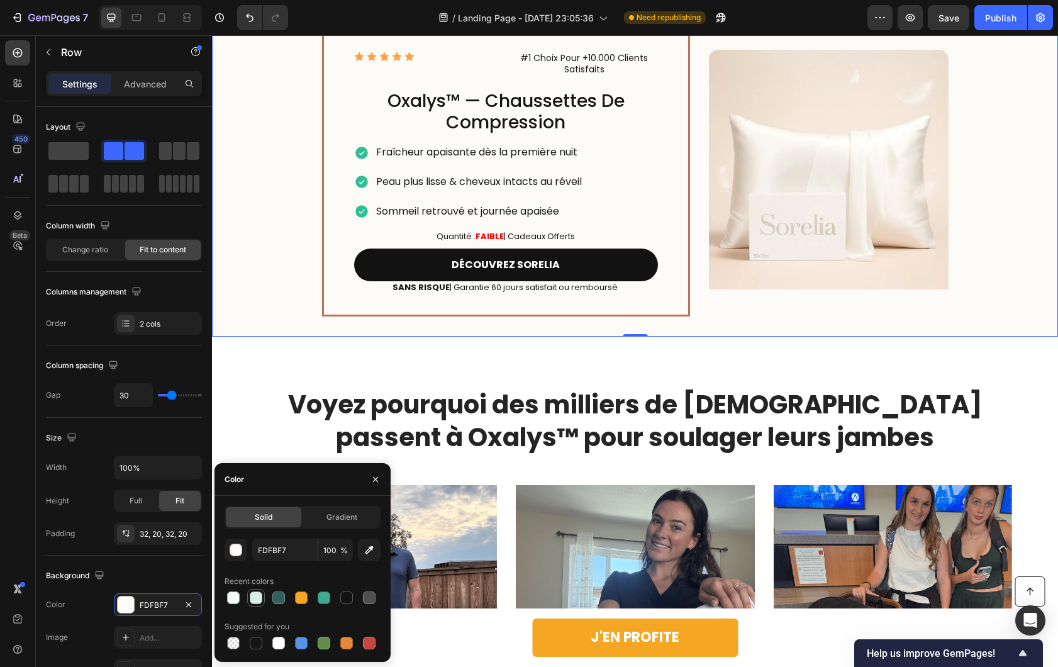
click at [253, 601] on div at bounding box center [256, 597] width 13 height 13
type input "D8EFE8"
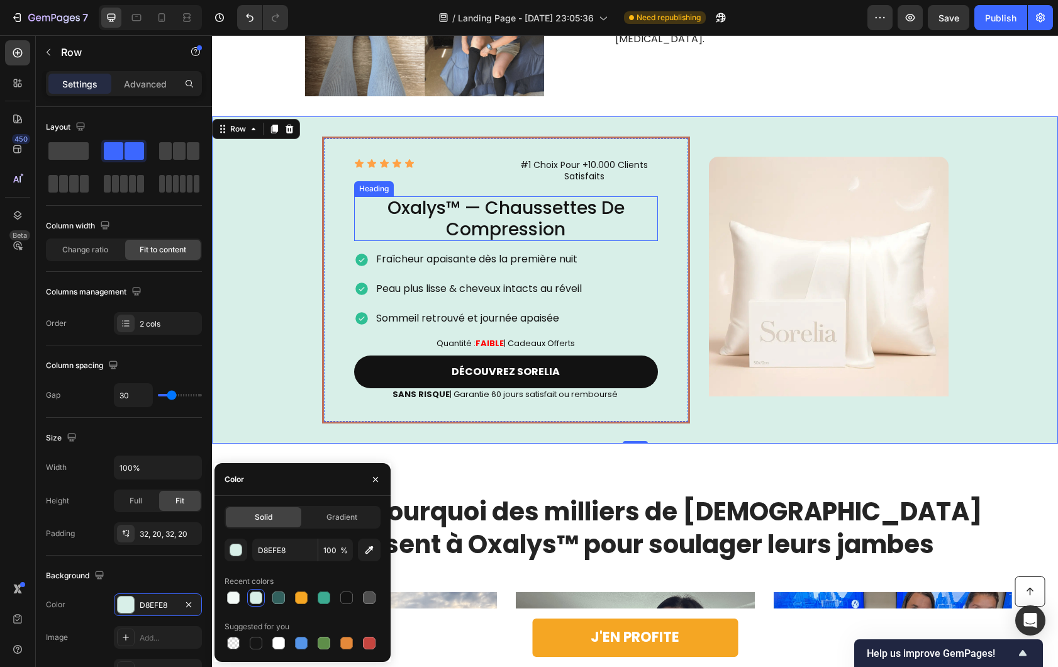
scroll to position [2397, 0]
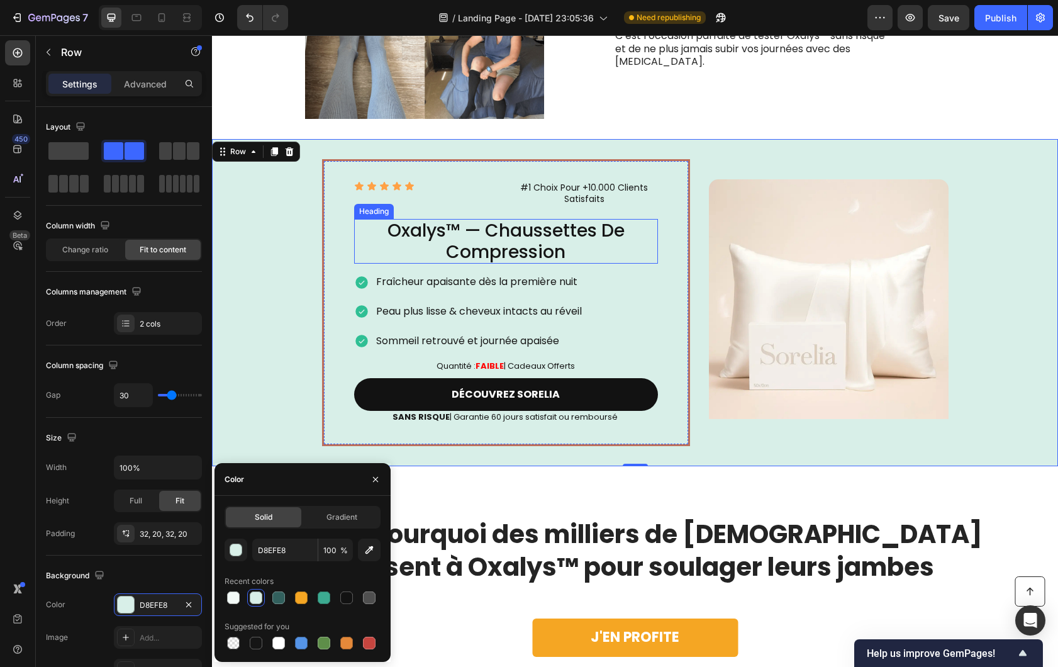
click at [768, 259] on img at bounding box center [829, 299] width 240 height 240
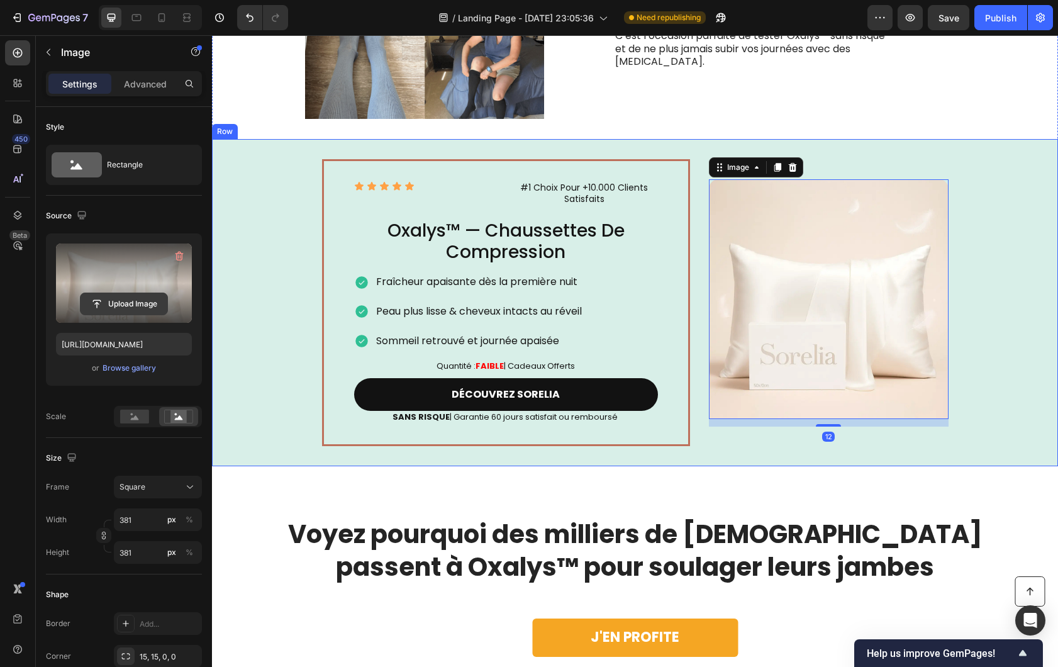
click at [150, 293] on input "file" at bounding box center [124, 303] width 87 height 21
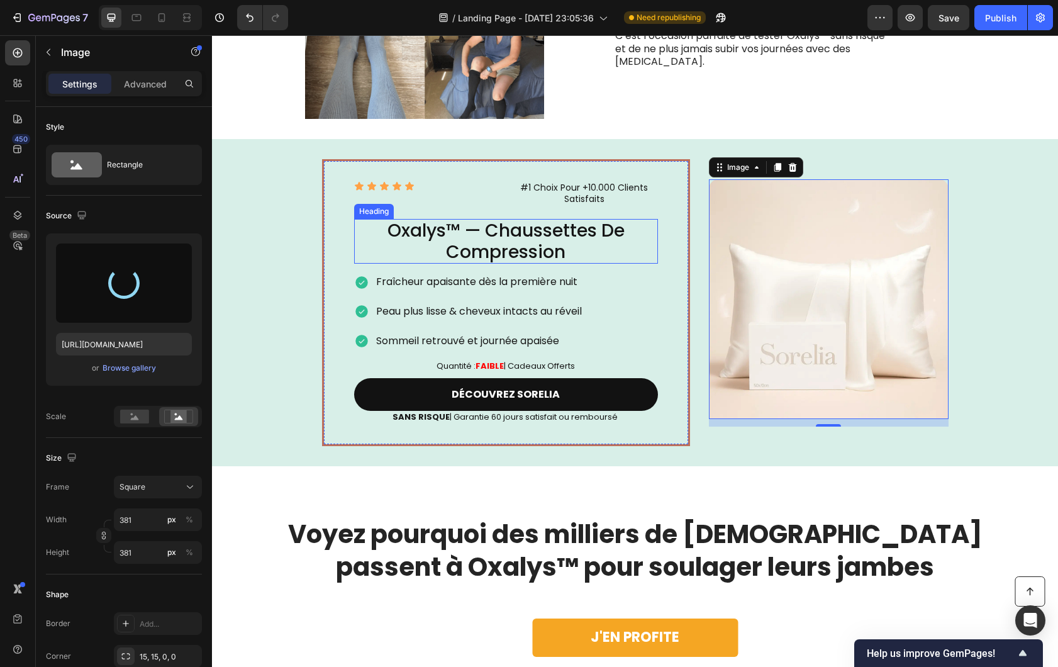
type input "[URL][DOMAIN_NAME]"
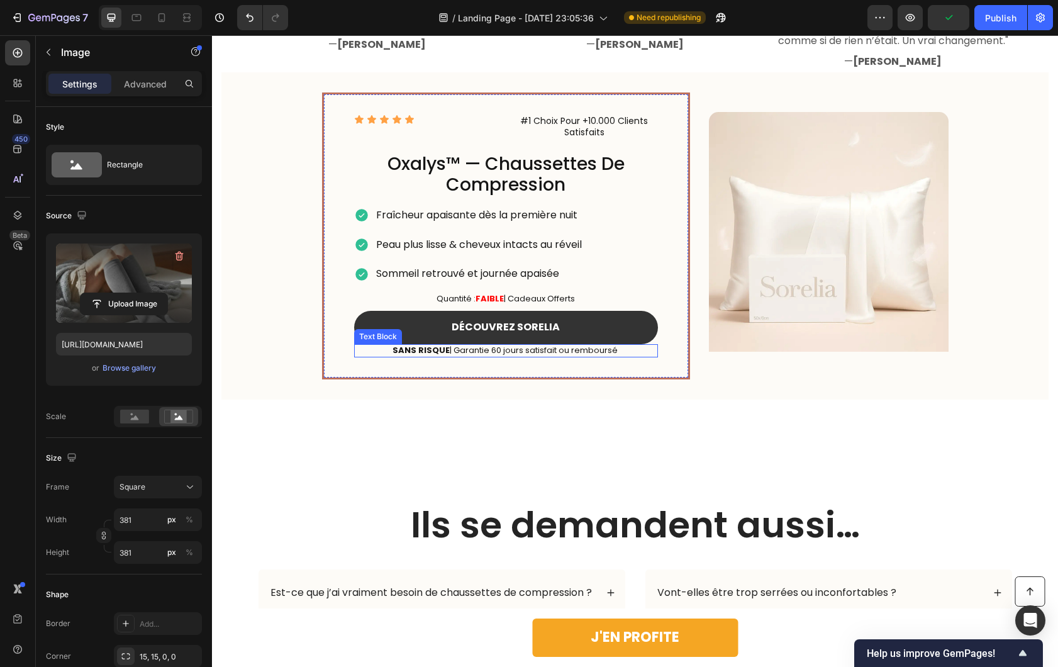
scroll to position [3348, 0]
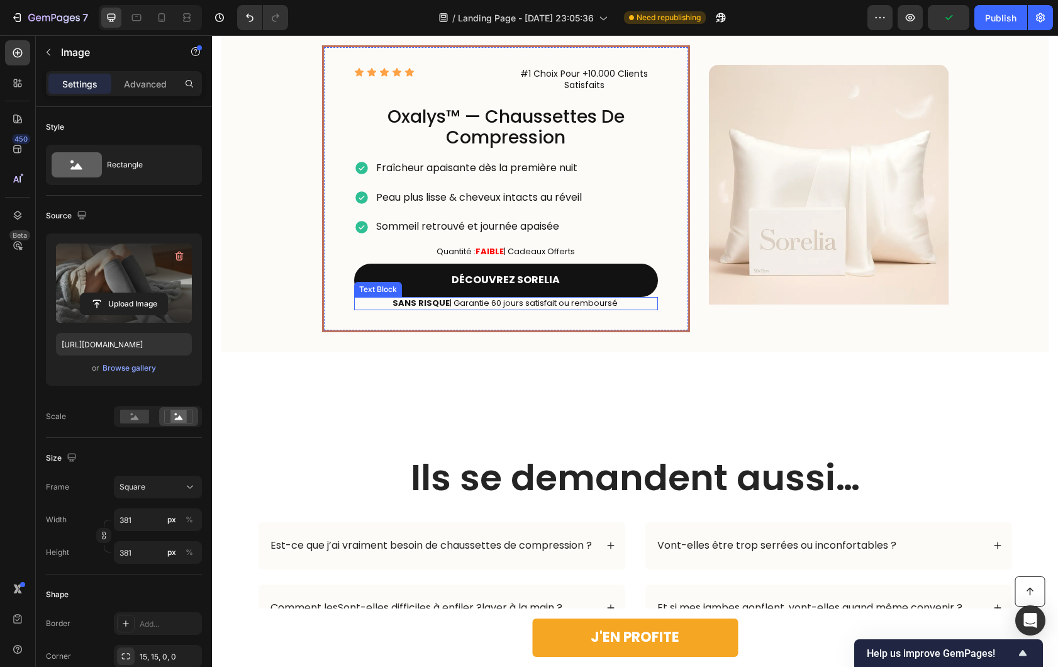
click at [771, 225] on img at bounding box center [829, 185] width 240 height 240
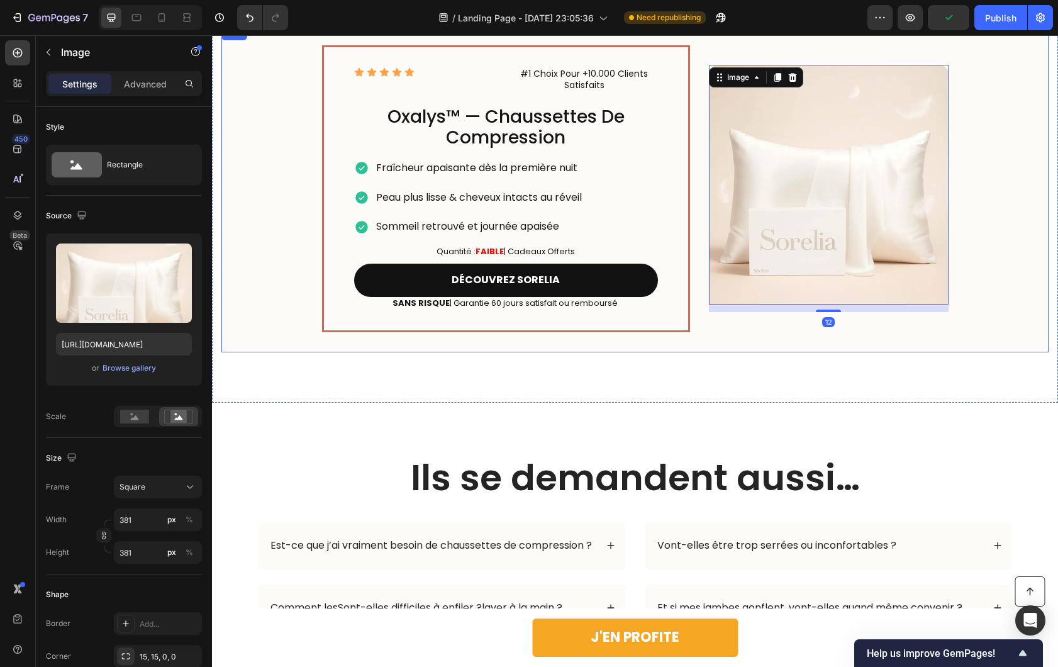
click at [270, 265] on div "Icon Icon Icon Icon Icon Icon List #1 Choix Pour +10.000 Clients Satisfaits Tex…" at bounding box center [634, 188] width 827 height 327
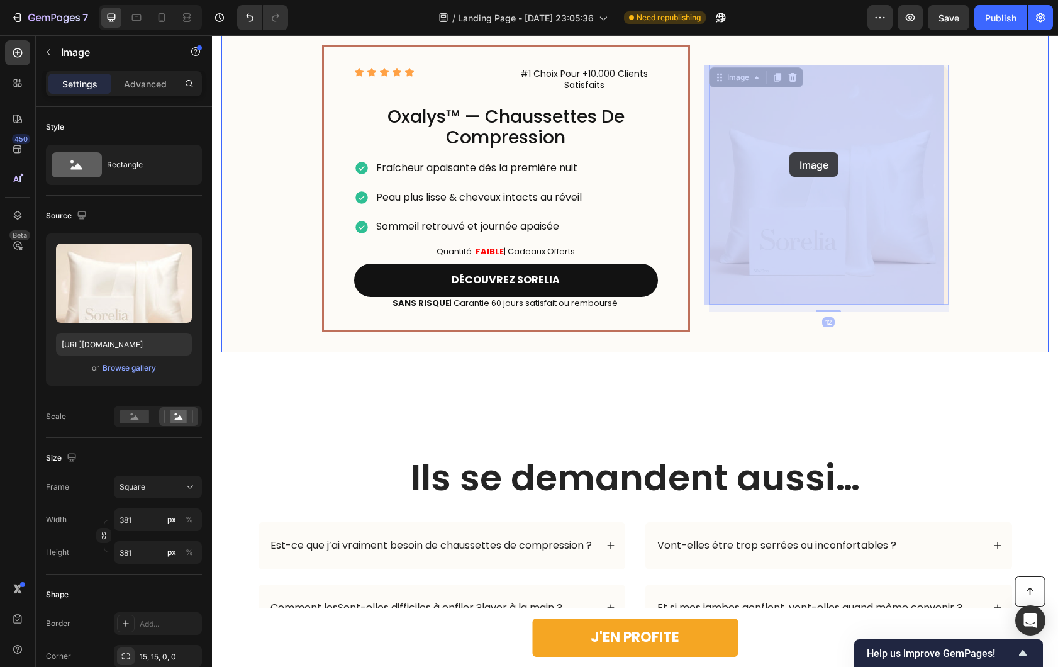
drag, startPoint x: 778, startPoint y: 221, endPoint x: 790, endPoint y: 152, distance: 69.6
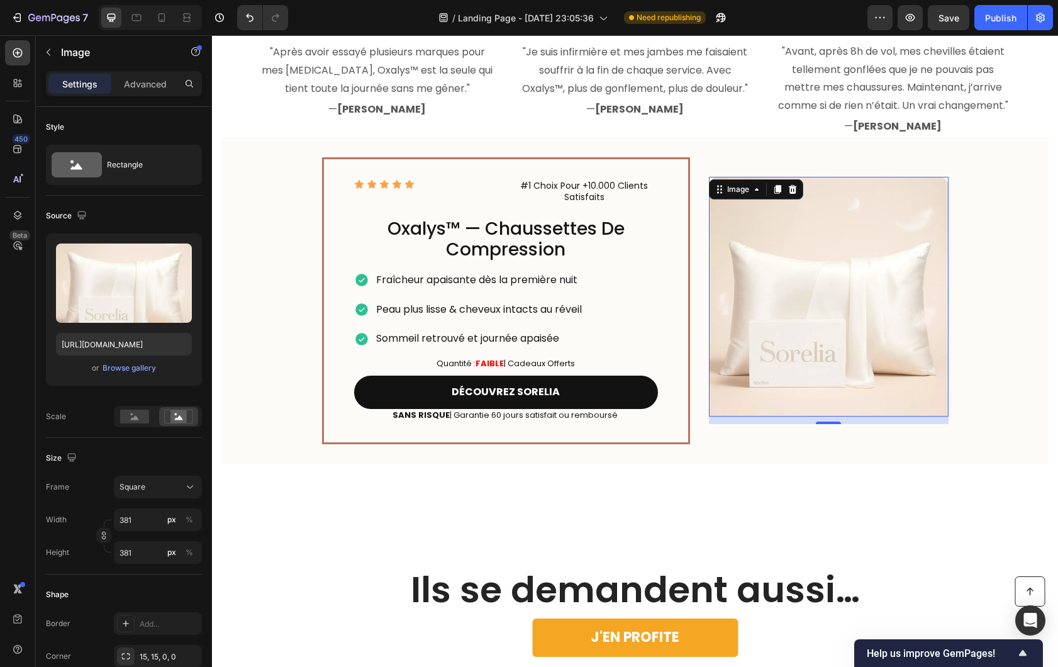
scroll to position [3232, 0]
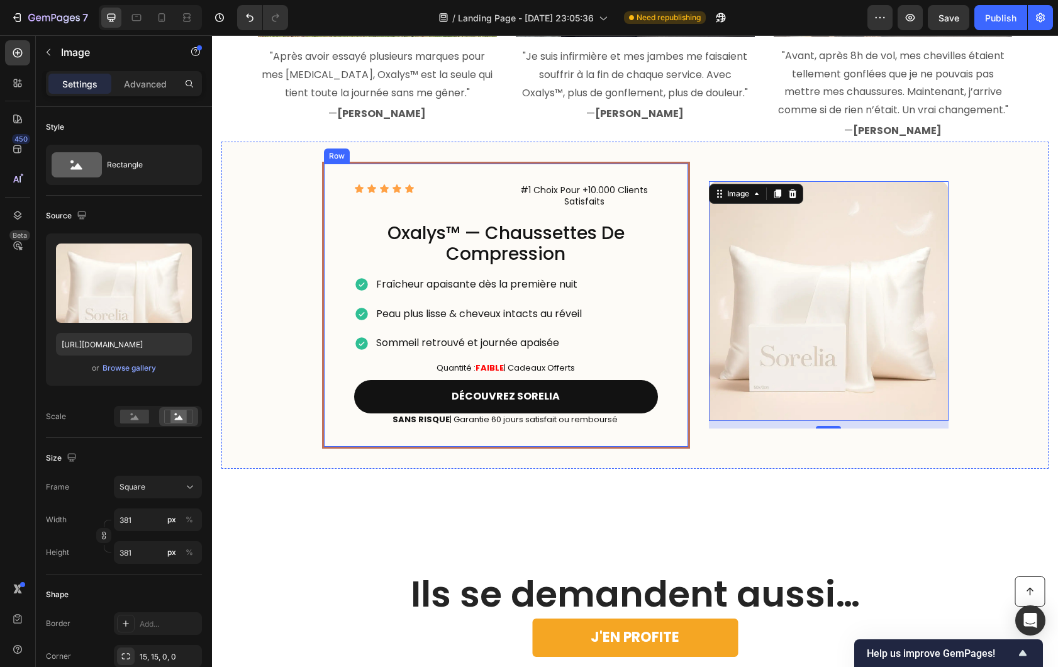
click at [277, 382] on div "Icon Icon Icon Icon Icon Icon List #1 Choix Pour +10.000 Clients Satisfaits Tex…" at bounding box center [634, 305] width 827 height 327
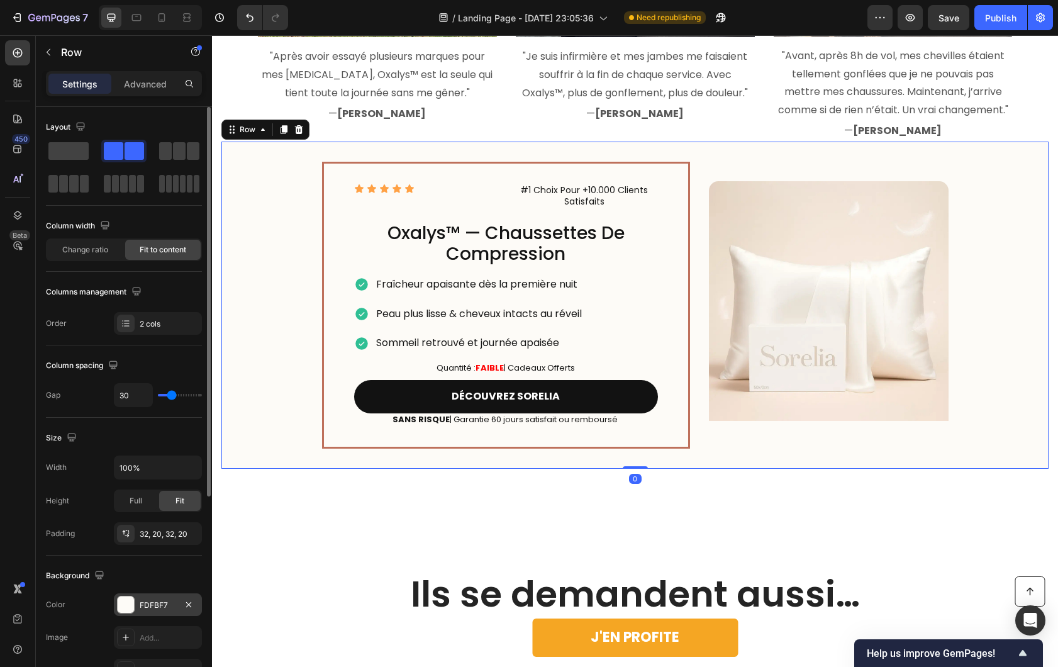
click at [130, 613] on div "FDFBF7" at bounding box center [158, 604] width 88 height 23
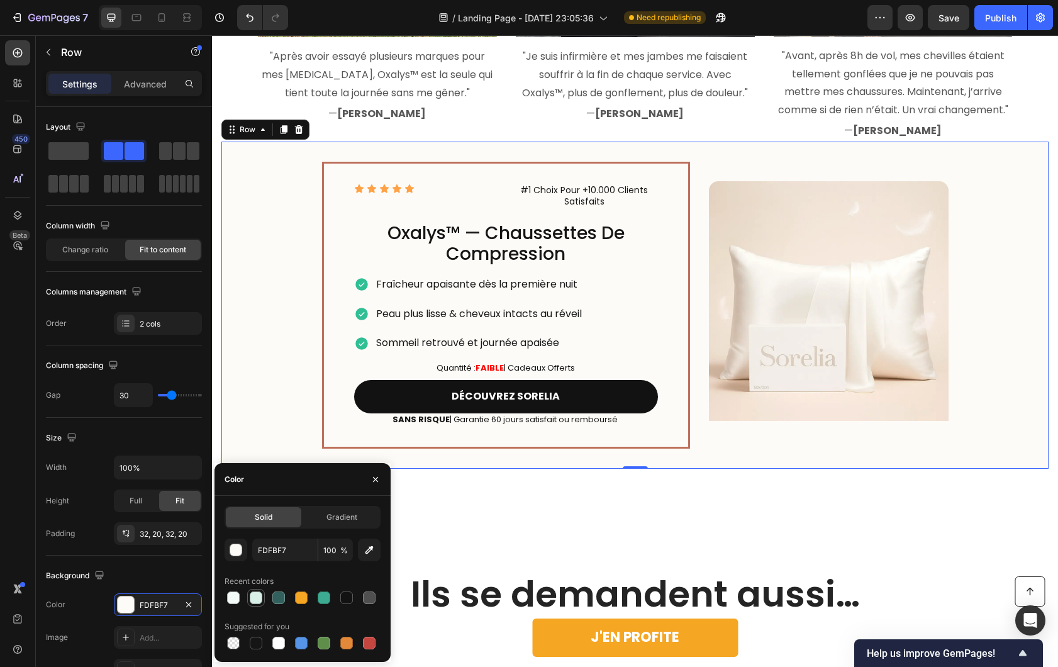
click at [258, 597] on div at bounding box center [256, 597] width 13 height 13
type input "D8EFE8"
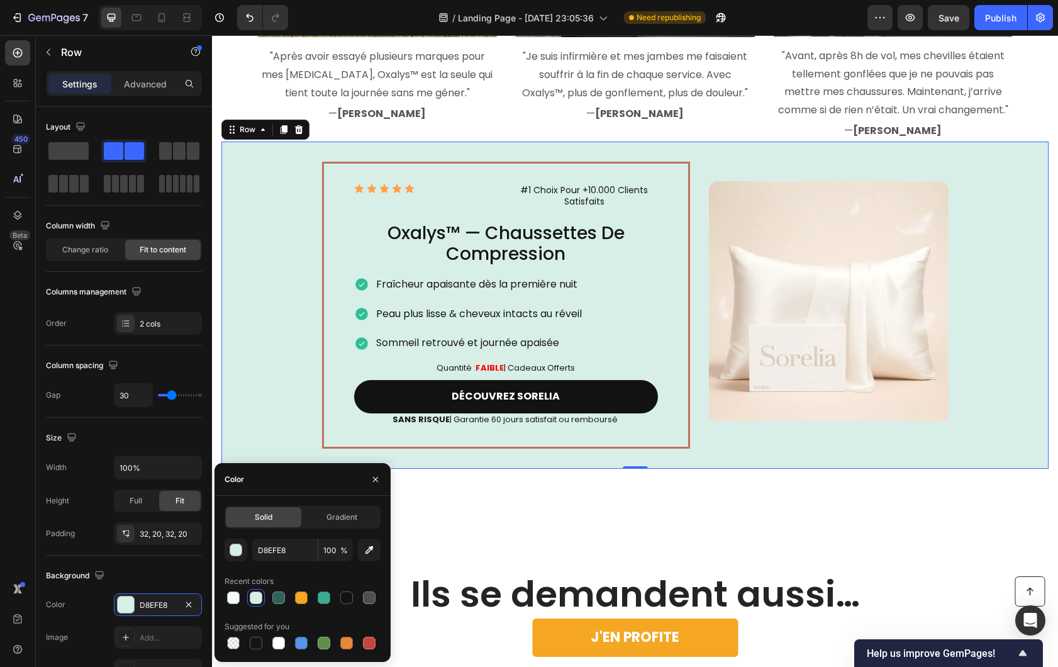
click at [230, 294] on div "Icon Icon Icon Icon Icon Icon List #1 Choix Pour +10.000 Clients Satisfaits Tex…" at bounding box center [634, 305] width 827 height 327
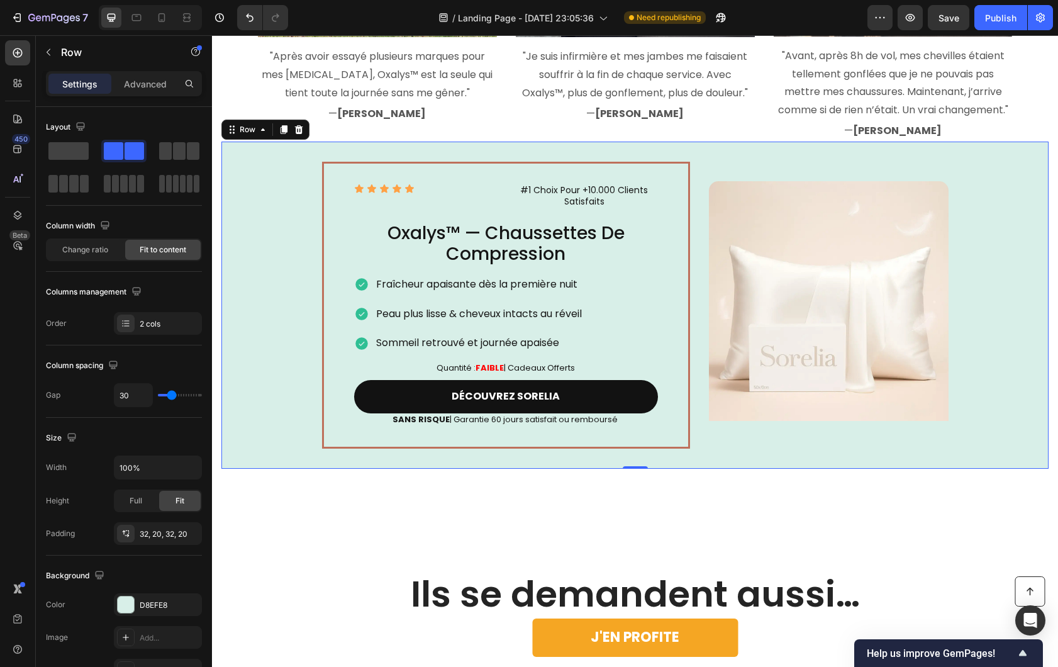
click at [700, 264] on div "Icon Icon Icon Icon Icon Icon List #1 Choix Pour +10.000 Clients Satisfaits Tex…" at bounding box center [634, 305] width 827 height 327
click at [786, 281] on img at bounding box center [829, 301] width 240 height 240
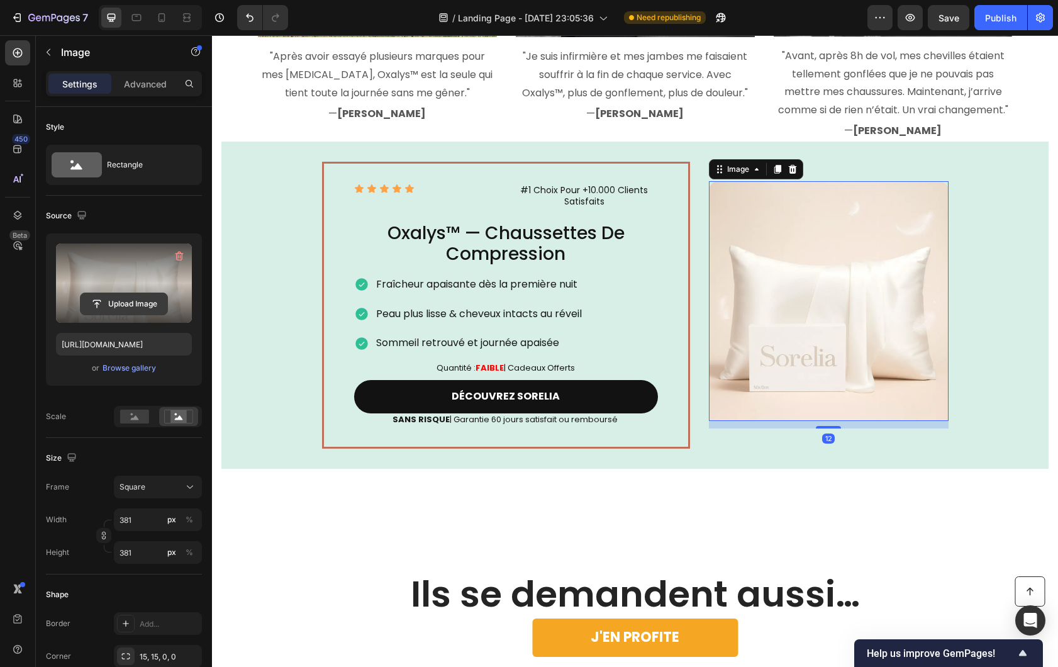
click at [139, 299] on input "file" at bounding box center [124, 303] width 87 height 21
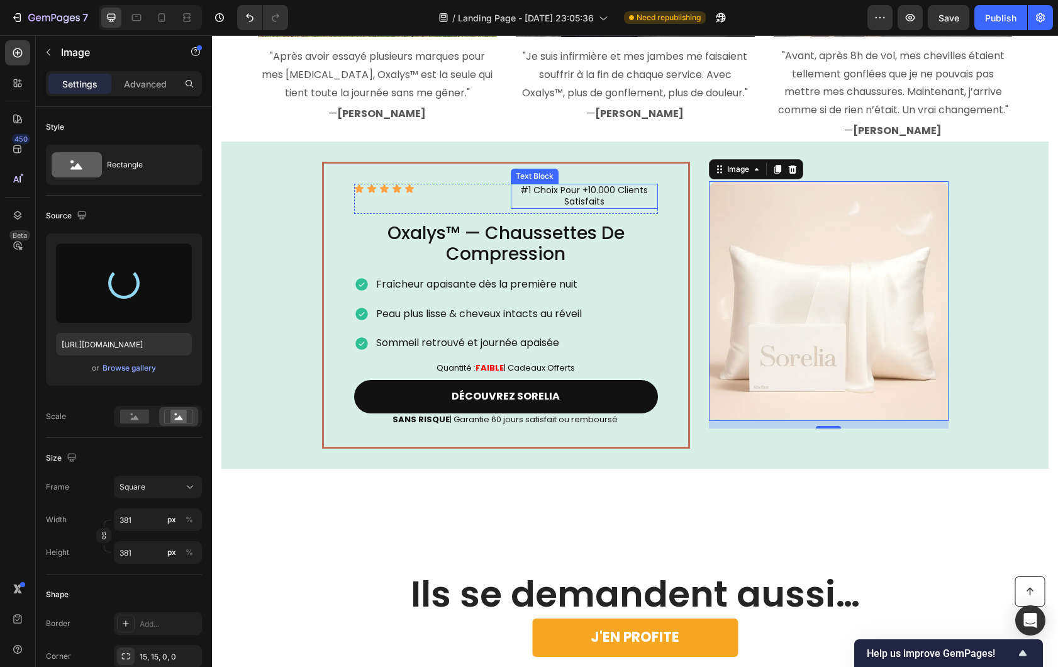
type input "[URL][DOMAIN_NAME]"
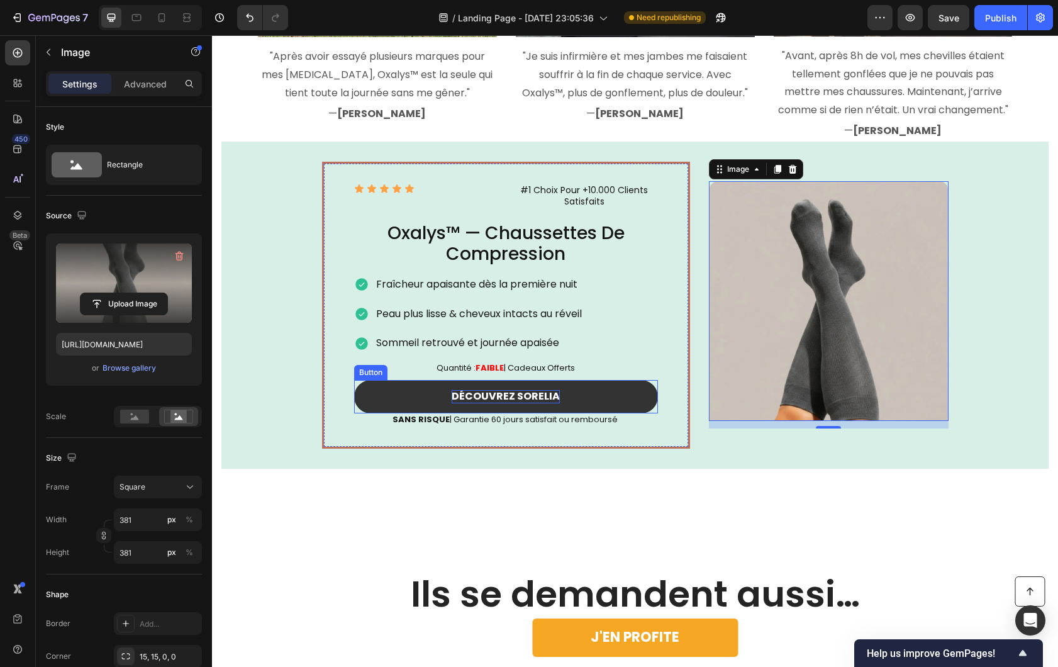
click at [531, 394] on p "DÉCOUVREZ SORELIA" at bounding box center [506, 396] width 108 height 13
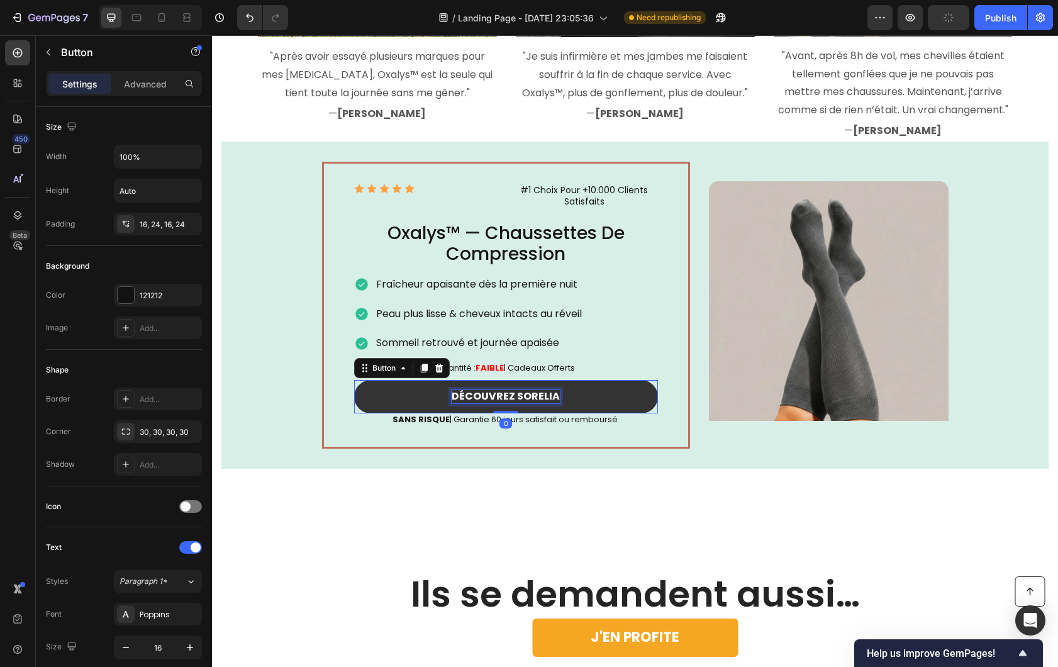
click at [529, 396] on p "DÉCOUVREZ SORELIA" at bounding box center [506, 396] width 108 height 13
copy p "DÉCOUVREZ OXALYS"
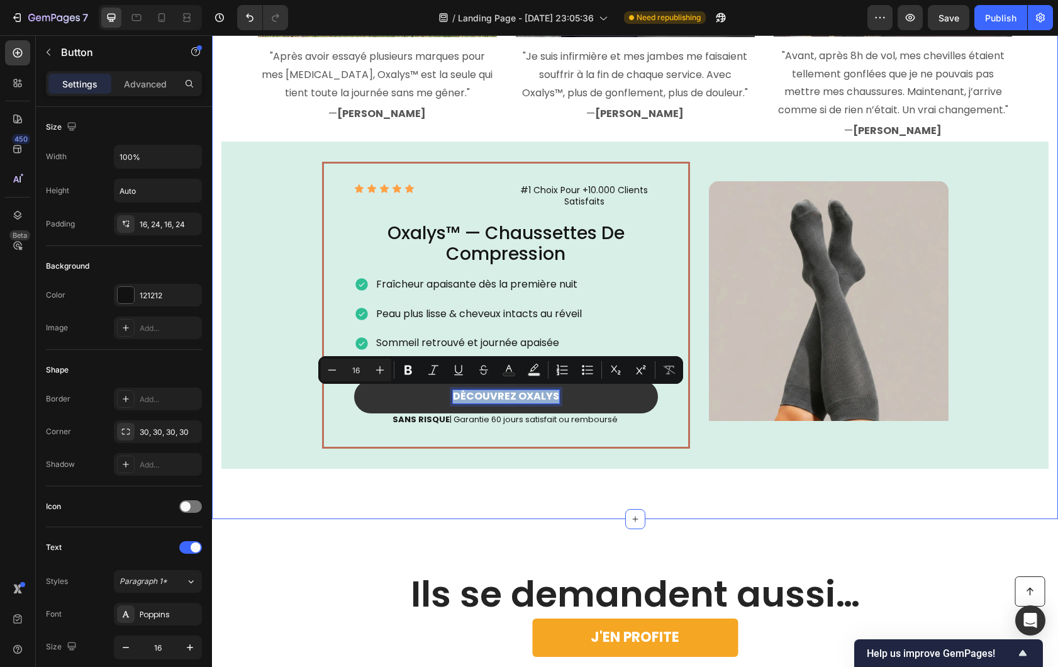
click at [305, 494] on div "Voyez pourquoi des milliers de [DEMOGRAPHIC_DATA] passent à Oxalys™ pour soulag…" at bounding box center [635, 75] width 846 height 888
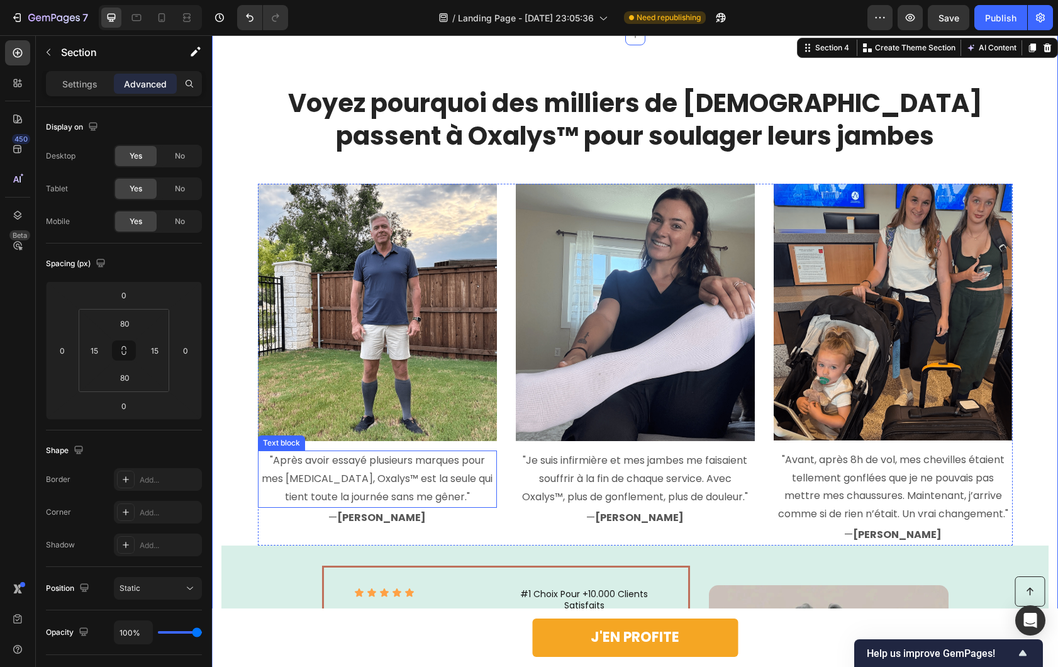
scroll to position [2549, 0]
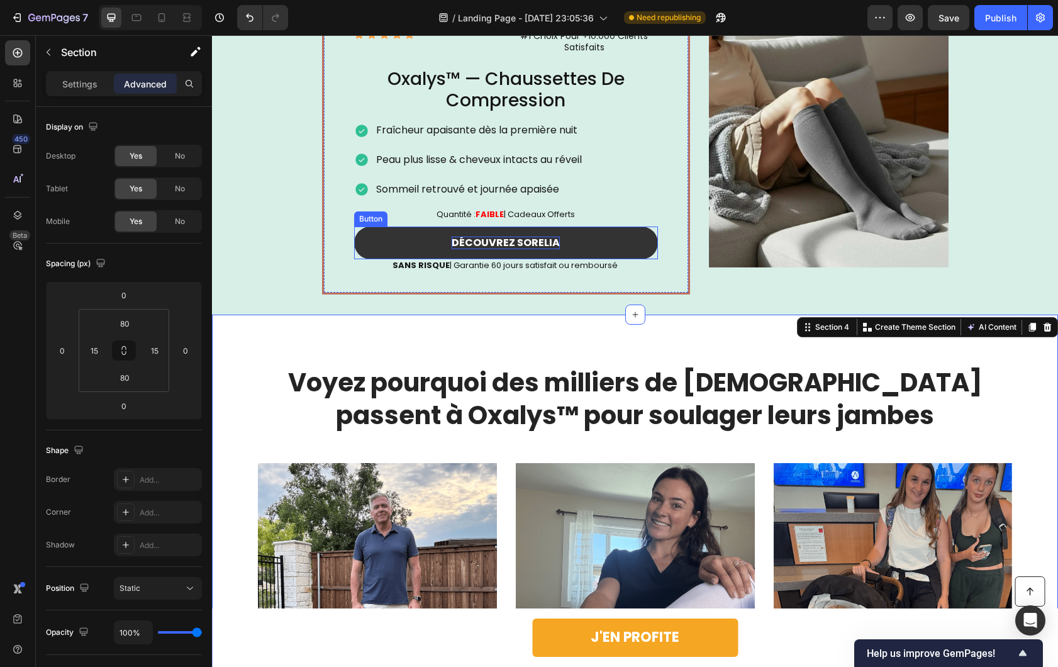
click at [494, 242] on p "DÉCOUVREZ SORELIA" at bounding box center [506, 243] width 108 height 13
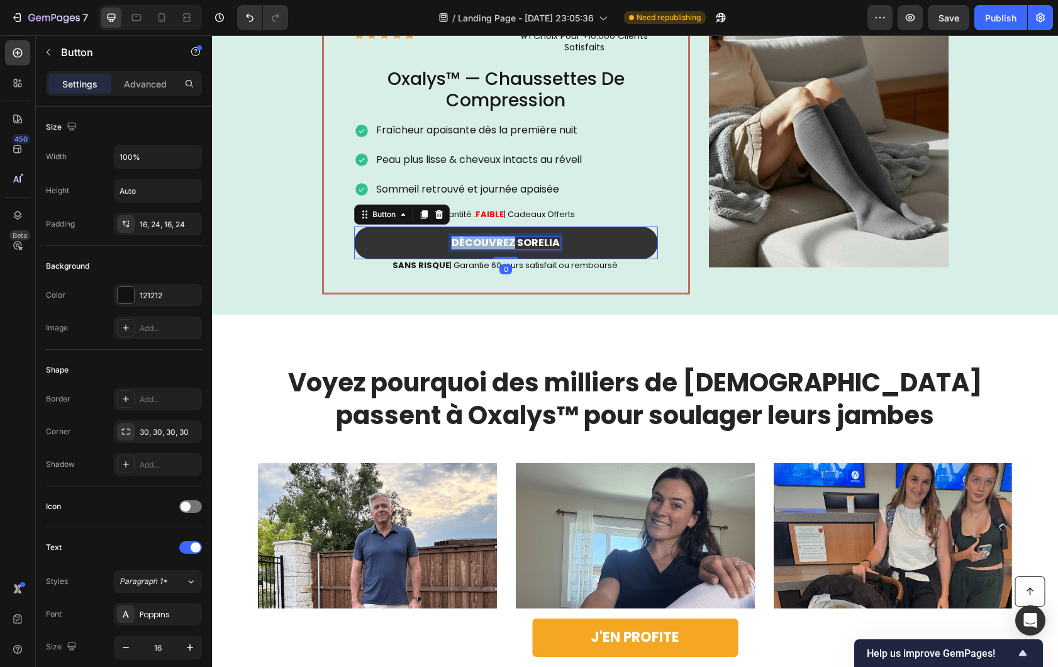
click at [494, 242] on p "DÉCOUVREZ SORELIA" at bounding box center [506, 243] width 108 height 13
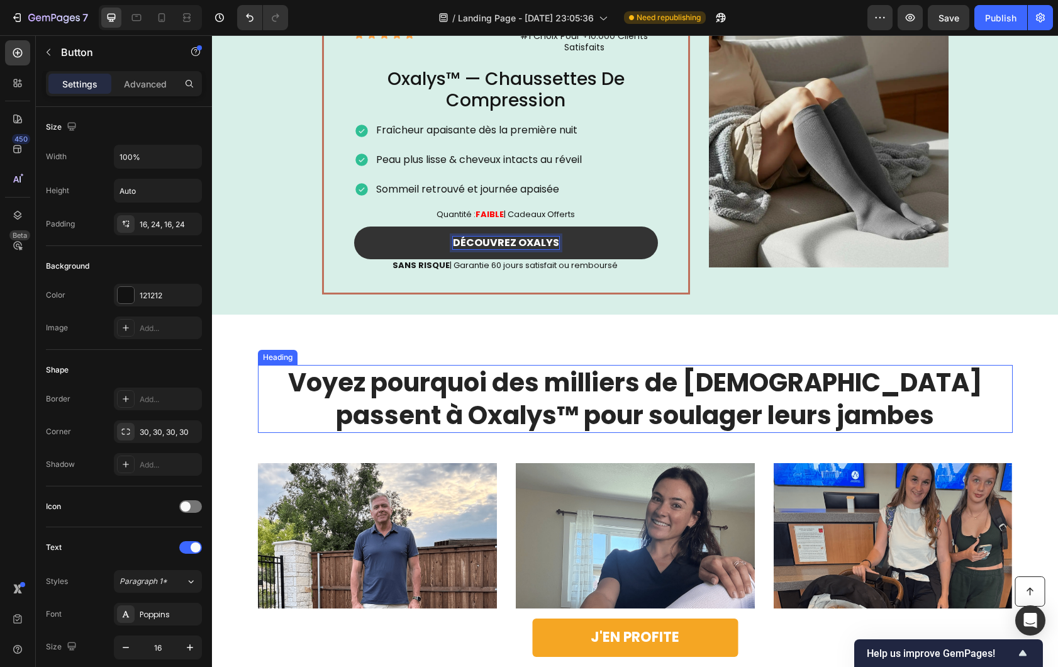
click at [341, 369] on h2 "Voyez pourquoi des milliers de [DEMOGRAPHIC_DATA] passent à Oxalys™ pour soulag…" at bounding box center [635, 399] width 755 height 68
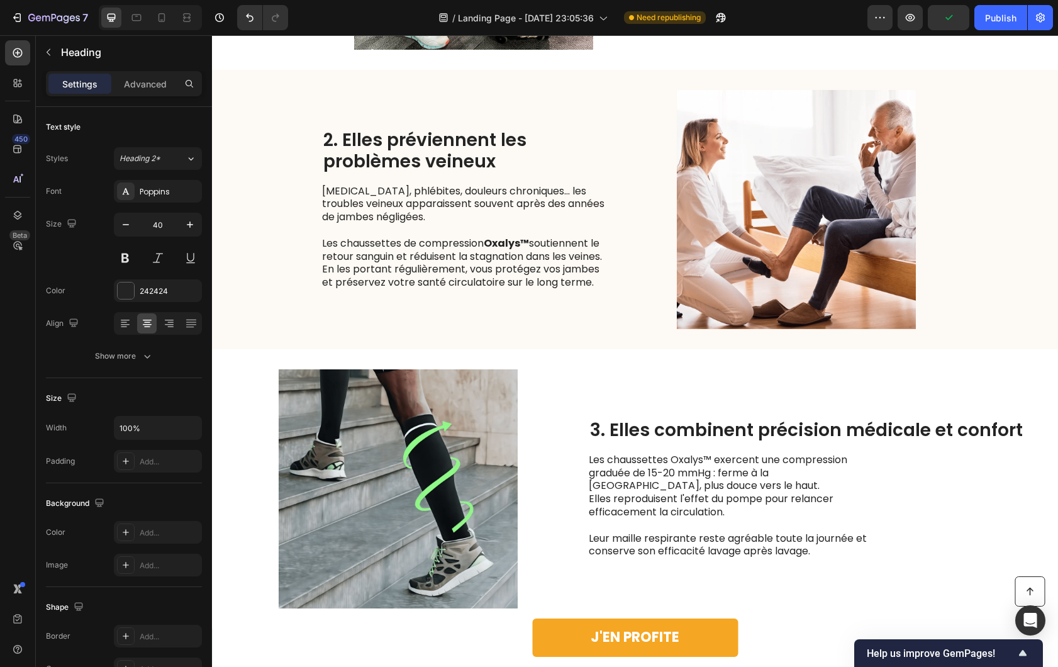
scroll to position [1021, 0]
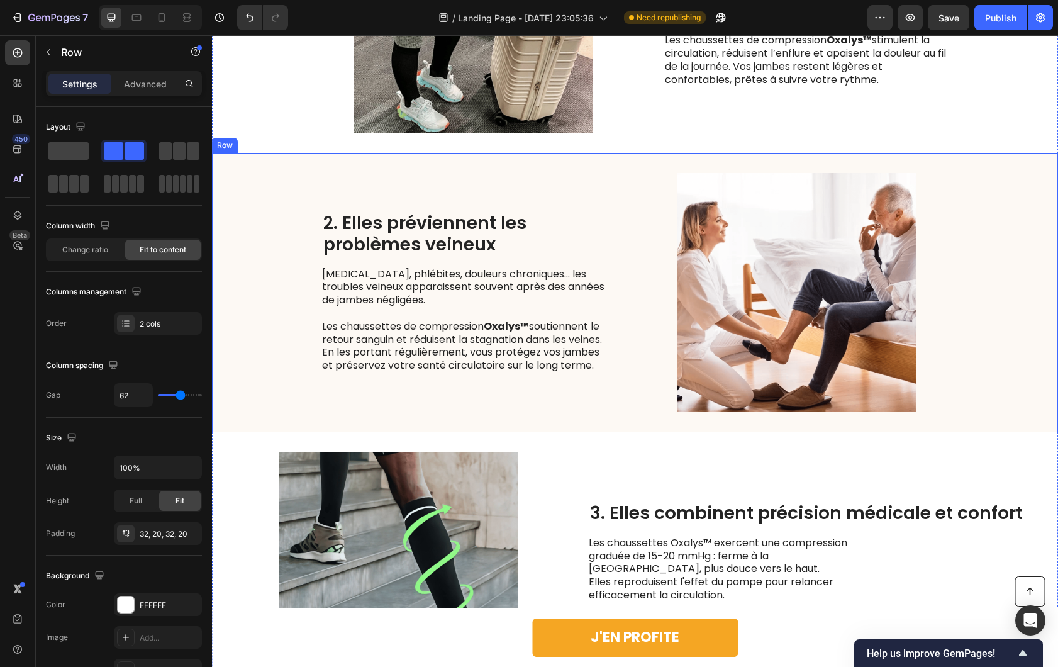
click at [623, 359] on div "2. Elles préviennent les problèmes veineux Heading [MEDICAL_DATA], phlébites, d…" at bounding box center [635, 292] width 846 height 279
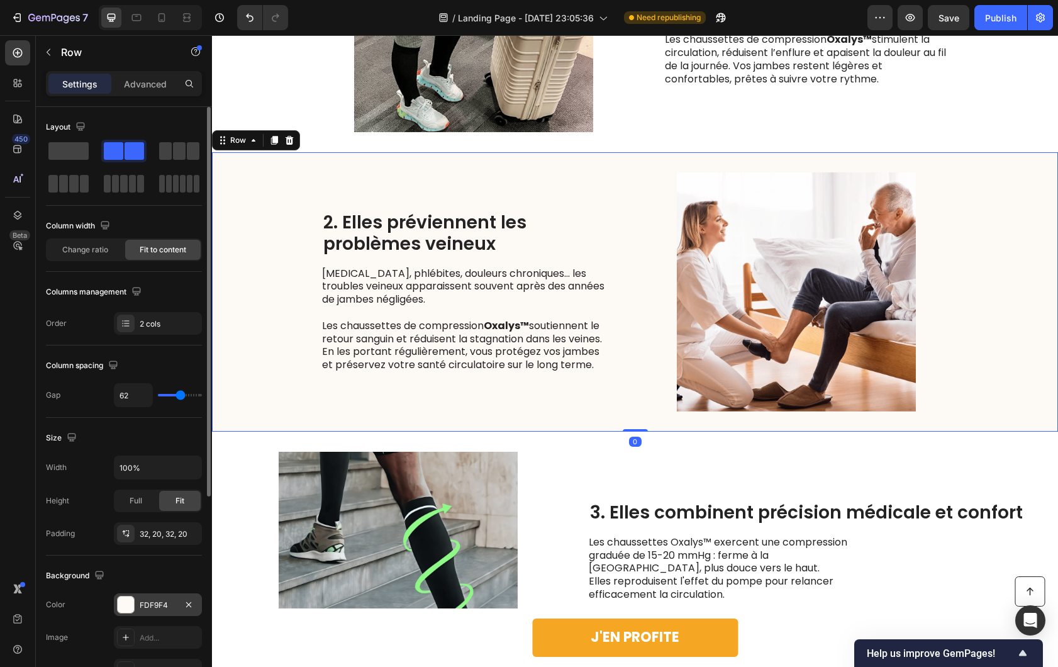
click at [129, 613] on div at bounding box center [126, 605] width 18 height 18
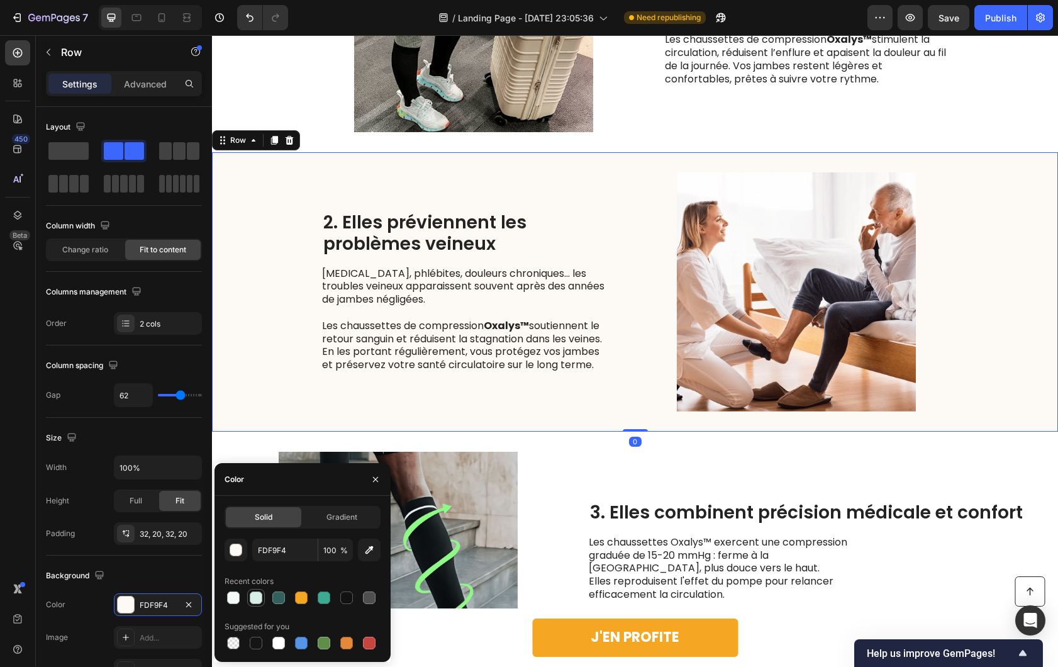
click at [258, 597] on div at bounding box center [256, 597] width 13 height 13
type input "D8EFE8"
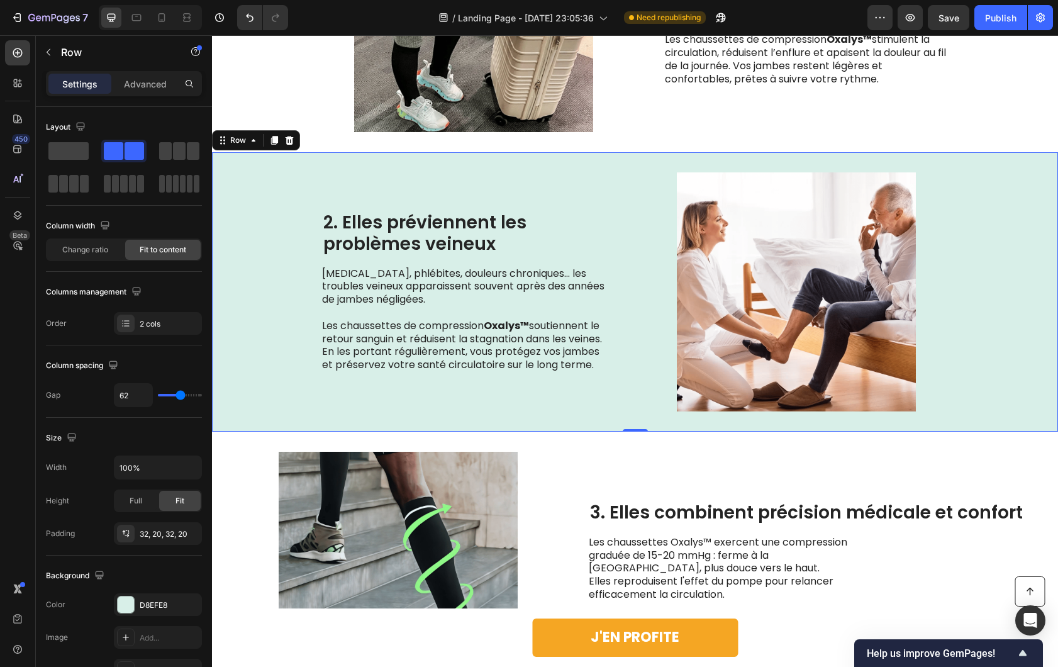
click at [282, 322] on div "2. Elles préviennent les problèmes veineux Heading [MEDICAL_DATA], phlébites, d…" at bounding box center [635, 291] width 846 height 279
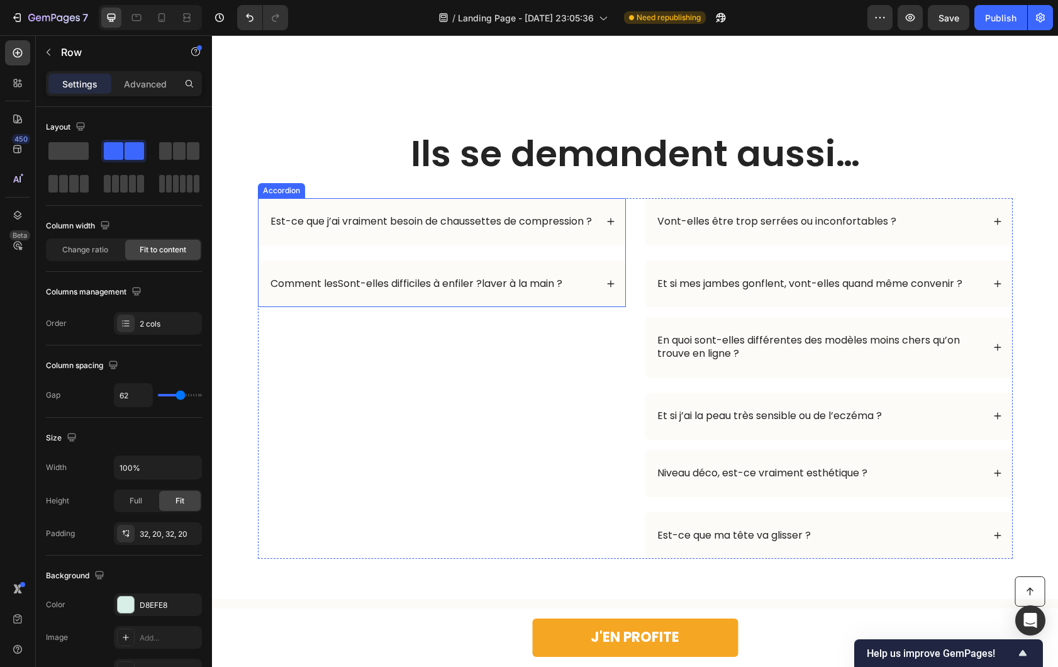
scroll to position [3675, 0]
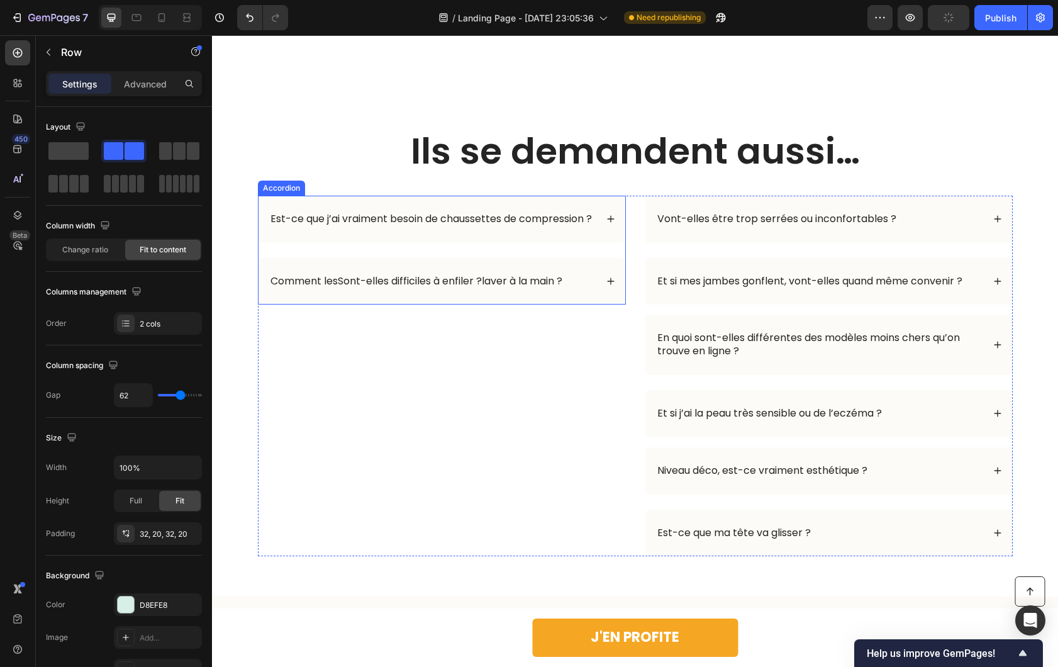
click at [323, 201] on div "Est-ce que j’ai vraiment besoin de chaussettes de compression ?" at bounding box center [442, 219] width 367 height 47
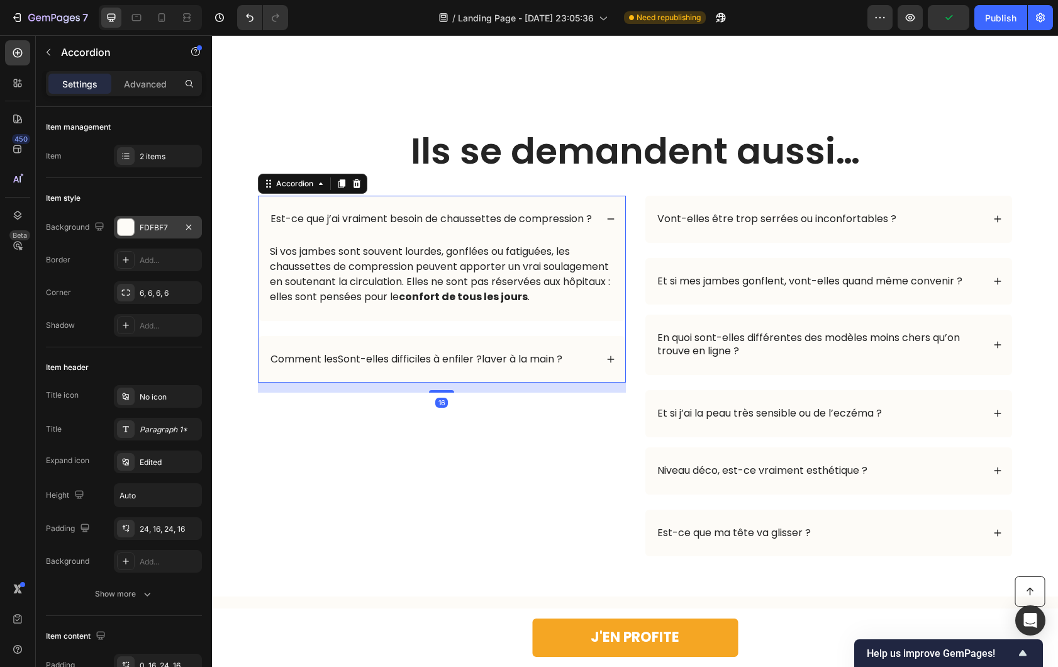
click at [149, 232] on div "FDFBF7" at bounding box center [158, 227] width 36 height 11
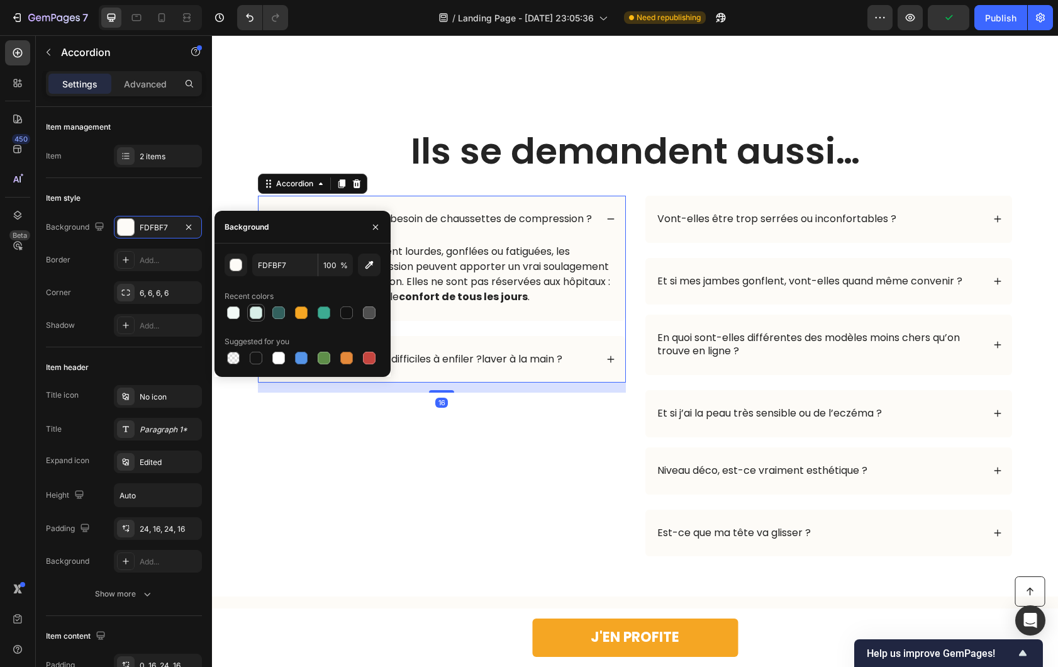
click at [257, 315] on div at bounding box center [256, 312] width 13 height 13
type input "D8EFE8"
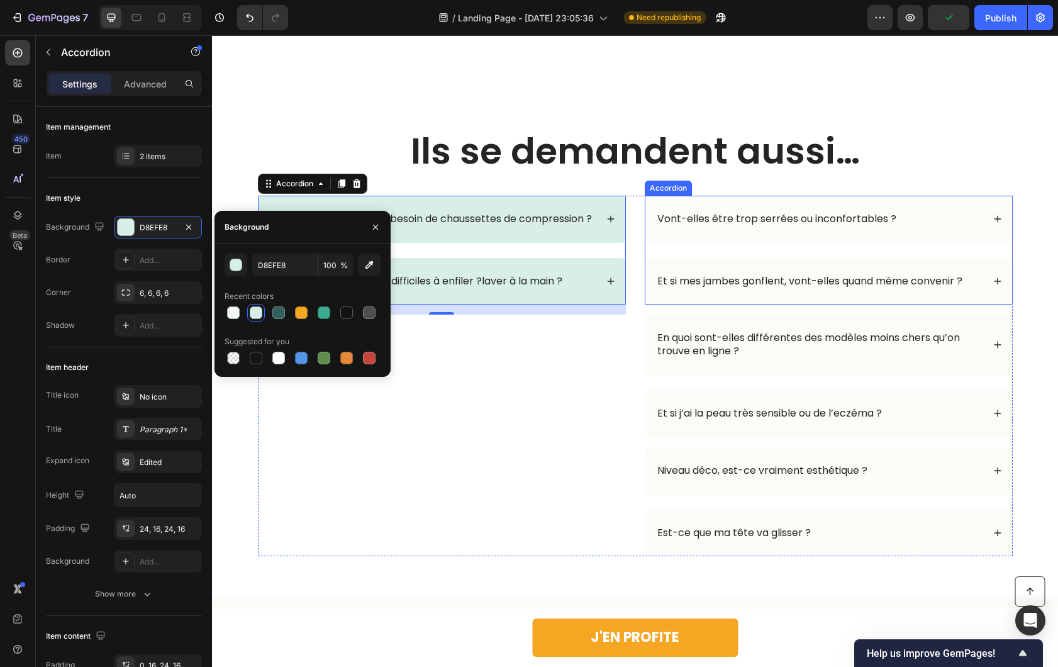
click at [684, 213] on p "Vont-elles être trop serrées ou inconfortables ?" at bounding box center [776, 219] width 239 height 13
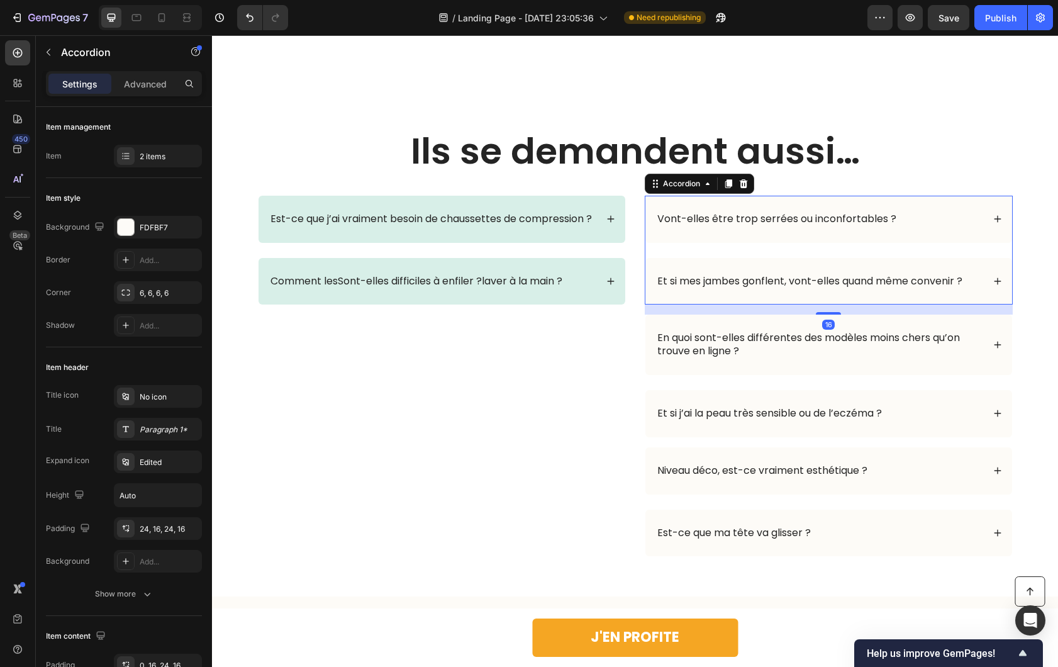
click at [650, 208] on div "Vont-elles être trop serrées ou inconfortables ?" at bounding box center [828, 219] width 367 height 47
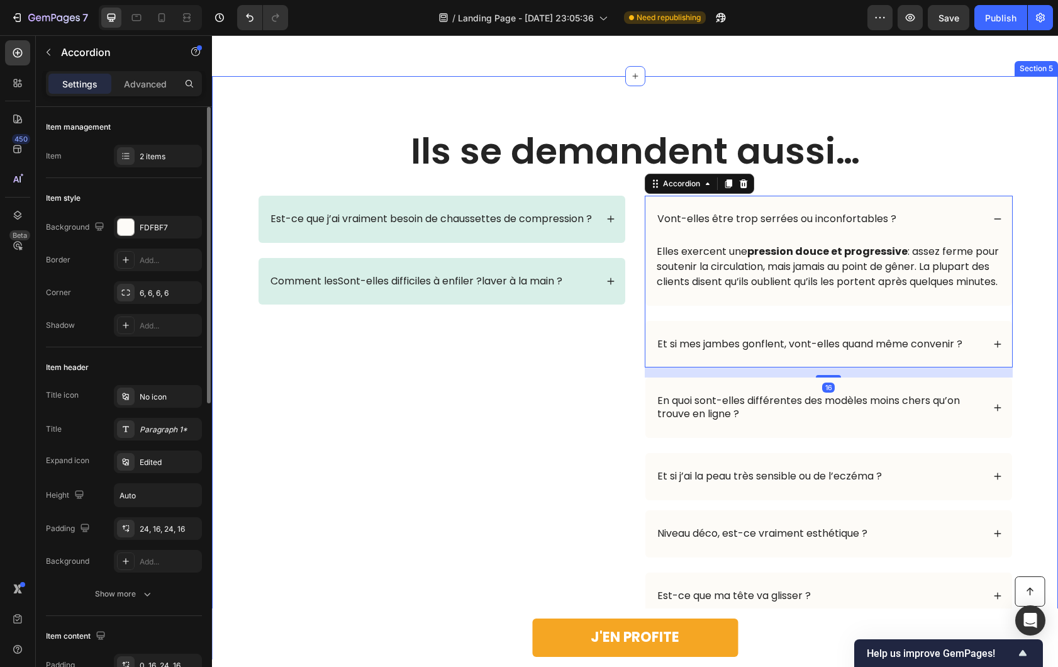
click at [133, 234] on div at bounding box center [126, 227] width 16 height 16
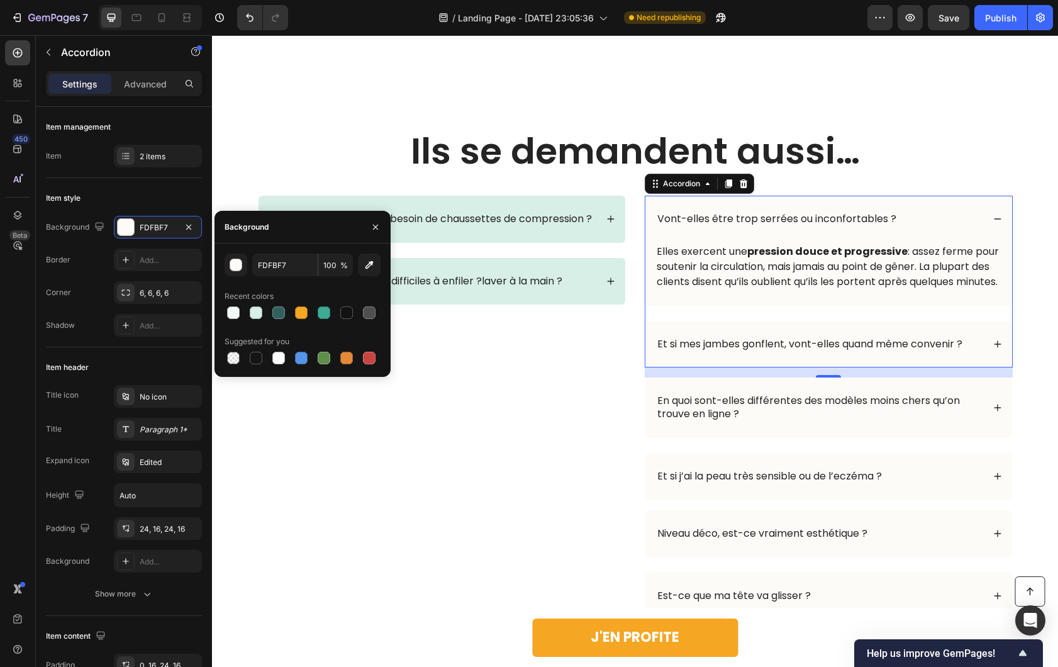
click at [260, 323] on div "FDFBF7 100 % Recent colors Suggested for you" at bounding box center [303, 310] width 156 height 113
drag, startPoint x: 256, startPoint y: 310, endPoint x: 289, endPoint y: 303, distance: 34.1
click at [256, 310] on div at bounding box center [256, 312] width 13 height 13
type input "D8EFE8"
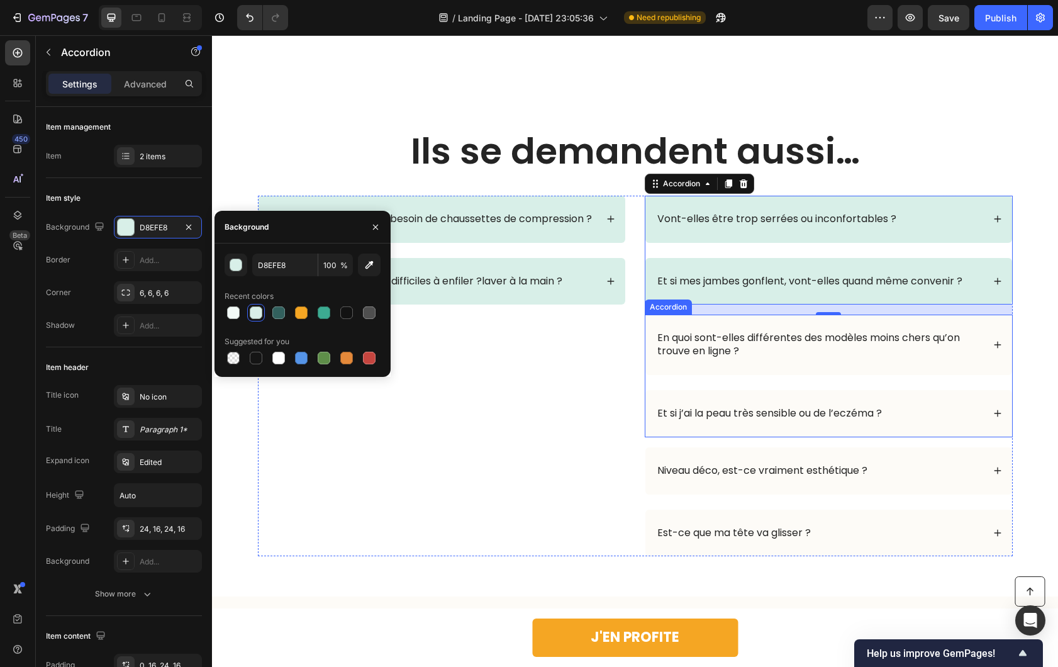
click at [645, 335] on div "En quoi sont-elles différentes des modèles moins chers qu’on trouve en ligne ?" at bounding box center [828, 345] width 367 height 60
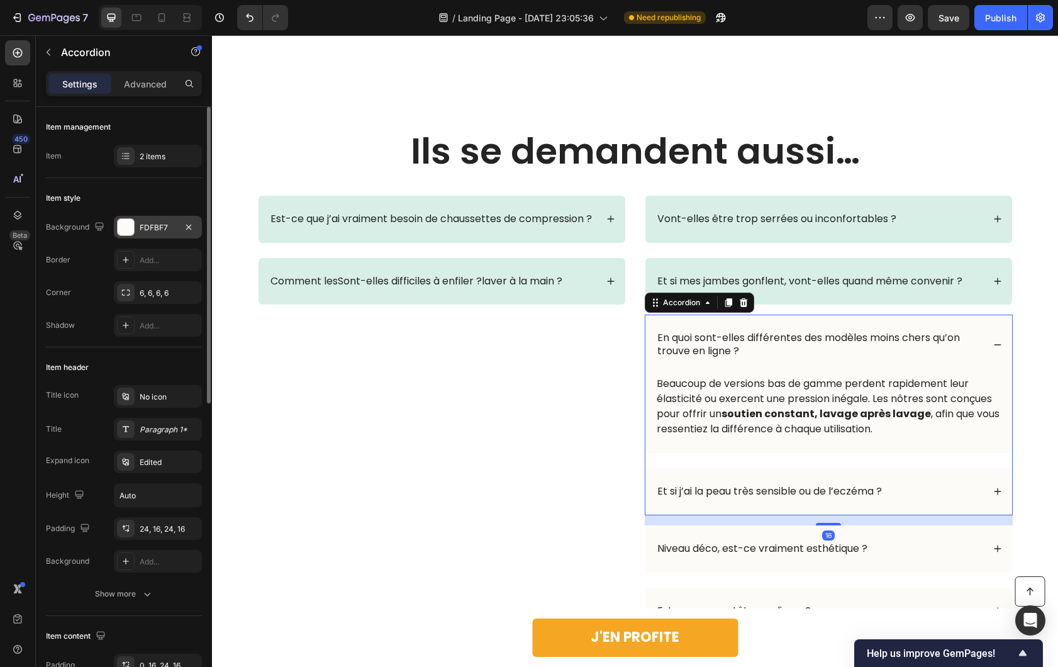
drag, startPoint x: 118, startPoint y: 219, endPoint x: 129, endPoint y: 224, distance: 12.4
click at [118, 219] on div at bounding box center [126, 227] width 16 height 16
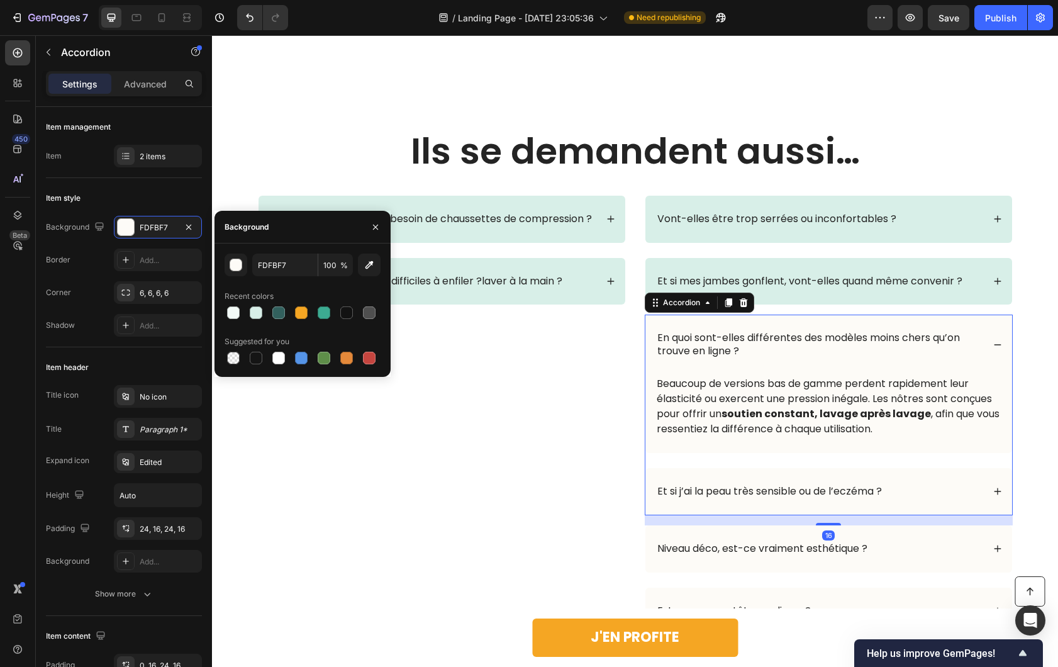
click at [260, 315] on div at bounding box center [256, 312] width 13 height 13
type input "D8EFE8"
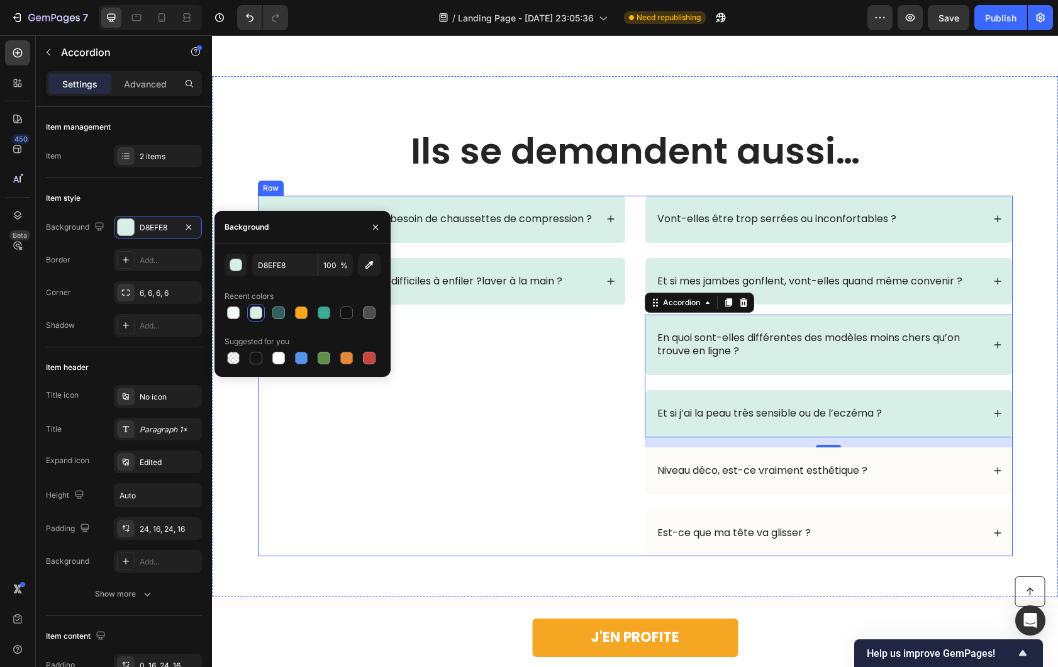
click at [638, 475] on div "Est-ce que j’ai vraiment besoin de chaussettes de compression ? Comment lesSont…" at bounding box center [635, 376] width 755 height 361
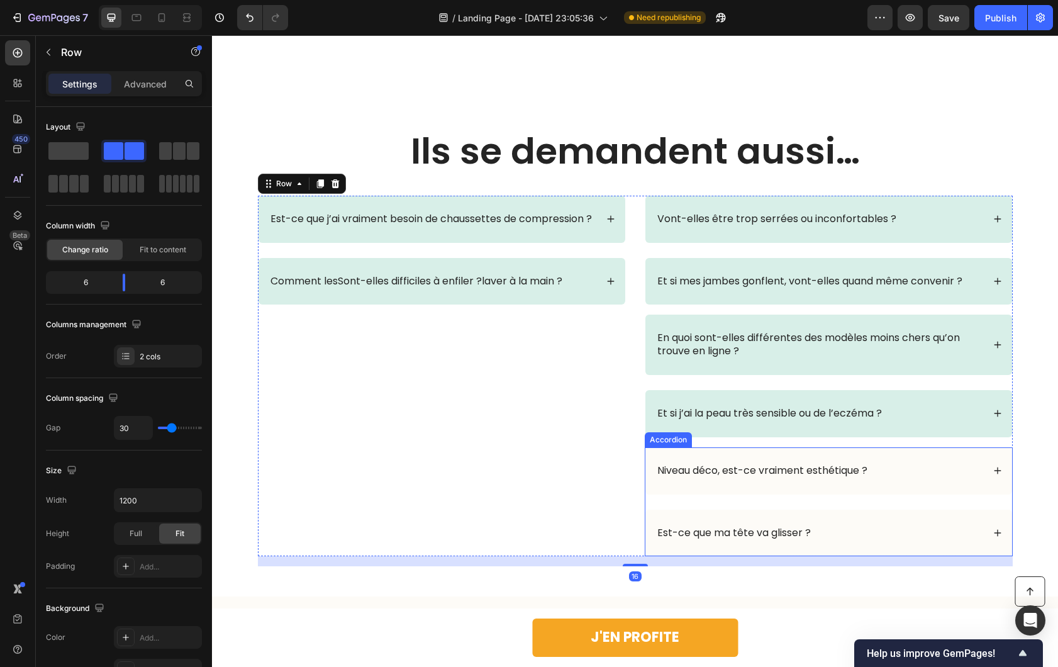
click at [649, 473] on div "Niveau déco, est-ce vraiment esthétique ?" at bounding box center [828, 470] width 367 height 47
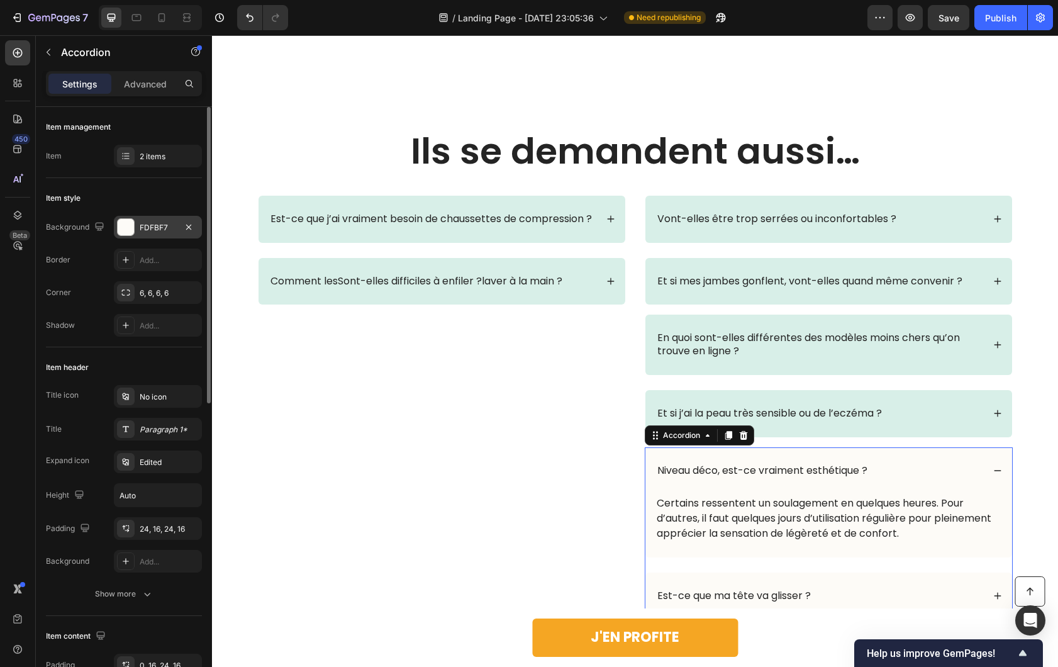
click at [136, 217] on div "FDFBF7" at bounding box center [158, 227] width 88 height 23
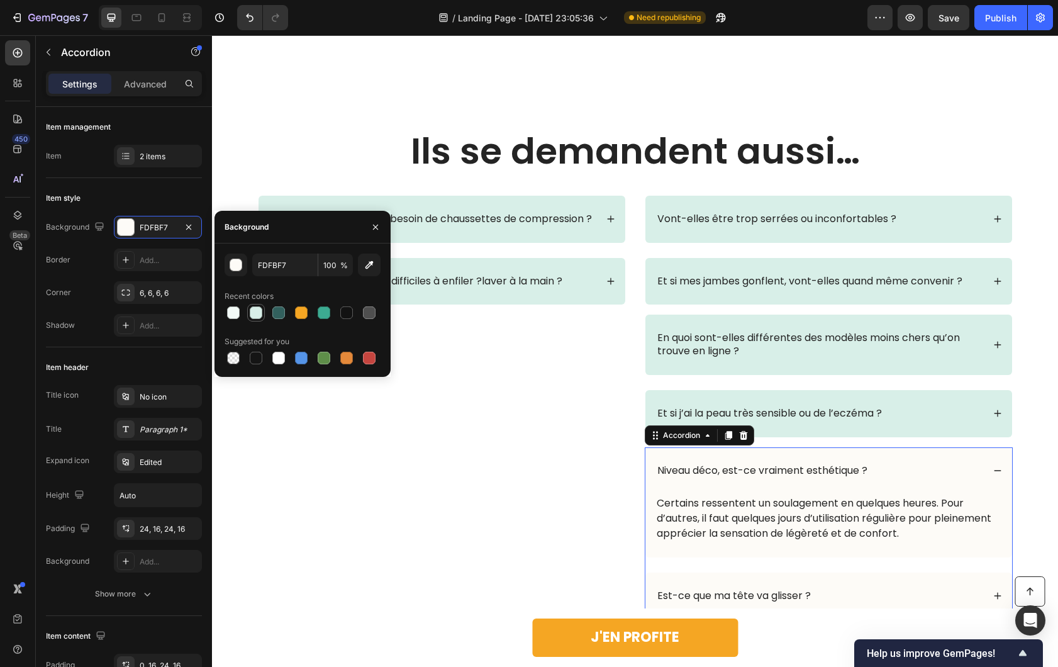
click at [259, 313] on div at bounding box center [256, 312] width 13 height 13
type input "D8EFE8"
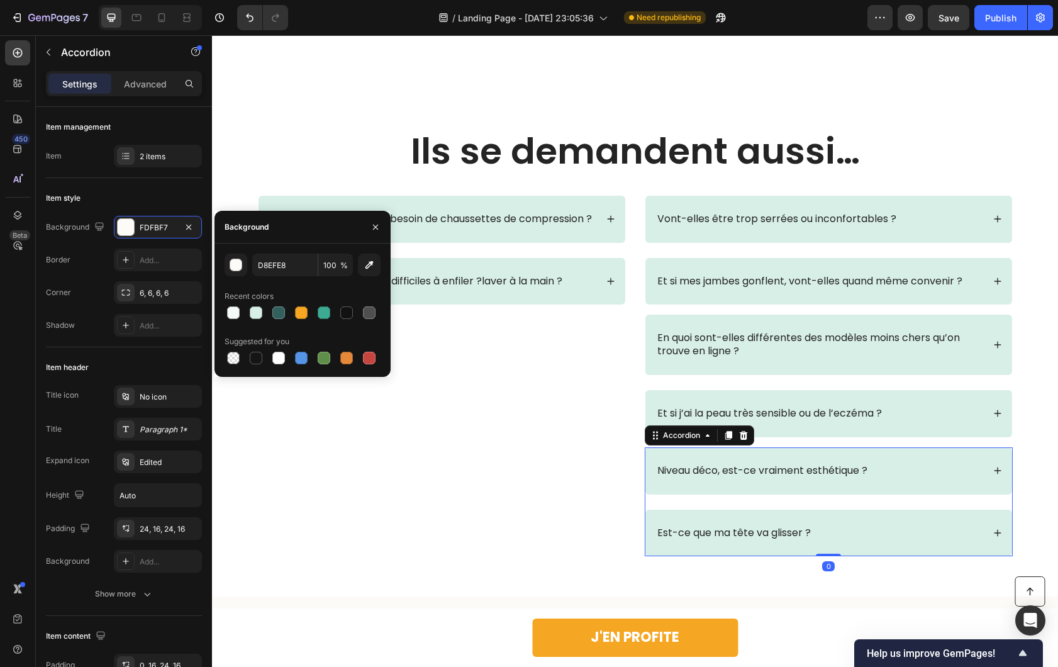
click at [444, 434] on div "Est-ce que j’ai vraiment besoin de chaussettes de compression ? Comment lesSont…" at bounding box center [442, 376] width 368 height 361
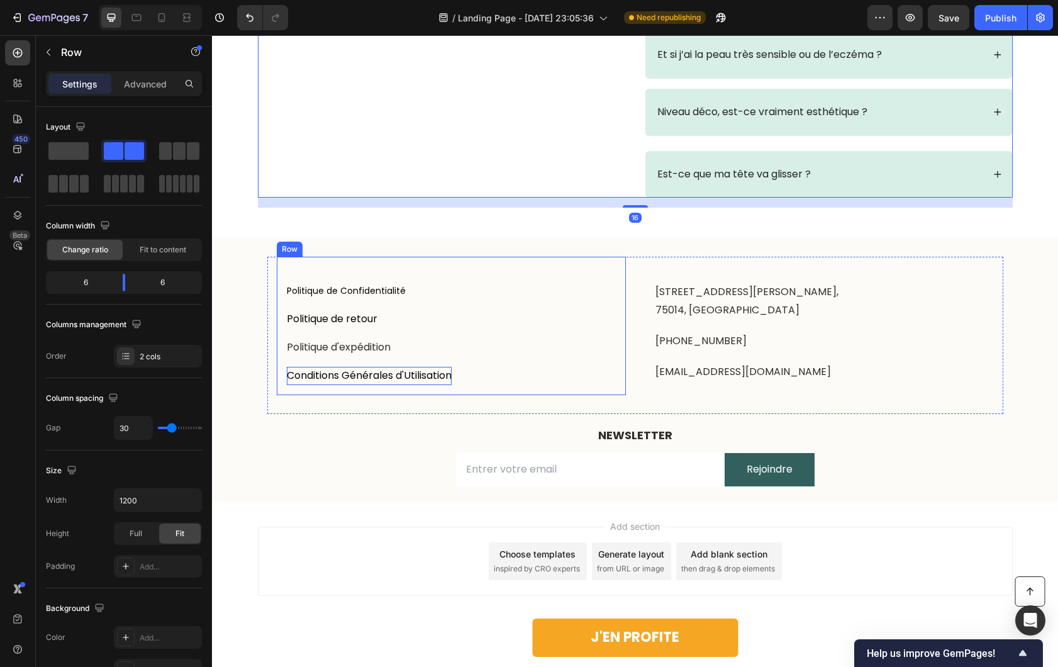
scroll to position [4049, 0]
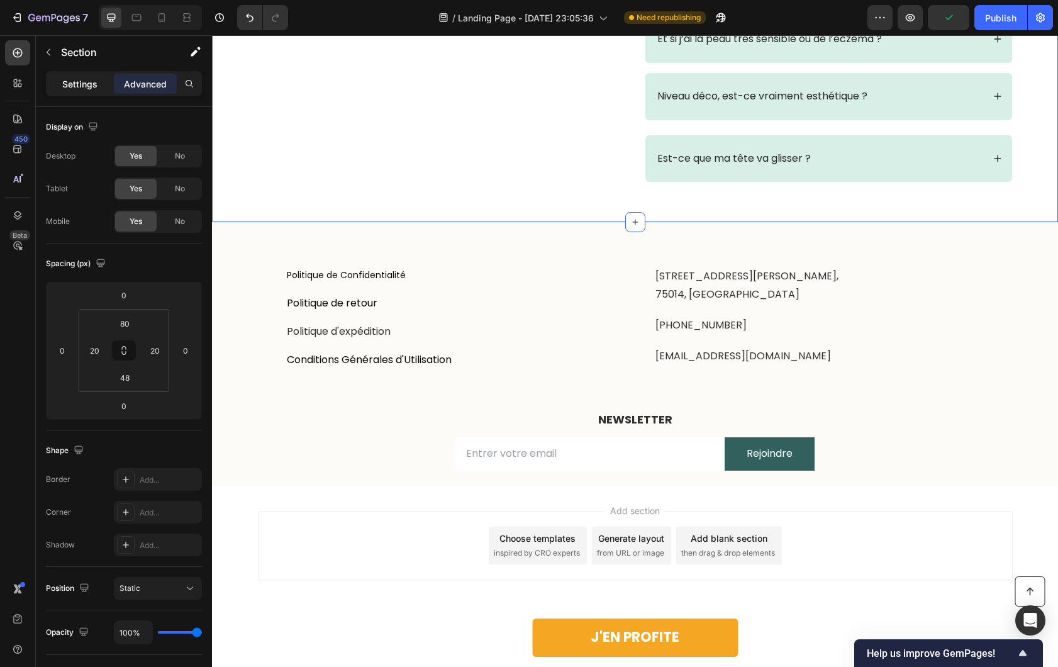
click at [62, 75] on div "Settings" at bounding box center [79, 84] width 63 height 20
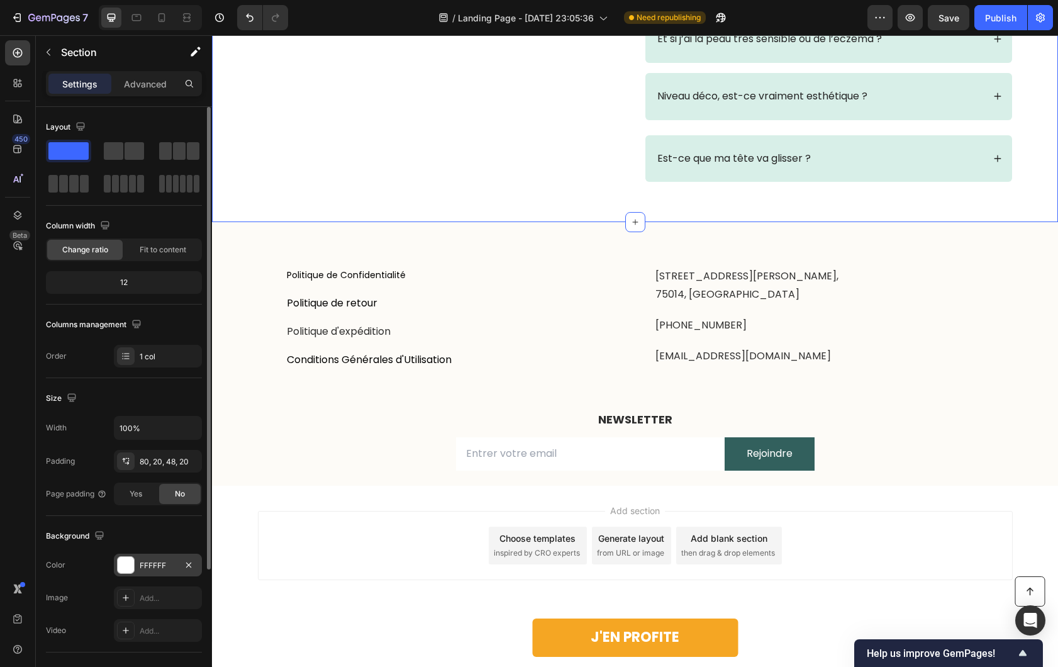
click at [131, 569] on div at bounding box center [126, 565] width 16 height 16
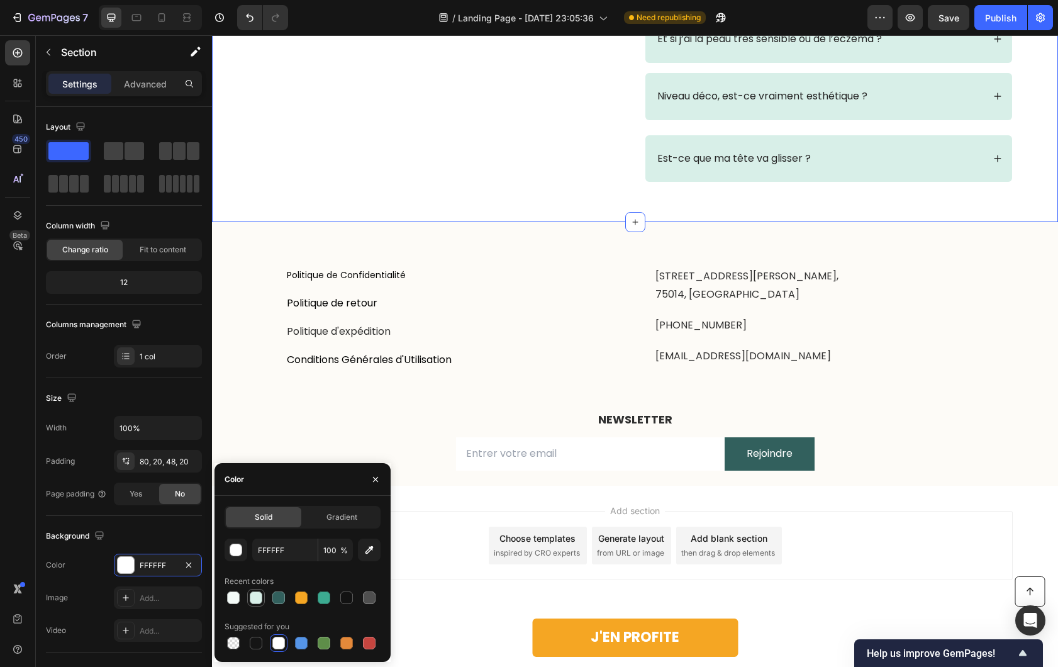
click at [258, 603] on div at bounding box center [256, 597] width 13 height 13
type input "D8EFE8"
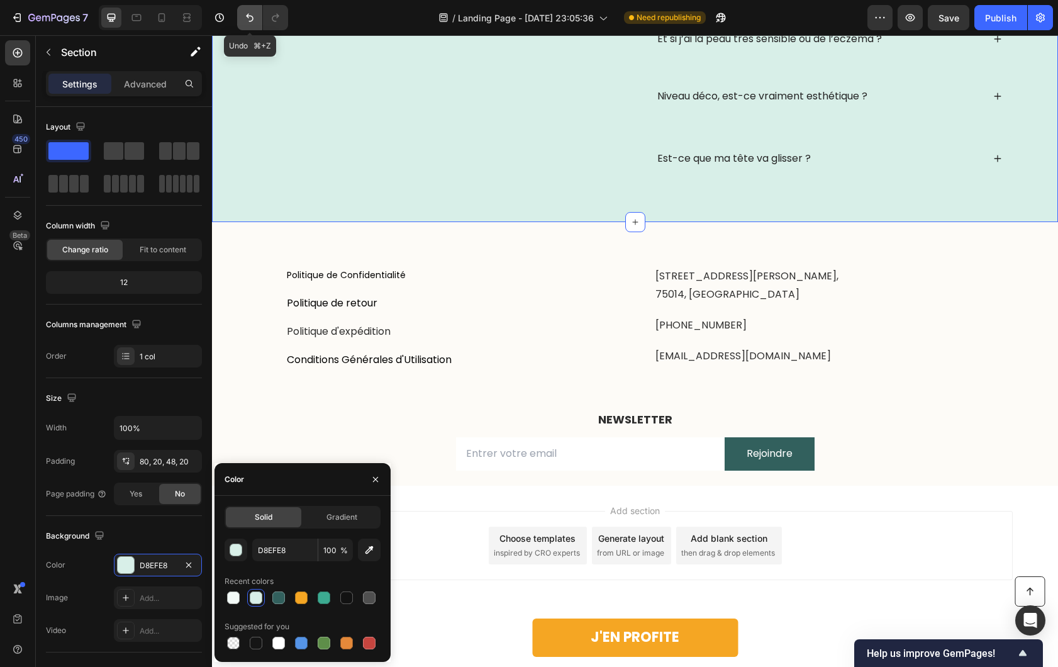
click at [245, 19] on icon "Undo/Redo" at bounding box center [249, 17] width 13 height 13
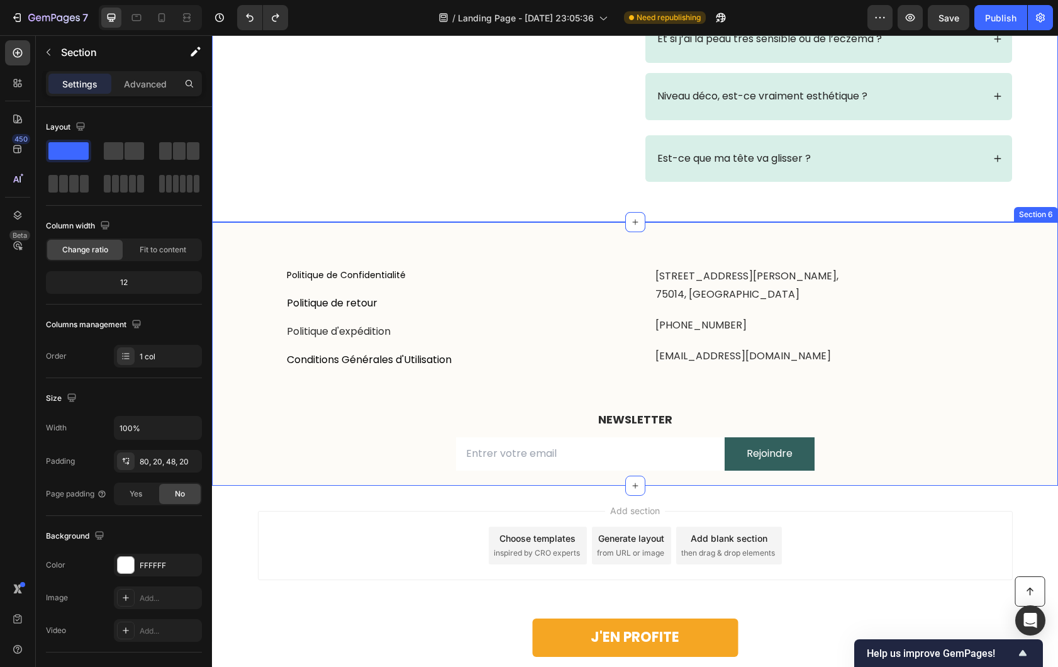
click at [242, 310] on div "Politique de Confidentialité Button Politique de retour Button Politique d'expé…" at bounding box center [635, 363] width 846 height 244
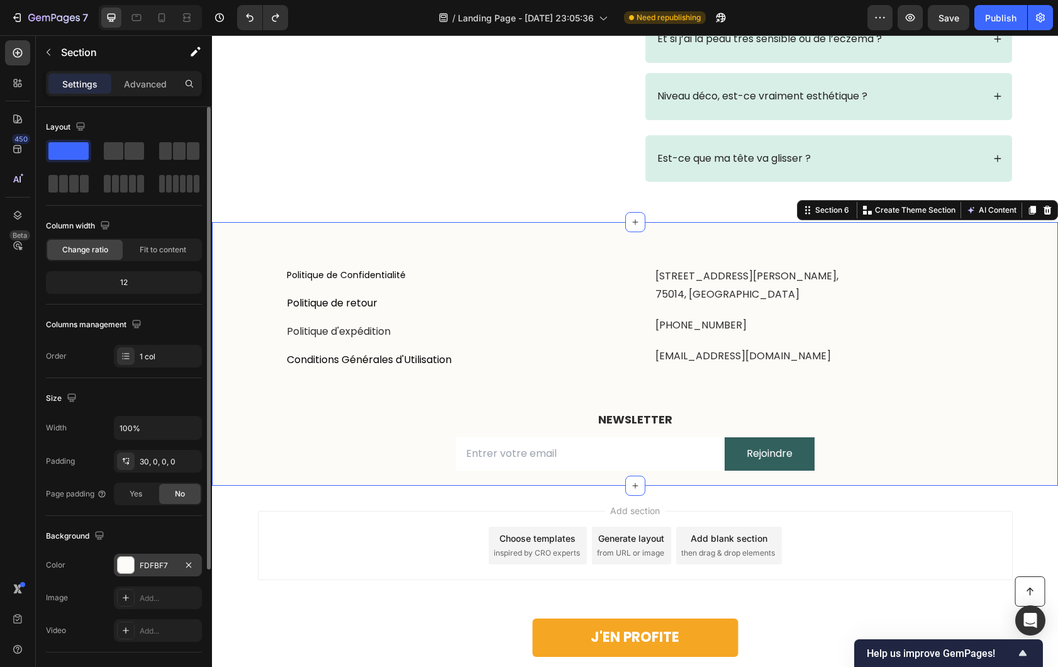
click at [130, 568] on div at bounding box center [126, 565] width 16 height 16
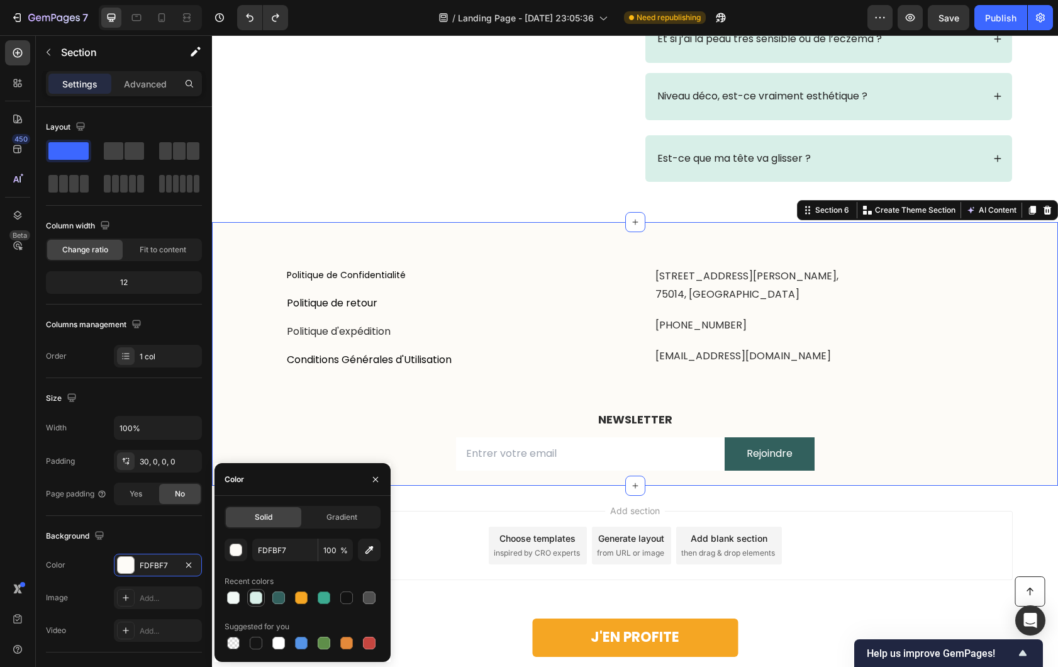
click at [260, 596] on div at bounding box center [256, 597] width 13 height 13
type input "D8EFE8"
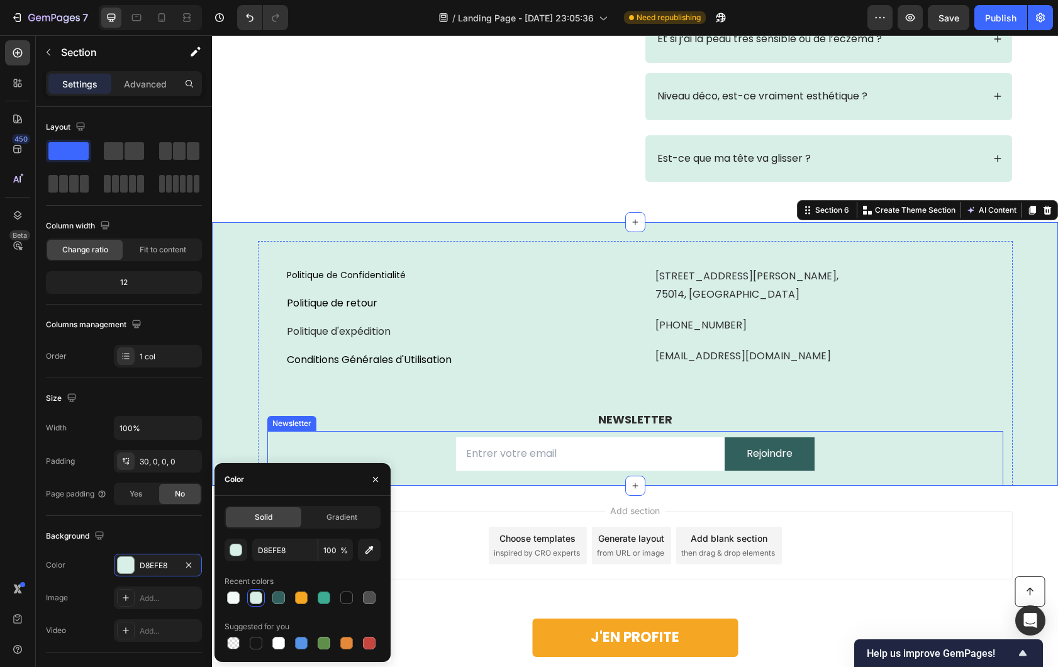
click at [292, 317] on div "Button" at bounding box center [304, 315] width 28 height 11
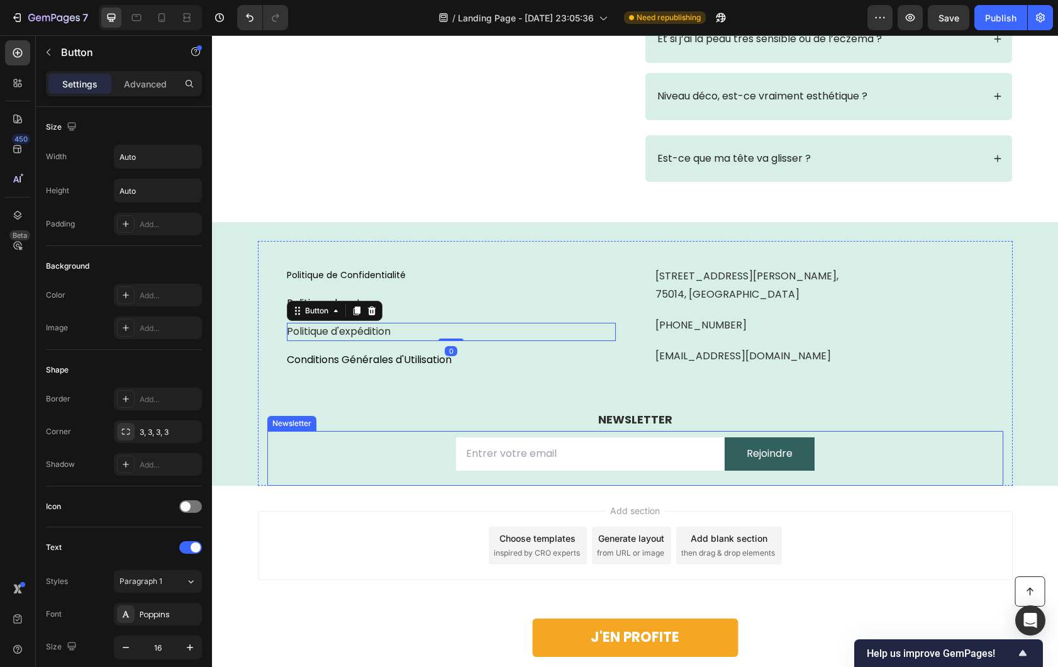
click at [374, 469] on div "Email Field Rejoindre Submit Button Row Newsletter" at bounding box center [635, 458] width 736 height 55
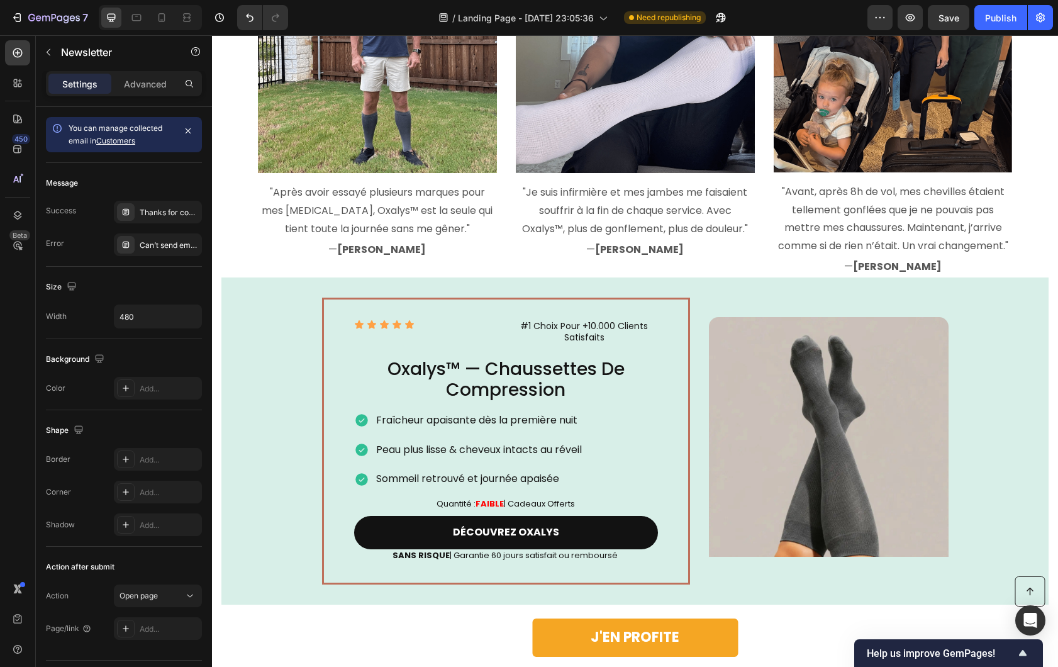
scroll to position [3100, 0]
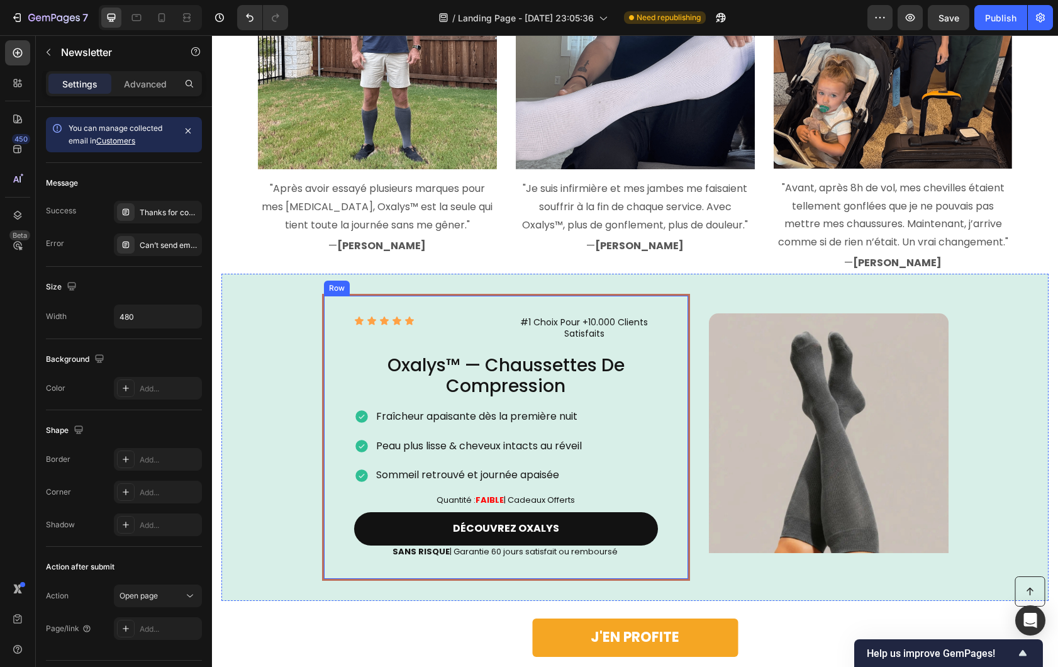
click at [322, 376] on div "Icon Icon Icon Icon Icon Icon List #1 Choix Pour +10.000 Clients Satisfaits Tex…" at bounding box center [506, 437] width 368 height 287
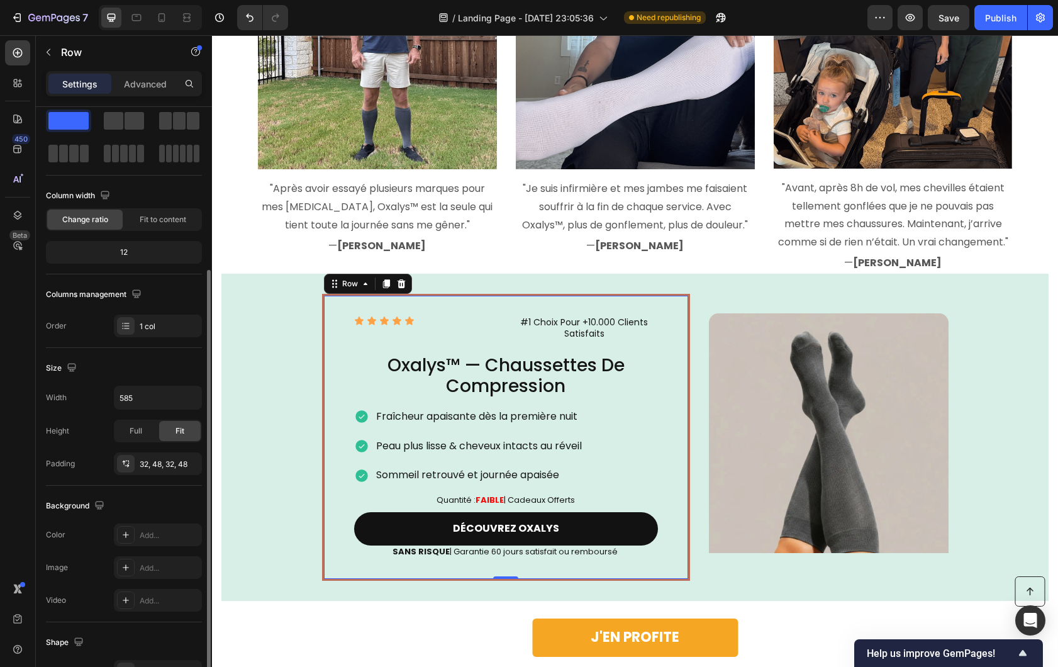
scroll to position [172, 0]
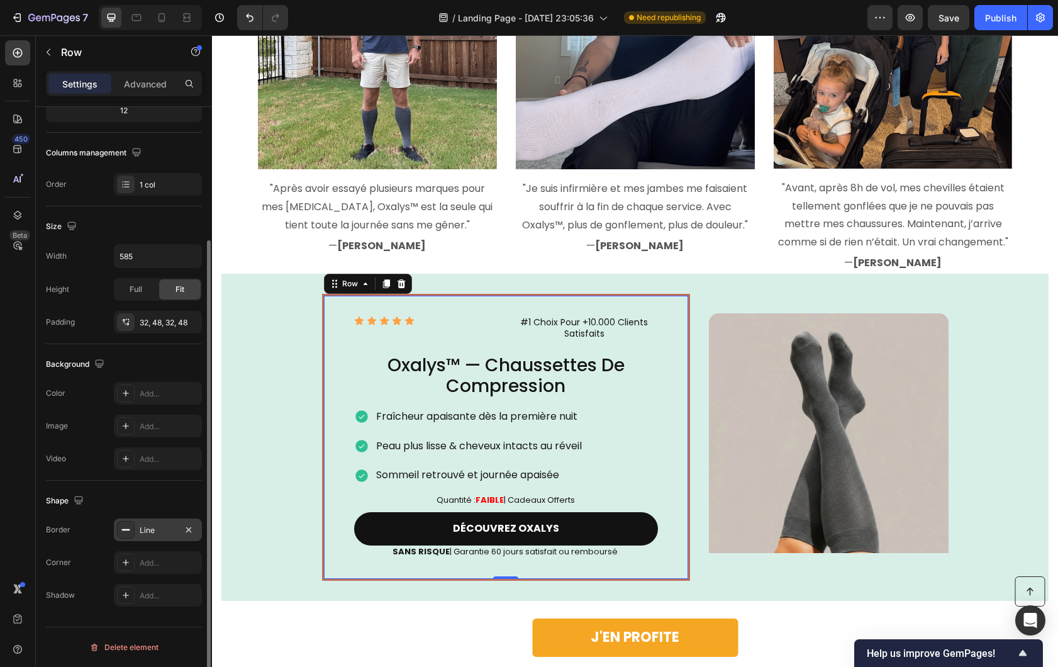
click at [141, 532] on div "Line" at bounding box center [158, 530] width 36 height 11
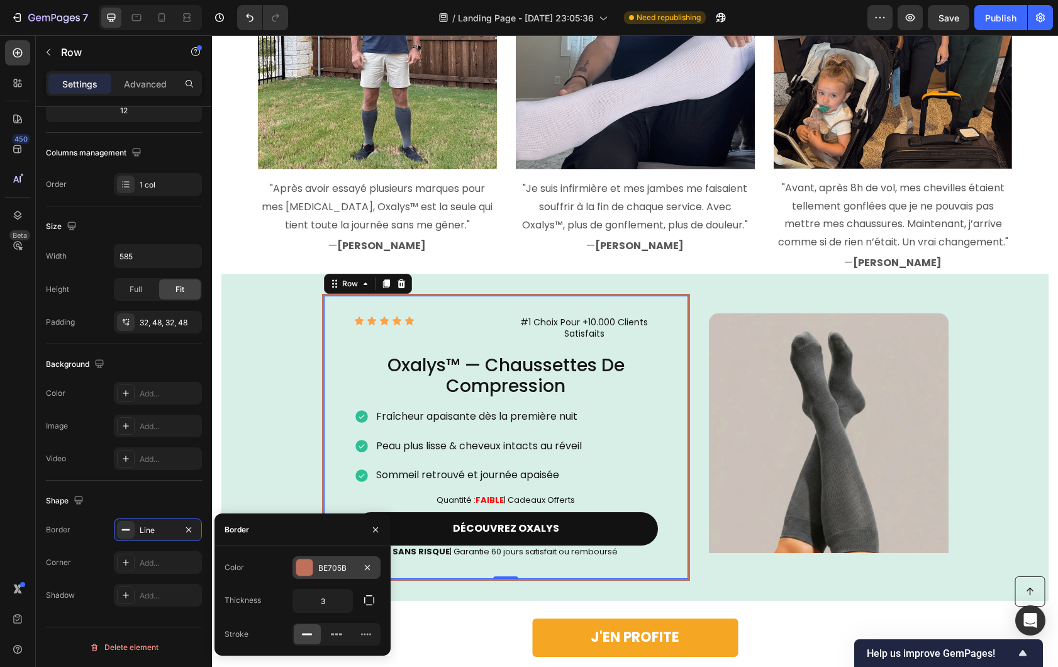
click at [332, 575] on div "BE705B" at bounding box center [337, 567] width 88 height 23
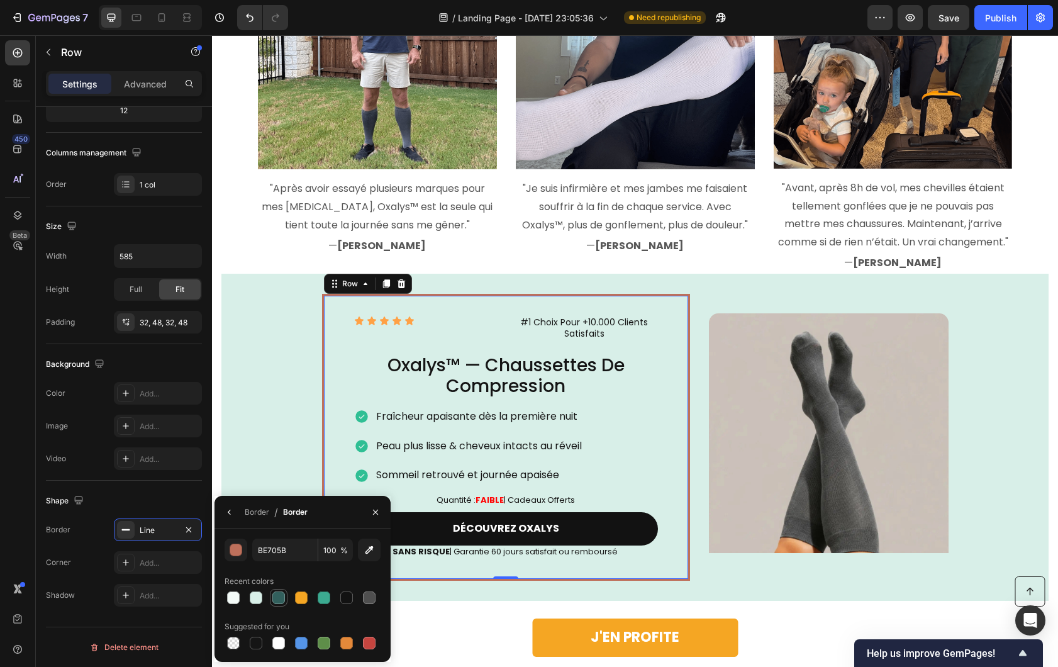
click at [285, 598] on div at bounding box center [278, 597] width 15 height 15
type input "32605D"
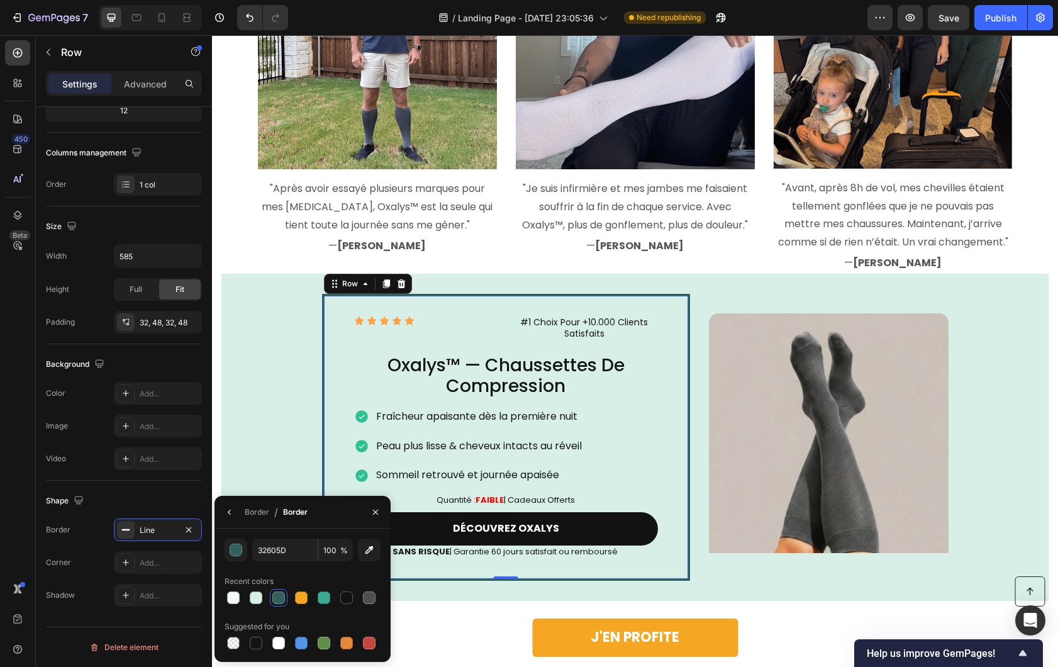
click at [249, 428] on div "Icon Icon Icon Icon Icon Icon List #1 Choix Pour +10.000 Clients Satisfaits Tex…" at bounding box center [634, 437] width 827 height 327
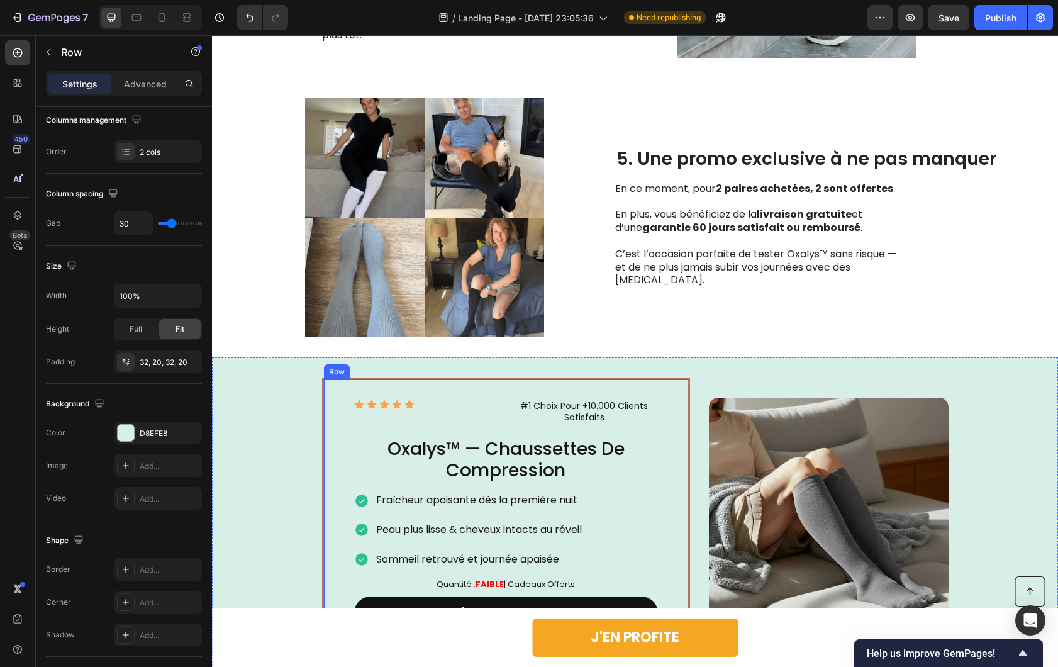
click at [329, 435] on div "Icon Icon Icon Icon Icon Icon List #1 Choix Pour +10.000 Clients Satisfaits Tex…" at bounding box center [506, 520] width 368 height 287
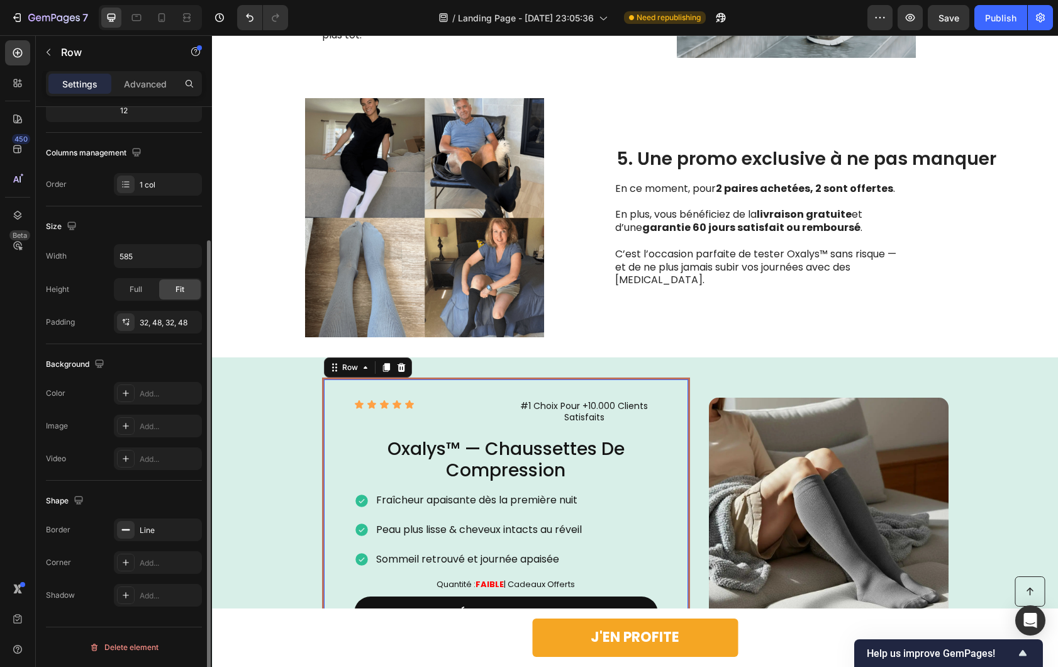
scroll to position [2243, 0]
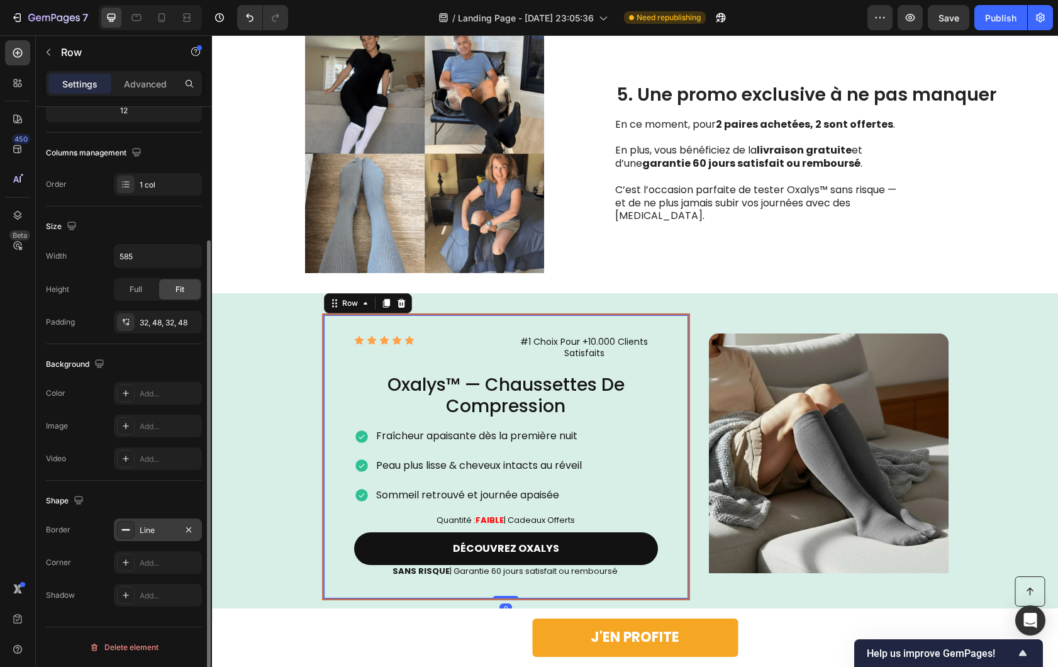
click at [137, 525] on div "Line" at bounding box center [158, 529] width 88 height 23
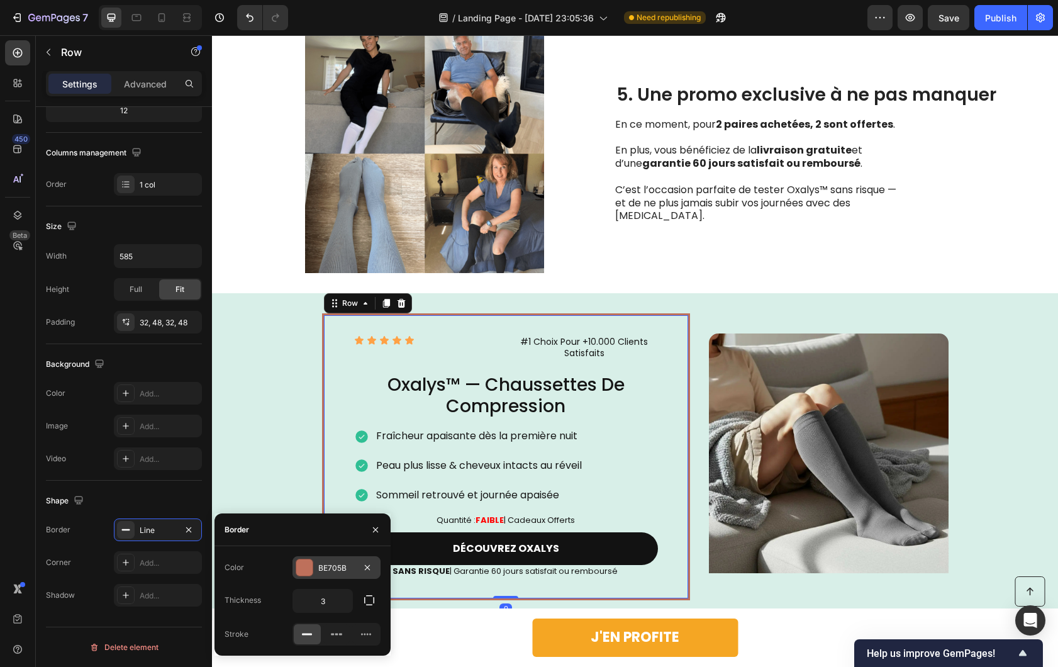
click at [307, 570] on div at bounding box center [304, 567] width 16 height 16
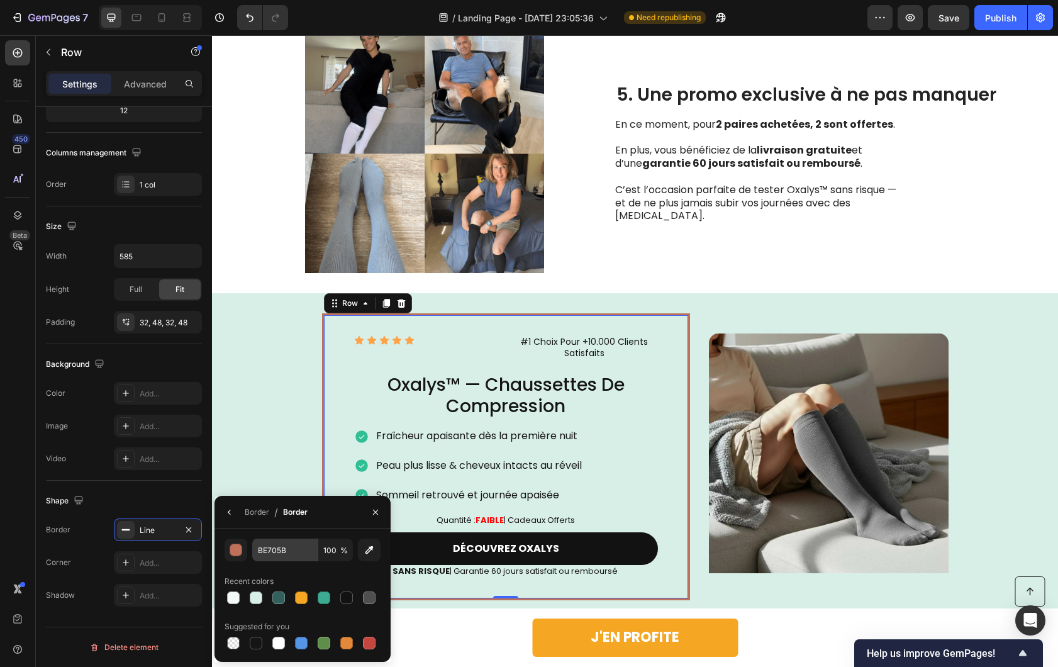
click at [278, 599] on div at bounding box center [278, 597] width 13 height 13
type input "32605D"
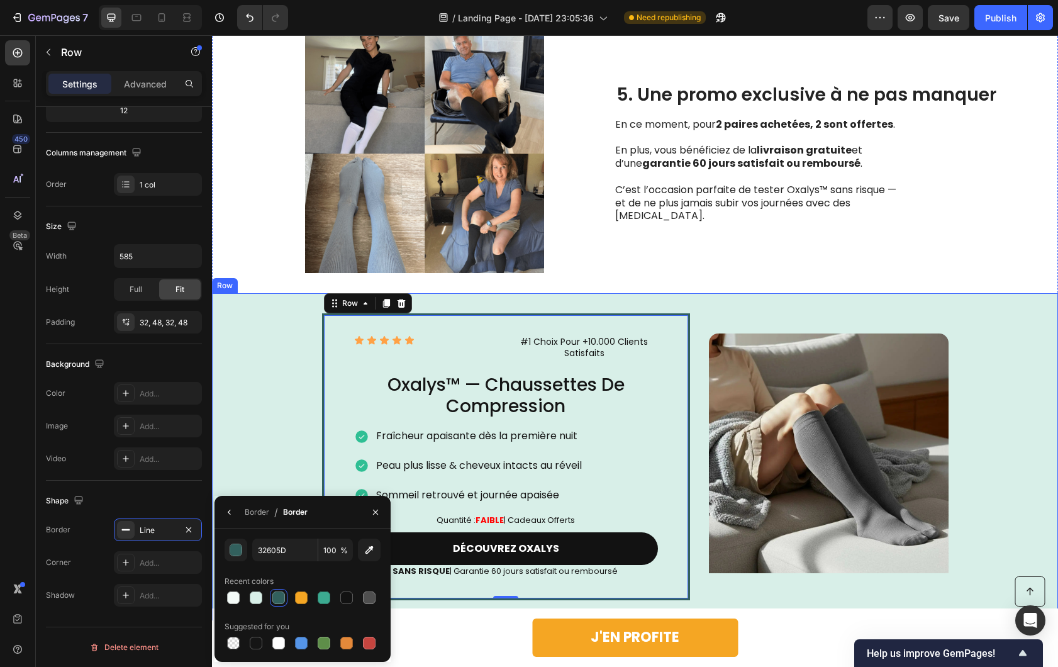
click at [250, 441] on div "Icon Icon Icon Icon Icon Icon List #1 Choix Pour +10.000 Clients Satisfaits Tex…" at bounding box center [635, 456] width 846 height 327
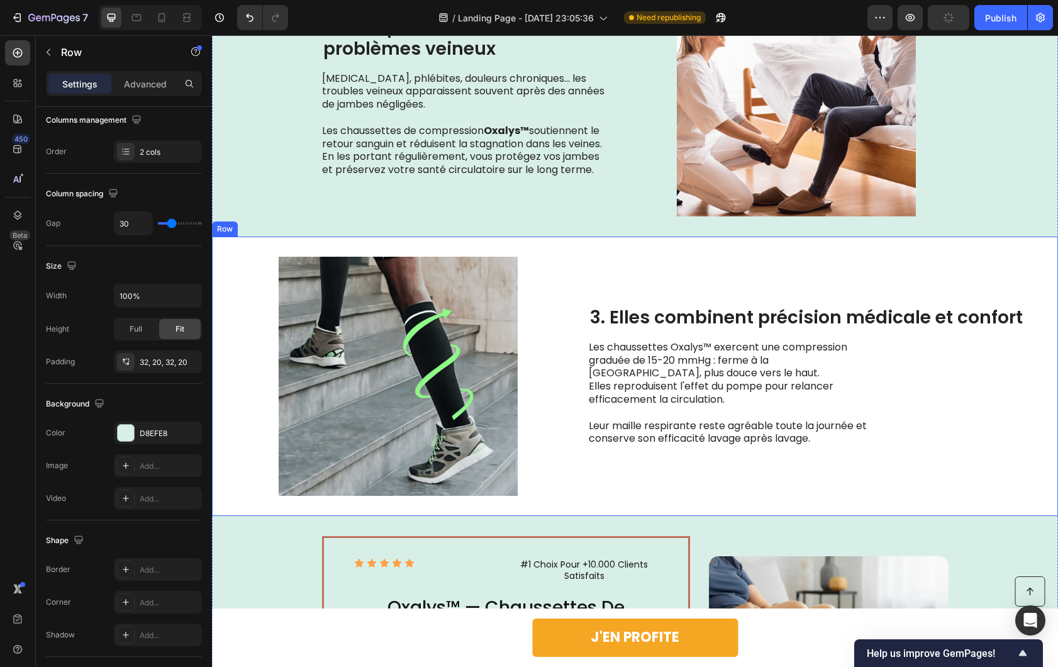
scroll to position [1500, 0]
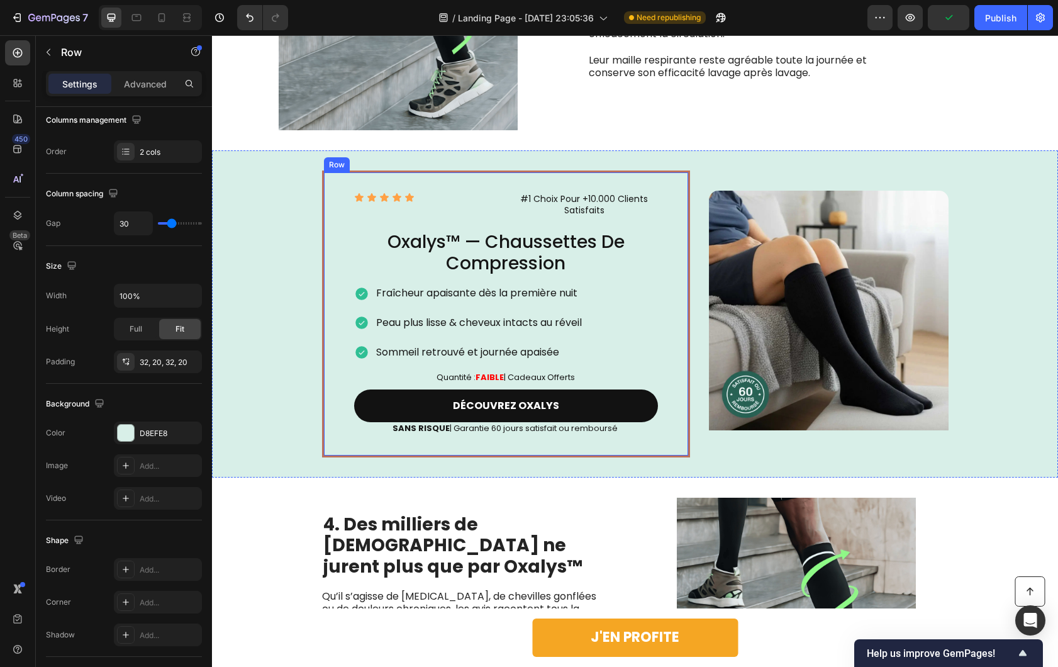
click at [295, 331] on div "Icon Icon Icon Icon Icon Icon List #1 Choix Pour +10.000 Clients Satisfaits Tex…" at bounding box center [635, 313] width 846 height 327
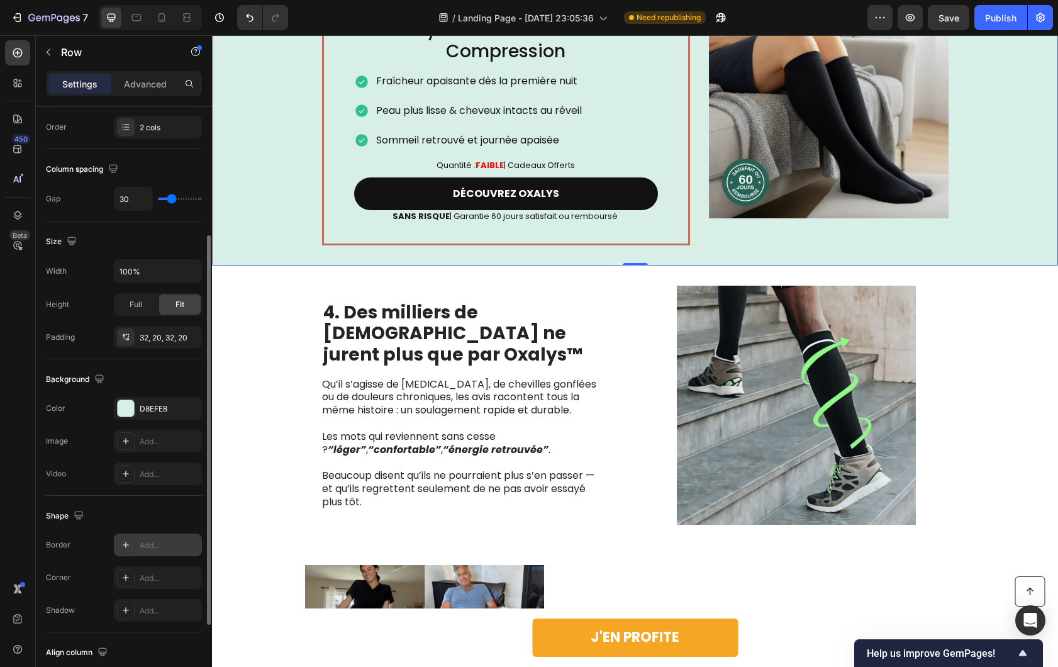
scroll to position [315, 0]
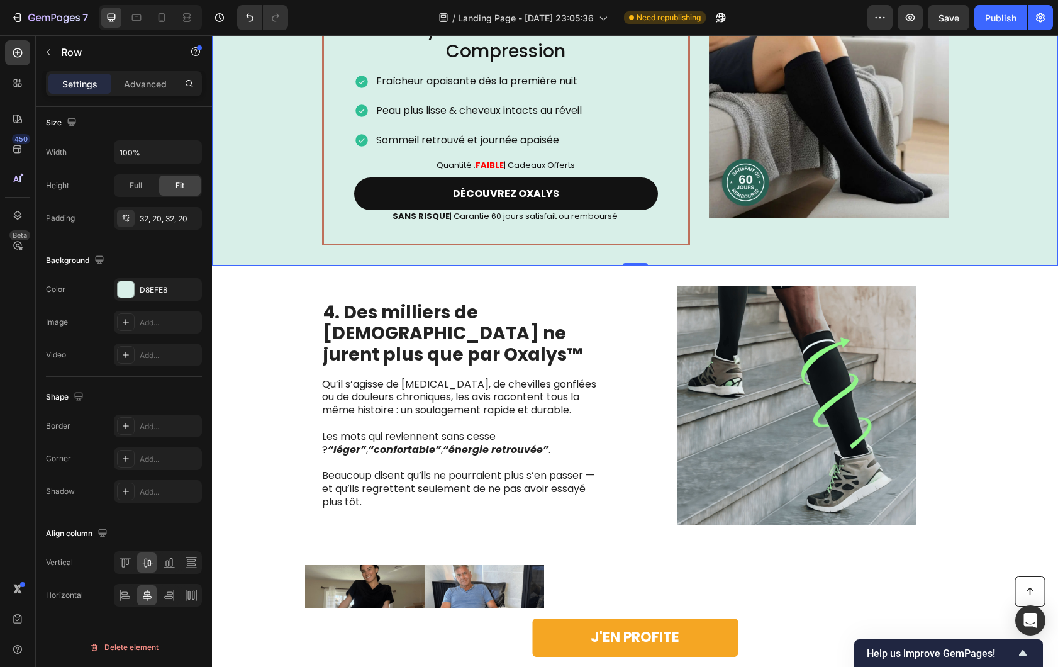
click at [301, 214] on div "Icon Icon Icon Icon Icon Icon List #1 Choix Pour +10.000 Clients Satisfaits Tex…" at bounding box center [635, 101] width 846 height 327
click at [322, 204] on div "Icon Icon Icon Icon Icon Icon List #1 Choix Pour +10.000 Clients Satisfaits Tex…" at bounding box center [506, 101] width 368 height 287
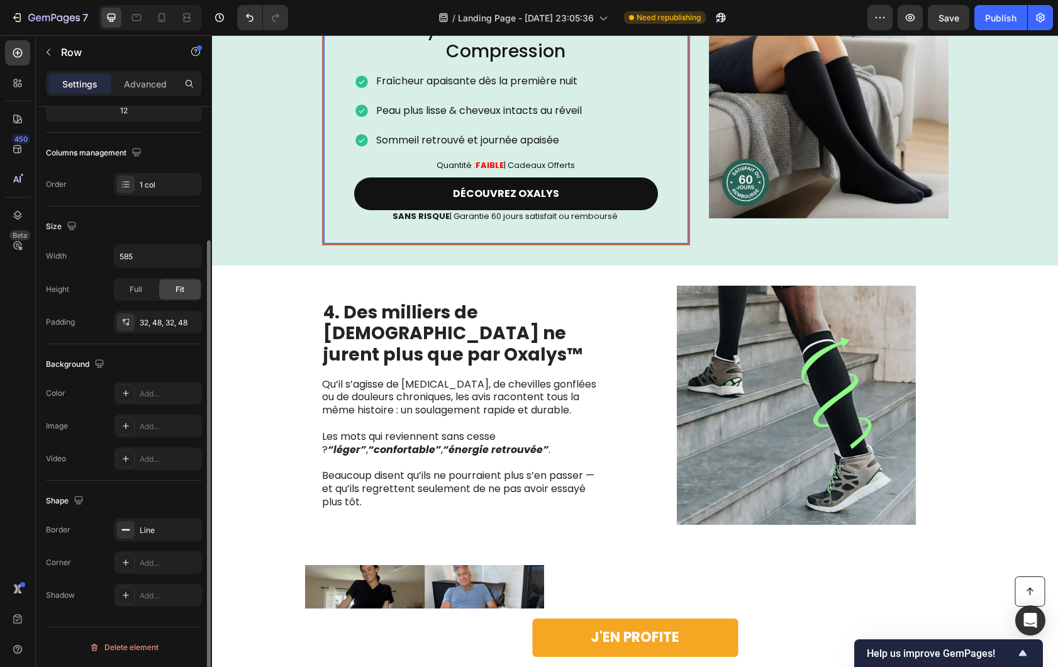
scroll to position [172, 0]
click at [150, 523] on div "Line" at bounding box center [158, 529] width 88 height 23
click at [151, 532] on div "Line" at bounding box center [158, 530] width 36 height 11
click at [148, 536] on div "Line" at bounding box center [158, 529] width 88 height 23
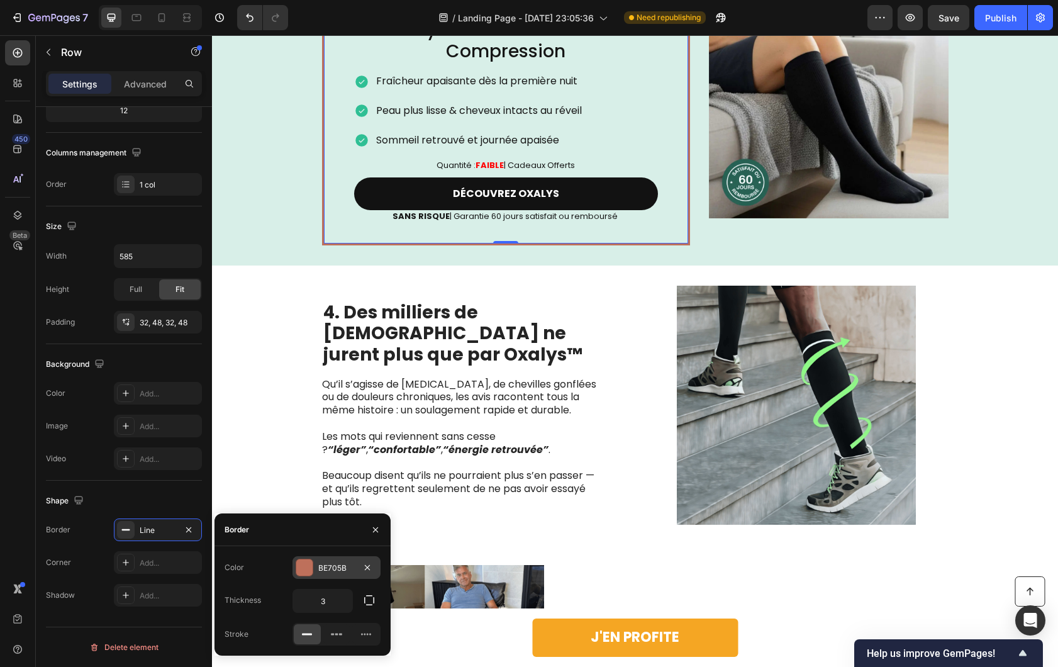
click at [302, 567] on div at bounding box center [304, 567] width 16 height 16
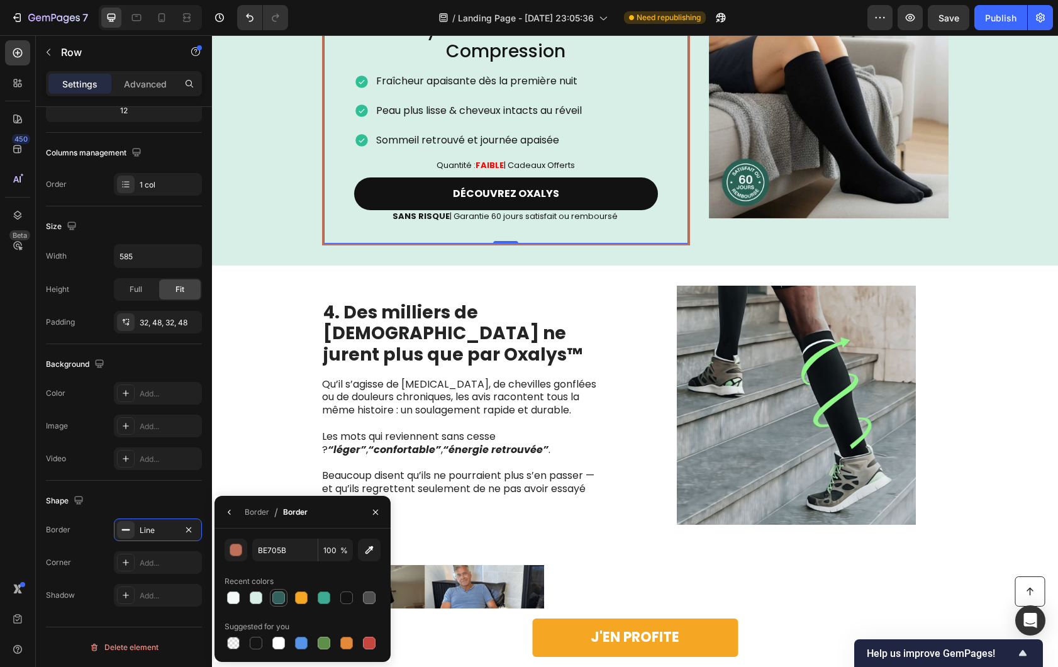
click at [273, 594] on div at bounding box center [278, 597] width 13 height 13
type input "32605D"
click at [286, 366] on div "4. Des milliers de [DEMOGRAPHIC_DATA] ne jurent plus que par Oxalys™ Heading Qu…" at bounding box center [635, 404] width 846 height 279
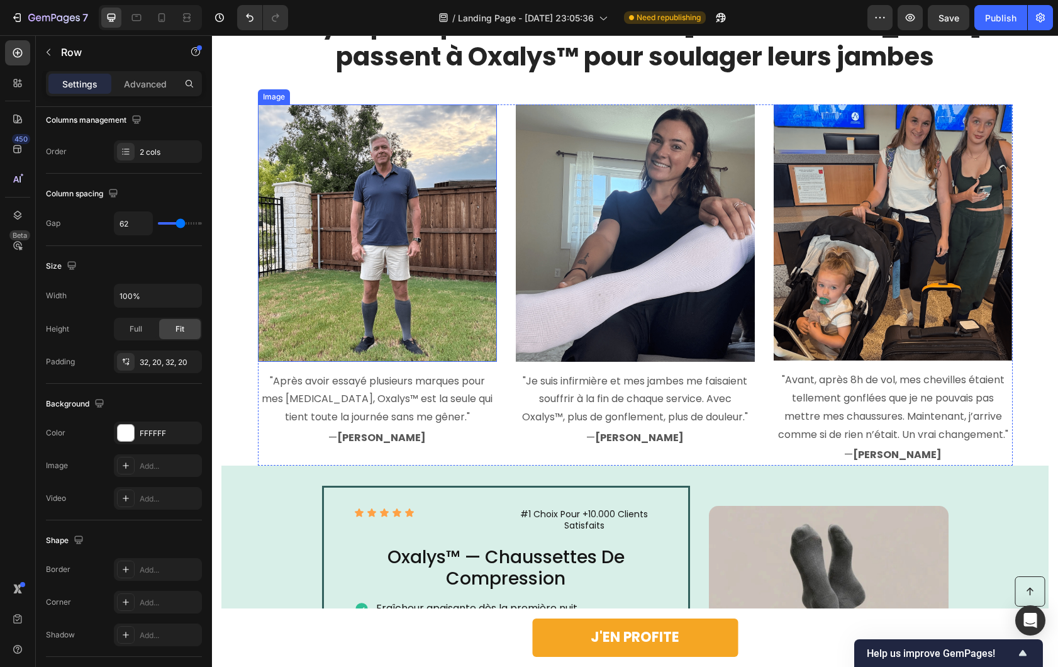
scroll to position [2422, 0]
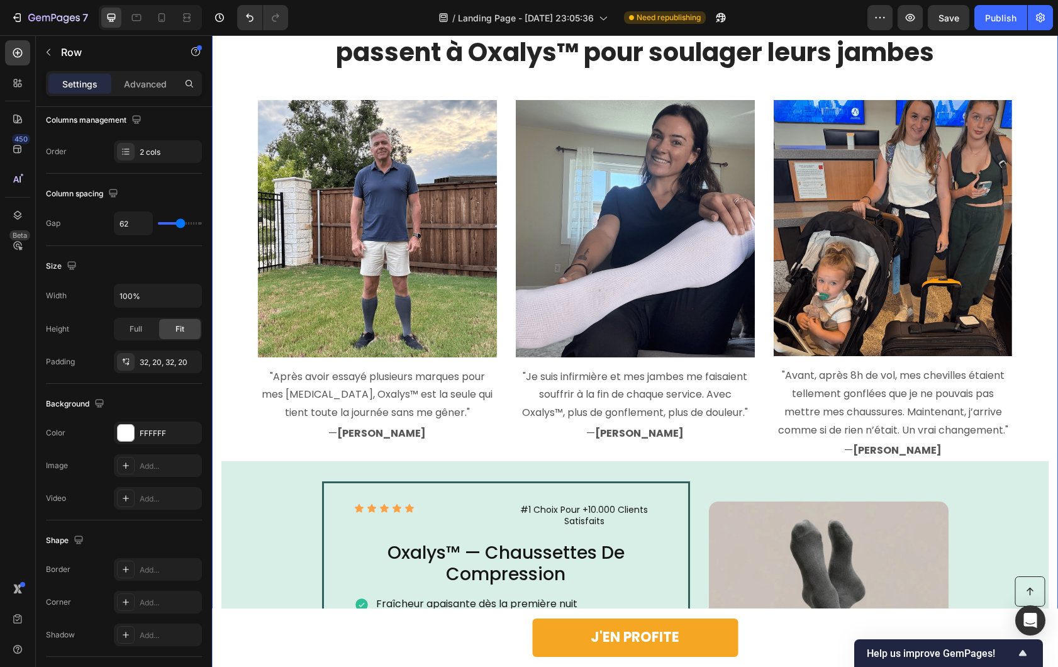
click at [241, 427] on div "Voyez pourquoi des milliers de [DEMOGRAPHIC_DATA] passent à Oxalys™ pour soulag…" at bounding box center [634, 395] width 827 height 787
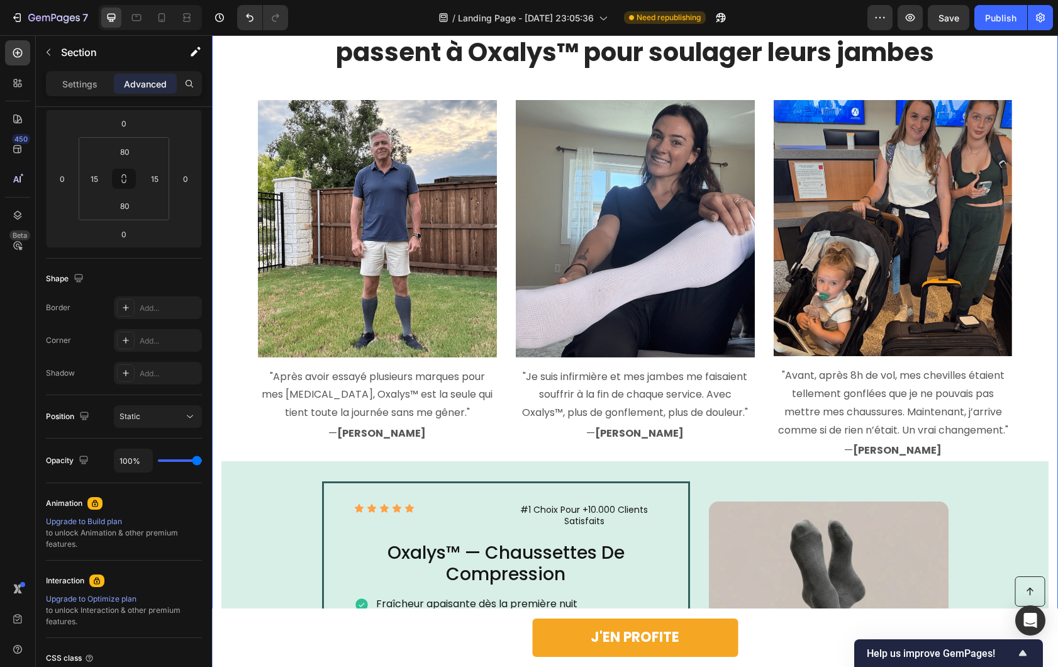
scroll to position [0, 0]
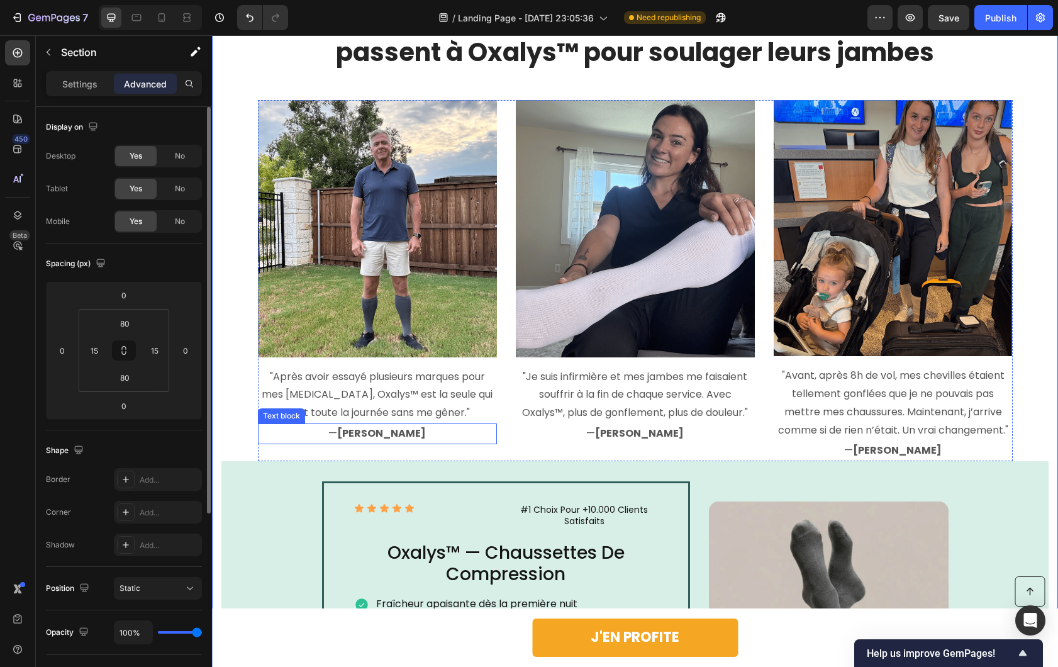
click at [261, 427] on p "— [PERSON_NAME]" at bounding box center [377, 434] width 237 height 18
click at [260, 450] on div "Image "Après avoir essayé plusieurs marques pour mes [MEDICAL_DATA], Oxalys™ es…" at bounding box center [377, 281] width 239 height 362
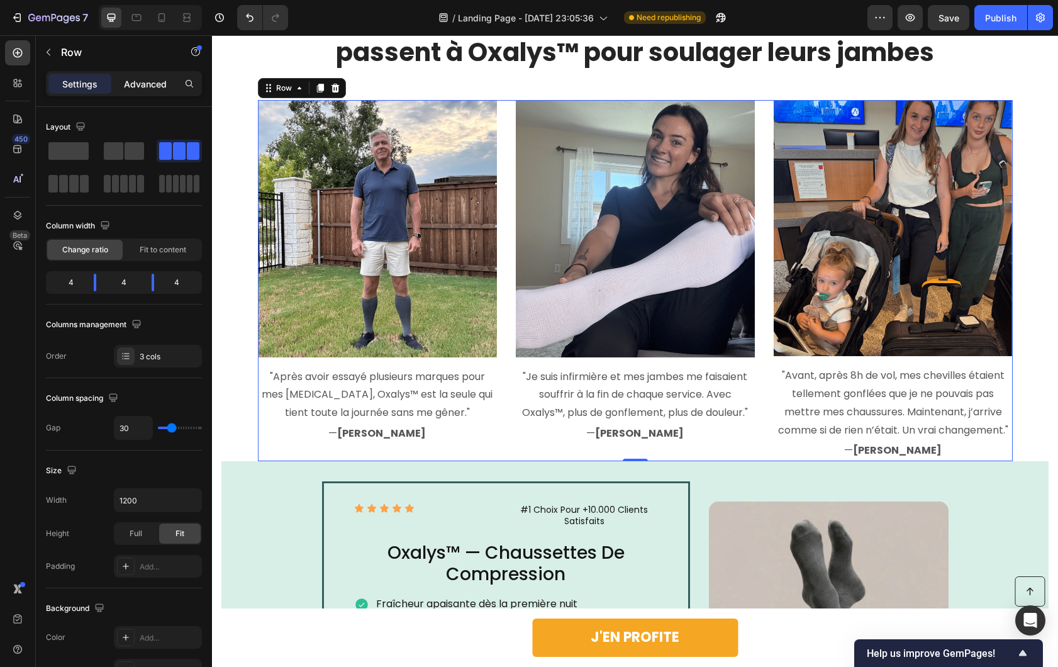
click at [153, 93] on div "Advanced" at bounding box center [145, 84] width 63 height 20
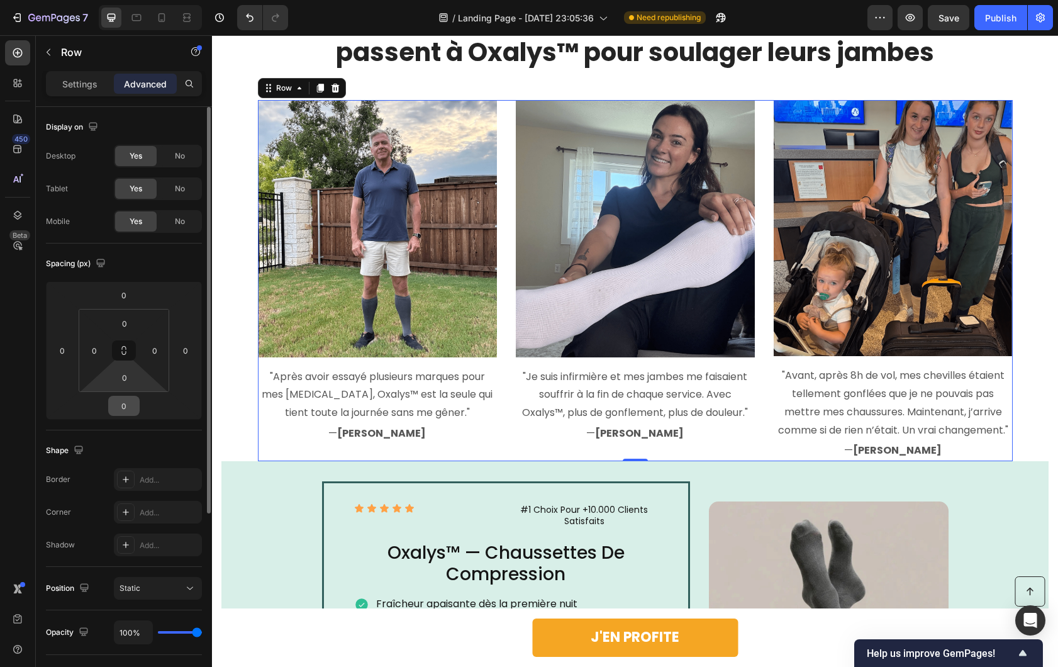
click at [125, 410] on input "0" at bounding box center [123, 405] width 25 height 19
type input "15"
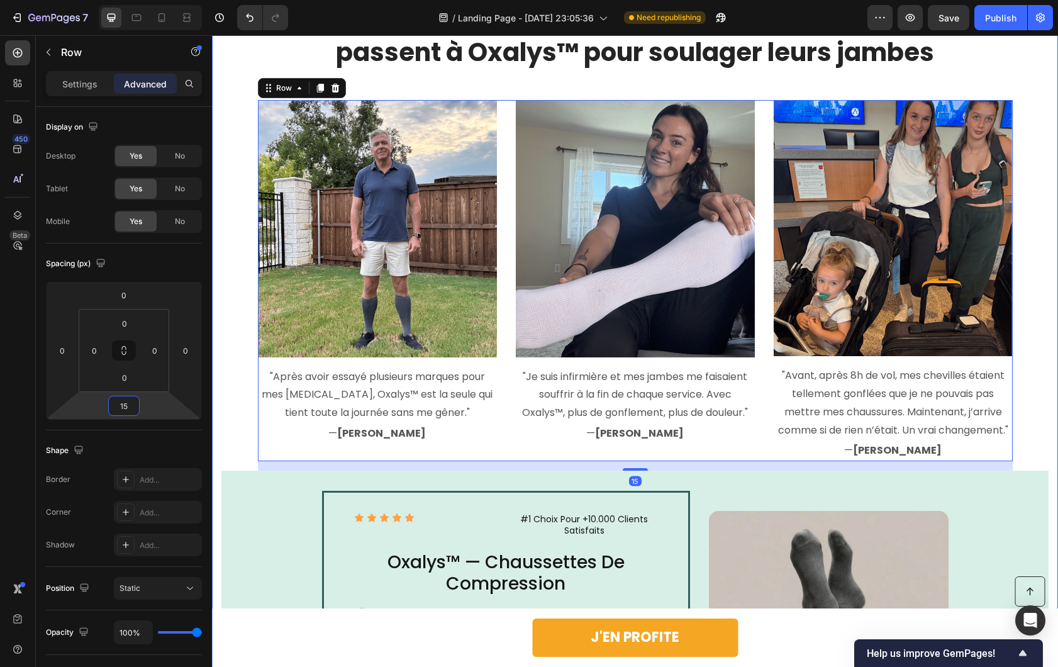
click at [223, 452] on div "Voyez pourquoi des milliers de [DEMOGRAPHIC_DATA] passent à Oxalys™ pour soulag…" at bounding box center [634, 400] width 827 height 796
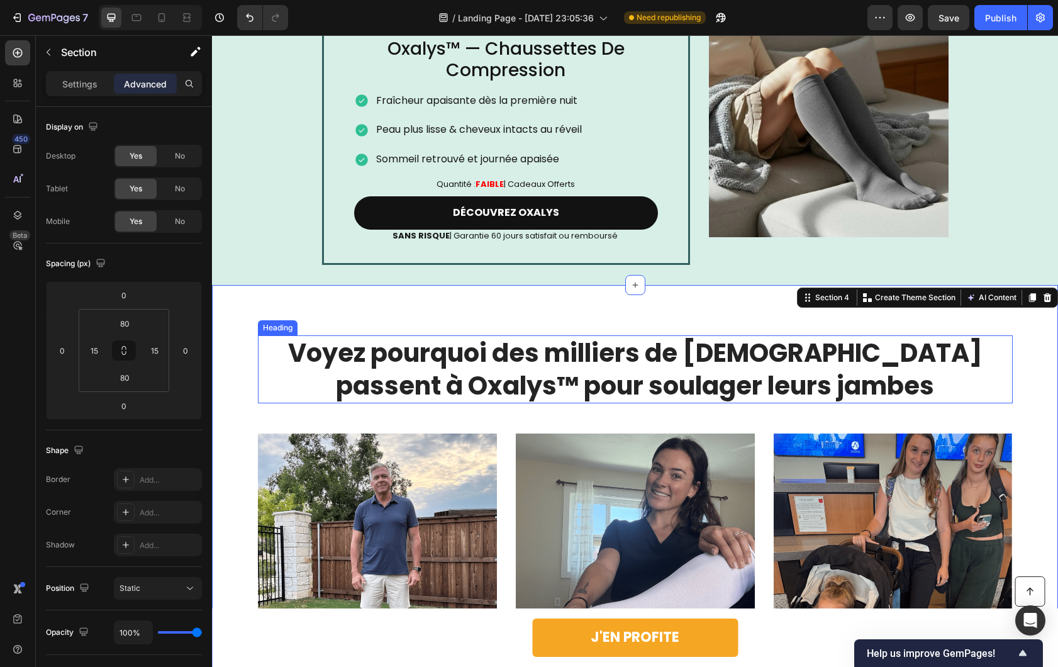
scroll to position [2087, 0]
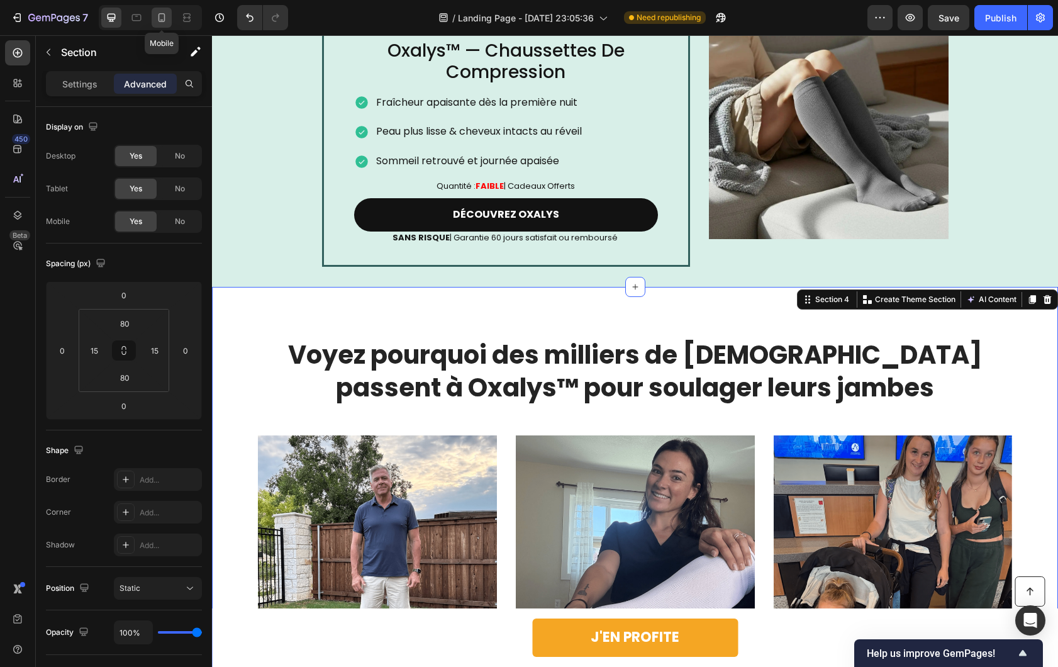
click at [160, 16] on icon at bounding box center [161, 17] width 13 height 13
type input "20"
type input "10"
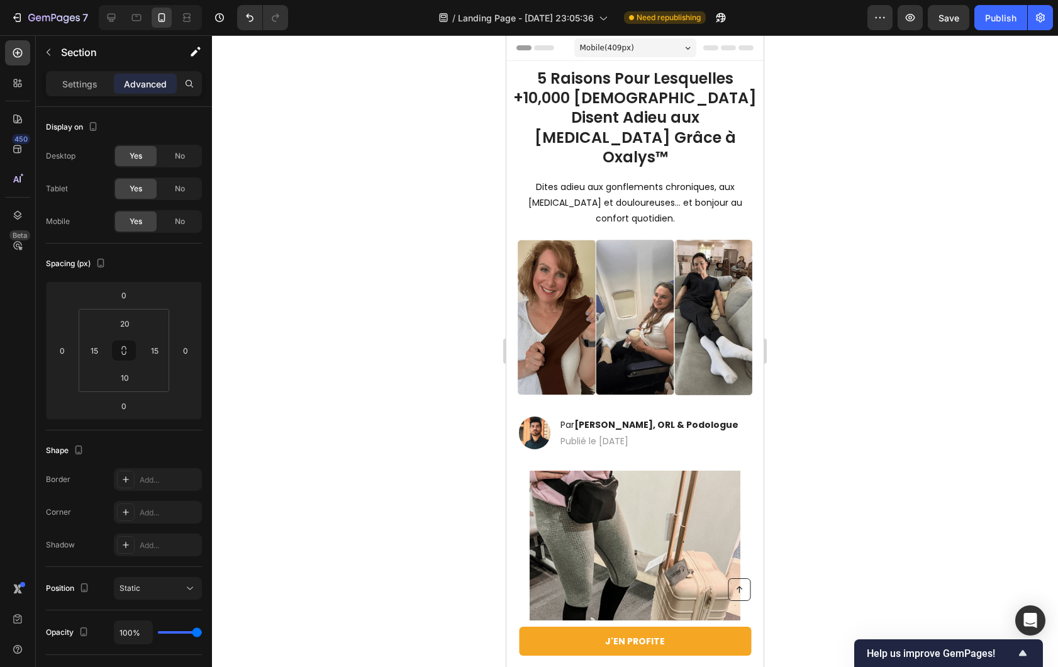
click at [893, 12] on div "Preview Save Publish" at bounding box center [961, 17] width 186 height 25
click at [884, 19] on icon "button" at bounding box center [880, 17] width 13 height 13
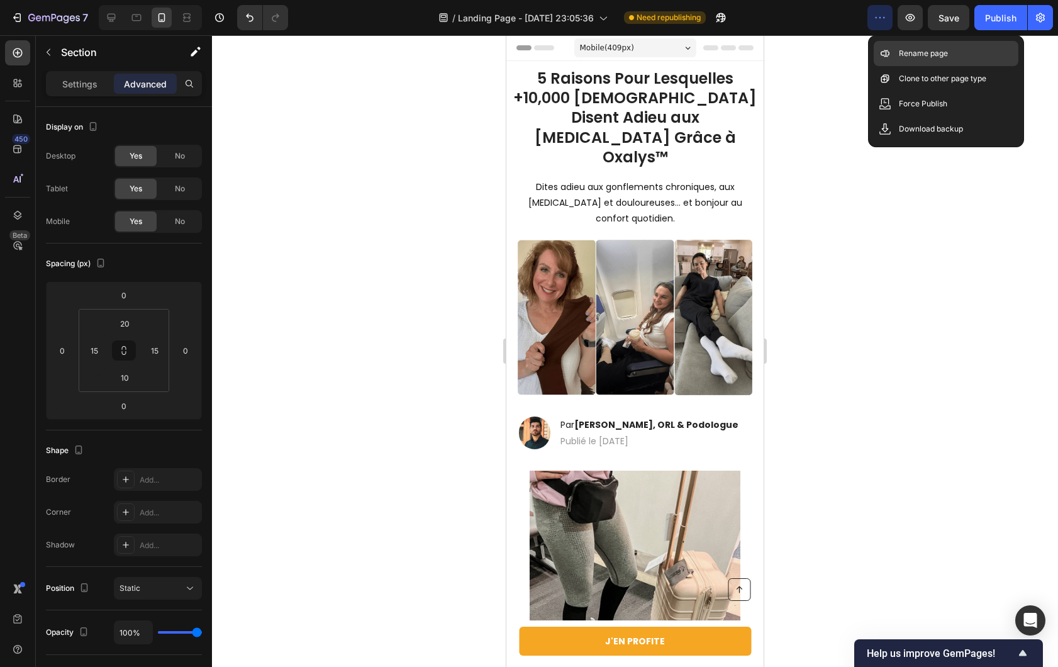
click at [909, 64] on div "Rename page" at bounding box center [946, 53] width 145 height 25
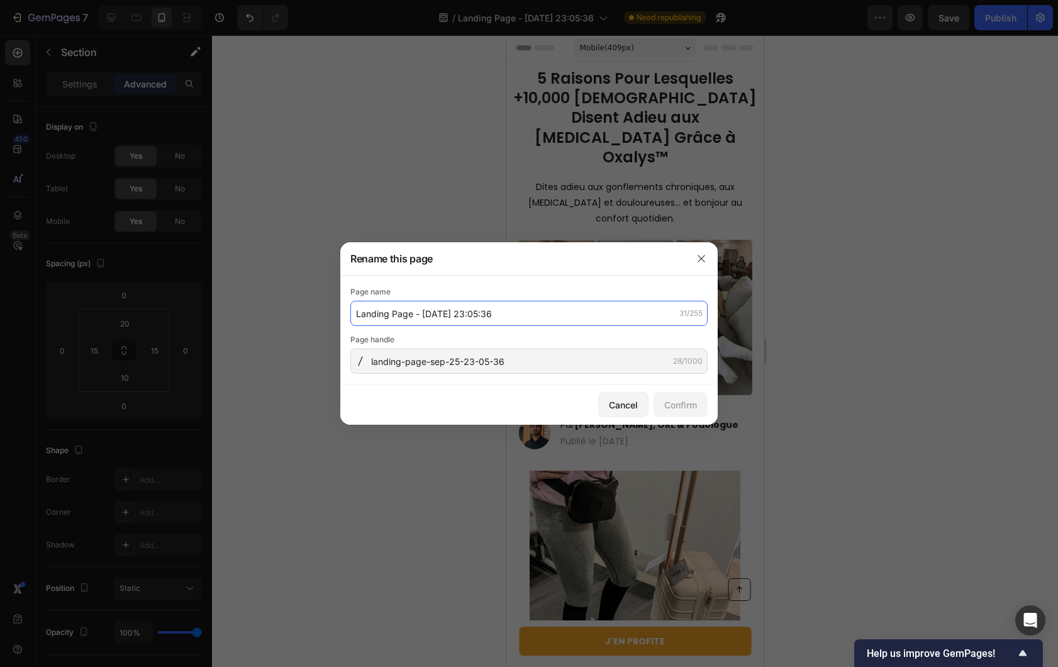
click at [433, 316] on input "Landing Page - [DATE] 23:05:36" at bounding box center [528, 313] width 357 height 25
type input "Listicle-5-raisons-Oxalys_Socks"
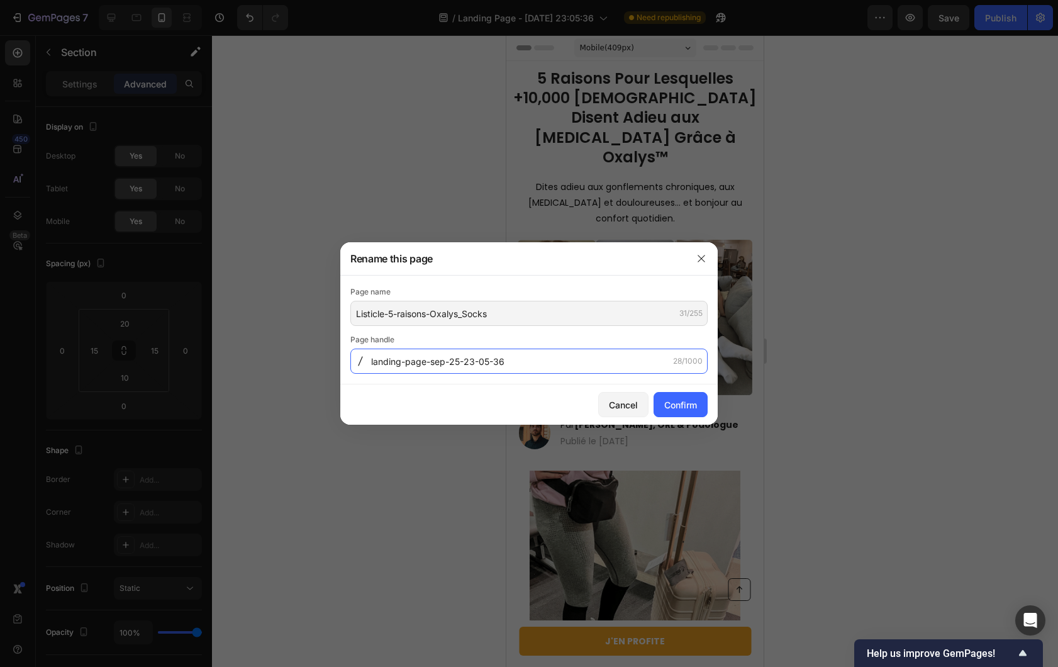
click at [472, 360] on input "landing-page-sep-25-23-05-36" at bounding box center [528, 361] width 357 height 25
click at [440, 361] on input "5-raisons-pour-oxalys" at bounding box center [528, 361] width 357 height 25
click at [436, 362] on input "5-raisons-pour-oxalys" at bounding box center [528, 361] width 357 height 25
type input "5-raisons-pour-adopter-oxalys"
click at [678, 413] on button "Confirm" at bounding box center [681, 404] width 54 height 25
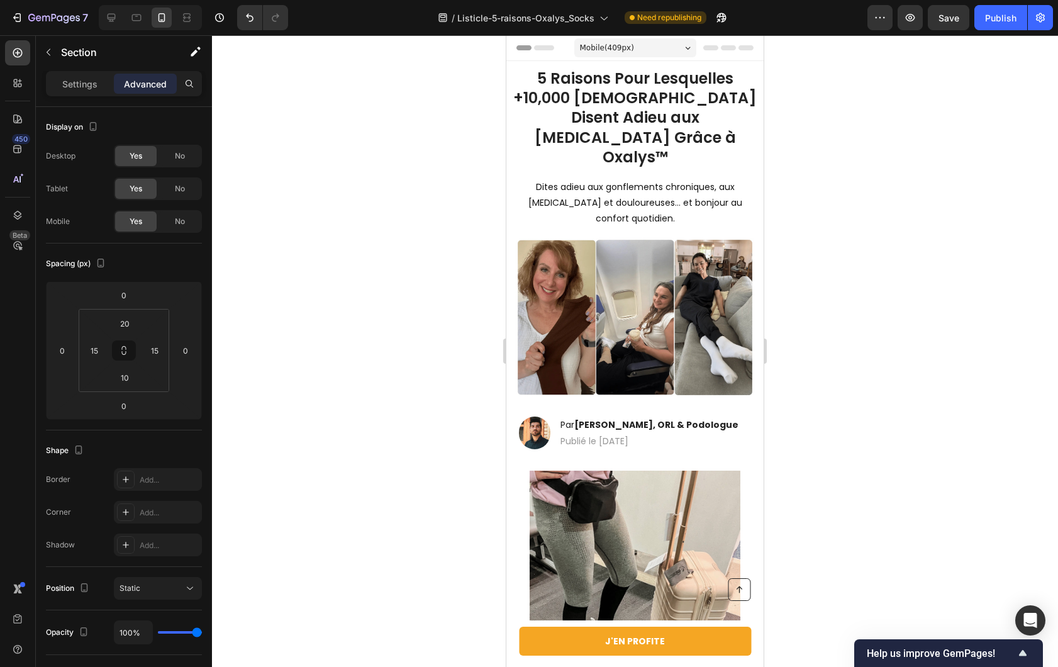
click at [841, 301] on div at bounding box center [635, 351] width 846 height 632
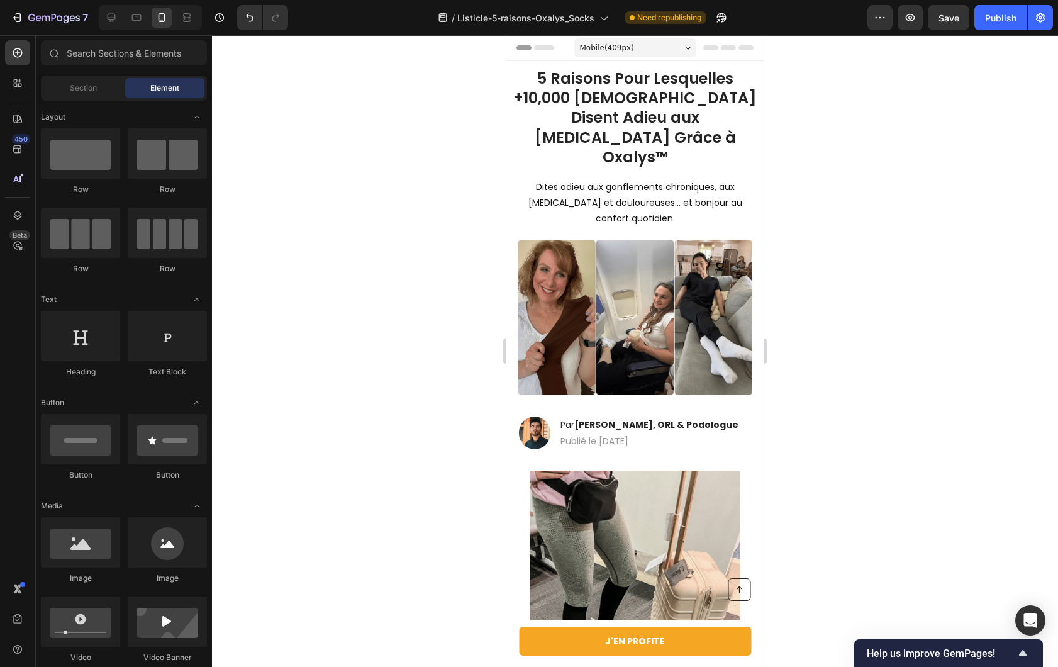
click at [796, 66] on div at bounding box center [635, 351] width 846 height 632
click at [940, 17] on span "Save" at bounding box center [949, 18] width 21 height 11
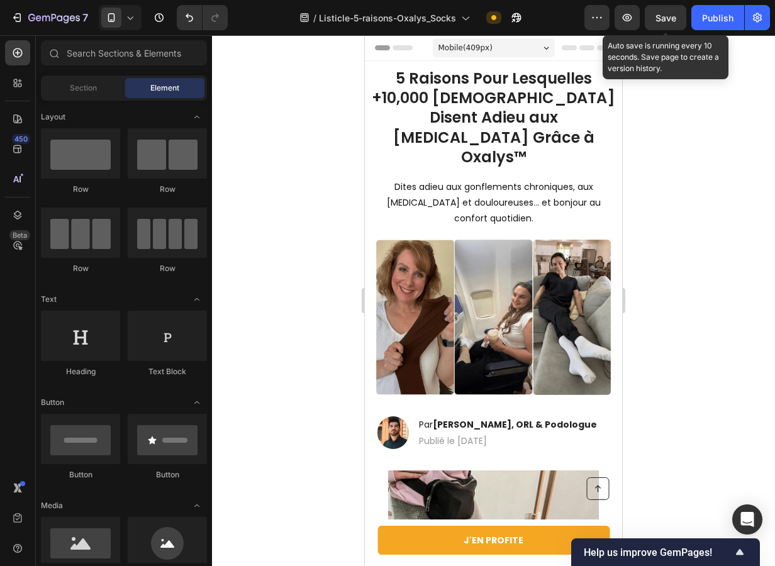
click at [662, 13] on span "Save" at bounding box center [666, 18] width 21 height 11
